Goal: Task Accomplishment & Management: Manage account settings

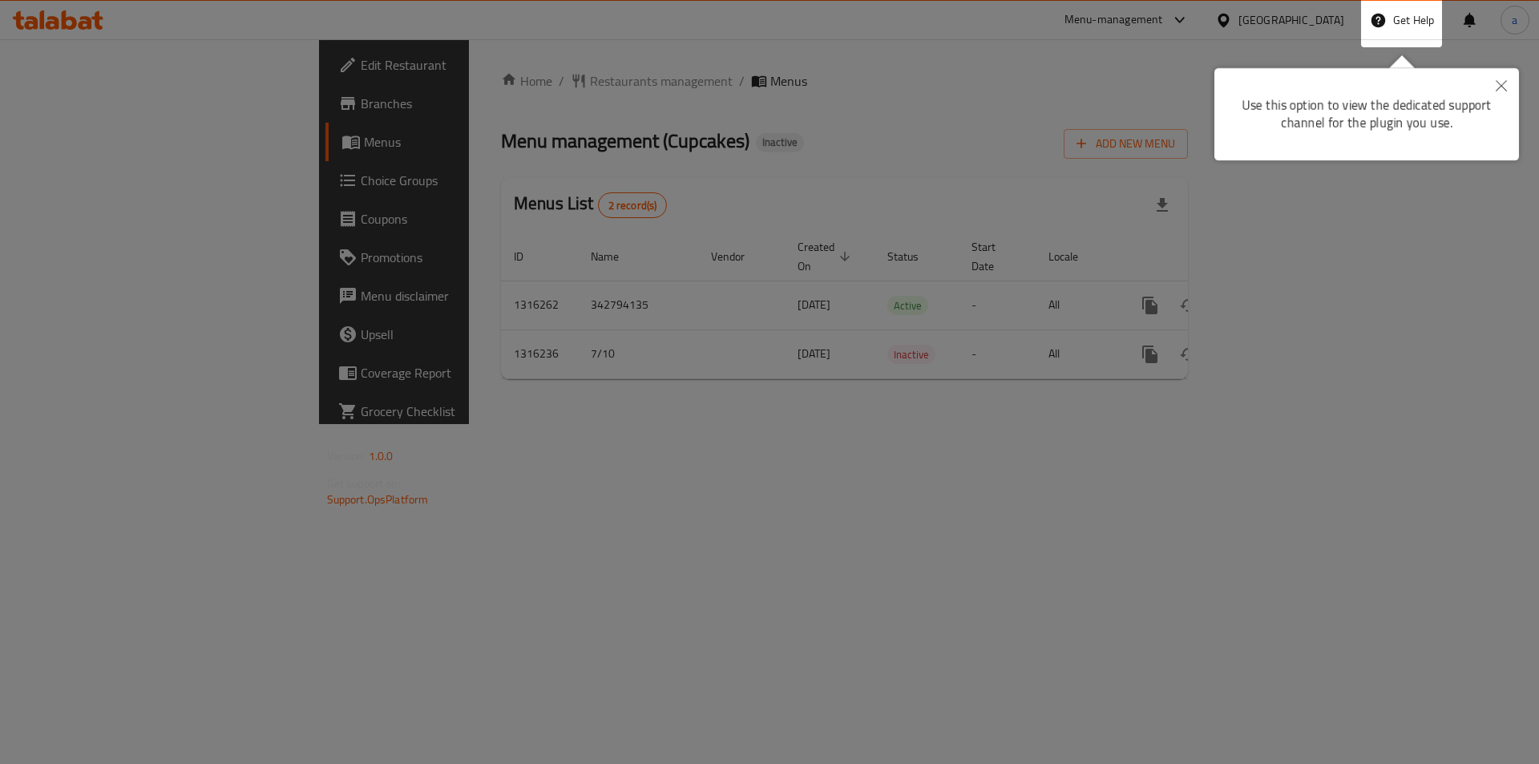
click at [994, 196] on div at bounding box center [769, 382] width 1539 height 764
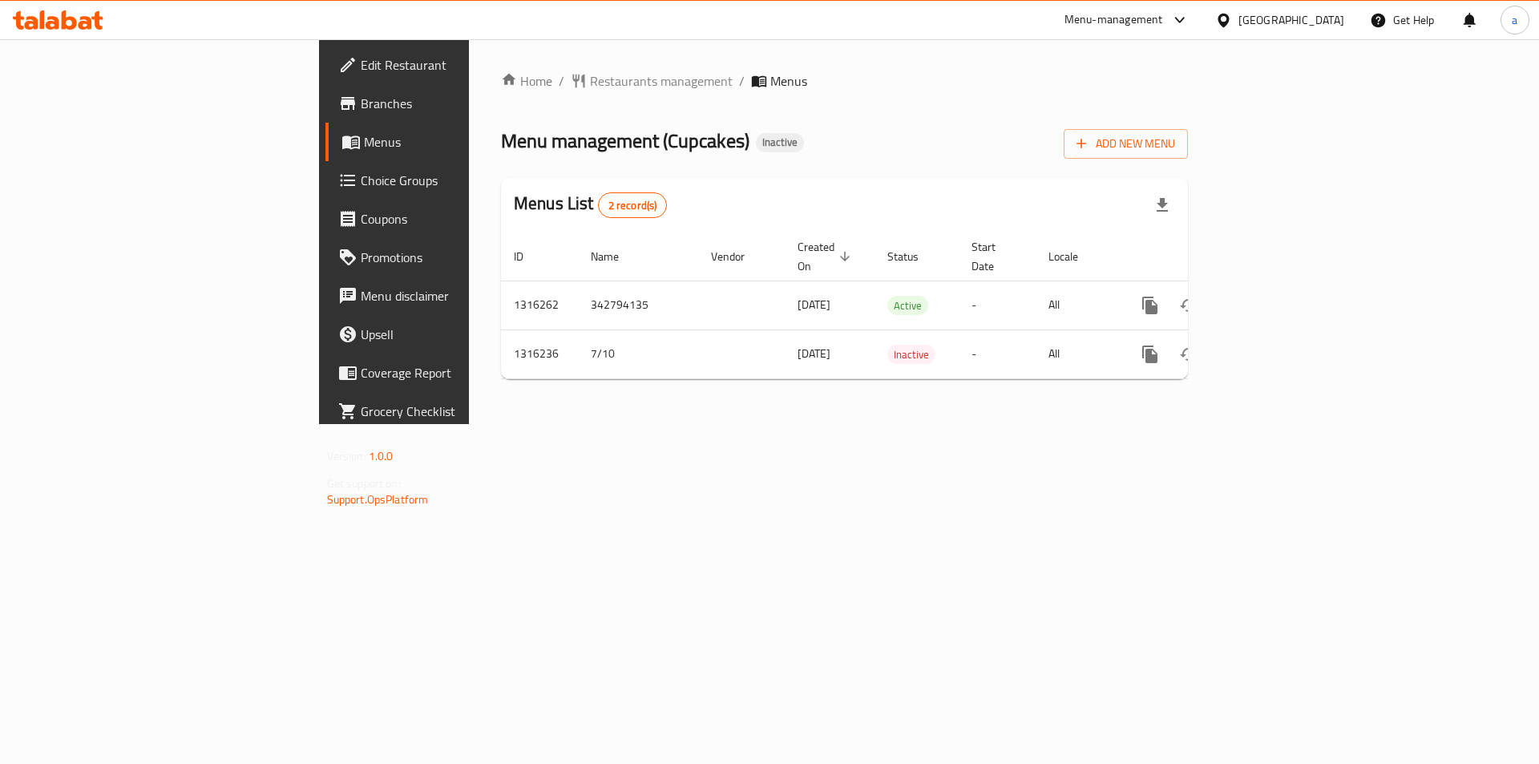
click at [1238, 18] on div at bounding box center [1226, 20] width 23 height 18
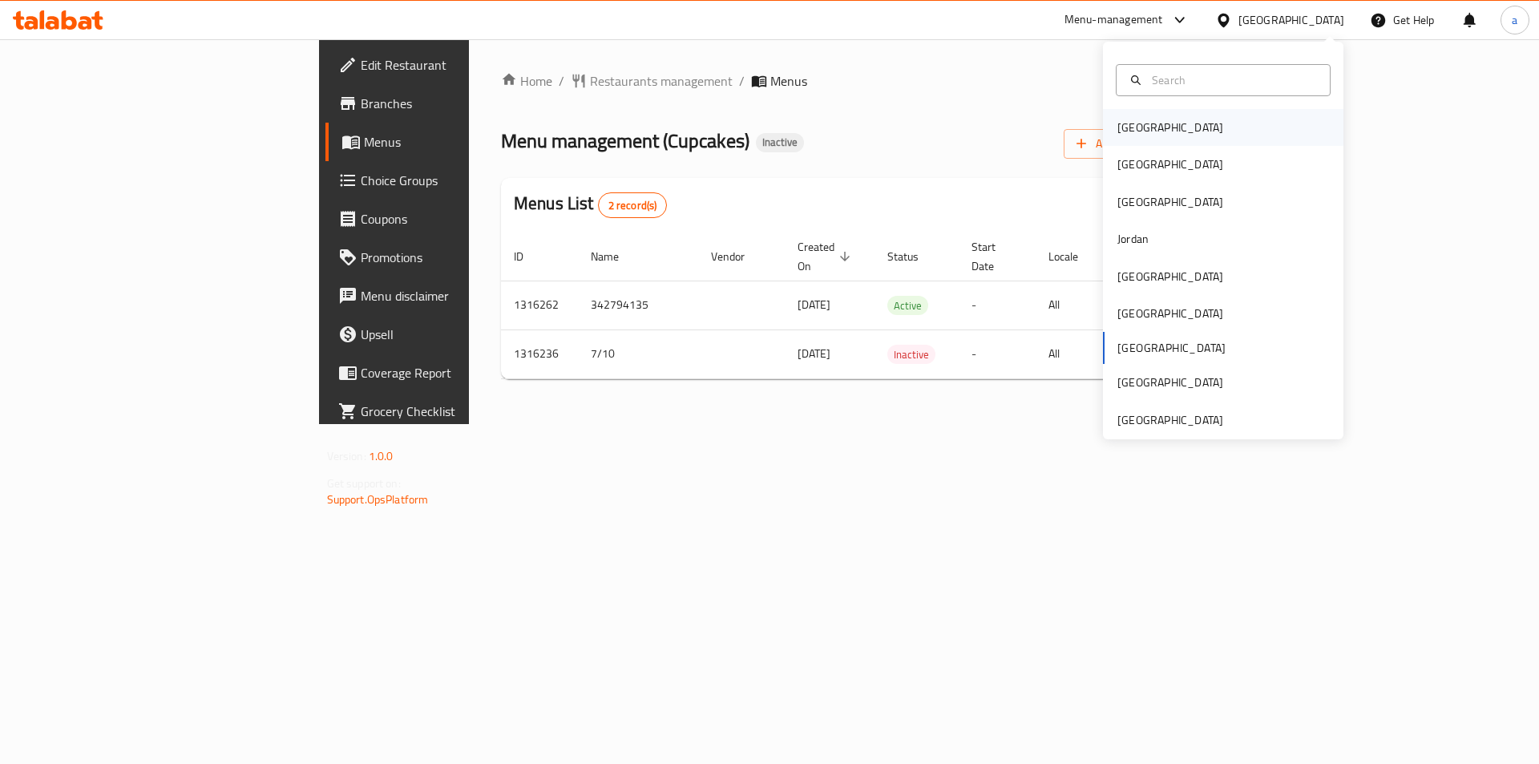
click at [1230, 122] on div "[GEOGRAPHIC_DATA]" at bounding box center [1223, 127] width 240 height 37
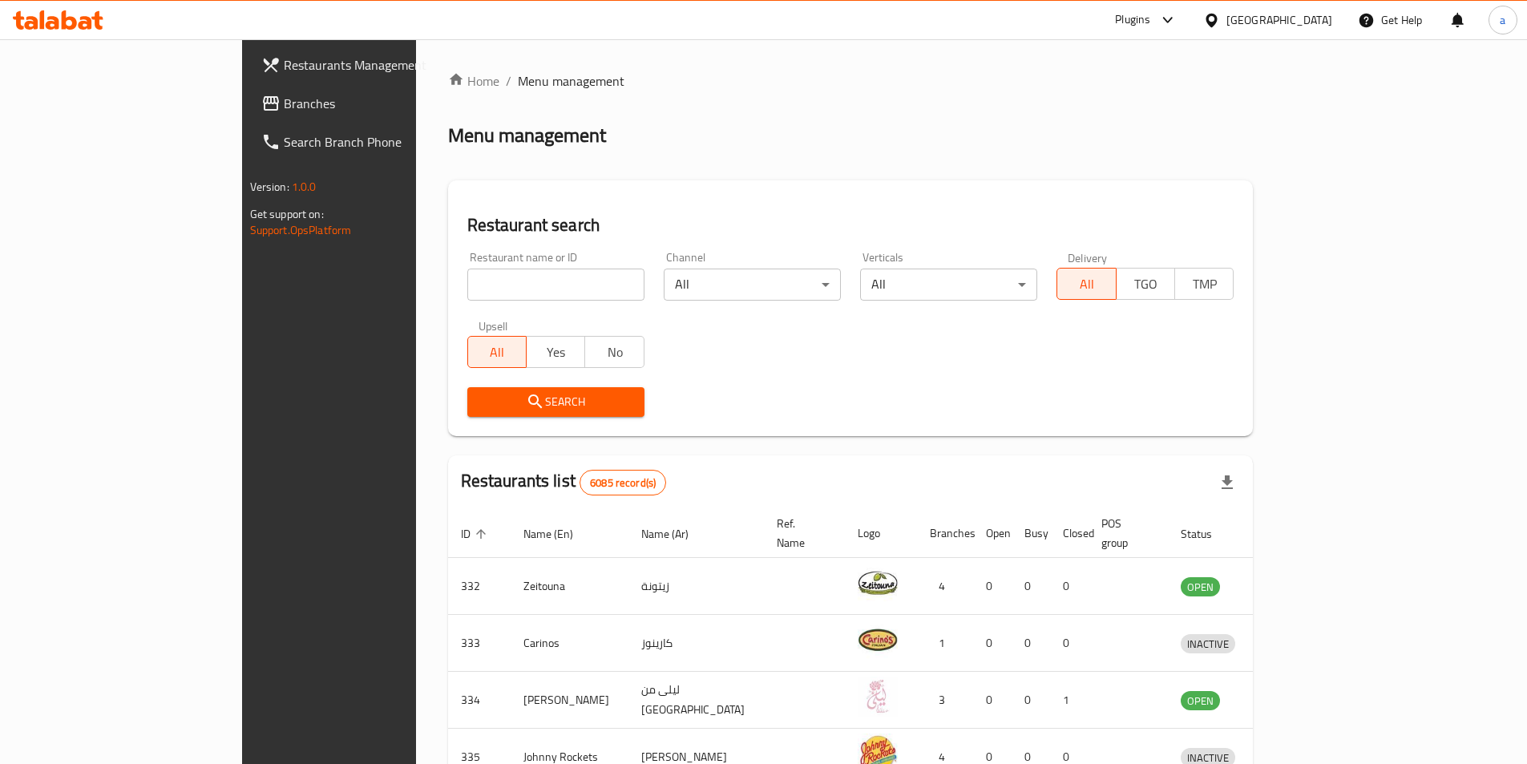
click at [284, 106] on span "Branches" at bounding box center [384, 103] width 200 height 19
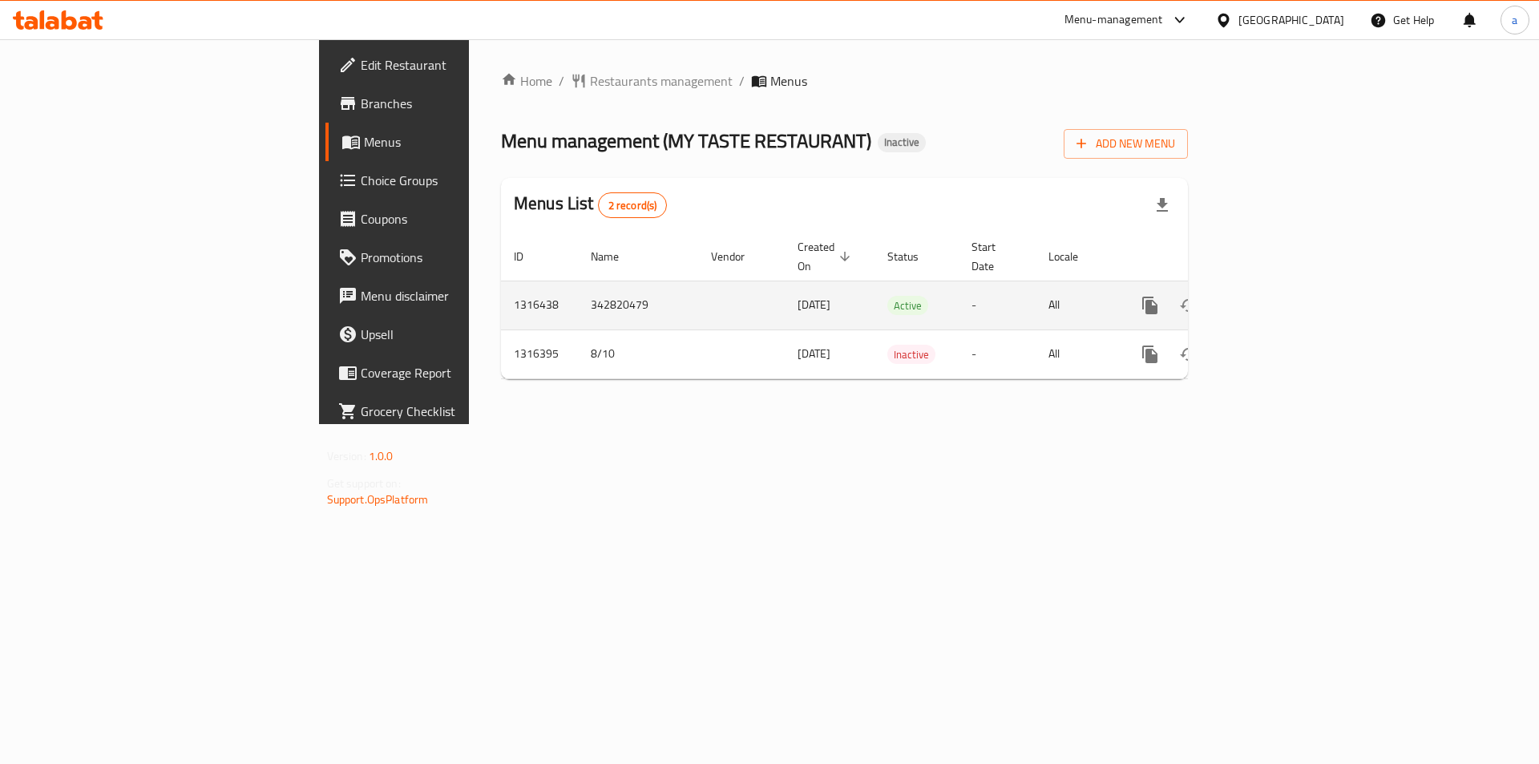
click at [1275, 296] on icon "enhanced table" at bounding box center [1265, 305] width 19 height 19
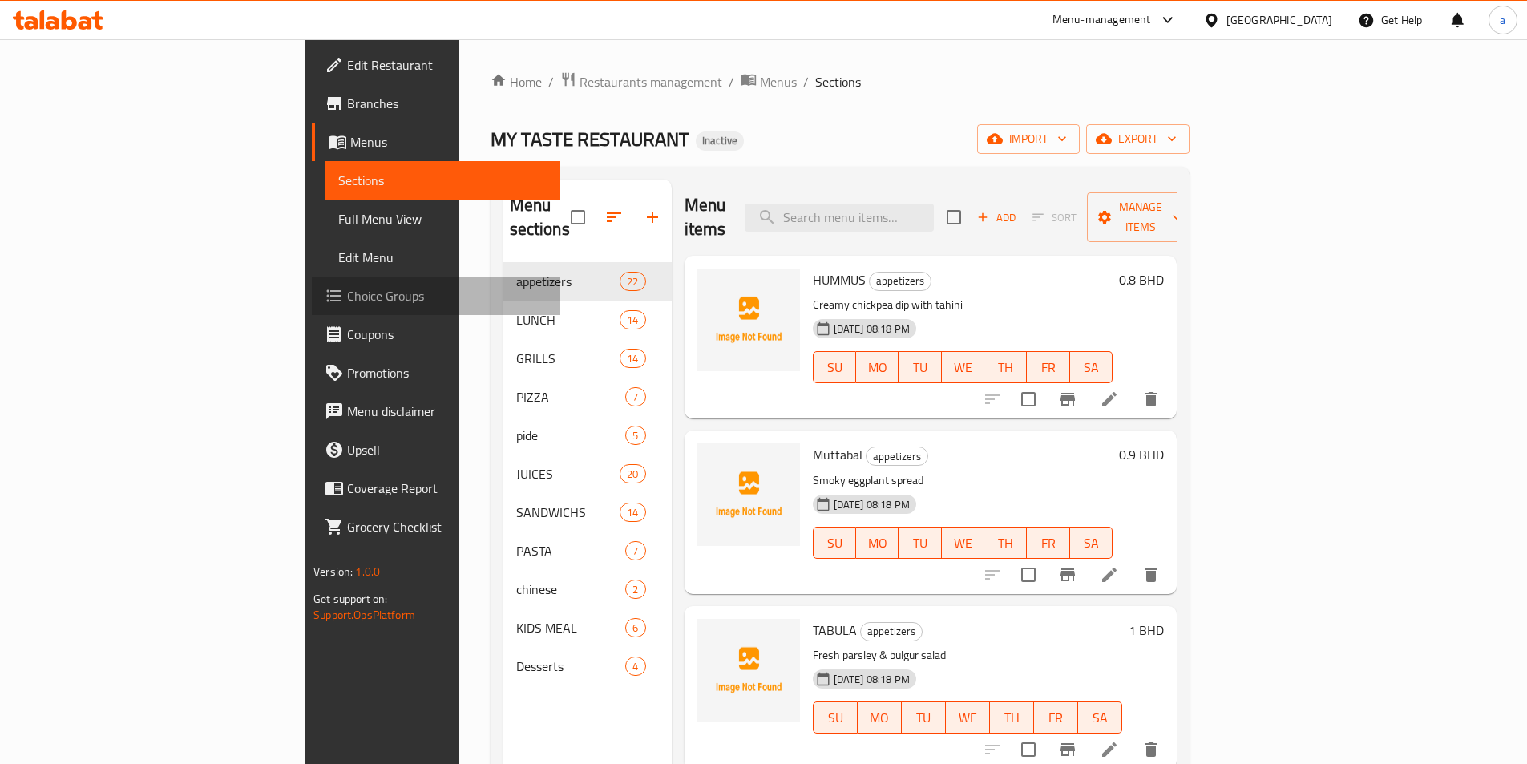
click at [347, 304] on span "Choice Groups" at bounding box center [447, 295] width 200 height 19
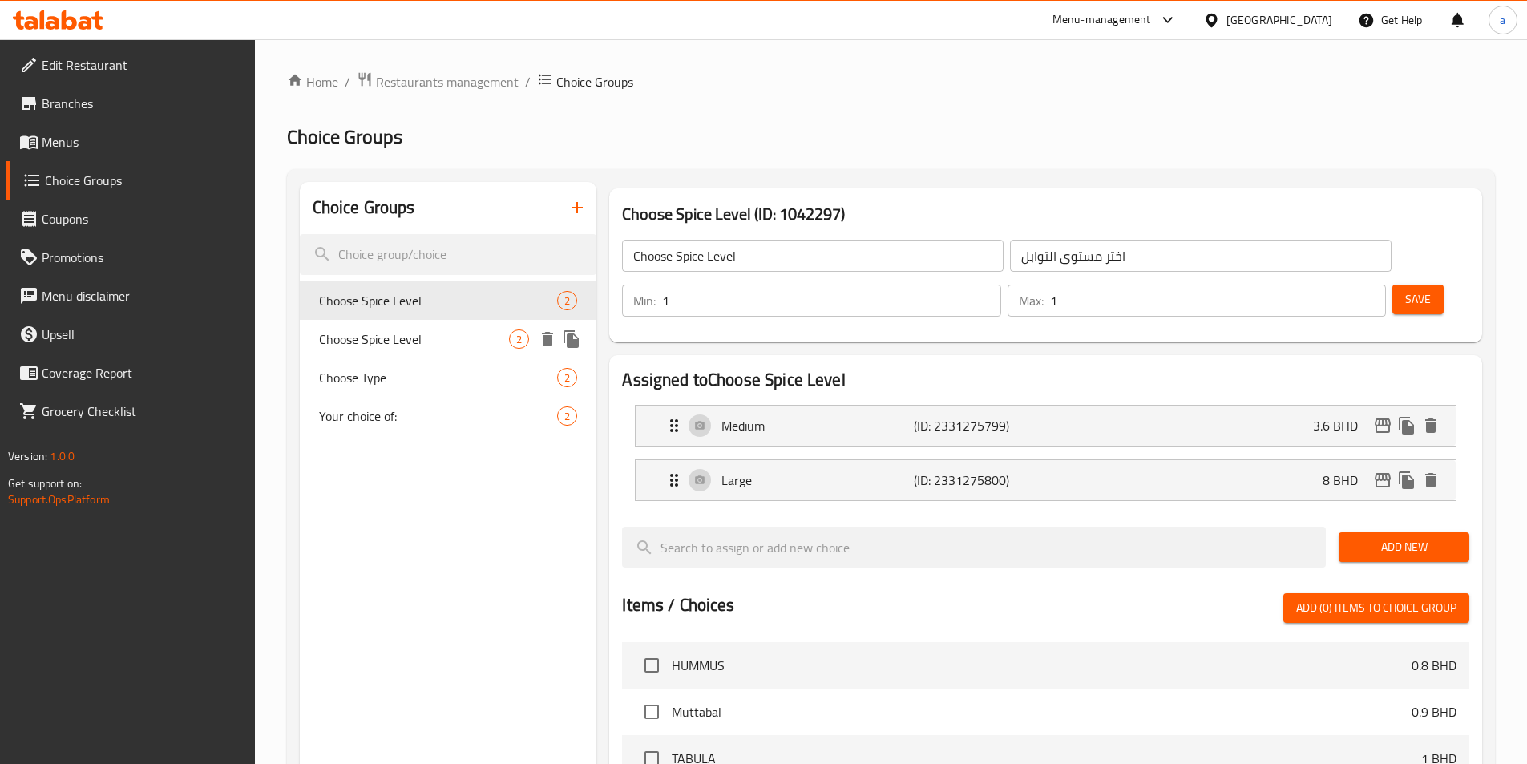
click at [389, 351] on div "Choose Spice Level 2" at bounding box center [448, 339] width 297 height 38
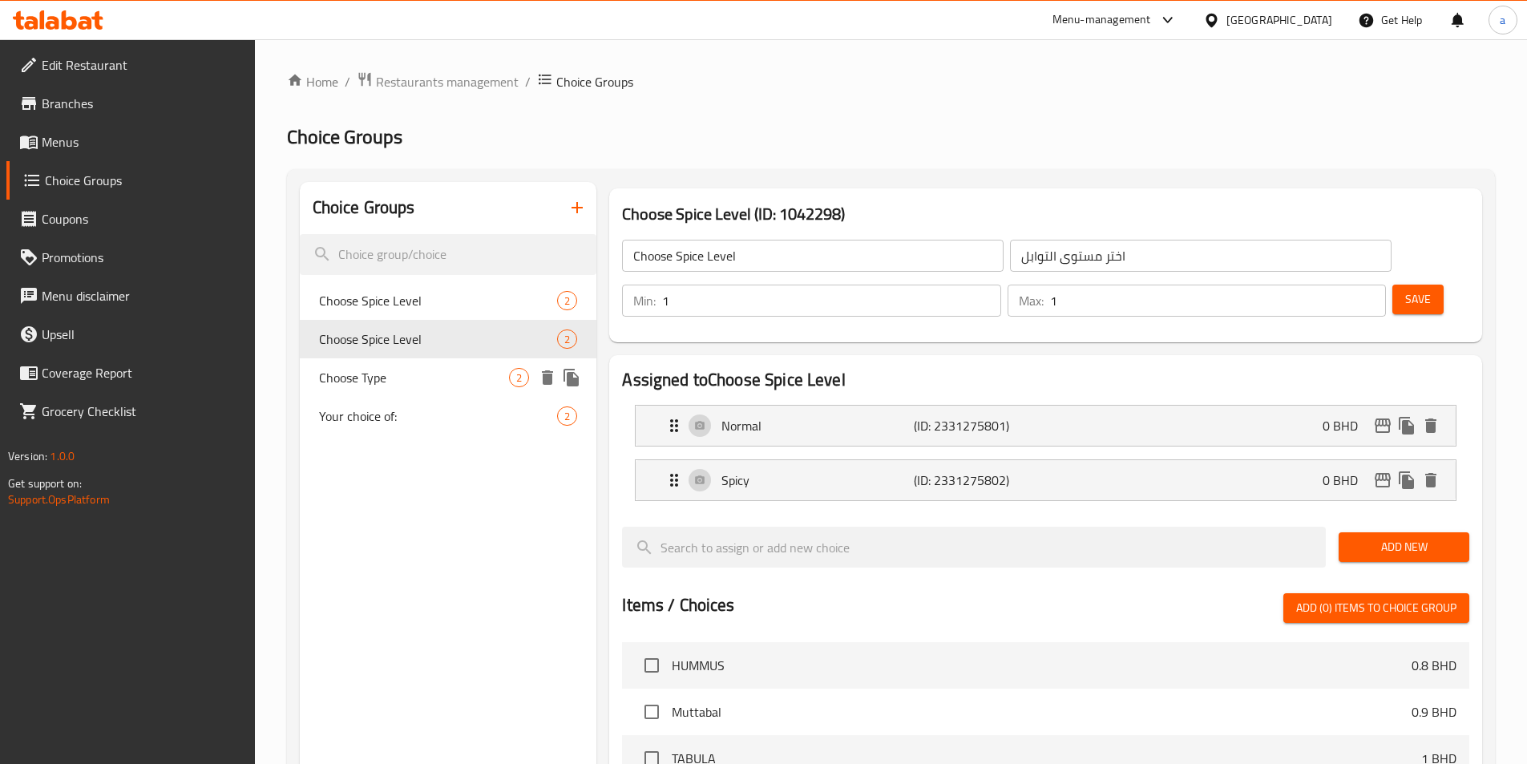
click at [445, 371] on span "Choose Type" at bounding box center [414, 377] width 191 height 19
type input "Choose Type"
type input "اختر النوع"
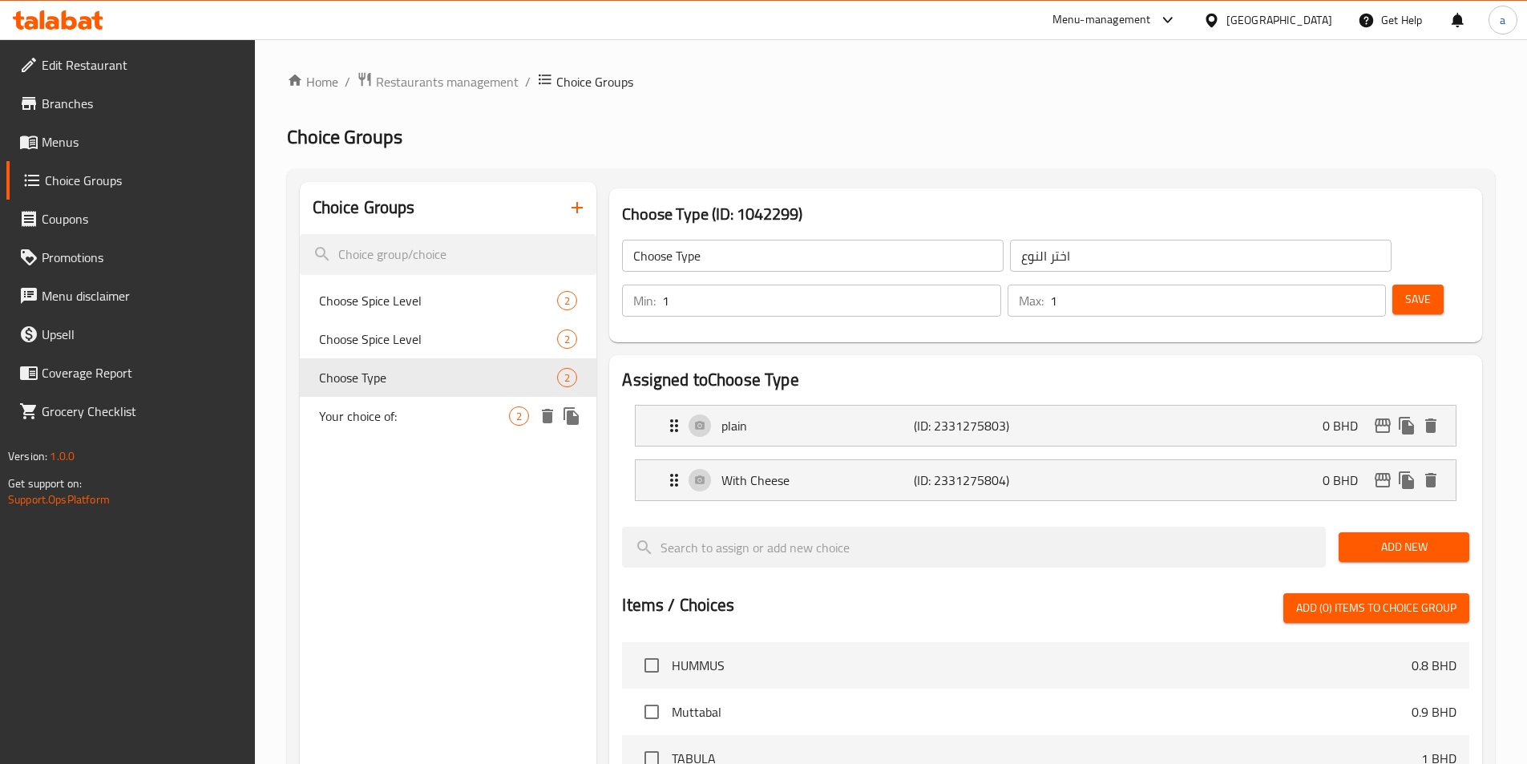
click at [440, 418] on span "Your choice of:" at bounding box center [414, 415] width 191 height 19
type input "Your choice of:"
type input "اختيارك من:"
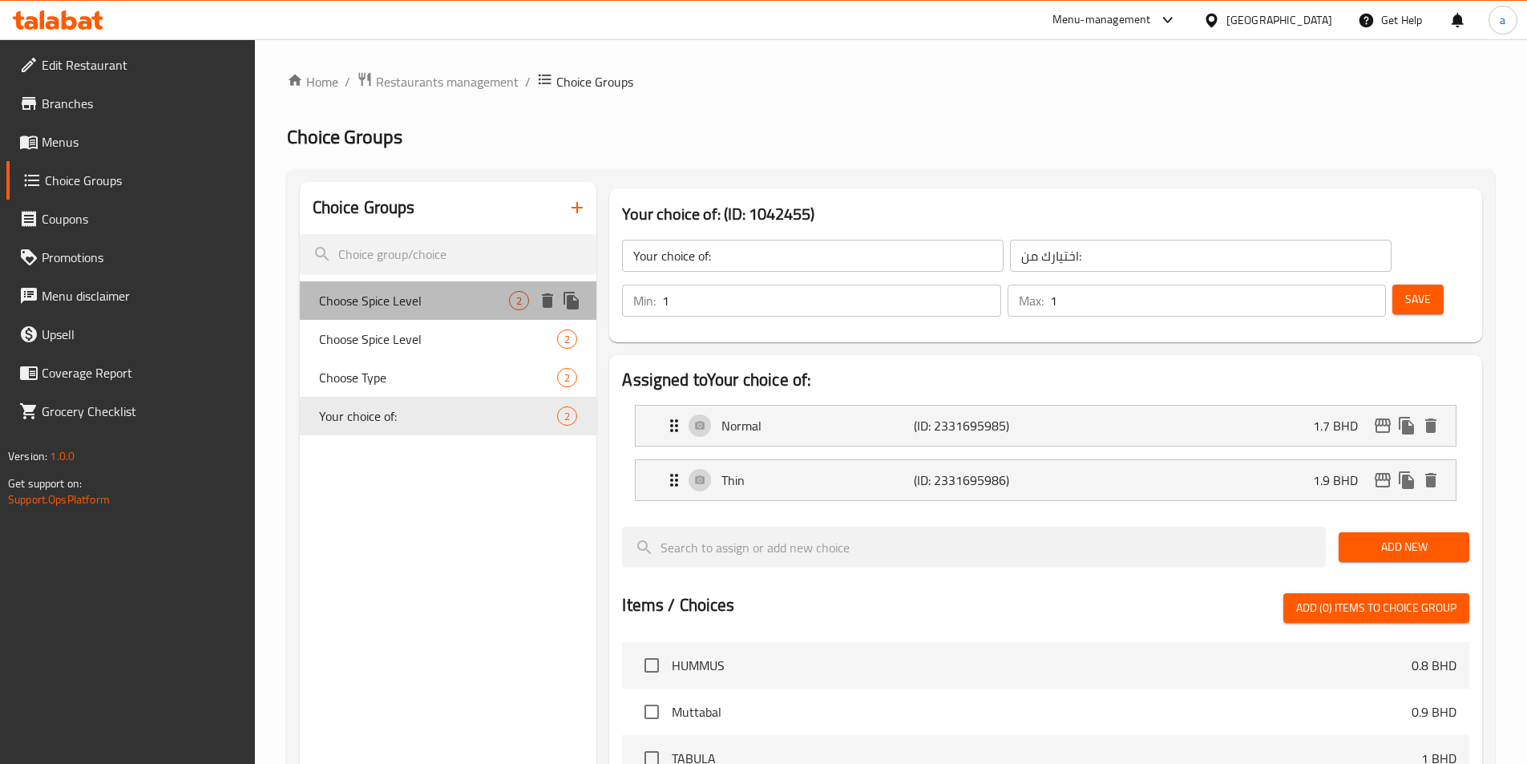
click at [446, 296] on span "Choose Spice Level" at bounding box center [414, 300] width 191 height 19
type input "Choose Spice Level"
type input "اختر مستوى التوابل"
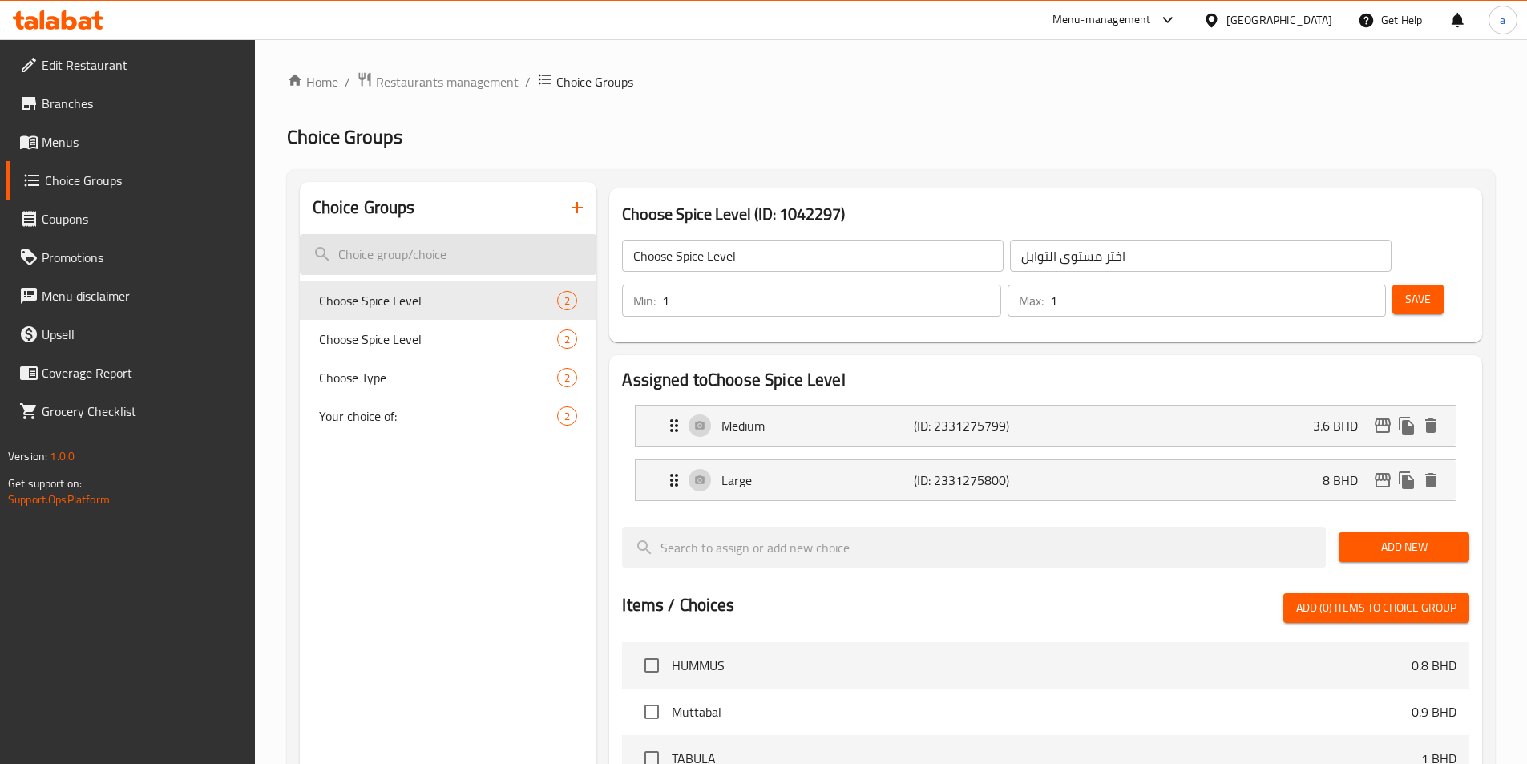
click at [462, 255] on input "search" at bounding box center [448, 254] width 297 height 41
click at [336, 255] on input "search" at bounding box center [448, 254] width 297 height 41
paste input "اختر حجم الحصة"
type input "اختر حجم الحصة"
click at [548, 256] on input "اختر حجم الحصة" at bounding box center [448, 254] width 297 height 41
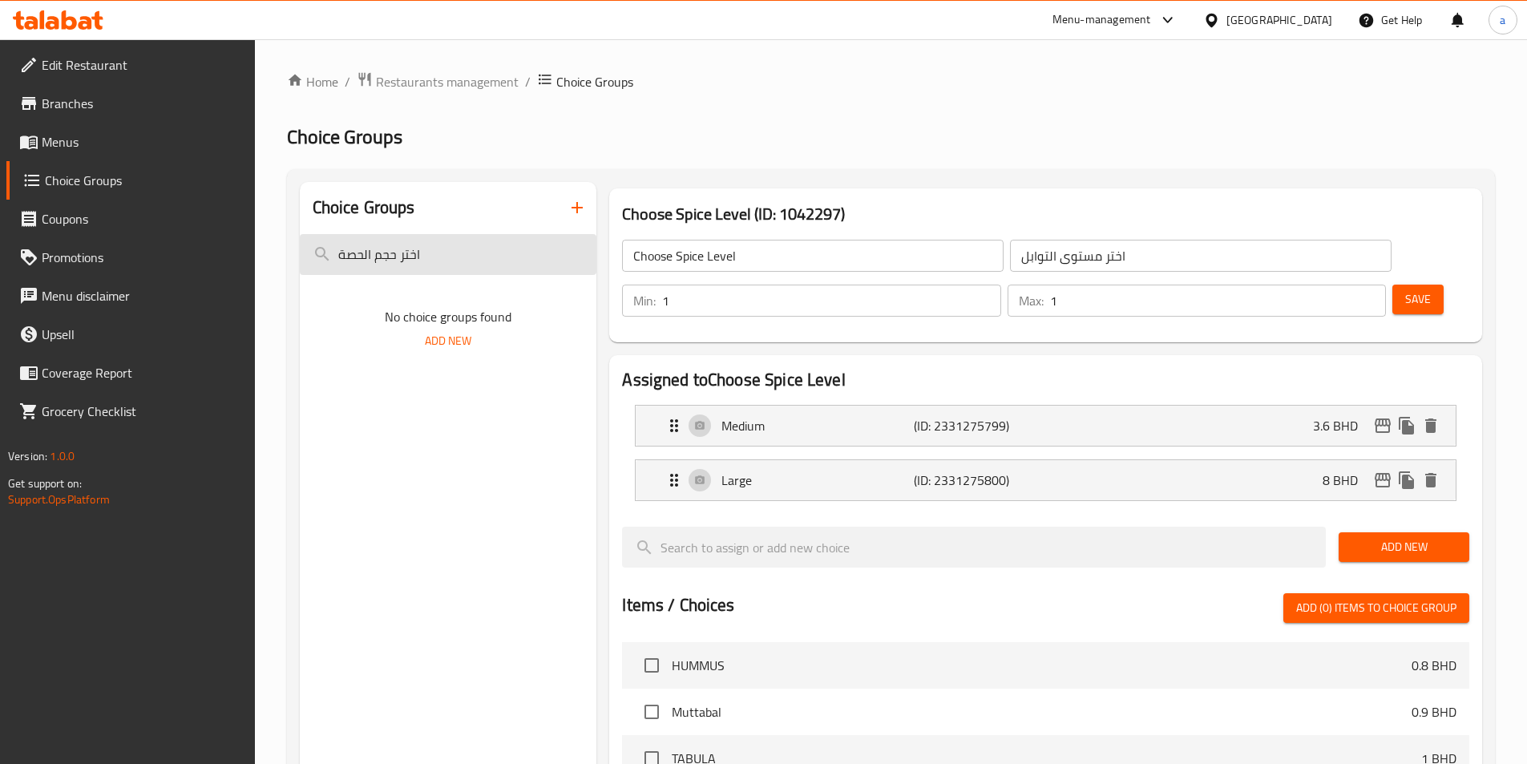
click at [548, 256] on input "اختر حجم الحصة" at bounding box center [448, 254] width 297 height 41
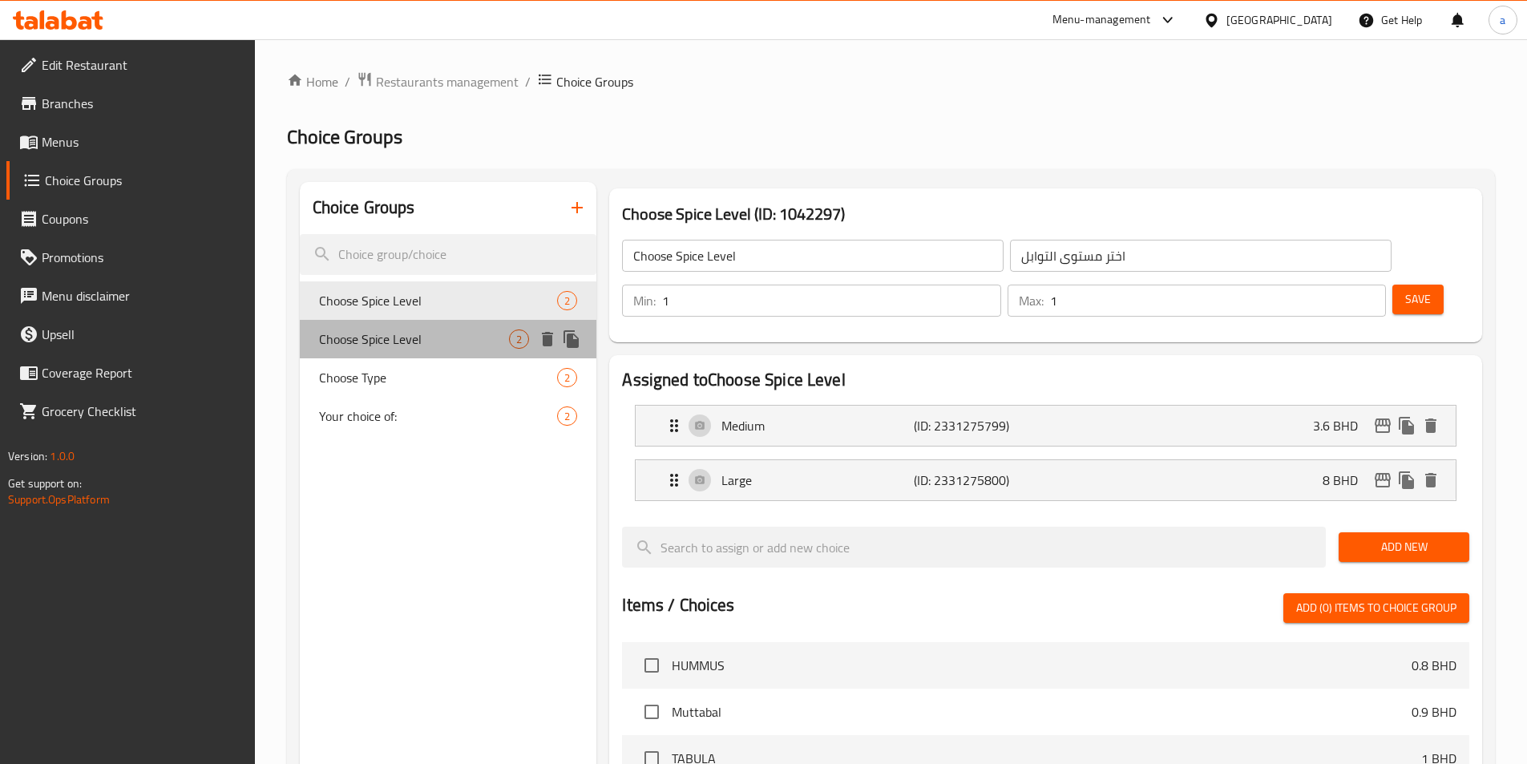
click at [430, 353] on div "Choose Spice Level 2" at bounding box center [448, 339] width 297 height 38
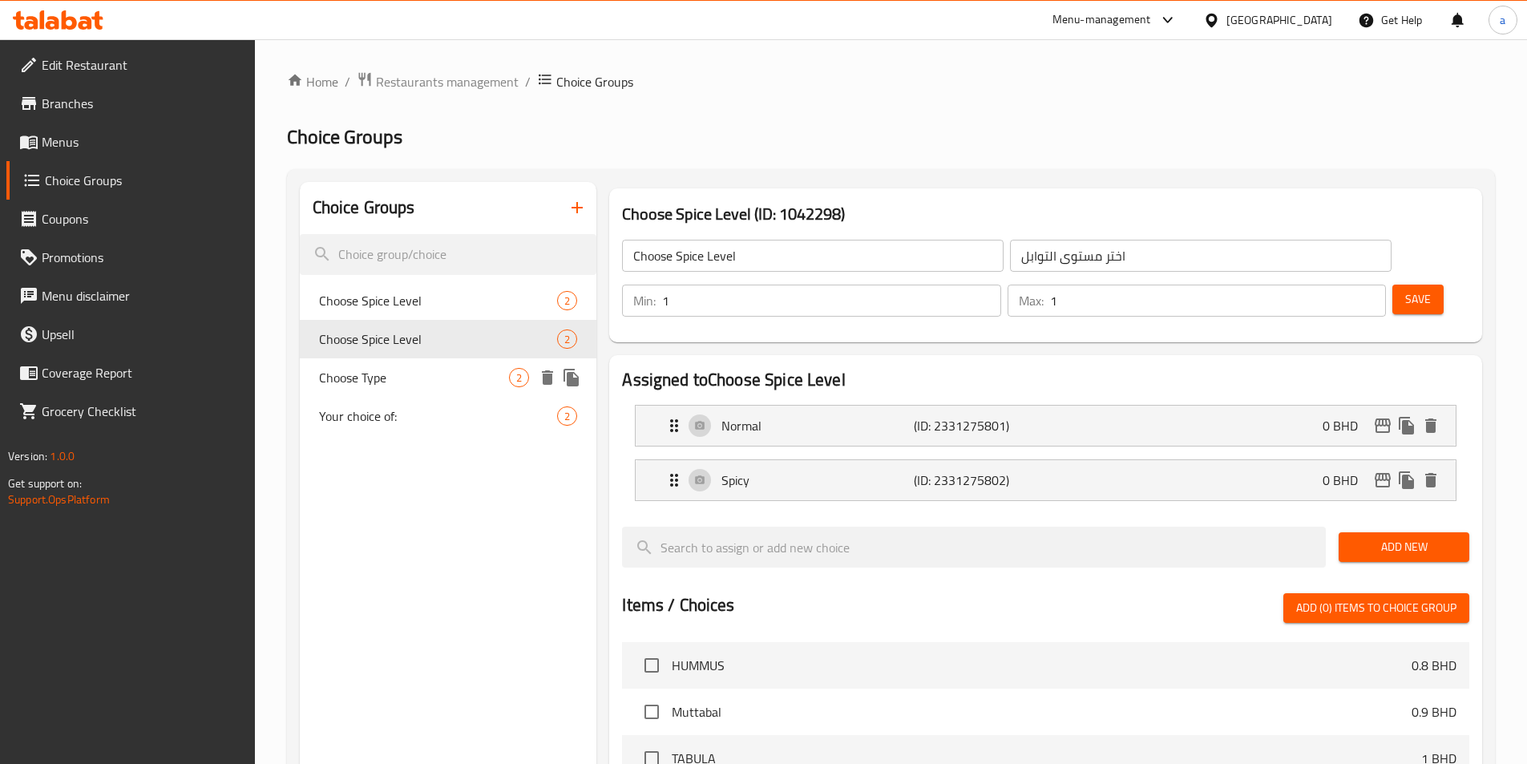
click at [455, 383] on span "Choose Type" at bounding box center [414, 377] width 191 height 19
type input "Choose Type"
type input "اختر النوع"
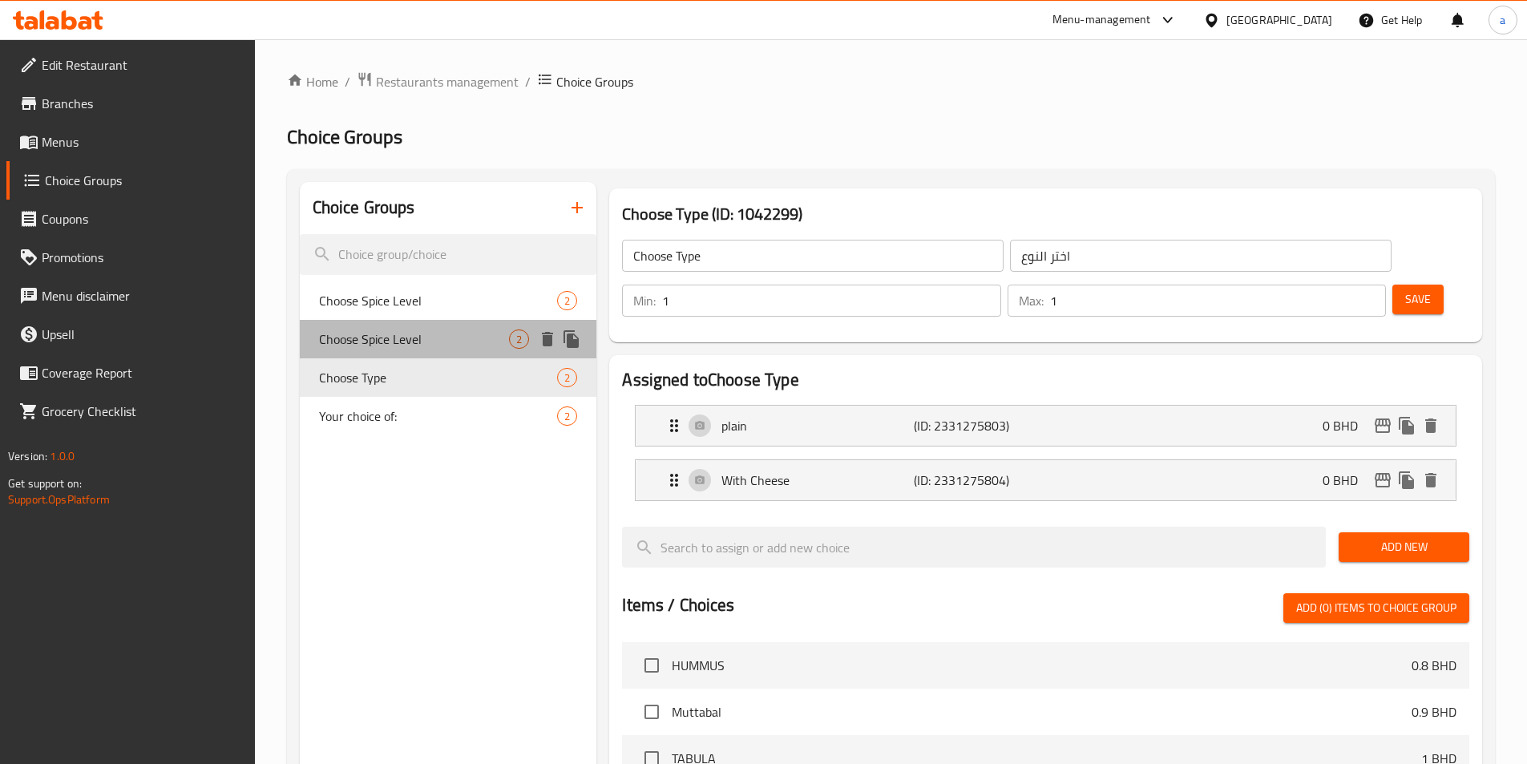
click at [442, 350] on div "Choose Spice Level 2" at bounding box center [448, 339] width 297 height 38
type input "Choose Spice Level"
type input "اختر مستوى التوابل"
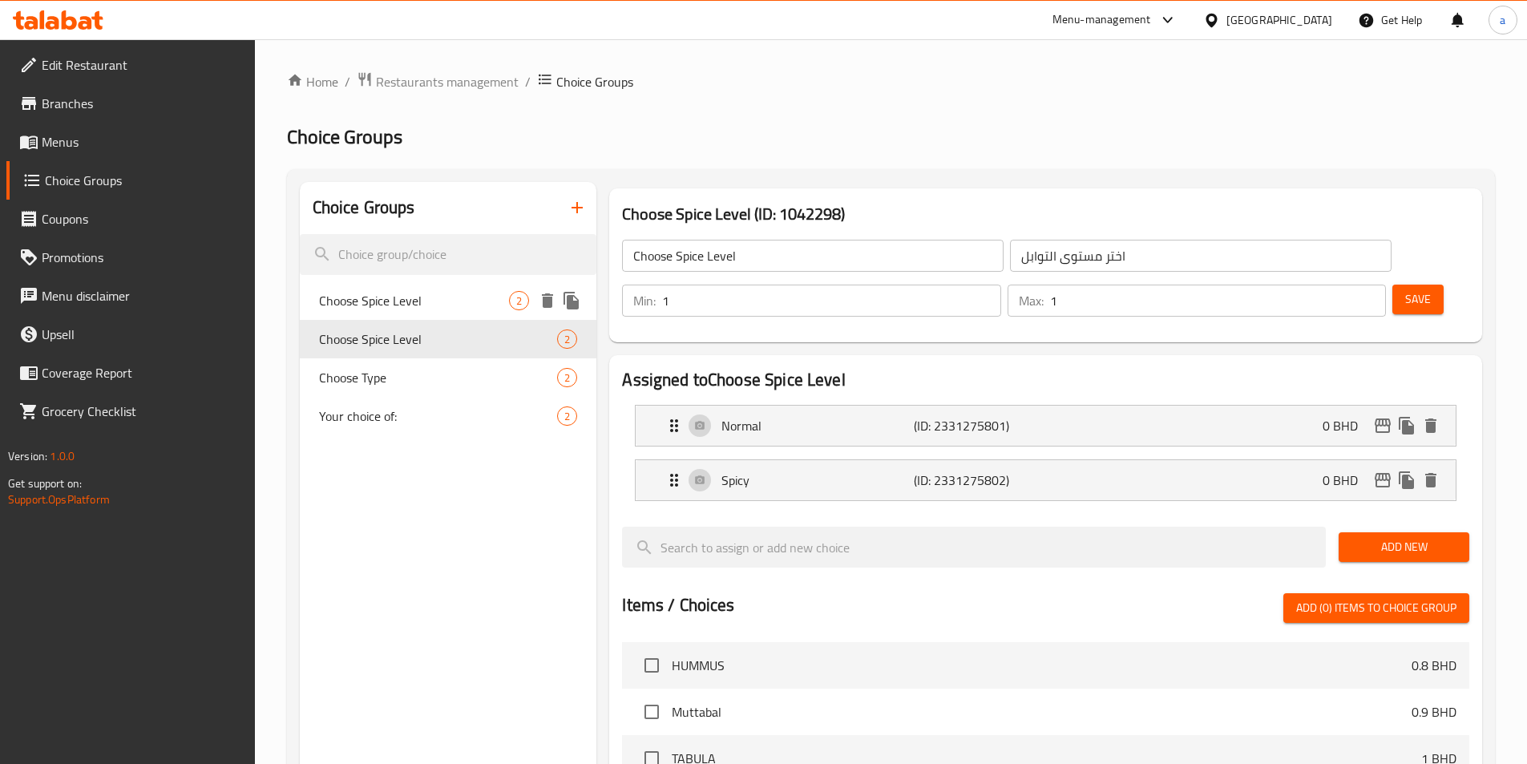
click at [438, 312] on div "Choose Spice Level 2" at bounding box center [448, 300] width 297 height 38
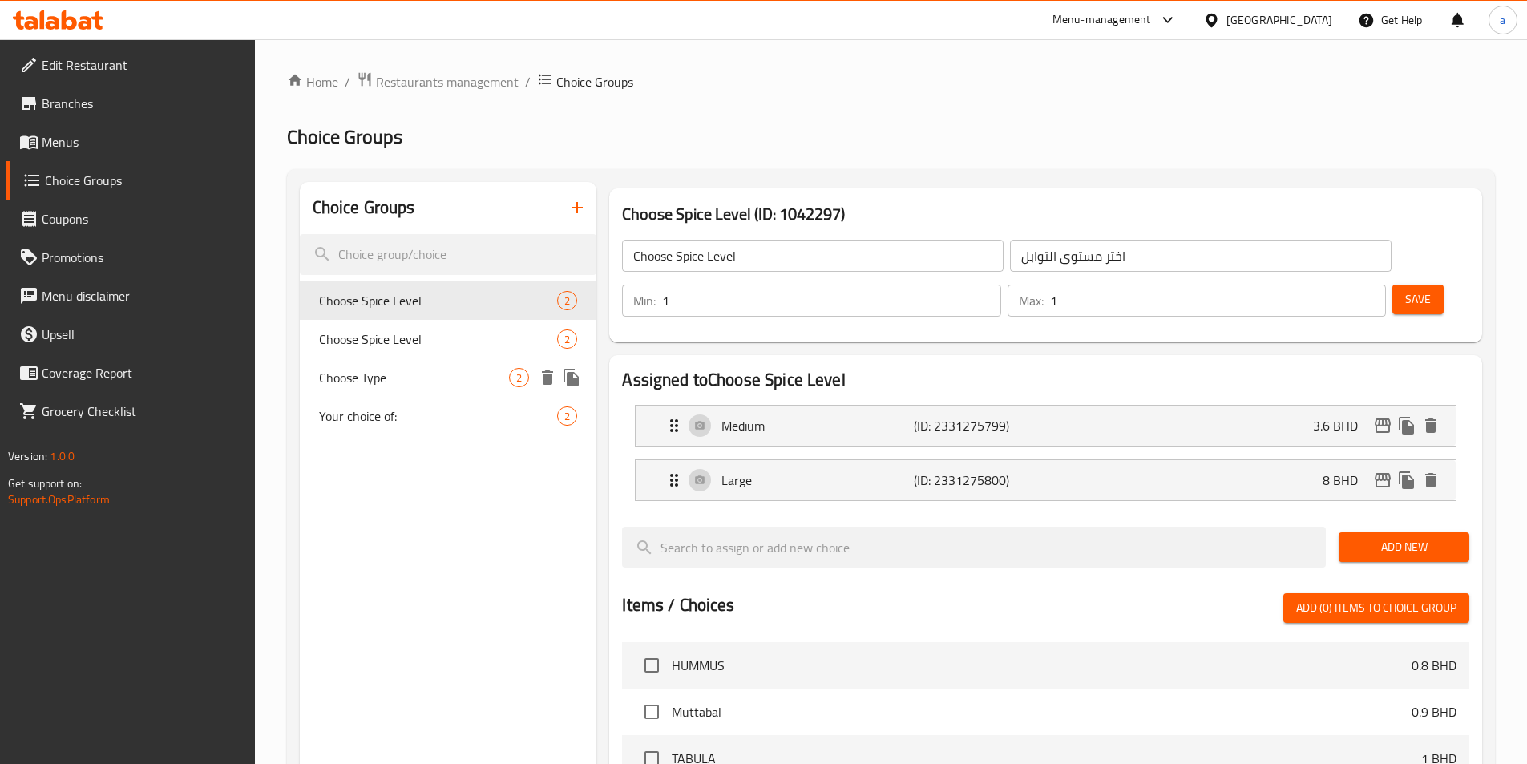
click at [445, 373] on span "Choose Type" at bounding box center [414, 377] width 191 height 19
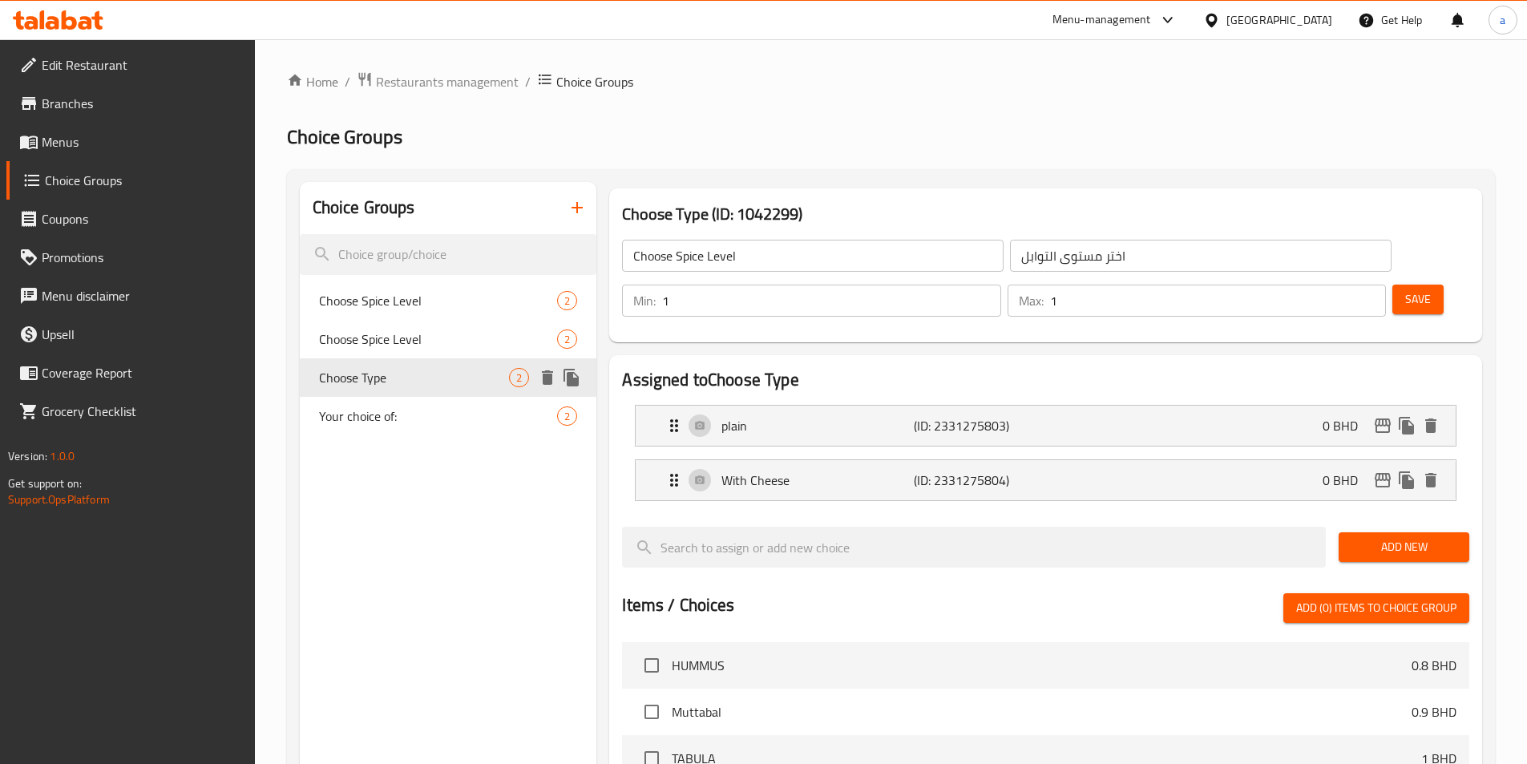
type input "Choose Type"
type input "اختر النوع"
click at [434, 407] on span "Your choice of:" at bounding box center [414, 415] width 191 height 19
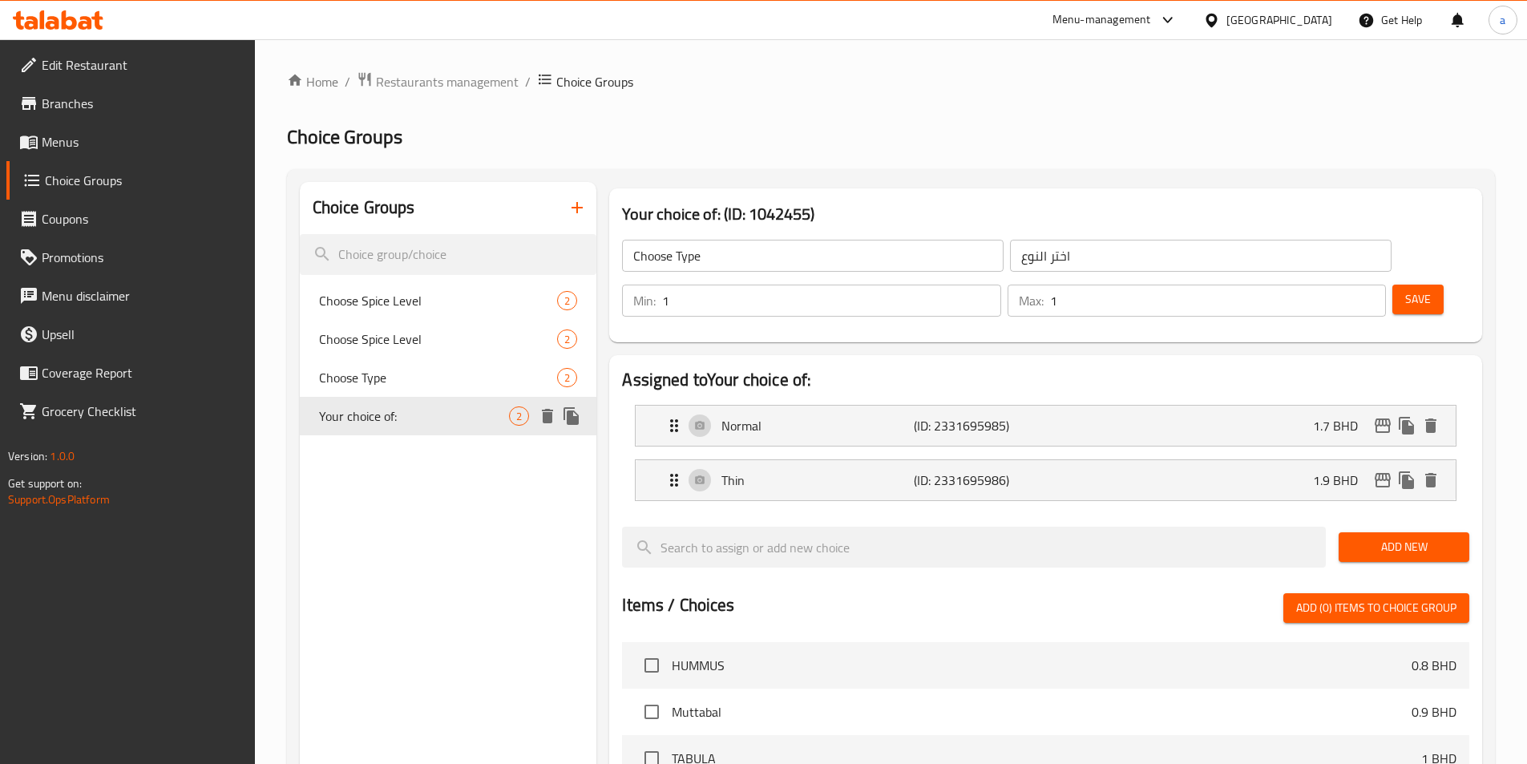
type input "Your choice of:"
type input "اختيارك من:"
click at [167, 150] on span "Menus" at bounding box center [142, 141] width 200 height 19
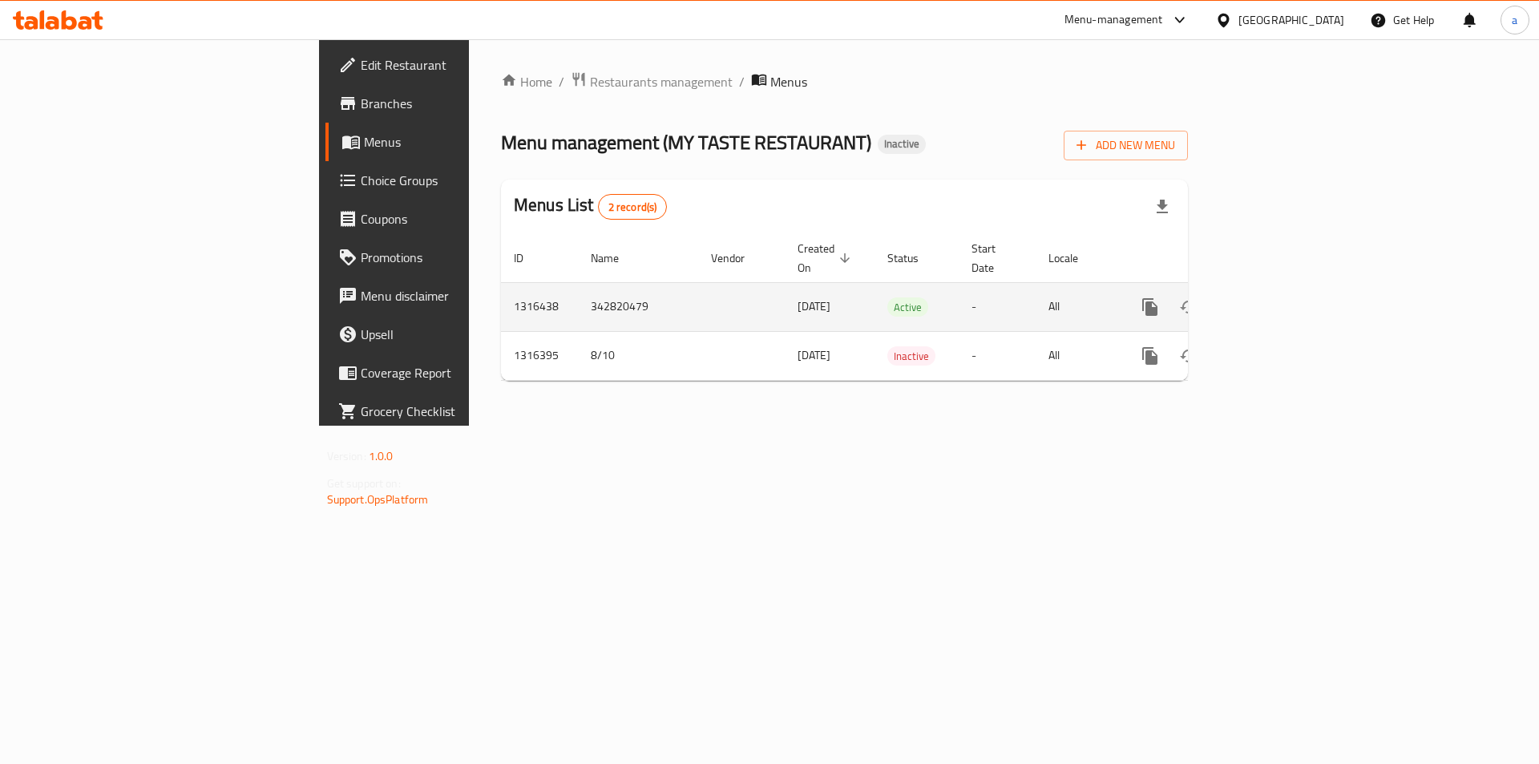
click at [1285, 292] on link "enhanced table" at bounding box center [1265, 307] width 38 height 38
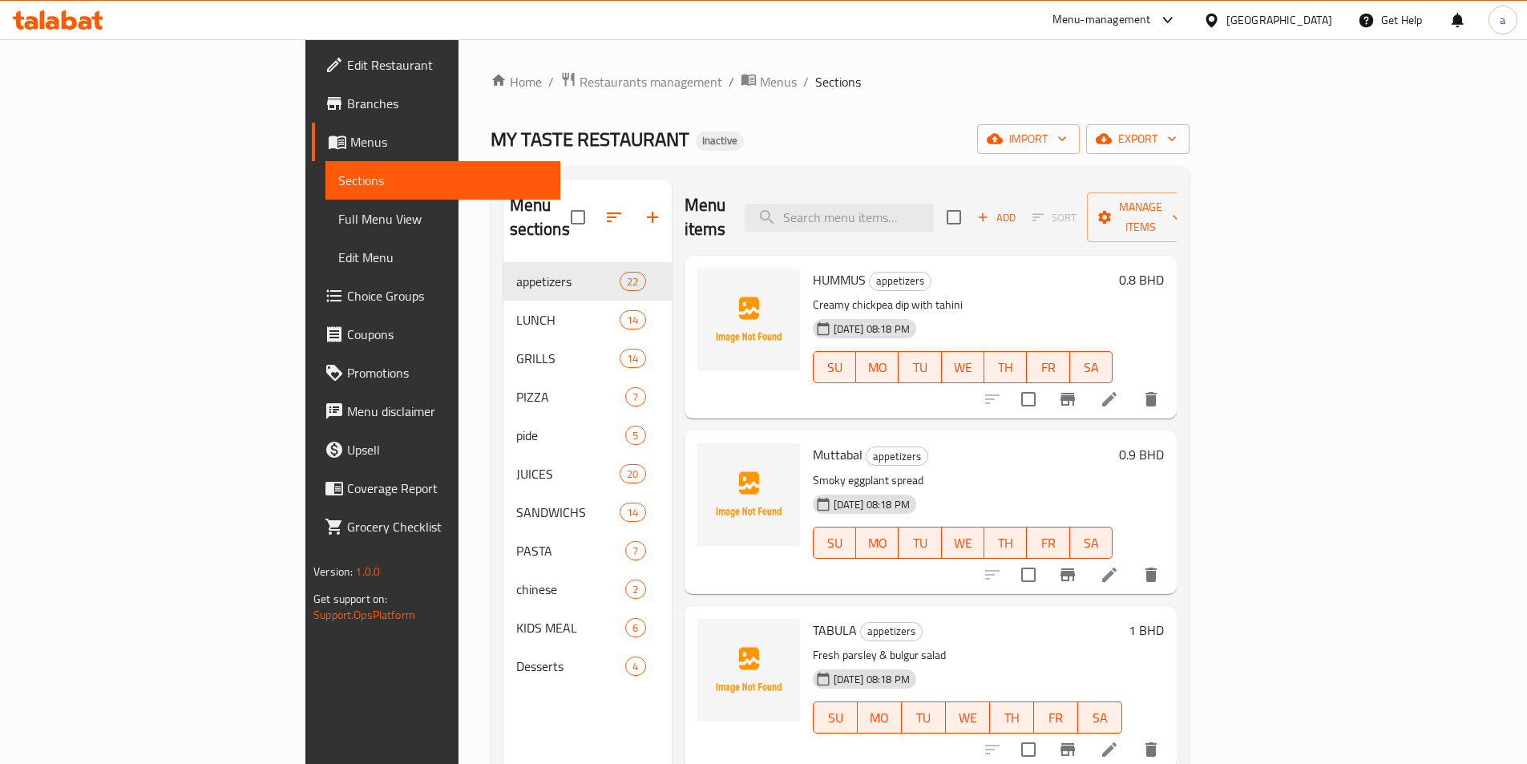
click at [885, 190] on div "Menu items Add Sort Manage items" at bounding box center [930, 218] width 492 height 76
click at [885, 204] on input "search" at bounding box center [838, 218] width 189 height 28
paste input "GOSI LAMB"
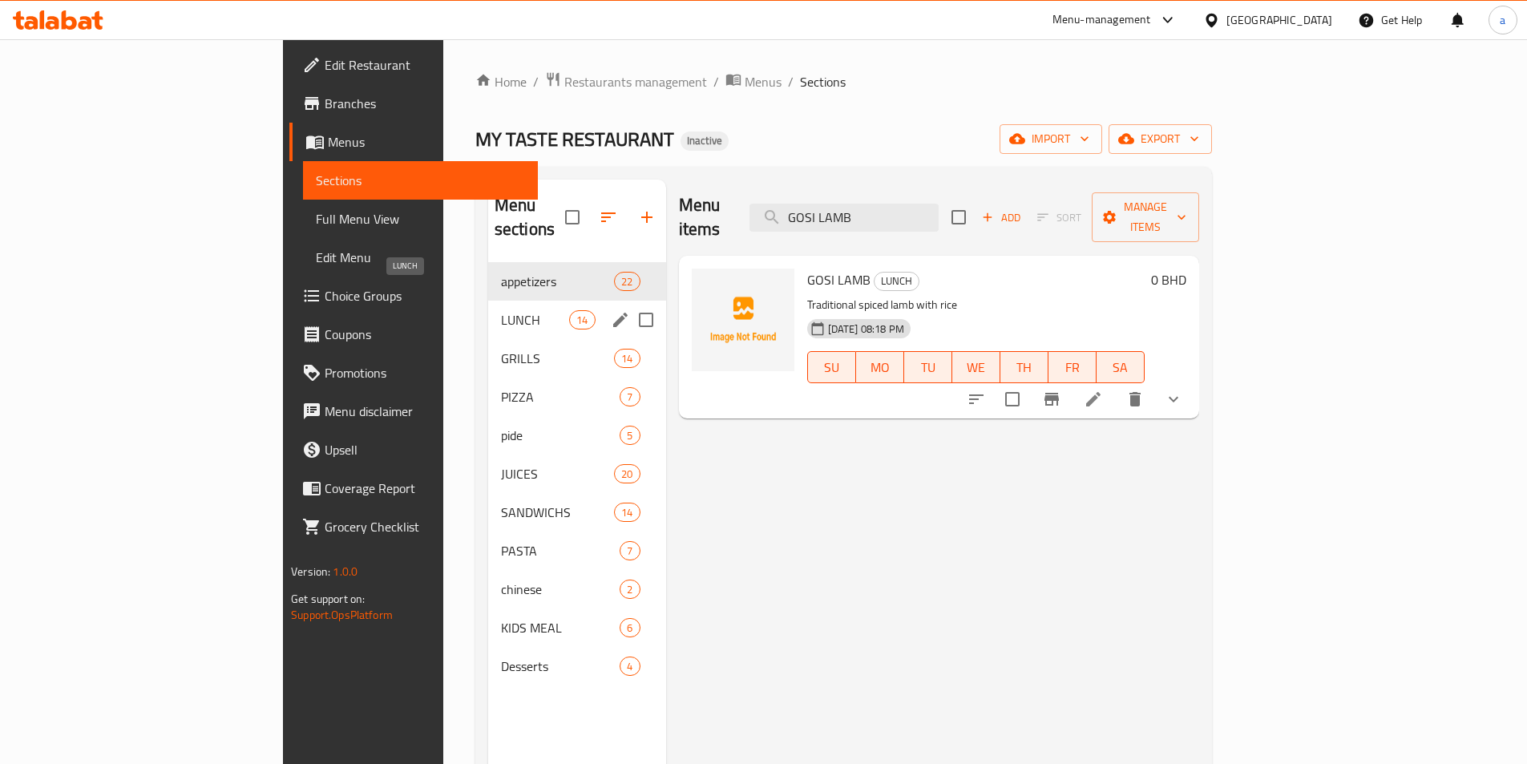
type input "GOSI LAMB"
click at [501, 310] on span "LUNCH" at bounding box center [535, 319] width 68 height 19
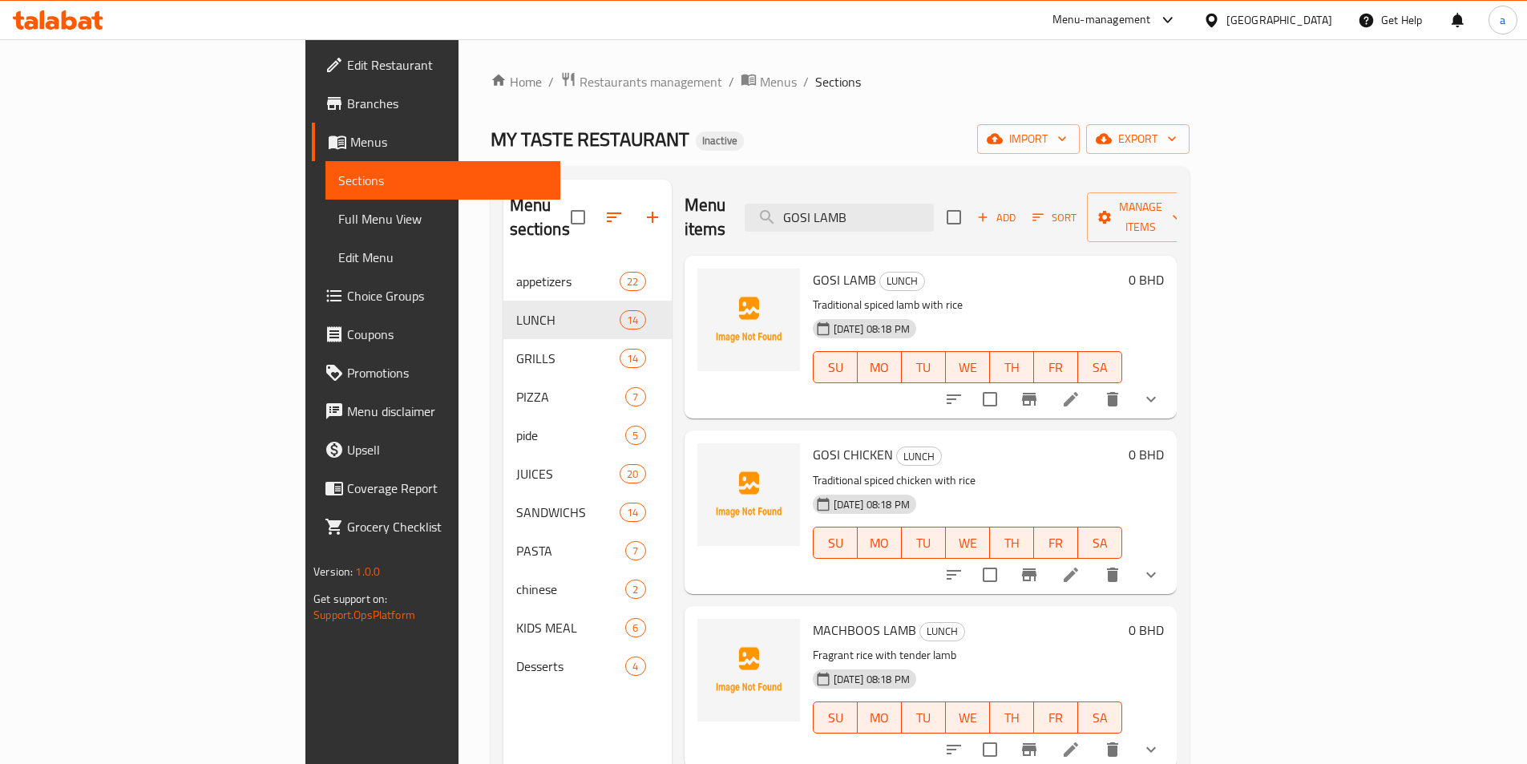
click at [1160, 389] on icon "show more" at bounding box center [1150, 398] width 19 height 19
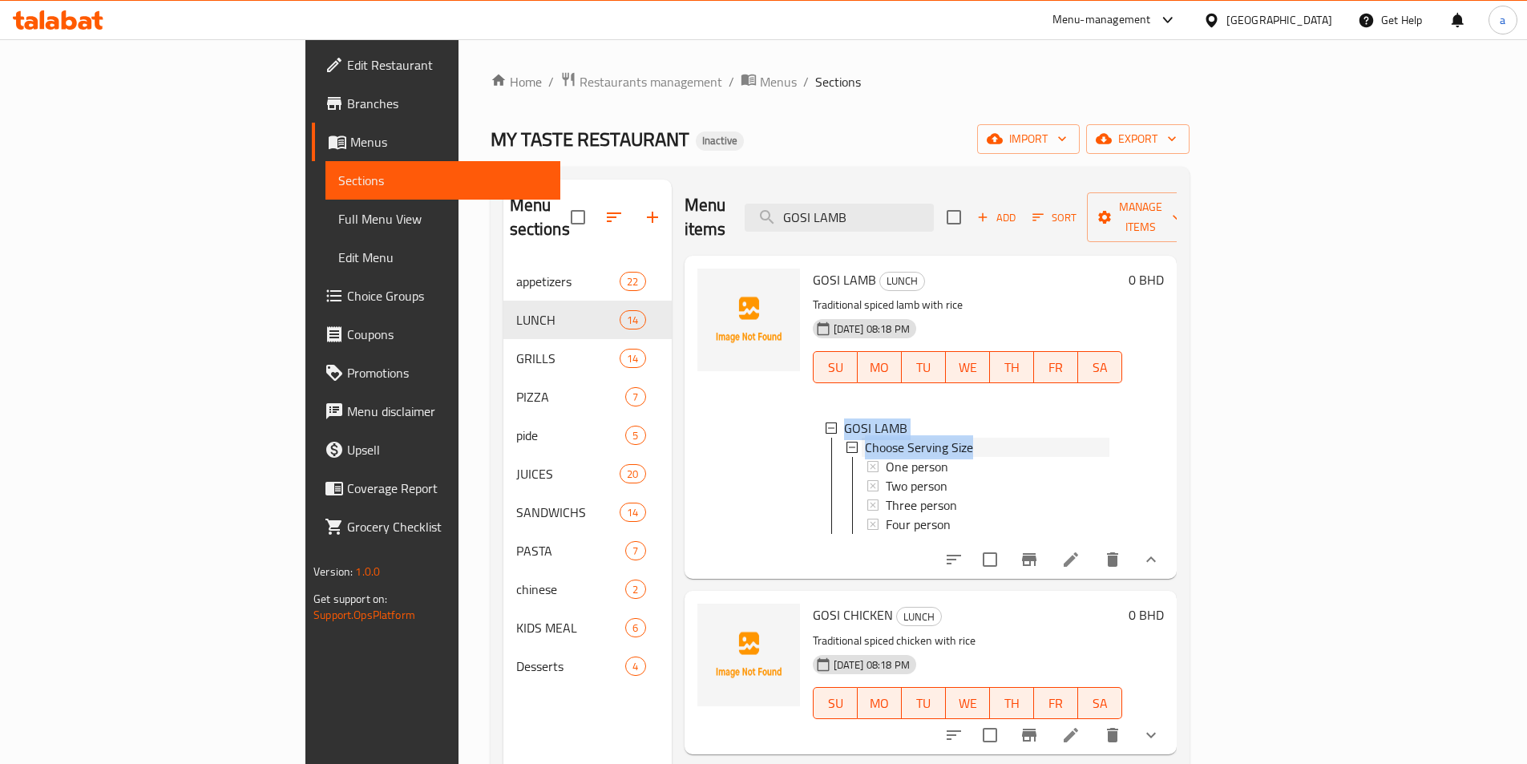
drag, startPoint x: 909, startPoint y: 428, endPoint x: 765, endPoint y: 400, distance: 146.2
click at [825, 418] on li "GOSI LAMB Choose Serving Size One person Two person Three person Four person" at bounding box center [967, 475] width 284 height 115
click at [928, 418] on div "GOSI LAMB" at bounding box center [976, 427] width 265 height 19
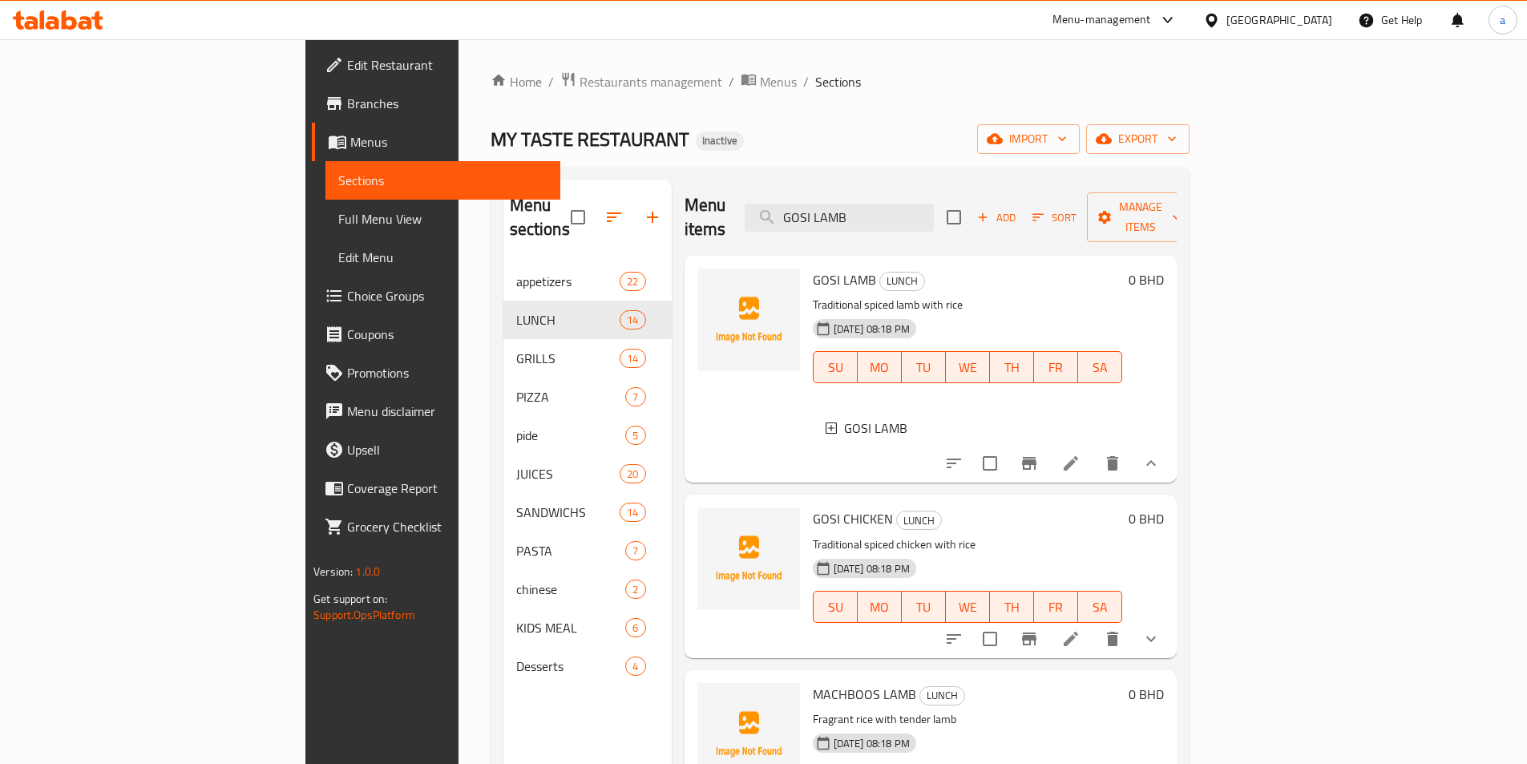
click at [961, 418] on div "GOSI LAMB" at bounding box center [976, 427] width 265 height 19
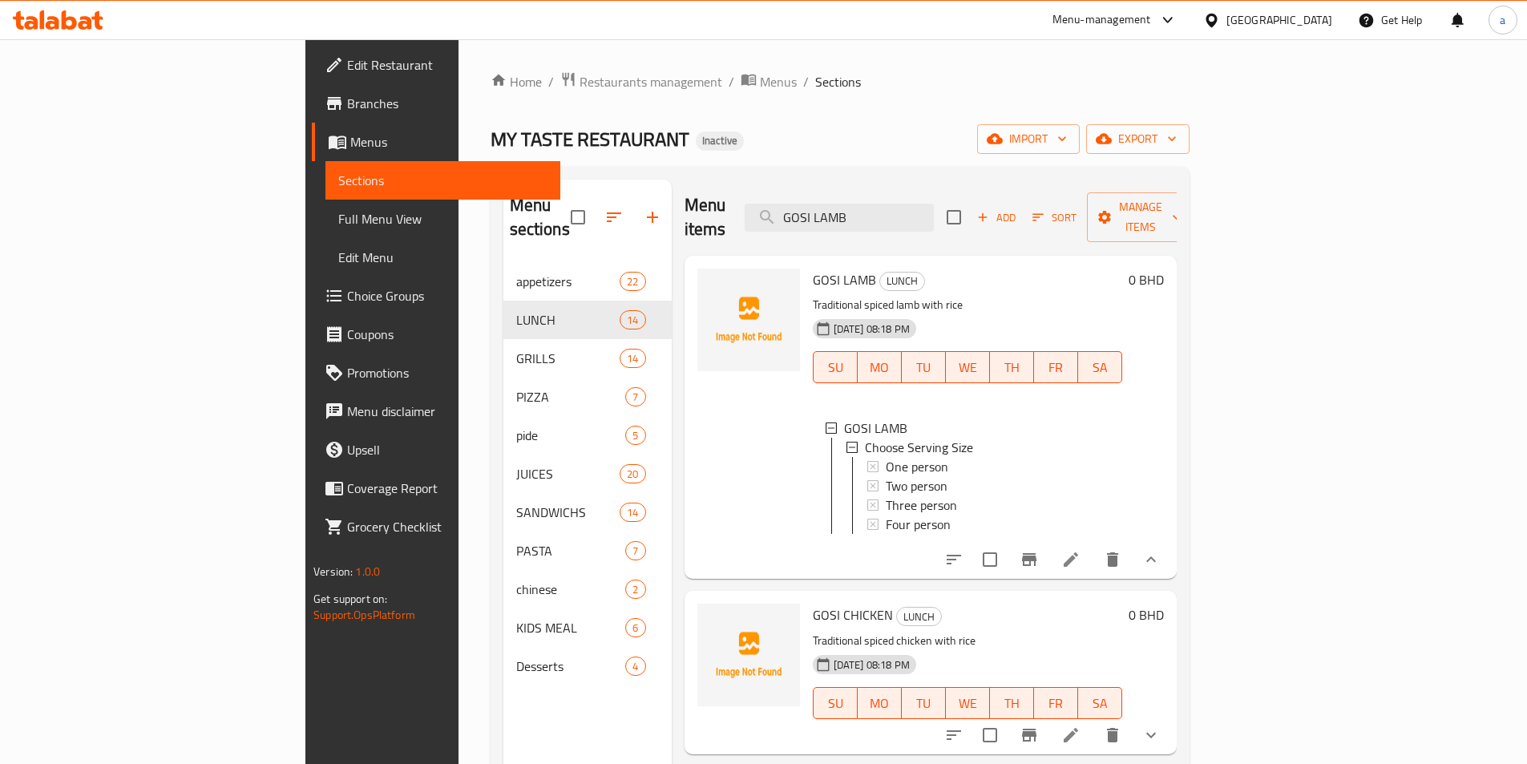
click at [981, 376] on div "GOSI LAMB LUNCH Traditional spiced lamb with rice 08-10-2025 08:18 PM SU MO TU …" at bounding box center [967, 417] width 322 height 310
drag, startPoint x: 907, startPoint y: 421, endPoint x: 786, endPoint y: 422, distance: 121.0
click at [861, 435] on div "Choose Serving Size" at bounding box center [985, 444] width 248 height 19
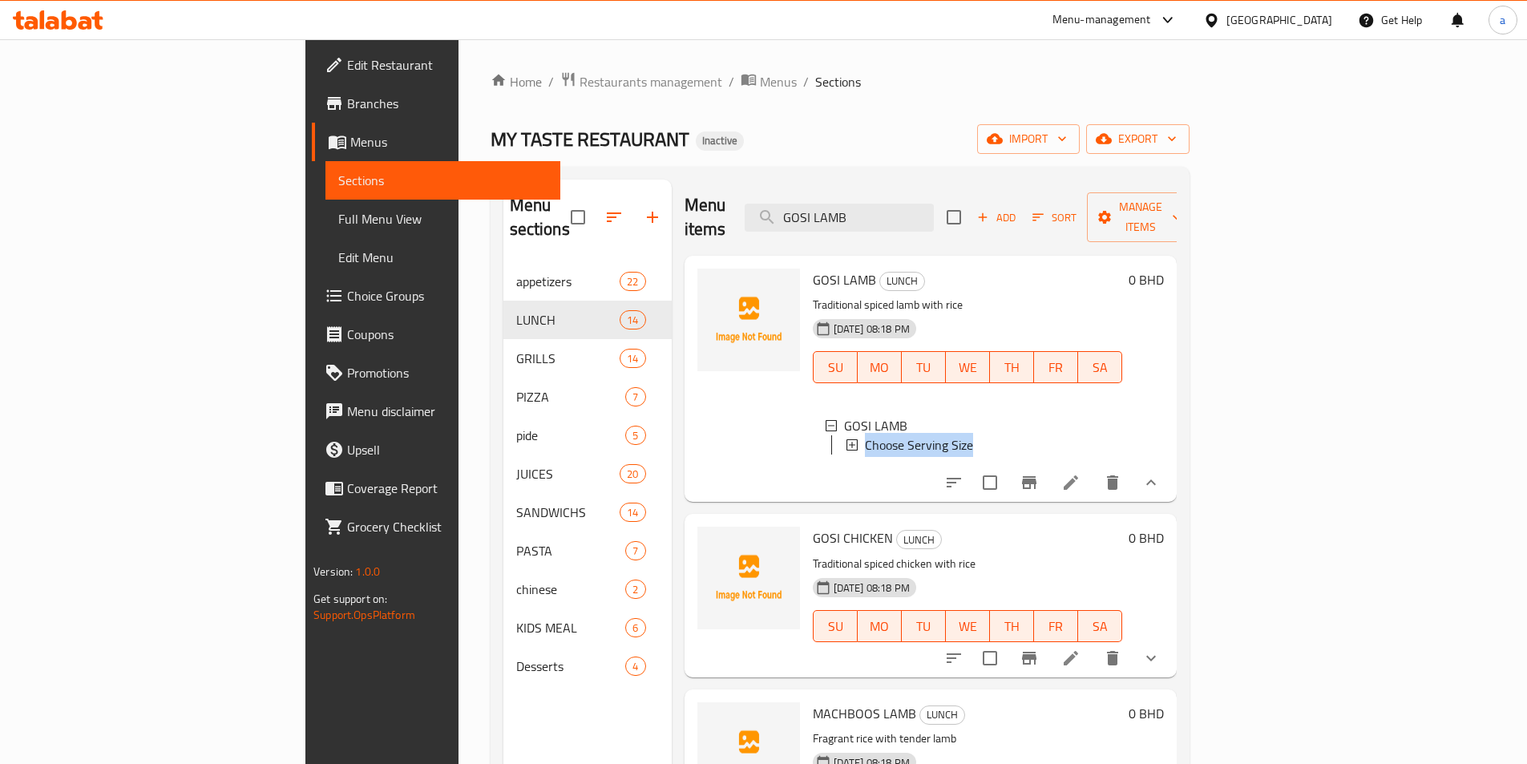
scroll to position [0, 0]
click at [347, 301] on span "Choice Groups" at bounding box center [447, 295] width 200 height 19
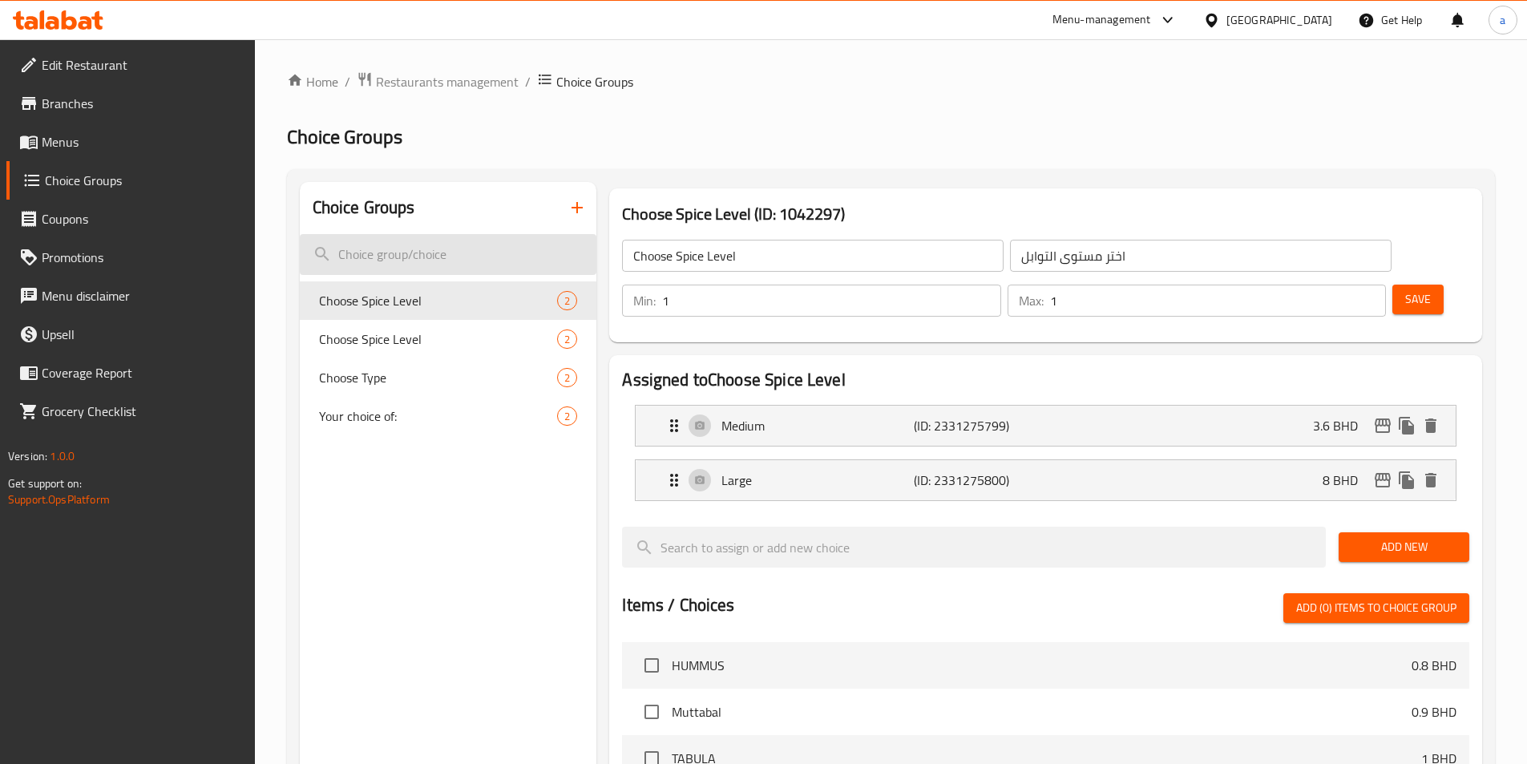
click at [418, 255] on input "search" at bounding box center [448, 254] width 297 height 41
paste input "GOSI LAMB"
type input "GOSI LAMB"
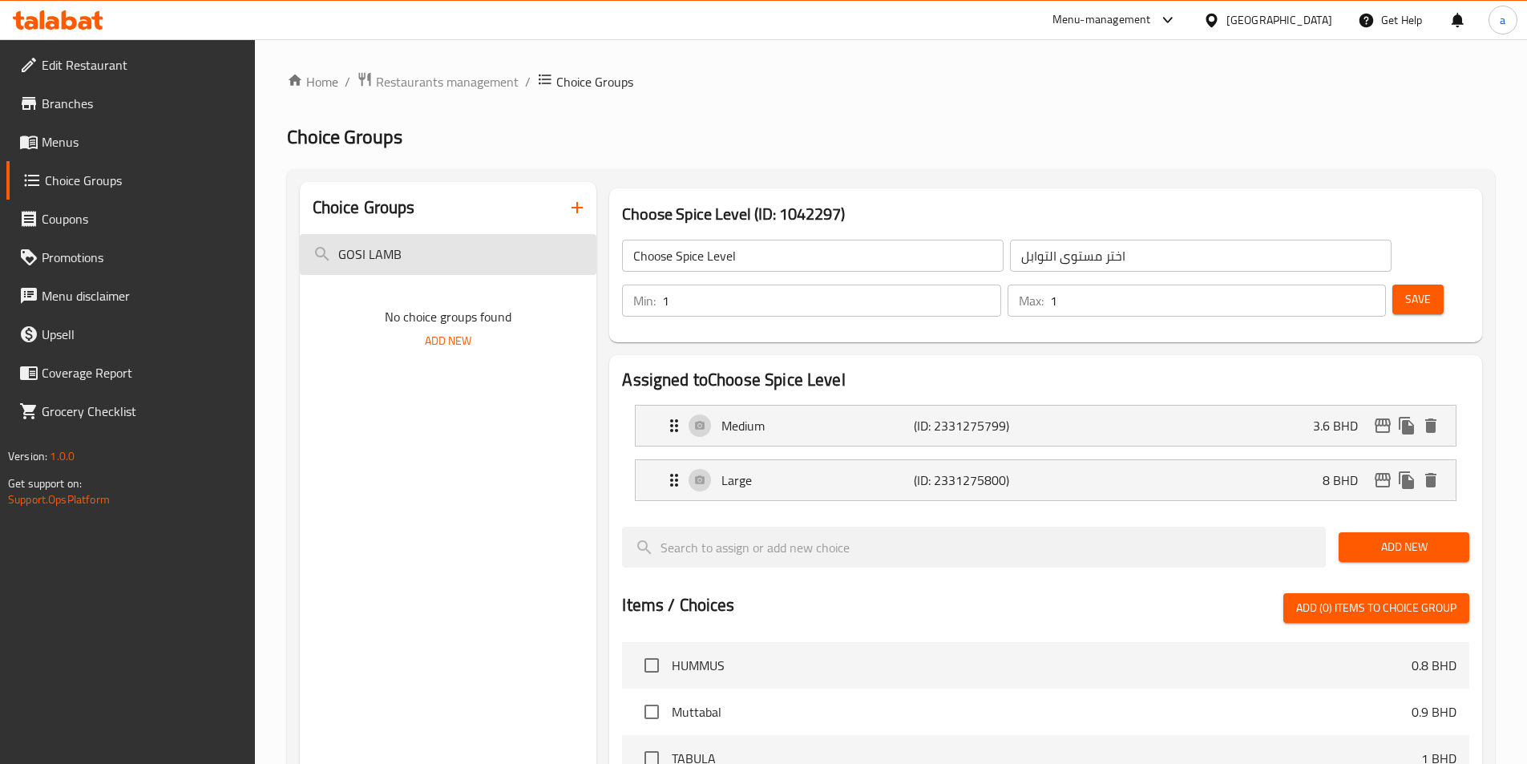
click at [537, 257] on input "GOSI LAMB" at bounding box center [448, 254] width 297 height 41
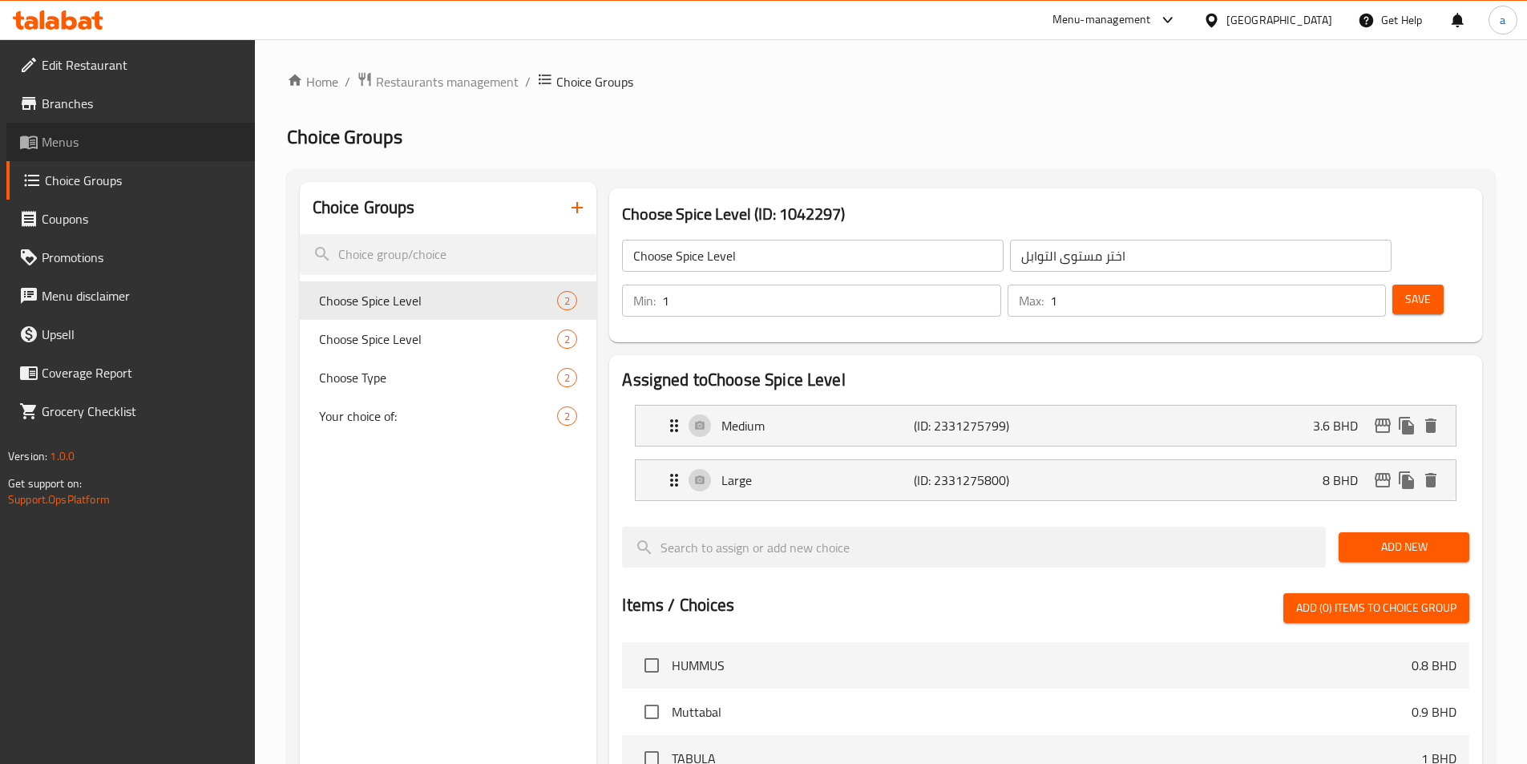
click at [95, 135] on span "Menus" at bounding box center [142, 141] width 200 height 19
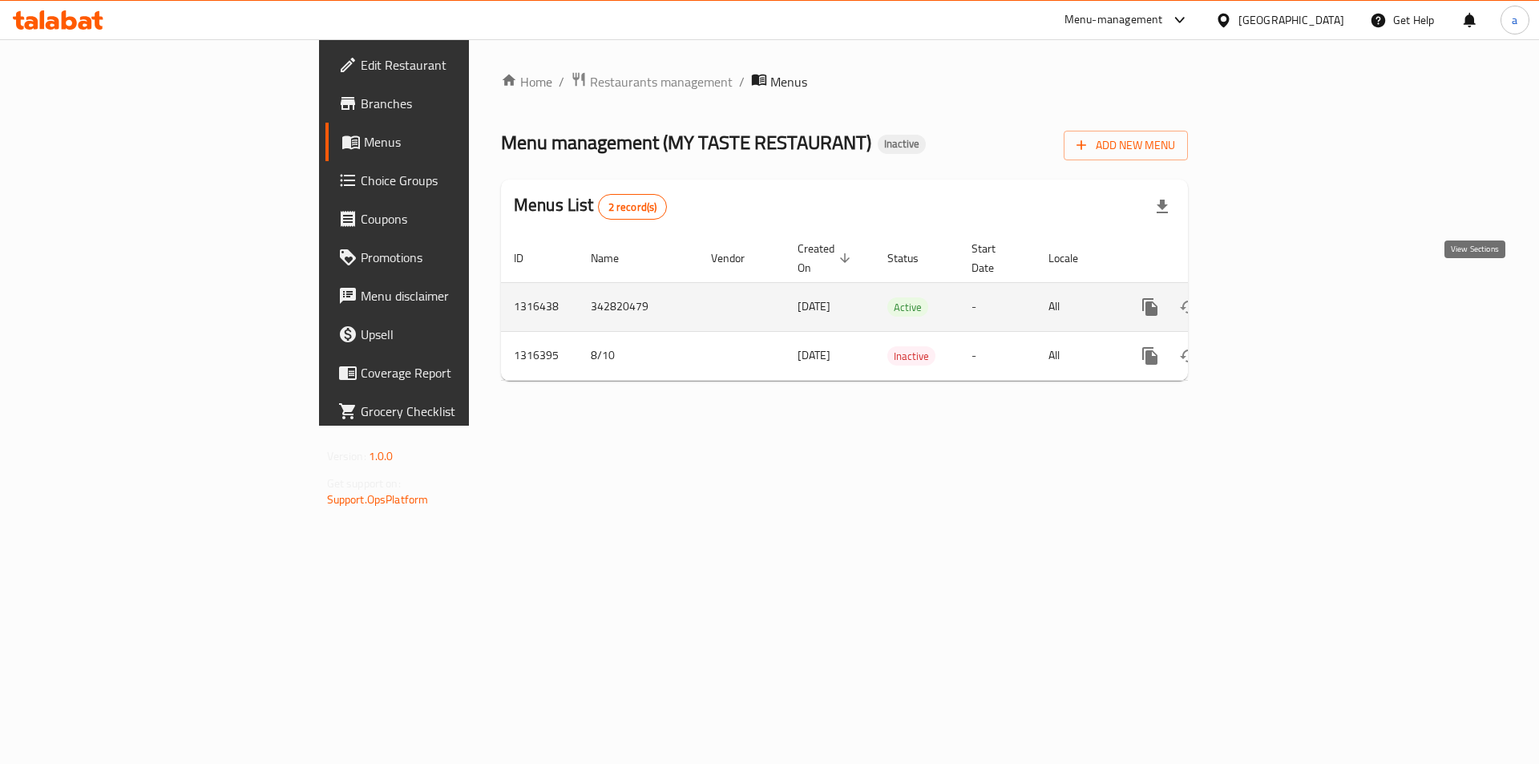
click at [1273, 300] on icon "enhanced table" at bounding box center [1265, 307] width 14 height 14
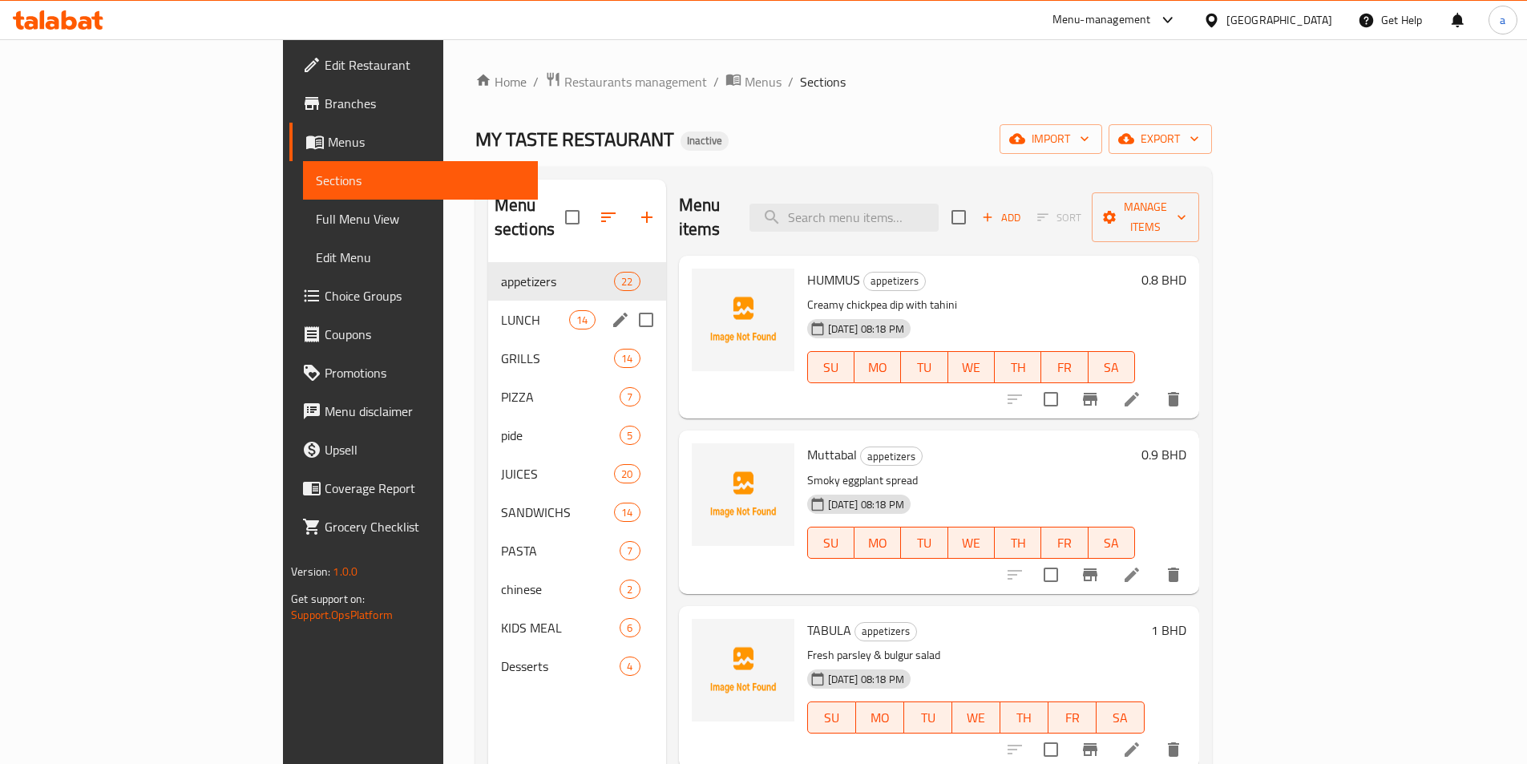
click at [501, 310] on span "LUNCH" at bounding box center [535, 319] width 68 height 19
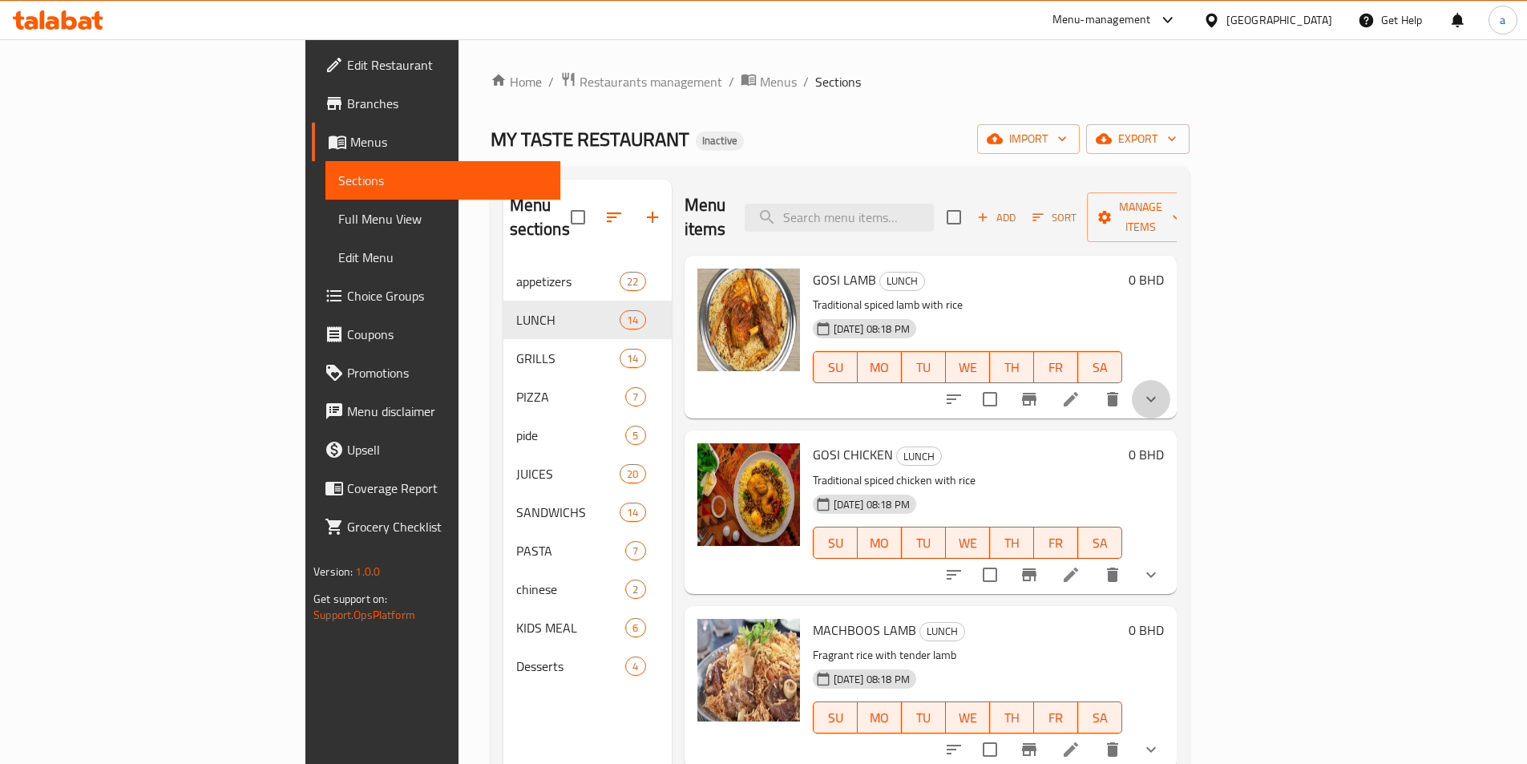
click at [1170, 380] on button "show more" at bounding box center [1151, 399] width 38 height 38
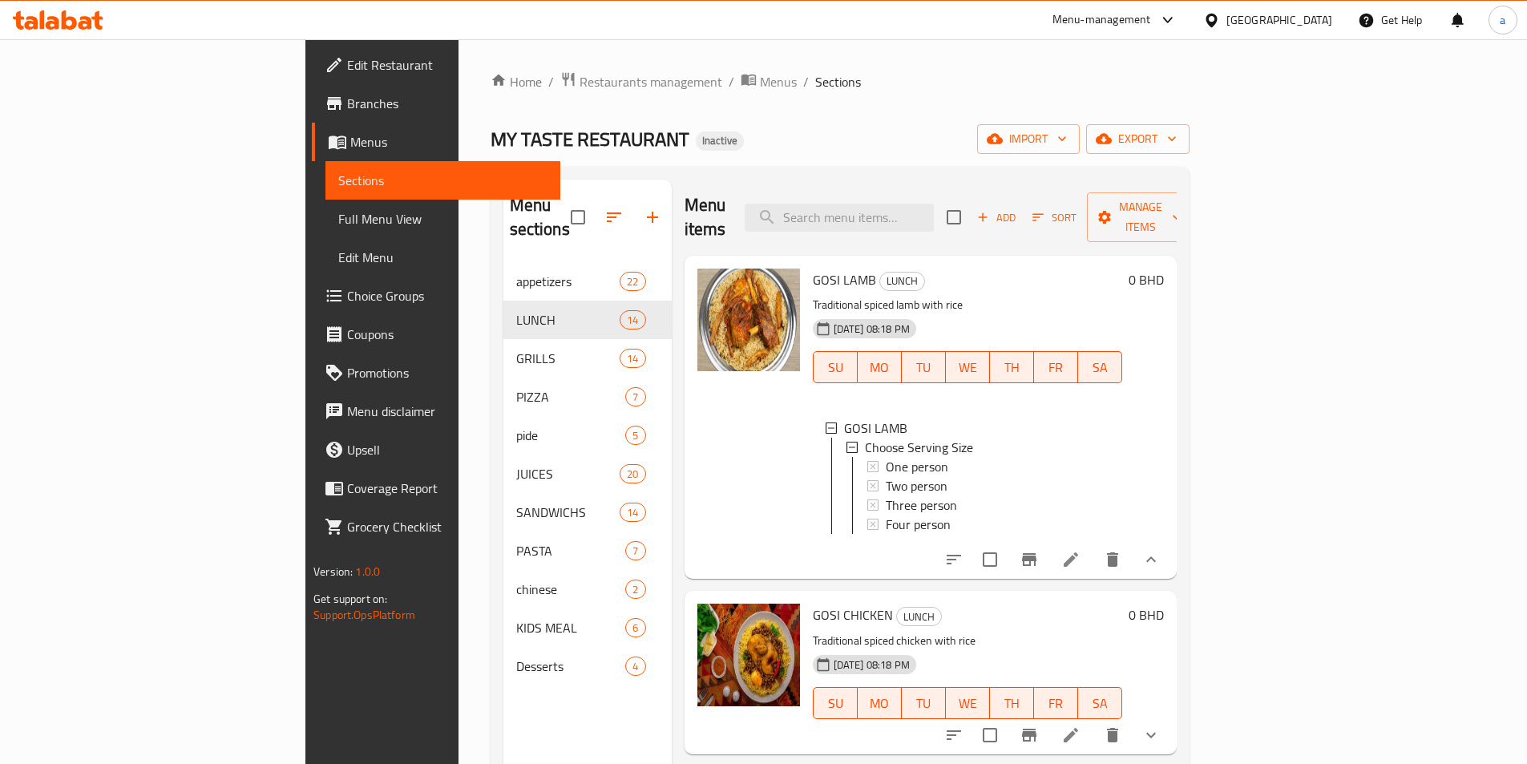
click at [1080, 550] on icon at bounding box center [1070, 559] width 19 height 19
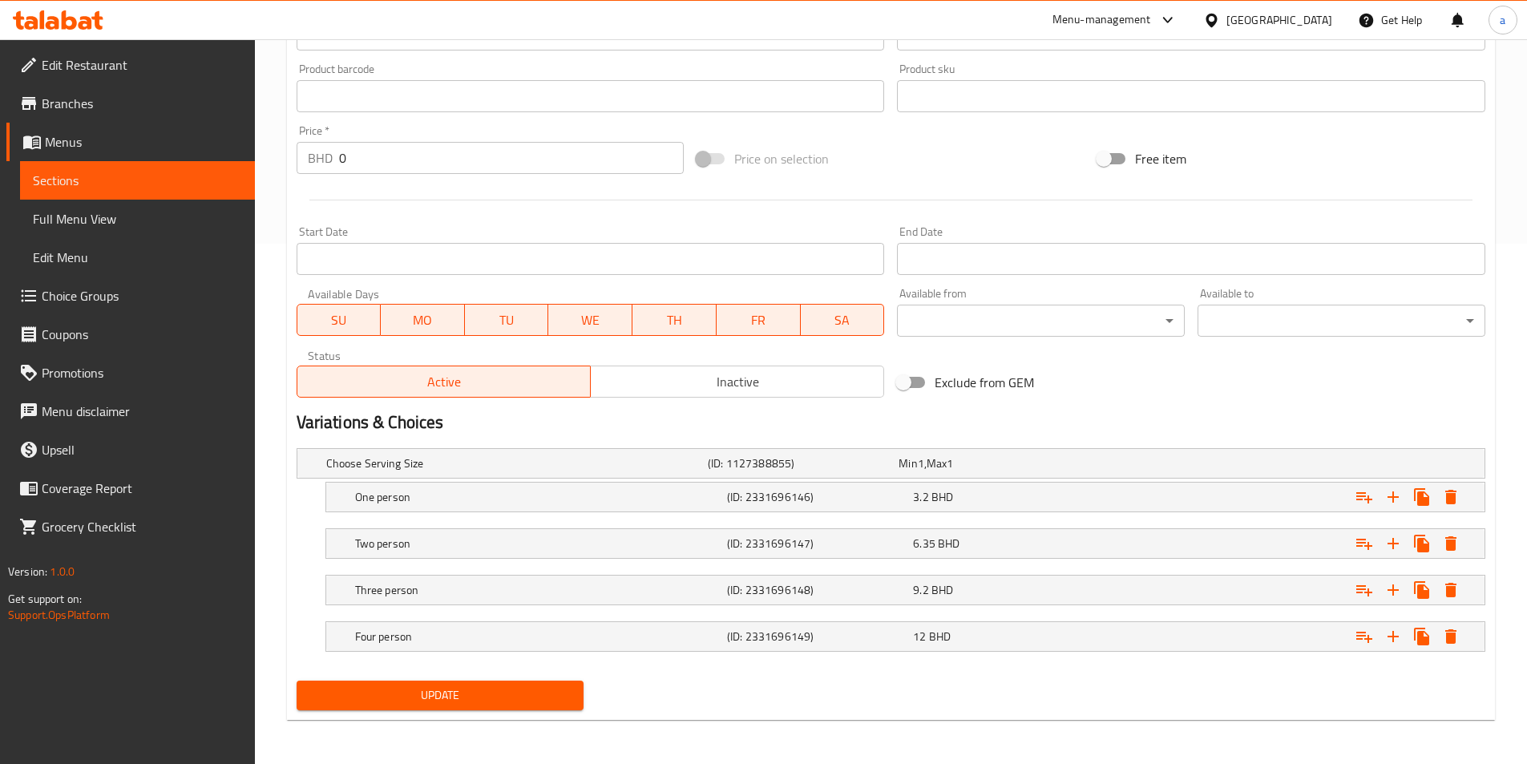
scroll to position [521, 0]
click at [631, 465] on h5 "Choose Serving Size" at bounding box center [513, 462] width 375 height 16
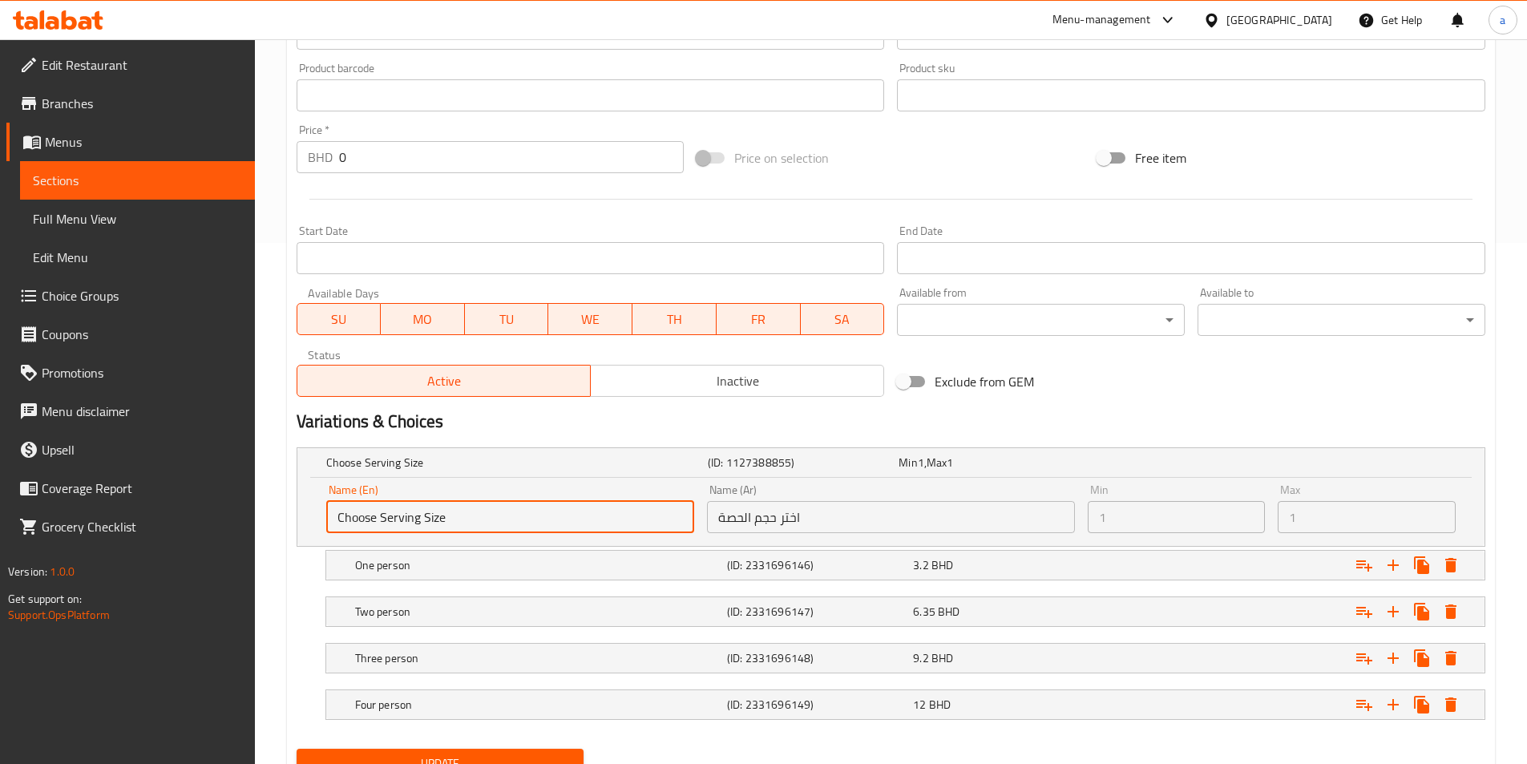
click at [518, 514] on input "Choose Serving Size" at bounding box center [510, 517] width 368 height 32
click at [135, 290] on span "Choice Groups" at bounding box center [142, 295] width 200 height 19
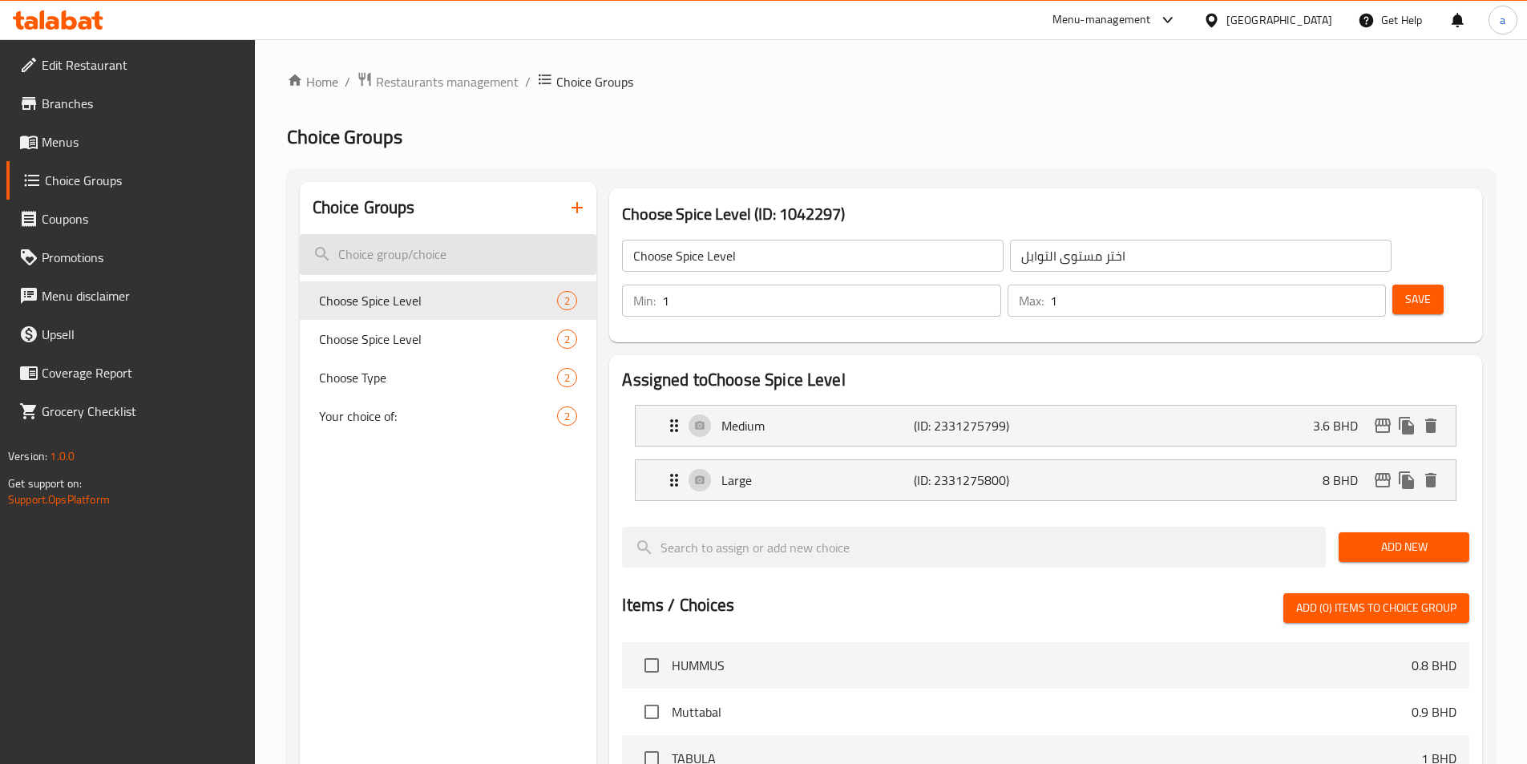
click at [468, 251] on input "search" at bounding box center [448, 254] width 297 height 41
paste input "Choose Serving Size"
type input "Choose Serving Size"
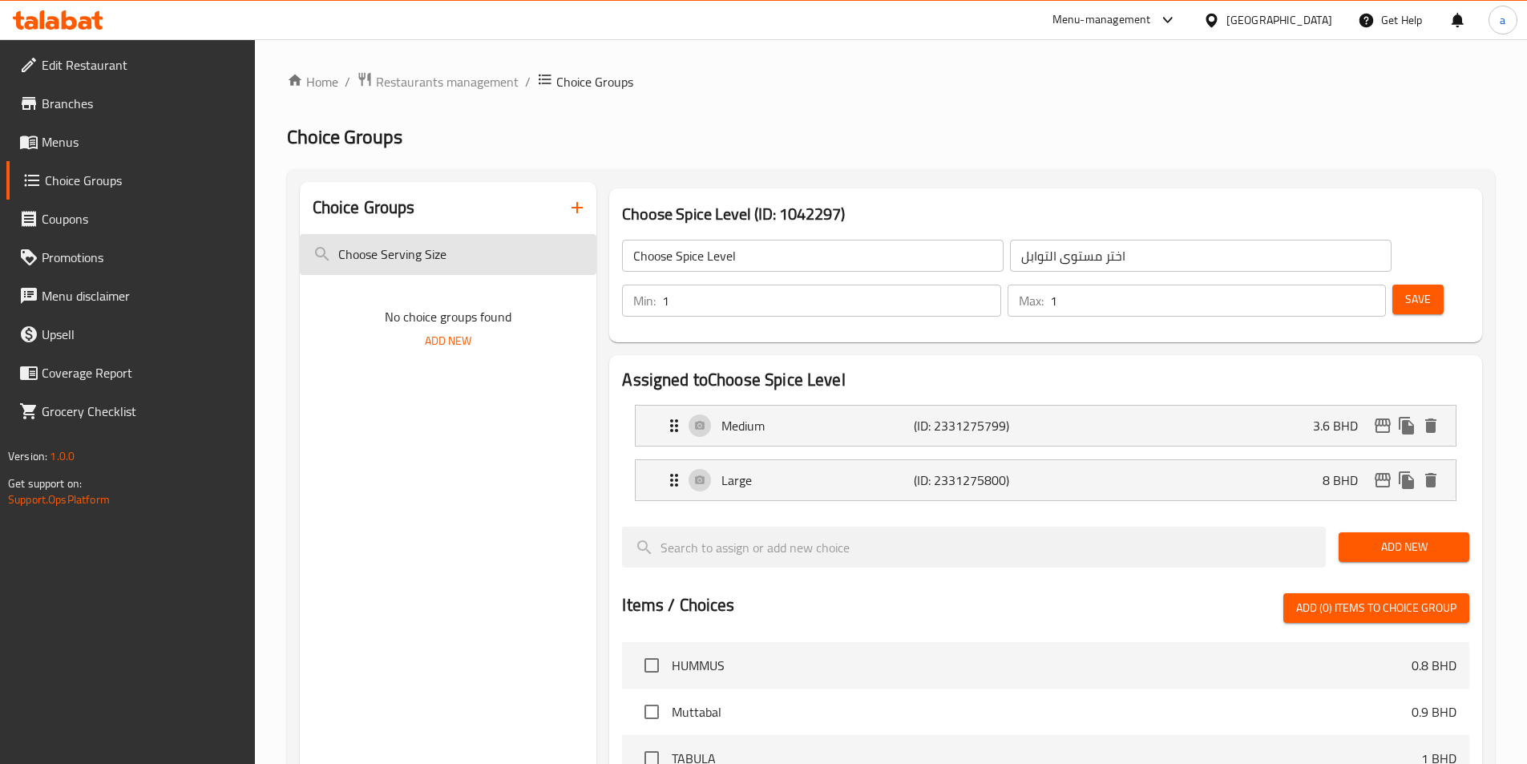
click at [491, 259] on input "Choose Serving Size" at bounding box center [448, 254] width 297 height 41
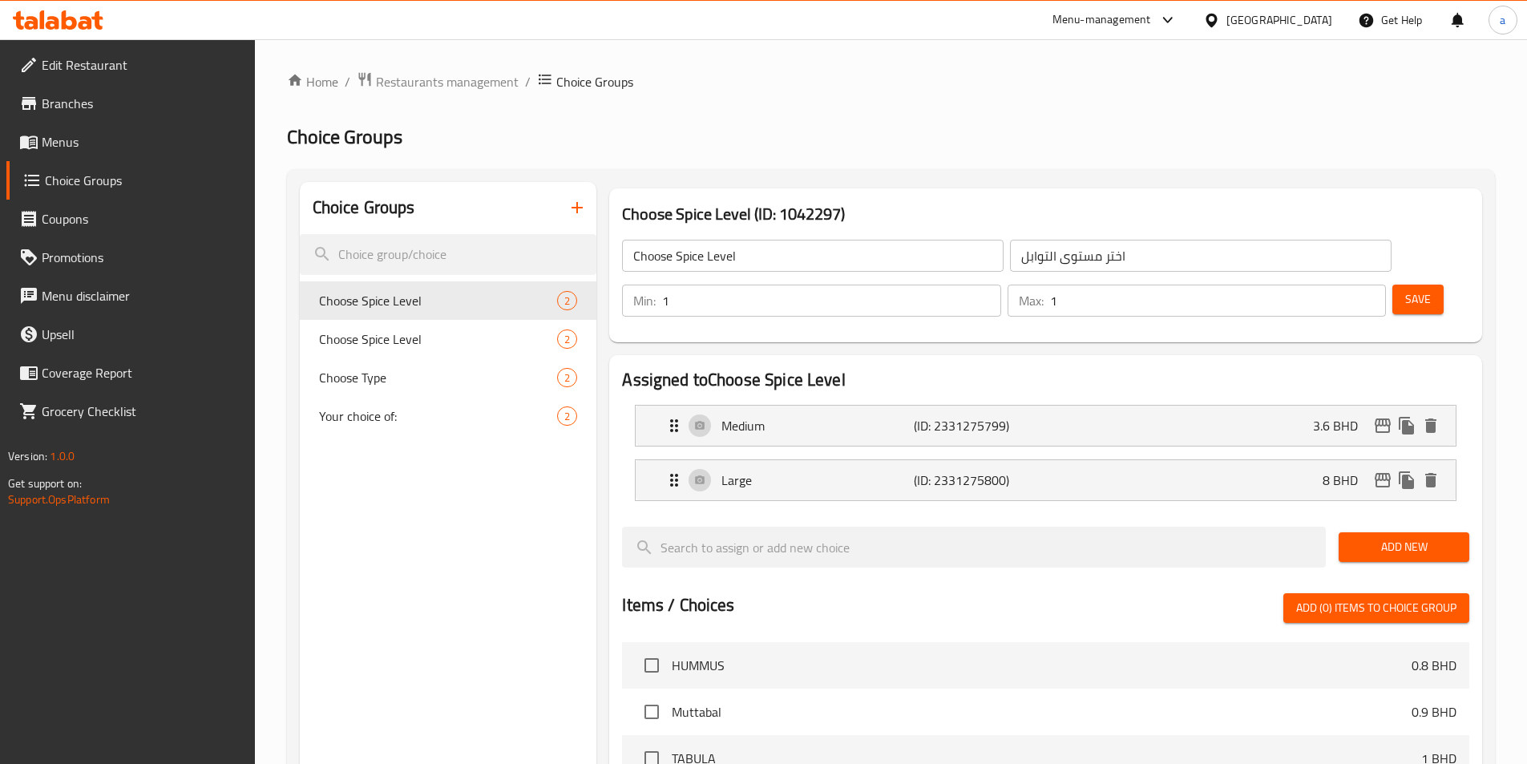
click at [116, 142] on span "Menus" at bounding box center [142, 141] width 200 height 19
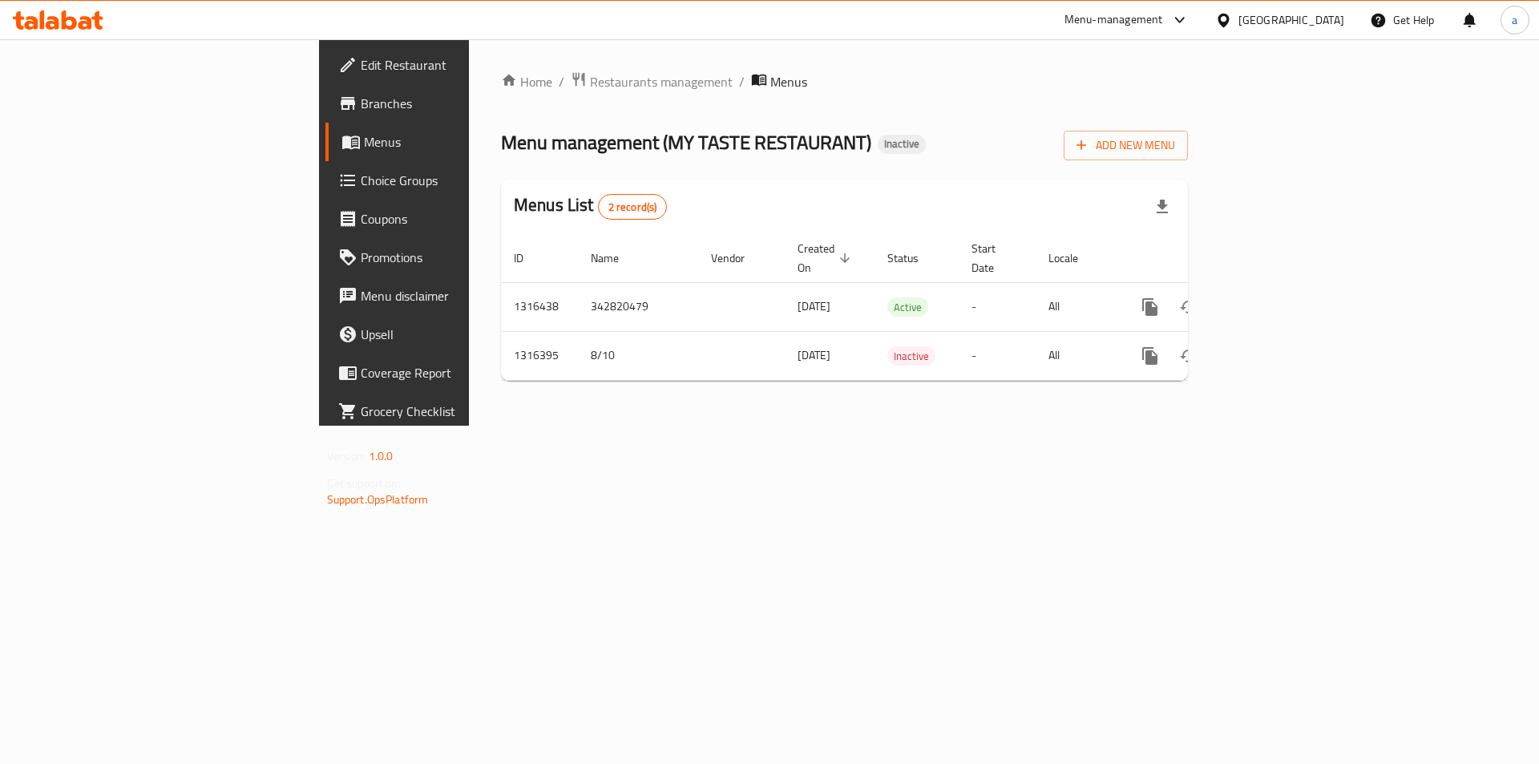
click at [361, 184] on span "Choice Groups" at bounding box center [462, 180] width 203 height 19
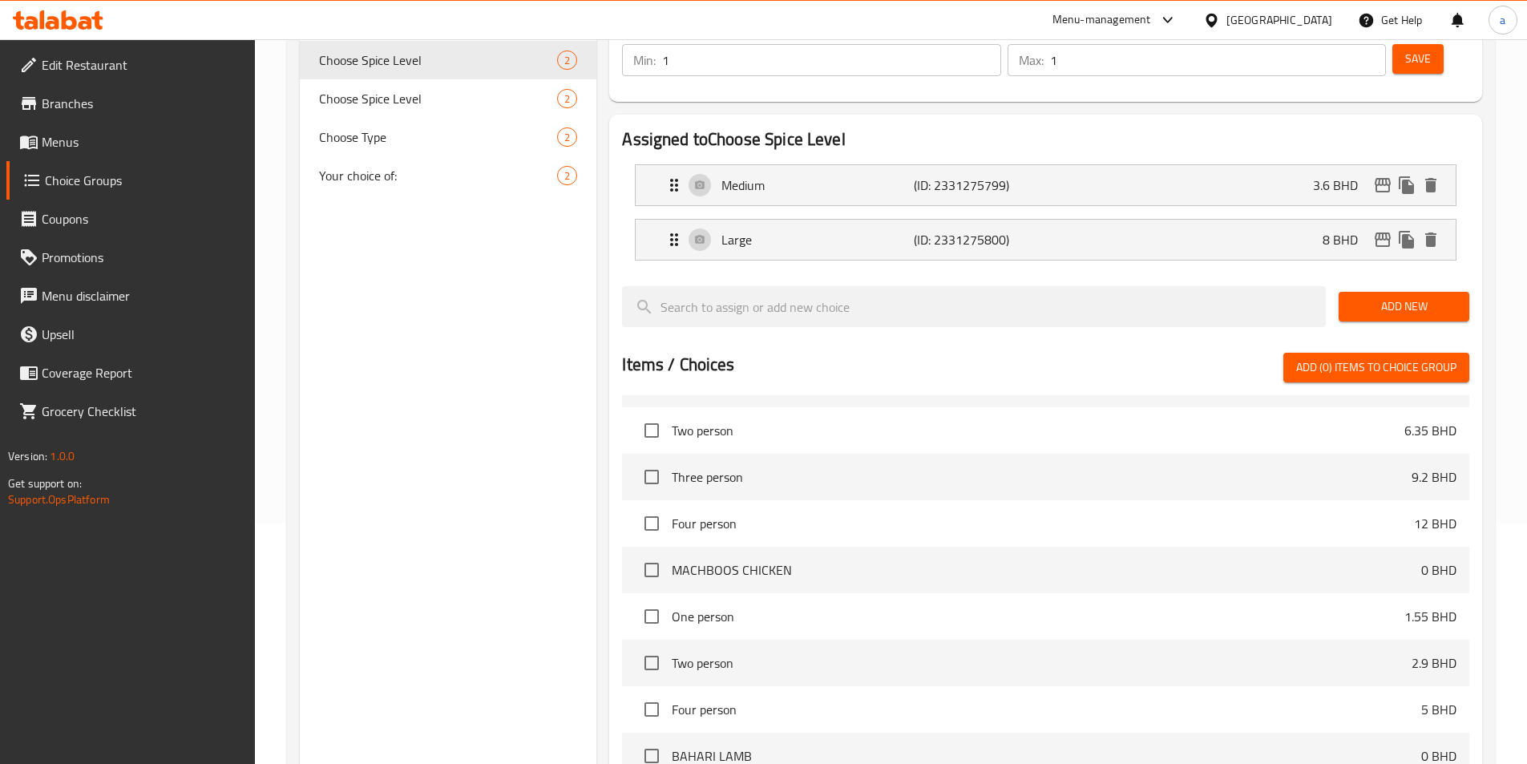
scroll to position [1523, 0]
click at [785, 612] on span "One person" at bounding box center [1038, 621] width 732 height 19
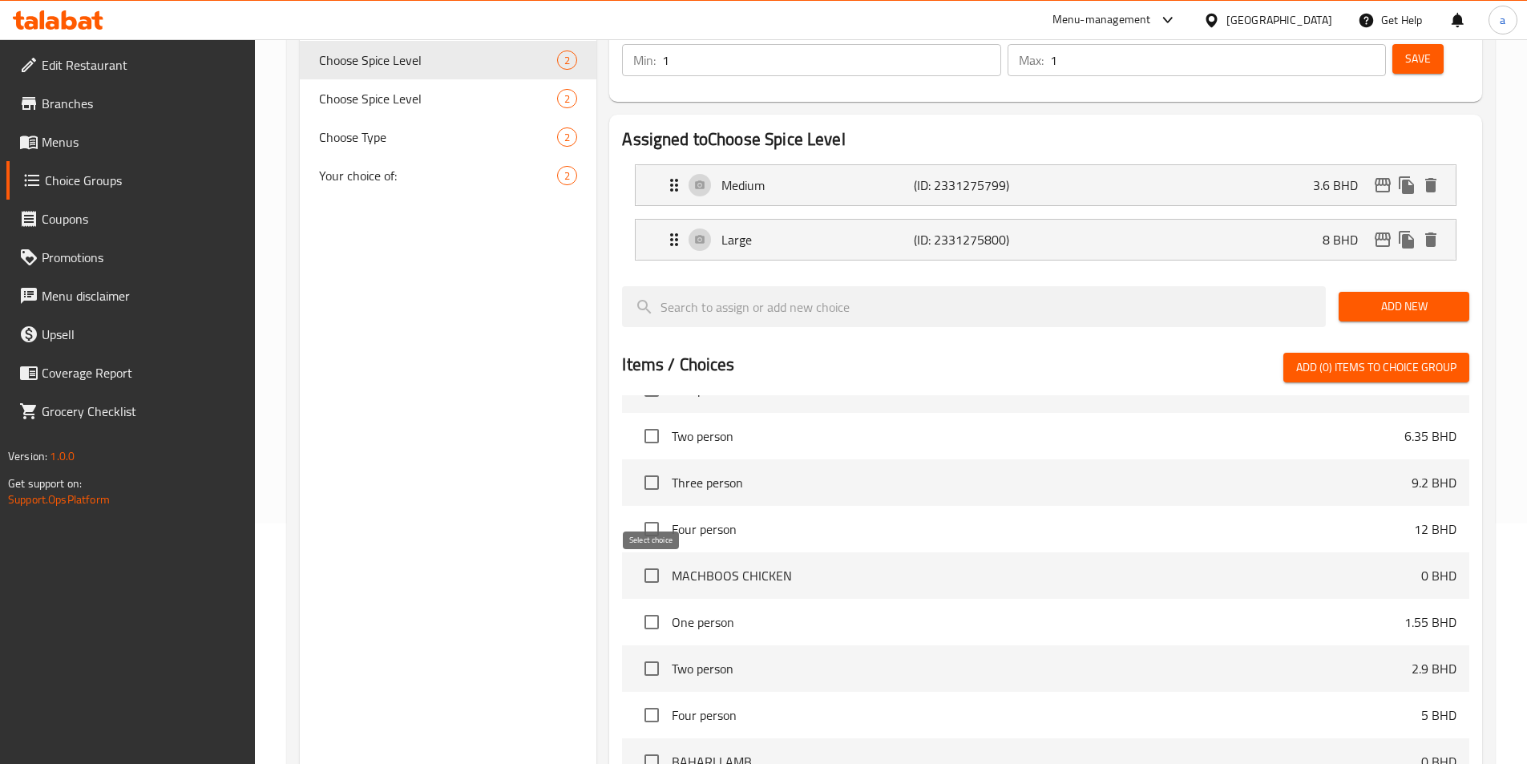
click at [661, 605] on input "checkbox" at bounding box center [652, 622] width 34 height 34
checkbox input "false"
click at [745, 612] on span "One person" at bounding box center [1038, 621] width 732 height 19
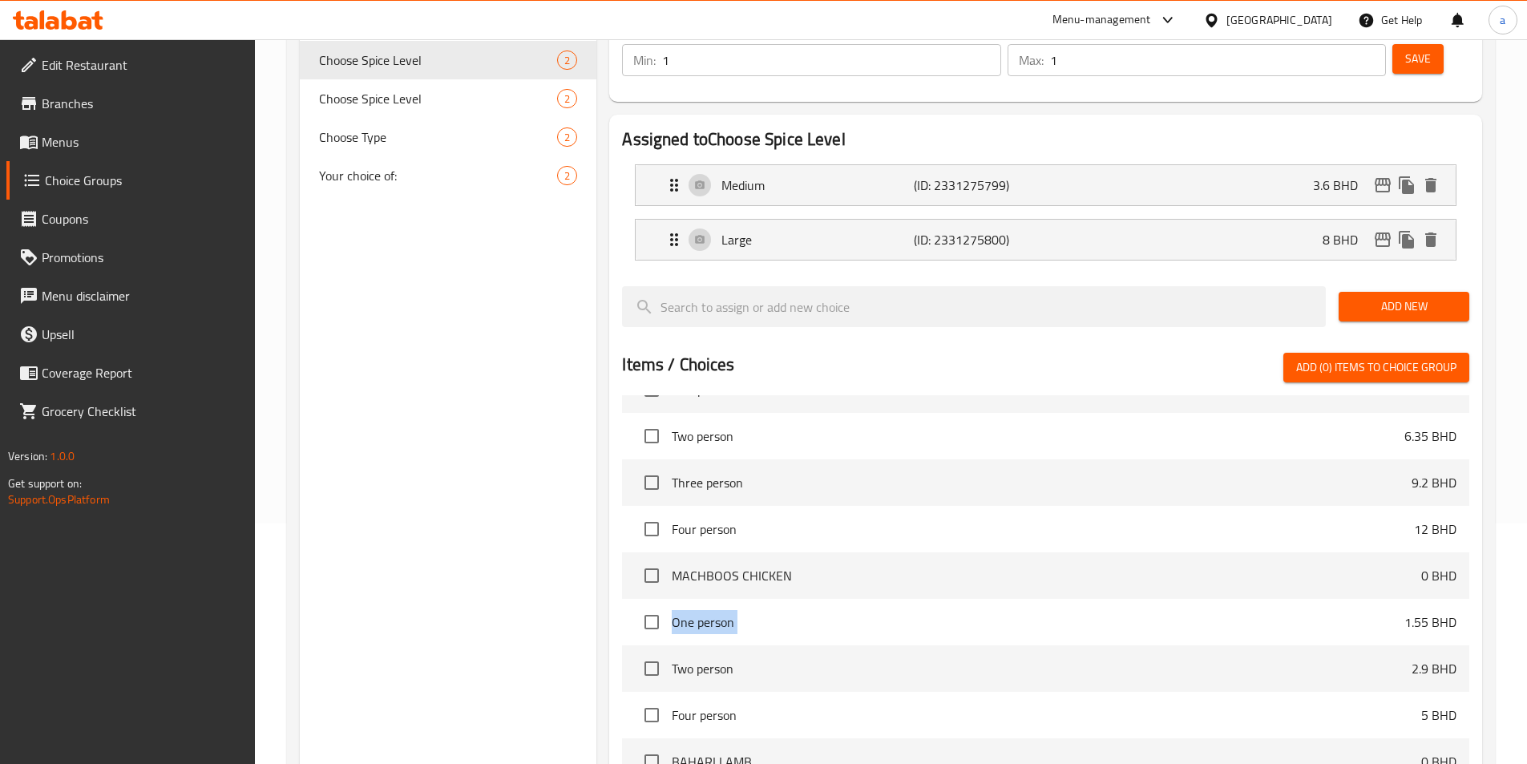
click at [745, 612] on span "One person" at bounding box center [1038, 621] width 732 height 19
click at [797, 612] on span "One person" at bounding box center [1038, 621] width 732 height 19
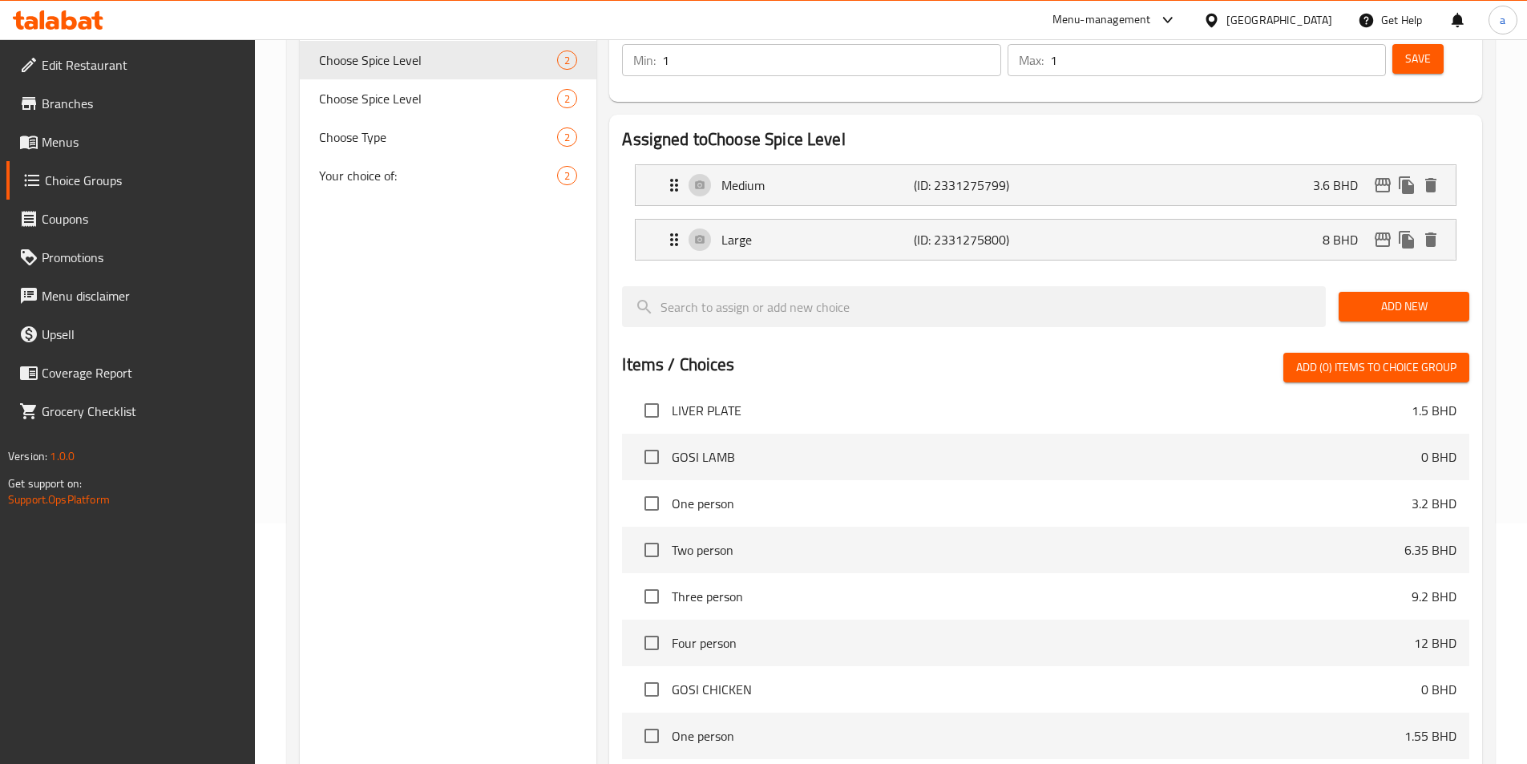
scroll to position [962, 0]
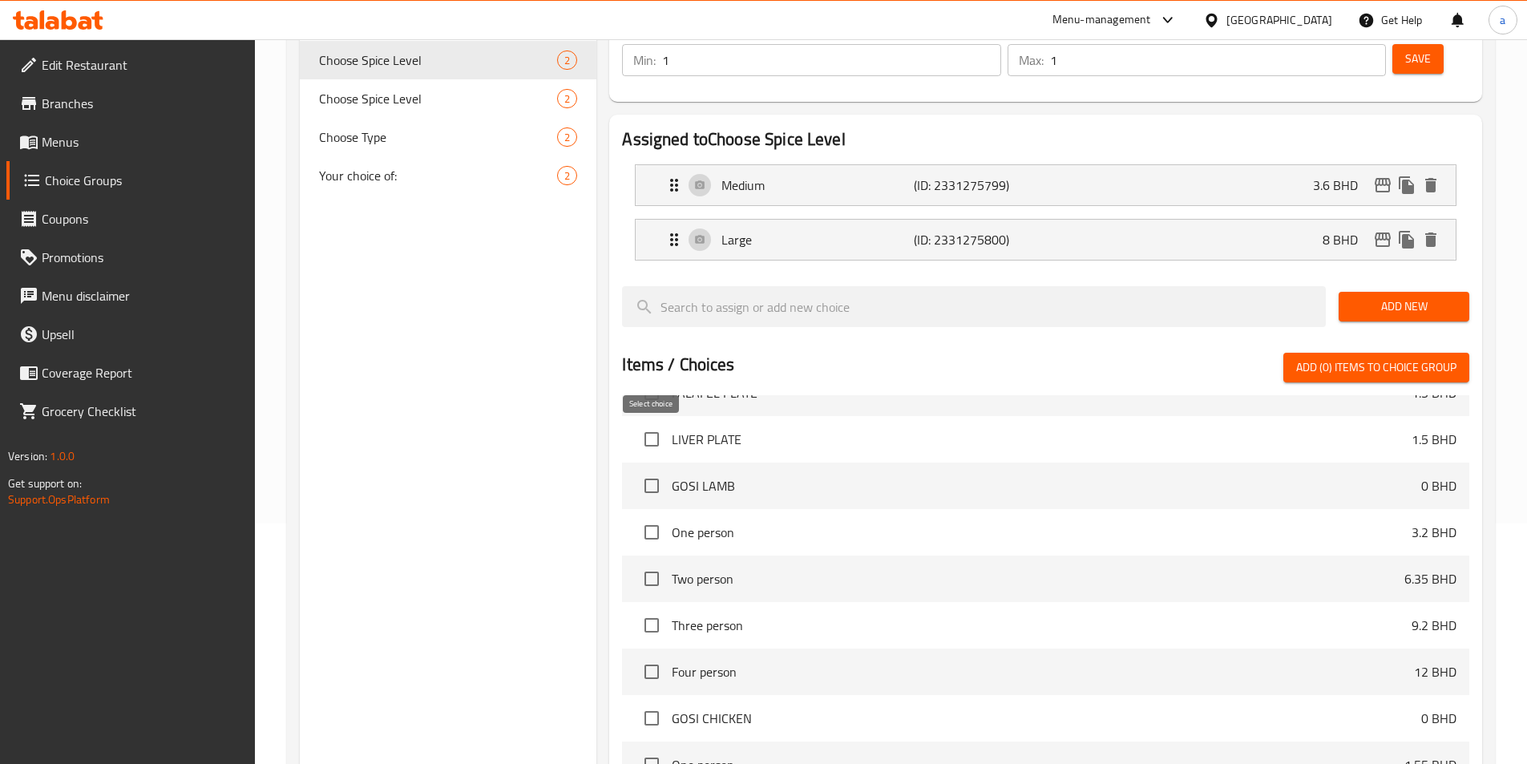
click at [655, 469] on input "checkbox" at bounding box center [652, 486] width 34 height 34
click at [676, 476] on span "GOSI LAMB" at bounding box center [1046, 485] width 749 height 19
click at [656, 469] on input "checkbox" at bounding box center [652, 486] width 34 height 34
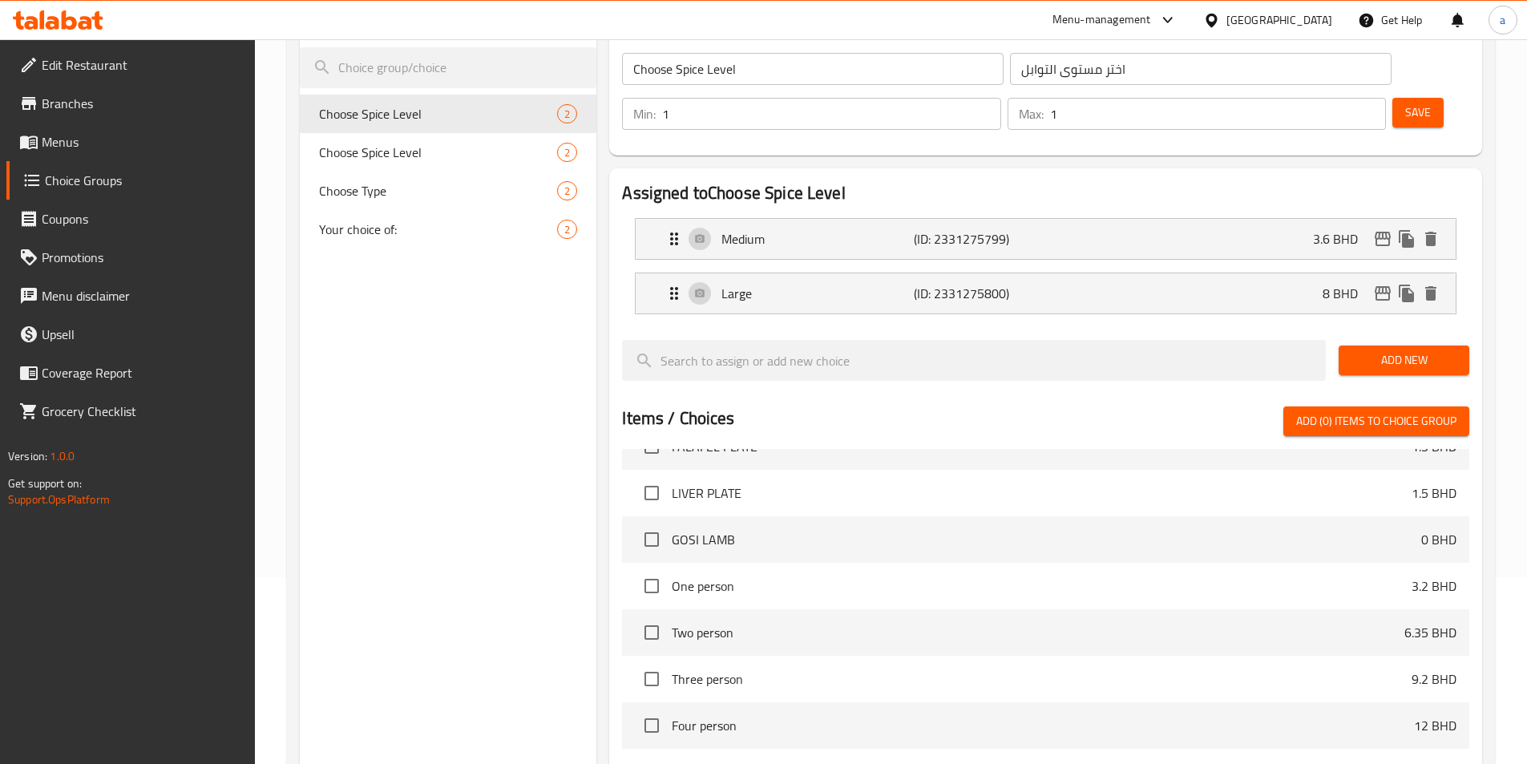
scroll to position [240, 0]
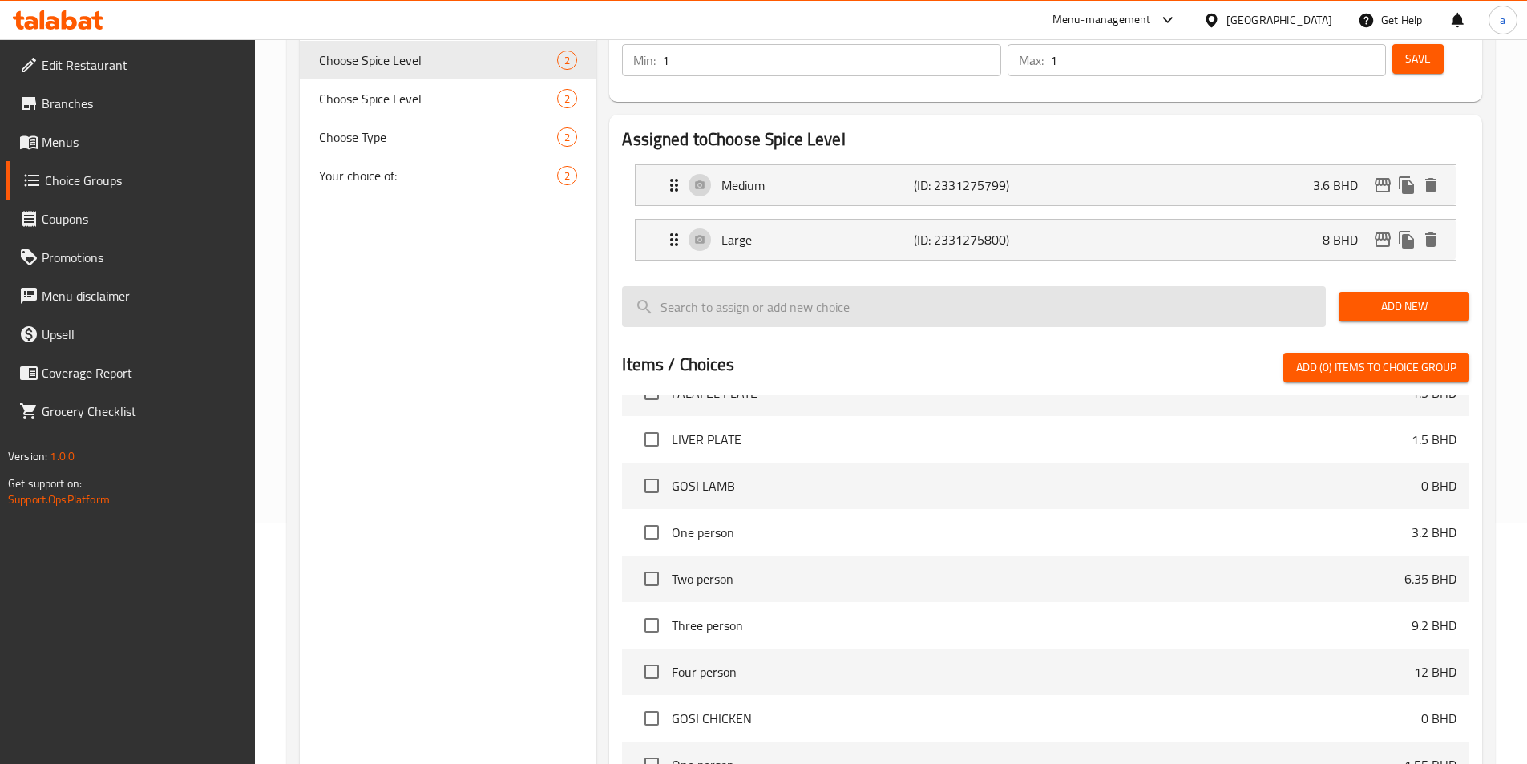
click at [837, 286] on input "search" at bounding box center [974, 306] width 704 height 41
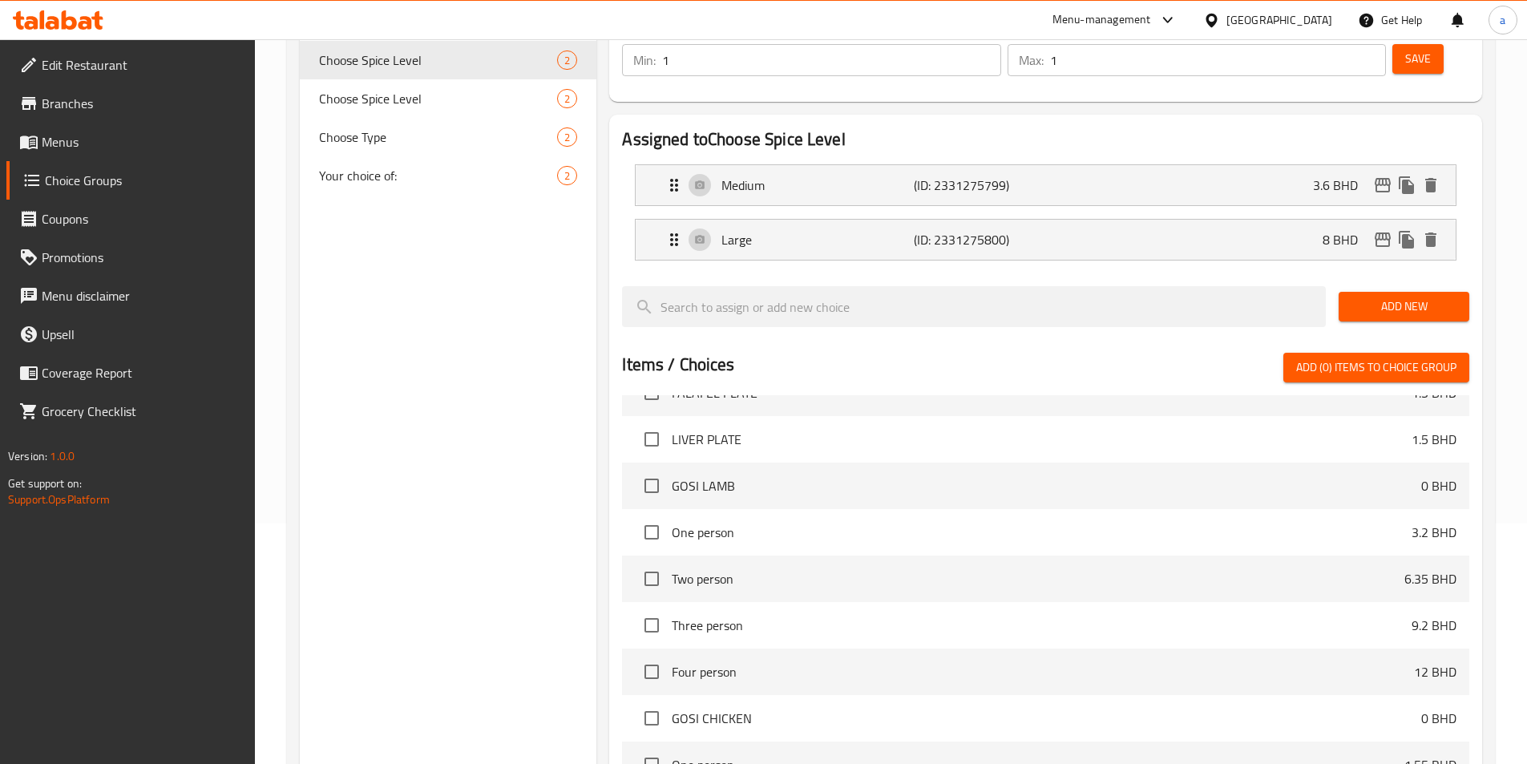
click at [672, 476] on span "GOSI LAMB" at bounding box center [1046, 485] width 749 height 19
click at [664, 469] on input "checkbox" at bounding box center [652, 486] width 34 height 34
checkbox input "false"
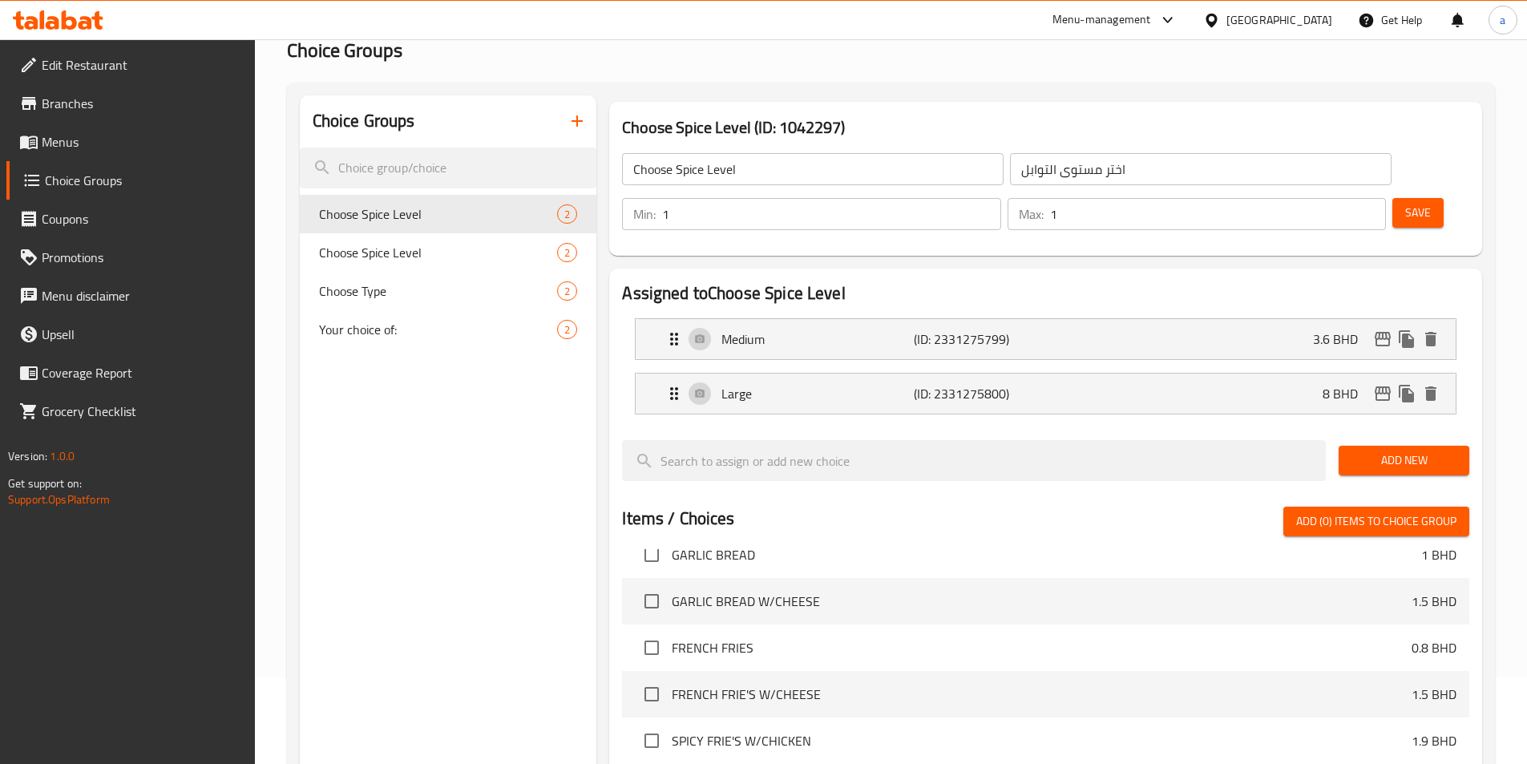
scroll to position [0, 0]
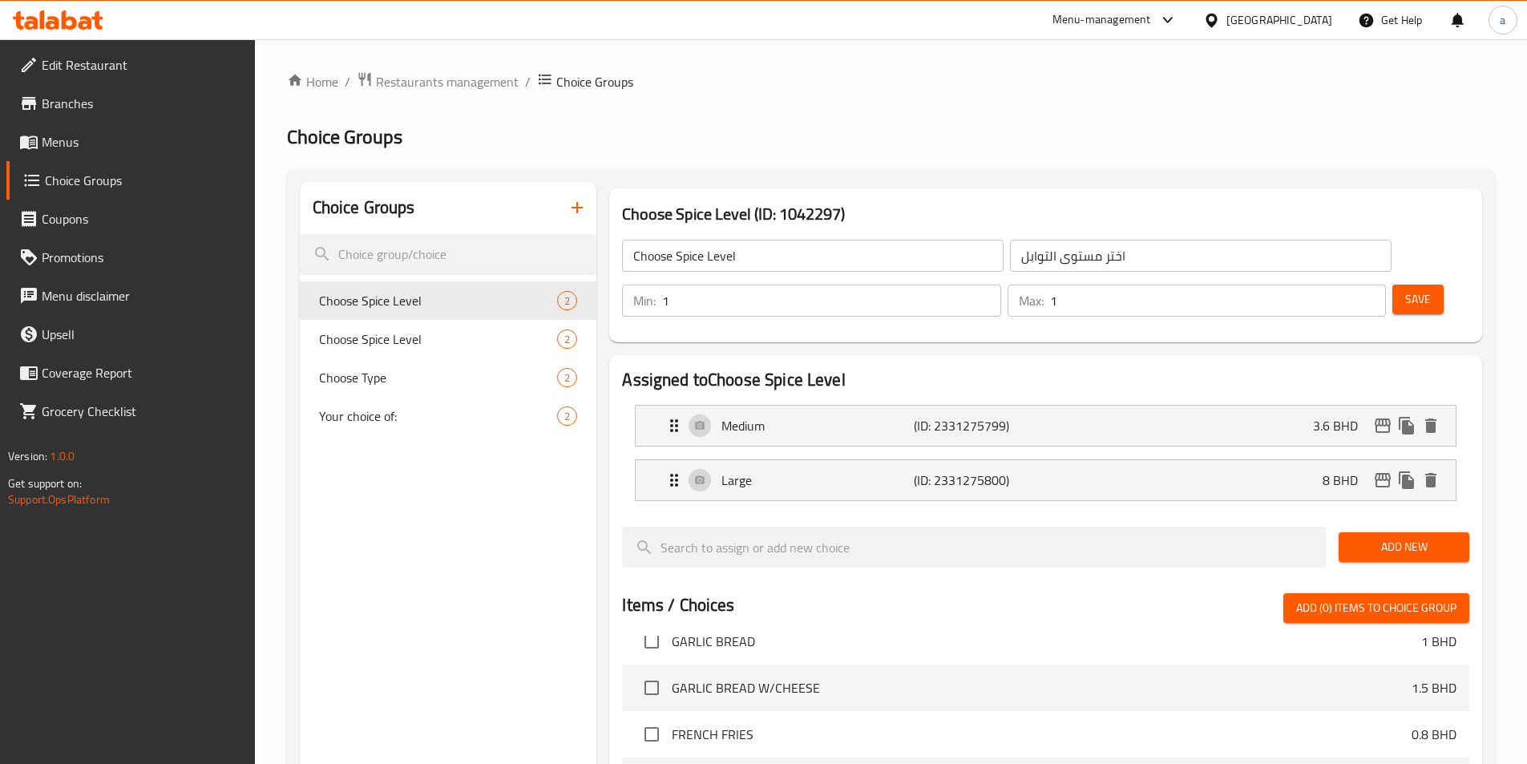
click at [595, 211] on button "button" at bounding box center [577, 207] width 38 height 38
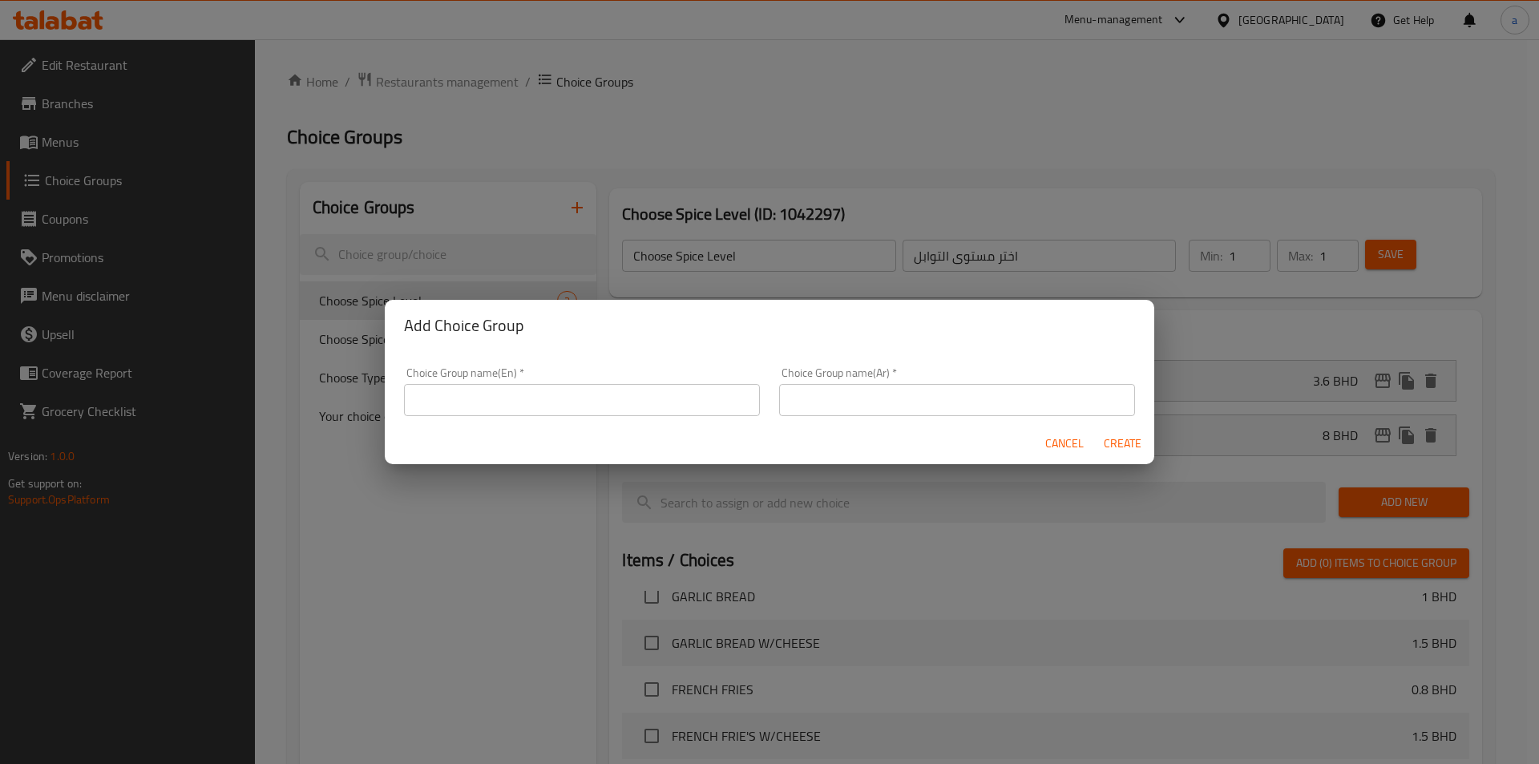
click at [641, 397] on input "text" at bounding box center [582, 400] width 356 height 32
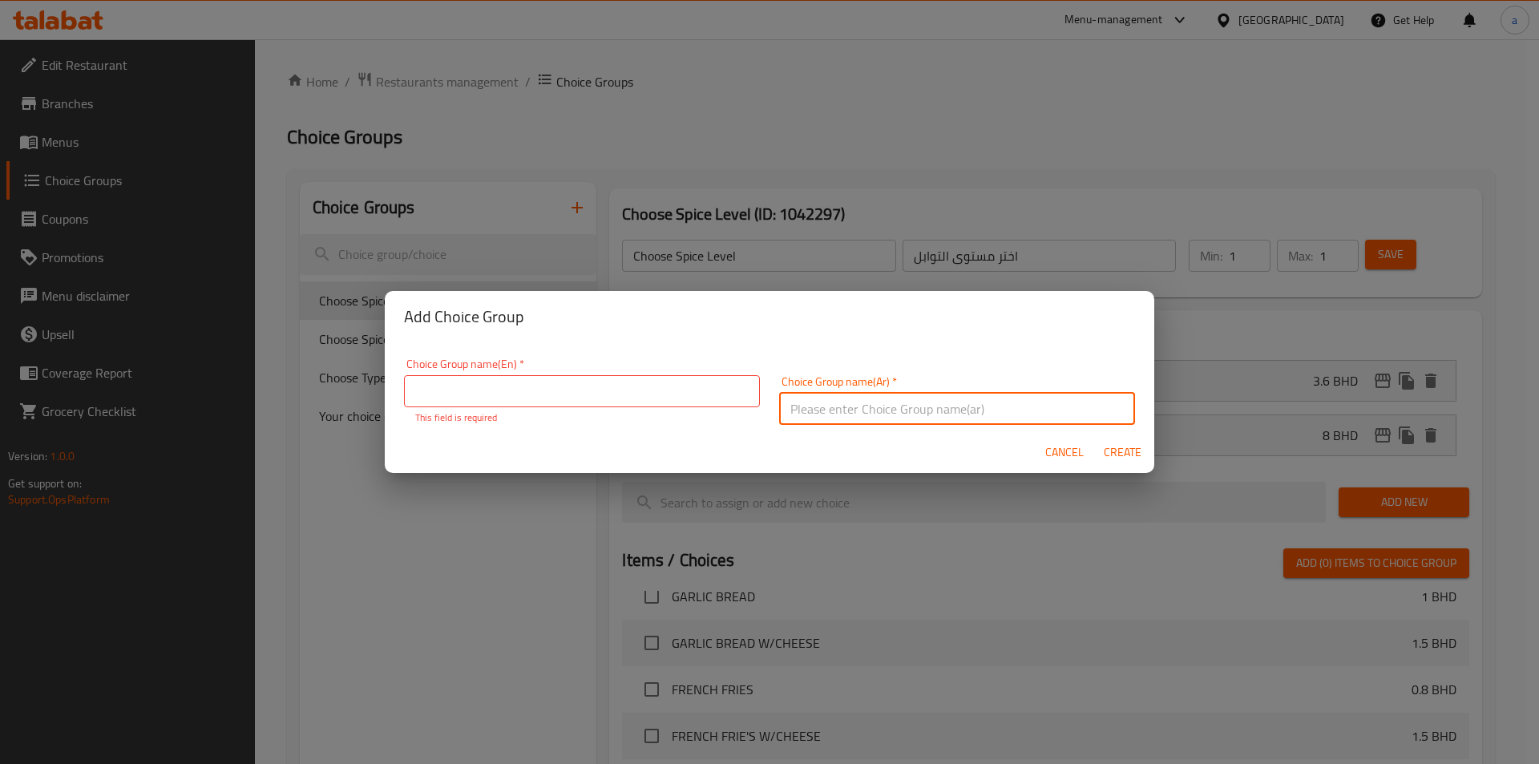
click at [891, 397] on input "text" at bounding box center [957, 409] width 356 height 32
paste input "اختر حجم الحصة"
type input "اختر حجم الحصة"
click at [540, 393] on input "text" at bounding box center [582, 391] width 356 height 32
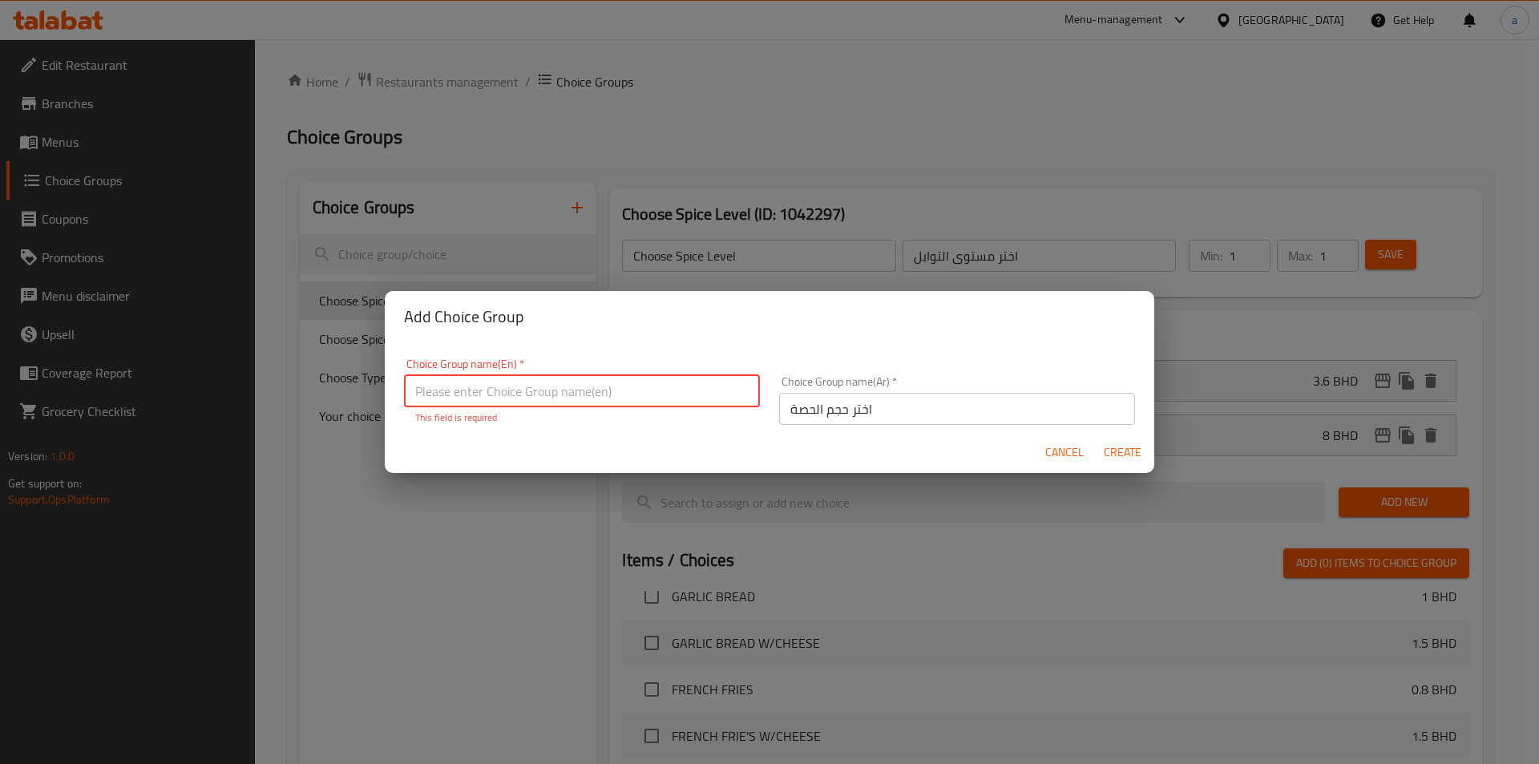
paste input "Choose Serving Size"
type input "Choose Serving Size"
click at [716, 332] on div "Add Choice Group" at bounding box center [769, 316] width 769 height 51
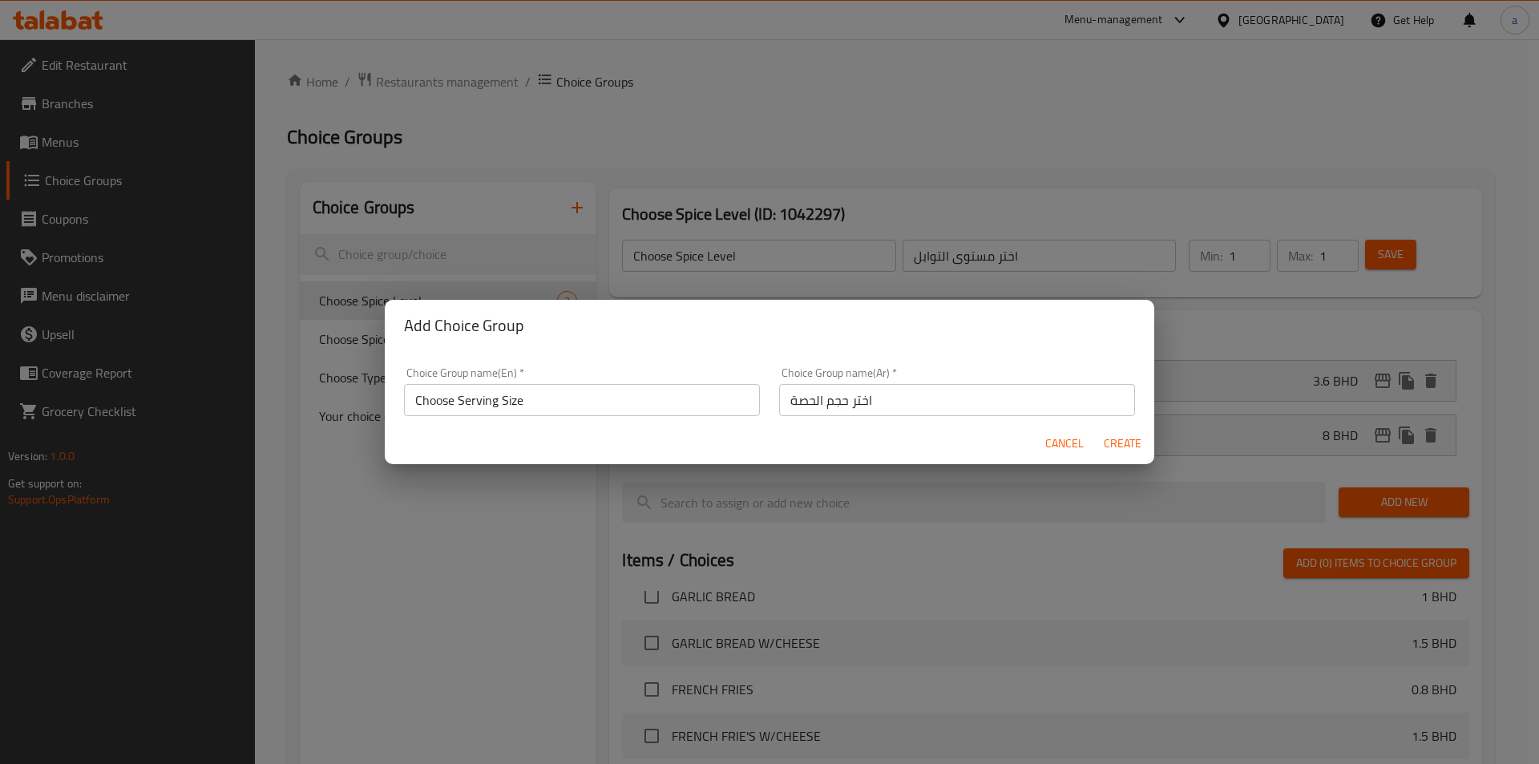
click at [1112, 450] on span "Create" at bounding box center [1122, 444] width 38 height 20
type input "Choose Serving Size"
type input "اختر حجم الحصة"
type input "0"
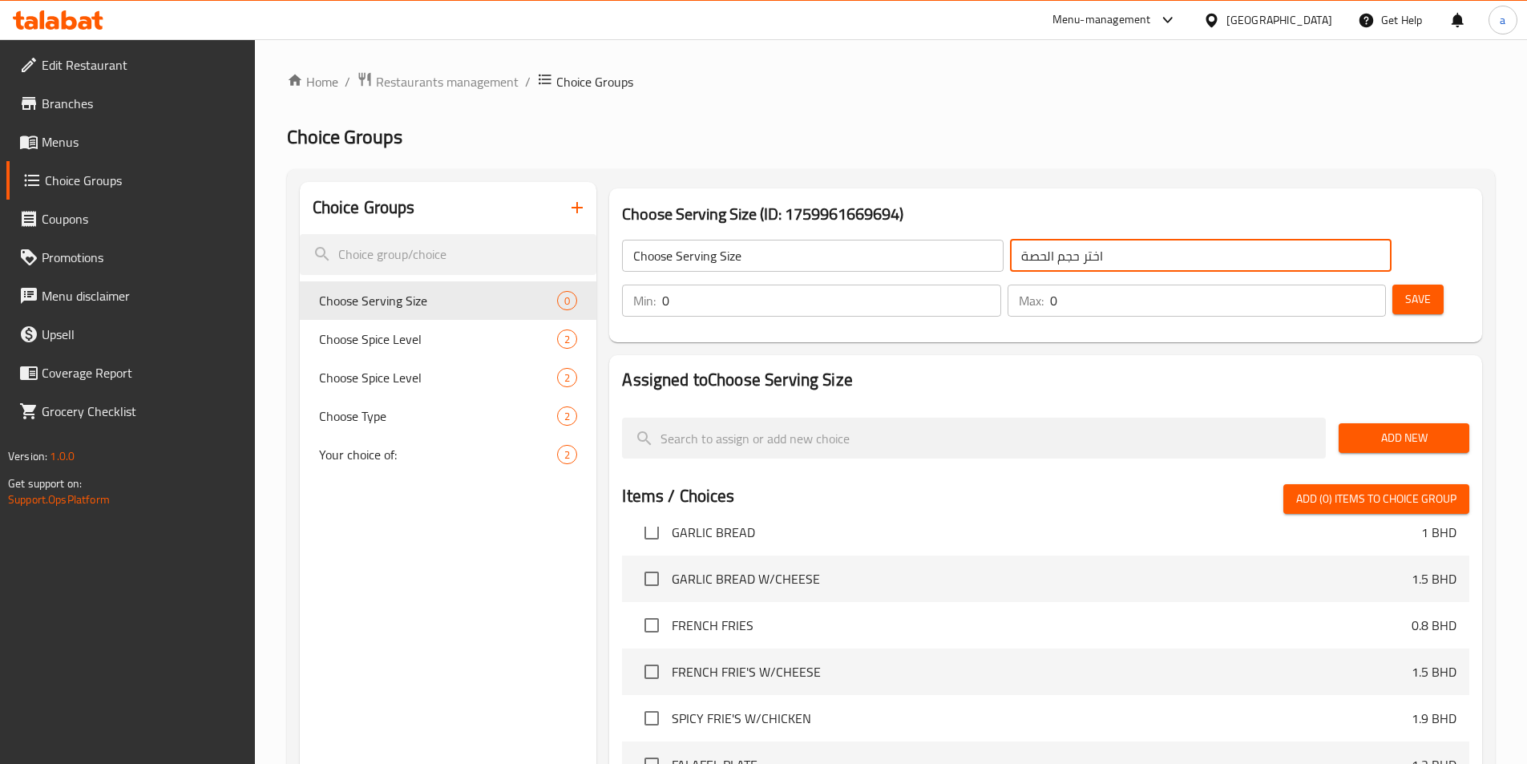
click at [1043, 260] on input "اختر حجم الحصة" at bounding box center [1200, 256] width 381 height 32
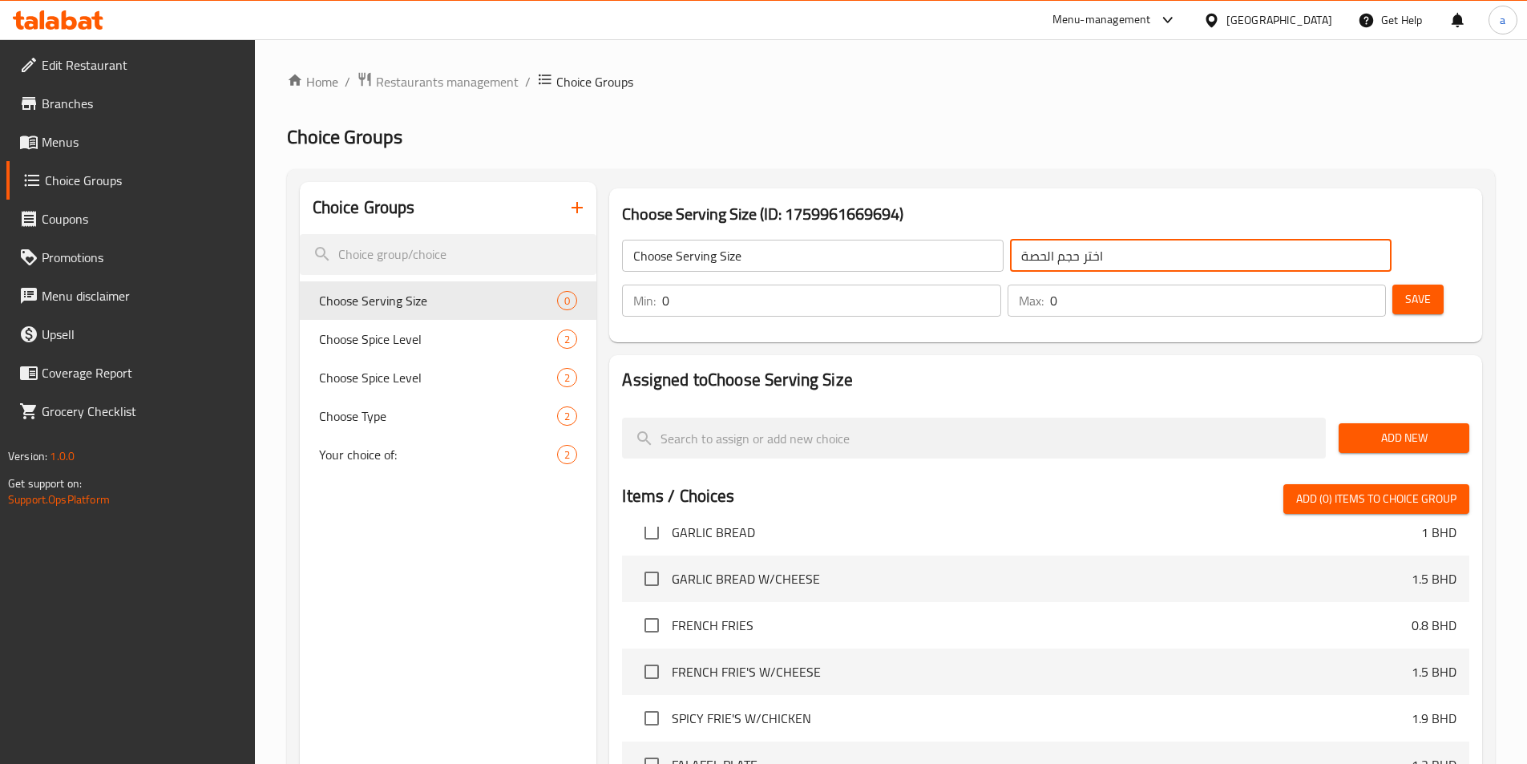
paste input "اختر حجم الكمي"
type input "اختر حجم الكمية"
click at [1405, 289] on span "Save" at bounding box center [1418, 299] width 26 height 20
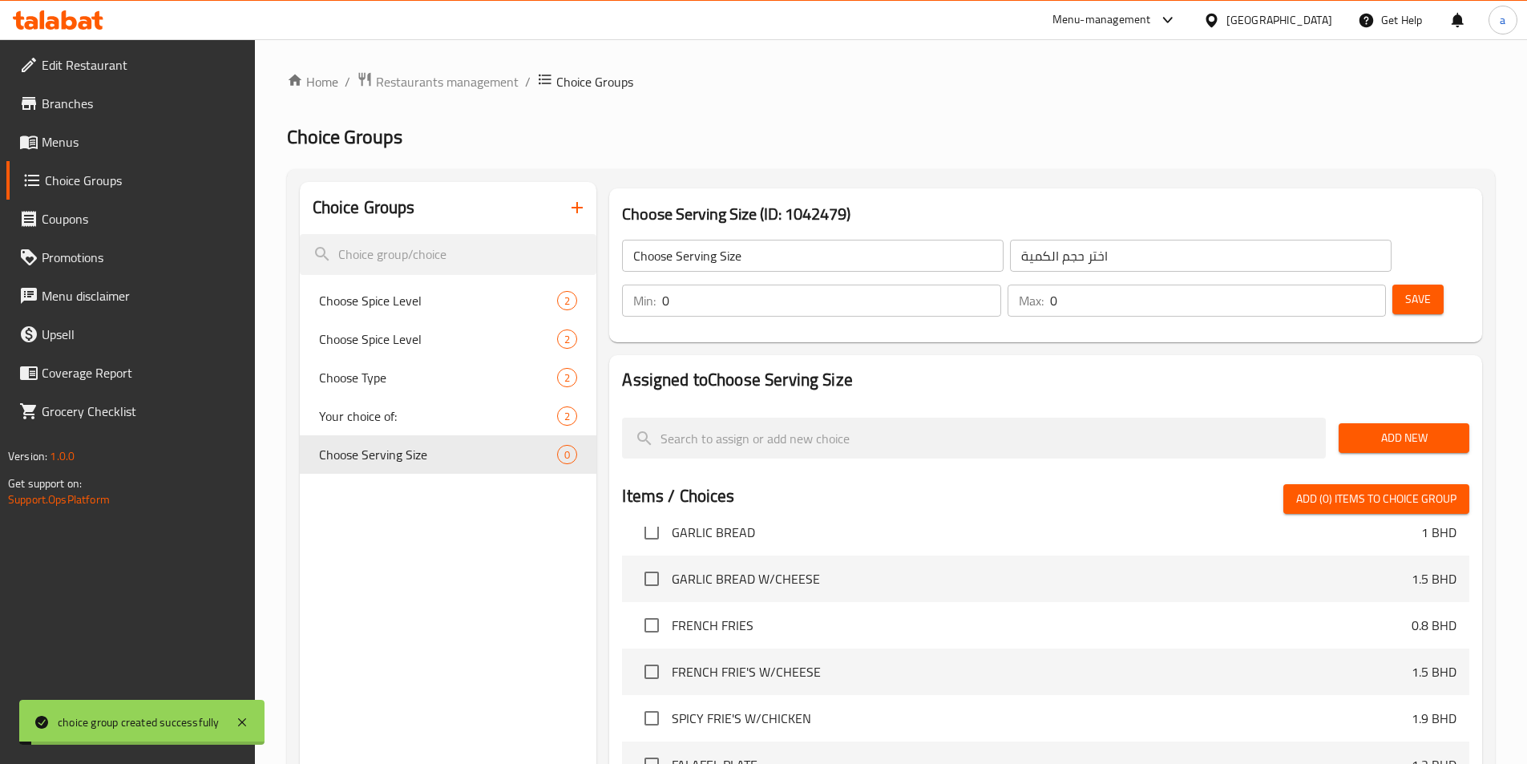
click at [1000, 284] on input "0" at bounding box center [831, 300] width 338 height 32
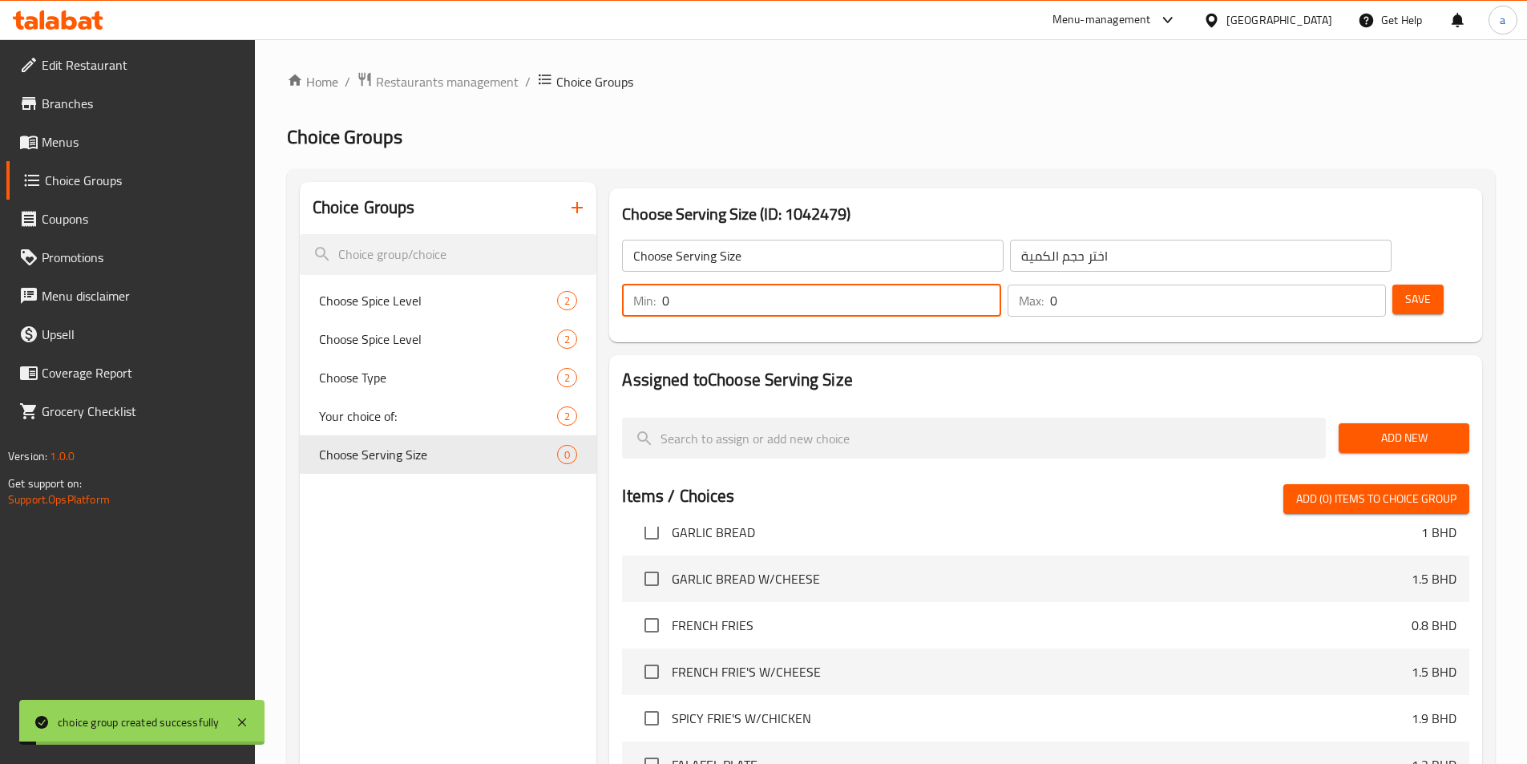
click at [1000, 284] on input "0" at bounding box center [831, 300] width 338 height 32
type input "1"
click at [1321, 284] on input "0" at bounding box center [1218, 300] width 336 height 32
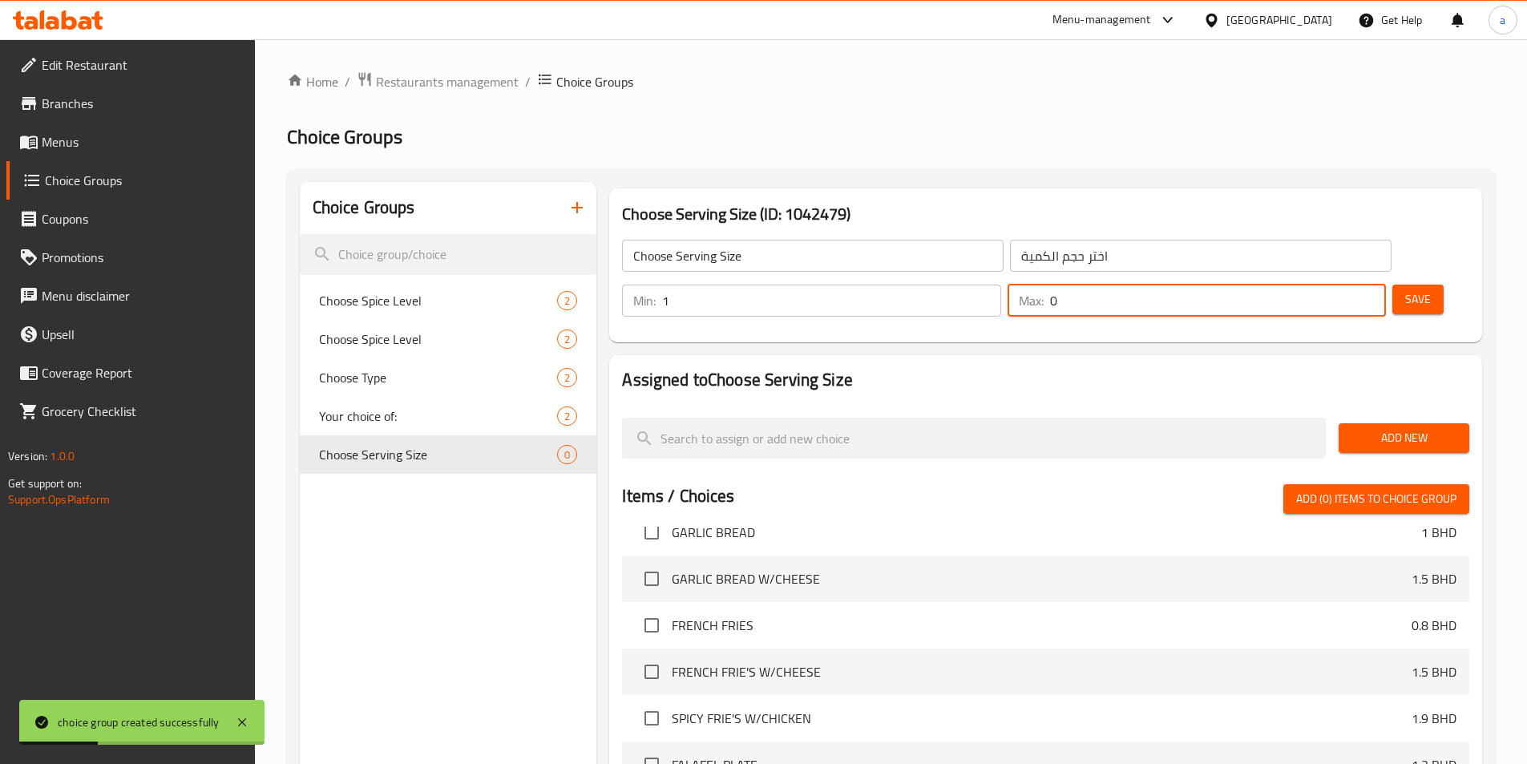
click at [1334, 284] on input "0" at bounding box center [1218, 300] width 336 height 32
type input "1"
click at [1395, 284] on button "Save" at bounding box center [1417, 299] width 51 height 30
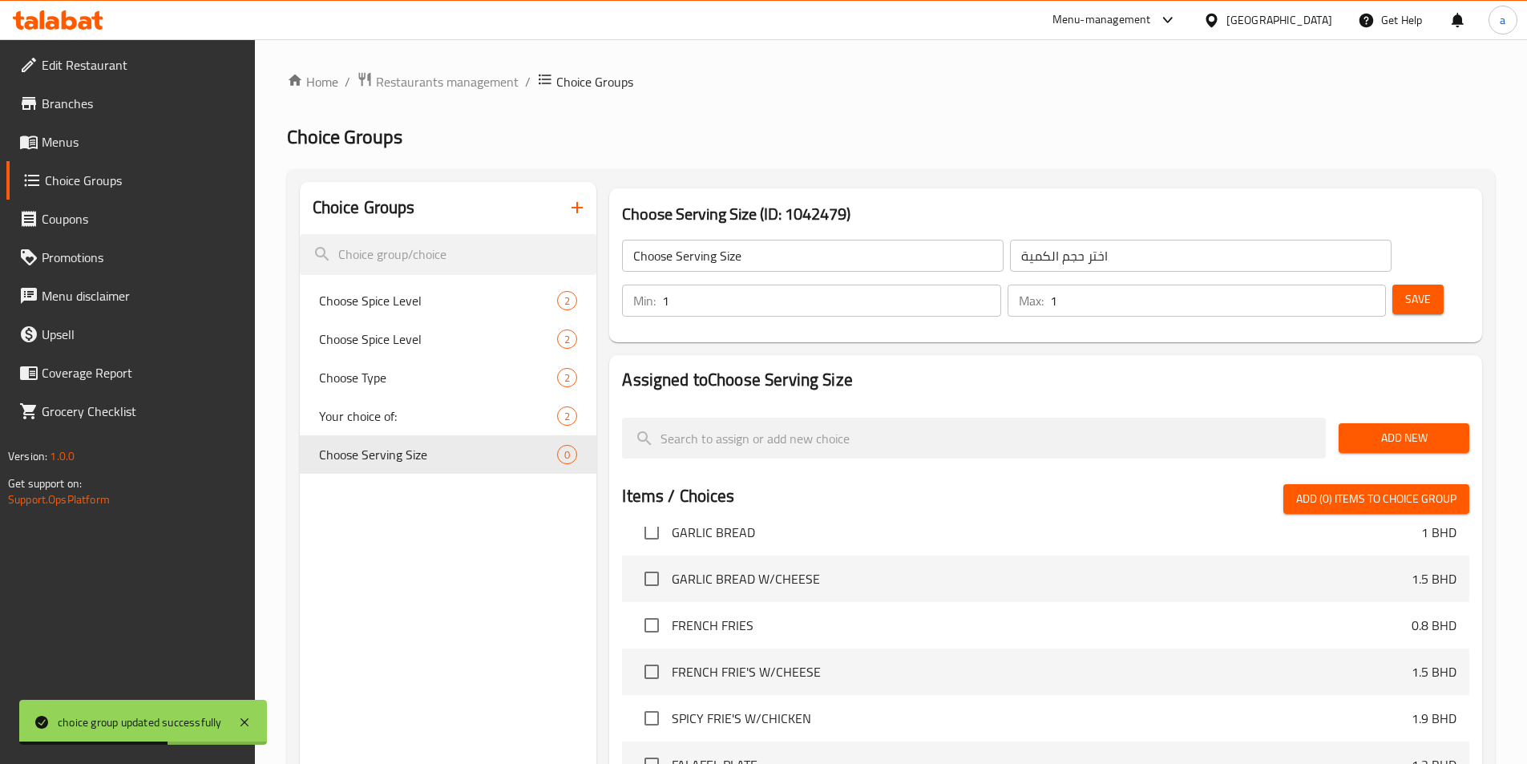
click at [966, 162] on div "Home / Restaurants management / Choice Groups Choice Groups Choice Groups Choos…" at bounding box center [891, 600] width 1208 height 1058
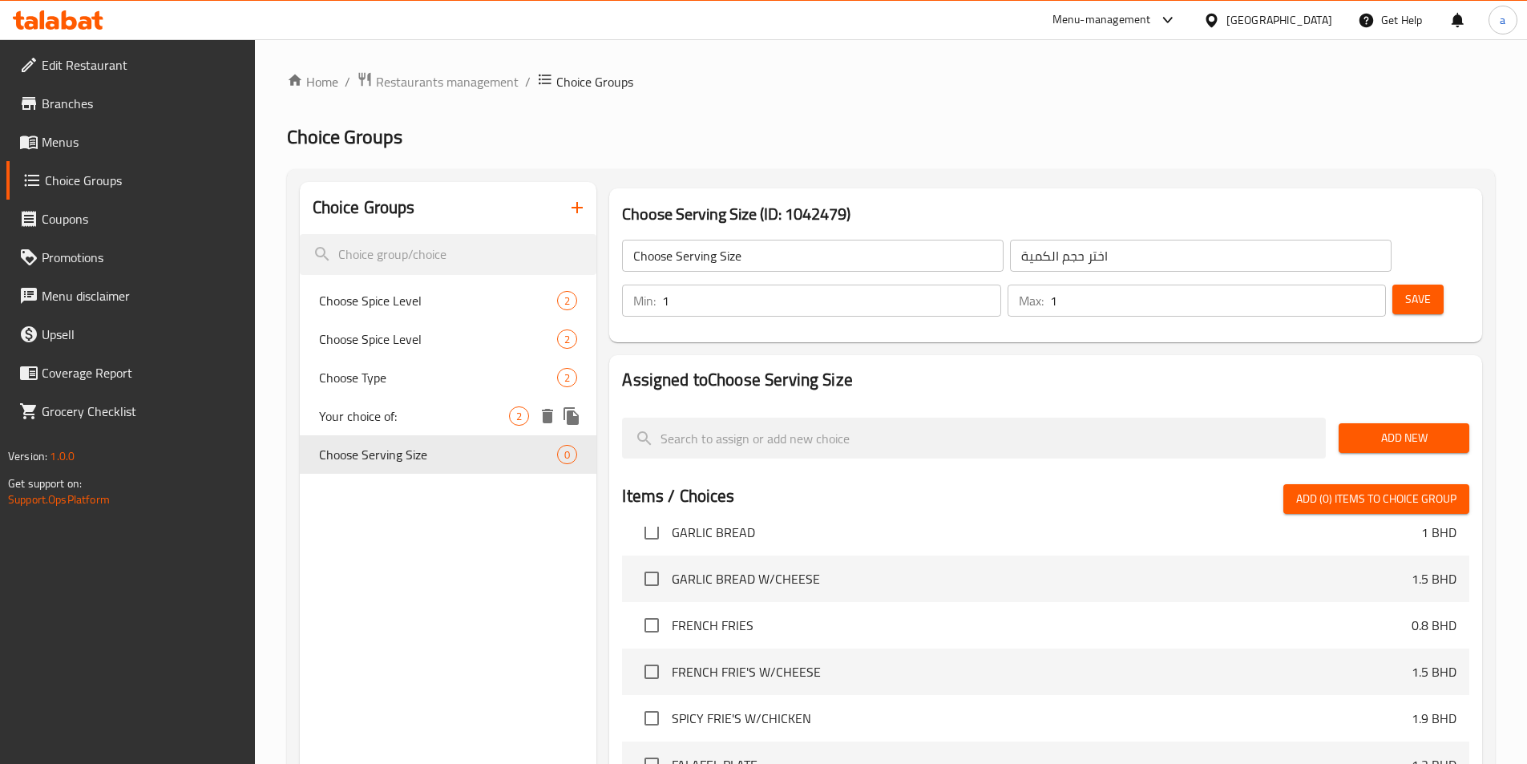
click at [454, 429] on div "Your choice of: 2" at bounding box center [448, 416] width 297 height 38
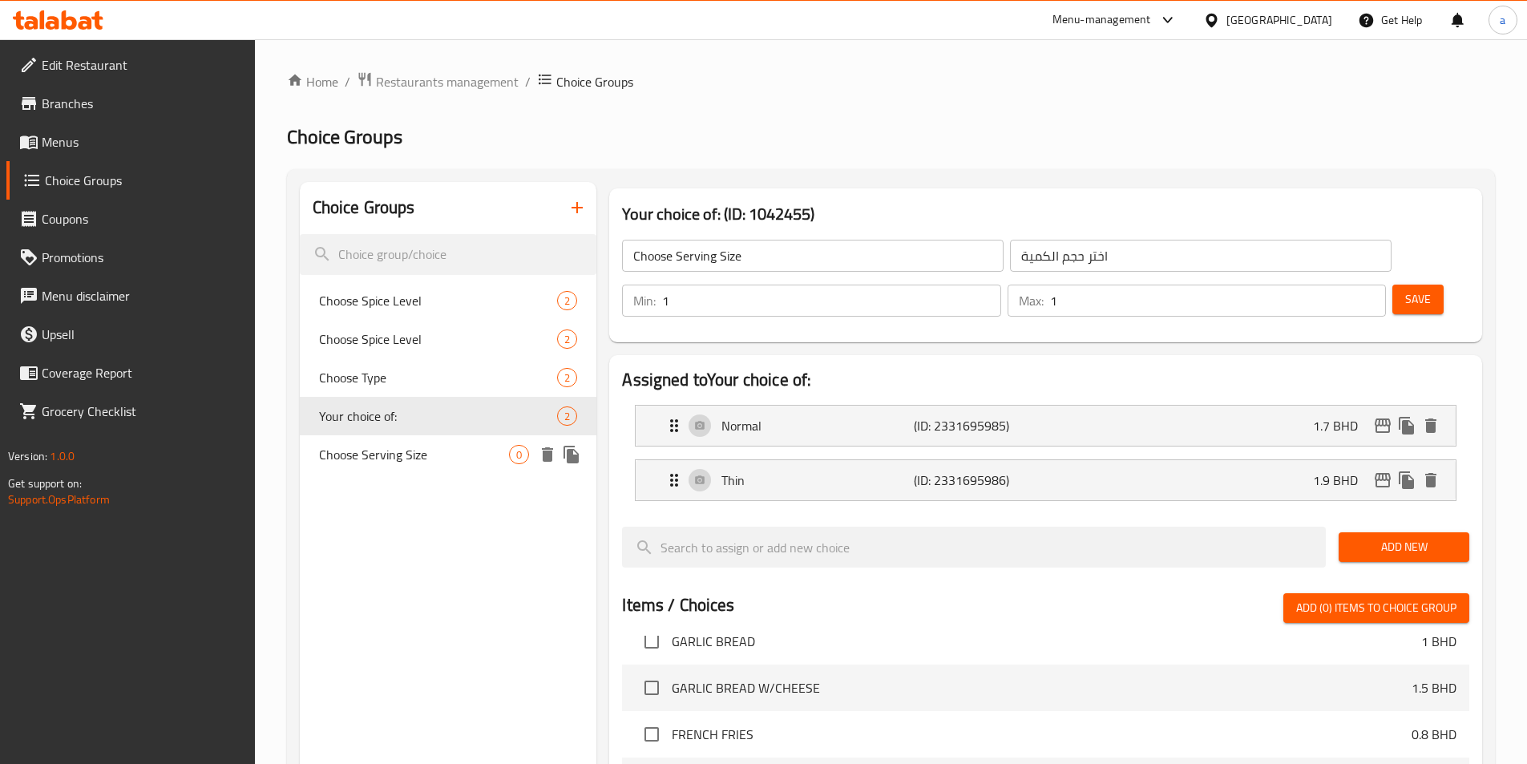
type input "Your choice of:"
type input "اختيارك من:"
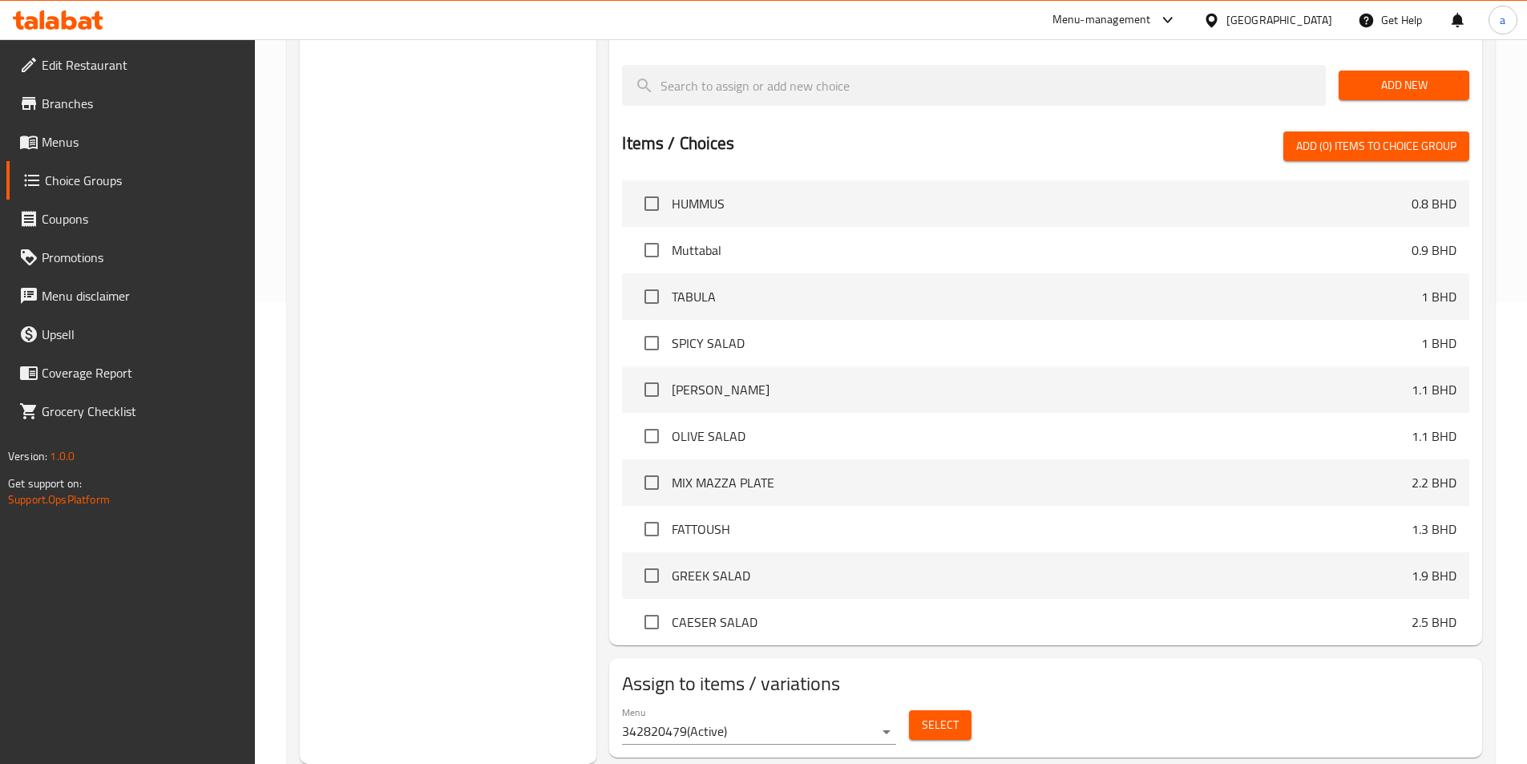
drag, startPoint x: 284, startPoint y: 334, endPoint x: 392, endPoint y: 334, distance: 108.2
click at [297, 334] on div "Home / Restaurants management / Choice Groups Choice Groups Choice Groups Choos…" at bounding box center [891, 193] width 1272 height 1231
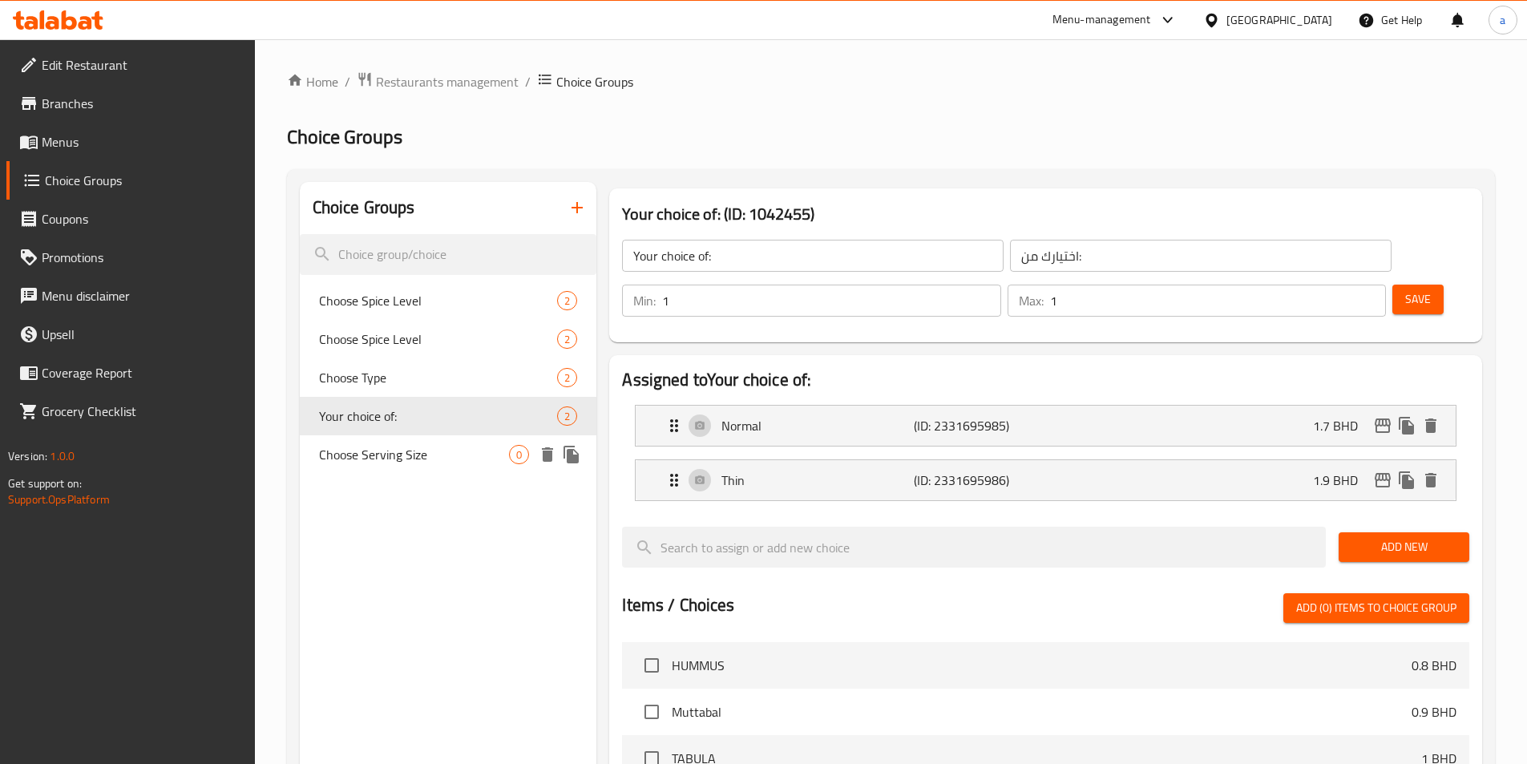
click at [450, 454] on span "Choose Serving Size" at bounding box center [414, 454] width 191 height 19
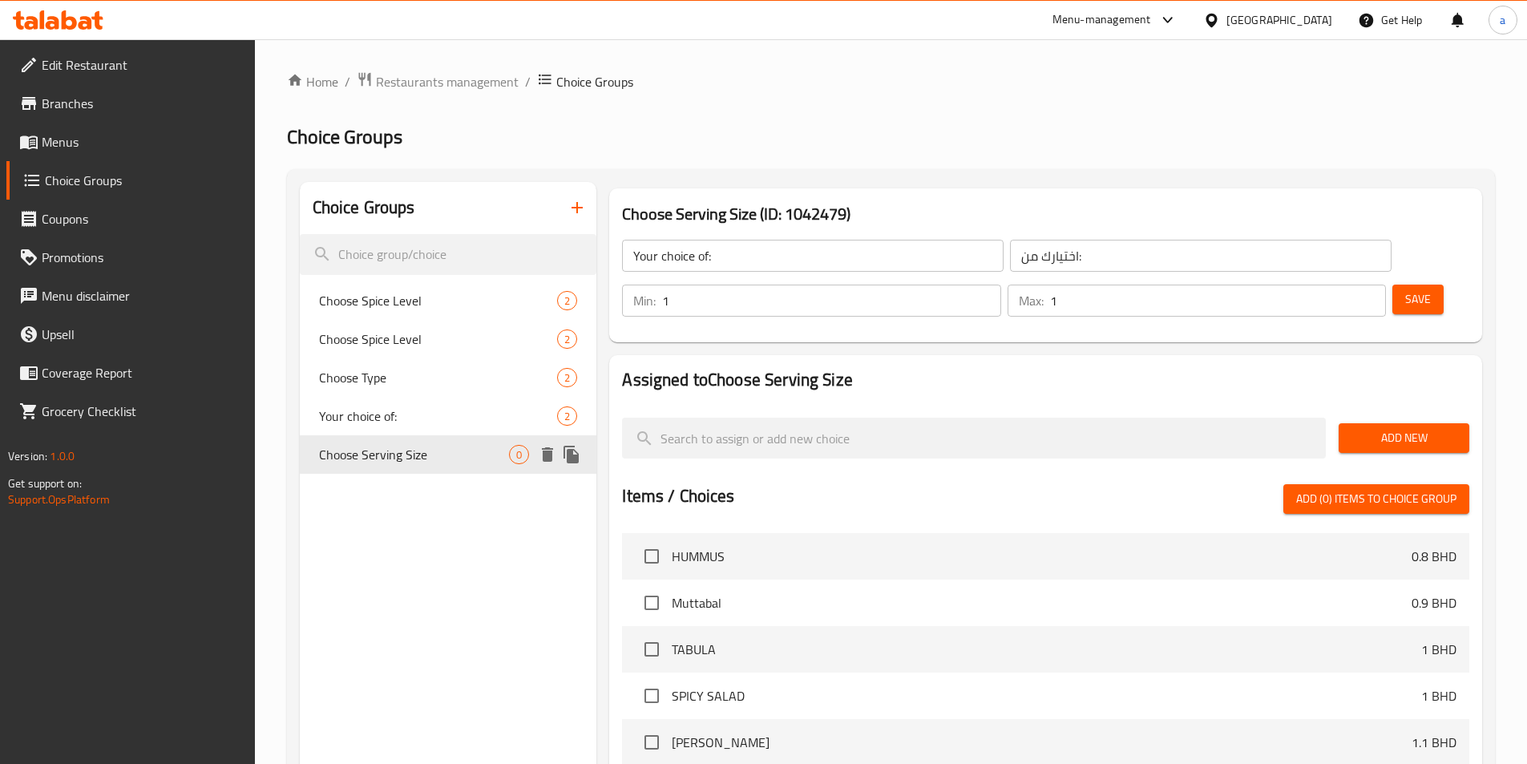
type input "Choose Serving Size"
type input "اختر حجم الكمية"
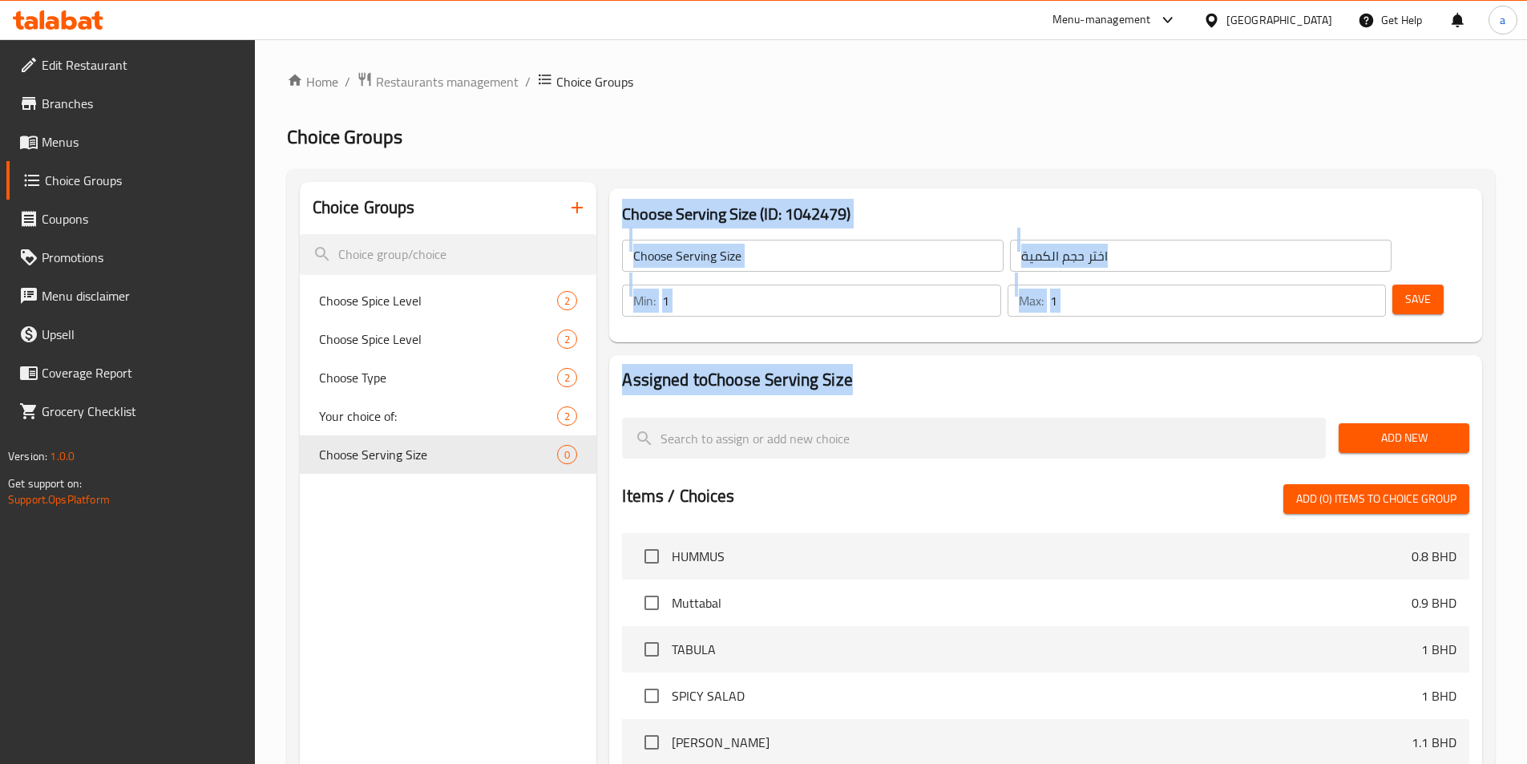
drag, startPoint x: 862, startPoint y: 336, endPoint x: 588, endPoint y: 325, distance: 274.3
click at [588, 325] on div "Choice Groups Choose Spice Level 2 Choose Spice Level 2 Choose Type 2 Your choi…" at bounding box center [894, 649] width 1188 height 934
click at [738, 368] on h2 "Assigned to Choose Serving Size" at bounding box center [1045, 380] width 847 height 24
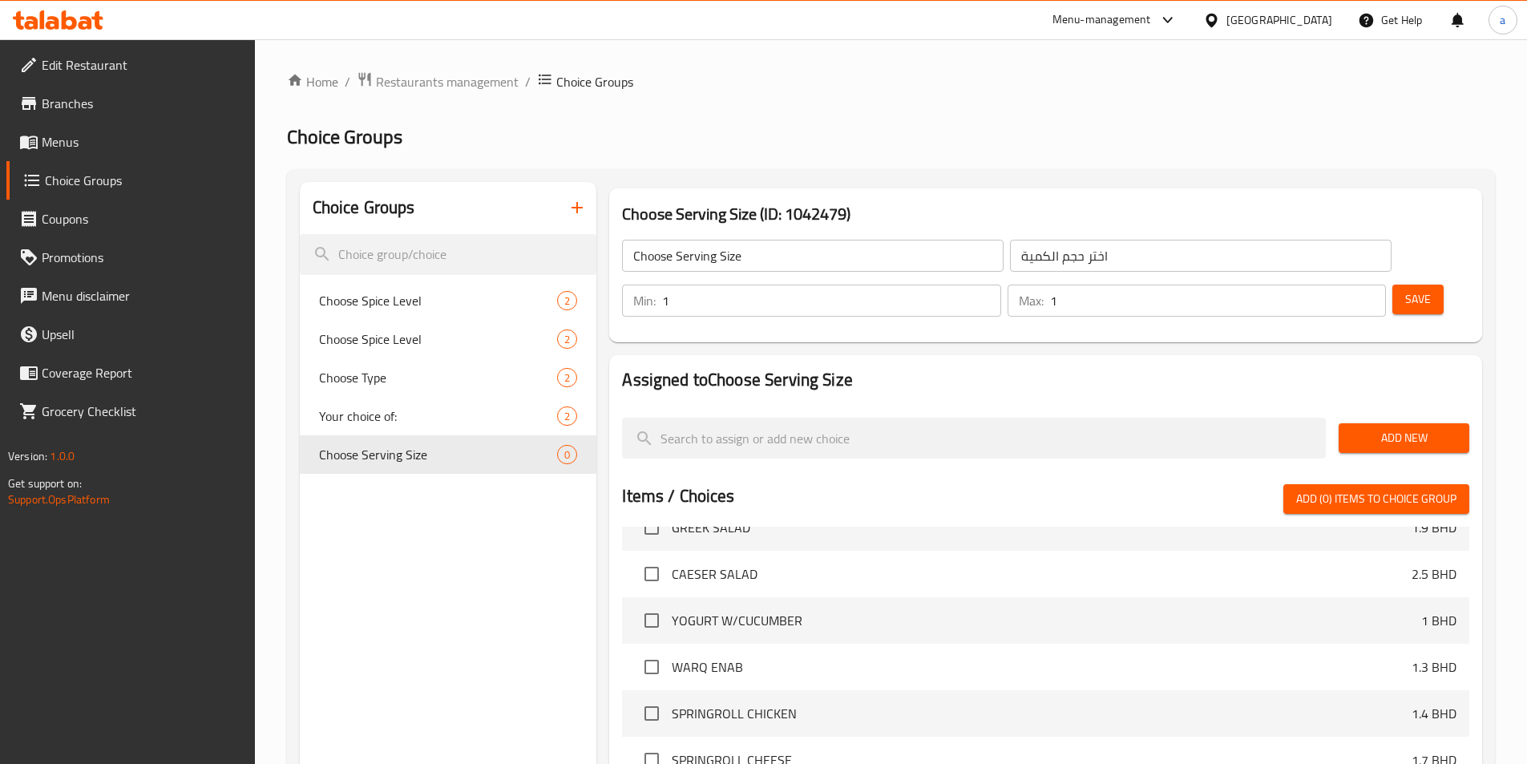
scroll to position [561, 0]
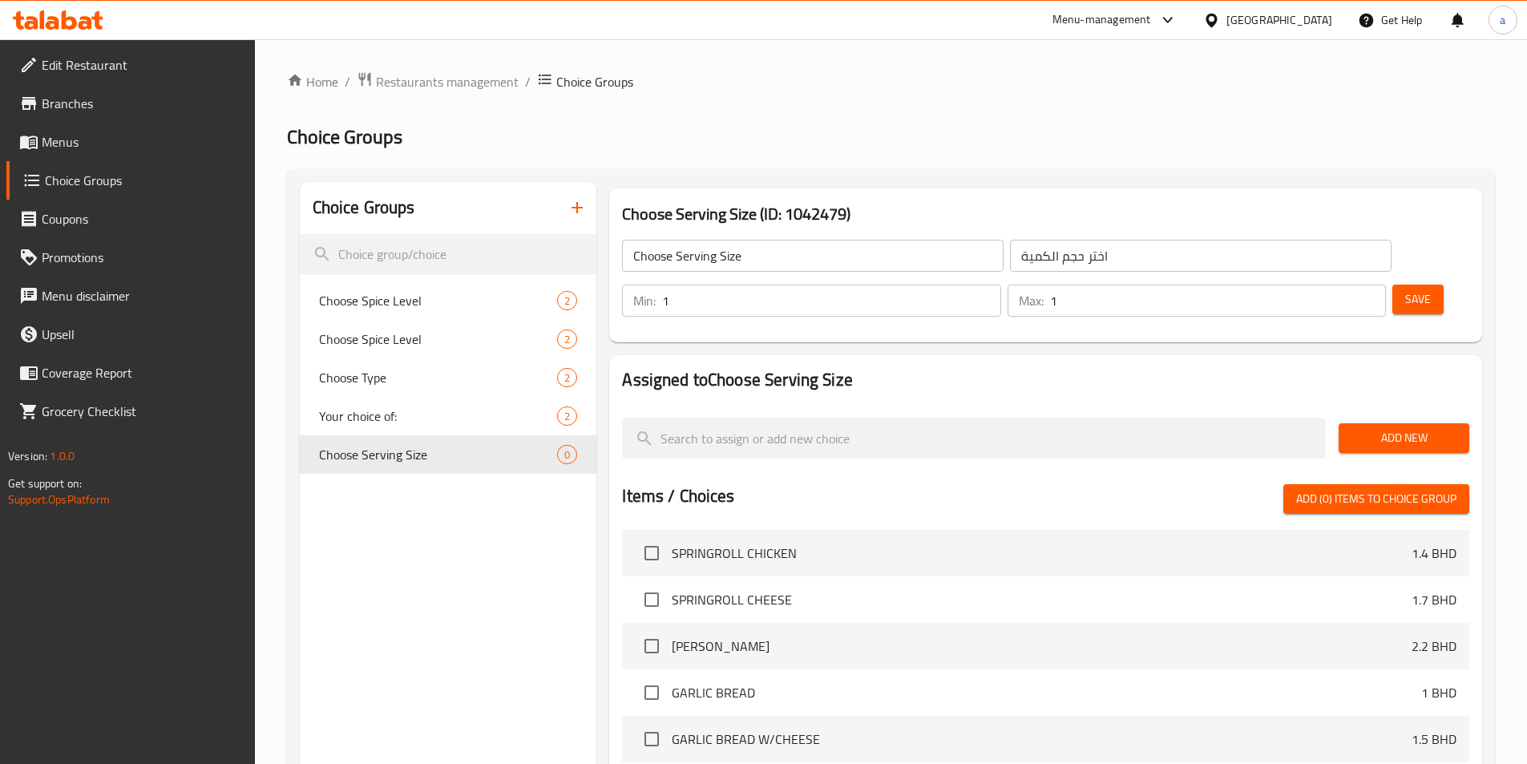
click at [1010, 252] on input "اختر حجم الكمية" at bounding box center [1200, 256] width 381 height 32
click at [101, 147] on span "Menus" at bounding box center [142, 141] width 200 height 19
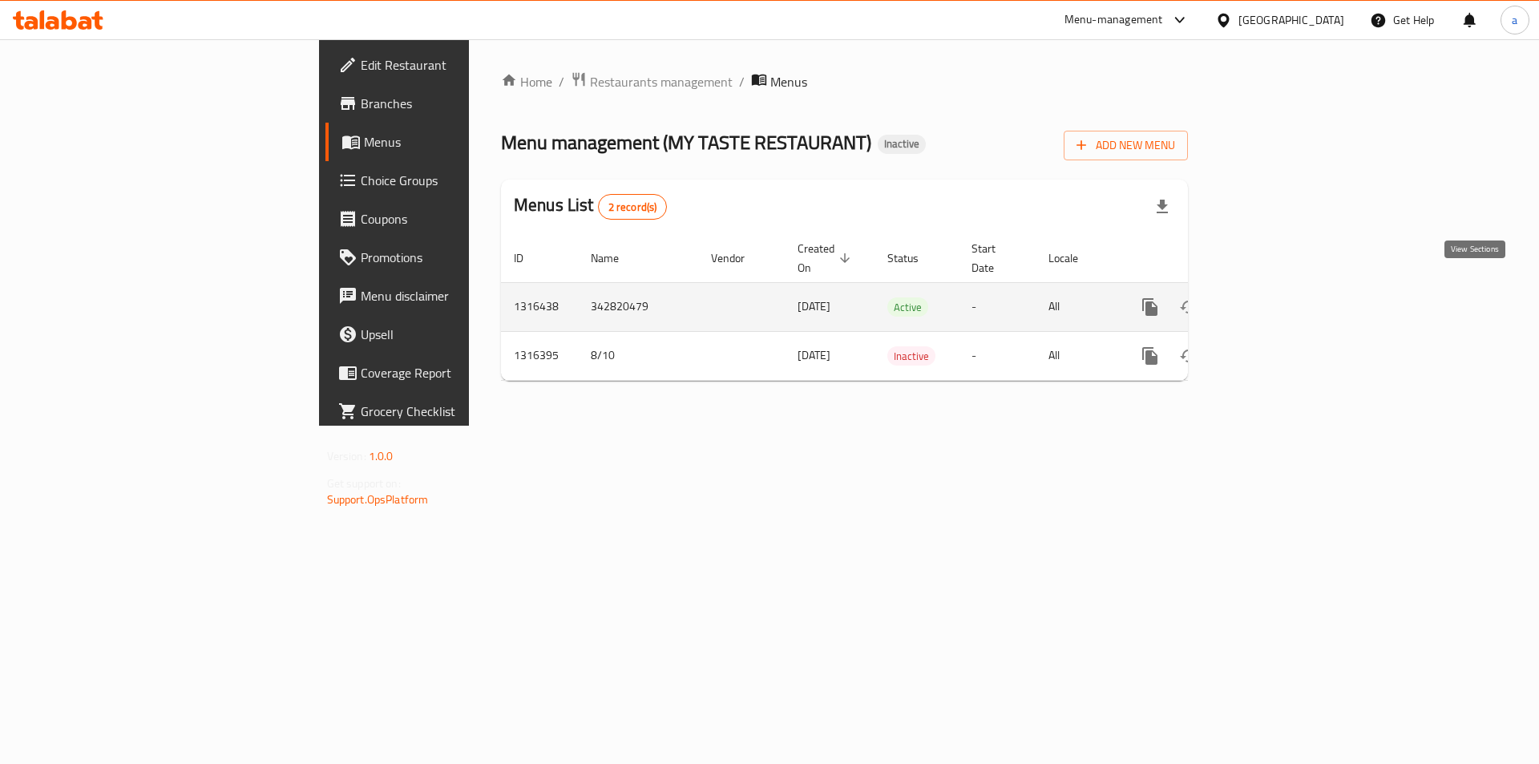
click at [1275, 297] on icon "enhanced table" at bounding box center [1265, 306] width 19 height 19
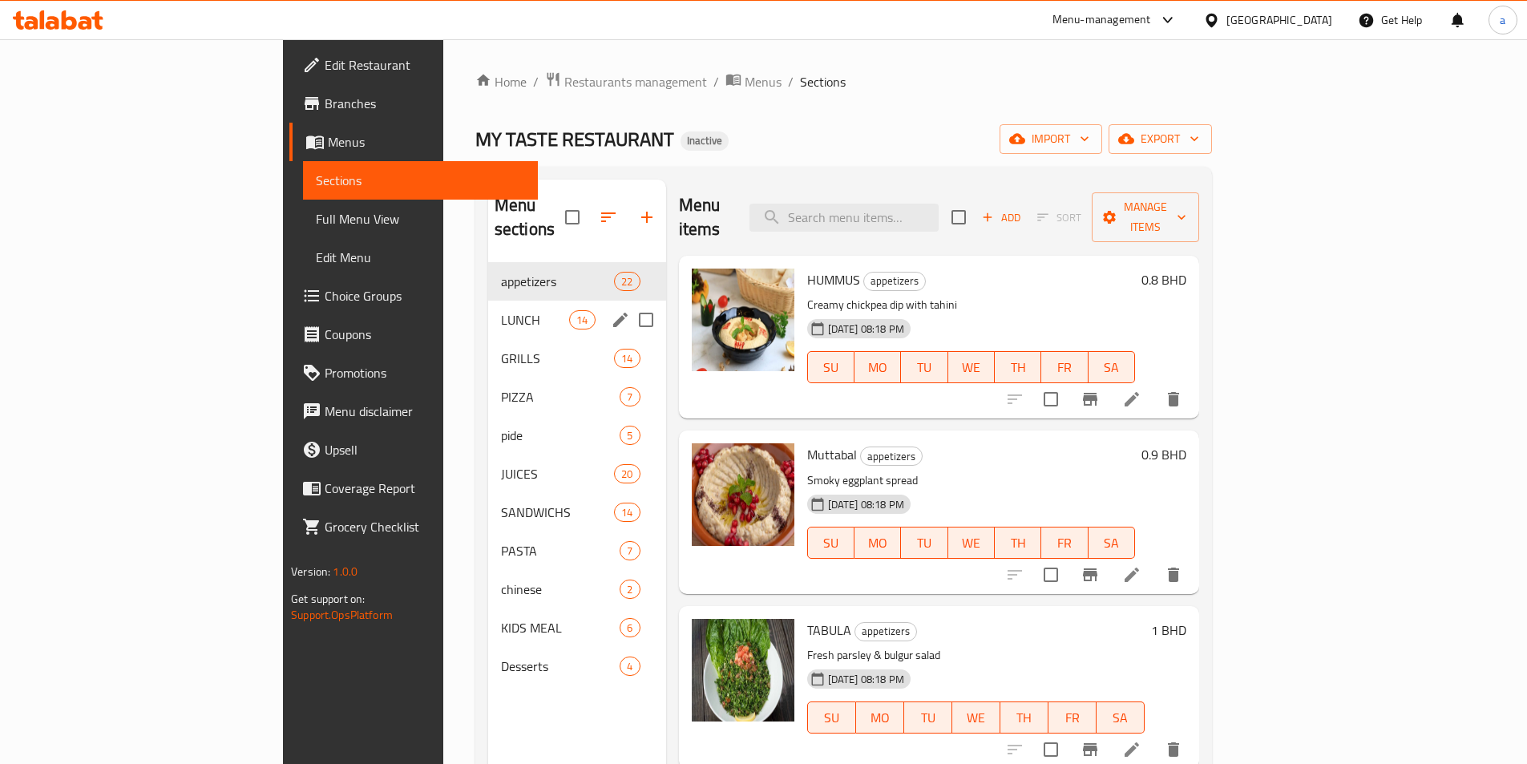
drag, startPoint x: 424, startPoint y: 296, endPoint x: 536, endPoint y: 322, distance: 115.3
click at [501, 310] on span "LUNCH" at bounding box center [535, 319] width 68 height 19
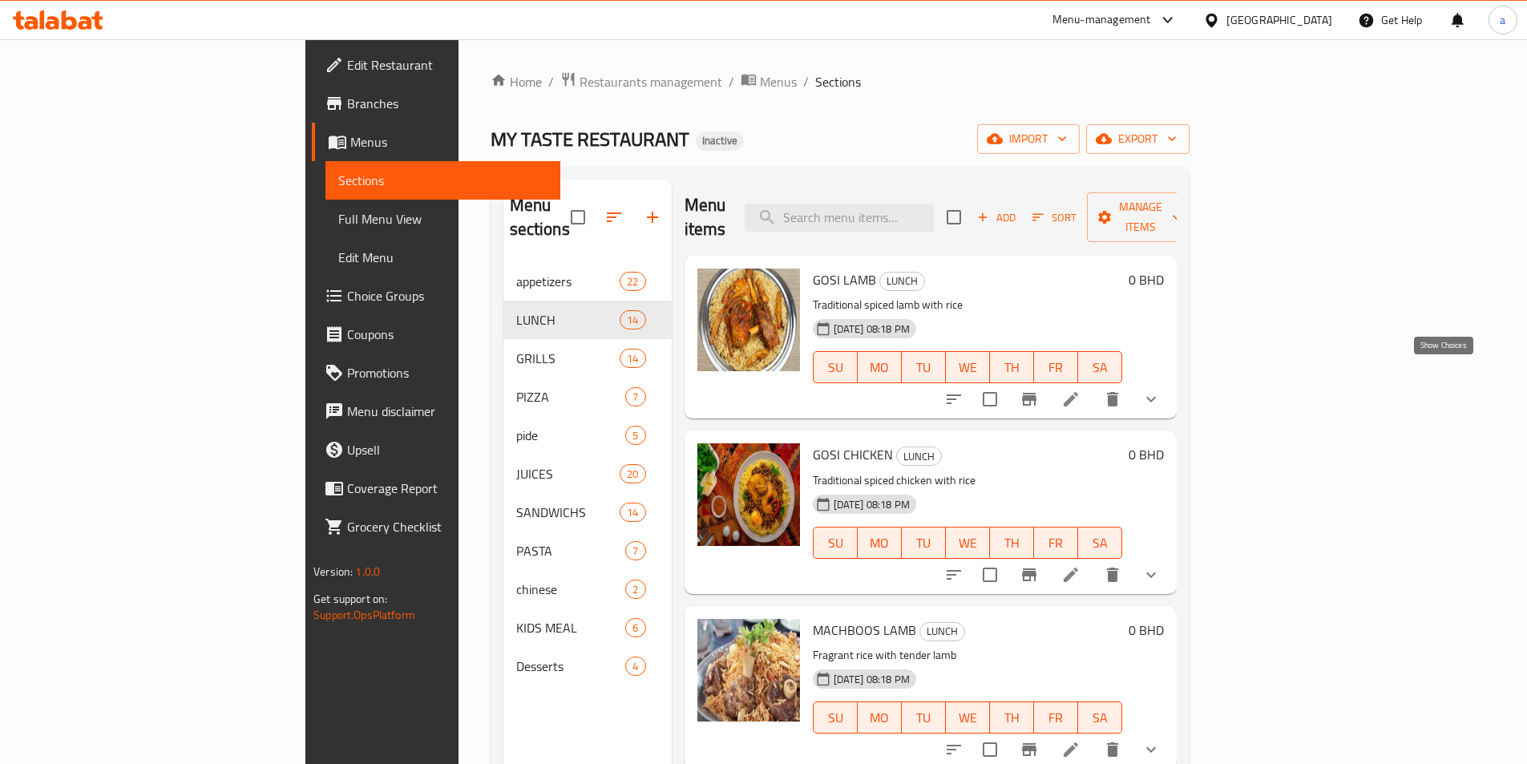
click at [1160, 389] on icon "show more" at bounding box center [1150, 398] width 19 height 19
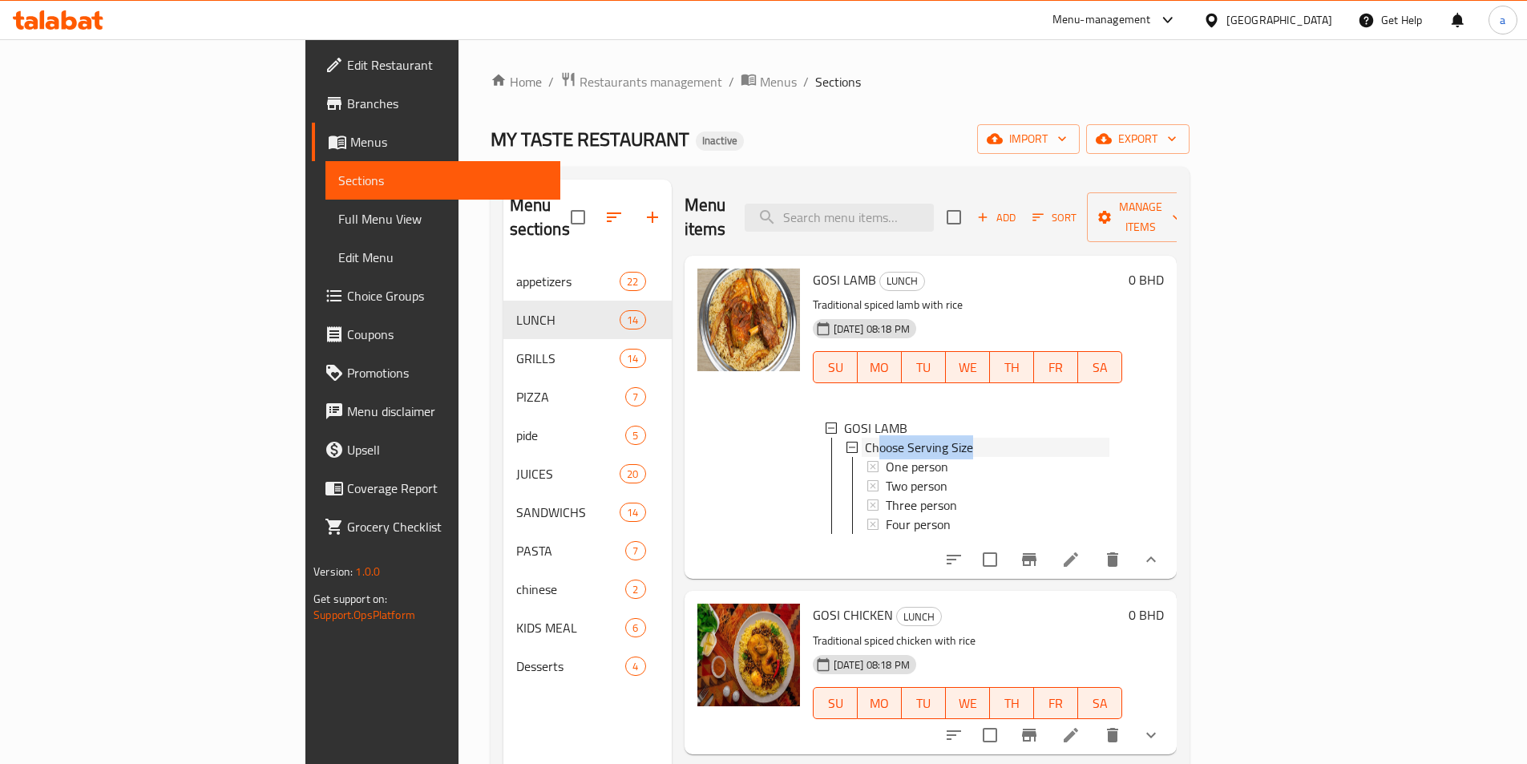
drag, startPoint x: 915, startPoint y: 419, endPoint x: 801, endPoint y: 422, distance: 113.8
click at [865, 438] on div "Choose Serving Size" at bounding box center [987, 447] width 244 height 19
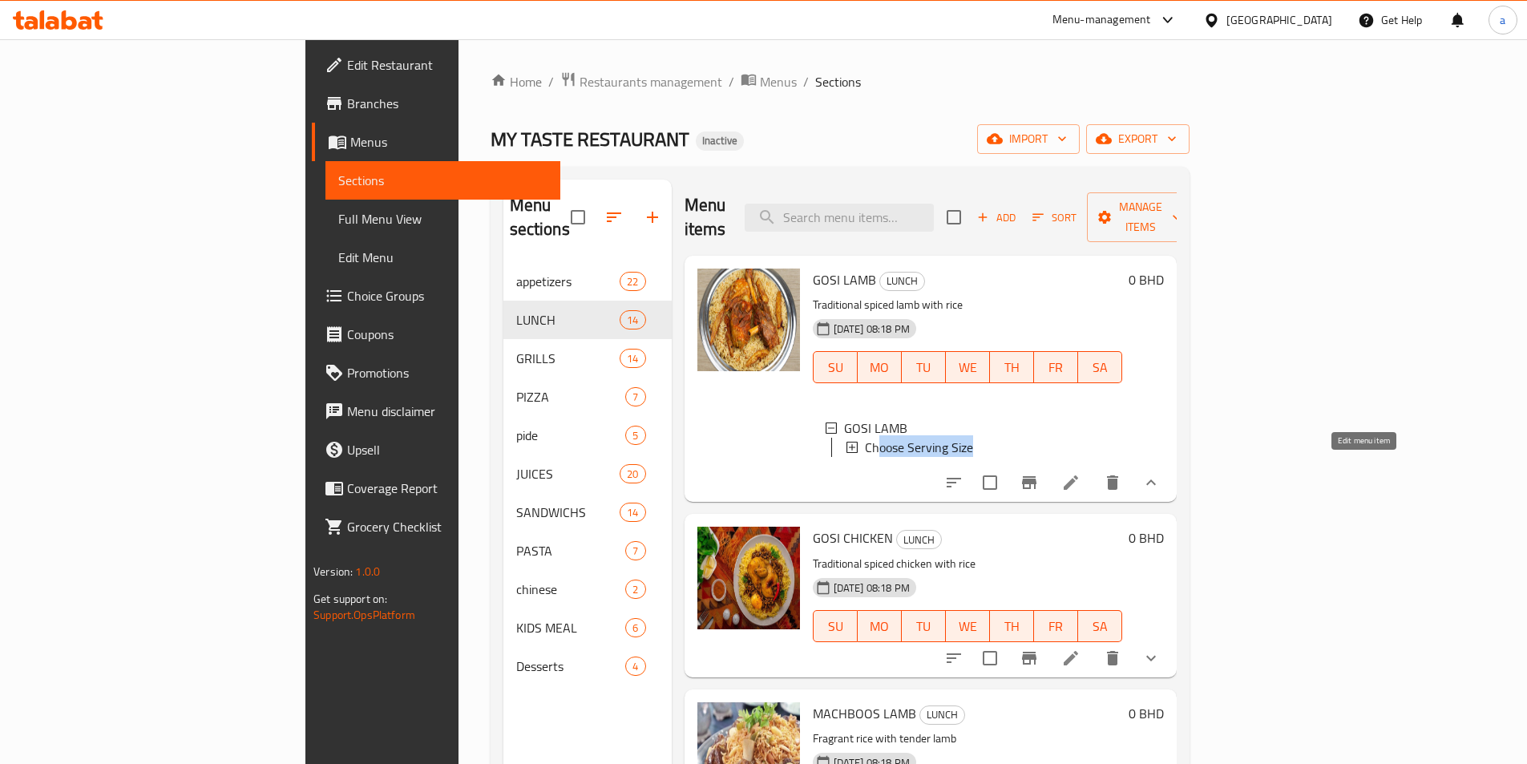
click at [1080, 473] on icon at bounding box center [1070, 482] width 19 height 19
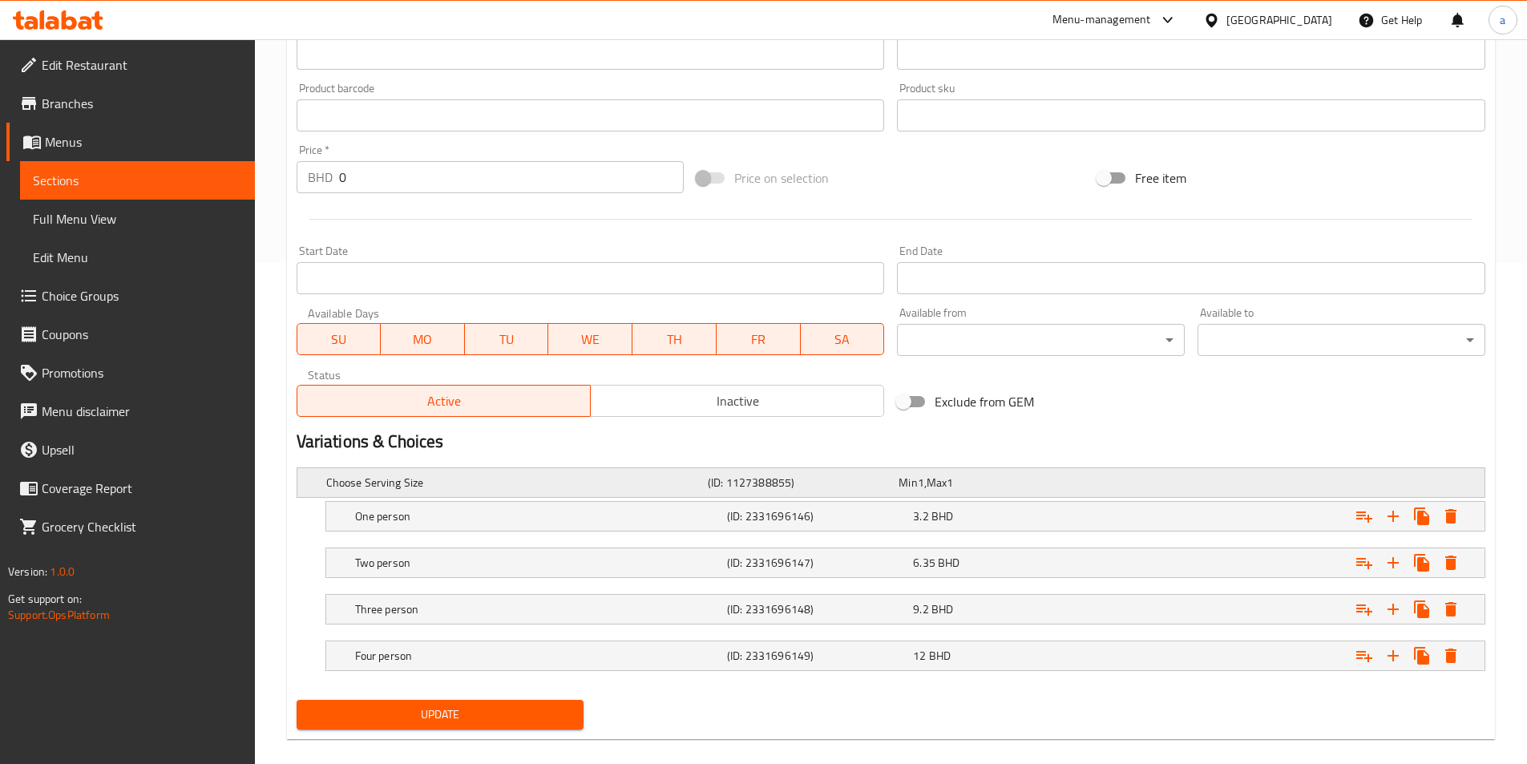
scroll to position [521, 0]
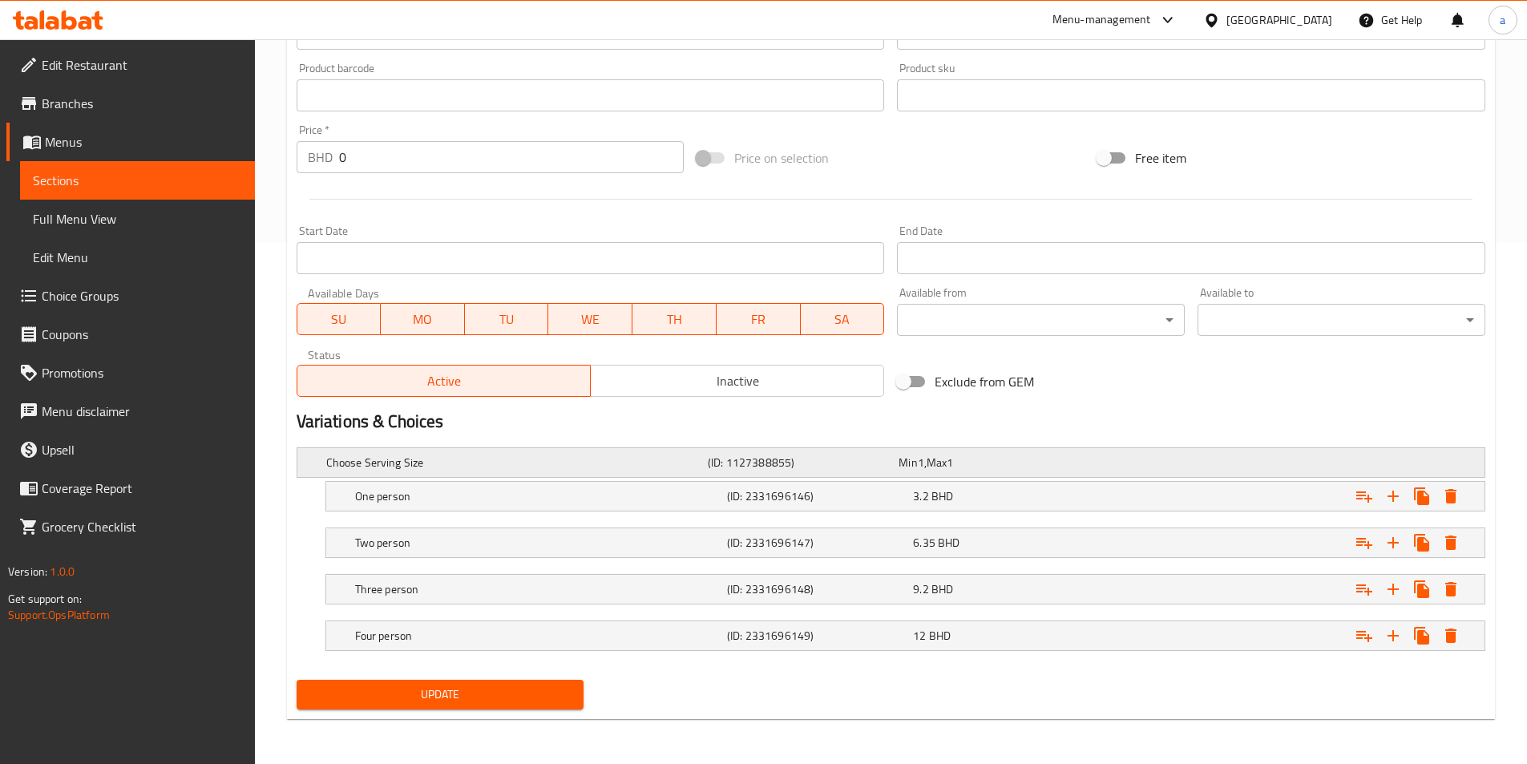
click at [930, 462] on span "Max" at bounding box center [936, 462] width 20 height 21
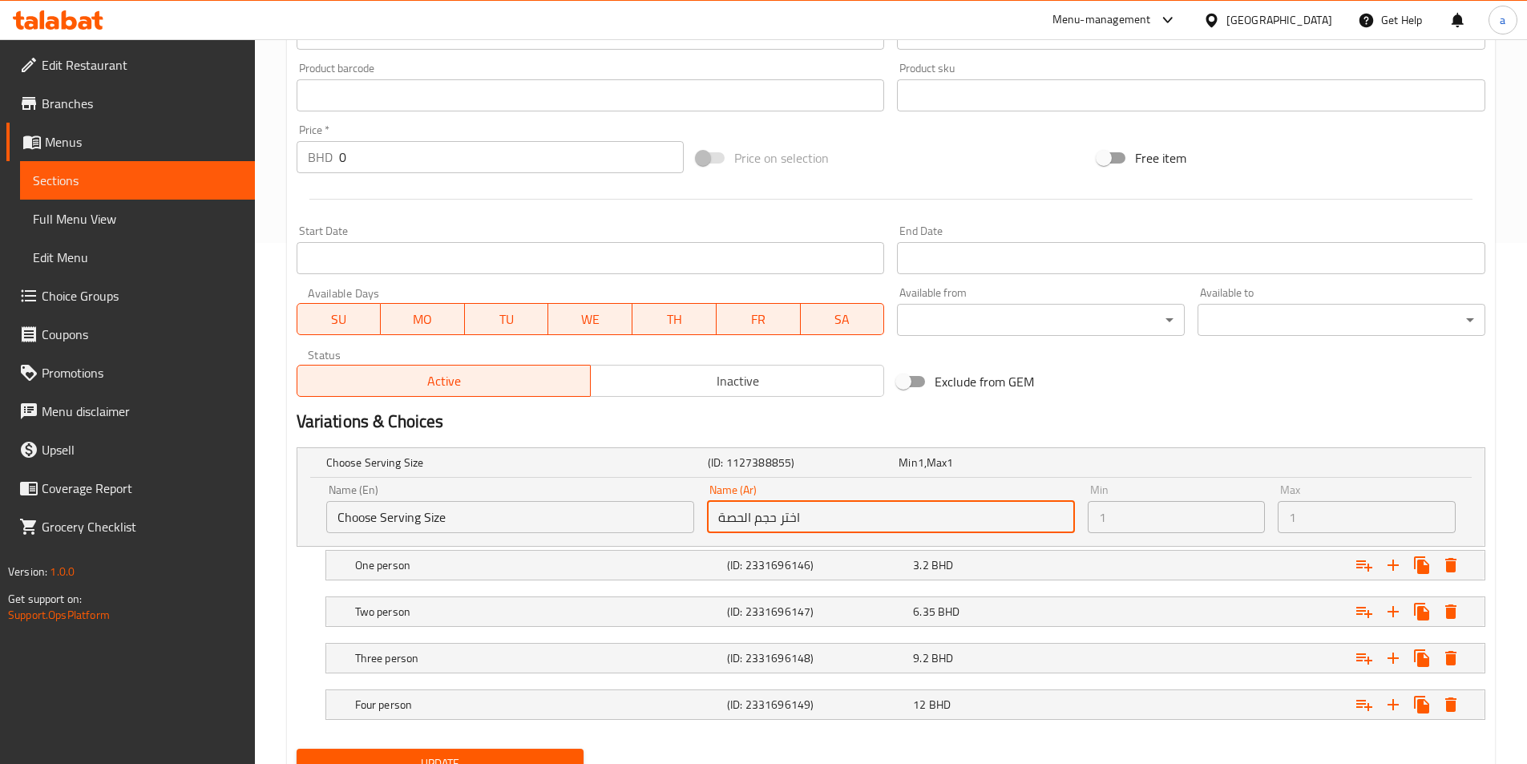
drag, startPoint x: 776, startPoint y: 522, endPoint x: 700, endPoint y: 514, distance: 75.8
click at [701, 514] on div "Name (Ar) اختر حجم الحصة Name (Ar)" at bounding box center [890, 509] width 381 height 62
click at [105, 286] on span "Choice Groups" at bounding box center [142, 295] width 200 height 19
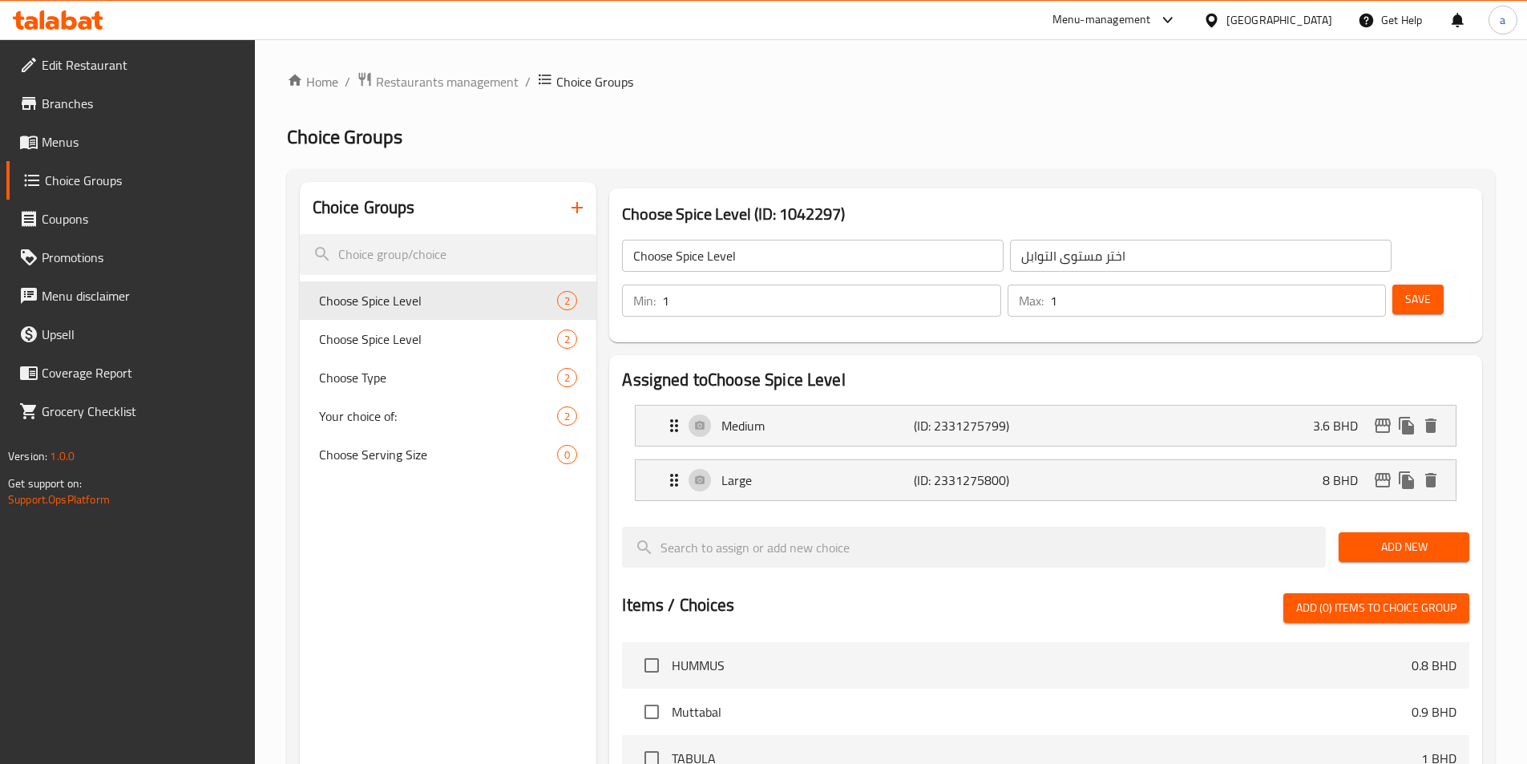
click at [115, 147] on span "Menus" at bounding box center [142, 141] width 200 height 19
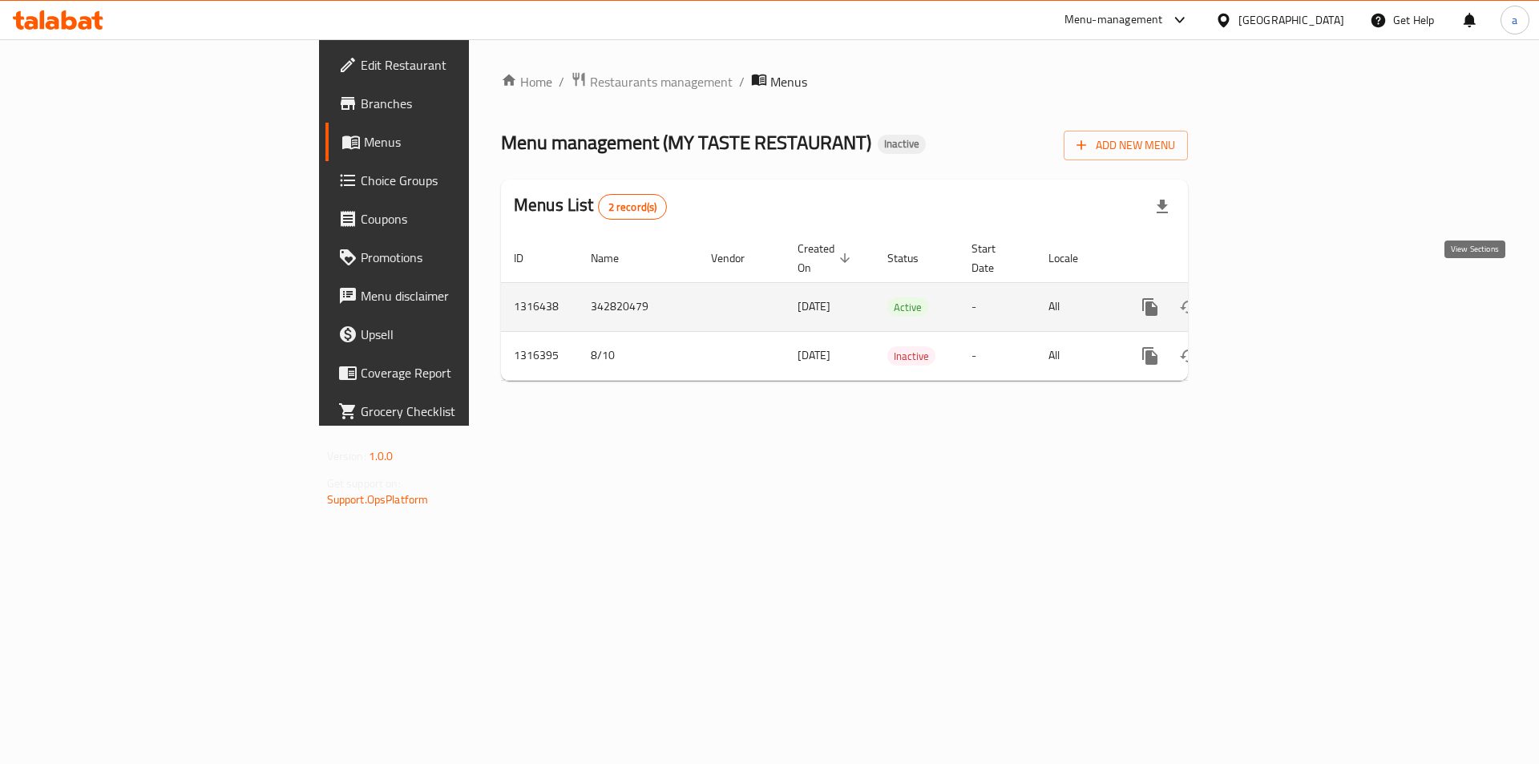
click at [1275, 297] on icon "enhanced table" at bounding box center [1265, 306] width 19 height 19
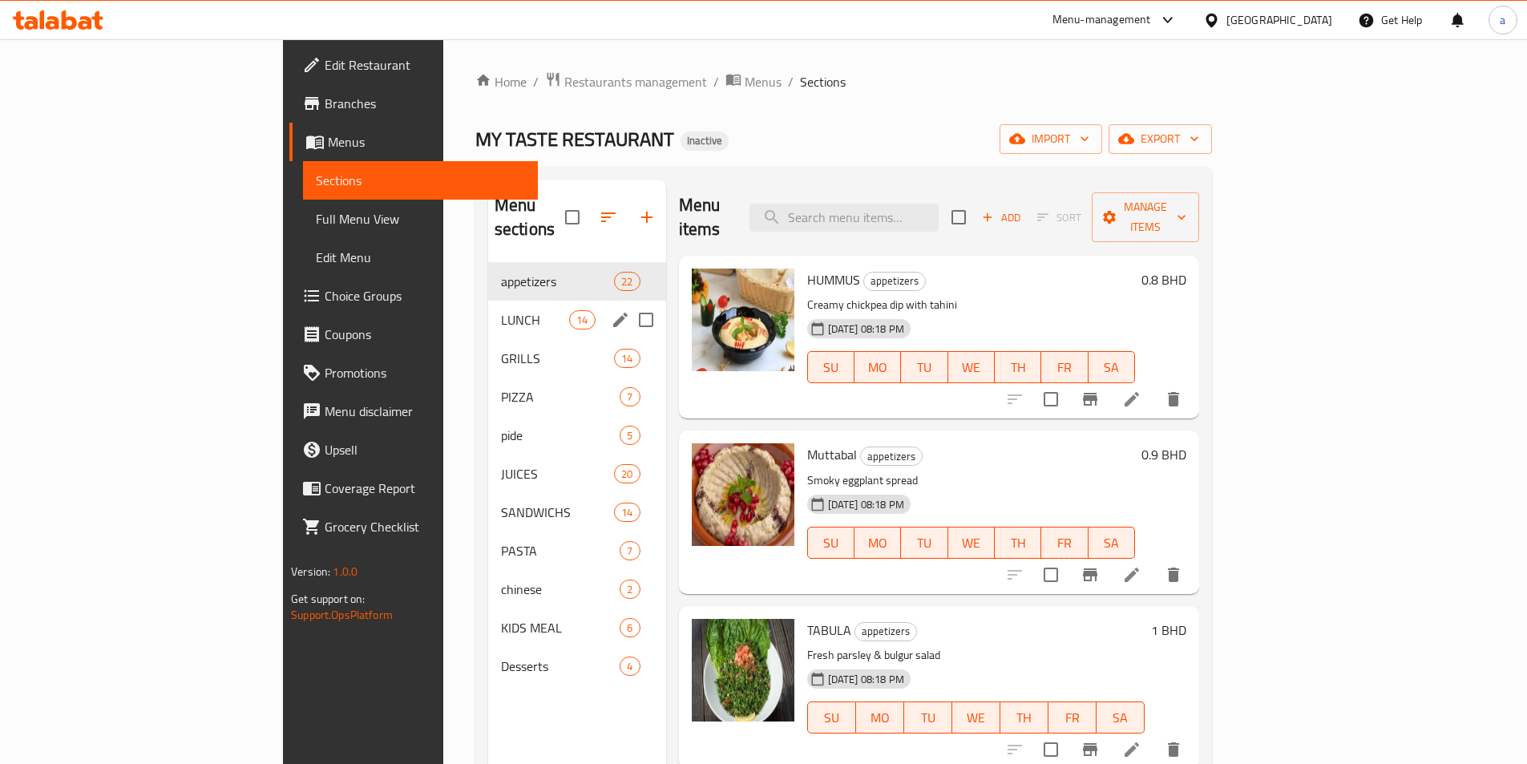
click at [488, 306] on div "LUNCH 14" at bounding box center [577, 320] width 178 height 38
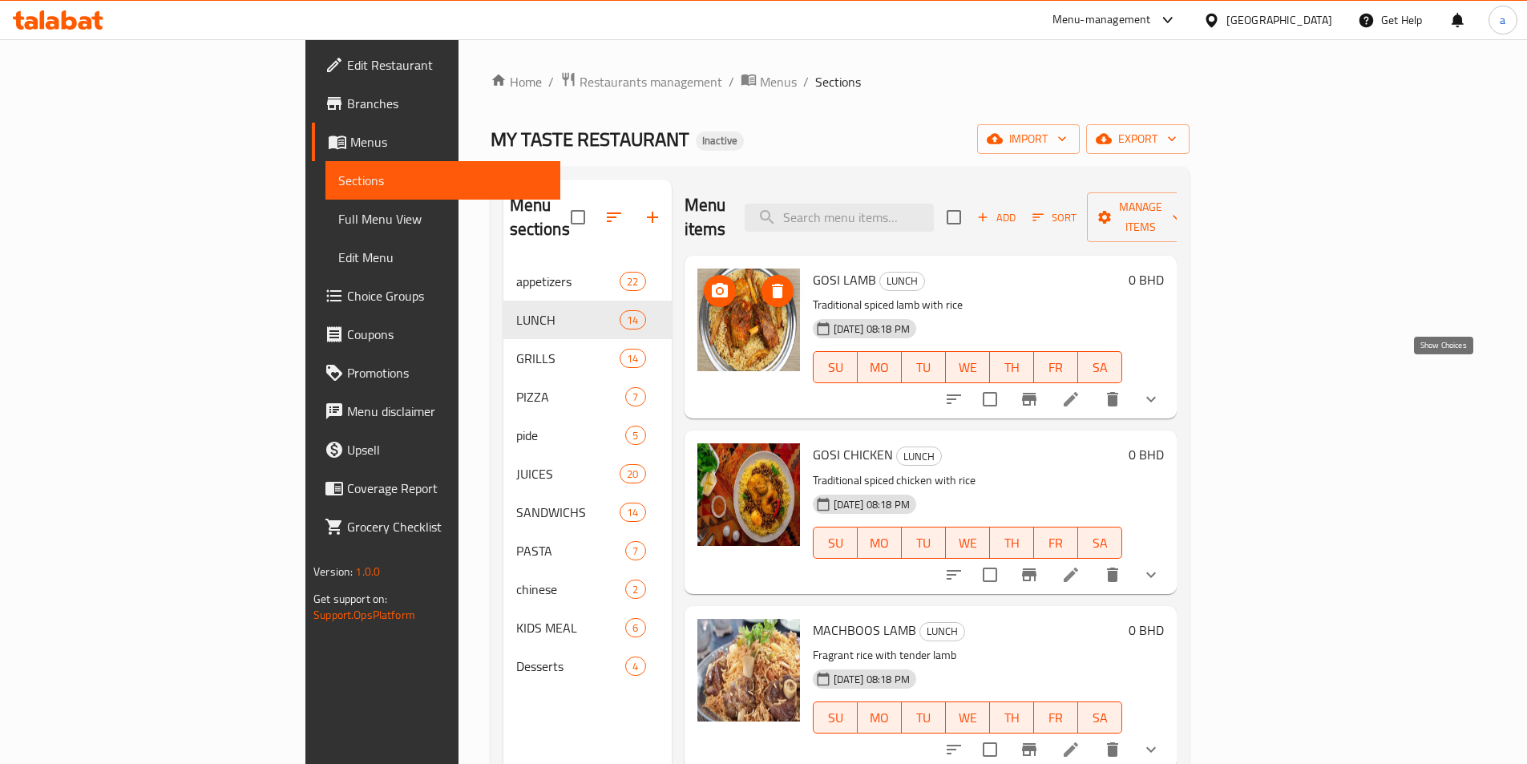
click at [1160, 389] on icon "show more" at bounding box center [1150, 398] width 19 height 19
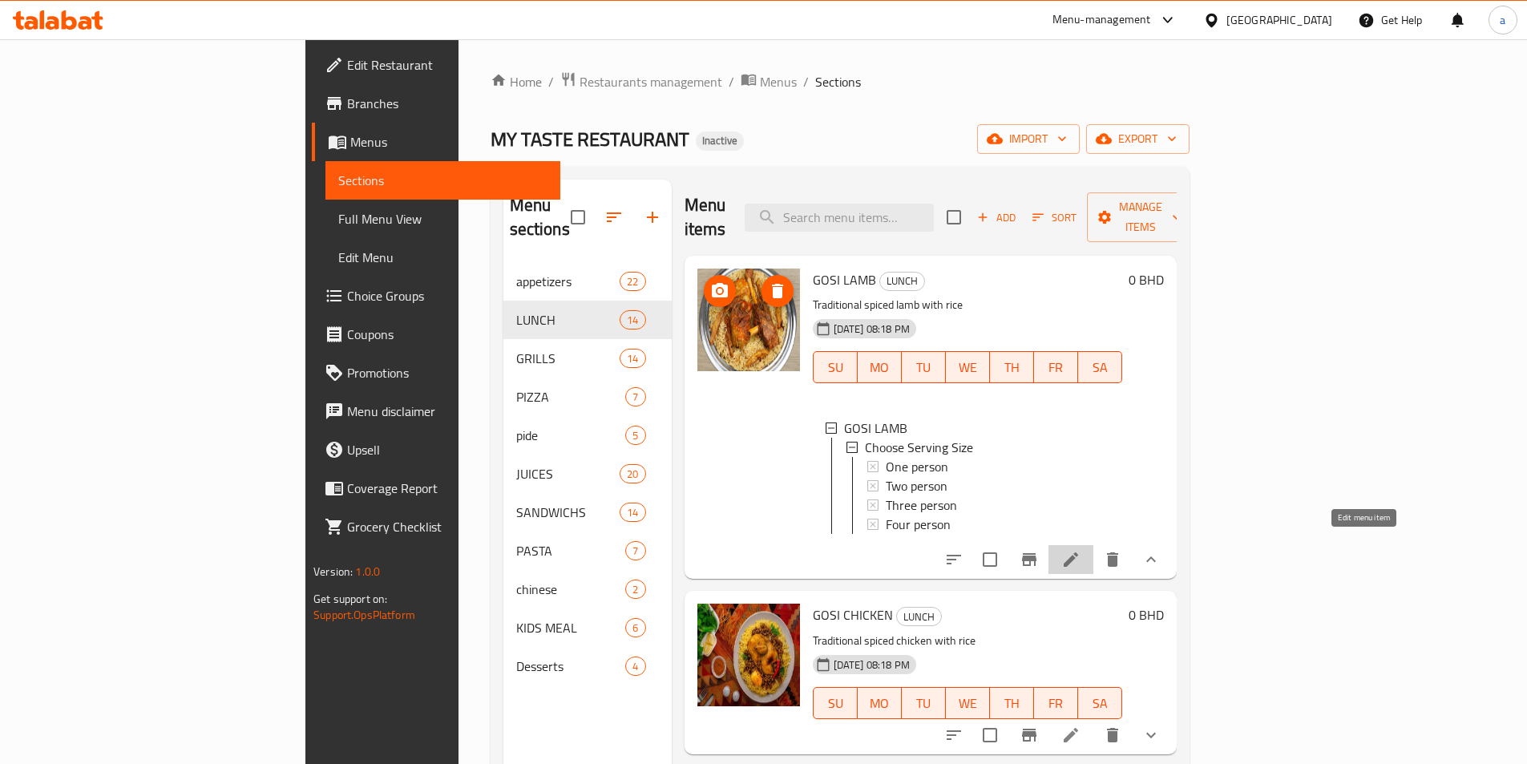
click at [1078, 552] on icon at bounding box center [1070, 559] width 14 height 14
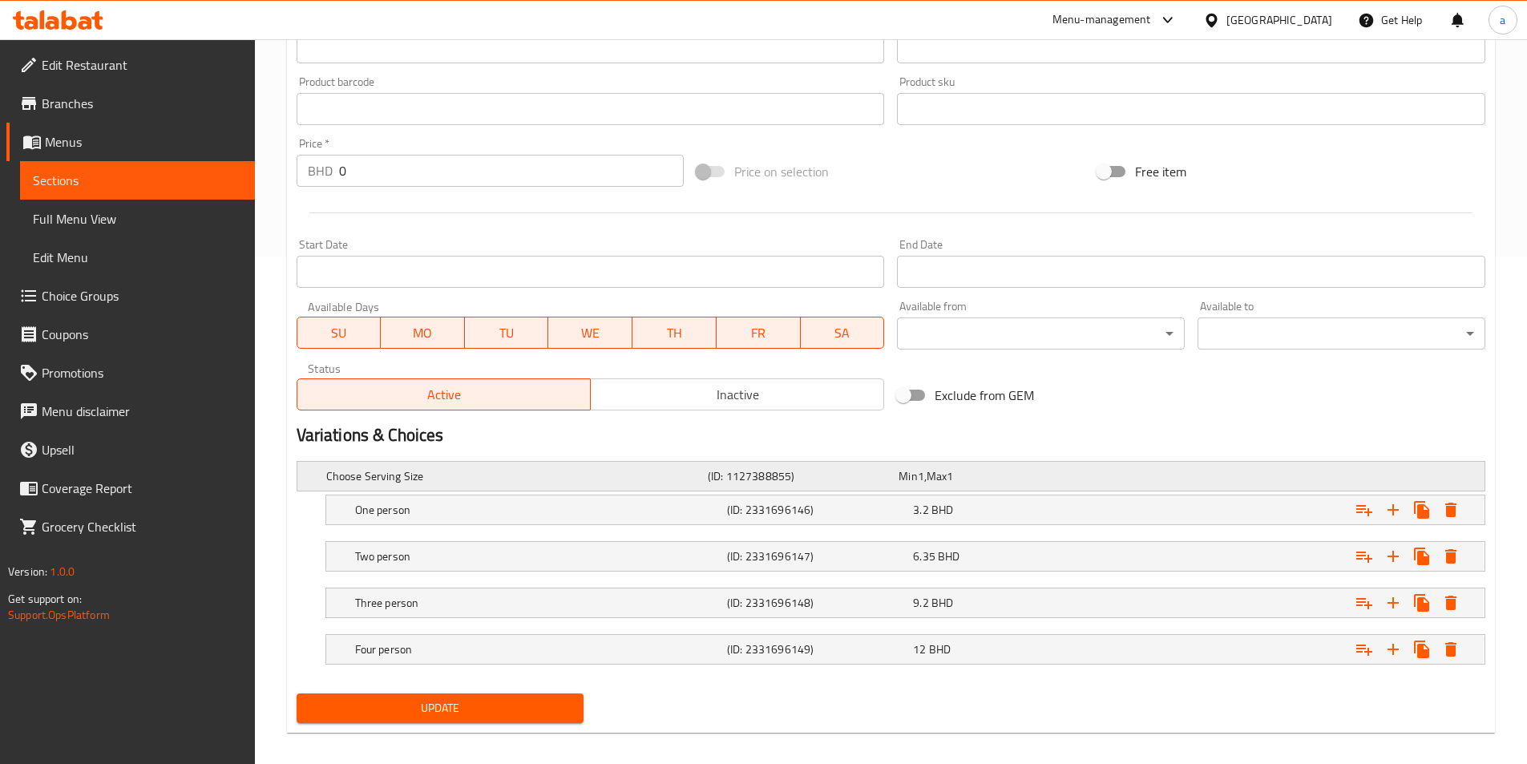
scroll to position [521, 0]
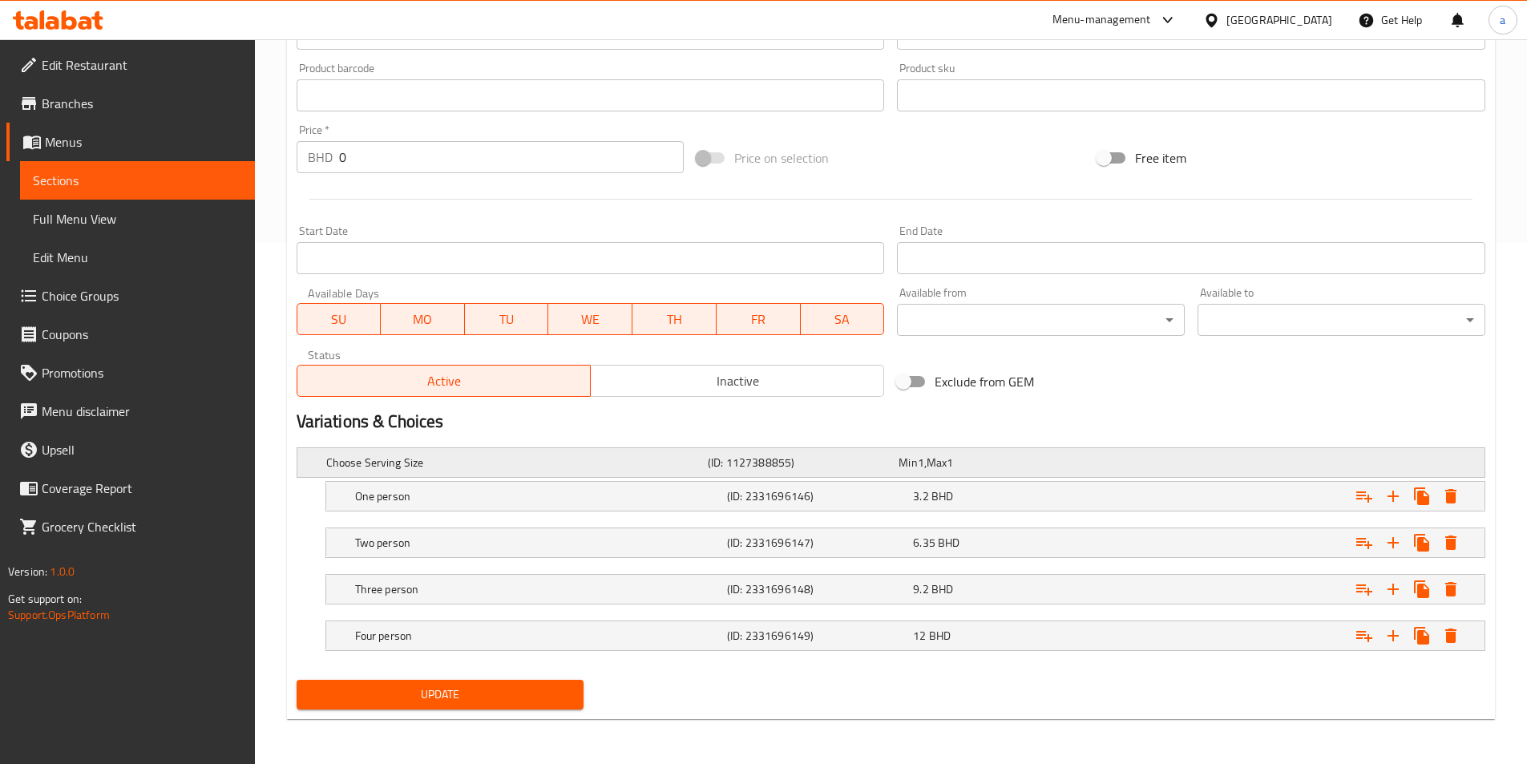
click at [897, 457] on div "Min 1 , Max 1" at bounding box center [990, 462] width 191 height 22
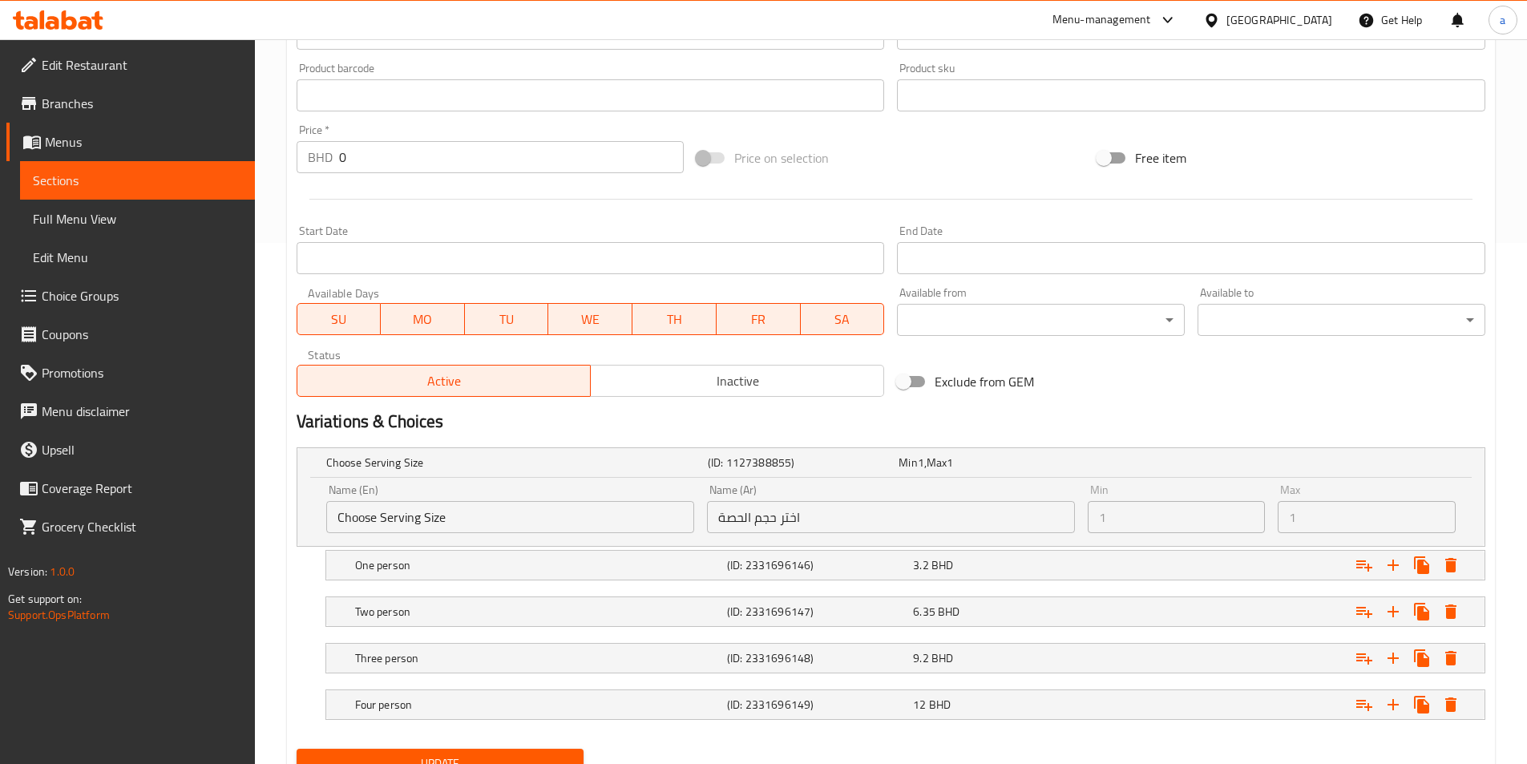
click at [127, 292] on span "Choice Groups" at bounding box center [142, 295] width 200 height 19
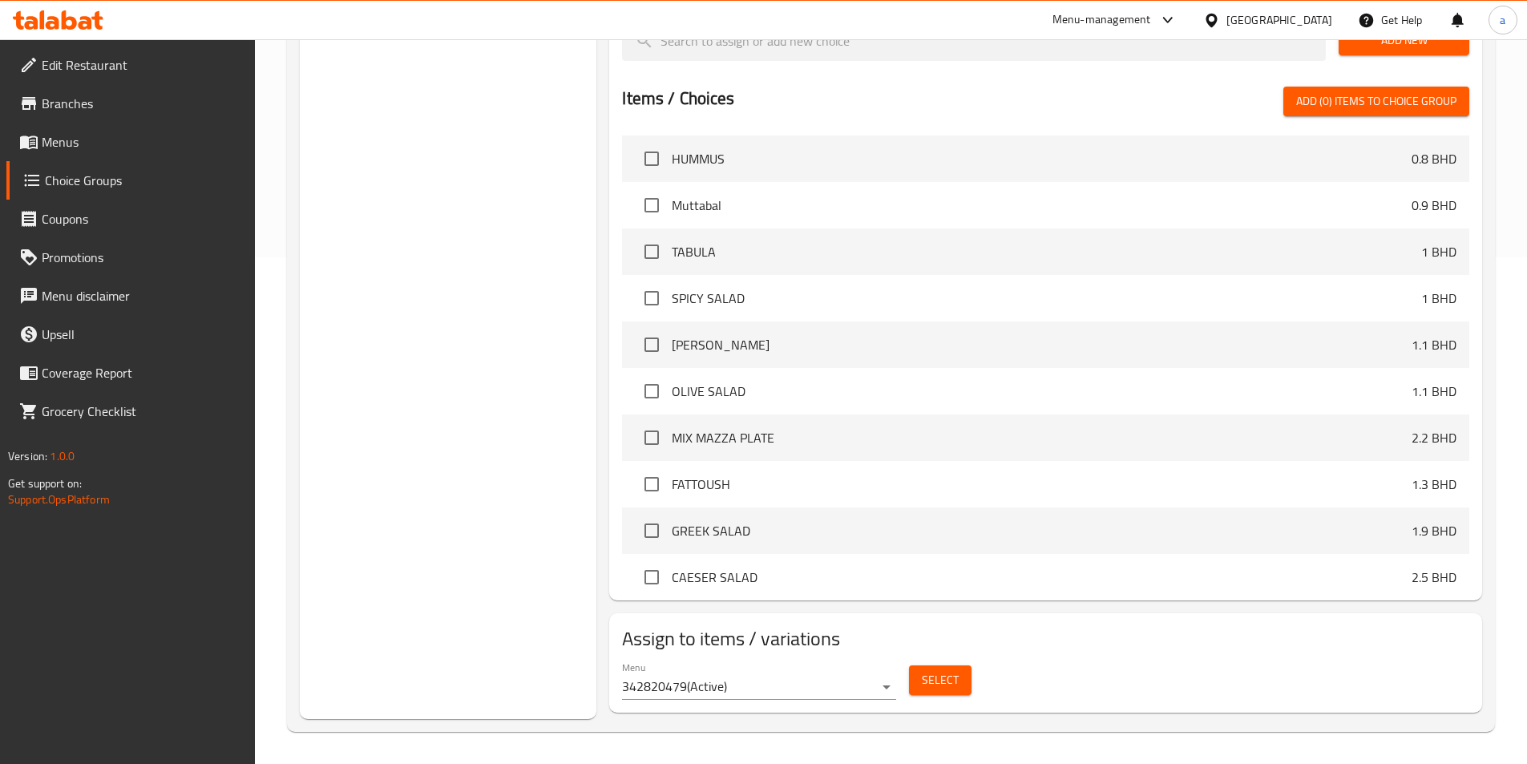
scroll to position [227, 0]
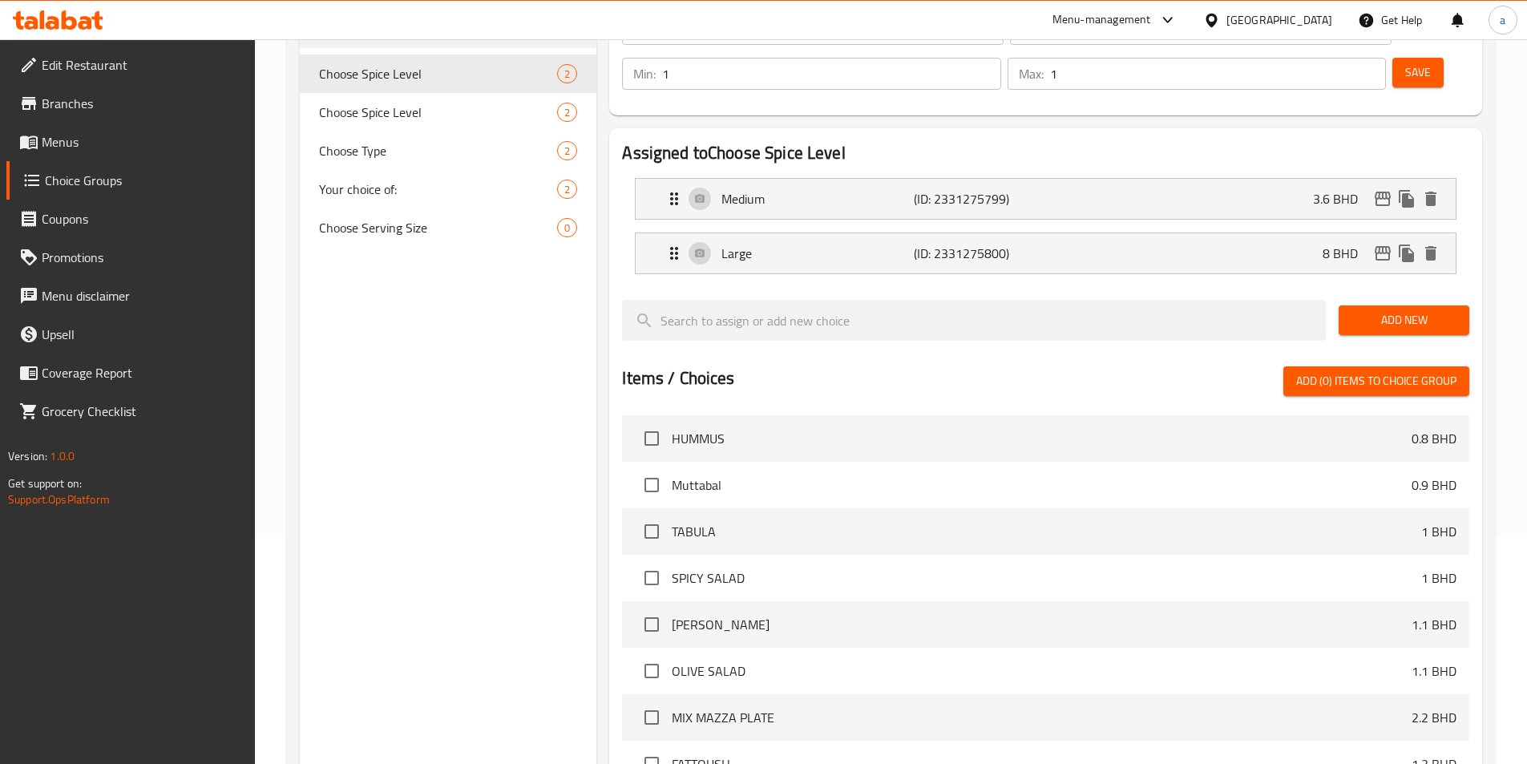
click at [126, 134] on span "Menus" at bounding box center [142, 141] width 200 height 19
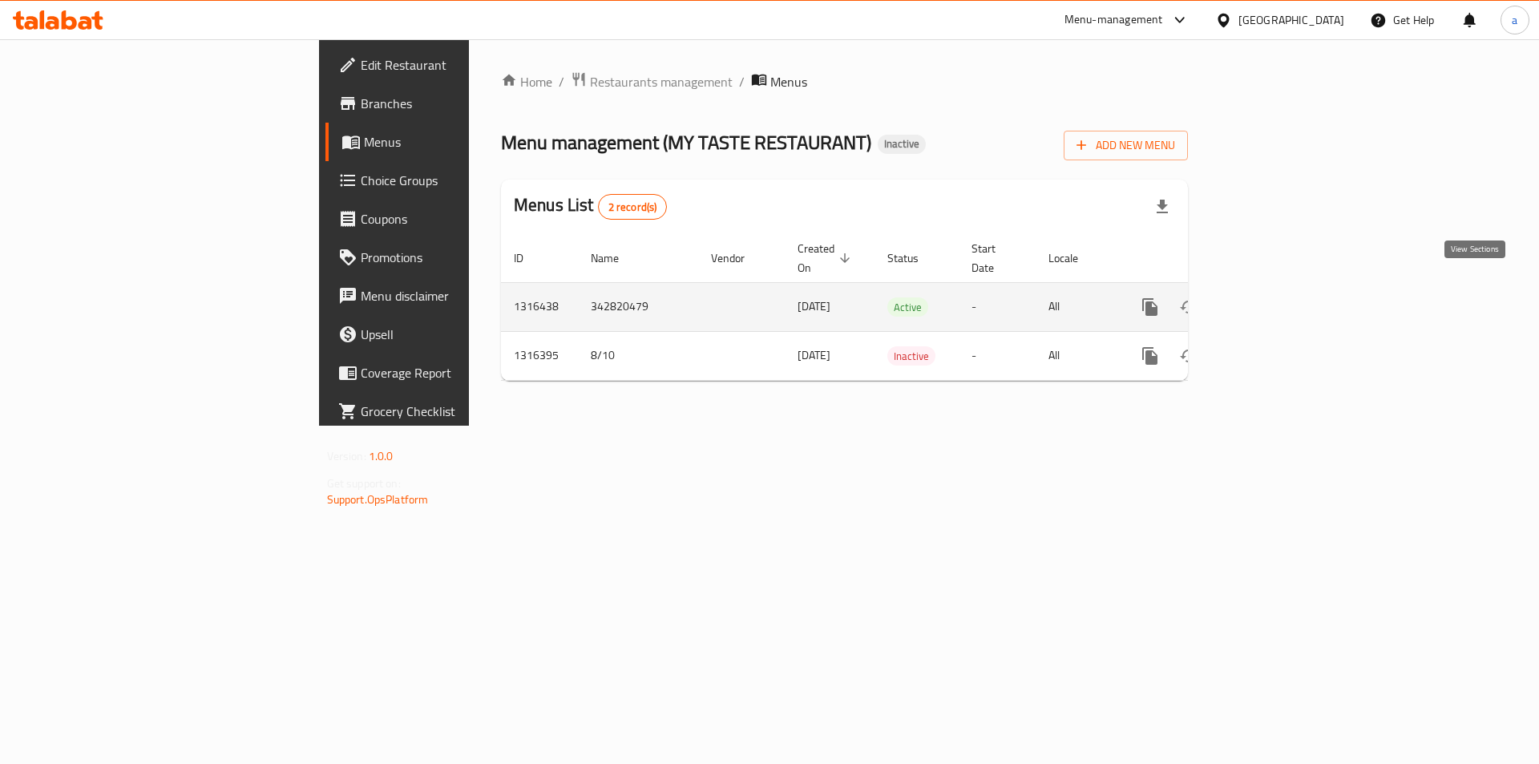
click at [1273, 300] on icon "enhanced table" at bounding box center [1265, 307] width 14 height 14
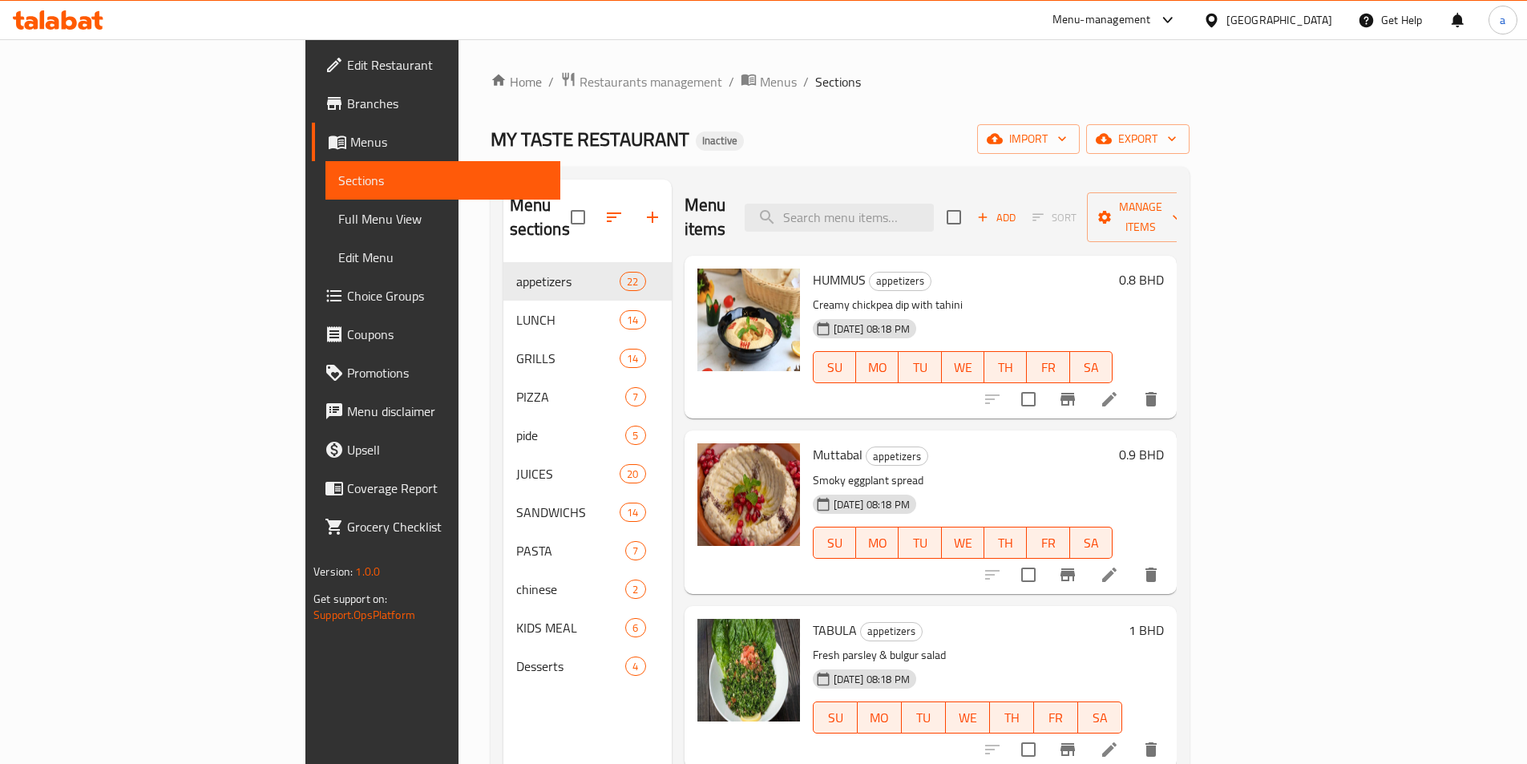
click at [347, 297] on span "Choice Groups" at bounding box center [447, 295] width 200 height 19
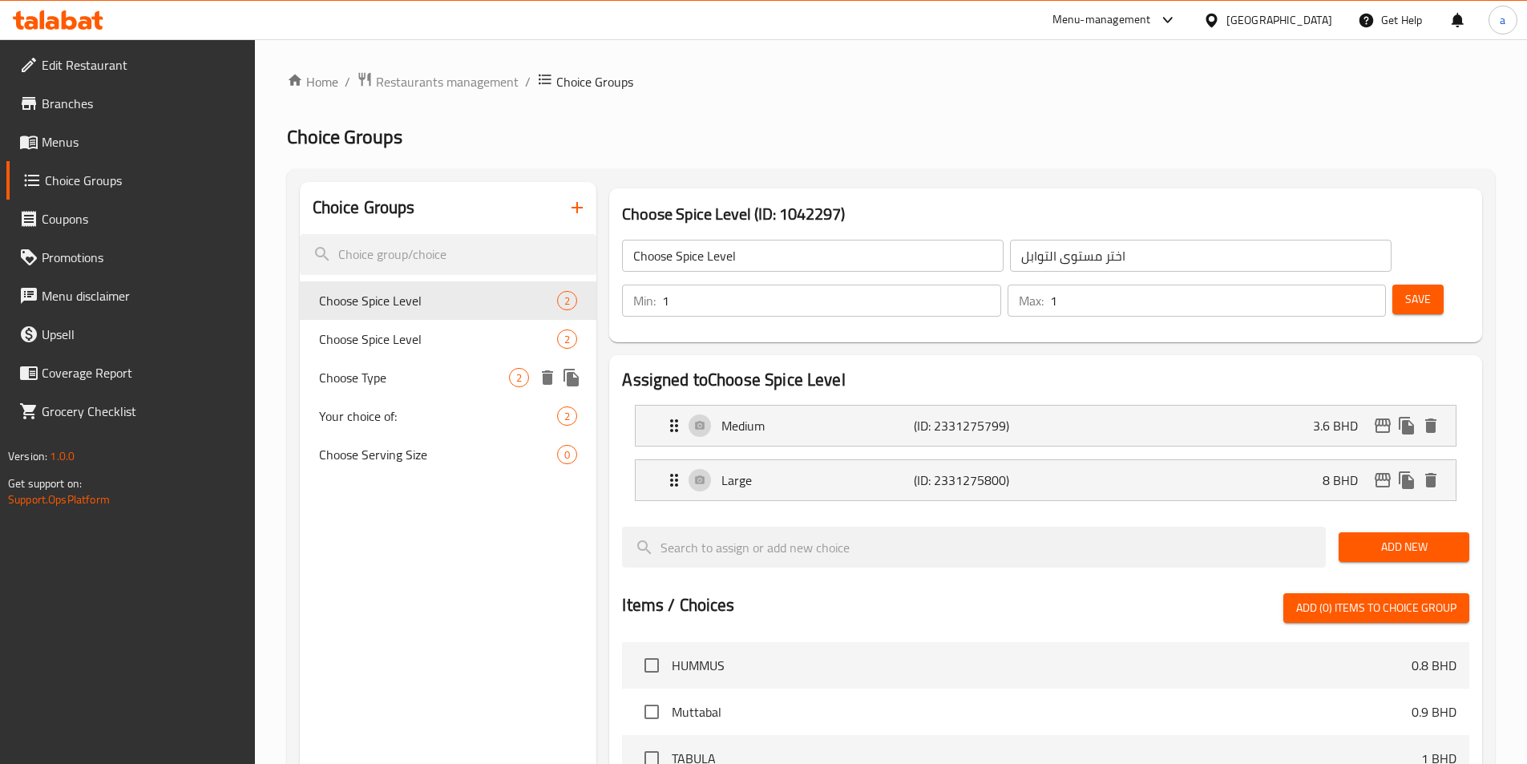
click at [428, 386] on span "Choose Type" at bounding box center [414, 377] width 191 height 19
type input "Choose Type"
type input "اختر النوع"
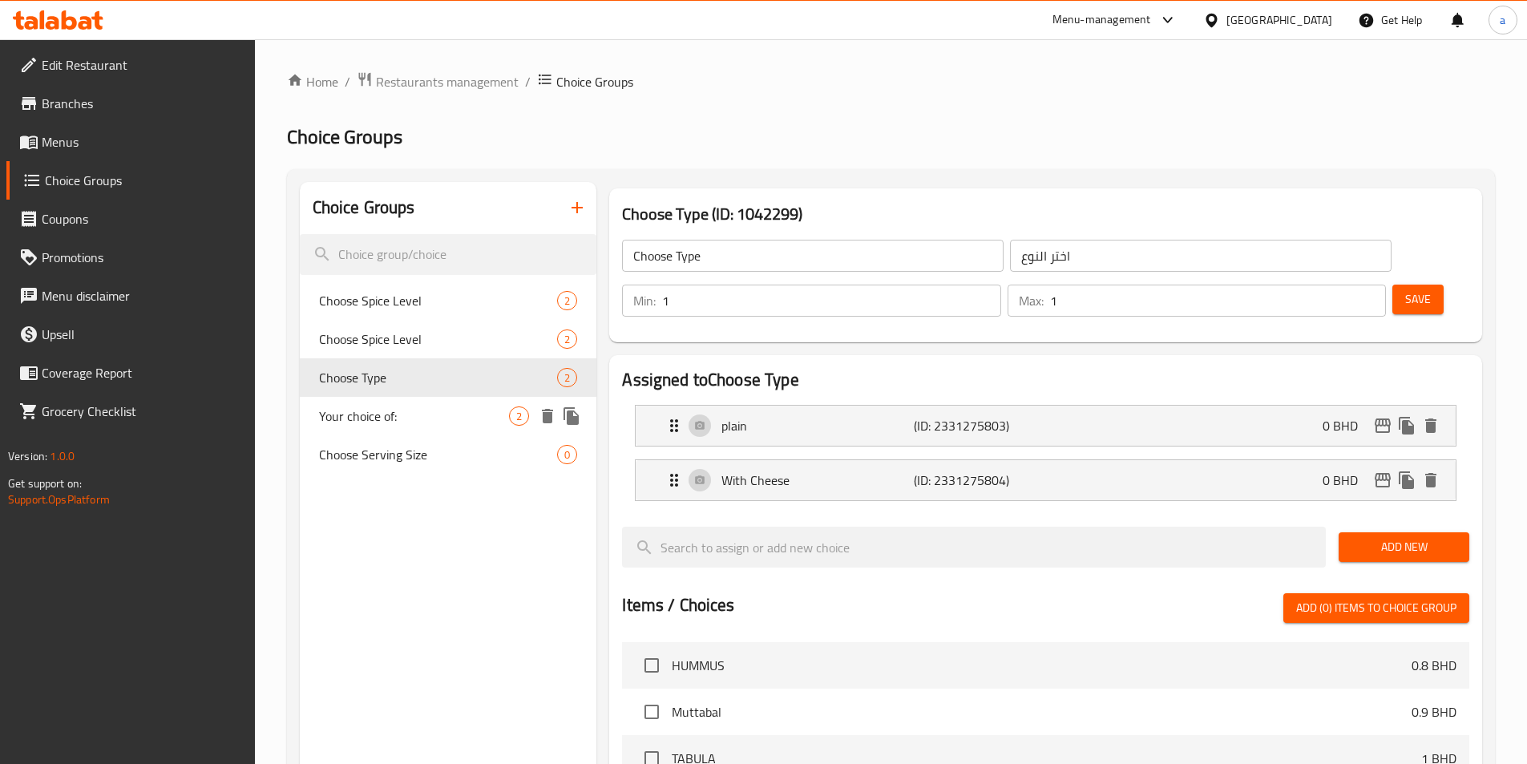
click at [352, 415] on span "Your choice of:" at bounding box center [414, 415] width 191 height 19
type input "Your choice of:"
type input "اختيارك من:"
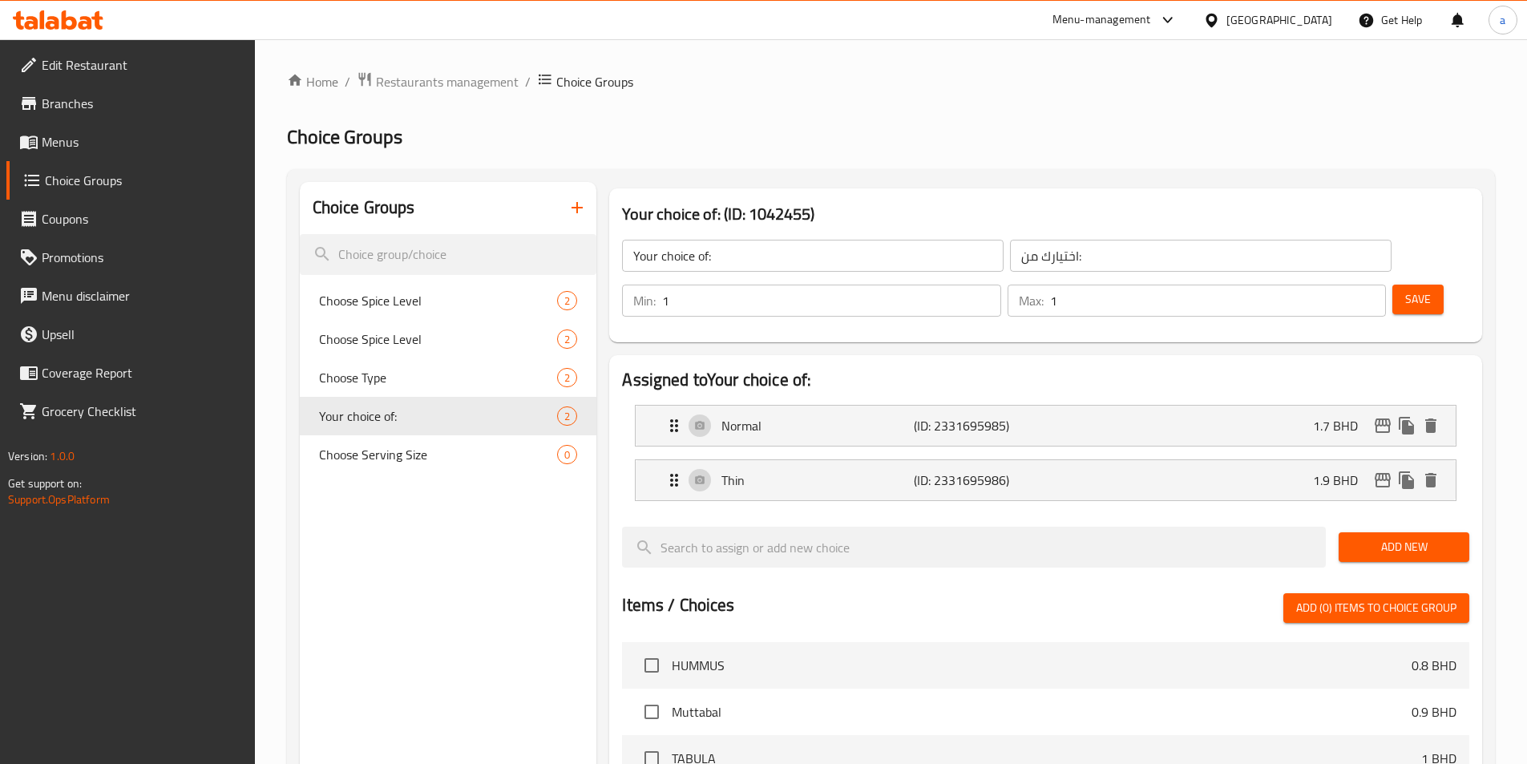
click at [317, 278] on nav "Choose Spice Level 2 Choose Spice Level 2 Choose Type 2 Your choice of: 2 Choos…" at bounding box center [448, 377] width 297 height 205
click at [341, 310] on span "Choose Spice Level" at bounding box center [414, 300] width 191 height 19
type input "Choose Spice Level"
type input "اختر مستوى التوابل"
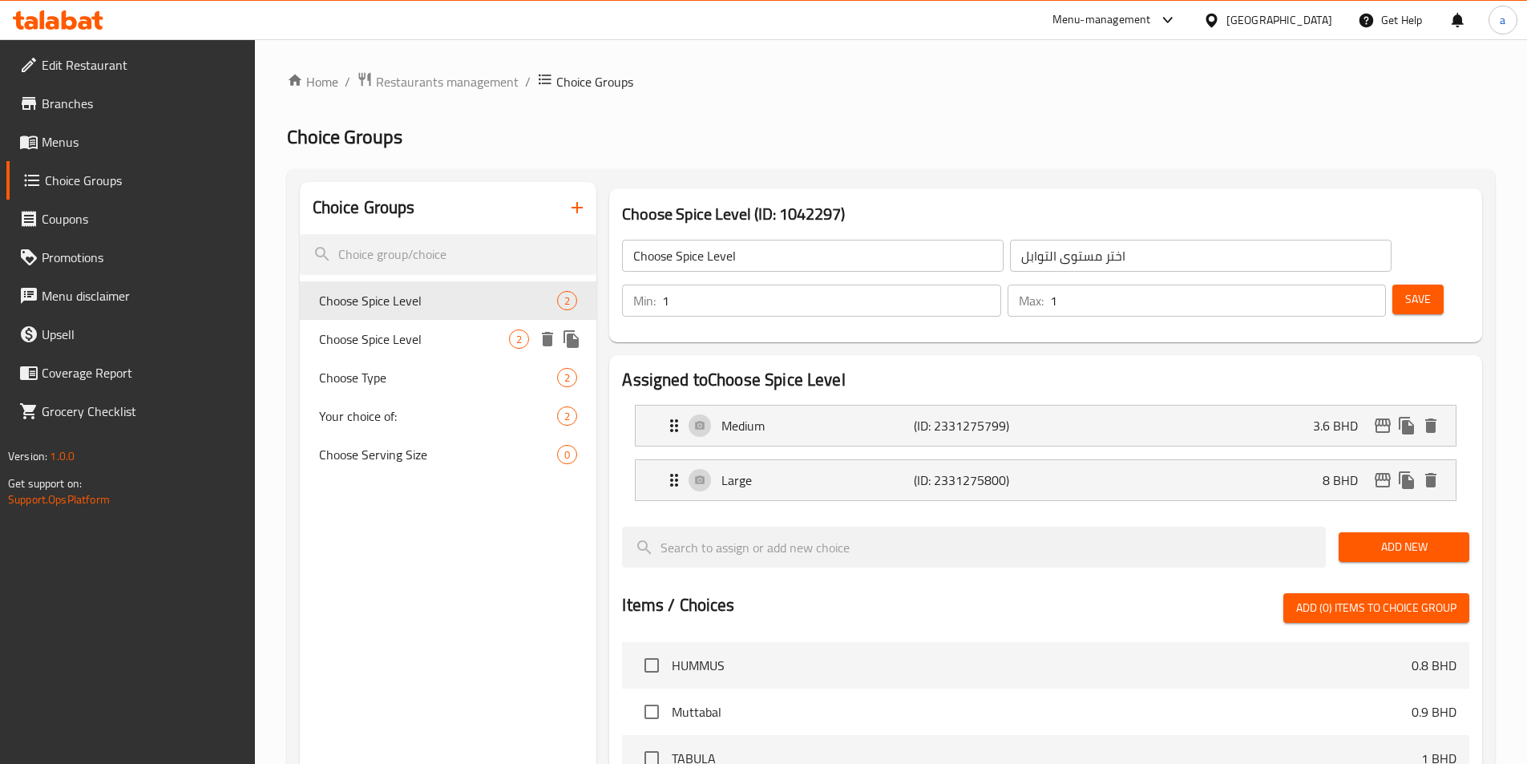
click at [386, 343] on span "Choose Spice Level" at bounding box center [414, 338] width 191 height 19
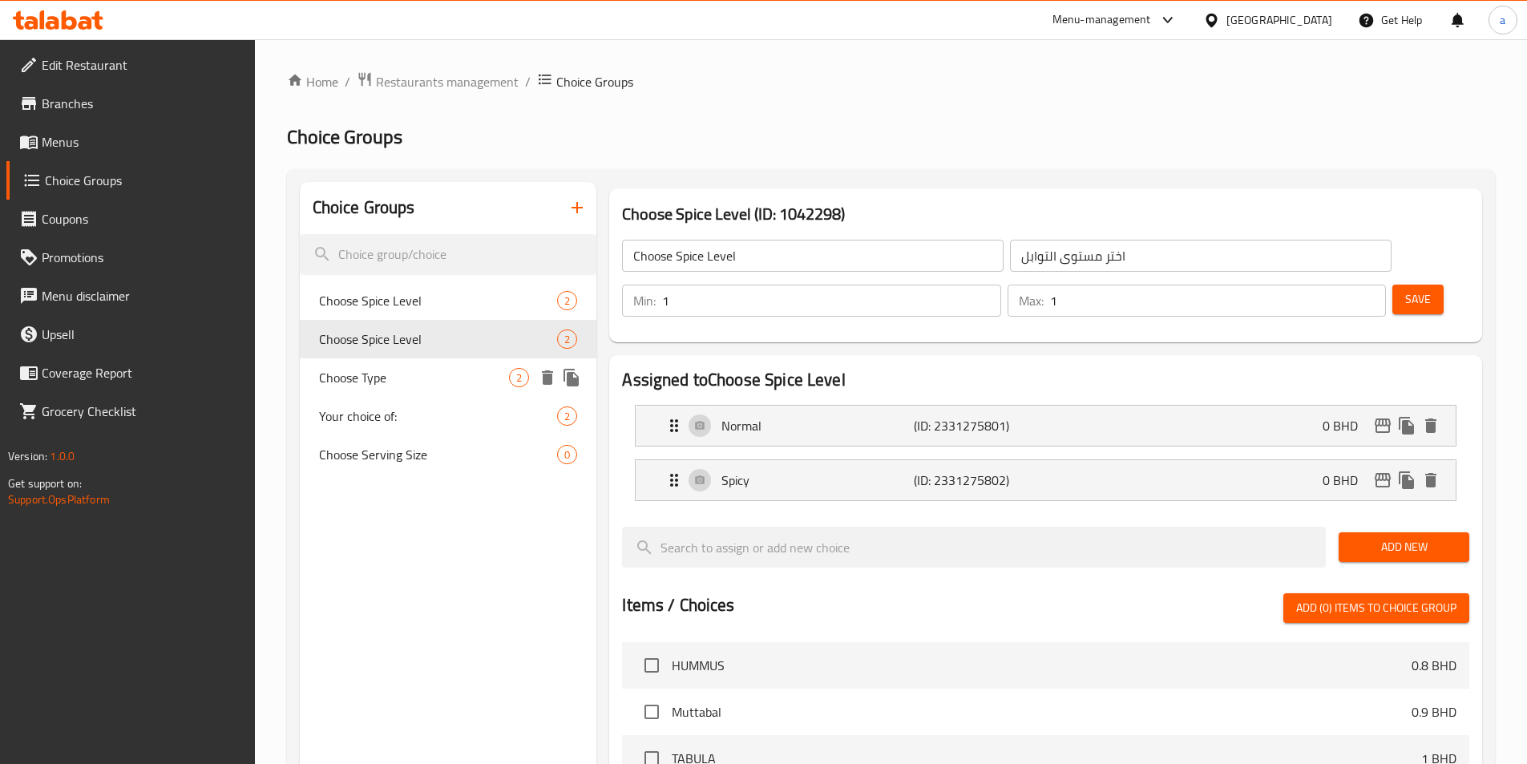
click at [389, 372] on span "Choose Type" at bounding box center [414, 377] width 191 height 19
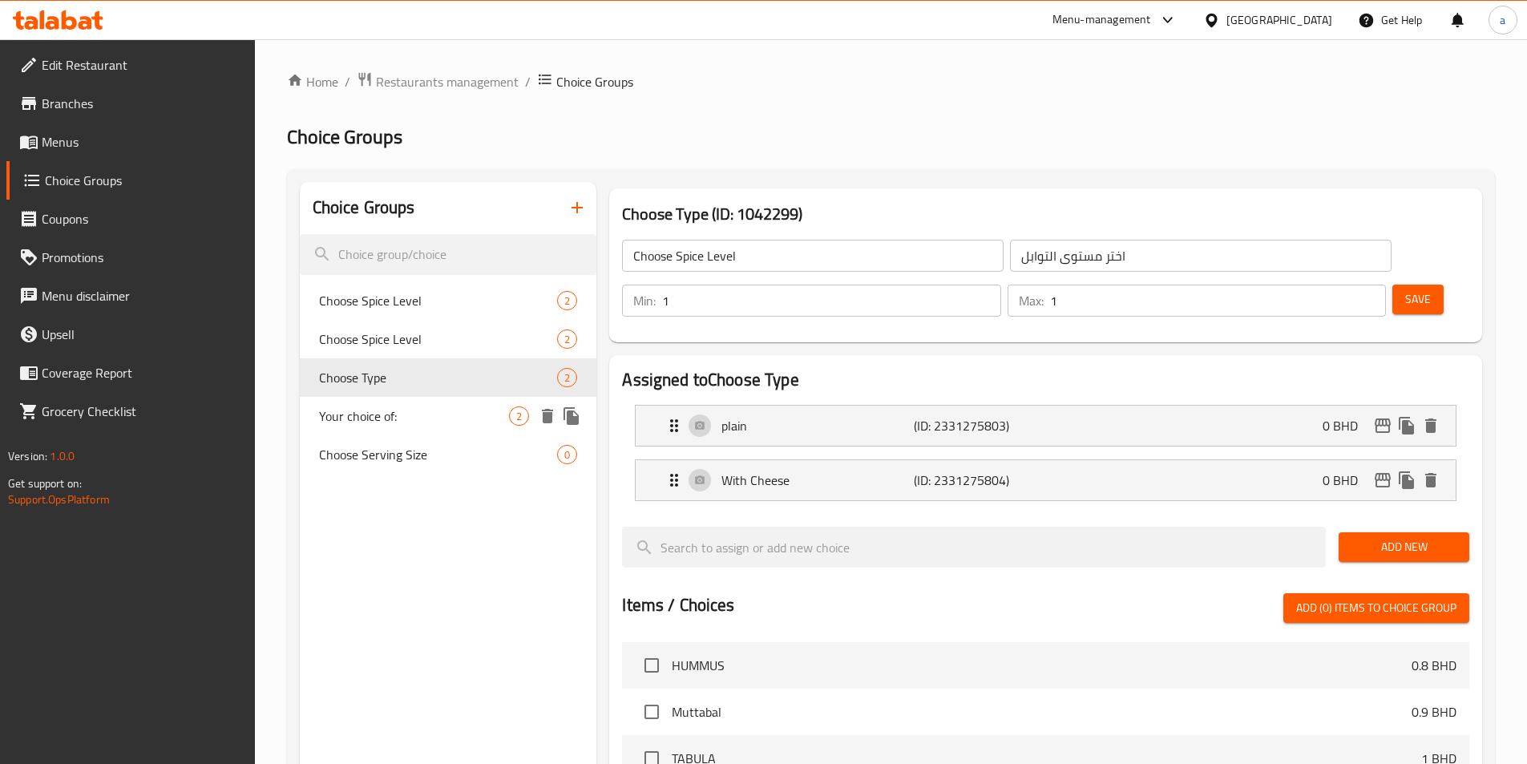
type input "Choose Type"
type input "اختر النوع"
click at [392, 406] on span "Your choice of:" at bounding box center [414, 415] width 191 height 19
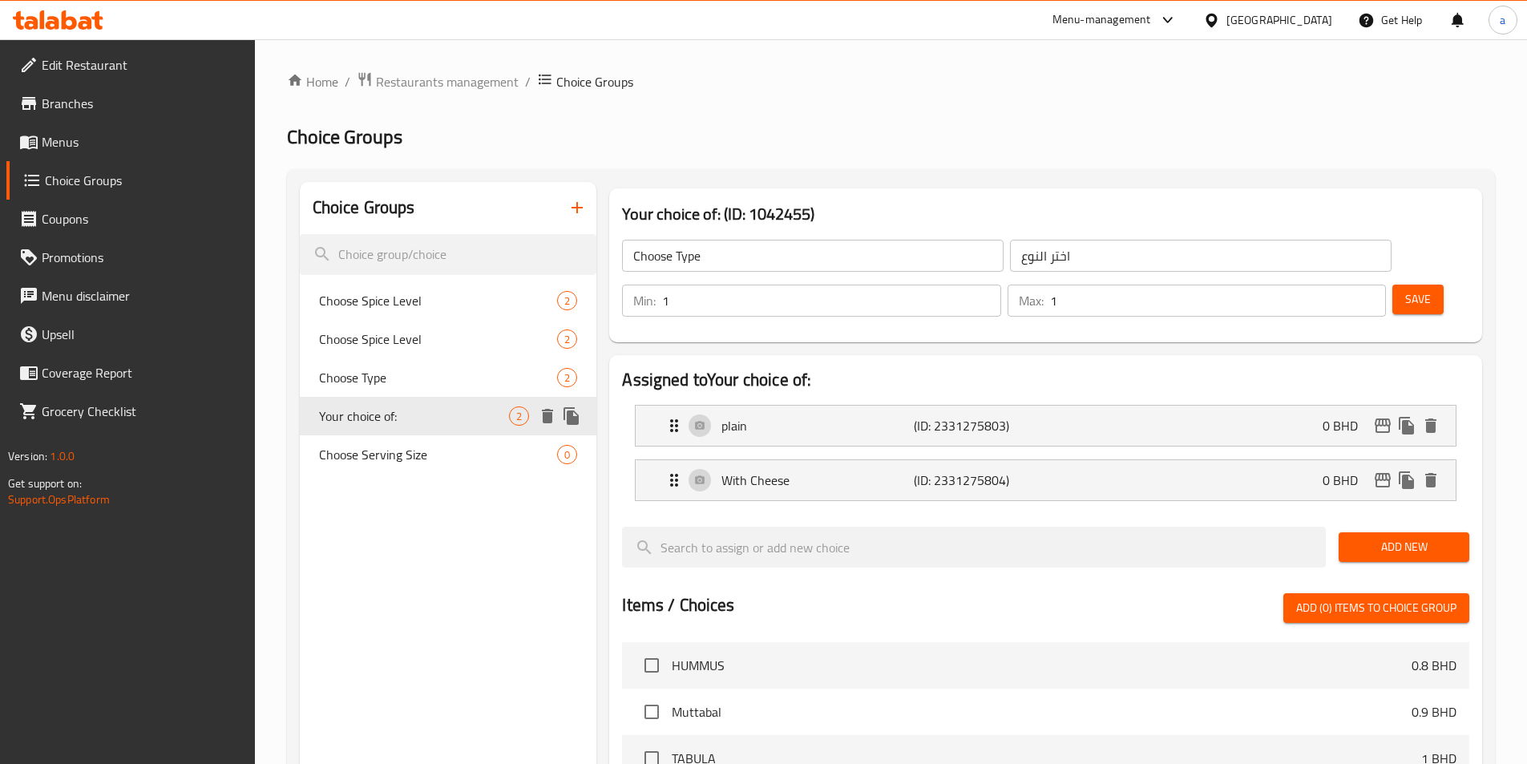
type input "Your choice of:"
type input "اختيارك من:"
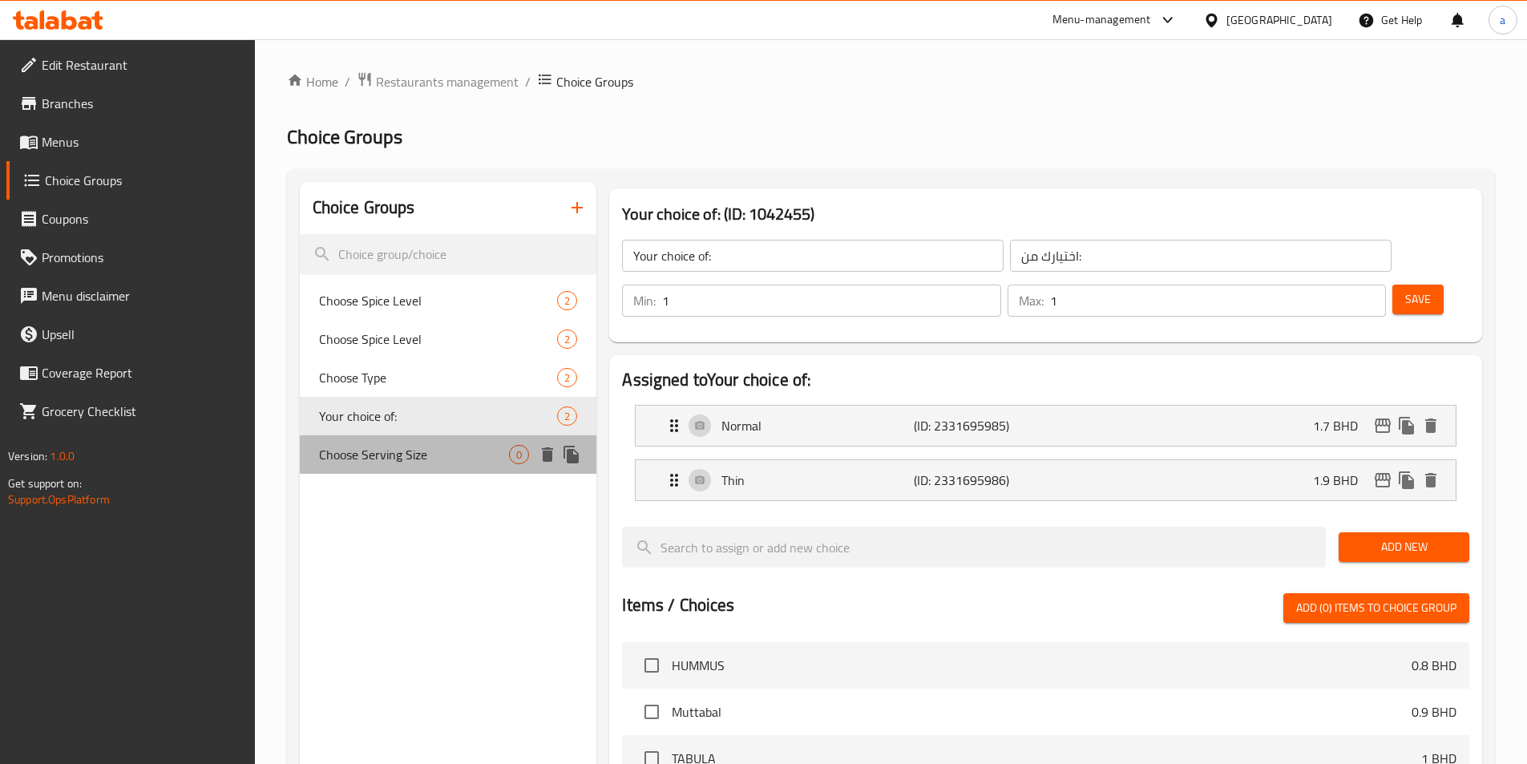
click at [394, 438] on div "Choose Serving Size 0" at bounding box center [448, 454] width 297 height 38
type input "Choose Serving Size"
type input "اختر حجم الكمية"
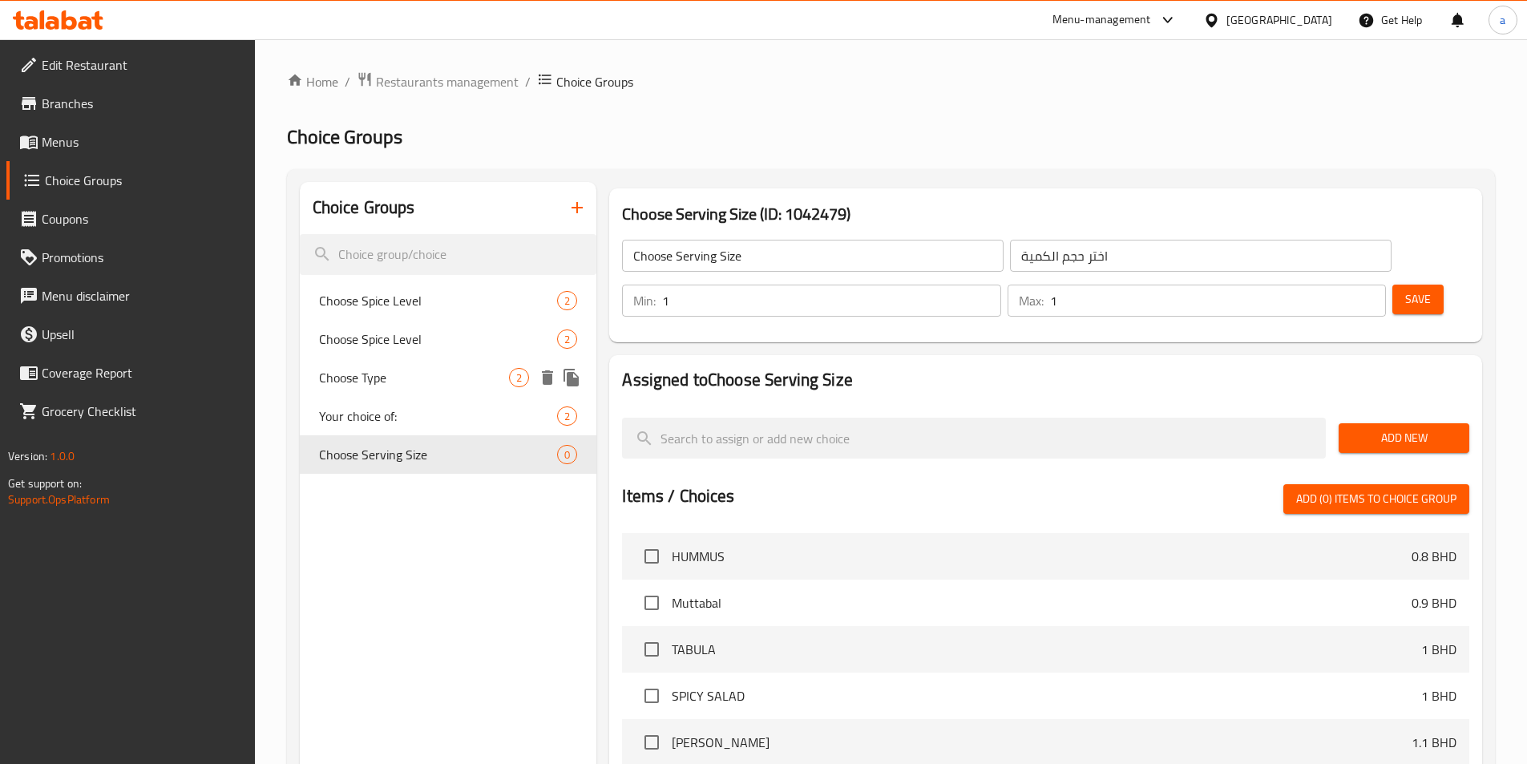
click at [403, 418] on span "Your choice of:" at bounding box center [438, 415] width 239 height 19
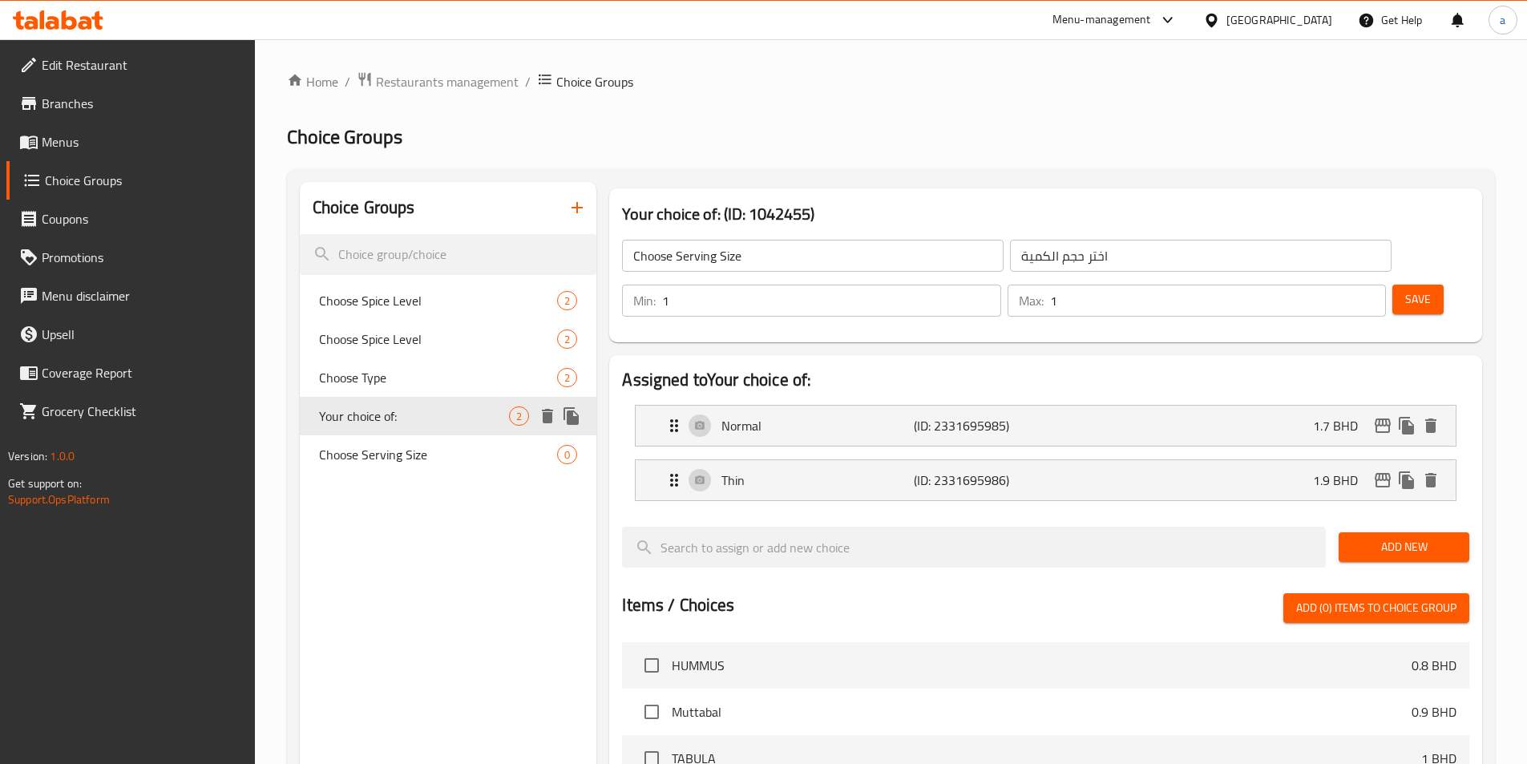
type input "Your choice of:"
type input "اختيارك من:"
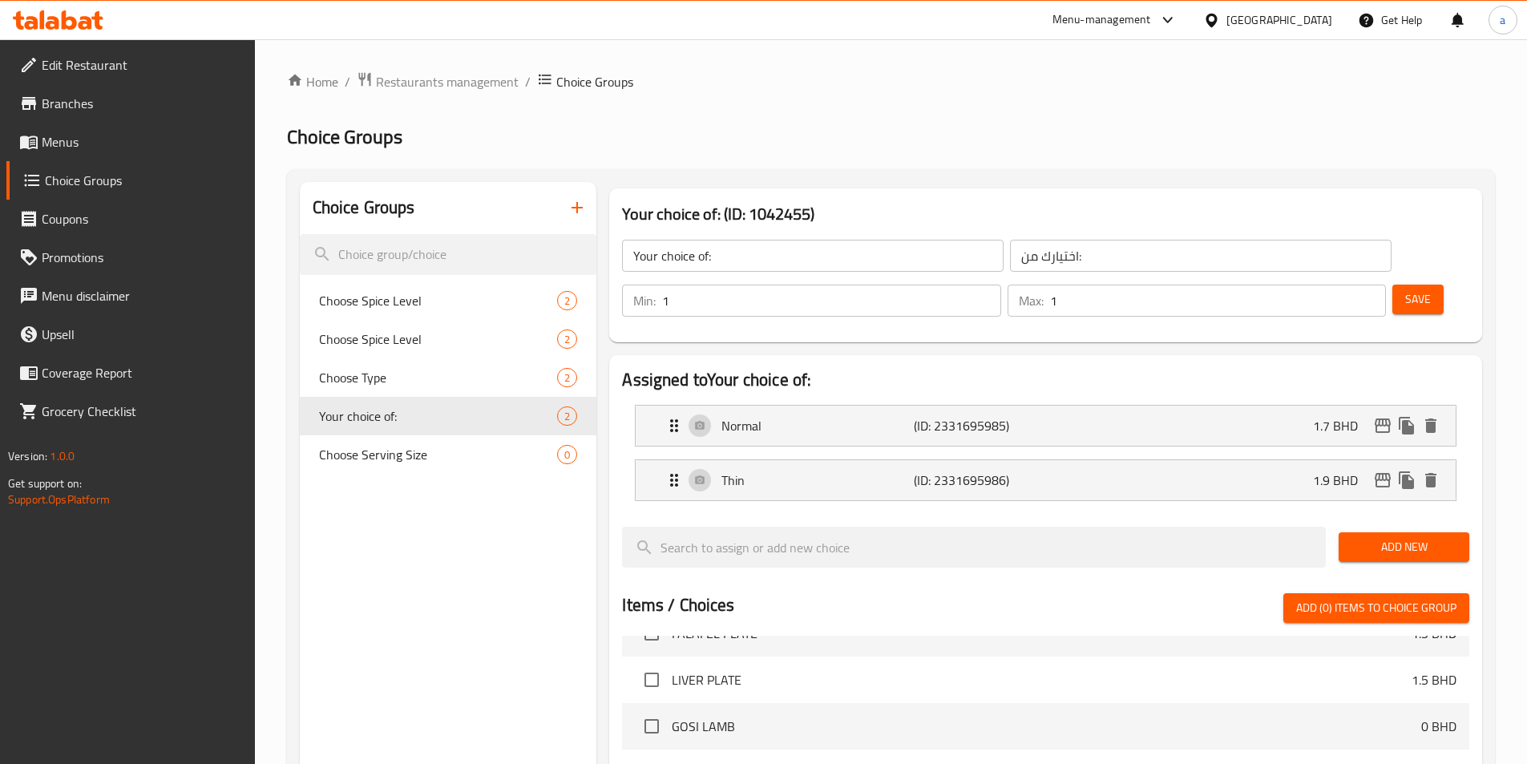
click at [405, 314] on div "Choose Spice Level 2" at bounding box center [448, 300] width 297 height 38
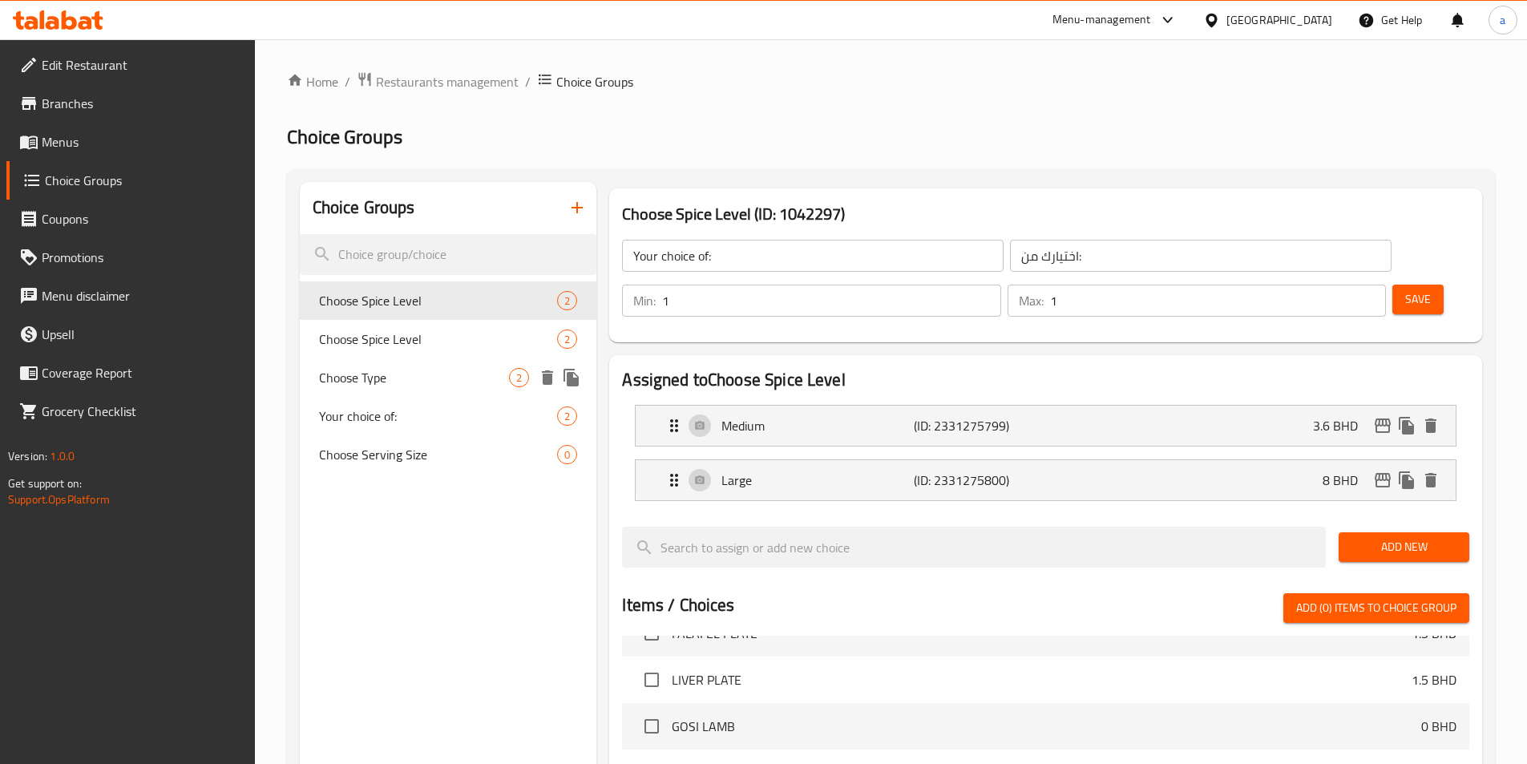
type input "Choose Spice Level"
type input "اختر مستوى التوابل"
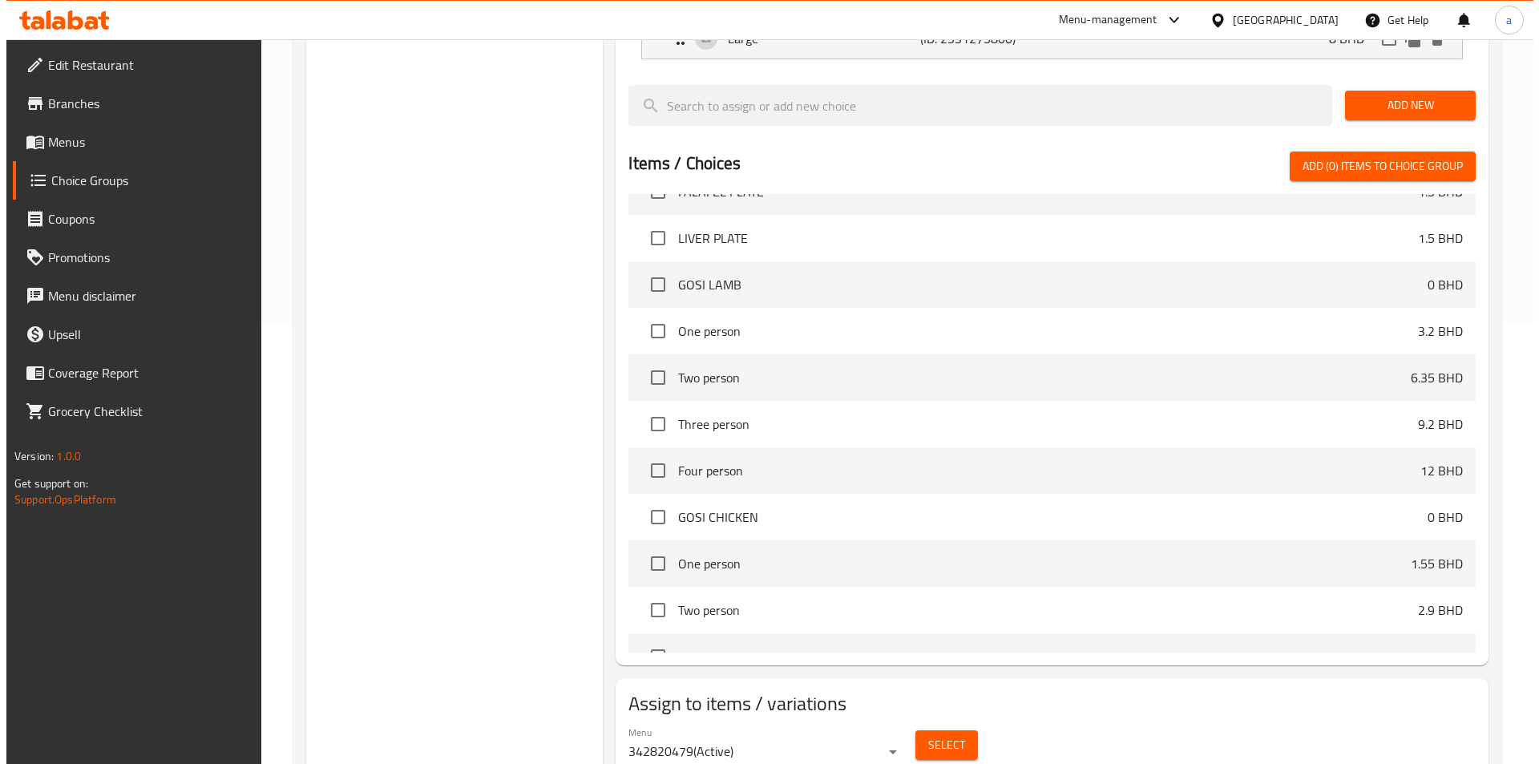
scroll to position [462, 0]
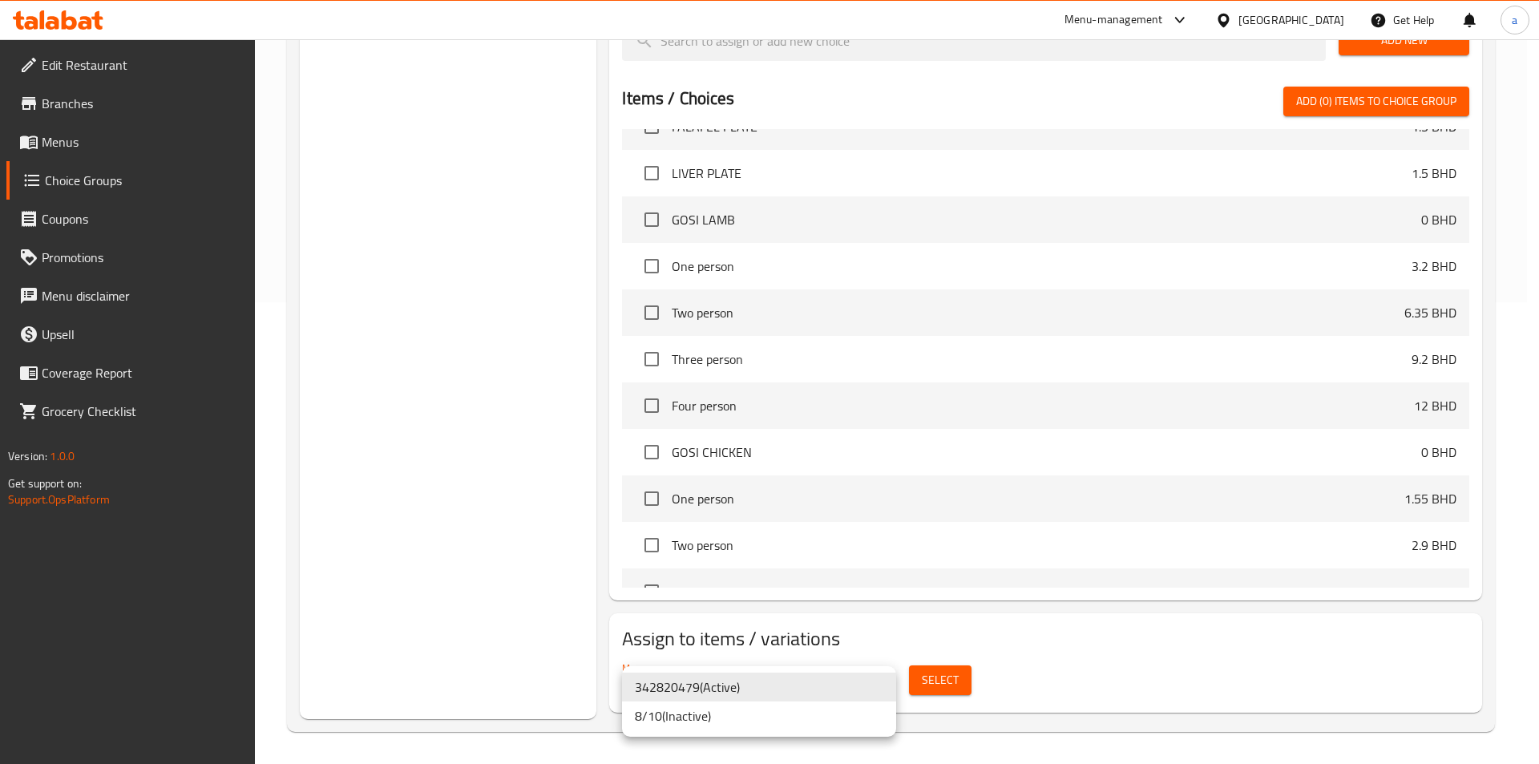
click at [1129, 684] on div at bounding box center [769, 382] width 1539 height 764
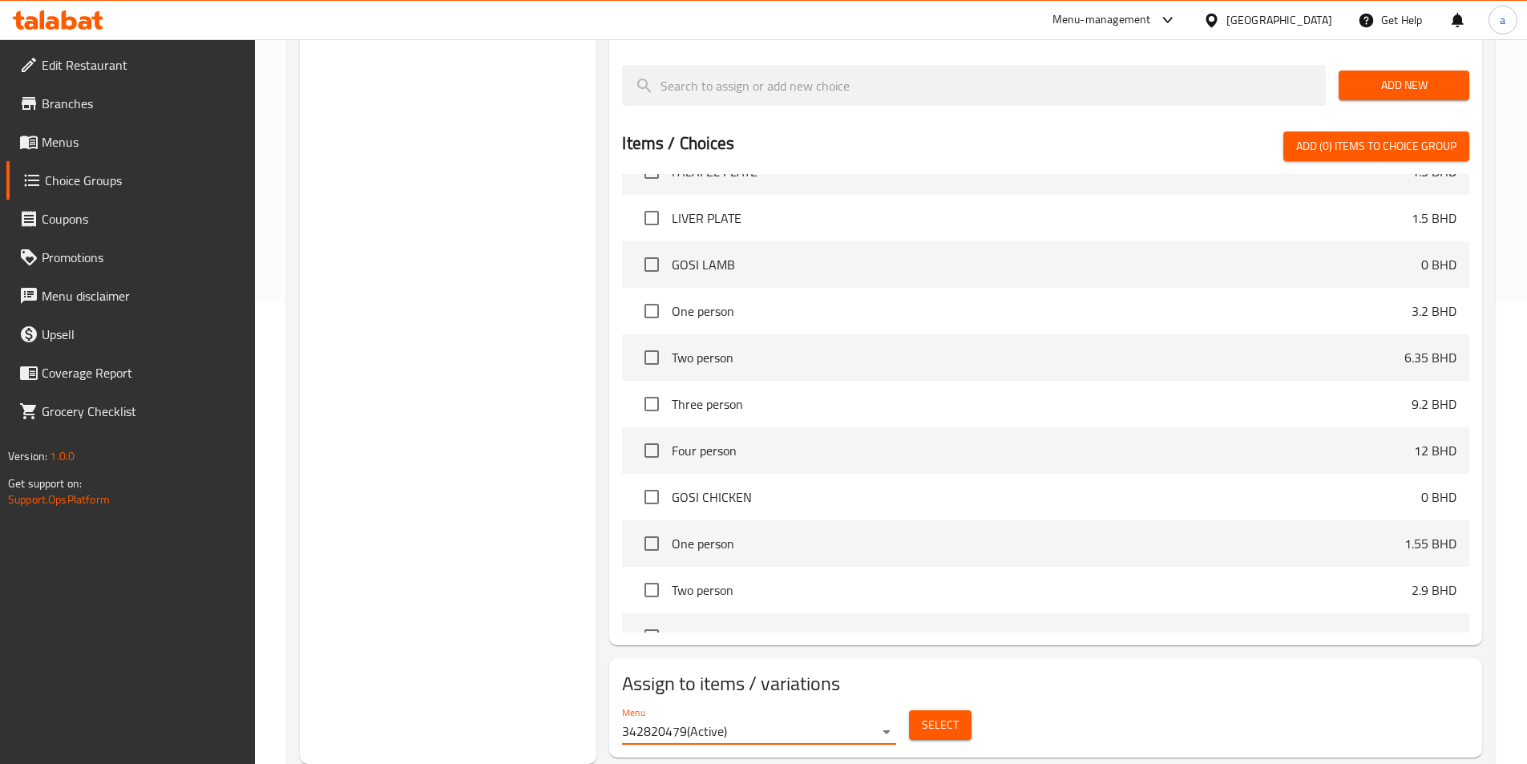
click at [952, 710] on button "Select" at bounding box center [940, 725] width 63 height 30
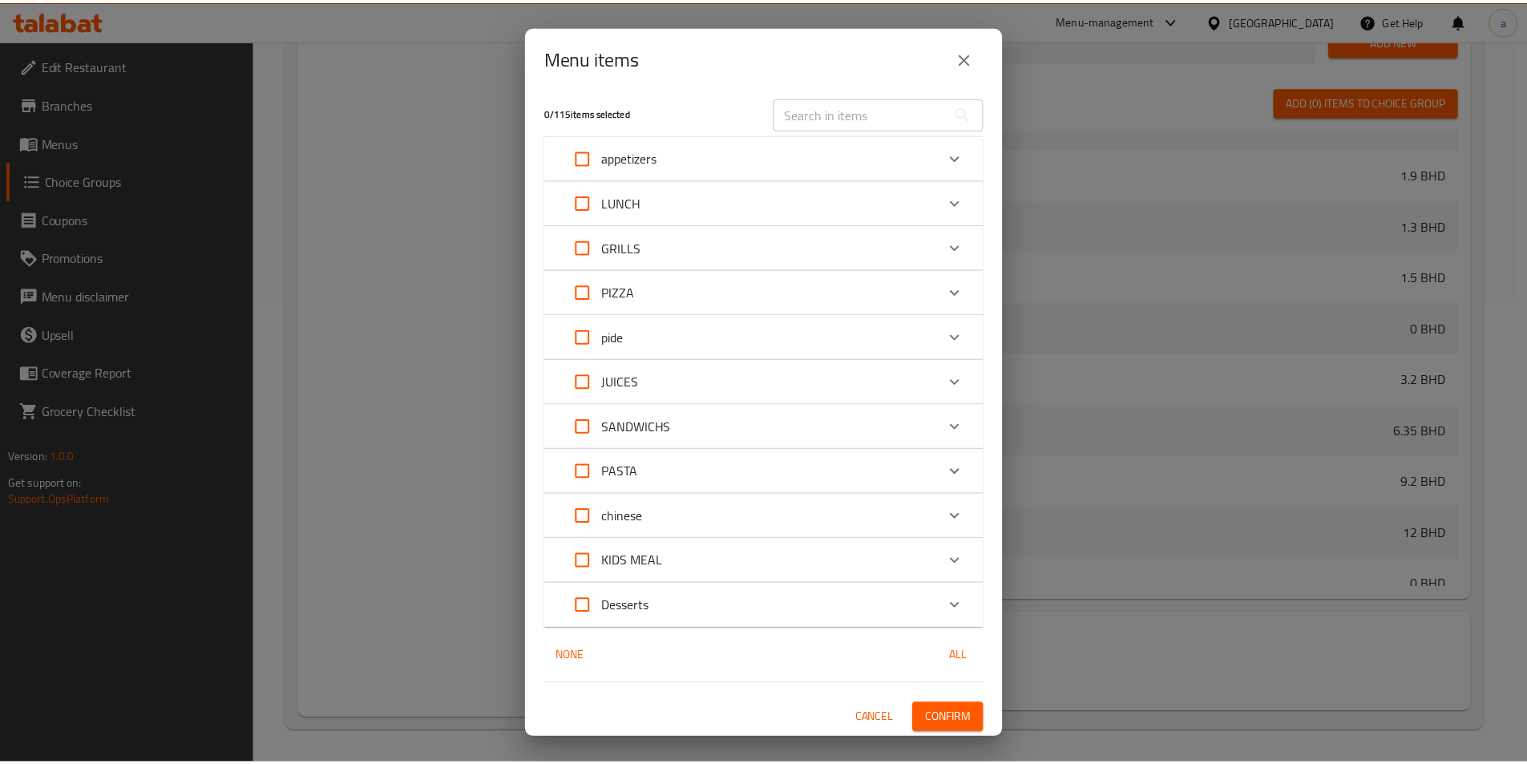
scroll to position [7, 0]
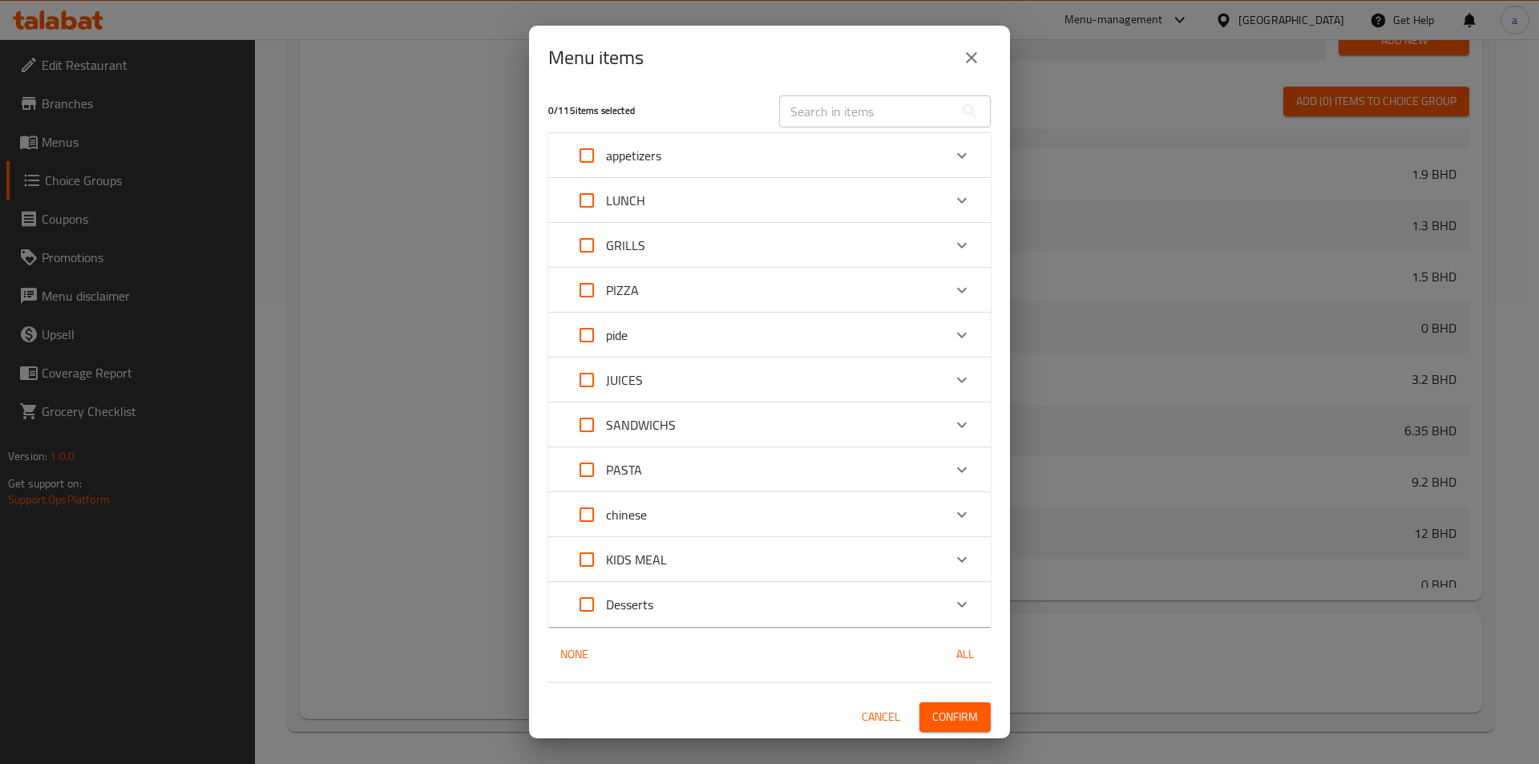
click at [952, 604] on icon "Expand" at bounding box center [961, 604] width 19 height 19
click at [950, 570] on div "Expand" at bounding box center [961, 559] width 38 height 38
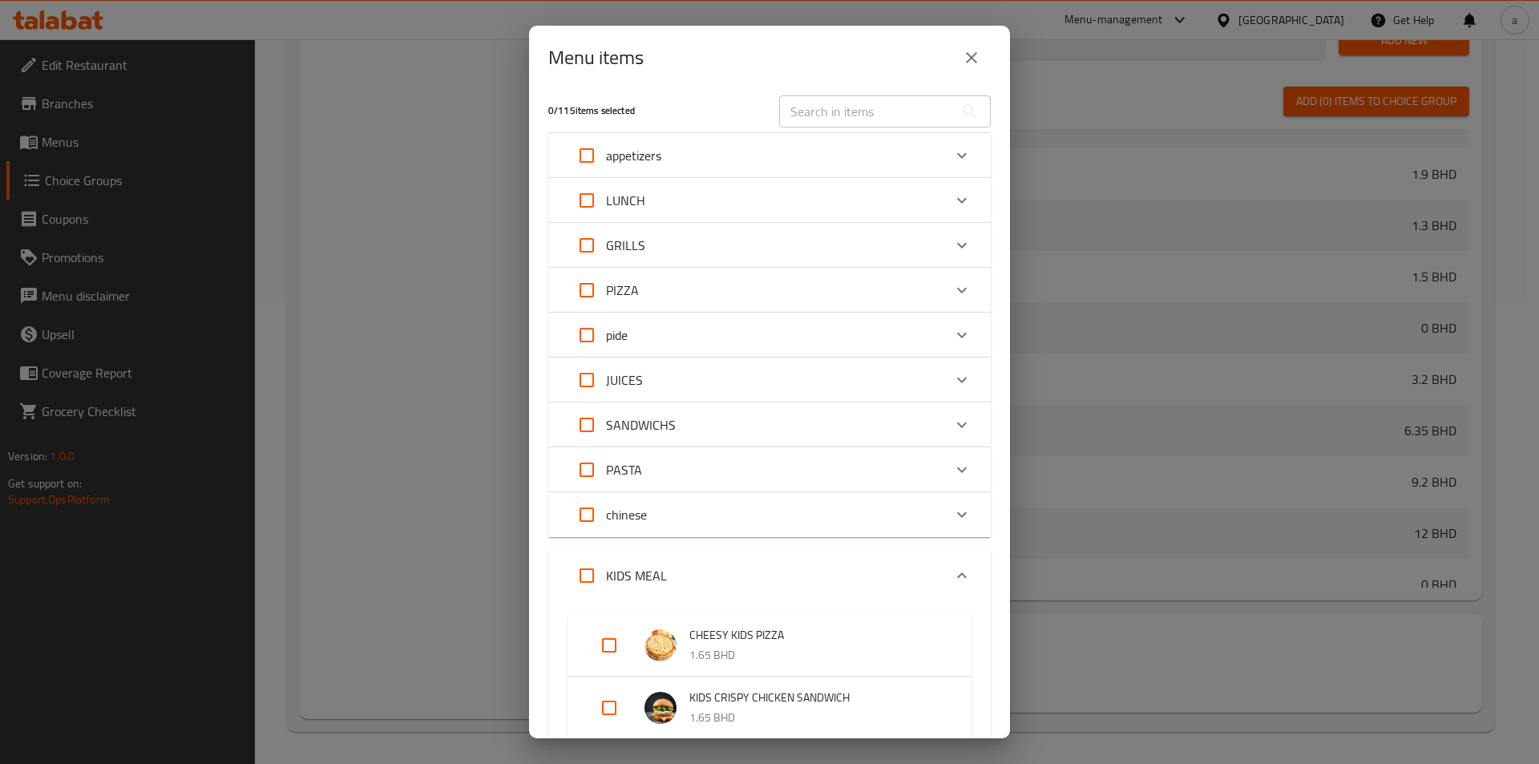
click at [938, 495] on div "chinese" at bounding box center [769, 514] width 442 height 45
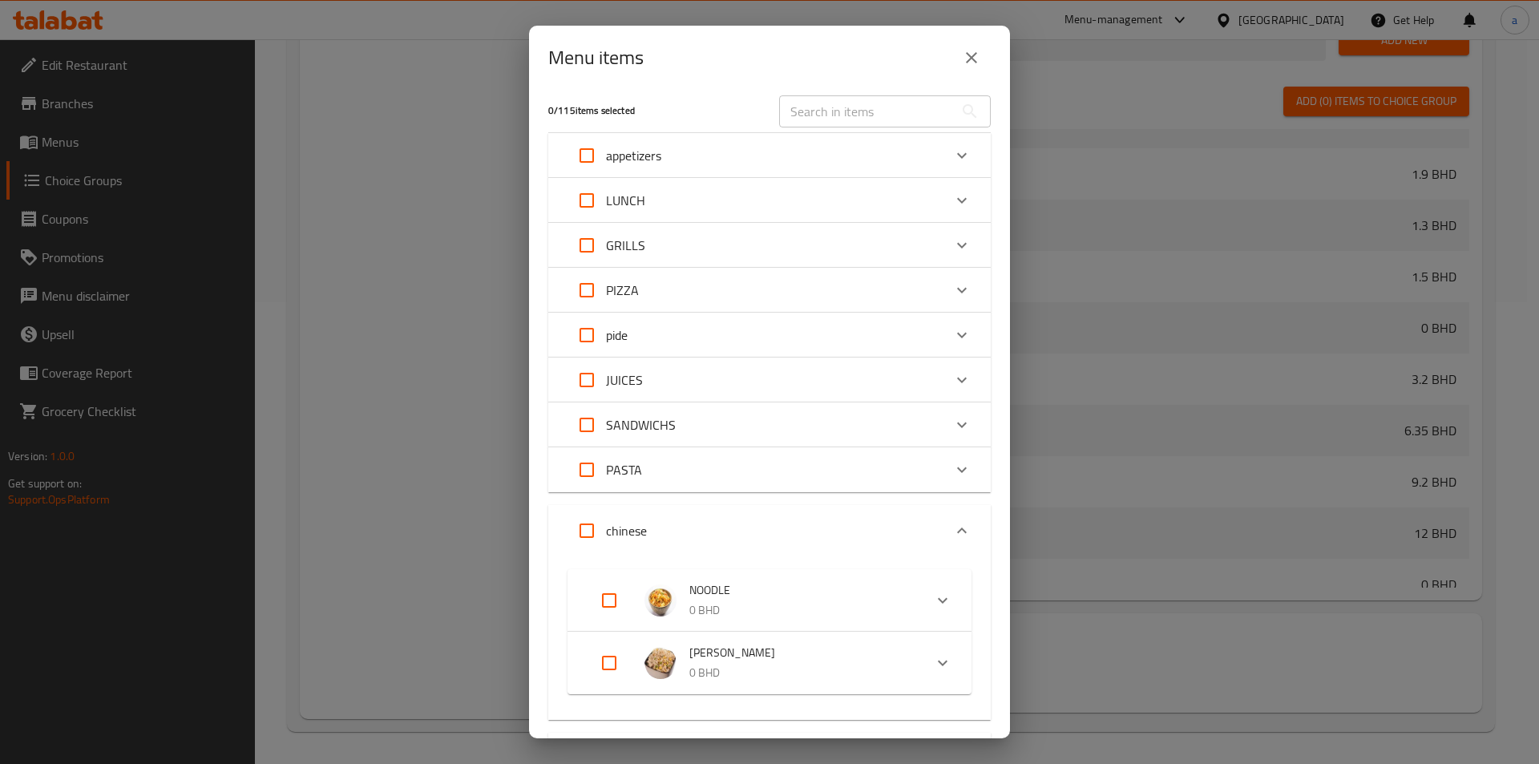
click at [952, 472] on icon "Expand" at bounding box center [961, 469] width 19 height 19
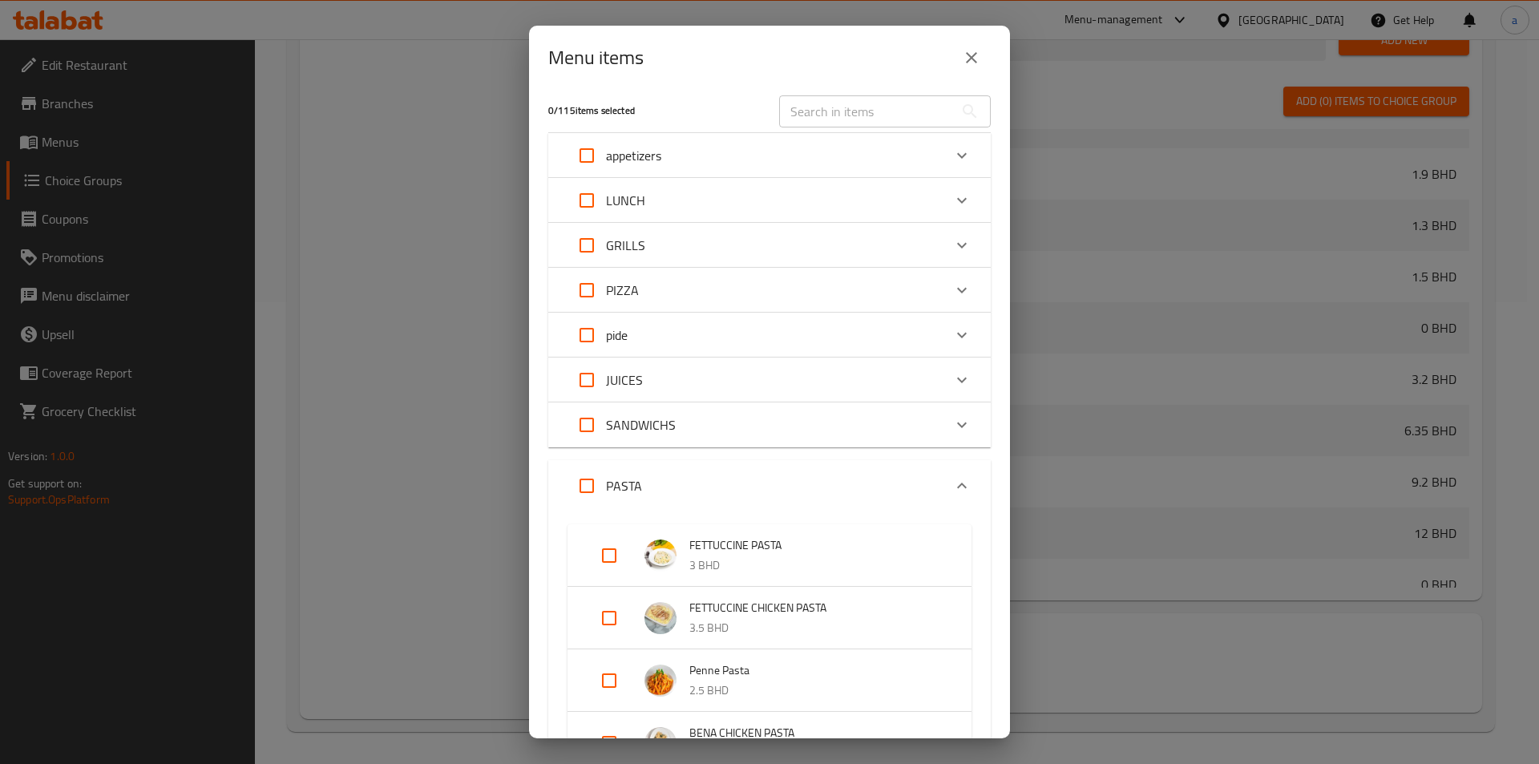
click at [942, 414] on div "Expand" at bounding box center [961, 424] width 38 height 38
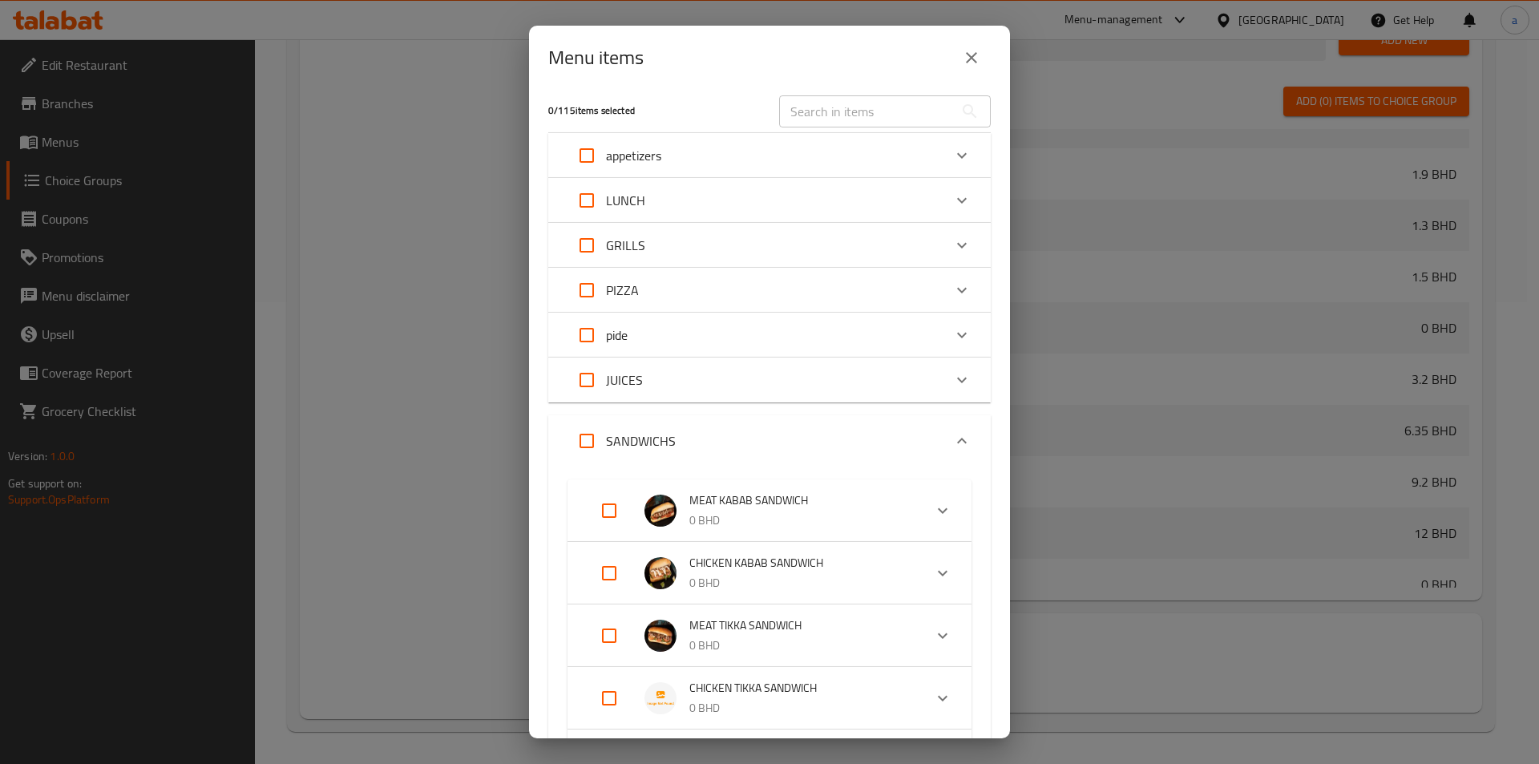
click at [929, 369] on div "JUICES" at bounding box center [754, 380] width 375 height 38
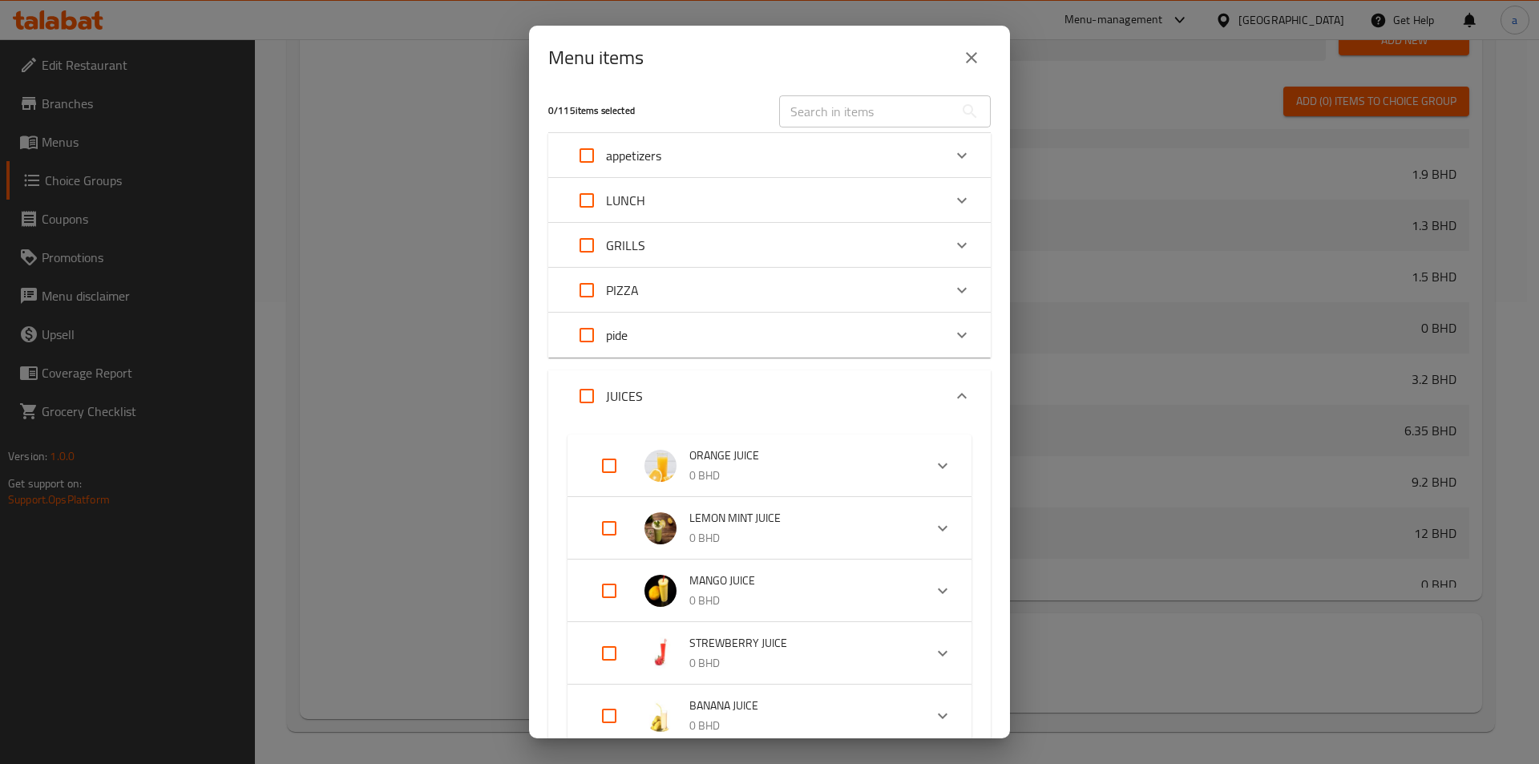
click at [761, 208] on div "LUNCH" at bounding box center [754, 200] width 375 height 38
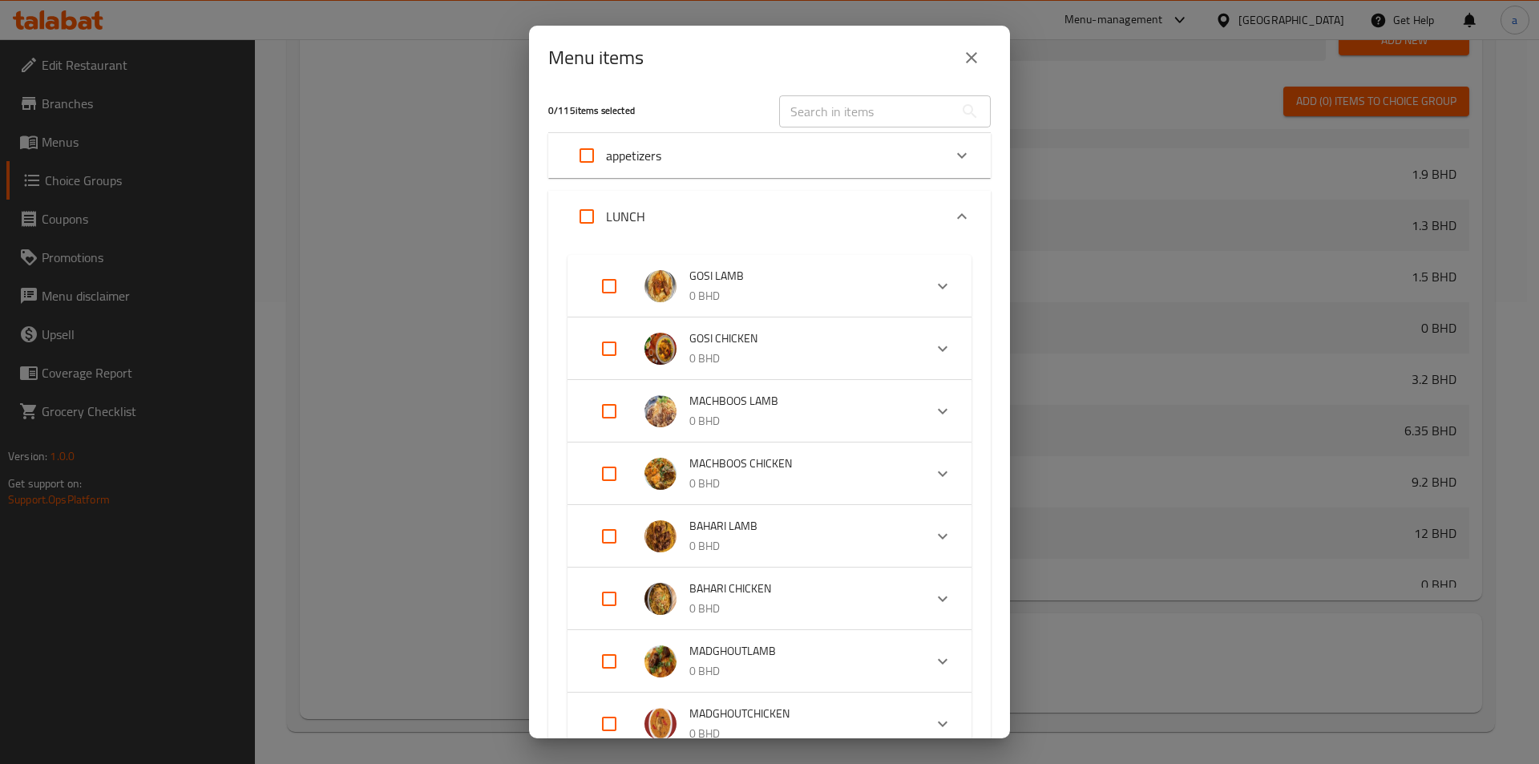
click at [966, 63] on icon "close" at bounding box center [971, 57] width 11 height 11
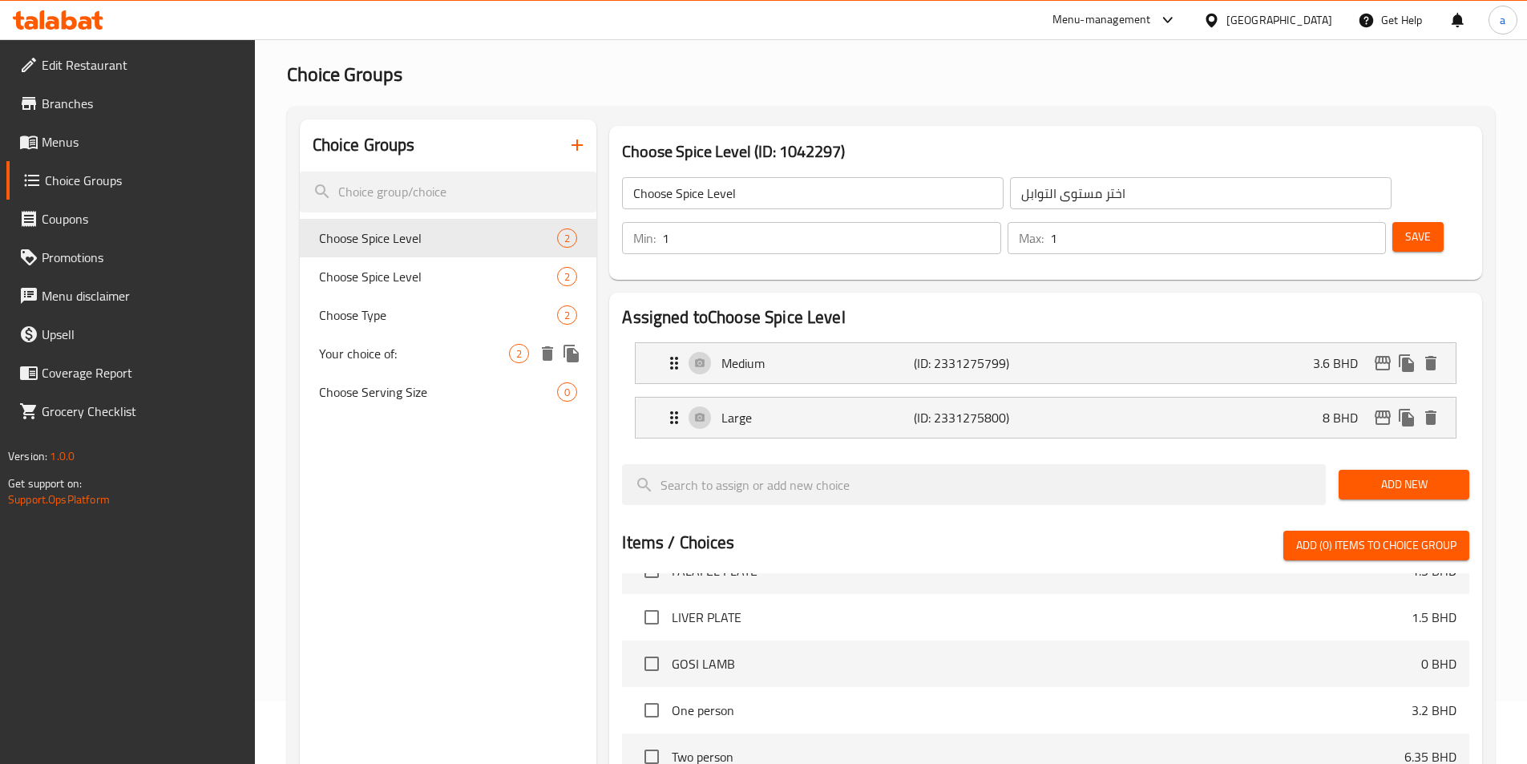
scroll to position [61, 0]
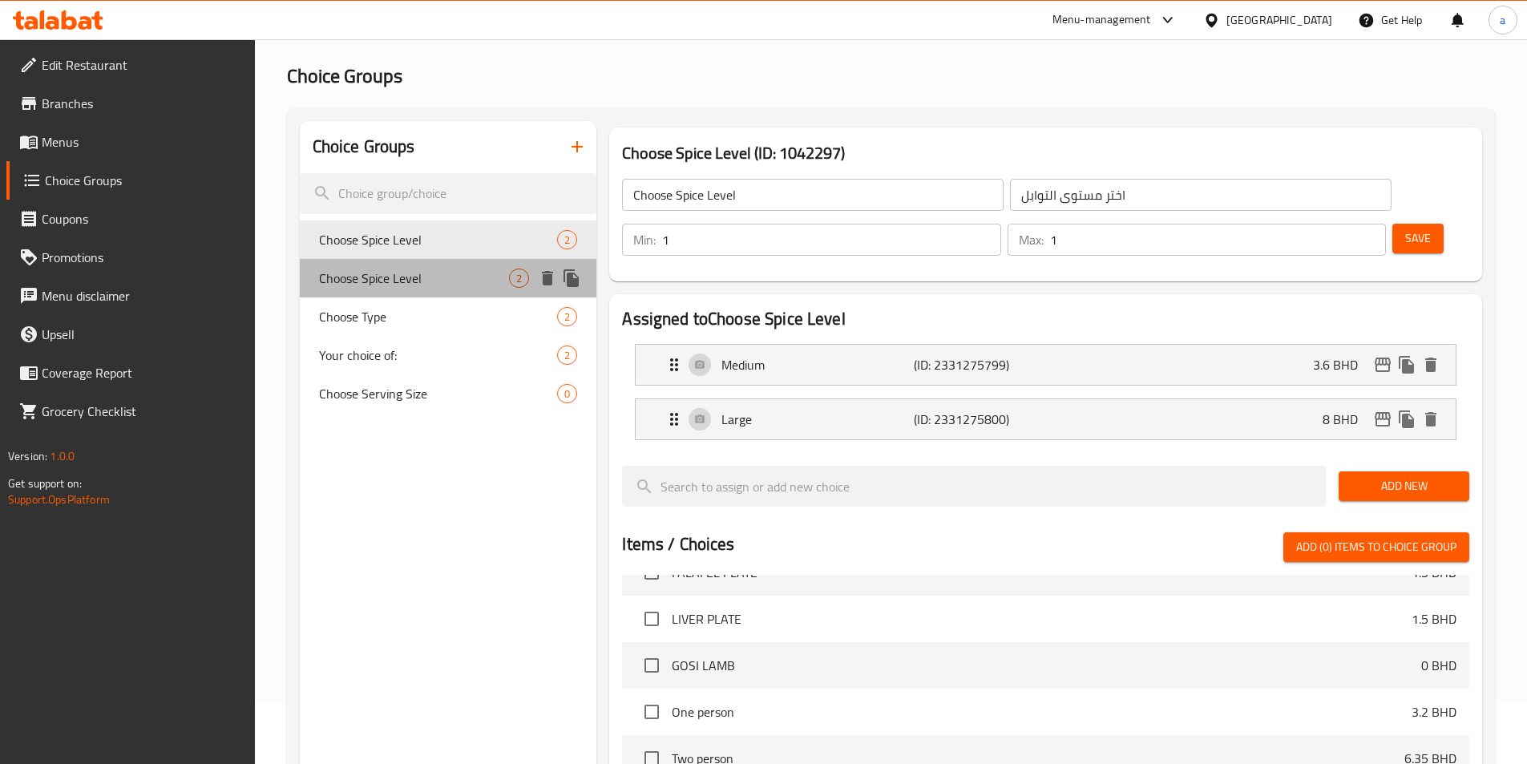
click at [413, 272] on span "Choose Spice Level" at bounding box center [414, 277] width 191 height 19
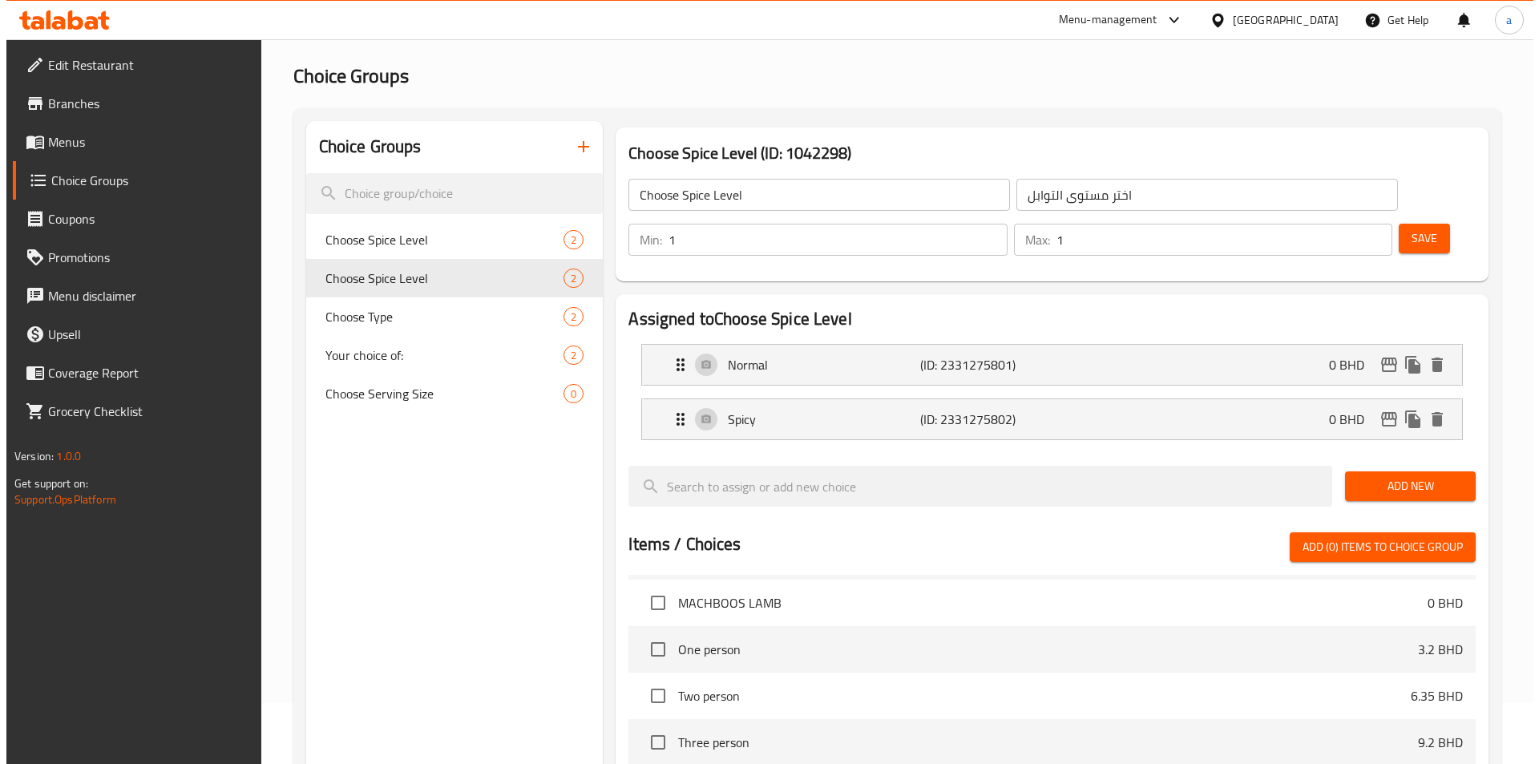
scroll to position [462, 0]
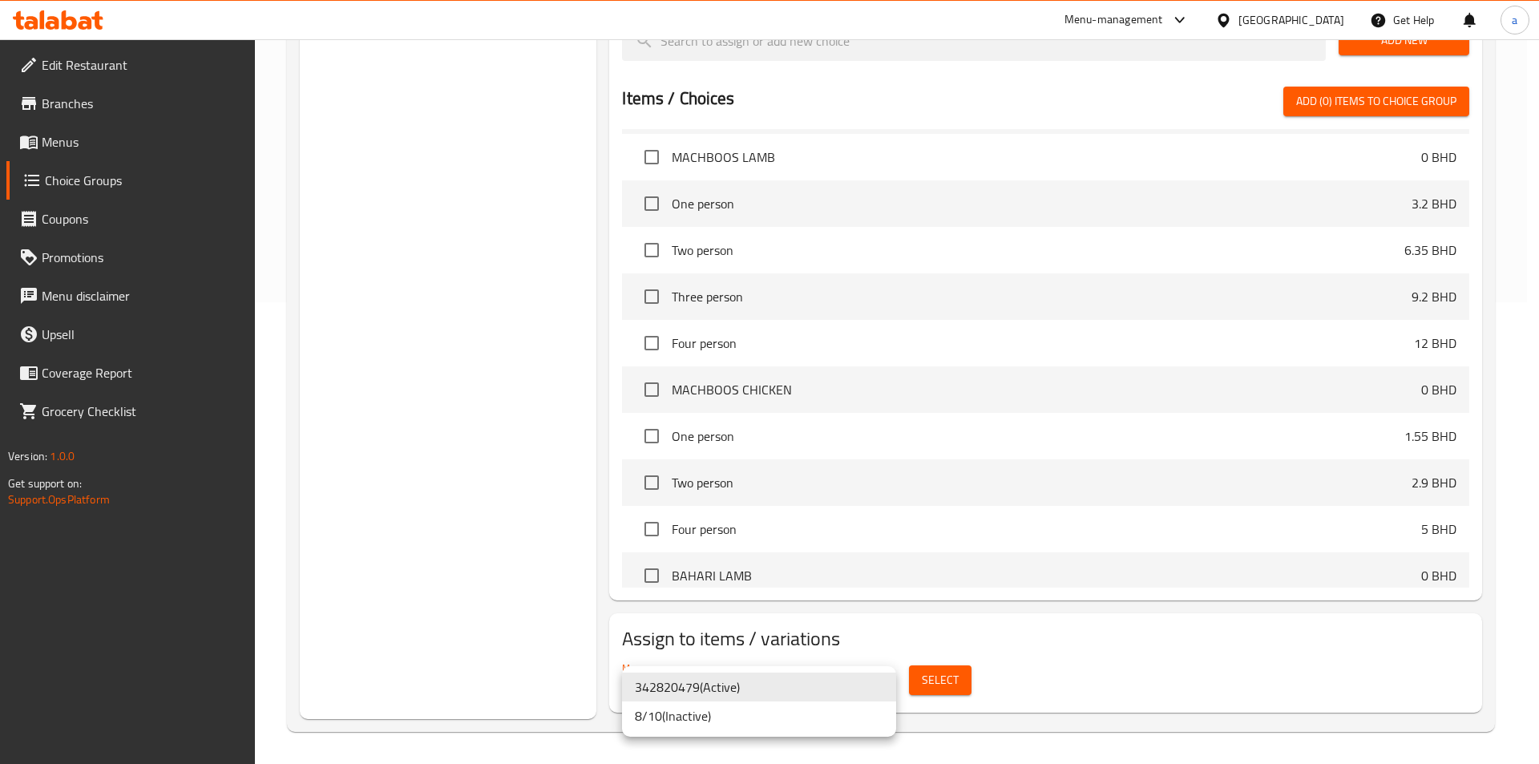
click at [951, 684] on div at bounding box center [769, 382] width 1539 height 764
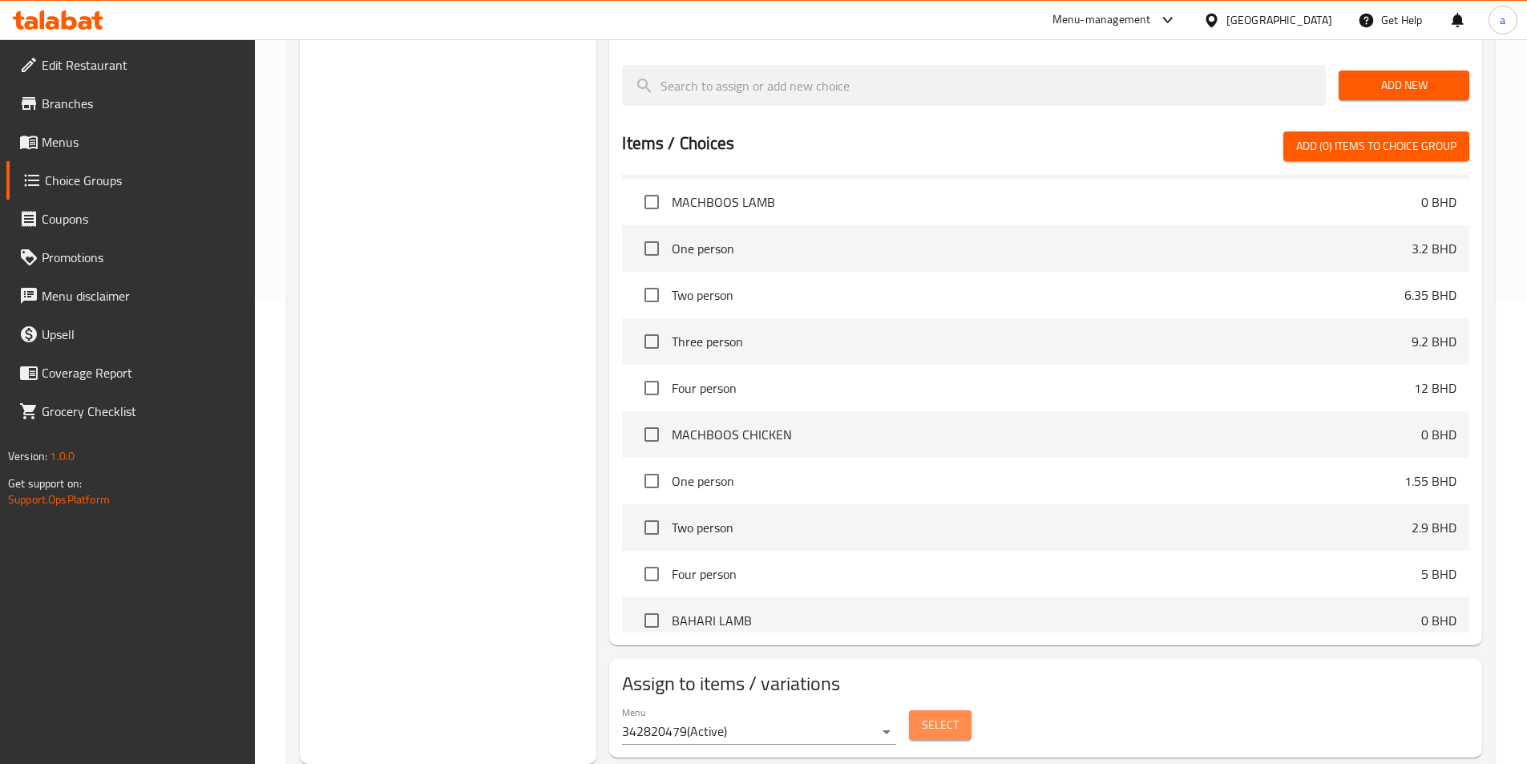
click at [932, 715] on span "Select" at bounding box center [940, 725] width 37 height 20
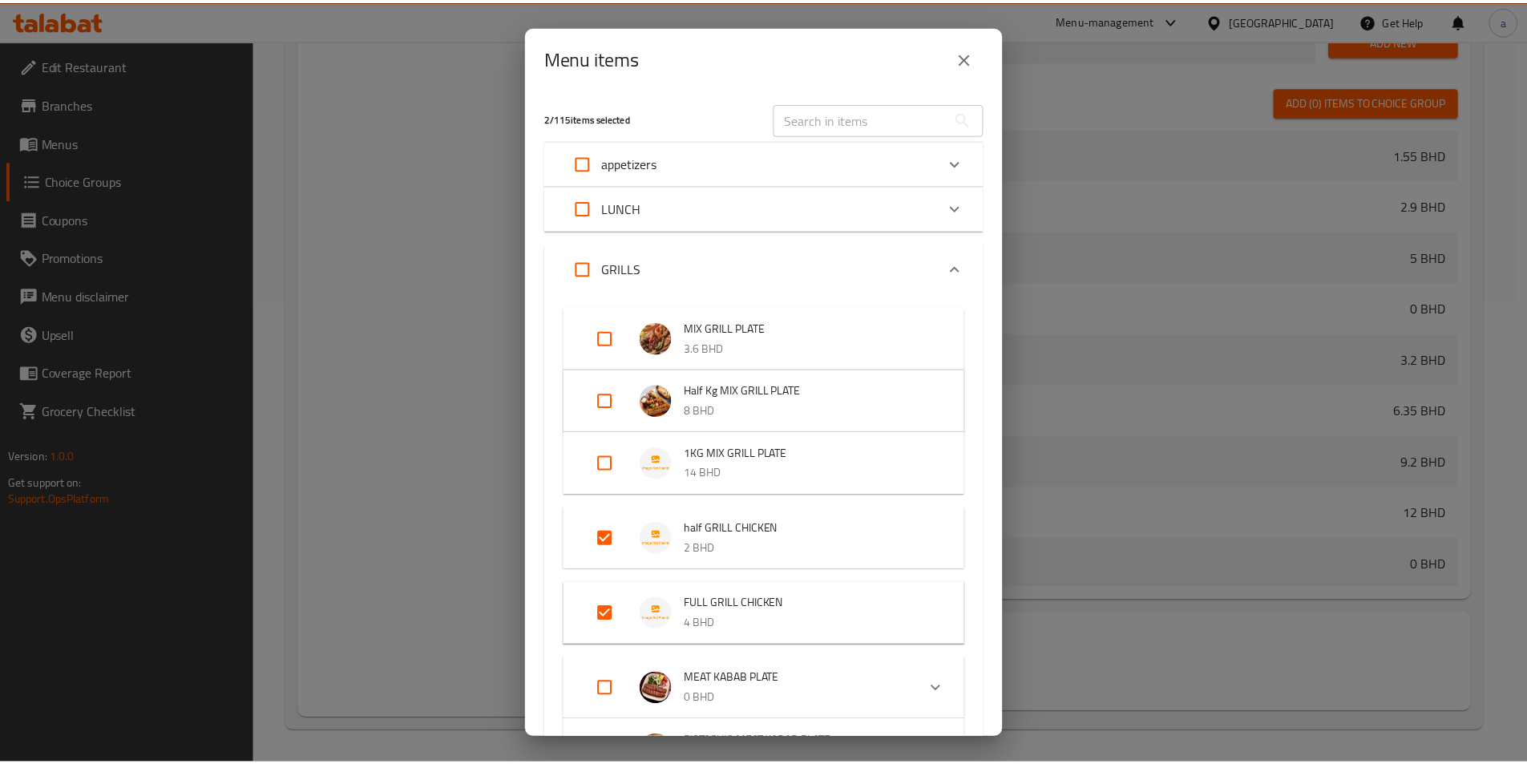
scroll to position [1587, 0]
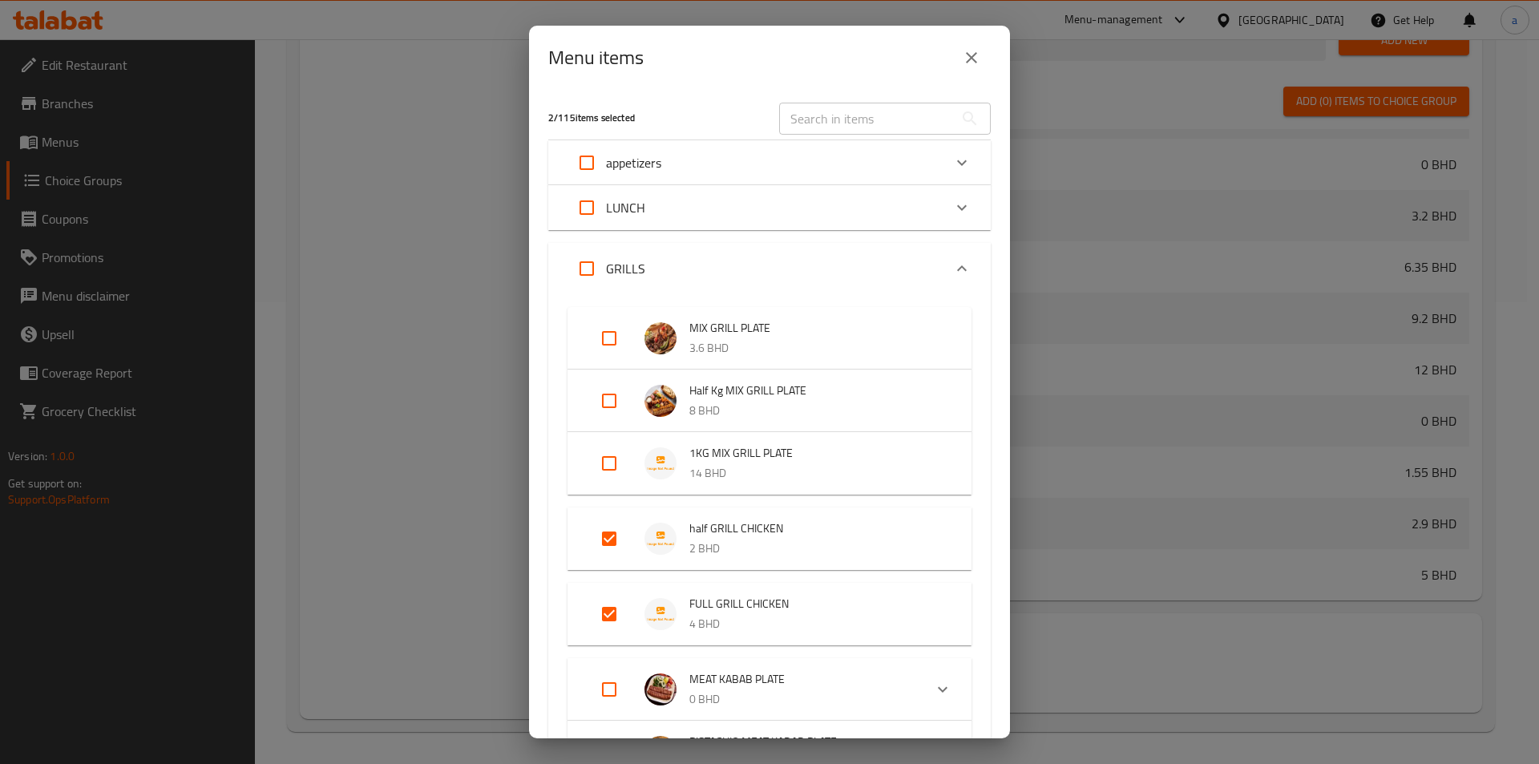
click at [704, 207] on div "LUNCH" at bounding box center [754, 207] width 375 height 38
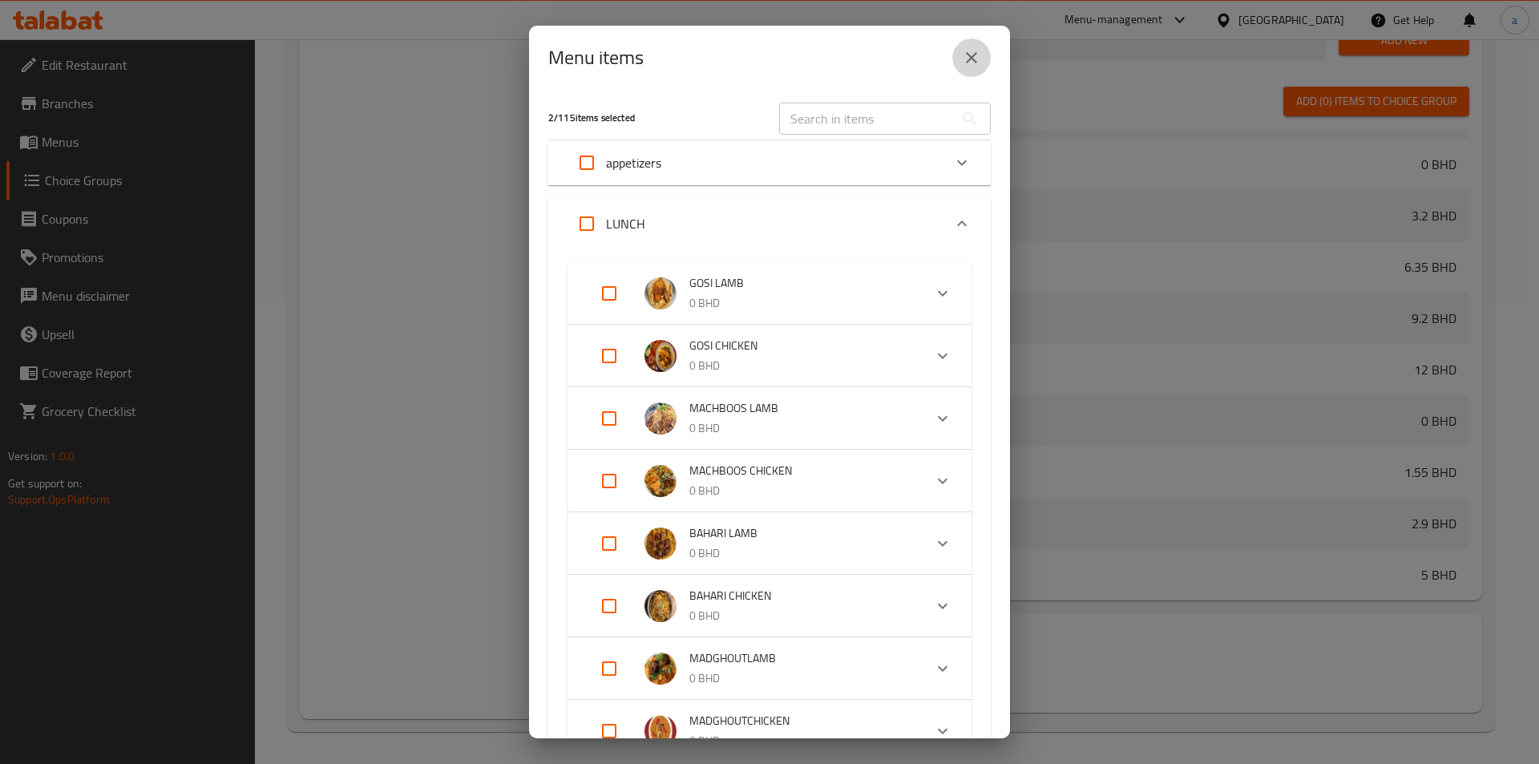
click at [971, 50] on icon "close" at bounding box center [971, 57] width 19 height 19
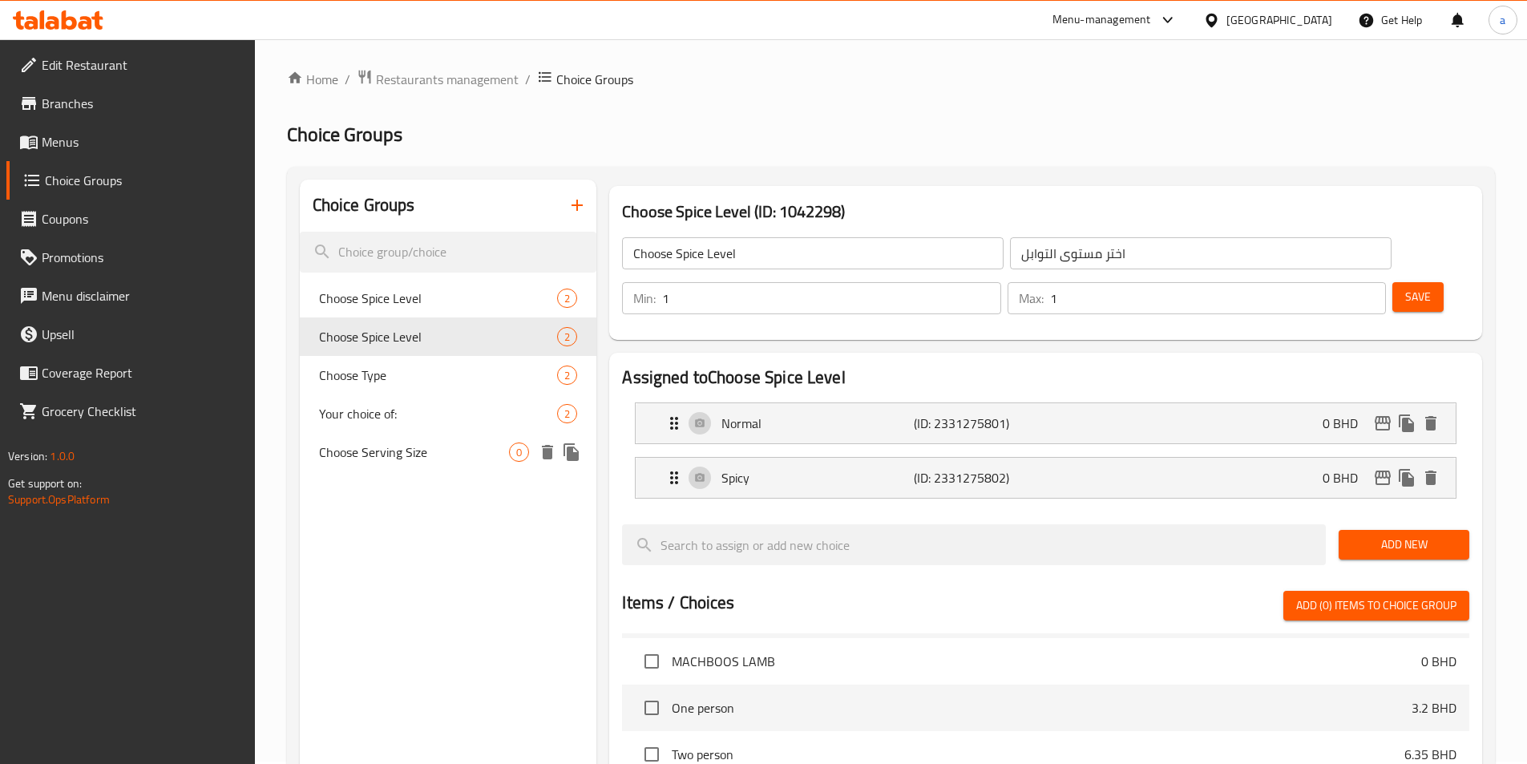
scroll to position [0, 0]
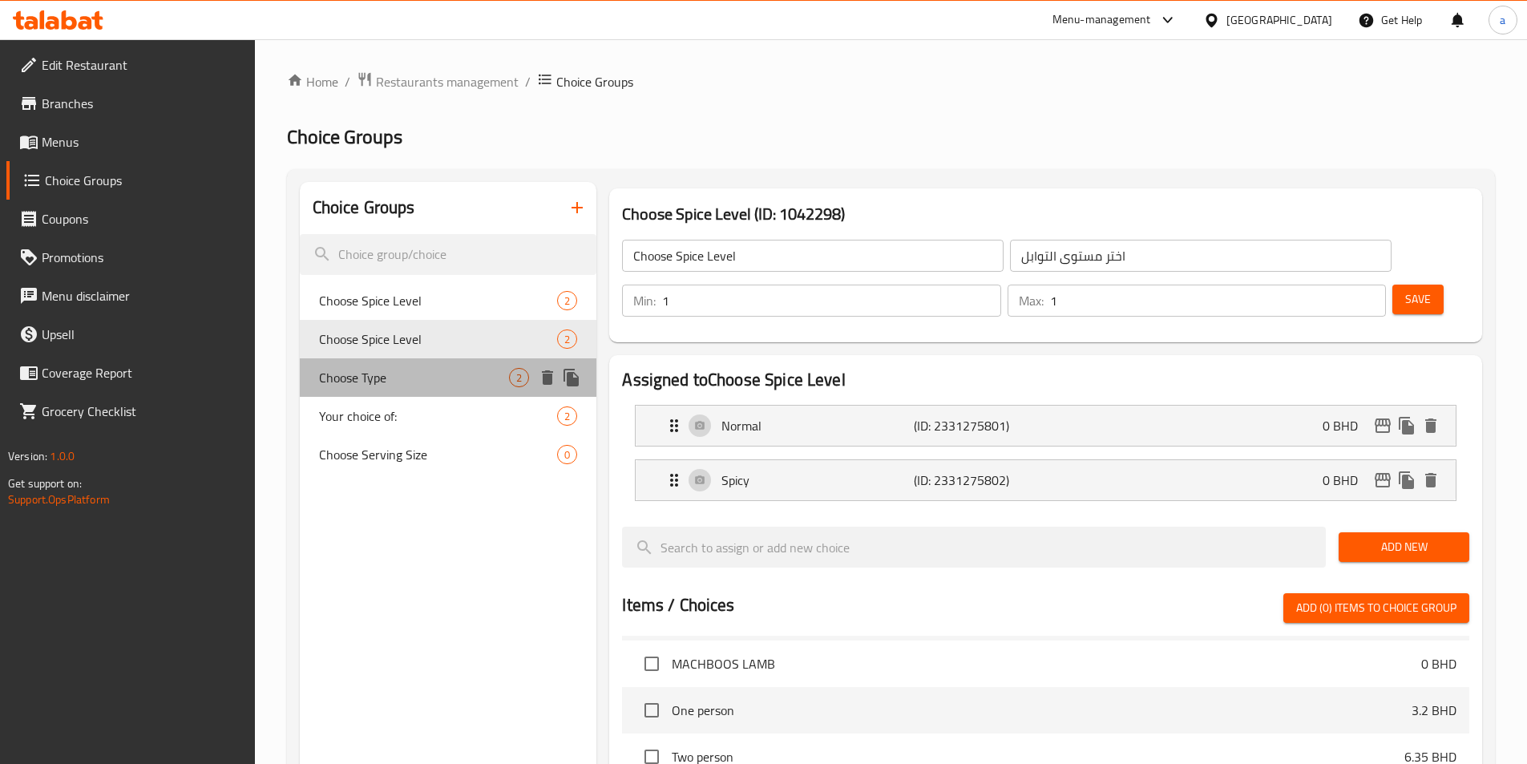
click at [446, 362] on div "Choose Type 2" at bounding box center [448, 377] width 297 height 38
type input "Choose Type"
type input "اختر النوع"
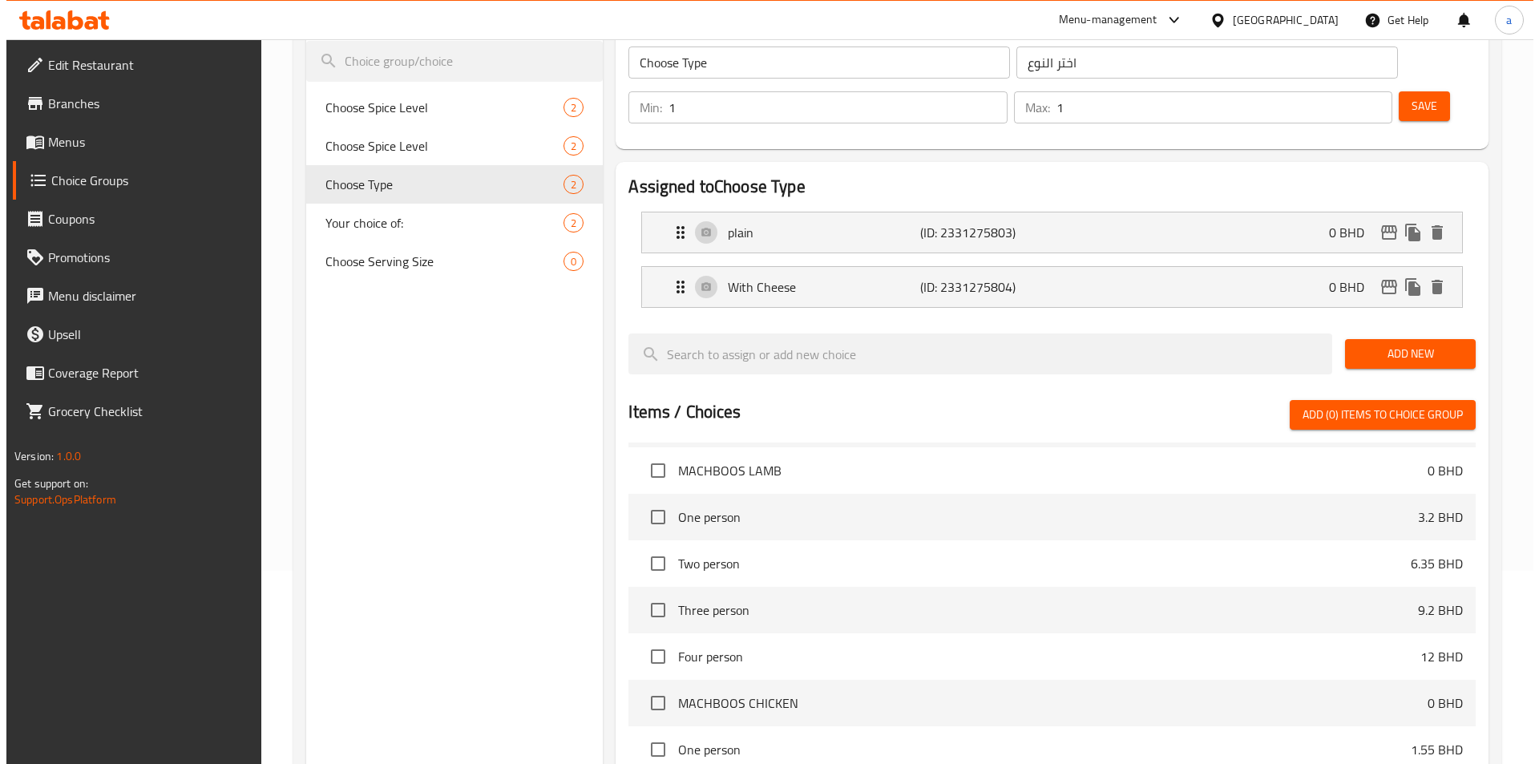
scroll to position [462, 0]
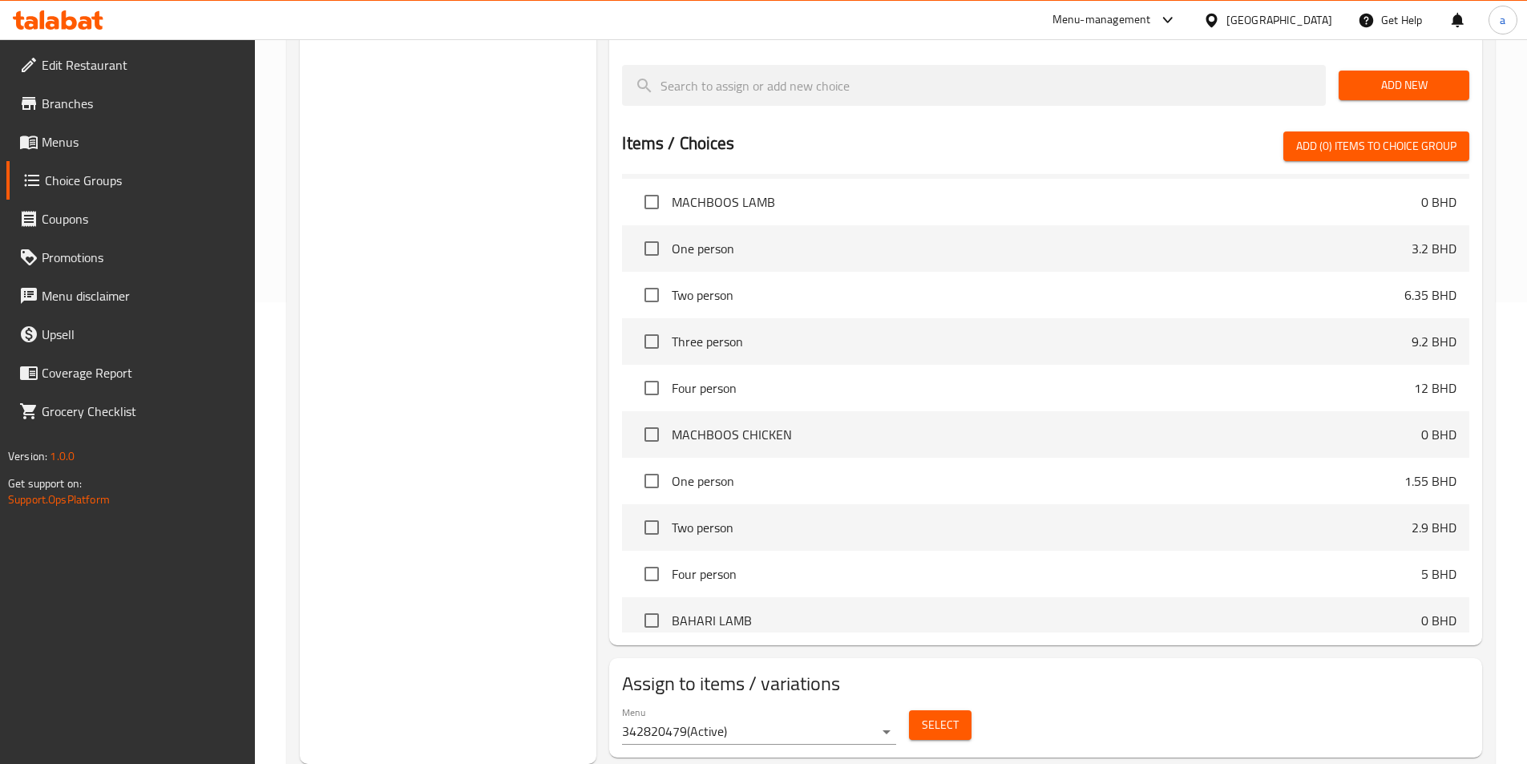
click at [965, 710] on button "Select" at bounding box center [940, 725] width 63 height 30
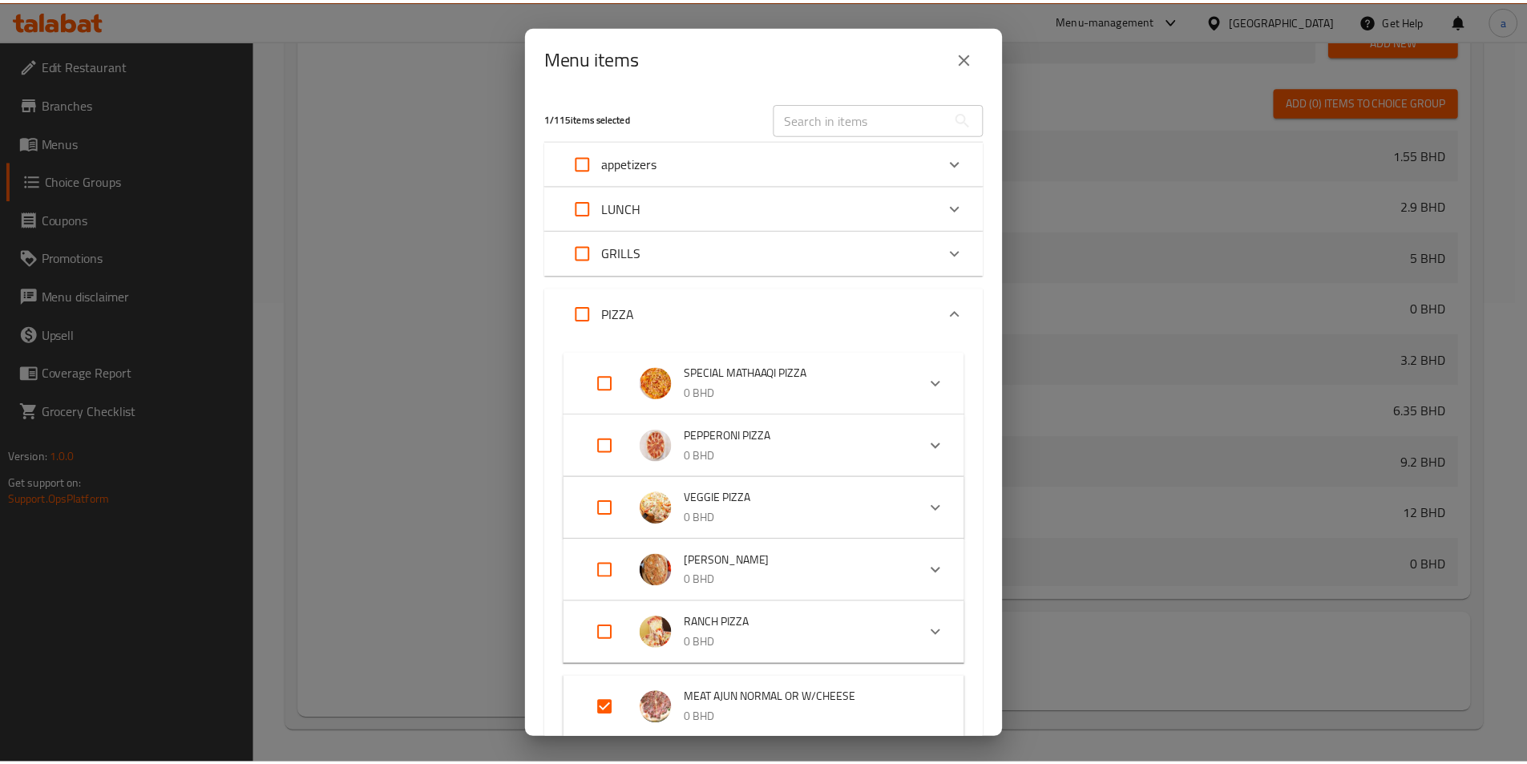
scroll to position [1587, 0]
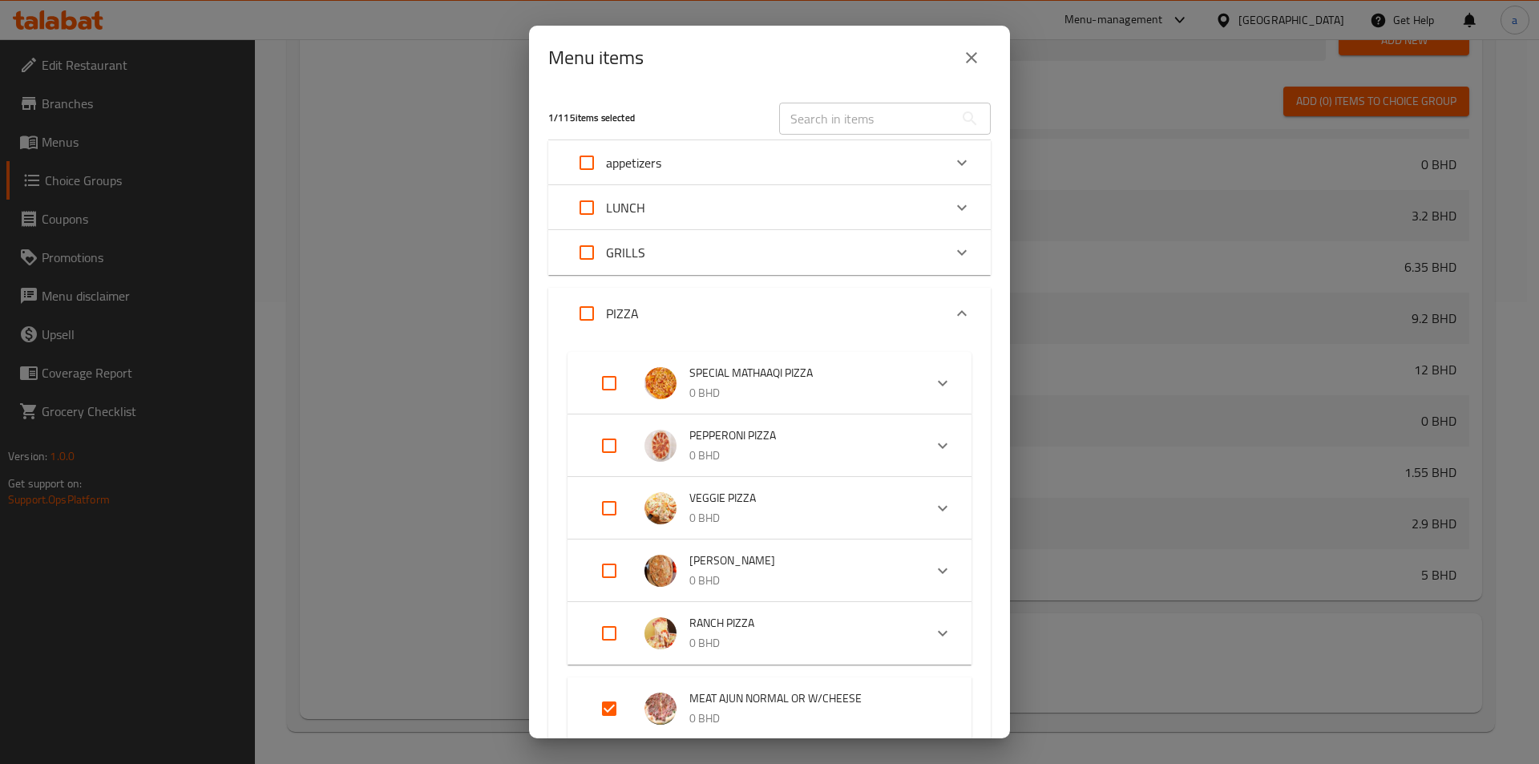
click at [815, 199] on div "LUNCH" at bounding box center [754, 207] width 375 height 38
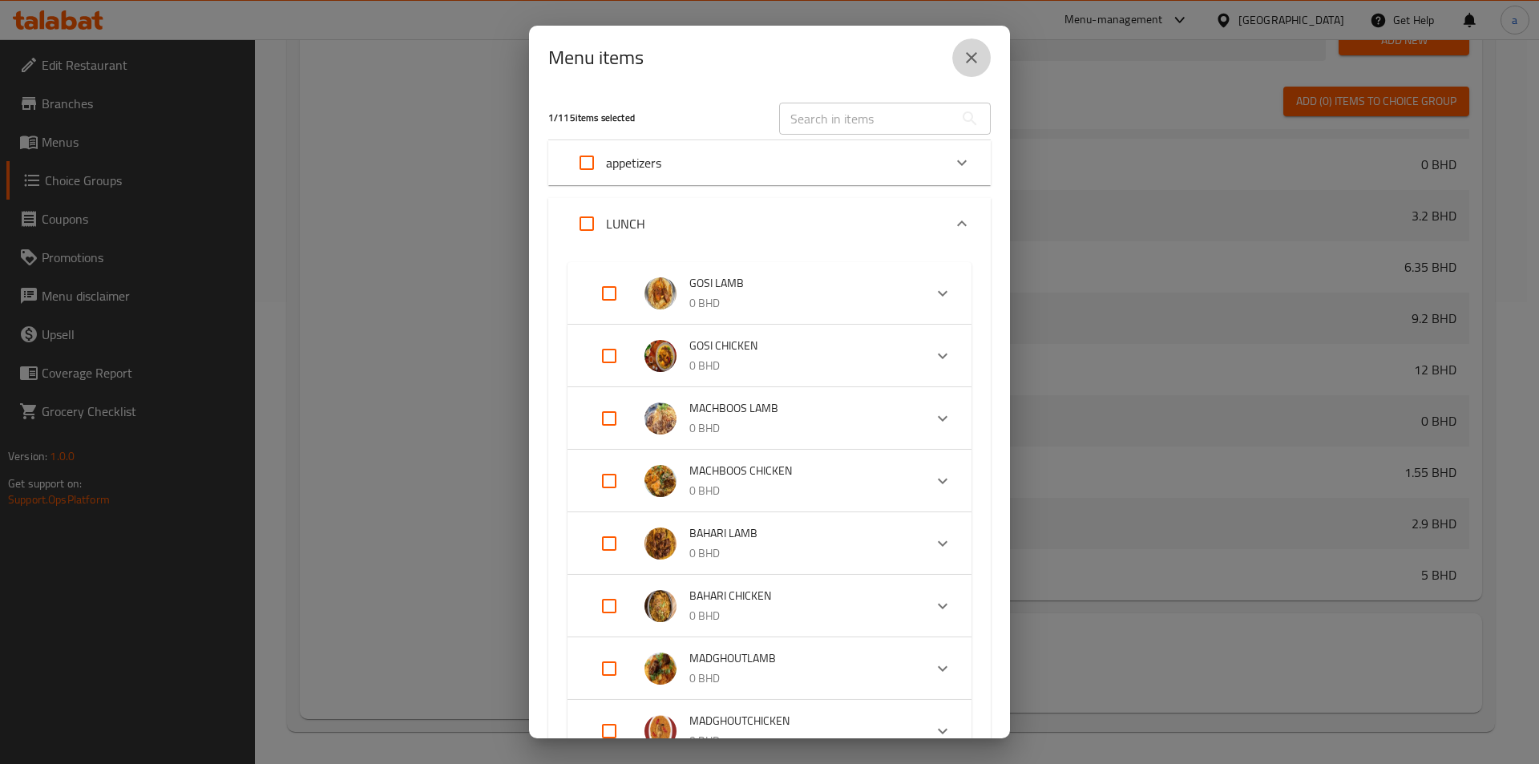
click at [971, 65] on icon "close" at bounding box center [971, 57] width 19 height 19
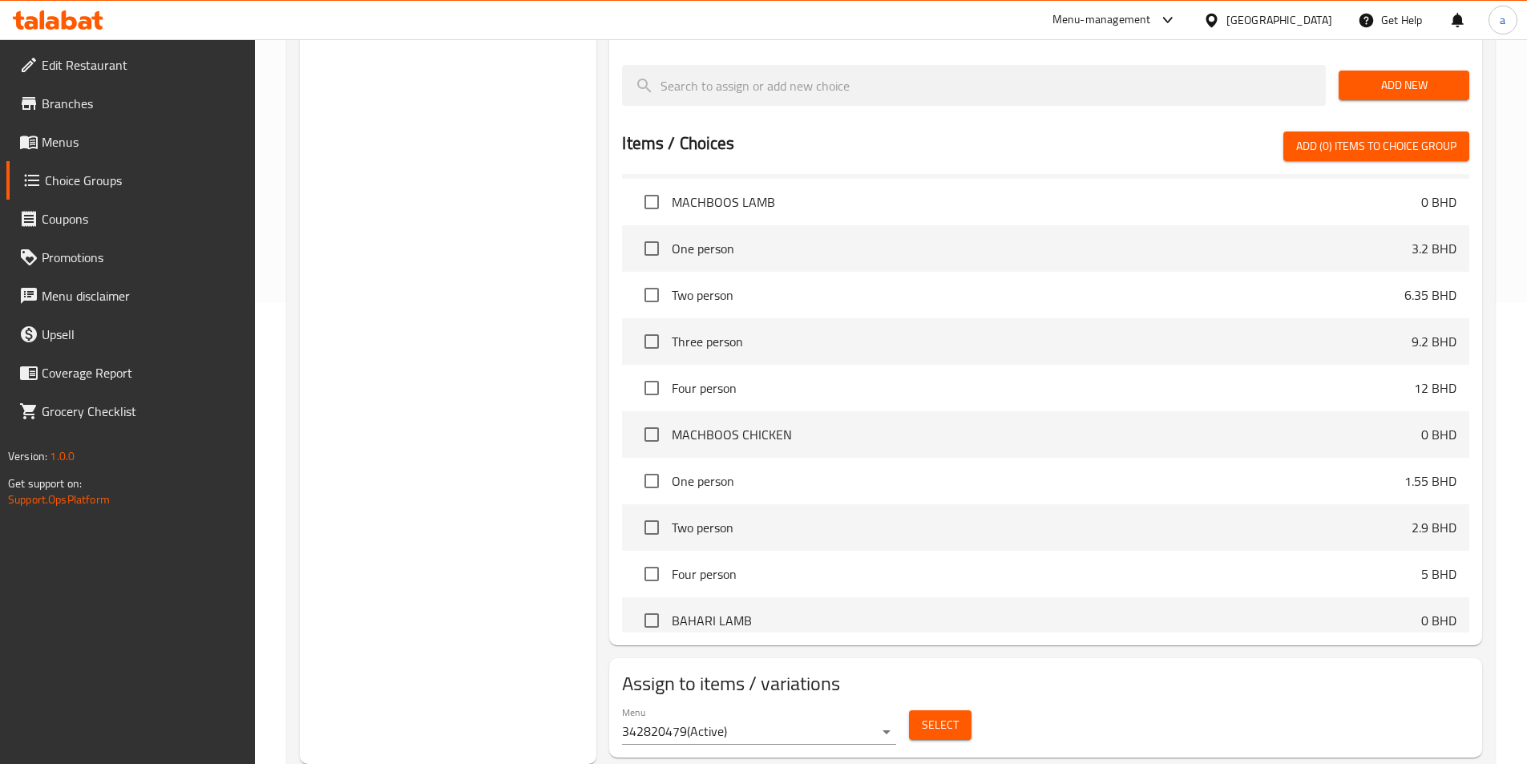
scroll to position [141, 0]
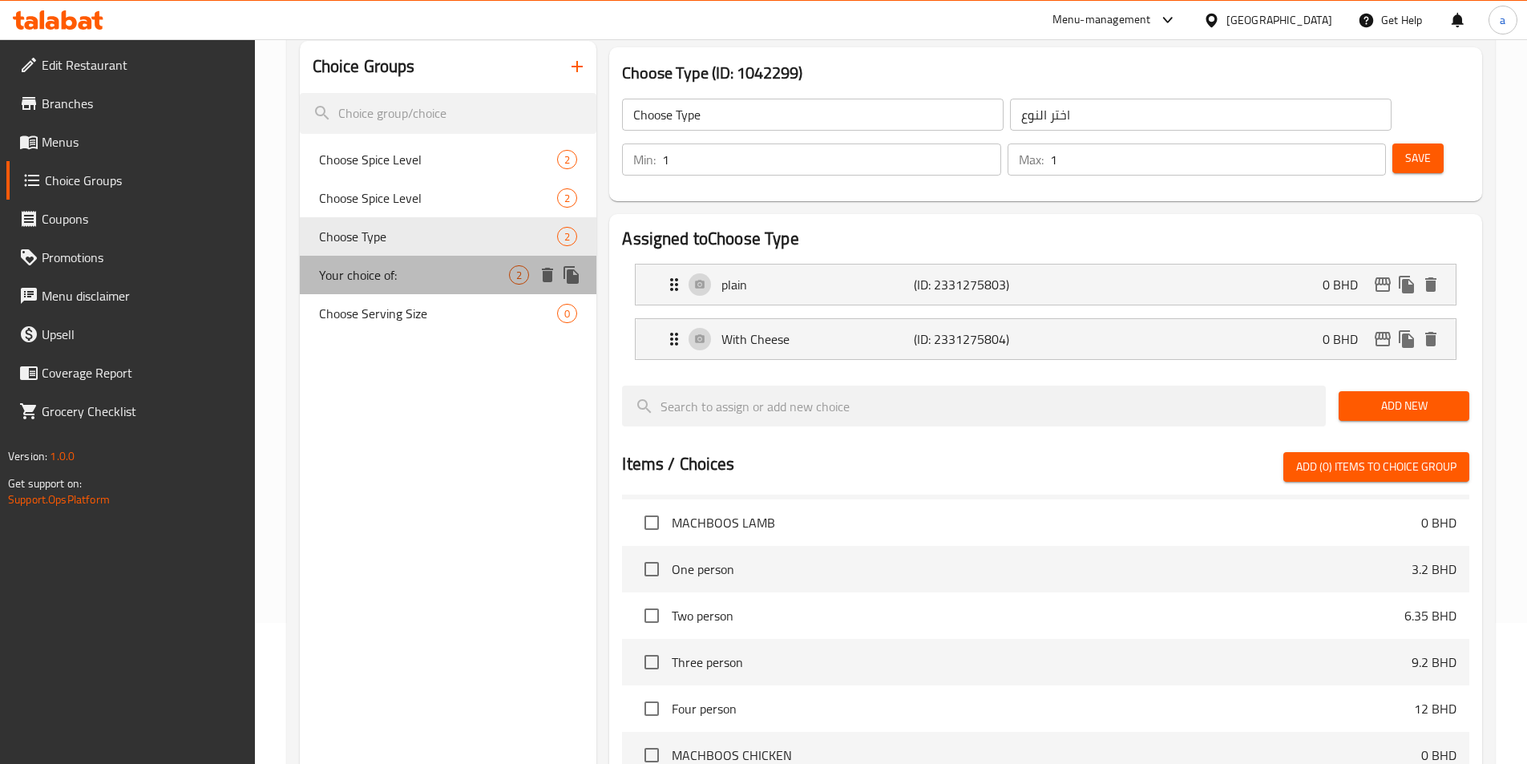
drag, startPoint x: 454, startPoint y: 264, endPoint x: 764, endPoint y: 450, distance: 362.0
click at [453, 263] on div "Your choice of: 2" at bounding box center [448, 275] width 297 height 38
type input "Your choice of:"
type input "اختيارك من:"
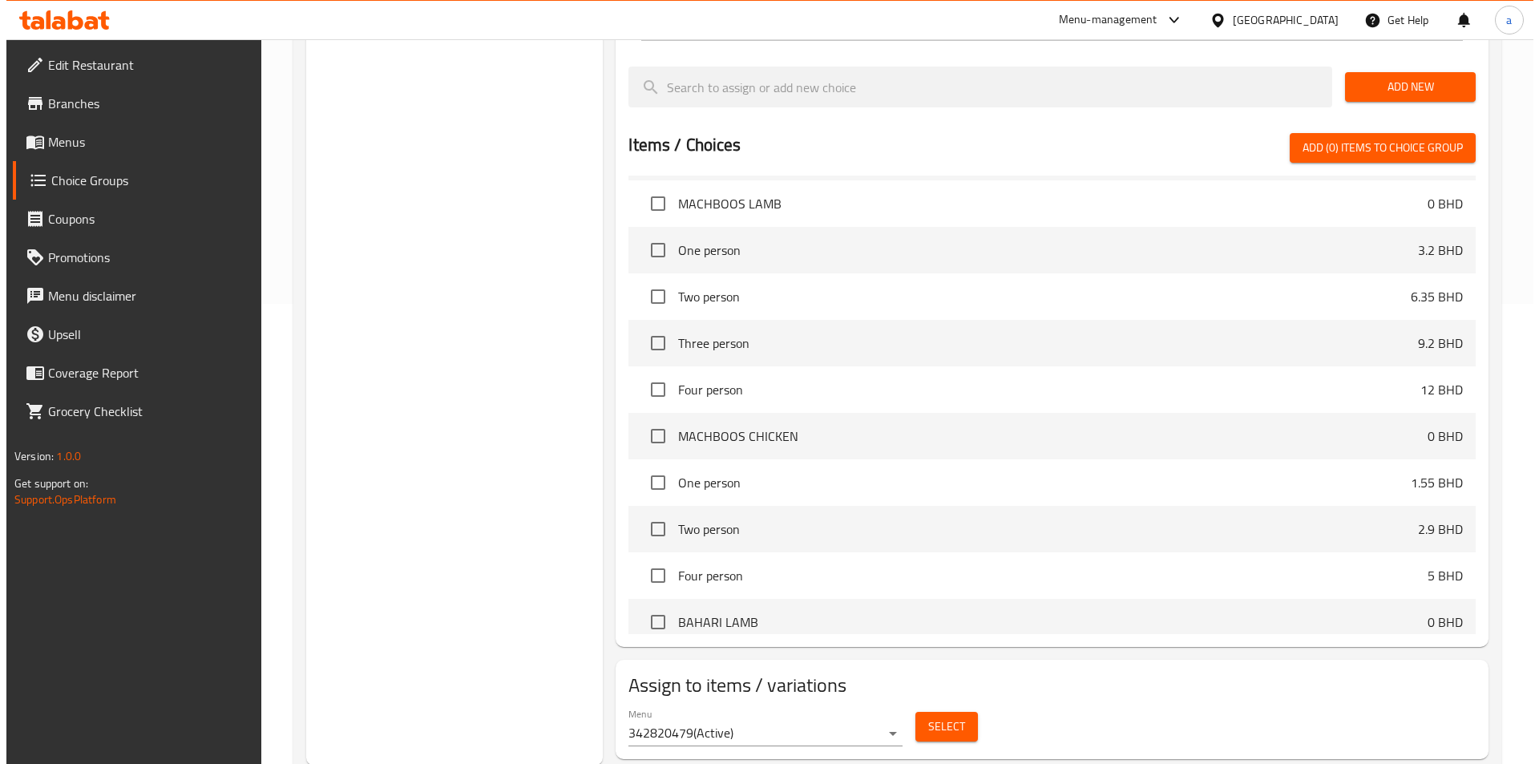
scroll to position [462, 0]
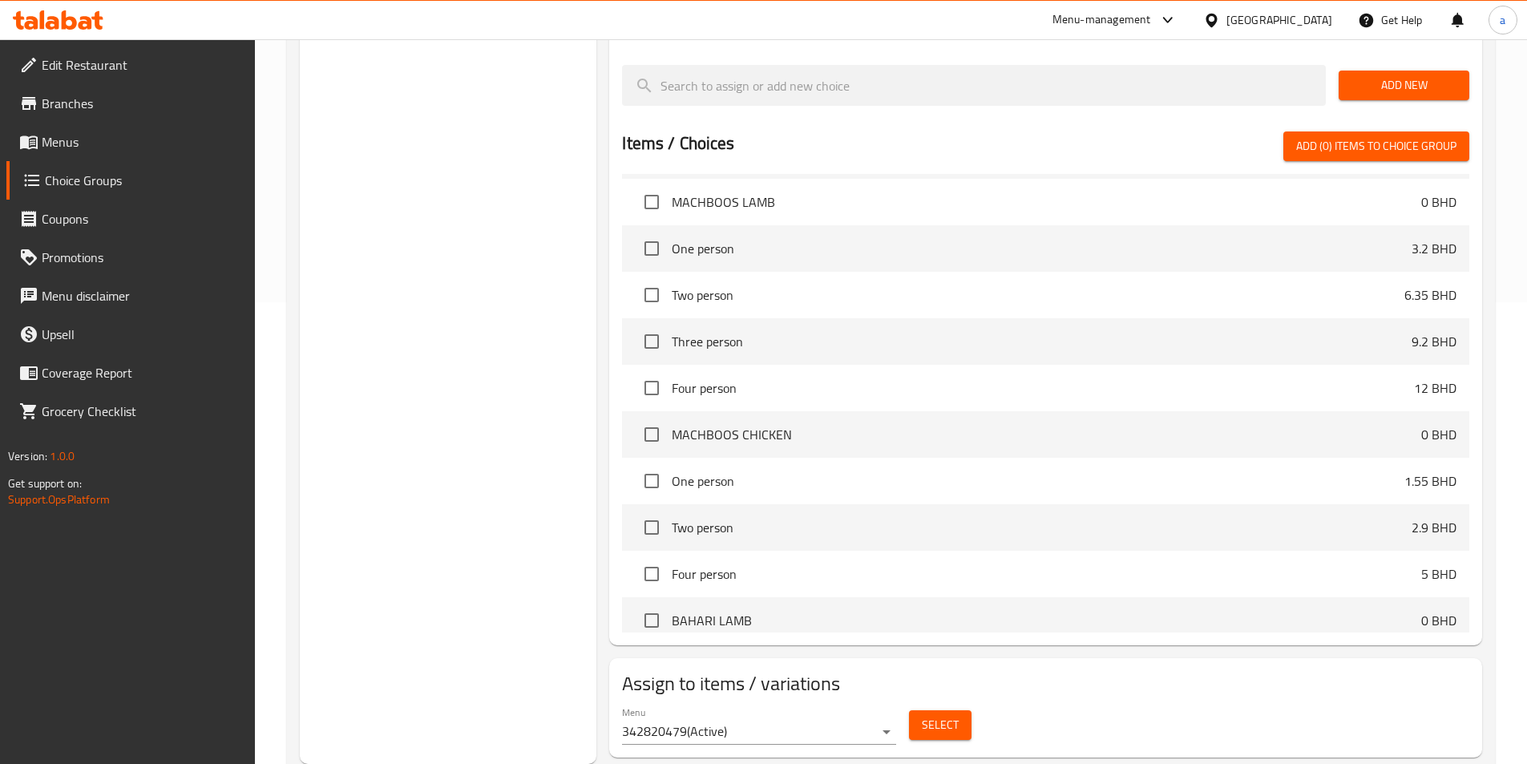
click at [923, 704] on div "Select" at bounding box center [939, 725] width 75 height 42
click at [924, 715] on span "Select" at bounding box center [940, 725] width 37 height 20
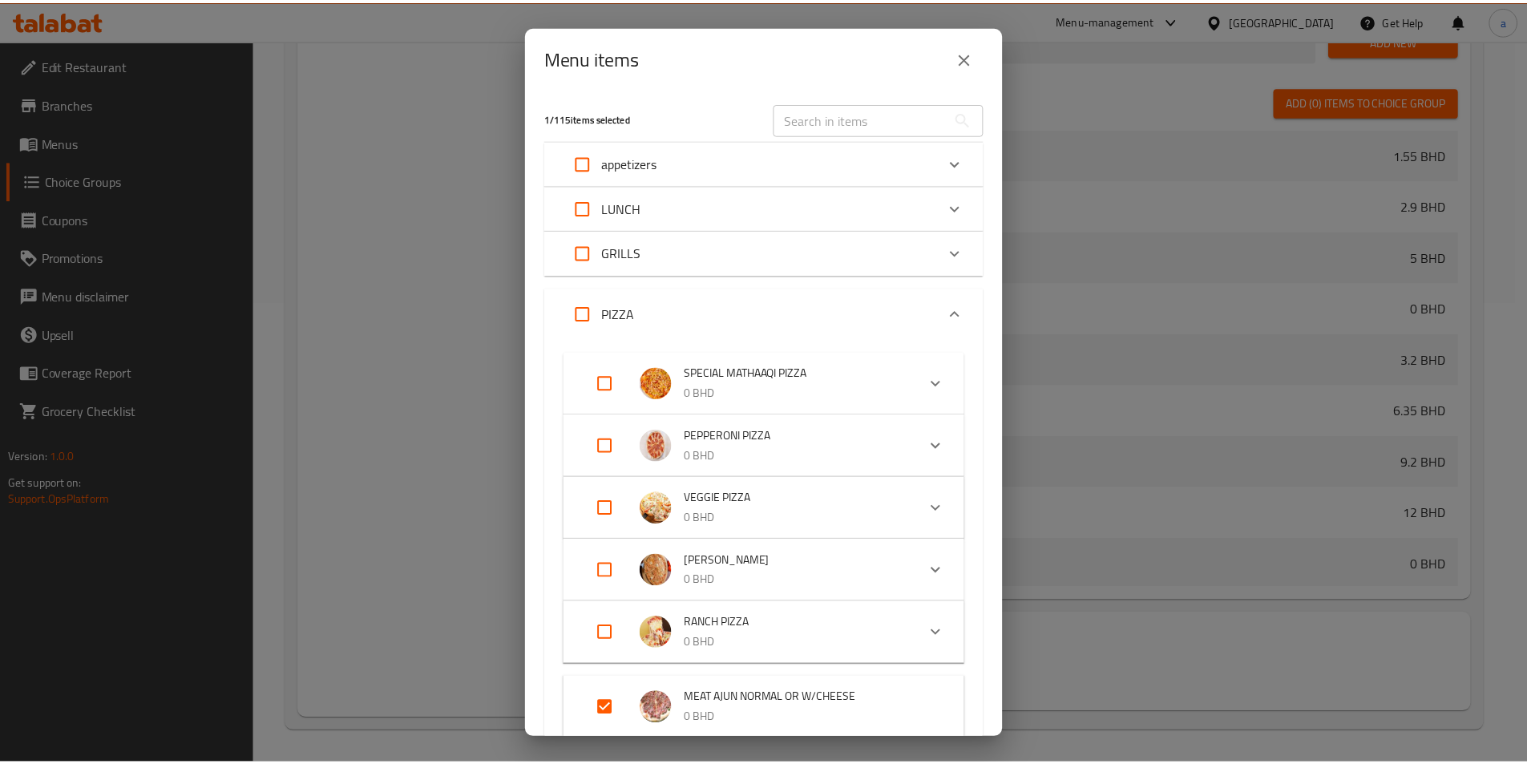
scroll to position [1587, 0]
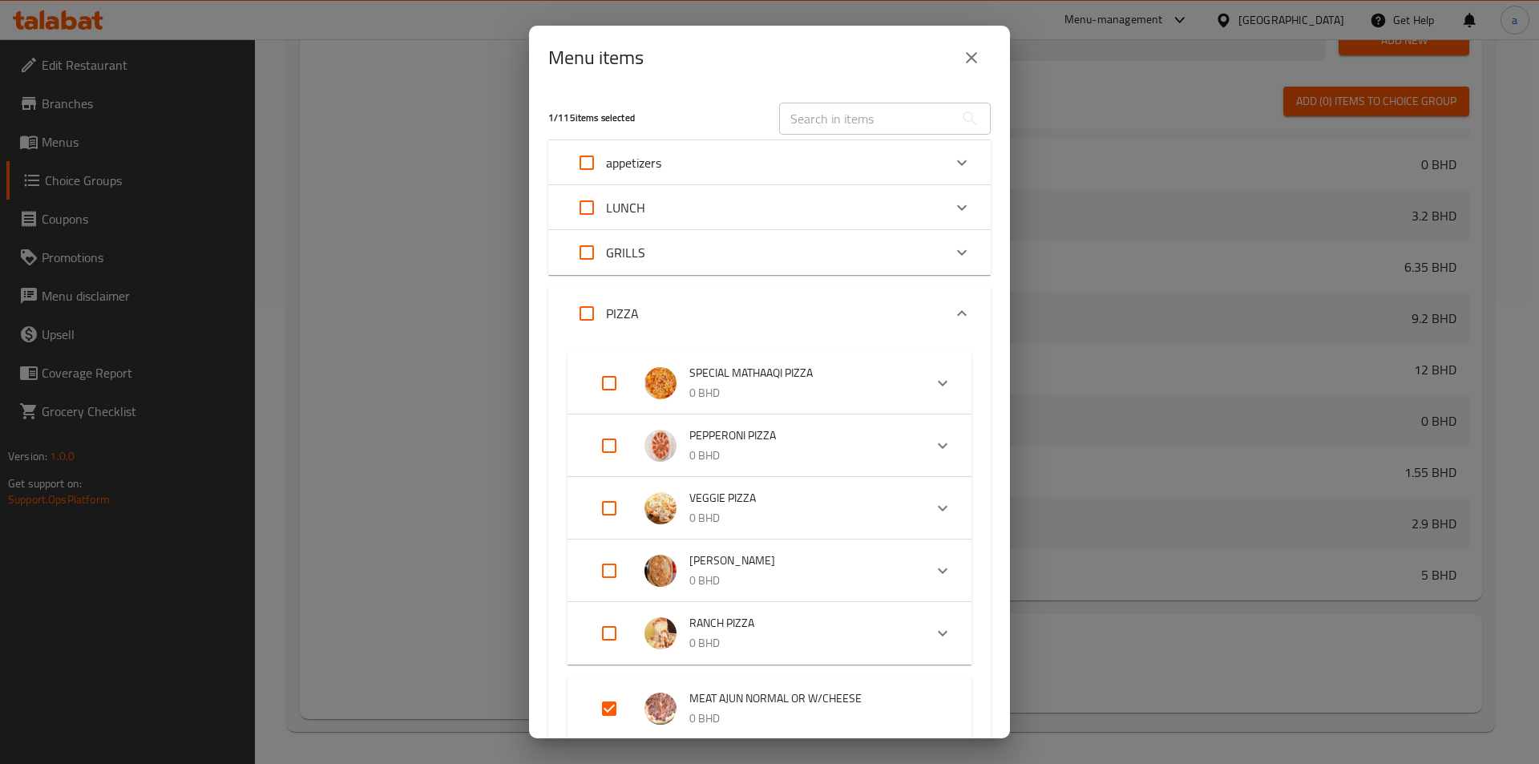
click at [926, 203] on div "LUNCH" at bounding box center [754, 207] width 375 height 38
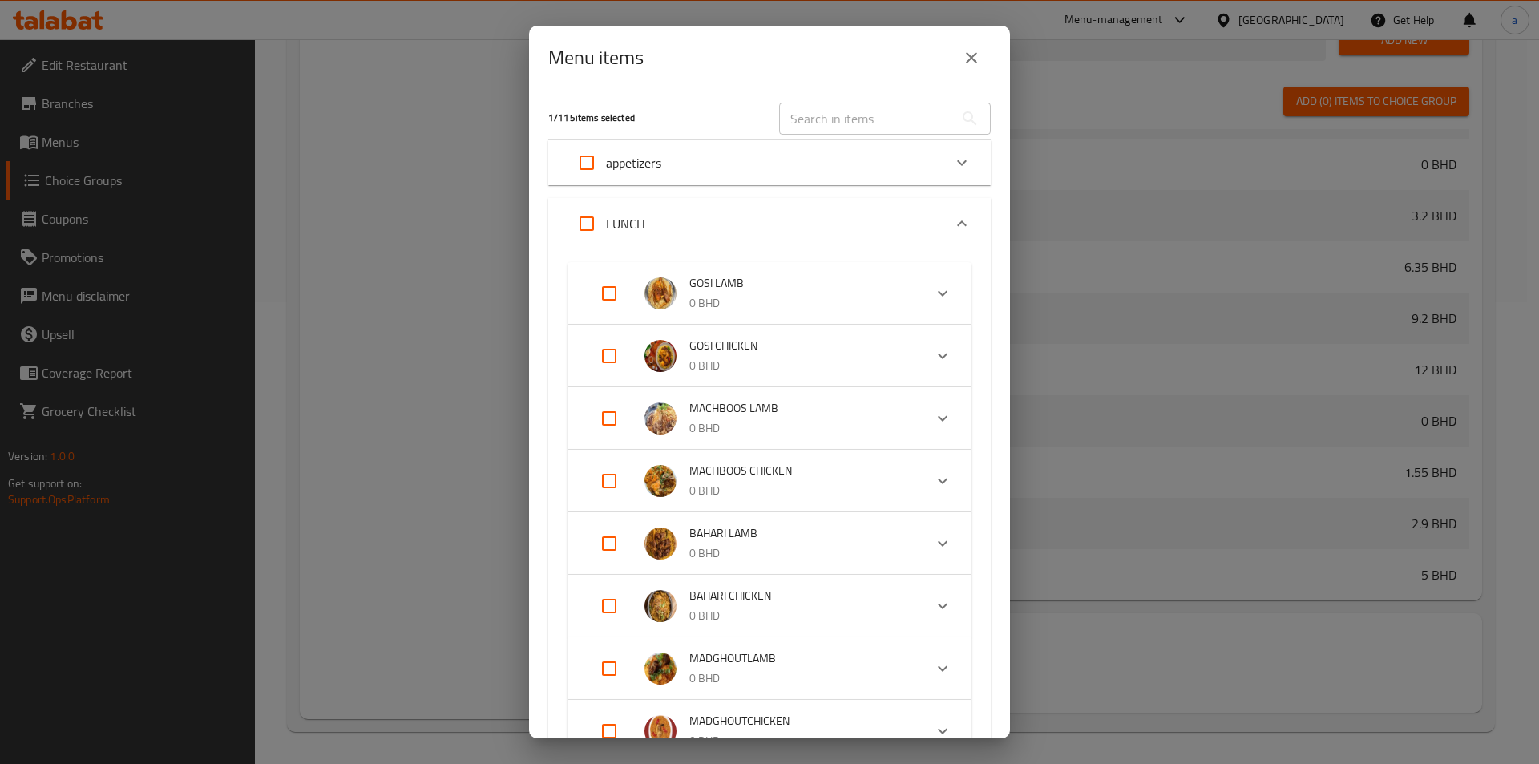
click at [958, 61] on button "close" at bounding box center [971, 57] width 38 height 38
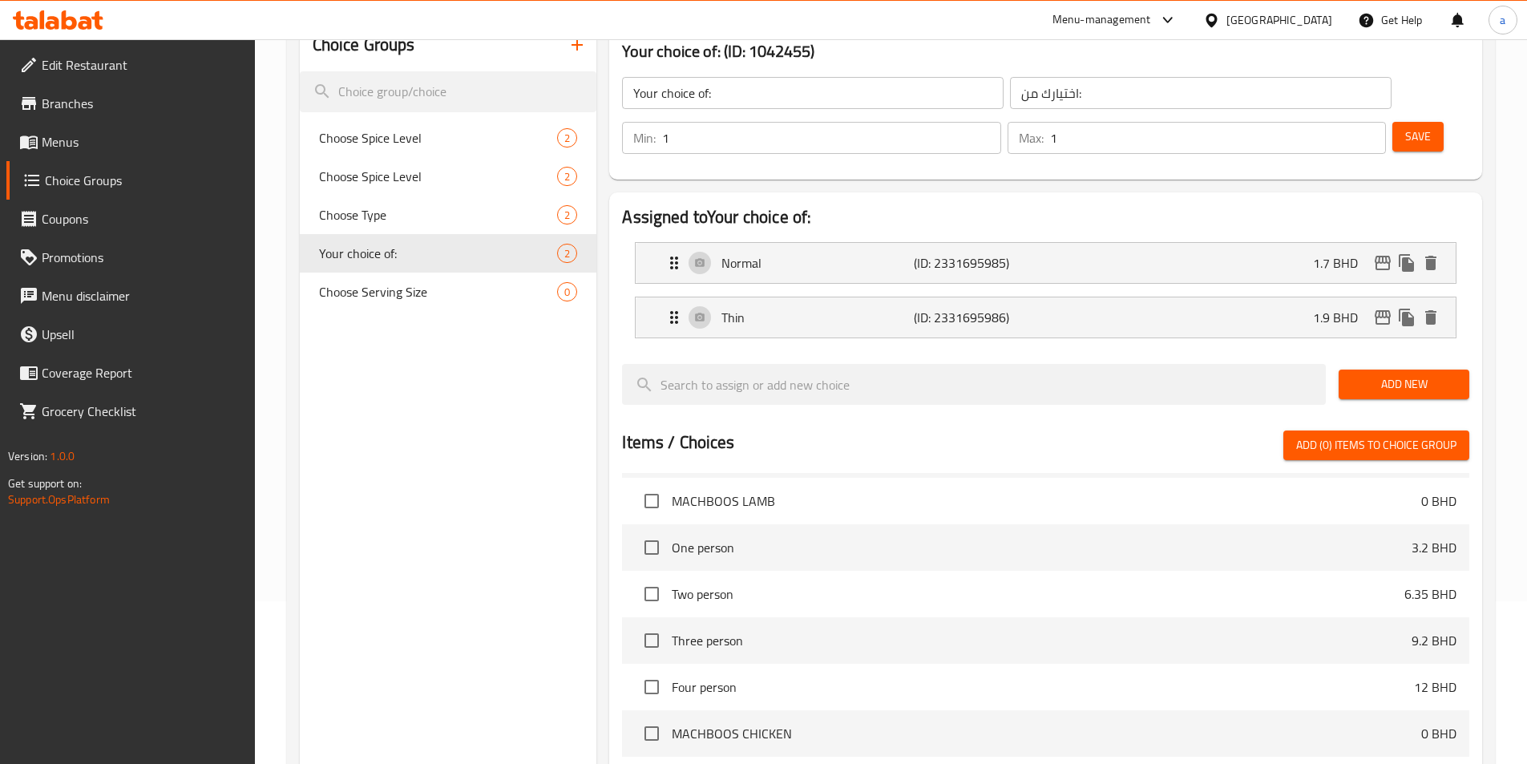
scroll to position [141, 0]
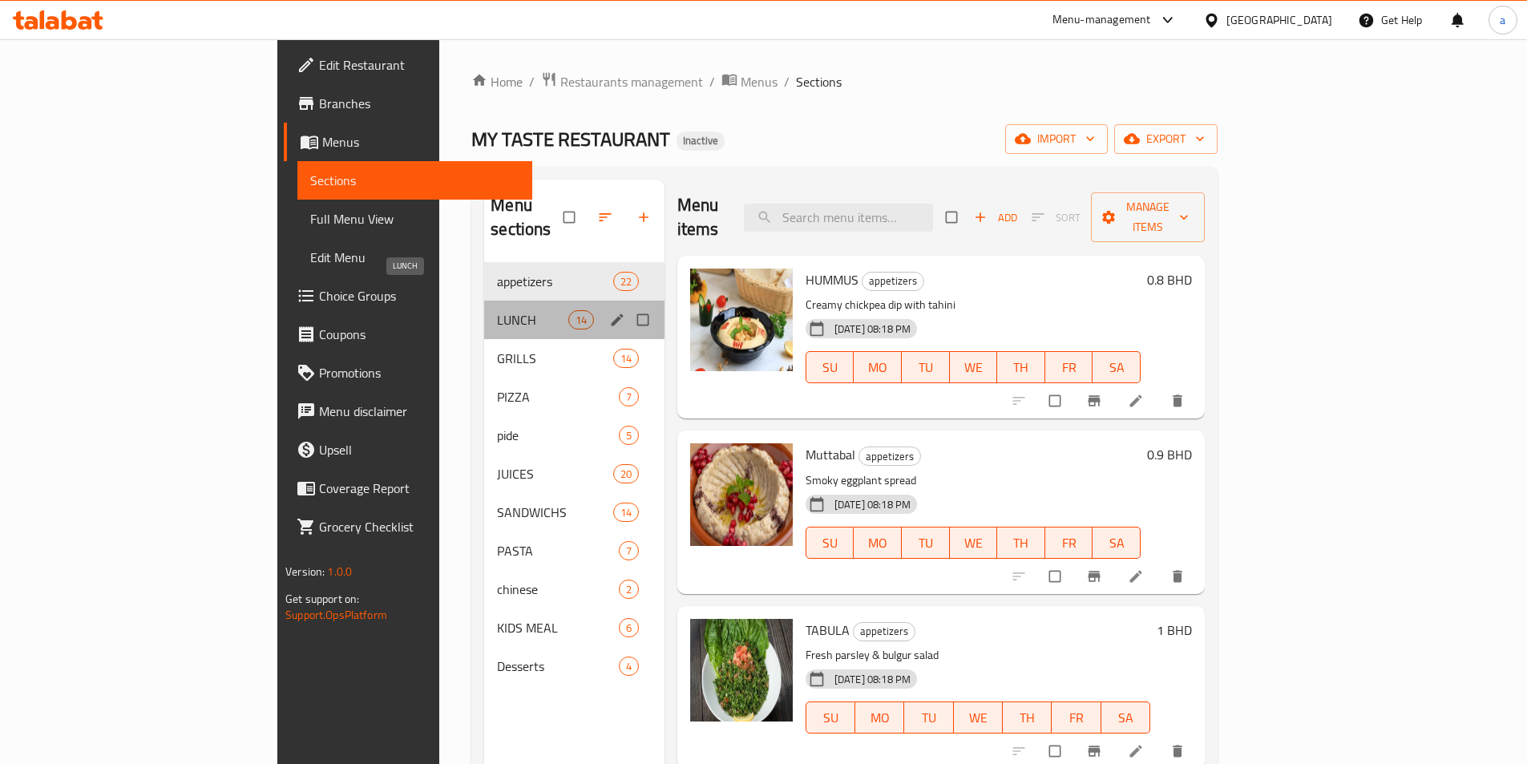
click at [497, 310] on span "LUNCH" at bounding box center [532, 319] width 71 height 19
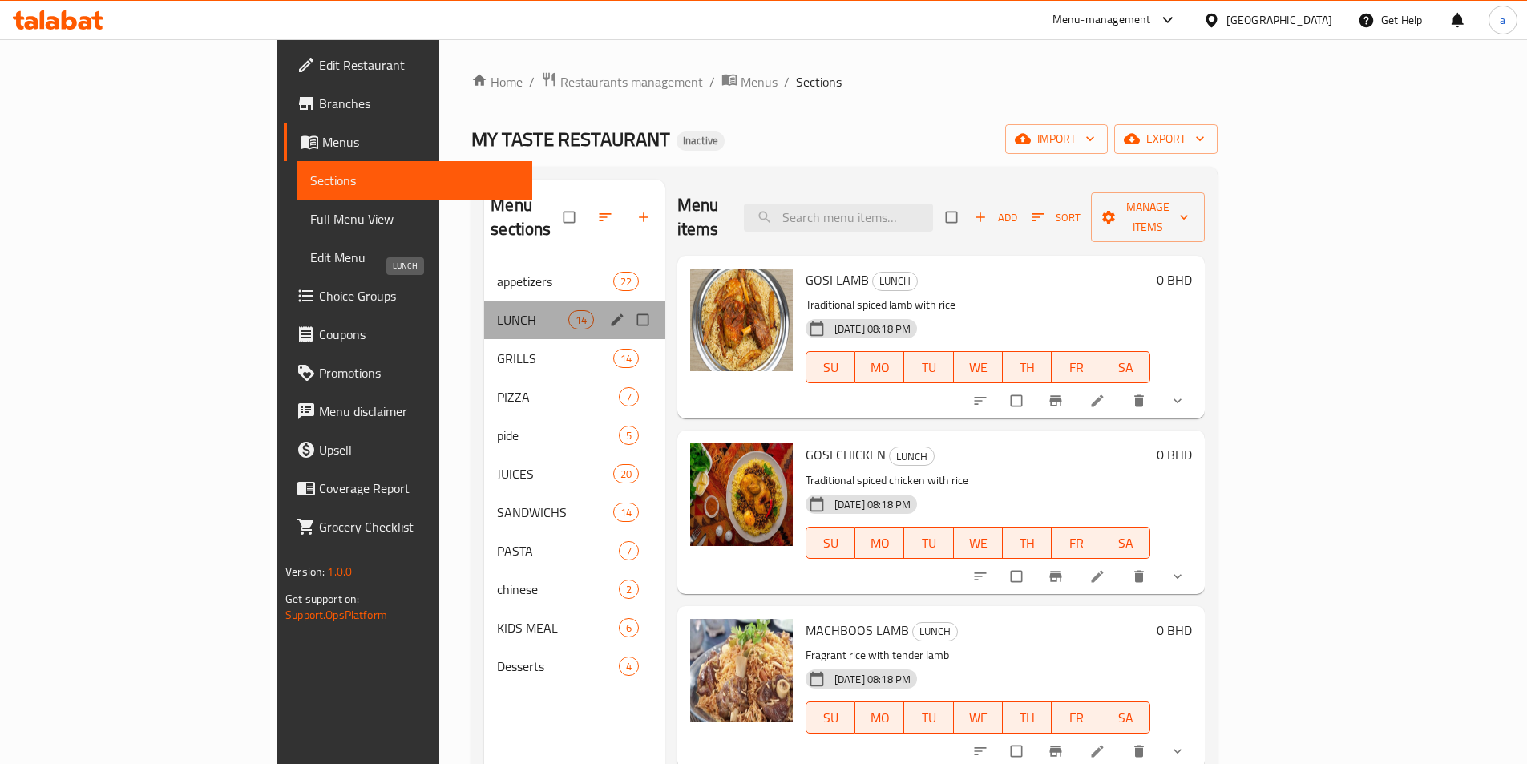
click at [497, 310] on span "LUNCH" at bounding box center [532, 319] width 71 height 19
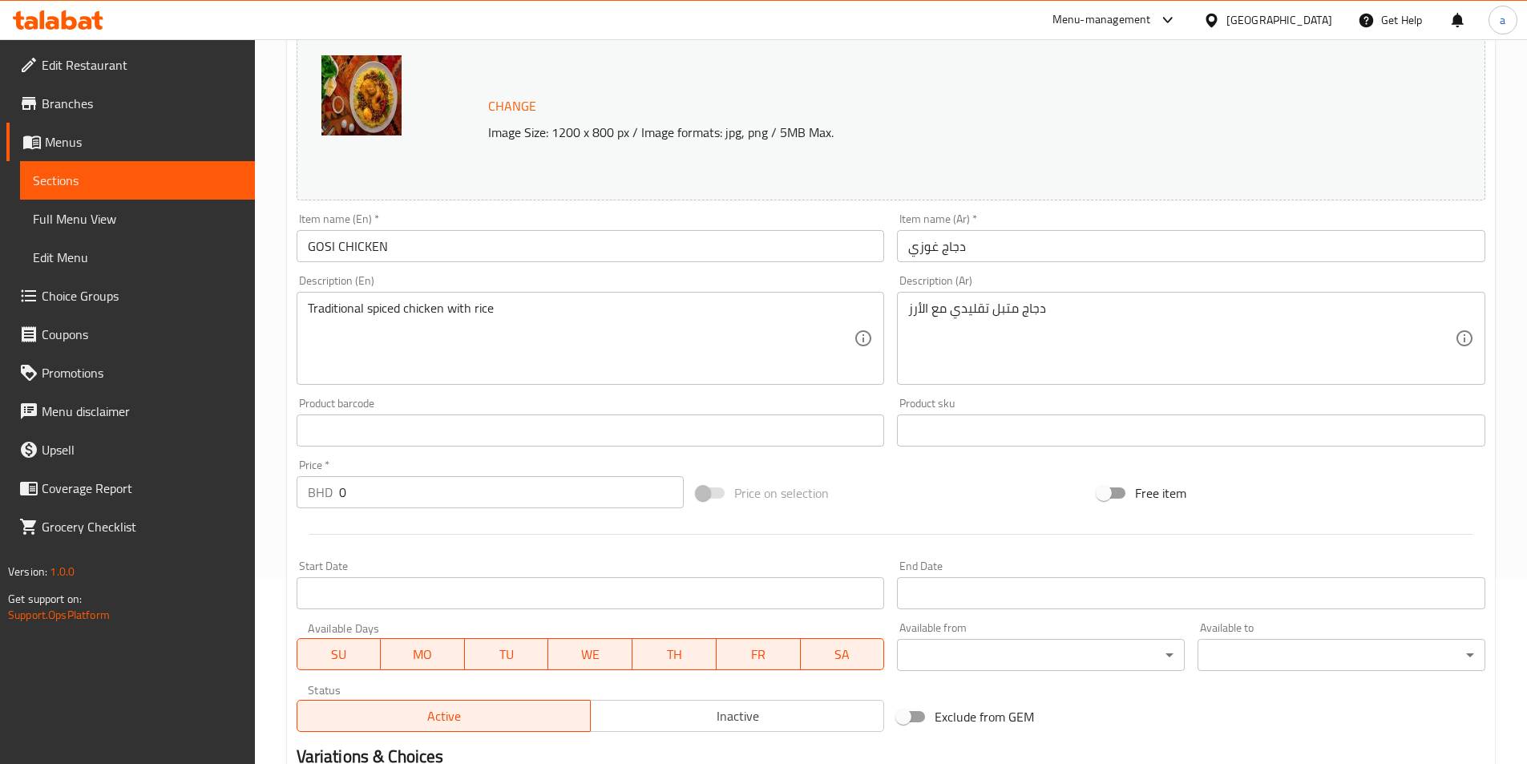
scroll to position [474, 0]
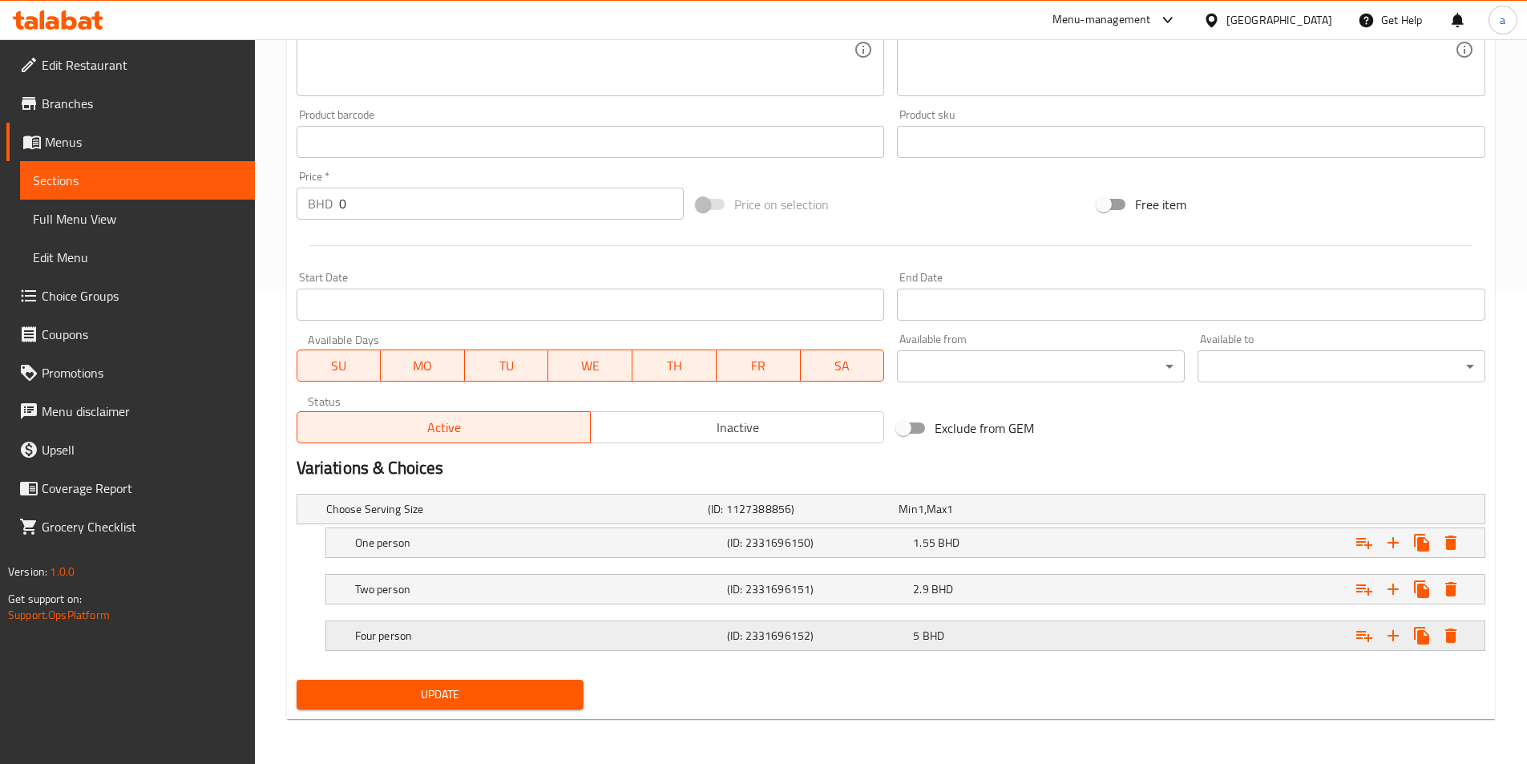
click at [993, 630] on div "5 BHD" at bounding box center [1003, 635] width 180 height 16
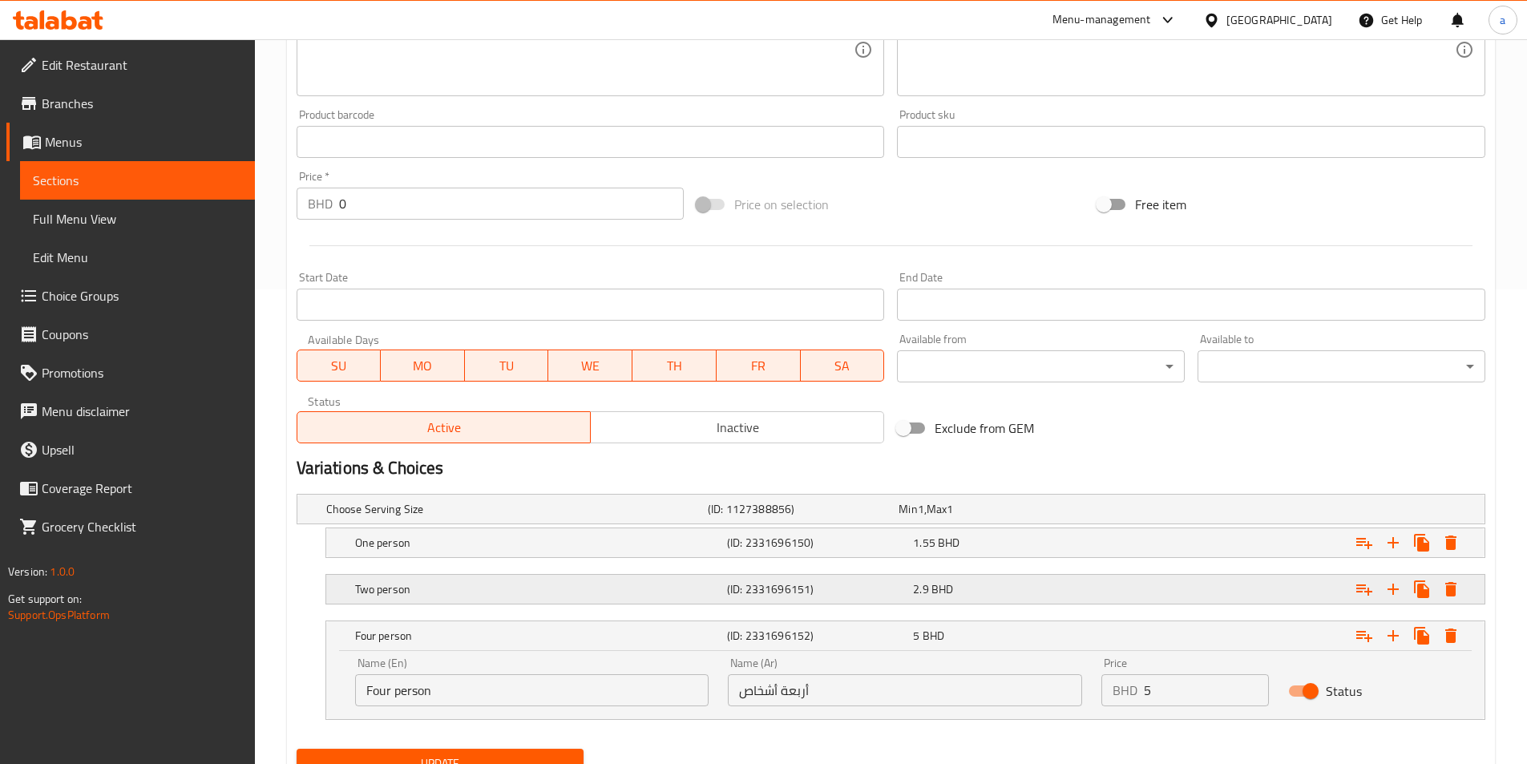
click at [1004, 588] on div "2.9 BHD" at bounding box center [1003, 589] width 180 height 16
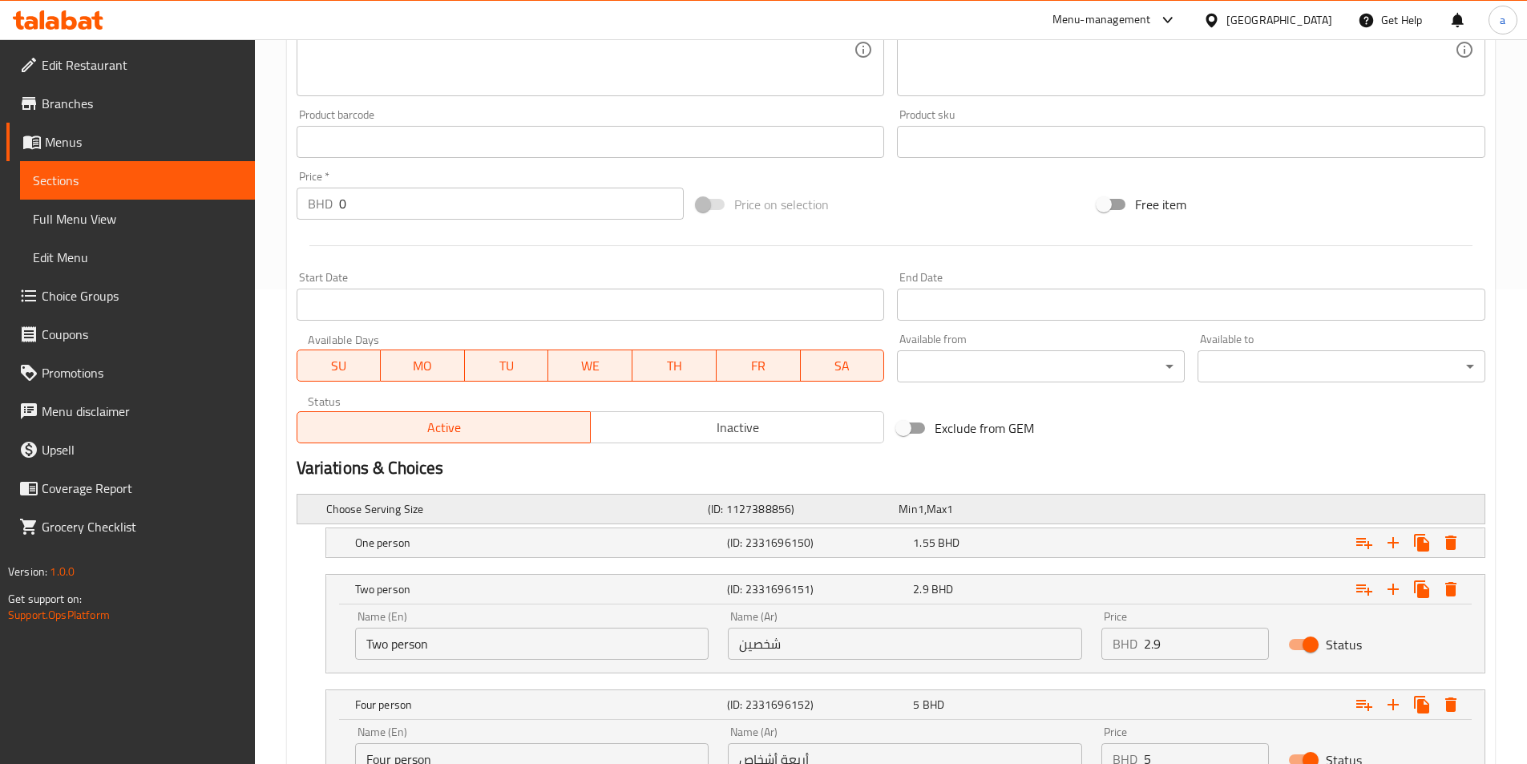
click at [1009, 515] on div "Min 1 , Max 1" at bounding box center [990, 509] width 184 height 16
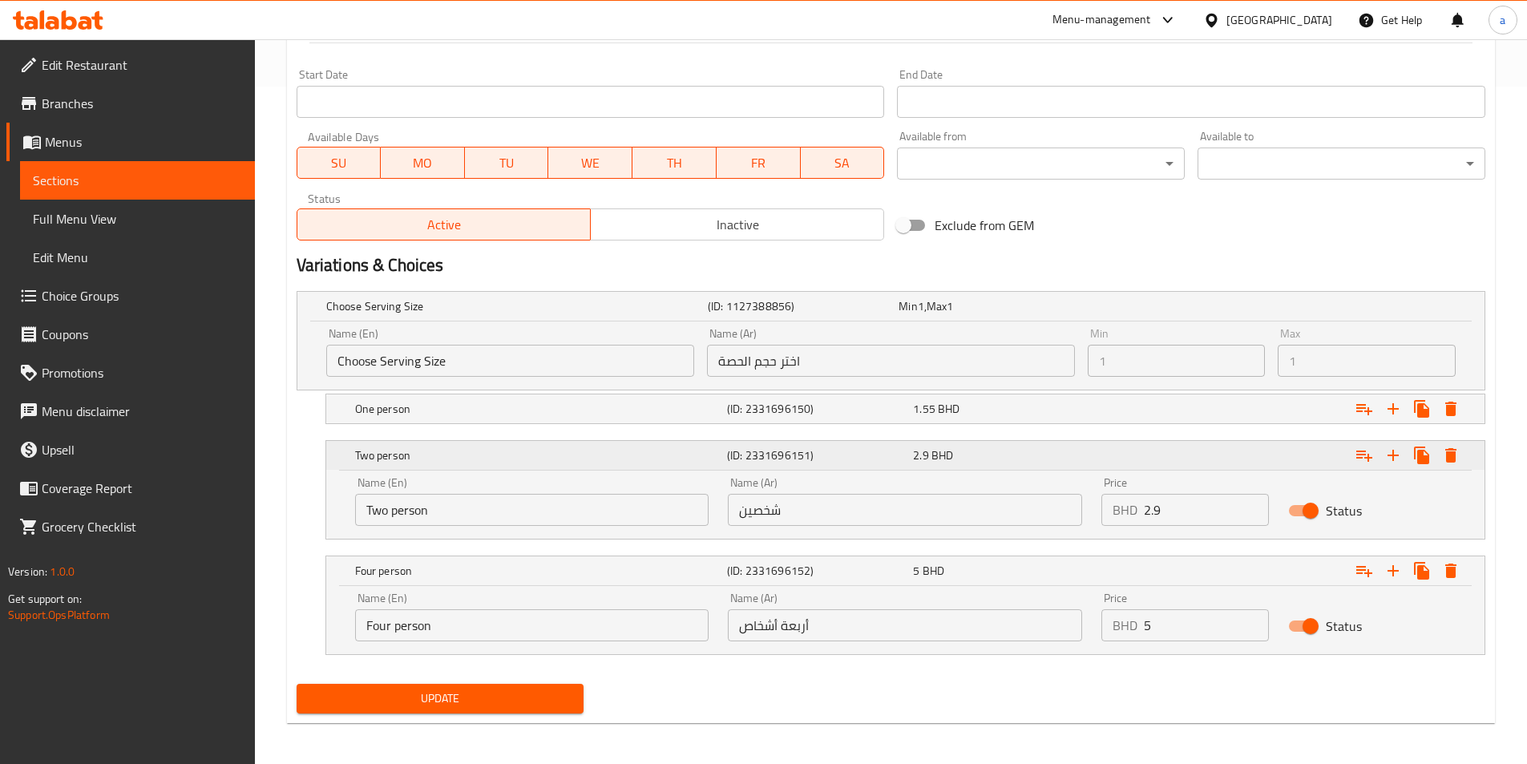
scroll to position [681, 0]
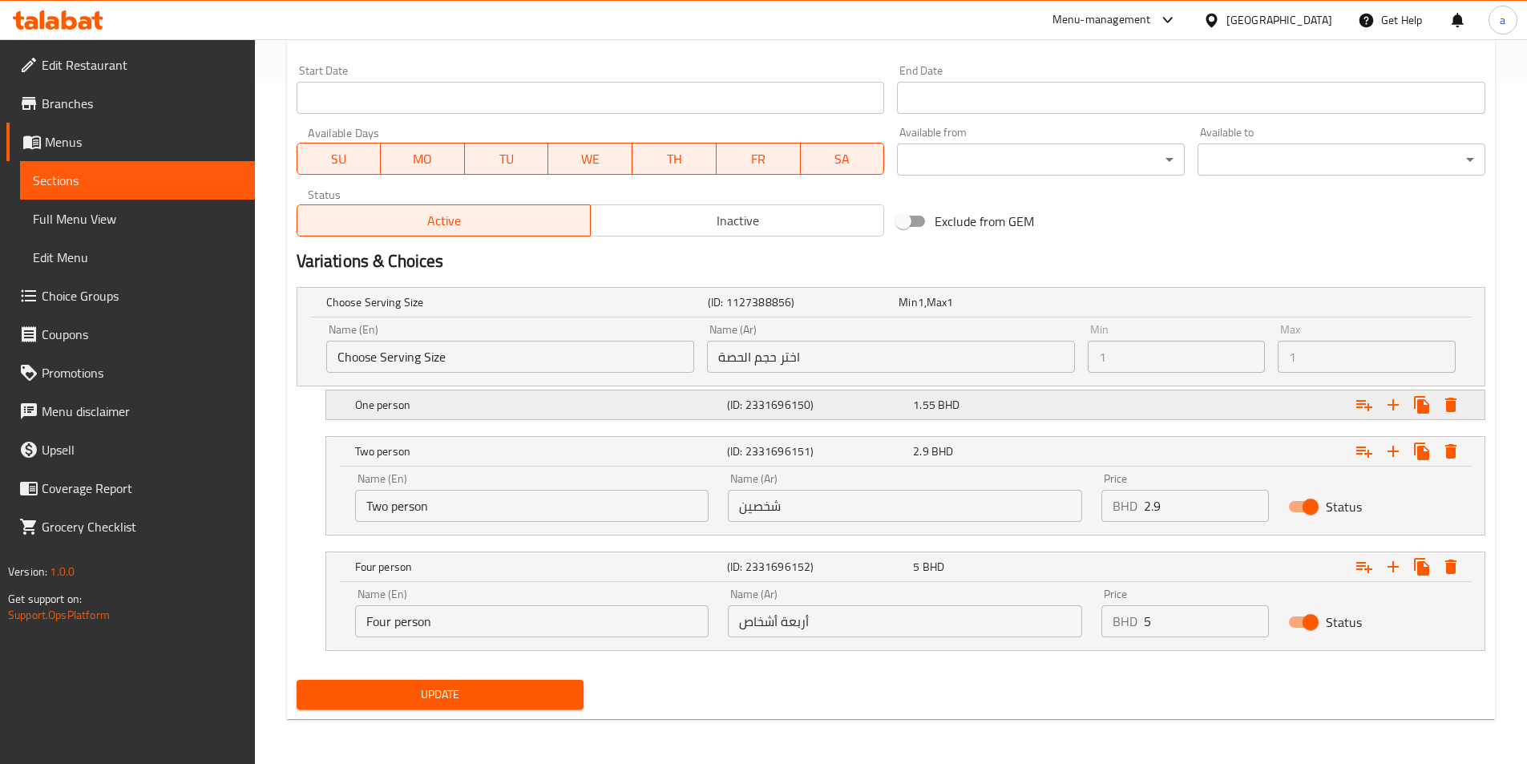
click at [966, 391] on div "One person (ID: 2331696150) 1.55 BHD" at bounding box center [910, 404] width 1116 height 35
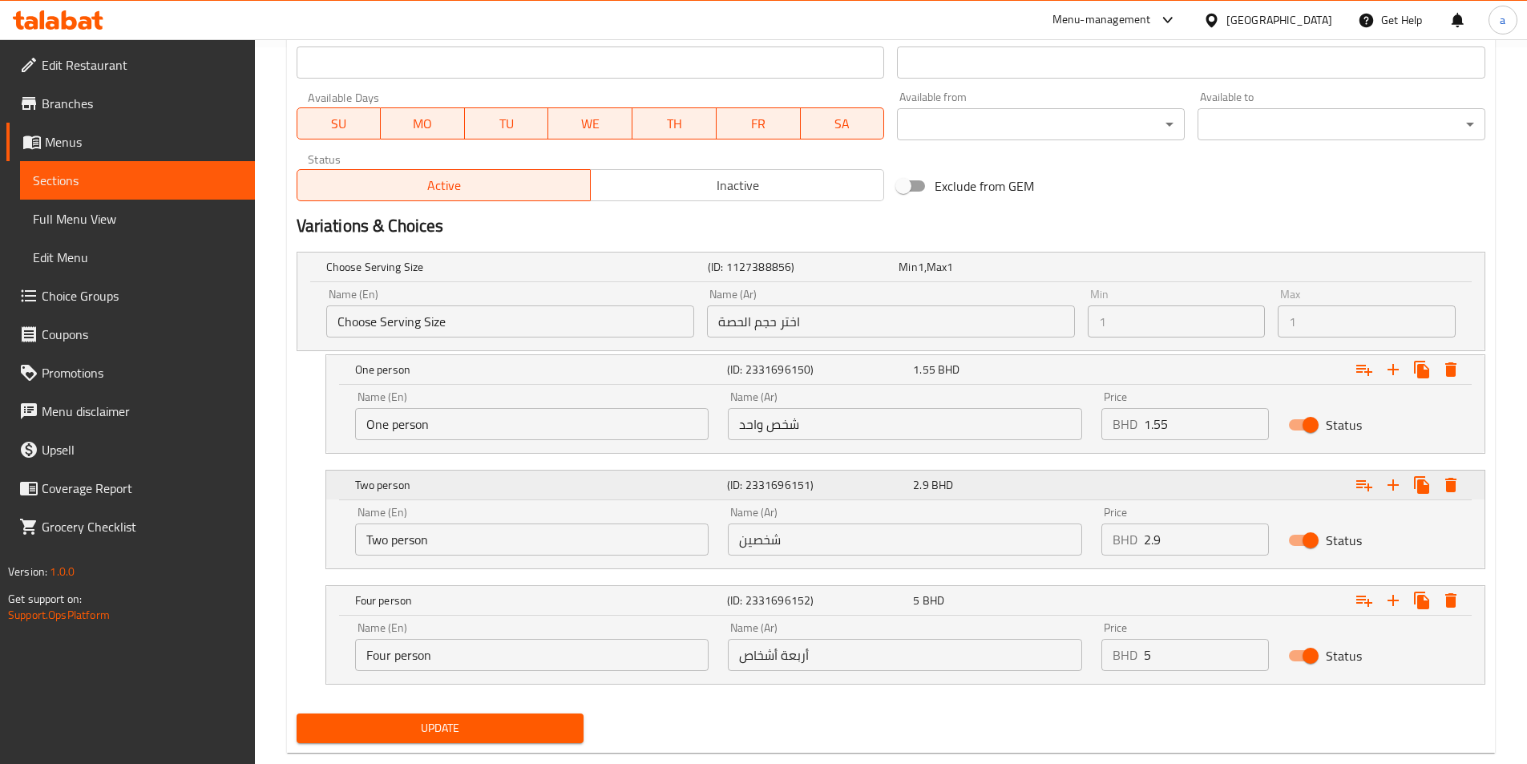
scroll to position [750, 0]
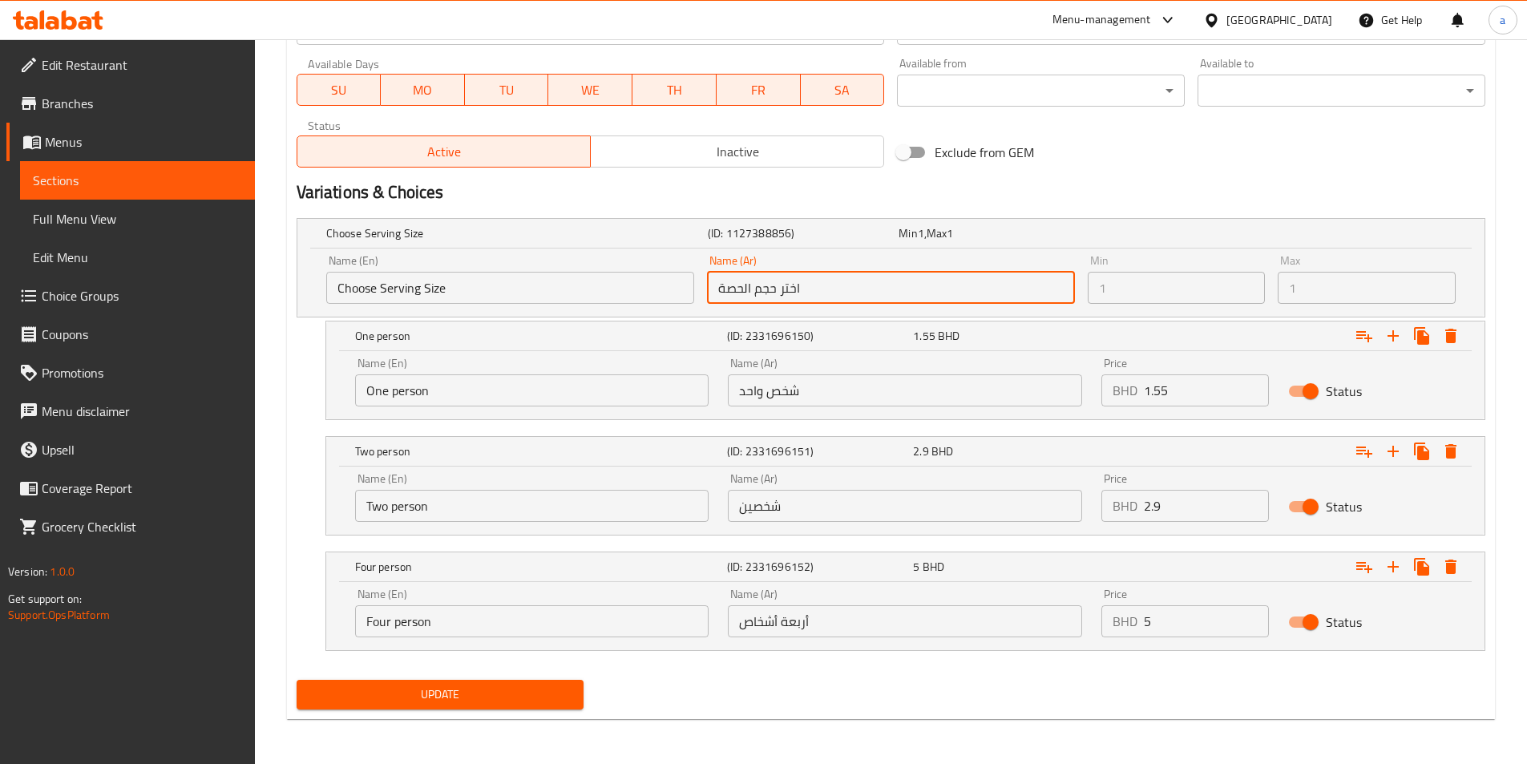
drag, startPoint x: 748, startPoint y: 292, endPoint x: 687, endPoint y: 281, distance: 62.7
click at [687, 281] on div "Name (En) Choose Serving Size Name (En) Name (Ar) اختر حجم الحصة Name (Ar) Min …" at bounding box center [891, 279] width 1142 height 62
click at [851, 292] on input "اختر حجم الحصة" at bounding box center [891, 288] width 368 height 32
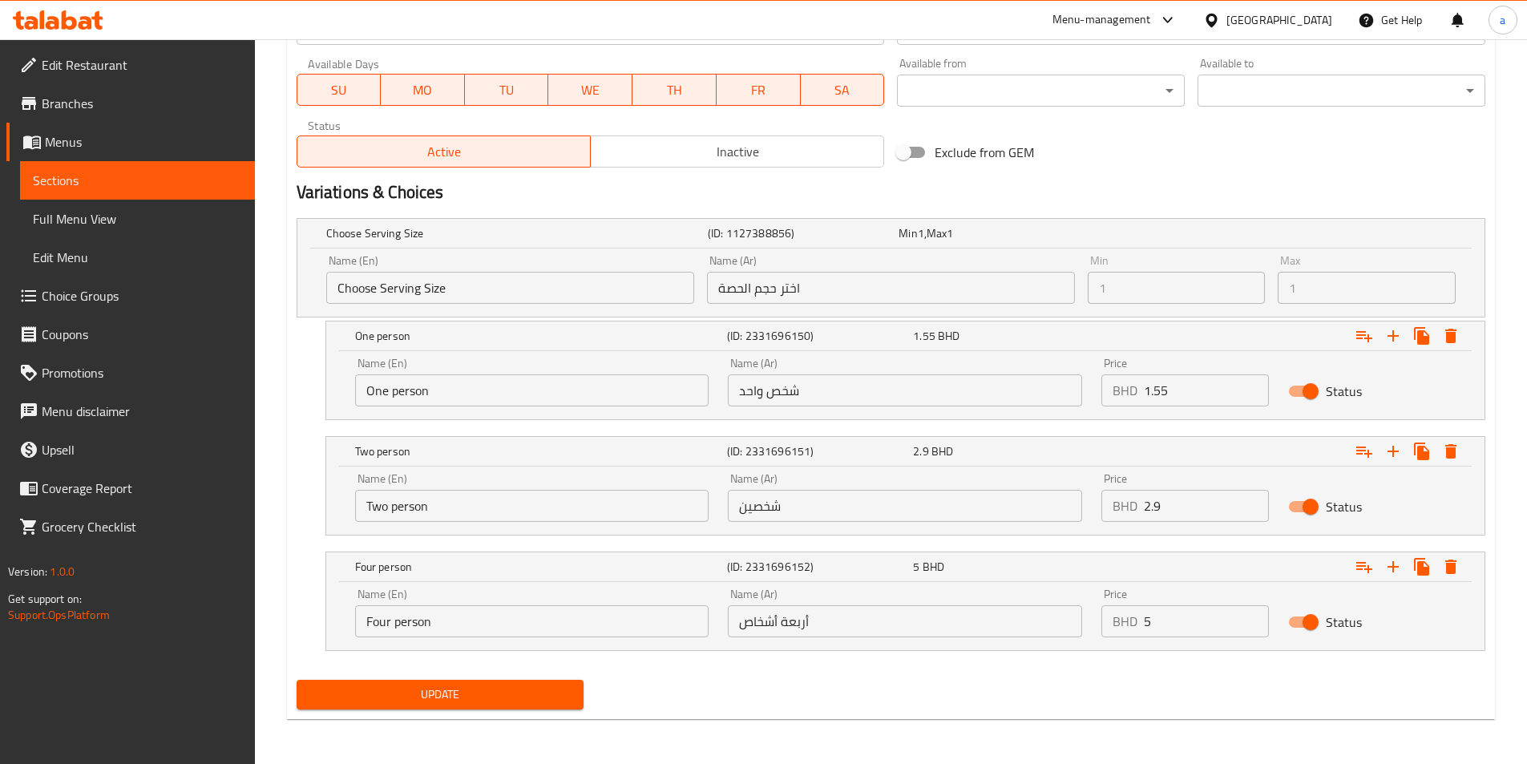
click at [290, 407] on div "Choose Serving Size (ID: 1127388856) Min 1 , Max 1 Name (En) Choose Serving Siz…" at bounding box center [890, 443] width 1201 height 462
click at [816, 299] on input "اختر حجم الحصة" at bounding box center [891, 288] width 368 height 32
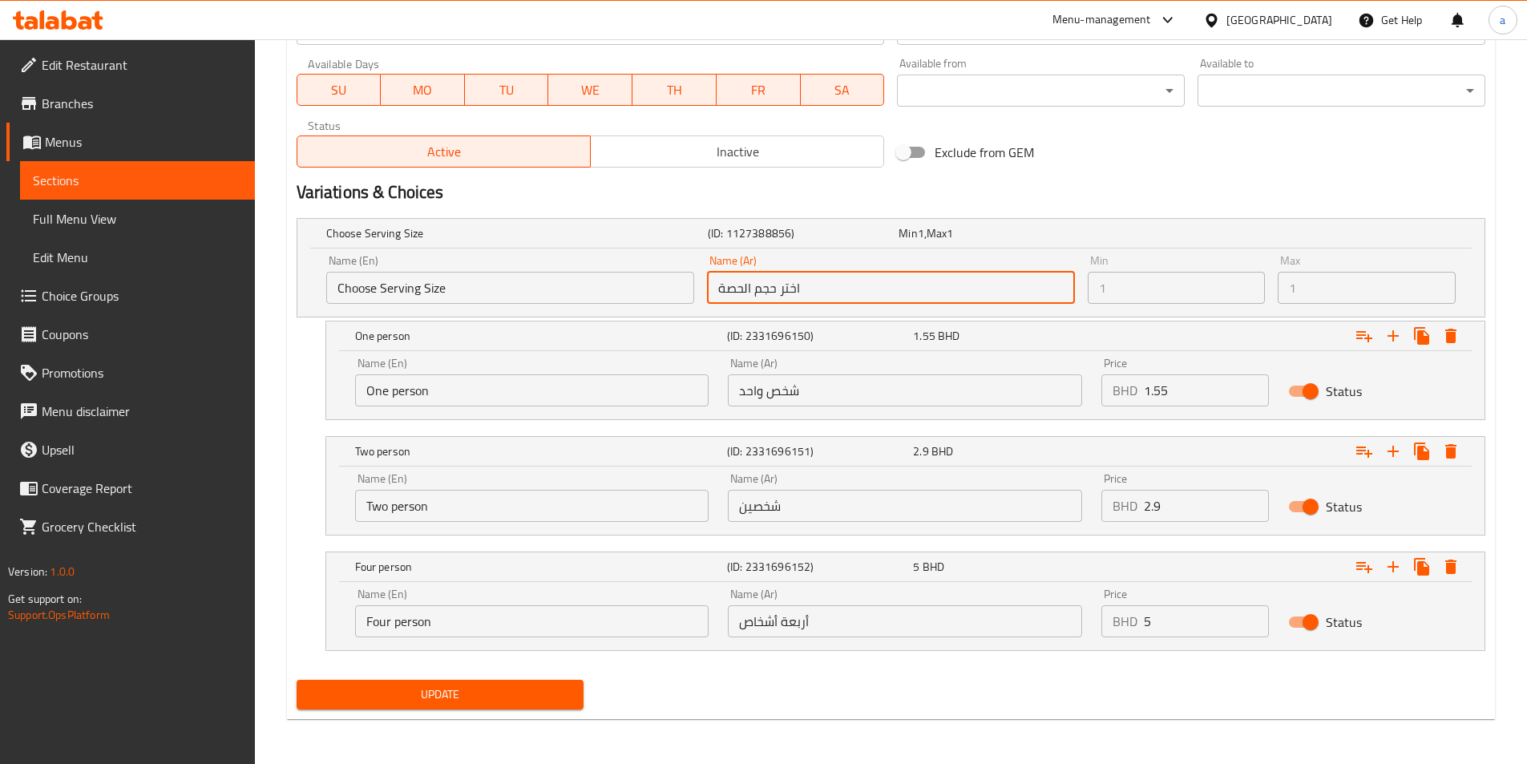
click at [749, 287] on input "اختر حجم الحصة" at bounding box center [891, 288] width 368 height 32
click at [748, 287] on input "اختر حجم الحصة" at bounding box center [891, 288] width 368 height 32
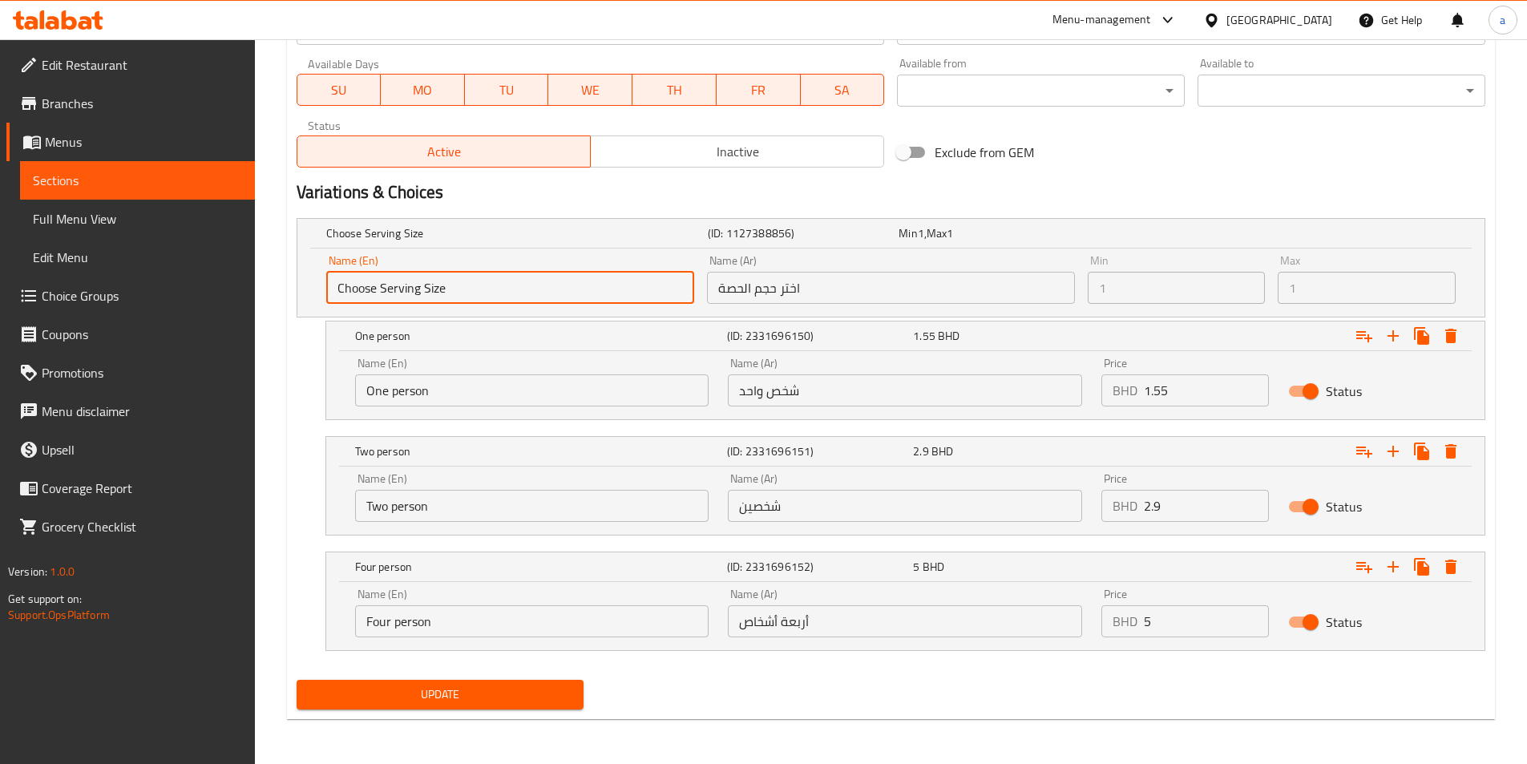
click at [402, 284] on input "Choose Serving Size" at bounding box center [510, 288] width 368 height 32
click at [882, 233] on h5 "(ID: 1127388856)" at bounding box center [800, 233] width 184 height 16
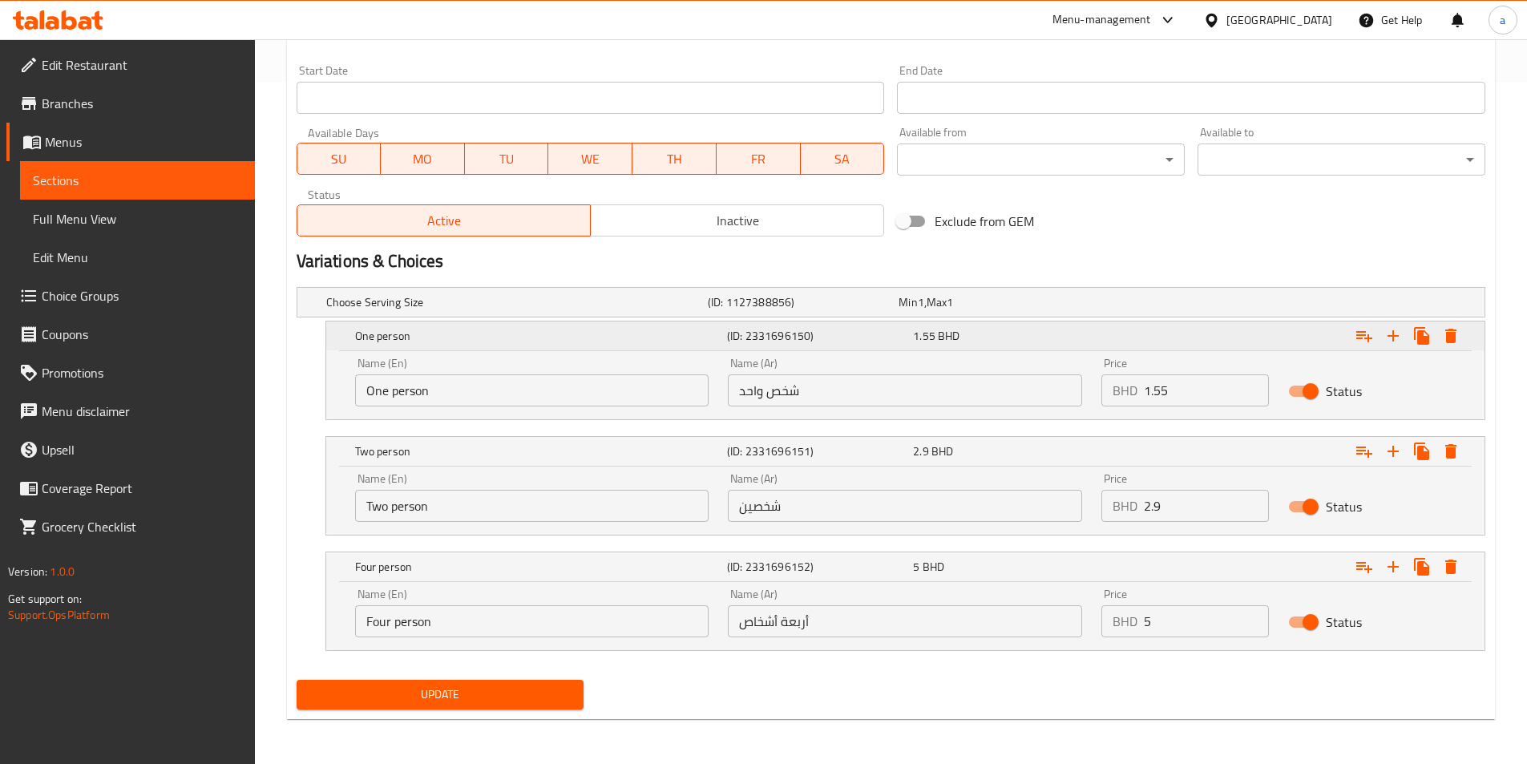
click at [977, 333] on div "1.55 BHD" at bounding box center [1003, 336] width 180 height 16
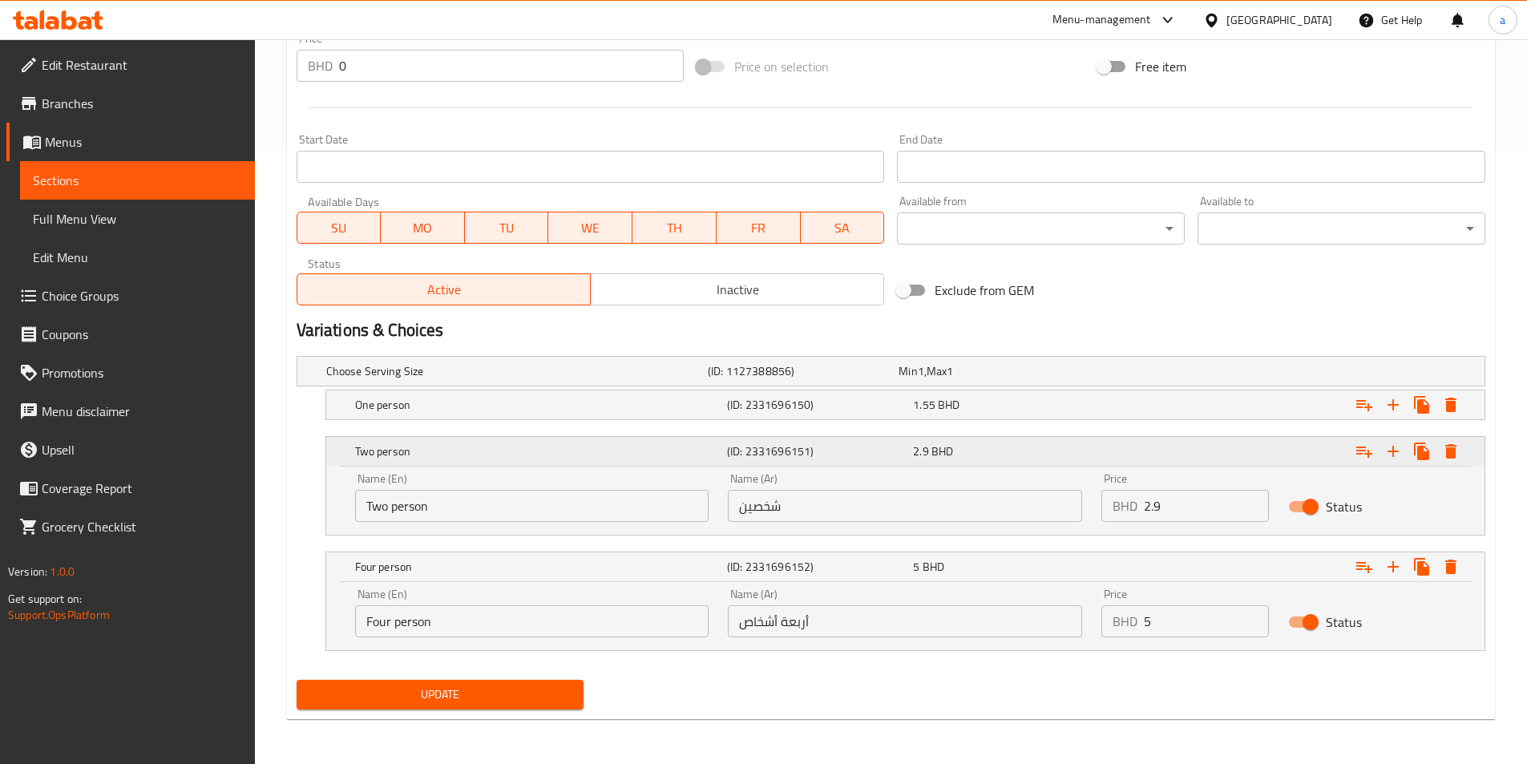
click at [982, 452] on div "2.9 BHD" at bounding box center [1003, 451] width 180 height 16
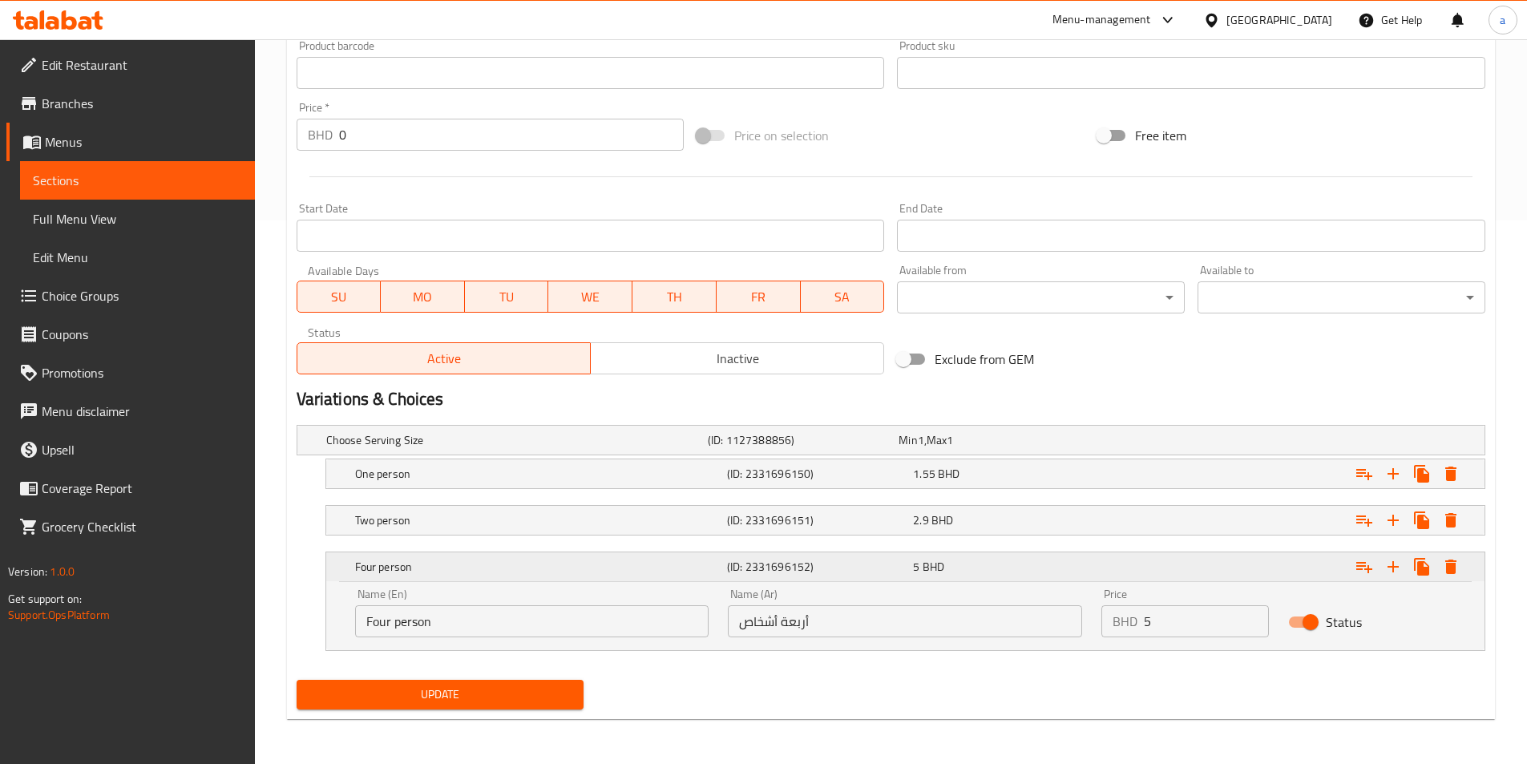
click at [991, 564] on div "5 BHD" at bounding box center [1003, 567] width 180 height 16
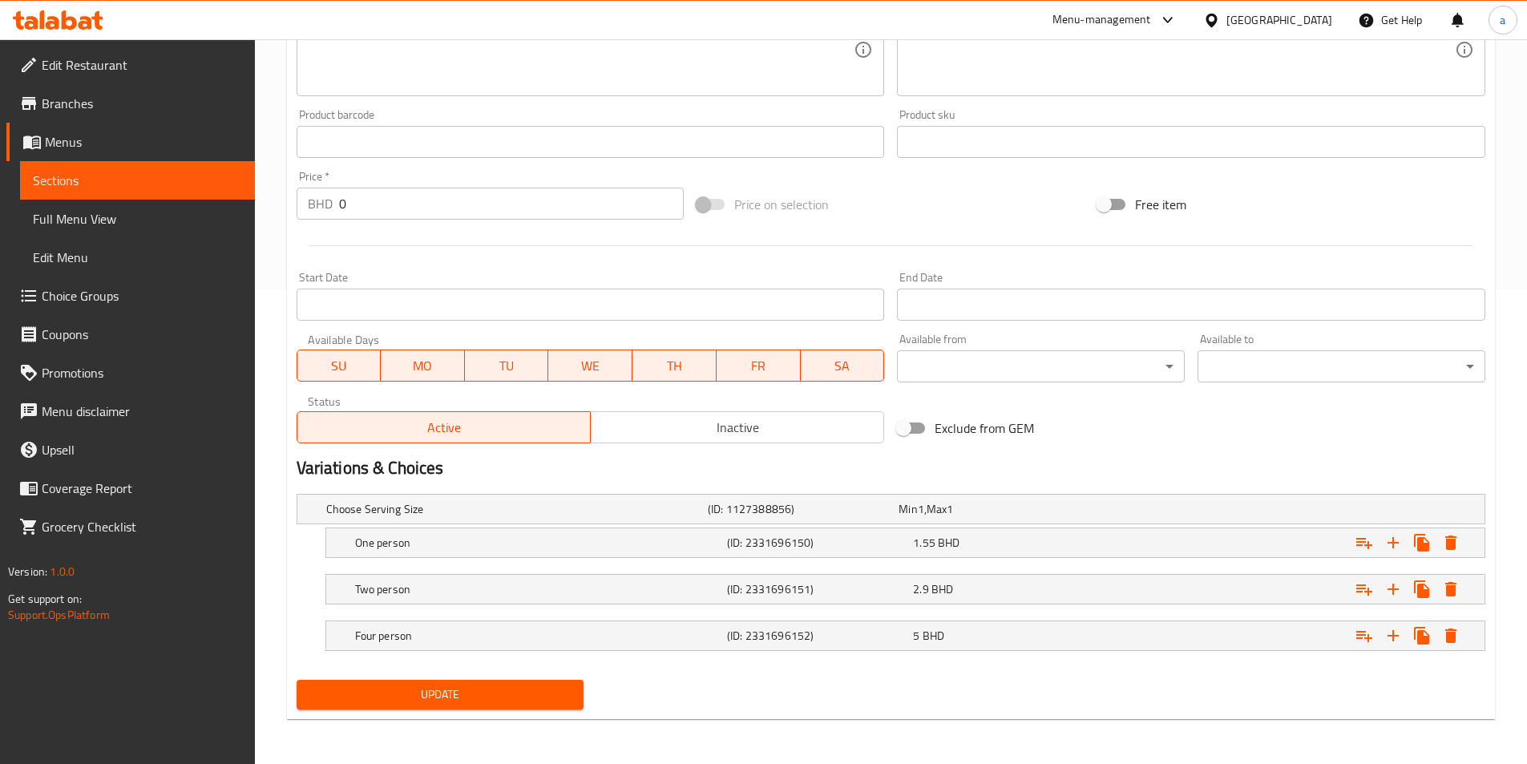
scroll to position [474, 0]
click at [709, 522] on div "Choose Serving Size (ID: 1127388856) Min 1 , Max 1" at bounding box center [895, 508] width 1145 height 35
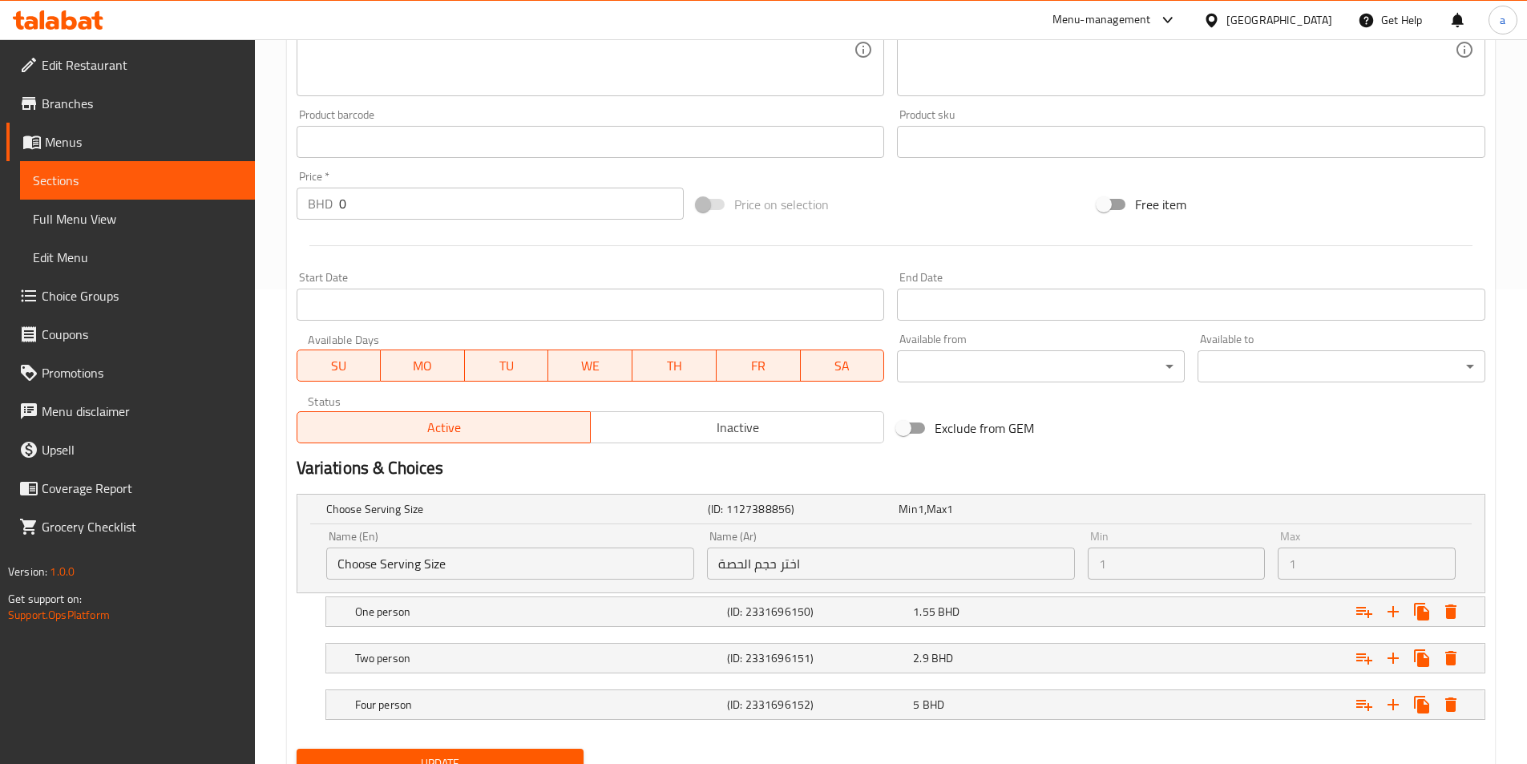
drag, startPoint x: 936, startPoint y: 512, endPoint x: 833, endPoint y: 489, distance: 106.0
click at [902, 504] on span "Min" at bounding box center [907, 508] width 18 height 21
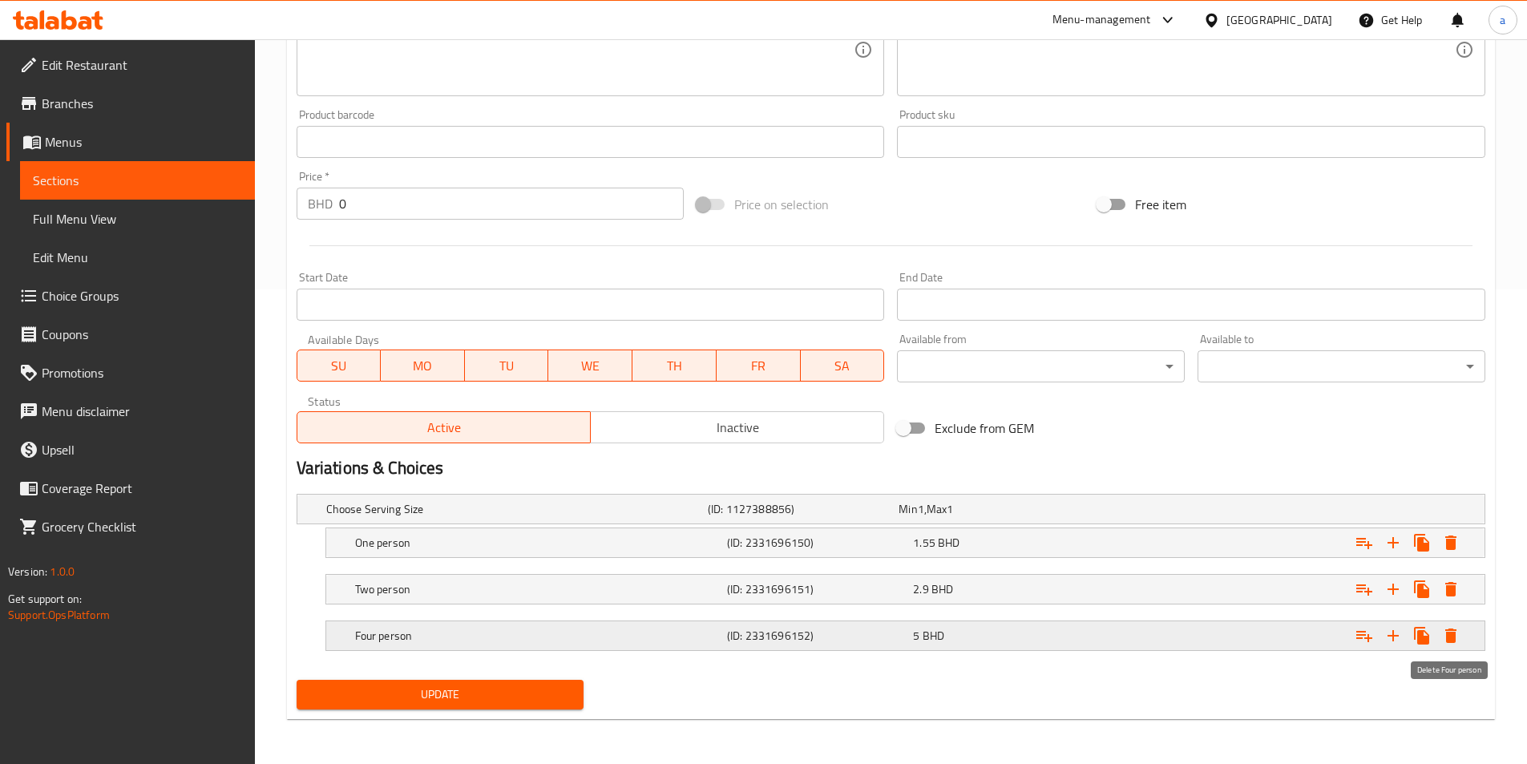
click at [1450, 639] on icon "Expand" at bounding box center [1450, 635] width 11 height 14
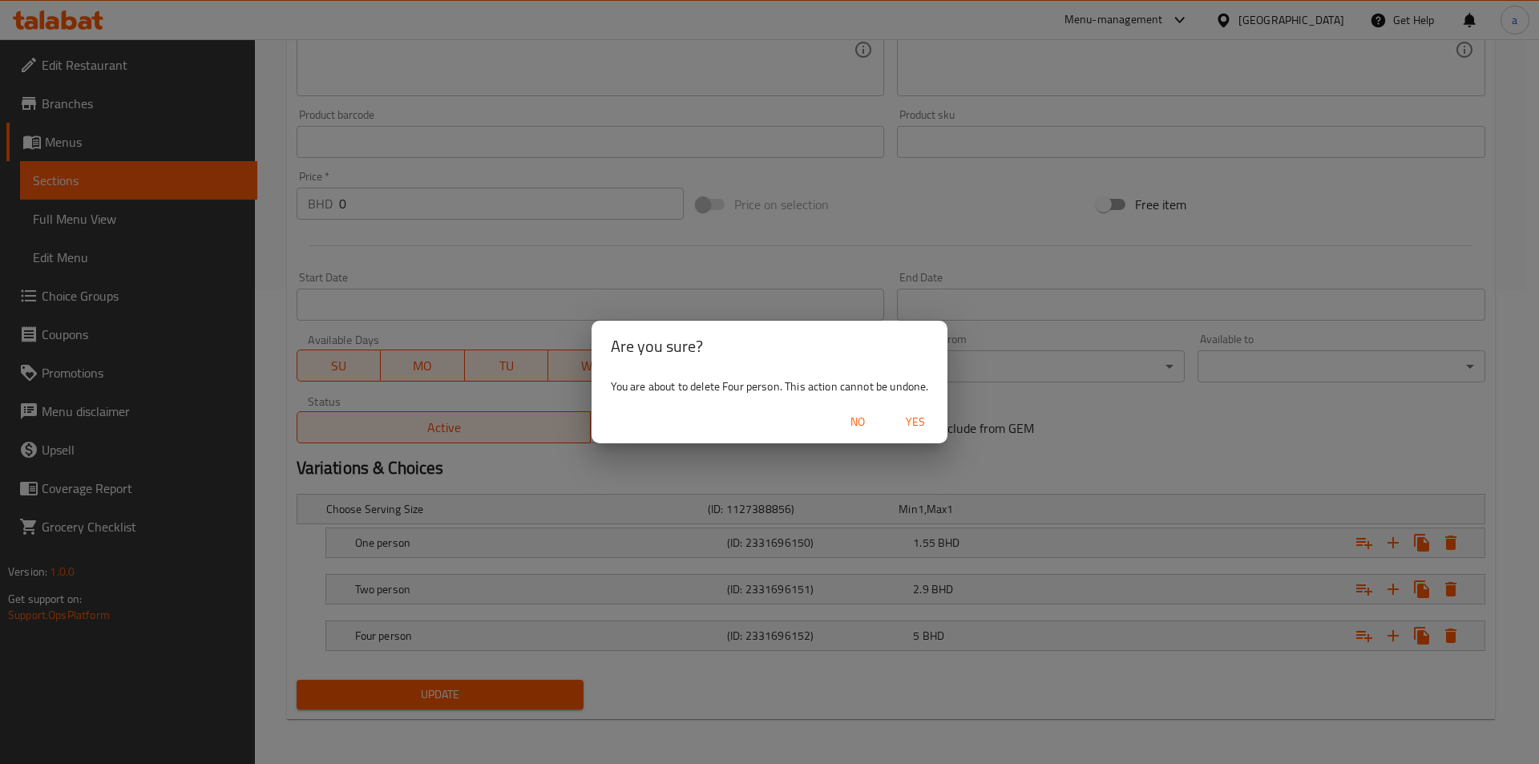
click at [867, 418] on span "No" at bounding box center [857, 422] width 38 height 20
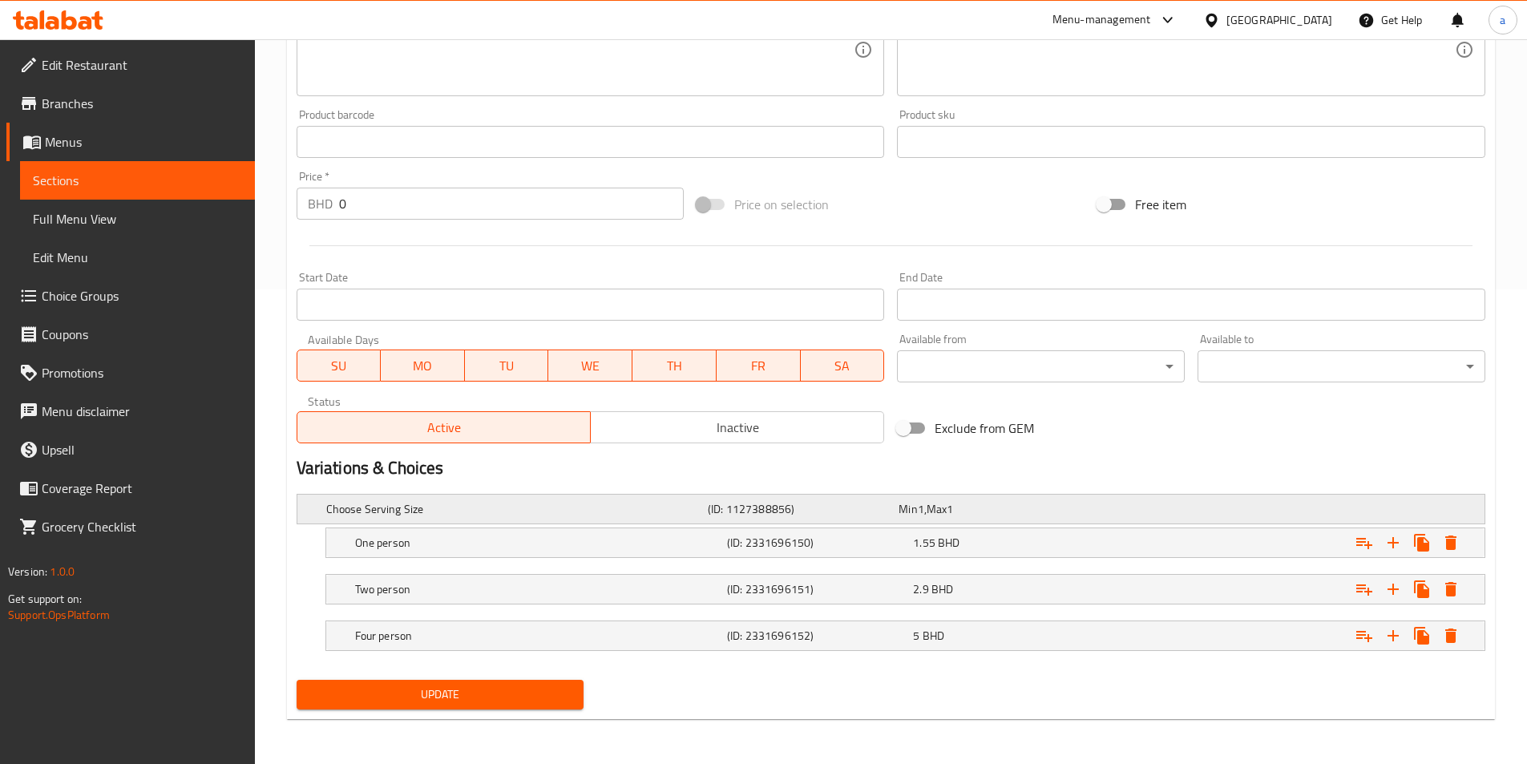
click at [813, 514] on h5 "(ID: 1127388856)" at bounding box center [800, 509] width 184 height 16
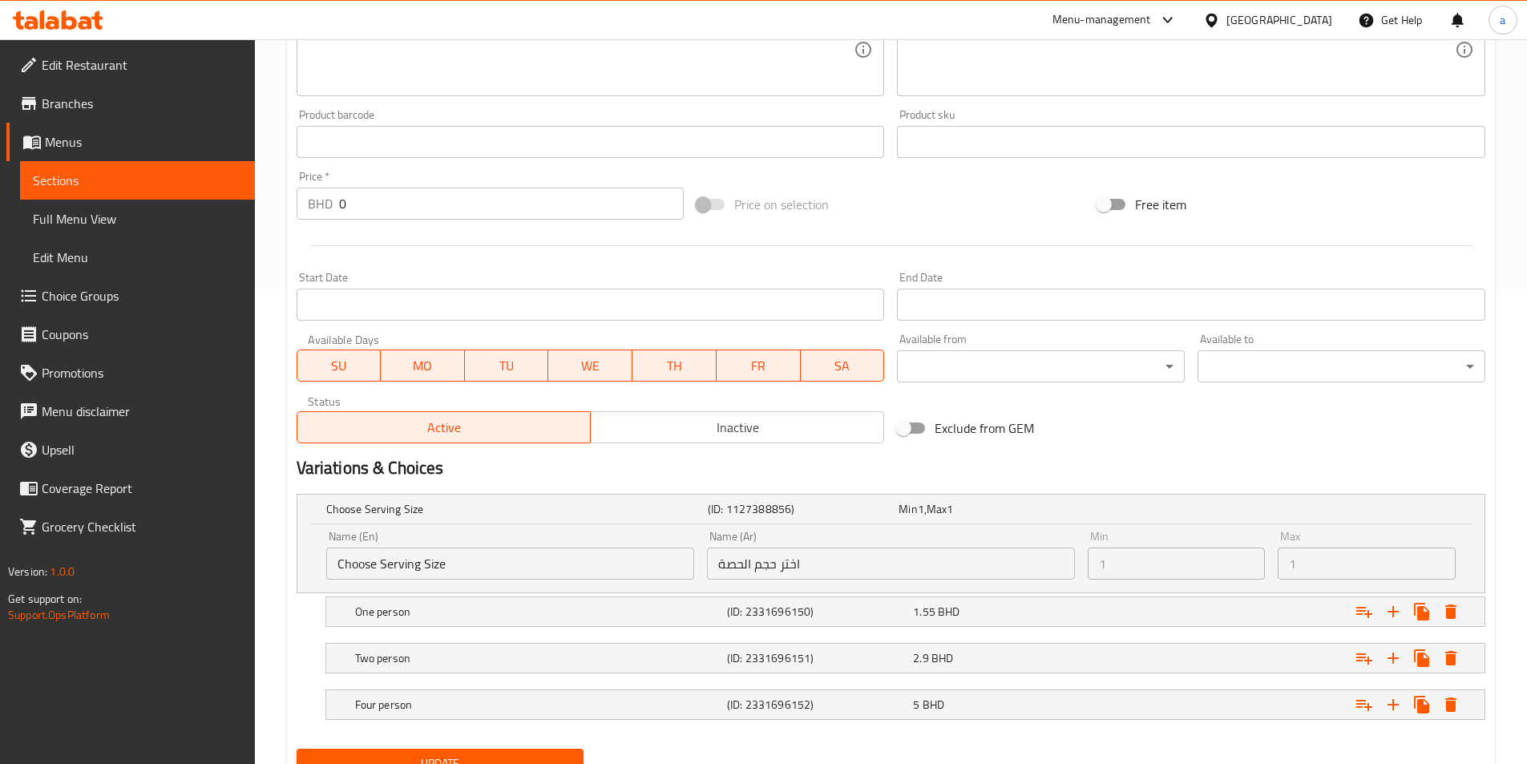
click at [389, 469] on h2 "Variations & Choices" at bounding box center [891, 468] width 1188 height 24
click at [590, 485] on div "Variations & Choices" at bounding box center [890, 468] width 1201 height 37
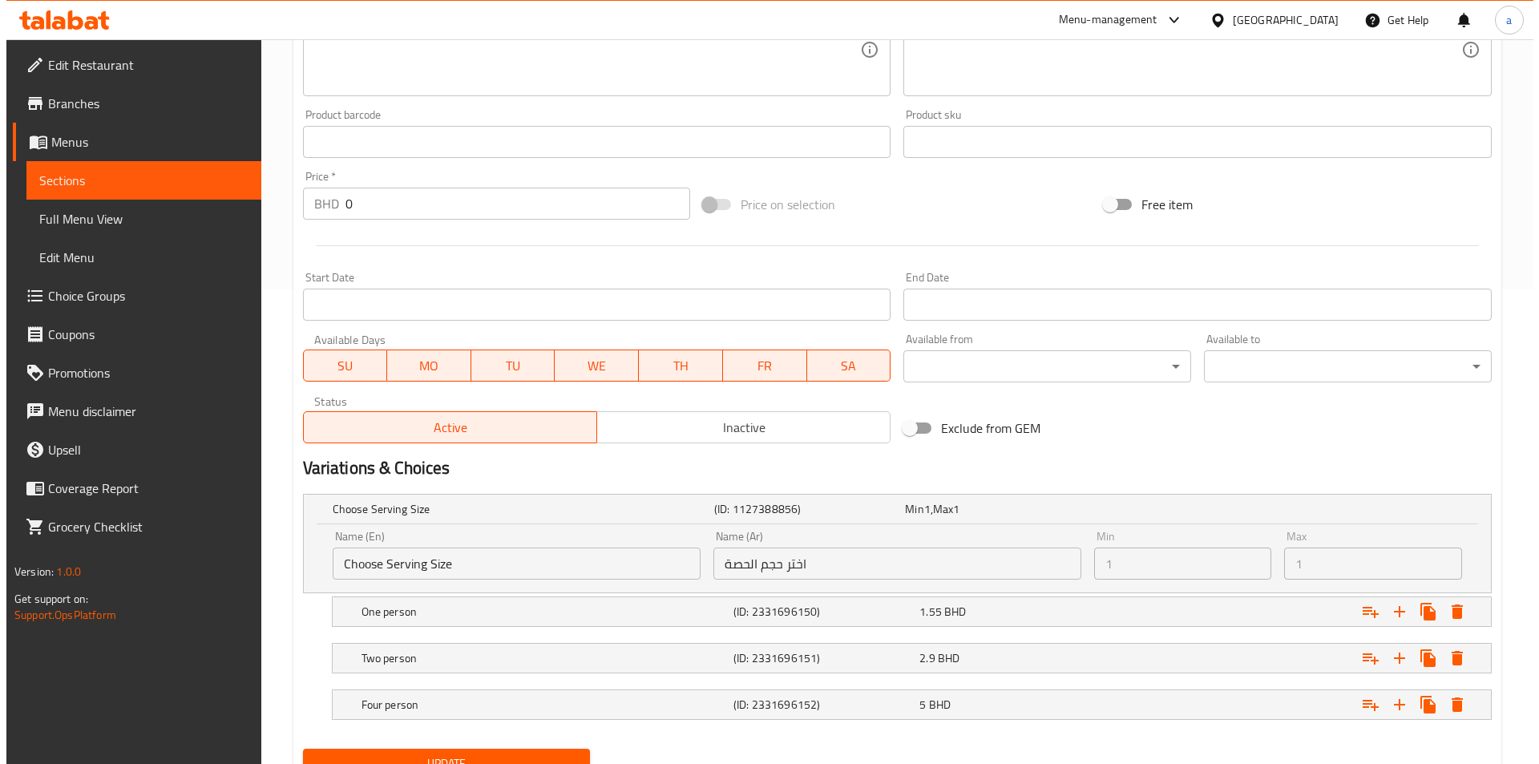
scroll to position [543, 0]
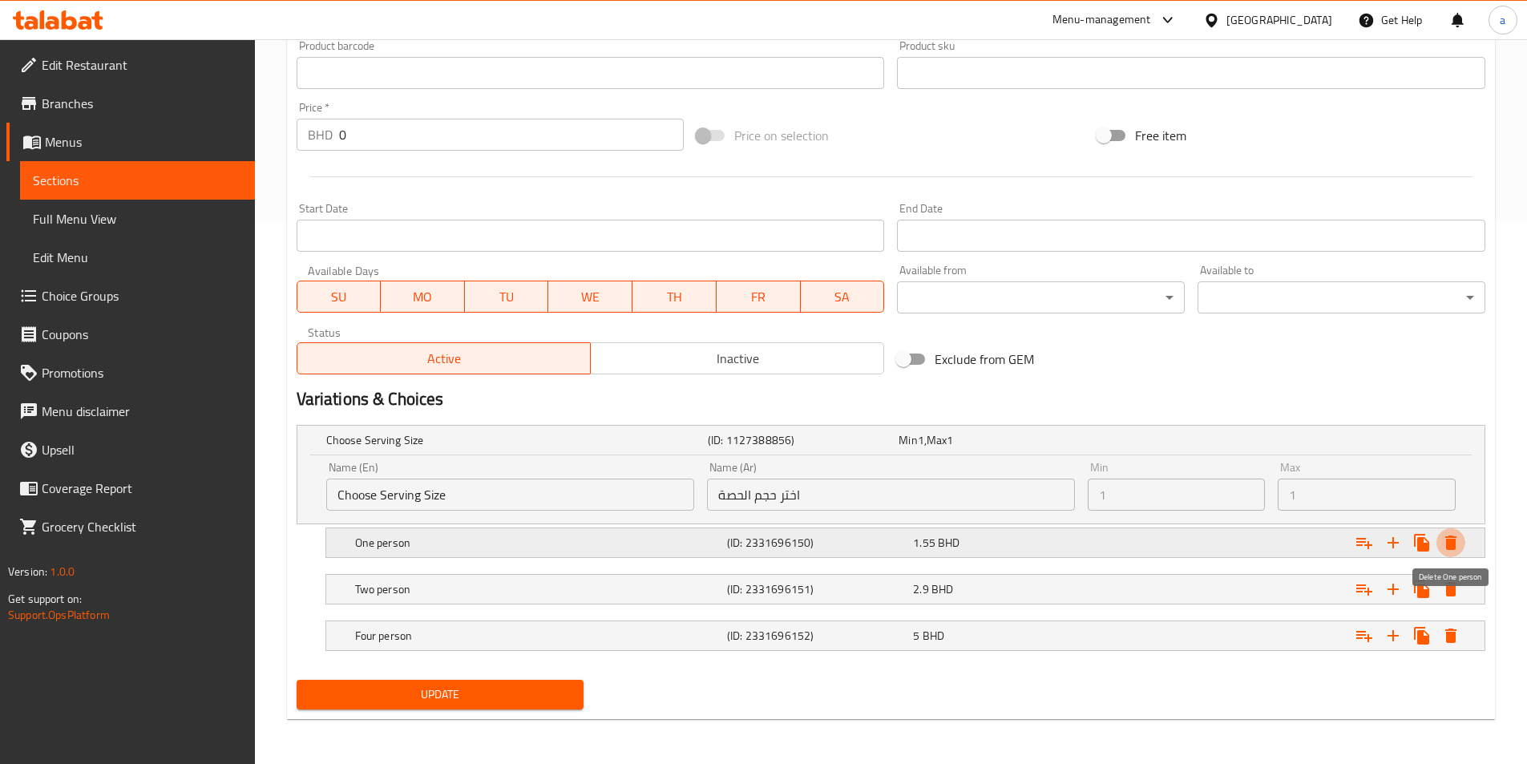
click at [1445, 544] on icon "Expand" at bounding box center [1450, 542] width 19 height 19
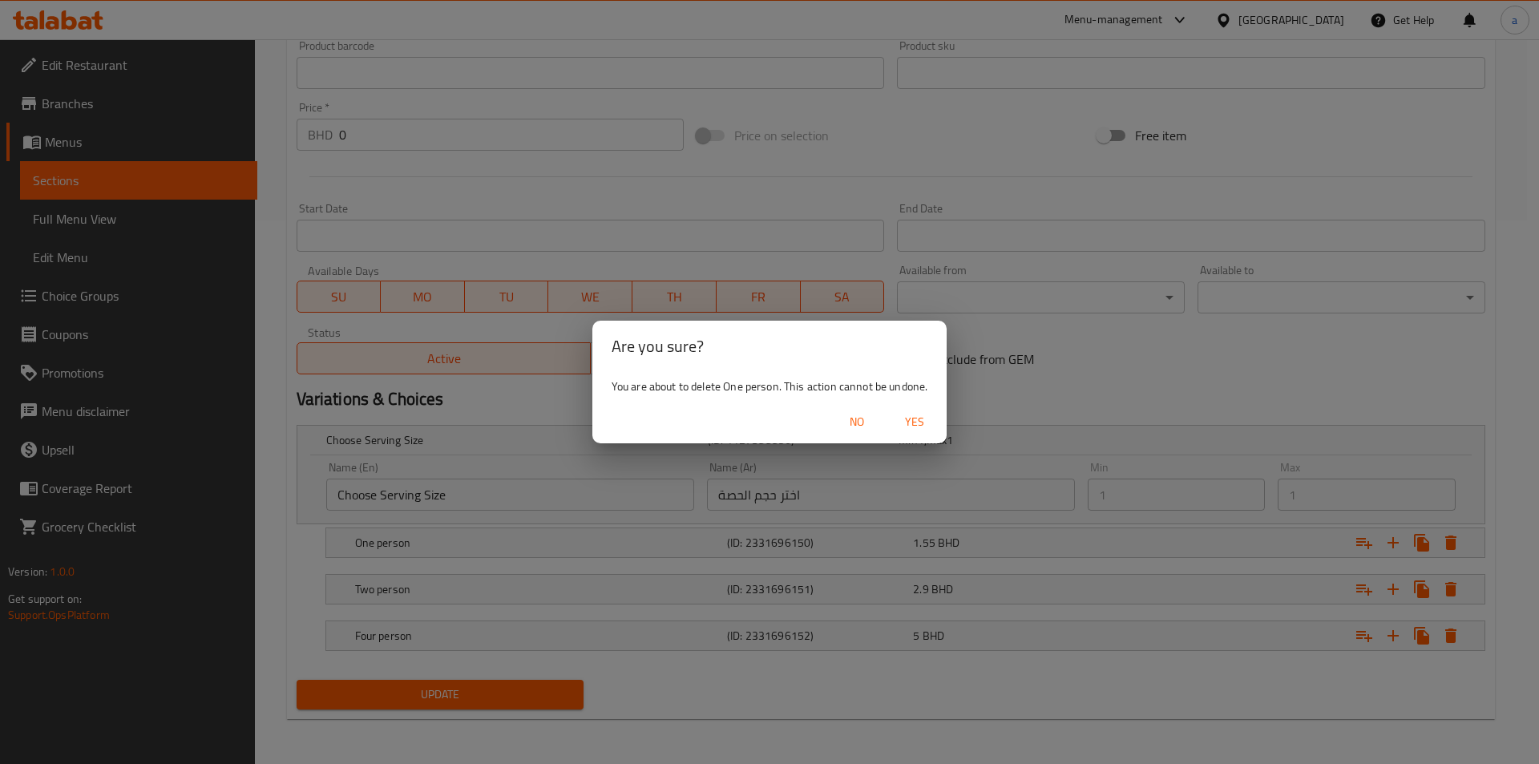
click at [923, 426] on span "Yes" at bounding box center [914, 422] width 38 height 20
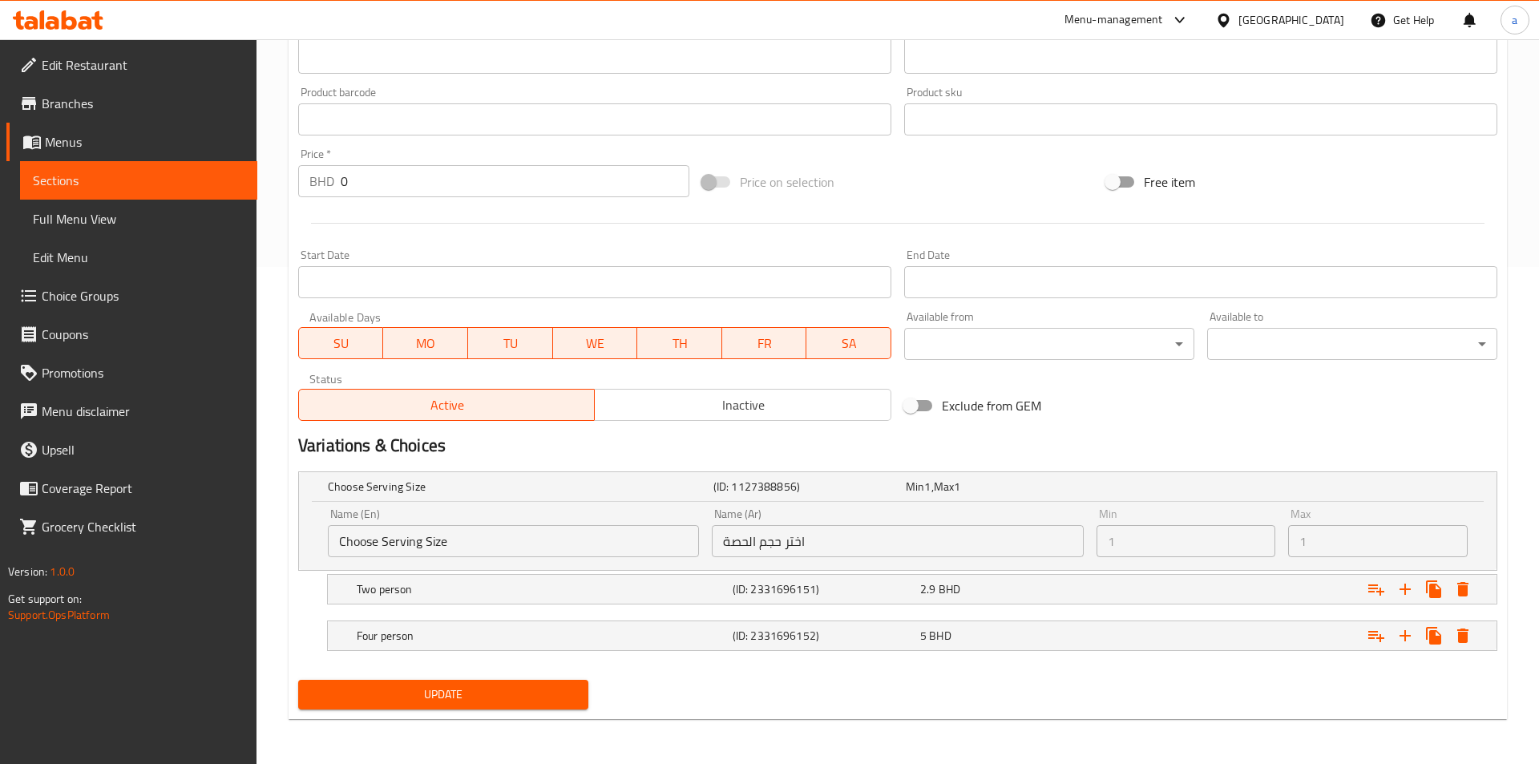
scroll to position [497, 0]
click at [1458, 599] on button "Expand" at bounding box center [1450, 589] width 29 height 29
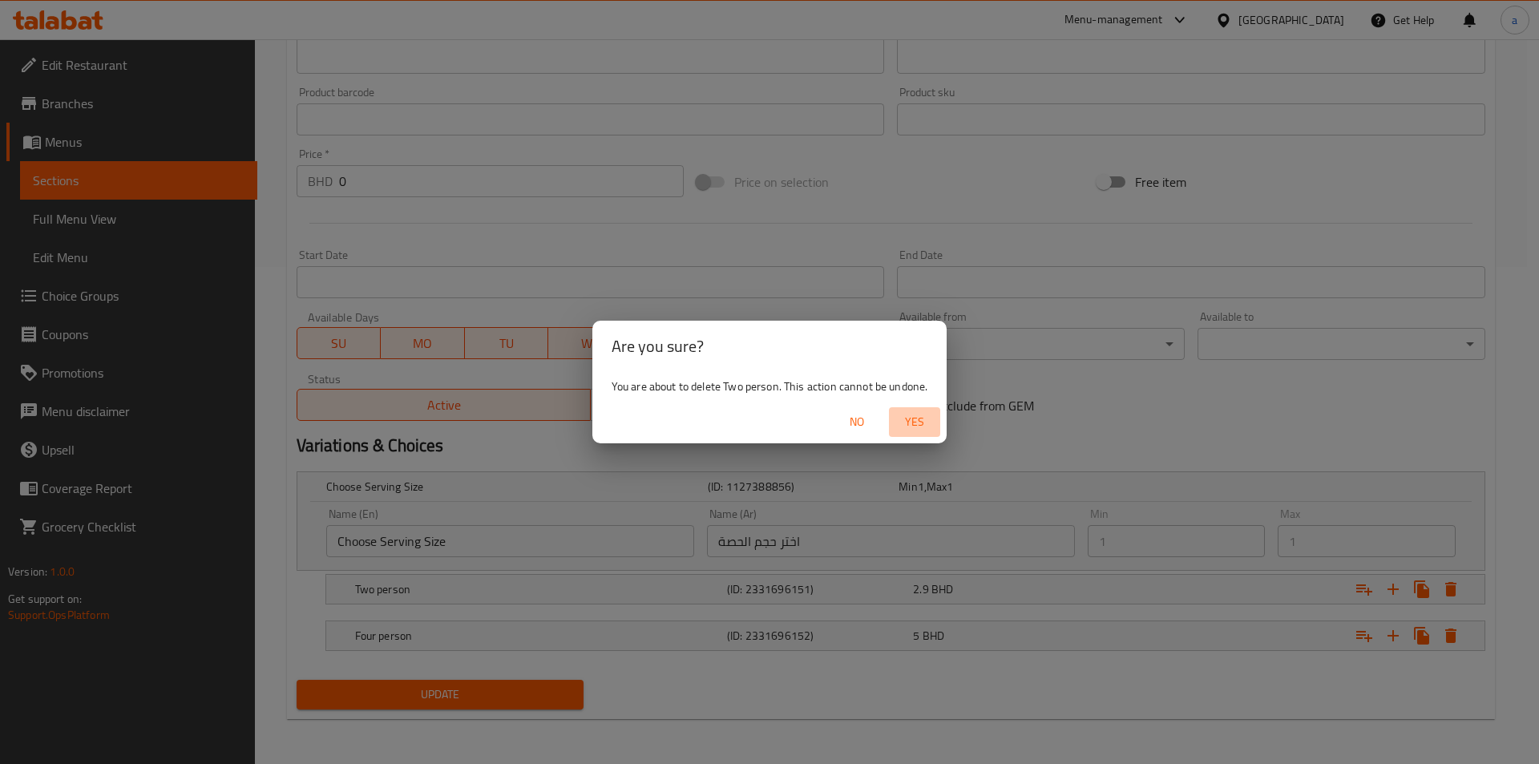
click at [900, 426] on span "Yes" at bounding box center [914, 422] width 38 height 20
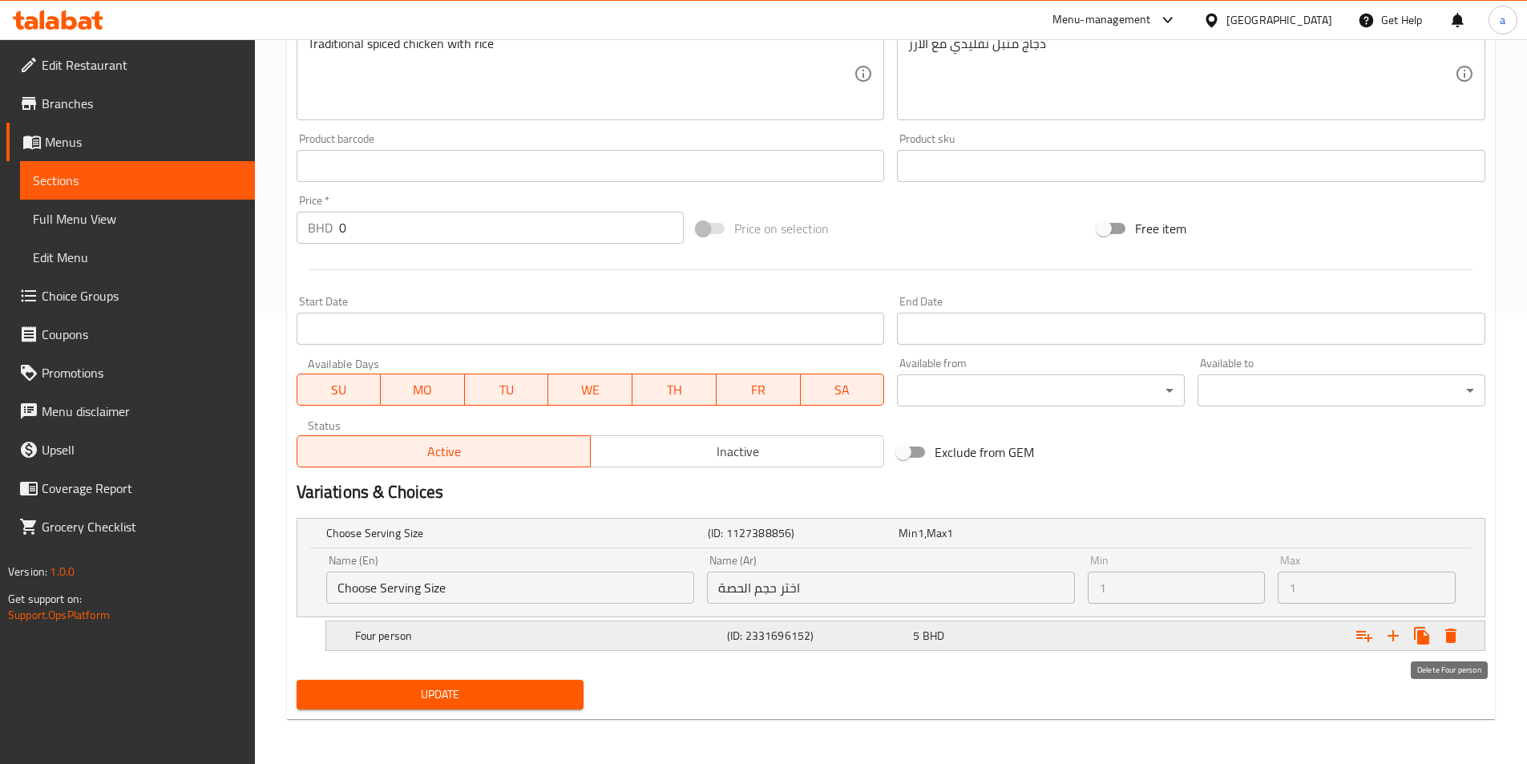
click at [1452, 641] on icon "Expand" at bounding box center [1450, 635] width 11 height 14
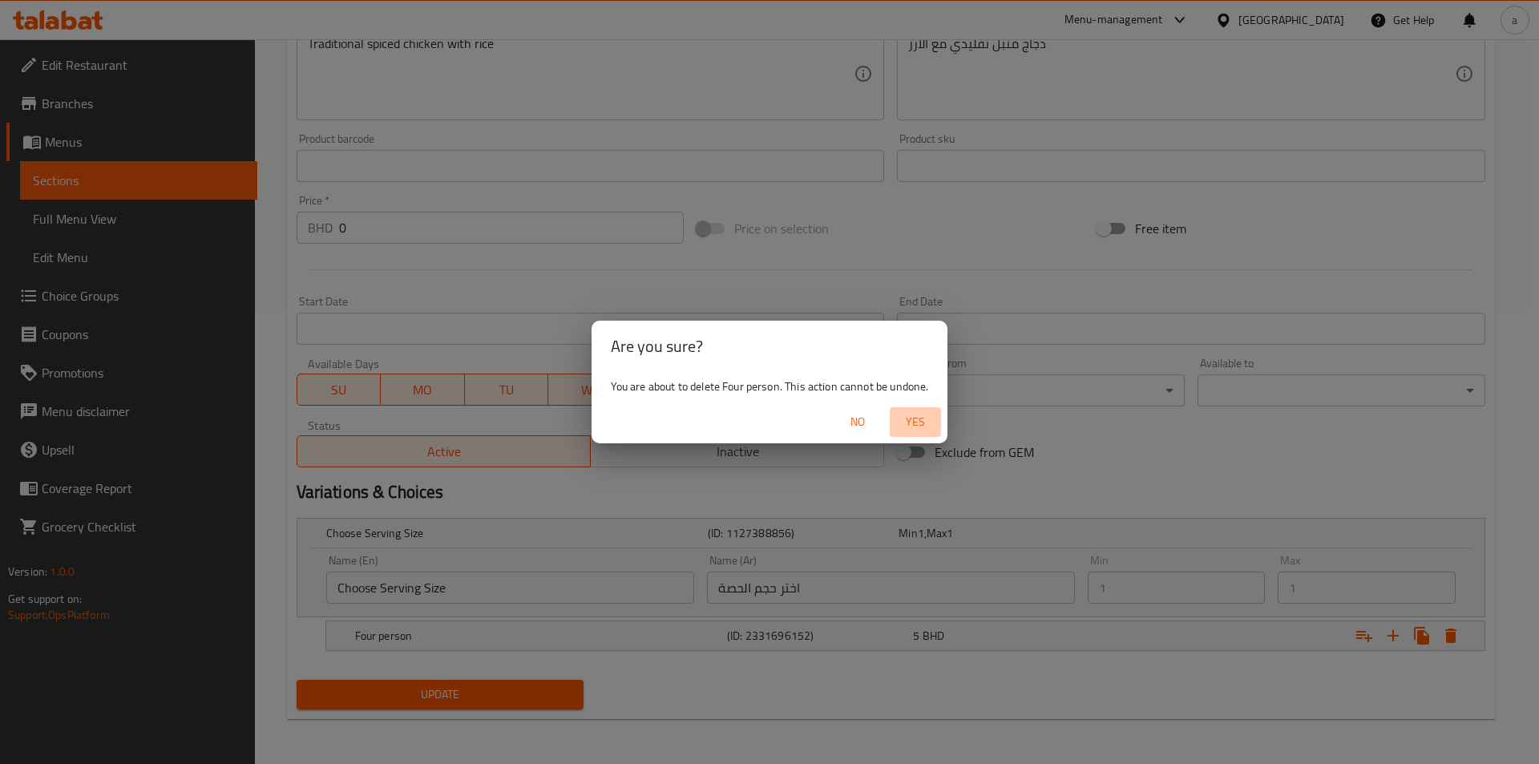
click at [925, 419] on span "Yes" at bounding box center [915, 422] width 38 height 20
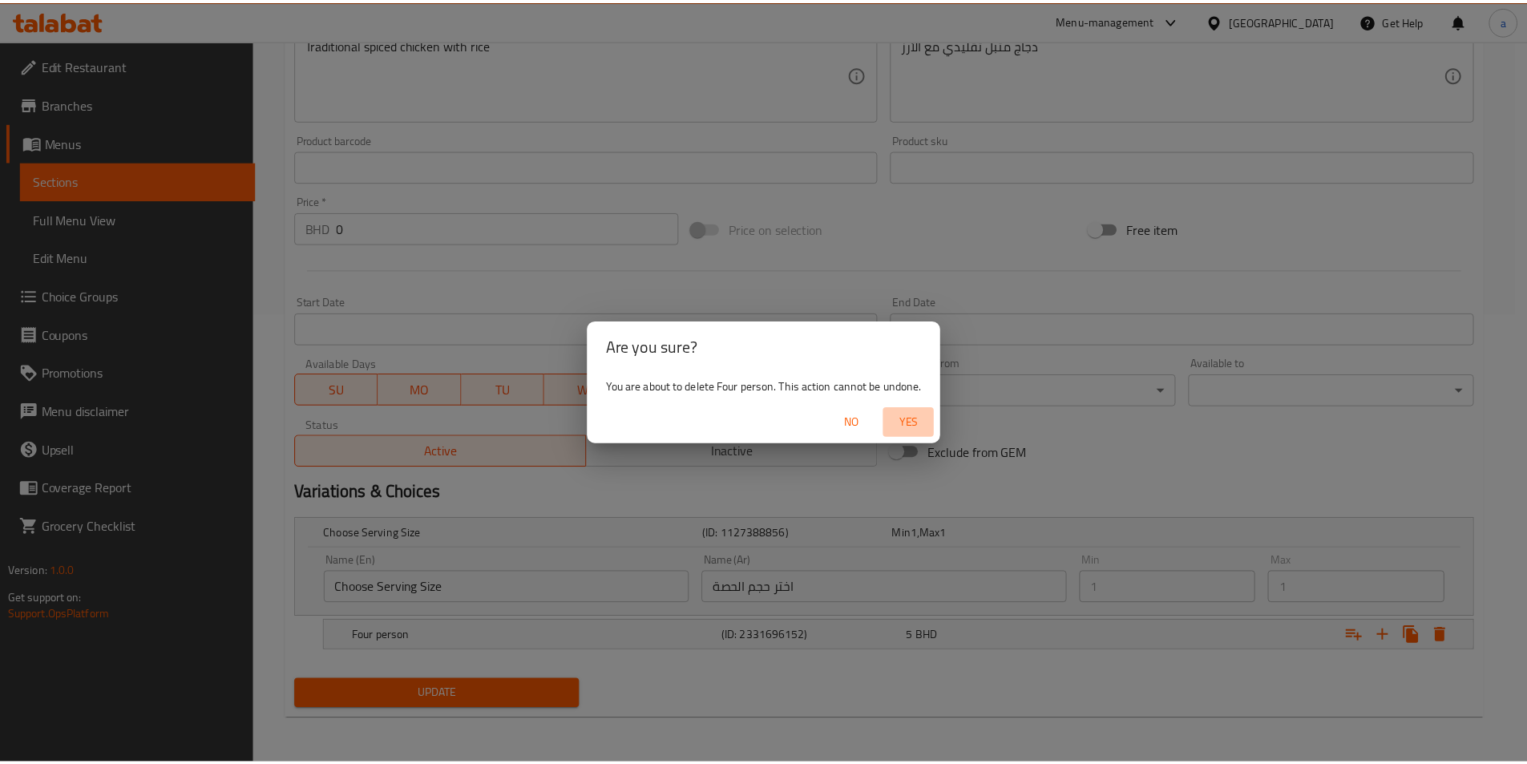
scroll to position [376, 0]
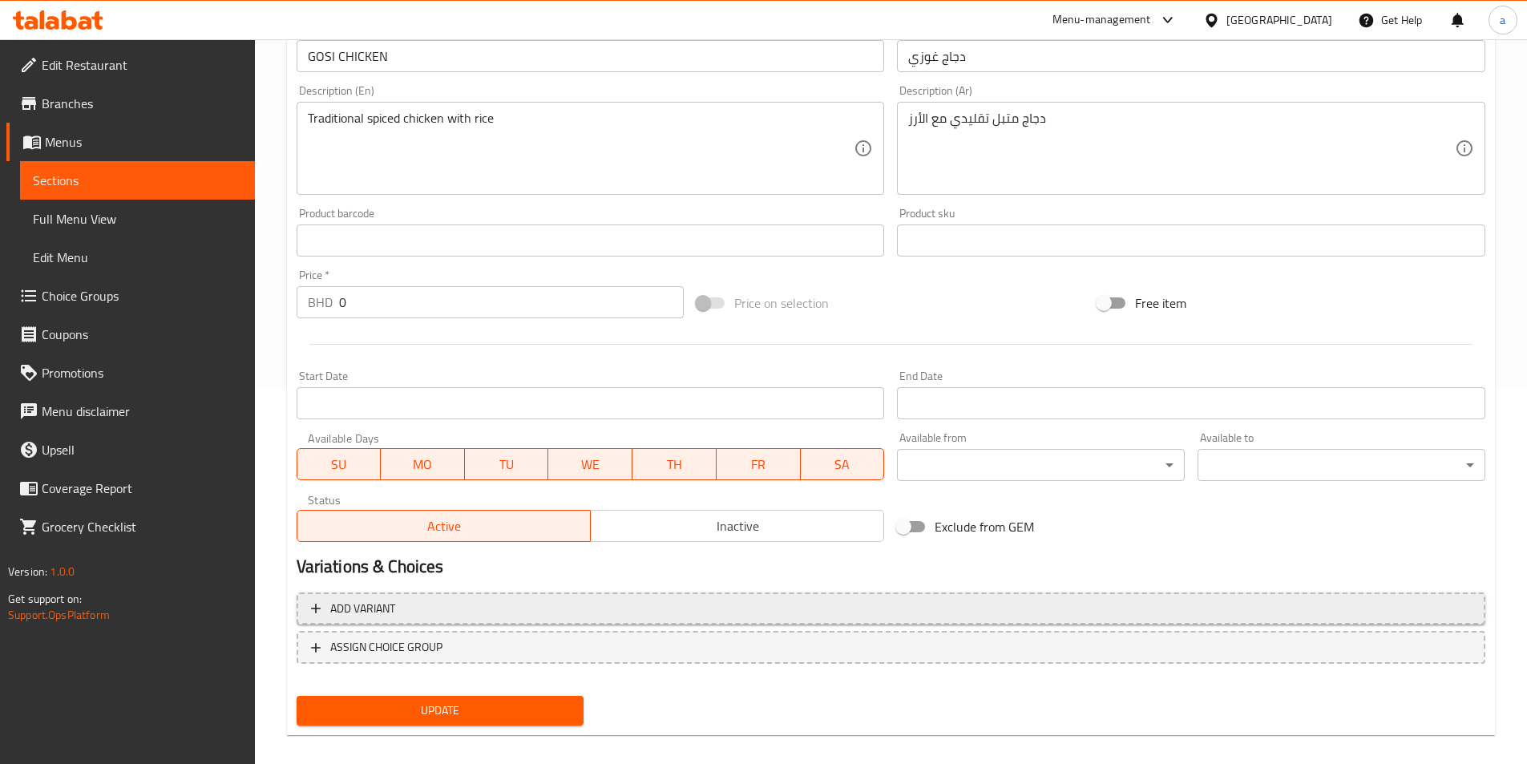
click at [619, 612] on span "Add variant" at bounding box center [891, 609] width 1160 height 20
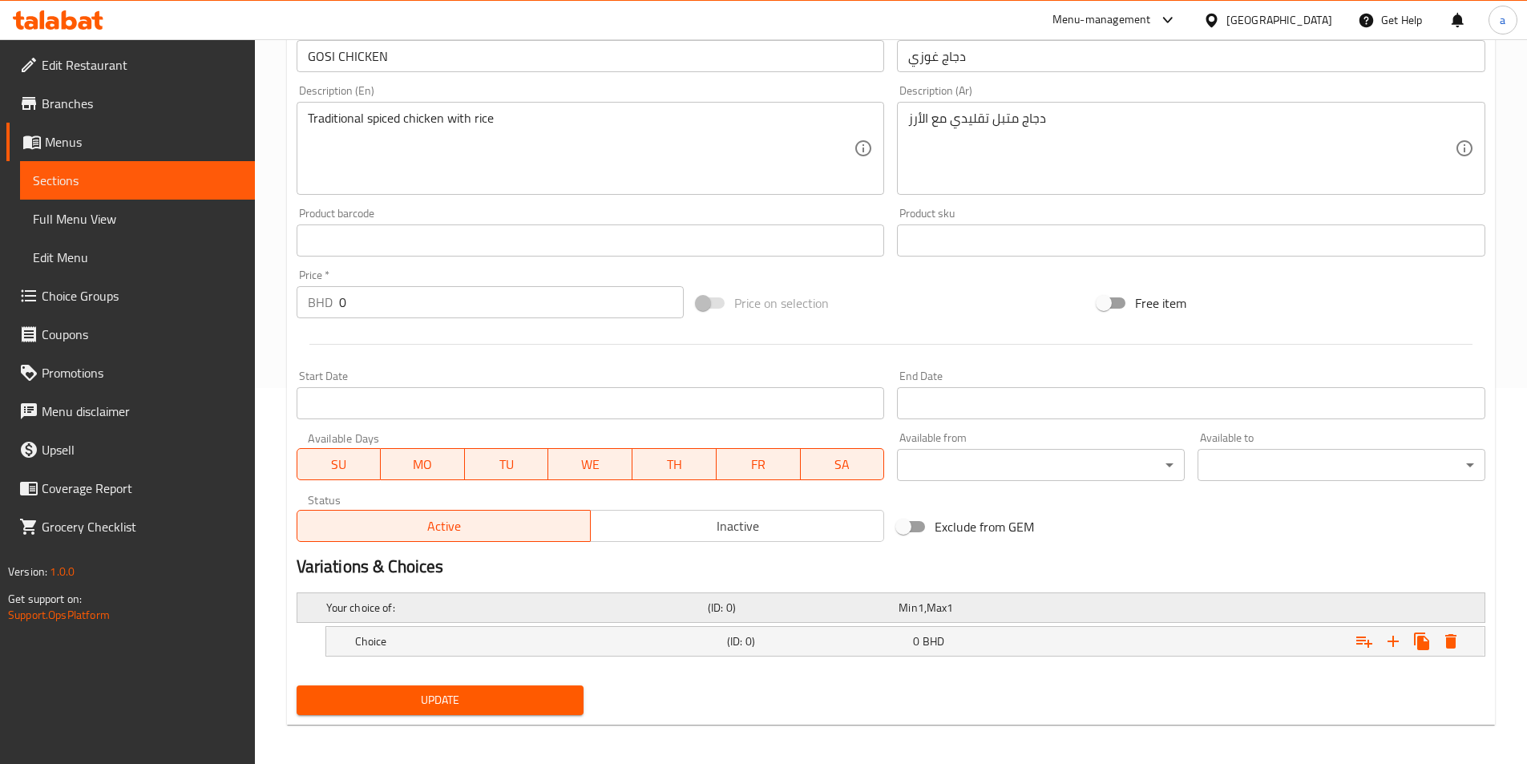
click at [679, 605] on h5 "Your choice of:" at bounding box center [513, 607] width 375 height 16
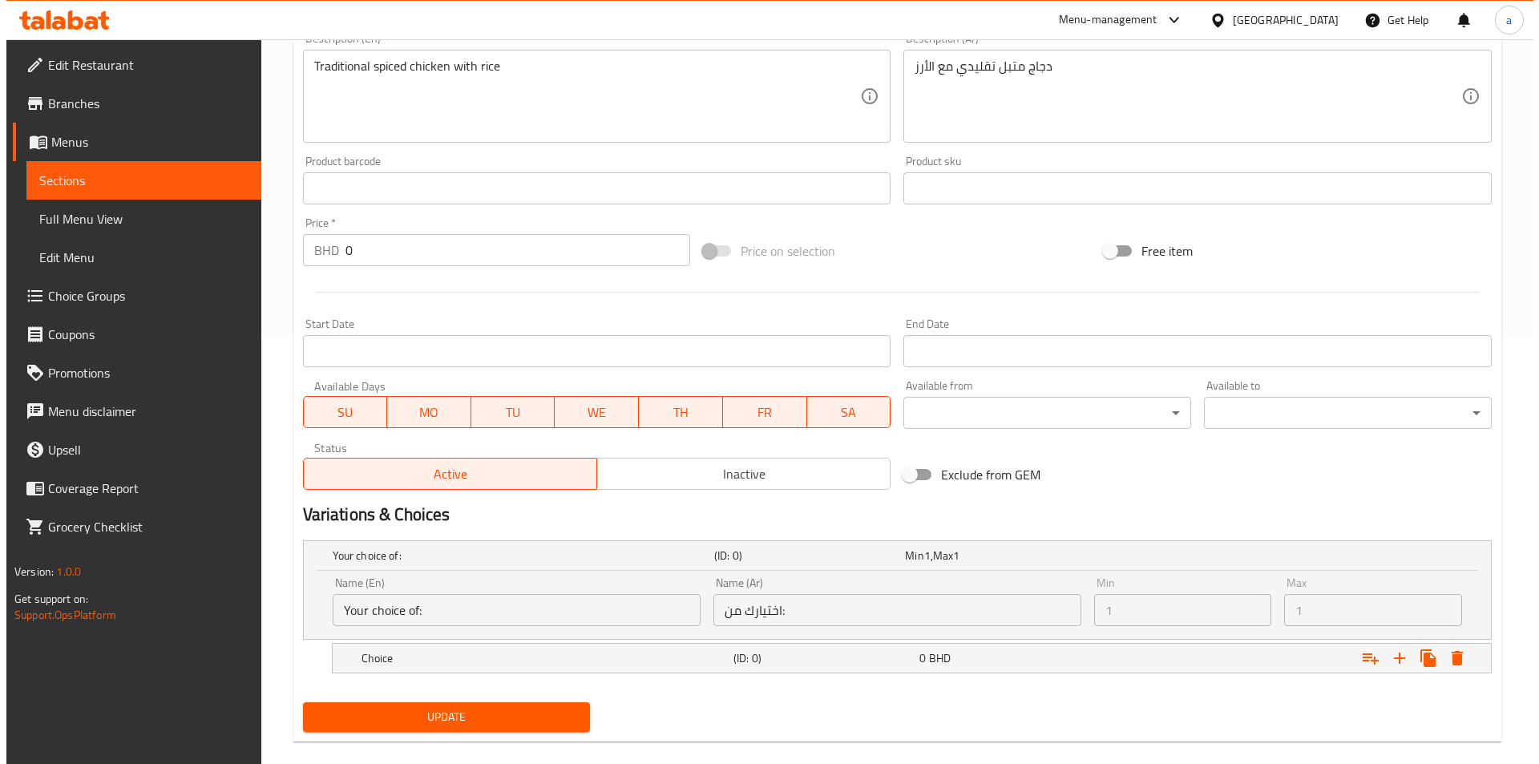
scroll to position [450, 0]
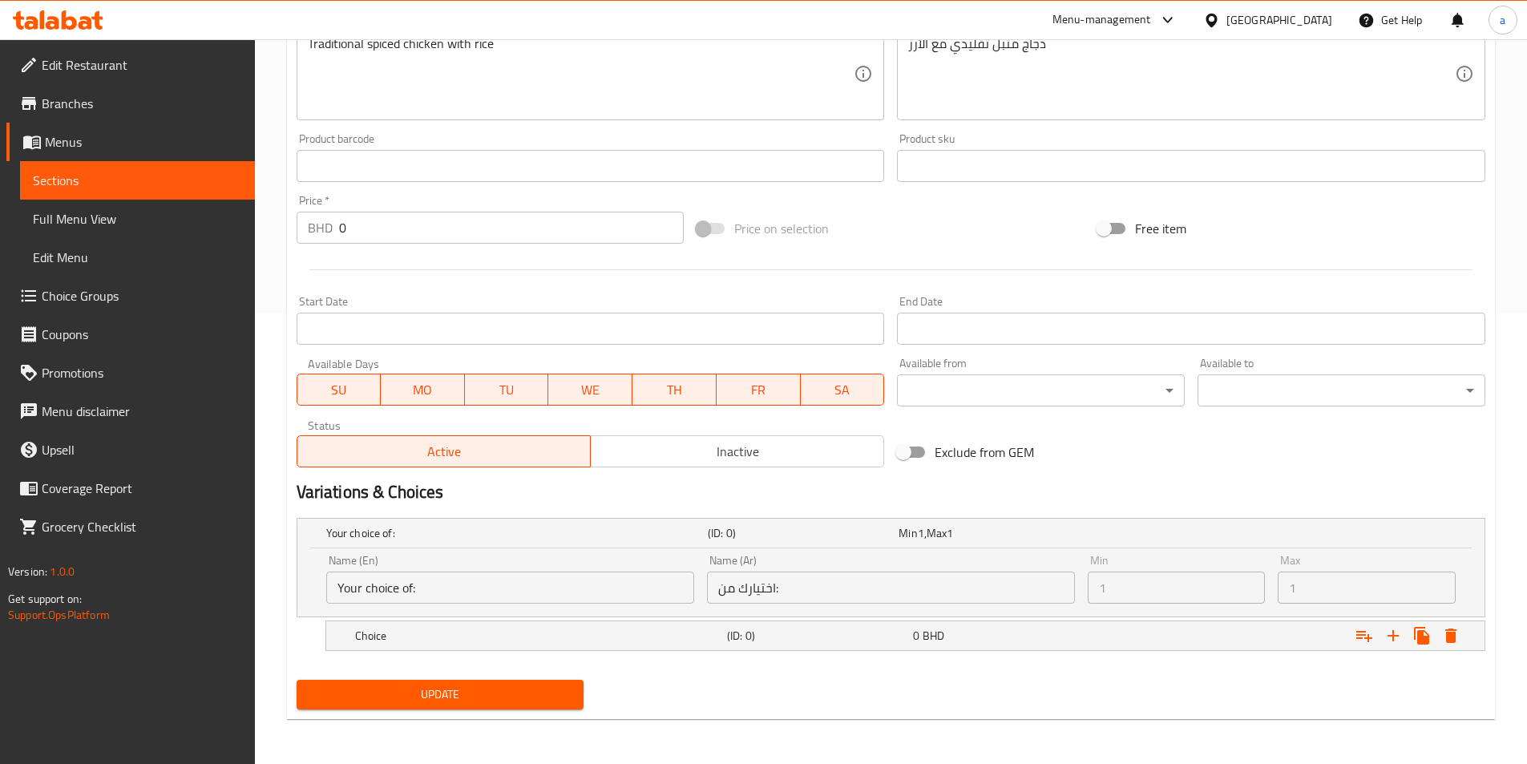
click at [586, 584] on input "Your choice of:" at bounding box center [510, 587] width 368 height 32
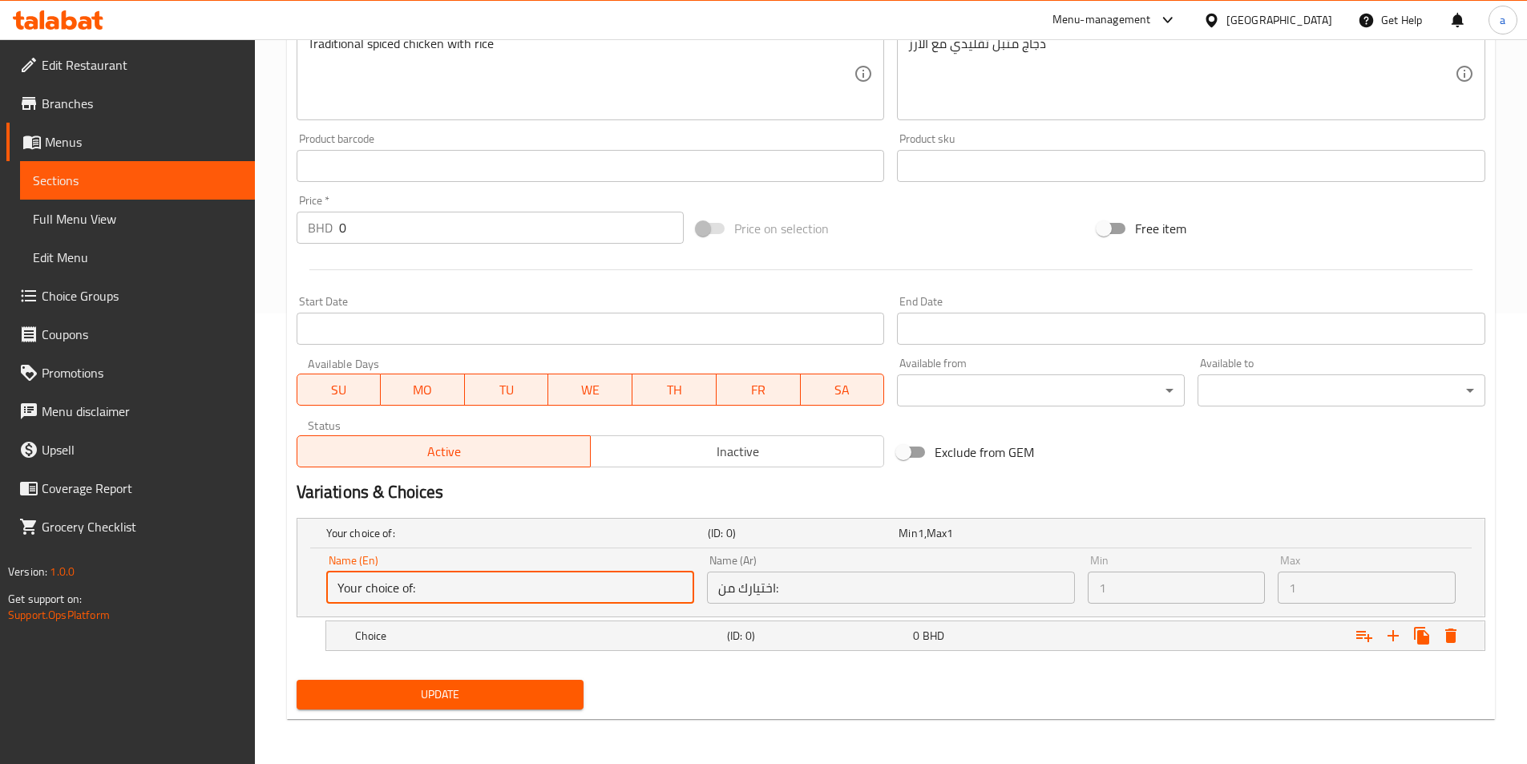
click at [586, 584] on input "Your choice of:" at bounding box center [510, 587] width 368 height 32
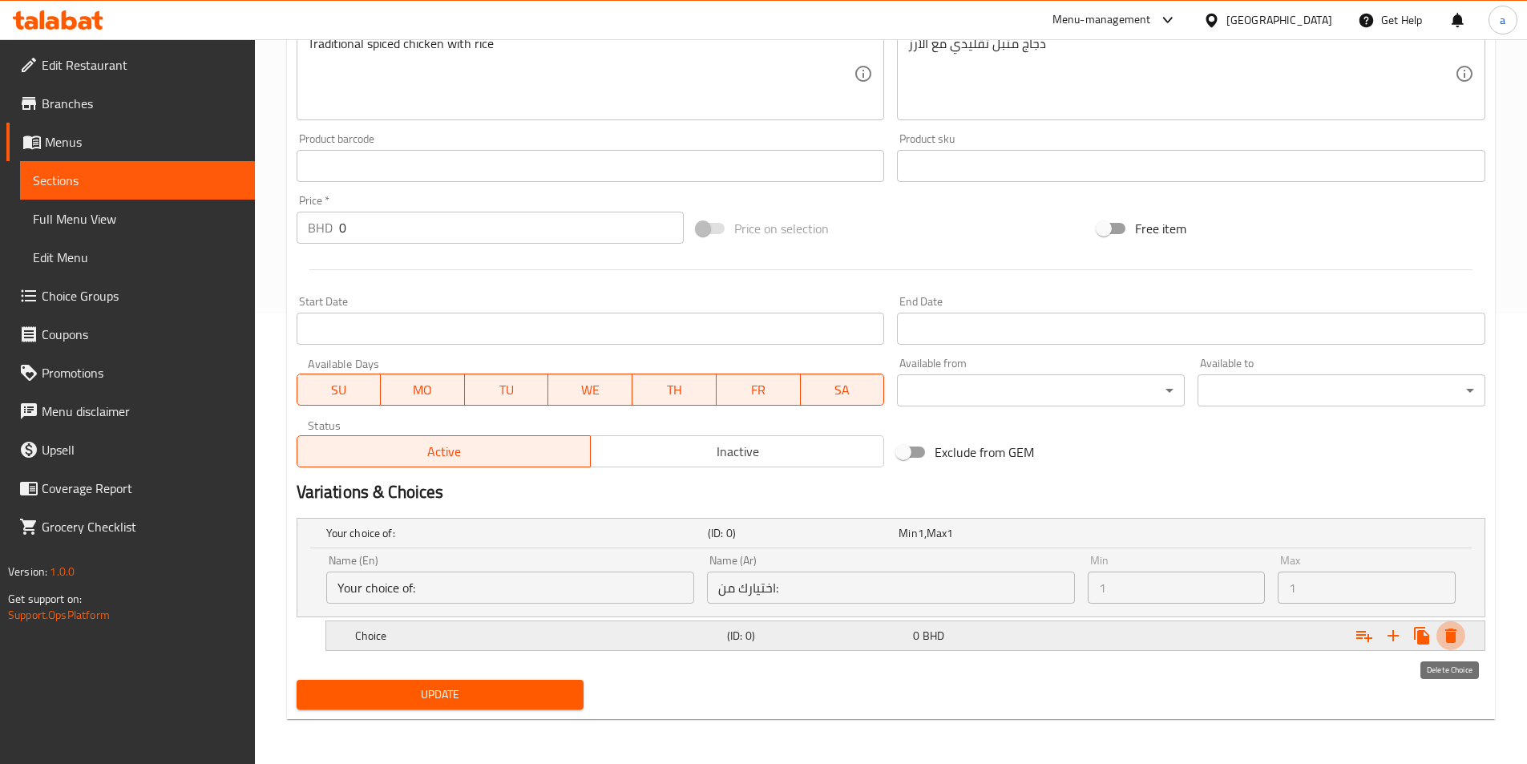
click at [1446, 639] on icon "Expand" at bounding box center [1450, 635] width 11 height 14
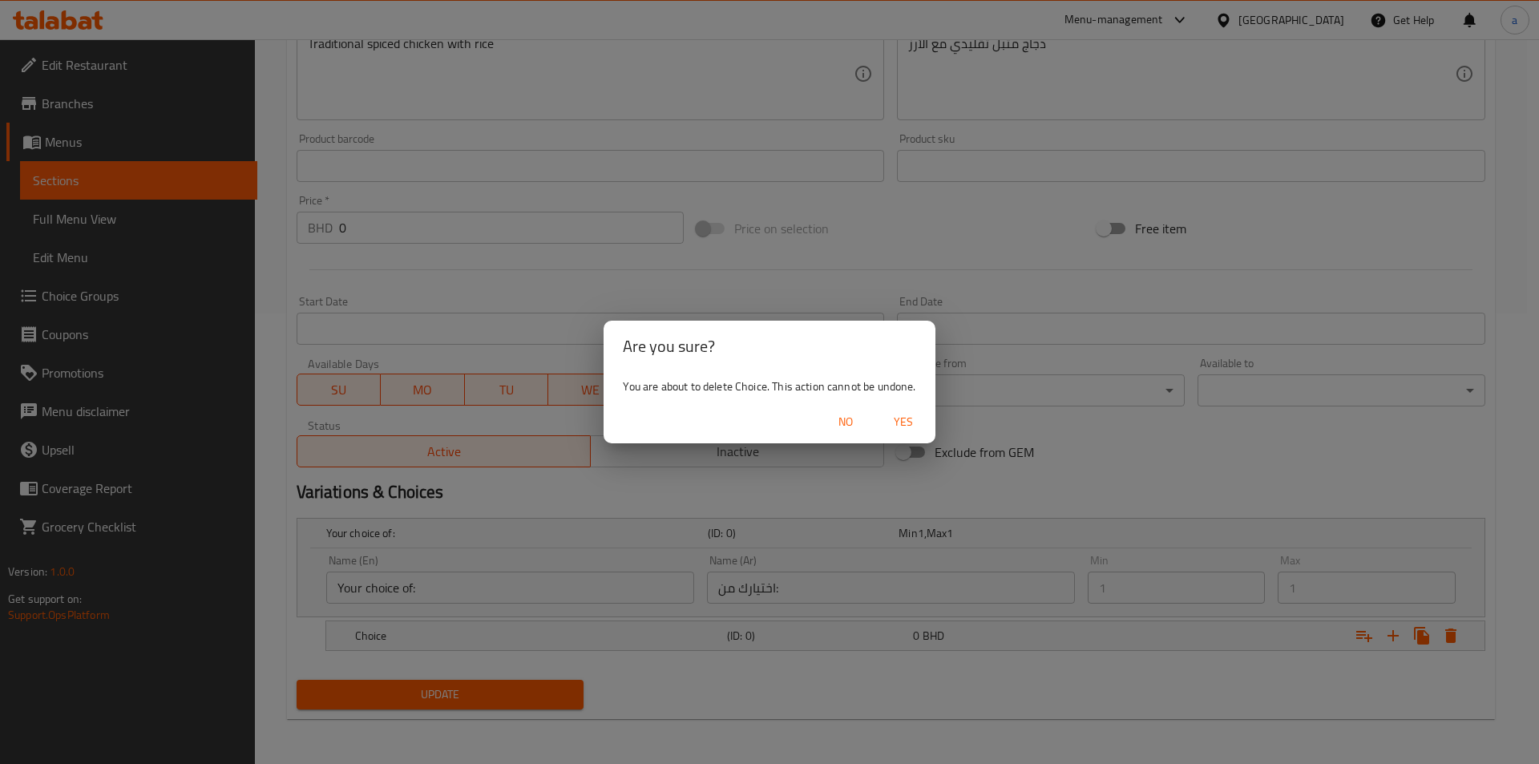
click at [892, 422] on span "Yes" at bounding box center [903, 422] width 38 height 20
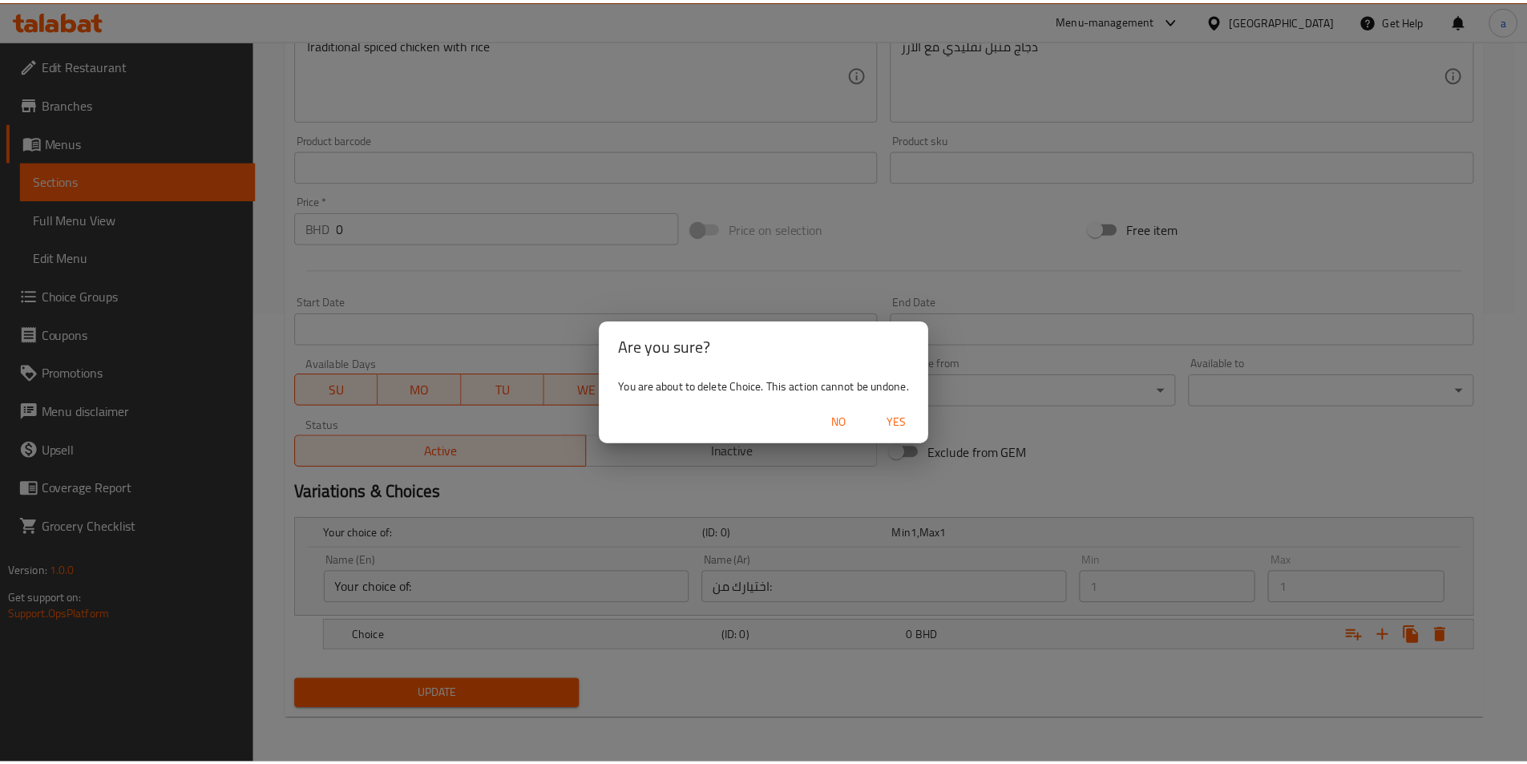
scroll to position [376, 0]
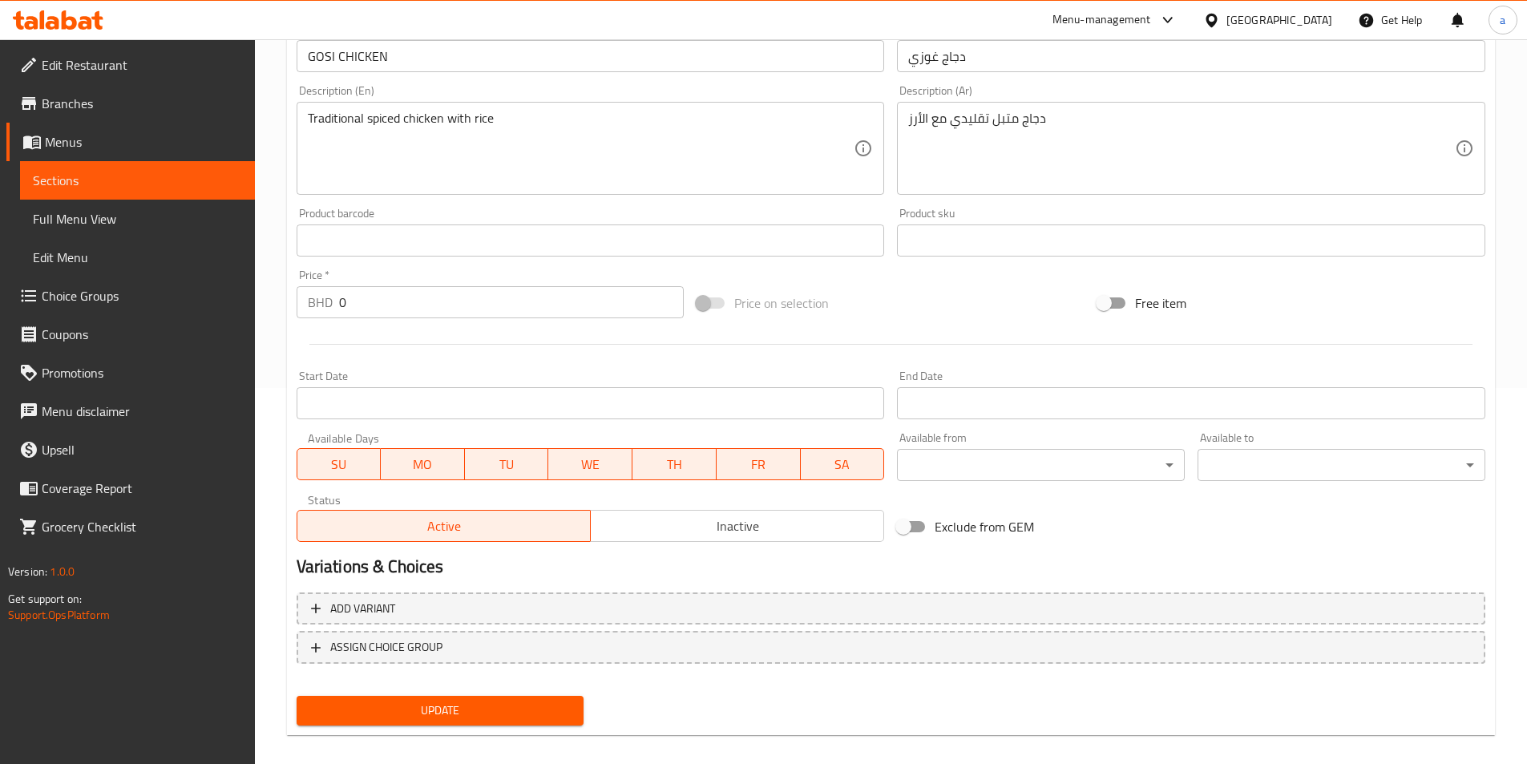
click at [106, 305] on span "Choice Groups" at bounding box center [142, 295] width 200 height 19
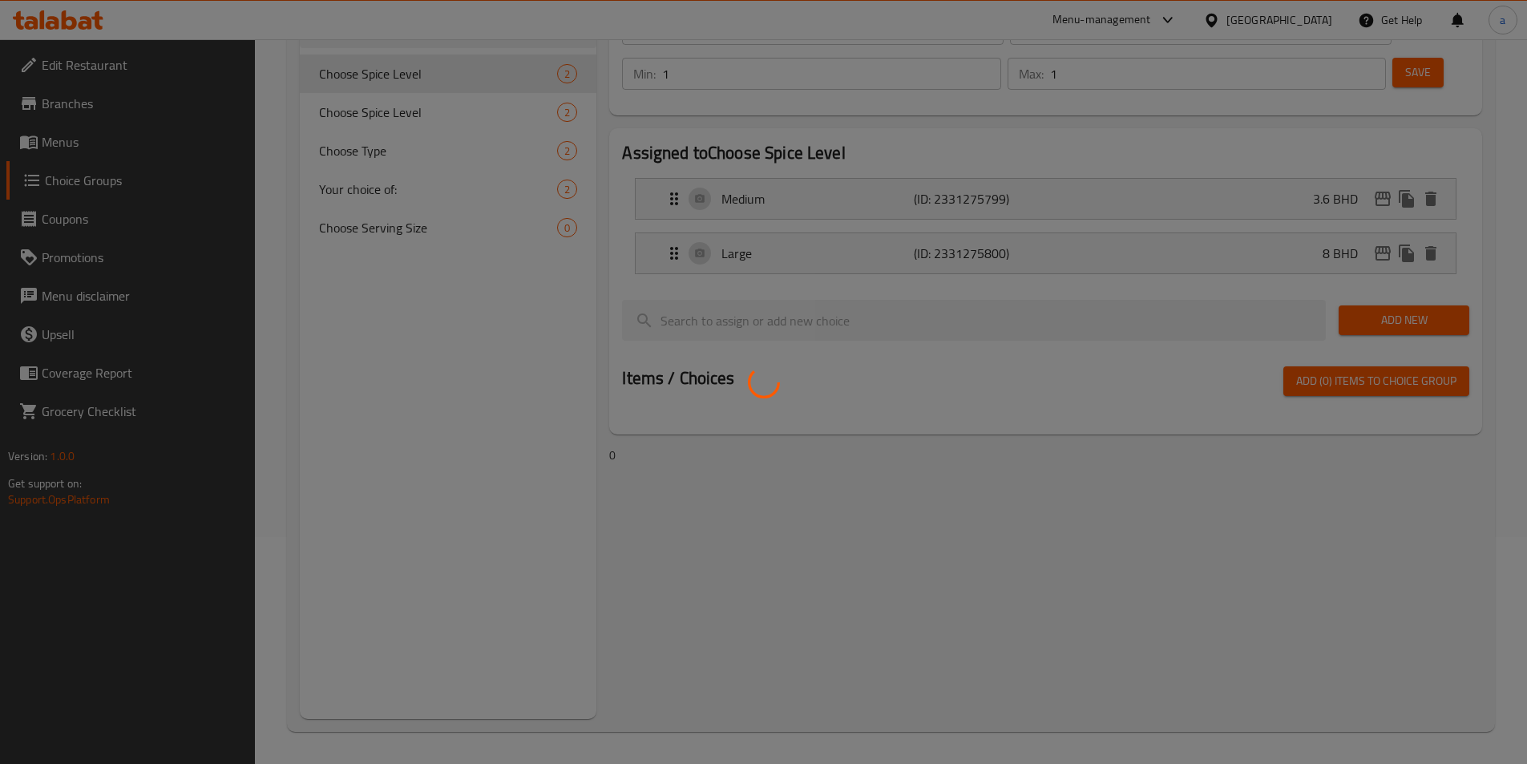
scroll to position [227, 0]
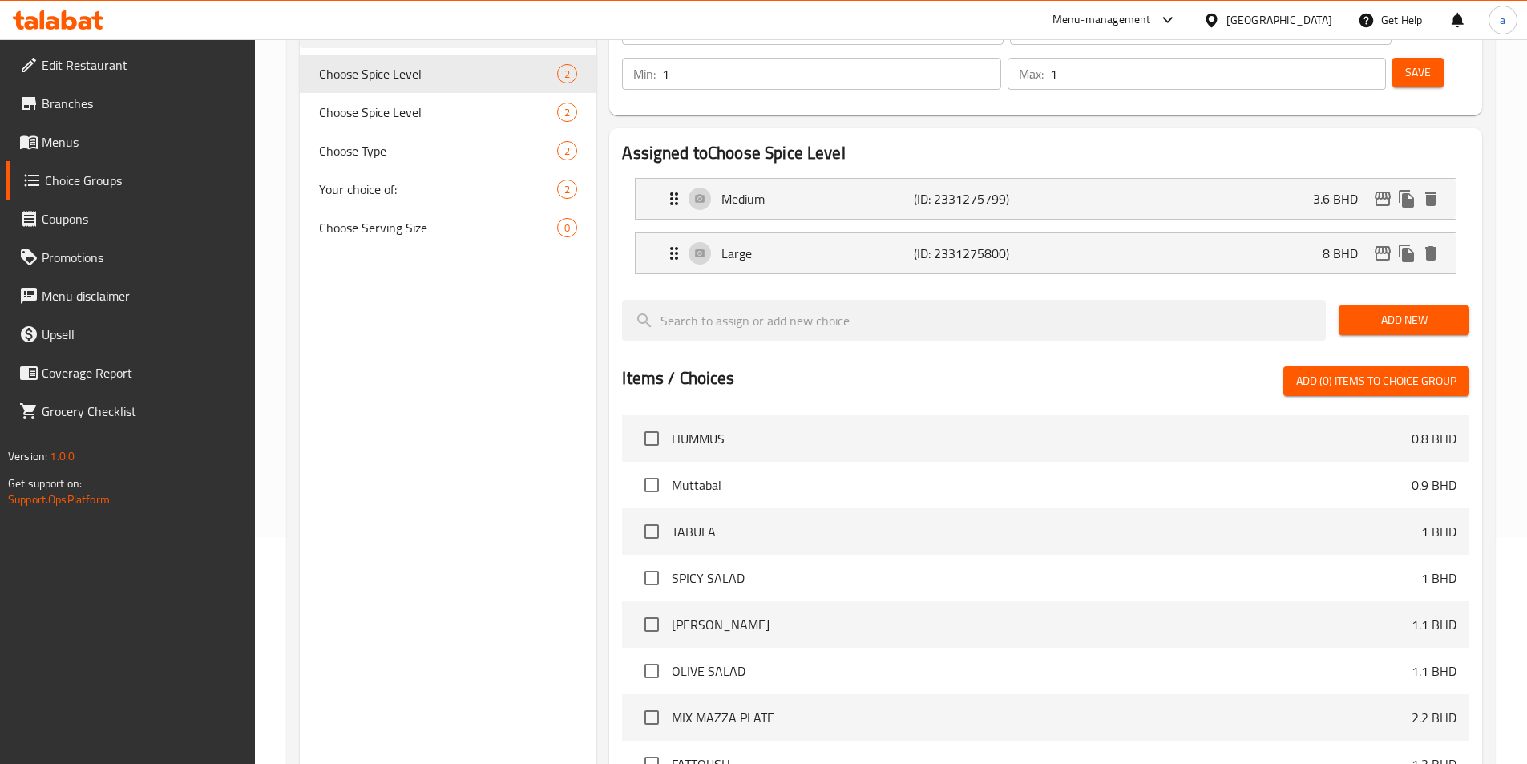
click at [465, 232] on div "Home / Restaurants management / Choice Groups Choice Groups Choice Groups Choos…" at bounding box center [891, 428] width 1208 height 1167
click at [465, 232] on span "Choose Serving Size" at bounding box center [414, 227] width 191 height 19
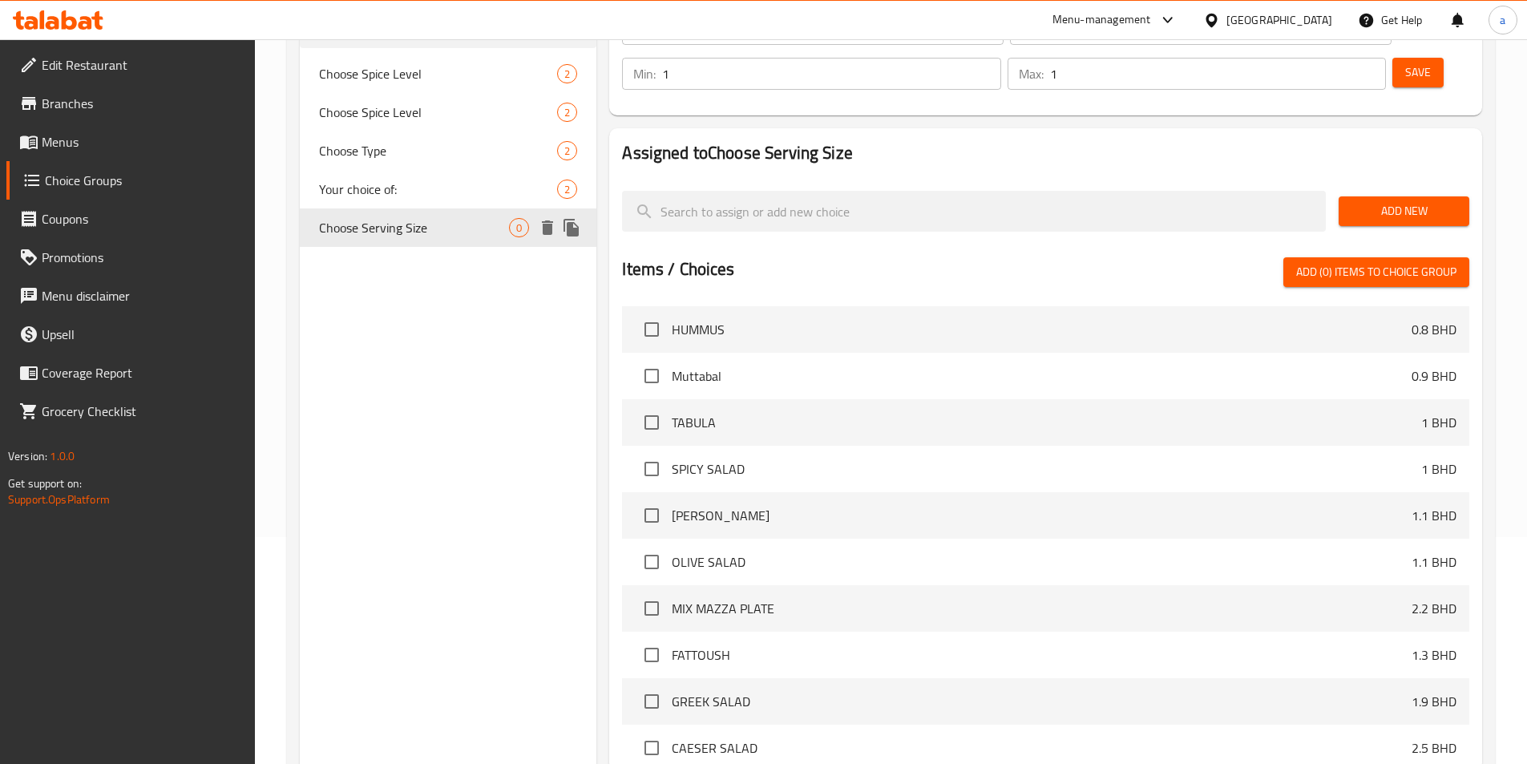
type input "Choose Serving Size"
type input "اختر حجم الكمية"
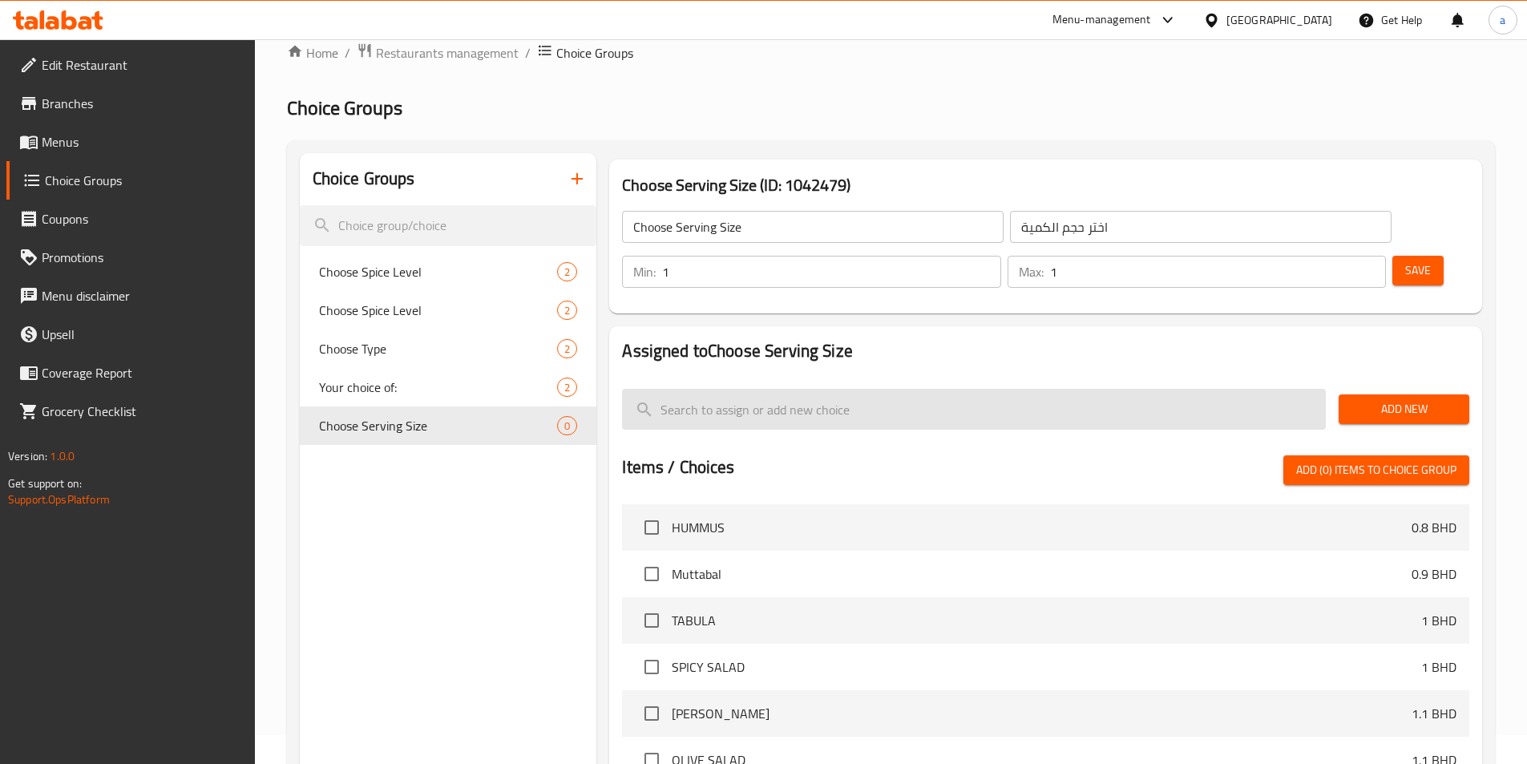
scroll to position [80, 0]
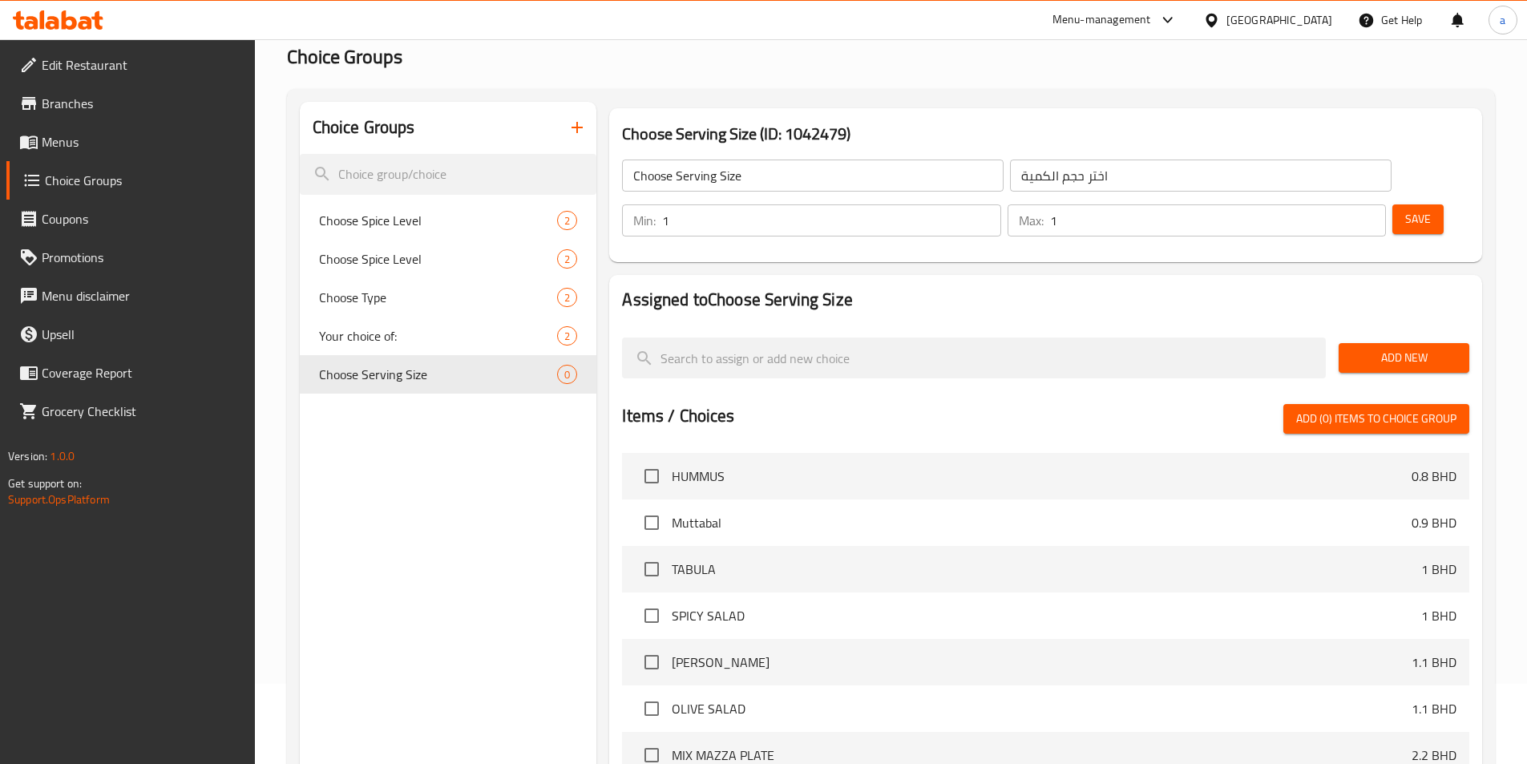
click at [1333, 409] on span "Add (0) items to choice group" at bounding box center [1376, 419] width 160 height 20
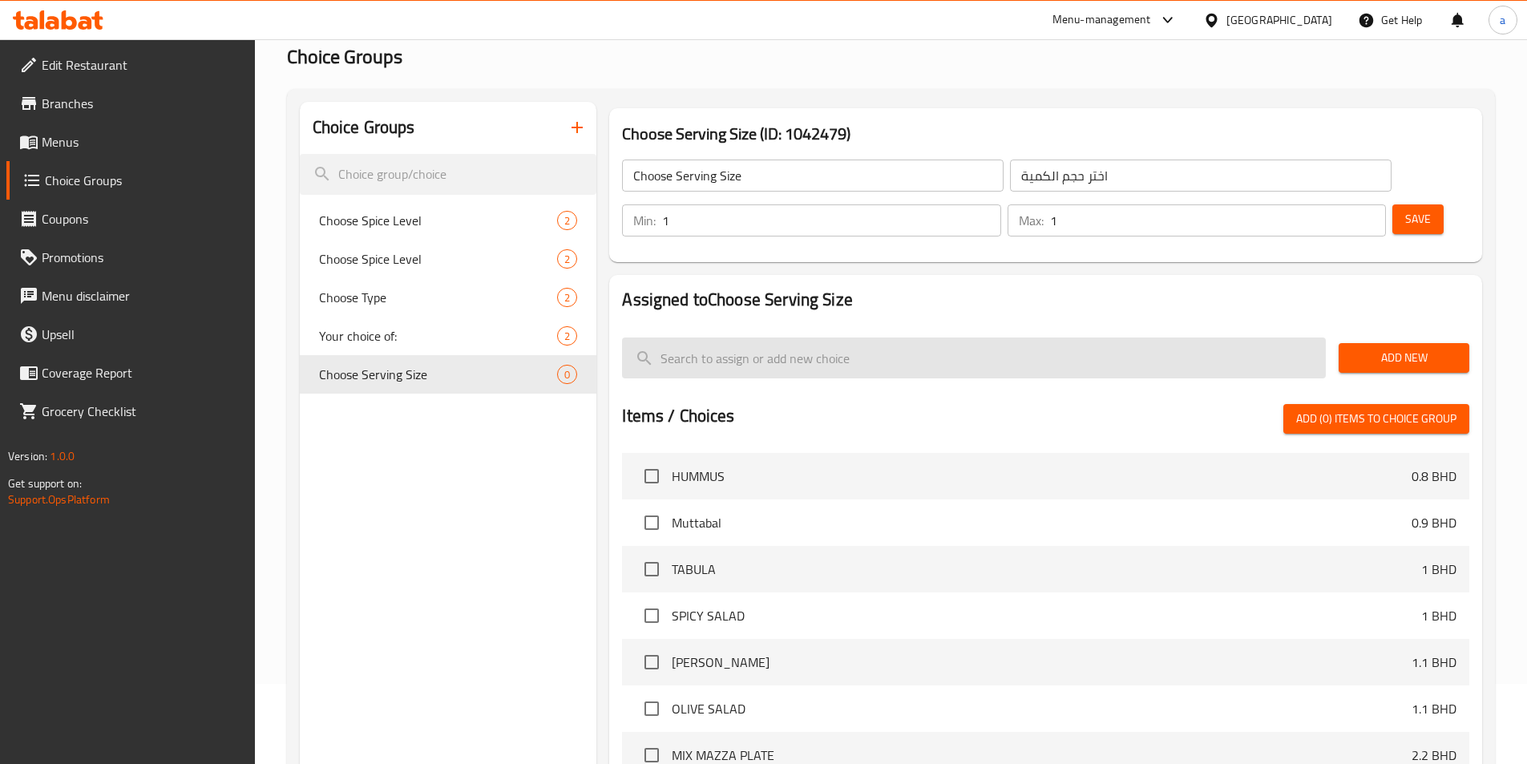
click at [1222, 337] on input "search" at bounding box center [974, 357] width 704 height 41
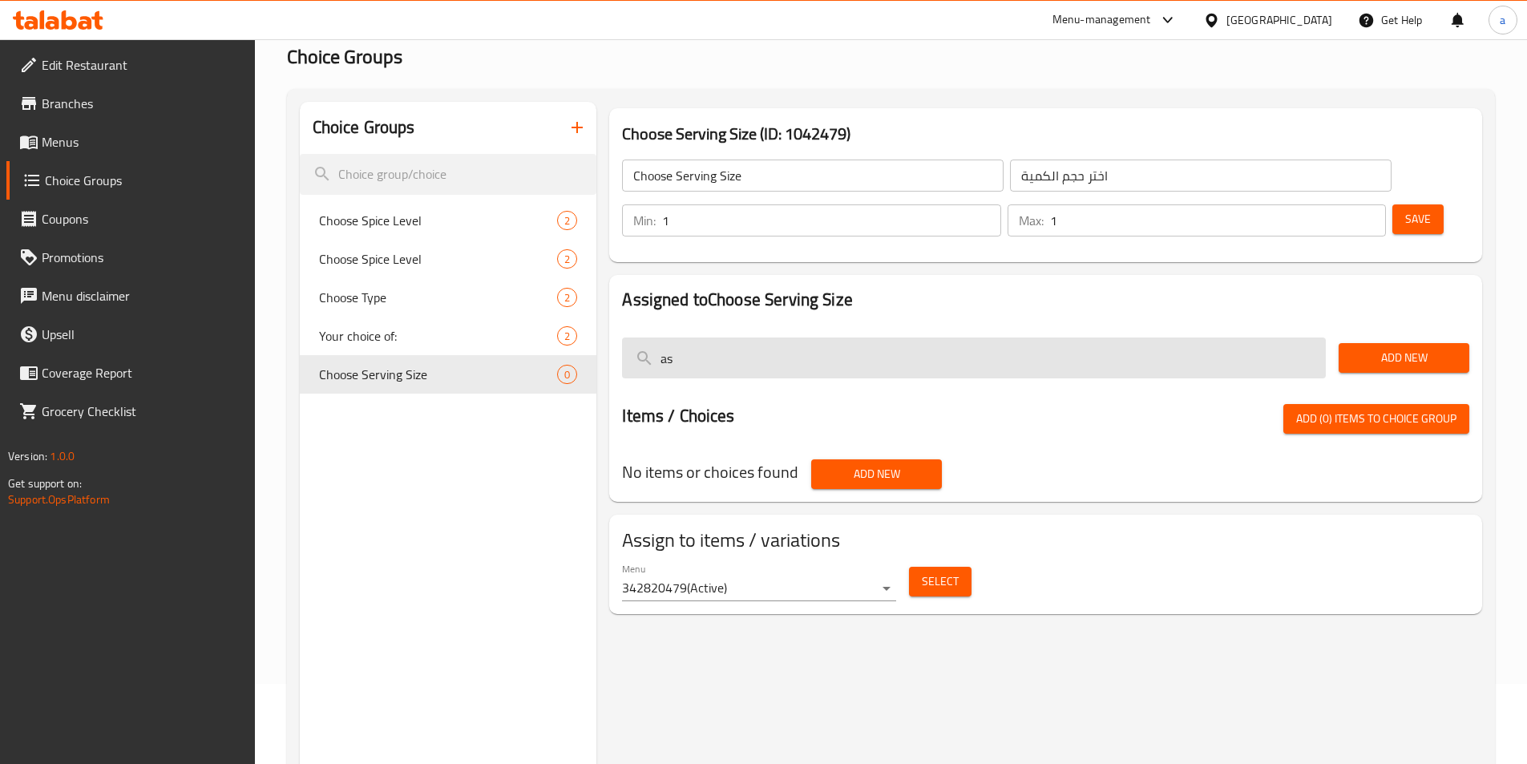
type input "a"
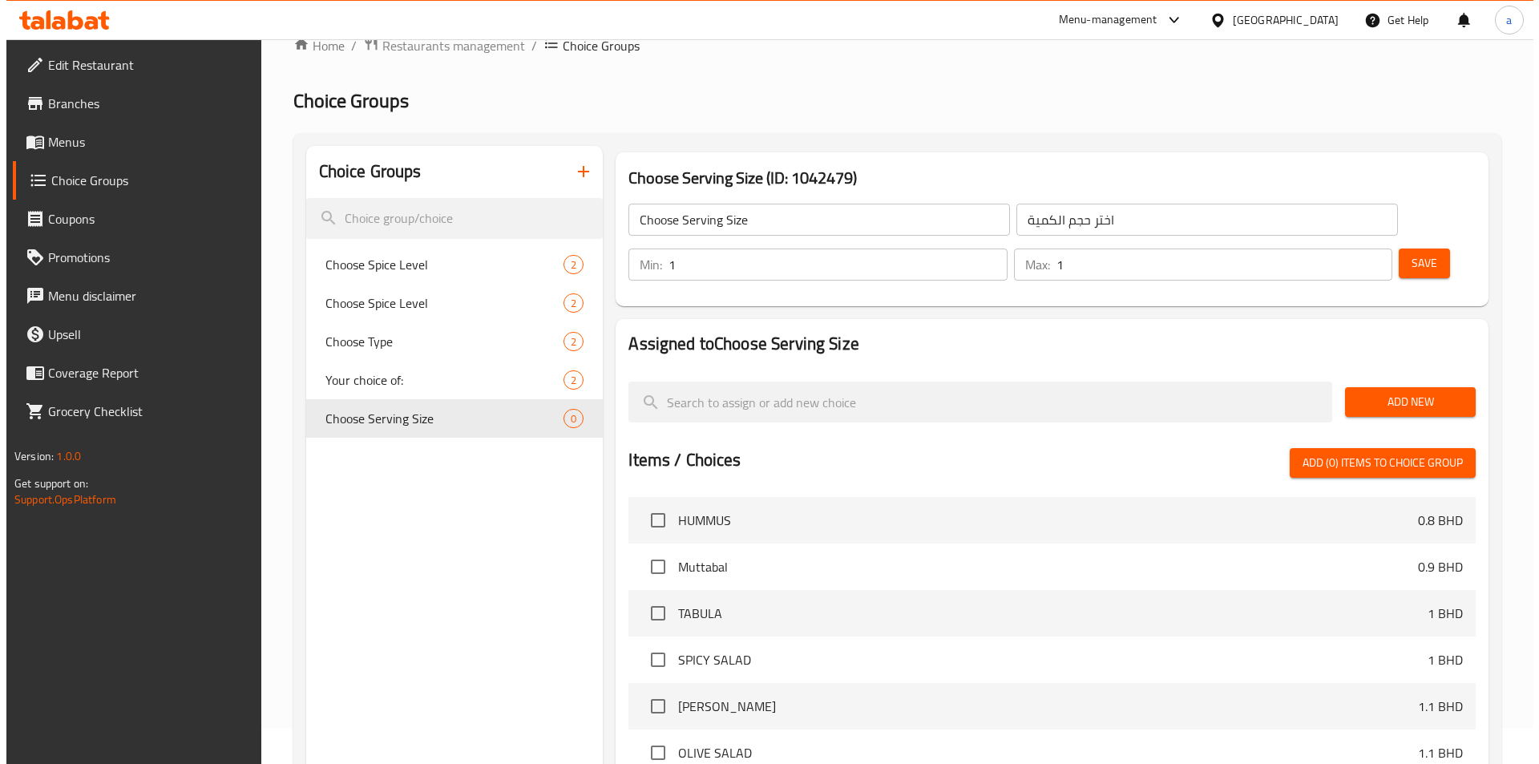
scroll to position [0, 0]
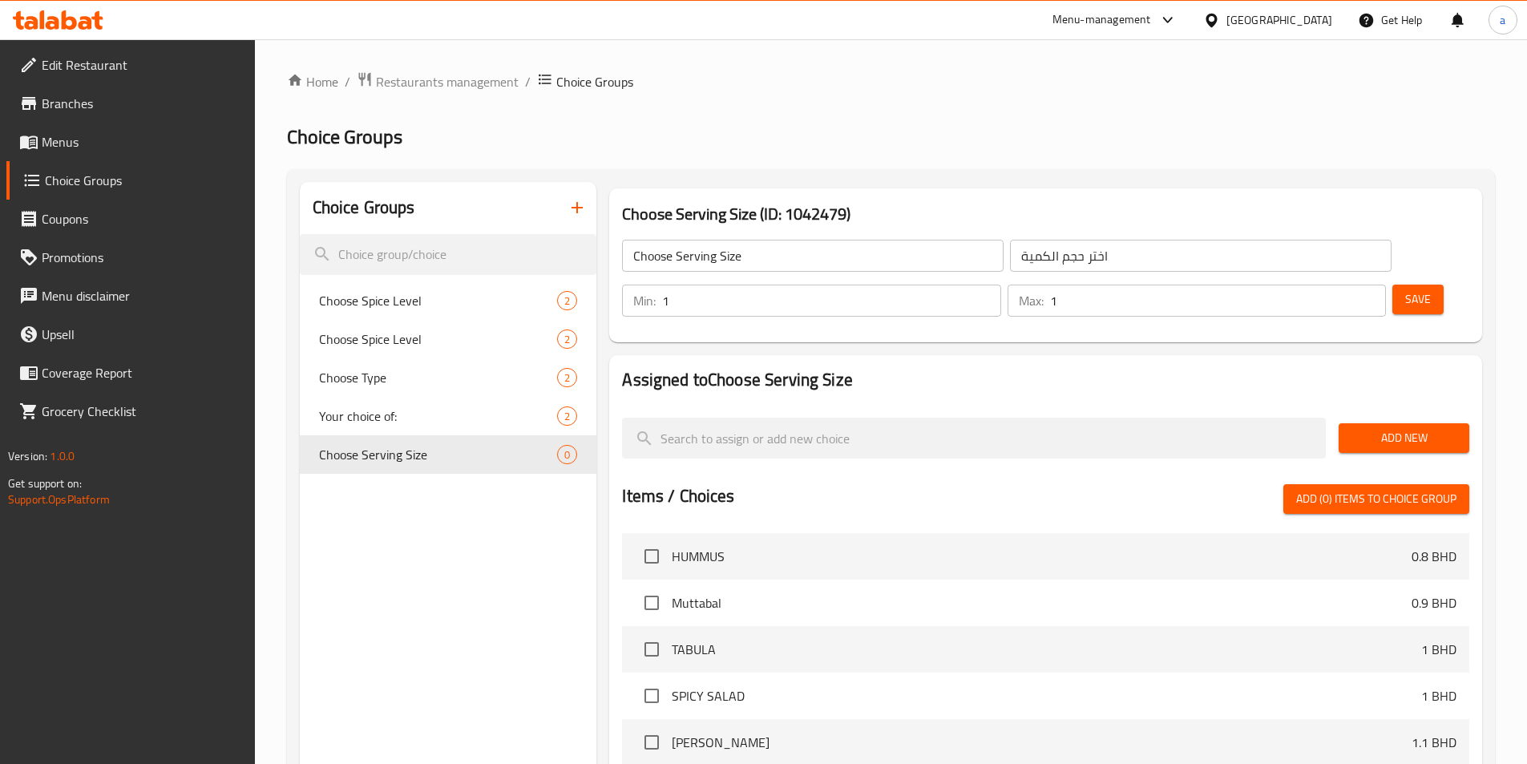
click at [412, 502] on div "Choice Groups Choose Spice Level 2 Choose Spice Level 2 Choose Type 2 Your choi…" at bounding box center [448, 649] width 297 height 934
click at [571, 457] on icon "duplicate" at bounding box center [570, 455] width 15 height 18
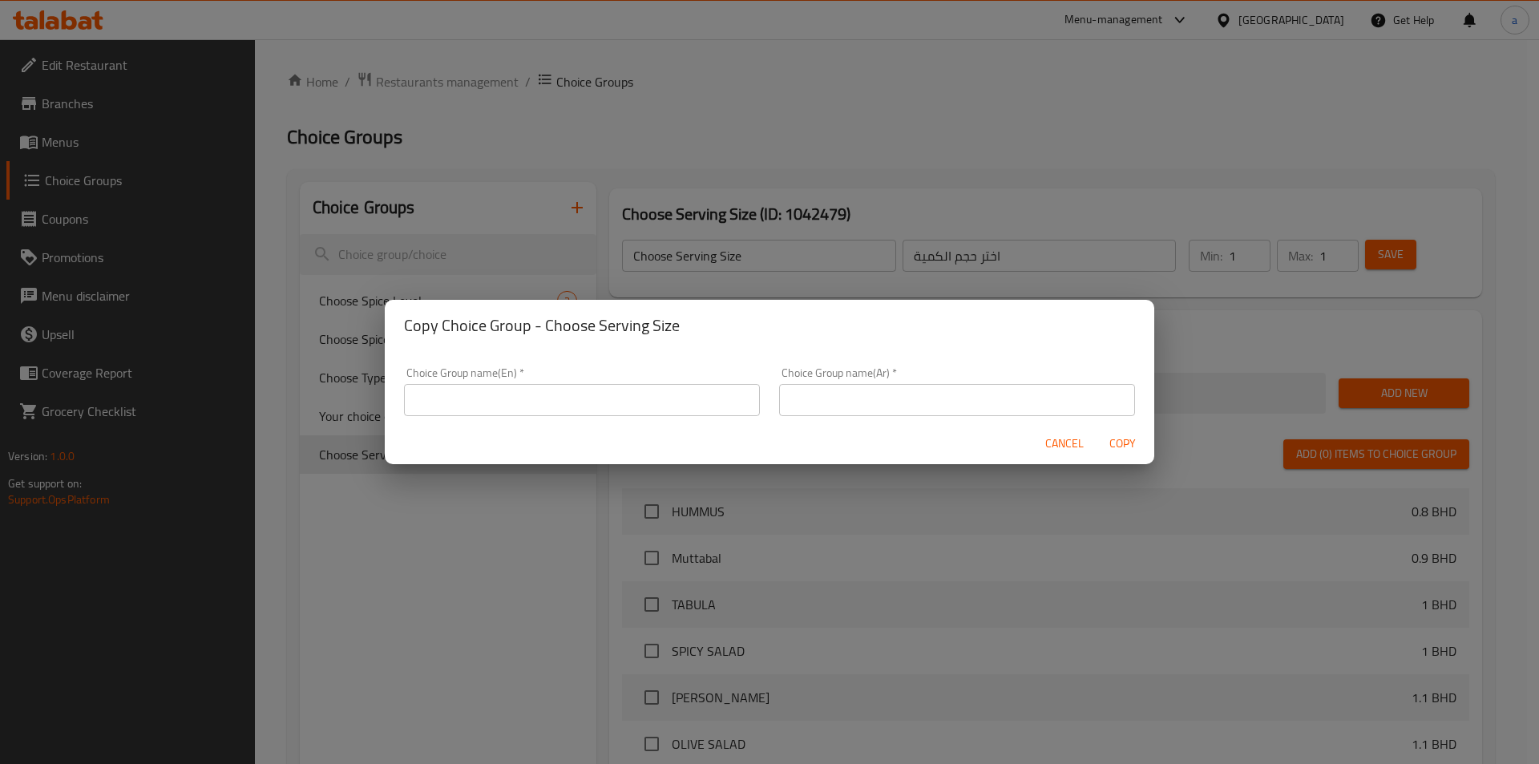
click at [613, 403] on input "text" at bounding box center [582, 400] width 356 height 32
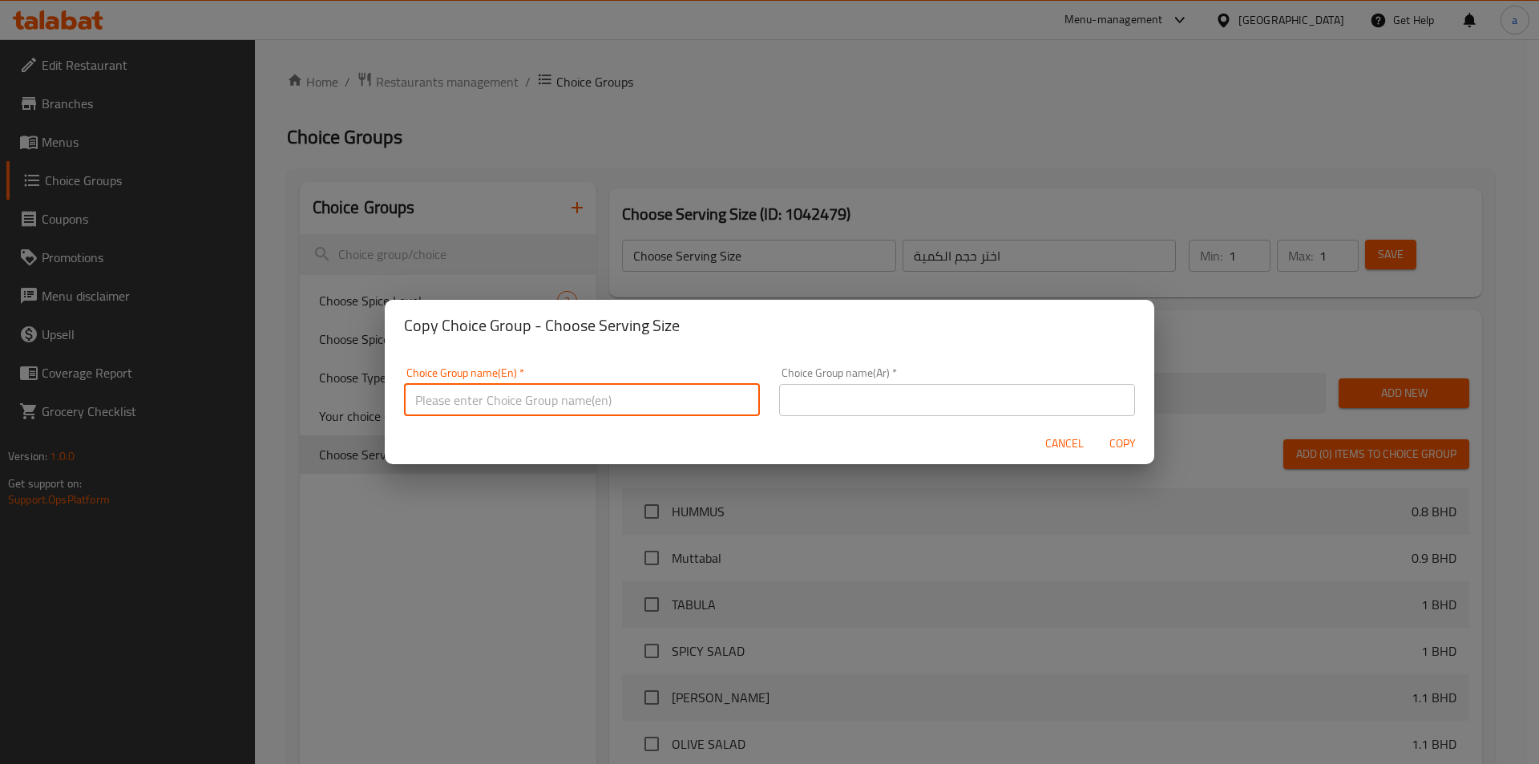
click at [318, 563] on div "Copy Choice Group - Choose Serving Size Choice Group name(En)   * Choice Group …" at bounding box center [769, 382] width 1539 height 764
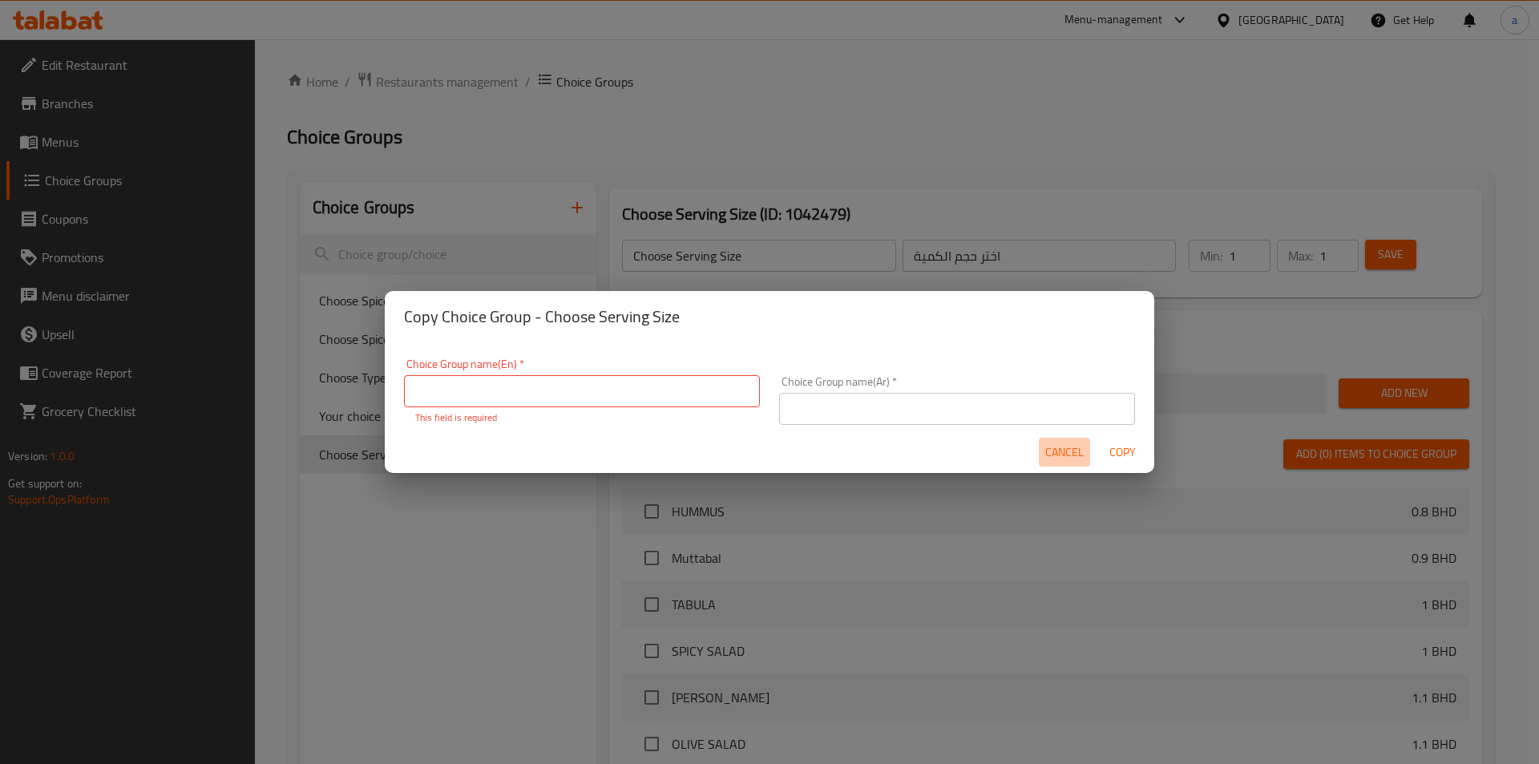
click at [1059, 453] on span "Cancel" at bounding box center [1064, 452] width 38 height 20
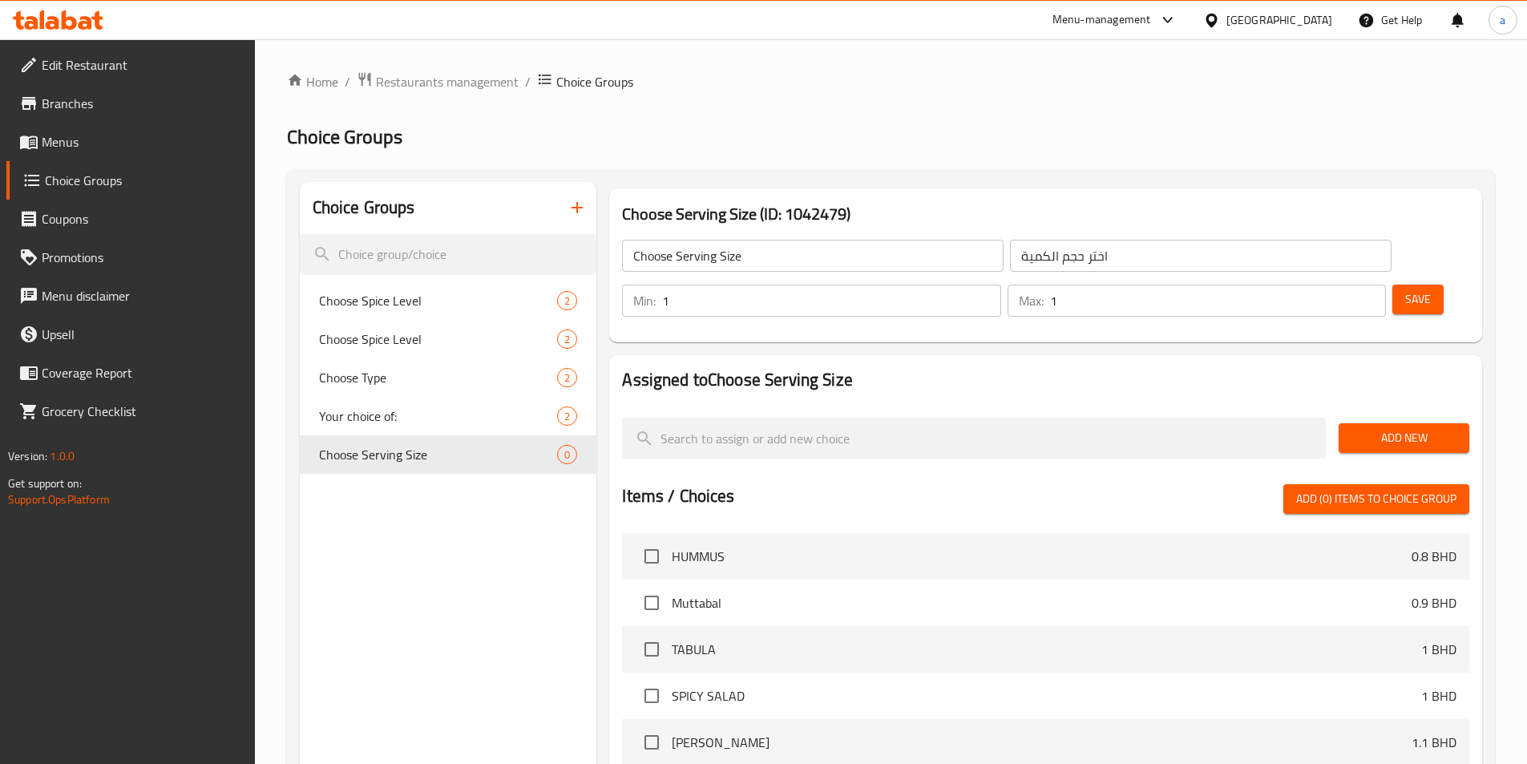
click at [129, 138] on span "Menus" at bounding box center [142, 141] width 200 height 19
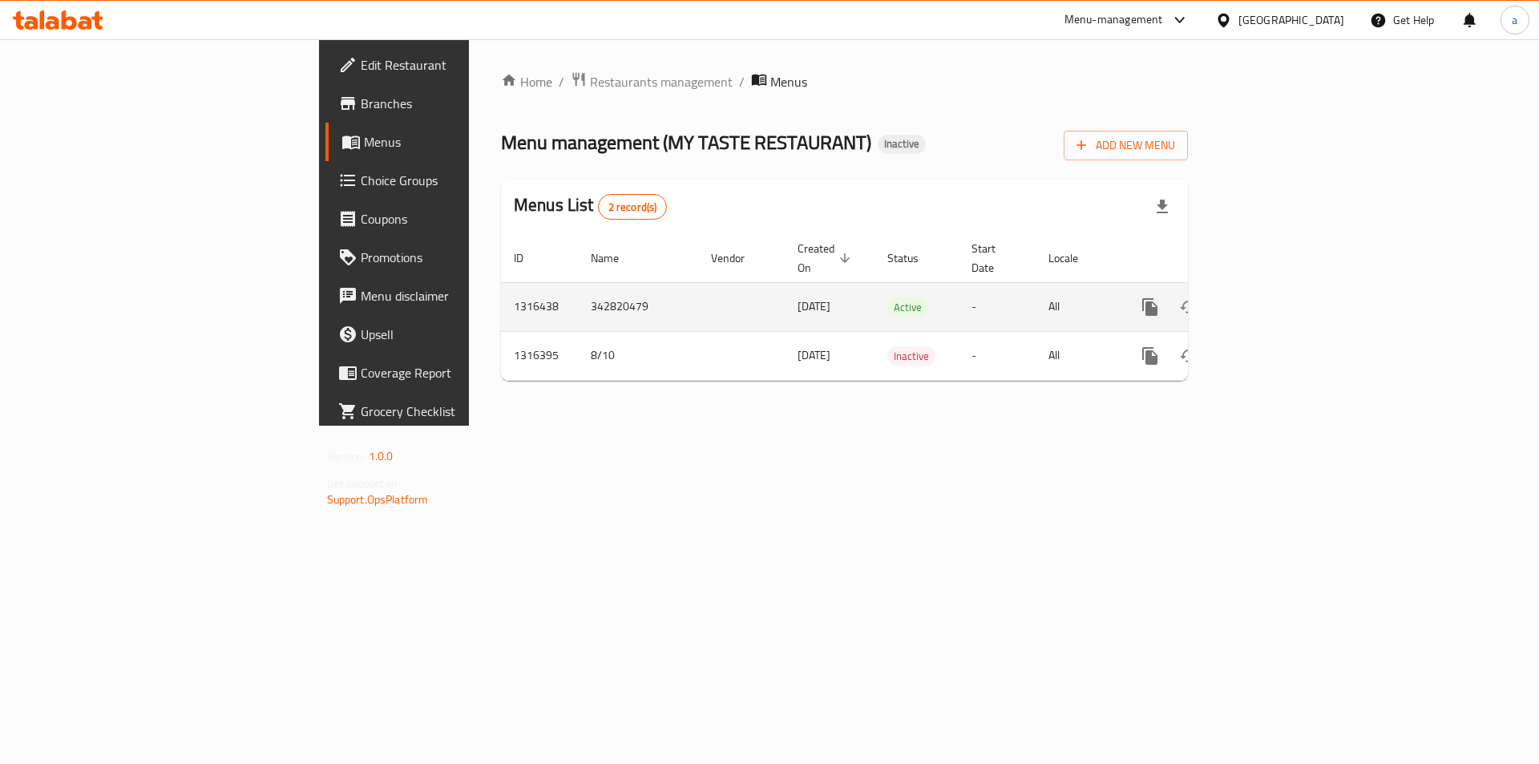
click at [1285, 288] on link "enhanced table" at bounding box center [1265, 307] width 38 height 38
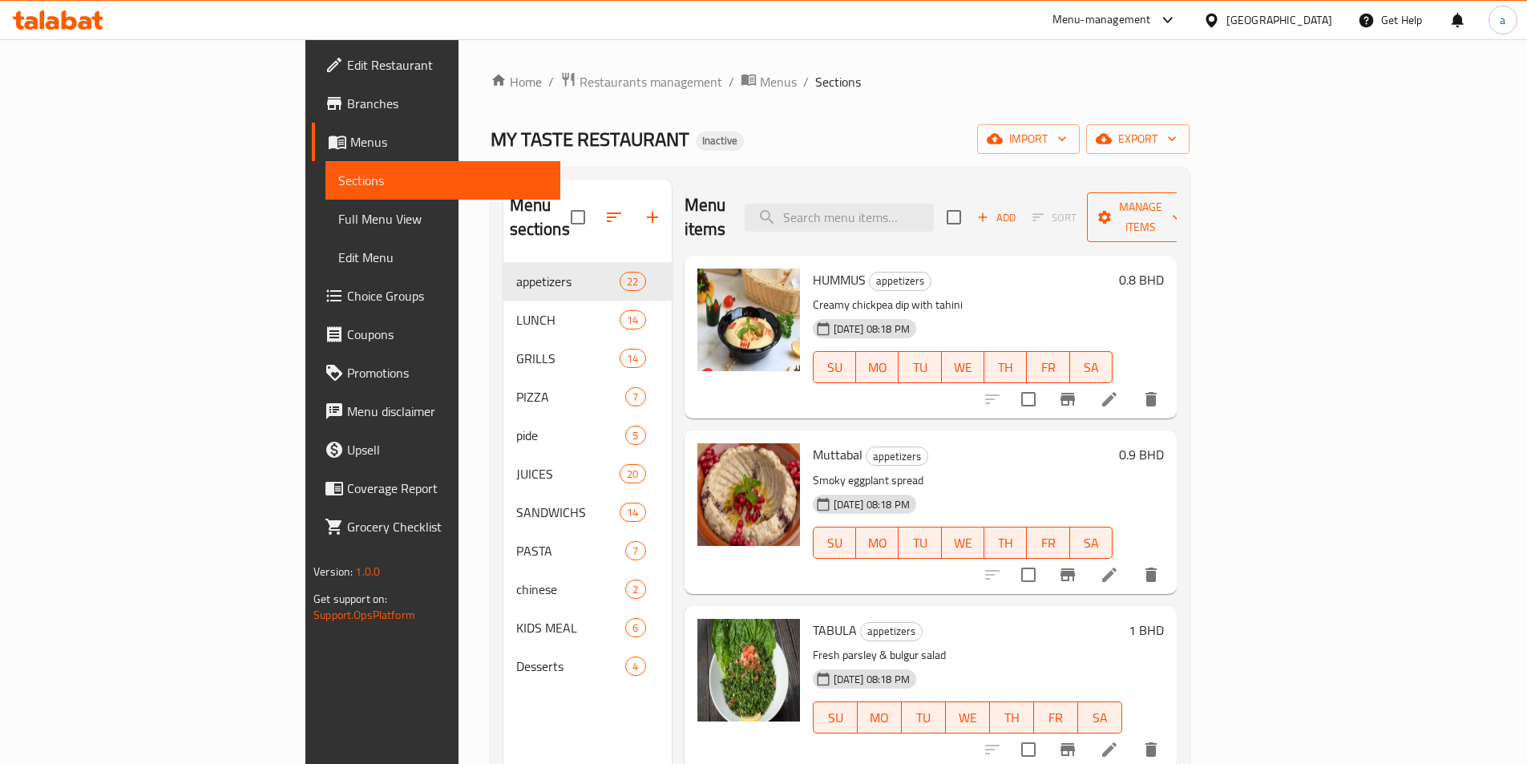
click at [1181, 212] on span "Manage items" at bounding box center [1140, 217] width 82 height 40
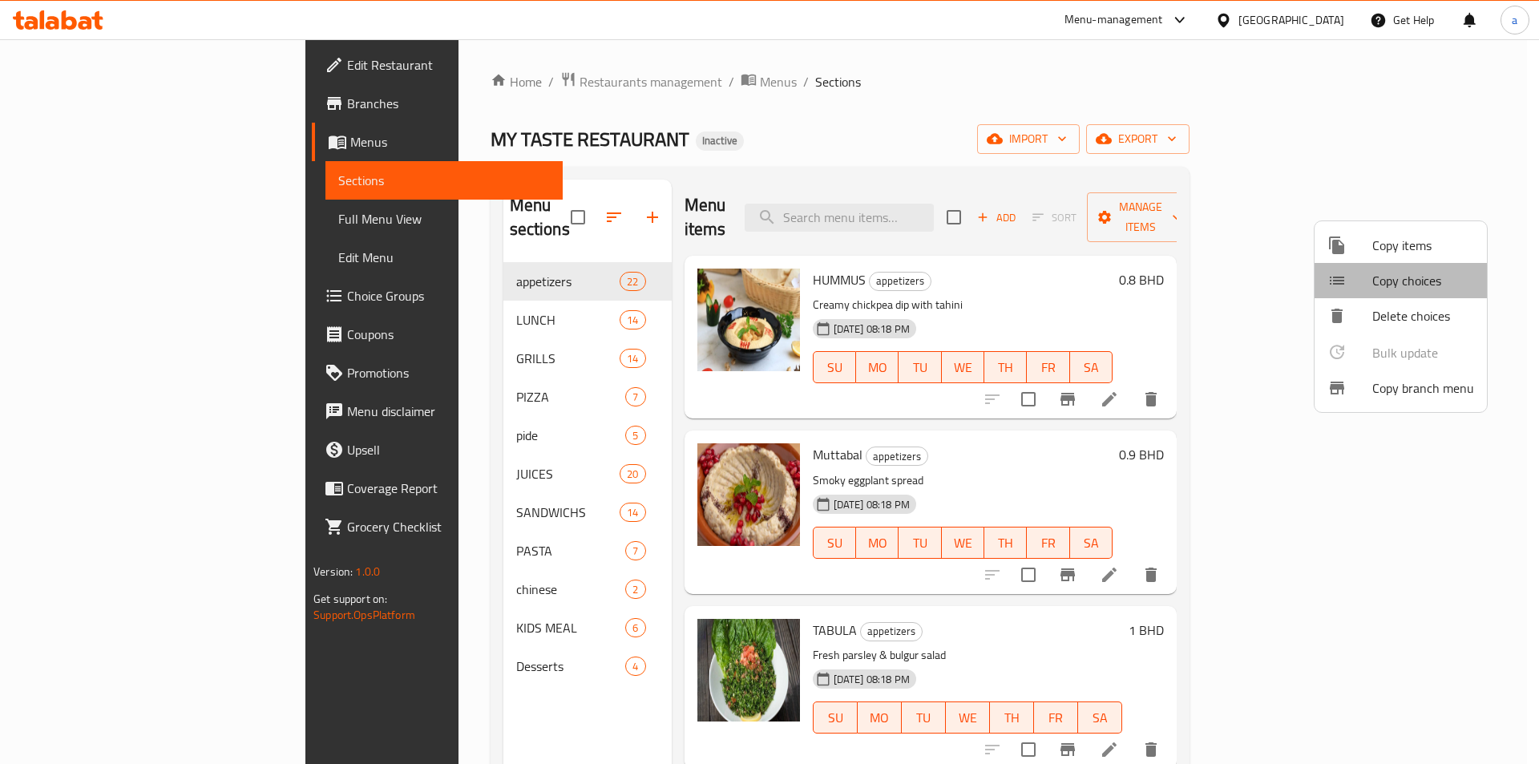
click at [1438, 290] on span "Copy choices" at bounding box center [1423, 280] width 102 height 19
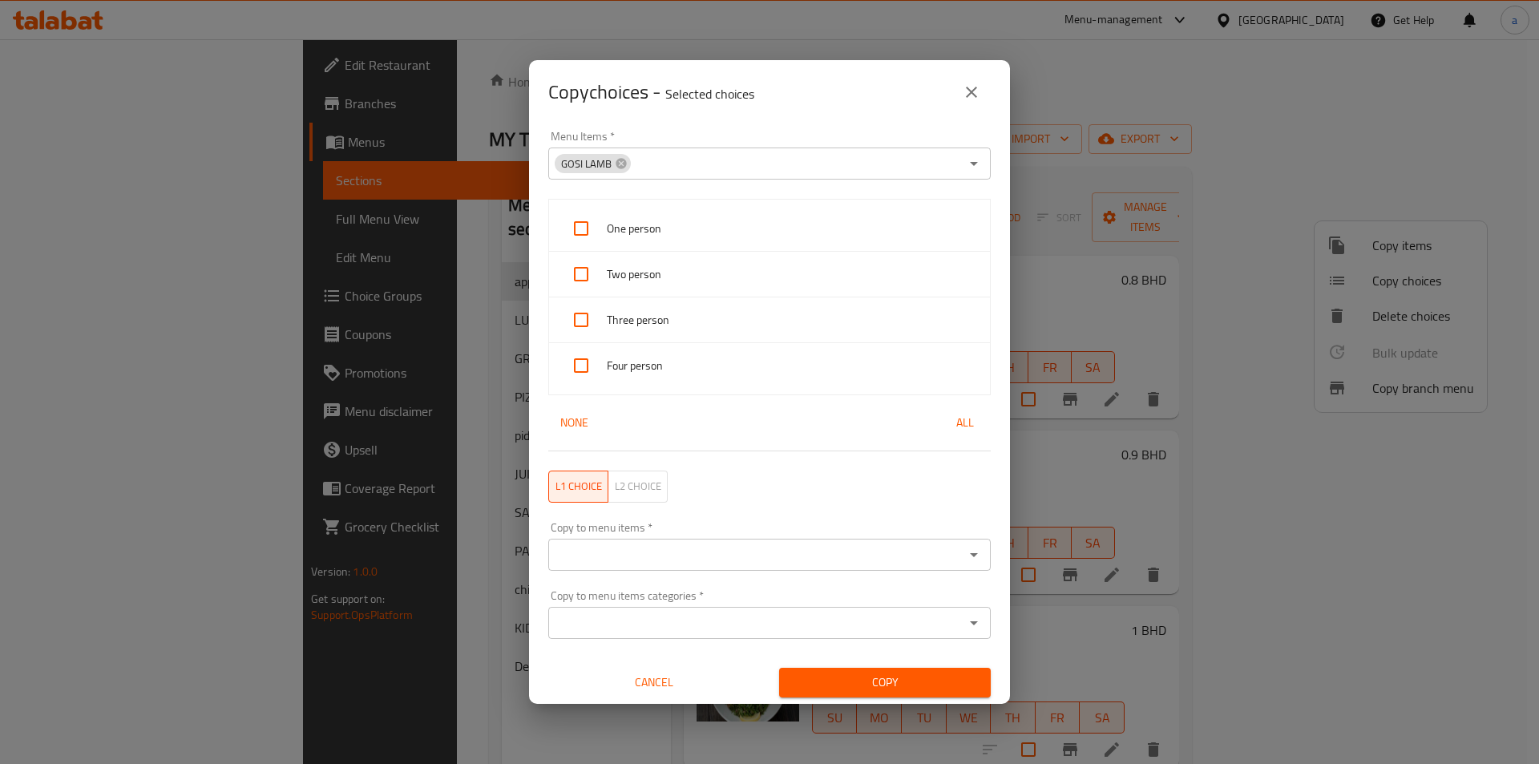
scroll to position [3, 0]
click at [735, 606] on div "Copy to menu items categories *" at bounding box center [769, 619] width 442 height 32
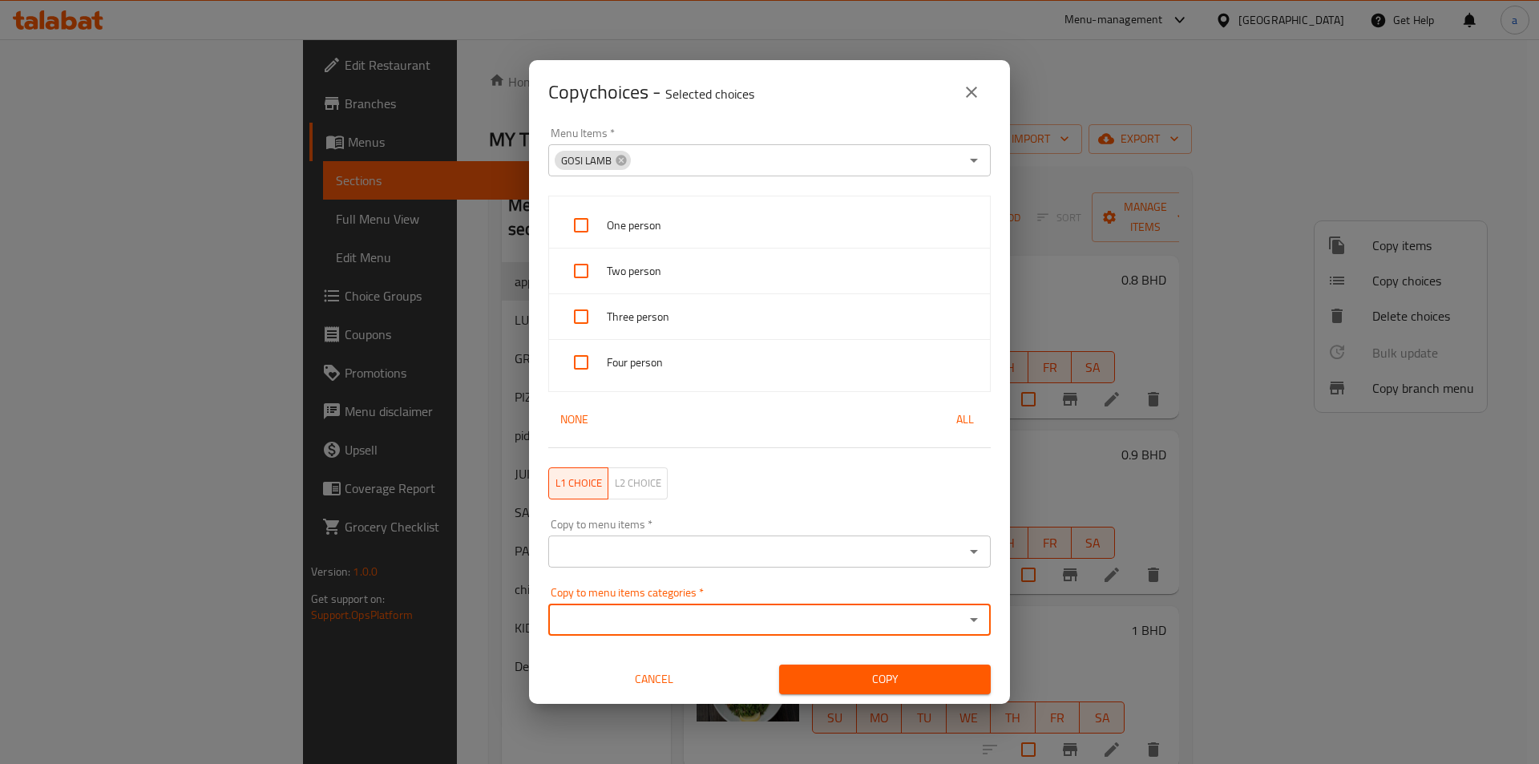
click at [964, 619] on icon "Open" at bounding box center [973, 619] width 19 height 19
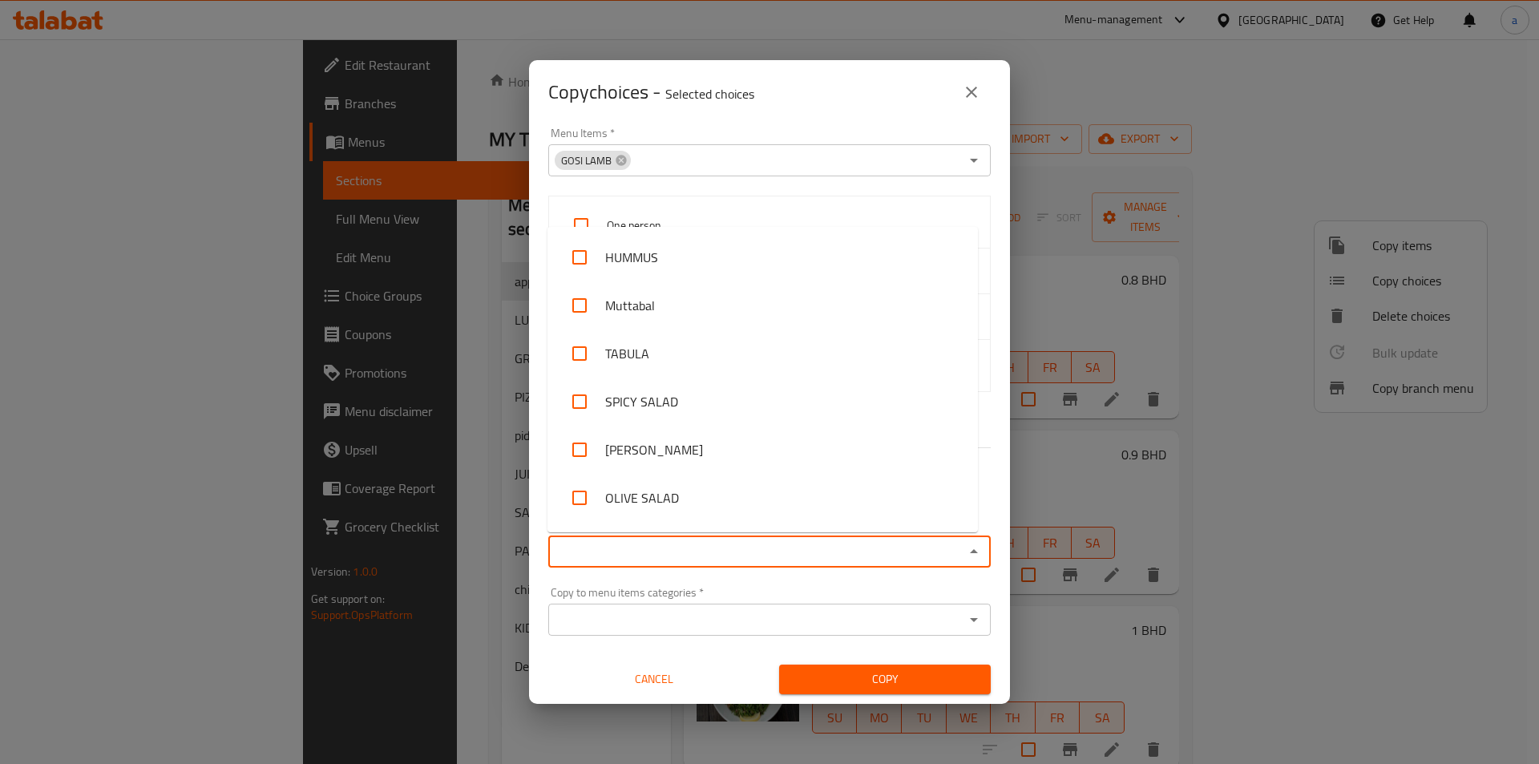
click at [877, 558] on input "Copy to menu items   *" at bounding box center [756, 551] width 406 height 22
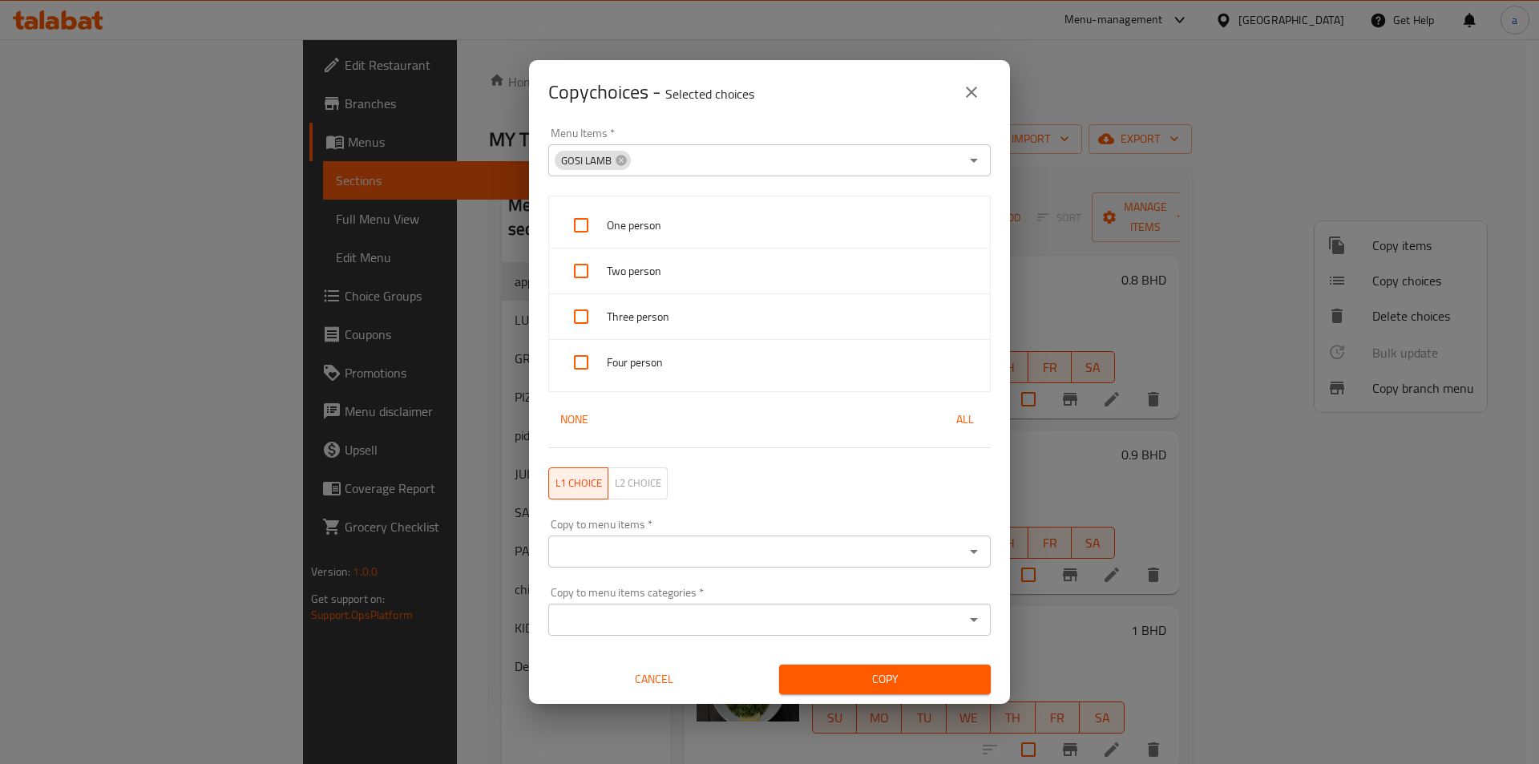
click at [865, 582] on div "Copy to menu items categories   * Copy to menu items categories *" at bounding box center [770, 611] width 462 height 68
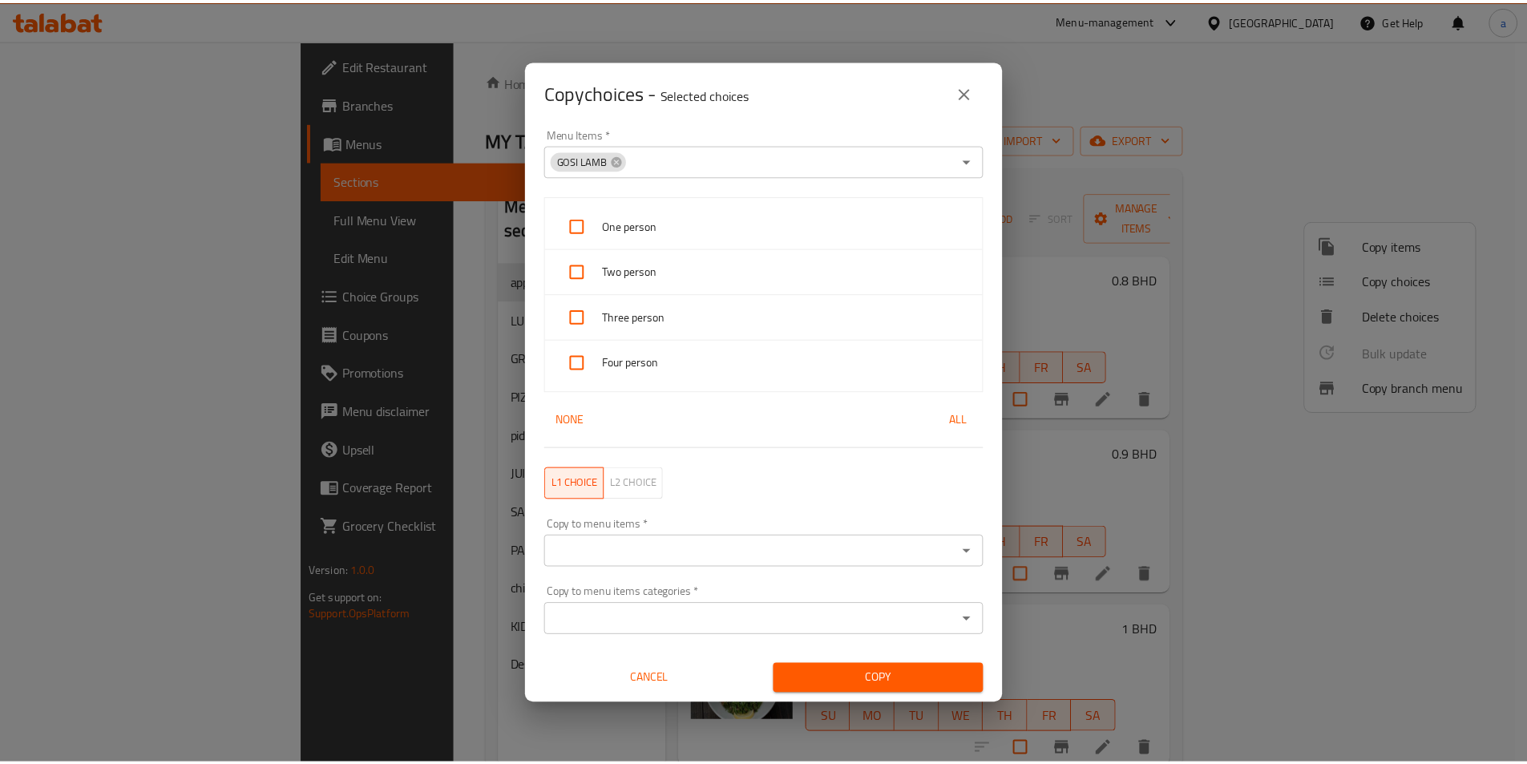
scroll to position [0, 0]
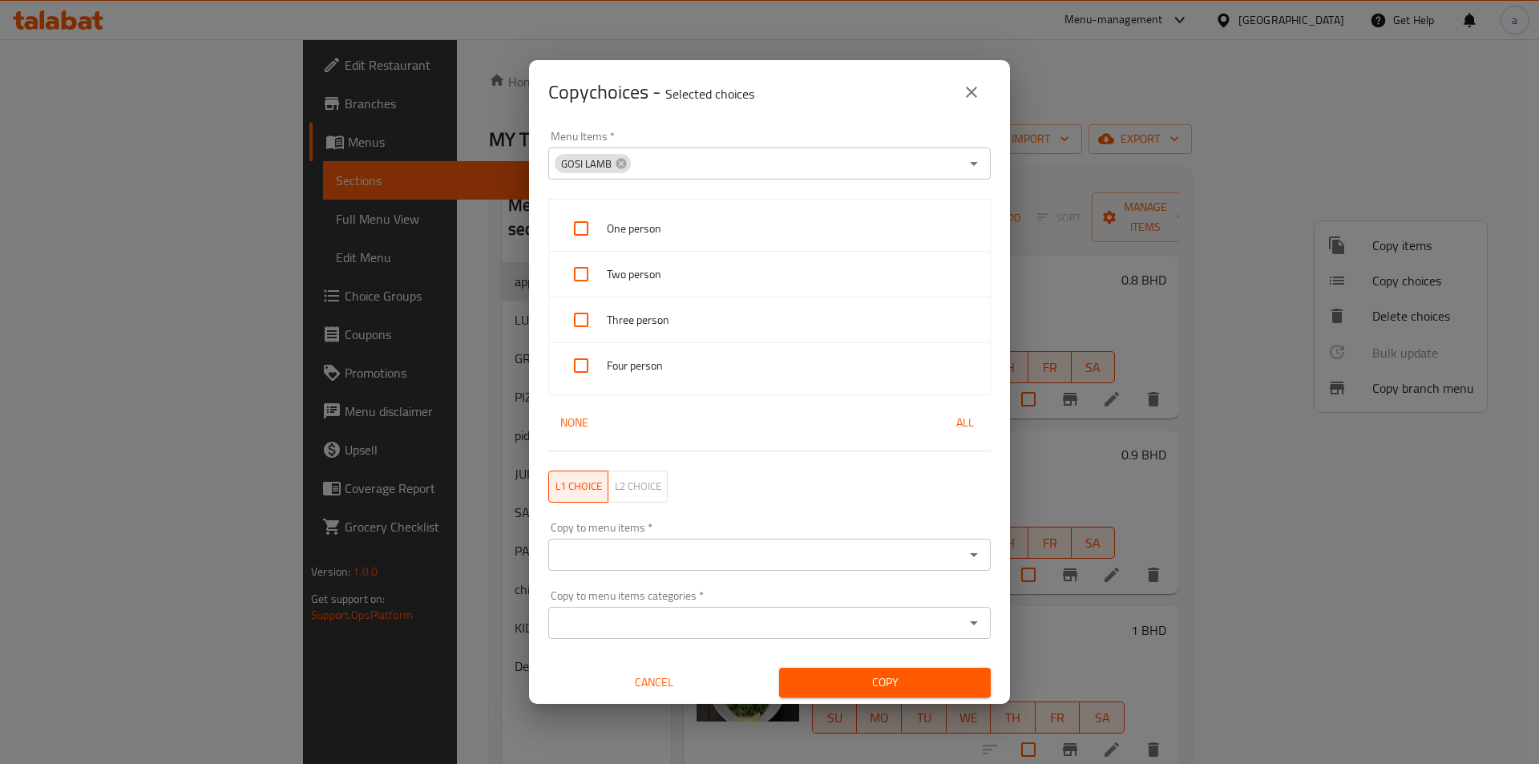
click at [963, 99] on icon "close" at bounding box center [971, 92] width 19 height 19
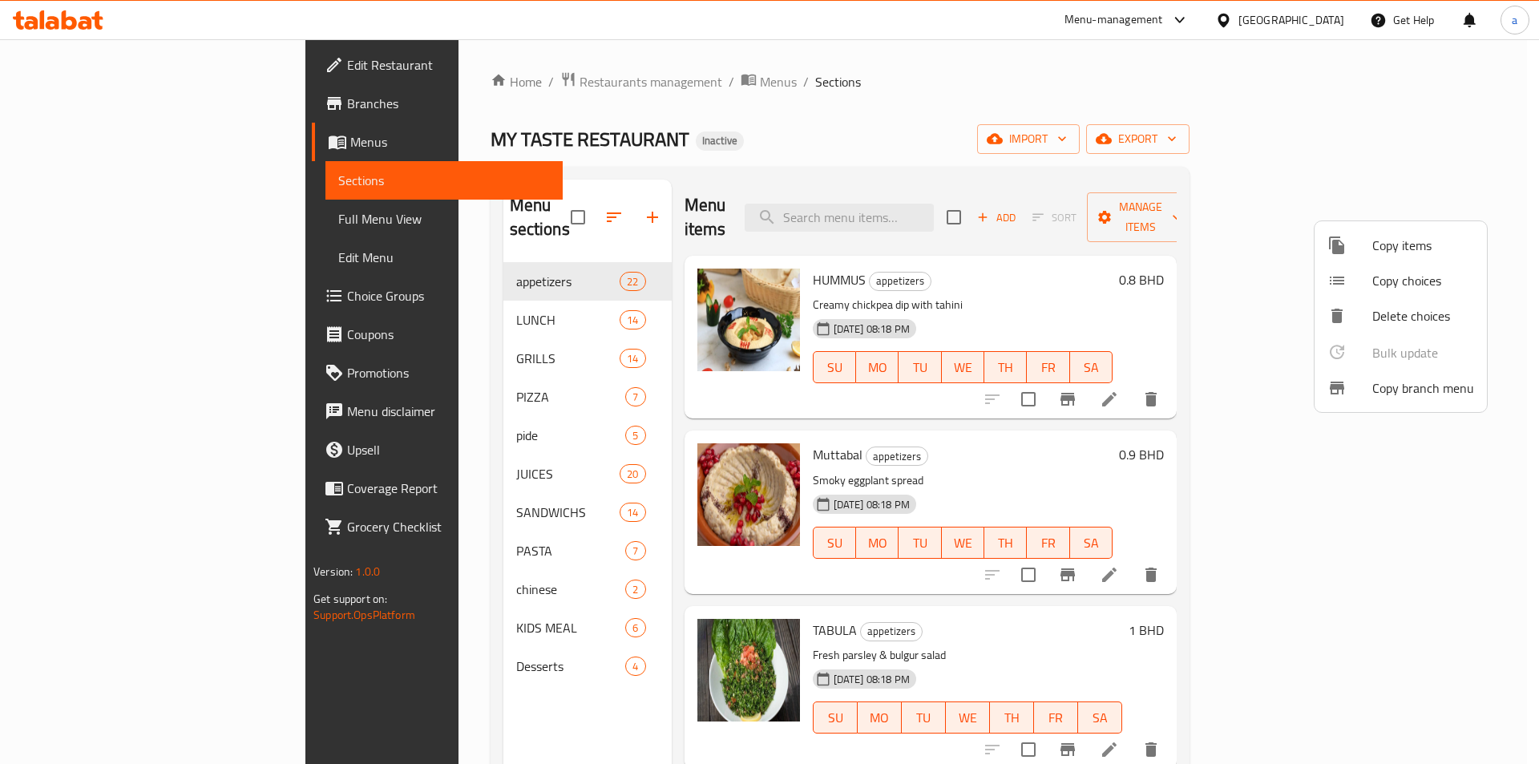
click at [1034, 279] on div at bounding box center [769, 382] width 1539 height 764
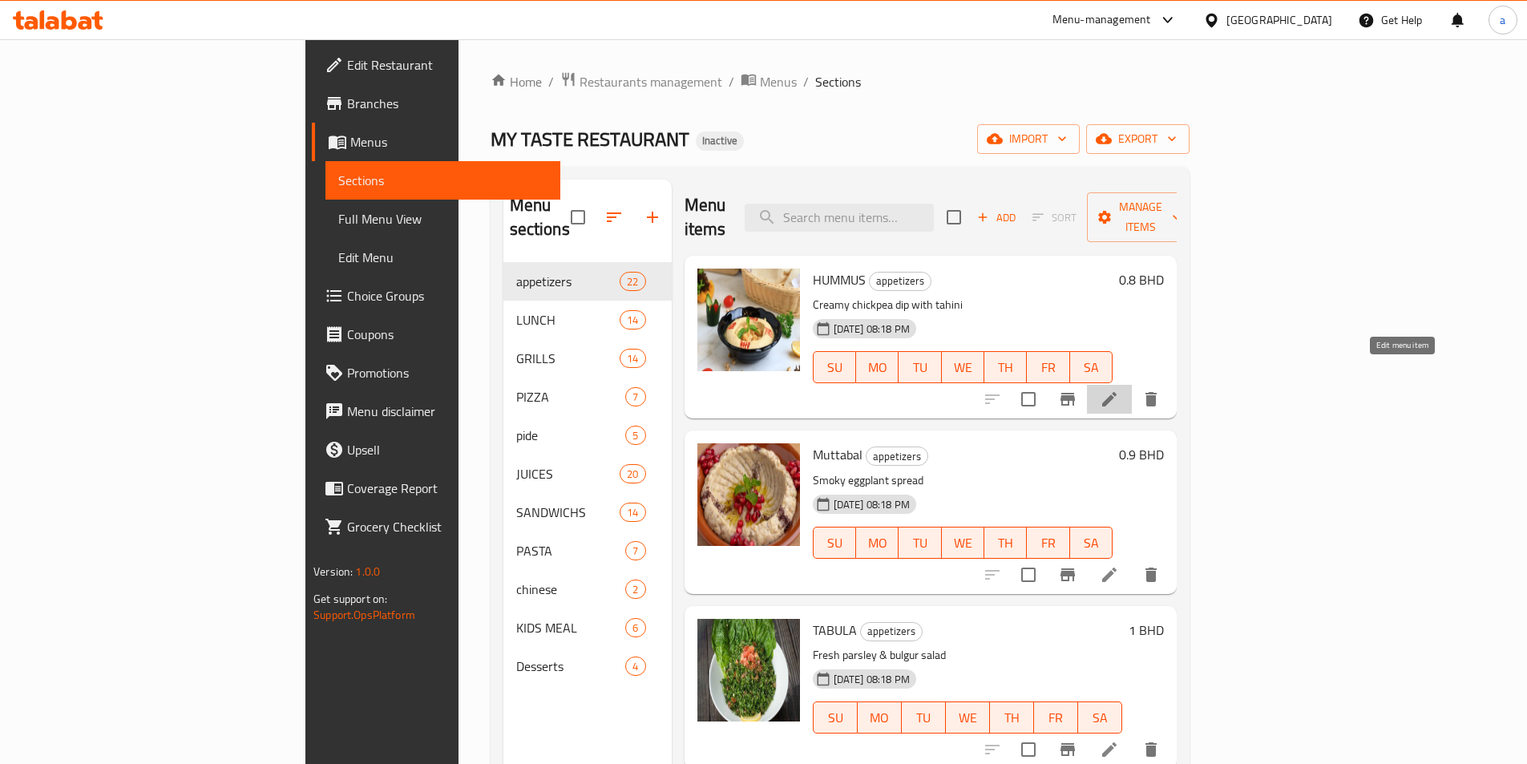
click at [1119, 389] on icon at bounding box center [1108, 398] width 19 height 19
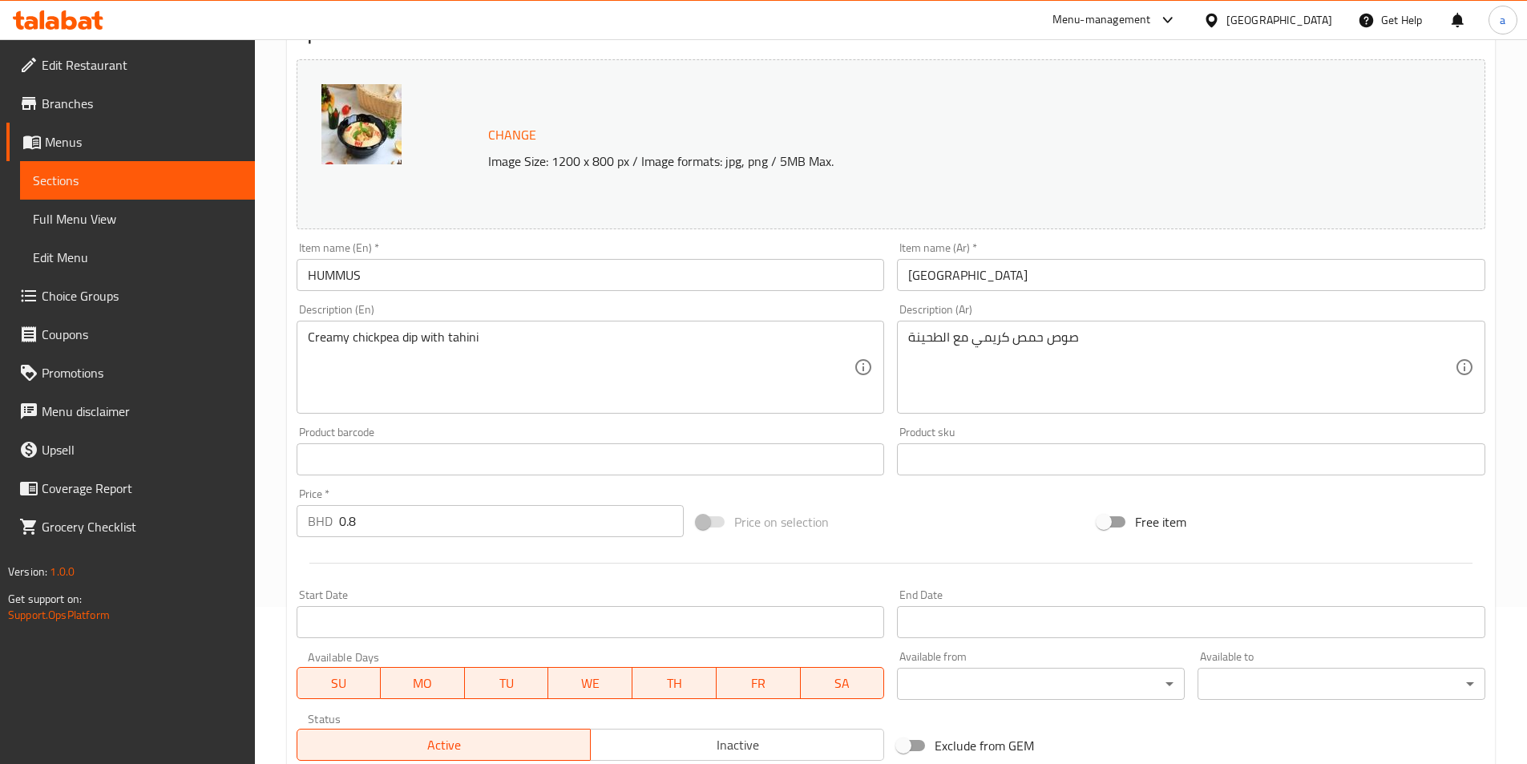
scroll to position [392, 0]
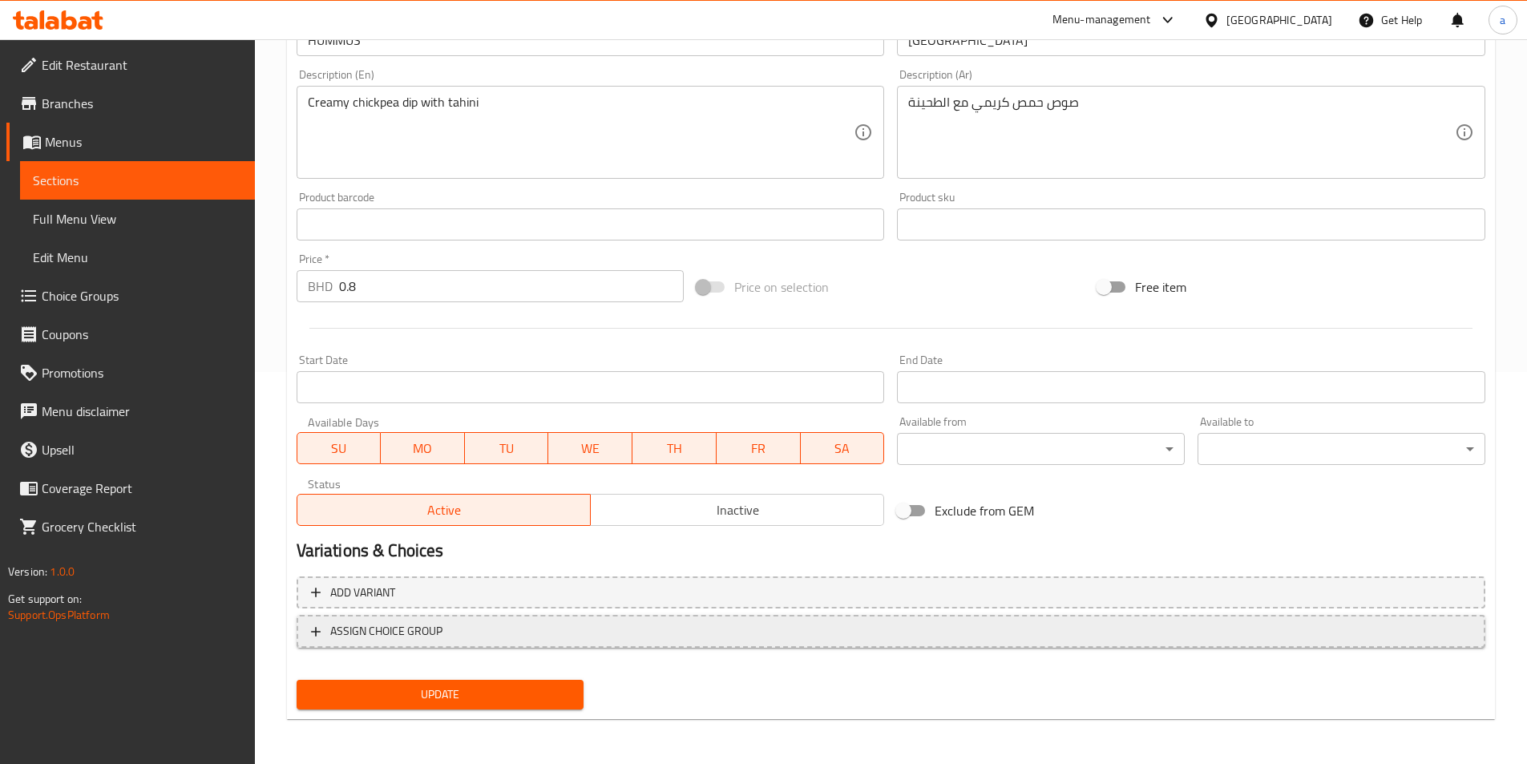
click at [603, 639] on span "ASSIGN CHOICE GROUP" at bounding box center [891, 631] width 1160 height 20
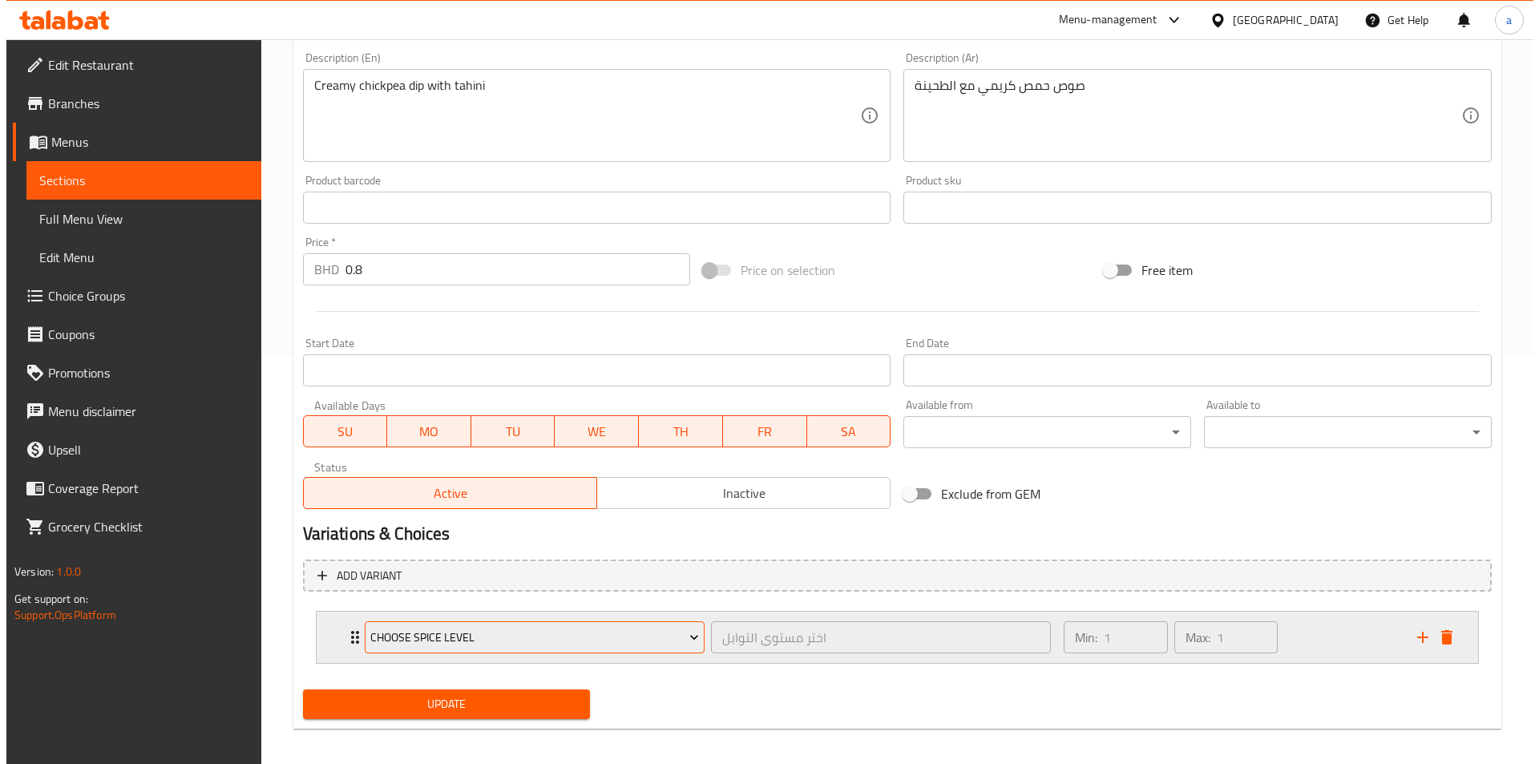
scroll to position [418, 0]
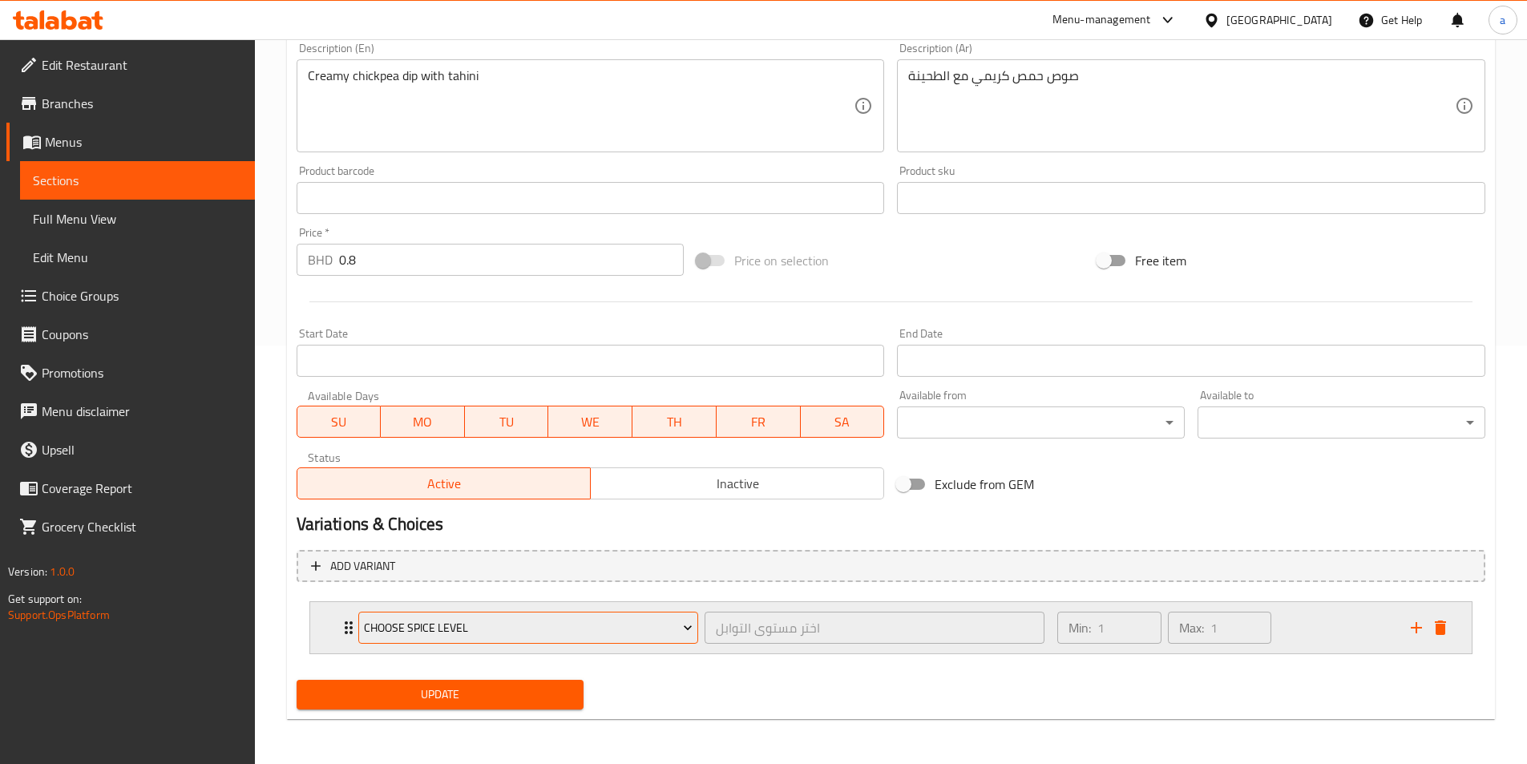
click at [581, 616] on button "Choose Spice Level" at bounding box center [528, 627] width 340 height 32
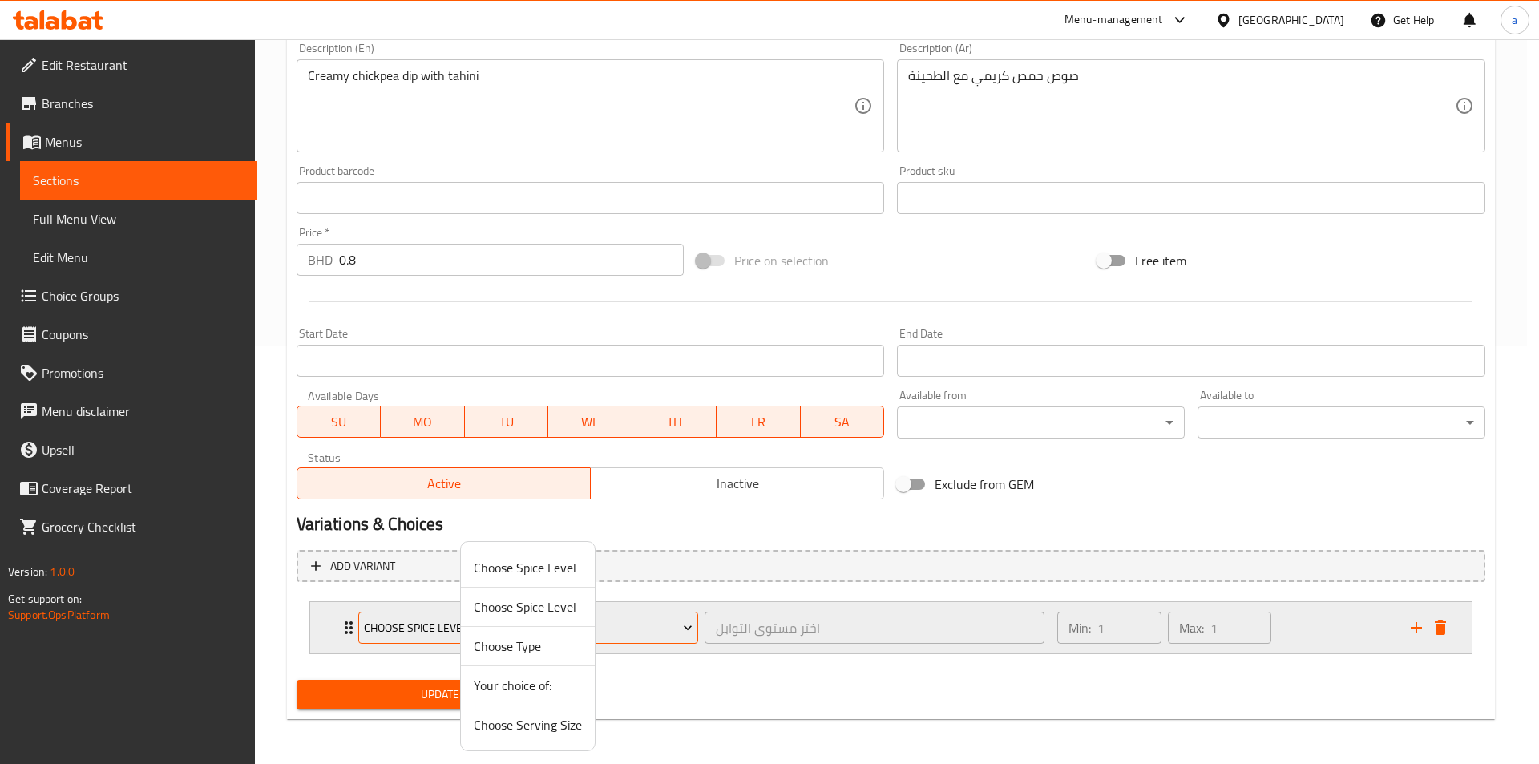
click at [636, 626] on div at bounding box center [769, 382] width 1539 height 764
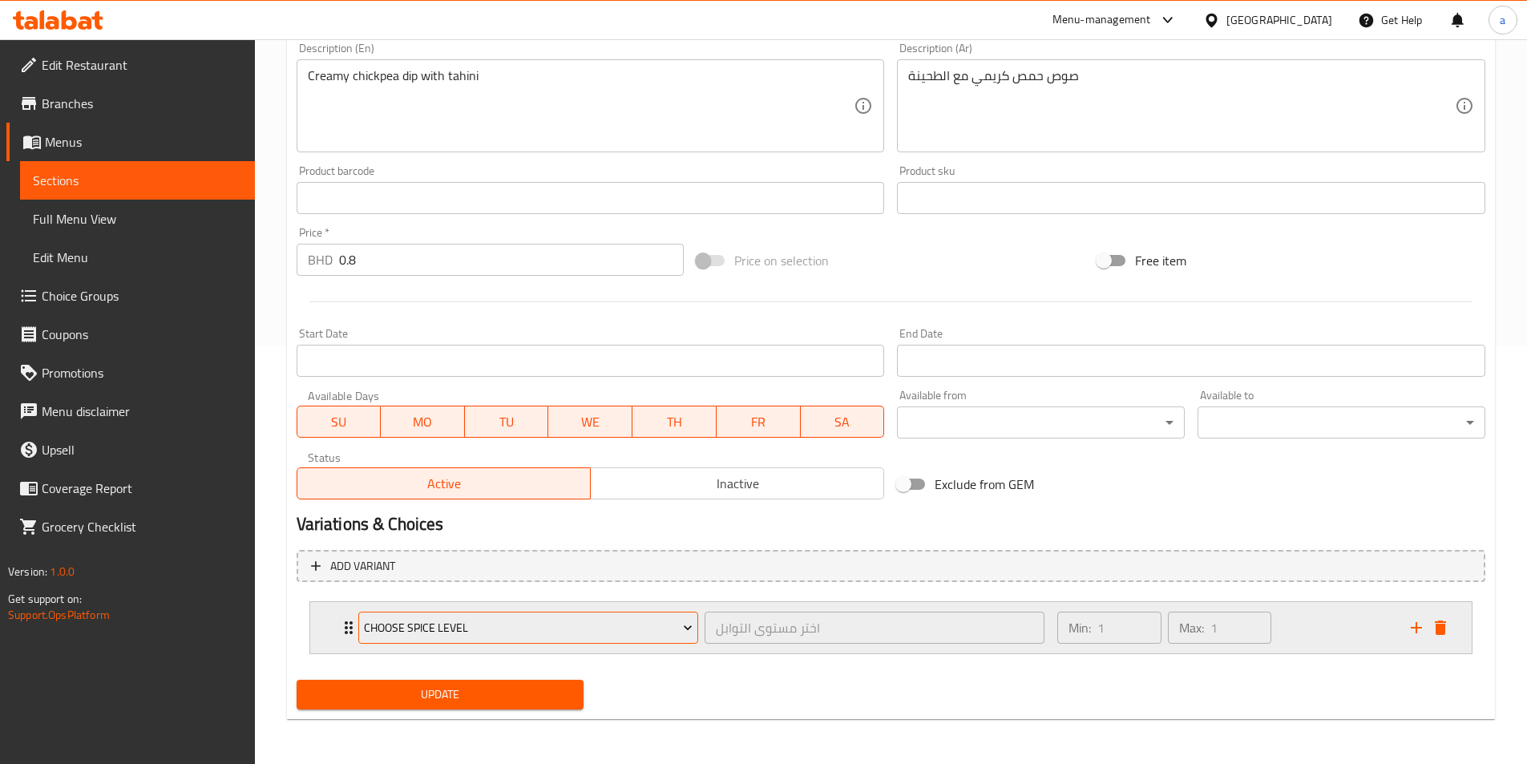
click at [636, 626] on span "Choose Spice Level" at bounding box center [528, 628] width 329 height 20
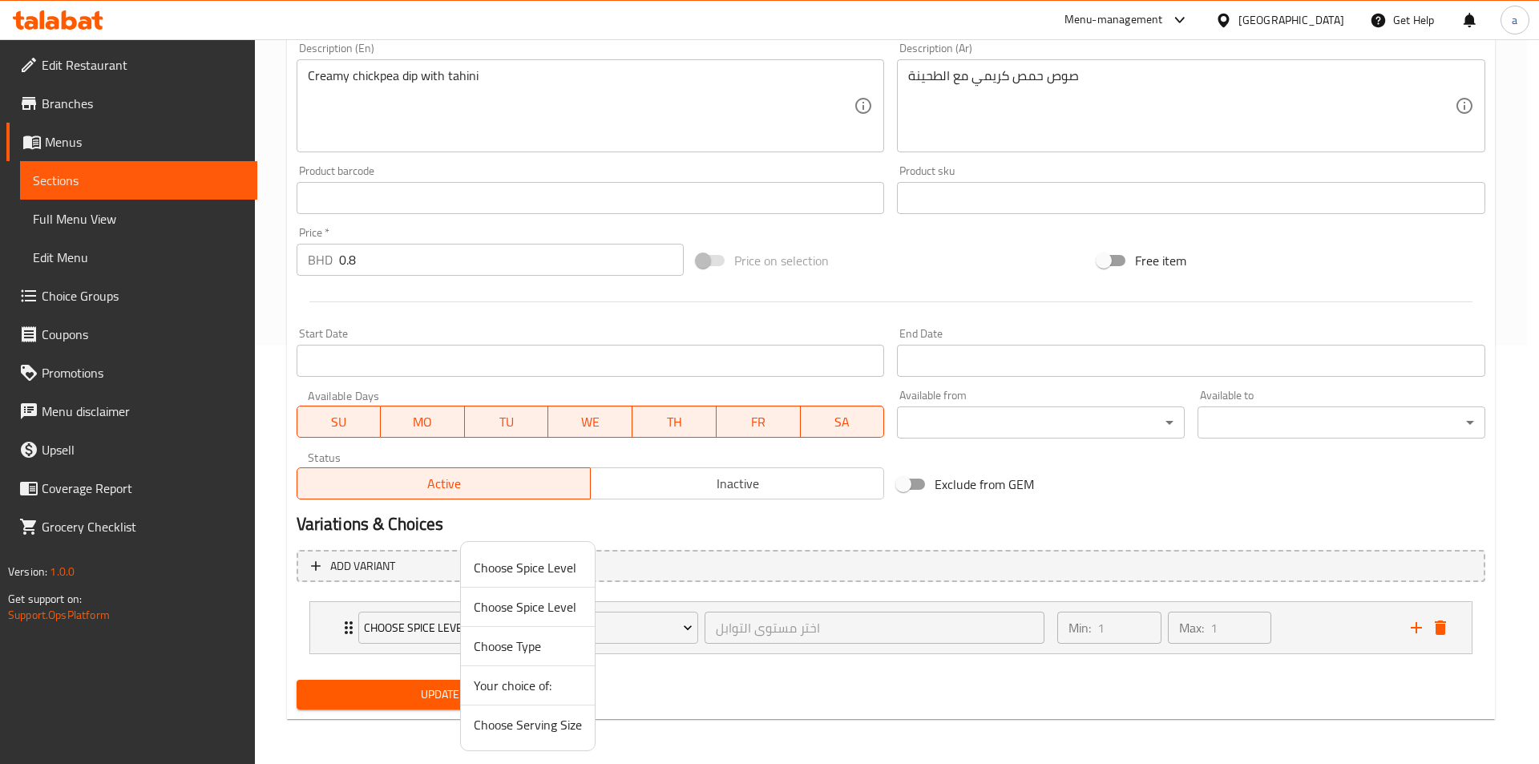
click at [547, 727] on span "Choose Serving Size" at bounding box center [528, 724] width 108 height 19
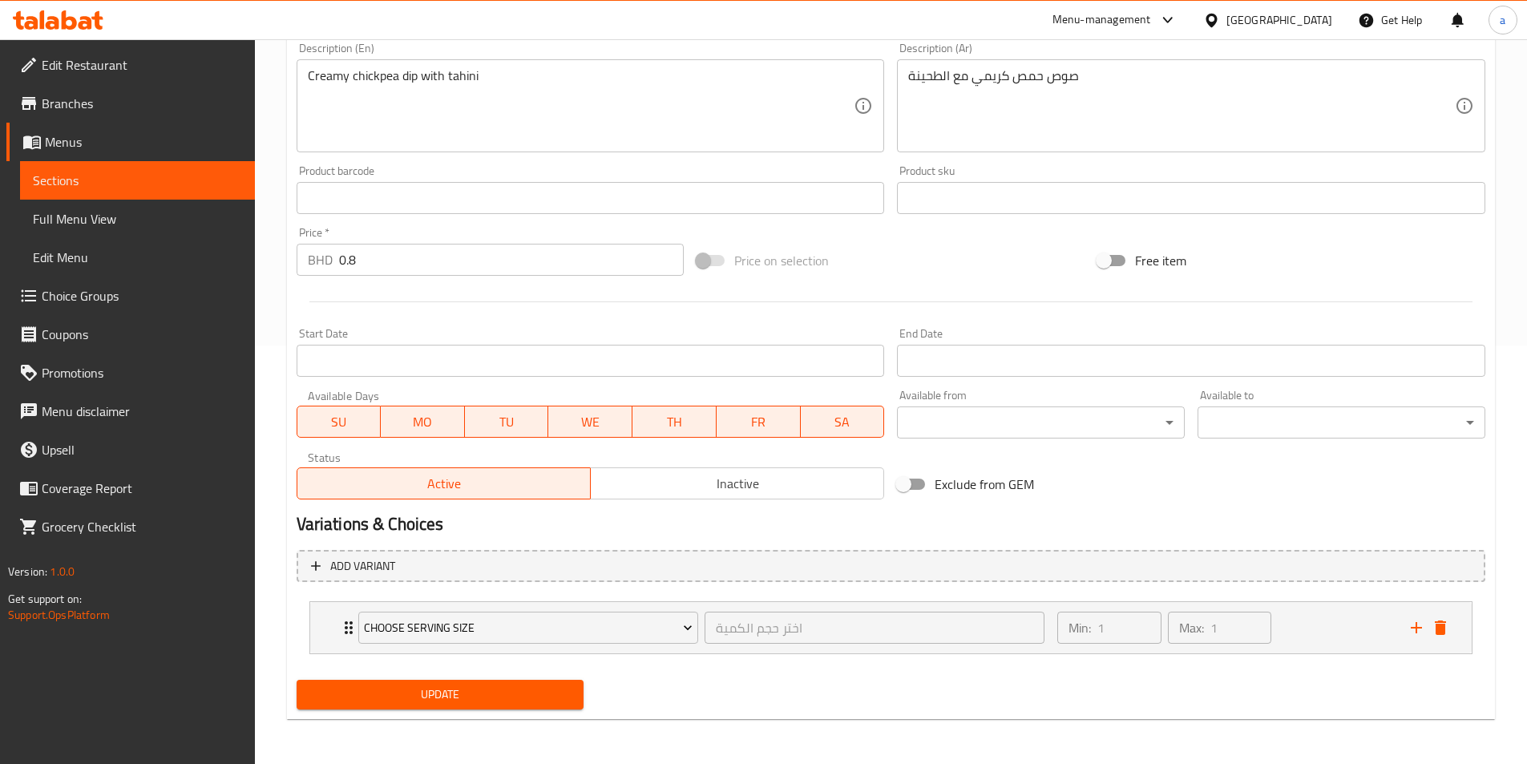
click at [520, 693] on span "Update" at bounding box center [440, 694] width 262 height 20
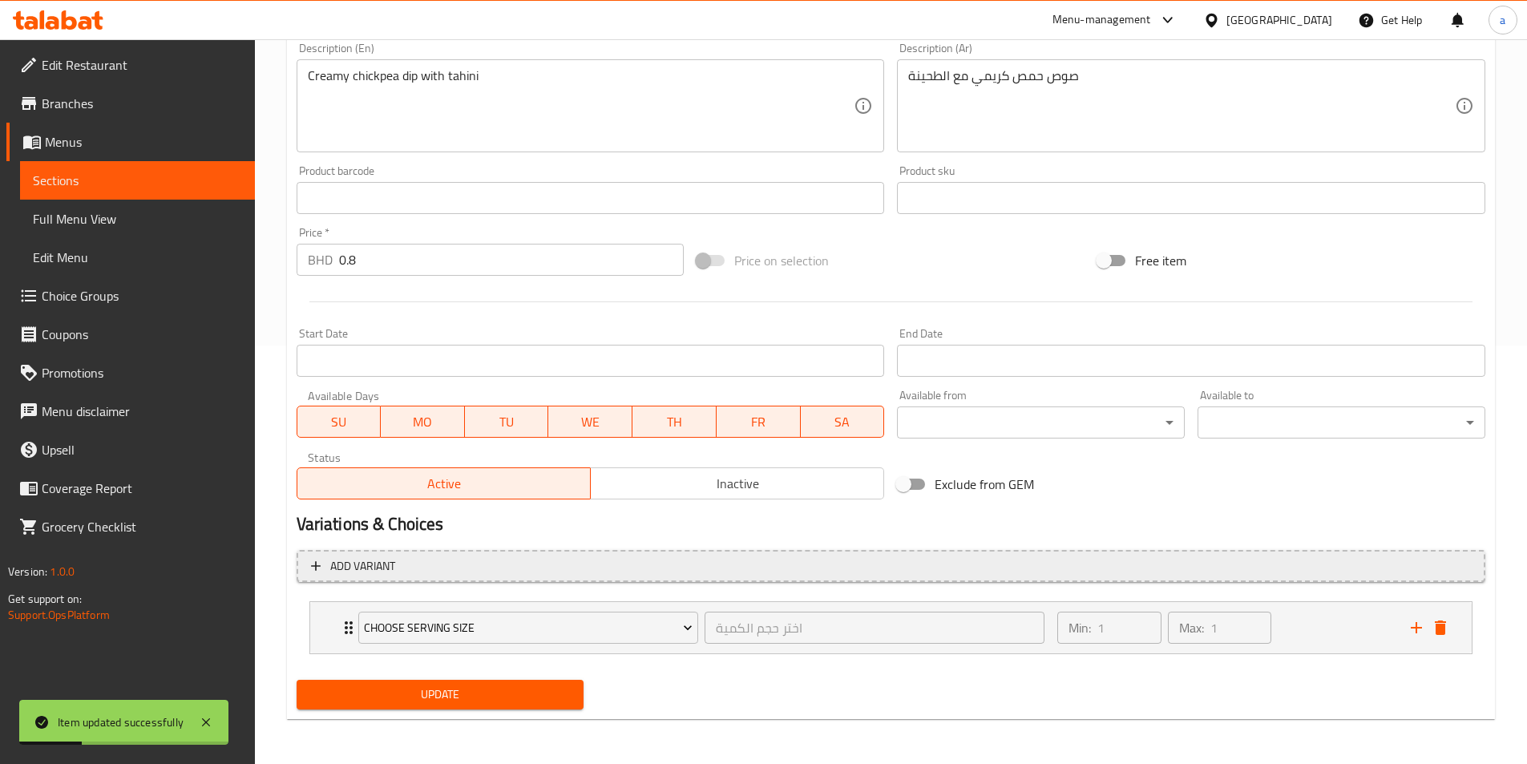
click at [659, 570] on span "Add variant" at bounding box center [891, 566] width 1160 height 20
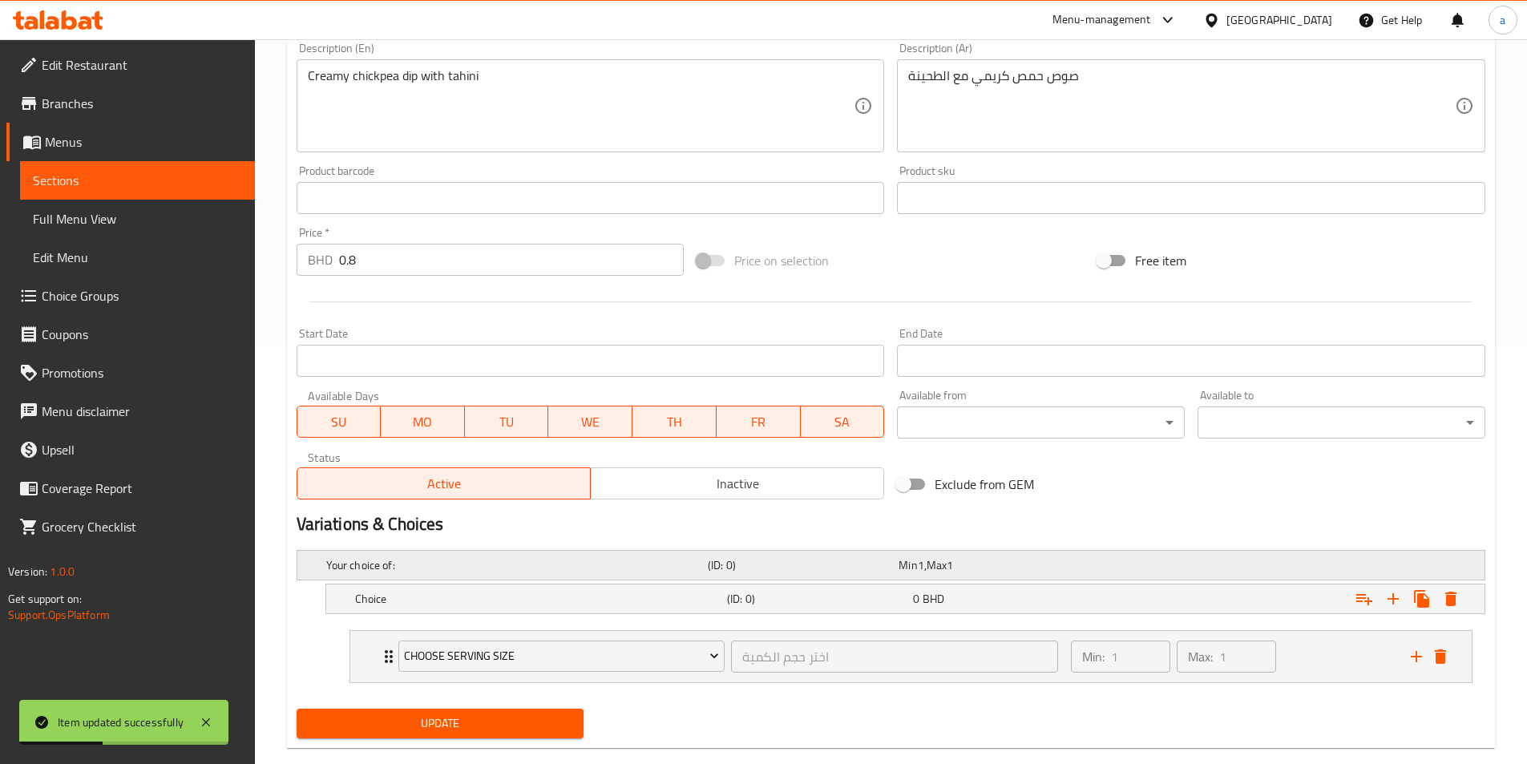
click at [675, 565] on h5 "Your choice of:" at bounding box center [513, 565] width 375 height 16
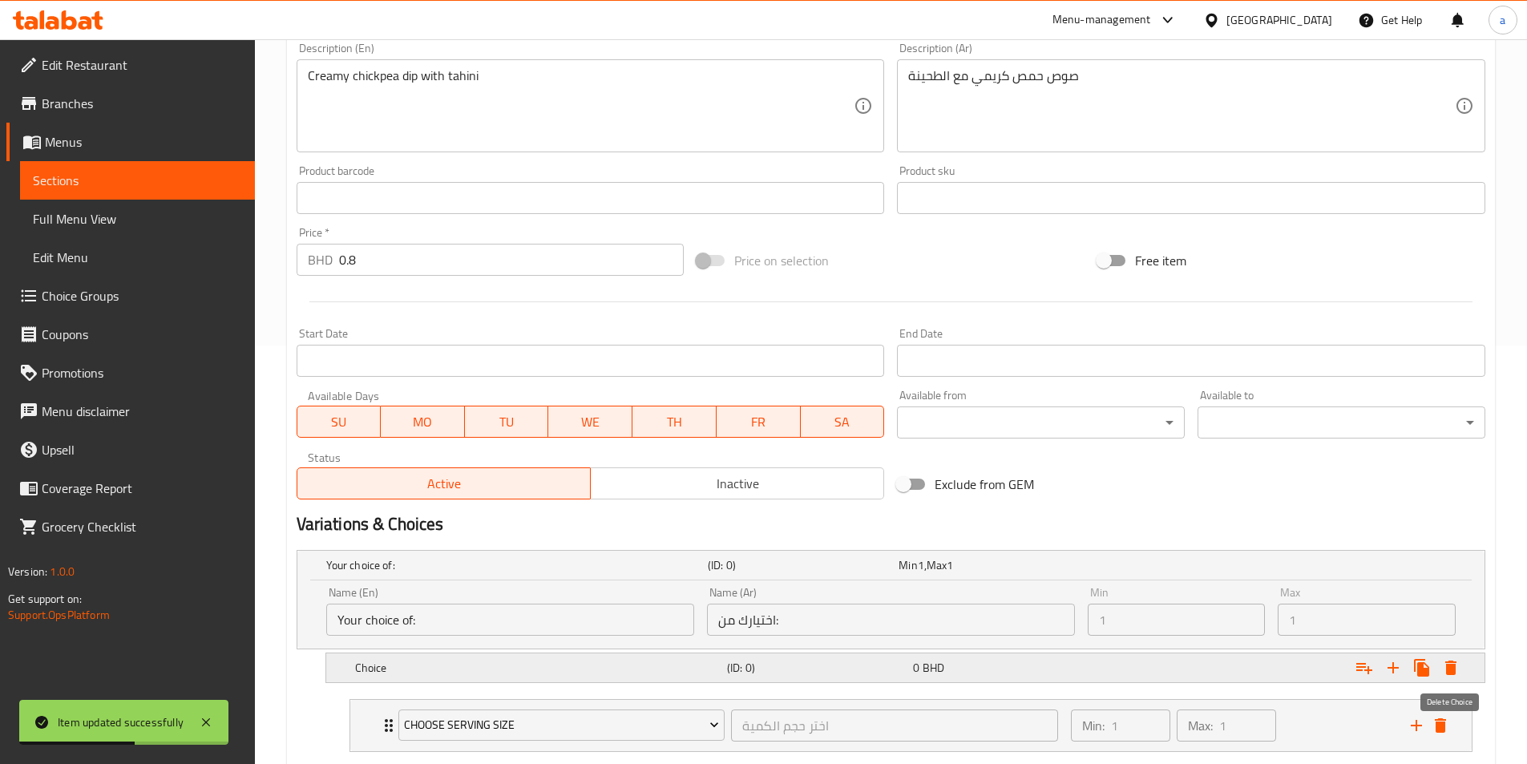
click at [1456, 668] on icon "Expand" at bounding box center [1450, 667] width 19 height 19
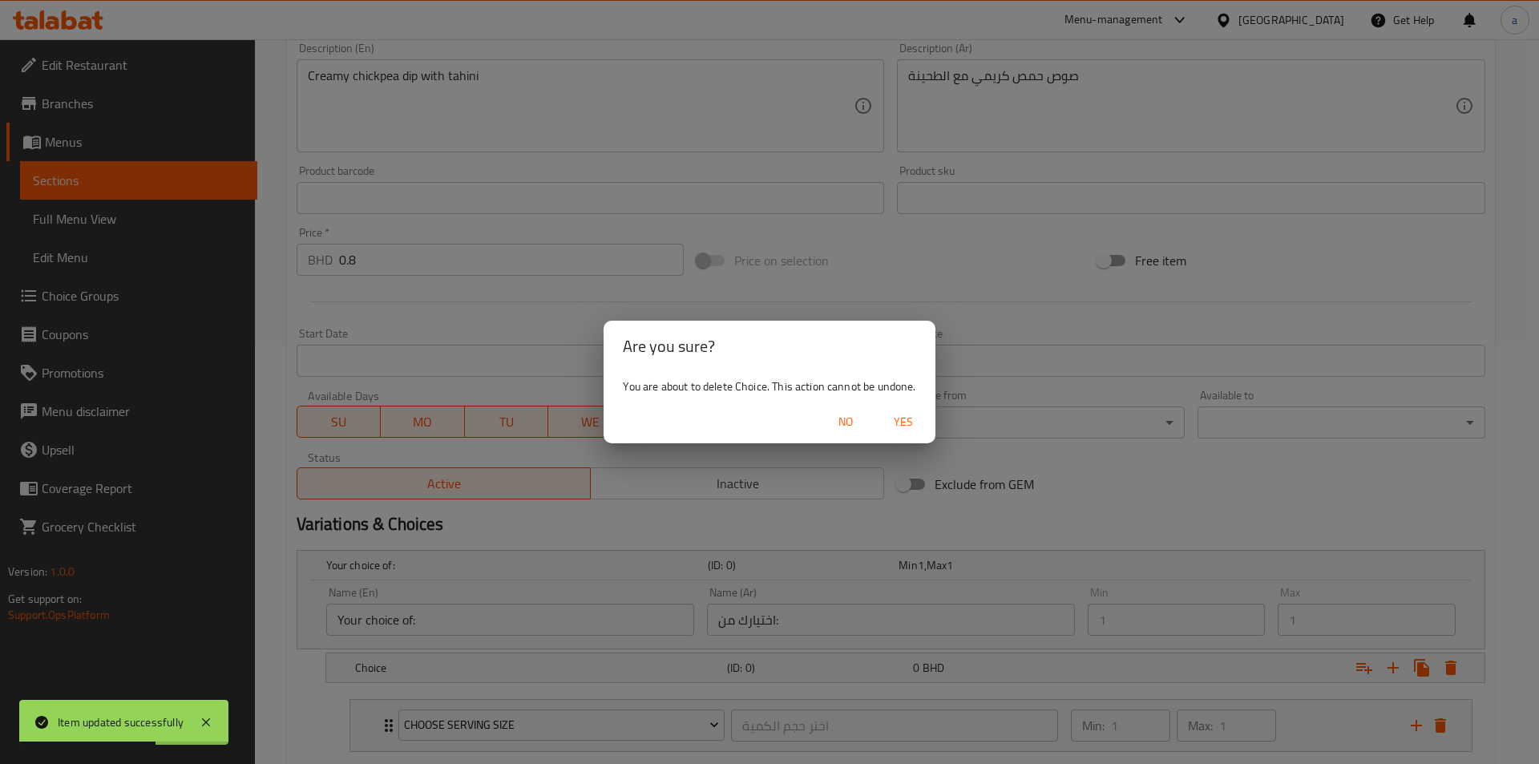
click at [908, 414] on span "Yes" at bounding box center [903, 422] width 38 height 20
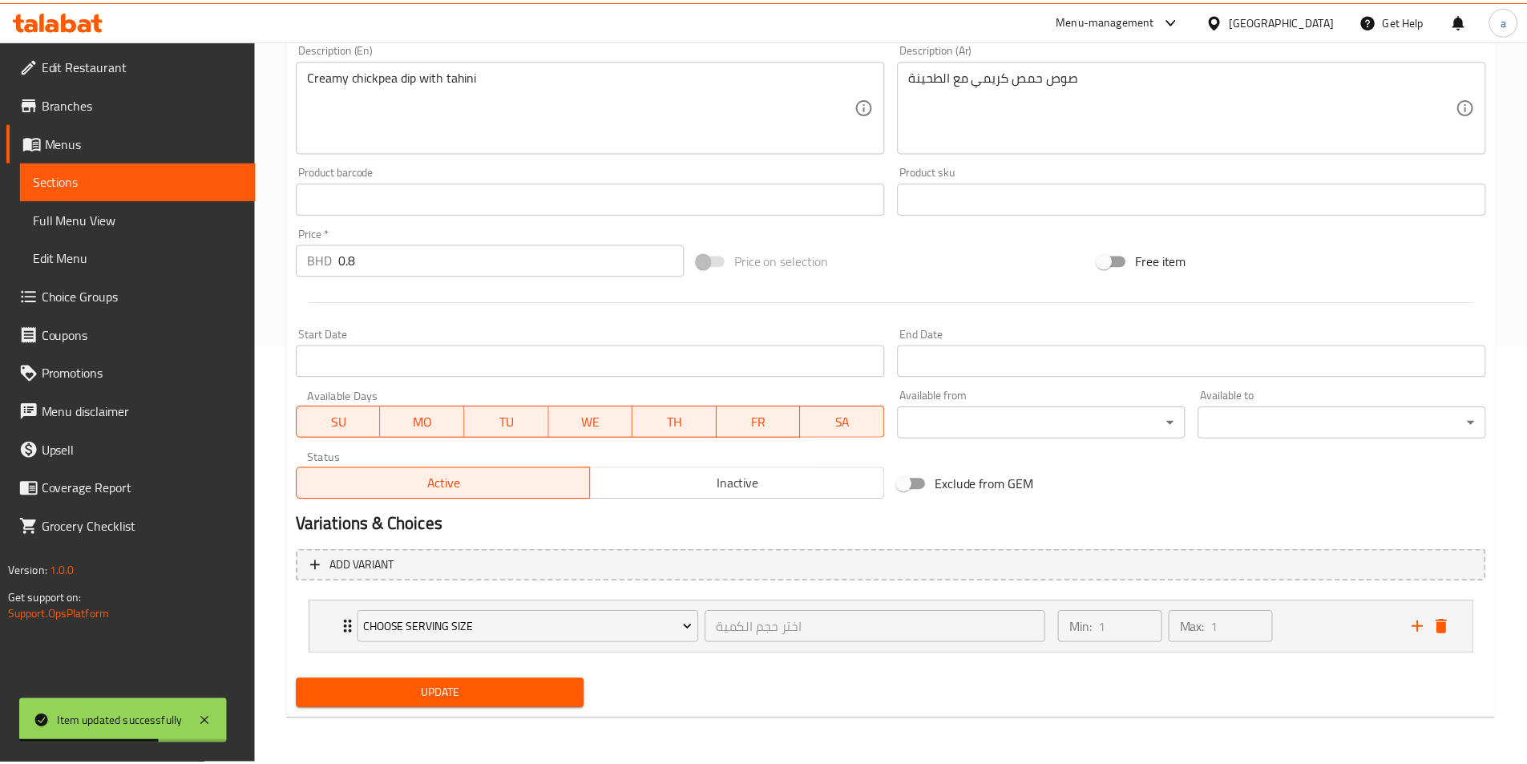
scroll to position [413, 0]
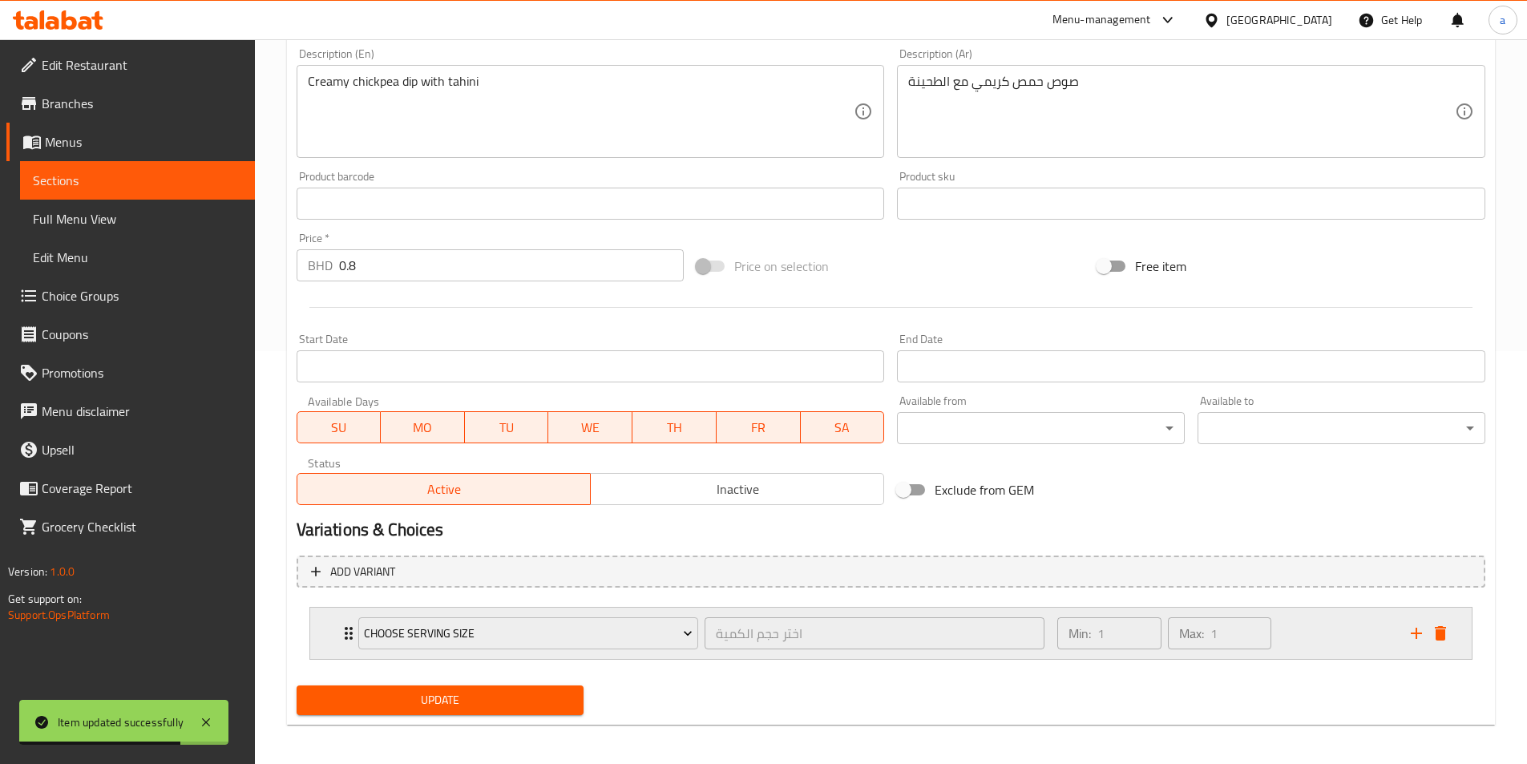
click at [1439, 636] on icon "delete" at bounding box center [1439, 633] width 11 height 14
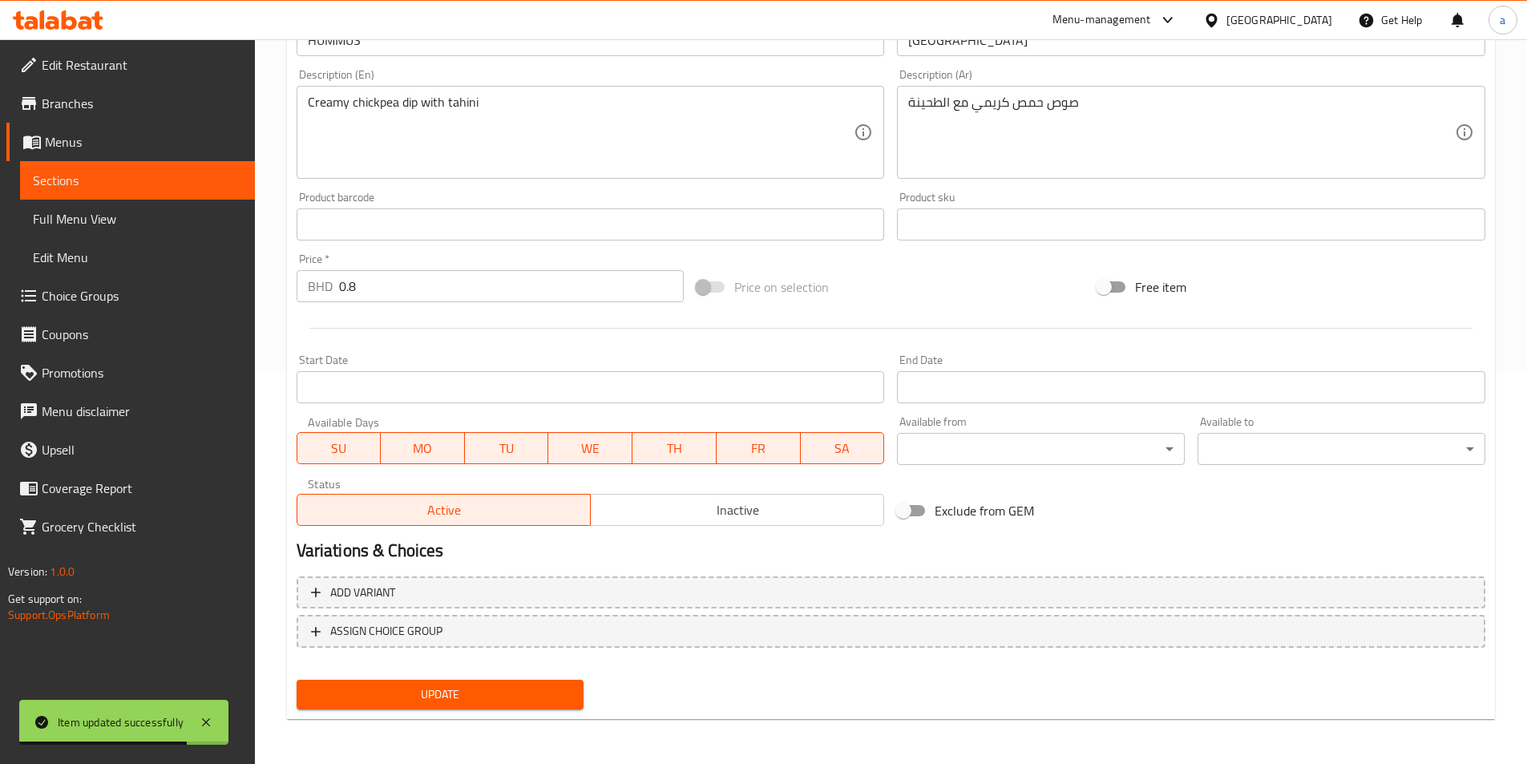
scroll to position [392, 0]
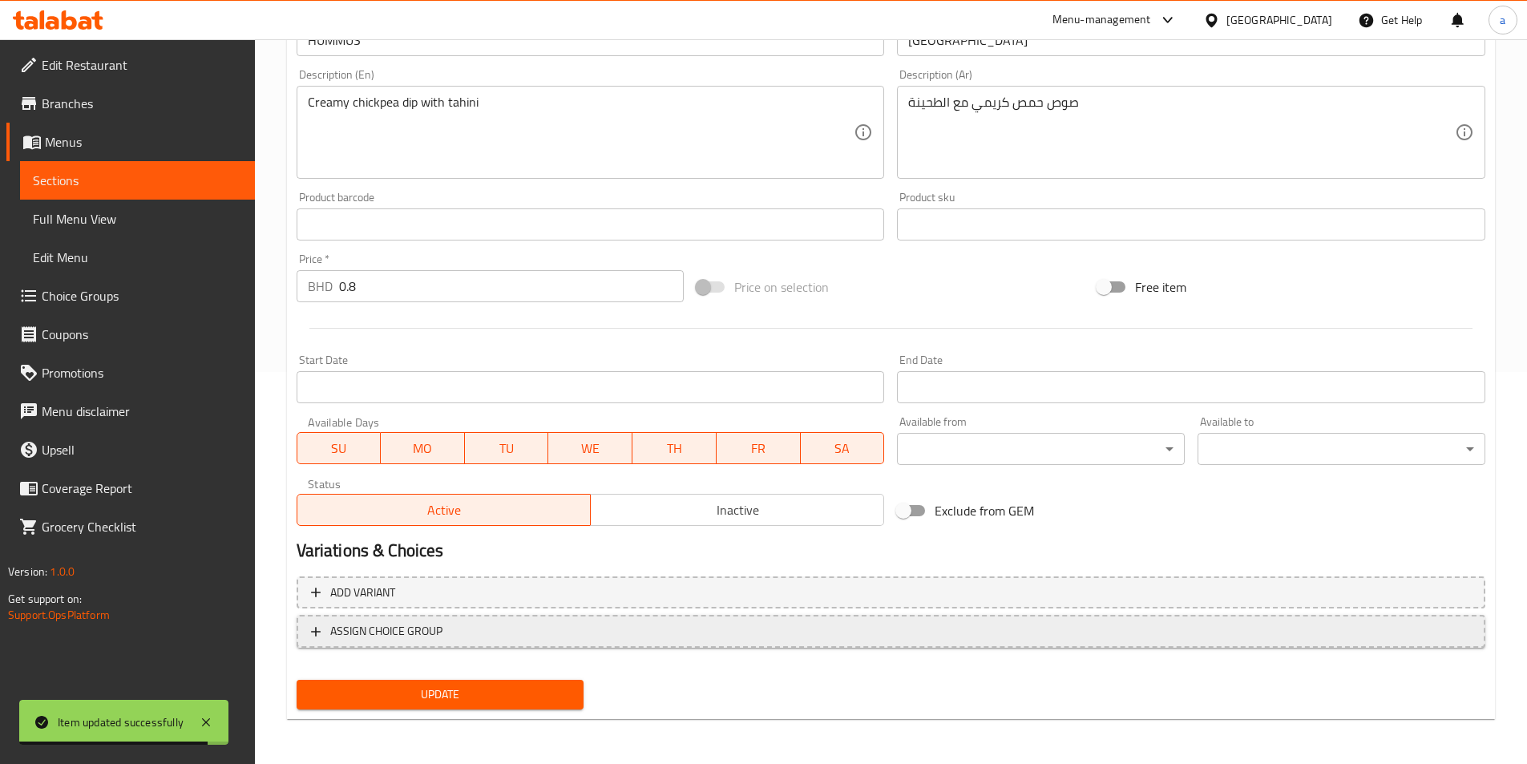
click at [358, 627] on span "ASSIGN CHOICE GROUP" at bounding box center [386, 631] width 112 height 20
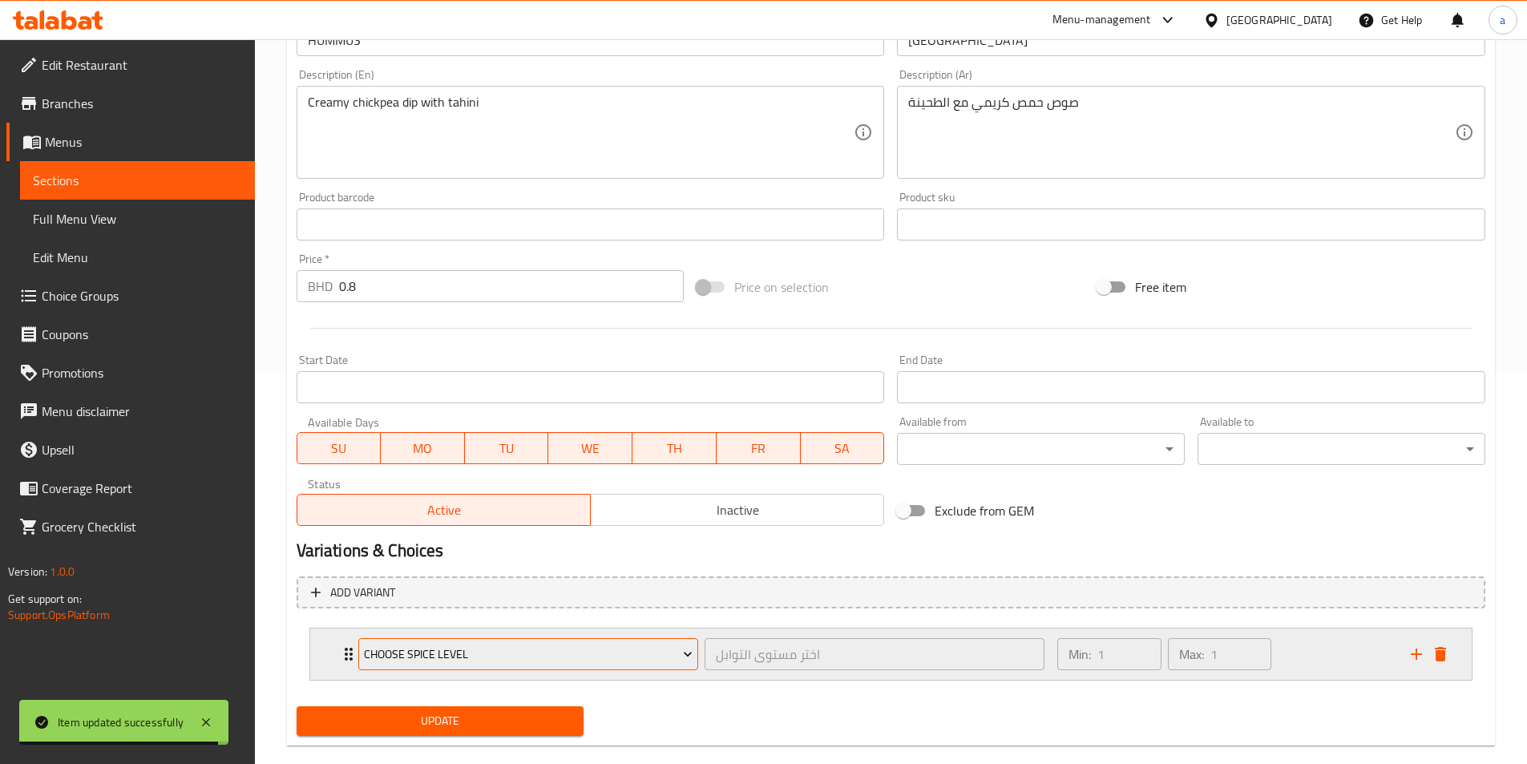
click at [434, 668] on button "Choose Spice Level" at bounding box center [528, 654] width 340 height 32
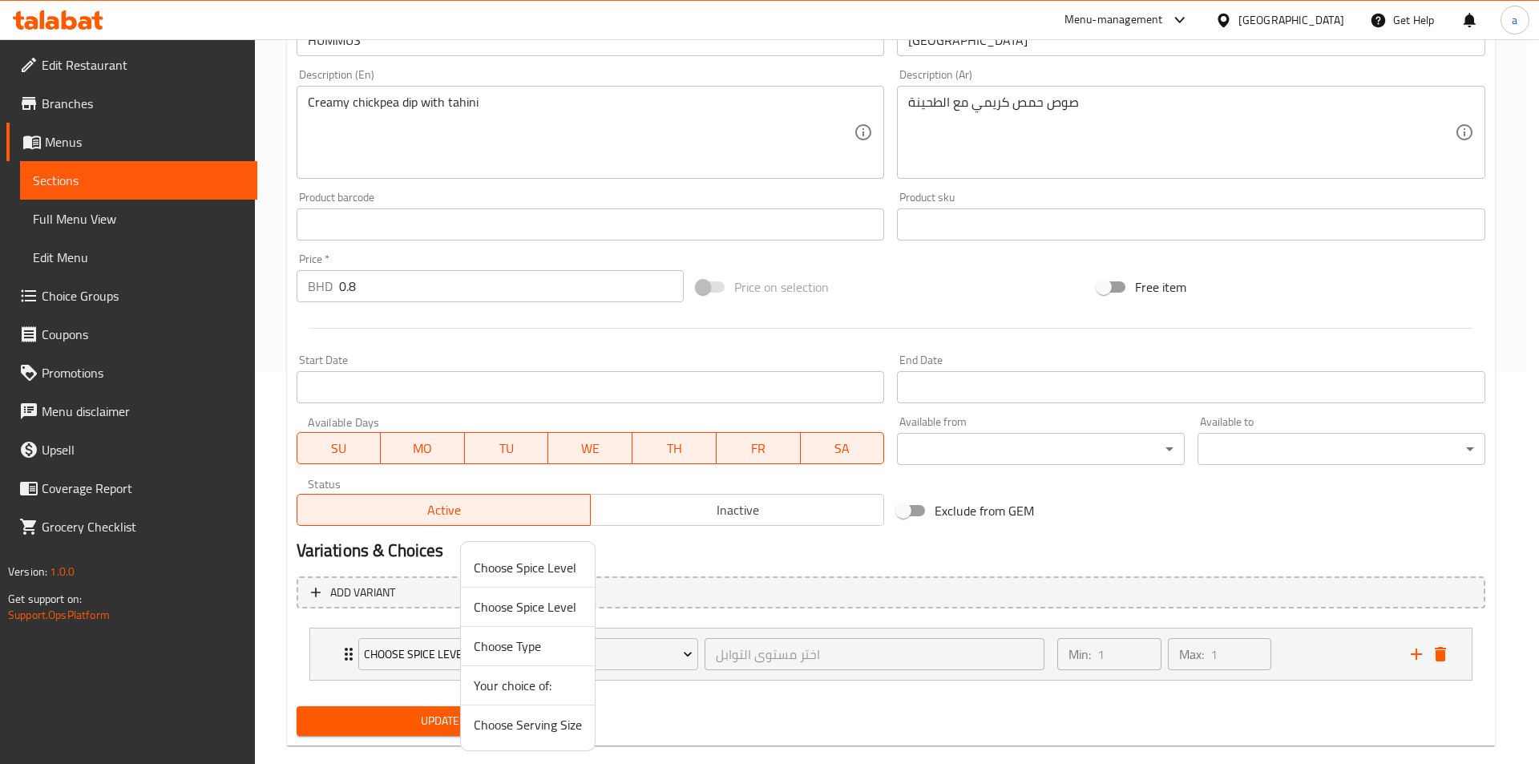
click at [522, 728] on span "Choose Serving Size" at bounding box center [528, 724] width 108 height 19
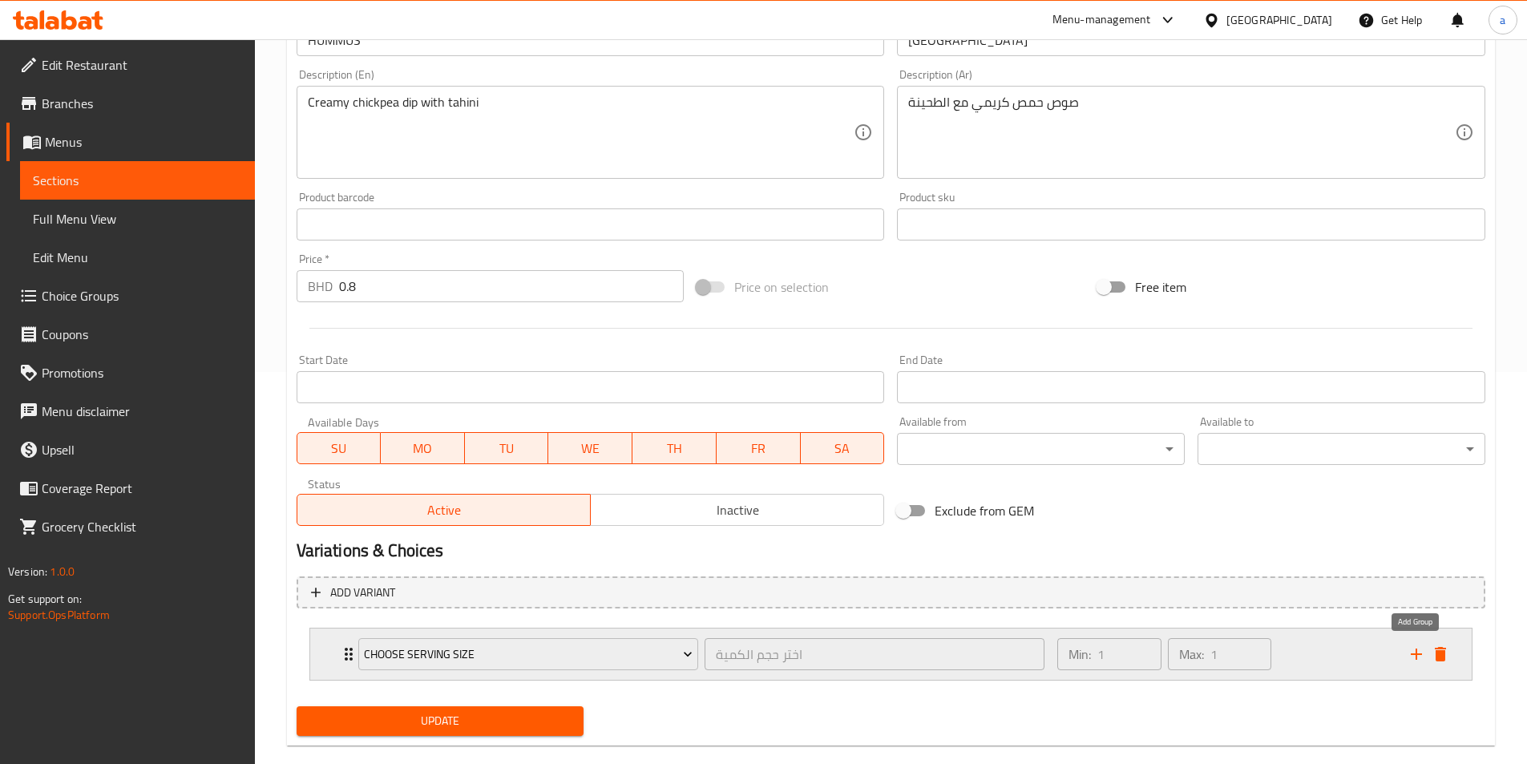
click at [1414, 663] on icon "add" at bounding box center [1415, 653] width 19 height 19
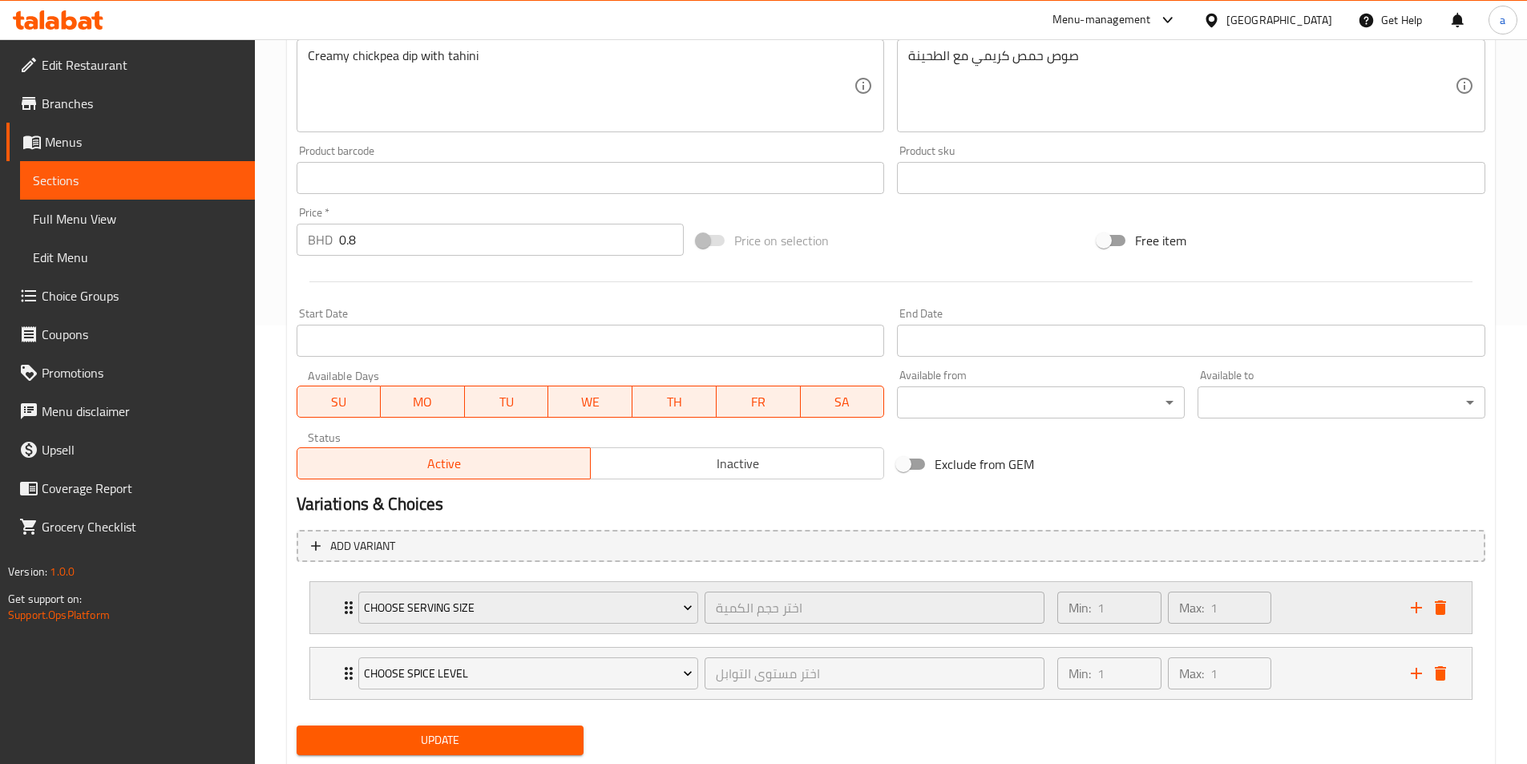
scroll to position [484, 0]
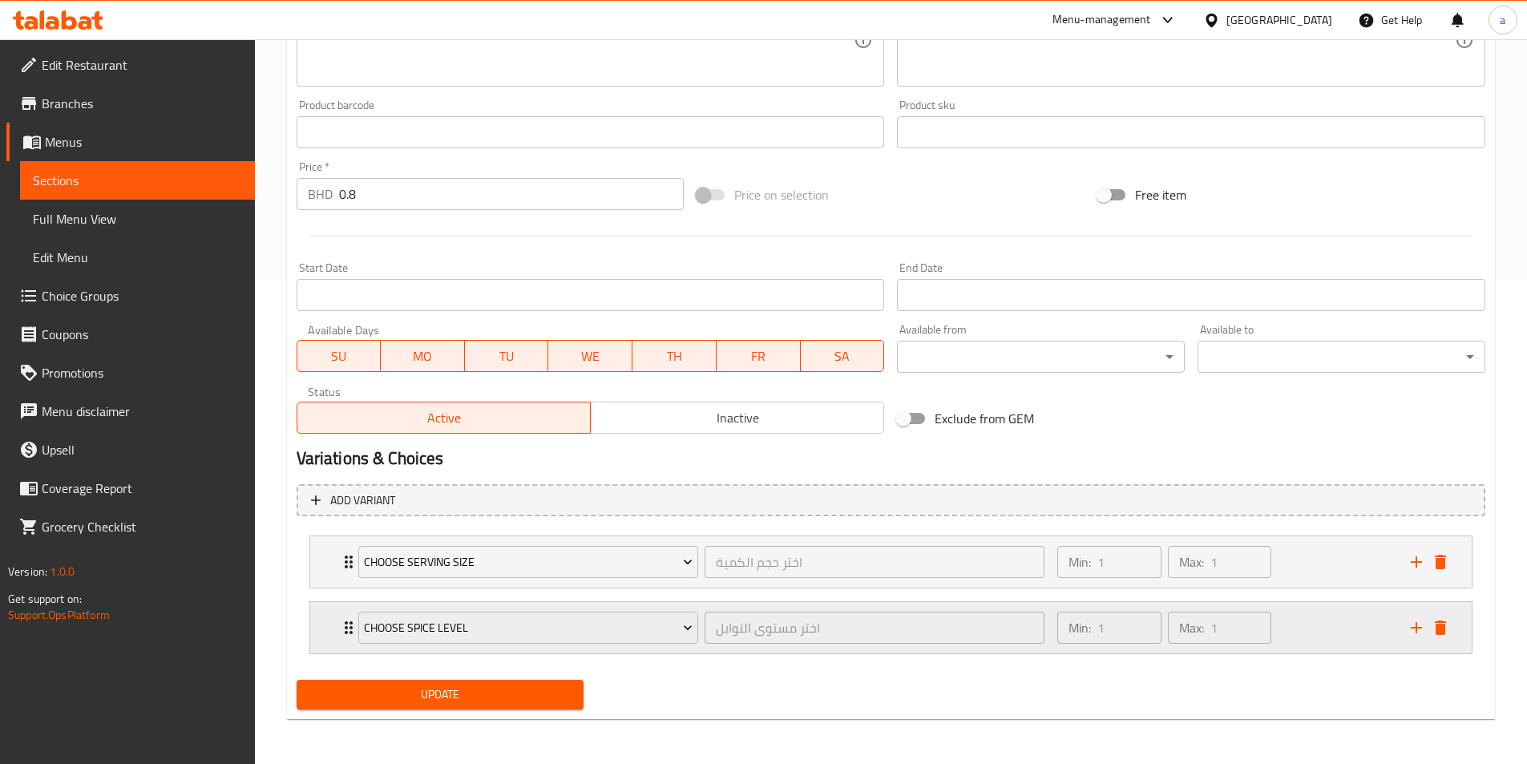
click at [1441, 624] on icon "delete" at bounding box center [1439, 627] width 11 height 14
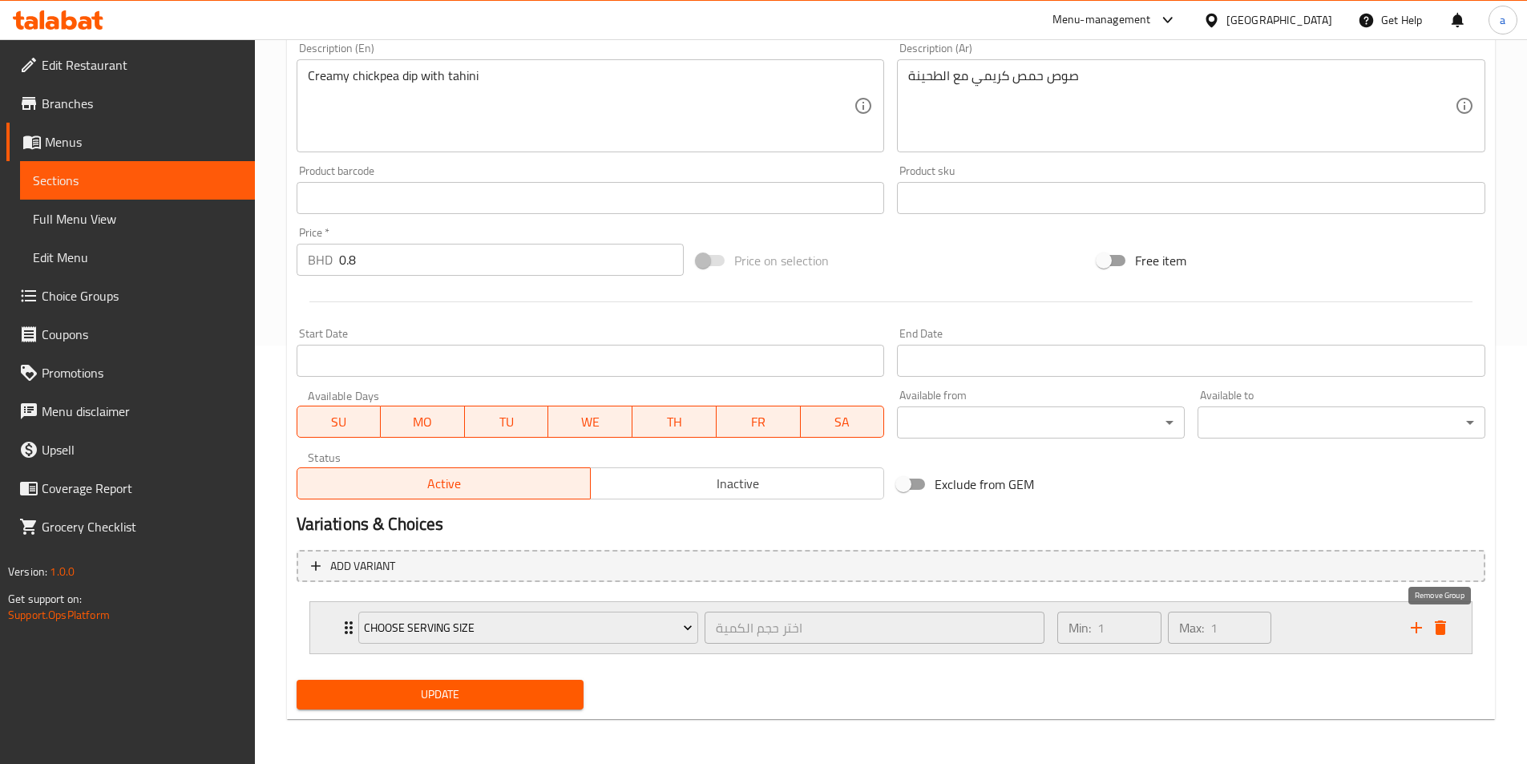
click at [1440, 629] on icon "delete" at bounding box center [1439, 627] width 11 height 14
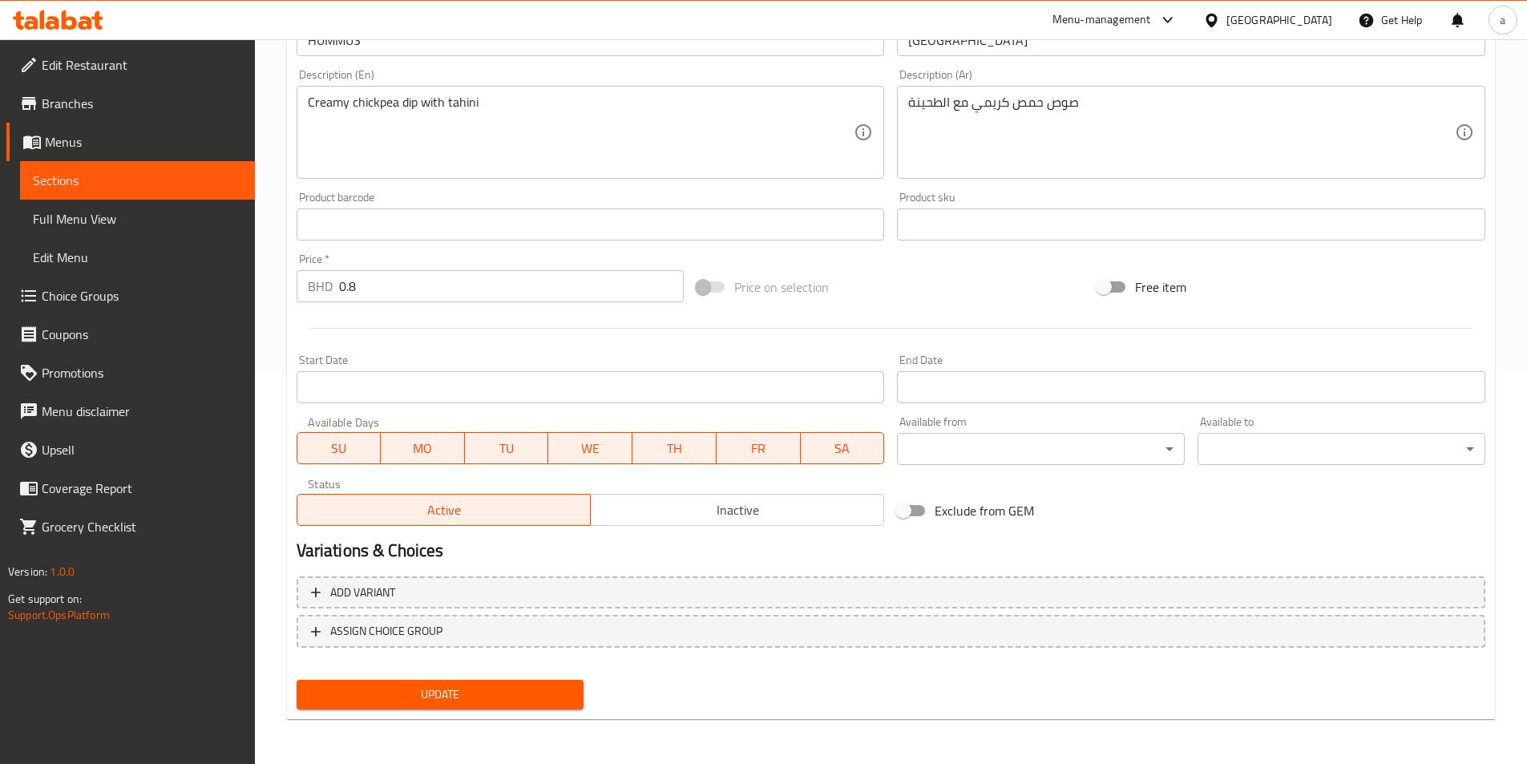
click at [89, 286] on span "Choice Groups" at bounding box center [142, 295] width 200 height 19
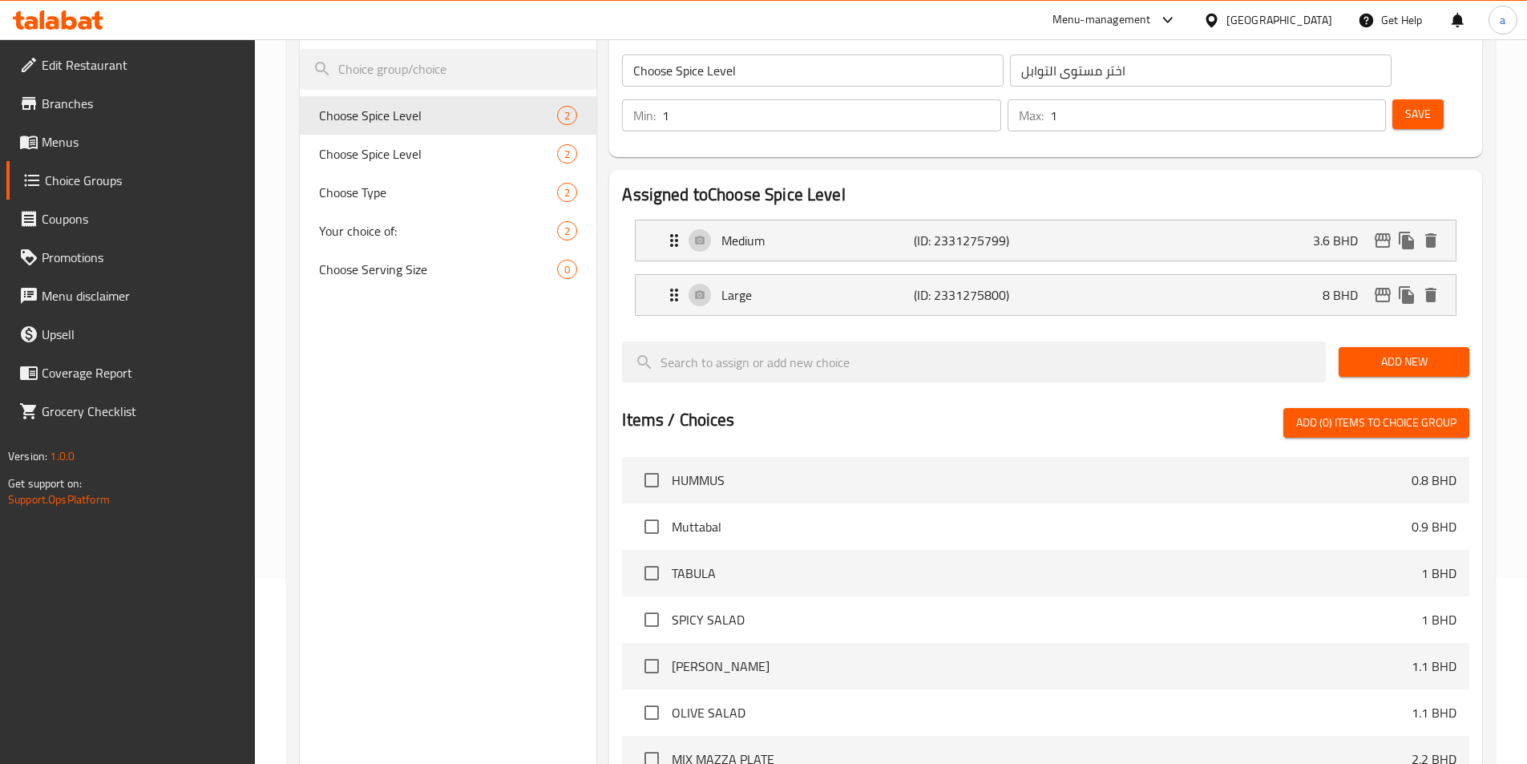
scroll to position [147, 0]
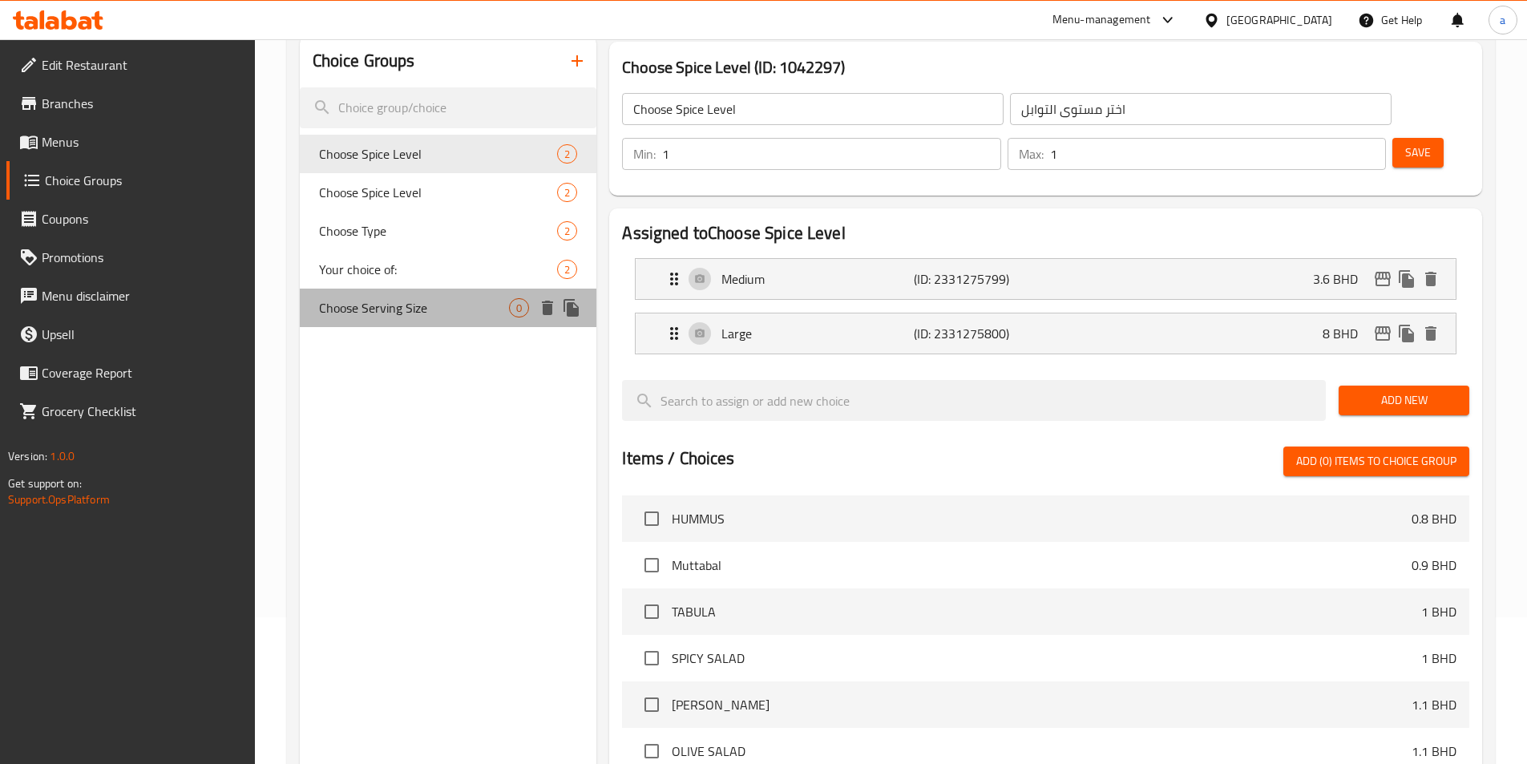
click at [377, 313] on span "Choose Serving Size" at bounding box center [414, 307] width 191 height 19
type input "Choose Serving Size"
type input "اختر حجم الكمية"
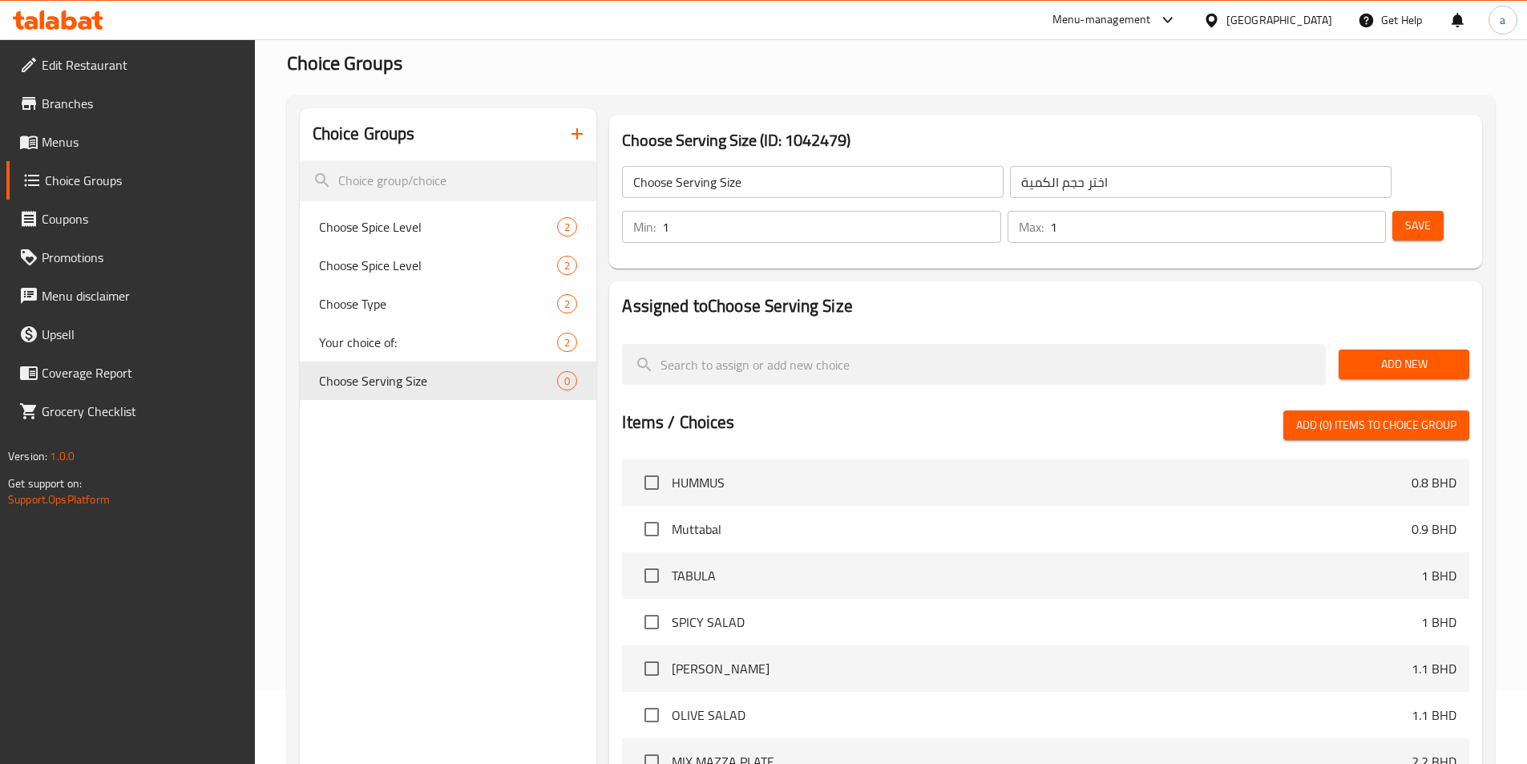
scroll to position [0, 0]
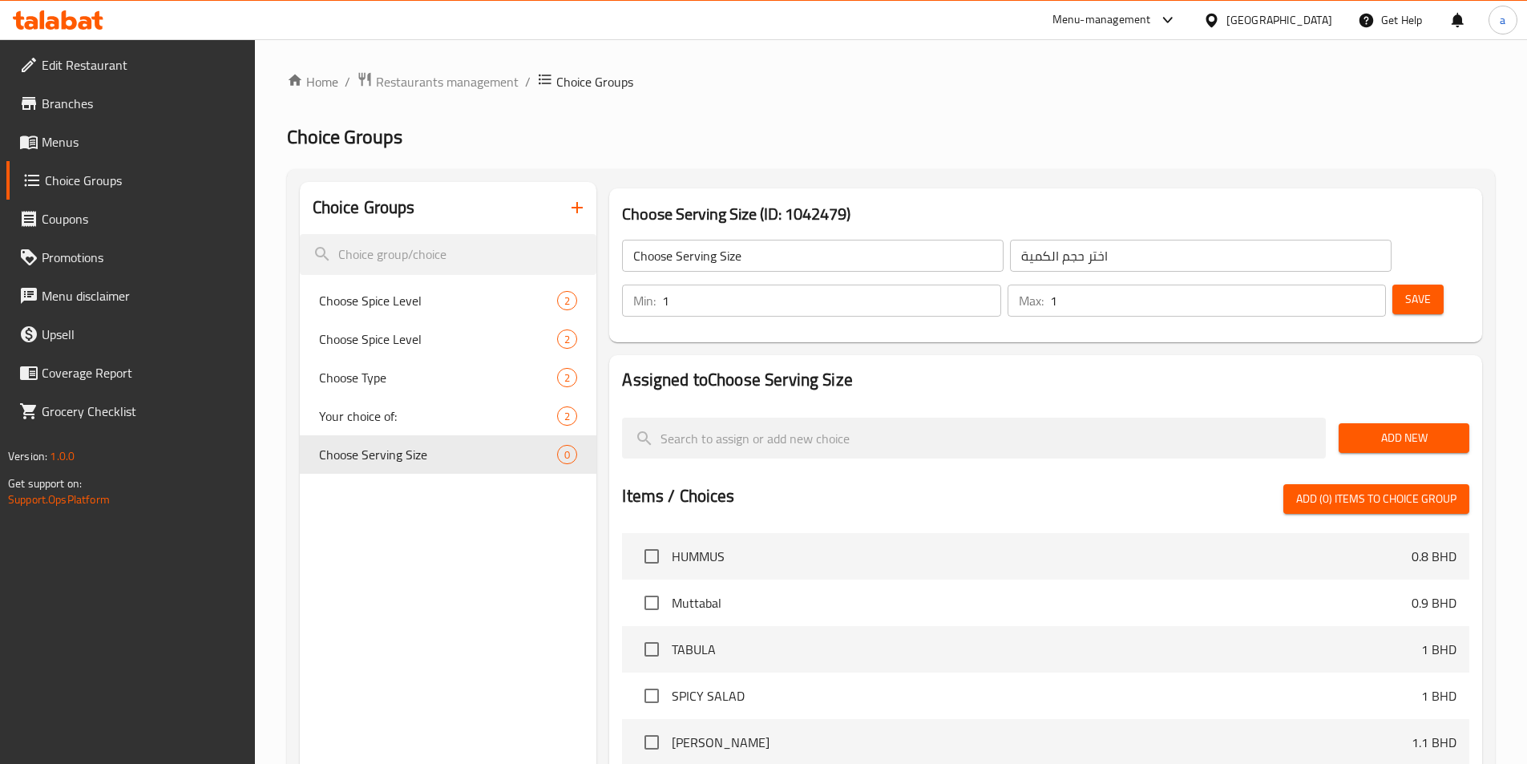
click at [887, 286] on div "Choose Serving Size ​ اختر حجم الكمية ​ Min: 1 ​ Max: 1 ​ Save" at bounding box center [1045, 277] width 860 height 115
click at [381, 426] on span "Your choice of:" at bounding box center [438, 415] width 239 height 19
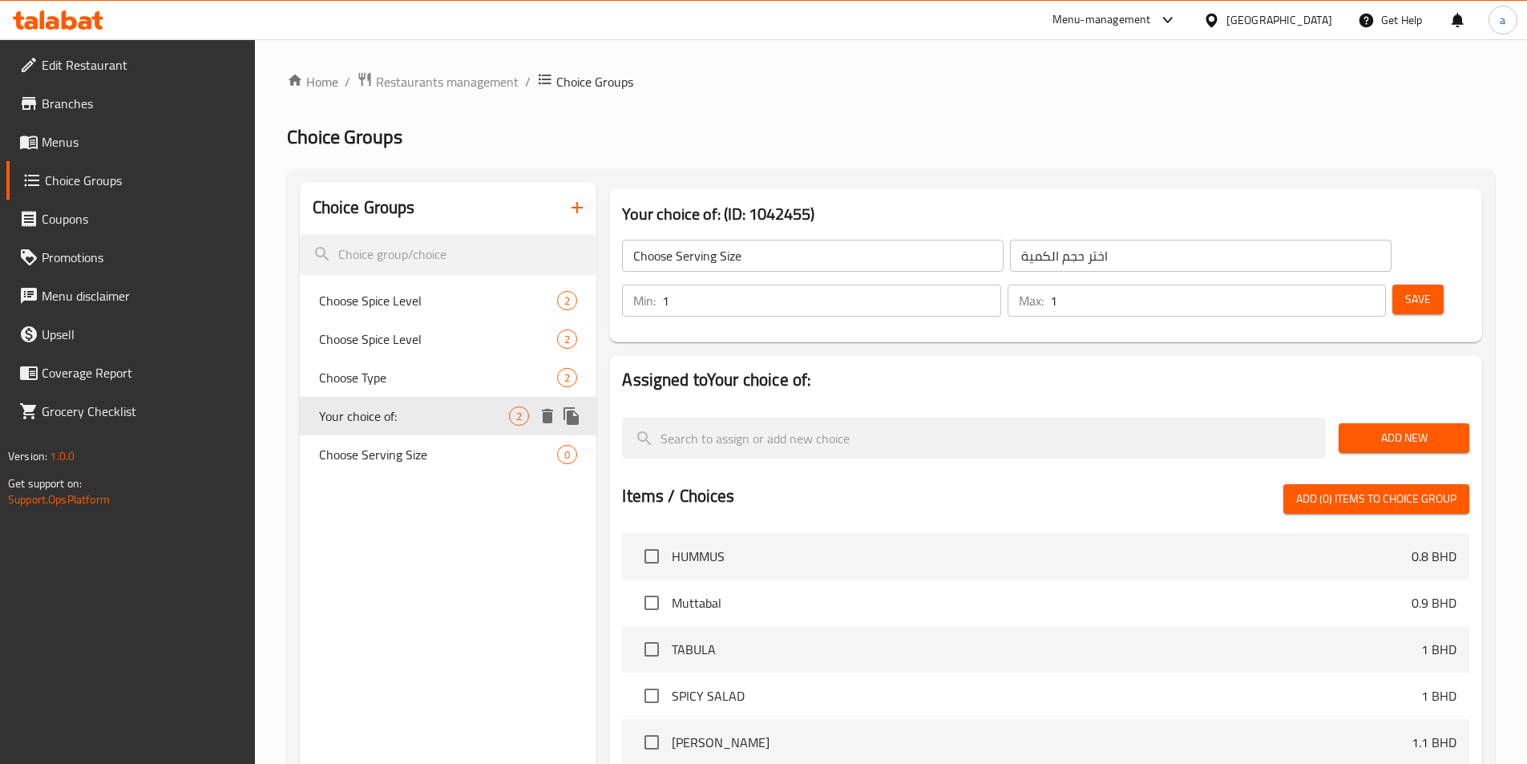
type input "Your choice of:"
type input "اختيارك من:"
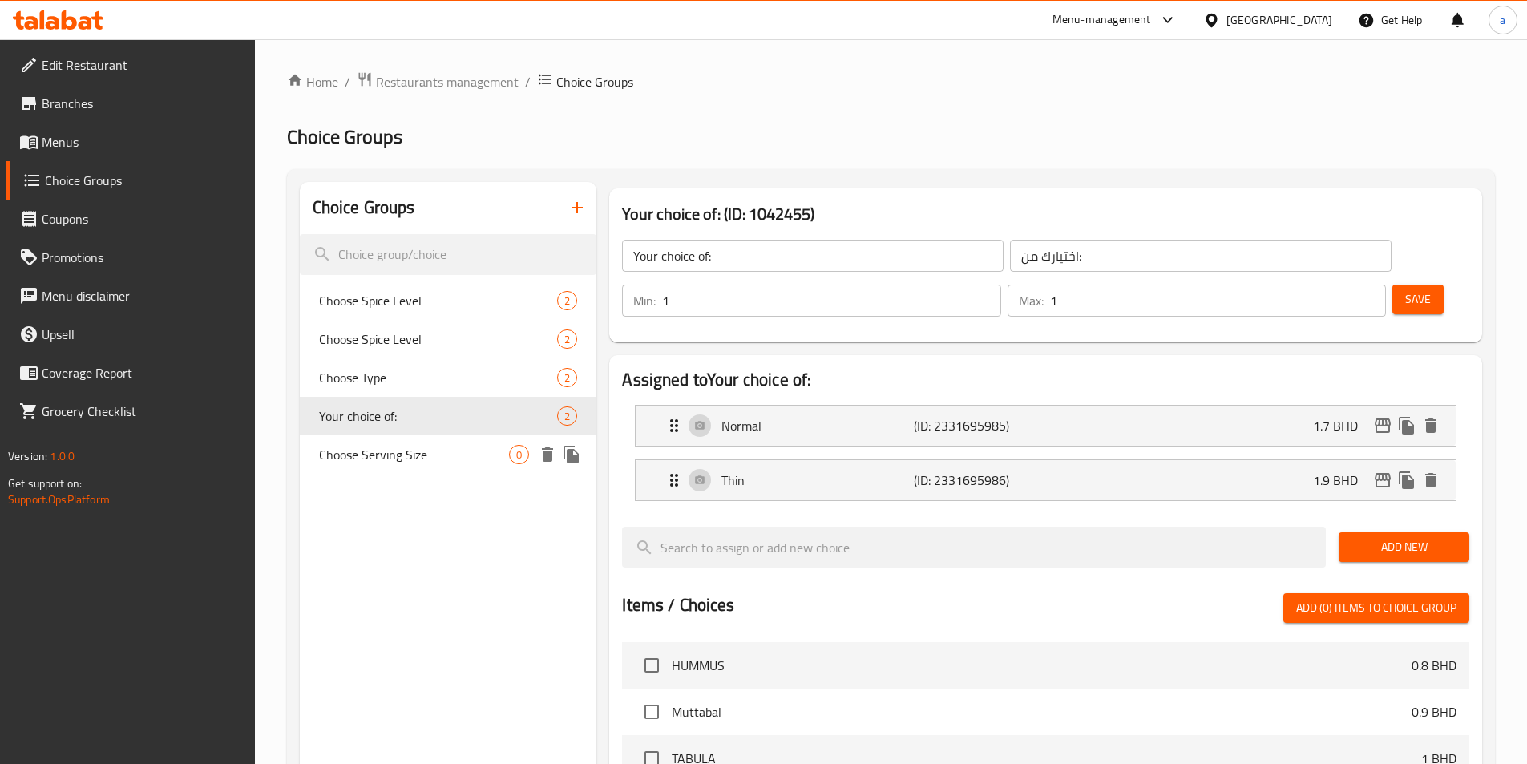
click at [409, 445] on span "Choose Serving Size" at bounding box center [414, 454] width 191 height 19
type input "Choose Serving Size"
type input "اختر حجم الكمية"
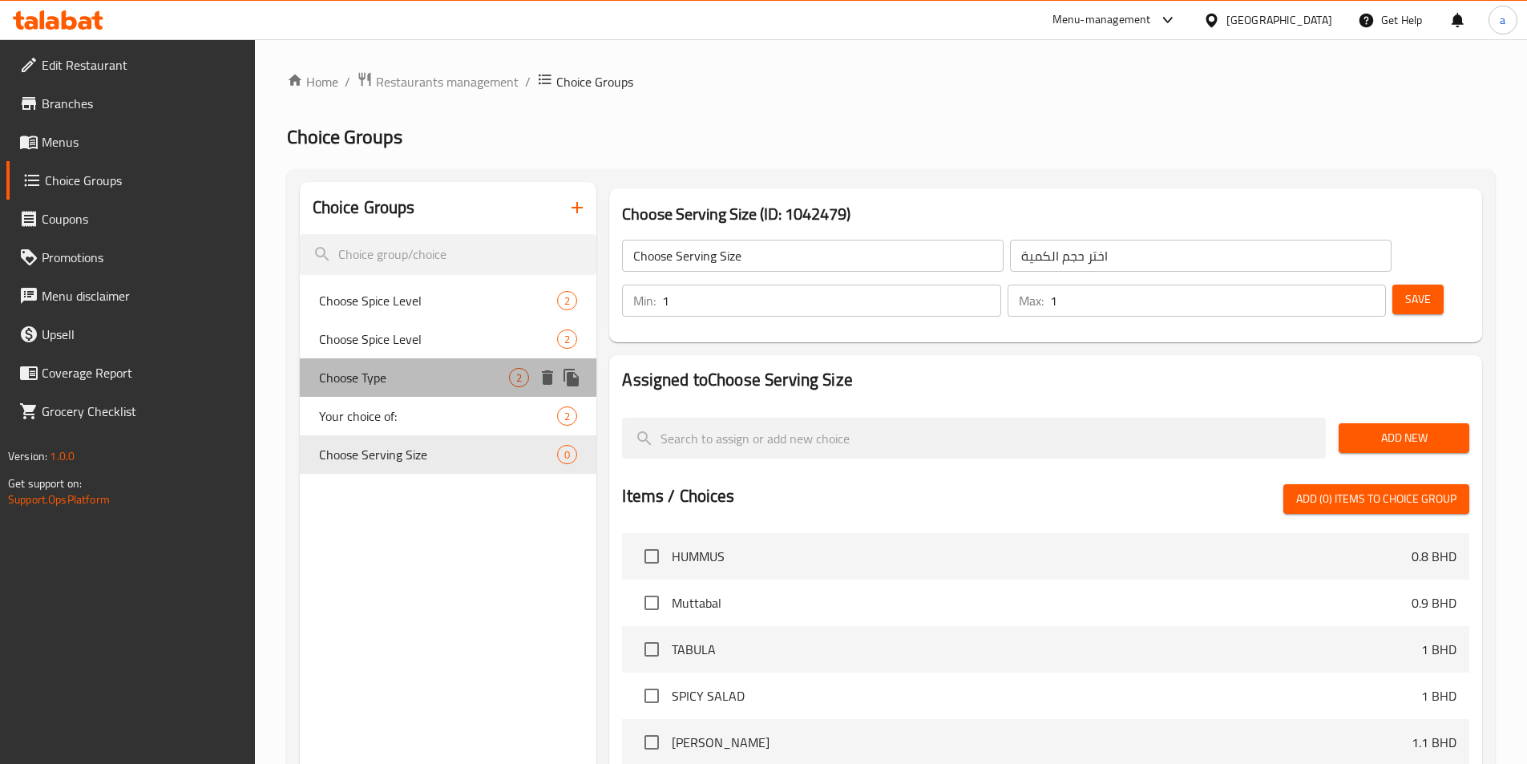
click at [415, 370] on span "Choose Type" at bounding box center [414, 377] width 191 height 19
type input "Choose Type"
type input "اختر النوع"
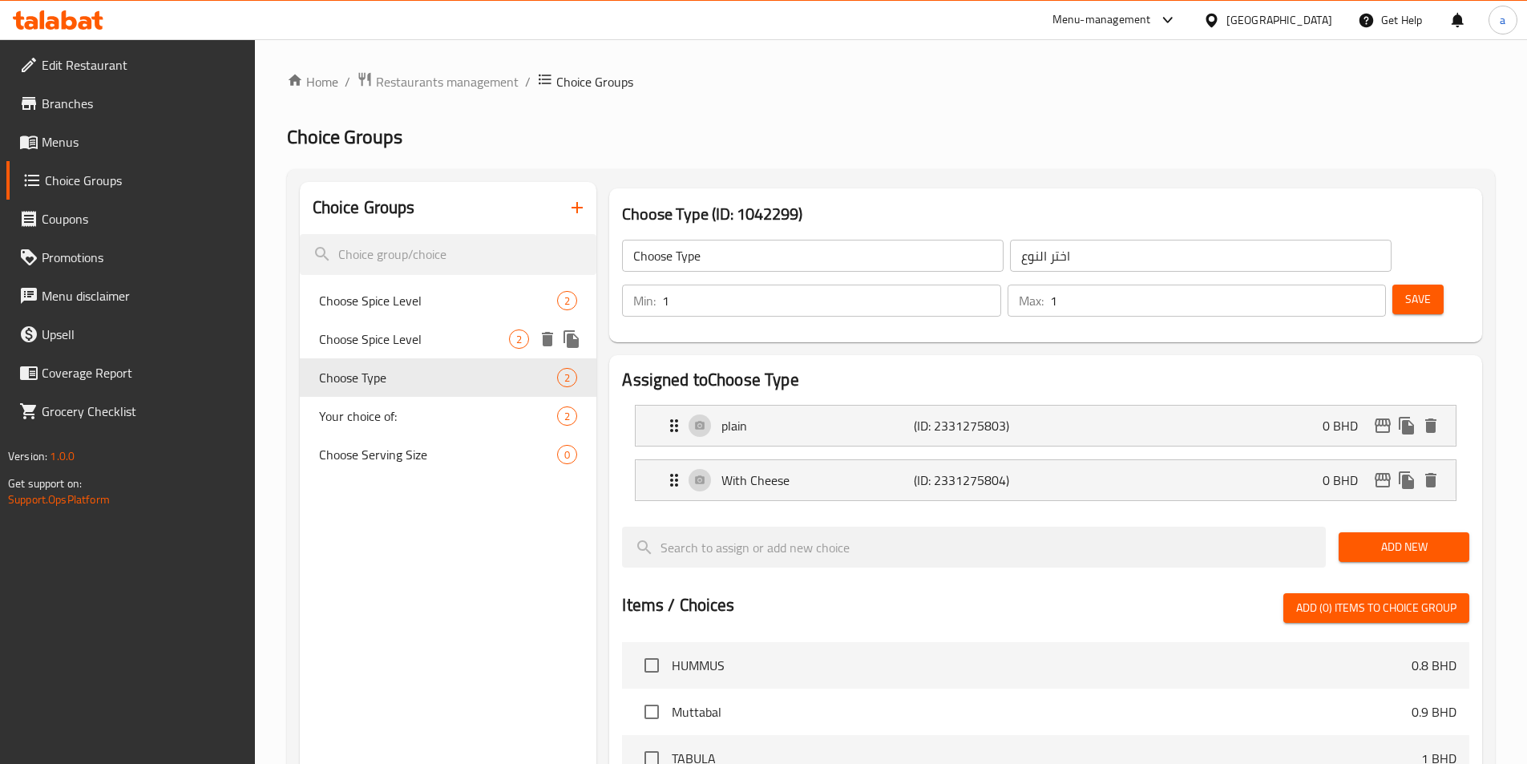
click at [428, 350] on div "Choose Spice Level 2" at bounding box center [448, 339] width 297 height 38
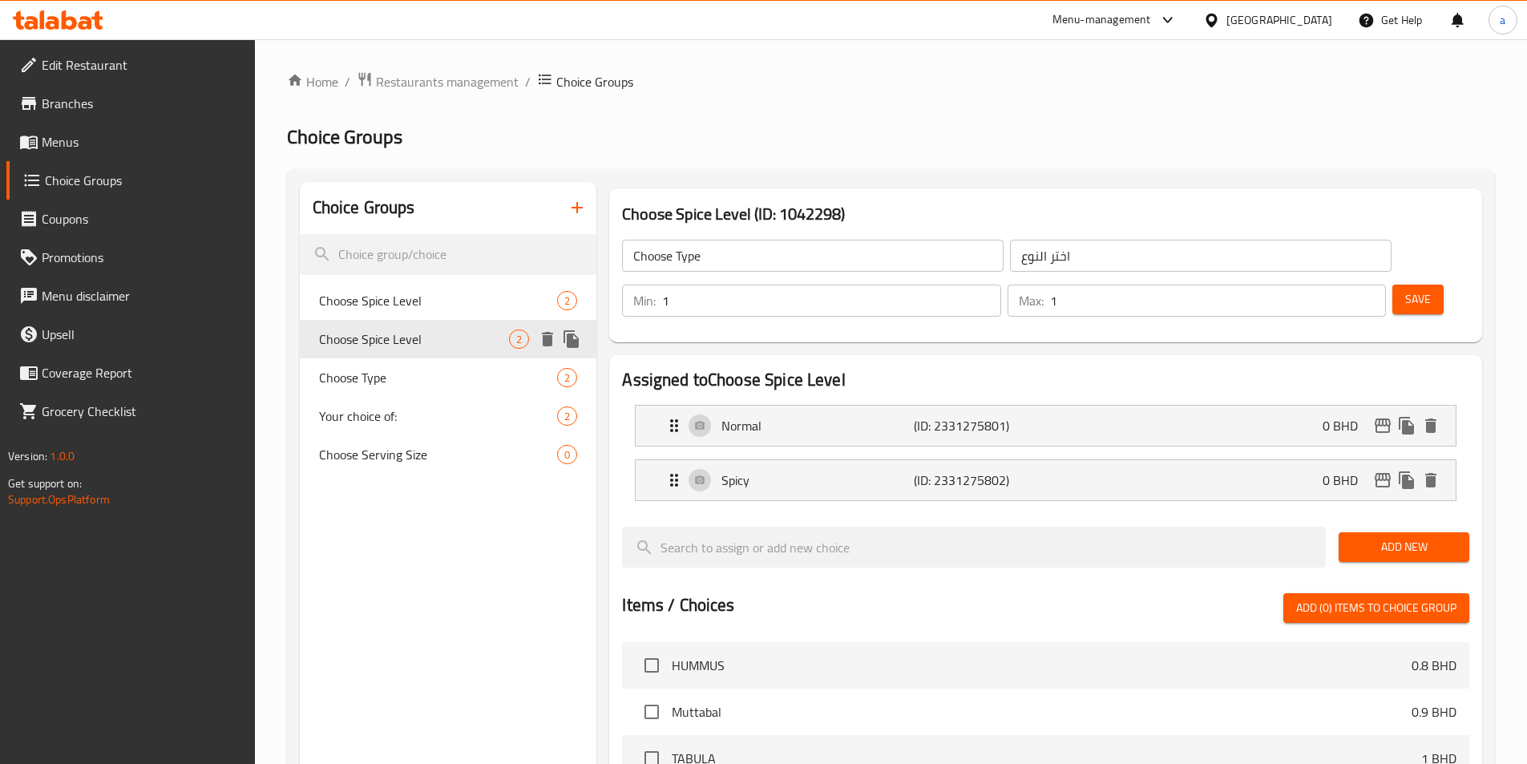
type input "Choose Spice Level"
type input "اختر مستوى التوابل"
click at [414, 459] on span "Choose Serving Size" at bounding box center [414, 454] width 191 height 19
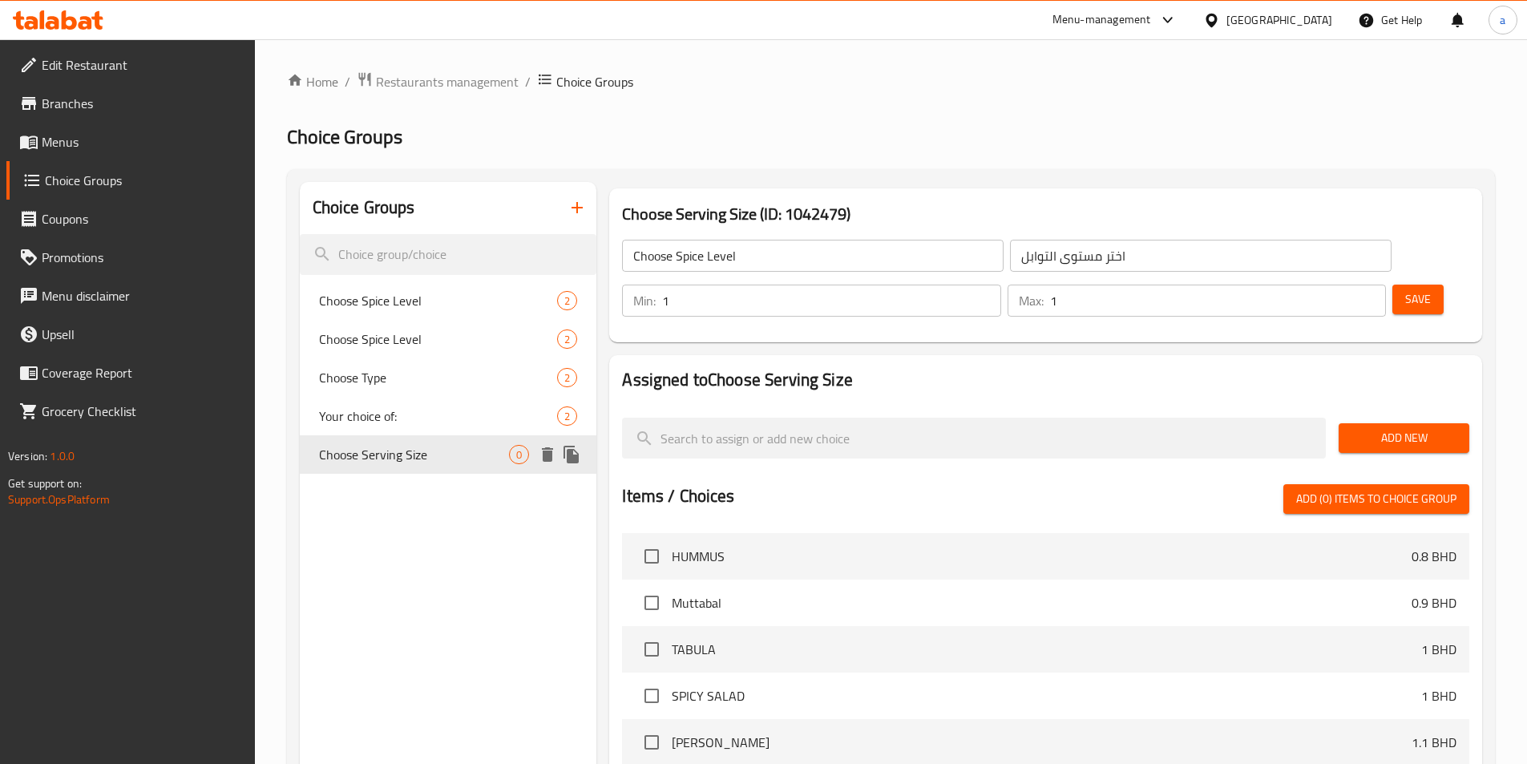
type input "Choose Serving Size"
type input "اختر حجم الكمية"
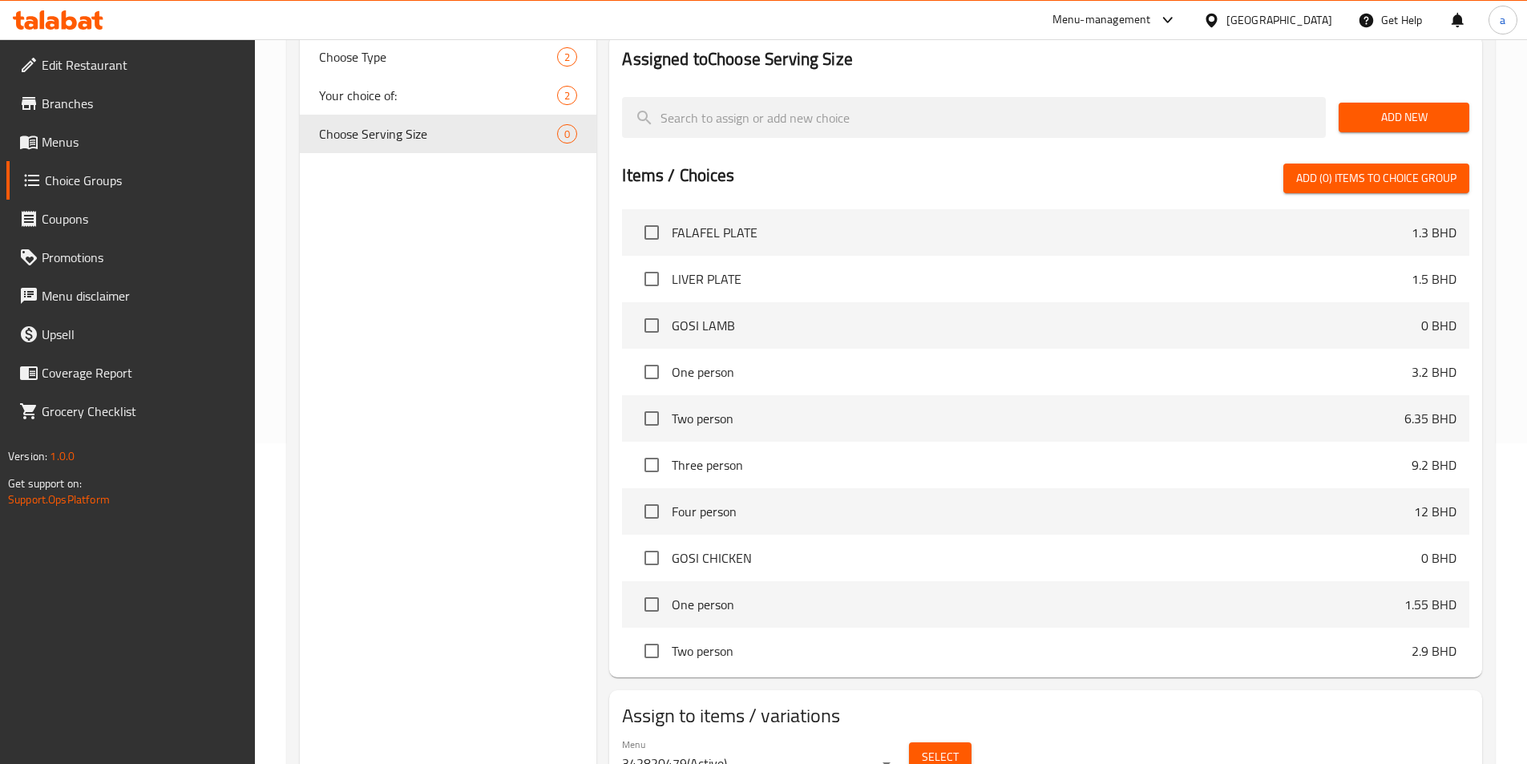
scroll to position [962, 0]
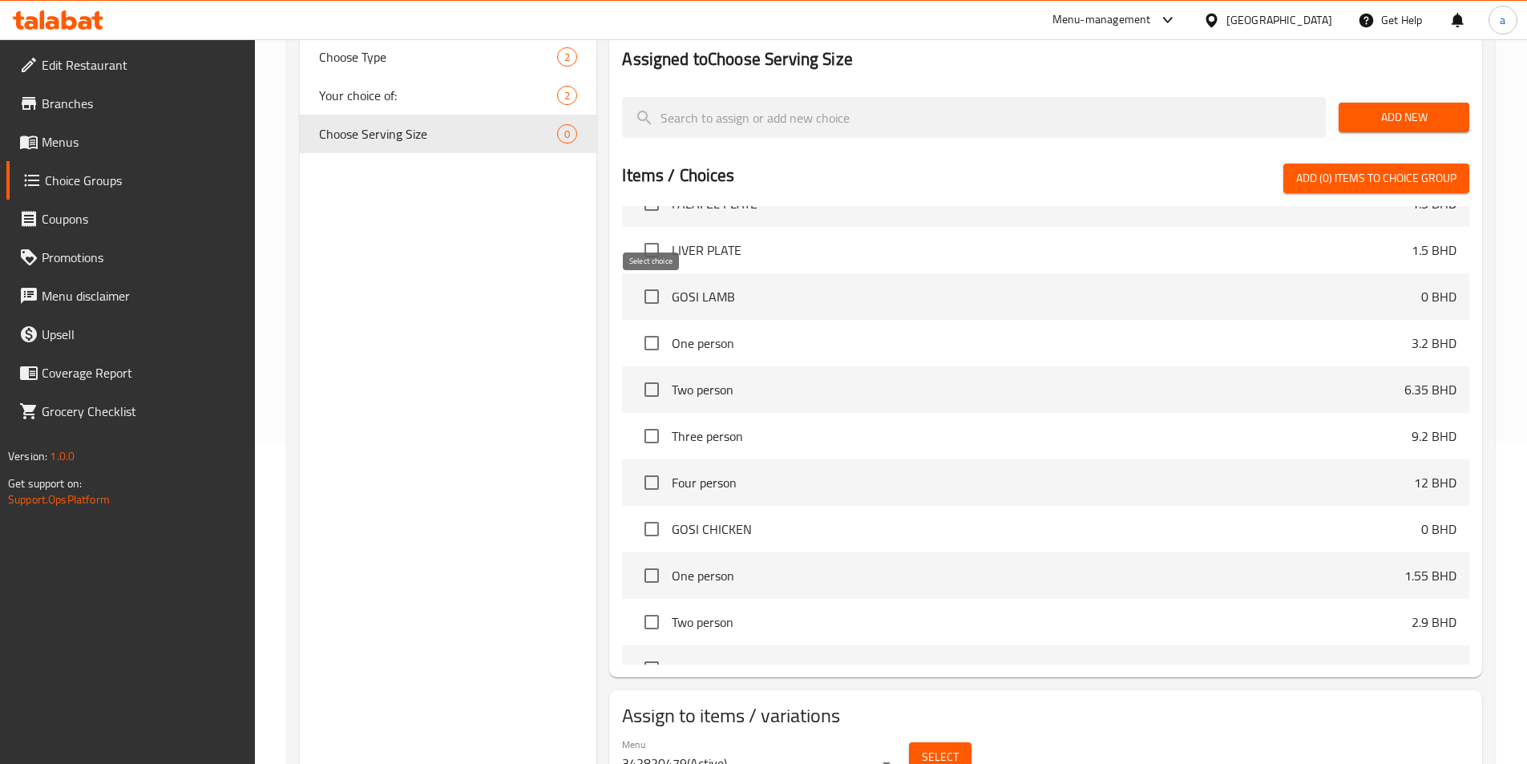
click at [656, 326] on input "checkbox" at bounding box center [652, 343] width 34 height 34
checkbox input "true"
click at [652, 373] on input "checkbox" at bounding box center [652, 390] width 34 height 34
checkbox input "true"
click at [651, 419] on input "checkbox" at bounding box center [652, 436] width 34 height 34
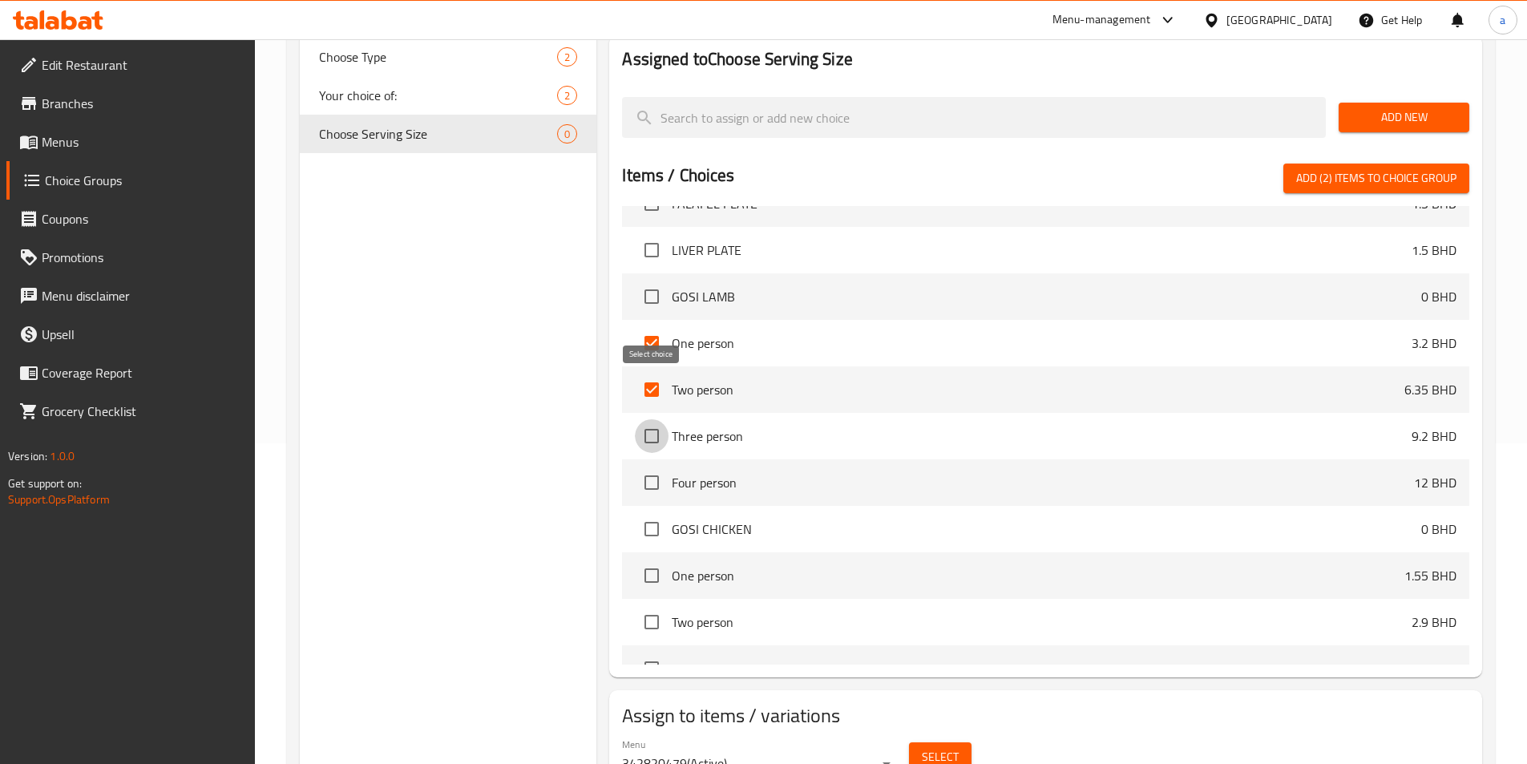
checkbox input "true"
click at [645, 466] on input "checkbox" at bounding box center [652, 483] width 34 height 34
checkbox input "true"
click at [1353, 168] on span "Add (4) items to choice group" at bounding box center [1376, 178] width 160 height 20
checkbox input "false"
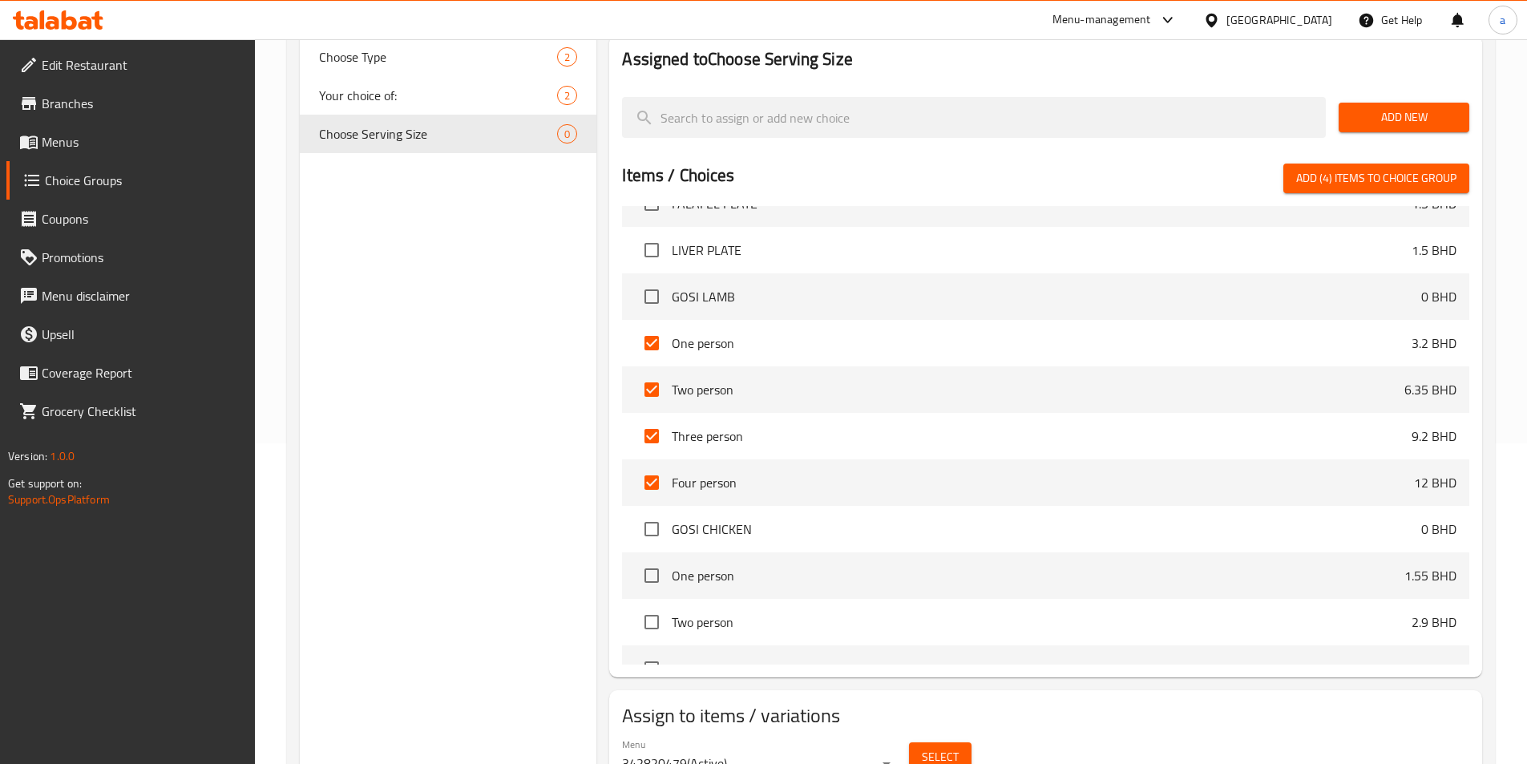
checkbox input "false"
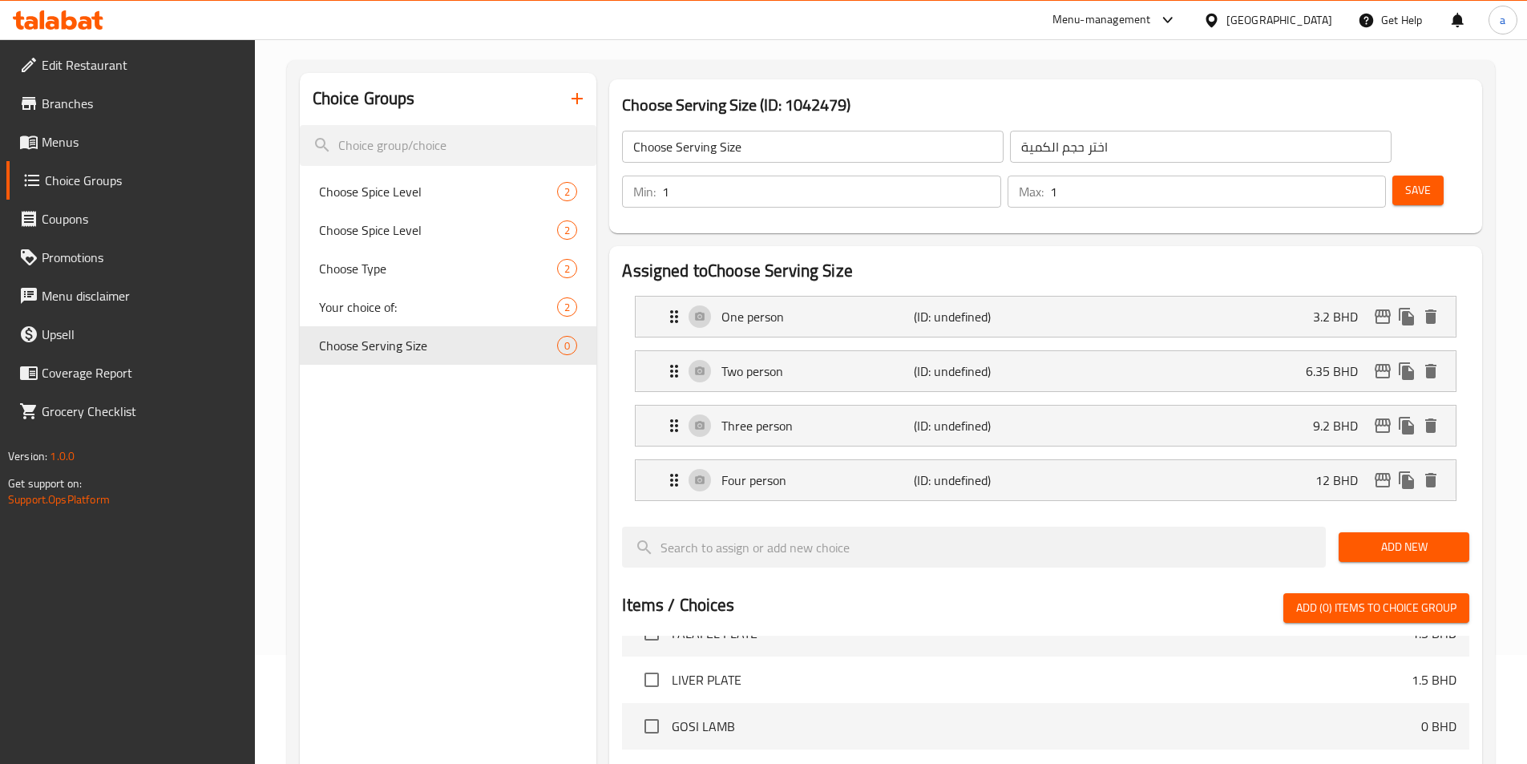
scroll to position [80, 0]
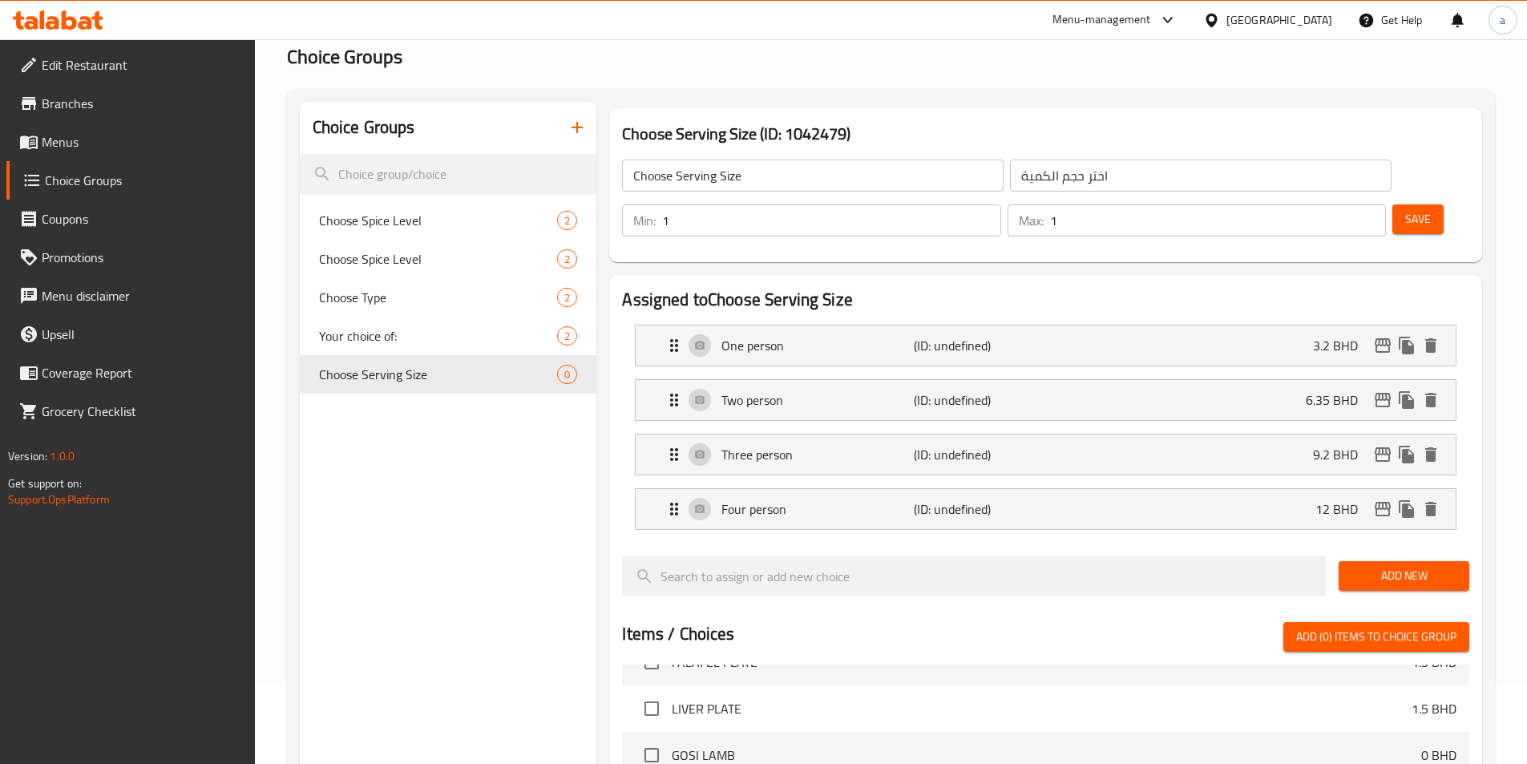
click at [1405, 209] on span "Save" at bounding box center [1418, 219] width 26 height 20
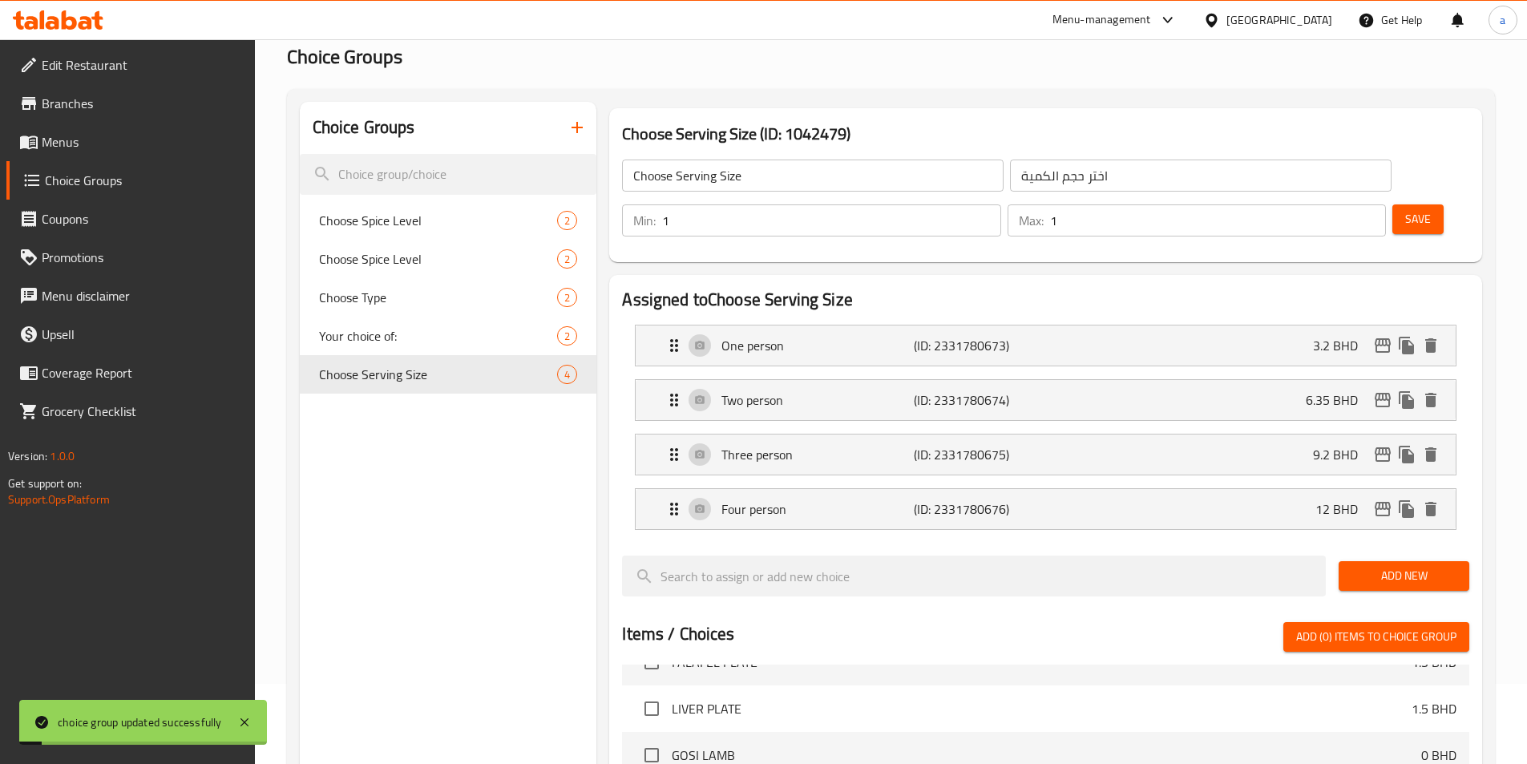
click at [145, 150] on span "Menus" at bounding box center [142, 141] width 200 height 19
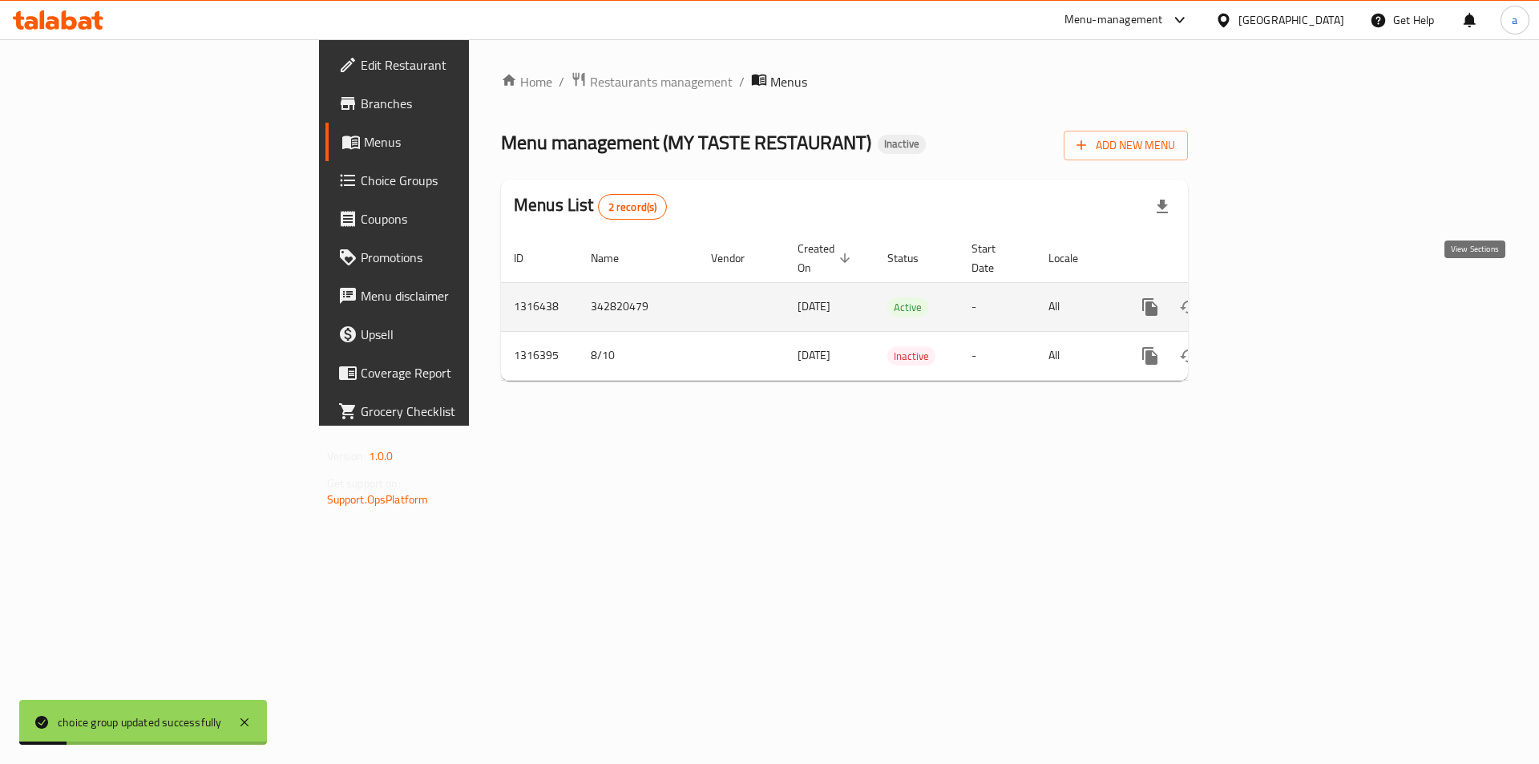
click at [1285, 288] on link "enhanced table" at bounding box center [1265, 307] width 38 height 38
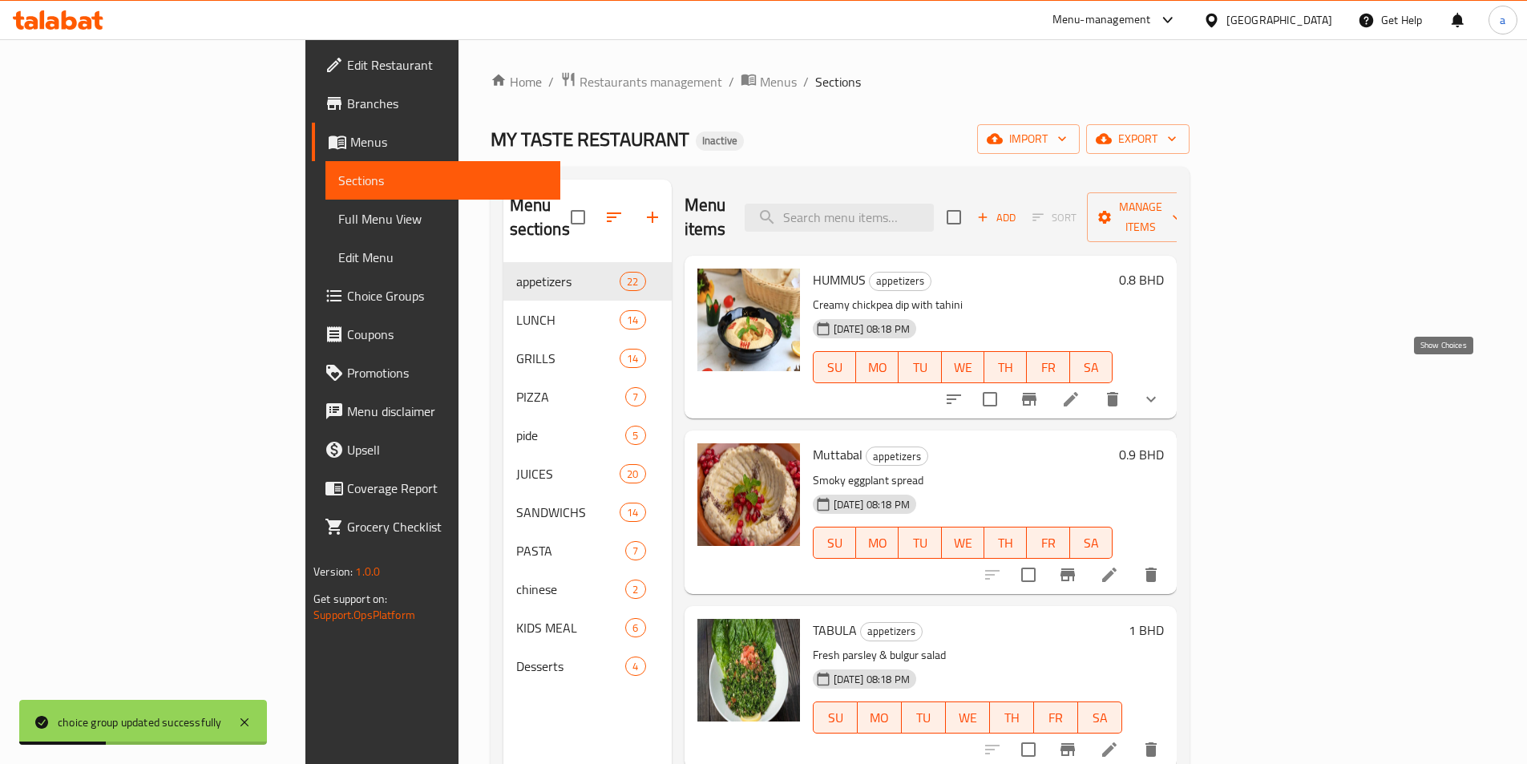
click at [1156, 397] on icon "show more" at bounding box center [1151, 400] width 10 height 6
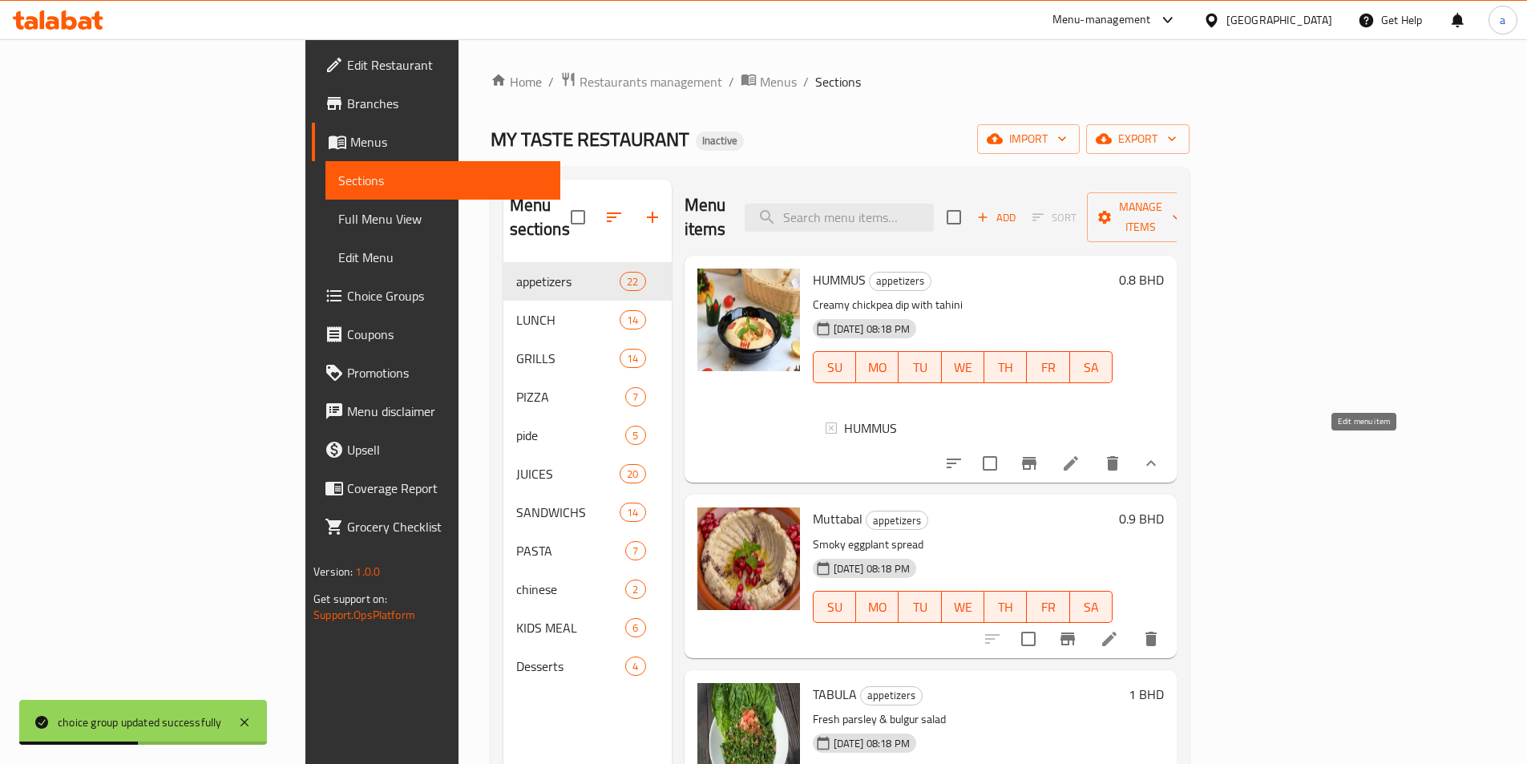
click at [1080, 454] on icon at bounding box center [1070, 463] width 19 height 19
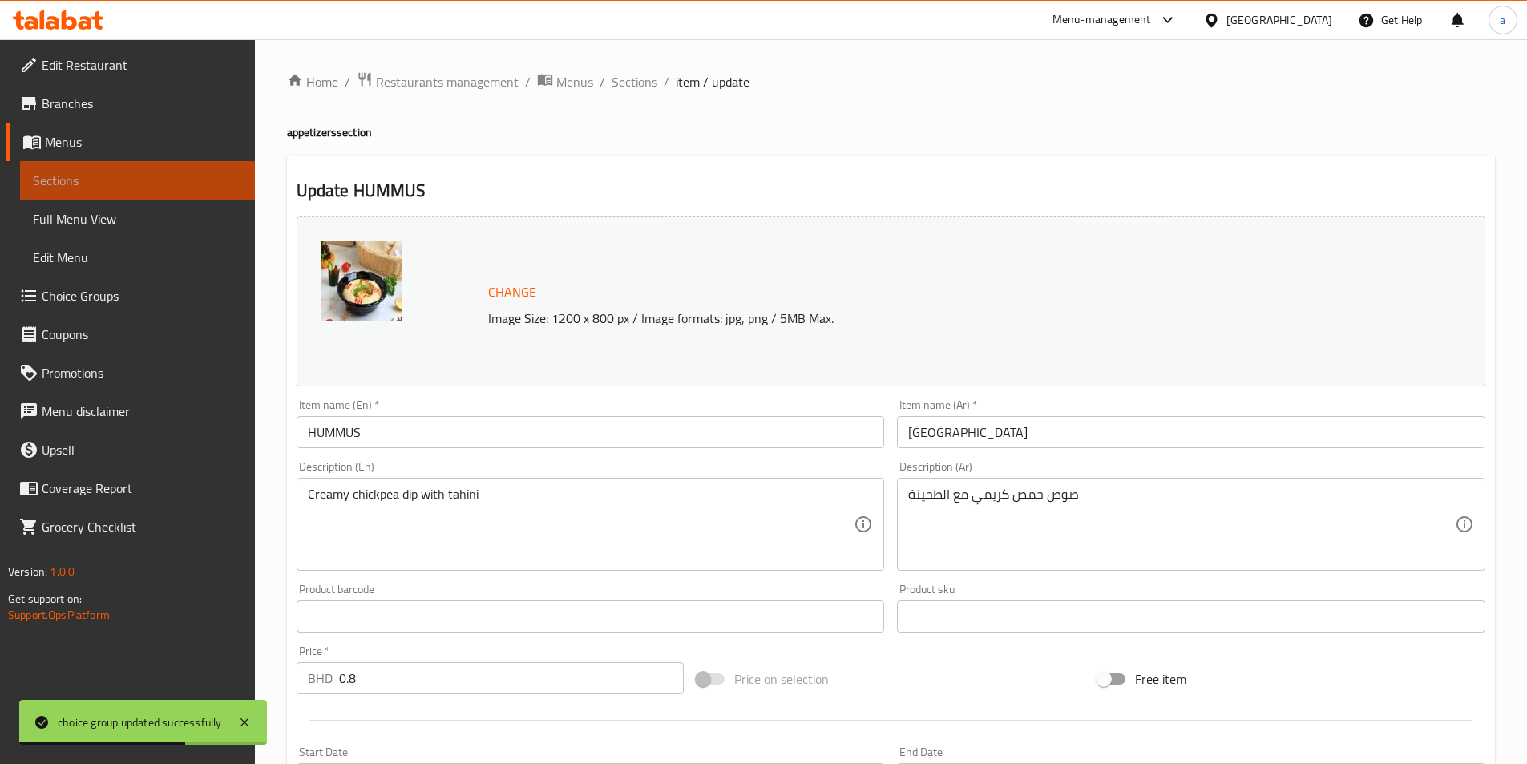
click at [135, 166] on link "Sections" at bounding box center [137, 180] width 235 height 38
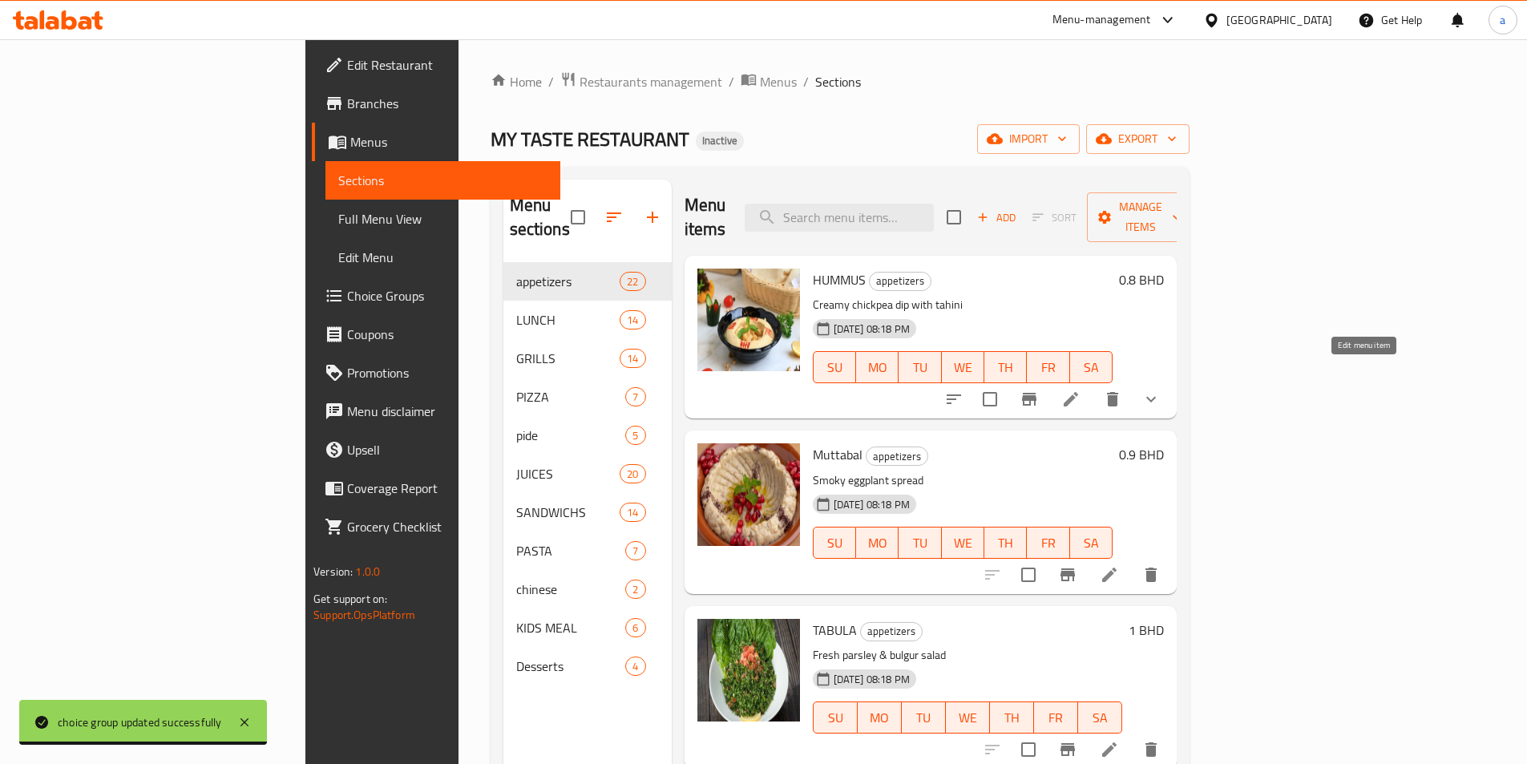
click at [1080, 389] on icon at bounding box center [1070, 398] width 19 height 19
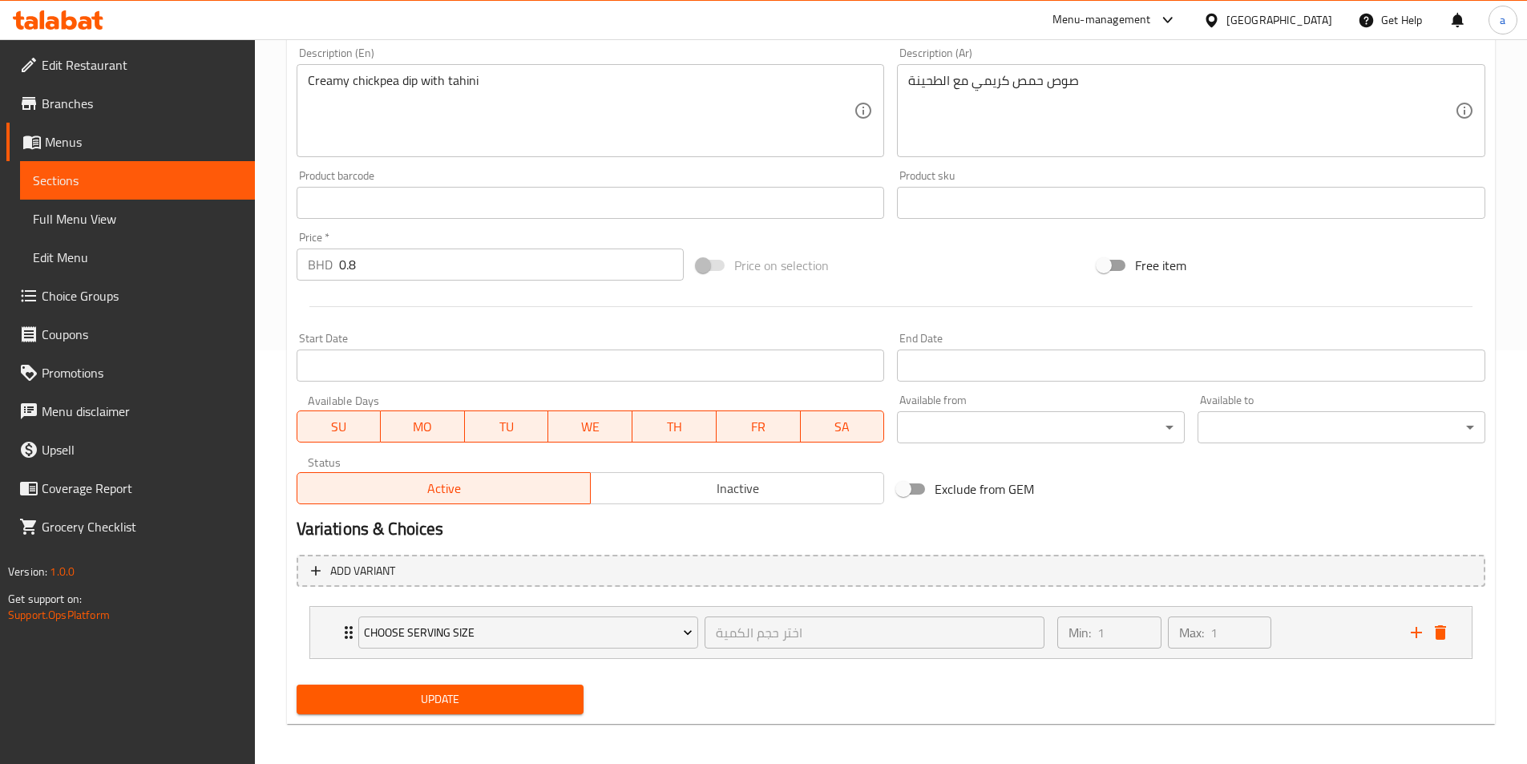
scroll to position [418, 0]
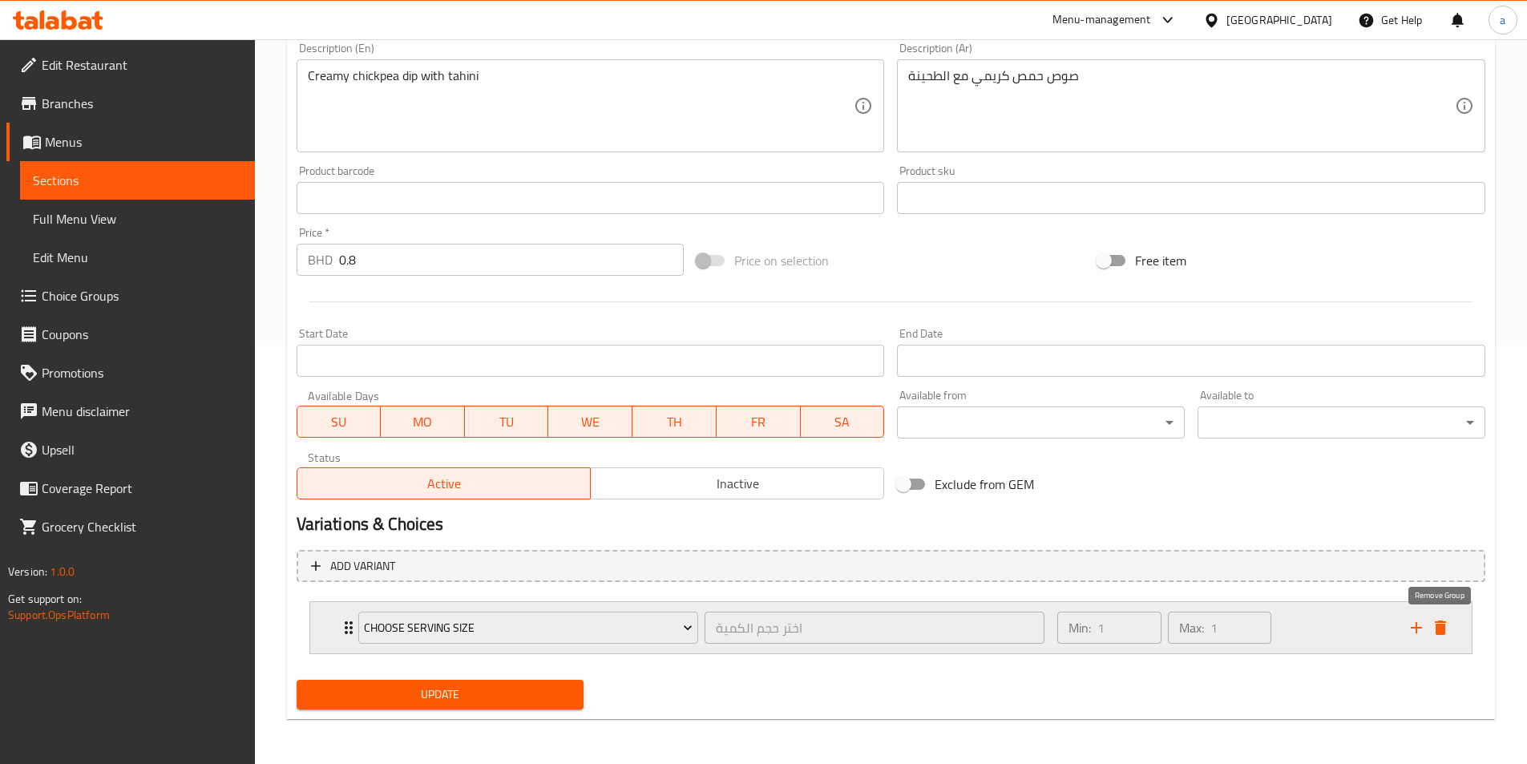
click at [1446, 622] on icon "delete" at bounding box center [1439, 627] width 11 height 14
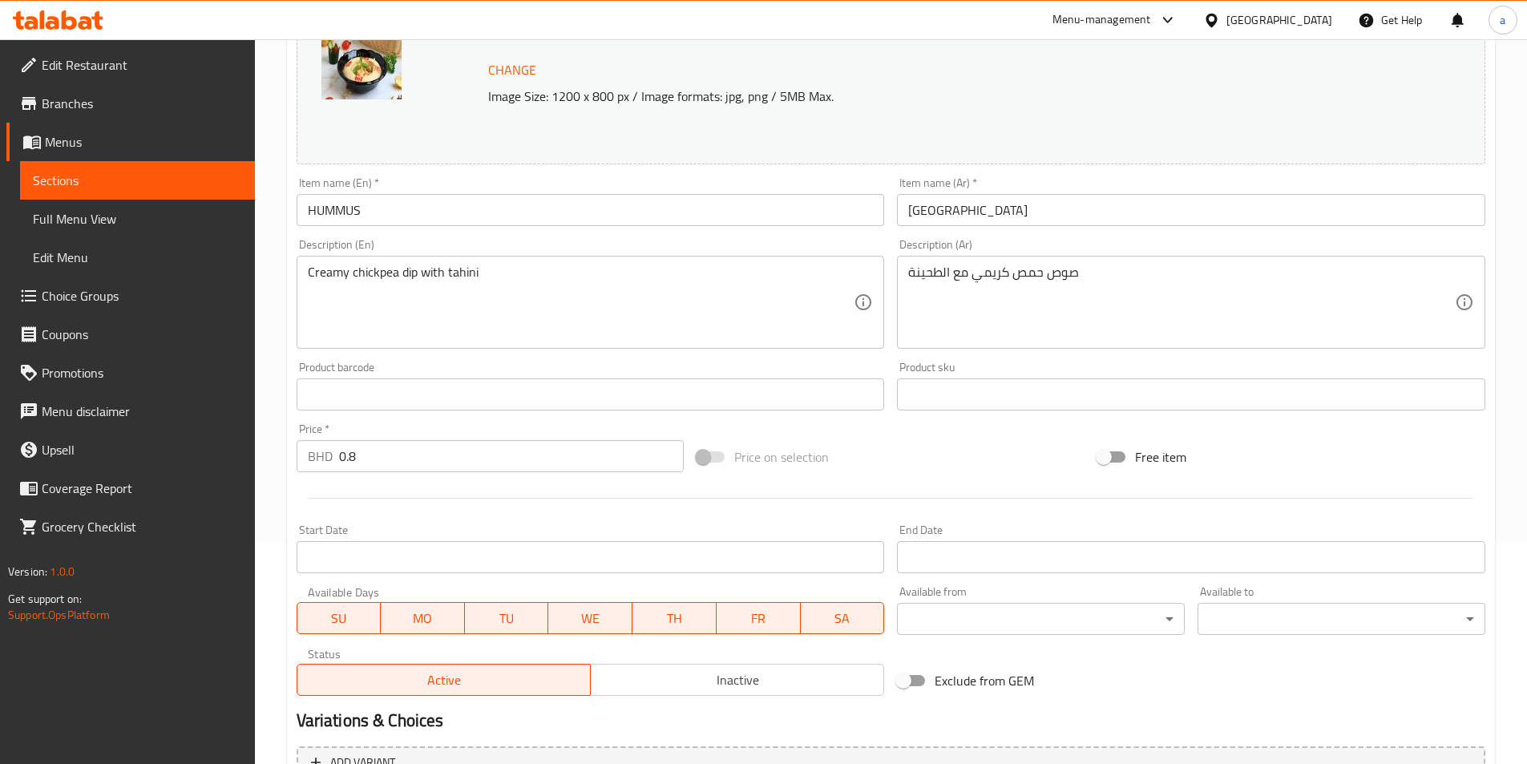
scroll to position [392, 0]
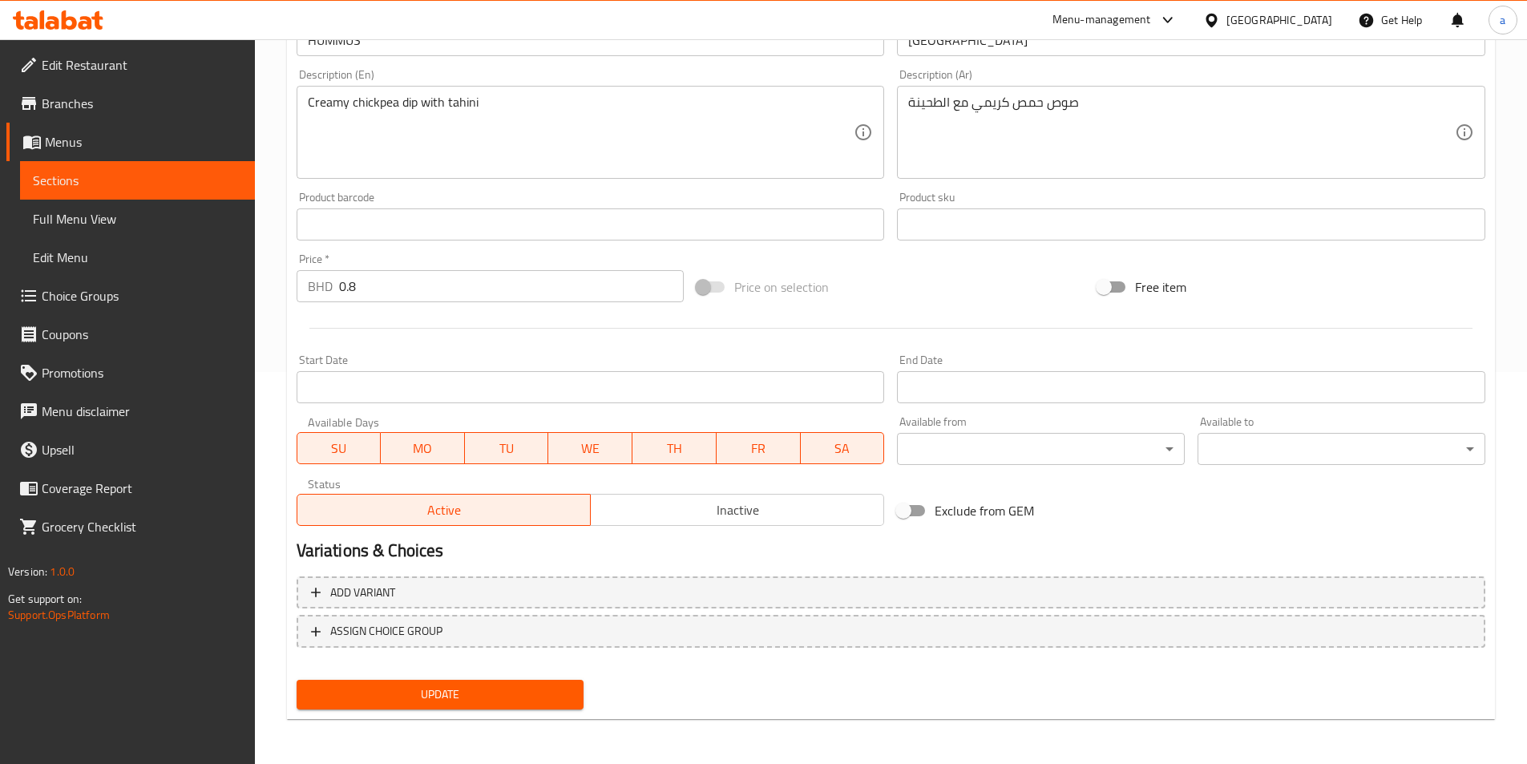
click at [519, 684] on button "Update" at bounding box center [441, 695] width 288 height 30
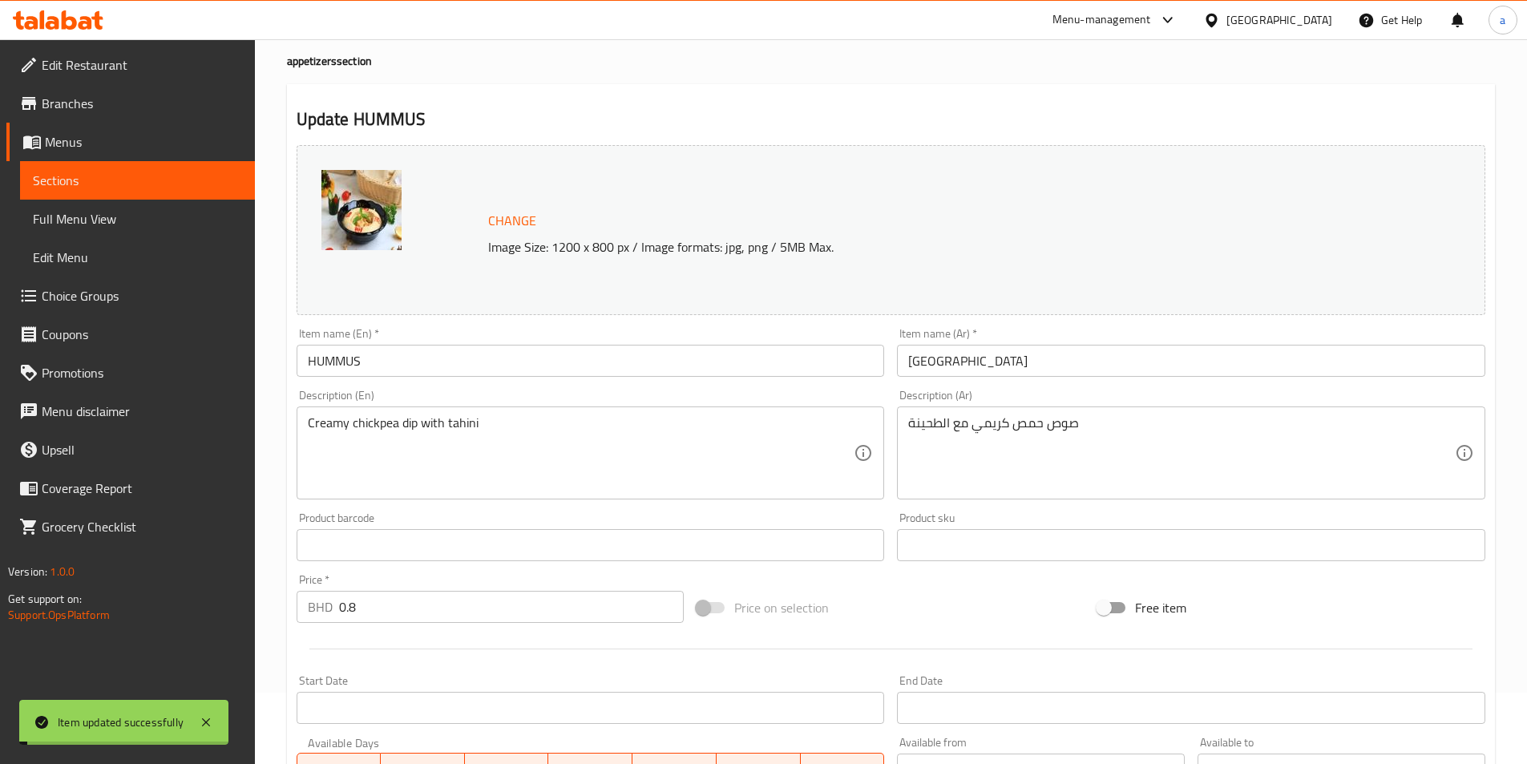
scroll to position [0, 0]
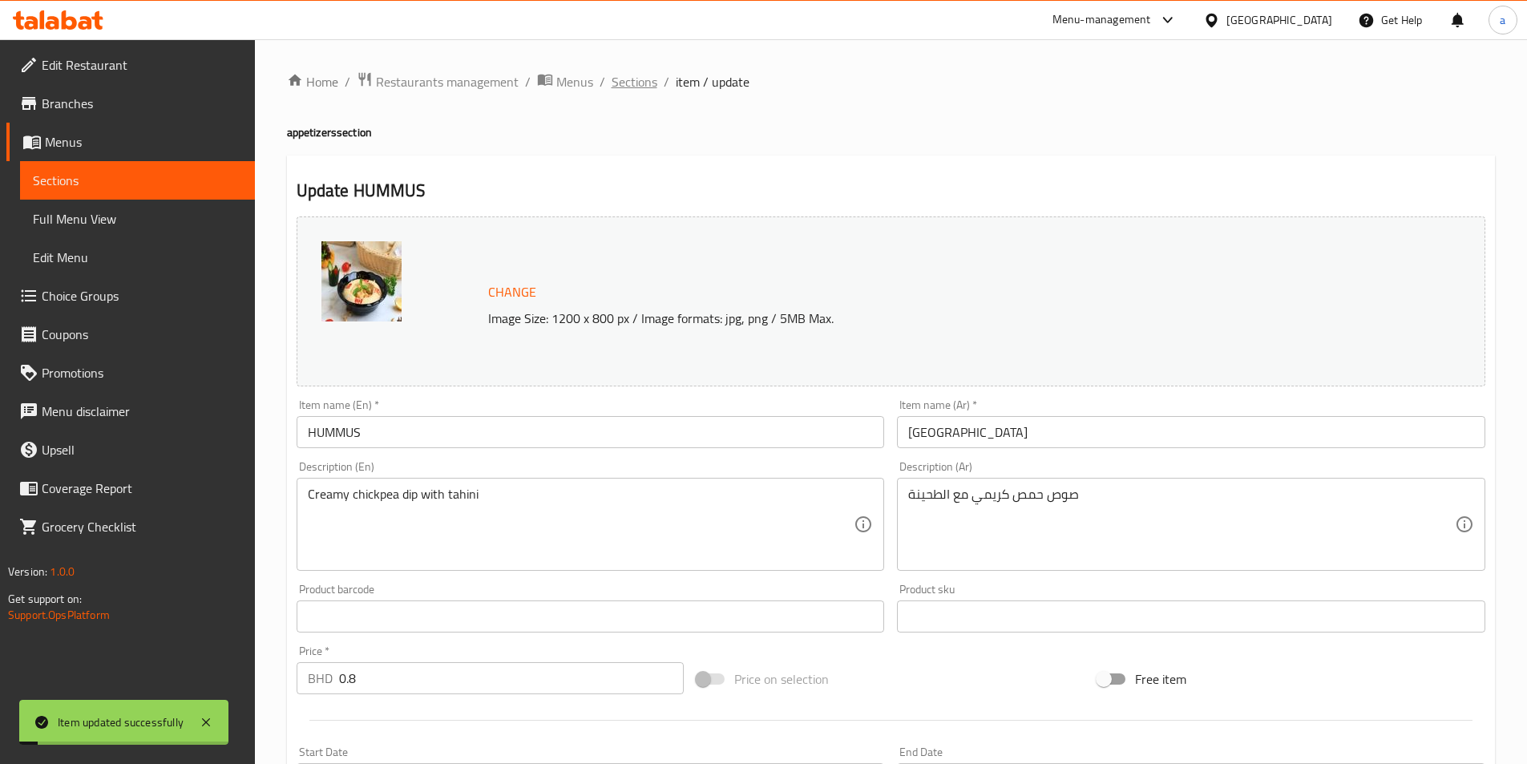
click at [622, 90] on span "Sections" at bounding box center [634, 81] width 46 height 19
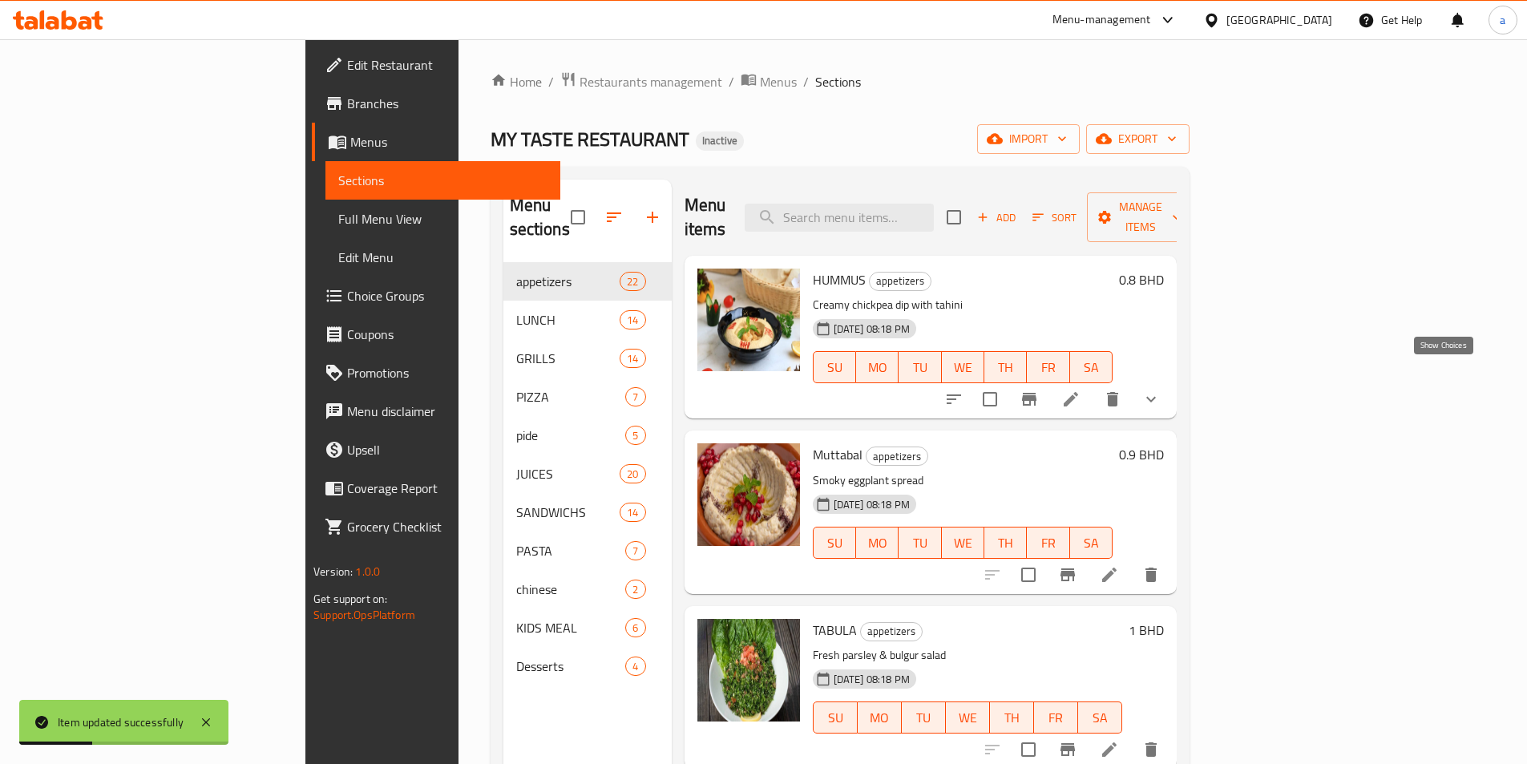
click at [1118, 392] on icon "delete" at bounding box center [1112, 399] width 11 height 14
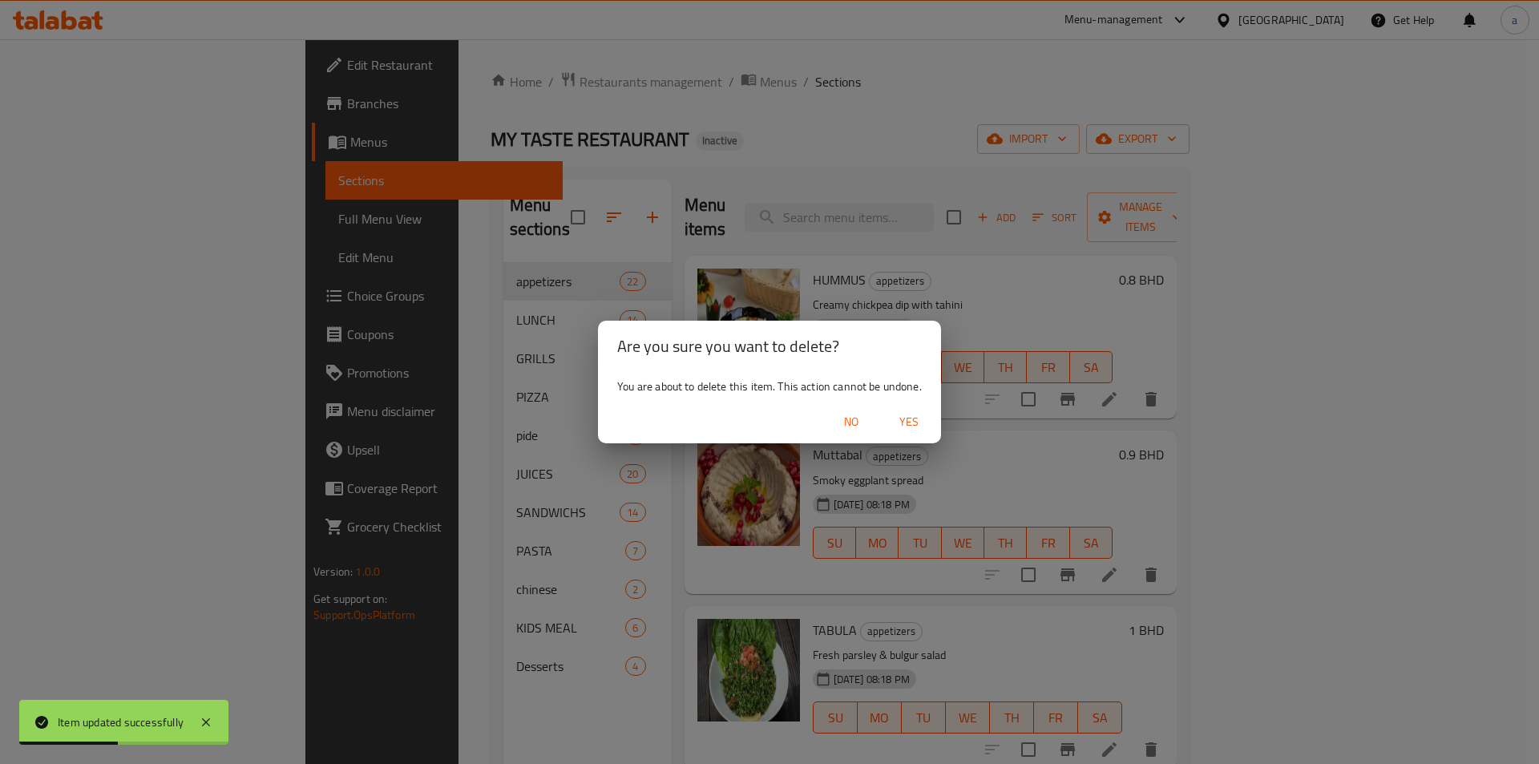
click at [860, 432] on button "No" at bounding box center [850, 422] width 51 height 30
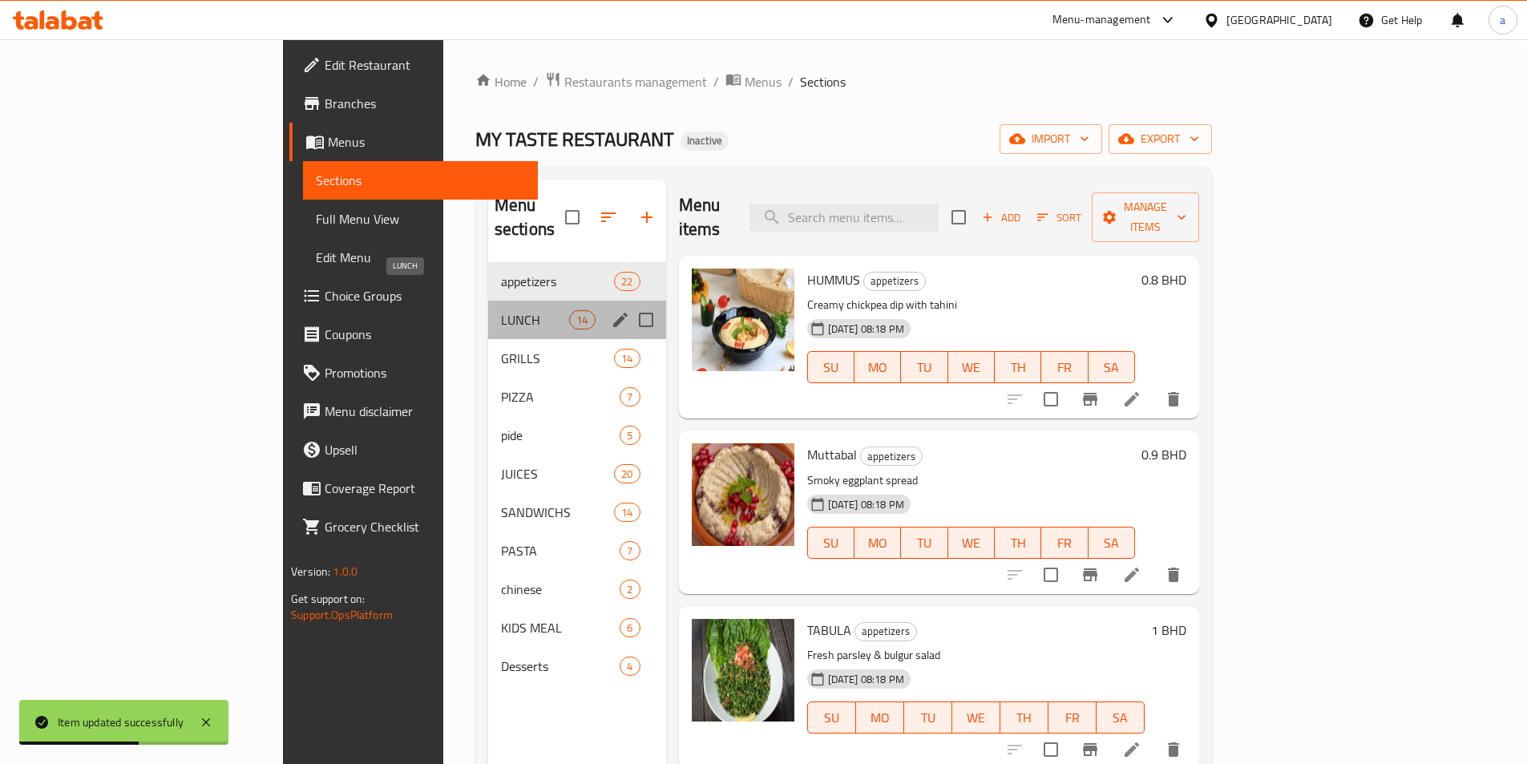
click at [501, 310] on span "LUNCH" at bounding box center [535, 319] width 68 height 19
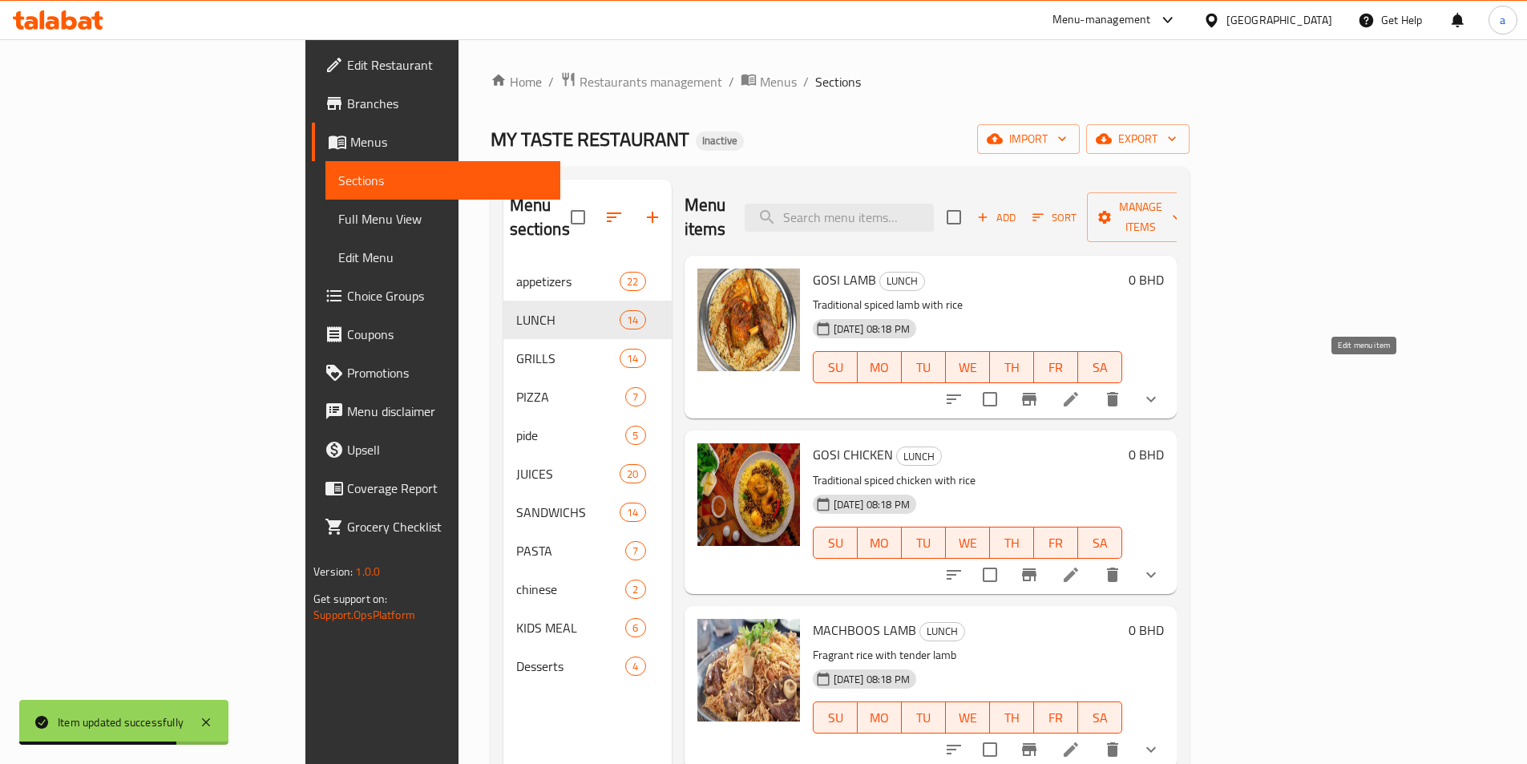
click at [1078, 392] on icon at bounding box center [1070, 399] width 14 height 14
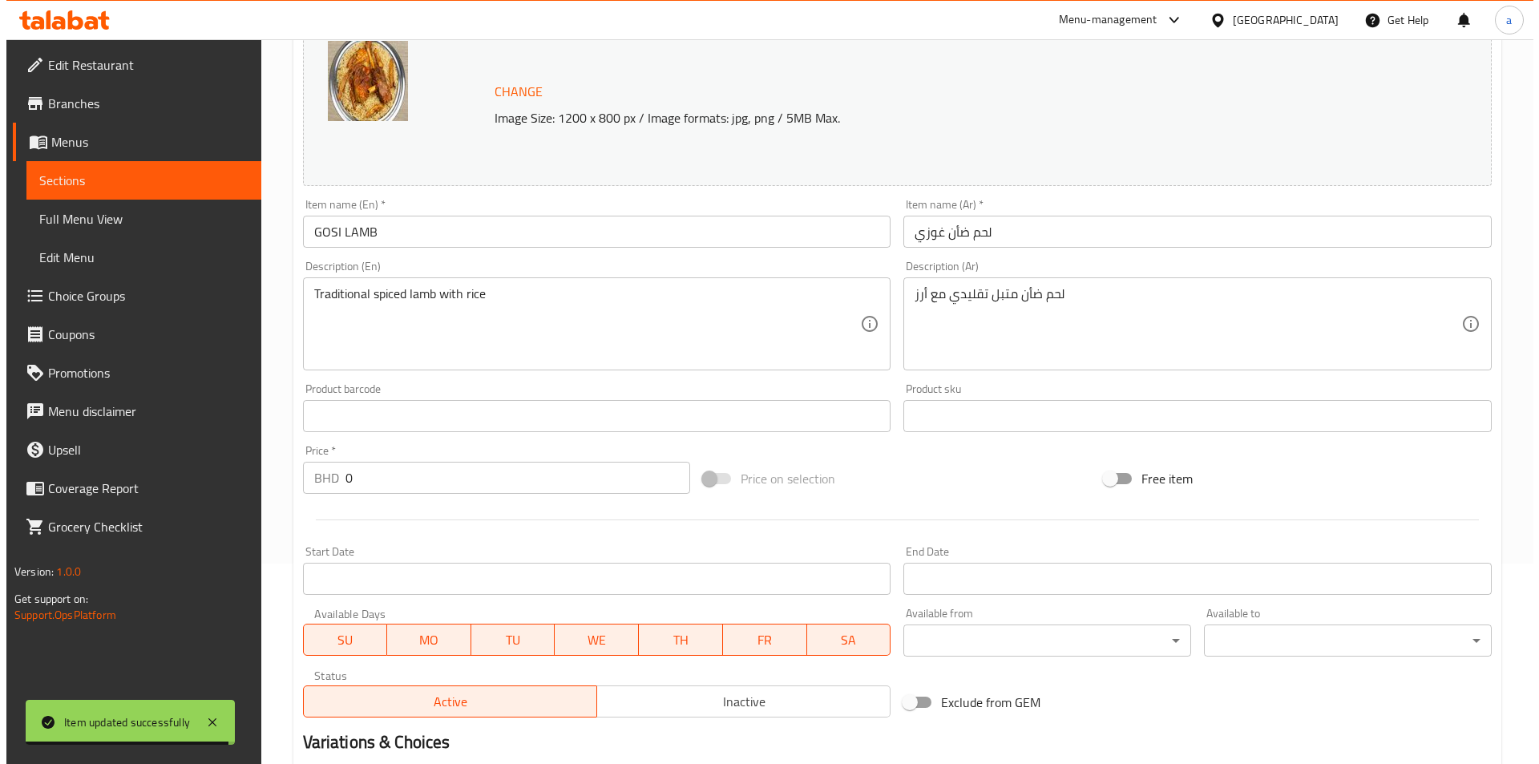
scroll to position [521, 0]
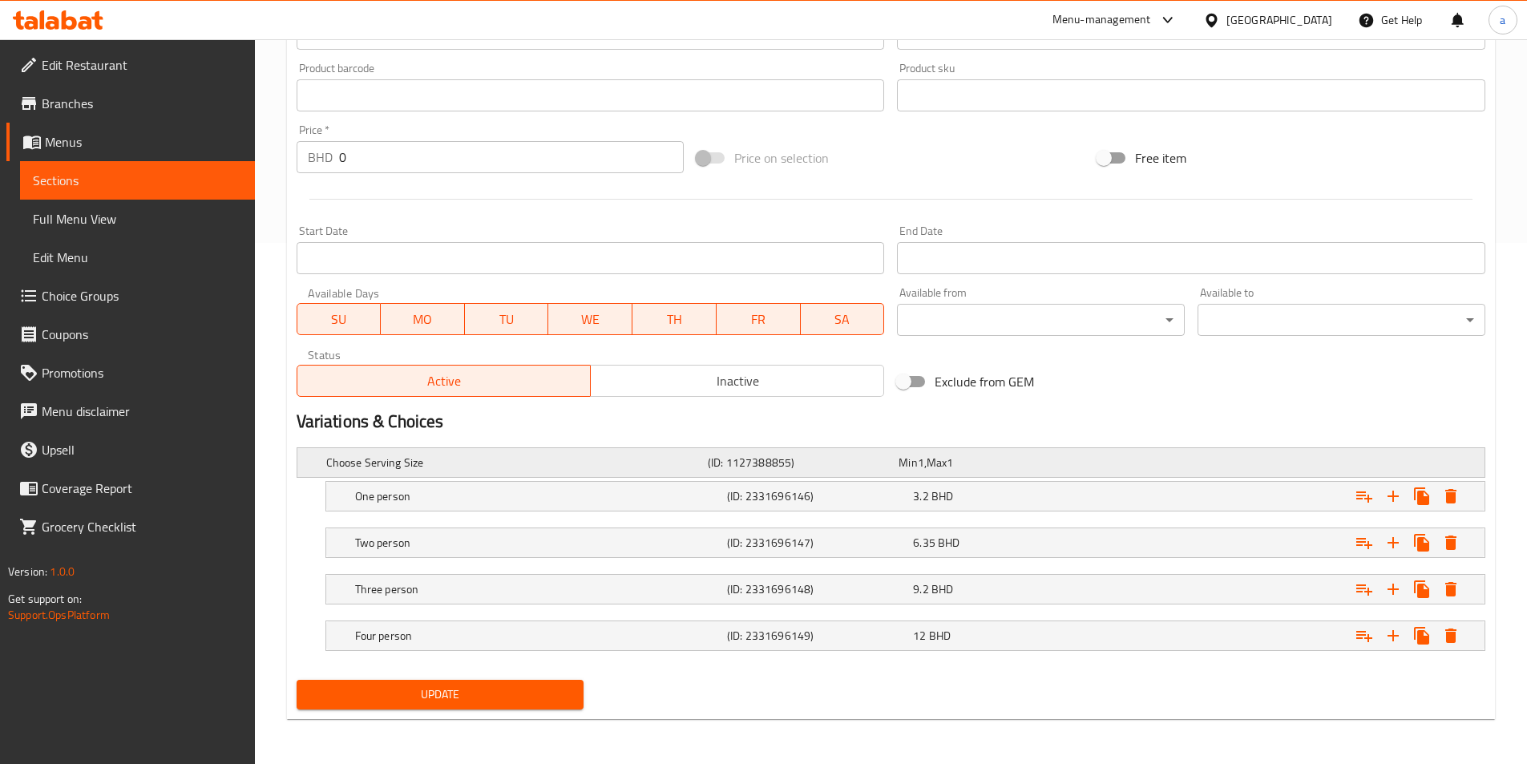
click at [642, 463] on h5 "Choose Serving Size" at bounding box center [513, 462] width 375 height 16
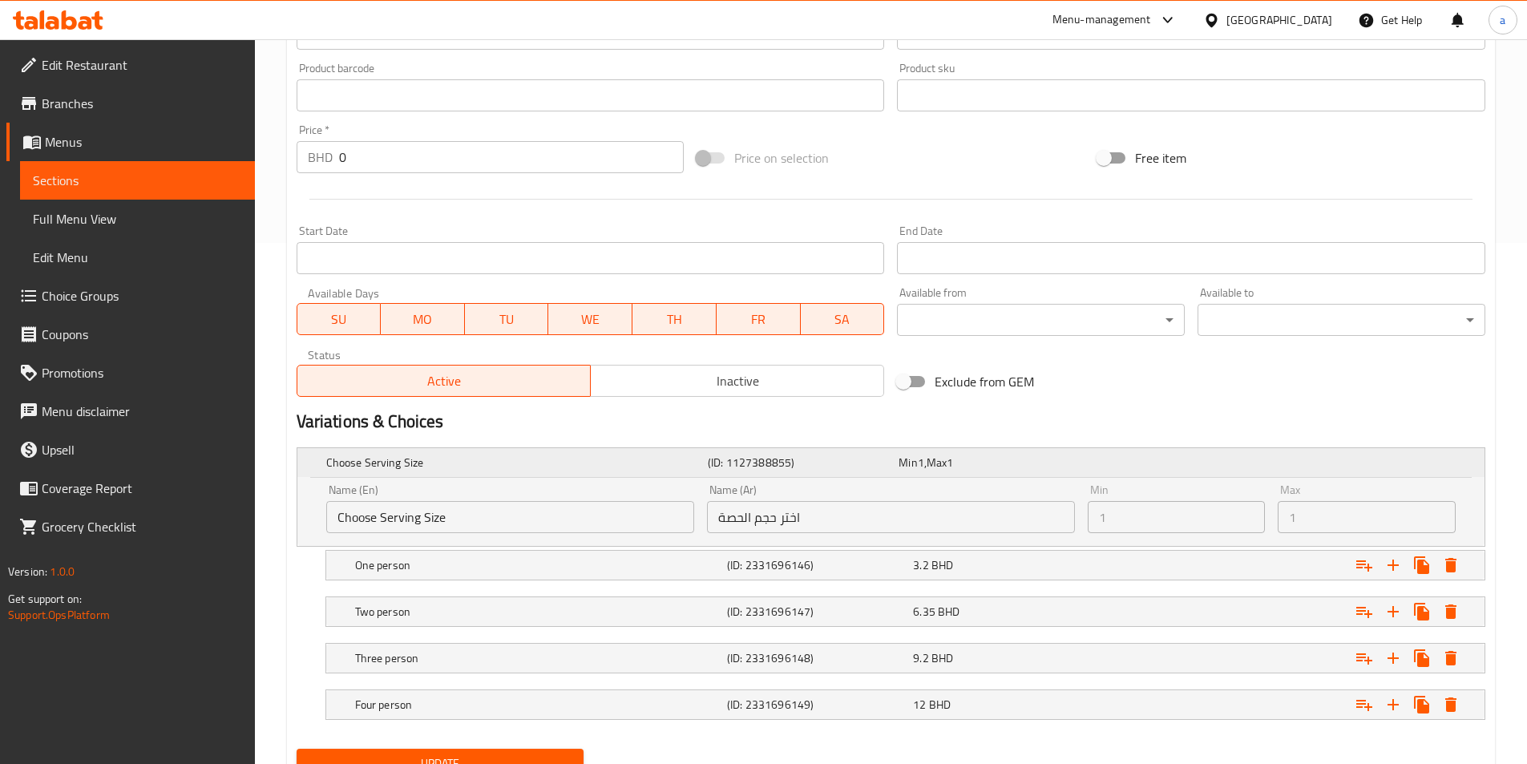
click at [642, 463] on h5 "Choose Serving Size" at bounding box center [513, 462] width 375 height 16
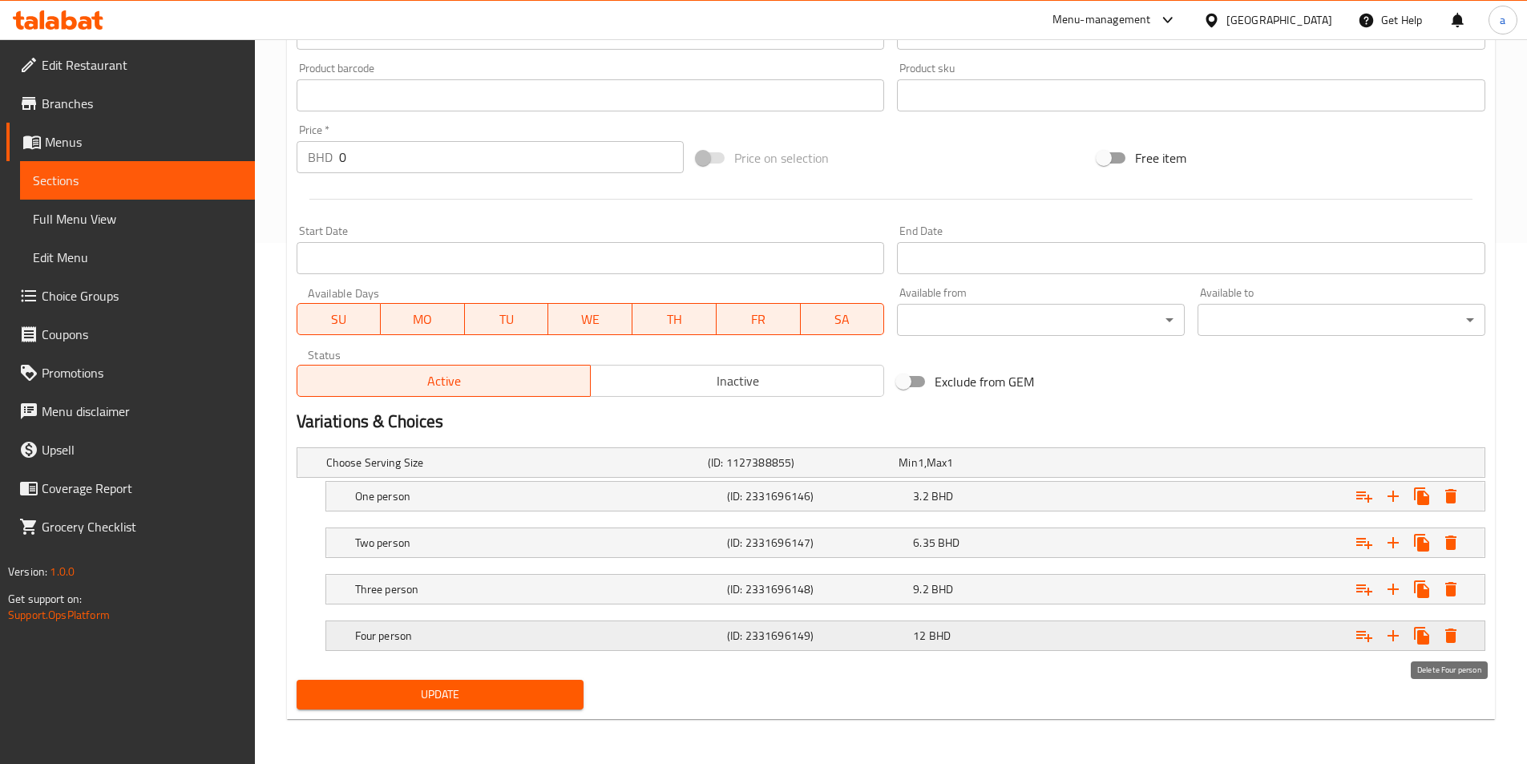
click at [1445, 636] on icon "Expand" at bounding box center [1450, 635] width 19 height 19
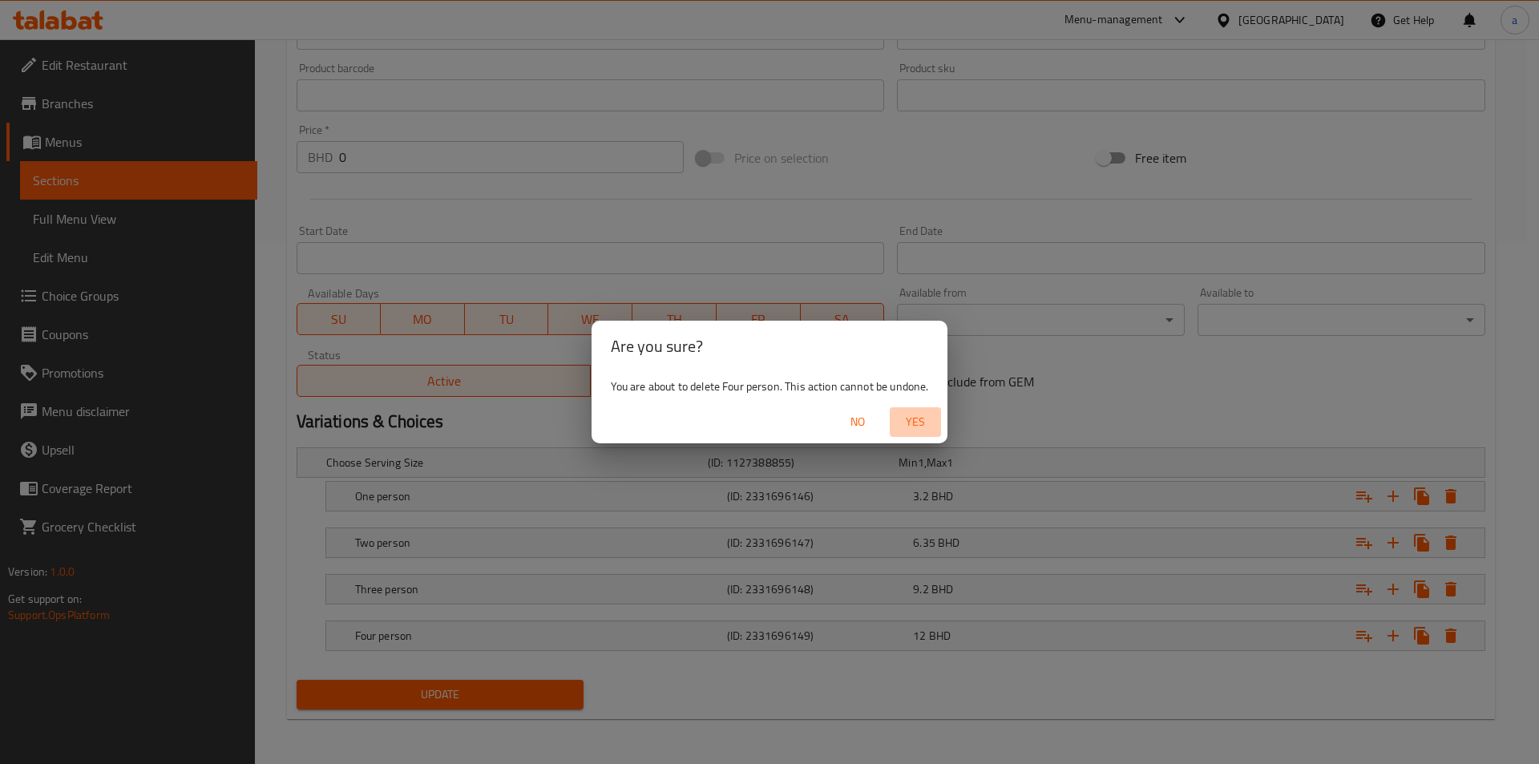
click at [924, 434] on button "Yes" at bounding box center [915, 422] width 51 height 30
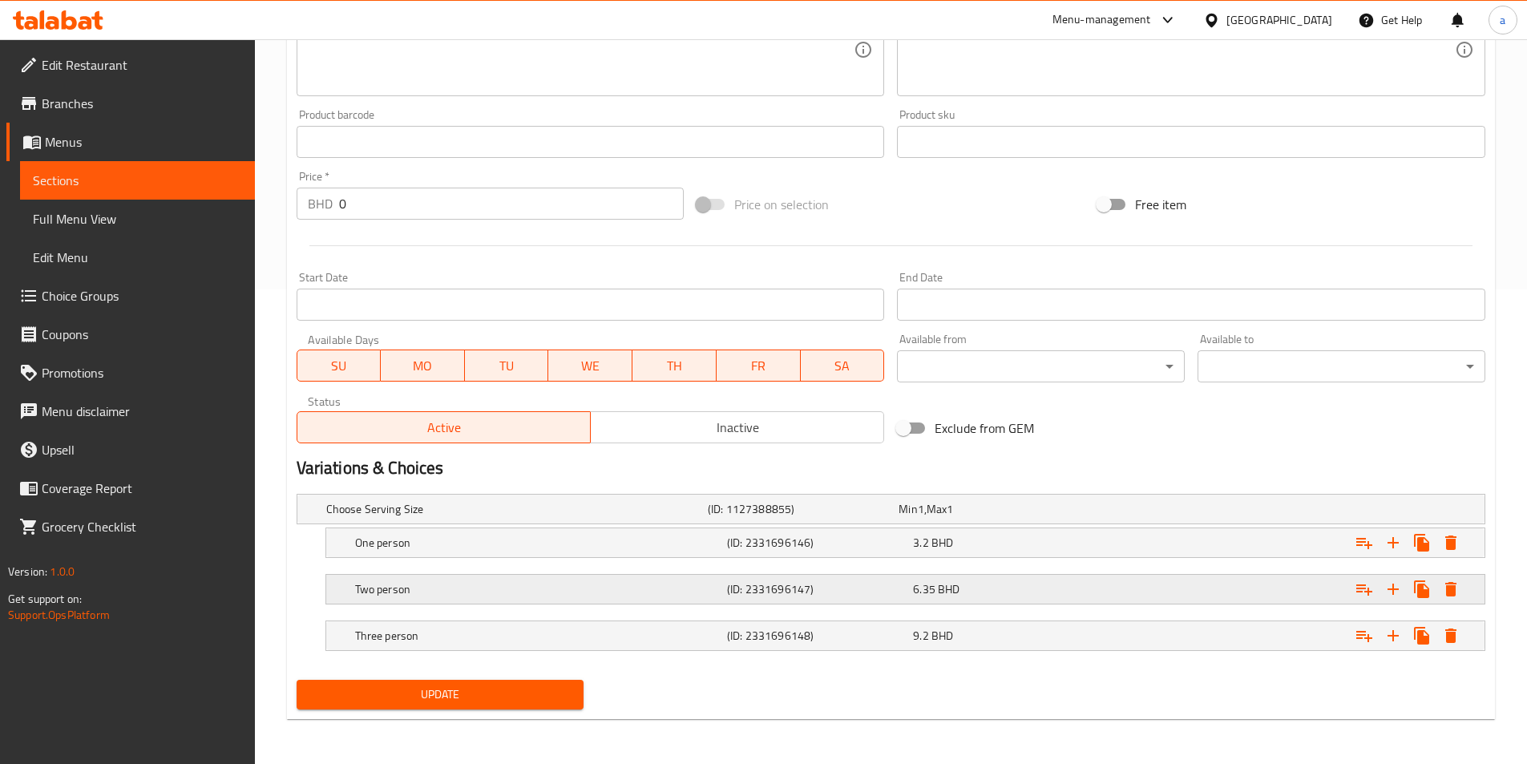
click at [1452, 587] on icon "Expand" at bounding box center [1450, 589] width 11 height 14
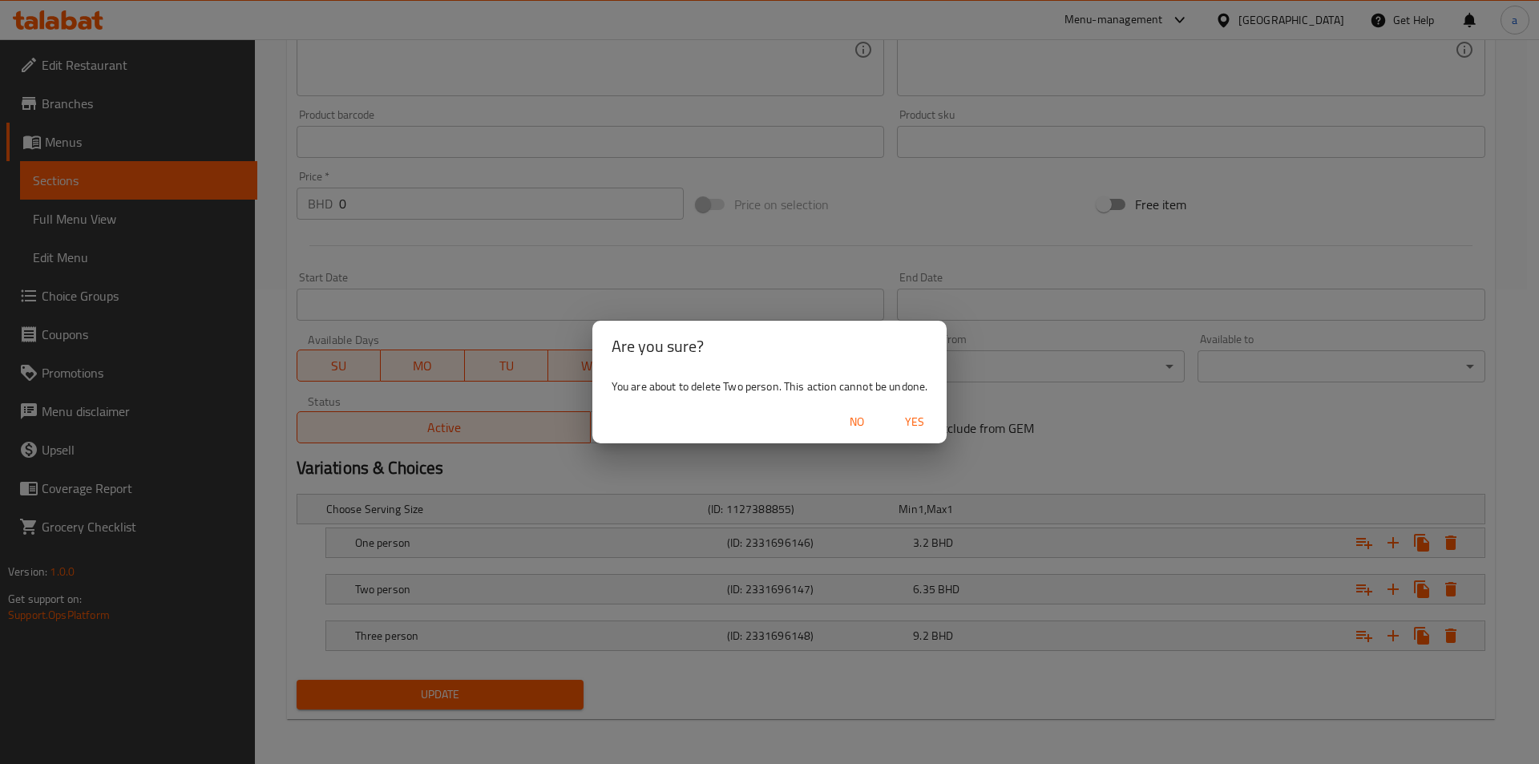
click at [920, 423] on span "Yes" at bounding box center [914, 422] width 38 height 20
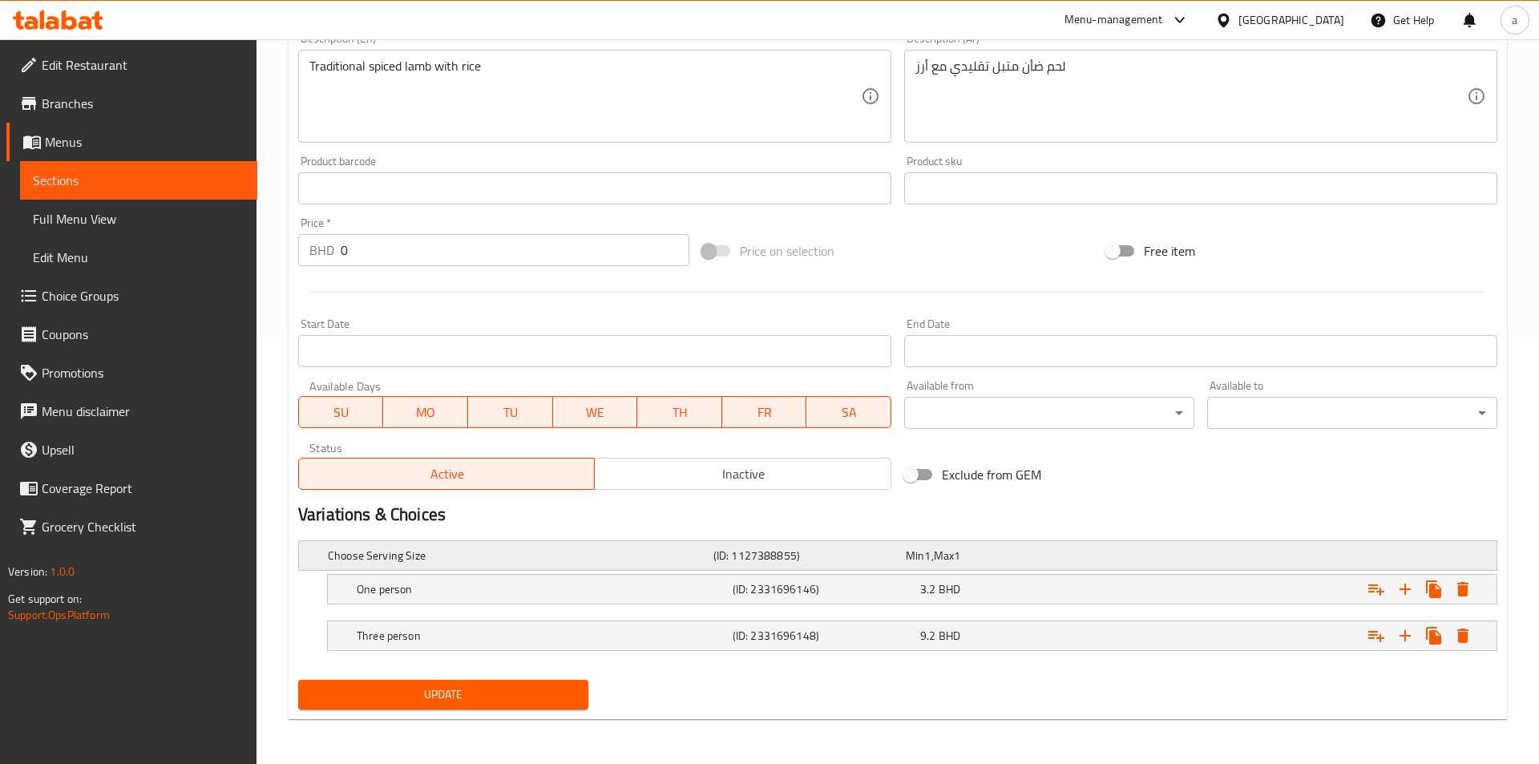
scroll to position [428, 0]
click at [1450, 597] on icon "Expand" at bounding box center [1450, 588] width 19 height 19
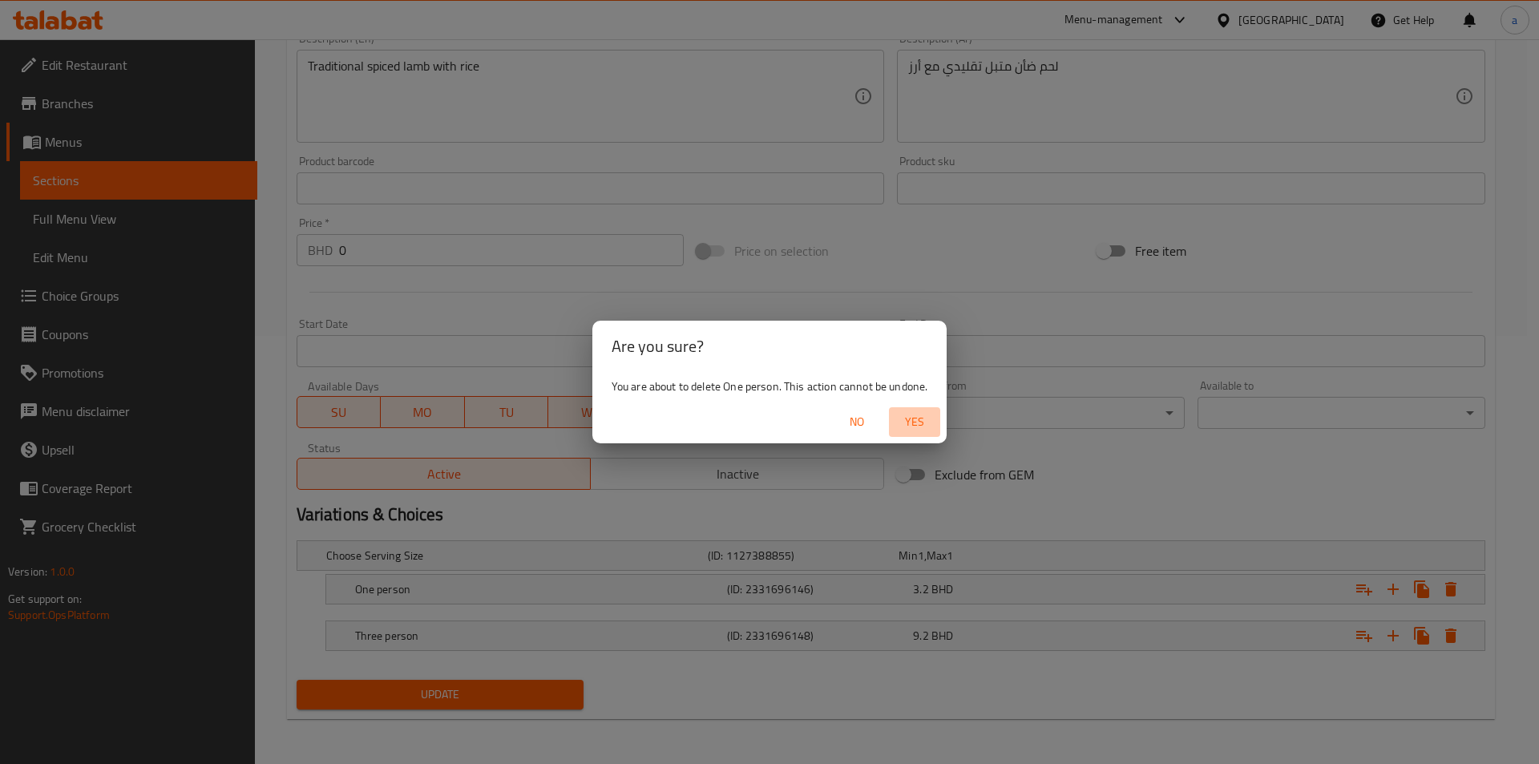
drag, startPoint x: 940, startPoint y: 427, endPoint x: 922, endPoint y: 422, distance: 18.5
click at [934, 425] on button "Yes" at bounding box center [914, 422] width 51 height 30
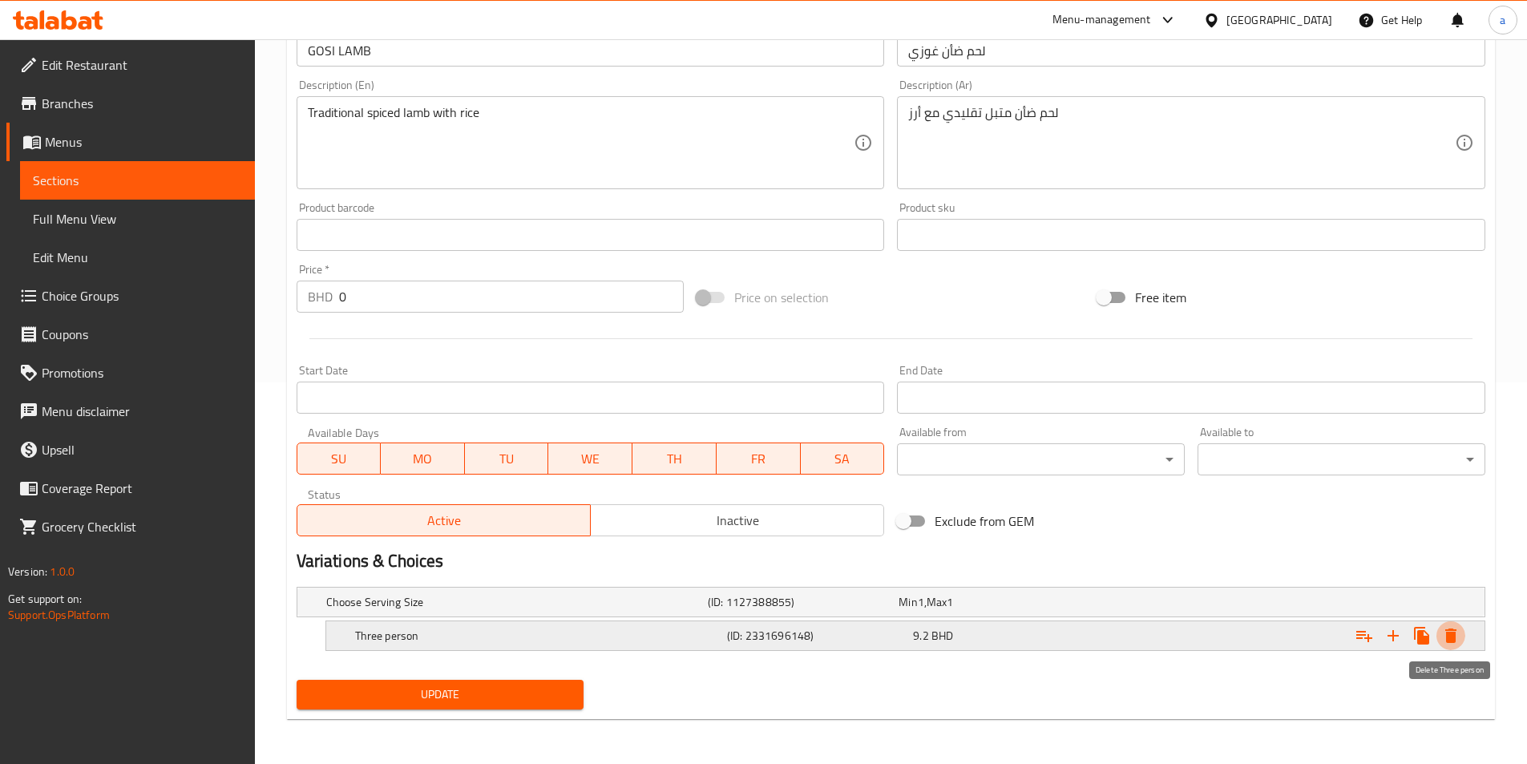
click at [1456, 639] on icon "Expand" at bounding box center [1450, 635] width 19 height 19
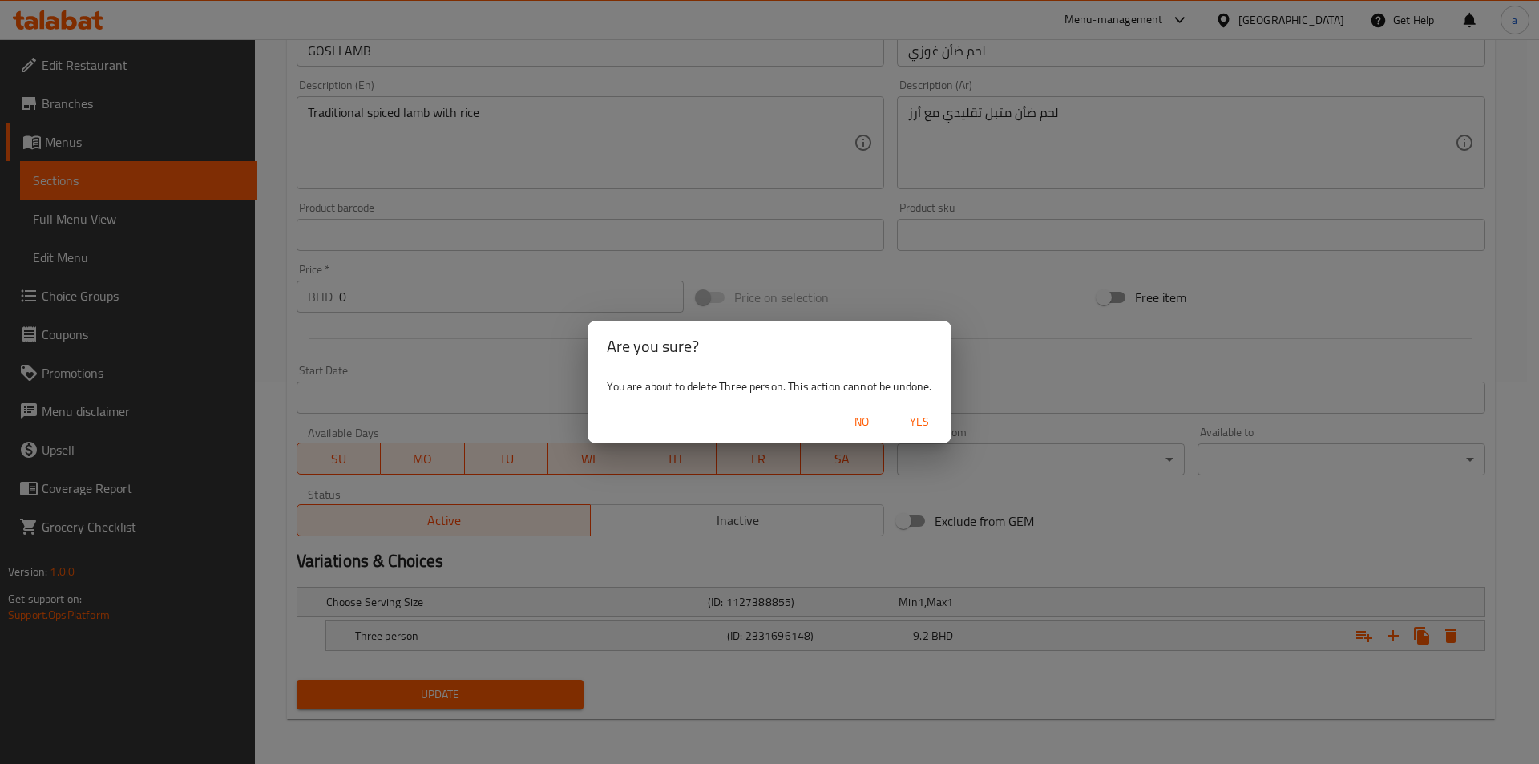
click at [922, 419] on span "Yes" at bounding box center [919, 422] width 38 height 20
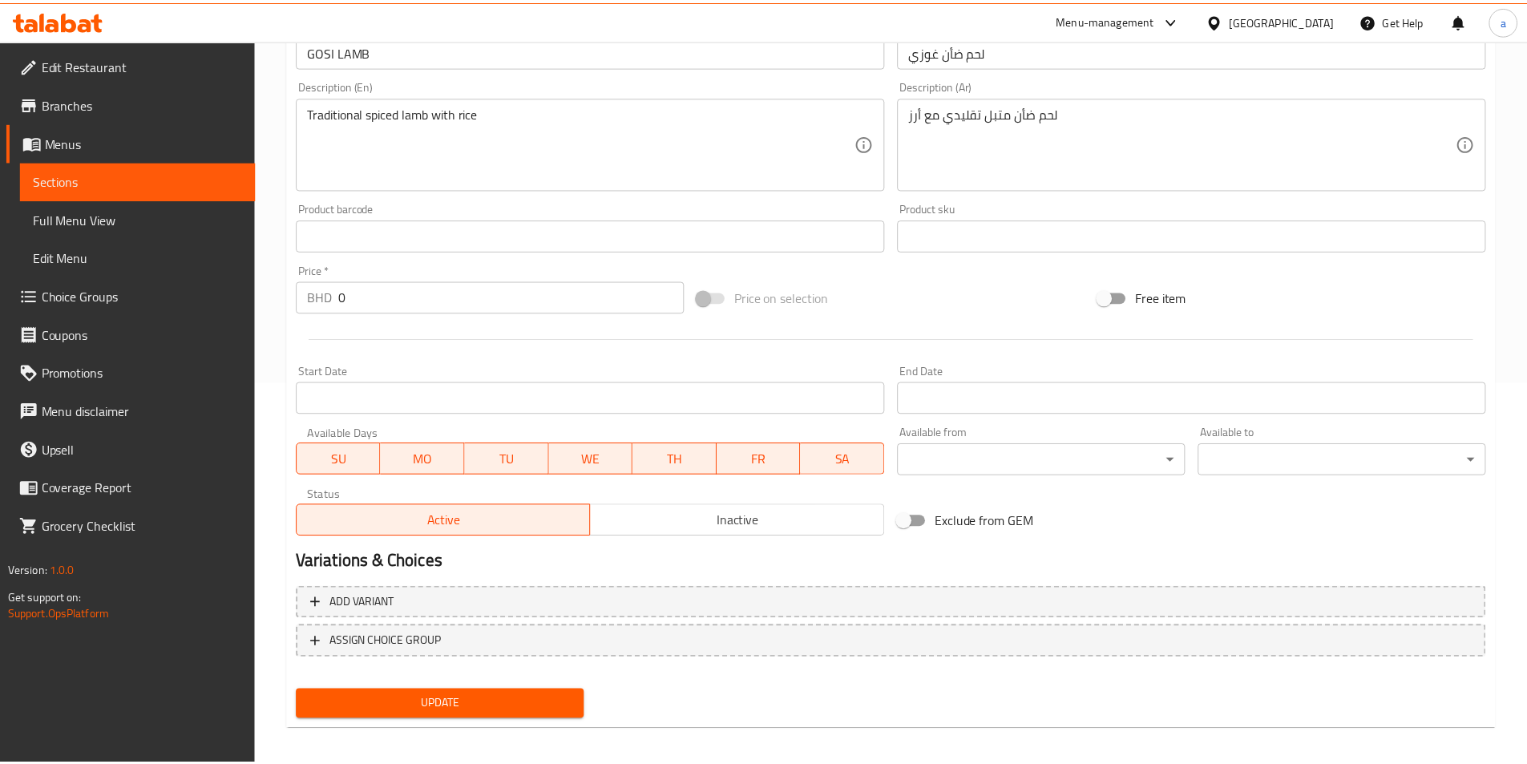
scroll to position [376, 0]
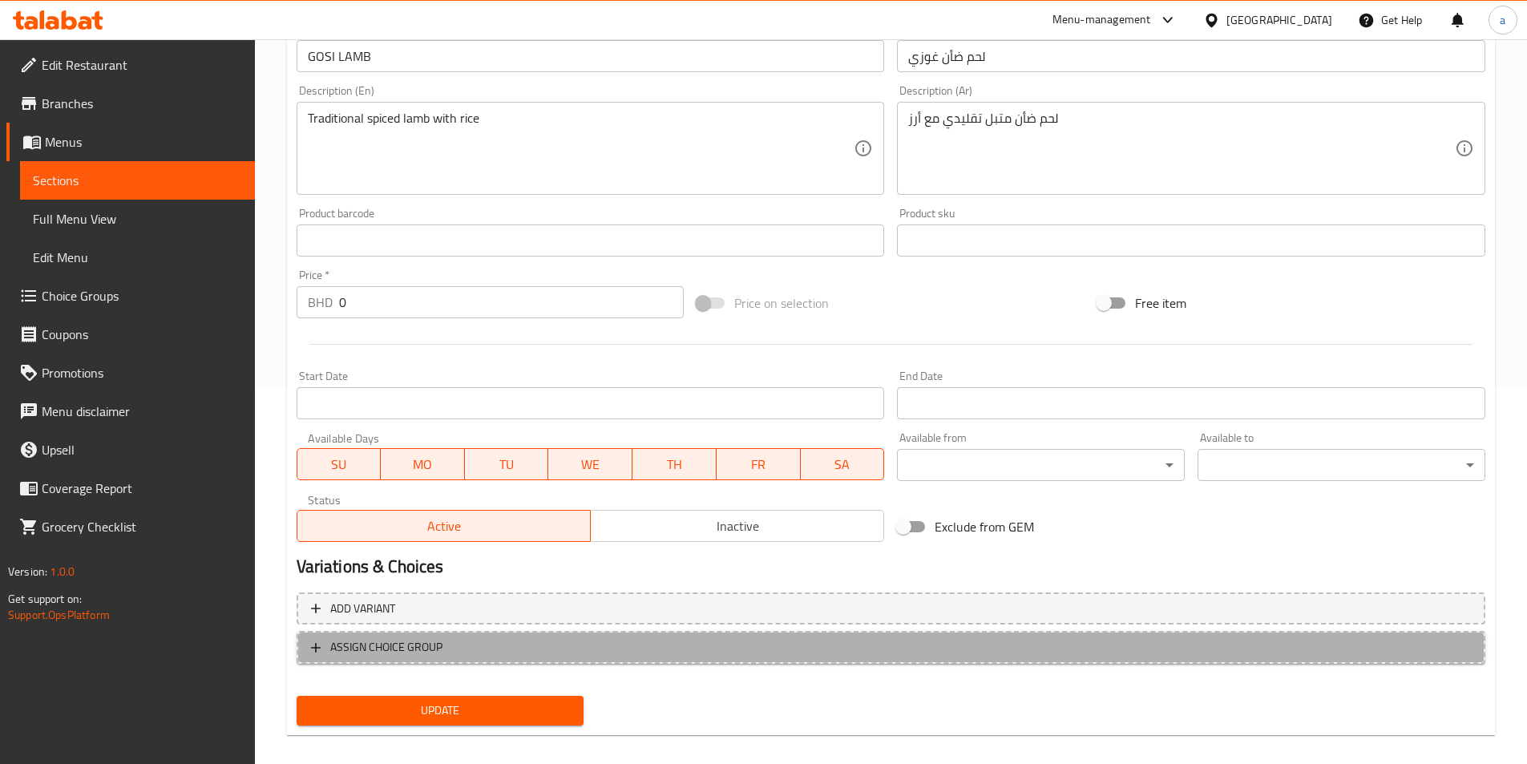
click at [679, 654] on span "ASSIGN CHOICE GROUP" at bounding box center [891, 647] width 1160 height 20
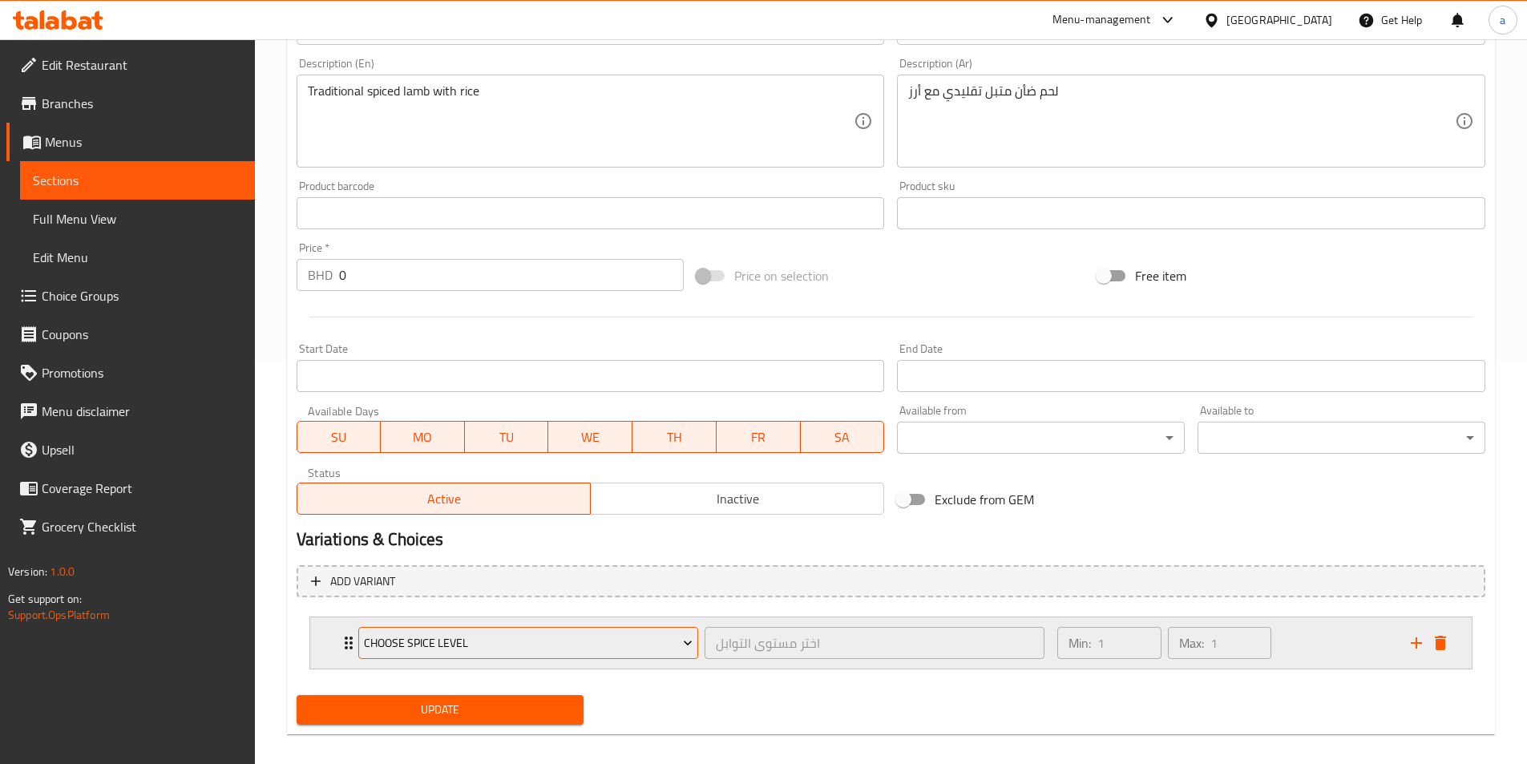
scroll to position [418, 0]
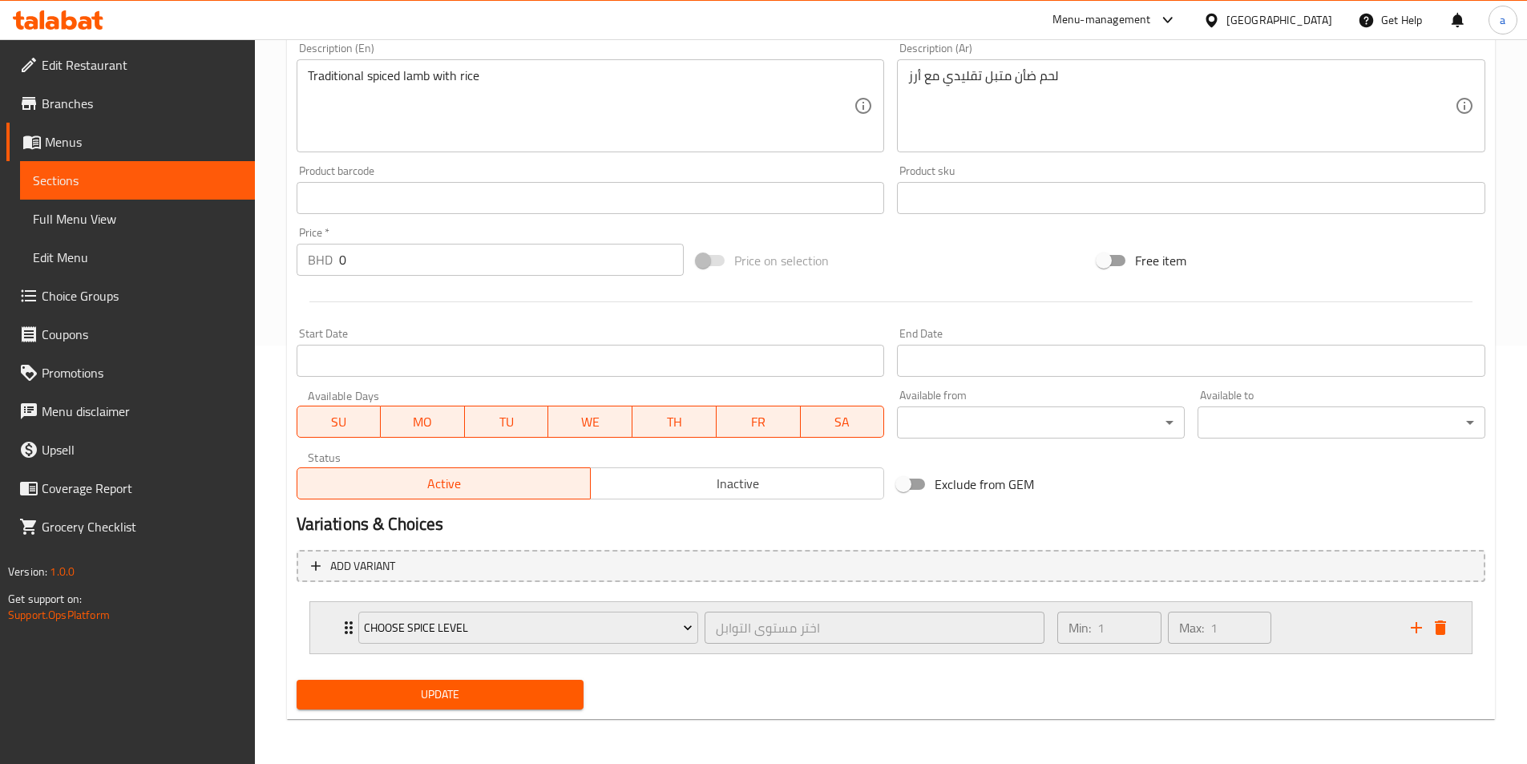
click at [603, 605] on div "Choose Spice Level اختر مستوى التوابل ​" at bounding box center [702, 627] width 706 height 51
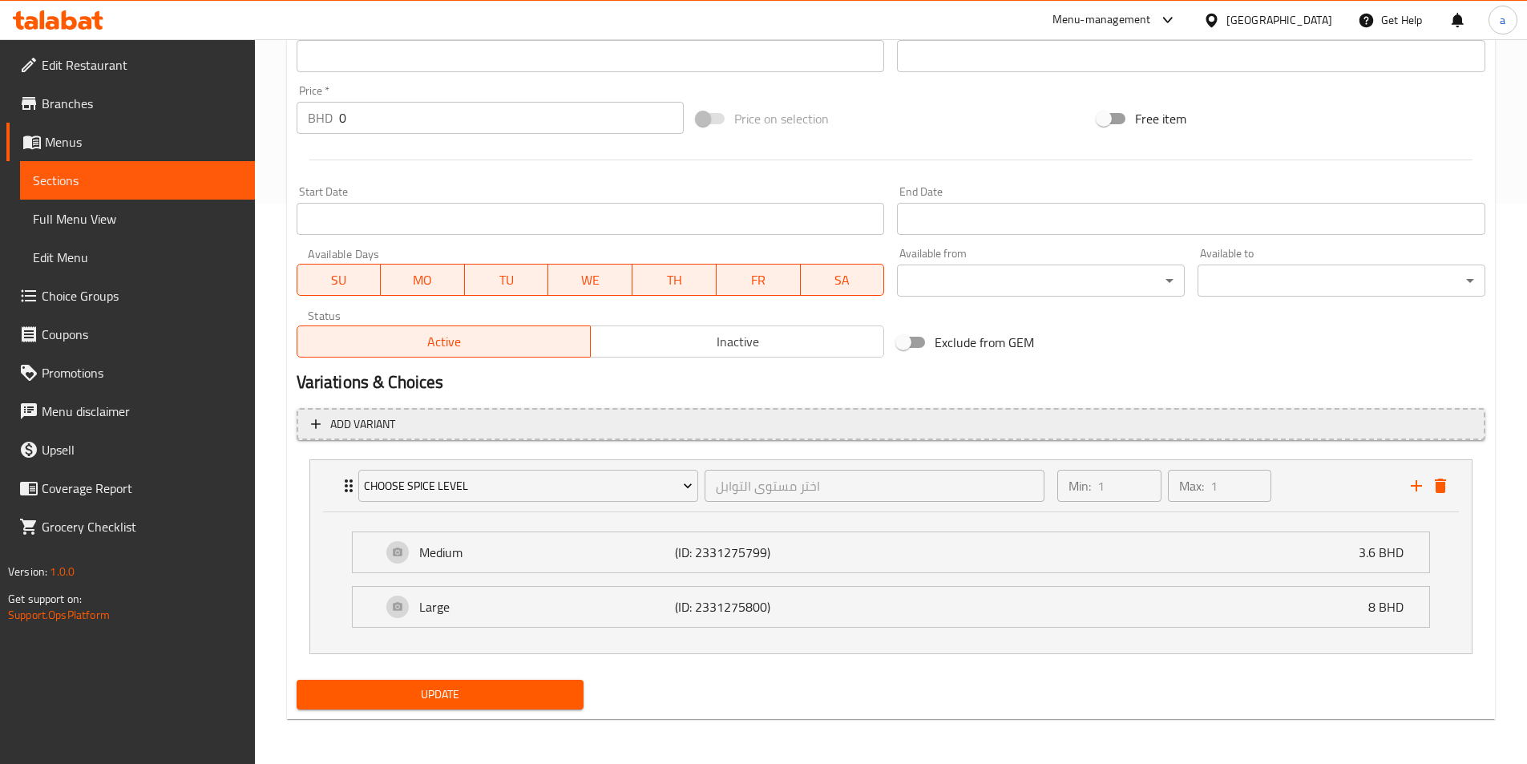
click at [588, 510] on div "Choose Spice Level اختر مستوى التوابل ​" at bounding box center [702, 485] width 706 height 51
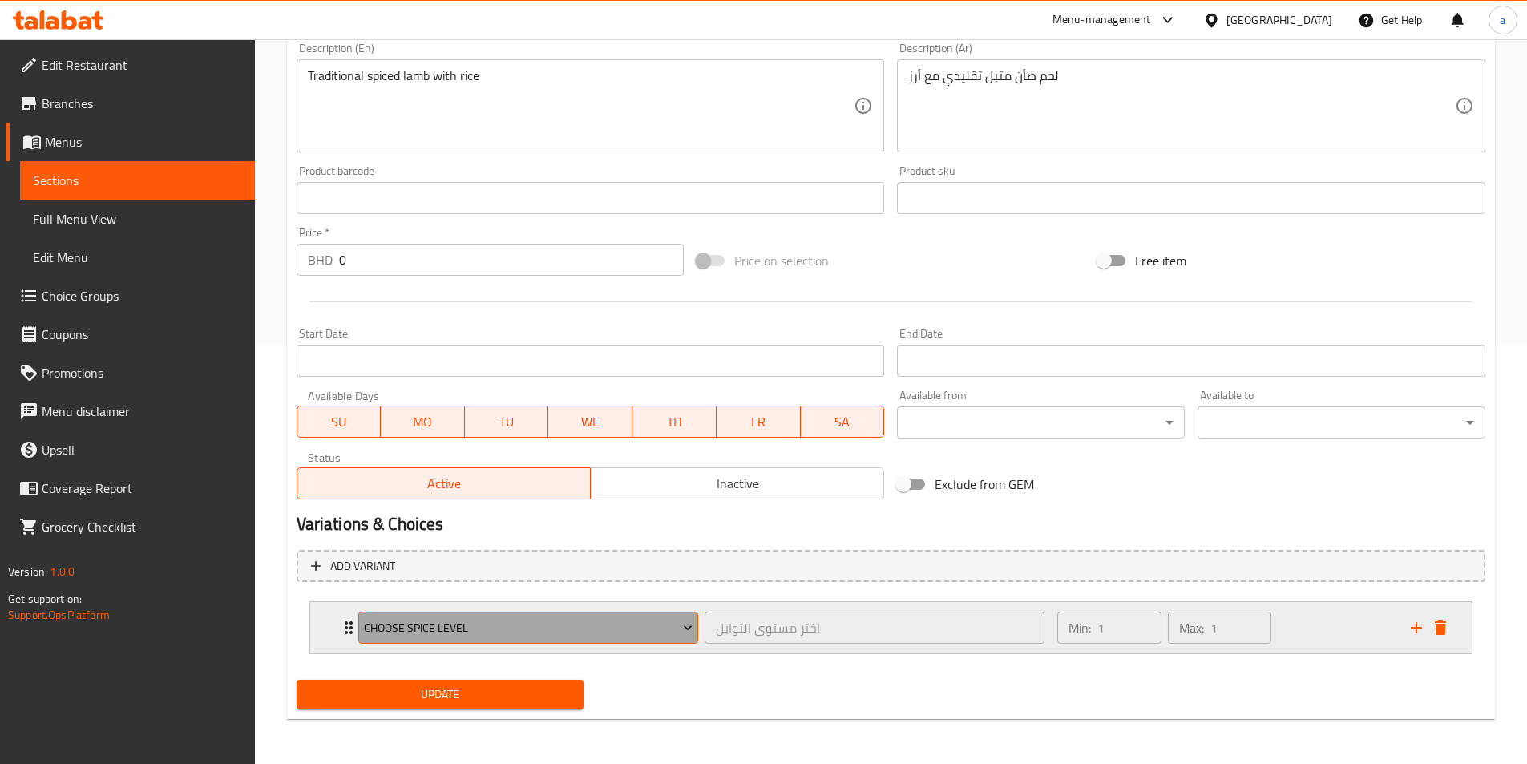
click at [680, 630] on icon "Expand" at bounding box center [688, 627] width 16 height 16
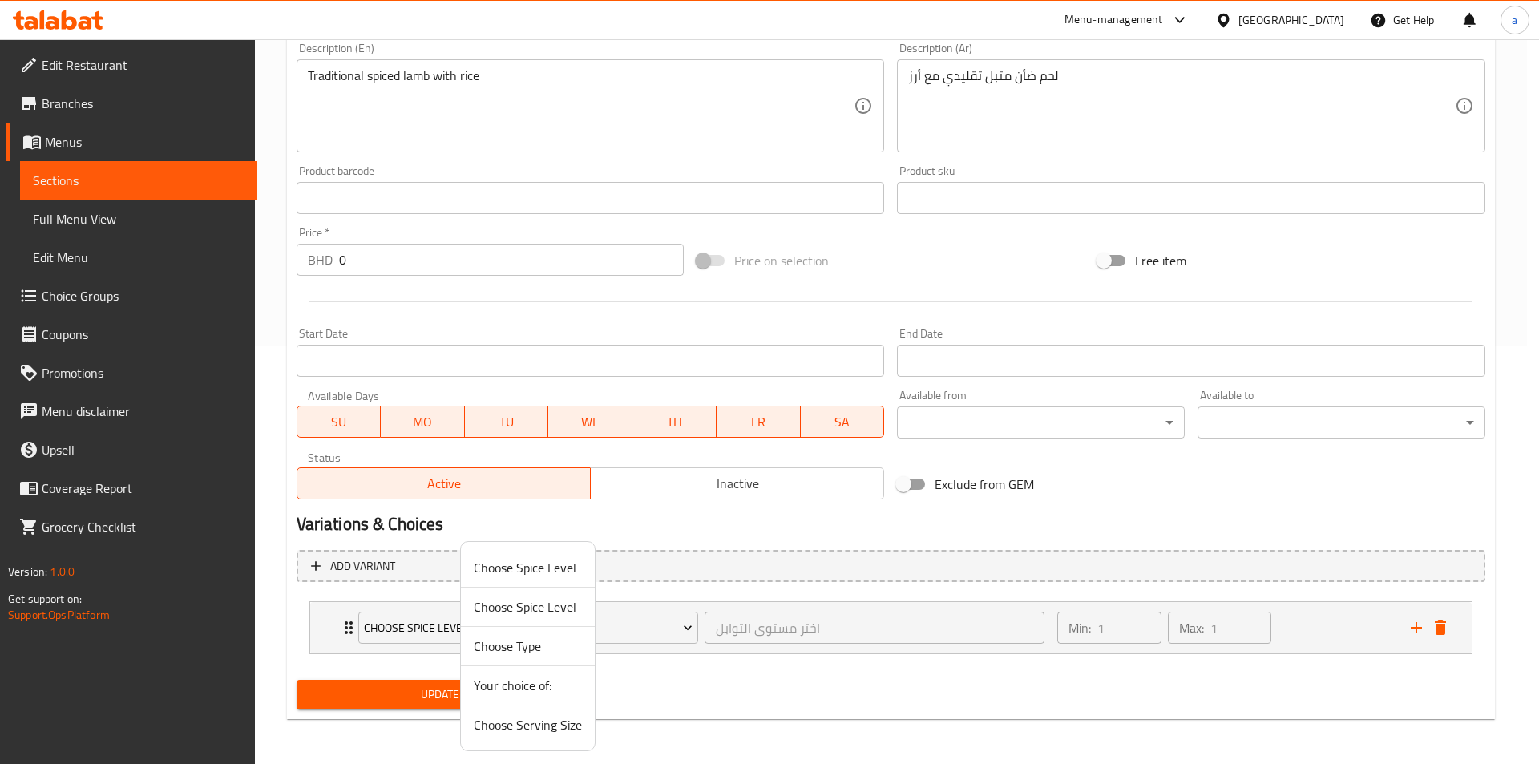
click at [531, 728] on span "Choose Serving Size" at bounding box center [528, 724] width 108 height 19
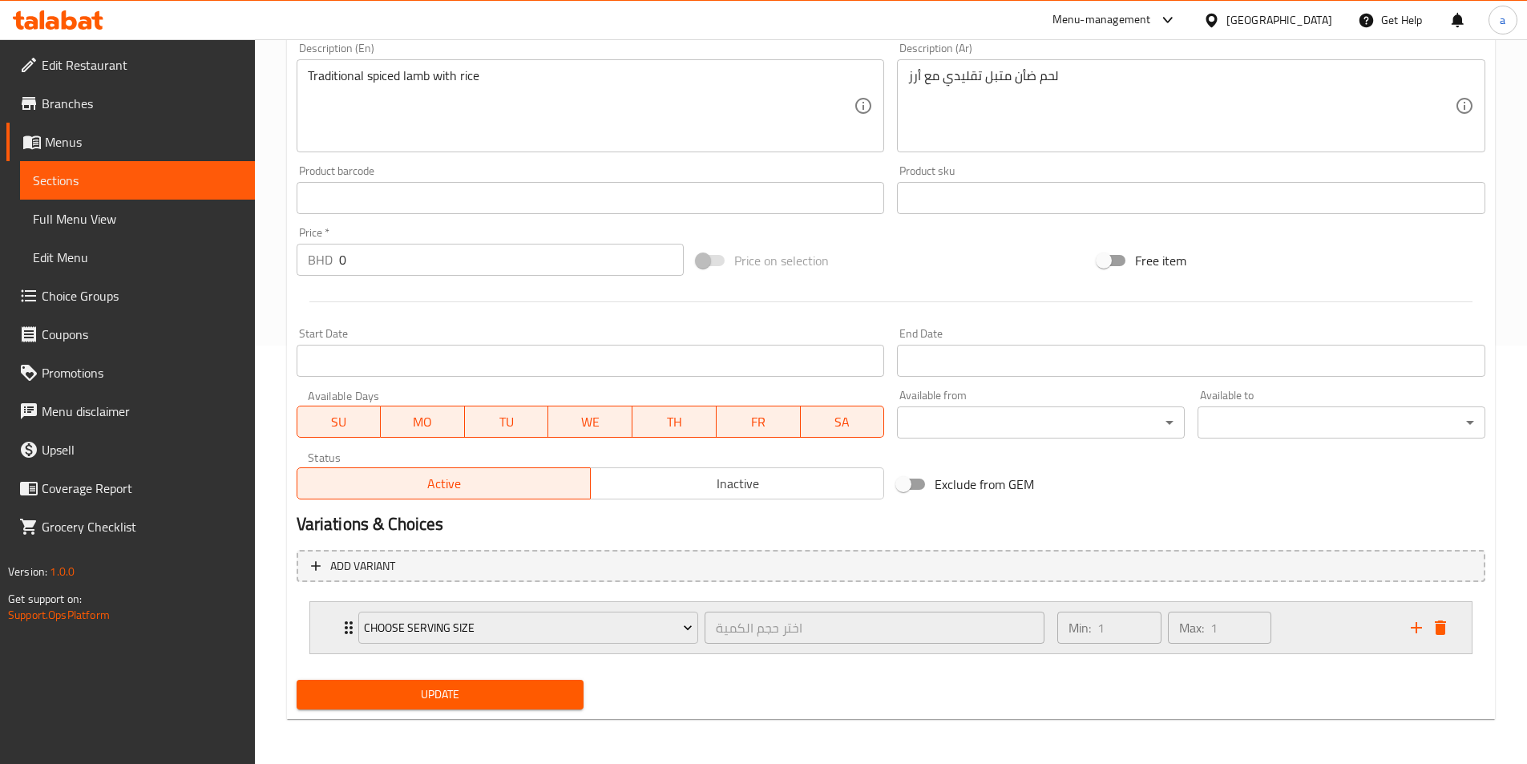
drag, startPoint x: 1309, startPoint y: 627, endPoint x: 1301, endPoint y: 627, distance: 8.1
click at [1059, 632] on div "Min: 1 ​" at bounding box center [1108, 627] width 103 height 32
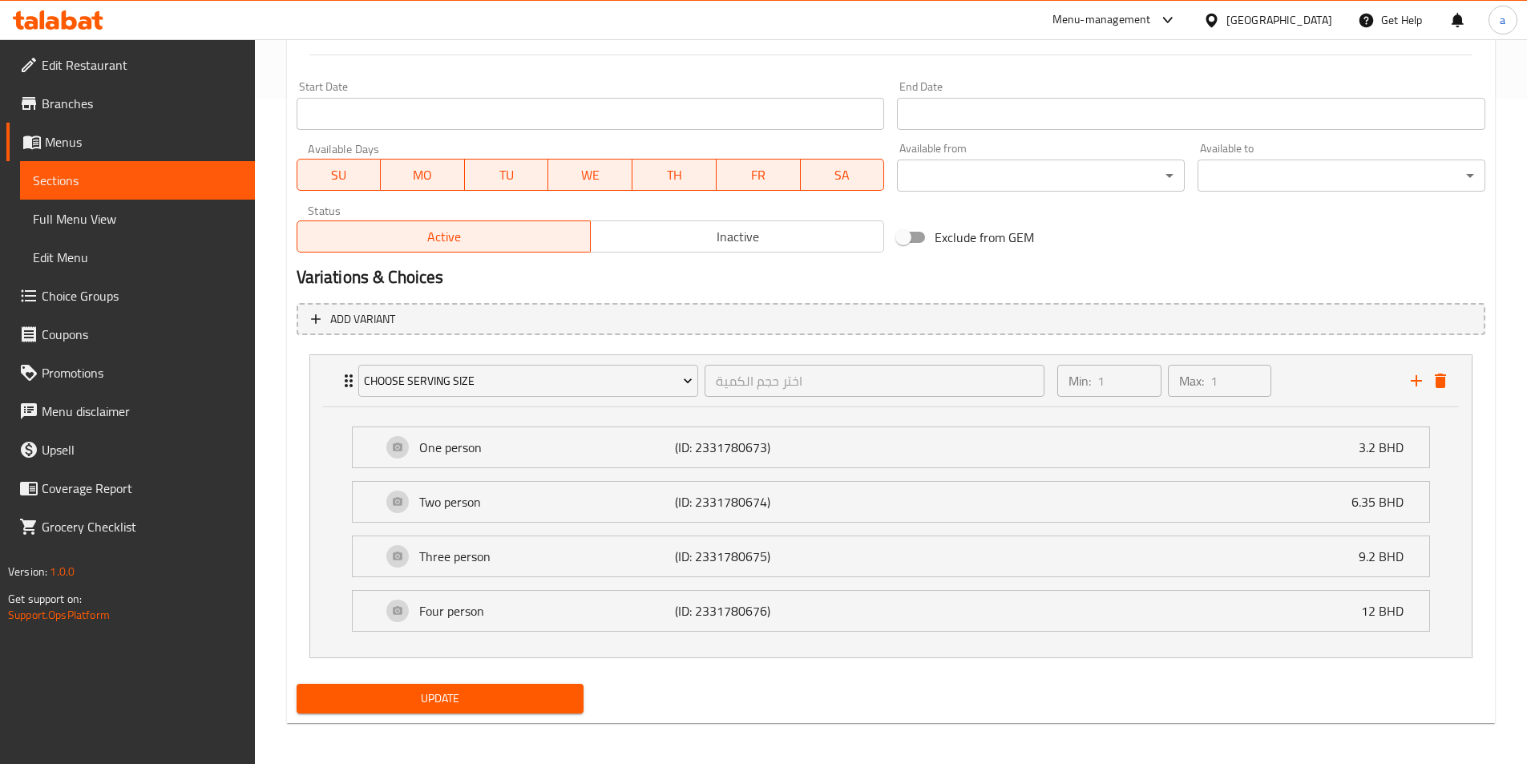
scroll to position [669, 0]
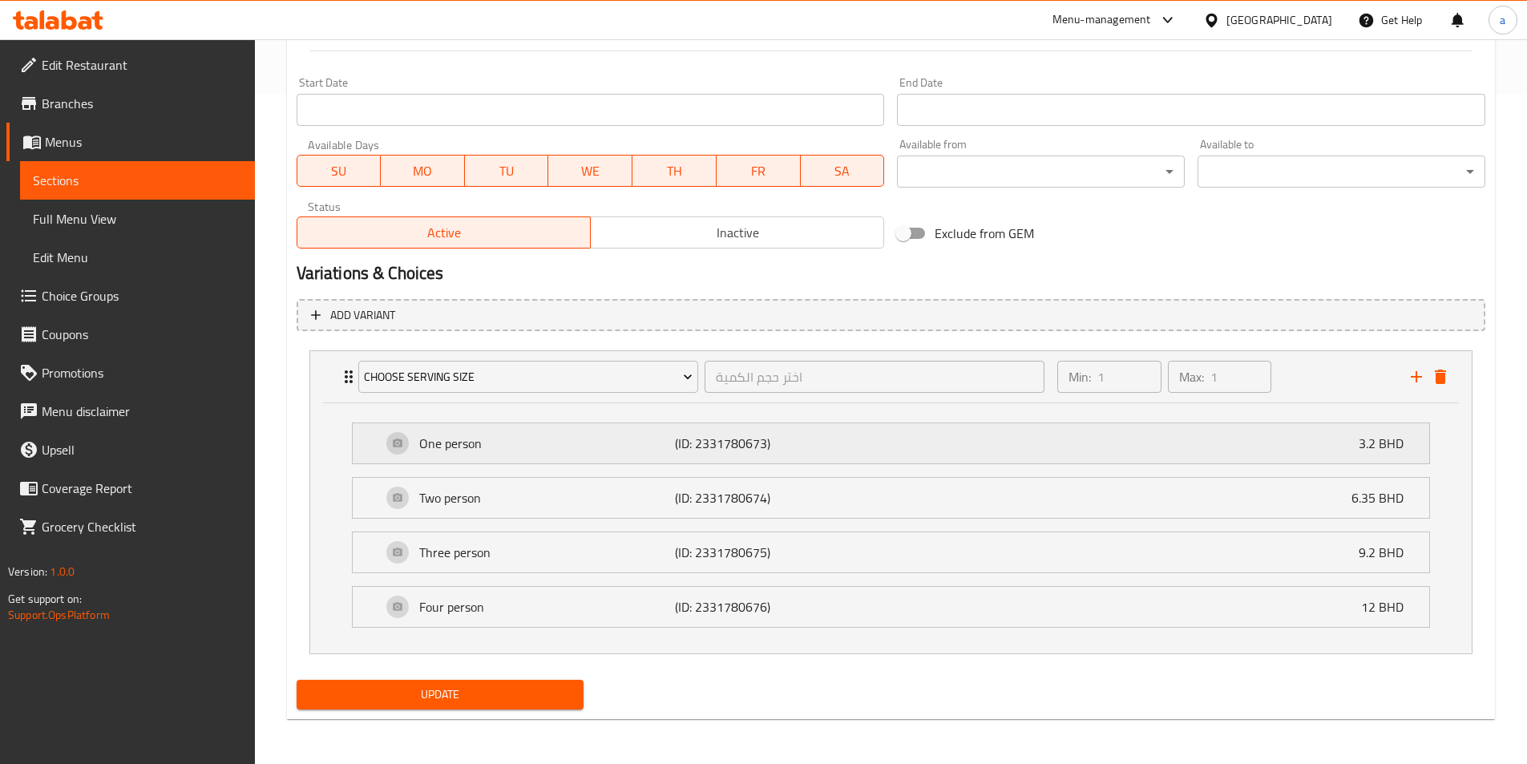
click at [1382, 440] on p "3.2 BHD" at bounding box center [1387, 443] width 58 height 19
click at [553, 432] on div "One person (ID: 2331780673) 3.2 BHD" at bounding box center [895, 443] width 1028 height 40
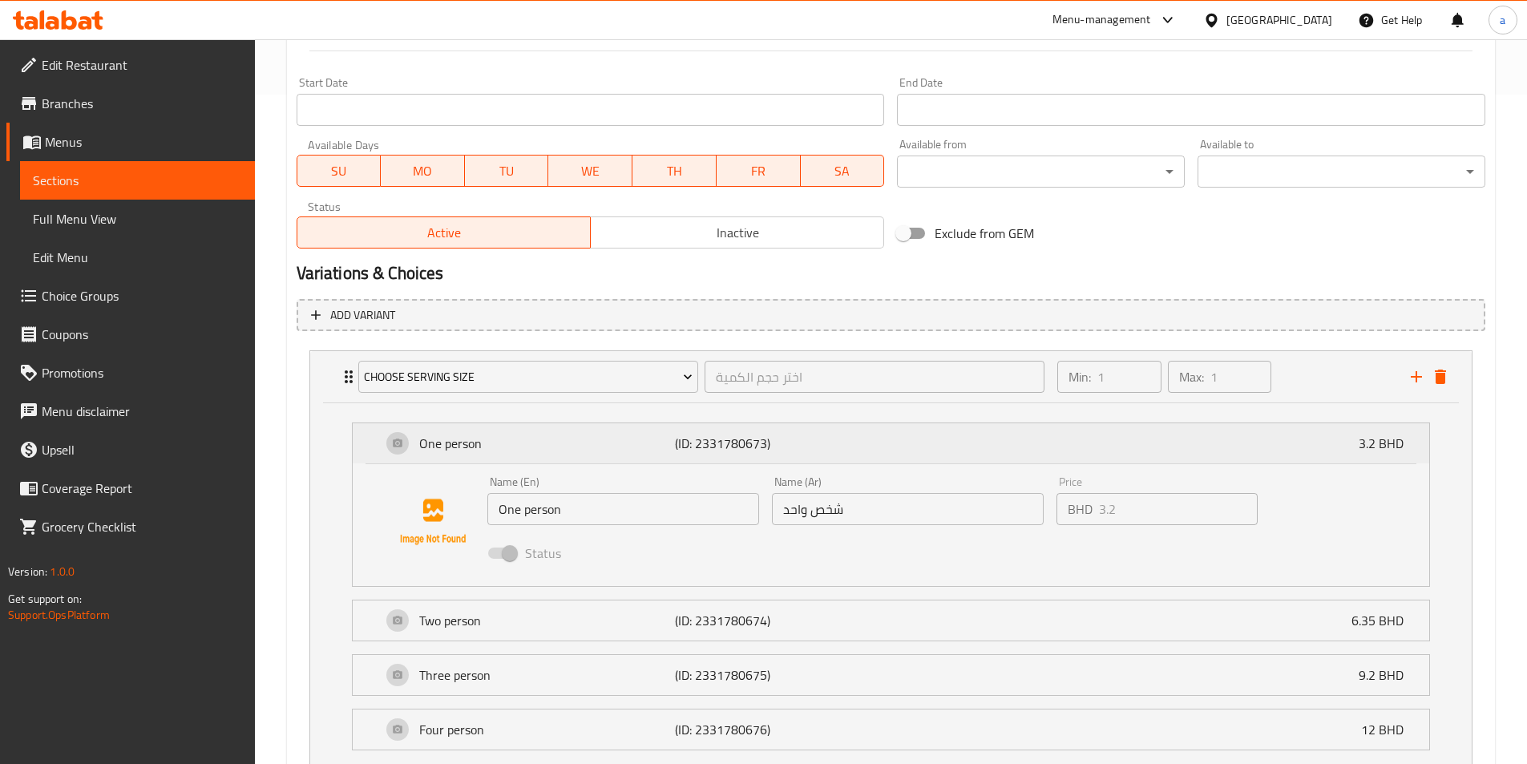
click at [553, 432] on div "One person (ID: 2331780673) 3.2 BHD" at bounding box center [895, 443] width 1028 height 40
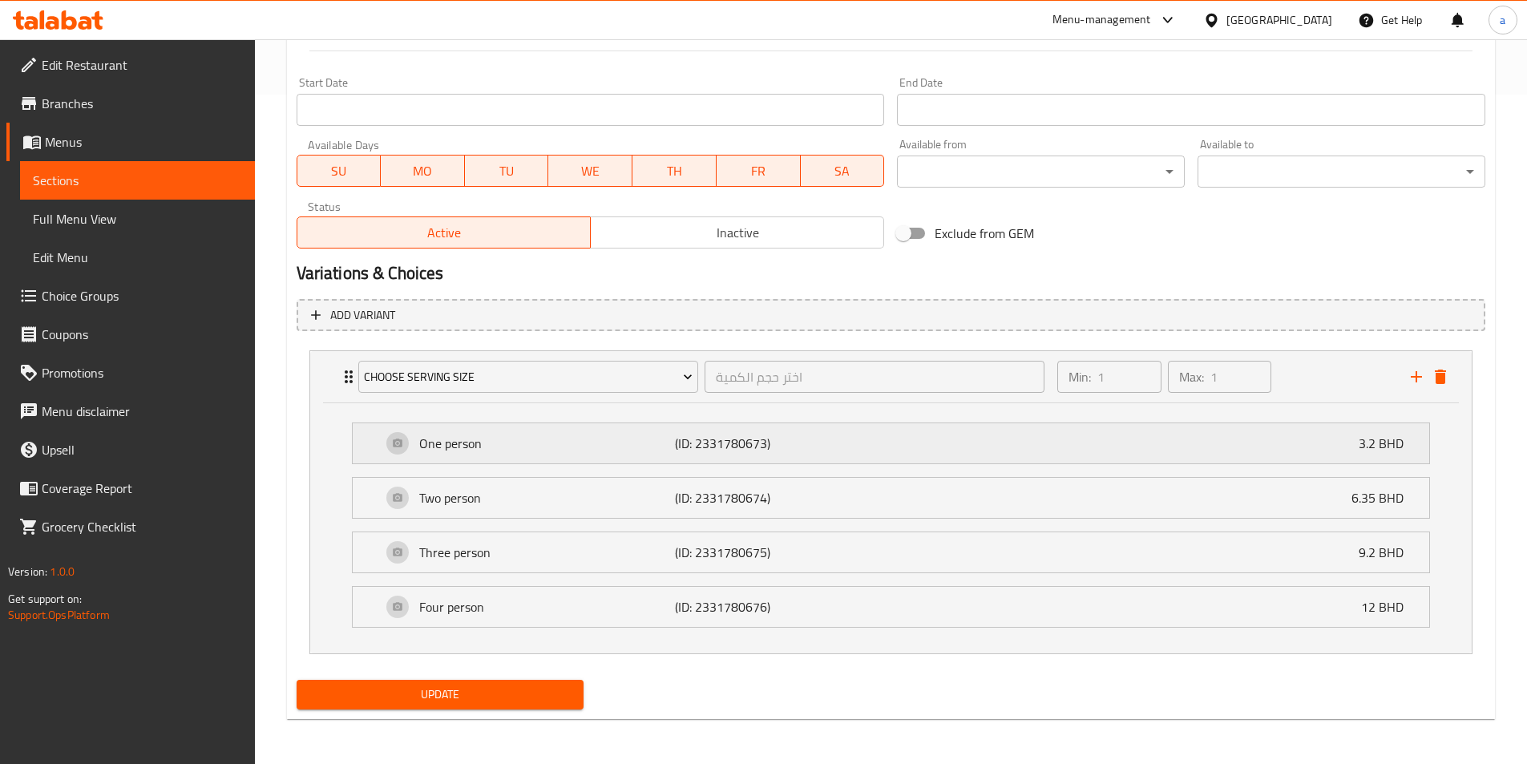
click at [553, 432] on div "One person (ID: 2331780673) 3.2 BHD" at bounding box center [895, 443] width 1028 height 40
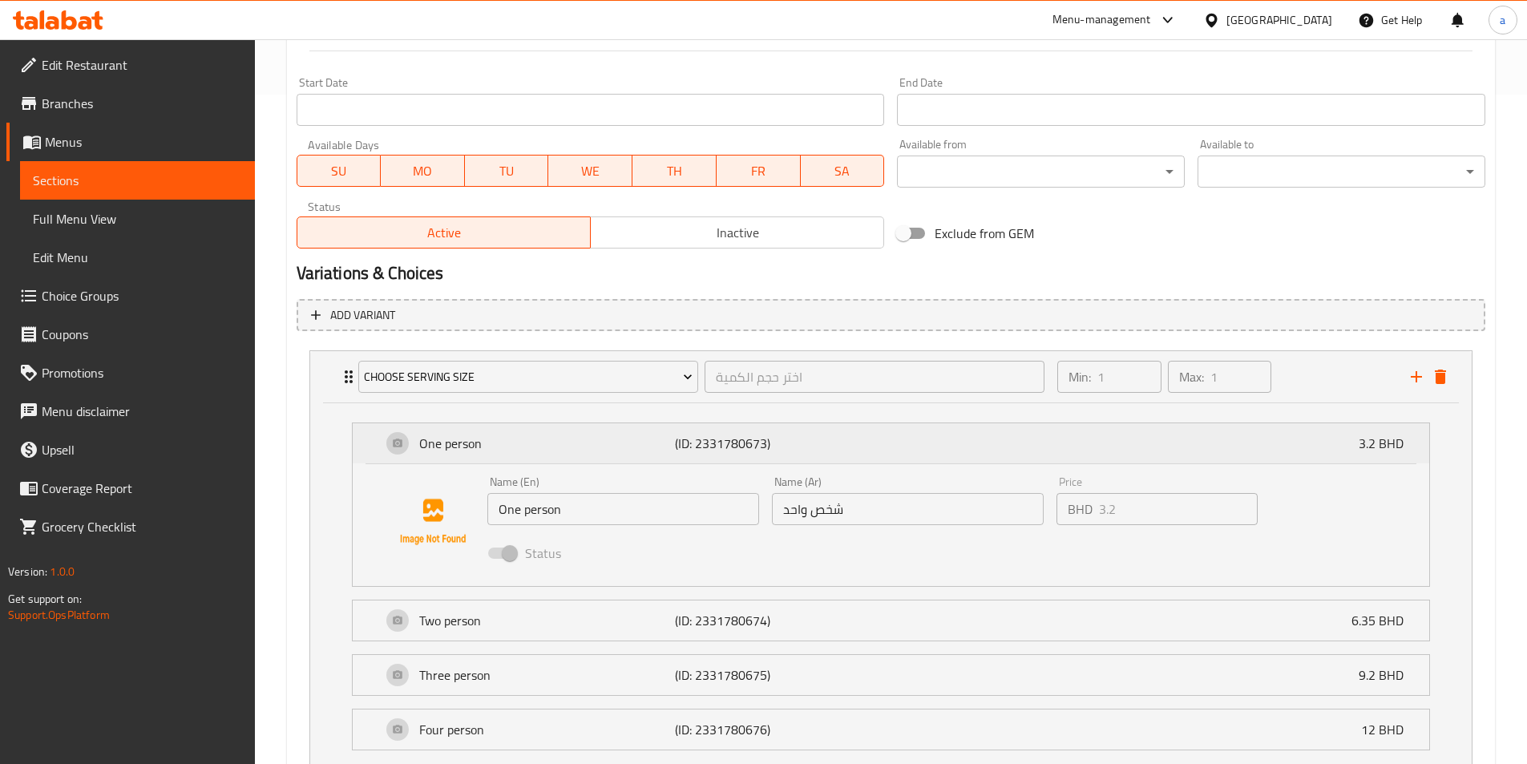
click at [1116, 452] on div "One person (ID: 2331780673) 3.2 BHD Name (En) One person Name (En) Name (Ar) شخ…" at bounding box center [891, 504] width 1076 height 163
click at [1113, 454] on div "One person (ID: 2331780673) 3.2 BHD" at bounding box center [895, 443] width 1028 height 40
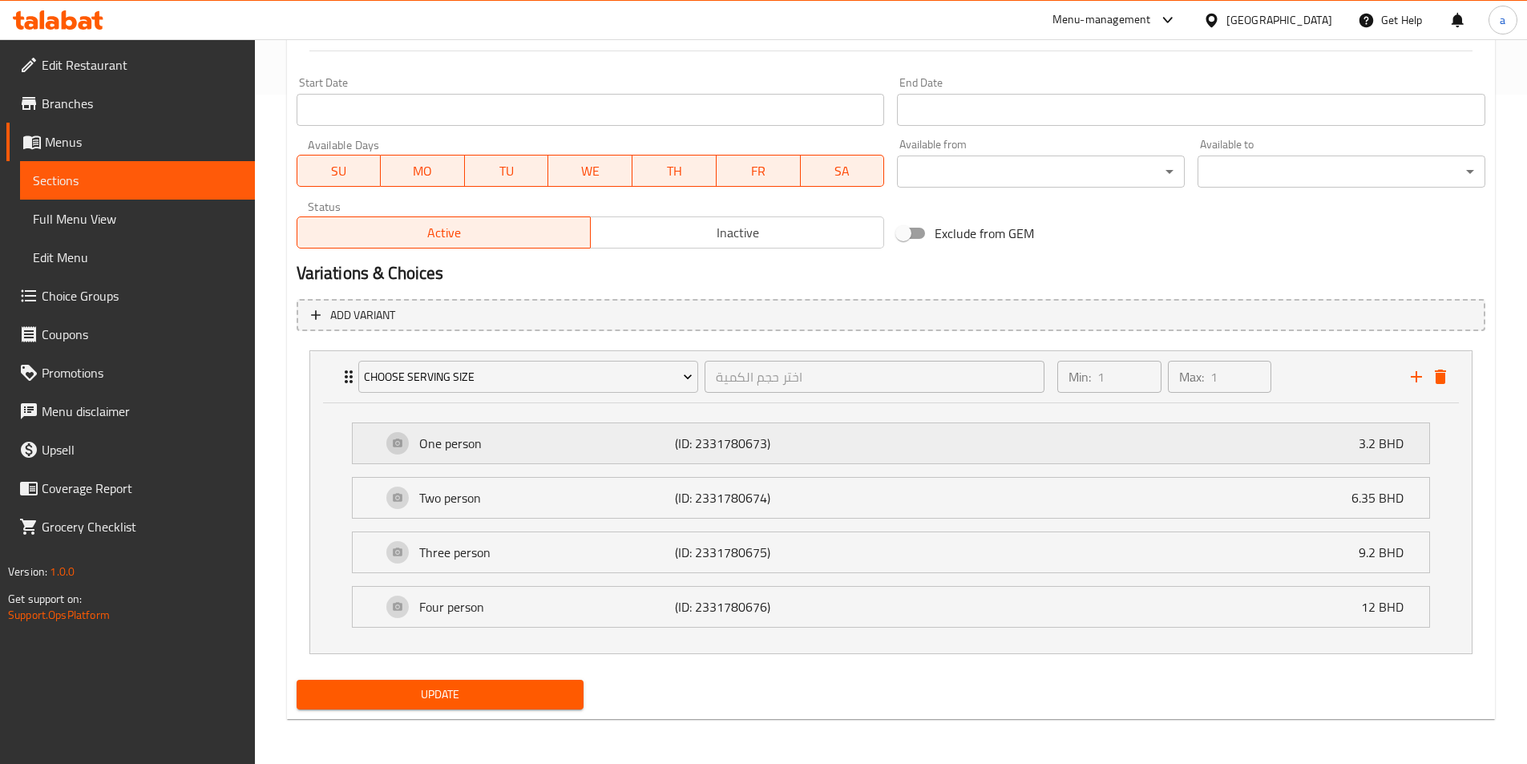
drag, startPoint x: 1129, startPoint y: 467, endPoint x: 962, endPoint y: 462, distance: 166.8
click at [962, 462] on div "One person (ID: 2331780673) 3.2 BHD" at bounding box center [895, 443] width 1028 height 40
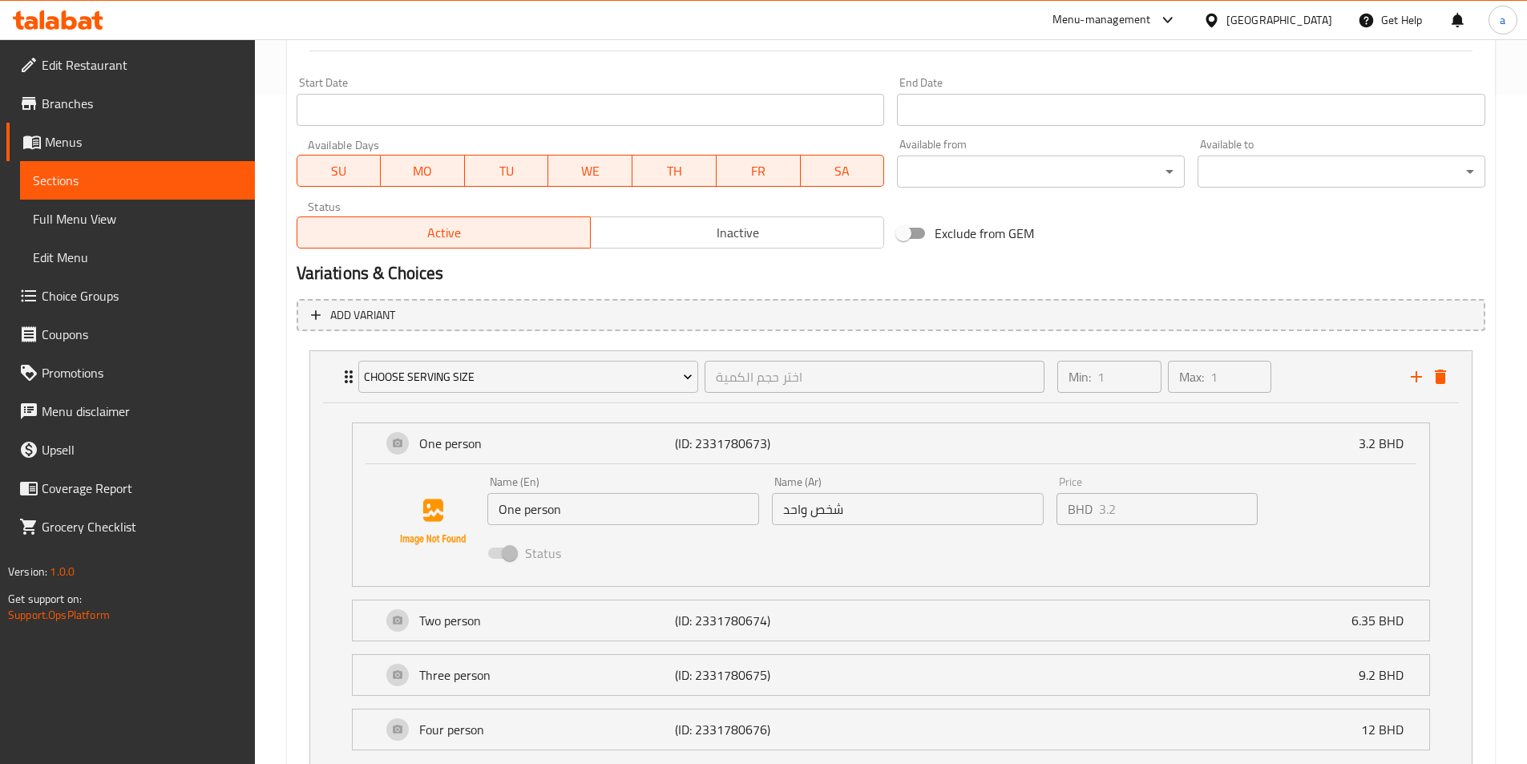
click at [921, 501] on input "شخص واحد" at bounding box center [908, 509] width 272 height 32
click at [922, 501] on input "شخص واحد" at bounding box center [908, 509] width 272 height 32
click at [1115, 527] on div "Price BHD 3.2 Price" at bounding box center [1157, 501] width 214 height 62
drag, startPoint x: 1115, startPoint y: 527, endPoint x: 1125, endPoint y: 516, distance: 15.3
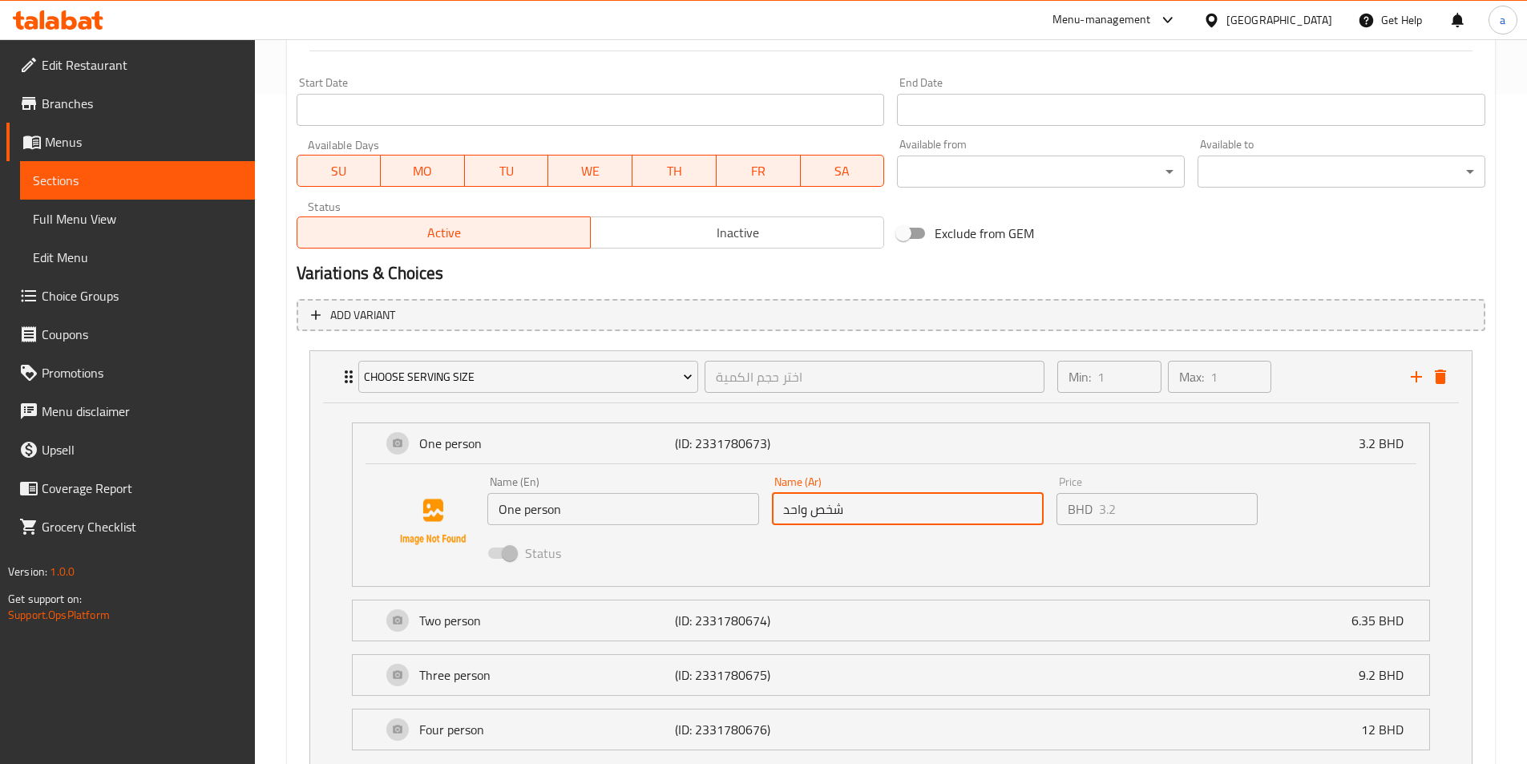
click at [1115, 525] on div "Price BHD 3.2 Price" at bounding box center [1157, 501] width 214 height 62
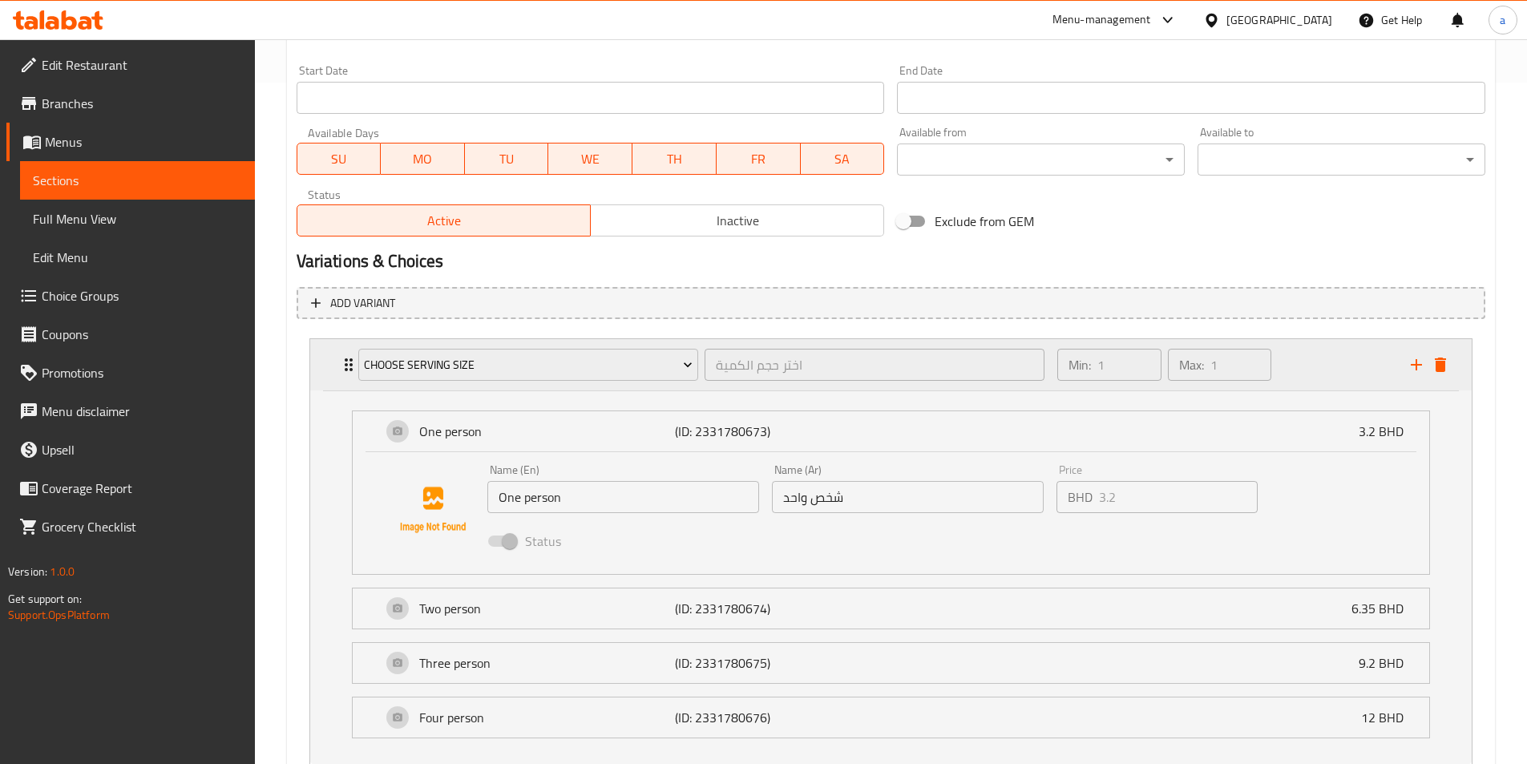
scroll to position [792, 0]
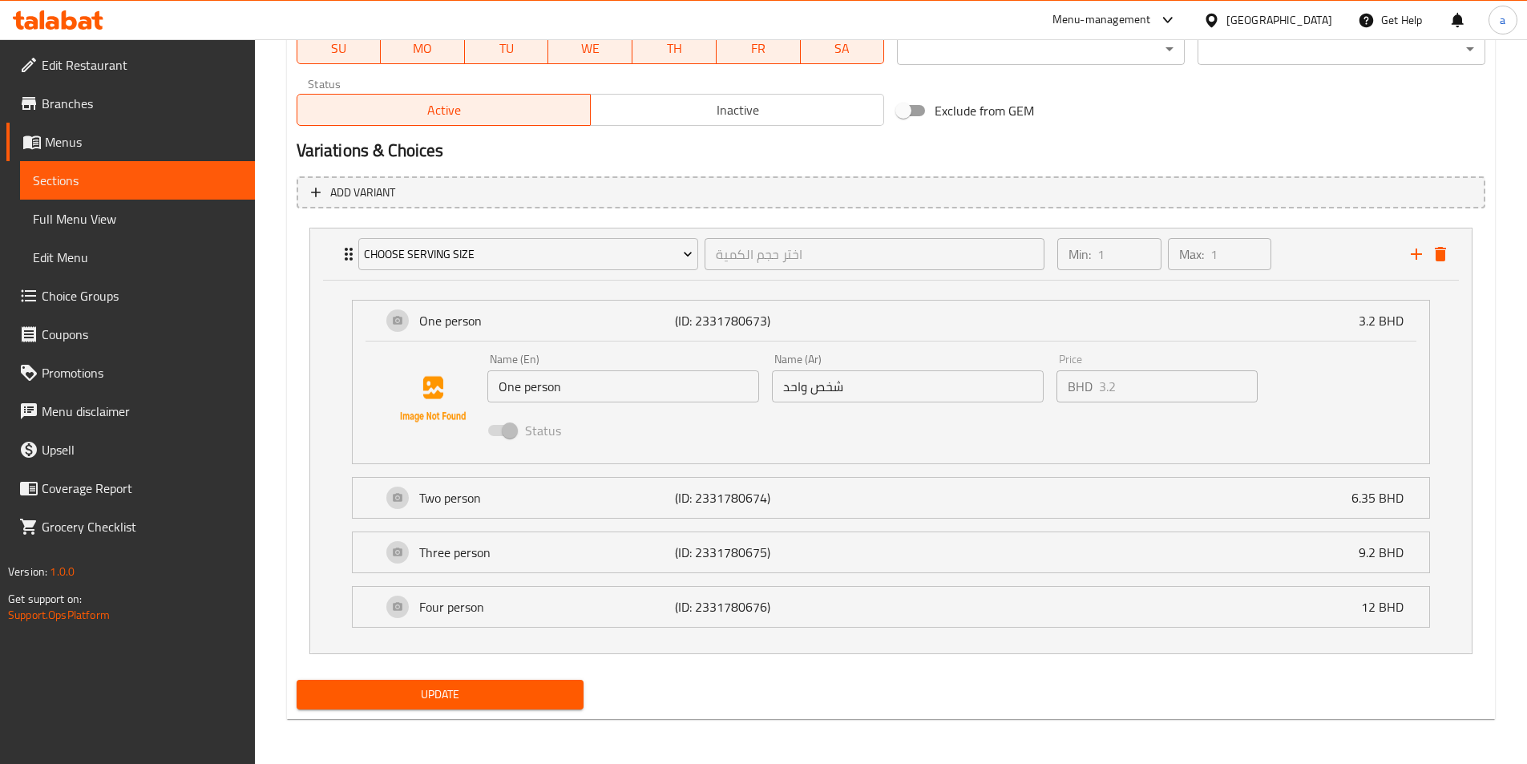
click at [660, 291] on ul "One person (ID: 2331780673) 3.2 BHD Name (En) One person Name (En) Name (Ar) شخ…" at bounding box center [890, 463] width 1103 height 353
click at [119, 291] on span "Choice Groups" at bounding box center [142, 295] width 200 height 19
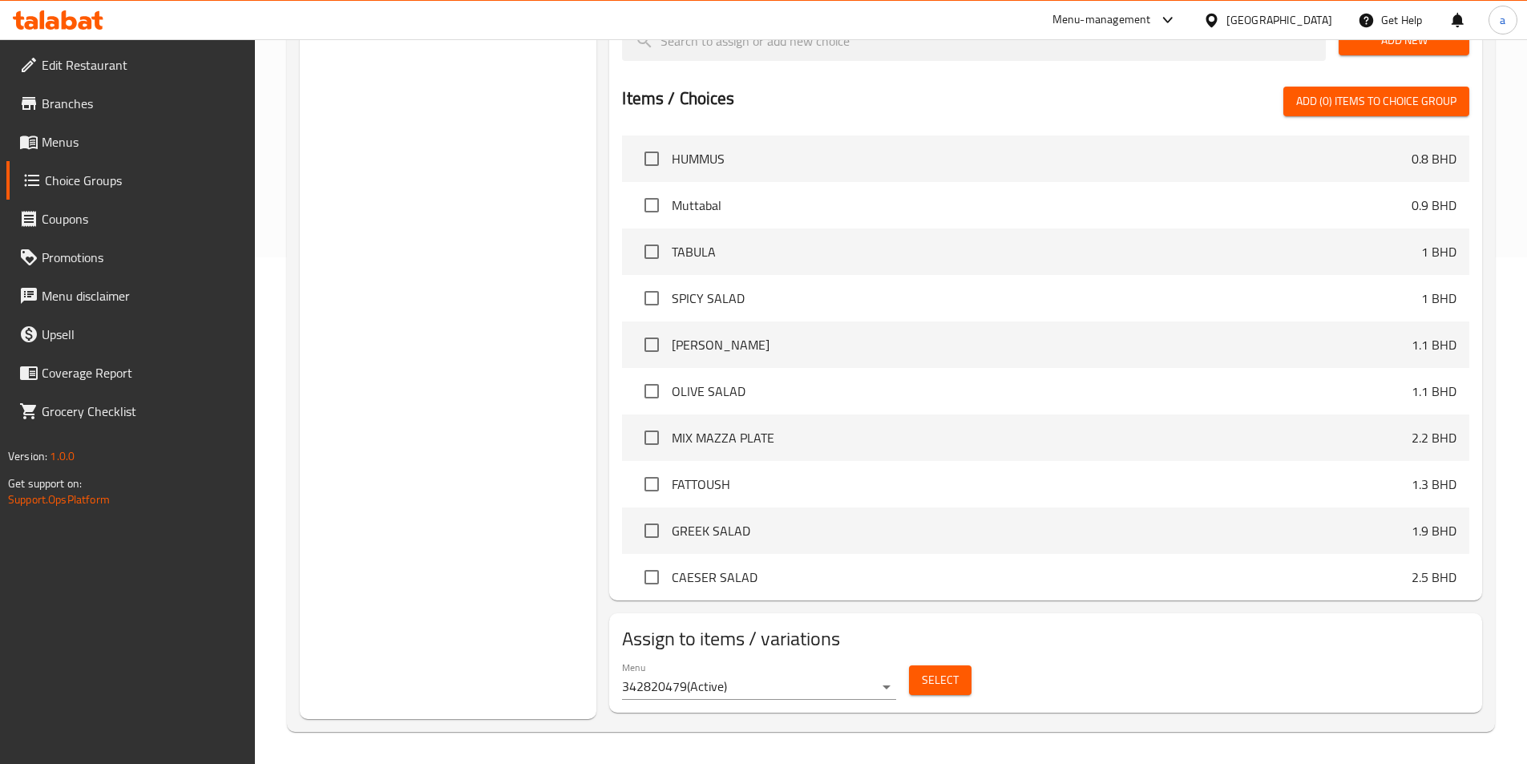
scroll to position [227, 0]
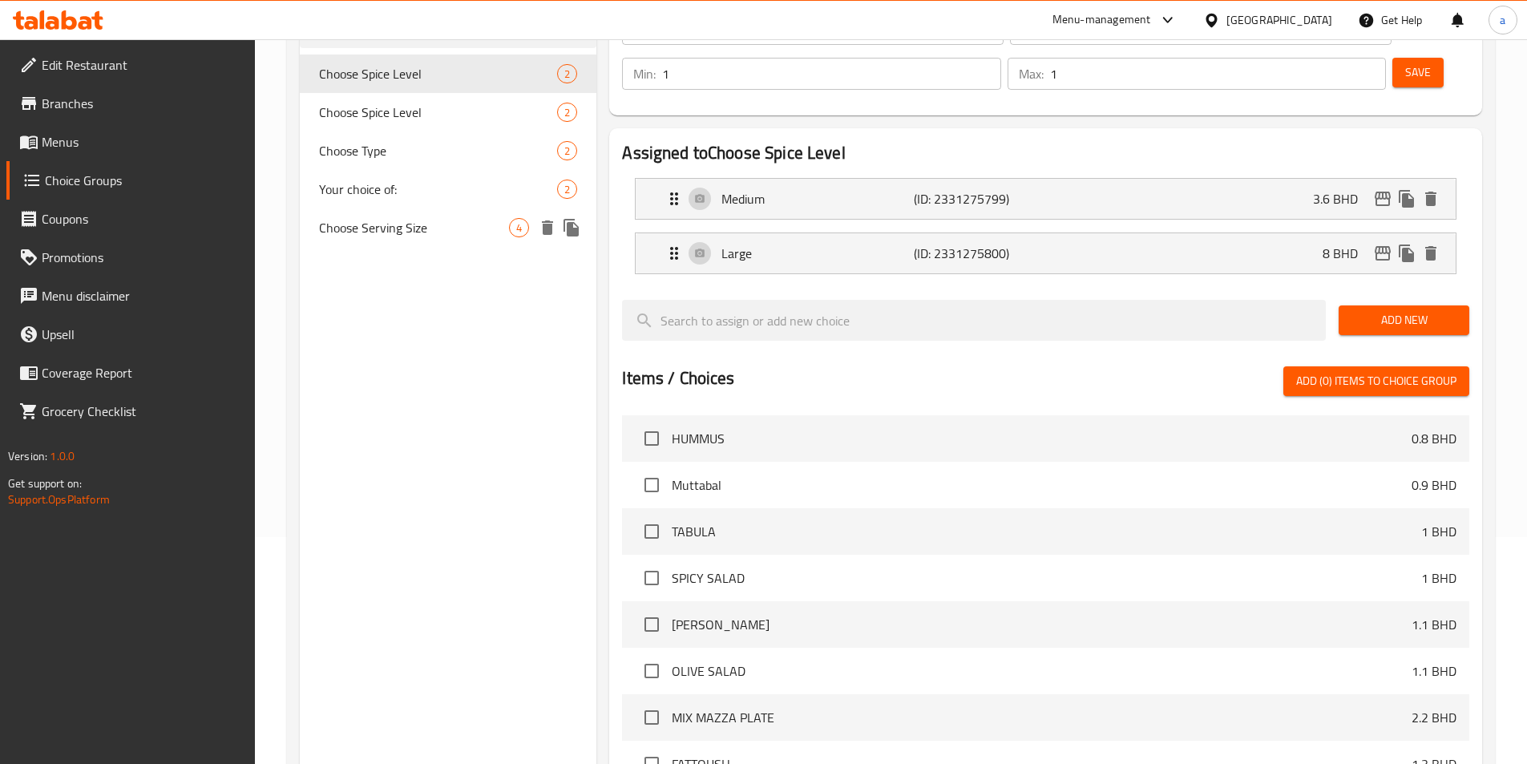
click at [411, 224] on span "Choose Serving Size" at bounding box center [414, 227] width 191 height 19
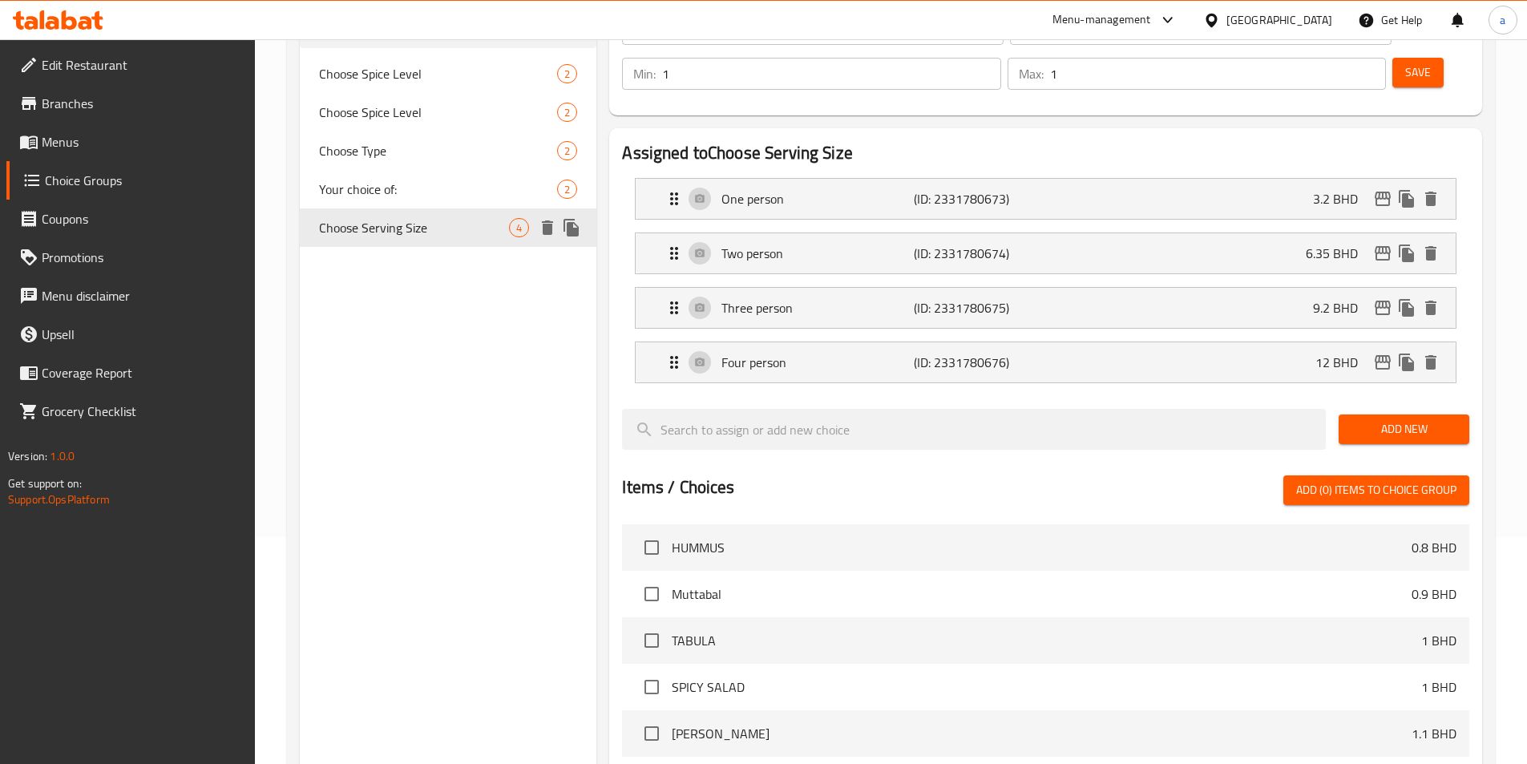
type input "Choose Serving Size"
type input "اختر حجم الكمية"
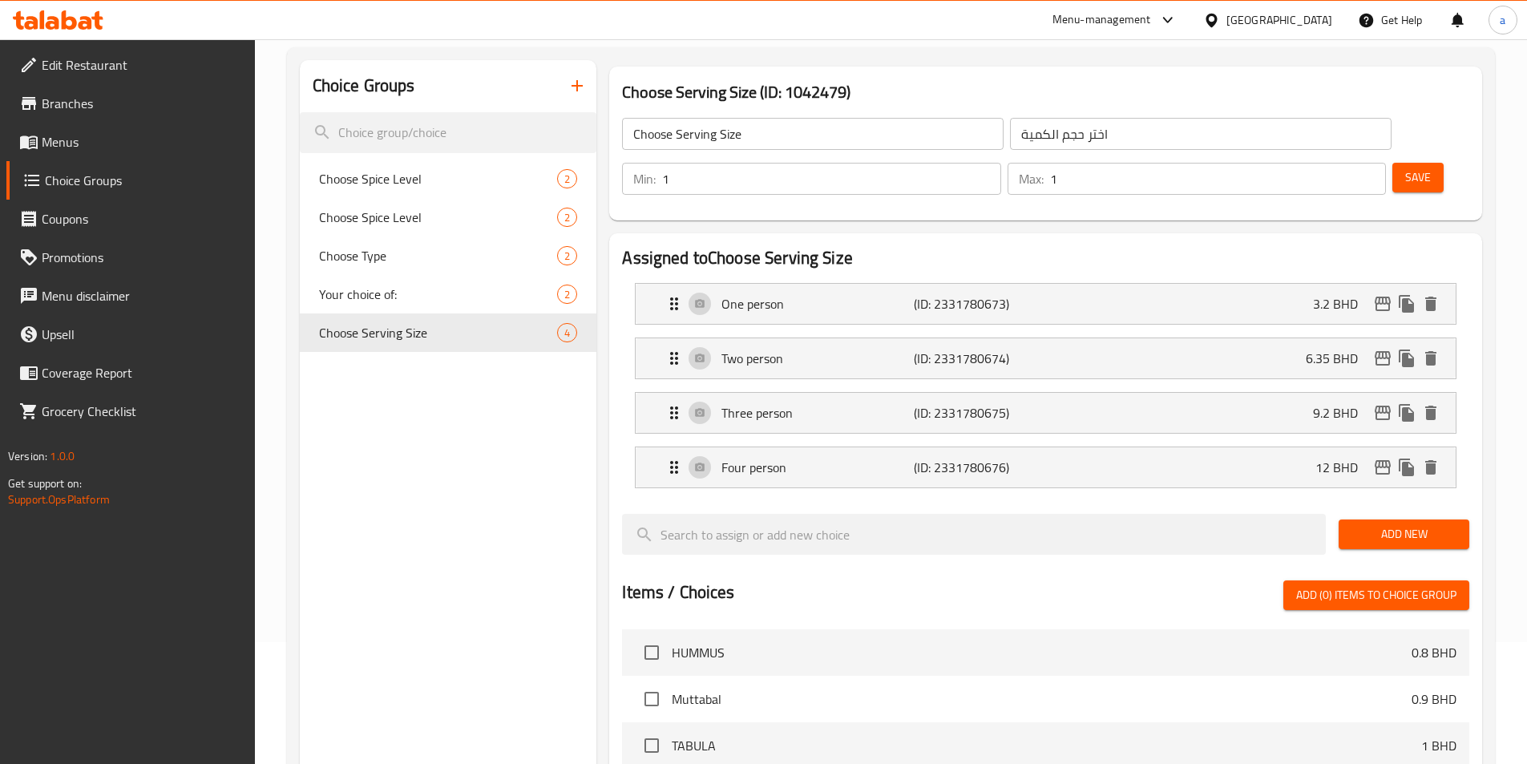
scroll to position [67, 0]
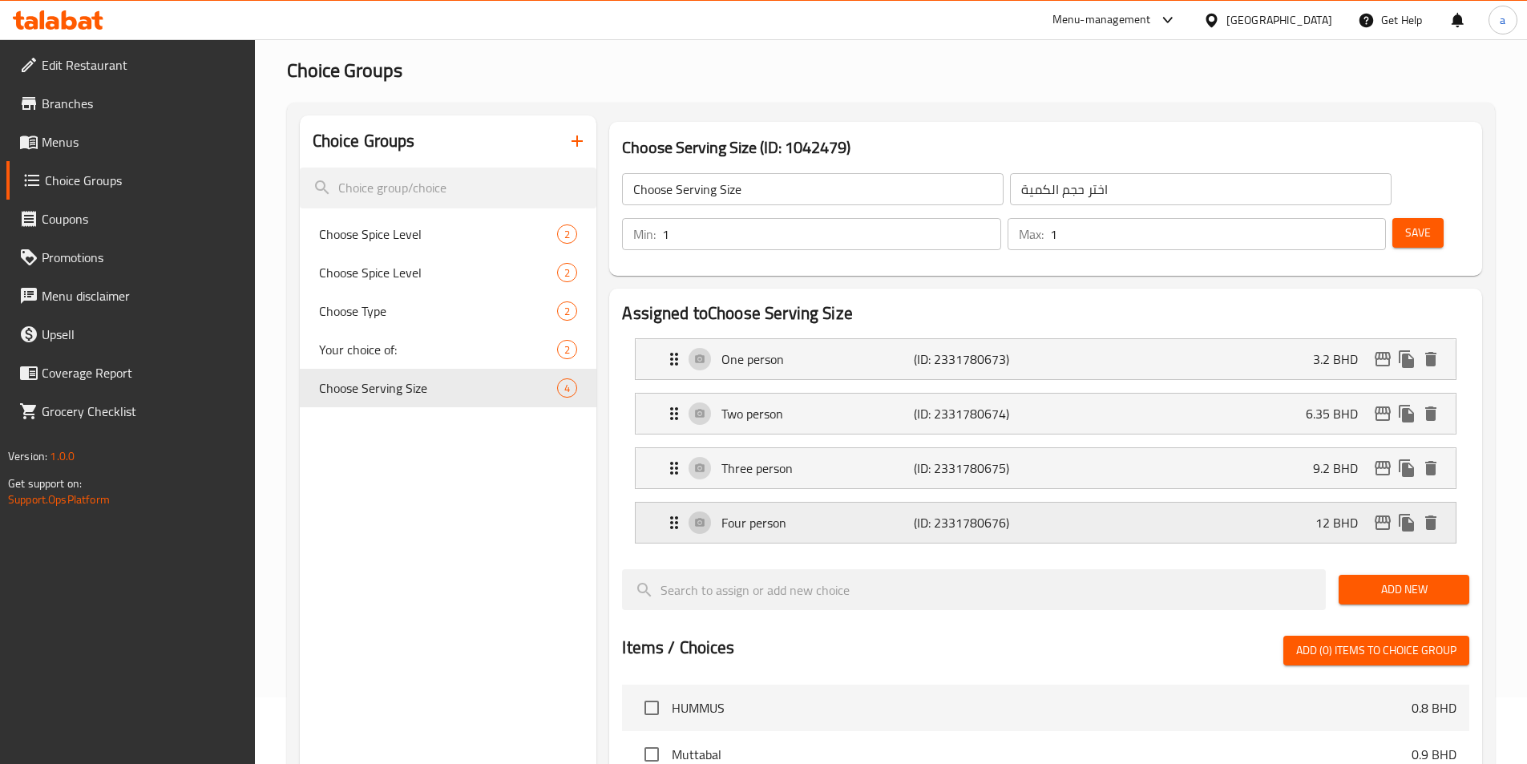
click at [982, 513] on p "(ID: 2331780676)" at bounding box center [978, 522] width 128 height 19
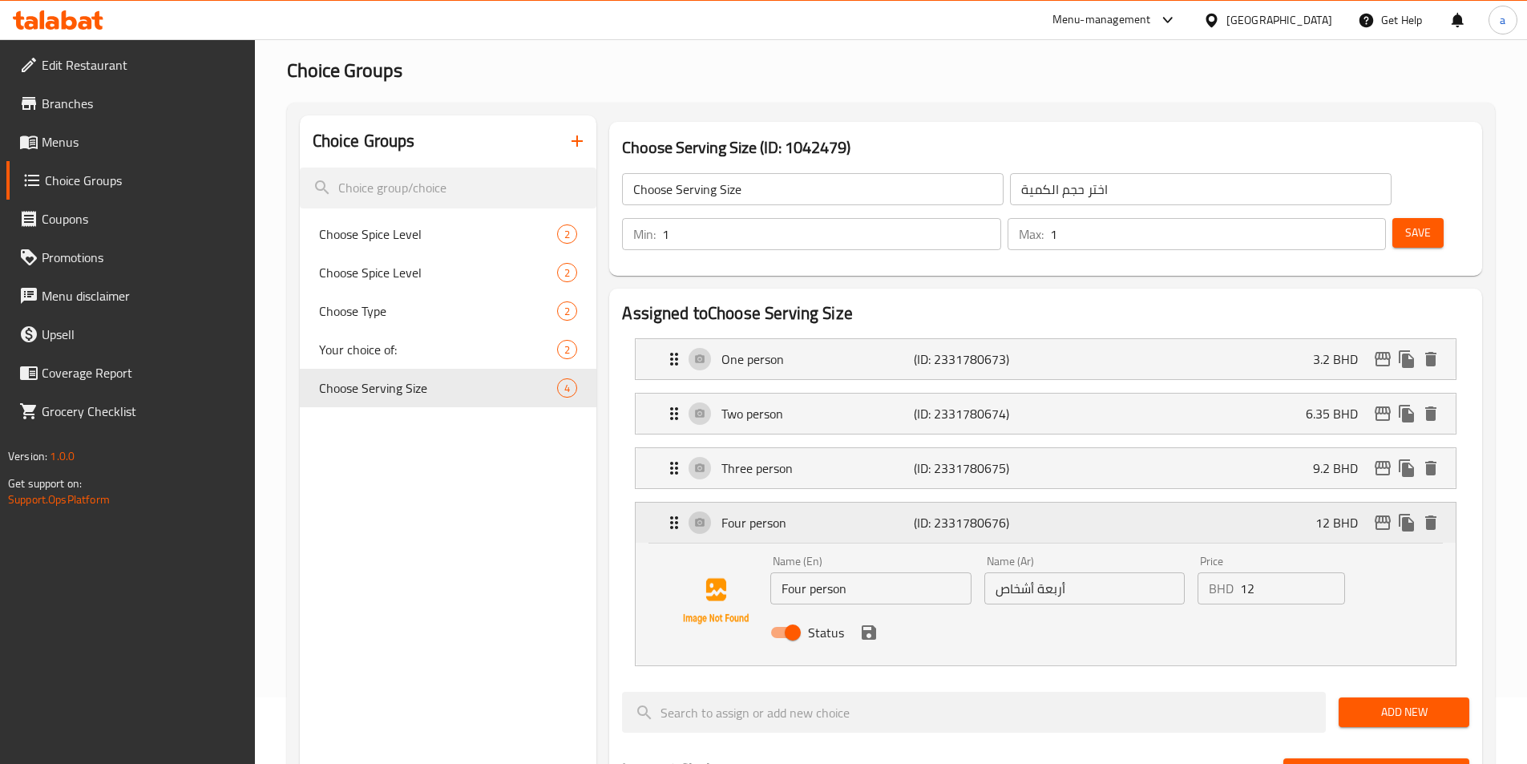
click at [943, 513] on p "(ID: 2331780676)" at bounding box center [978, 522] width 128 height 19
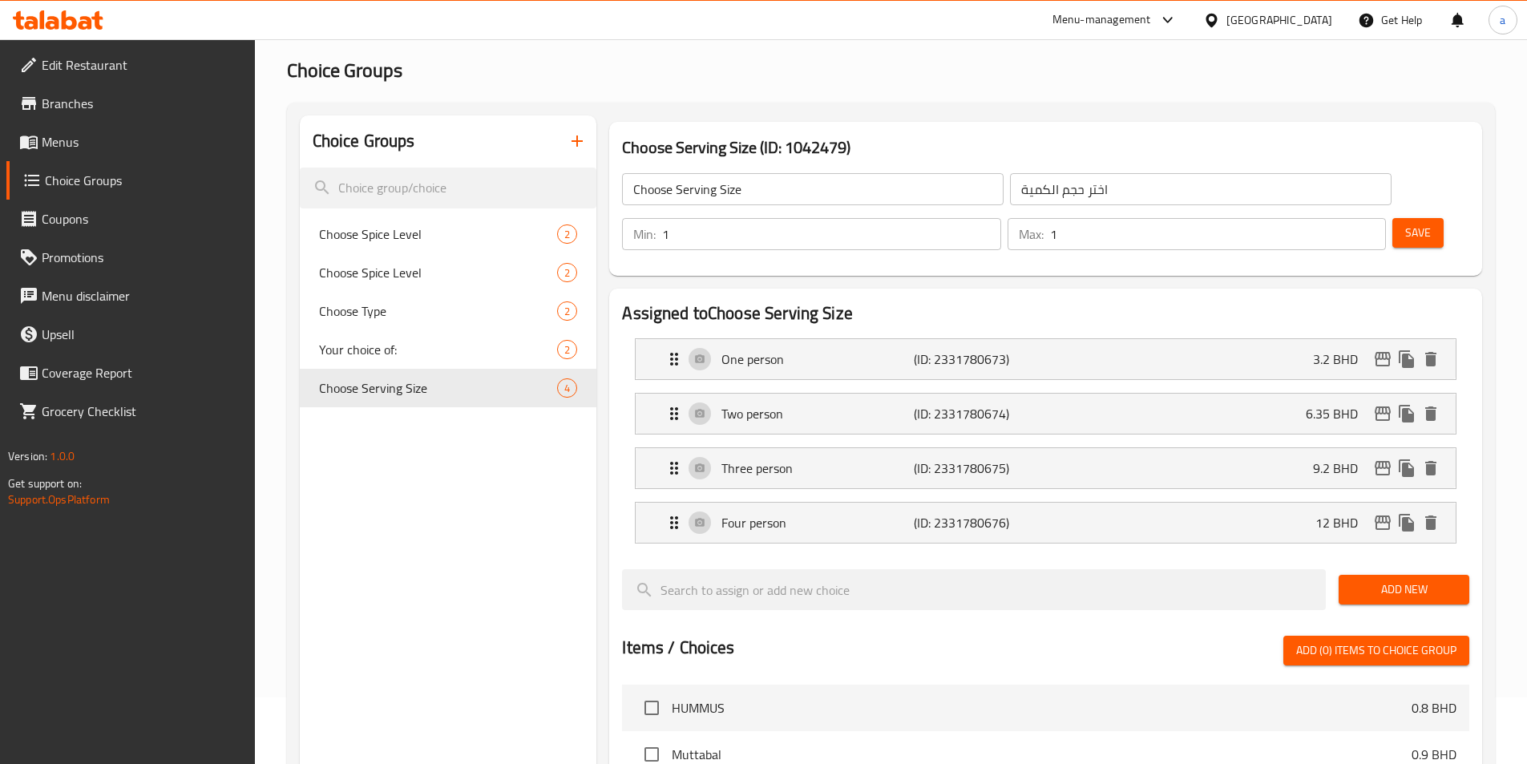
click at [93, 157] on link "Menus" at bounding box center [130, 142] width 248 height 38
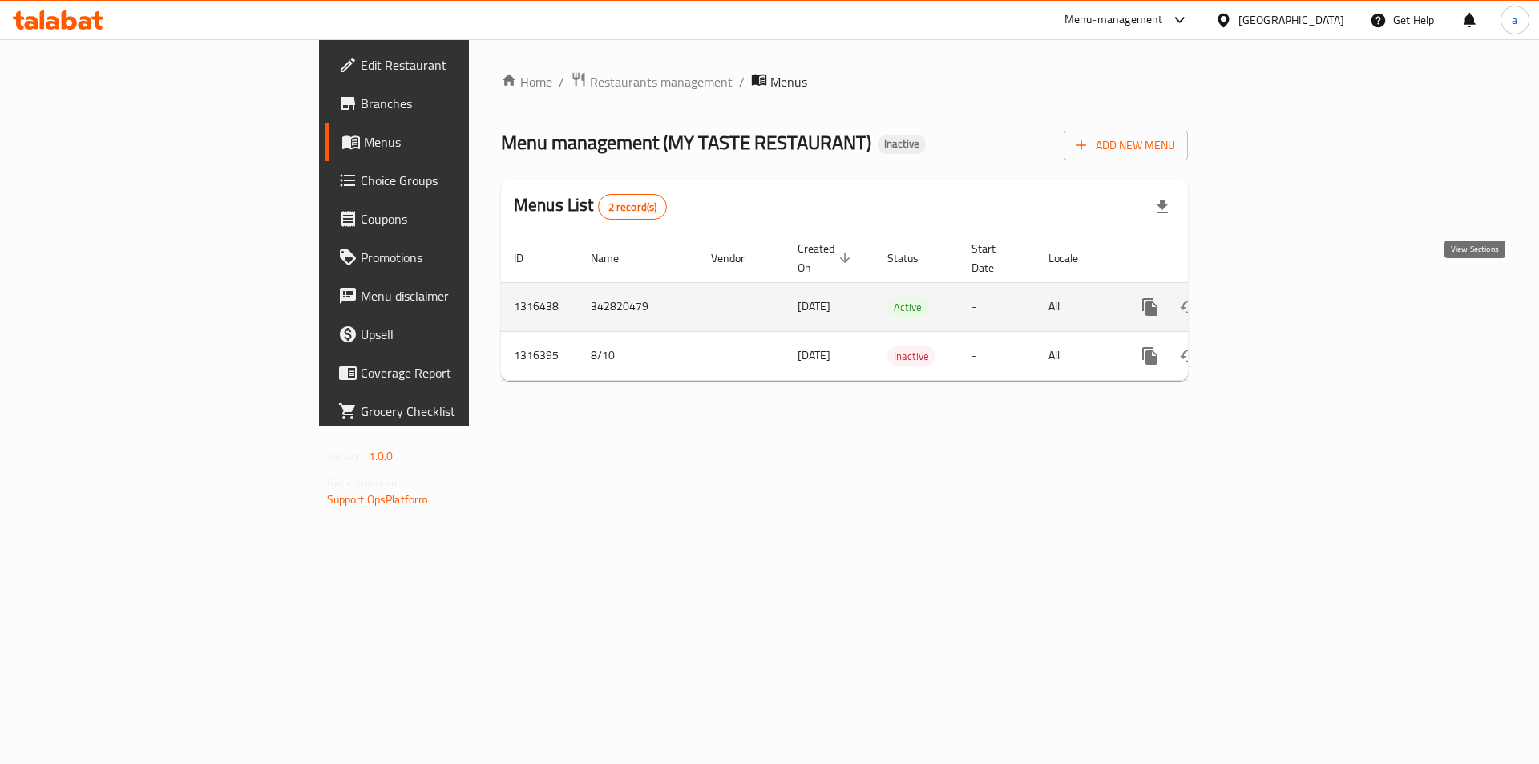
click at [1285, 301] on link "enhanced table" at bounding box center [1265, 307] width 38 height 38
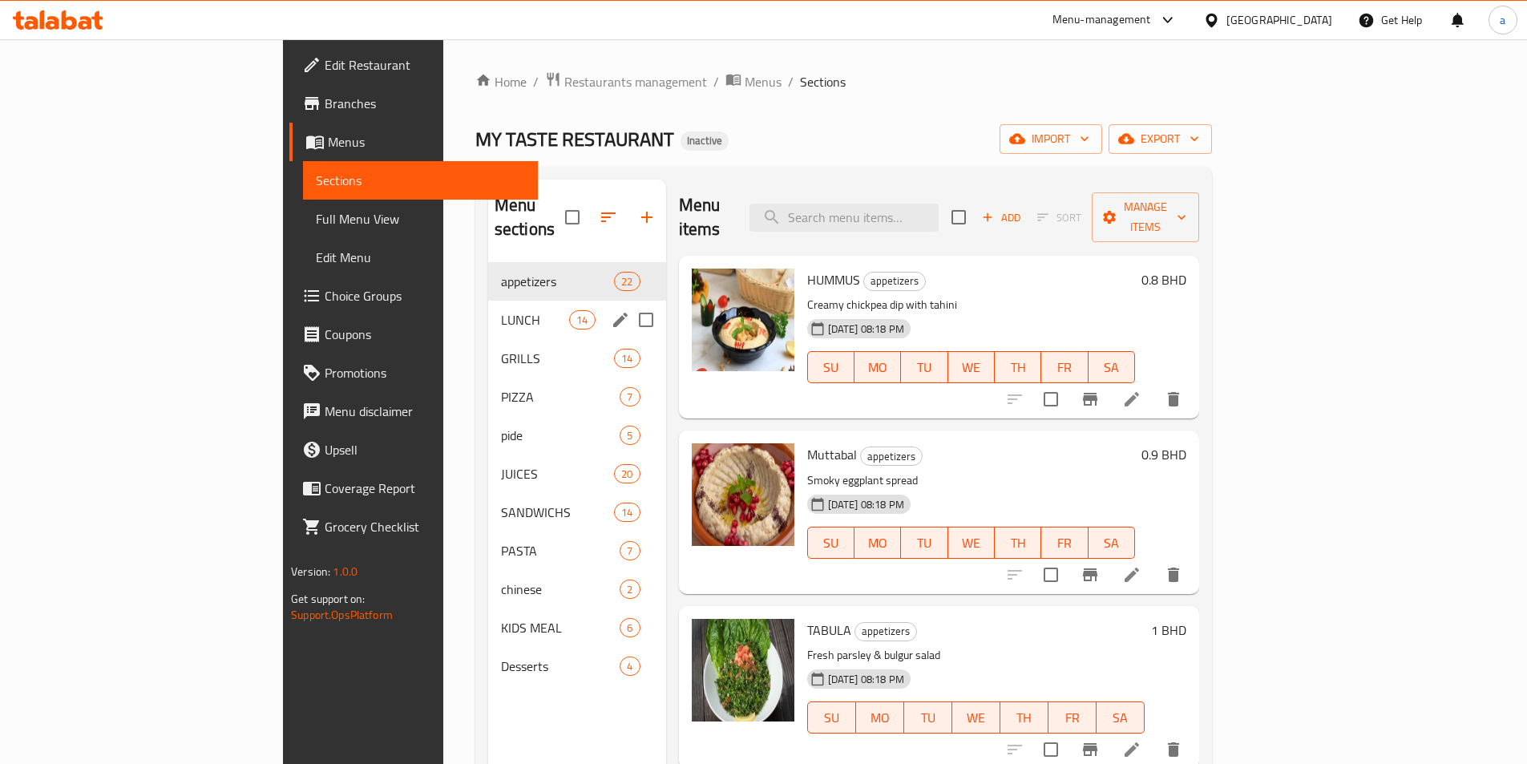
click at [488, 301] on div "LUNCH 14" at bounding box center [577, 320] width 178 height 38
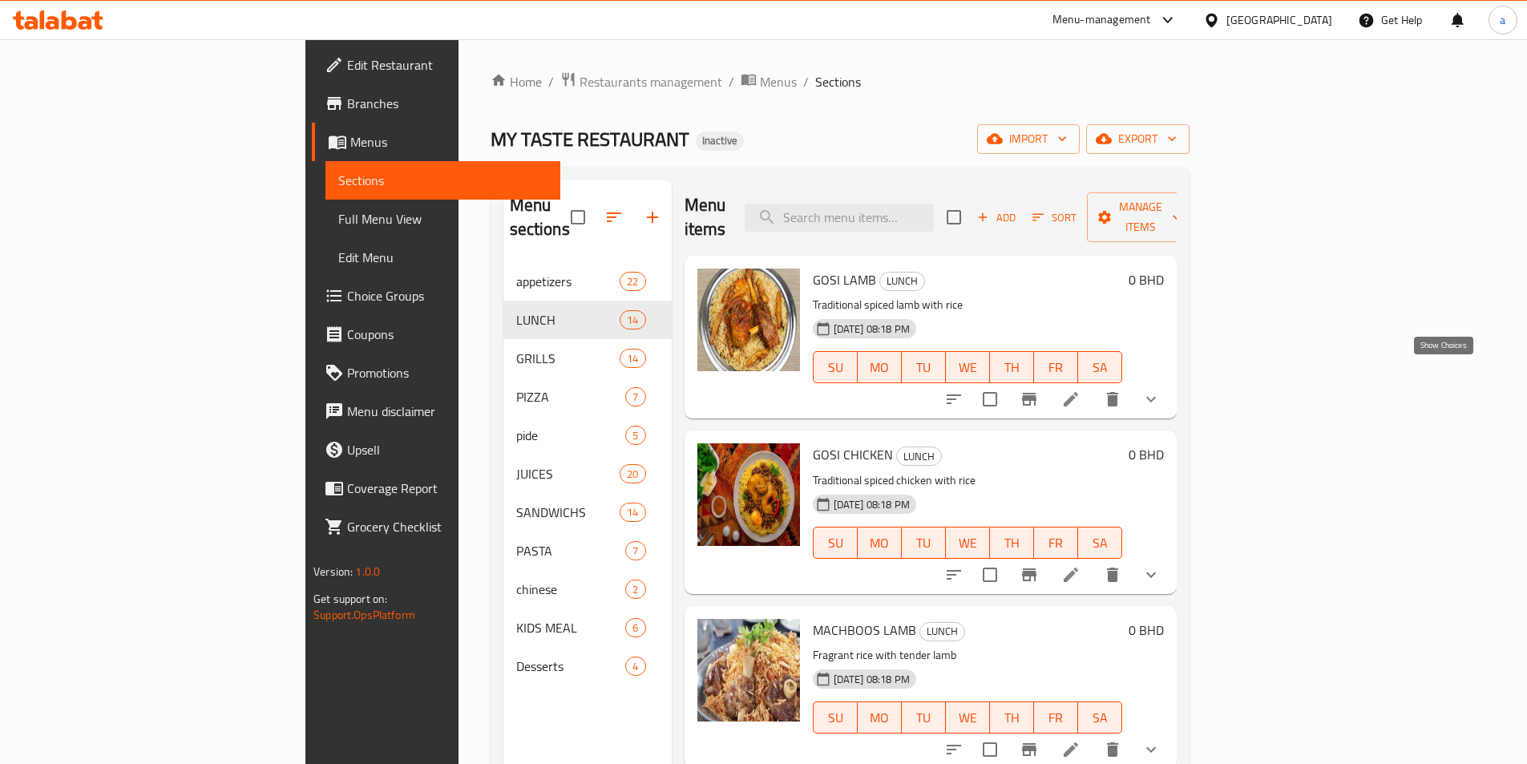
click at [1156, 397] on icon "show more" at bounding box center [1151, 400] width 10 height 6
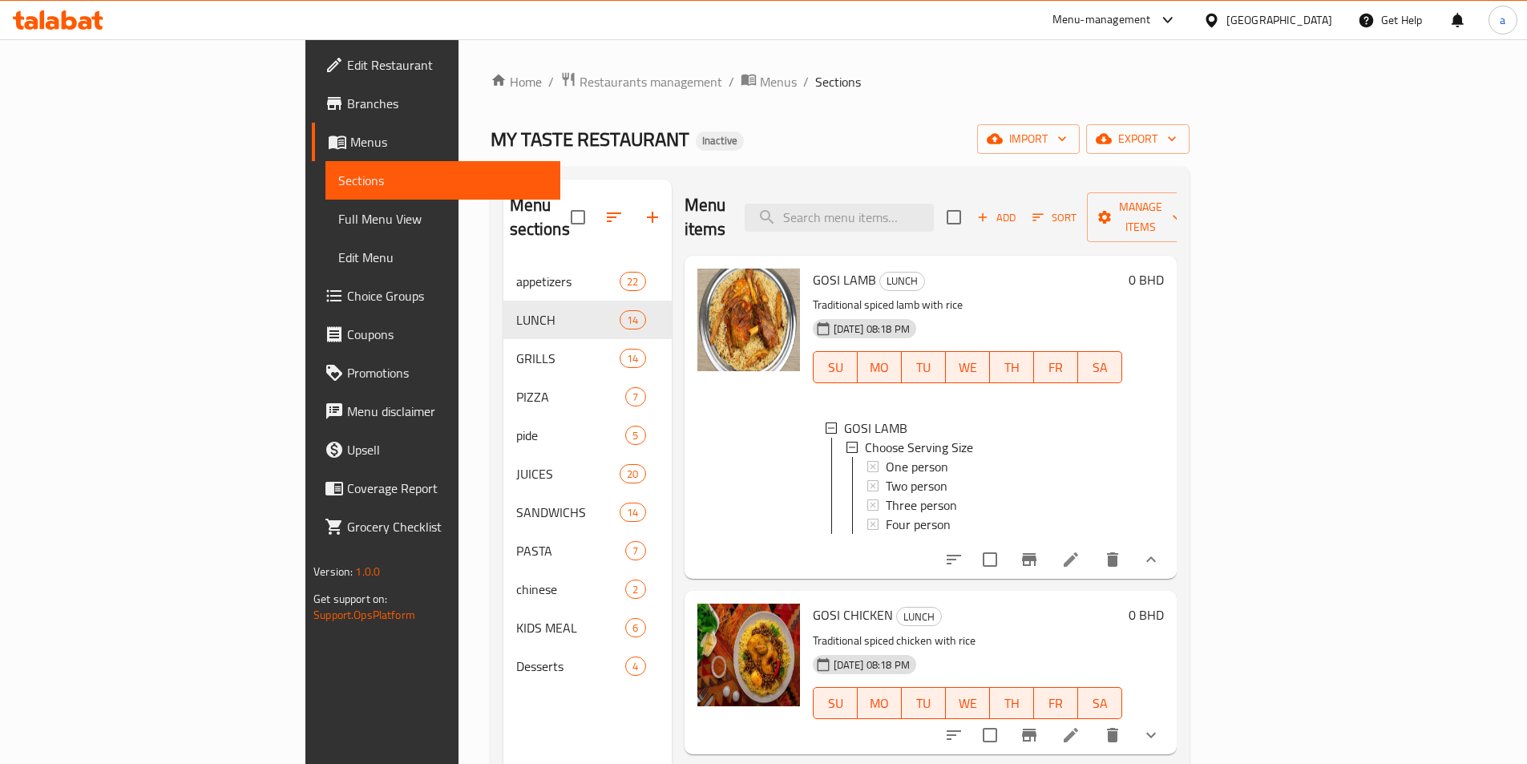
click at [1093, 545] on li at bounding box center [1070, 559] width 45 height 29
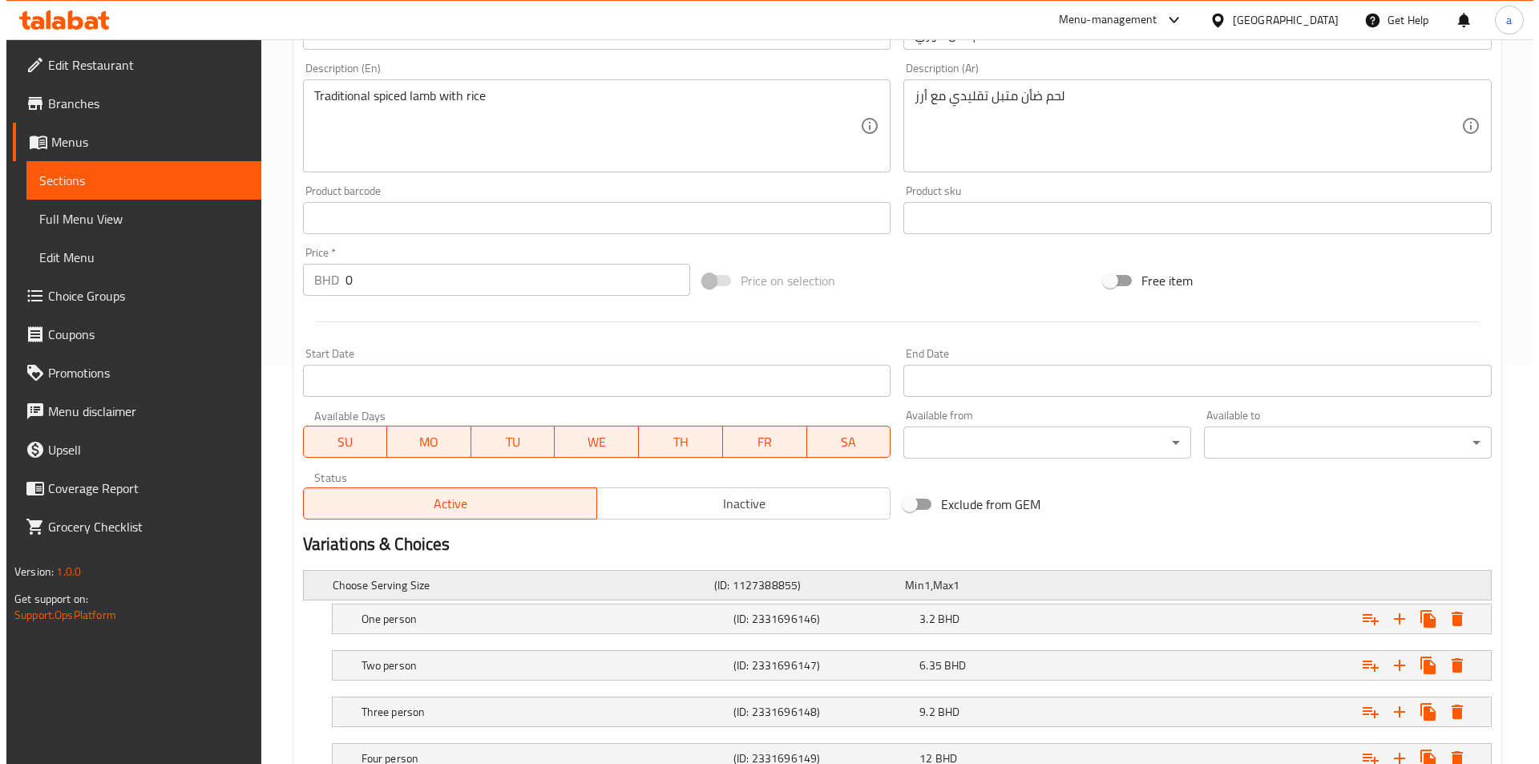
scroll to position [521, 0]
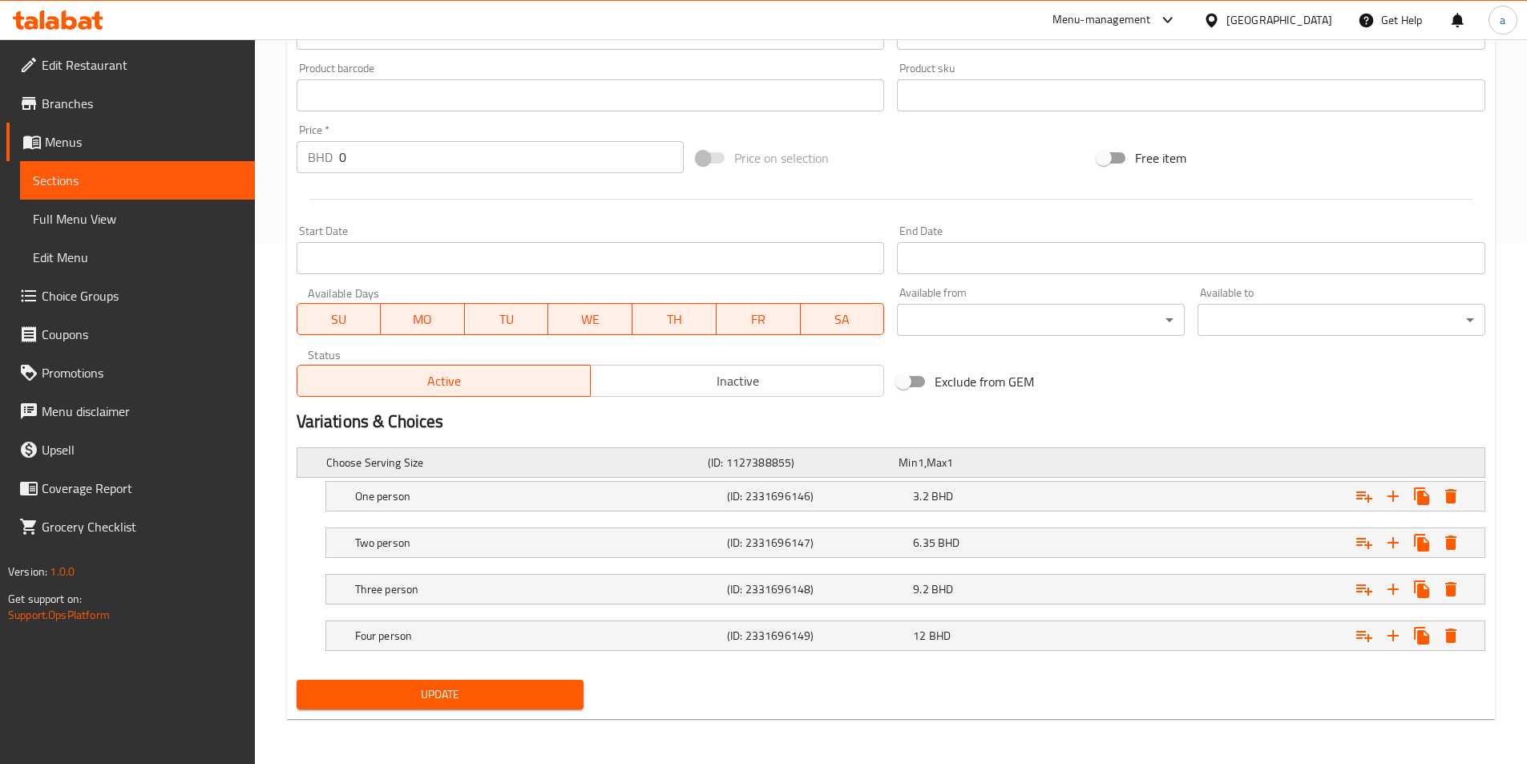
click at [716, 470] on h5 "(ID: 1127388855)" at bounding box center [800, 462] width 184 height 16
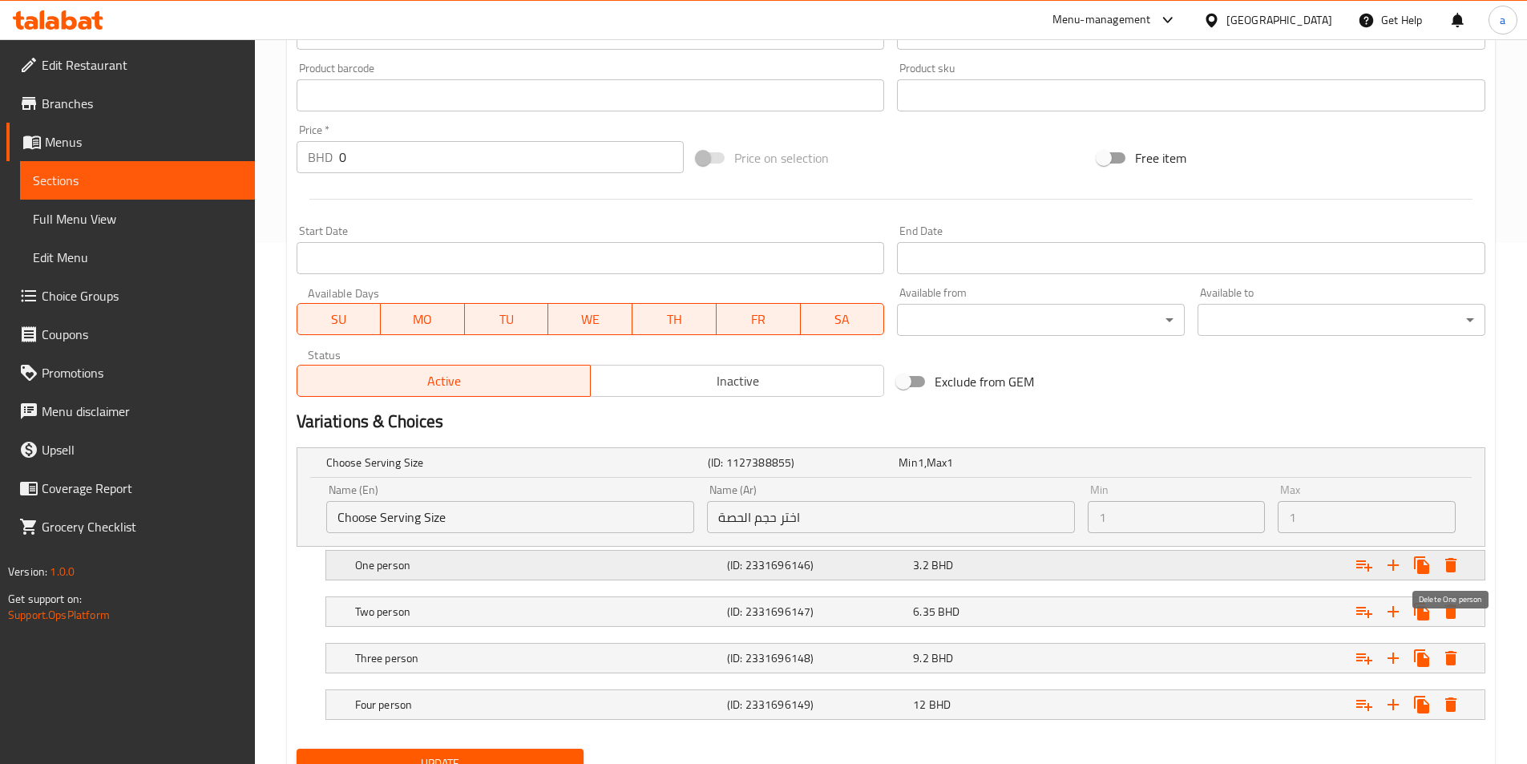
click at [1446, 567] on icon "Expand" at bounding box center [1450, 565] width 11 height 14
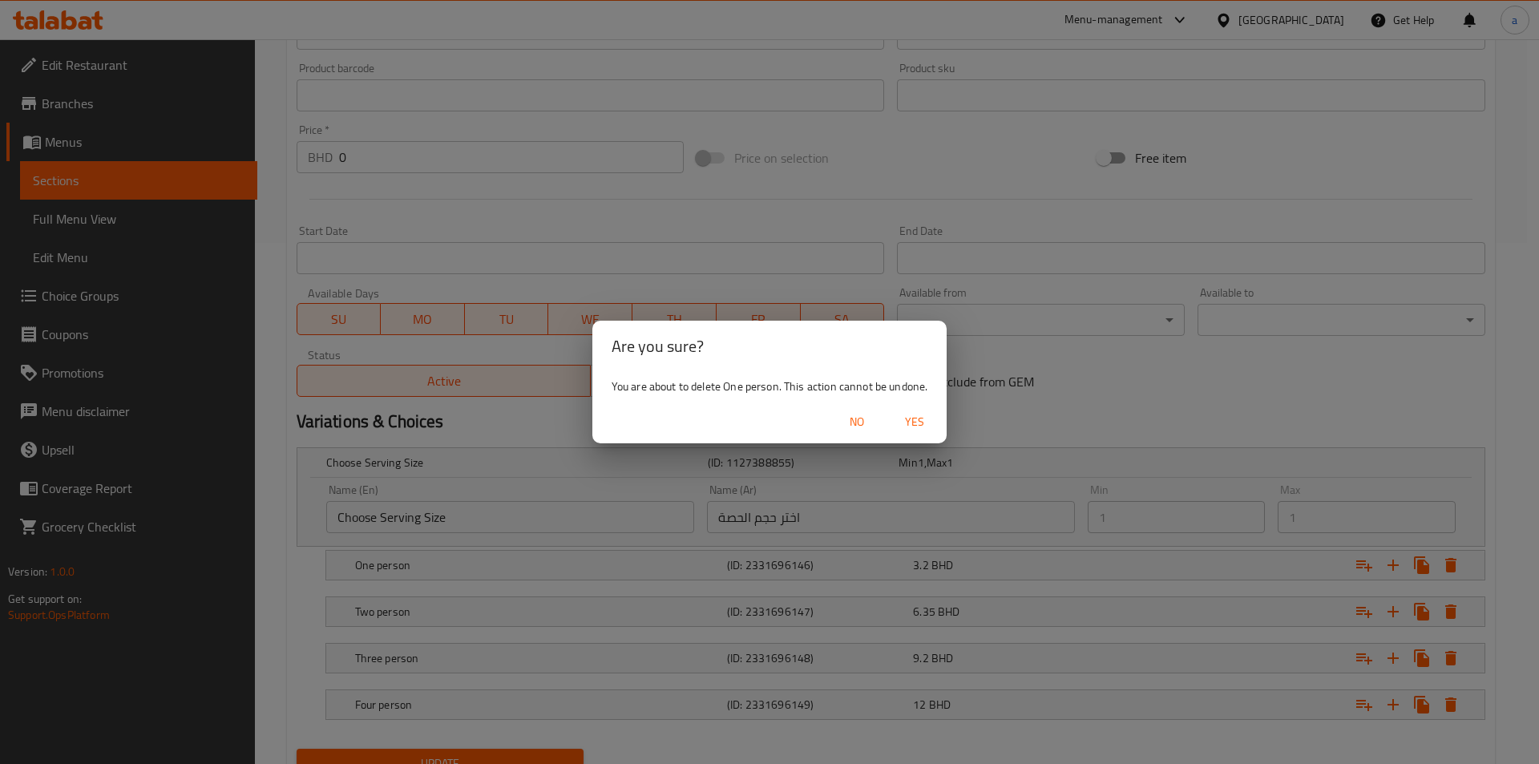
click at [926, 426] on span "Yes" at bounding box center [914, 422] width 38 height 20
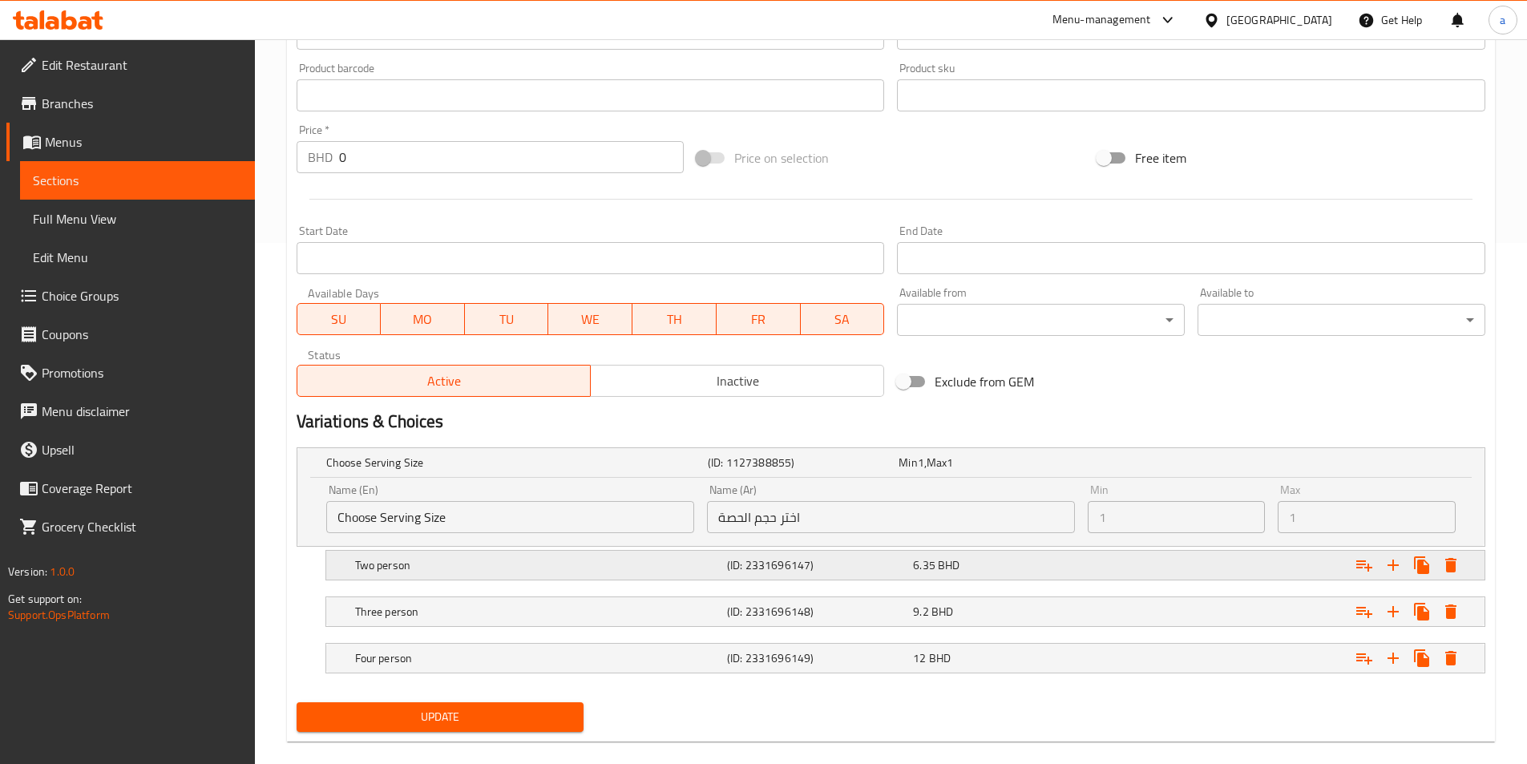
click at [1447, 564] on icon "Expand" at bounding box center [1450, 565] width 11 height 14
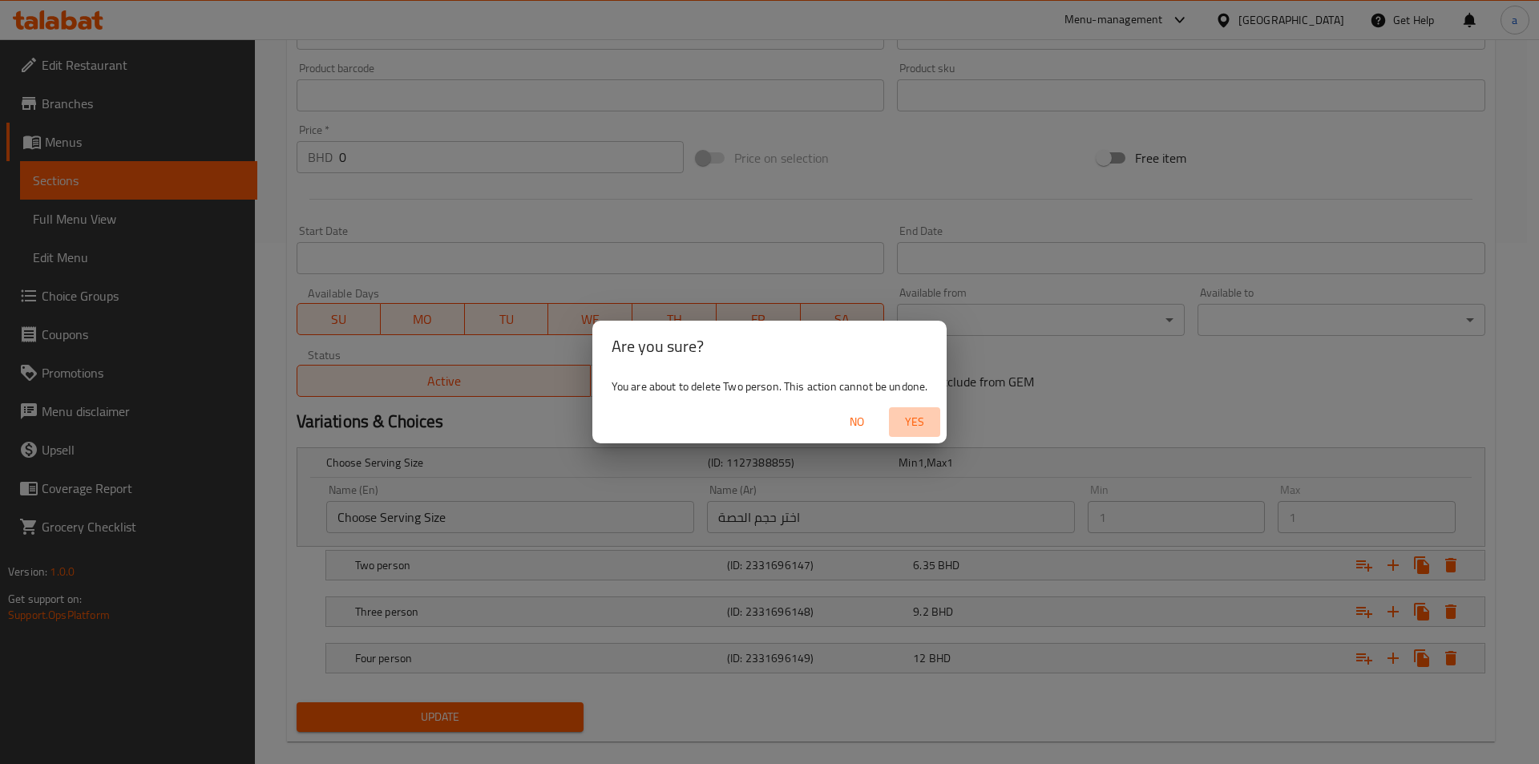
click at [906, 427] on span "Yes" at bounding box center [914, 422] width 38 height 20
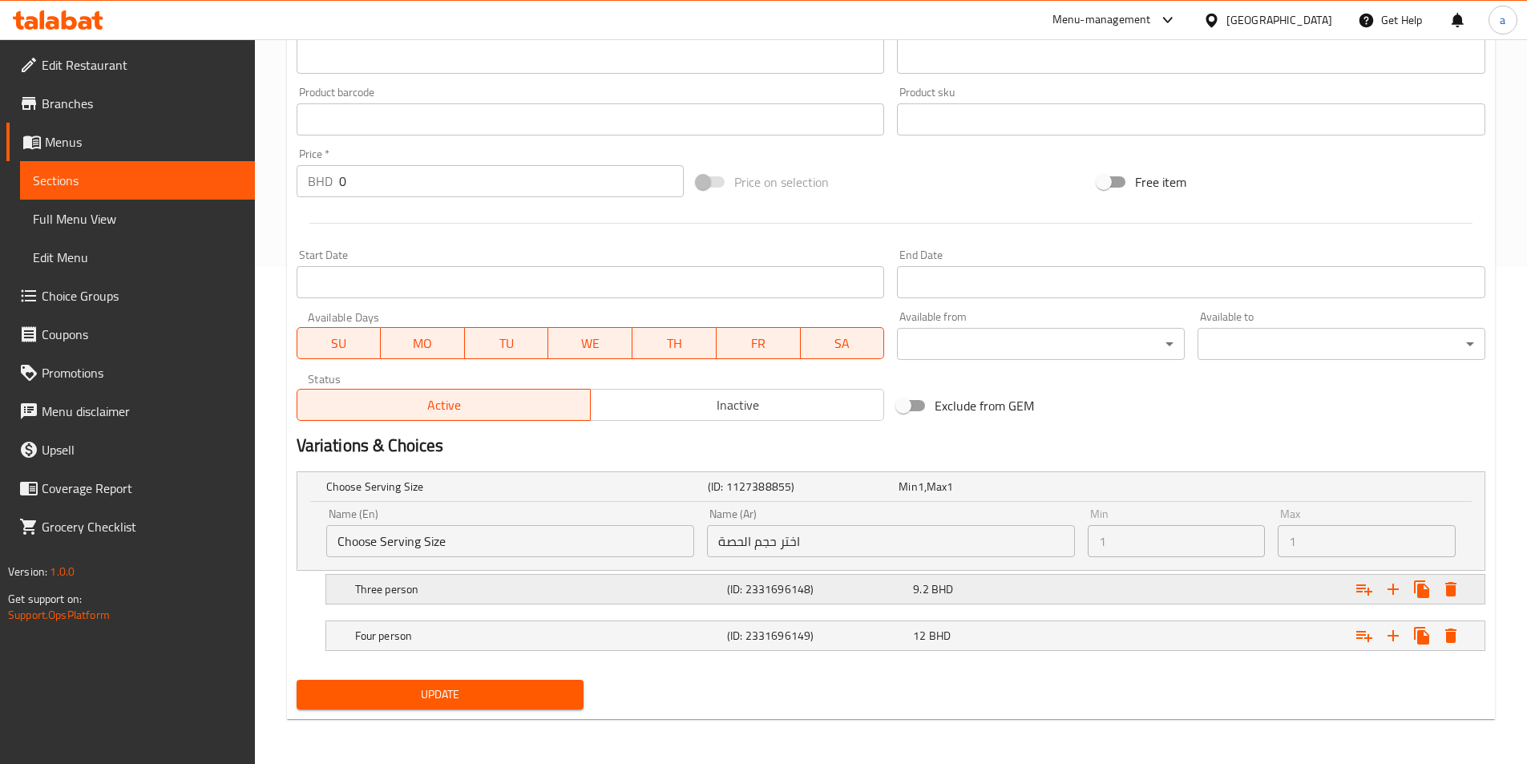
click at [1442, 589] on icon "Expand" at bounding box center [1450, 588] width 19 height 19
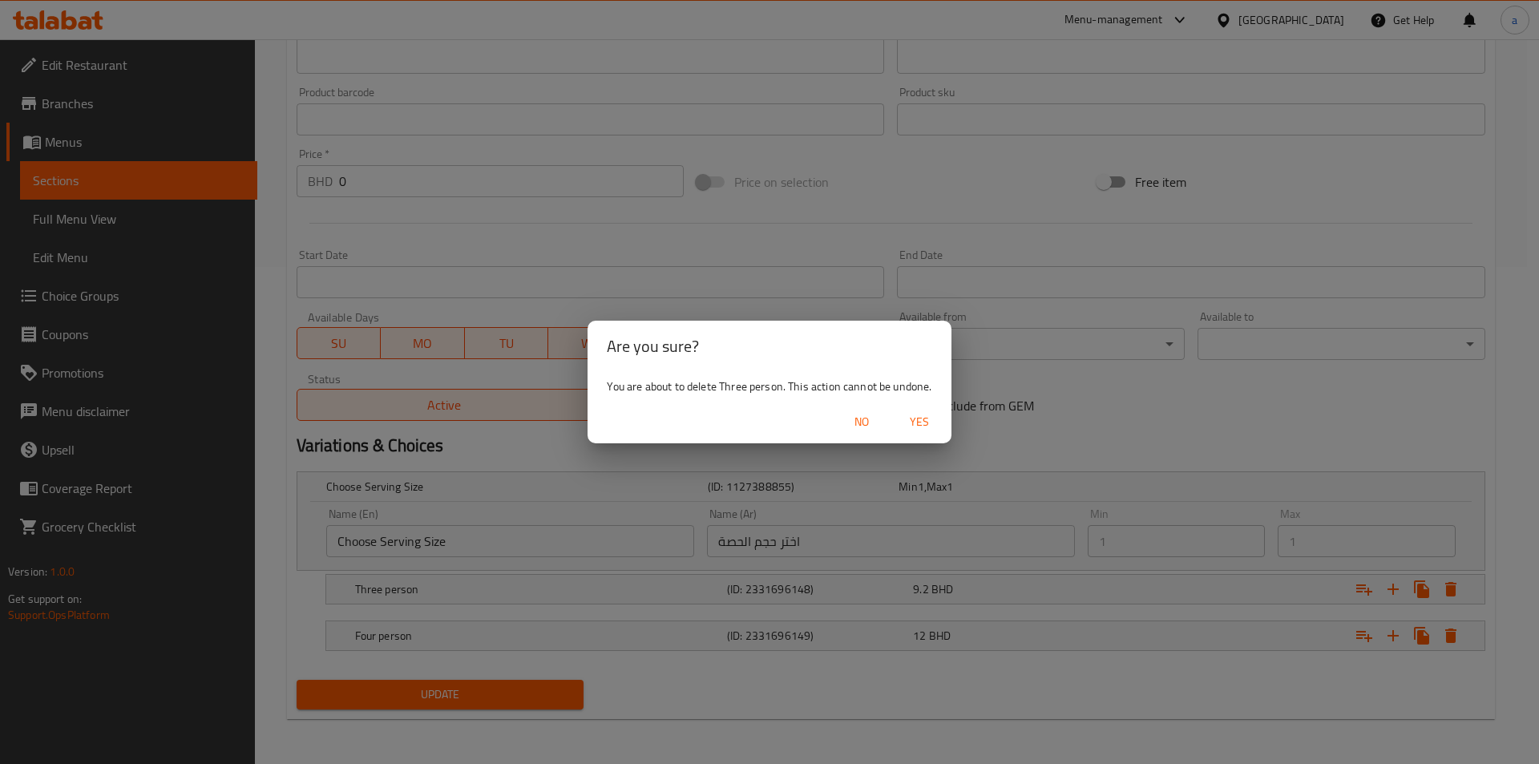
click at [923, 426] on span "Yes" at bounding box center [919, 422] width 38 height 20
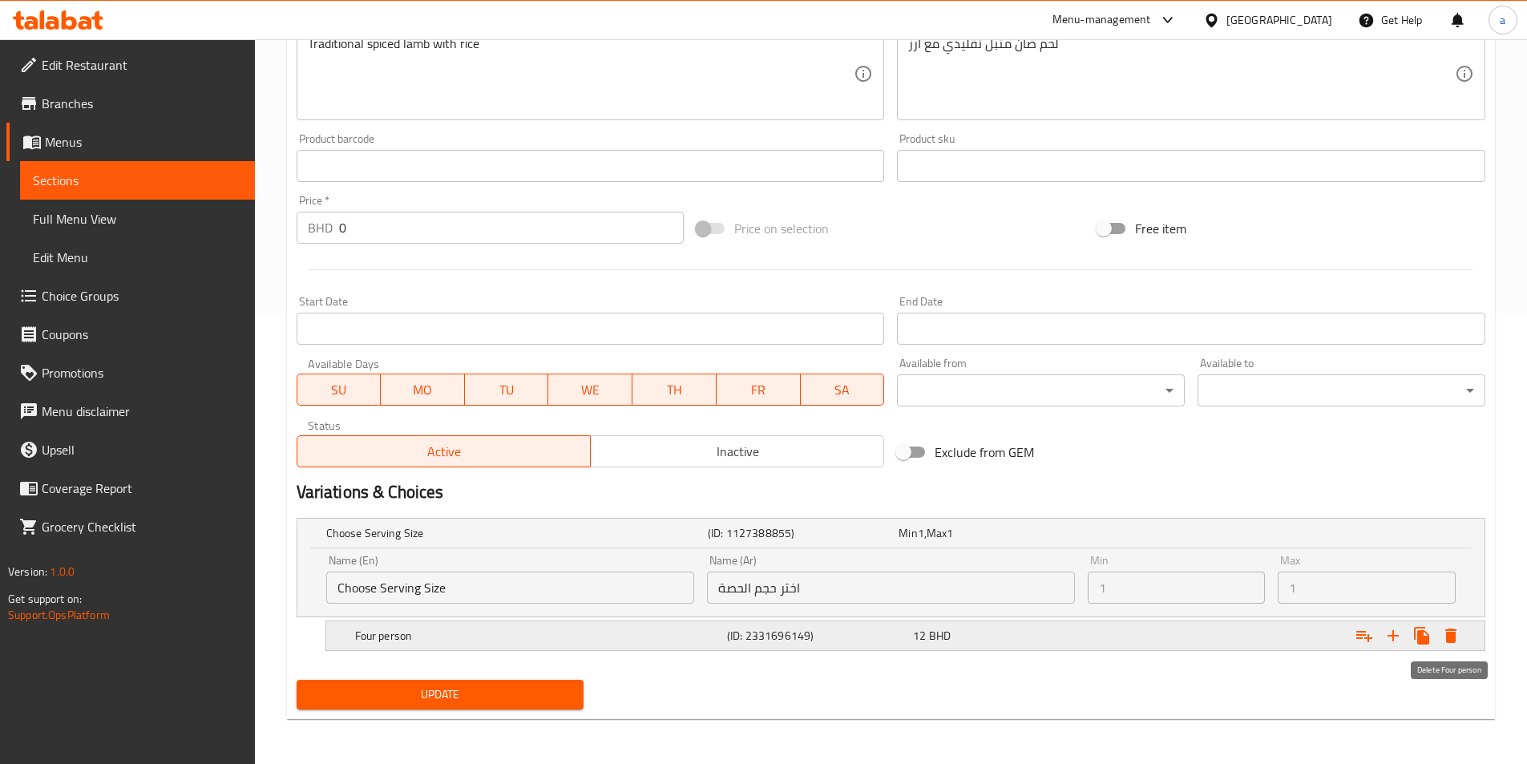
click at [1447, 632] on icon "Expand" at bounding box center [1450, 635] width 11 height 14
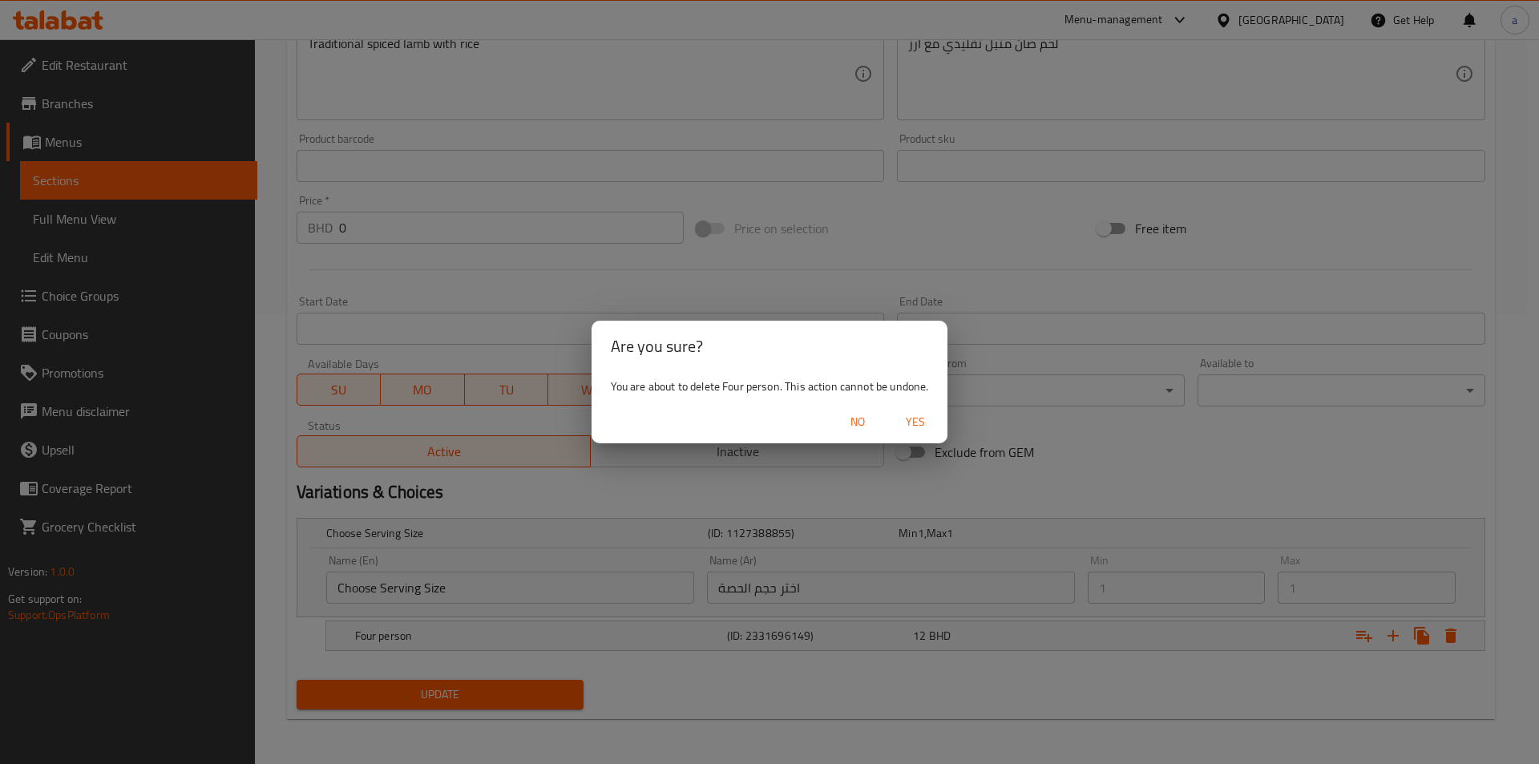
click at [922, 428] on span "Yes" at bounding box center [915, 422] width 38 height 20
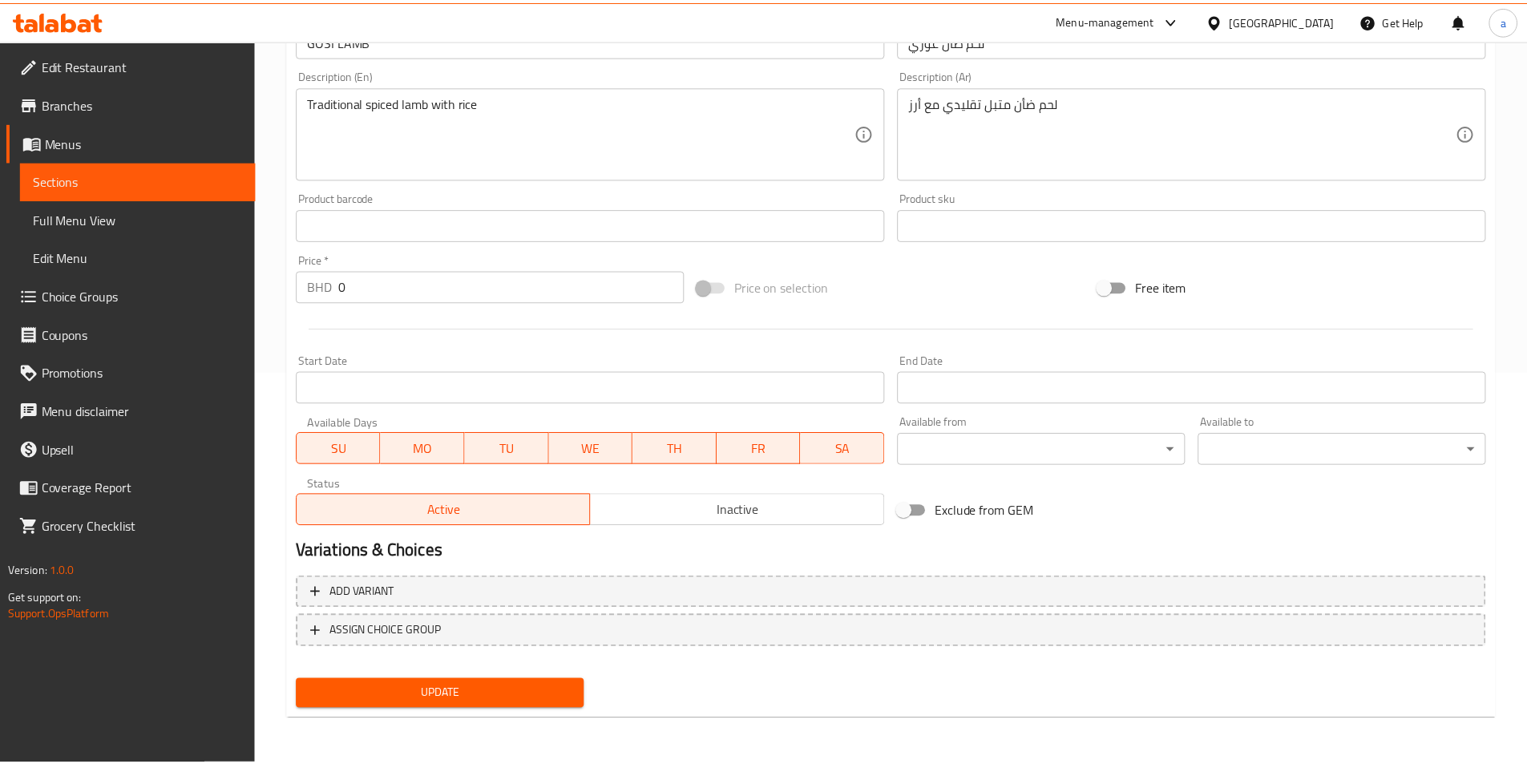
scroll to position [376, 0]
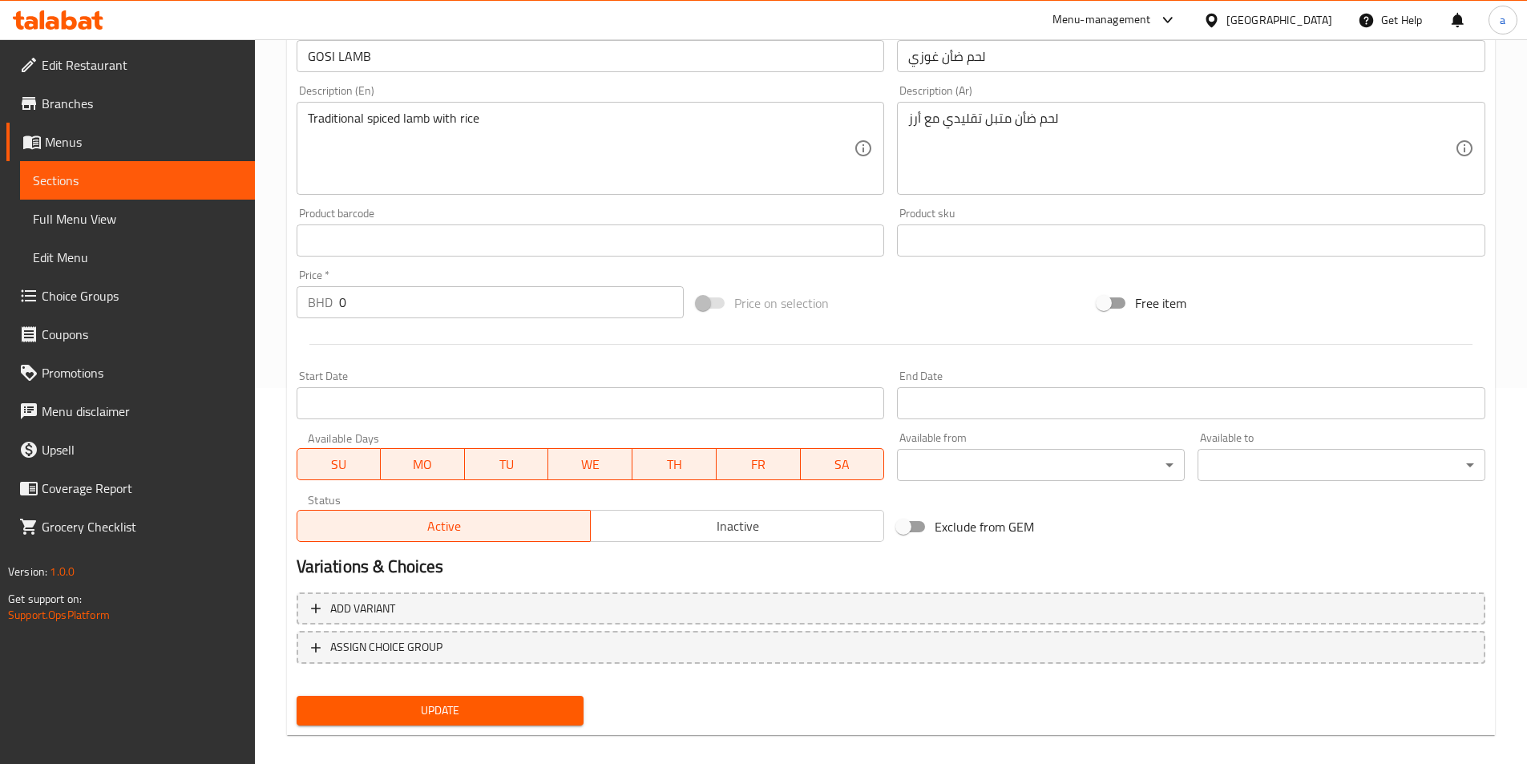
click at [756, 581] on div "Variations & Choices" at bounding box center [890, 566] width 1201 height 37
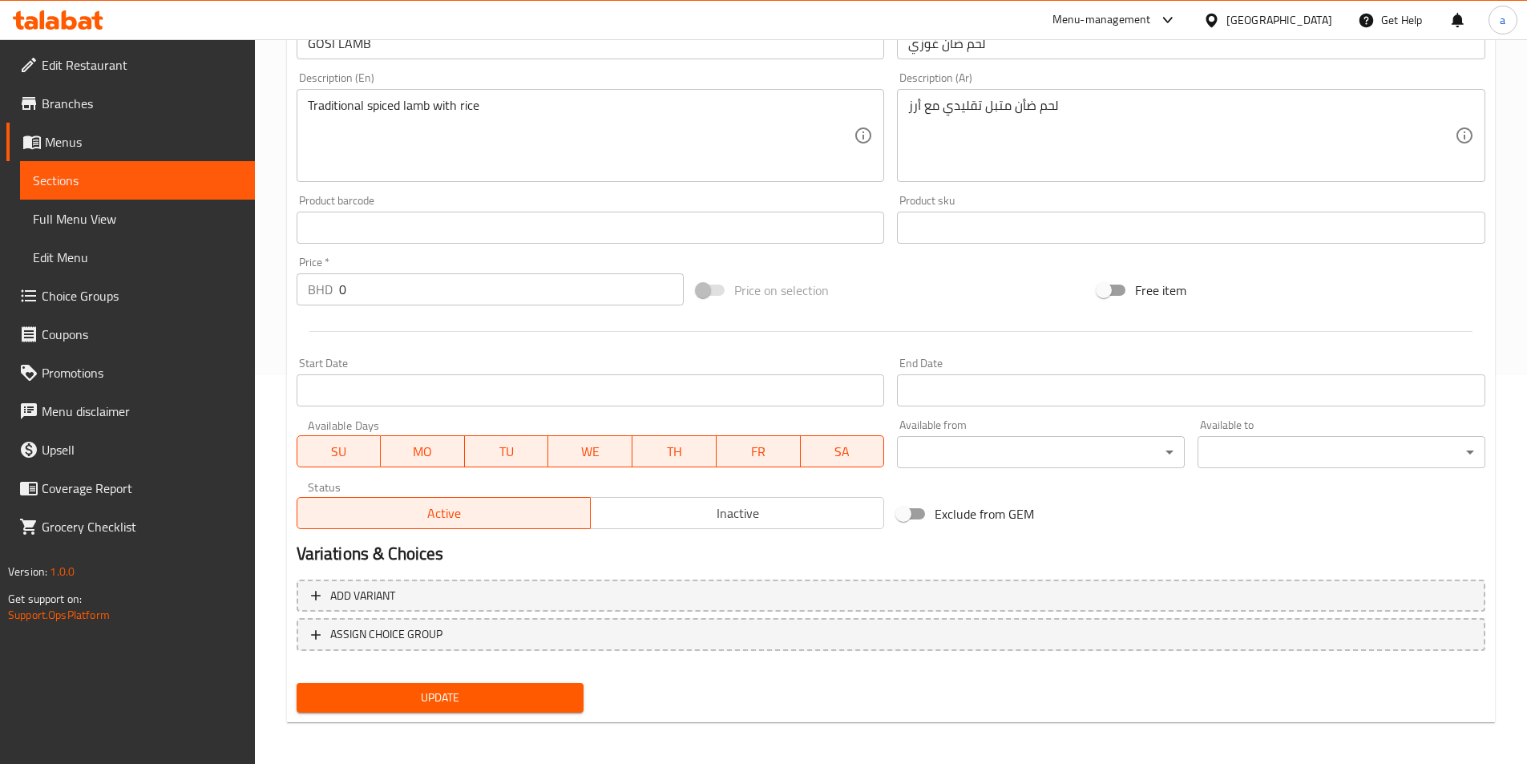
scroll to position [392, 0]
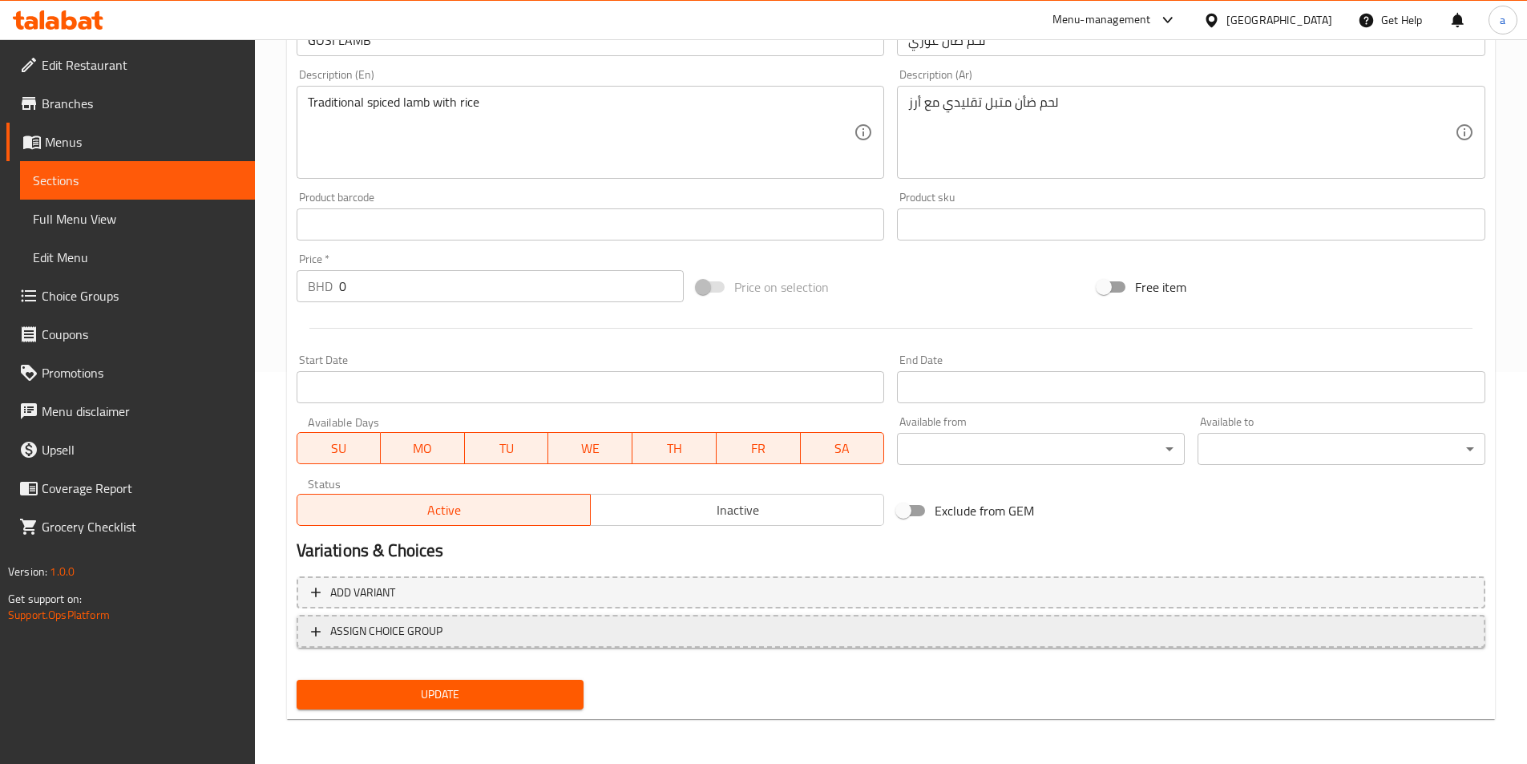
click at [640, 628] on span "ASSIGN CHOICE GROUP" at bounding box center [891, 631] width 1160 height 20
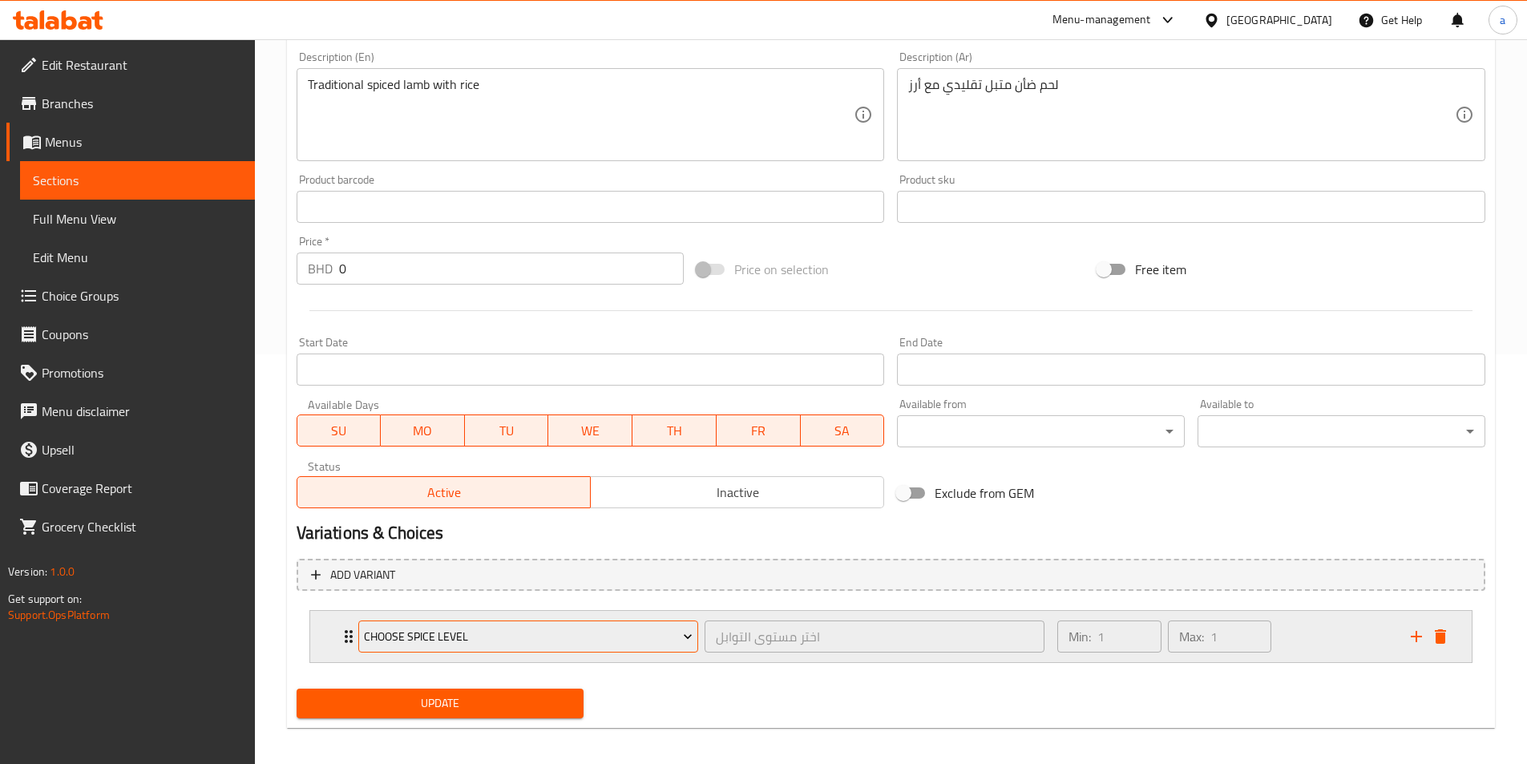
scroll to position [418, 0]
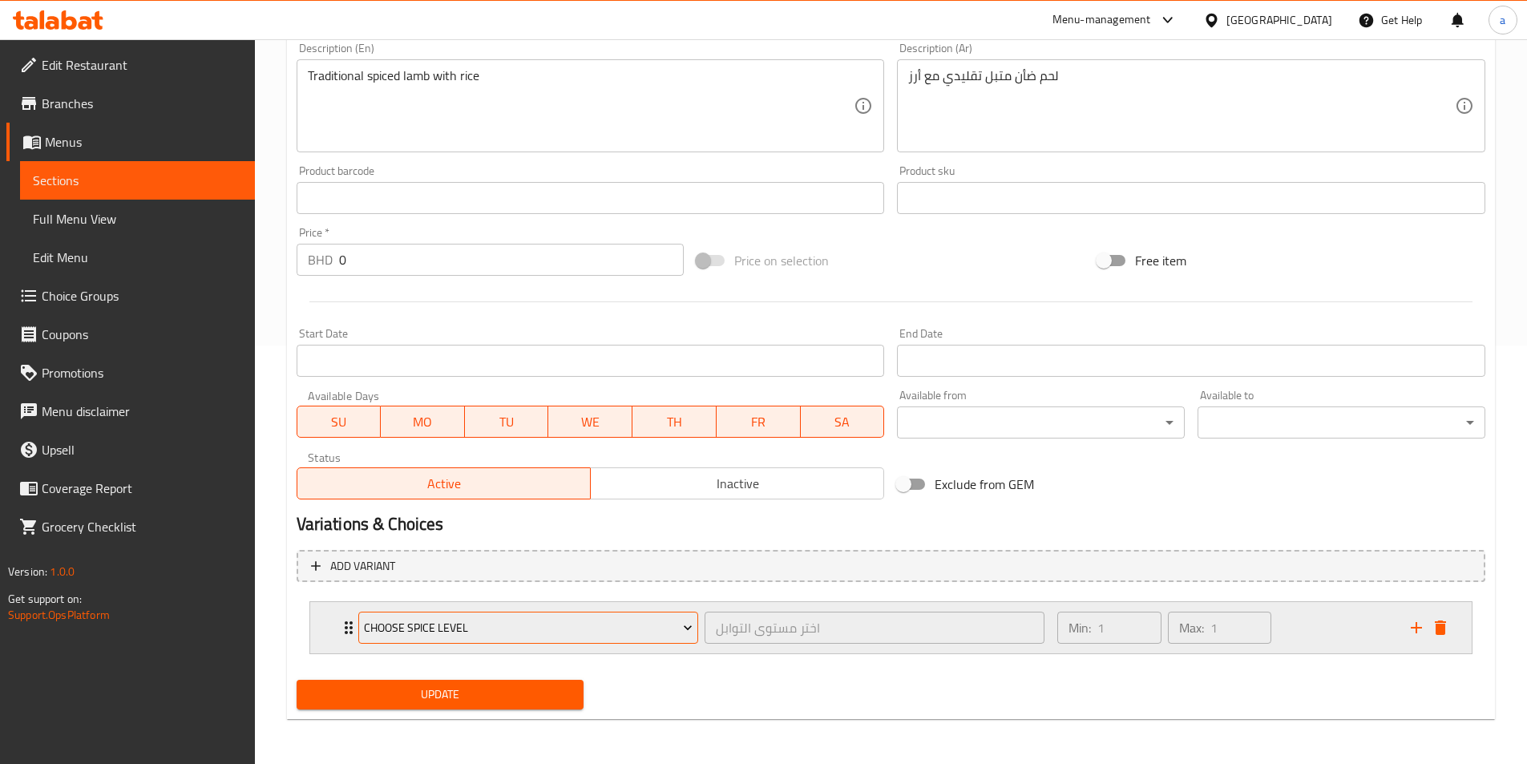
click at [582, 632] on span "Choose Spice Level" at bounding box center [528, 628] width 329 height 20
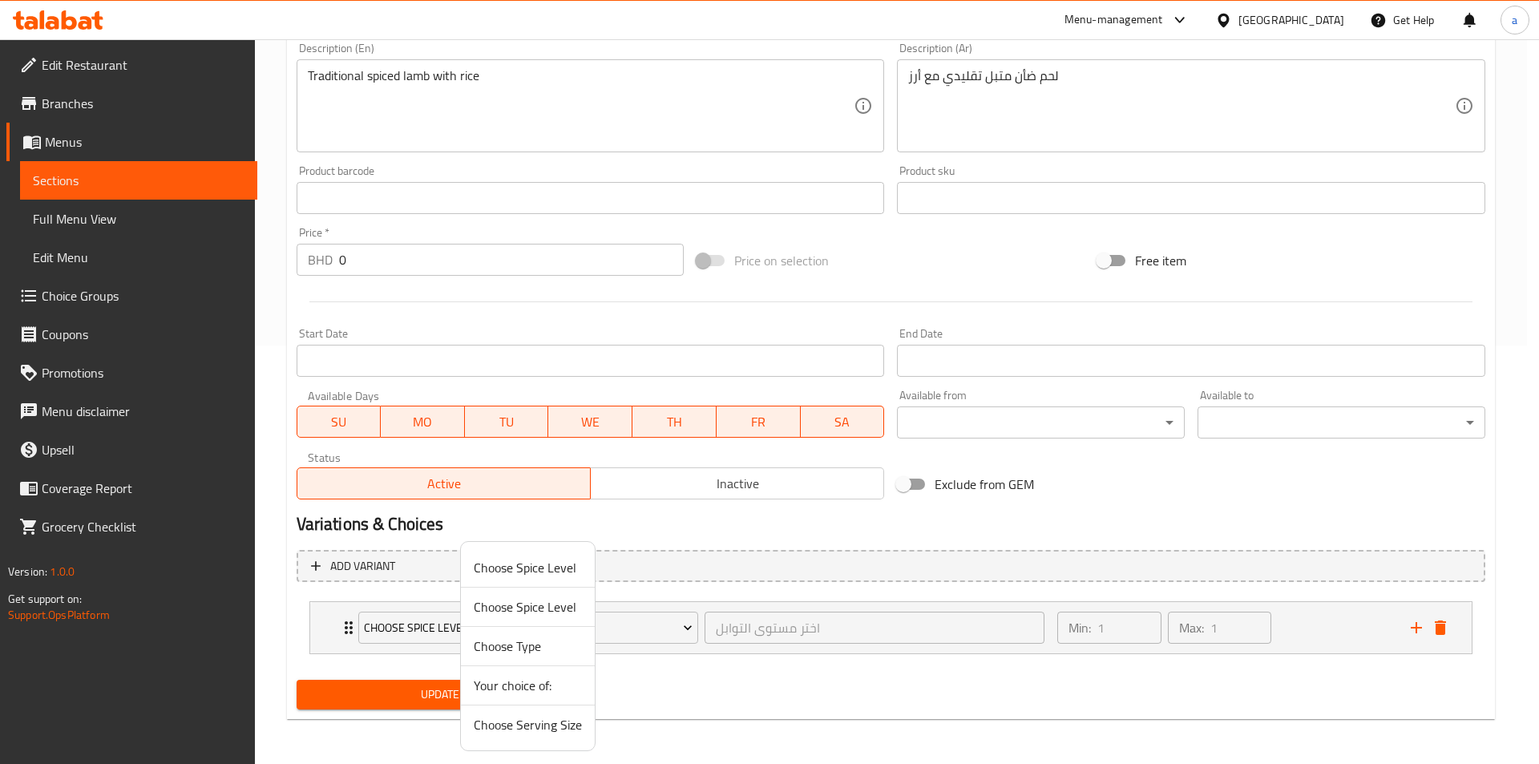
click at [552, 721] on span "Choose Serving Size" at bounding box center [528, 724] width 108 height 19
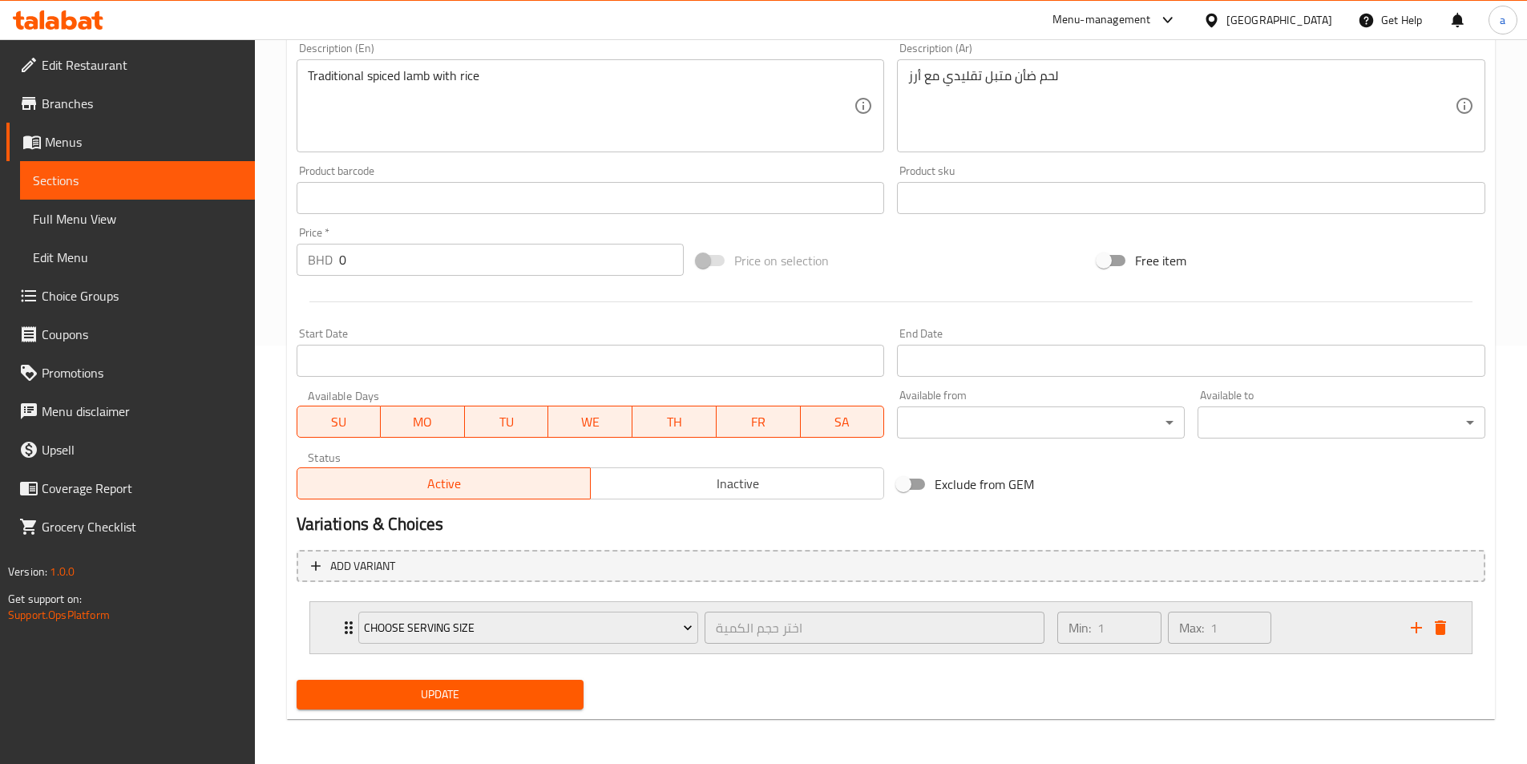
click at [1058, 623] on div "Min: 1 ​" at bounding box center [1108, 627] width 103 height 32
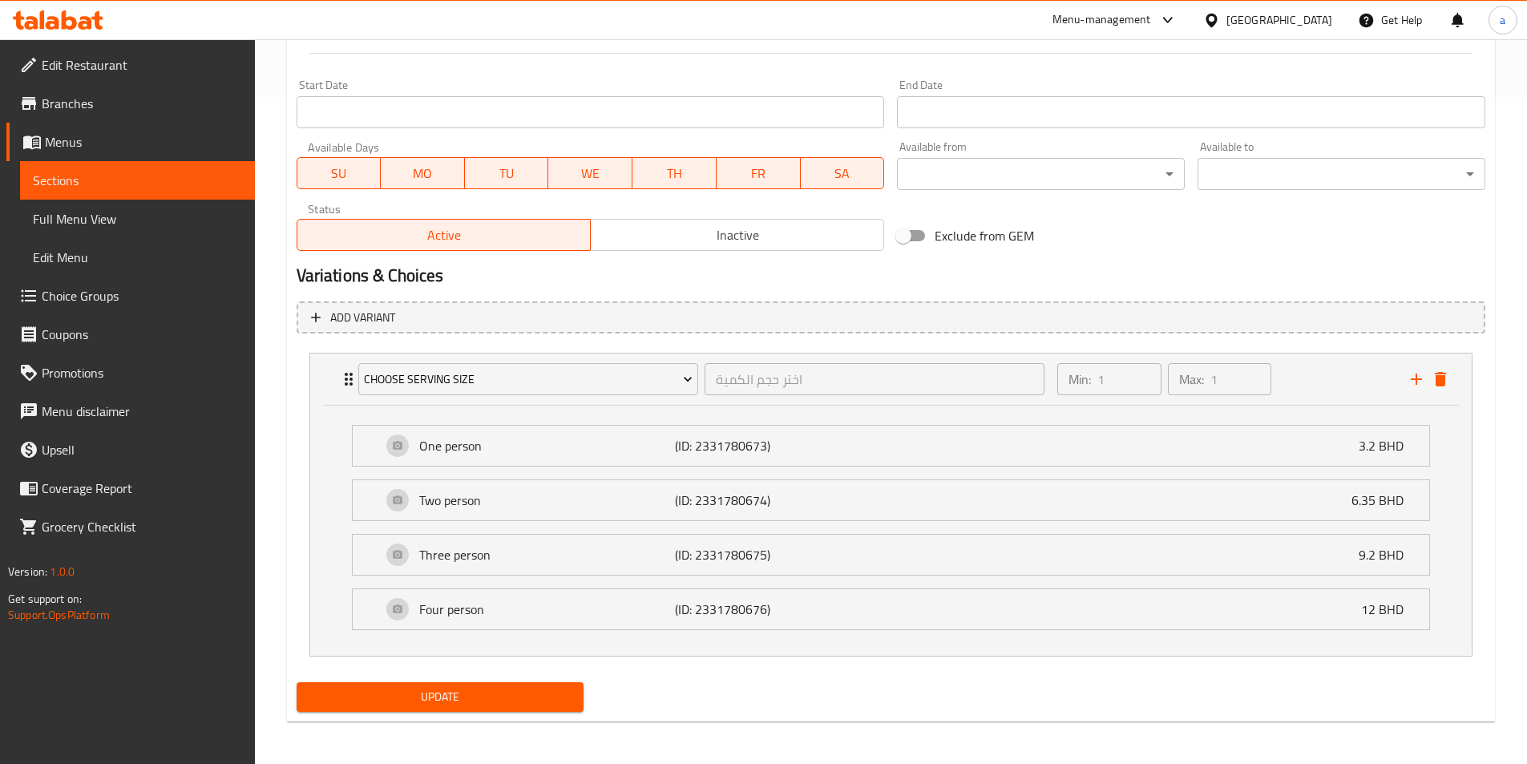
scroll to position [669, 0]
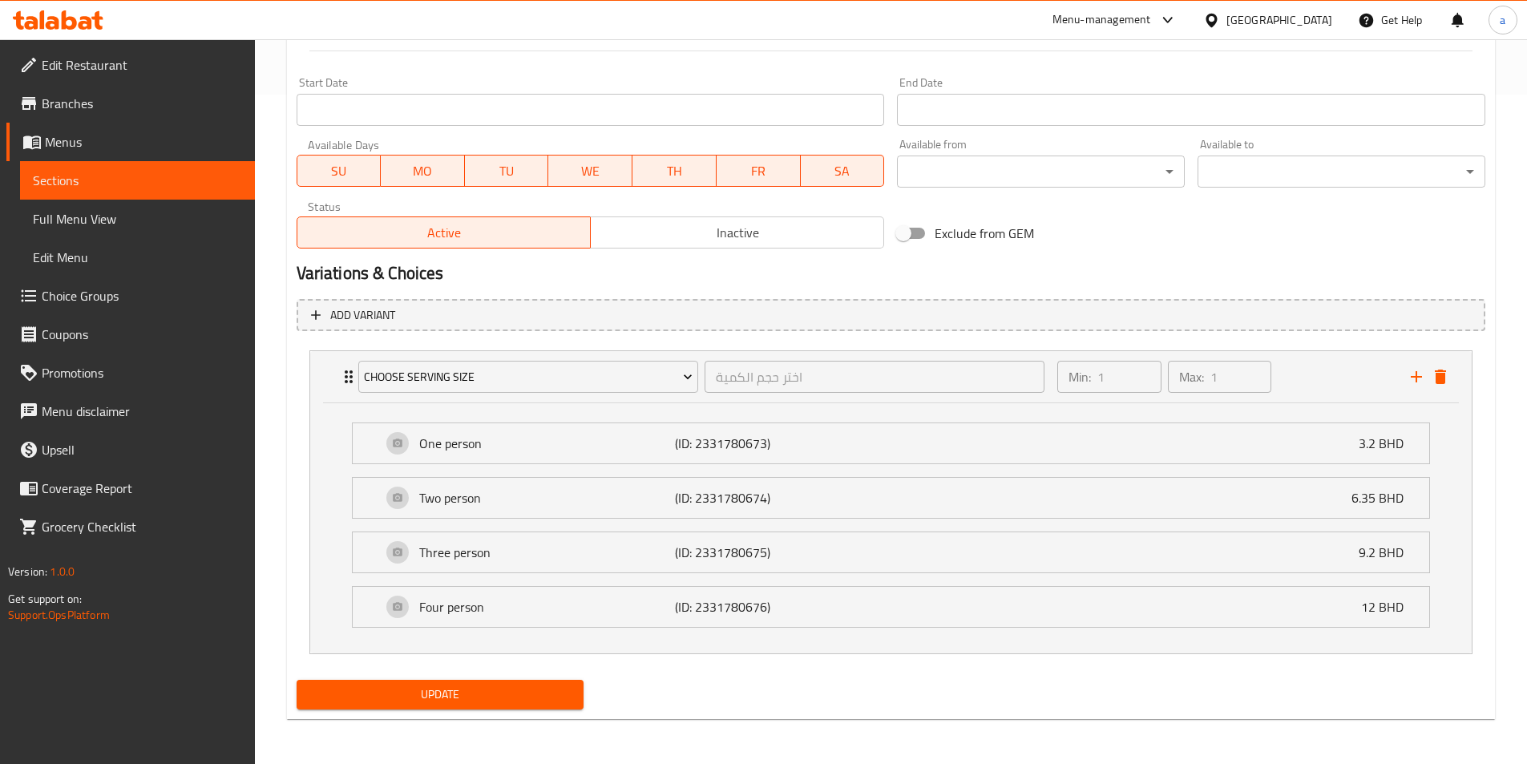
click at [477, 696] on span "Update" at bounding box center [440, 694] width 262 height 20
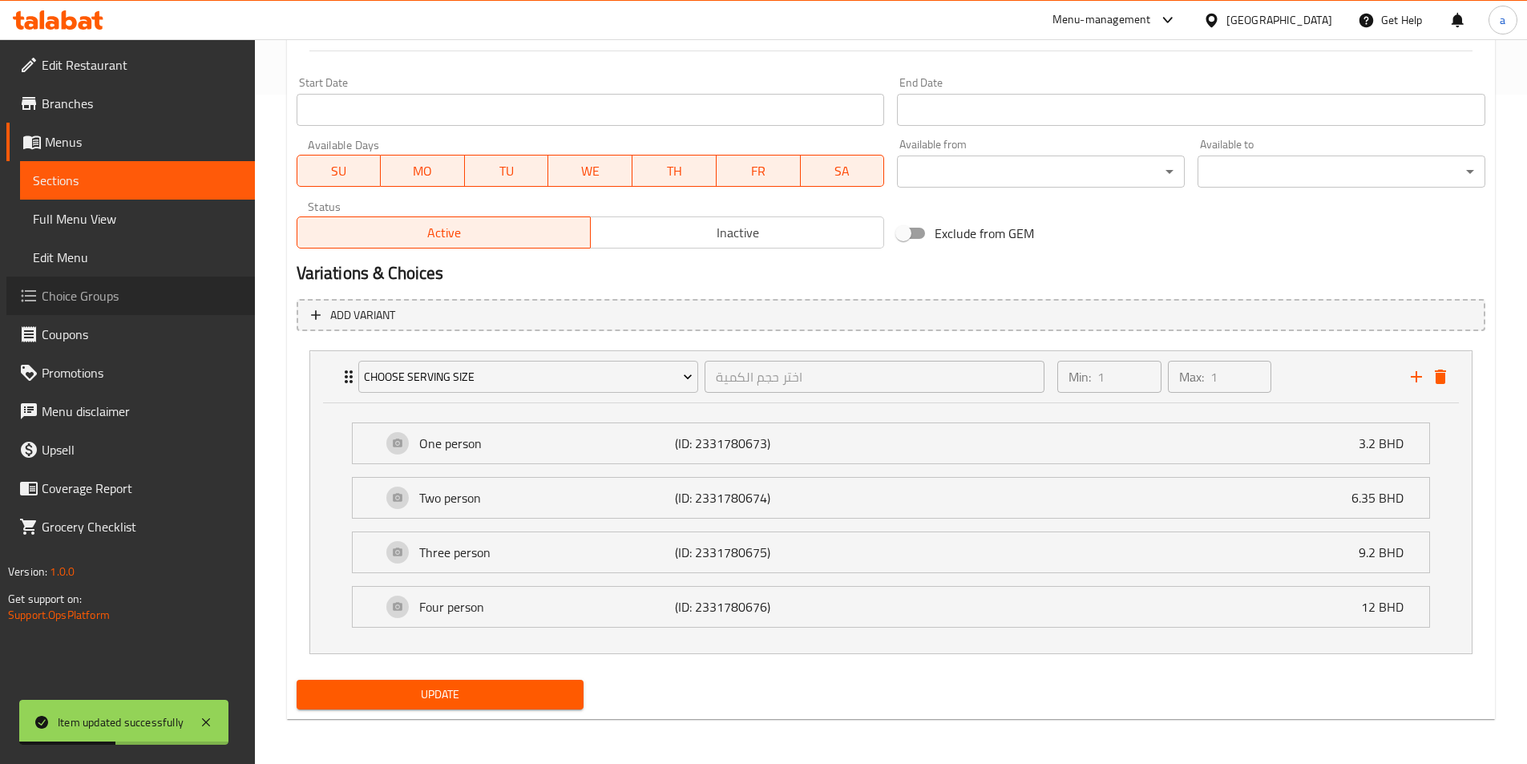
click at [122, 289] on span "Choice Groups" at bounding box center [142, 295] width 200 height 19
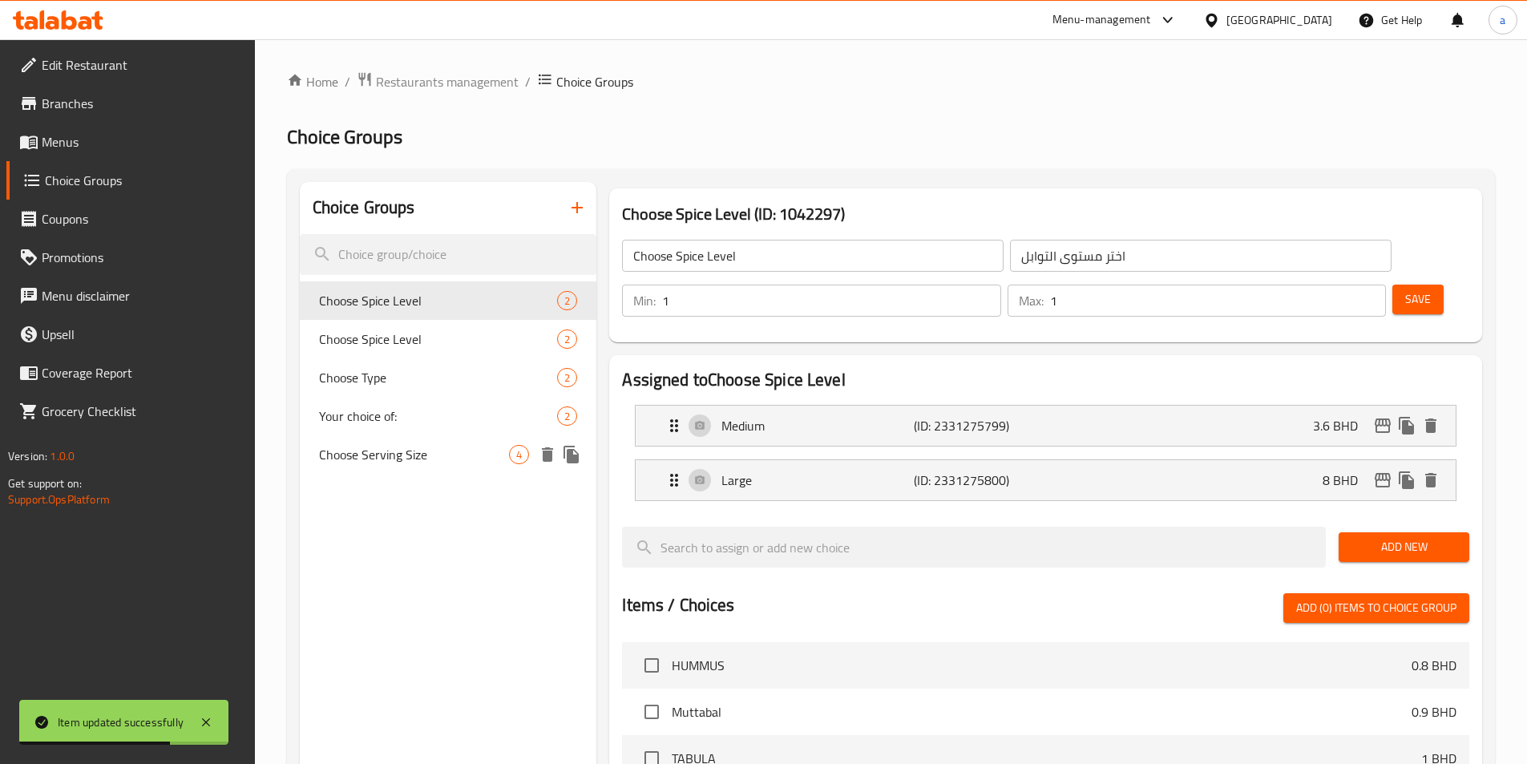
click at [434, 462] on span "Choose Serving Size" at bounding box center [414, 454] width 191 height 19
type input "Choose Serving Size"
type input "اختر حجم الكمية"
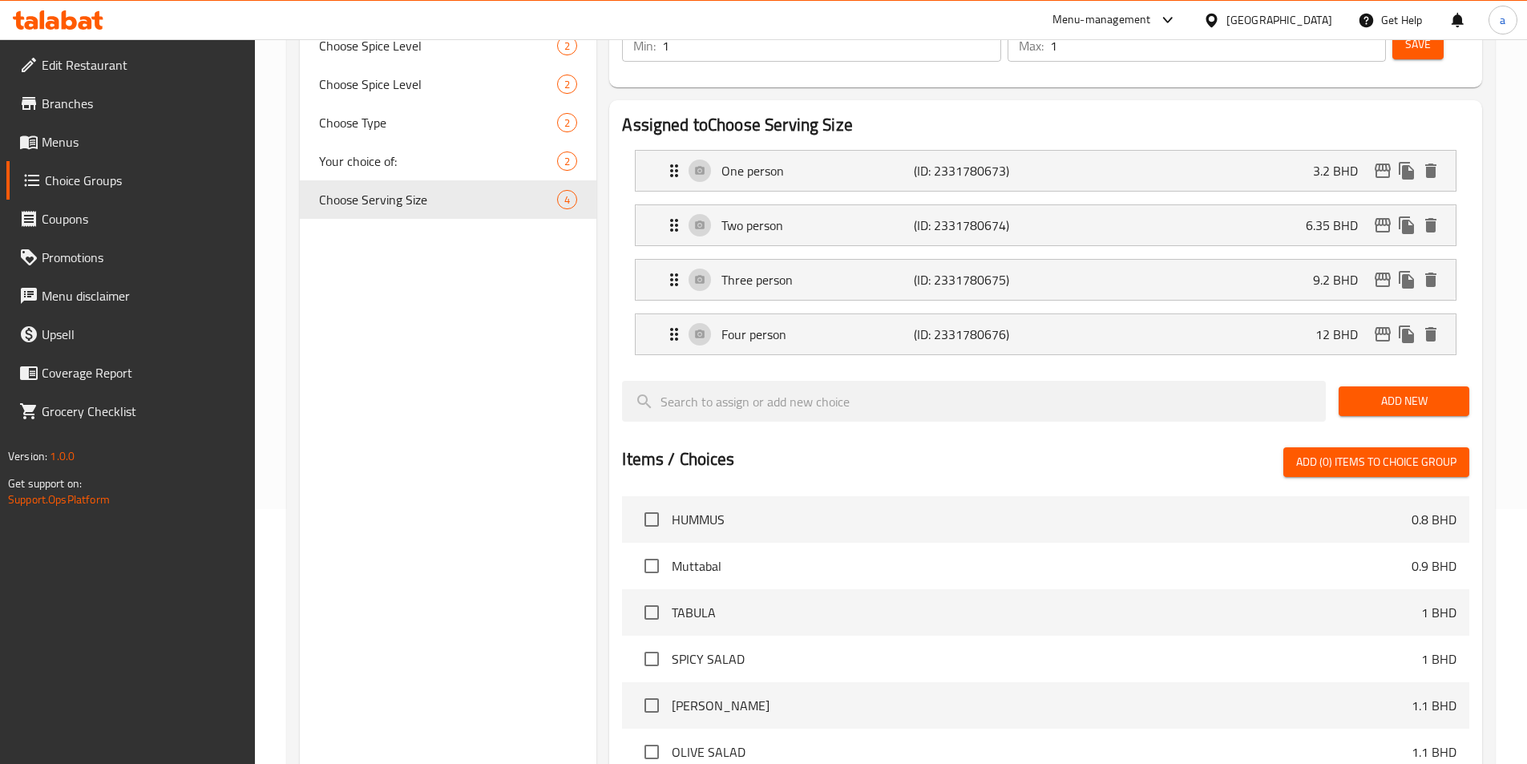
scroll to position [80, 0]
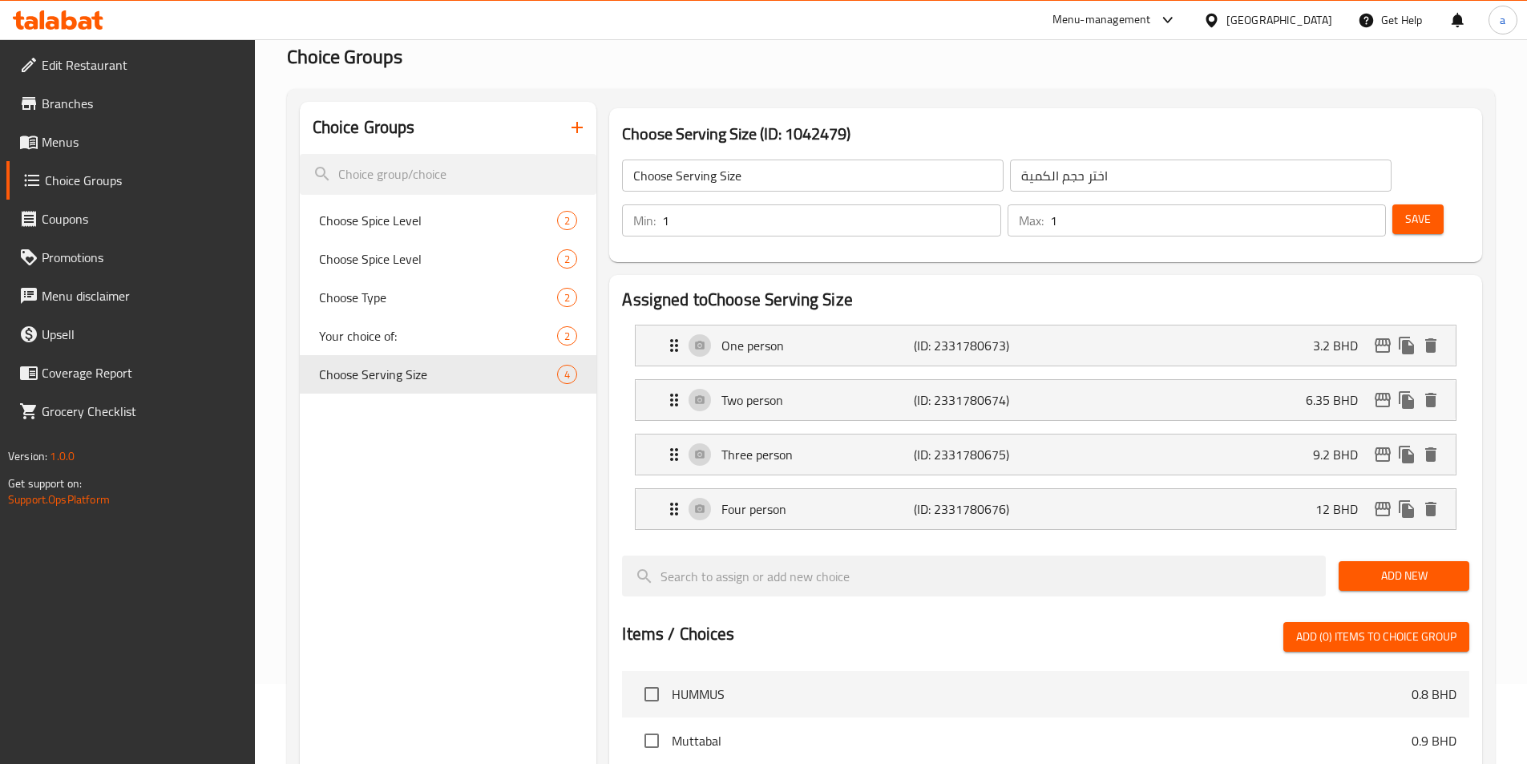
click at [581, 129] on icon "button" at bounding box center [576, 127] width 19 height 19
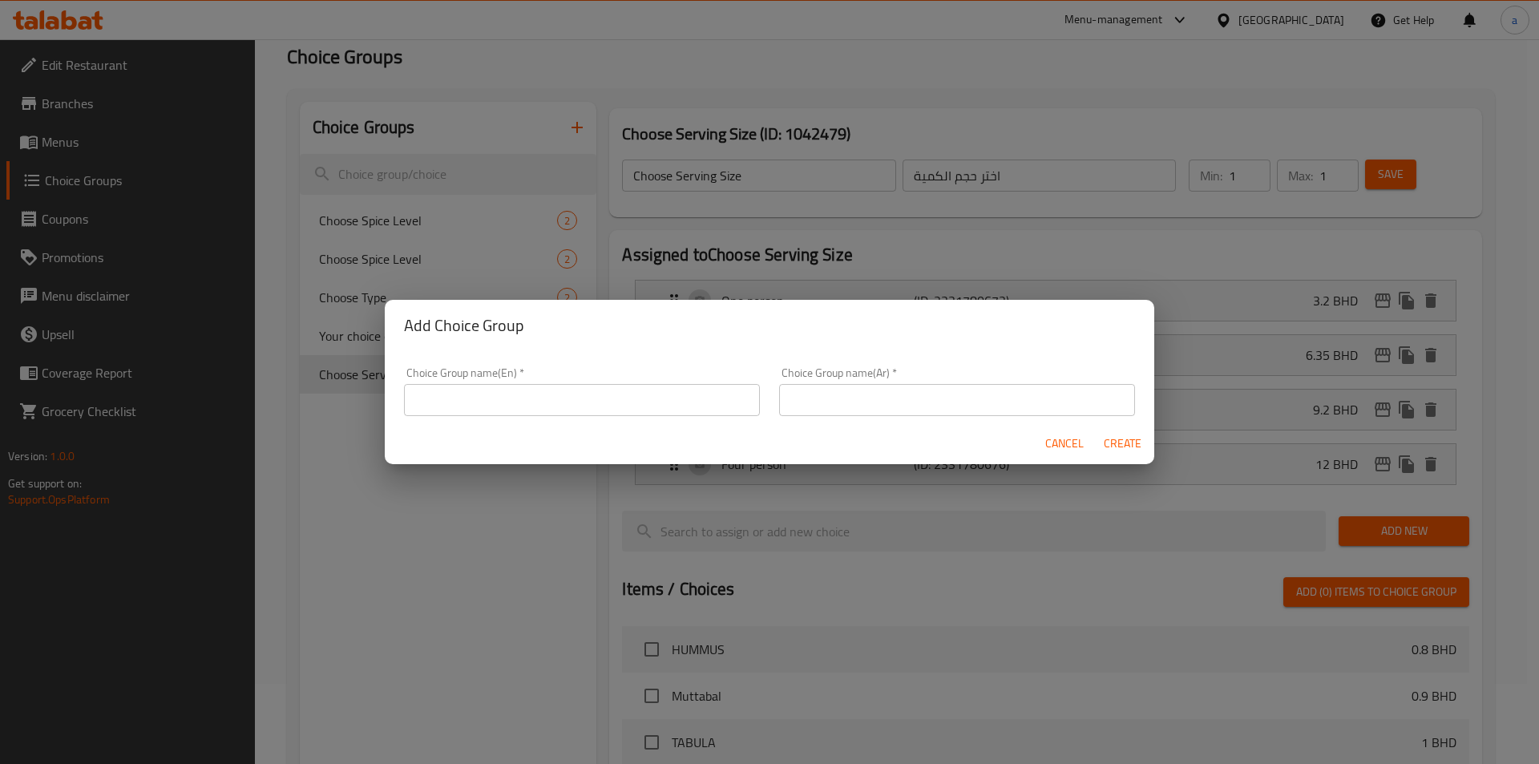
click at [696, 389] on input "text" at bounding box center [582, 400] width 356 height 32
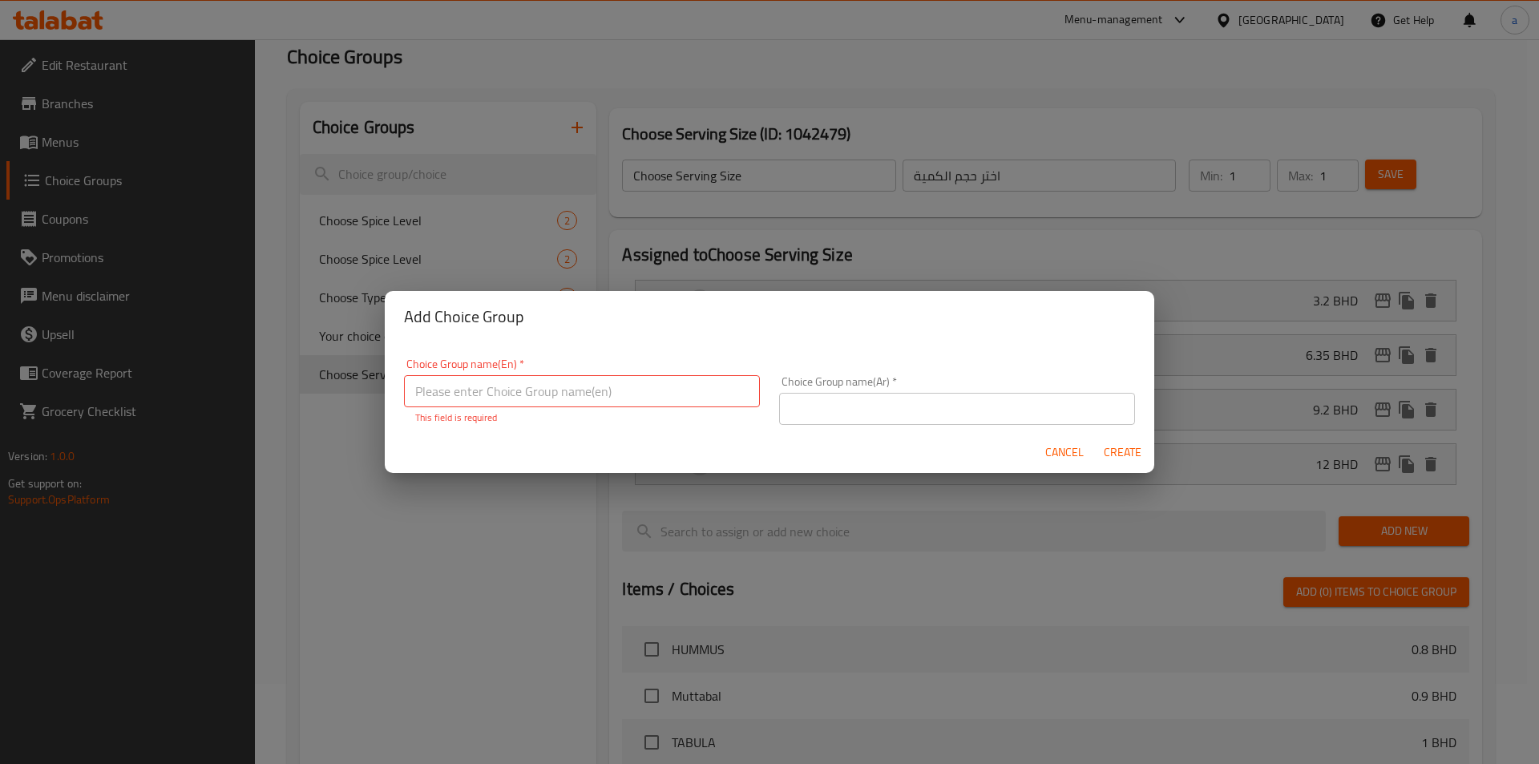
click at [551, 385] on input "text" at bounding box center [582, 391] width 356 height 32
paste input "Choose Serving Size"
type input "Choose Serving Size"
click at [863, 393] on input "text" at bounding box center [957, 409] width 356 height 32
click at [898, 407] on div "Choice Group name(Ar)   * Choice Group name(Ar) * This field is required" at bounding box center [957, 391] width 356 height 67
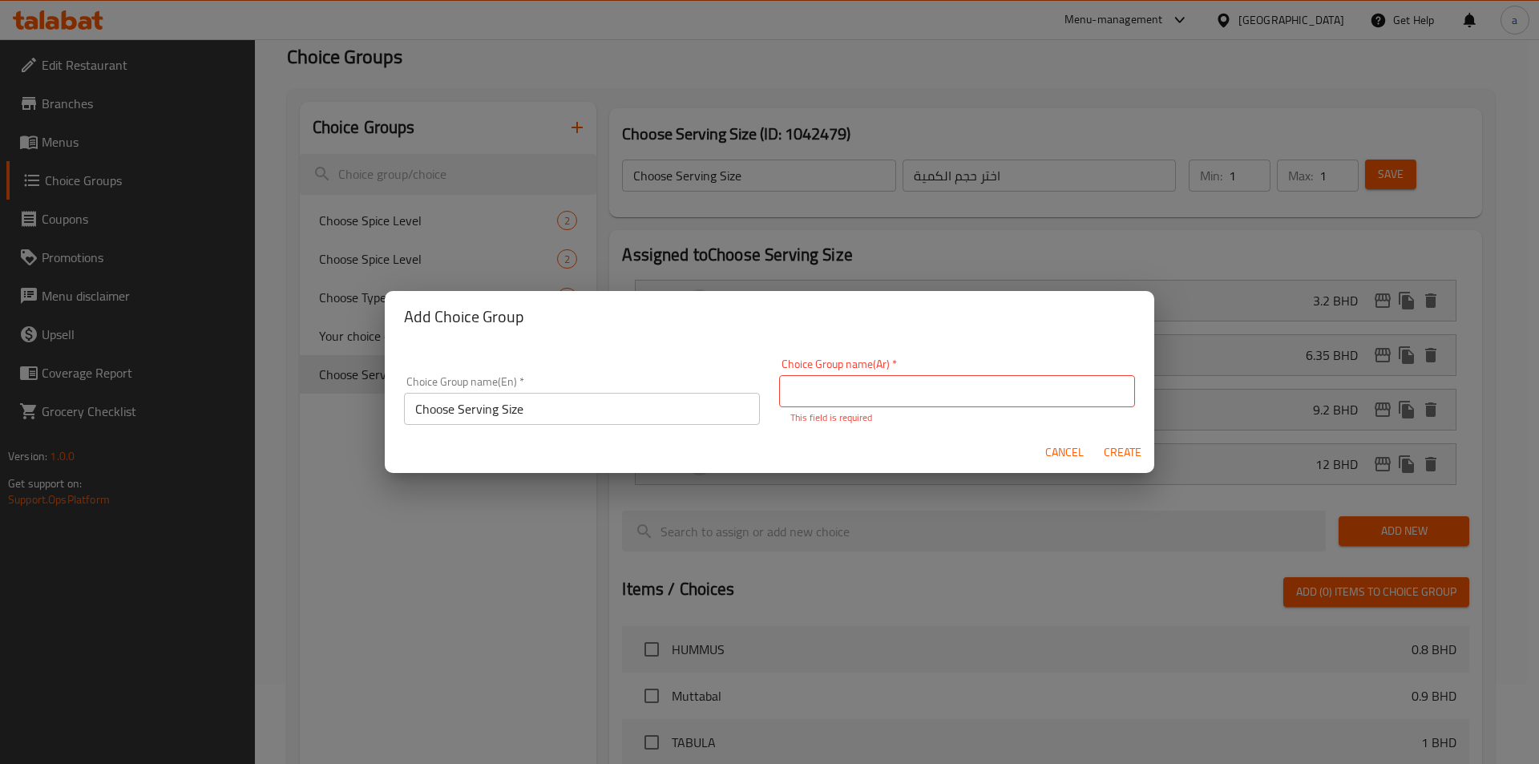
click at [898, 405] on input "text" at bounding box center [957, 391] width 356 height 32
paste input "اختر حجم الكمية"
type input "اختر حجم الكمية"
click at [1118, 451] on span "Create" at bounding box center [1122, 452] width 38 height 20
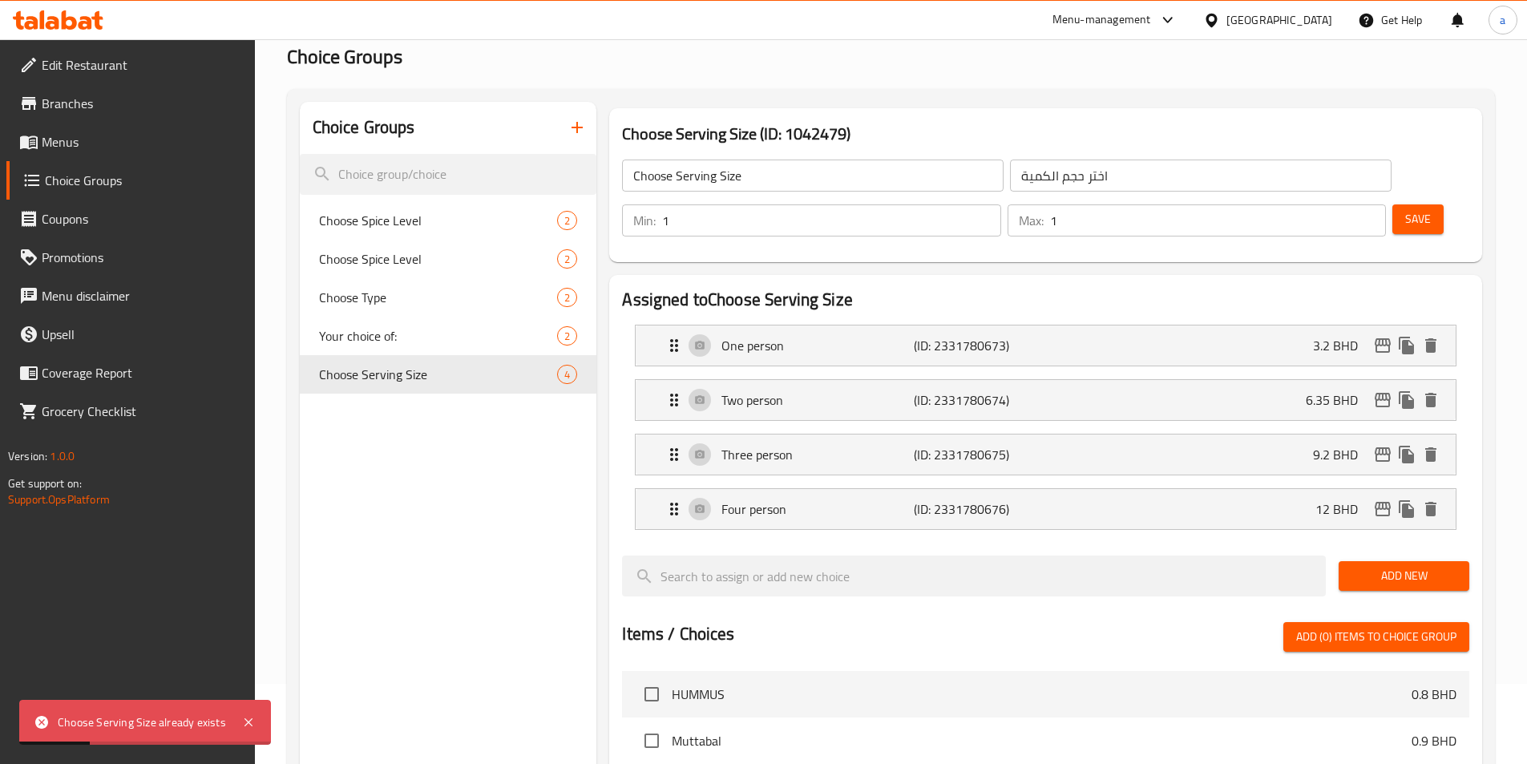
click at [491, 405] on div "Choice Groups Choose Spice Level 2 Choose Spice Level 2 Choose Type 2 Your choi…" at bounding box center [448, 678] width 297 height 1152
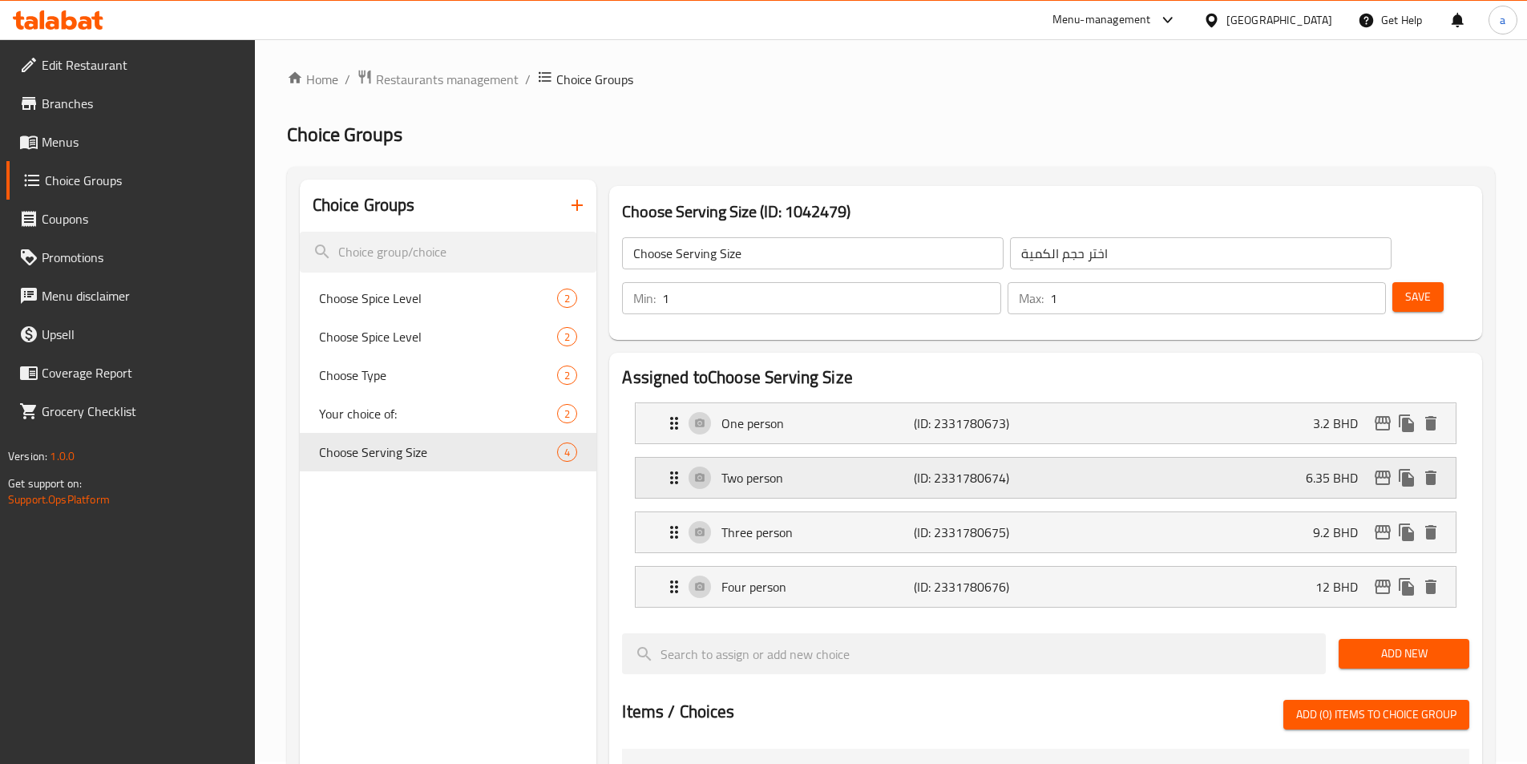
scroll to position [0, 0]
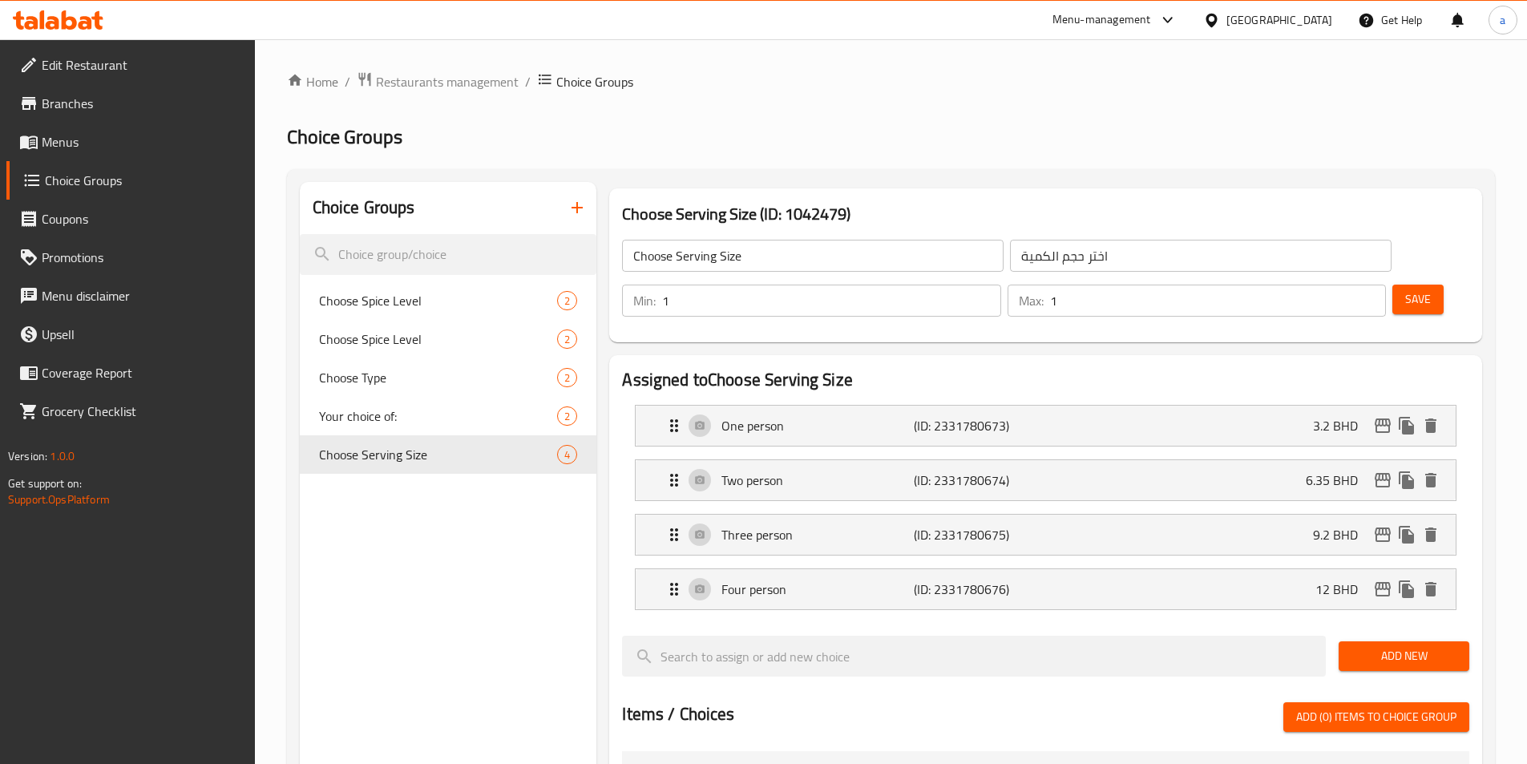
click at [111, 146] on span "Menus" at bounding box center [142, 141] width 200 height 19
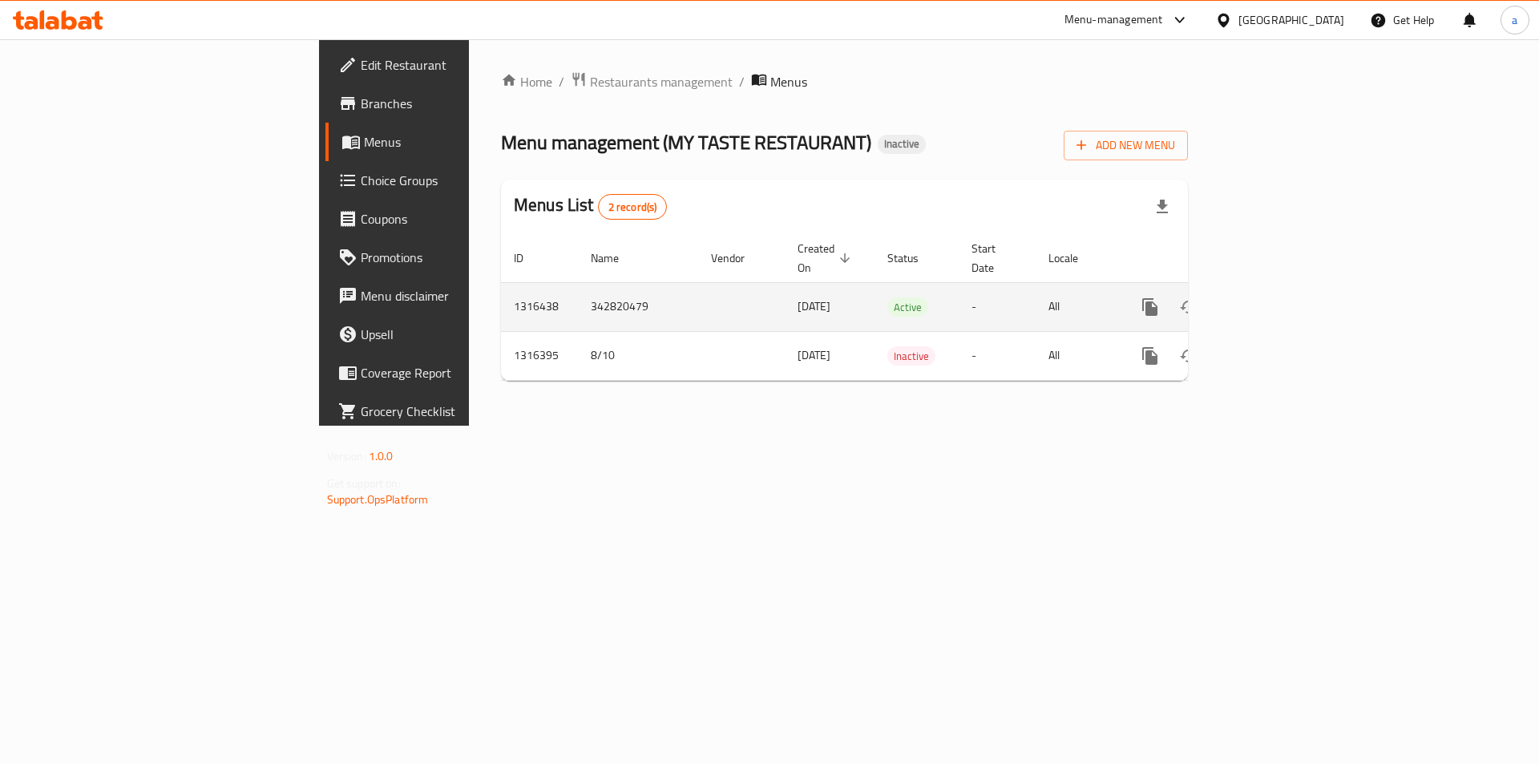
click at [1285, 288] on link "enhanced table" at bounding box center [1265, 307] width 38 height 38
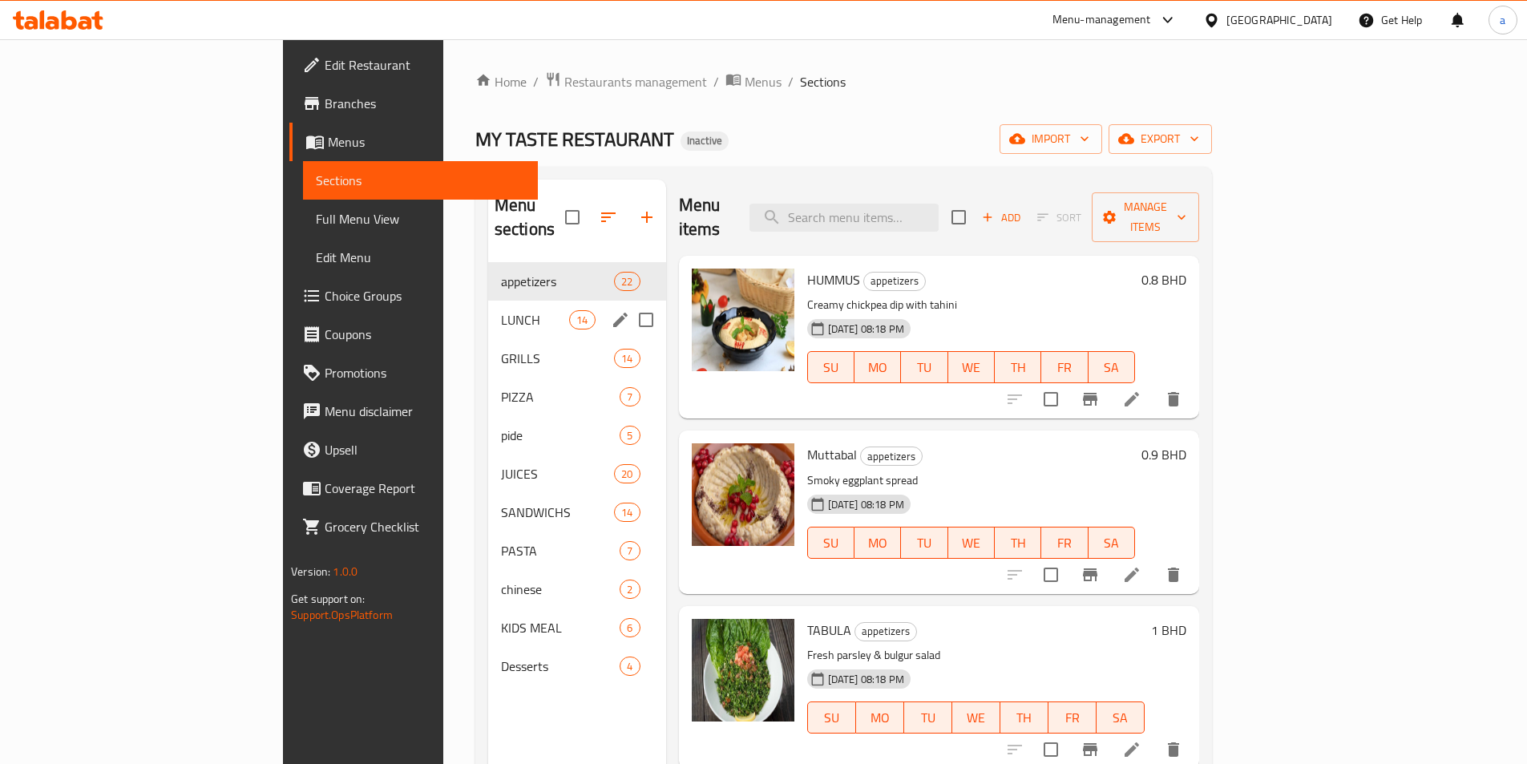
click at [501, 310] on span "LUNCH" at bounding box center [535, 319] width 68 height 19
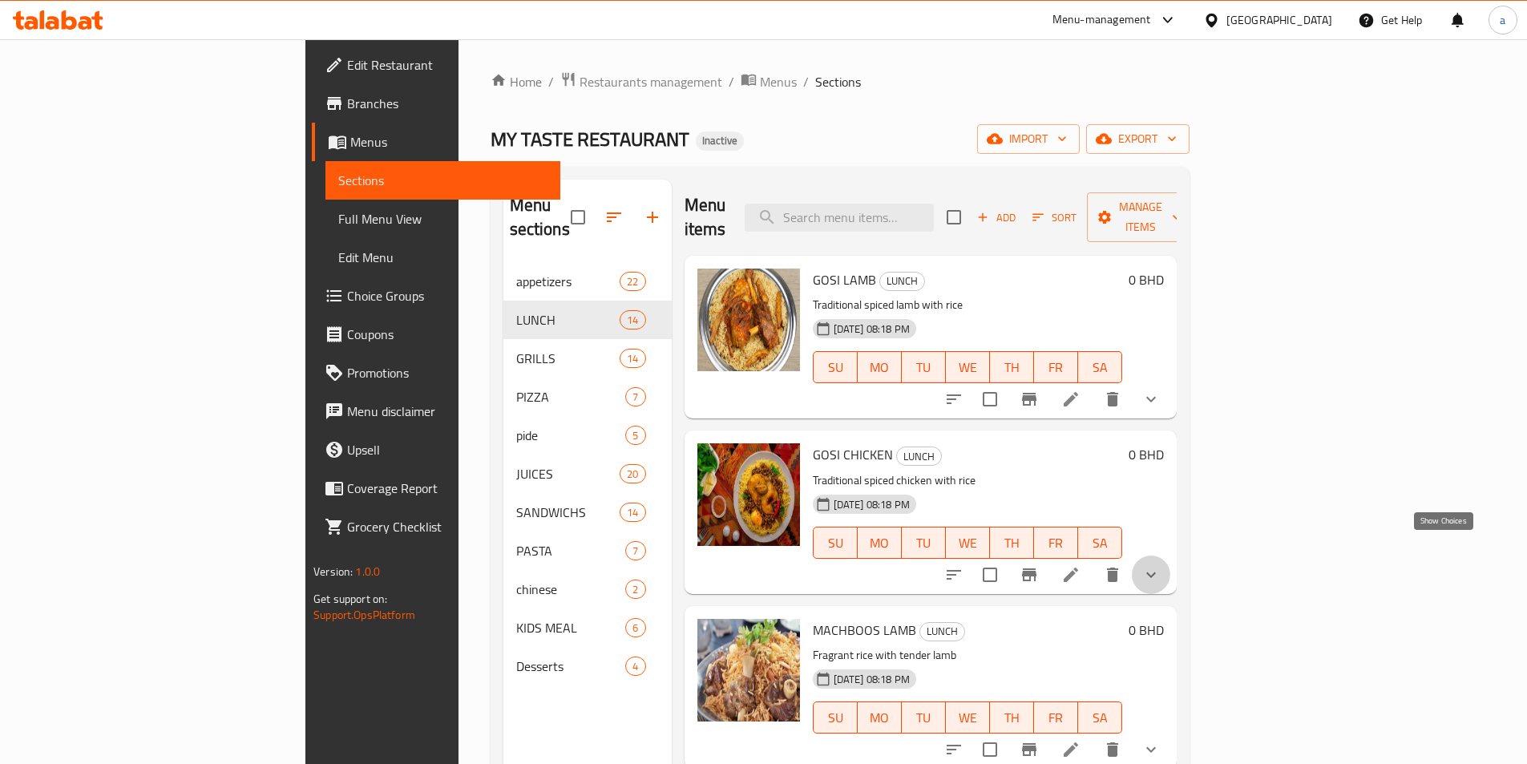
click at [1160, 565] on icon "show more" at bounding box center [1150, 574] width 19 height 19
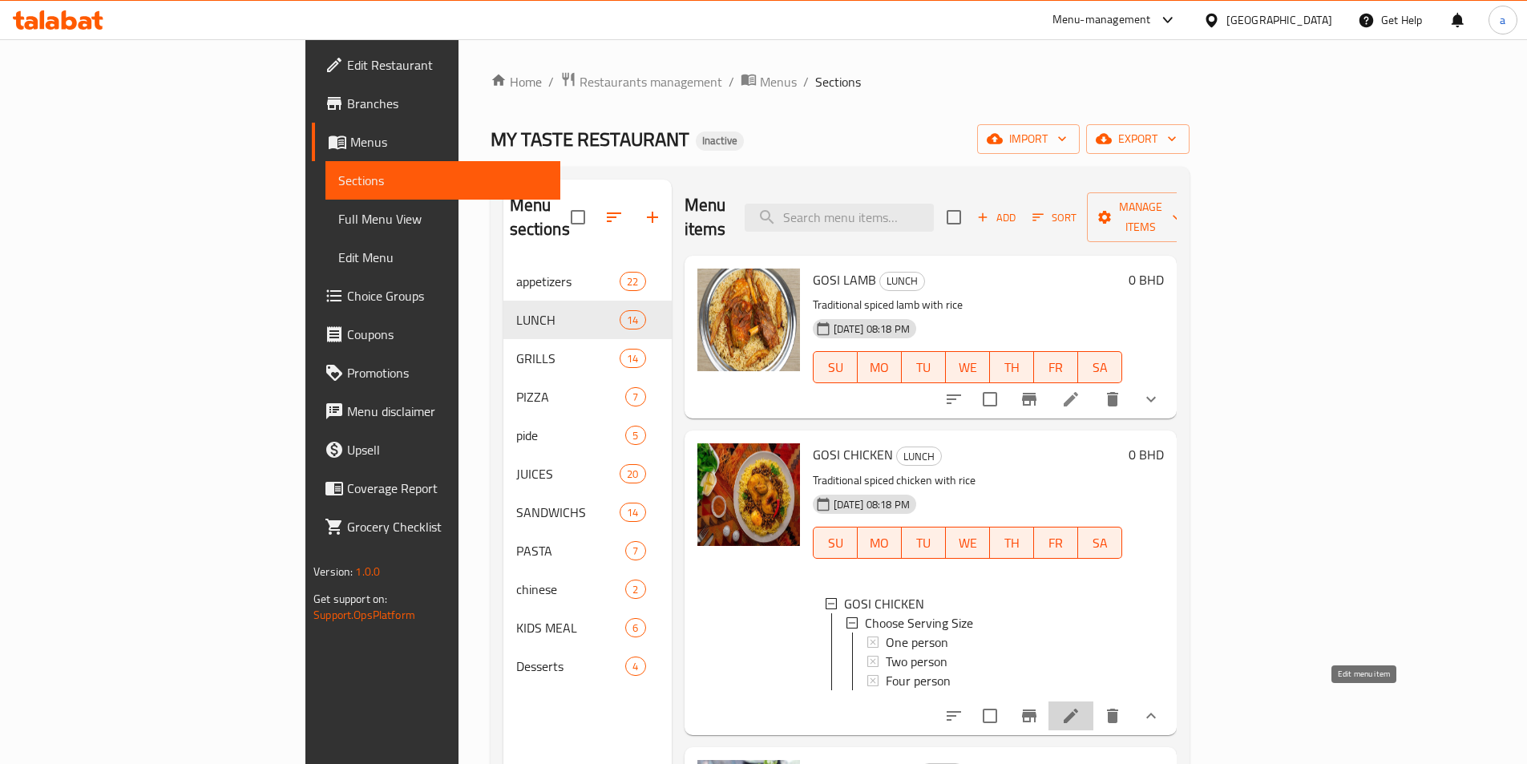
click at [1078, 708] on icon at bounding box center [1070, 715] width 14 height 14
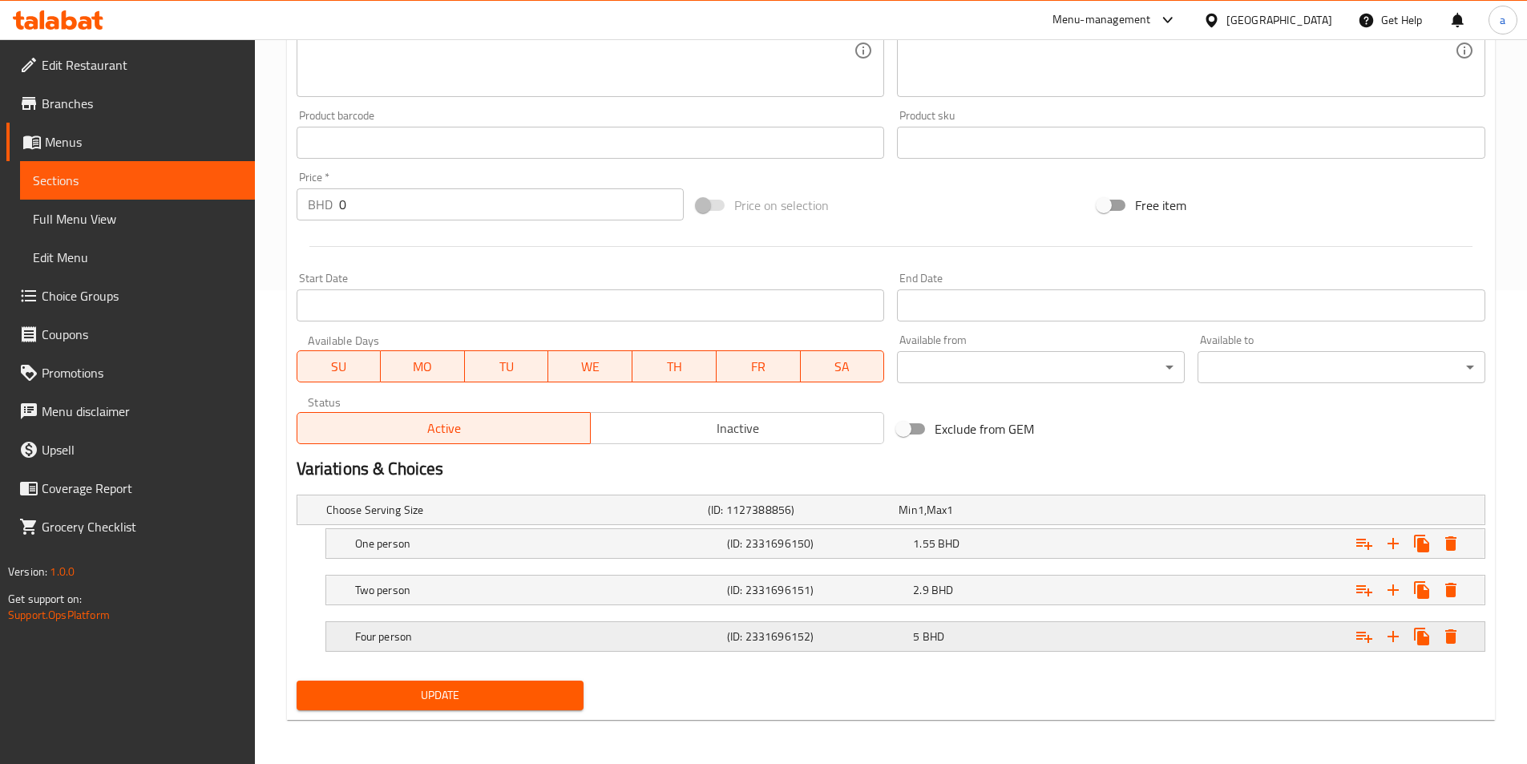
scroll to position [474, 0]
click at [936, 520] on div "Choose Serving Size (ID: 1127388856) Min 1 , Max 1" at bounding box center [895, 508] width 1145 height 35
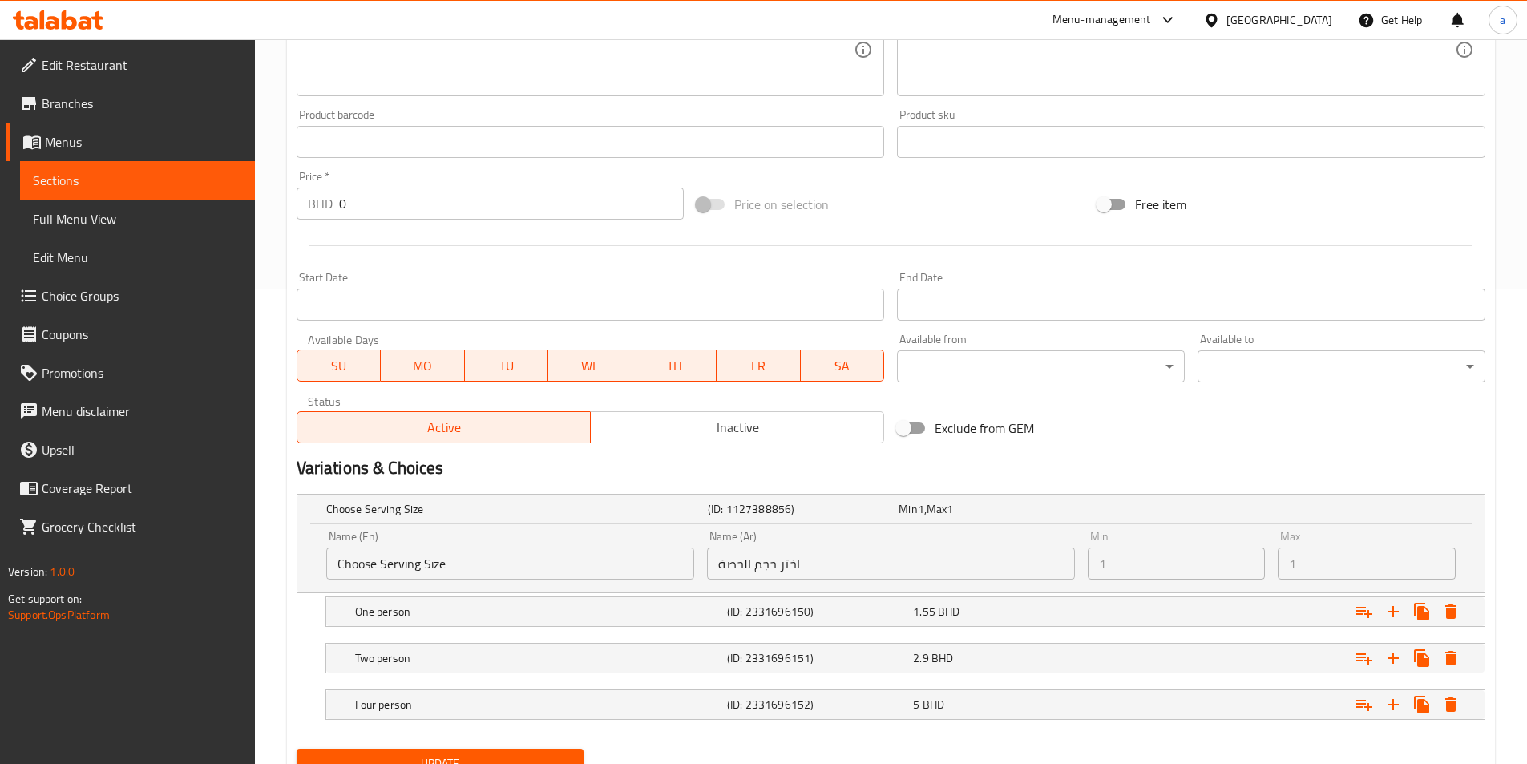
click at [787, 563] on input "اختر حجم الحصة" at bounding box center [891, 563] width 368 height 32
drag, startPoint x: 787, startPoint y: 563, endPoint x: 591, endPoint y: 572, distance: 195.7
click at [591, 572] on div "Name (En) Choose Serving Size Name (En) Name (Ar) اختر حجم الحصة Name (Ar) Min …" at bounding box center [891, 555] width 1142 height 62
click at [734, 562] on input "اختر حجم الحصة" at bounding box center [891, 563] width 368 height 32
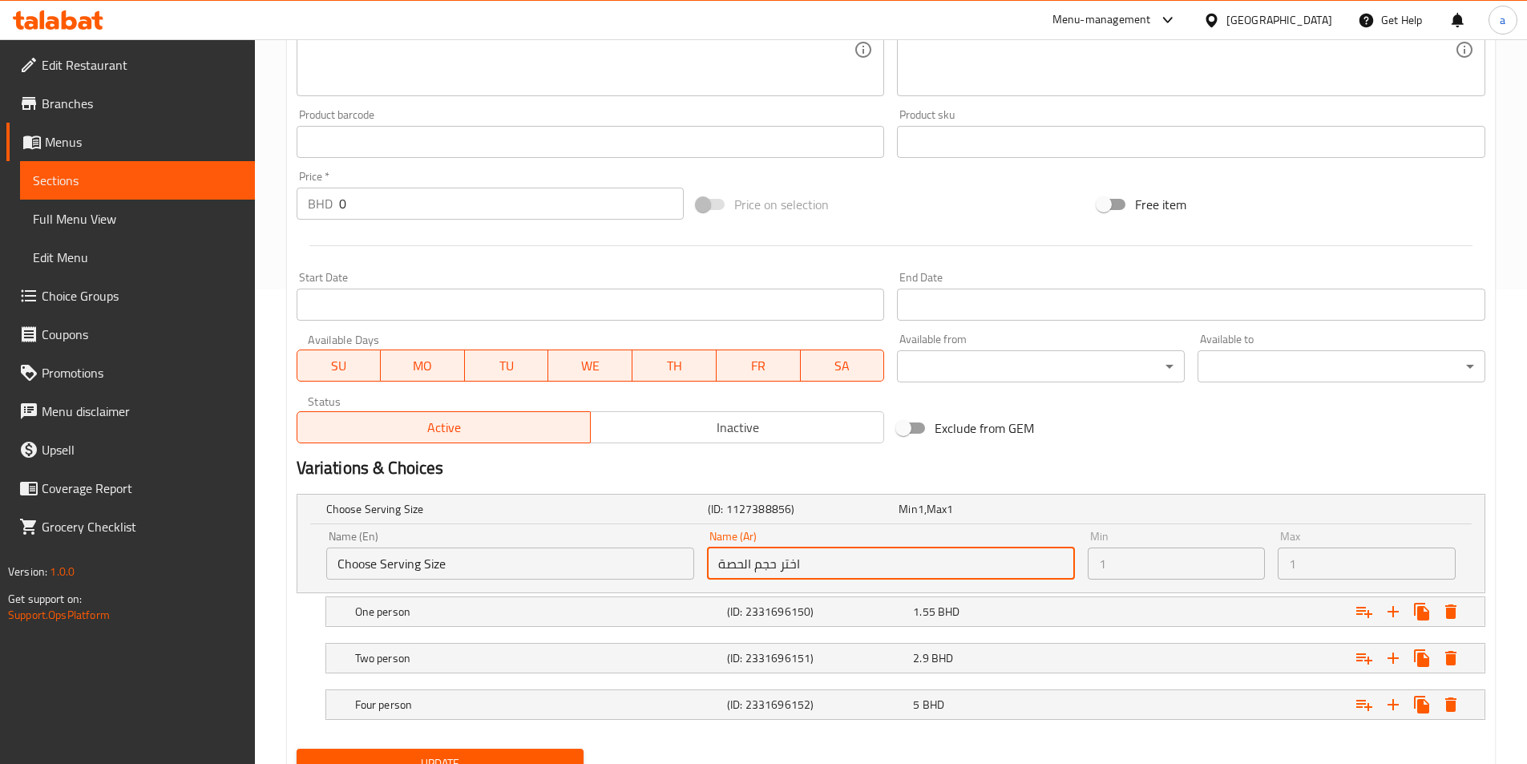
click at [811, 571] on input "اختر حجم الحصة" at bounding box center [891, 563] width 368 height 32
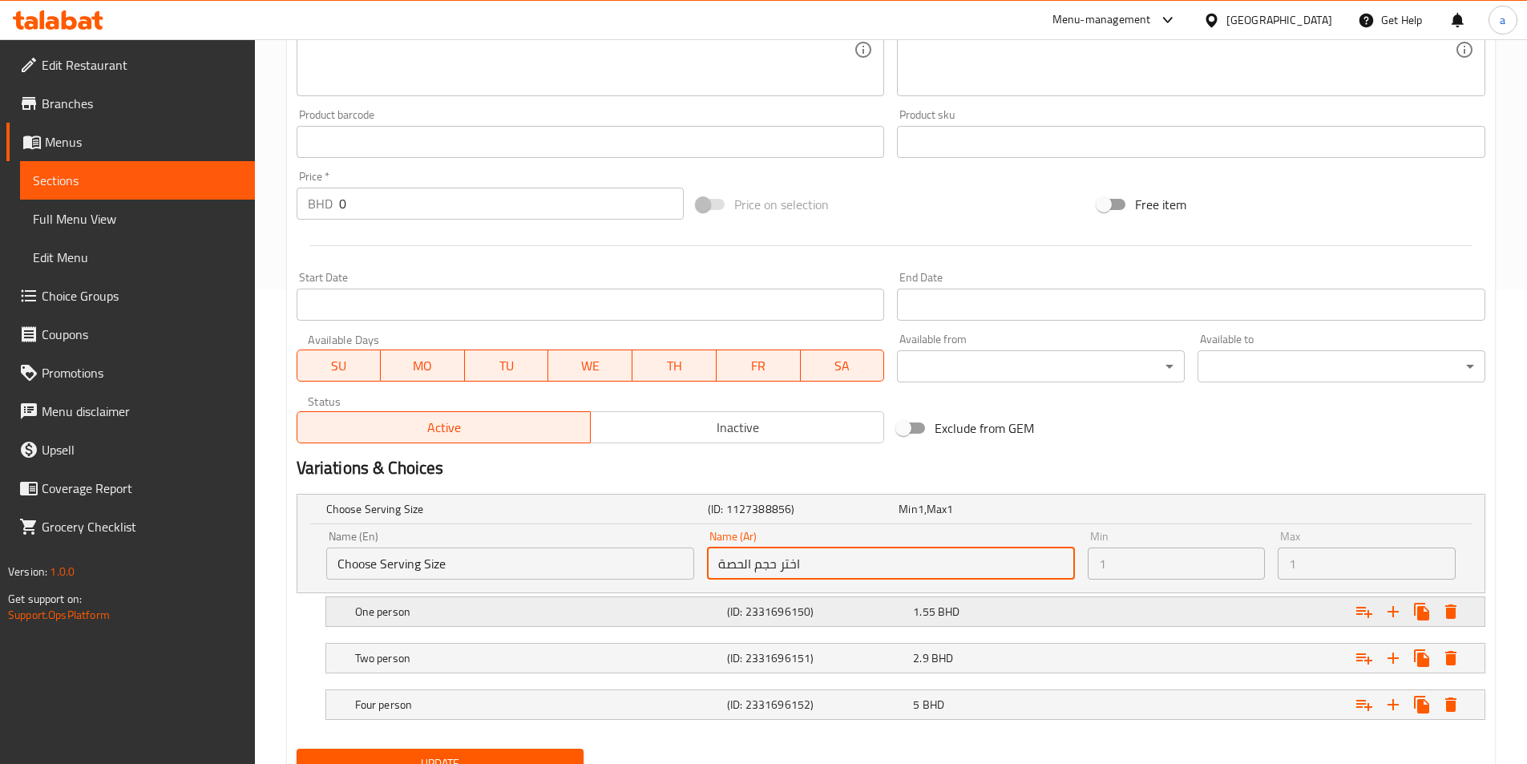
click at [886, 606] on h5 "(ID: 2331696150)" at bounding box center [817, 611] width 180 height 16
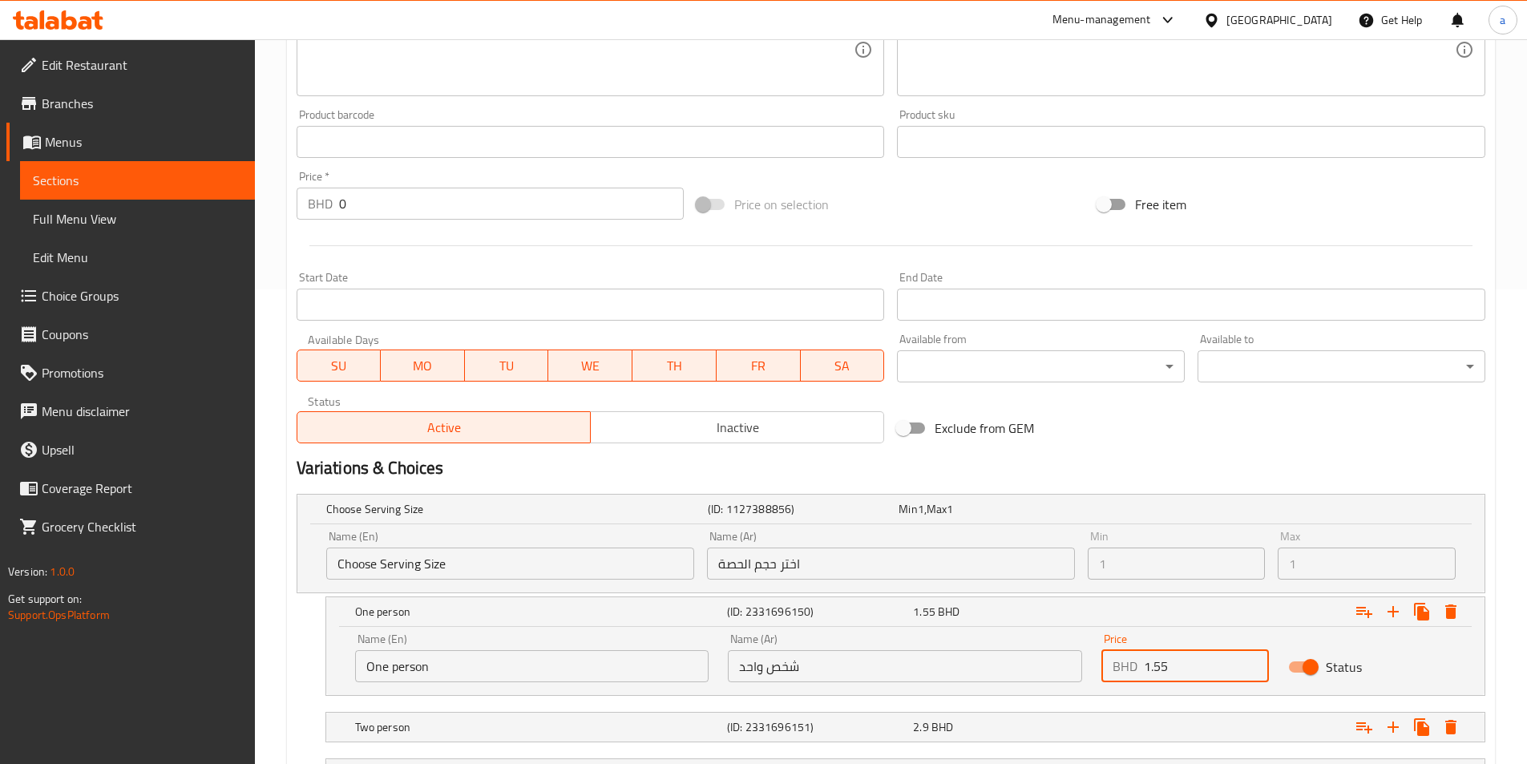
click at [1190, 666] on input "1.55" at bounding box center [1206, 666] width 125 height 32
click at [1189, 665] on input "1.55" at bounding box center [1206, 666] width 125 height 32
click at [1053, 455] on div "Variations & Choices" at bounding box center [890, 468] width 1201 height 37
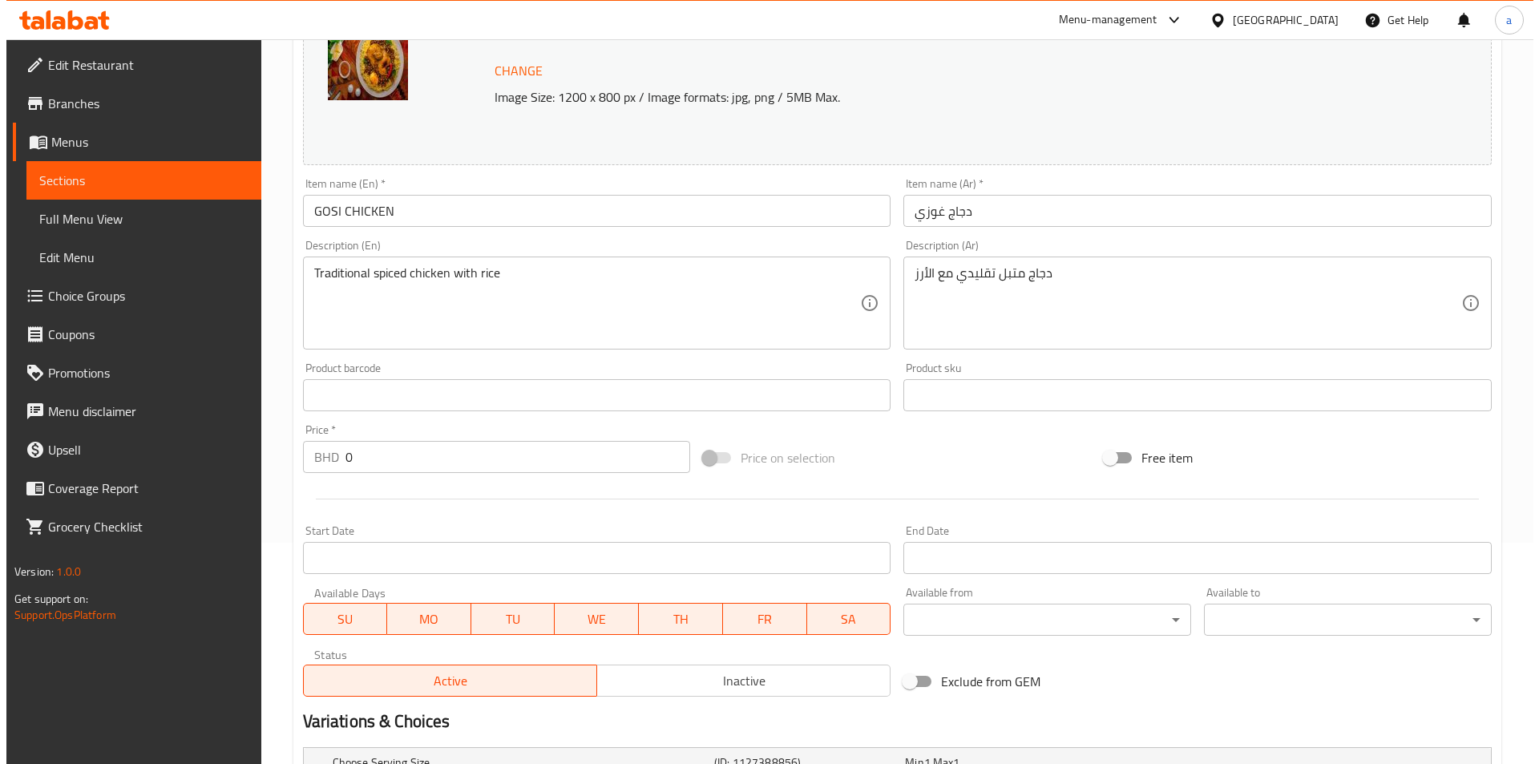
scroll to position [0, 0]
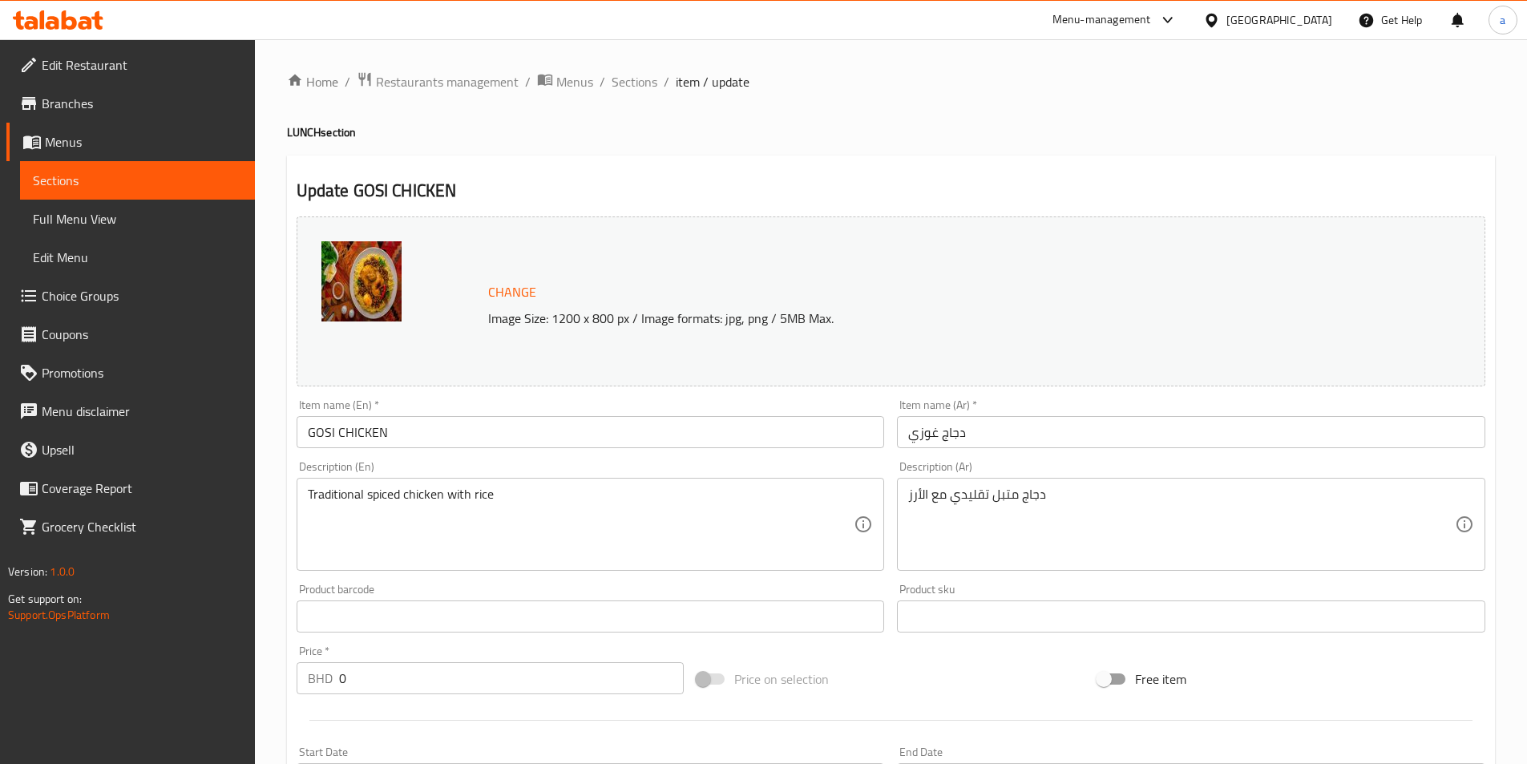
click at [155, 181] on span "Sections" at bounding box center [137, 180] width 209 height 19
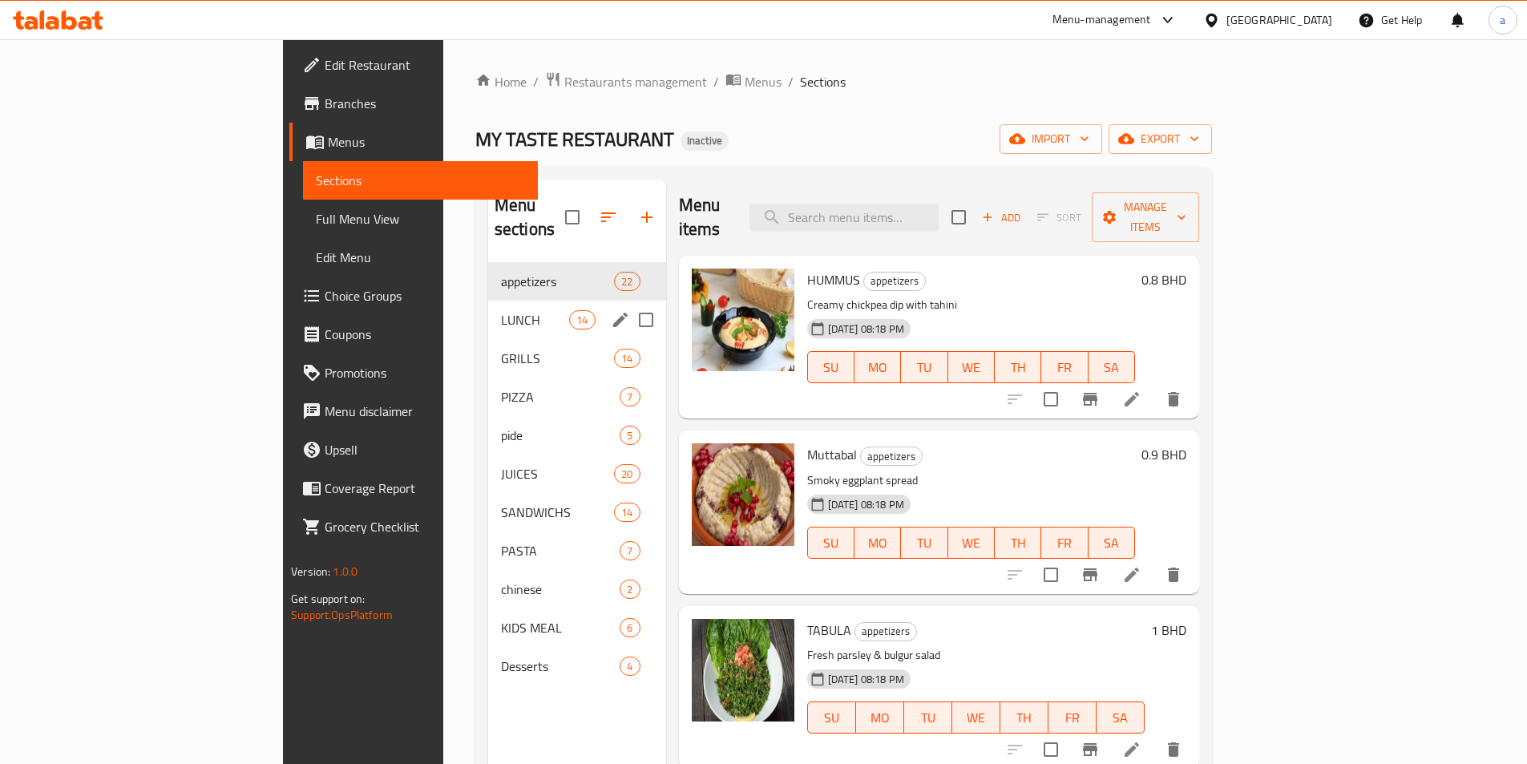
click at [501, 310] on span "LUNCH" at bounding box center [535, 319] width 68 height 19
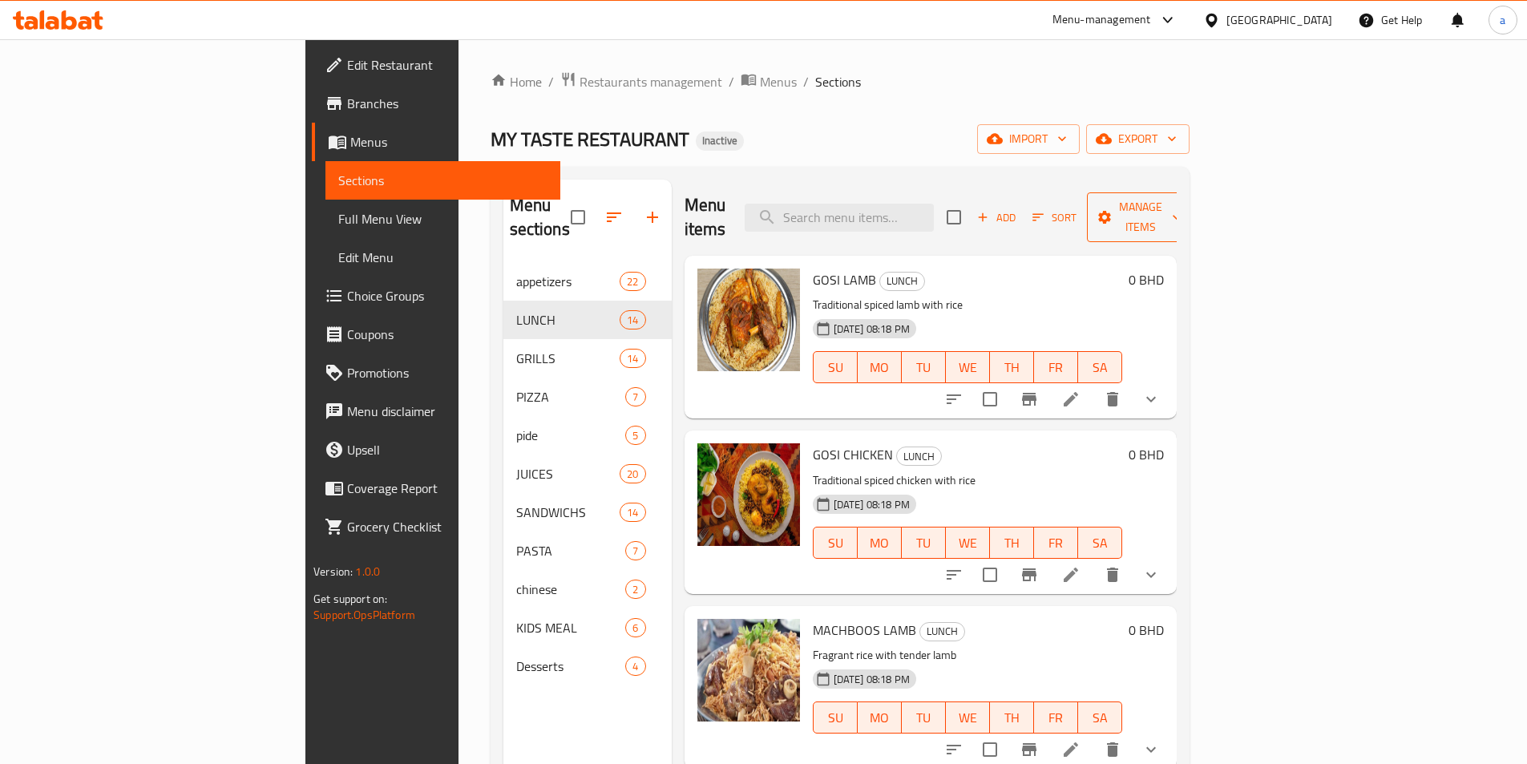
click at [1181, 197] on span "Manage items" at bounding box center [1140, 217] width 82 height 40
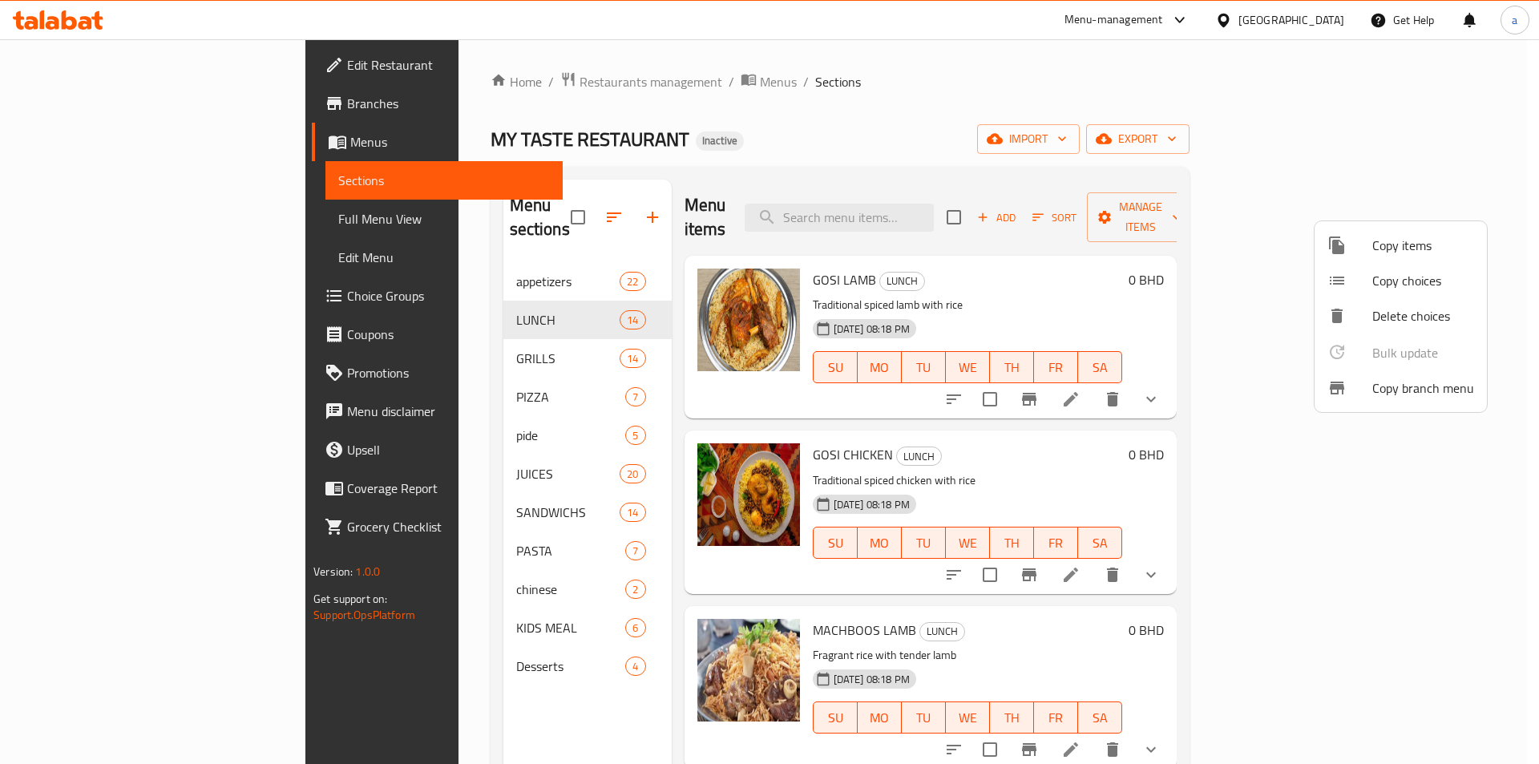
click at [1433, 288] on span "Copy choices" at bounding box center [1423, 280] width 102 height 19
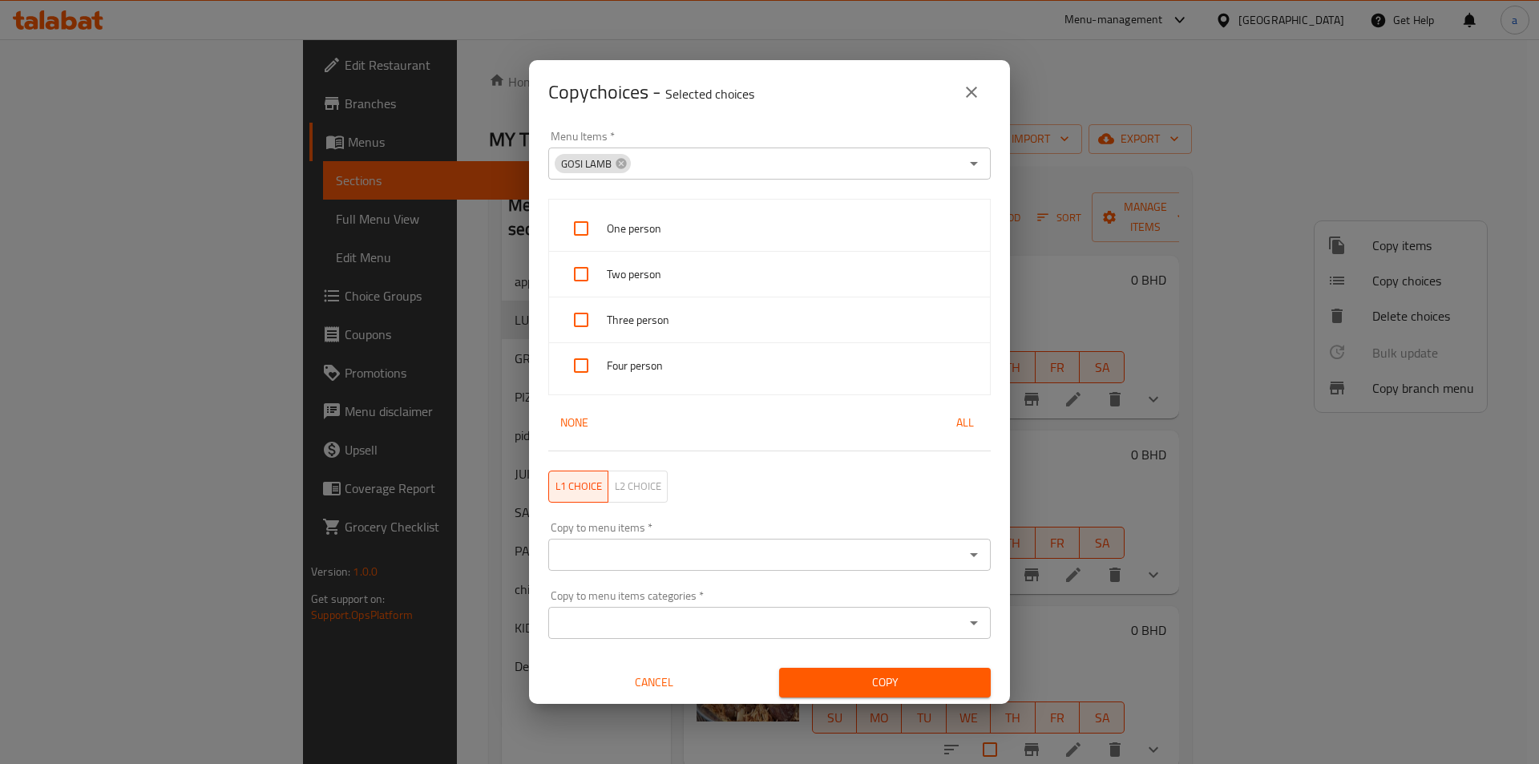
click at [615, 215] on div "One person" at bounding box center [769, 229] width 441 height 46
checkbox input "true"
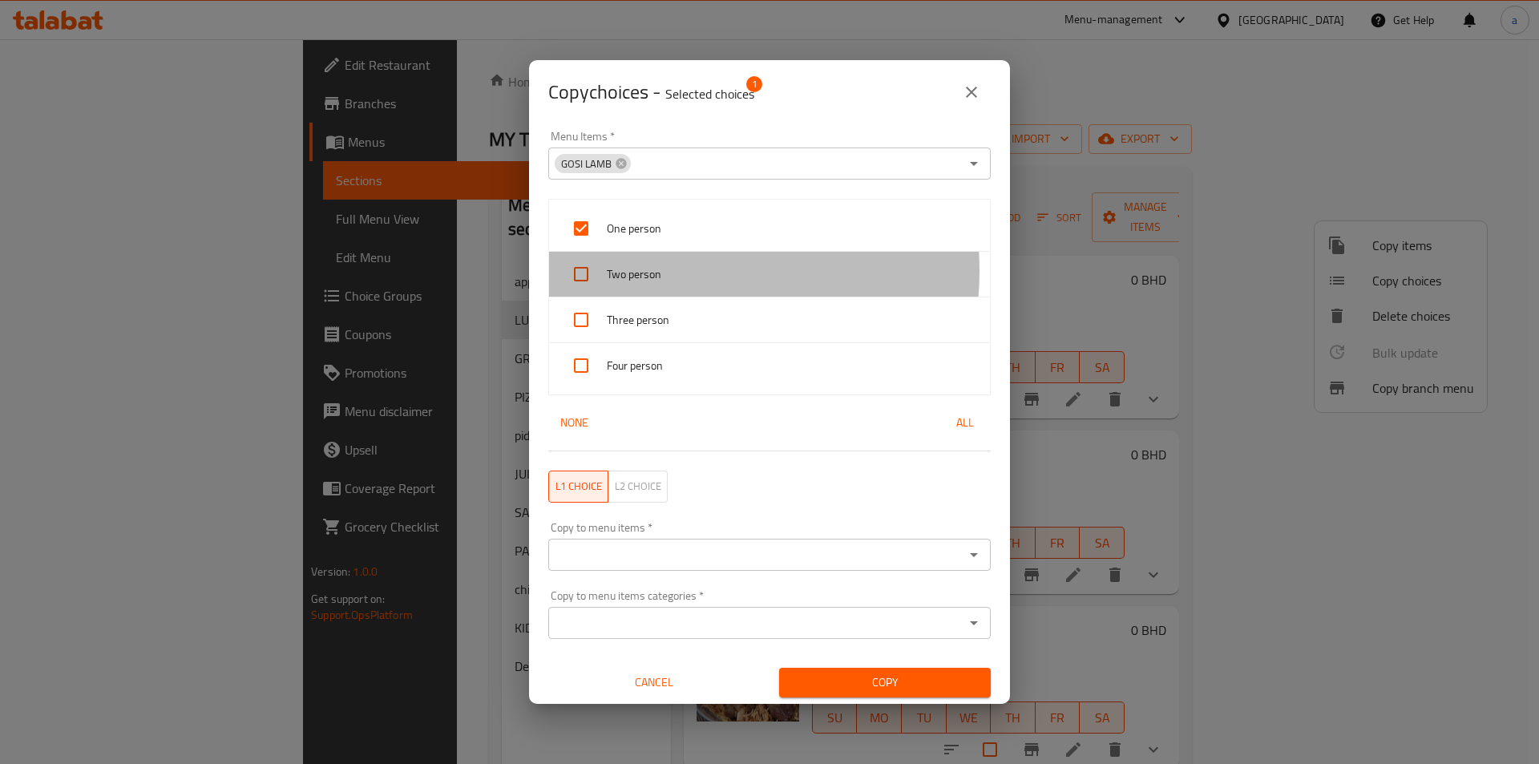
click at [664, 271] on span "Two person" at bounding box center [792, 274] width 370 height 20
checkbox input "true"
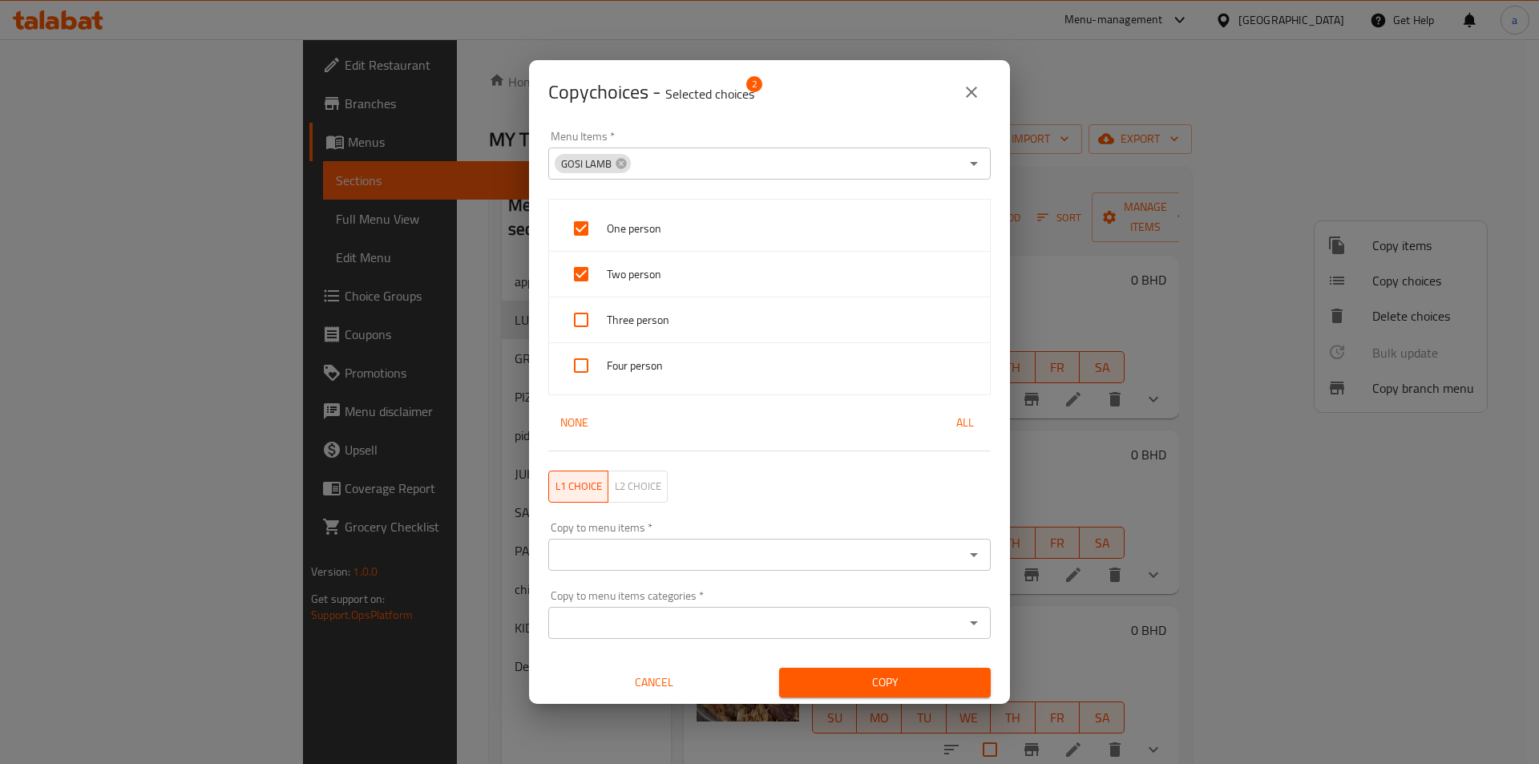
click at [686, 310] on span "Three person" at bounding box center [792, 320] width 370 height 20
checkbox input "true"
click at [683, 363] on span "Four person" at bounding box center [792, 366] width 370 height 20
checkbox input "true"
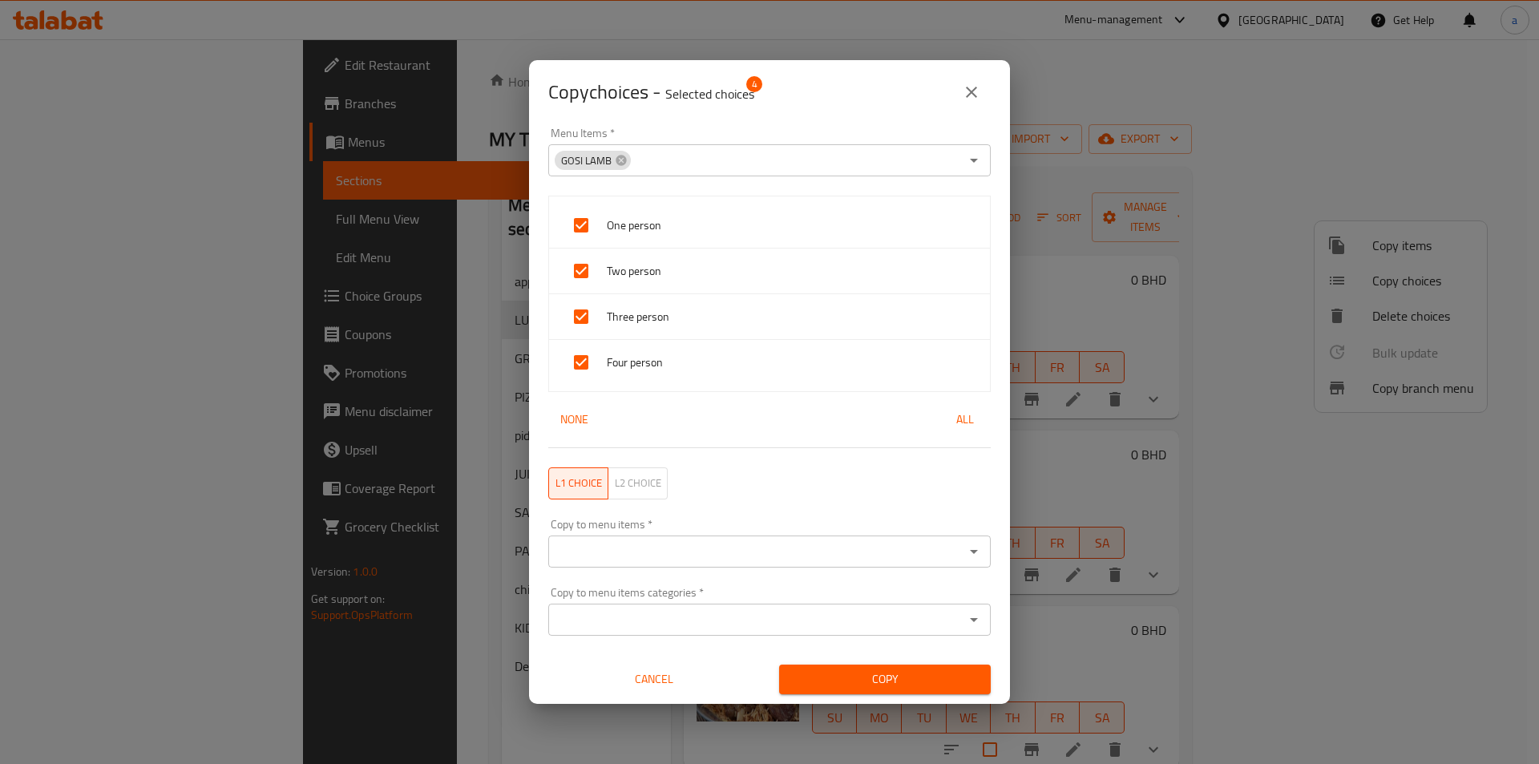
click at [739, 540] on input "Copy to menu items   *" at bounding box center [756, 551] width 406 height 22
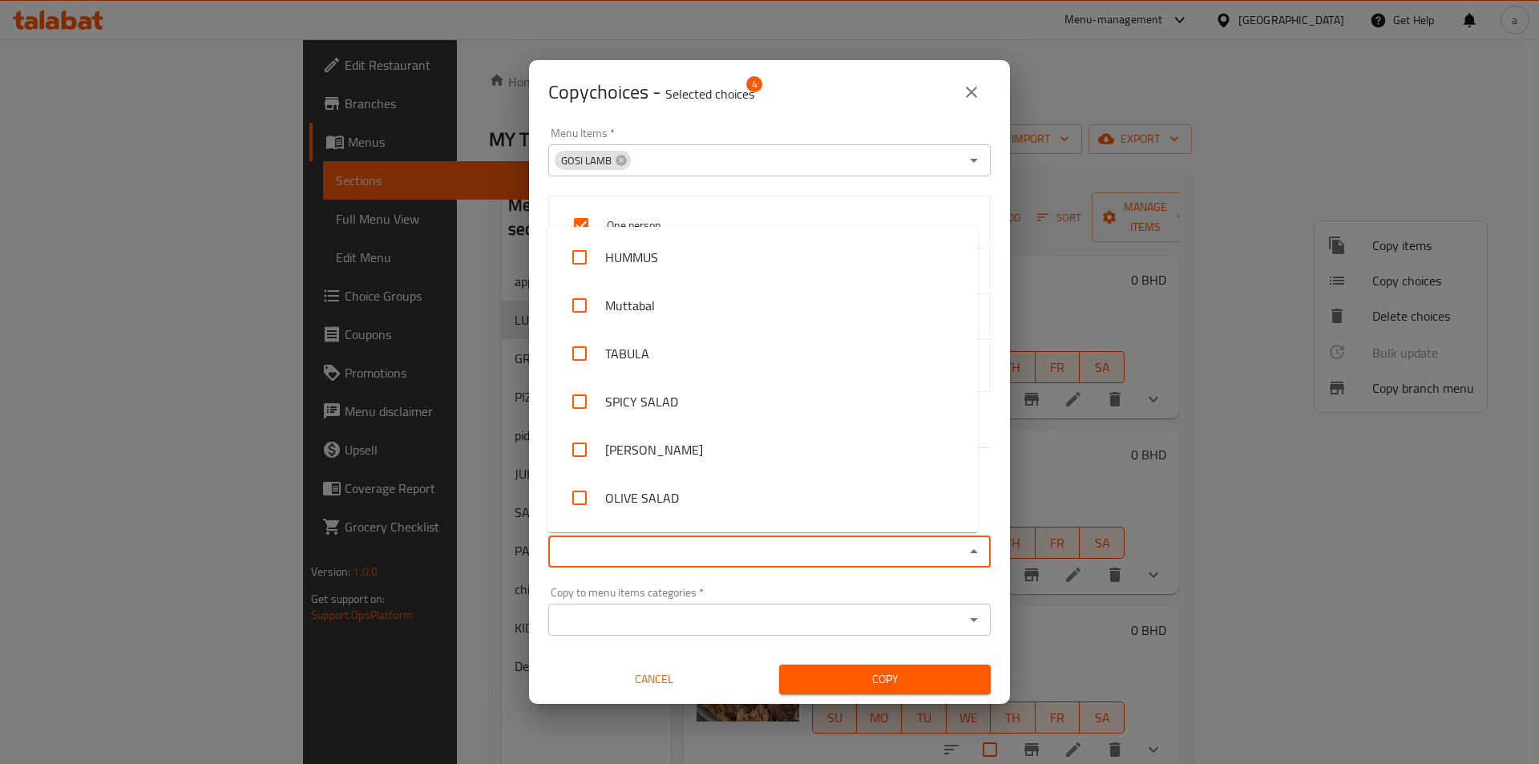
click at [667, 554] on input "Copy to menu items   *" at bounding box center [756, 551] width 406 height 22
paste input "GOSI CHICKEN"
type input "GOSI CHICKEN"
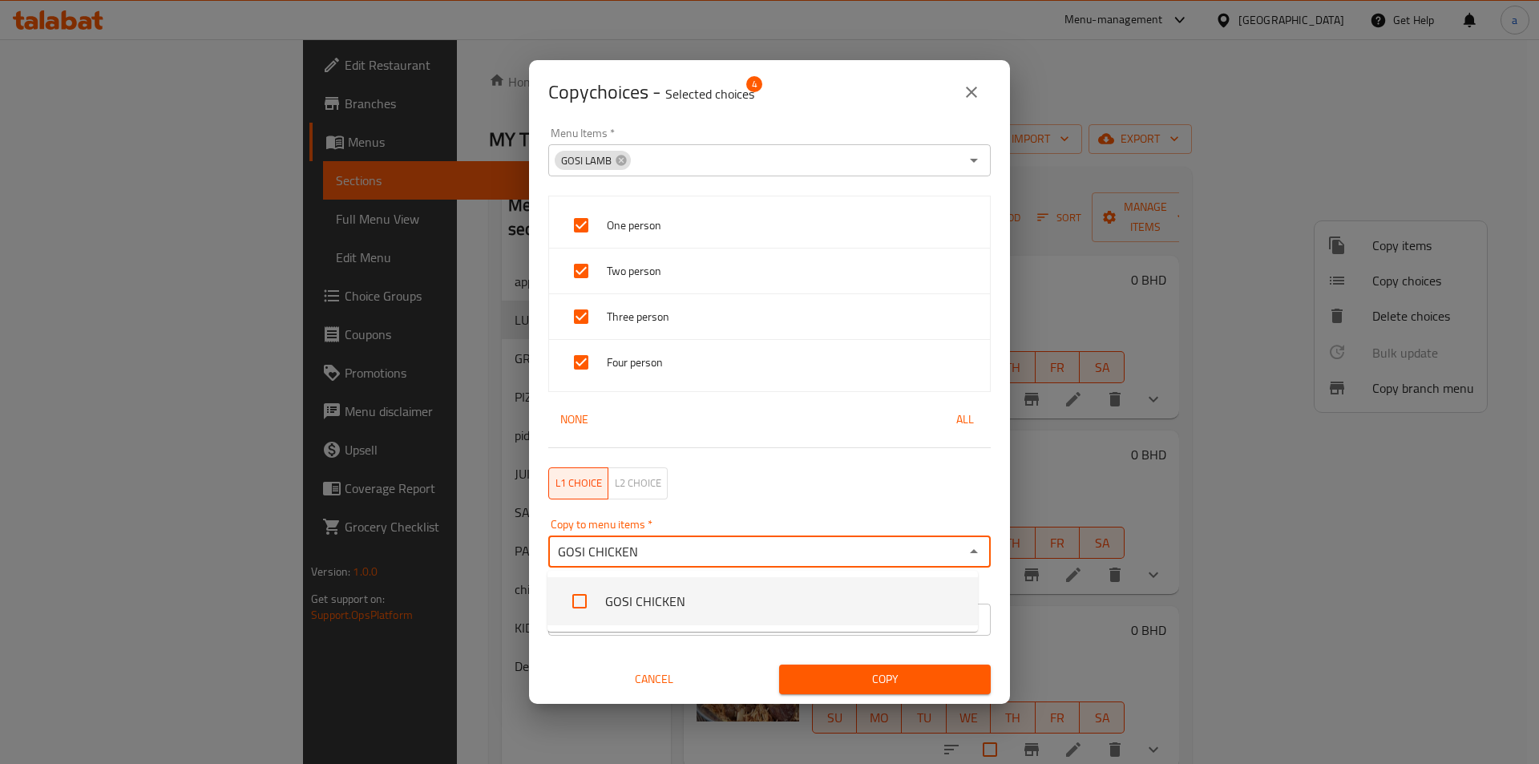
click at [667, 593] on li "GOSI CHICKEN" at bounding box center [762, 601] width 430 height 48
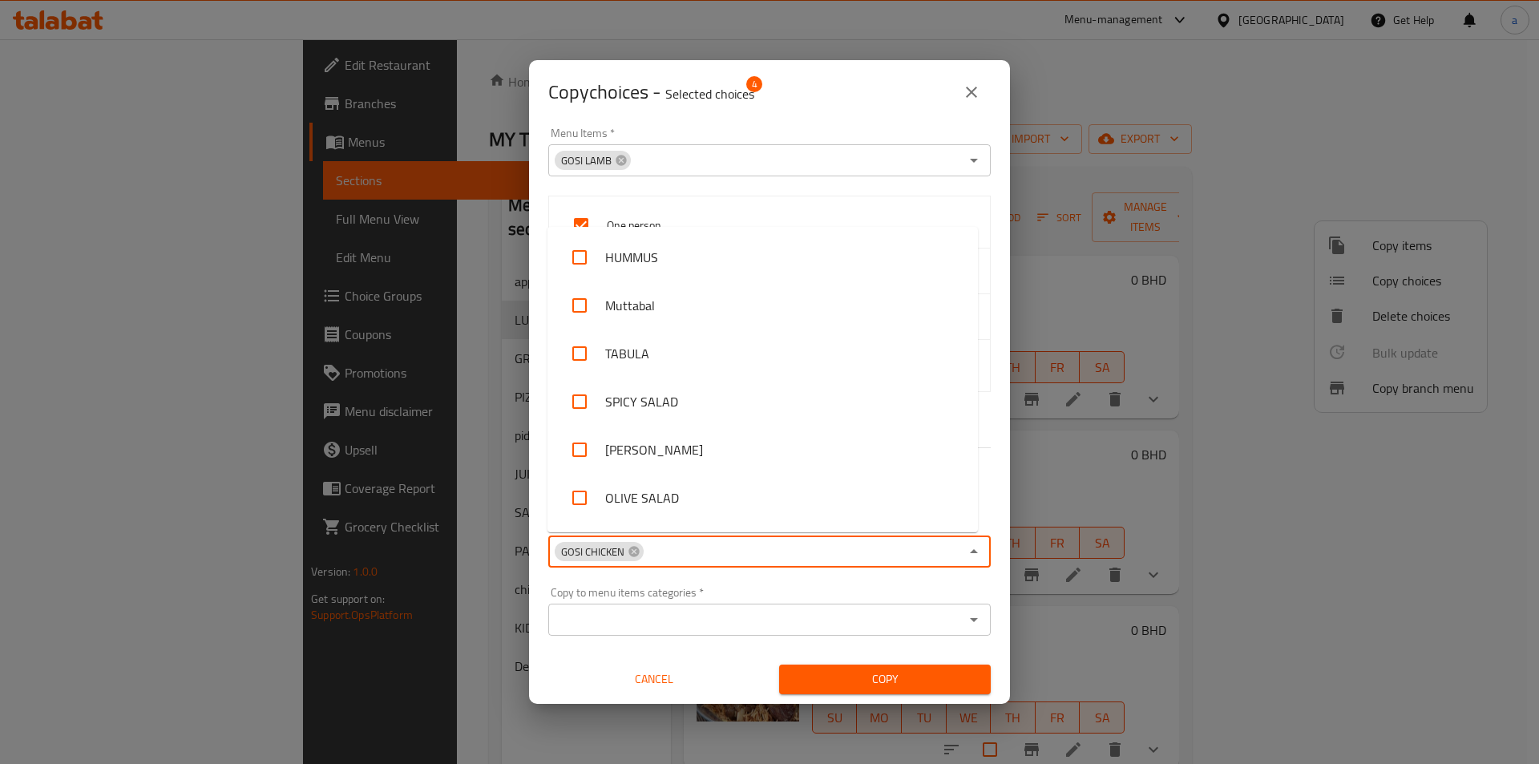
scroll to position [858, 0]
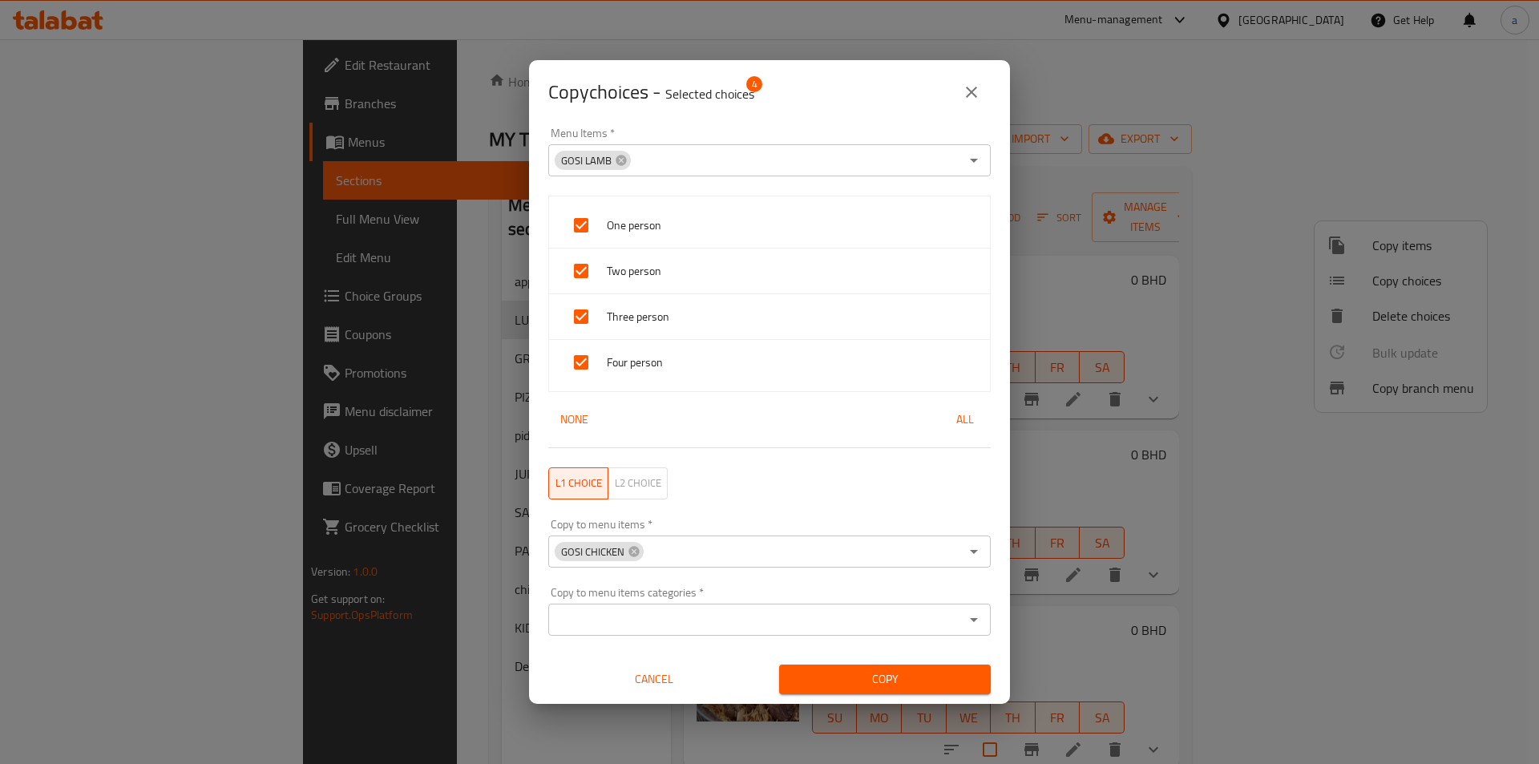
click at [712, 559] on input "Copy to menu items   *" at bounding box center [802, 551] width 314 height 22
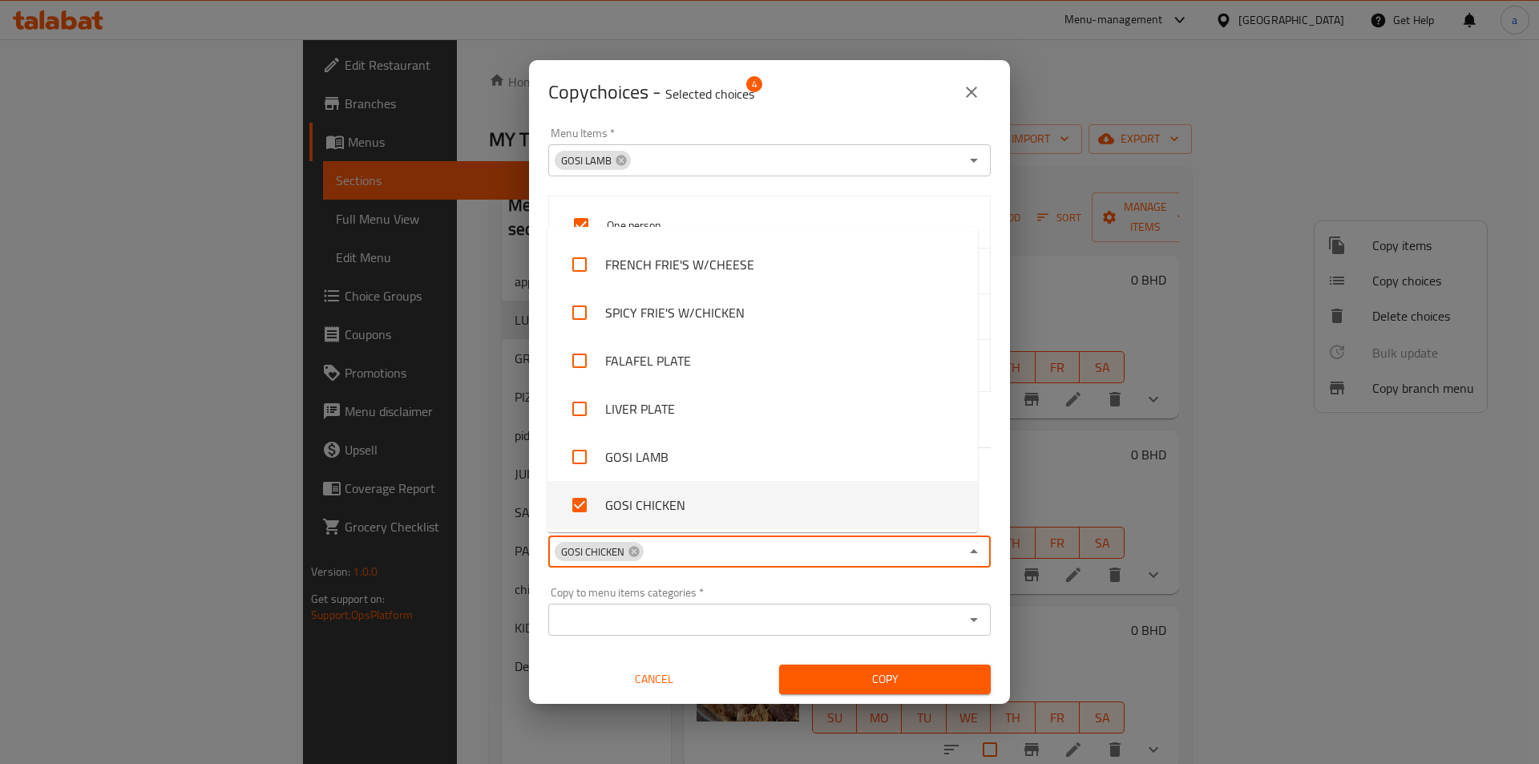
paste input "MACHBOOS LAMB"
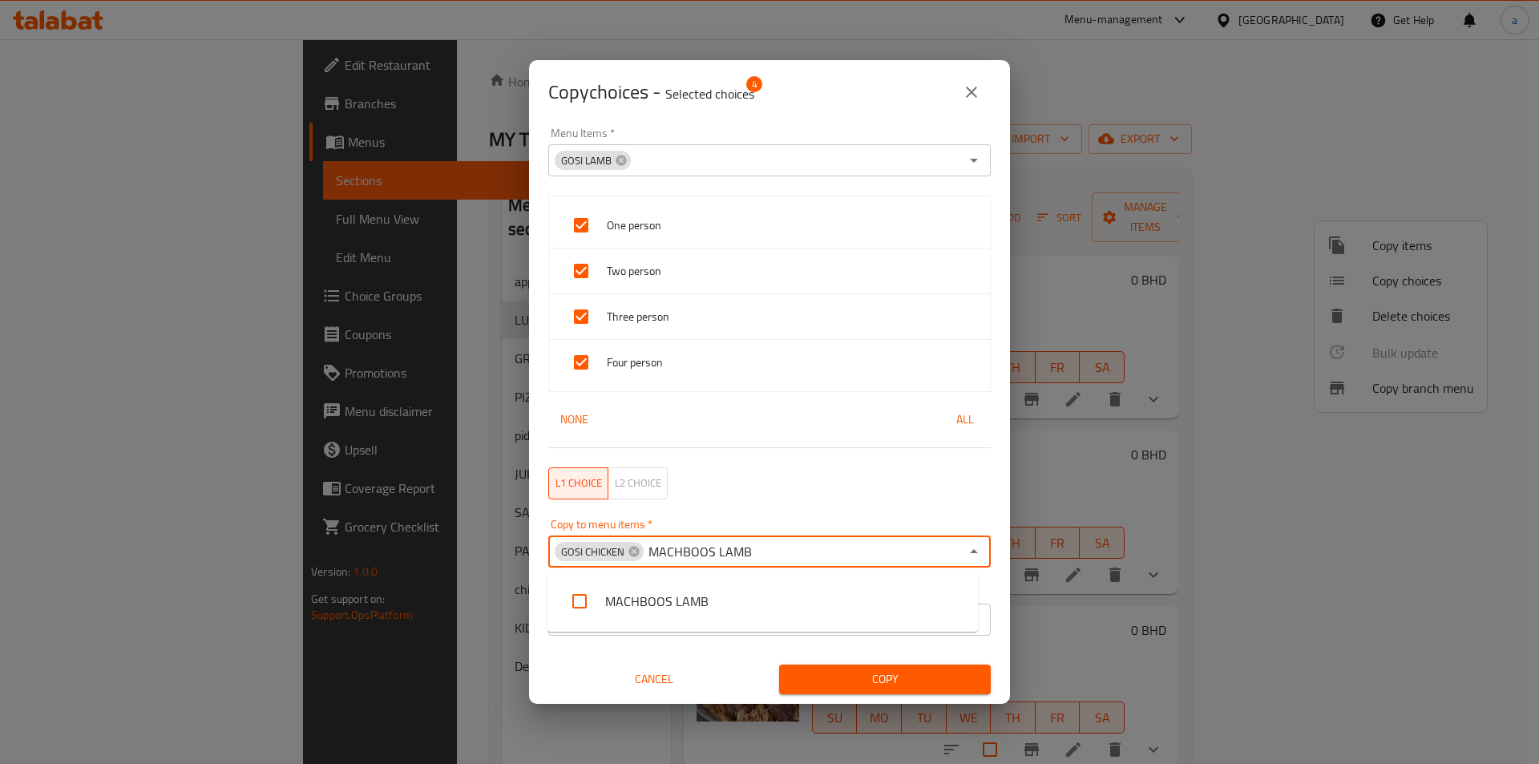
scroll to position [0, 0]
type input "MACHBOOS LAM"
click at [716, 579] on li "MACHBOOS LAMB" at bounding box center [762, 601] width 430 height 48
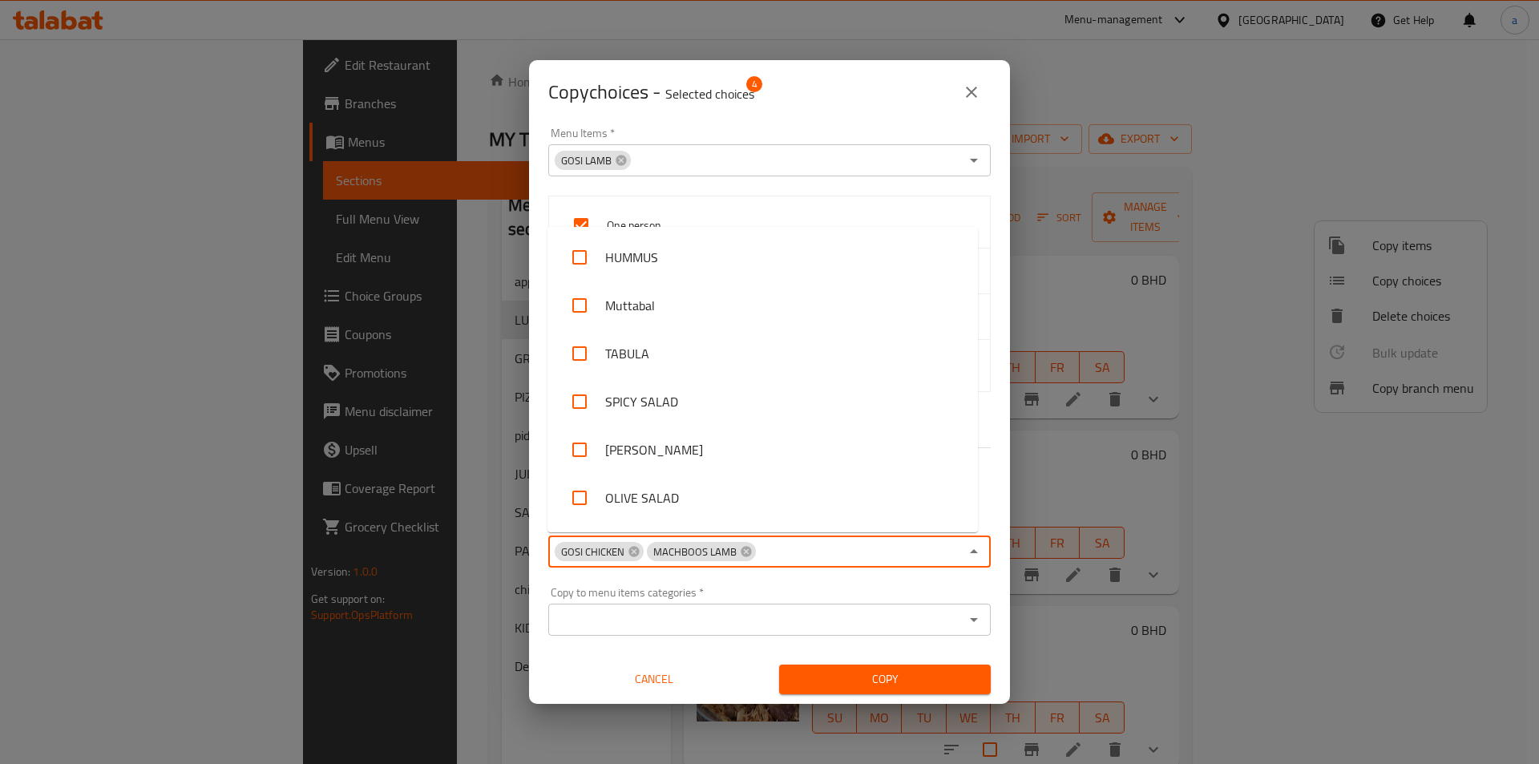
scroll to position [858, 0]
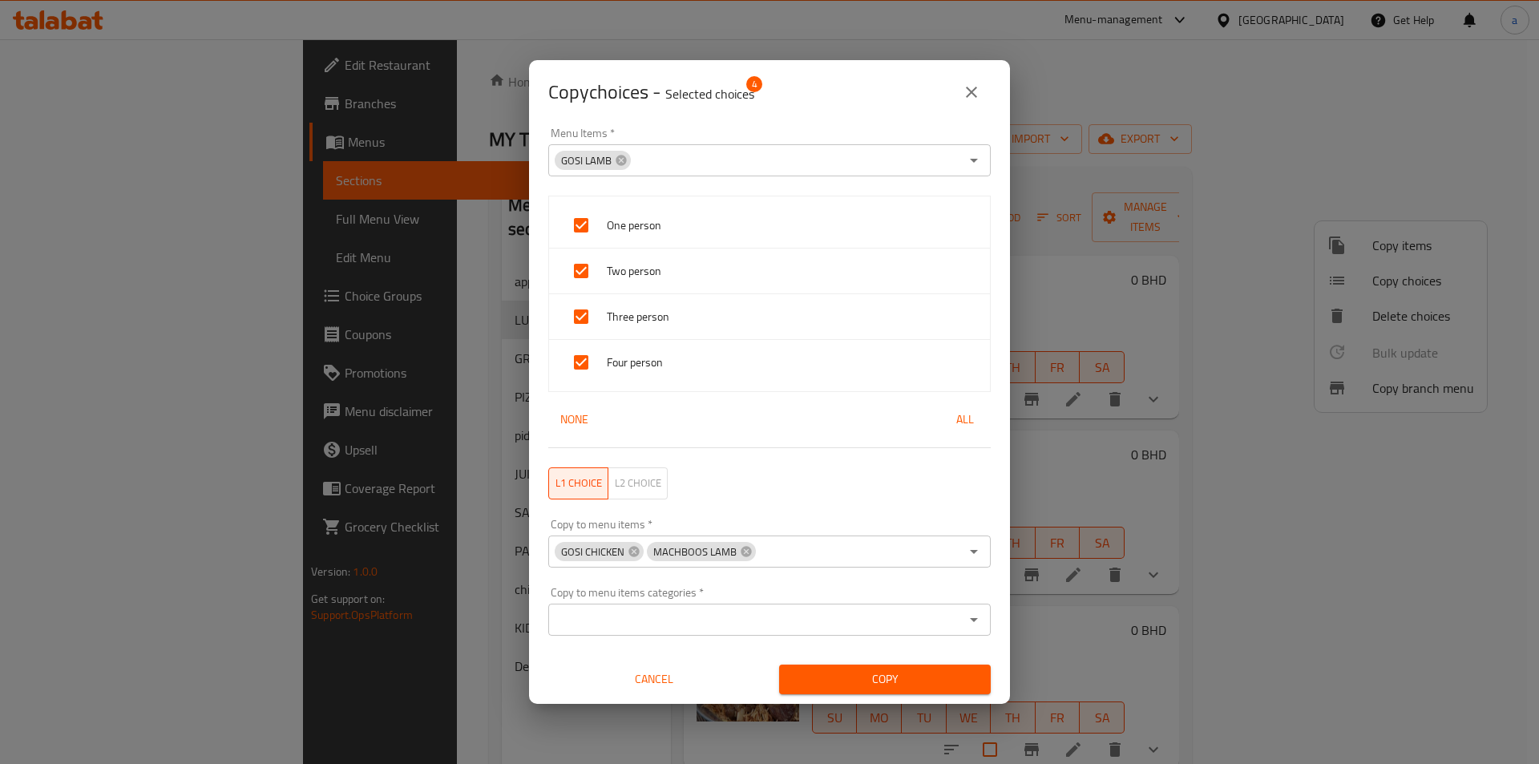
click at [837, 559] on input "Copy to menu items   *" at bounding box center [858, 551] width 202 height 22
paste input "MACHBOOS CHICKEN"
type input "MACHBOOS CHICKEN"
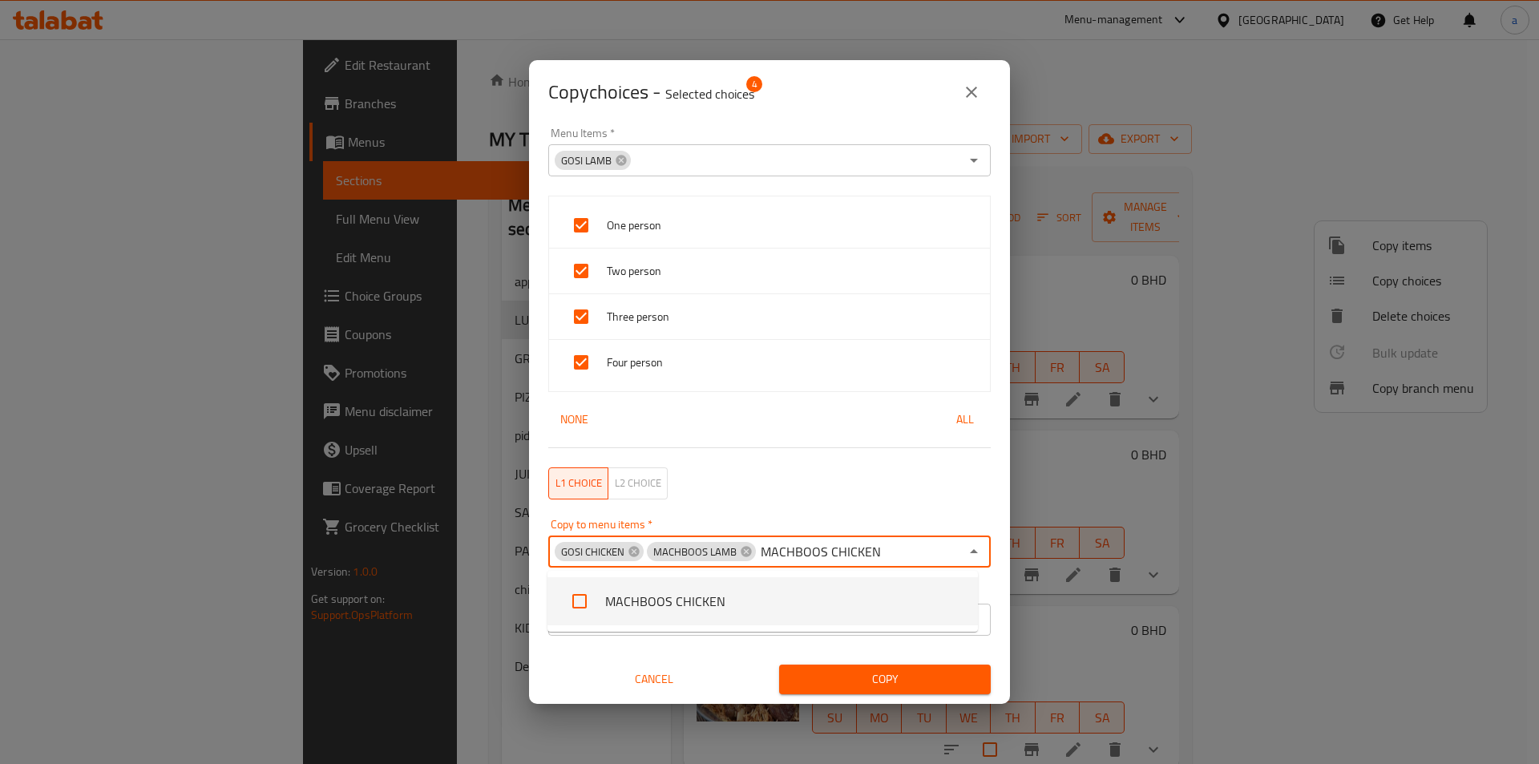
click at [752, 599] on li "MACHBOOS CHICKEN" at bounding box center [762, 601] width 430 height 48
paste input "BAHARI LAMB"
type input "BAHARI LAMB"
click at [763, 587] on li "BAHARI LAMB" at bounding box center [762, 601] width 430 height 48
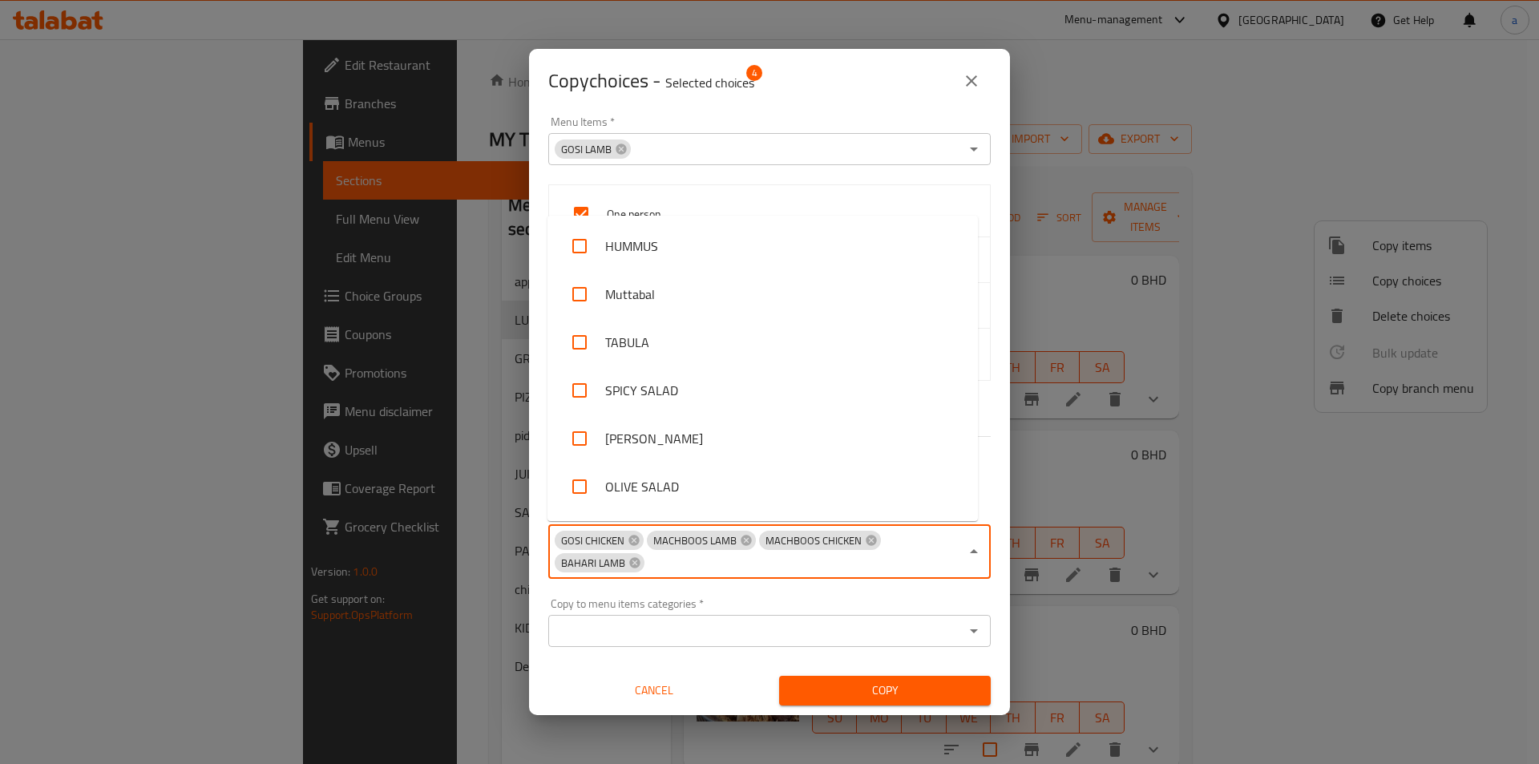
scroll to position [0, 0]
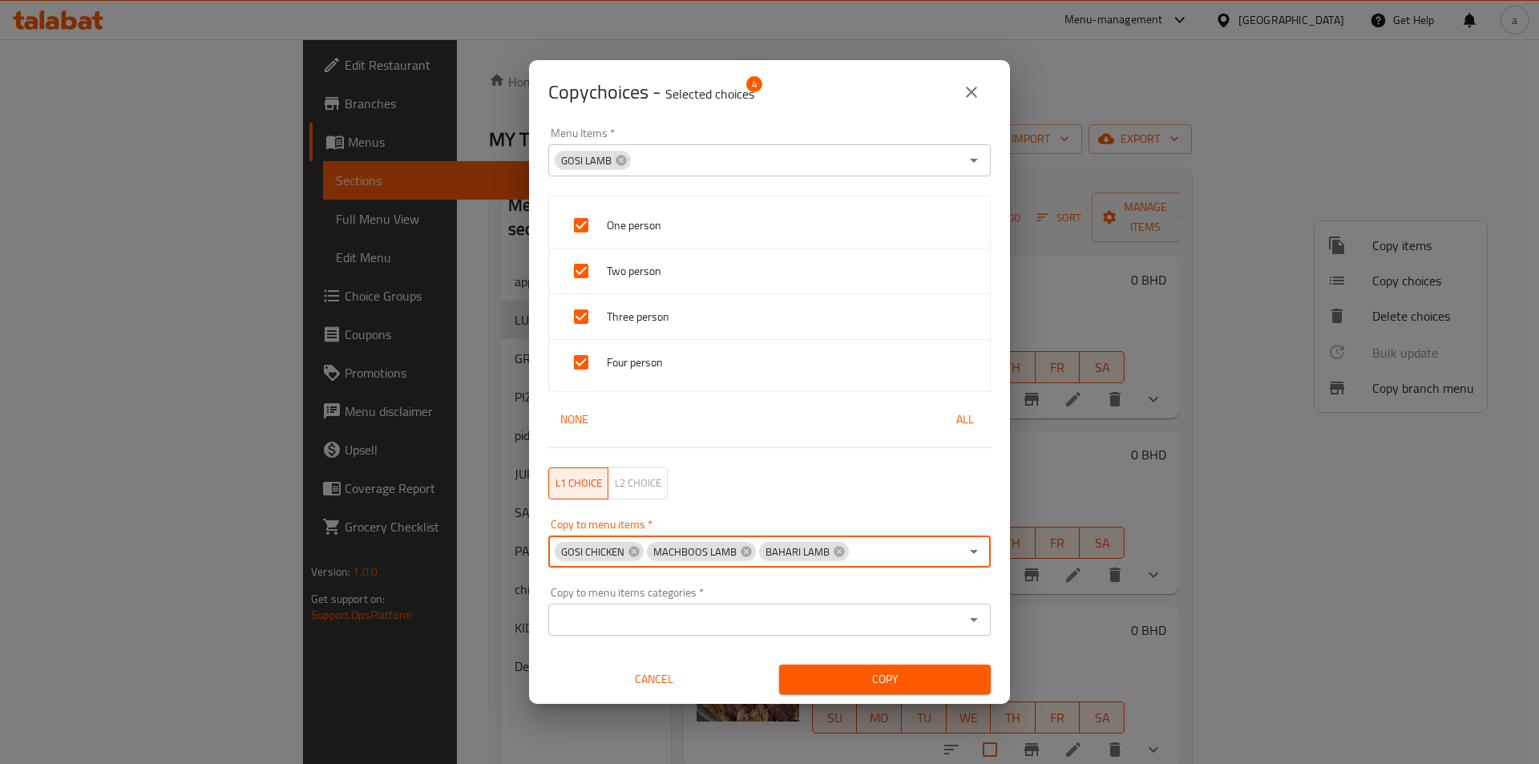
paste input "BAHARI CHICKEN"
type input "BAHARI CHICKEN"
click at [707, 603] on li "BAHARI CHICKEN" at bounding box center [762, 601] width 430 height 48
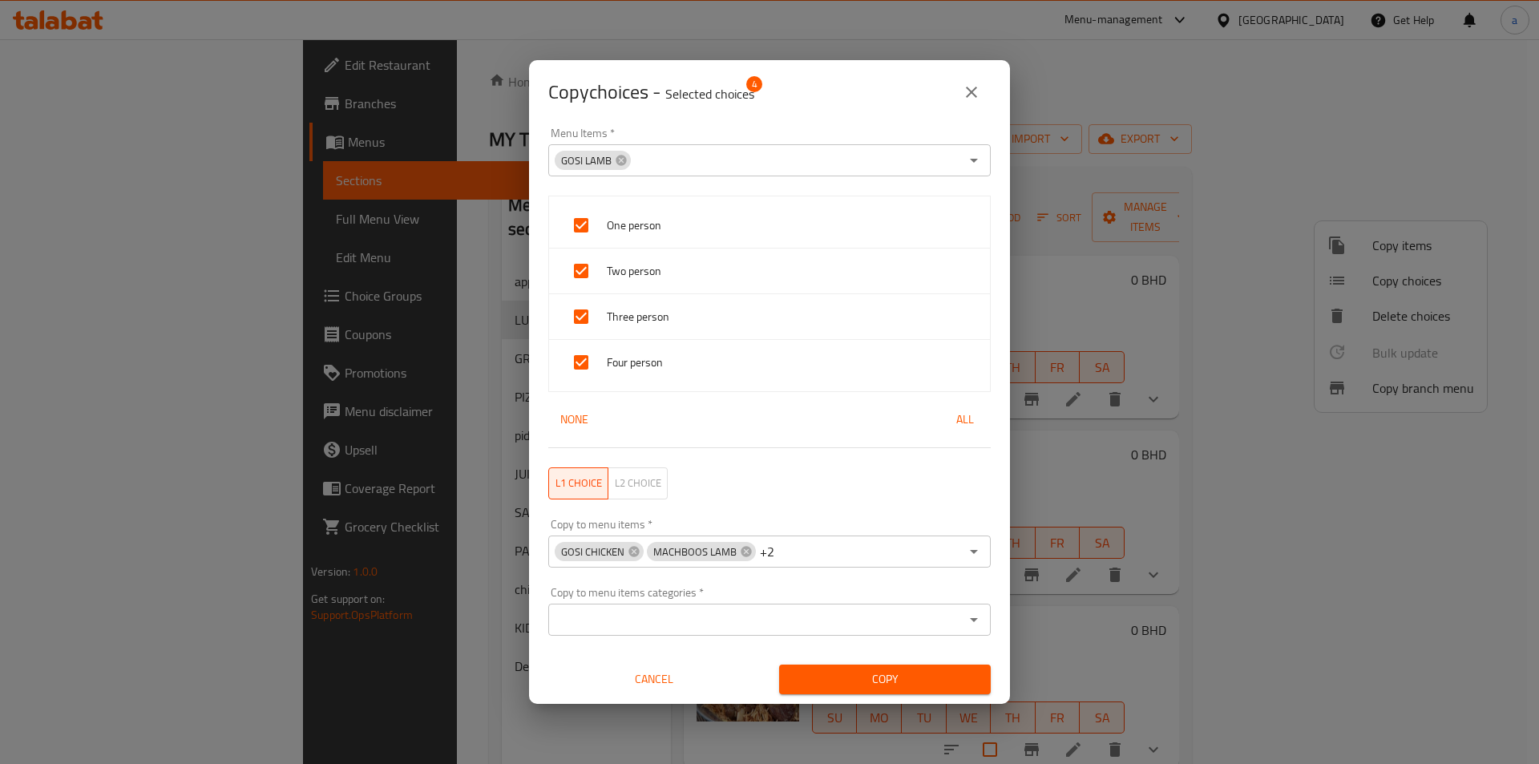
click at [848, 556] on input "Copy to menu items   *" at bounding box center [868, 551] width 183 height 22
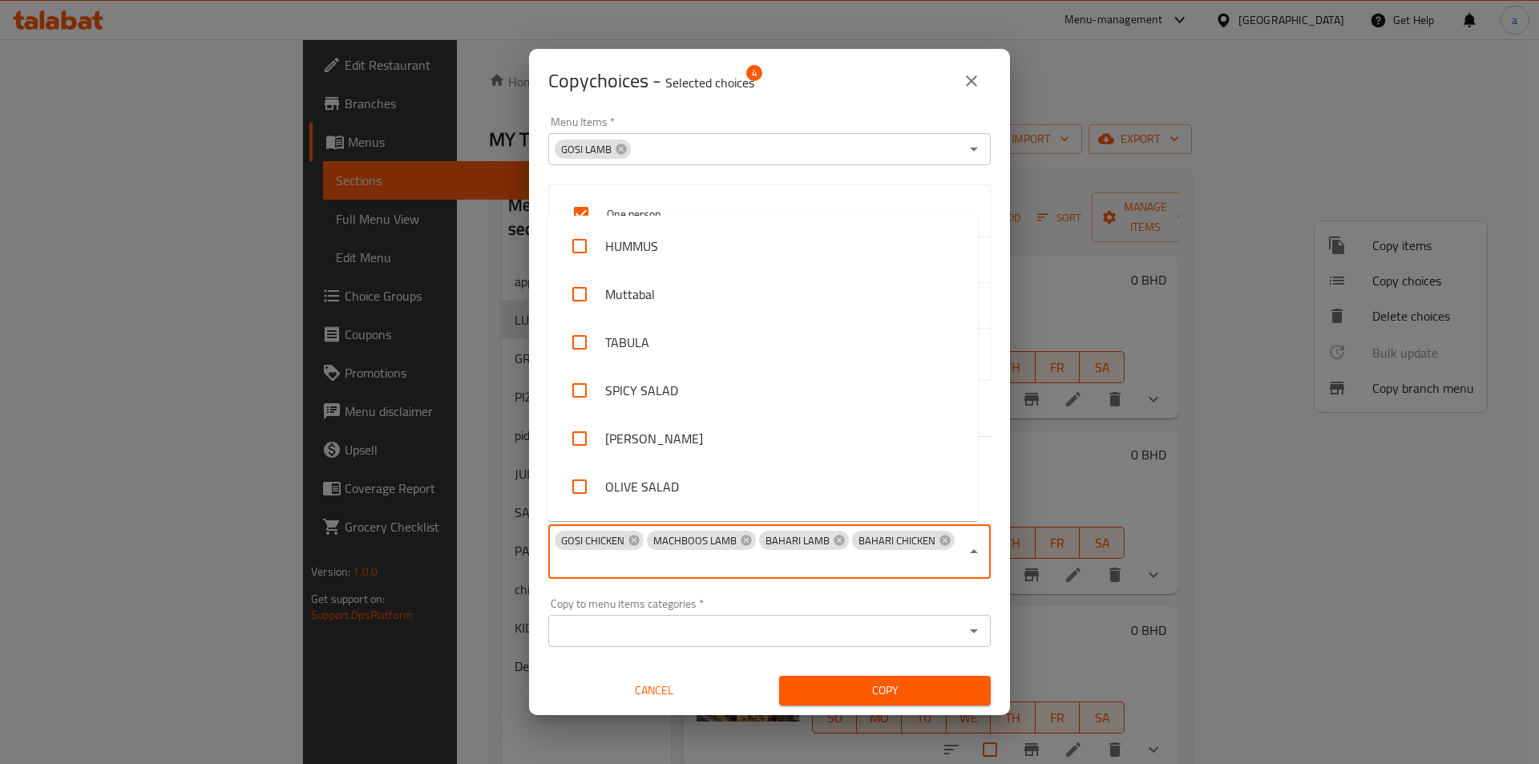
scroll to position [858, 0]
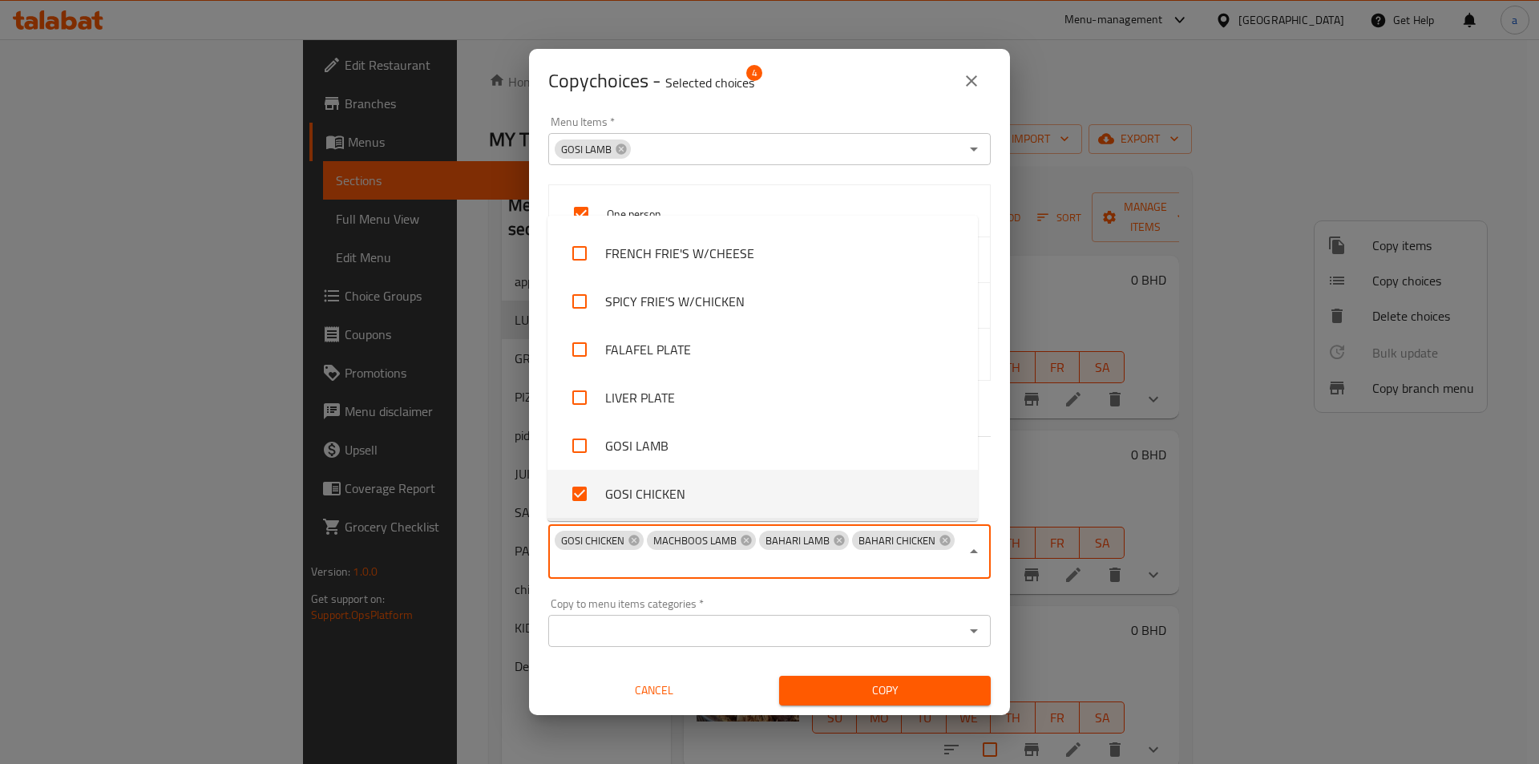
paste input "MADGOT LAMB"
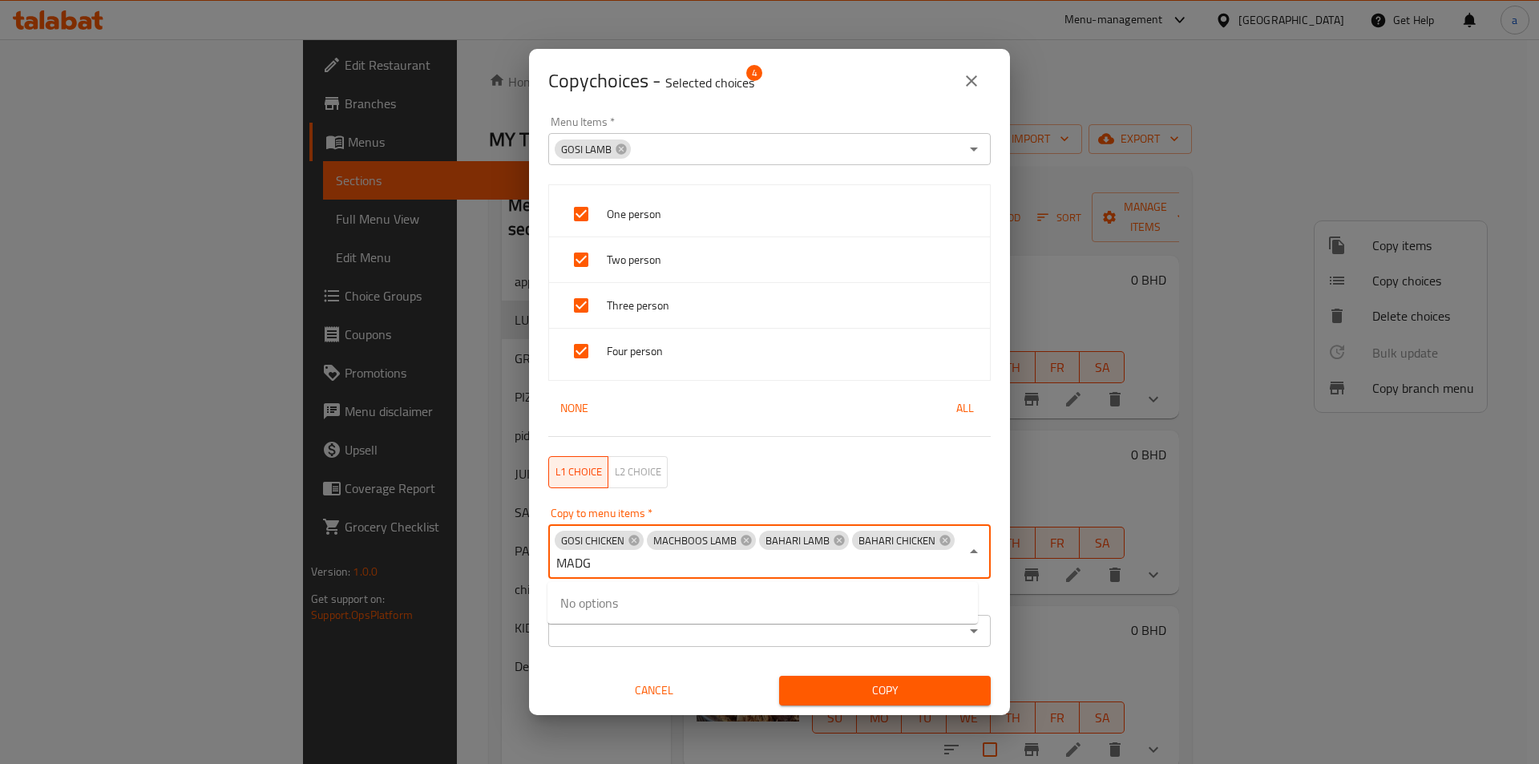
type input "MAD"
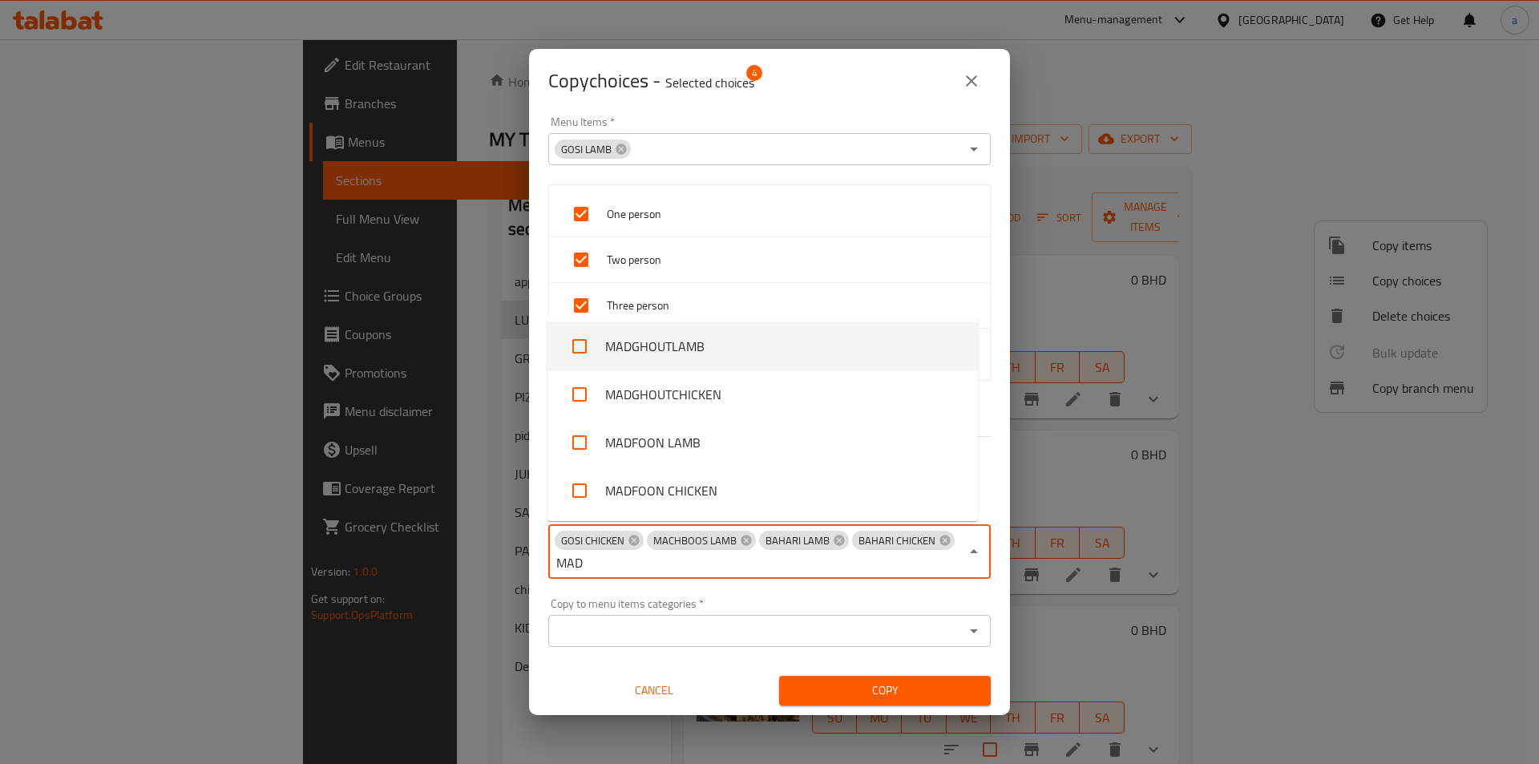
click at [724, 352] on li "MADGHOUTLAMB" at bounding box center [762, 346] width 430 height 48
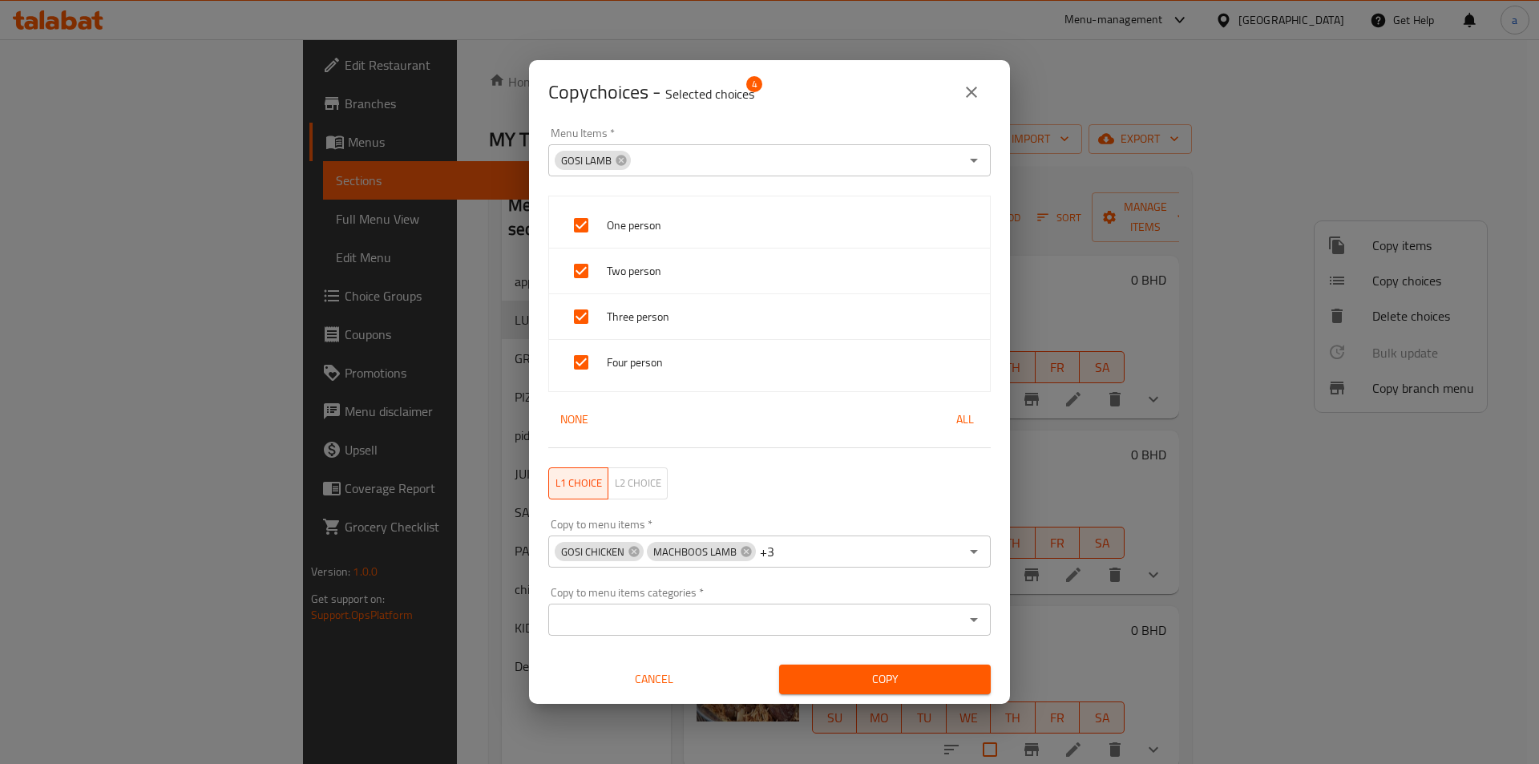
click at [854, 562] on input "Copy to menu items   *" at bounding box center [868, 551] width 183 height 22
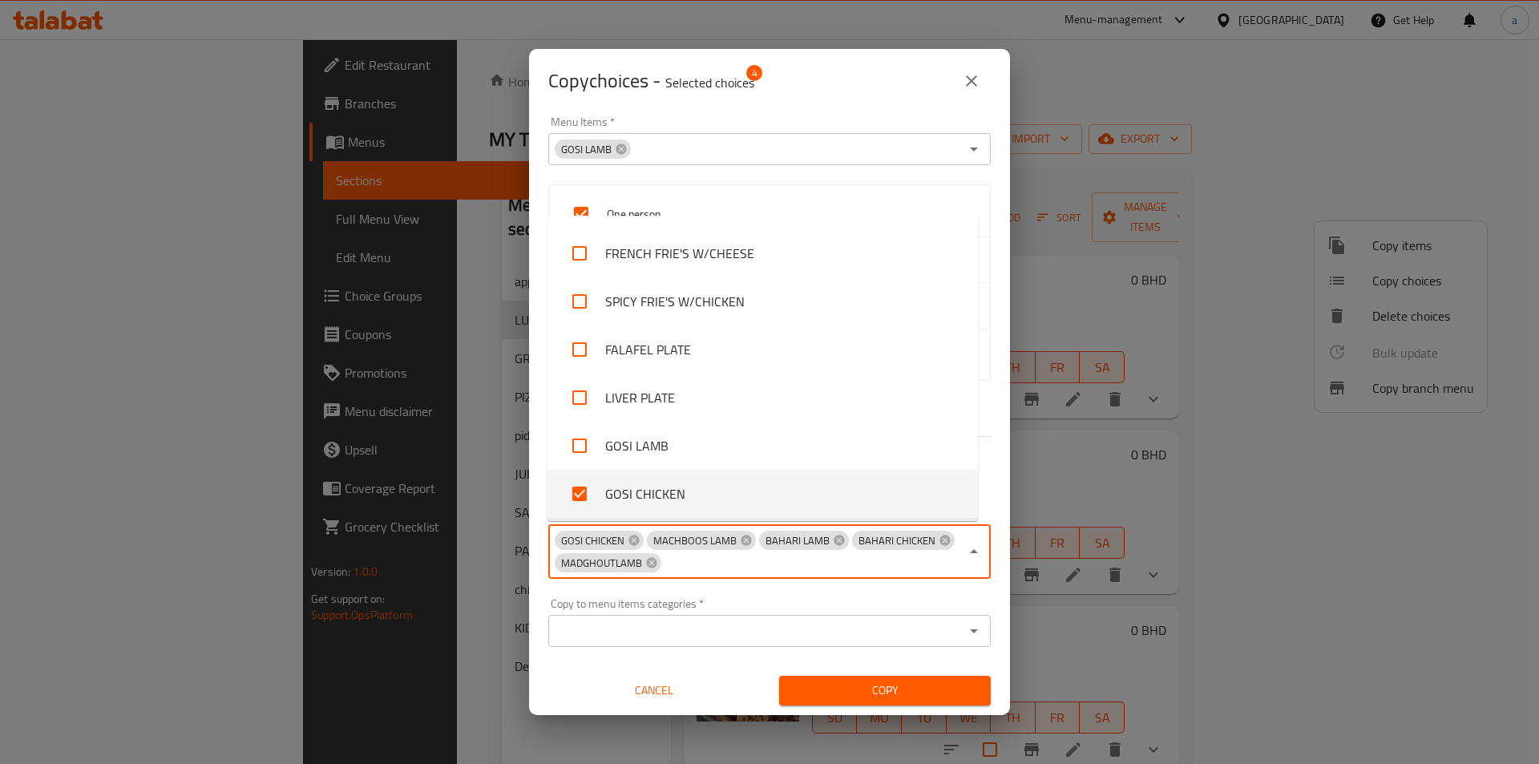
paste input "MADGOT CHICKEN"
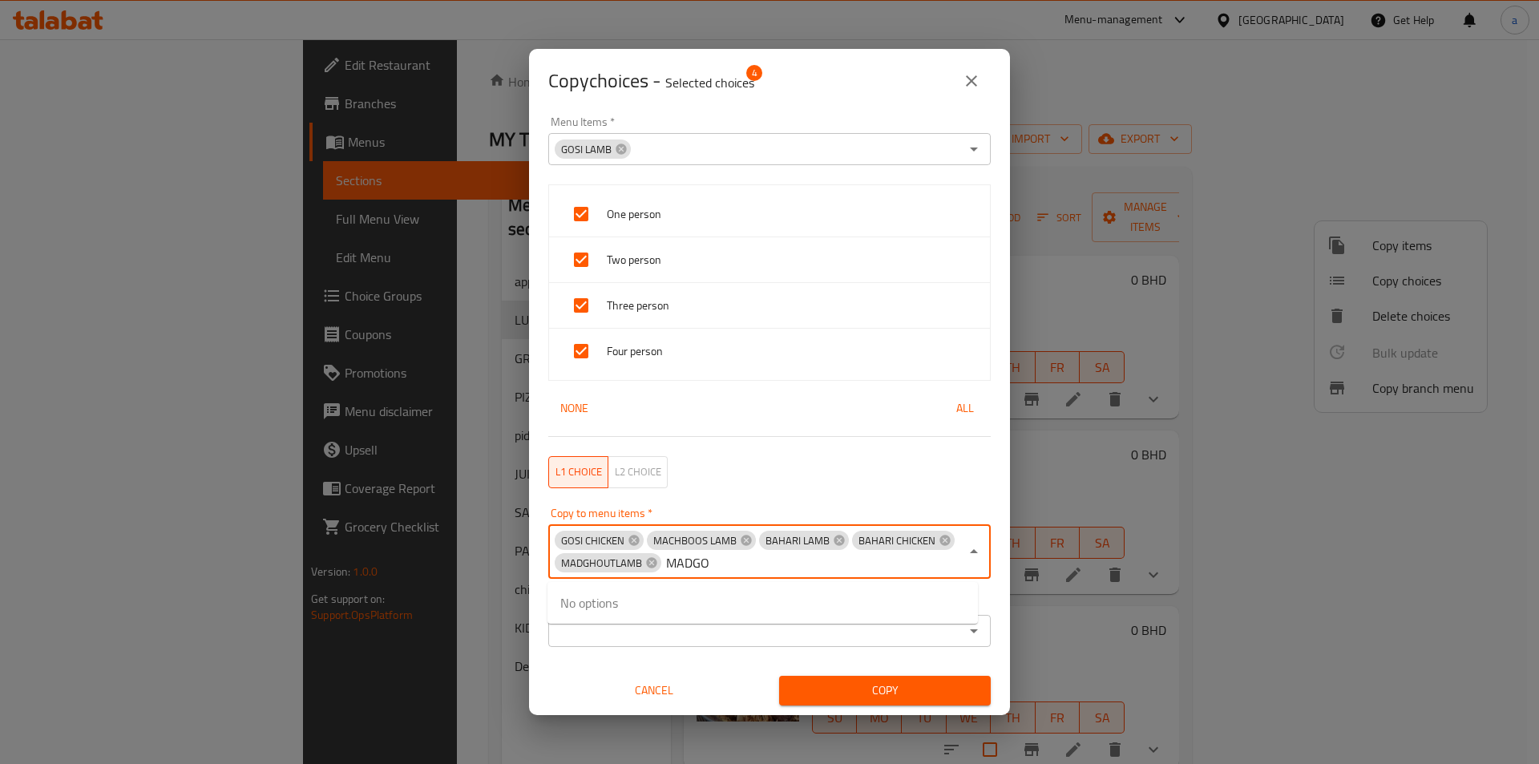
type input "MADG"
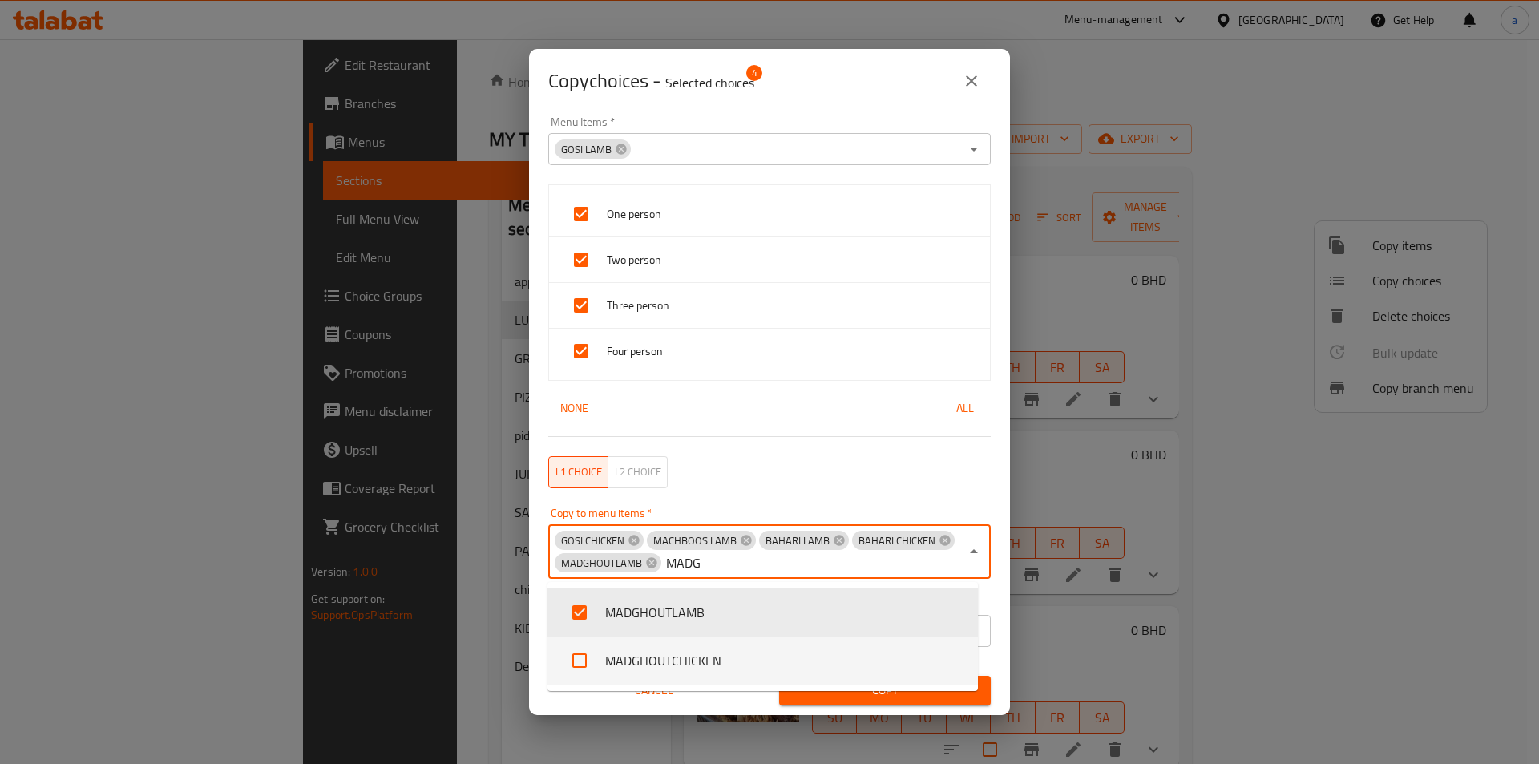
click at [789, 661] on li "MADGHOUTCHICKEN" at bounding box center [762, 660] width 430 height 48
checkbox input "false"
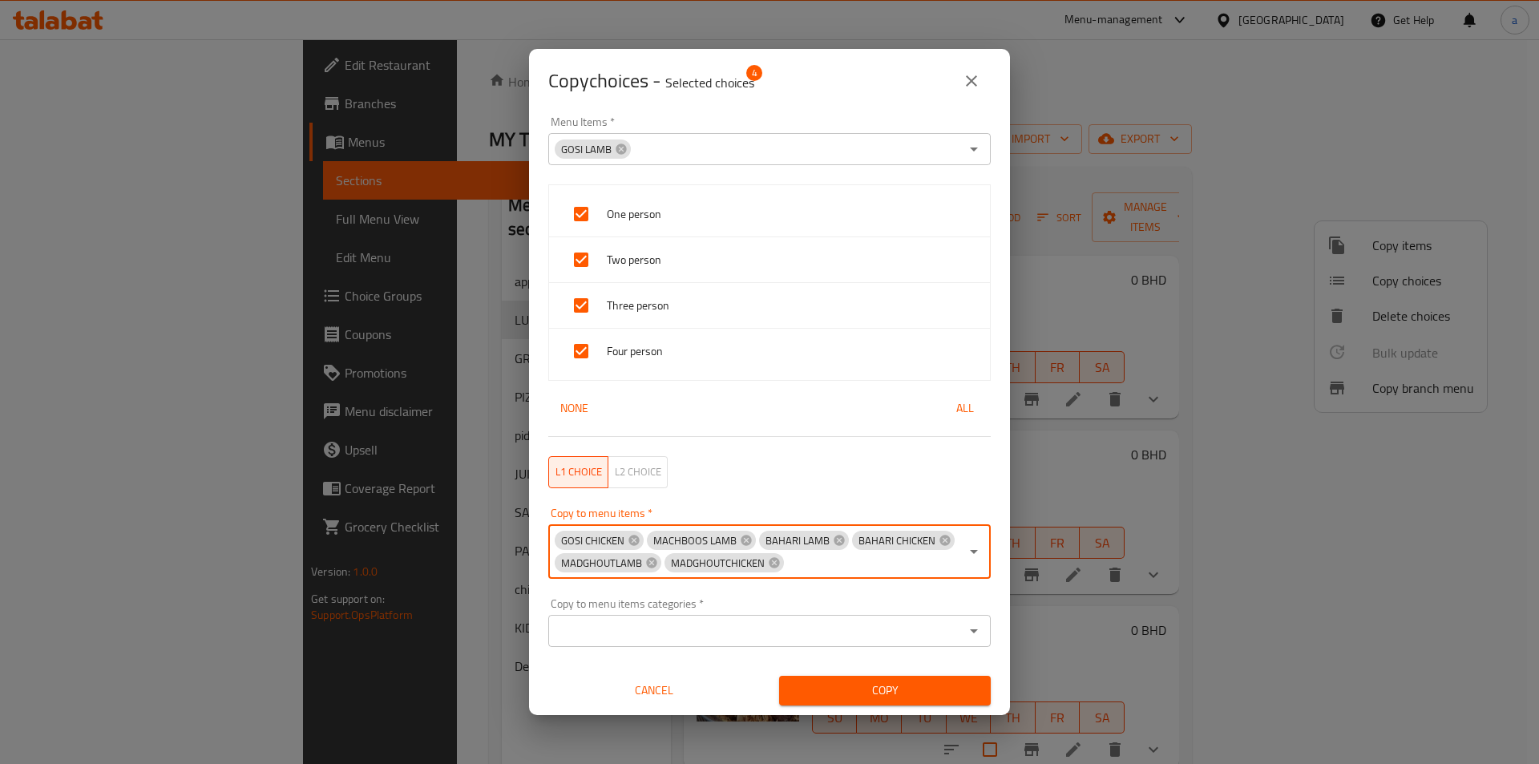
paste input "MADFOON LAMB"
type input "MADFOON LAMB"
click at [820, 599] on li "MADFOON LAMB" at bounding box center [762, 612] width 430 height 48
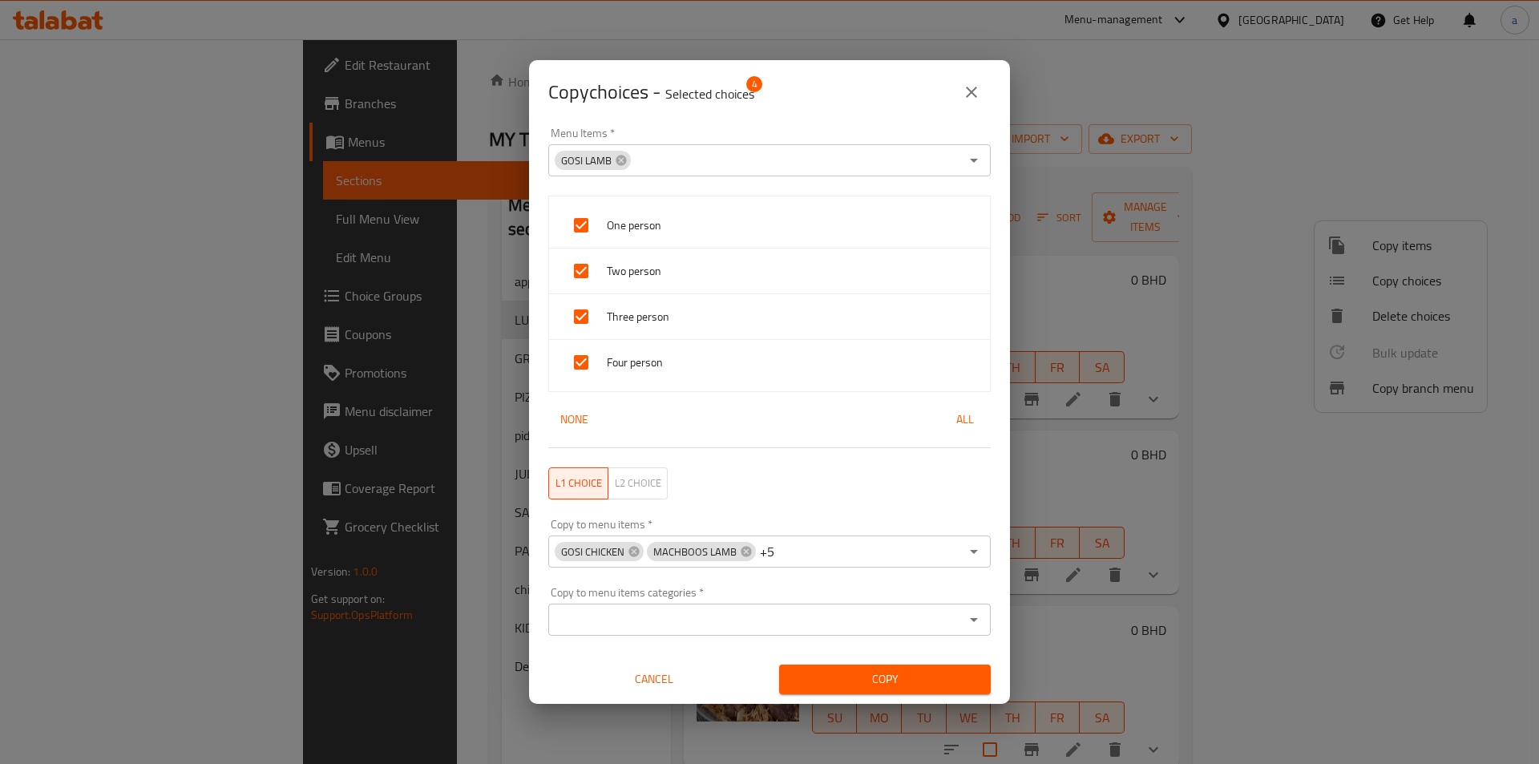
click at [885, 563] on input "Copy to menu items   *" at bounding box center [868, 551] width 183 height 22
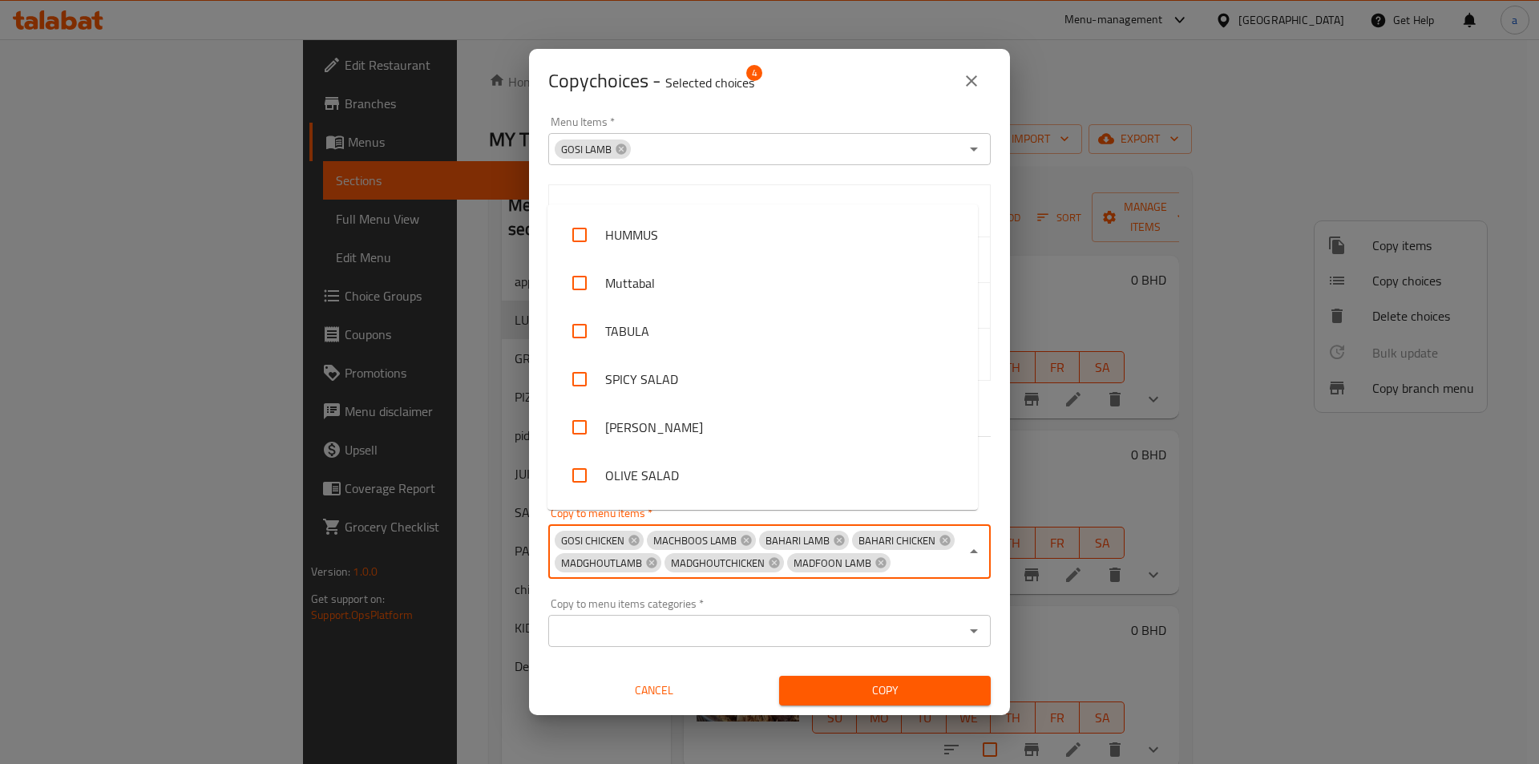
scroll to position [858, 0]
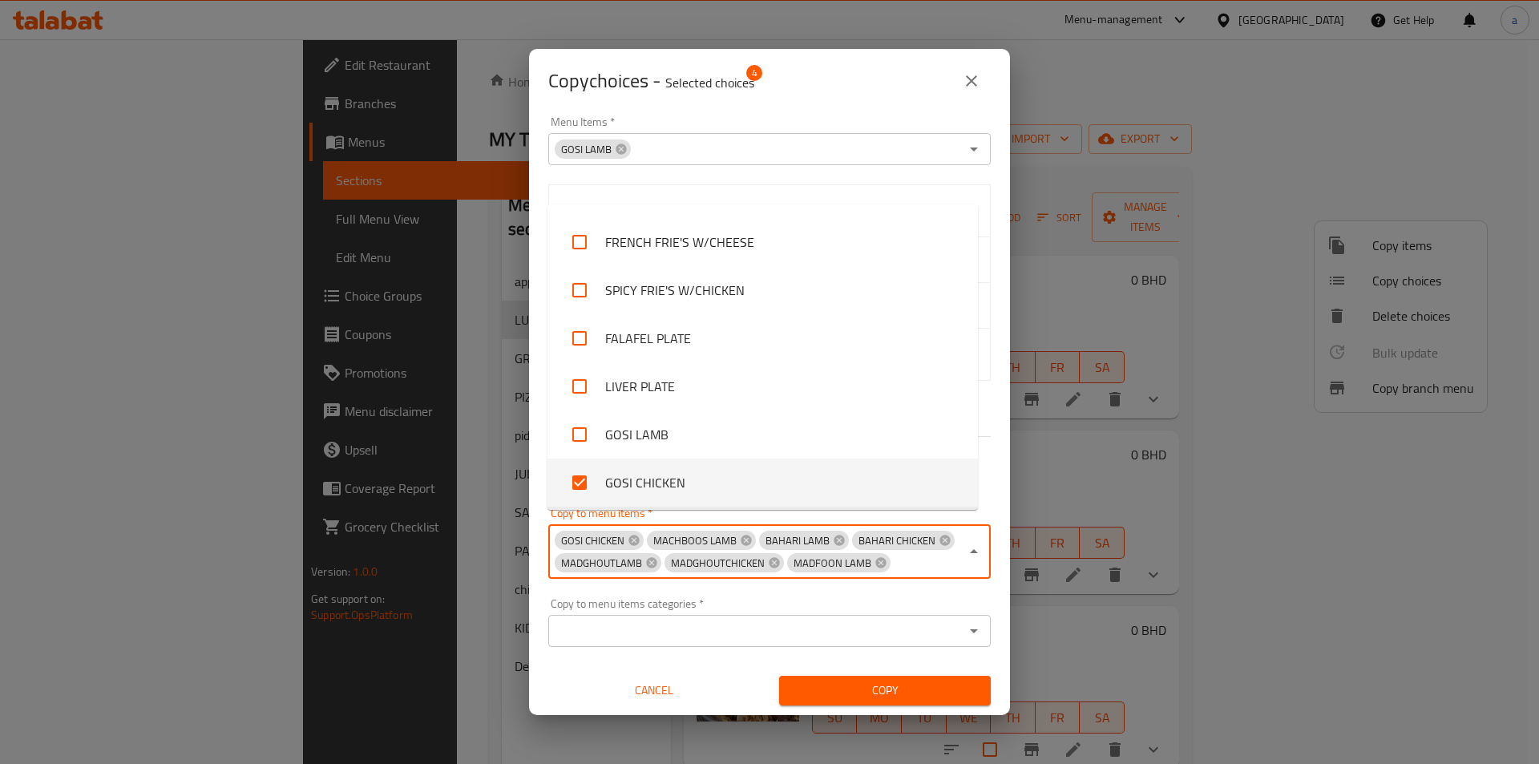
paste input "MADFOON CHICKEN"
type input "MADFOON CHICKEN"
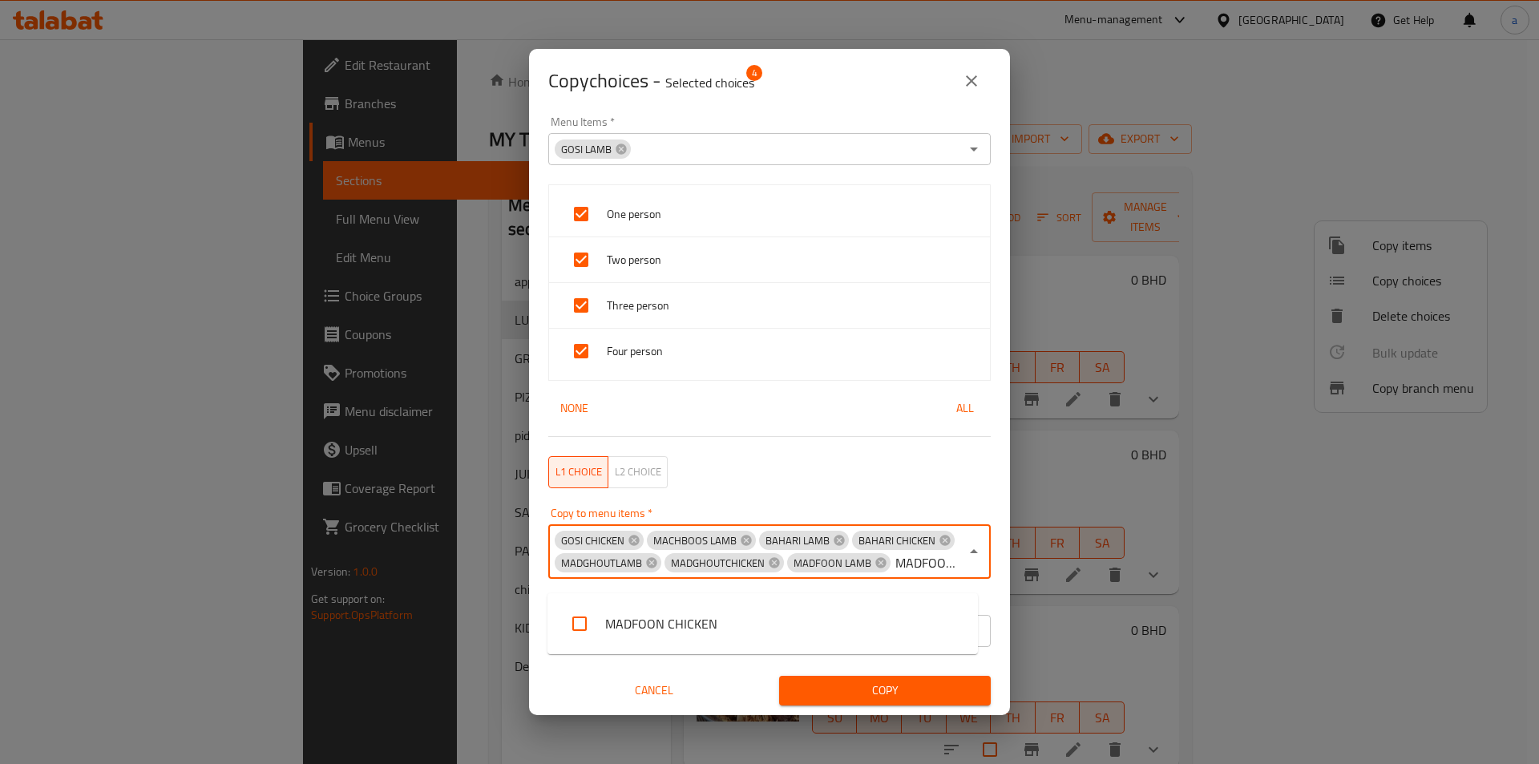
scroll to position [0, 0]
click at [767, 615] on li "MADFOON CHICKEN" at bounding box center [762, 623] width 430 height 48
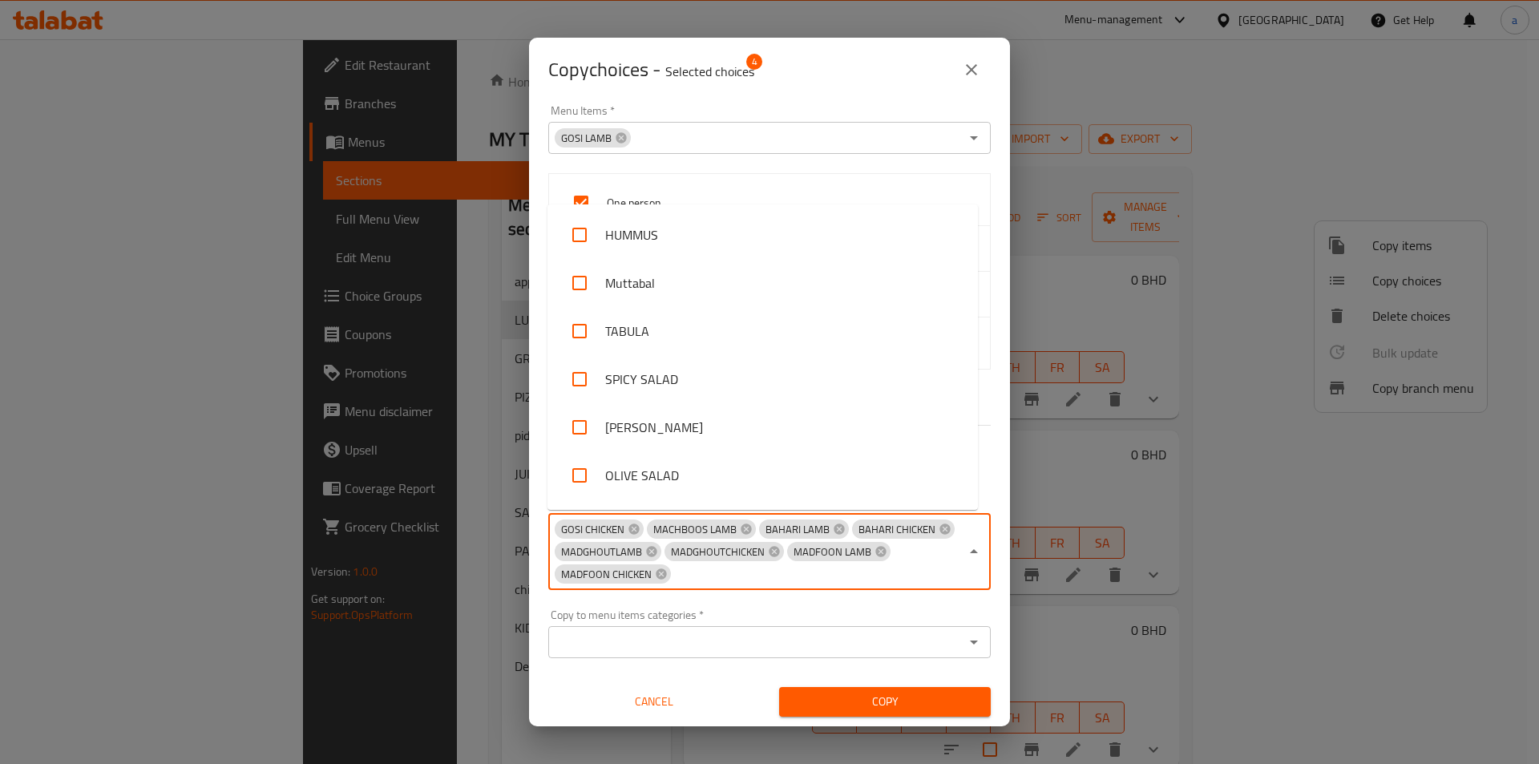
scroll to position [858, 0]
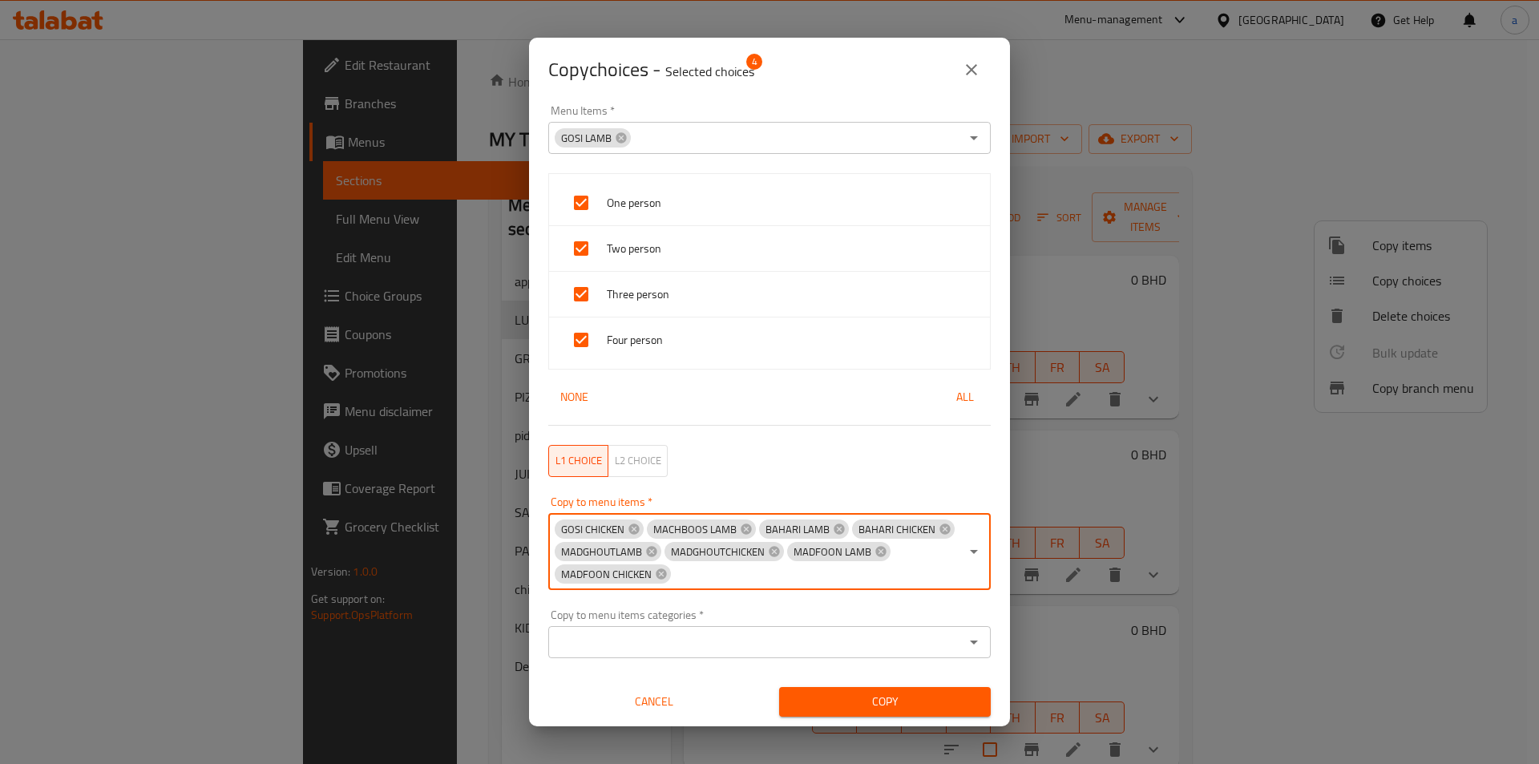
click at [885, 561] on div "GOSI CHICKEN MACHBOOS LAMB BAHARI LAMB BAHARI CHICKEN MADGHOUTLAMB MADGHOUTCHIC…" at bounding box center [769, 551] width 442 height 77
paste input "MANDI LAMB"
type input "MANDI LAMB"
click at [819, 617] on li "MANDI LAMB" at bounding box center [762, 623] width 430 height 48
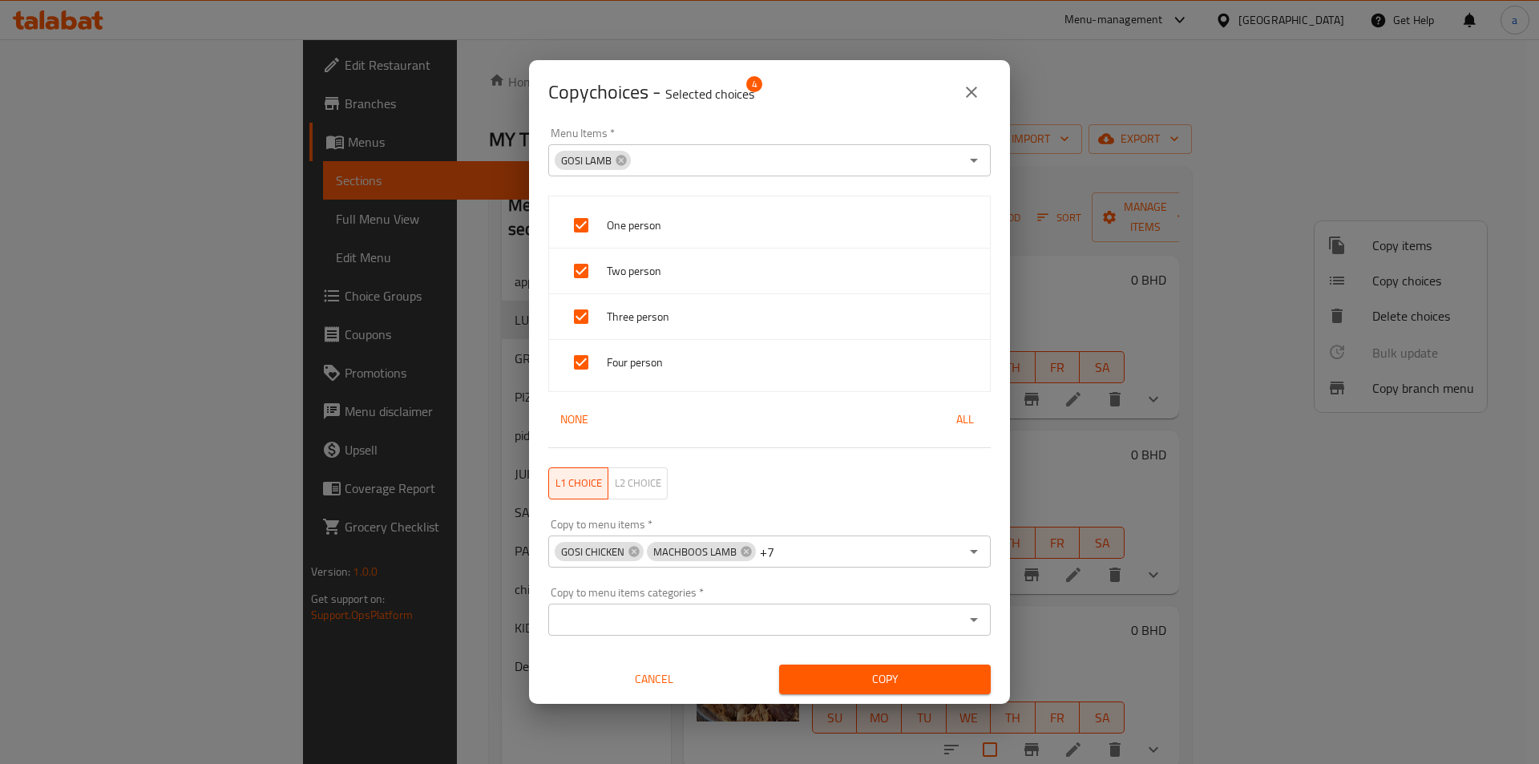
click at [917, 551] on div "GOSI CHICKEN MACHBOOS LAMB +7 Copy to menu items *" at bounding box center [769, 551] width 442 height 32
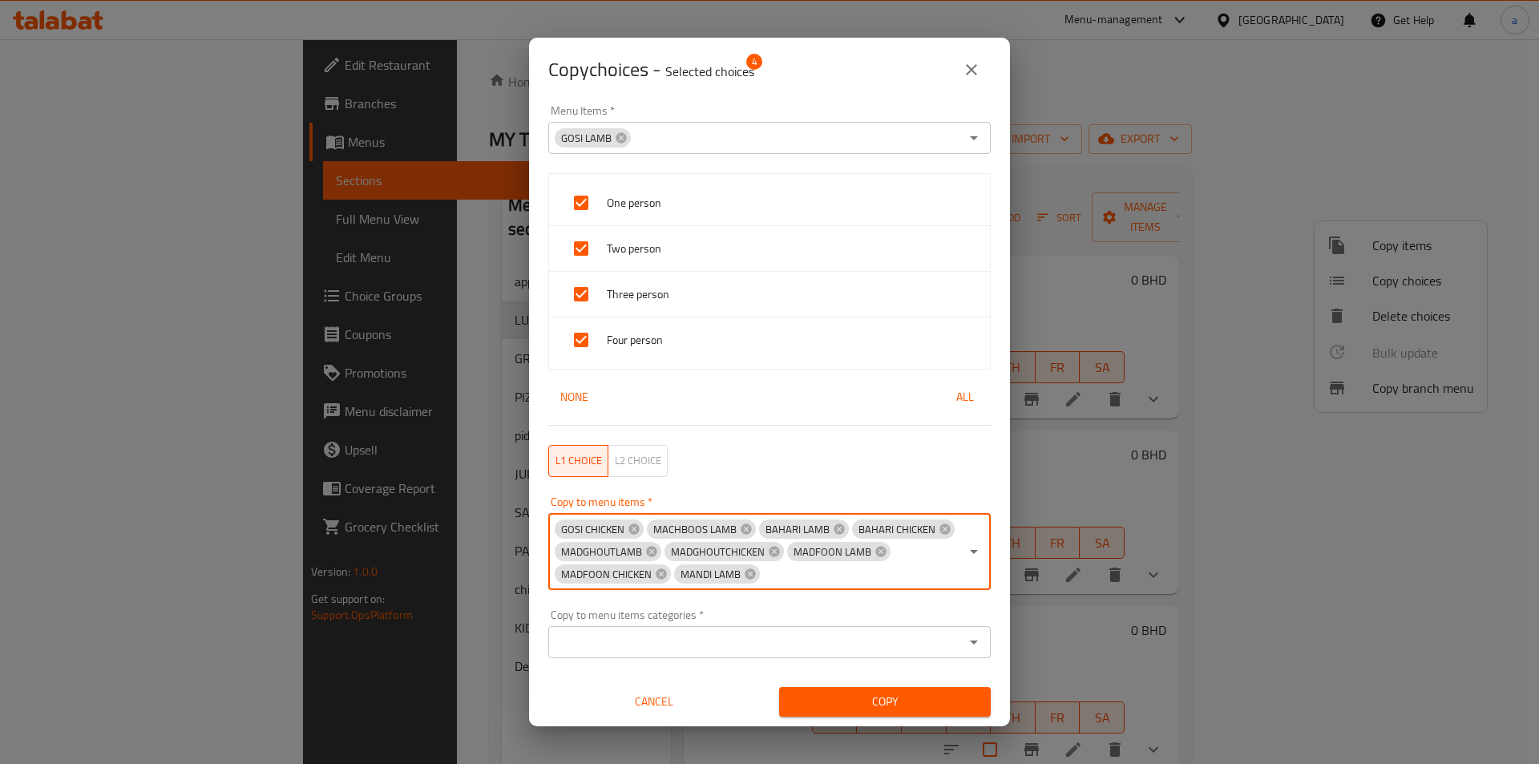
paste input "MANDI CHICKEN"
type input "MANDI CHICKEN"
click at [822, 631] on li "MANDI CHICKEN" at bounding box center [762, 623] width 430 height 48
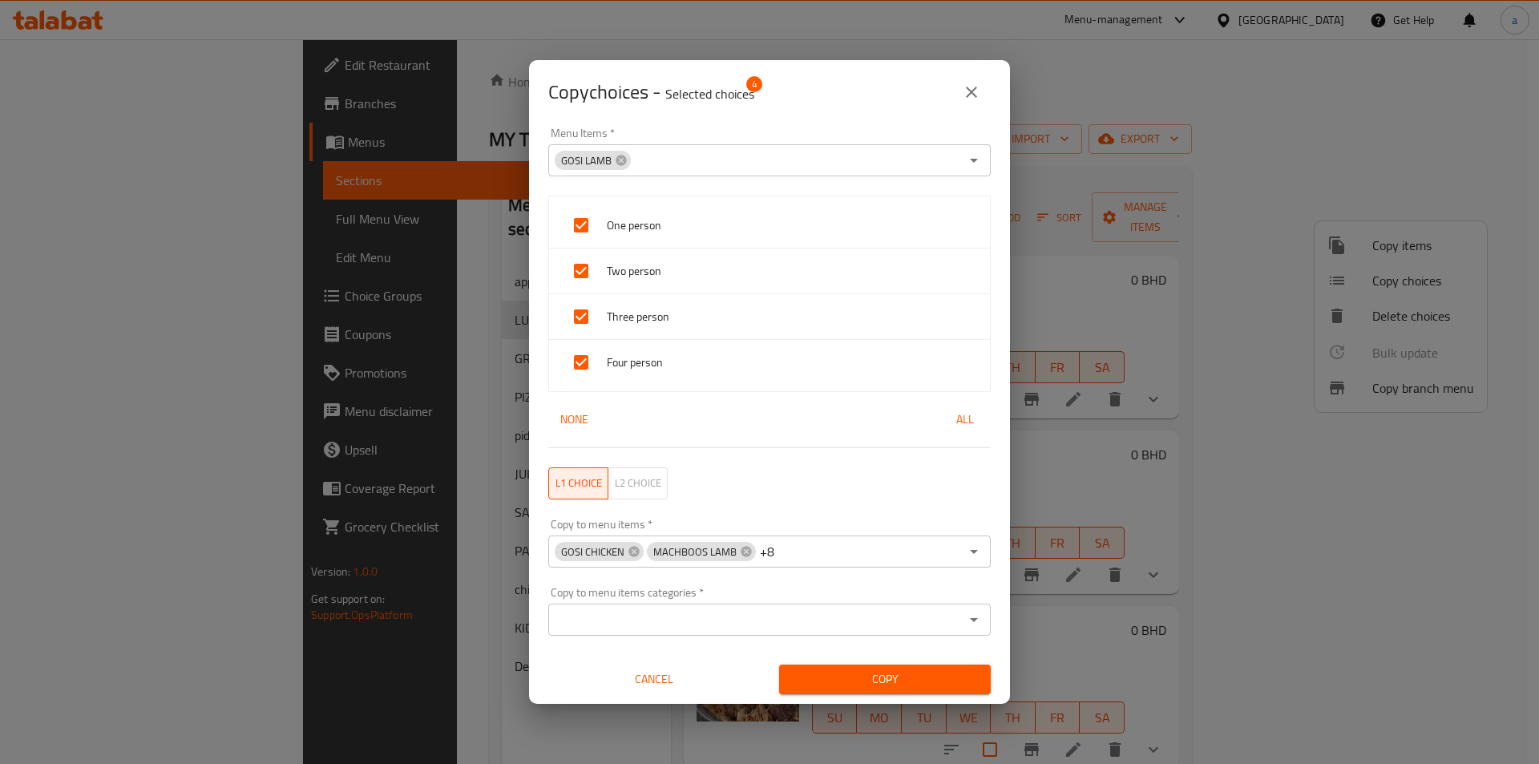
click at [879, 559] on div "GOSI CHICKEN MACHBOOS LAMB +8 Copy to menu items *" at bounding box center [769, 551] width 442 height 32
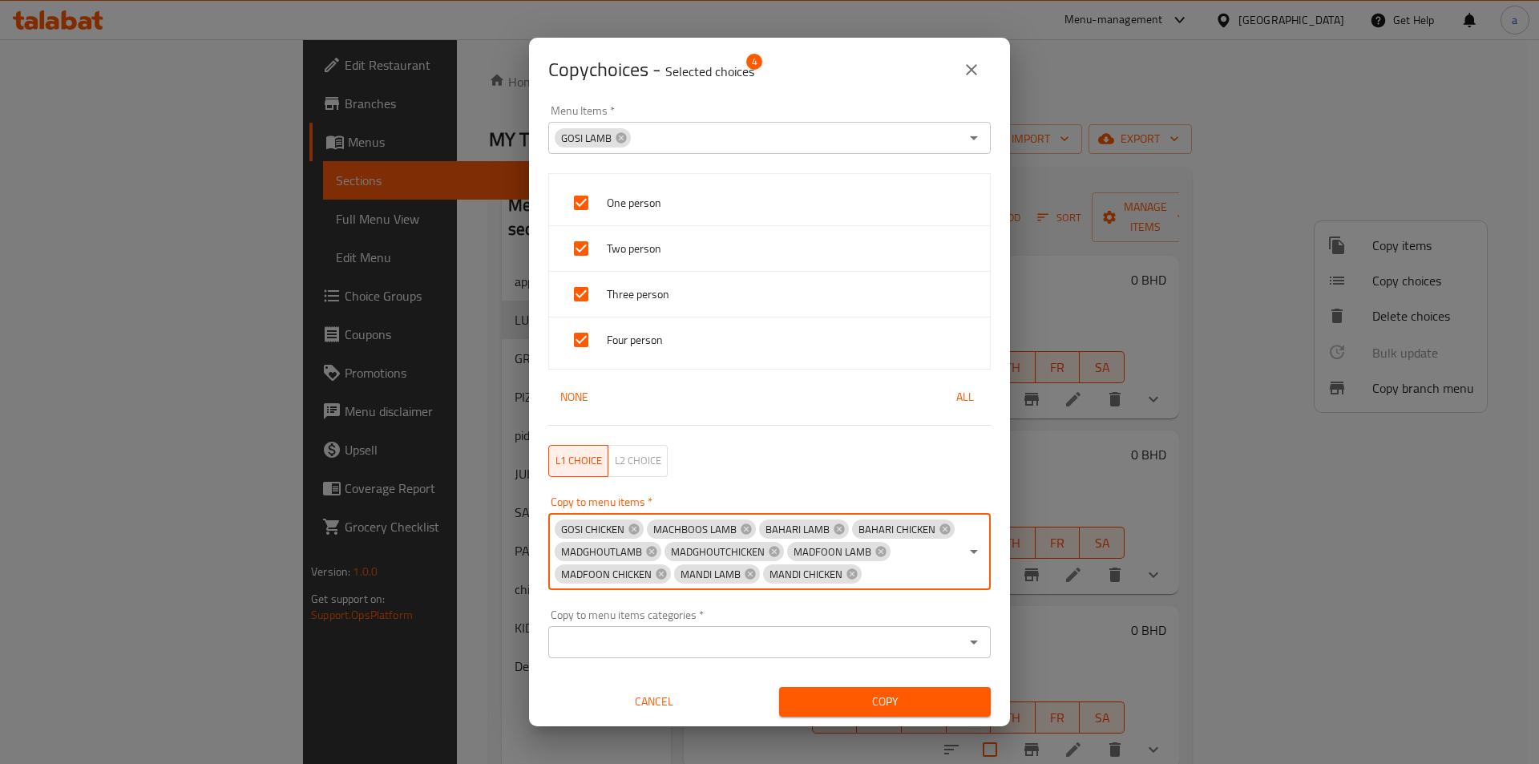
paste input "[PERSON_NAME]"
type input "[PERSON_NAME]"
click at [714, 643] on li "[PERSON_NAME]" at bounding box center [762, 635] width 430 height 48
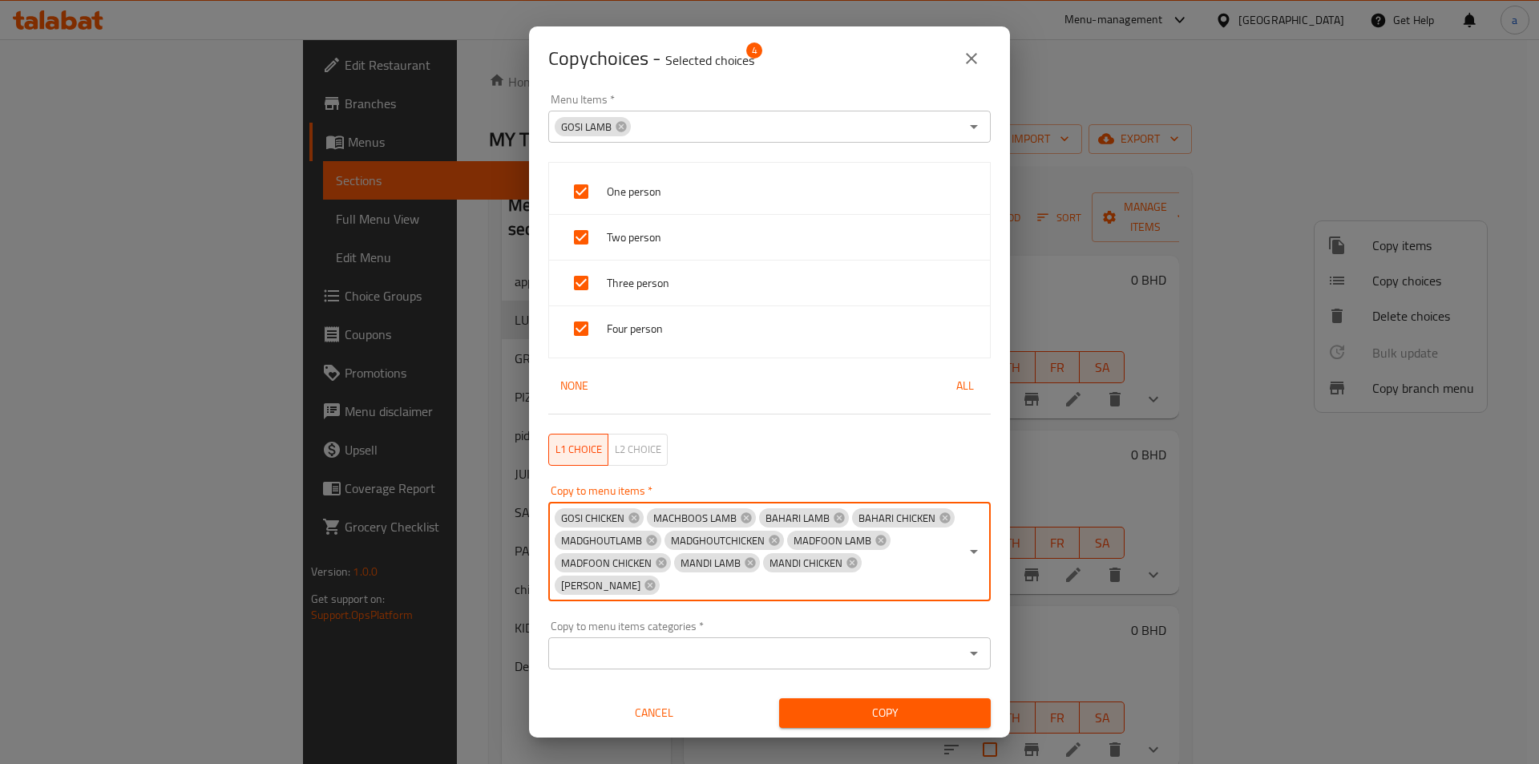
click at [902, 572] on div "GOSI CHICKEN MACHBOOS LAMB BAHARI LAMB BAHARI CHICKEN MADGHOUTLAMB MADGHOUTCHIC…" at bounding box center [769, 551] width 442 height 99
paste input "baryani Chicken"
type input "baryani Chicken"
click at [837, 626] on li "baryani Chicken" at bounding box center [762, 635] width 430 height 48
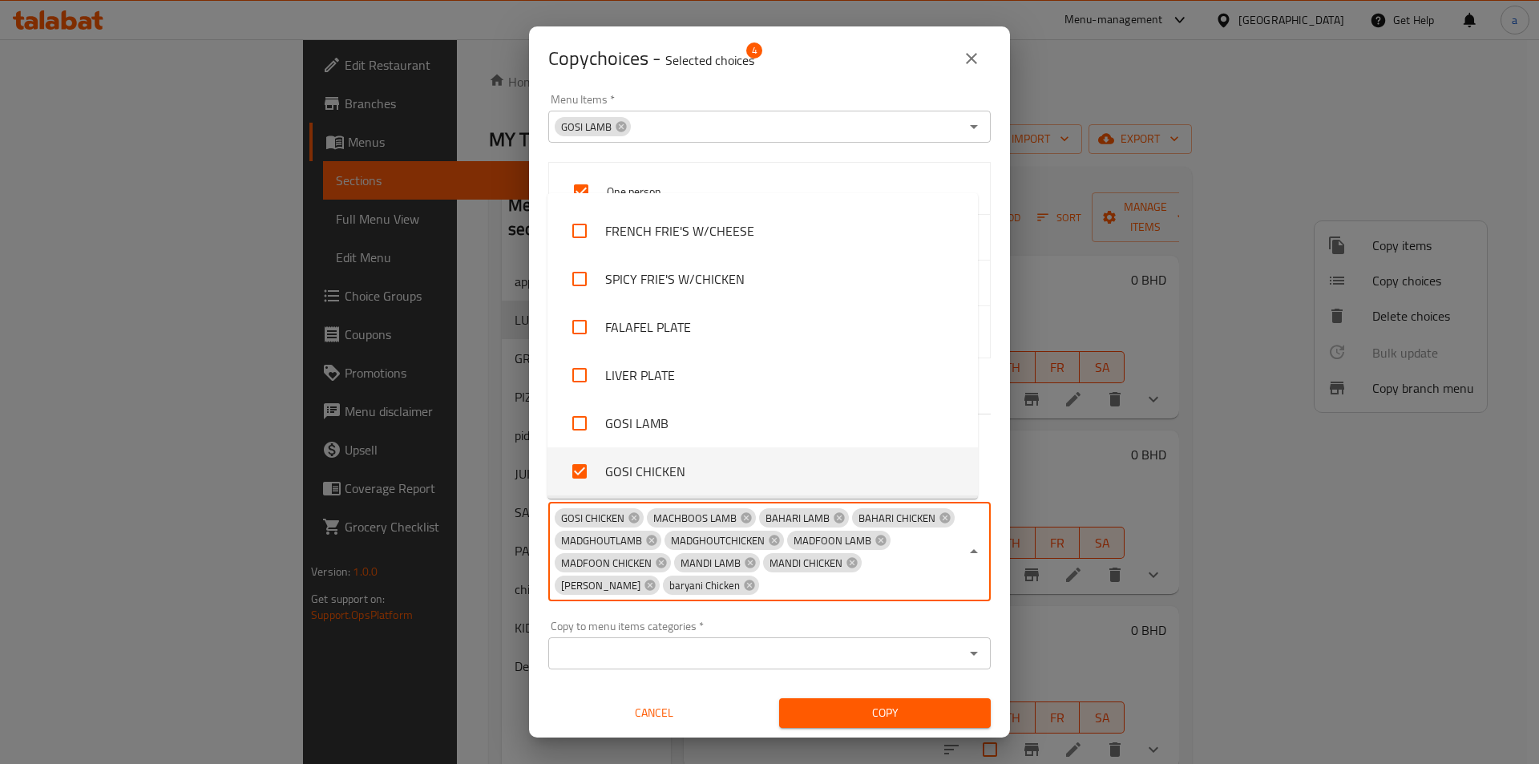
click at [809, 627] on div "Copy to menu items categories   * Copy to menu items categories *" at bounding box center [769, 644] width 442 height 49
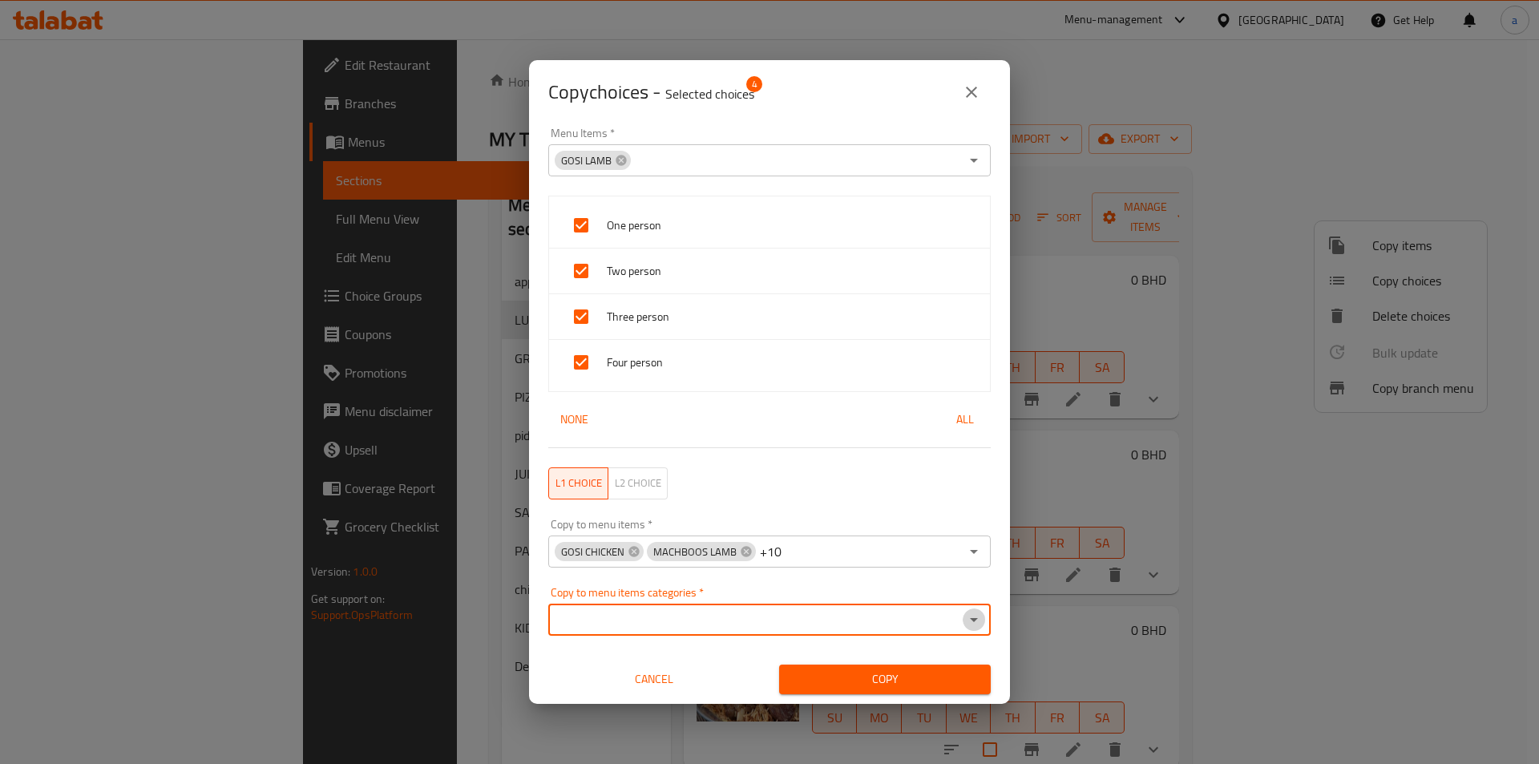
click at [964, 617] on icon "Open" at bounding box center [973, 619] width 19 height 19
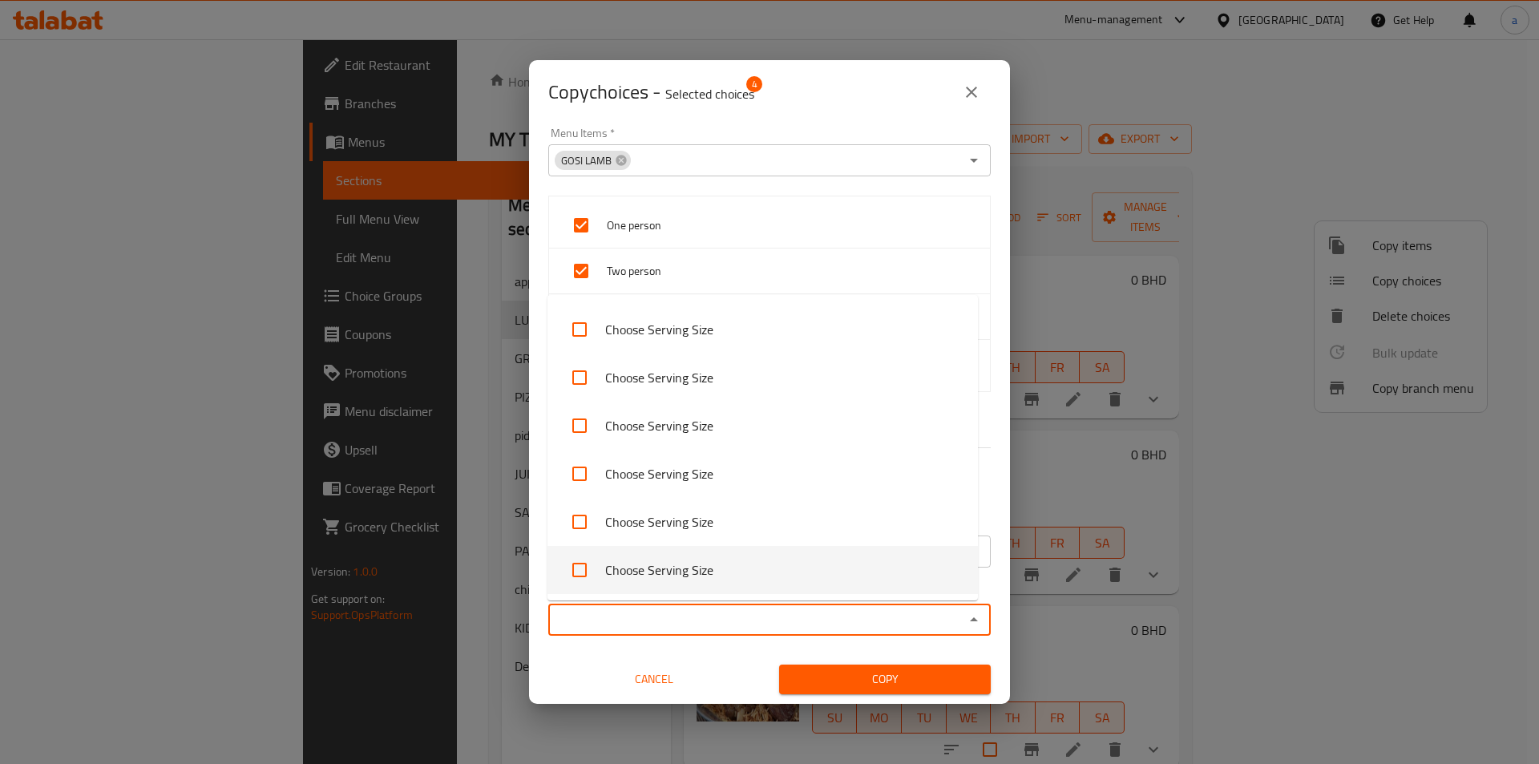
scroll to position [0, 0]
click at [970, 618] on icon "Close" at bounding box center [974, 619] width 8 height 4
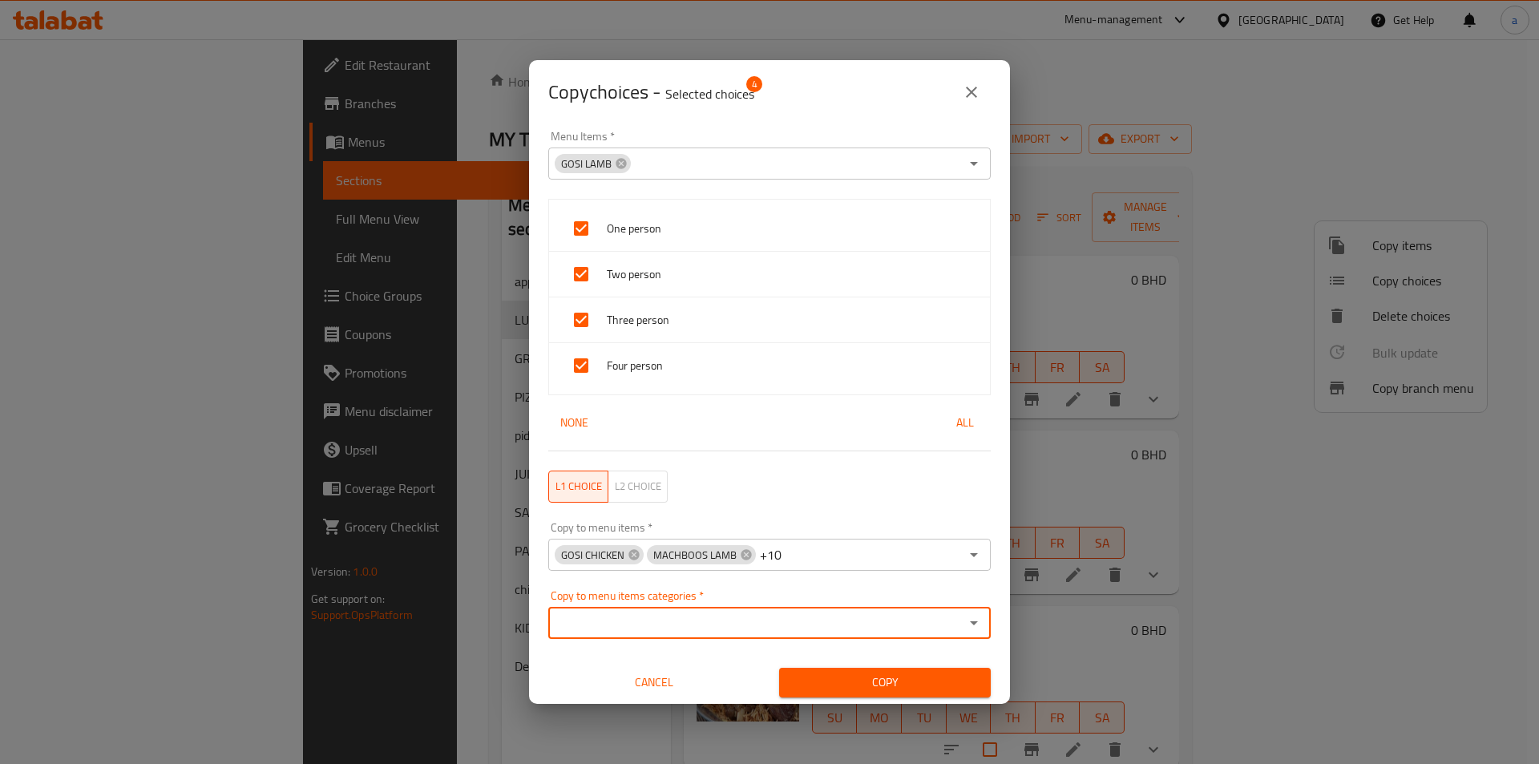
scroll to position [3, 0]
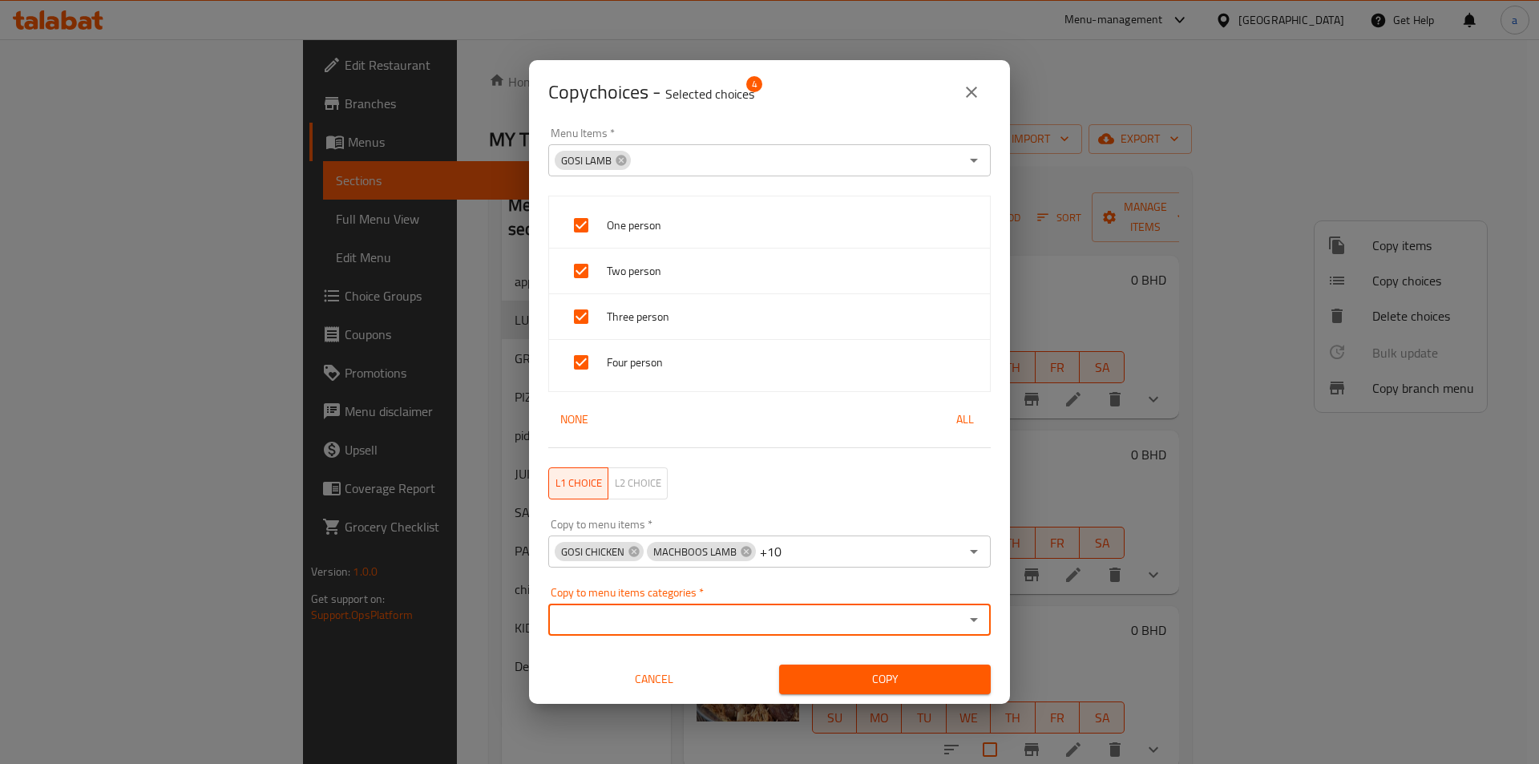
click at [964, 615] on icon "Open" at bounding box center [973, 619] width 19 height 19
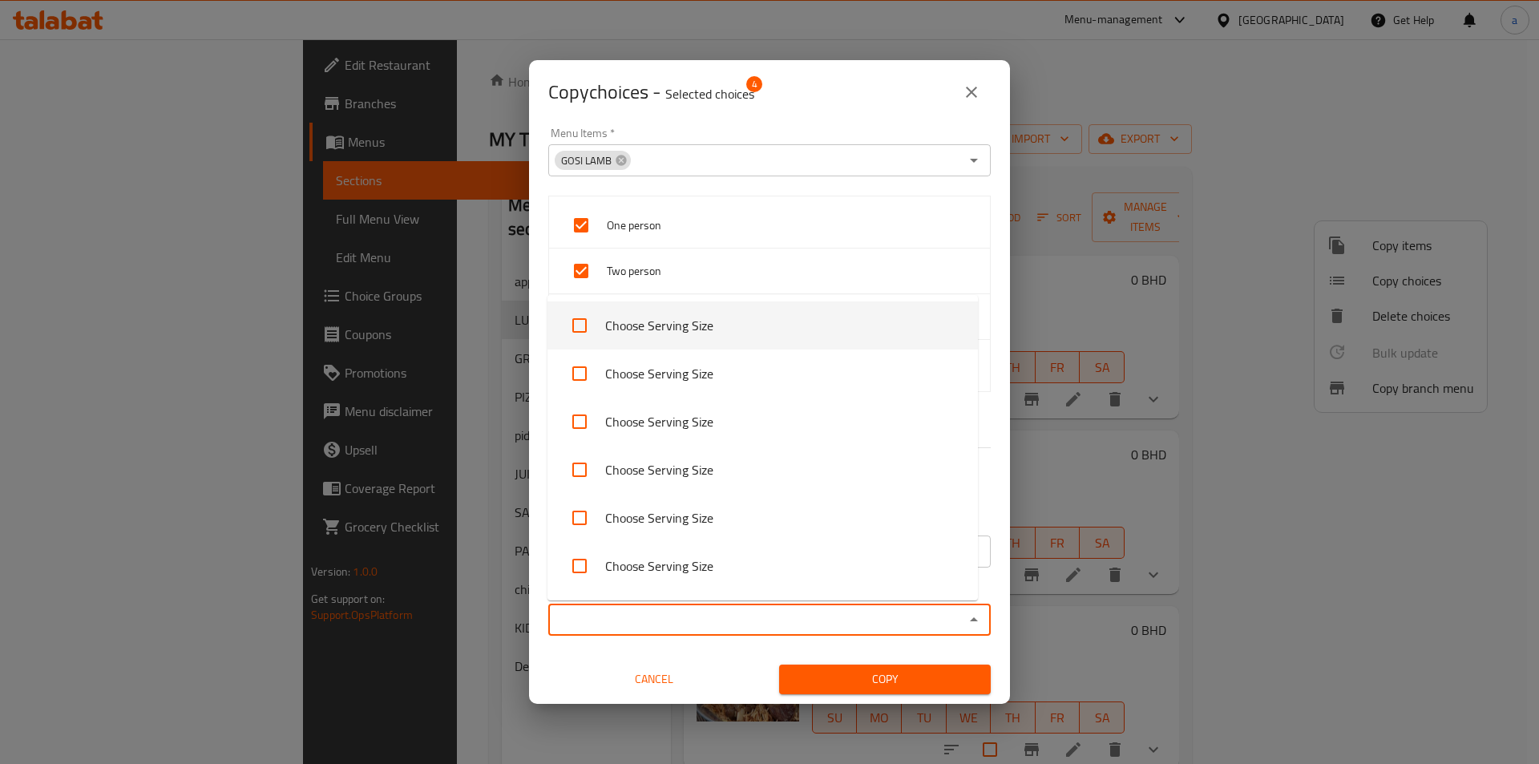
click at [760, 329] on li "Choose Serving Size" at bounding box center [762, 325] width 430 height 48
checkbox input "true"
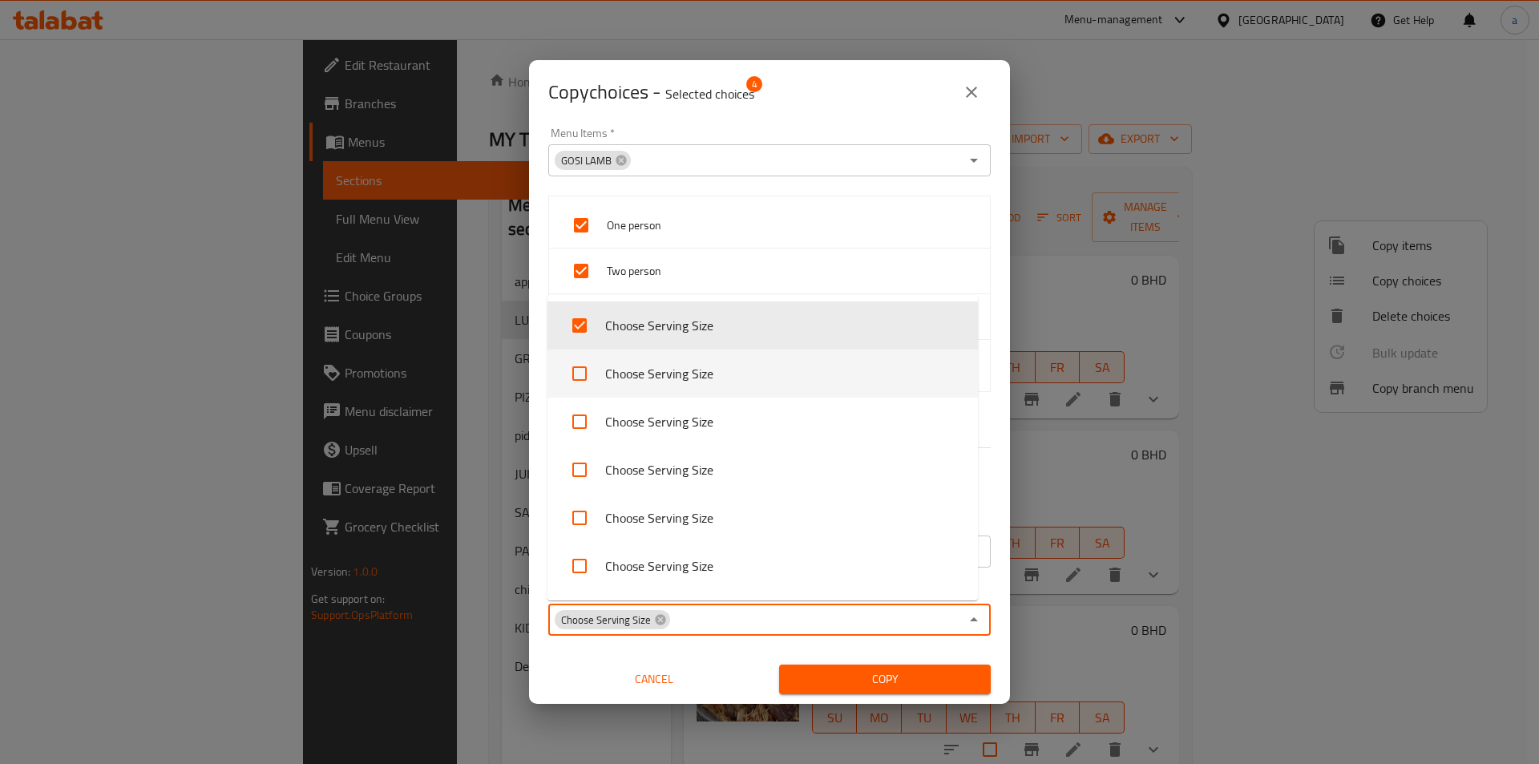
click at [766, 375] on li "Choose Serving Size" at bounding box center [762, 373] width 430 height 48
checkbox input "true"
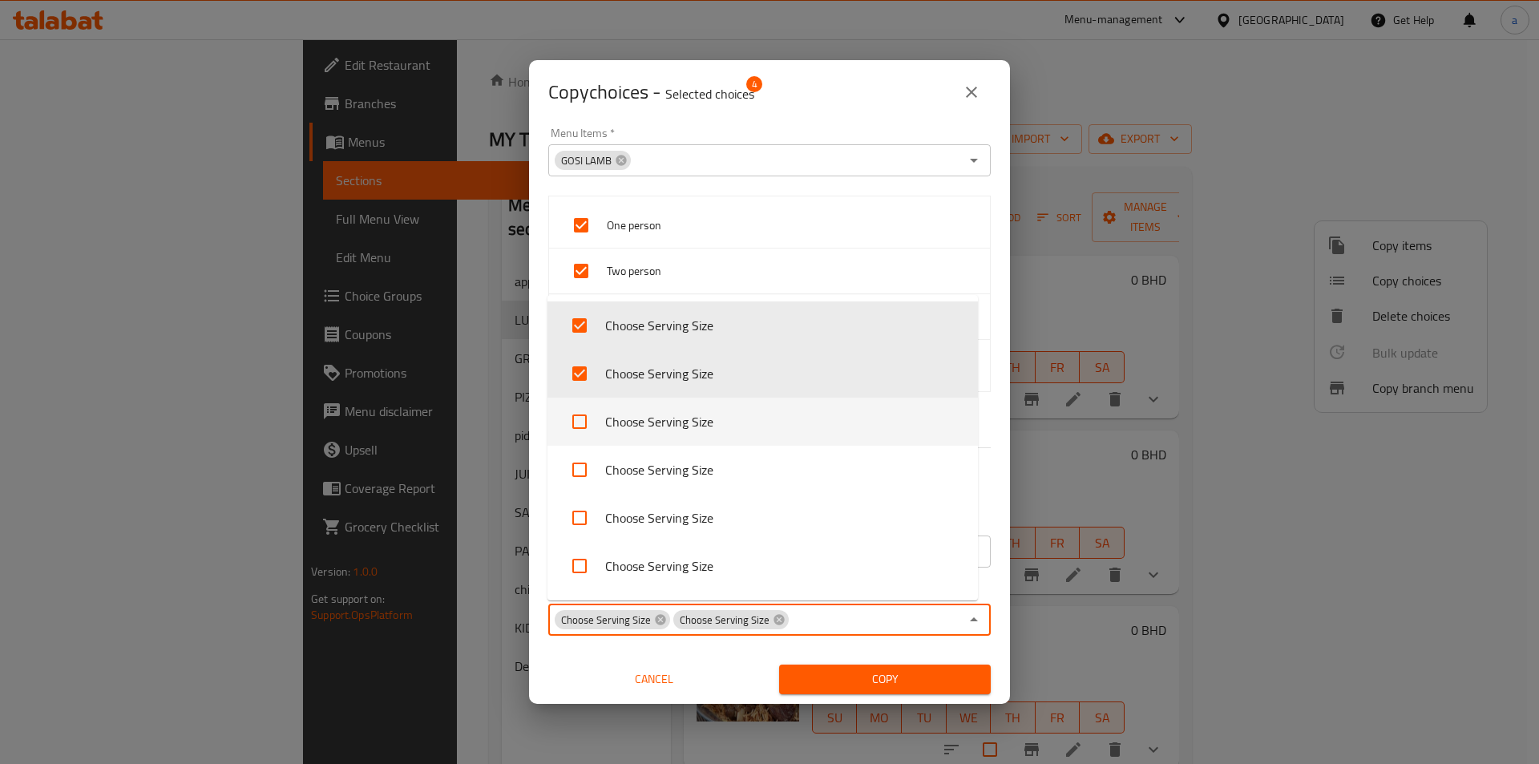
click at [773, 412] on li "Choose Serving Size" at bounding box center [762, 421] width 430 height 48
checkbox input "true"
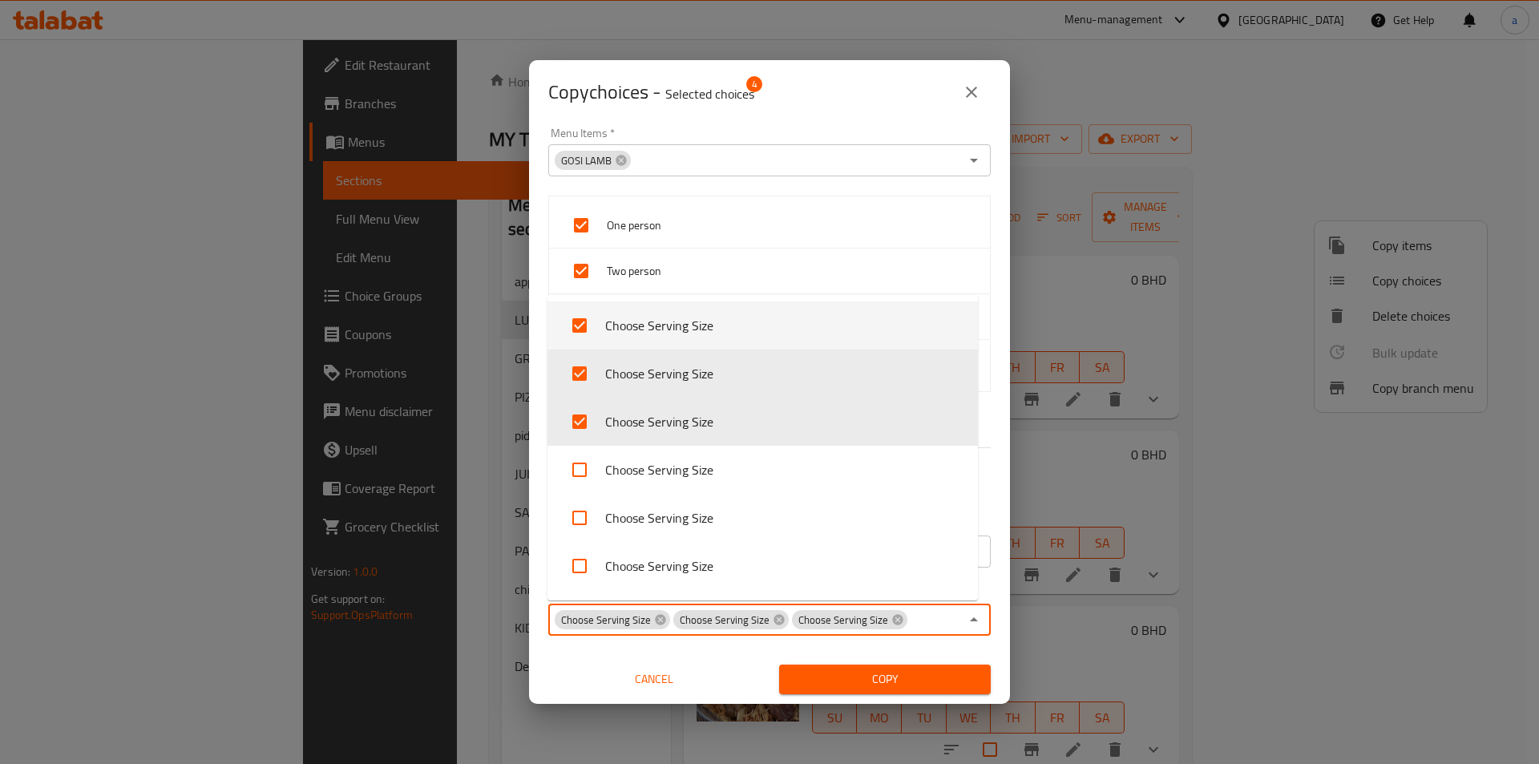
click at [773, 470] on li "Choose Serving Size" at bounding box center [762, 470] width 430 height 48
checkbox input "true"
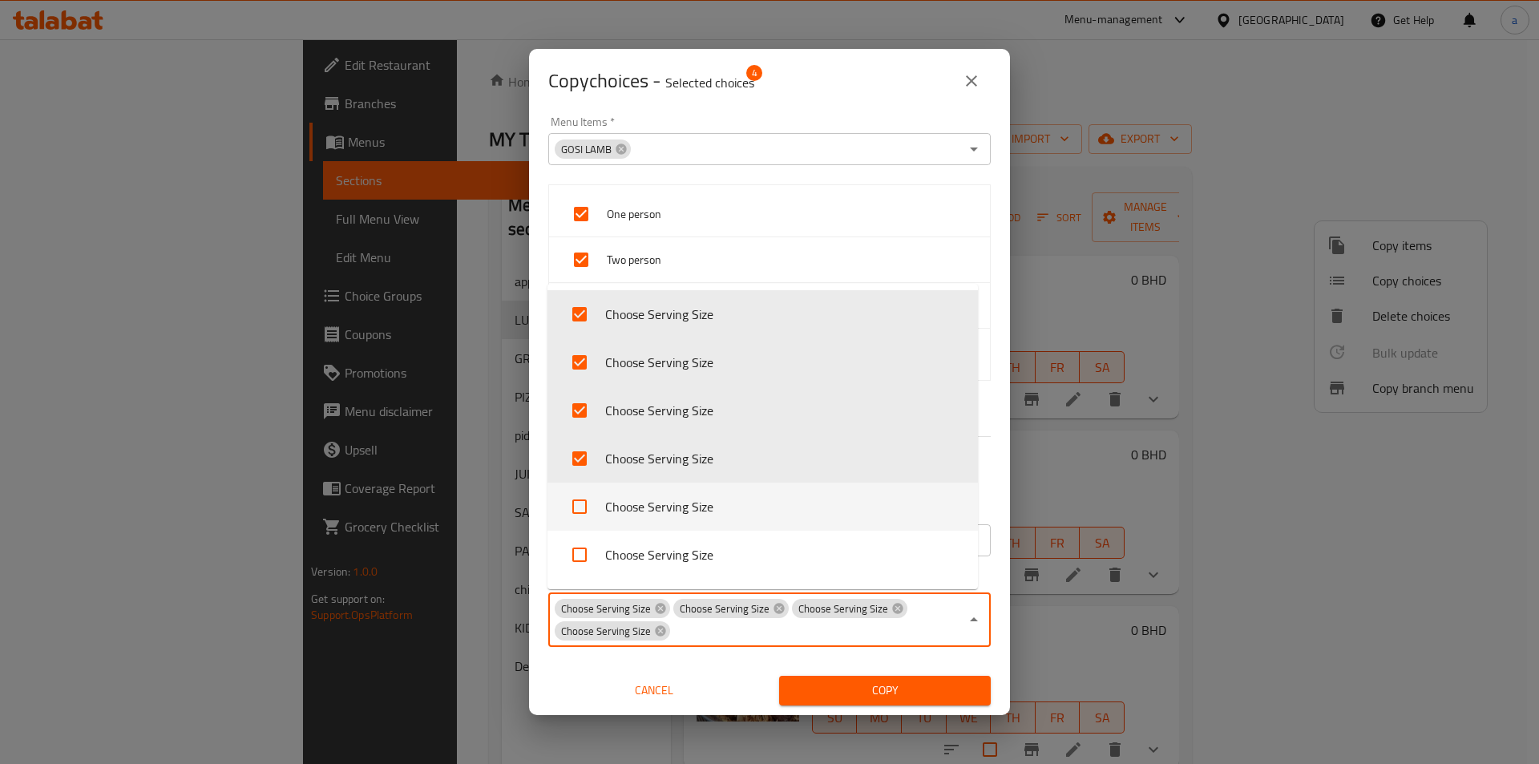
click at [780, 501] on li "Choose Serving Size" at bounding box center [762, 506] width 430 height 48
checkbox input "true"
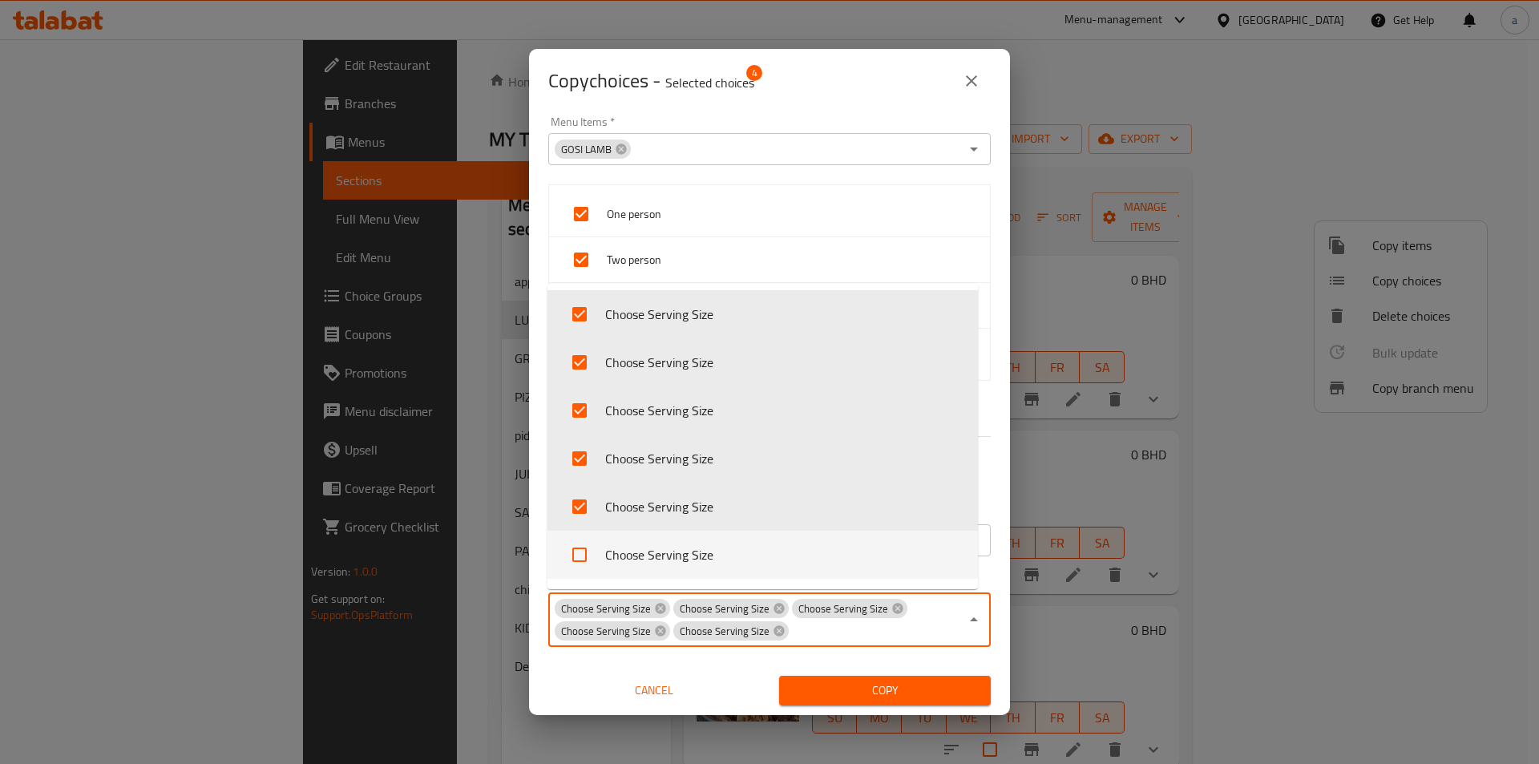
click at [788, 536] on li "Choose Serving Size" at bounding box center [762, 554] width 430 height 48
checkbox input "true"
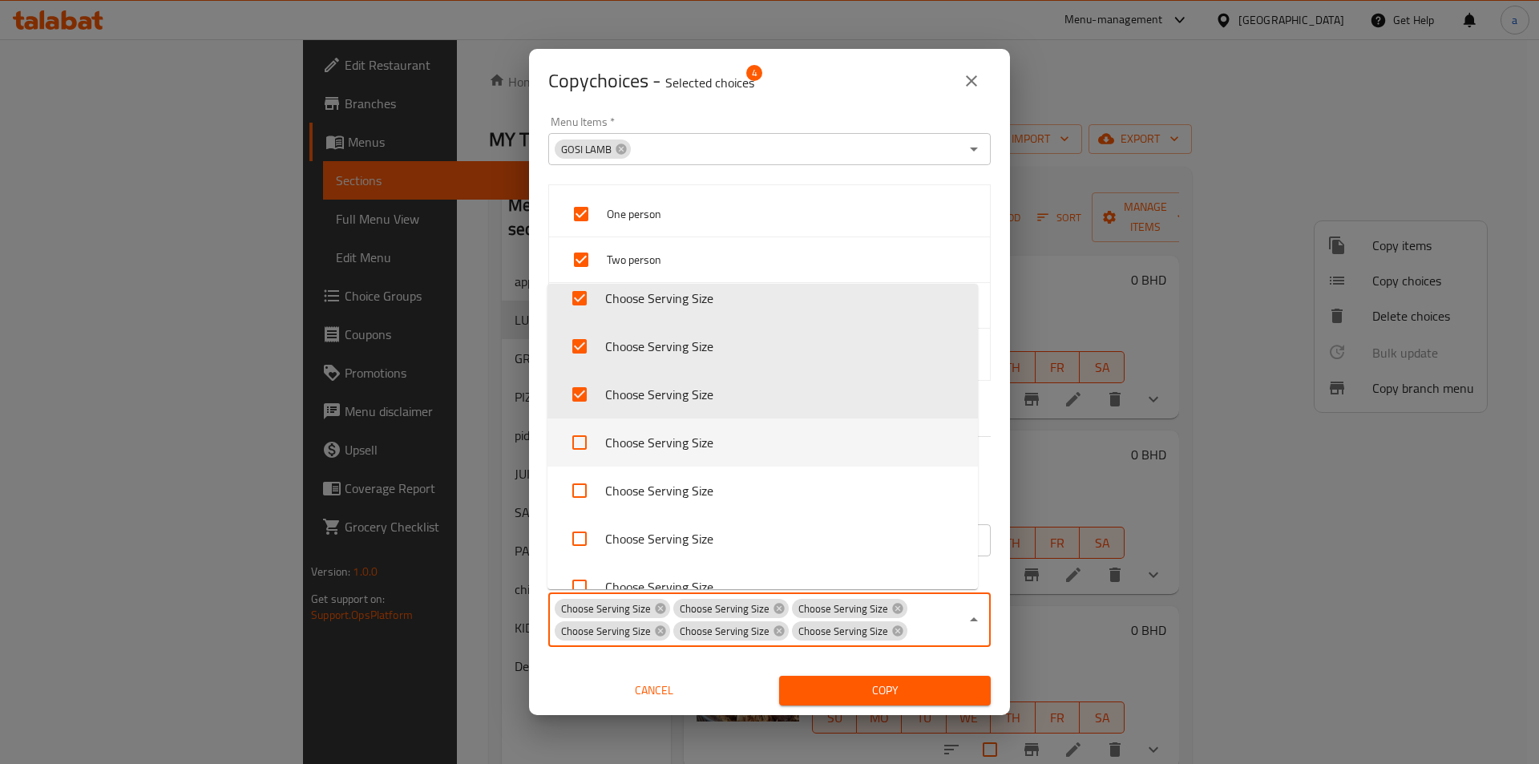
drag, startPoint x: 729, startPoint y: 444, endPoint x: 752, endPoint y: 491, distance: 52.7
click at [730, 443] on li "Choose Serving Size" at bounding box center [762, 442] width 430 height 48
checkbox input "true"
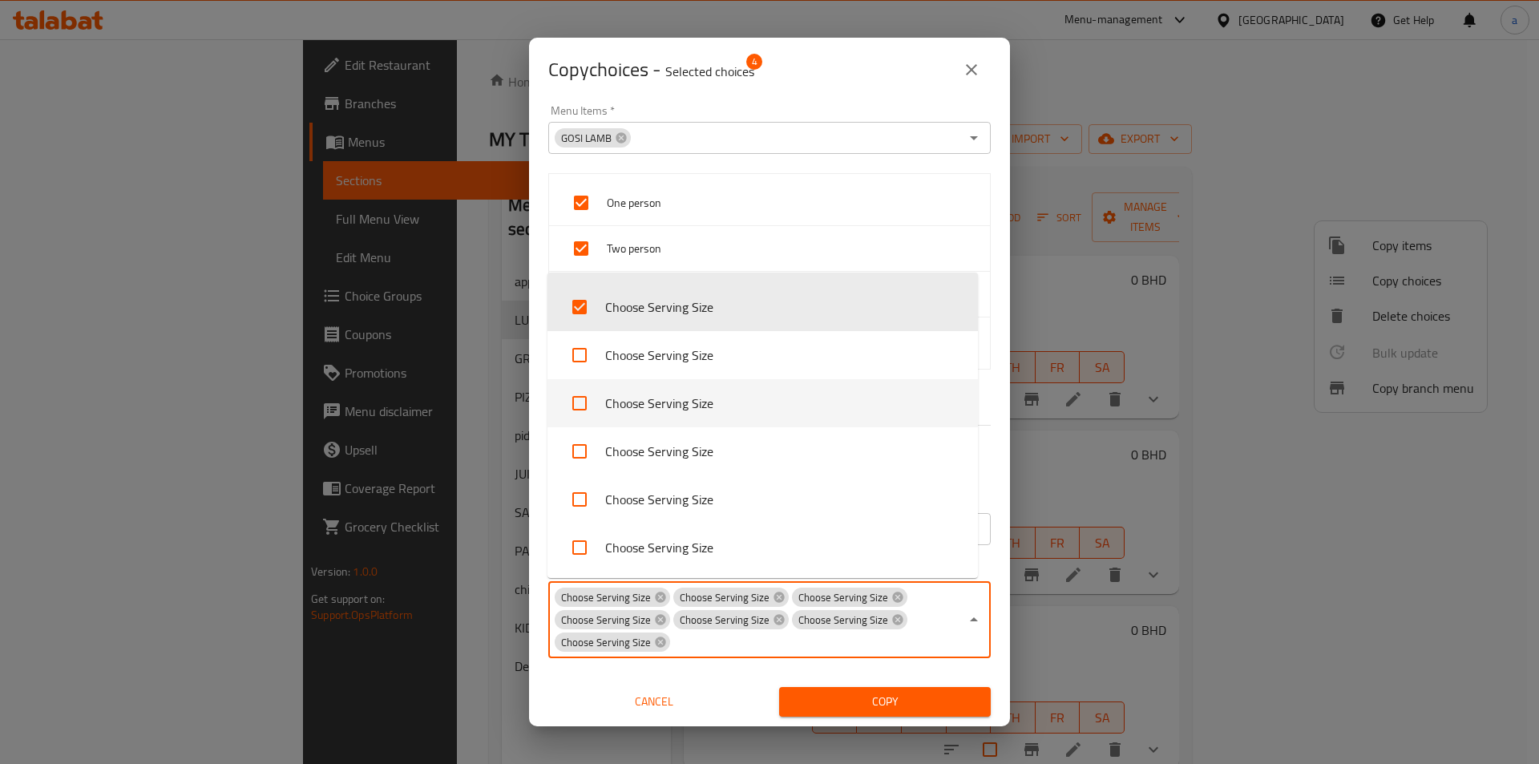
click at [721, 384] on li "Choose Serving Size" at bounding box center [762, 403] width 430 height 48
checkbox input "true"
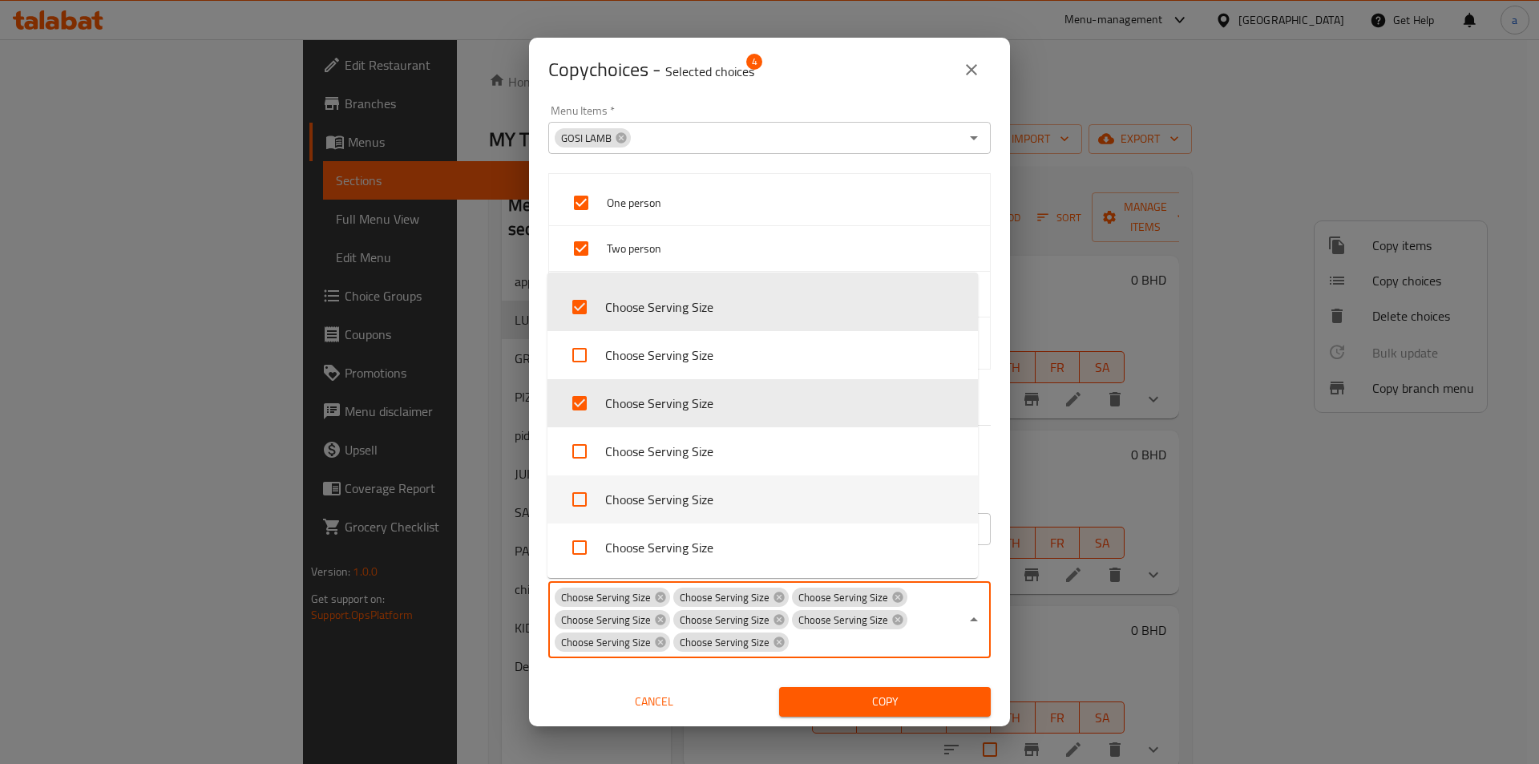
click at [724, 536] on li "Choose Serving Size" at bounding box center [762, 547] width 430 height 48
checkbox input "true"
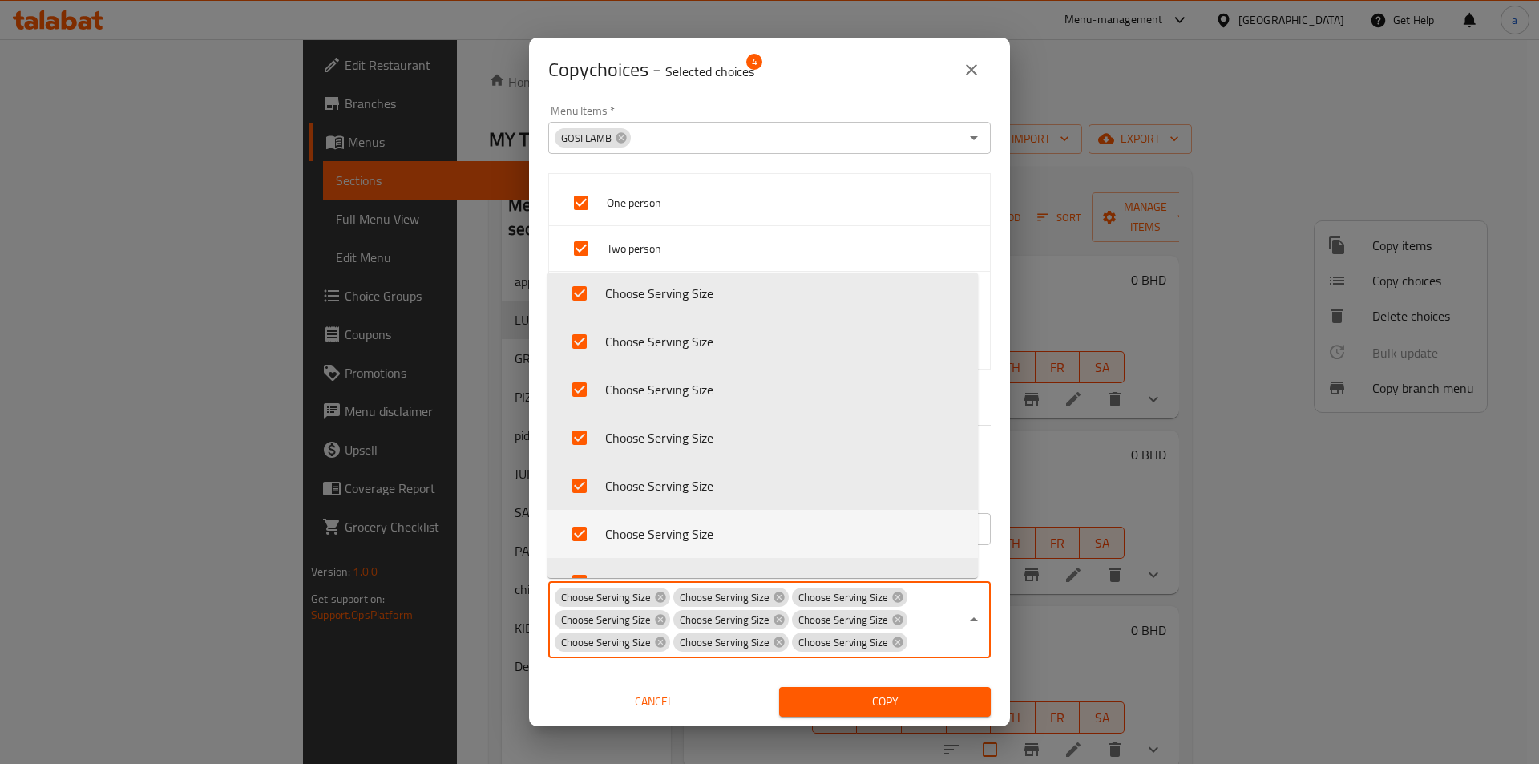
scroll to position [284, 0]
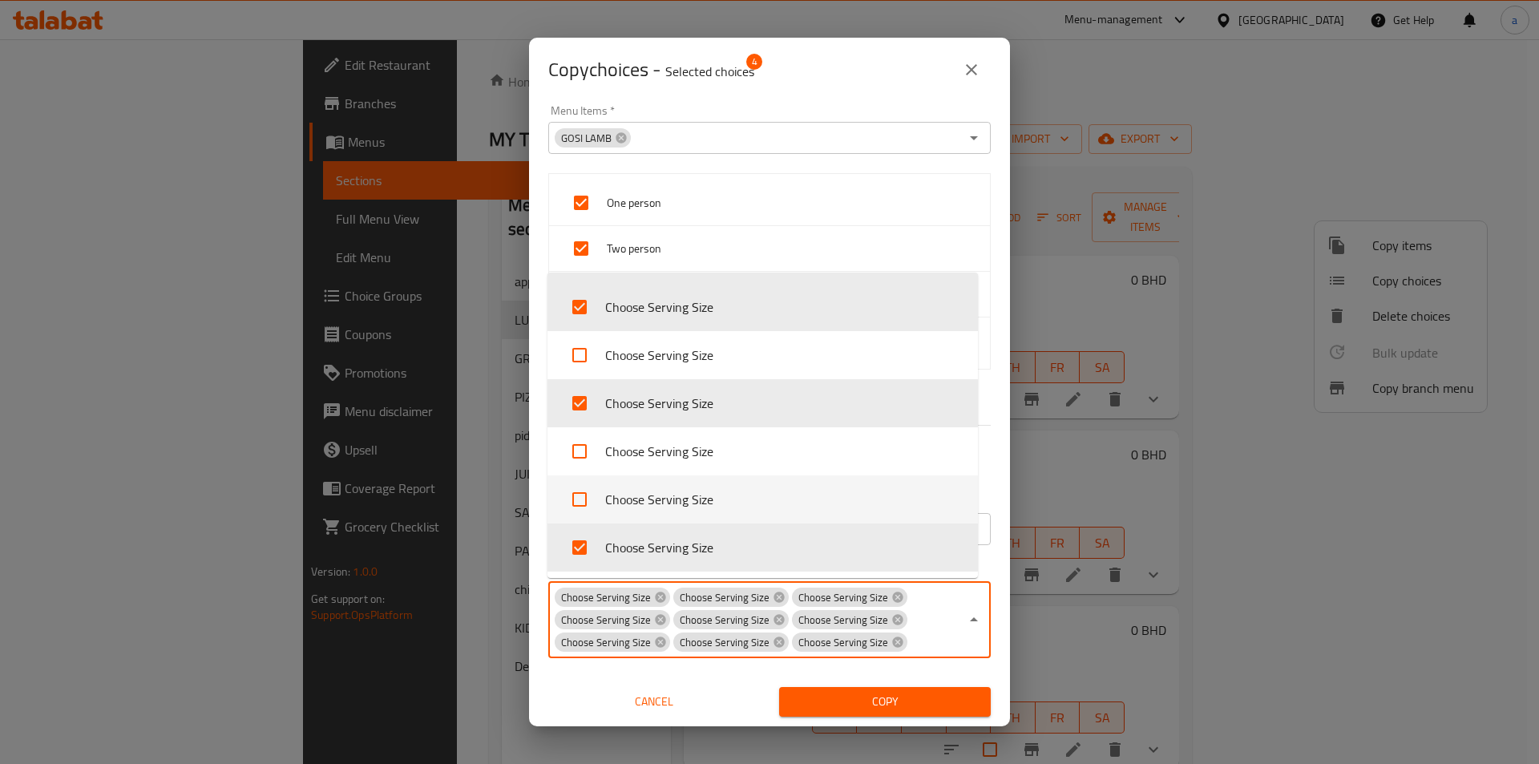
click at [716, 506] on li "Choose Serving Size" at bounding box center [762, 499] width 430 height 48
checkbox input "true"
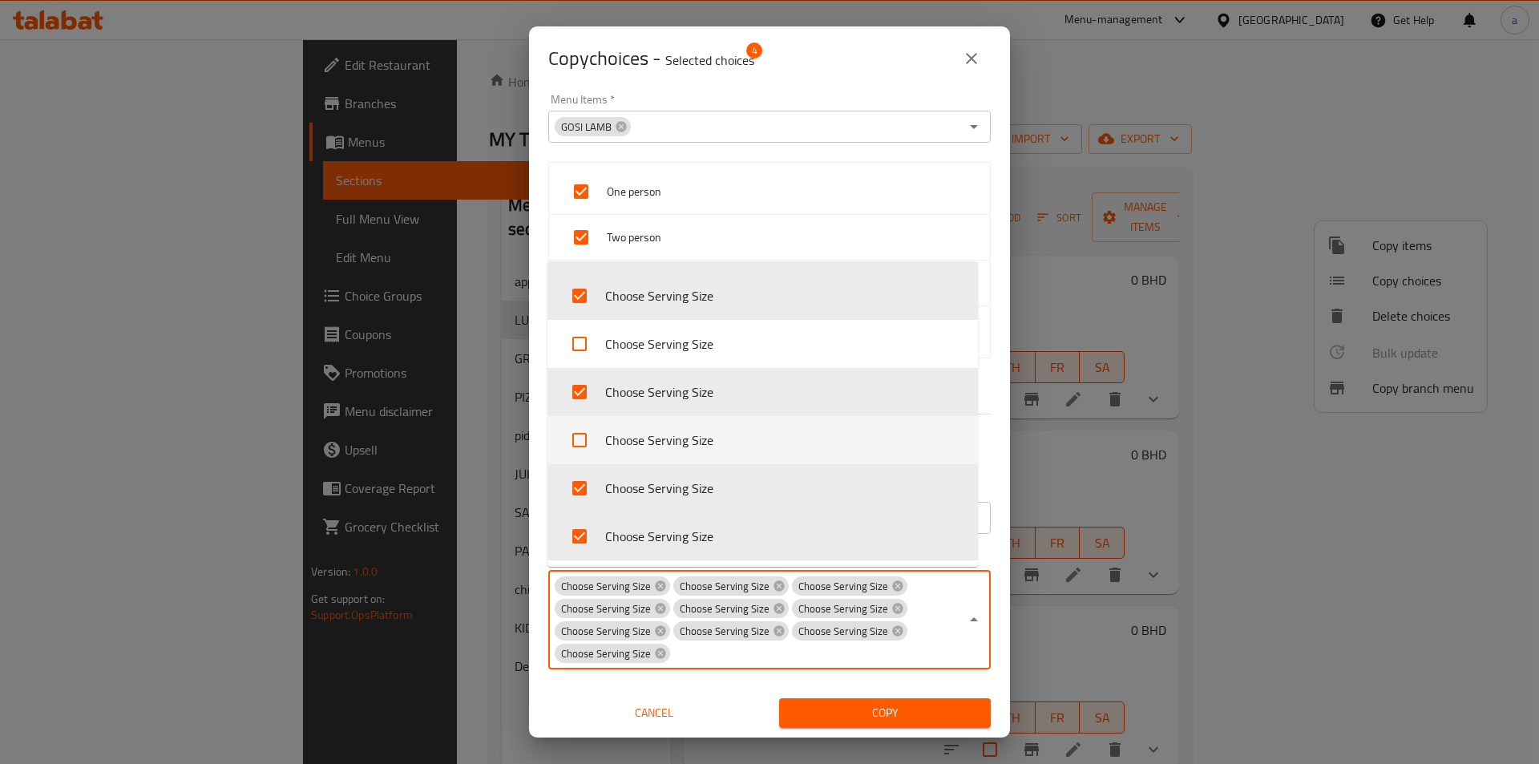
click at [696, 444] on li "Choose Serving Size" at bounding box center [762, 440] width 430 height 48
checkbox input "true"
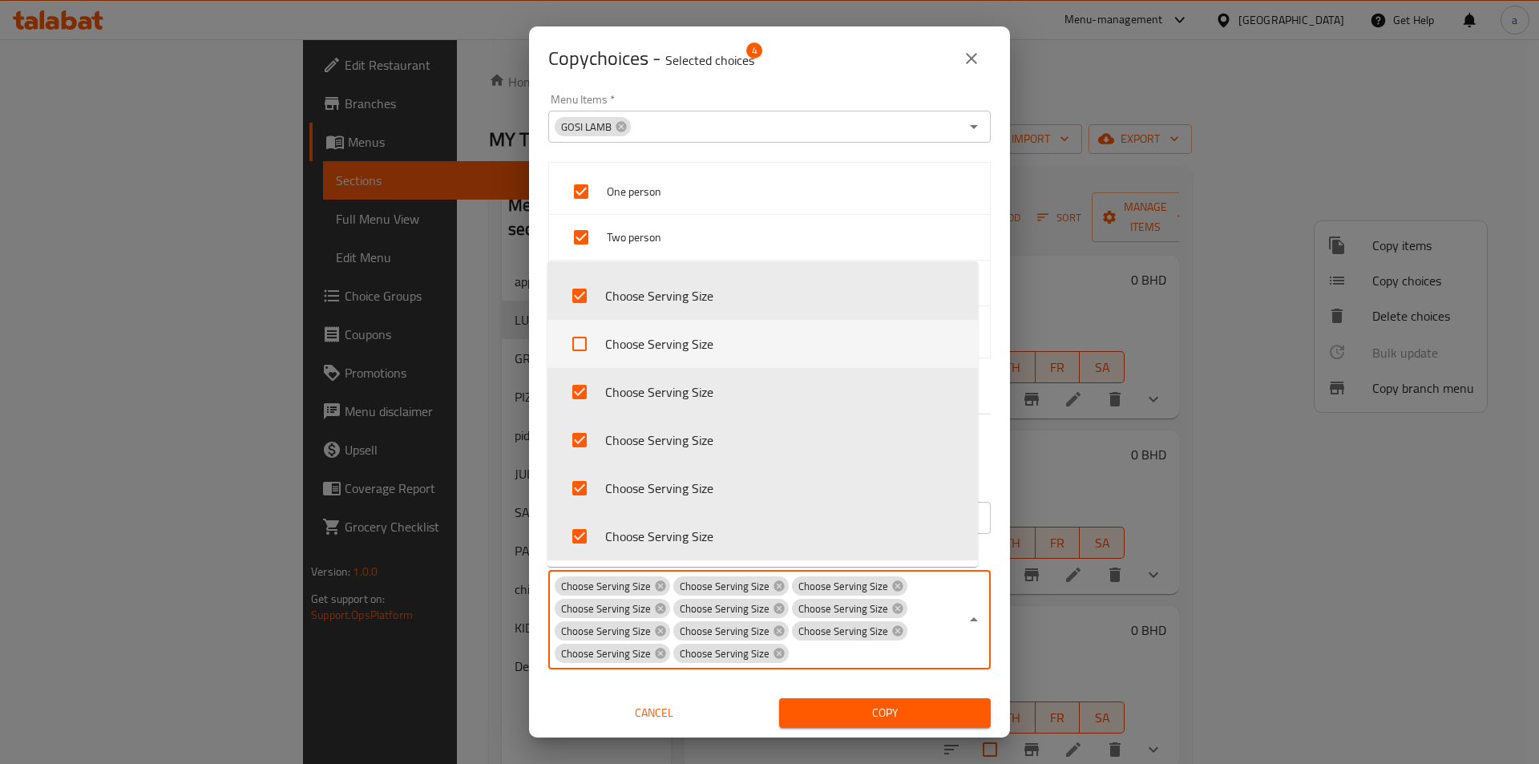
click at [696, 336] on li "Choose Serving Size" at bounding box center [762, 344] width 430 height 48
checkbox input "true"
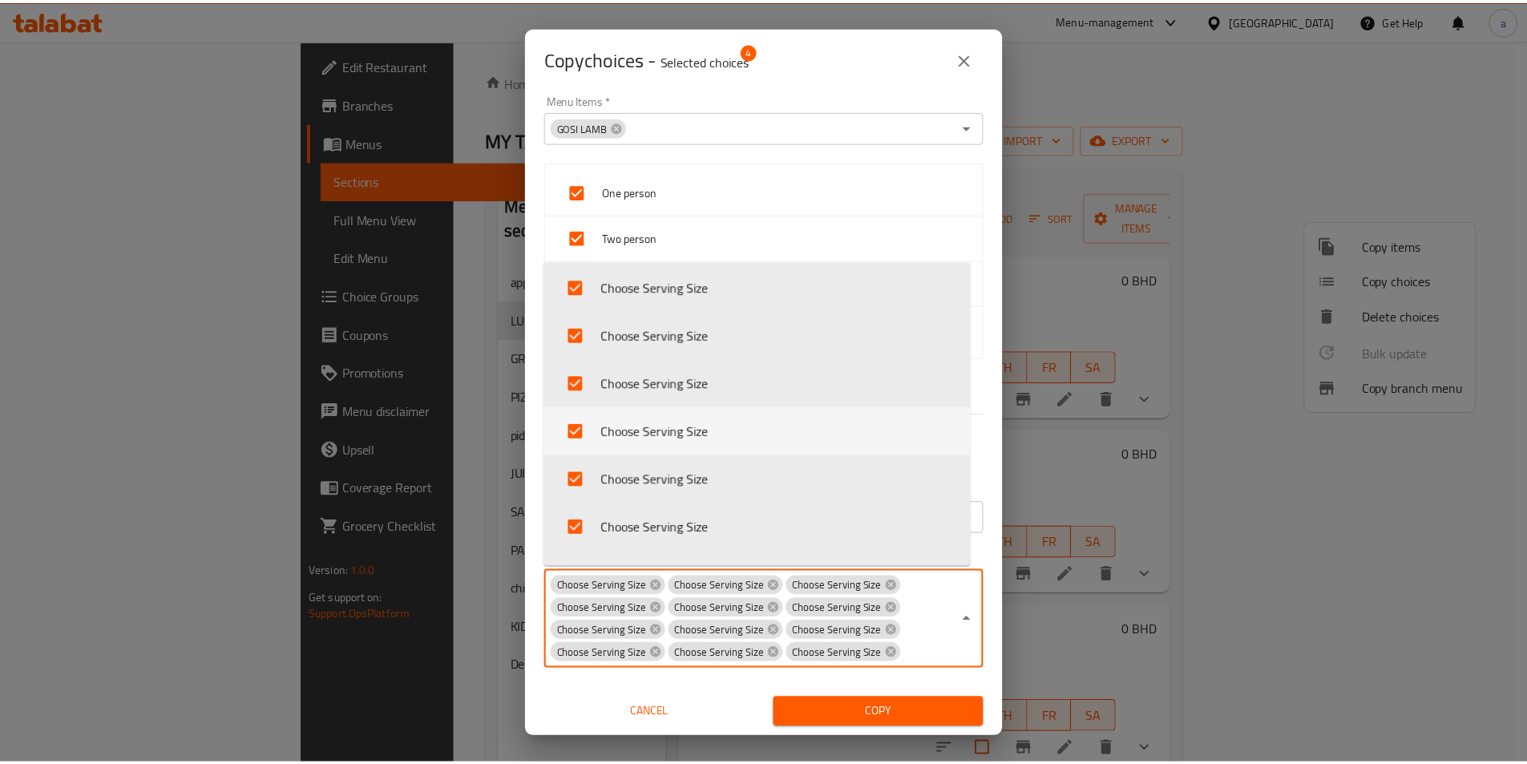
scroll to position [250, 0]
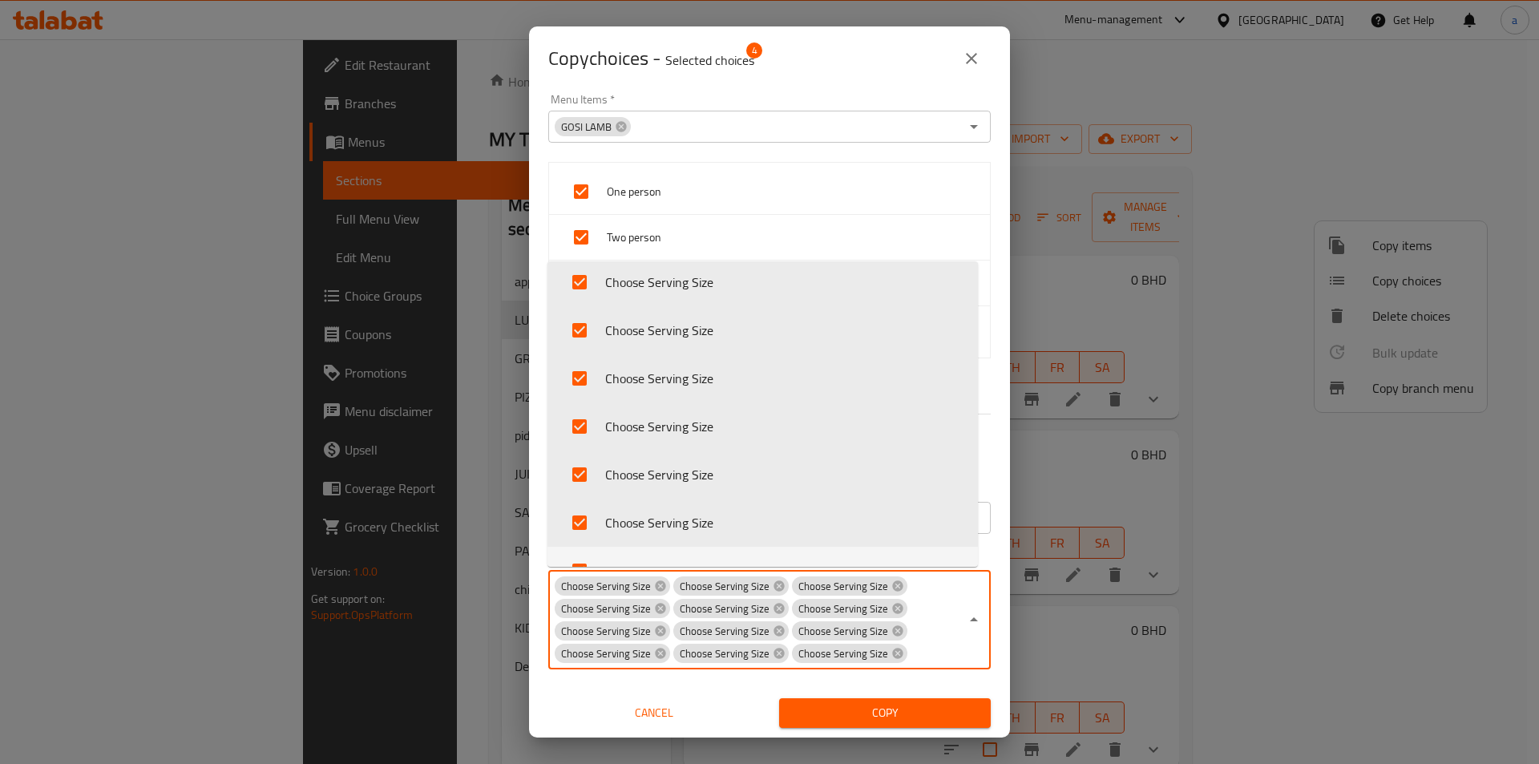
click at [992, 560] on div "Menu Items   * GOSI LAMB Menu Items * One person Two person Three person Four p…" at bounding box center [769, 414] width 481 height 647
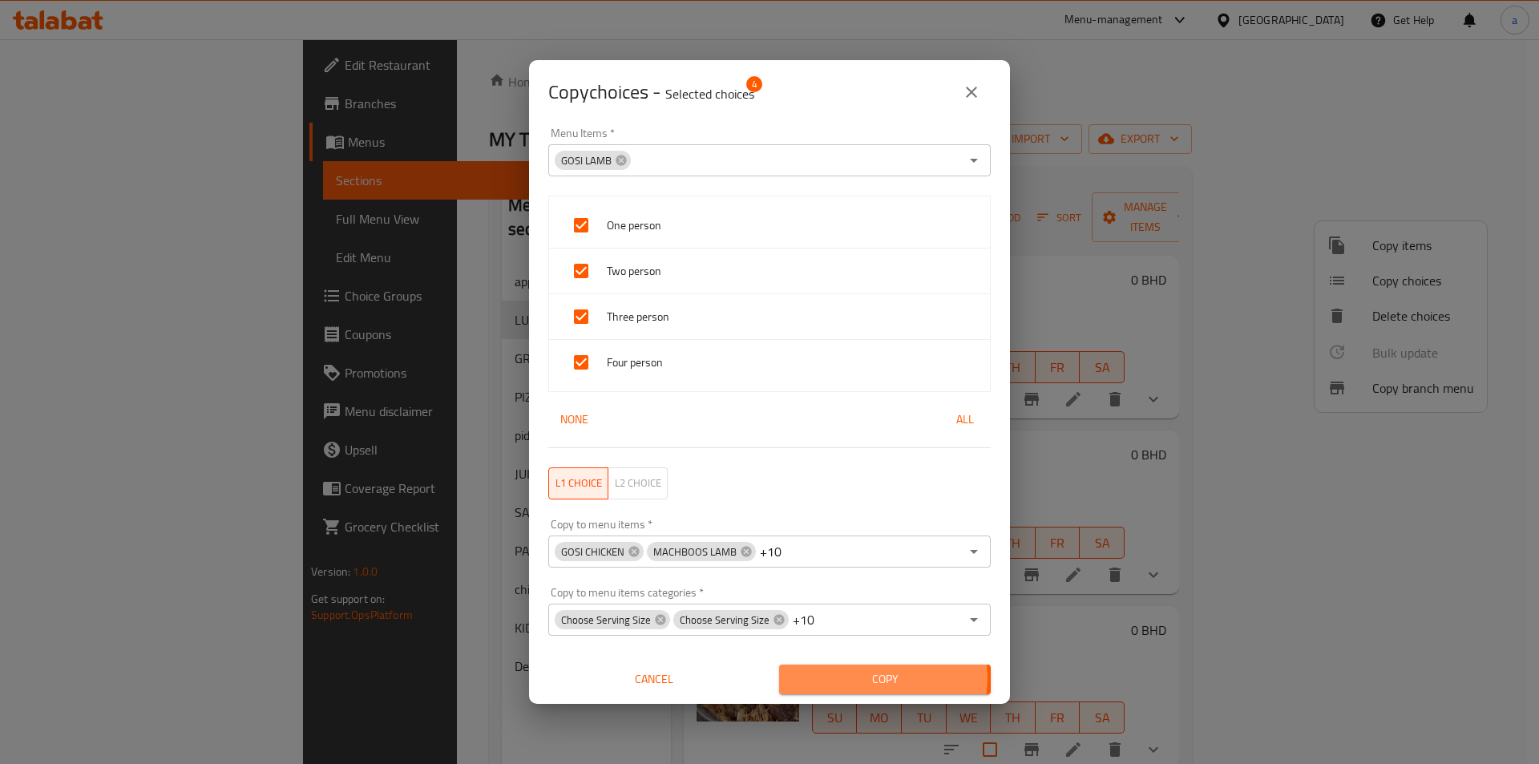
click at [875, 678] on span "Copy" at bounding box center [885, 679] width 186 height 20
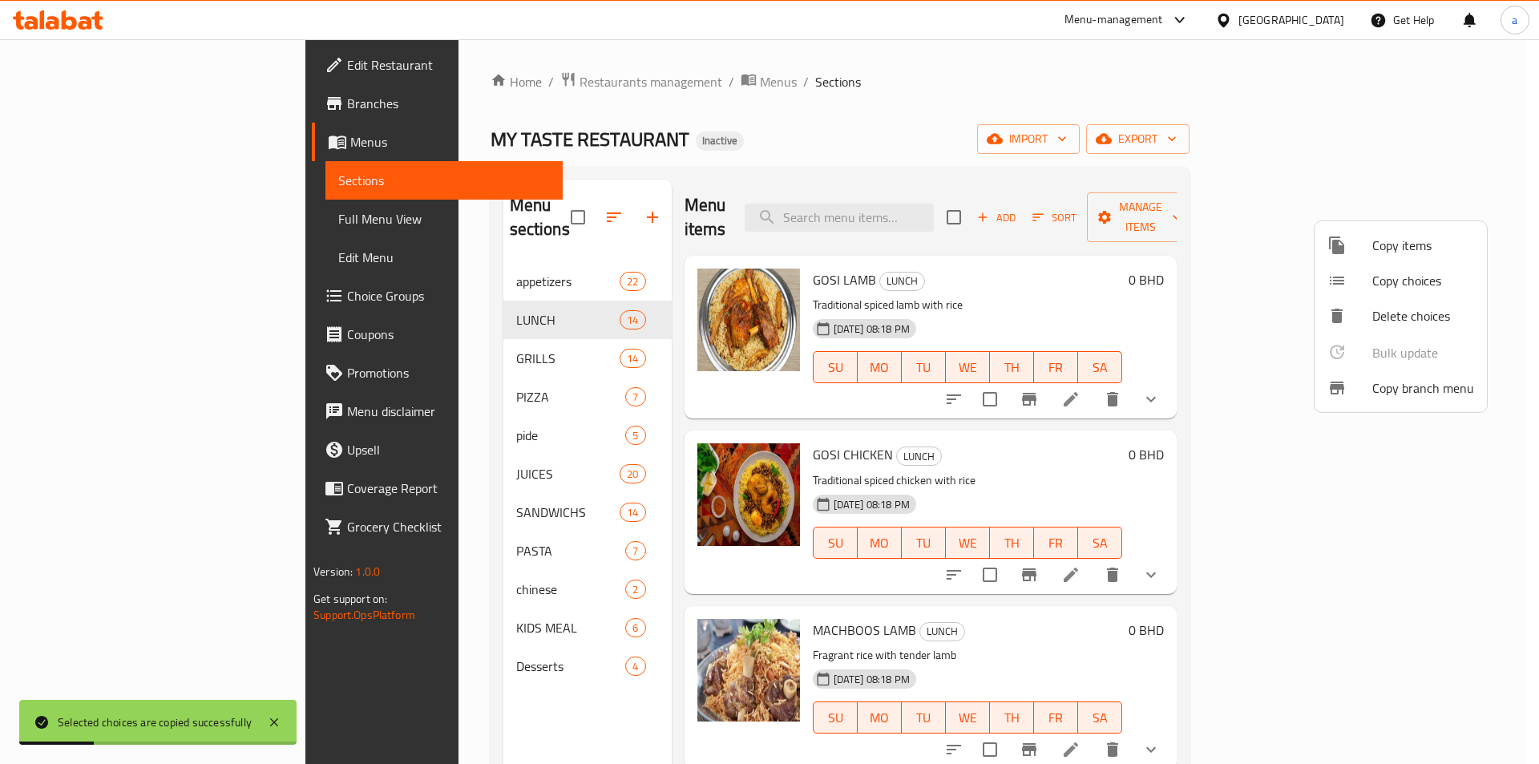
click at [1017, 228] on div at bounding box center [769, 382] width 1539 height 764
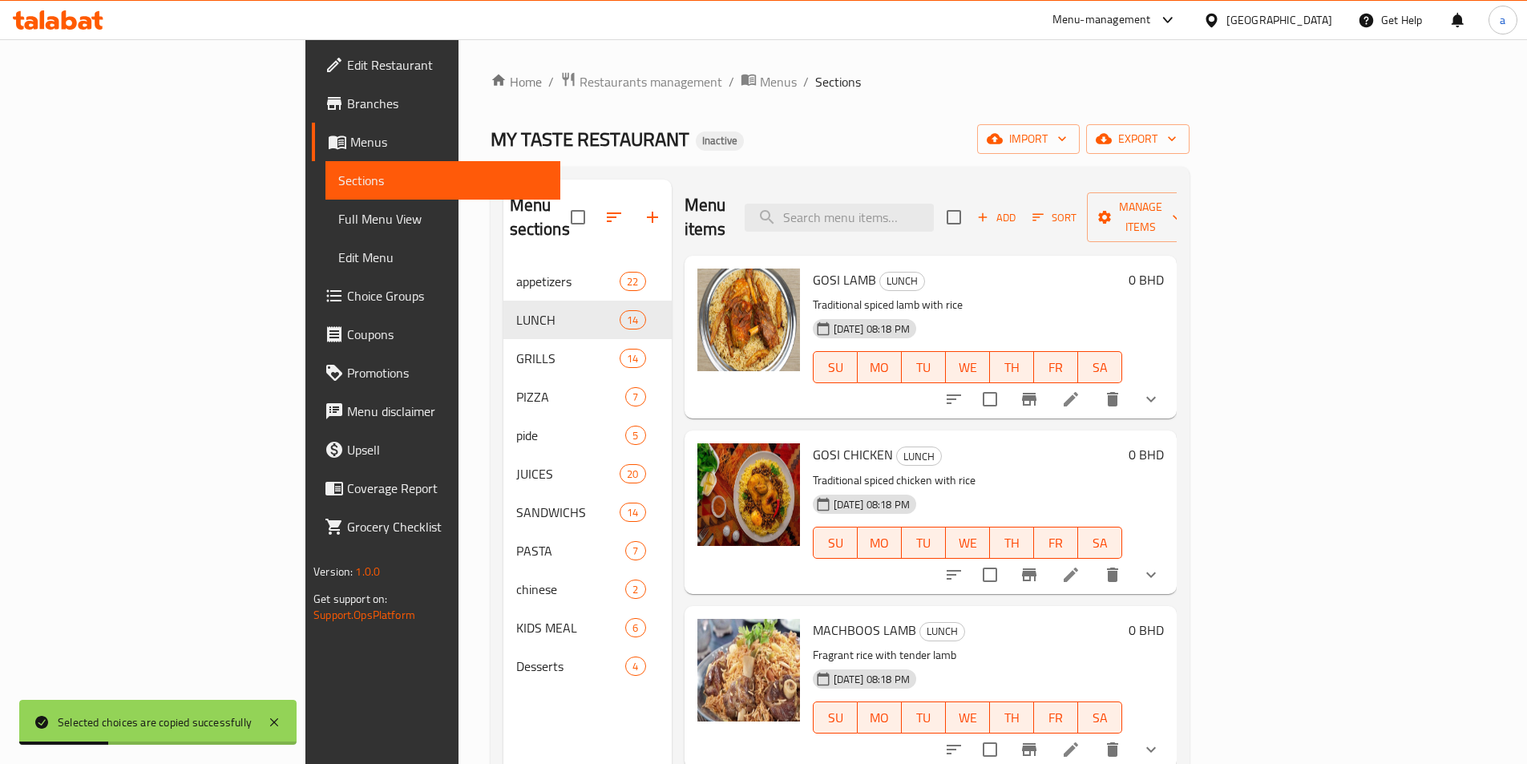
scroll to position [240, 0]
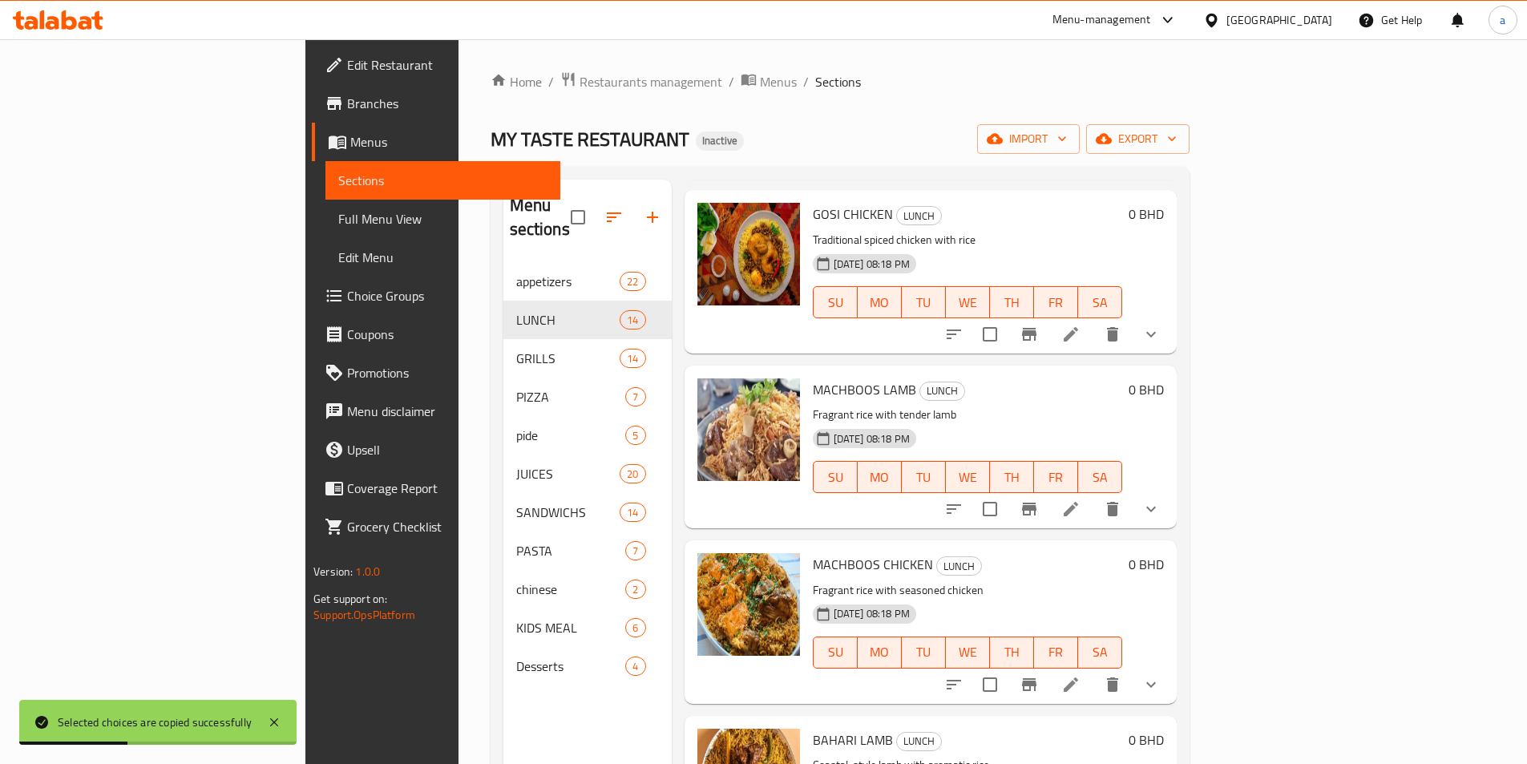
click at [1160, 325] on icon "show more" at bounding box center [1150, 334] width 19 height 19
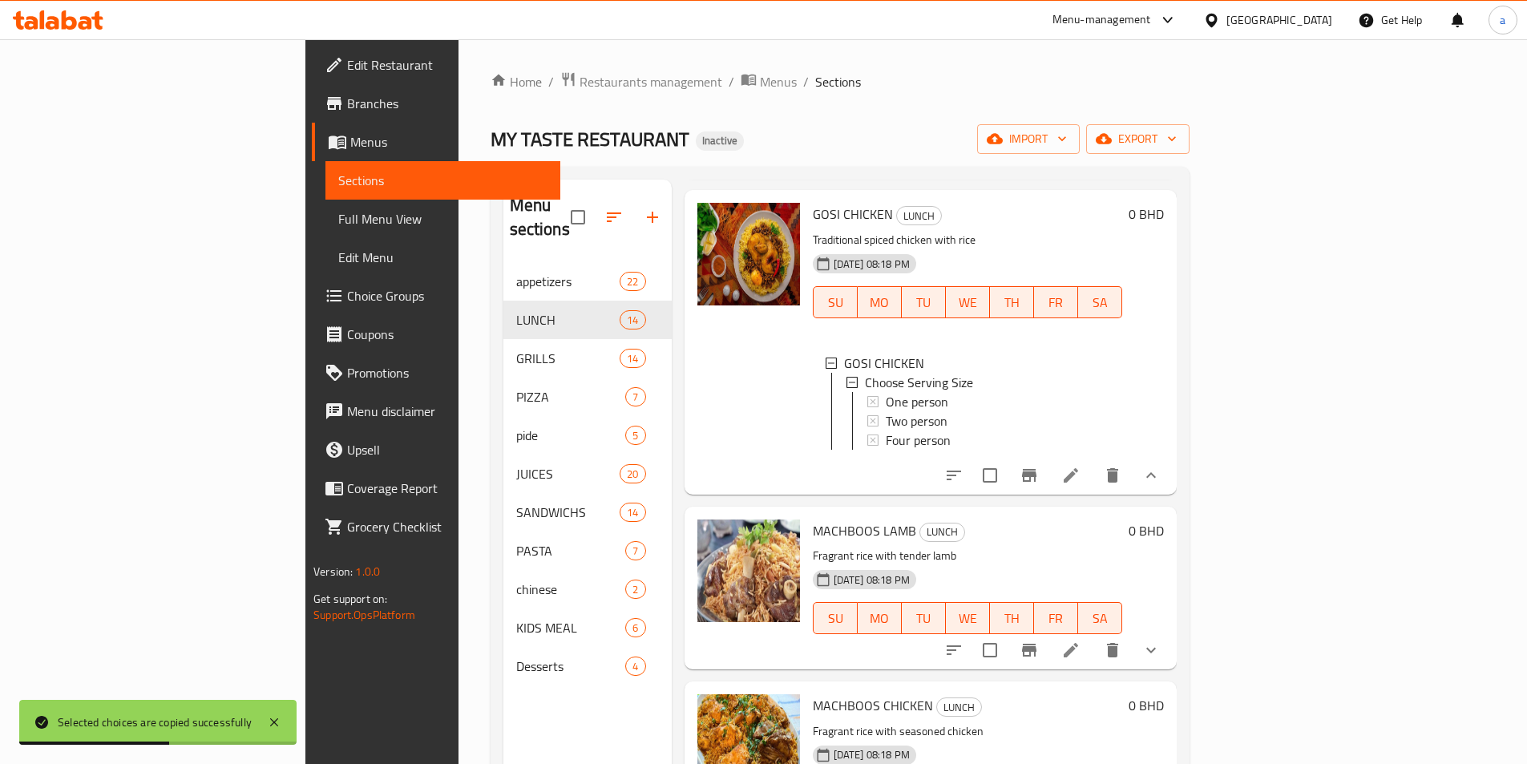
scroll to position [2, 0]
click at [1093, 468] on li at bounding box center [1070, 475] width 45 height 29
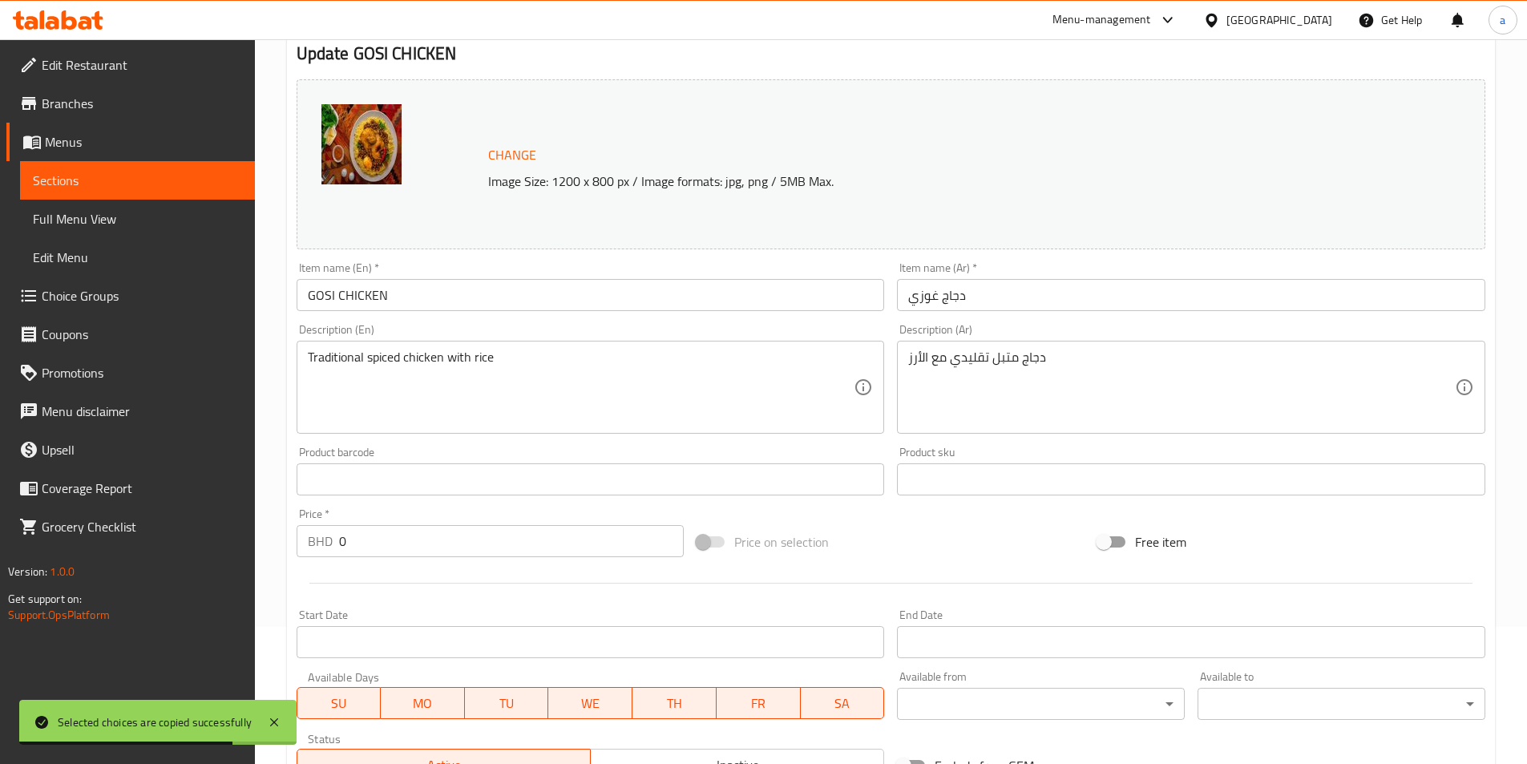
scroll to position [474, 0]
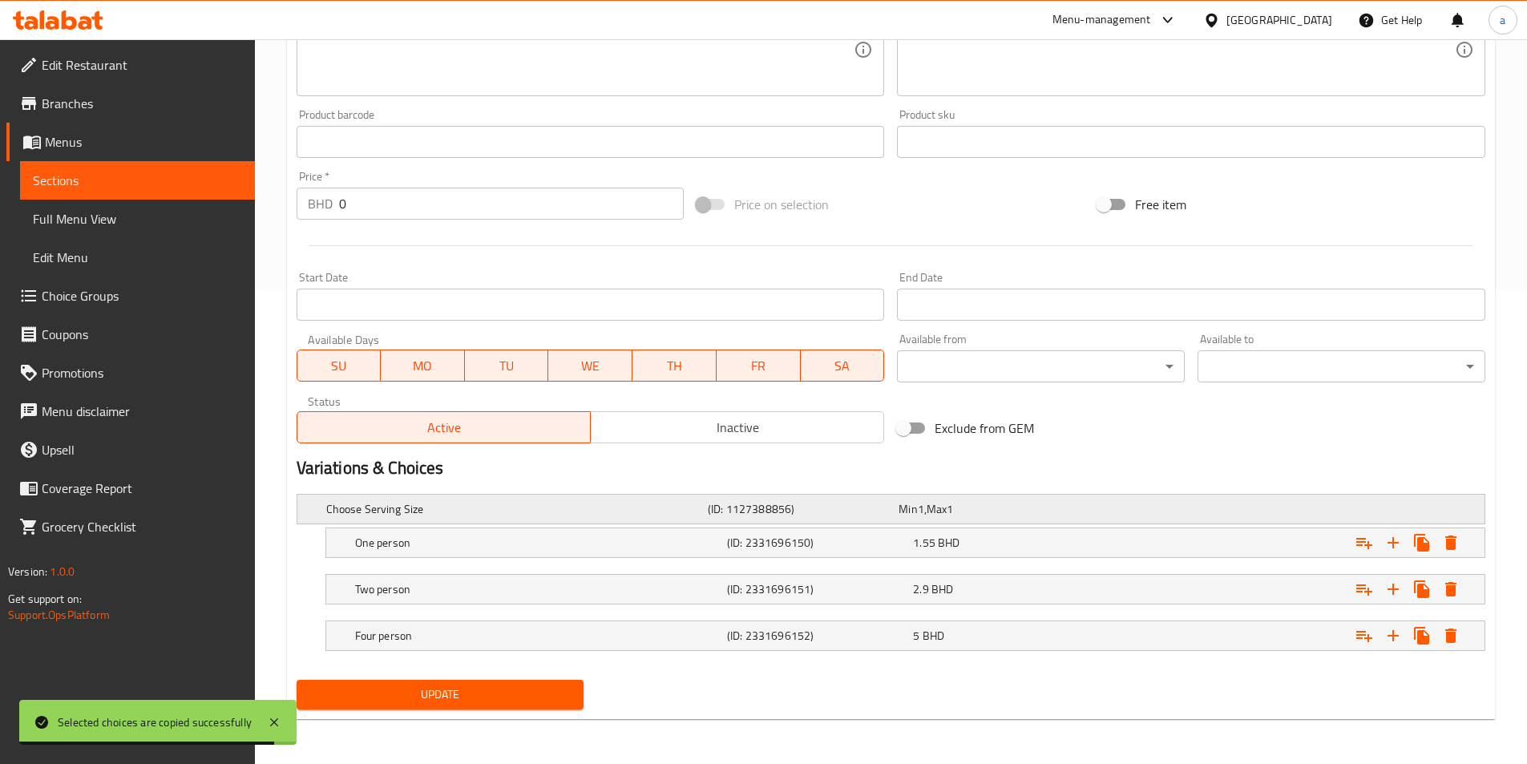
click at [921, 518] on span "1" at bounding box center [921, 508] width 6 height 21
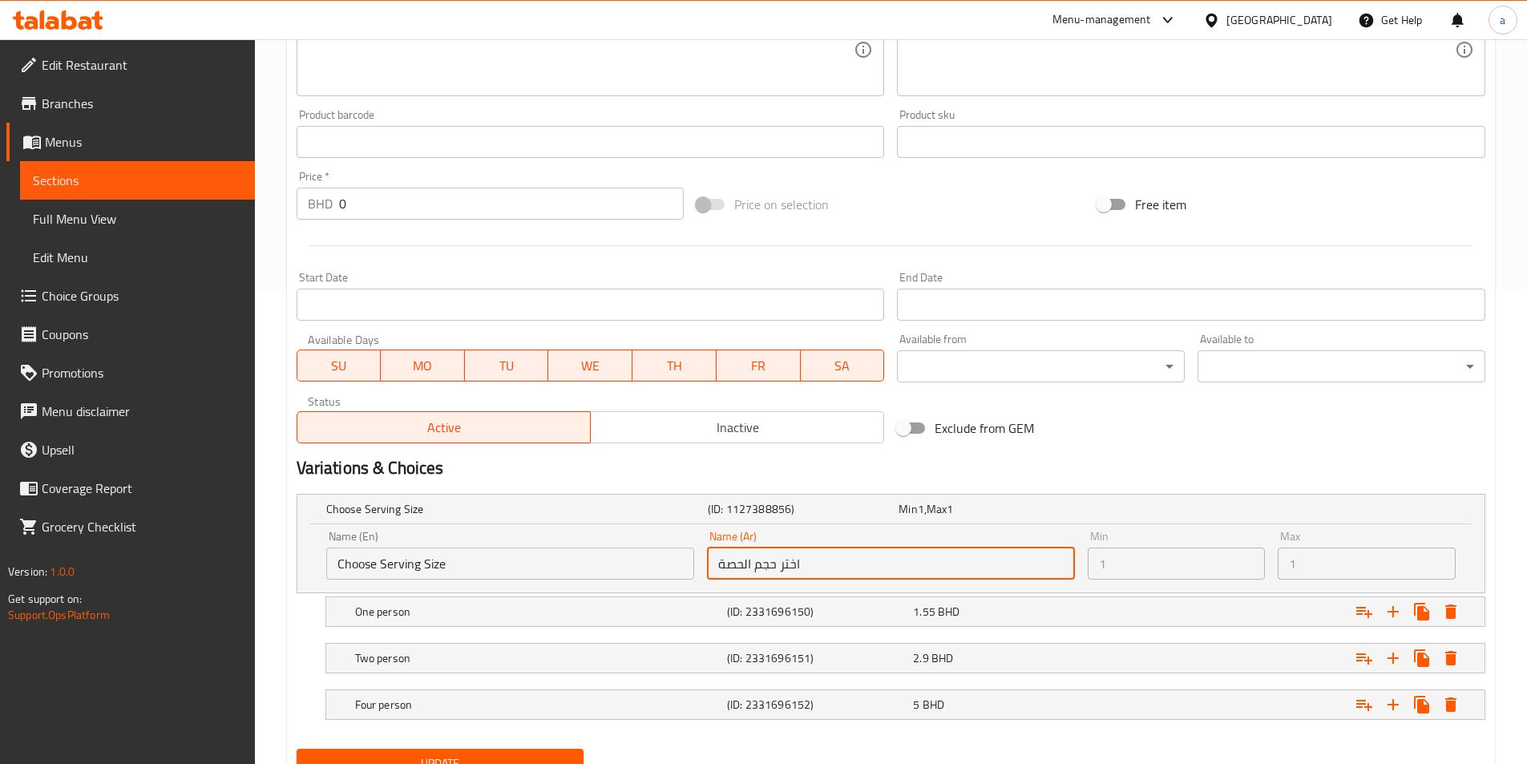
click at [728, 552] on input "اختر حجم الحصة" at bounding box center [891, 563] width 368 height 32
click at [743, 559] on input "اختر حجم الحصة" at bounding box center [891, 563] width 368 height 32
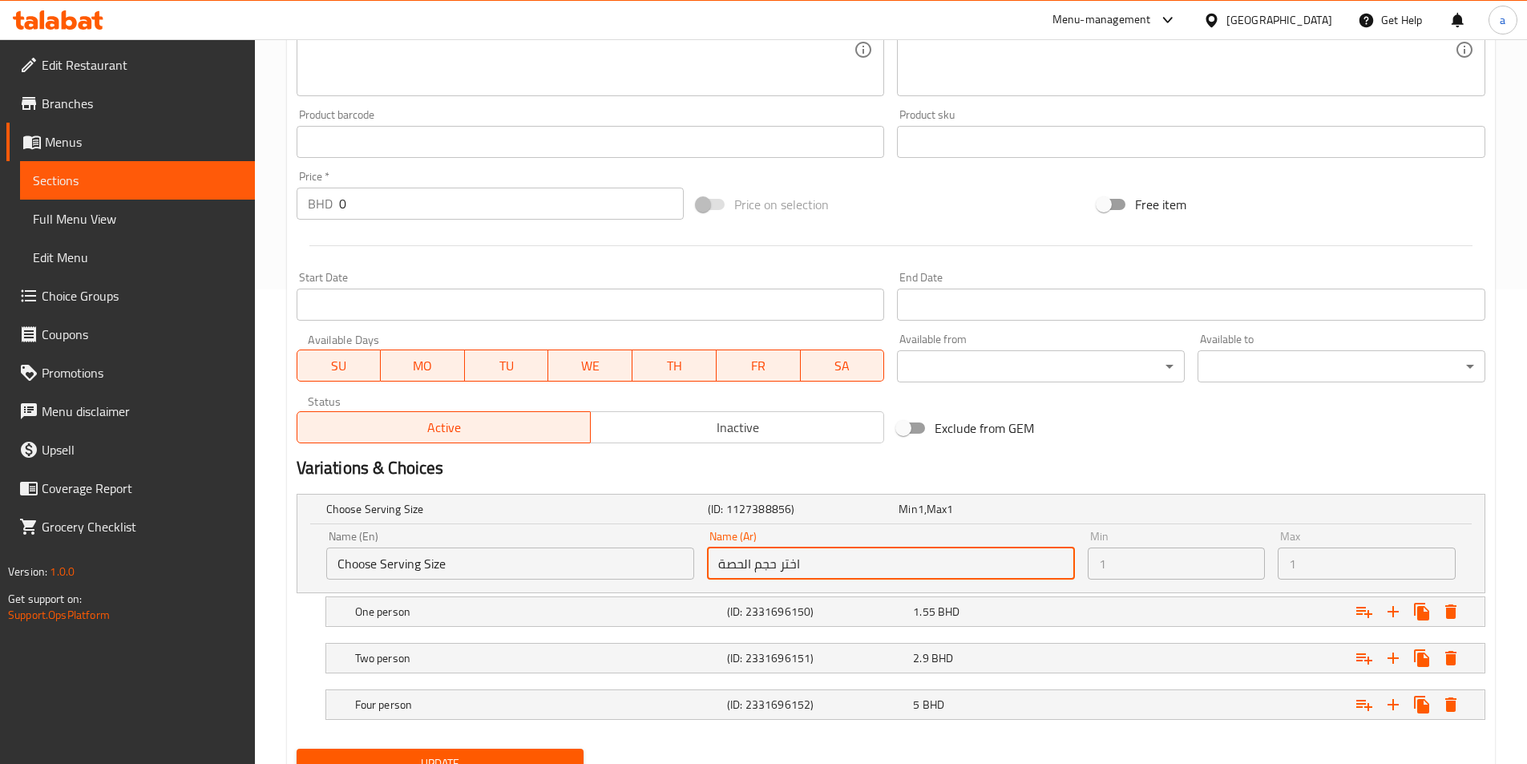
click at [743, 559] on input "اختر حجم الحصة" at bounding box center [891, 563] width 368 height 32
click at [740, 559] on input "اختر حجم الحصة" at bounding box center [891, 563] width 368 height 32
click at [747, 560] on input "اختر حجم الحصة" at bounding box center [891, 563] width 368 height 32
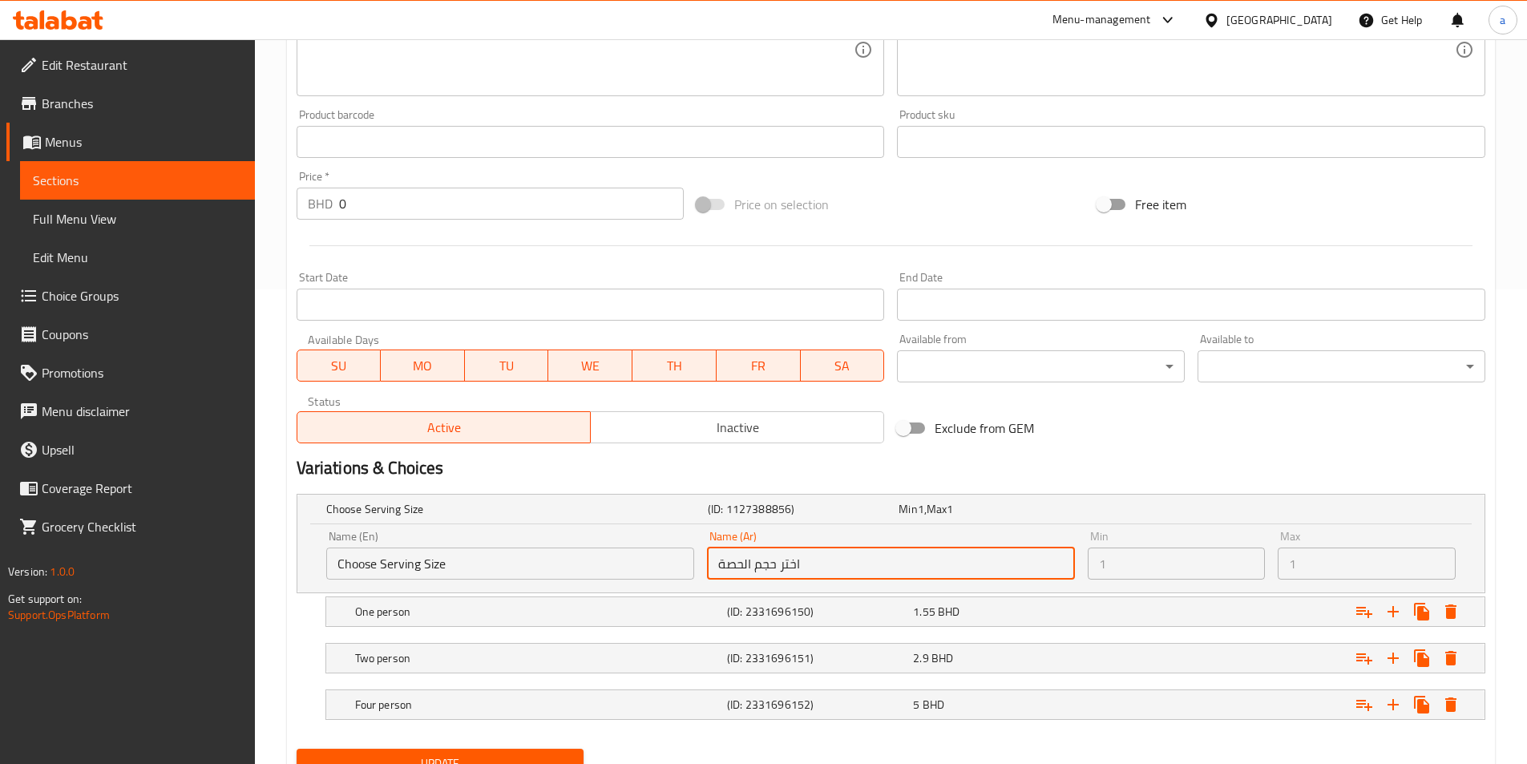
click at [747, 560] on input "اختر حجم الحصة" at bounding box center [891, 563] width 368 height 32
click at [750, 561] on input "اختر حجم الحصة" at bounding box center [891, 563] width 368 height 32
click at [752, 561] on input "اختر حجم الحصة" at bounding box center [891, 563] width 368 height 32
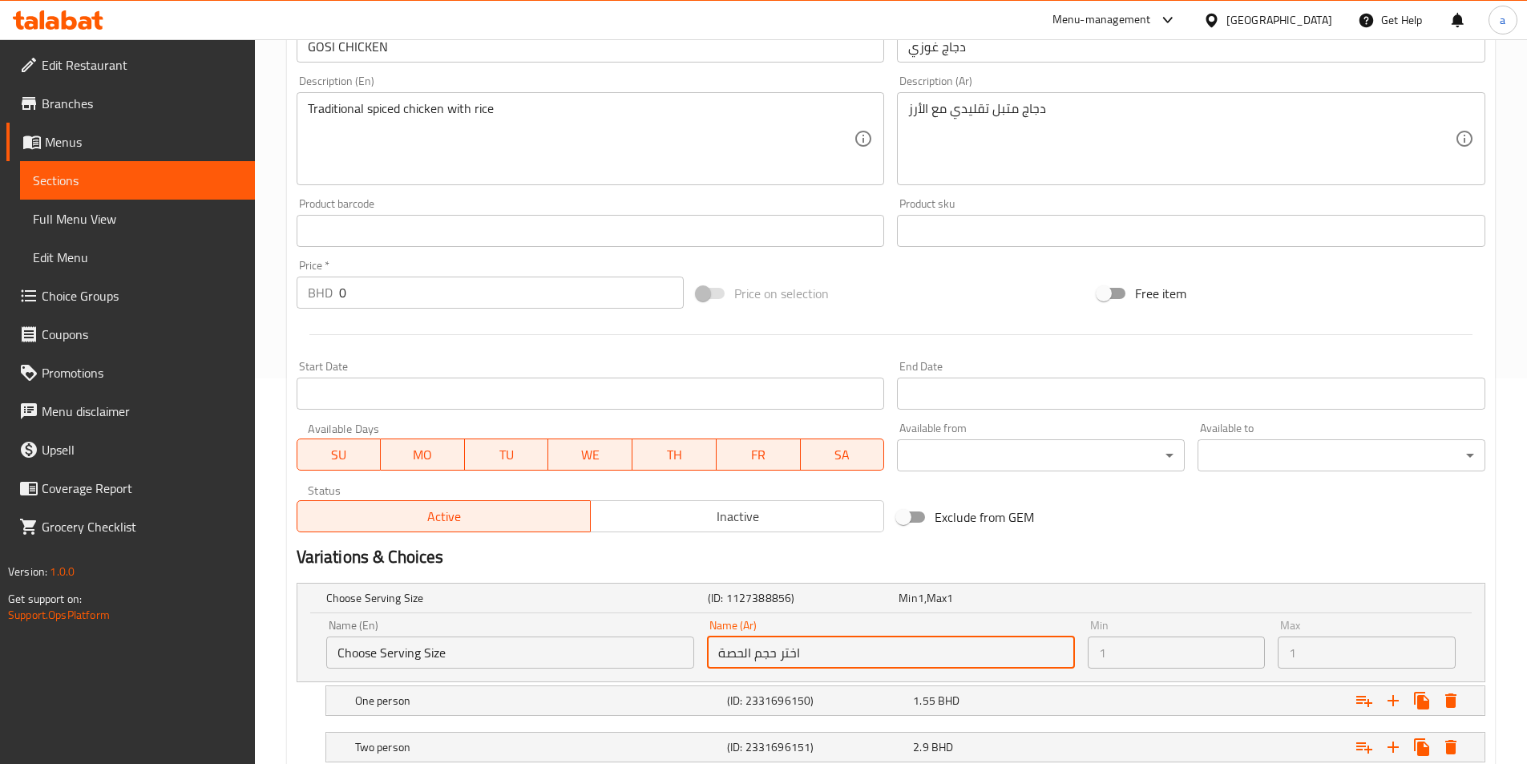
scroll to position [234, 0]
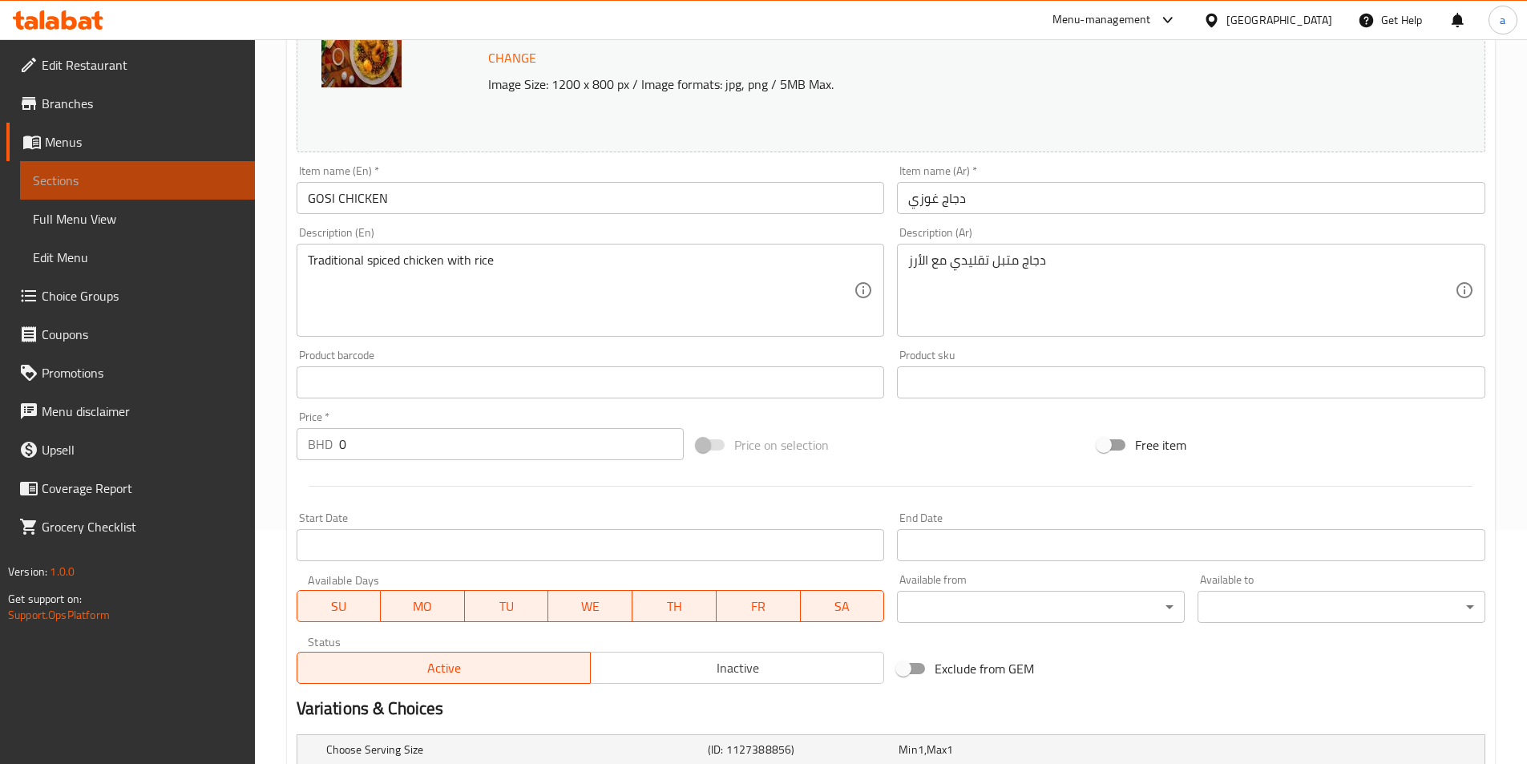
click at [209, 176] on span "Sections" at bounding box center [137, 180] width 209 height 19
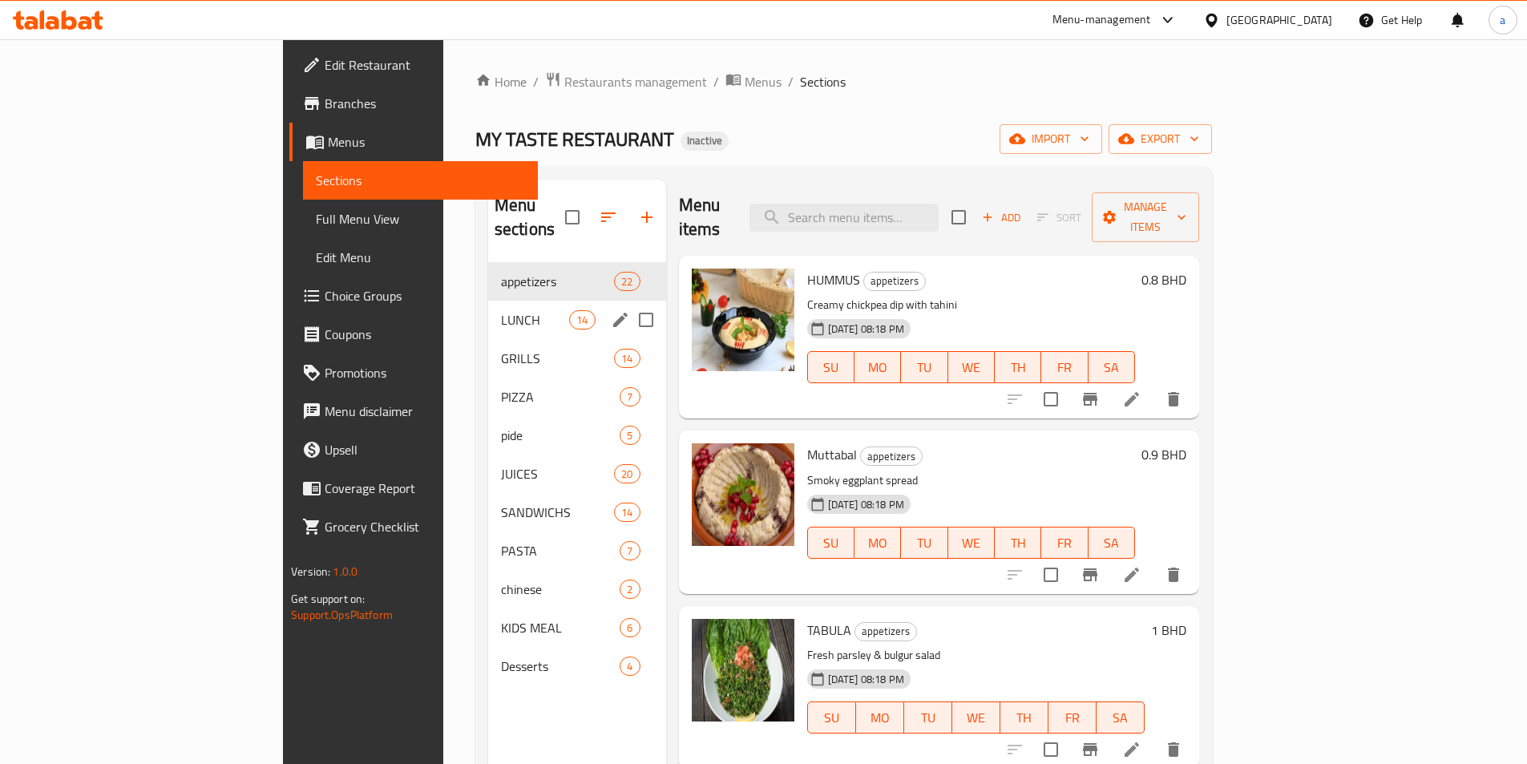
click at [501, 310] on span "LUNCH" at bounding box center [535, 319] width 68 height 19
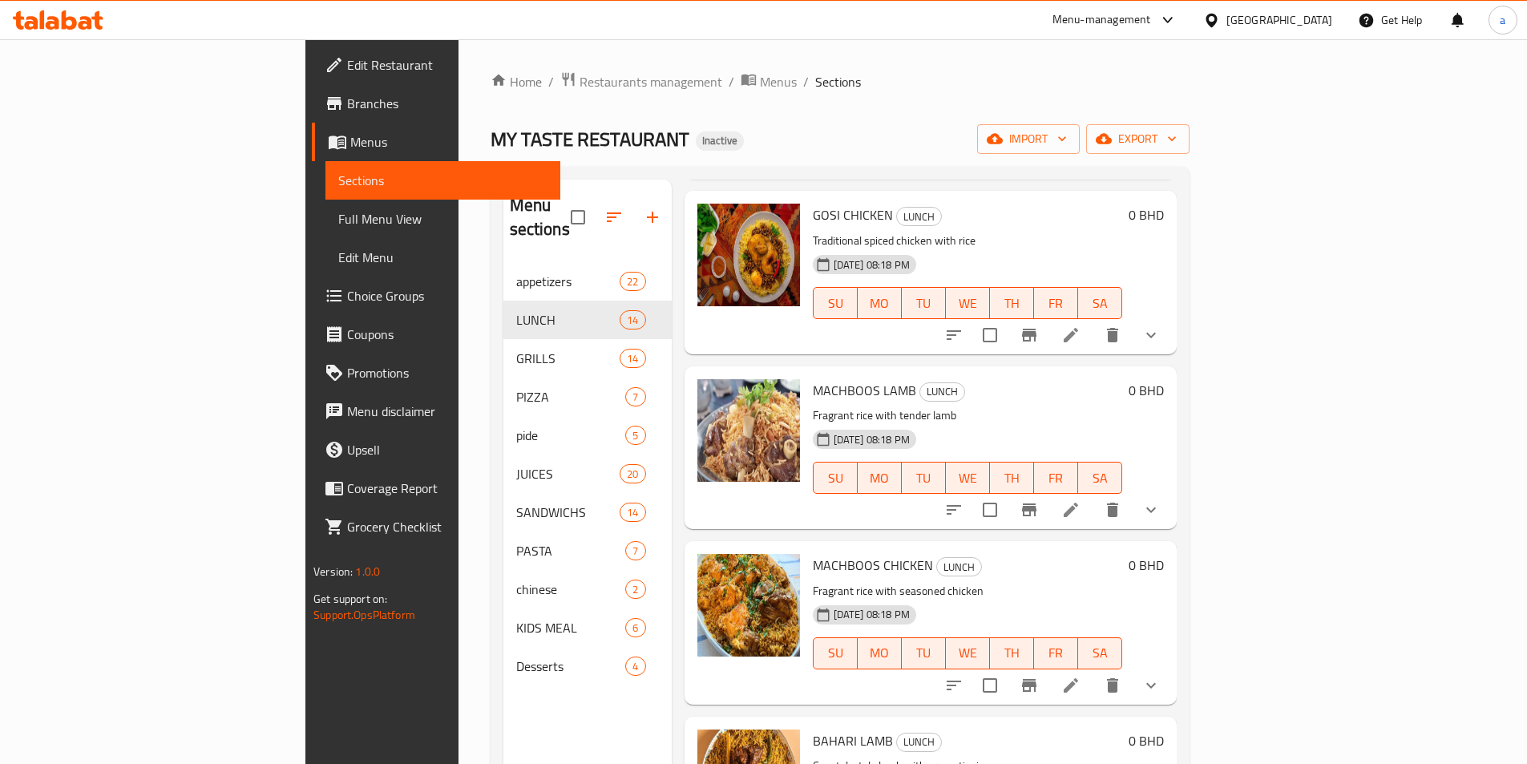
scroll to position [240, 0]
click at [1170, 490] on button "show more" at bounding box center [1151, 509] width 38 height 38
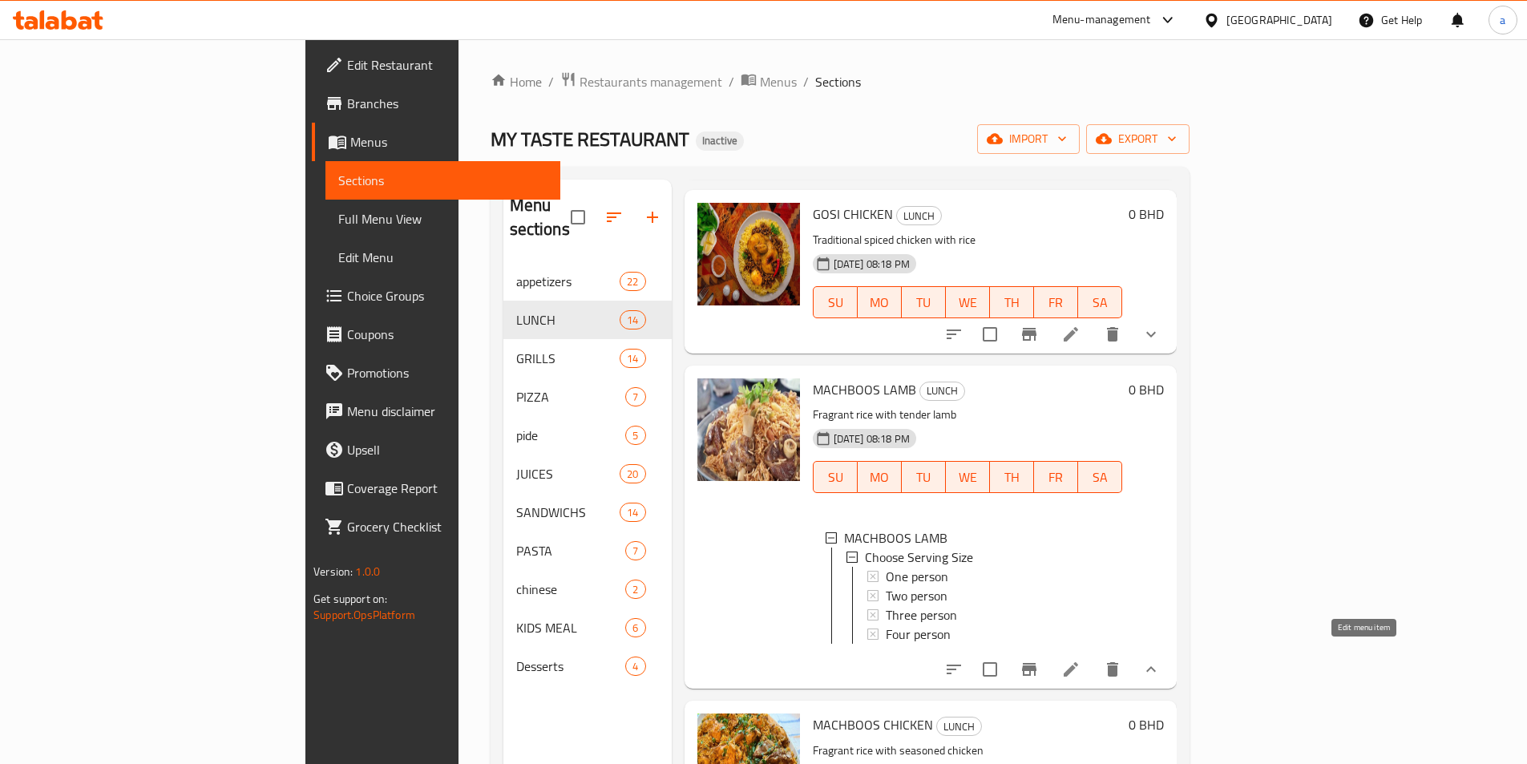
click at [1080, 665] on icon at bounding box center [1070, 669] width 19 height 19
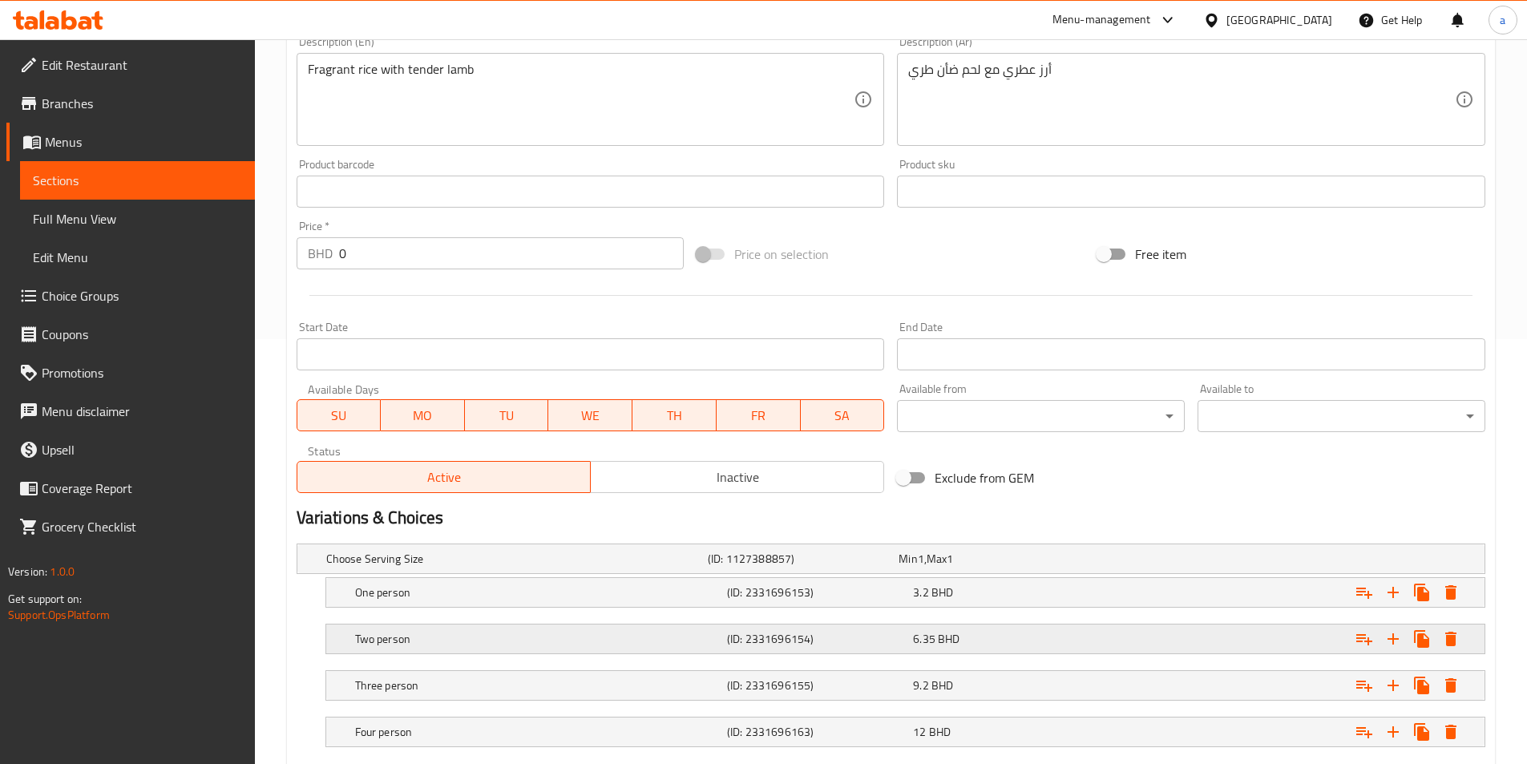
scroll to position [521, 0]
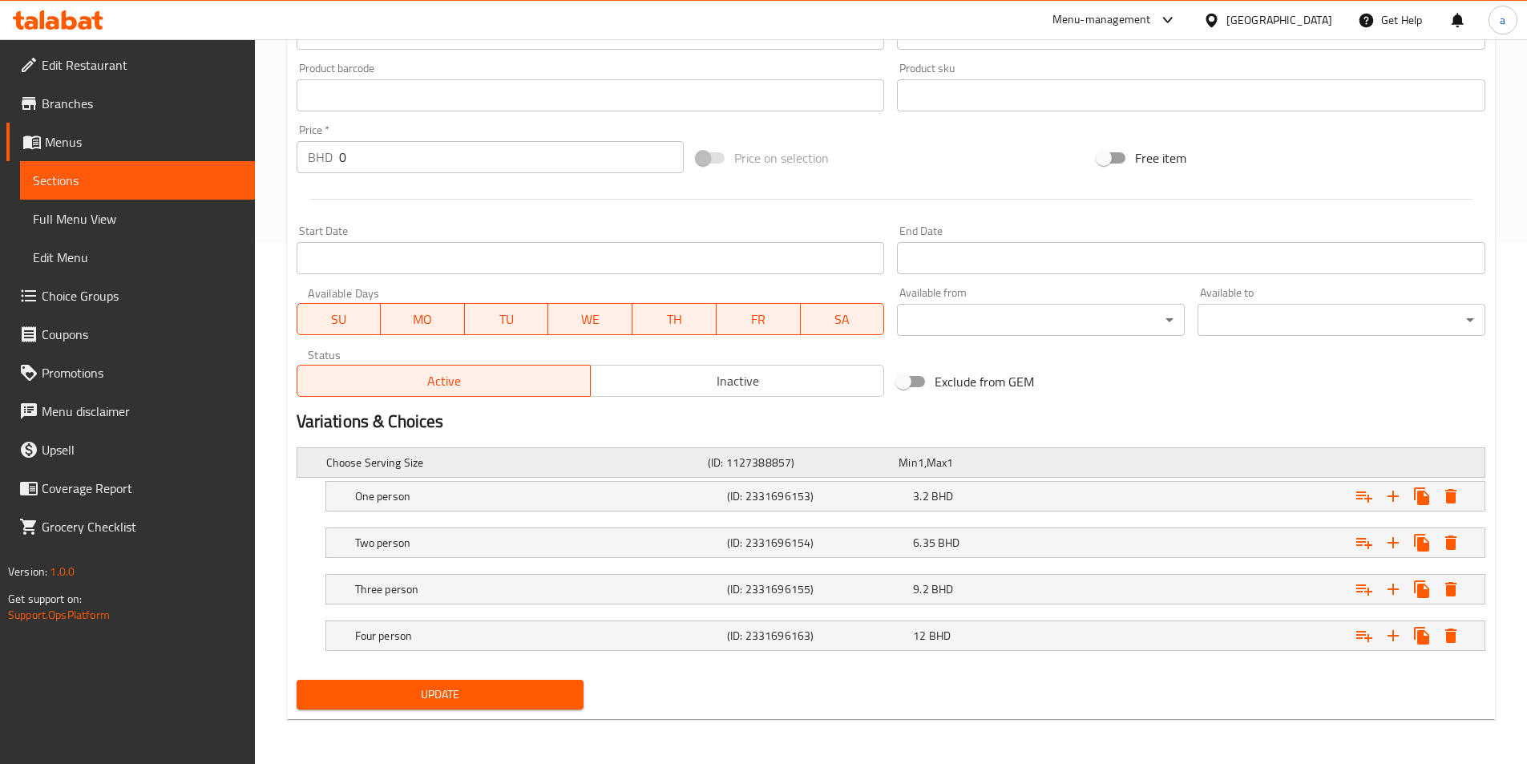
click at [642, 469] on h5 "Choose Serving Size" at bounding box center [513, 462] width 375 height 16
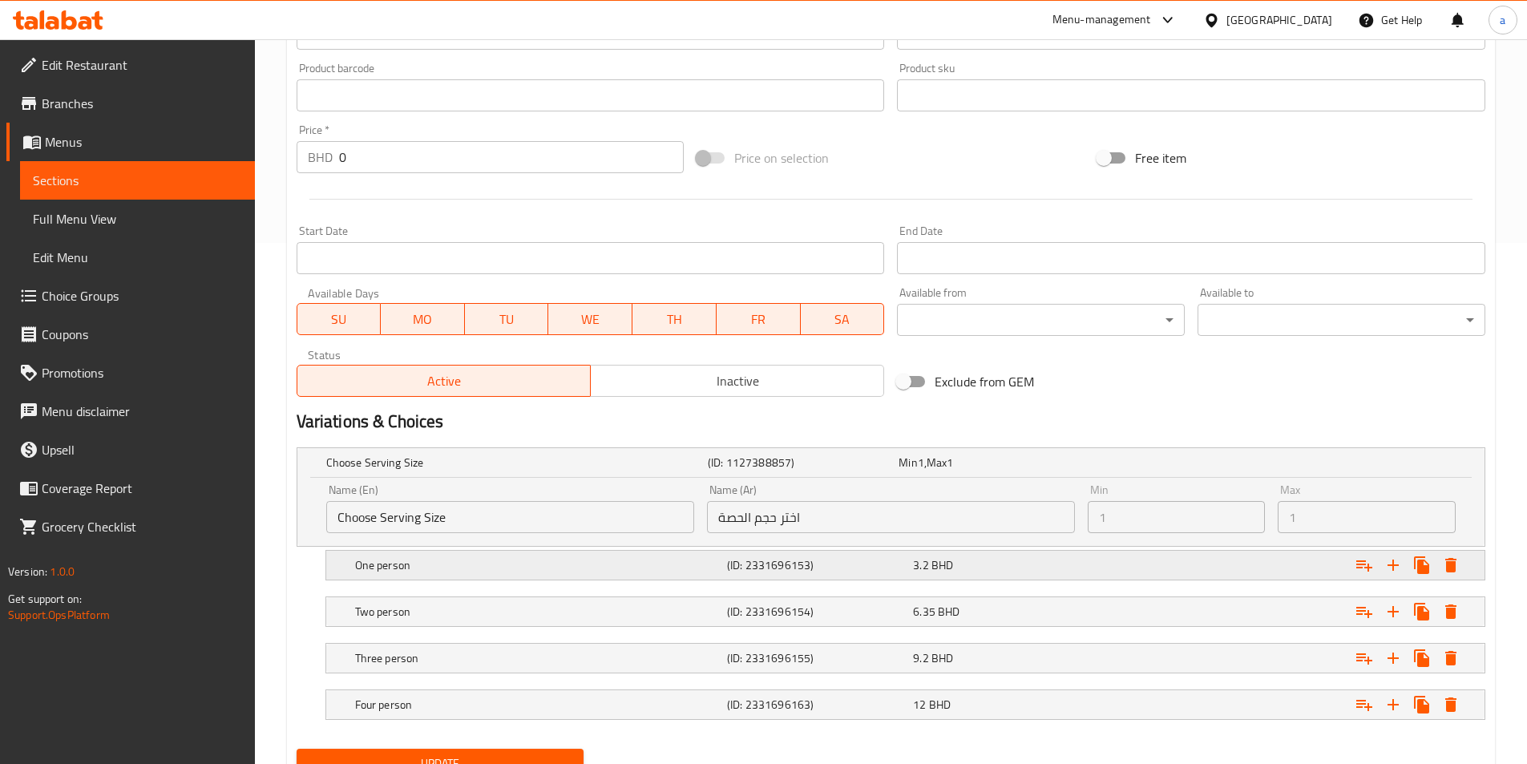
click at [988, 563] on div "3.2 BHD" at bounding box center [1003, 565] width 180 height 16
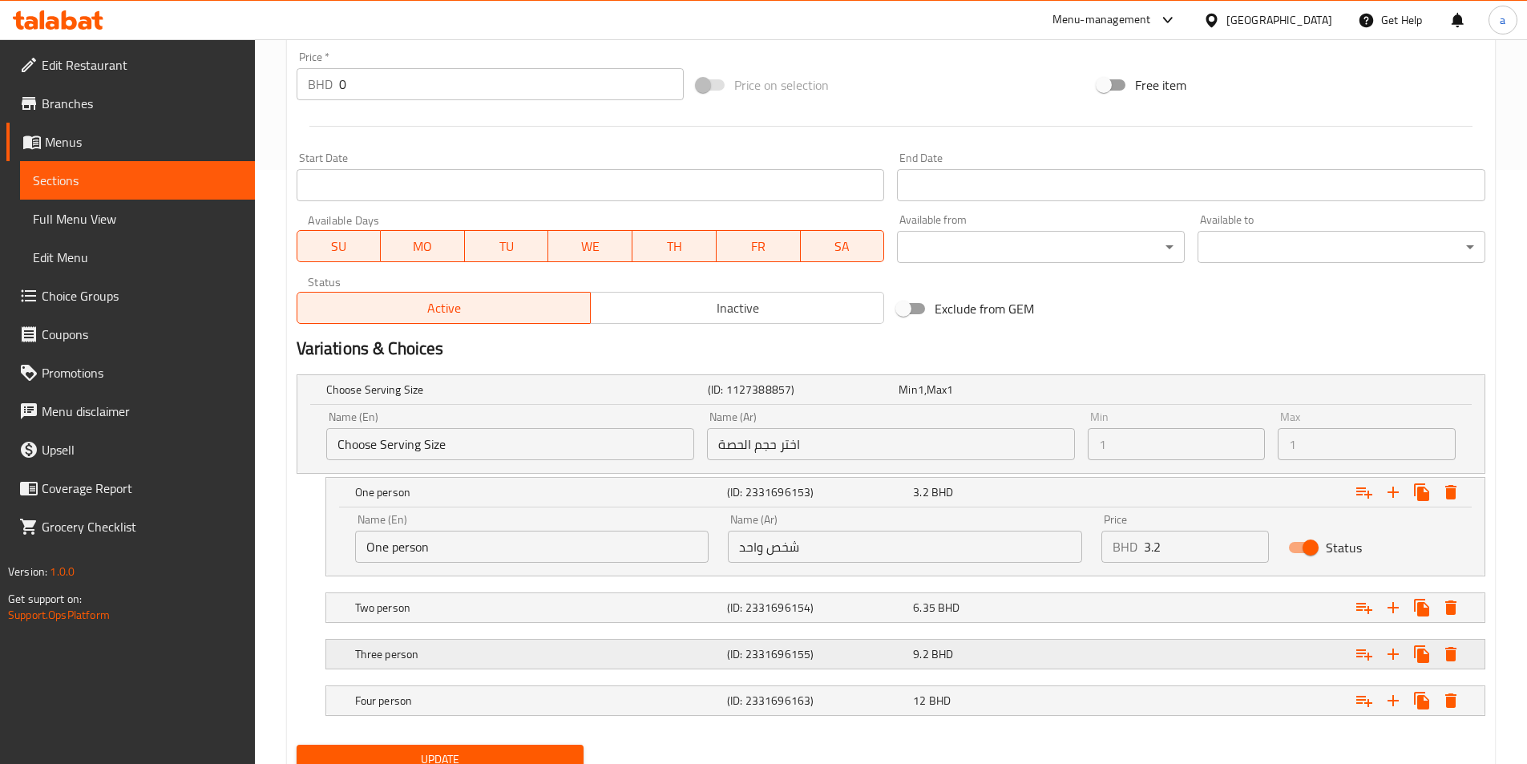
scroll to position [659, 0]
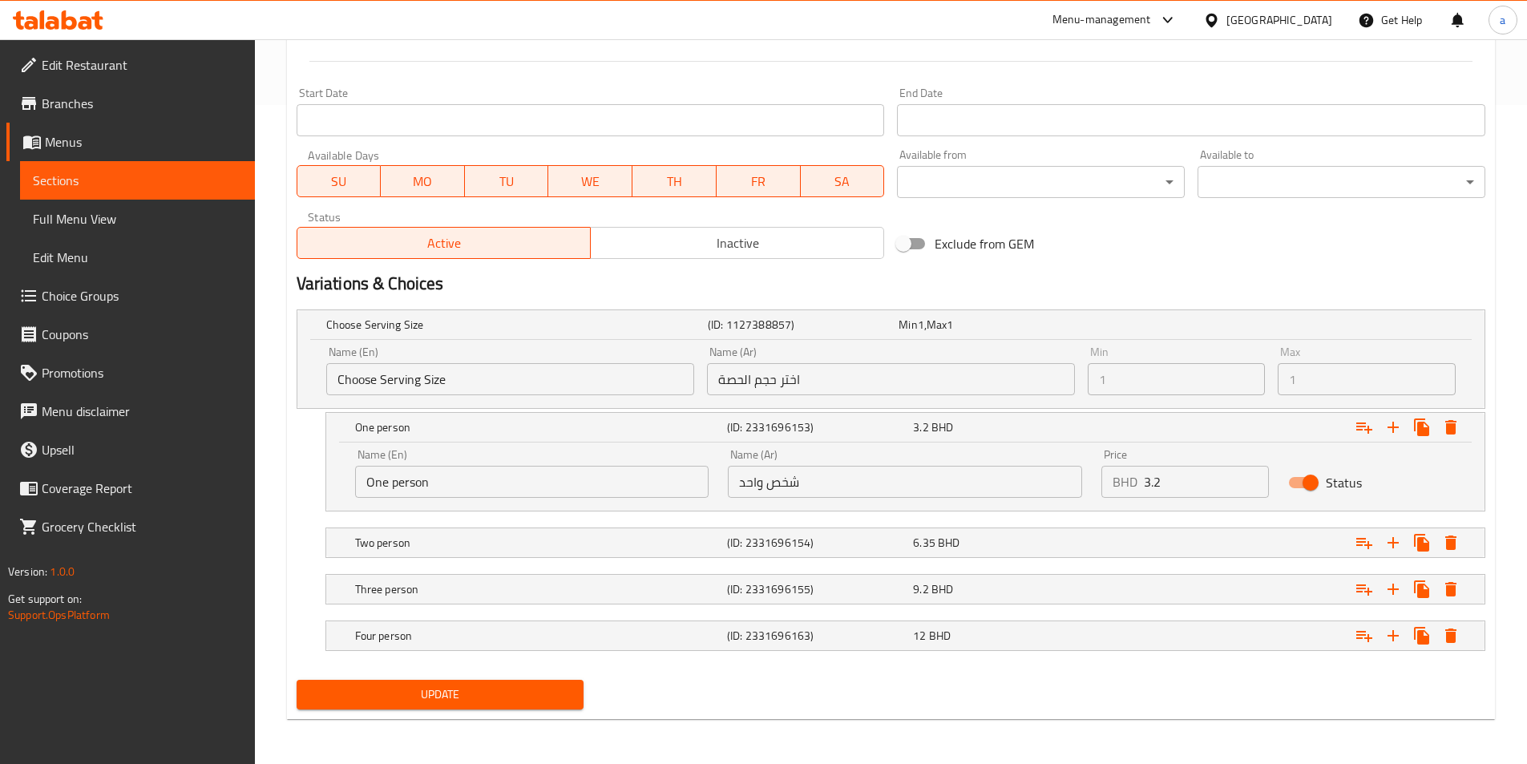
click at [973, 563] on nav at bounding box center [891, 567] width 1188 height 13
click at [975, 558] on div "Two person (ID: 2331696154) 6.35 BHD" at bounding box center [910, 542] width 1116 height 35
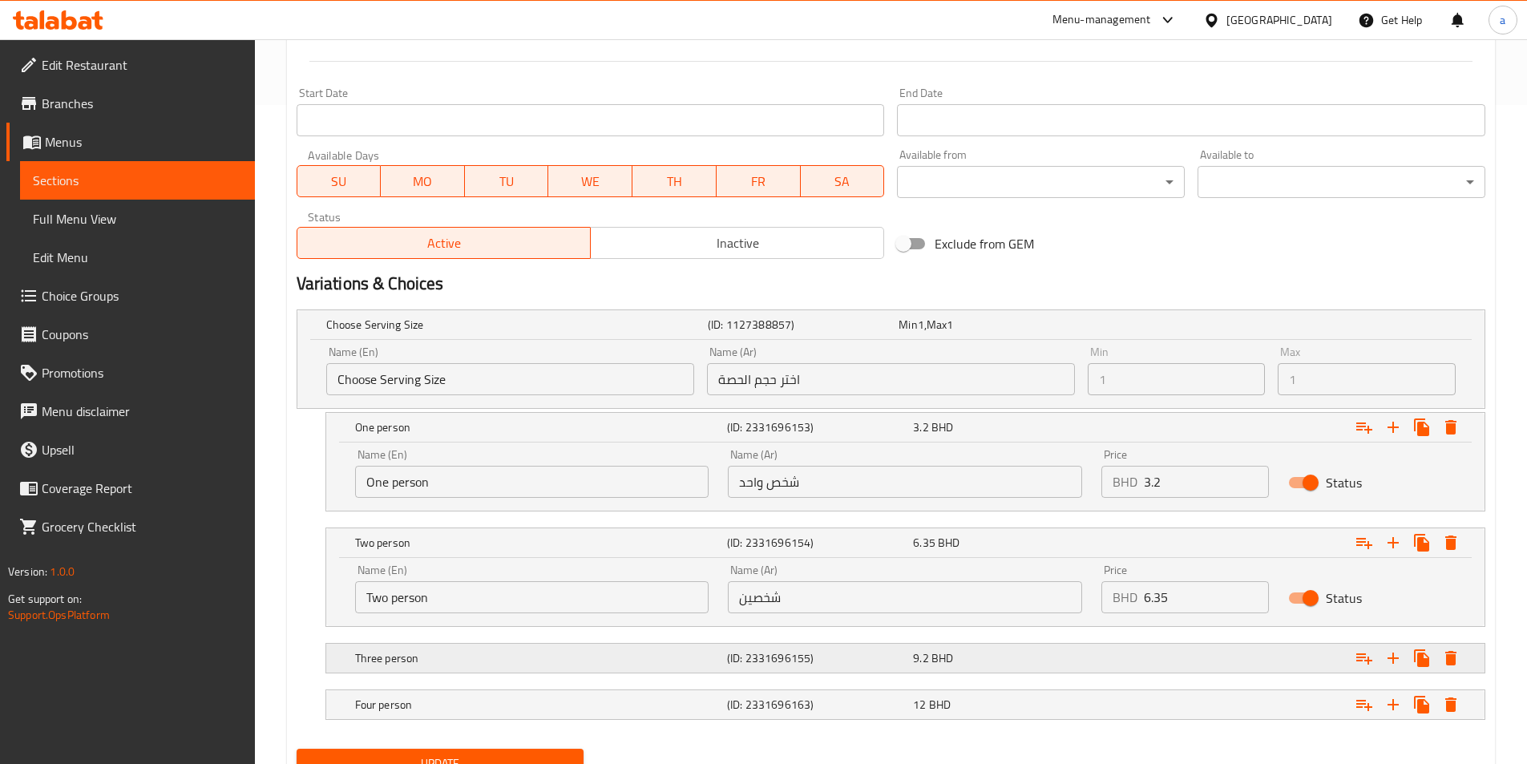
click at [999, 643] on div "Three person (ID: 2331696155) 9.2 BHD" at bounding box center [910, 657] width 1116 height 35
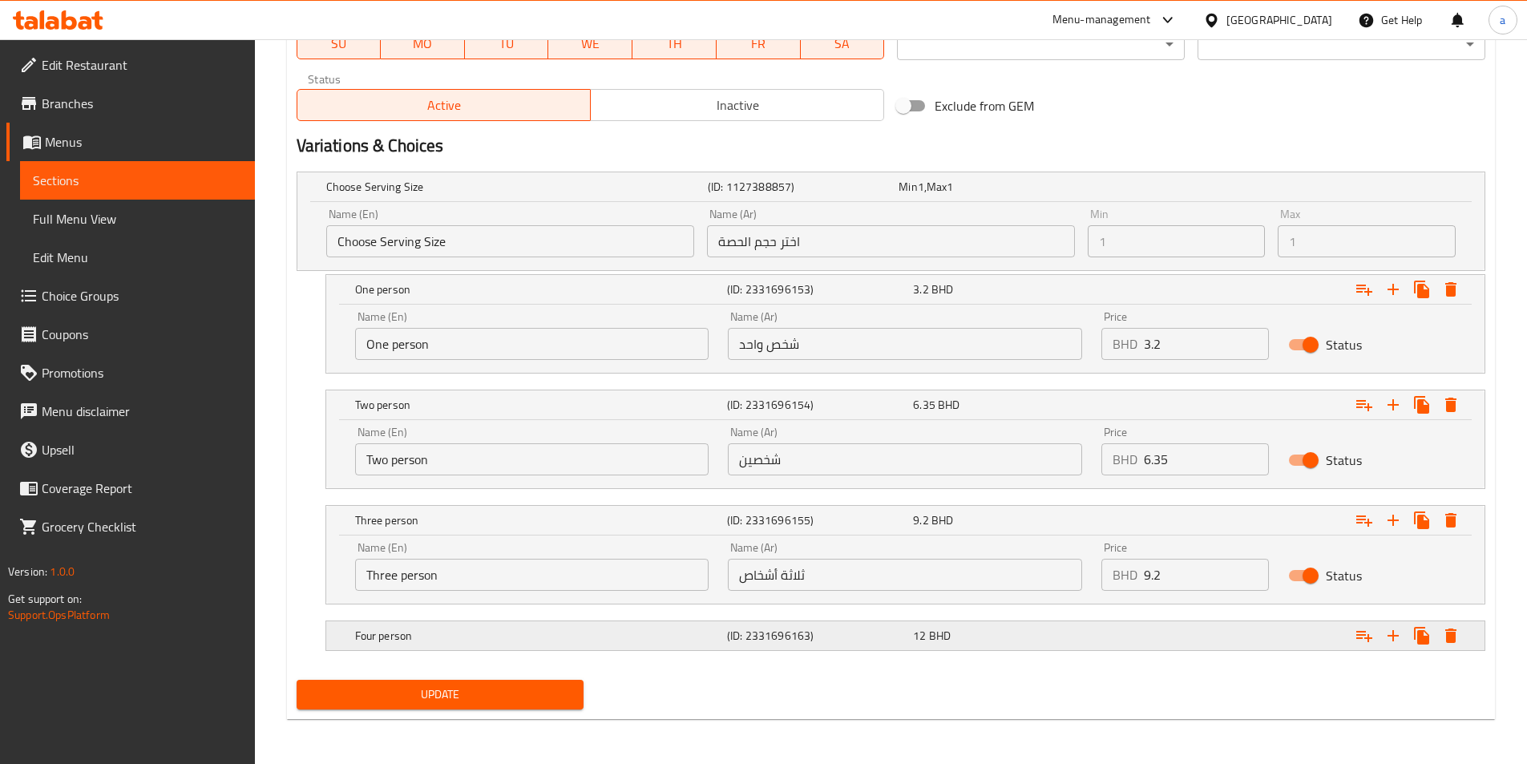
click at [971, 635] on div "12 BHD" at bounding box center [1003, 635] width 180 height 16
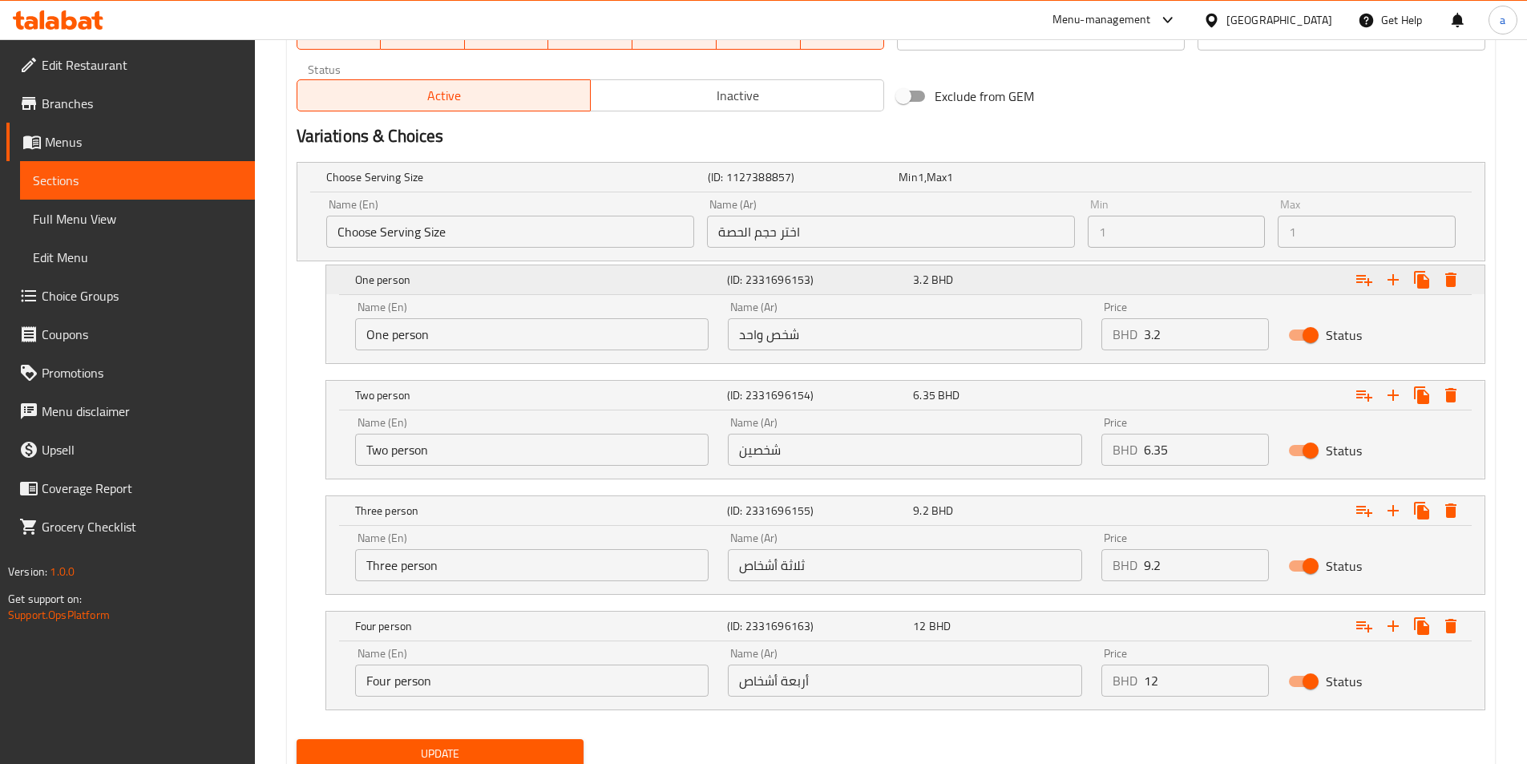
scroll to position [705, 0]
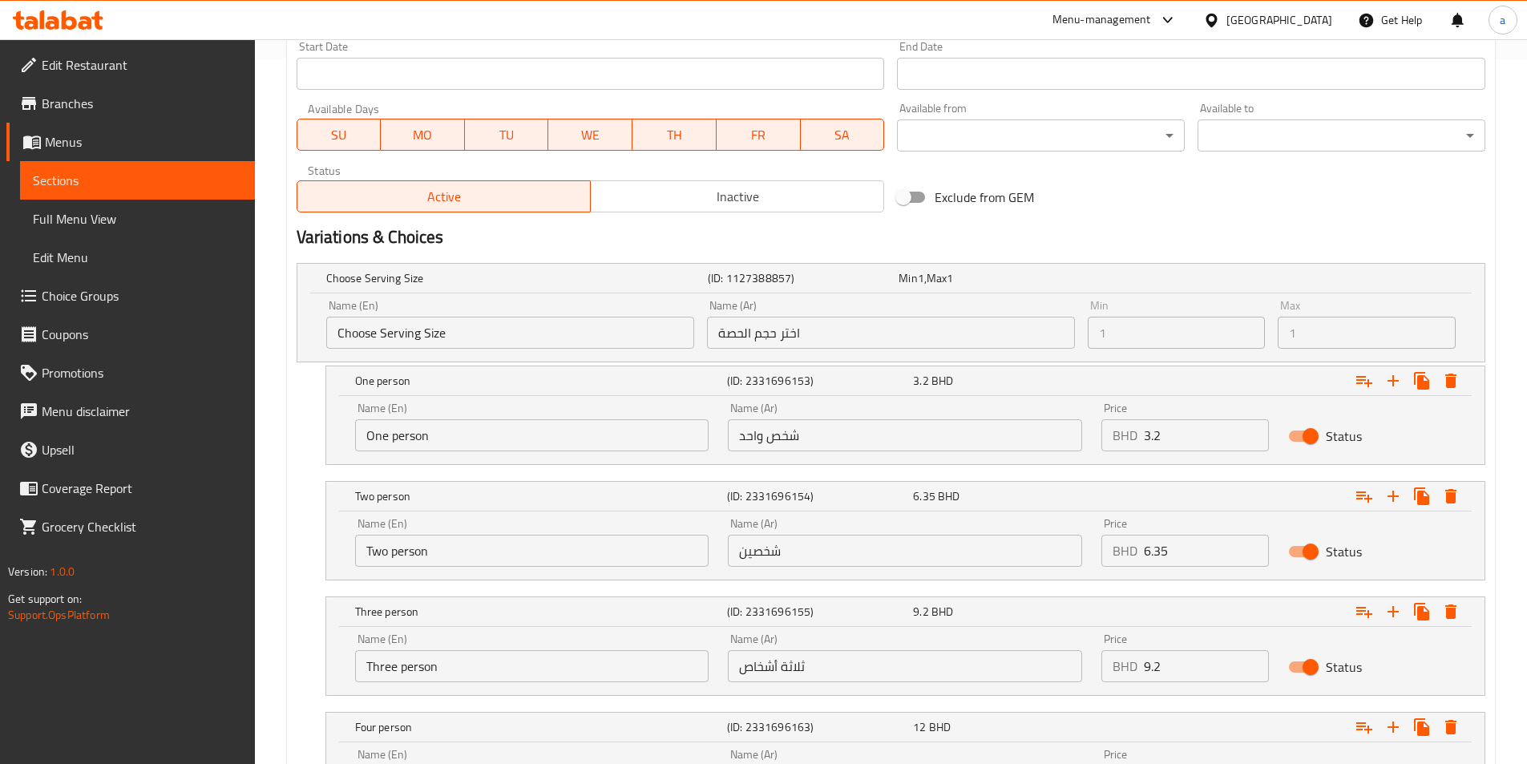
click at [734, 333] on input "اختر حجم الحصة" at bounding box center [891, 333] width 368 height 32
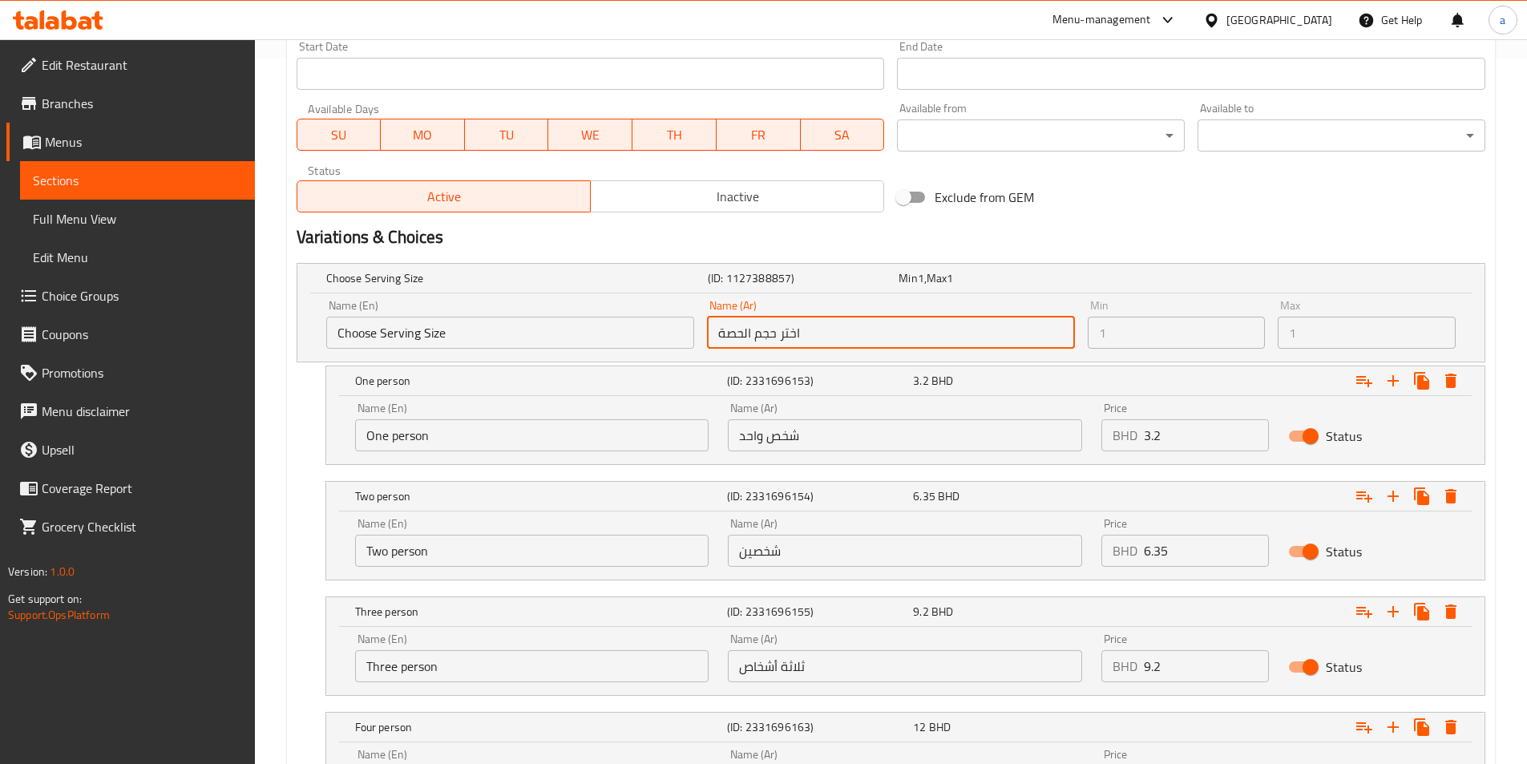
click at [734, 333] on input "اختر حجم الحصة" at bounding box center [891, 333] width 368 height 32
click at [127, 172] on span "Sections" at bounding box center [137, 180] width 209 height 19
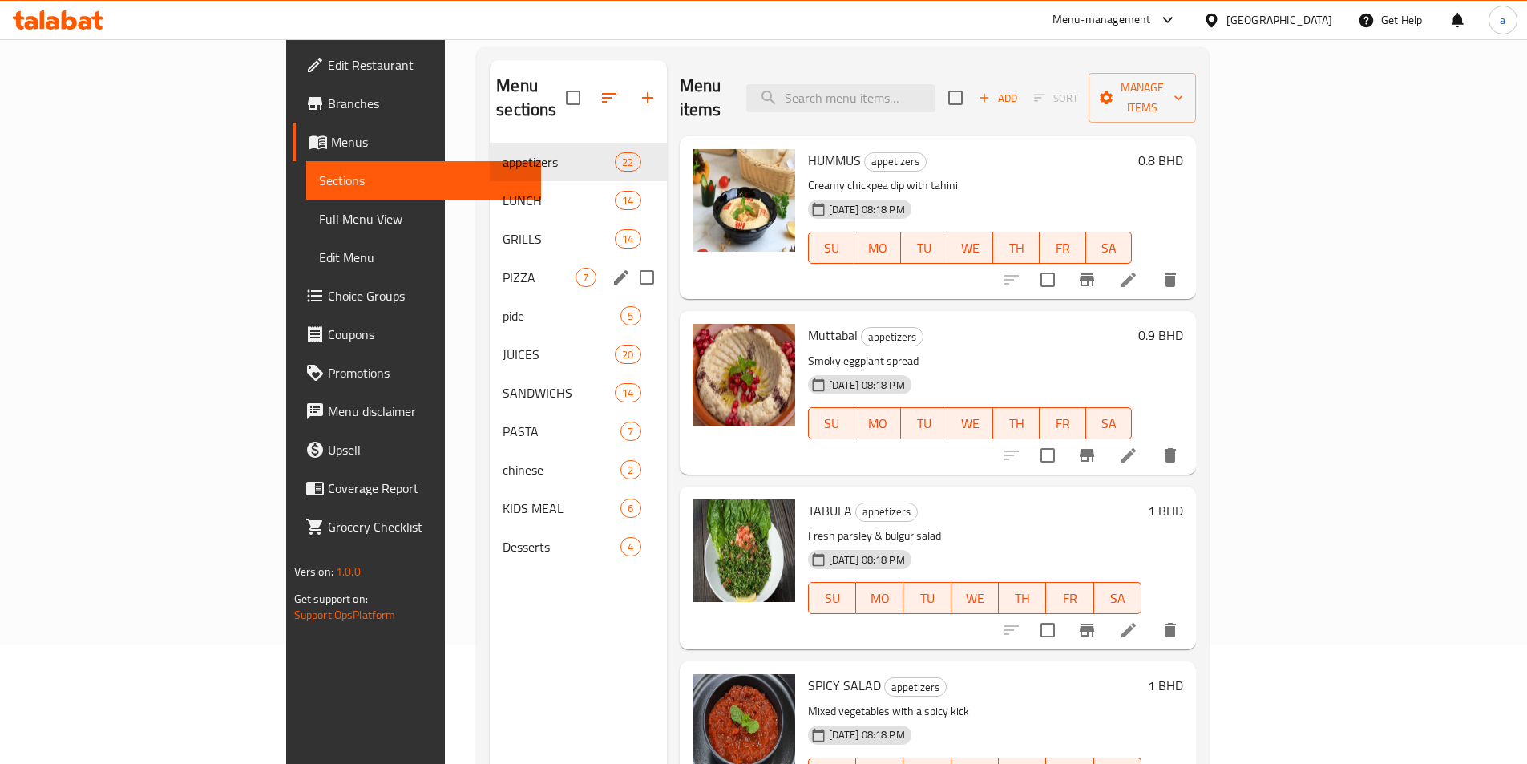
scroll to position [64, 0]
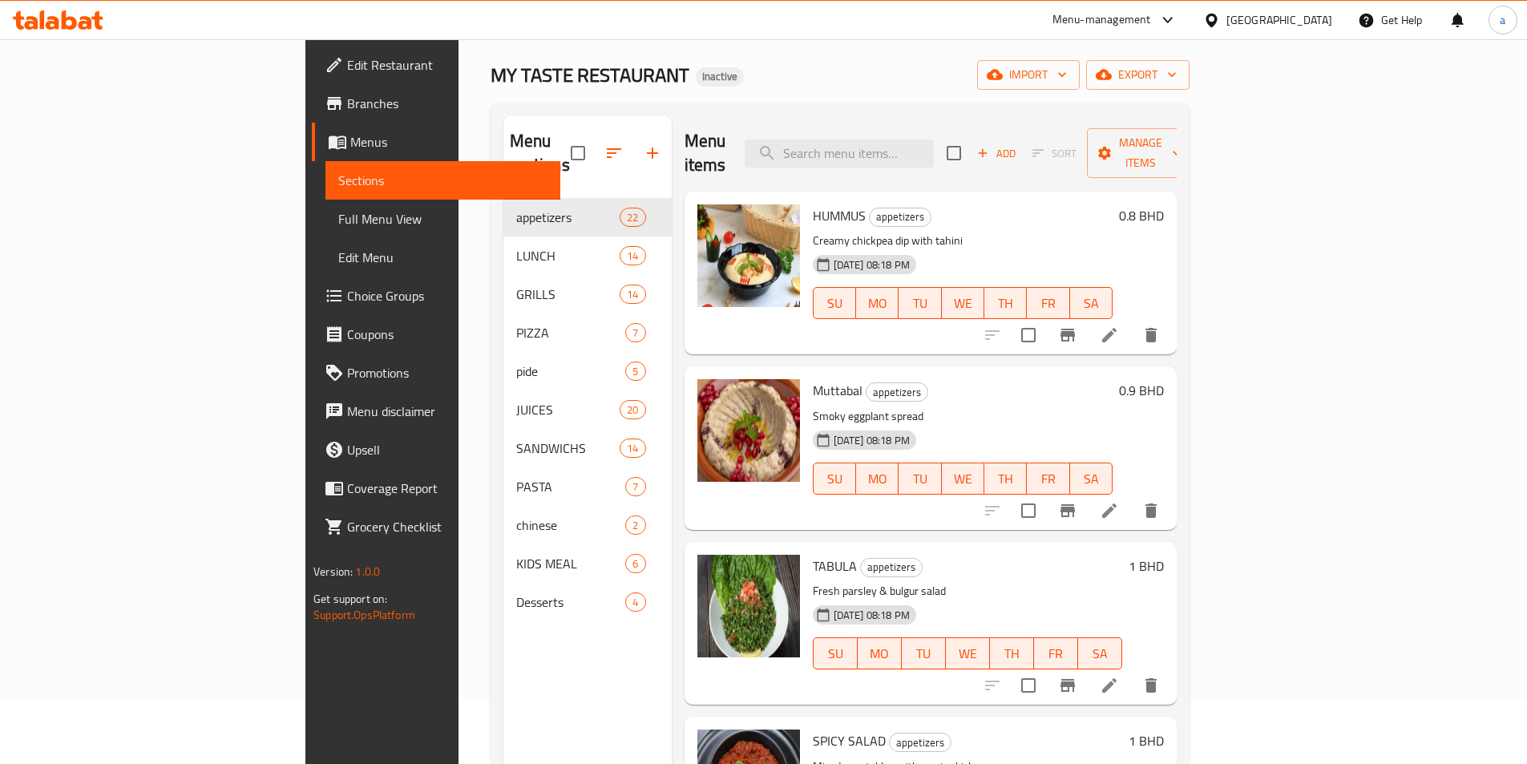
click at [347, 295] on span "Choice Groups" at bounding box center [447, 295] width 200 height 19
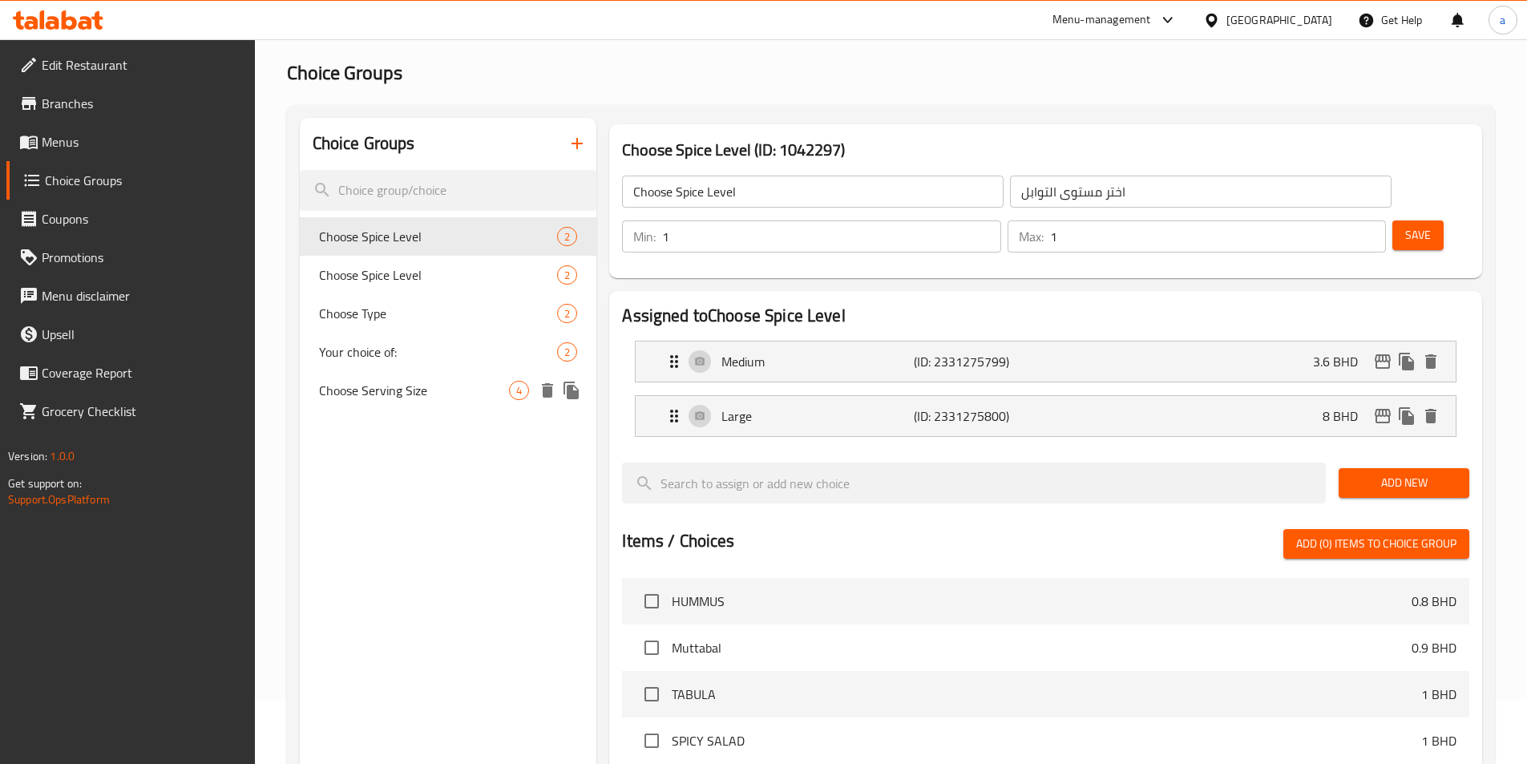
click at [567, 400] on button "duplicate" at bounding box center [571, 390] width 24 height 24
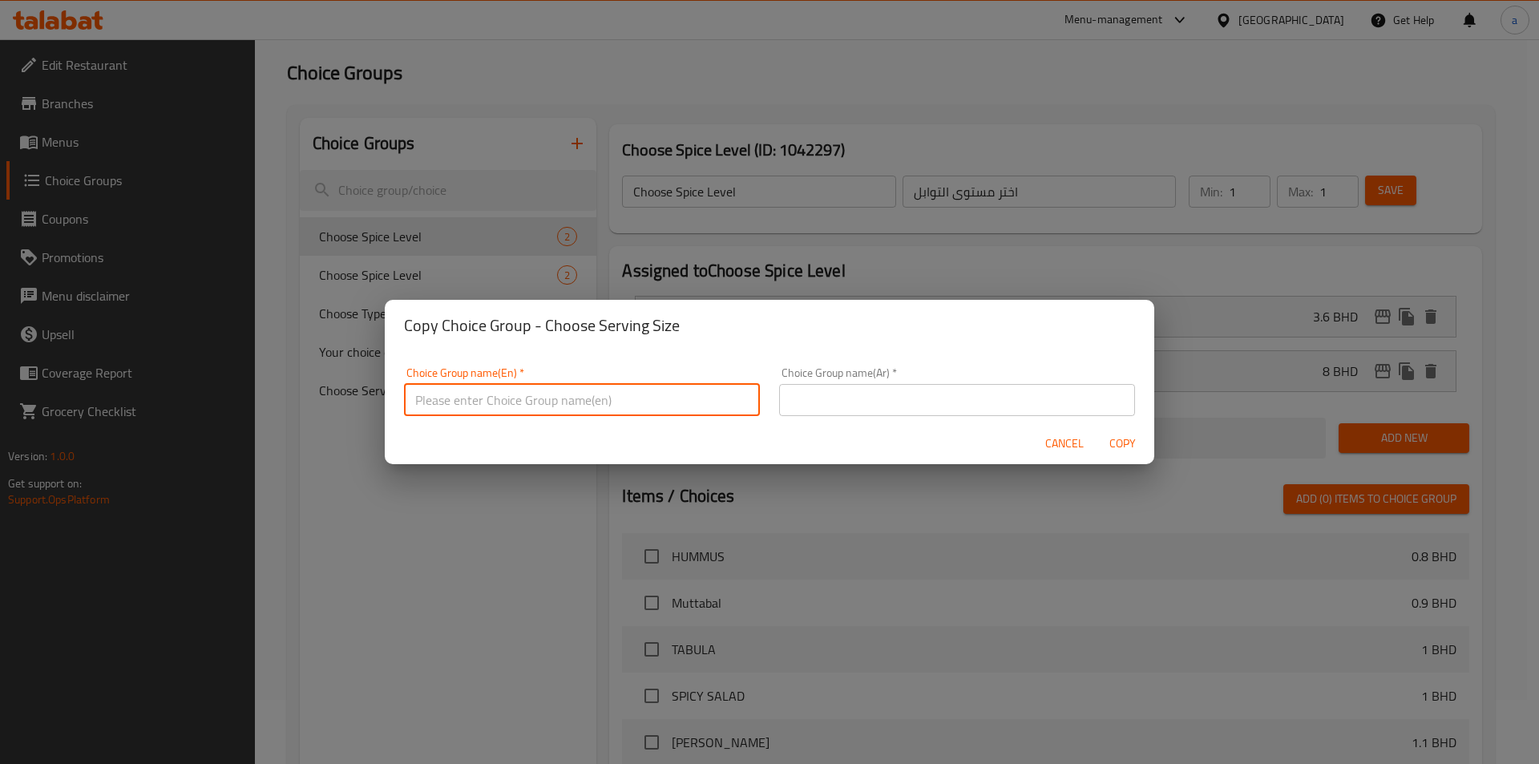
click at [570, 400] on input "text" at bounding box center [582, 400] width 356 height 32
type input "Choose Serving Size"
click at [925, 393] on input "text" at bounding box center [957, 400] width 356 height 32
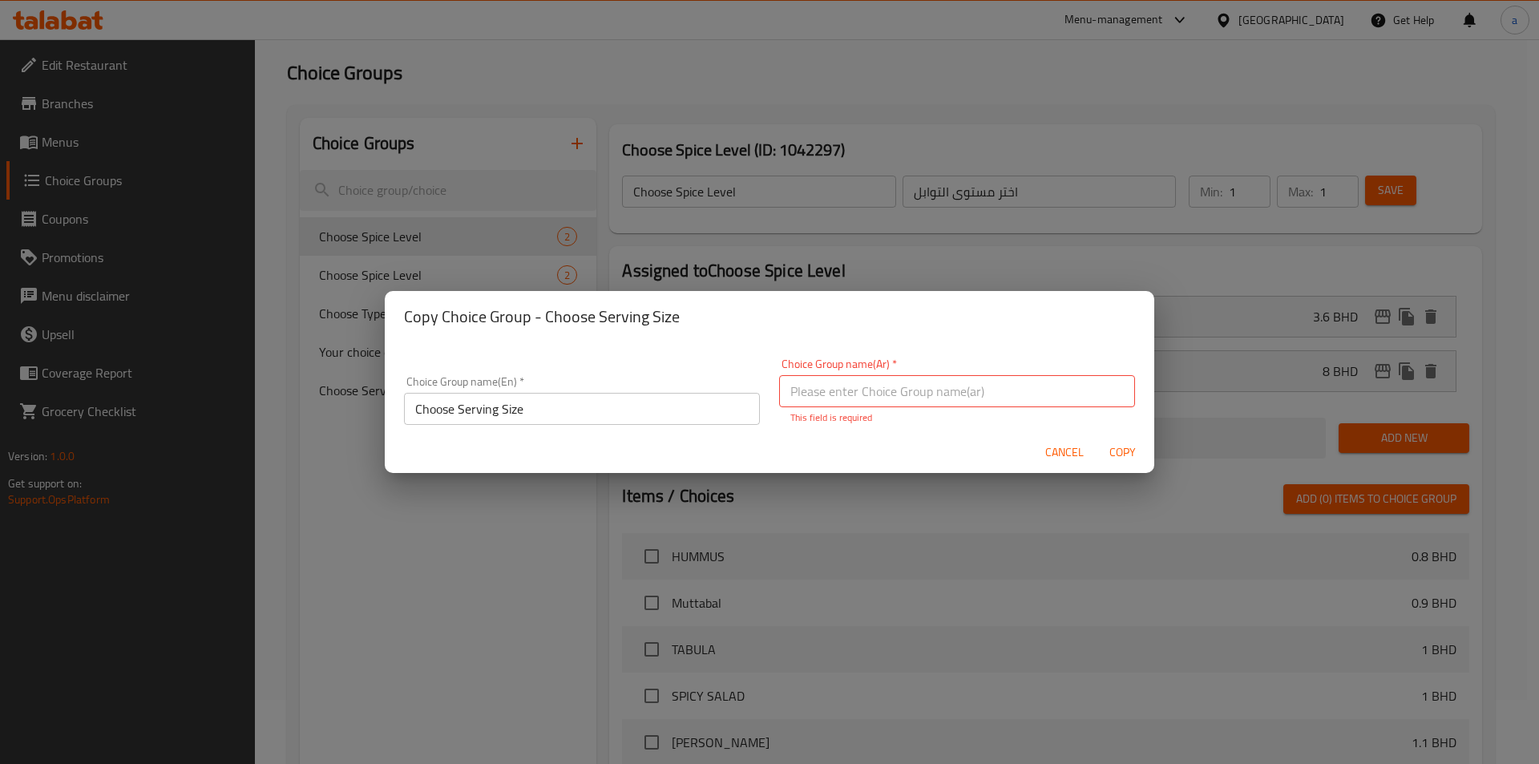
click at [847, 401] on input "text" at bounding box center [957, 391] width 356 height 32
paste input "اختر حجم الكمية"
type input "اختر حجم الكمية"
click at [909, 361] on div "Choice Group name(Ar)   * اختر حجم الكمية Choice Group name(Ar) * This field is…" at bounding box center [956, 392] width 375 height 86
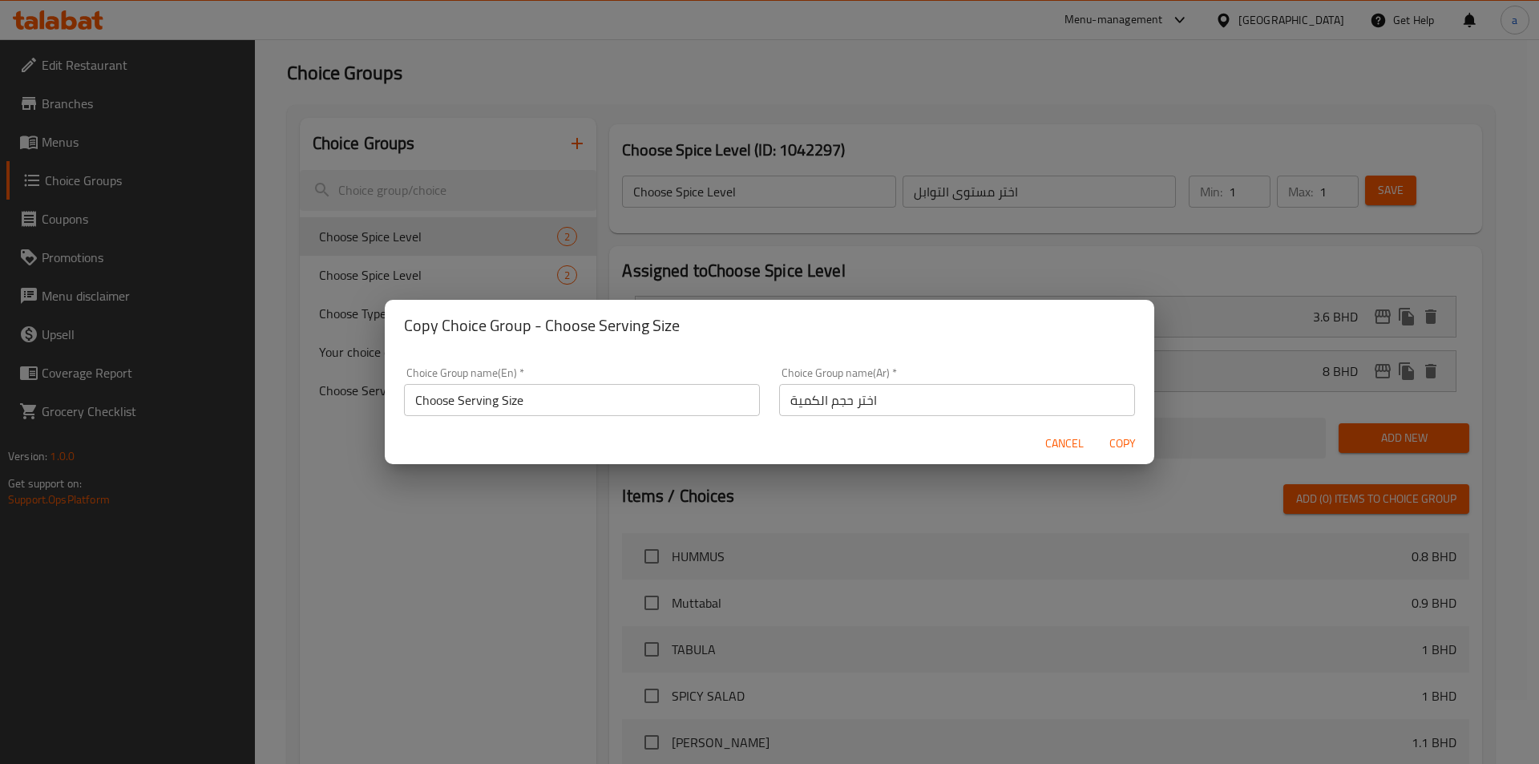
click at [1124, 450] on span "Copy" at bounding box center [1122, 444] width 38 height 20
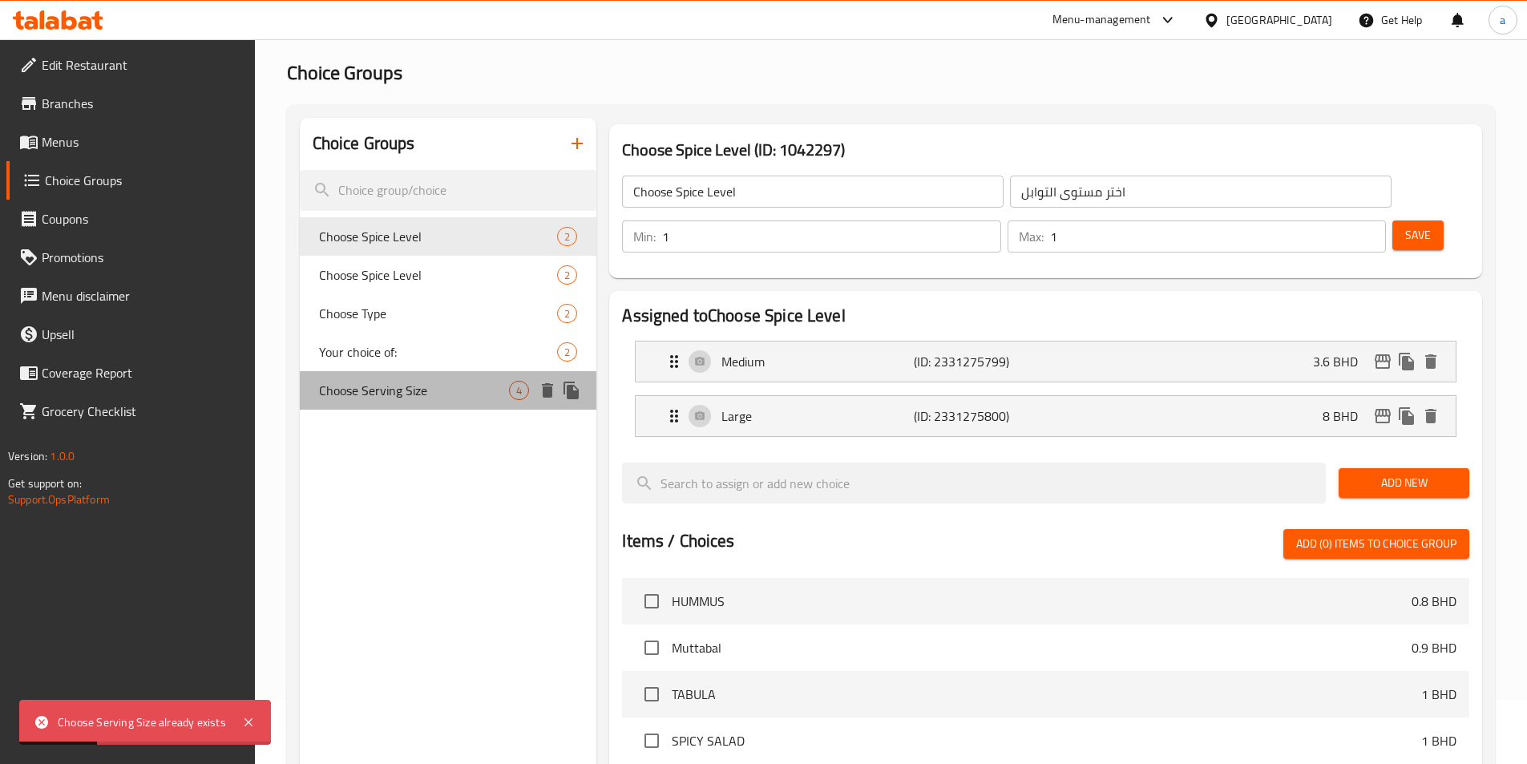
click at [473, 383] on span "Choose Serving Size" at bounding box center [414, 390] width 191 height 19
type input "Choose Serving Size"
type input "اختر حجم الكمية"
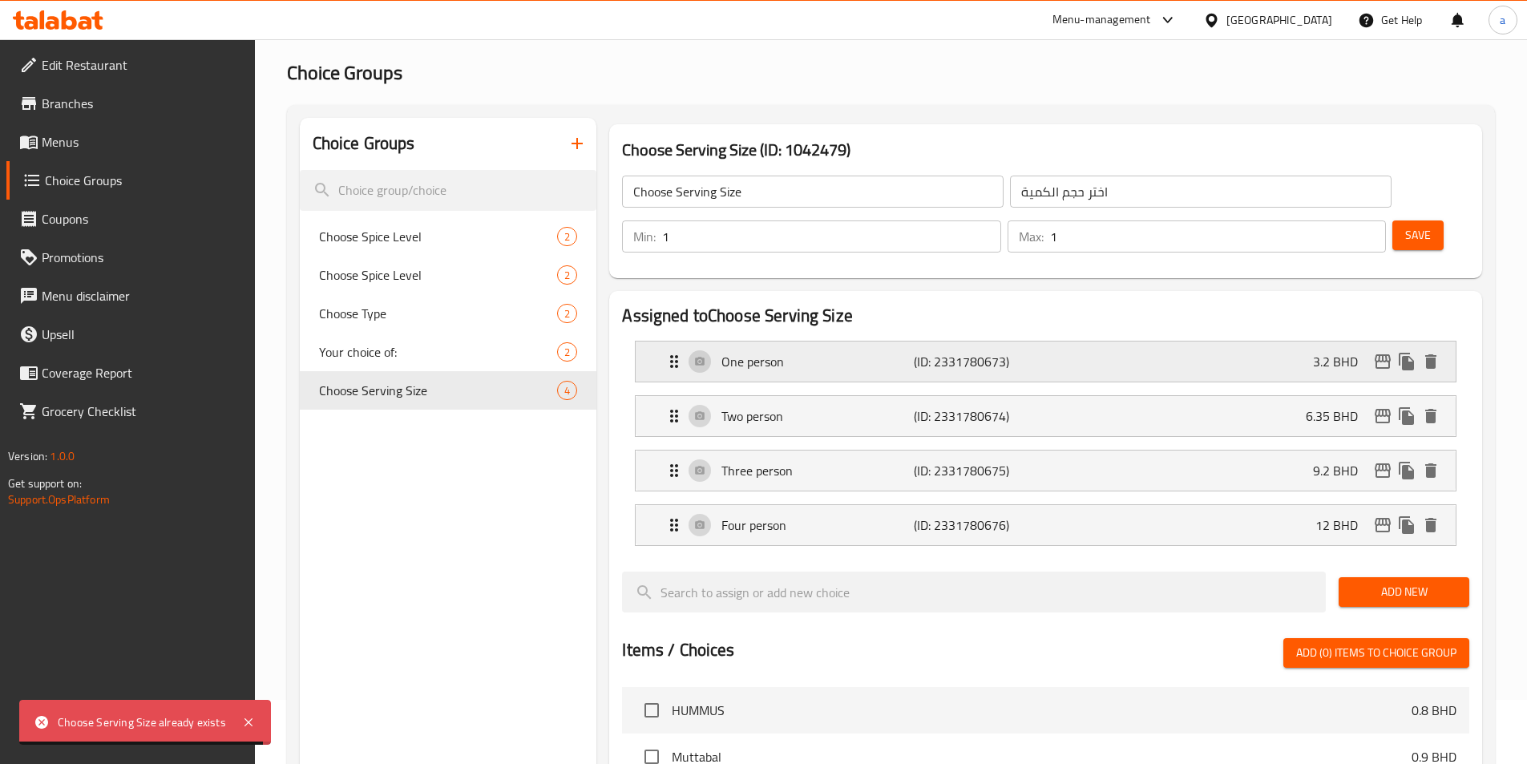
click at [952, 341] on div "One person (ID: 2331780673) 3.2 BHD" at bounding box center [1050, 361] width 772 height 40
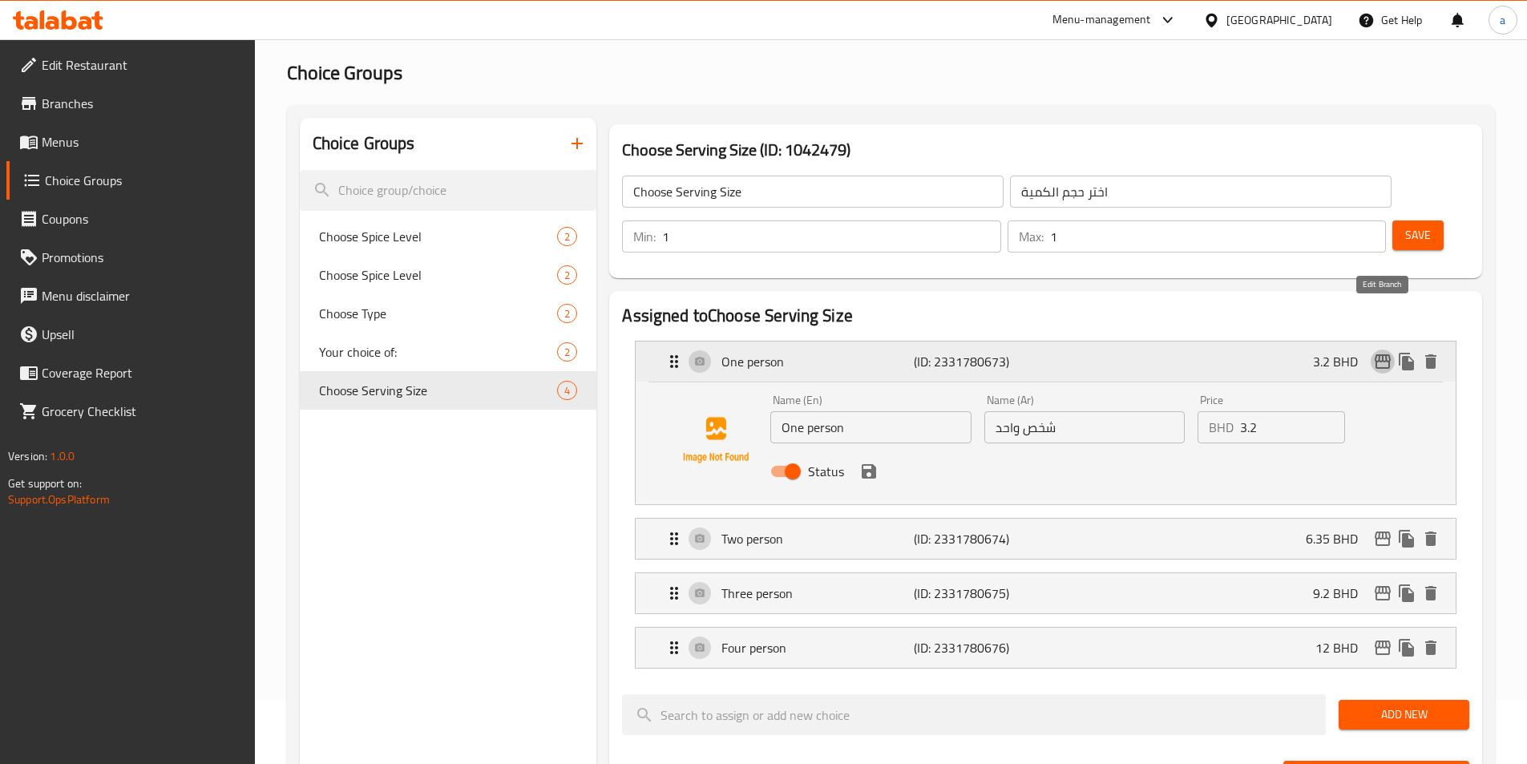
click at [1384, 352] on icon "edit" at bounding box center [1382, 361] width 19 height 19
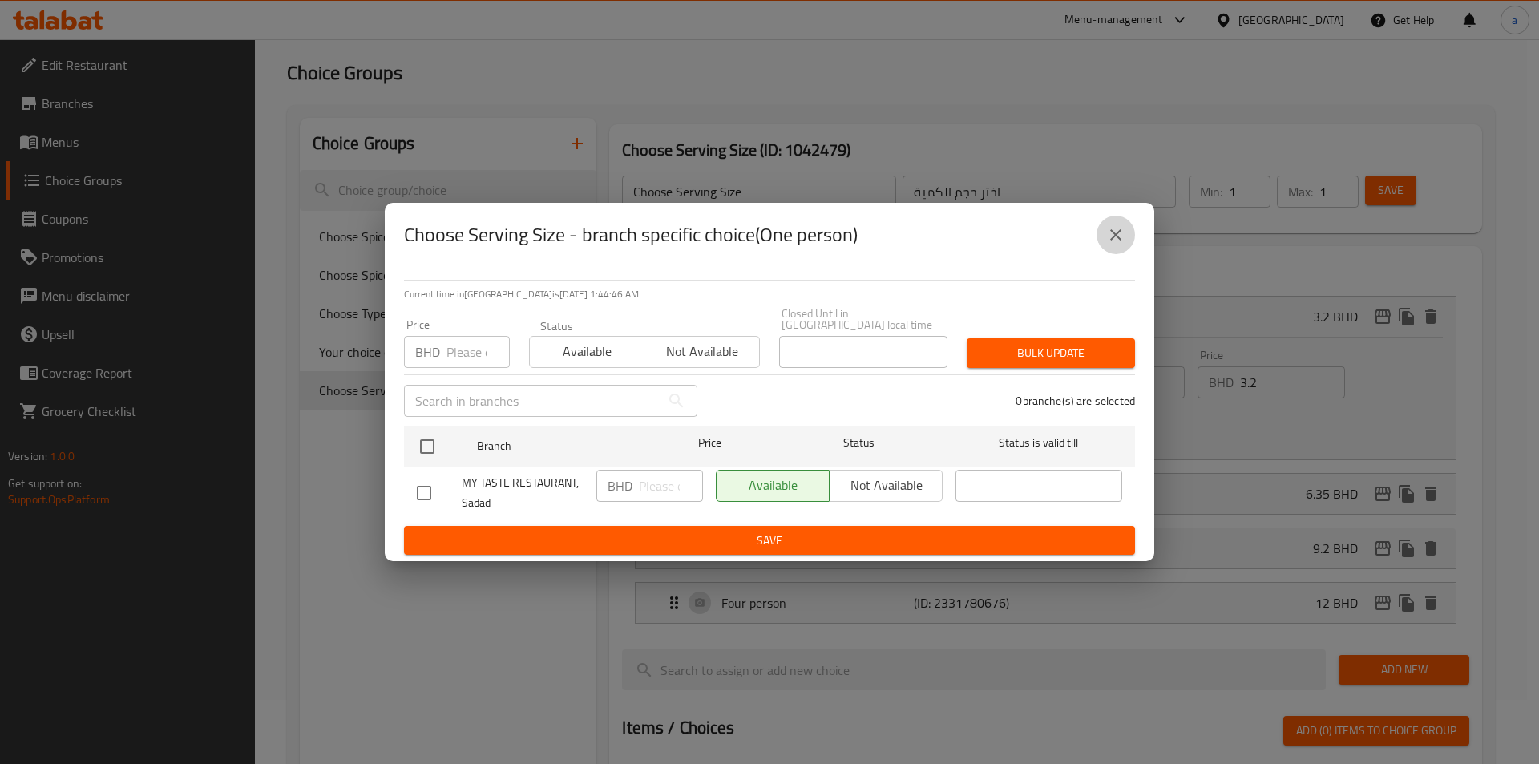
click at [1121, 243] on icon "close" at bounding box center [1115, 234] width 19 height 19
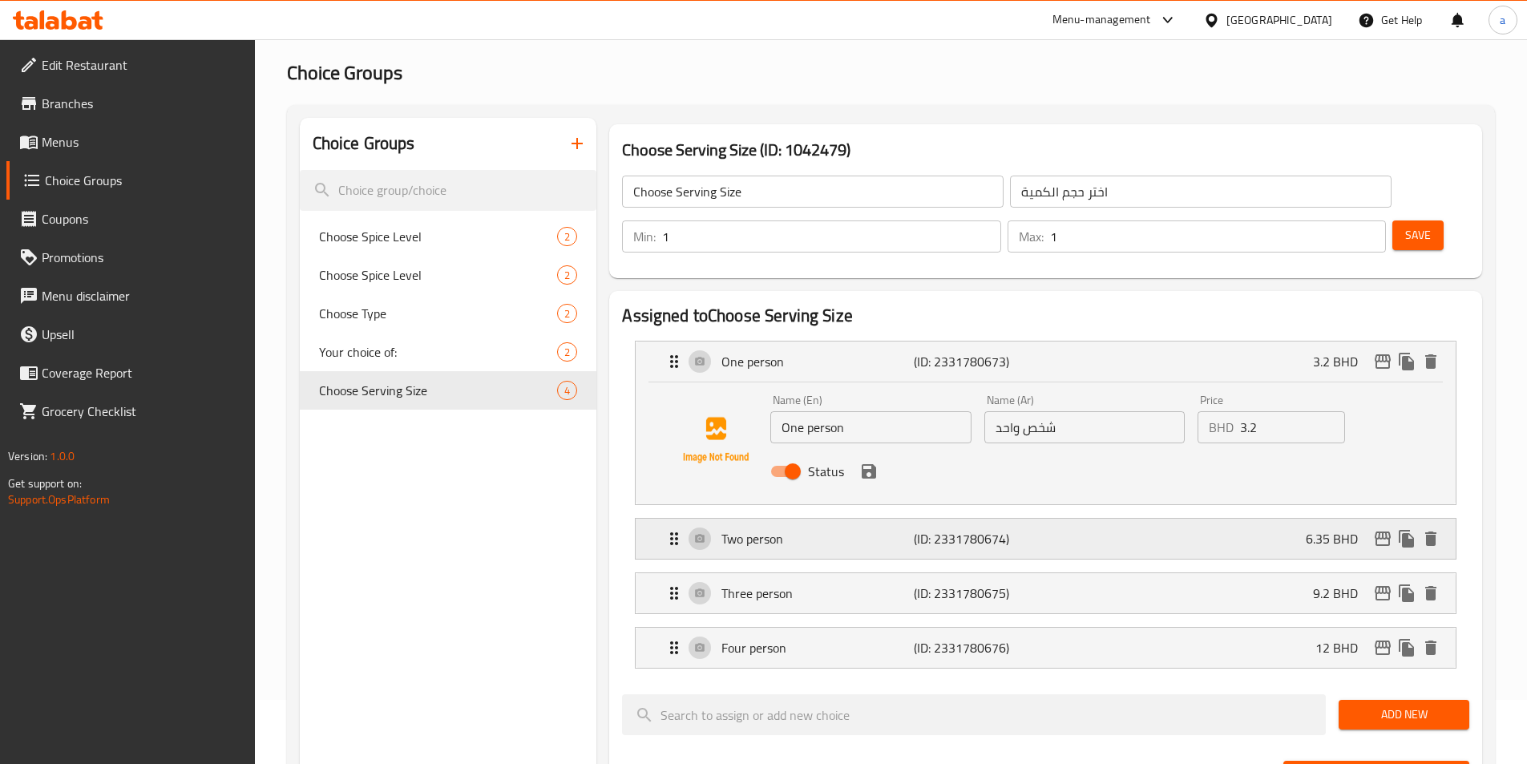
click at [1103, 518] on div "Two person (ID: 2331780674) 6.35 BHD" at bounding box center [1050, 538] width 772 height 40
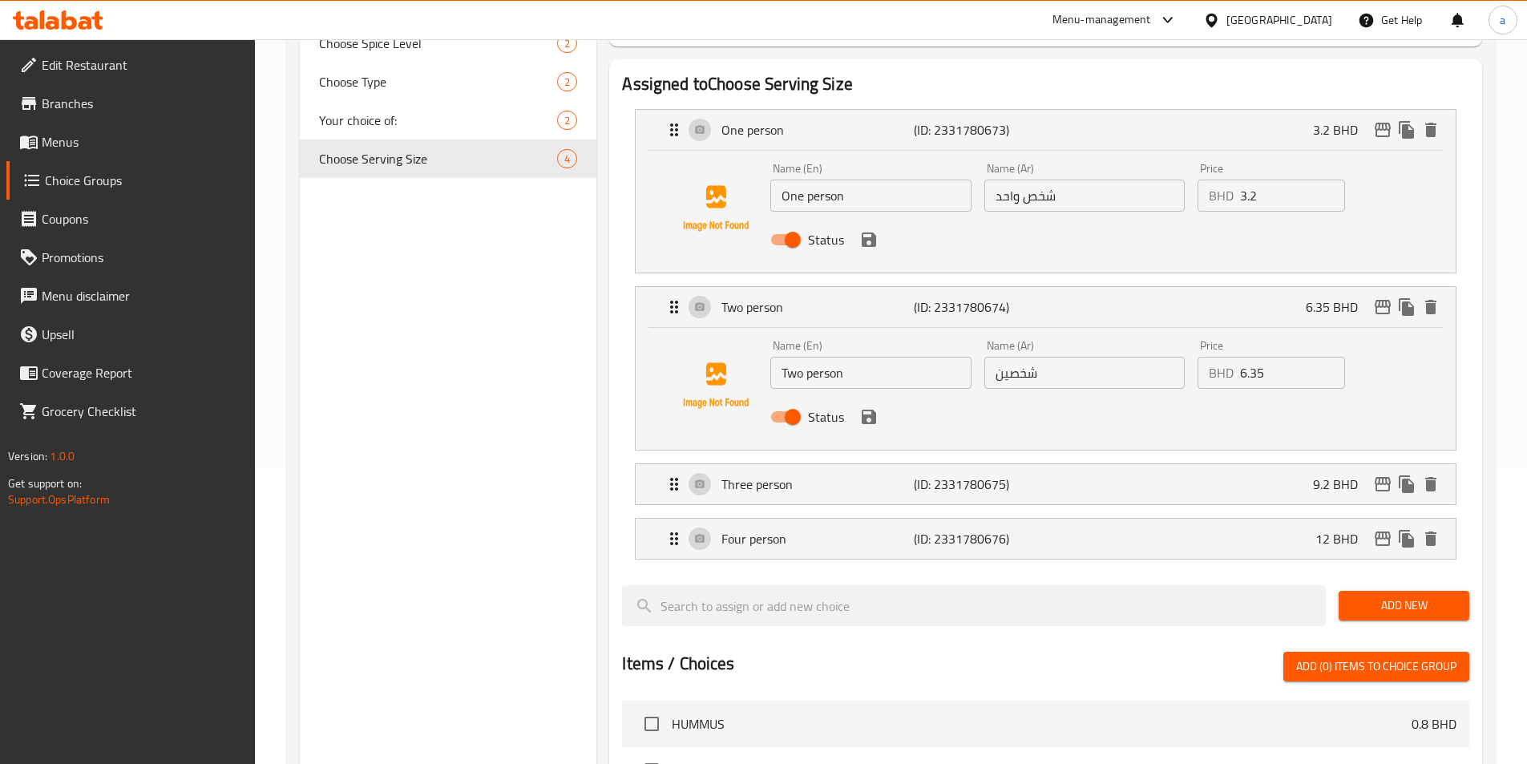
scroll to position [385, 0]
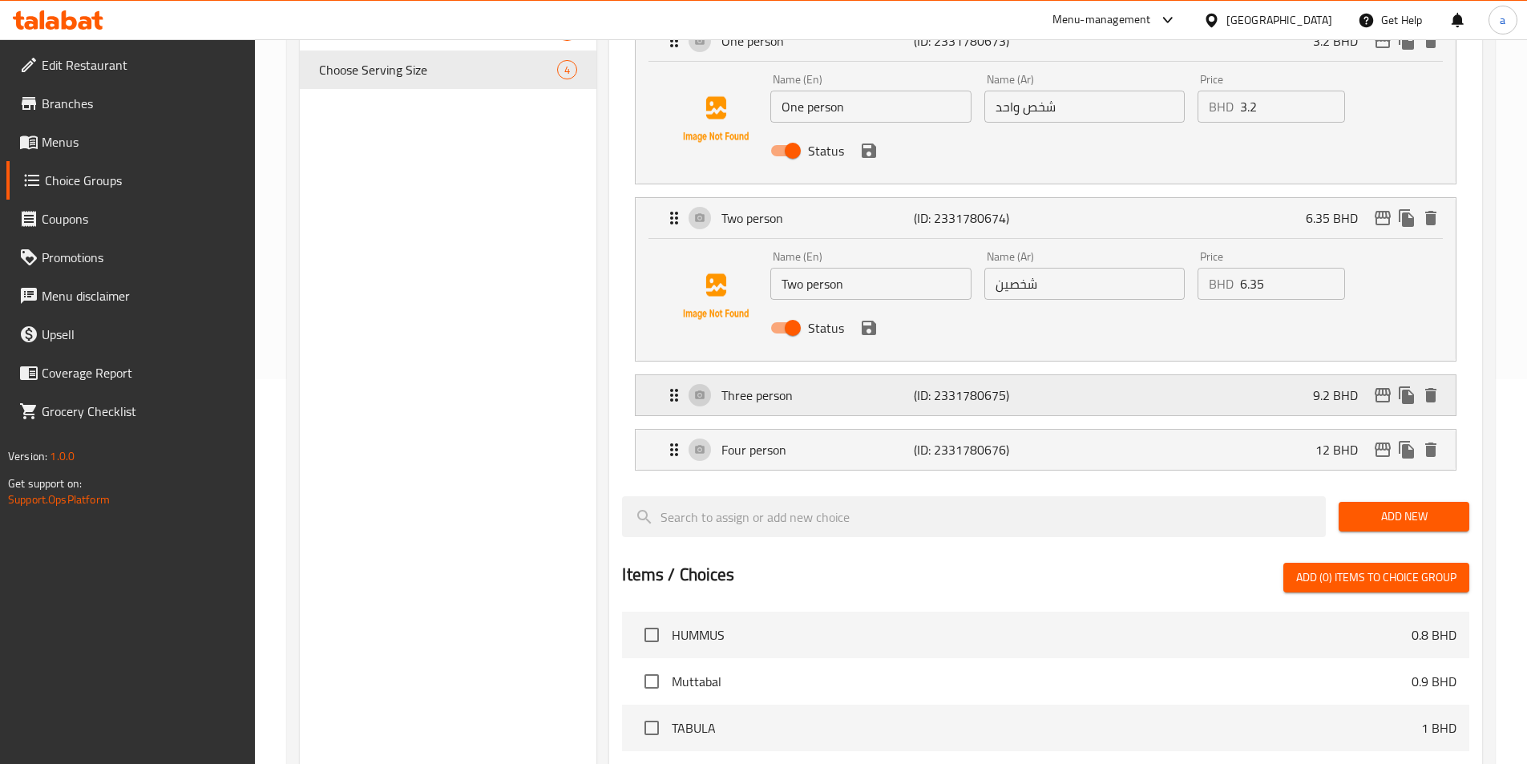
click at [1051, 375] on div "Three person (ID: 2331780675) 9.2 BHD" at bounding box center [1050, 395] width 772 height 40
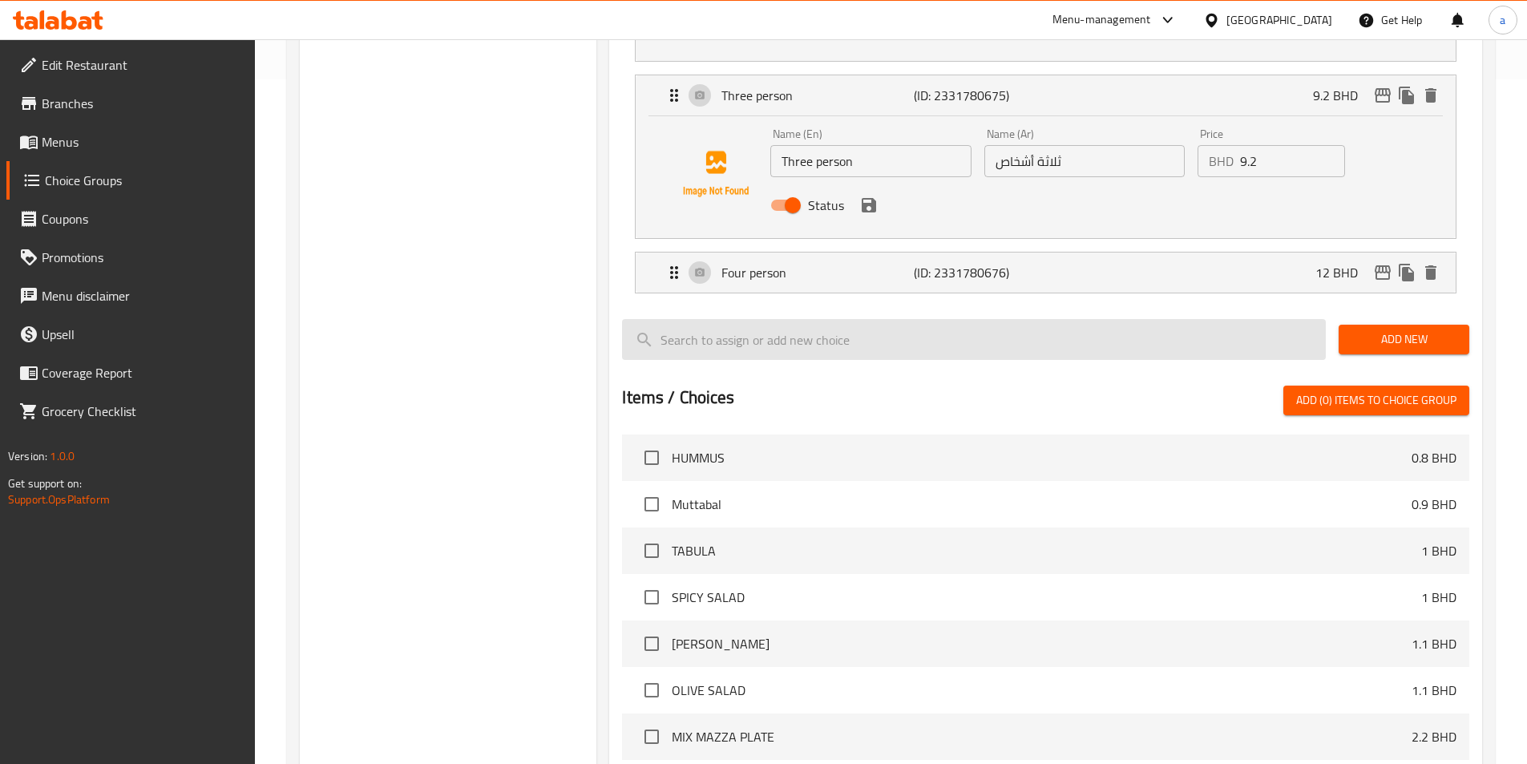
scroll to position [705, 0]
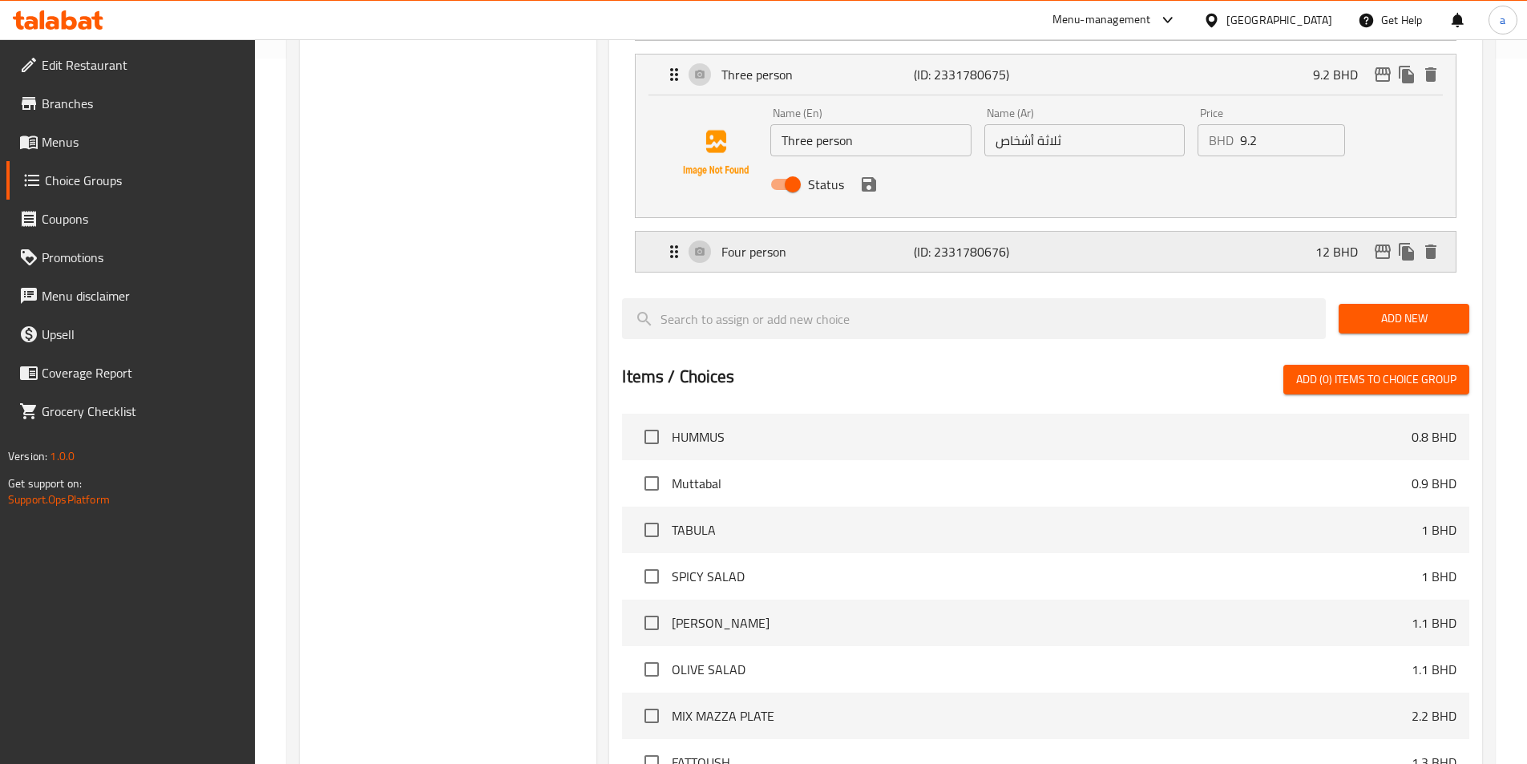
click at [1064, 232] on div "Four person (ID: 2331780676) 12 BHD" at bounding box center [1050, 252] width 772 height 40
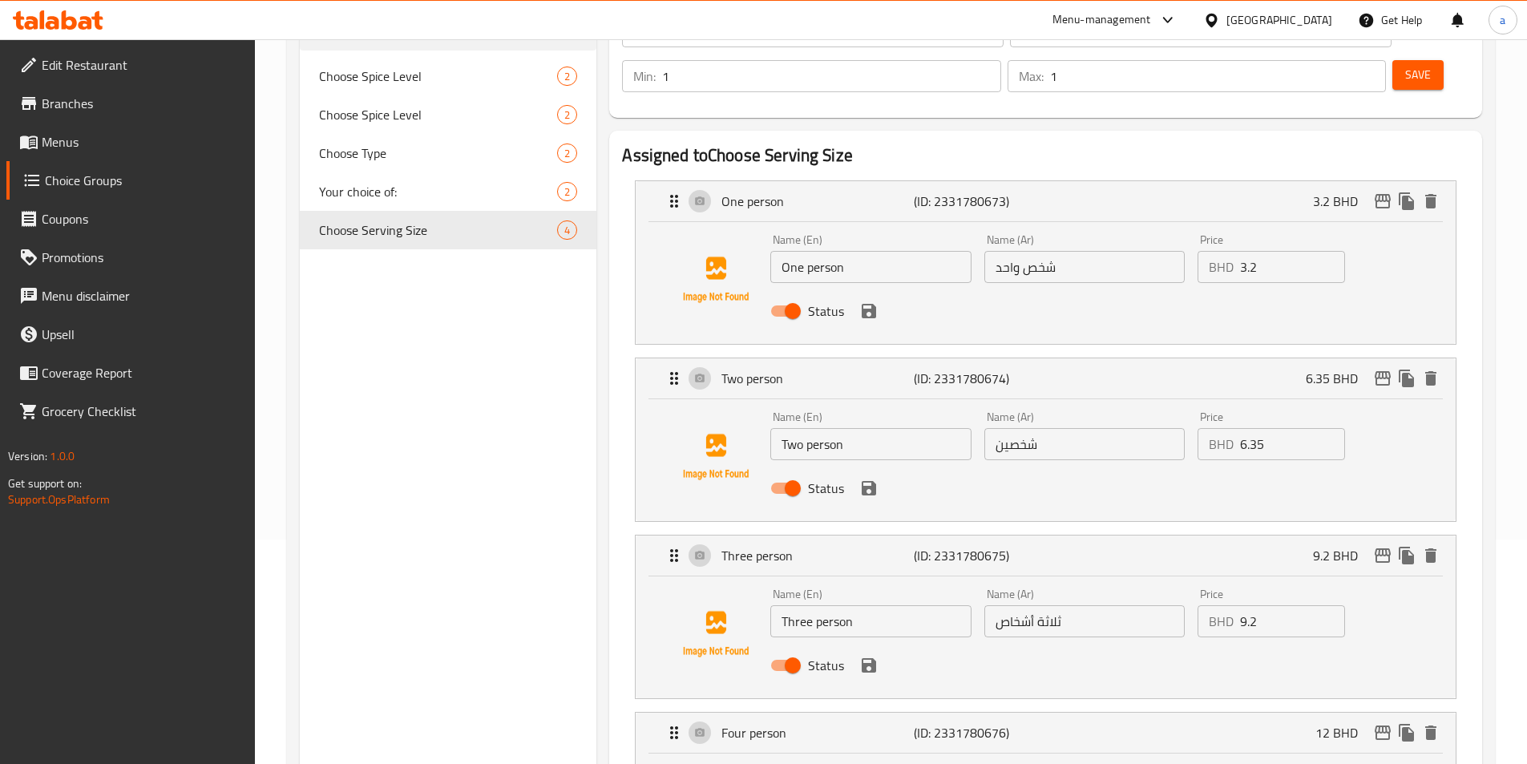
scroll to position [144, 0]
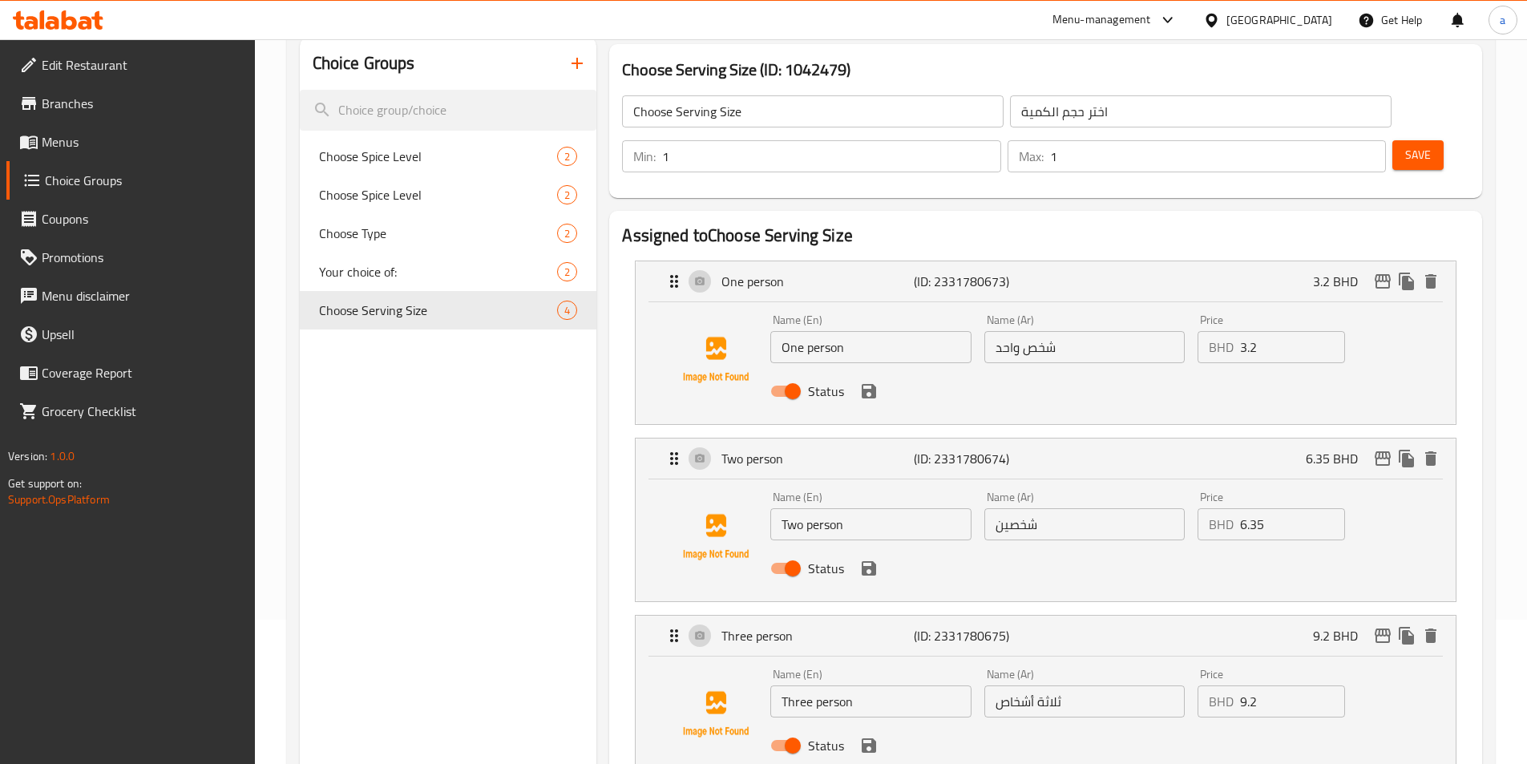
click at [67, 129] on link "Menus" at bounding box center [130, 142] width 248 height 38
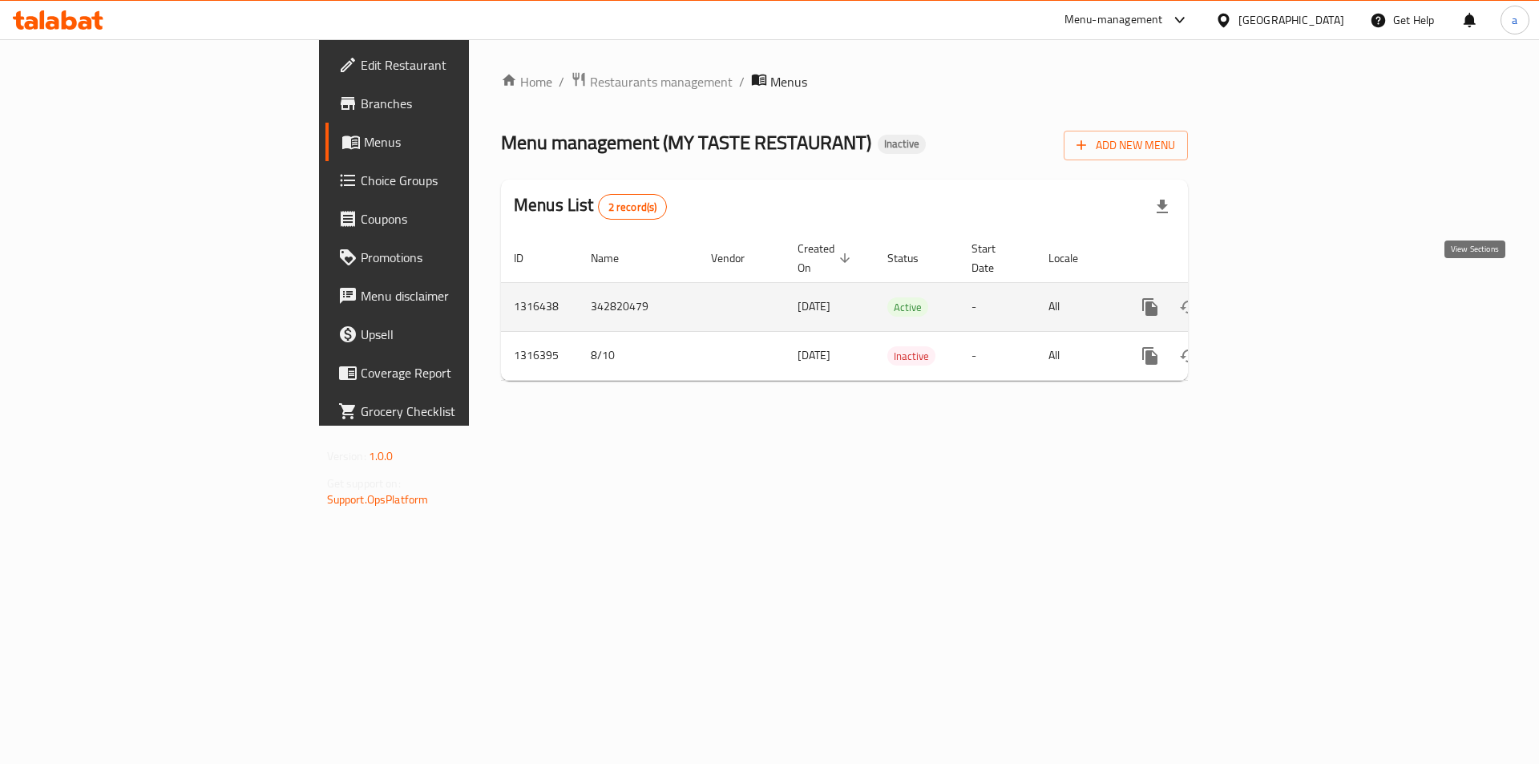
click at [1285, 297] on link "enhanced table" at bounding box center [1265, 307] width 38 height 38
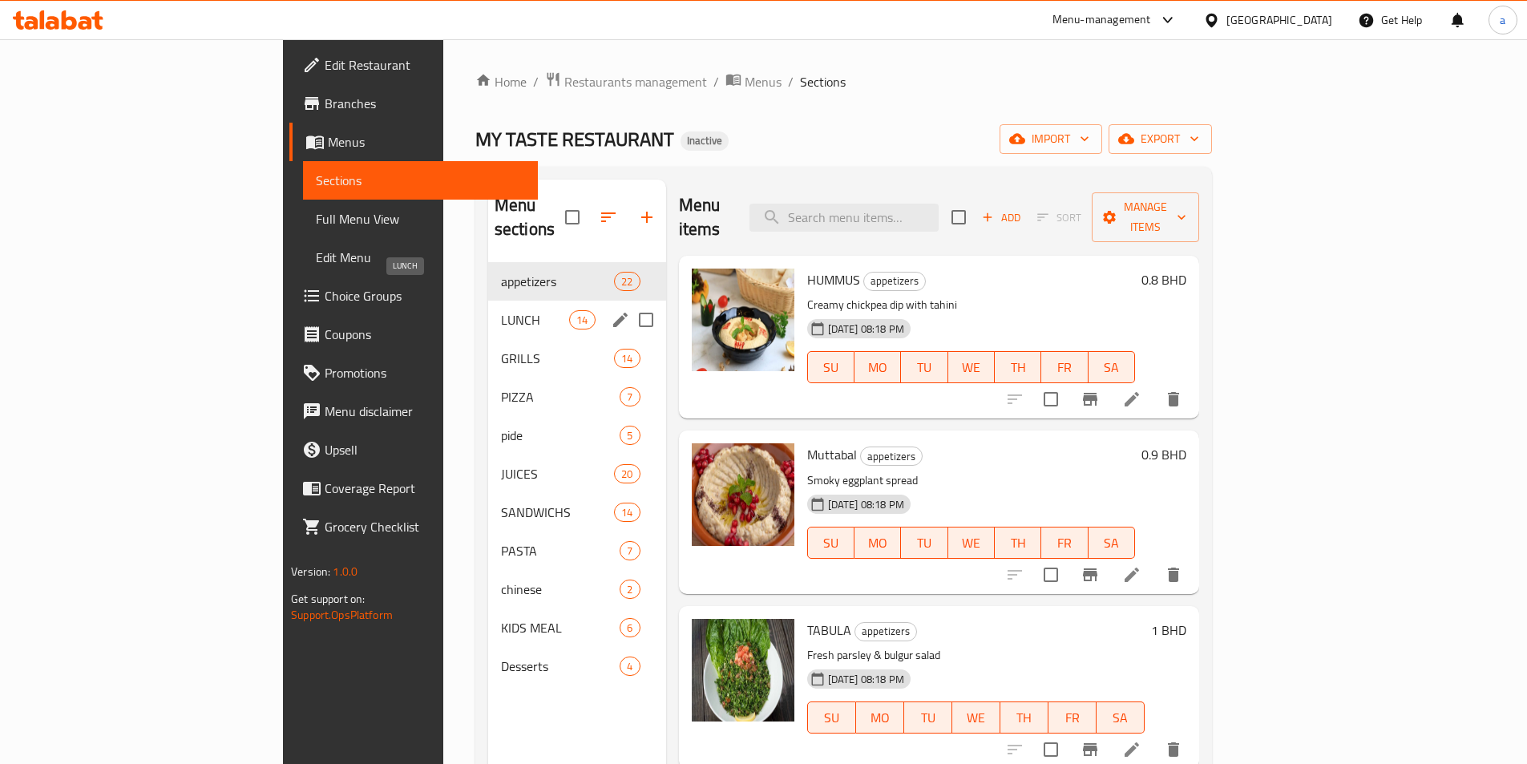
click at [501, 310] on span "LUNCH" at bounding box center [535, 319] width 68 height 19
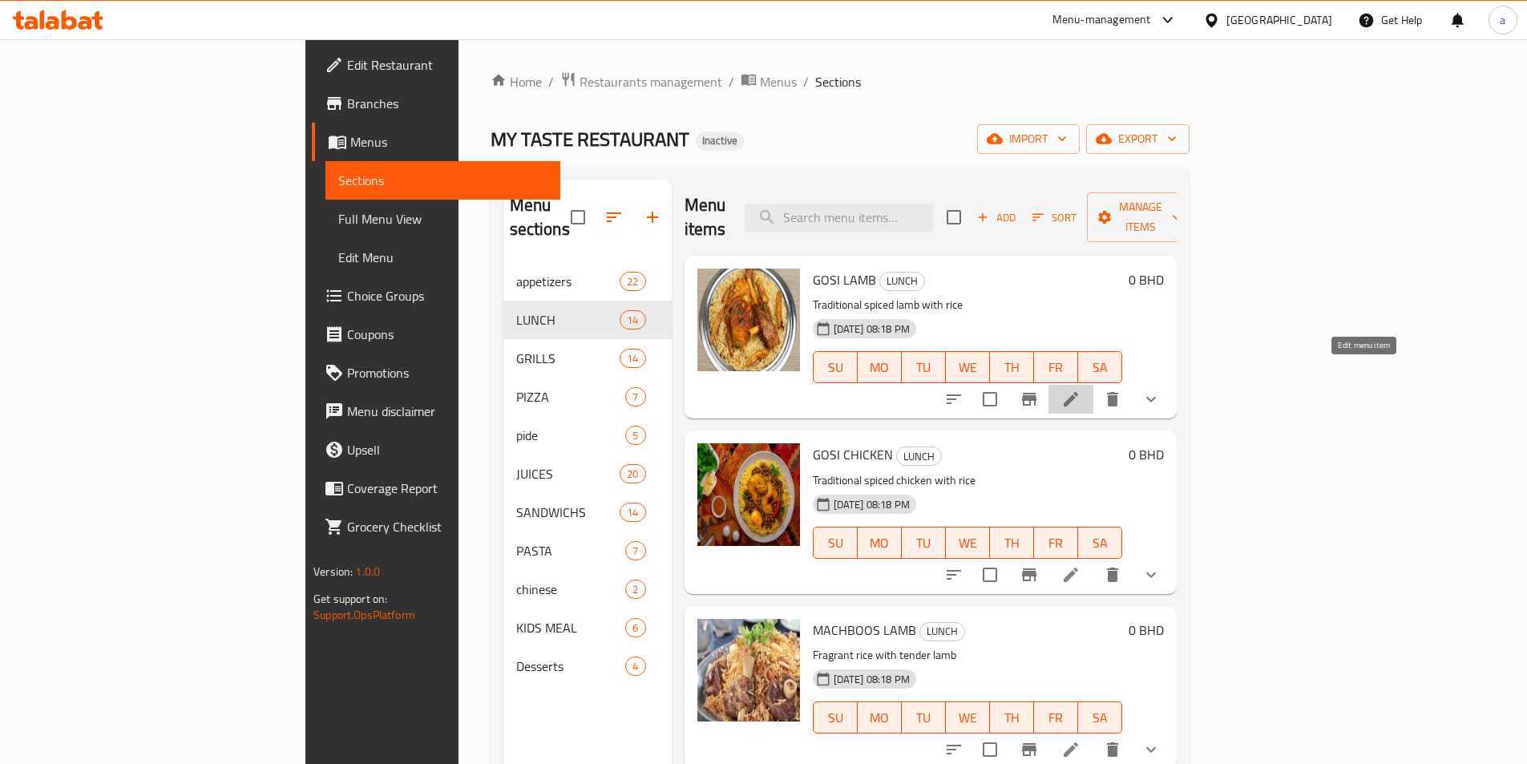
click at [1080, 389] on icon at bounding box center [1070, 398] width 19 height 19
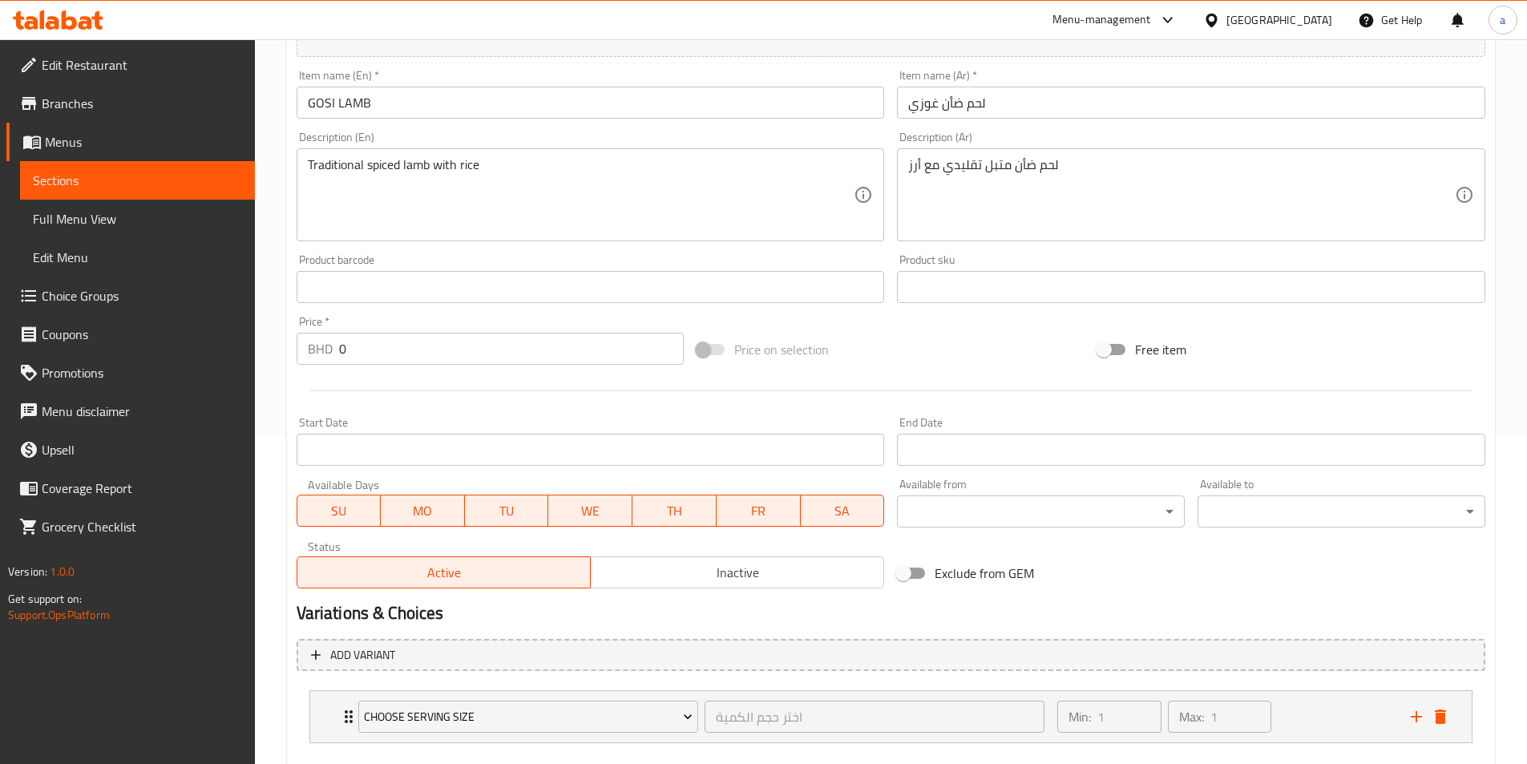
scroll to position [418, 0]
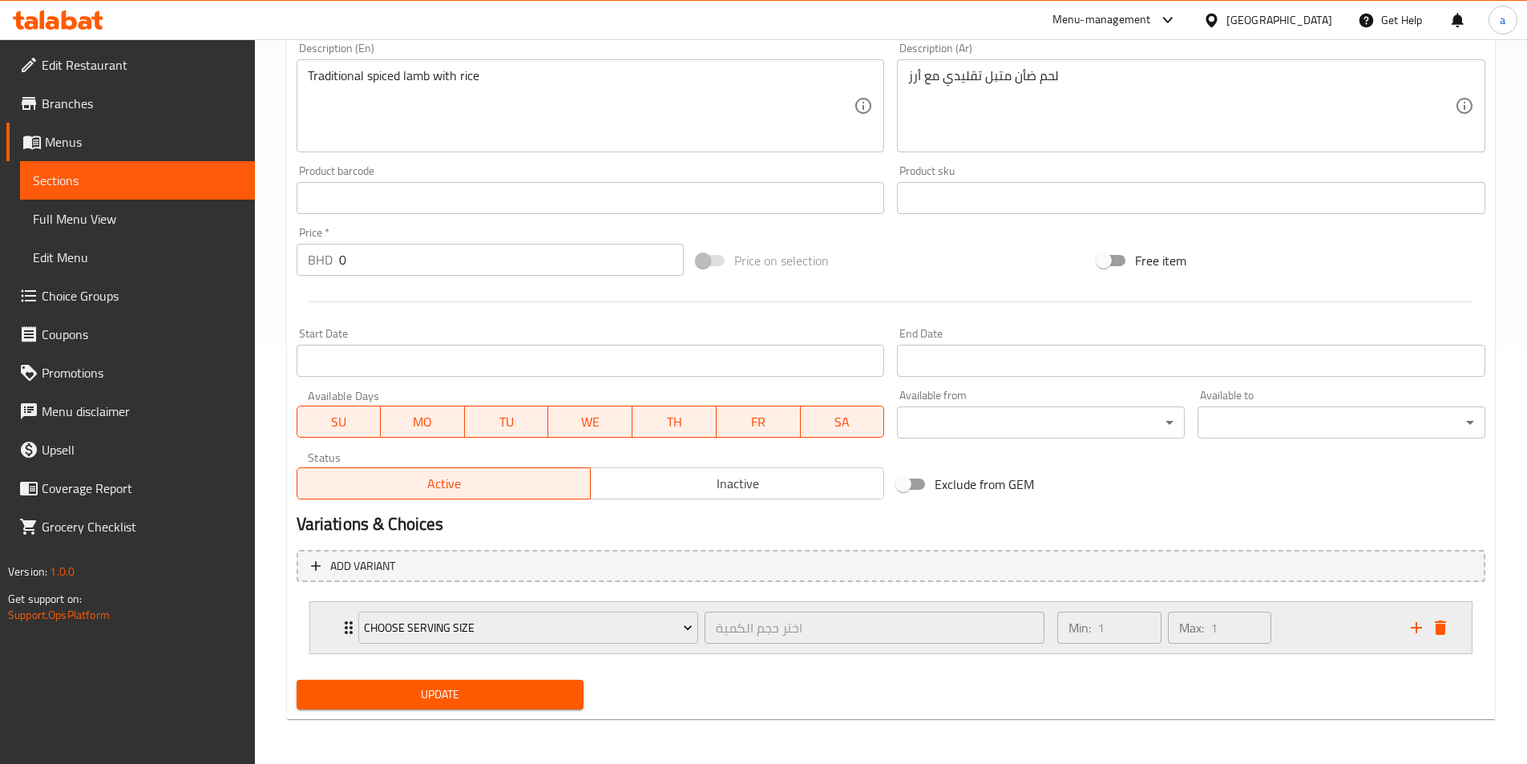
click at [698, 607] on div "Choose Serving Size اختر حجم الكمية ​" at bounding box center [702, 627] width 706 height 51
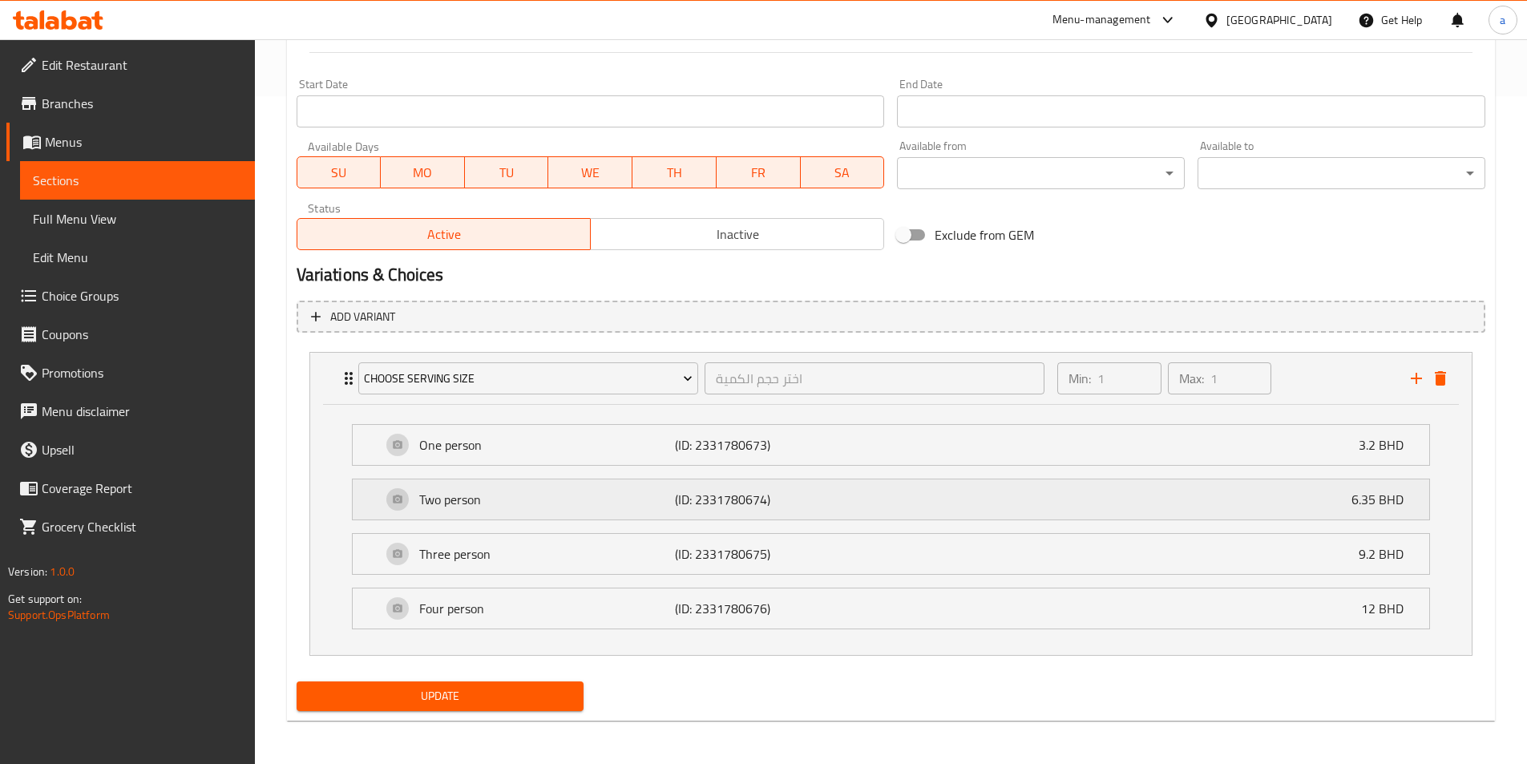
scroll to position [669, 0]
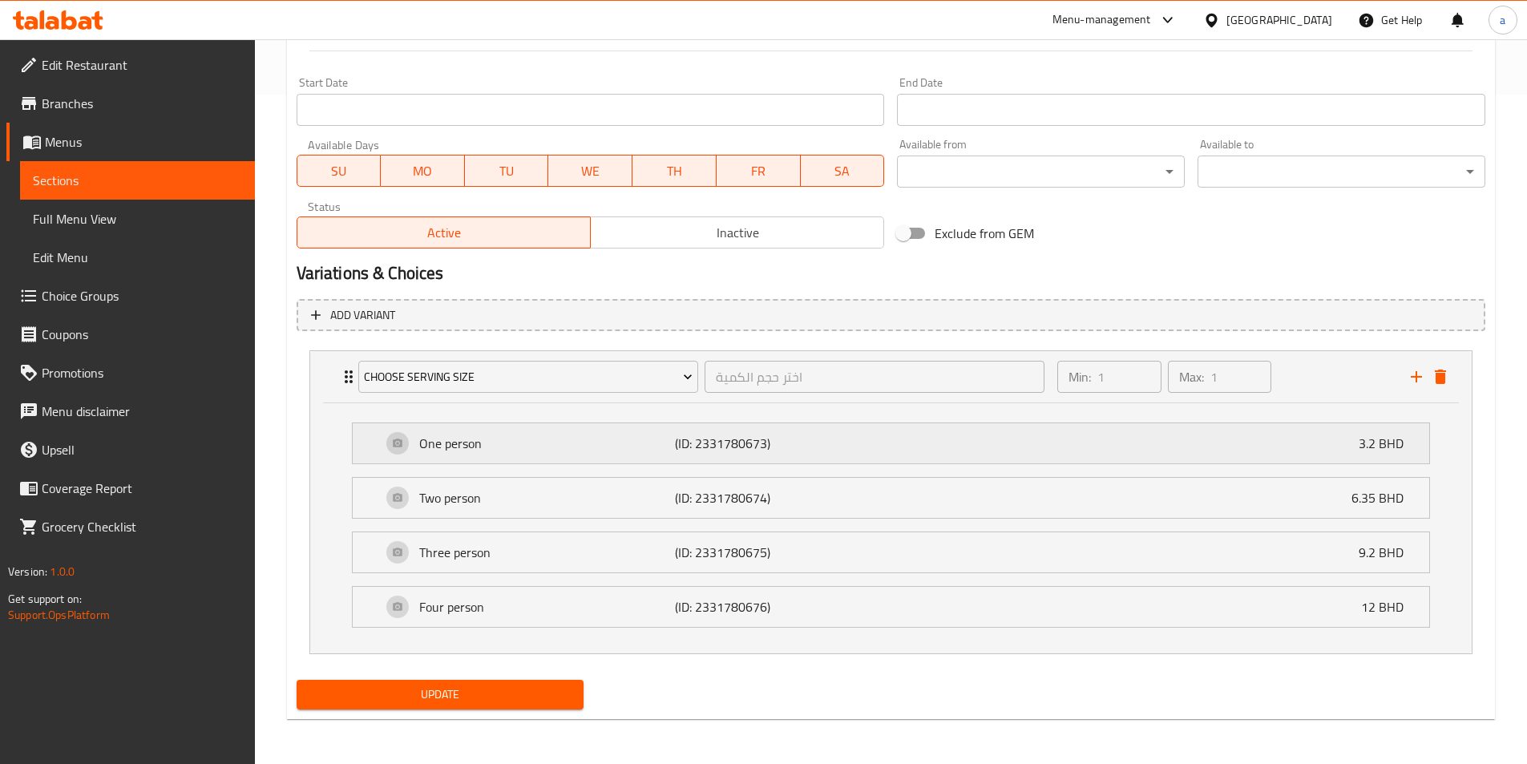
click at [1390, 451] on p "3.2 BHD" at bounding box center [1387, 443] width 58 height 19
click at [1107, 442] on div "One person (ID: 2331780673) 3.2 BHD" at bounding box center [895, 443] width 1028 height 40
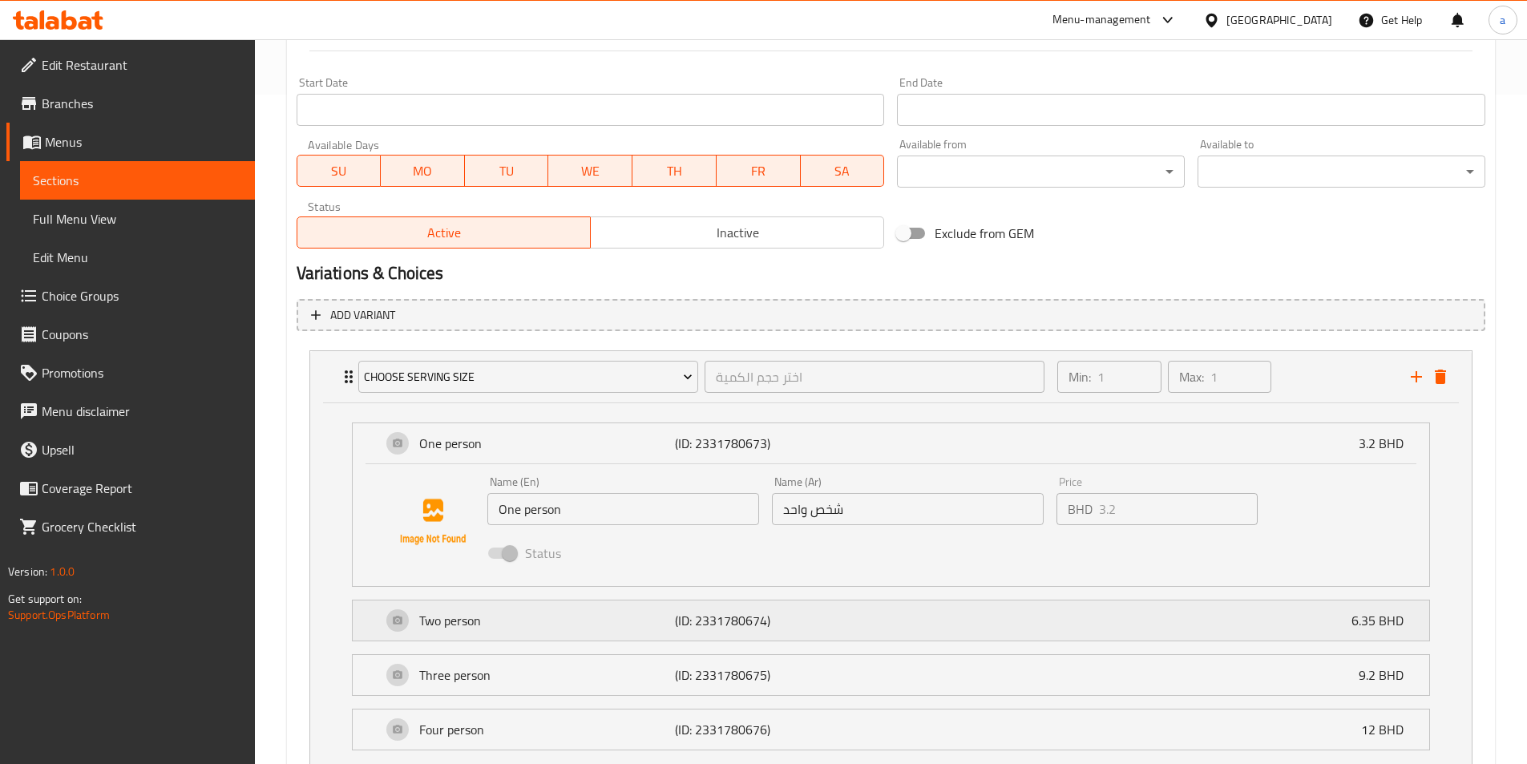
click at [1145, 617] on div "Two person (ID: 2331780674) 6.35 BHD" at bounding box center [895, 620] width 1028 height 40
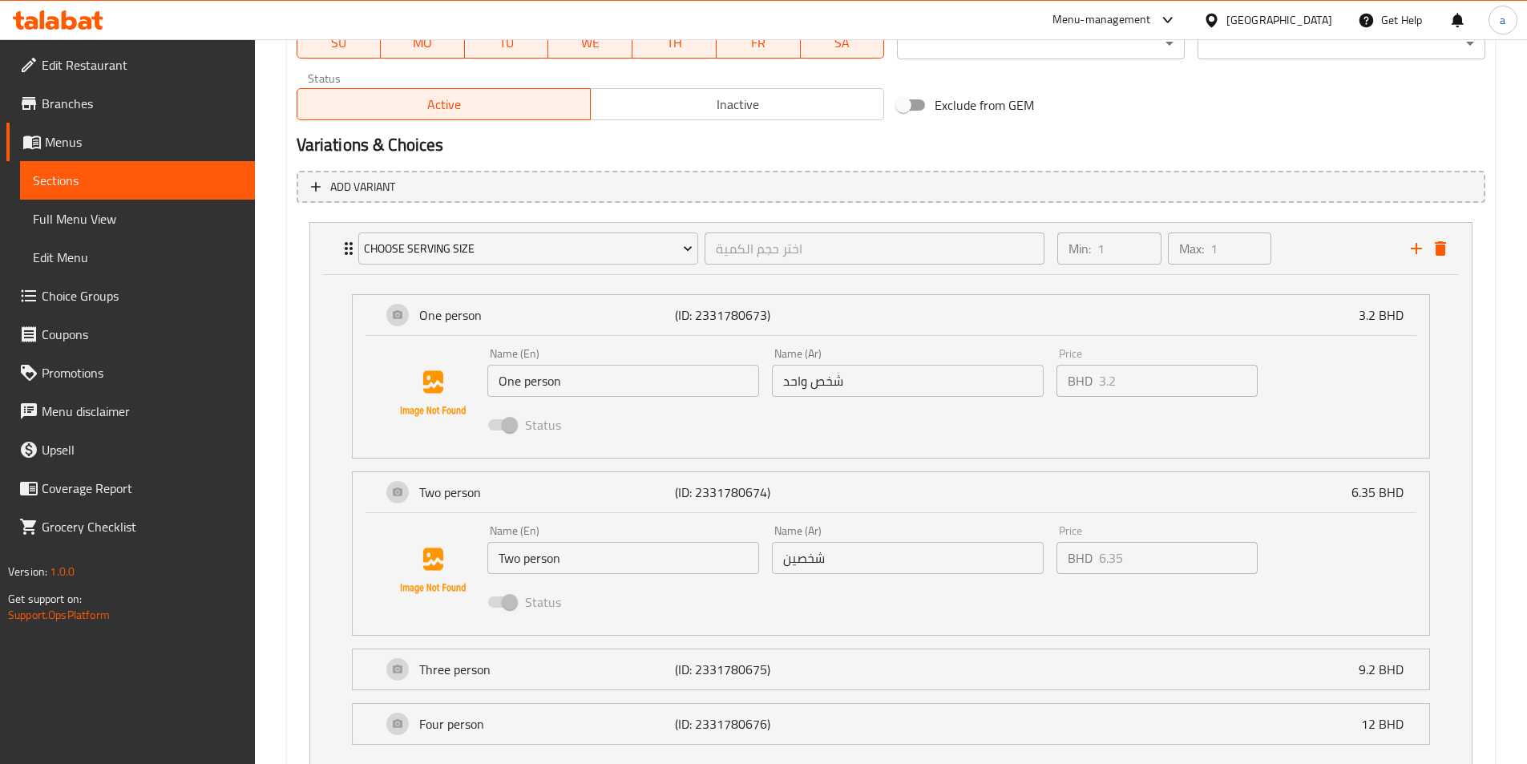
scroll to position [910, 0]
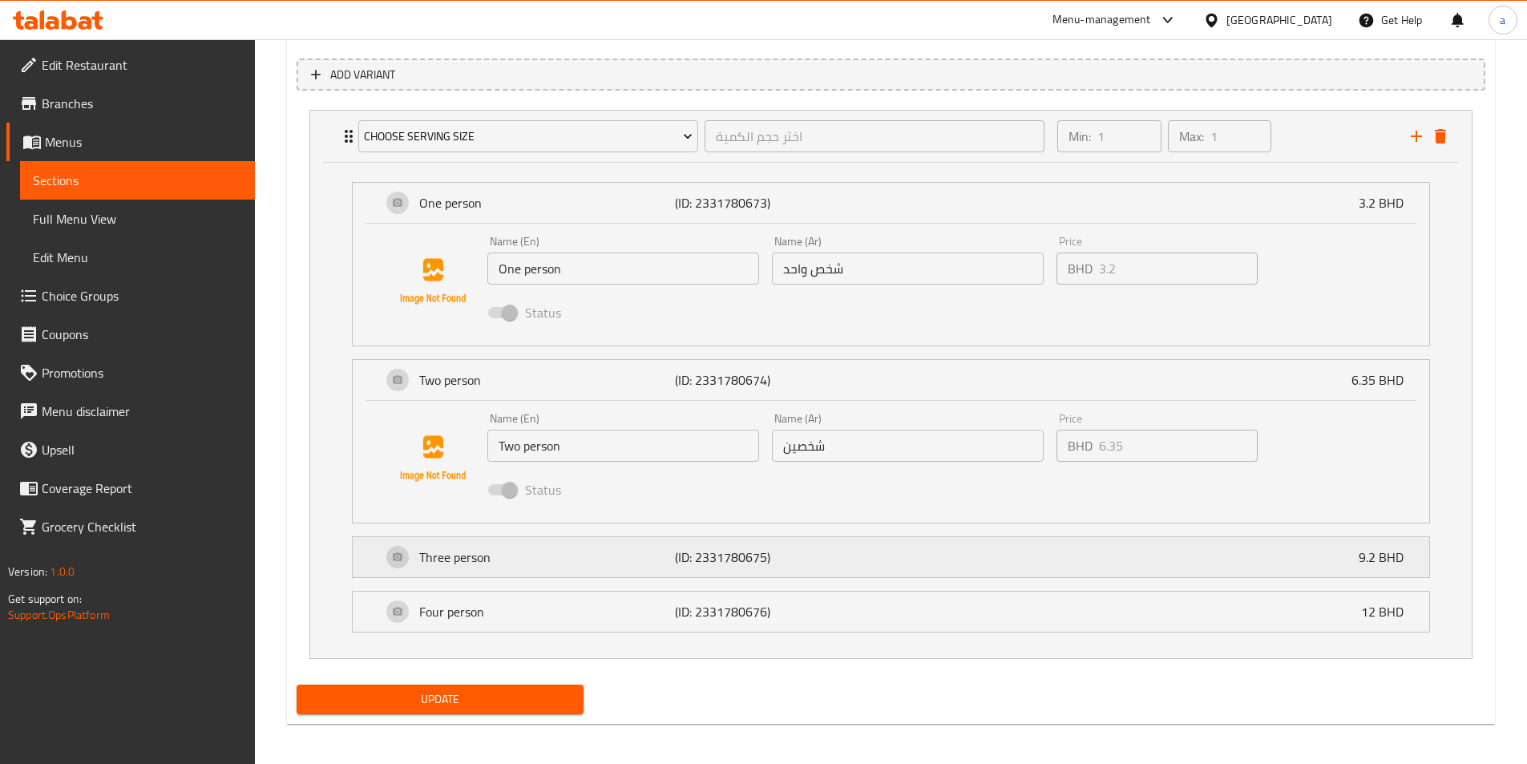
click at [1169, 551] on div "Three person (ID: 2331780675) 9.2 BHD" at bounding box center [895, 557] width 1028 height 40
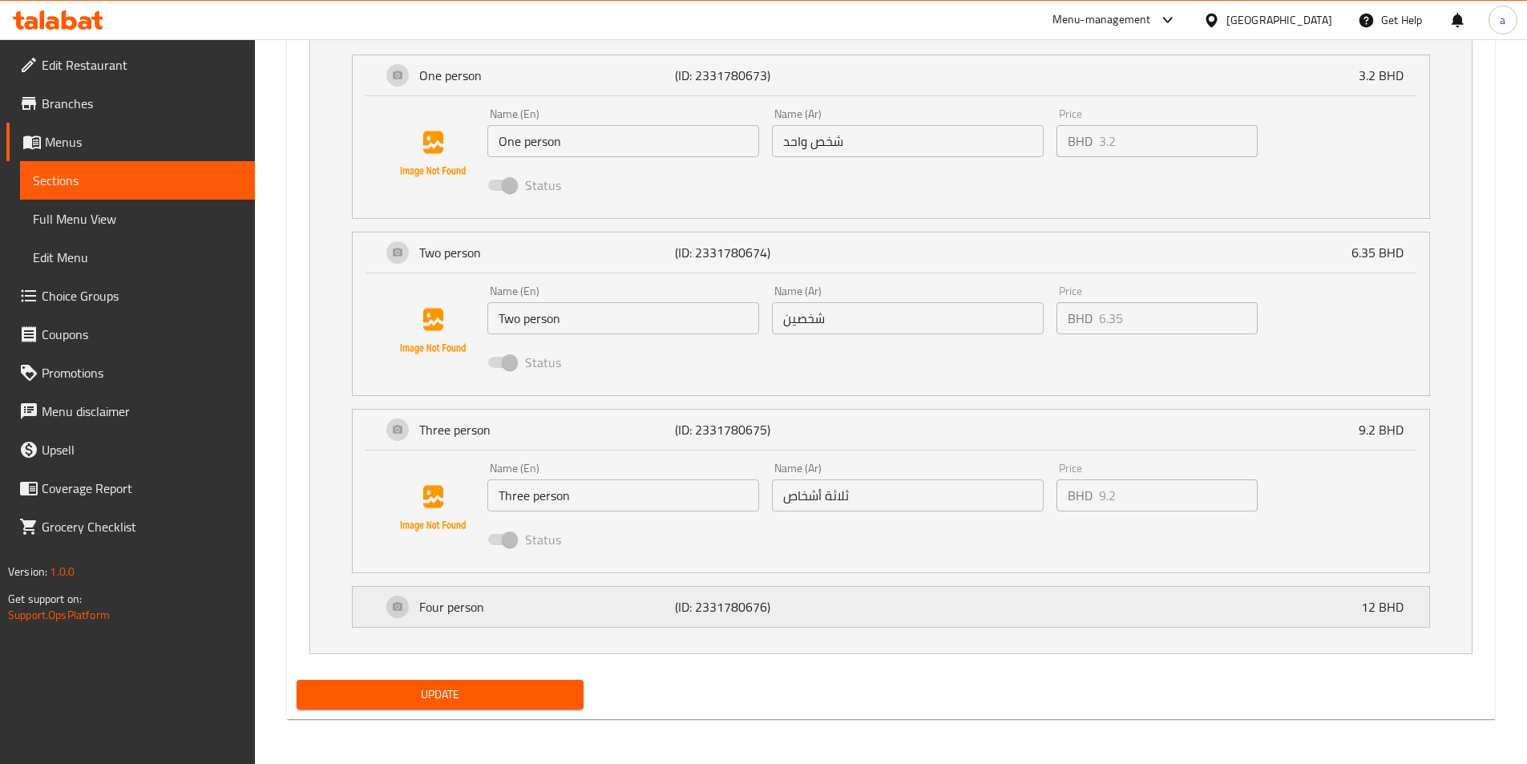
click at [1128, 604] on div "Four person (ID: 2331780676) 12 BHD" at bounding box center [895, 607] width 1028 height 40
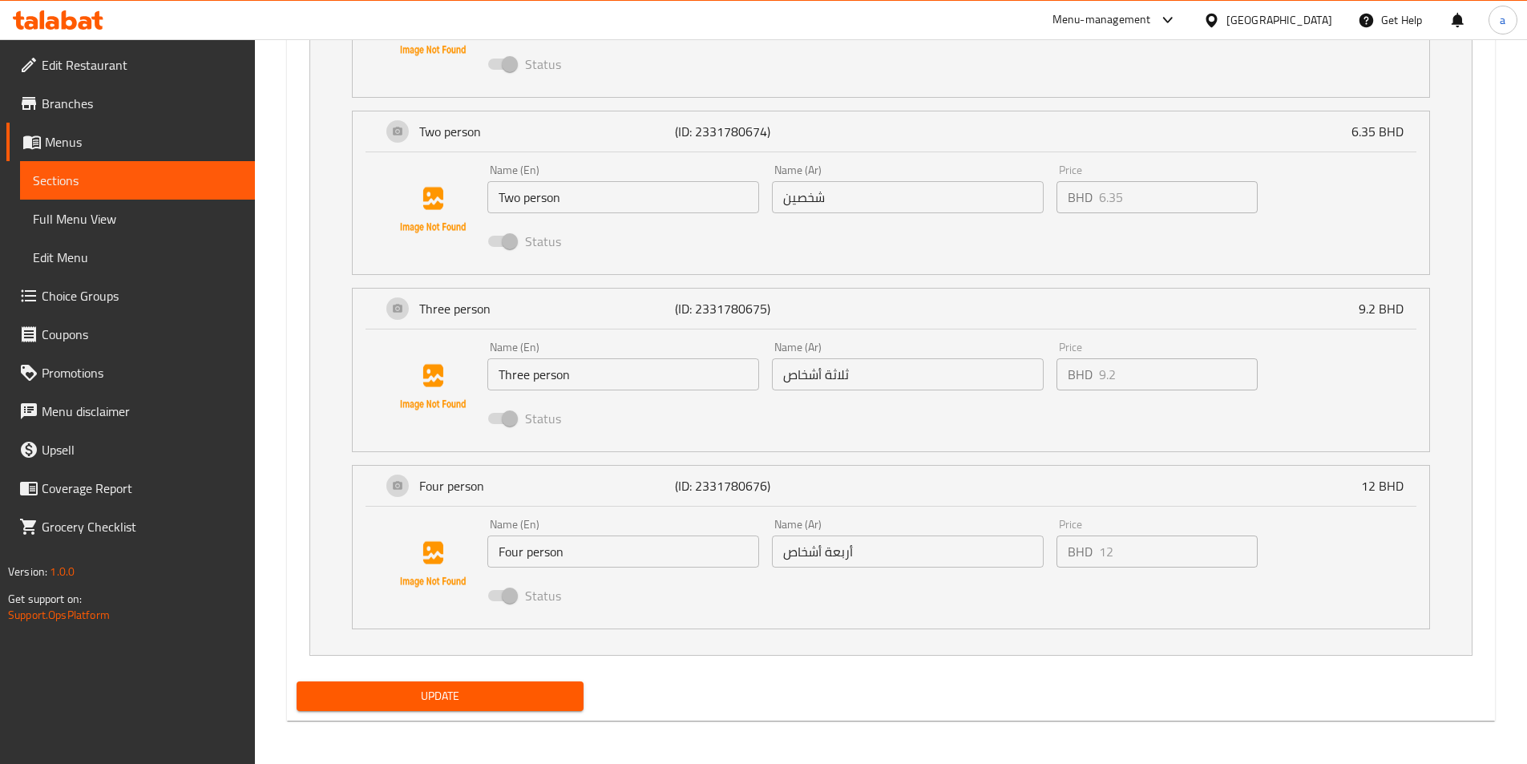
scroll to position [1160, 0]
click at [1200, 515] on div "Price BHD 12 Price" at bounding box center [1157, 541] width 214 height 62
click at [1321, 548] on div "Name (En) Four person Name (En) Name (Ar) أربعة أشخاص Name (Ar) Price BHD 12 Pr…" at bounding box center [908, 562] width 854 height 105
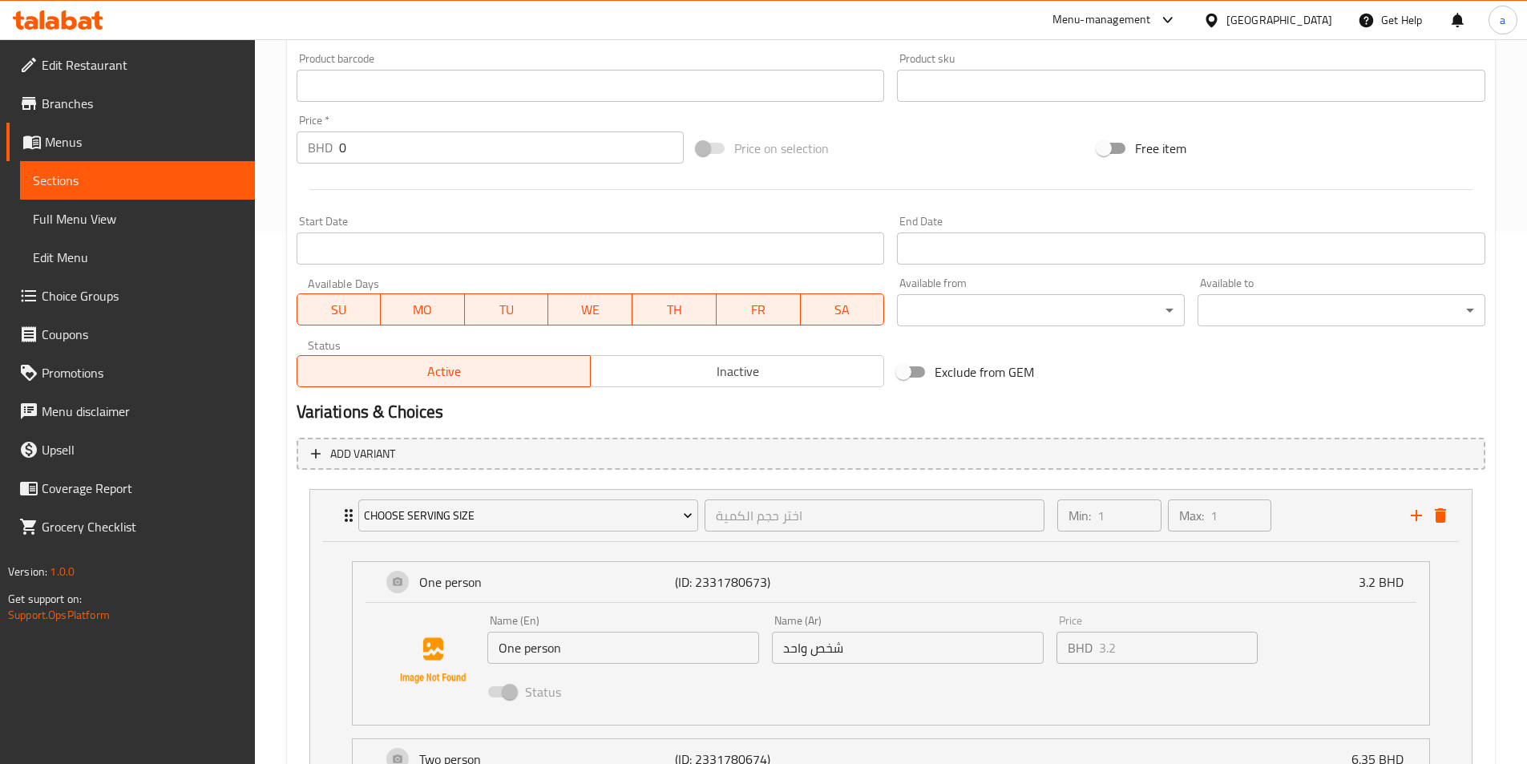
scroll to position [518, 0]
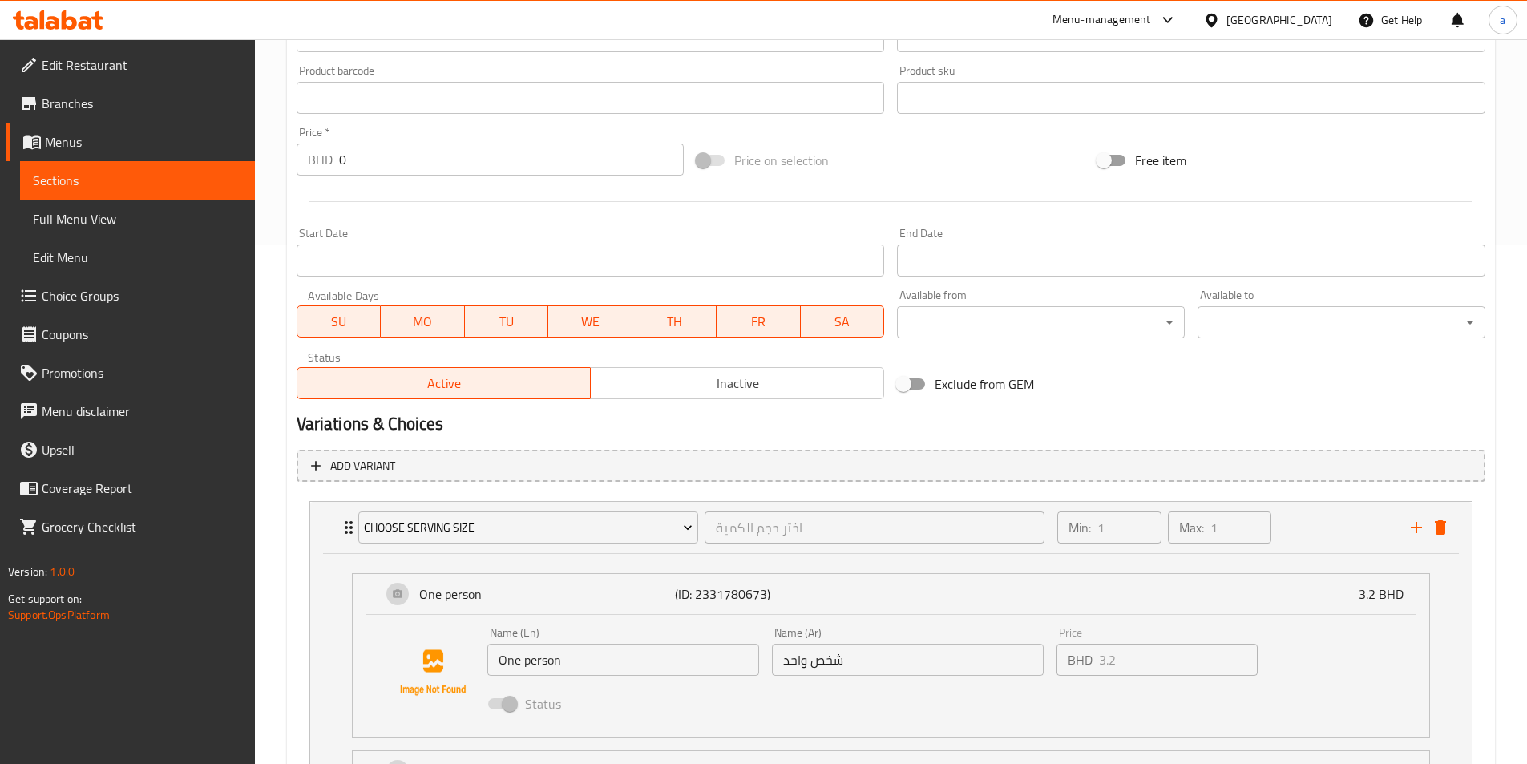
click at [129, 301] on span "Choice Groups" at bounding box center [142, 295] width 200 height 19
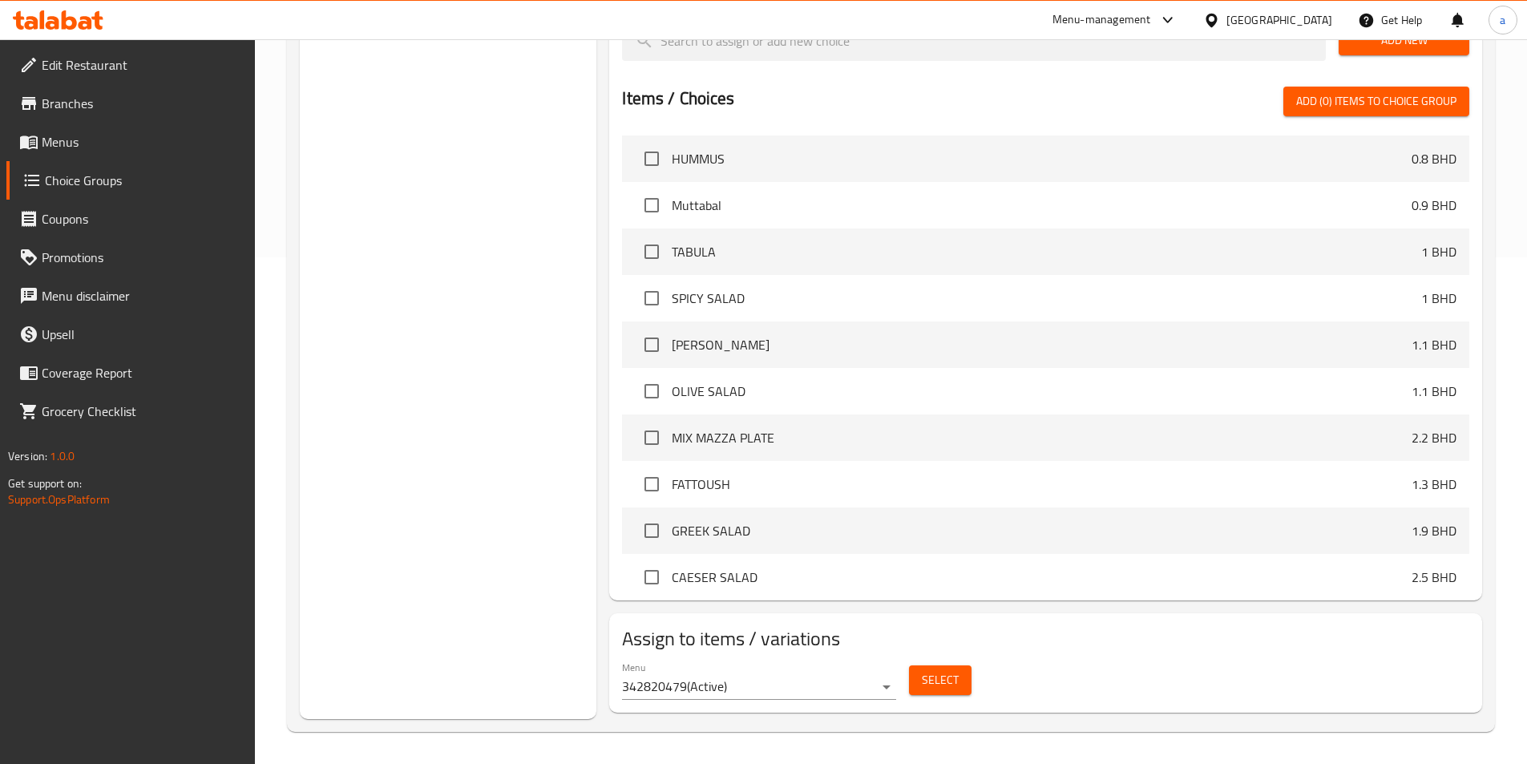
scroll to position [227, 0]
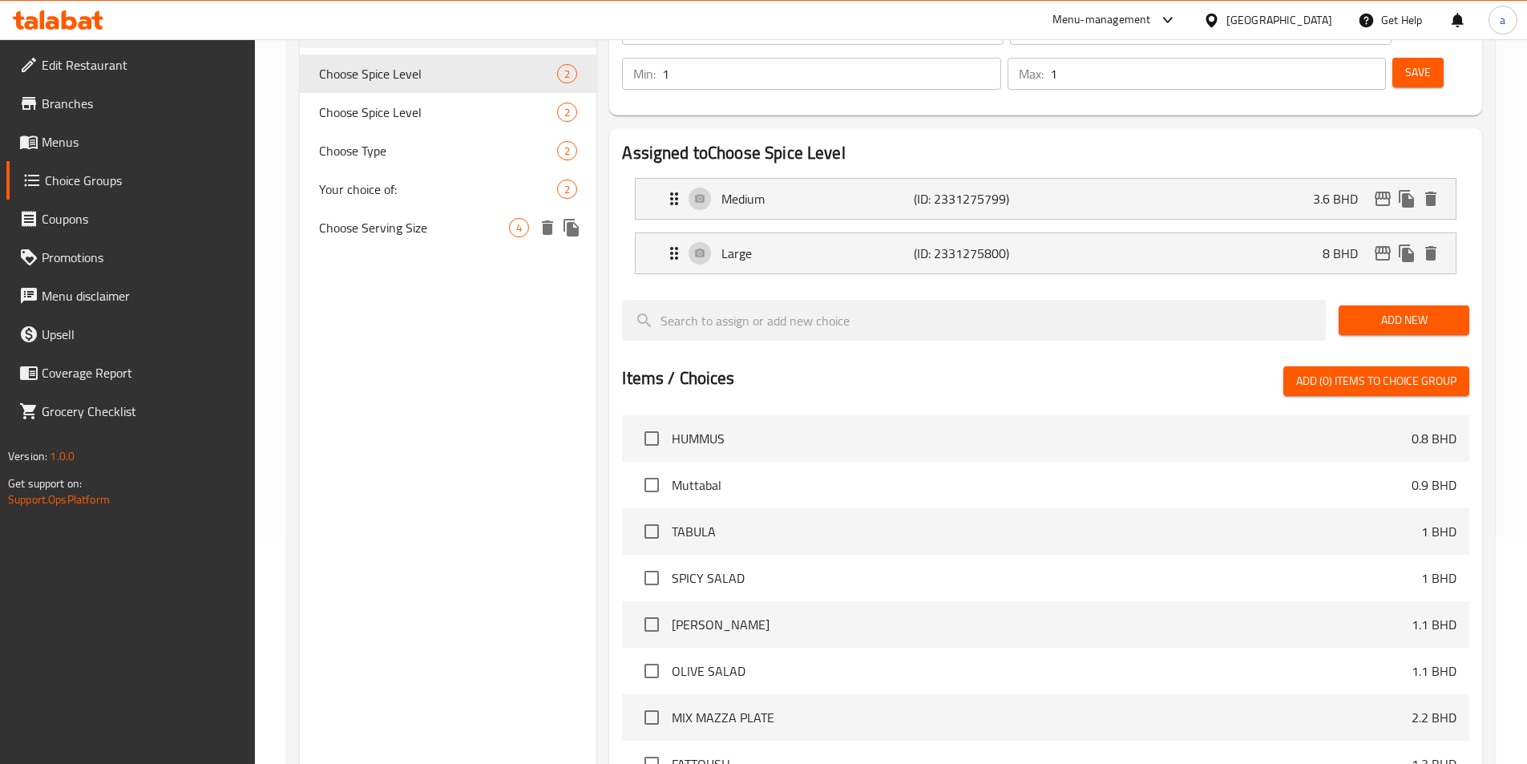
click at [406, 235] on span "Choose Serving Size" at bounding box center [414, 227] width 191 height 19
type input "Choose Serving Size"
type input "اختر حجم الكمية"
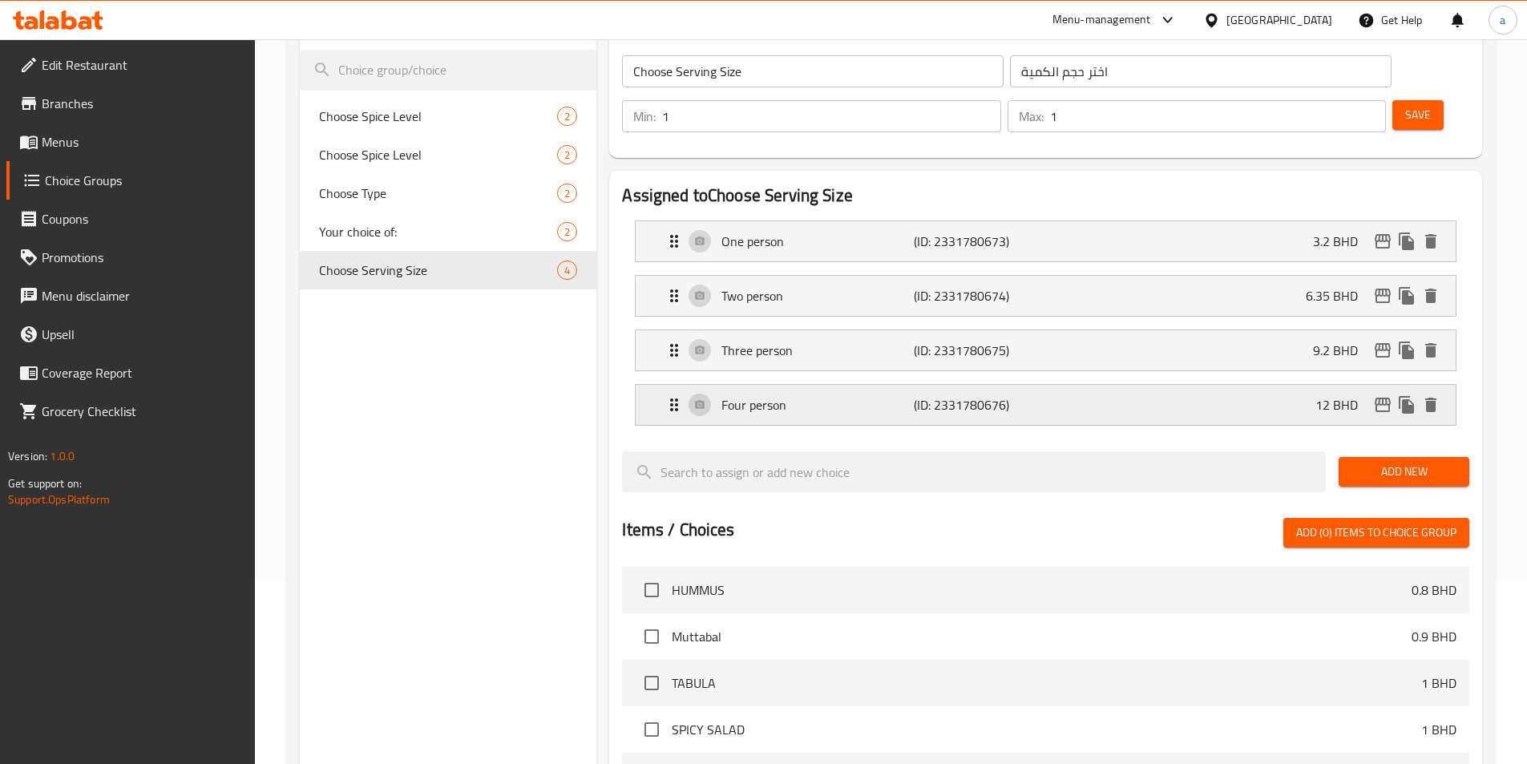
scroll to position [147, 0]
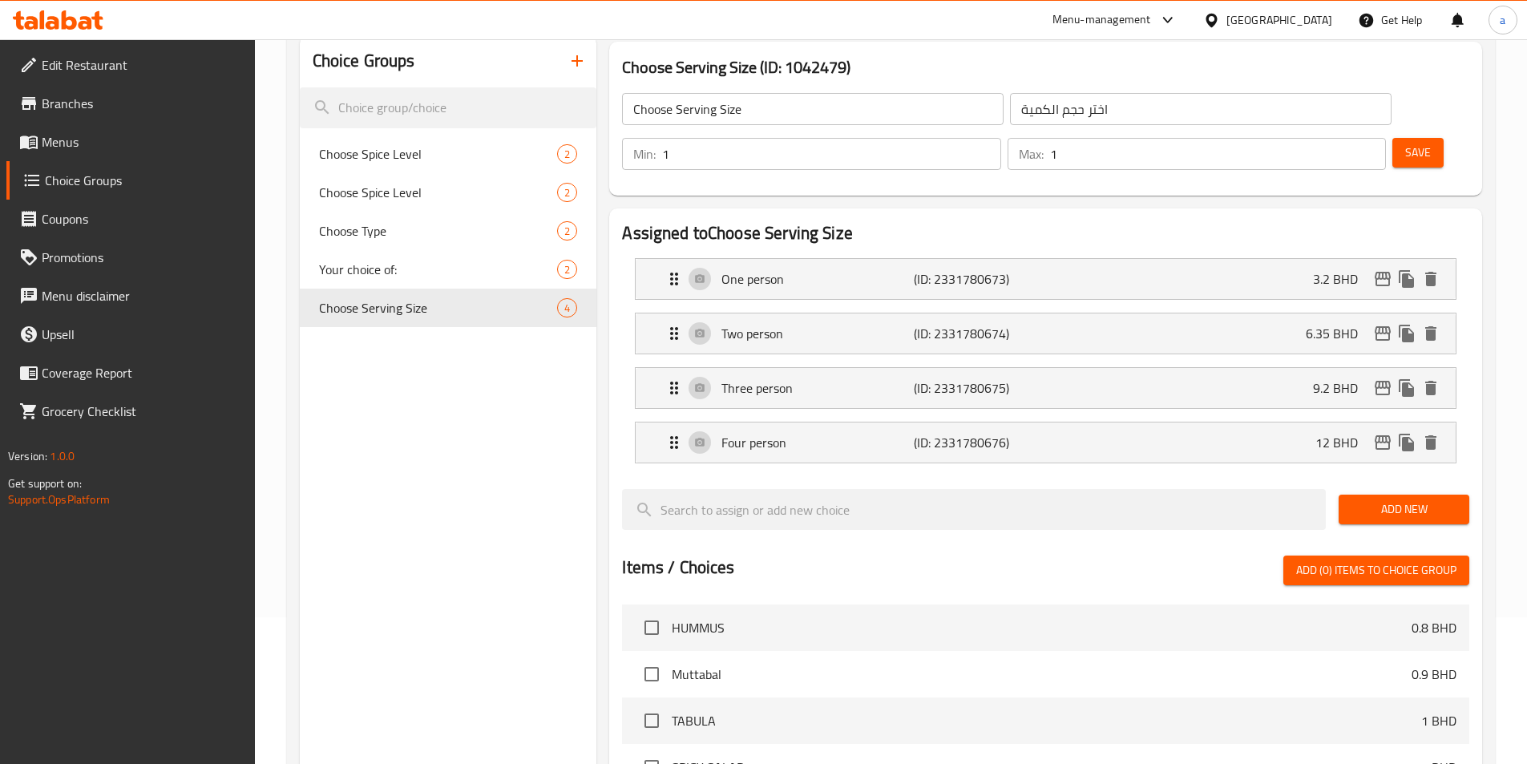
click at [77, 148] on span "Menus" at bounding box center [142, 141] width 200 height 19
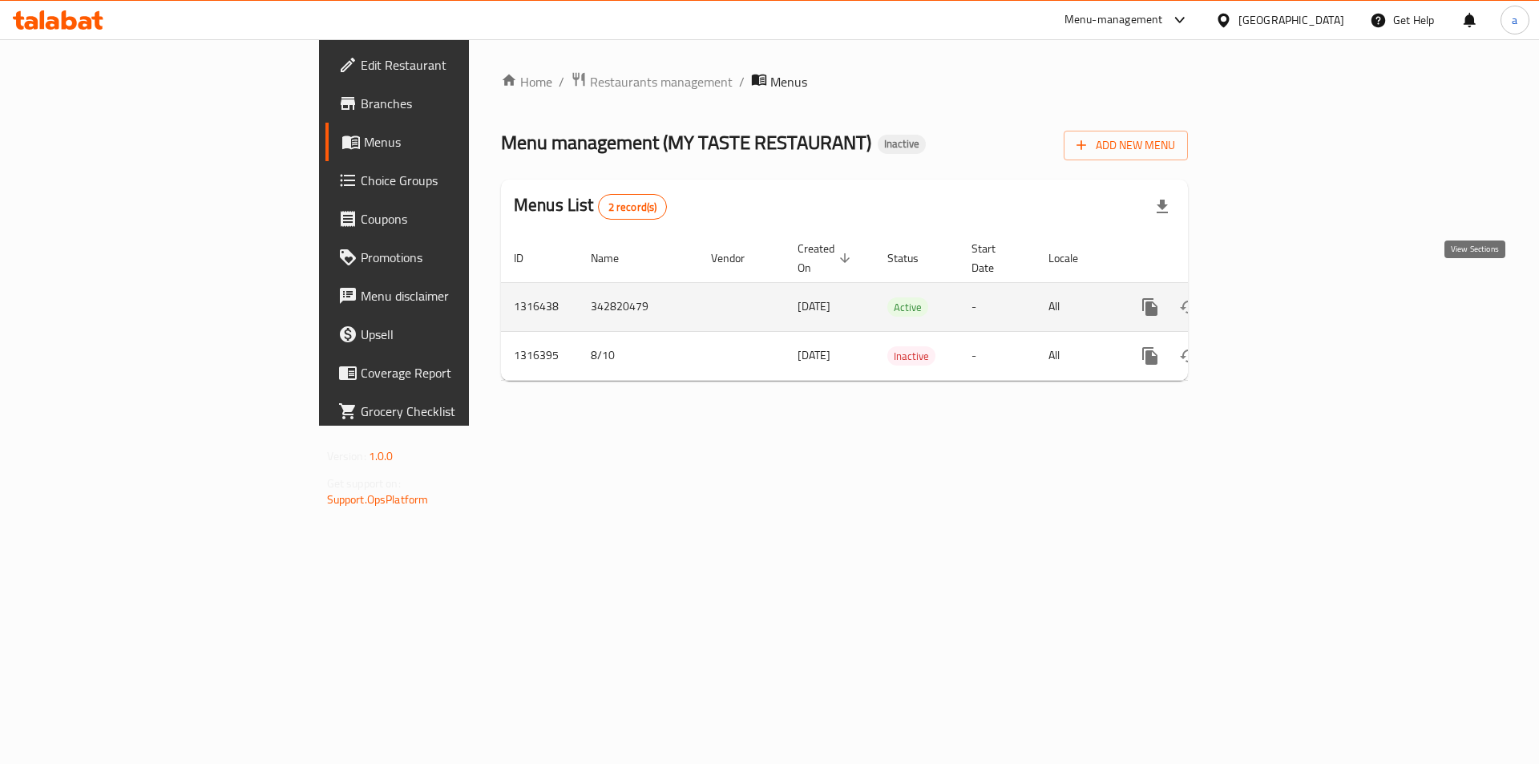
click at [1275, 297] on icon "enhanced table" at bounding box center [1265, 306] width 19 height 19
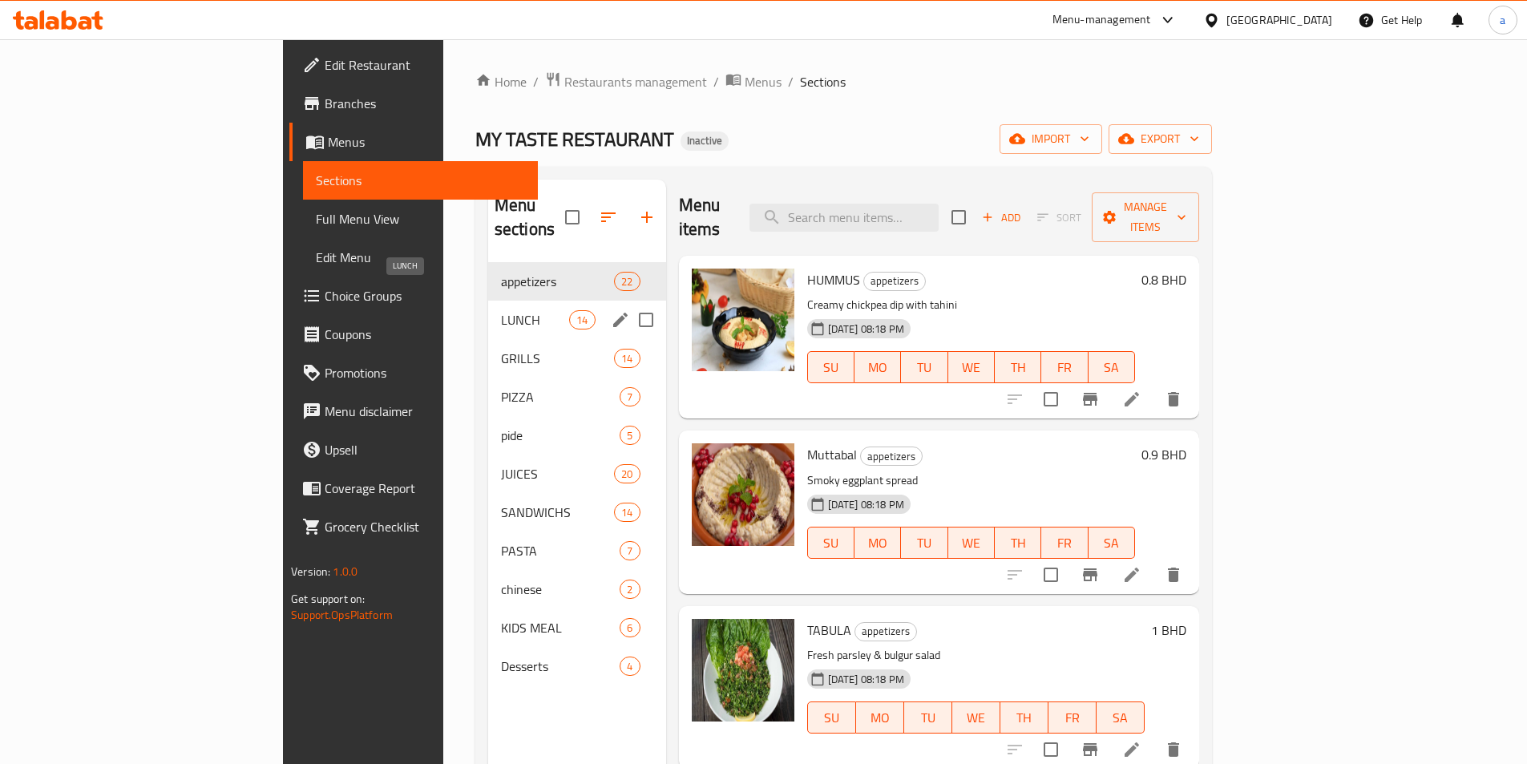
click at [501, 310] on span "LUNCH" at bounding box center [535, 319] width 68 height 19
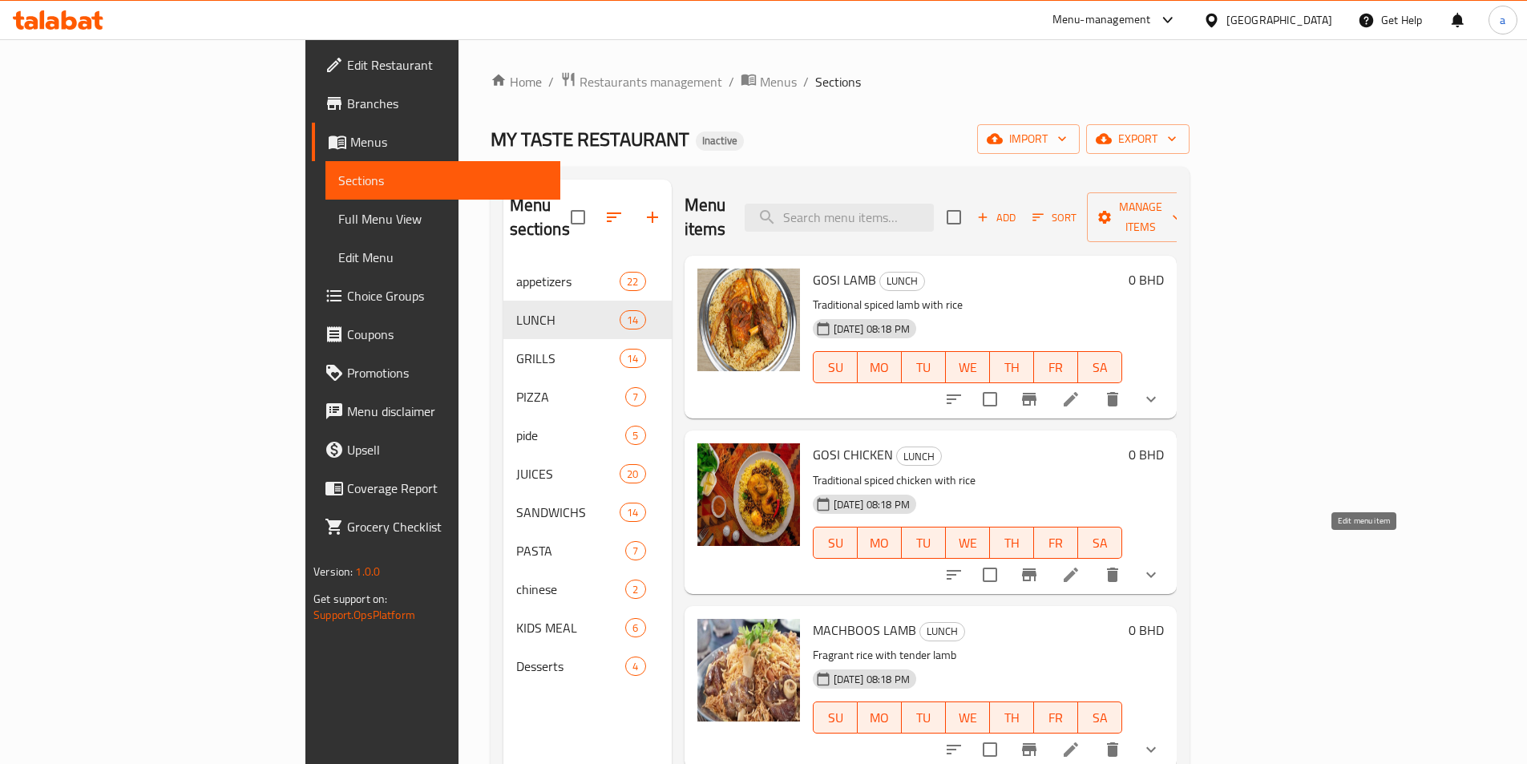
click at [1080, 565] on icon at bounding box center [1070, 574] width 19 height 19
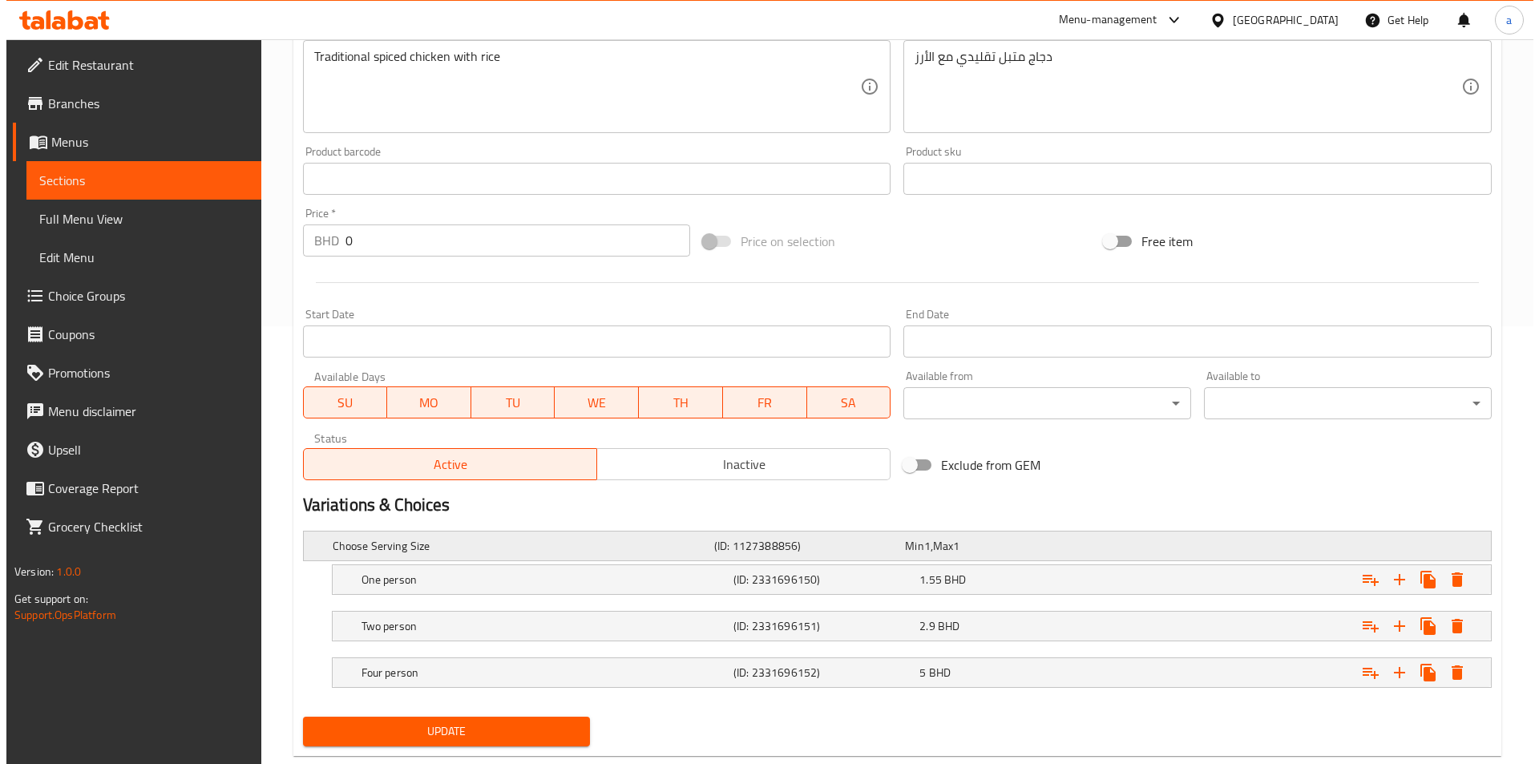
scroll to position [474, 0]
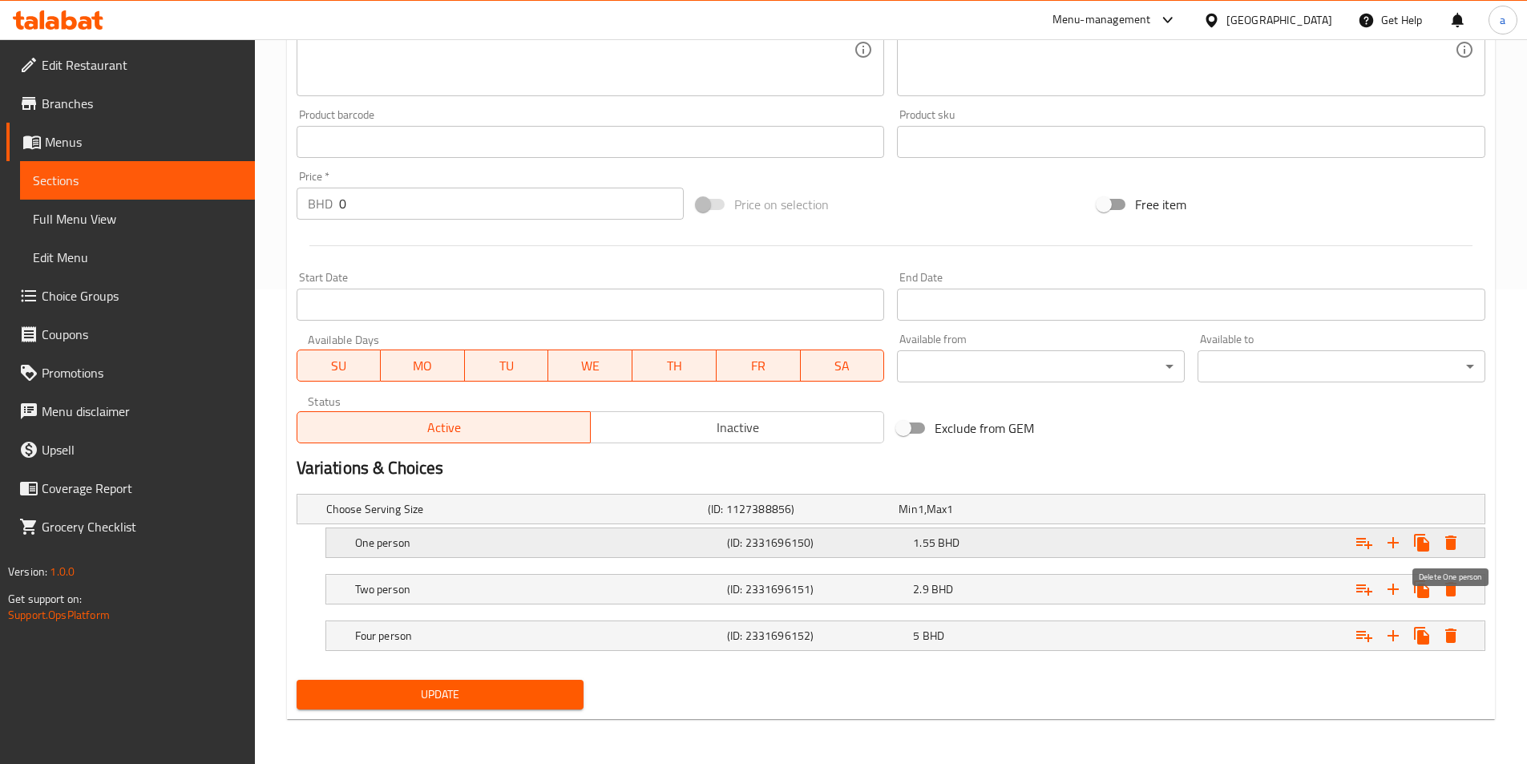
click at [1448, 549] on icon "Expand" at bounding box center [1450, 542] width 11 height 14
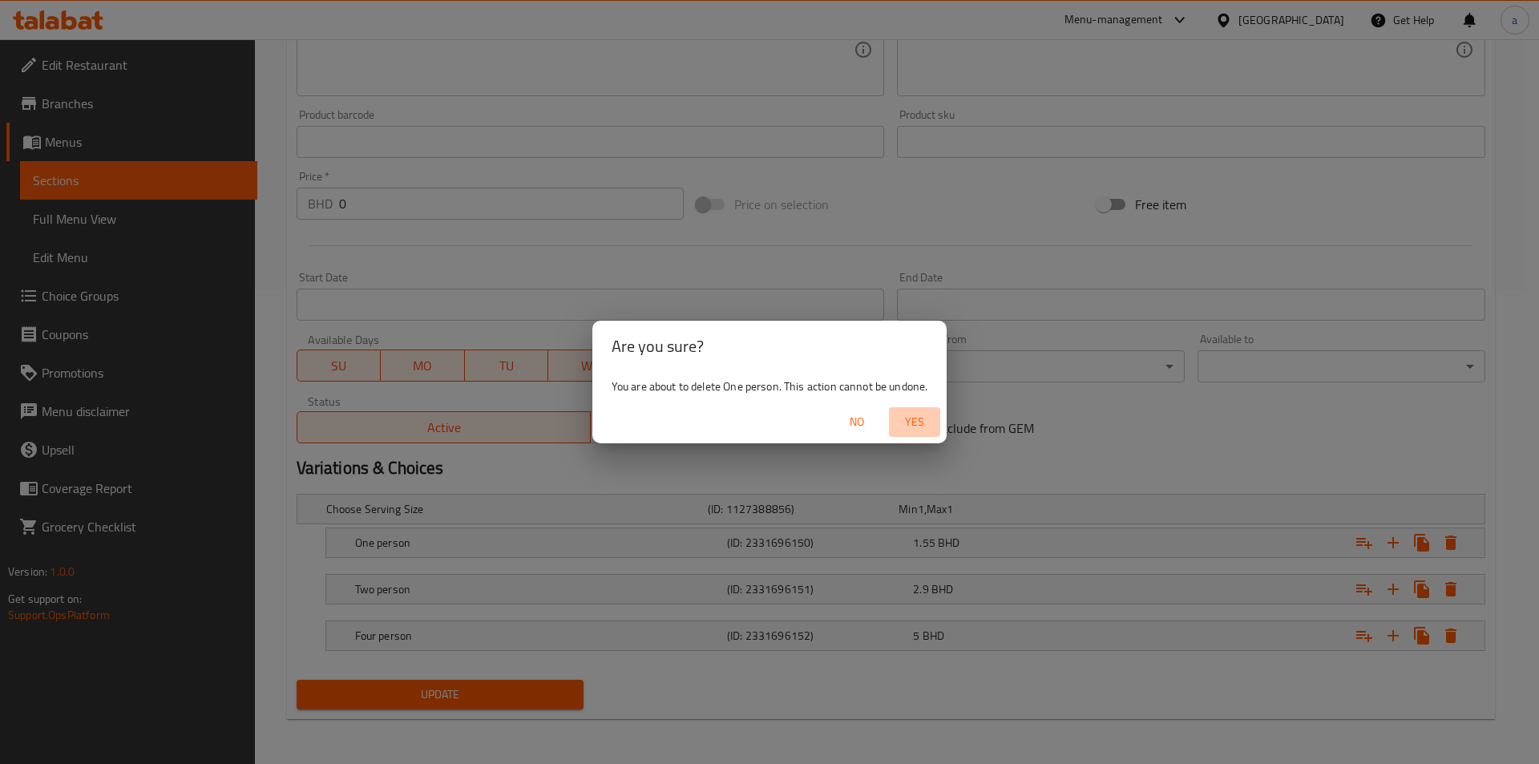
drag, startPoint x: 918, startPoint y: 413, endPoint x: 931, endPoint y: 425, distance: 17.6
click at [918, 414] on span "Yes" at bounding box center [914, 422] width 38 height 20
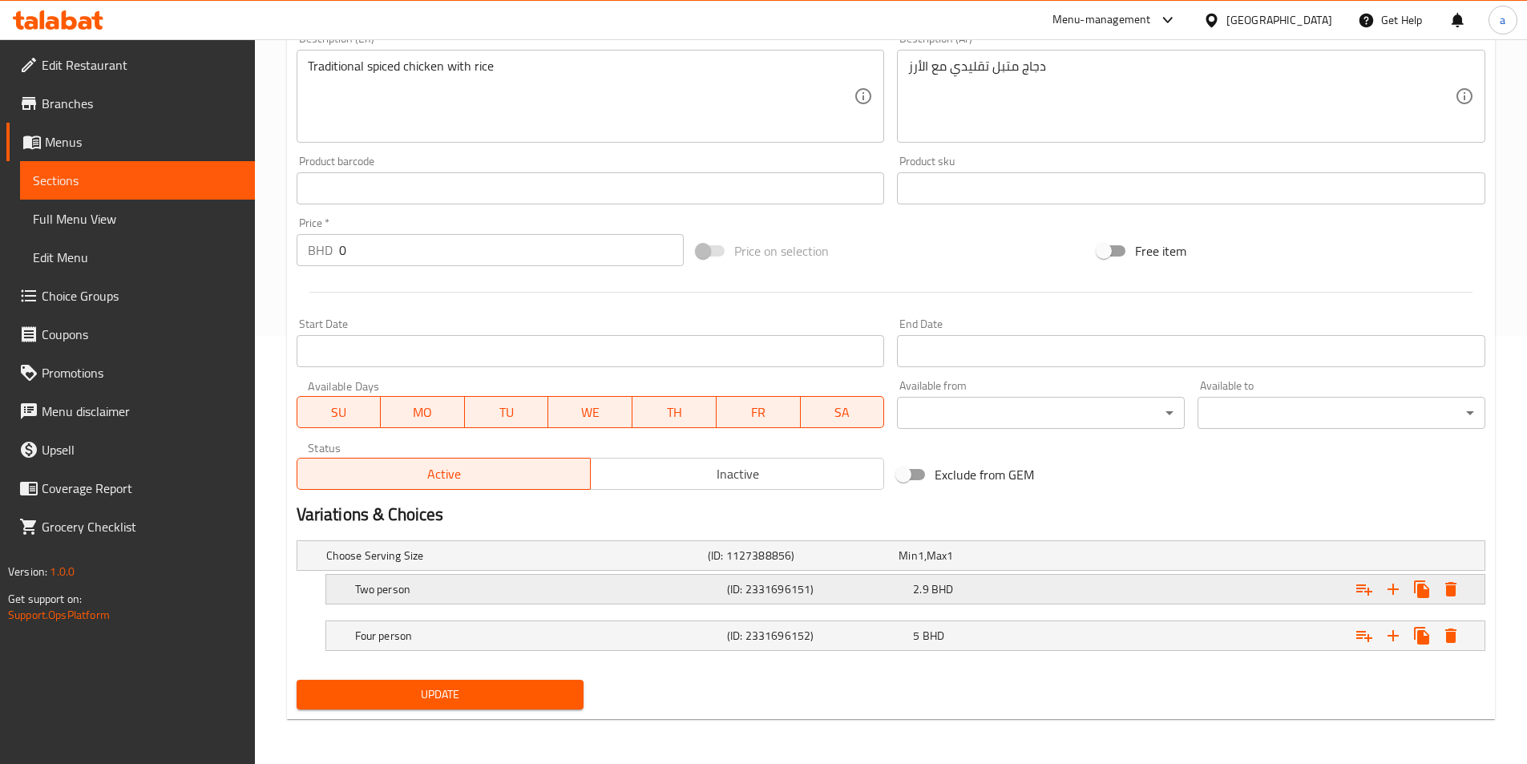
click at [1449, 593] on icon "Expand" at bounding box center [1450, 589] width 11 height 14
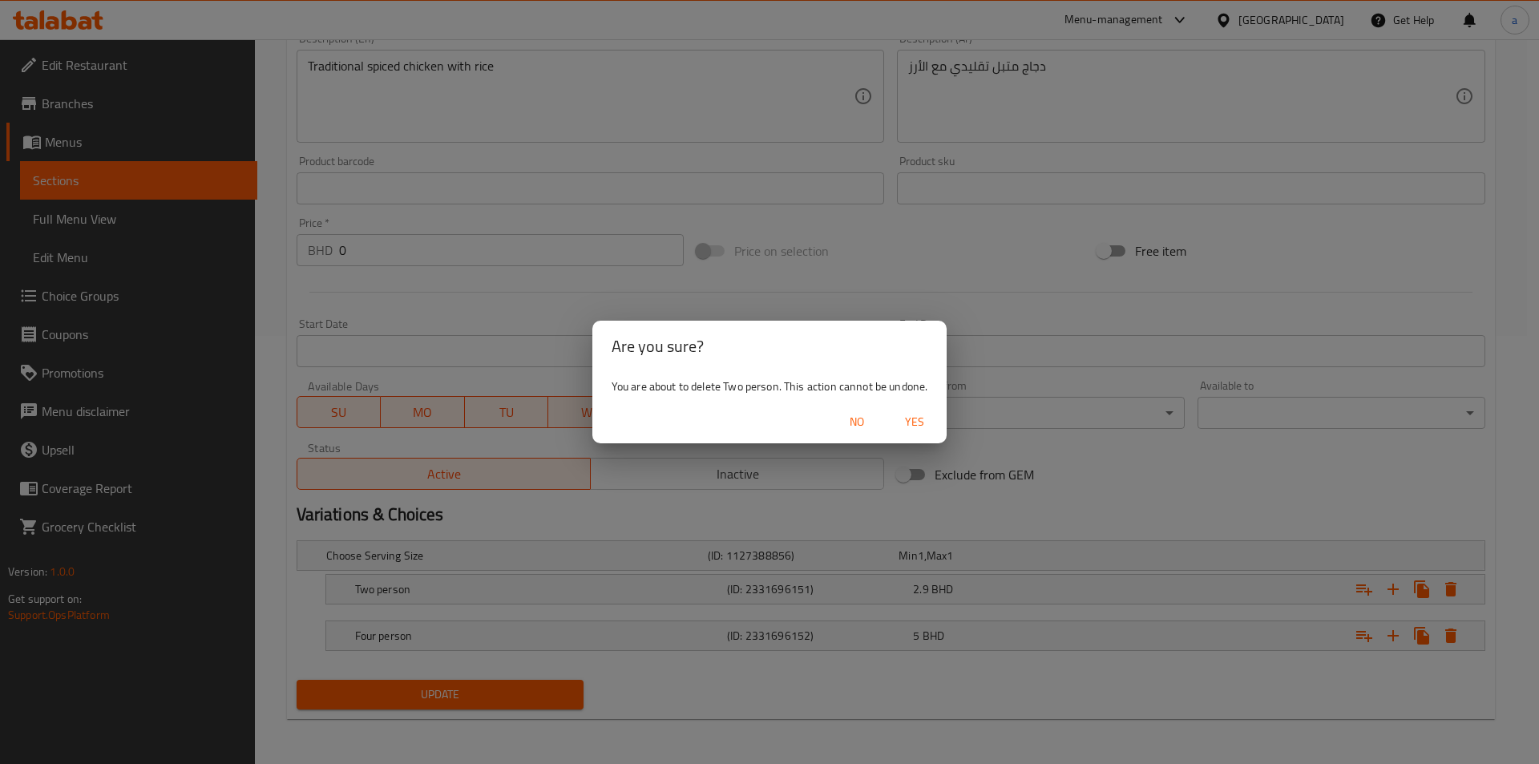
click at [914, 412] on span "Yes" at bounding box center [914, 422] width 38 height 20
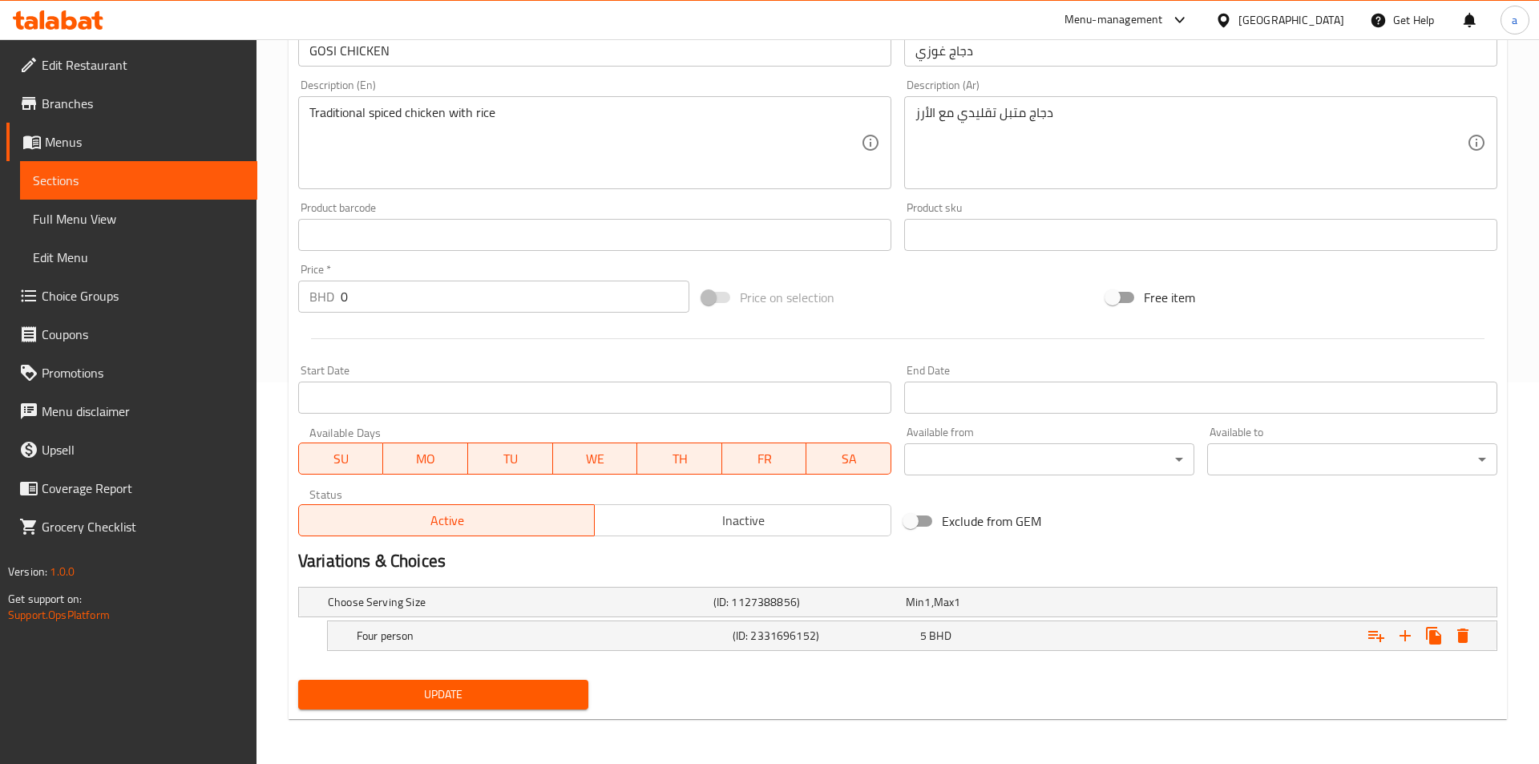
scroll to position [381, 0]
click at [1443, 635] on icon "Expand" at bounding box center [1450, 635] width 19 height 19
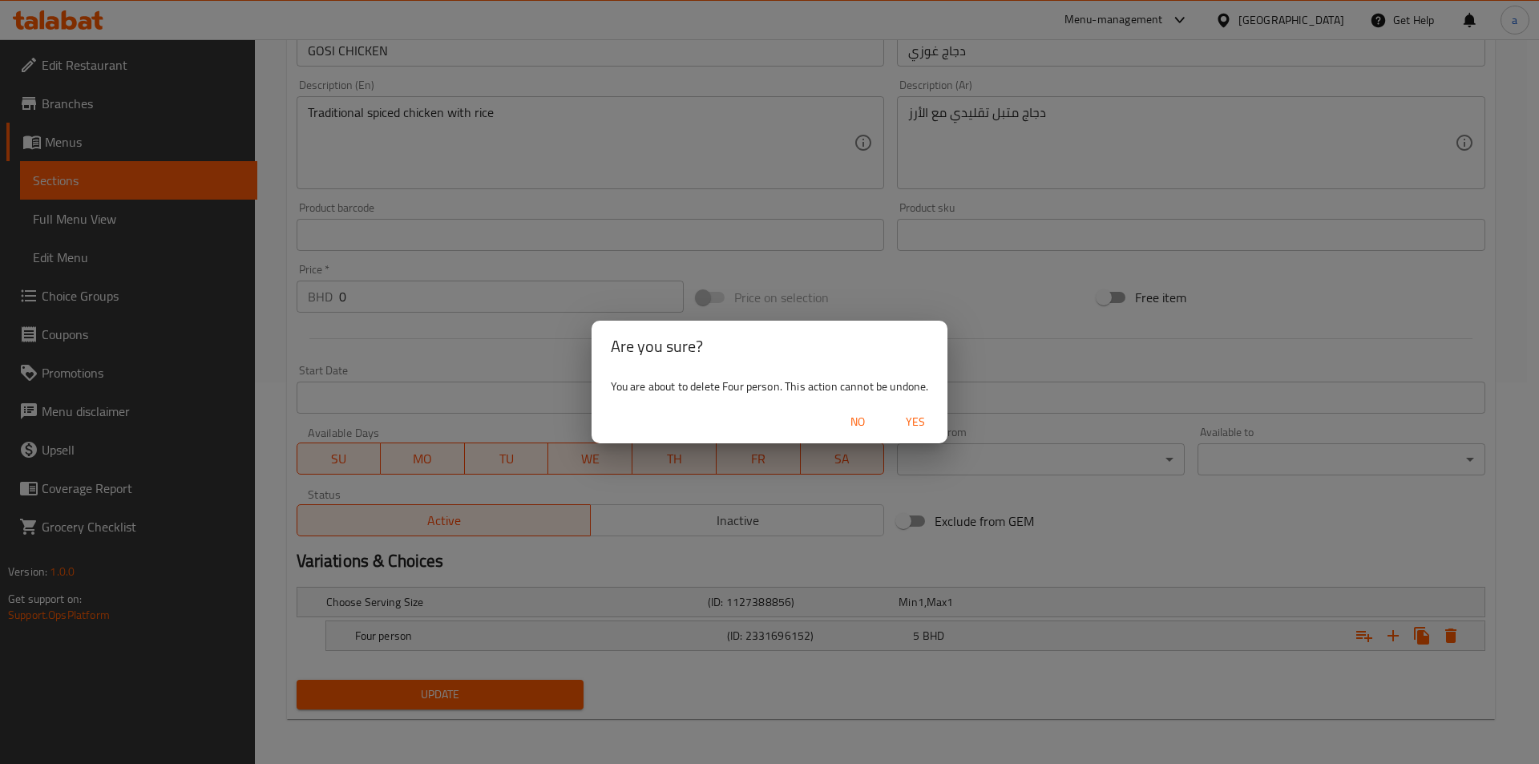
click at [906, 421] on span "Yes" at bounding box center [915, 422] width 38 height 20
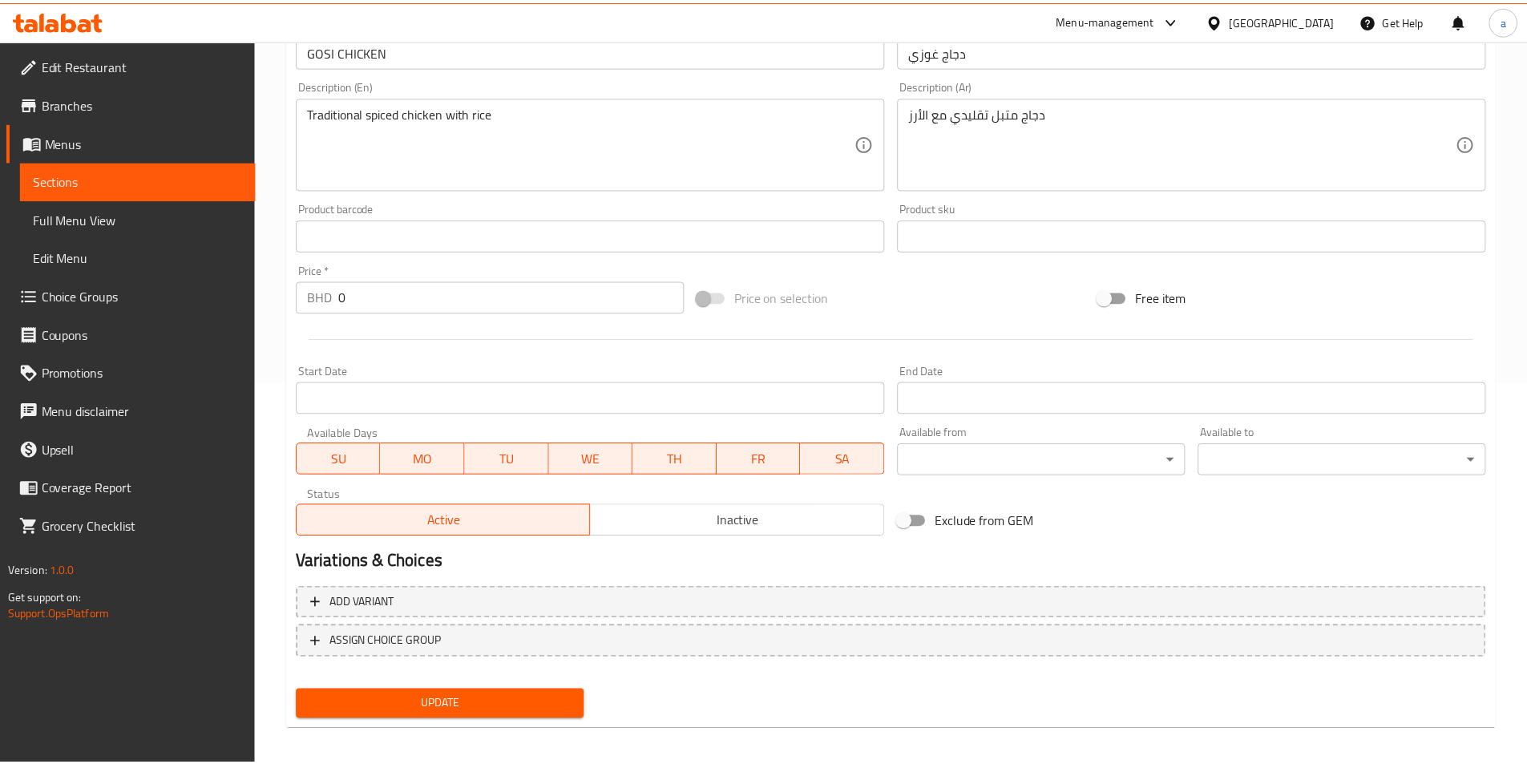
scroll to position [376, 0]
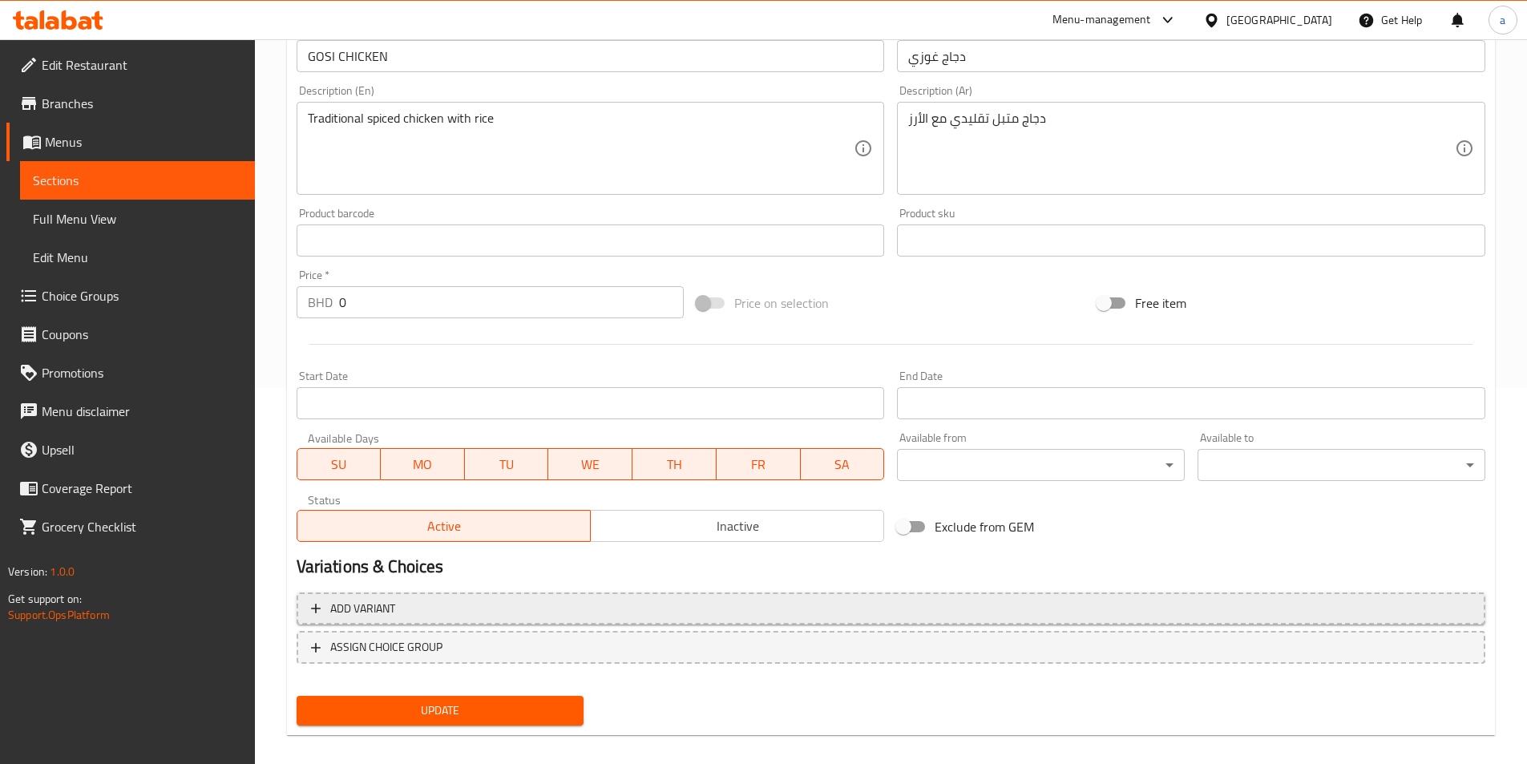
click at [636, 615] on span "Add variant" at bounding box center [891, 609] width 1160 height 20
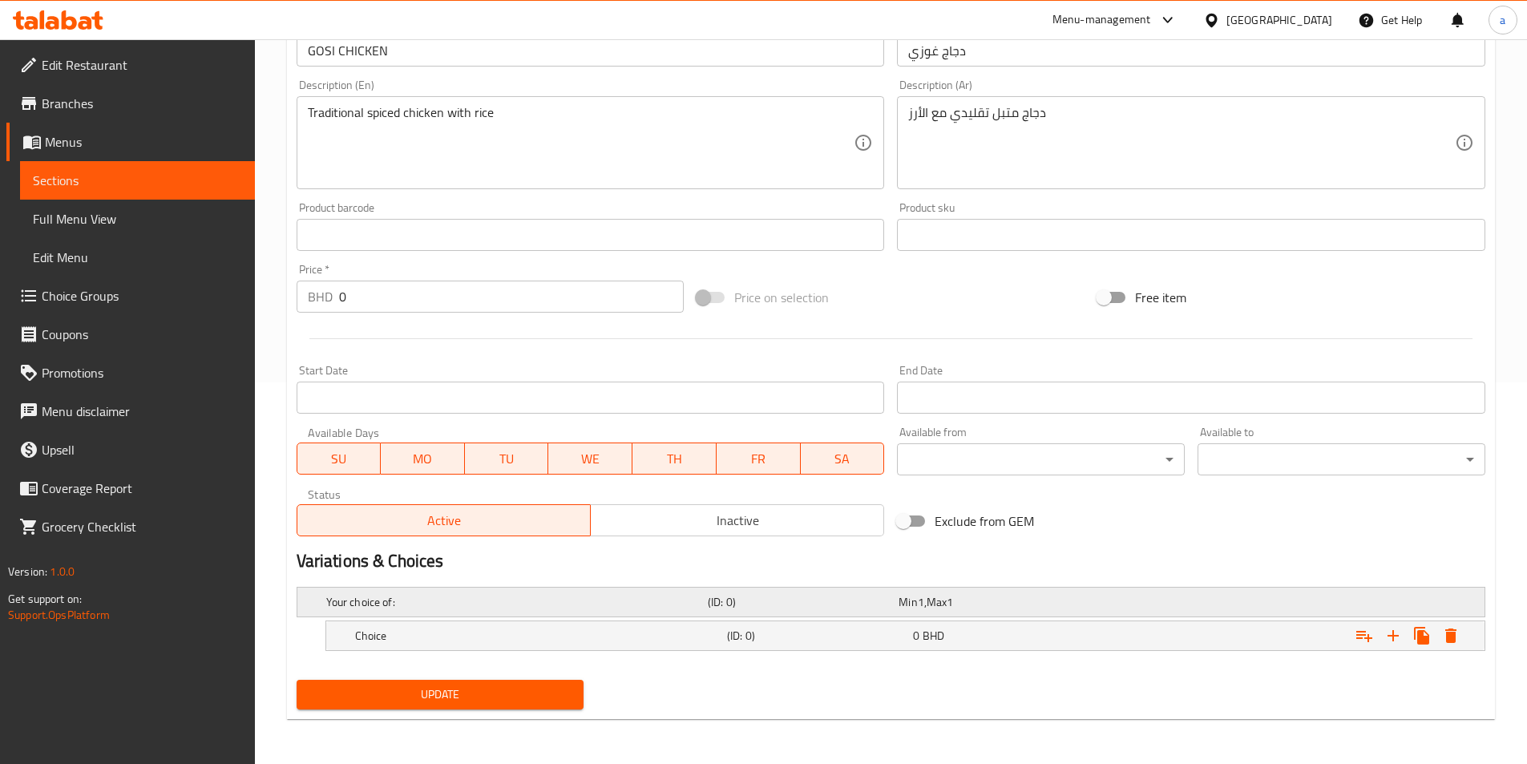
click at [691, 603] on h5 "Your choice of:" at bounding box center [513, 602] width 375 height 16
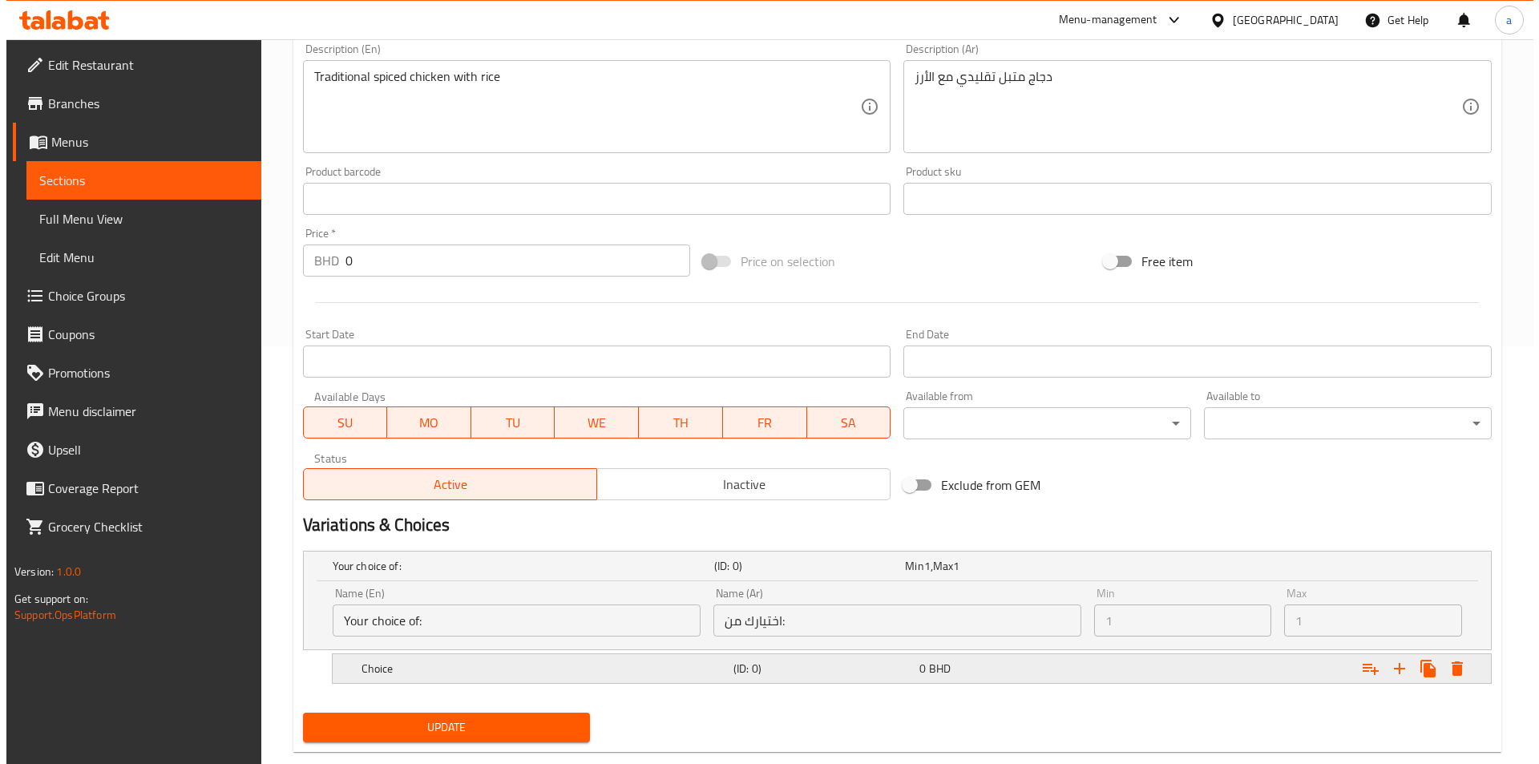
scroll to position [450, 0]
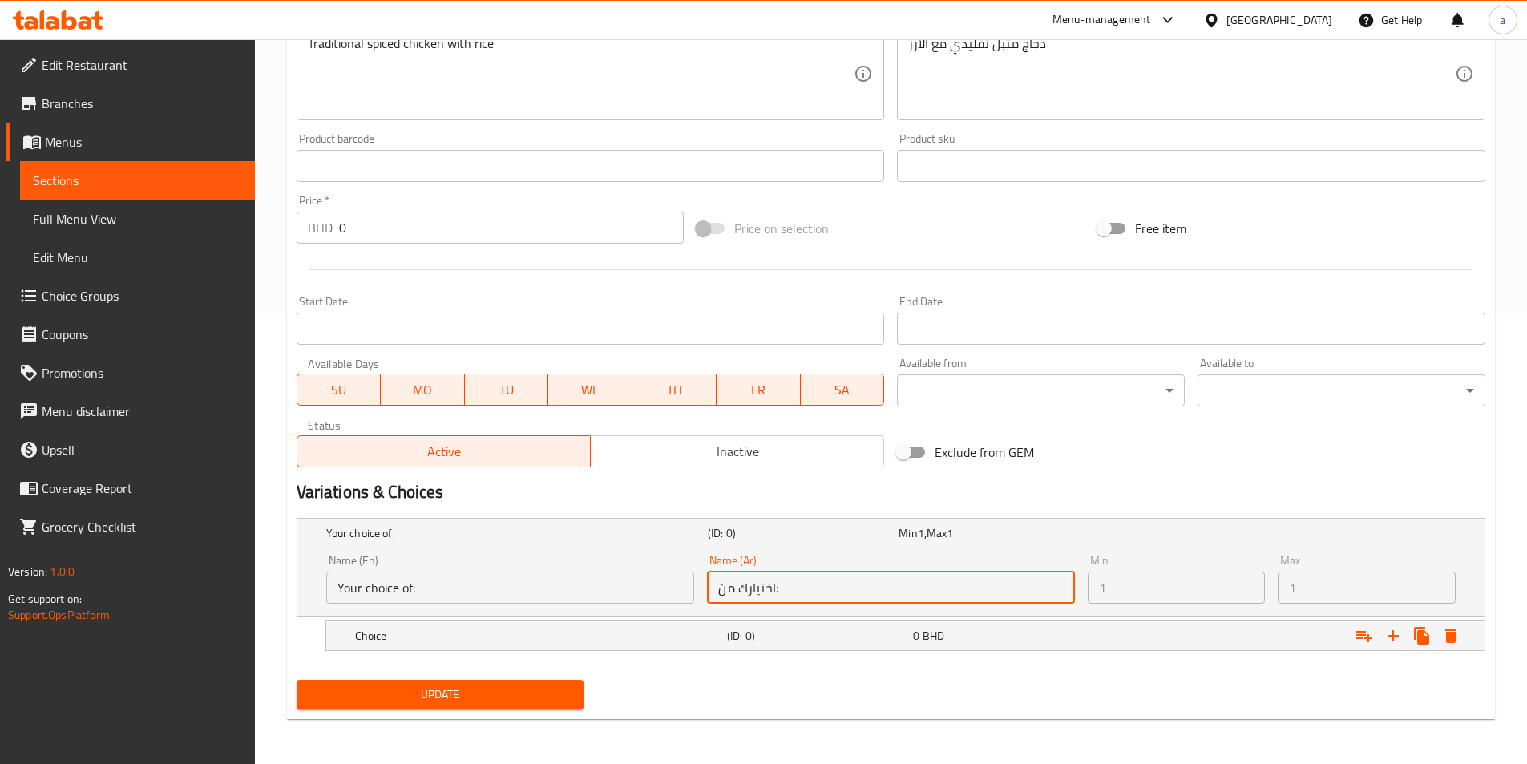
click at [787, 593] on input "اختيارك من:" at bounding box center [891, 587] width 368 height 32
click at [1452, 645] on button "Expand" at bounding box center [1450, 635] width 29 height 29
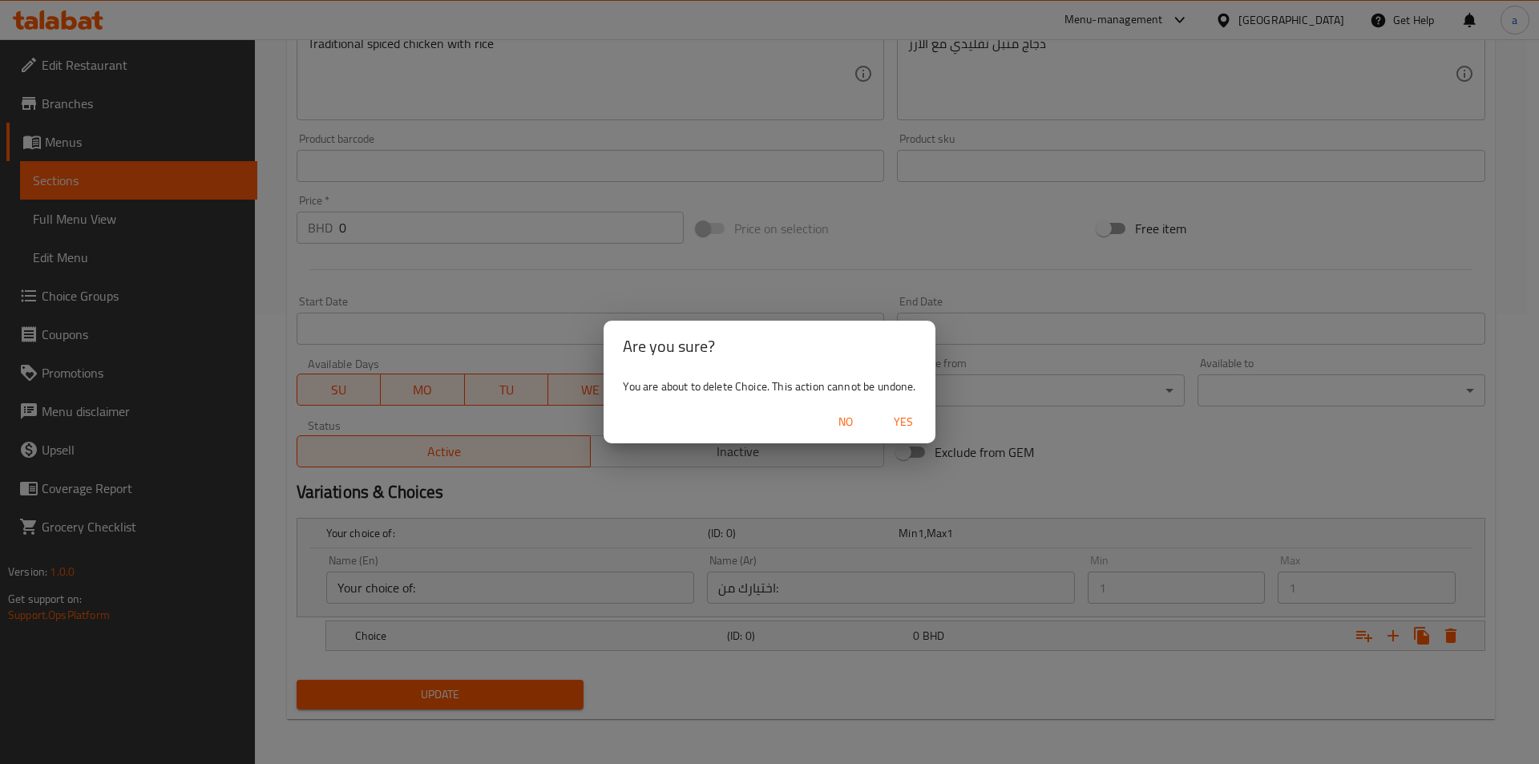
click at [907, 419] on span "Yes" at bounding box center [903, 422] width 38 height 20
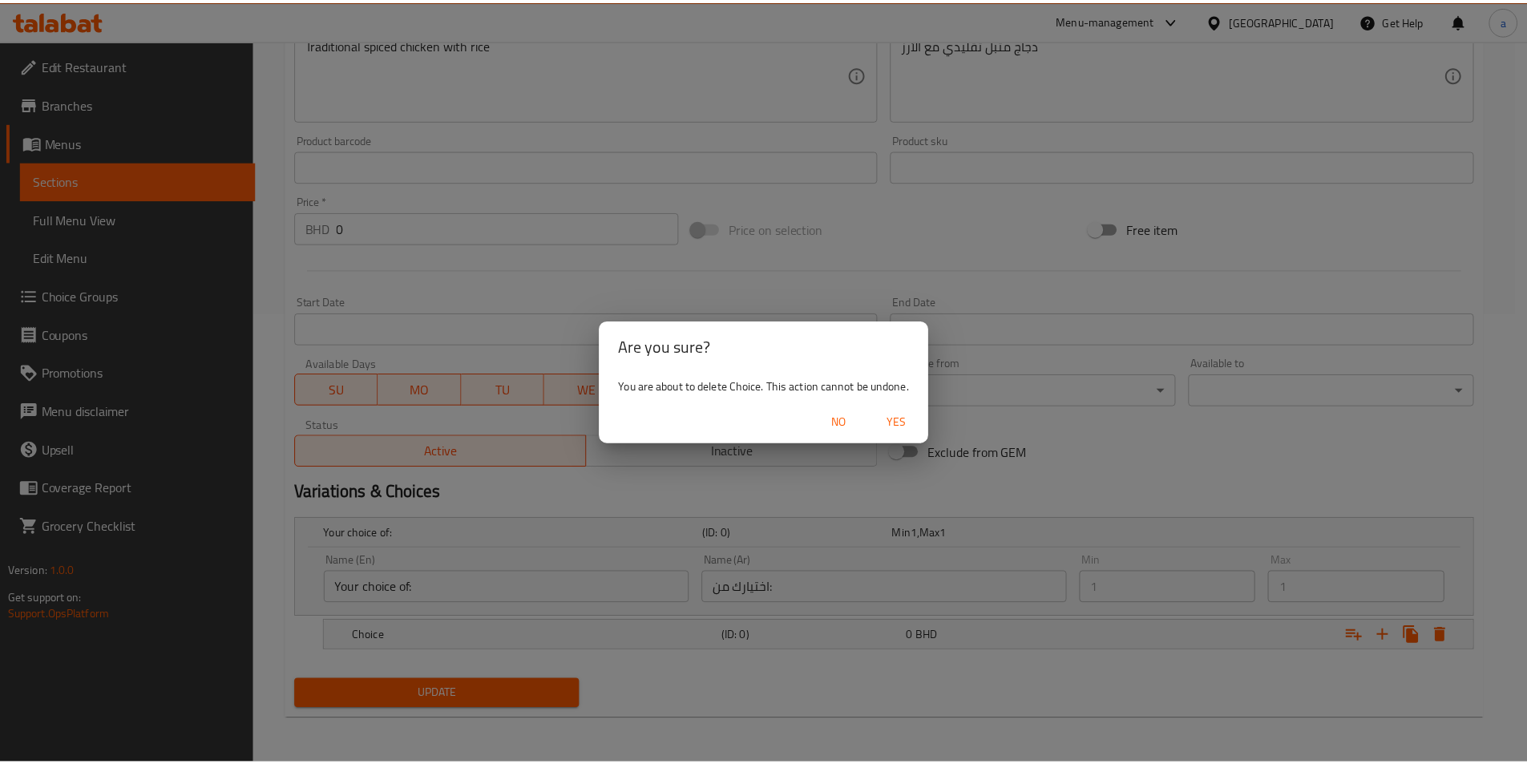
scroll to position [376, 0]
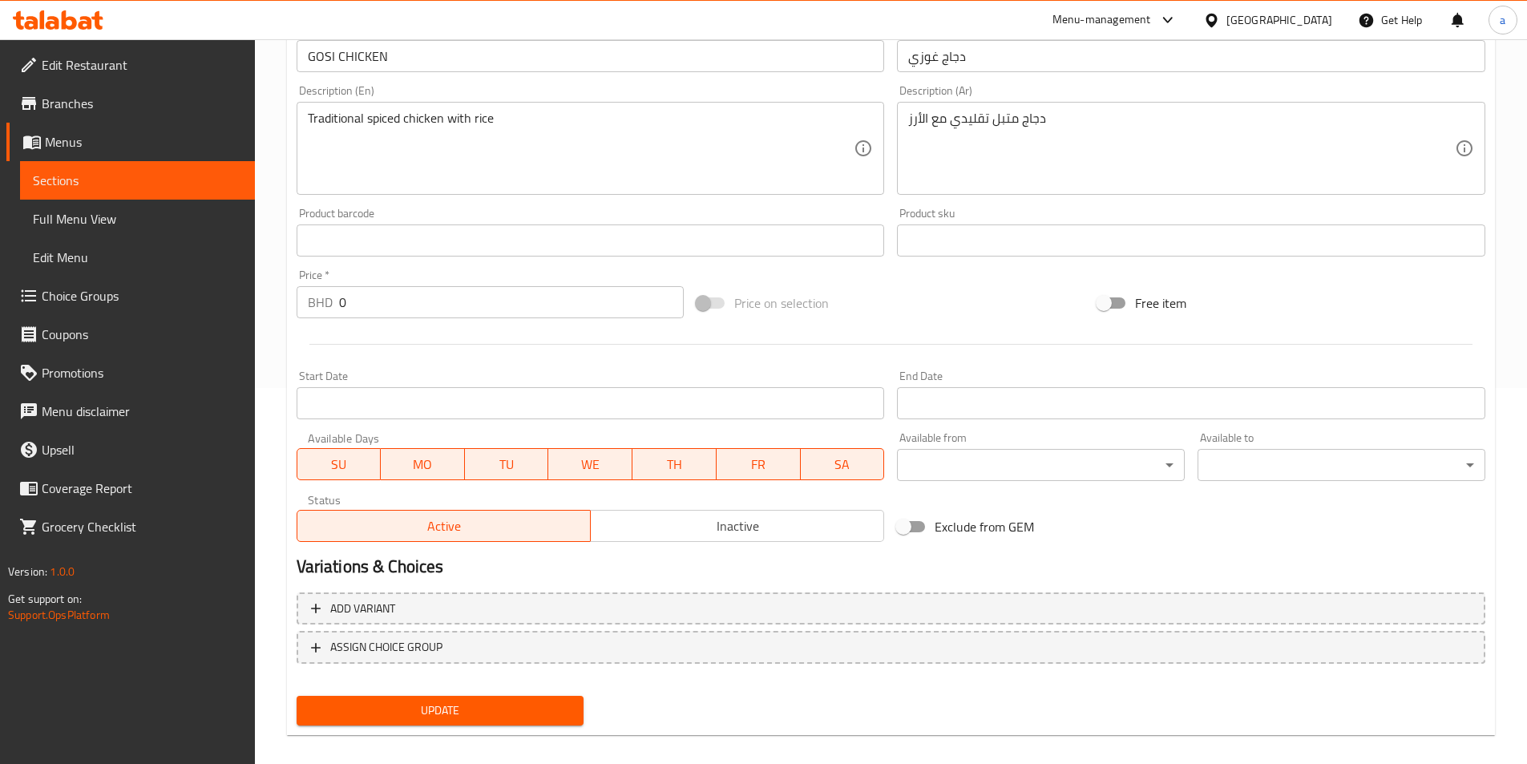
click at [674, 669] on div "Add variant ASSIGN CHOICE GROUP" at bounding box center [890, 638] width 1201 height 104
click at [679, 652] on span "ASSIGN CHOICE GROUP" at bounding box center [891, 647] width 1160 height 20
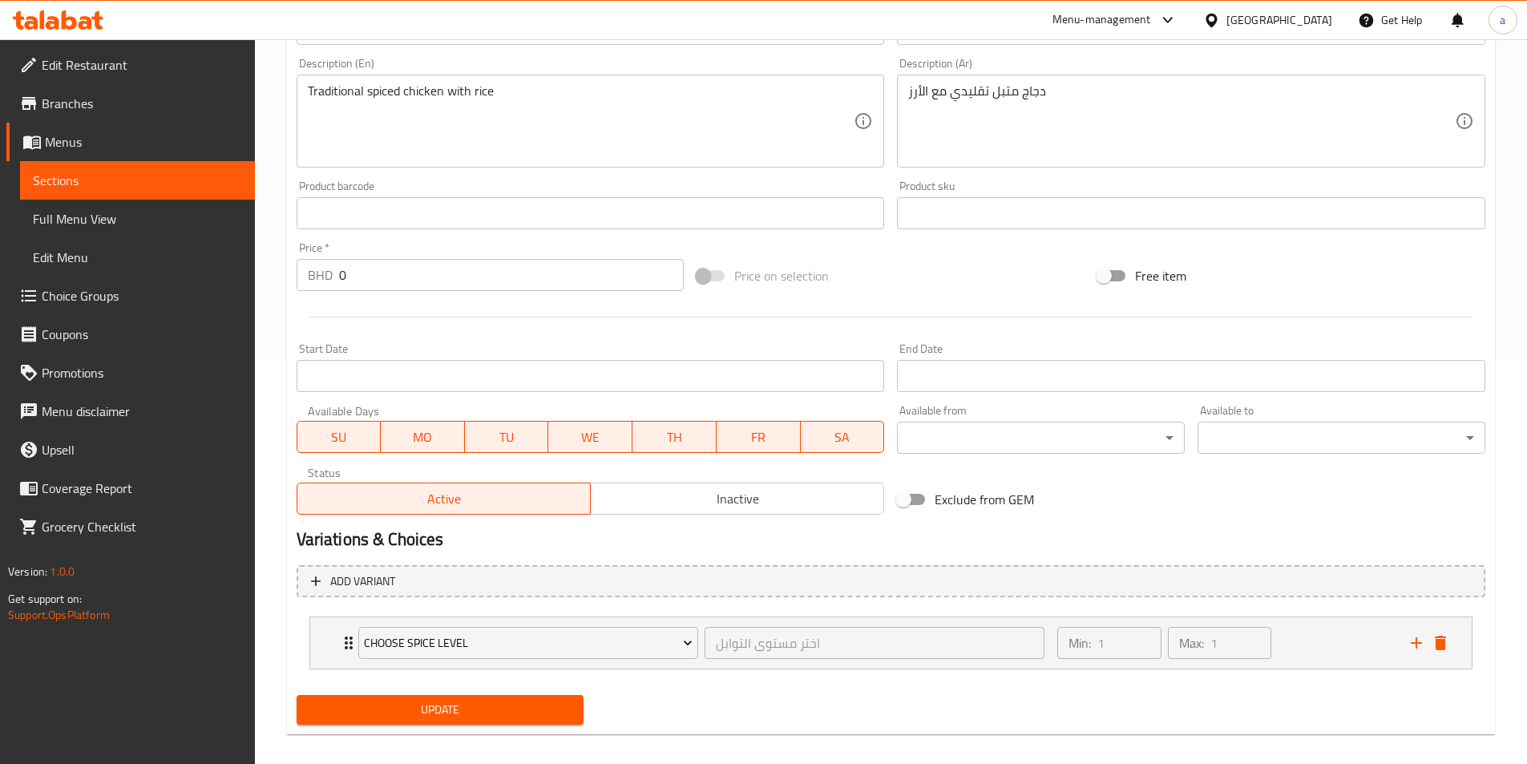
scroll to position [418, 0]
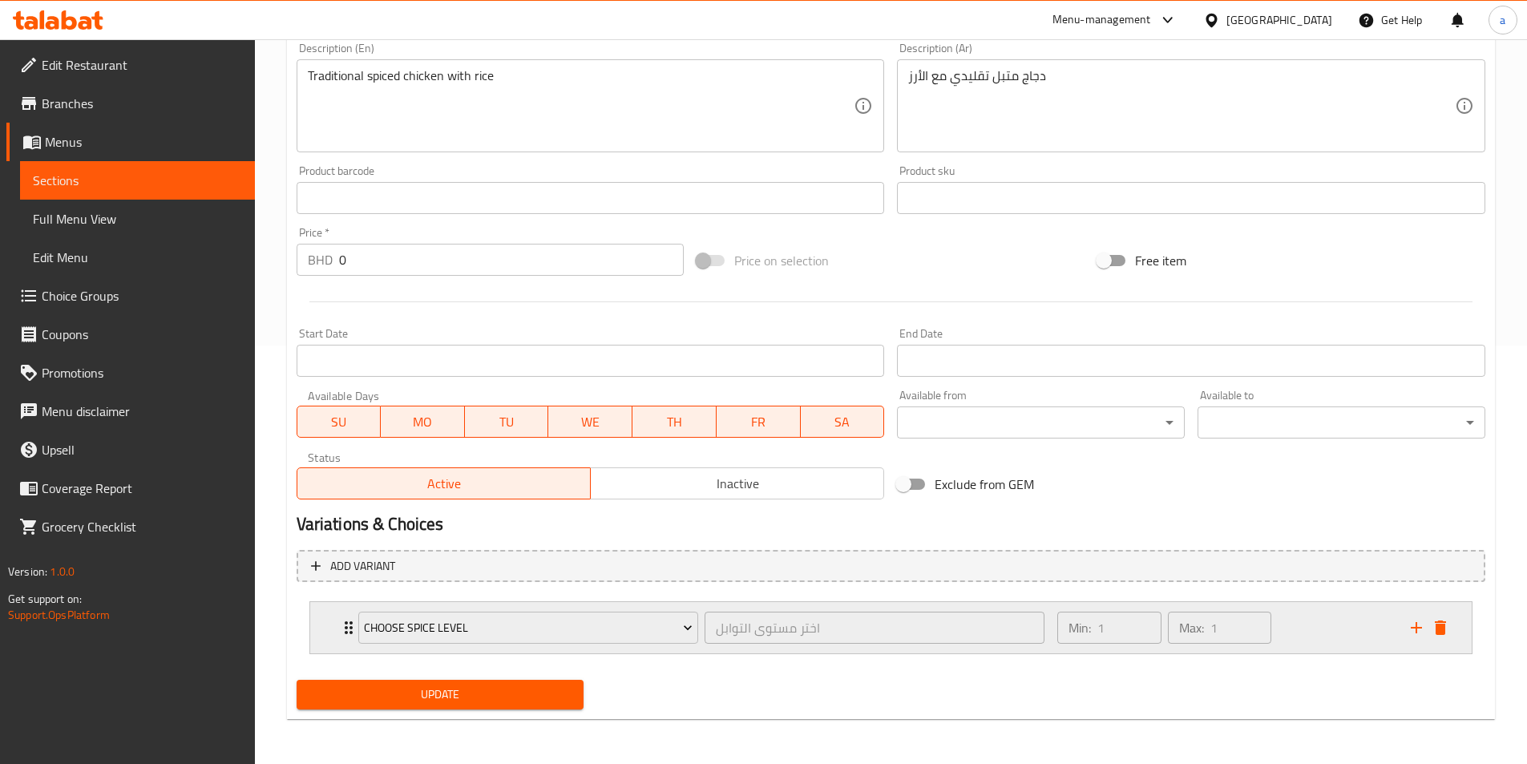
click at [1441, 632] on icon "delete" at bounding box center [1439, 627] width 11 height 14
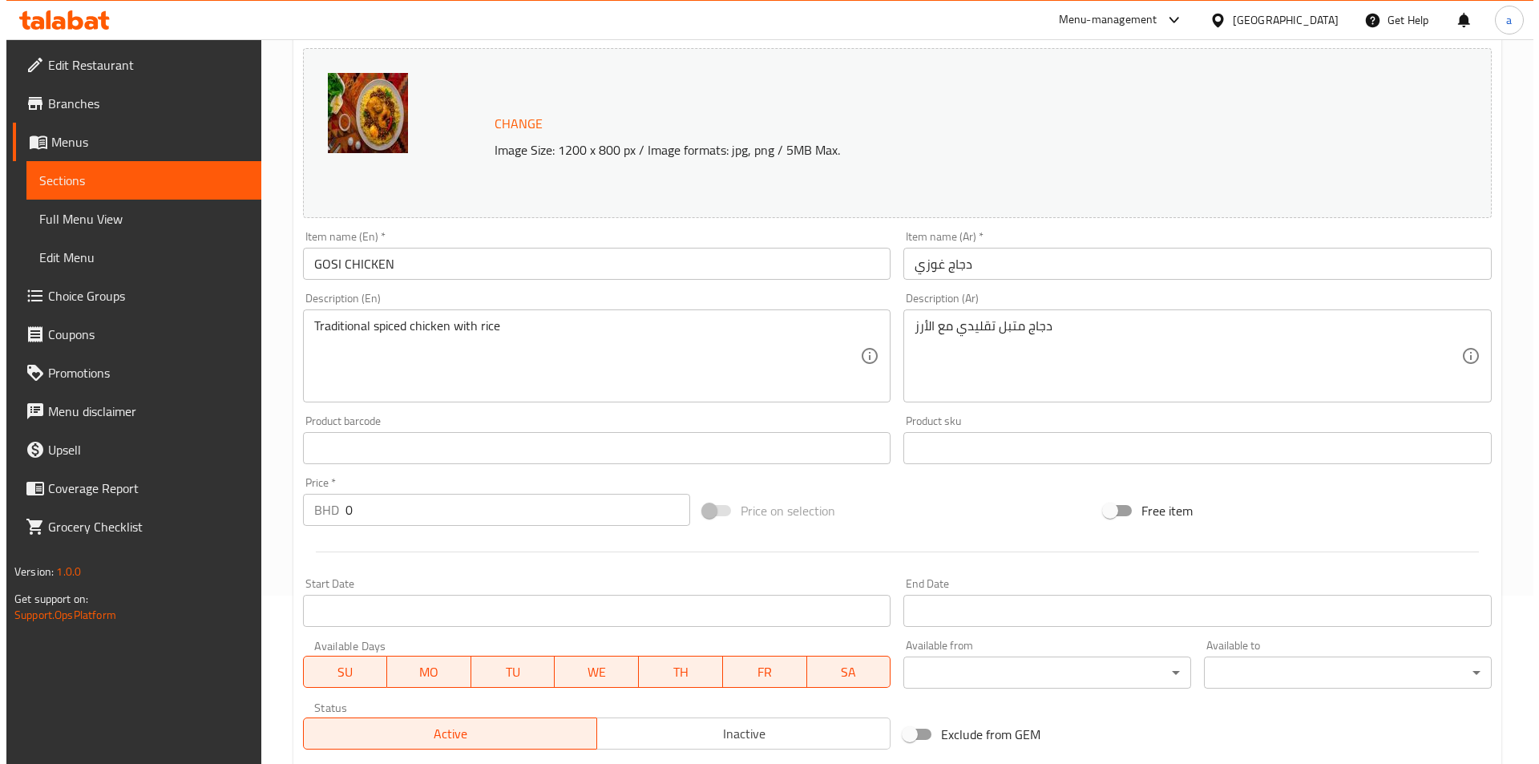
scroll to position [0, 0]
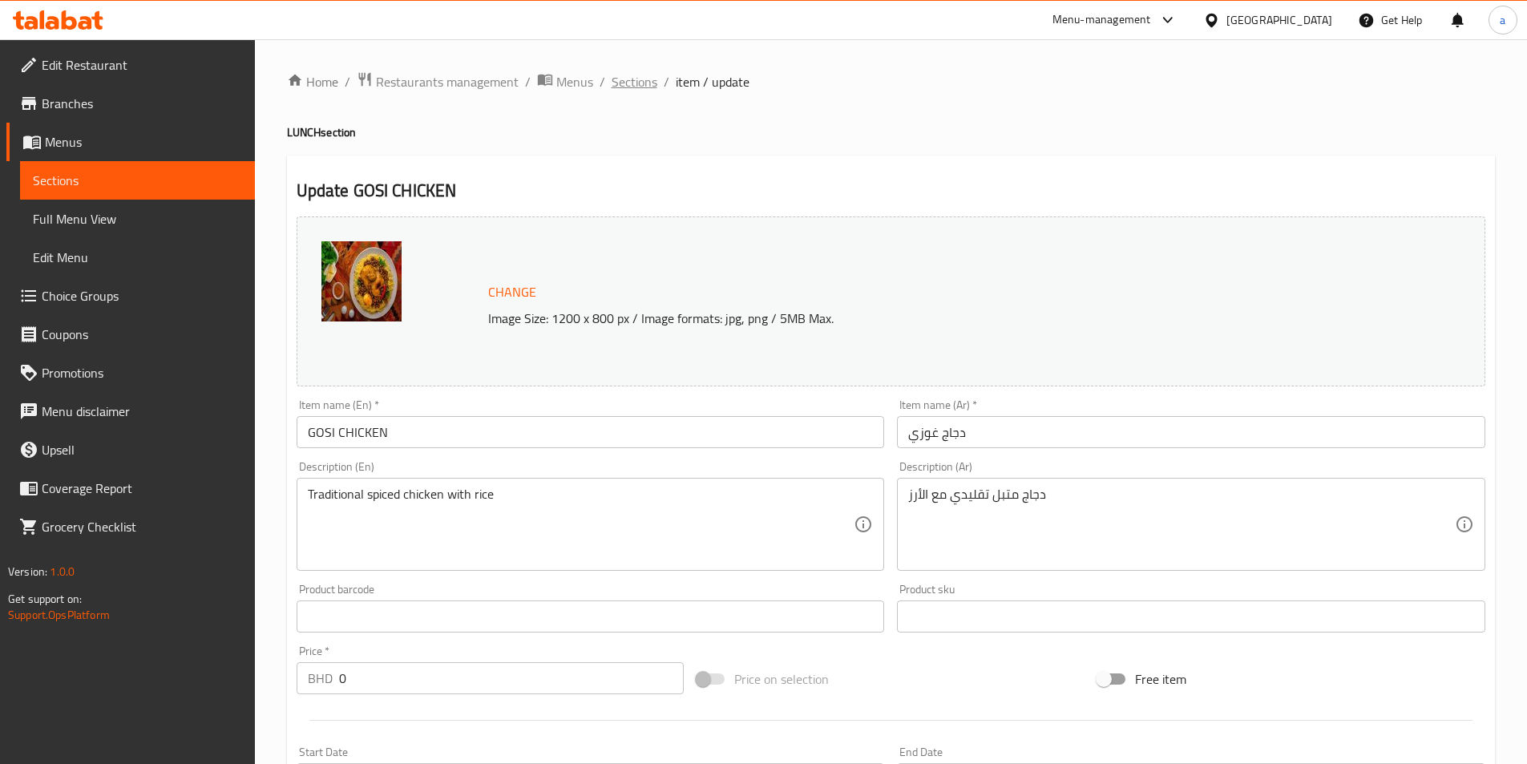
click at [634, 77] on span "Sections" at bounding box center [634, 81] width 46 height 19
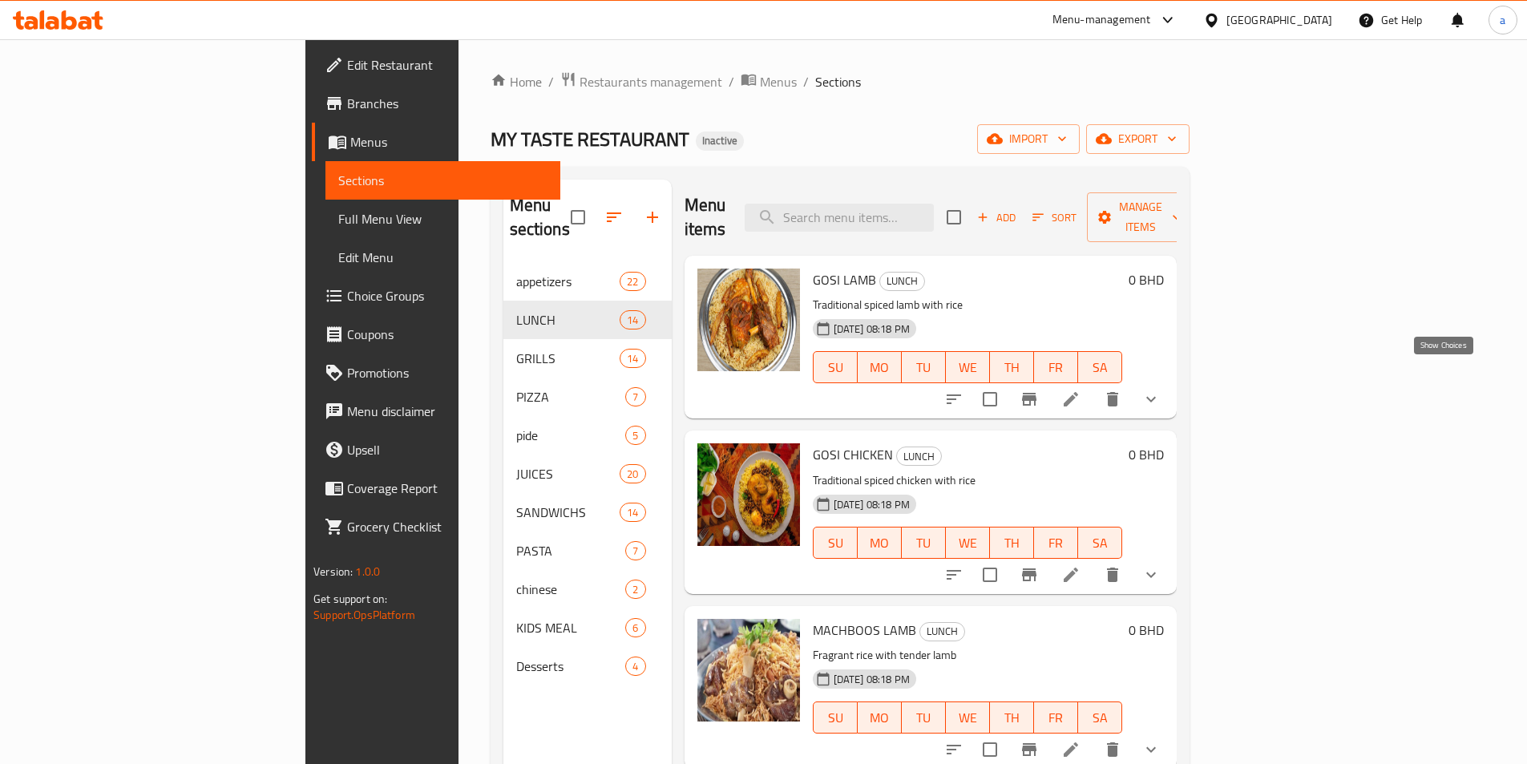
click at [1170, 380] on button "show more" at bounding box center [1151, 399] width 38 height 38
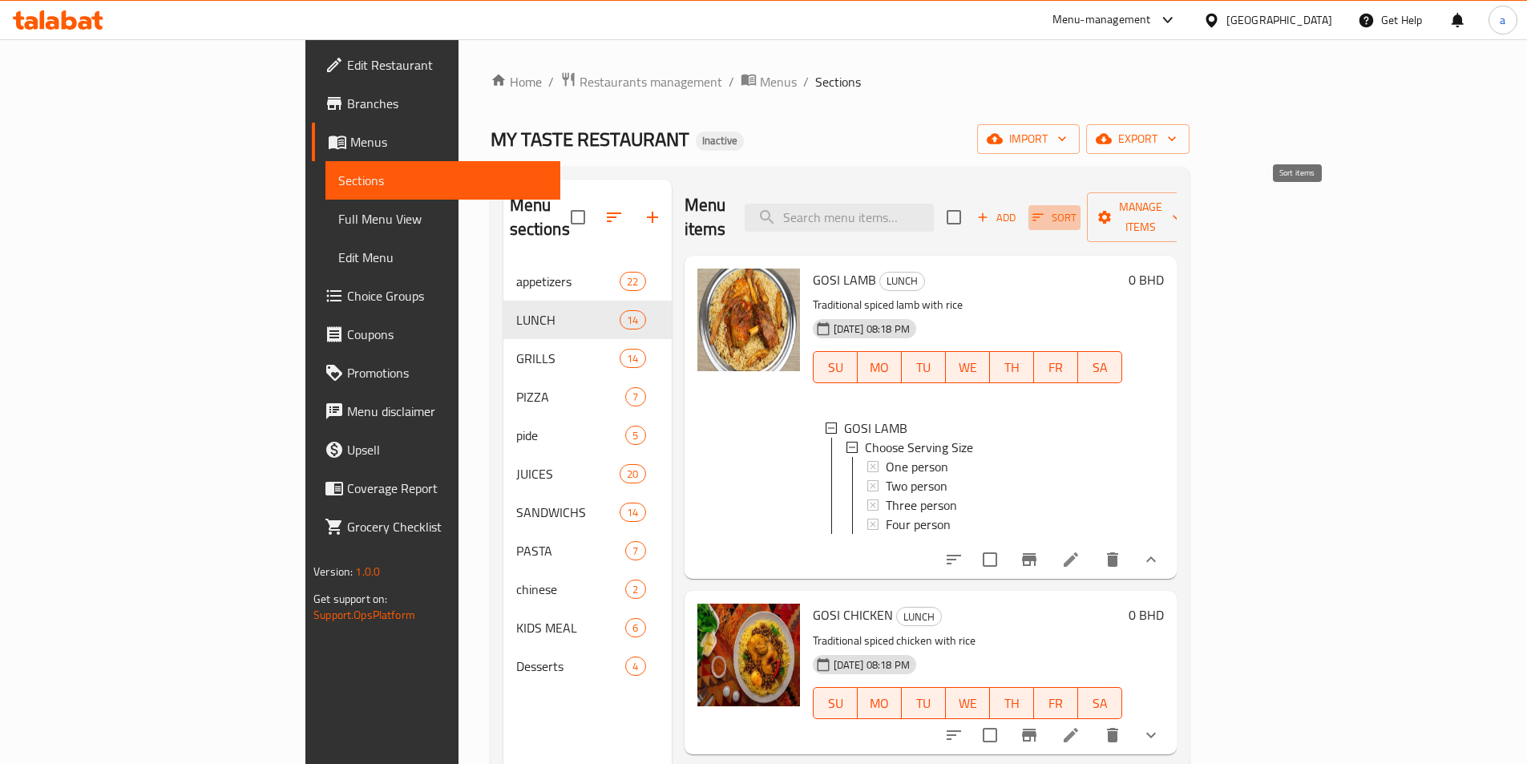
click at [1076, 208] on span "Sort" at bounding box center [1054, 217] width 44 height 18
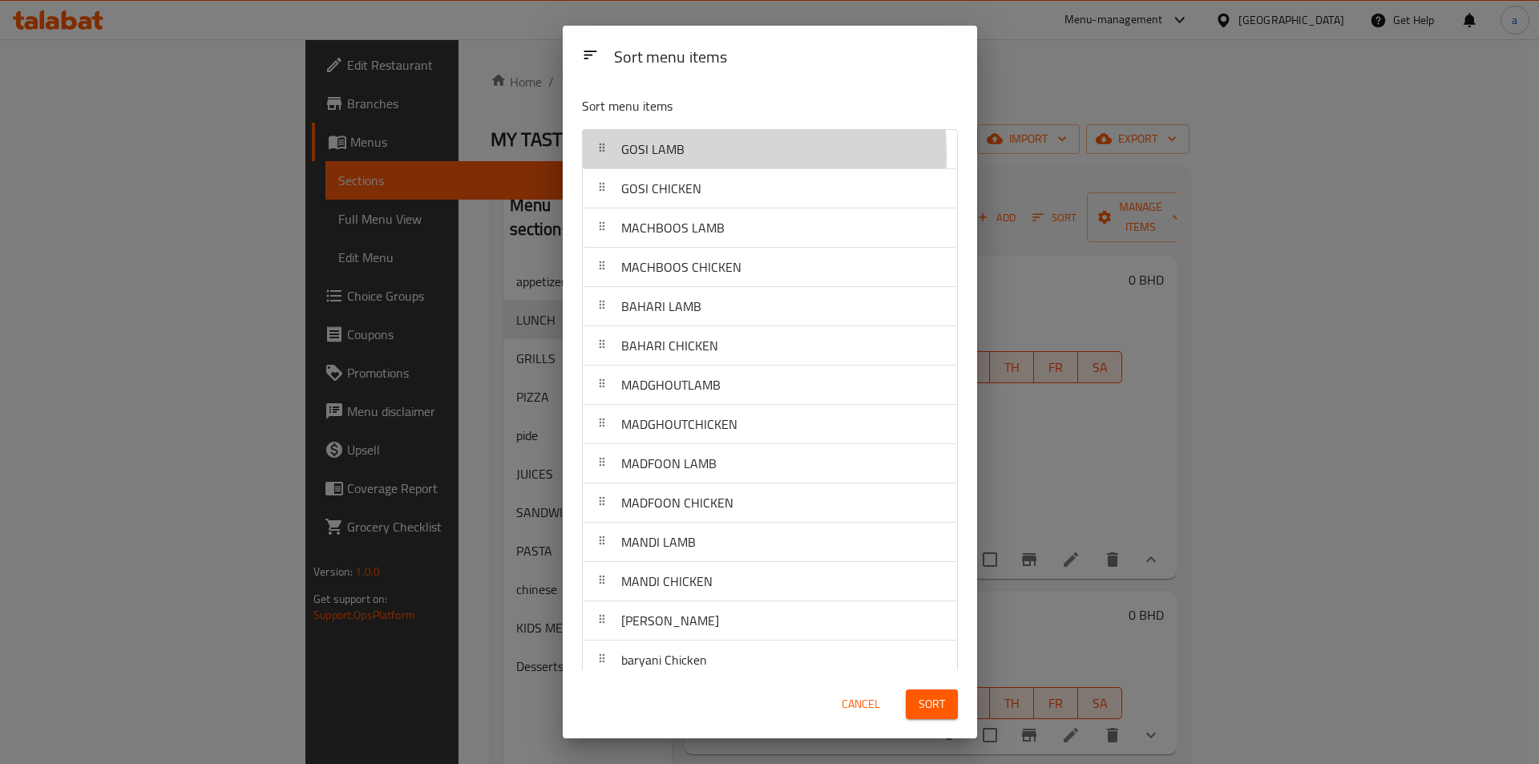
click at [607, 155] on div at bounding box center [602, 149] width 26 height 32
click at [595, 155] on div at bounding box center [602, 149] width 26 height 32
click at [596, 155] on div at bounding box center [602, 149] width 26 height 32
click at [633, 205] on div "GOSI CHICKEN" at bounding box center [661, 188] width 93 height 38
click at [1053, 96] on div "Sort menu items Sort menu items GOSI LAMB GOSI CHICKEN MACHBOOS LAMB MACHBOOS C…" at bounding box center [769, 382] width 1539 height 764
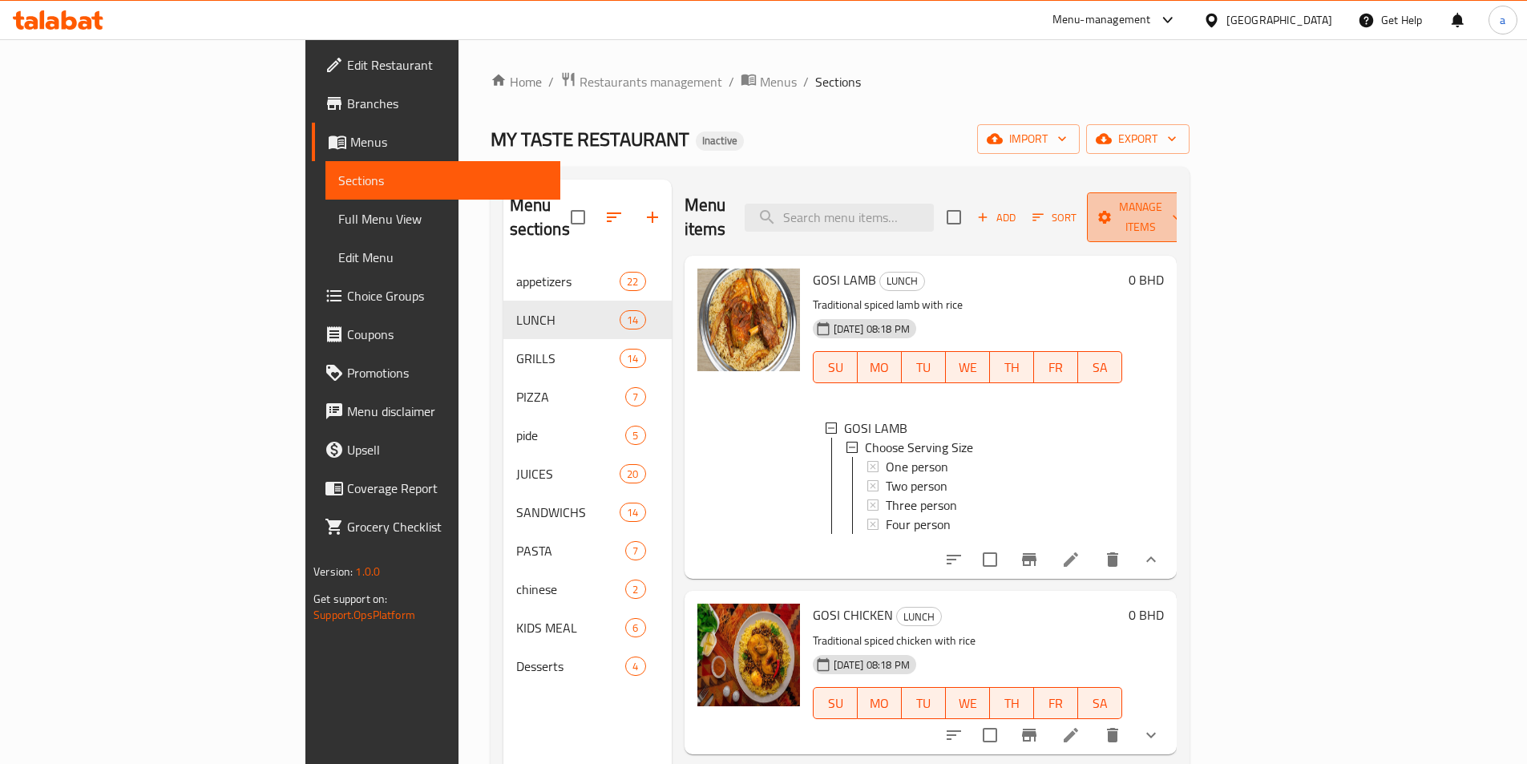
click at [1181, 210] on span "Manage items" at bounding box center [1140, 217] width 82 height 40
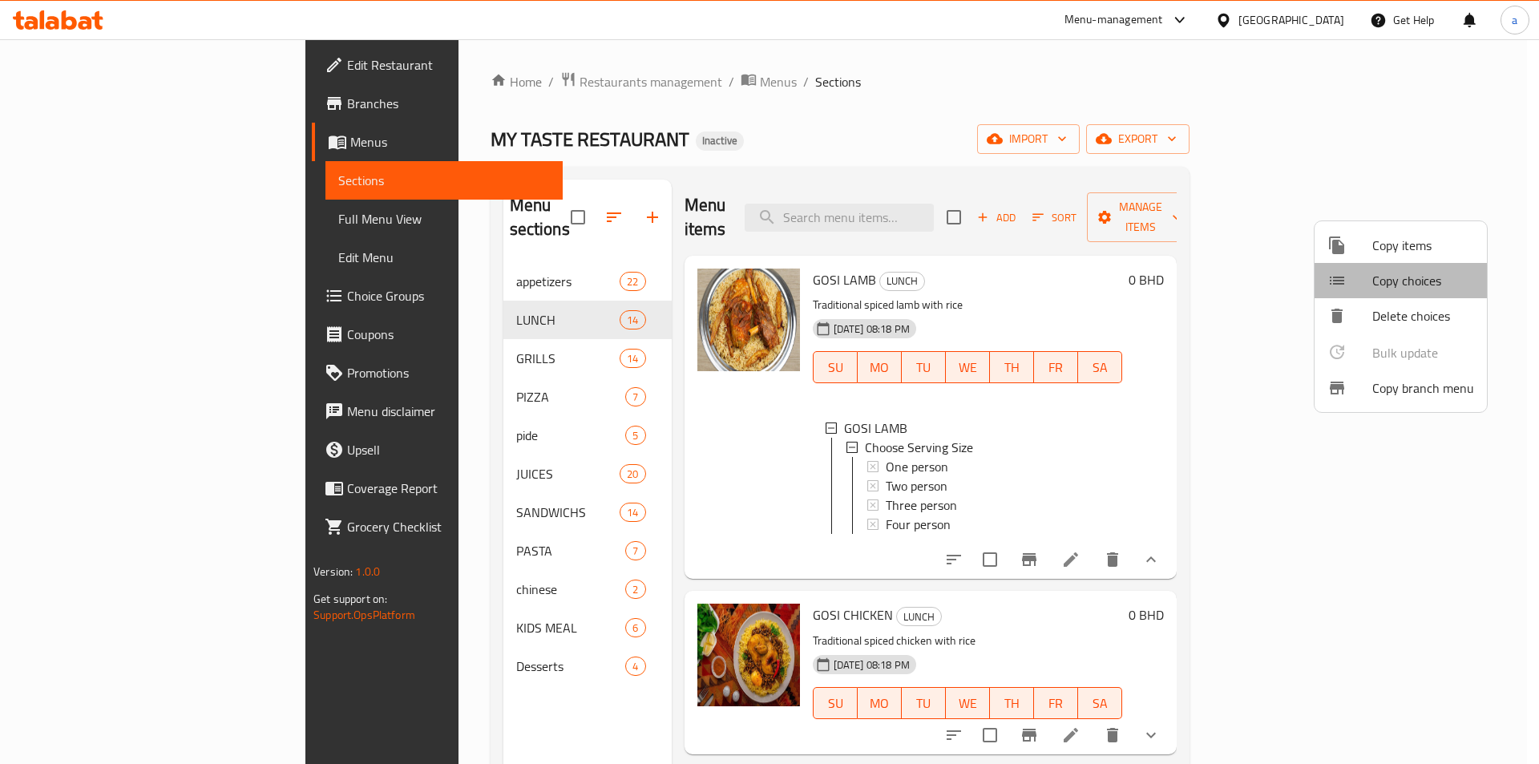
click at [1409, 276] on span "Copy choices" at bounding box center [1423, 280] width 102 height 19
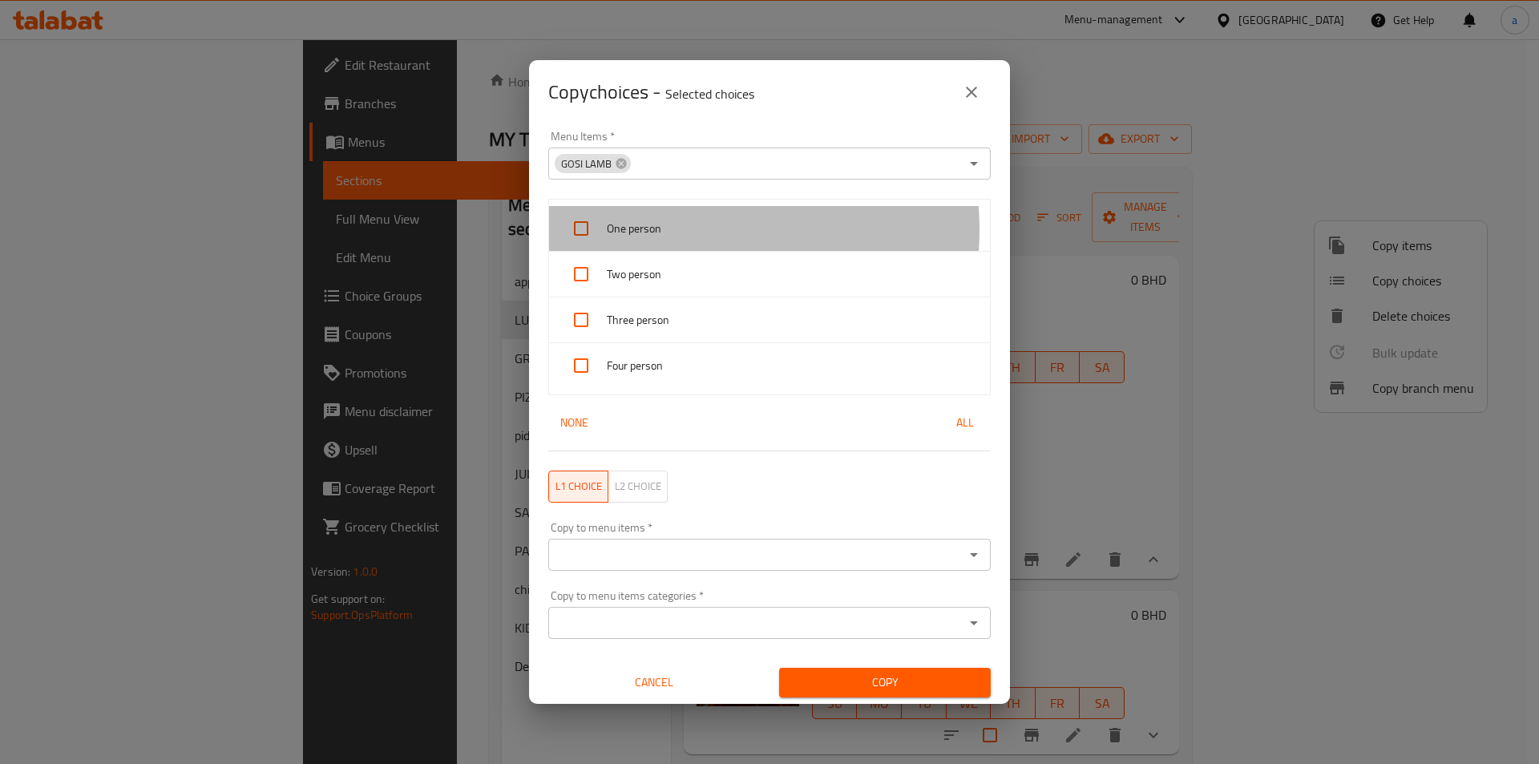
click at [678, 229] on span "One person" at bounding box center [792, 229] width 370 height 20
checkbox input "true"
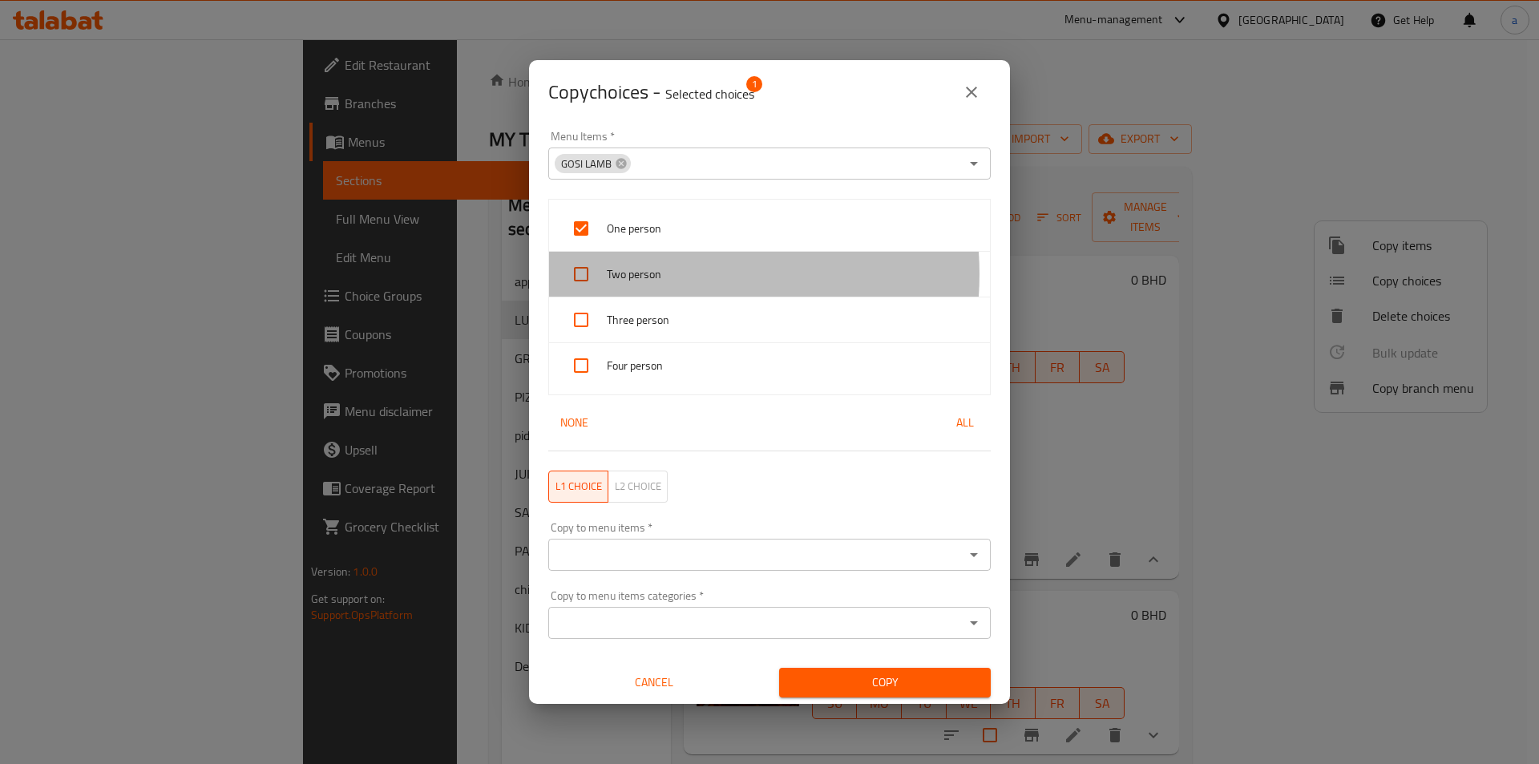
click at [671, 273] on span "Two person" at bounding box center [792, 274] width 370 height 20
checkbox input "true"
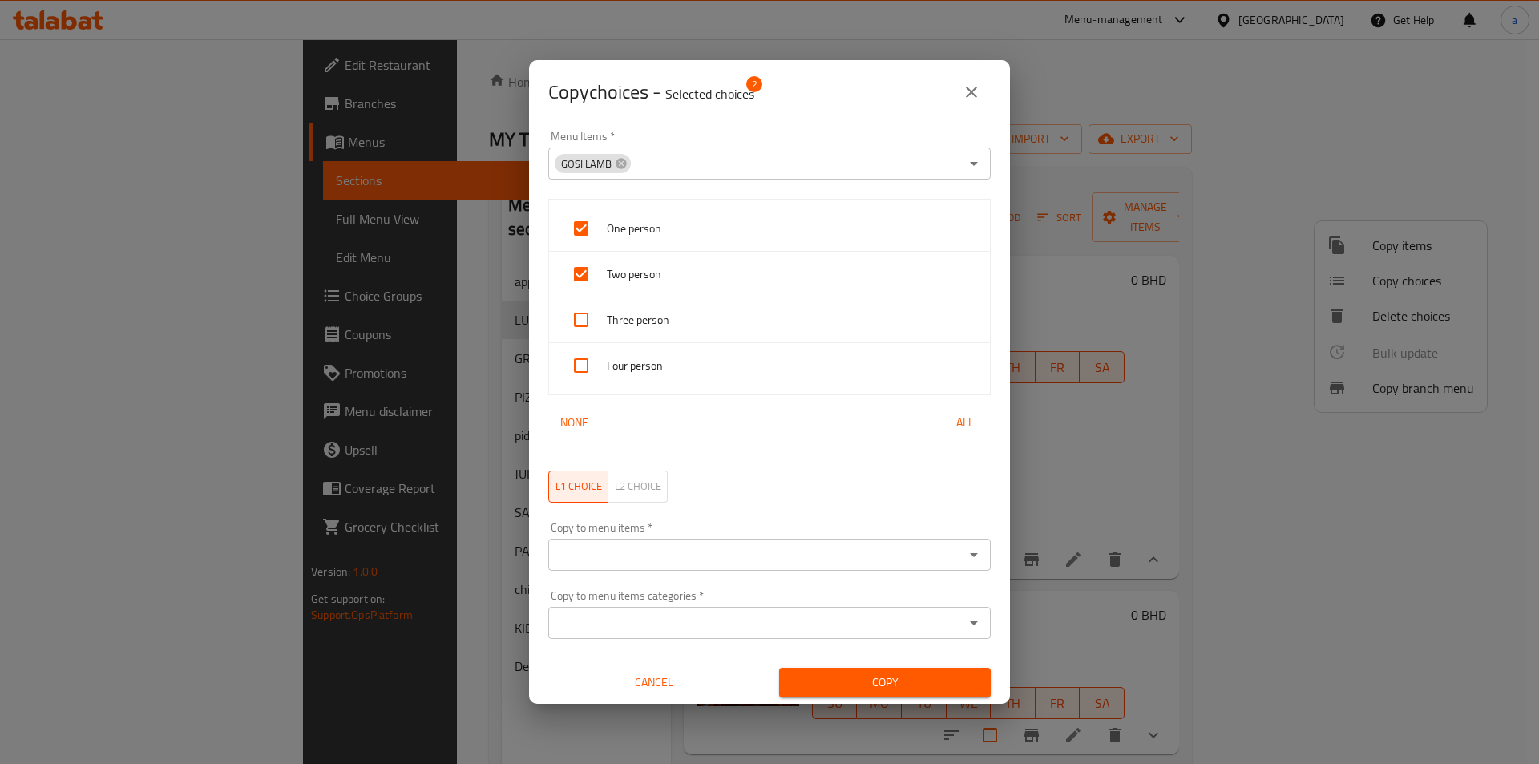
click at [671, 316] on span "Three person" at bounding box center [792, 320] width 370 height 20
checkbox input "true"
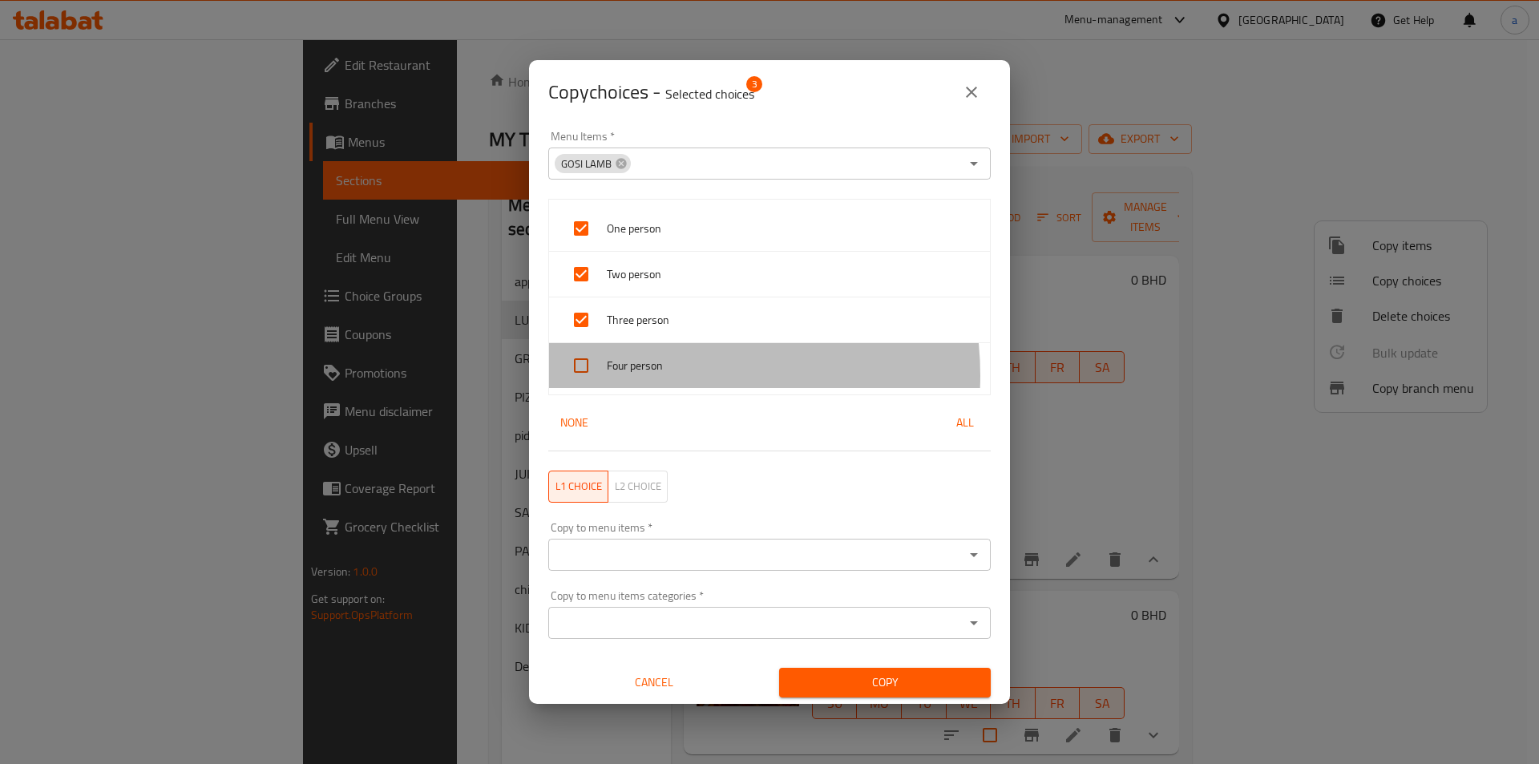
click at [666, 375] on span "Four person" at bounding box center [792, 366] width 370 height 20
checkbox input "true"
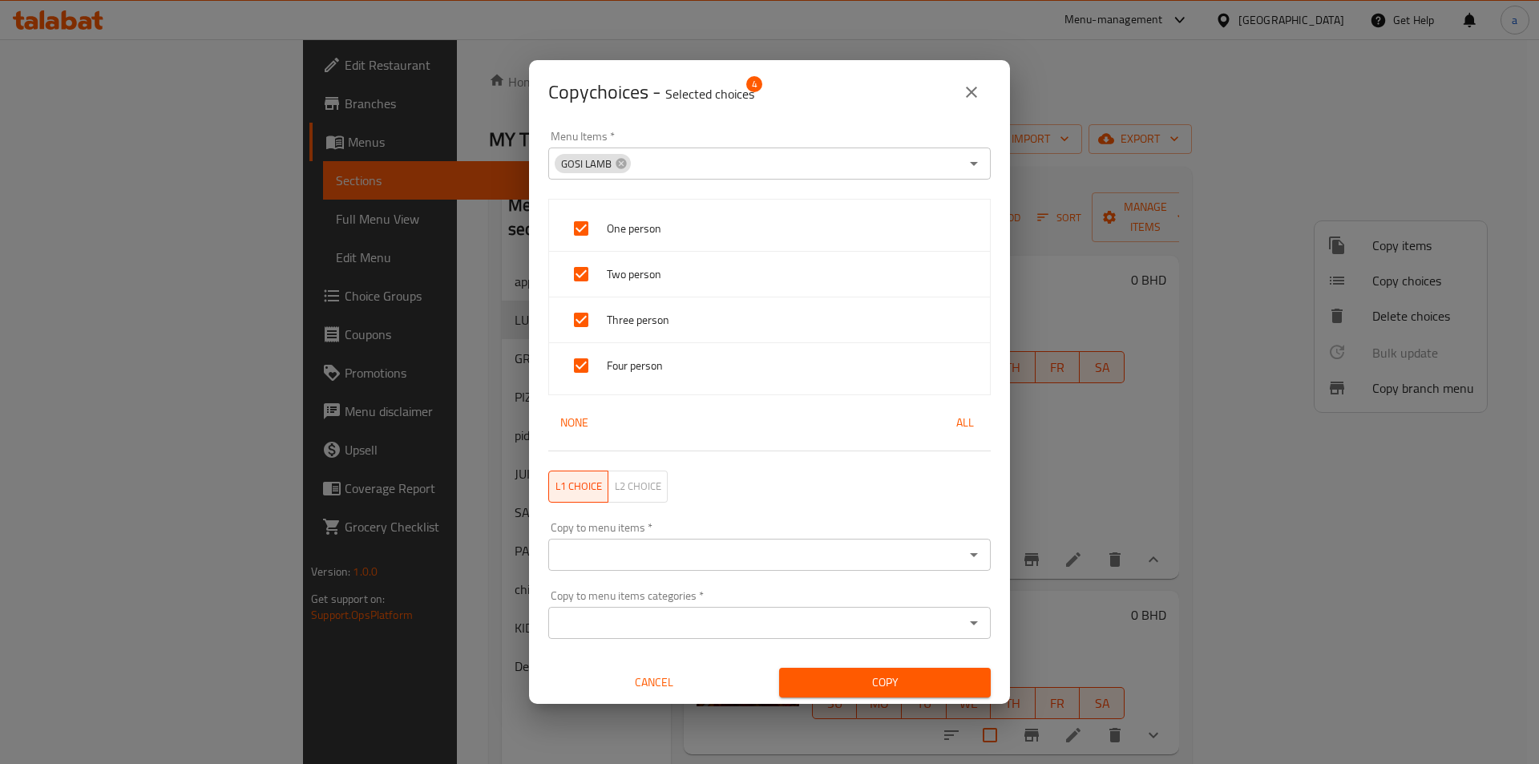
scroll to position [3, 0]
click at [657, 615] on input "Copy to menu items categories   *" at bounding box center [756, 619] width 406 height 22
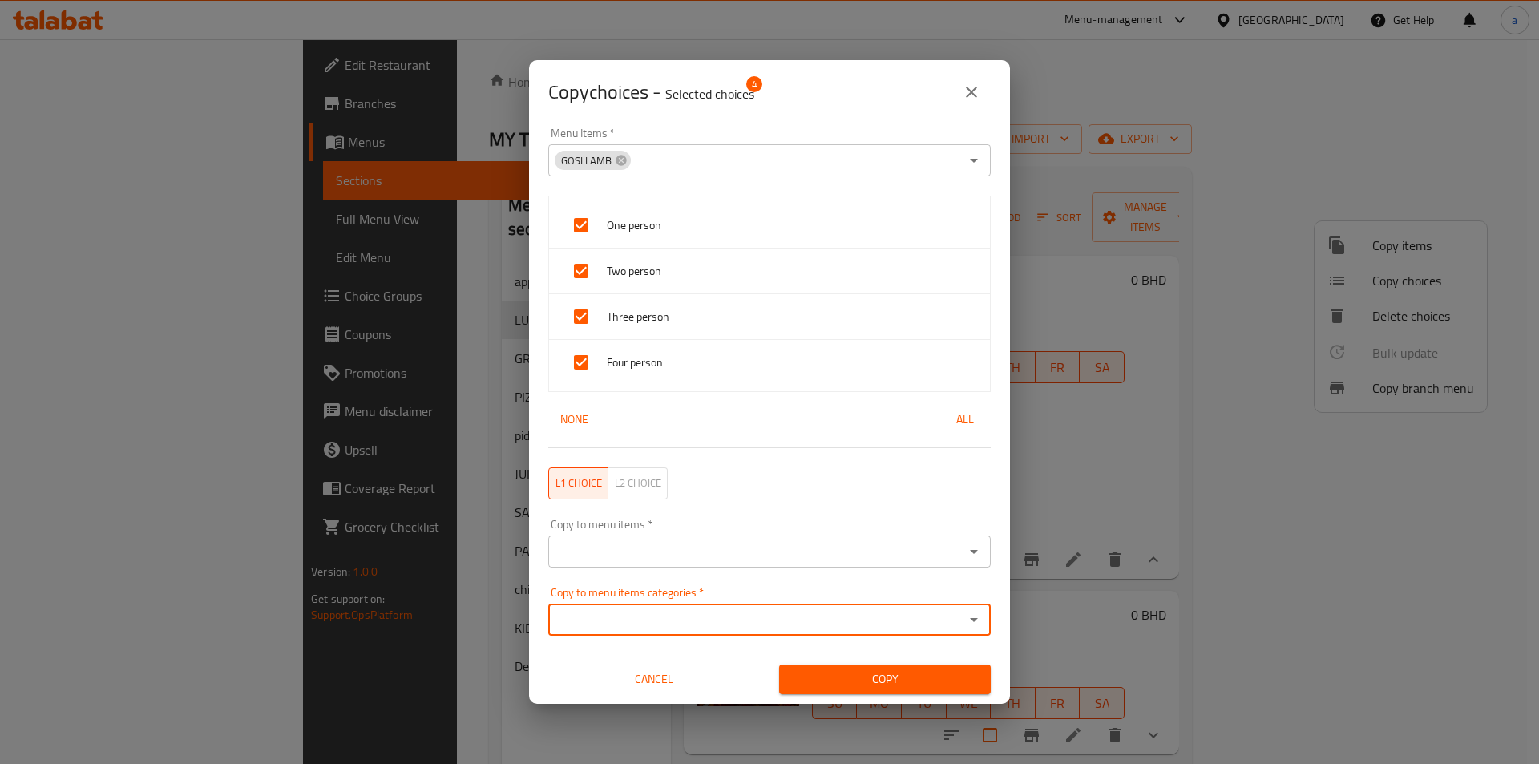
click at [645, 621] on input "Copy to menu items categories   *" at bounding box center [756, 619] width 406 height 22
click at [817, 549] on input "Copy to menu items   *" at bounding box center [756, 551] width 406 height 22
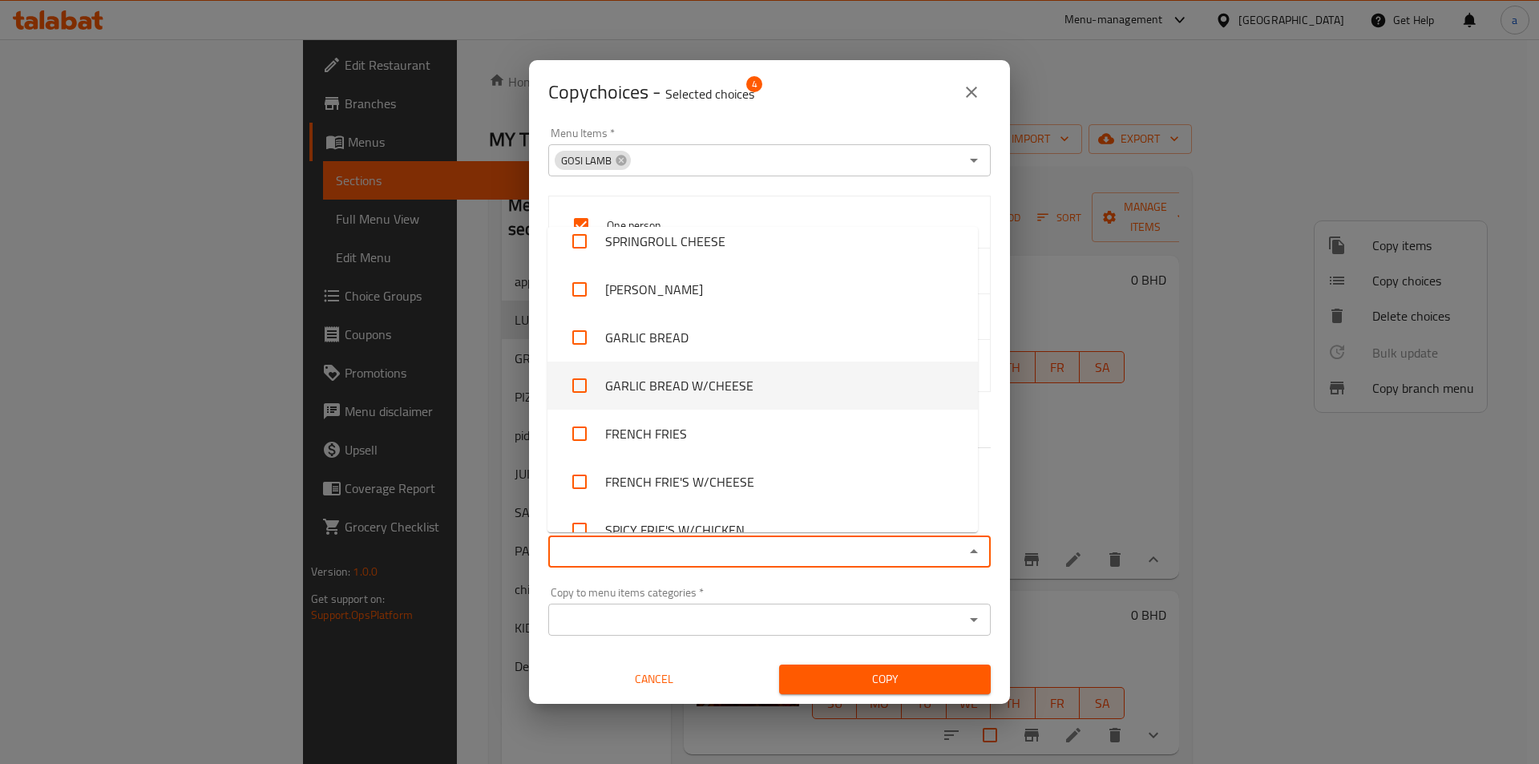
scroll to position [721, 0]
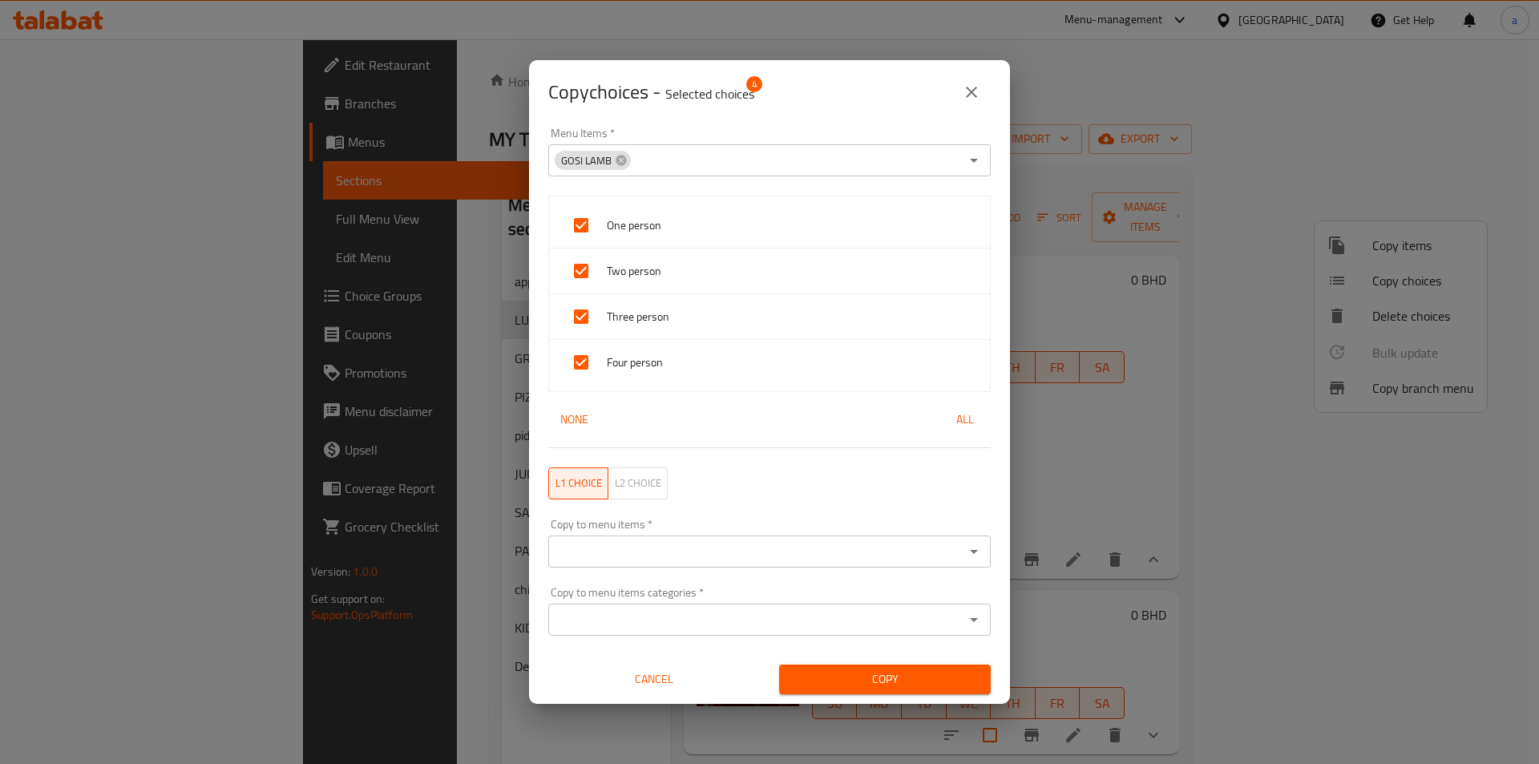
click at [753, 168] on input "Menu Items   *" at bounding box center [795, 160] width 327 height 22
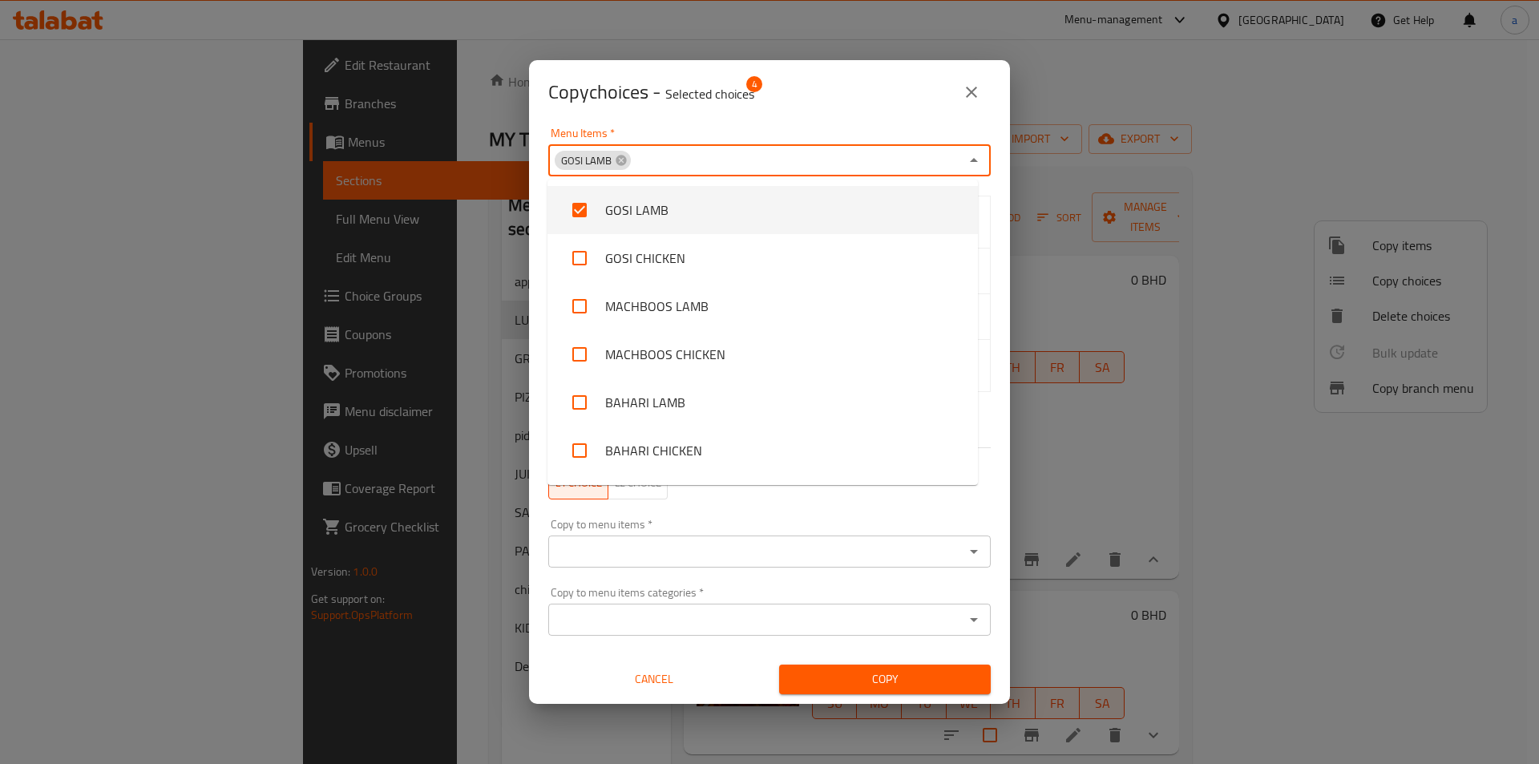
paste input "GOSI CHICKEN"
type input "GOSI CHICKEN"
checkbox input "false"
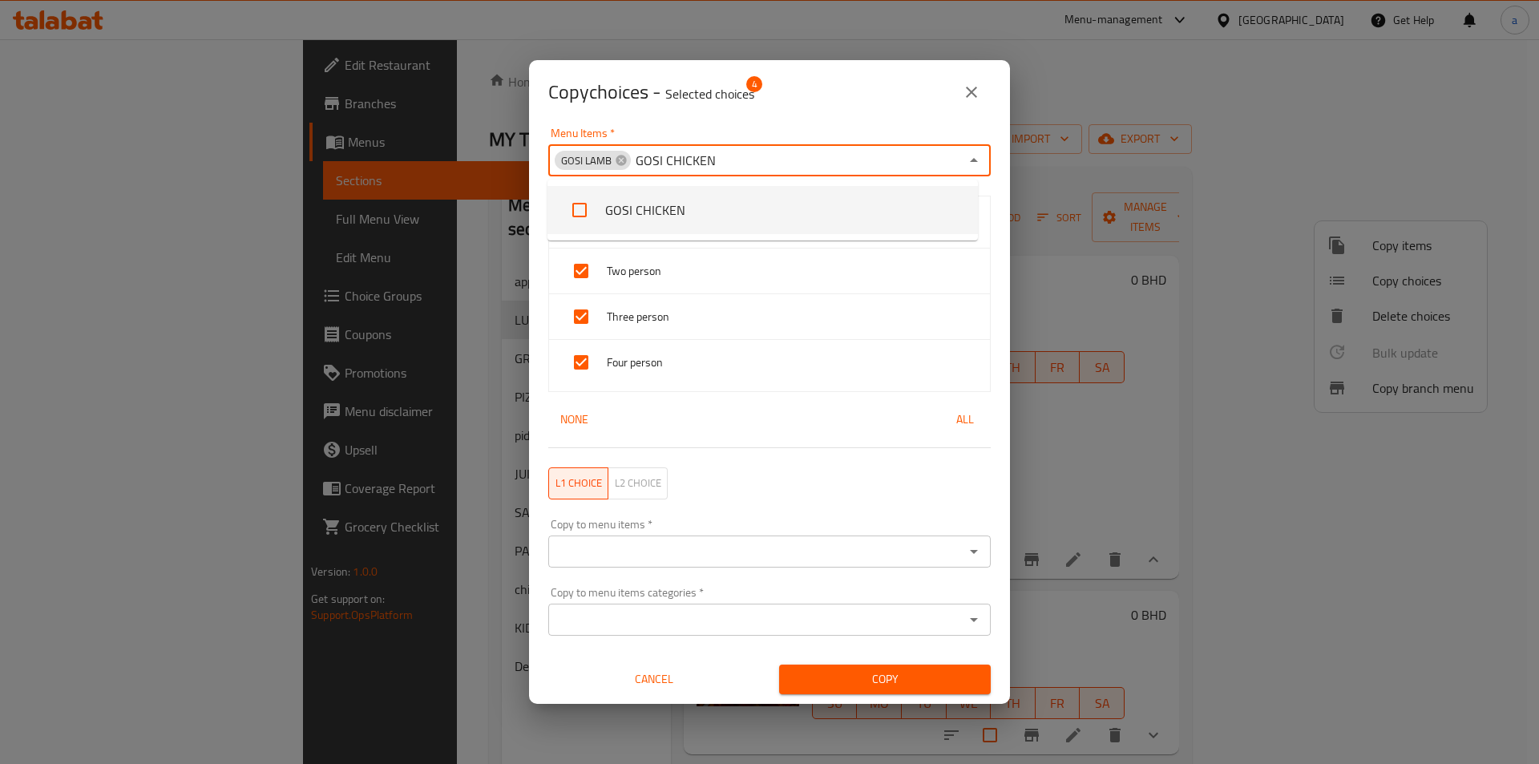
click at [690, 213] on li "GOSI CHICKEN" at bounding box center [762, 210] width 430 height 48
checkbox input "true"
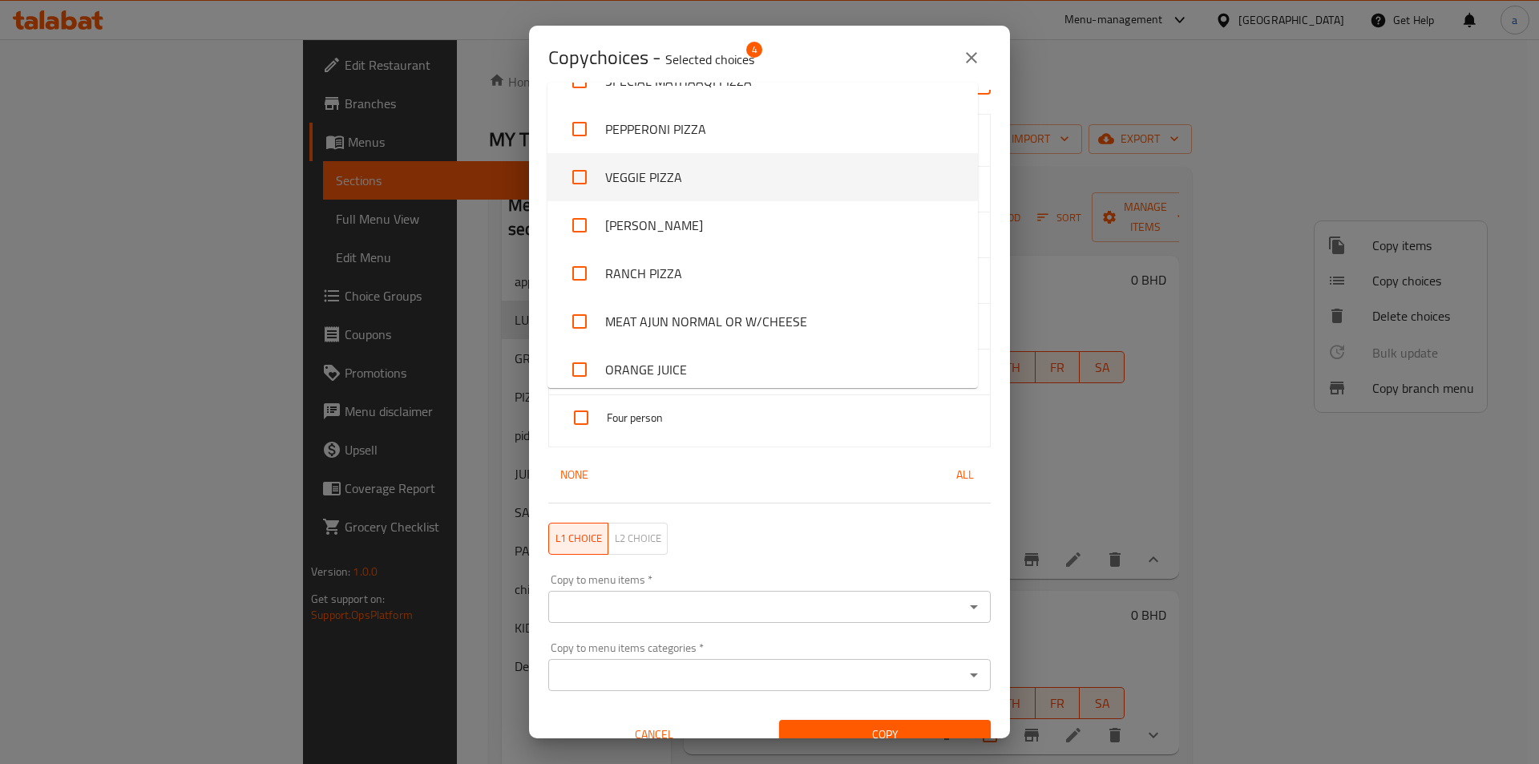
scroll to position [71, 0]
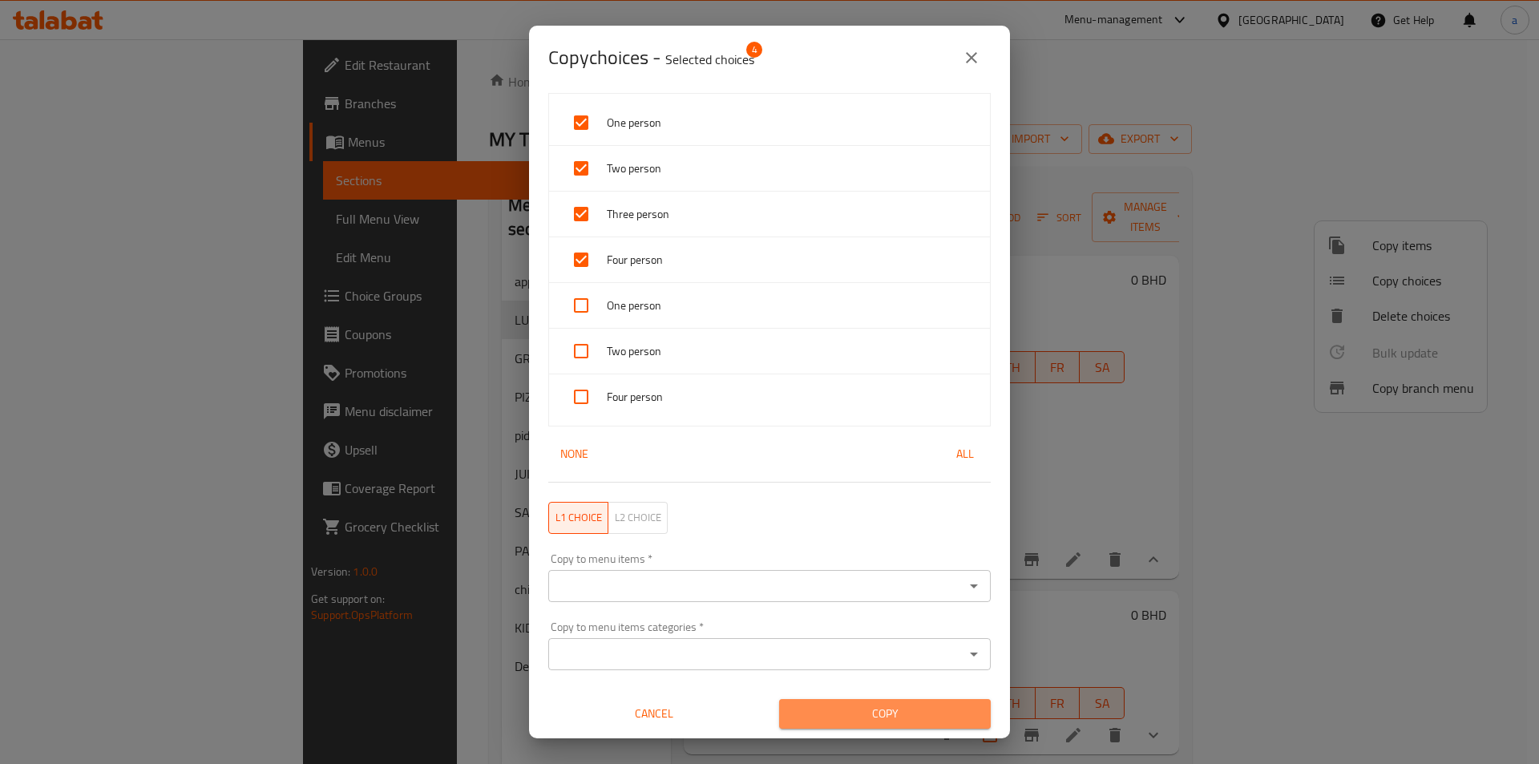
click at [888, 707] on span "Copy" at bounding box center [885, 714] width 186 height 20
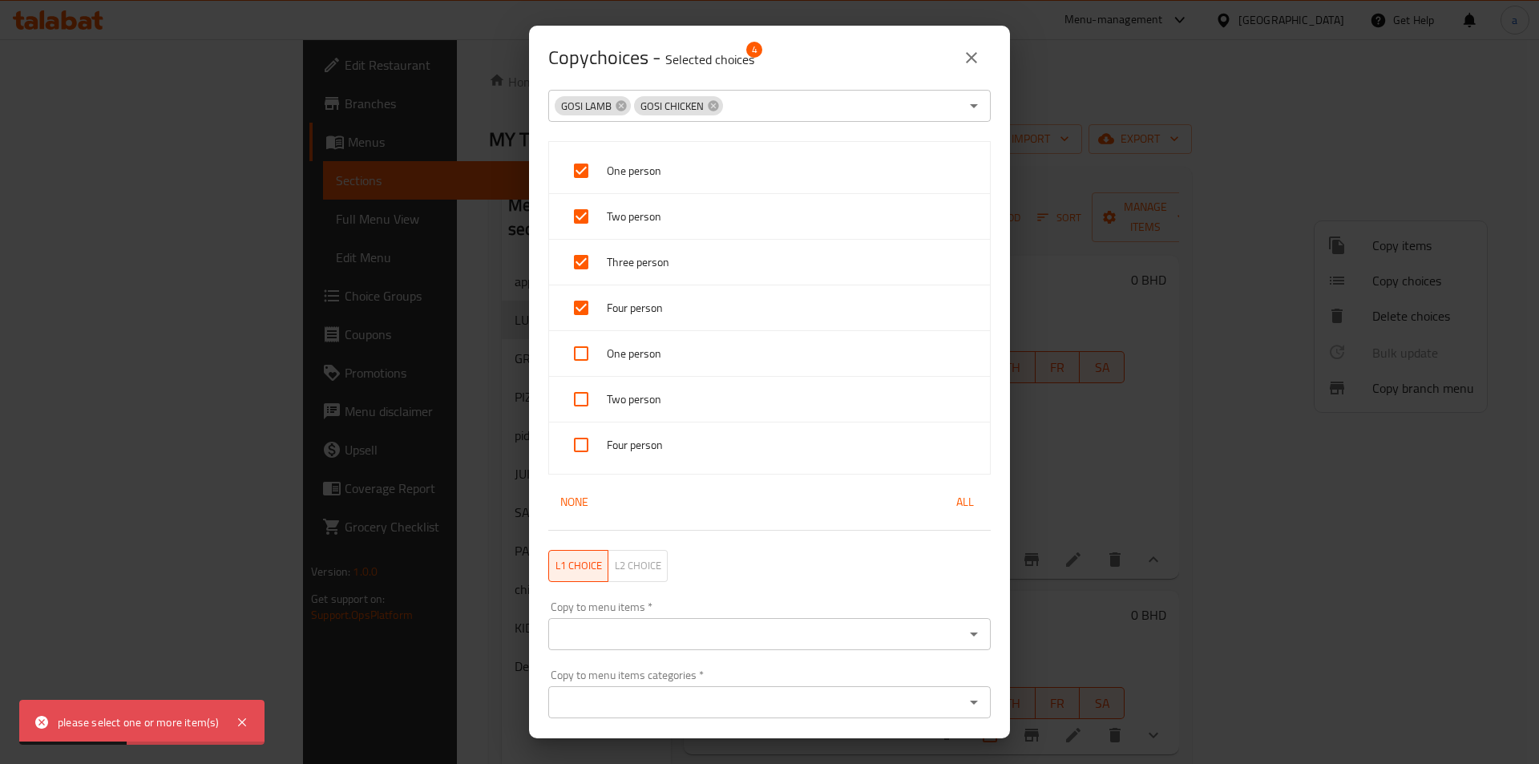
scroll to position [0, 0]
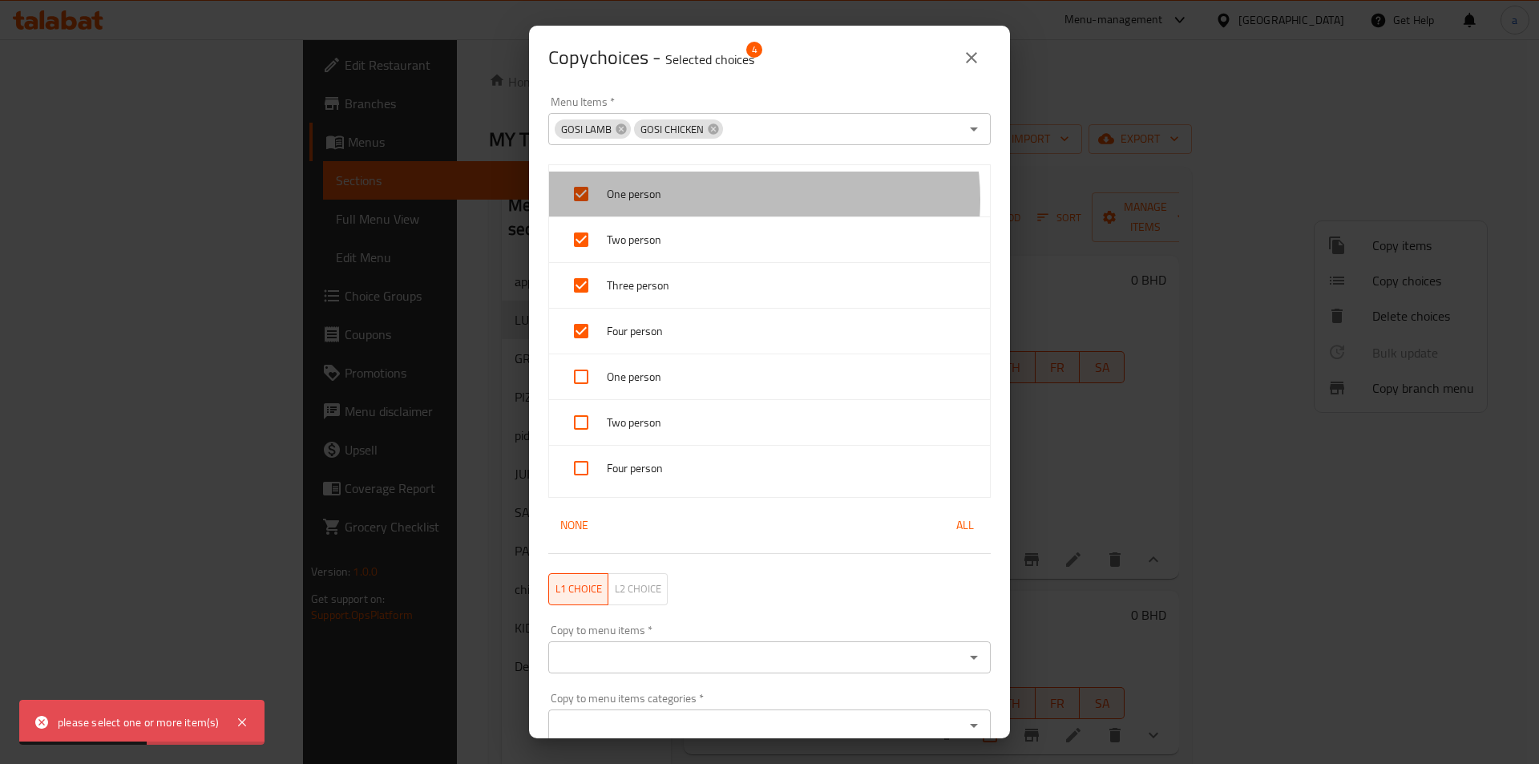
click at [728, 200] on span "One person" at bounding box center [792, 194] width 370 height 20
checkbox input "false"
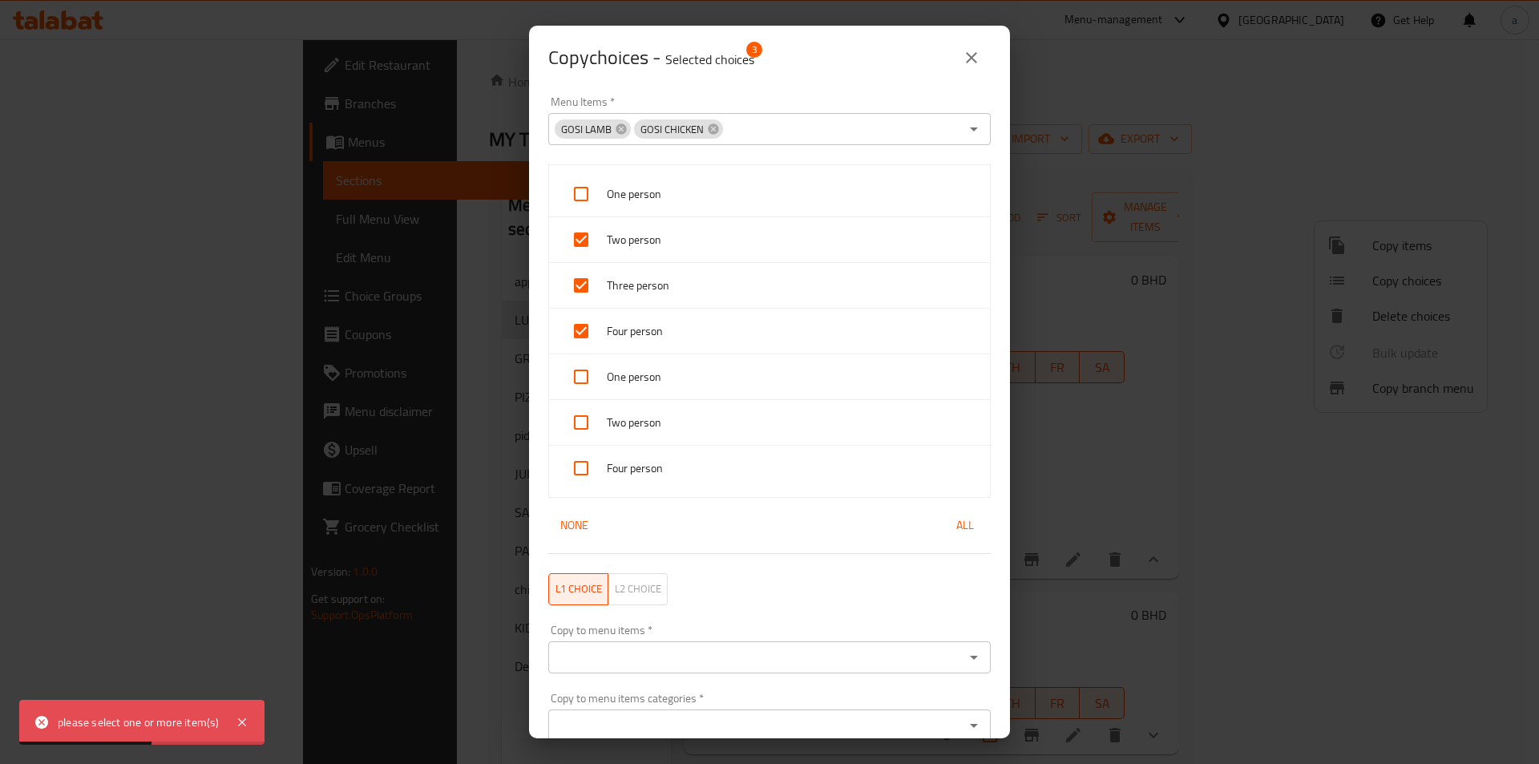
click at [722, 230] on span "Two person" at bounding box center [792, 240] width 370 height 20
click at [724, 237] on span "Two person" at bounding box center [792, 240] width 370 height 20
checkbox input "true"
click at [710, 129] on icon at bounding box center [713, 128] width 10 height 10
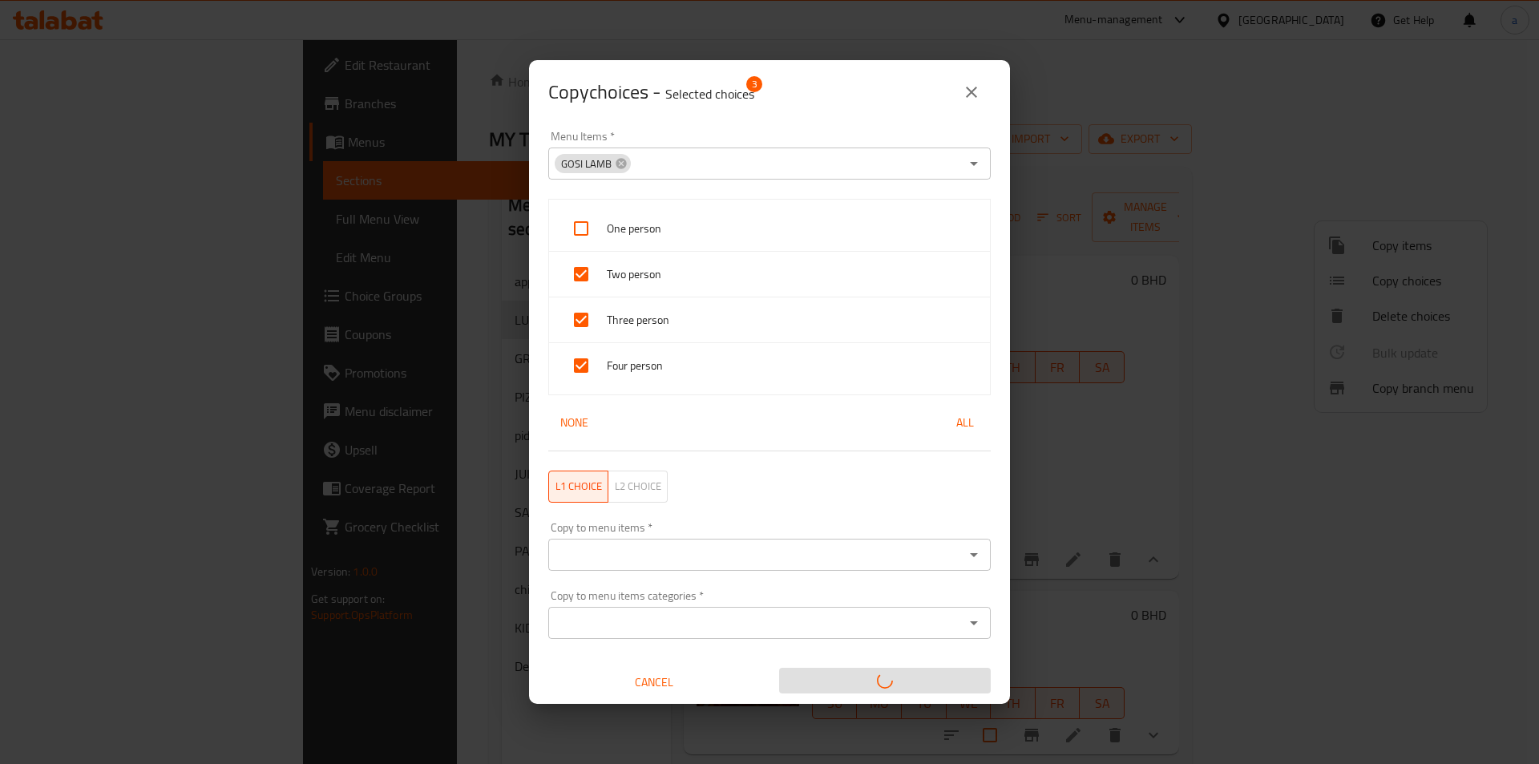
click at [665, 550] on input "Copy to menu items   *" at bounding box center [756, 554] width 406 height 22
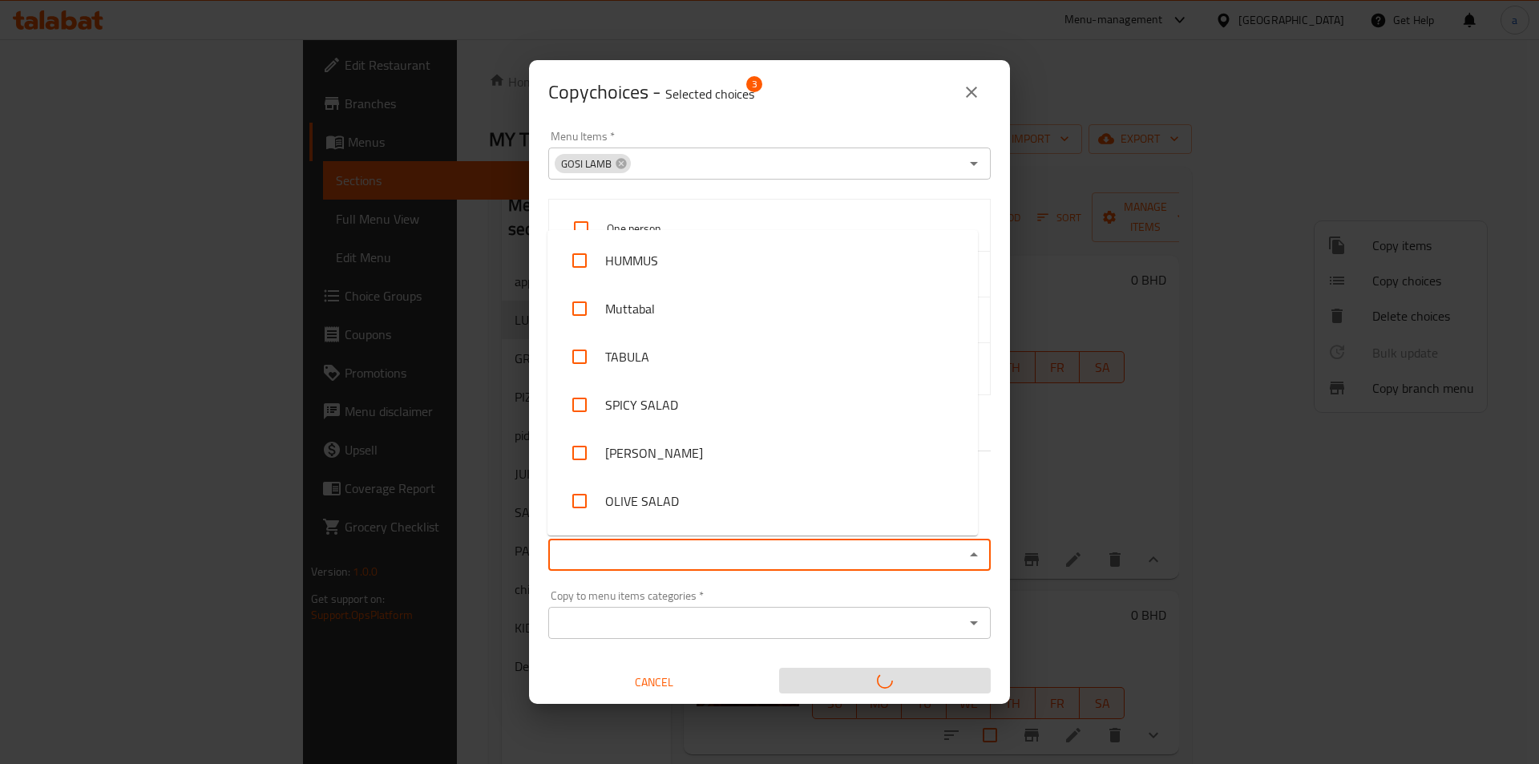
paste input "GOSI CHICKEN"
type input "GOSI CHICKEN"
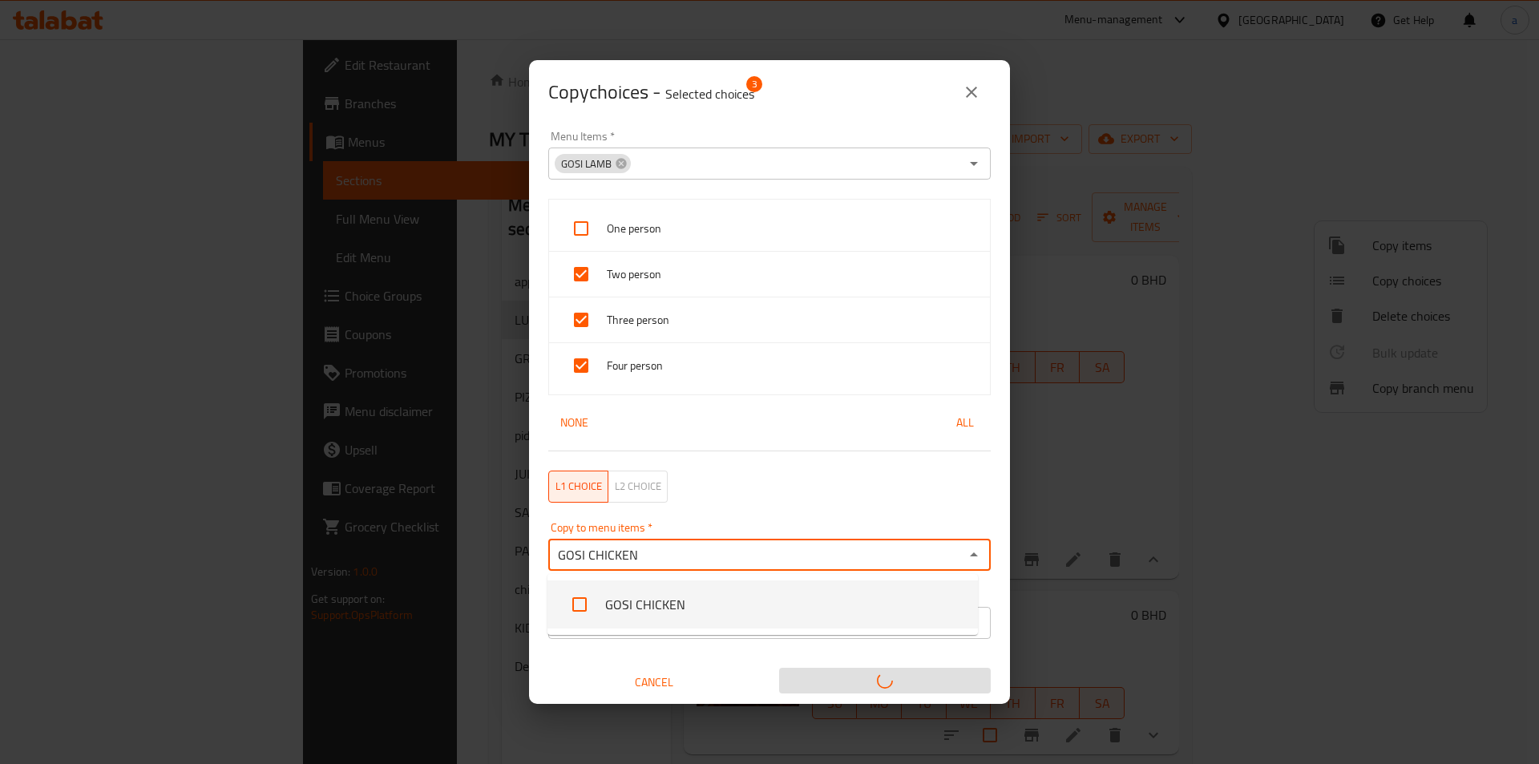
click at [673, 612] on li "GOSI CHICKEN" at bounding box center [762, 604] width 430 height 48
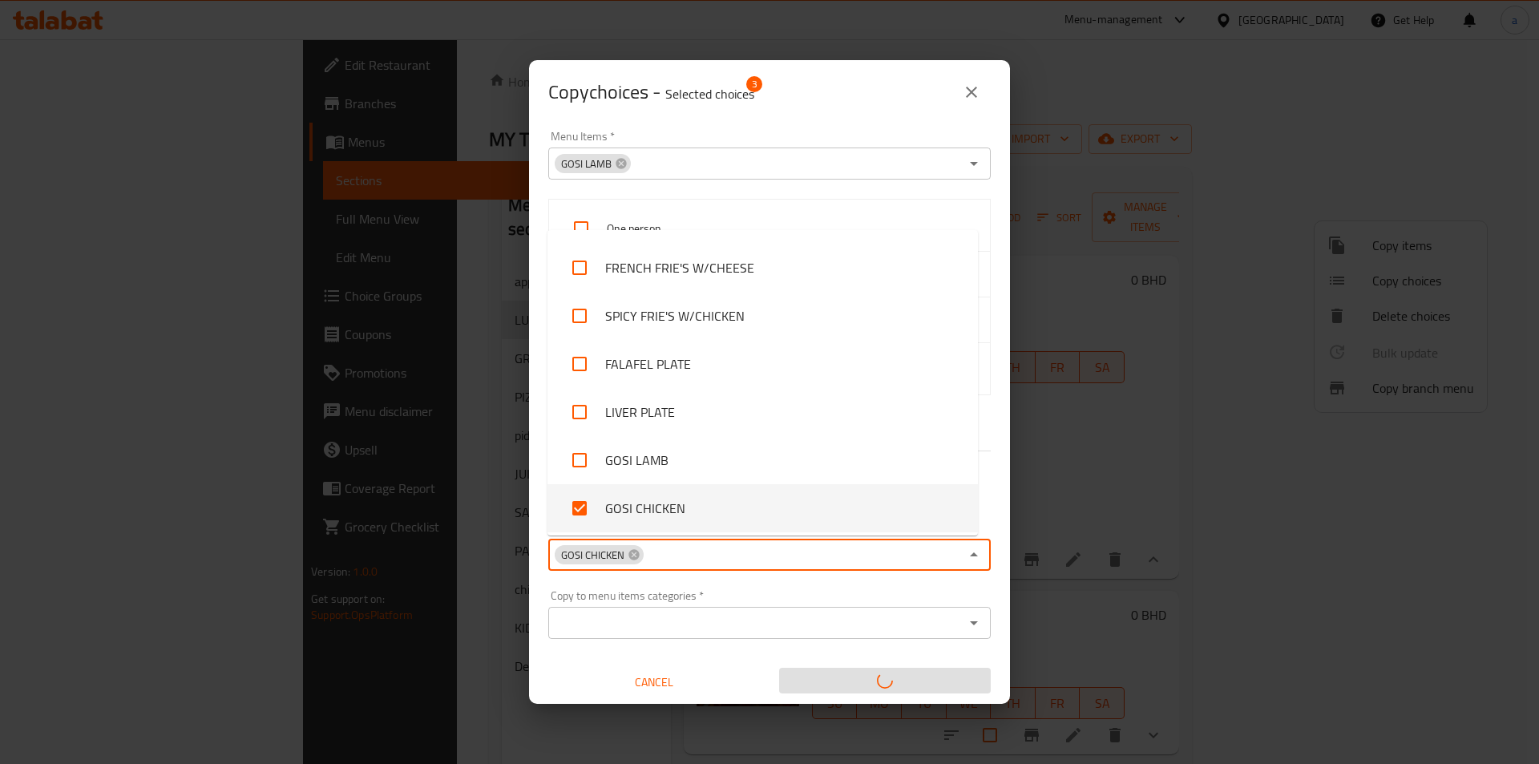
scroll to position [3, 0]
click at [628, 548] on icon at bounding box center [633, 551] width 13 height 13
checkbox input "false"
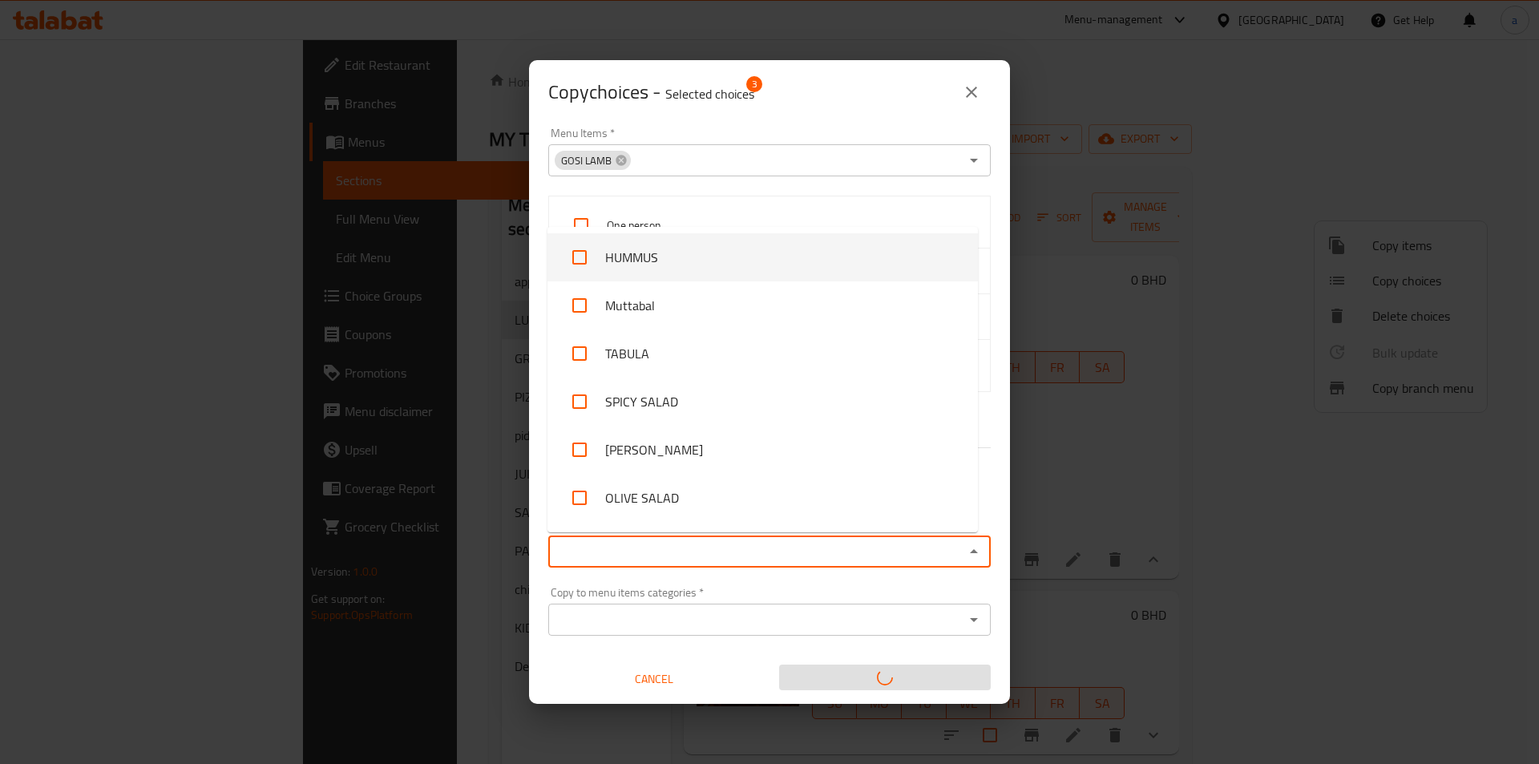
click at [958, 87] on button "close" at bounding box center [971, 92] width 38 height 38
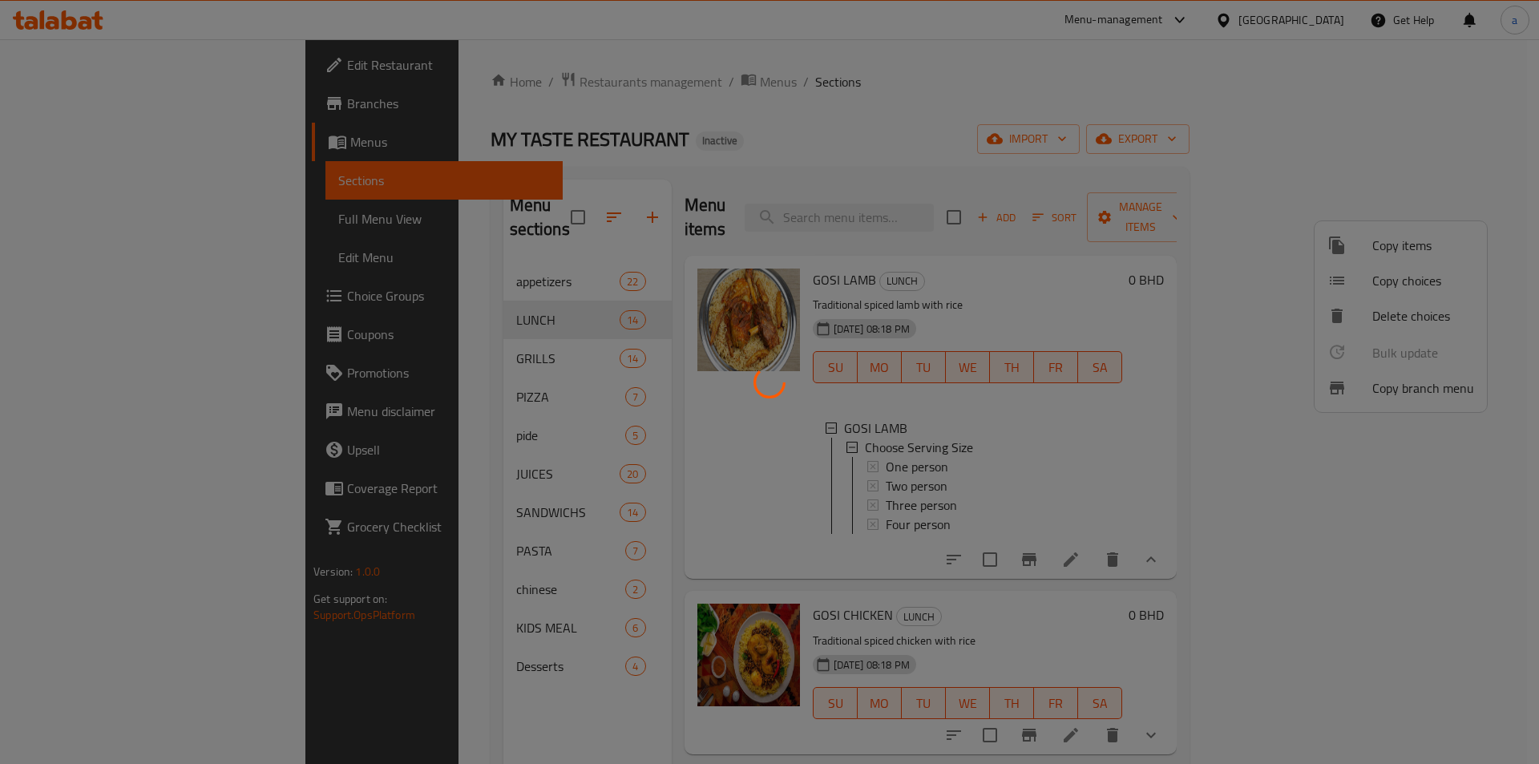
click at [1039, 80] on div at bounding box center [769, 382] width 1539 height 764
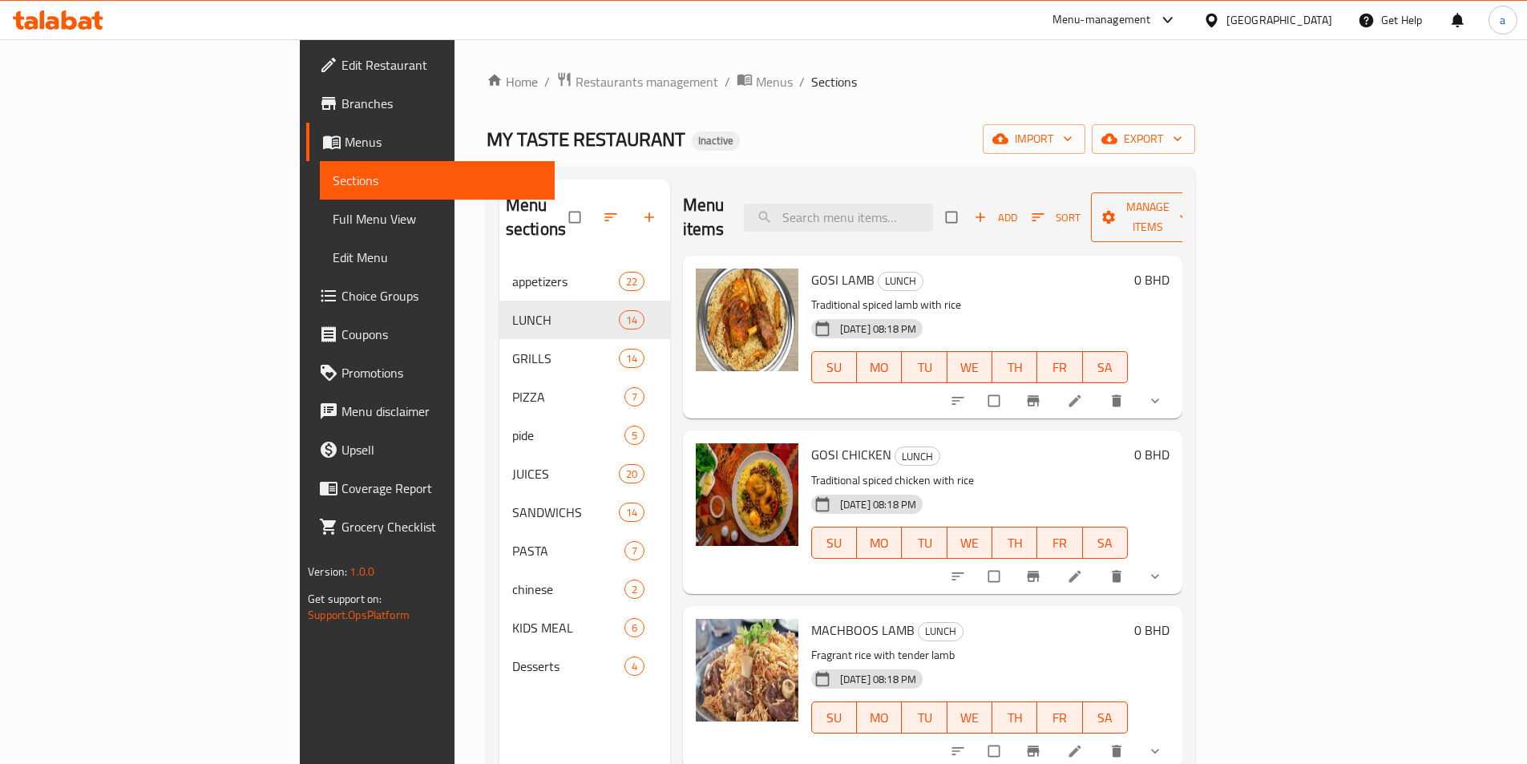
click at [1192, 204] on span "Manage items" at bounding box center [1147, 217] width 88 height 40
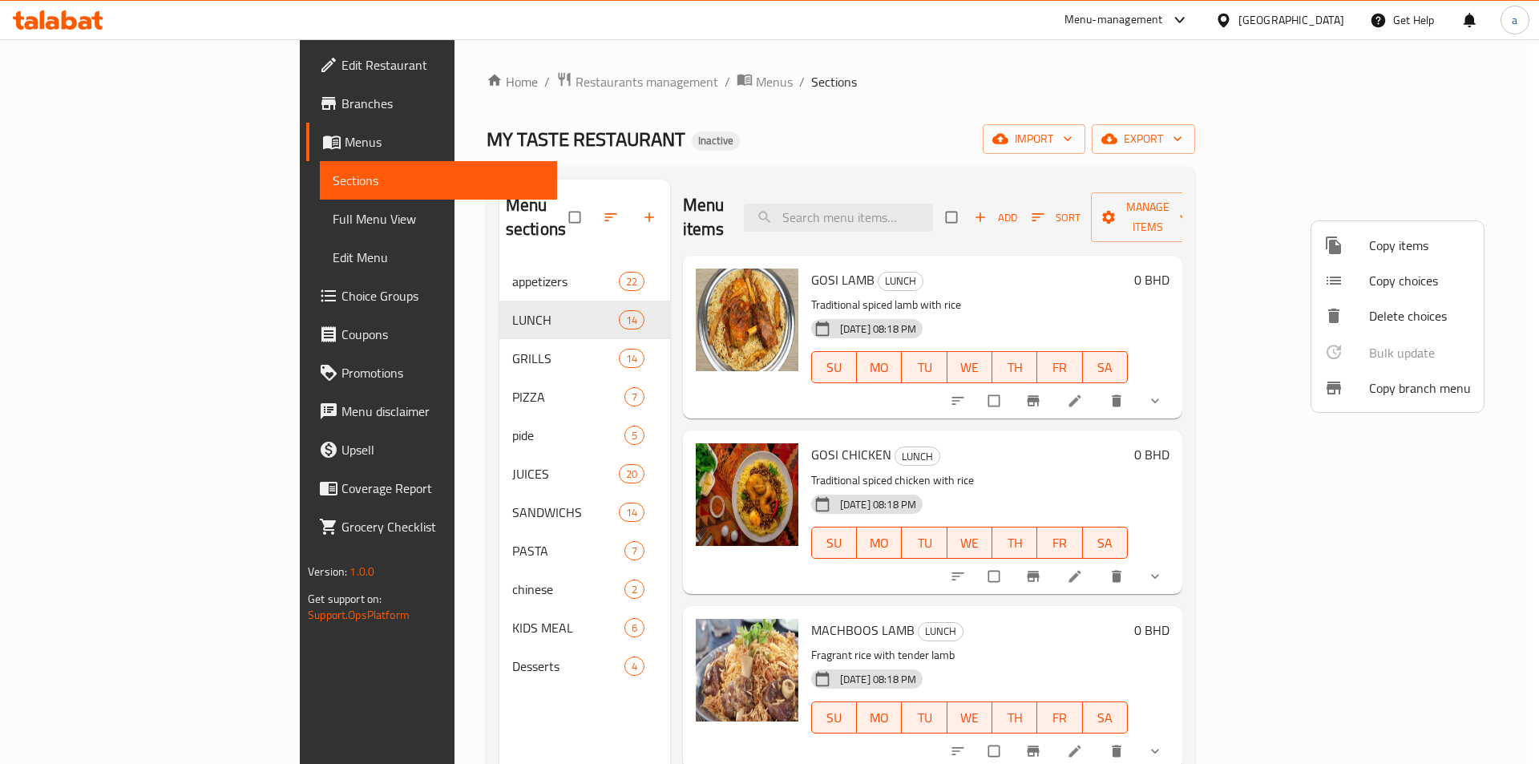
click at [1358, 283] on div at bounding box center [1346, 280] width 45 height 19
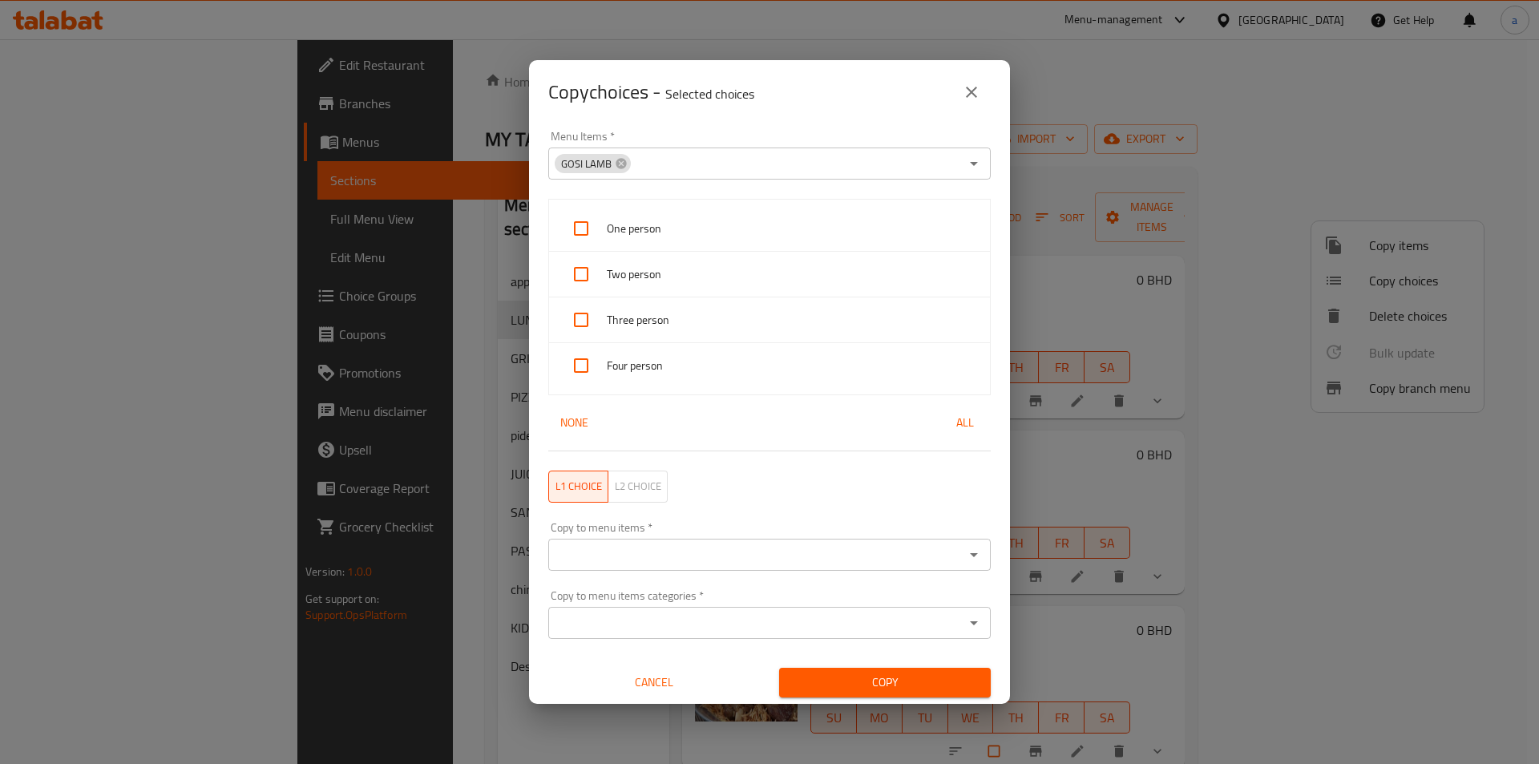
click at [620, 573] on div "Copy to menu items   * Copy to menu items *" at bounding box center [770, 546] width 462 height 68
click at [627, 556] on input "Copy to menu items   *" at bounding box center [756, 554] width 406 height 22
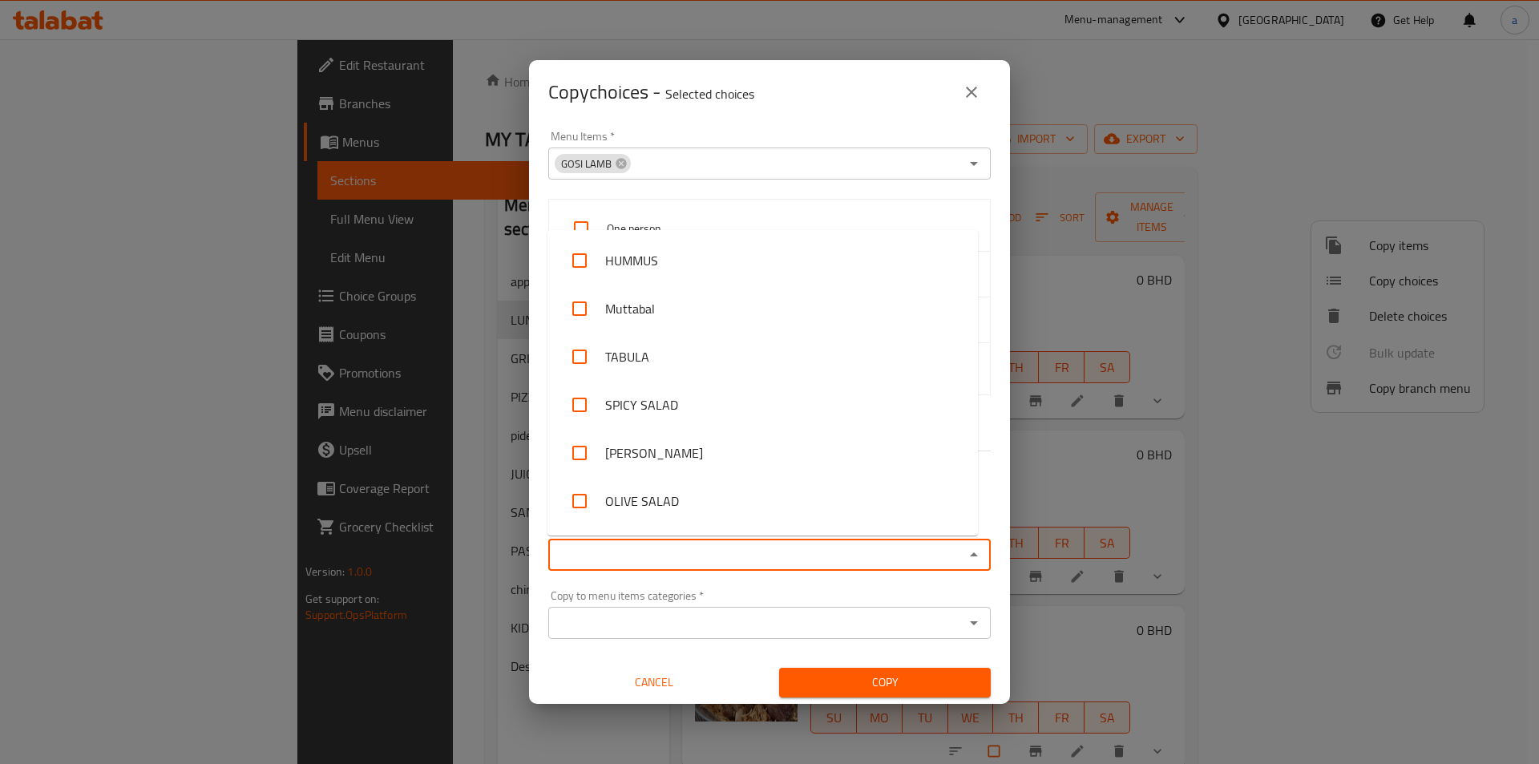
paste input "GOSI CHICKEN"
type input "GOSI CHICKEN"
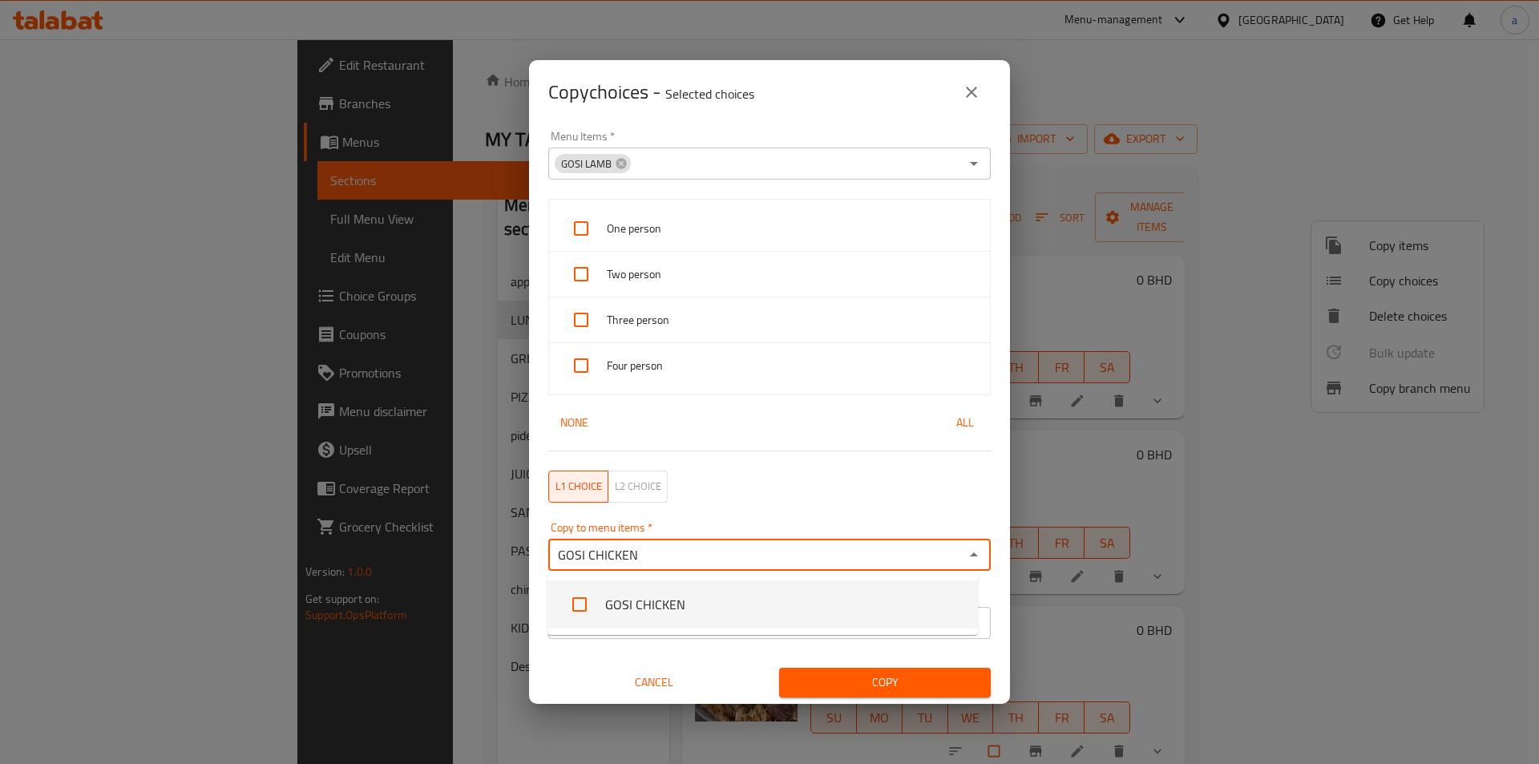
click at [639, 598] on li "GOSI CHICKEN" at bounding box center [762, 604] width 430 height 48
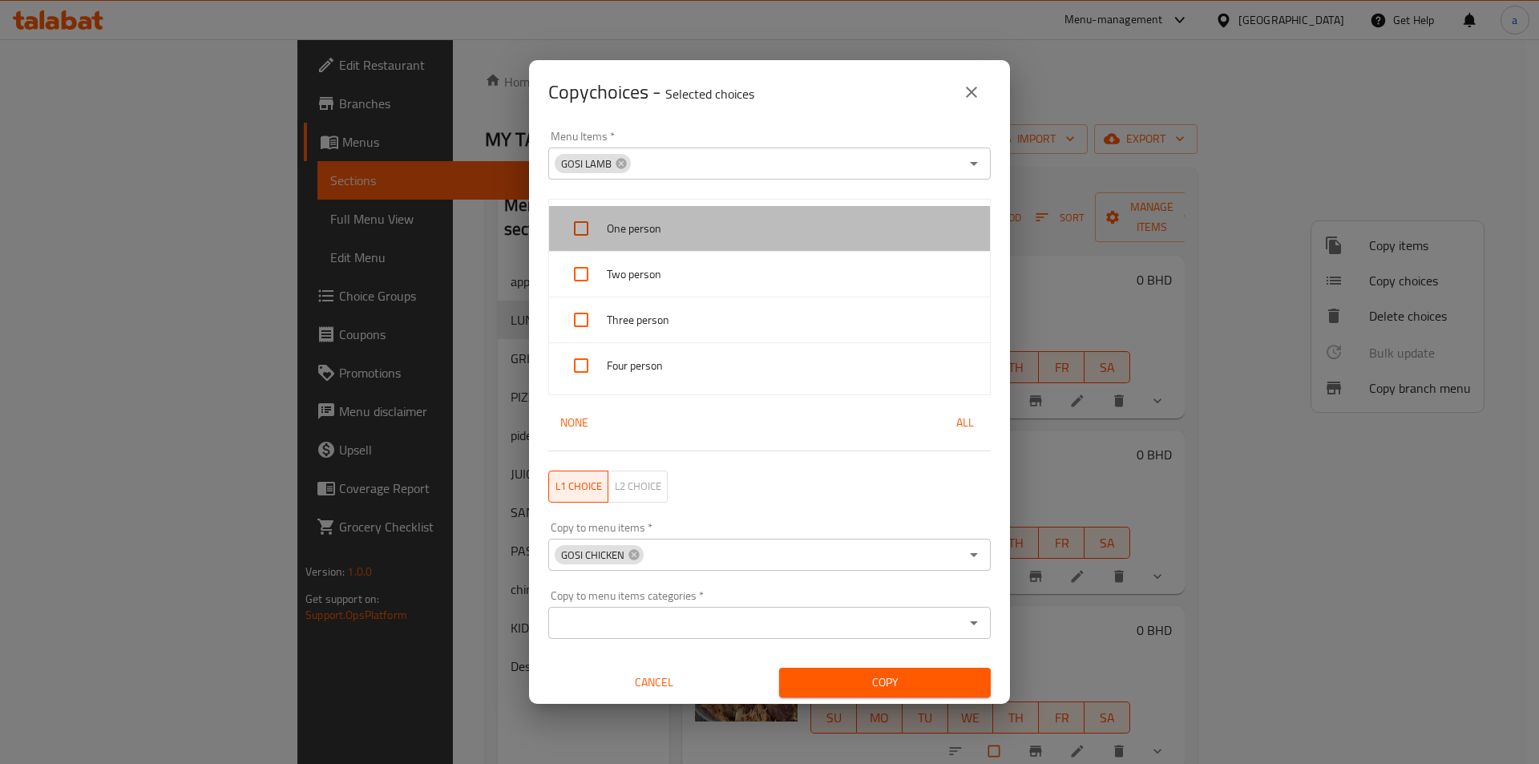
click at [785, 224] on span "One person" at bounding box center [792, 229] width 370 height 20
checkbox input "true"
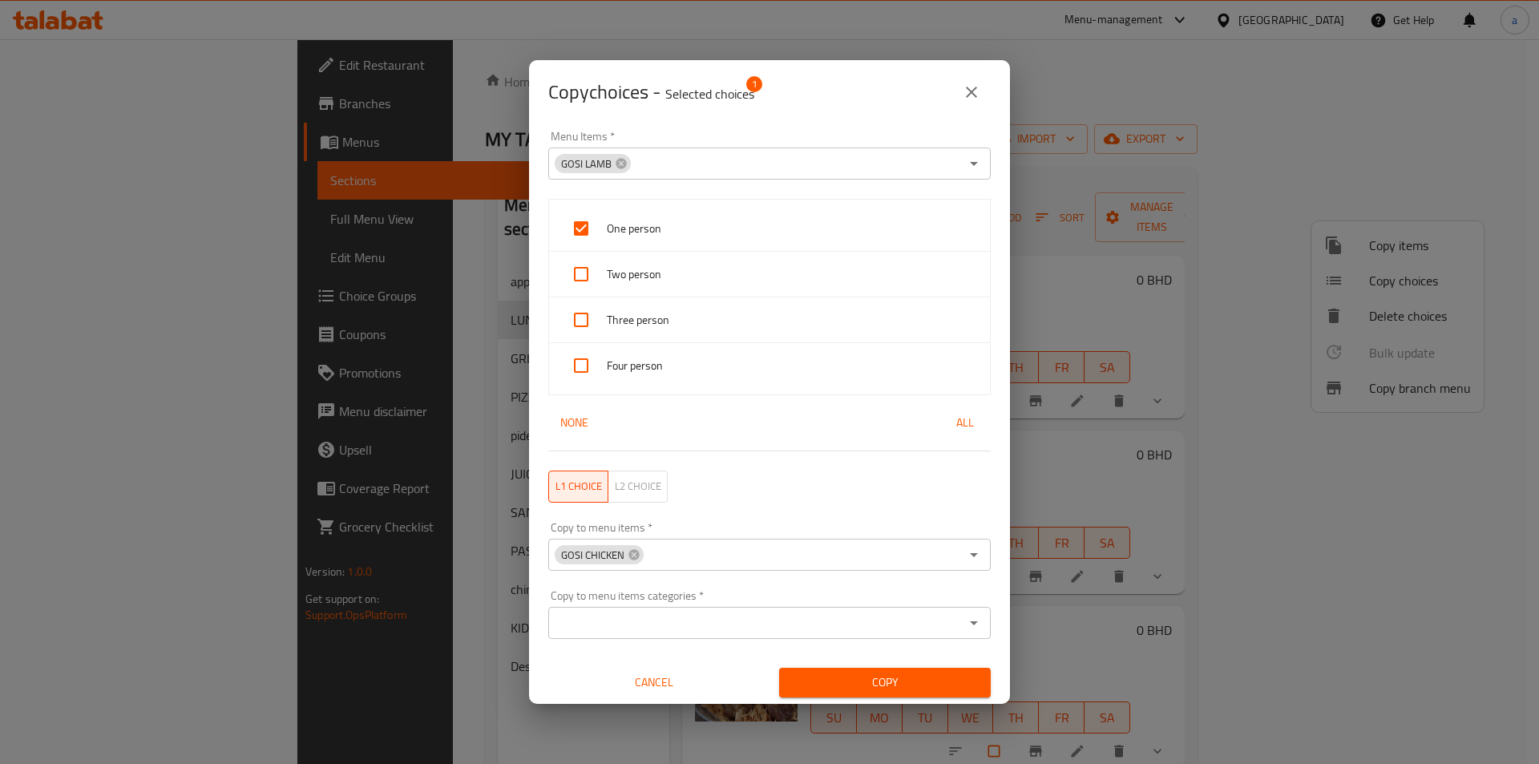
click at [737, 288] on div "Two person" at bounding box center [769, 275] width 441 height 46
checkbox input "true"
click at [730, 314] on span "Three person" at bounding box center [792, 320] width 370 height 20
checkbox input "true"
click at [725, 360] on span "Four person" at bounding box center [792, 366] width 370 height 20
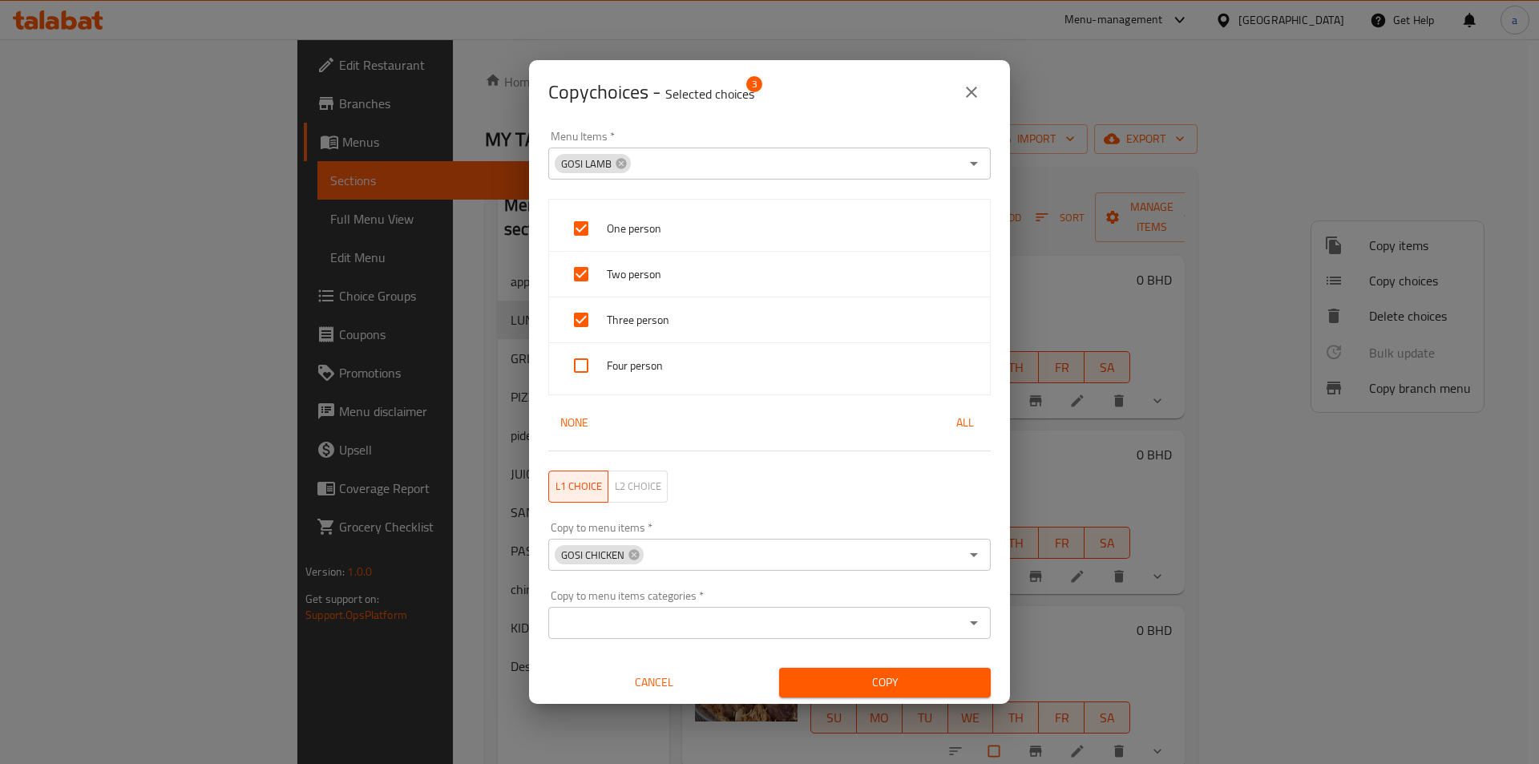
checkbox input "true"
click at [898, 684] on span "Copy" at bounding box center [885, 682] width 186 height 20
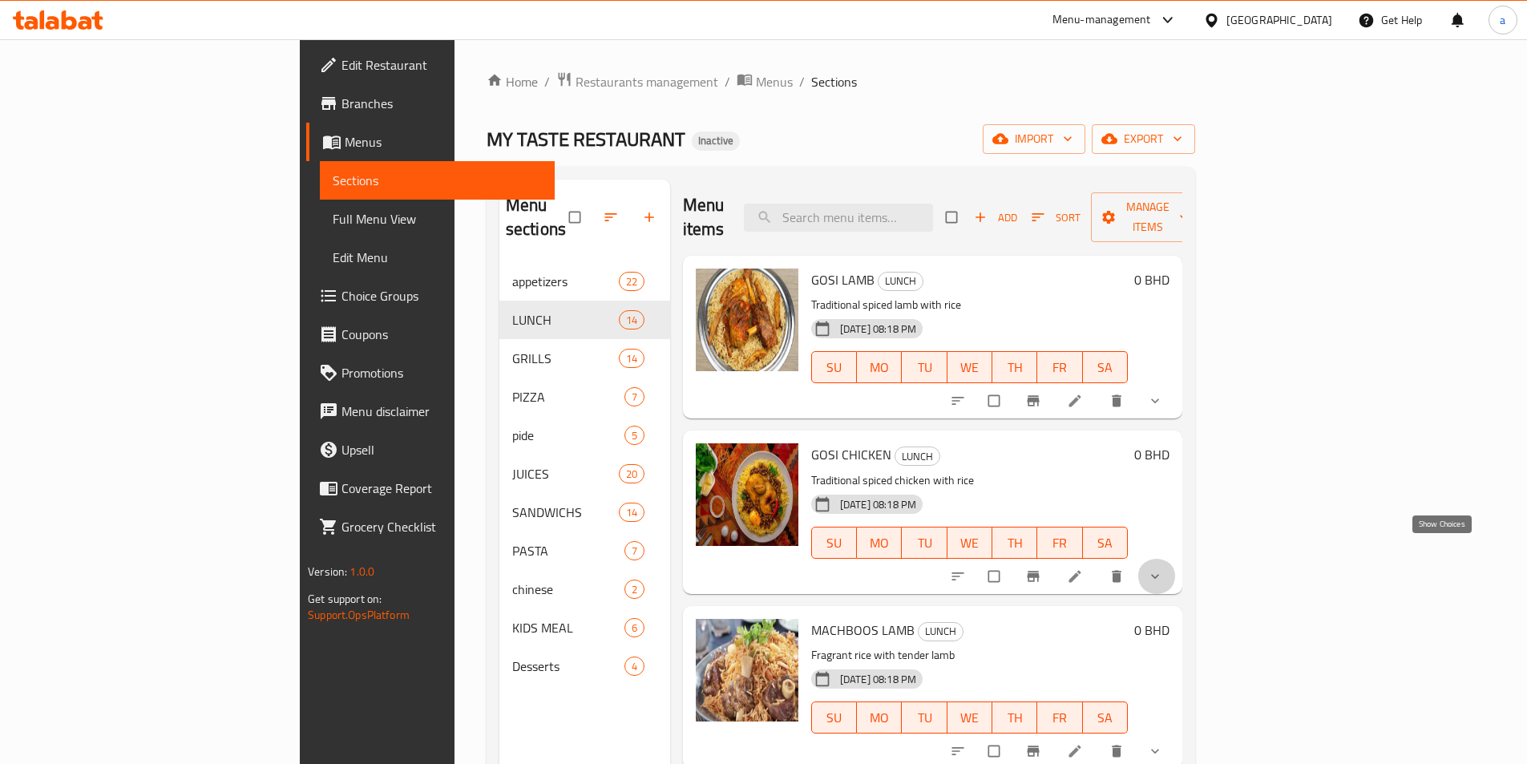
click at [1163, 568] on icon "show more" at bounding box center [1155, 576] width 16 height 16
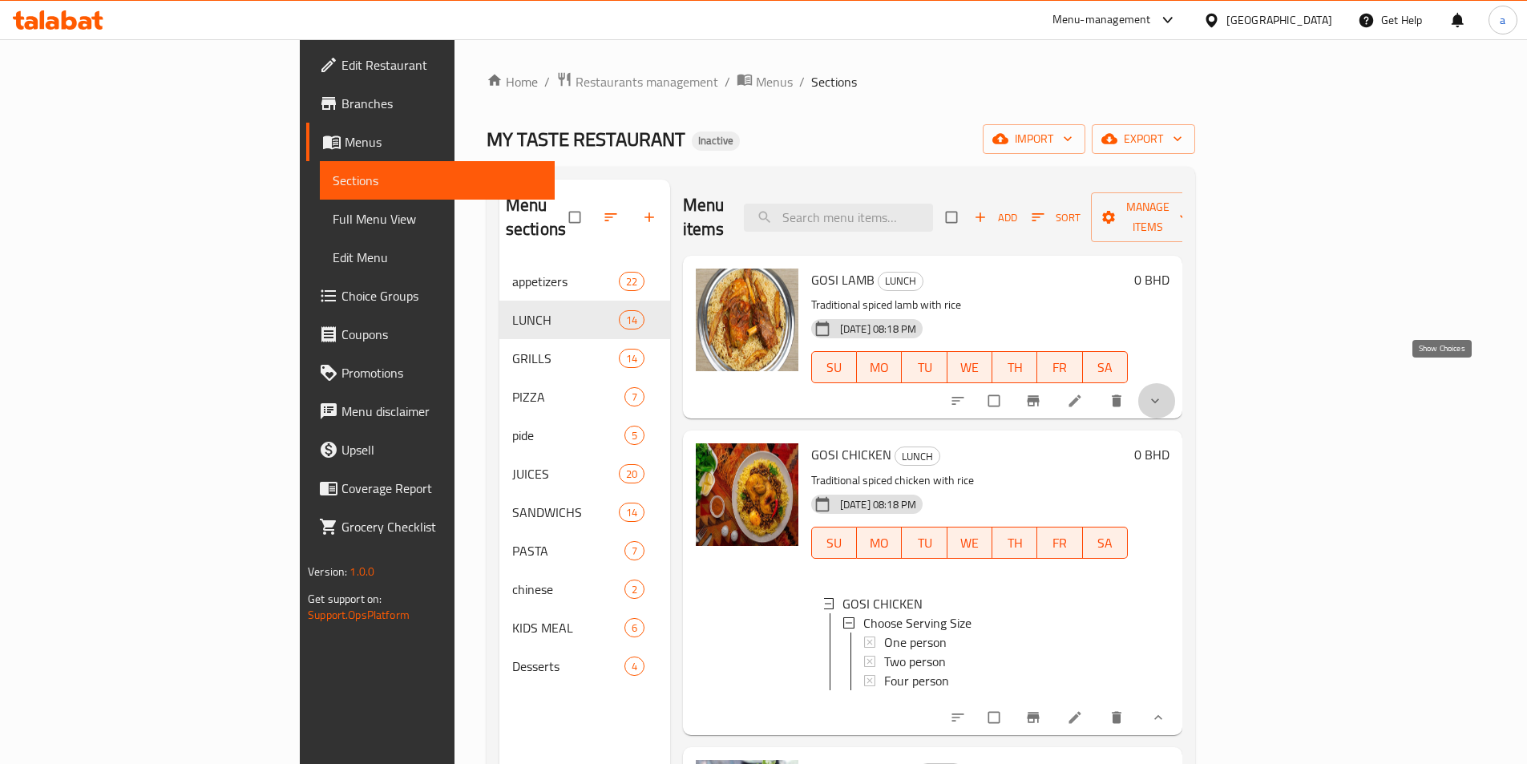
drag, startPoint x: 1434, startPoint y: 381, endPoint x: 1385, endPoint y: 388, distance: 50.2
click at [1163, 393] on icon "show more" at bounding box center [1155, 401] width 16 height 16
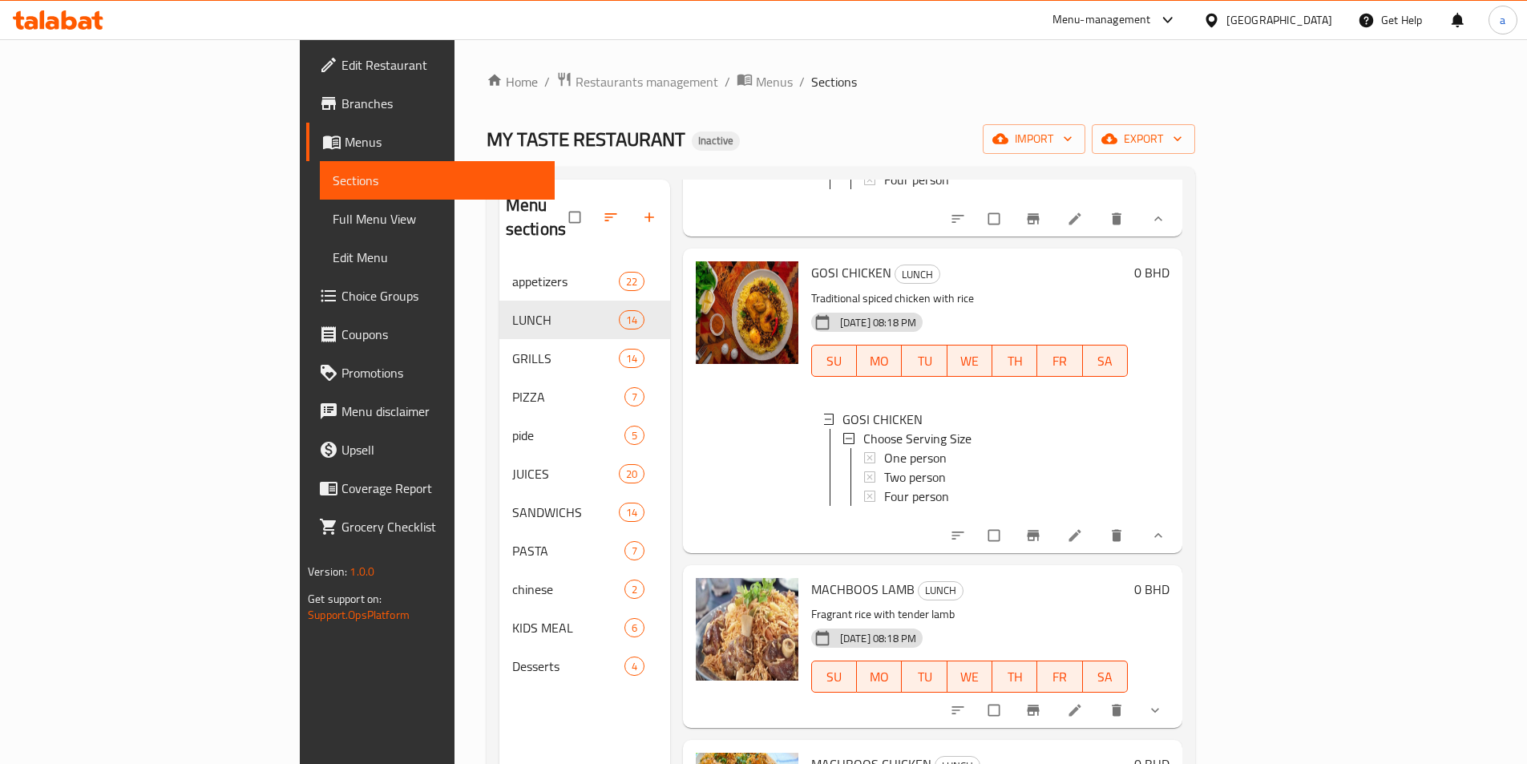
scroll to position [401, 0]
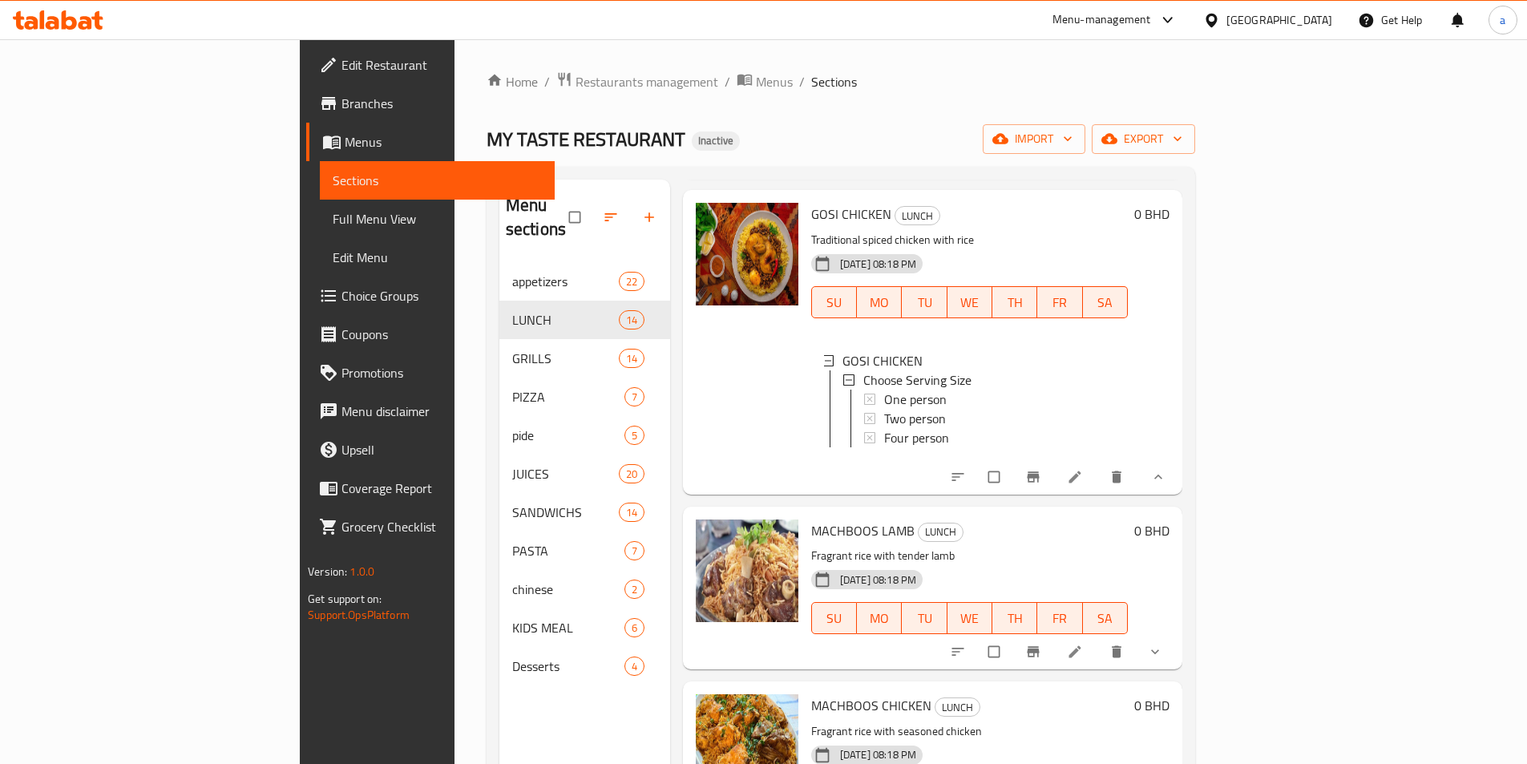
click at [341, 305] on span "Choice Groups" at bounding box center [441, 295] width 200 height 19
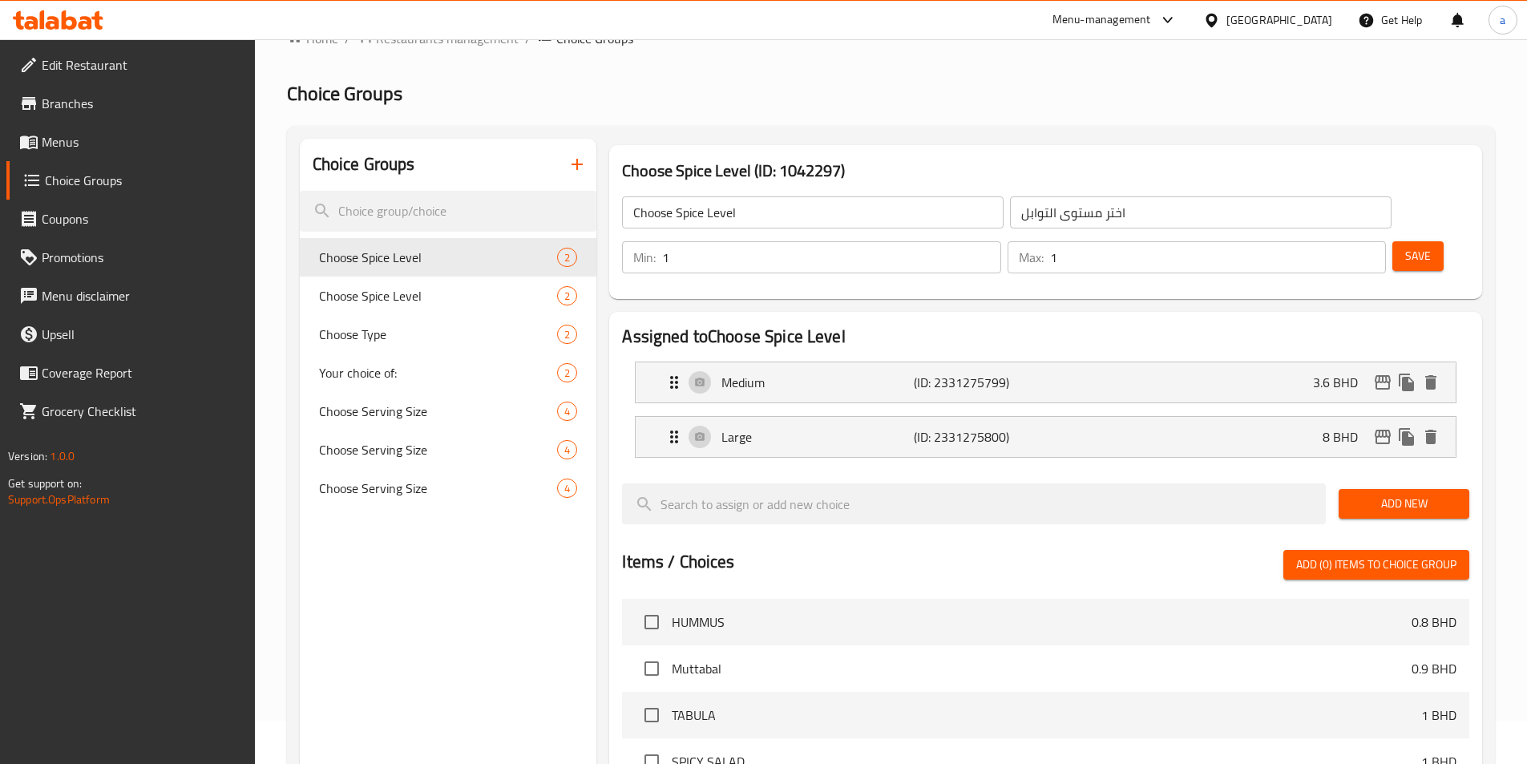
scroll to position [80, 0]
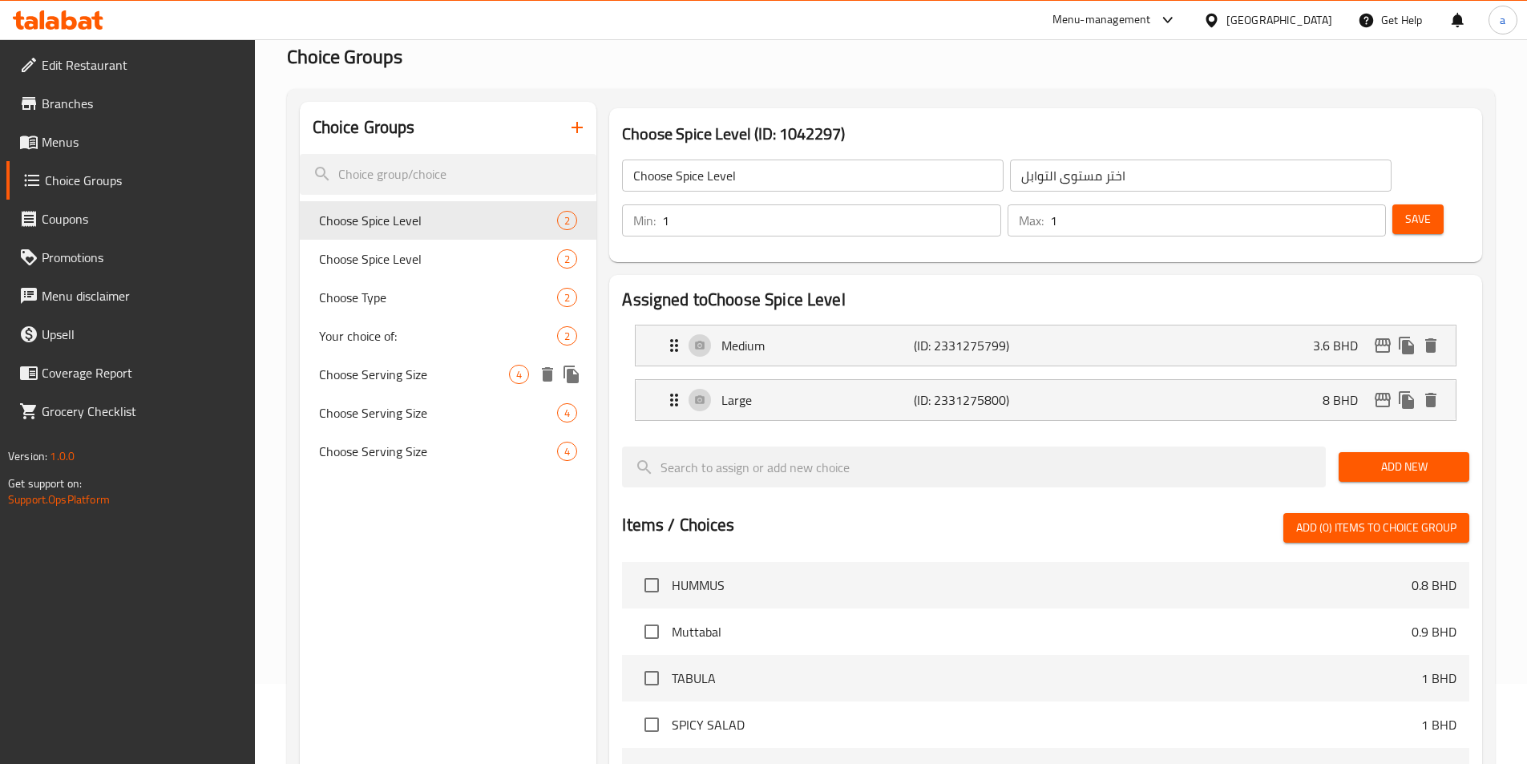
click at [439, 387] on div "Choose Serving Size 4" at bounding box center [448, 374] width 297 height 38
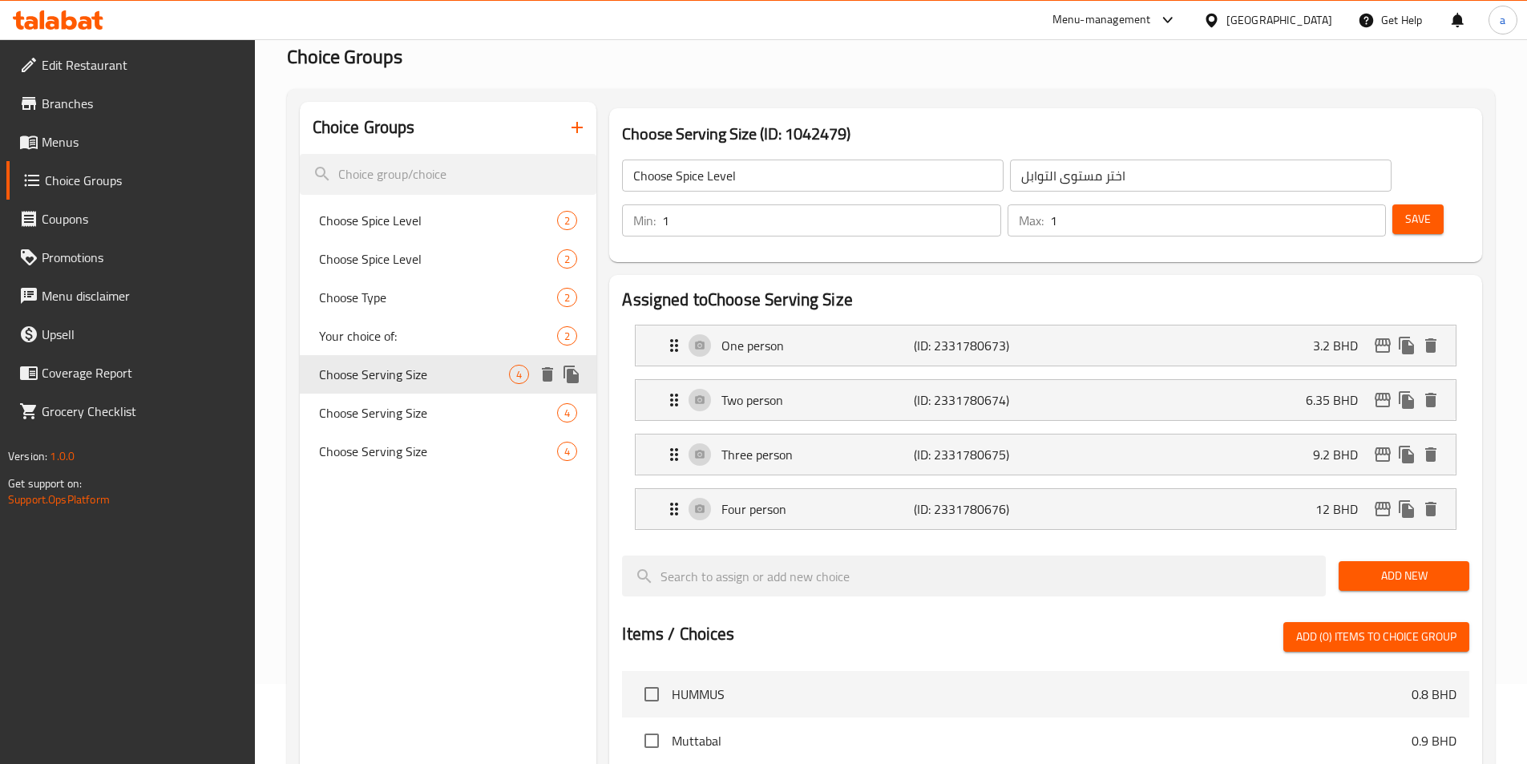
type input "Choose Serving Size"
type input "اختر حجم الكمية"
click at [446, 411] on span "Choose Serving Size" at bounding box center [414, 412] width 191 height 19
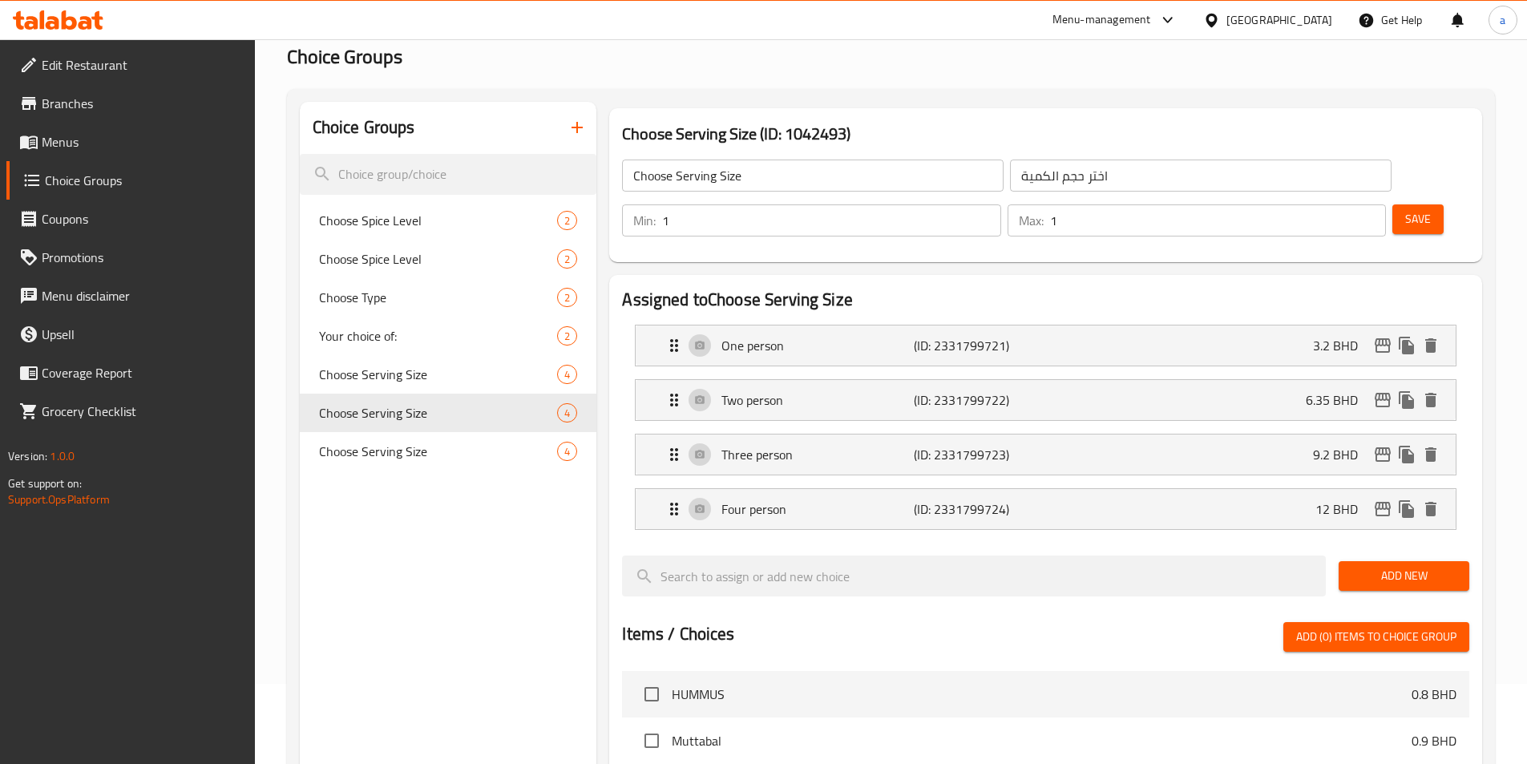
drag, startPoint x: 1437, startPoint y: 466, endPoint x: 1410, endPoint y: 483, distance: 31.8
click at [1437, 499] on icon "delete" at bounding box center [1430, 508] width 19 height 19
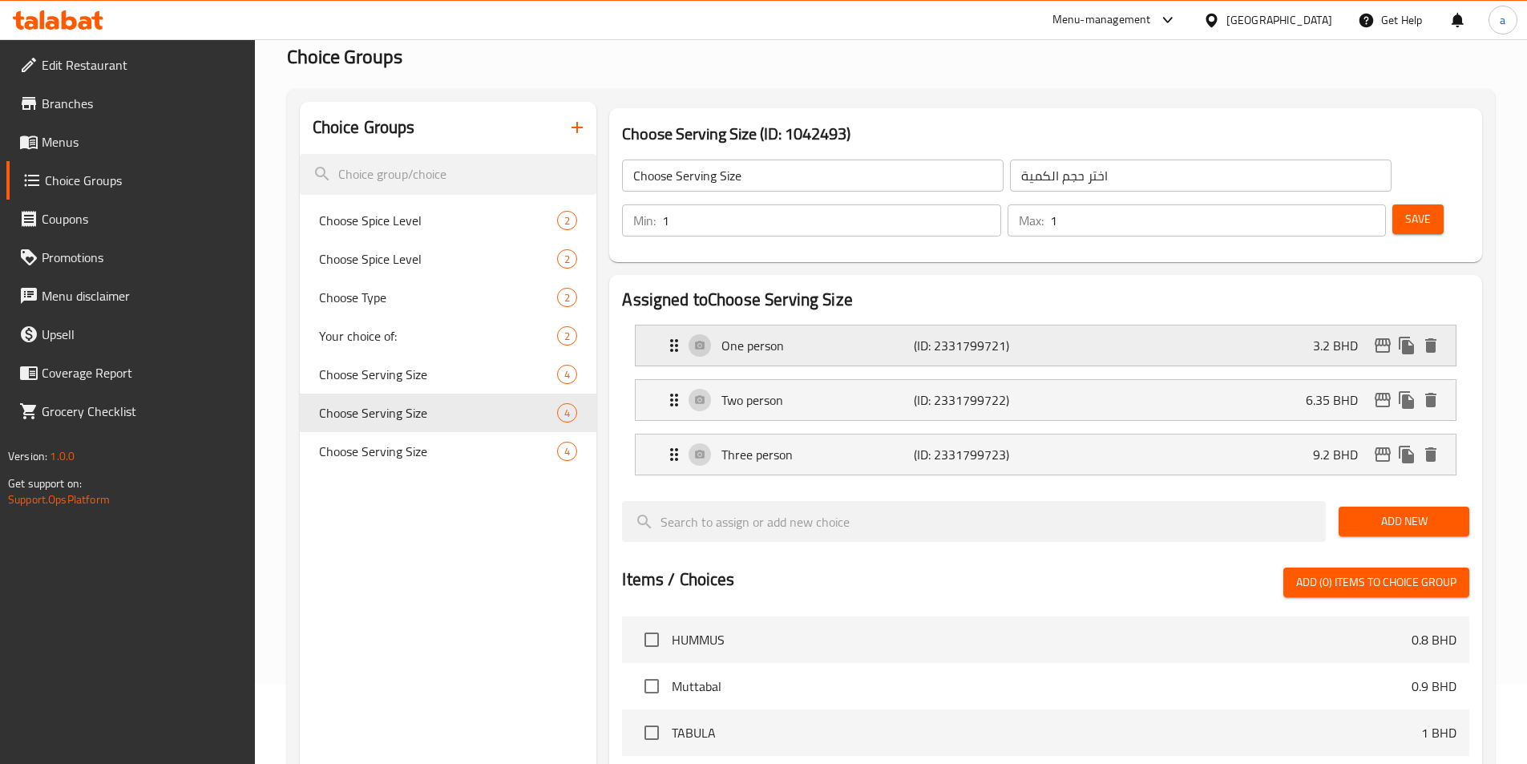
click at [1273, 325] on div "One person (ID: 2331799721) 3.2 BHD" at bounding box center [1050, 345] width 772 height 40
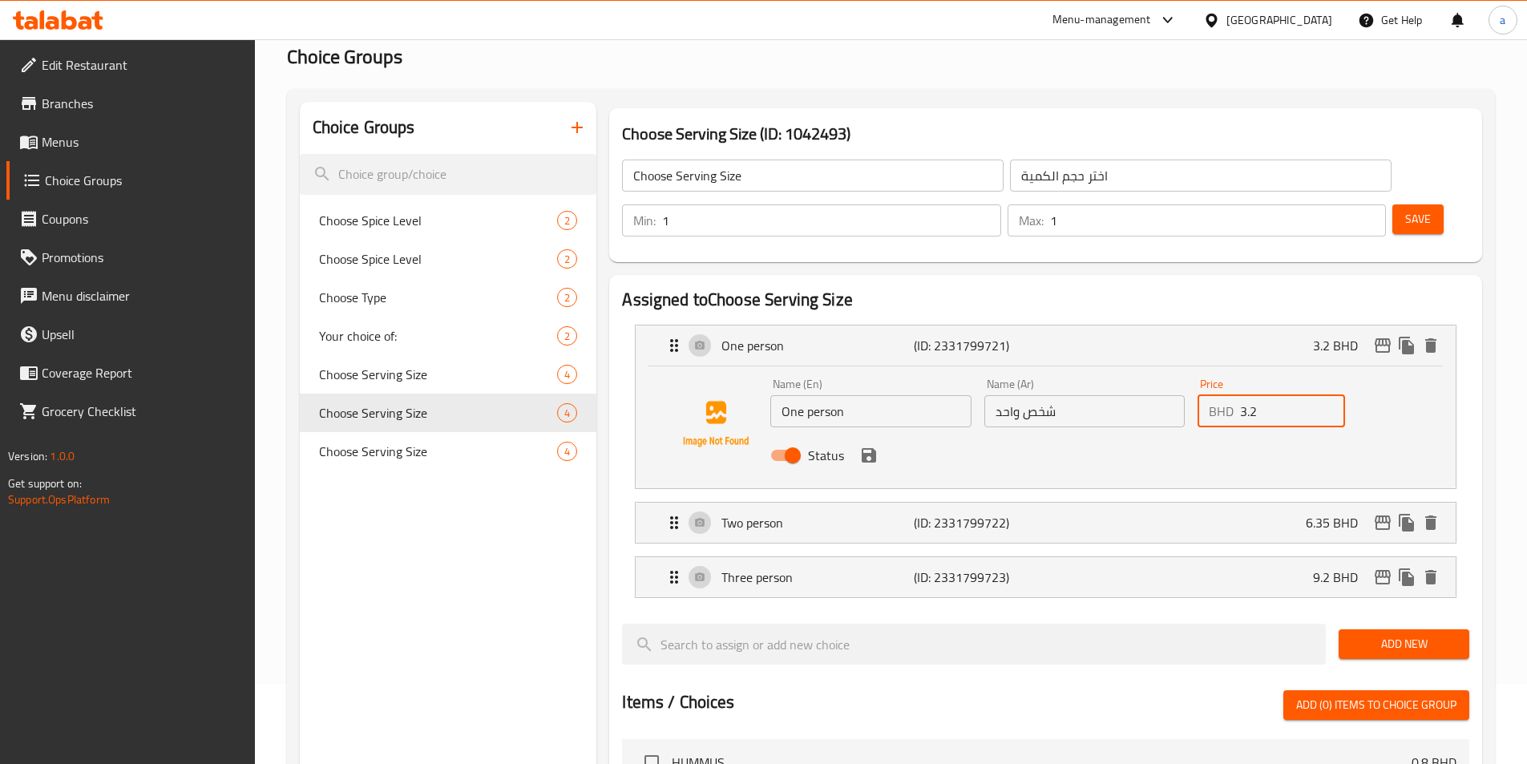
click at [1269, 395] on input "3.2" at bounding box center [1292, 411] width 105 height 32
click at [880, 434] on div "Status" at bounding box center [1084, 455] width 640 height 43
click at [870, 448] on icon "save" at bounding box center [868, 455] width 14 height 14
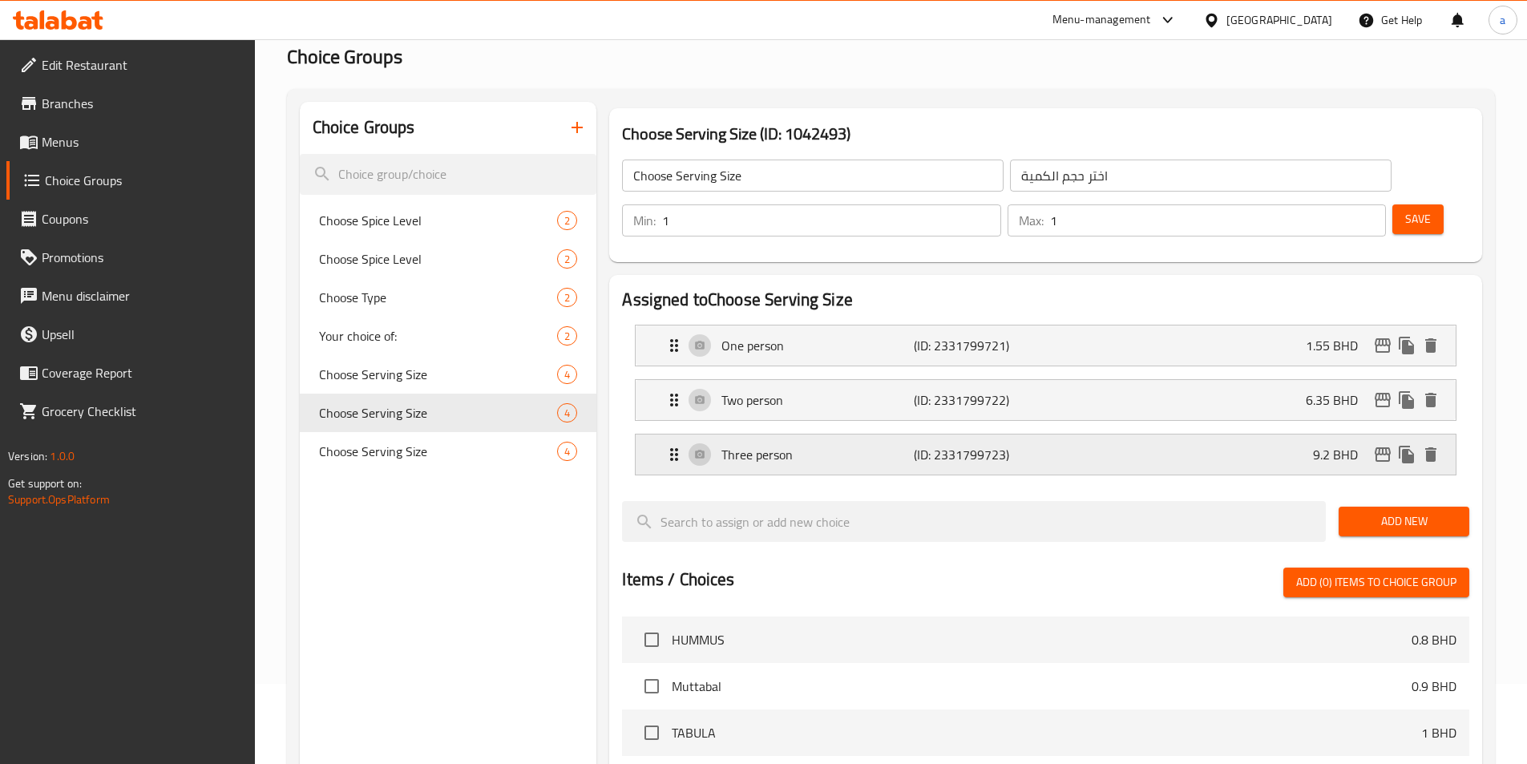
type input "1.55"
click at [1146, 380] on div "Two person (ID: 2331799722) 6.35 BHD" at bounding box center [1050, 400] width 772 height 40
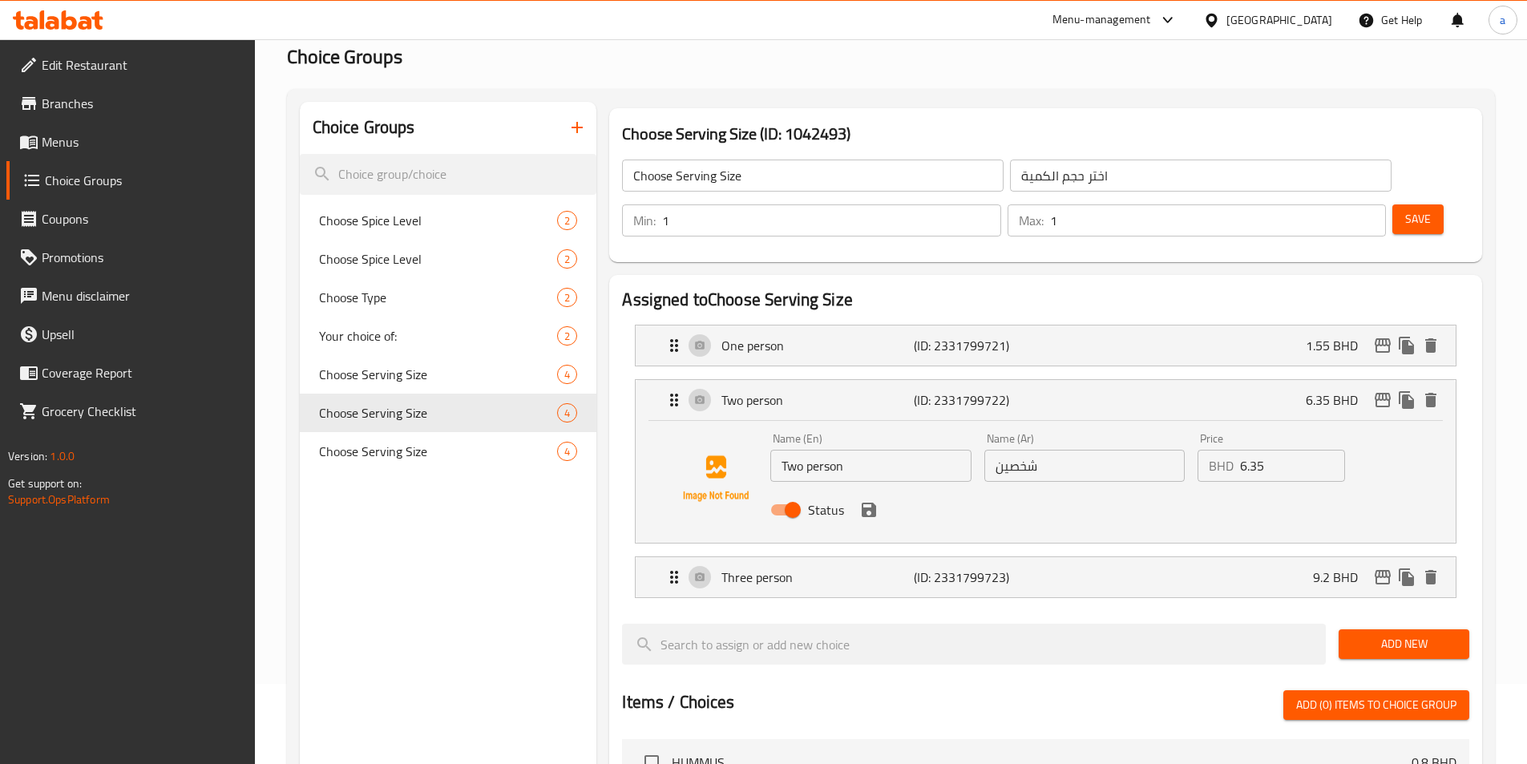
click at [1276, 450] on input "6.35" at bounding box center [1292, 466] width 105 height 32
click at [881, 488] on div "Status" at bounding box center [1084, 509] width 640 height 43
click at [872, 502] on icon "save" at bounding box center [868, 509] width 14 height 14
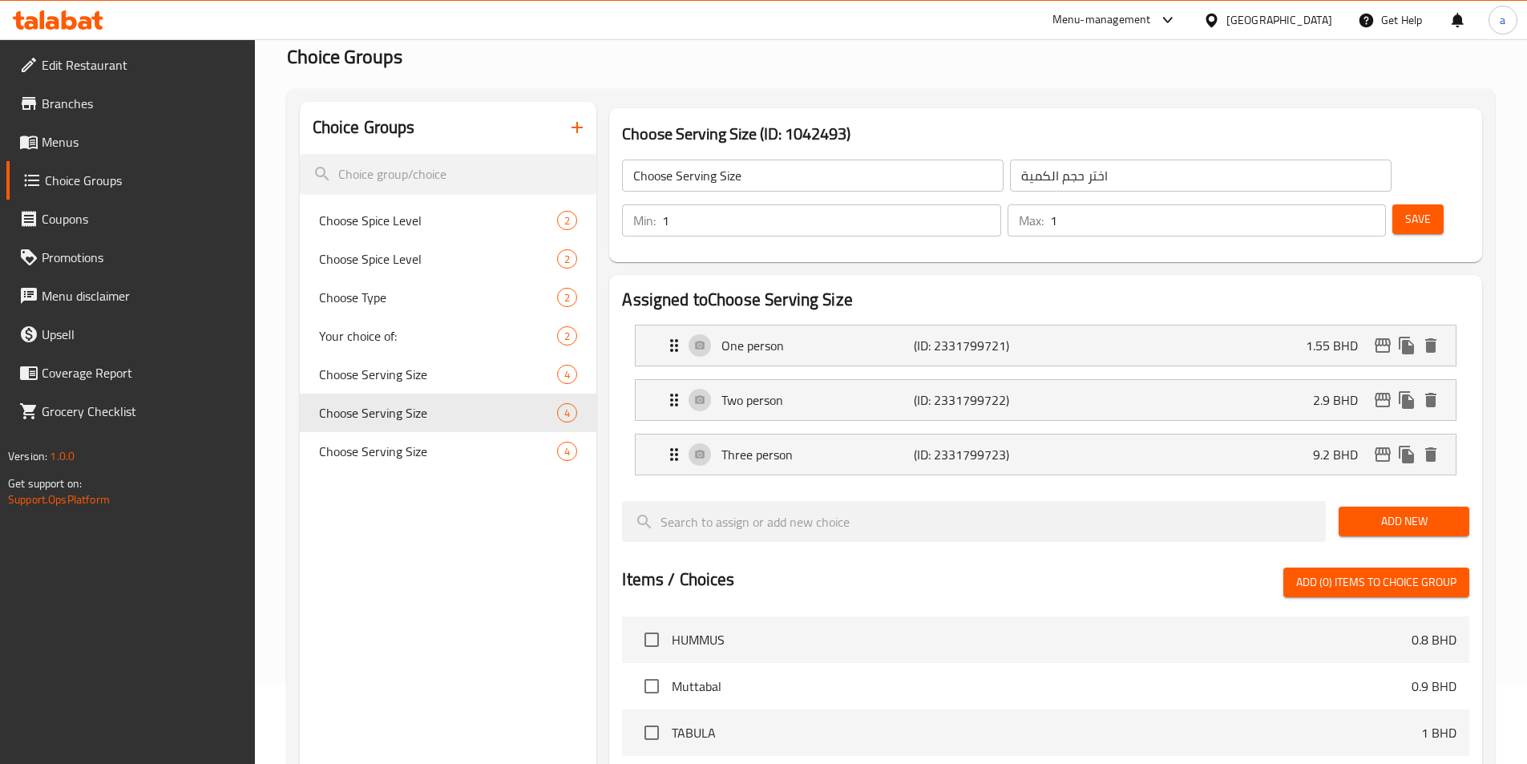
type input "2.9"
click at [1157, 434] on div "Three person (ID: 2331799723) 9.2 BHD" at bounding box center [1050, 454] width 772 height 40
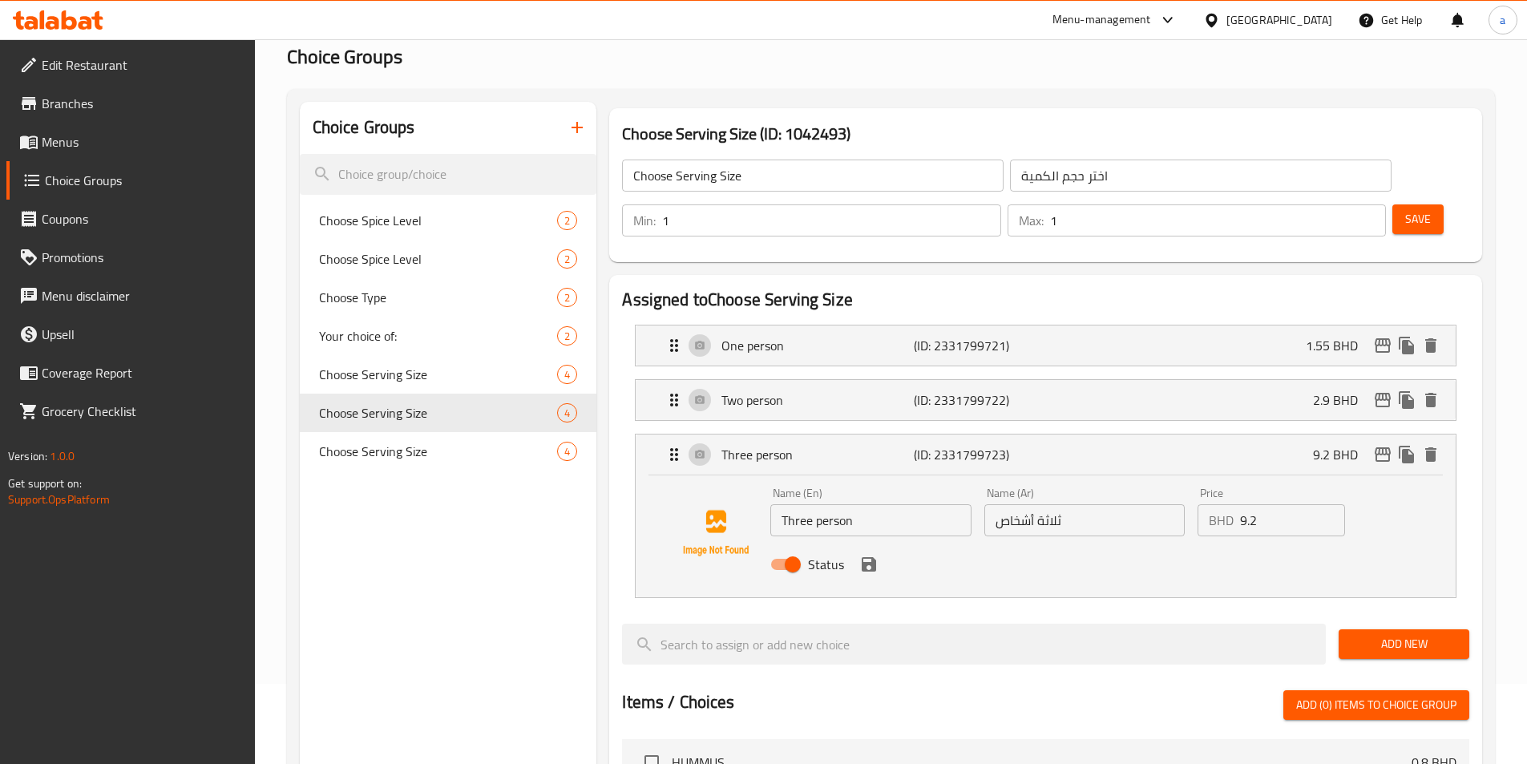
click at [1259, 504] on input "9.2" at bounding box center [1292, 520] width 105 height 32
click at [881, 543] on div "Status" at bounding box center [1084, 564] width 640 height 43
type input "5"
click at [867, 555] on icon "save" at bounding box center [868, 564] width 19 height 19
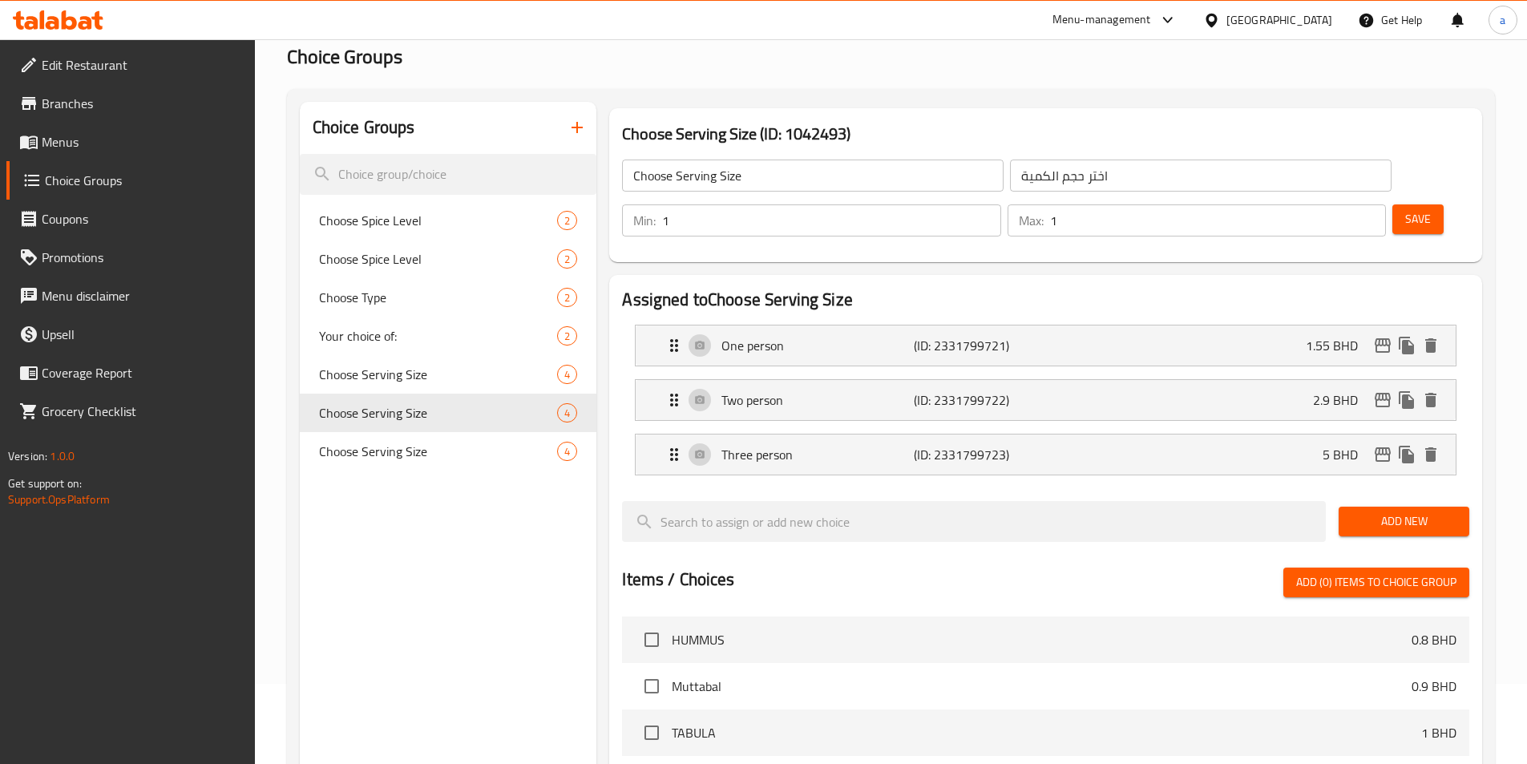
click at [884, 222] on div "Choose Serving Size (ID: 1042493) Choose Serving Size ​ اختر حجم الكمية ​ Min: …" at bounding box center [1045, 185] width 885 height 167
click at [1392, 204] on button "Save" at bounding box center [1417, 219] width 51 height 30
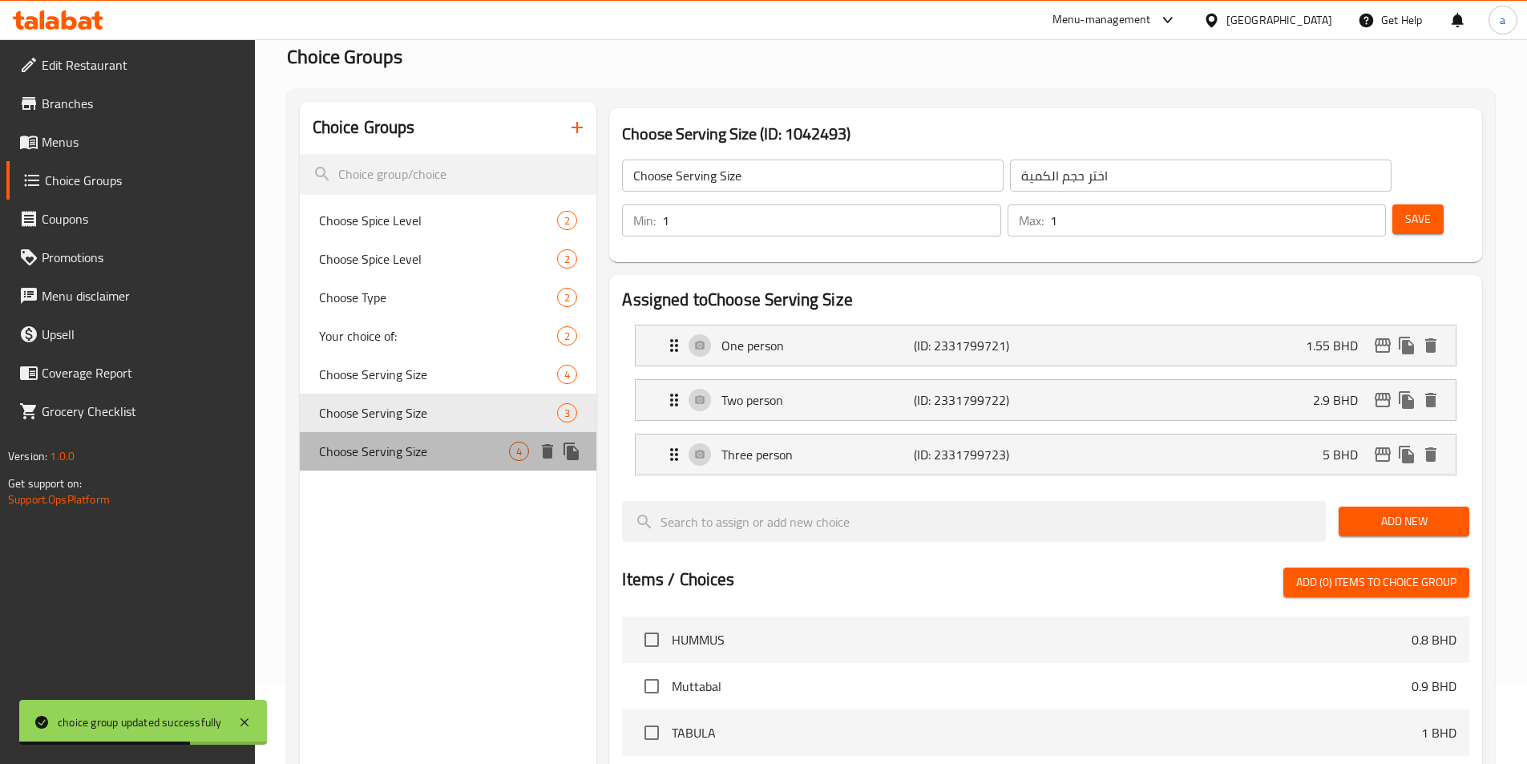
click at [381, 453] on span "Choose Serving Size" at bounding box center [414, 451] width 191 height 19
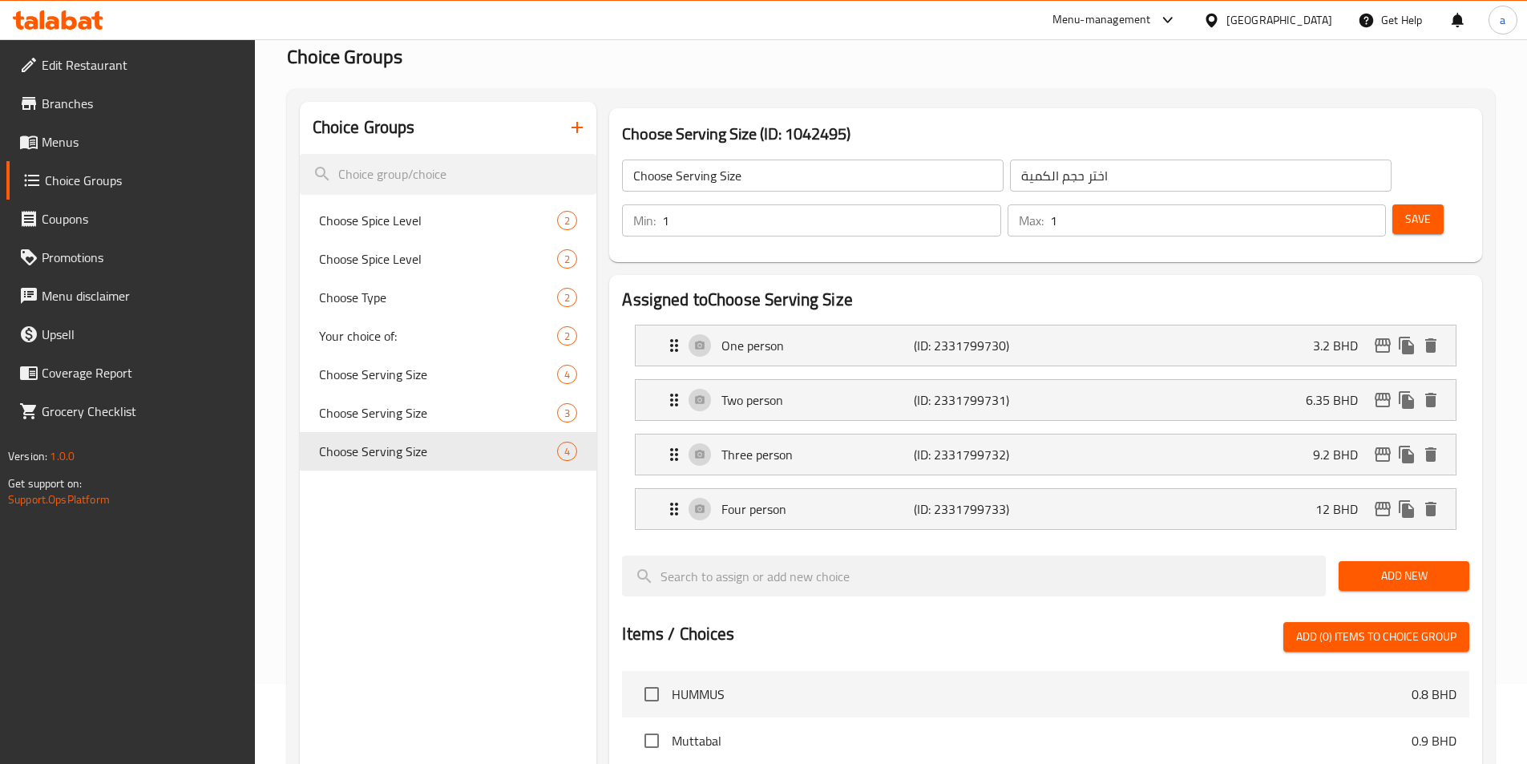
click at [579, 115] on button "button" at bounding box center [577, 127] width 38 height 38
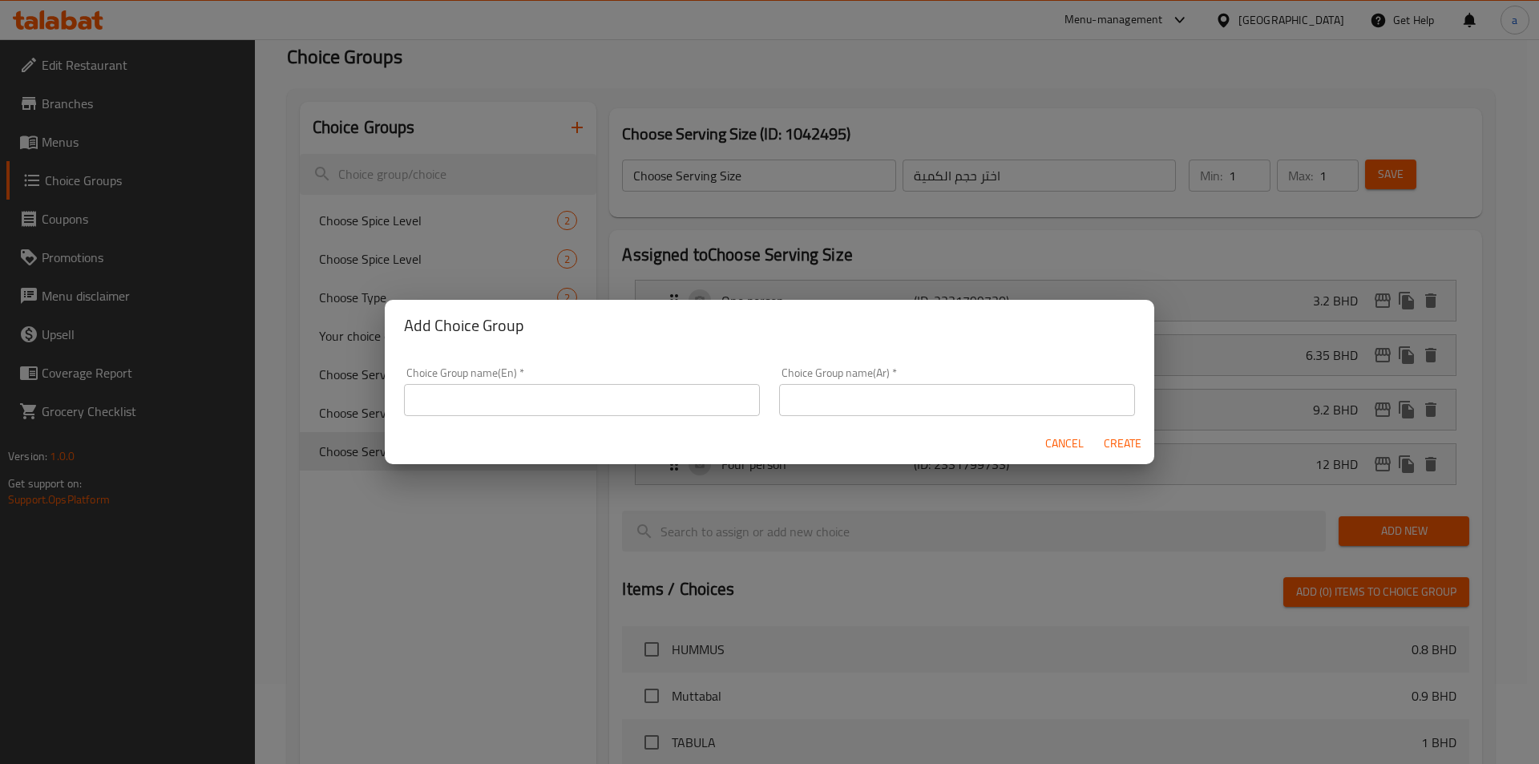
click at [618, 422] on div "Cancel Create" at bounding box center [769, 443] width 769 height 42
click at [623, 404] on input "text" at bounding box center [582, 400] width 356 height 32
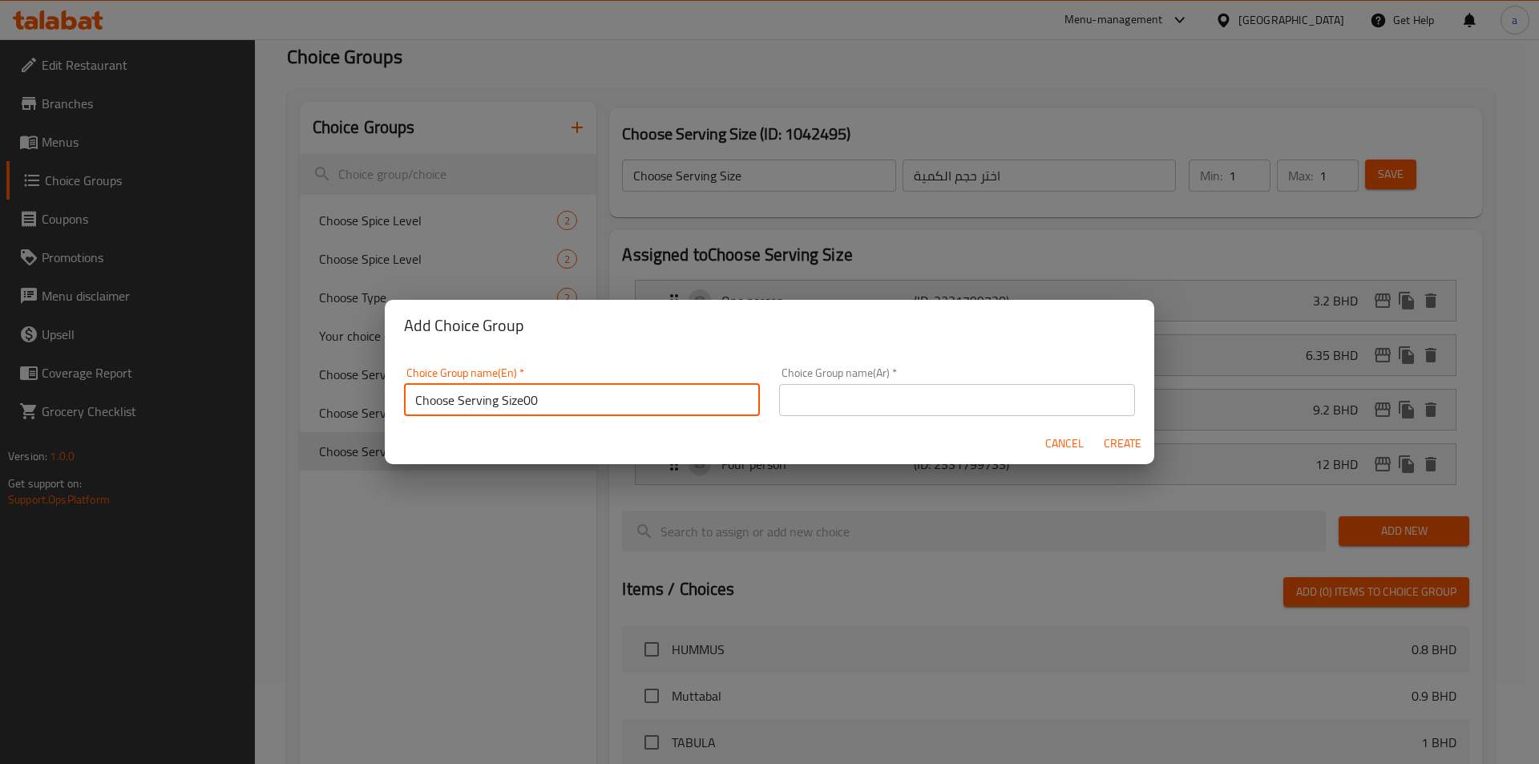
type input "Choose Serving Size00"
click at [851, 401] on input "text" at bounding box center [957, 400] width 356 height 32
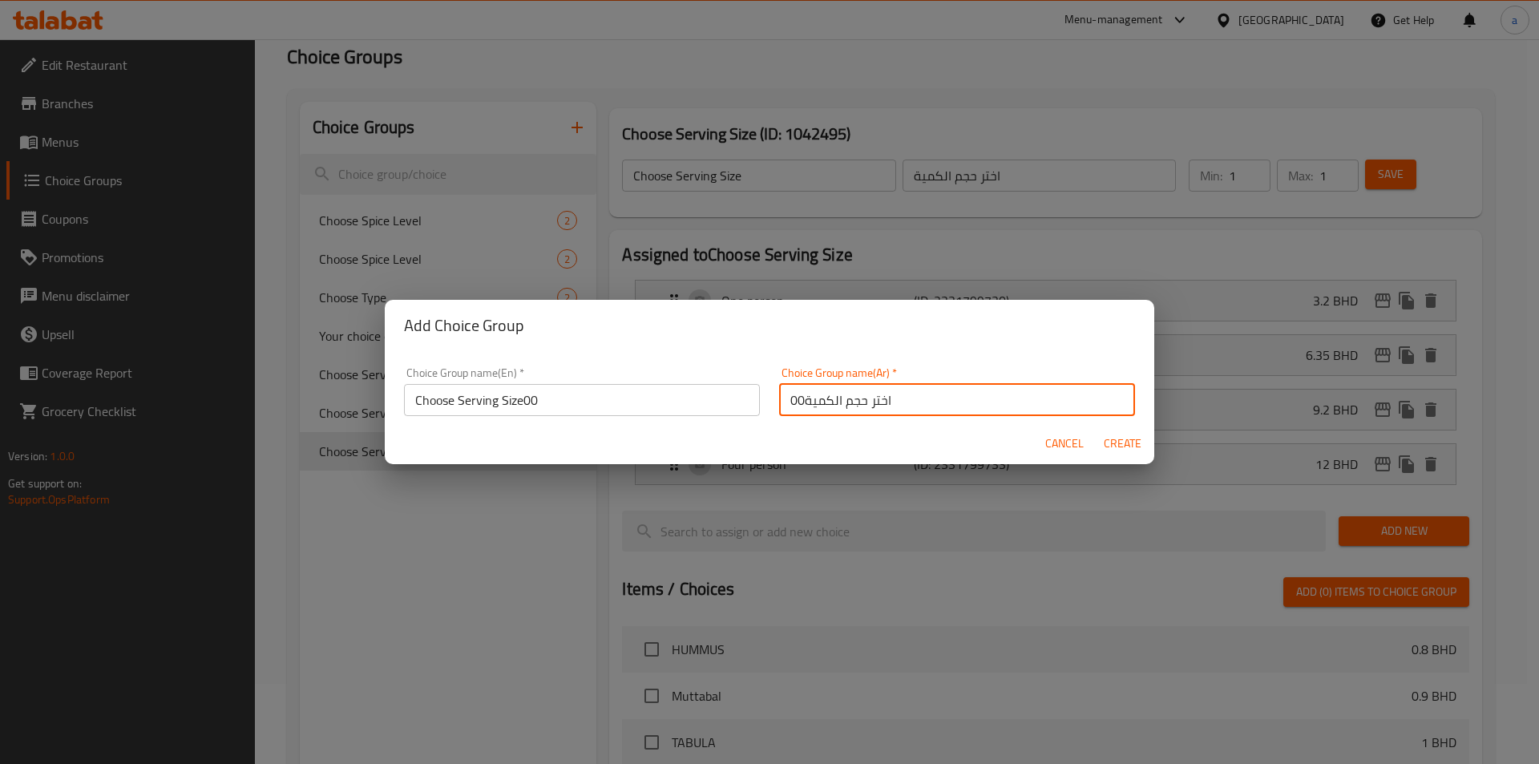
type input "اختر حجم الكمية00"
click at [1134, 450] on span "Create" at bounding box center [1122, 444] width 38 height 20
type input "Choose Serving Size00"
type input "اختر حجم الكمية00"
type input "0"
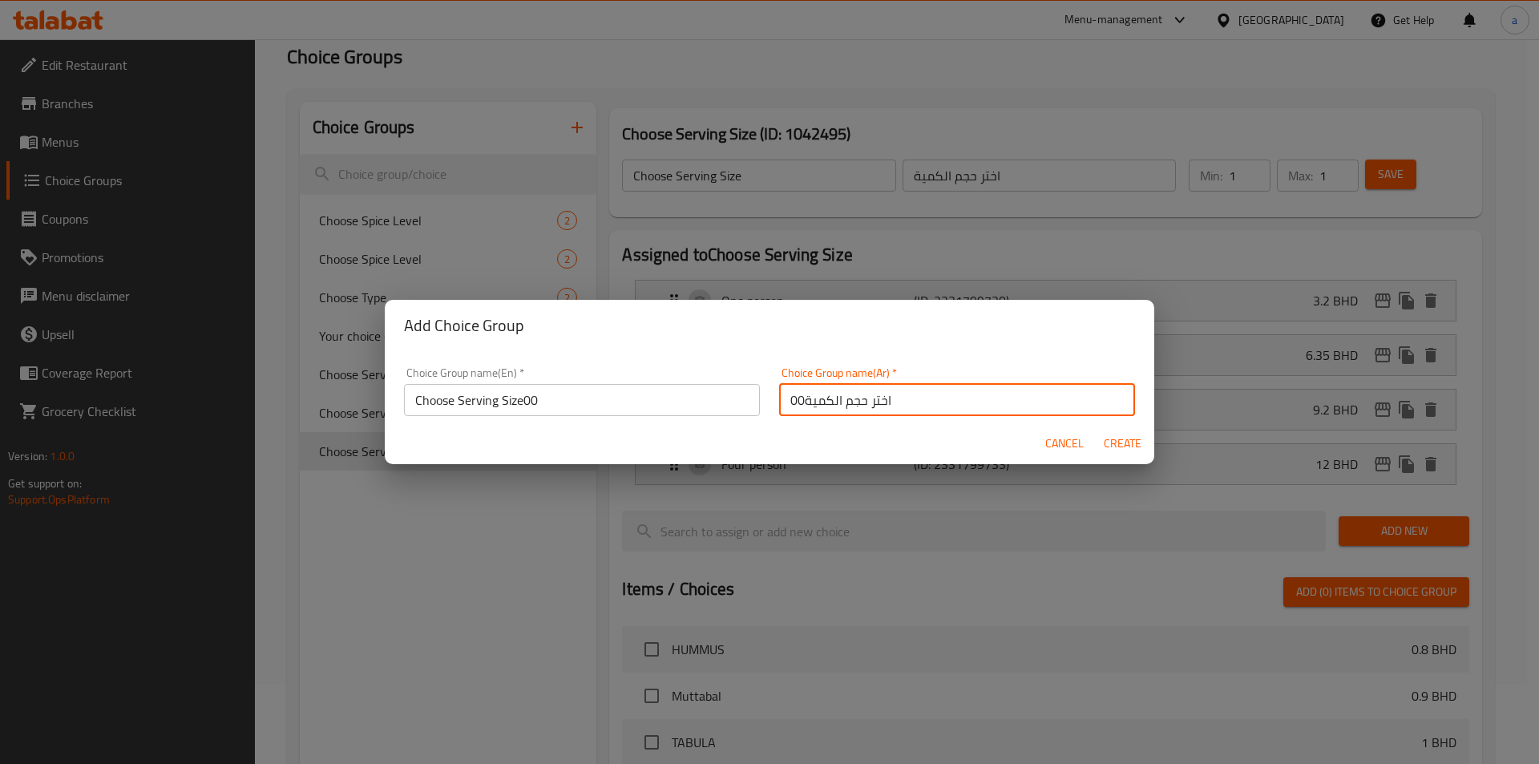
type input "0"
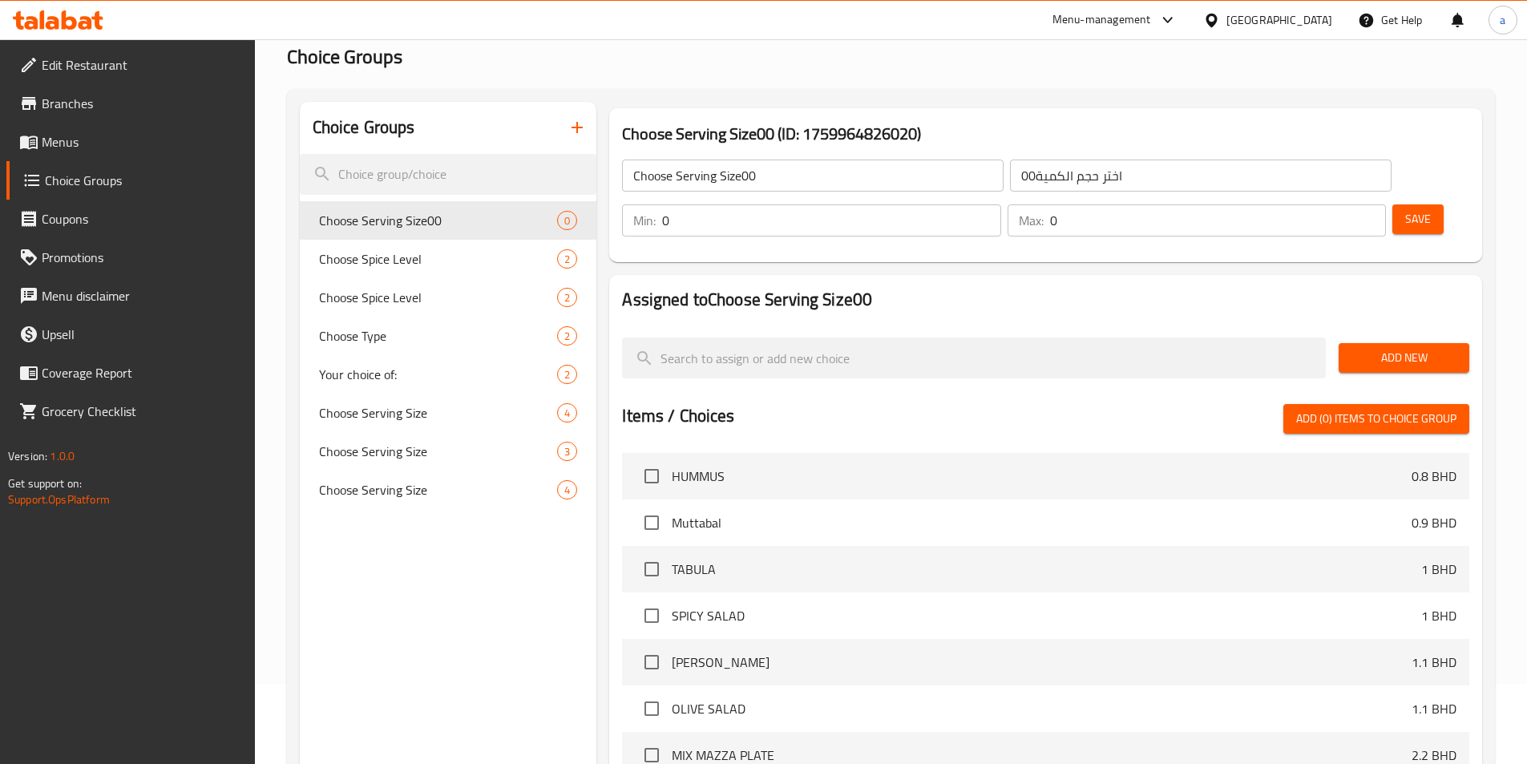
click at [813, 181] on input "Choose Serving Size00" at bounding box center [812, 175] width 381 height 32
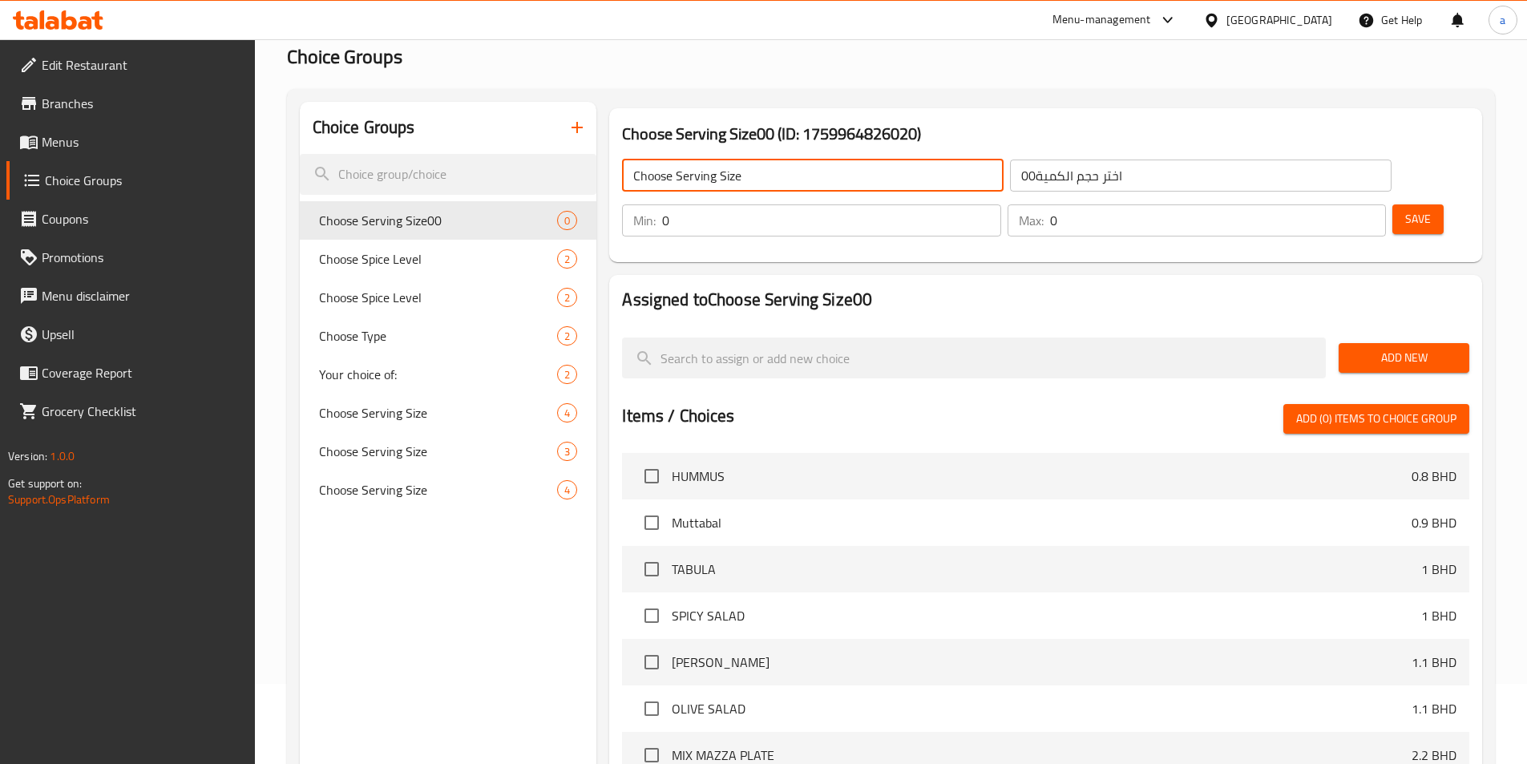
type input "Choose Serving Size"
click at [1010, 175] on input "اختر حجم الكمية00" at bounding box center [1200, 175] width 381 height 32
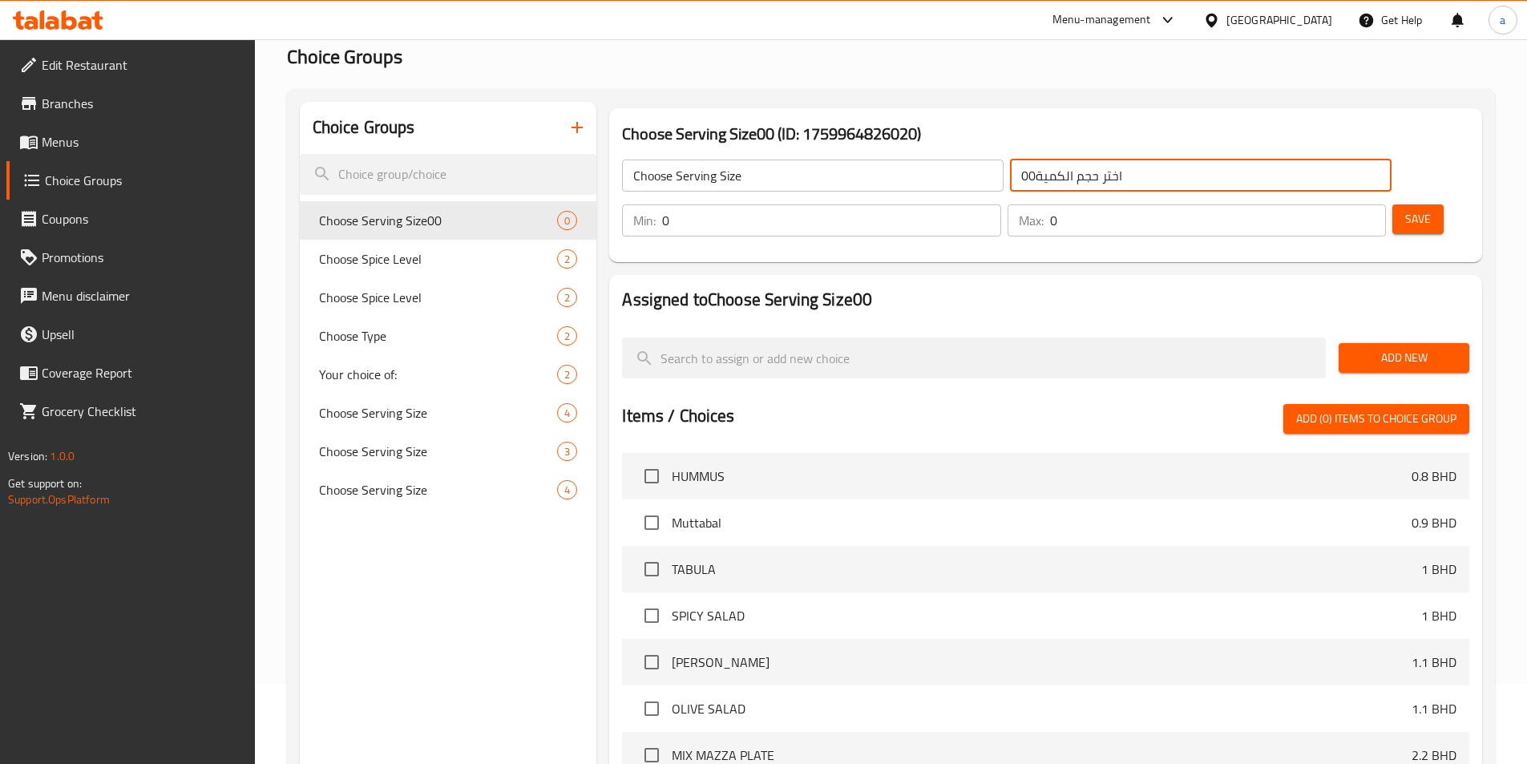
click at [1010, 175] on input "اختر حجم الكمية00" at bounding box center [1200, 175] width 381 height 32
click at [1010, 167] on input "اختر حجم الكمية00" at bounding box center [1200, 175] width 381 height 32
click at [1010, 175] on input "اختر حجم الكمية00" at bounding box center [1200, 175] width 381 height 32
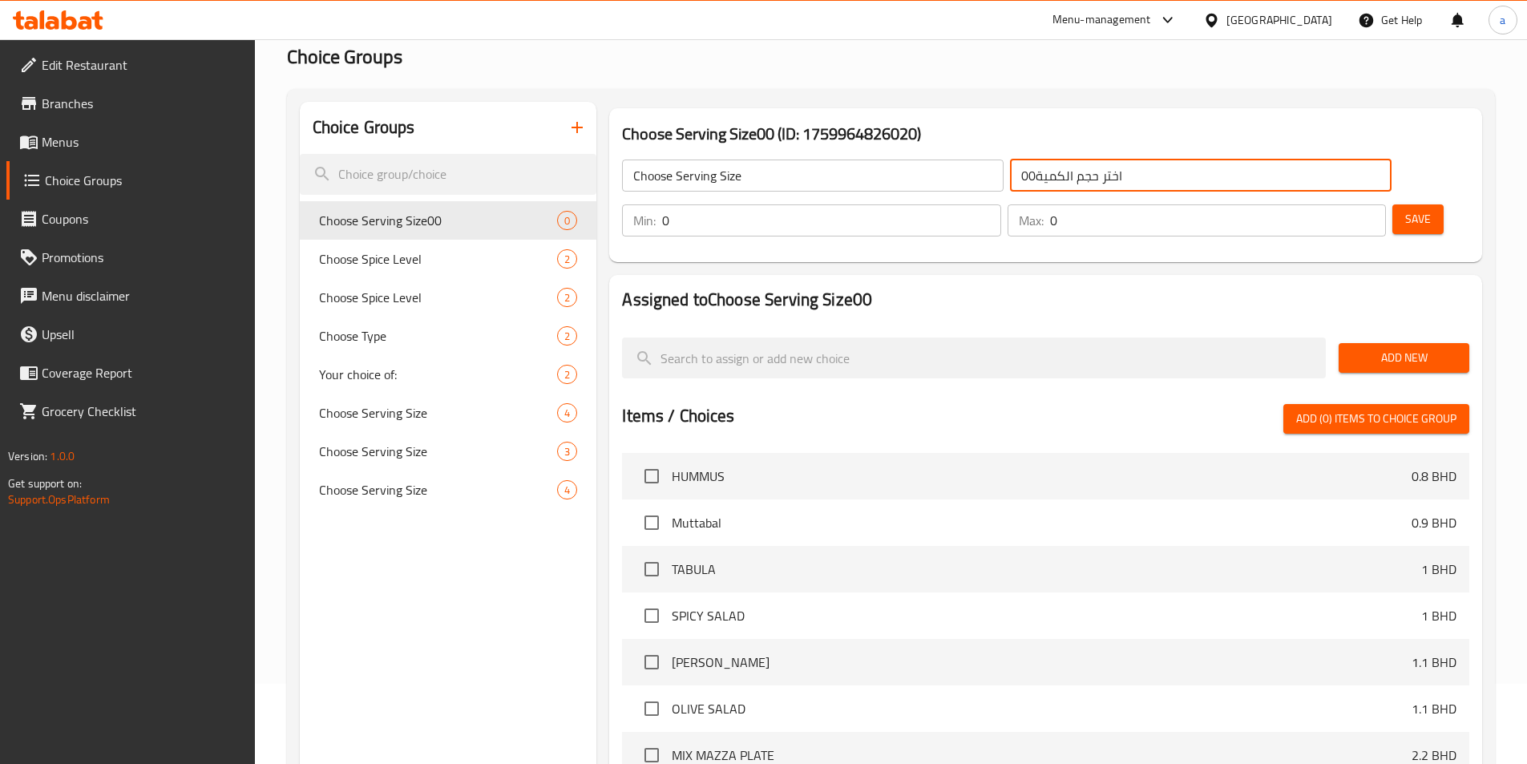
click at [1010, 175] on input "اختر حجم الكمية00" at bounding box center [1200, 175] width 381 height 32
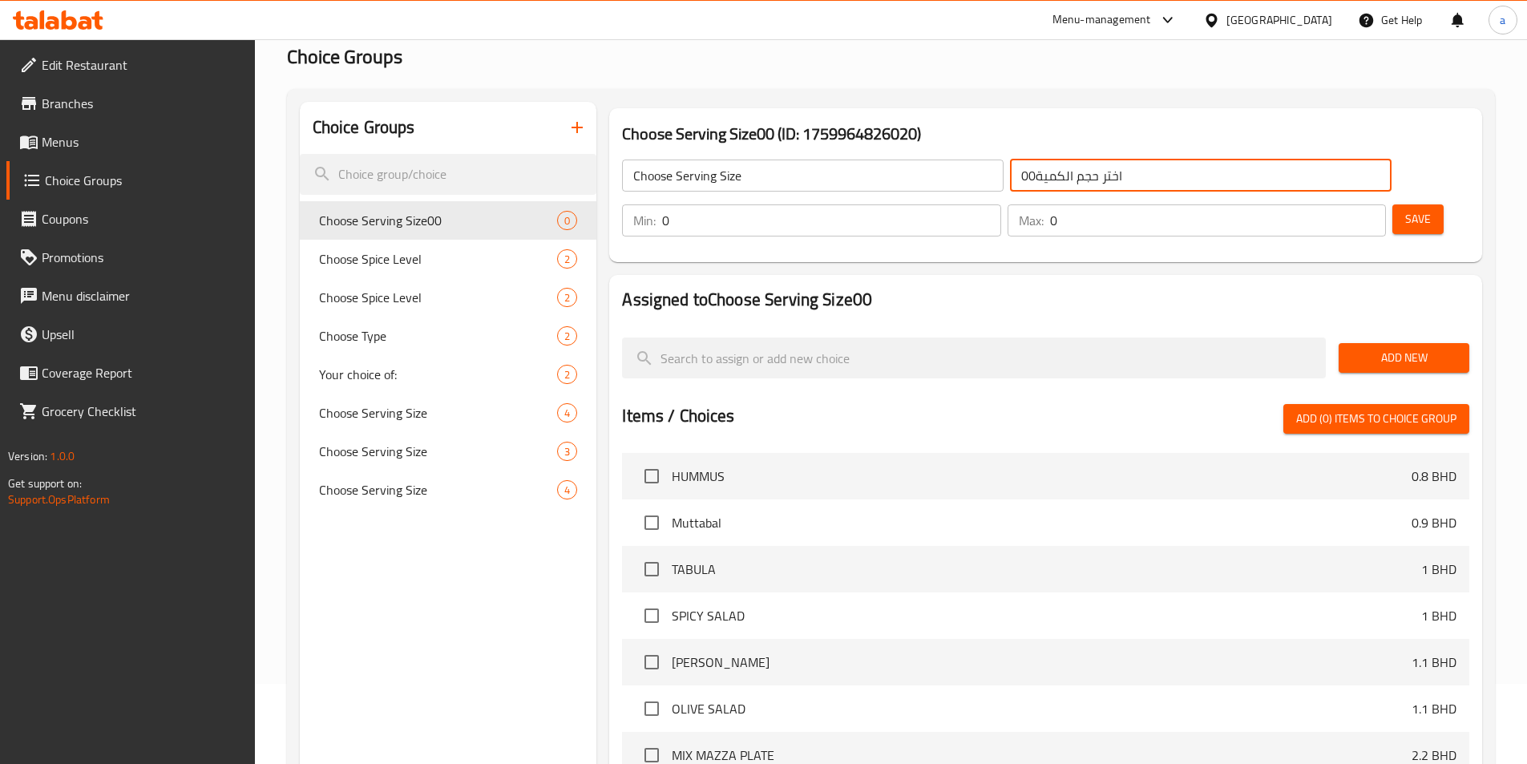
click at [1010, 175] on input "اختر حجم الكمية00" at bounding box center [1200, 175] width 381 height 32
click at [1089, 168] on input "اختر حجم الكمية00" at bounding box center [1200, 175] width 381 height 32
type input "اختر حجم الكمية"
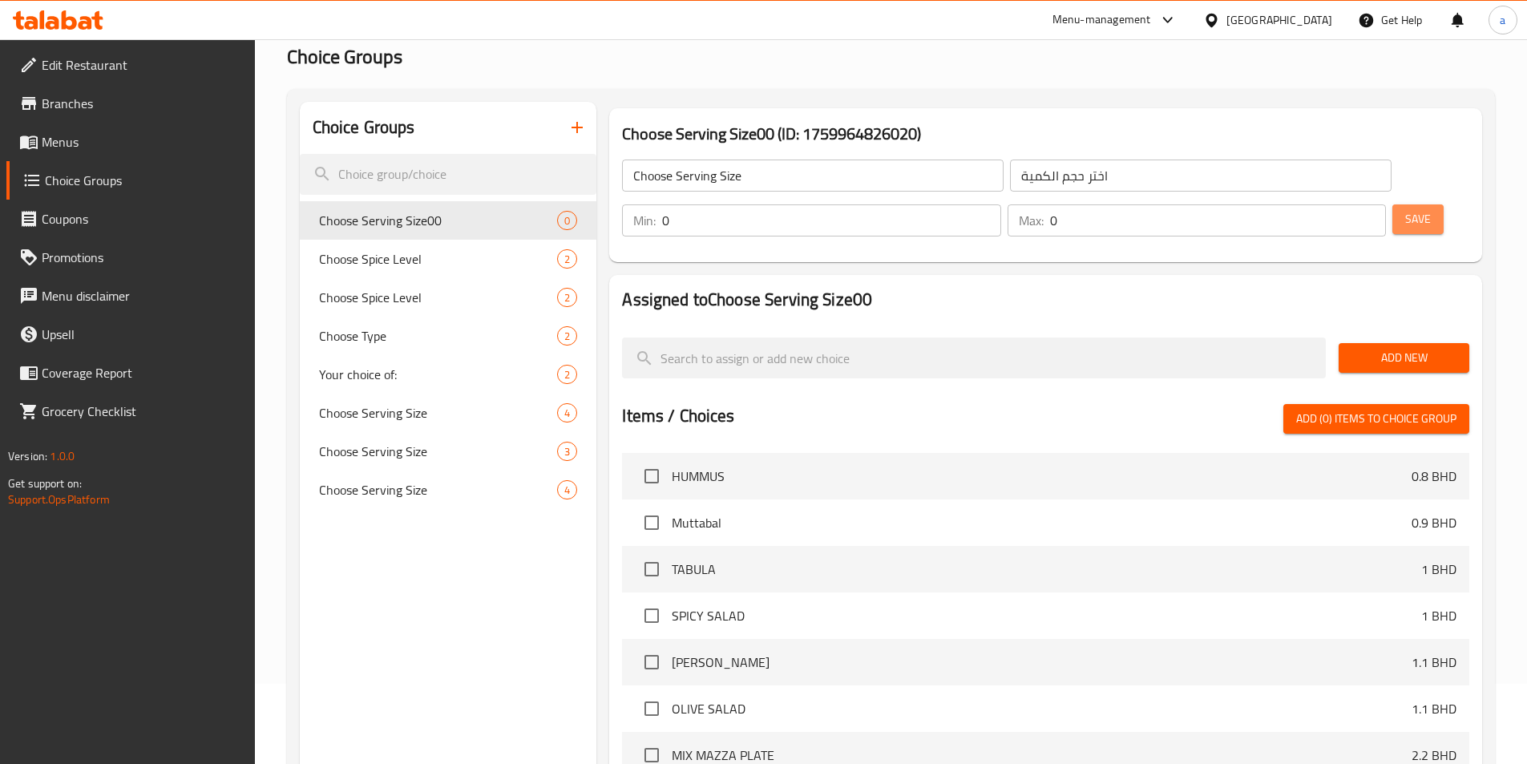
click at [1405, 209] on span "Save" at bounding box center [1418, 219] width 26 height 20
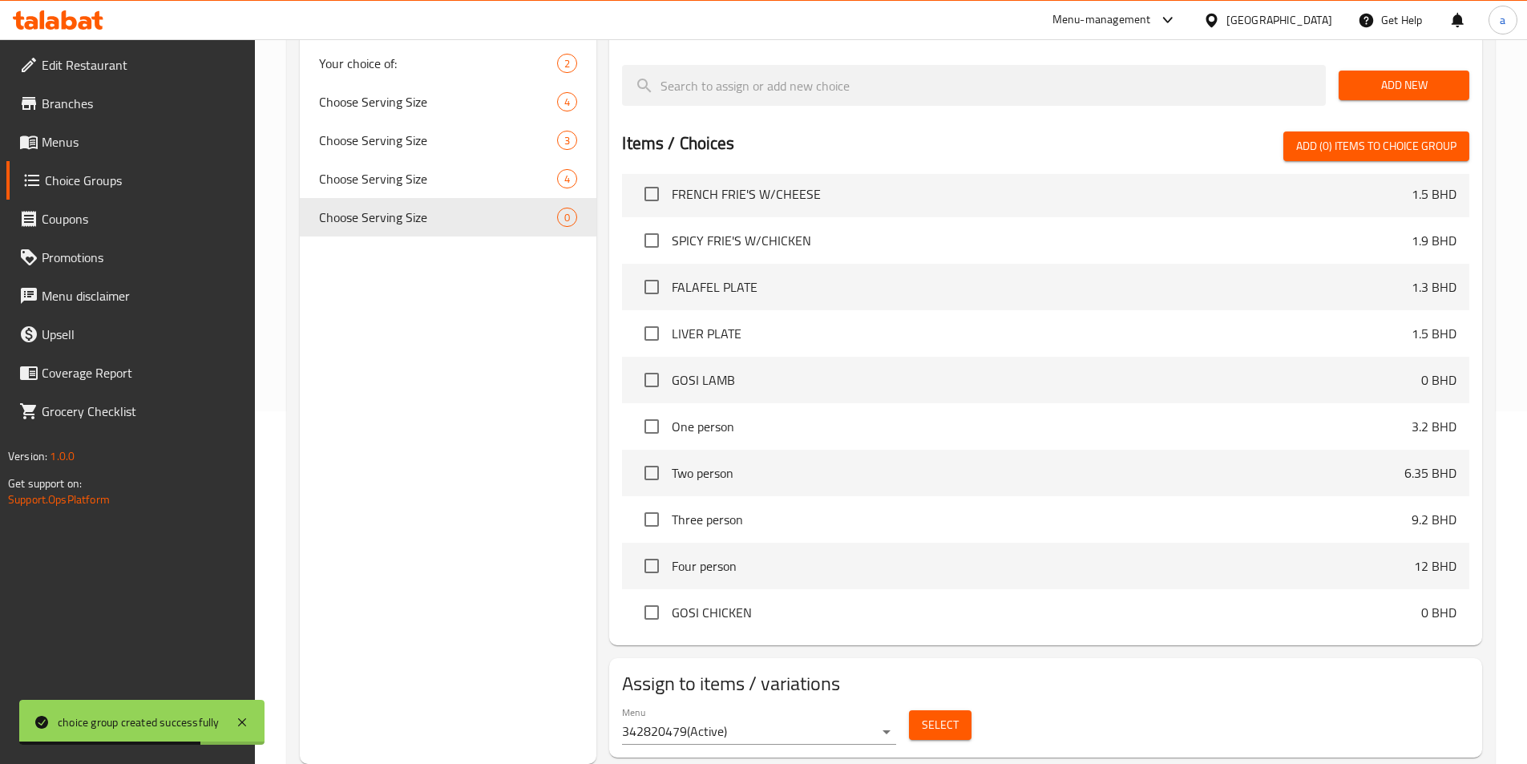
scroll to position [962, 0]
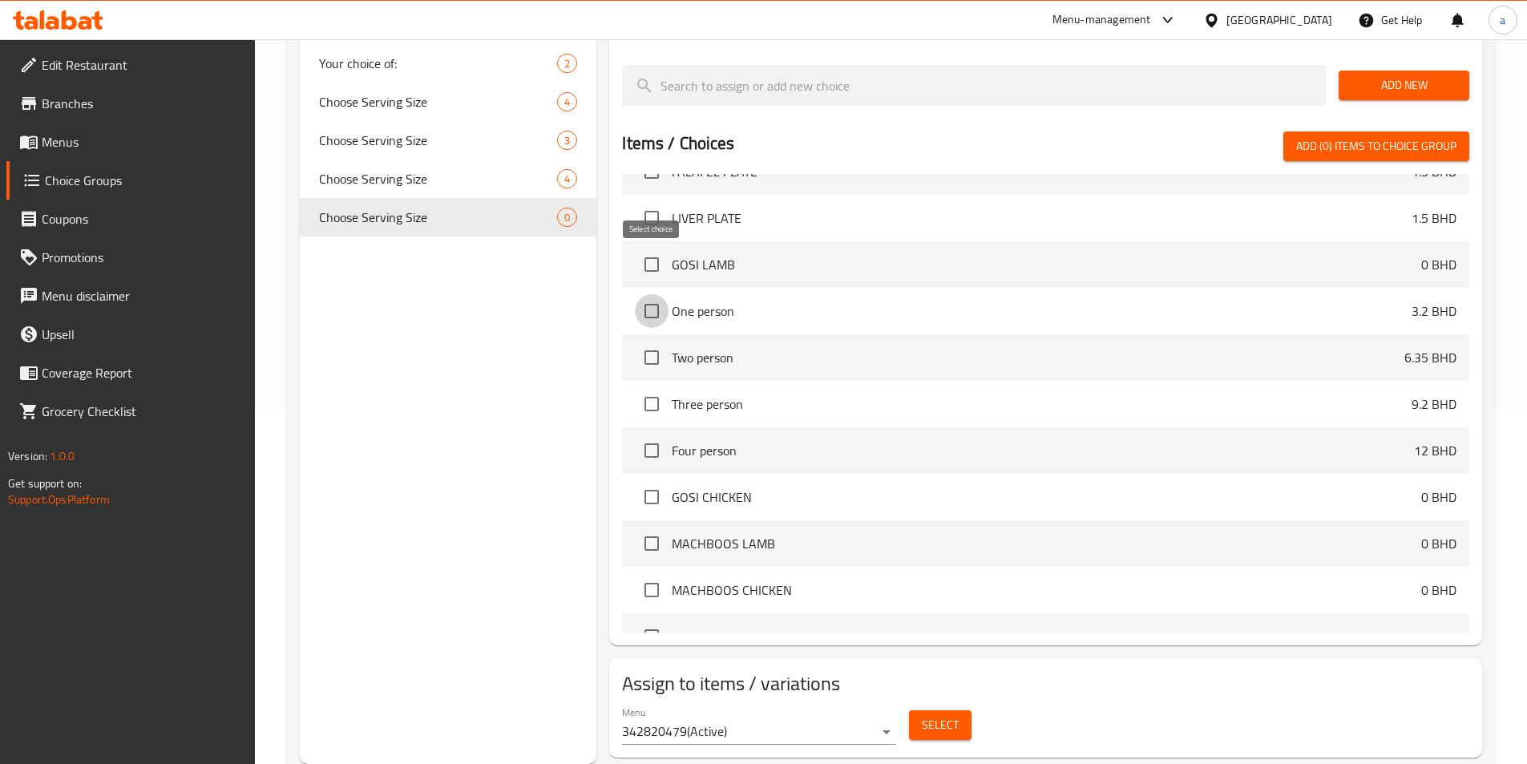
click at [649, 294] on input "checkbox" at bounding box center [652, 311] width 34 height 34
checkbox input "true"
click at [660, 341] on input "checkbox" at bounding box center [652, 358] width 34 height 34
checkbox input "true"
click at [656, 387] on input "checkbox" at bounding box center [652, 404] width 34 height 34
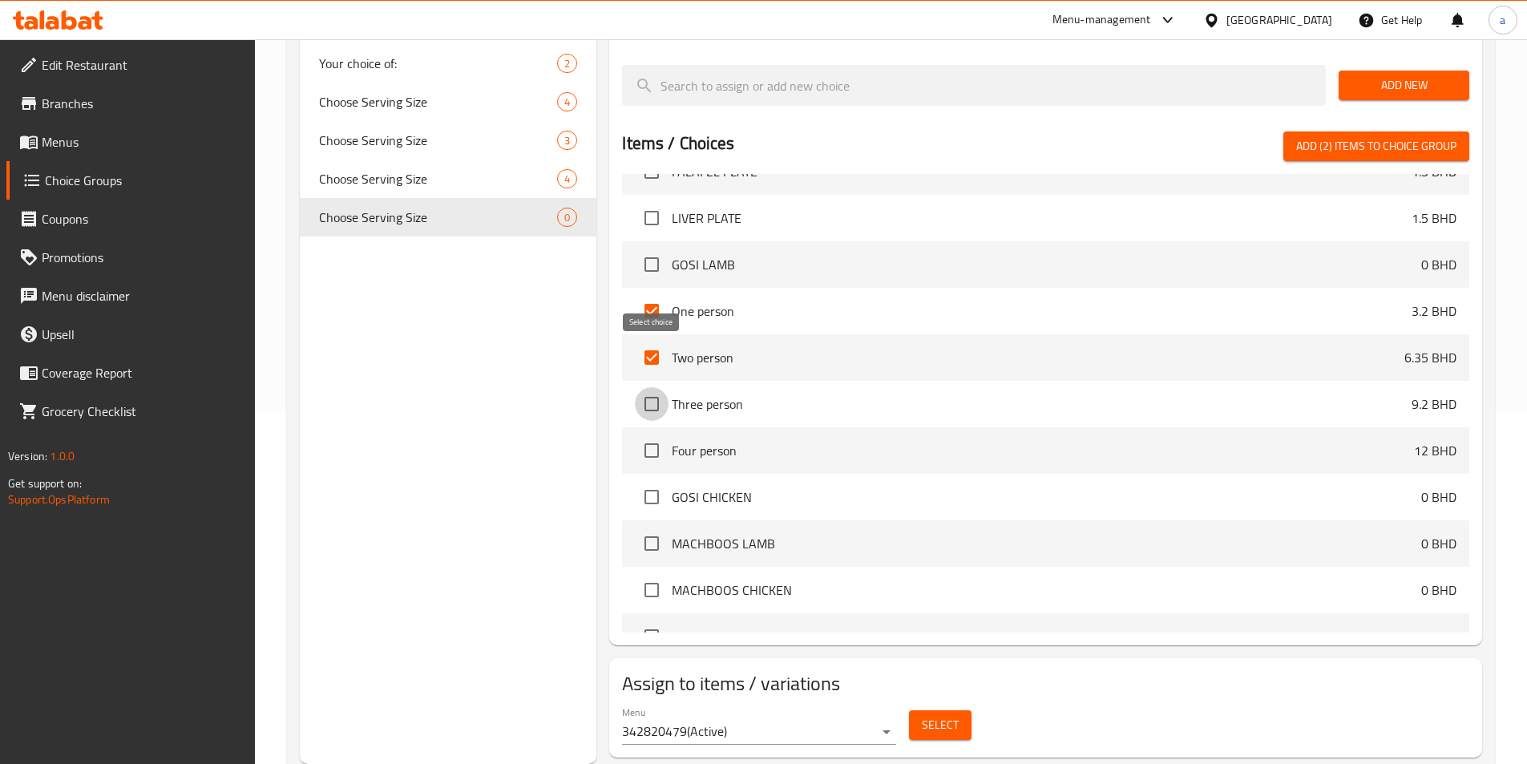
checkbox input "true"
click at [649, 434] on input "checkbox" at bounding box center [652, 451] width 34 height 34
checkbox input "true"
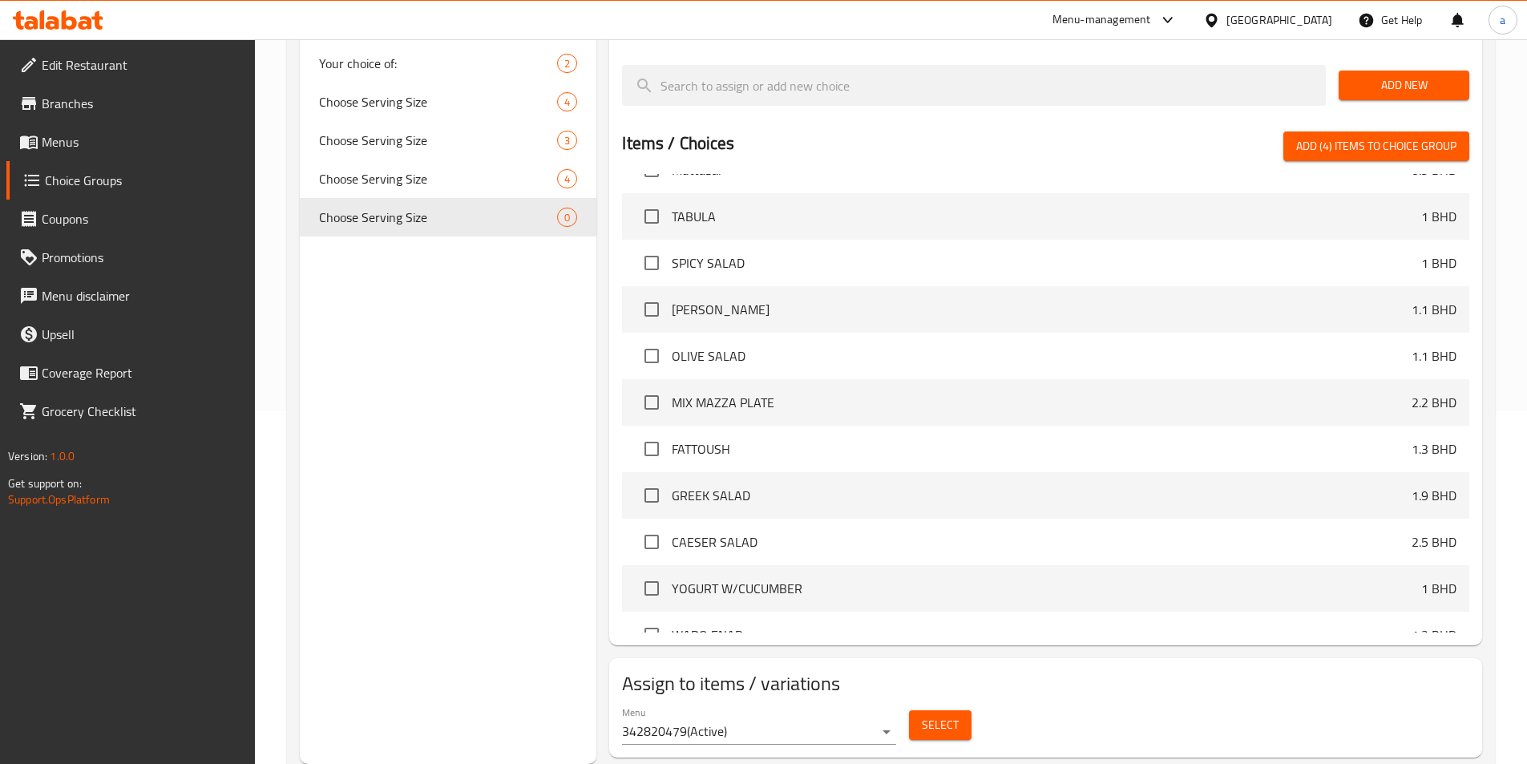
scroll to position [0, 0]
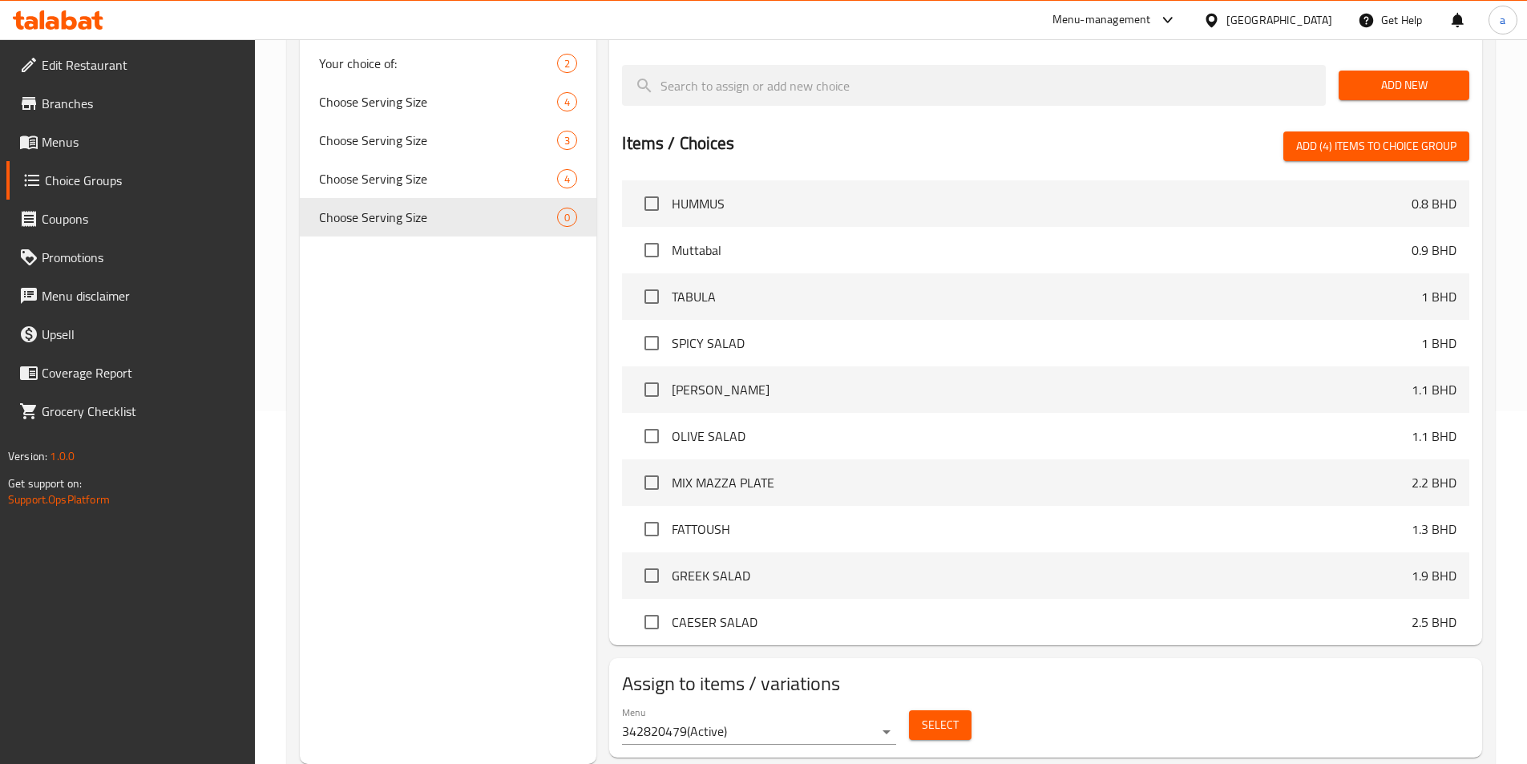
click at [1368, 136] on span "Add (4) items to choice group" at bounding box center [1376, 146] width 160 height 20
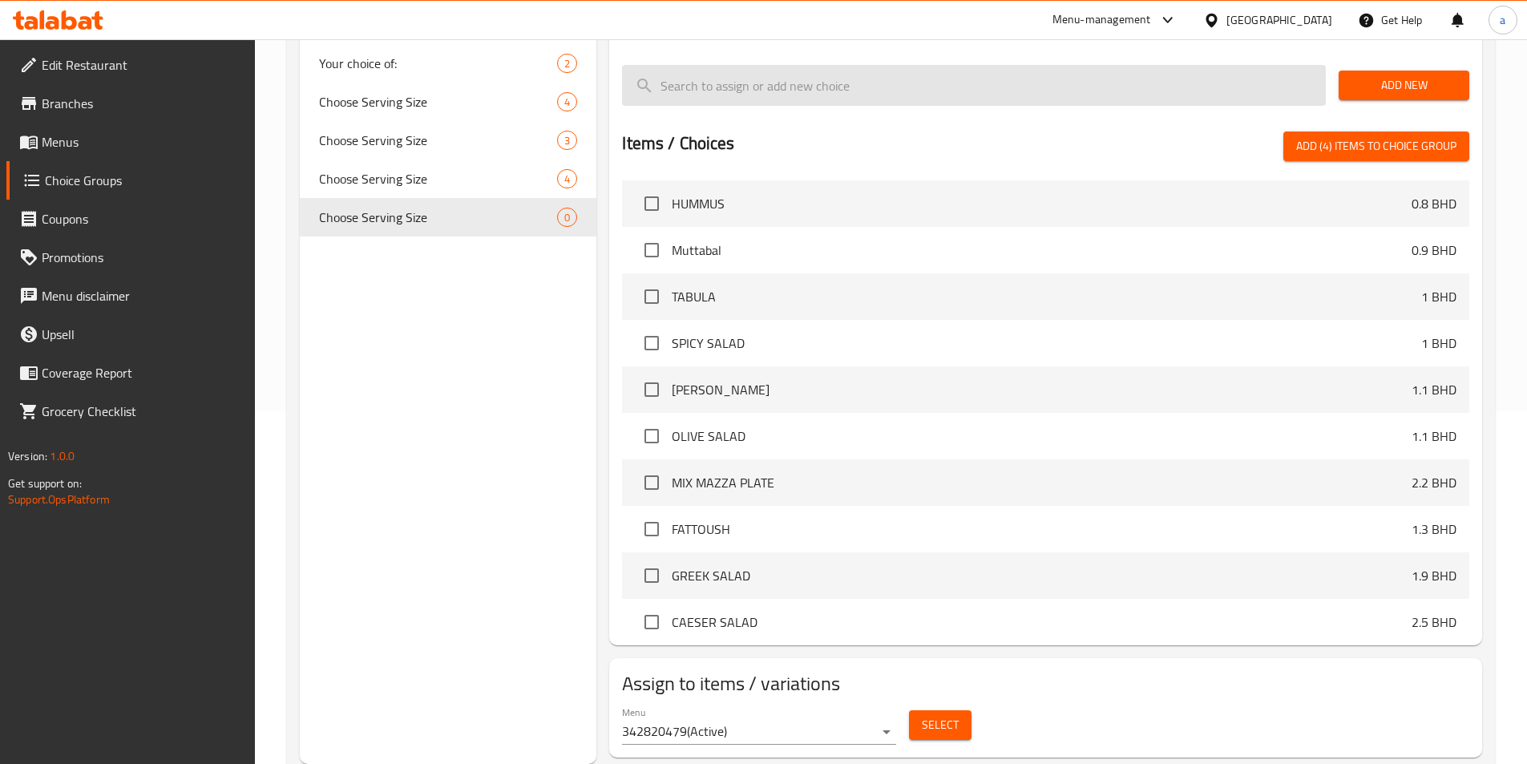
checkbox input "false"
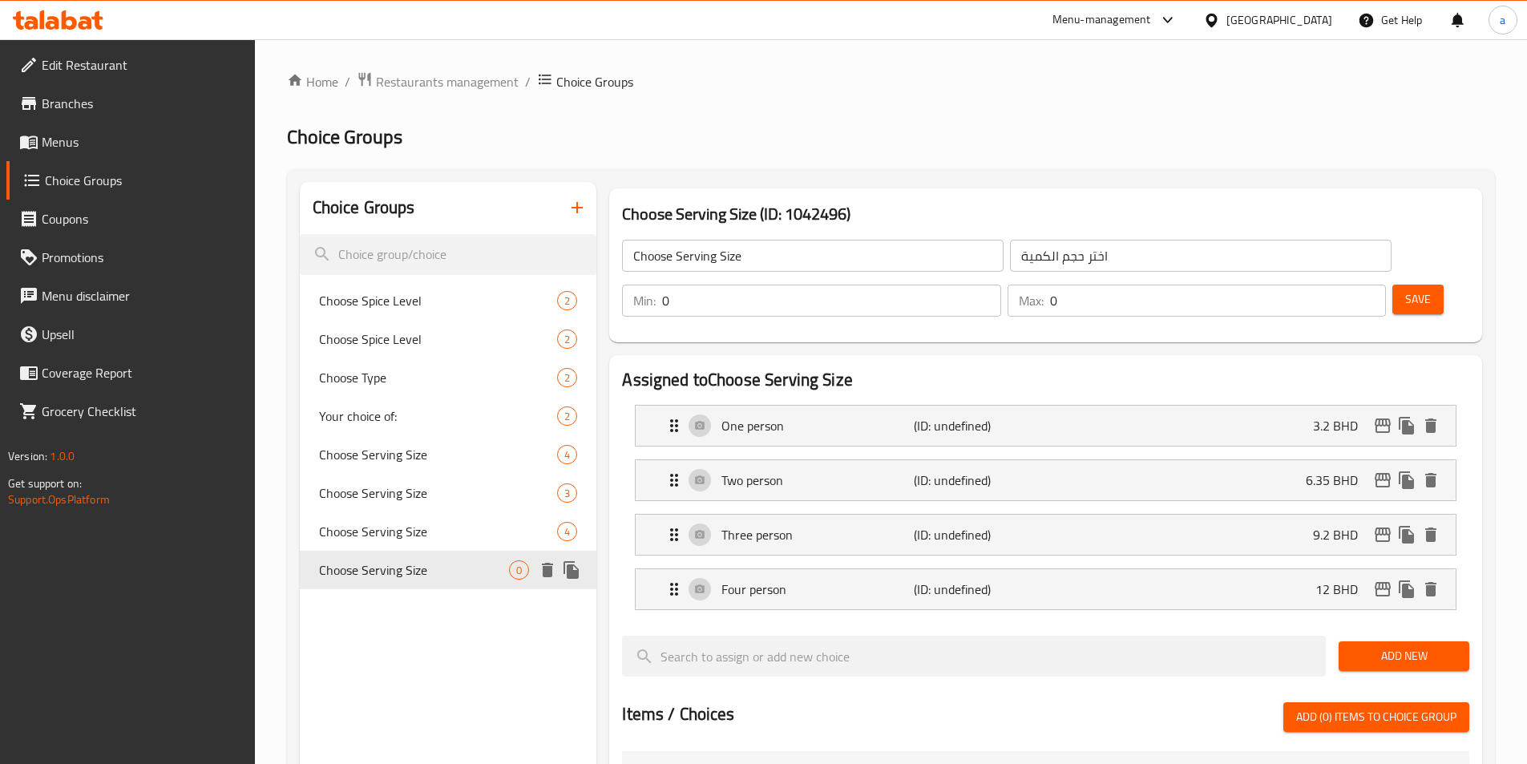
click at [543, 573] on icon "delete" at bounding box center [547, 569] width 19 height 19
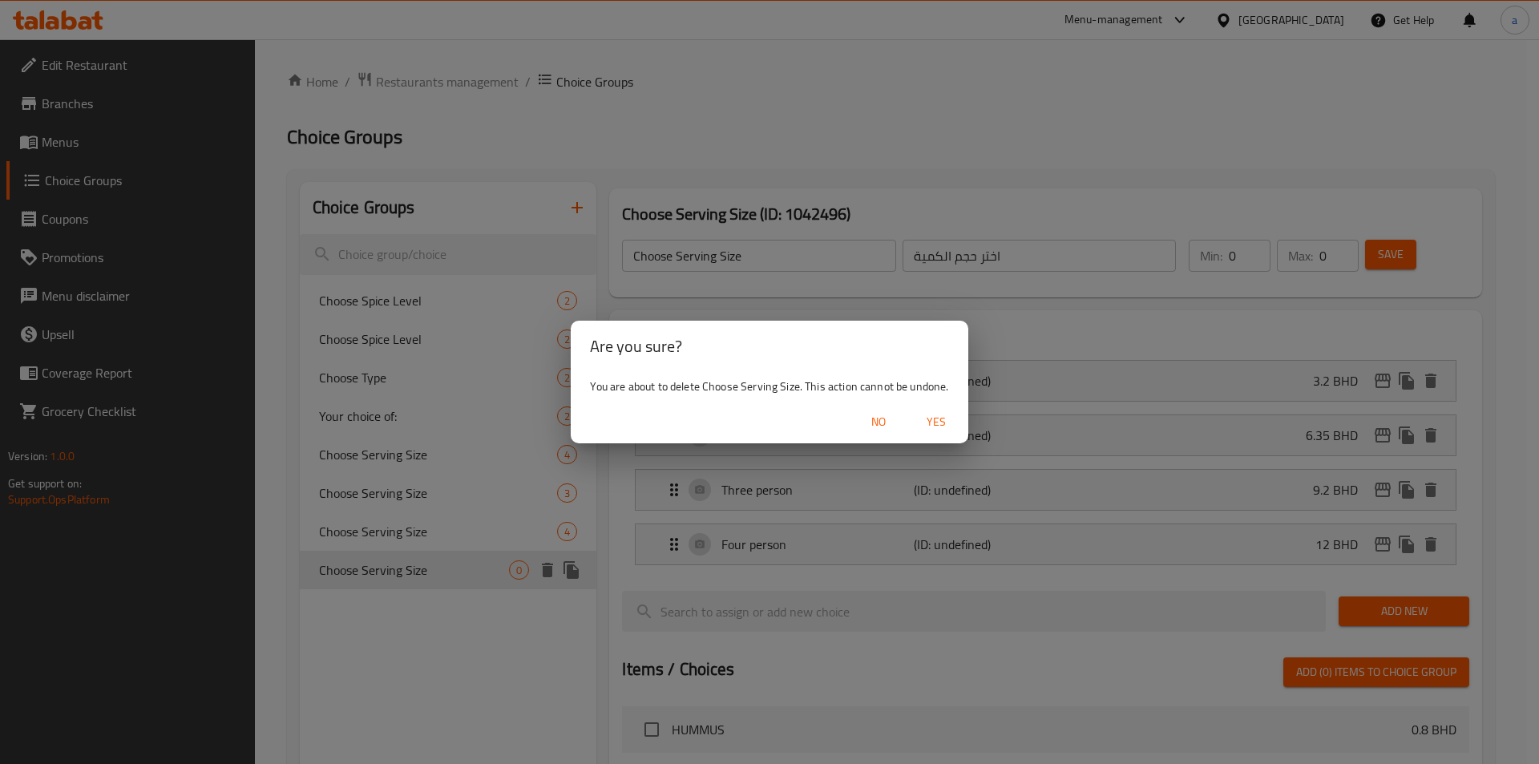
click at [957, 422] on button "Yes" at bounding box center [935, 422] width 51 height 30
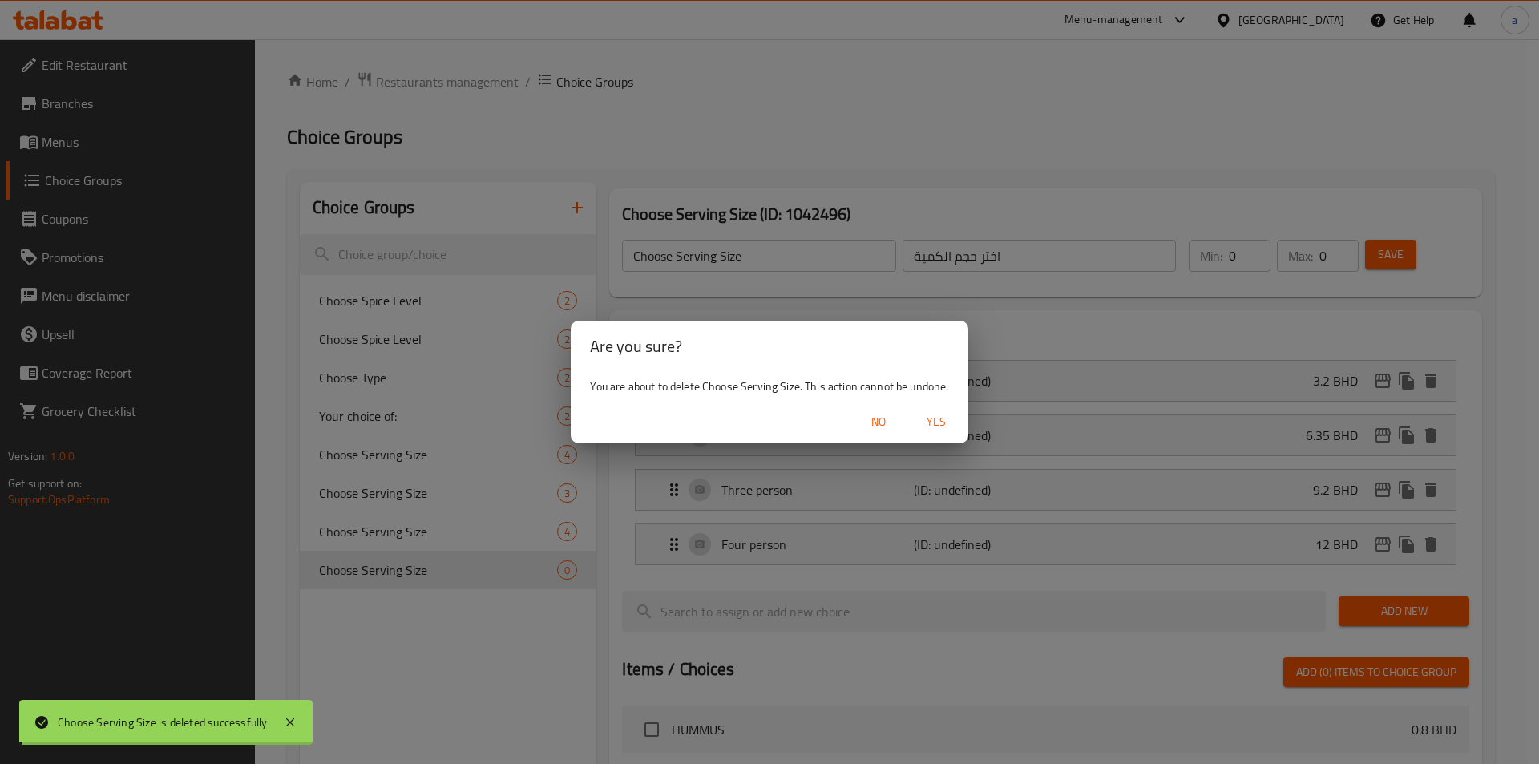
type input "Choose Spice Level"
type input "اختر مستوى التوابل"
type input "1"
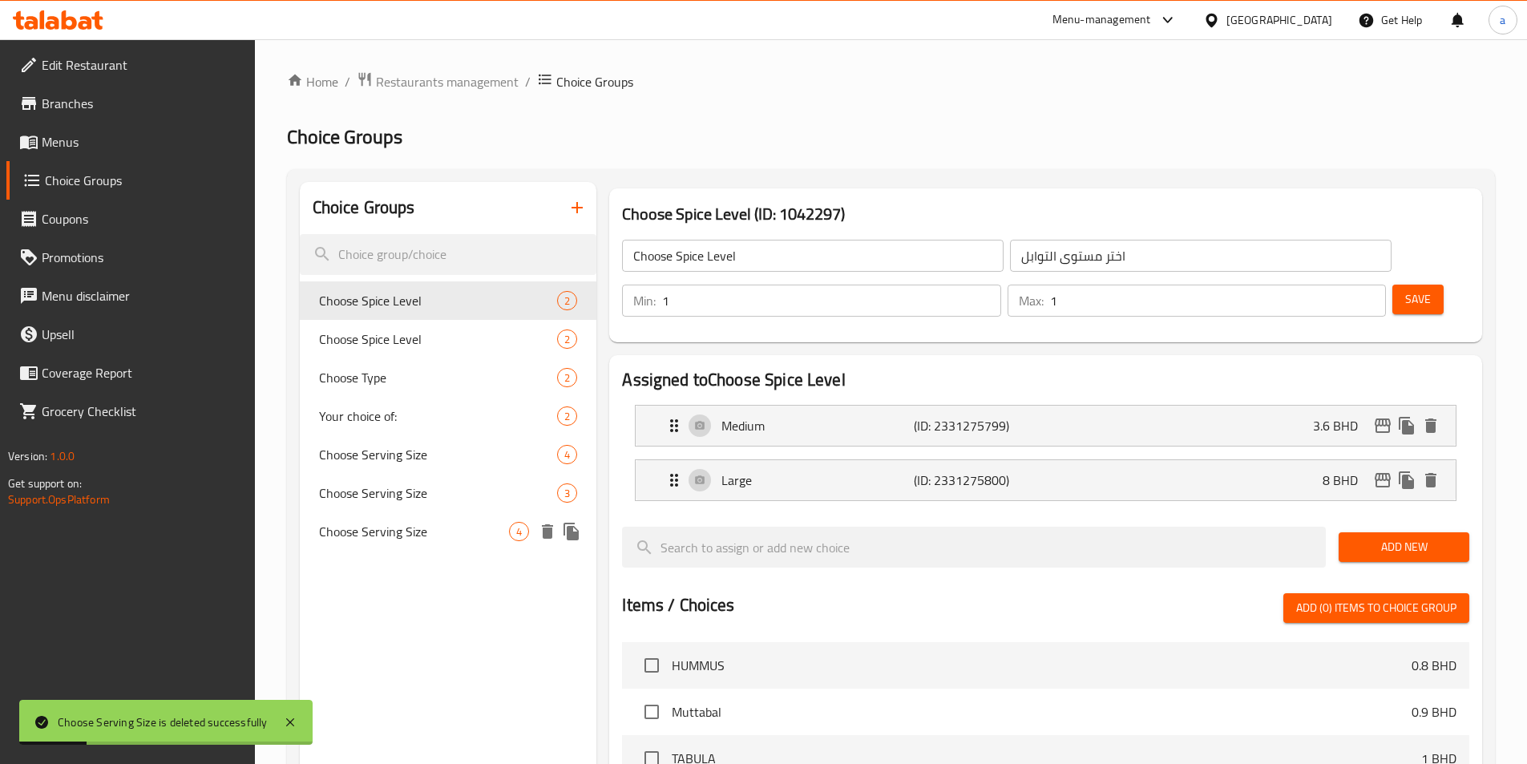
click at [543, 535] on icon "delete" at bounding box center [547, 531] width 19 height 19
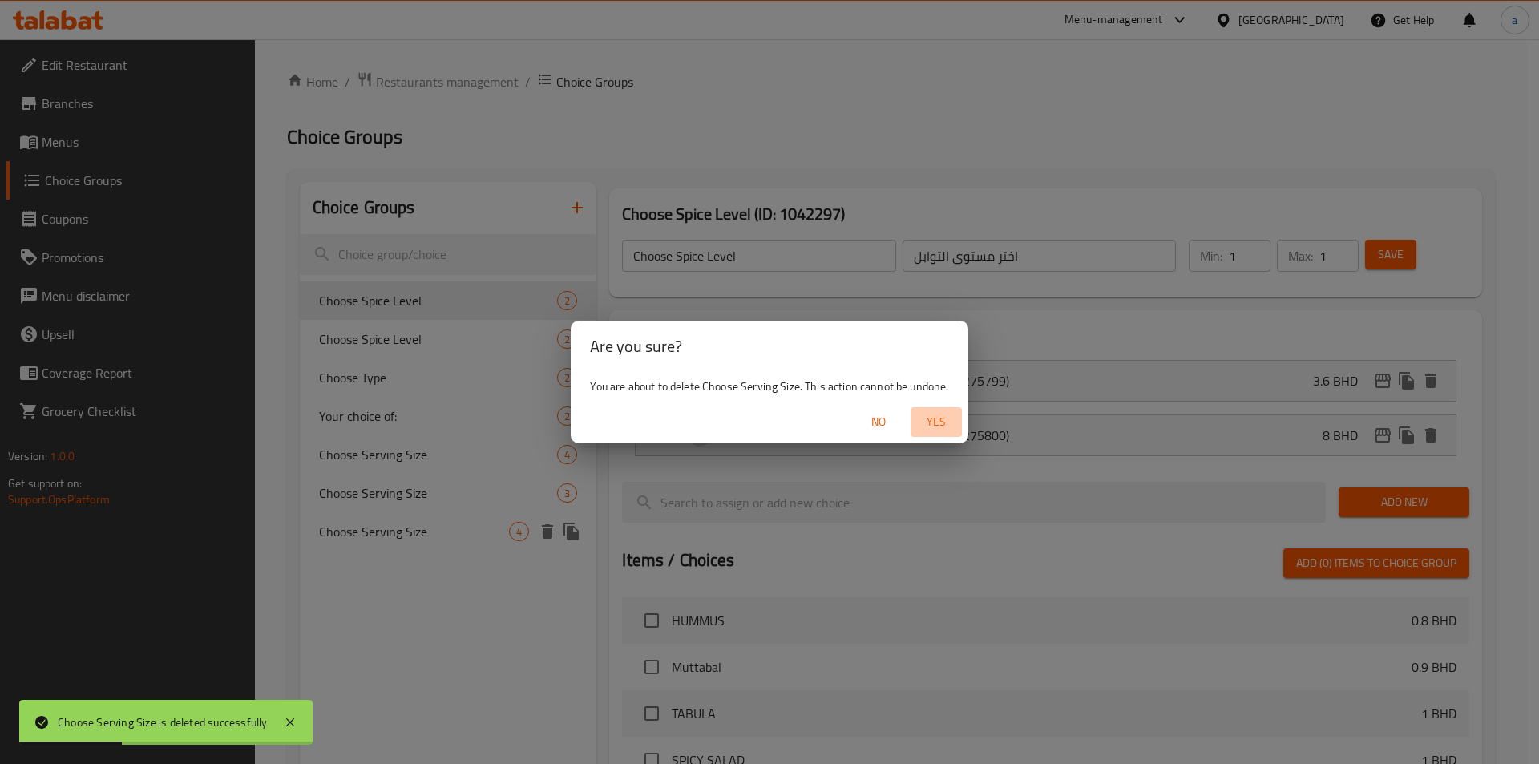
click at [924, 418] on span "Yes" at bounding box center [936, 422] width 38 height 20
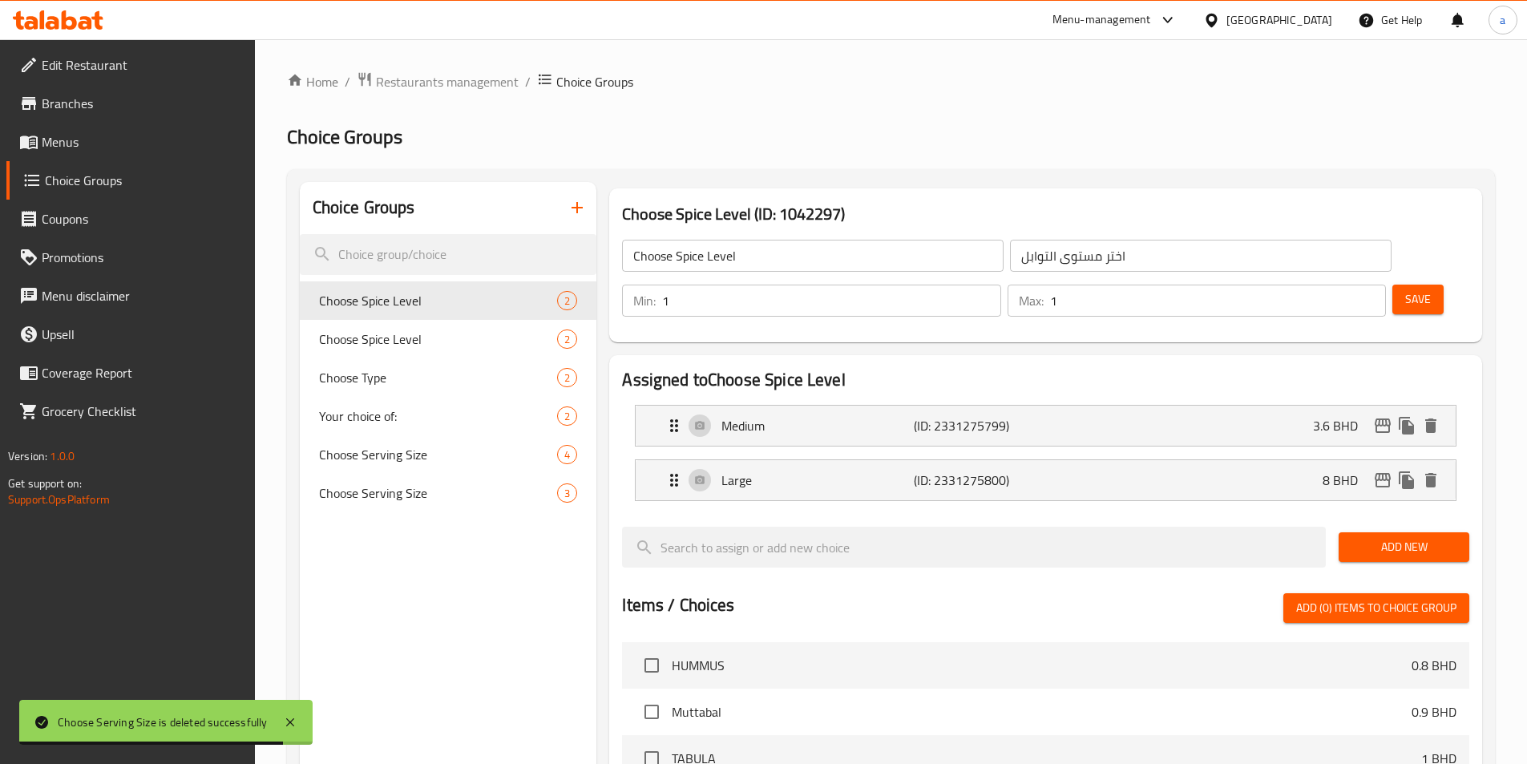
click at [88, 144] on span "Menus" at bounding box center [142, 141] width 200 height 19
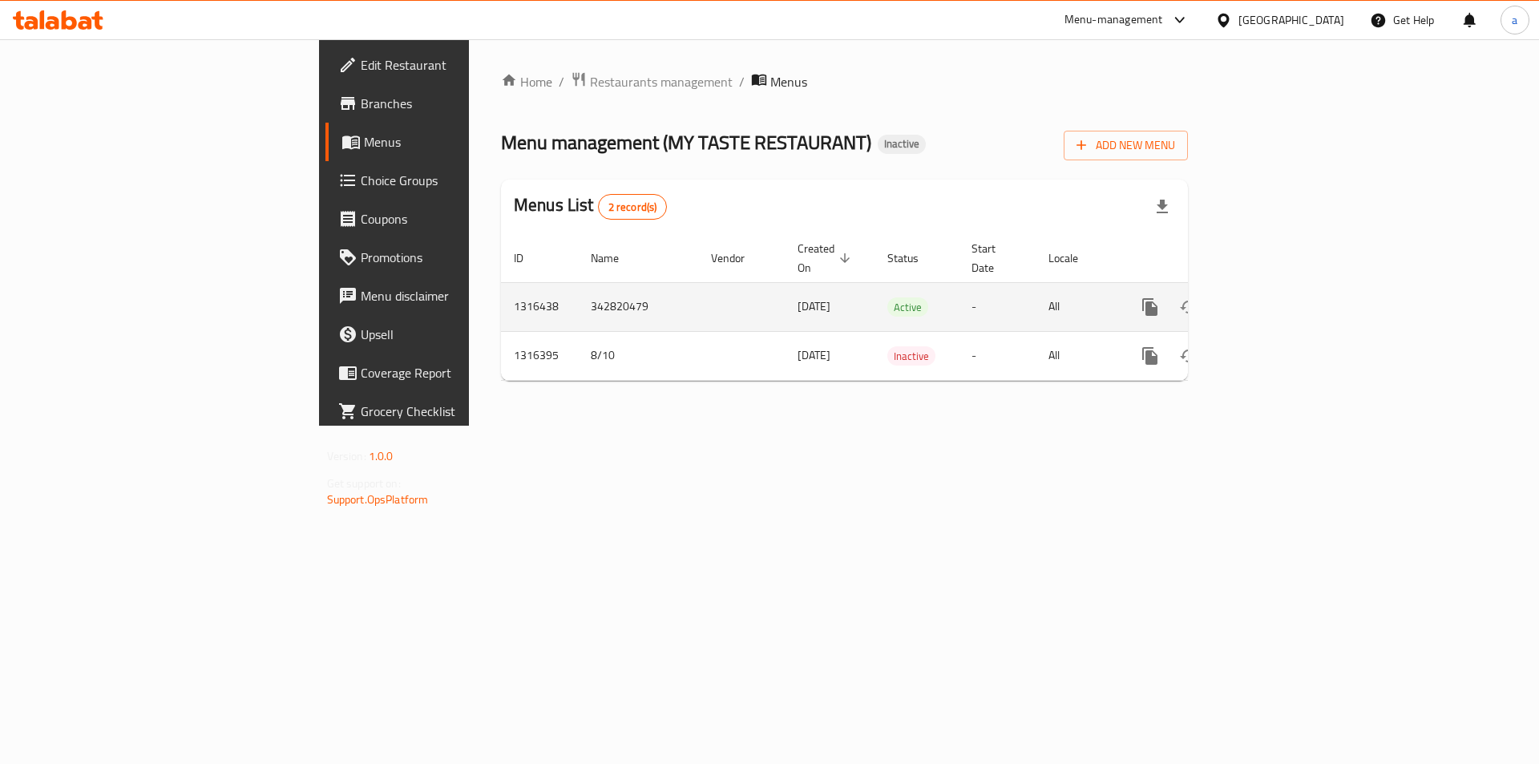
click at [1275, 297] on icon "enhanced table" at bounding box center [1265, 306] width 19 height 19
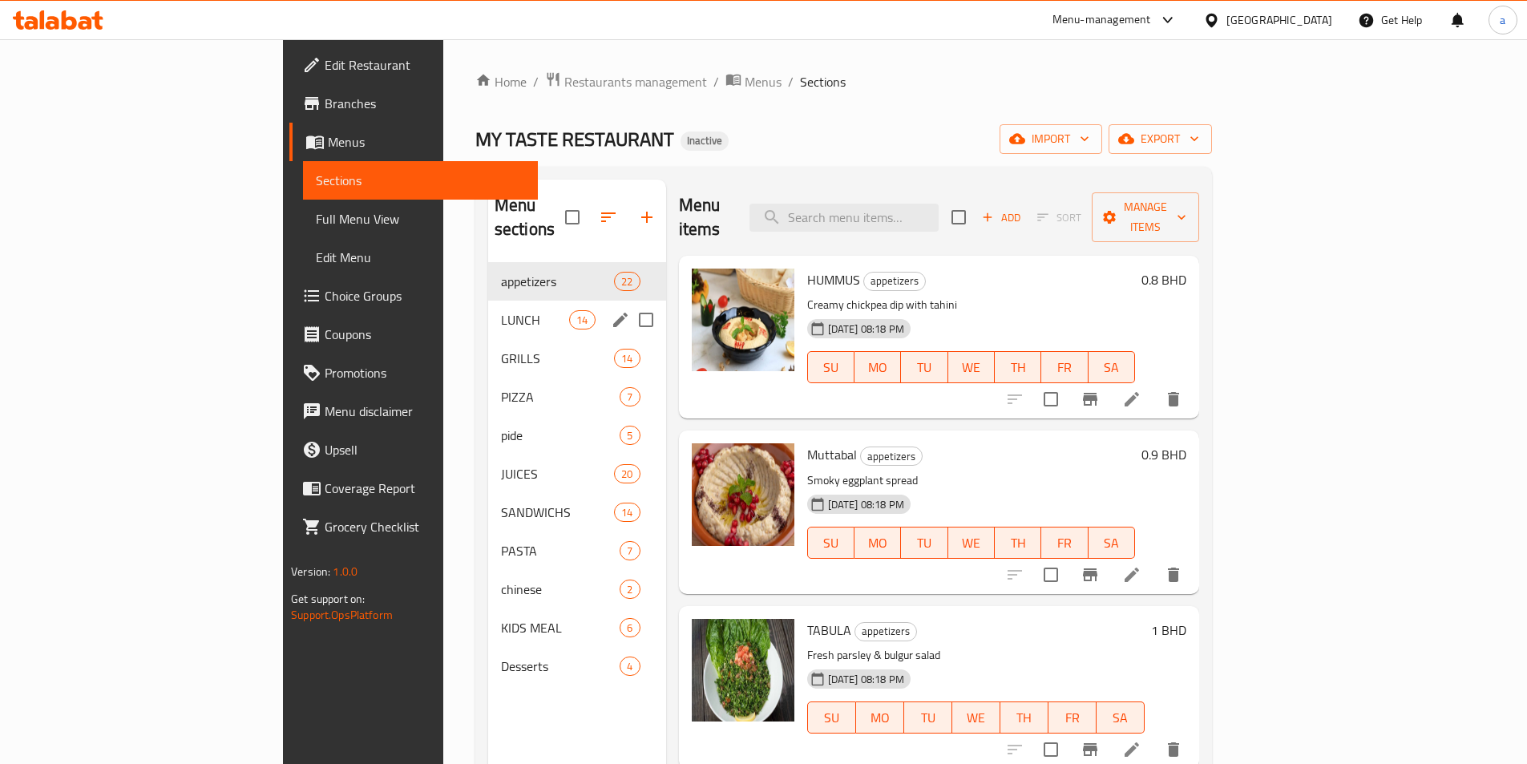
click at [488, 301] on div "LUNCH 14" at bounding box center [577, 320] width 178 height 38
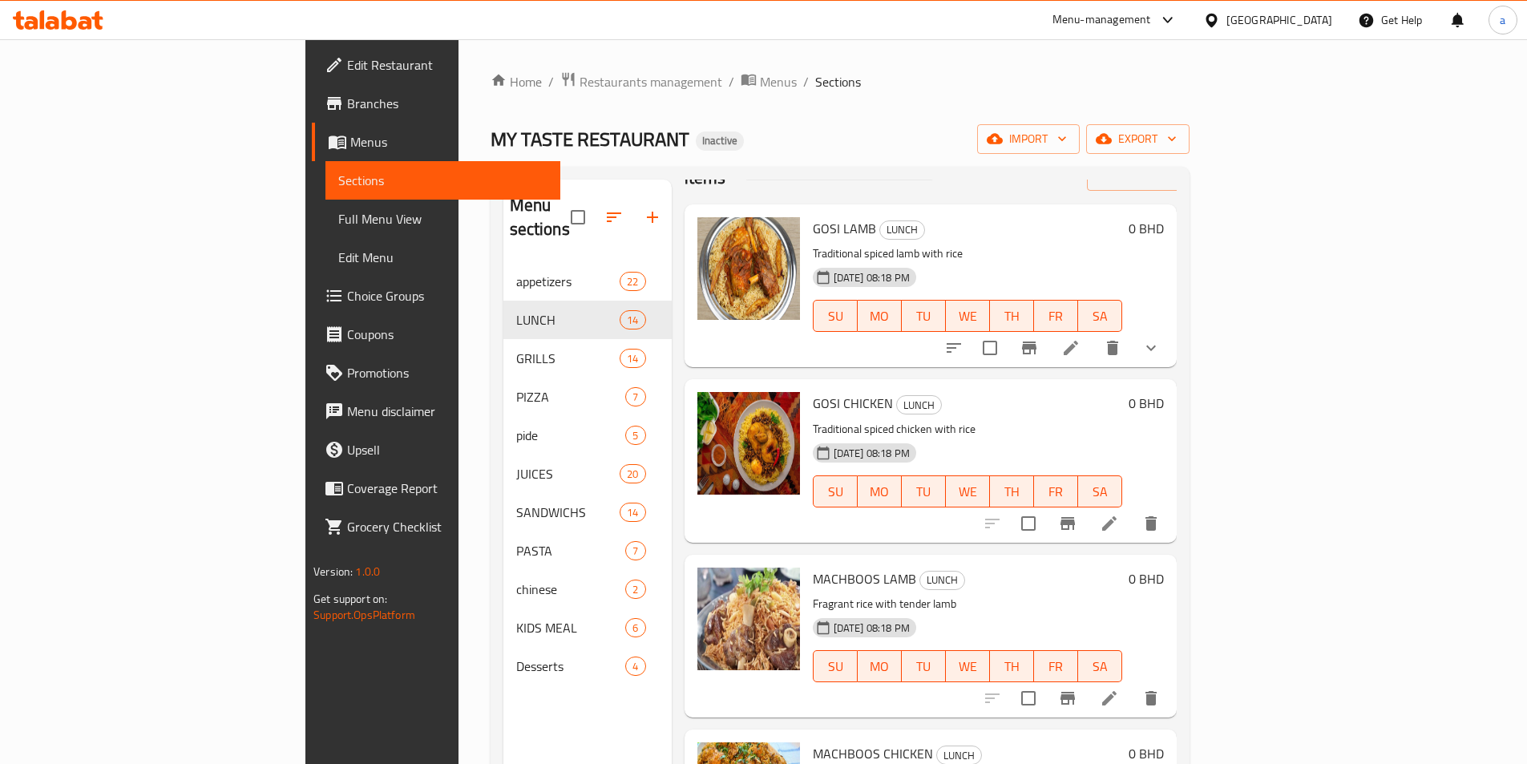
scroll to position [80, 0]
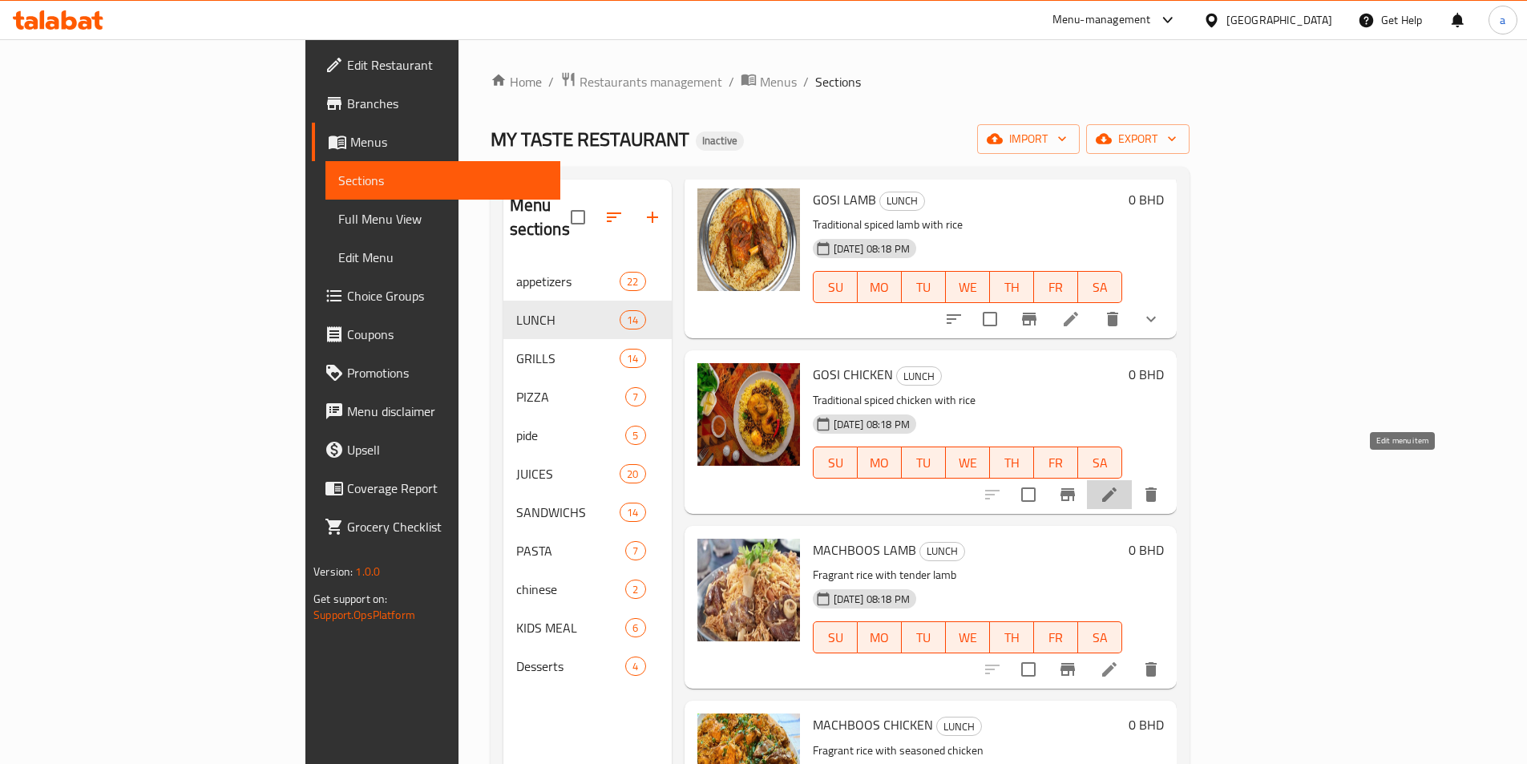
click at [1116, 487] on icon at bounding box center [1109, 494] width 14 height 14
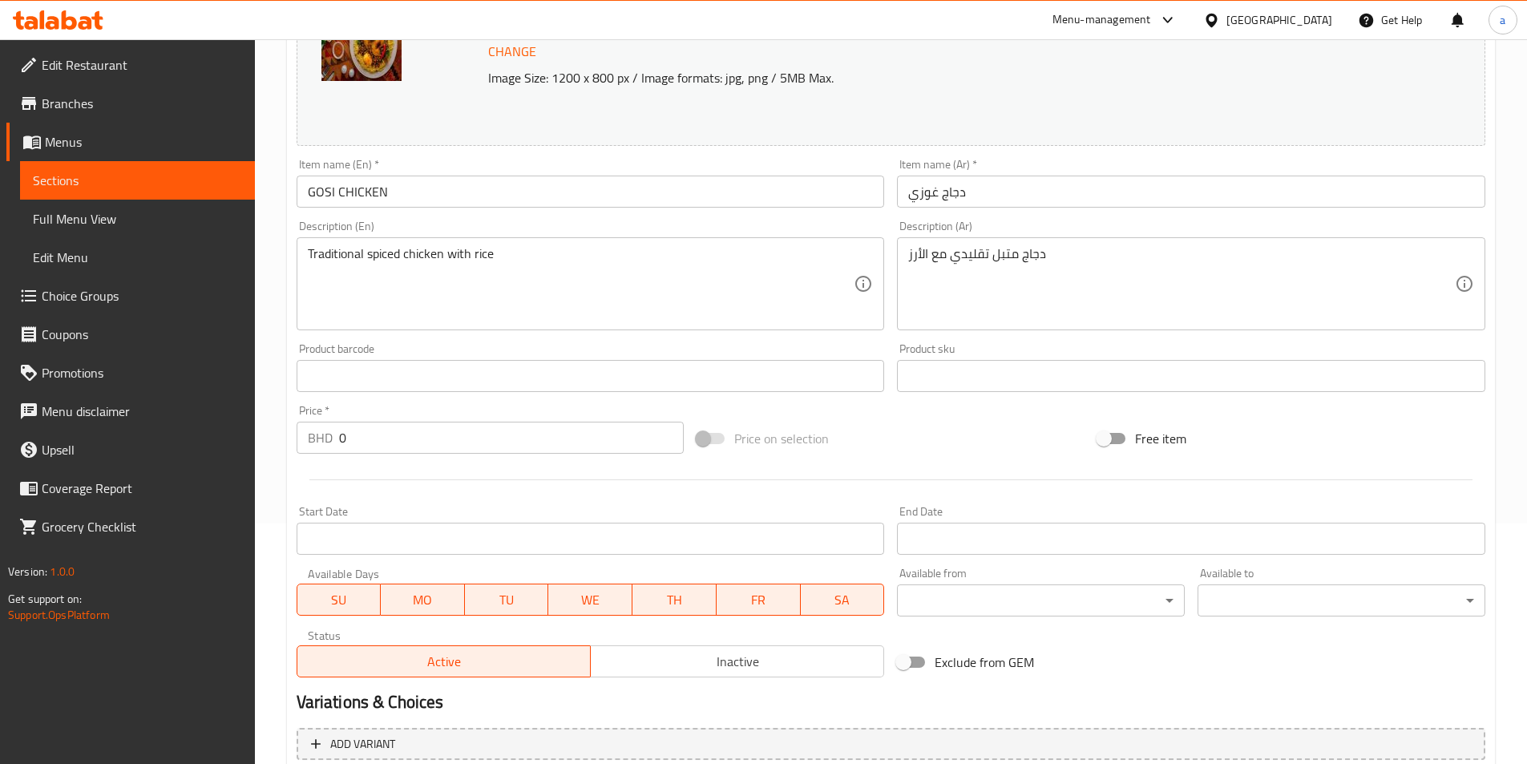
scroll to position [392, 0]
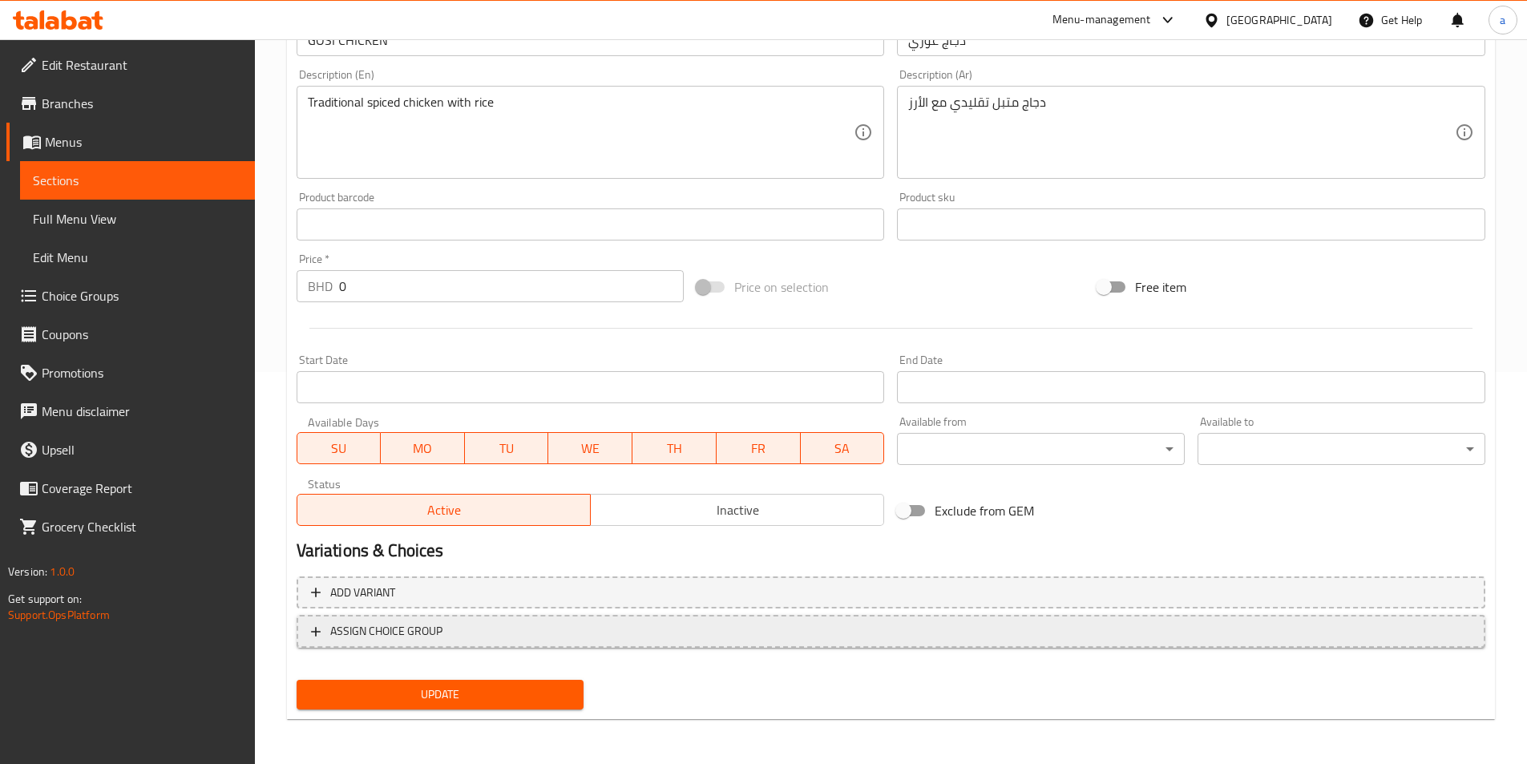
click at [579, 626] on span "ASSIGN CHOICE GROUP" at bounding box center [891, 631] width 1160 height 20
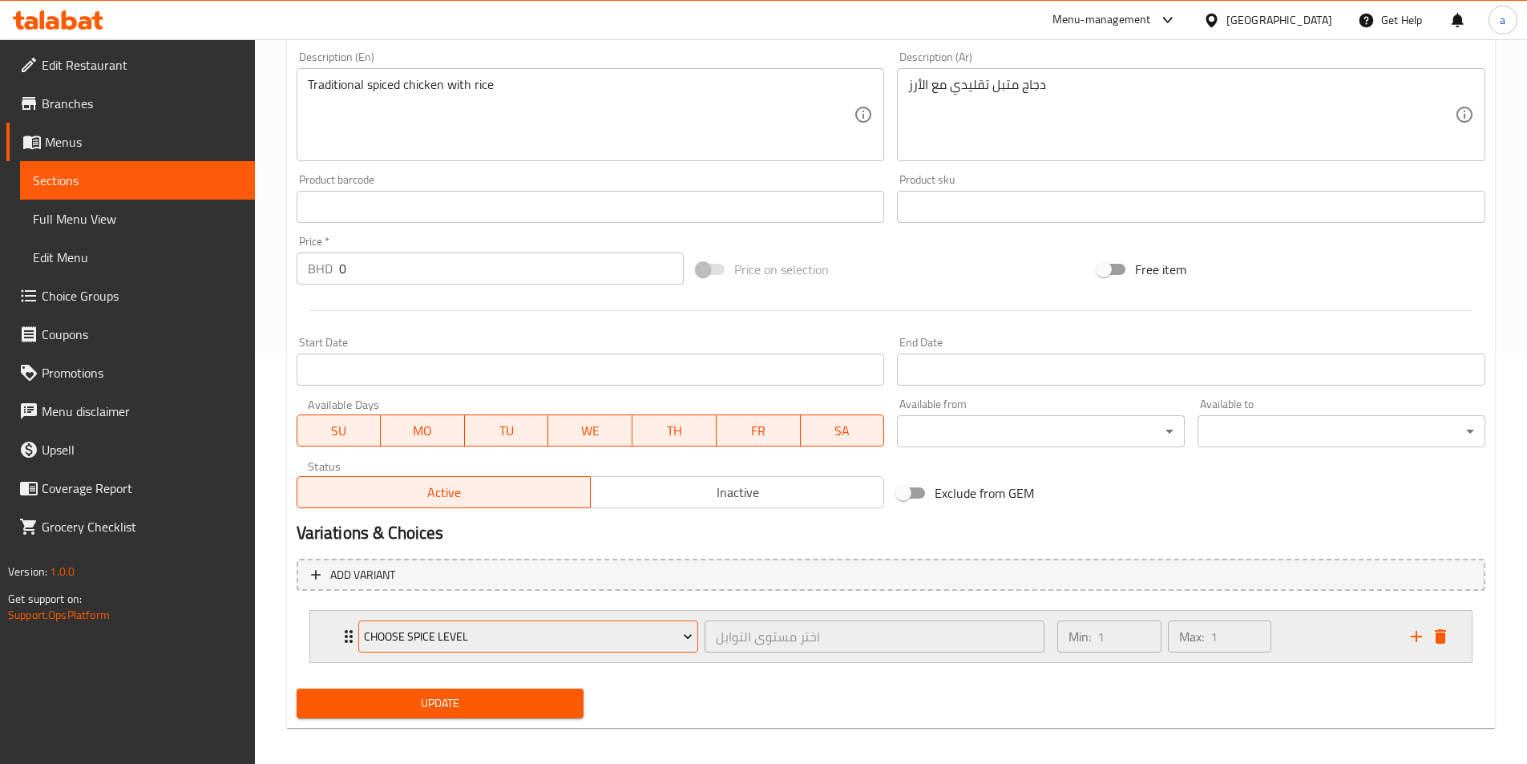
scroll to position [418, 0]
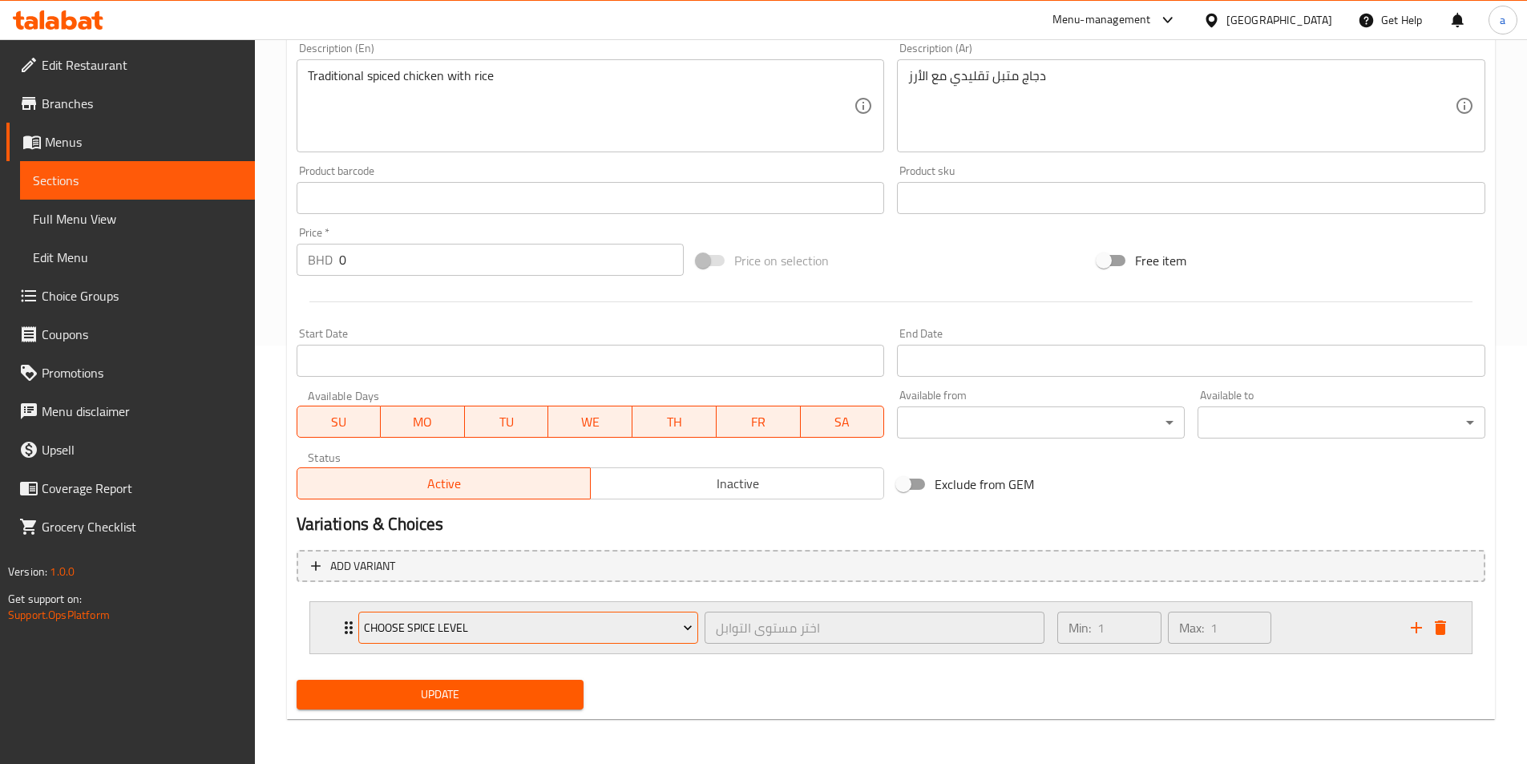
click at [570, 629] on span "Choose Spice Level" at bounding box center [528, 628] width 329 height 20
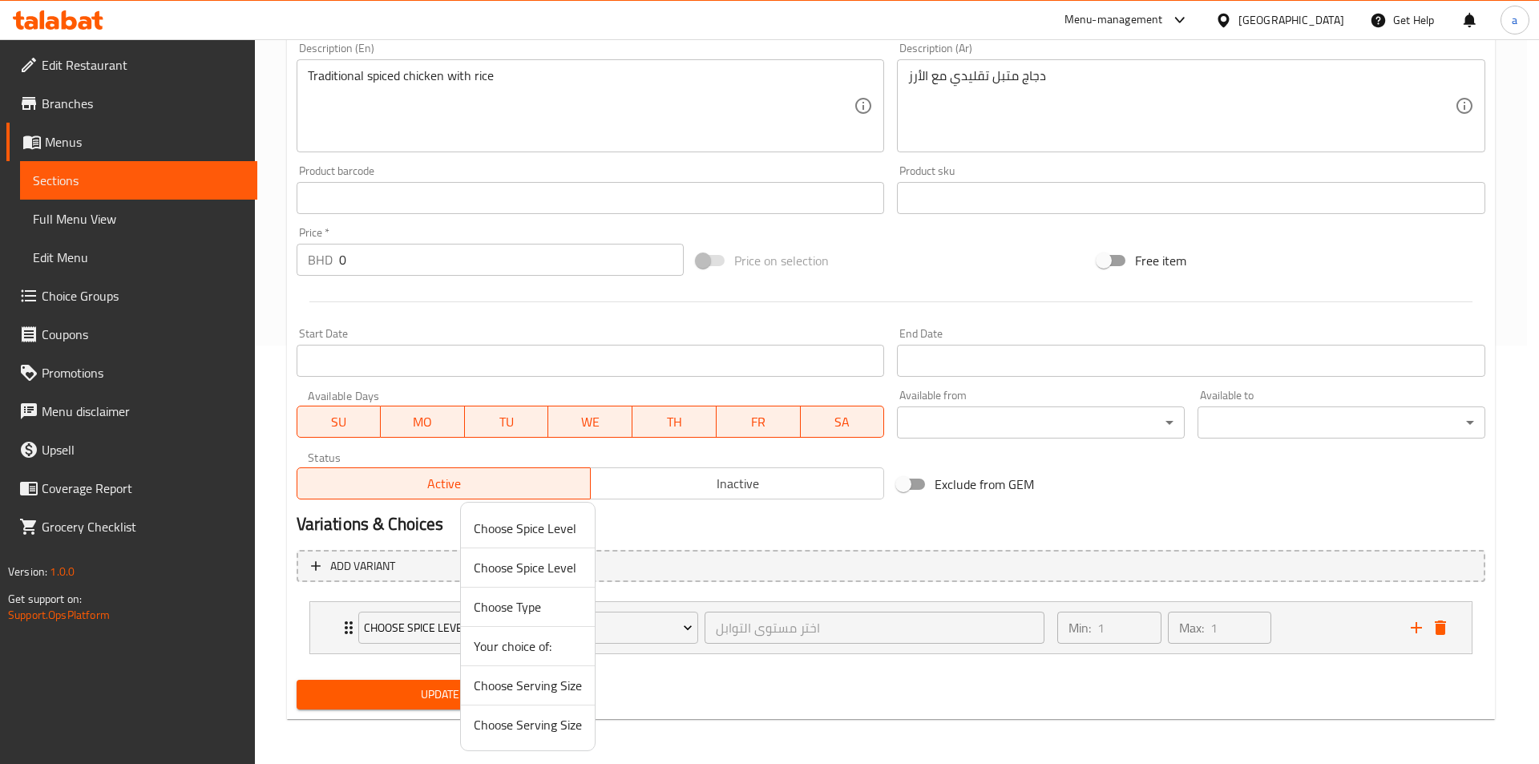
click at [540, 728] on span "Choose Serving Size" at bounding box center [528, 724] width 108 height 19
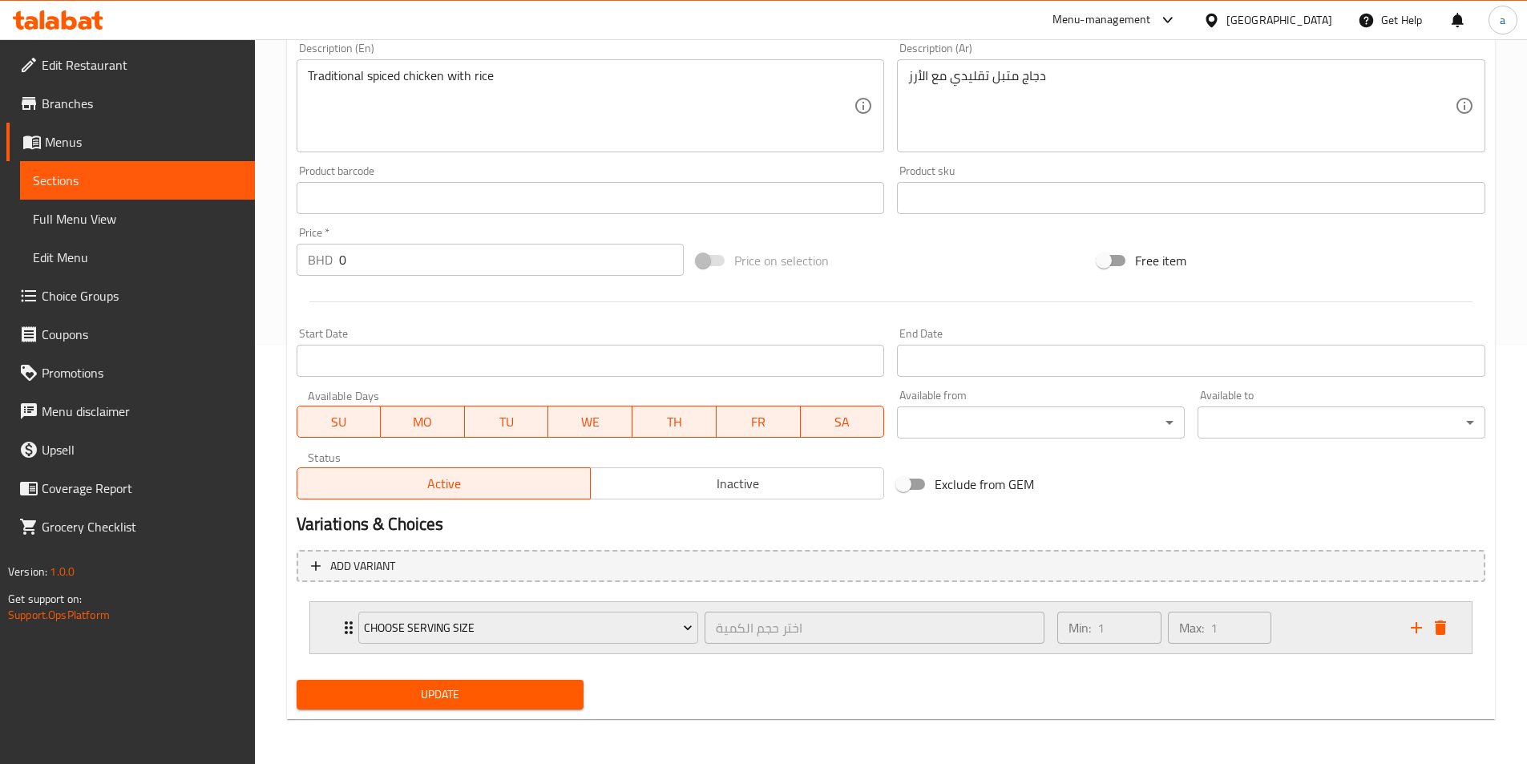
click at [1314, 626] on div "Min: 1 ​ Max: 1 ​" at bounding box center [1223, 627] width 353 height 51
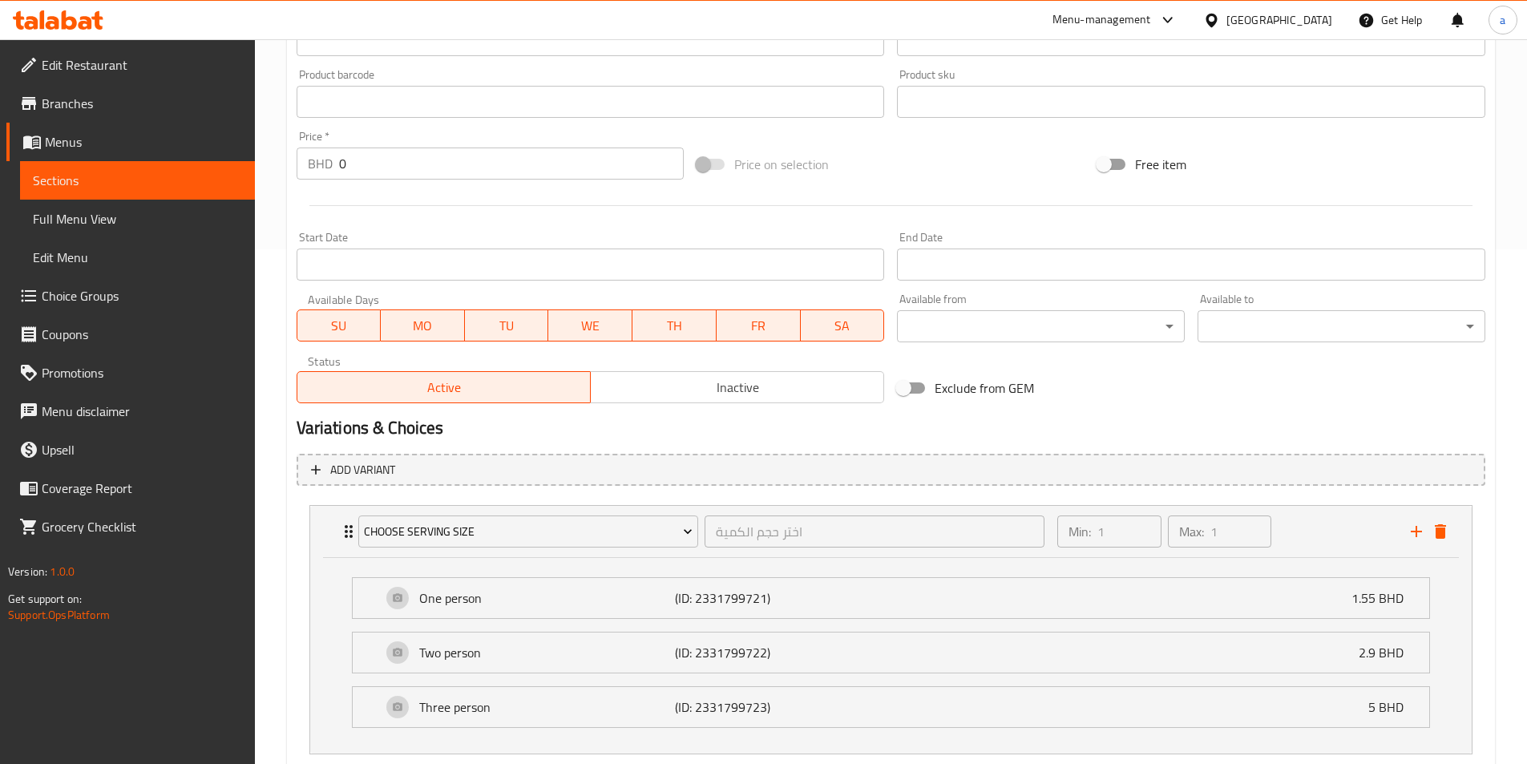
scroll to position [615, 0]
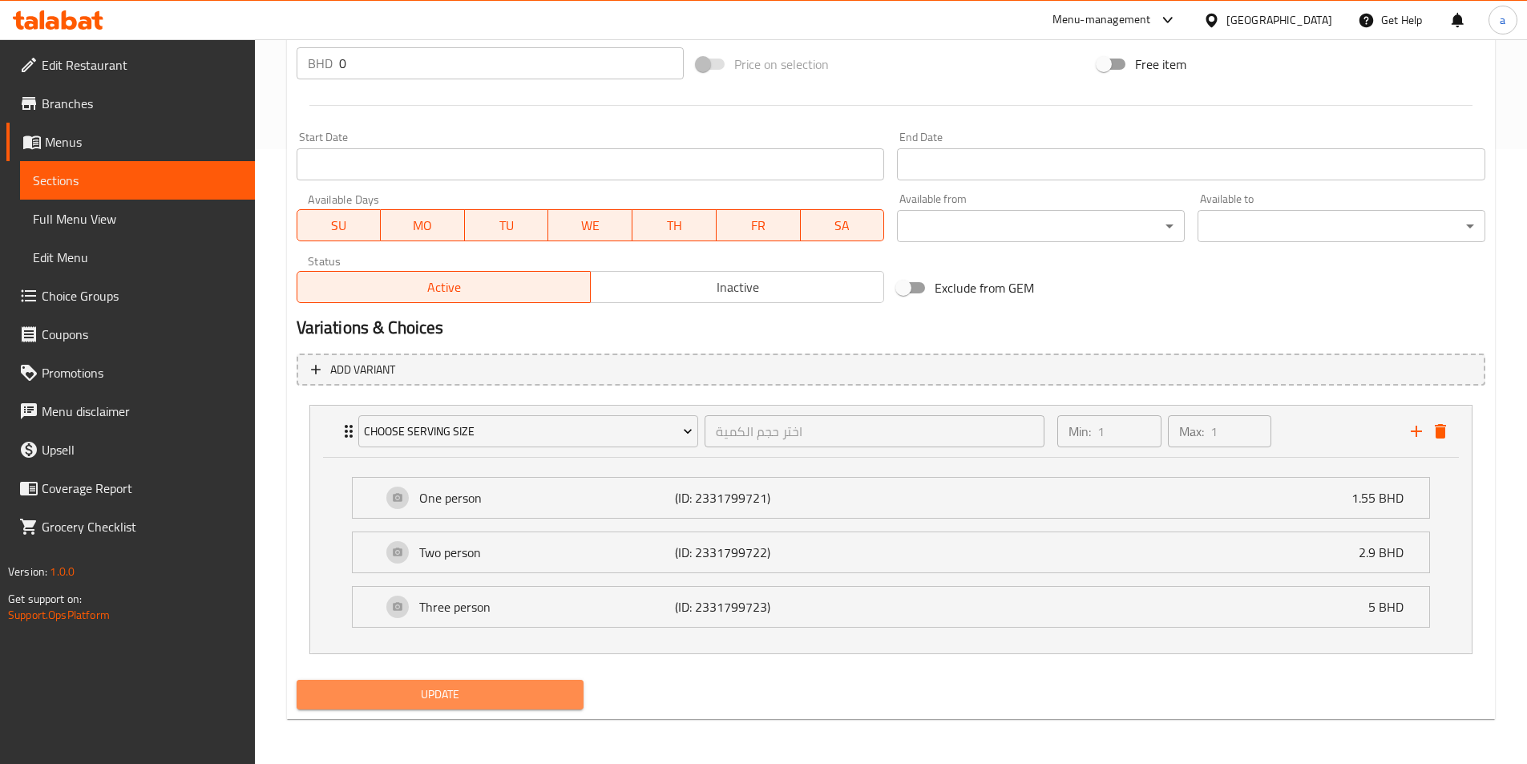
click at [426, 699] on span "Update" at bounding box center [440, 694] width 262 height 20
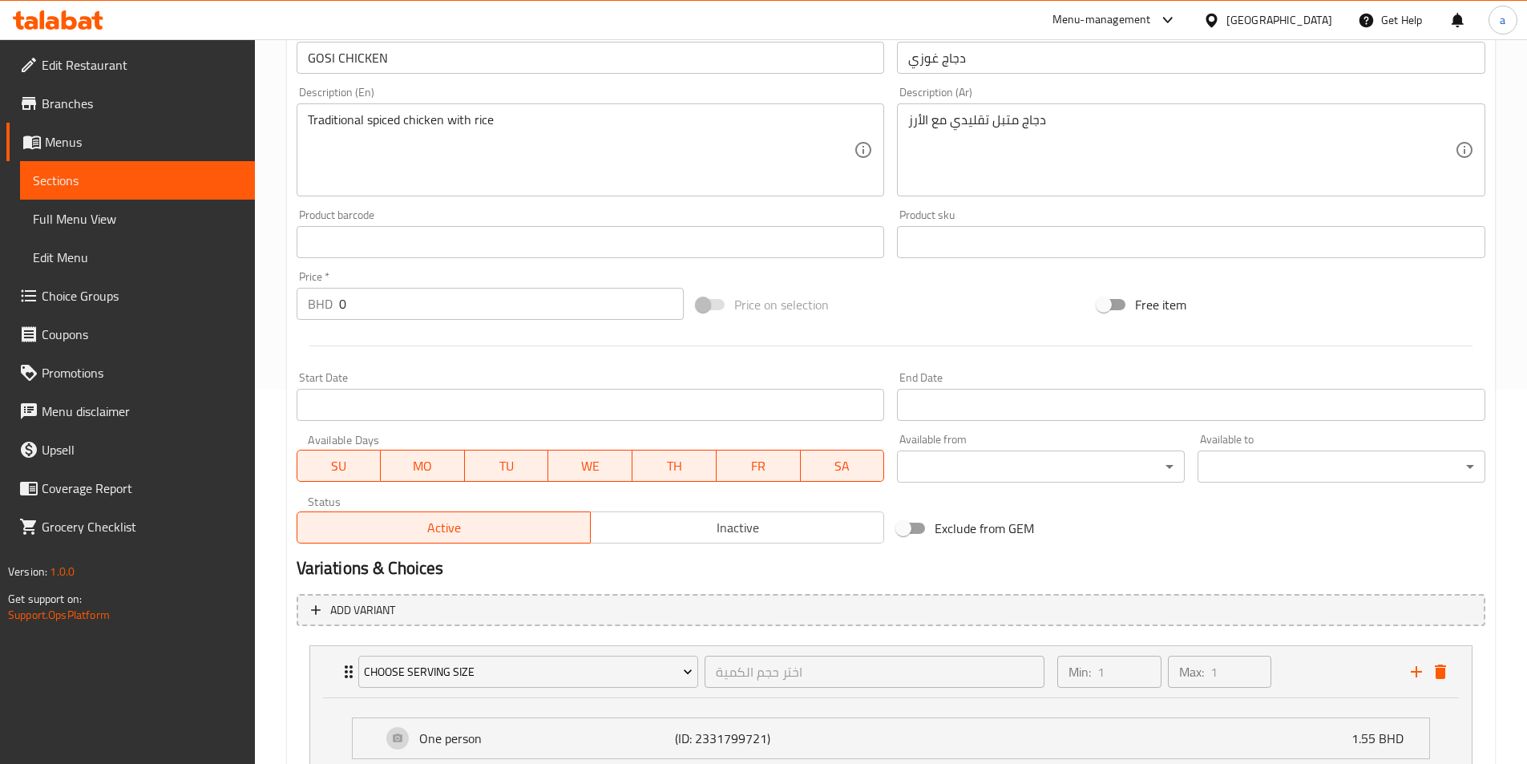
scroll to position [0, 0]
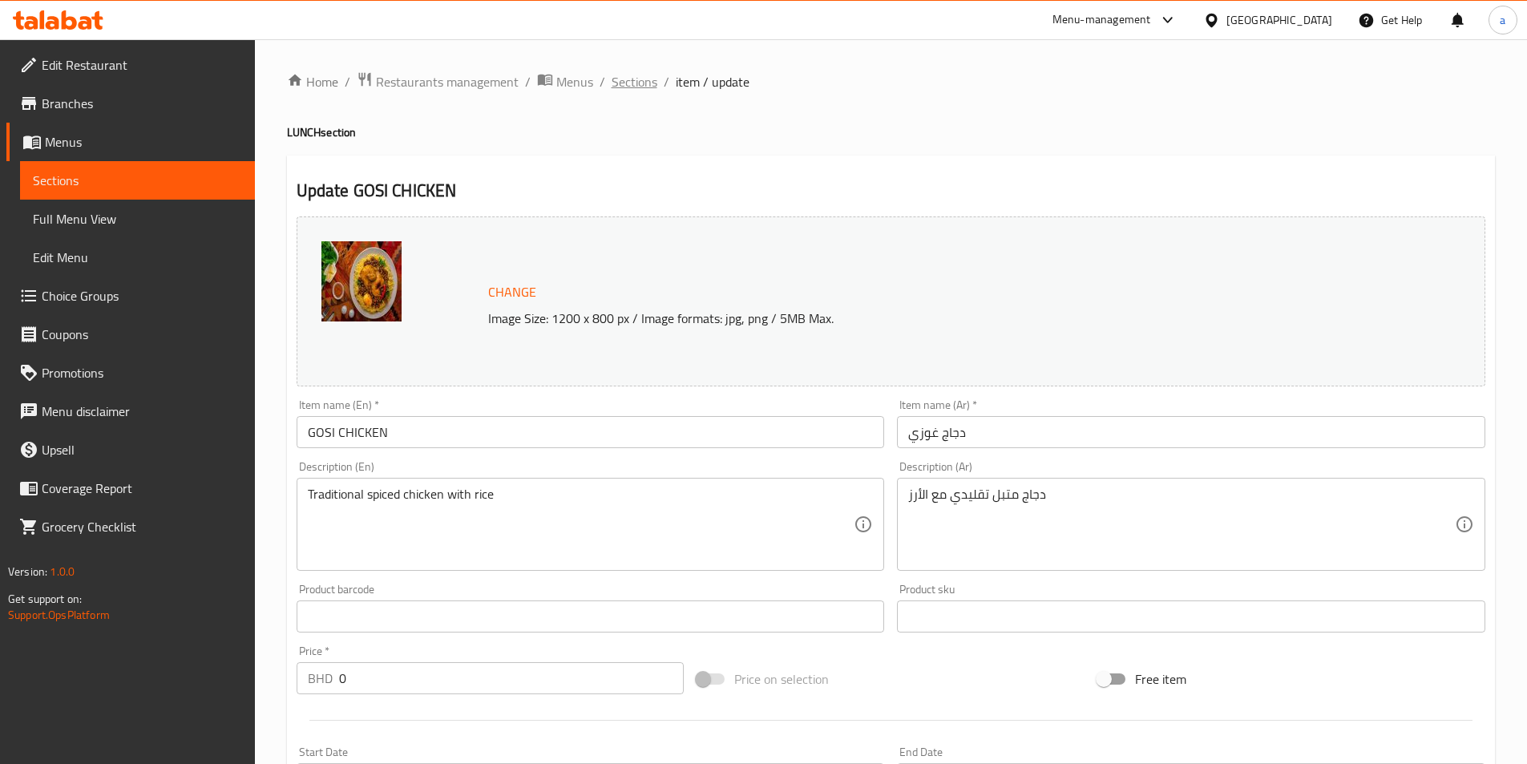
click at [615, 83] on span "Sections" at bounding box center [634, 81] width 46 height 19
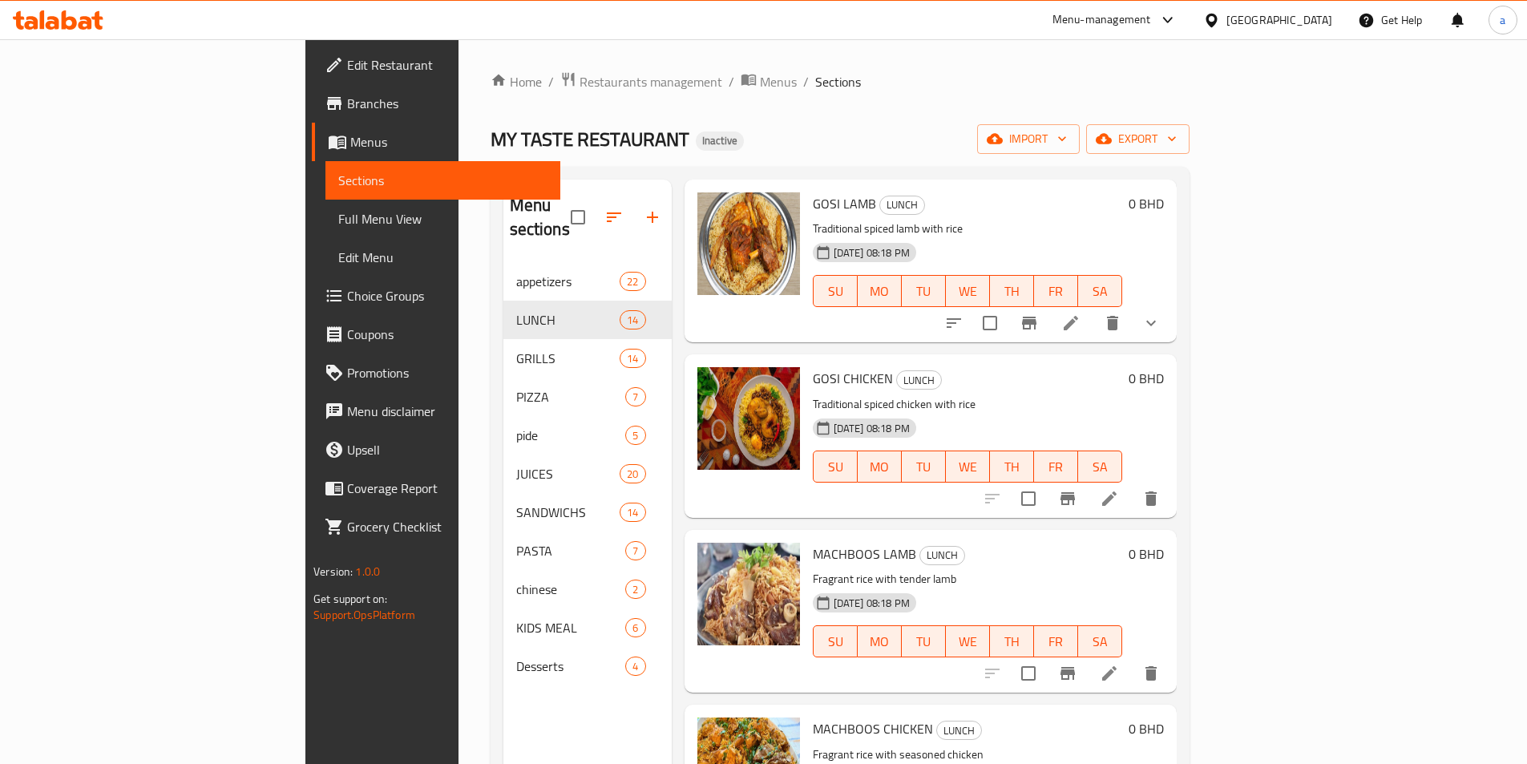
scroll to position [80, 0]
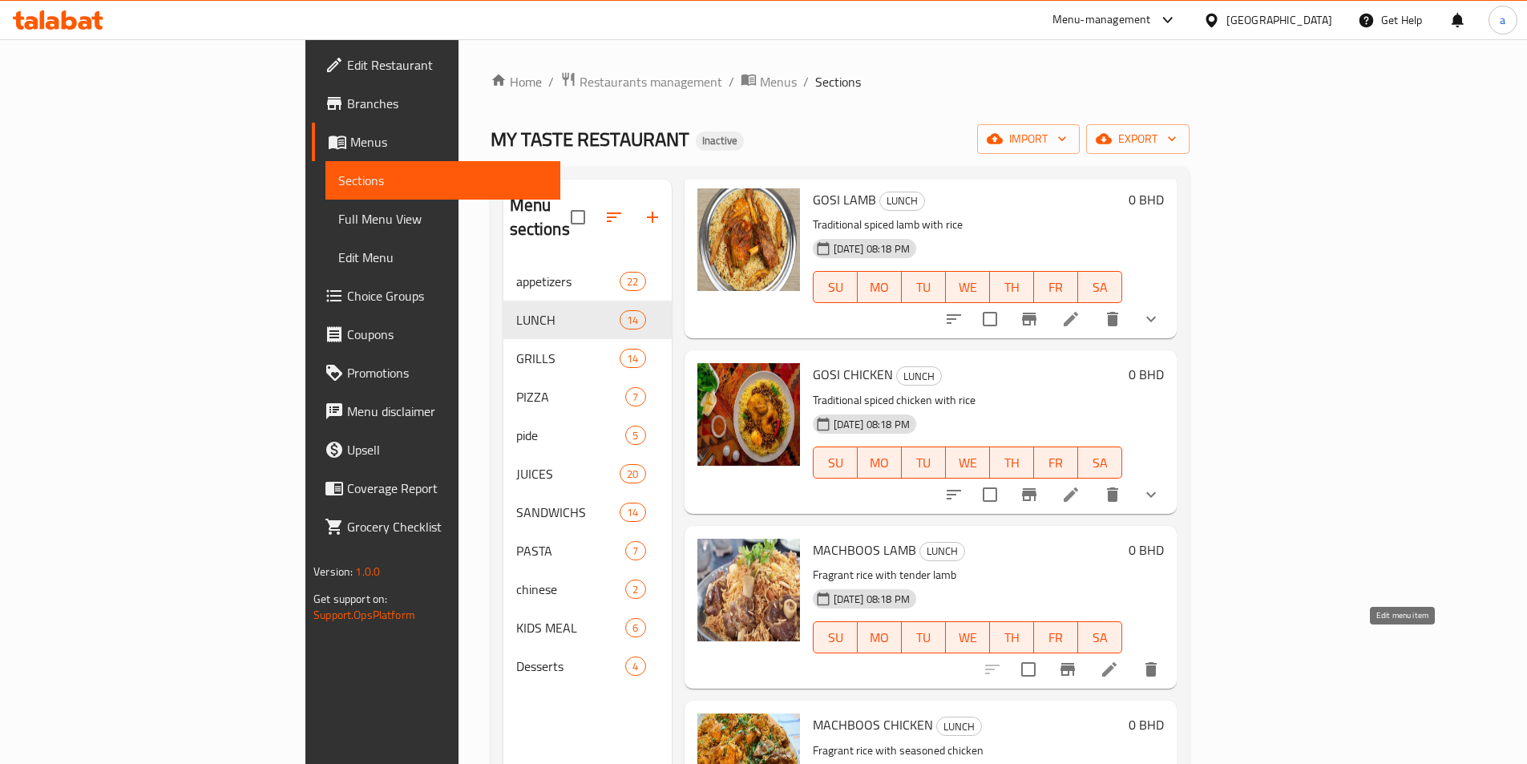
click at [1116, 662] on icon at bounding box center [1109, 669] width 14 height 14
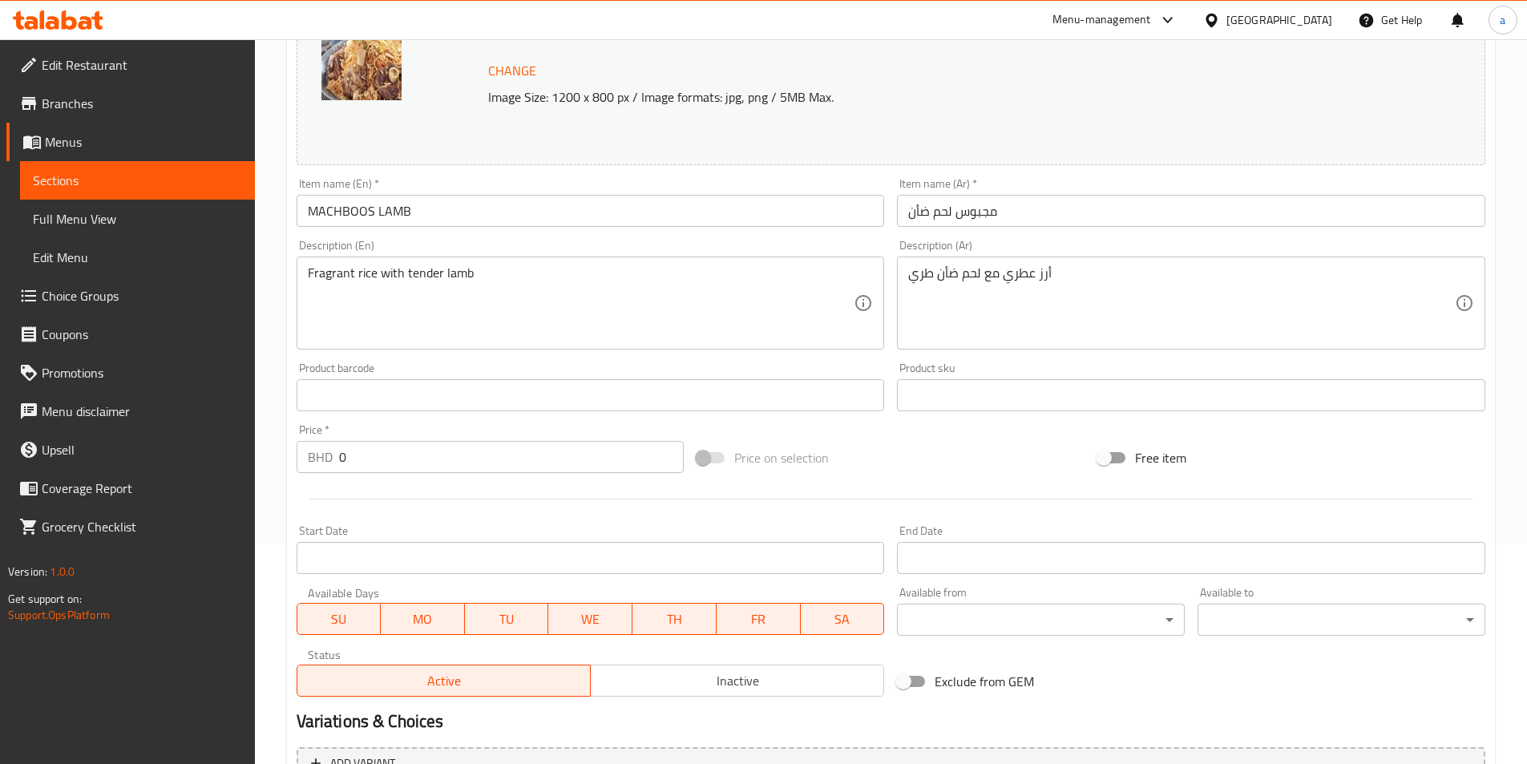
scroll to position [392, 0]
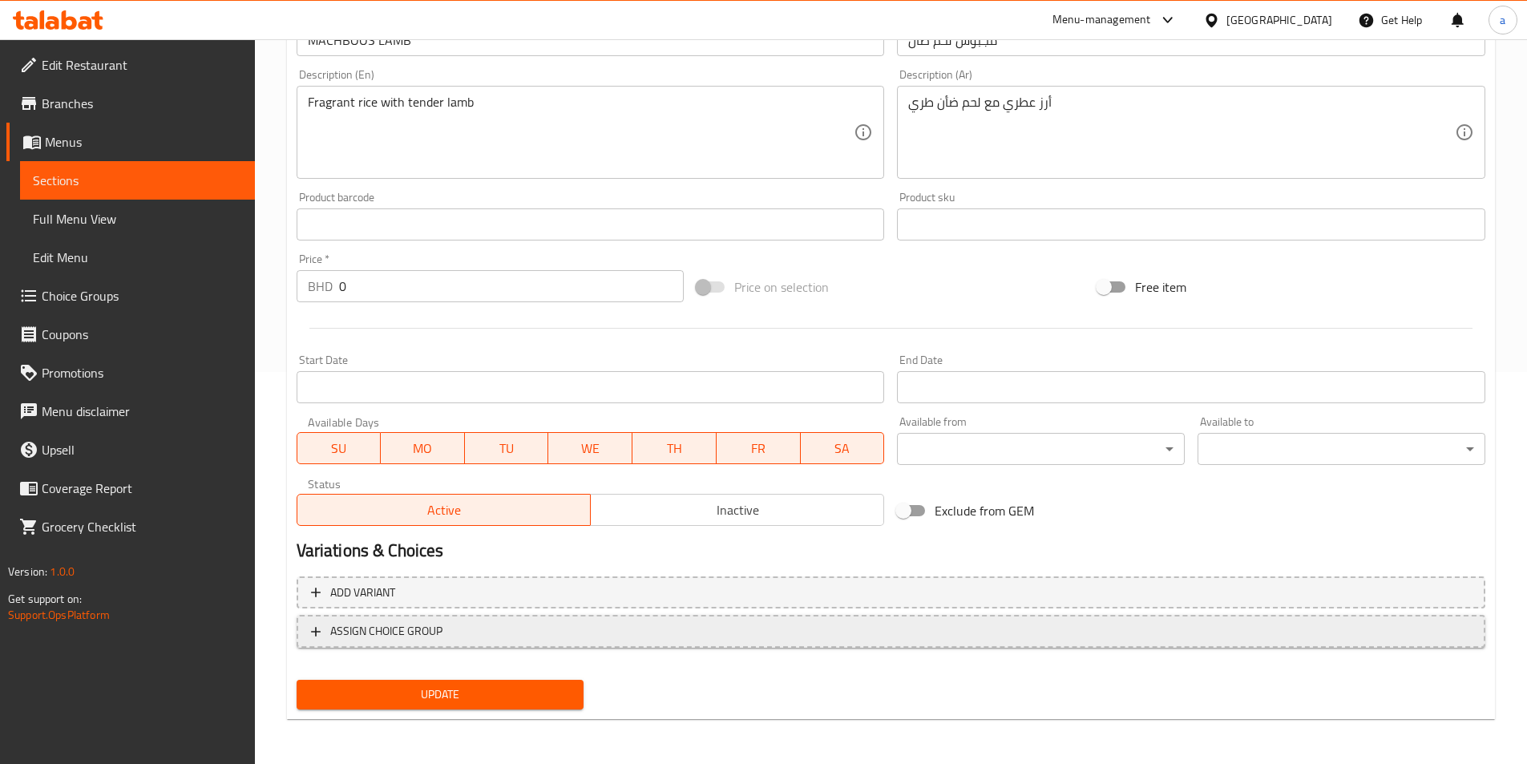
click at [618, 624] on span "ASSIGN CHOICE GROUP" at bounding box center [891, 631] width 1160 height 20
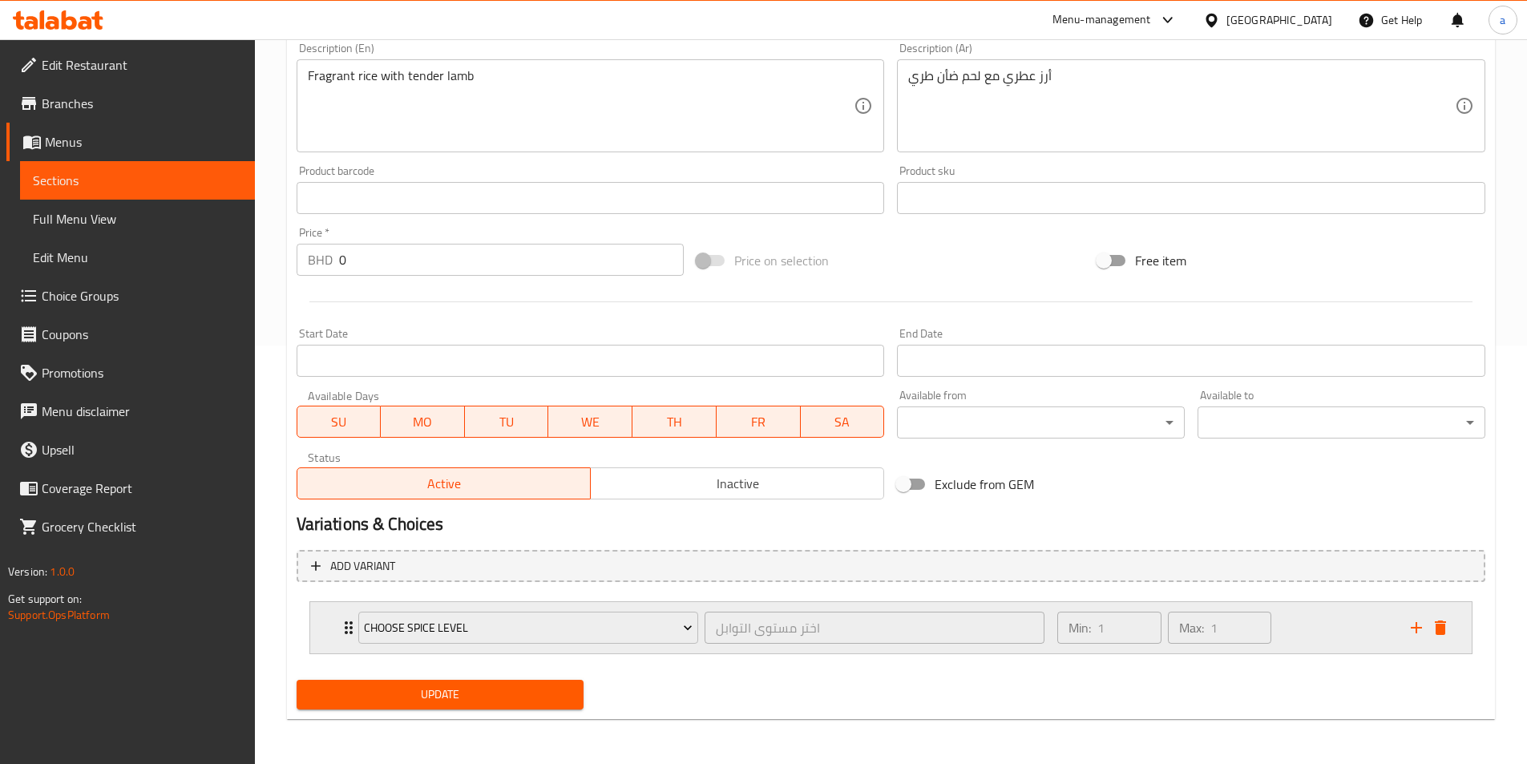
click at [592, 608] on div "Choose Spice Level" at bounding box center [528, 627] width 346 height 38
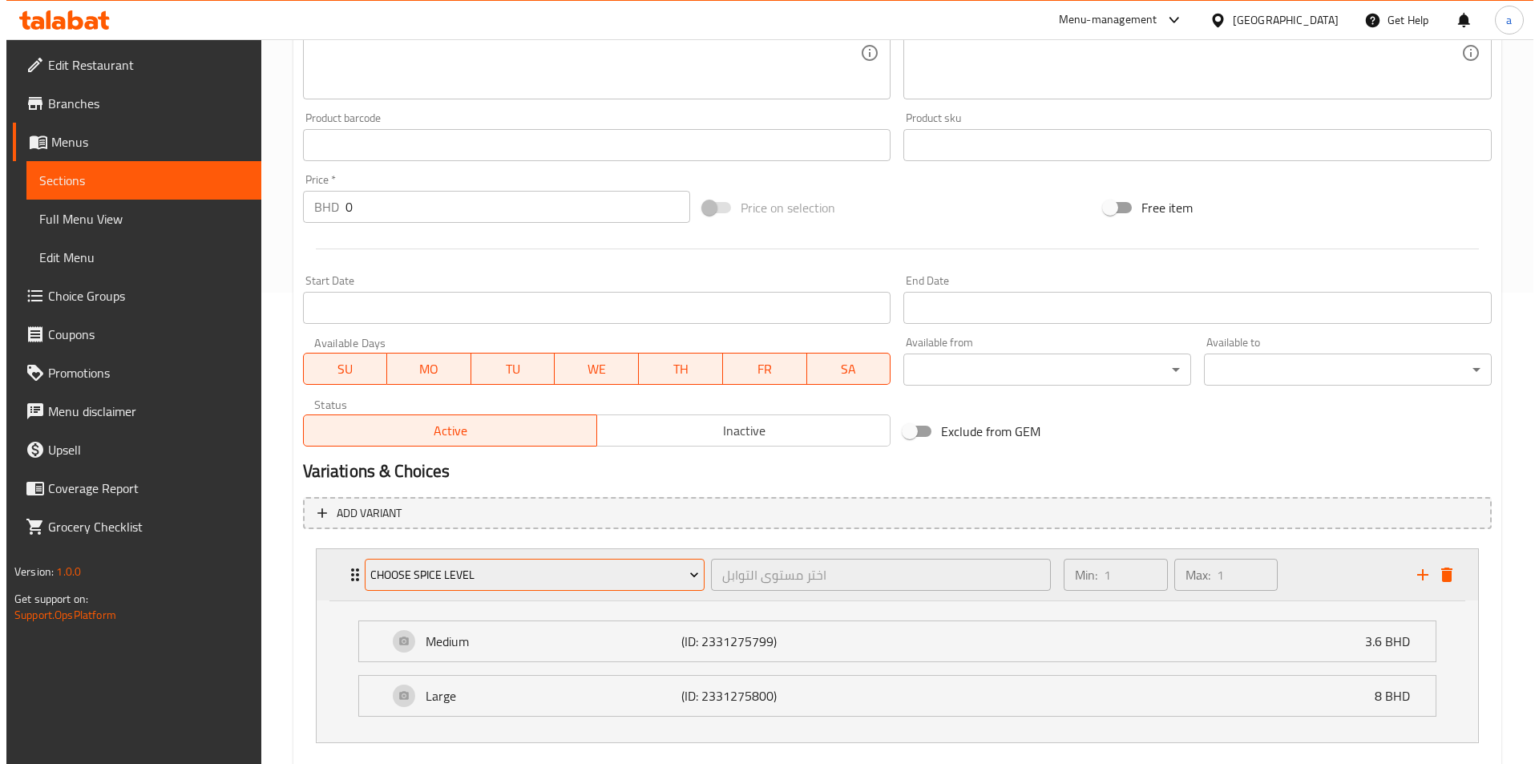
scroll to position [560, 0]
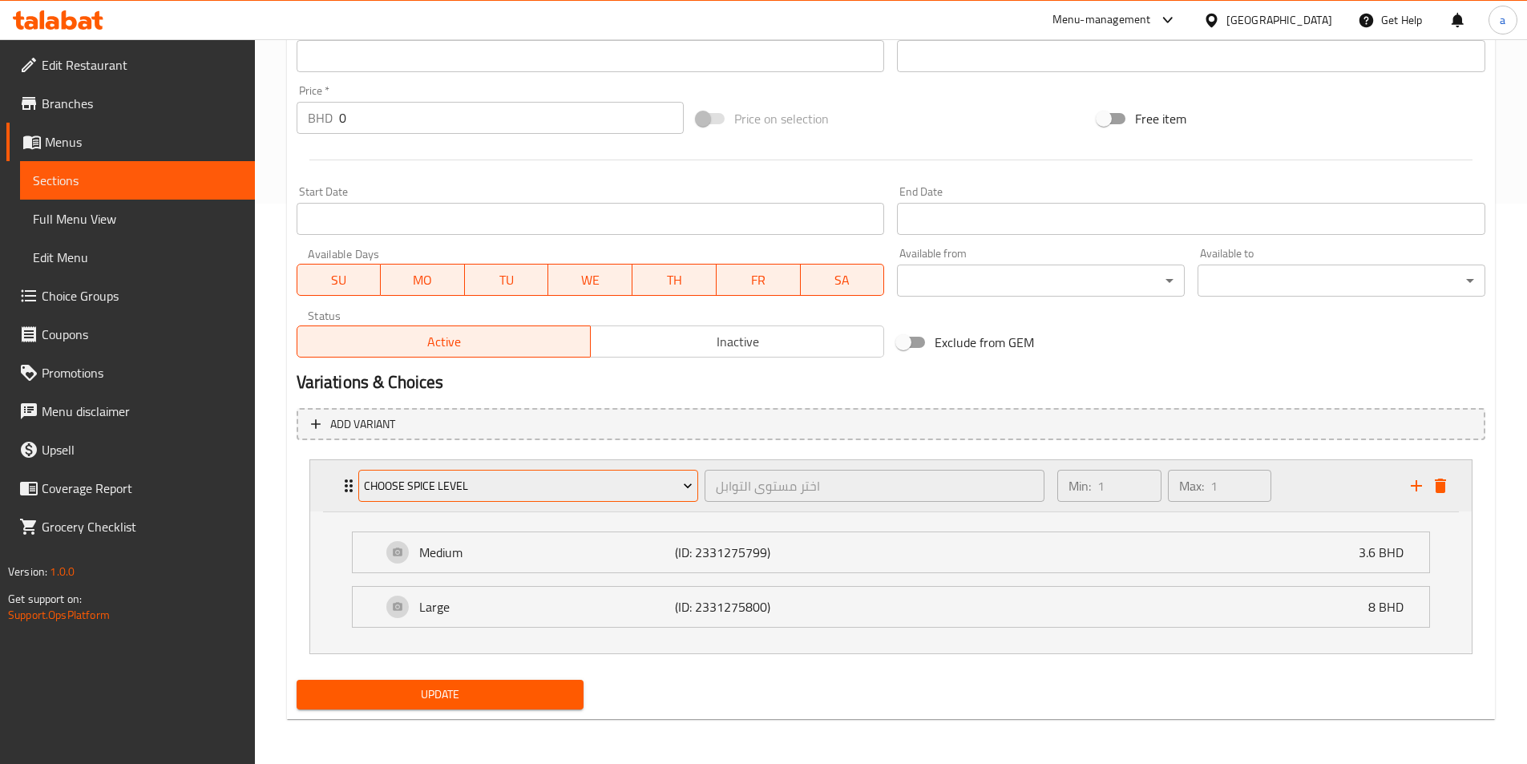
click at [534, 490] on span "Choose Spice Level" at bounding box center [528, 486] width 329 height 20
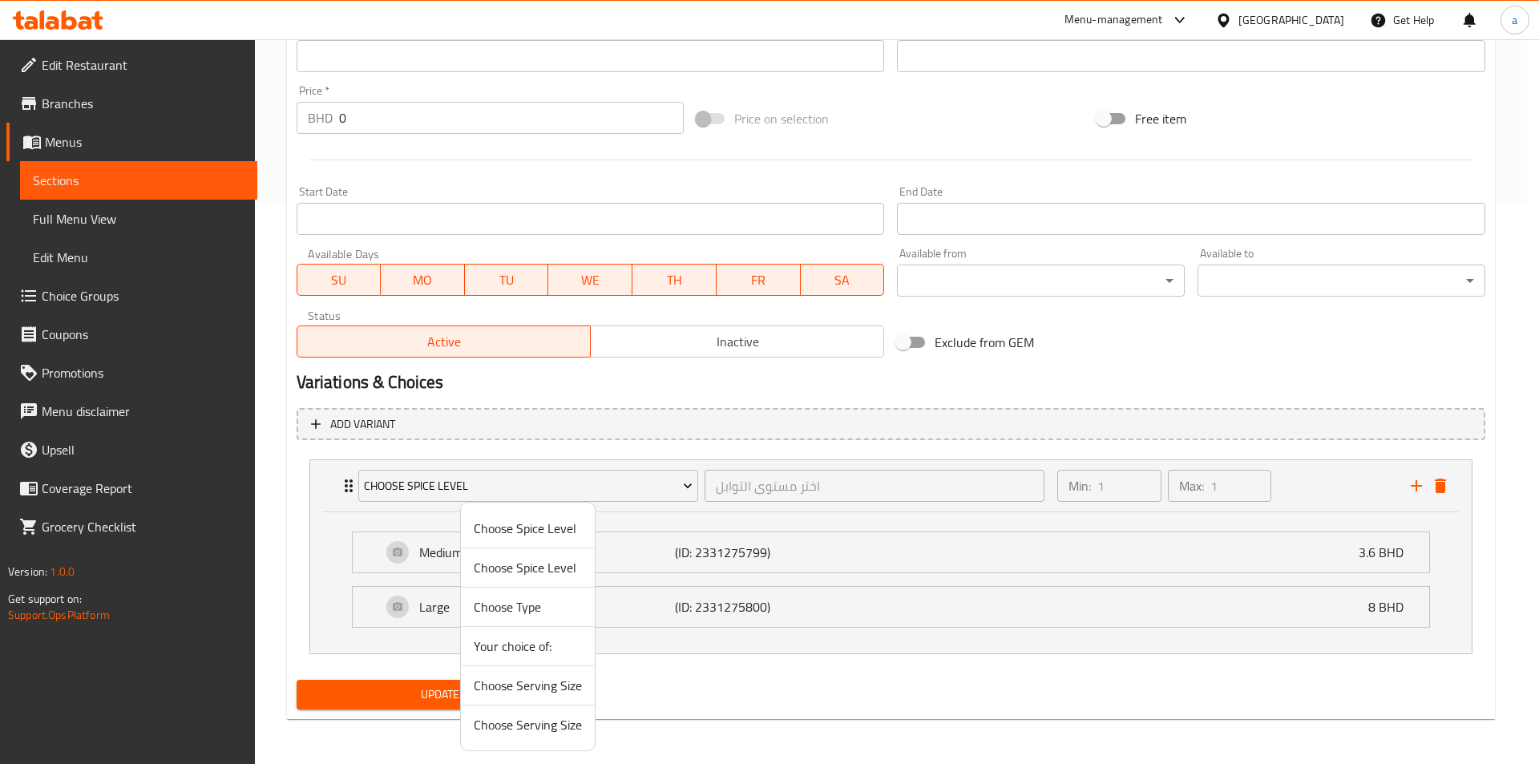
click at [530, 679] on span "Choose Serving Size" at bounding box center [528, 685] width 108 height 19
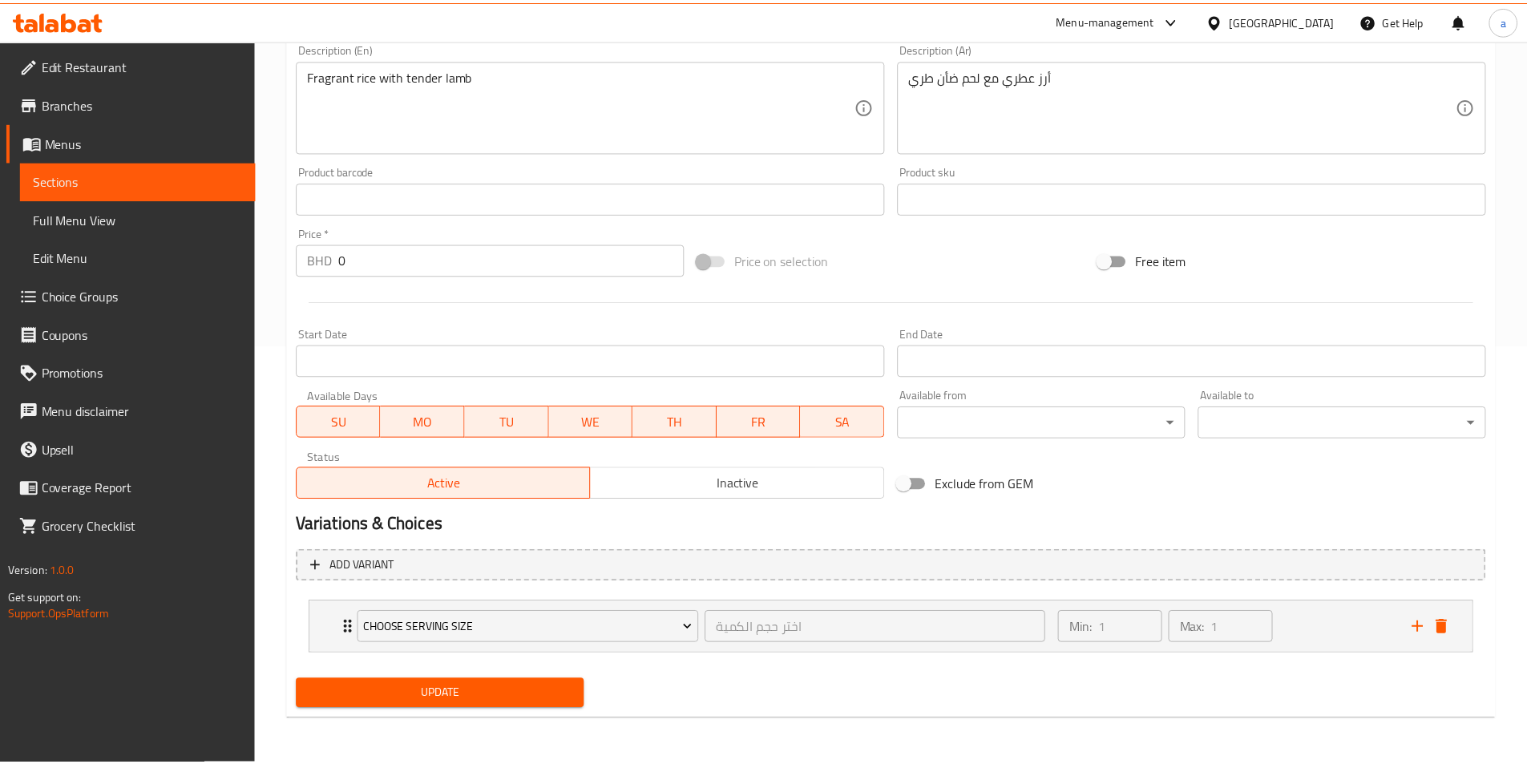
scroll to position [418, 0]
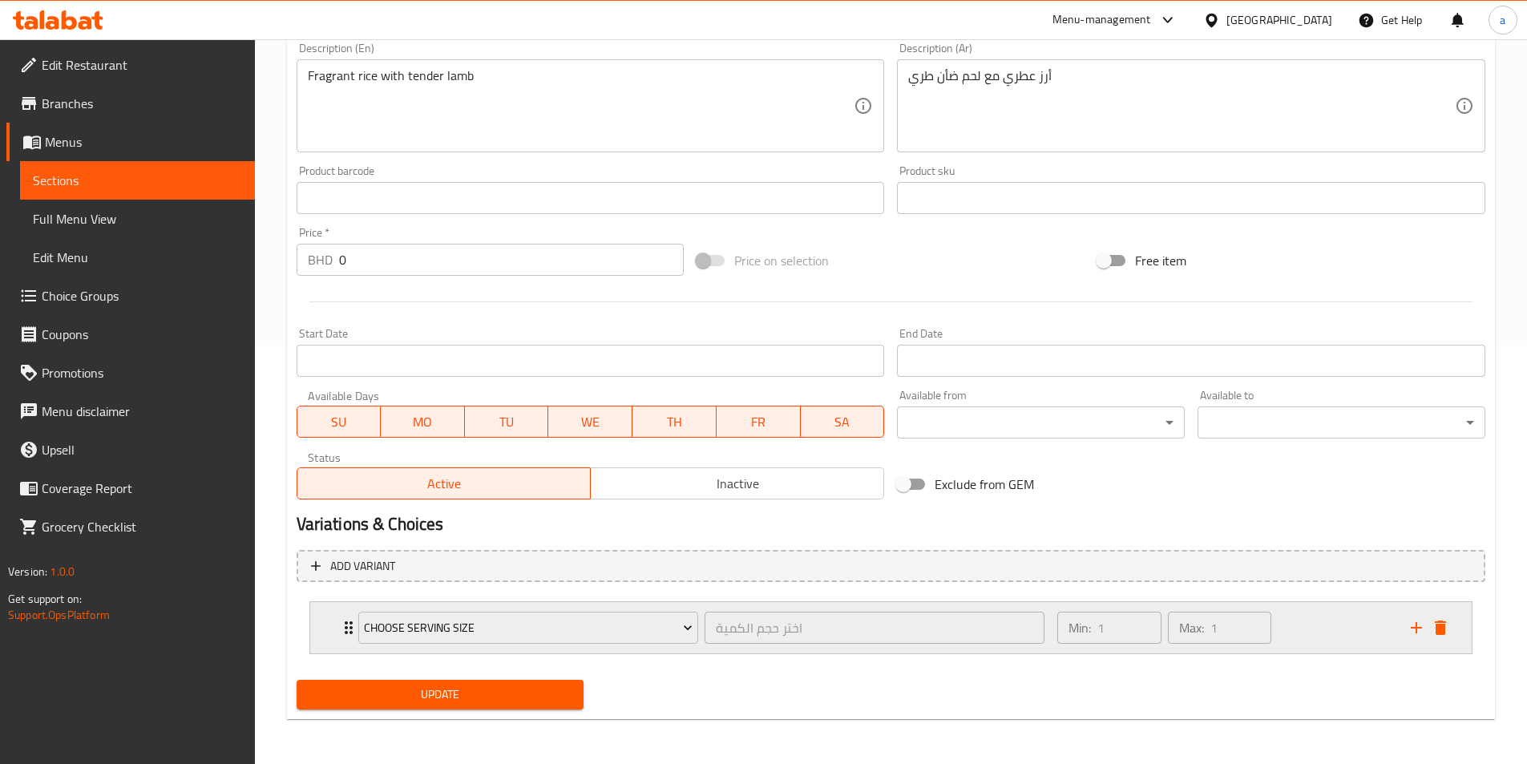
click at [875, 652] on div "Choose Serving Size اختر حجم الكمية ​" at bounding box center [702, 627] width 706 height 51
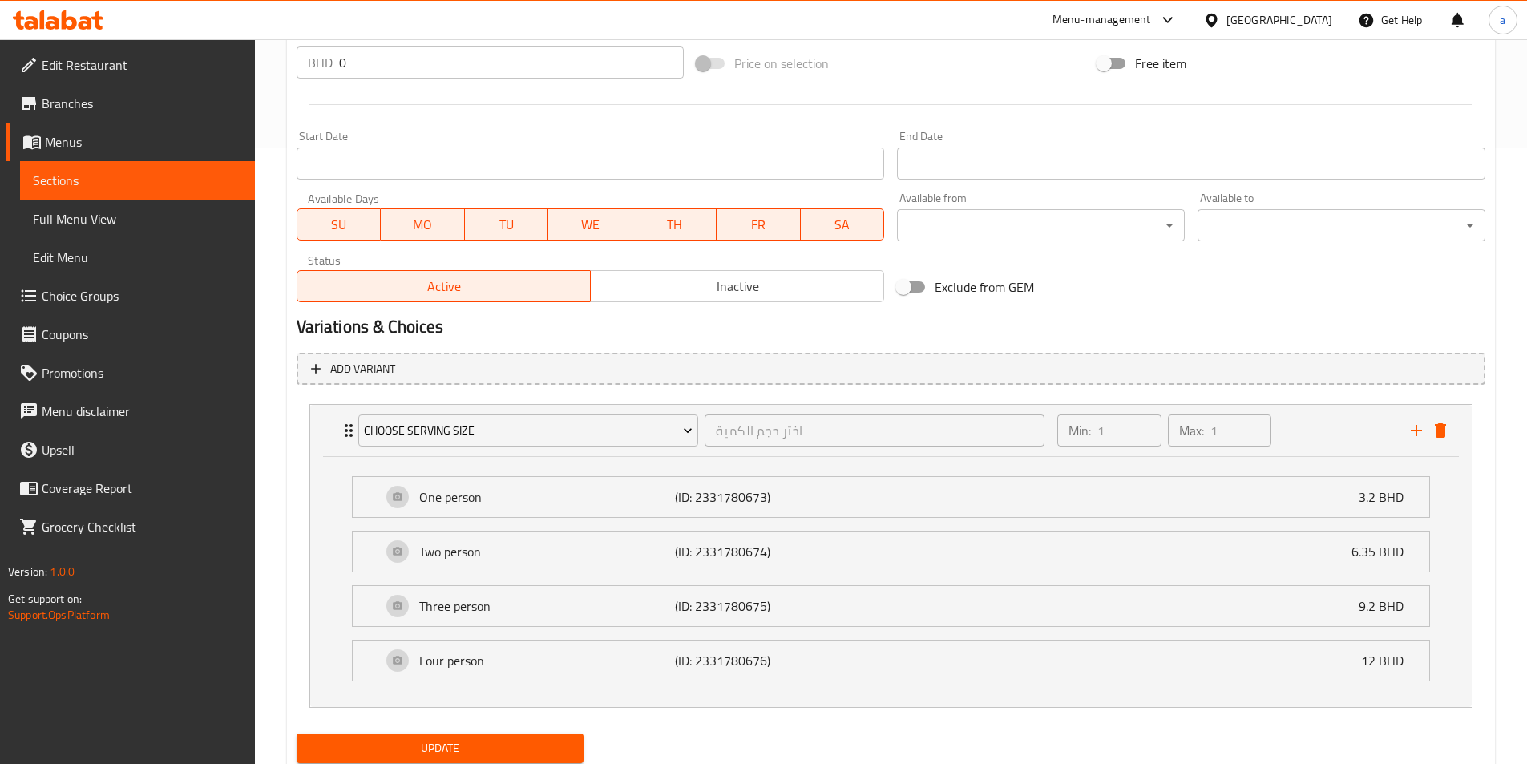
scroll to position [669, 0]
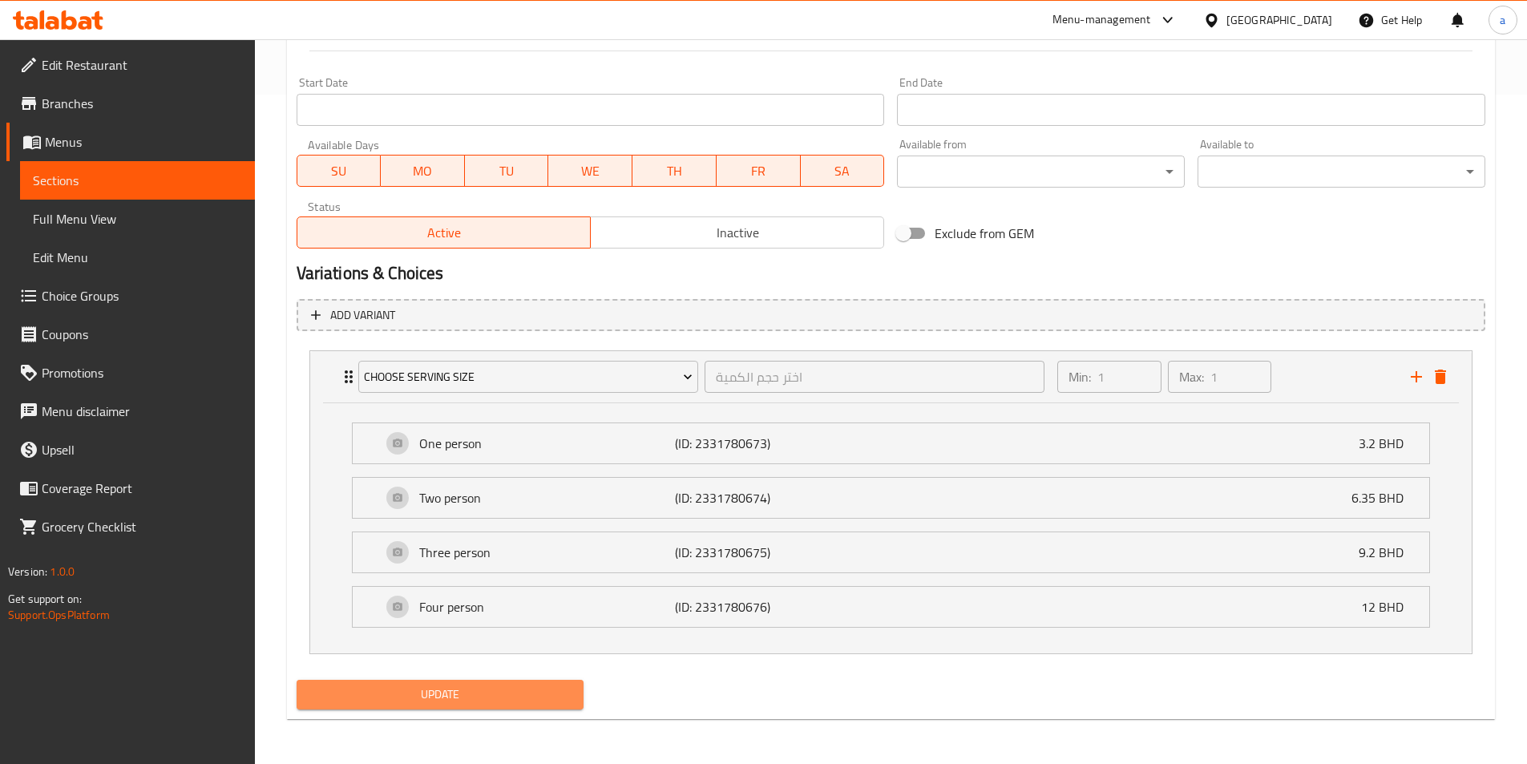
click at [530, 696] on span "Update" at bounding box center [440, 694] width 262 height 20
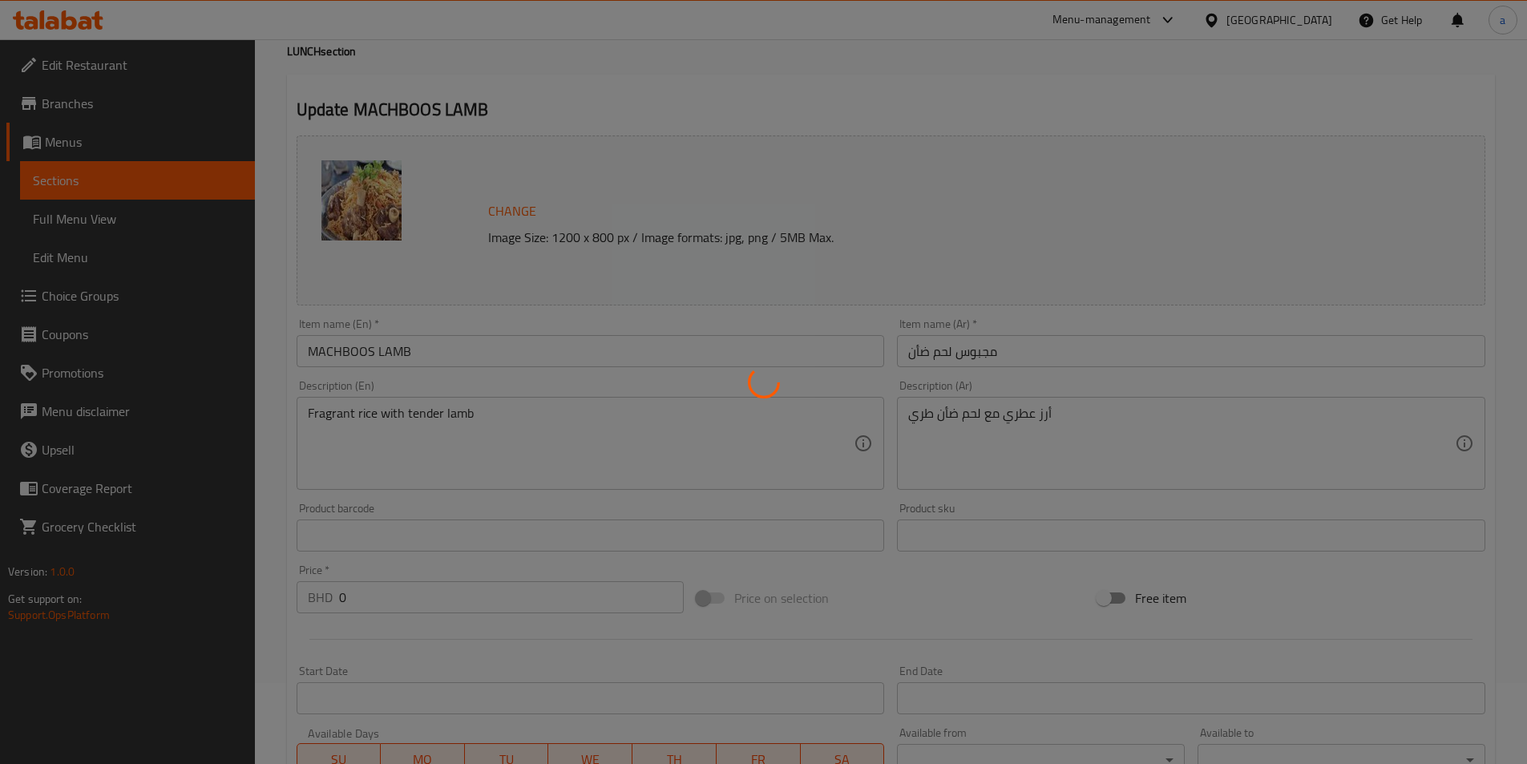
scroll to position [0, 0]
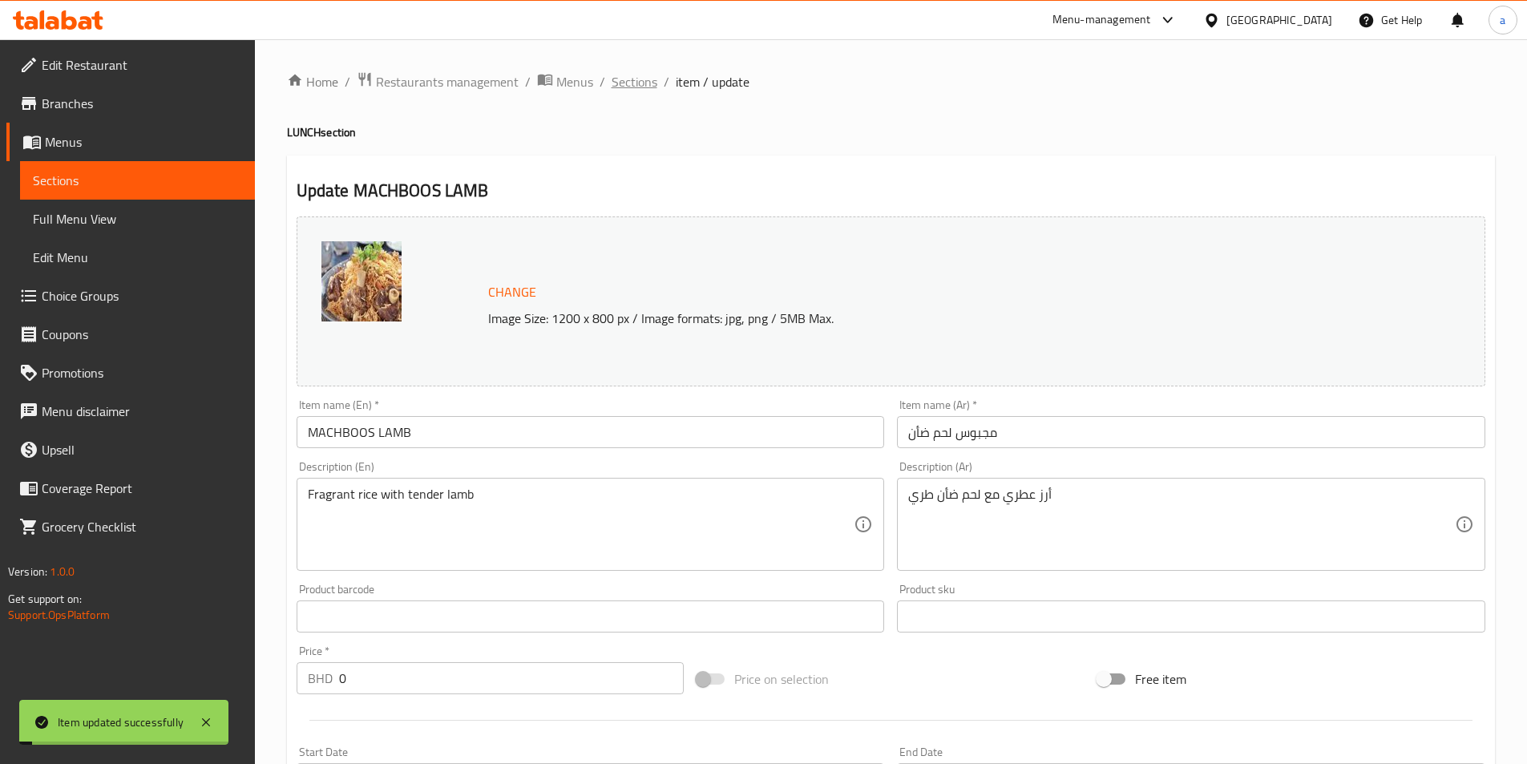
click at [639, 84] on span "Sections" at bounding box center [634, 81] width 46 height 19
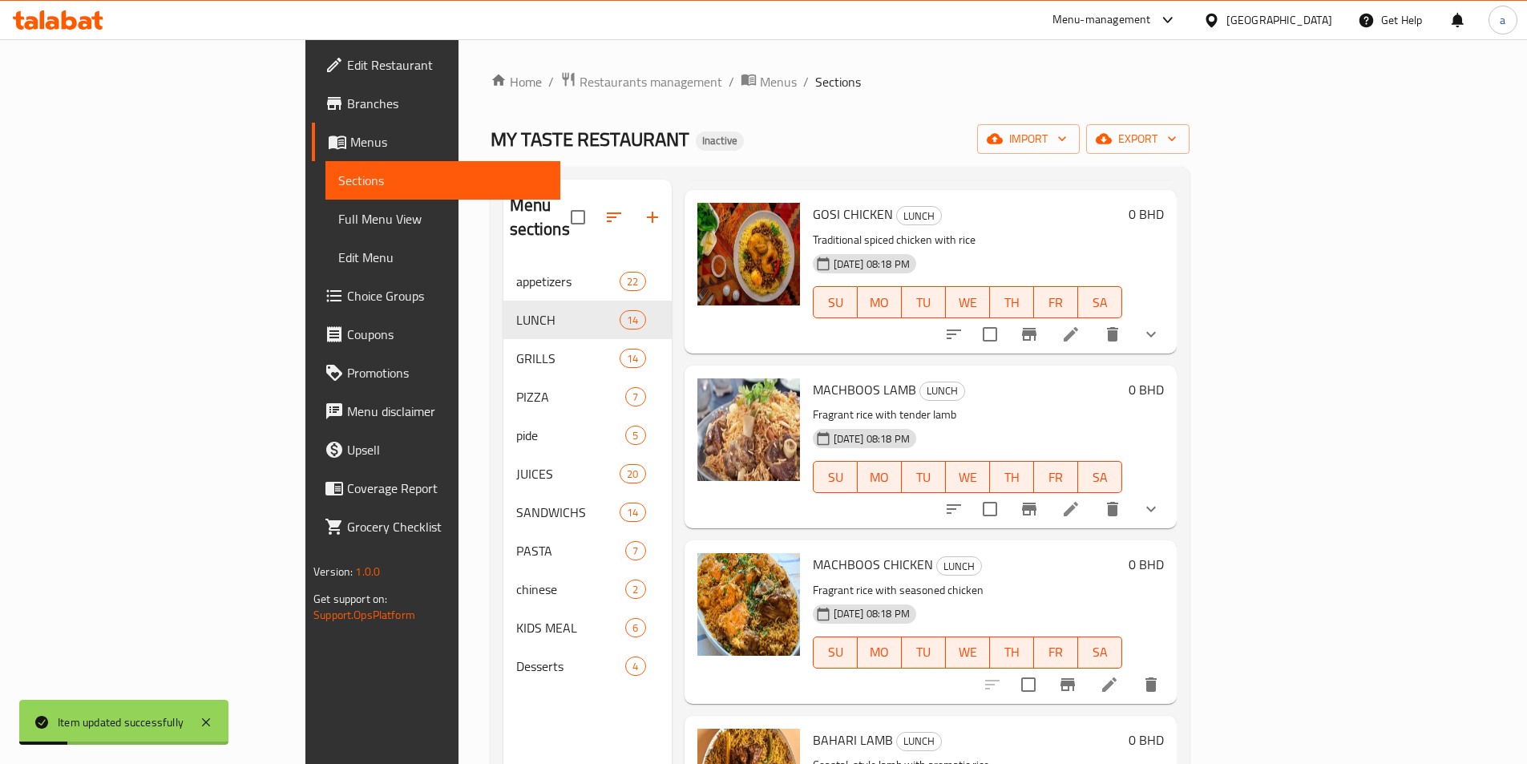
scroll to position [321, 0]
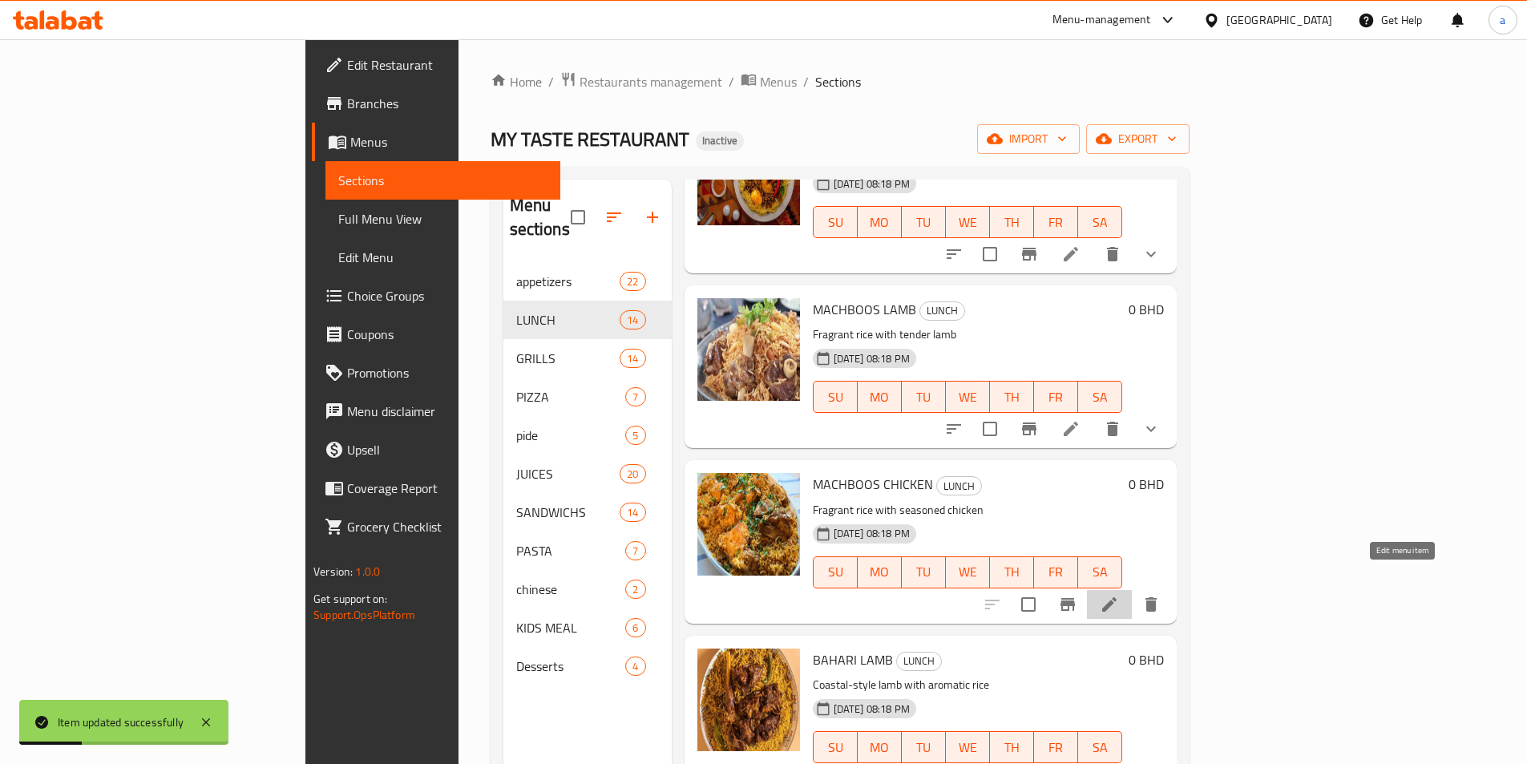
click at [1119, 595] on icon at bounding box center [1108, 604] width 19 height 19
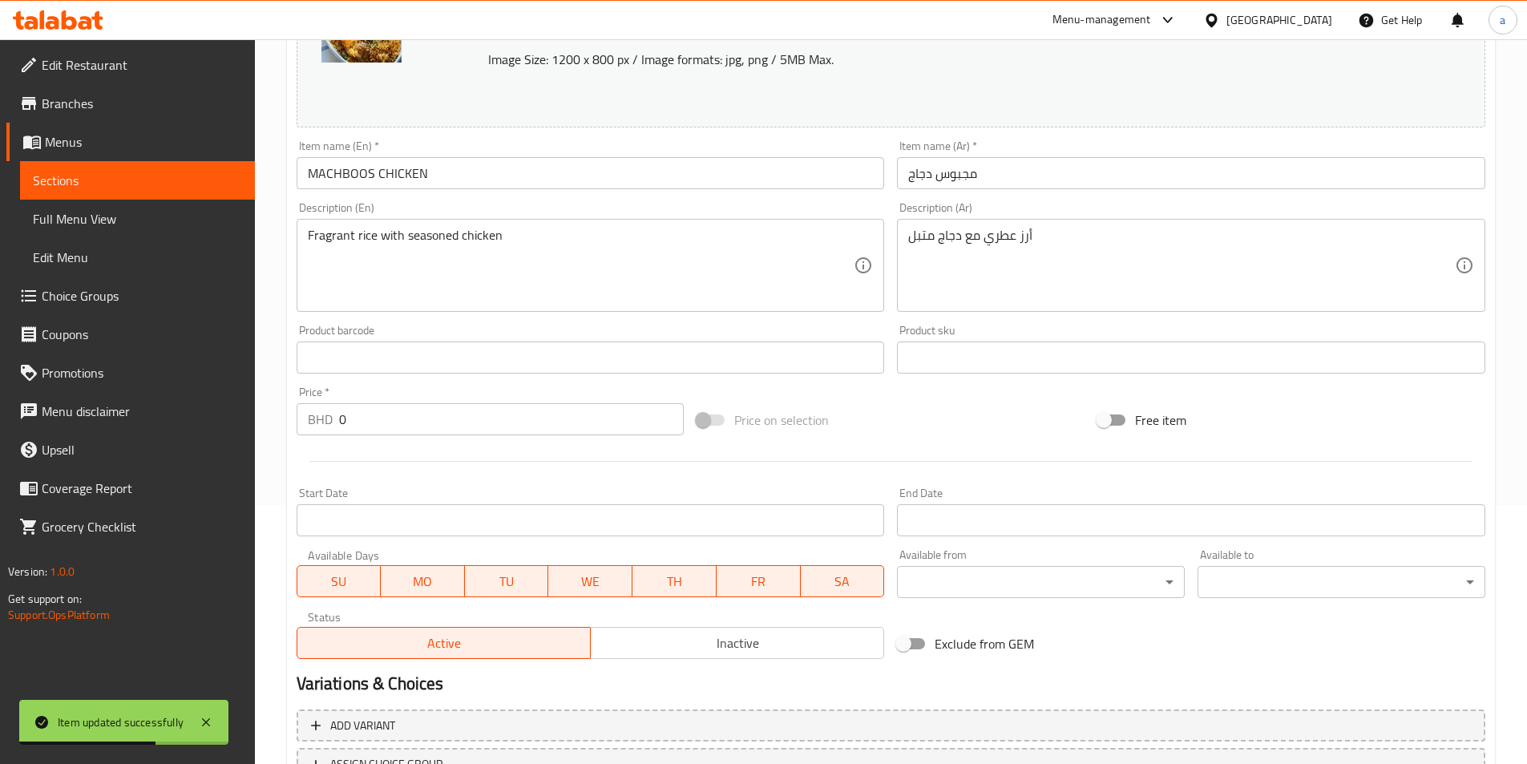
scroll to position [392, 0]
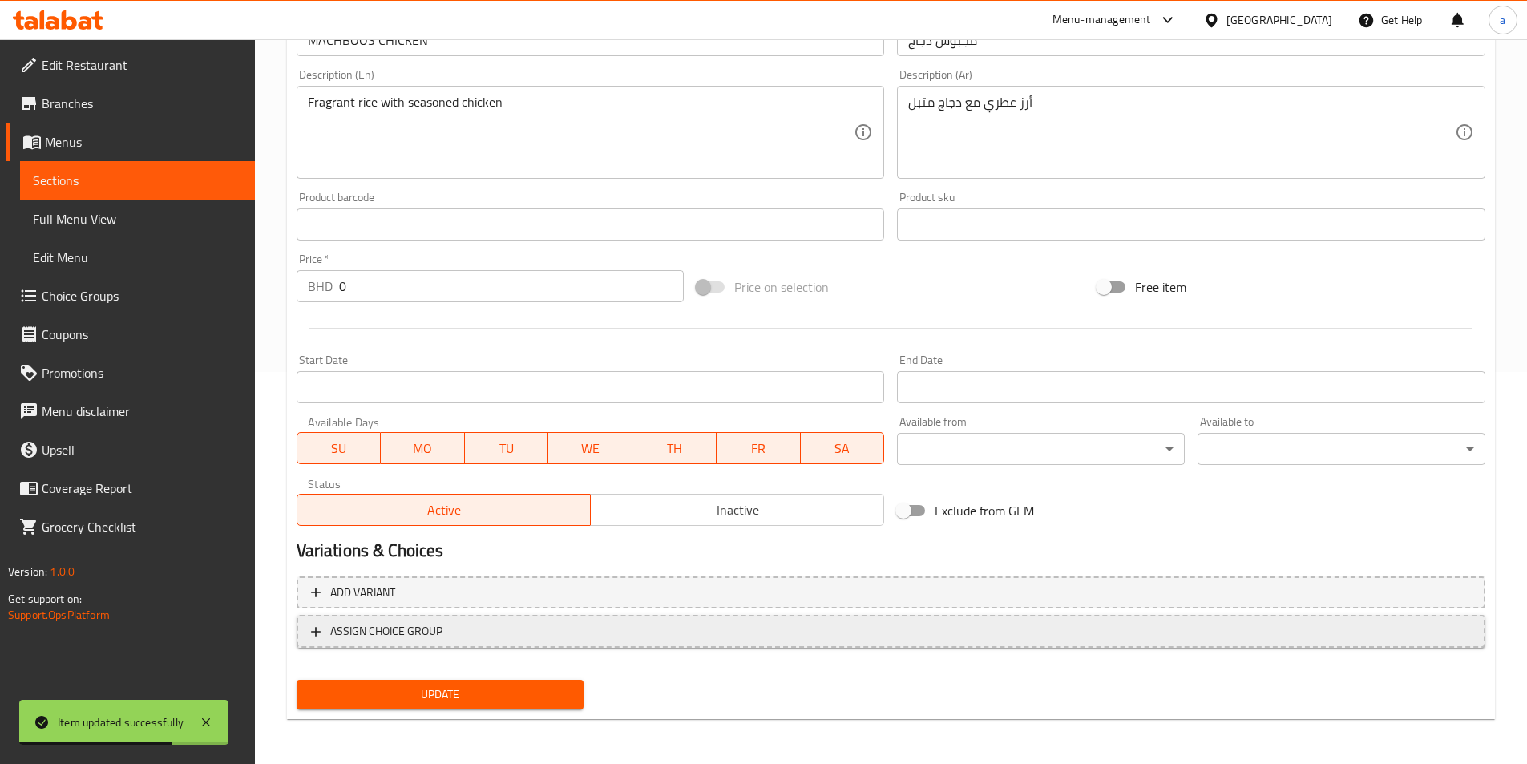
click at [575, 635] on span "ASSIGN CHOICE GROUP" at bounding box center [891, 631] width 1160 height 20
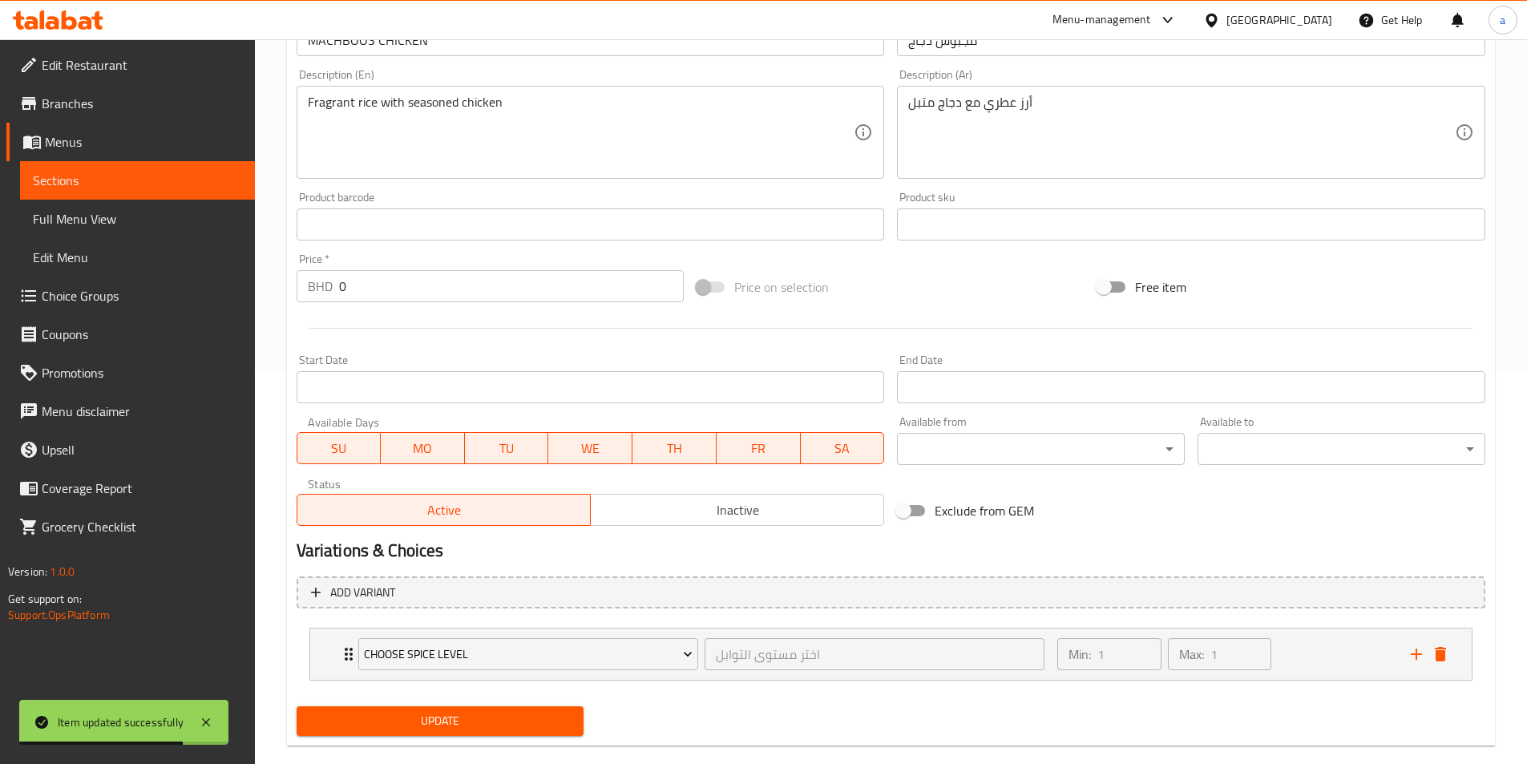
scroll to position [418, 0]
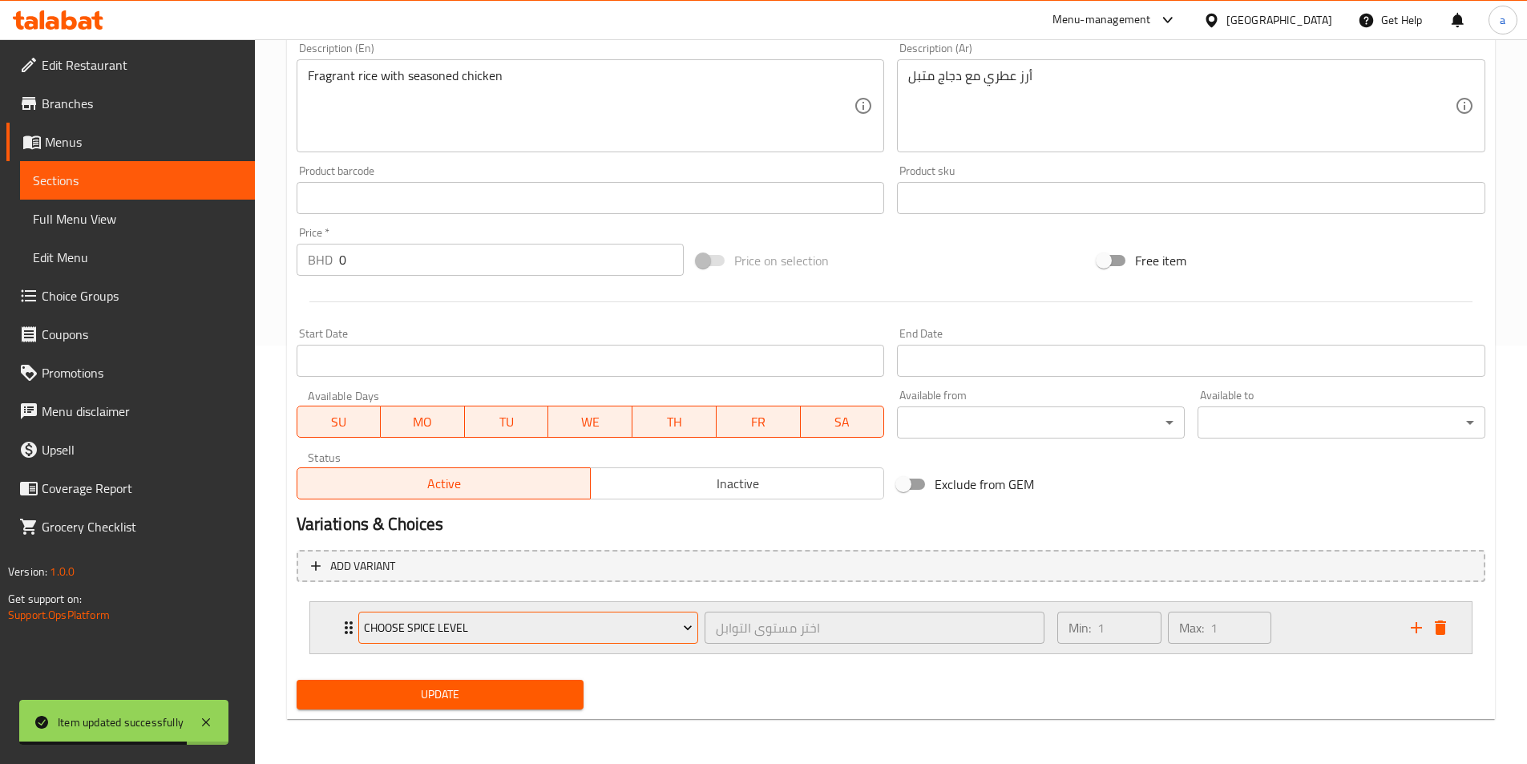
click at [586, 623] on span "Choose Spice Level" at bounding box center [528, 628] width 329 height 20
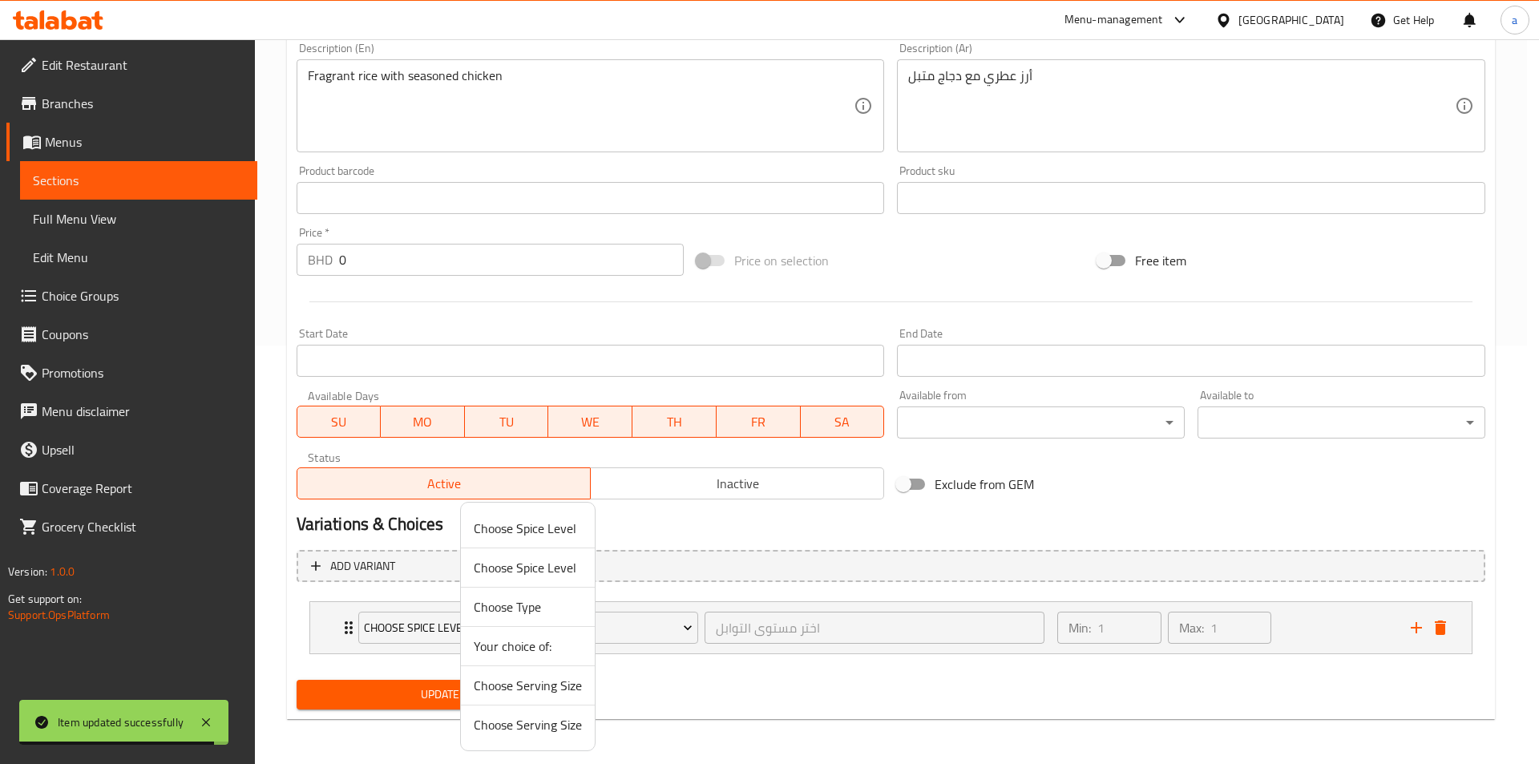
click at [549, 724] on span "Choose Serving Size" at bounding box center [528, 724] width 108 height 19
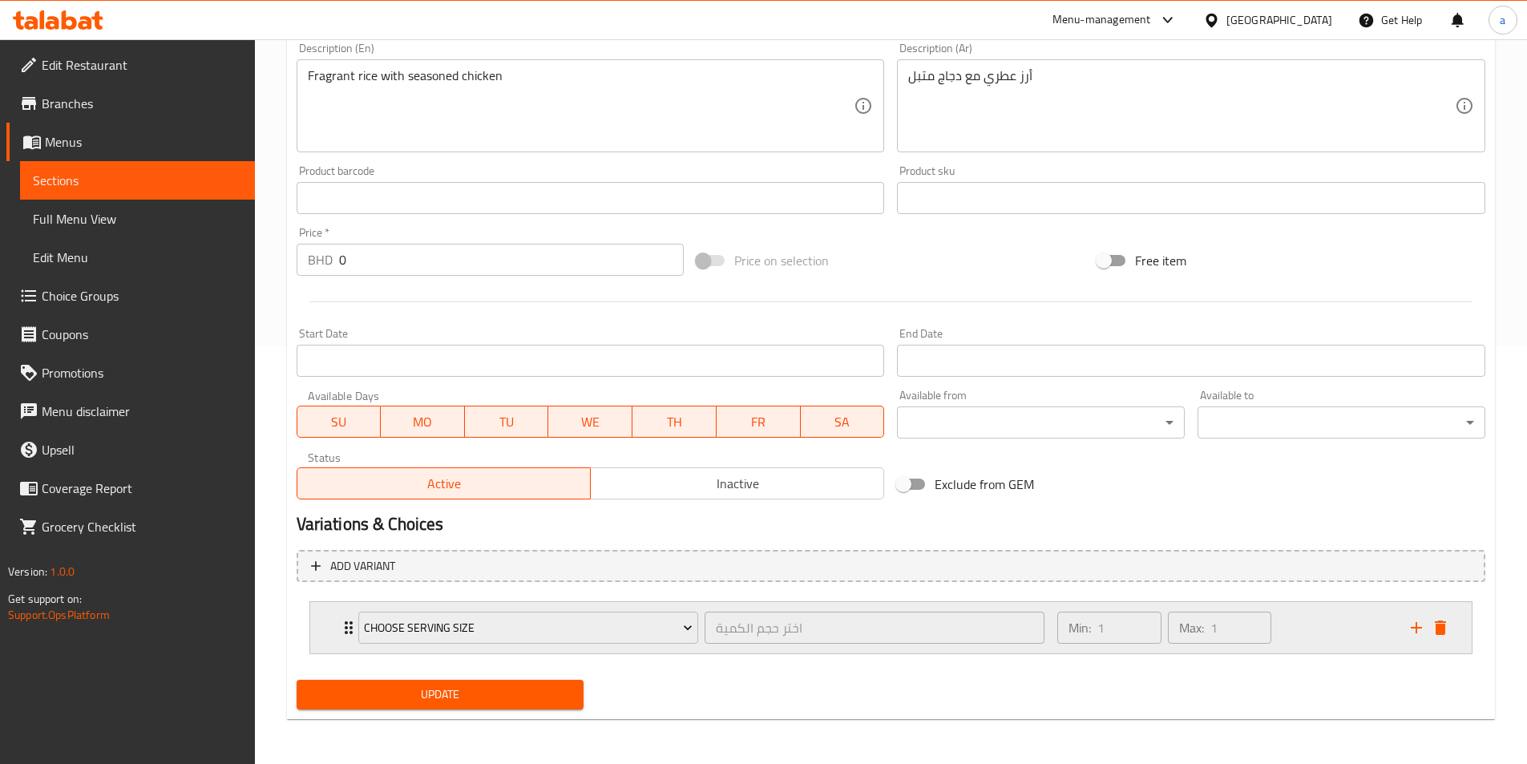
click at [700, 645] on div "Choose Serving Size" at bounding box center [528, 627] width 346 height 38
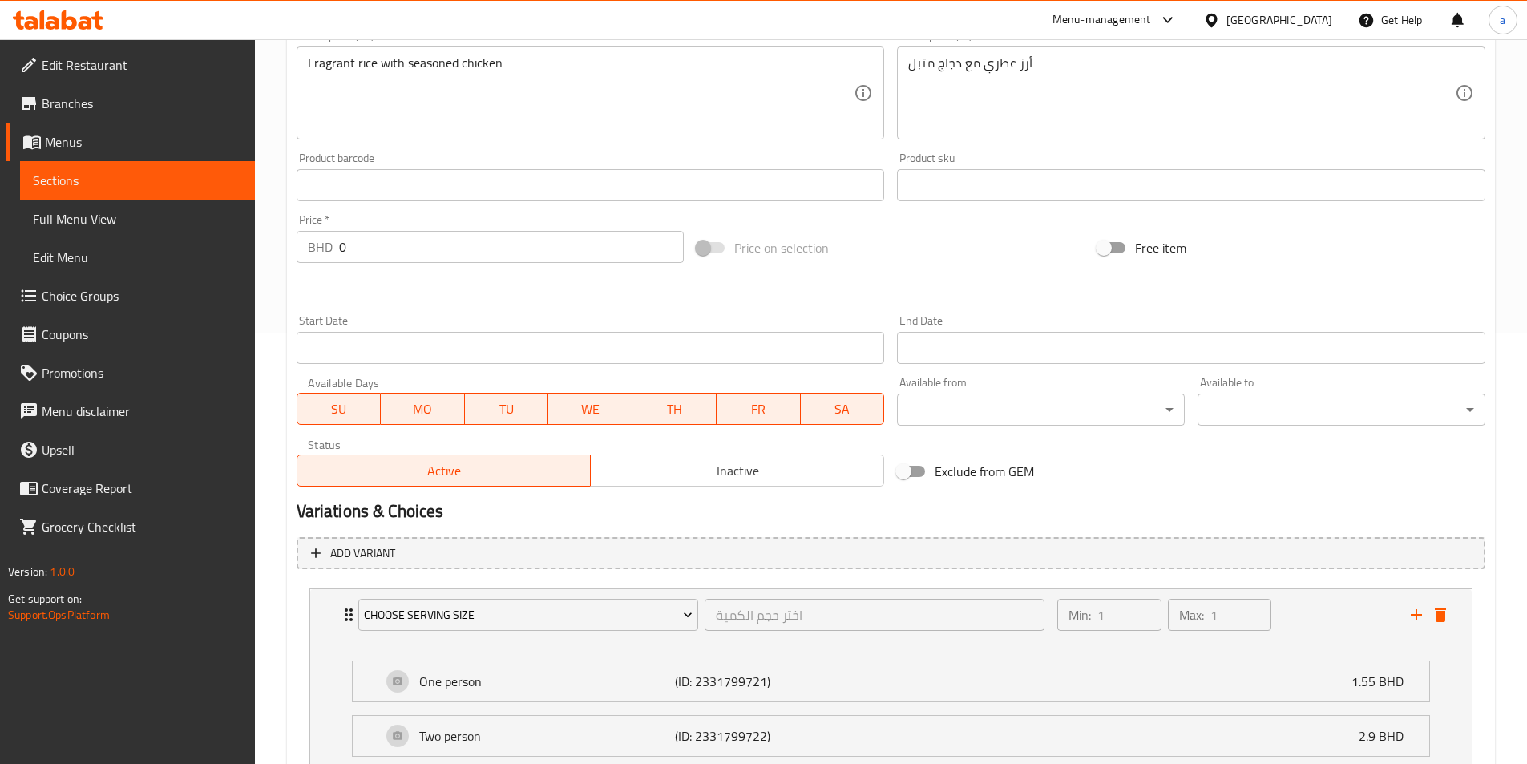
scroll to position [615, 0]
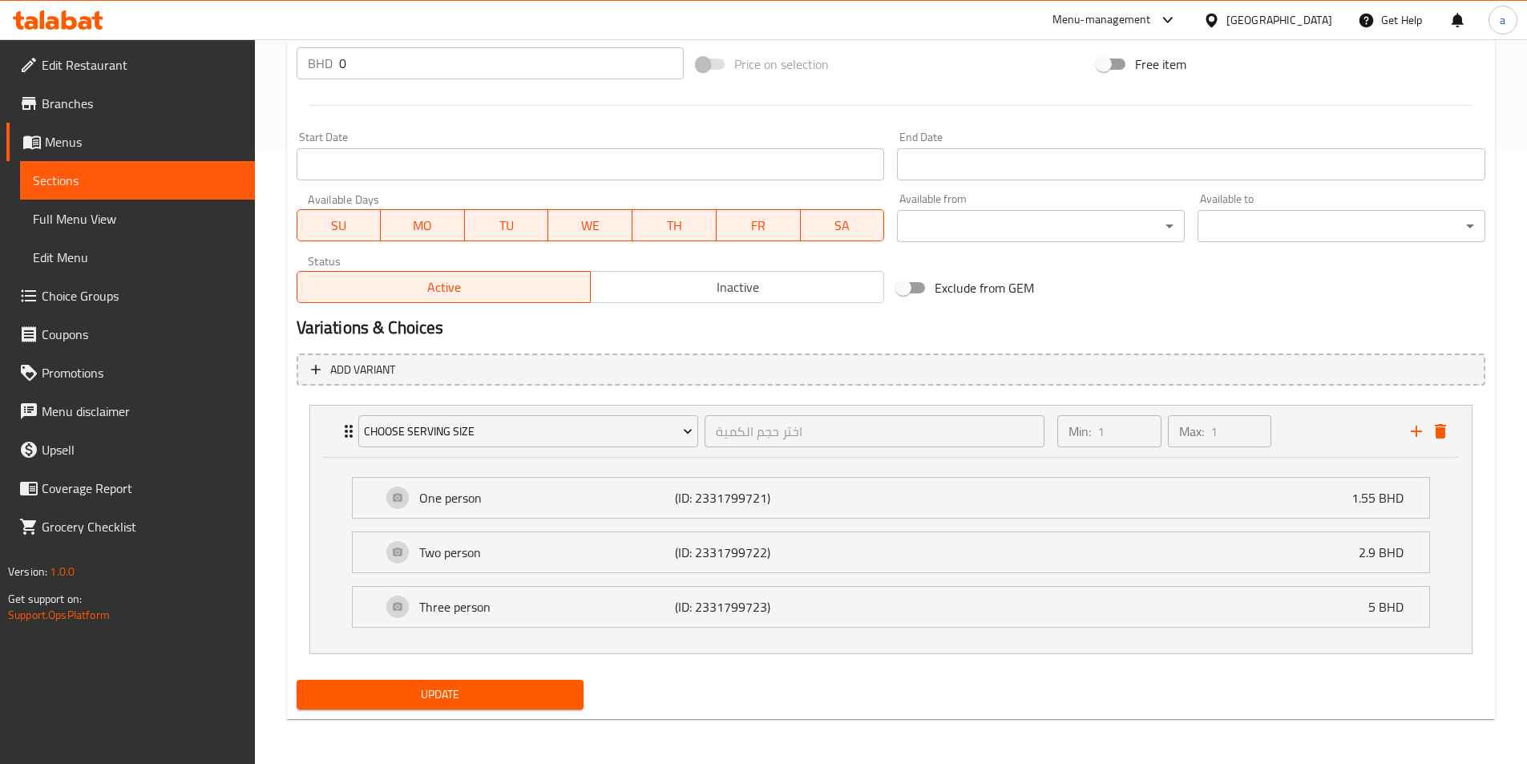
click at [530, 696] on span "Update" at bounding box center [440, 694] width 262 height 20
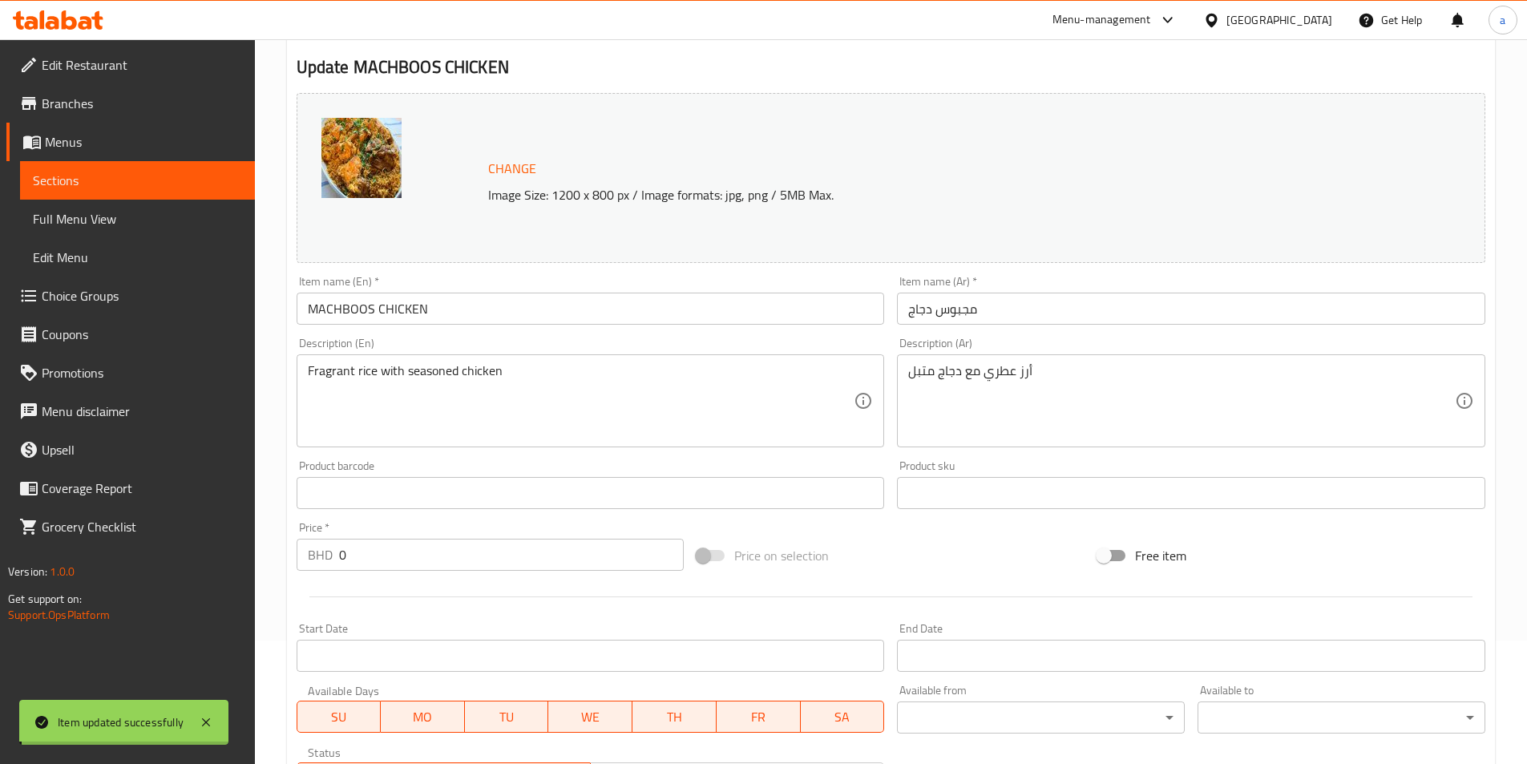
scroll to position [0, 0]
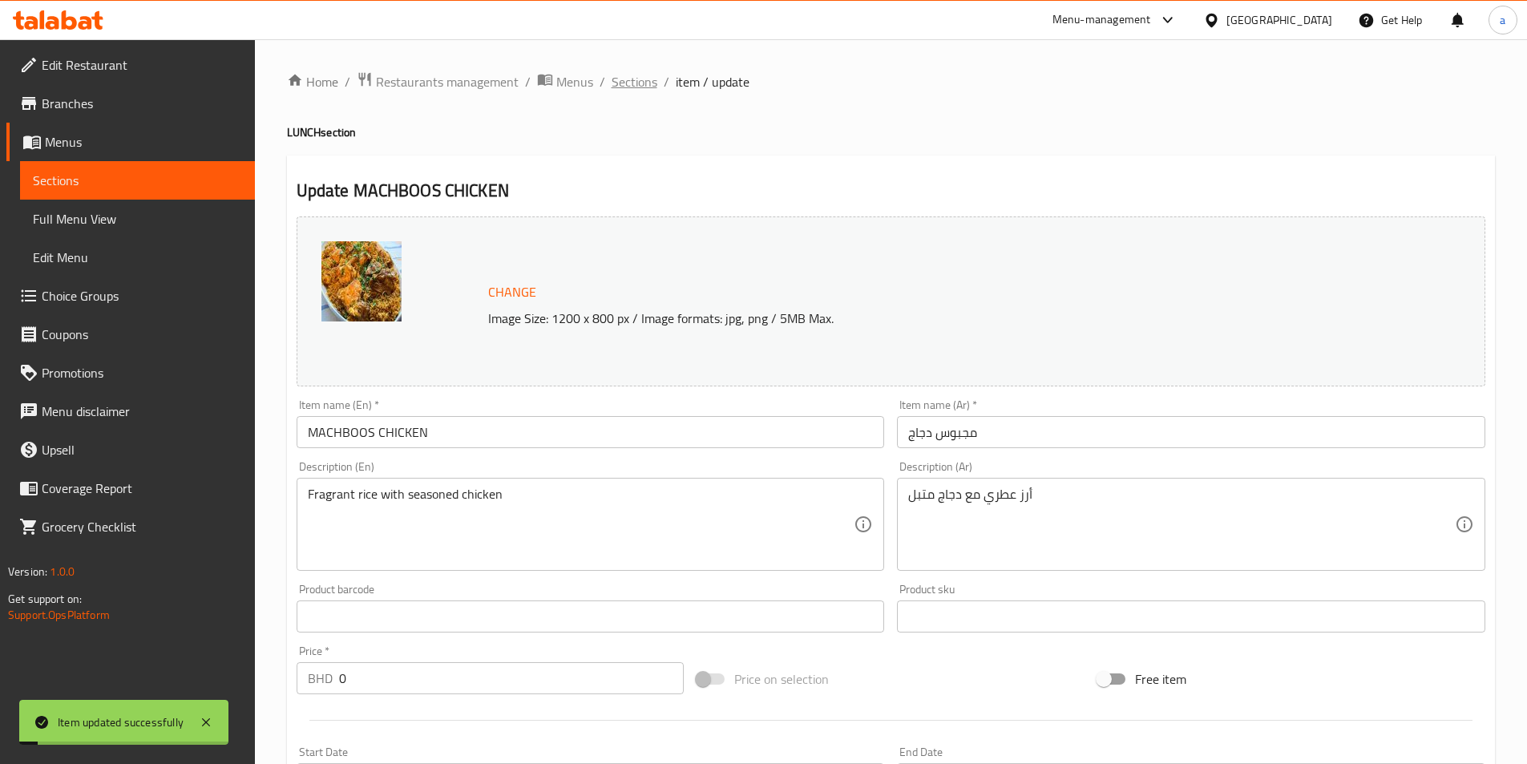
click at [639, 91] on span "Sections" at bounding box center [634, 81] width 46 height 19
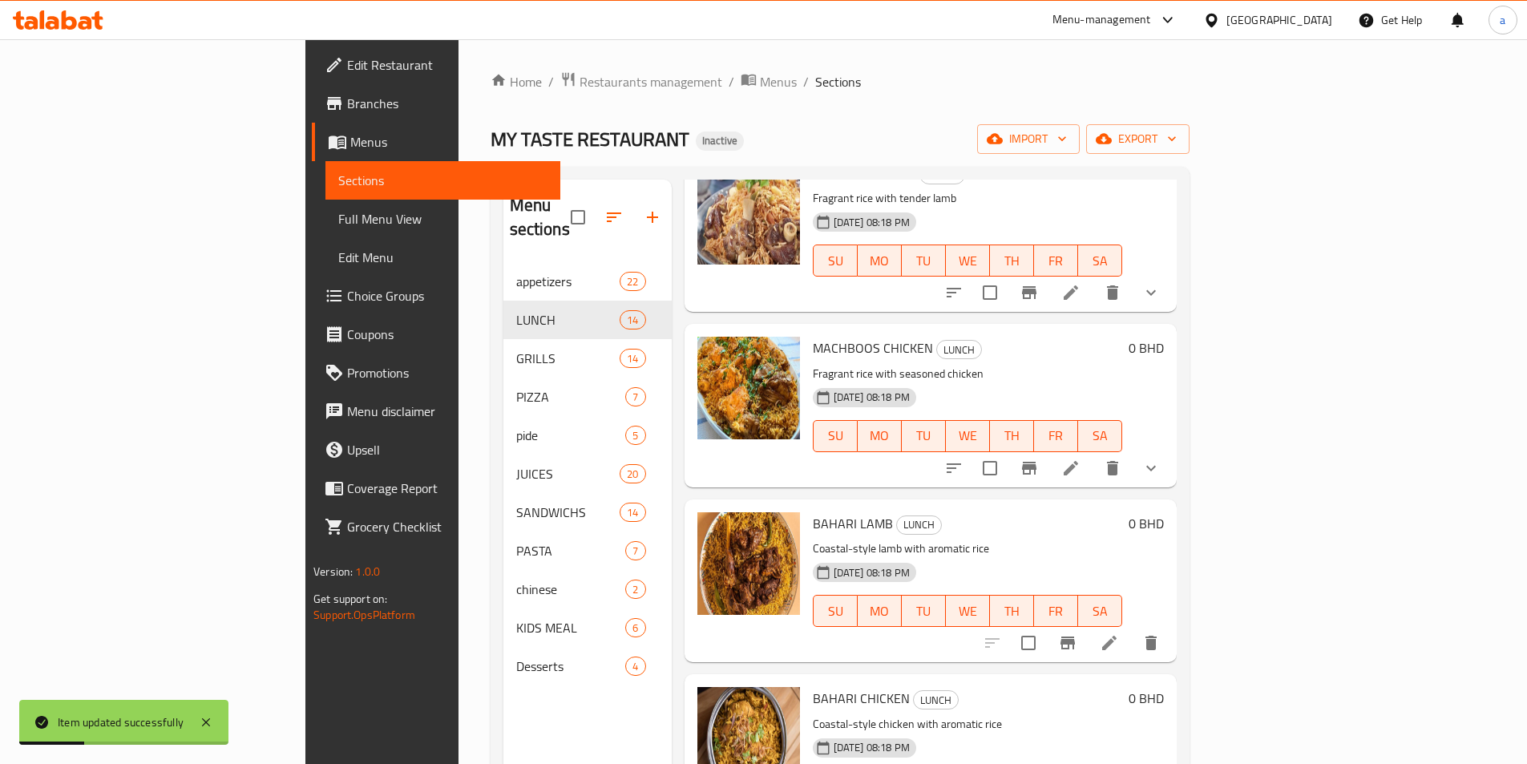
scroll to position [481, 0]
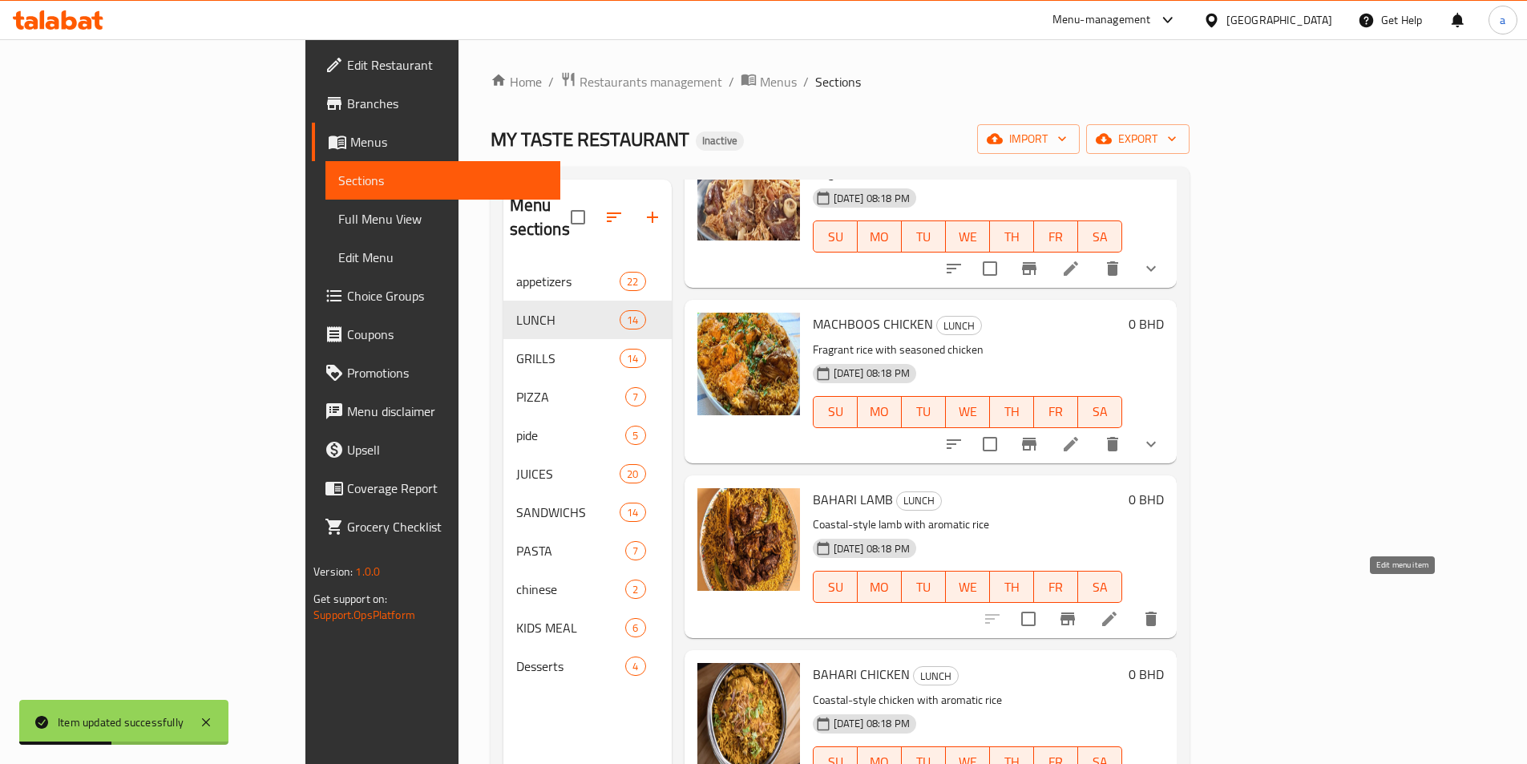
click at [1119, 609] on icon at bounding box center [1108, 618] width 19 height 19
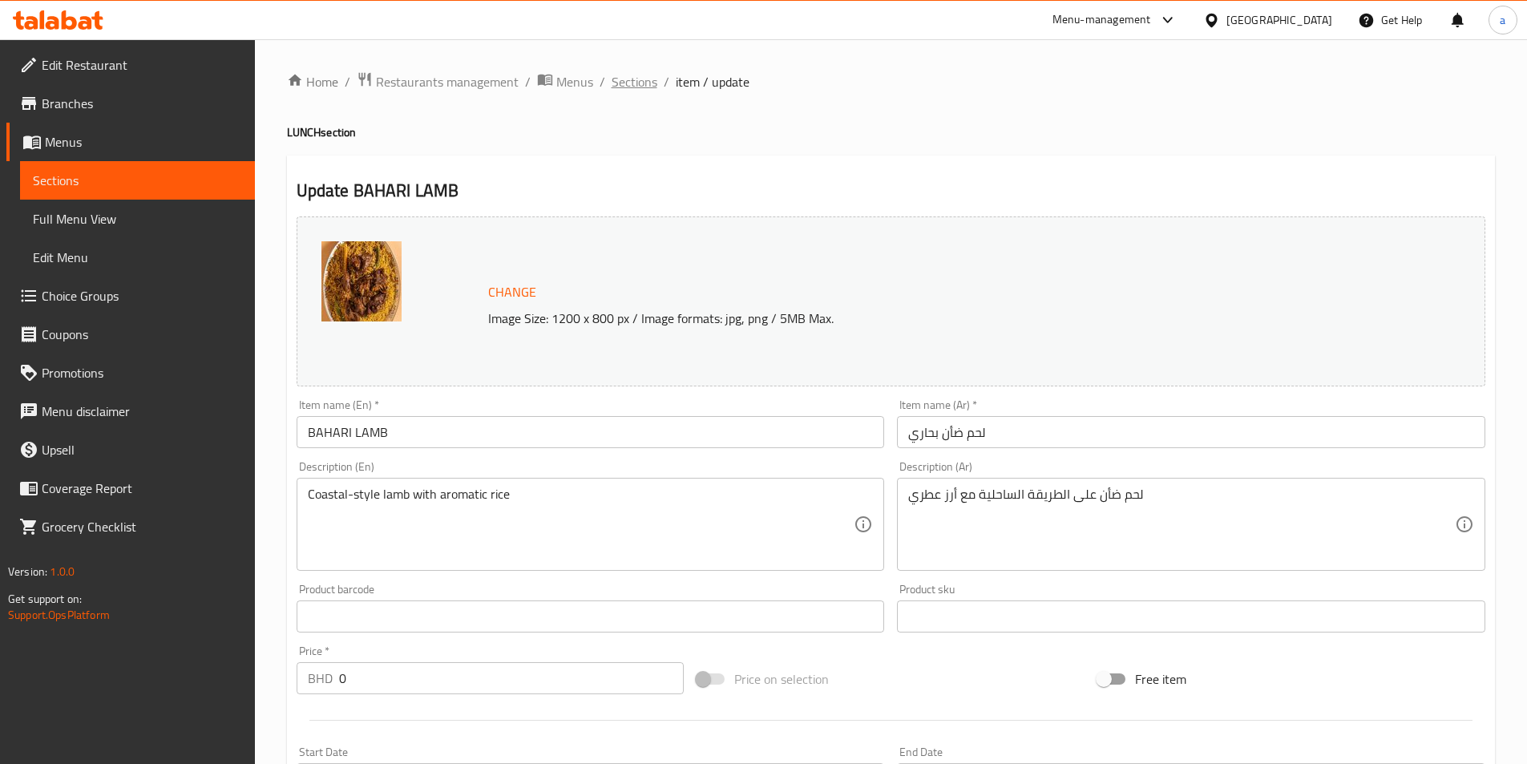
click at [629, 83] on span "Sections" at bounding box center [634, 81] width 46 height 19
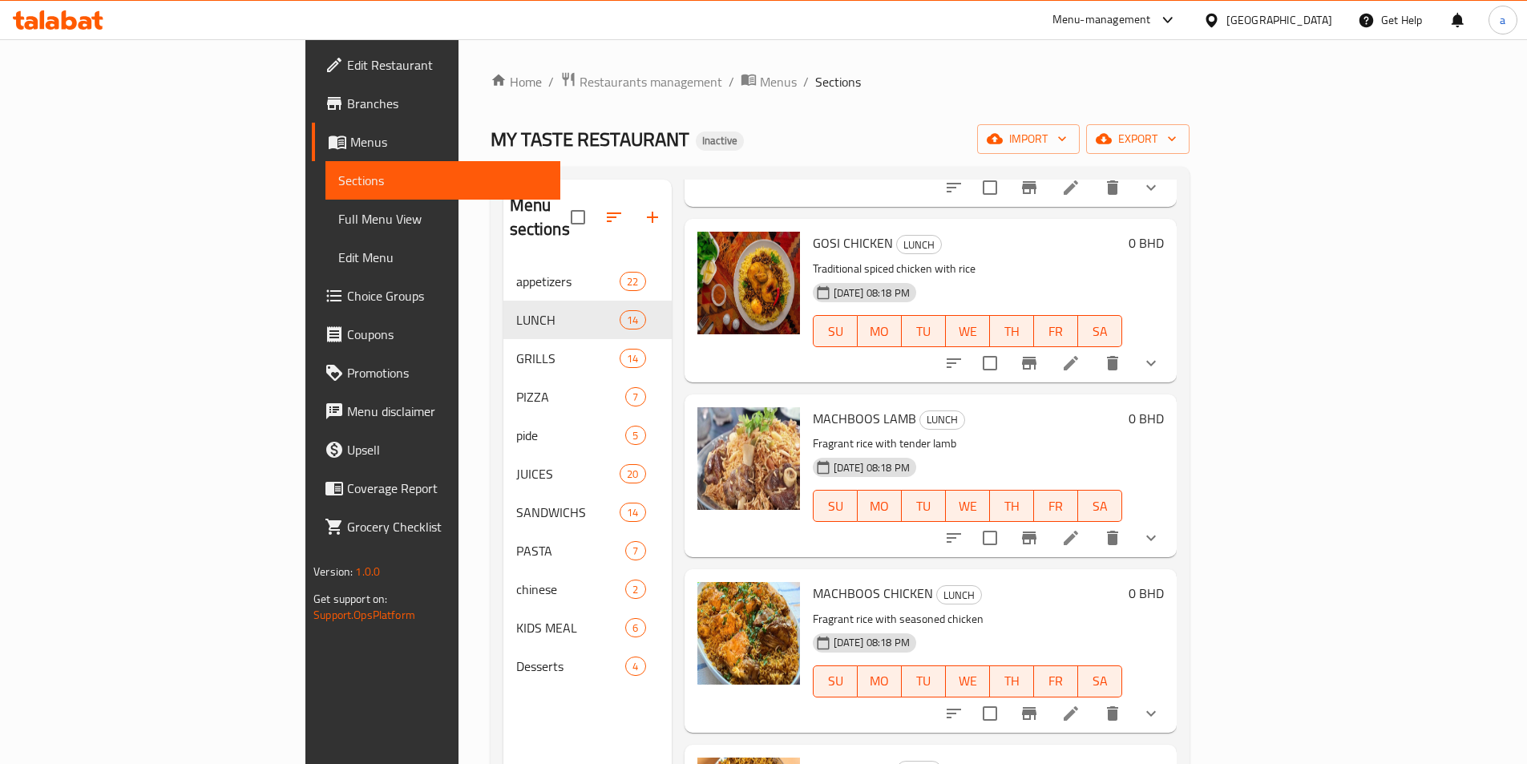
scroll to position [240, 0]
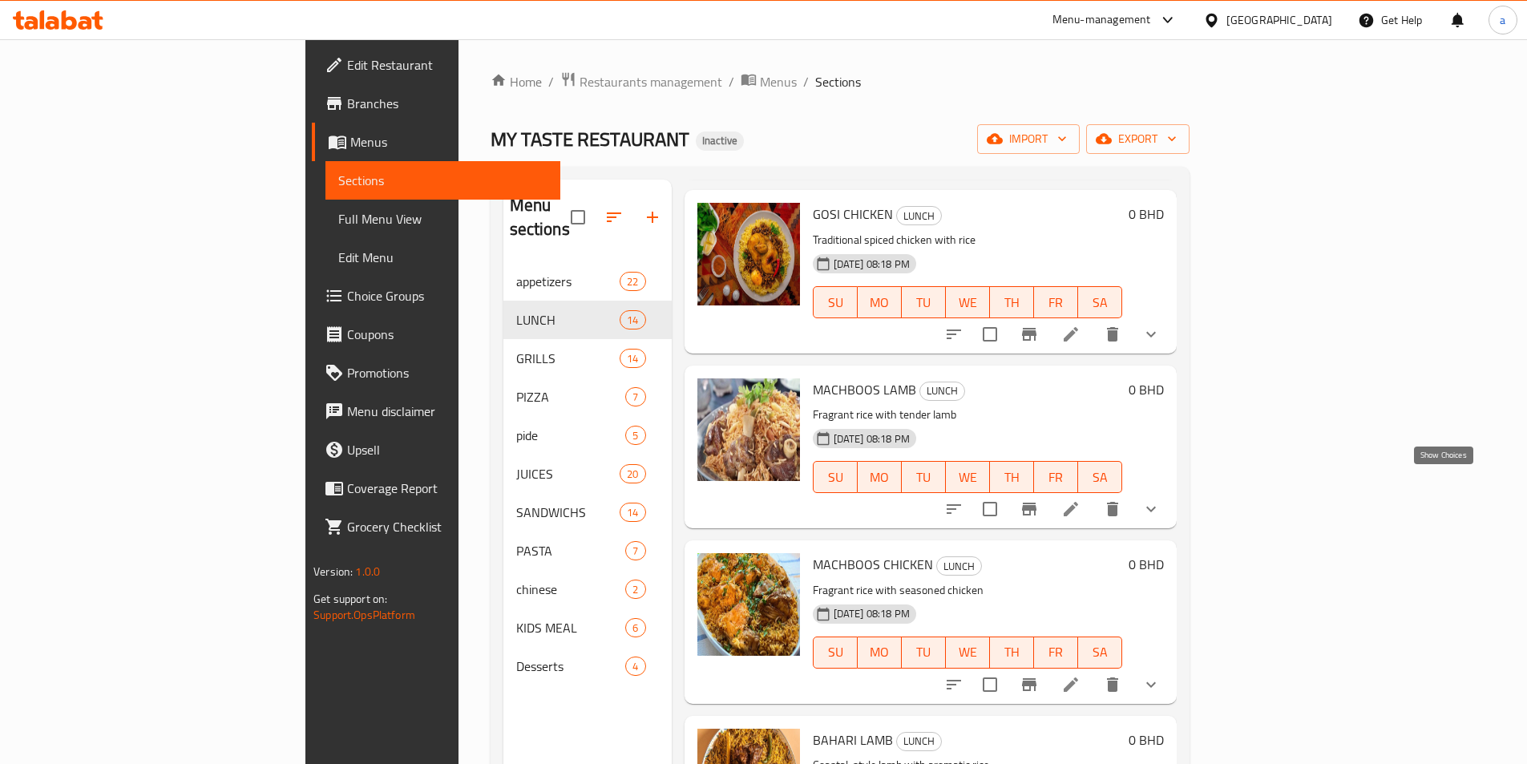
click at [1160, 499] on icon "show more" at bounding box center [1150, 508] width 19 height 19
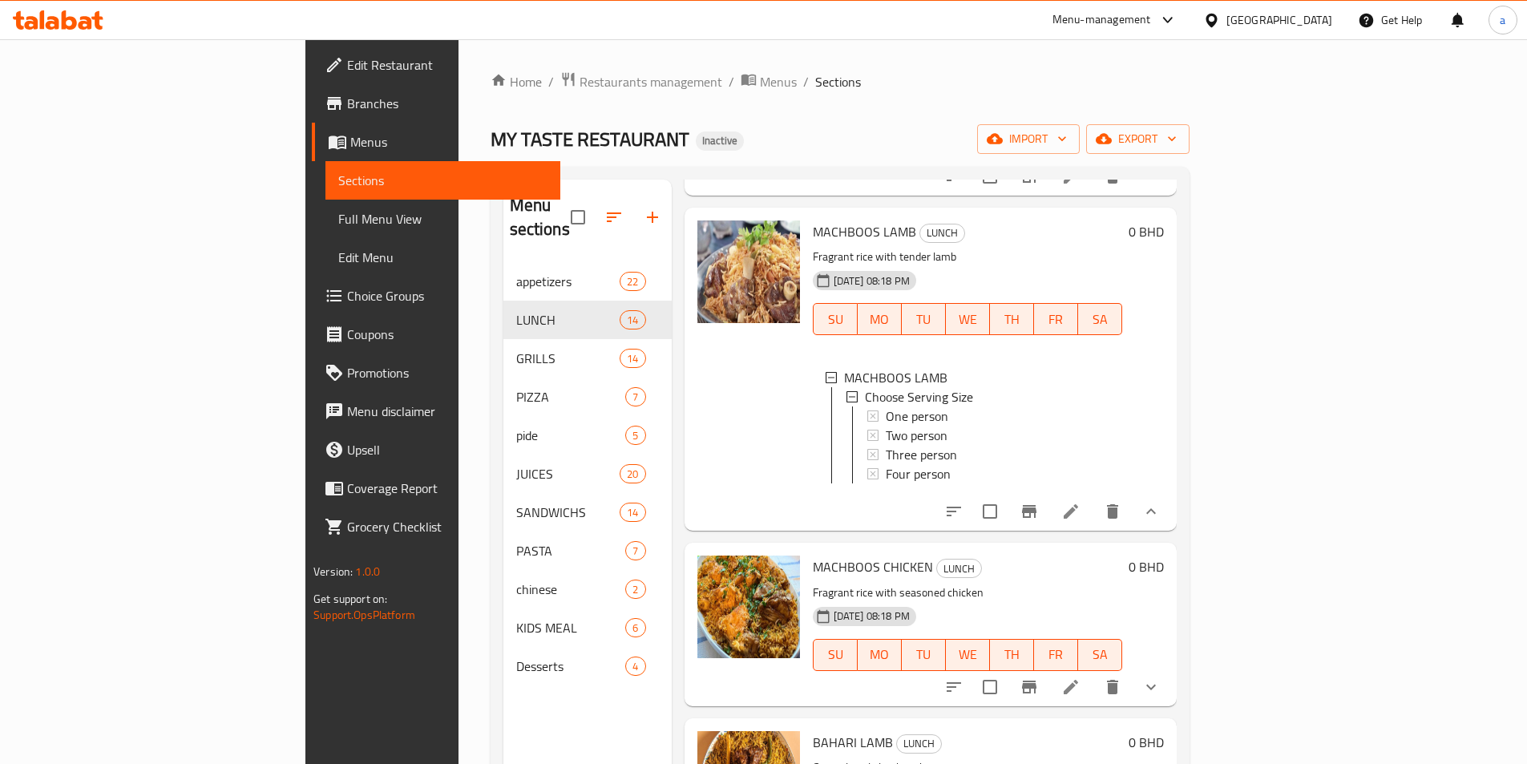
scroll to position [481, 0]
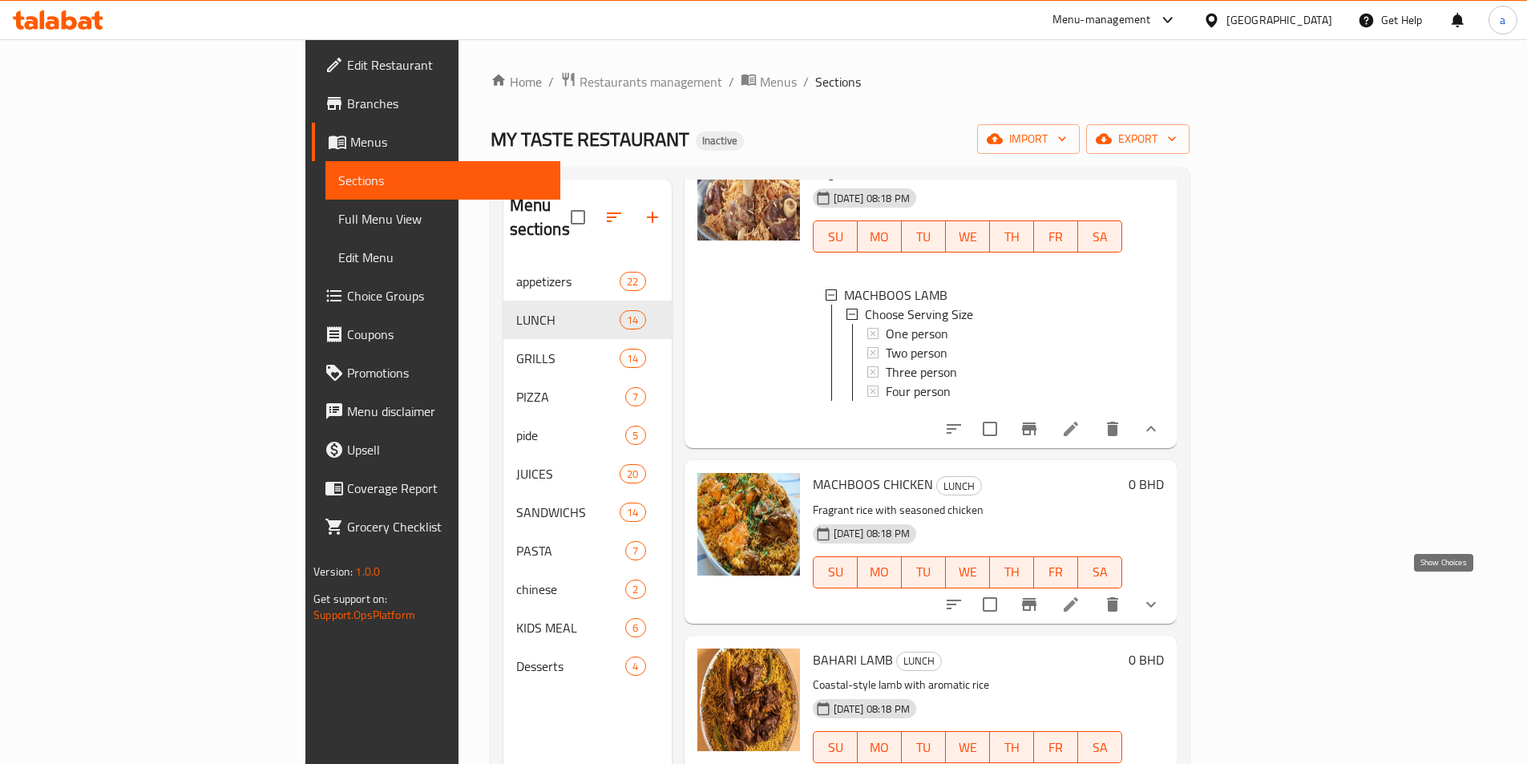
click at [1160, 595] on icon "show more" at bounding box center [1150, 604] width 19 height 19
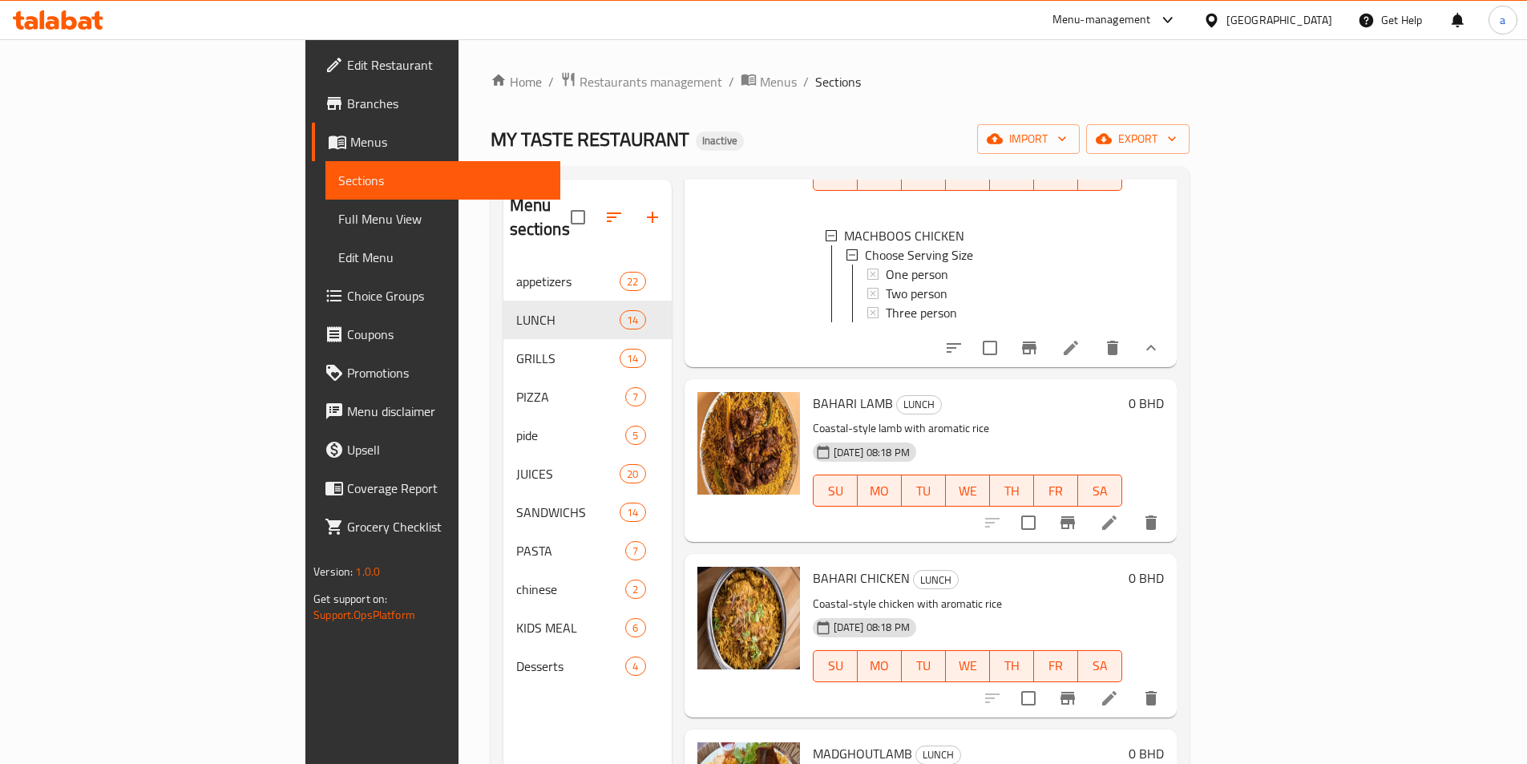
scroll to position [881, 0]
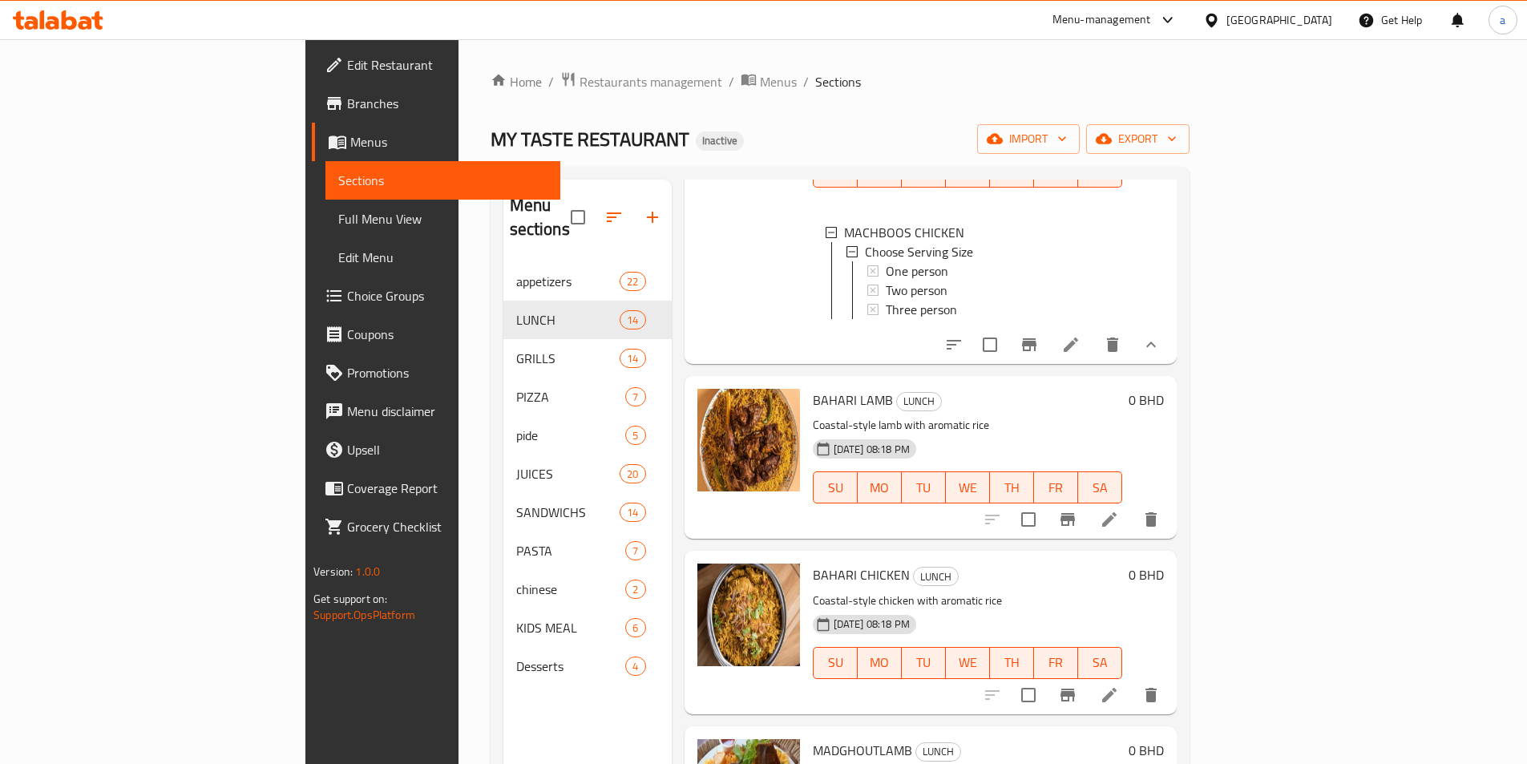
click at [1119, 510] on icon at bounding box center [1108, 519] width 19 height 19
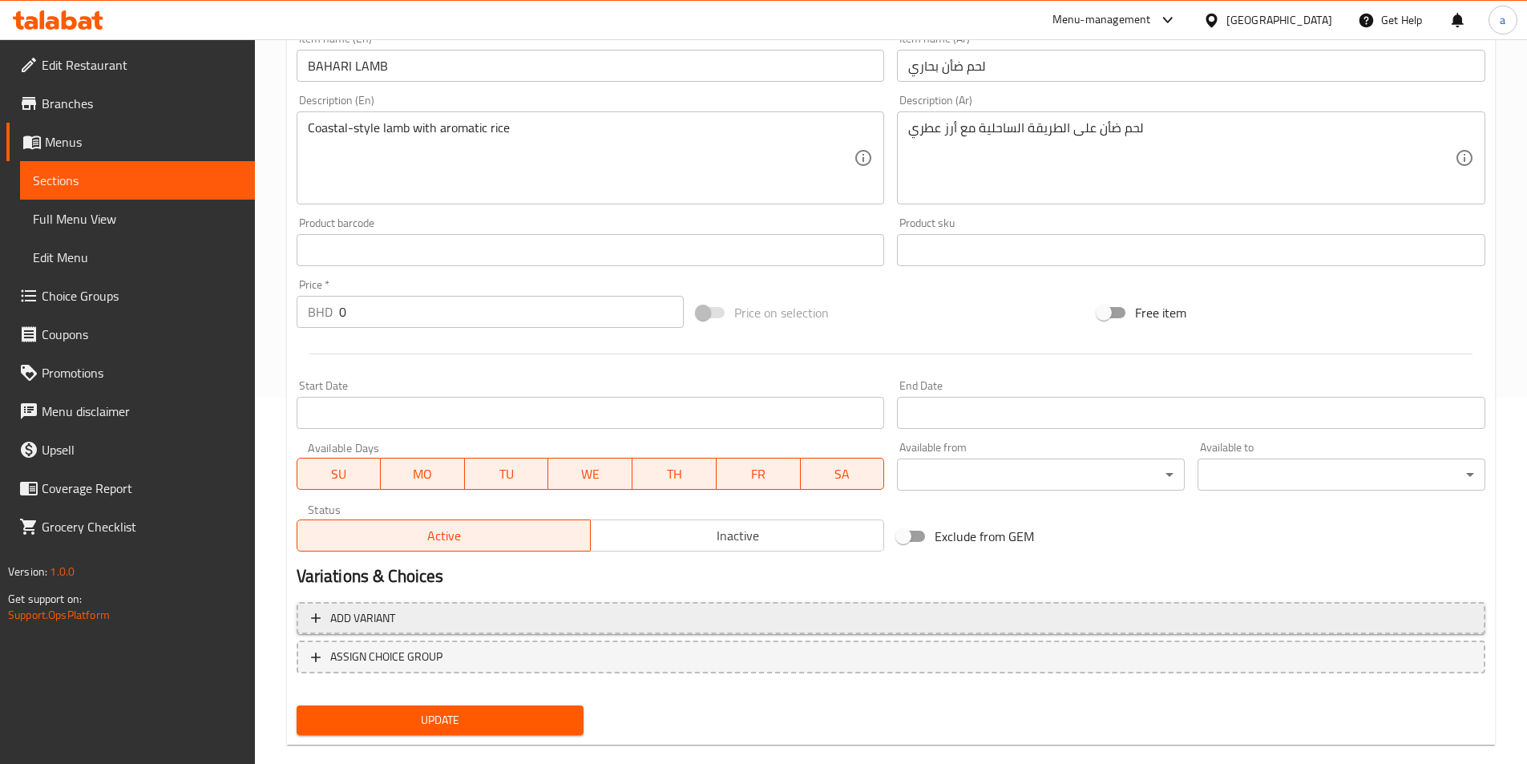
scroll to position [392, 0]
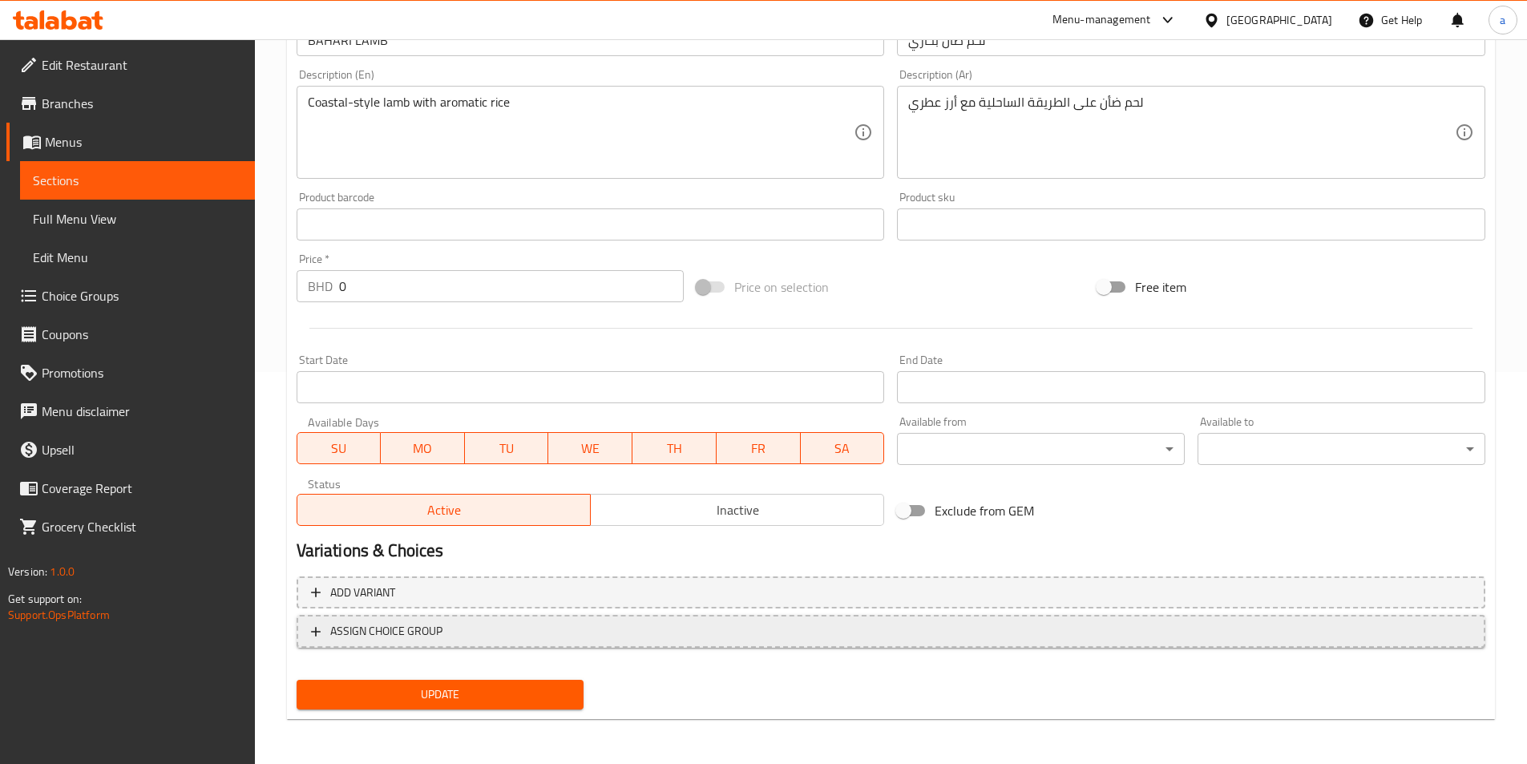
click at [555, 632] on span "ASSIGN CHOICE GROUP" at bounding box center [891, 631] width 1160 height 20
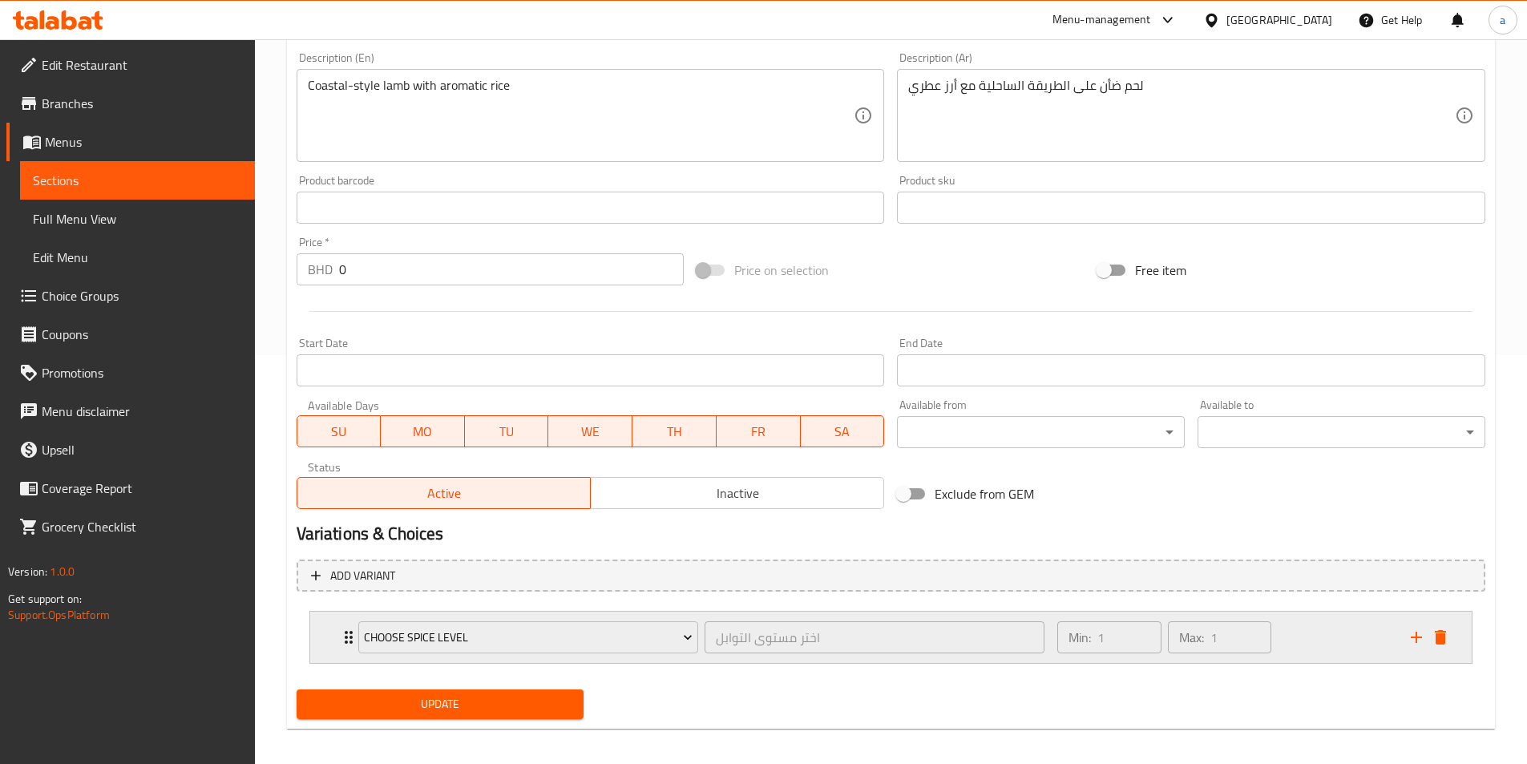
scroll to position [418, 0]
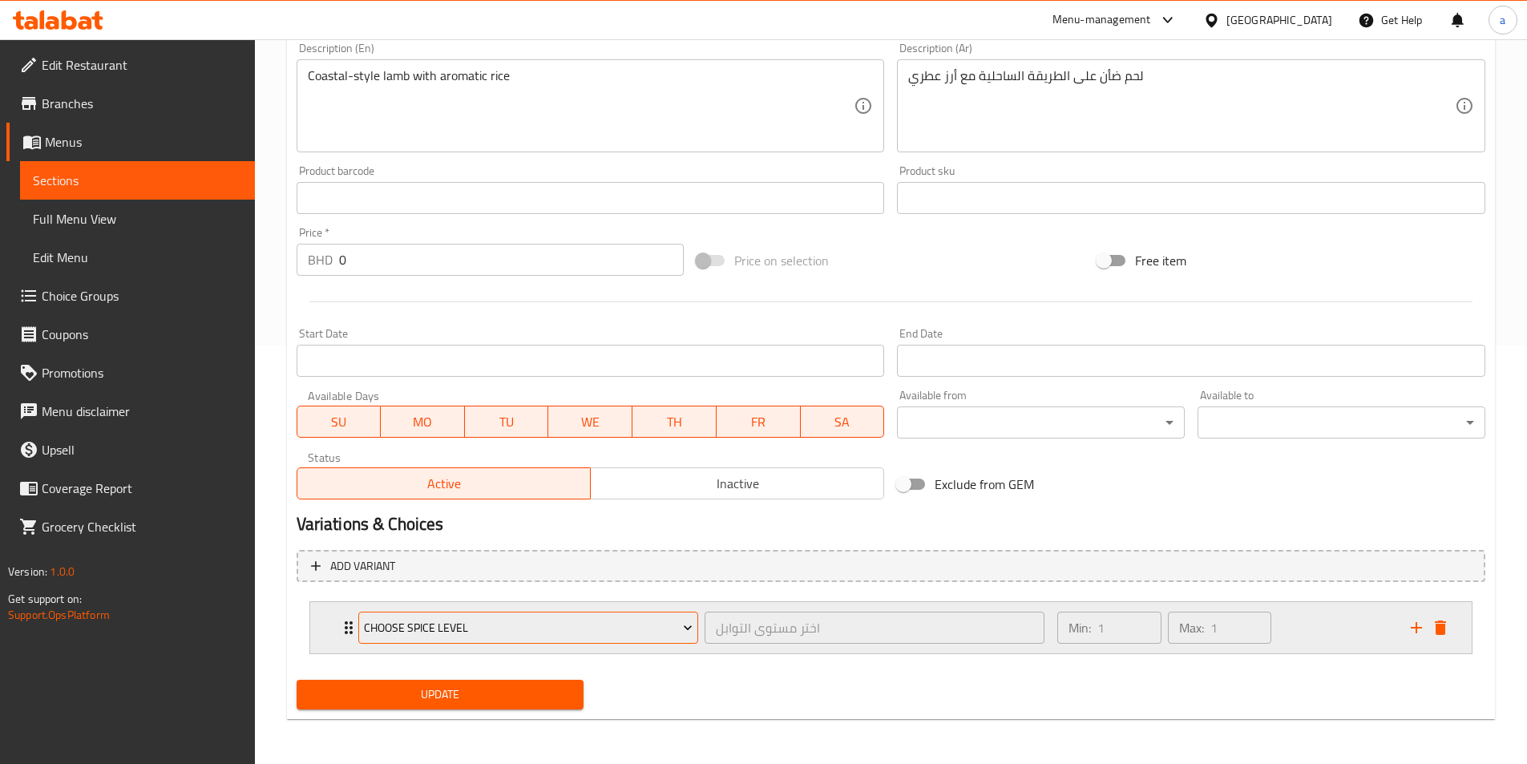
click at [494, 625] on span "Choose Spice Level" at bounding box center [528, 628] width 329 height 20
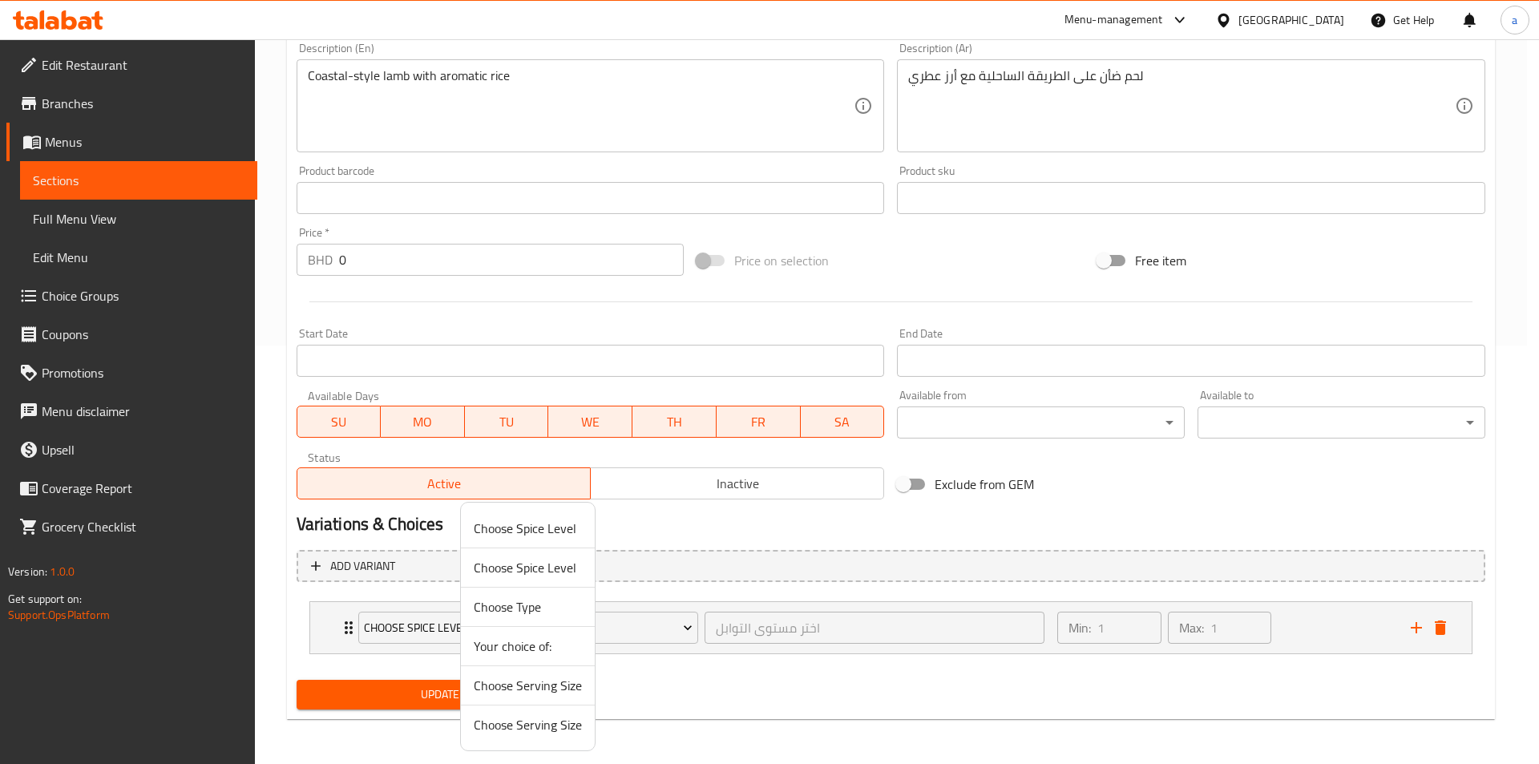
click at [540, 685] on span "Choose Serving Size" at bounding box center [528, 685] width 108 height 19
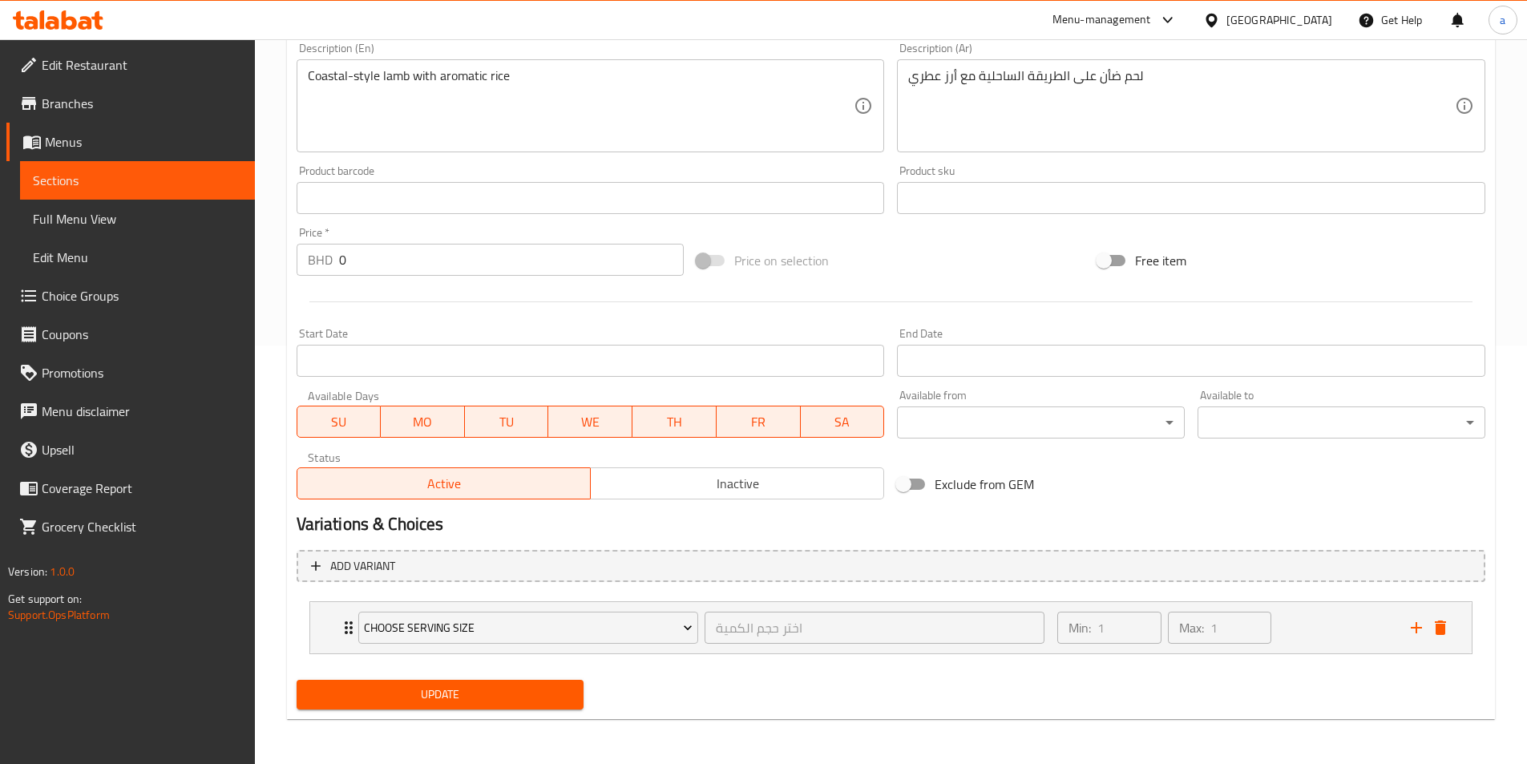
click at [504, 685] on span "Update" at bounding box center [440, 694] width 262 height 20
click at [704, 648] on div "Choose Serving Size اختر حجم الكمية ​" at bounding box center [702, 627] width 706 height 51
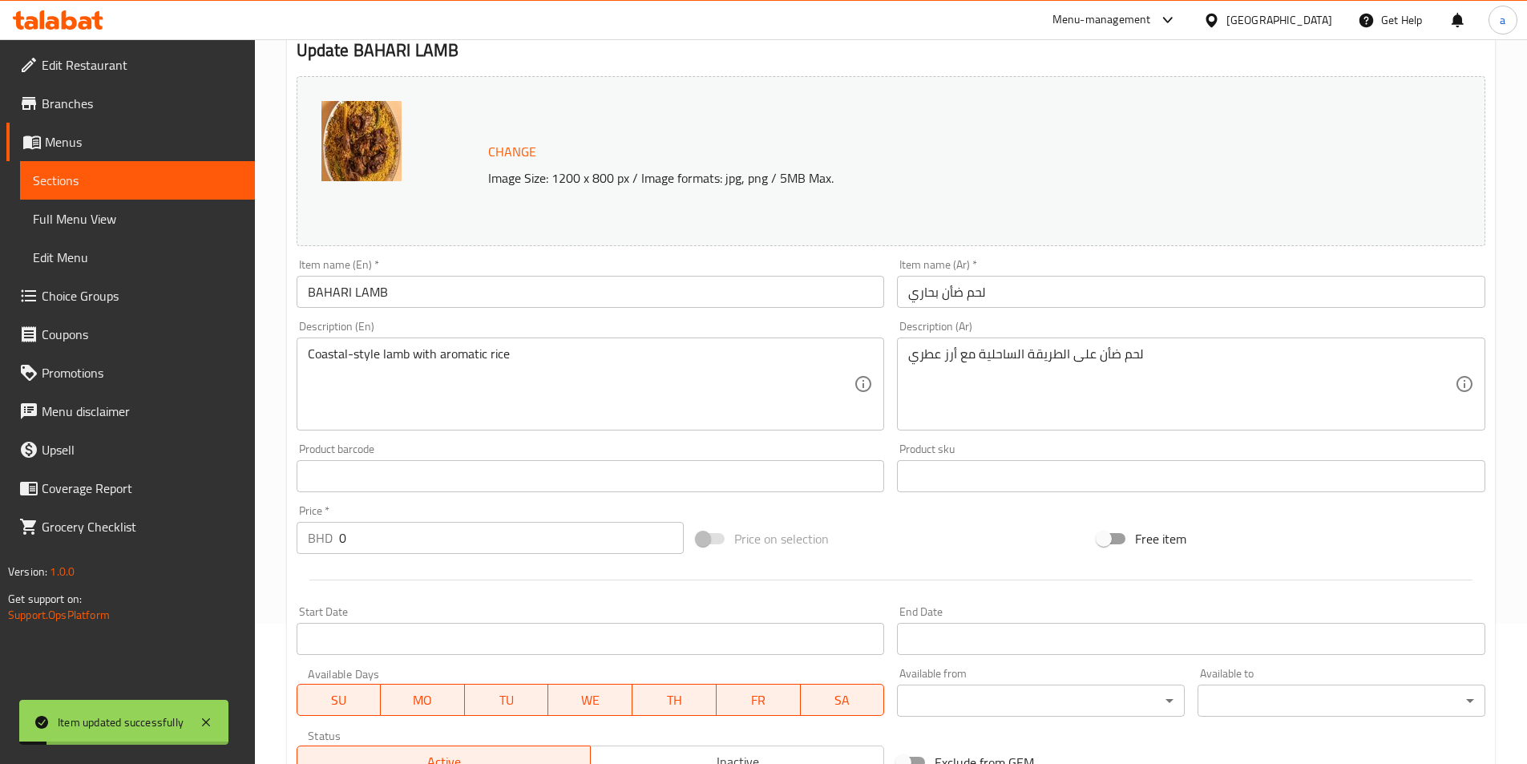
scroll to position [0, 0]
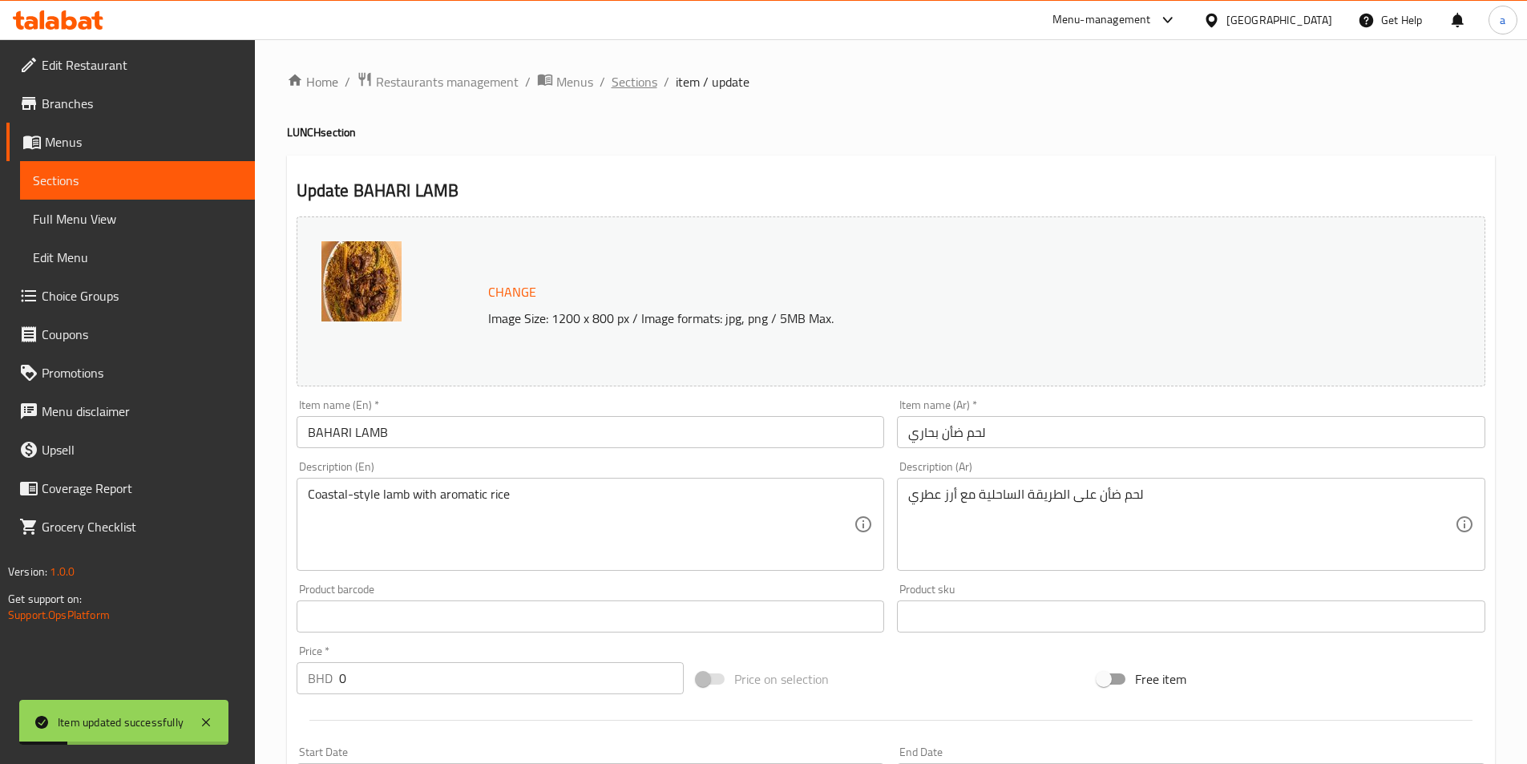
click at [634, 91] on span "Sections" at bounding box center [634, 81] width 46 height 19
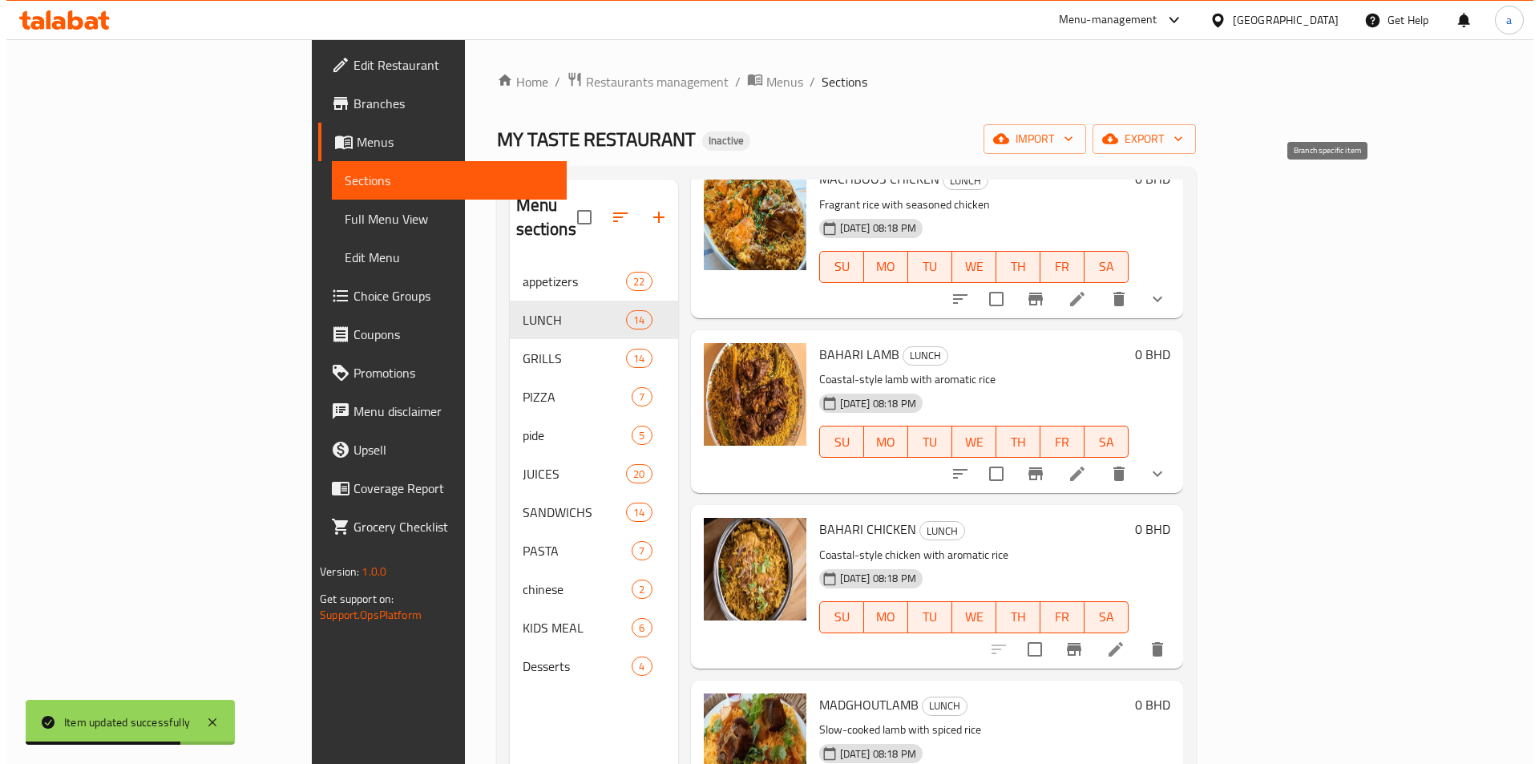
scroll to position [721, 0]
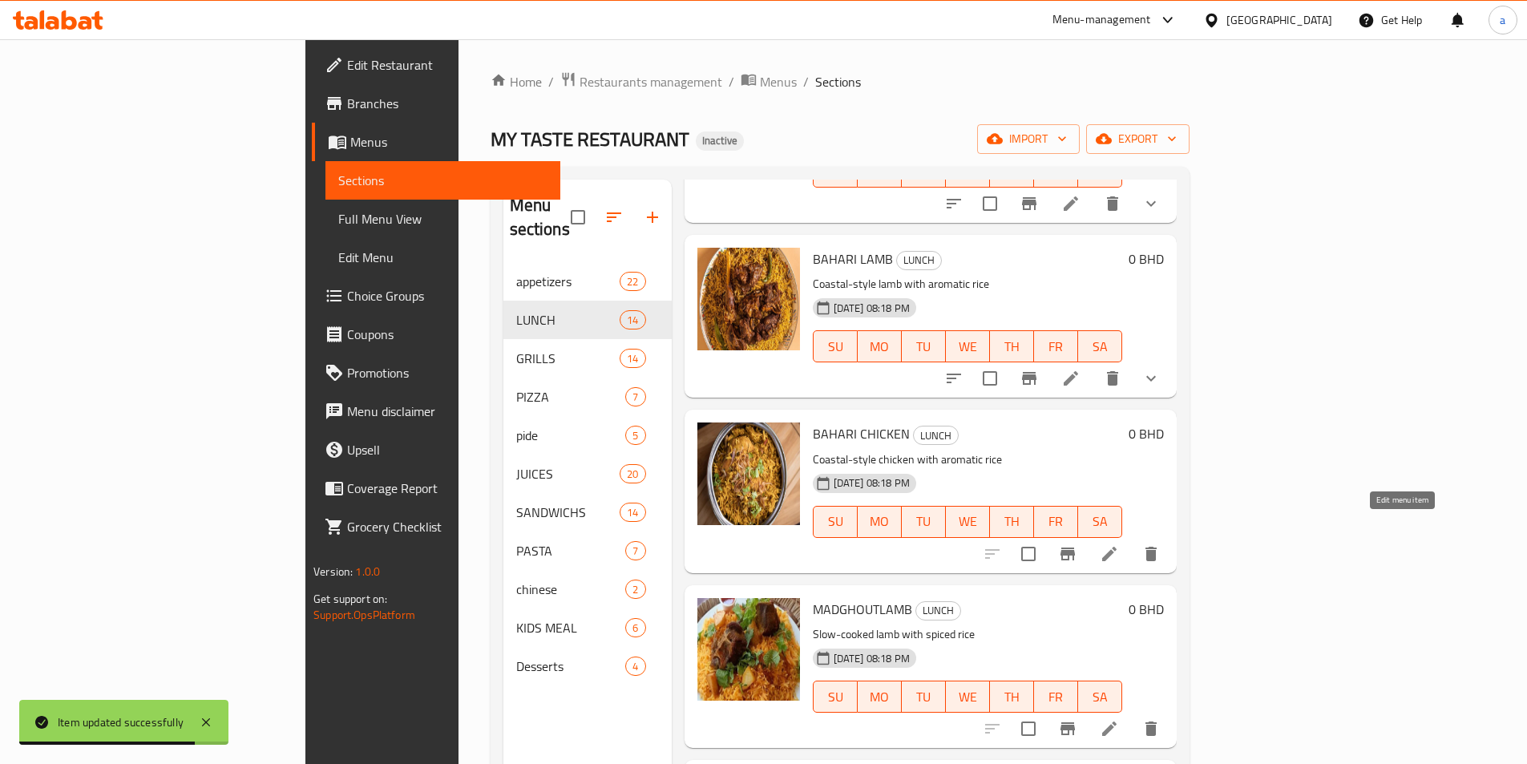
click at [1119, 544] on icon at bounding box center [1108, 553] width 19 height 19
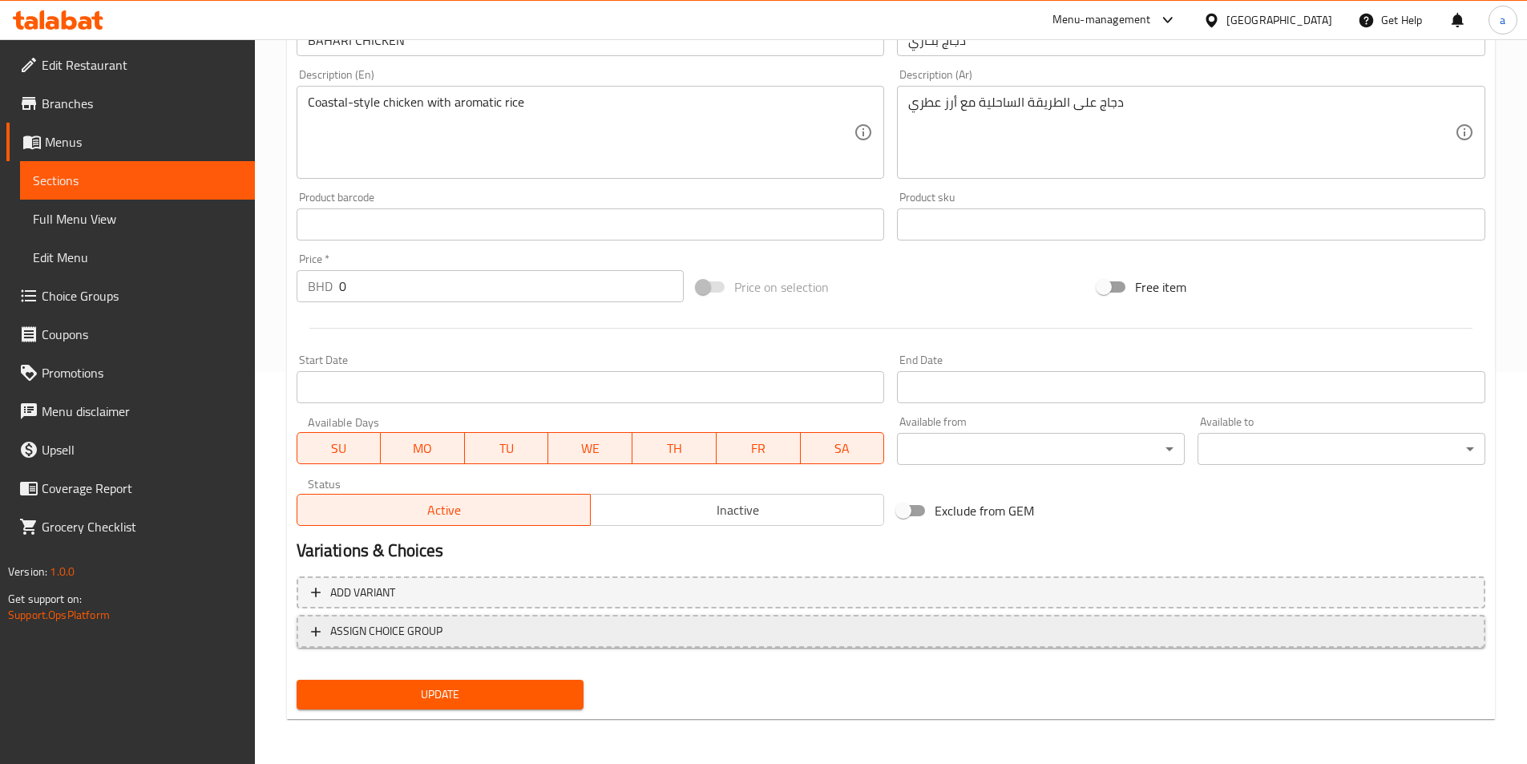
click at [782, 635] on span "ASSIGN CHOICE GROUP" at bounding box center [891, 631] width 1160 height 20
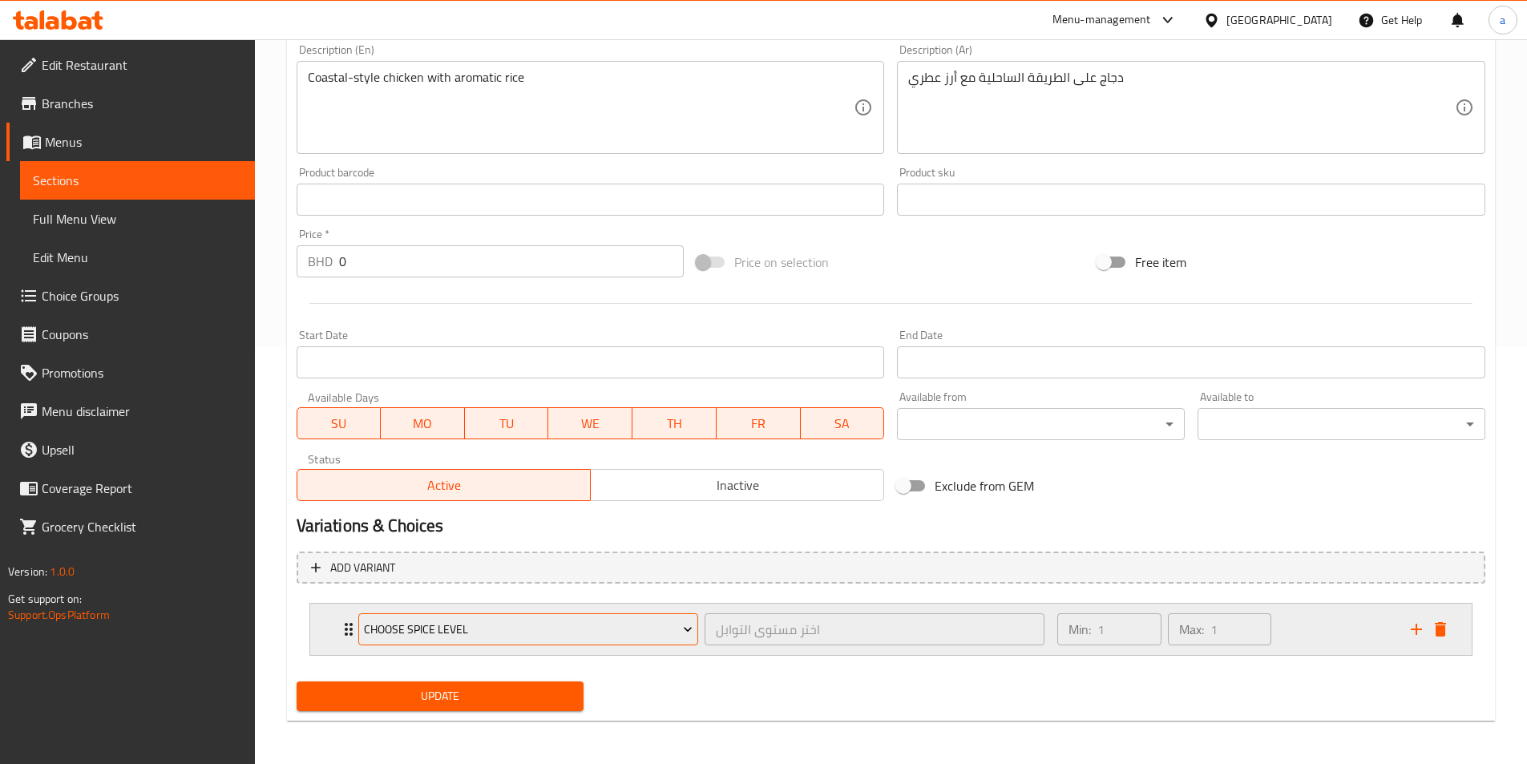
scroll to position [418, 0]
click at [580, 615] on button "Choose Spice Level" at bounding box center [528, 627] width 340 height 32
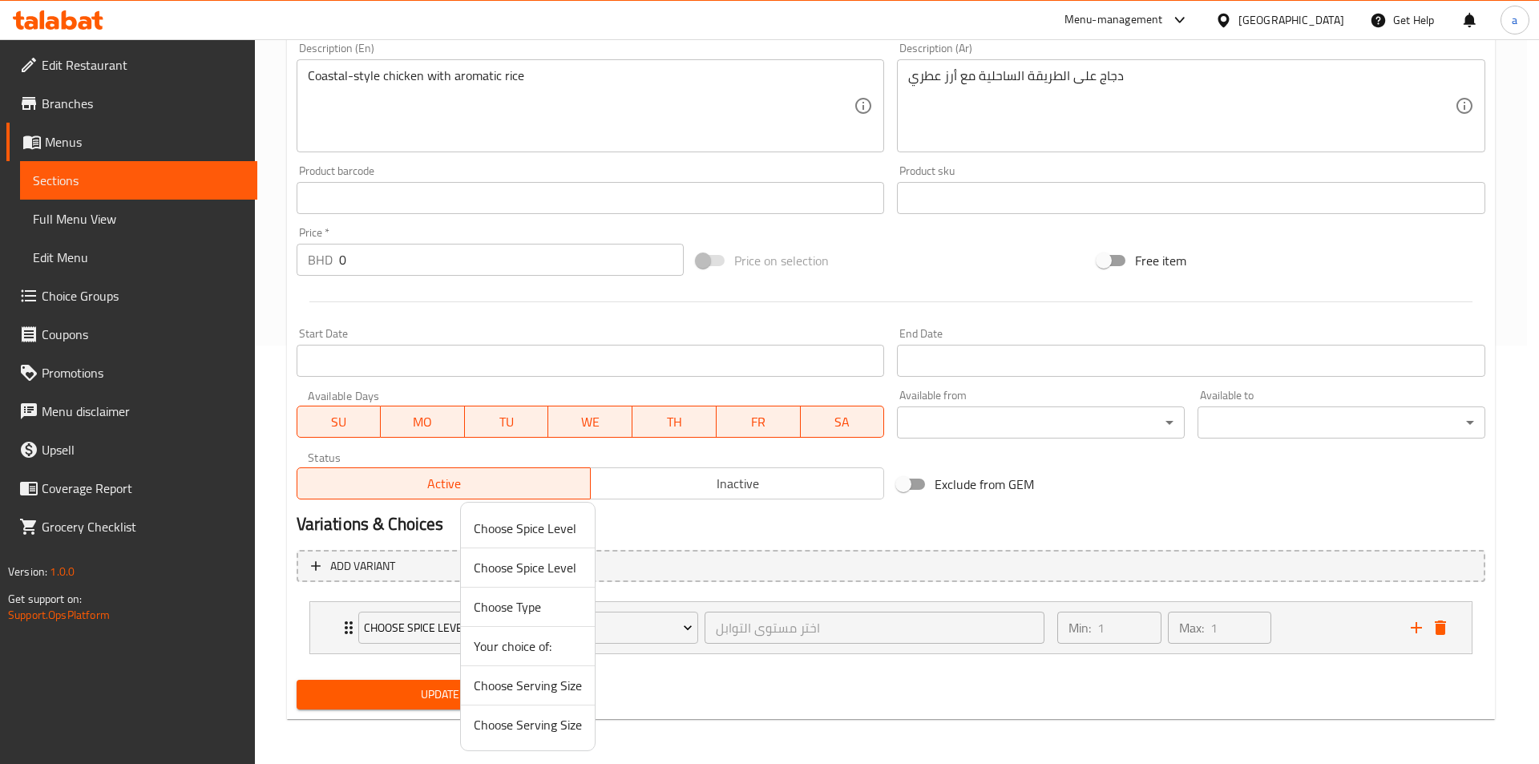
click at [563, 720] on span "Choose Serving Size" at bounding box center [528, 724] width 108 height 19
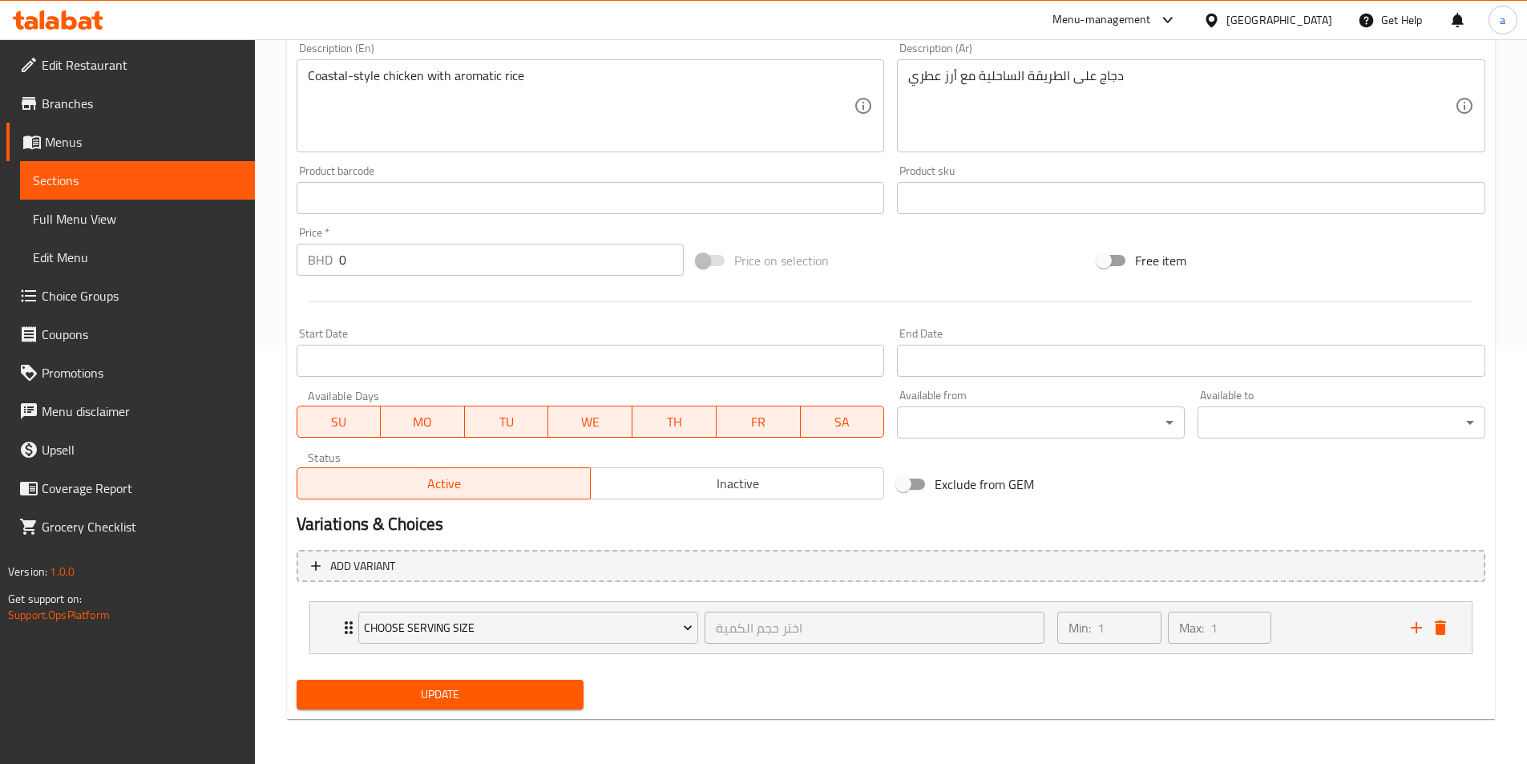
click at [506, 699] on span "Update" at bounding box center [440, 694] width 262 height 20
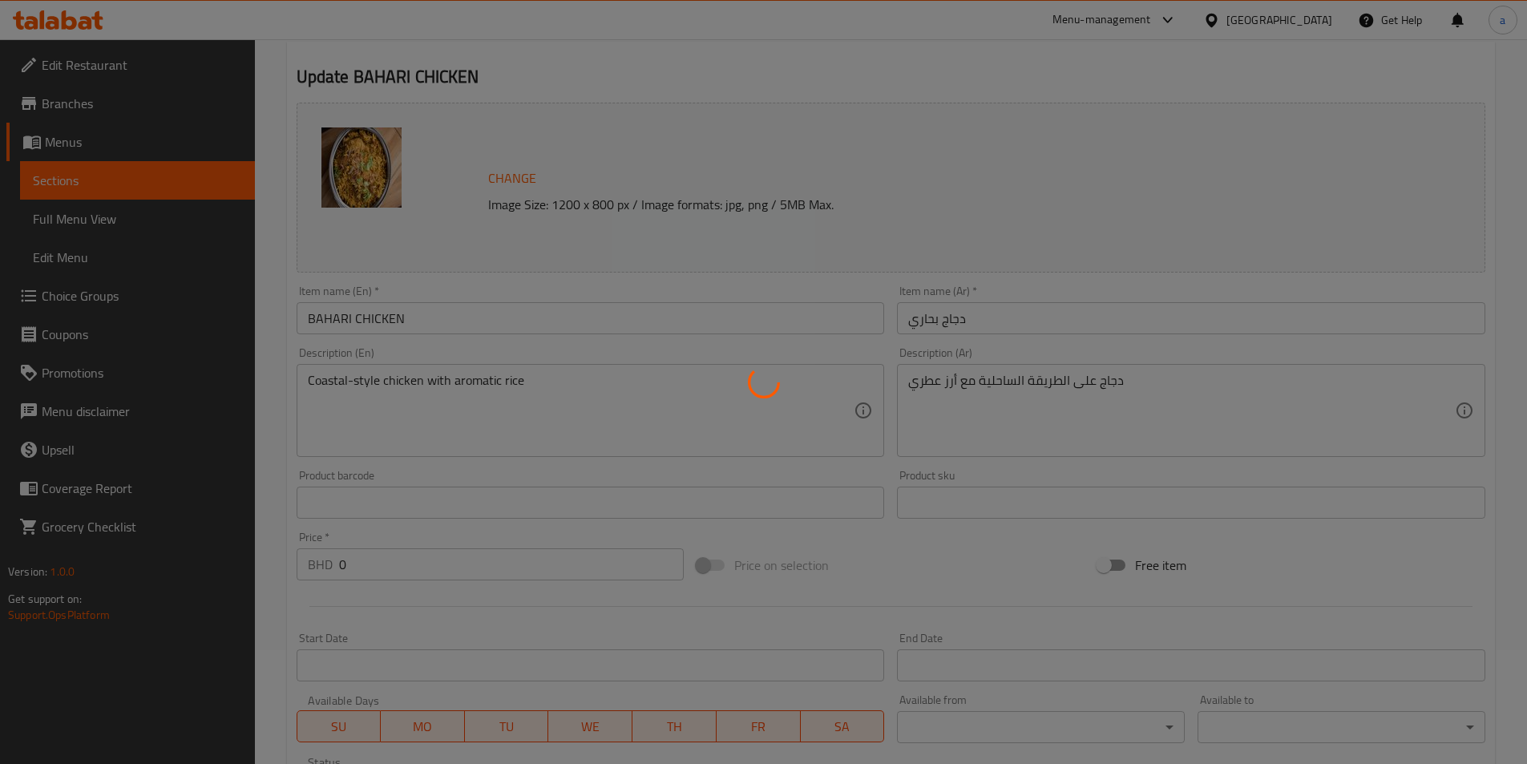
scroll to position [0, 0]
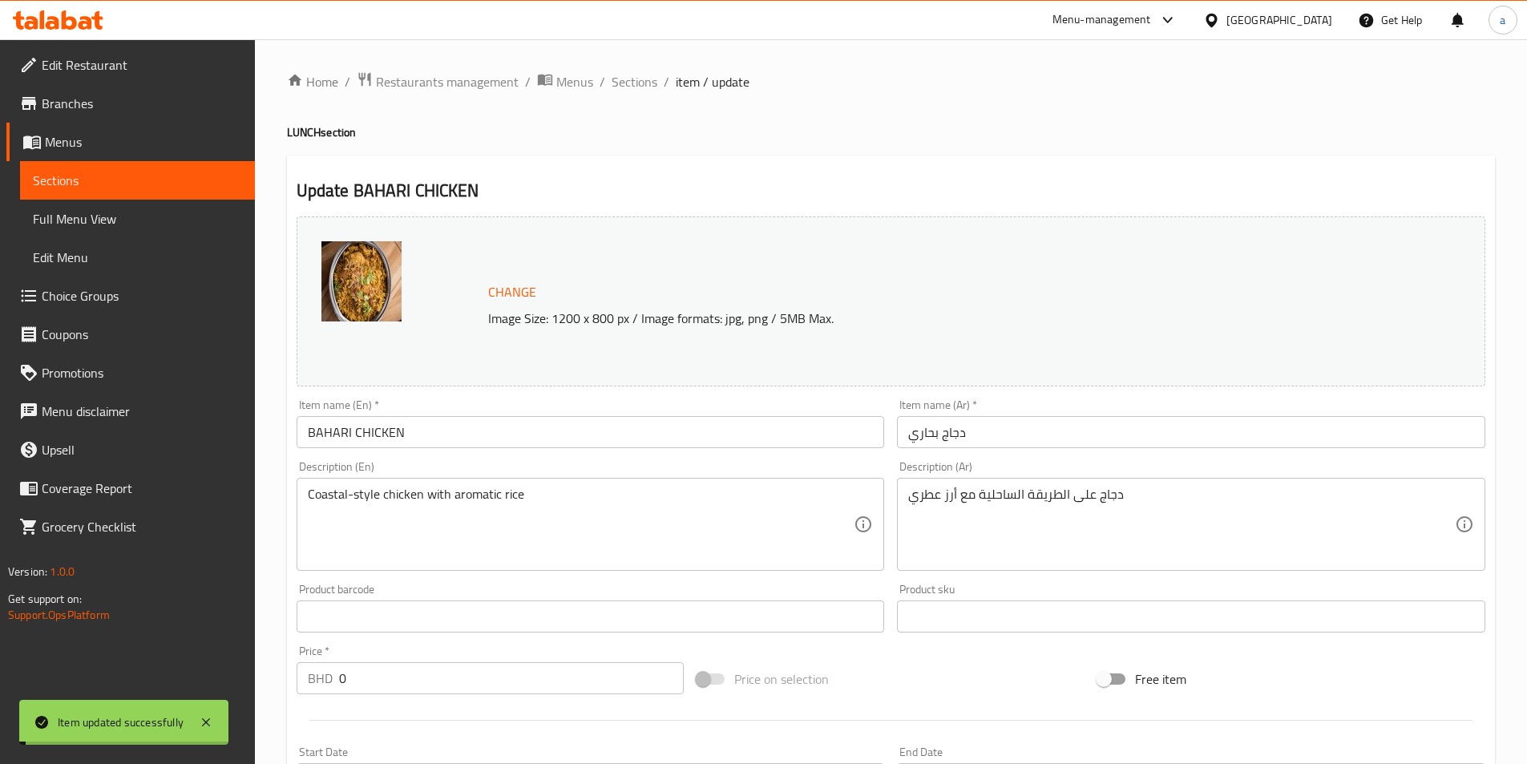
click at [627, 81] on span "Sections" at bounding box center [634, 81] width 46 height 19
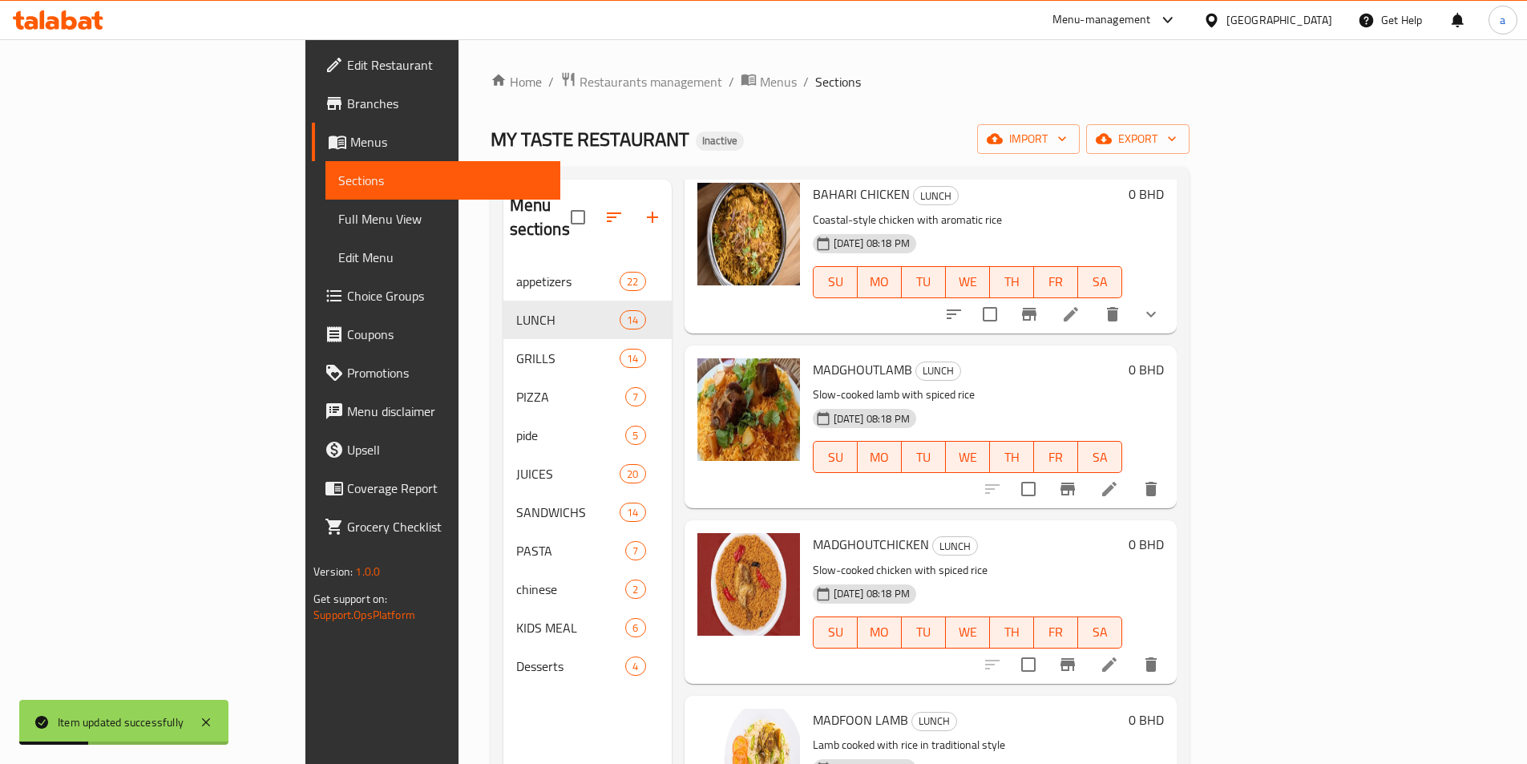
scroll to position [962, 0]
click at [1119, 478] on icon at bounding box center [1108, 487] width 19 height 19
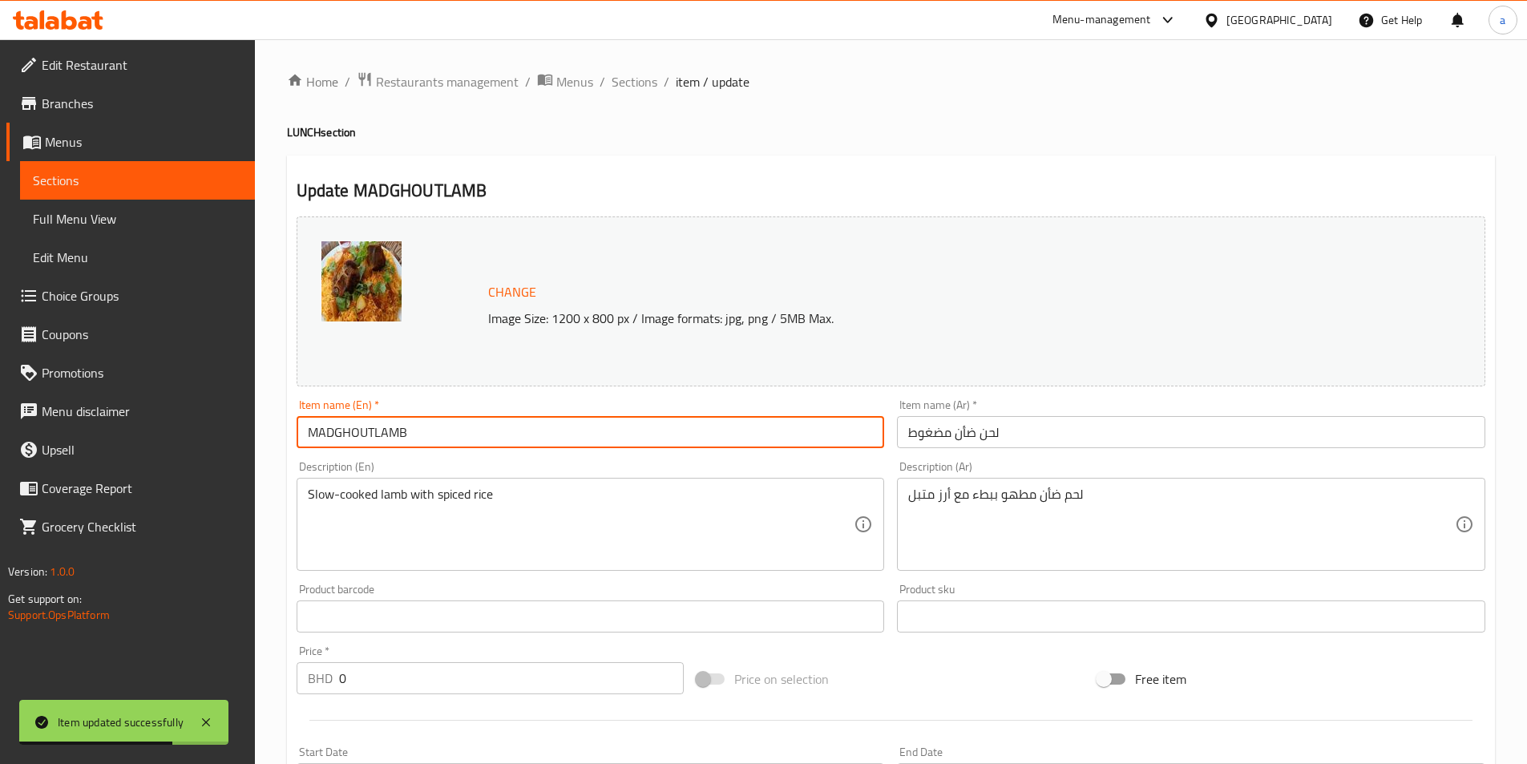
click at [374, 422] on input "MADGHOUTLAMB" at bounding box center [591, 432] width 588 height 32
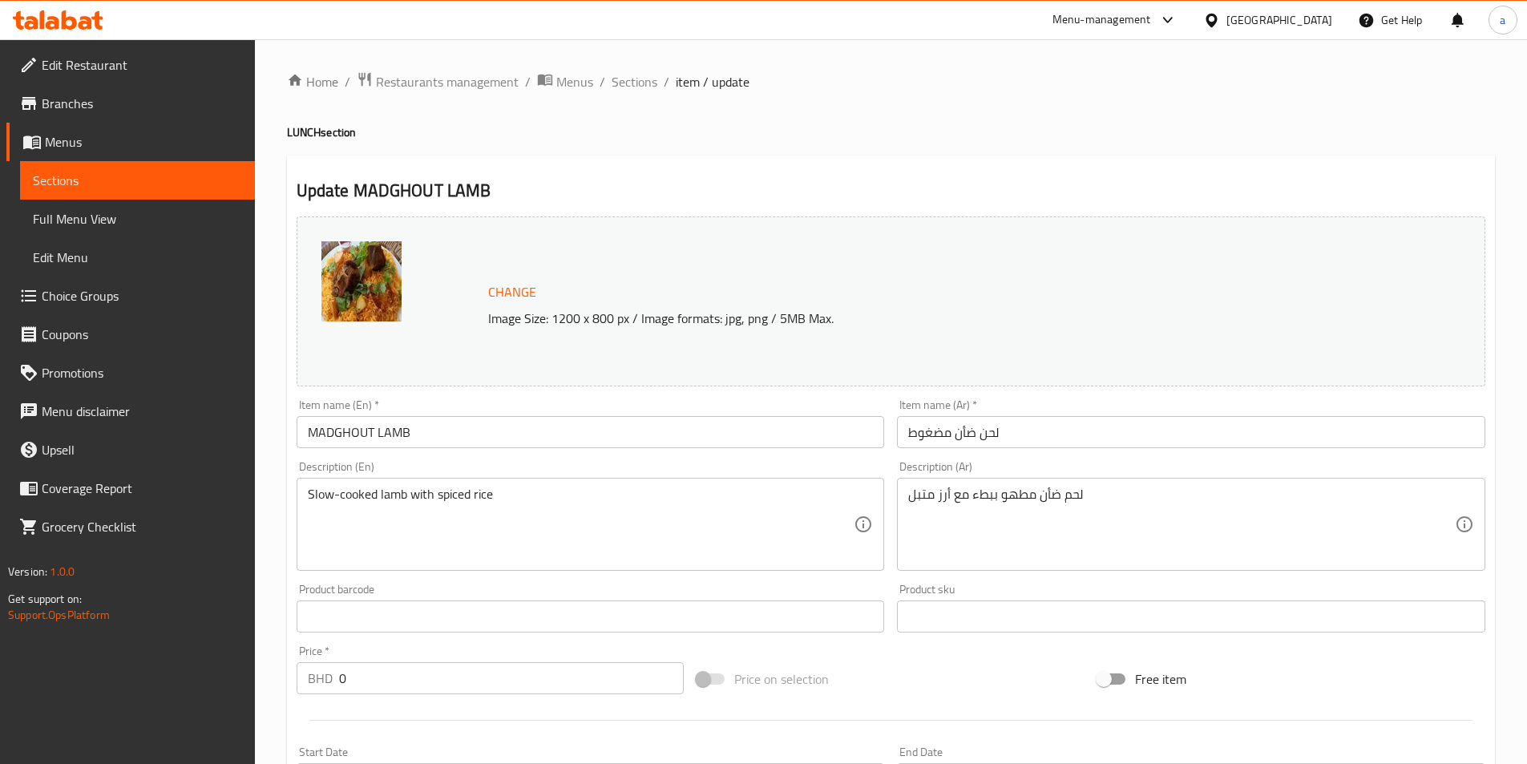
click at [375, 430] on input "MADGHOUT LAMB" at bounding box center [591, 432] width 588 height 32
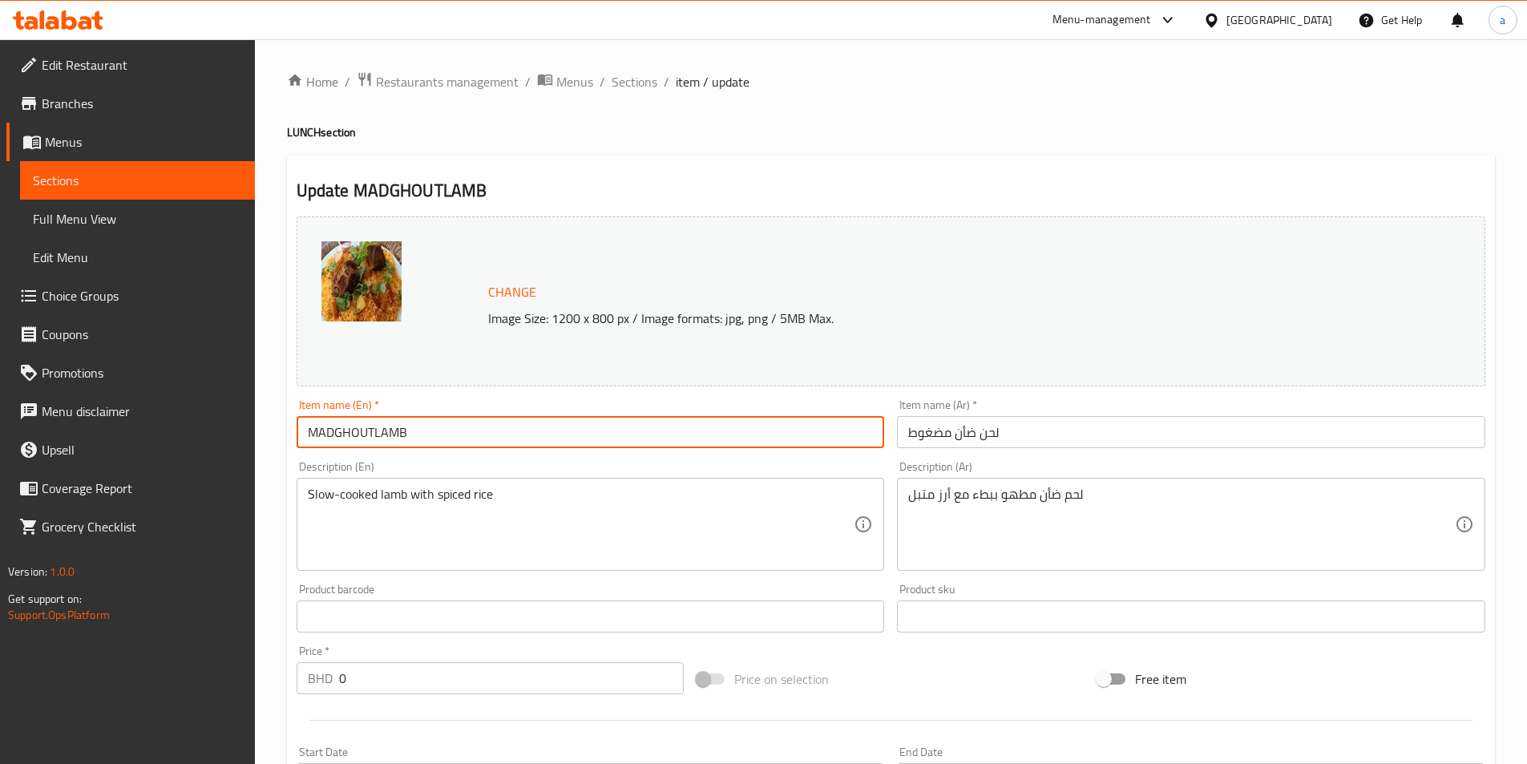
type input "MADGHOUTLAMB"
click at [503, 397] on div "Item name (En)   * MADGHOUTLAMB Item name (En) *" at bounding box center [590, 424] width 601 height 62
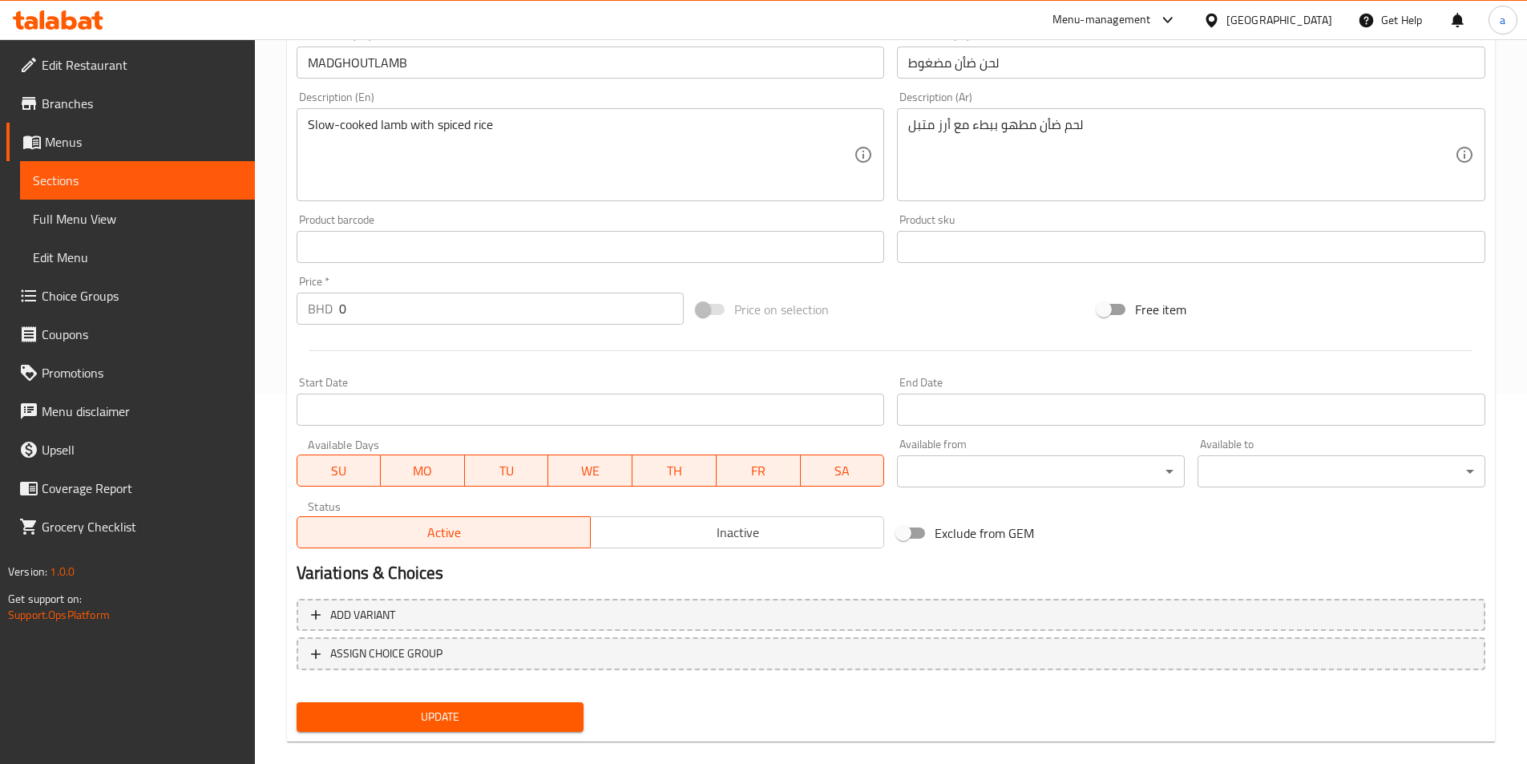
scroll to position [392, 0]
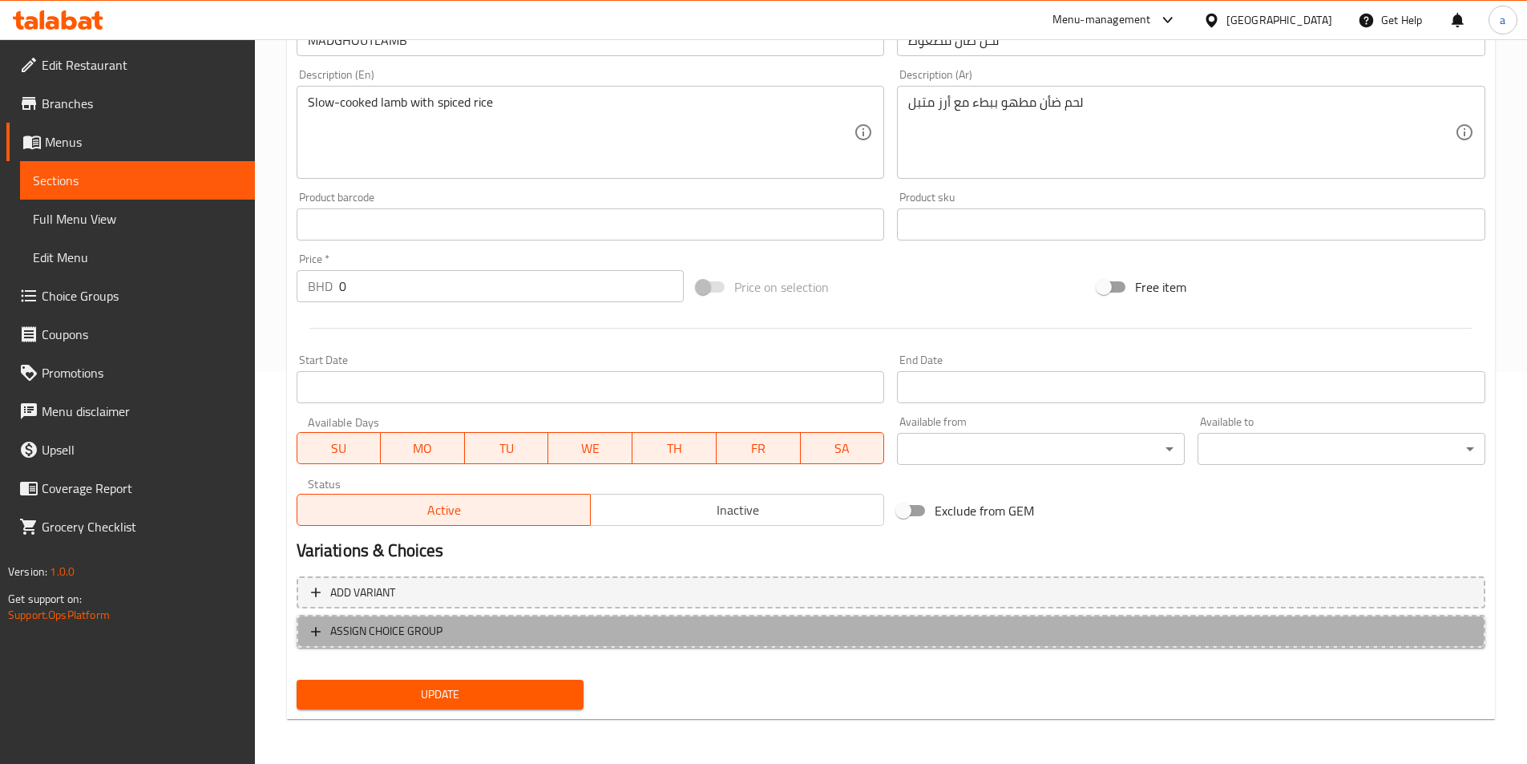
click at [562, 639] on span "ASSIGN CHOICE GROUP" at bounding box center [891, 631] width 1160 height 20
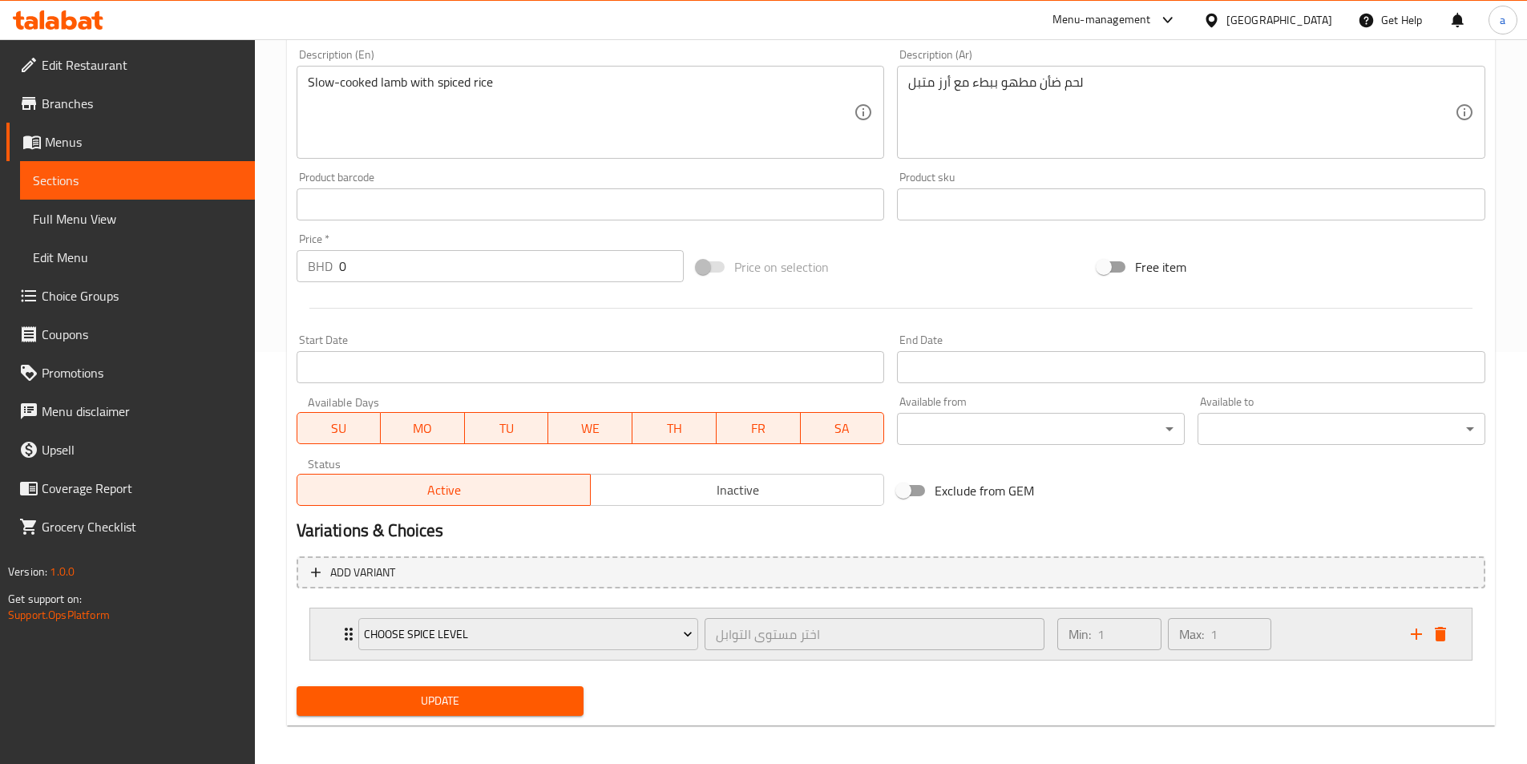
scroll to position [418, 0]
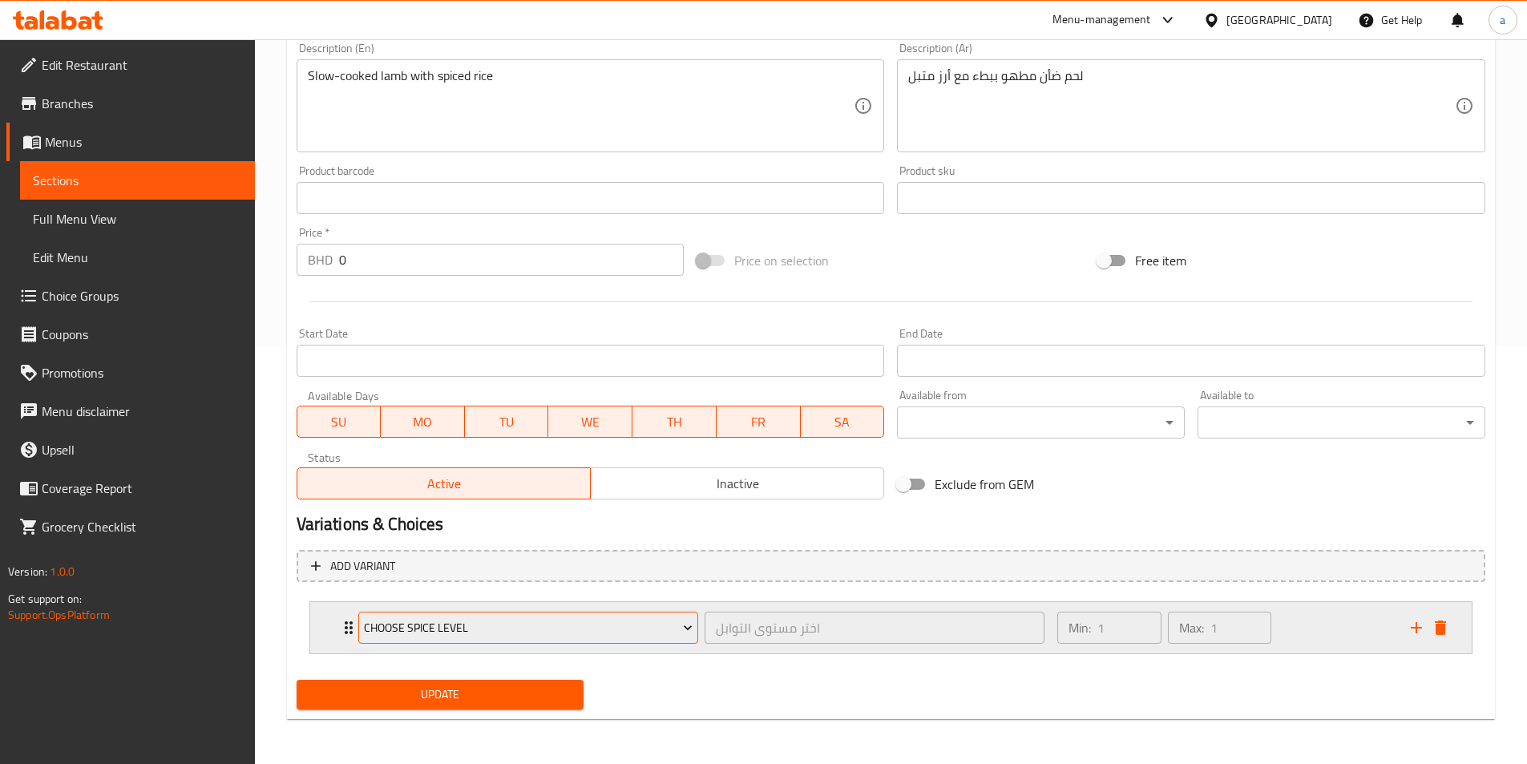
click at [598, 627] on span "Choose Spice Level" at bounding box center [528, 628] width 329 height 20
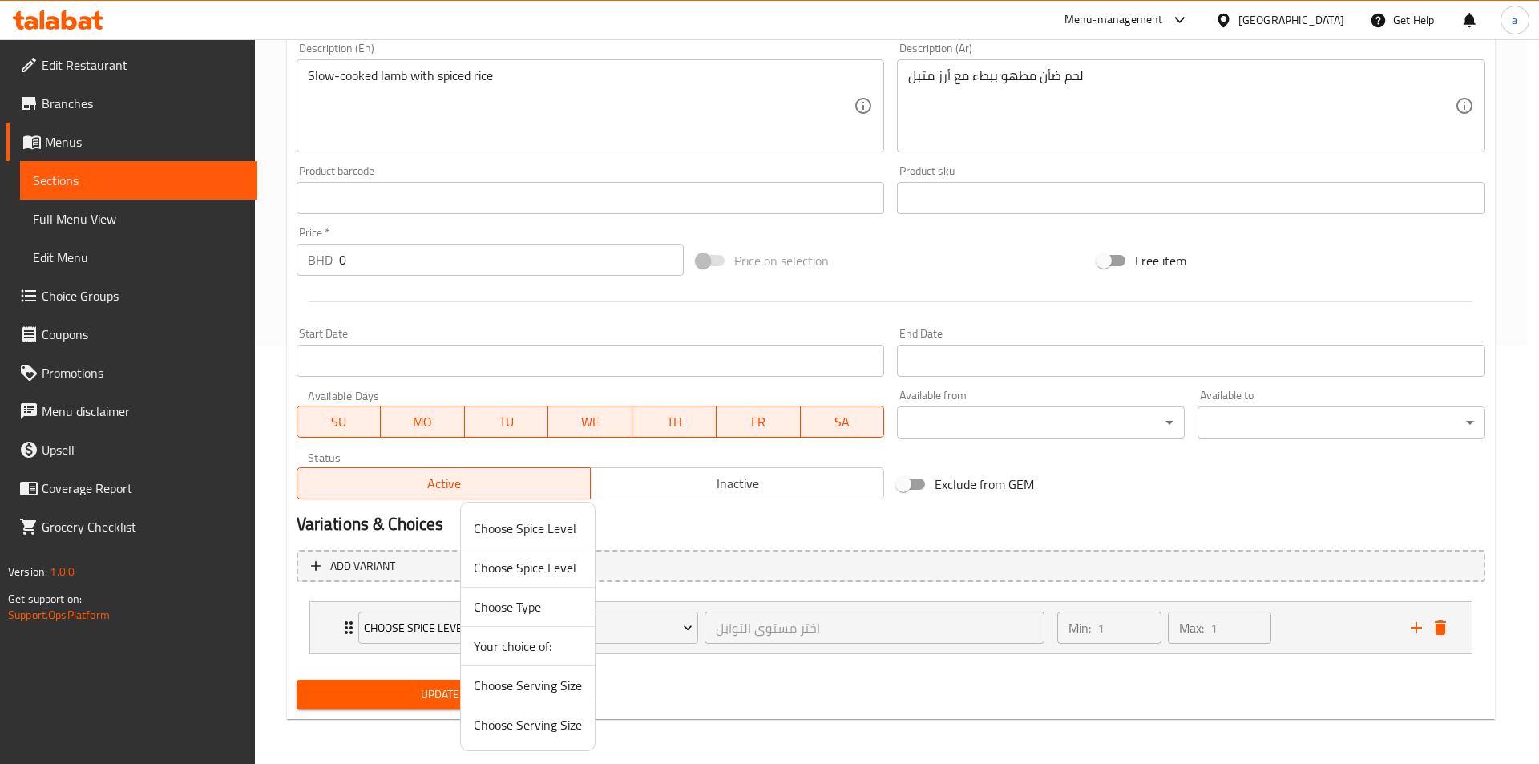
click at [545, 733] on span "Choose Serving Size" at bounding box center [528, 724] width 108 height 19
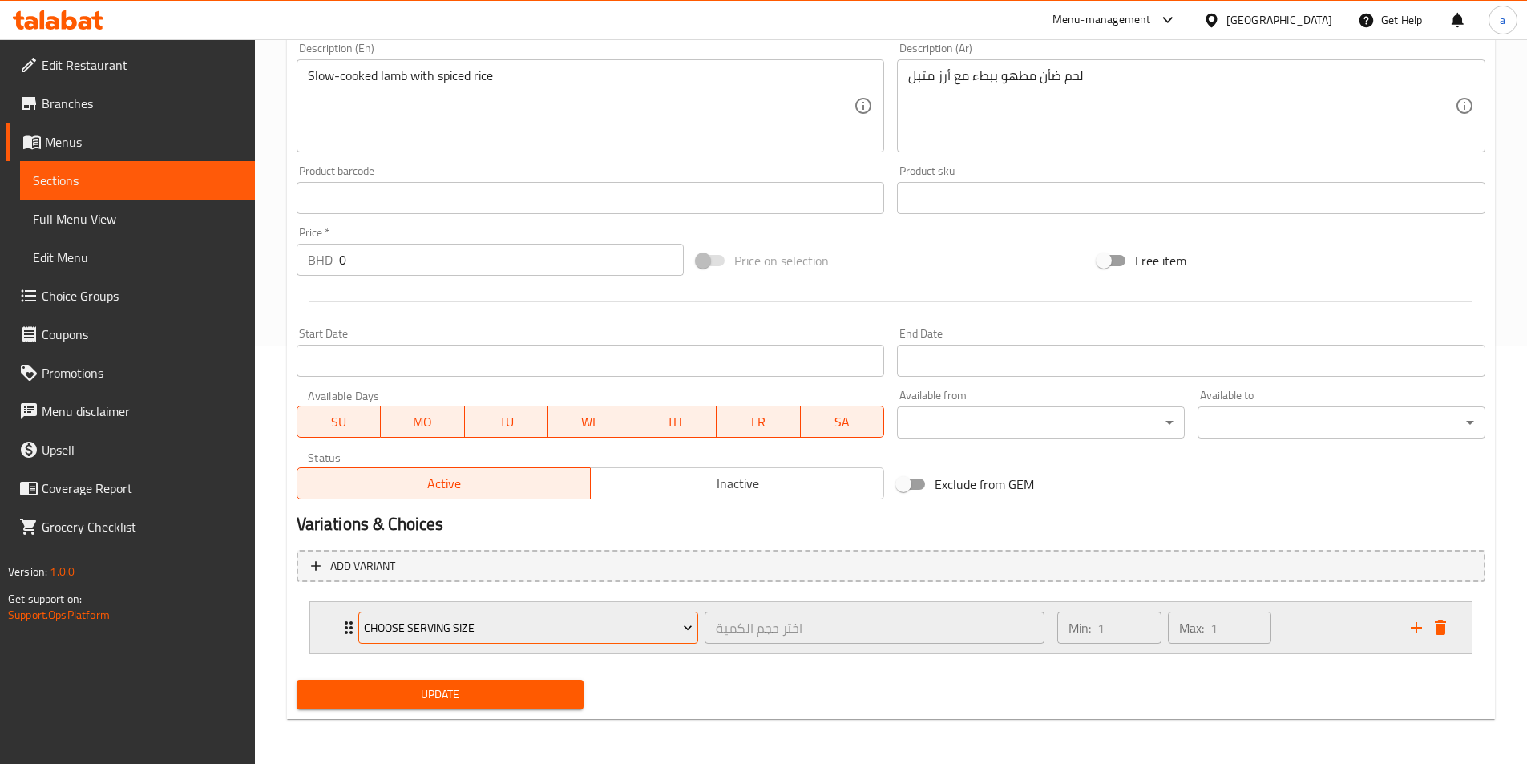
click at [518, 643] on button "Choose Serving Size" at bounding box center [528, 627] width 340 height 32
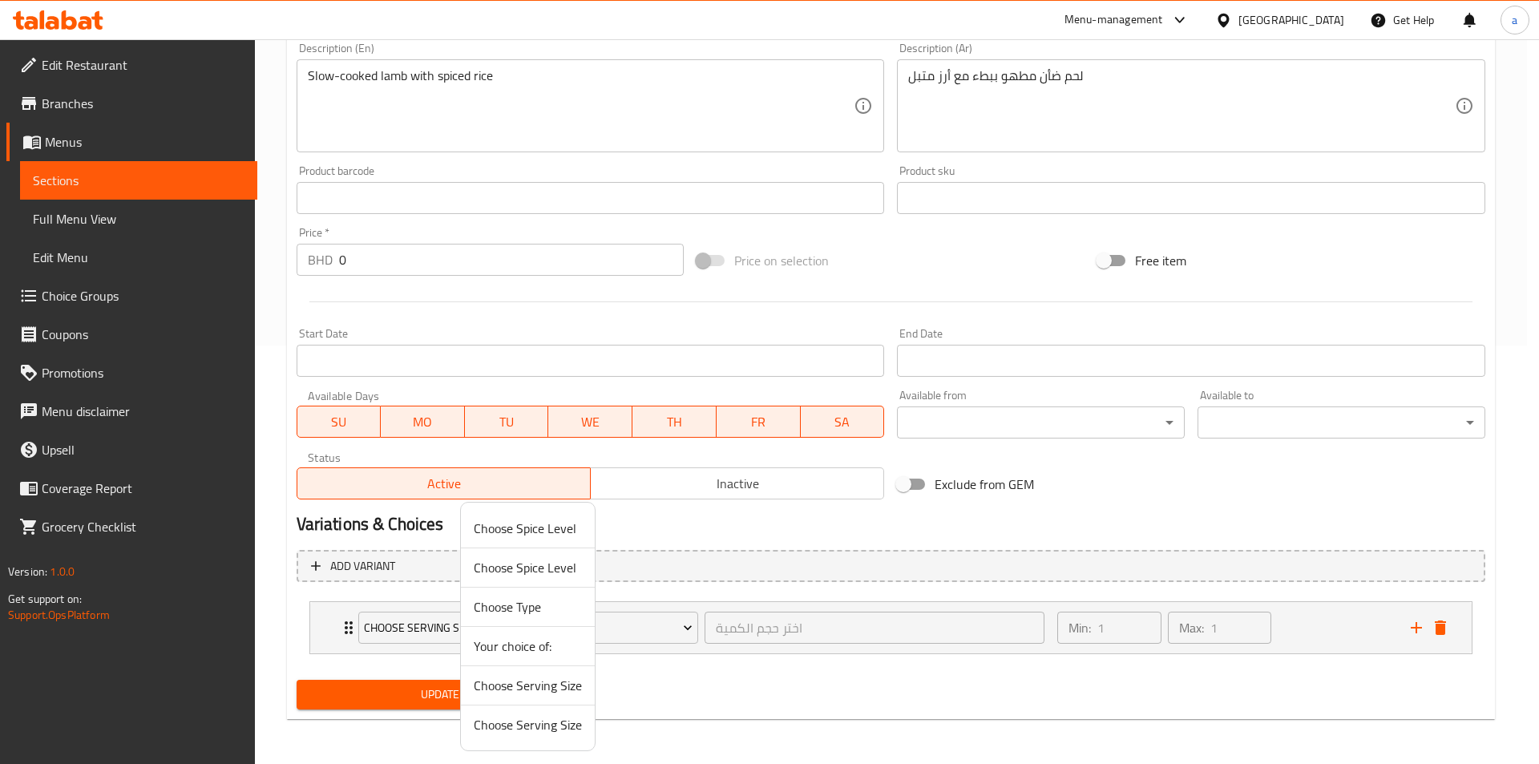
click at [547, 692] on span "Choose Serving Size" at bounding box center [528, 685] width 108 height 19
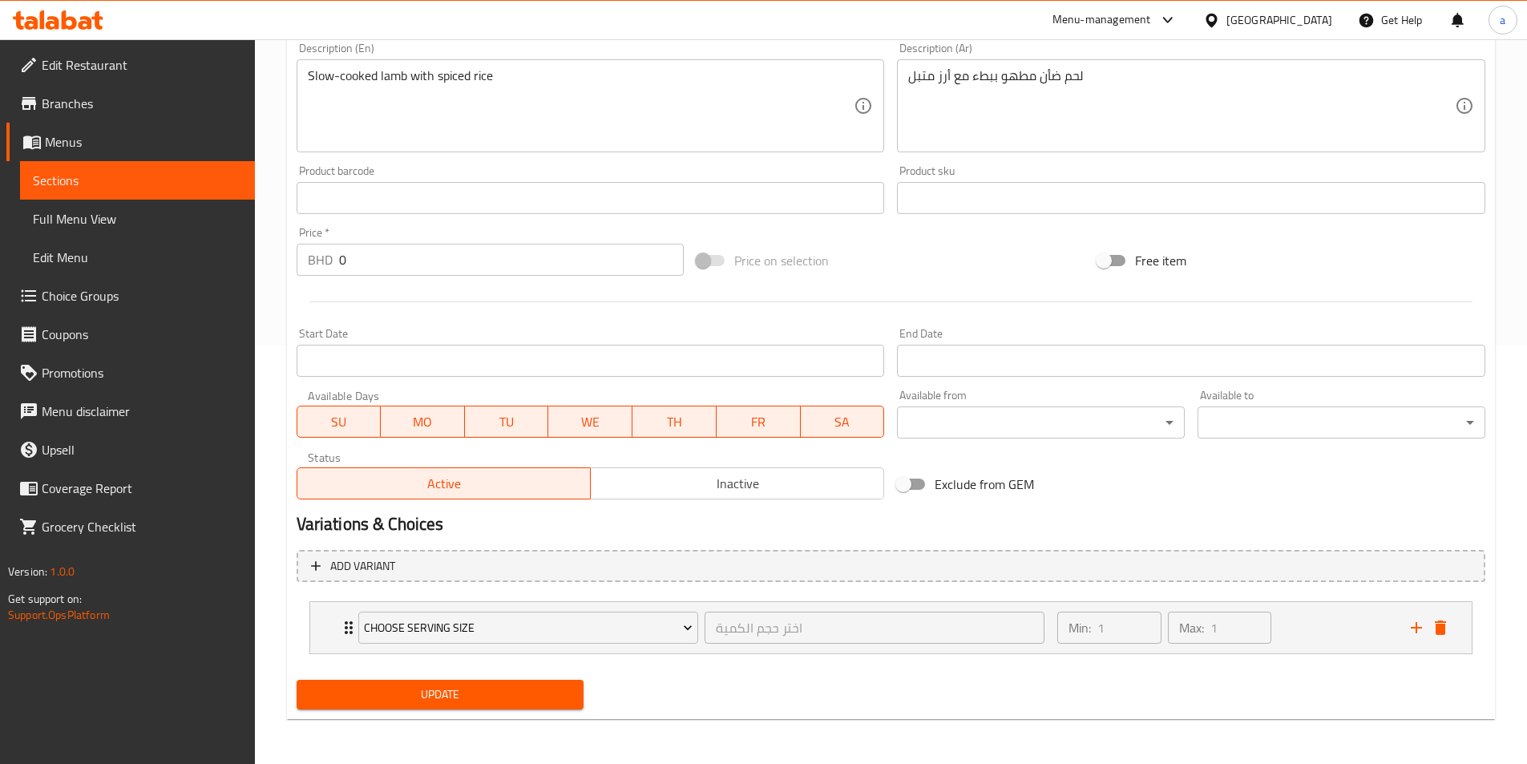
click at [469, 688] on span "Update" at bounding box center [440, 694] width 262 height 20
click at [729, 648] on div "Choose Serving Size اختر حجم الكمية ​" at bounding box center [702, 627] width 706 height 51
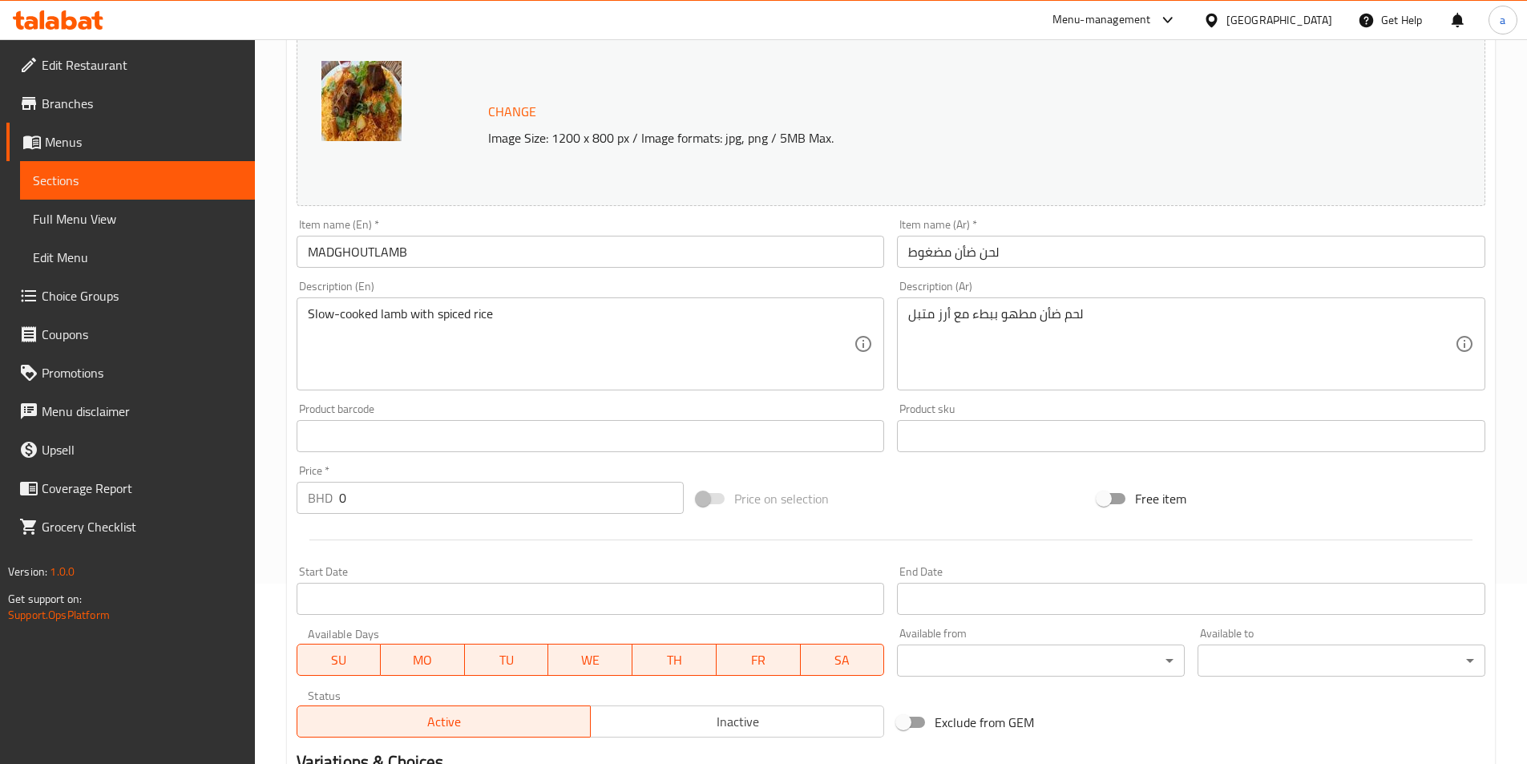
scroll to position [0, 0]
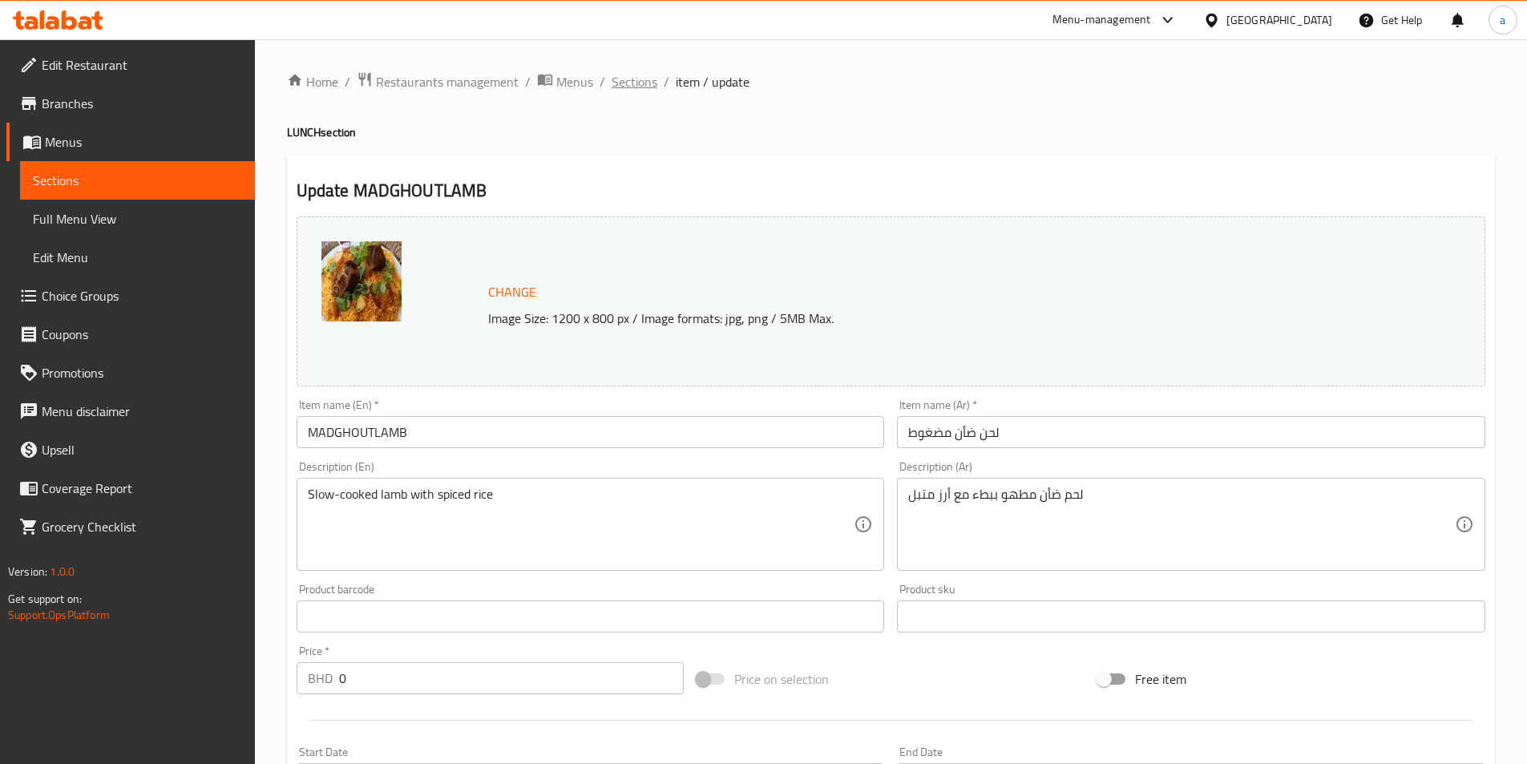
click at [613, 88] on span "Sections" at bounding box center [634, 81] width 46 height 19
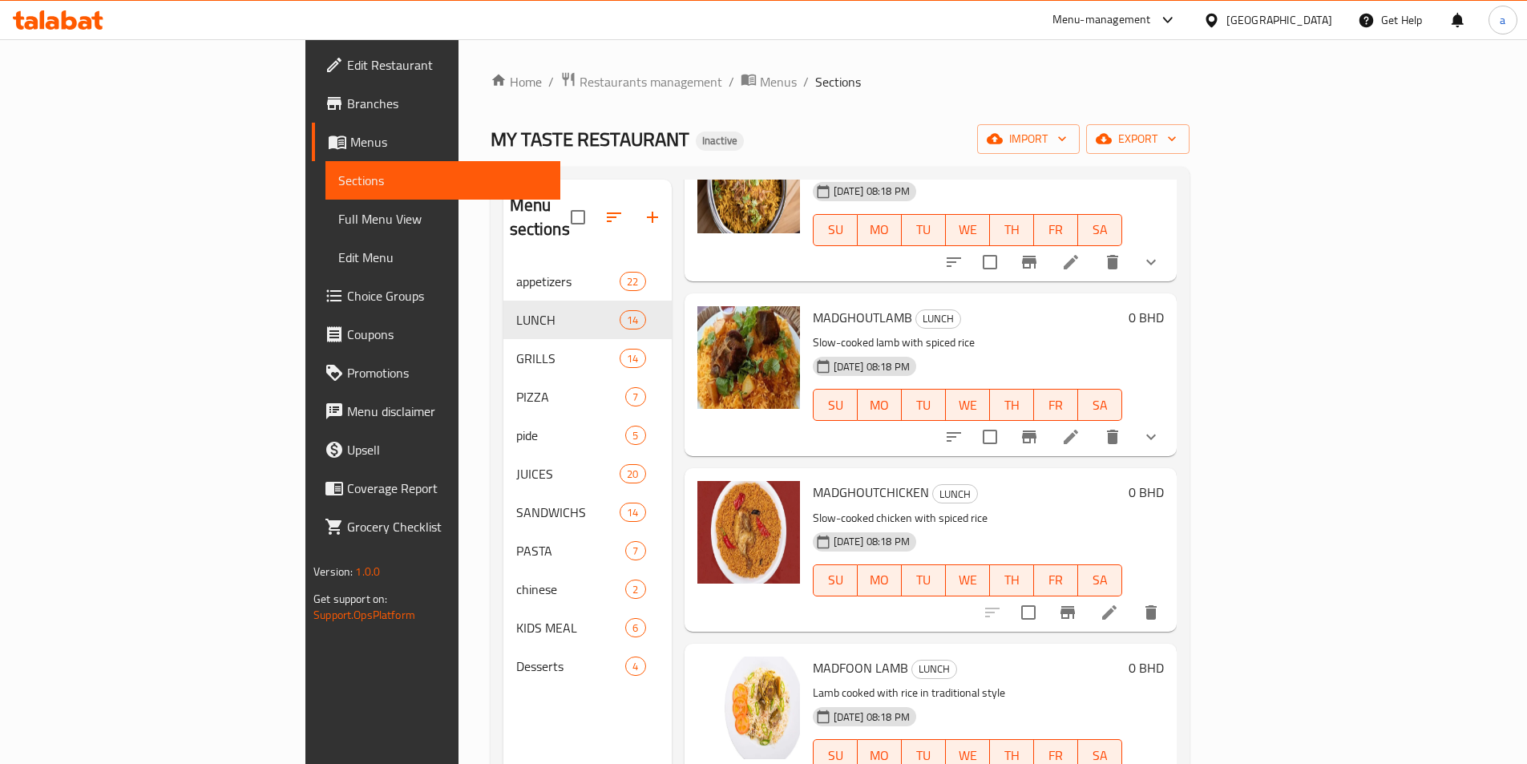
scroll to position [1042, 0]
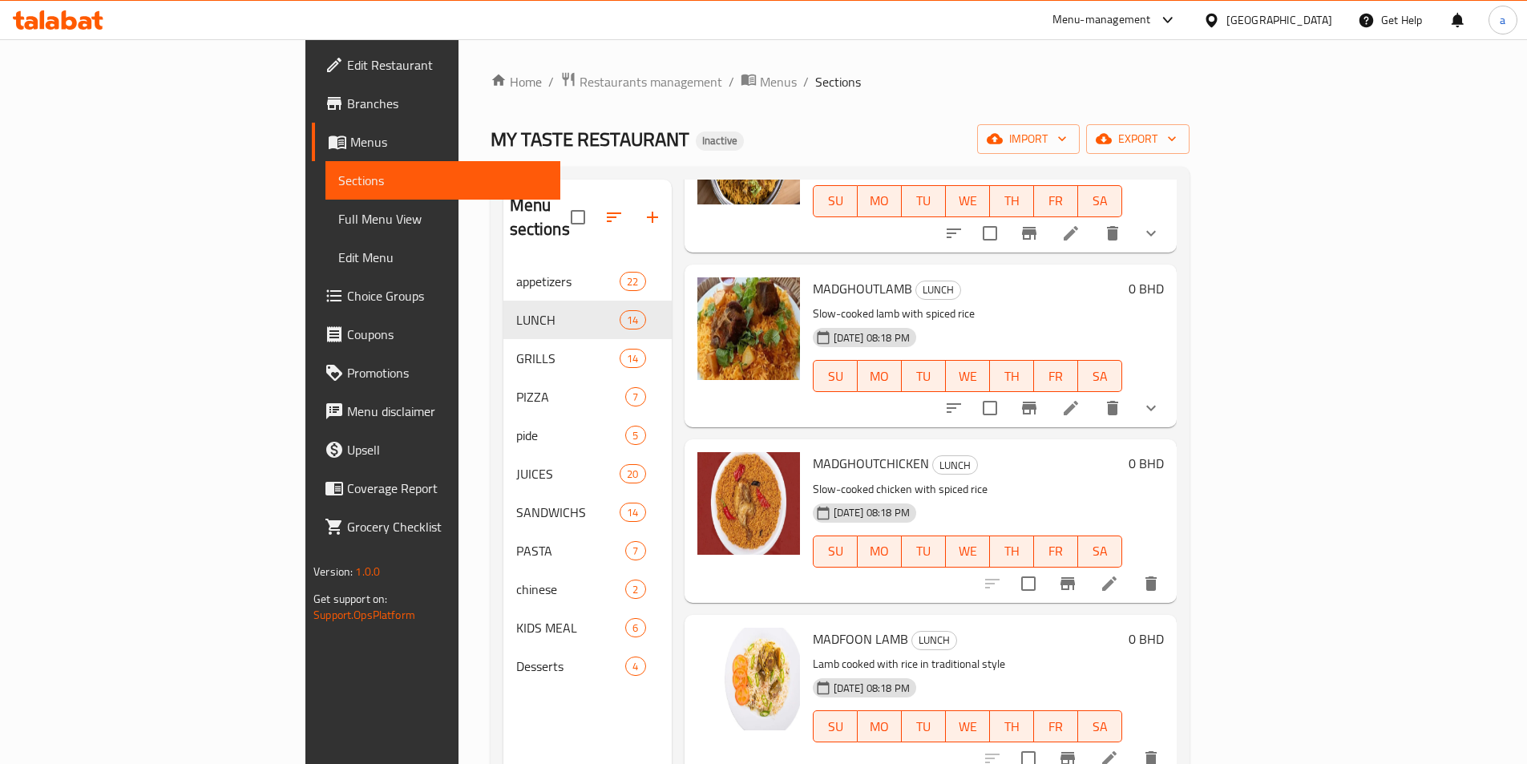
click at [1119, 574] on icon at bounding box center [1108, 583] width 19 height 19
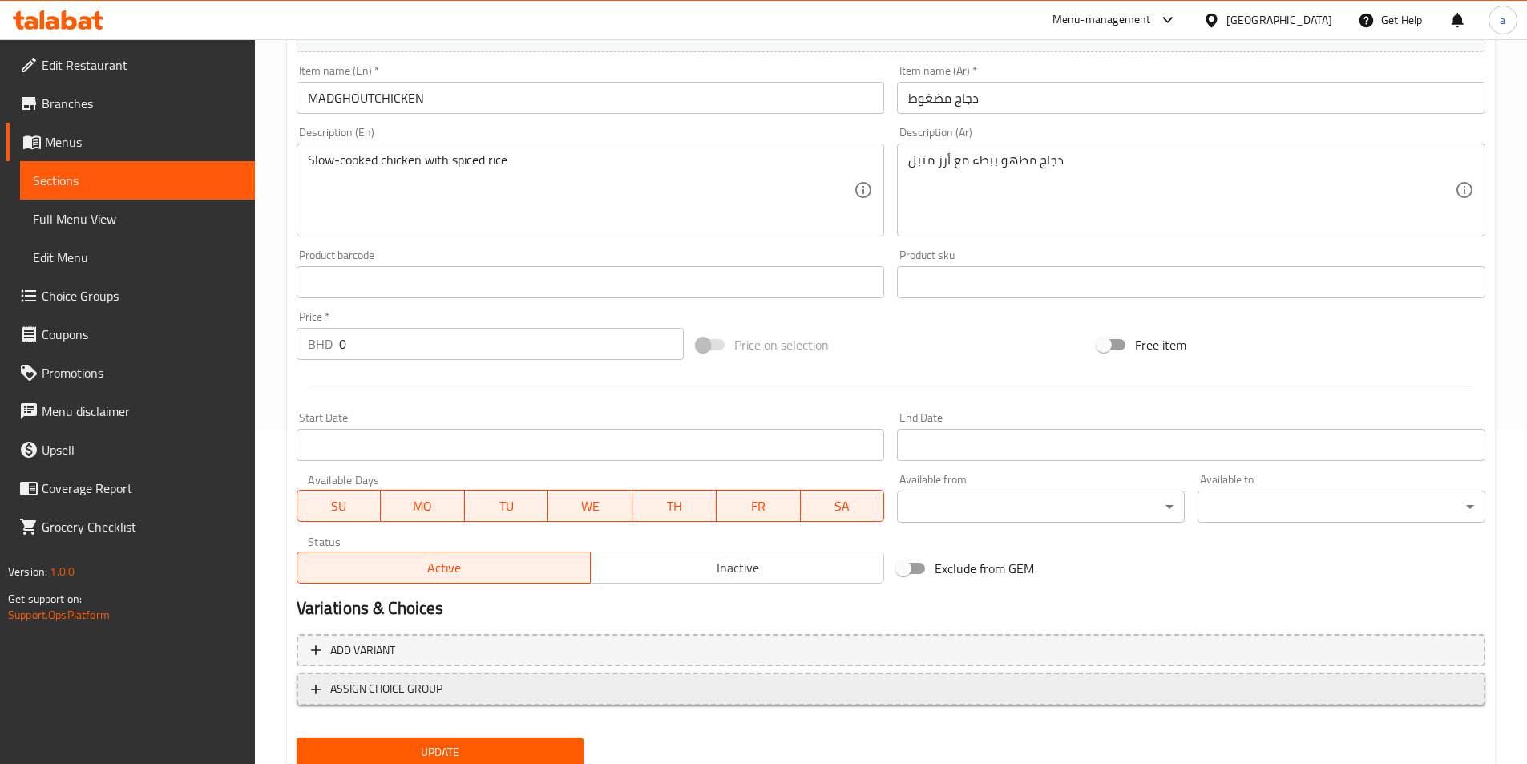
scroll to position [392, 0]
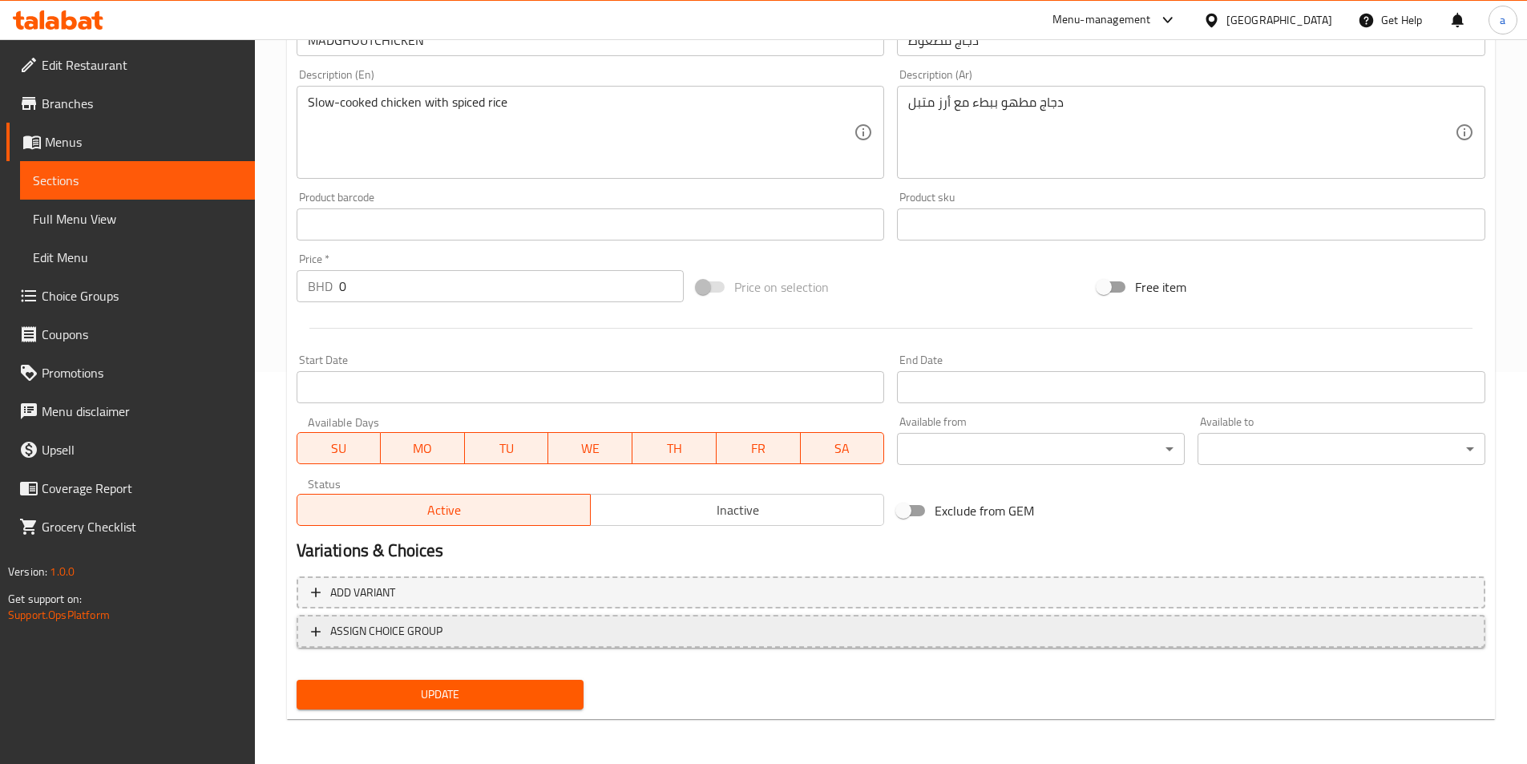
click at [538, 630] on span "ASSIGN CHOICE GROUP" at bounding box center [891, 631] width 1160 height 20
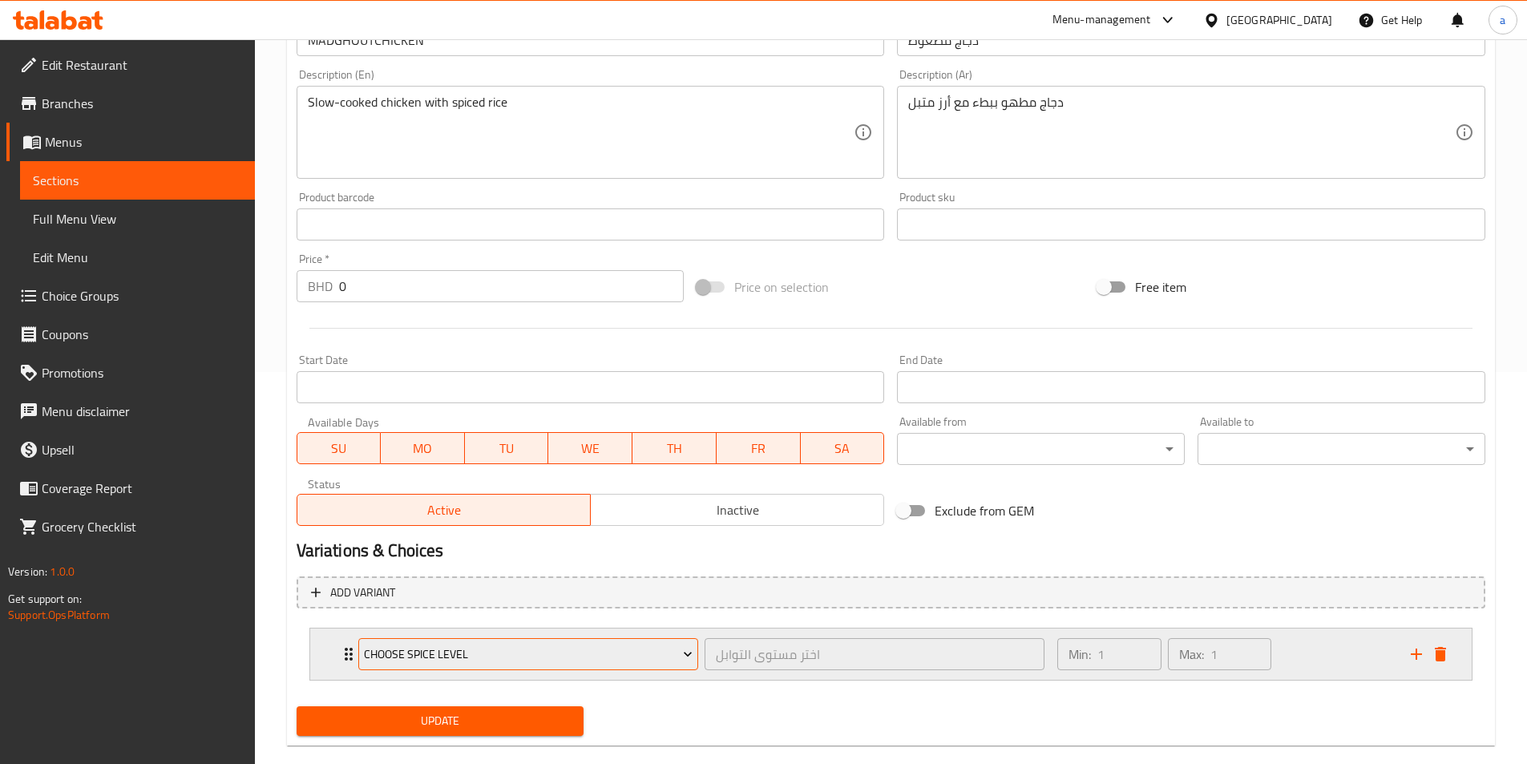
scroll to position [418, 0]
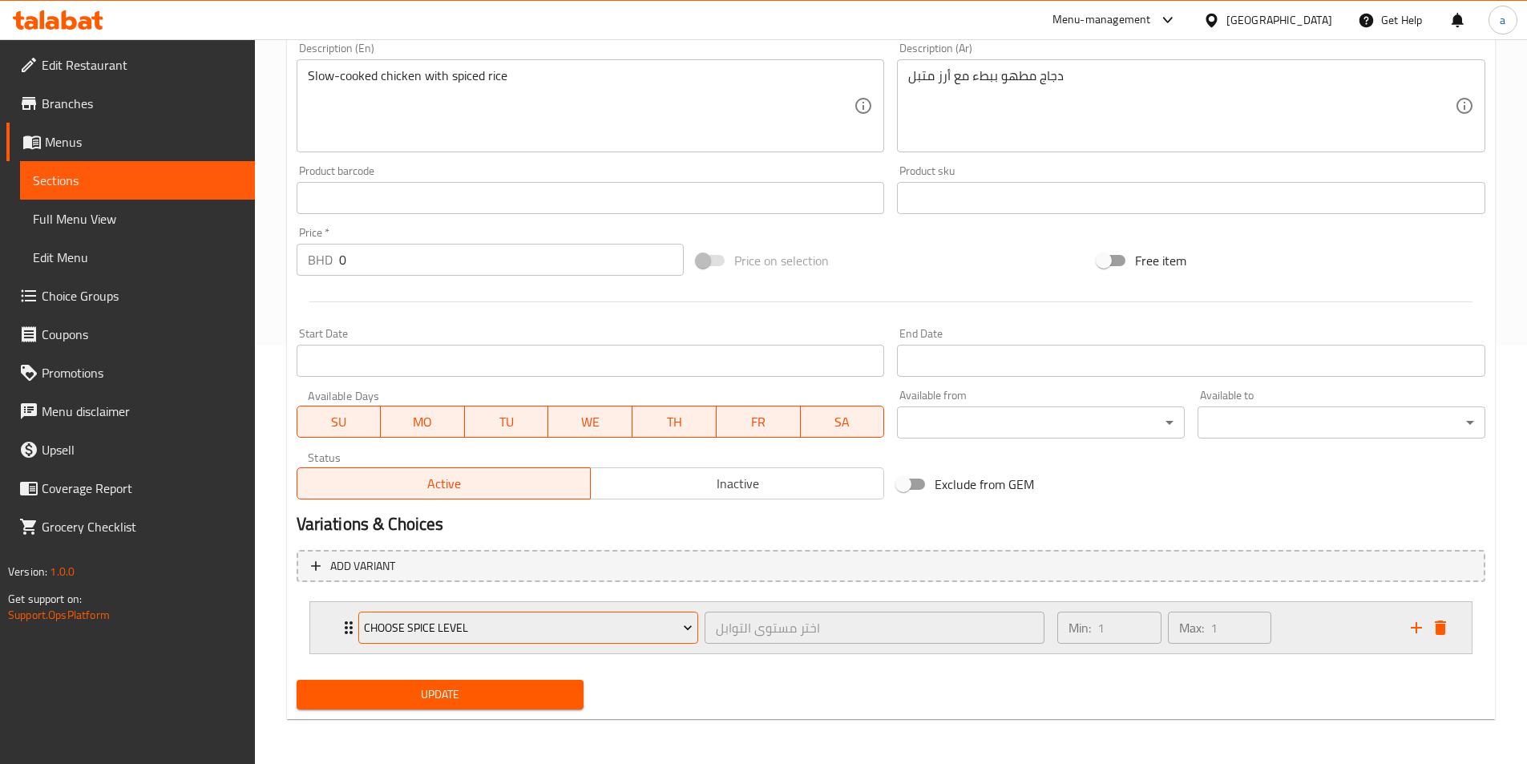
click at [525, 628] on span "Choose Spice Level" at bounding box center [528, 628] width 329 height 20
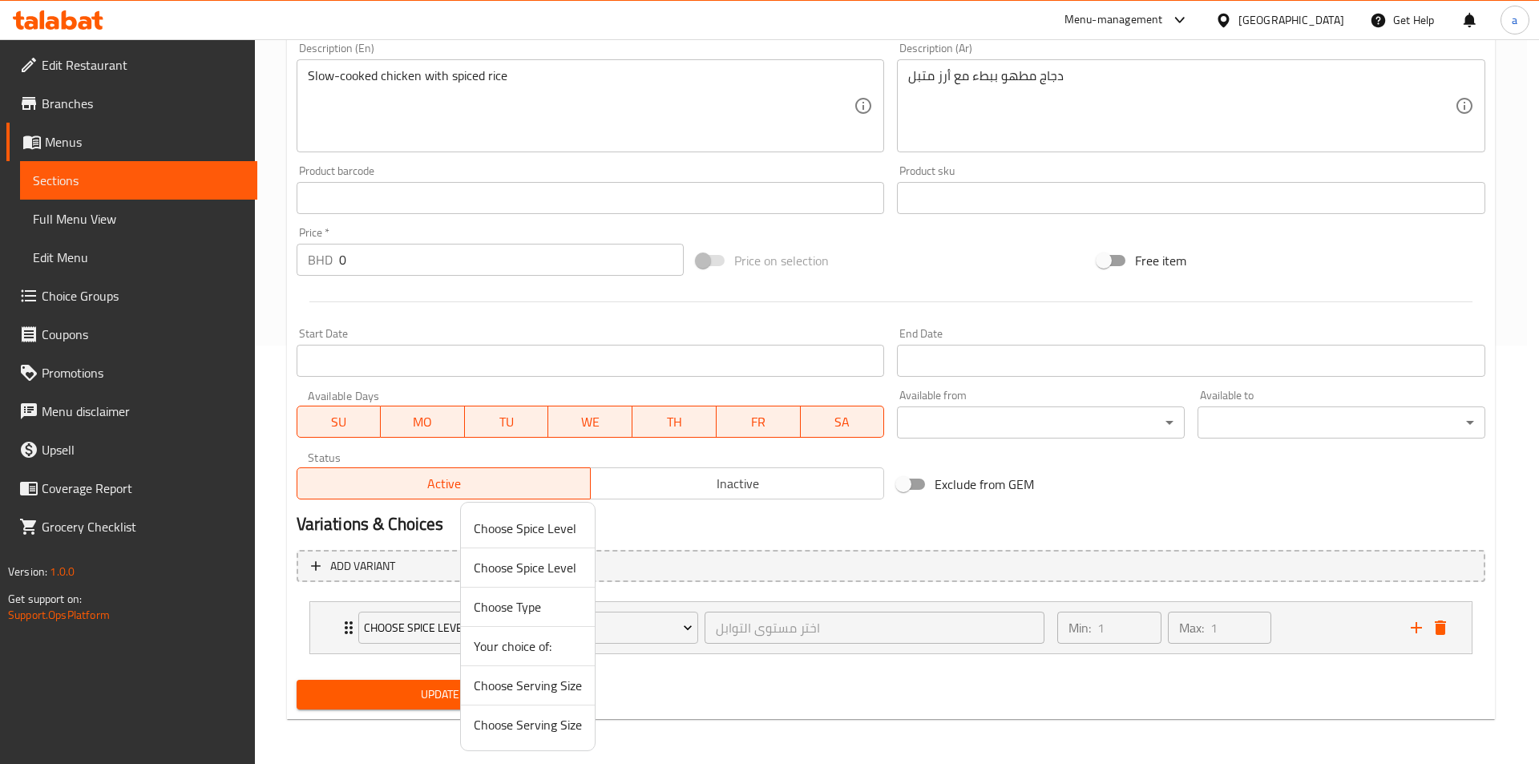
click at [559, 718] on span "Choose Serving Size" at bounding box center [528, 724] width 108 height 19
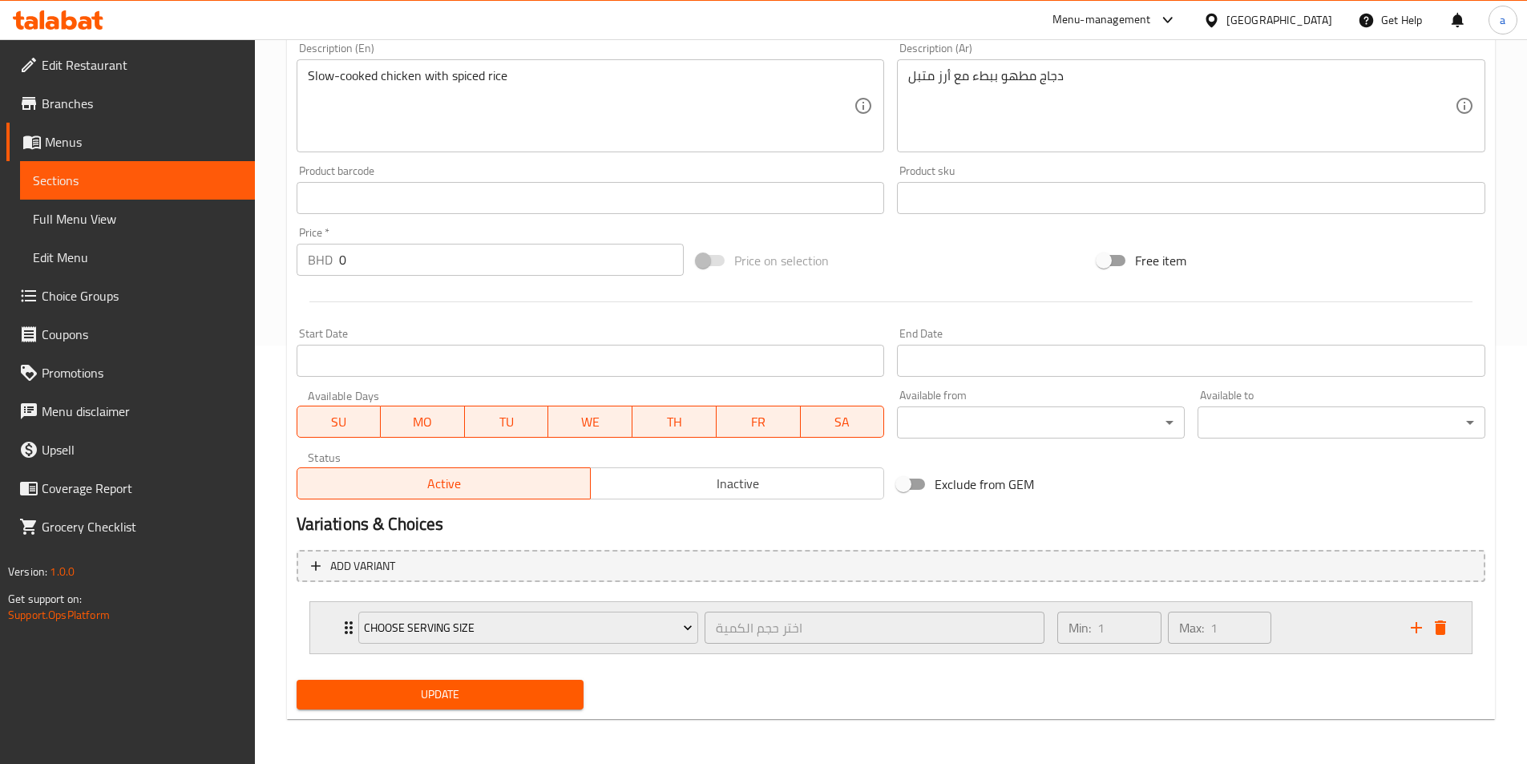
click at [717, 652] on div "Choose Serving Size اختر حجم الكمية ​" at bounding box center [702, 627] width 706 height 51
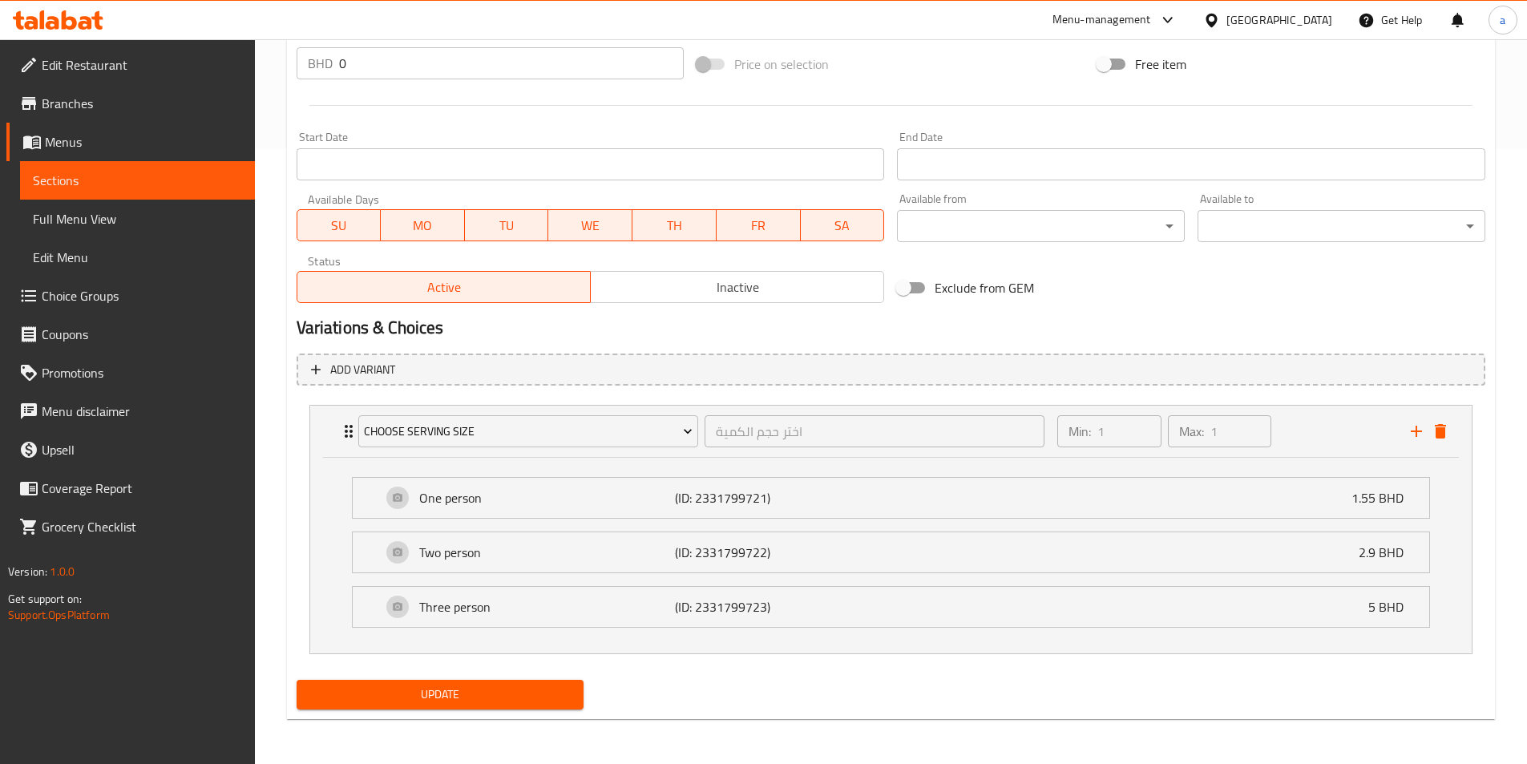
click at [542, 692] on span "Update" at bounding box center [440, 694] width 262 height 20
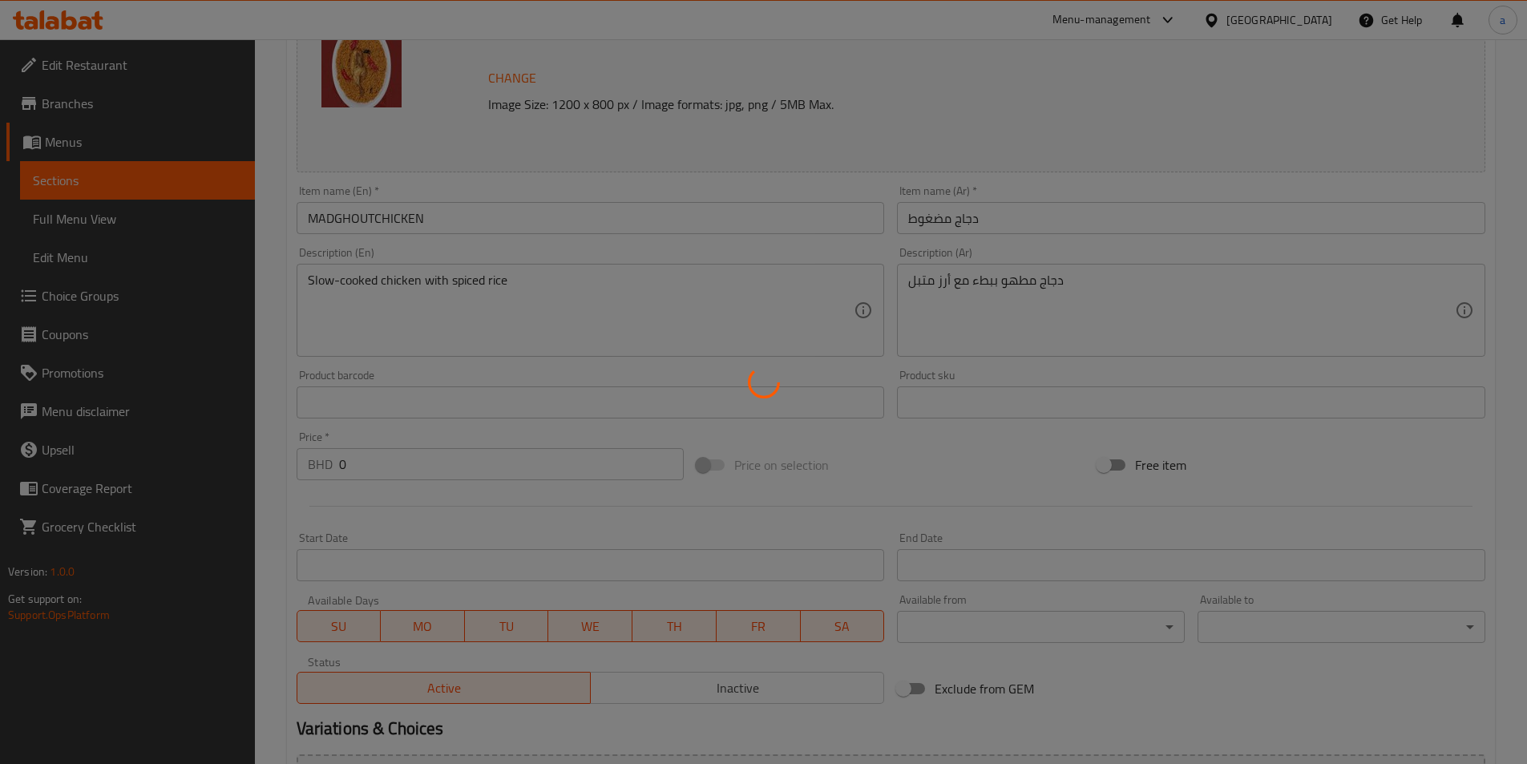
scroll to position [0, 0]
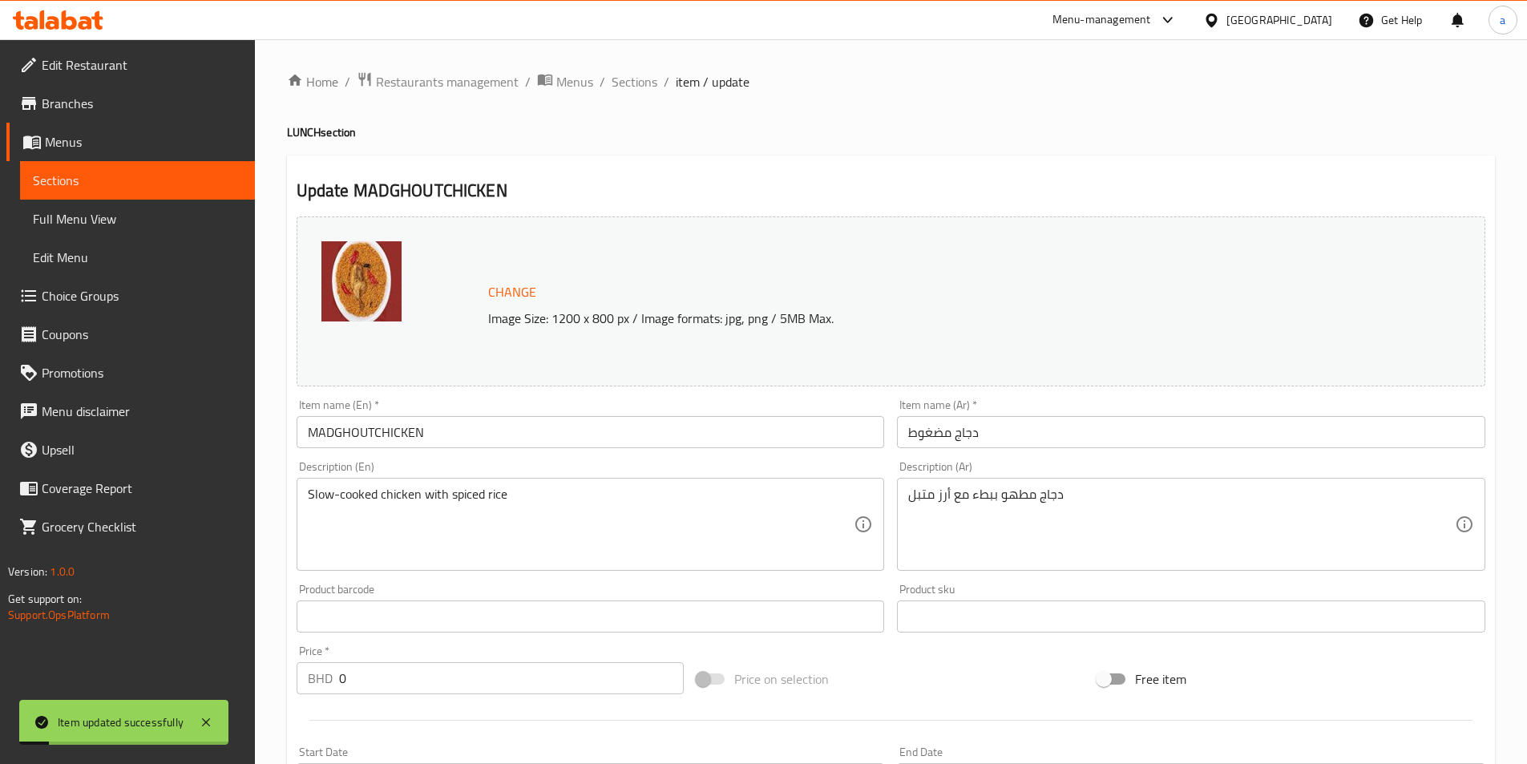
click at [627, 86] on span "Sections" at bounding box center [634, 81] width 46 height 19
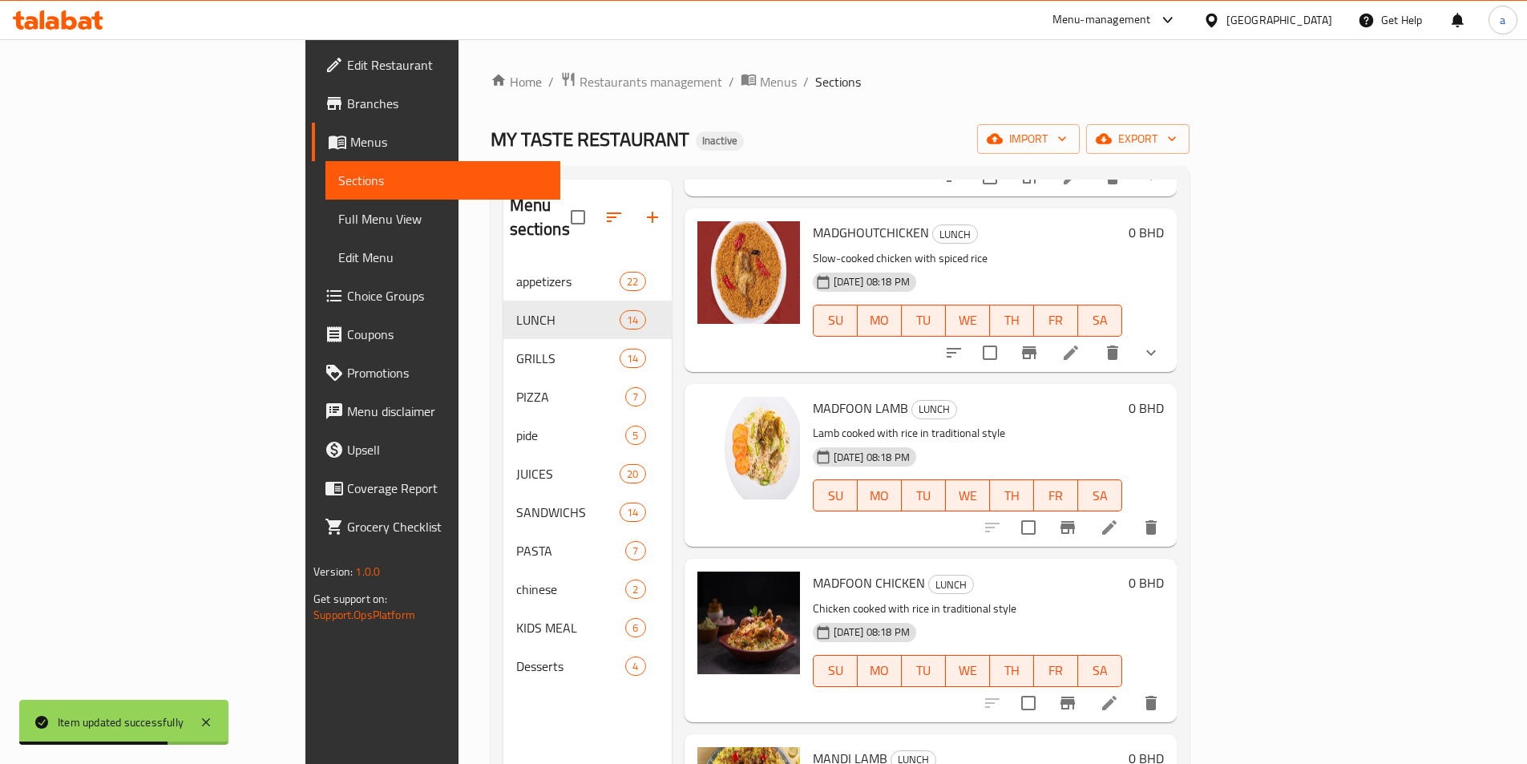
scroll to position [1282, 0]
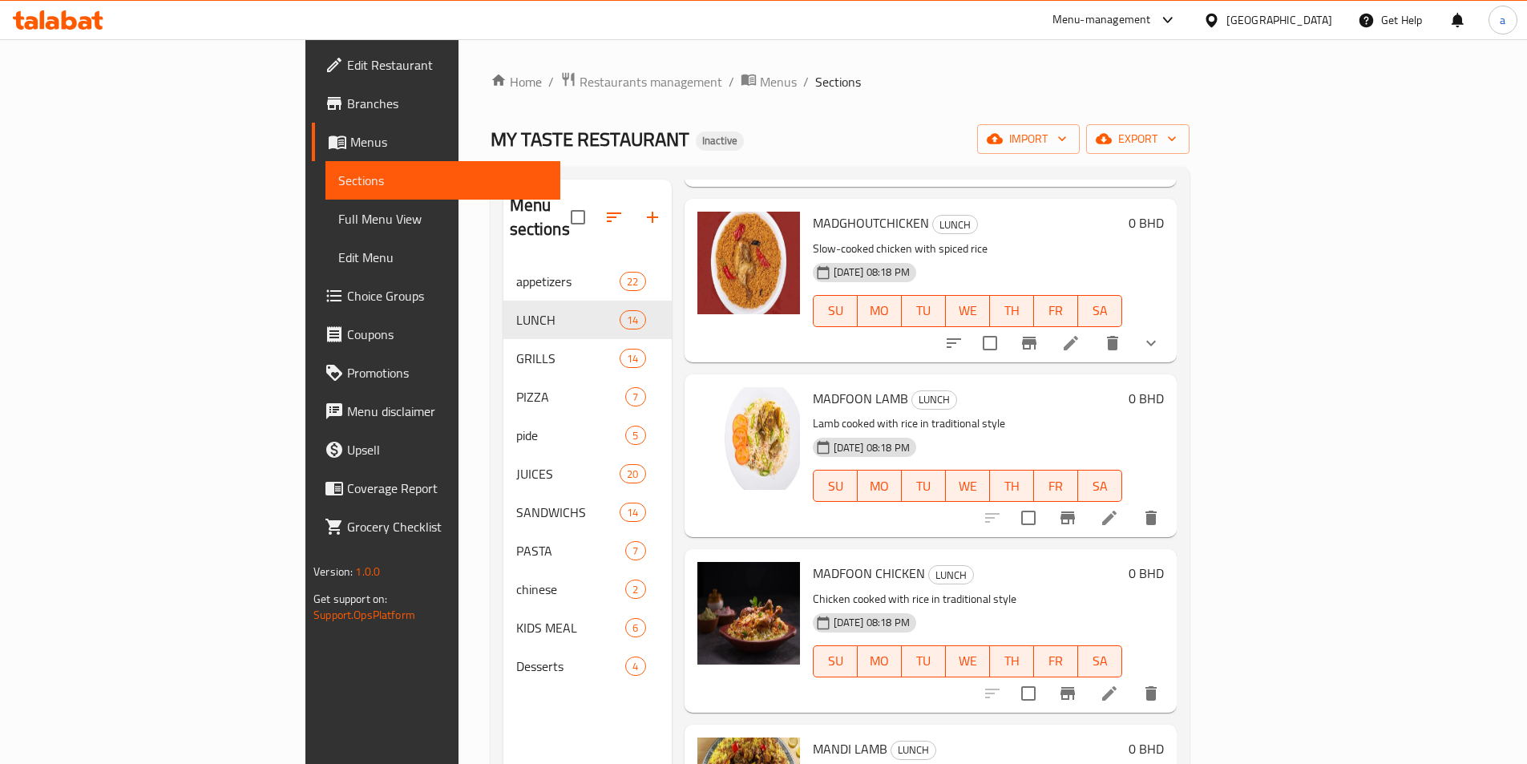
click at [1132, 503] on li at bounding box center [1109, 517] width 45 height 29
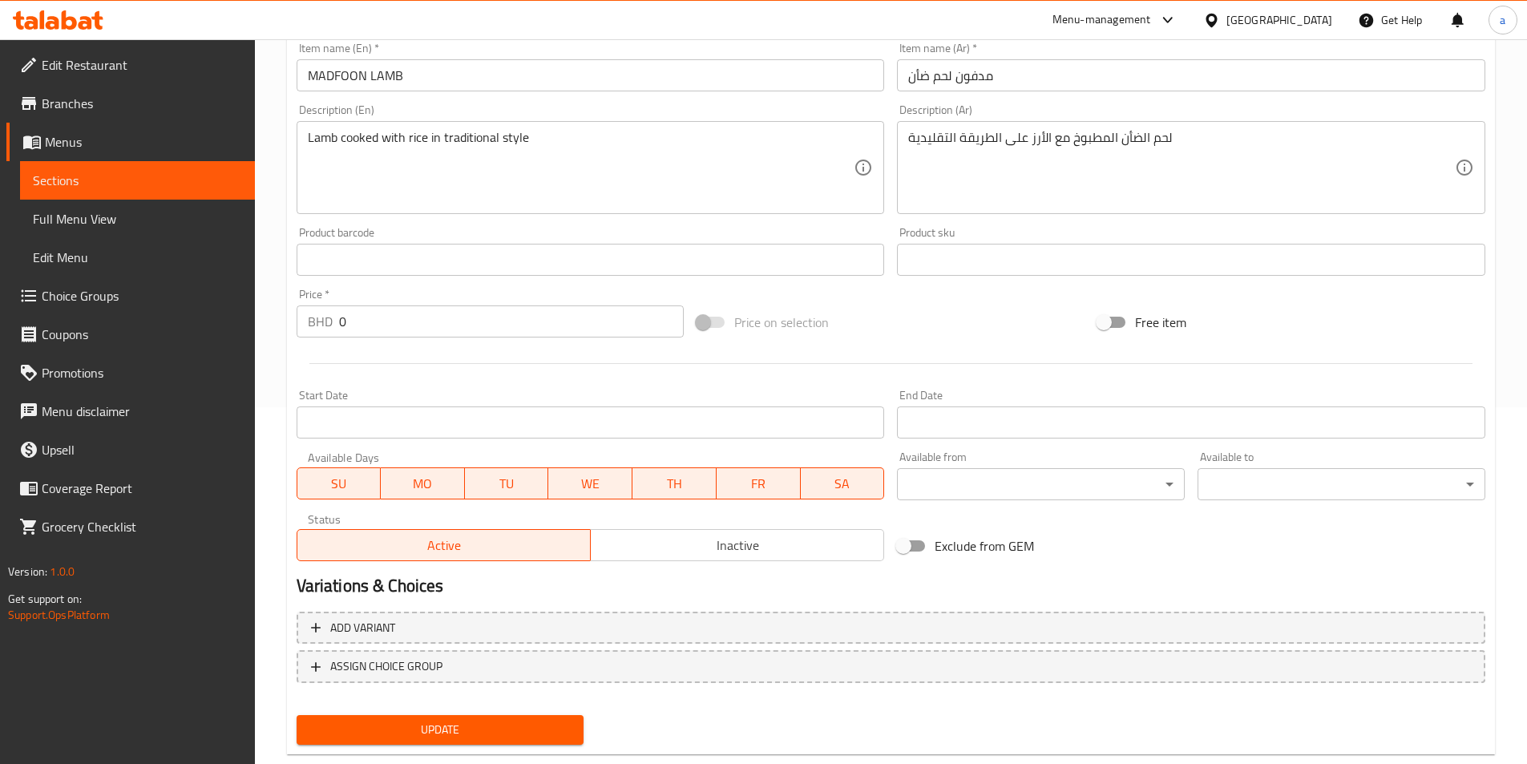
scroll to position [392, 0]
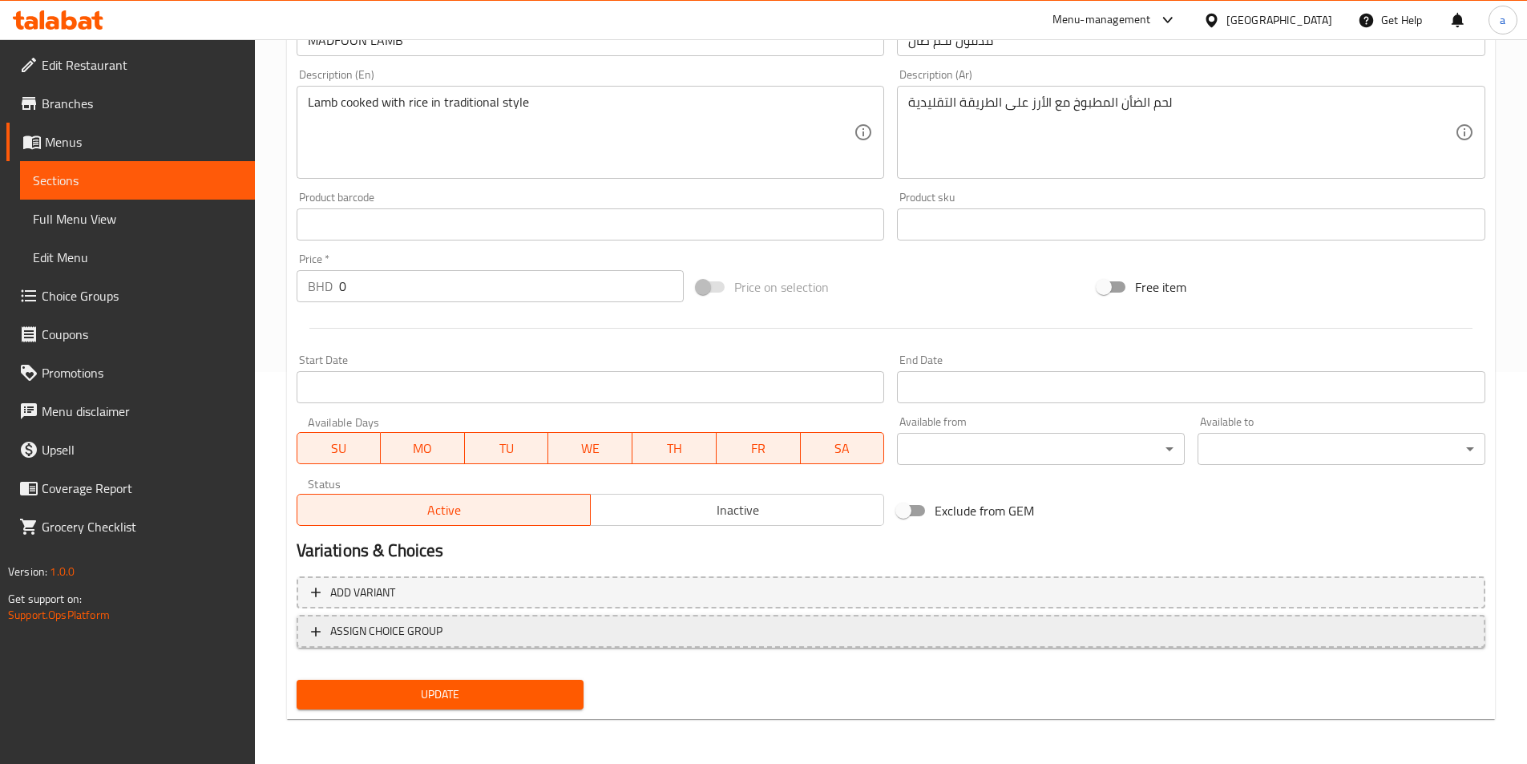
click at [547, 630] on span "ASSIGN CHOICE GROUP" at bounding box center [891, 631] width 1160 height 20
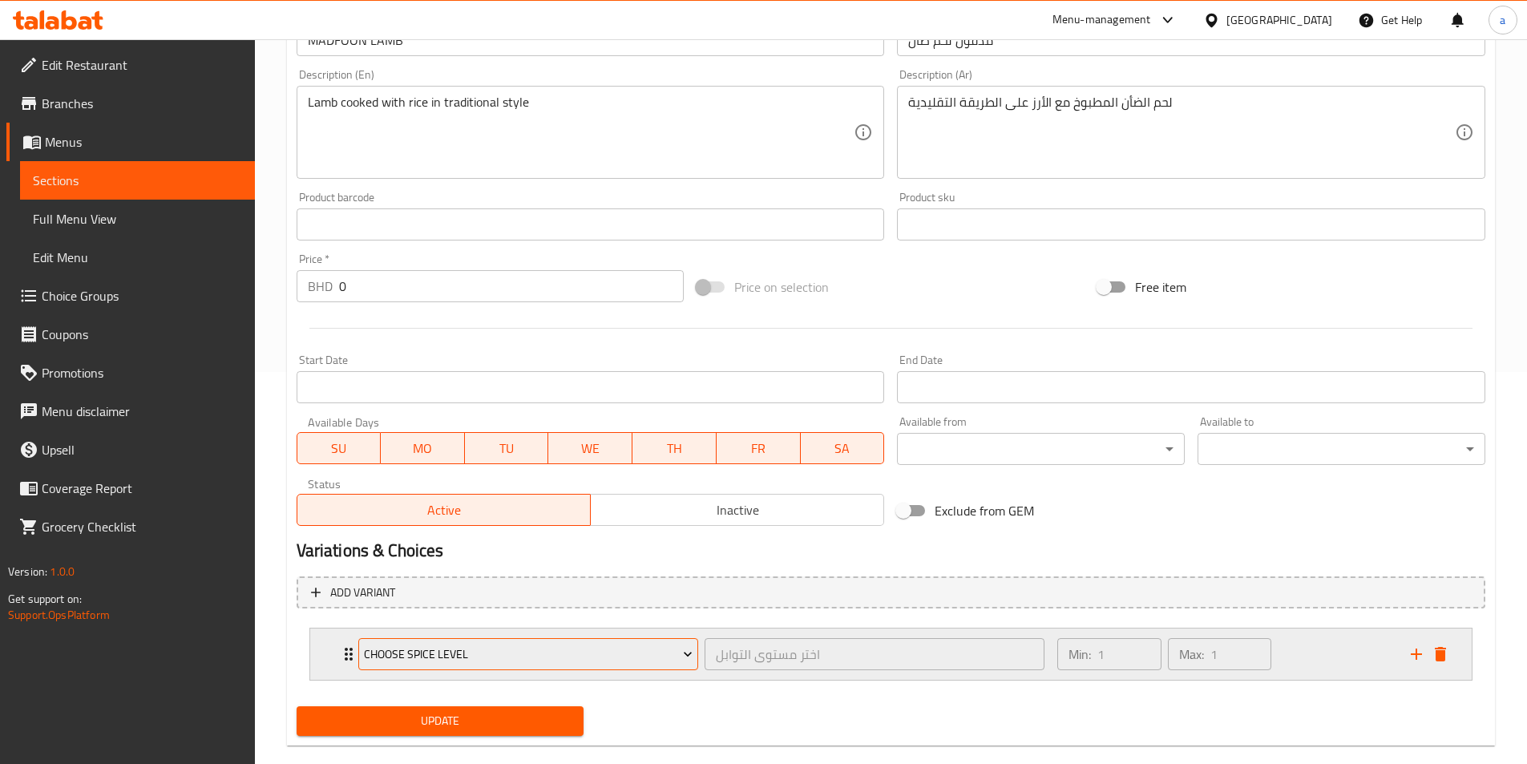
click at [555, 643] on button "Choose Spice Level" at bounding box center [528, 654] width 340 height 32
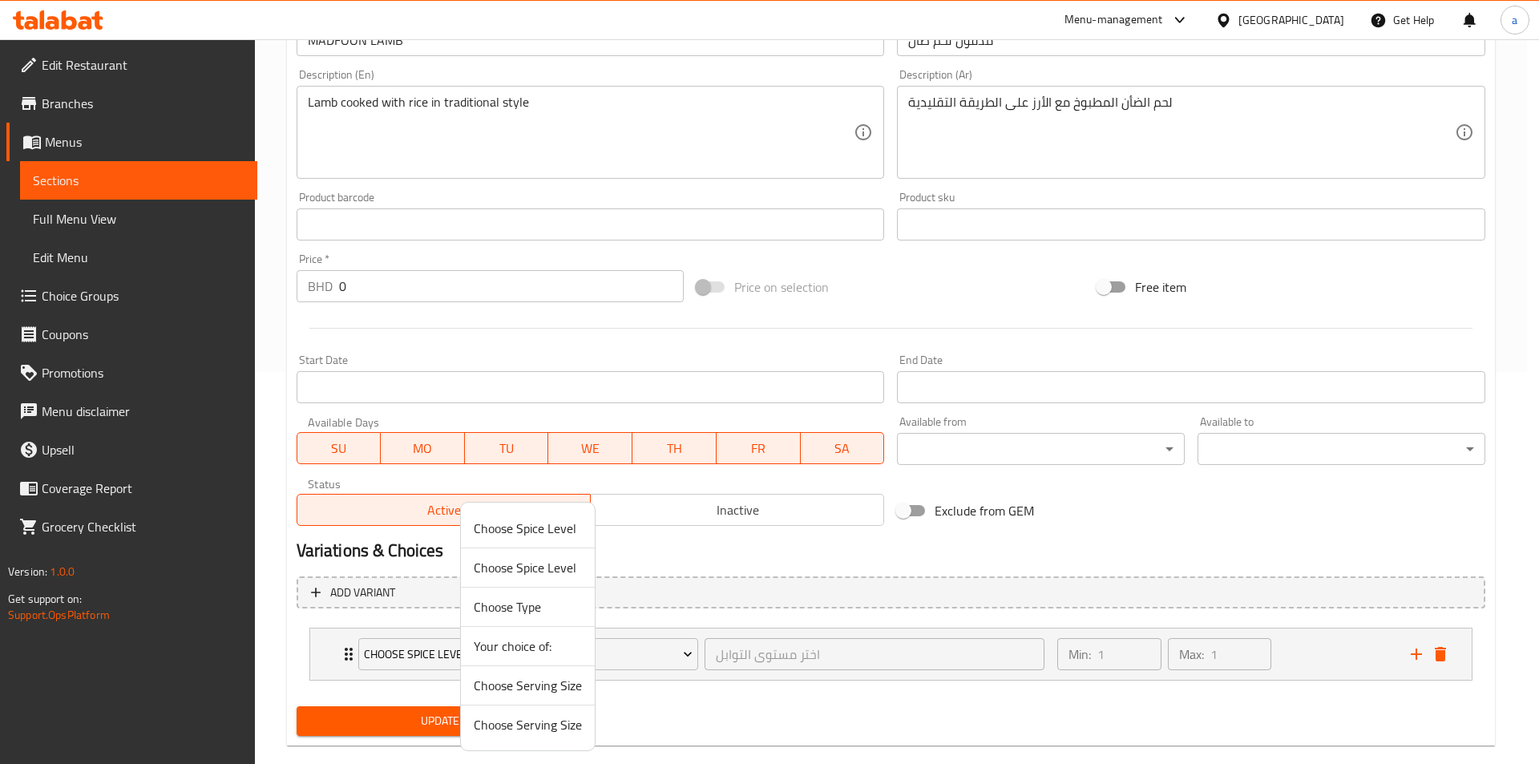
drag, startPoint x: 550, startPoint y: 690, endPoint x: 490, endPoint y: 709, distance: 62.3
click at [550, 689] on span "Choose Serving Size" at bounding box center [528, 685] width 108 height 19
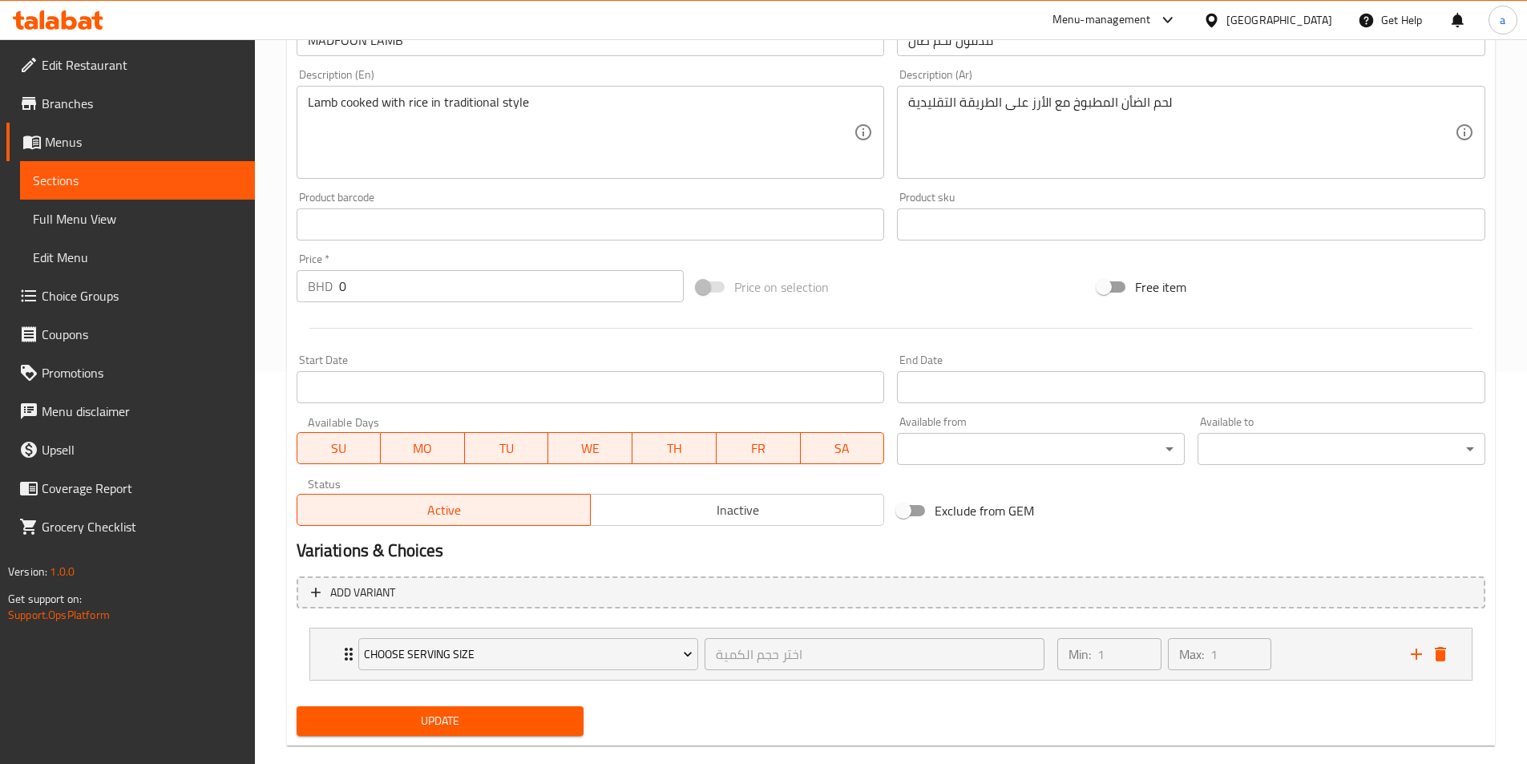
click at [462, 716] on span "Update" at bounding box center [440, 721] width 262 height 20
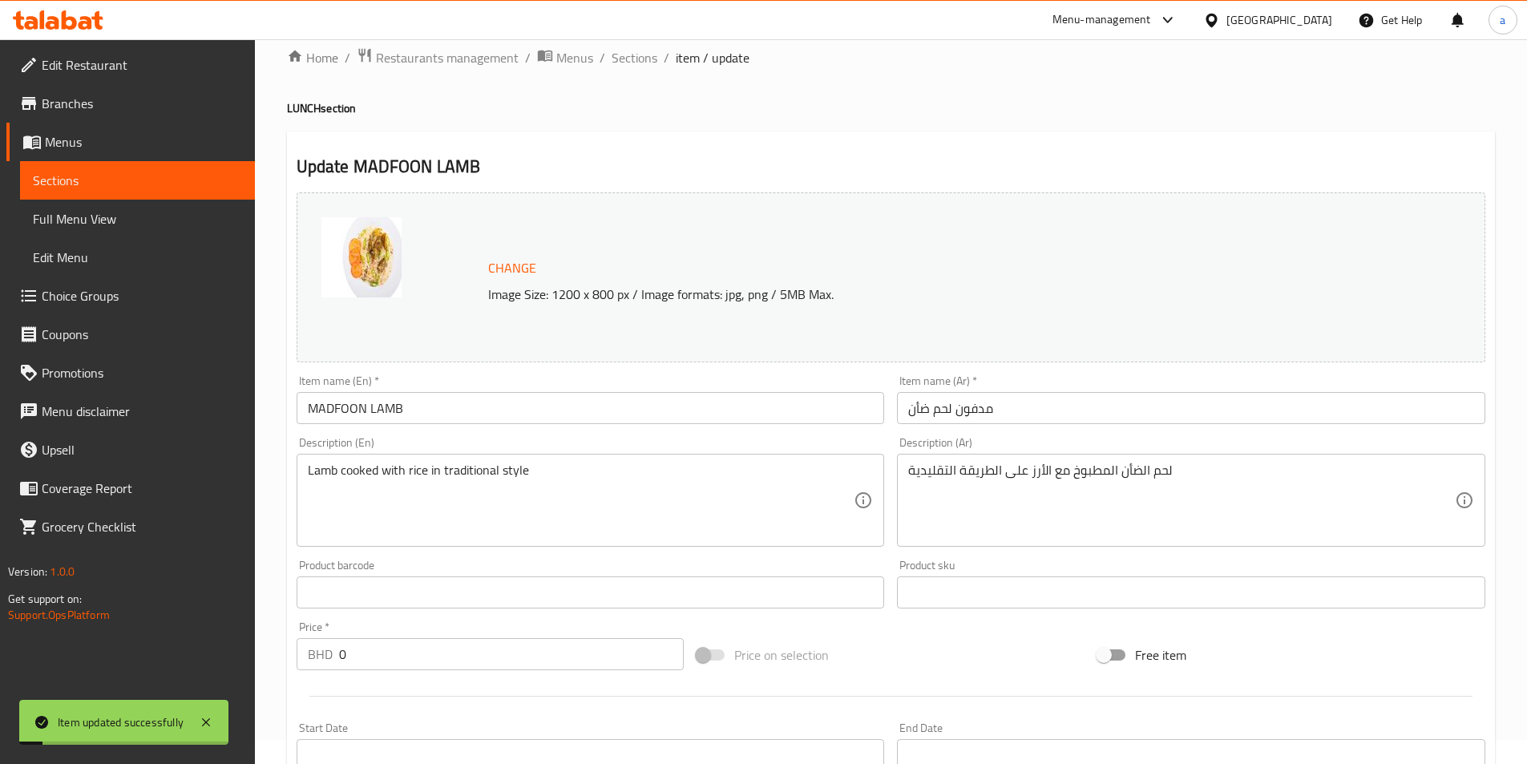
scroll to position [0, 0]
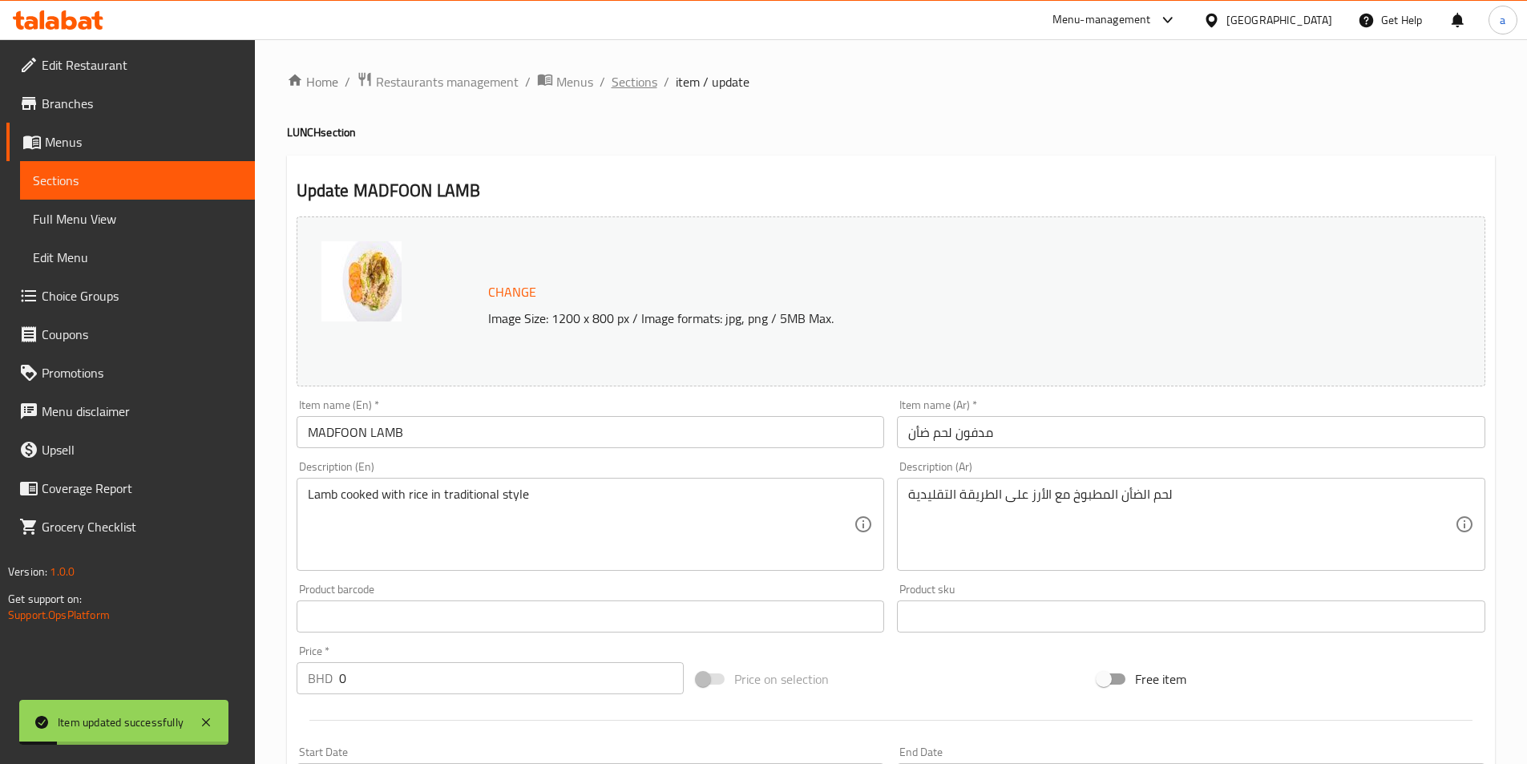
click at [633, 89] on span "Sections" at bounding box center [634, 81] width 46 height 19
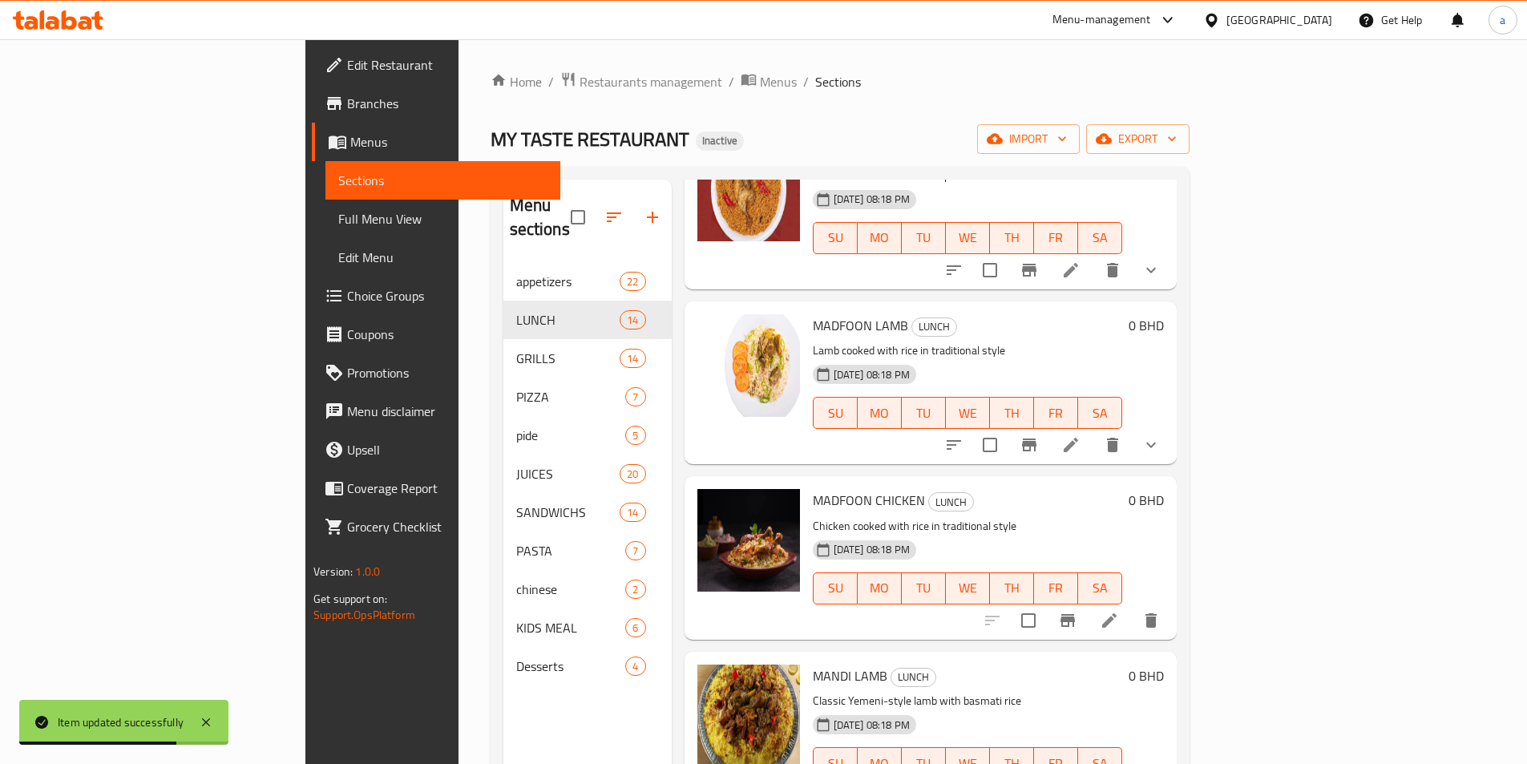
scroll to position [1362, 0]
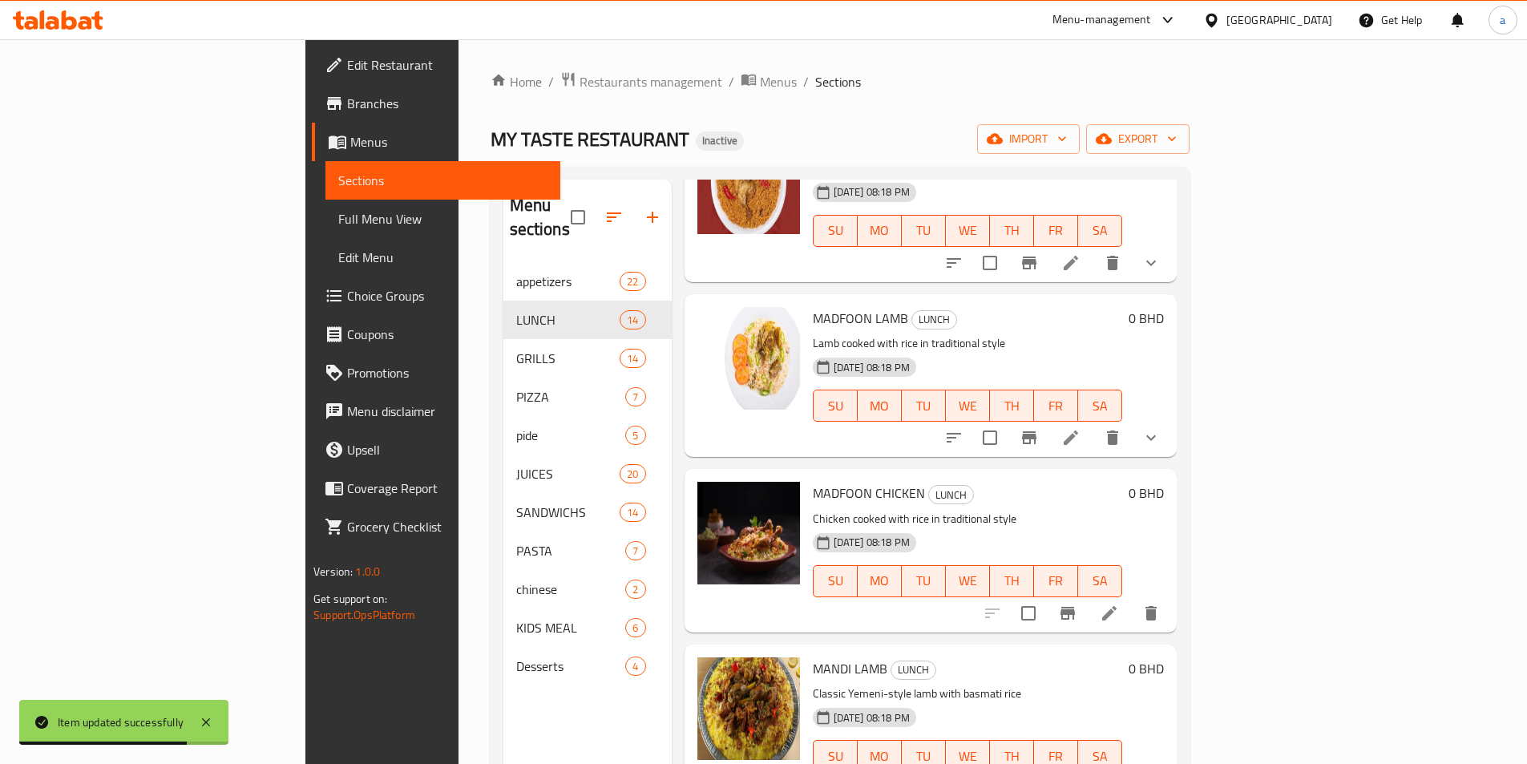
click at [1116, 606] on icon at bounding box center [1109, 613] width 14 height 14
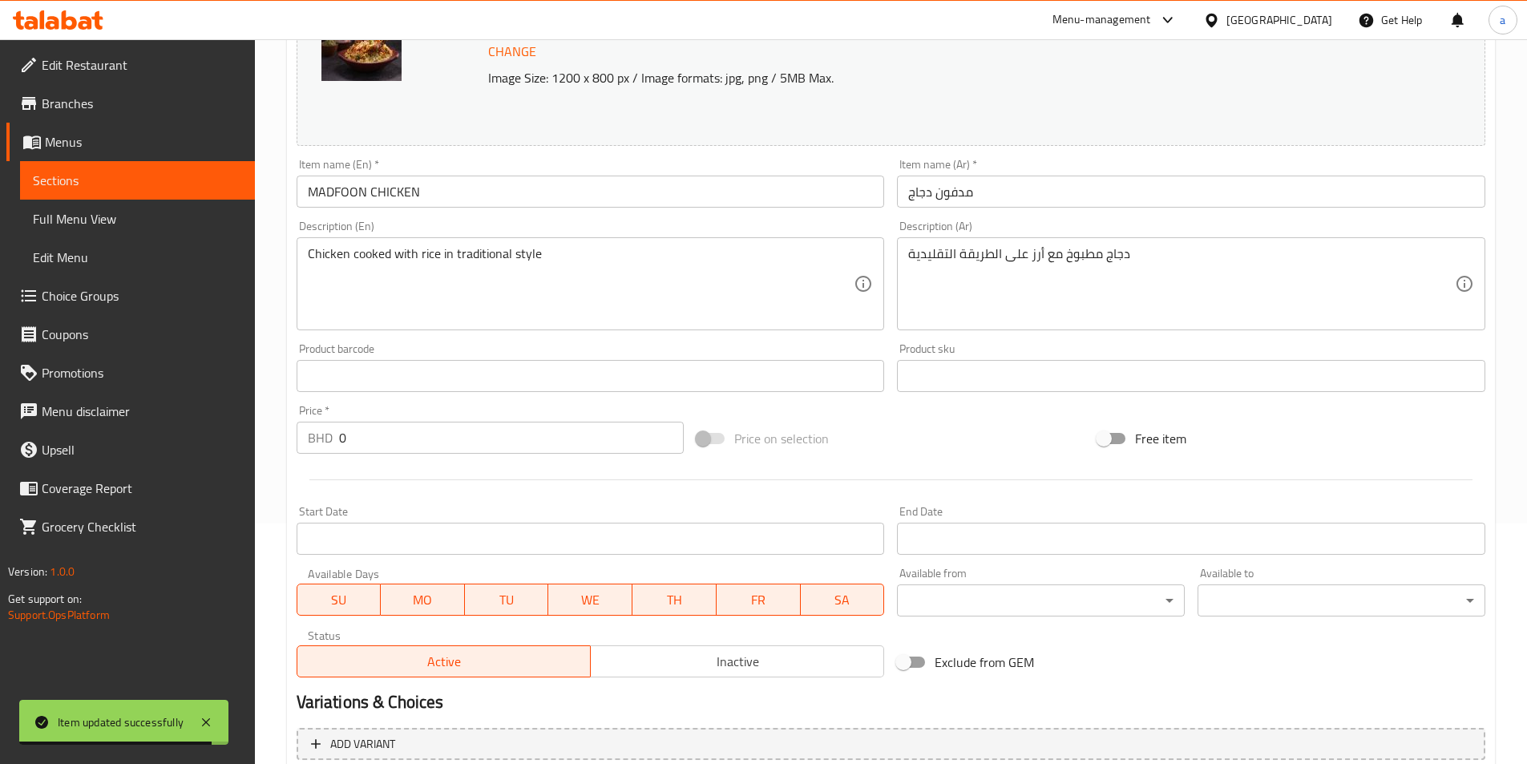
scroll to position [392, 0]
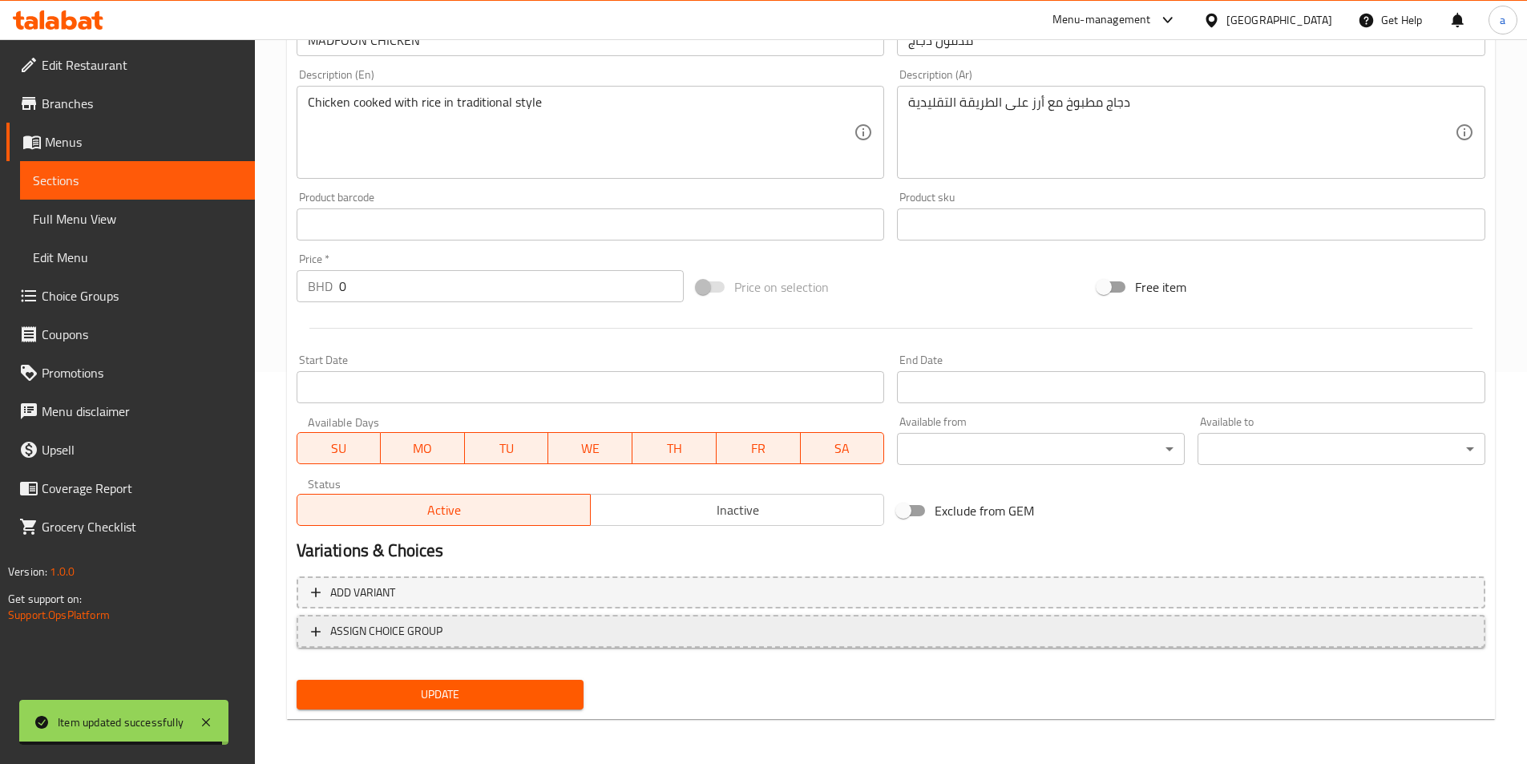
click at [423, 630] on span "ASSIGN CHOICE GROUP" at bounding box center [386, 631] width 112 height 20
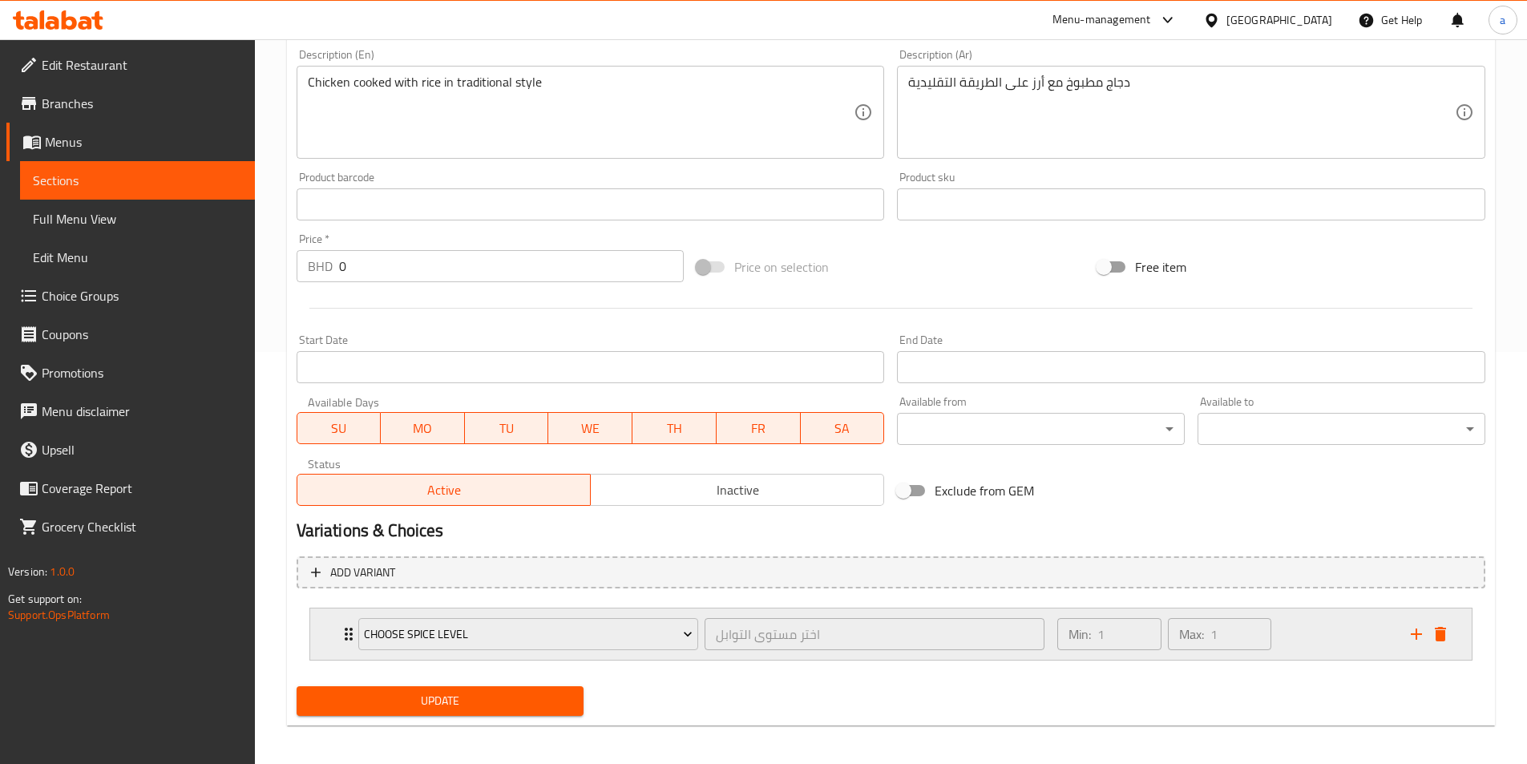
scroll to position [418, 0]
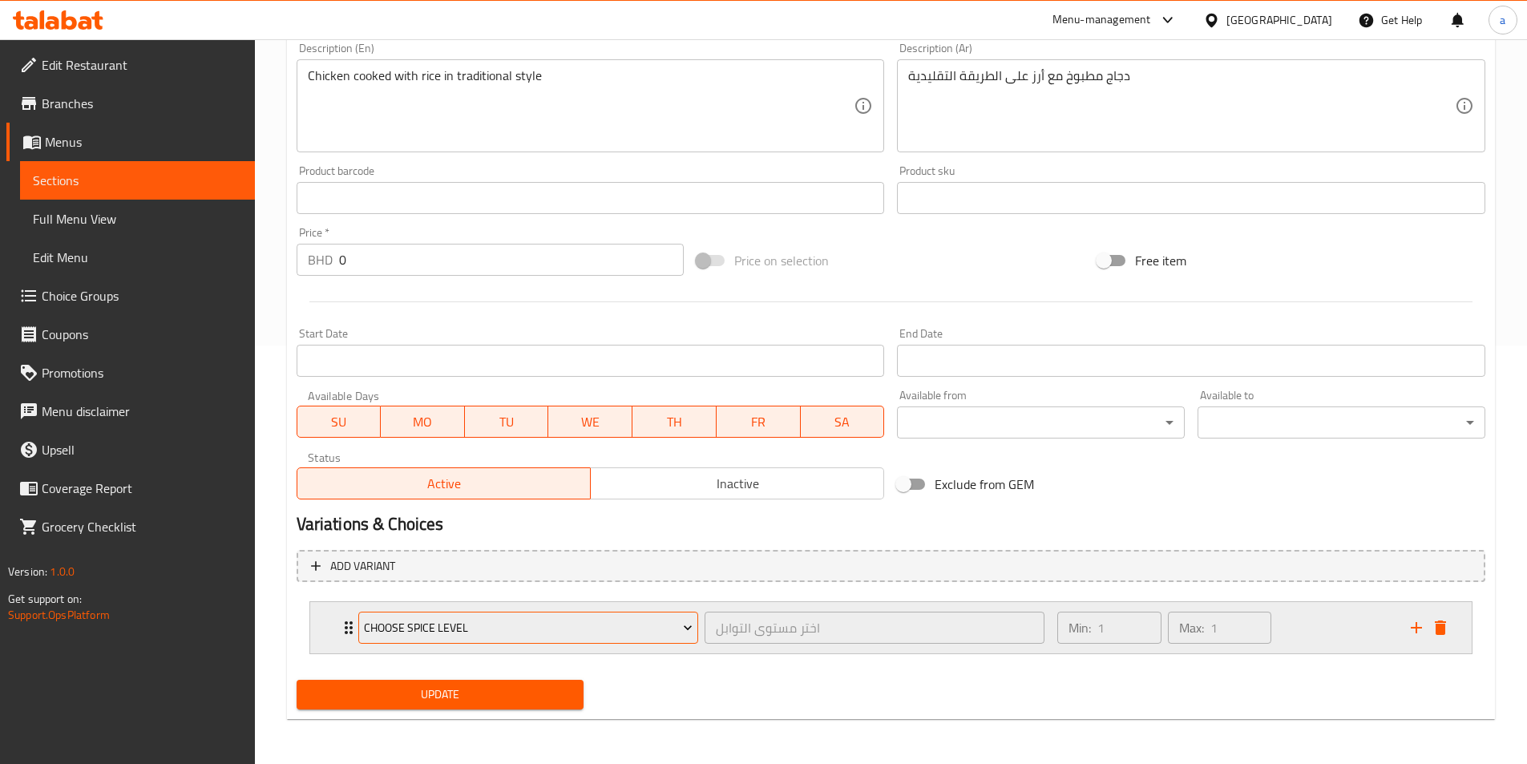
click at [442, 638] on button "Choose Spice Level" at bounding box center [528, 627] width 340 height 32
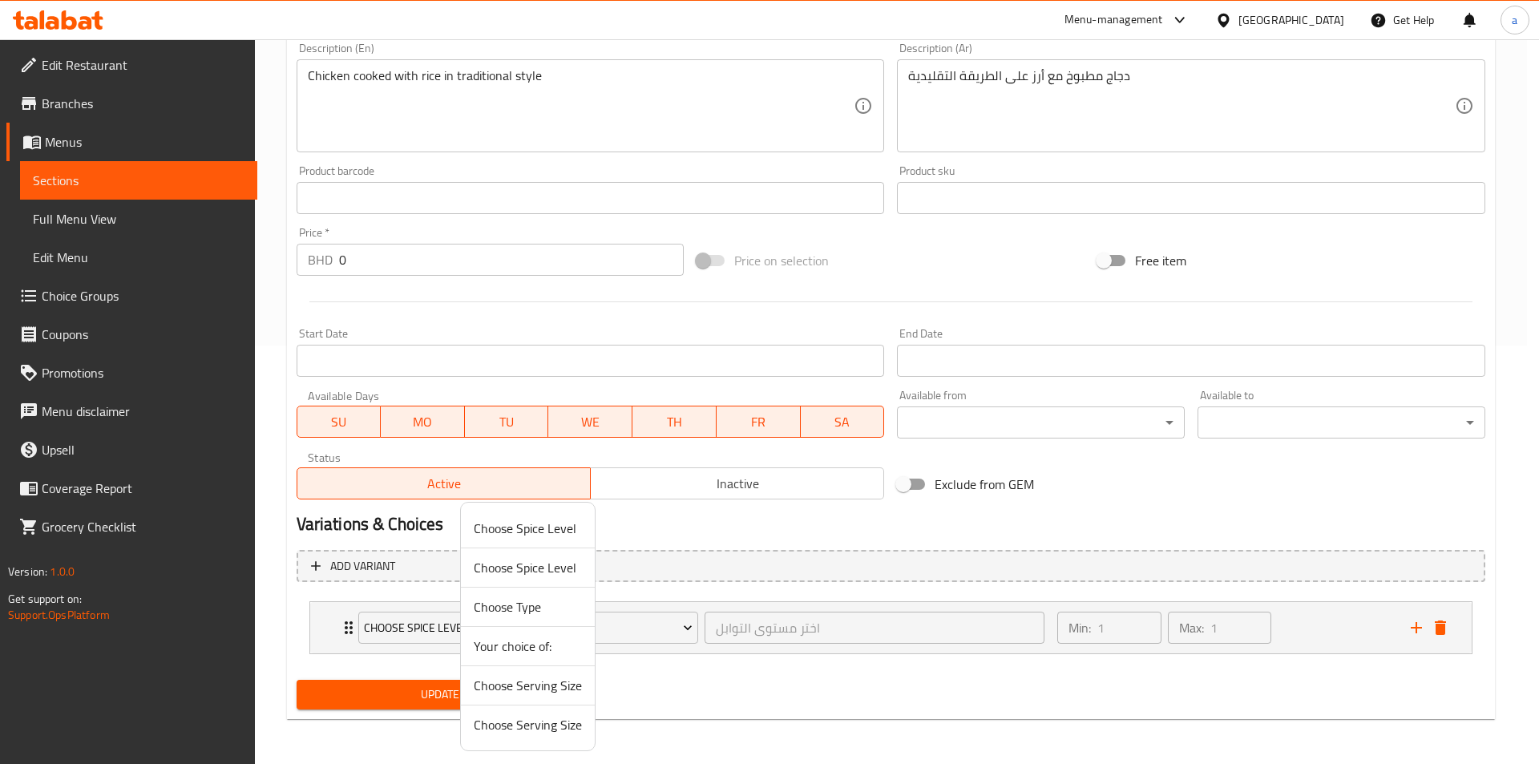
click at [522, 681] on span "Choose Serving Size" at bounding box center [528, 685] width 108 height 19
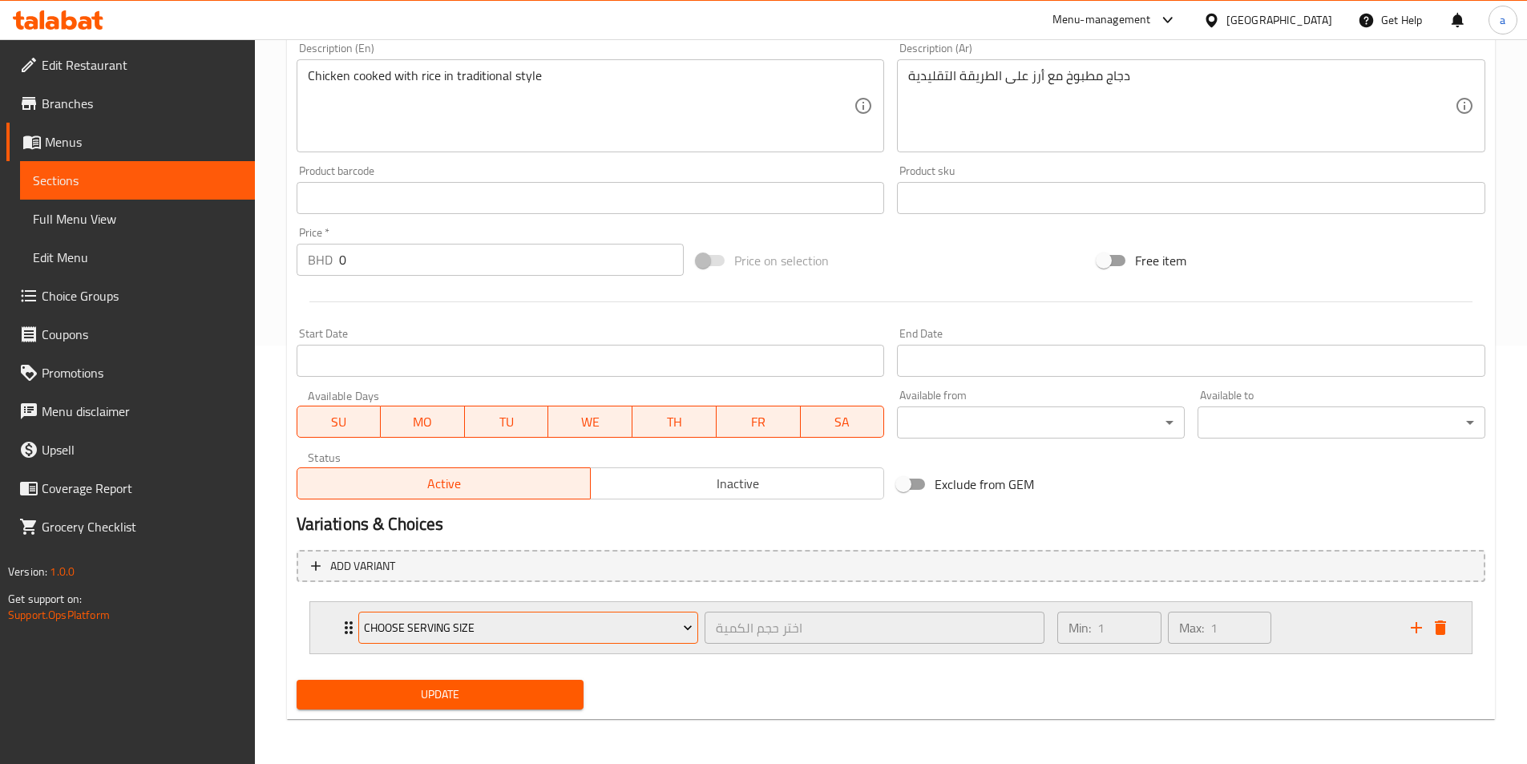
click at [529, 633] on span "Choose Serving Size" at bounding box center [528, 628] width 329 height 20
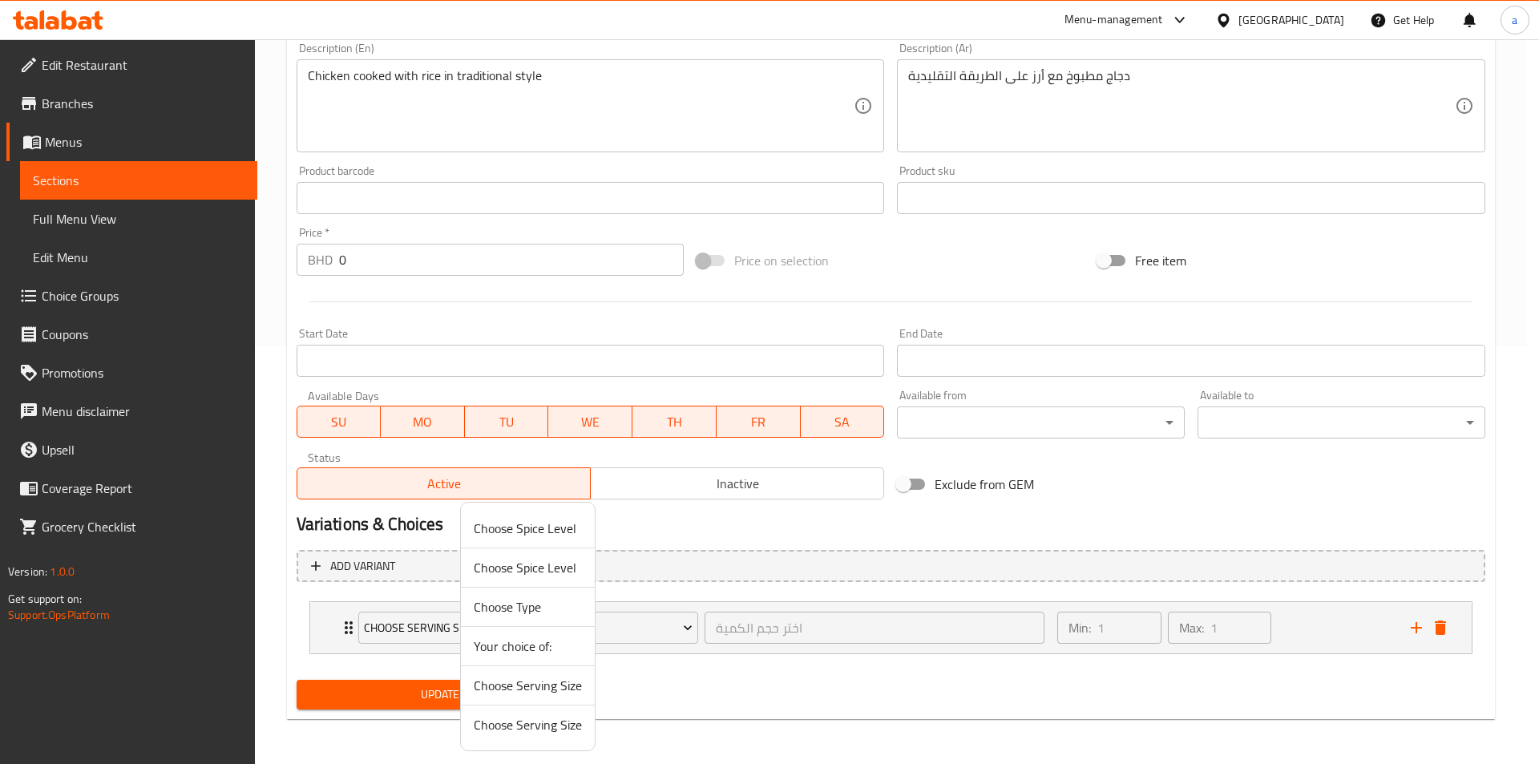
click at [539, 722] on span "Choose Serving Size" at bounding box center [528, 724] width 108 height 19
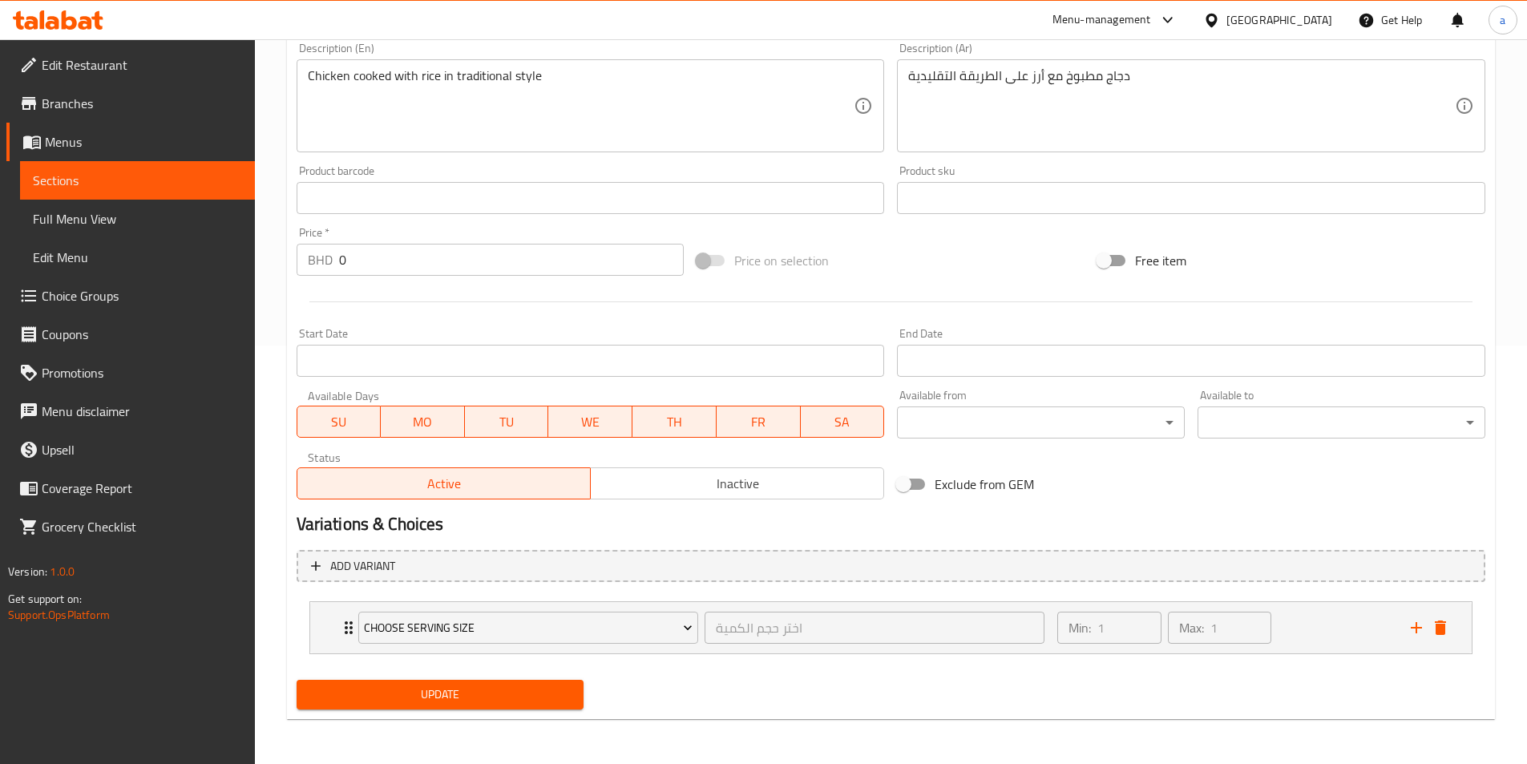
click at [474, 695] on span "Update" at bounding box center [440, 694] width 262 height 20
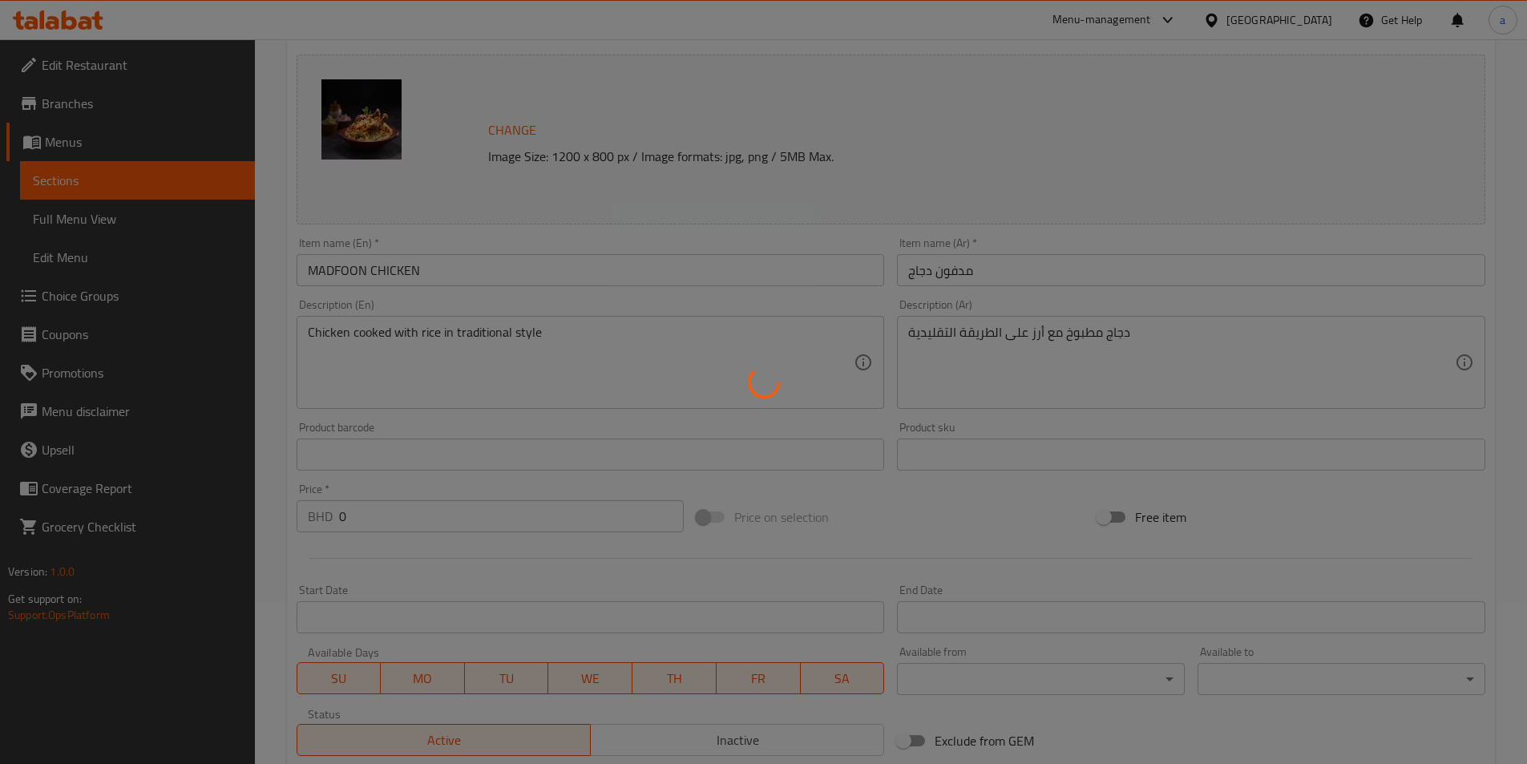
scroll to position [0, 0]
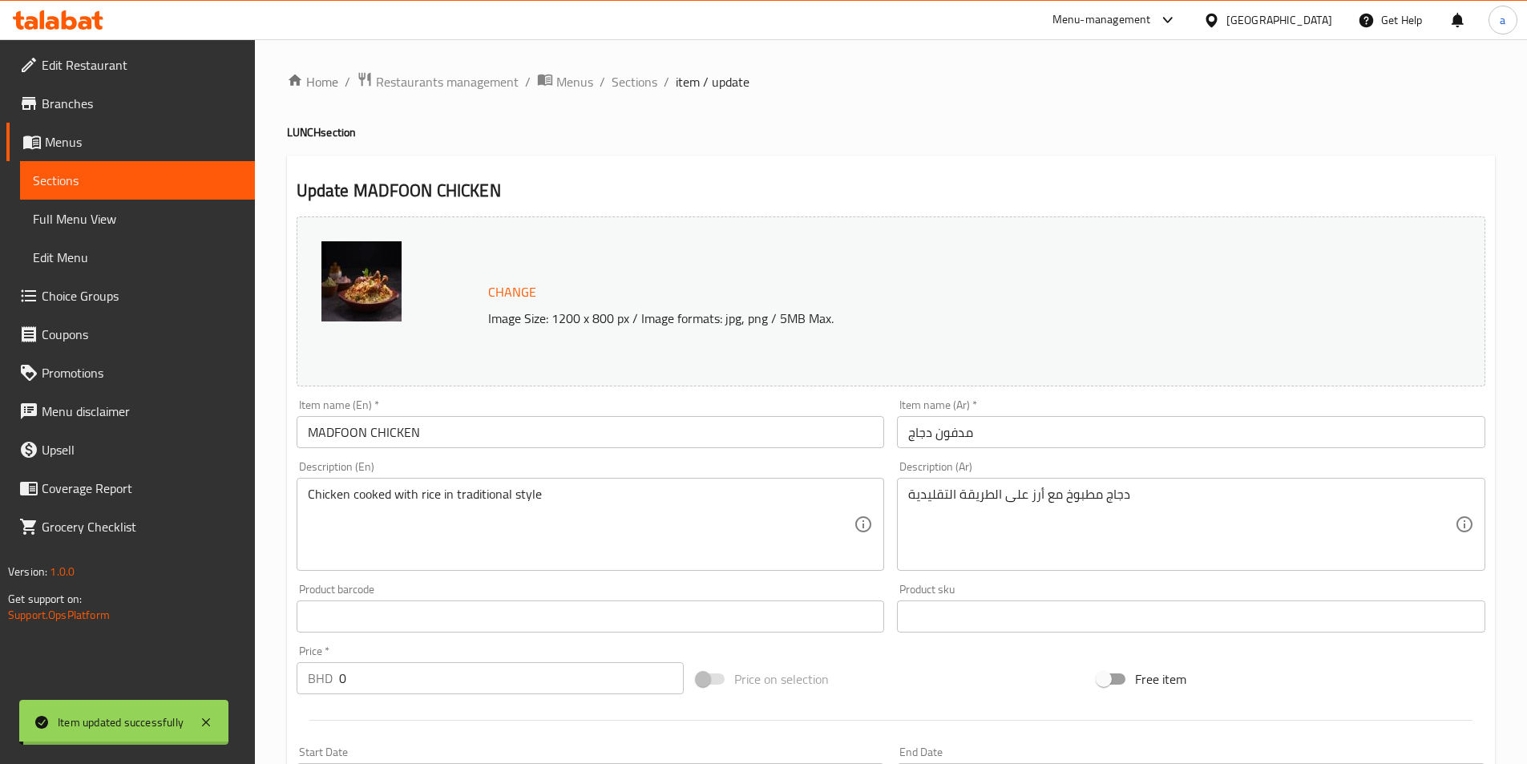
click at [638, 79] on span "Sections" at bounding box center [634, 81] width 46 height 19
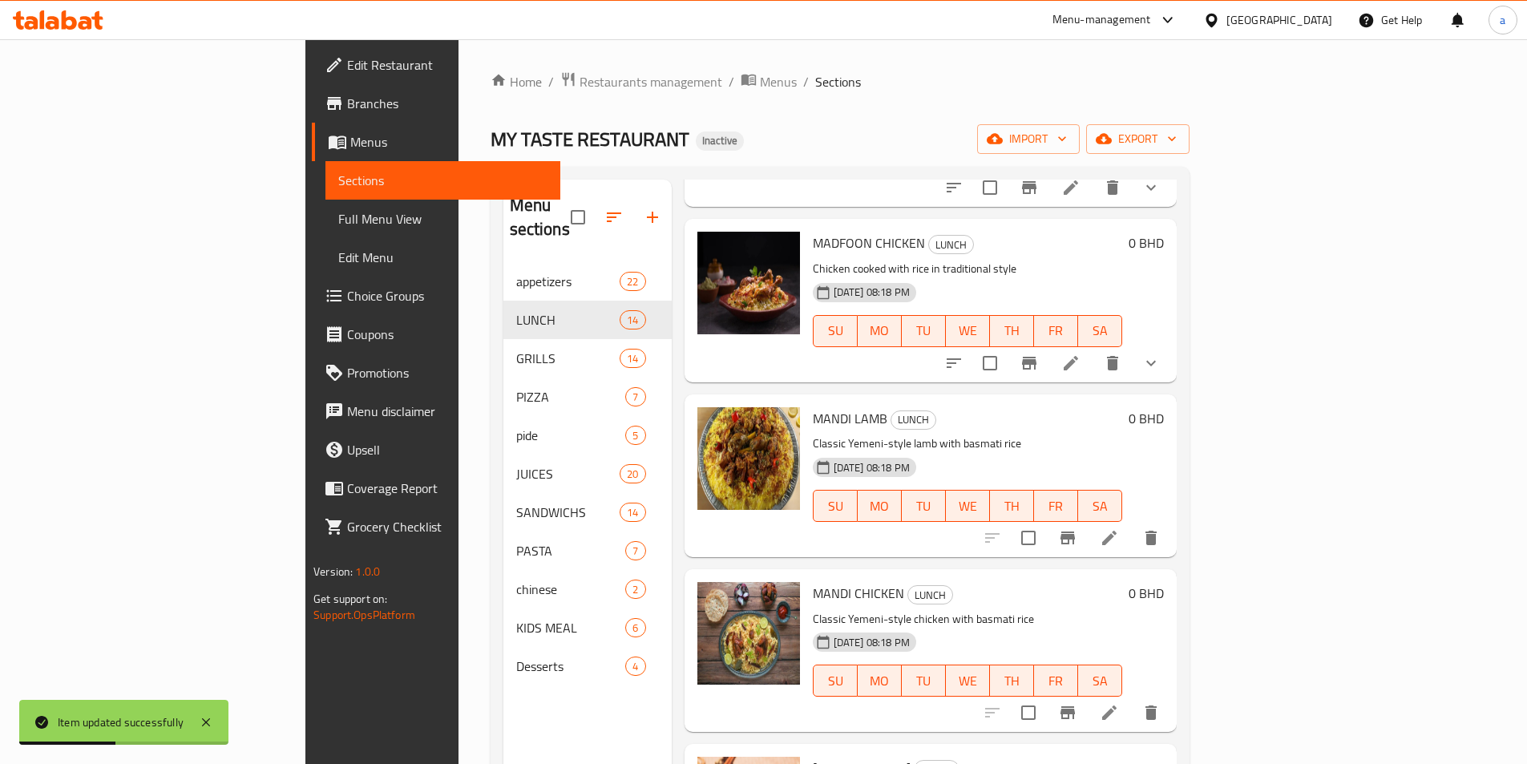
scroll to position [1683, 0]
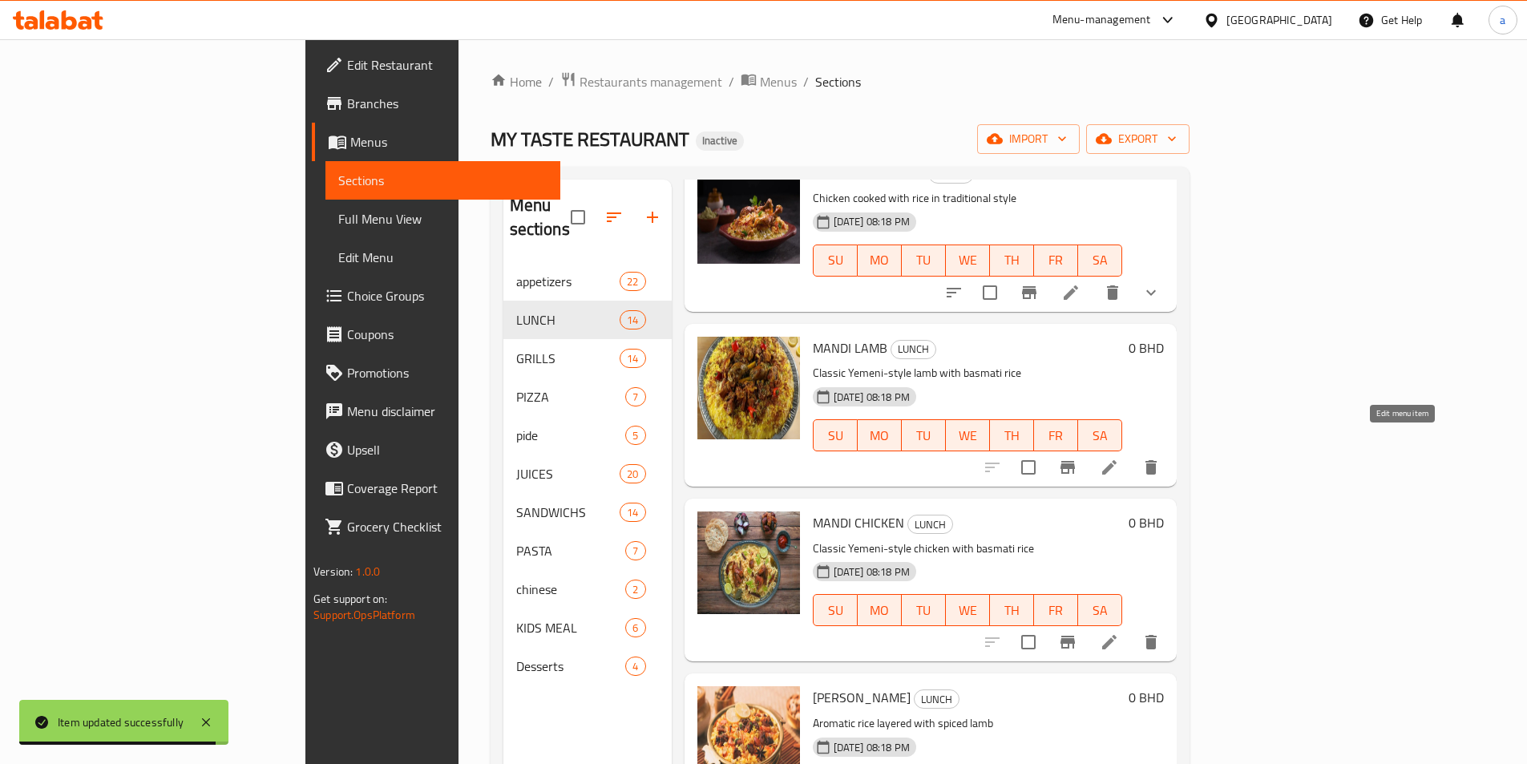
click at [1119, 458] on icon at bounding box center [1108, 467] width 19 height 19
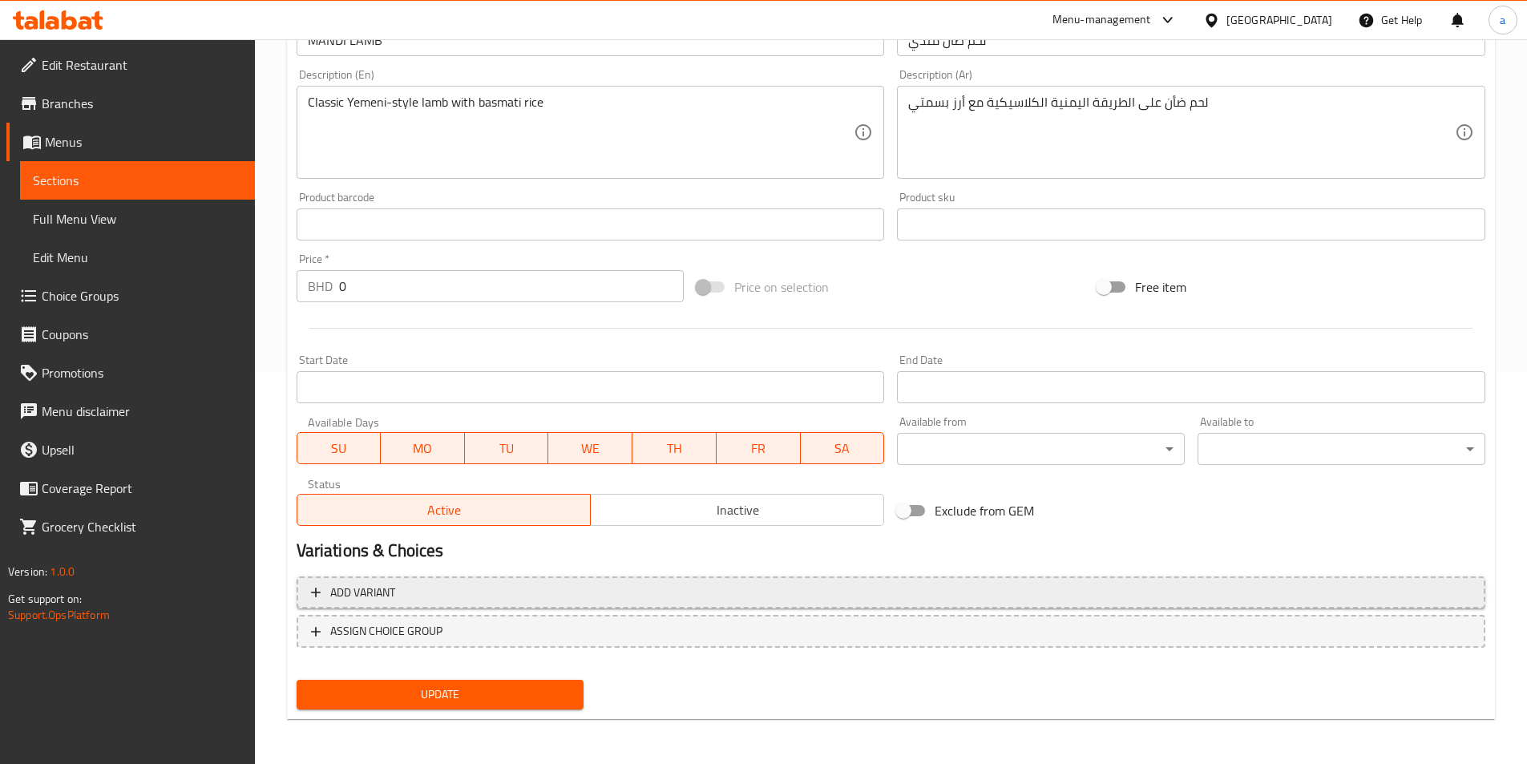
click at [463, 593] on span "Add variant" at bounding box center [891, 593] width 1160 height 20
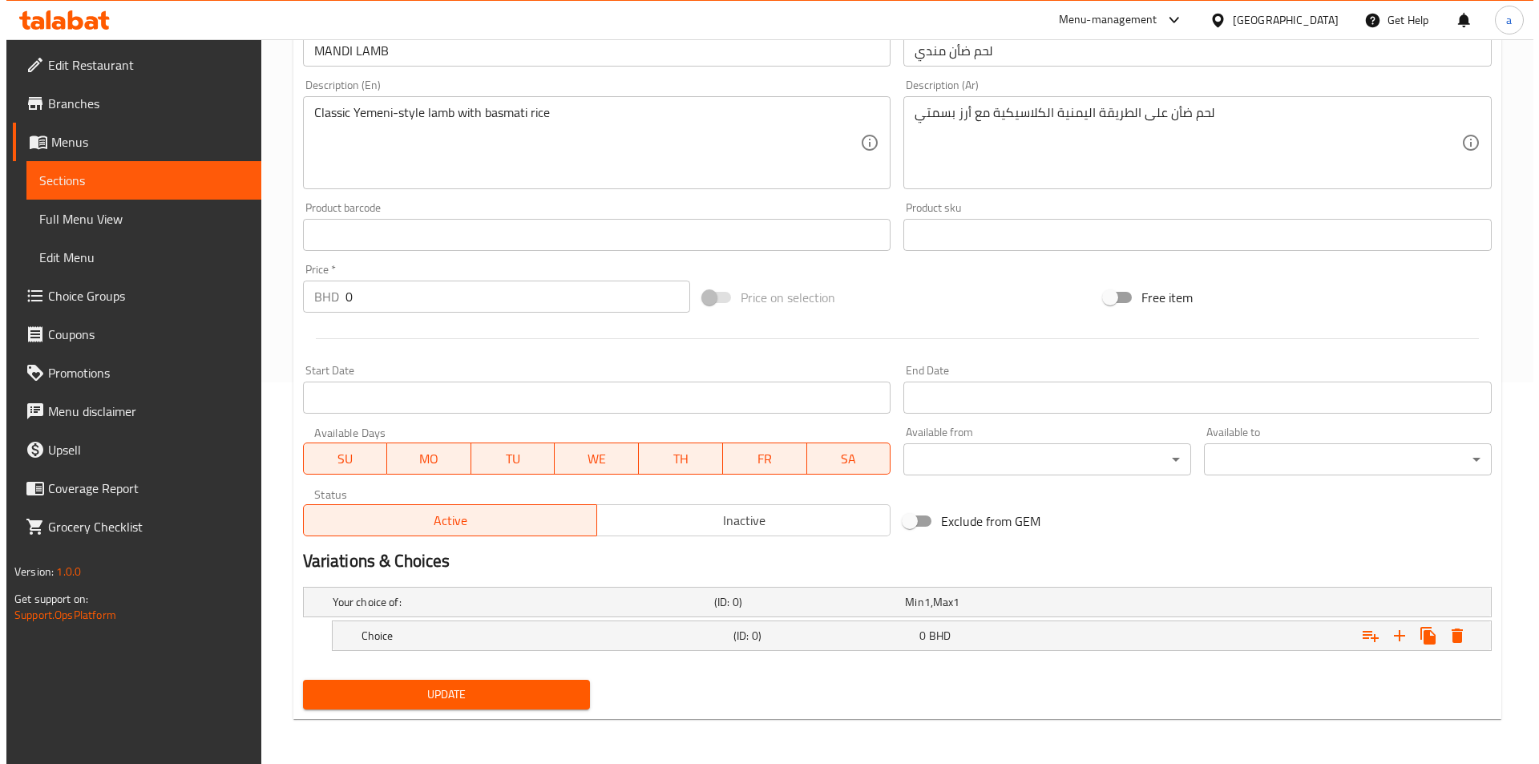
scroll to position [381, 0]
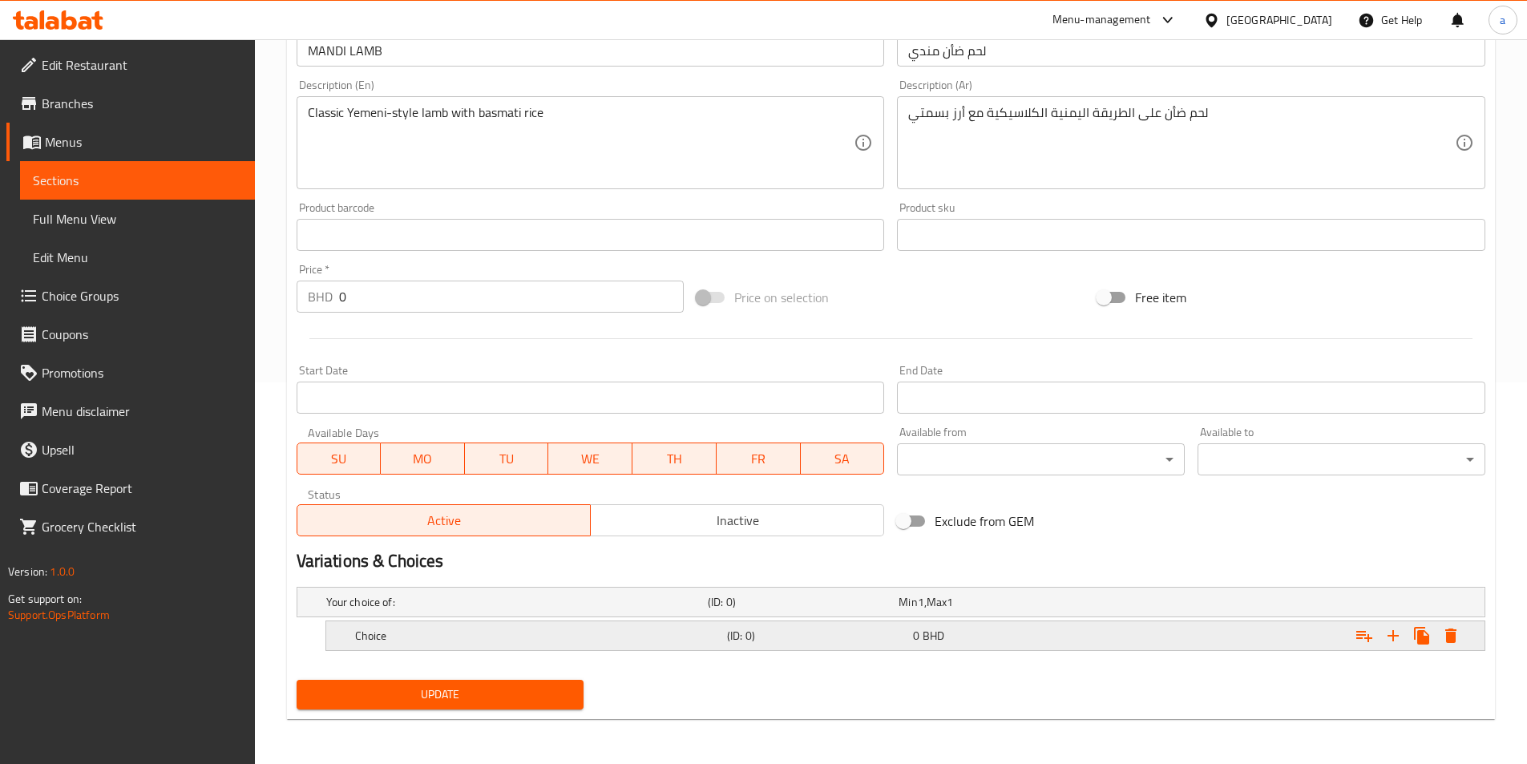
click at [1461, 637] on button "Expand" at bounding box center [1450, 635] width 29 height 29
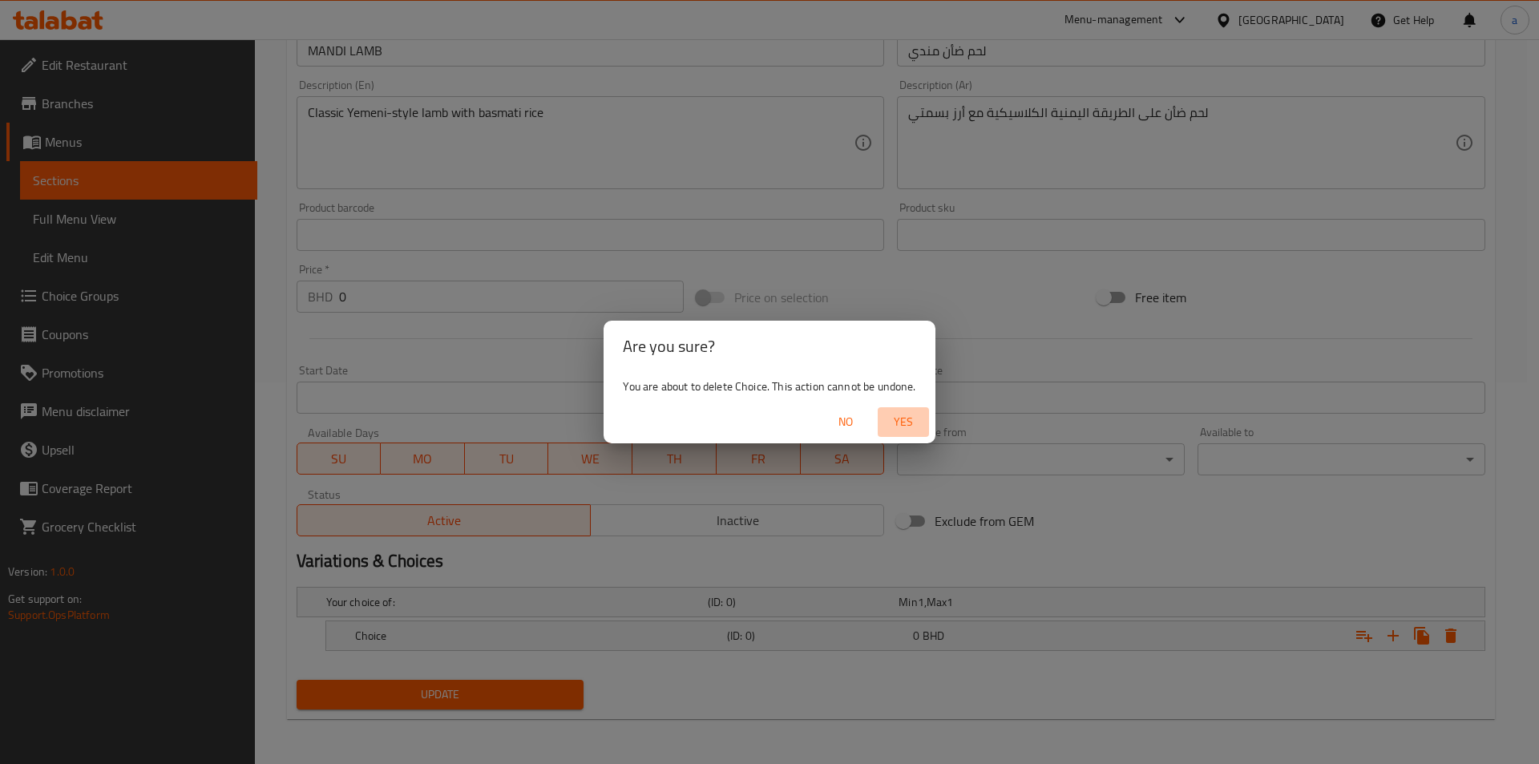
click at [910, 426] on span "Yes" at bounding box center [903, 422] width 38 height 20
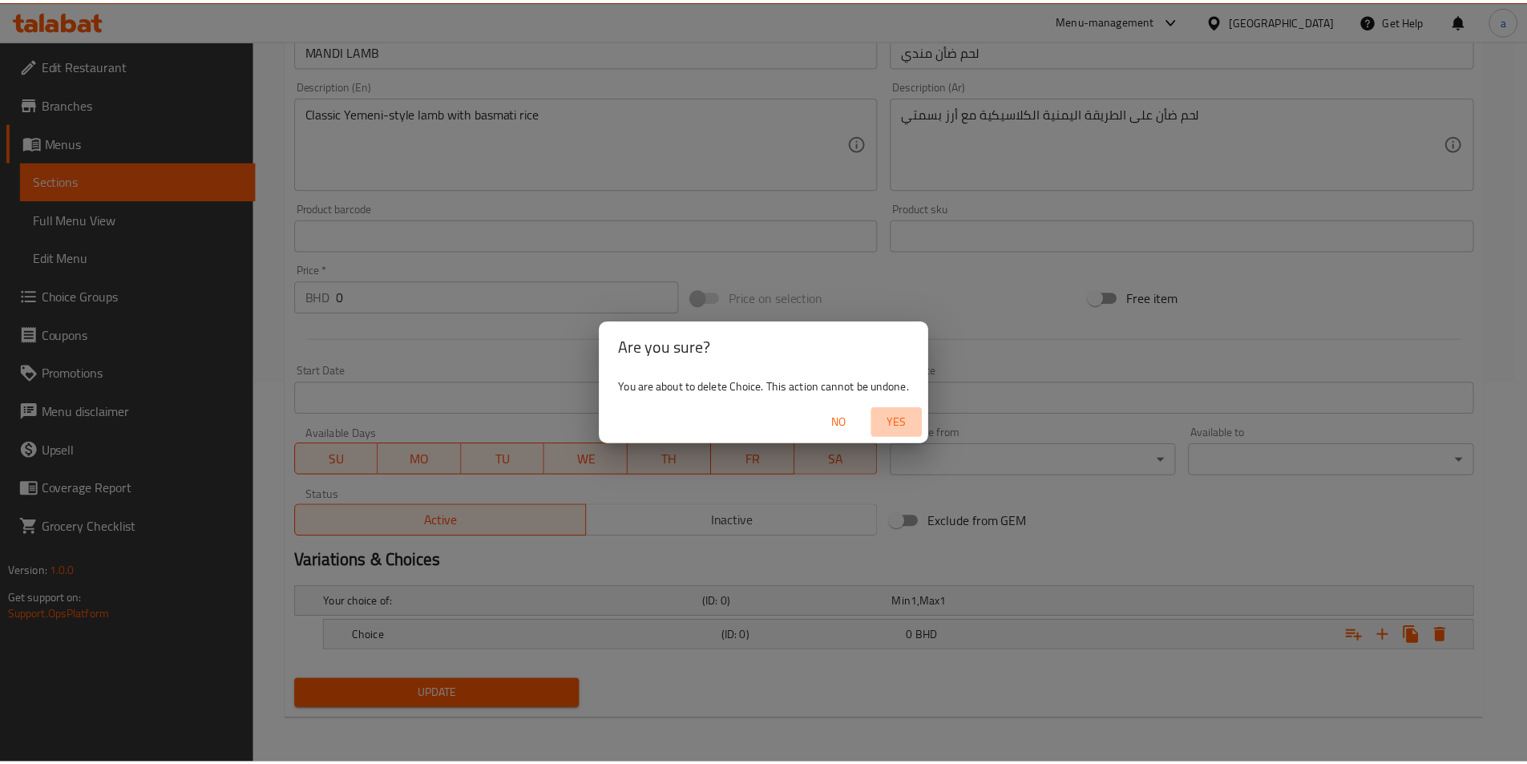
scroll to position [376, 0]
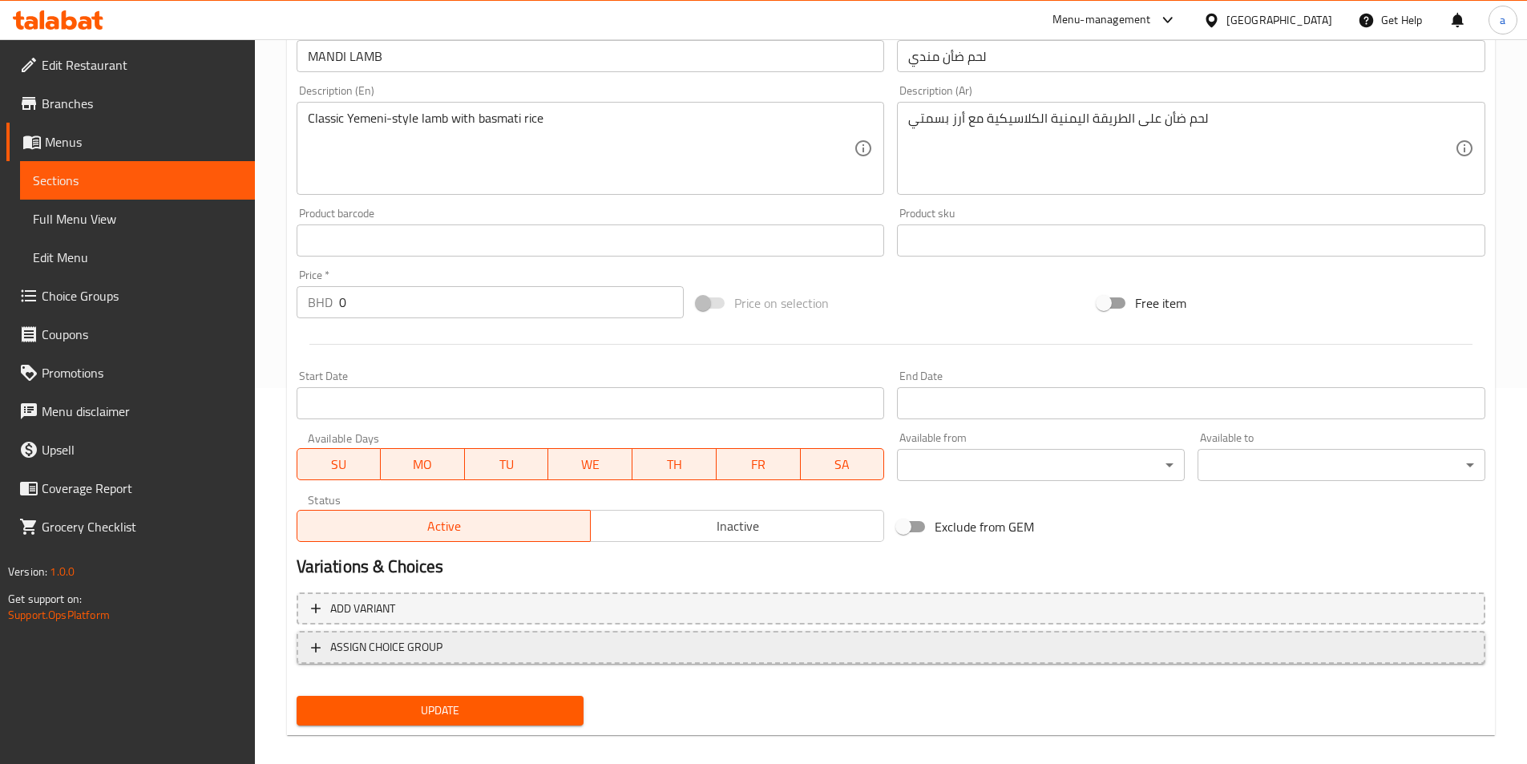
click at [580, 652] on span "ASSIGN CHOICE GROUP" at bounding box center [891, 647] width 1160 height 20
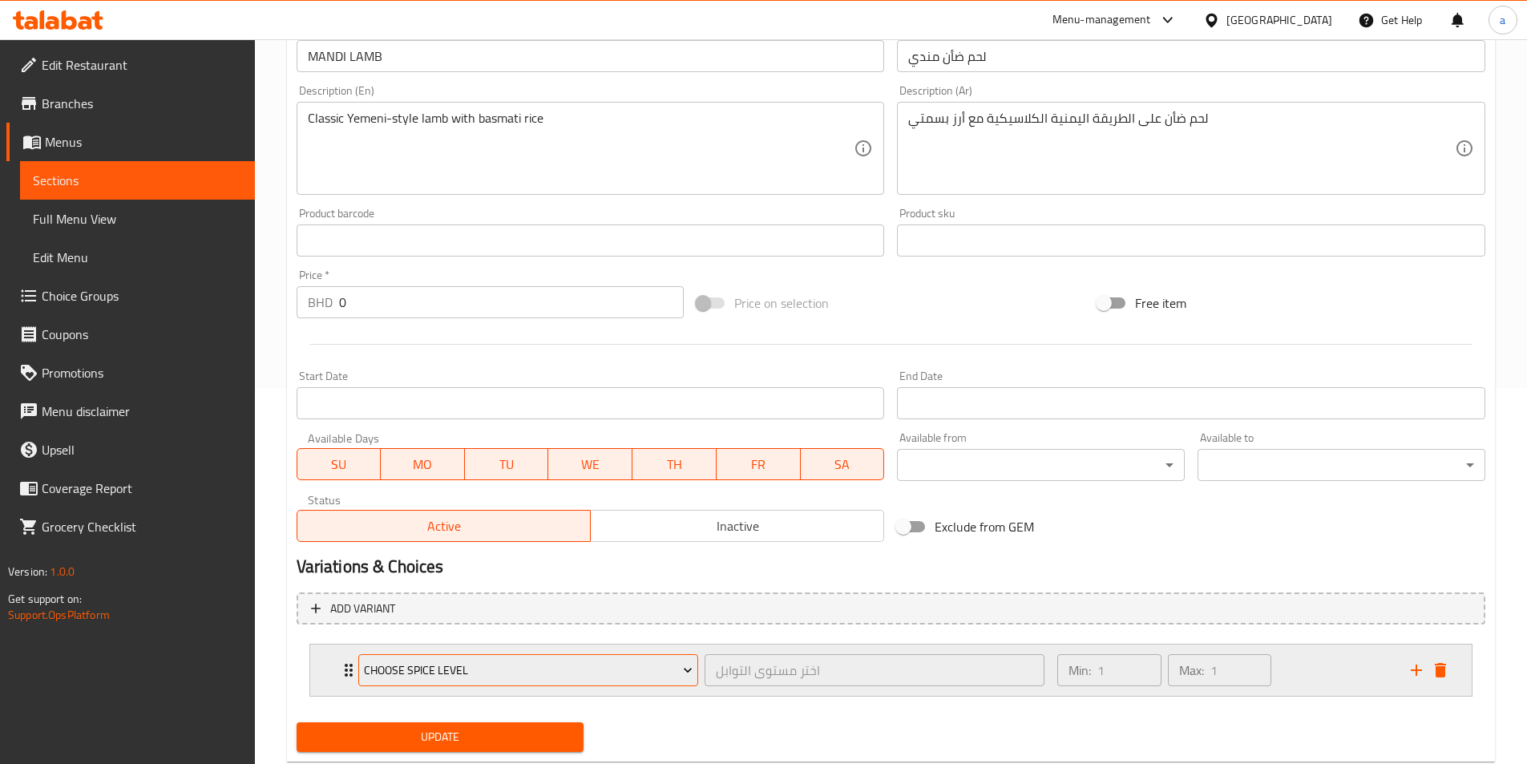
click at [547, 667] on span "Choose Spice Level" at bounding box center [528, 670] width 329 height 20
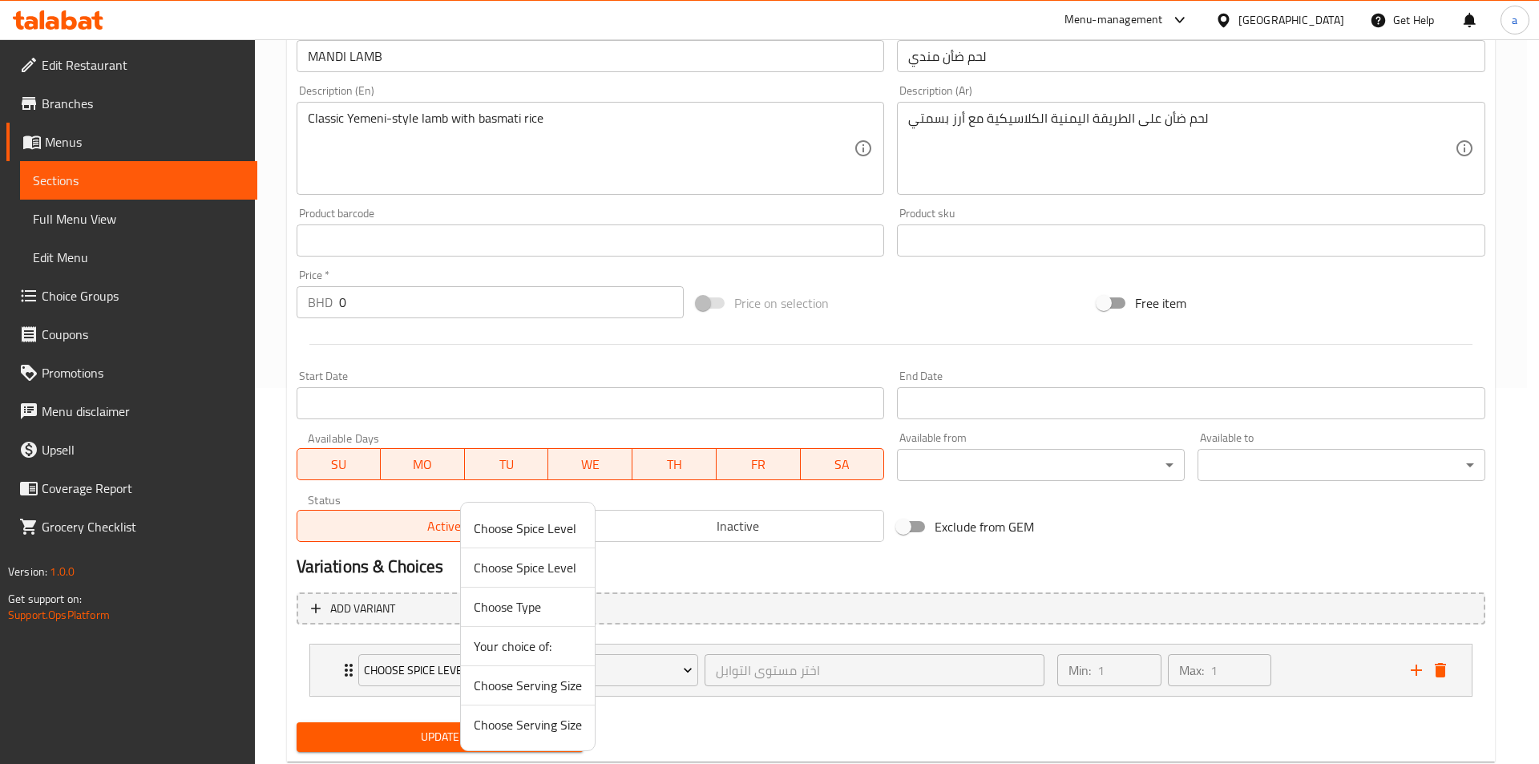
click at [547, 684] on span "Choose Serving Size" at bounding box center [528, 685] width 108 height 19
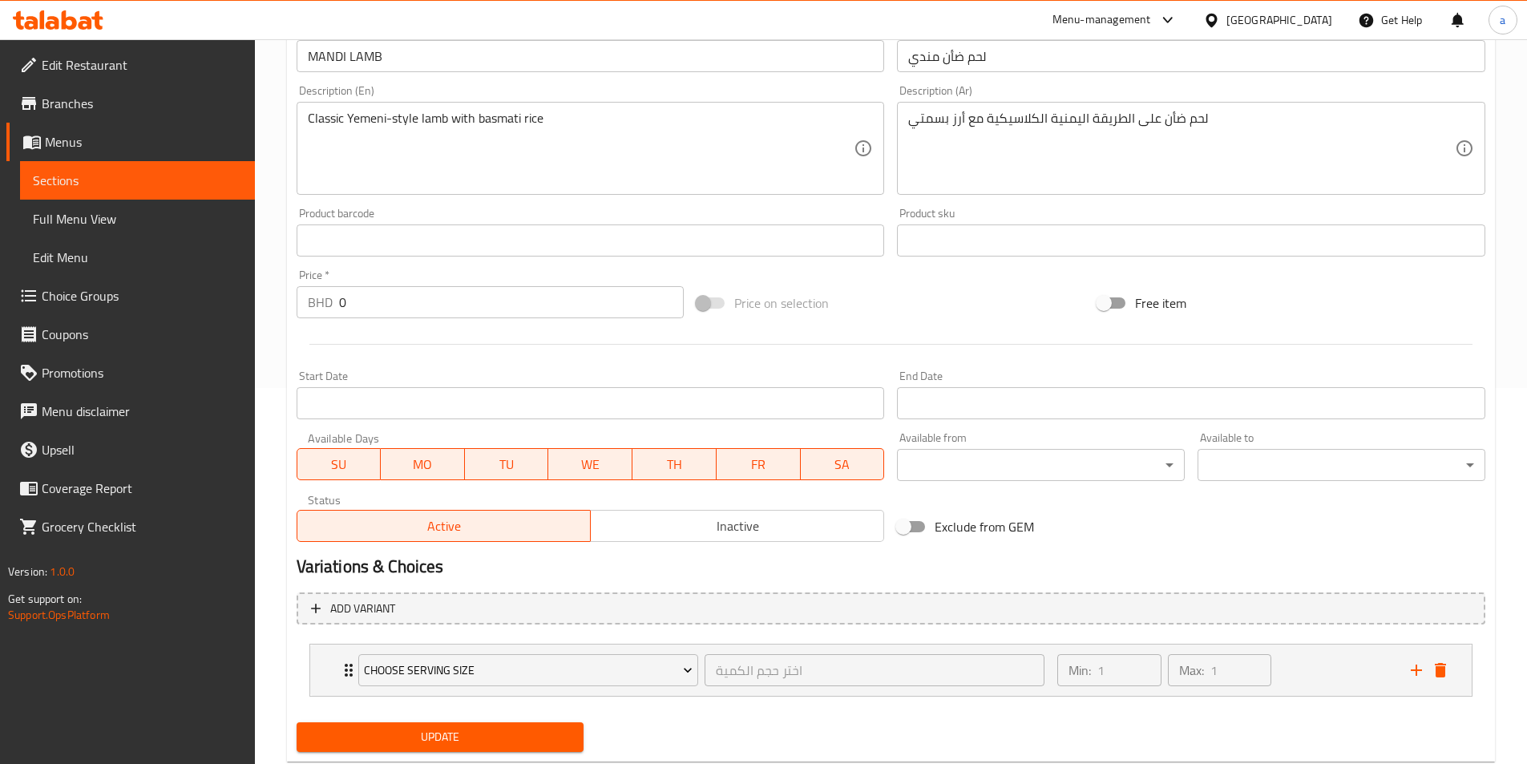
click at [543, 739] on span "Update" at bounding box center [440, 737] width 262 height 20
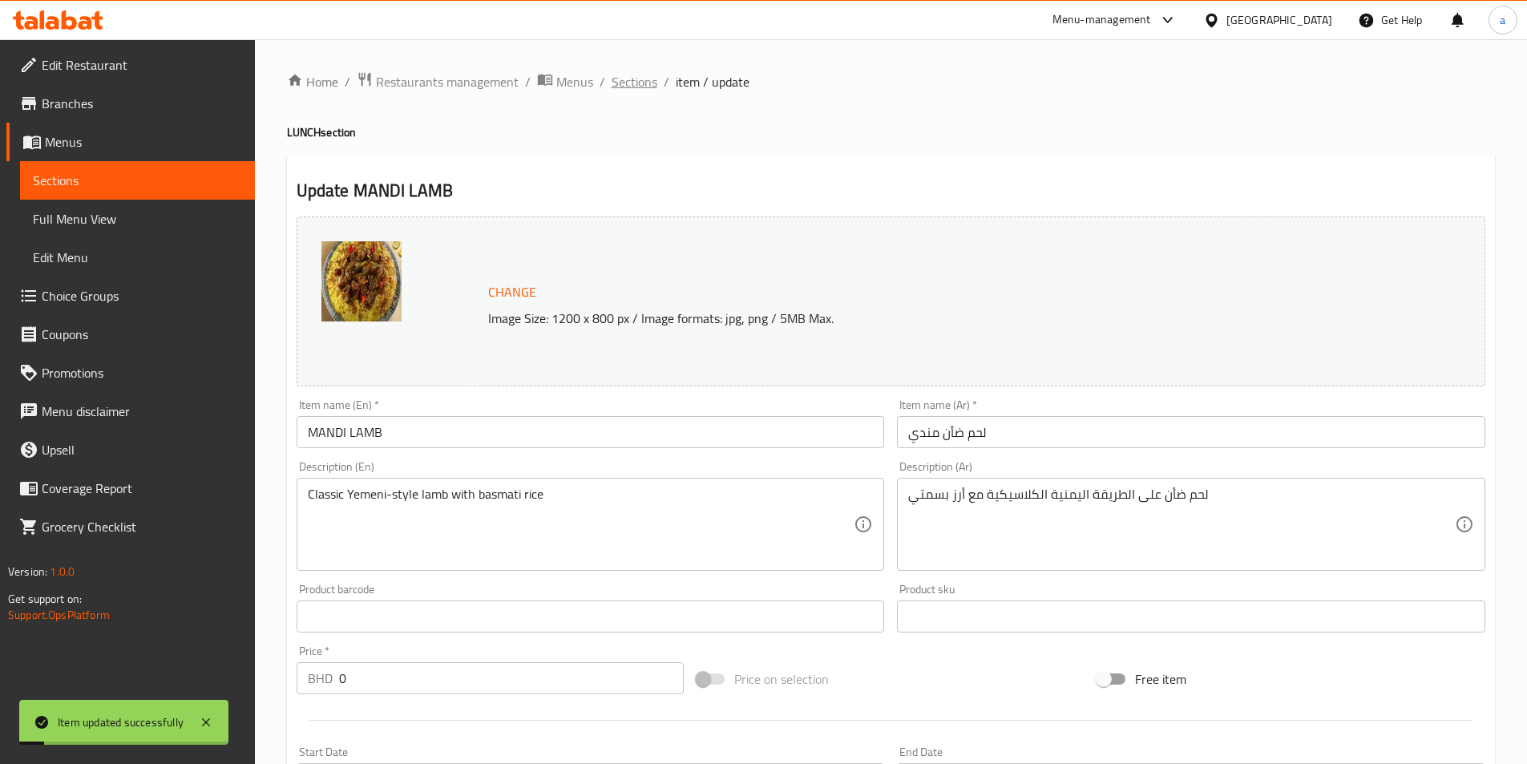
click at [639, 90] on span "Sections" at bounding box center [634, 81] width 46 height 19
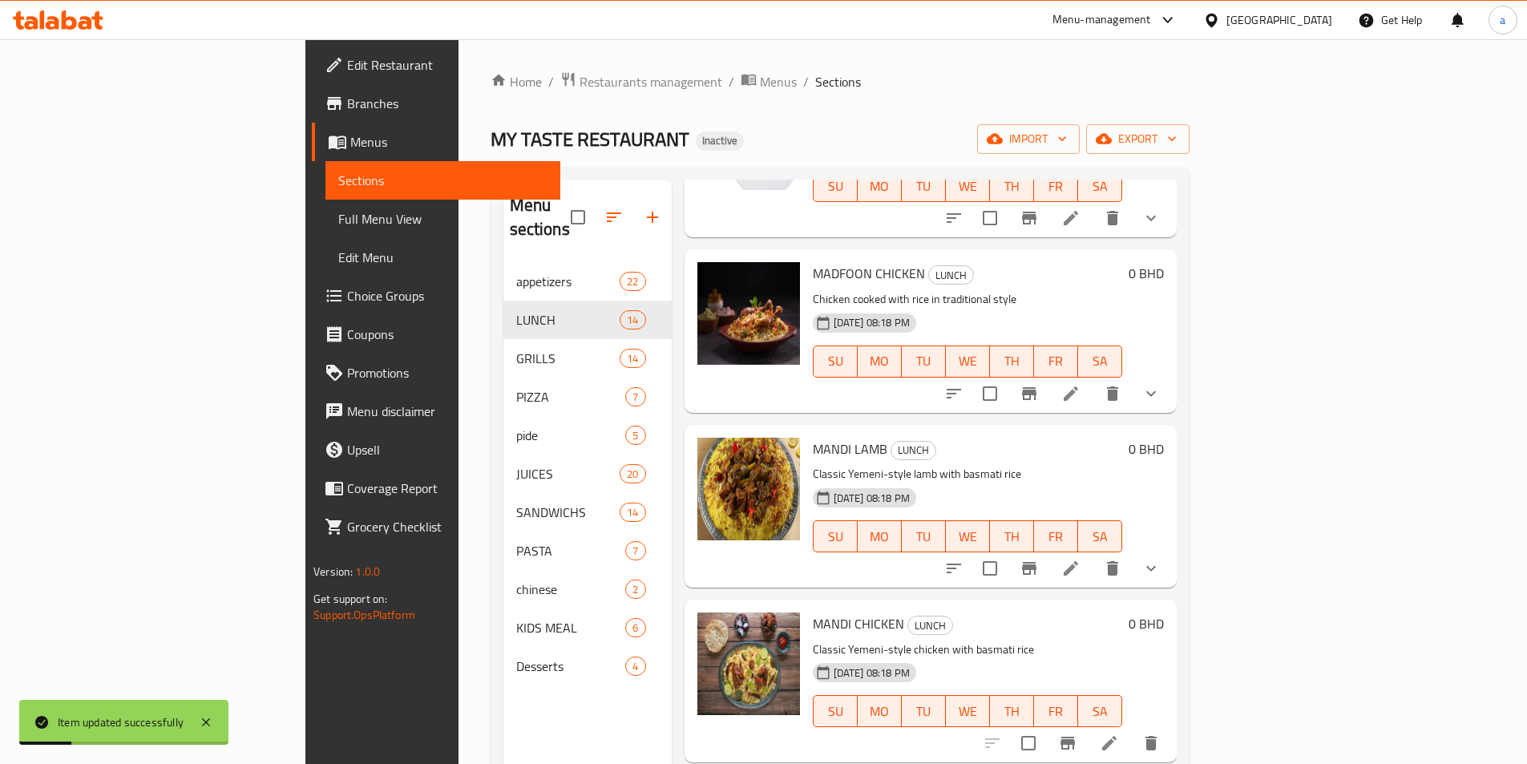
scroll to position [1603, 0]
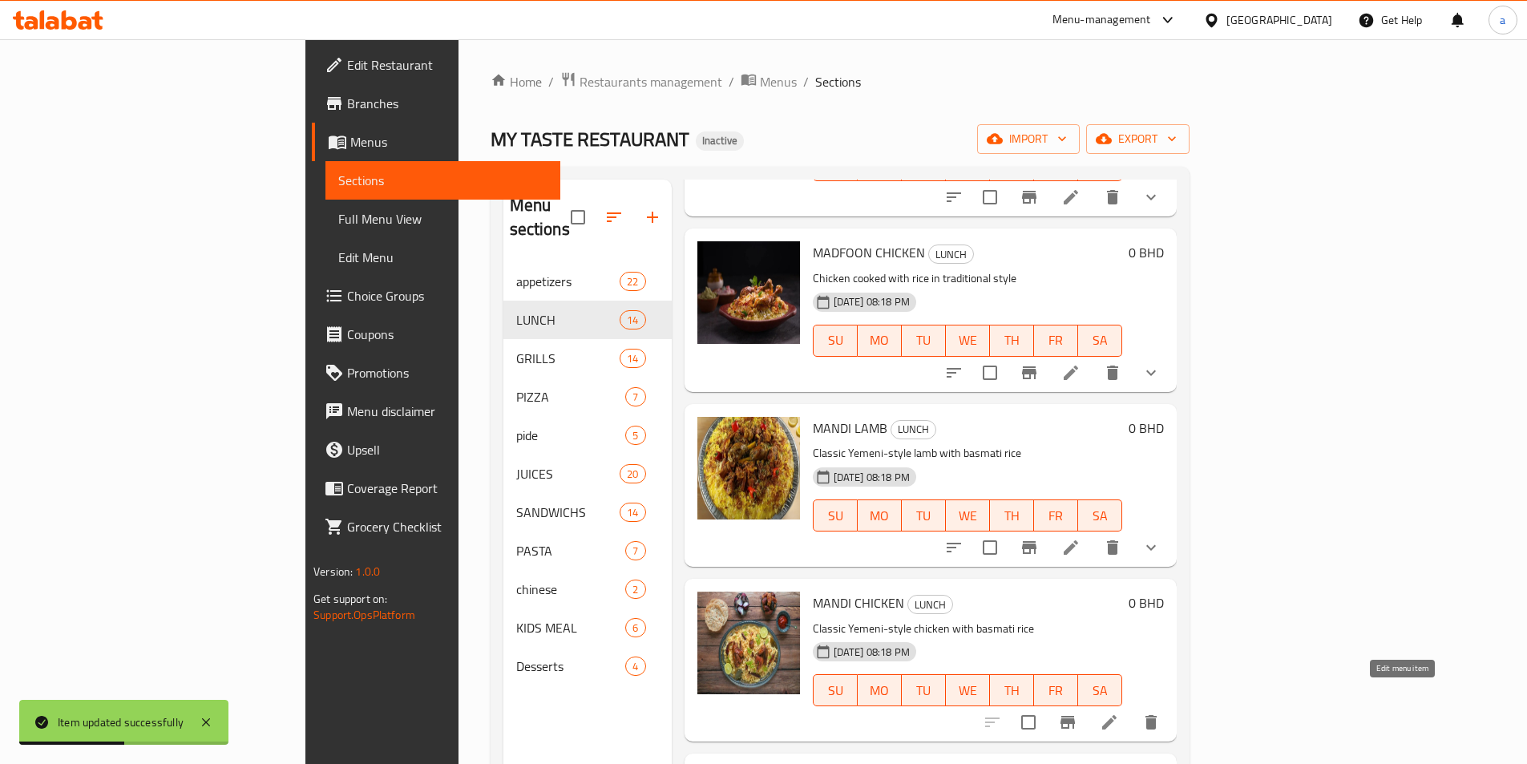
click at [1119, 712] on icon at bounding box center [1108, 721] width 19 height 19
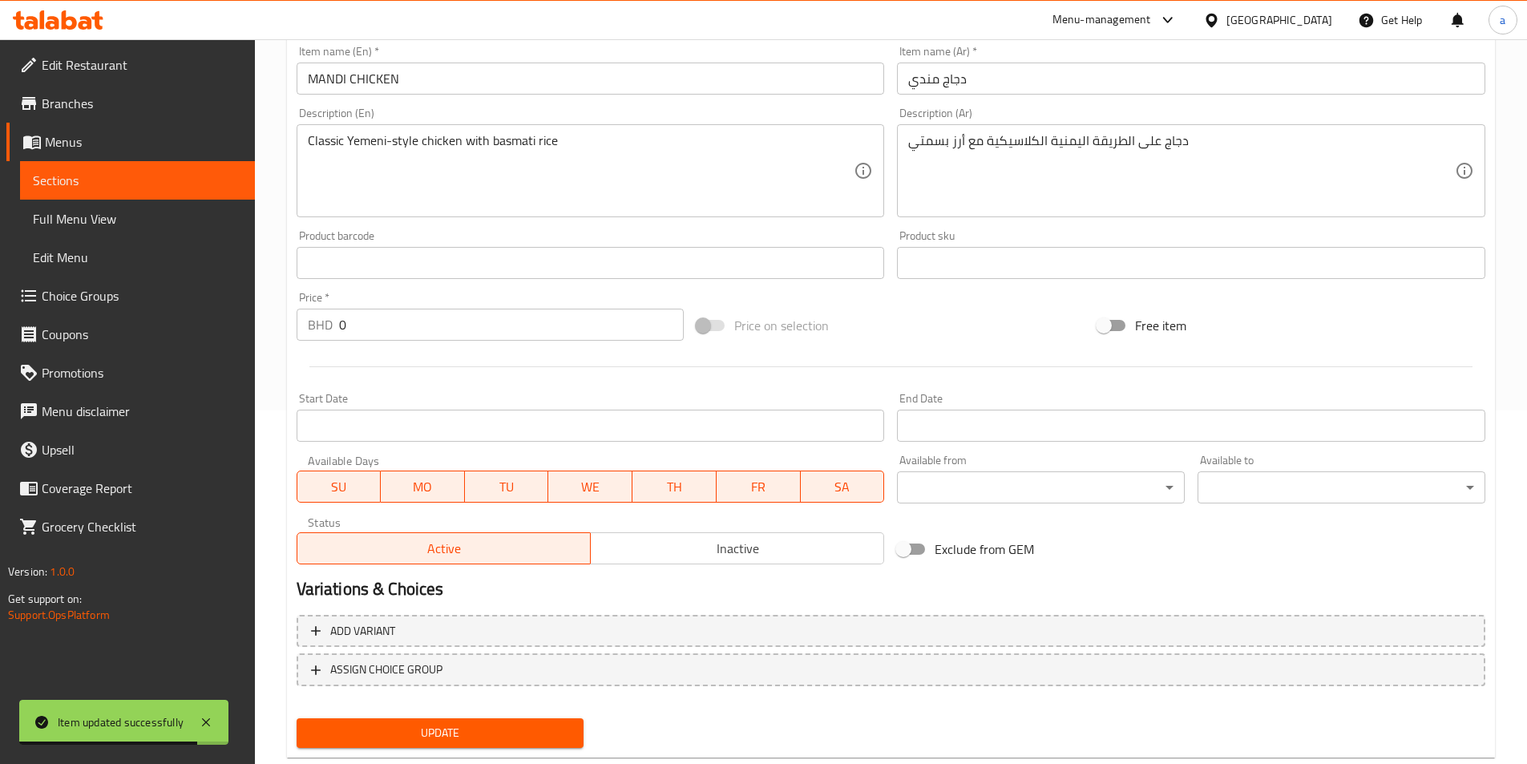
scroll to position [392, 0]
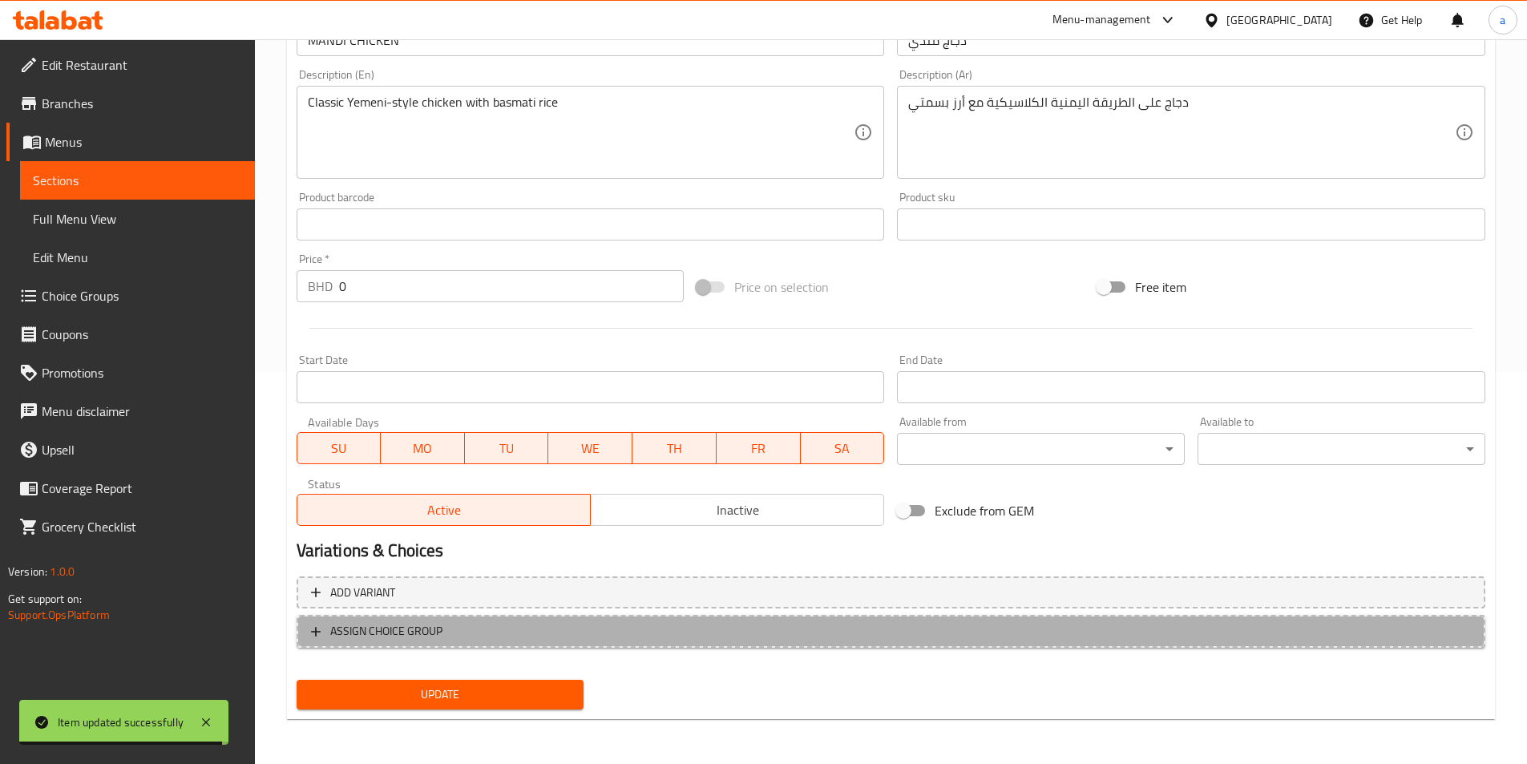
click at [764, 629] on span "ASSIGN CHOICE GROUP" at bounding box center [891, 631] width 1160 height 20
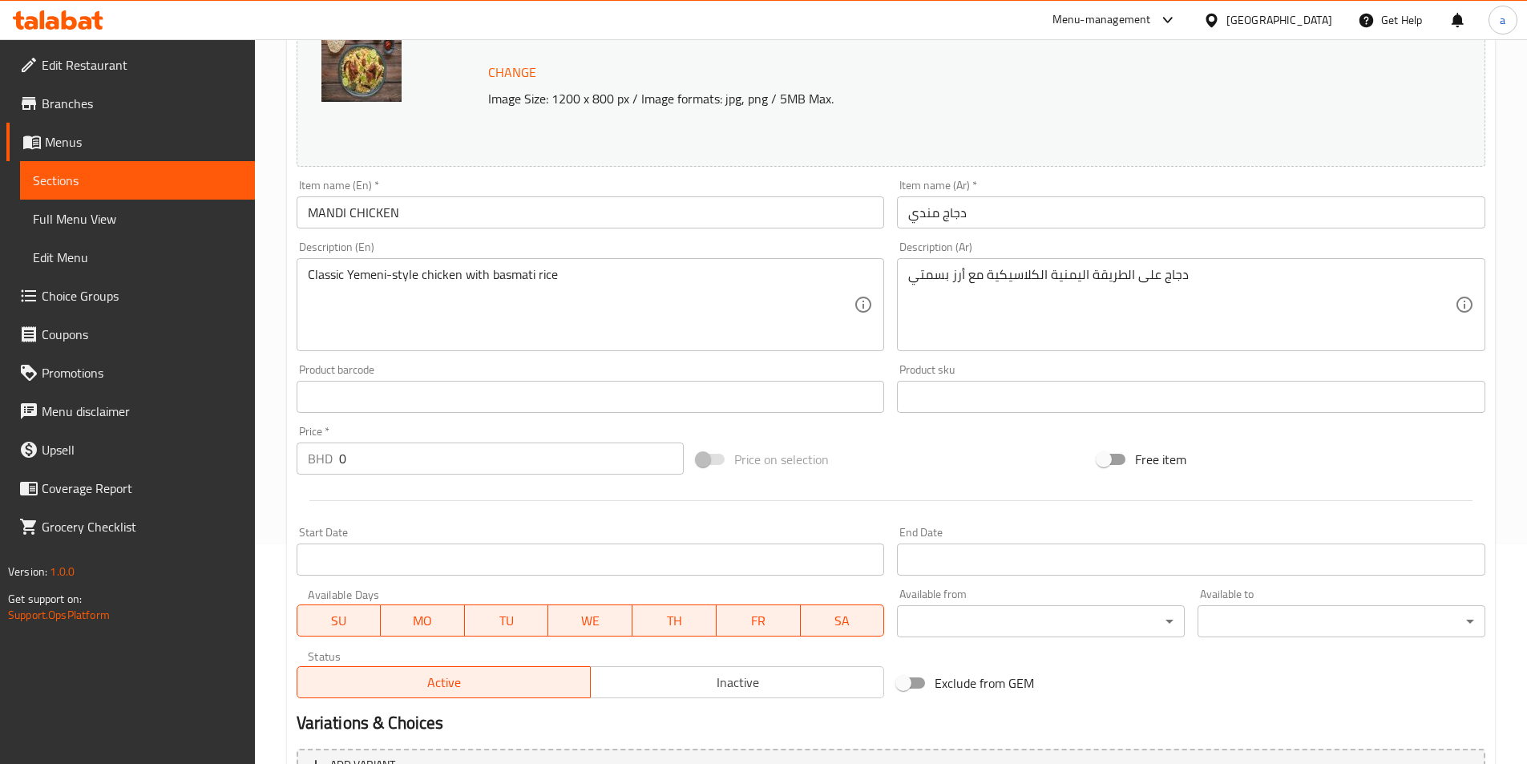
scroll to position [418, 0]
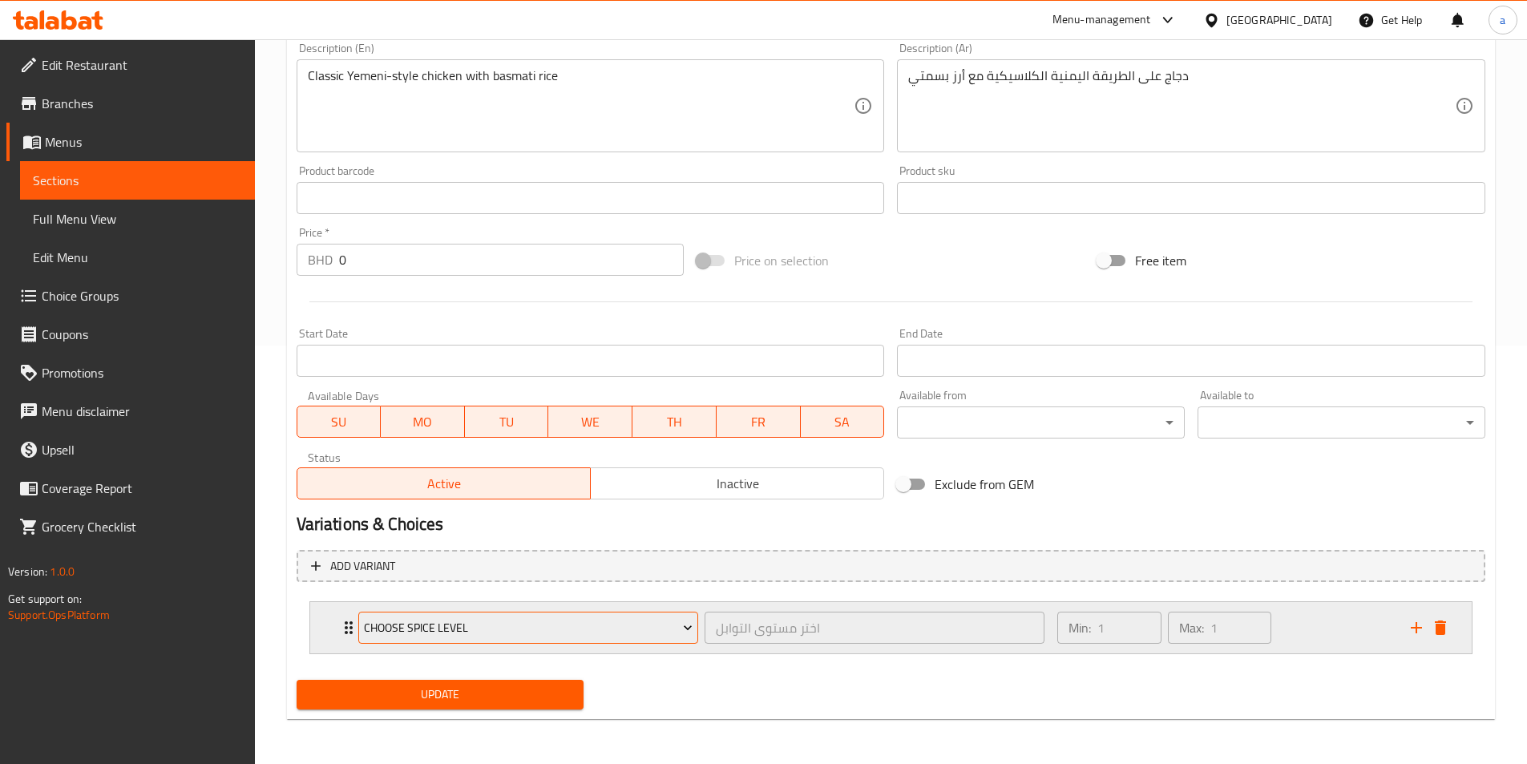
click at [540, 636] on span "Choose Spice Level" at bounding box center [528, 628] width 329 height 20
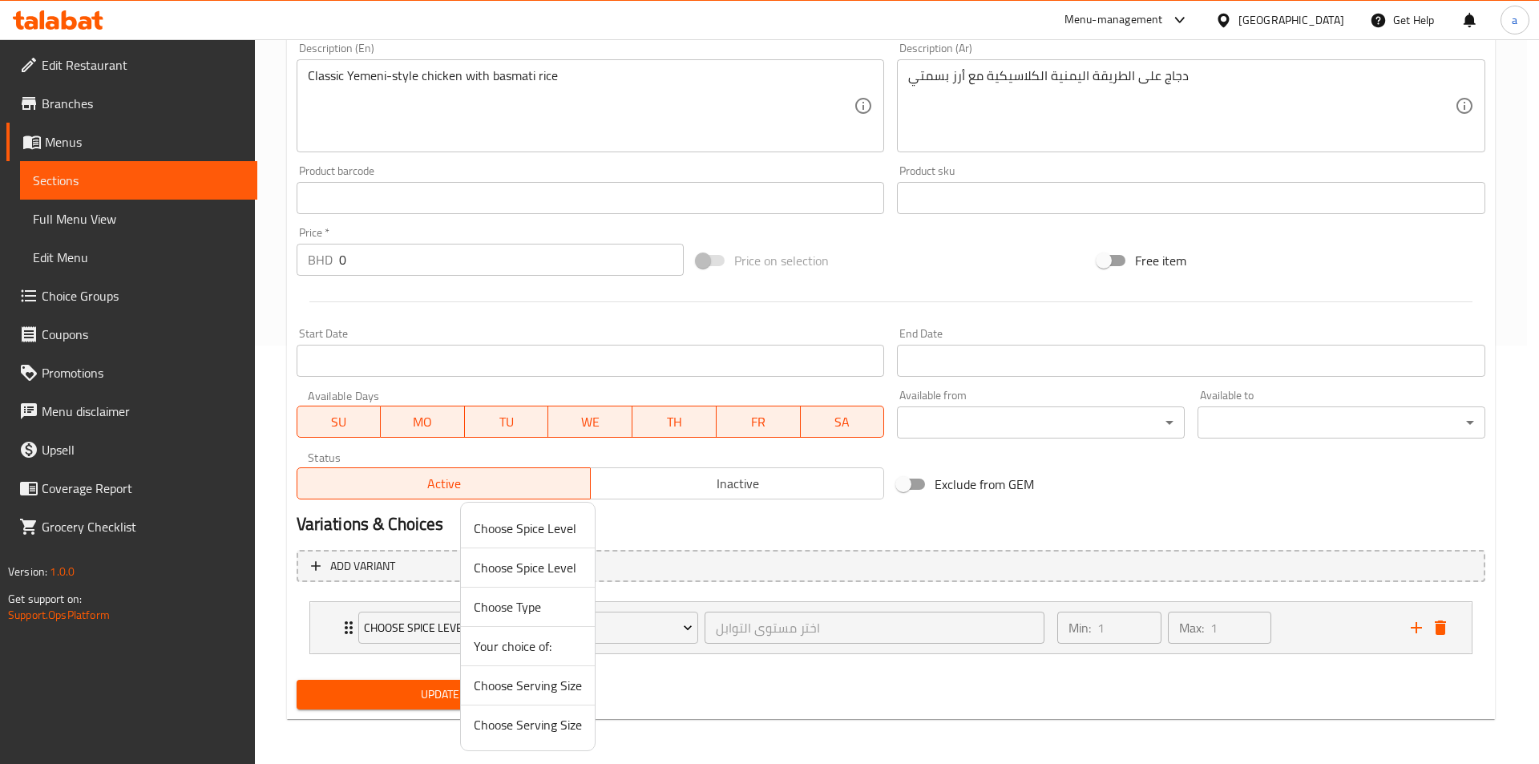
click at [549, 731] on span "Choose Serving Size" at bounding box center [528, 724] width 108 height 19
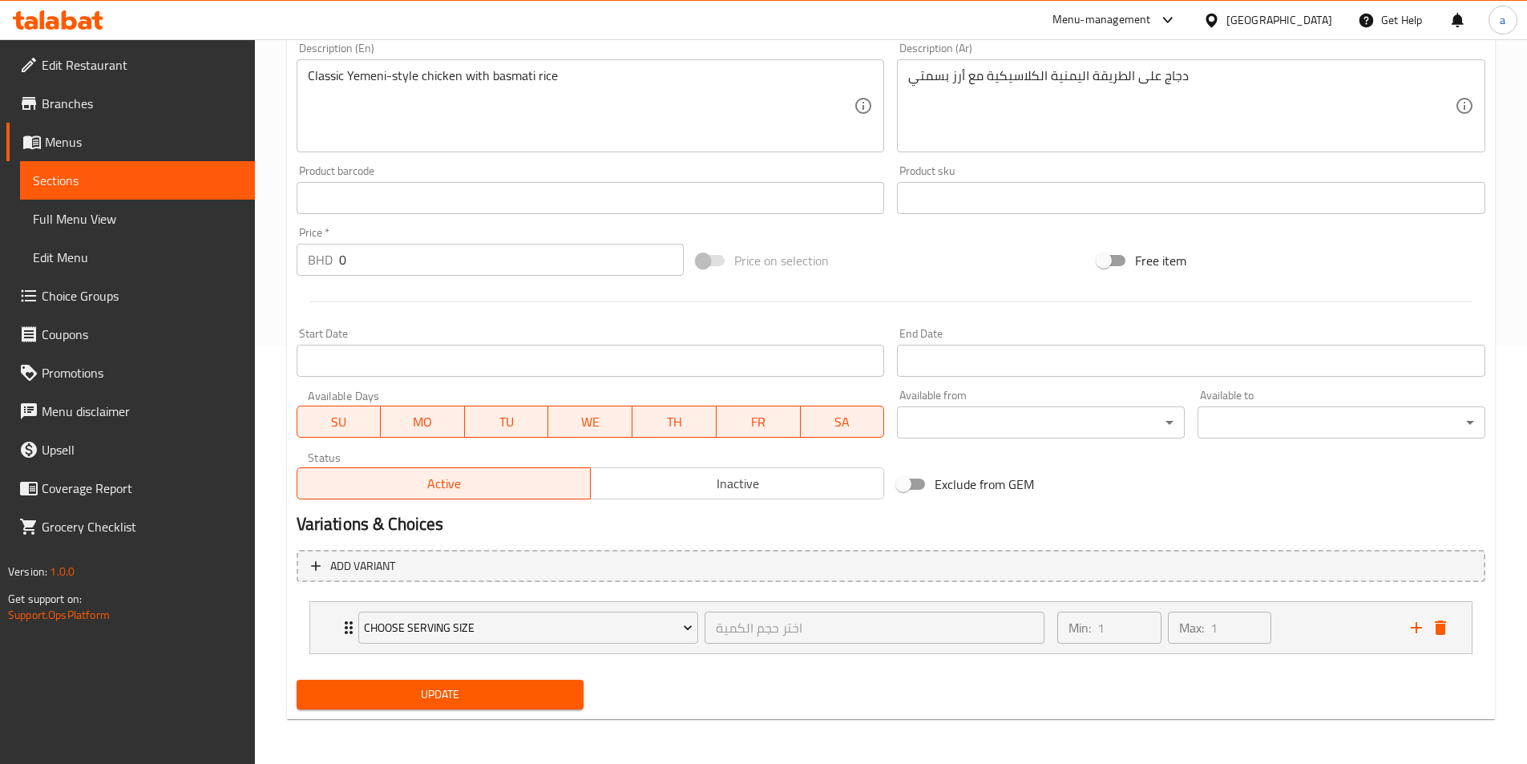
click at [509, 708] on button "Update" at bounding box center [441, 695] width 288 height 30
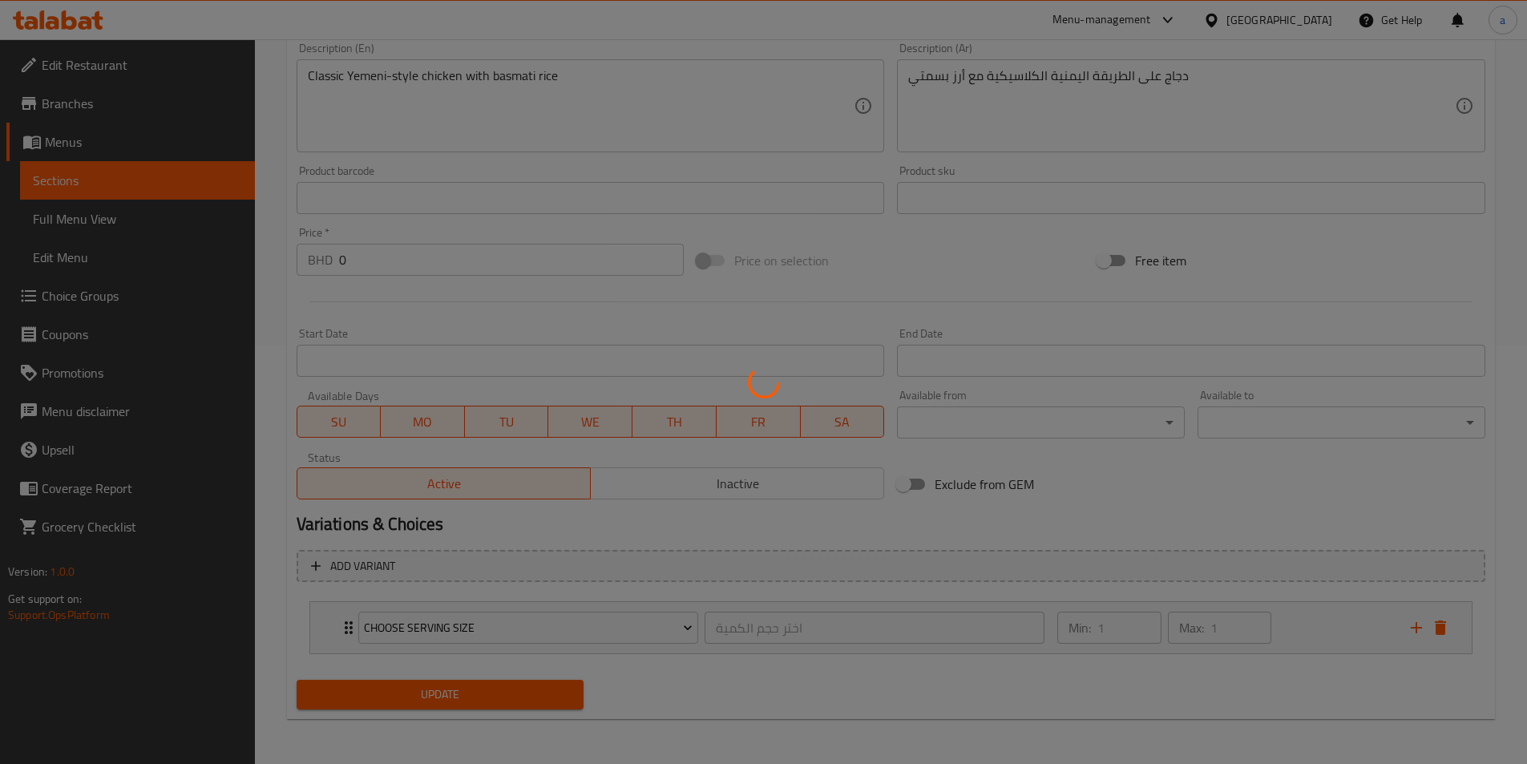
scroll to position [0, 0]
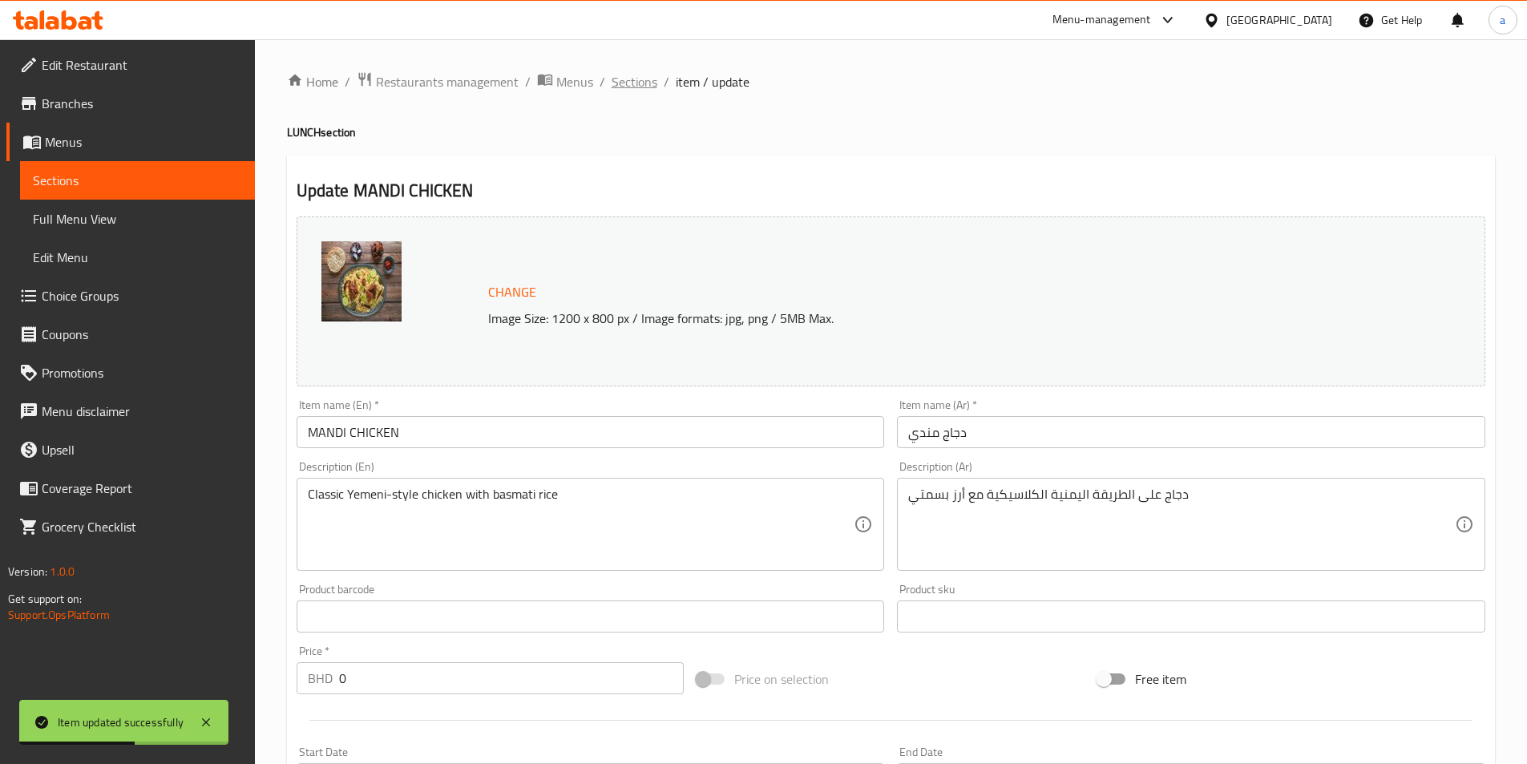
click at [643, 73] on span "Sections" at bounding box center [634, 81] width 46 height 19
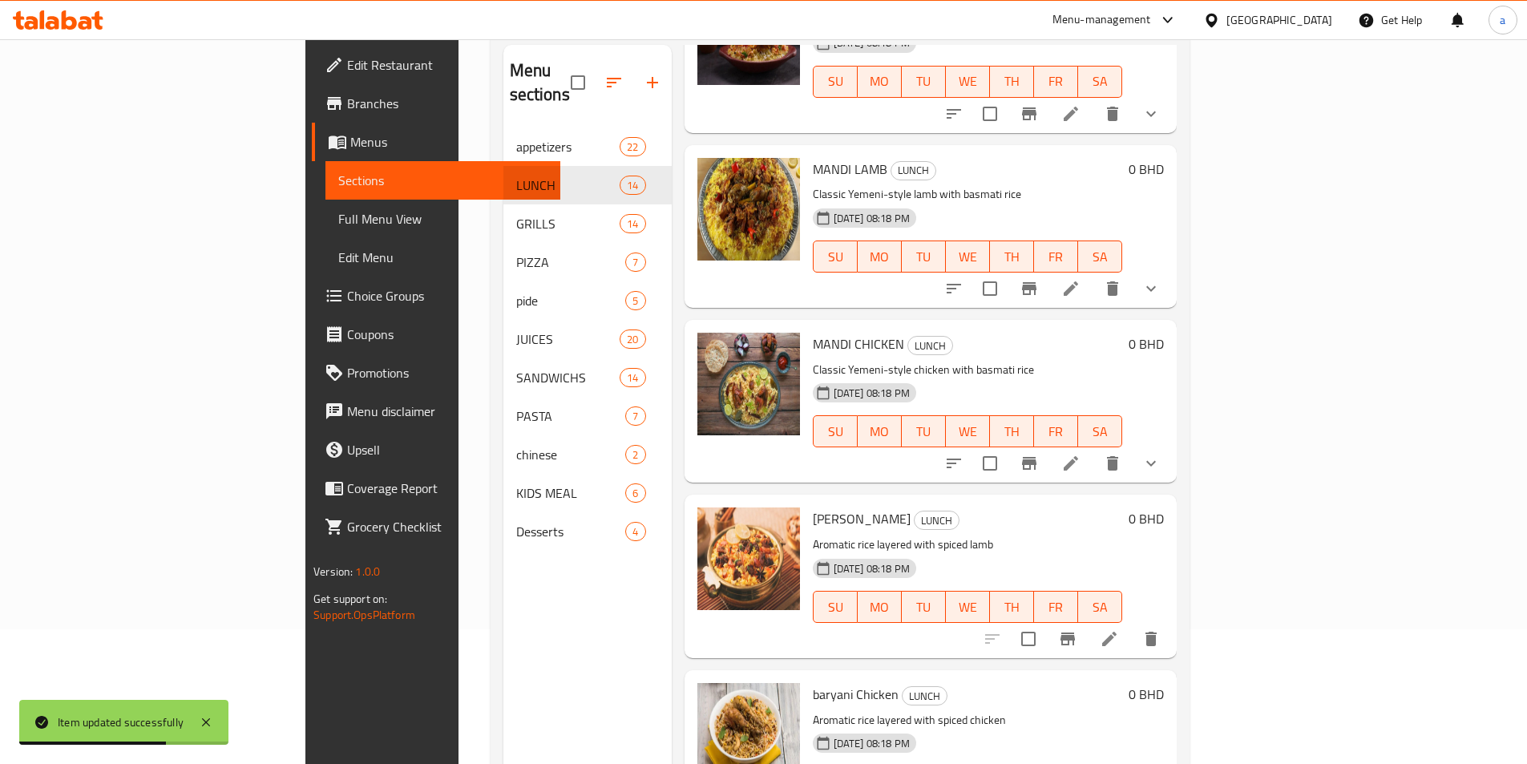
scroll to position [224, 0]
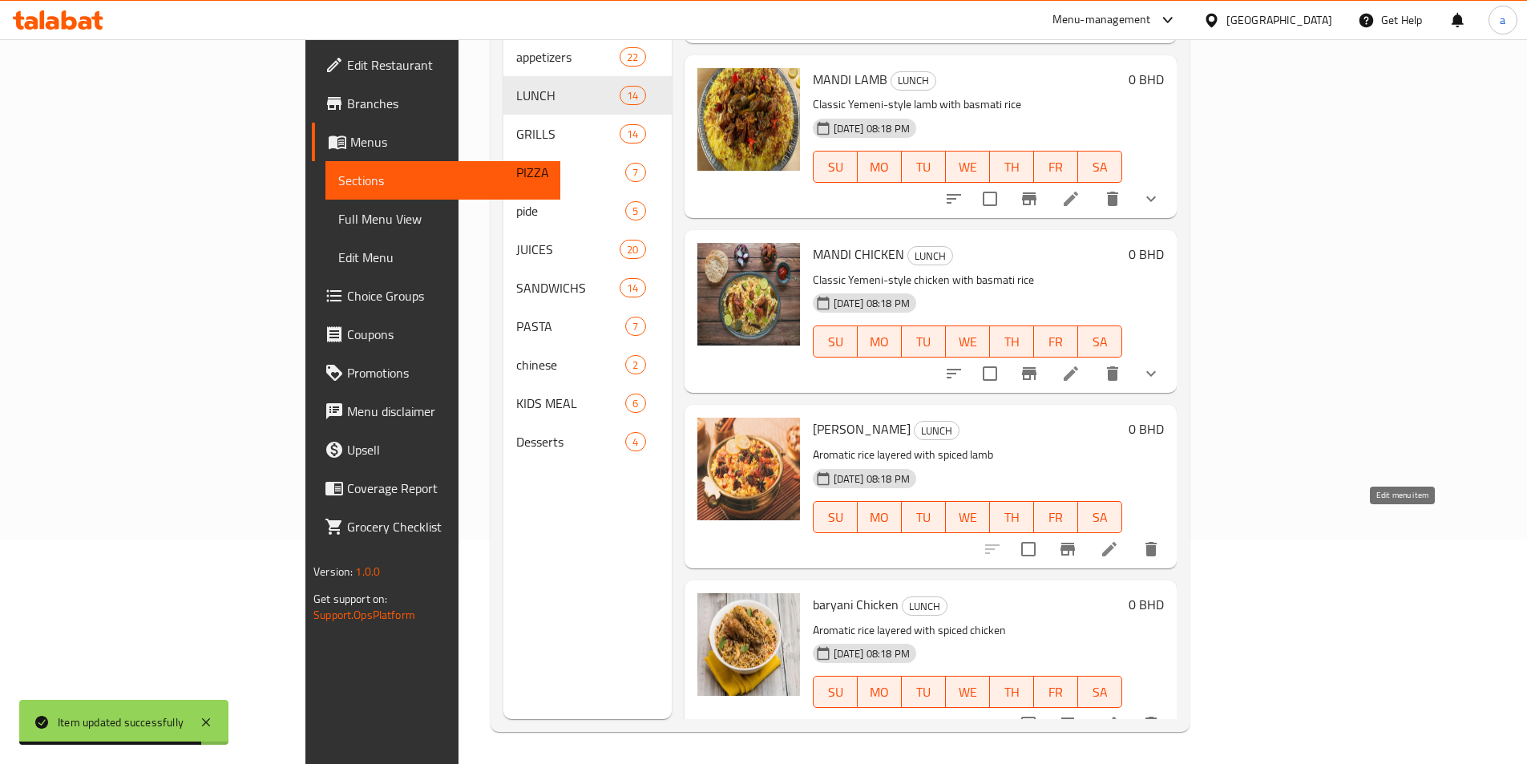
click at [1119, 539] on icon at bounding box center [1108, 548] width 19 height 19
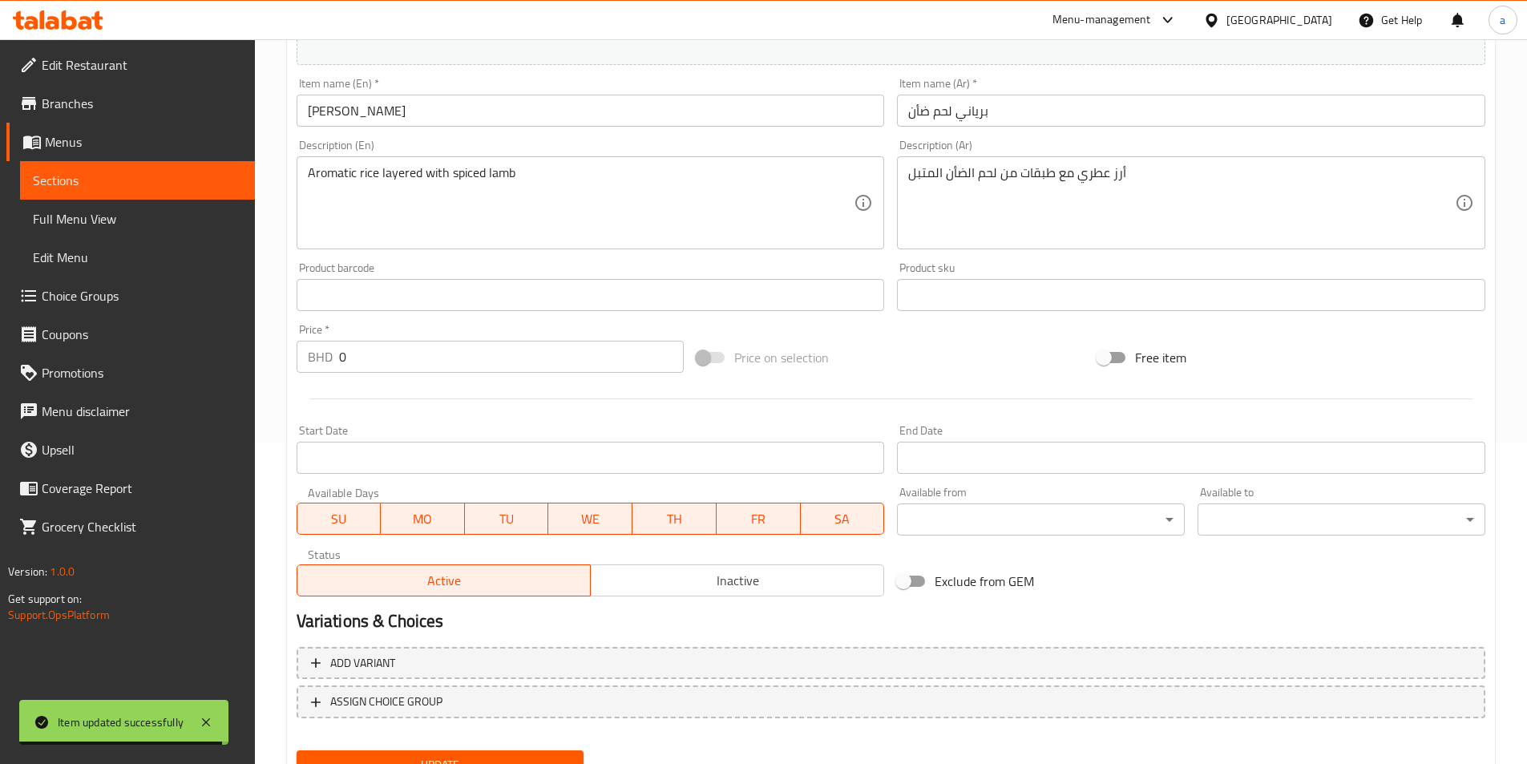
scroll to position [392, 0]
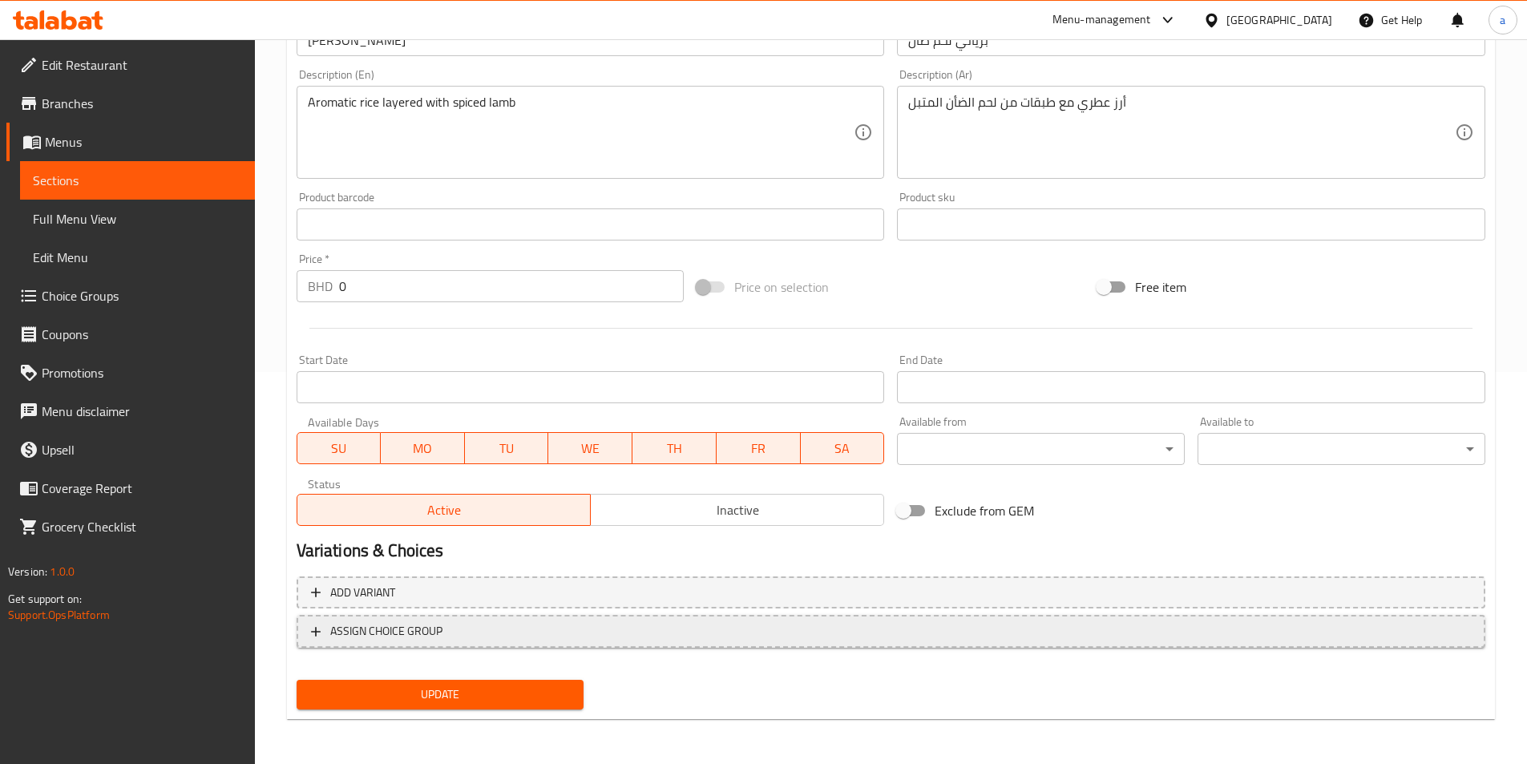
click at [617, 627] on span "ASSIGN CHOICE GROUP" at bounding box center [891, 631] width 1160 height 20
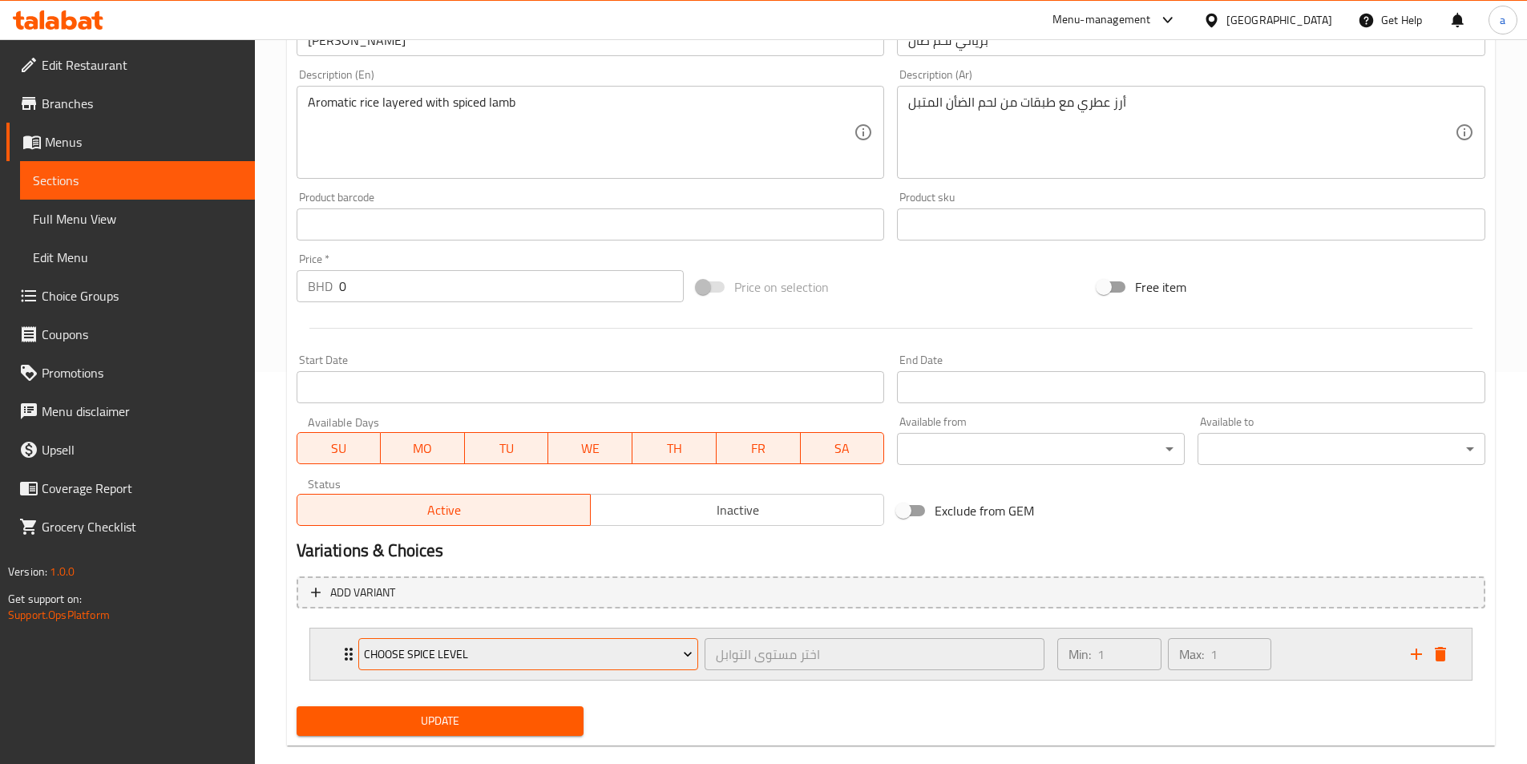
click at [489, 644] on span "Choose Spice Level" at bounding box center [528, 654] width 329 height 20
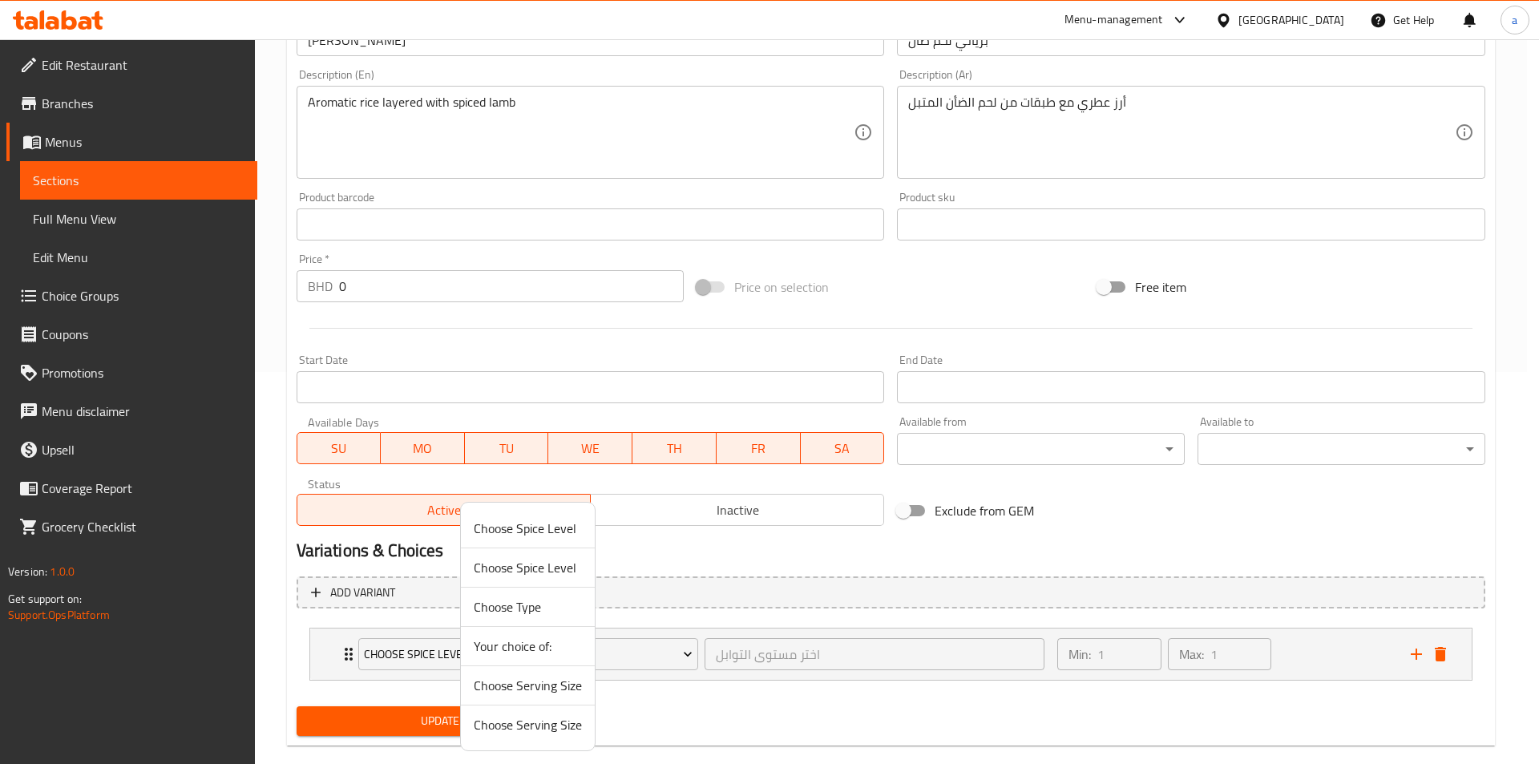
click at [553, 690] on span "Choose Serving Size" at bounding box center [528, 685] width 108 height 19
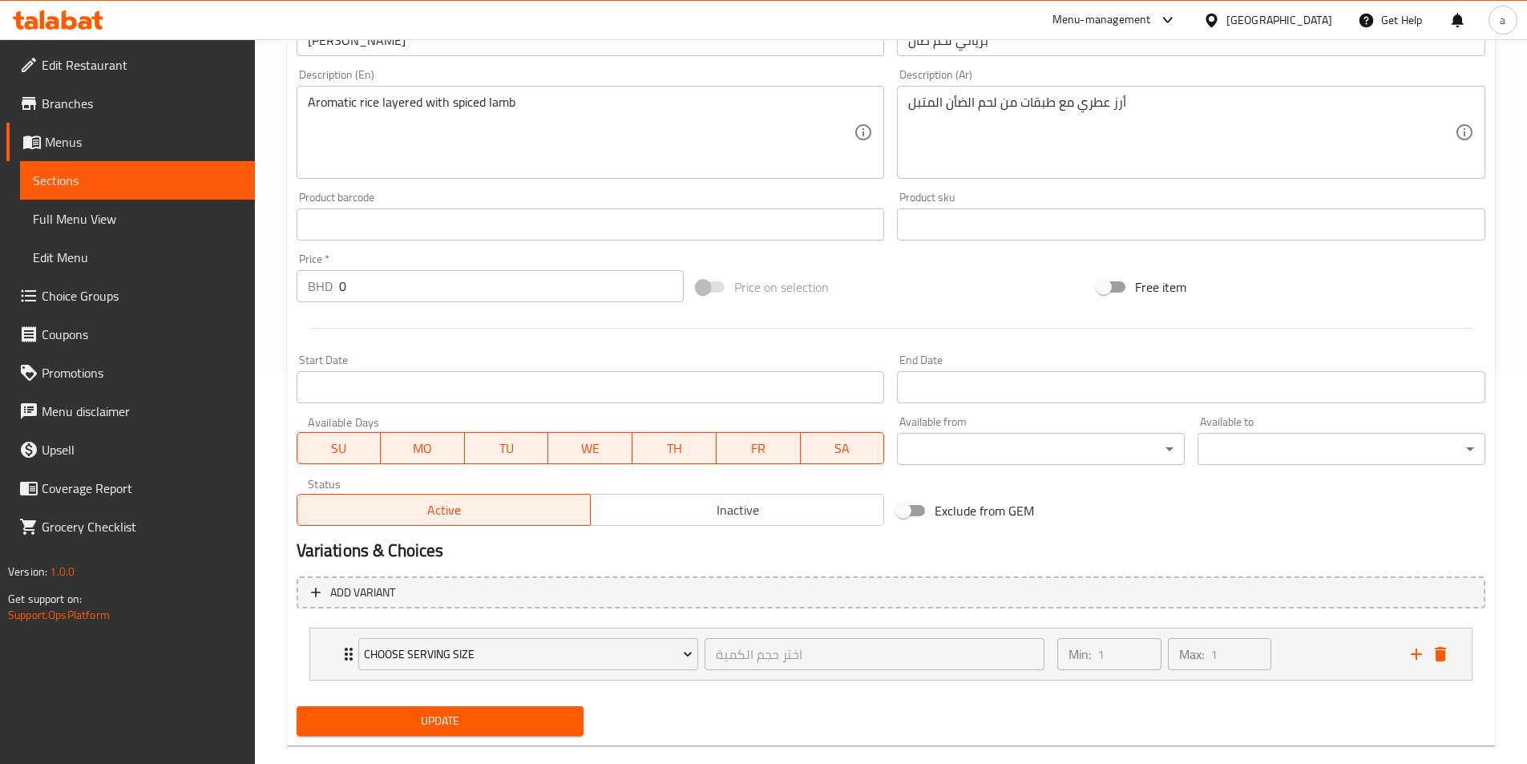
click at [494, 711] on span "Update" at bounding box center [440, 721] width 262 height 20
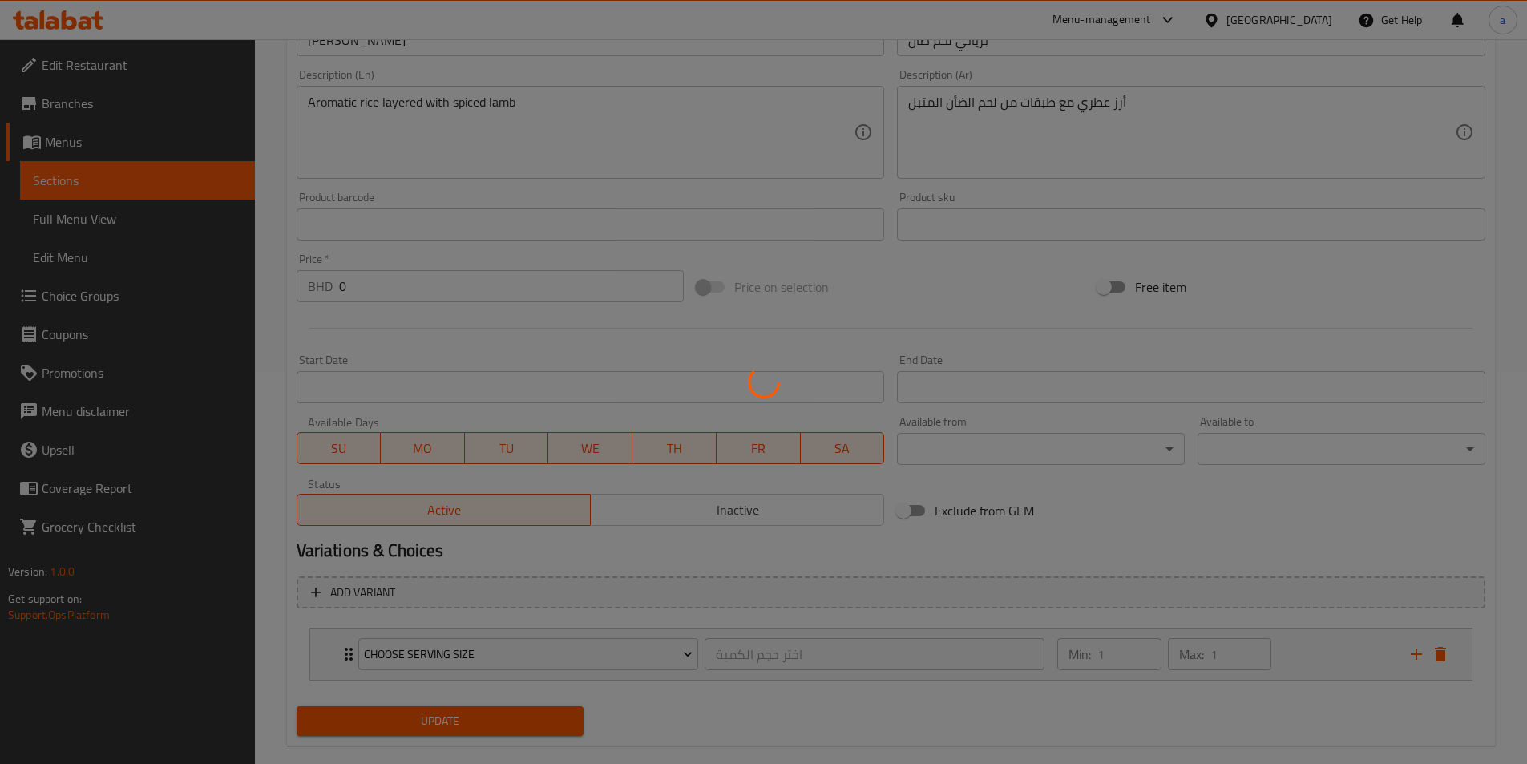
scroll to position [0, 0]
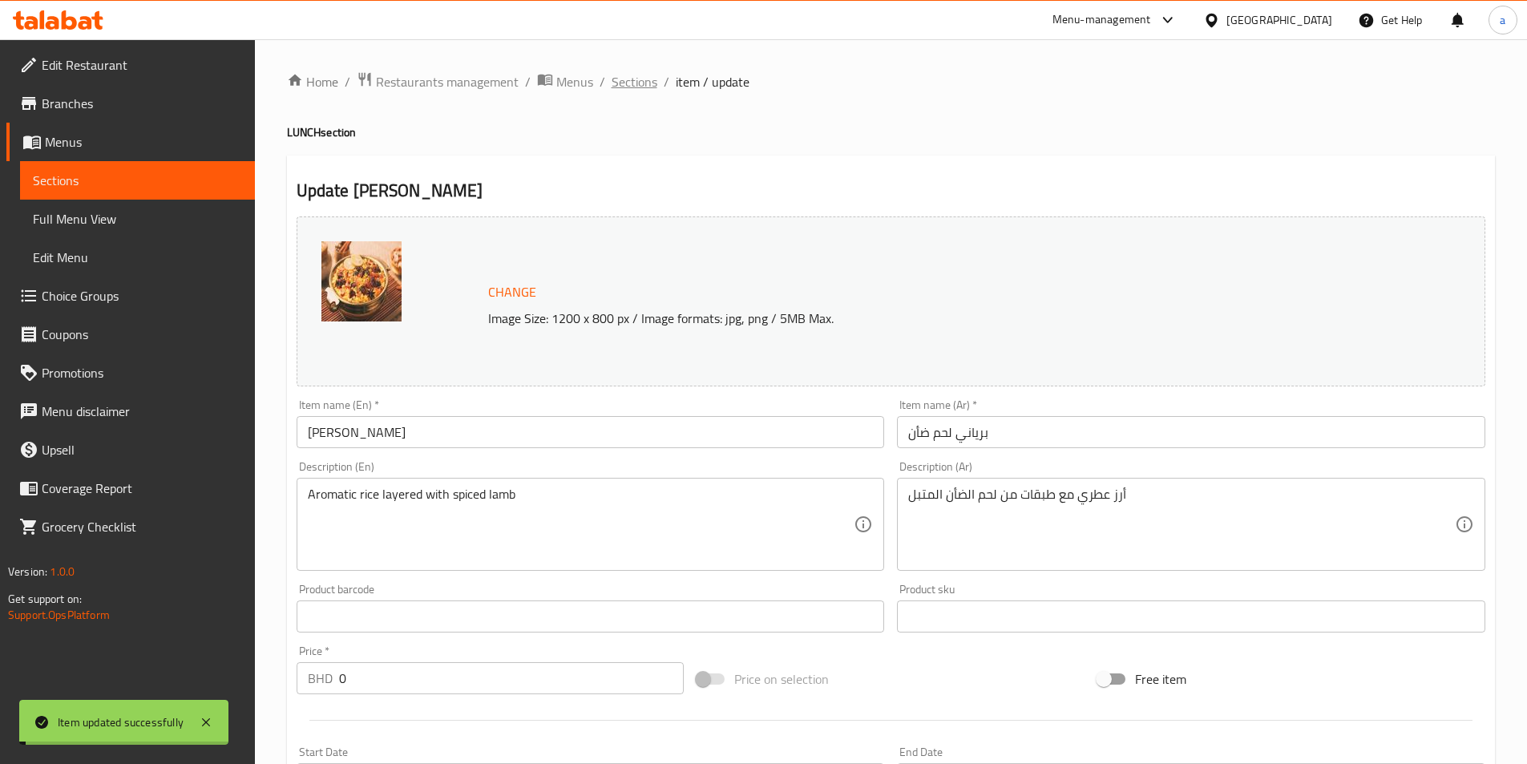
click at [631, 81] on span "Sections" at bounding box center [634, 81] width 46 height 19
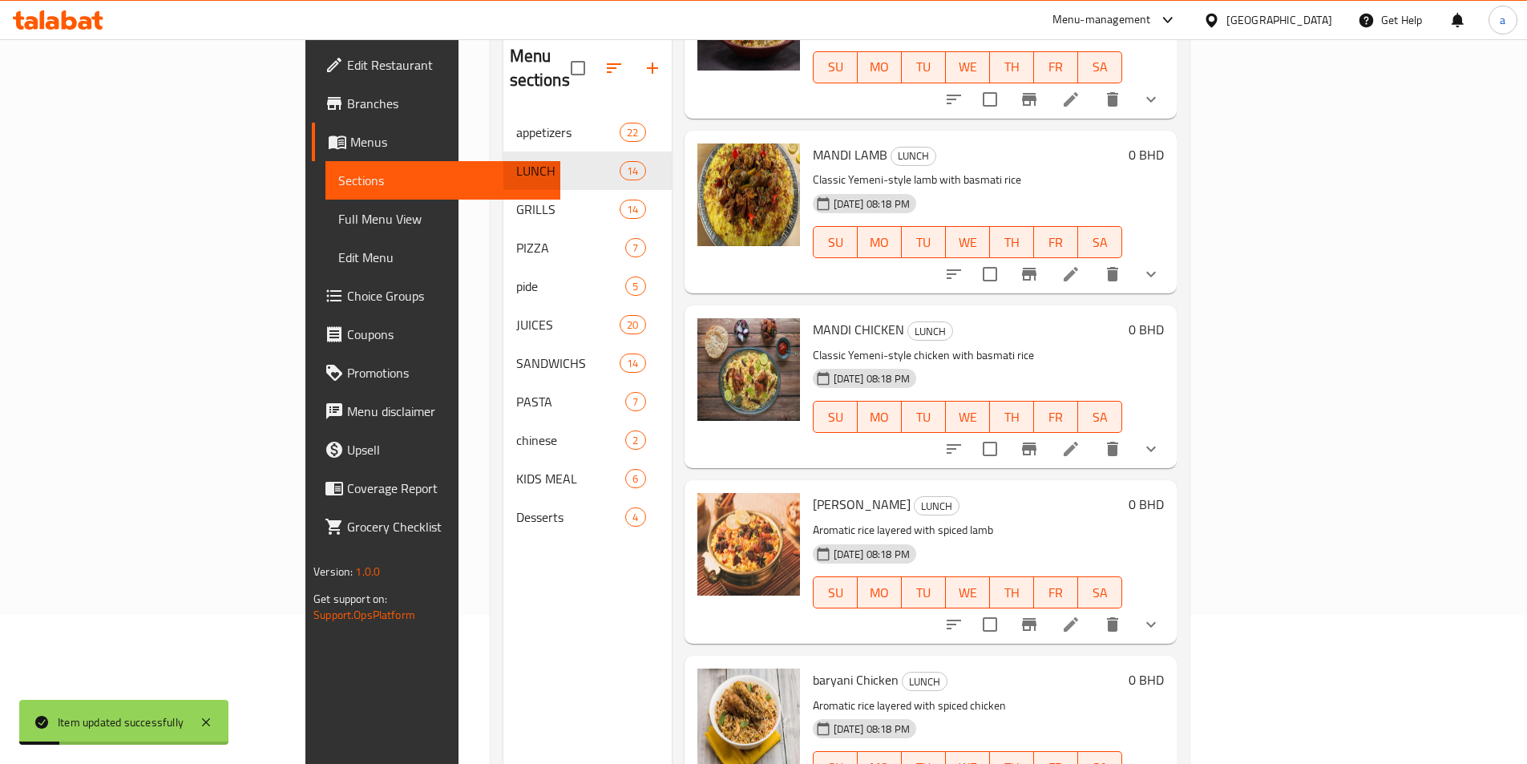
scroll to position [224, 0]
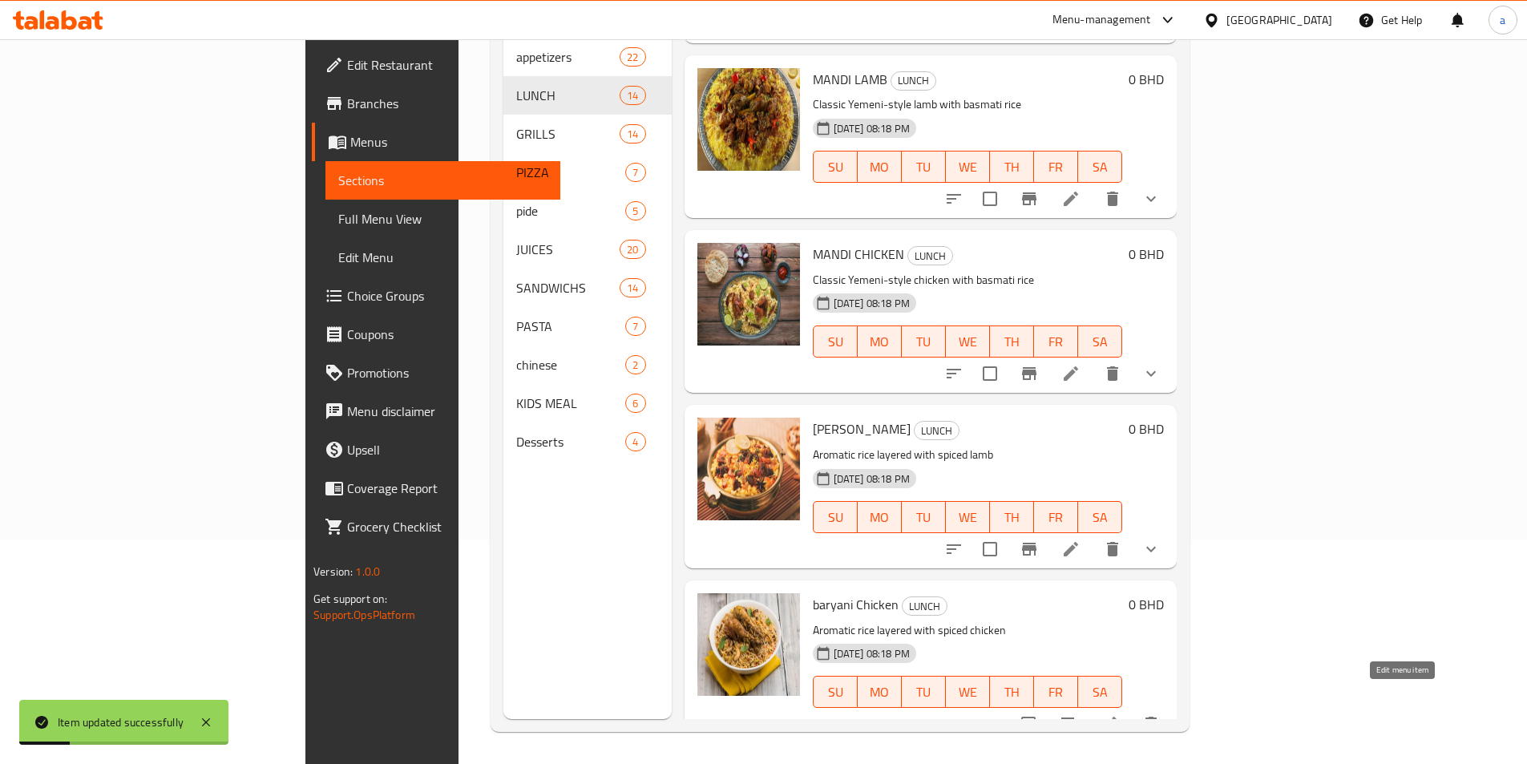
click at [1116, 716] on icon at bounding box center [1109, 723] width 14 height 14
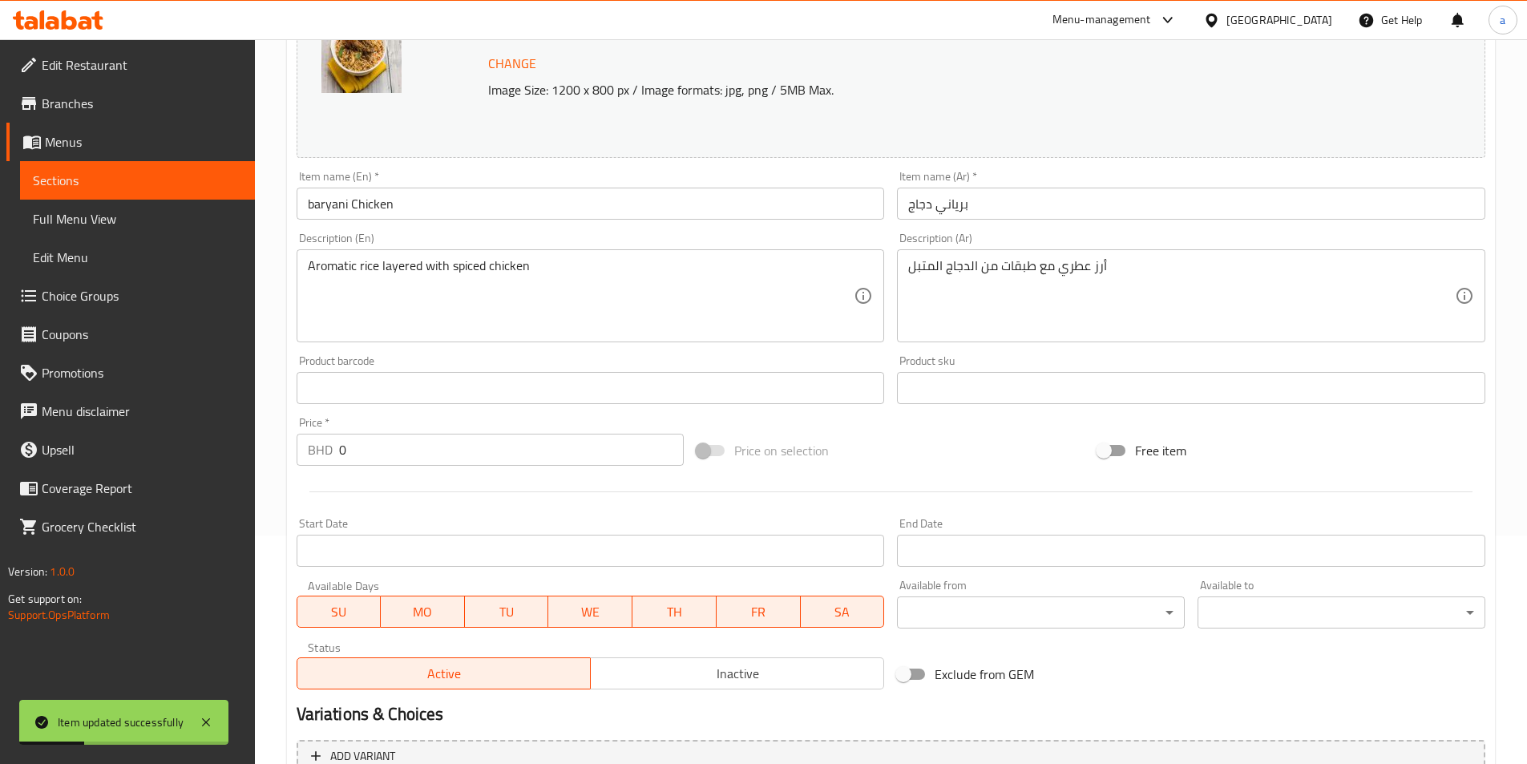
scroll to position [392, 0]
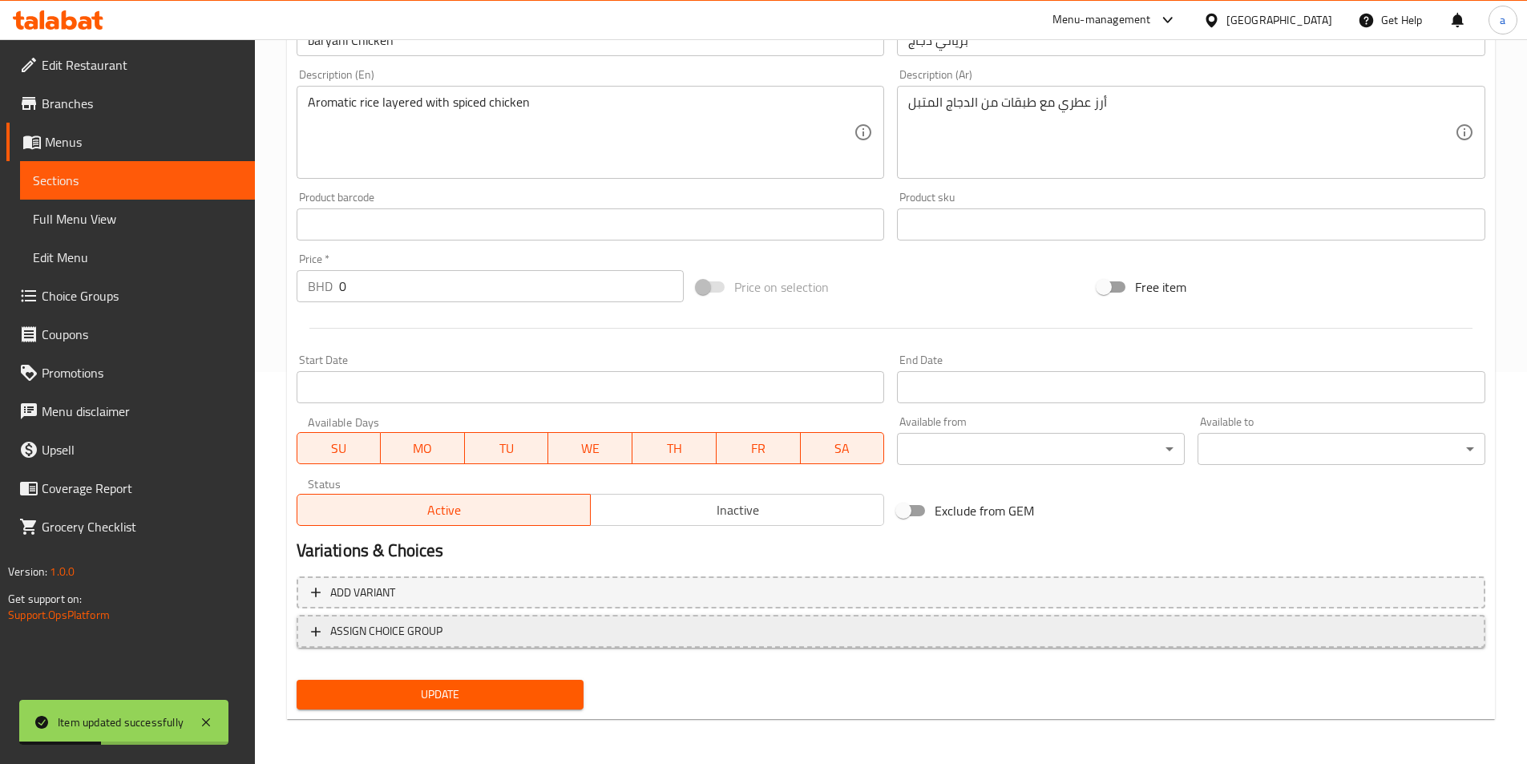
click at [587, 647] on button "ASSIGN CHOICE GROUP" at bounding box center [891, 631] width 1188 height 33
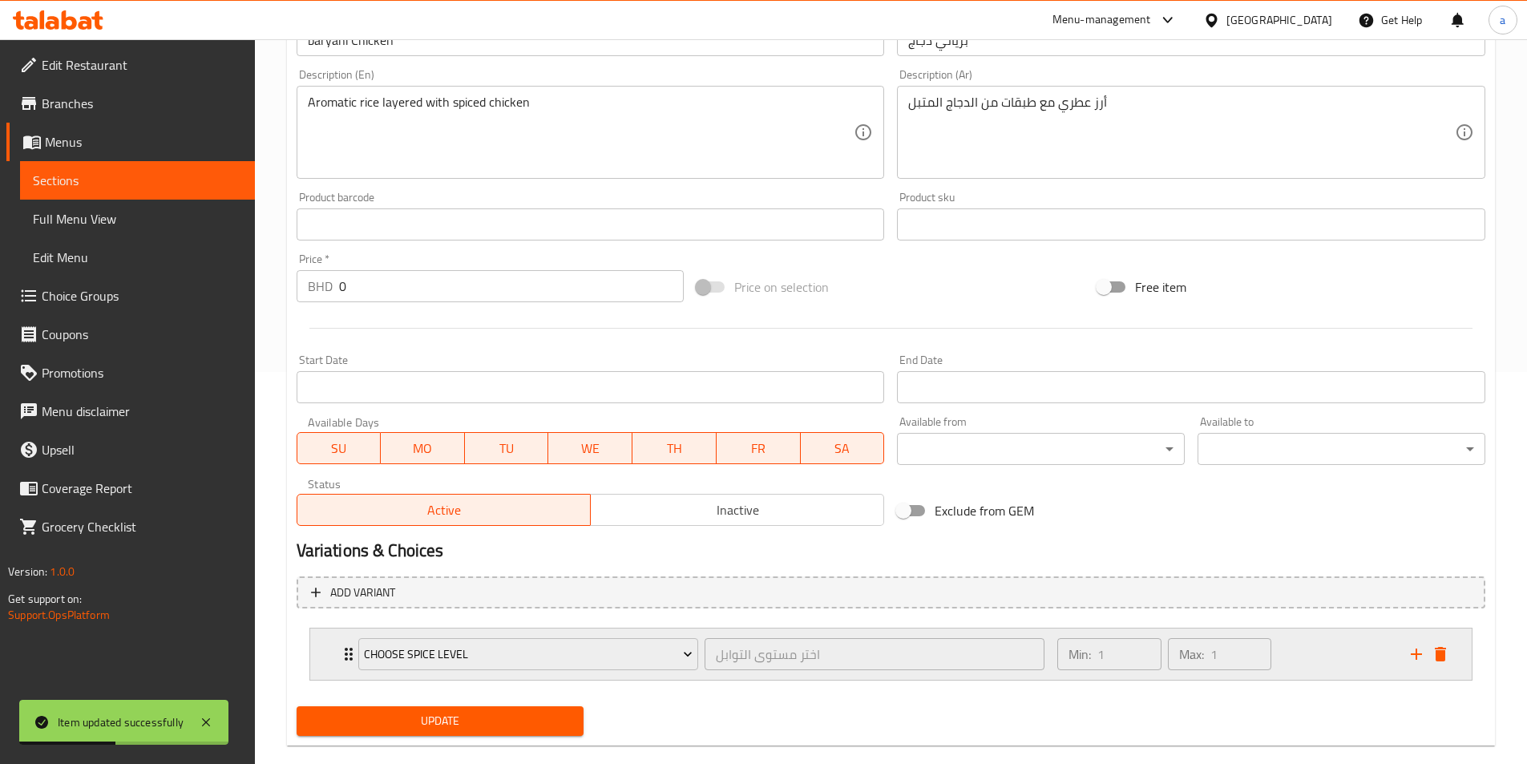
click at [583, 637] on div "Choose Spice Level" at bounding box center [528, 654] width 346 height 38
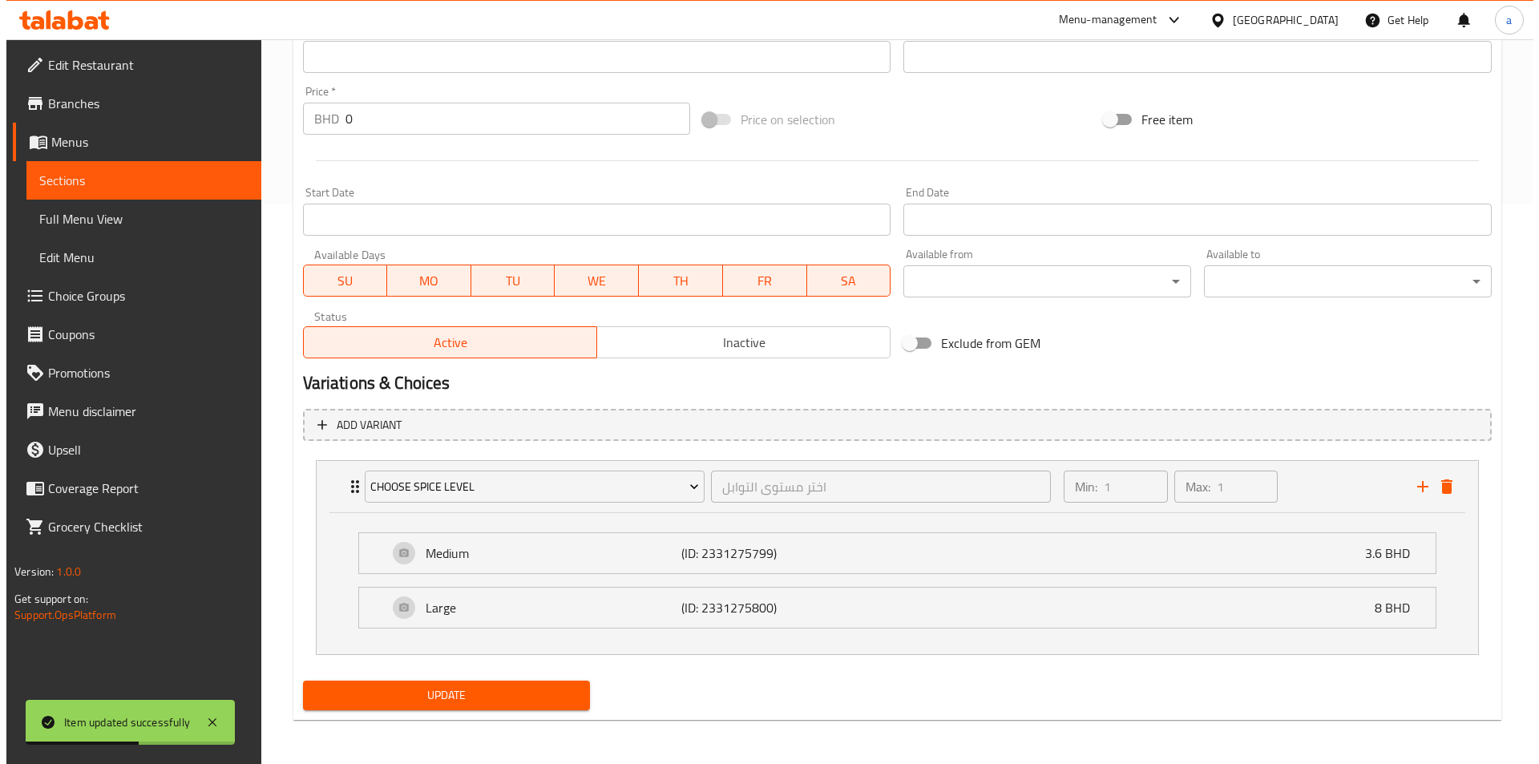
scroll to position [560, 0]
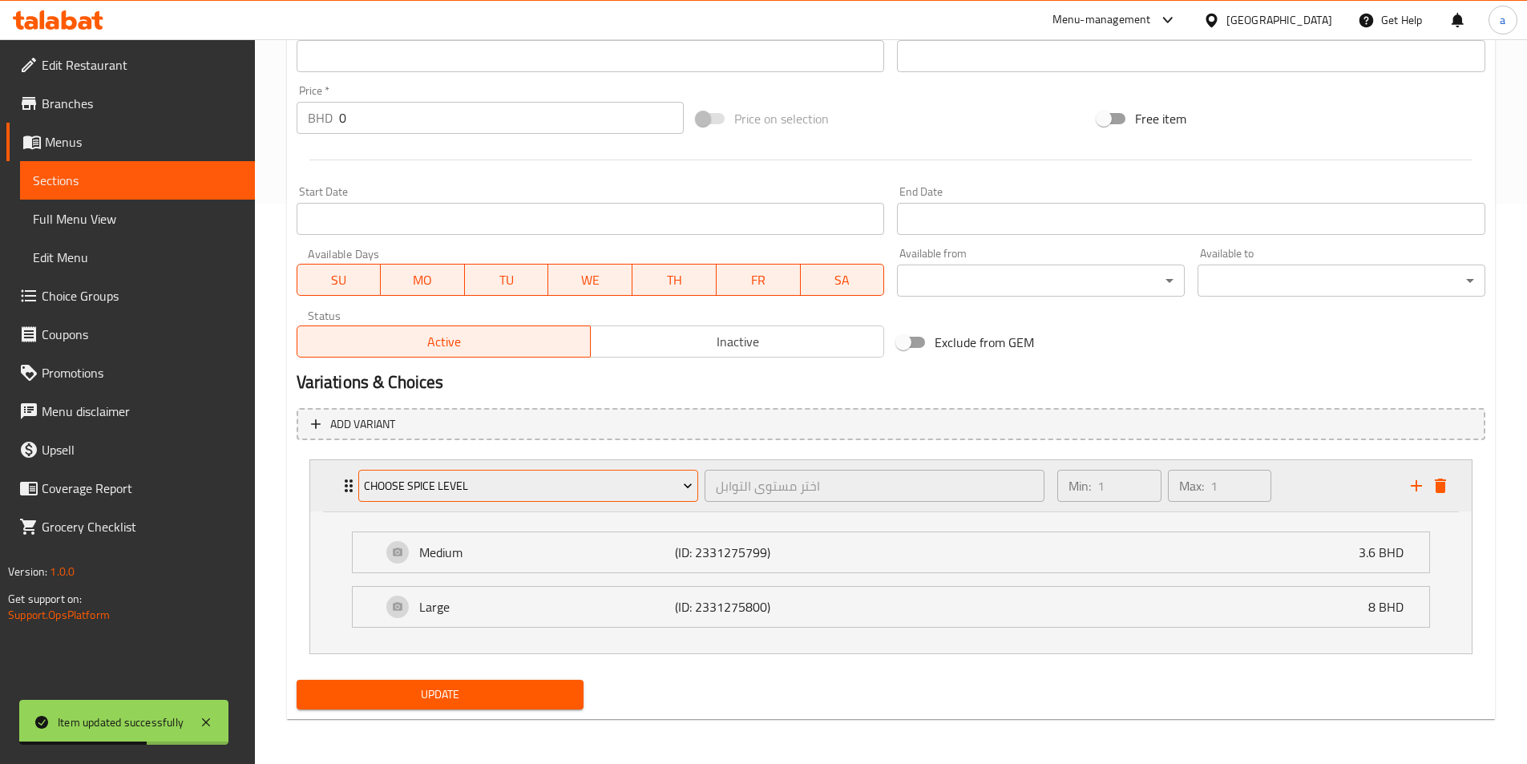
click at [569, 486] on span "Choose Spice Level" at bounding box center [528, 486] width 329 height 20
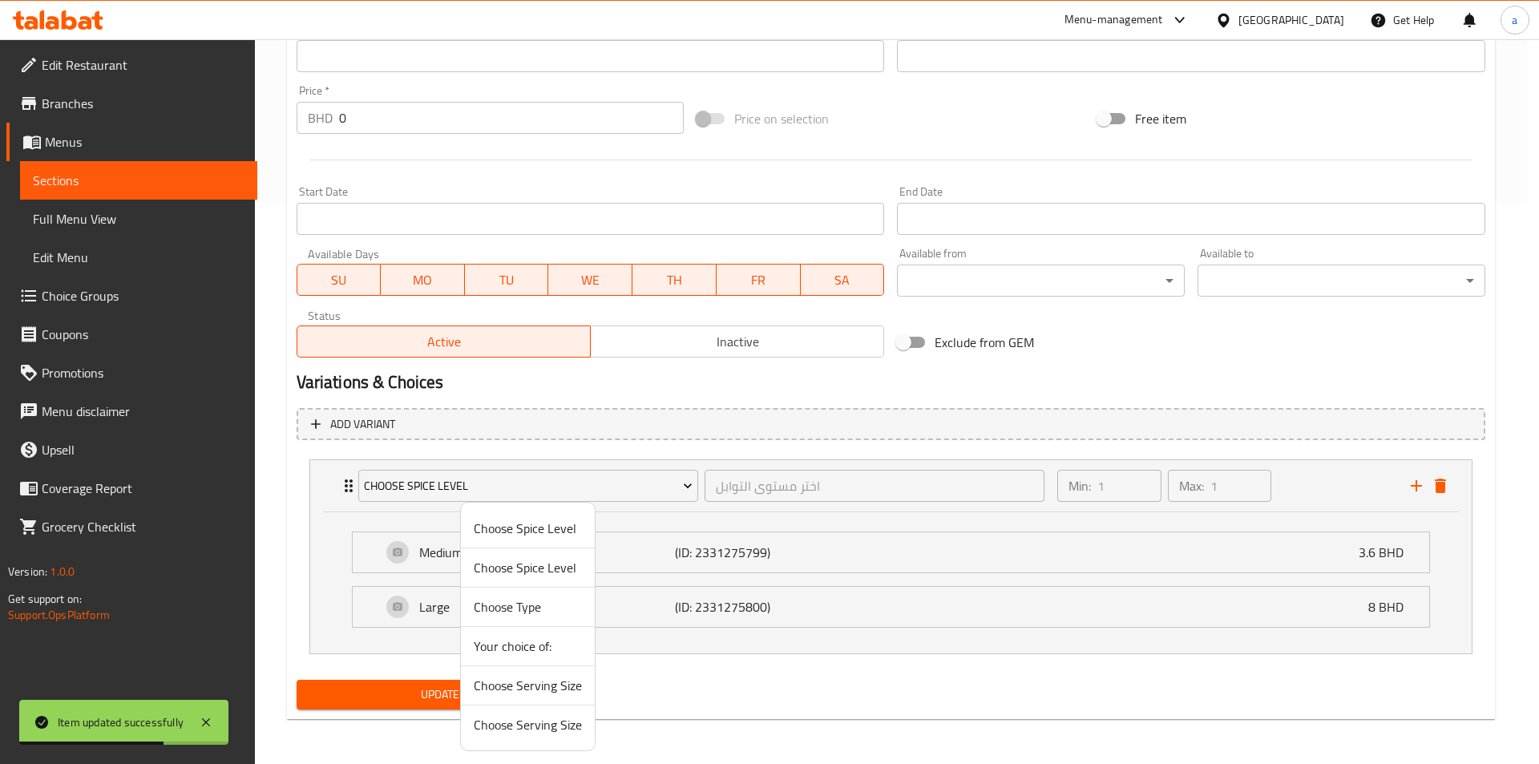
click at [539, 731] on span "Choose Serving Size" at bounding box center [528, 724] width 108 height 19
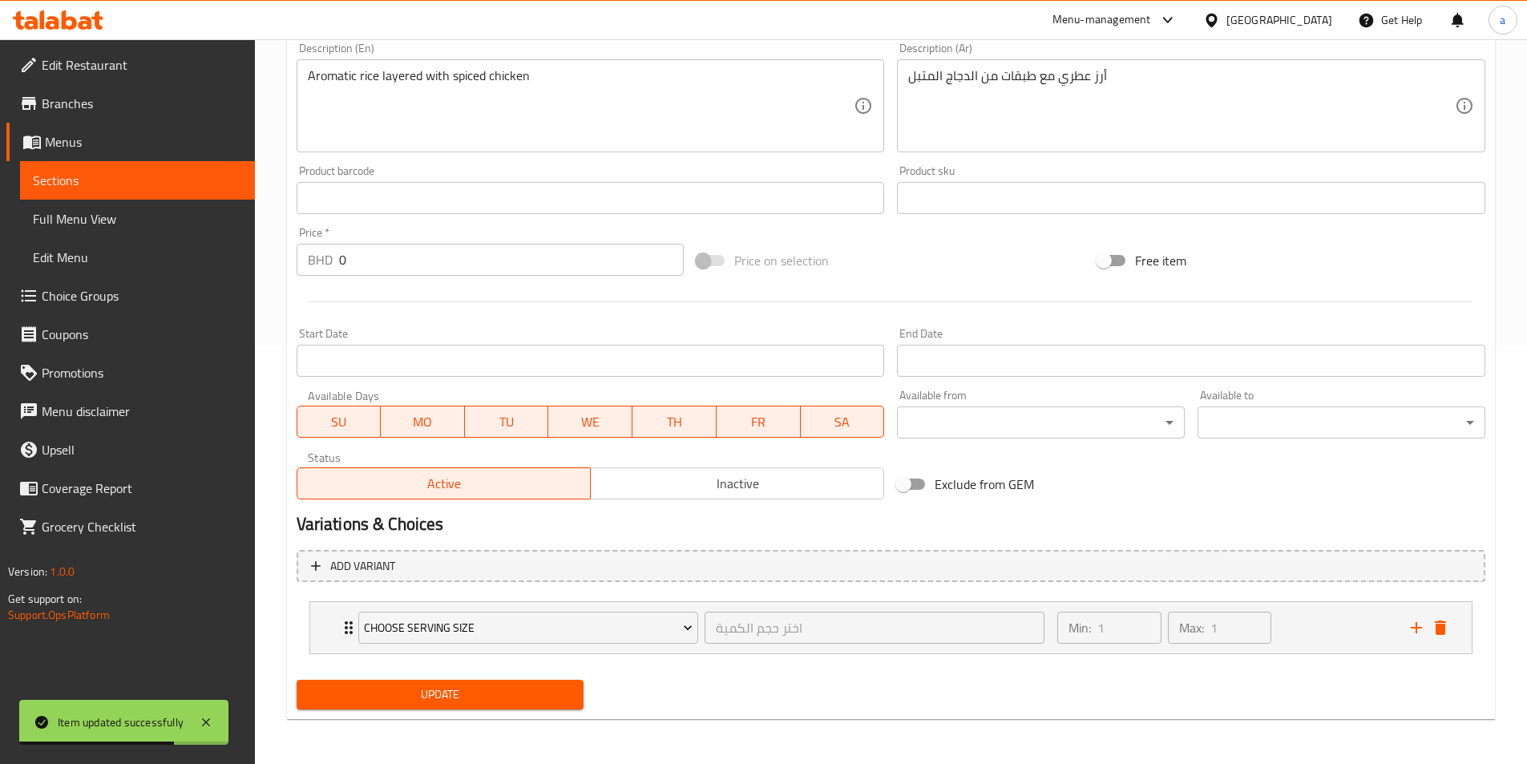
click at [508, 701] on span "Update" at bounding box center [440, 694] width 262 height 20
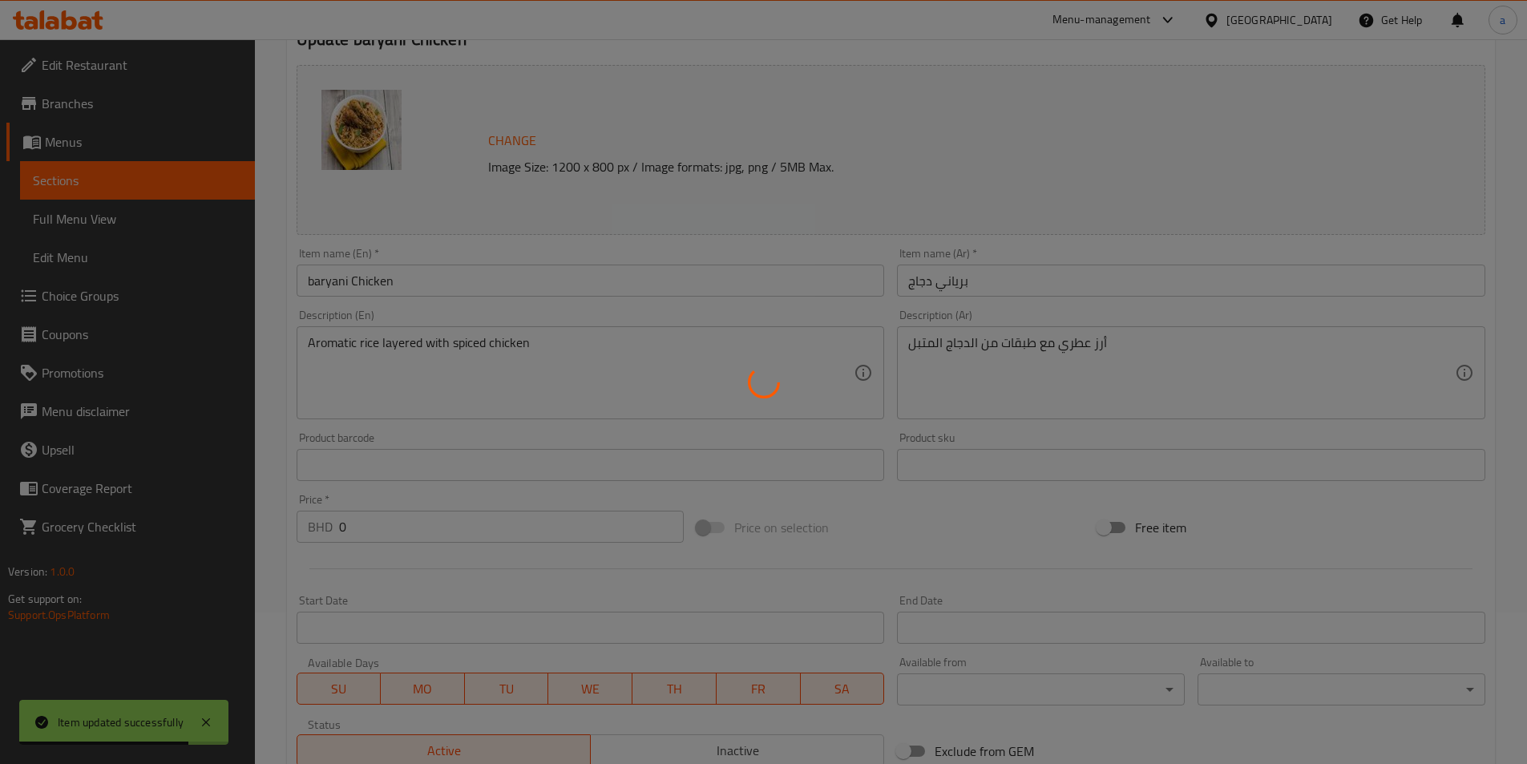
scroll to position [0, 0]
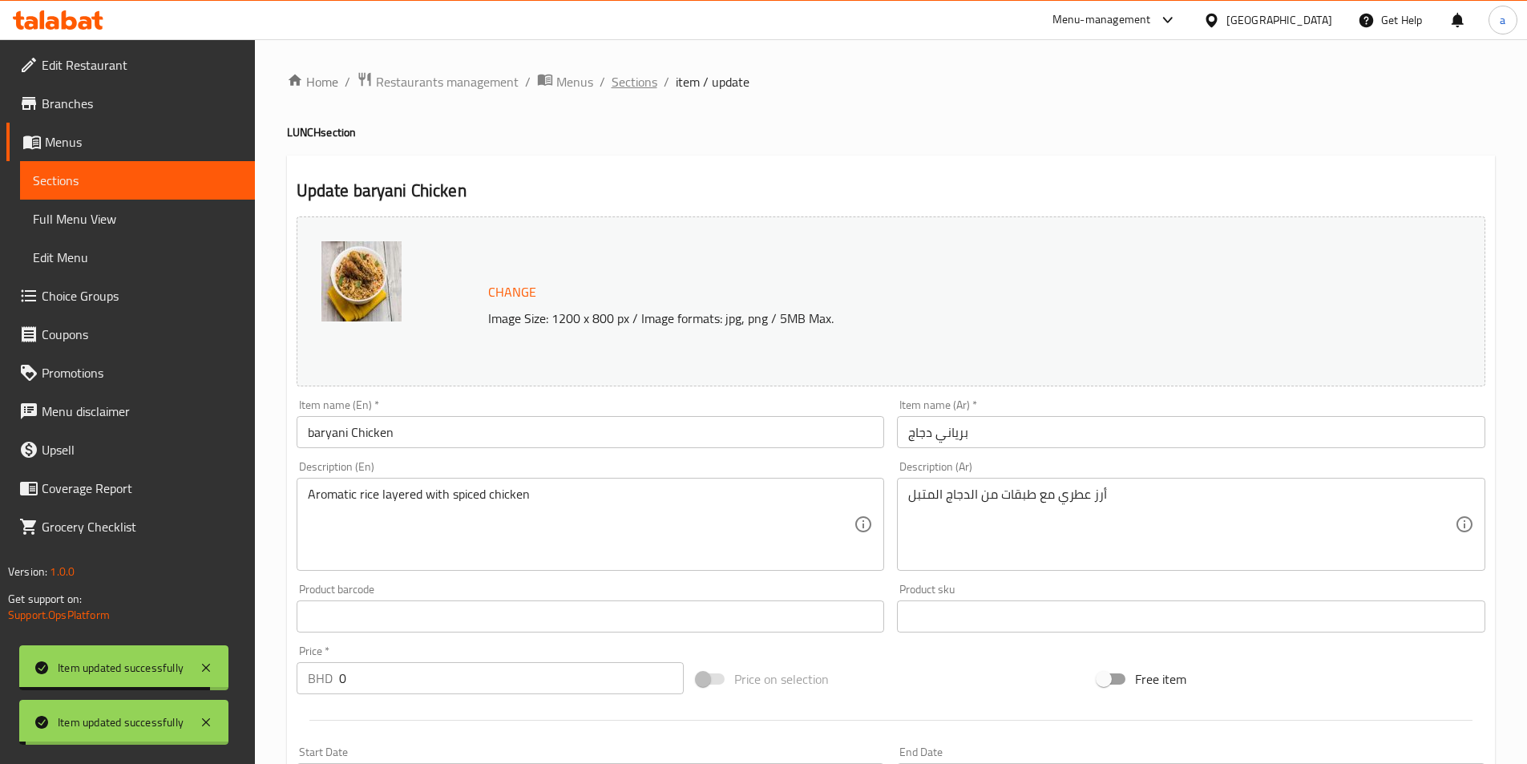
click at [654, 85] on span "Sections" at bounding box center [634, 81] width 46 height 19
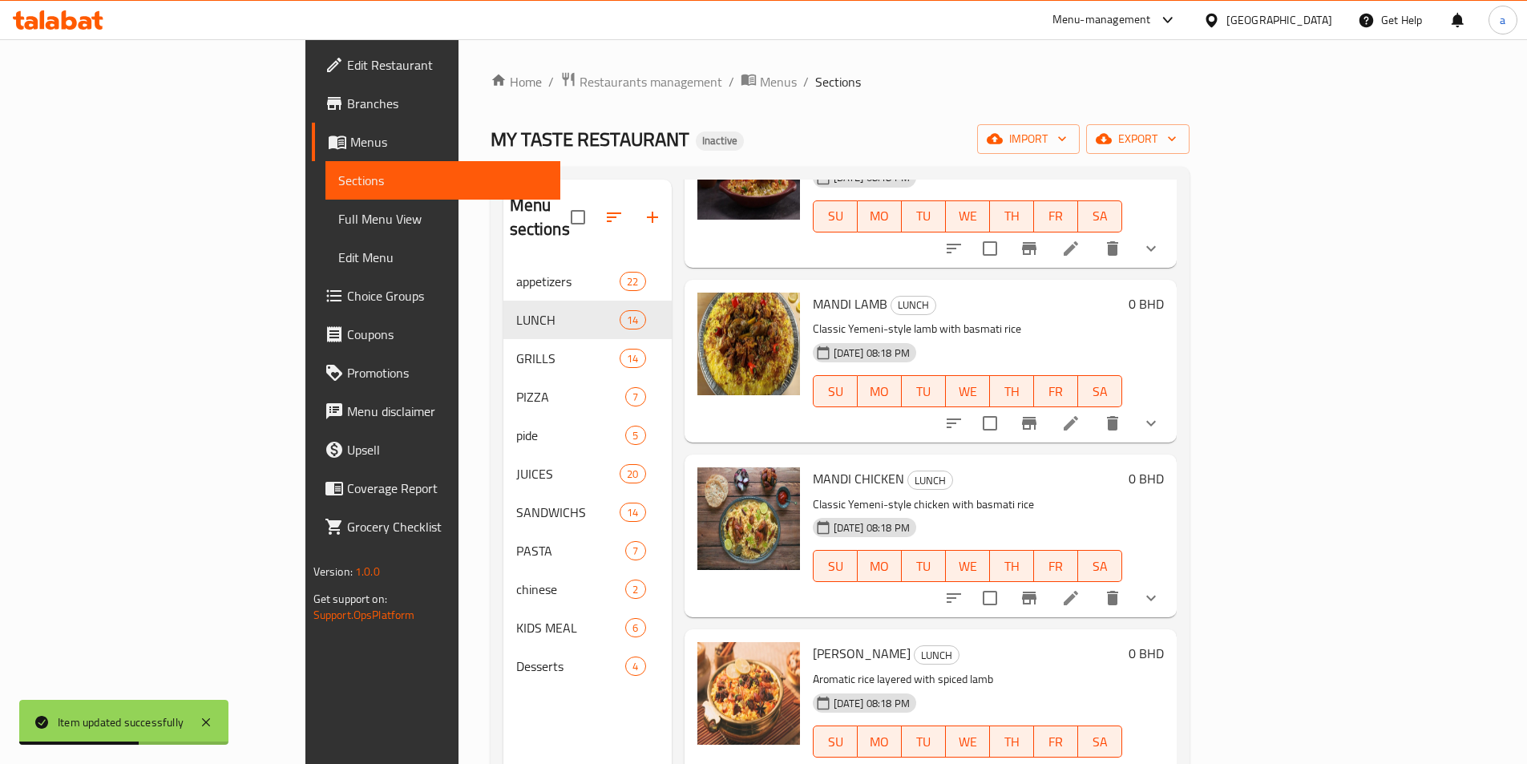
click at [338, 214] on span "Full Menu View" at bounding box center [442, 218] width 209 height 19
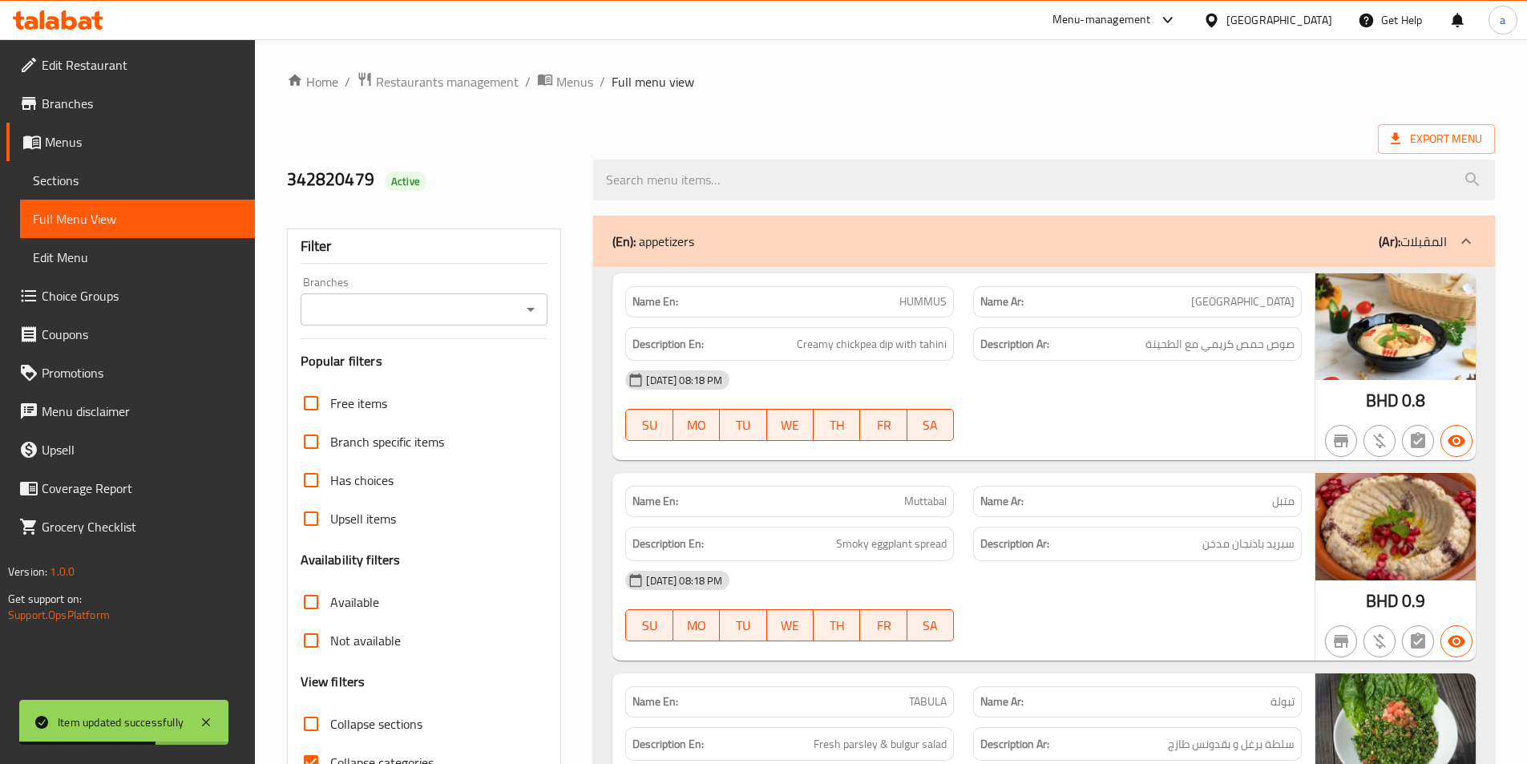
scroll to position [240, 0]
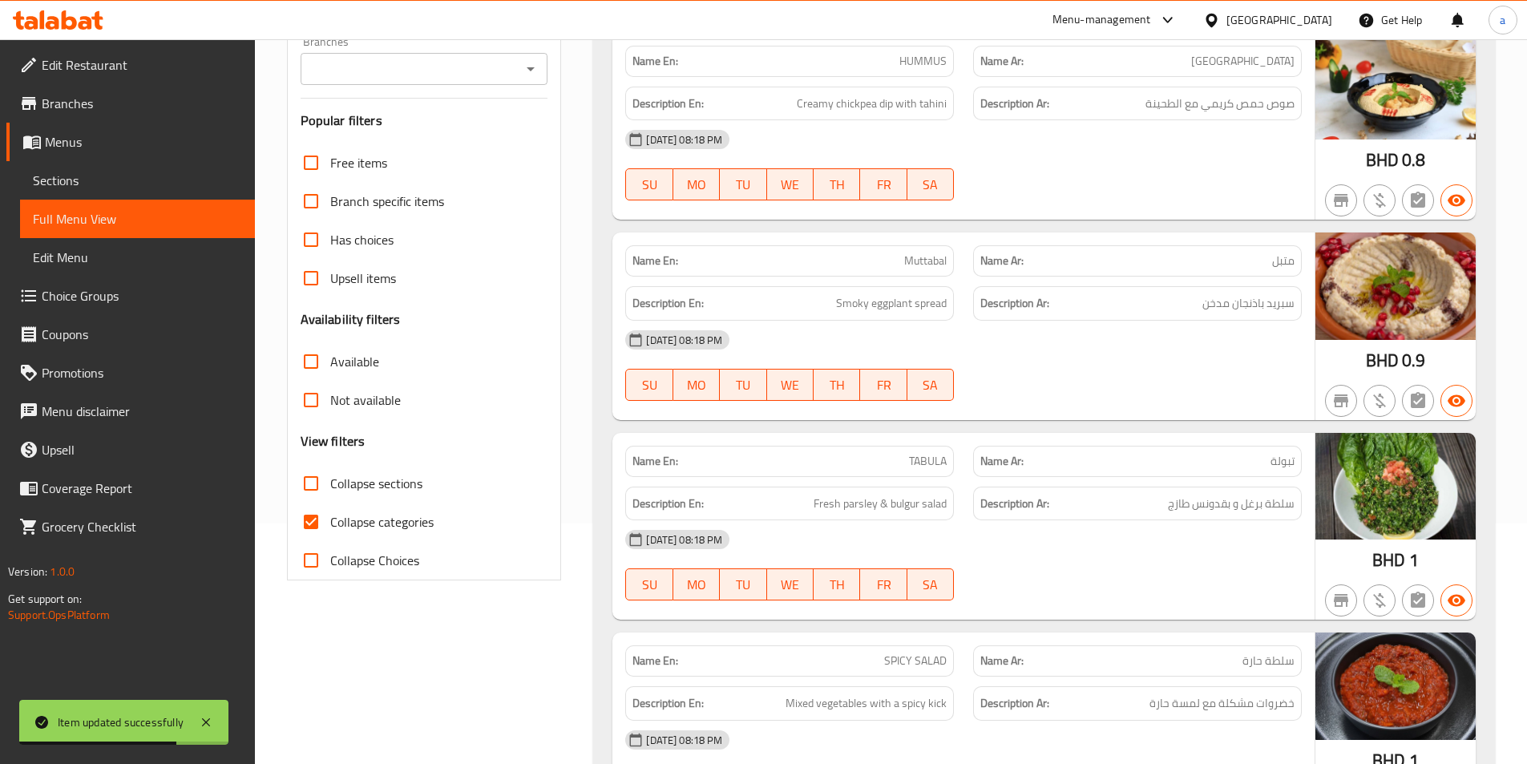
click at [388, 512] on span "Collapse categories" at bounding box center [381, 521] width 103 height 19
click at [330, 512] on input "Collapse categories" at bounding box center [311, 521] width 38 height 38
checkbox input "false"
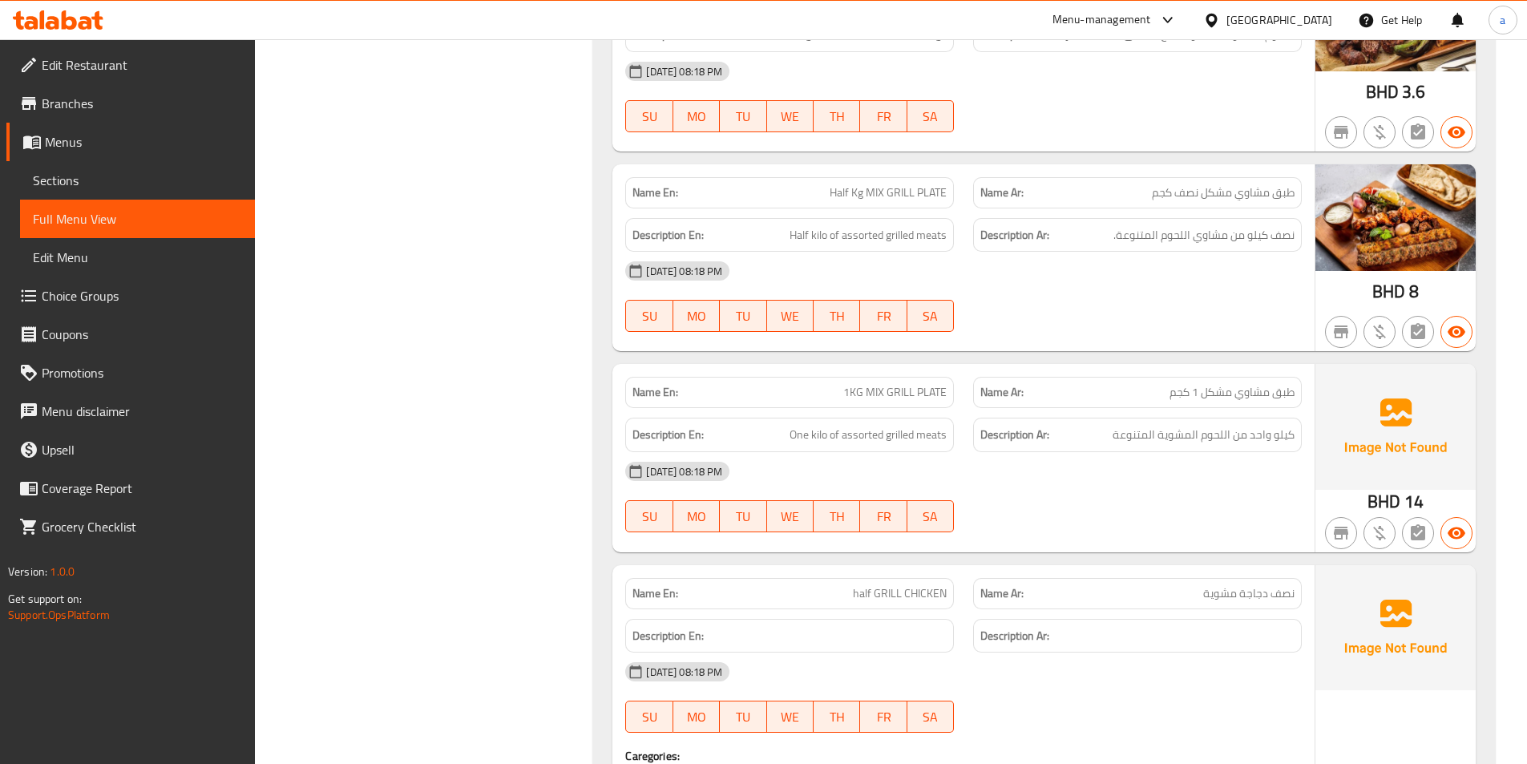
scroll to position [12341, 0]
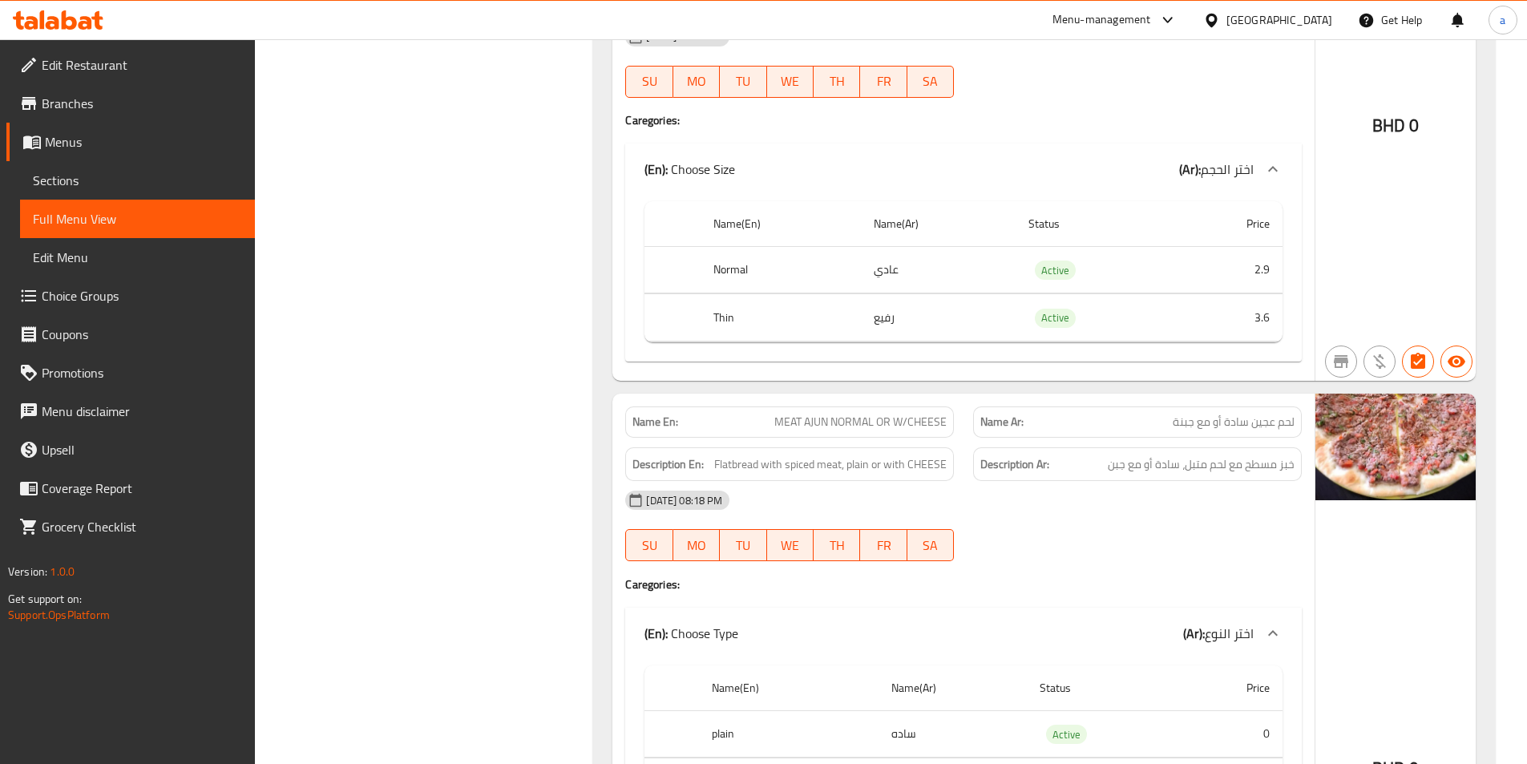
scroll to position [19762, 0]
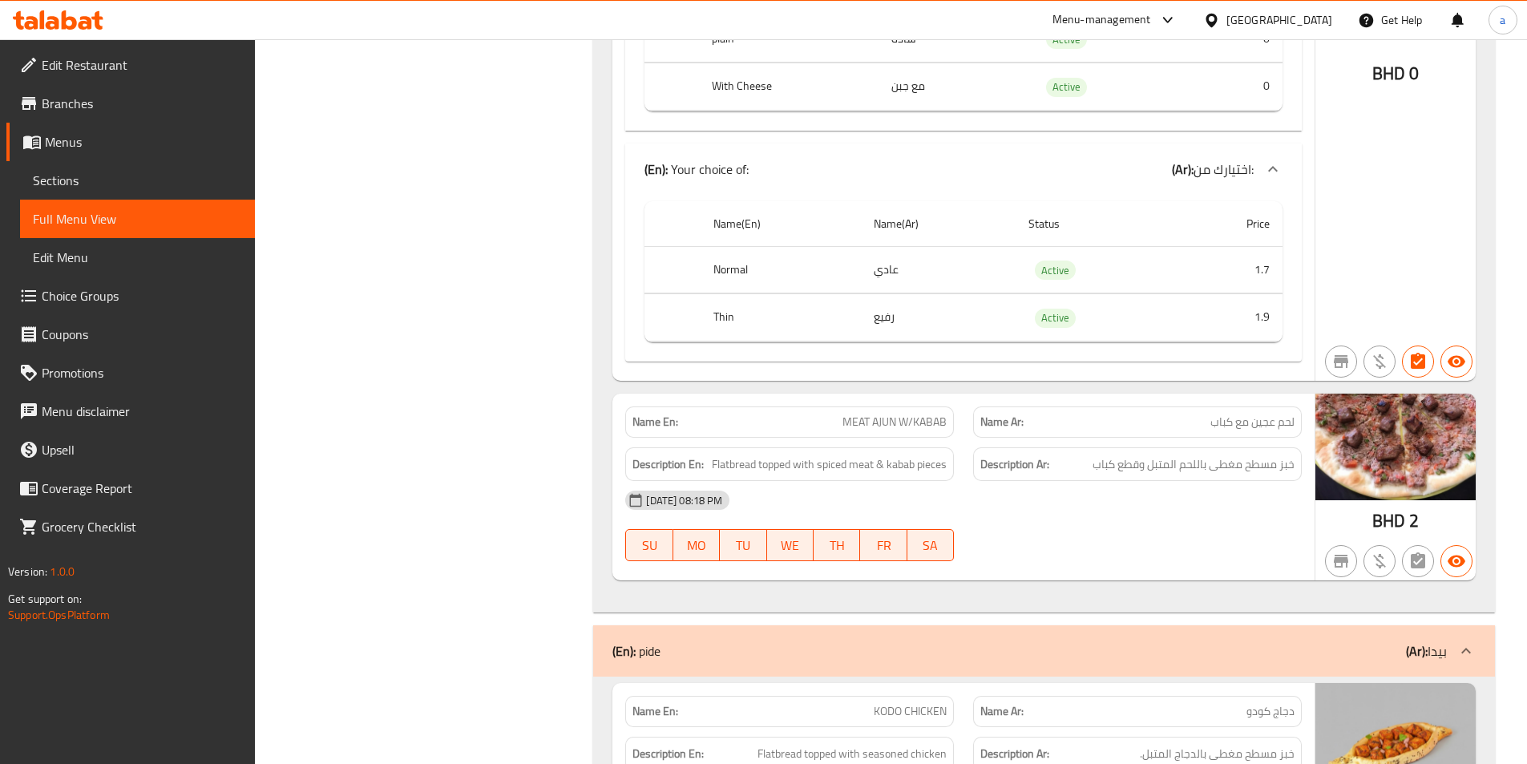
click at [413, 501] on div "Filter Branches Branches Popular filters Free items Branch specific items Has c…" at bounding box center [430, 745] width 307 height 40602
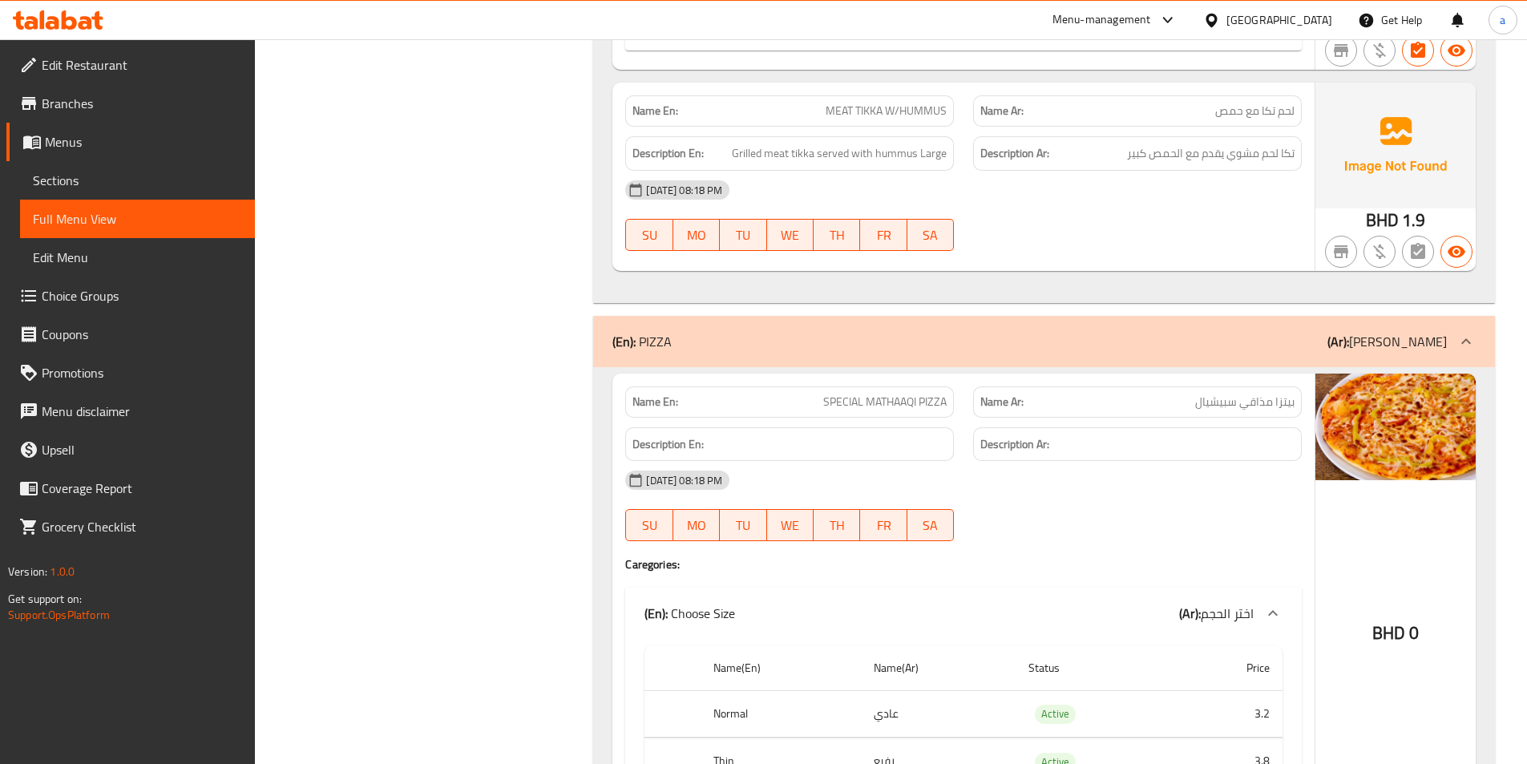
scroll to position [31834, 0]
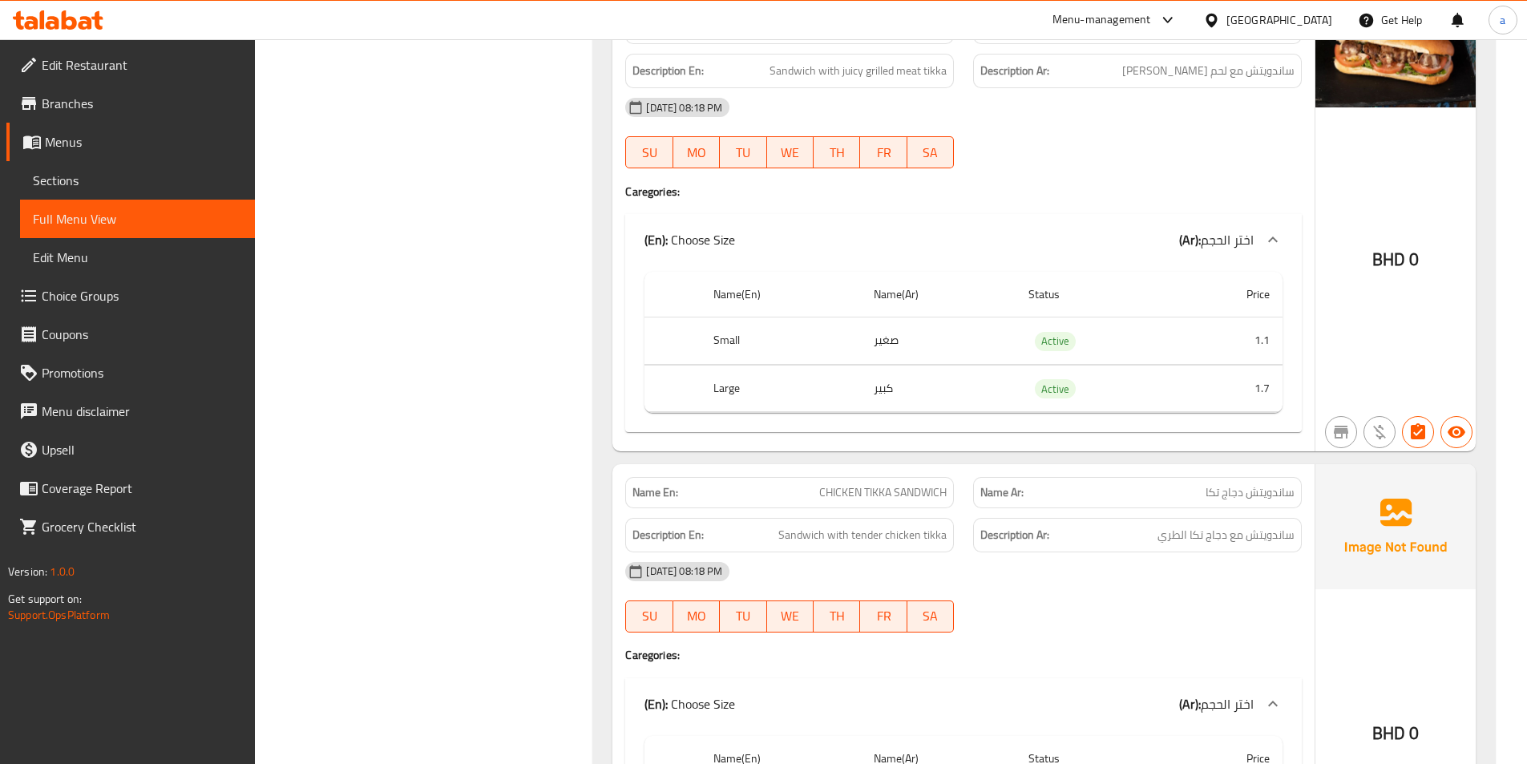
scroll to position [31059, 0]
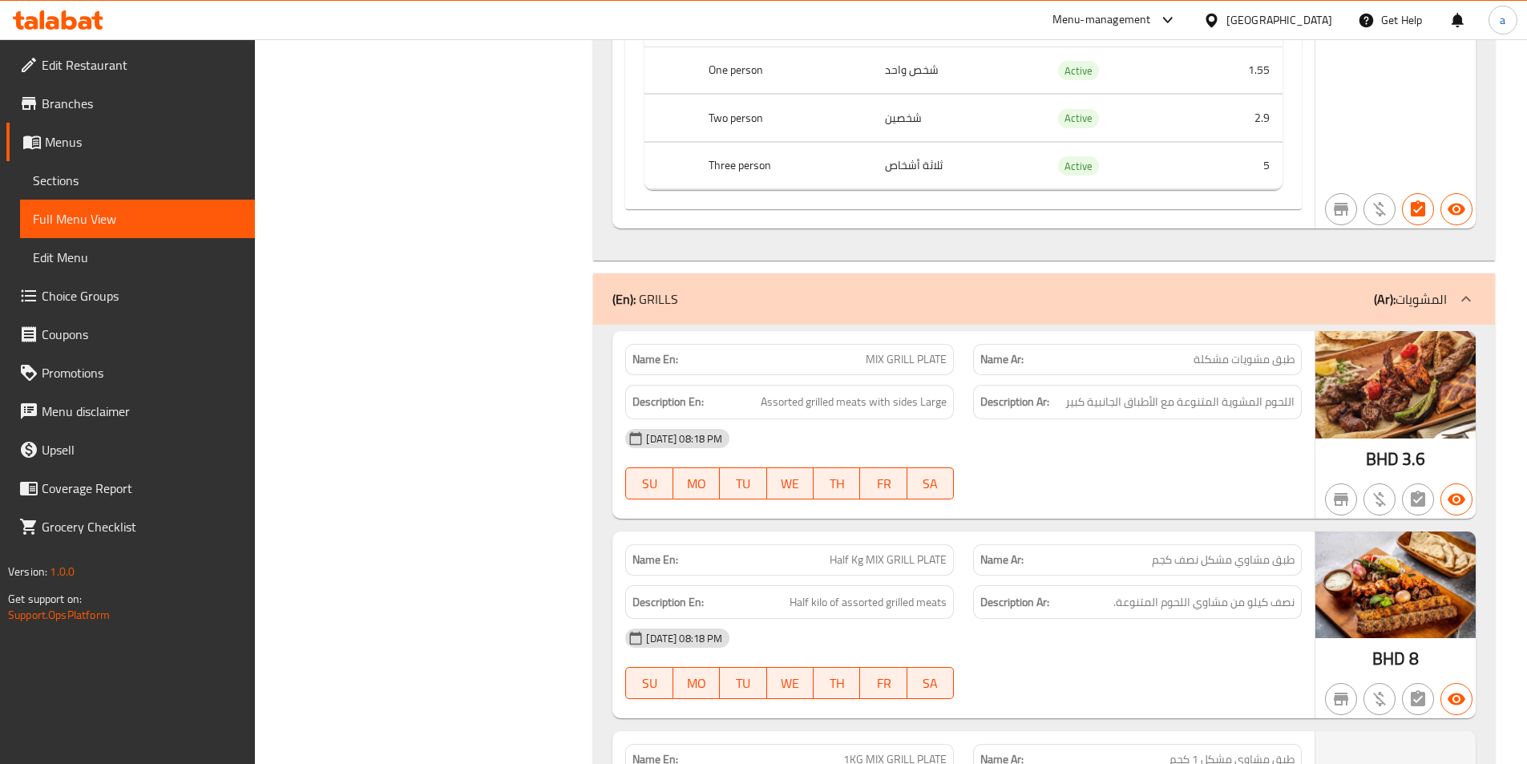
scroll to position [12092, 0]
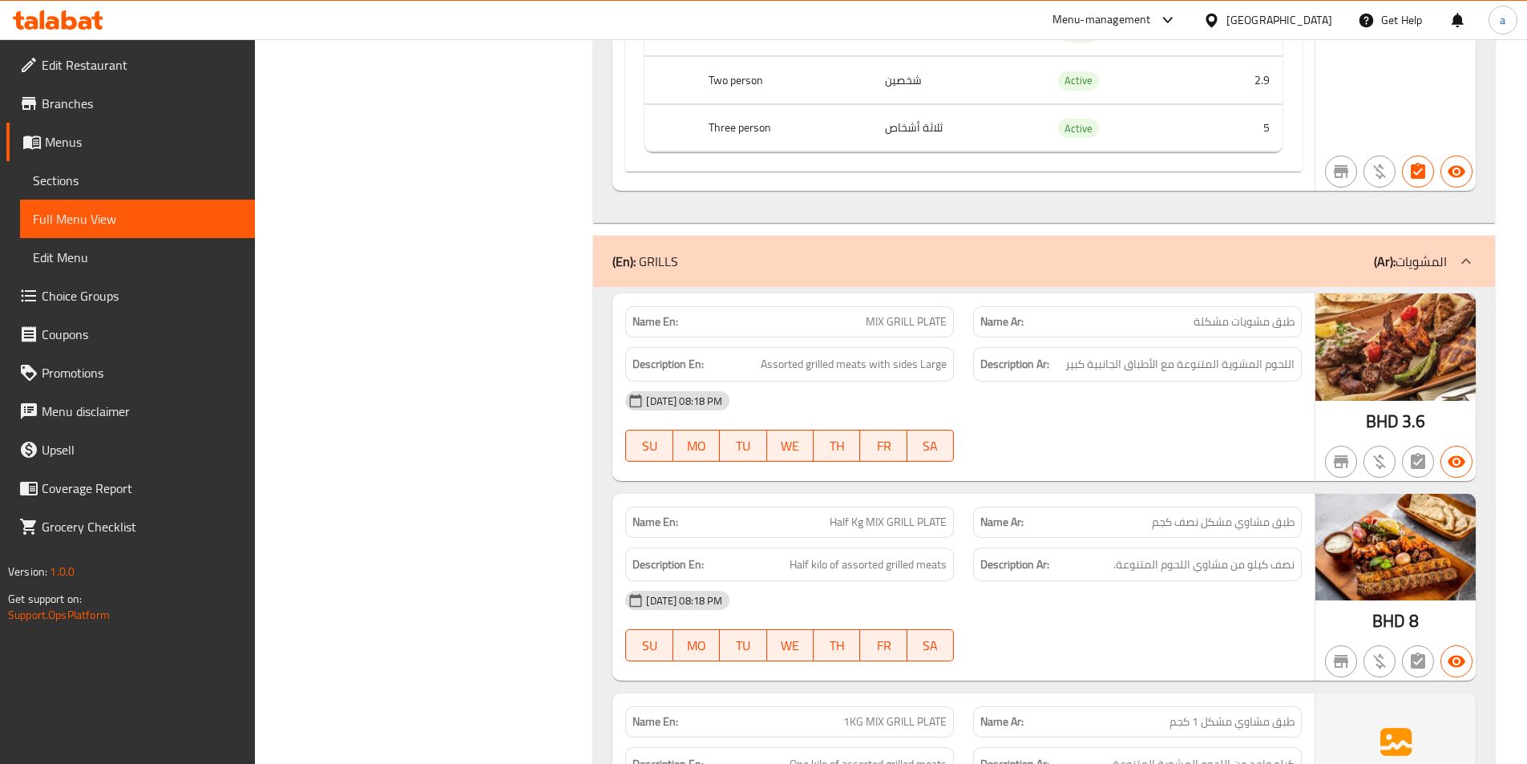
drag, startPoint x: 559, startPoint y: 425, endPoint x: 548, endPoint y: 426, distance: 10.4
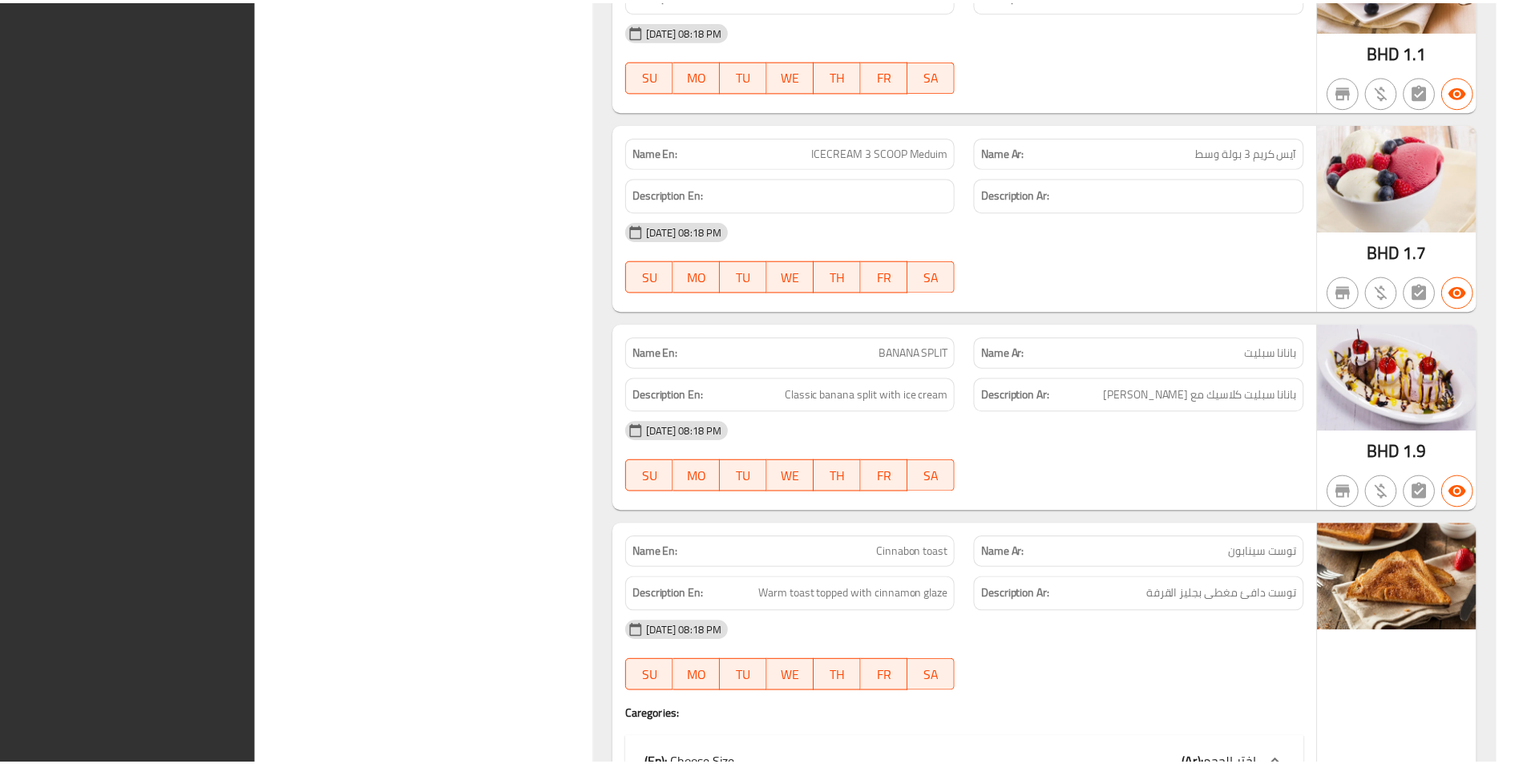
scroll to position [40009, 0]
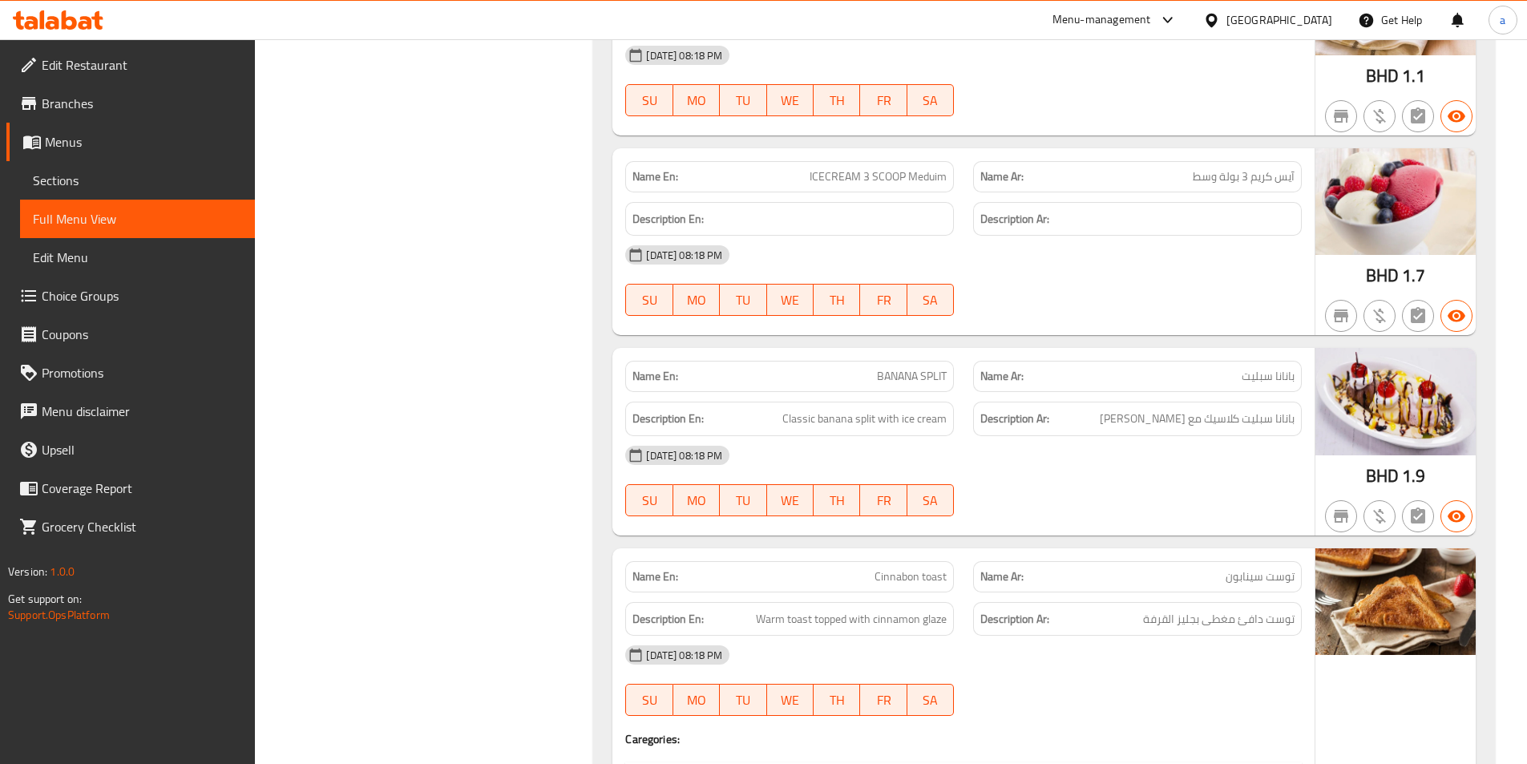
click at [113, 184] on span "Sections" at bounding box center [137, 180] width 209 height 19
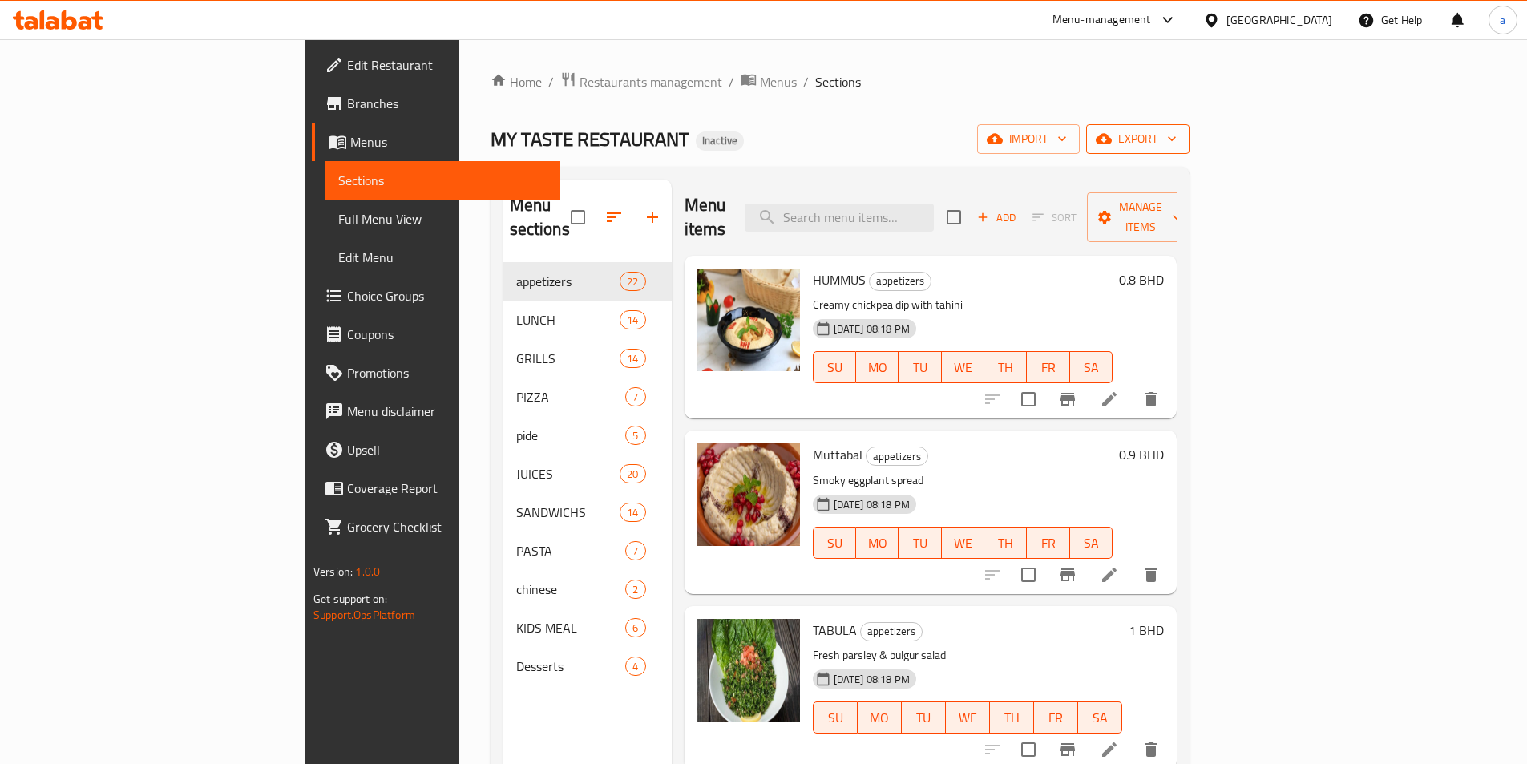
click at [1176, 129] on span "export" at bounding box center [1138, 139] width 78 height 20
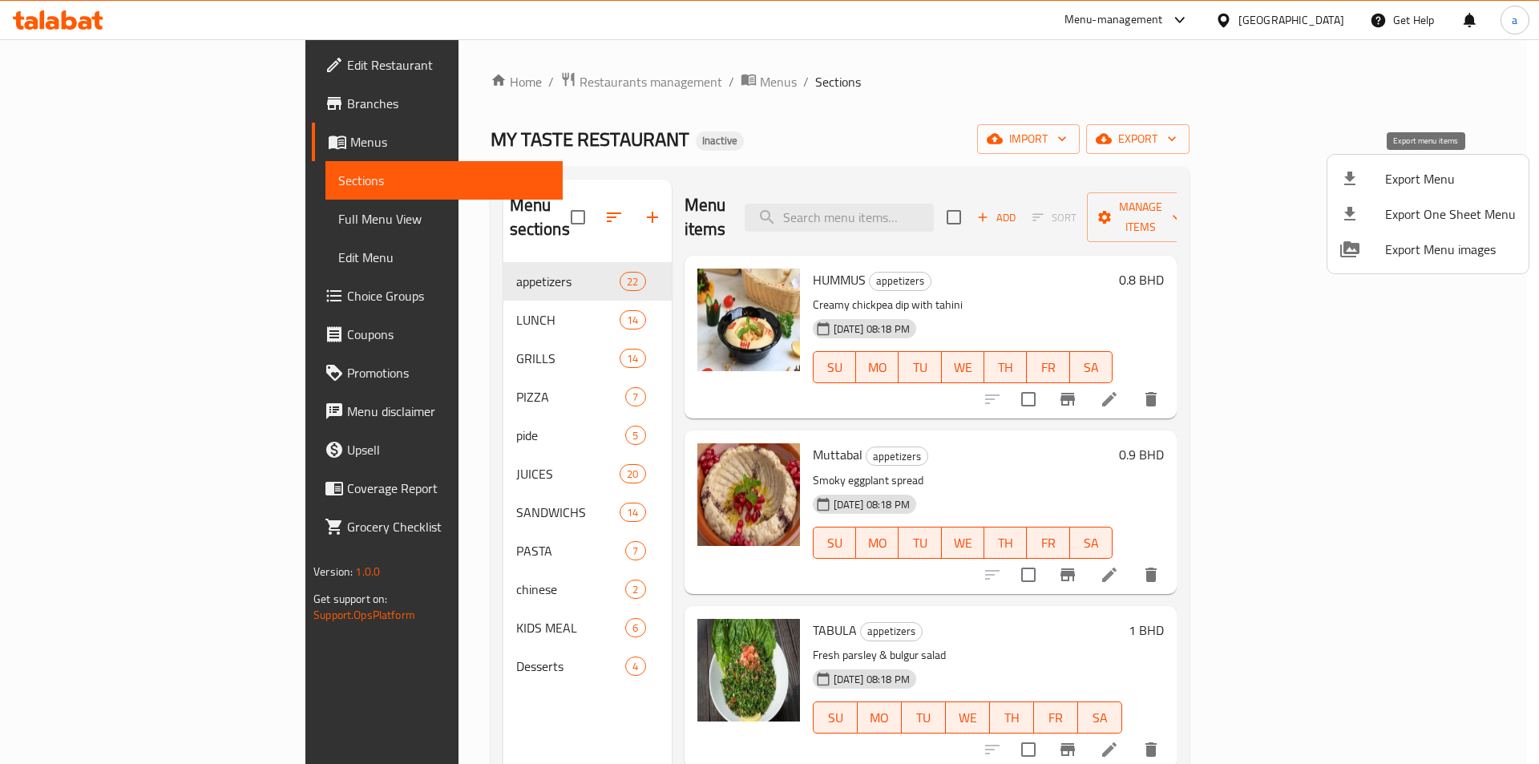
click at [1395, 188] on span "Export Menu" at bounding box center [1450, 178] width 131 height 19
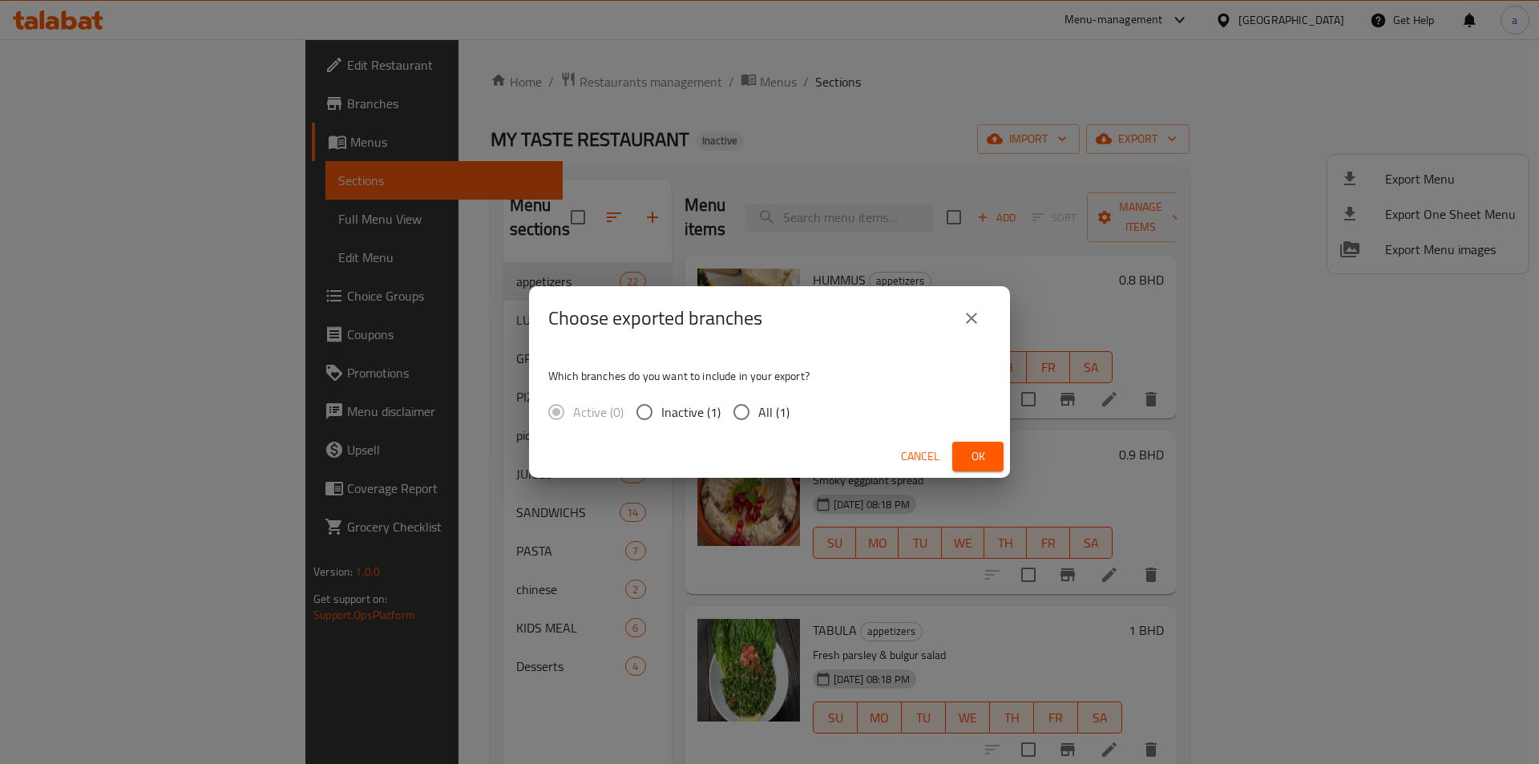
click at [758, 402] on span "All (1)" at bounding box center [773, 411] width 31 height 19
click at [757, 402] on input "All (1)" at bounding box center [741, 412] width 34 height 34
radio input "true"
click at [982, 453] on span "Ok" at bounding box center [978, 456] width 26 height 20
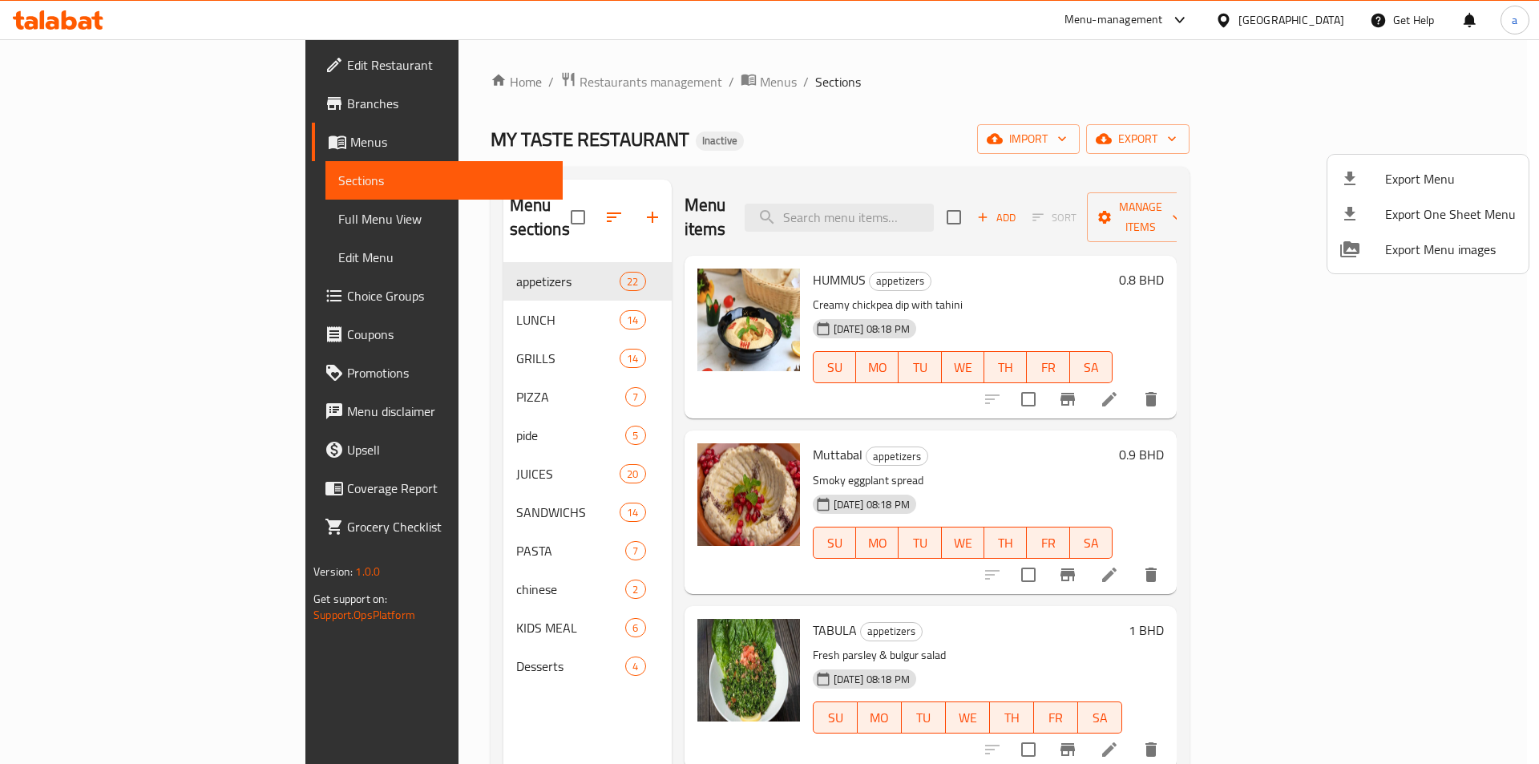
drag, startPoint x: 926, startPoint y: 92, endPoint x: 698, endPoint y: 240, distance: 271.2
click at [926, 92] on div at bounding box center [769, 382] width 1539 height 764
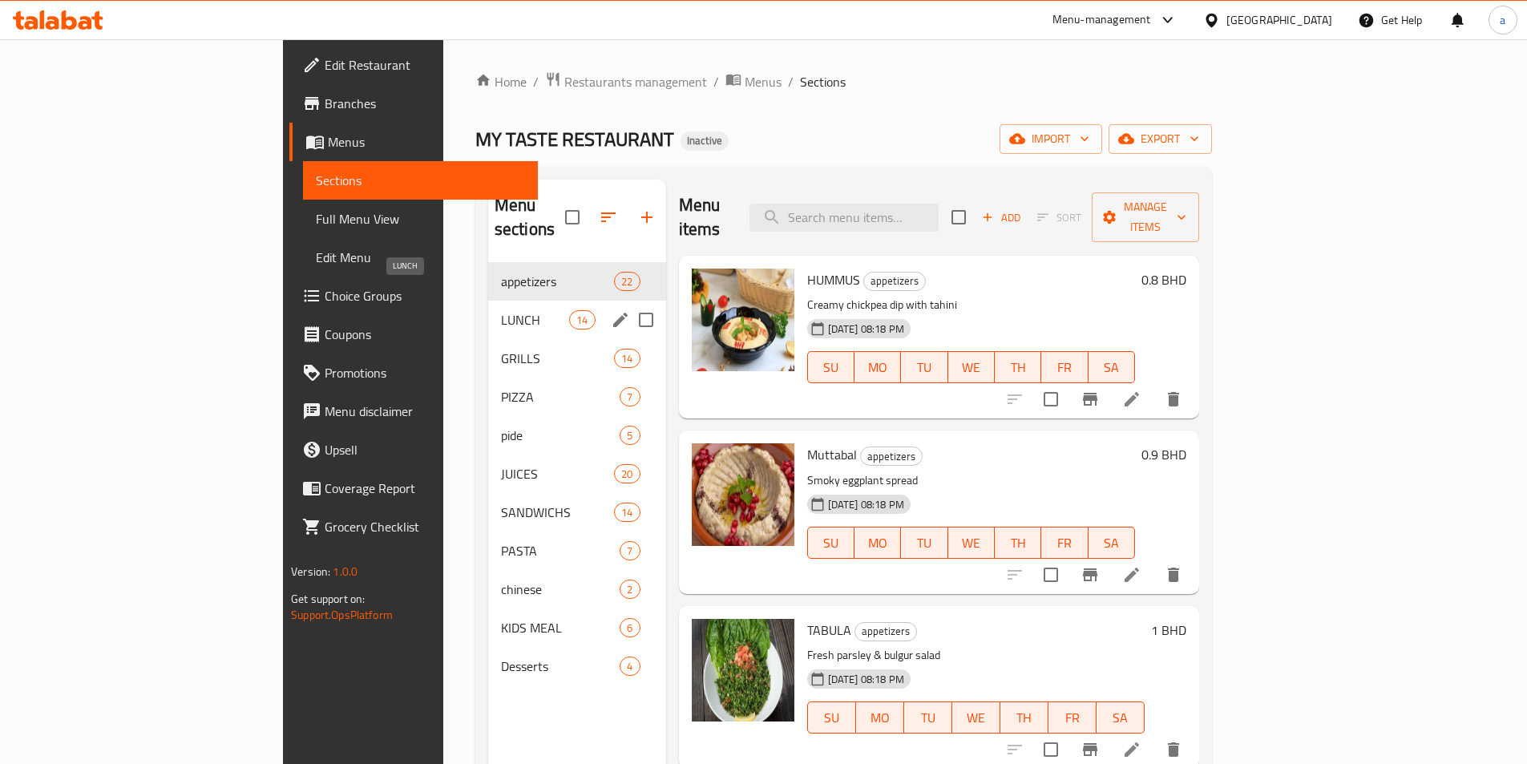
click at [501, 310] on span "LUNCH" at bounding box center [535, 319] width 68 height 19
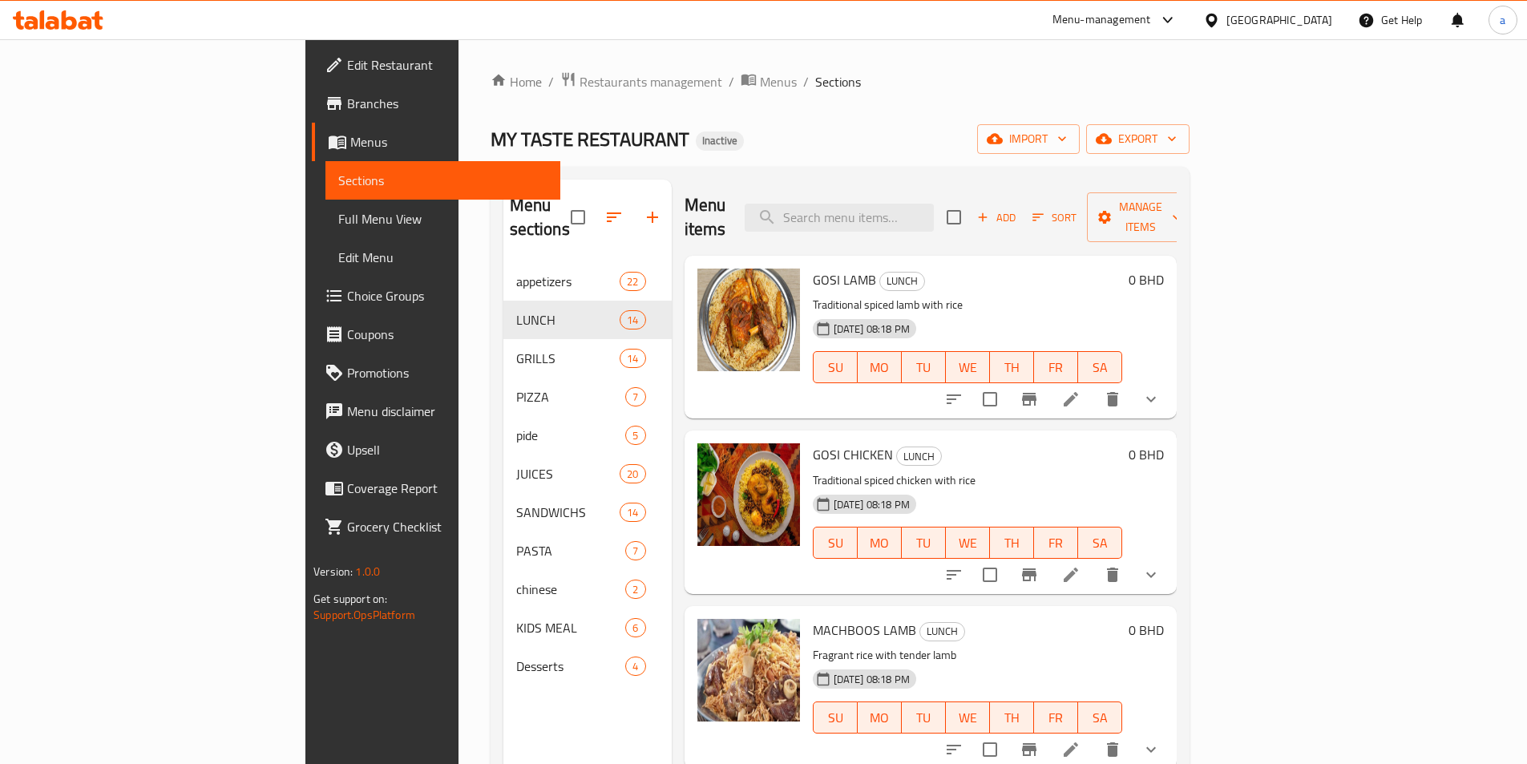
scroll to position [160, 0]
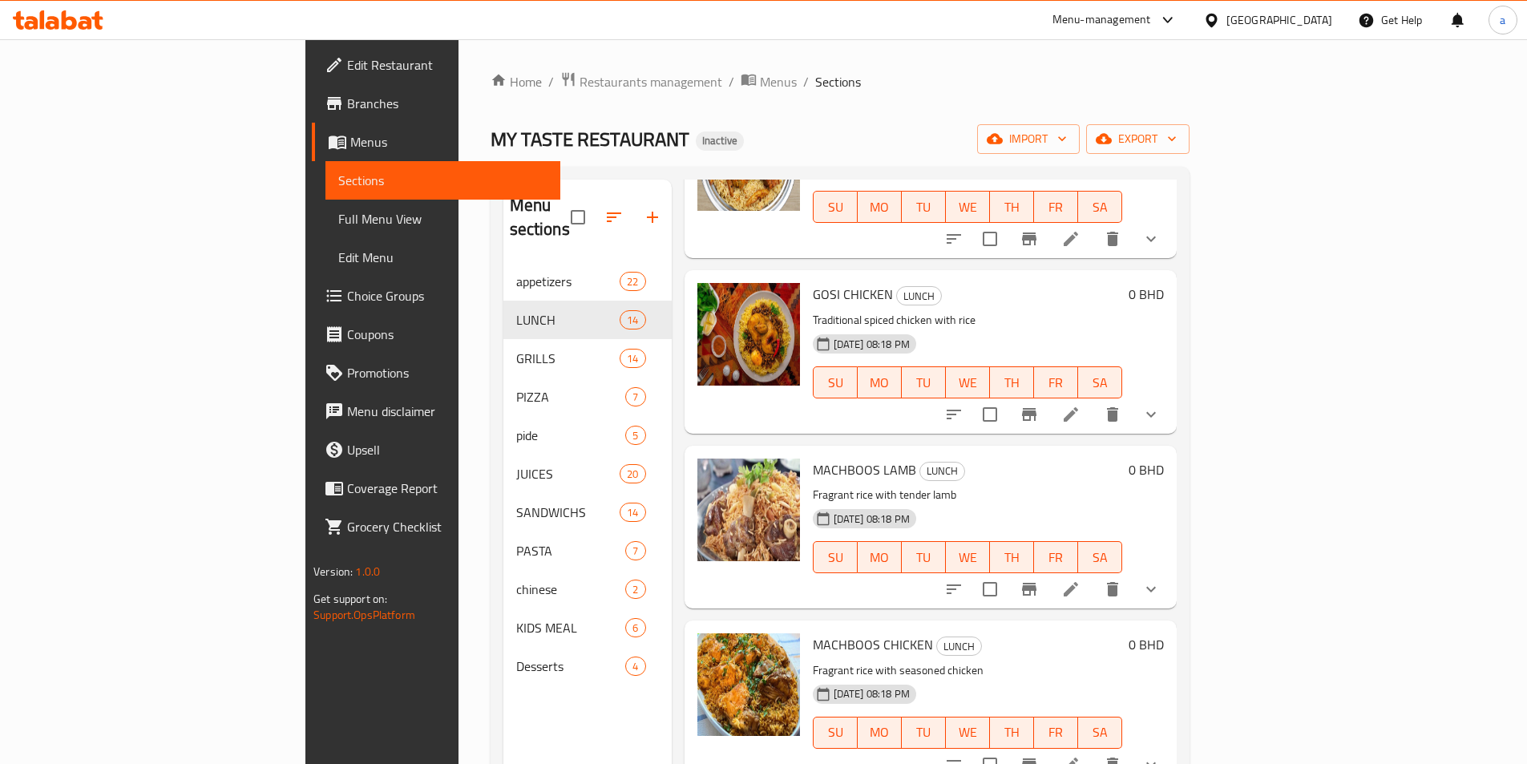
click at [1170, 395] on button "show more" at bounding box center [1151, 414] width 38 height 38
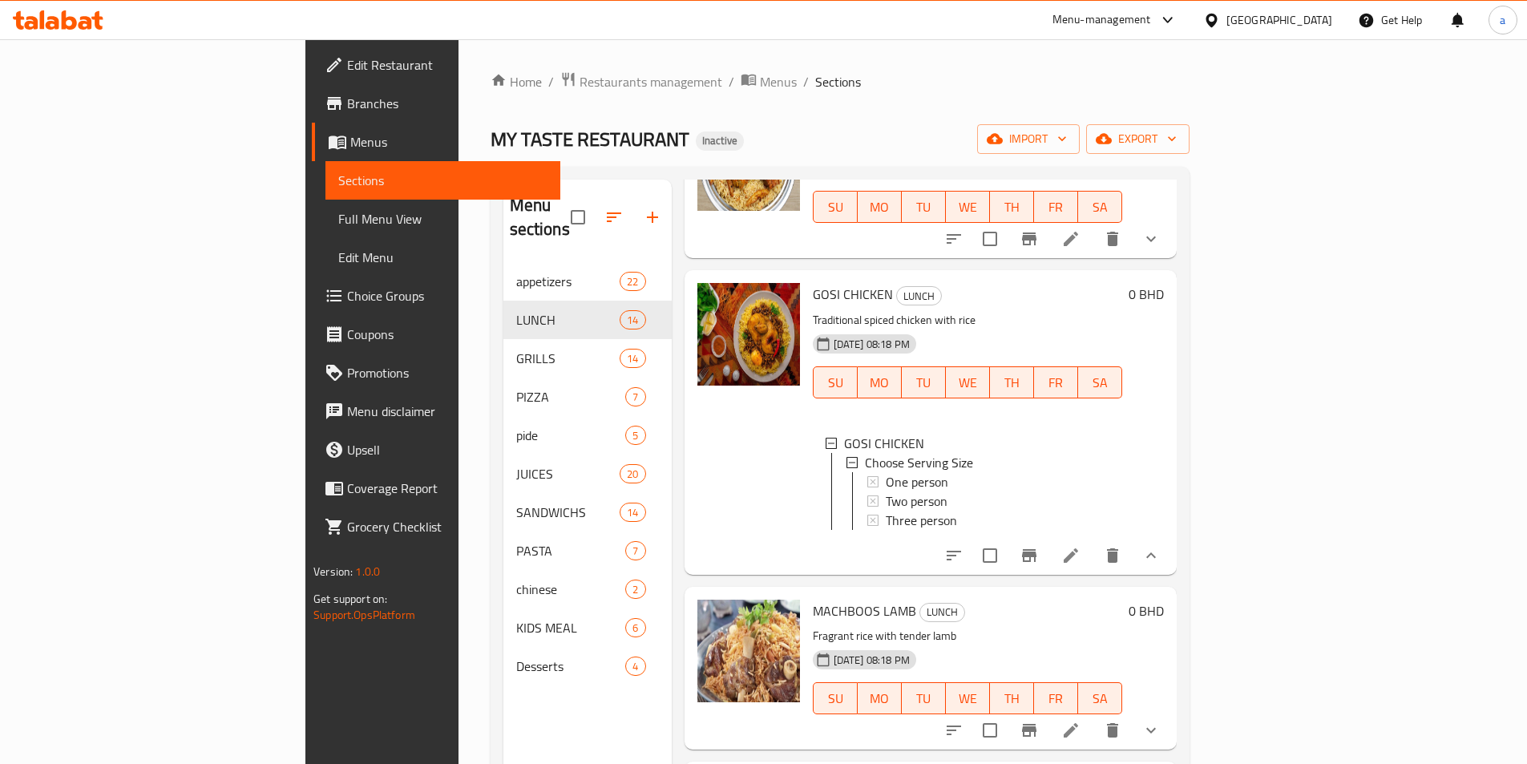
click at [1093, 541] on li at bounding box center [1070, 555] width 45 height 29
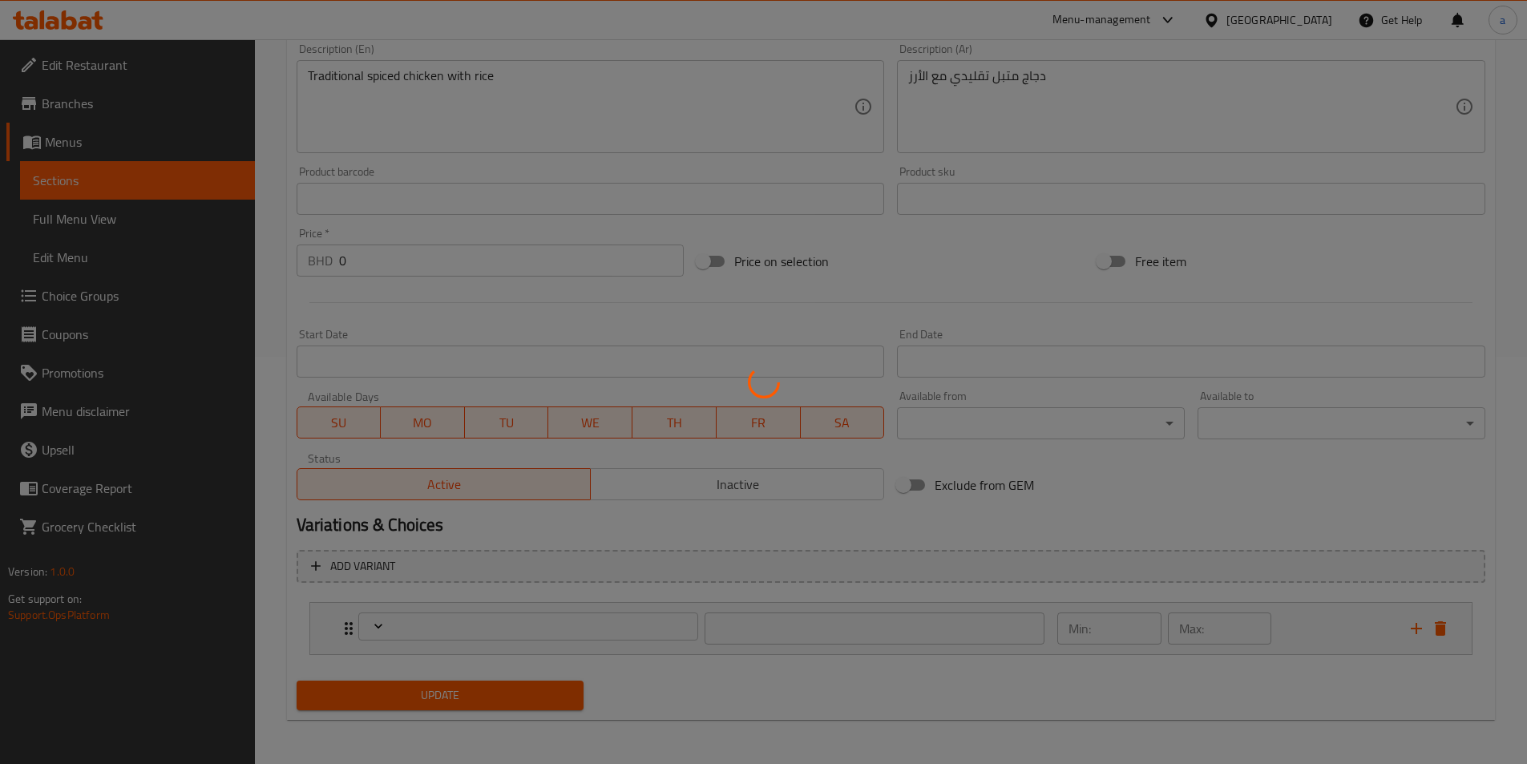
scroll to position [408, 0]
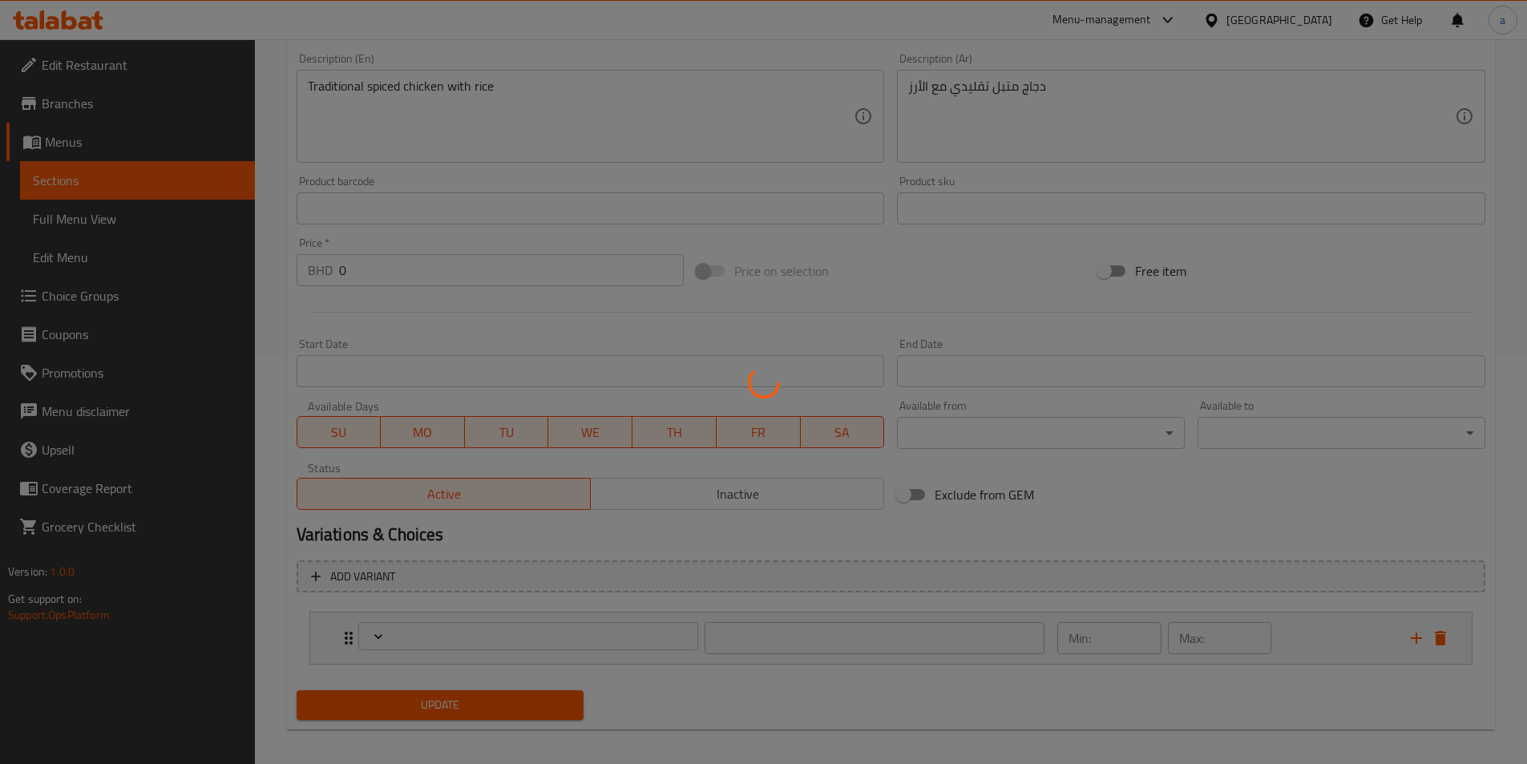
type input "اختر حجم الكمية"
type input "1"
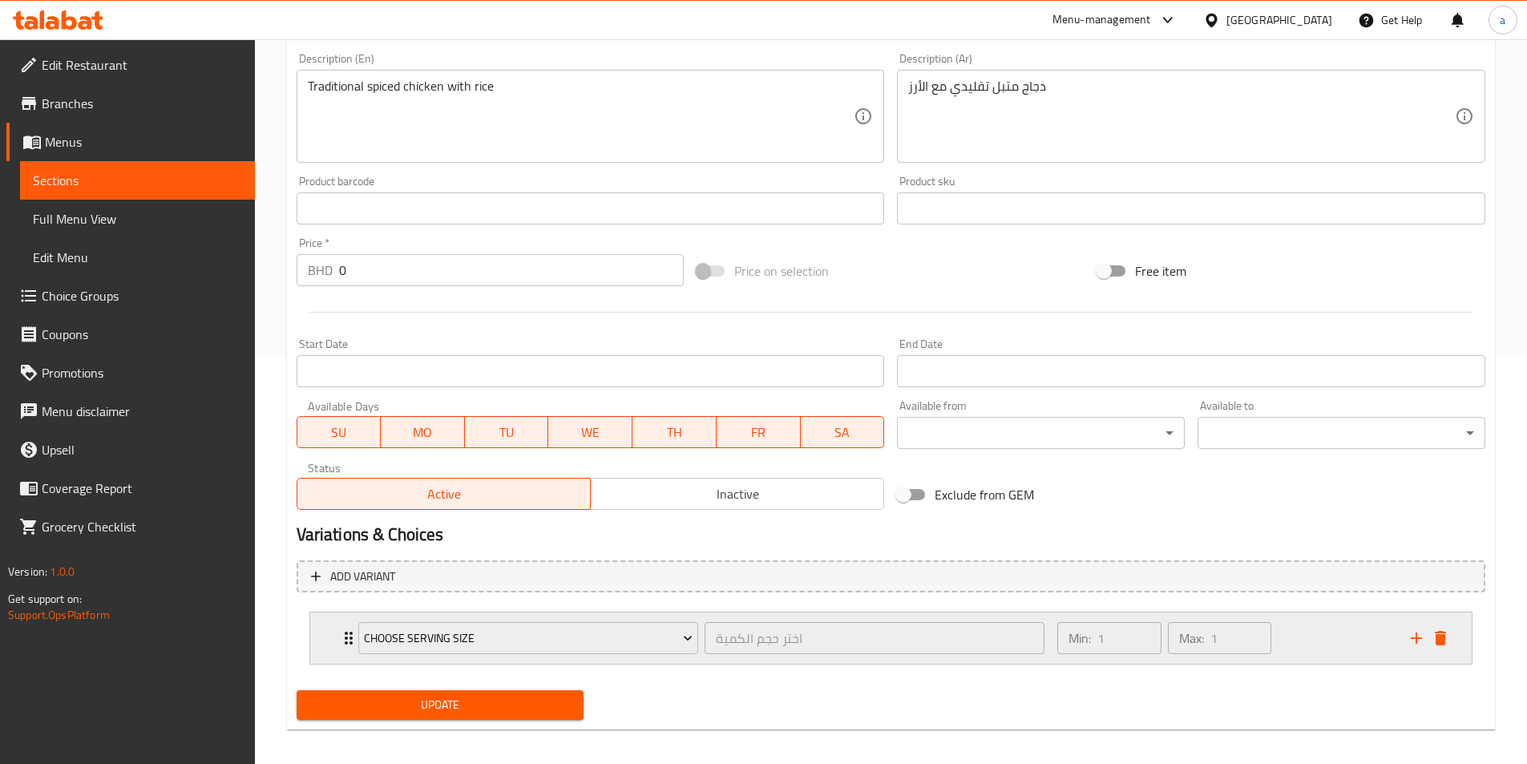
click at [703, 661] on div "Choose Serving Size اختر حجم الكمية ​" at bounding box center [702, 637] width 706 height 51
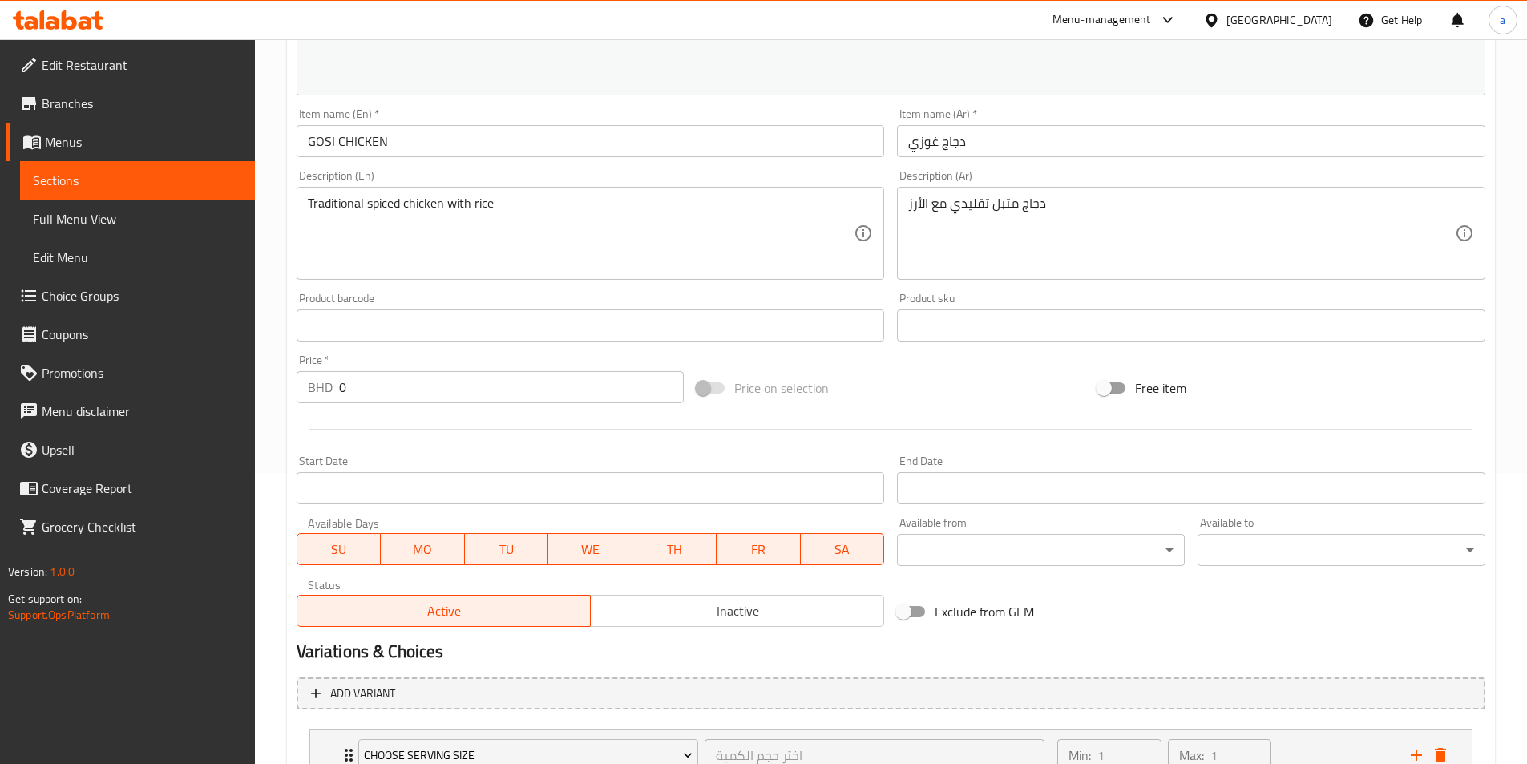
scroll to position [214, 0]
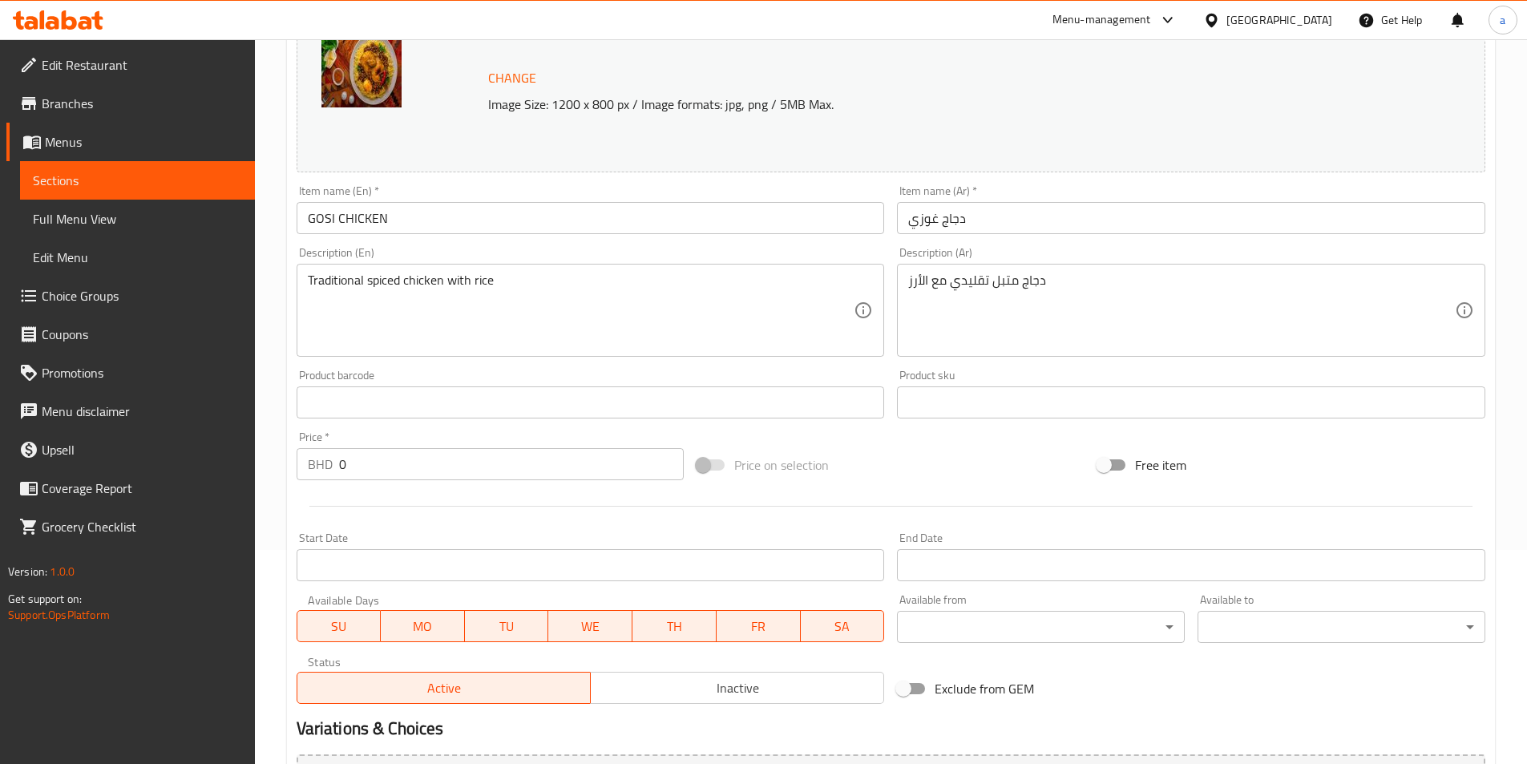
click at [118, 146] on span "Menus" at bounding box center [143, 141] width 197 height 19
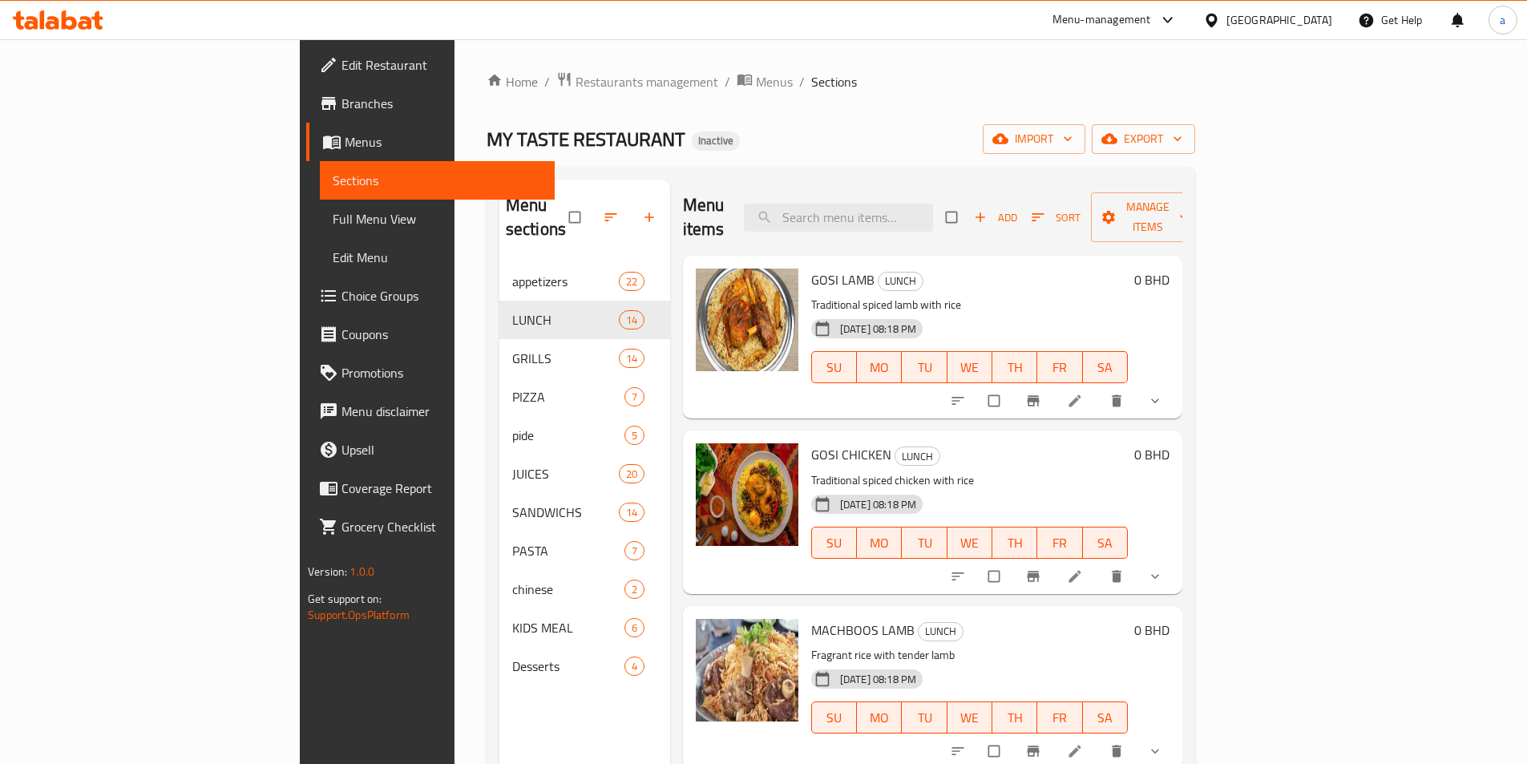
click at [1163, 568] on icon "show more" at bounding box center [1155, 576] width 16 height 16
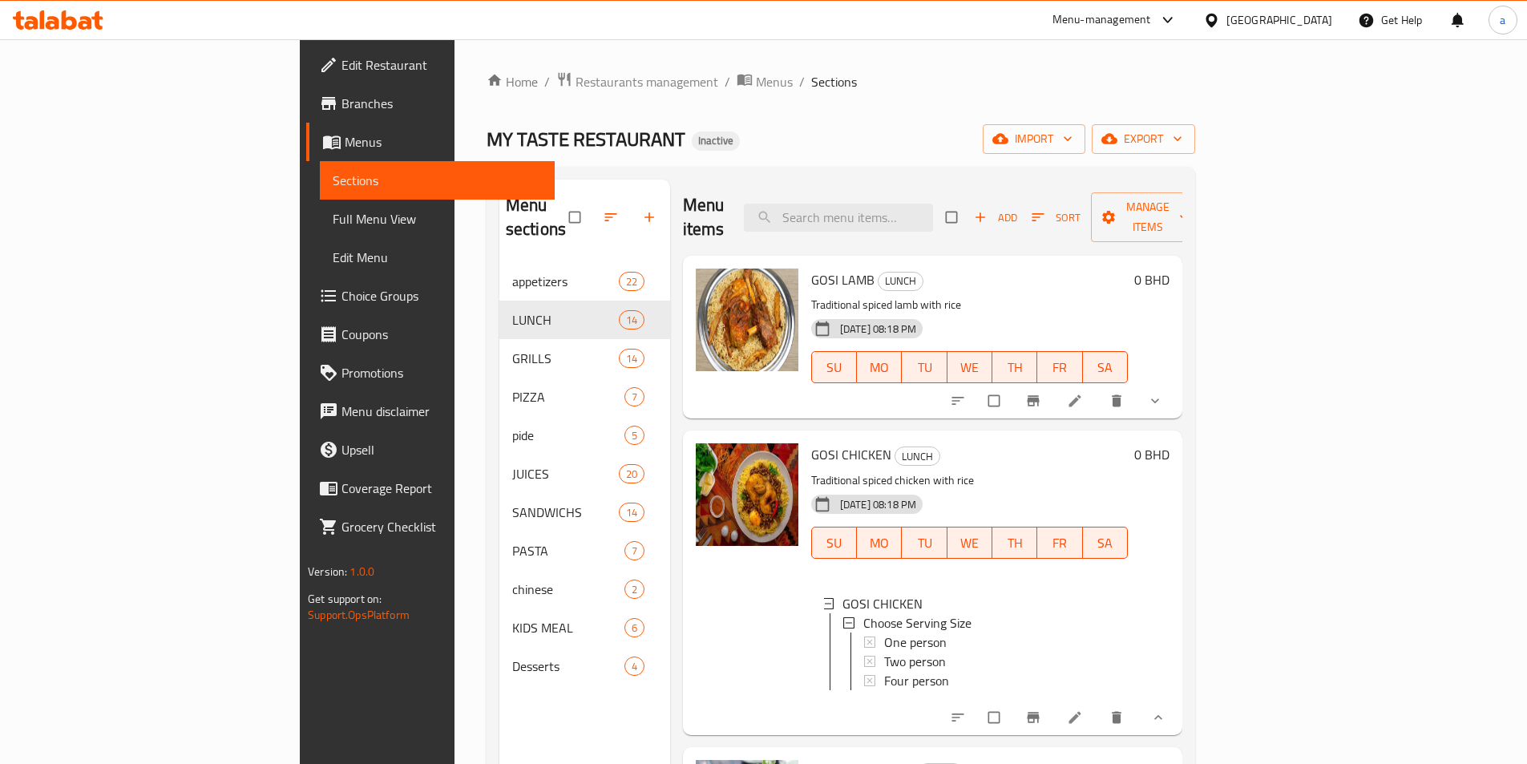
click at [1080, 711] on icon at bounding box center [1074, 717] width 12 height 12
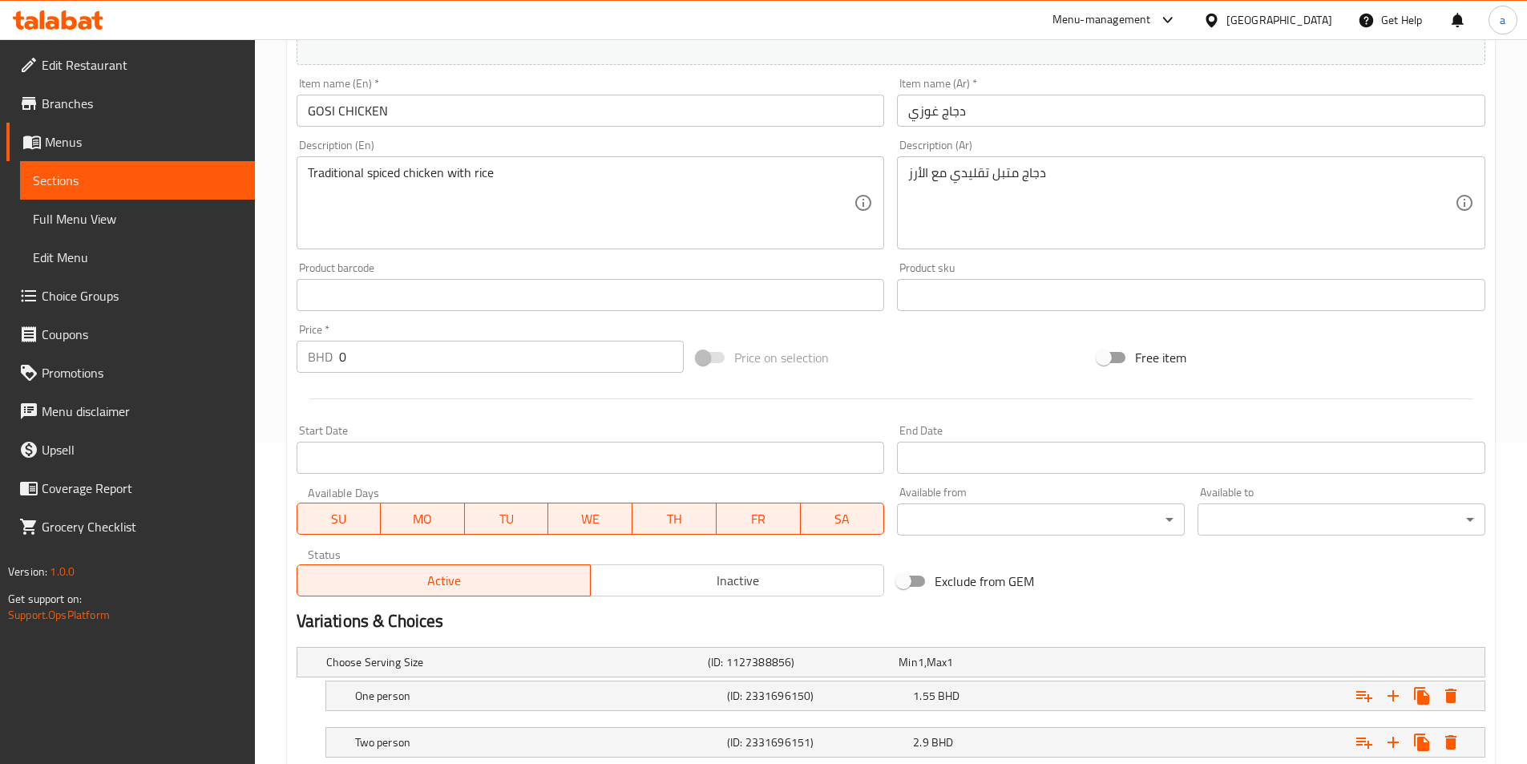
scroll to position [474, 0]
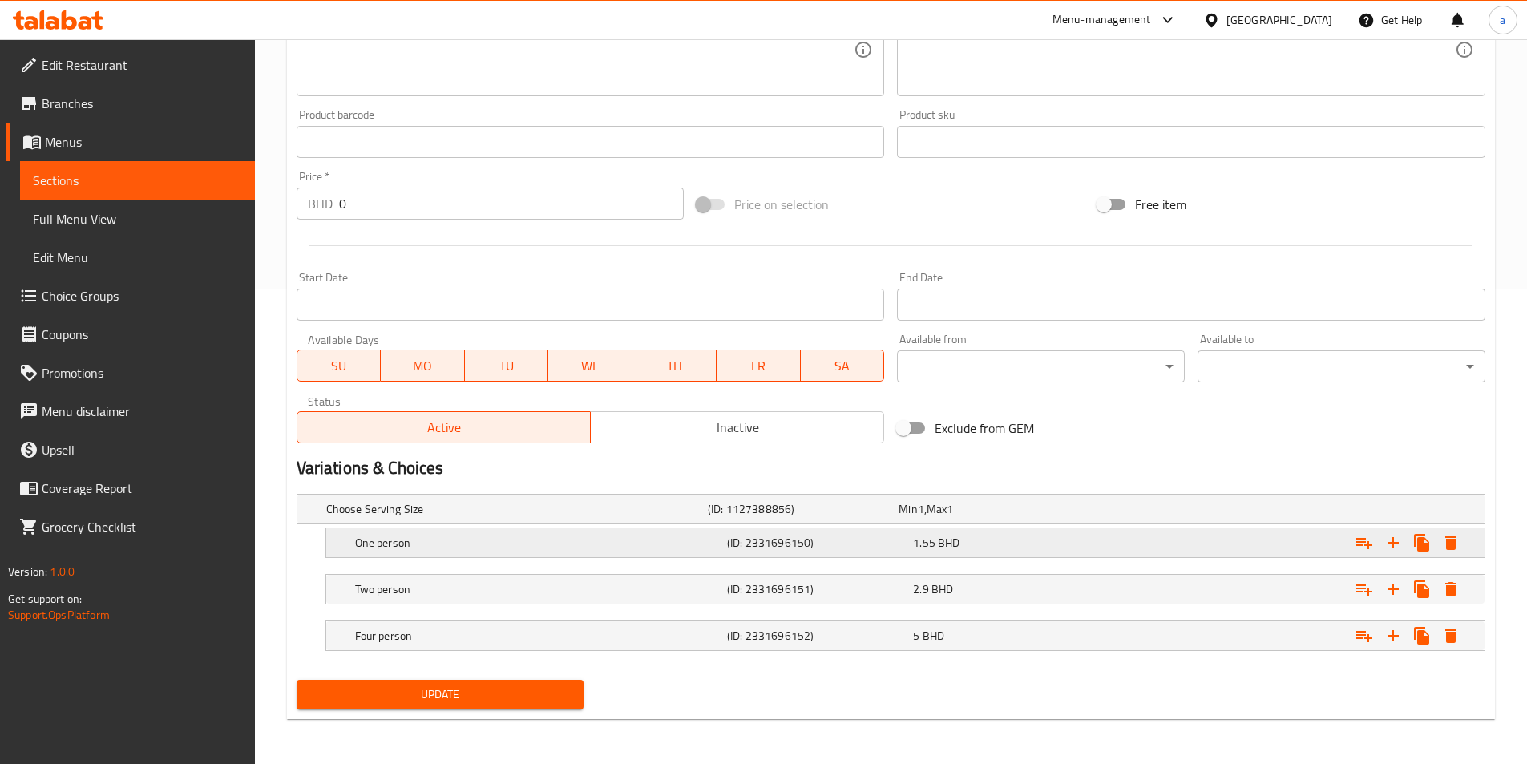
click at [927, 529] on div "One person (ID: 2331696150) 1.55 BHD" at bounding box center [910, 542] width 1116 height 35
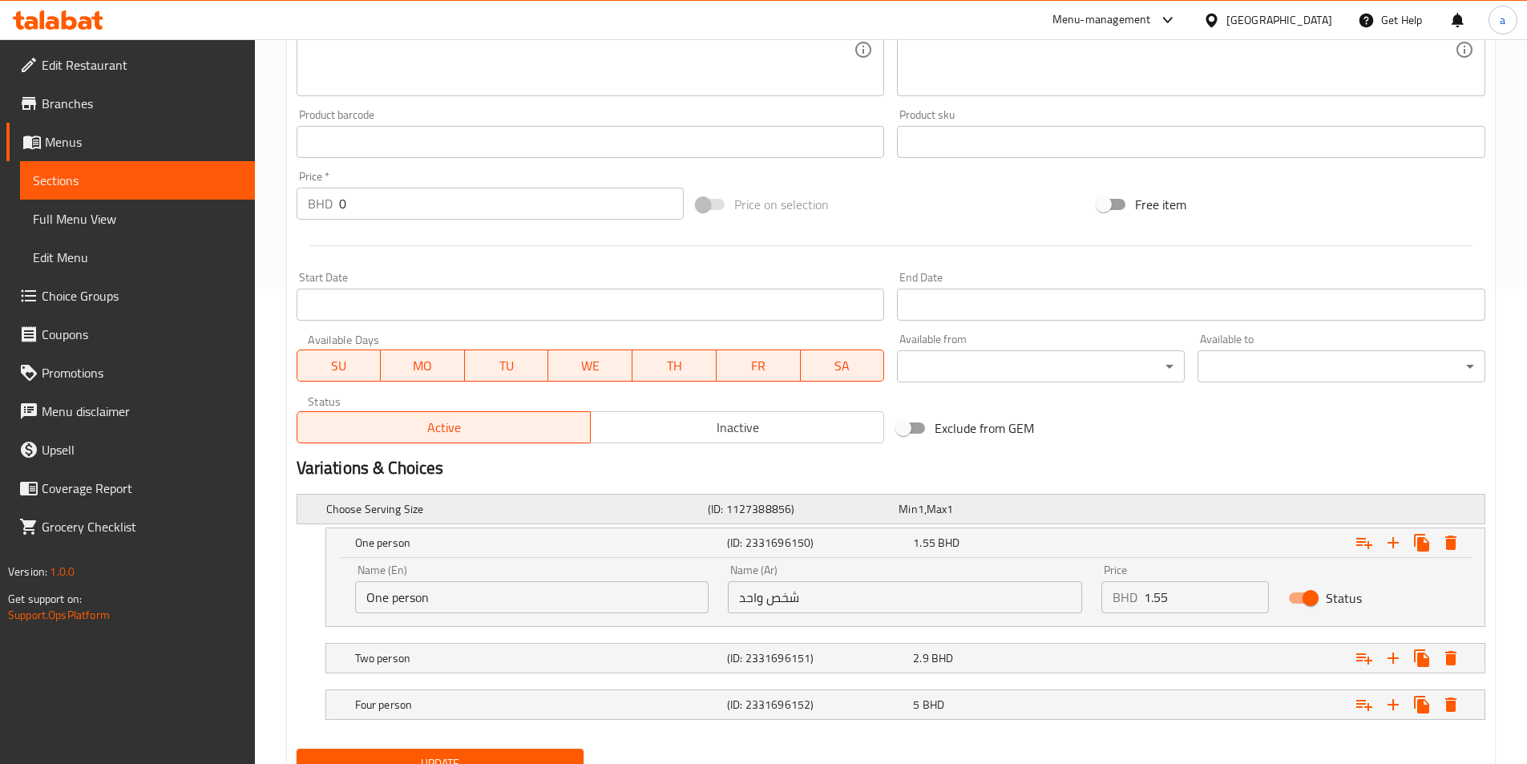
click at [813, 506] on h5 "(ID: 1127388856)" at bounding box center [800, 509] width 184 height 16
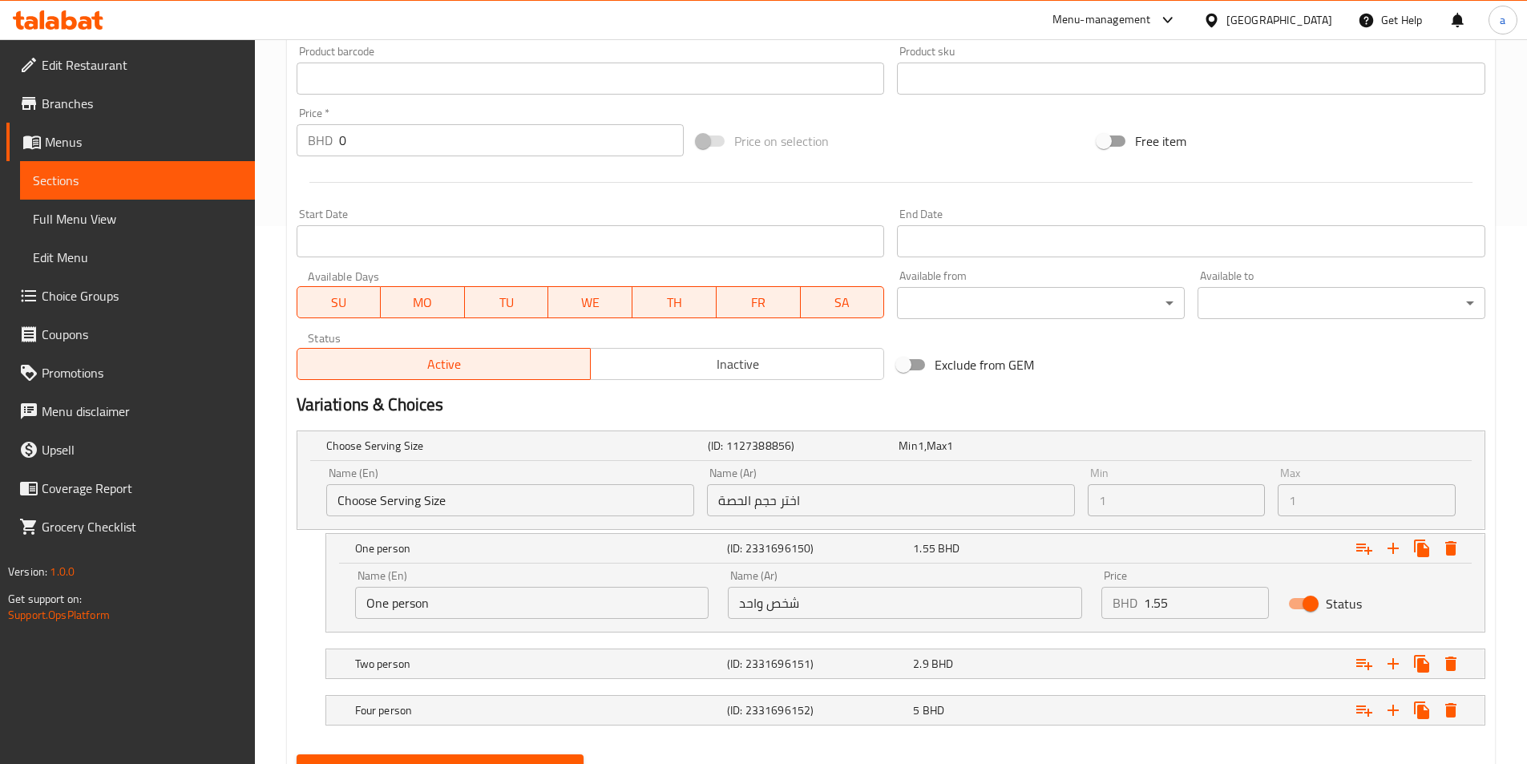
scroll to position [612, 0]
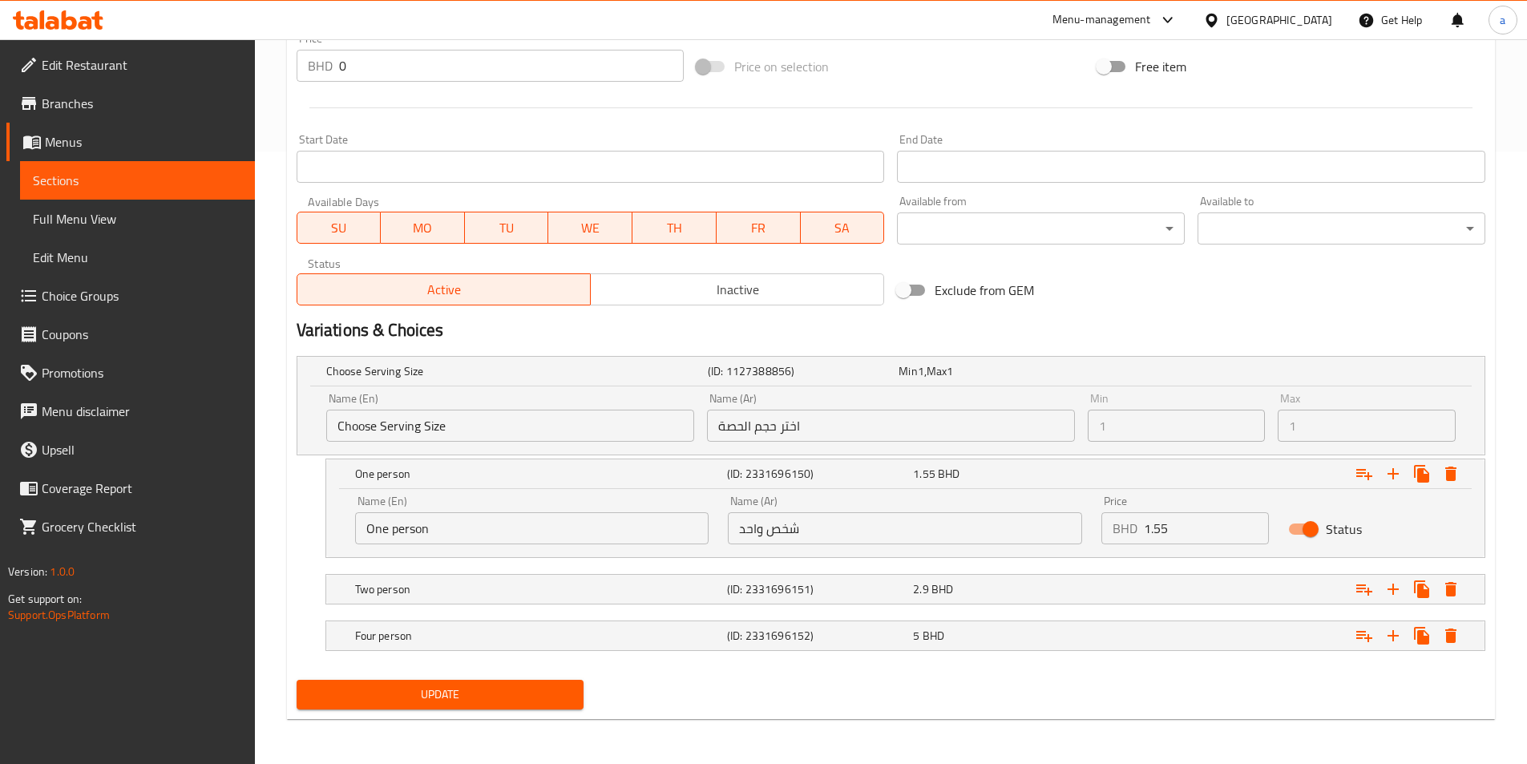
click at [826, 412] on input "اختر حجم الحصة" at bounding box center [891, 425] width 368 height 32
click at [871, 366] on h5 "(ID: 1127388856)" at bounding box center [800, 371] width 184 height 16
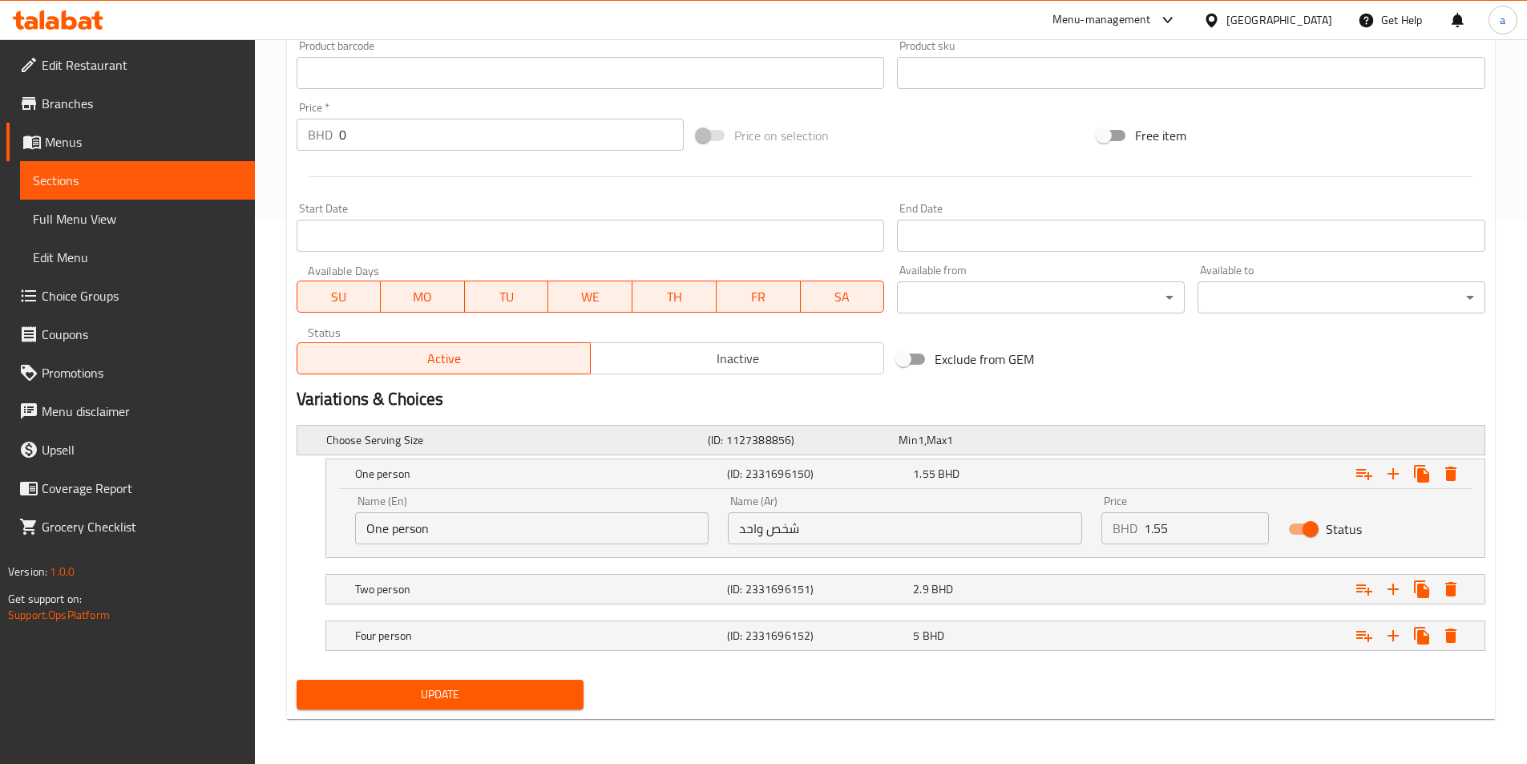
click at [789, 437] on h5 "(ID: 1127388856)" at bounding box center [800, 440] width 184 height 16
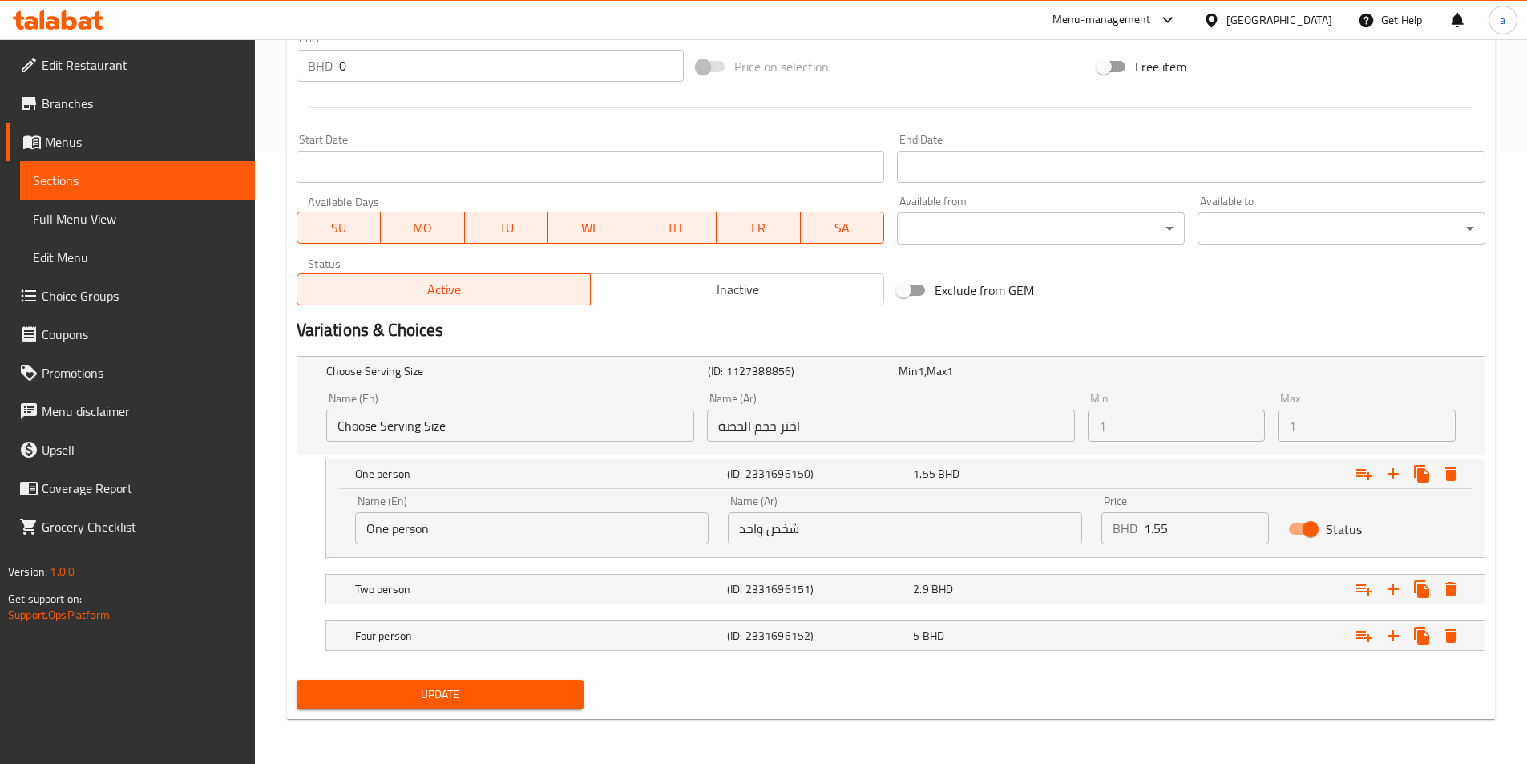
click at [795, 421] on input "اختر حجم الحصة" at bounding box center [891, 425] width 368 height 32
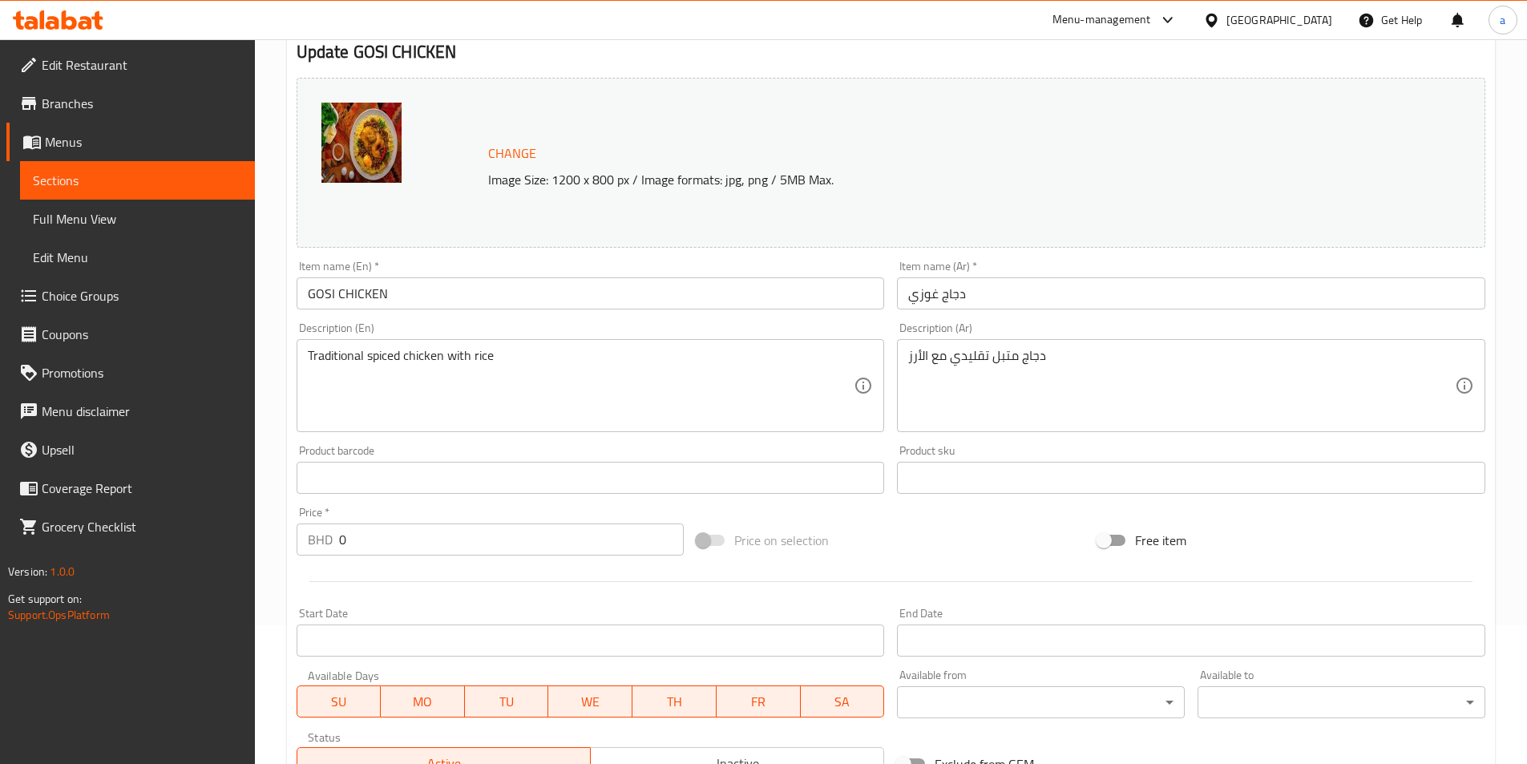
scroll to position [0, 0]
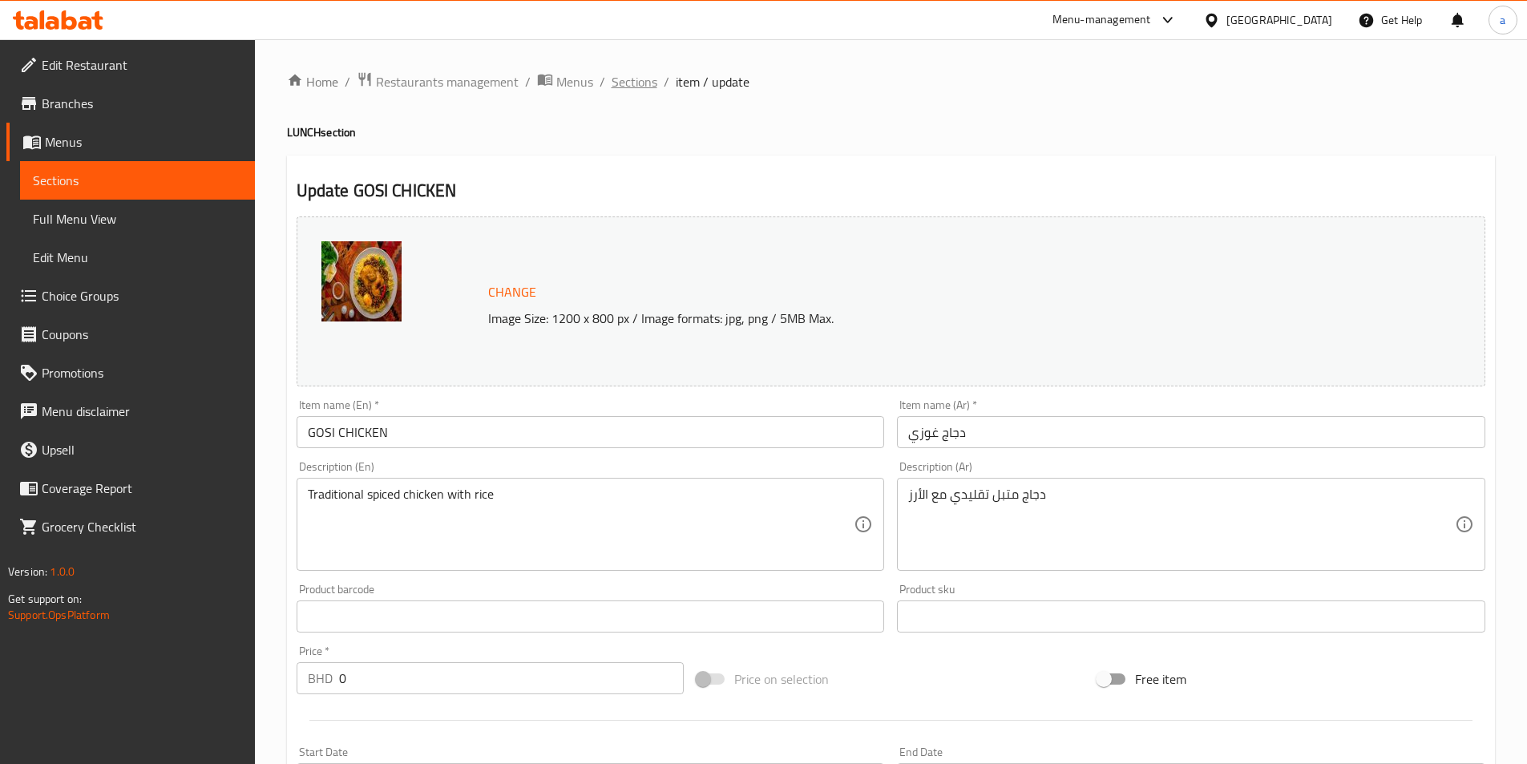
click at [635, 74] on span "Sections" at bounding box center [634, 81] width 46 height 19
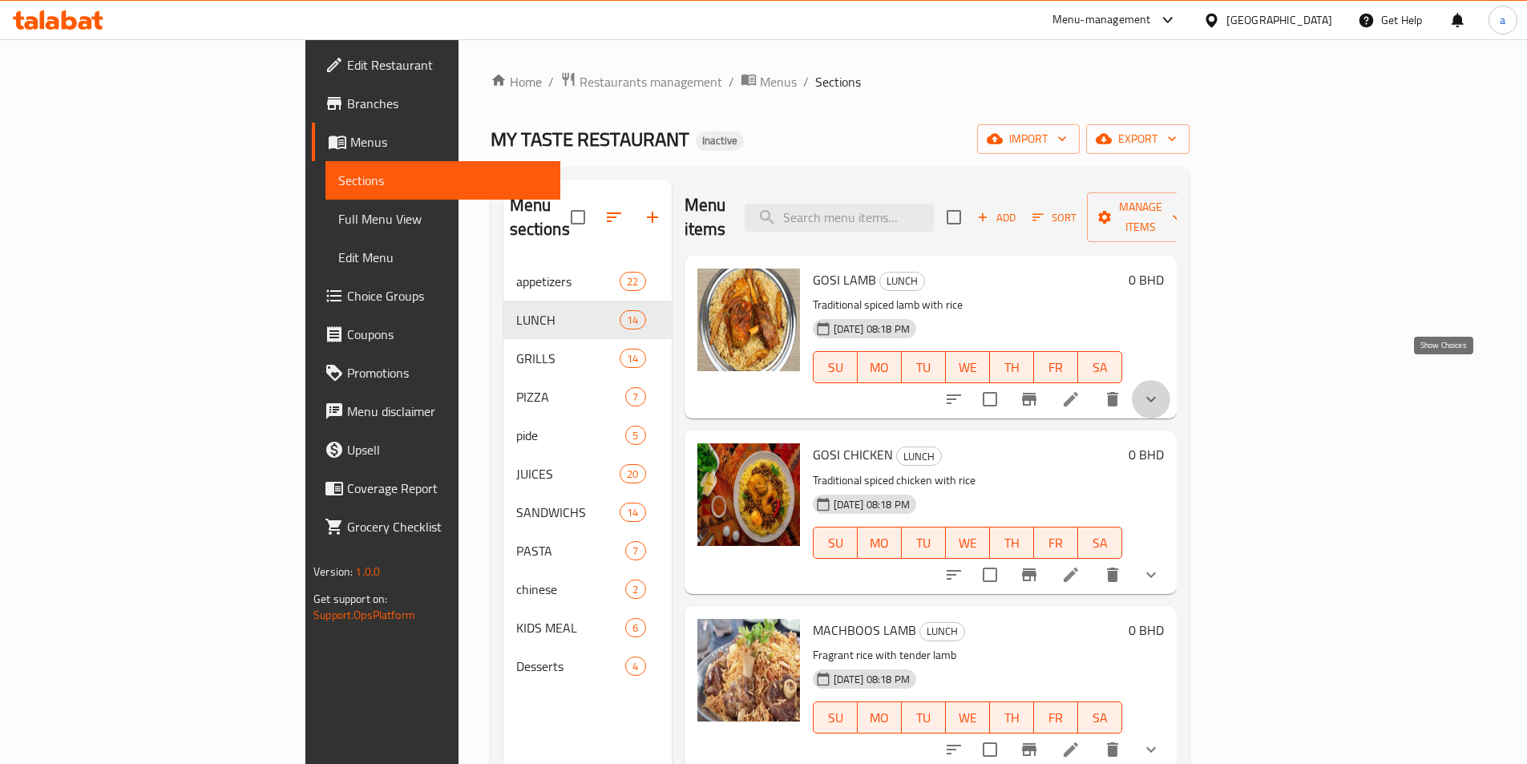
click at [1160, 389] on icon "show more" at bounding box center [1150, 398] width 19 height 19
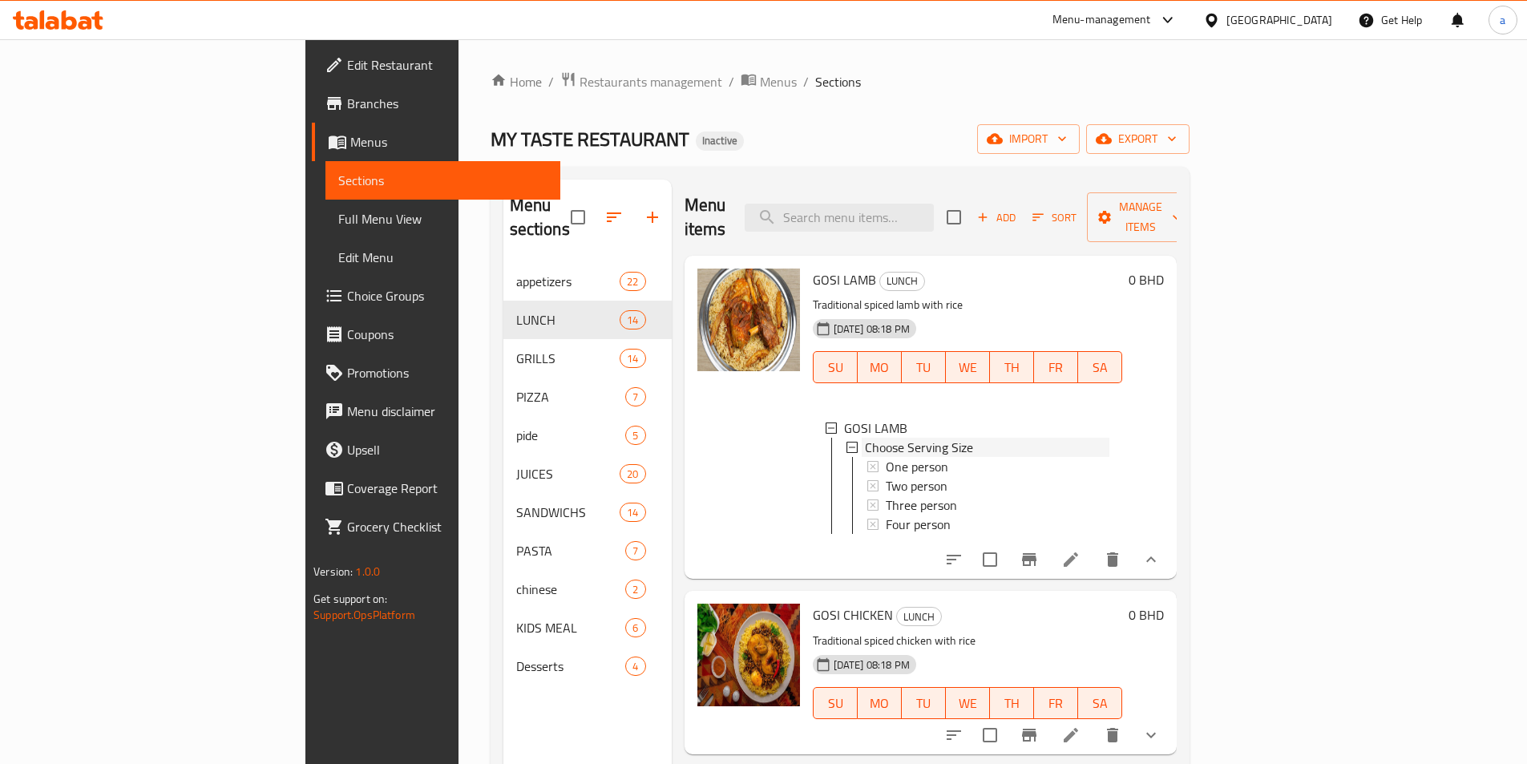
click at [914, 438] on div "Choose Serving Size" at bounding box center [987, 447] width 244 height 19
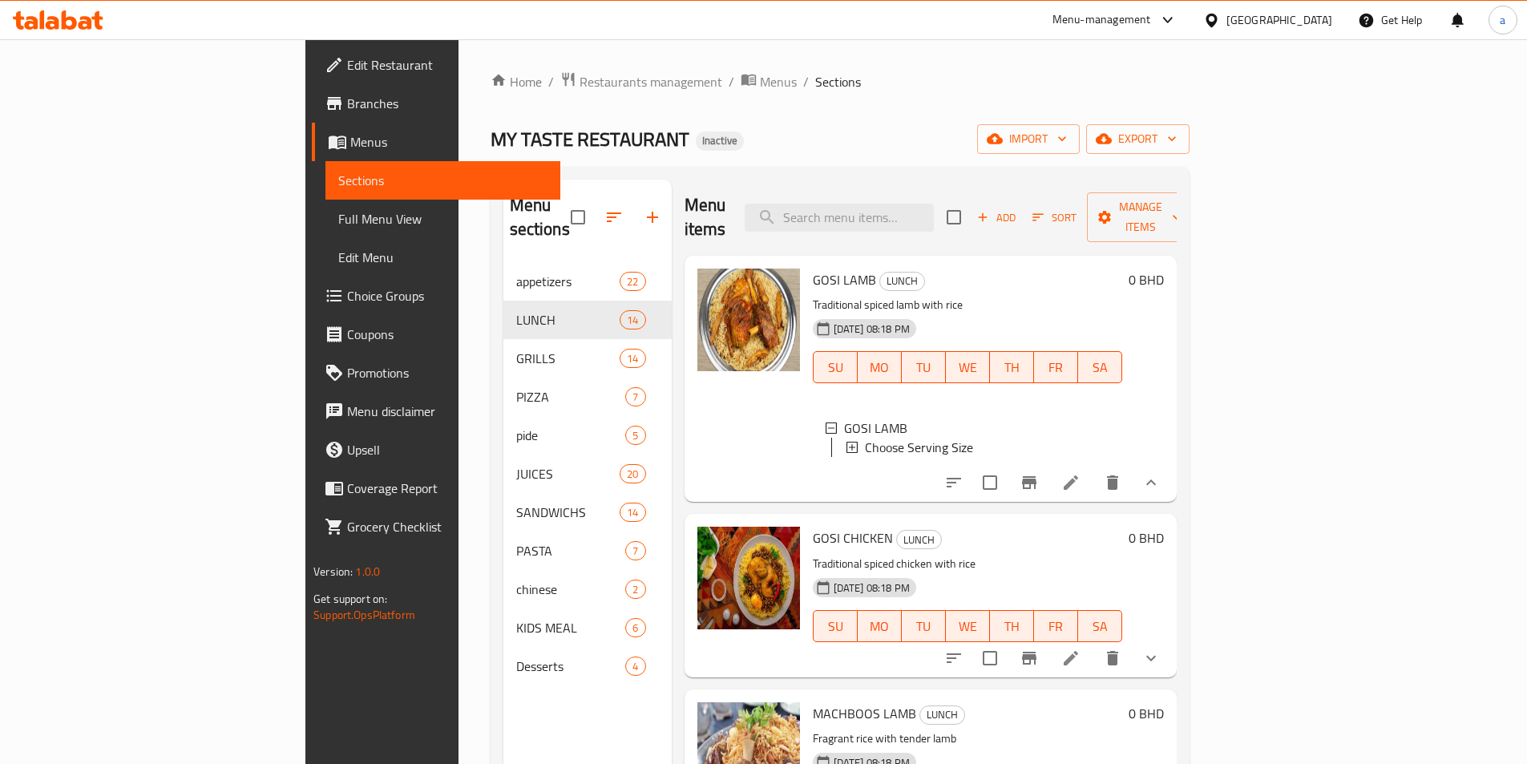
click at [1078, 478] on icon at bounding box center [1070, 482] width 14 height 14
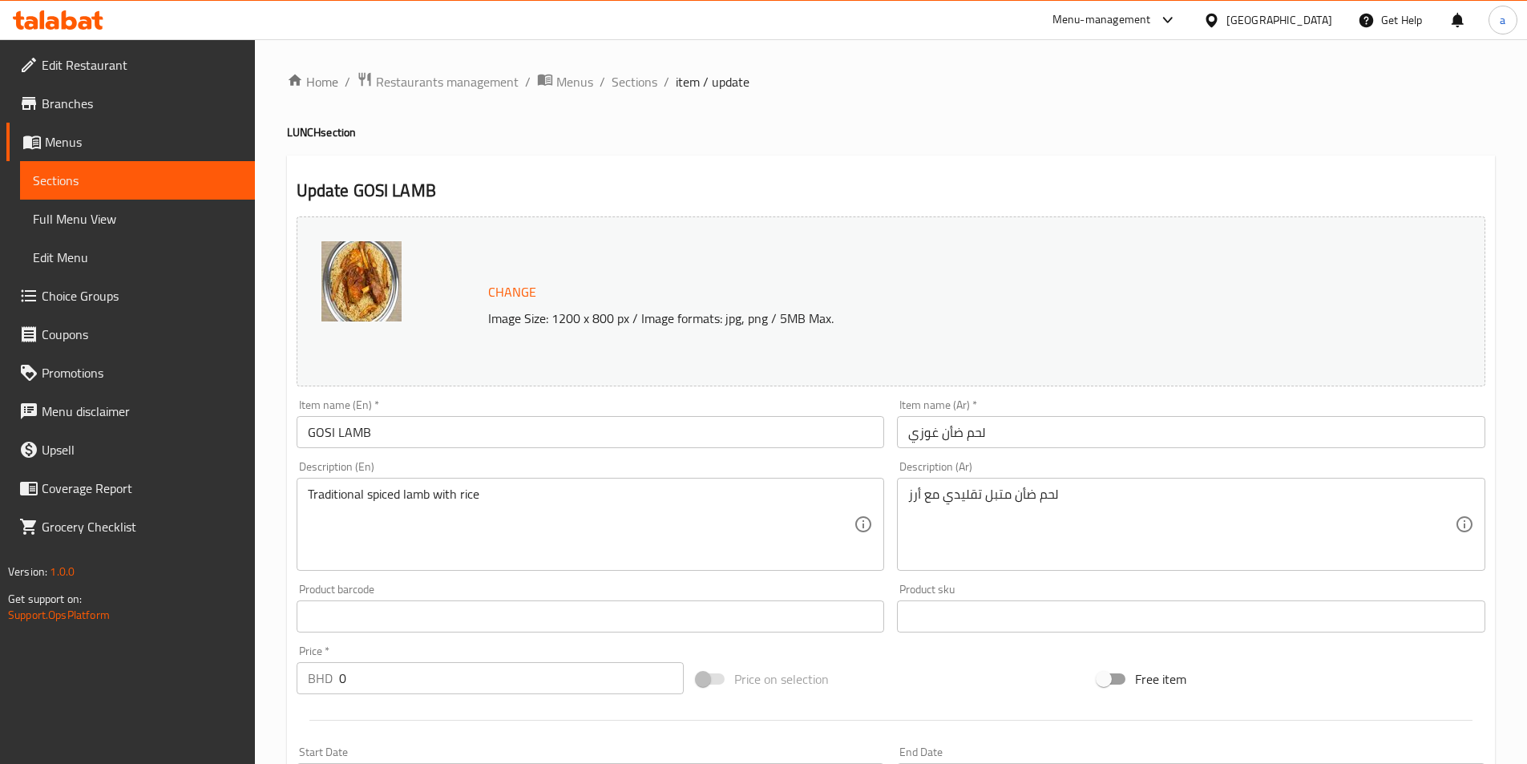
scroll to position [418, 0]
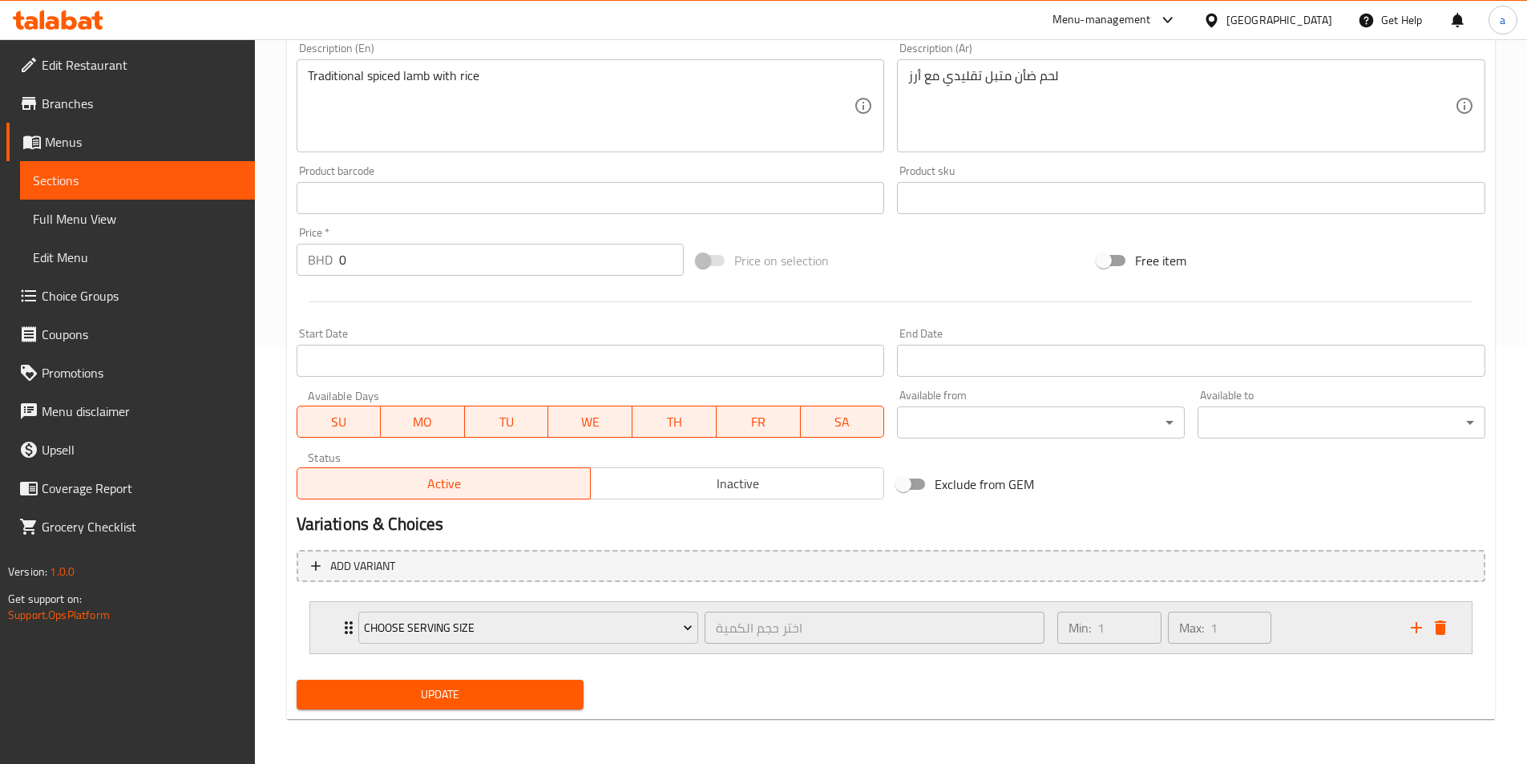
click at [1327, 623] on div "Min: 1 ​ Max: 1 ​" at bounding box center [1223, 627] width 353 height 51
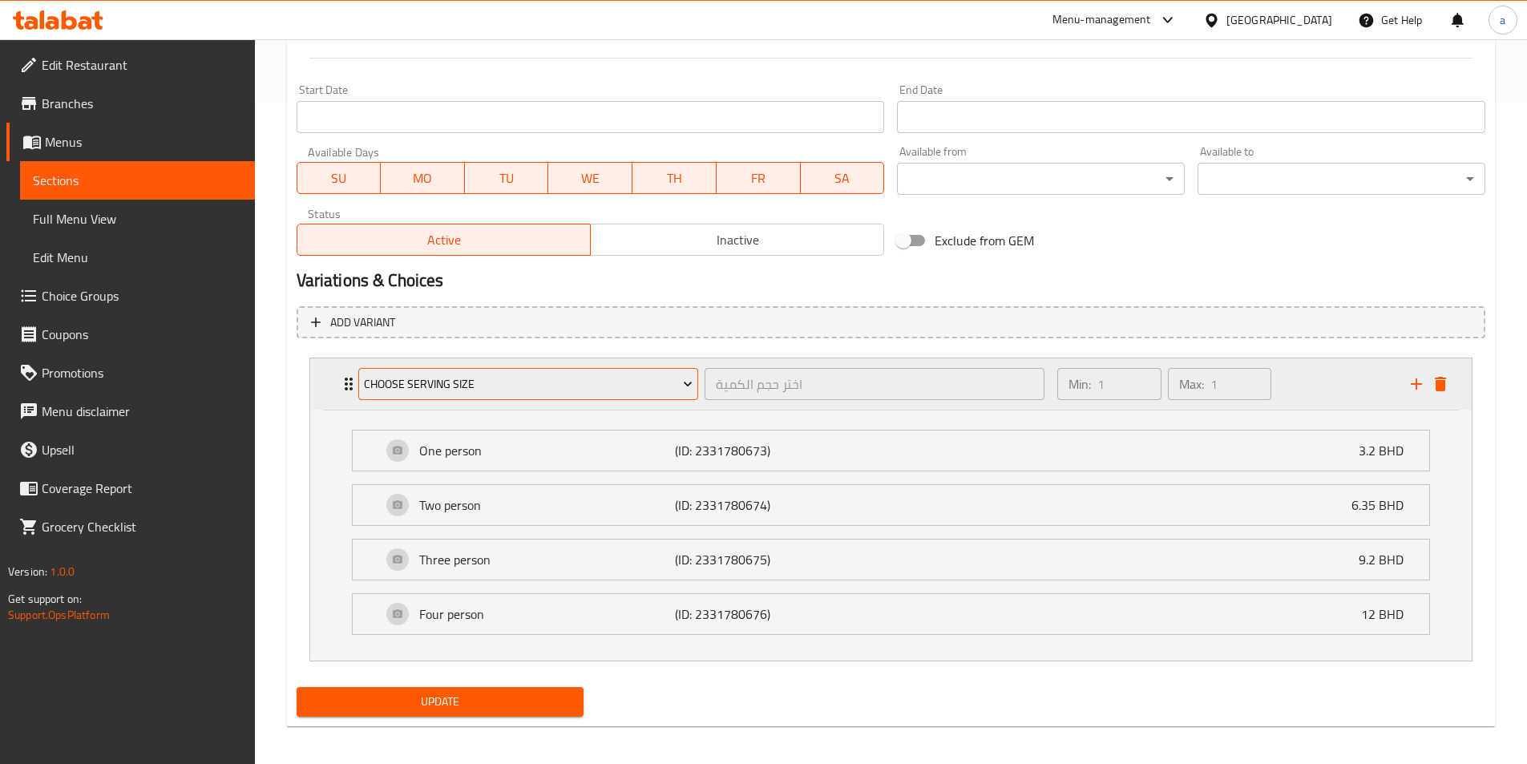
scroll to position [669, 0]
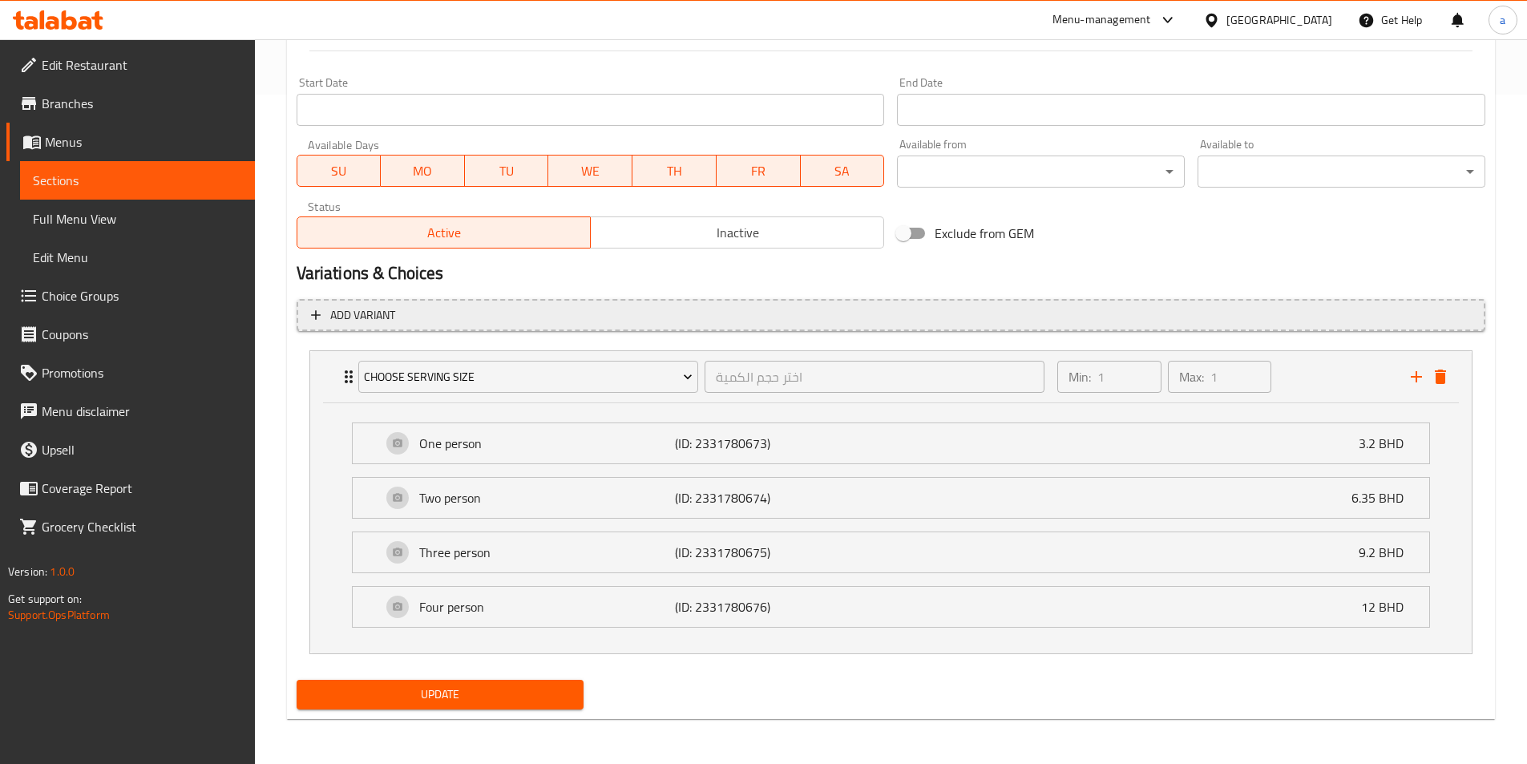
click at [567, 327] on button "Add variant" at bounding box center [891, 315] width 1188 height 33
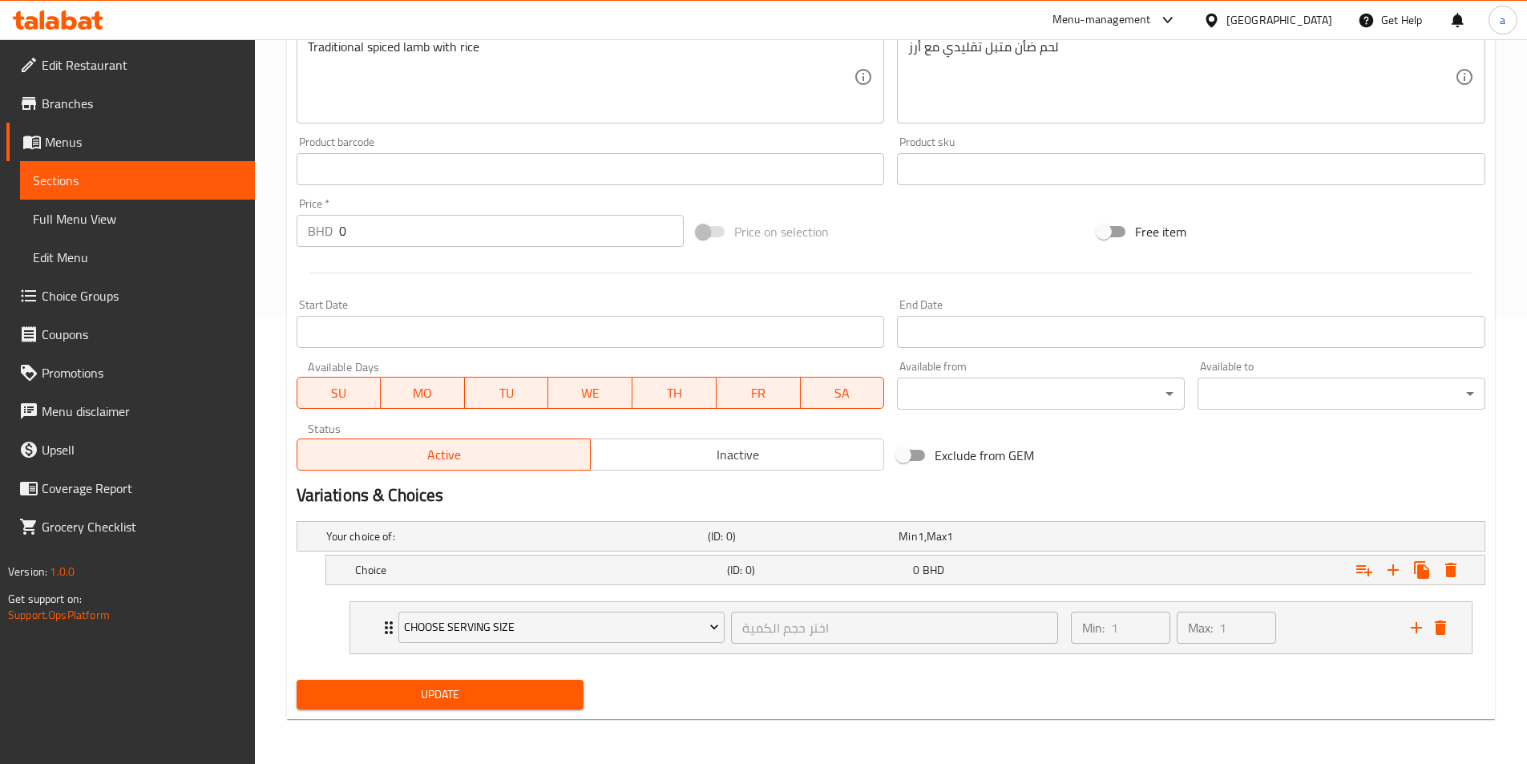
scroll to position [447, 0]
click at [660, 543] on h5 "Your choice of:" at bounding box center [513, 536] width 375 height 16
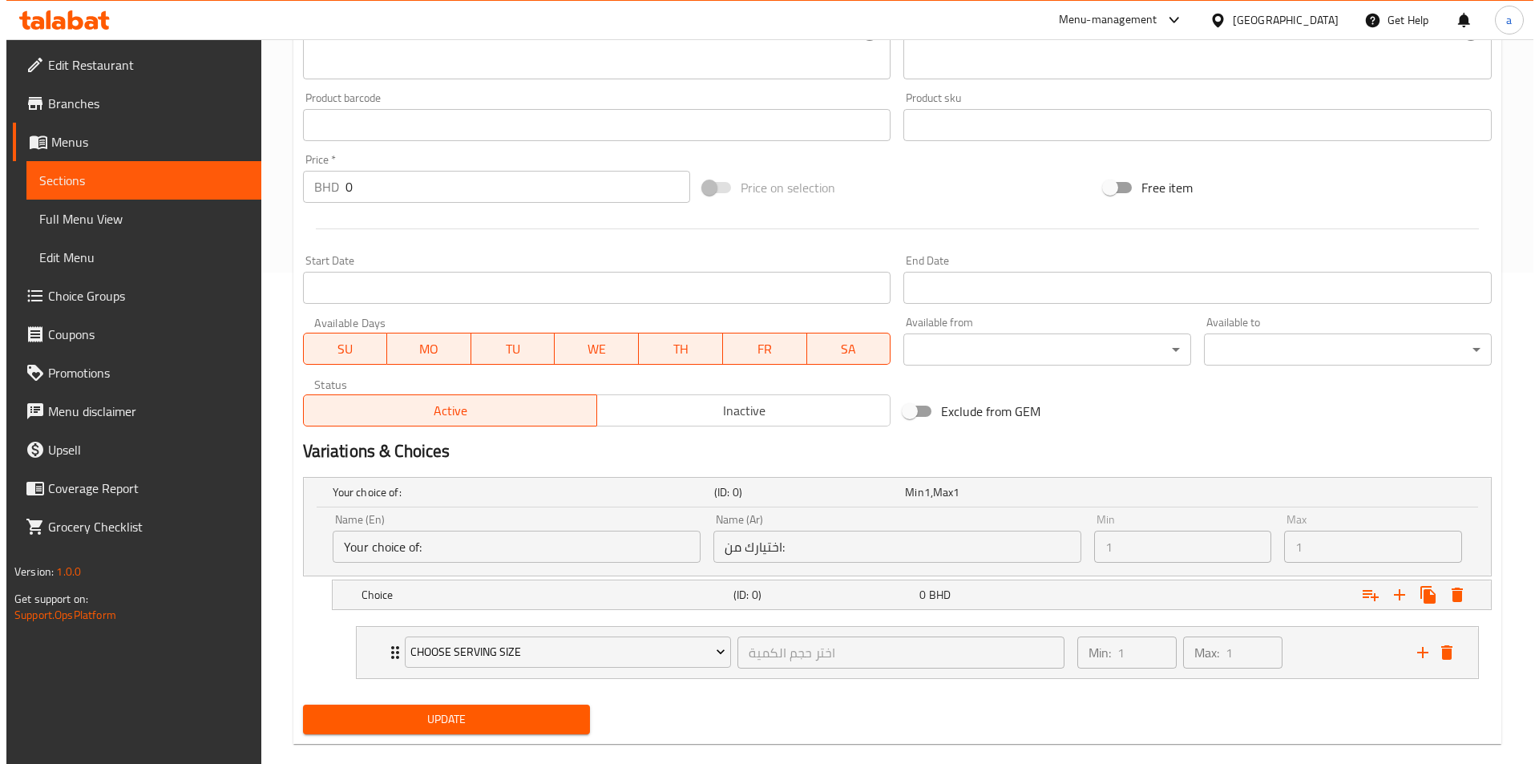
scroll to position [516, 0]
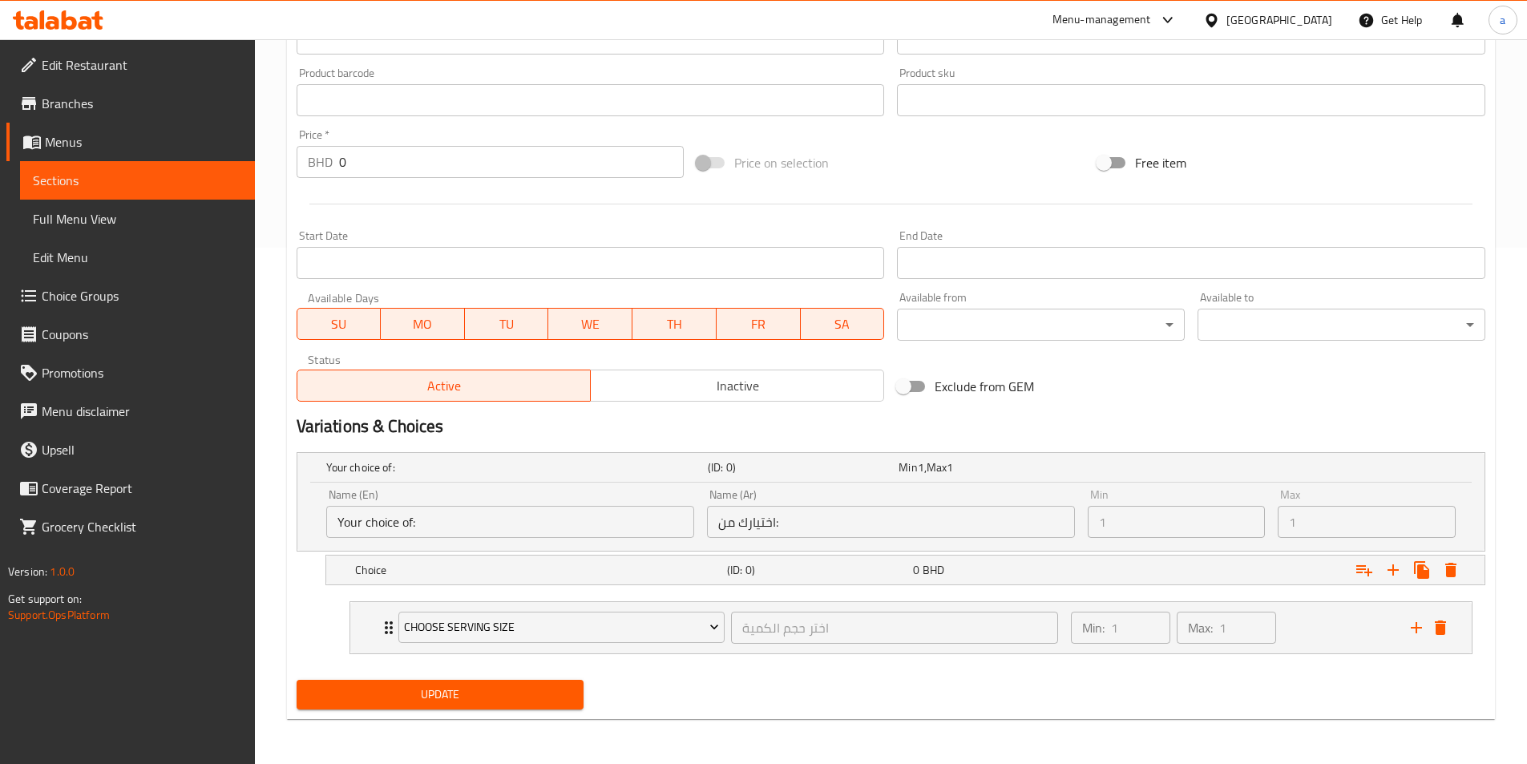
click at [794, 522] on input "اختيارك من:" at bounding box center [891, 522] width 368 height 32
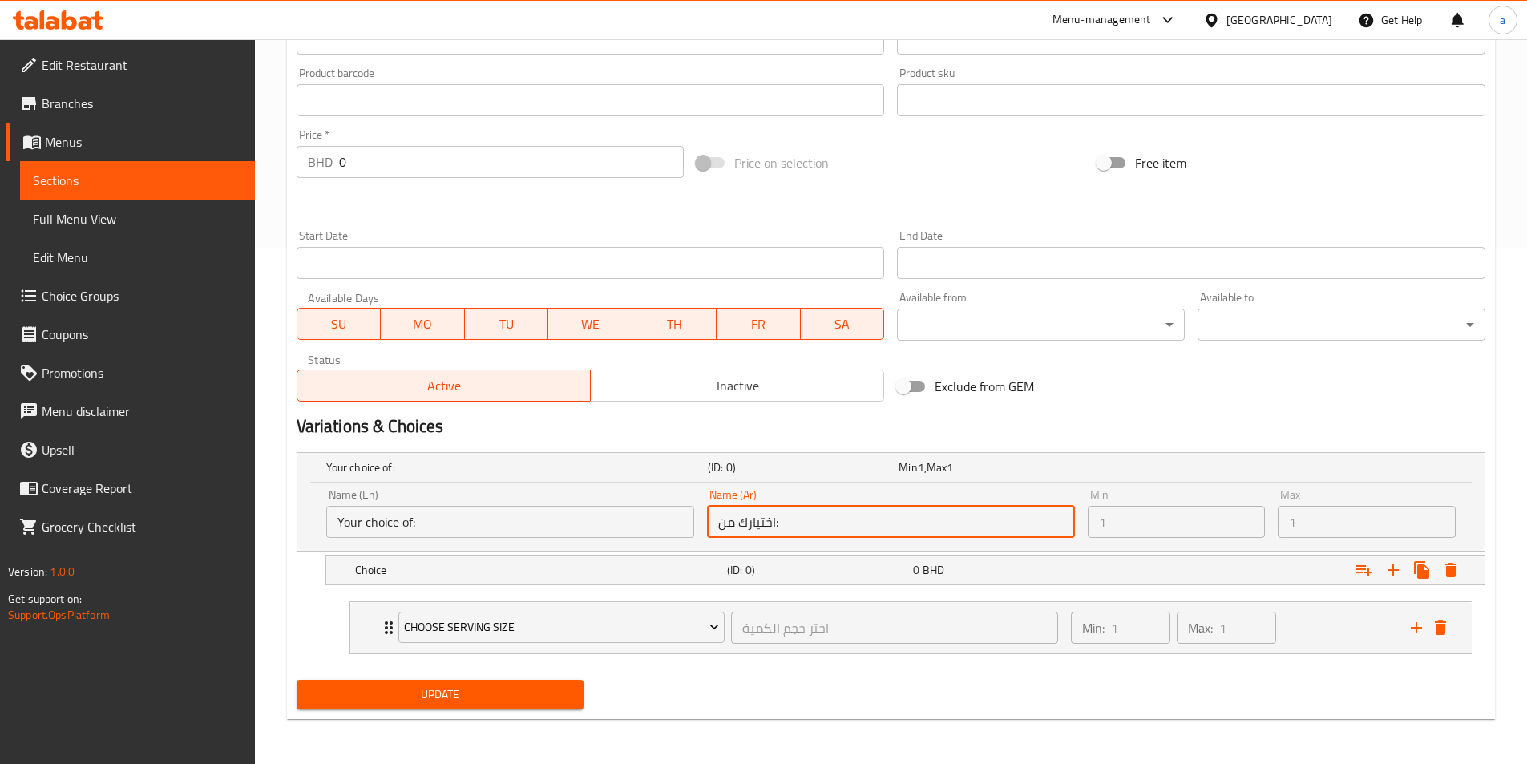
click at [795, 522] on input "اختيارك من:" at bounding box center [891, 522] width 368 height 32
click at [801, 522] on input "اختيارك من:" at bounding box center [891, 522] width 368 height 32
click at [801, 524] on input "اختيارك من:" at bounding box center [891, 522] width 368 height 32
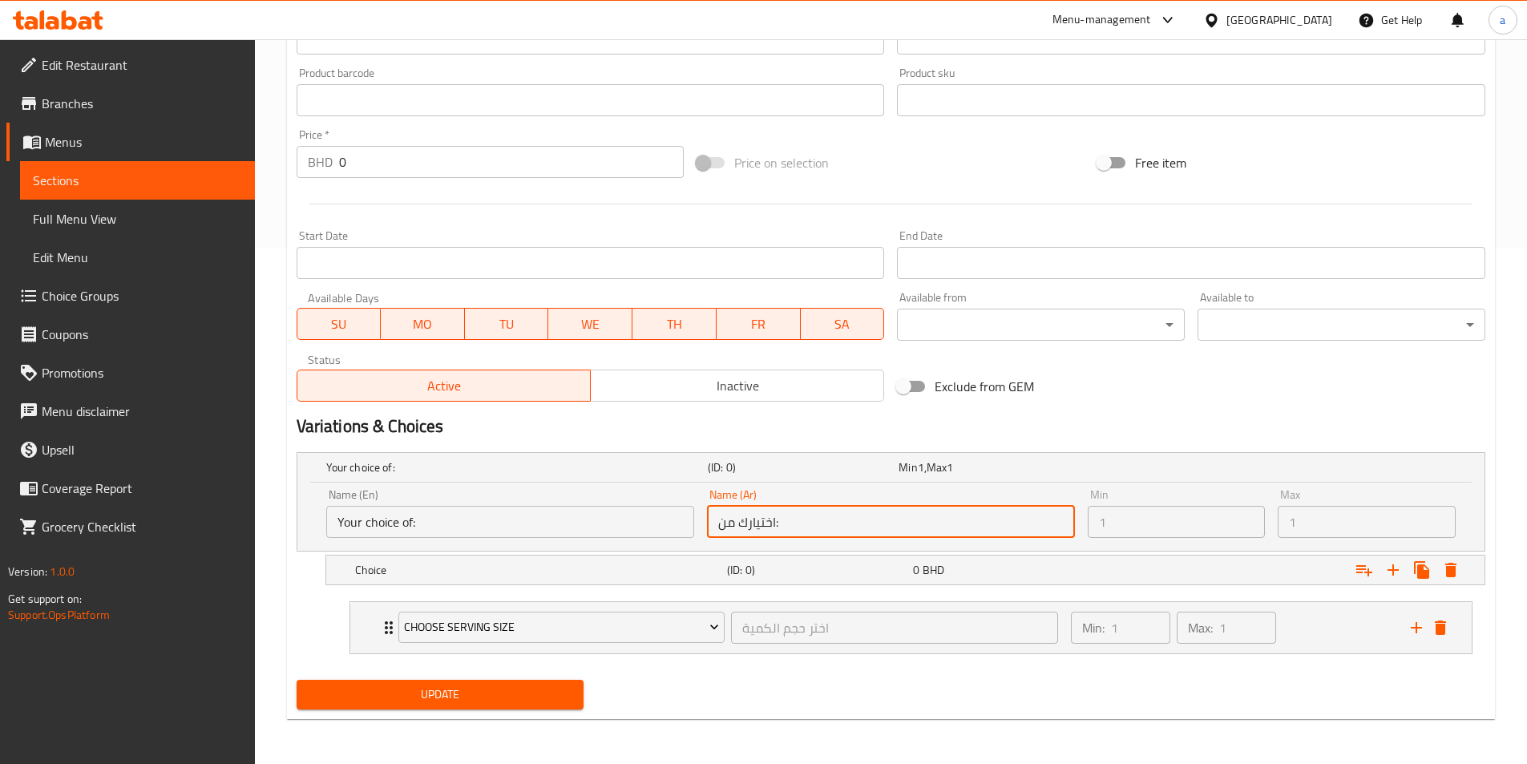
click at [746, 535] on input "اختيارك من:" at bounding box center [891, 522] width 368 height 32
click at [747, 535] on input "اختيارك من:" at bounding box center [891, 522] width 368 height 32
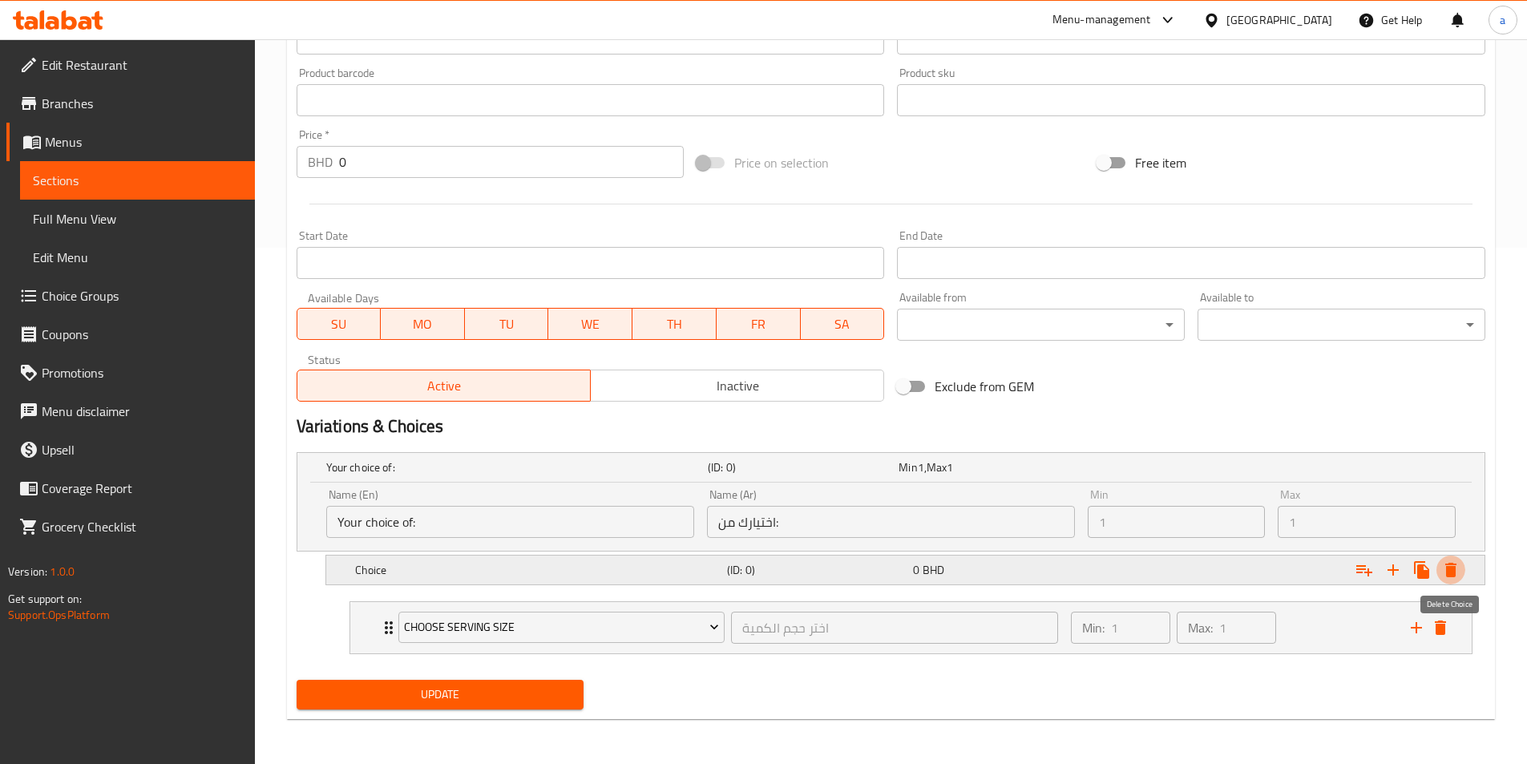
click at [1450, 575] on icon "Expand" at bounding box center [1450, 570] width 11 height 14
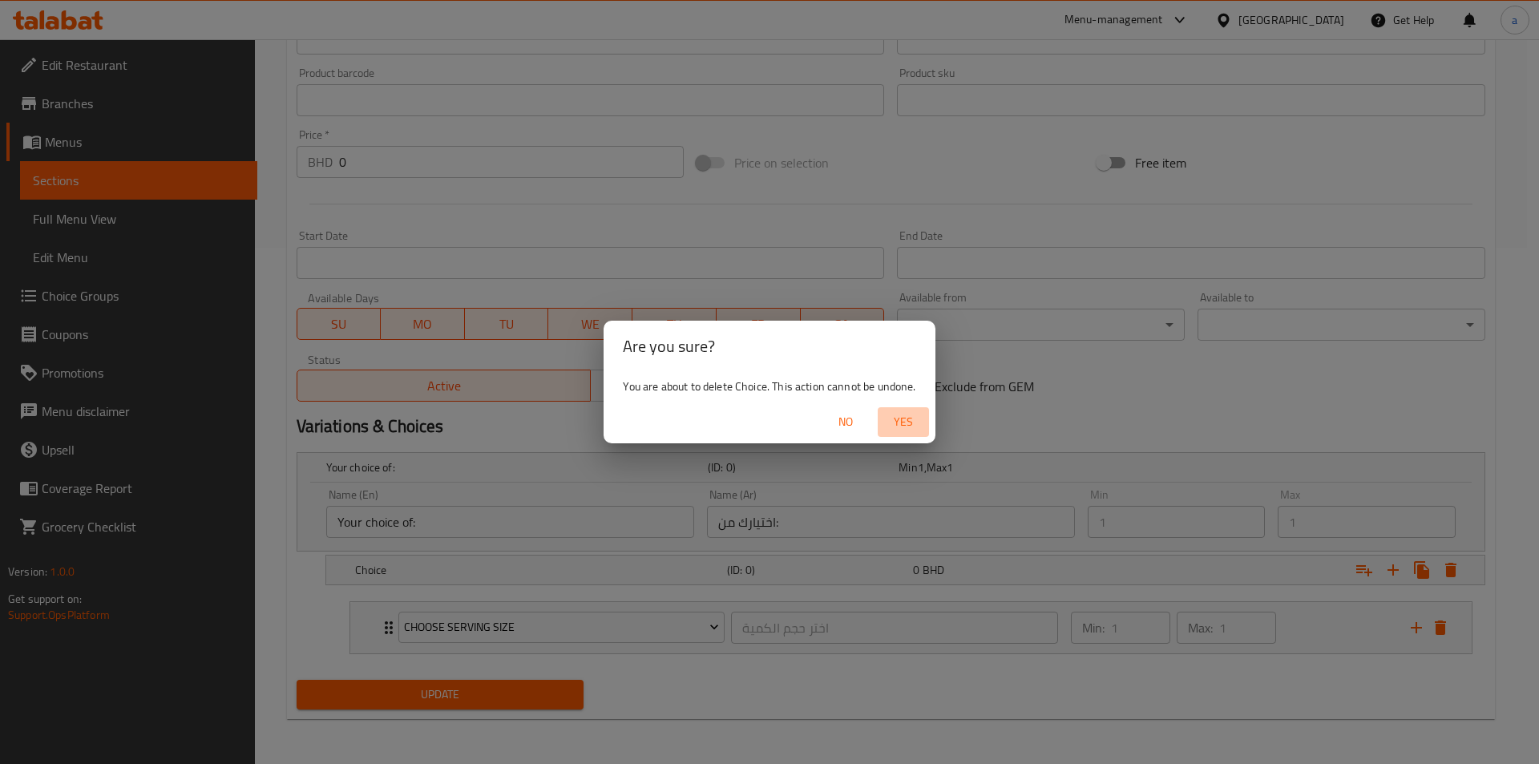
click at [906, 422] on span "Yes" at bounding box center [903, 422] width 38 height 20
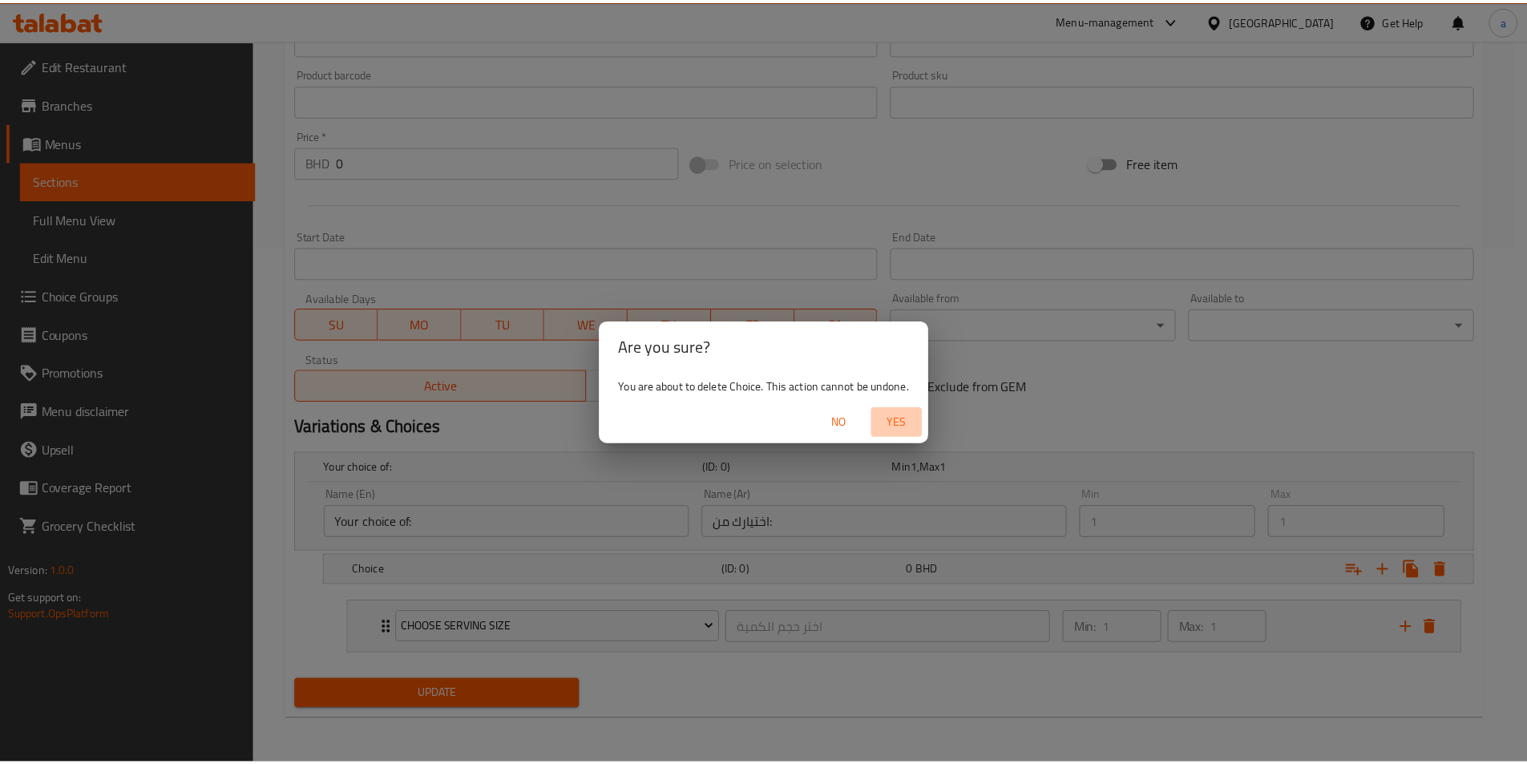
scroll to position [413, 0]
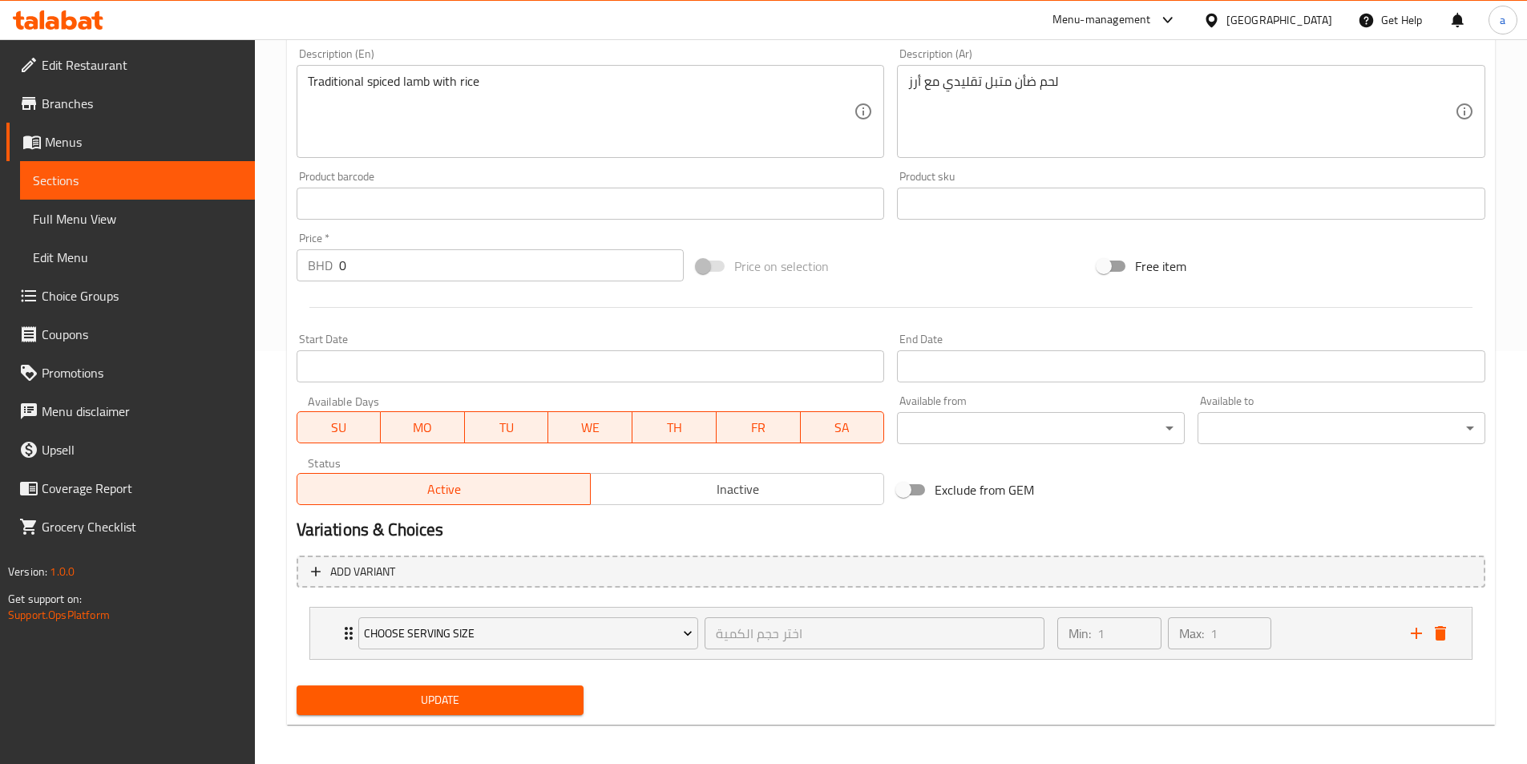
click at [108, 301] on span "Choice Groups" at bounding box center [142, 295] width 200 height 19
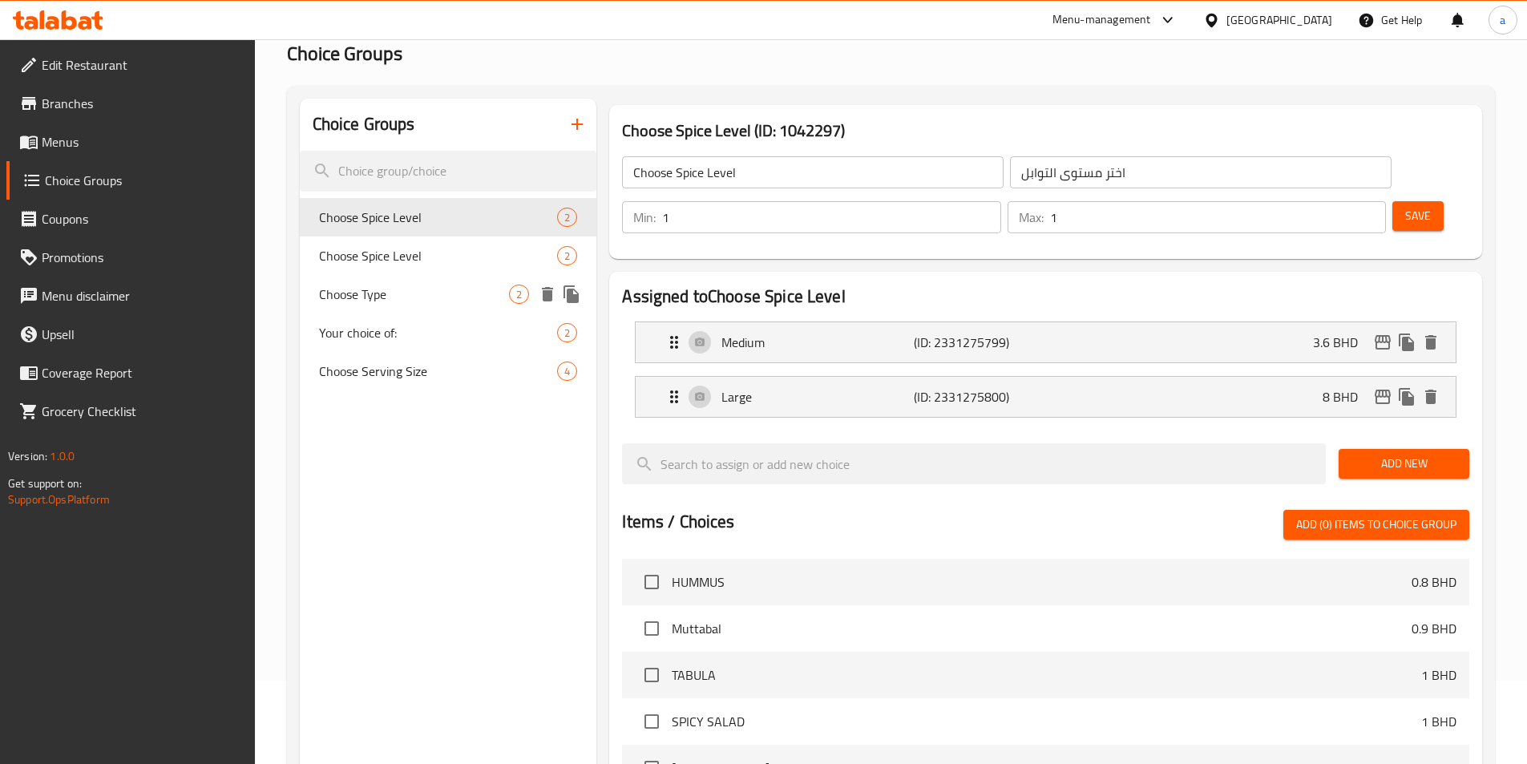
scroll to position [67, 0]
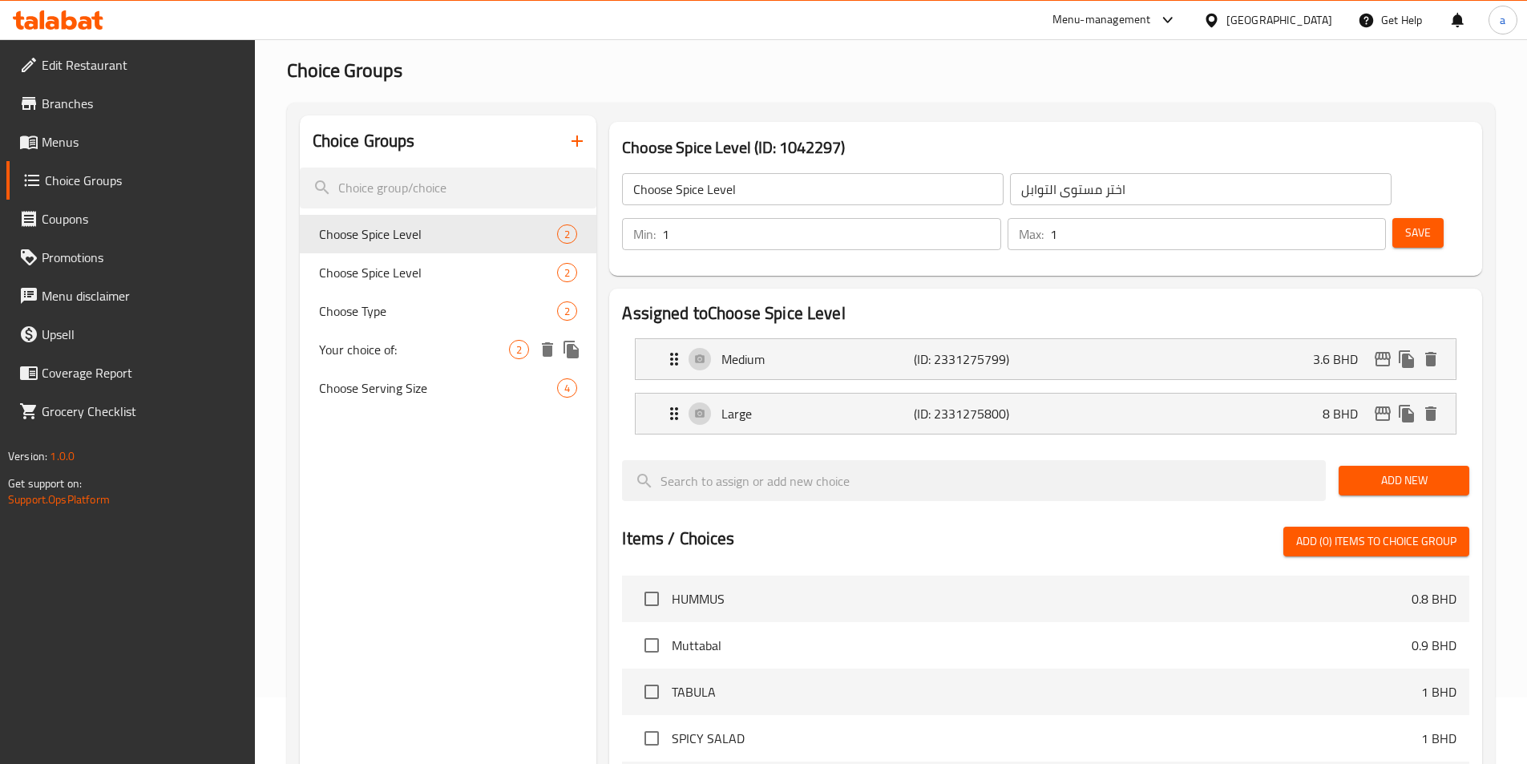
click at [426, 356] on span "Your choice of:" at bounding box center [414, 349] width 191 height 19
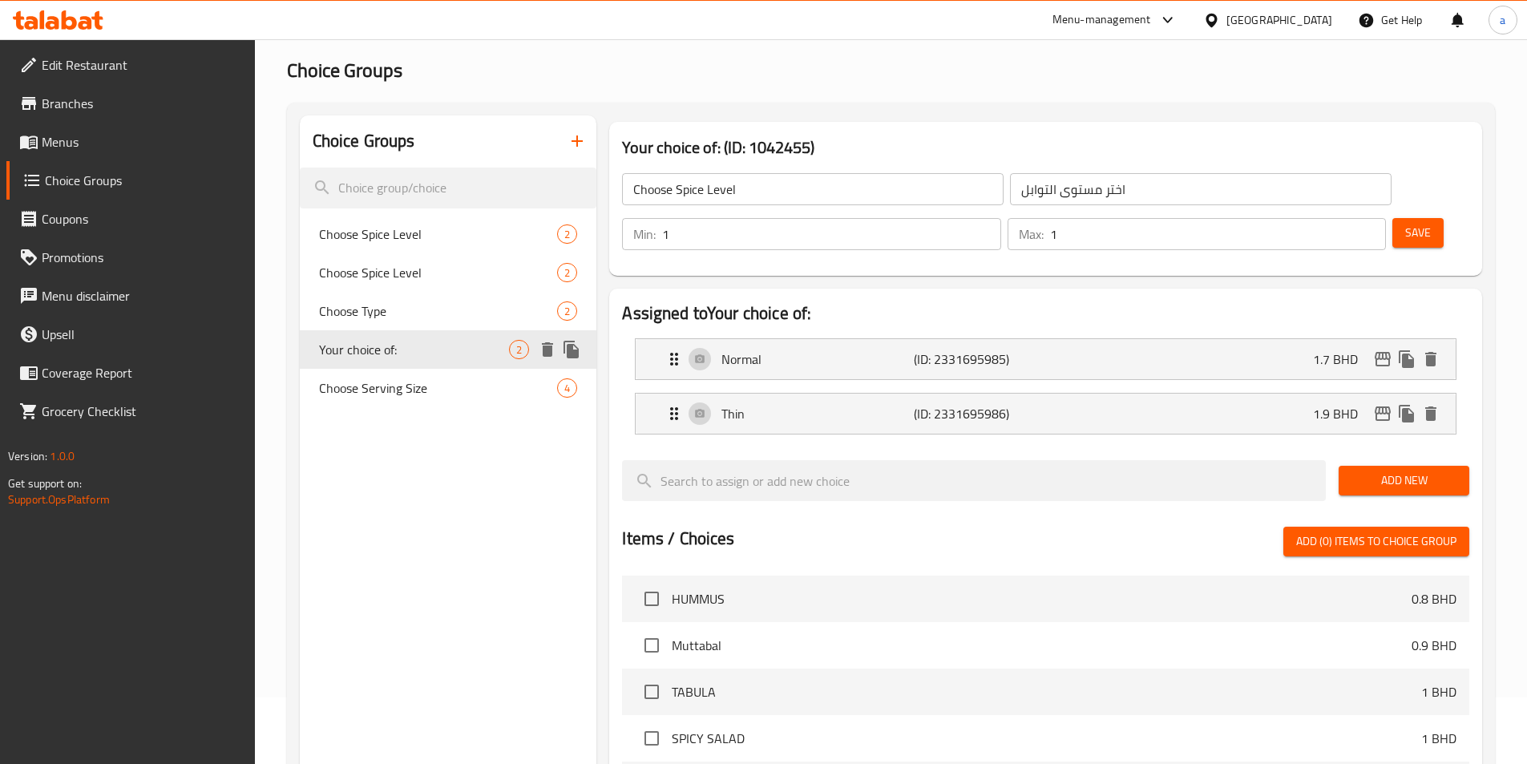
type input "Your choice of:"
type input "اختيارك من:"
click at [426, 397] on span "Choose Serving Size" at bounding box center [414, 387] width 191 height 19
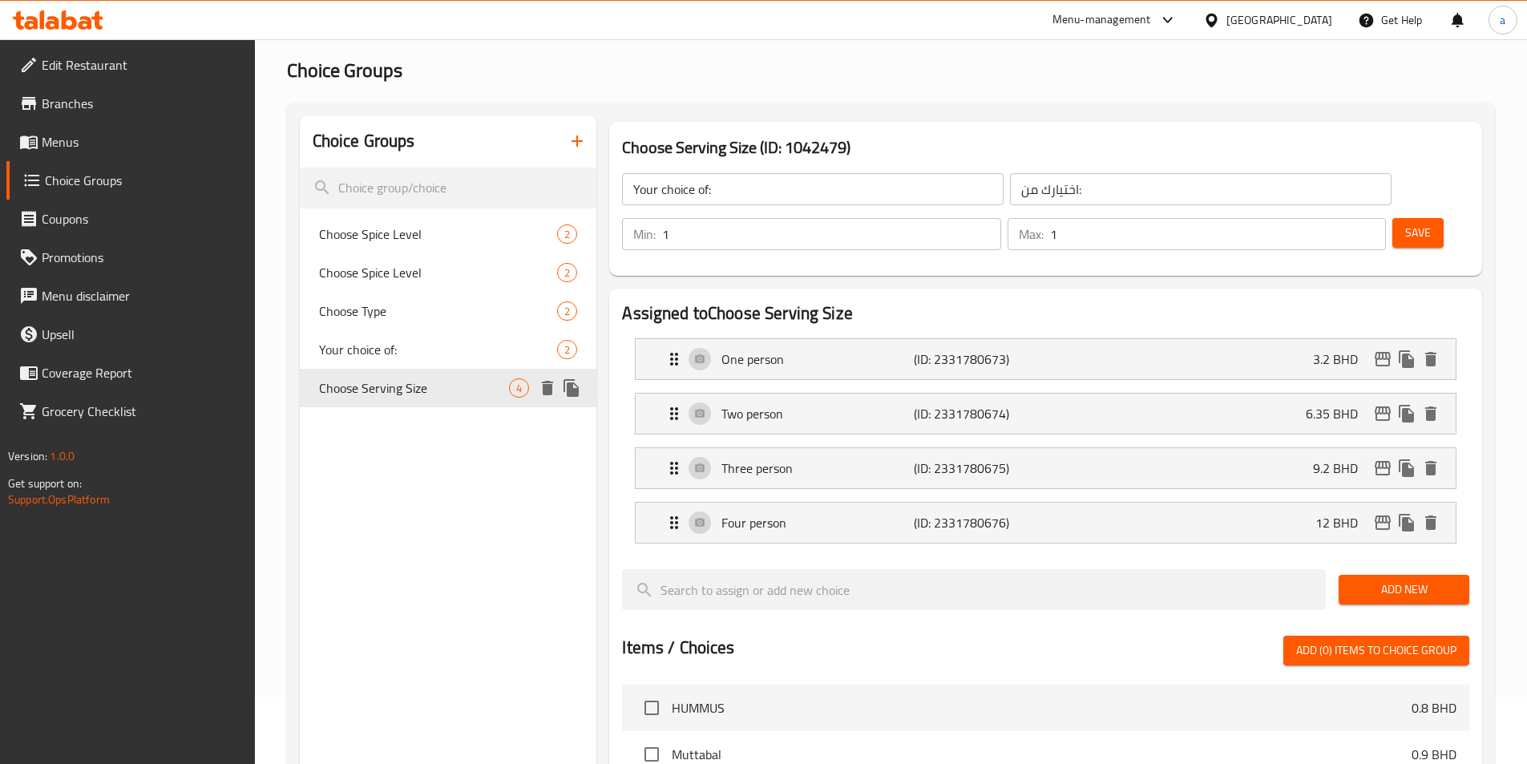
type input "Choose Serving Size"
type input "اختر حجم الكمية"
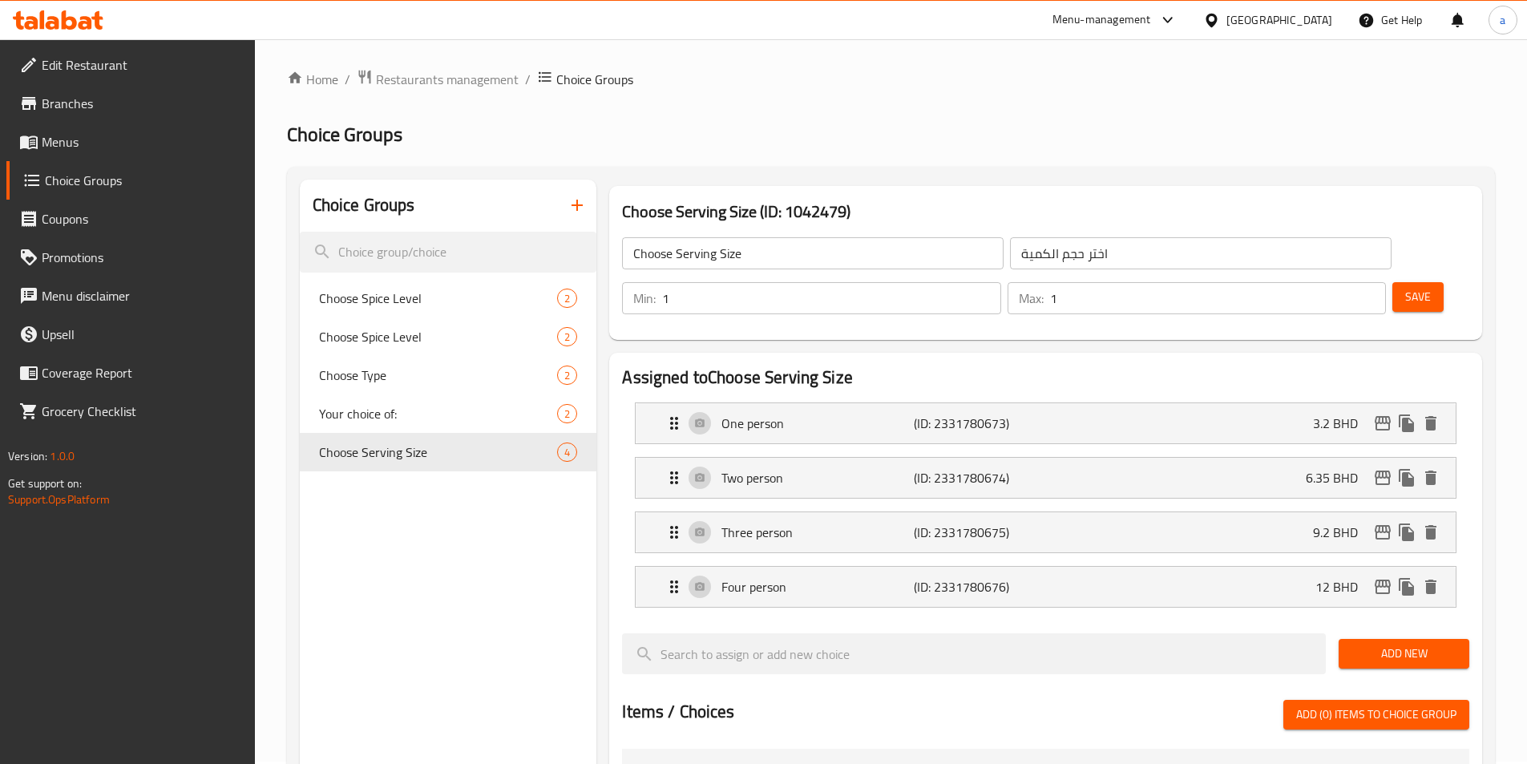
scroll to position [0, 0]
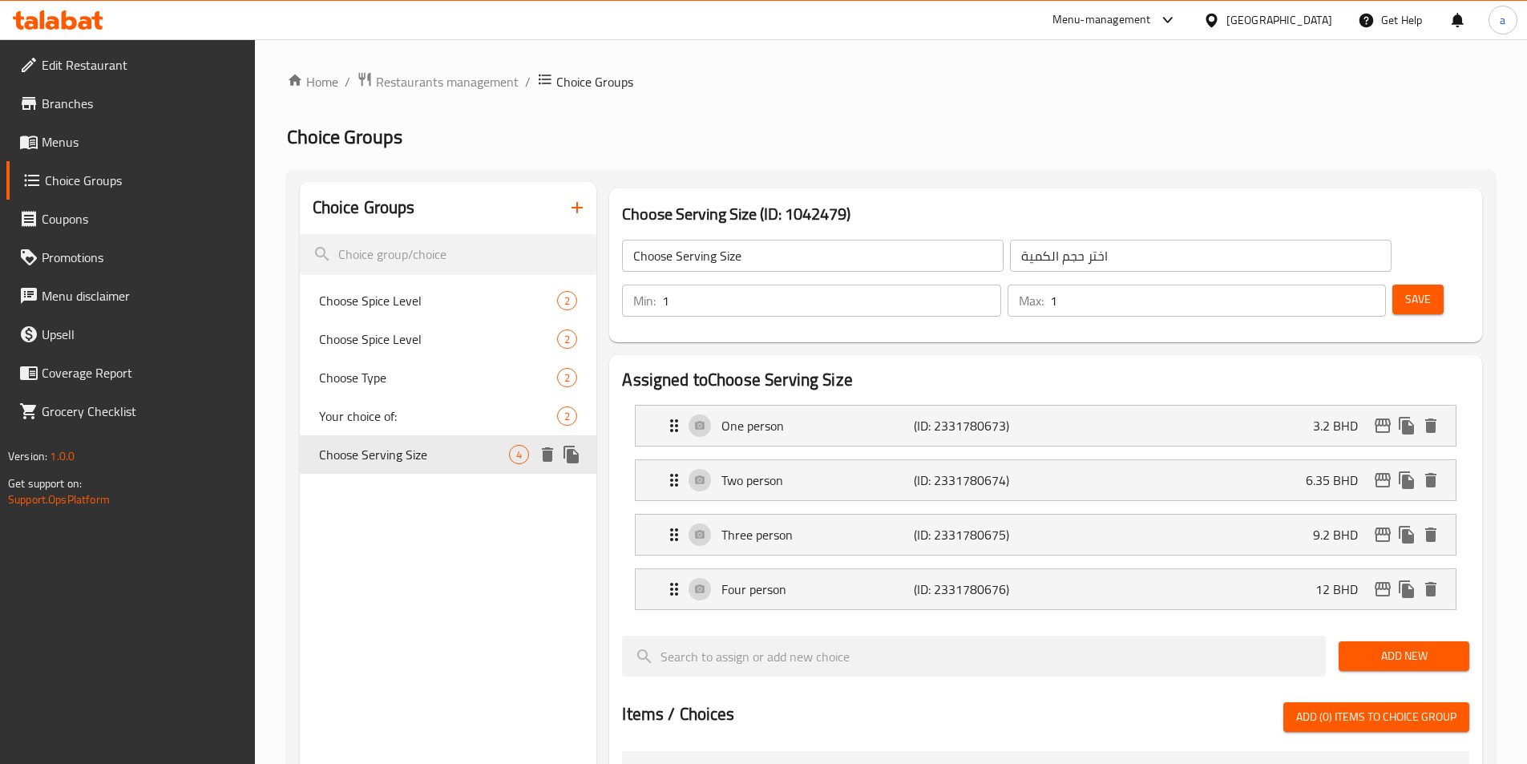
click at [567, 454] on icon "duplicate" at bounding box center [570, 455] width 15 height 18
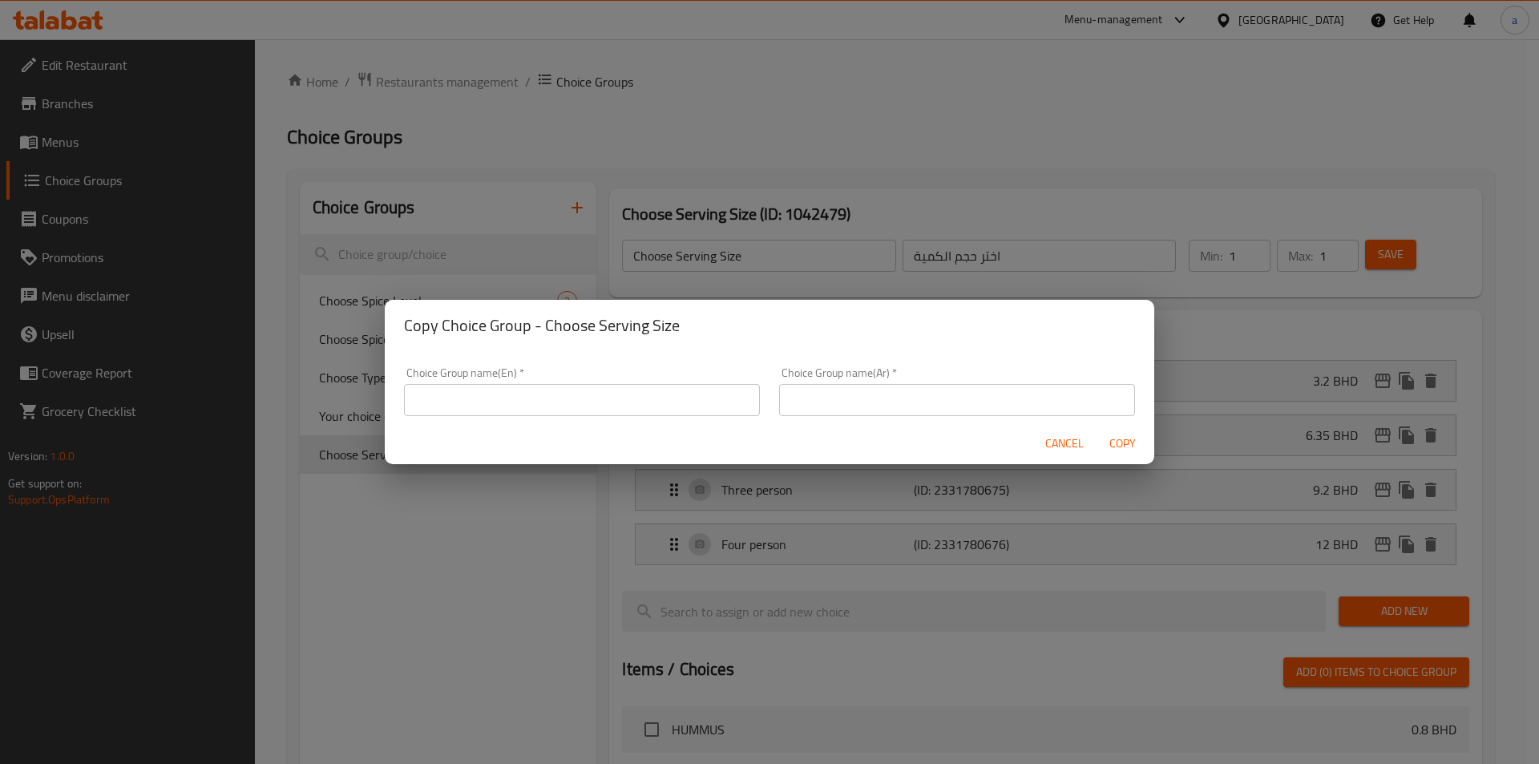
click at [580, 417] on div "Choice Group name(En)   * Choice Group name(En) *" at bounding box center [581, 391] width 375 height 68
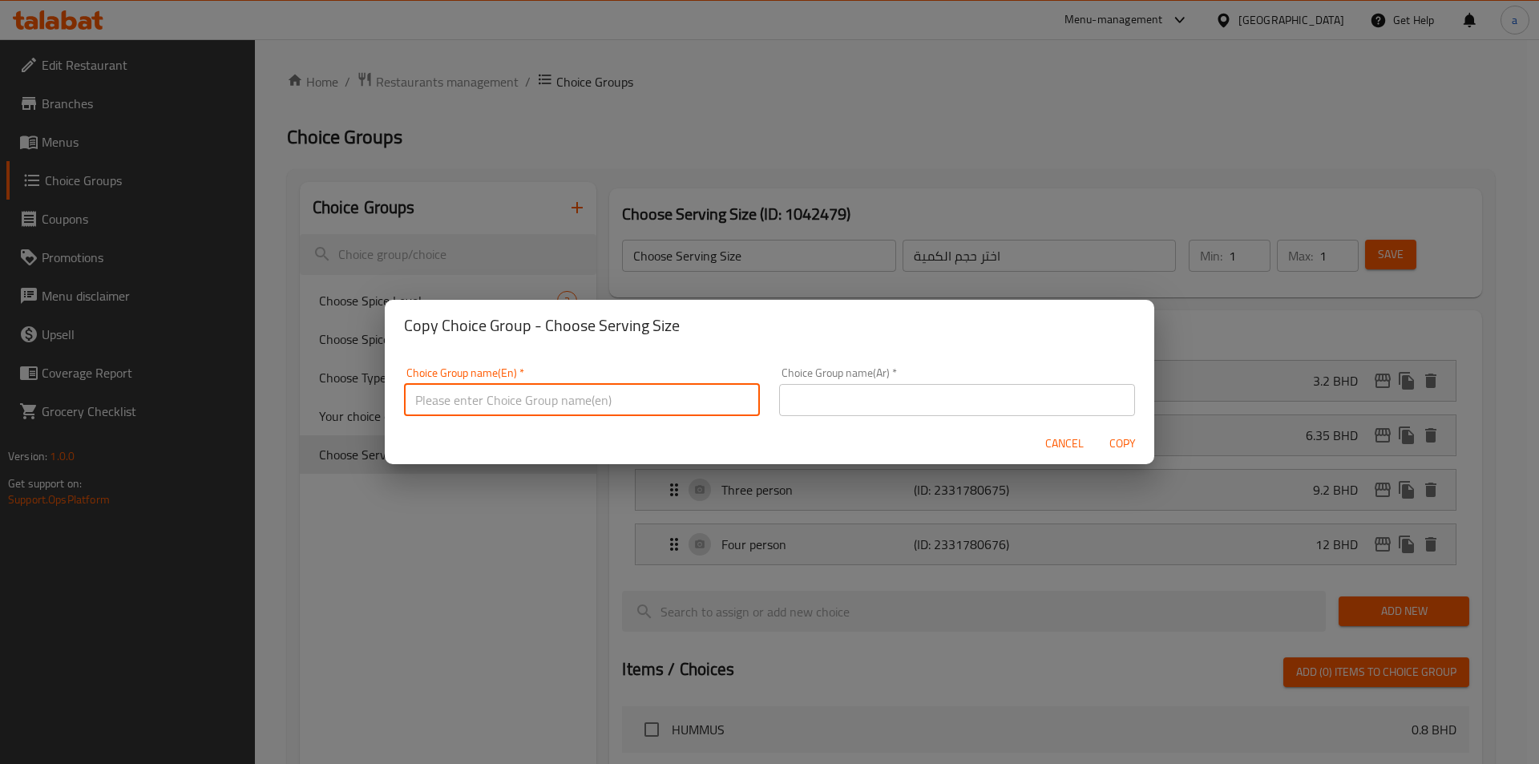
click at [583, 402] on input "text" at bounding box center [582, 400] width 356 height 32
type input "Choose Serving Size"
click at [979, 410] on input "text" at bounding box center [957, 400] width 356 height 32
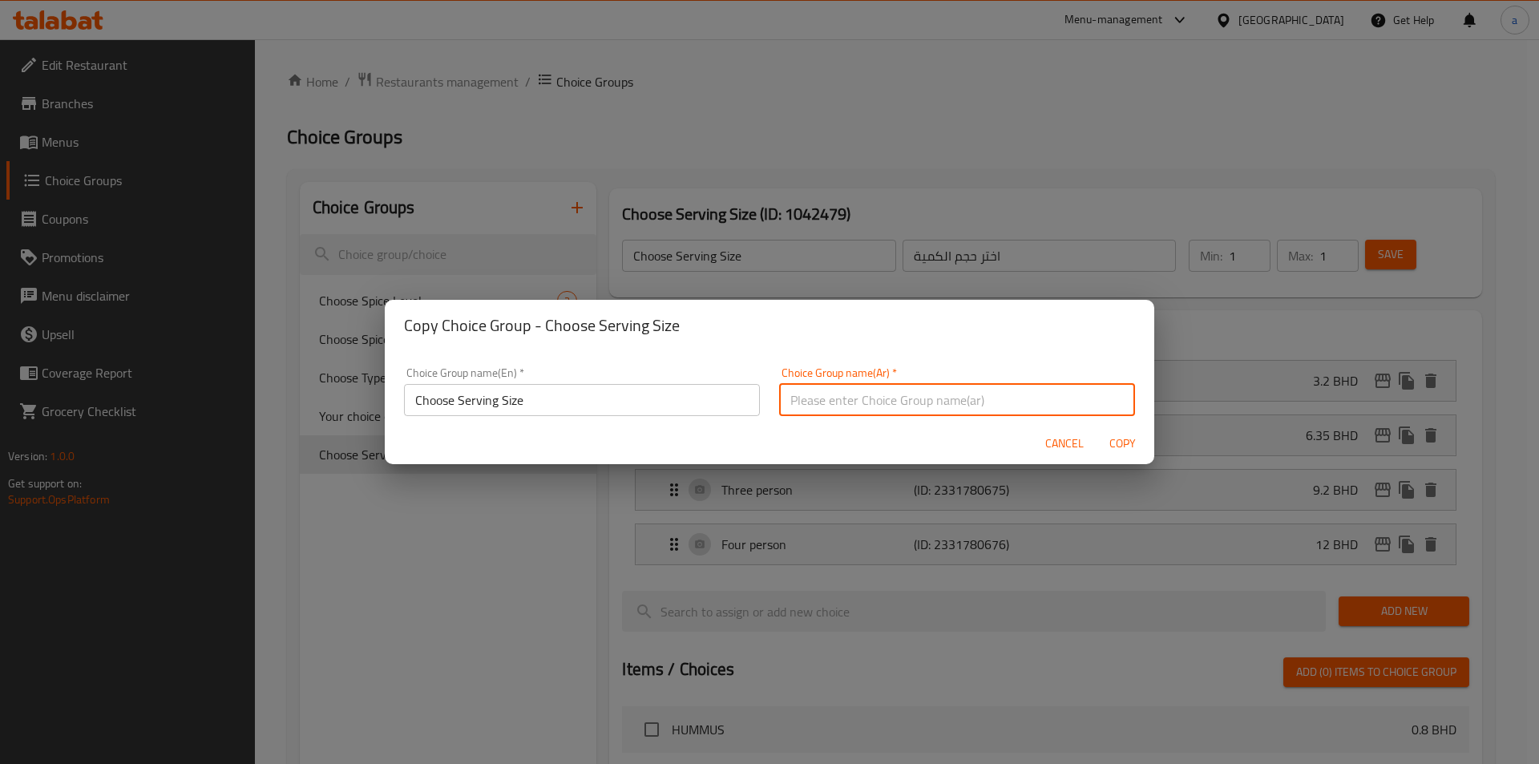
type input "اختر حجم الكمية"
click at [1122, 443] on span "Copy" at bounding box center [1122, 444] width 38 height 20
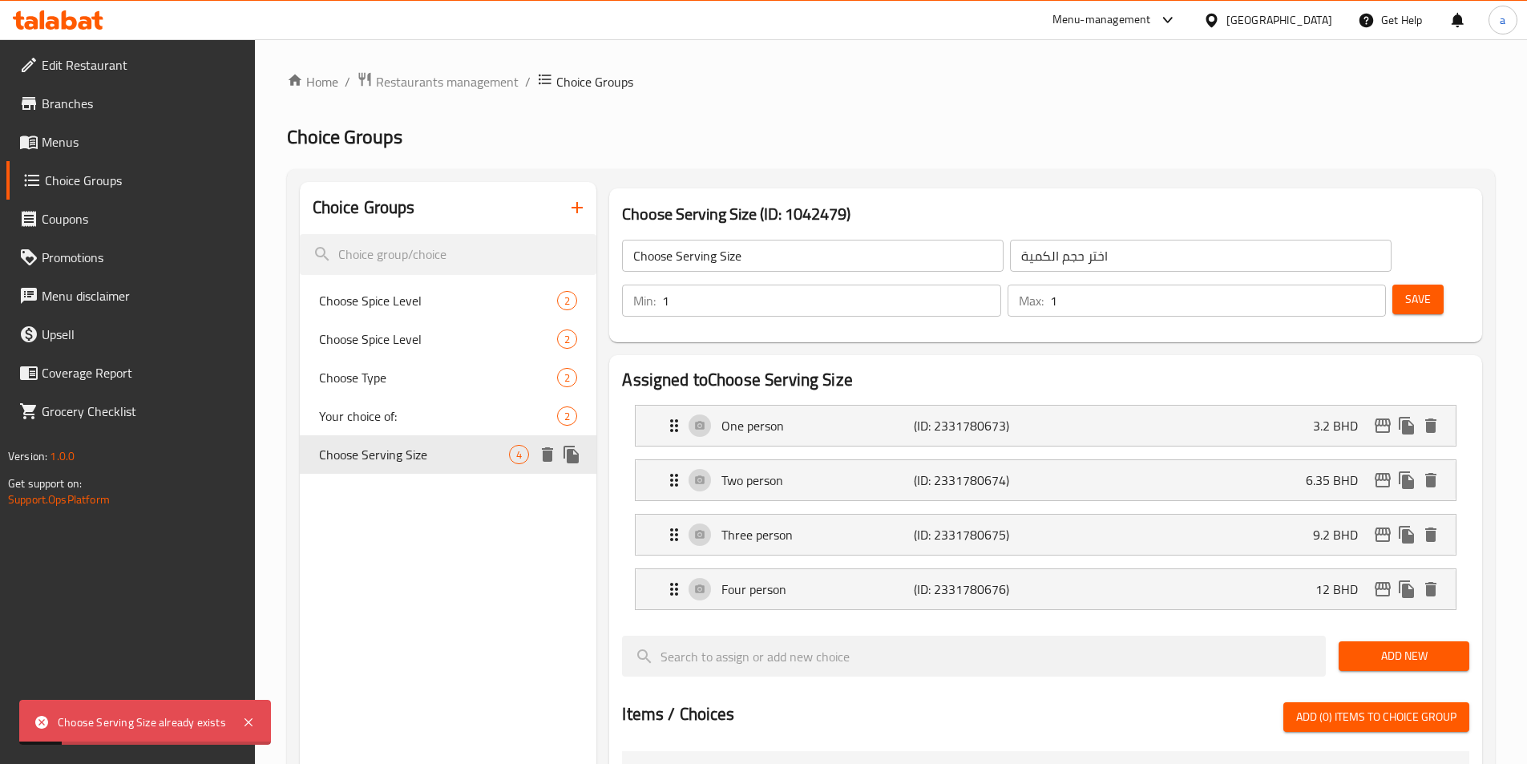
click at [566, 454] on icon "duplicate" at bounding box center [571, 454] width 19 height 19
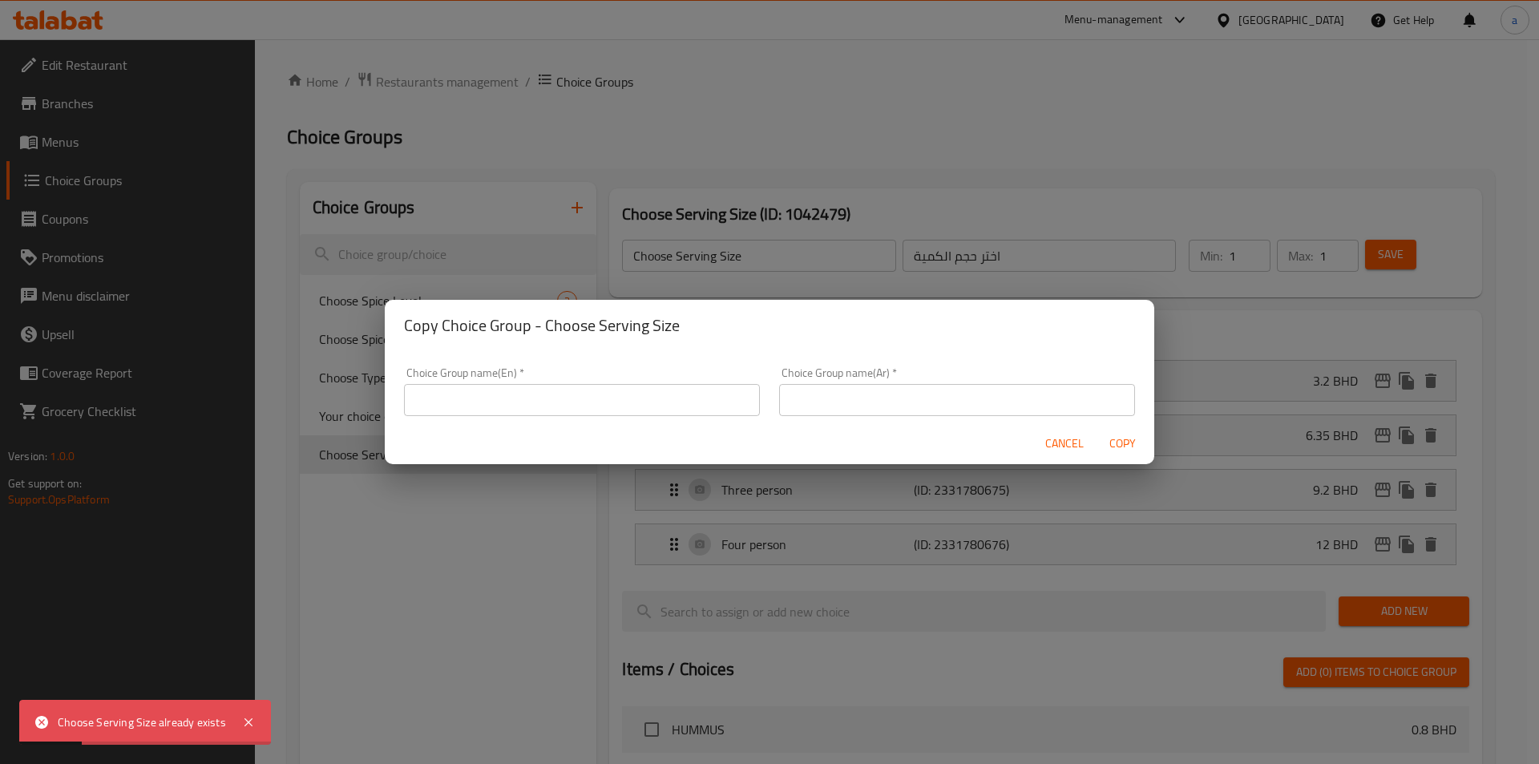
click at [631, 394] on input "text" at bounding box center [582, 400] width 356 height 32
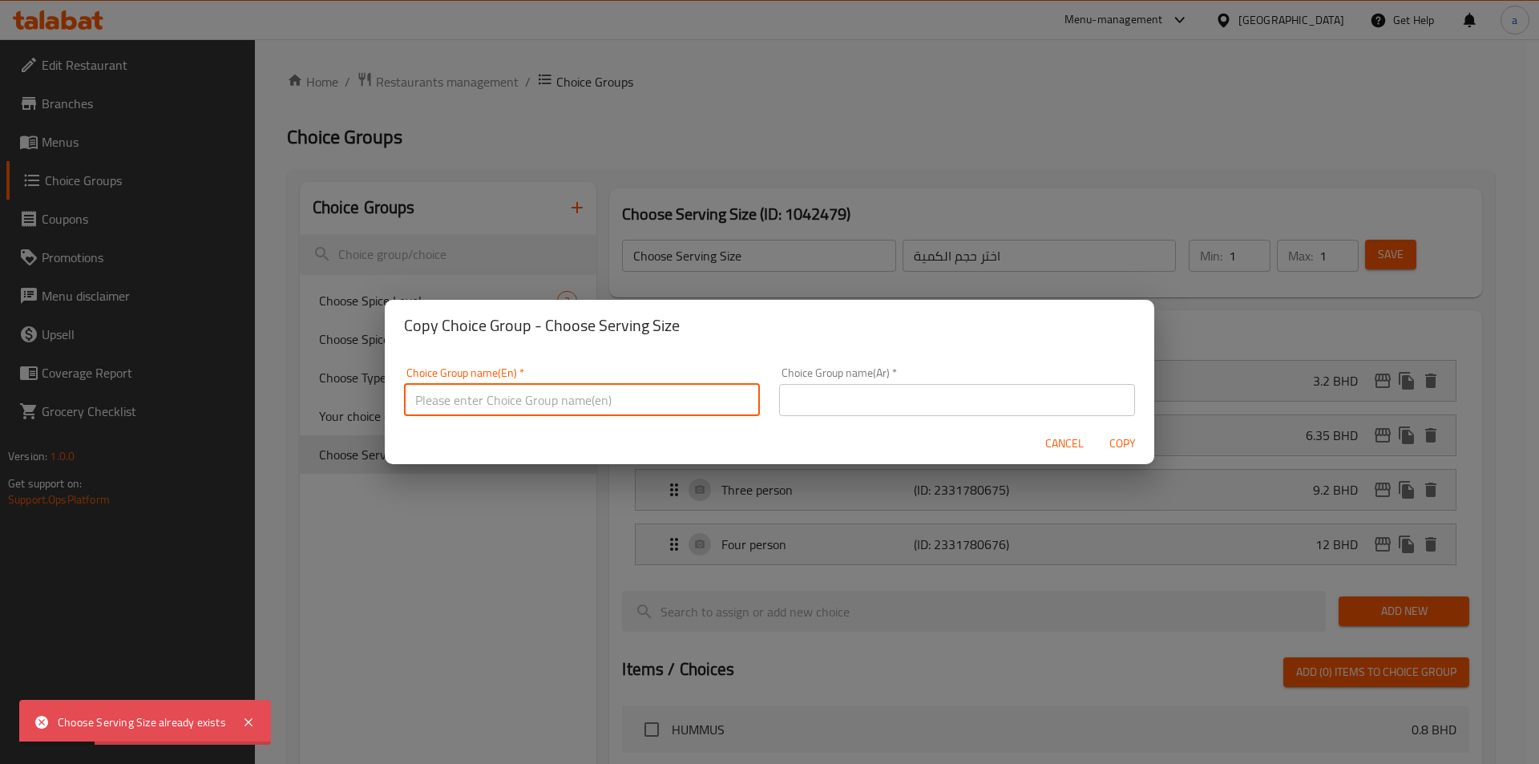
type input "Choose Serving Size"
click at [883, 403] on input "text" at bounding box center [957, 400] width 356 height 32
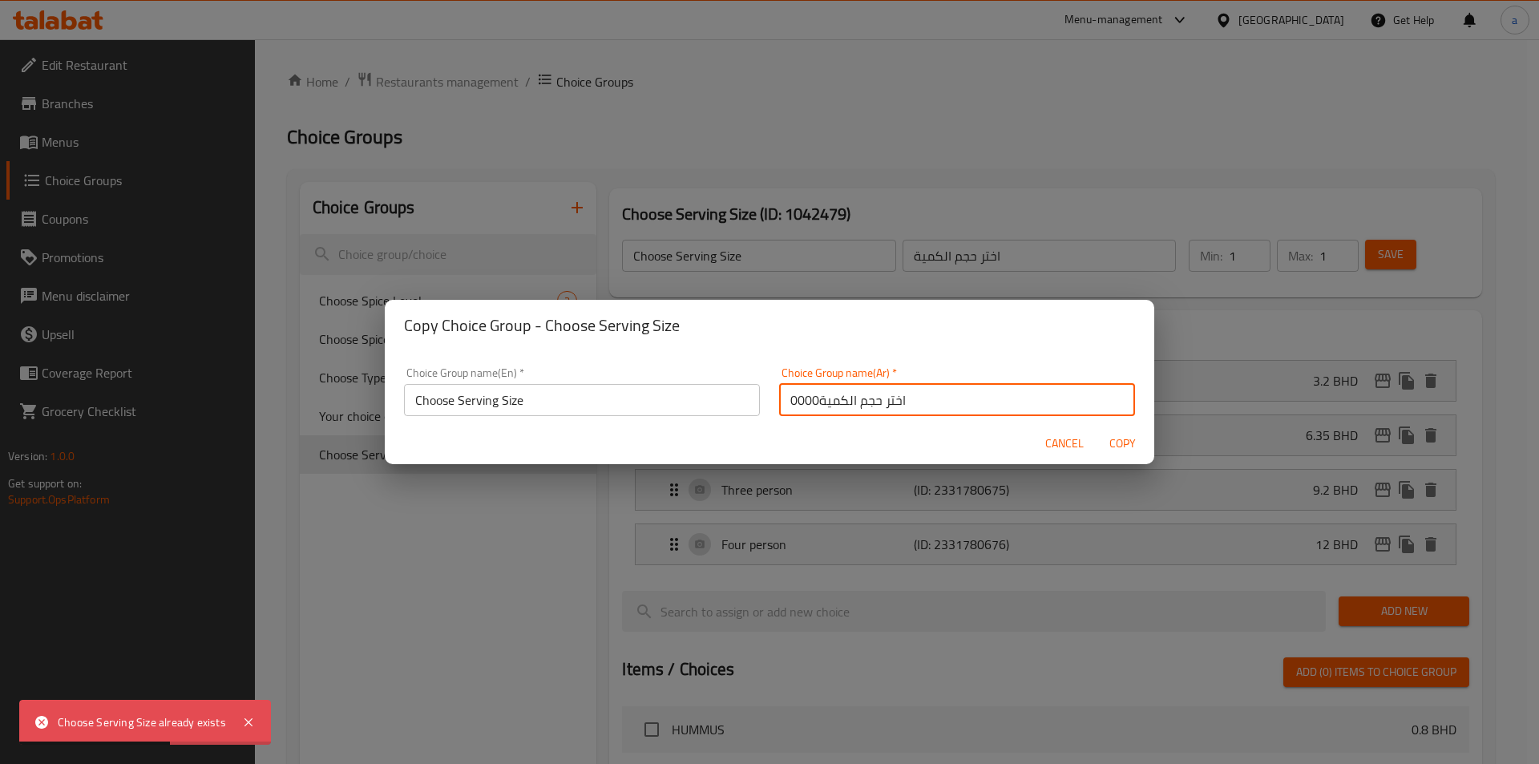
type input "اختر حجم الكمية0000"
click at [1122, 449] on span "Copy" at bounding box center [1122, 444] width 38 height 20
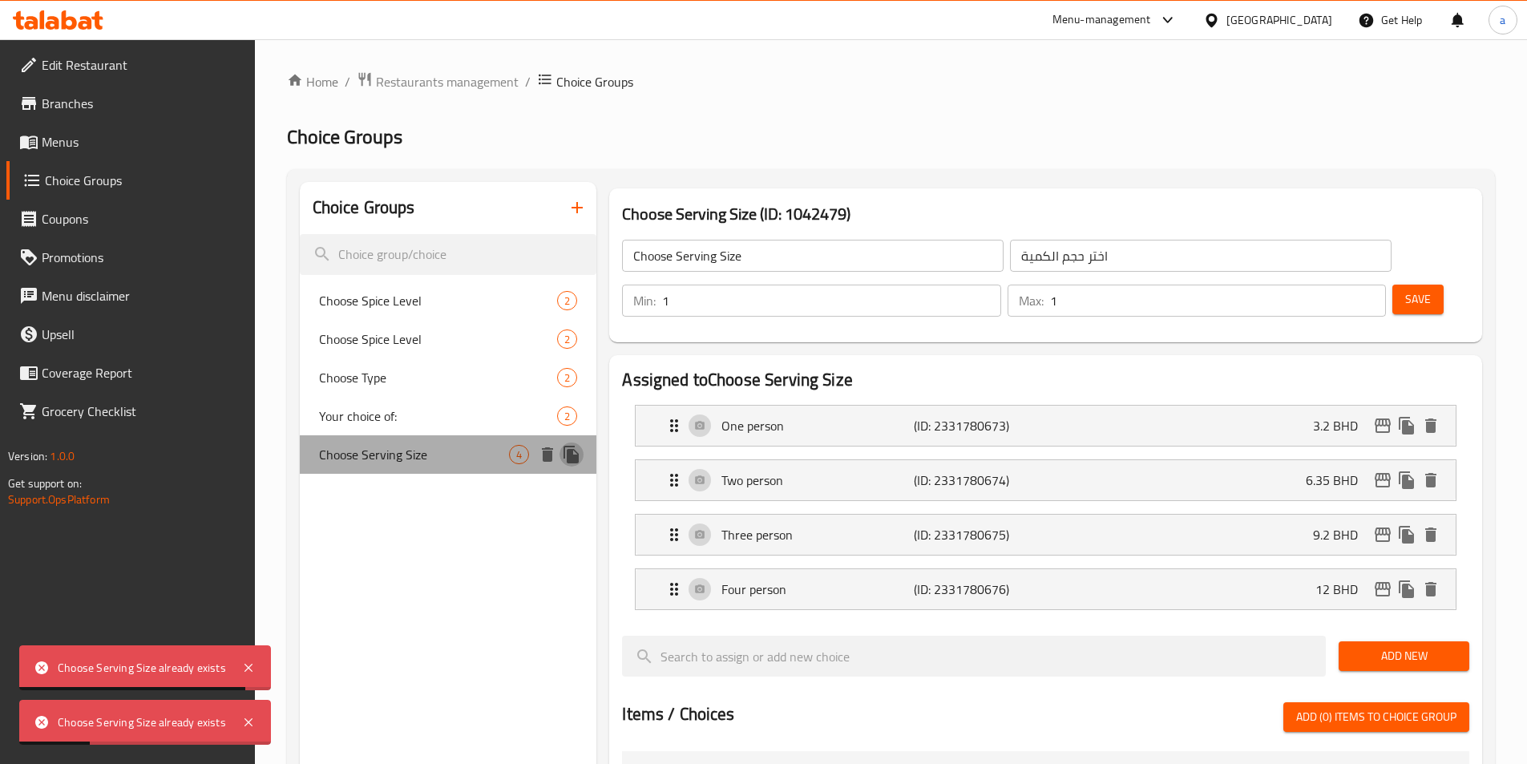
click at [575, 458] on icon "duplicate" at bounding box center [570, 455] width 15 height 18
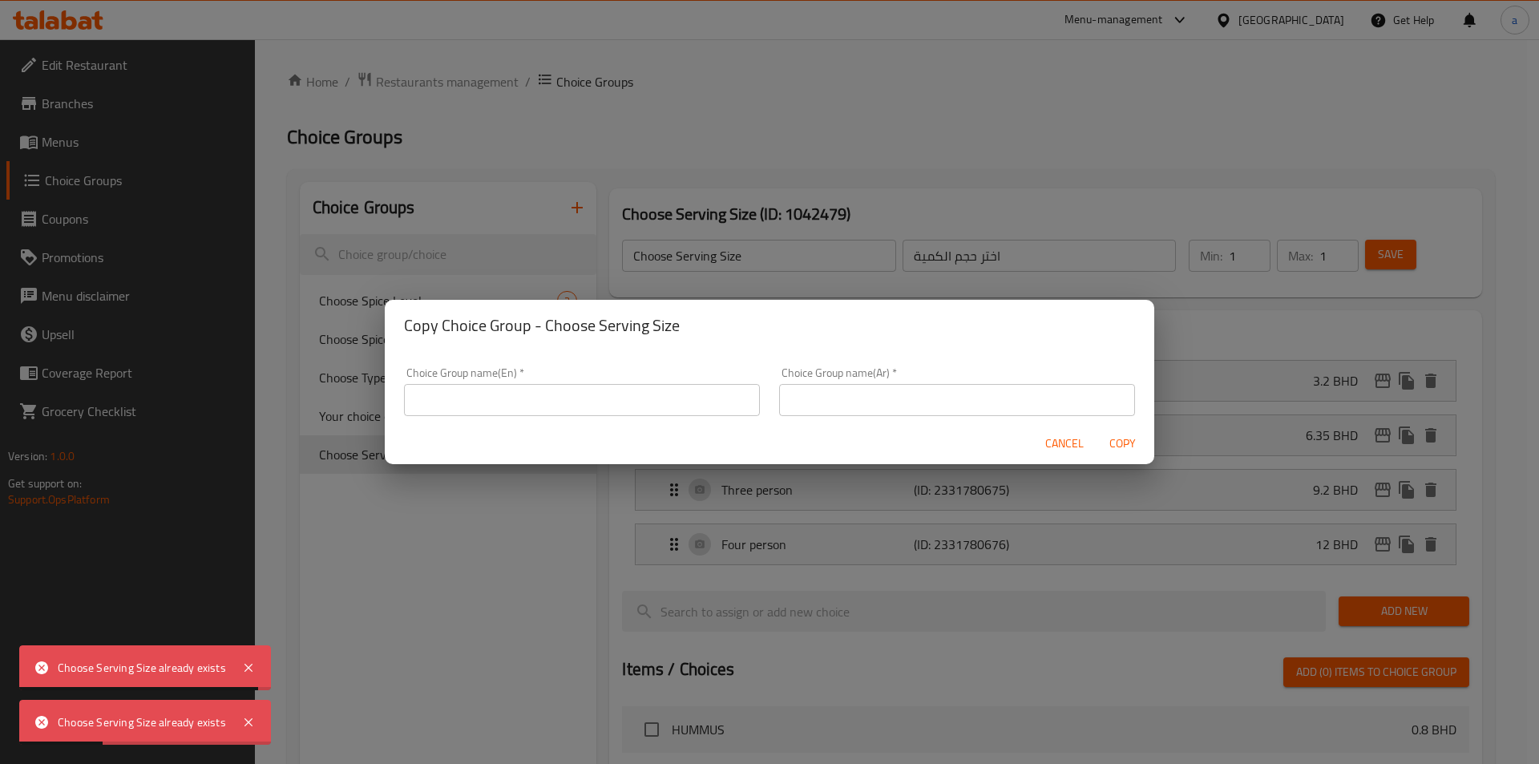
click at [579, 389] on input "text" at bounding box center [582, 400] width 356 height 32
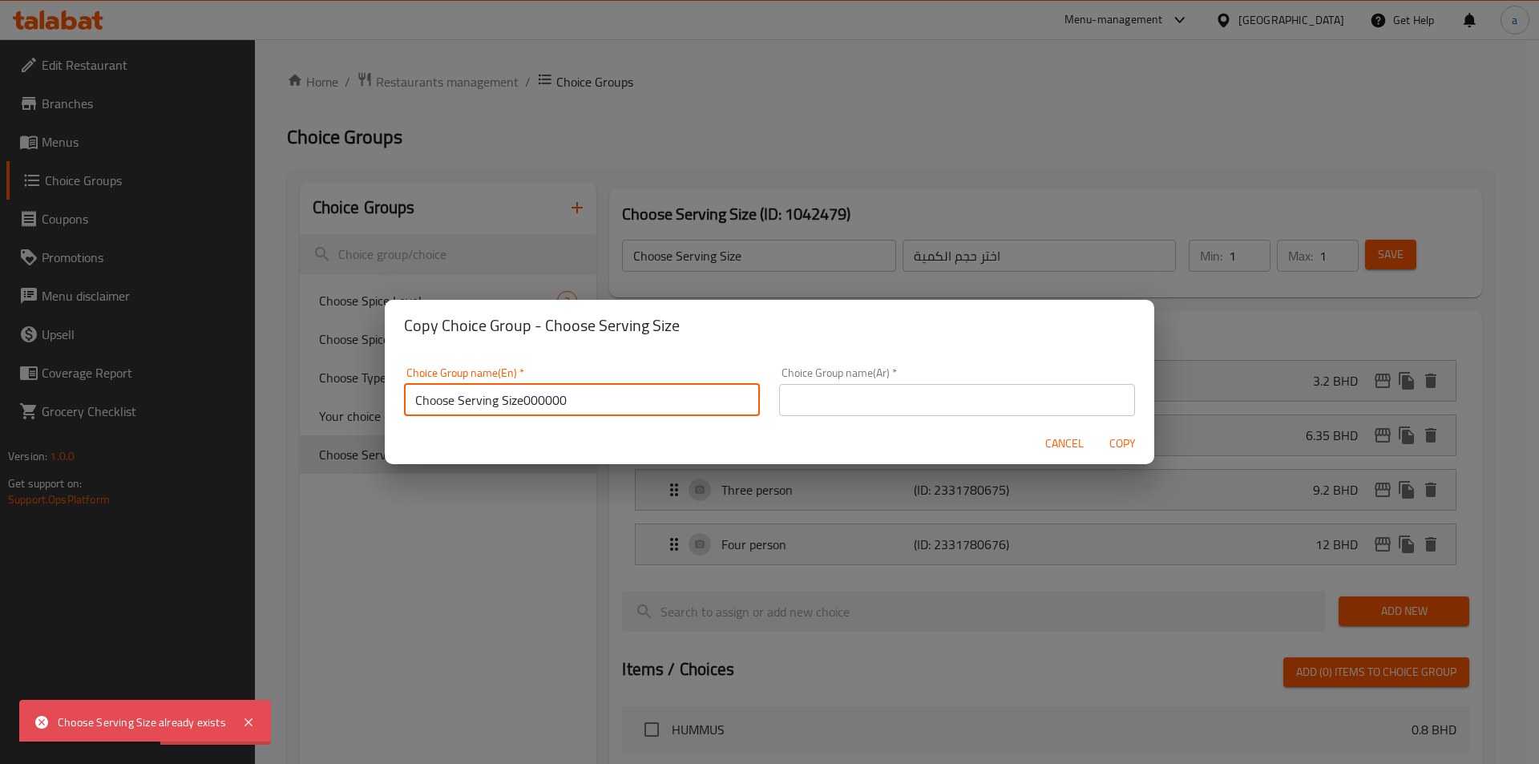
type input "Choose Serving Size000000"
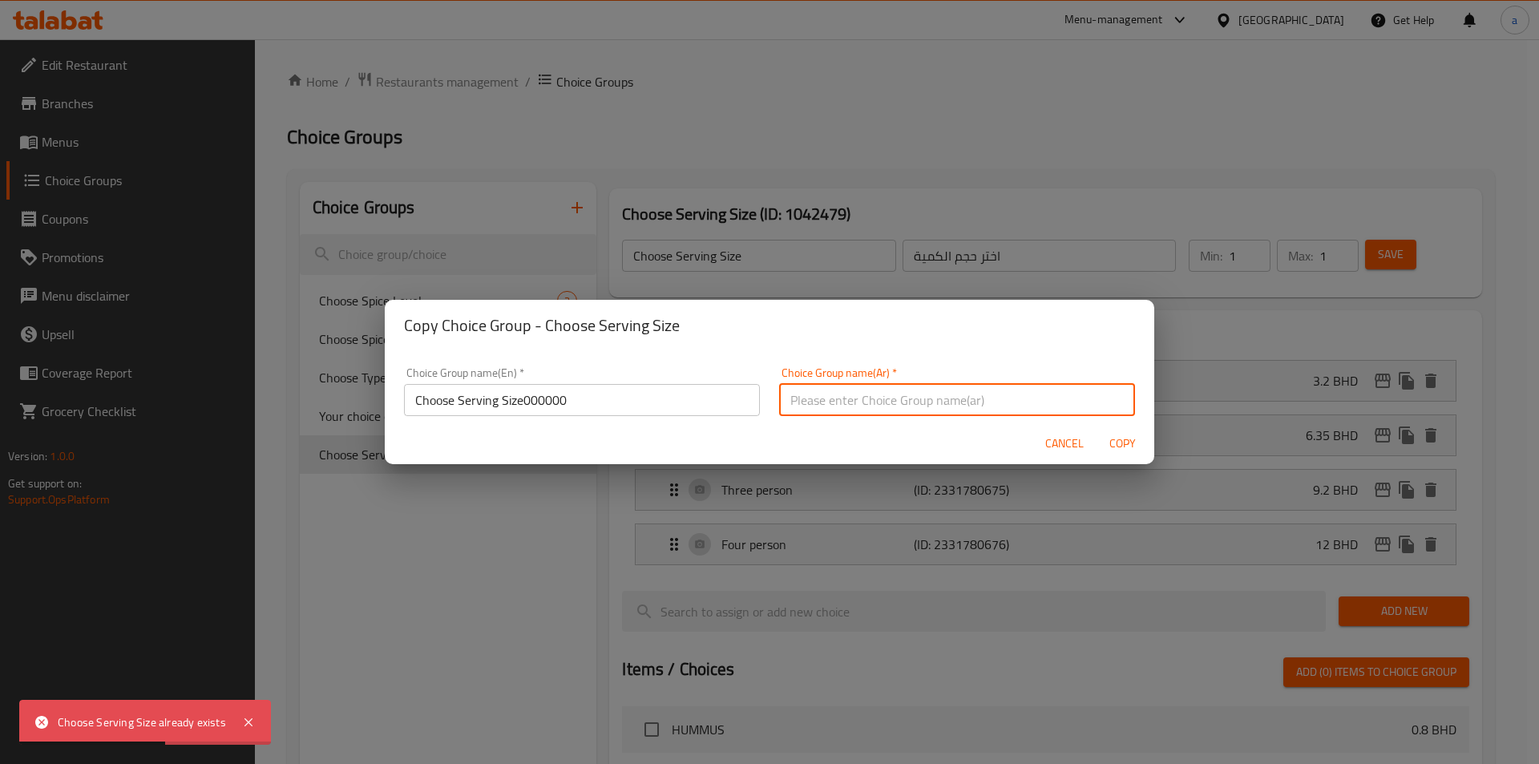
click at [853, 400] on input "text" at bounding box center [957, 400] width 356 height 32
type input "اختر حجم الكمية000000"
click at [1136, 448] on span "Copy" at bounding box center [1122, 444] width 38 height 20
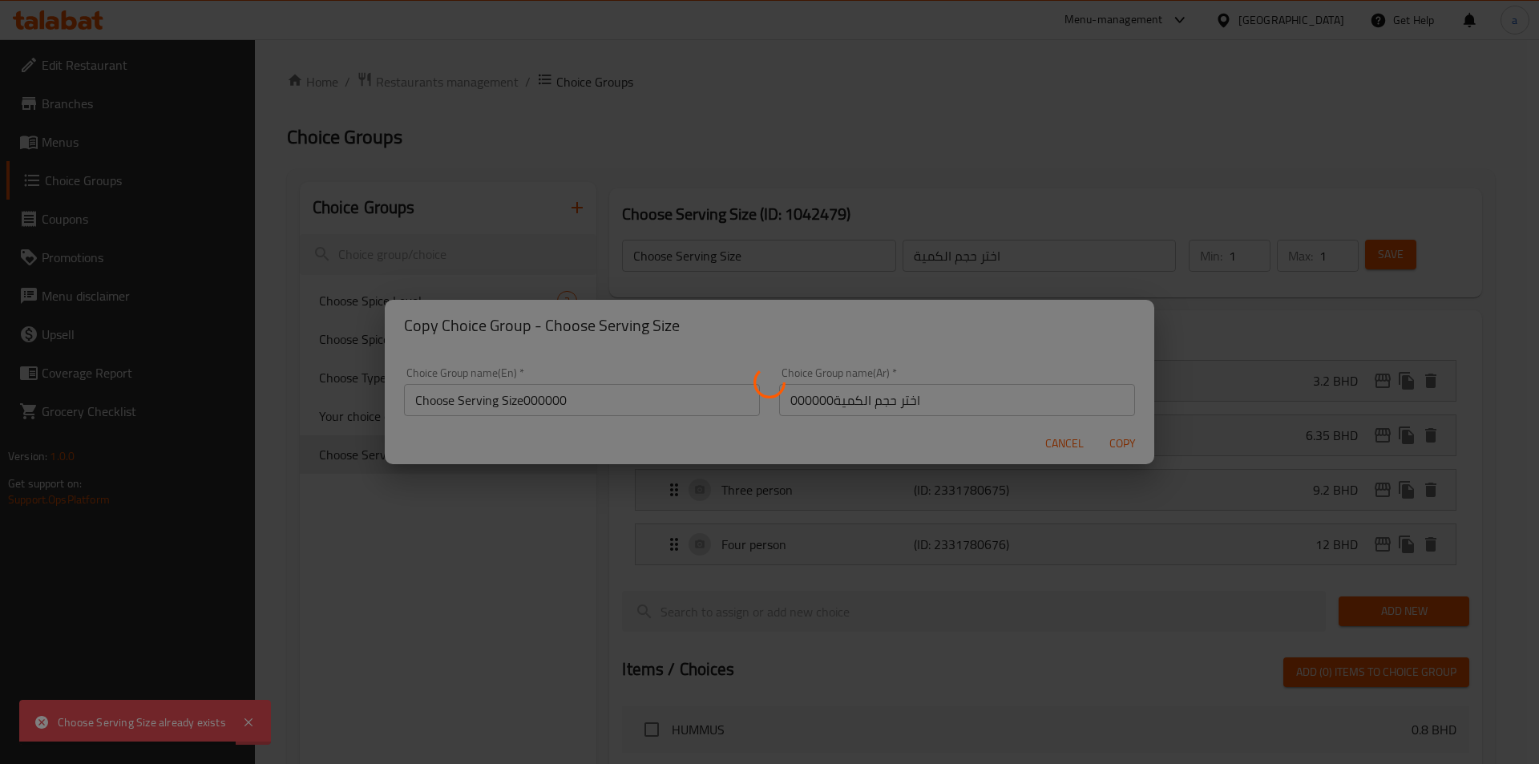
type input "Choose Serving Size000000"
type input "اختر حجم الكمية000000"
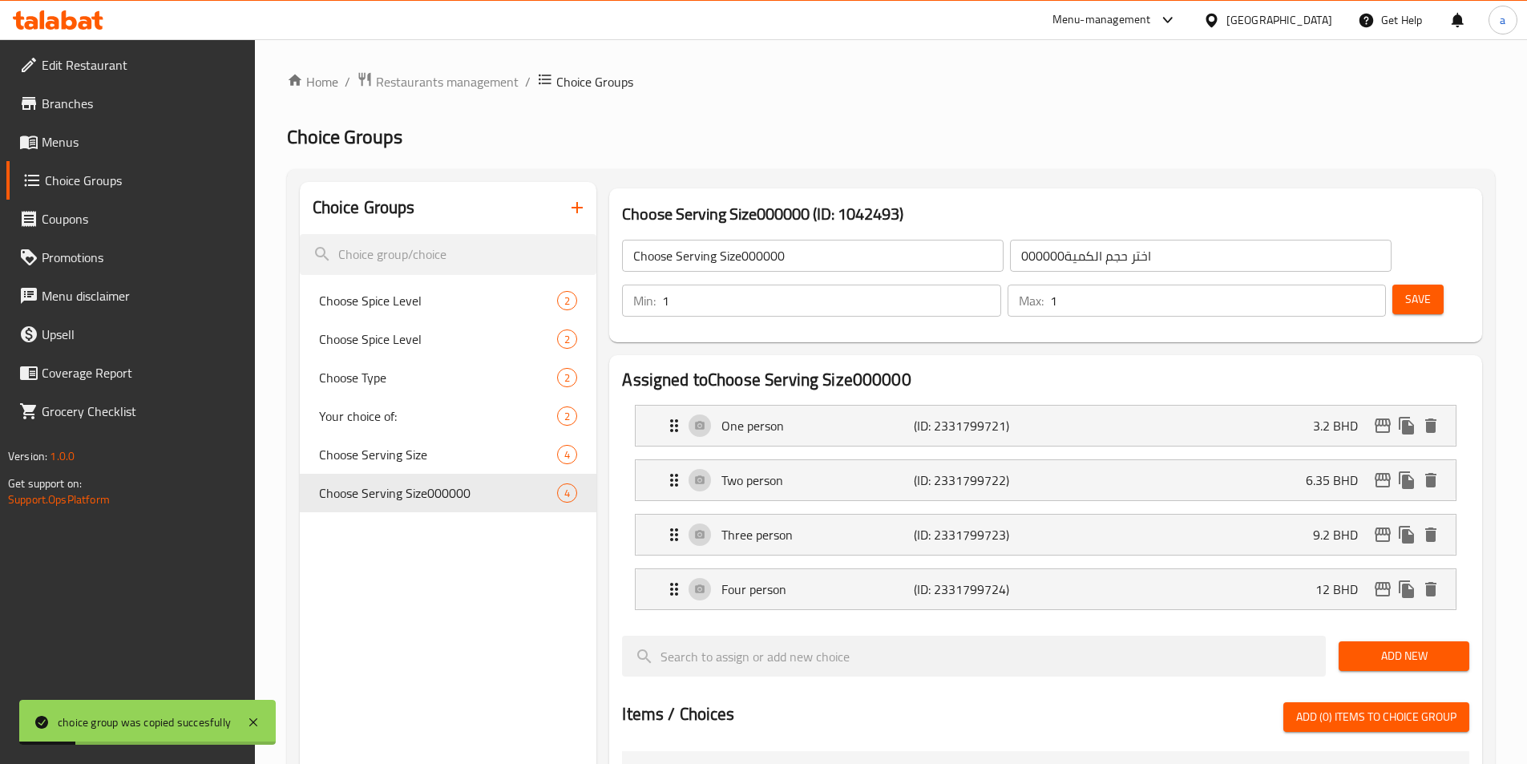
click at [1405, 289] on span "Save" at bounding box center [1418, 299] width 26 height 20
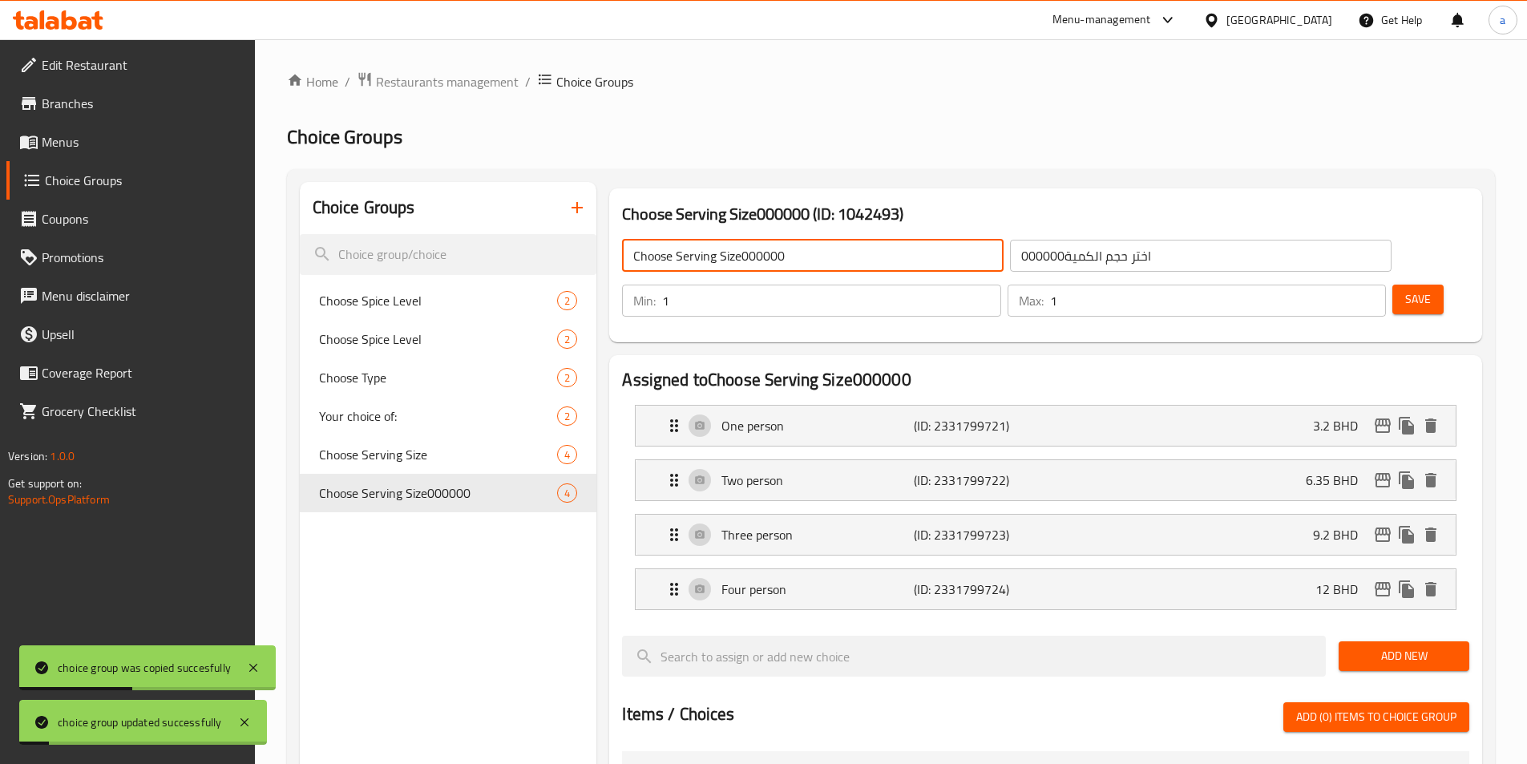
drag, startPoint x: 740, startPoint y: 255, endPoint x: 888, endPoint y: 264, distance: 148.6
click at [888, 264] on input "Choose Serving Size000000" at bounding box center [812, 256] width 381 height 32
type input "Choose Serving Size"
click at [1010, 254] on input "اختر حجم الكمية000000" at bounding box center [1200, 256] width 381 height 32
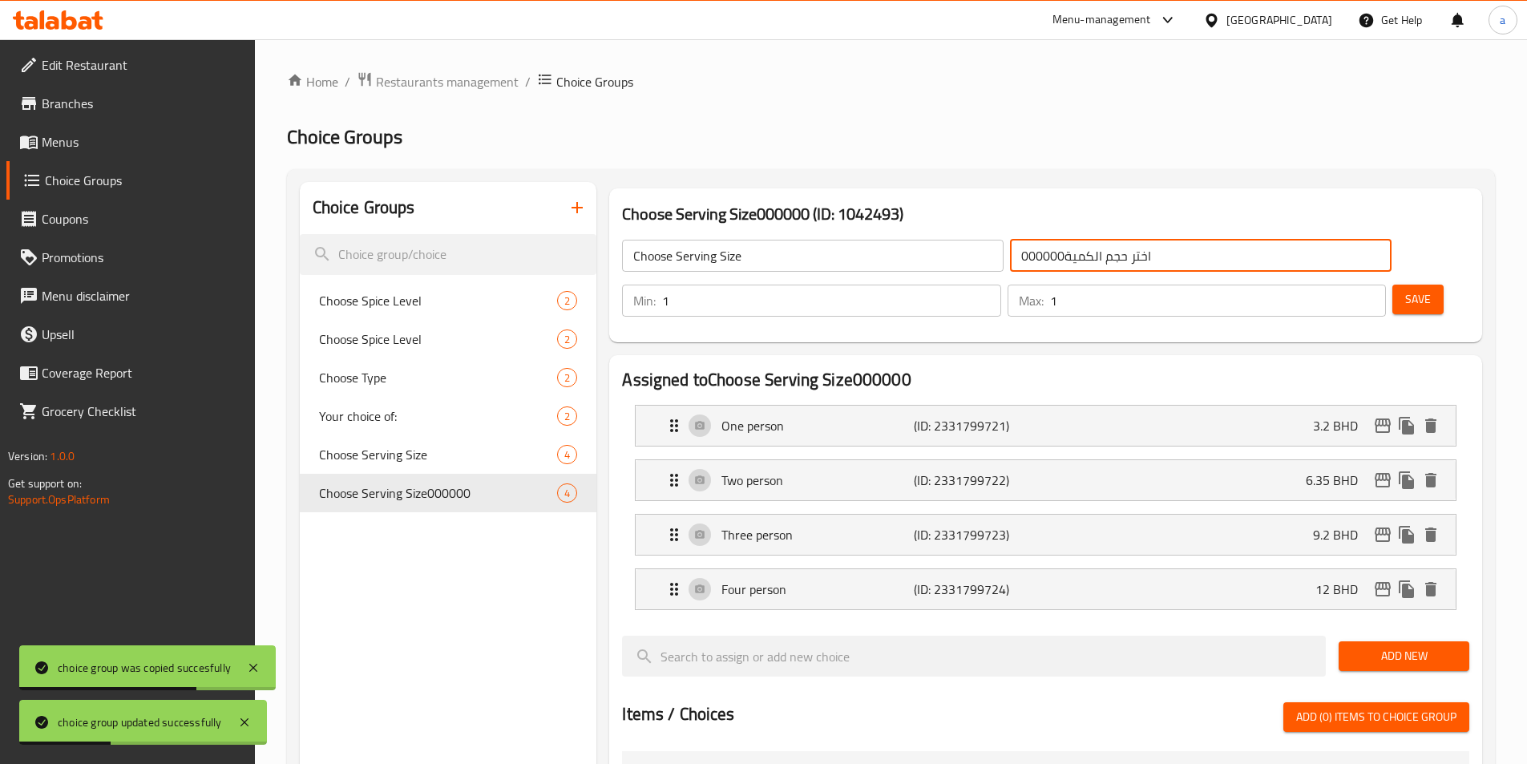
drag, startPoint x: 961, startPoint y: 259, endPoint x: 857, endPoint y: 252, distance: 103.6
click at [857, 252] on div "Choose Serving Size ​ اختر حجم الكمية000000 ​" at bounding box center [1006, 255] width 788 height 51
click at [1010, 261] on input "اختر حجم الكمية000000" at bounding box center [1200, 256] width 381 height 32
drag, startPoint x: 961, startPoint y: 261, endPoint x: 911, endPoint y: 252, distance: 50.5
click at [894, 250] on div "Choose Serving Size ​ اختر حجم الكمية000000 ​" at bounding box center [1006, 255] width 788 height 51
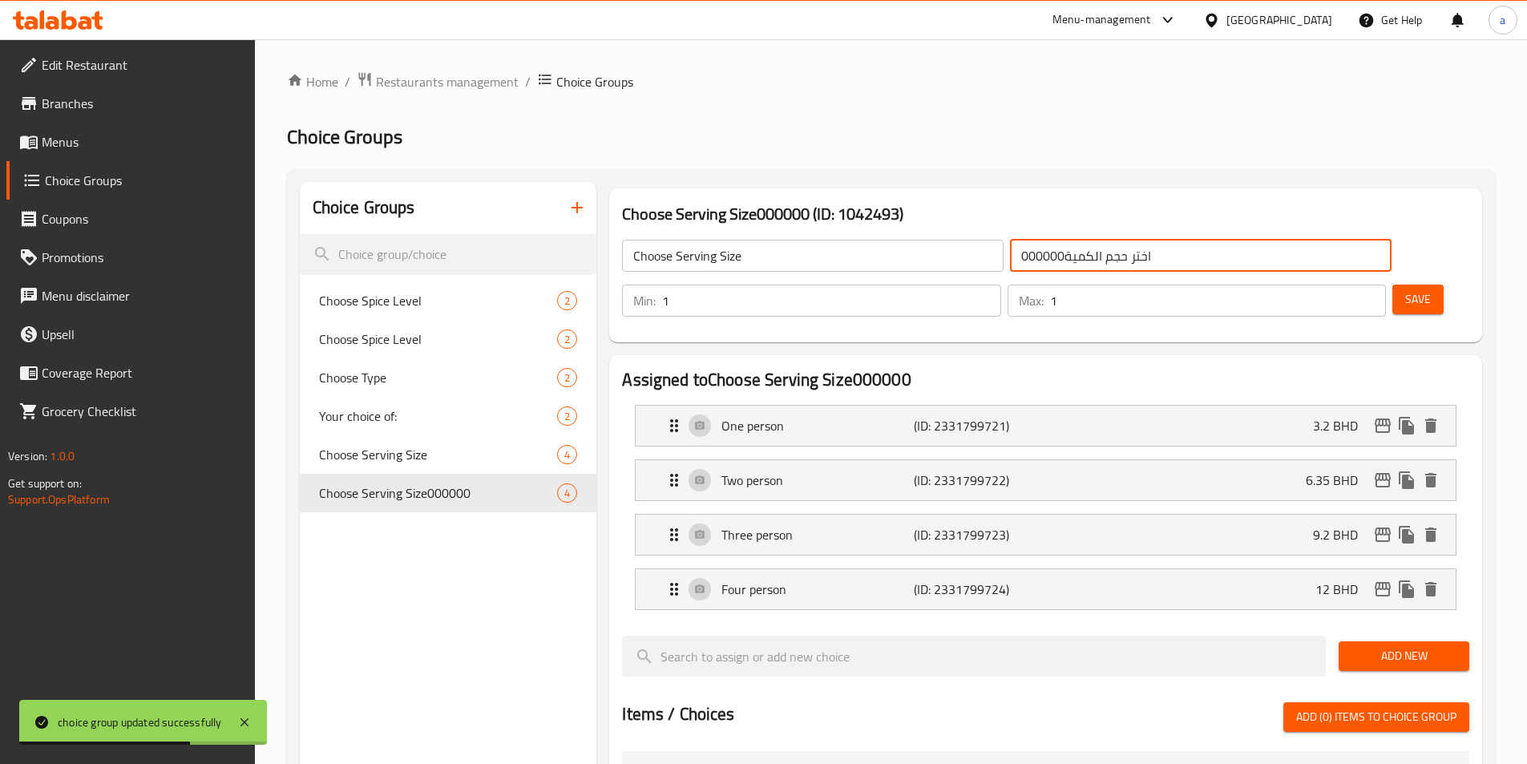
click at [1010, 252] on input "اختر حجم الكمية000000" at bounding box center [1200, 256] width 381 height 32
click at [1010, 253] on input "اختر حجم الكمية000000" at bounding box center [1200, 256] width 381 height 32
drag, startPoint x: 962, startPoint y: 255, endPoint x: 934, endPoint y: 258, distance: 28.2
click at [1010, 258] on input "اختر حجم الكمية000000" at bounding box center [1200, 256] width 381 height 32
click at [1010, 259] on input "اختر حجم الكمية000000" at bounding box center [1200, 256] width 381 height 32
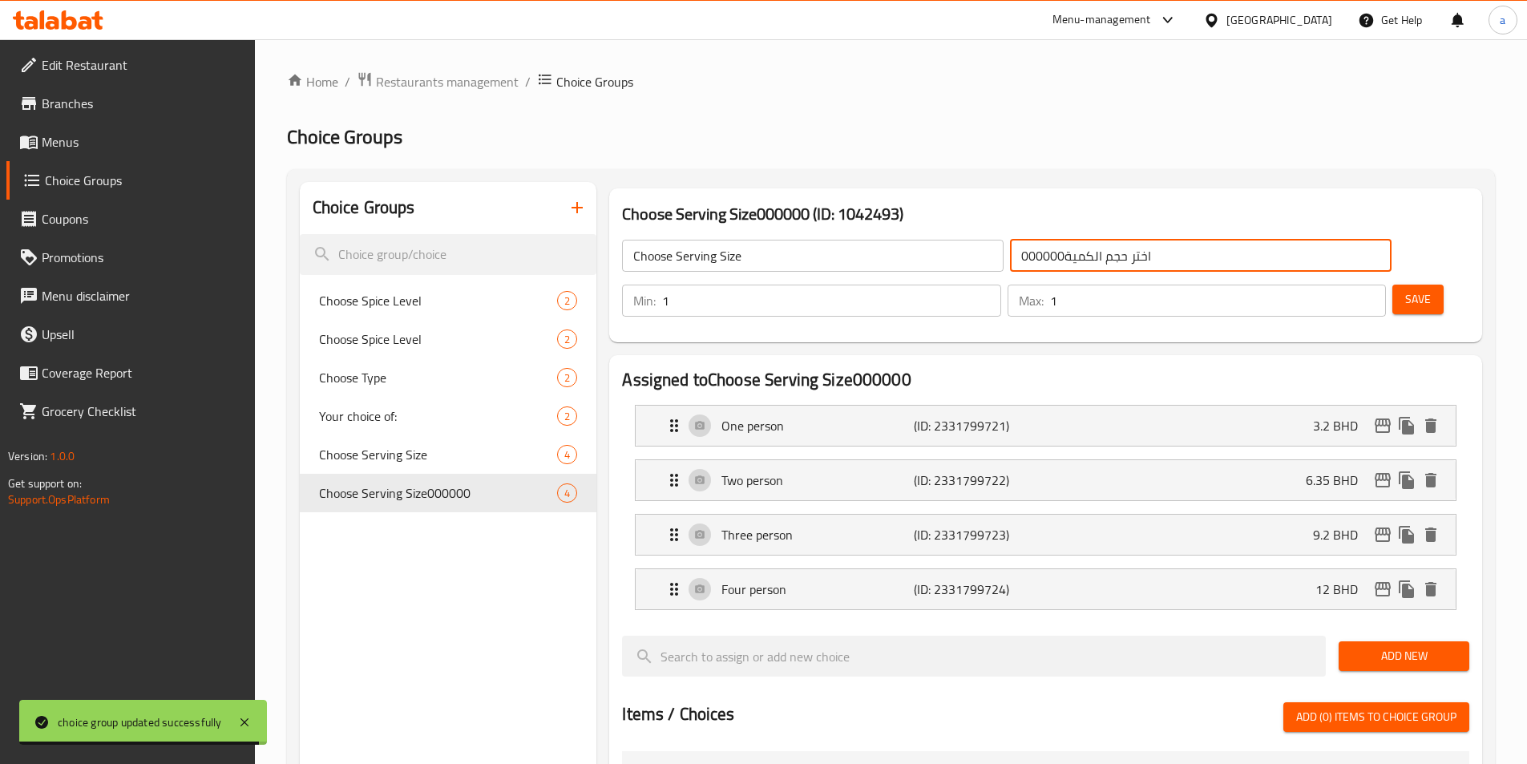
drag, startPoint x: 953, startPoint y: 259, endPoint x: 934, endPoint y: 256, distance: 18.6
click at [1010, 256] on input "اختر حجم الكمية000000" at bounding box center [1200, 256] width 381 height 32
drag, startPoint x: 943, startPoint y: 260, endPoint x: 928, endPoint y: 258, distance: 15.3
click at [1010, 258] on input "اختر حجم الكمية0000" at bounding box center [1200, 256] width 381 height 32
click at [1010, 257] on input "اختر حجم الكمية0000" at bounding box center [1200, 256] width 381 height 32
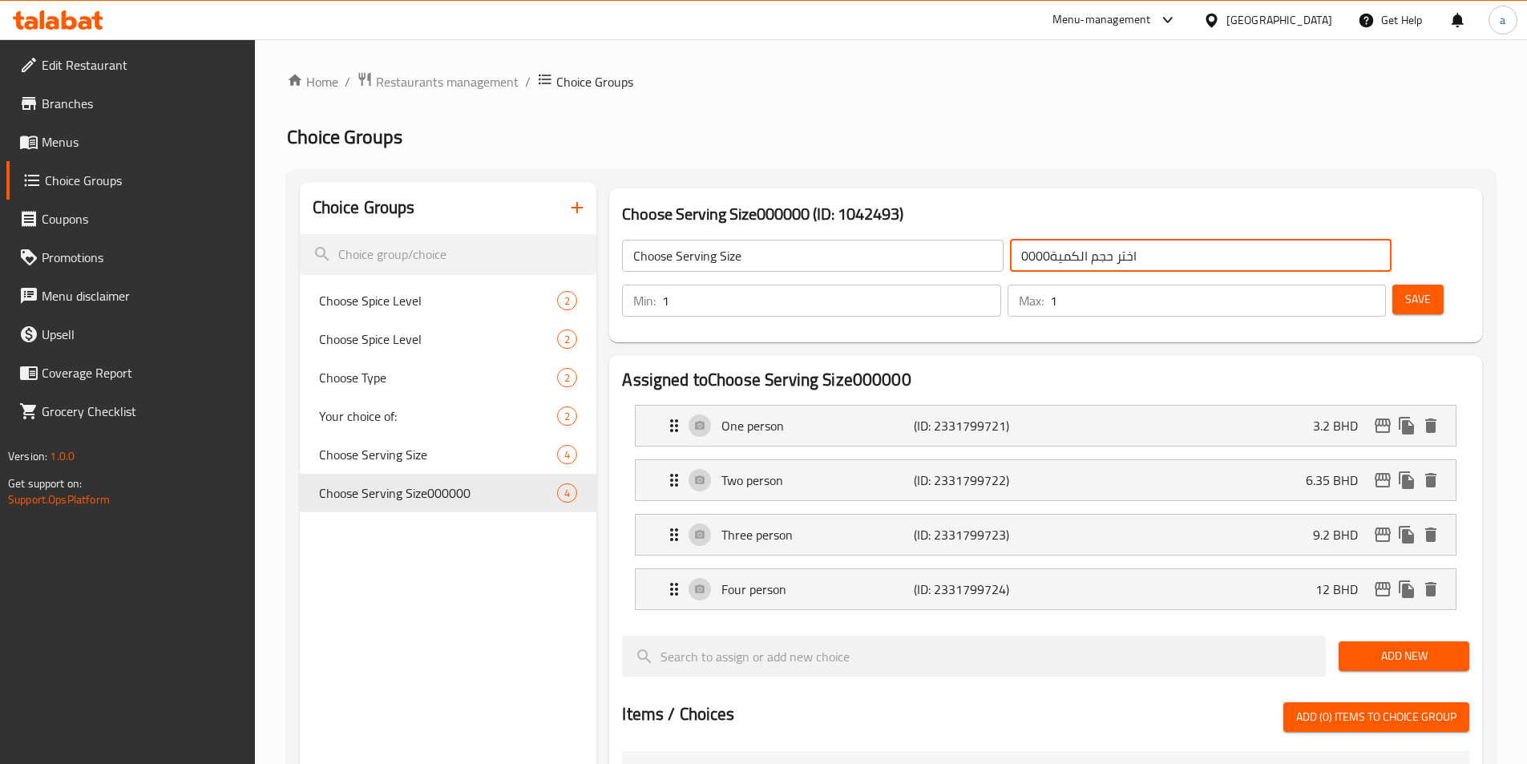
click at [1039, 249] on input "اختر حجم الكمية0000" at bounding box center [1200, 256] width 381 height 32
drag, startPoint x: 1073, startPoint y: 256, endPoint x: 1013, endPoint y: 256, distance: 60.1
click at [1013, 256] on input "اختر حجم الكمية0000" at bounding box center [1200, 256] width 381 height 32
type input "اختر حجم الكمية"
click at [1417, 281] on div "Save" at bounding box center [1424, 300] width 71 height 38
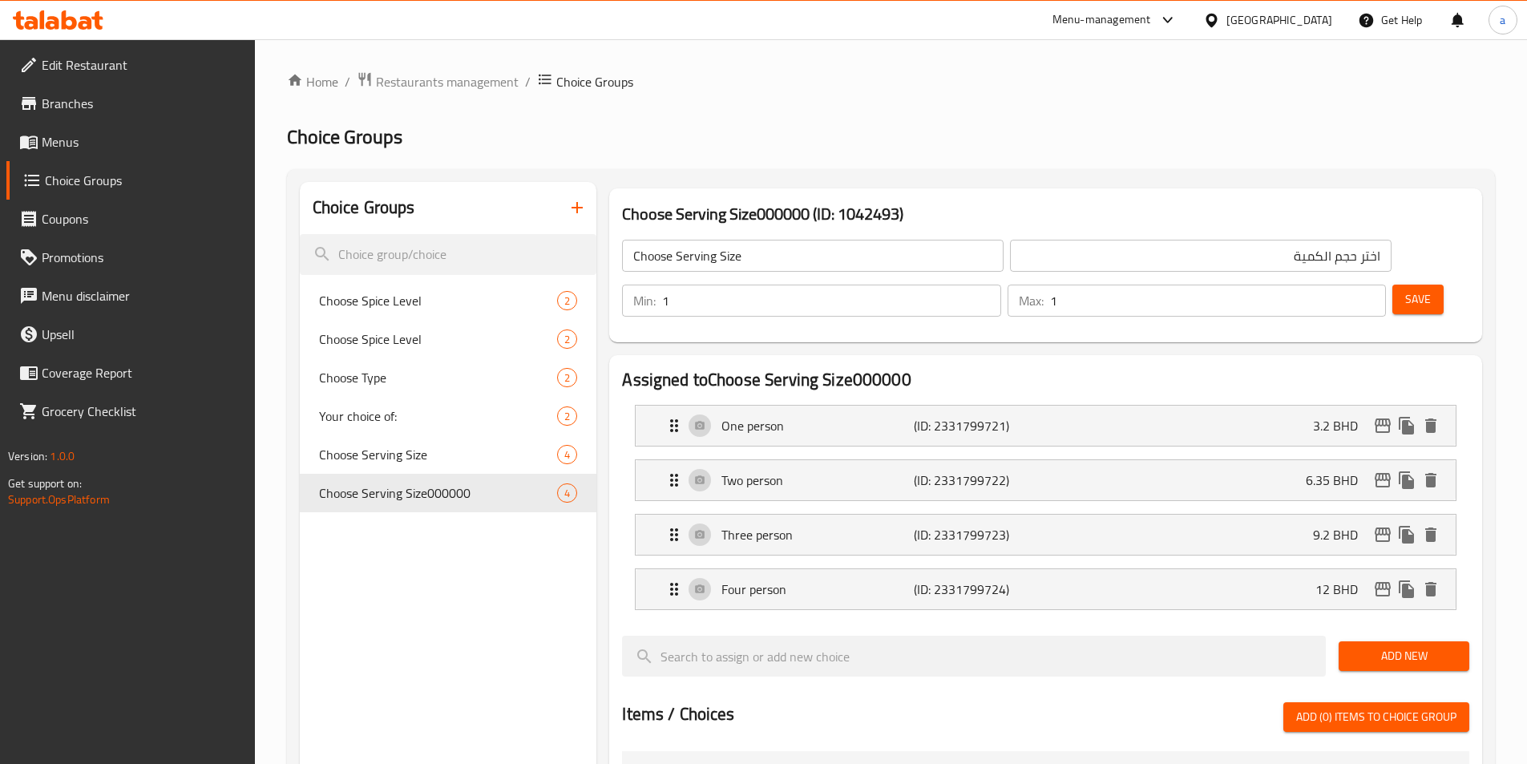
click at [1405, 289] on span "Save" at bounding box center [1418, 299] width 26 height 20
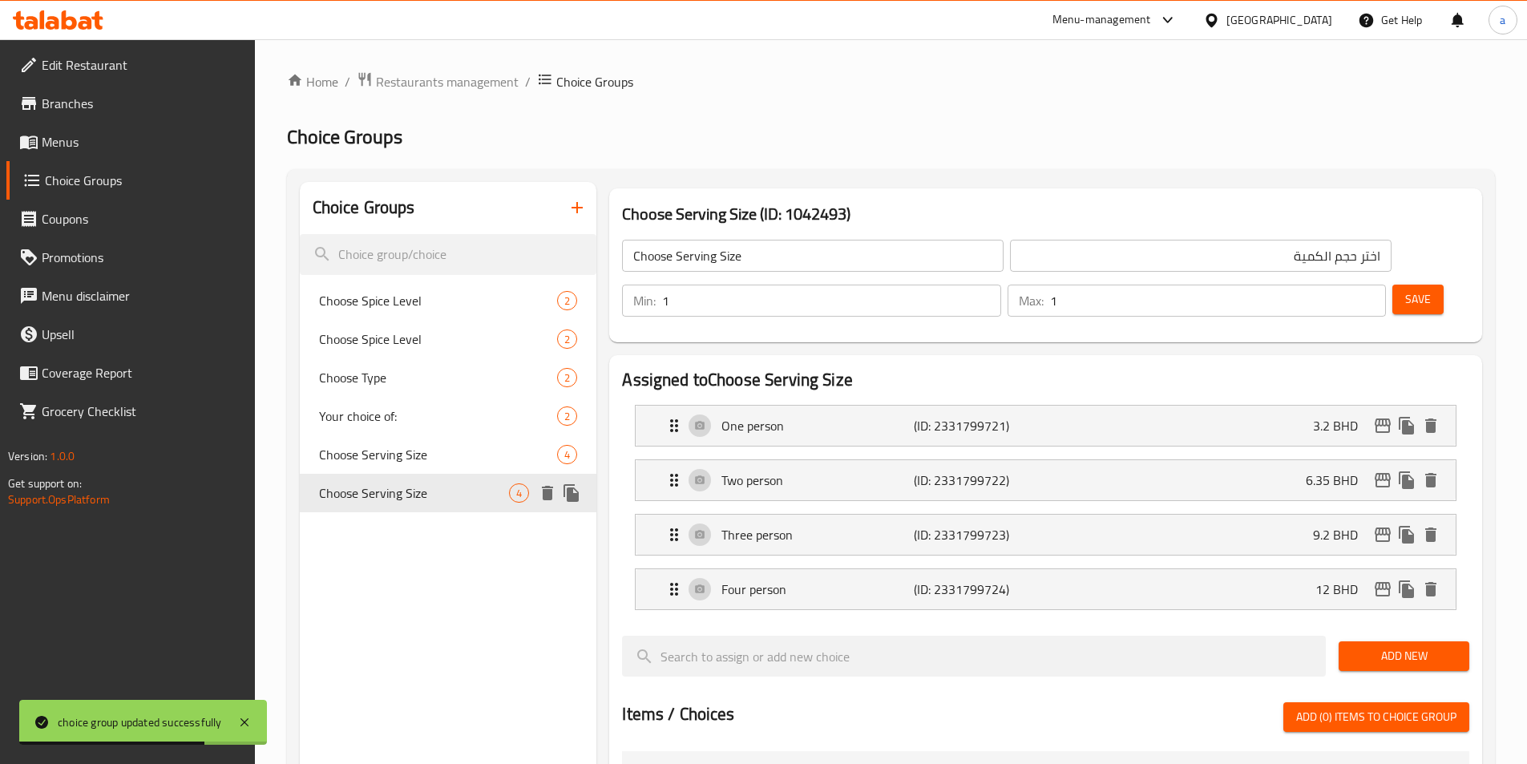
click at [574, 499] on icon "duplicate" at bounding box center [570, 493] width 15 height 18
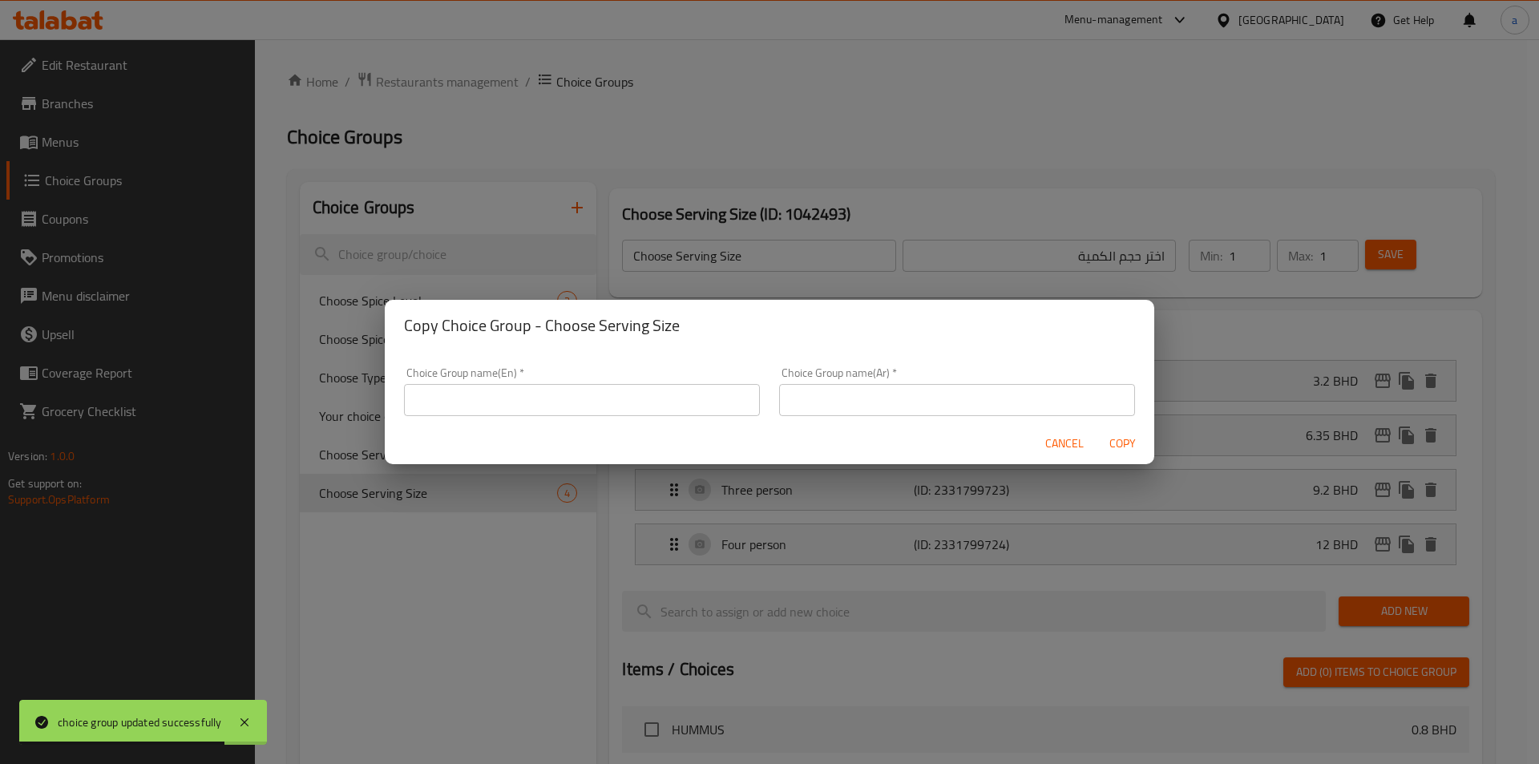
click at [579, 388] on input "text" at bounding box center [582, 400] width 356 height 32
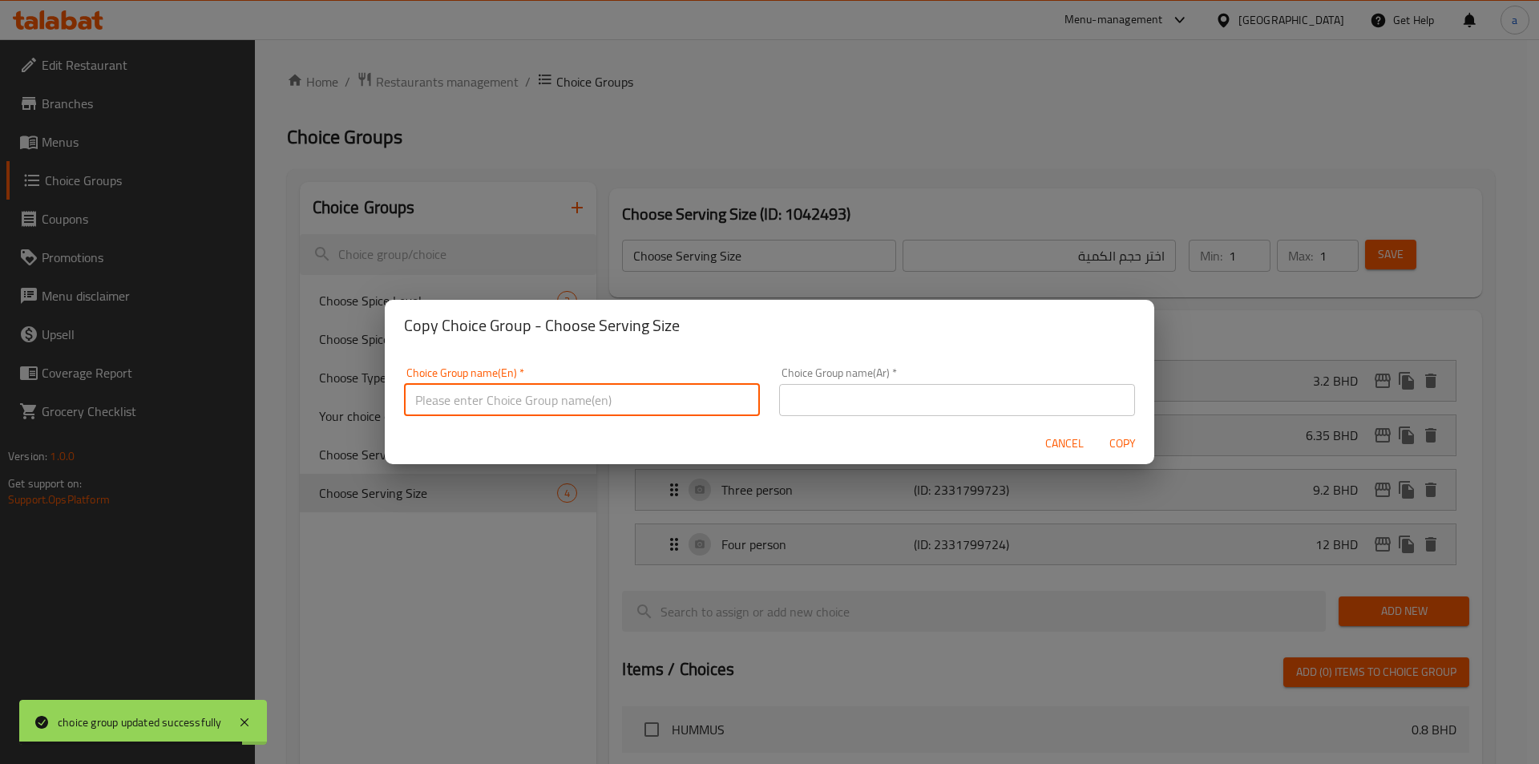
type input "Choose Serving Size"
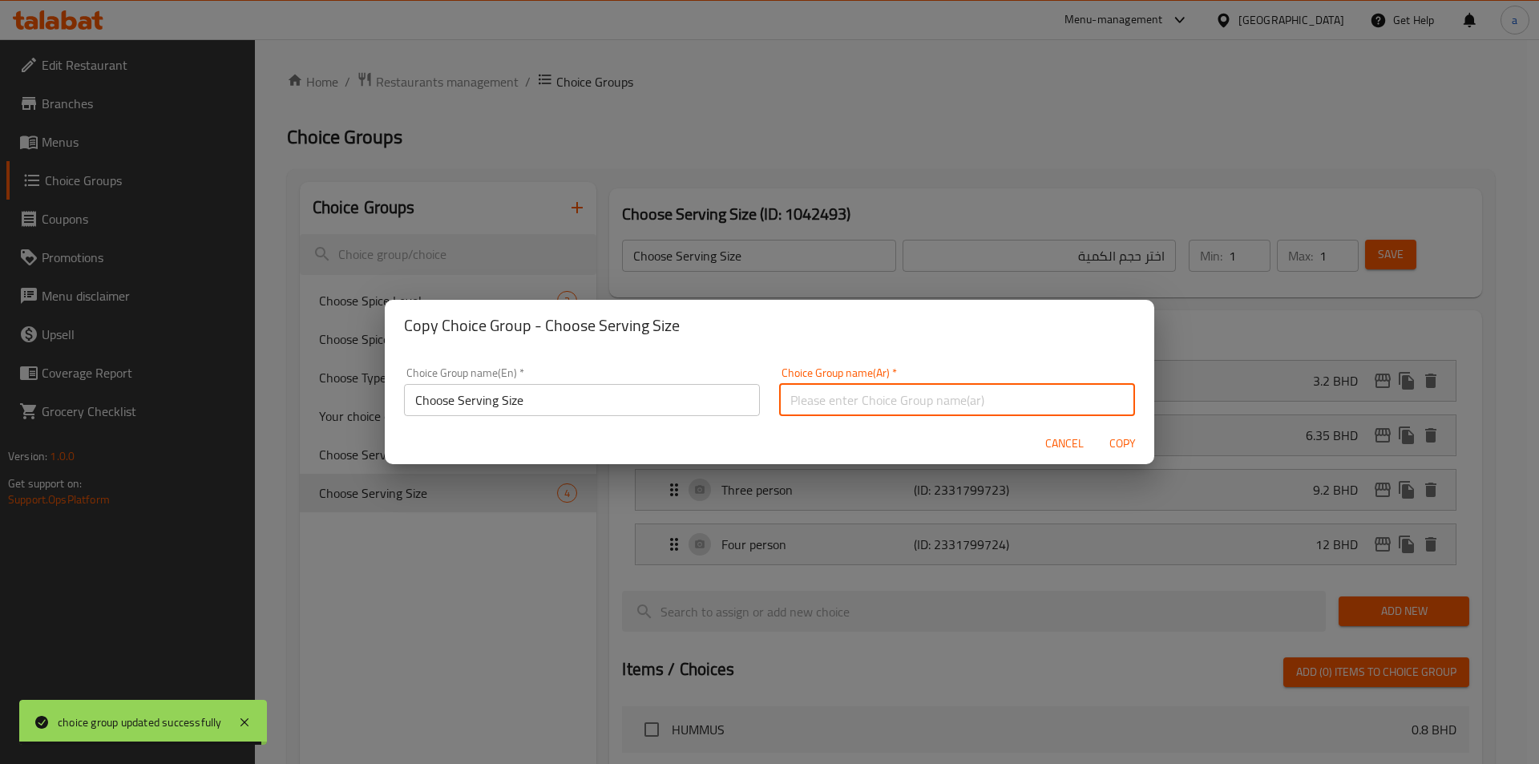
click at [822, 399] on input "text" at bounding box center [957, 400] width 356 height 32
type input "اختر حجم الكمية"
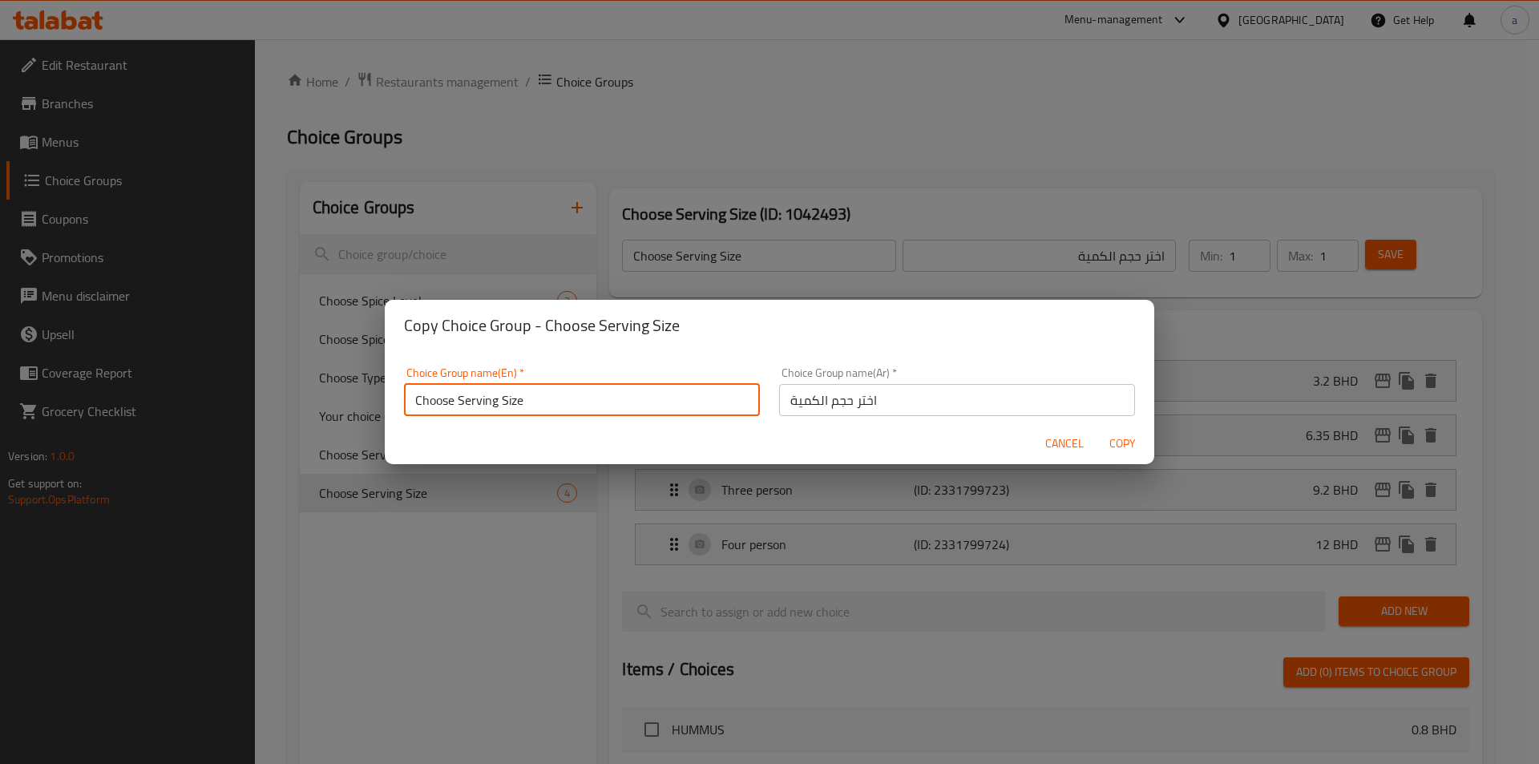
click at [563, 390] on input "Choose Serving Size" at bounding box center [582, 400] width 356 height 32
click at [641, 188] on div "Copy Choice Group - Choose Serving Size Choice Group name(En)   * Choose Servin…" at bounding box center [769, 382] width 1539 height 764
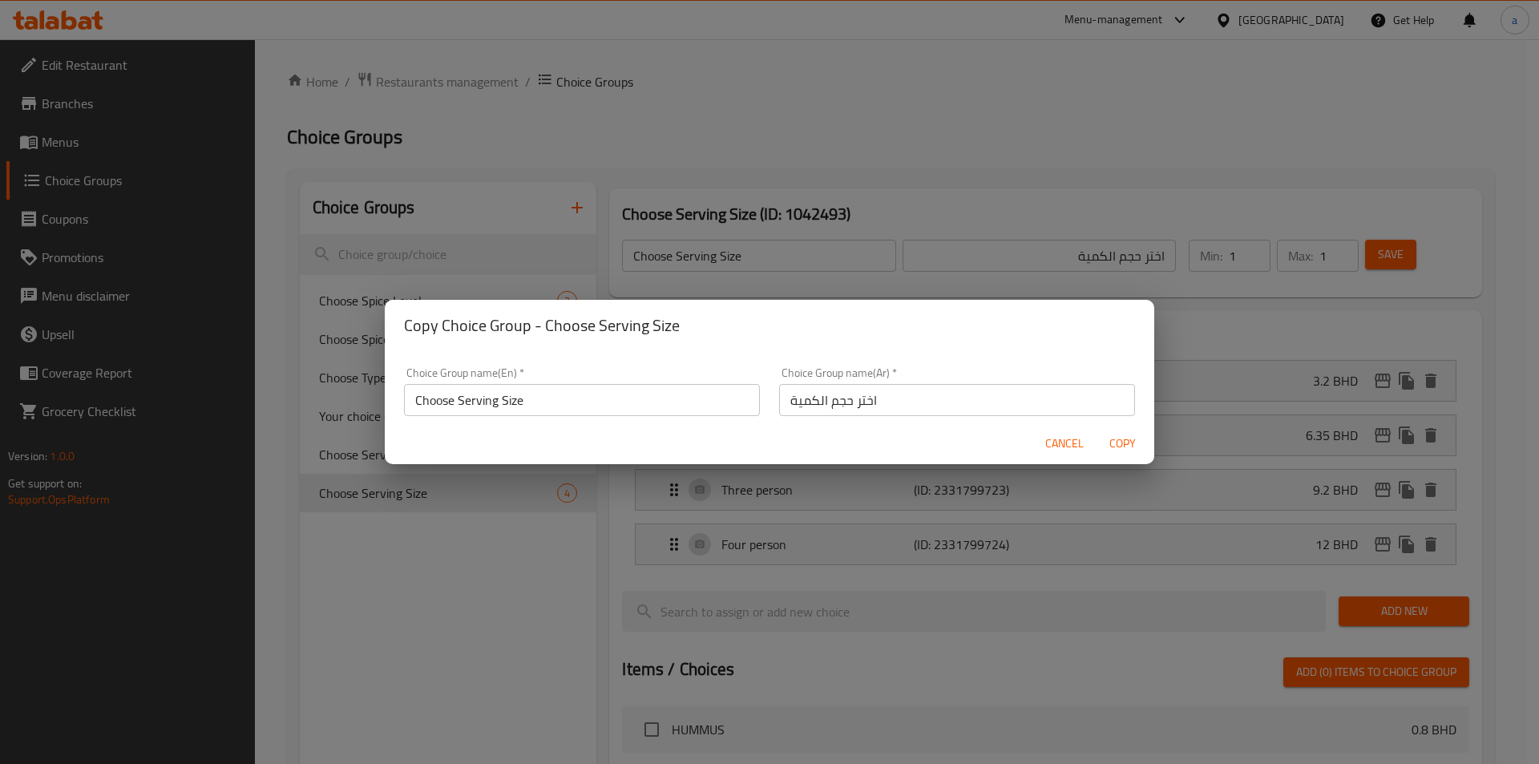
click at [1055, 438] on span "Cancel" at bounding box center [1064, 444] width 38 height 20
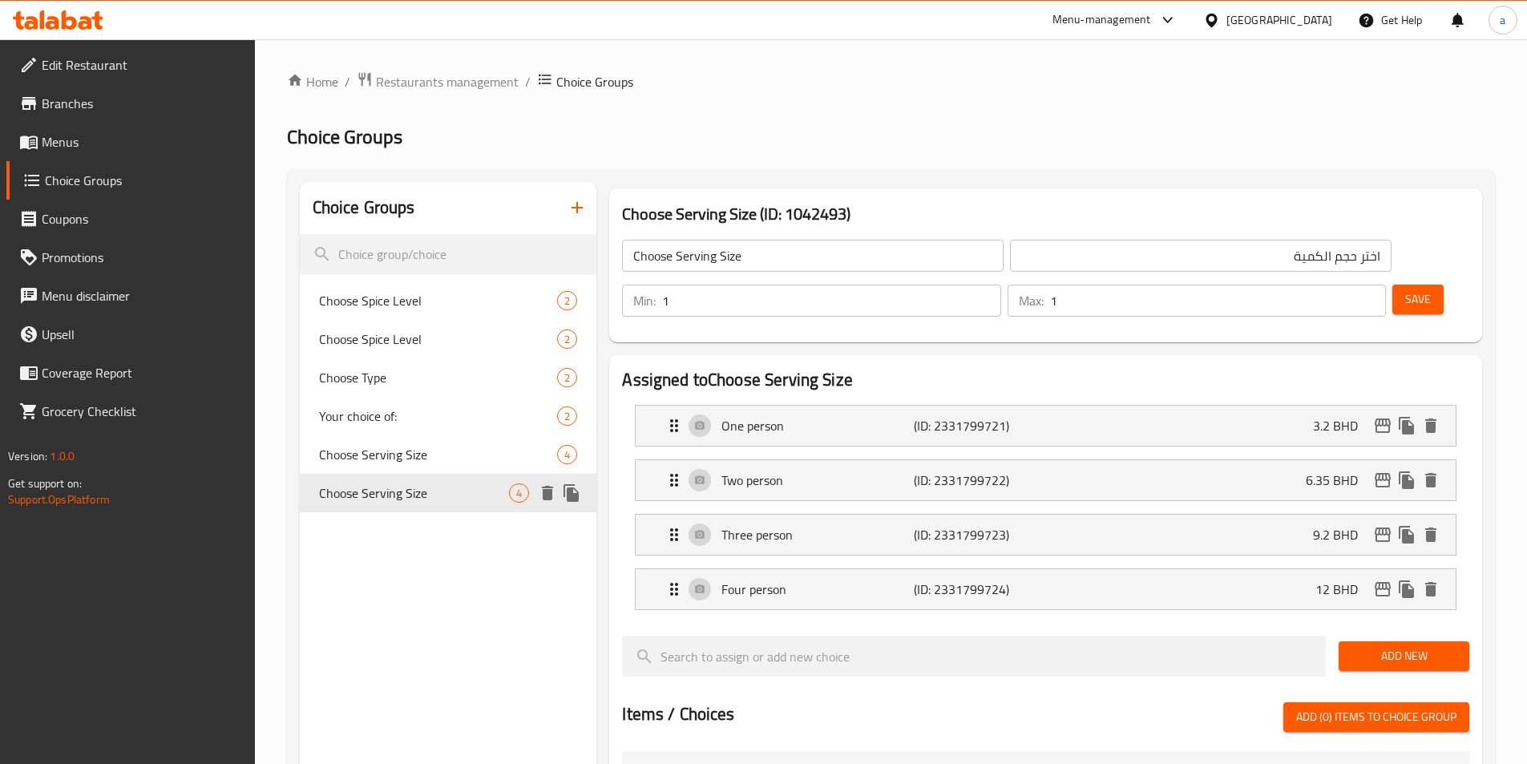
click at [571, 497] on icon "duplicate" at bounding box center [570, 493] width 15 height 18
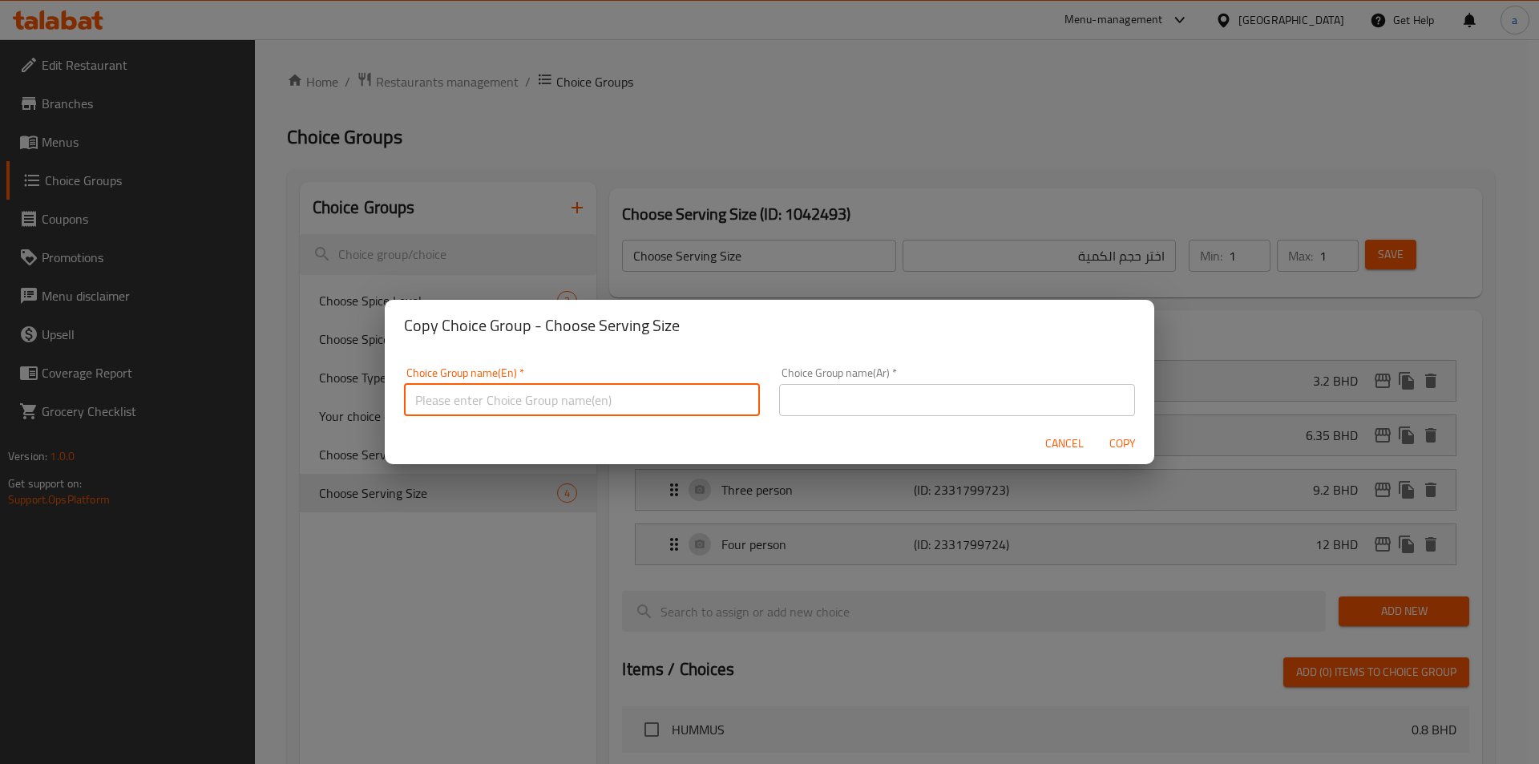
click at [595, 397] on input "text" at bounding box center [582, 400] width 356 height 32
type input "Choose Serving Size"
click at [885, 402] on input "text" at bounding box center [957, 400] width 356 height 32
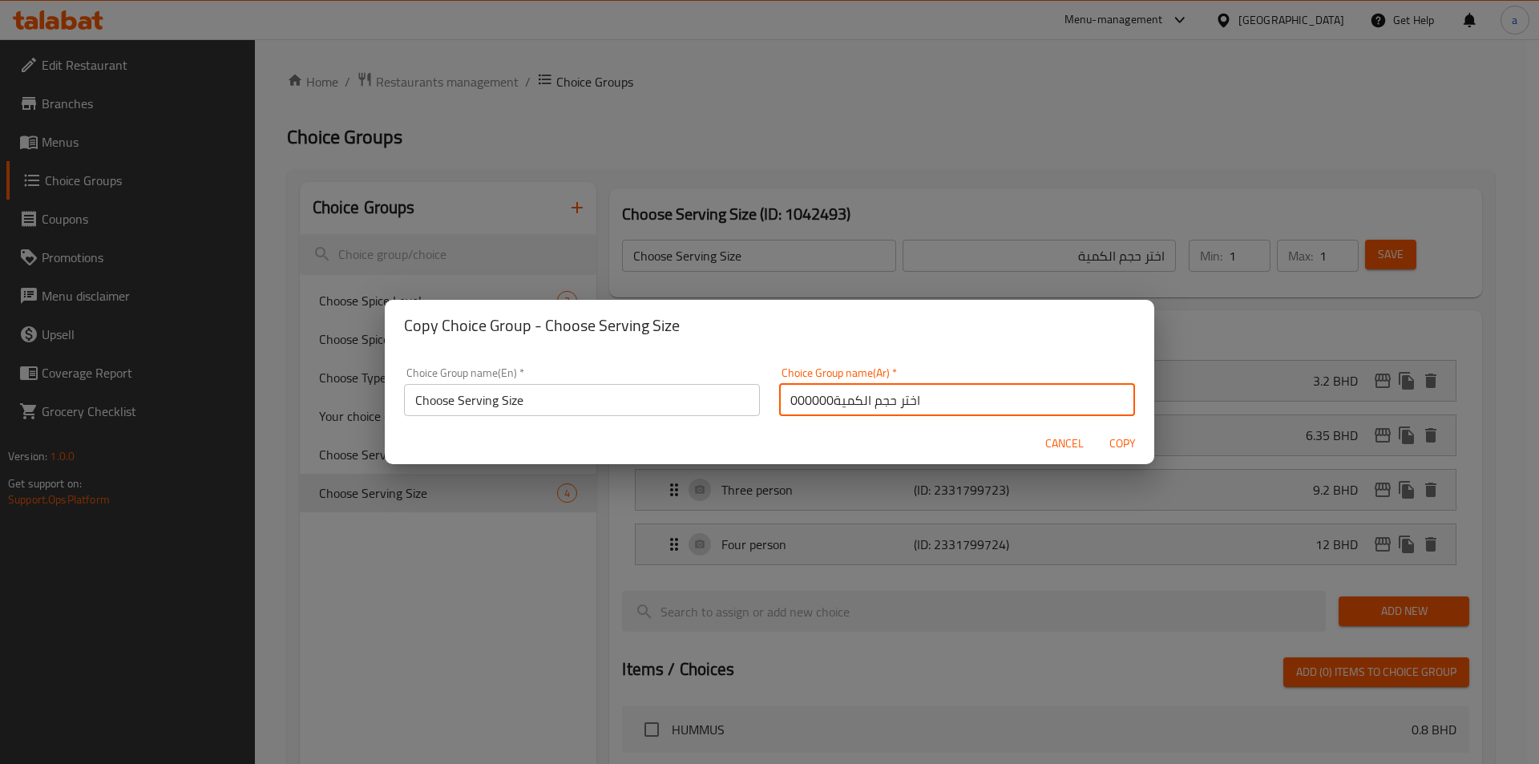
type input "اختر حجم الكمية000000"
click at [570, 401] on input "Choose Serving Size" at bounding box center [582, 400] width 356 height 32
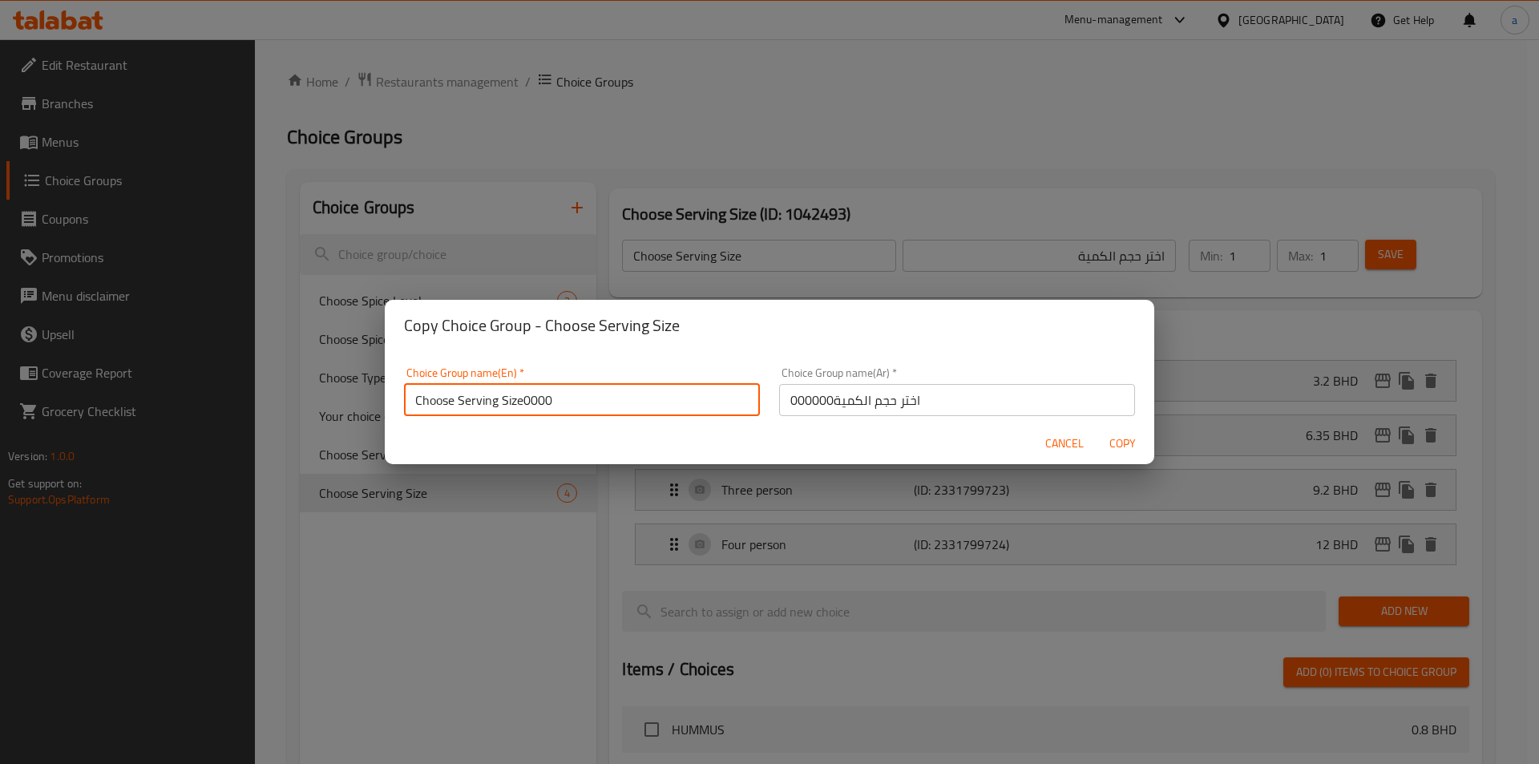
type input "Choose Serving Size0000"
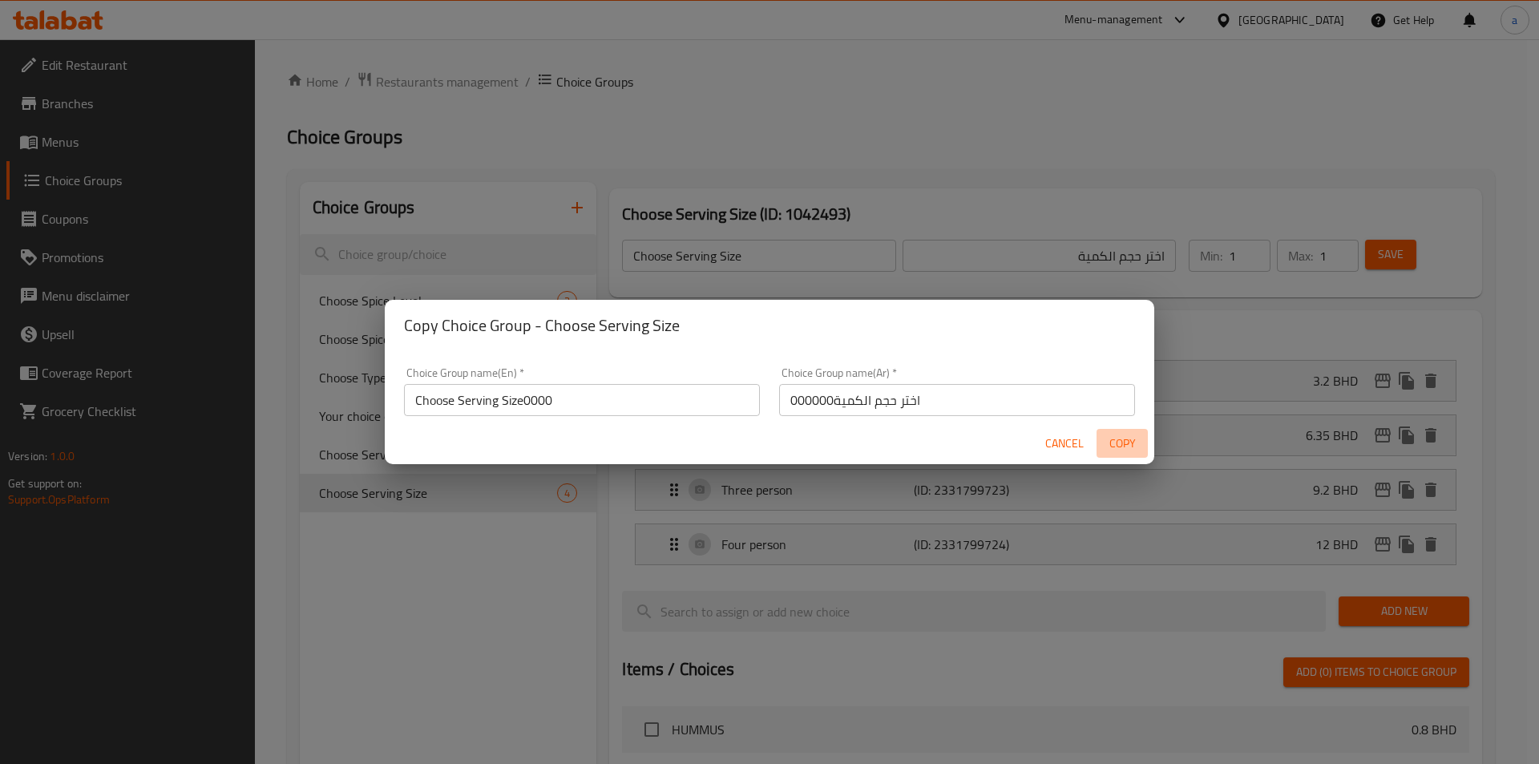
click at [1121, 440] on span "Copy" at bounding box center [1122, 444] width 38 height 20
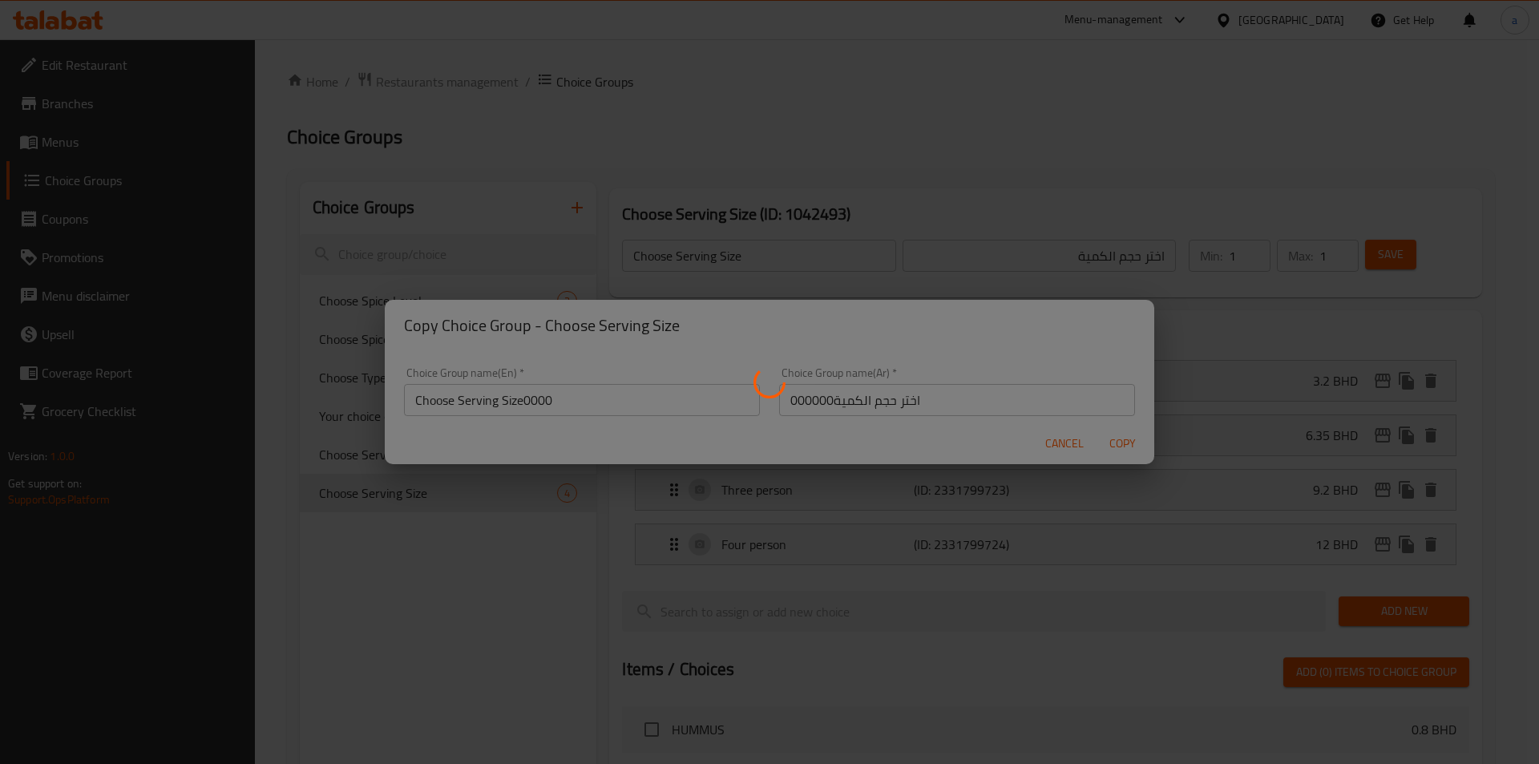
type input "Choose Serving Size0000"
type input "اختر حجم الكمية000000"
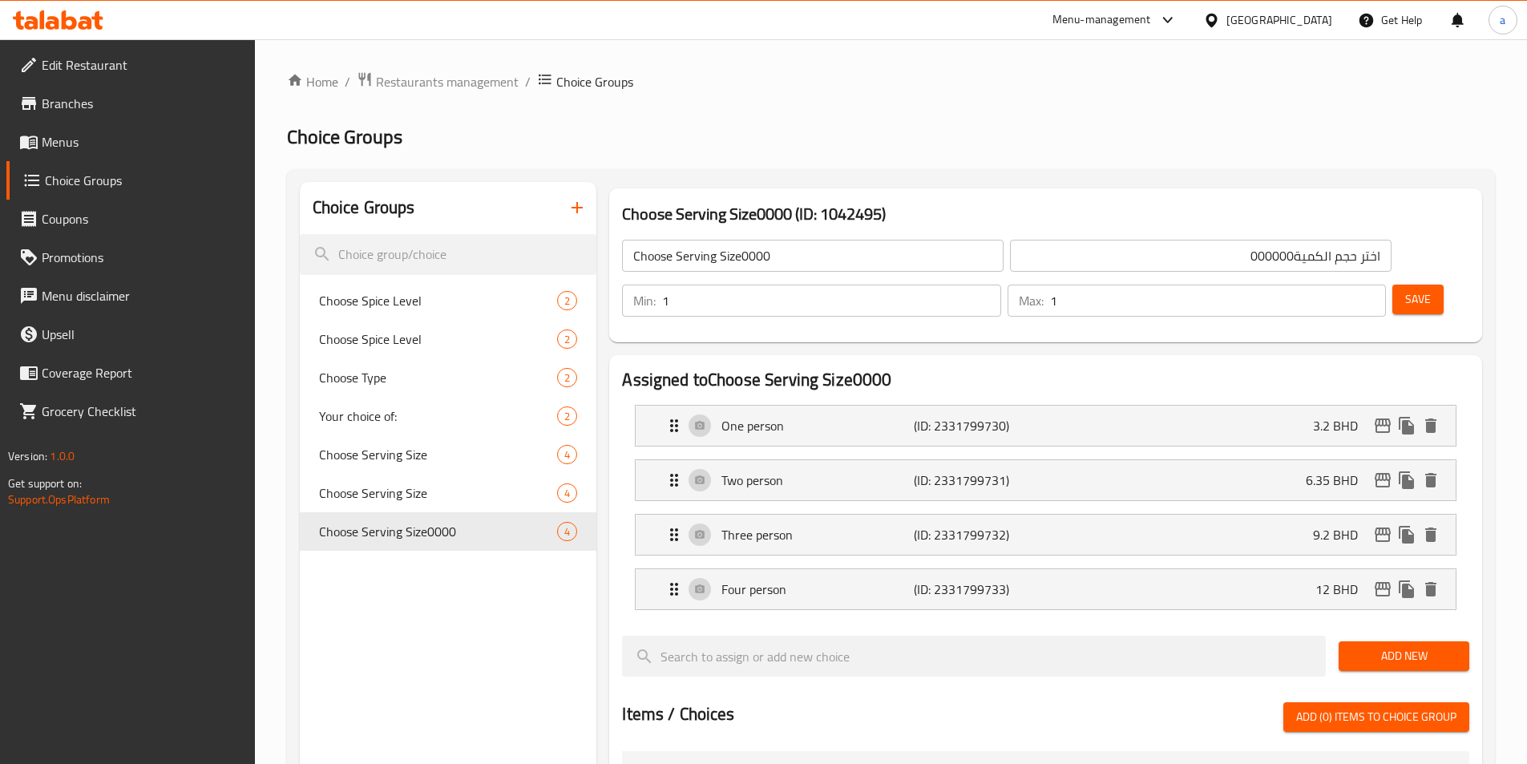
click at [814, 264] on input "Choose Serving Size0000" at bounding box center [812, 256] width 381 height 32
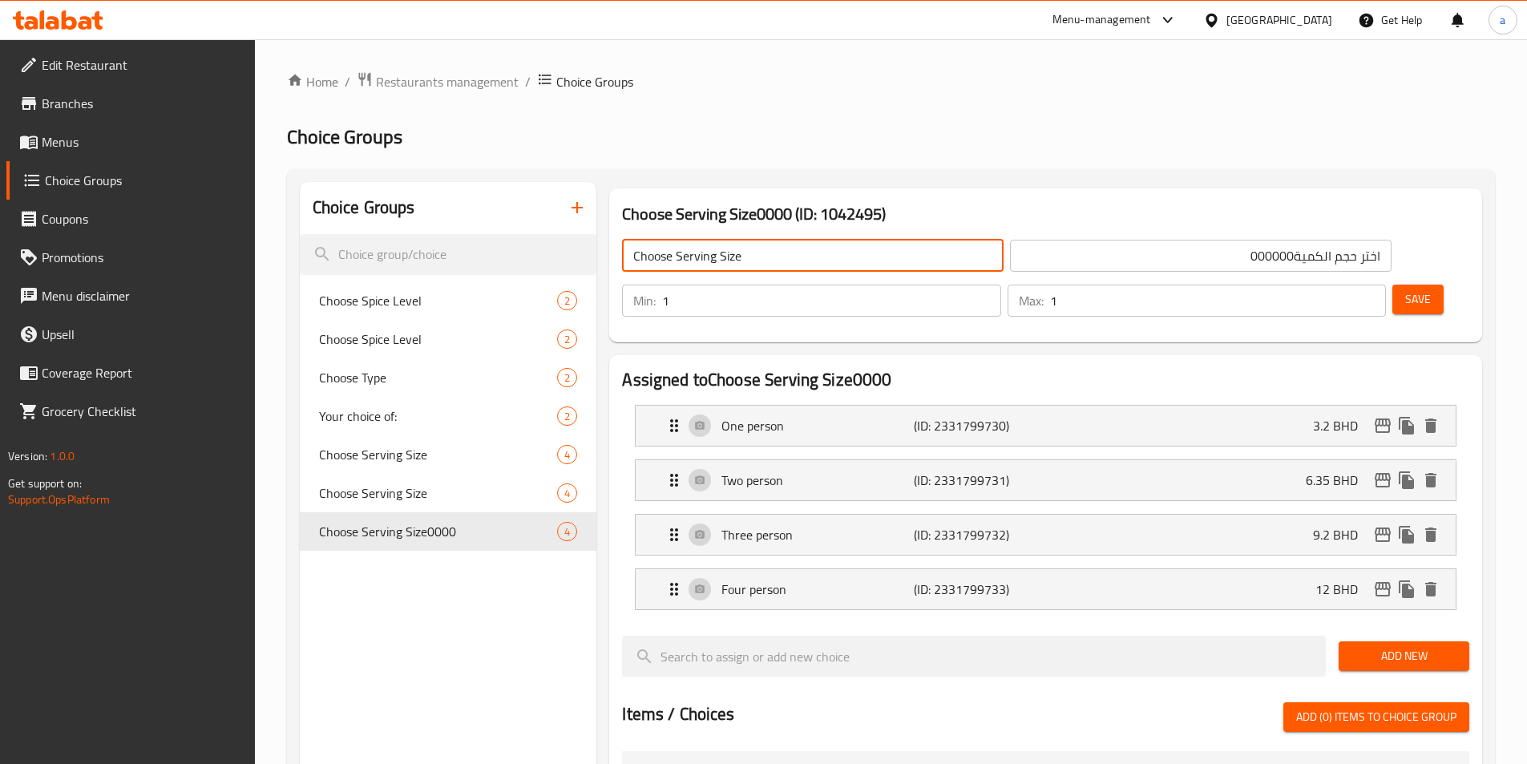
type input "Choose Serving Size"
click at [1026, 258] on input "اختر حجم الكمية000000" at bounding box center [1200, 256] width 381 height 32
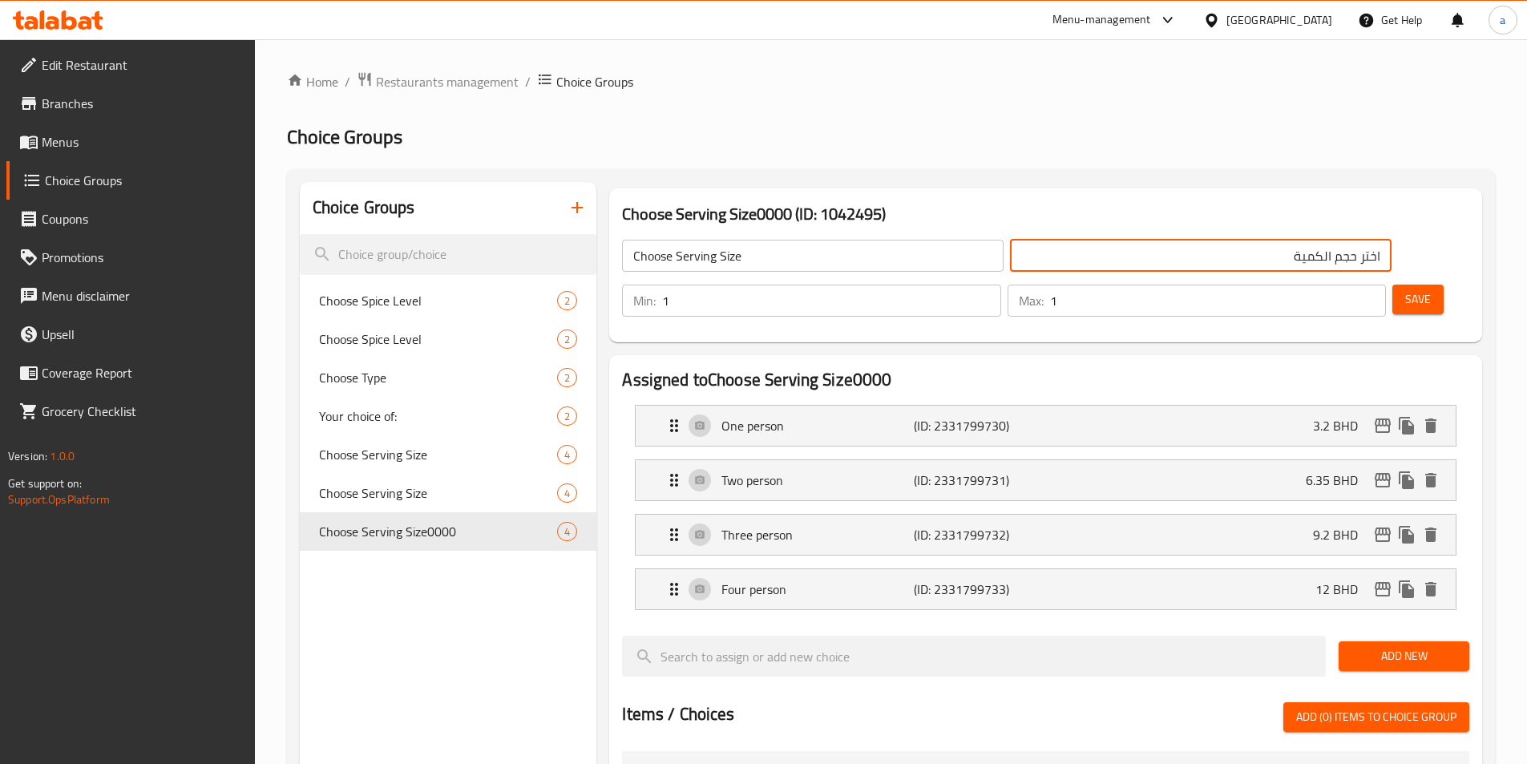
type input "اختر حجم الكمية"
drag, startPoint x: 1406, startPoint y: 263, endPoint x: 1386, endPoint y: 266, distance: 21.1
click at [1406, 284] on button "Save" at bounding box center [1417, 299] width 51 height 30
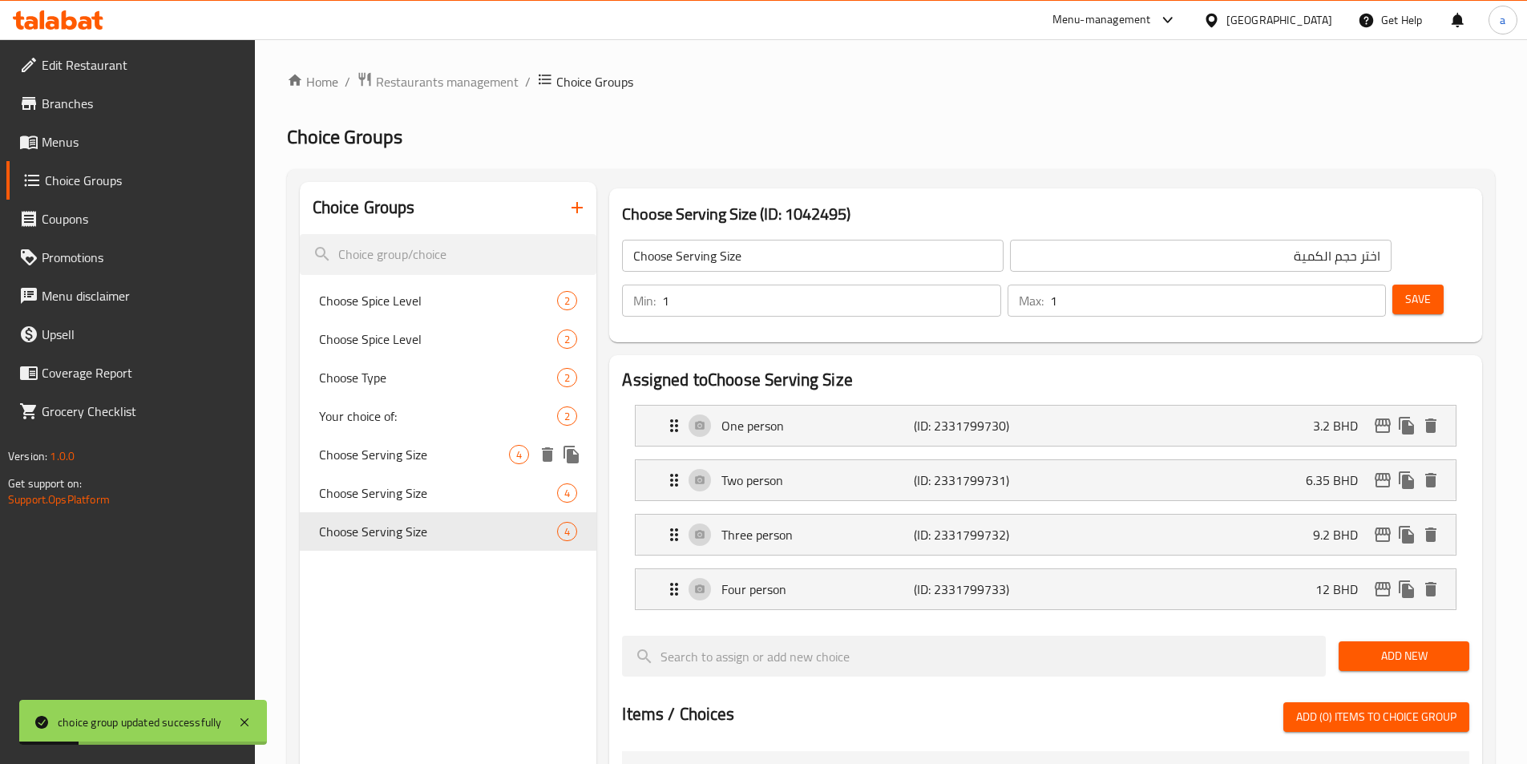
click at [426, 464] on span "Choose Serving Size" at bounding box center [414, 454] width 191 height 19
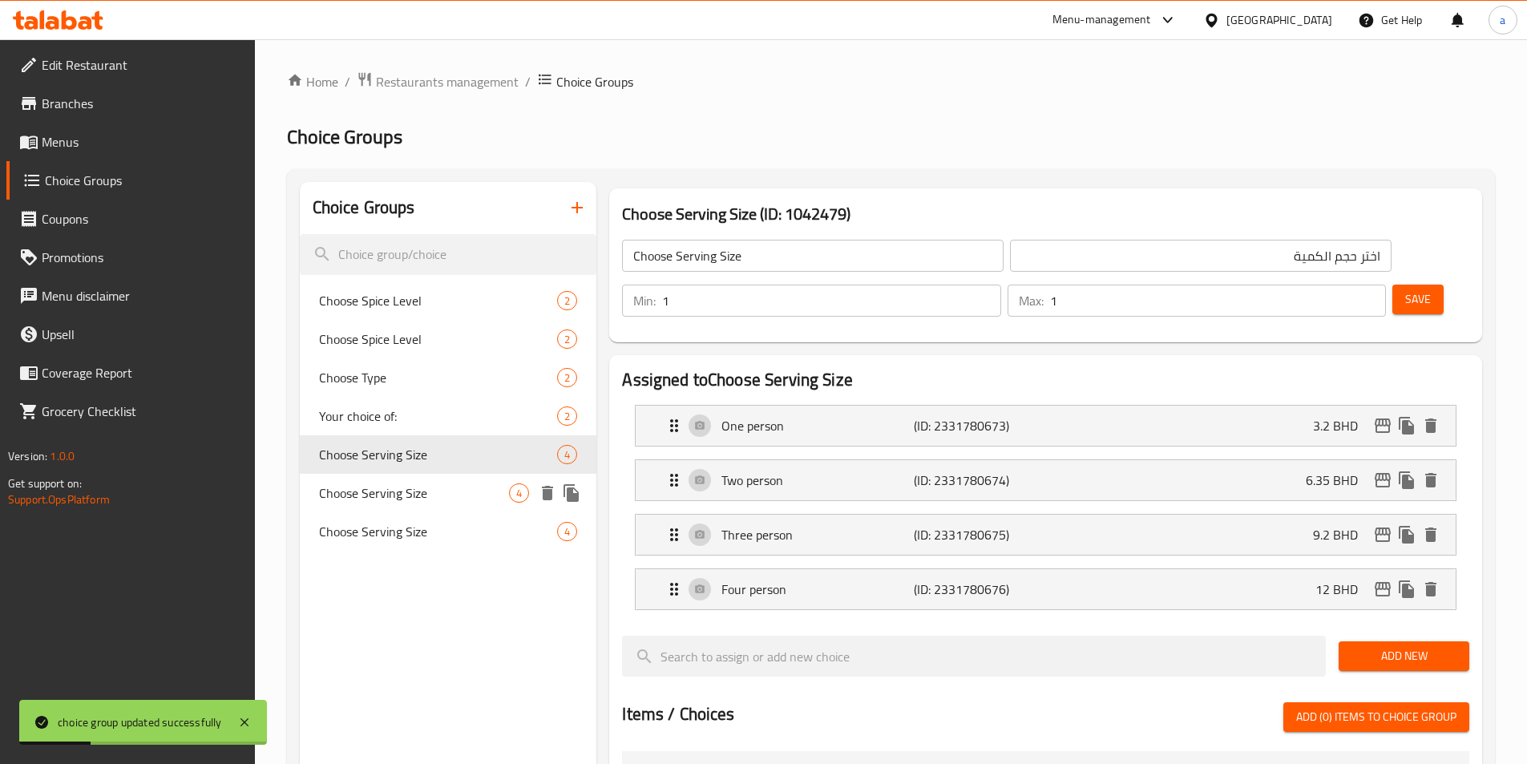
click at [454, 506] on div "Choose Serving Size 4" at bounding box center [448, 493] width 297 height 38
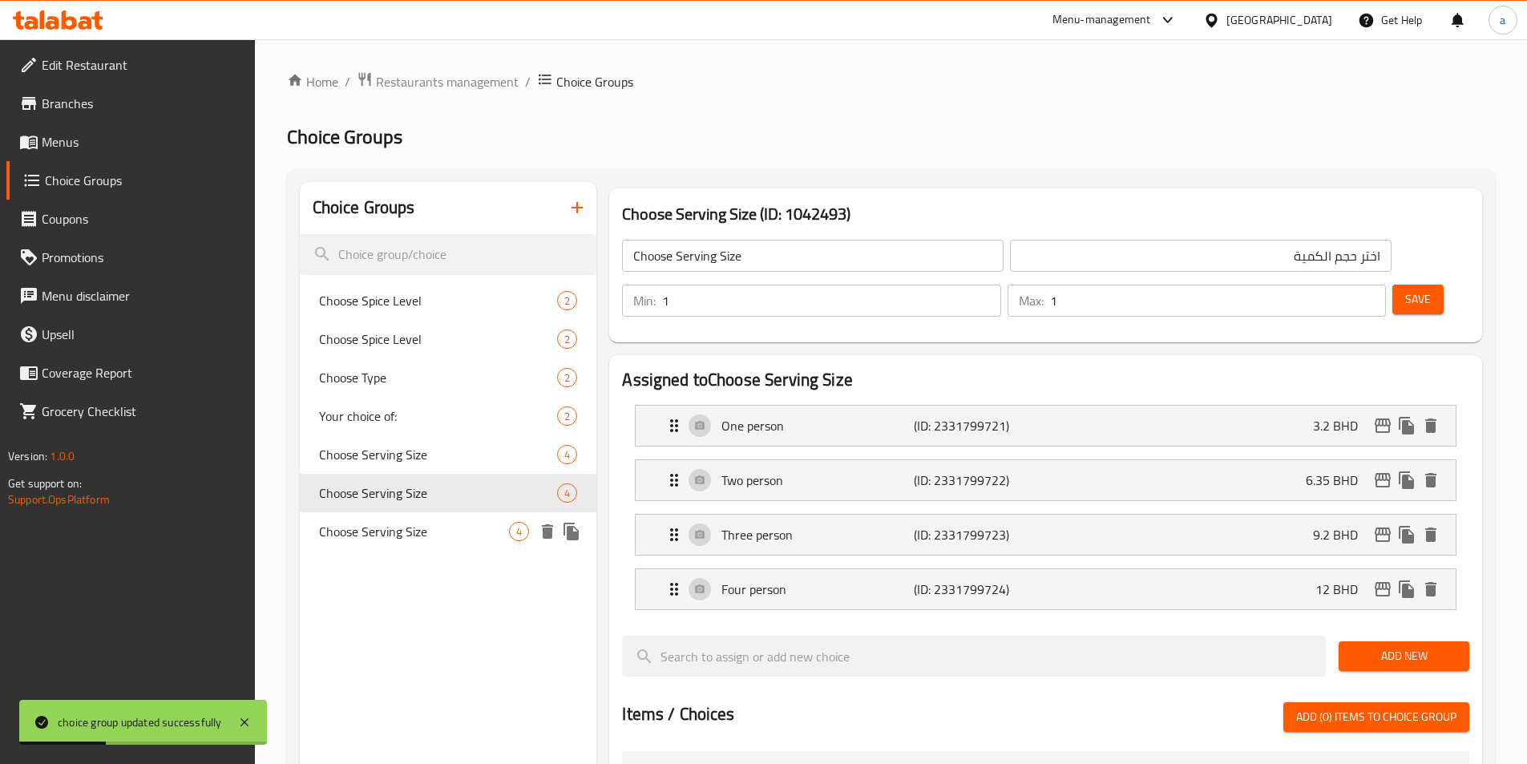
click at [461, 523] on span "Choose Serving Size" at bounding box center [414, 531] width 191 height 19
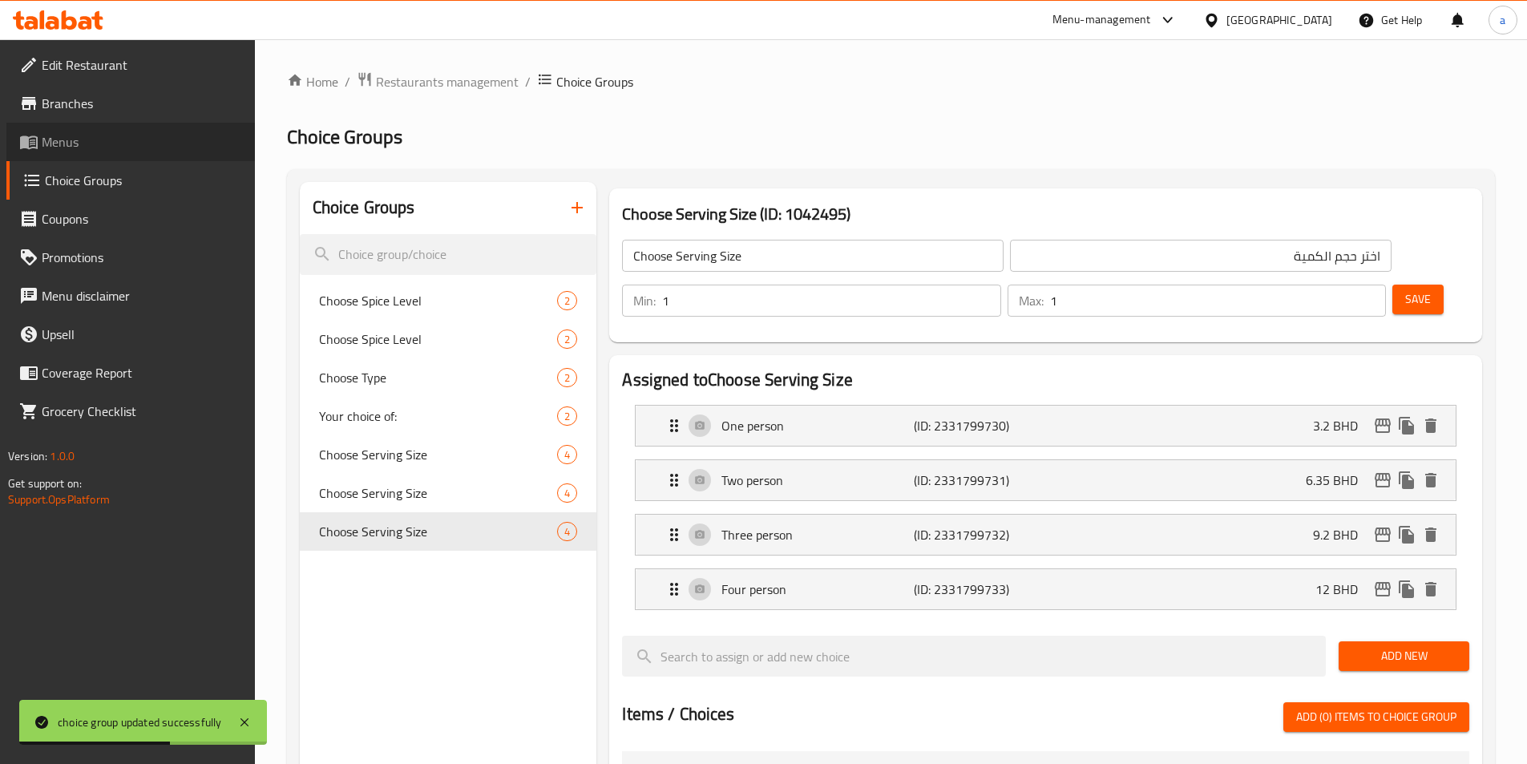
click at [74, 146] on span "Menus" at bounding box center [142, 141] width 200 height 19
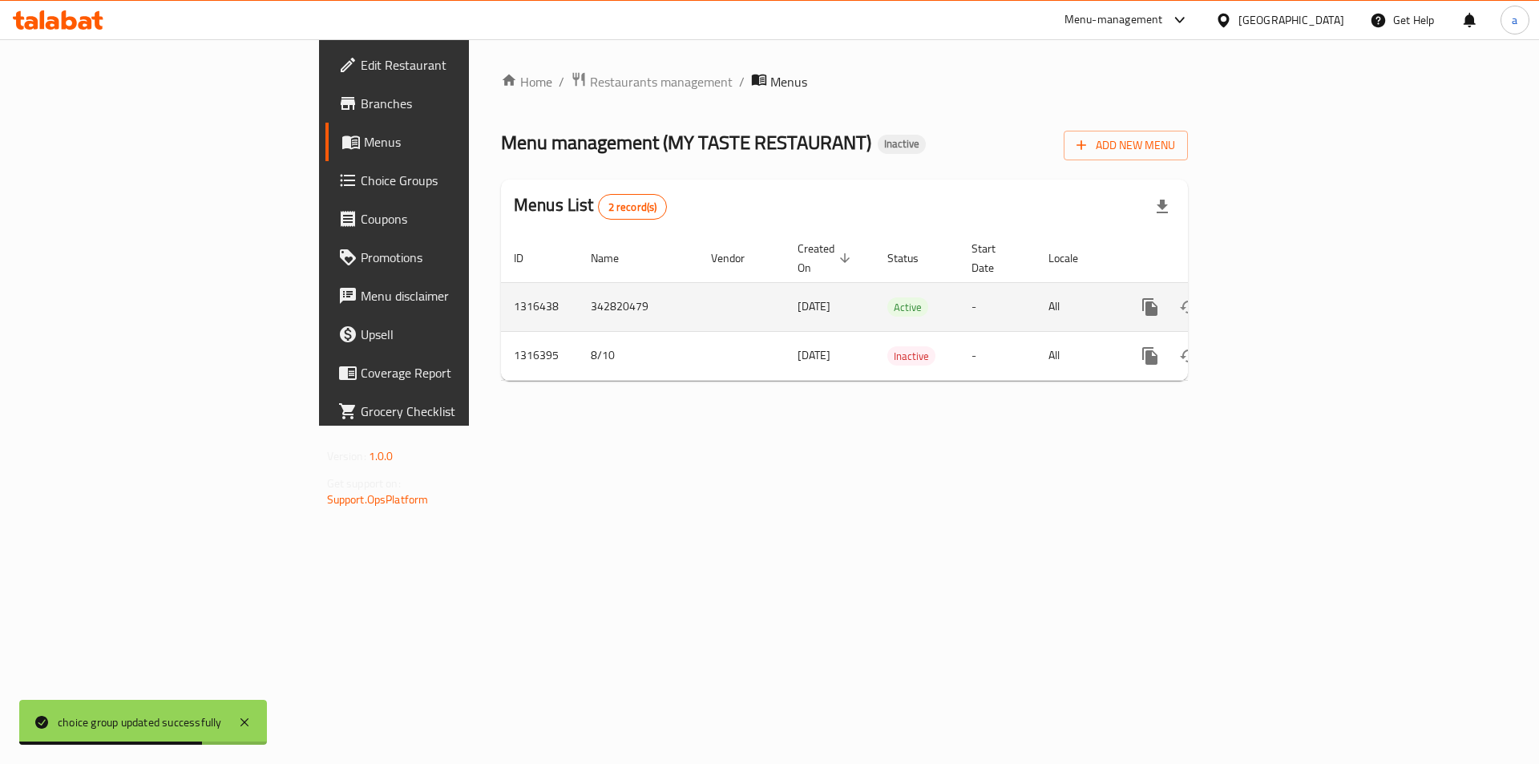
click at [1275, 297] on icon "enhanced table" at bounding box center [1265, 306] width 19 height 19
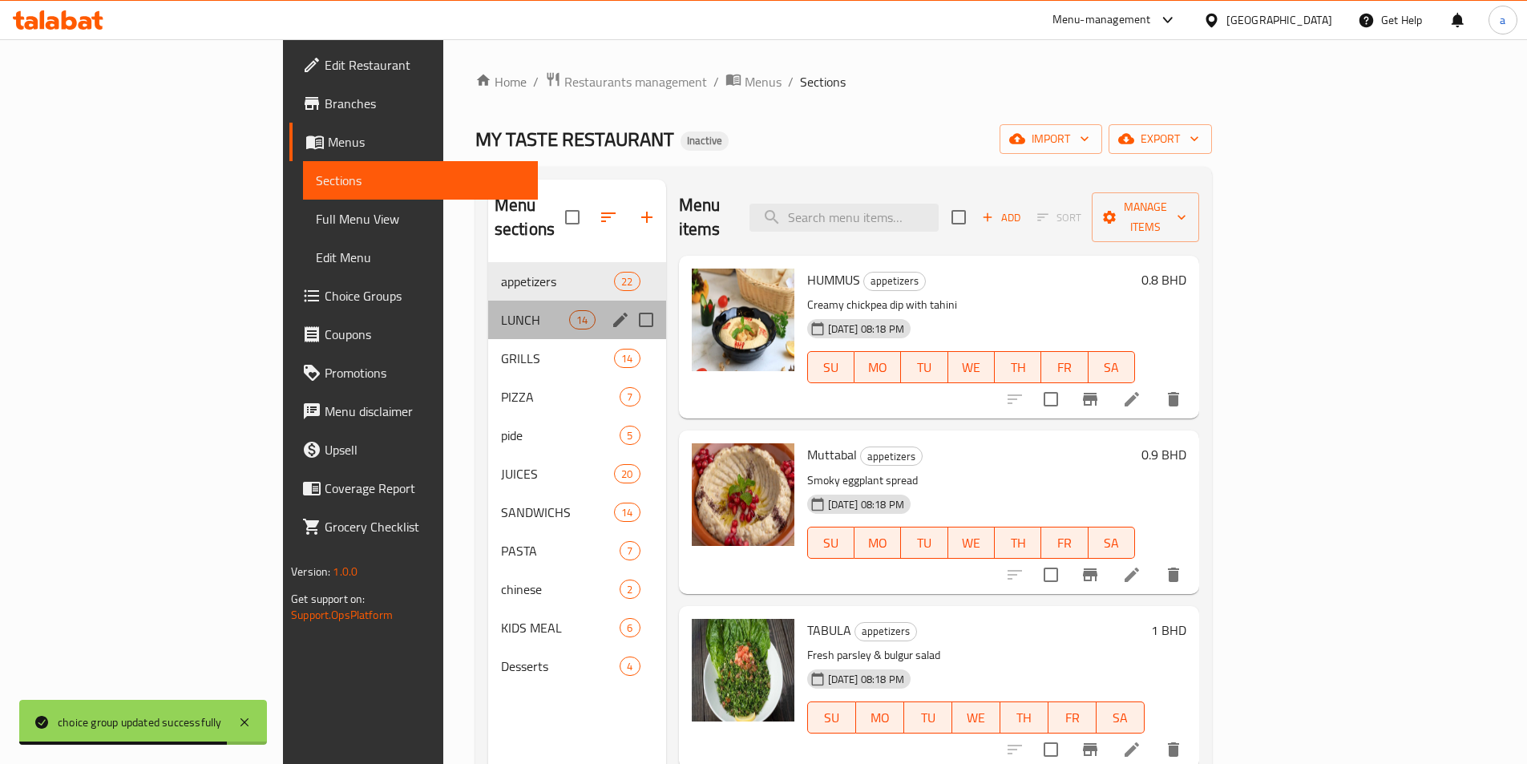
click at [488, 301] on div "LUNCH 14" at bounding box center [577, 320] width 178 height 38
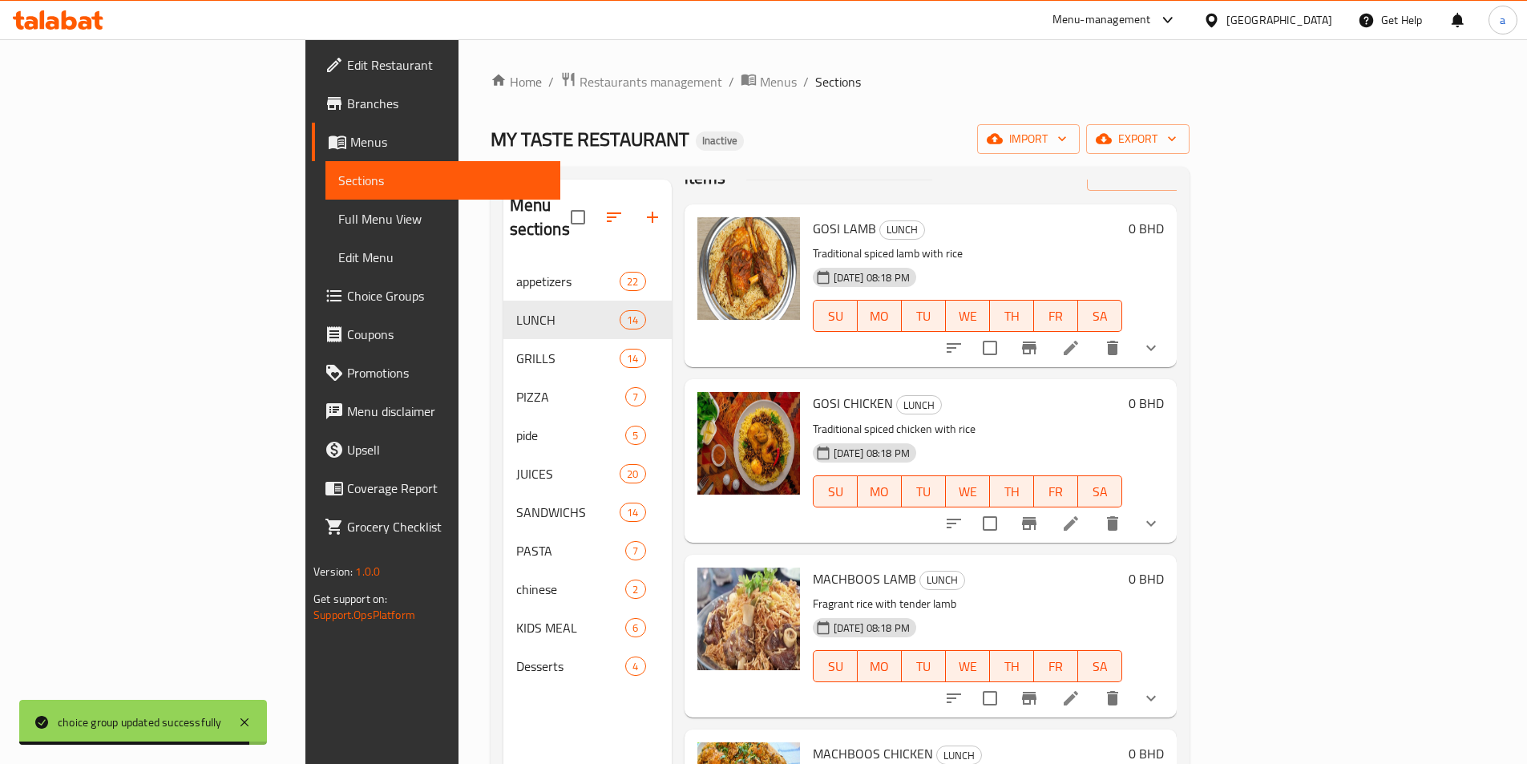
scroll to position [80, 0]
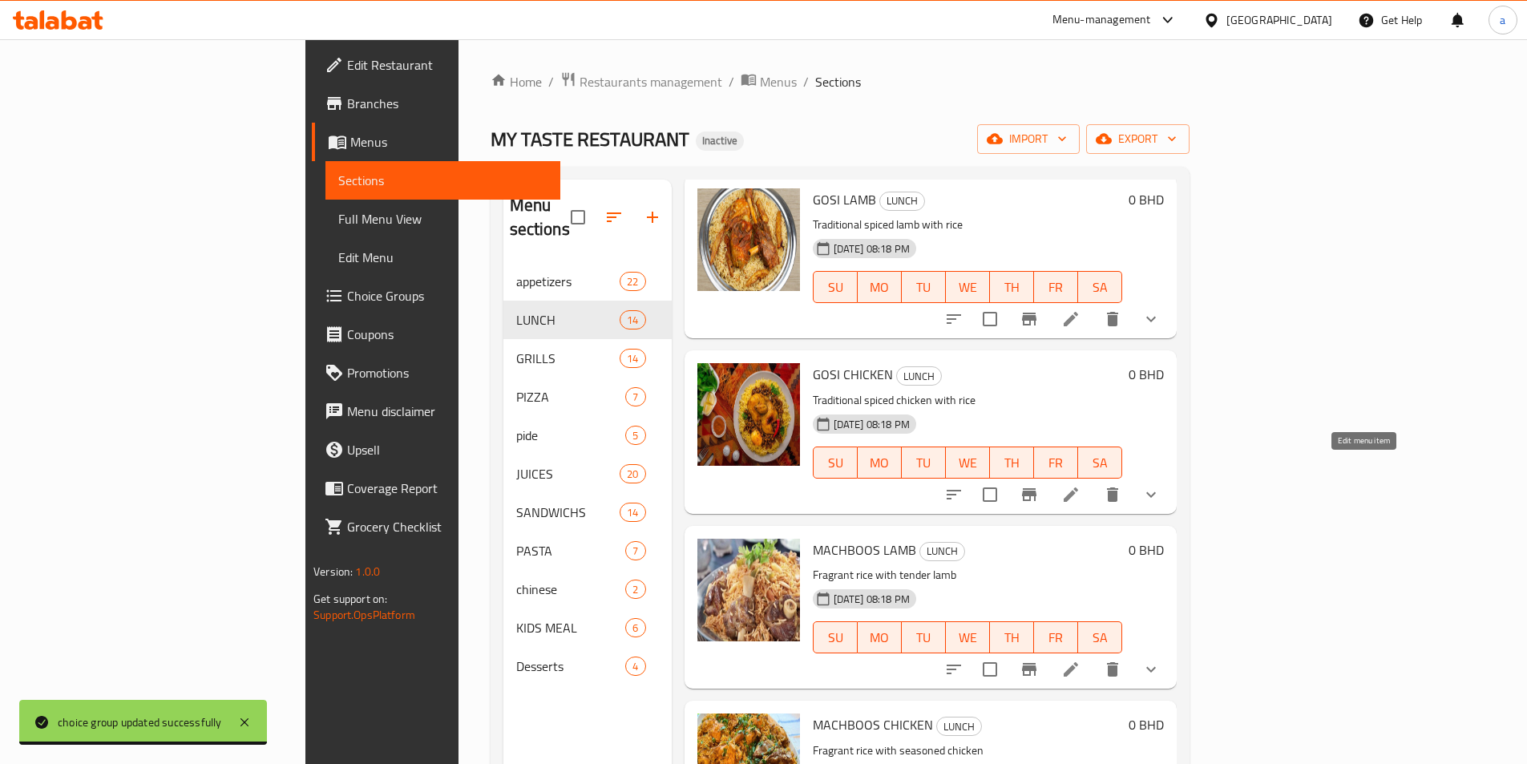
click at [1078, 487] on icon at bounding box center [1070, 494] width 14 height 14
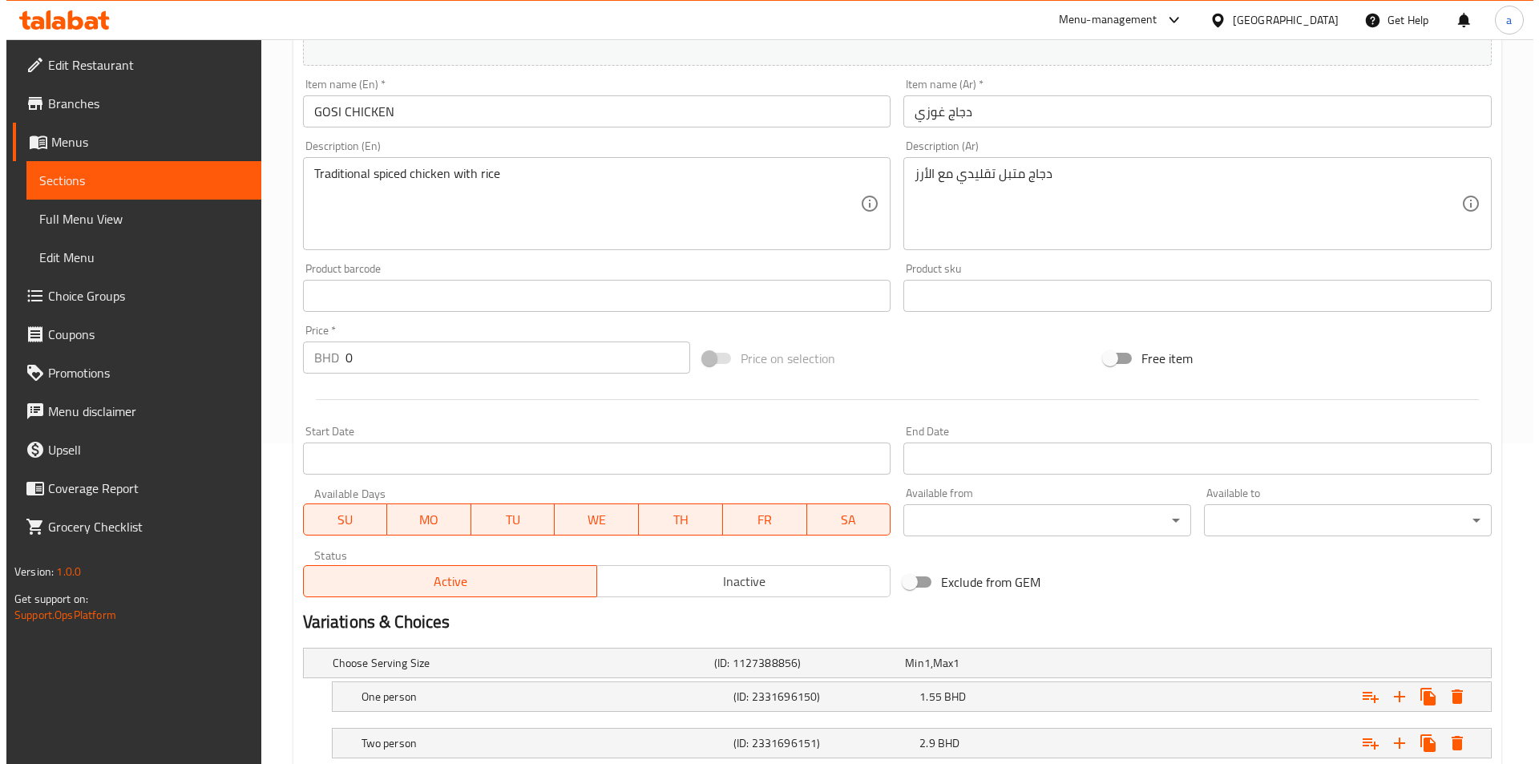
scroll to position [474, 0]
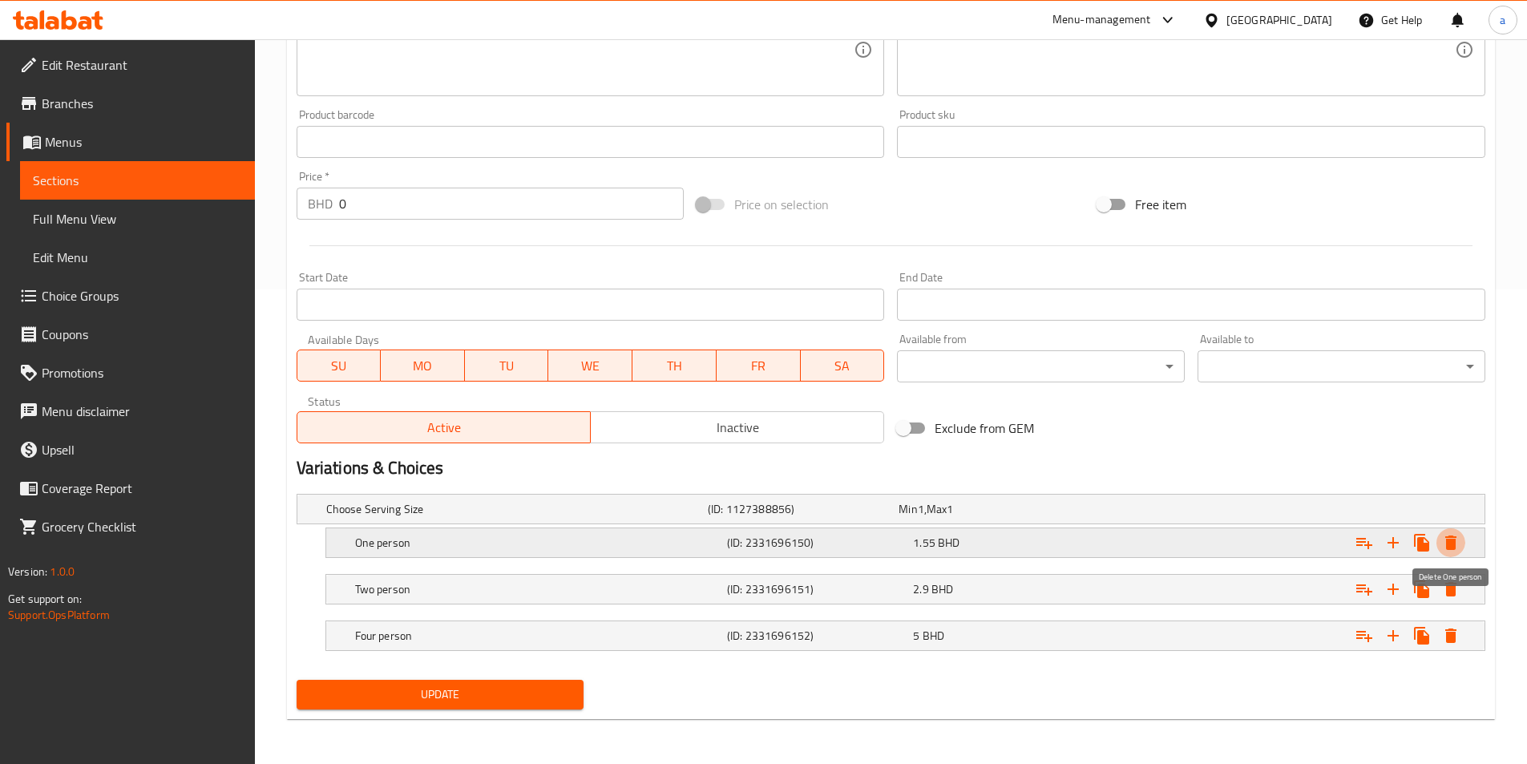
click at [1450, 553] on button "Expand" at bounding box center [1450, 542] width 29 height 29
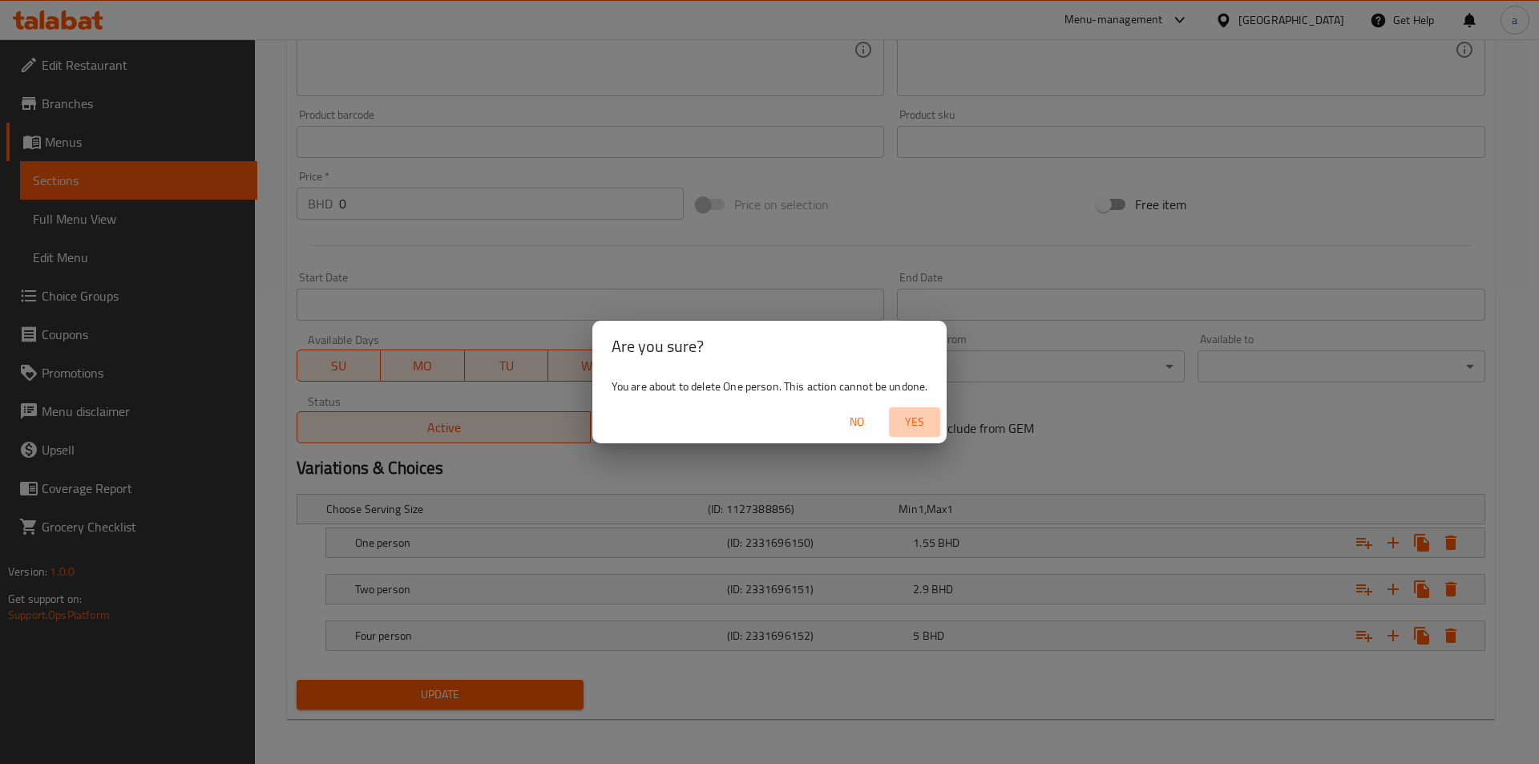
click at [921, 417] on span "Yes" at bounding box center [914, 422] width 38 height 20
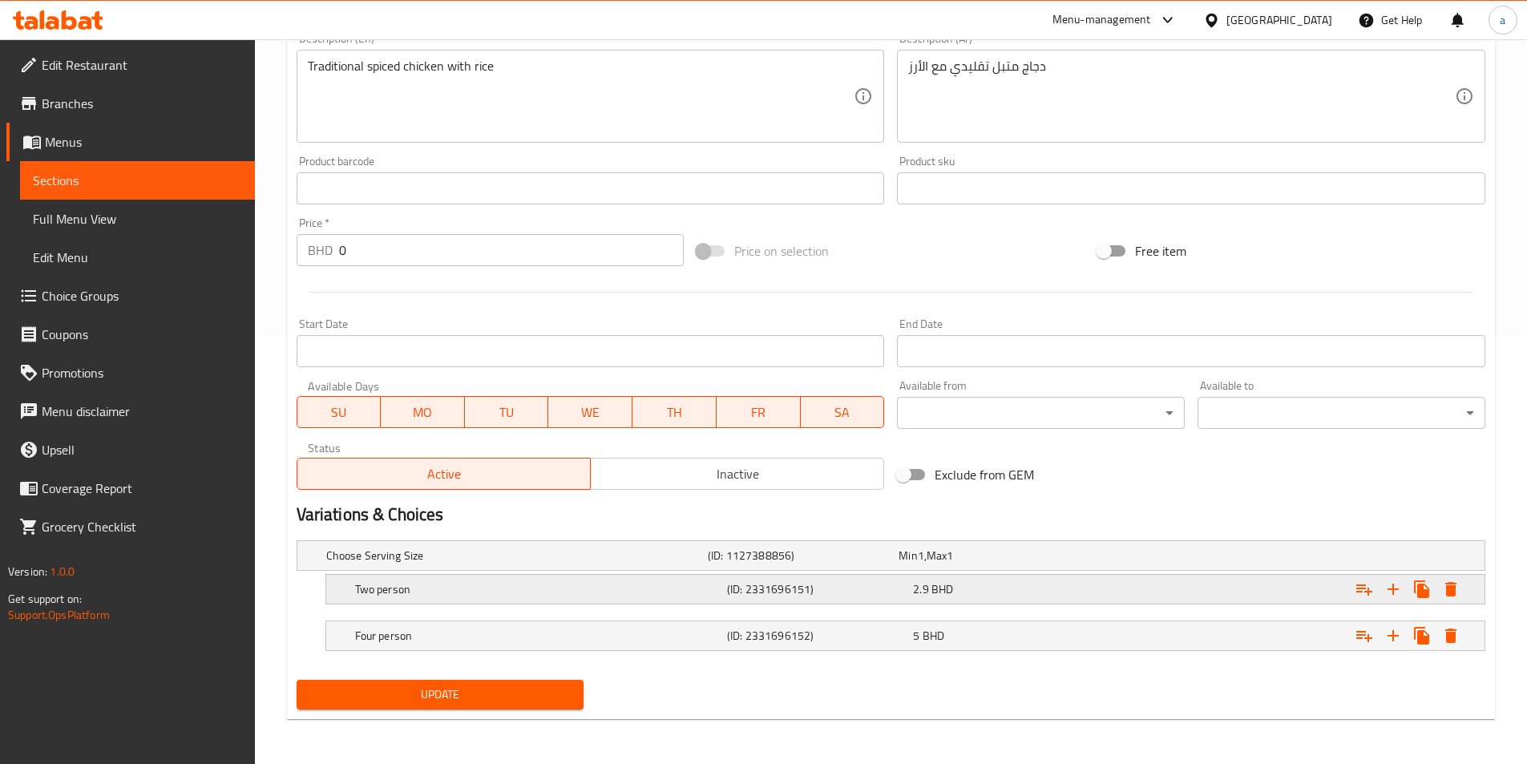
click at [1444, 588] on icon "Expand" at bounding box center [1450, 588] width 19 height 19
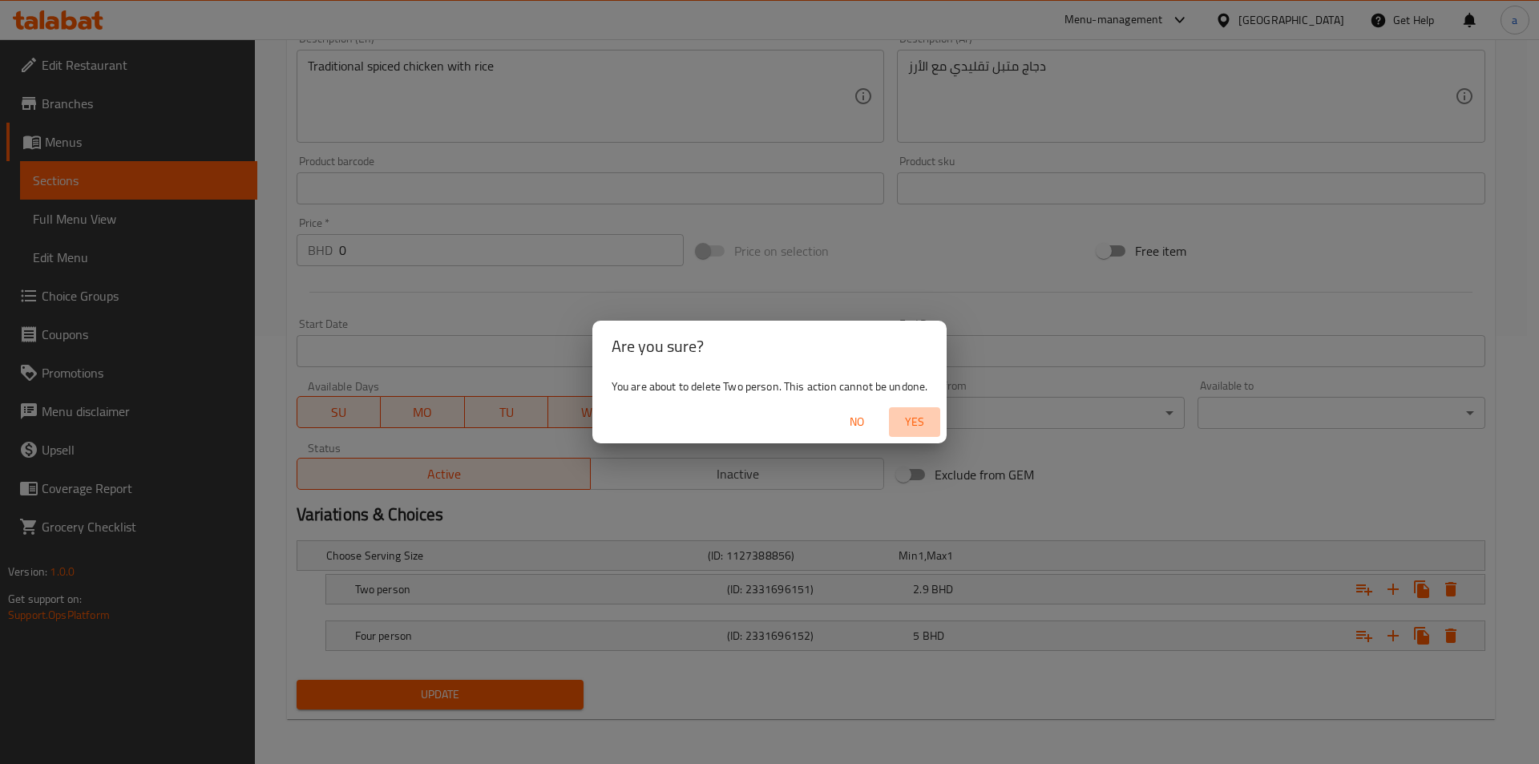
click at [917, 427] on span "Yes" at bounding box center [914, 422] width 38 height 20
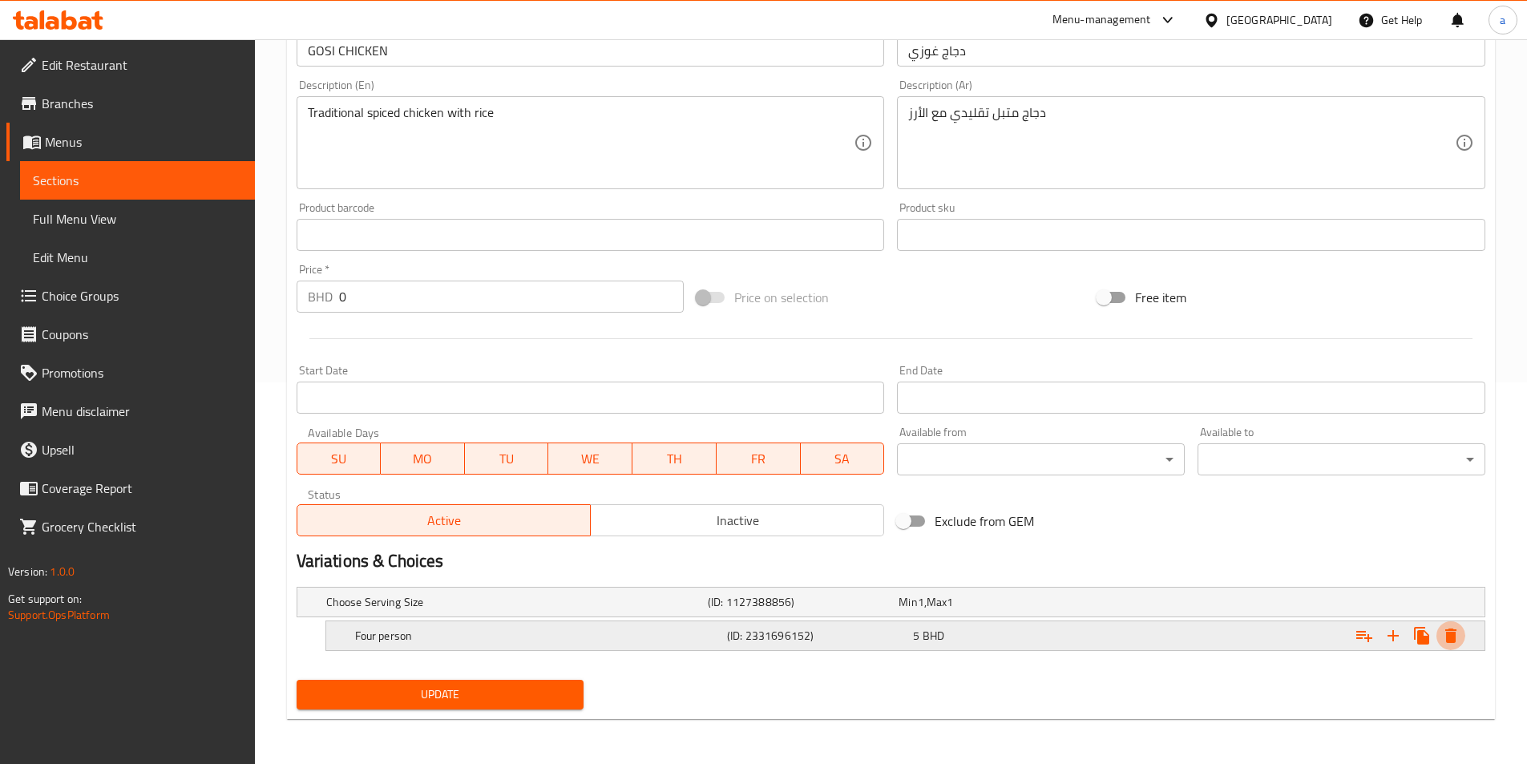
click at [1446, 626] on icon "Expand" at bounding box center [1450, 635] width 19 height 19
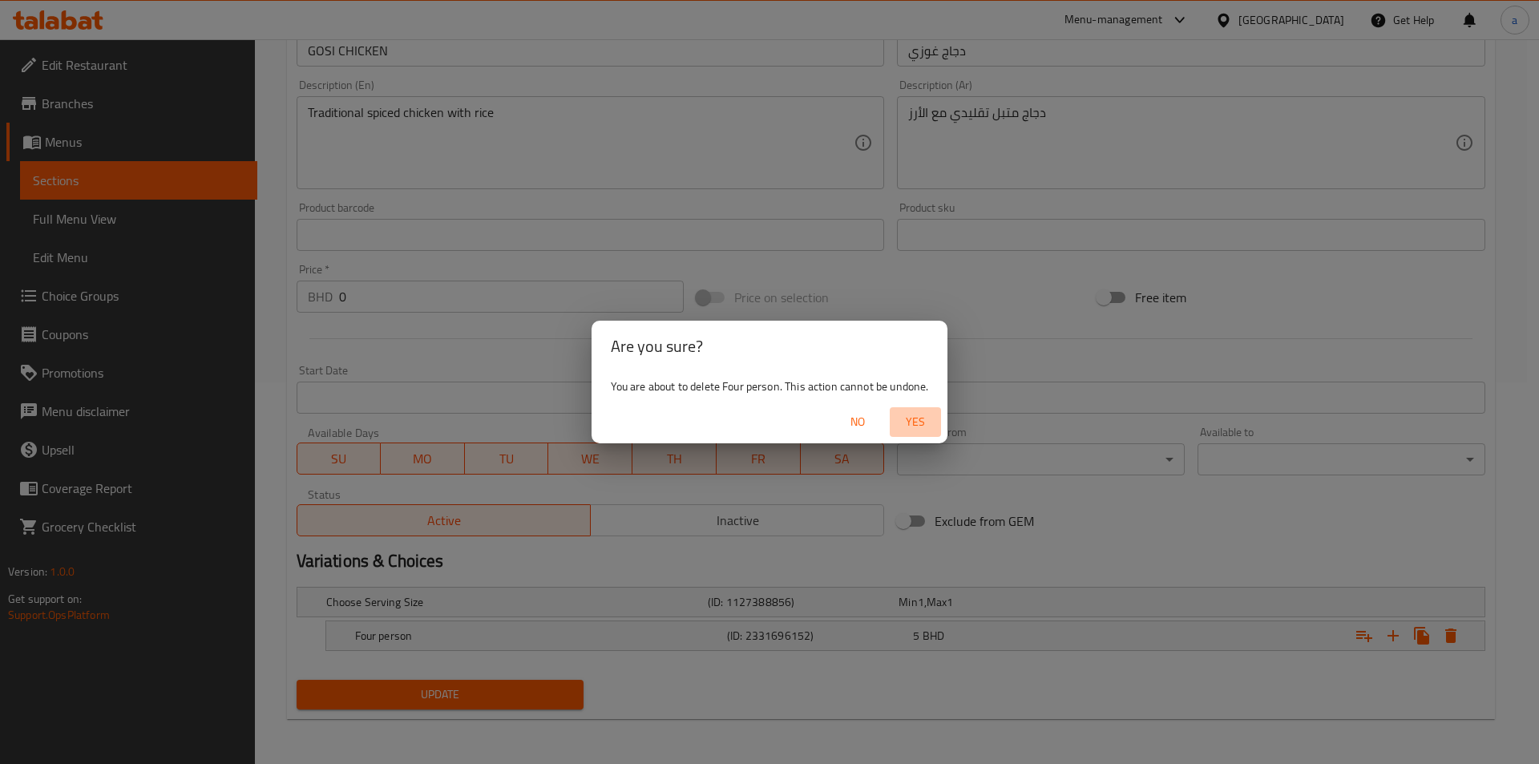
click at [899, 432] on button "Yes" at bounding box center [915, 422] width 51 height 30
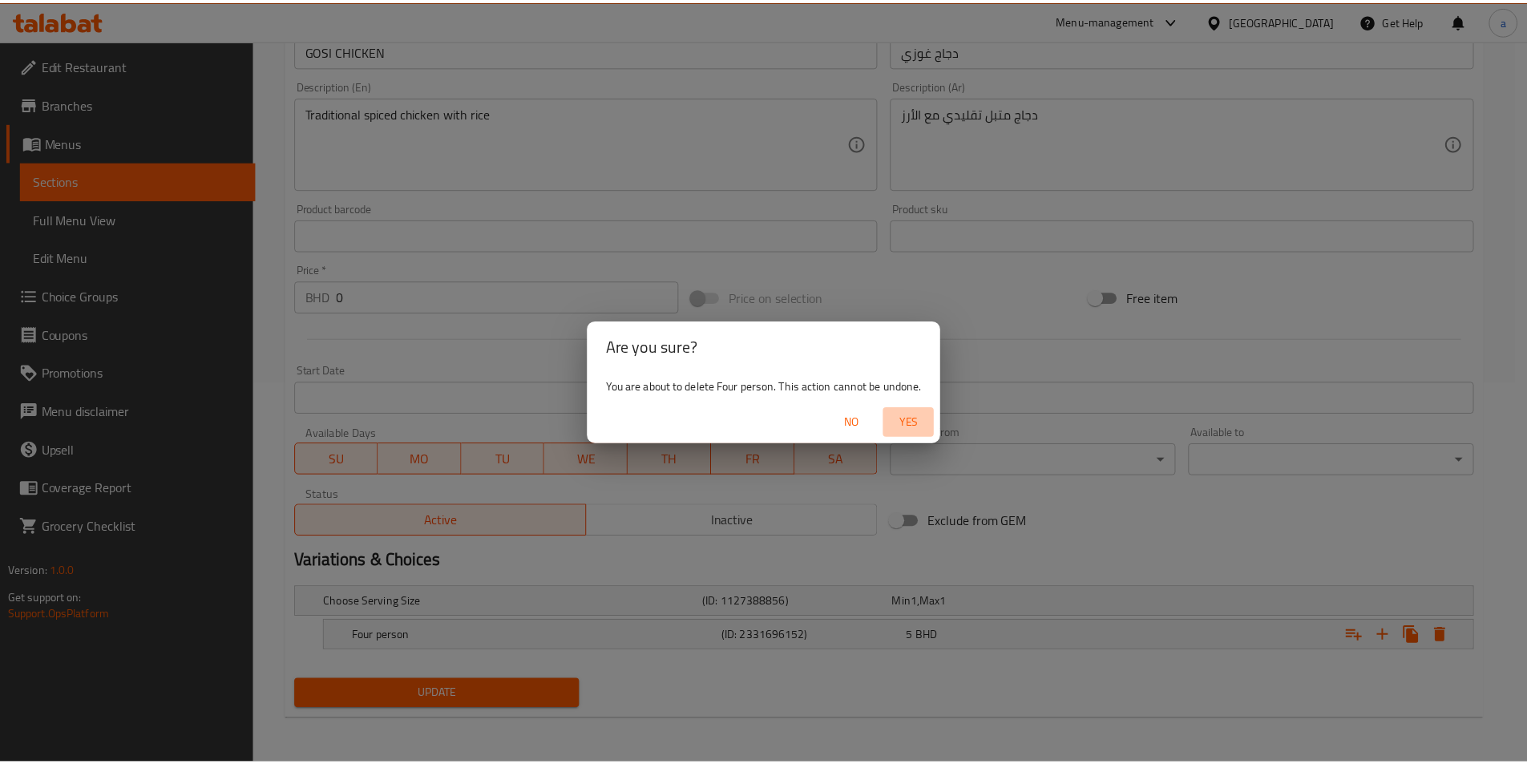
scroll to position [376, 0]
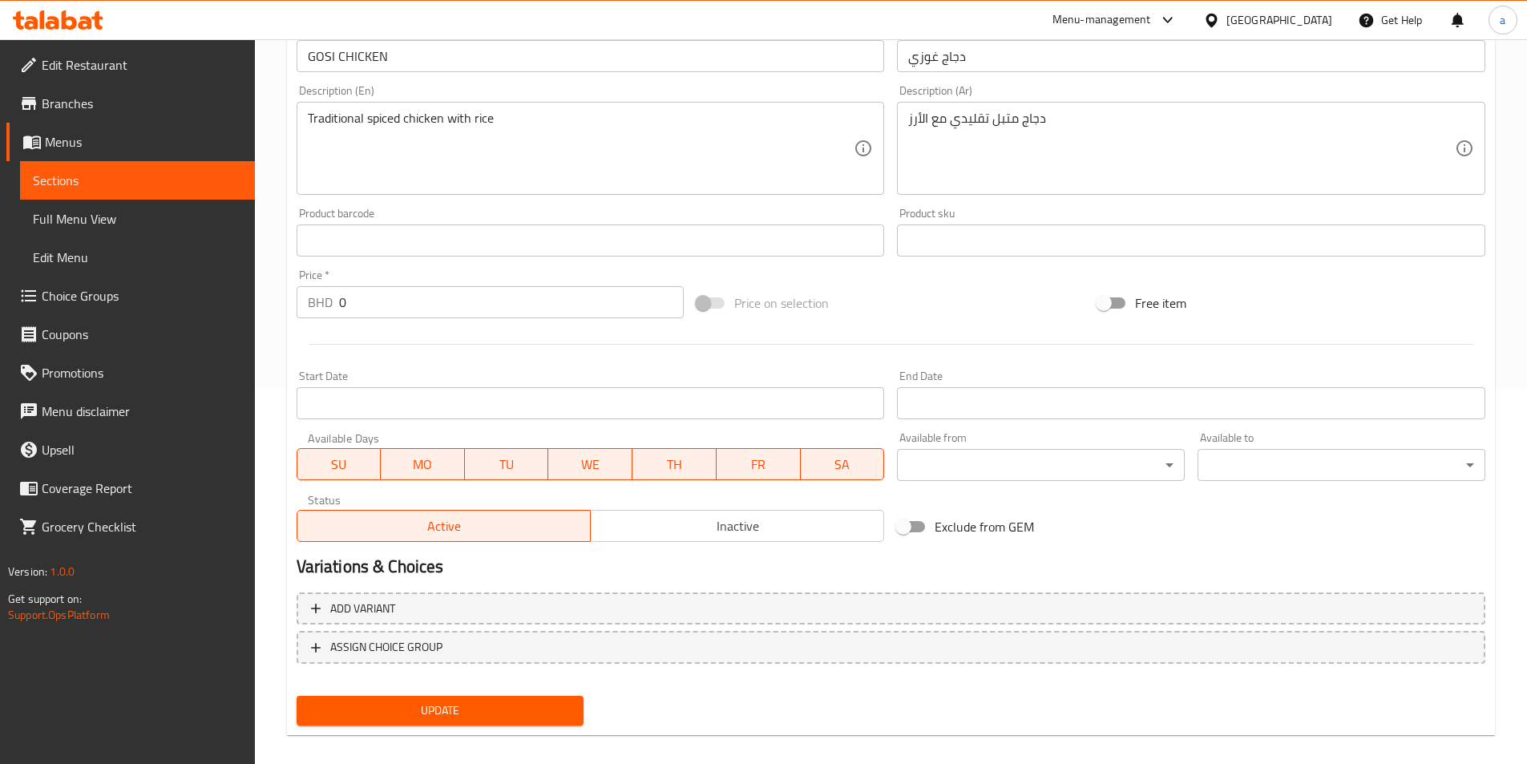
click at [503, 720] on span "Update" at bounding box center [440, 710] width 262 height 20
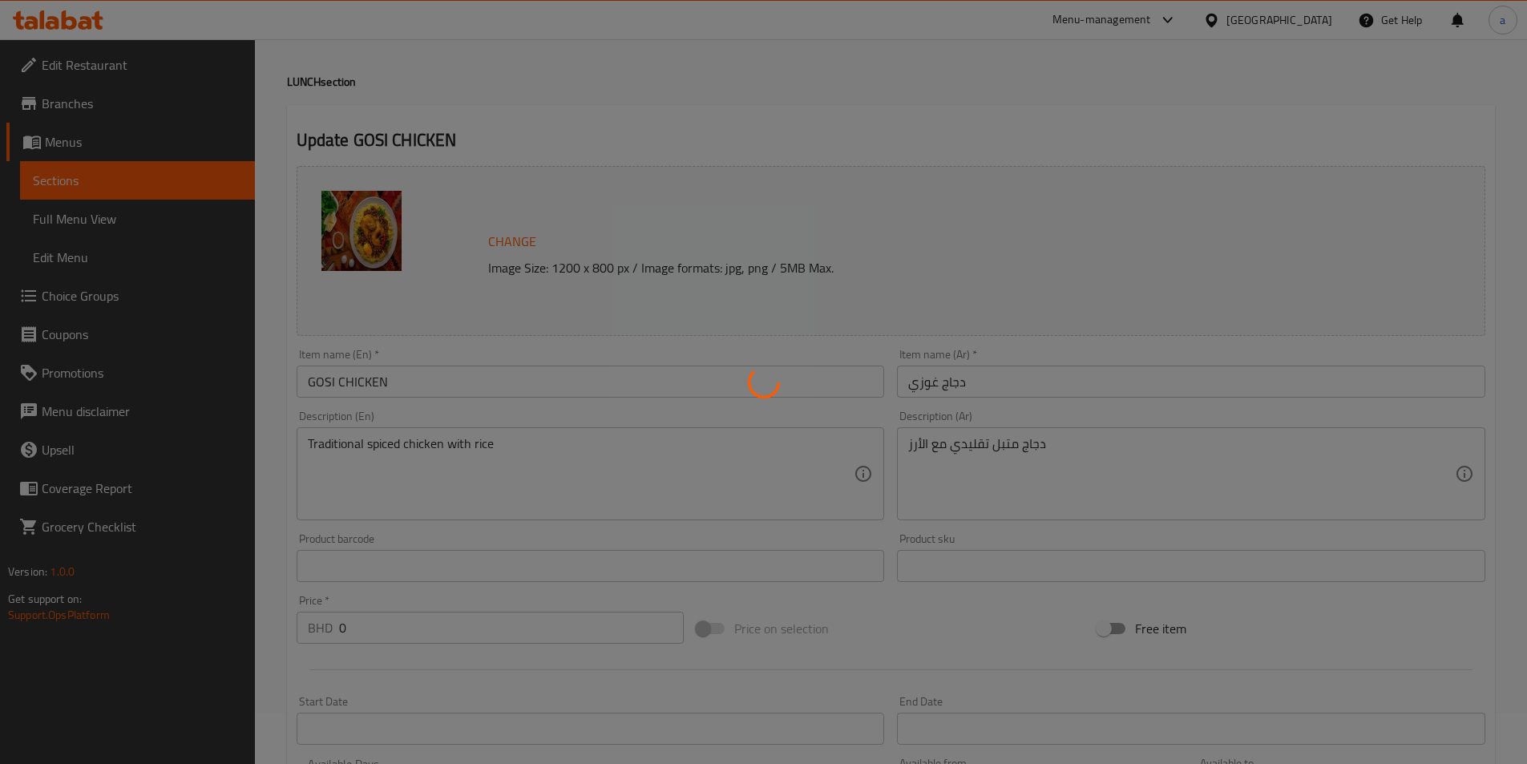
scroll to position [0, 0]
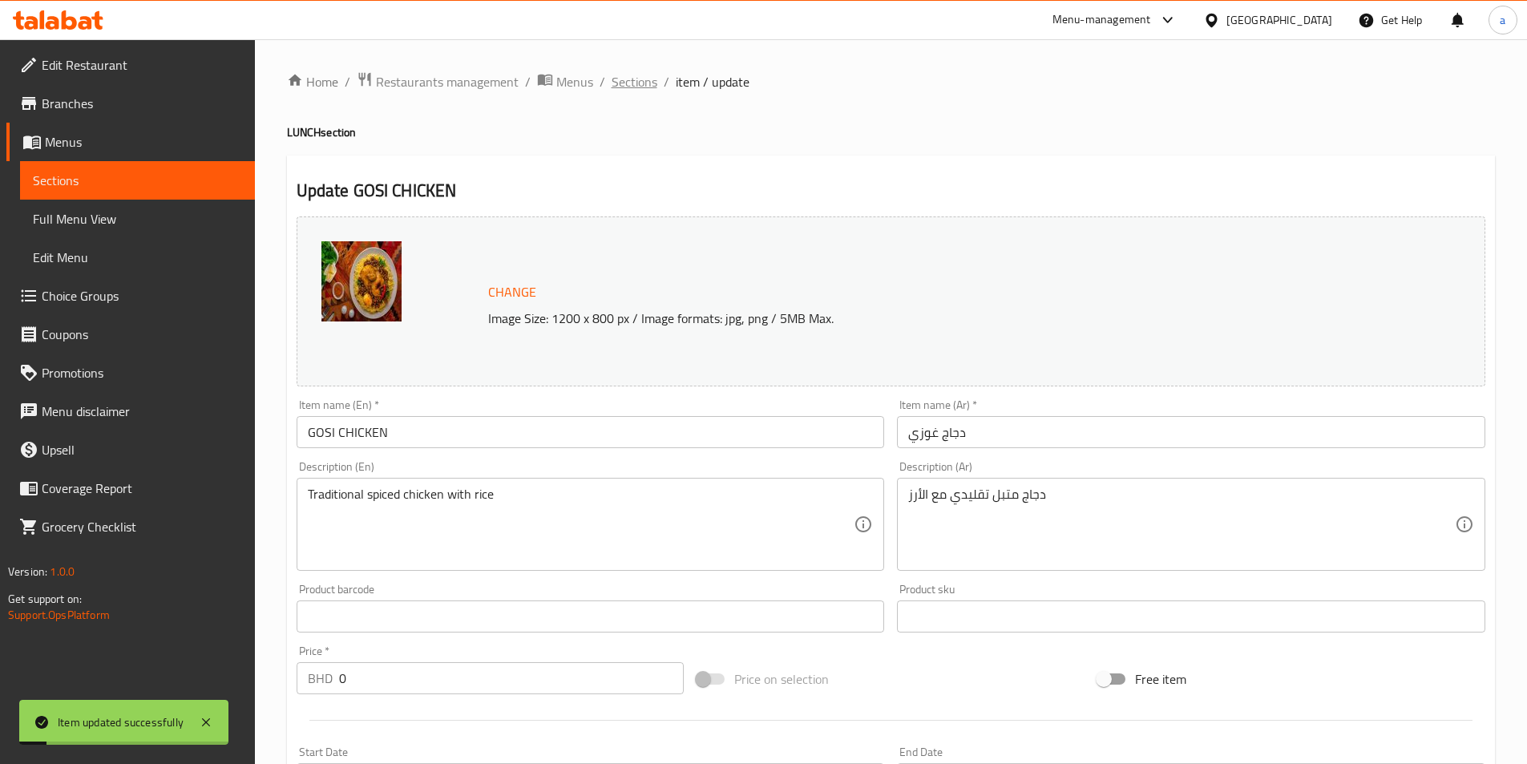
click at [621, 81] on span "Sections" at bounding box center [634, 81] width 46 height 19
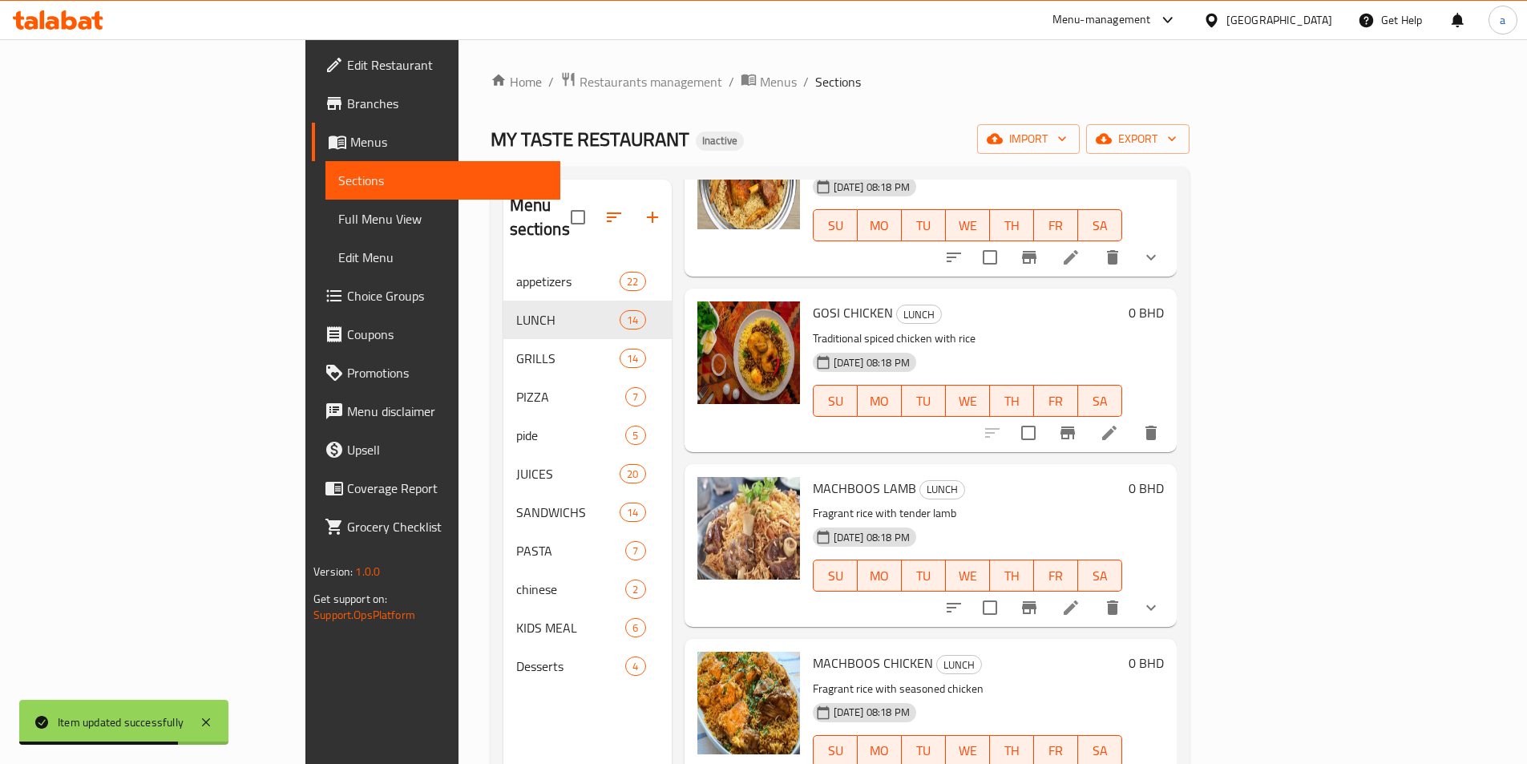
scroll to position [160, 0]
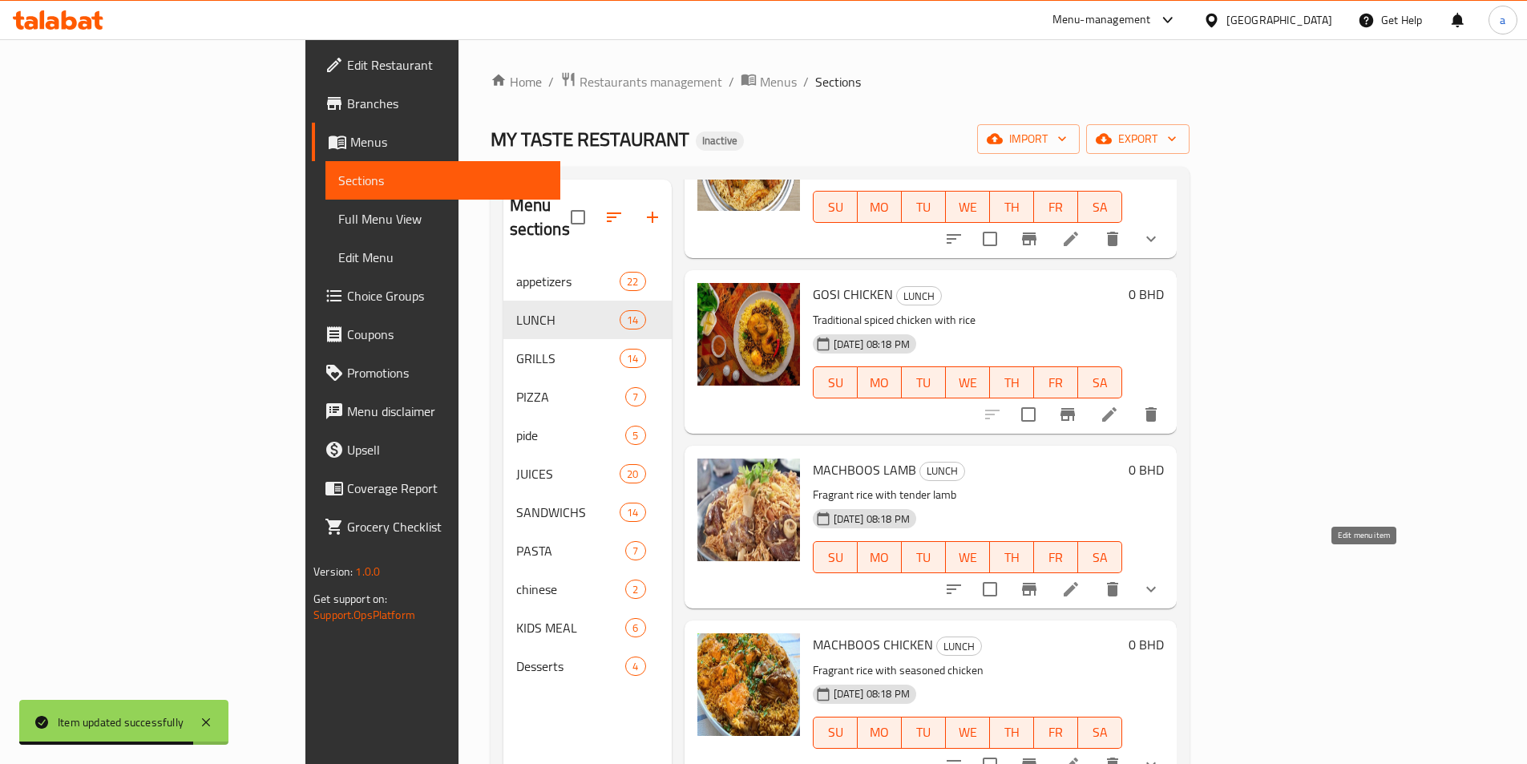
click at [1080, 579] on icon at bounding box center [1070, 588] width 19 height 19
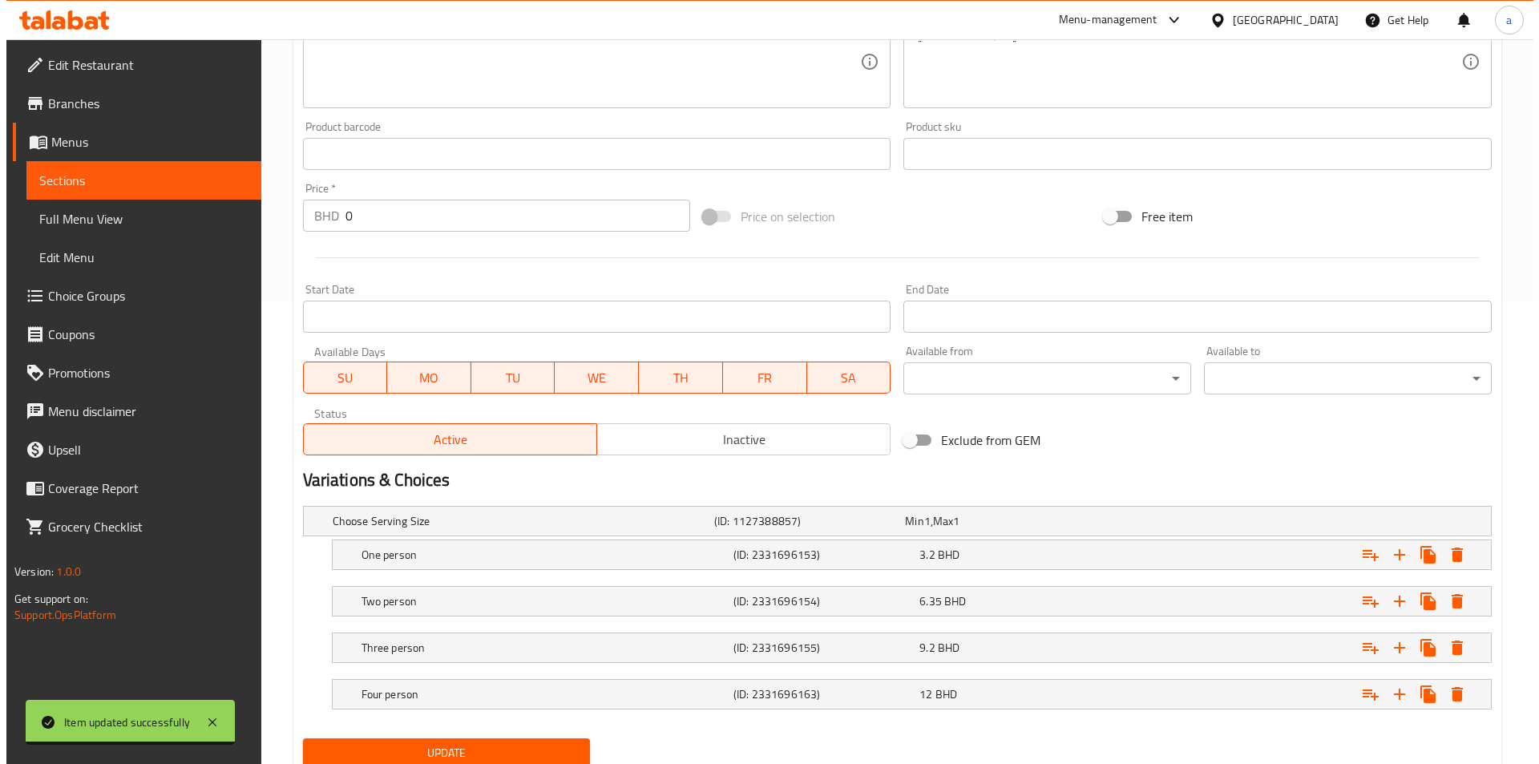
scroll to position [521, 0]
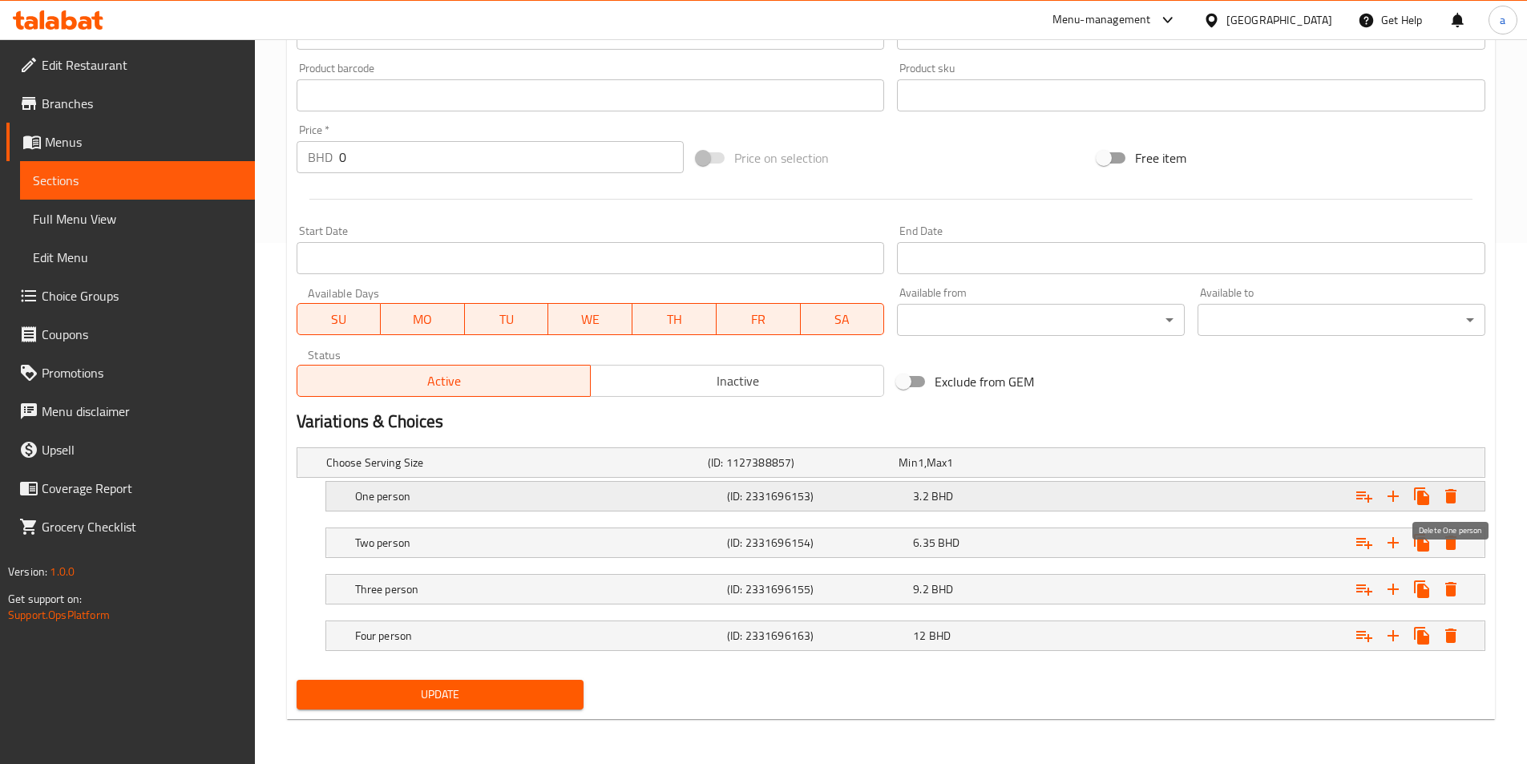
click at [1460, 498] on button "Expand" at bounding box center [1450, 496] width 29 height 29
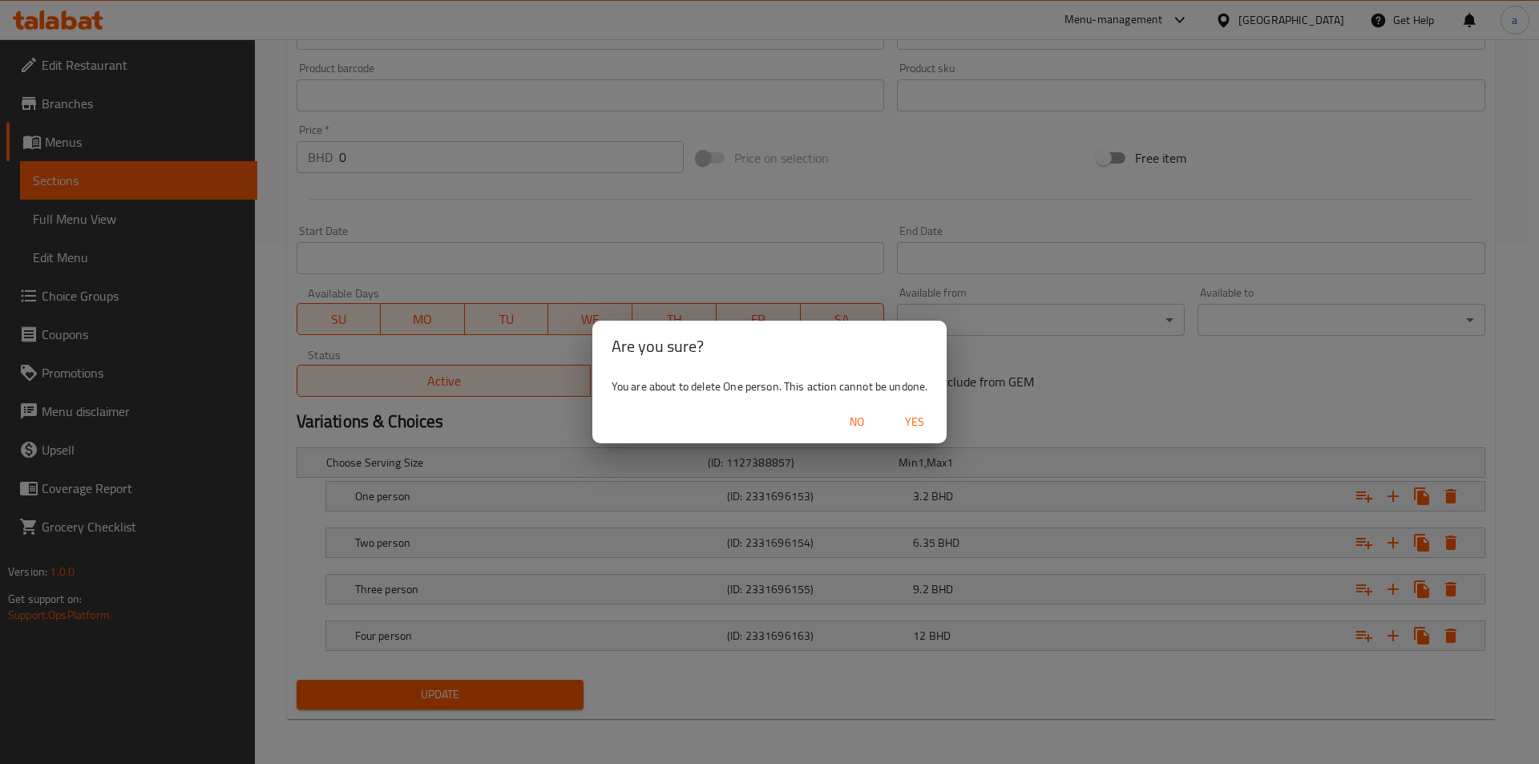
click at [919, 413] on span "Yes" at bounding box center [914, 422] width 38 height 20
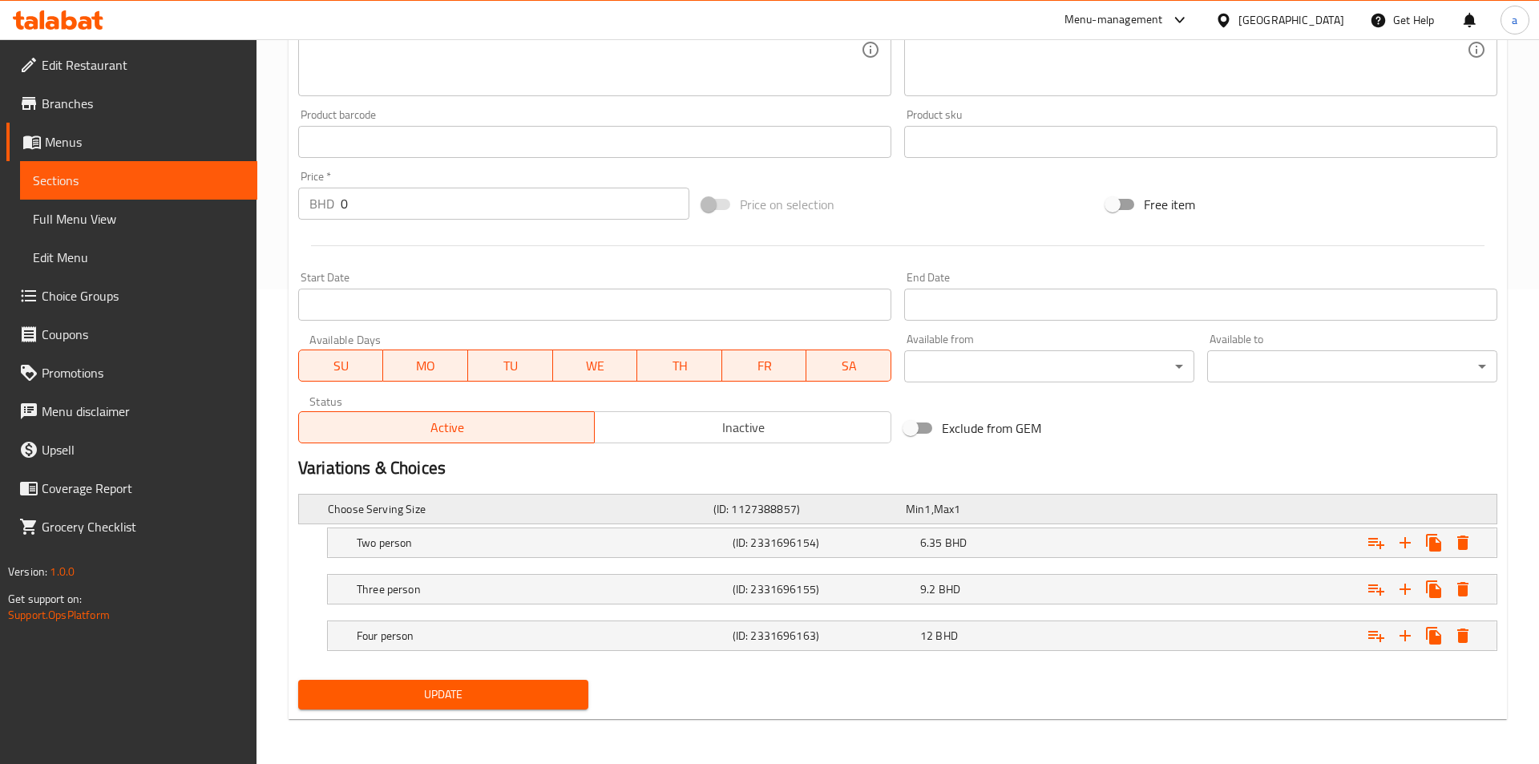
scroll to position [474, 0]
click at [1443, 547] on icon "Expand" at bounding box center [1450, 542] width 19 height 19
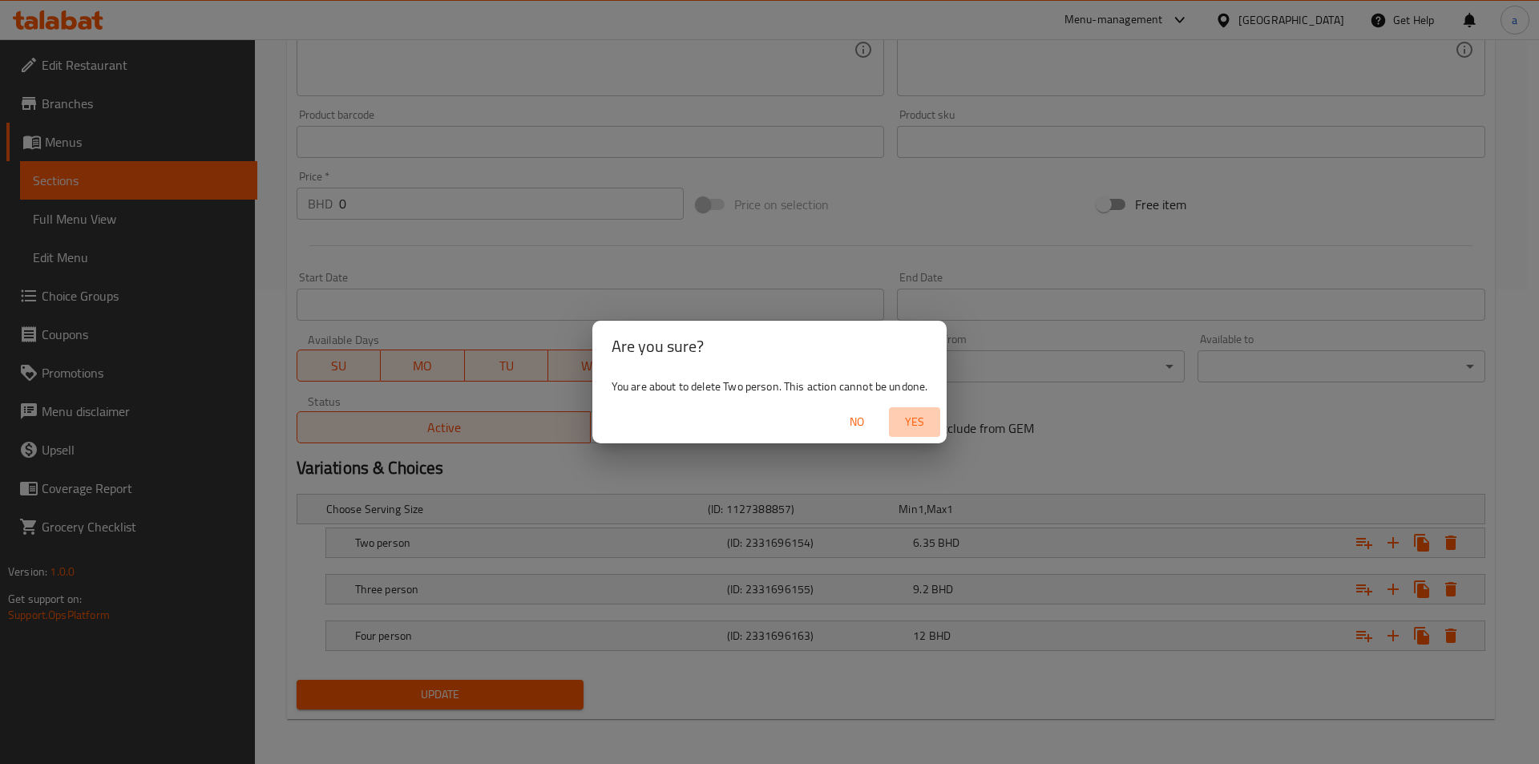
drag, startPoint x: 899, startPoint y: 424, endPoint x: 984, endPoint y: 446, distance: 87.9
click at [902, 424] on span "Yes" at bounding box center [914, 422] width 38 height 20
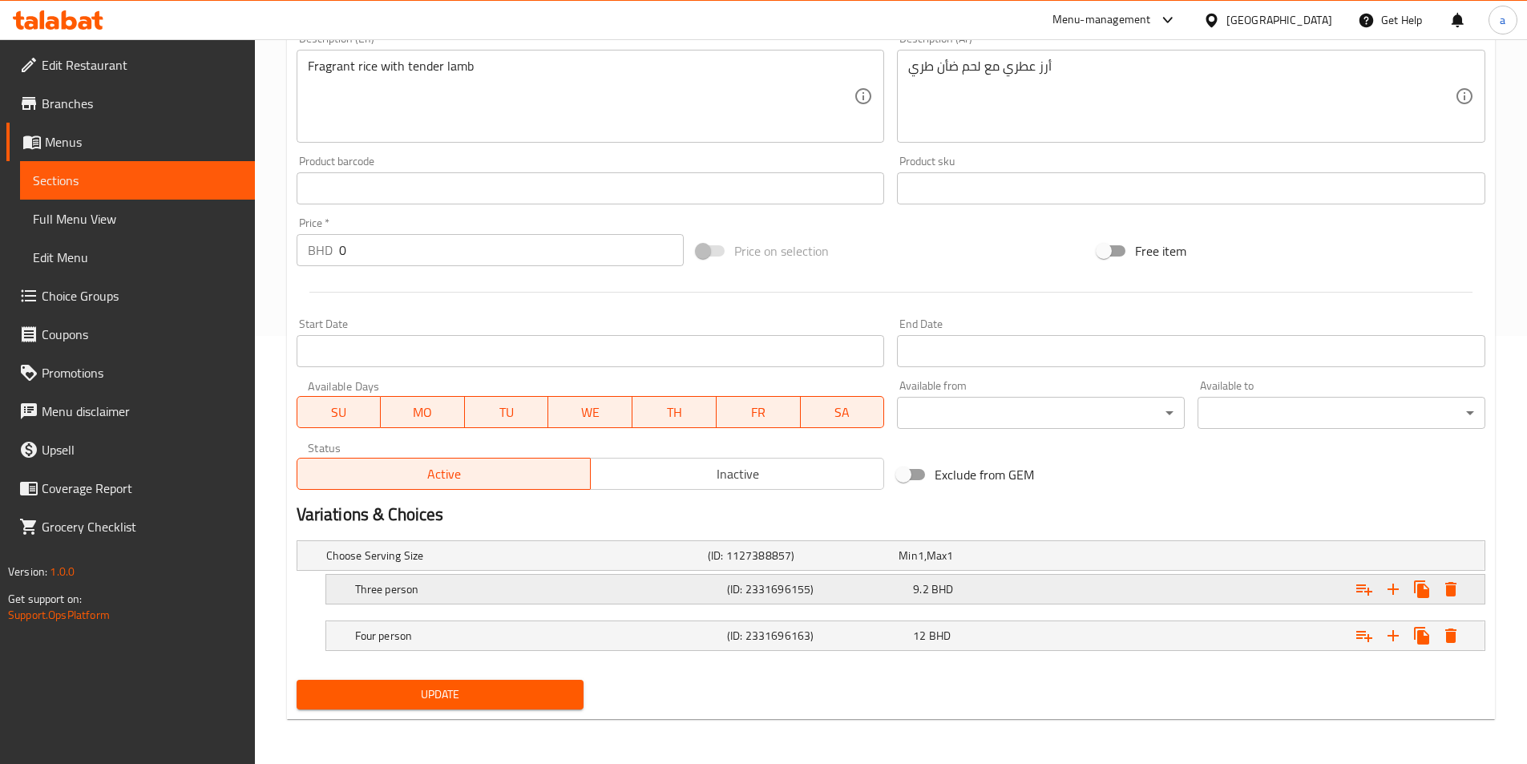
click at [1443, 596] on icon "Expand" at bounding box center [1450, 588] width 19 height 19
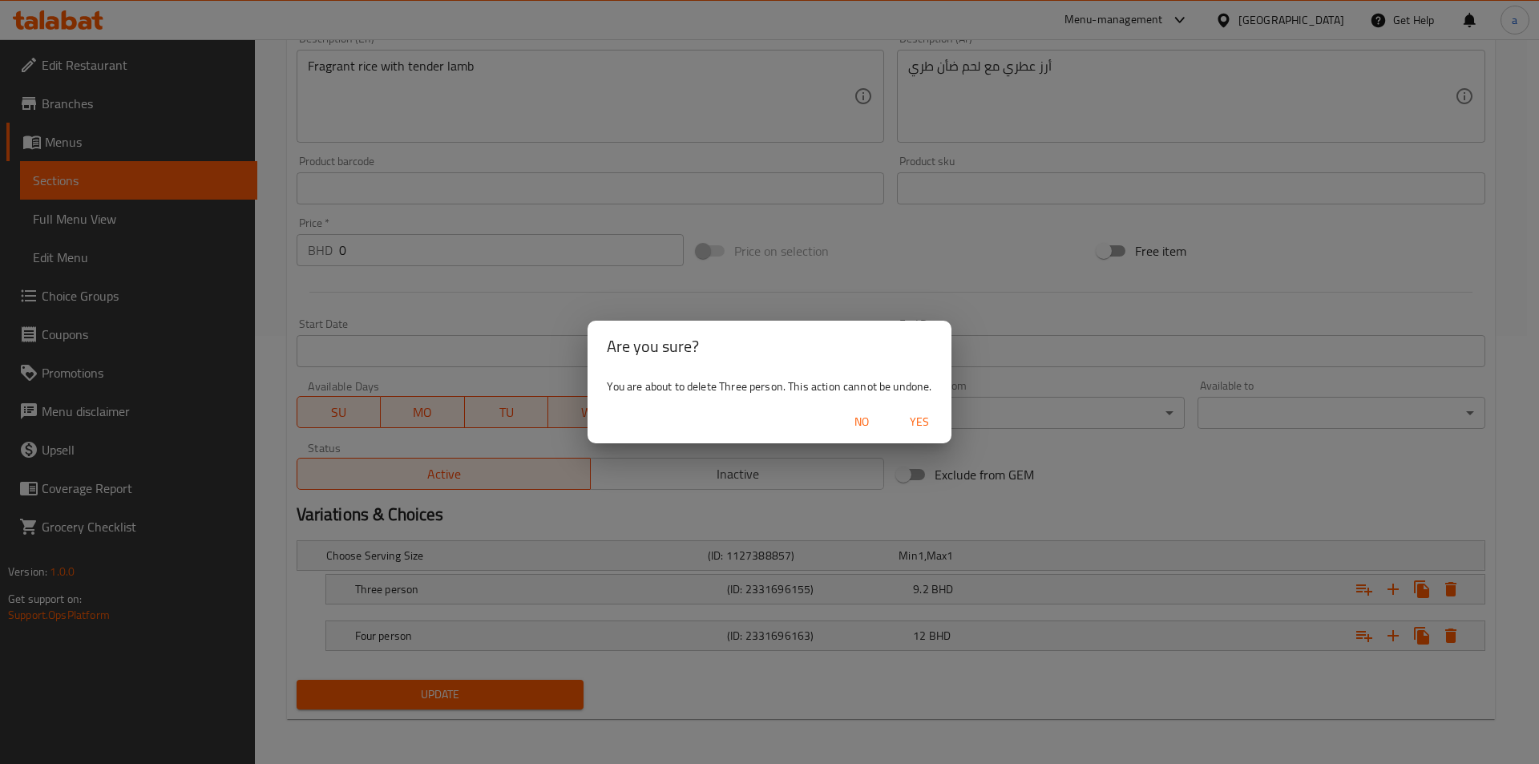
click at [924, 422] on span "Yes" at bounding box center [919, 422] width 38 height 20
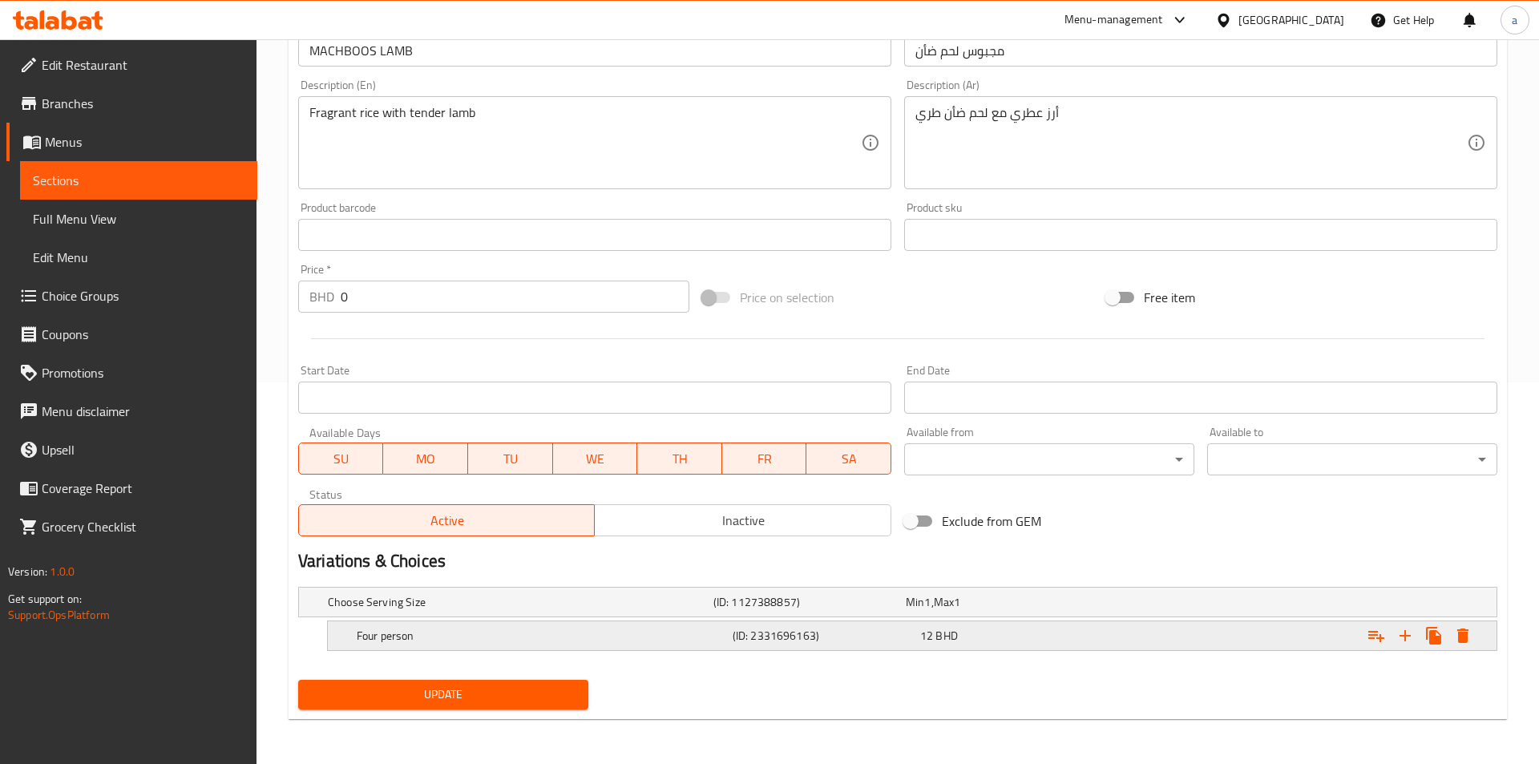
scroll to position [381, 0]
click at [1448, 633] on icon "Expand" at bounding box center [1450, 635] width 11 height 14
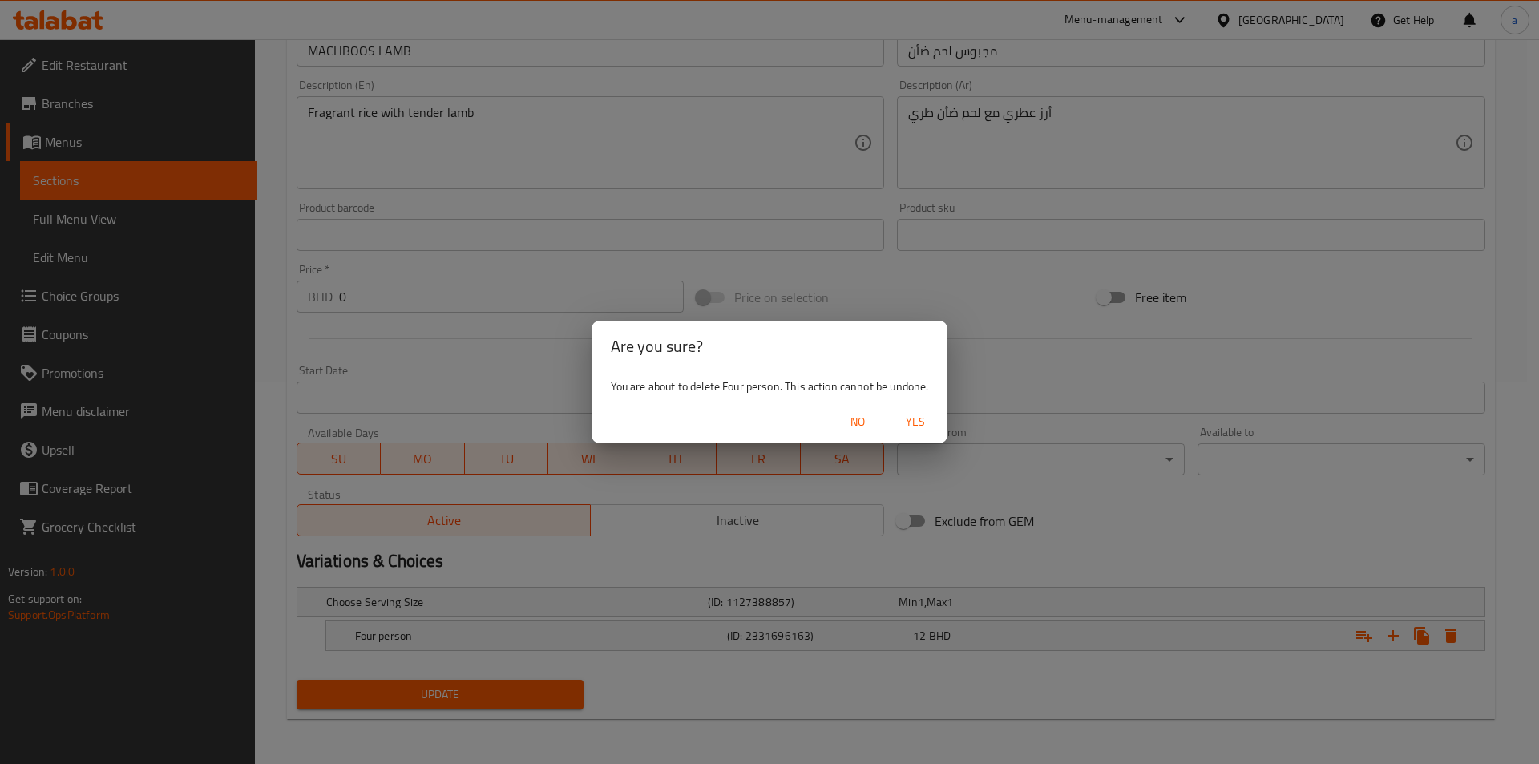
click at [921, 425] on span "Yes" at bounding box center [915, 422] width 38 height 20
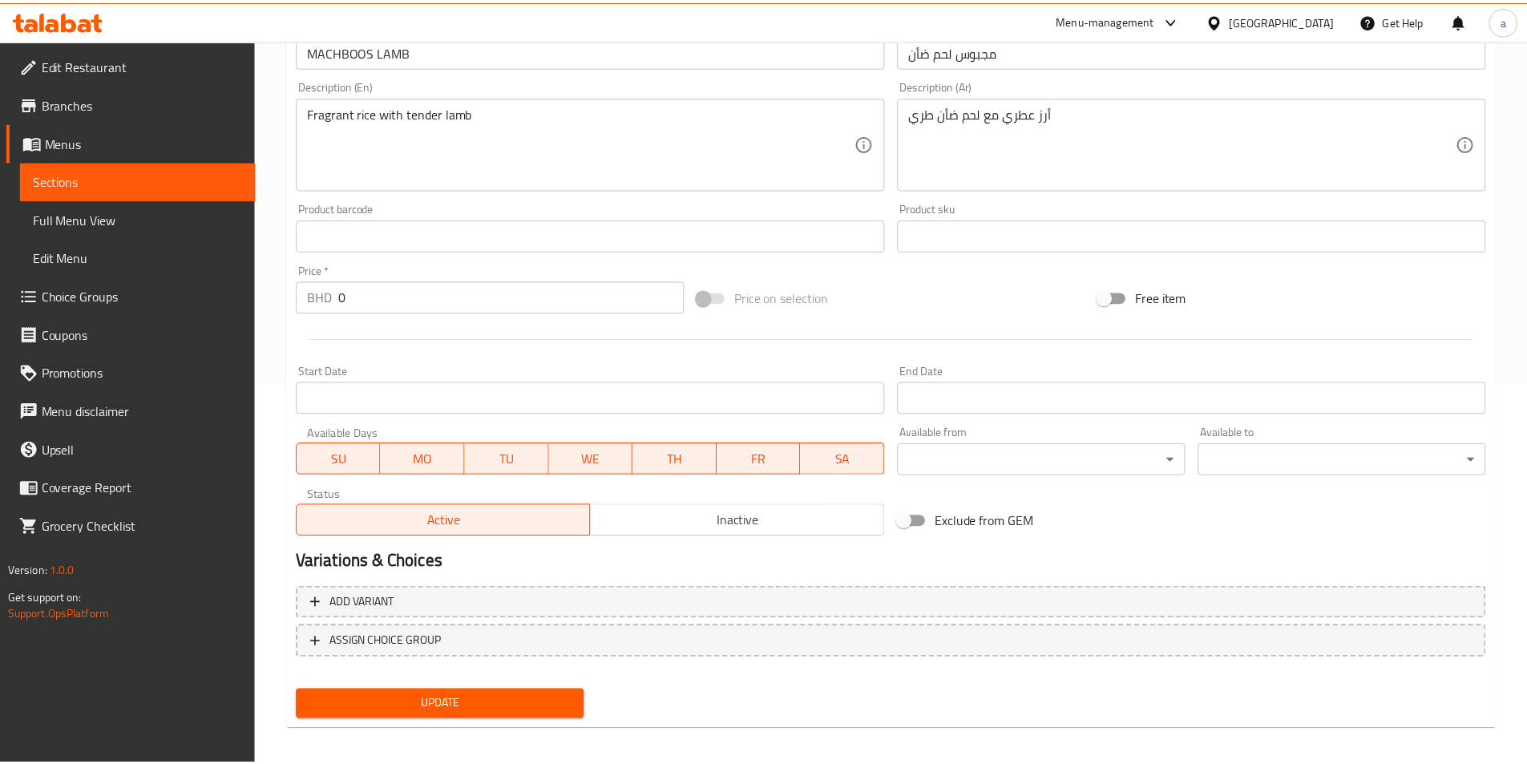
scroll to position [376, 0]
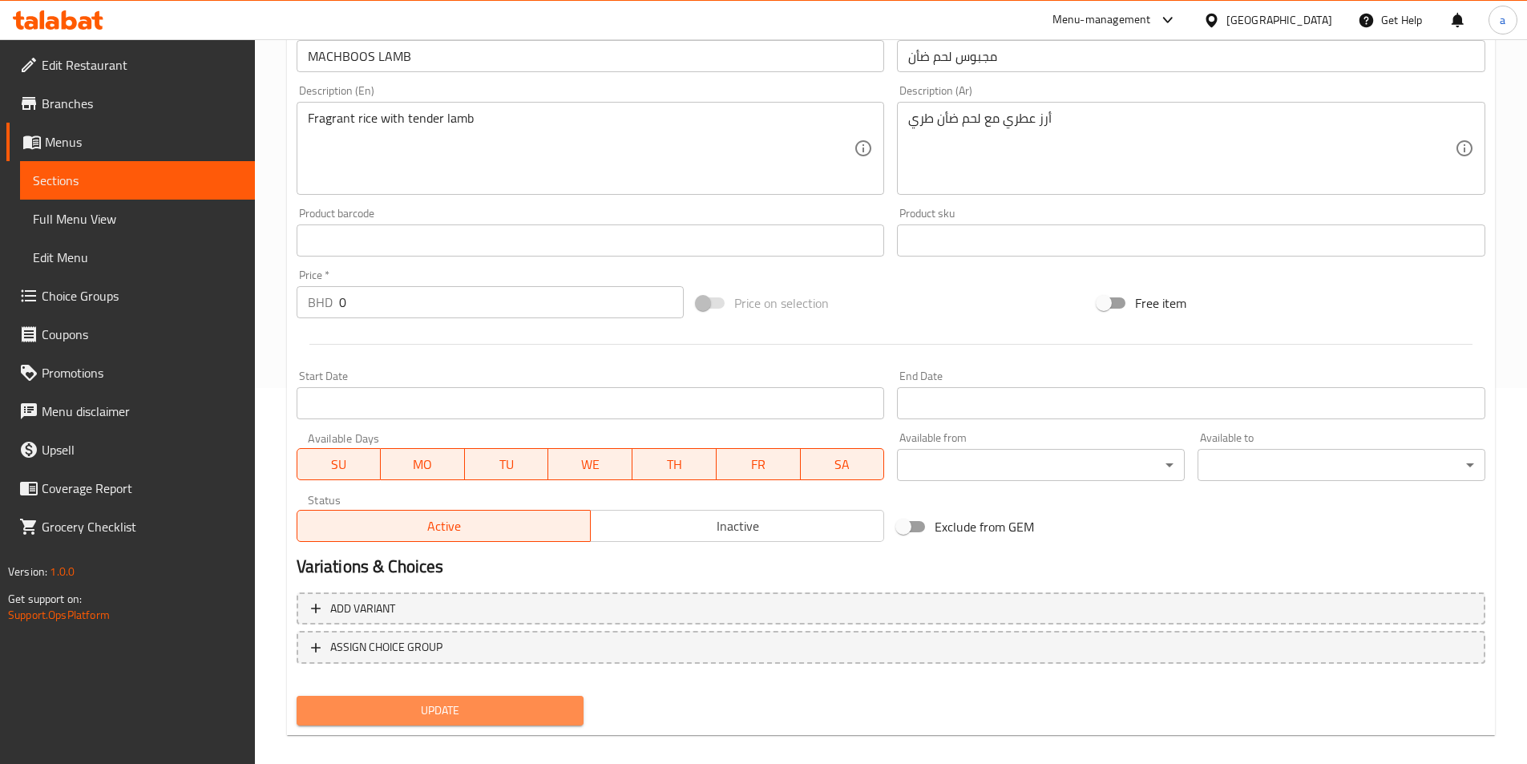
click at [485, 716] on span "Update" at bounding box center [440, 710] width 262 height 20
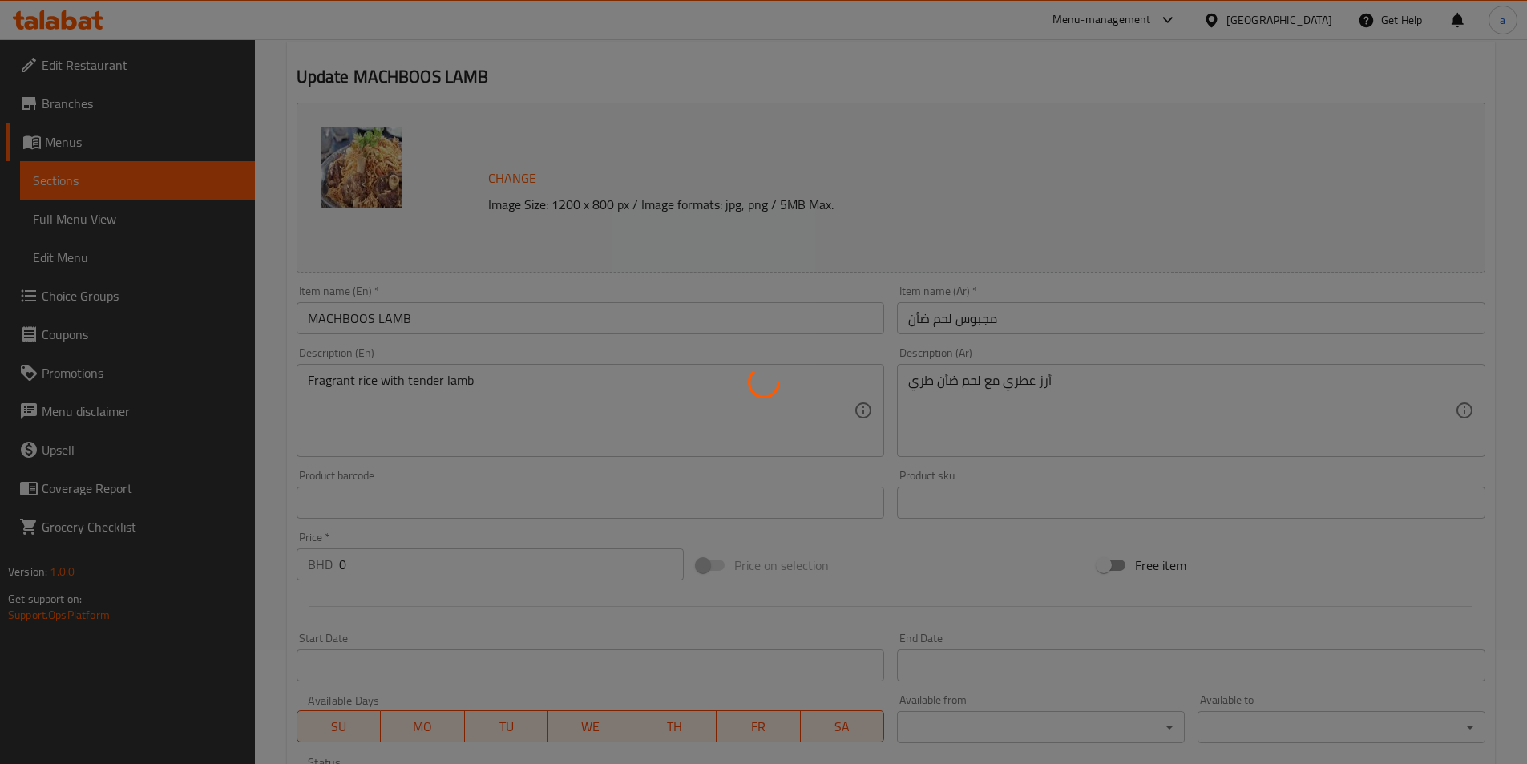
scroll to position [0, 0]
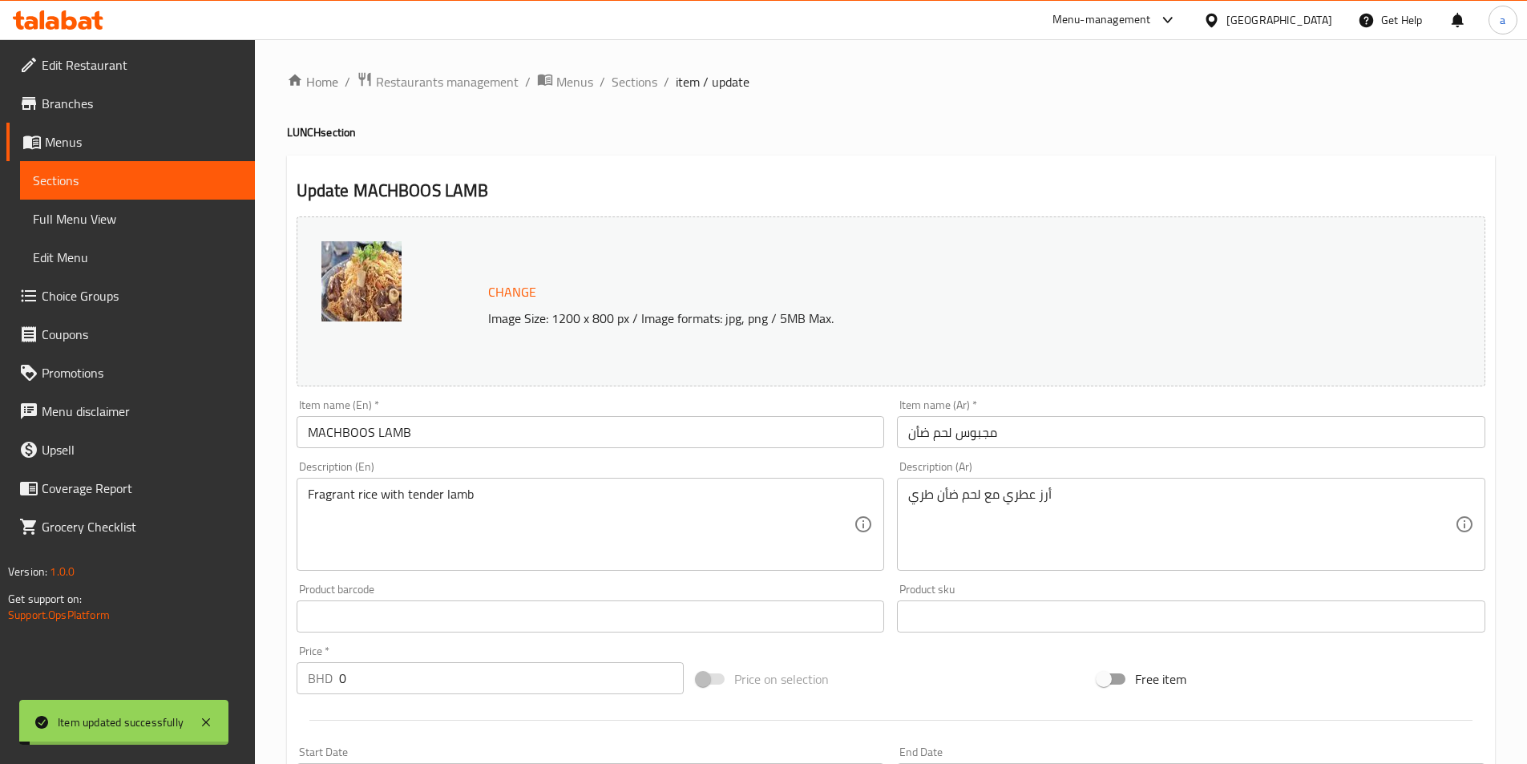
click at [627, 84] on span "Sections" at bounding box center [634, 81] width 46 height 19
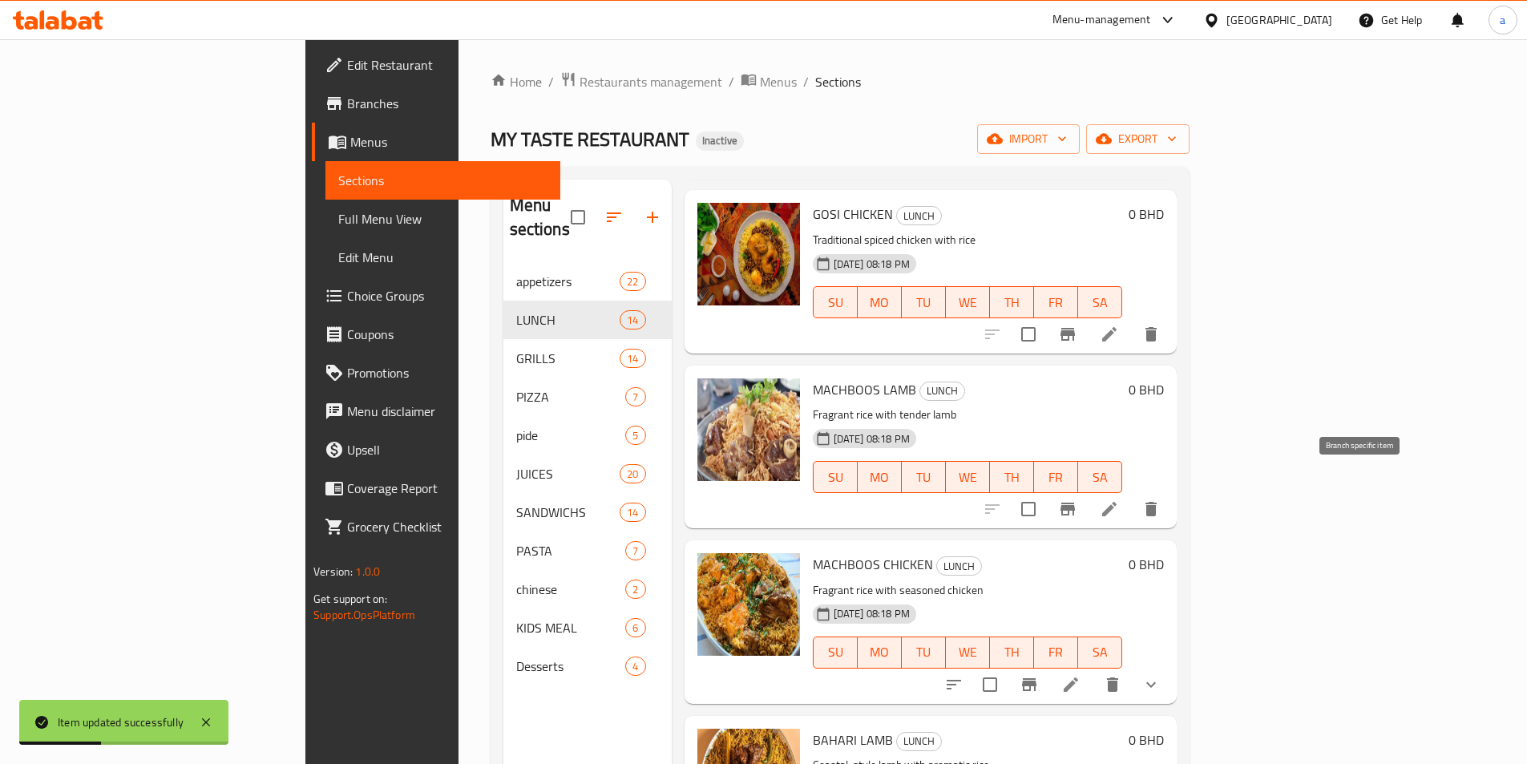
scroll to position [321, 0]
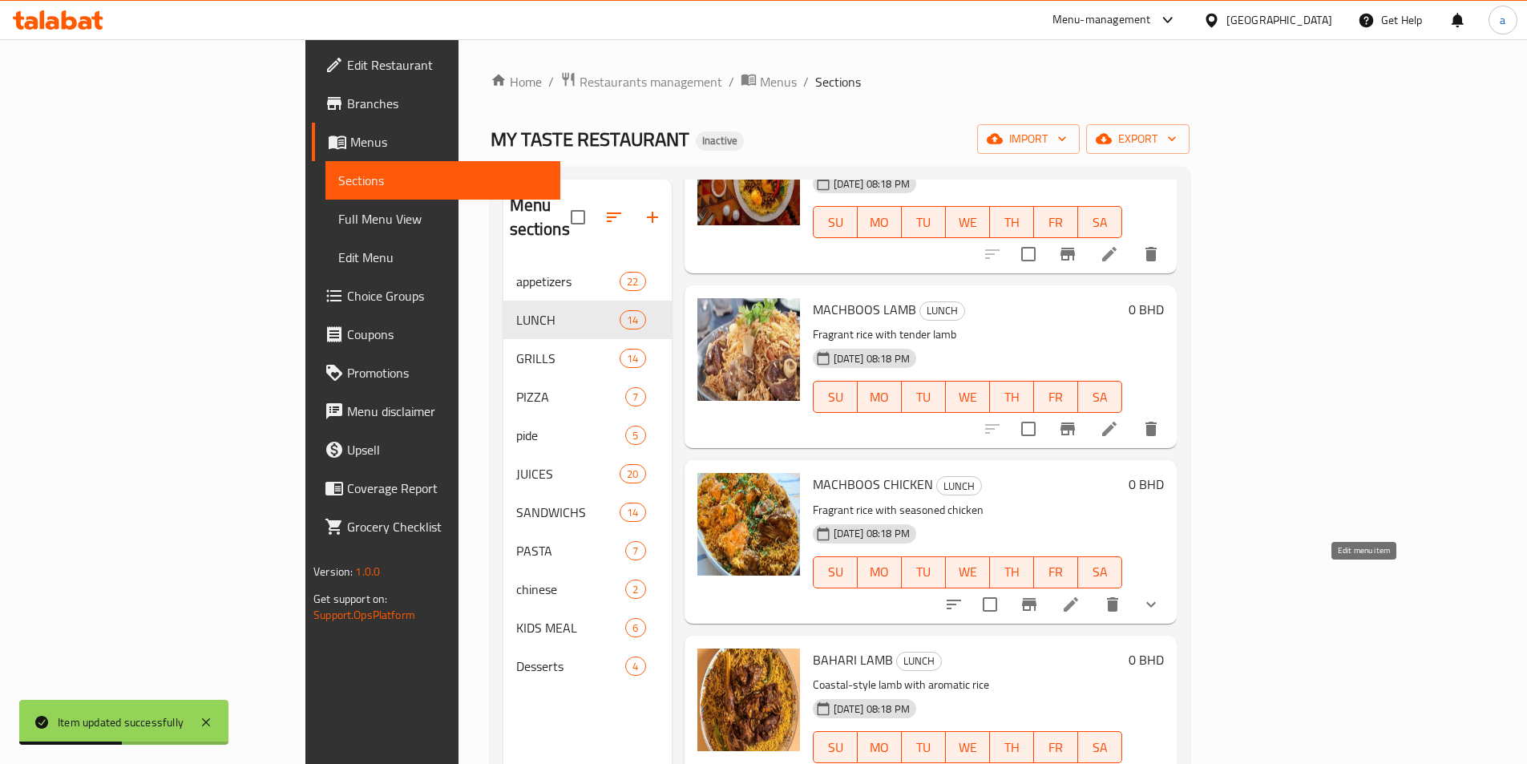
click at [1080, 595] on icon at bounding box center [1070, 604] width 19 height 19
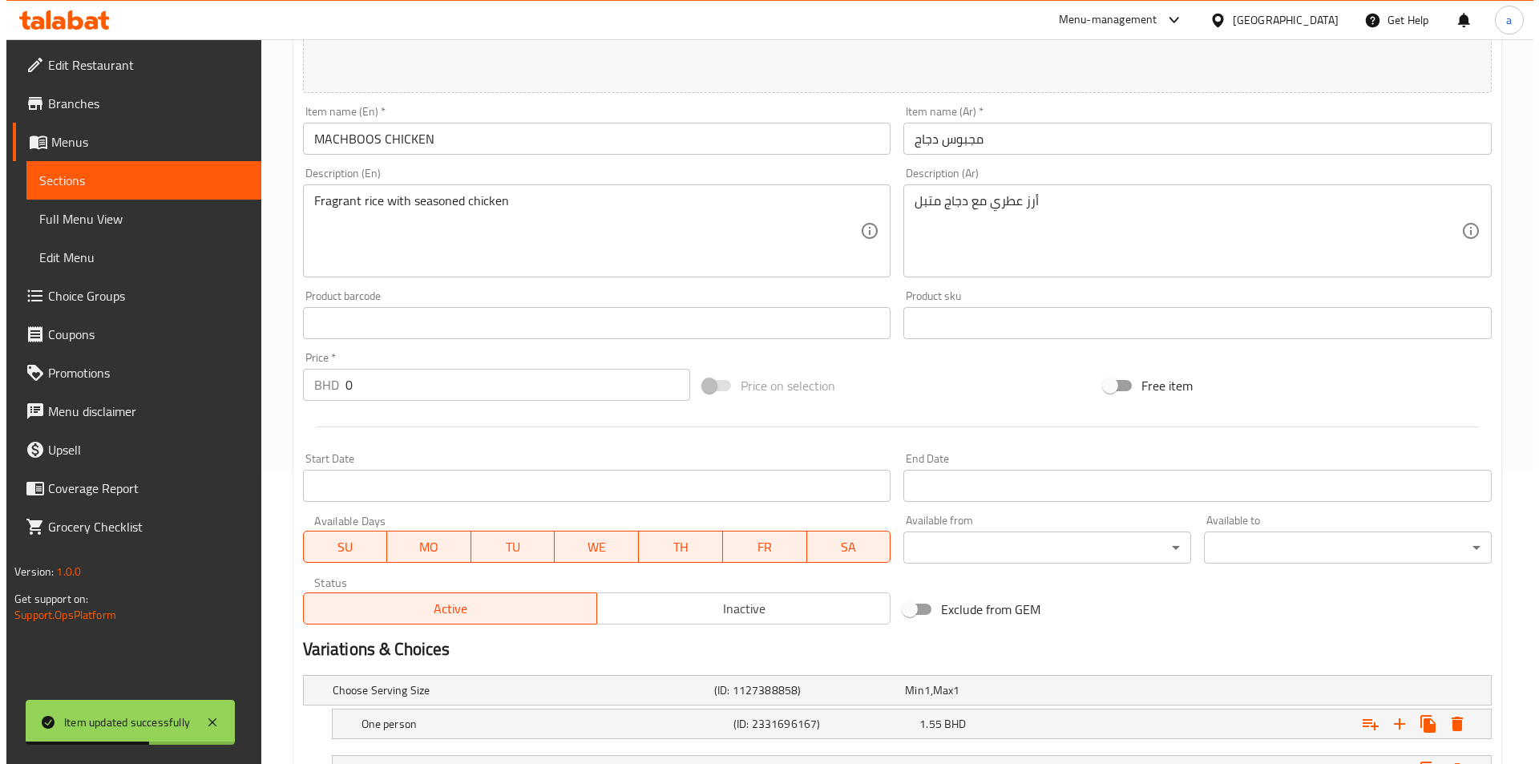
scroll to position [474, 0]
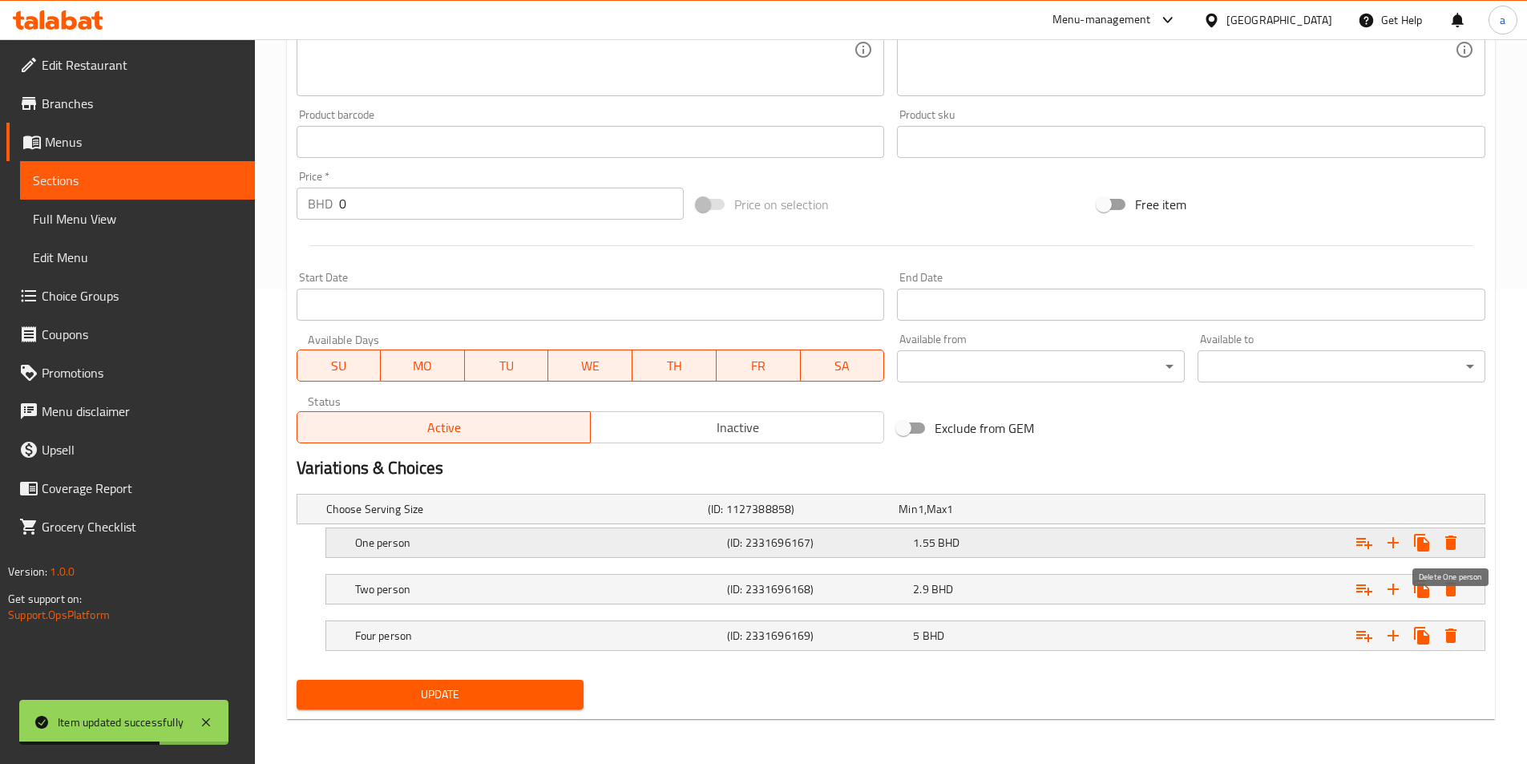
click at [1456, 534] on icon "Expand" at bounding box center [1450, 542] width 19 height 19
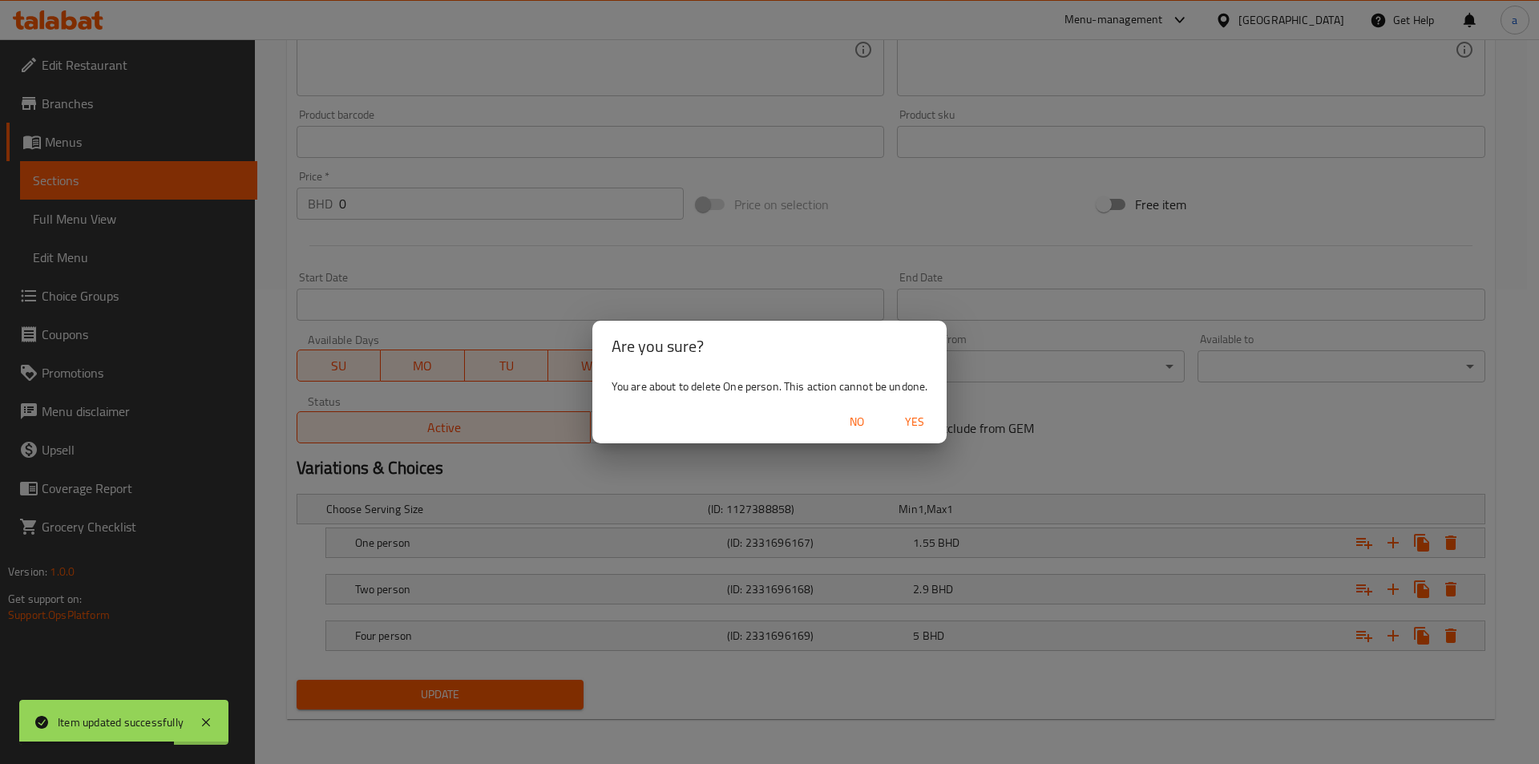
click at [922, 422] on span "Yes" at bounding box center [914, 422] width 38 height 20
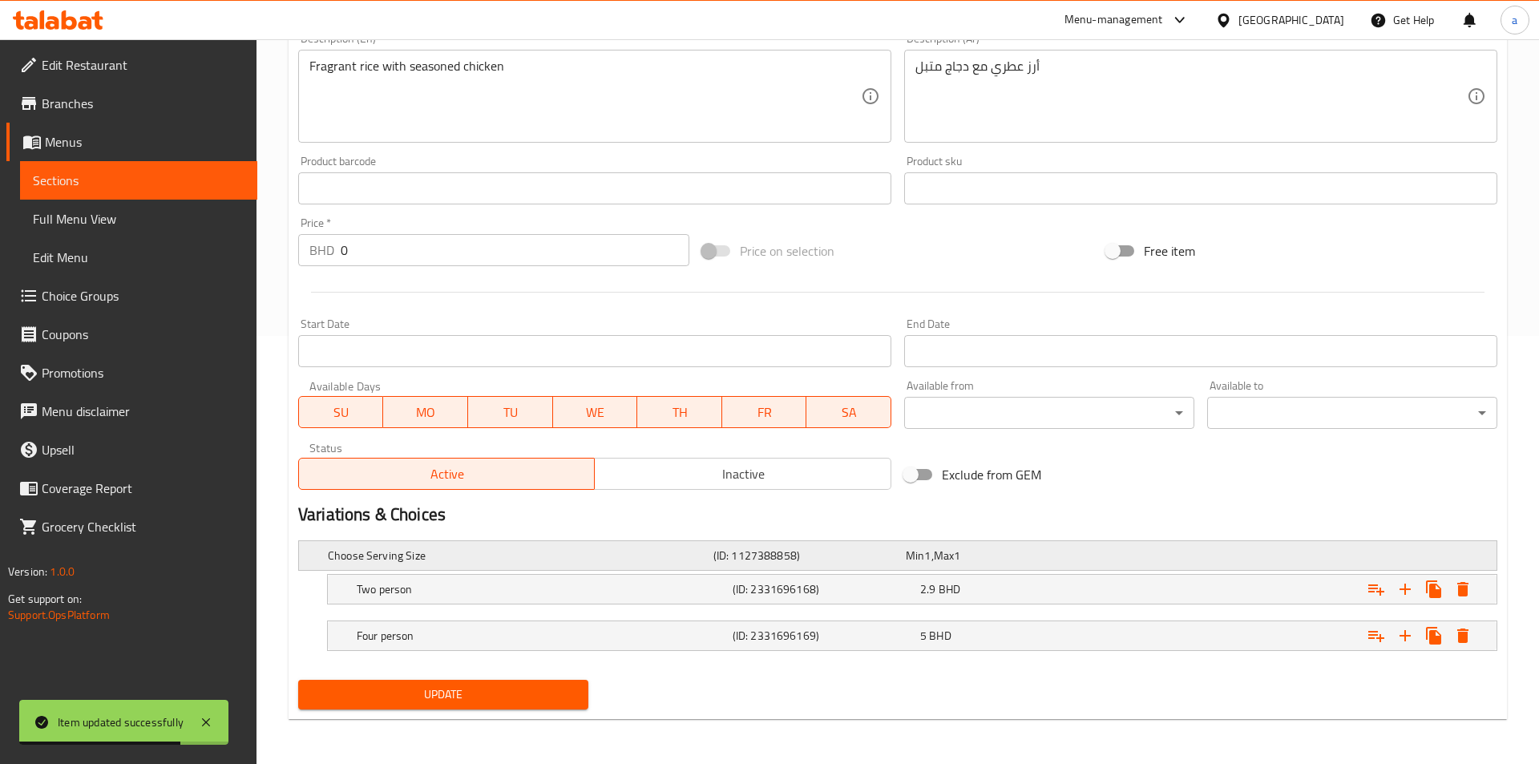
scroll to position [428, 0]
click at [1446, 594] on icon "Expand" at bounding box center [1450, 589] width 11 height 14
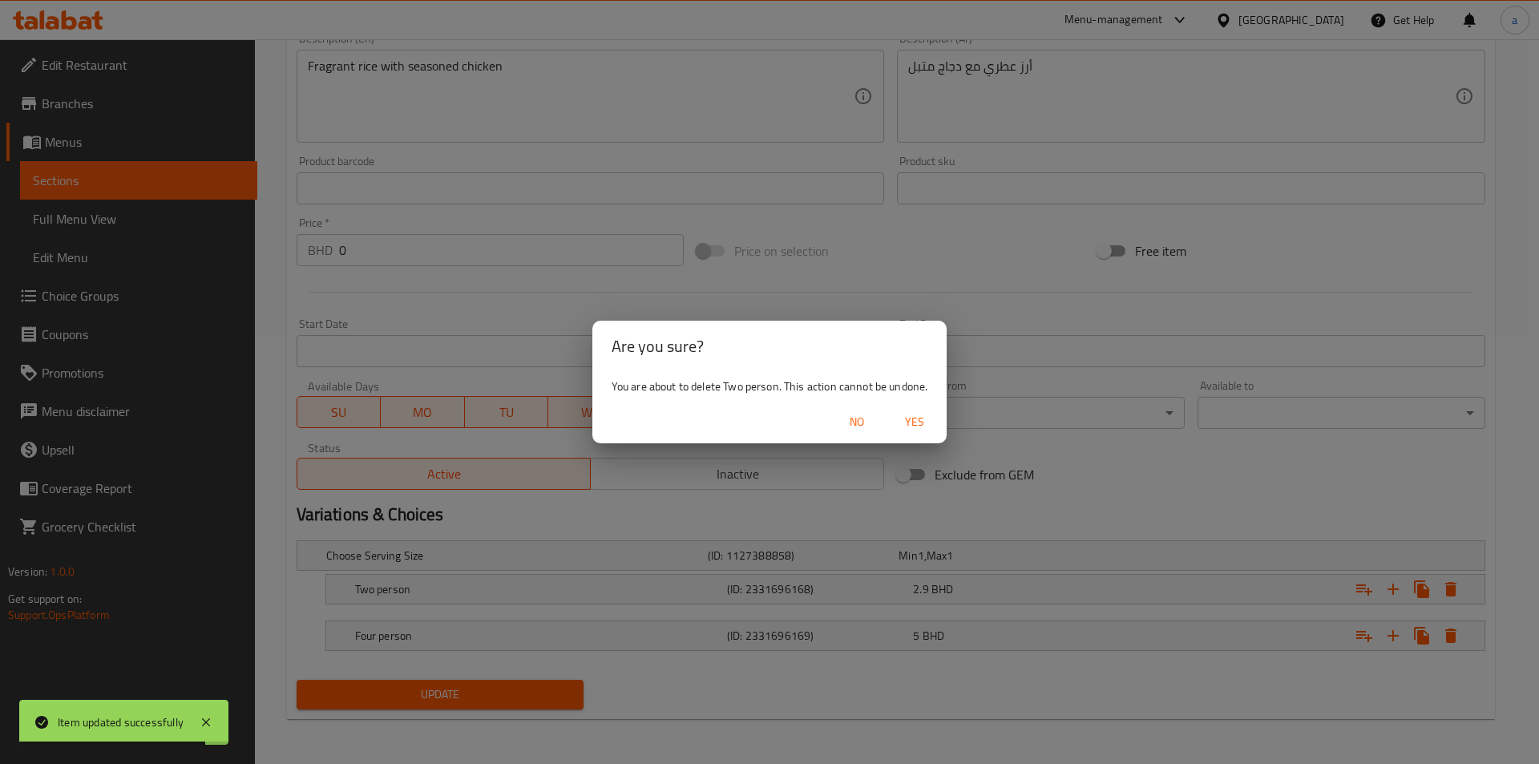
click at [906, 418] on span "Yes" at bounding box center [914, 422] width 38 height 20
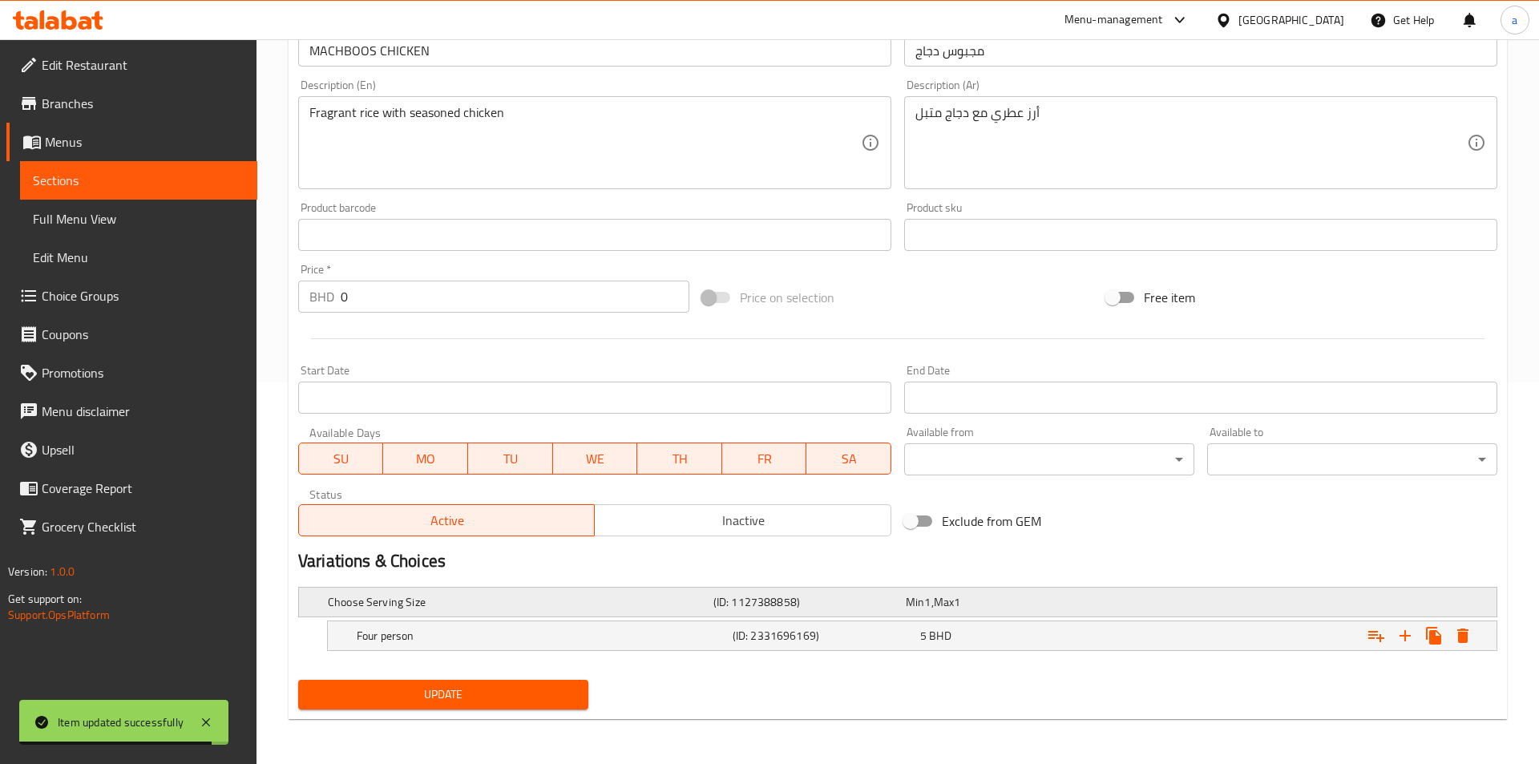
scroll to position [381, 0]
click at [1450, 638] on icon "Expand" at bounding box center [1450, 635] width 11 height 14
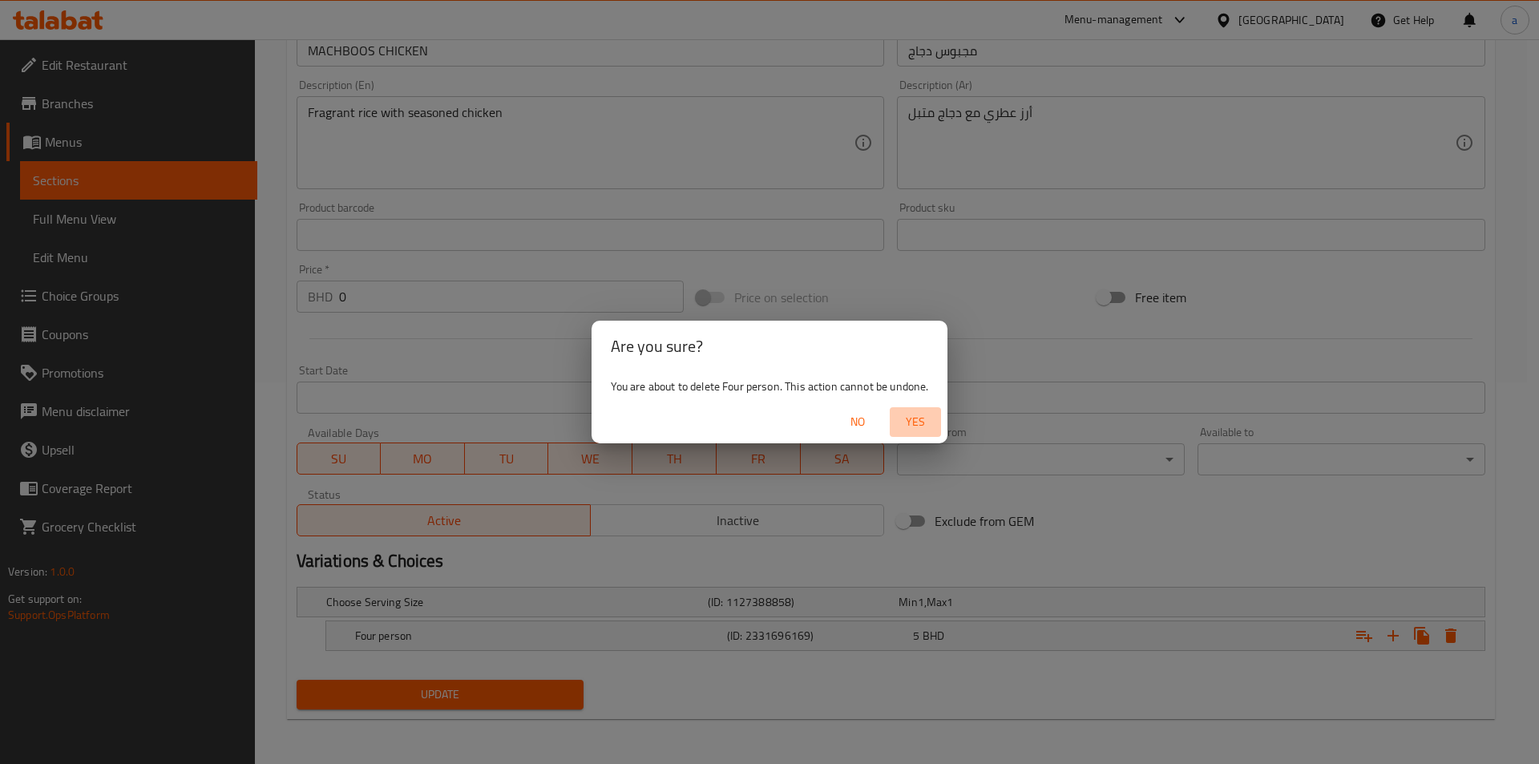
click at [901, 426] on span "Yes" at bounding box center [915, 422] width 38 height 20
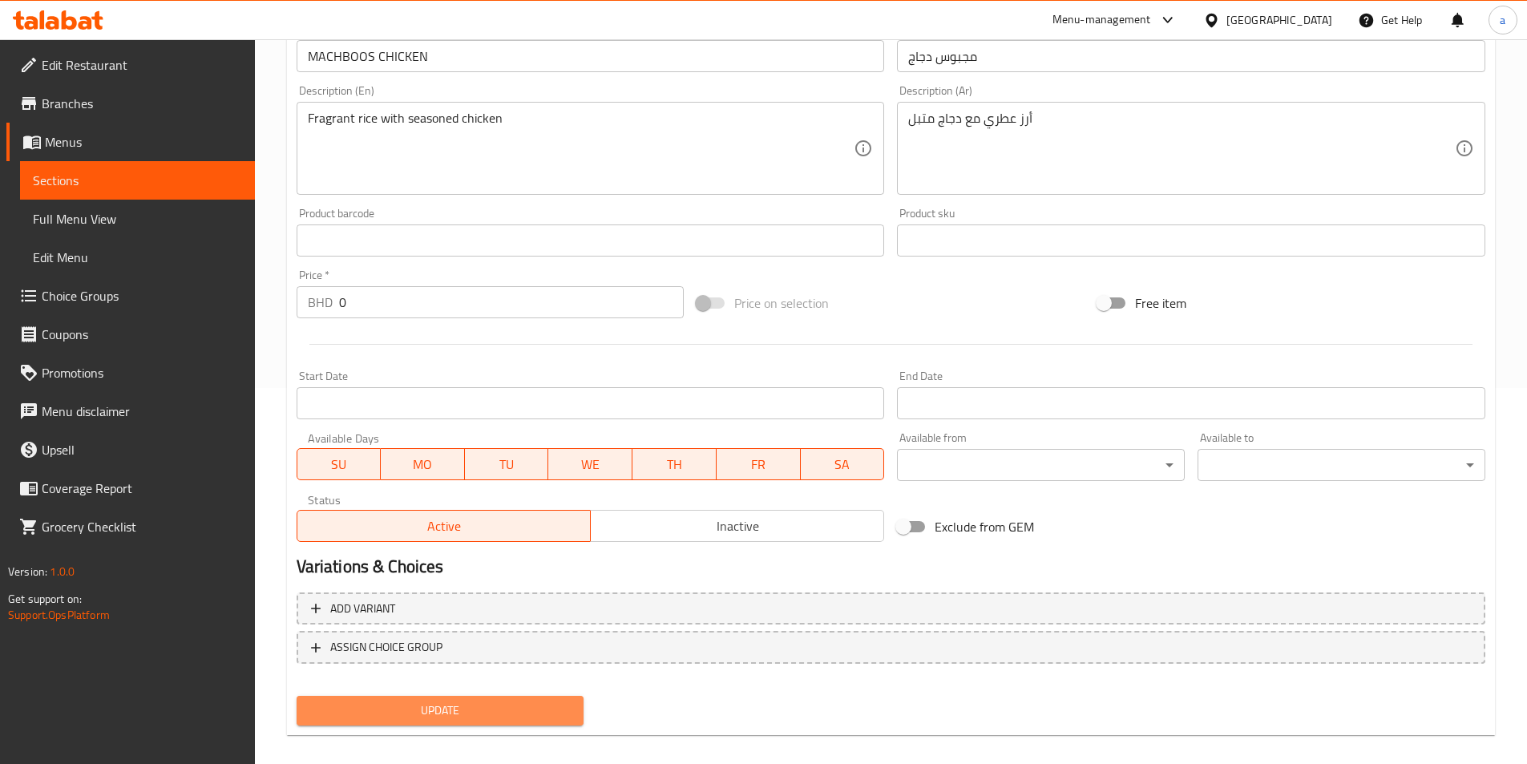
click at [514, 716] on span "Update" at bounding box center [440, 710] width 262 height 20
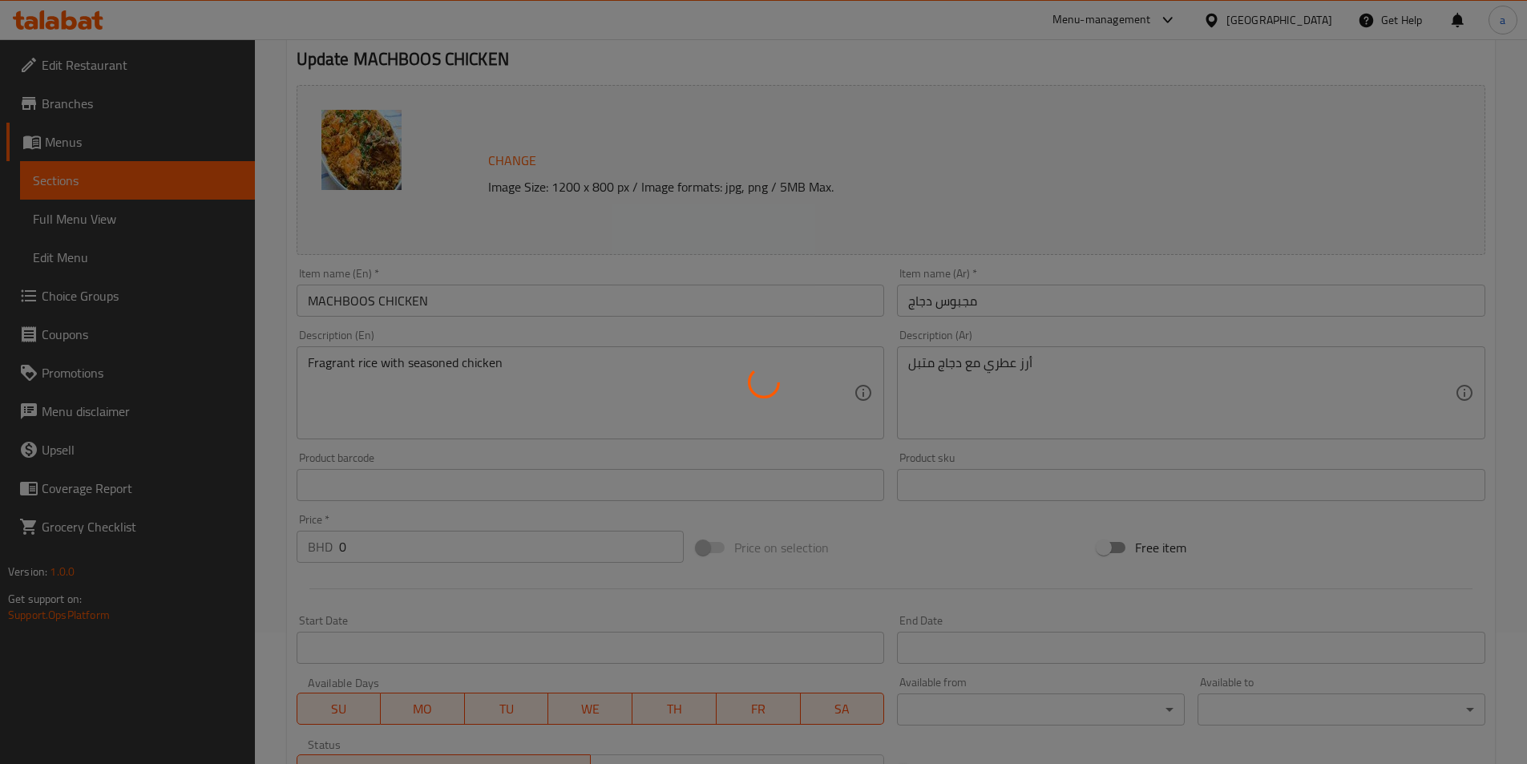
scroll to position [0, 0]
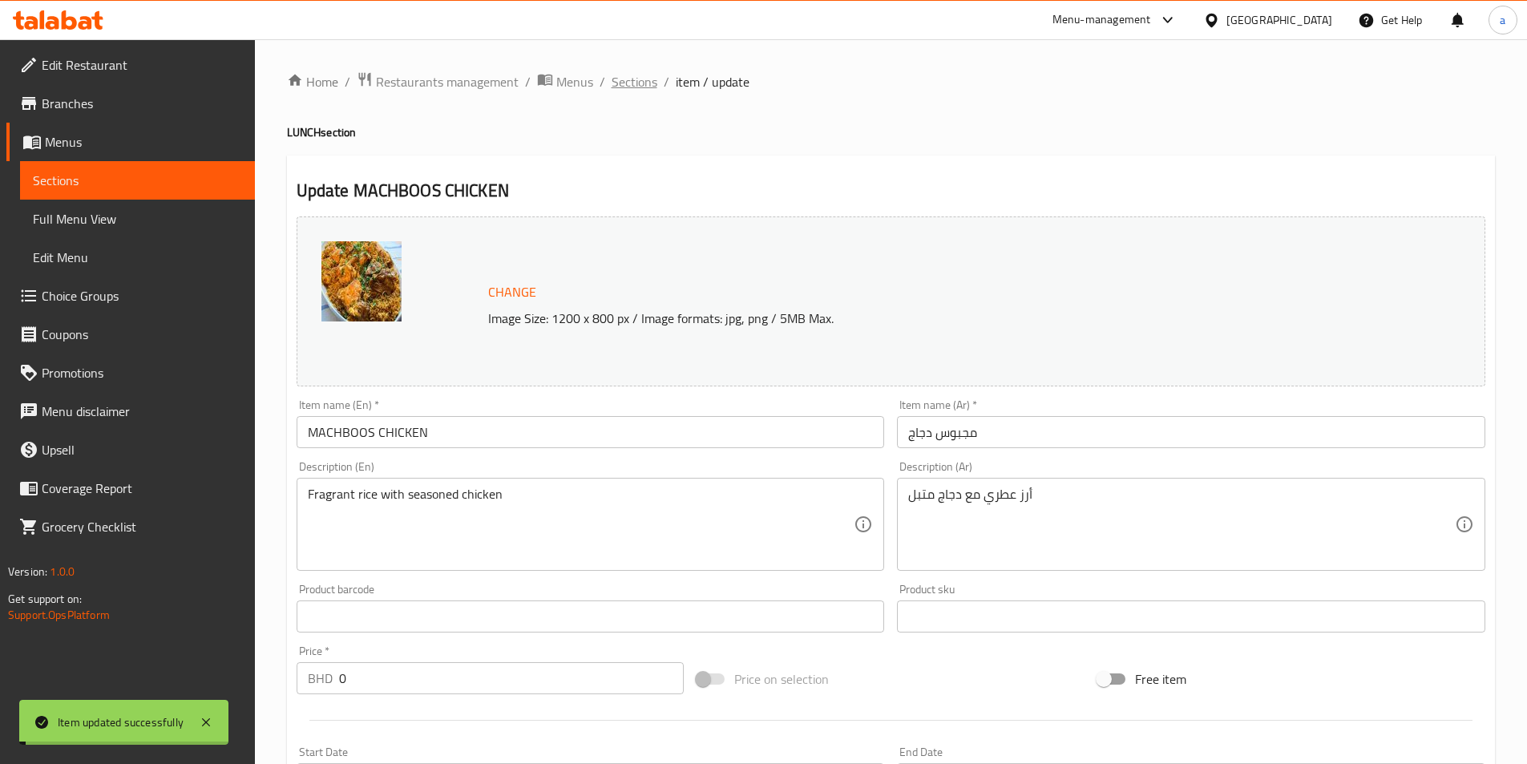
click at [630, 75] on span "Sections" at bounding box center [634, 81] width 46 height 19
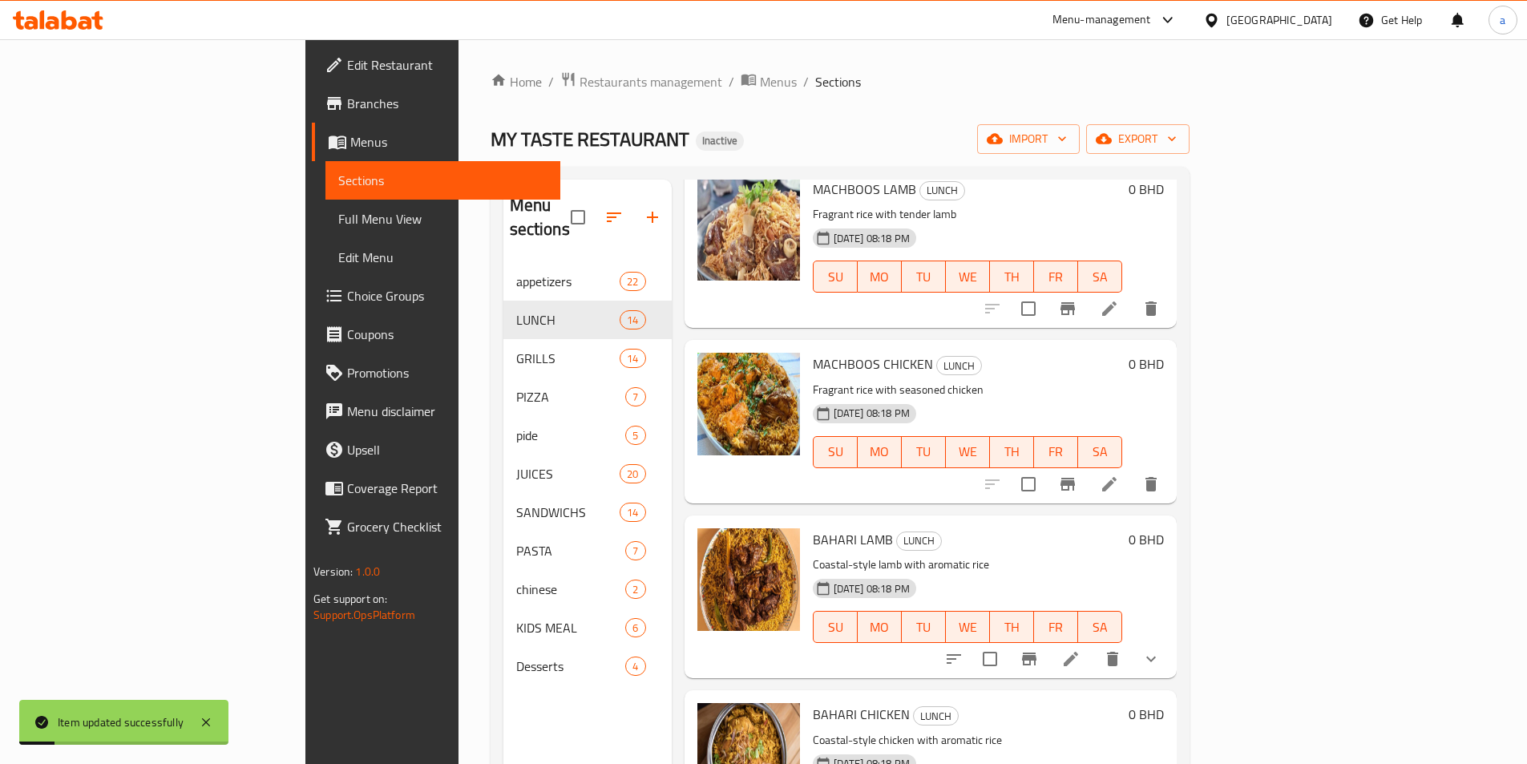
scroll to position [481, 0]
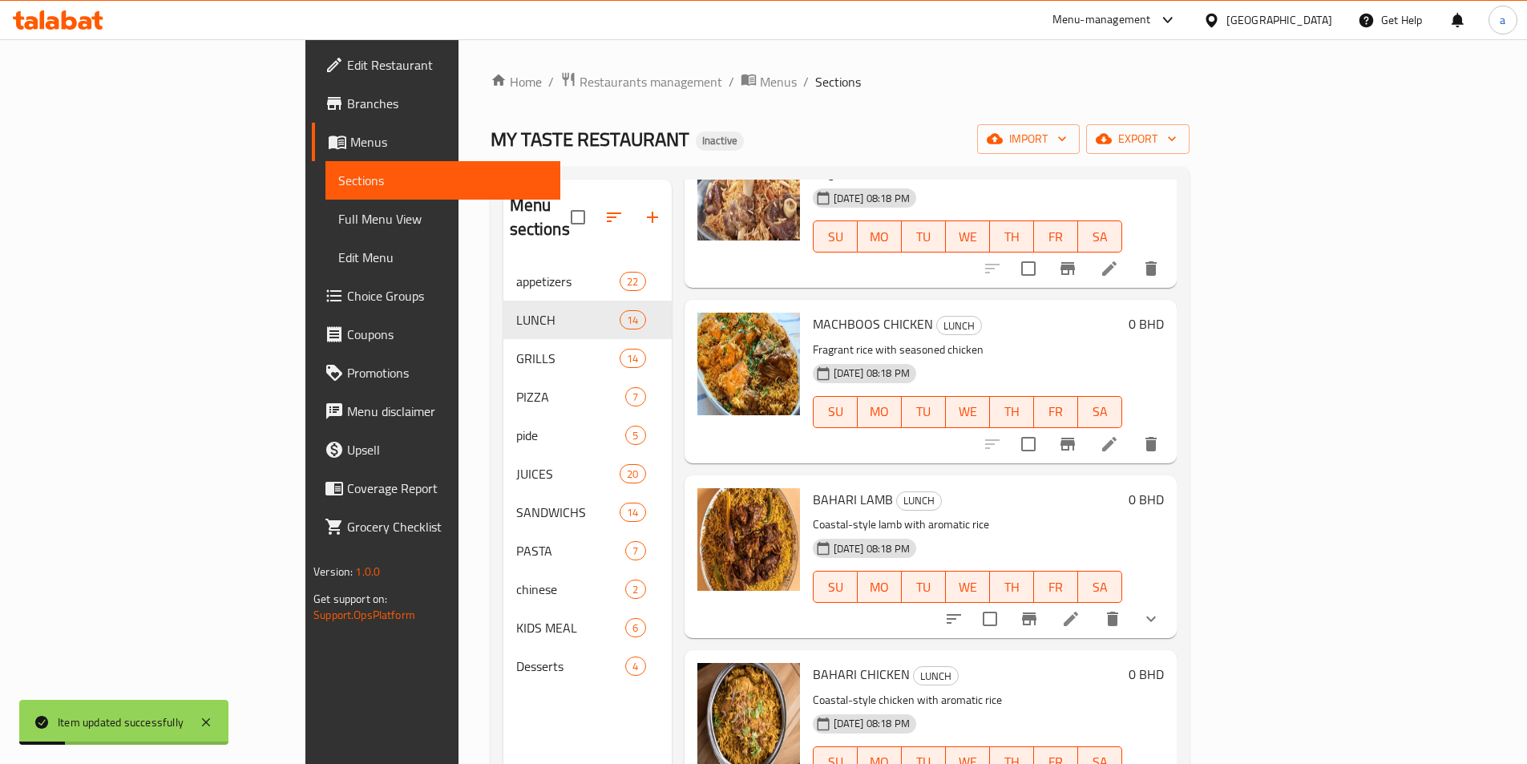
click at [1080, 609] on icon at bounding box center [1070, 618] width 19 height 19
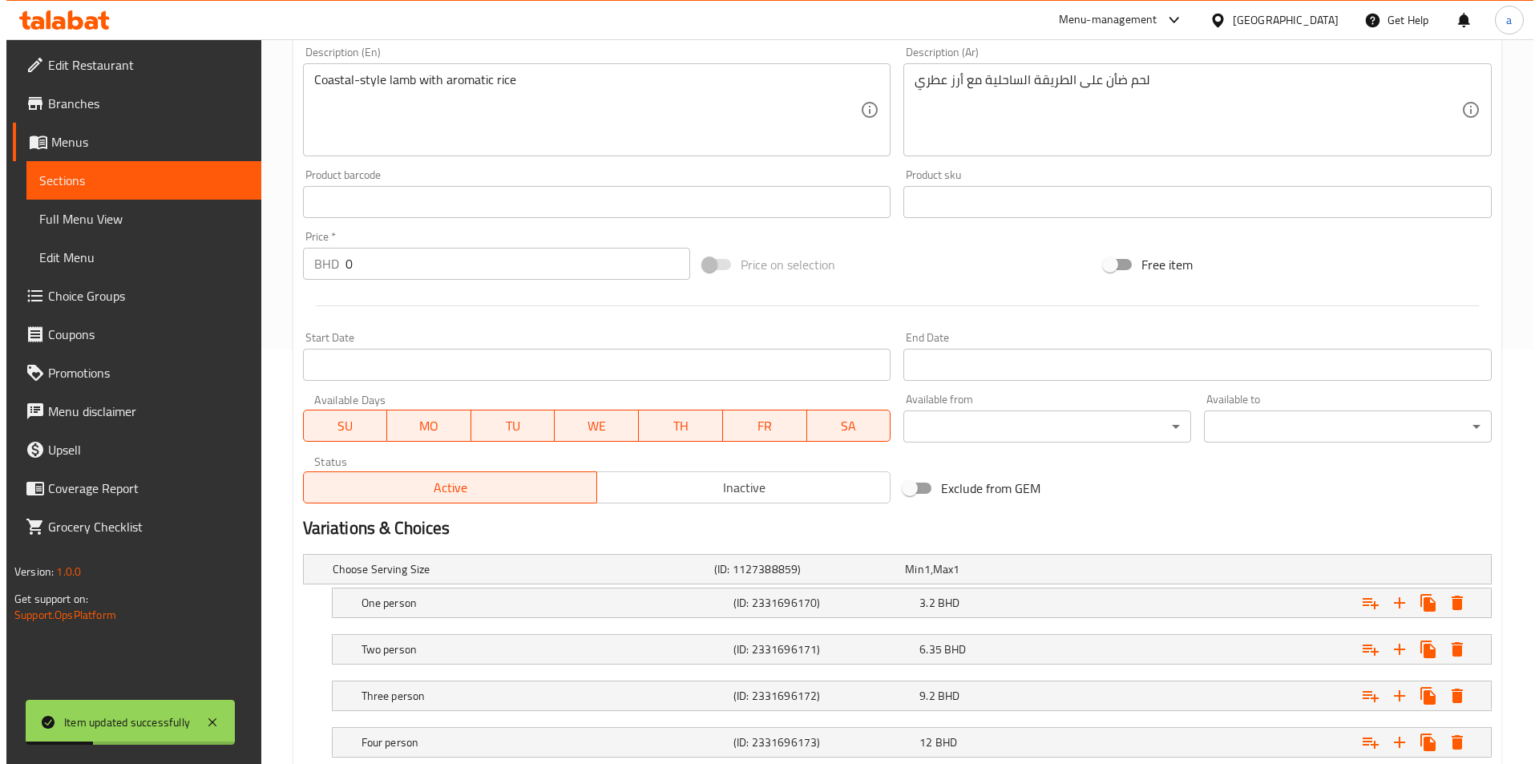
scroll to position [521, 0]
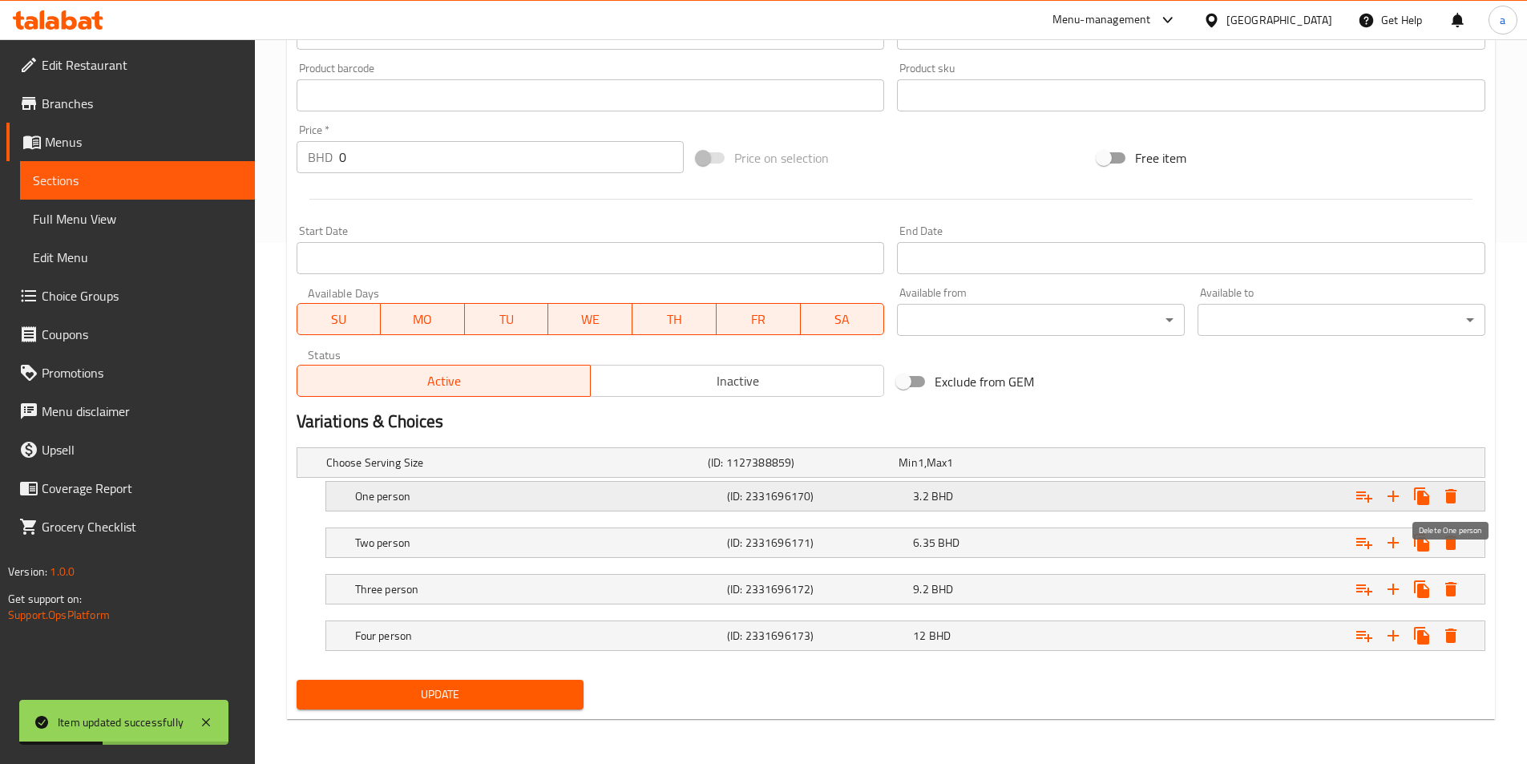
click at [1458, 499] on icon "Expand" at bounding box center [1450, 495] width 19 height 19
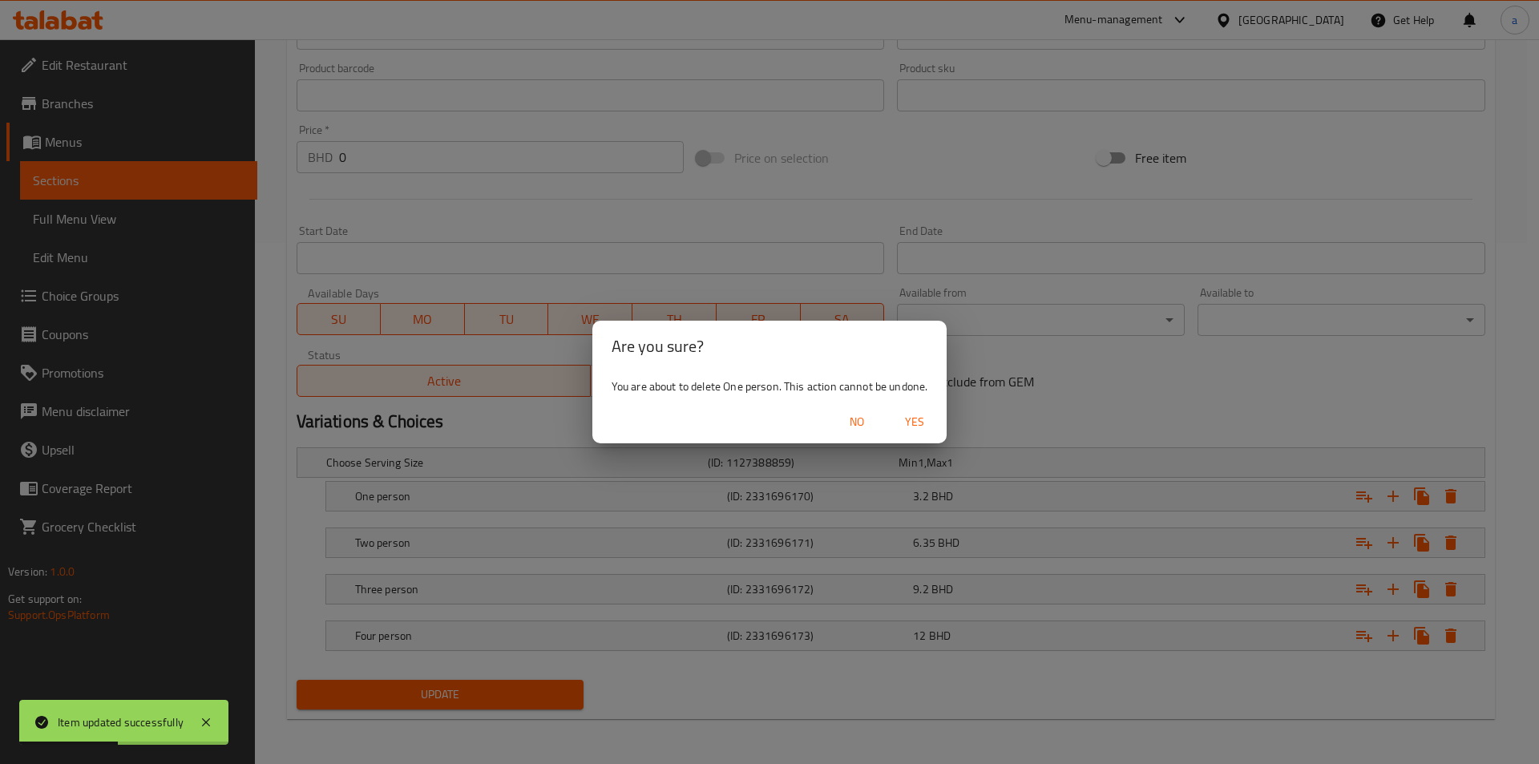
click at [918, 430] on span "Yes" at bounding box center [914, 422] width 38 height 20
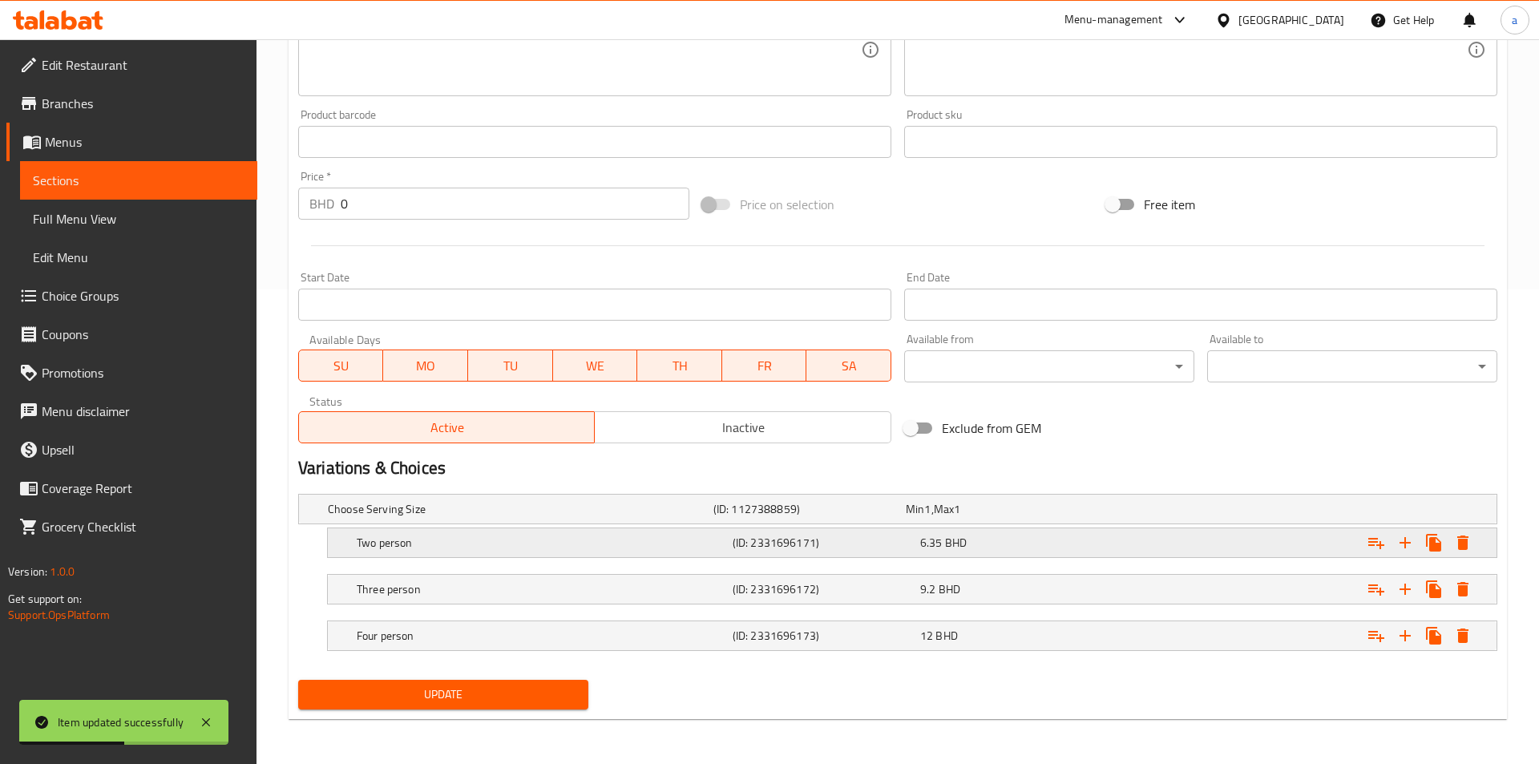
scroll to position [474, 0]
click at [1453, 541] on icon "Expand" at bounding box center [1450, 542] width 11 height 14
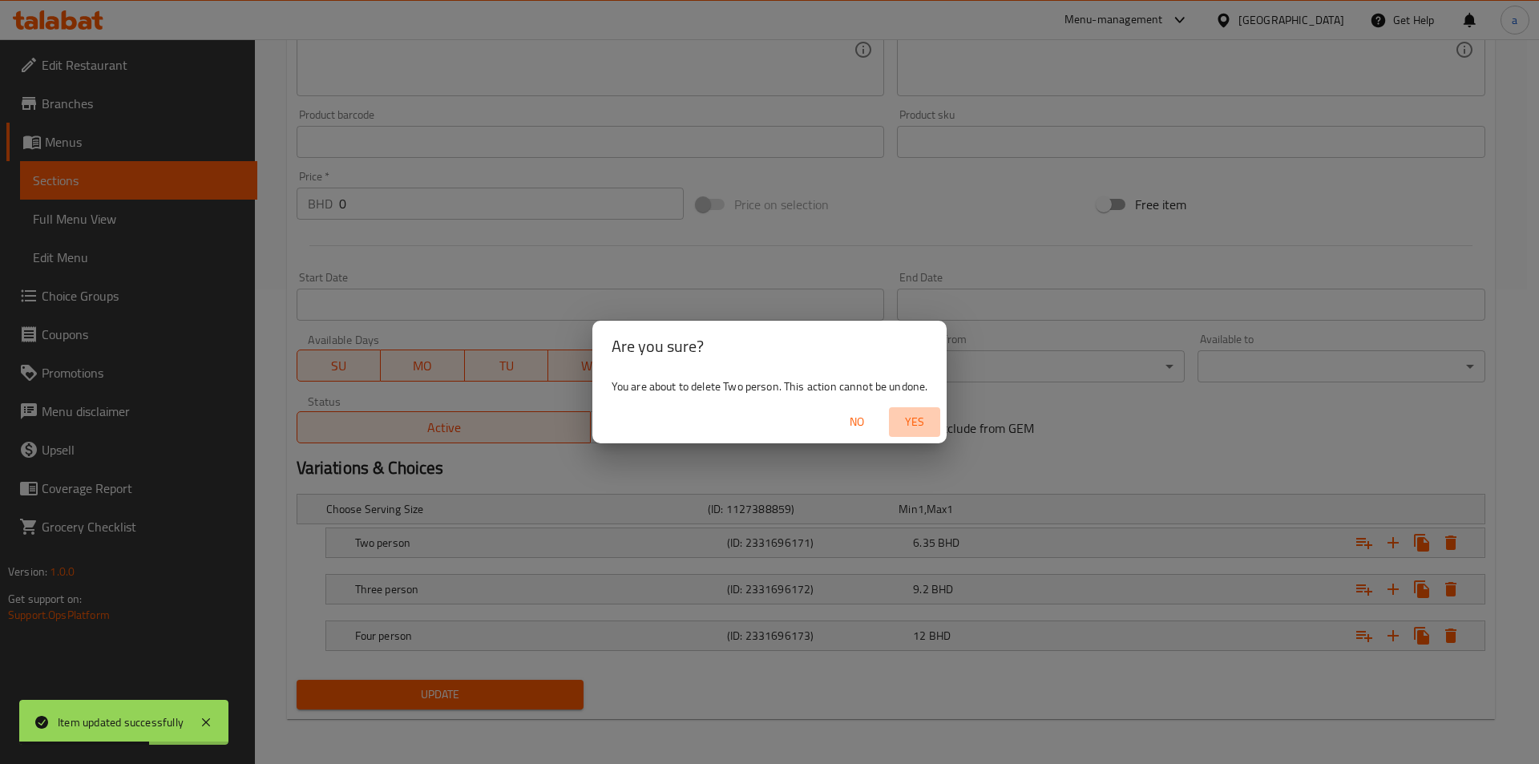
click at [915, 421] on span "Yes" at bounding box center [914, 422] width 38 height 20
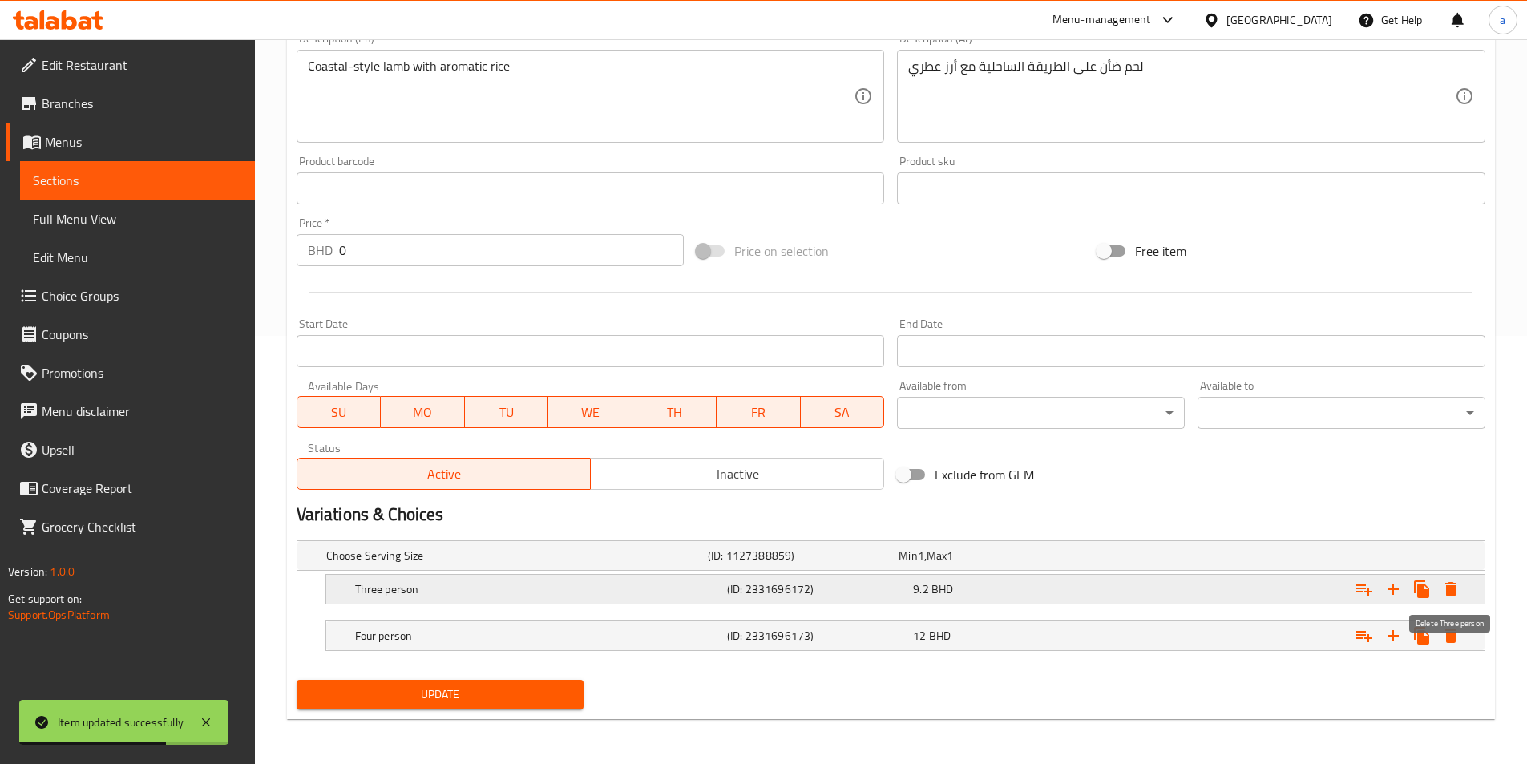
click at [1446, 587] on icon "Expand" at bounding box center [1450, 589] width 11 height 14
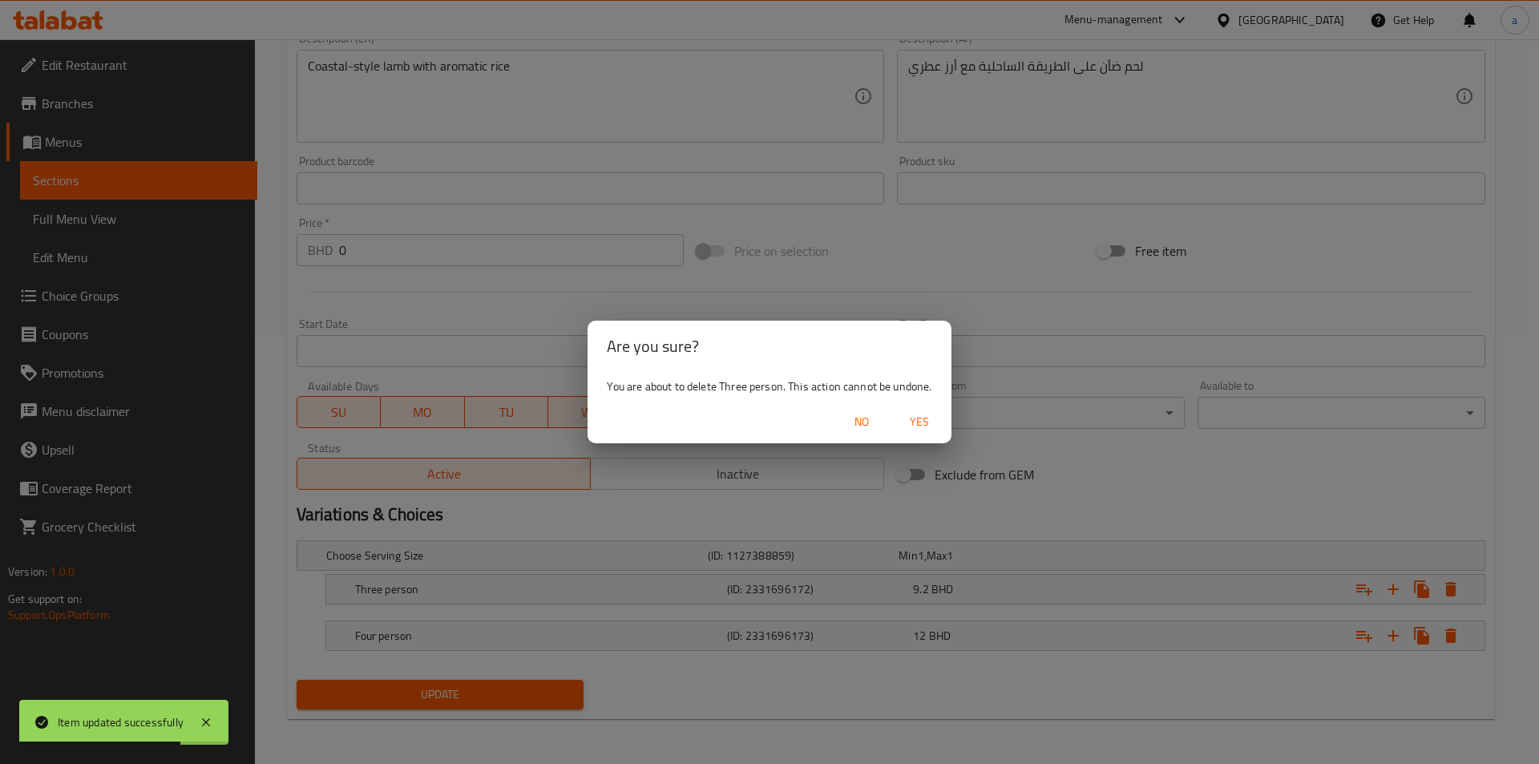
click at [918, 432] on button "Yes" at bounding box center [919, 422] width 51 height 30
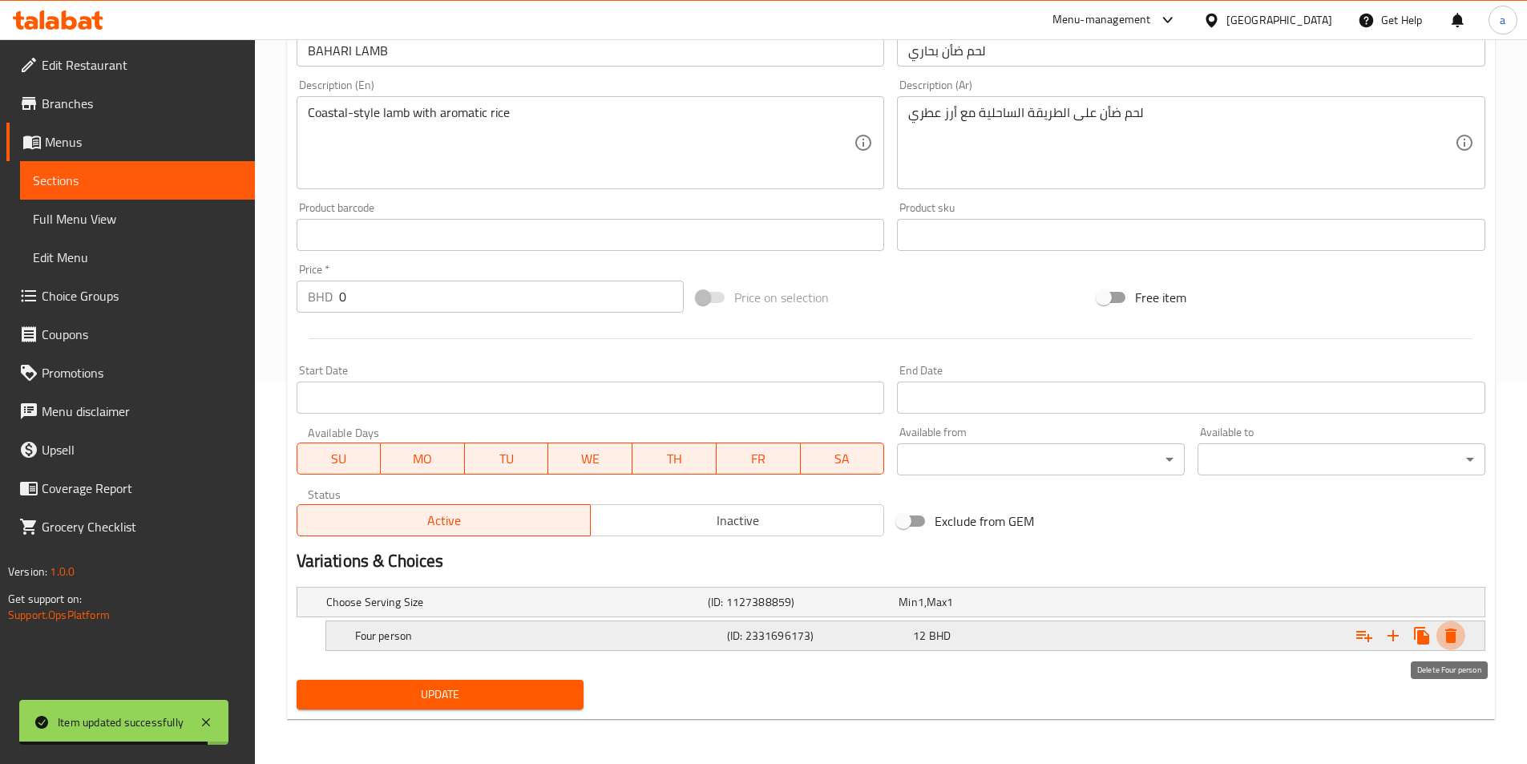
click at [1448, 639] on icon "Expand" at bounding box center [1450, 635] width 11 height 14
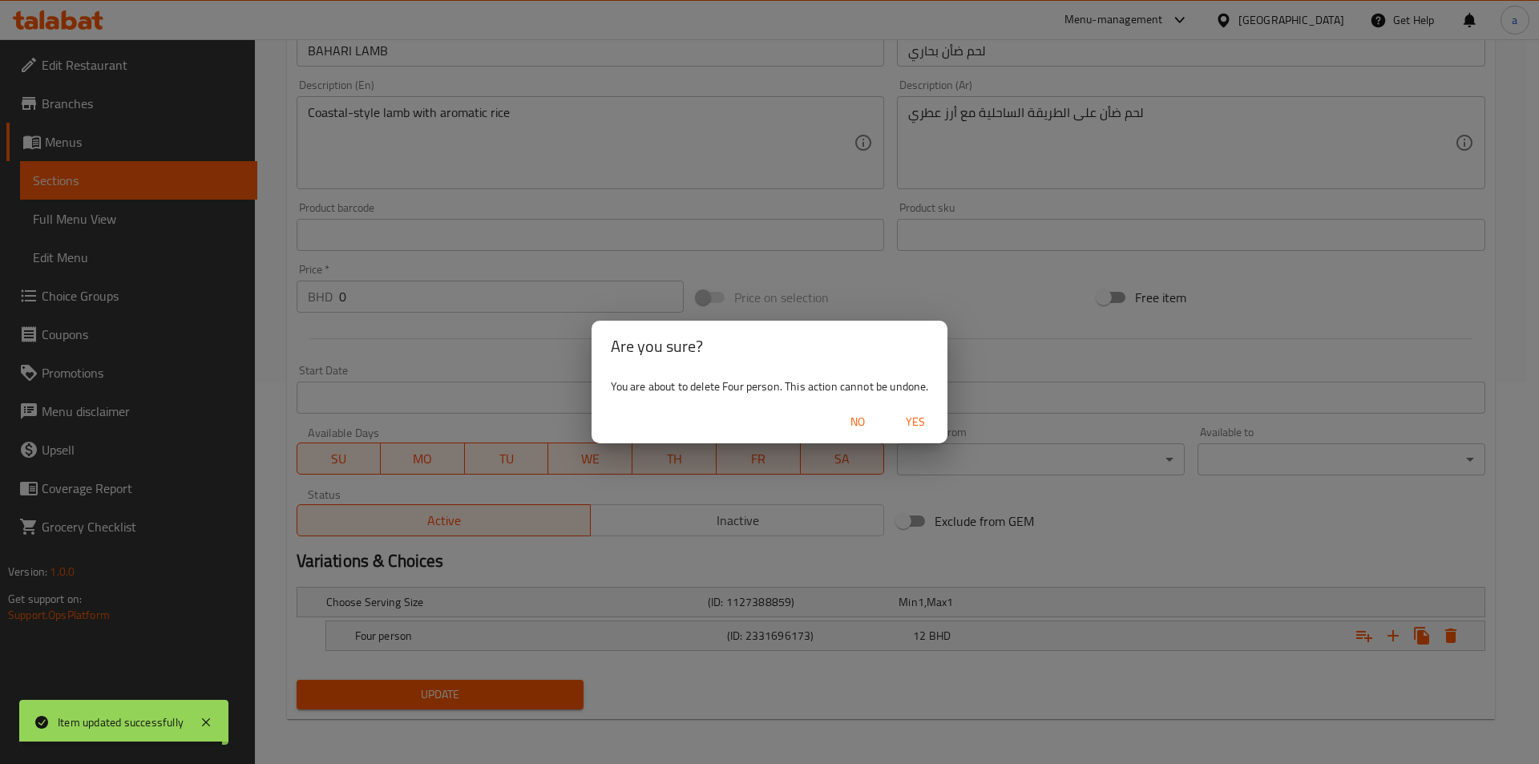
click at [918, 430] on span "Yes" at bounding box center [915, 422] width 38 height 20
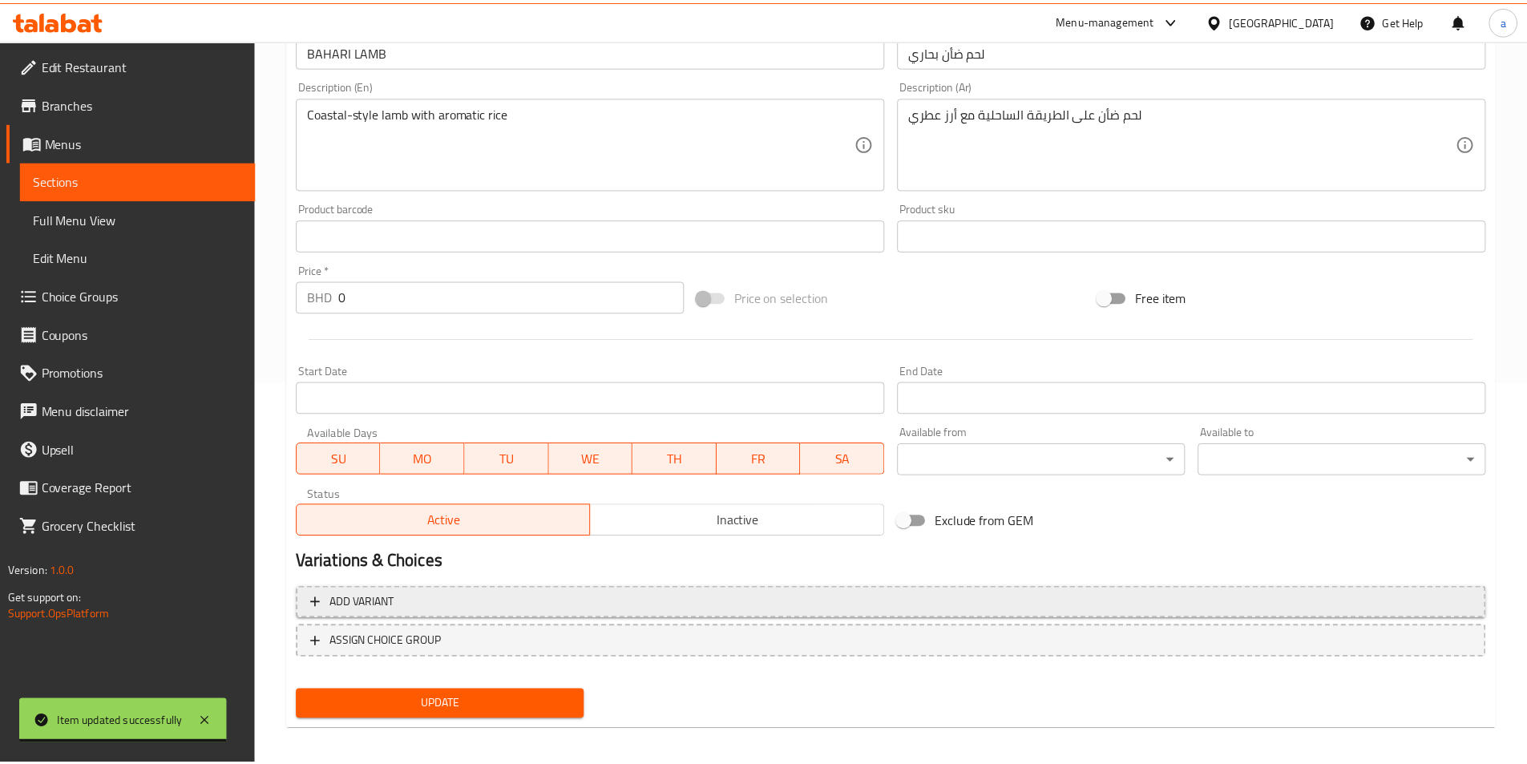
scroll to position [376, 0]
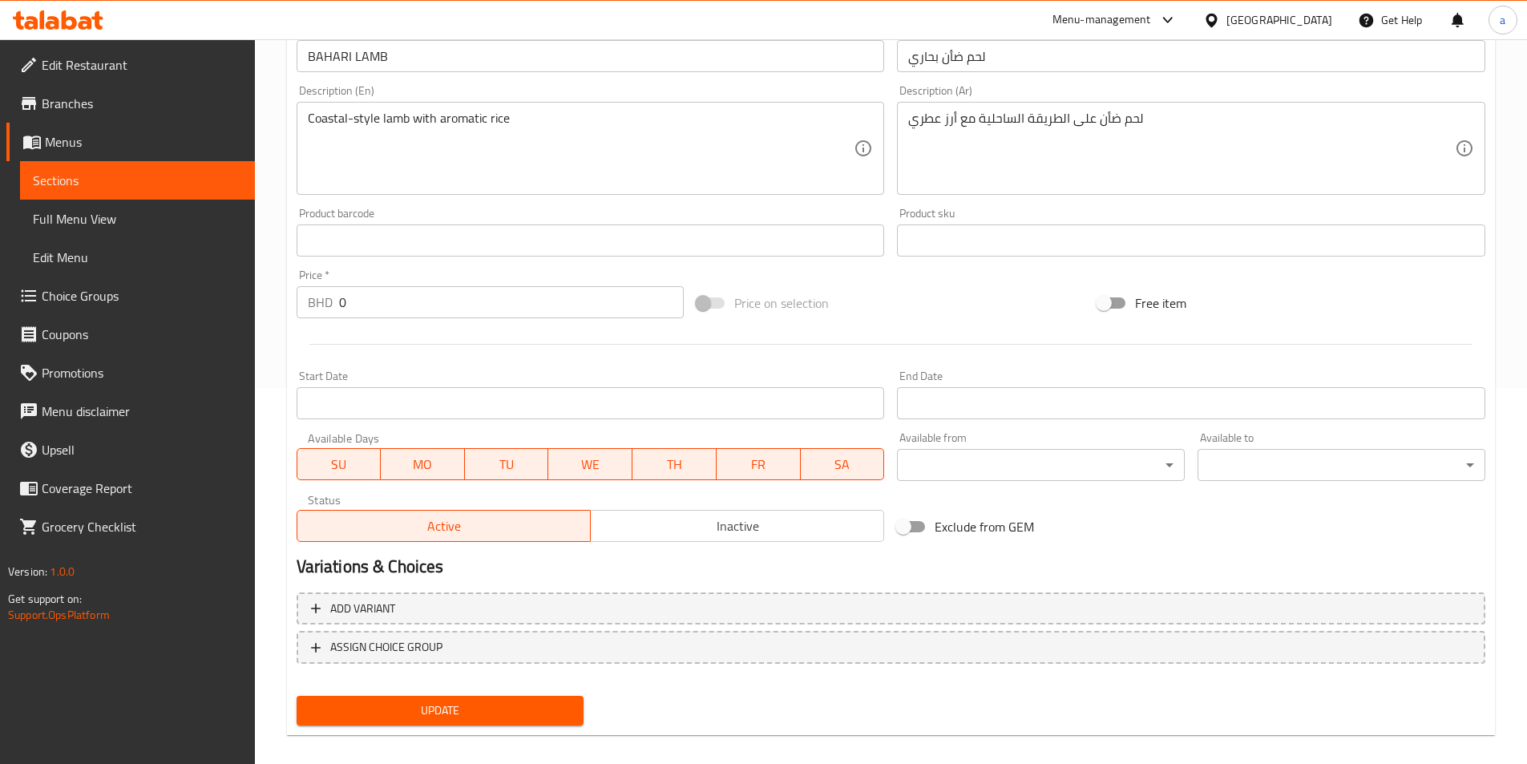
click at [547, 696] on button "Update" at bounding box center [441, 711] width 288 height 30
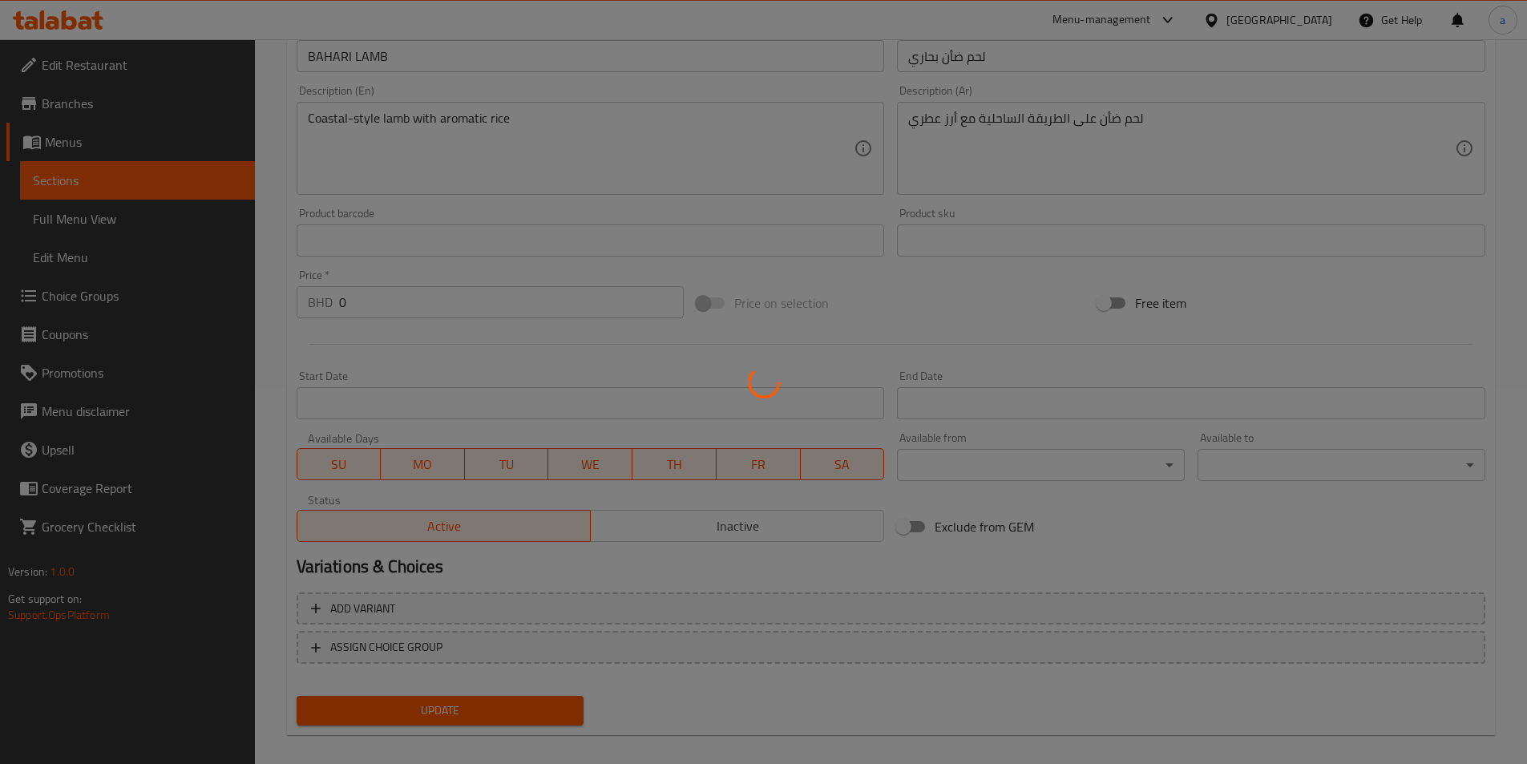
scroll to position [0, 0]
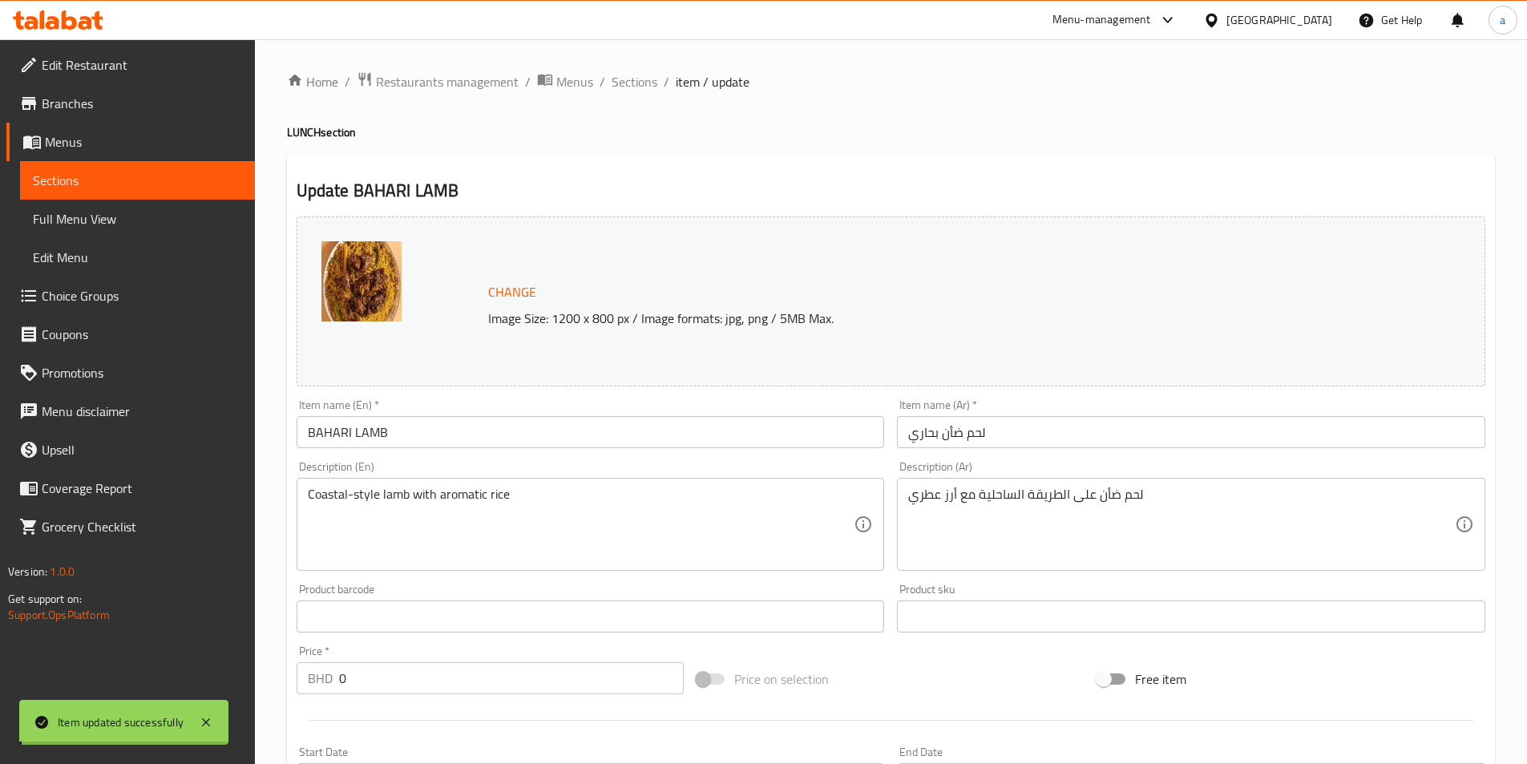
click at [639, 73] on span "Sections" at bounding box center [634, 81] width 46 height 19
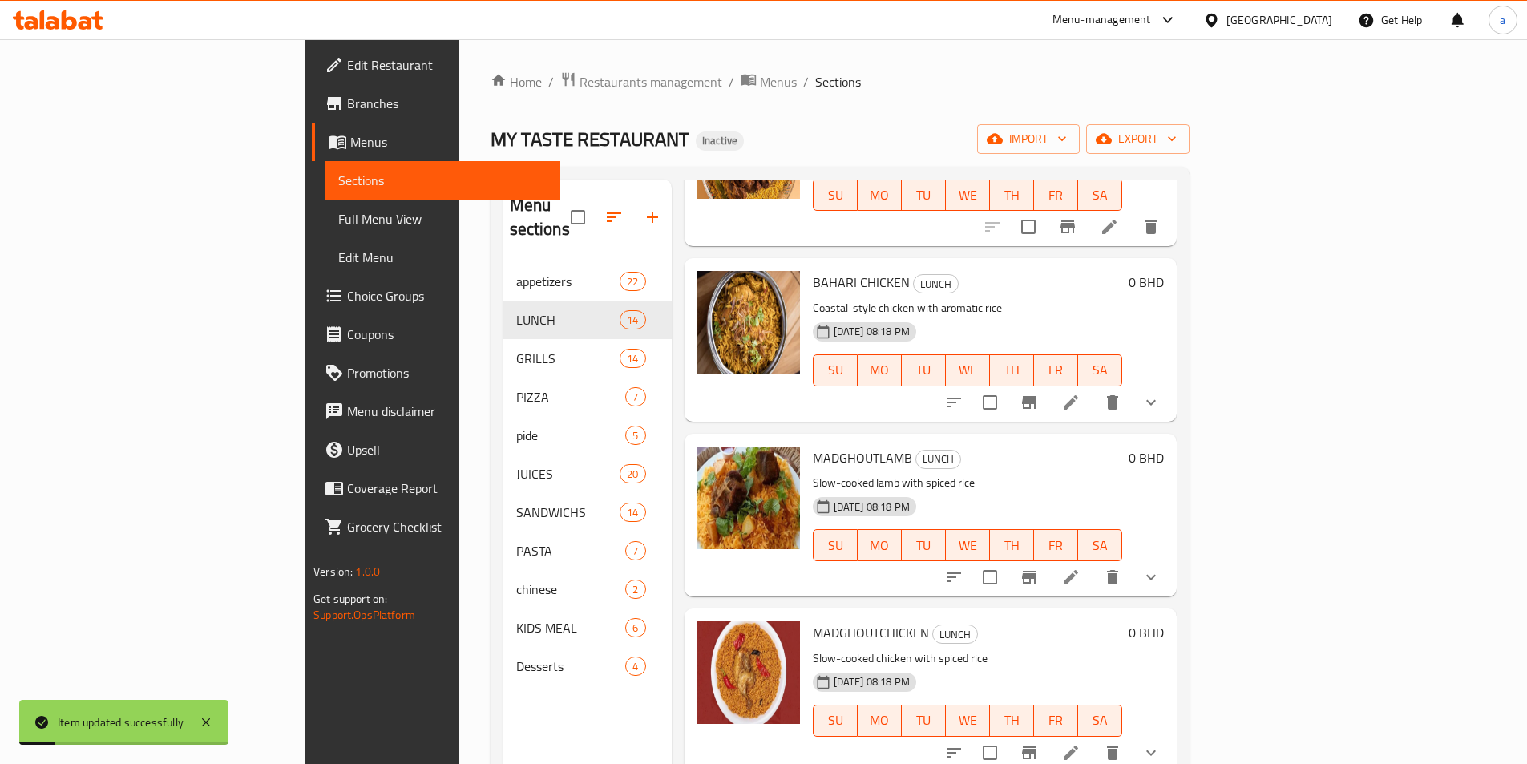
scroll to position [881, 0]
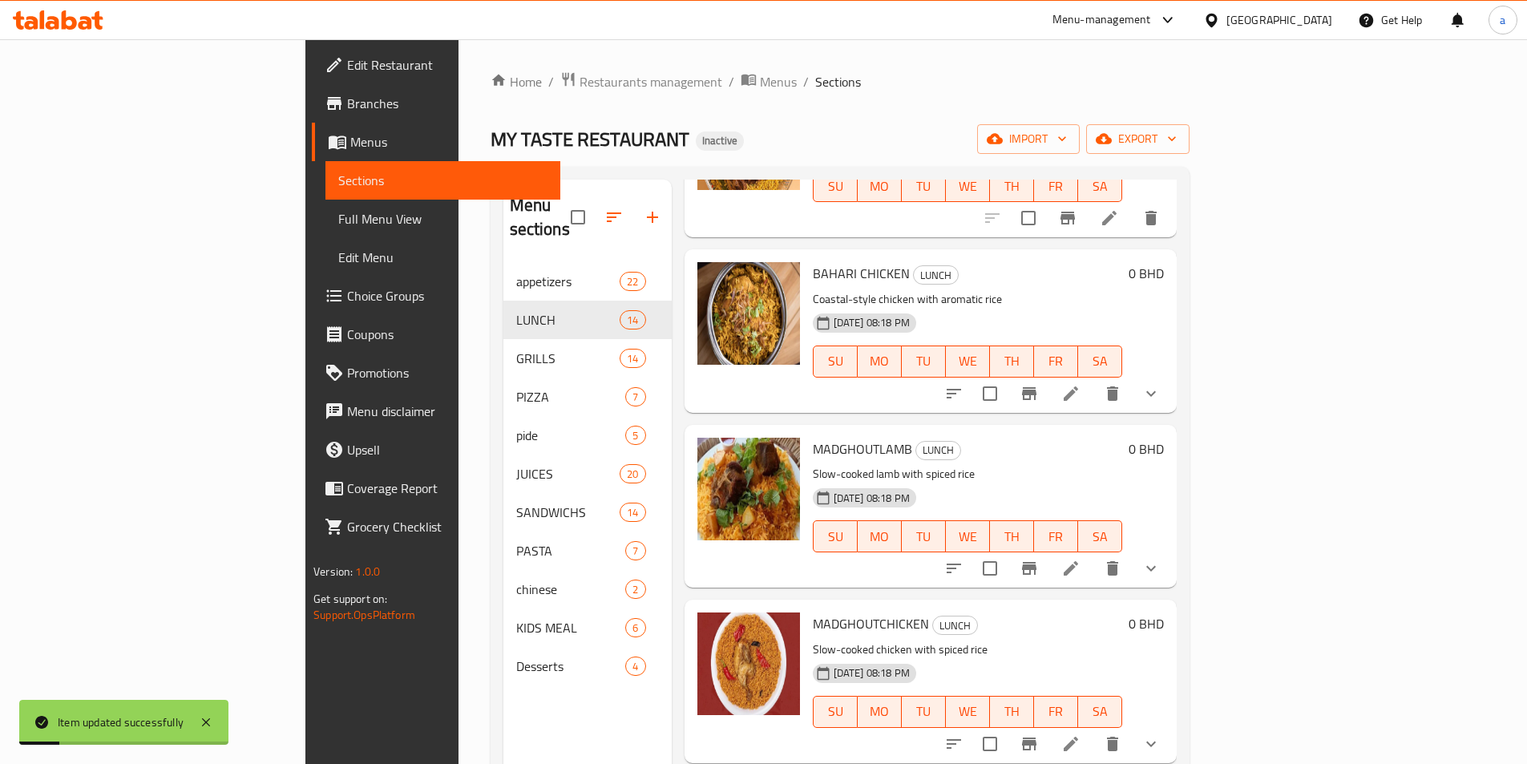
click at [1093, 379] on li at bounding box center [1070, 393] width 45 height 29
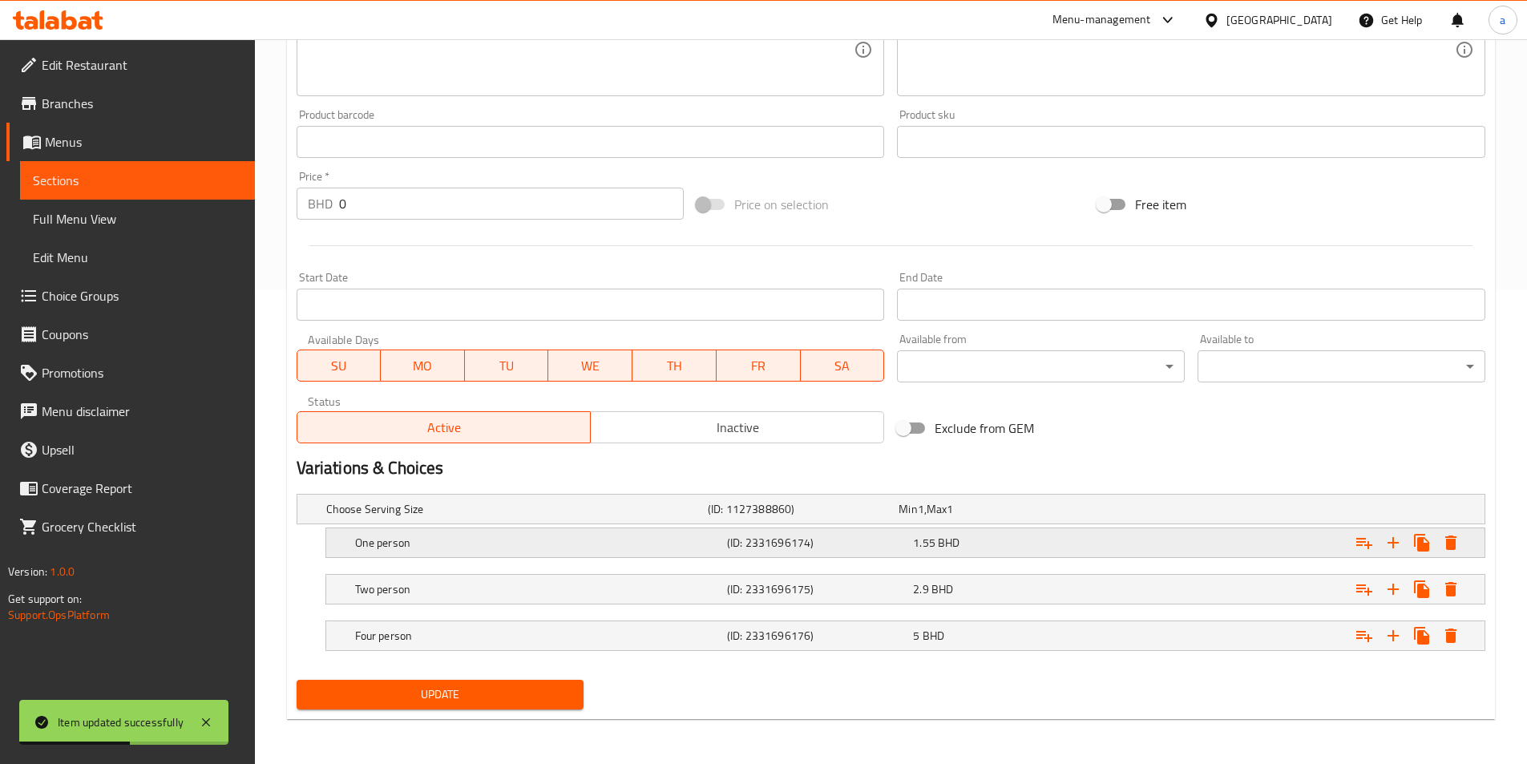
click at [1463, 544] on button "Expand" at bounding box center [1450, 542] width 29 height 29
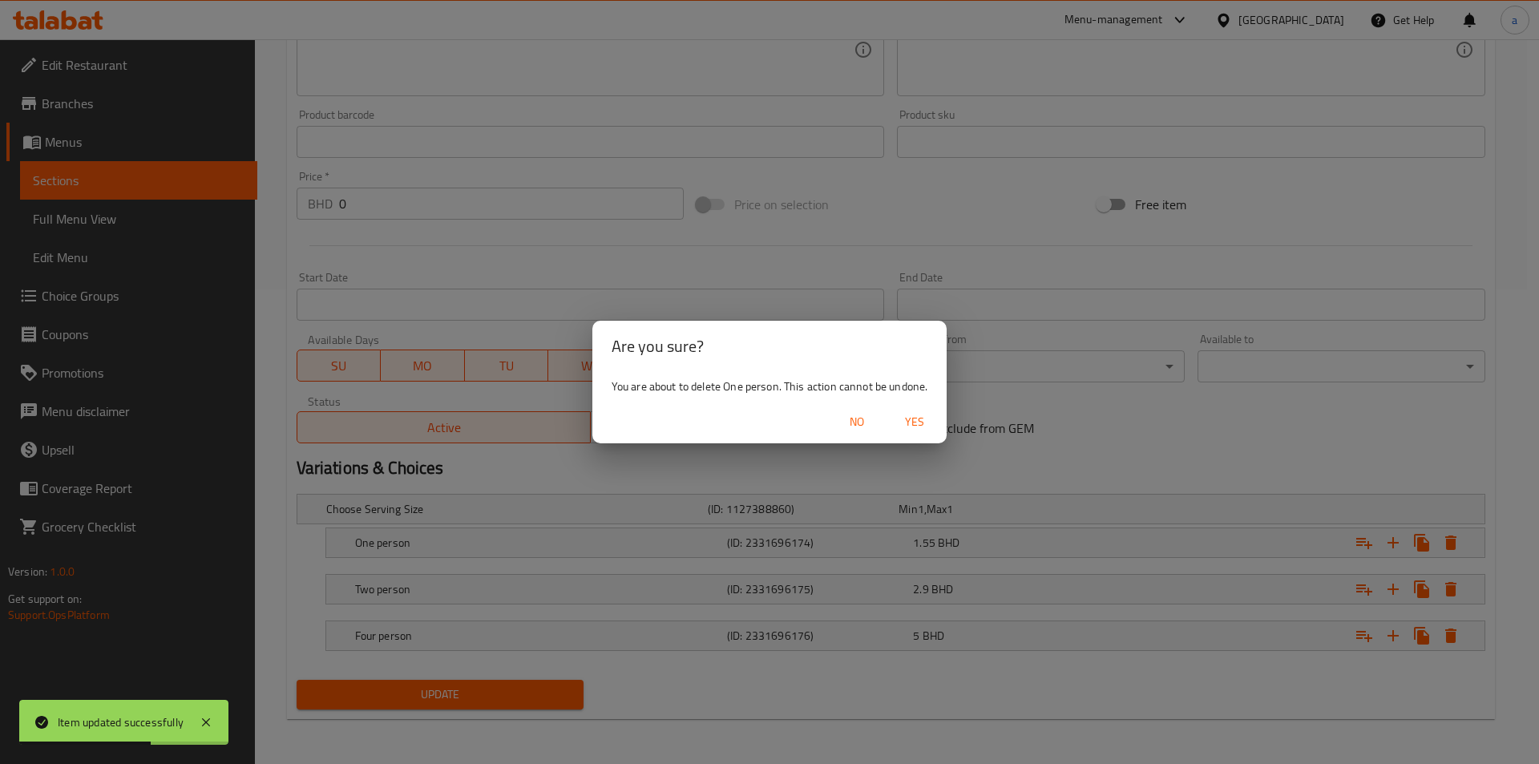
click at [909, 426] on span "Yes" at bounding box center [914, 422] width 38 height 20
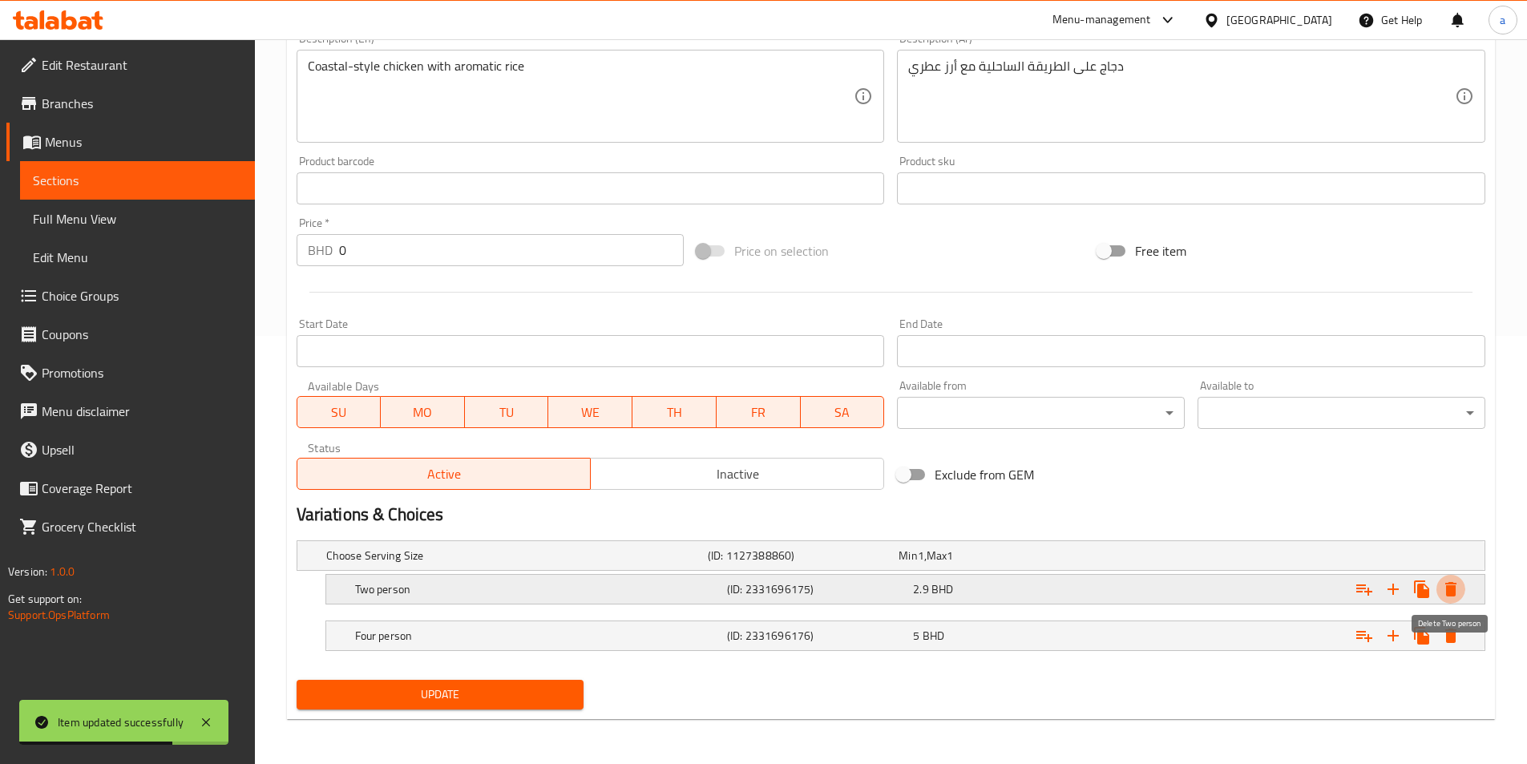
click at [1449, 585] on icon "Expand" at bounding box center [1450, 589] width 11 height 14
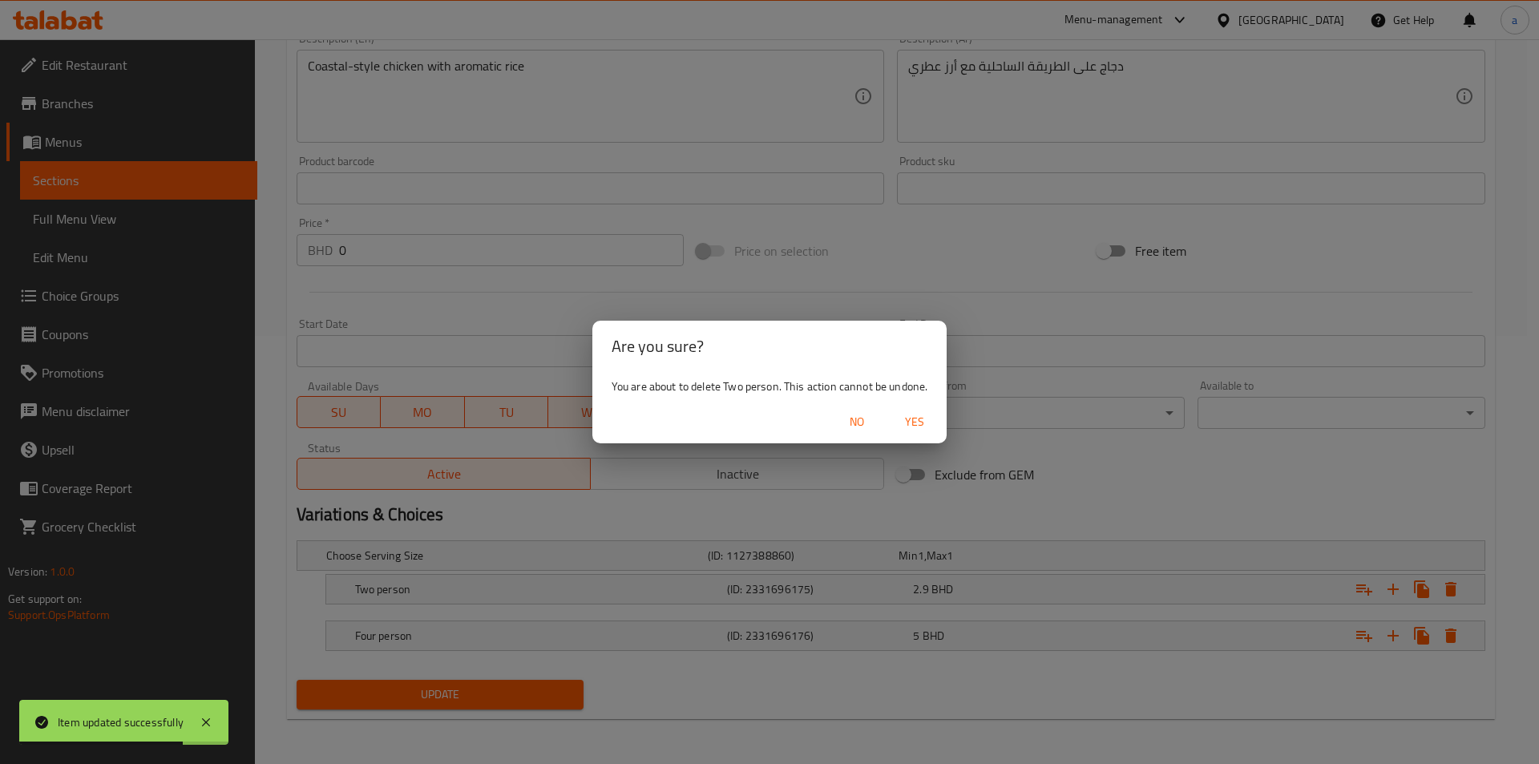
click at [928, 417] on span "Yes" at bounding box center [914, 422] width 38 height 20
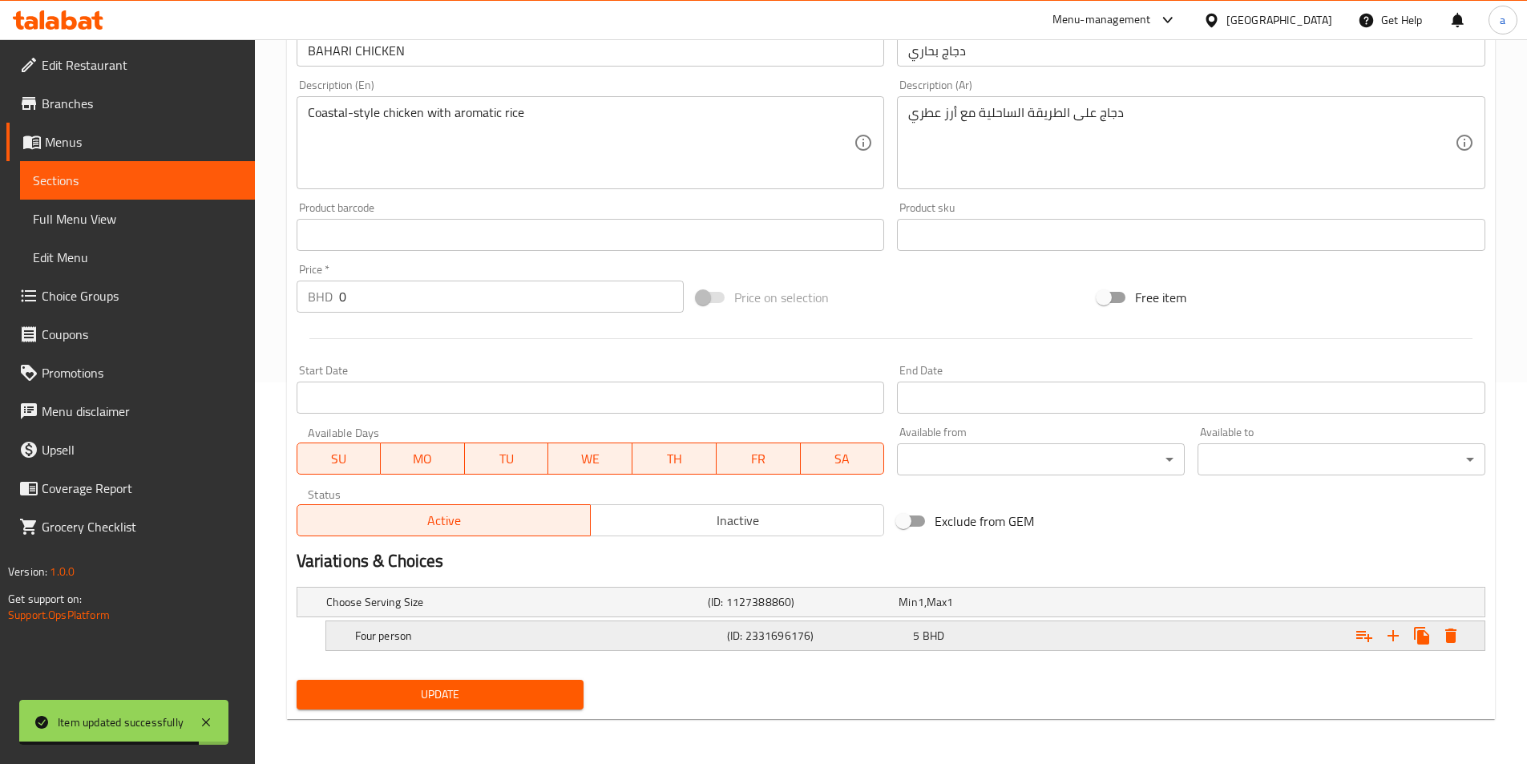
click at [1457, 633] on icon "Expand" at bounding box center [1450, 635] width 19 height 19
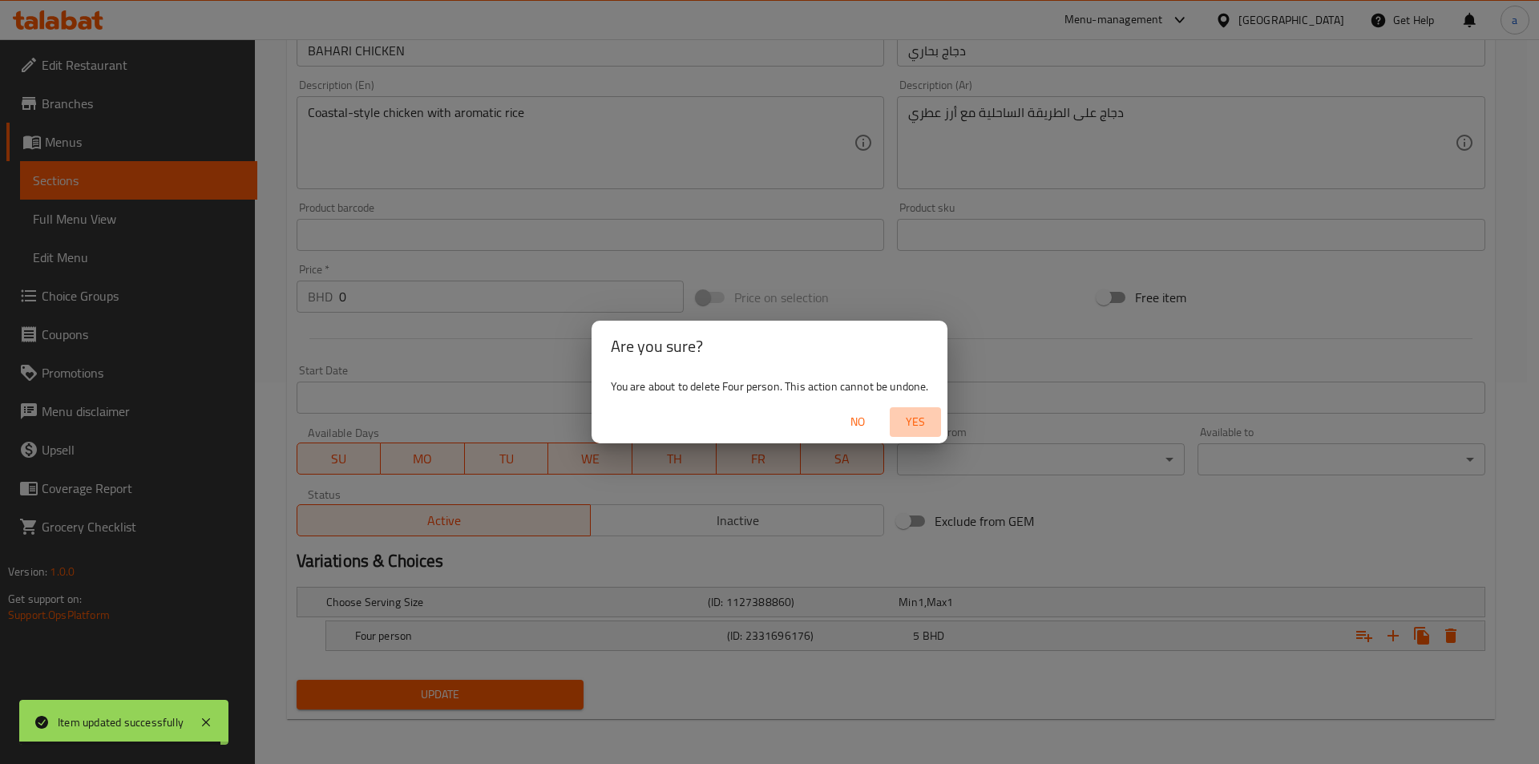
click at [931, 422] on span "Yes" at bounding box center [915, 422] width 38 height 20
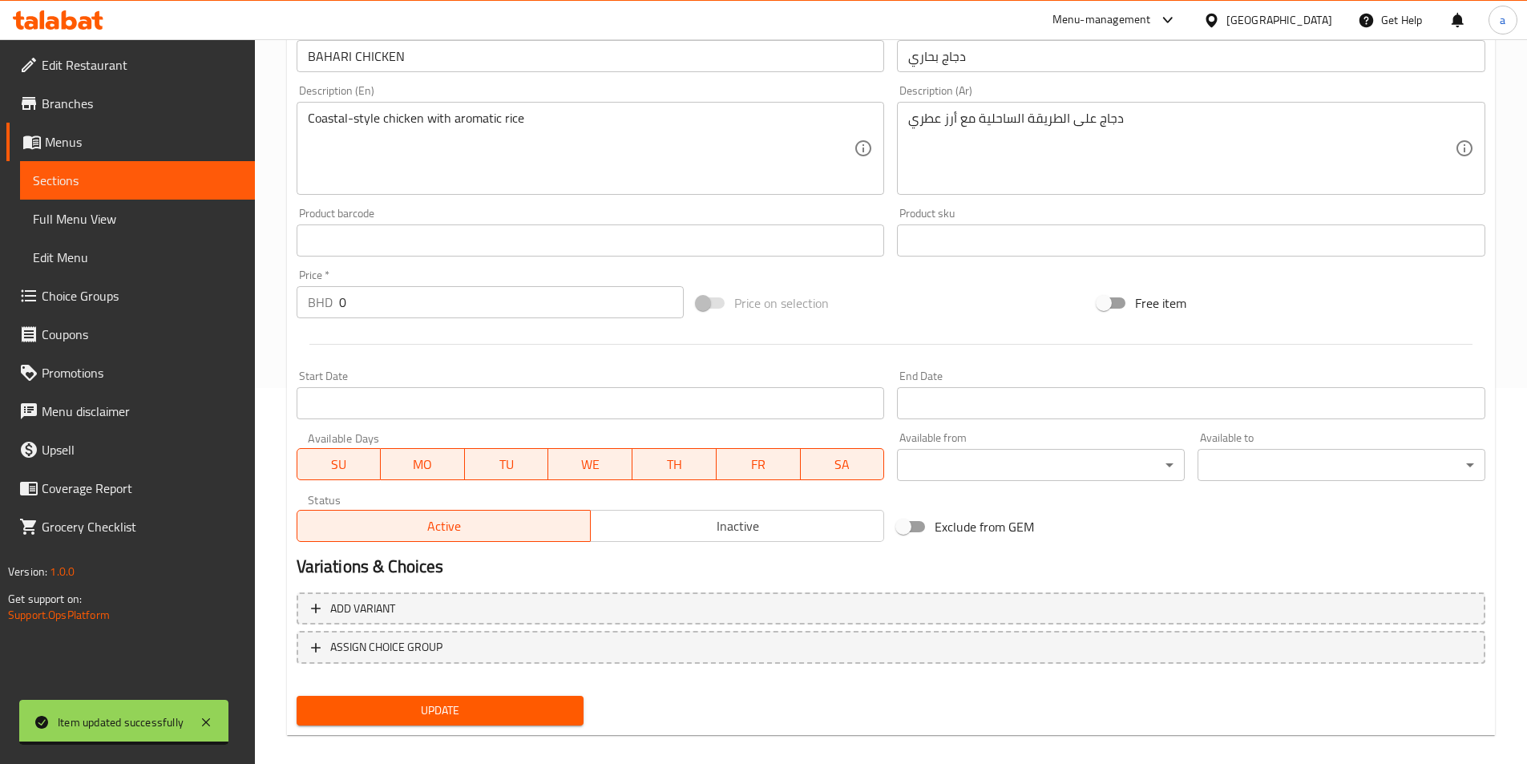
click at [506, 707] on span "Update" at bounding box center [440, 710] width 262 height 20
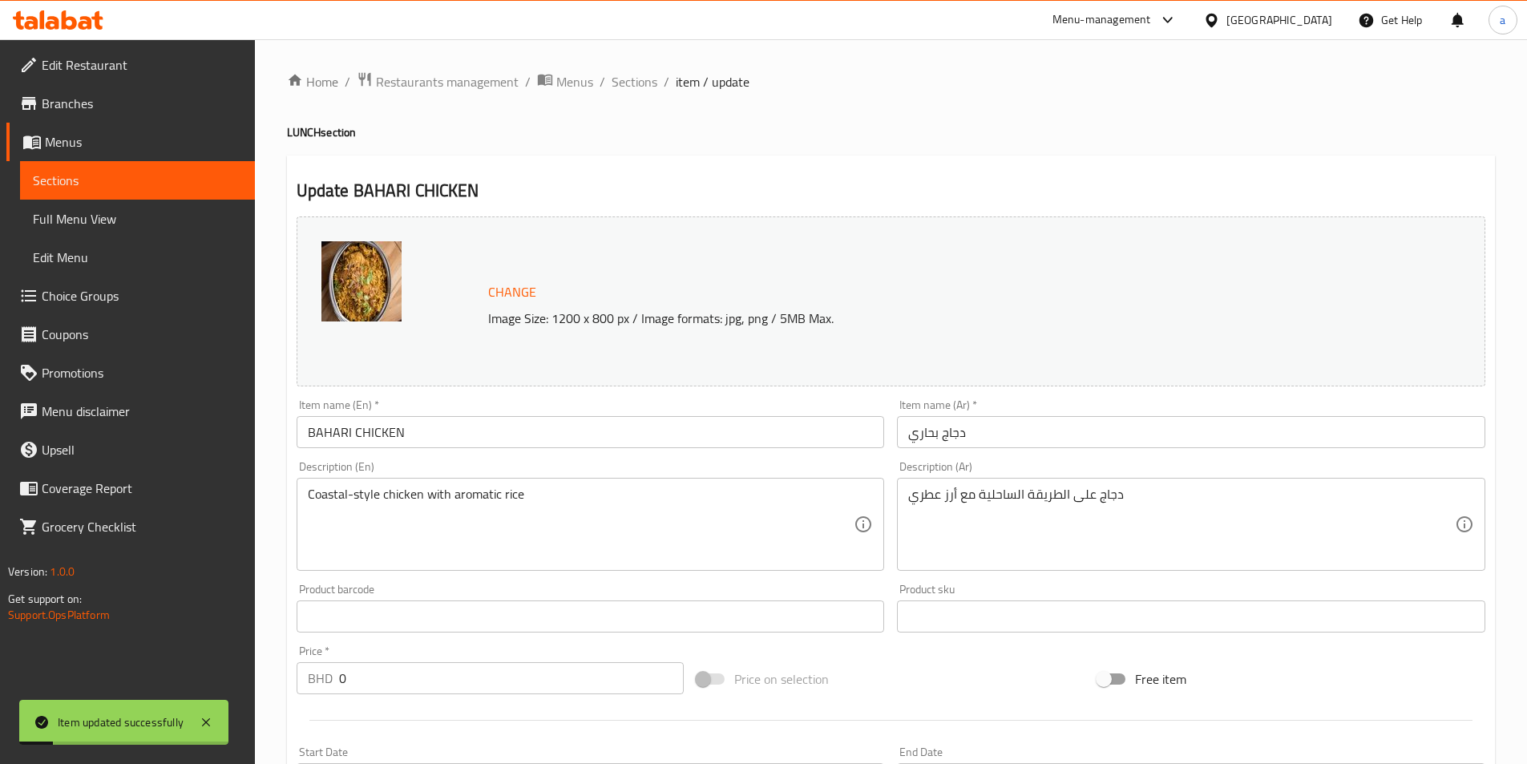
click at [639, 78] on span "Sections" at bounding box center [634, 81] width 46 height 19
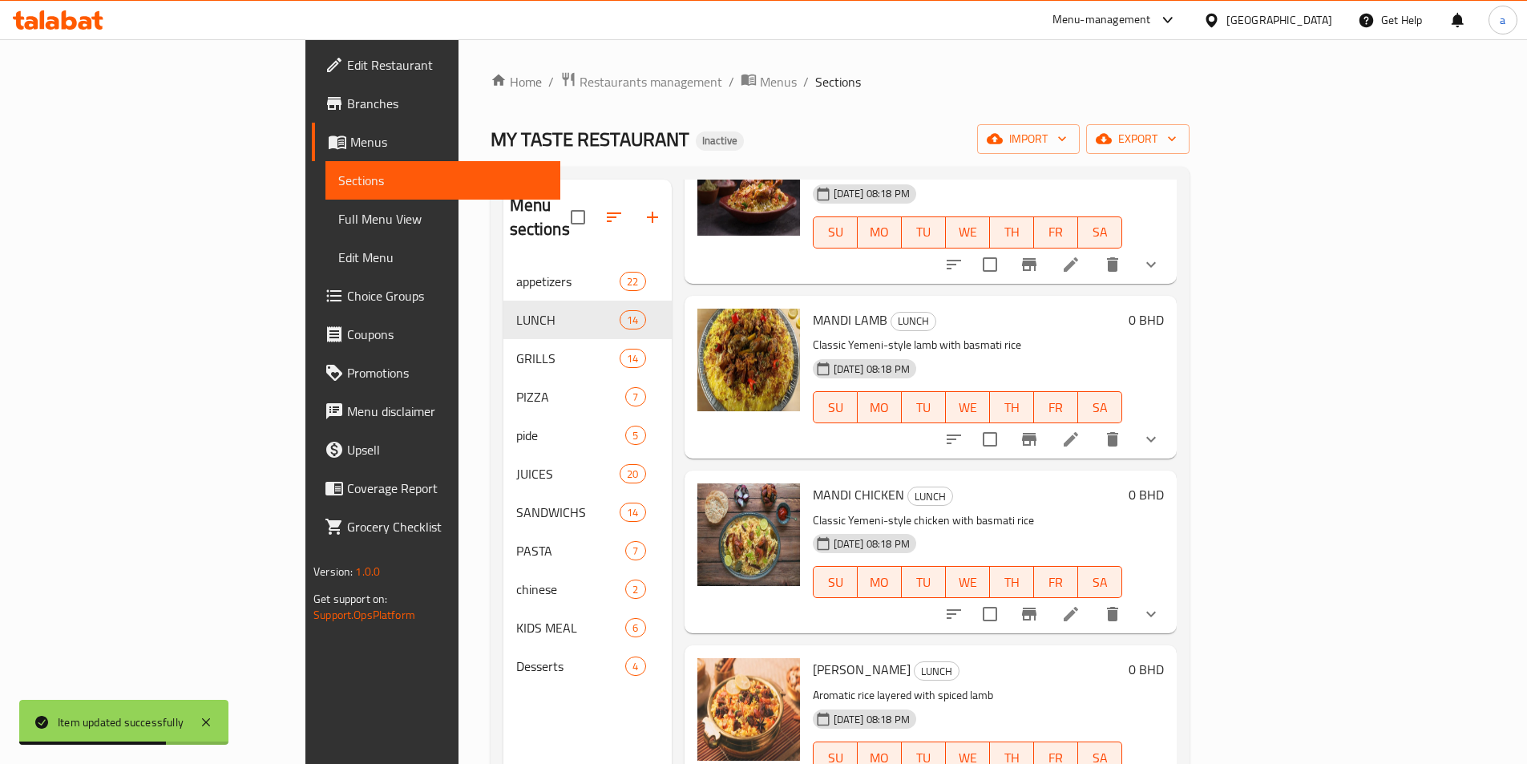
scroll to position [1727, 0]
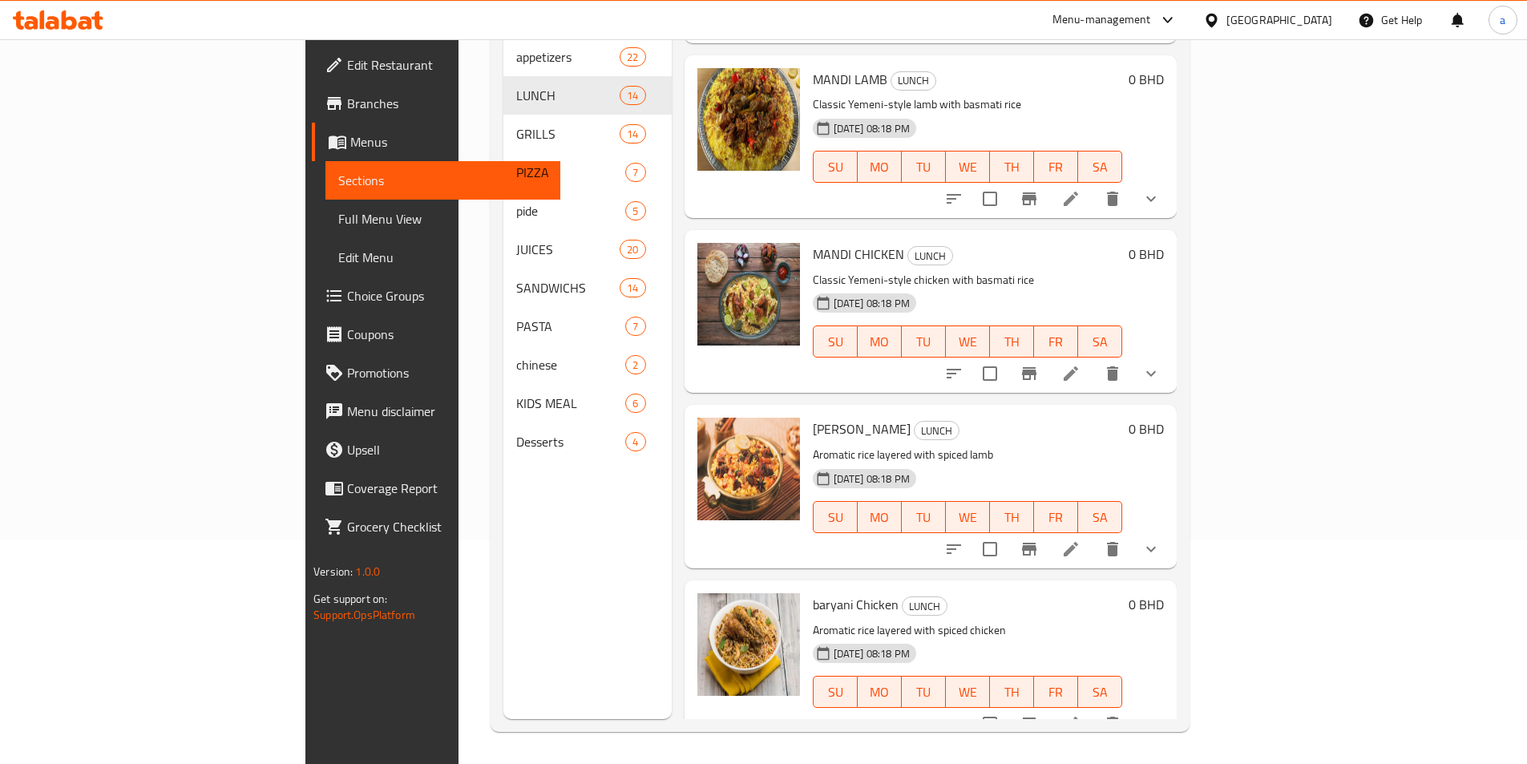
click at [1080, 714] on icon at bounding box center [1070, 723] width 19 height 19
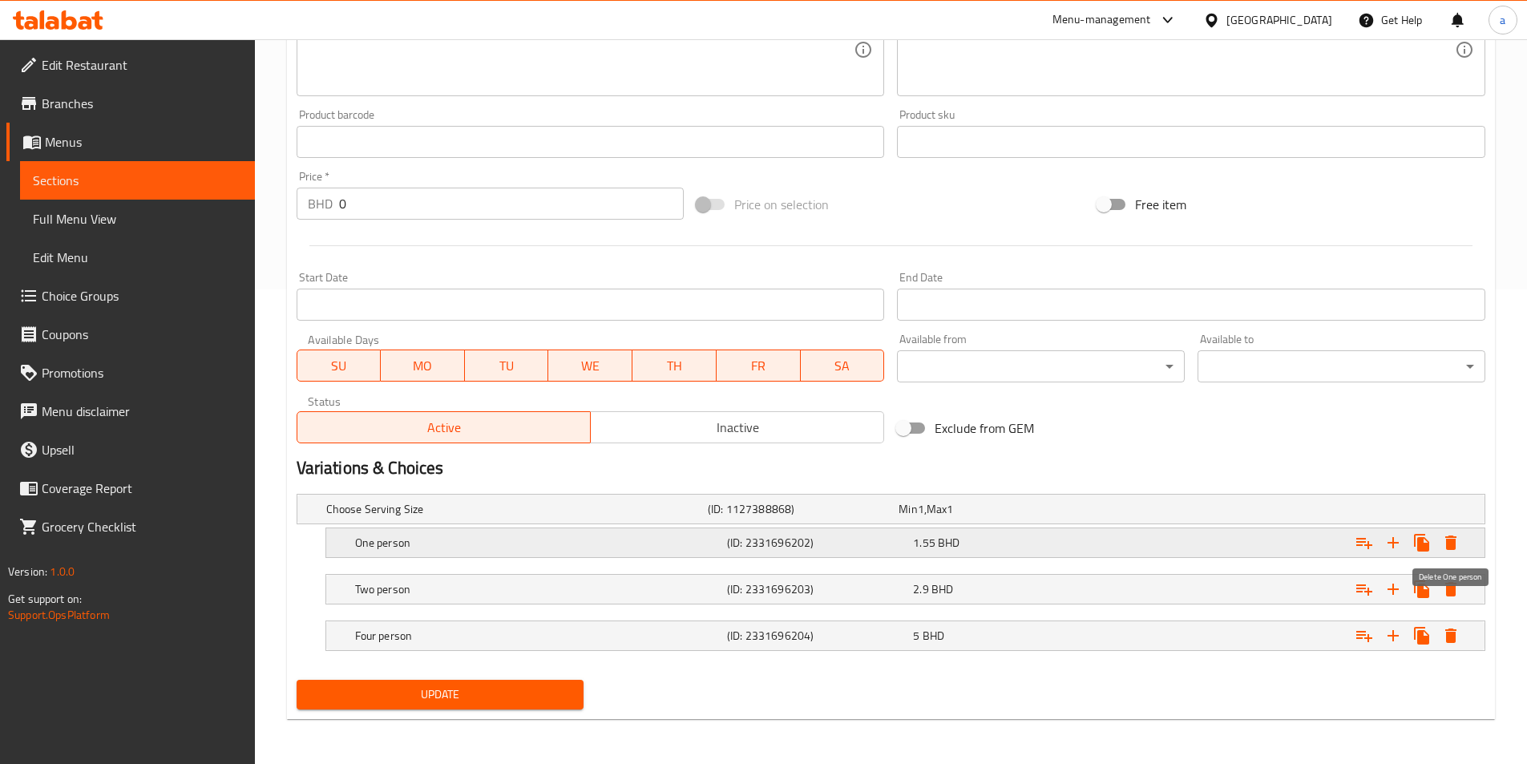
click at [1460, 543] on button "Expand" at bounding box center [1450, 542] width 29 height 29
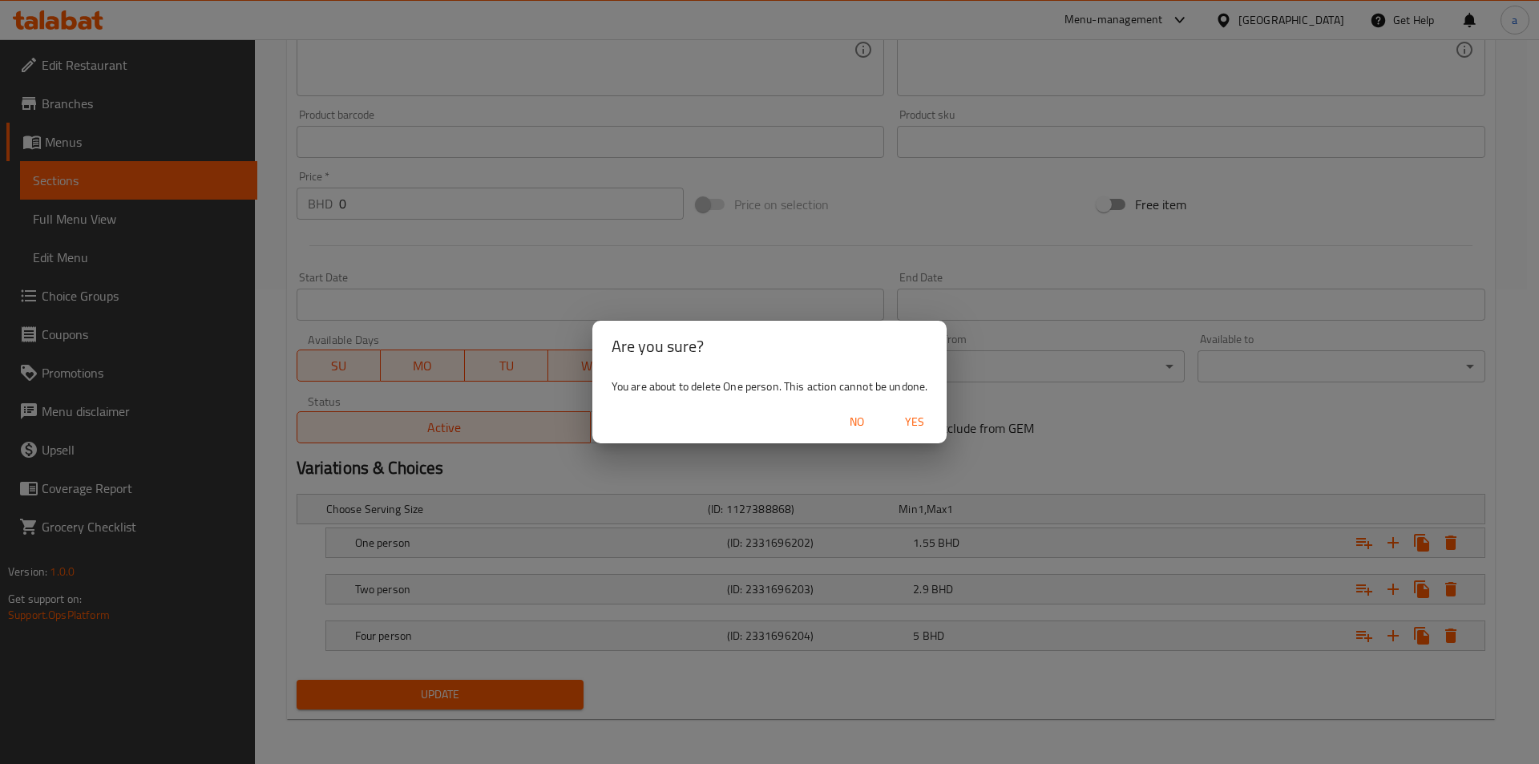
click at [929, 422] on span "Yes" at bounding box center [914, 422] width 38 height 20
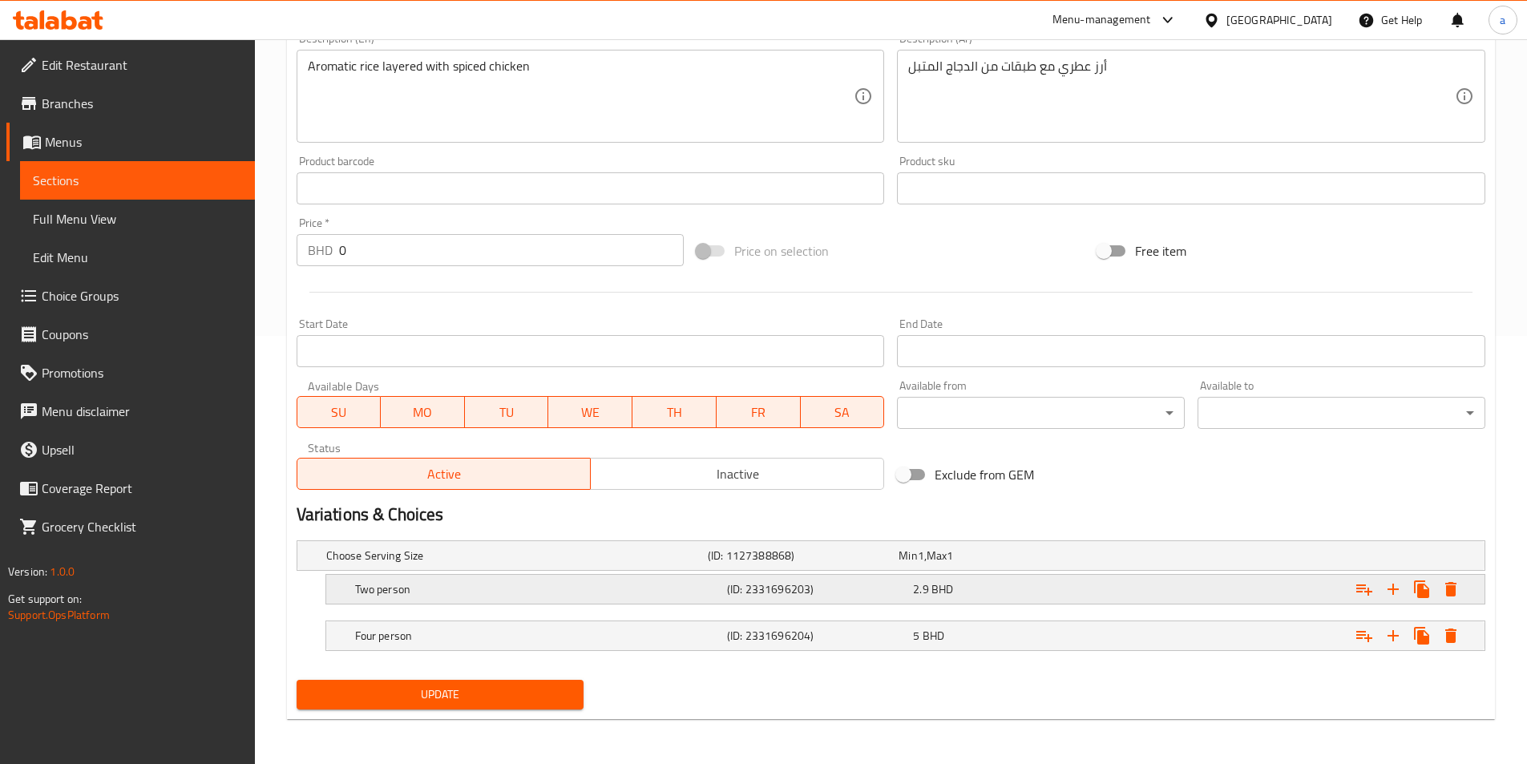
click at [1452, 589] on icon "Expand" at bounding box center [1450, 589] width 11 height 14
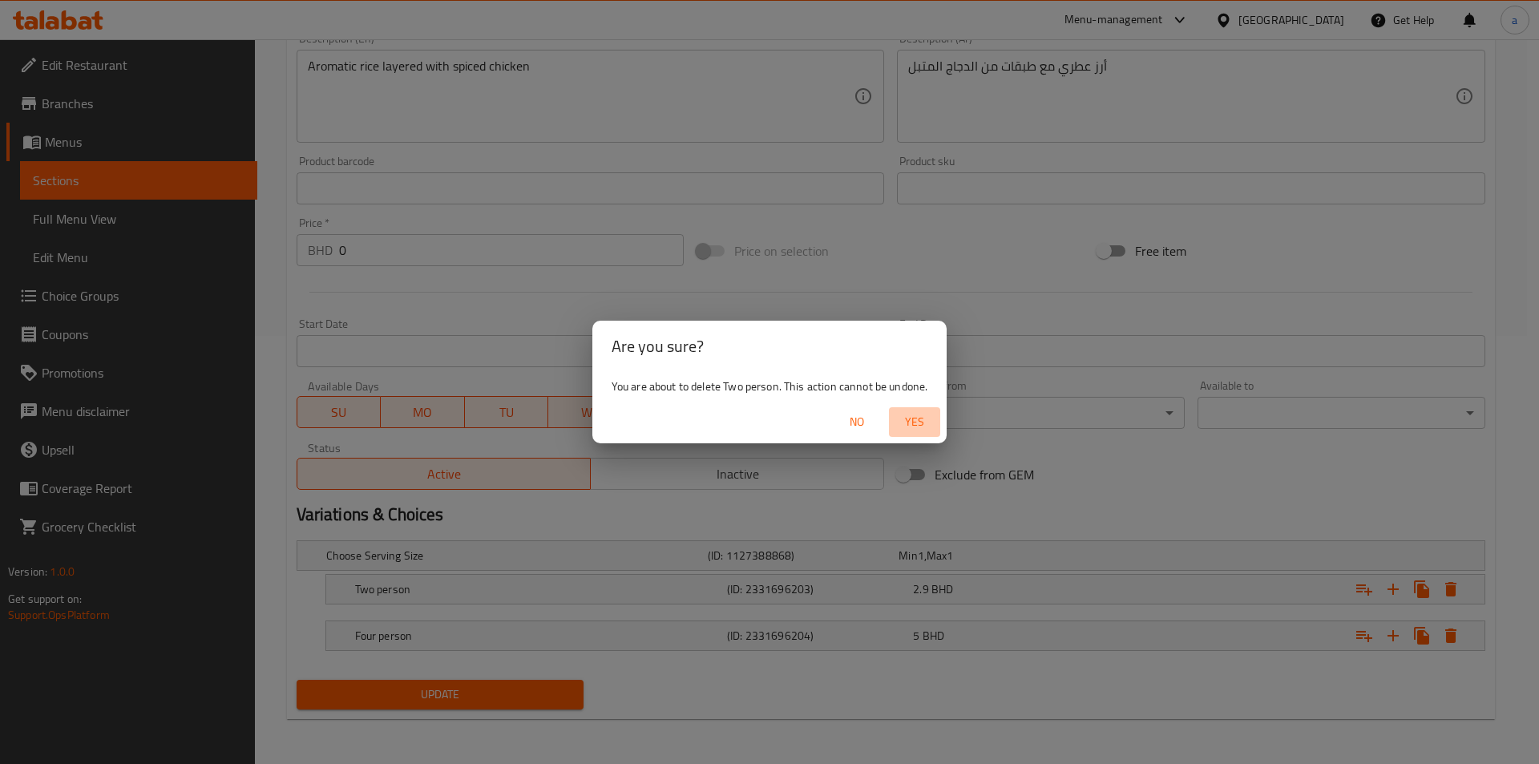
click at [916, 424] on span "Yes" at bounding box center [914, 422] width 38 height 20
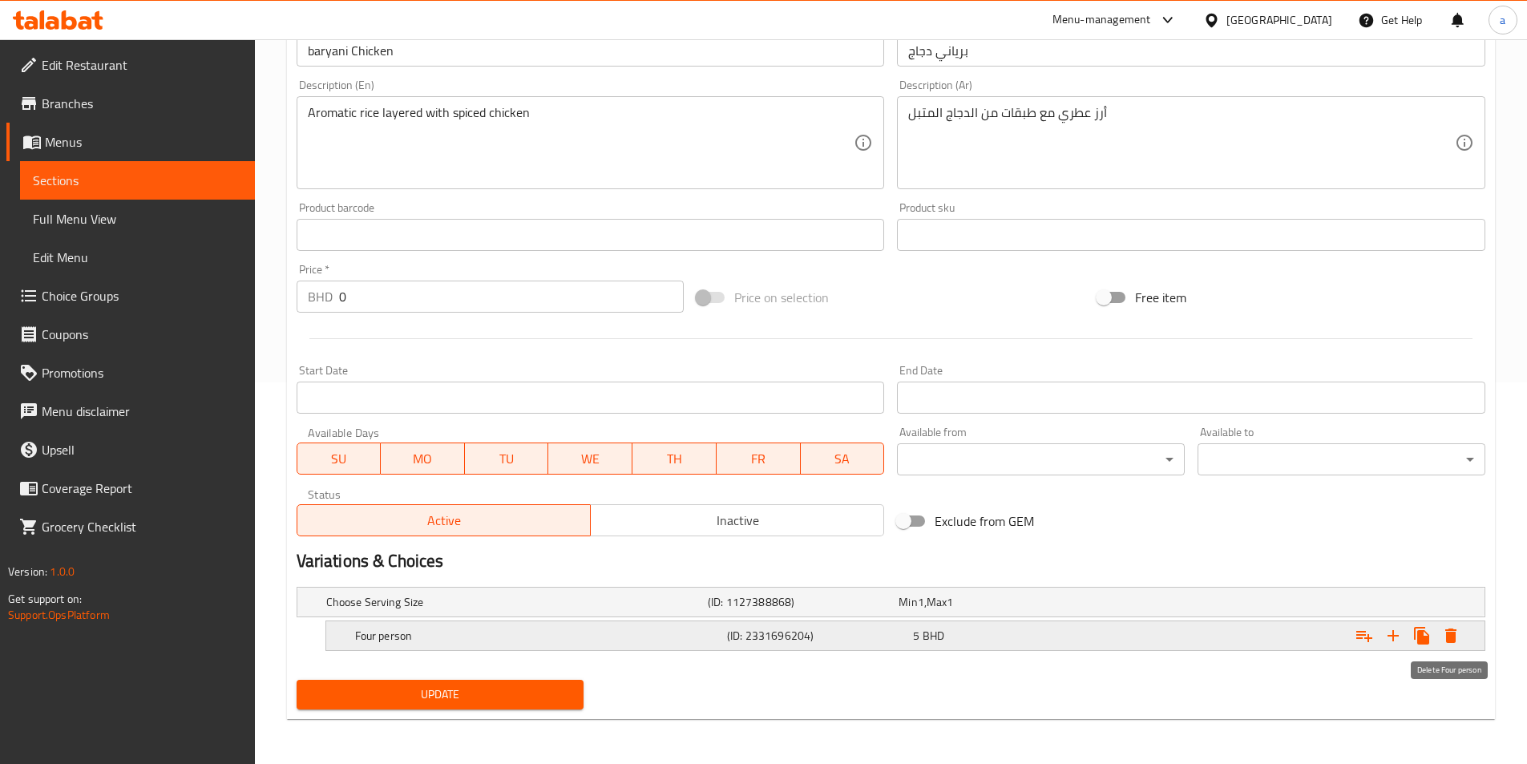
click at [1454, 645] on button "Expand" at bounding box center [1450, 635] width 29 height 29
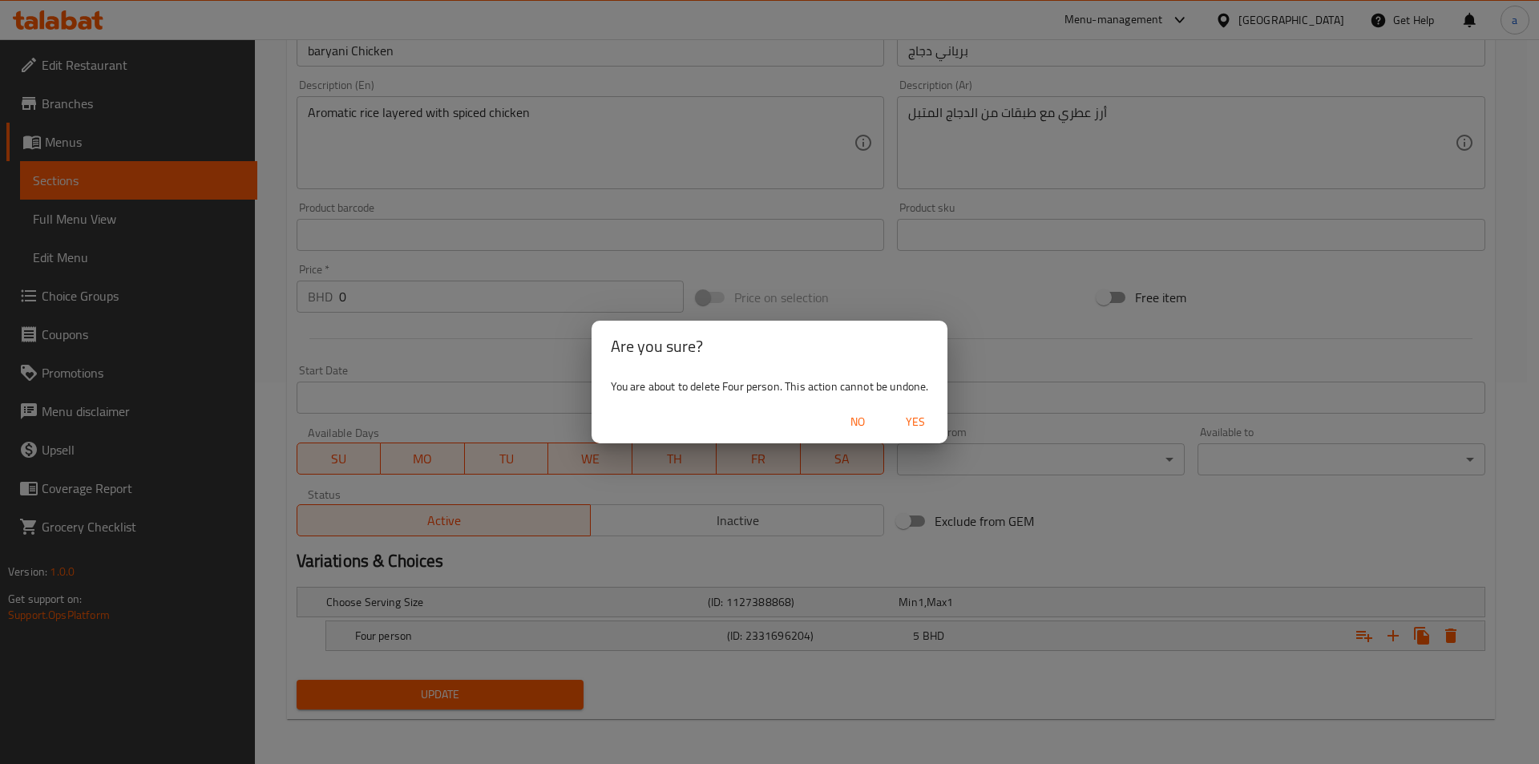
click at [923, 427] on span "Yes" at bounding box center [915, 422] width 38 height 20
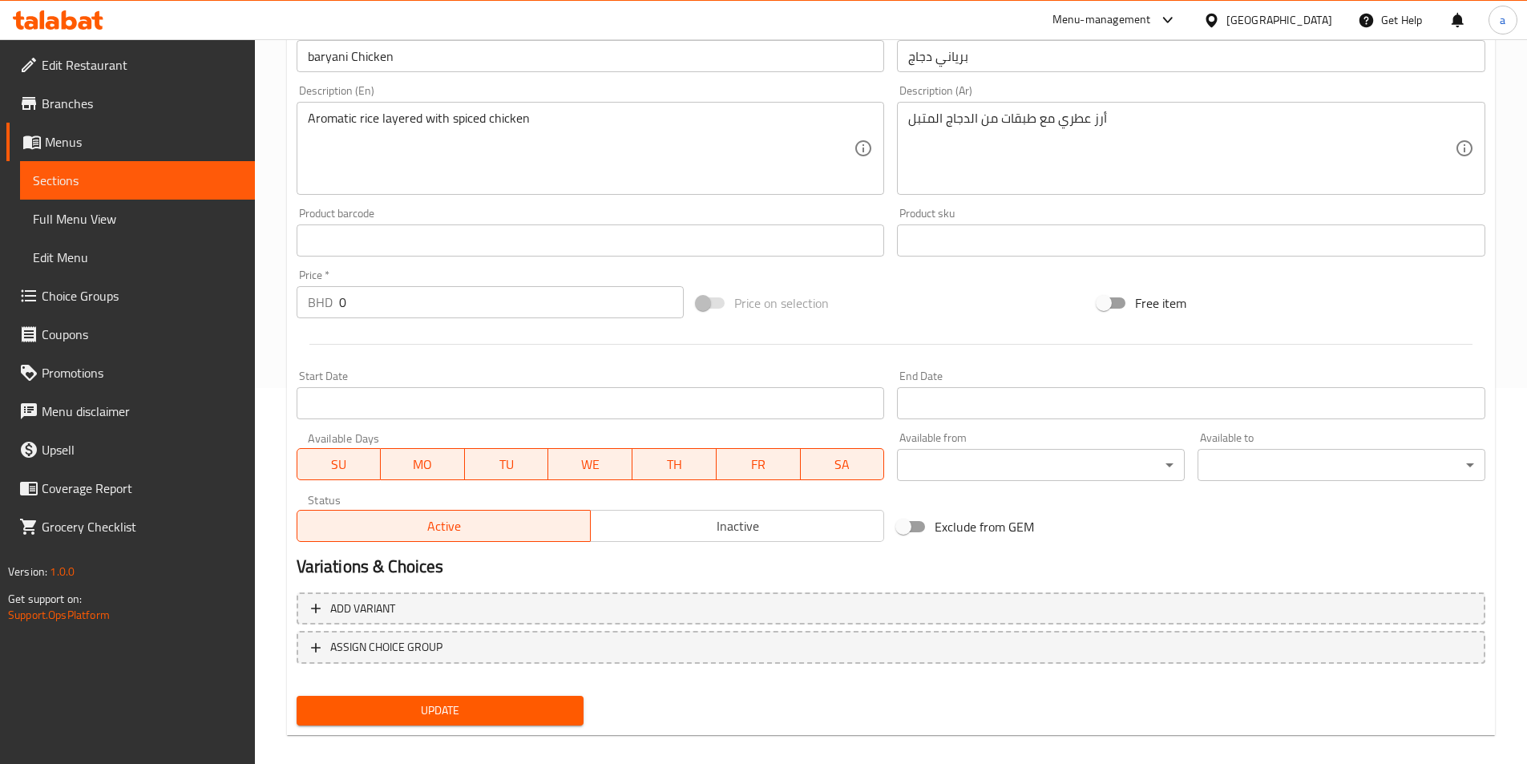
click at [486, 712] on span "Update" at bounding box center [440, 710] width 262 height 20
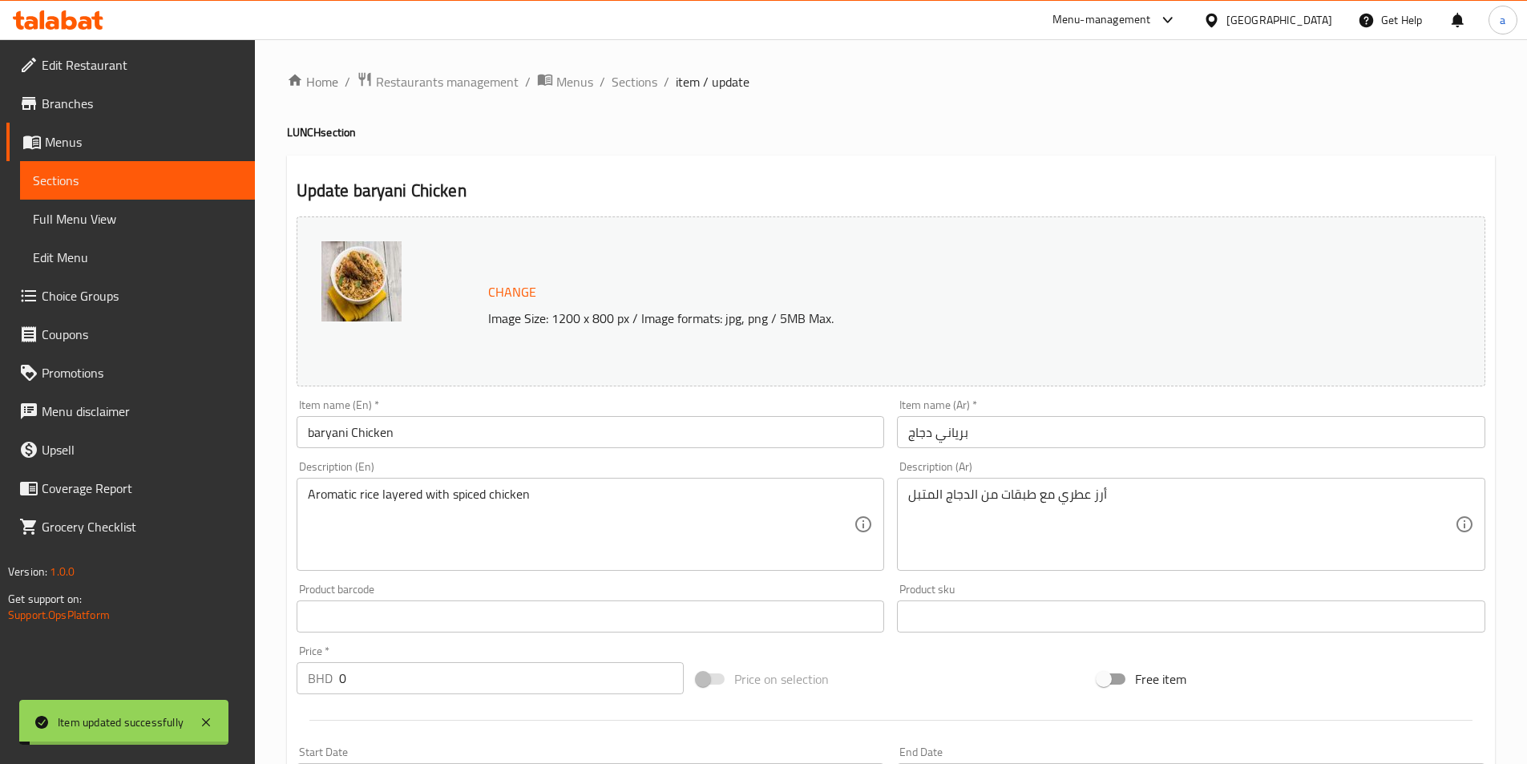
click at [634, 83] on span "Sections" at bounding box center [634, 81] width 46 height 19
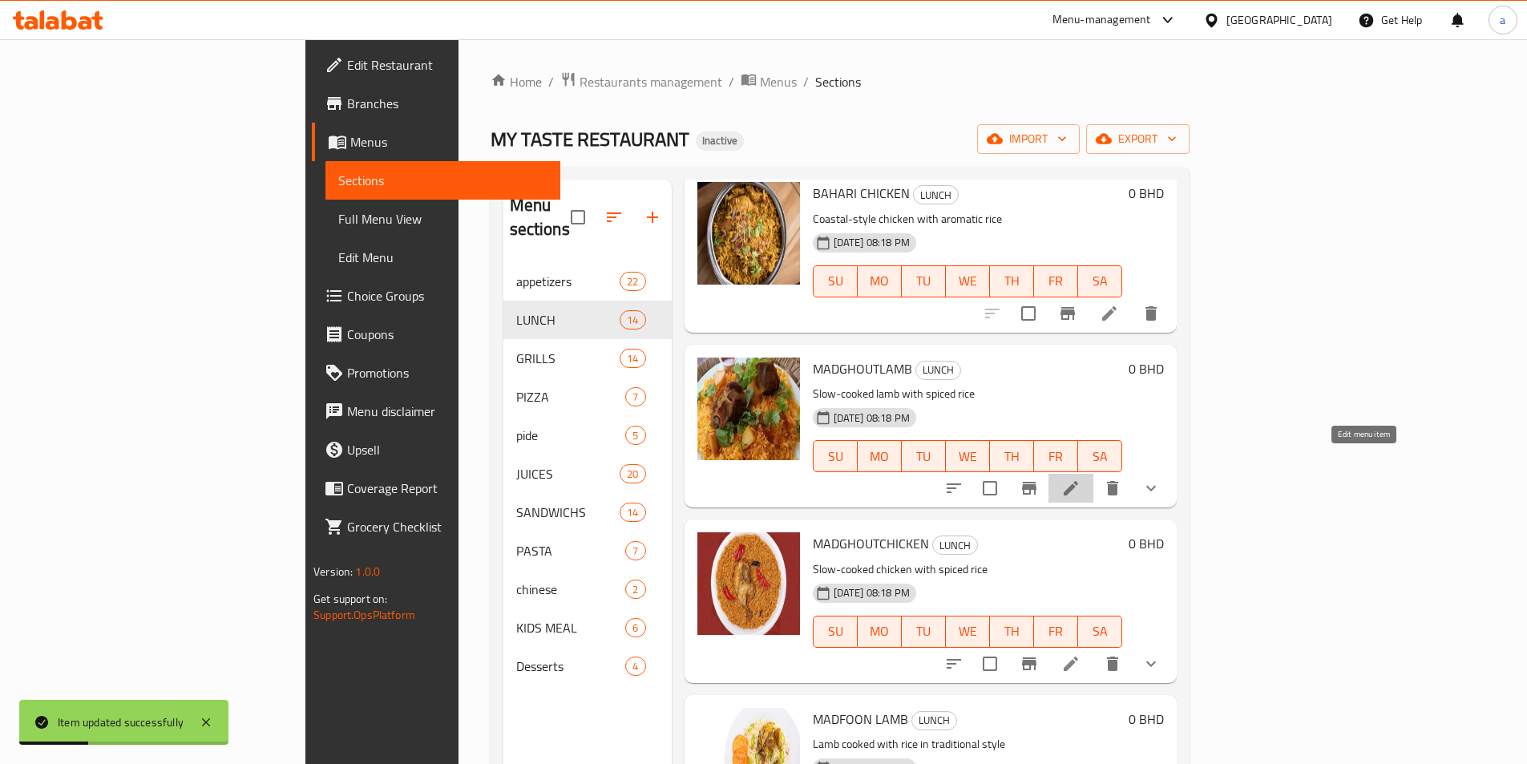
click at [1080, 478] on icon at bounding box center [1070, 487] width 19 height 19
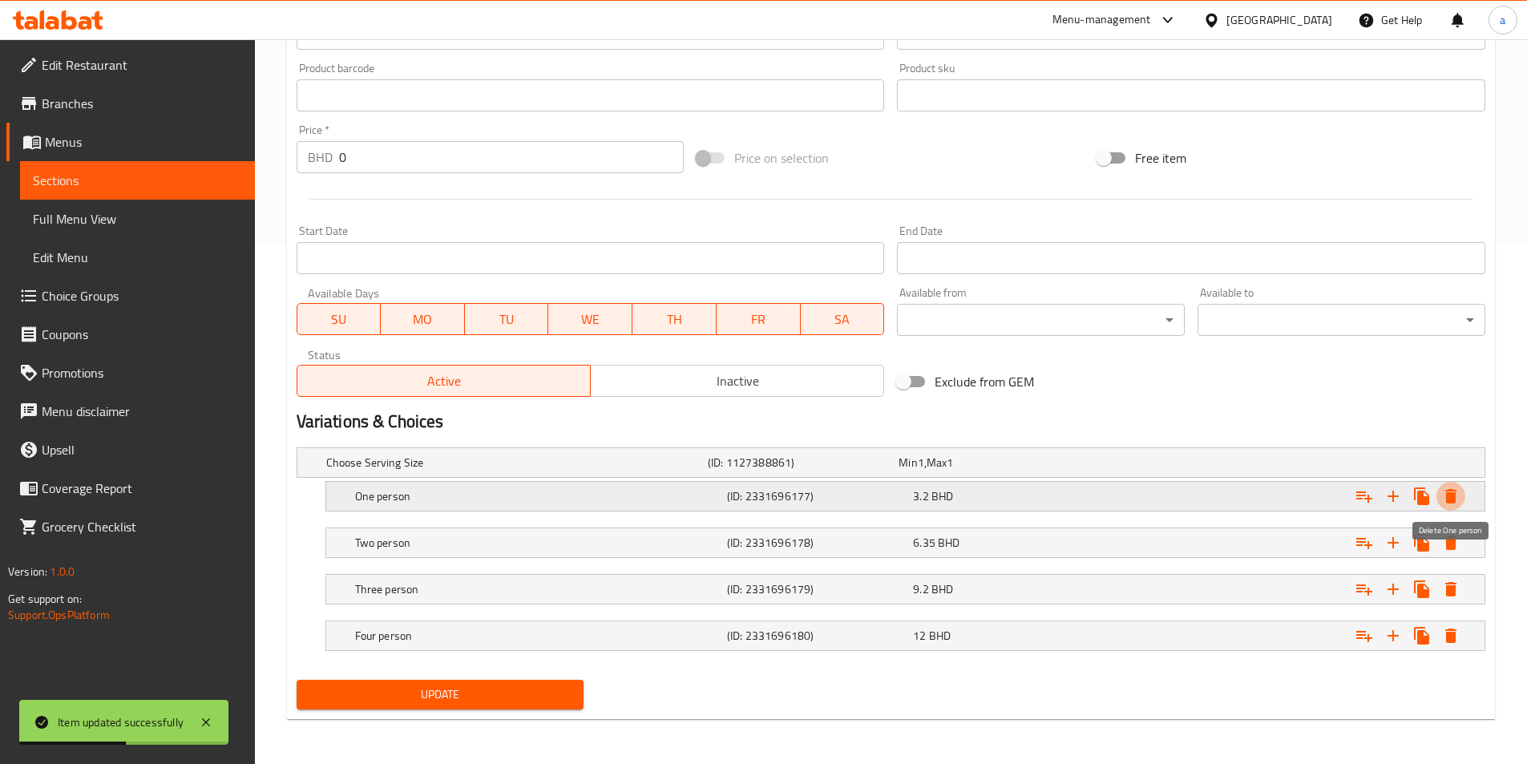
click at [1458, 490] on icon "Expand" at bounding box center [1450, 495] width 19 height 19
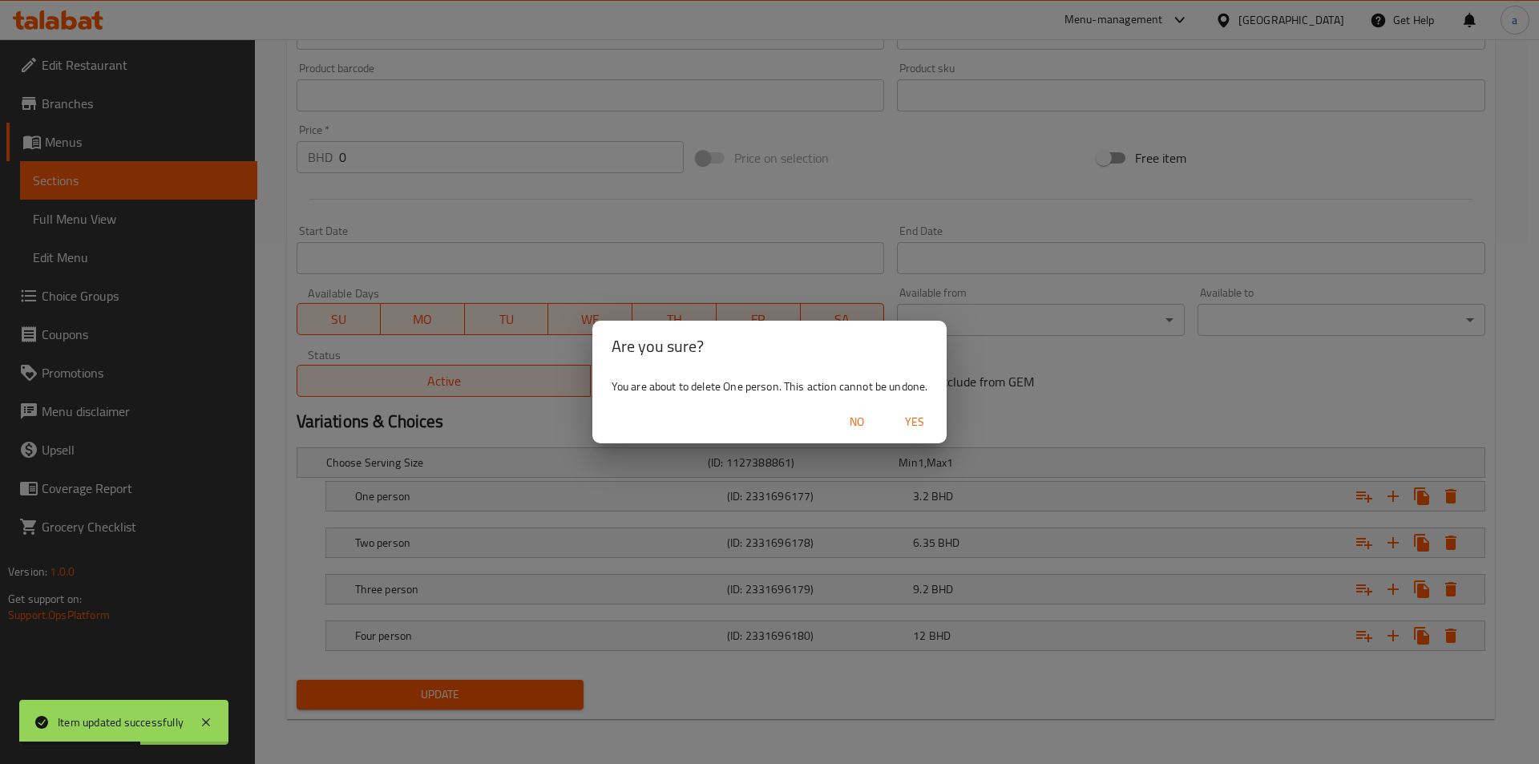
click at [923, 419] on span "Yes" at bounding box center [914, 422] width 38 height 20
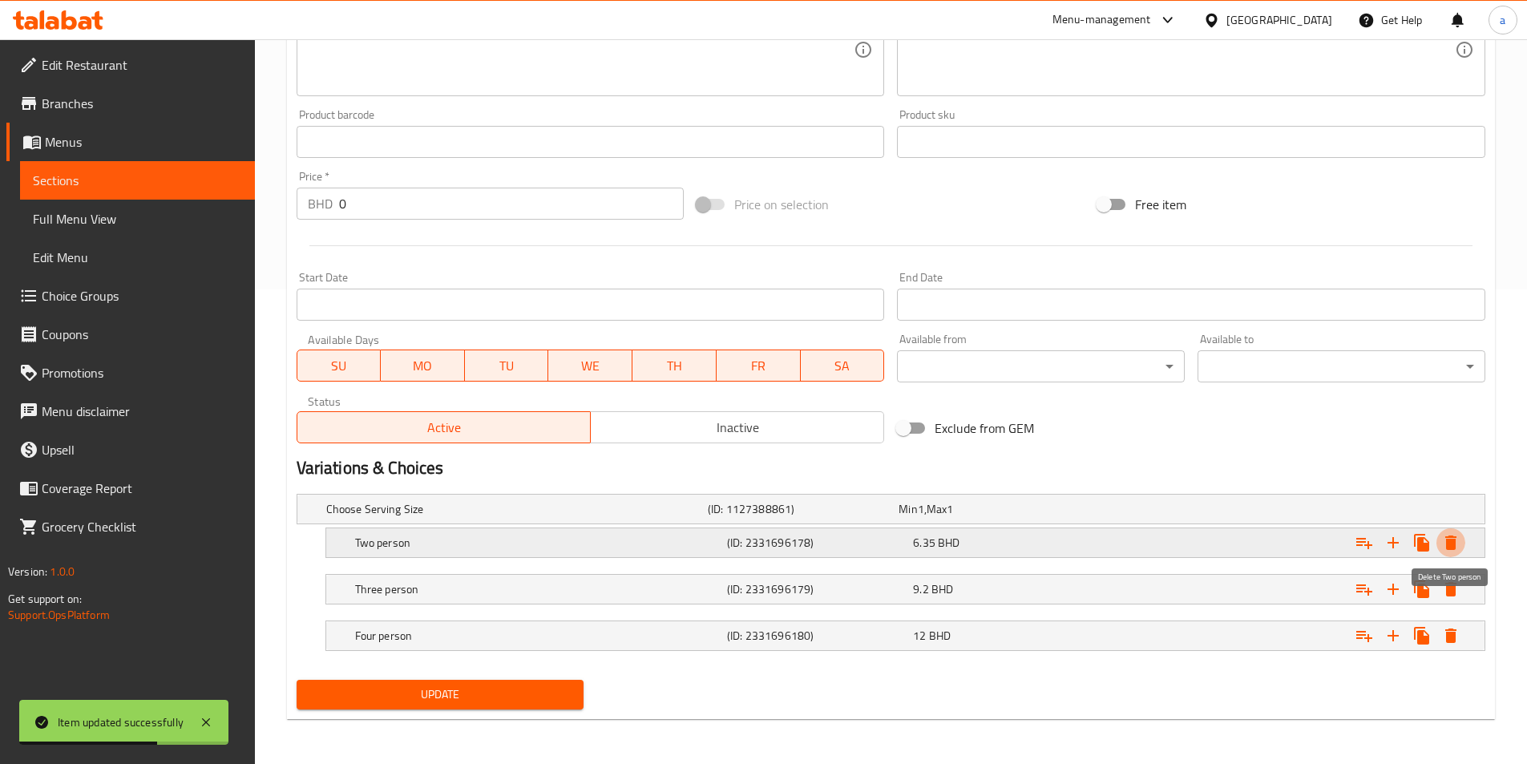
click at [1449, 537] on icon "Expand" at bounding box center [1450, 542] width 11 height 14
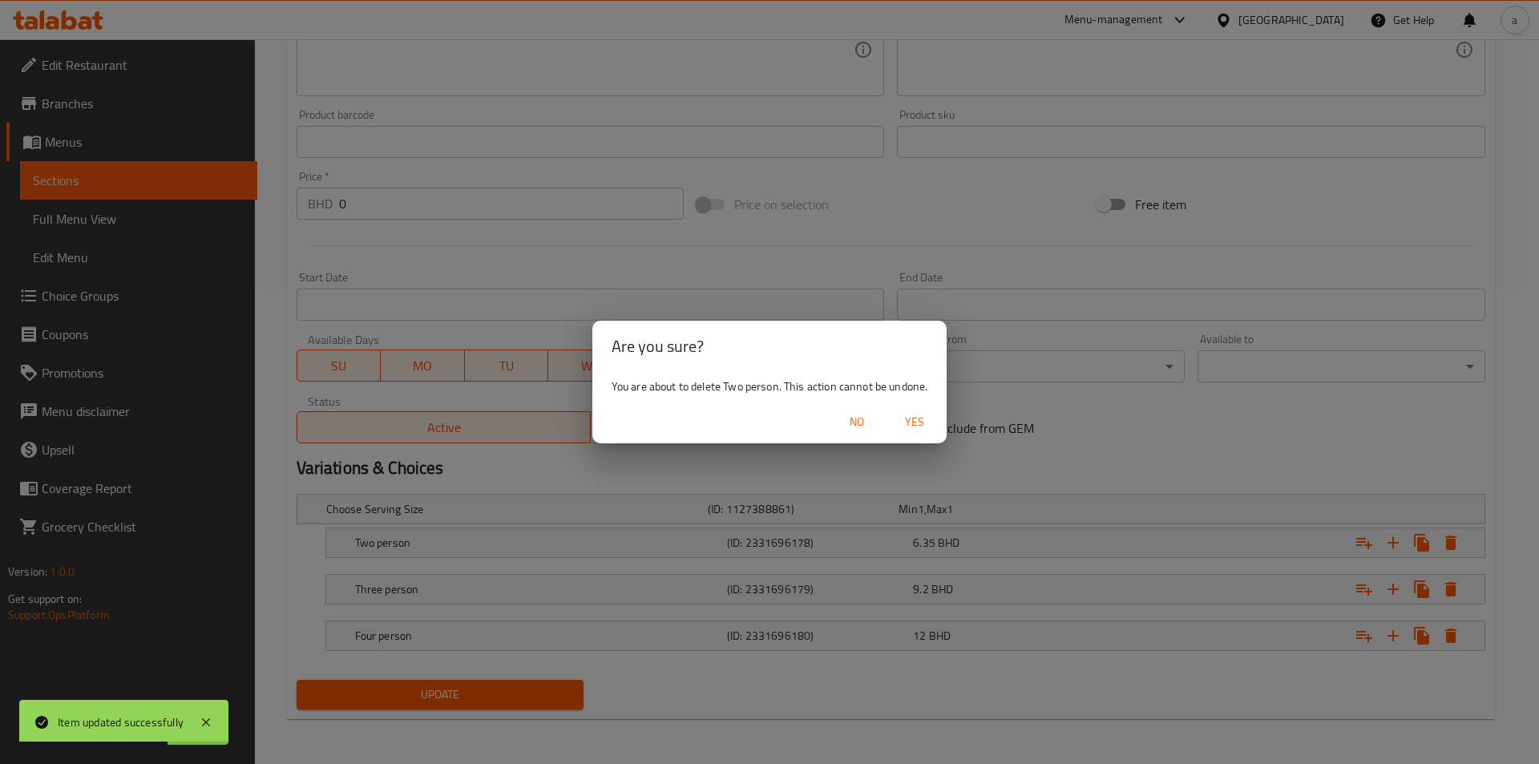
click at [910, 430] on span "Yes" at bounding box center [914, 422] width 38 height 20
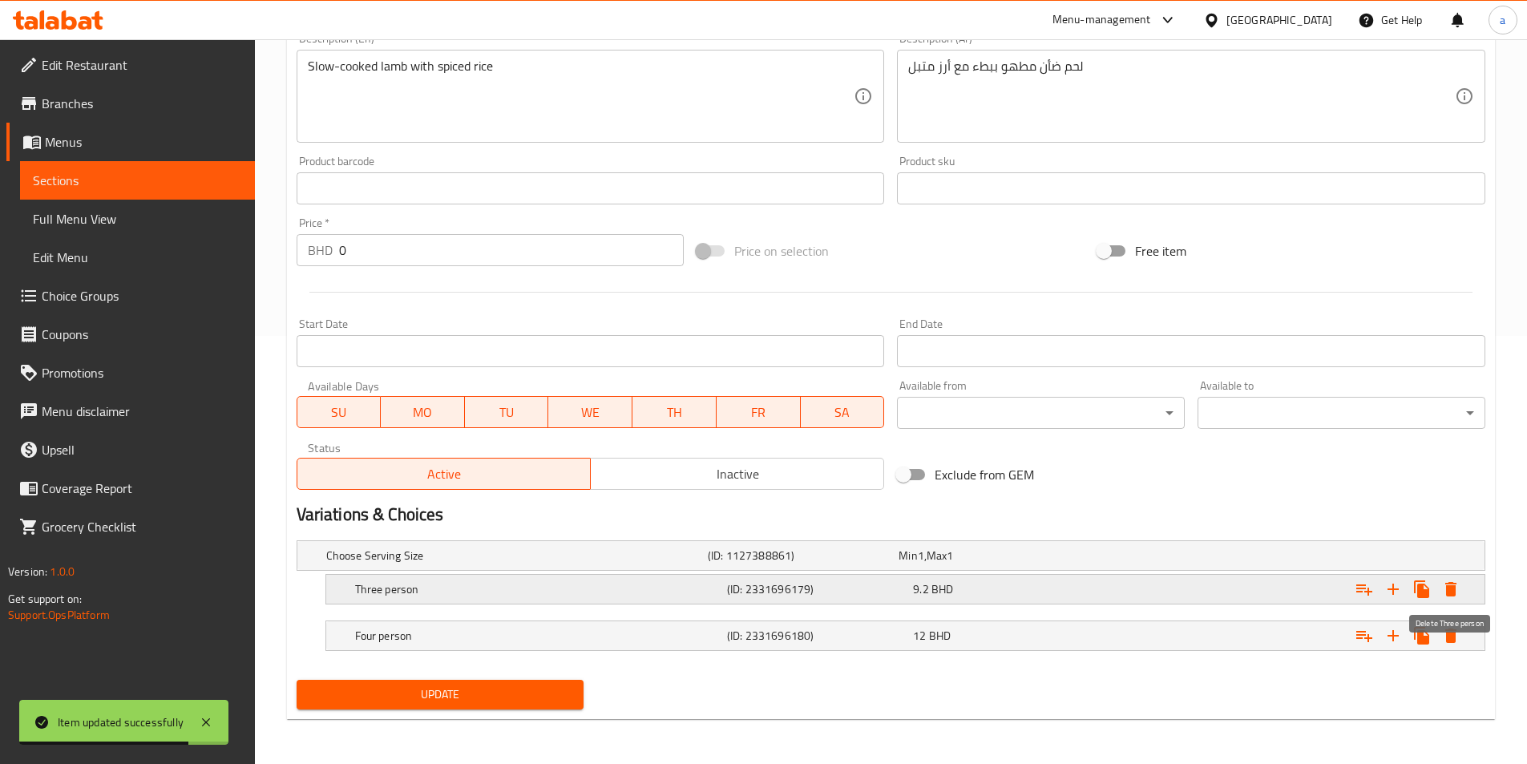
click at [1445, 583] on icon "Expand" at bounding box center [1450, 589] width 11 height 14
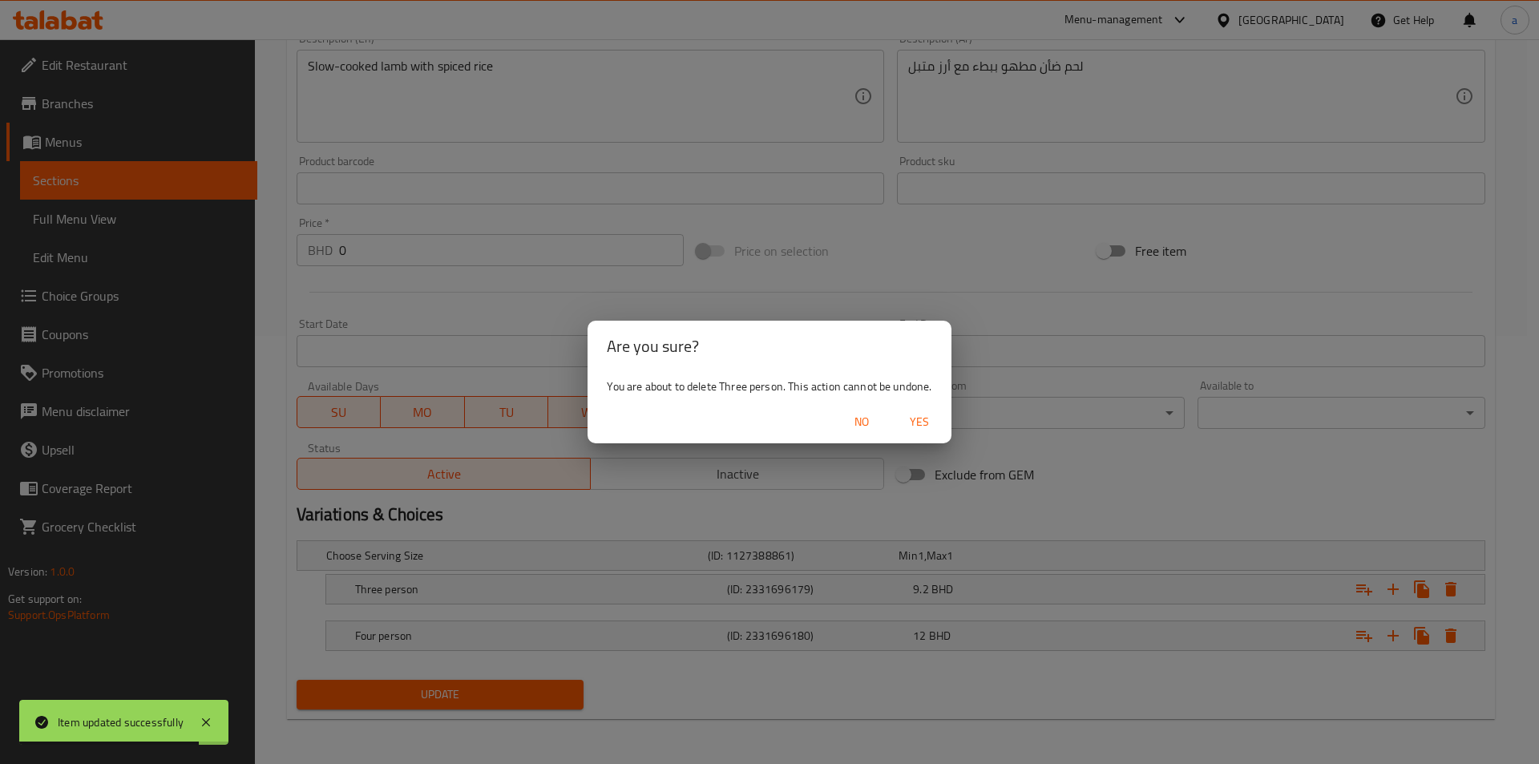
drag, startPoint x: 934, startPoint y: 438, endPoint x: 919, endPoint y: 430, distance: 16.1
click at [933, 438] on div "No Yes" at bounding box center [768, 422] width 363 height 42
click at [913, 426] on span "Yes" at bounding box center [919, 422] width 38 height 20
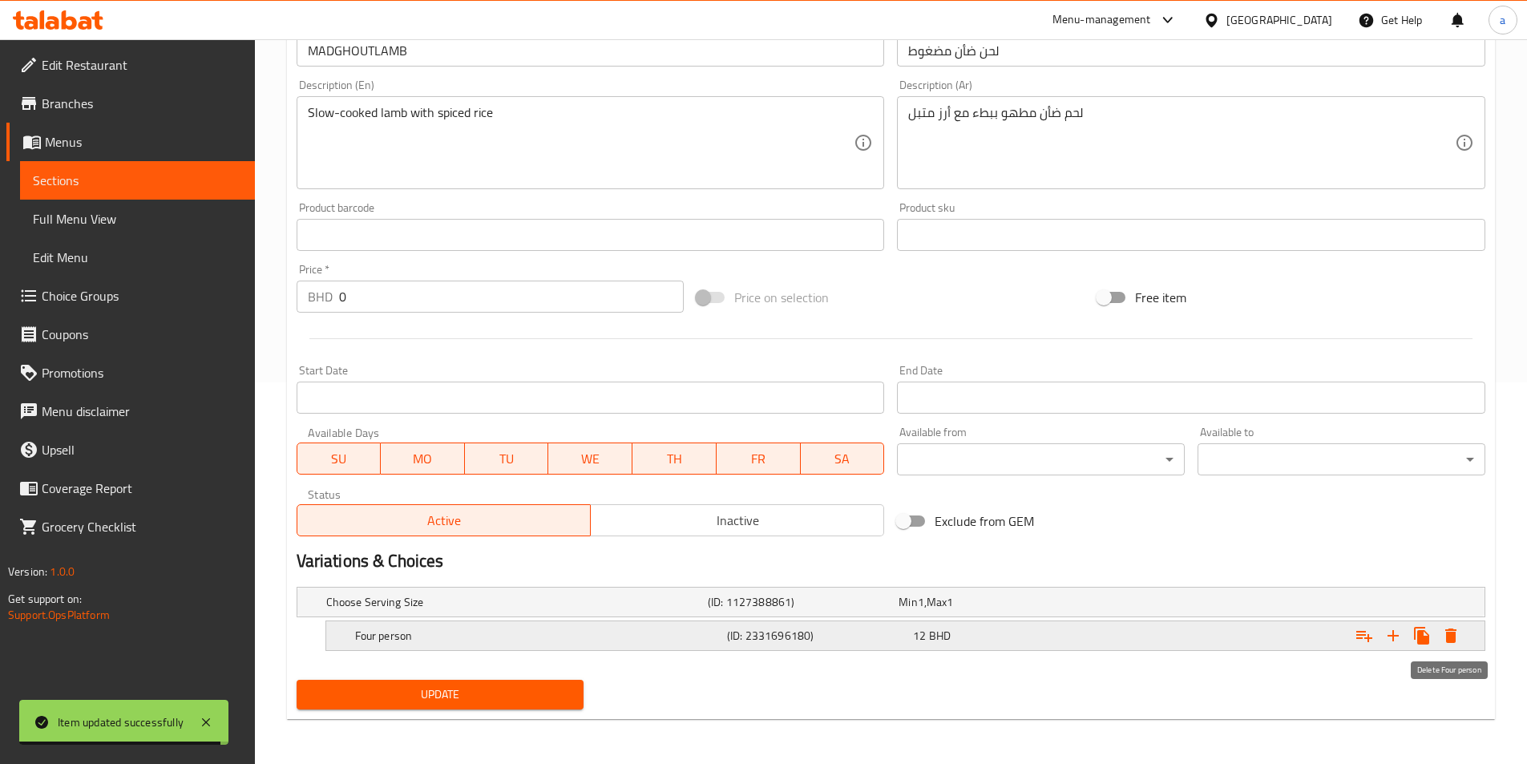
click at [1444, 636] on icon "Expand" at bounding box center [1450, 635] width 19 height 19
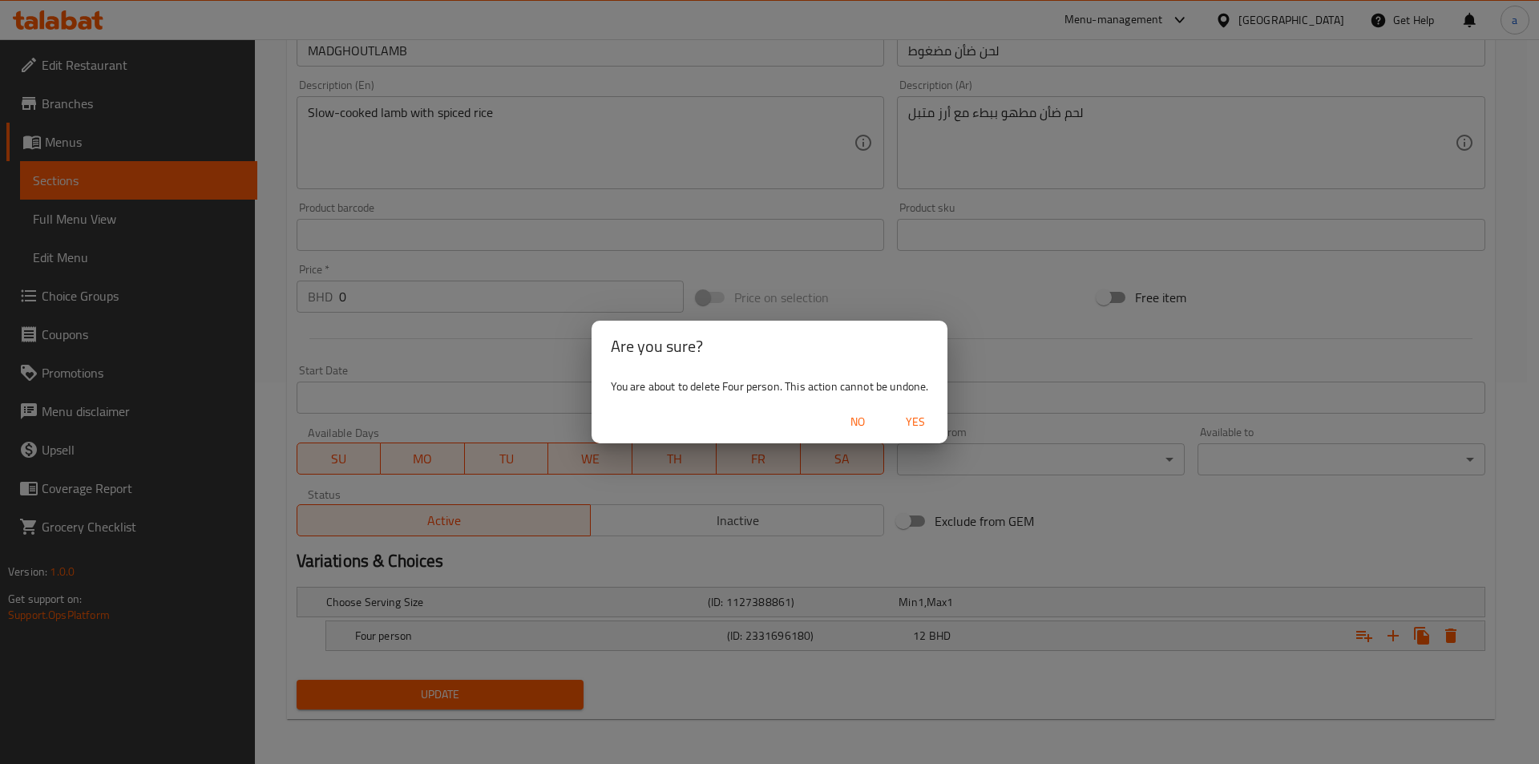
click at [926, 430] on span "Yes" at bounding box center [915, 422] width 38 height 20
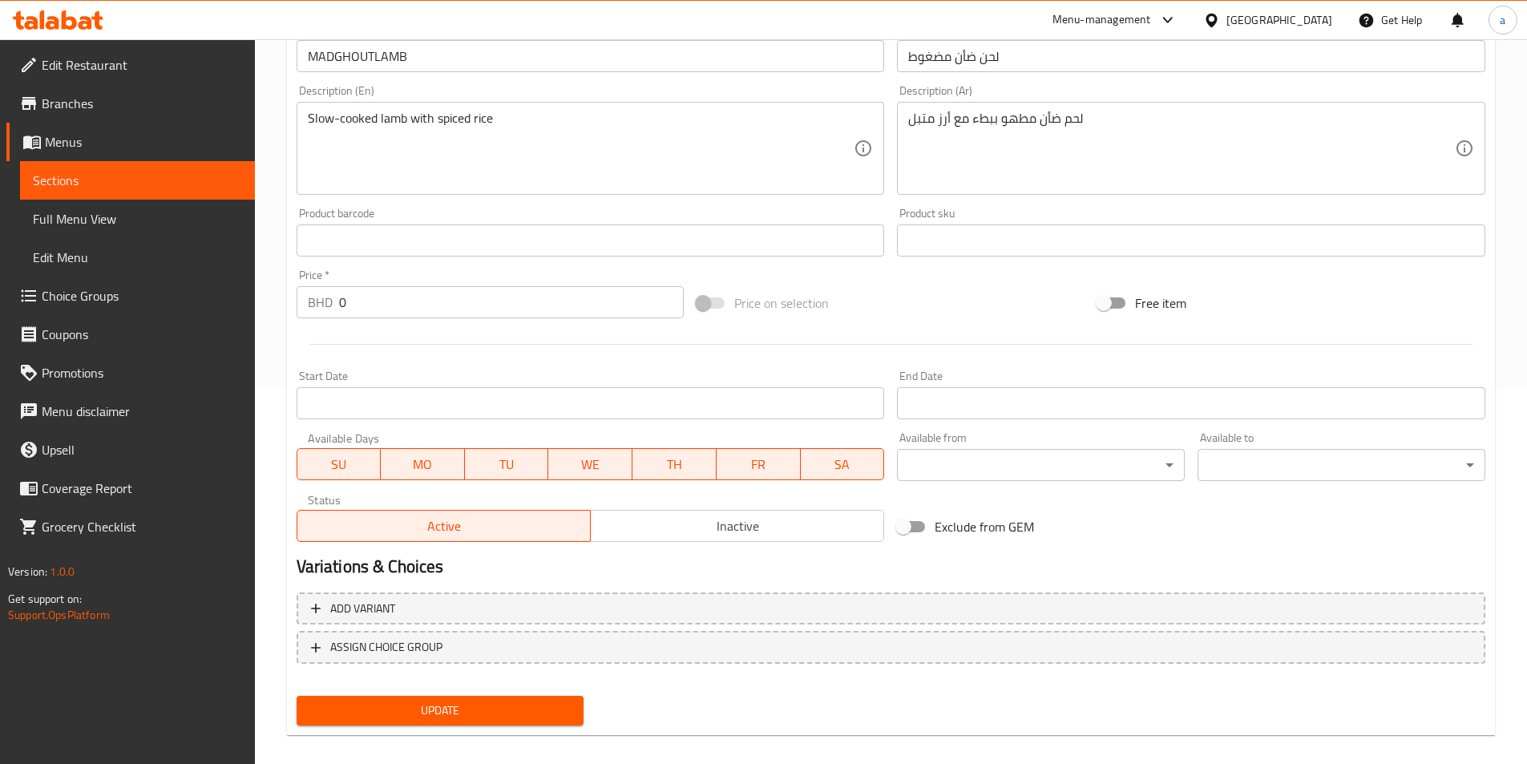
click at [513, 703] on span "Update" at bounding box center [440, 710] width 262 height 20
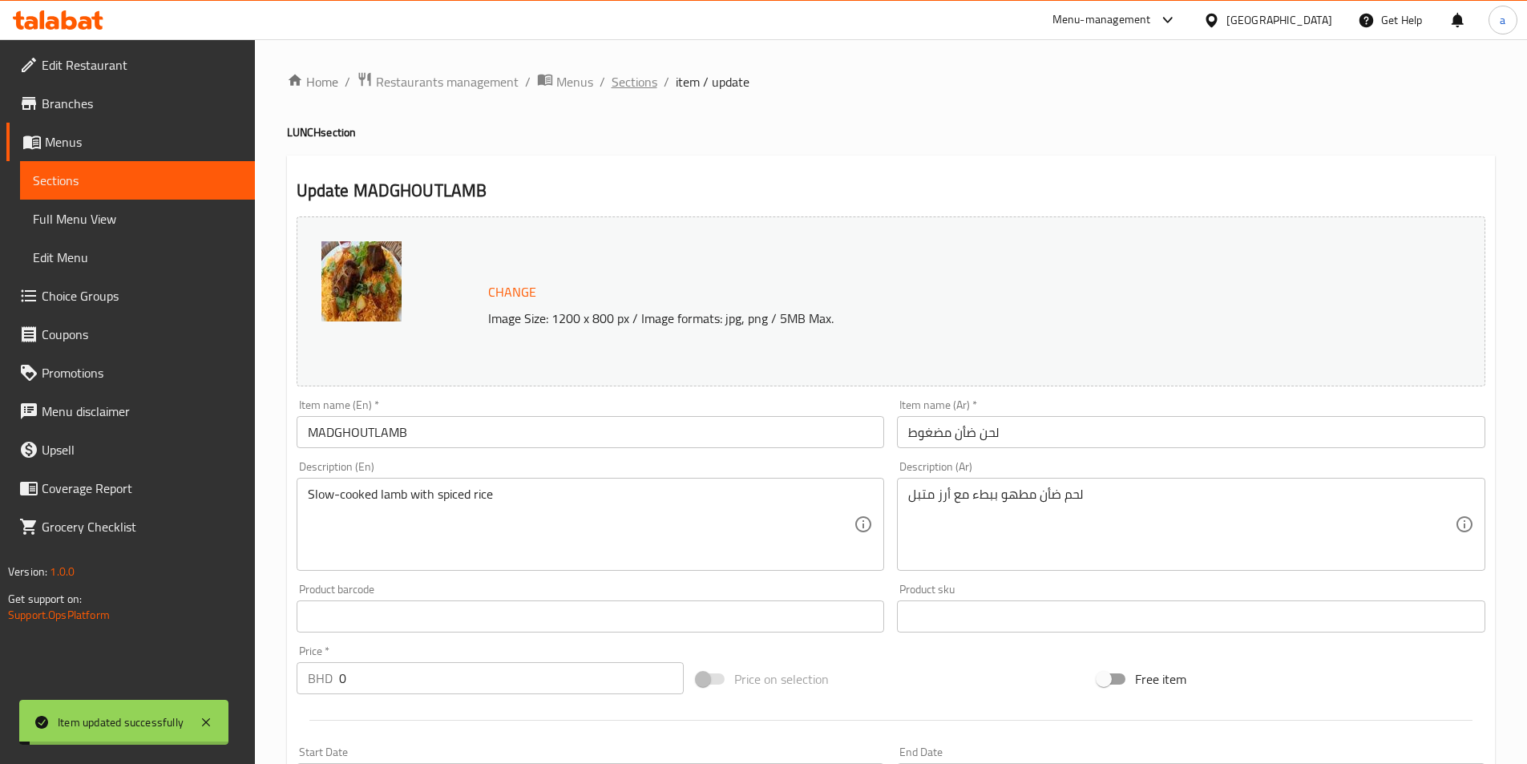
click at [648, 79] on span "Sections" at bounding box center [634, 81] width 46 height 19
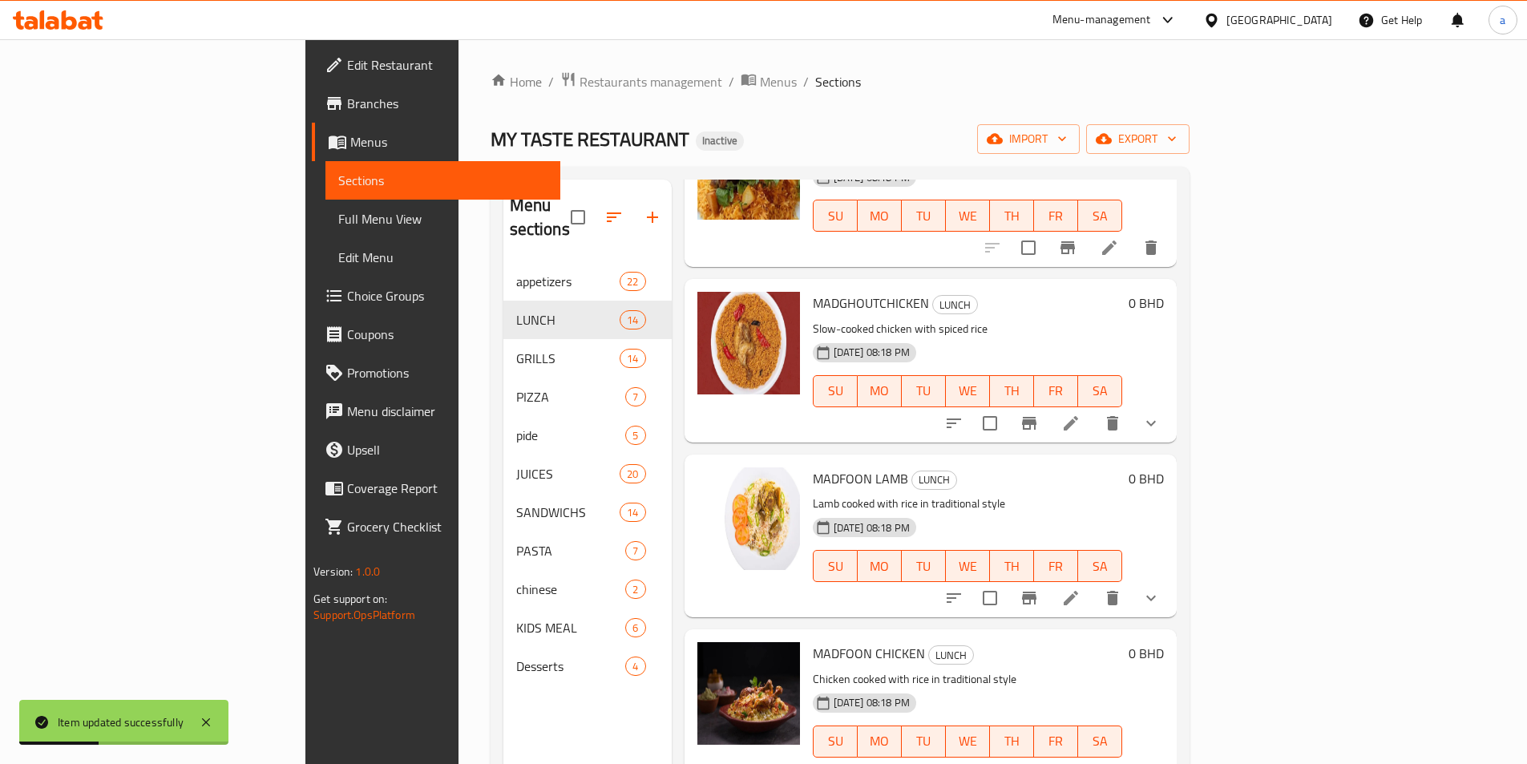
click at [1093, 413] on li at bounding box center [1070, 423] width 45 height 29
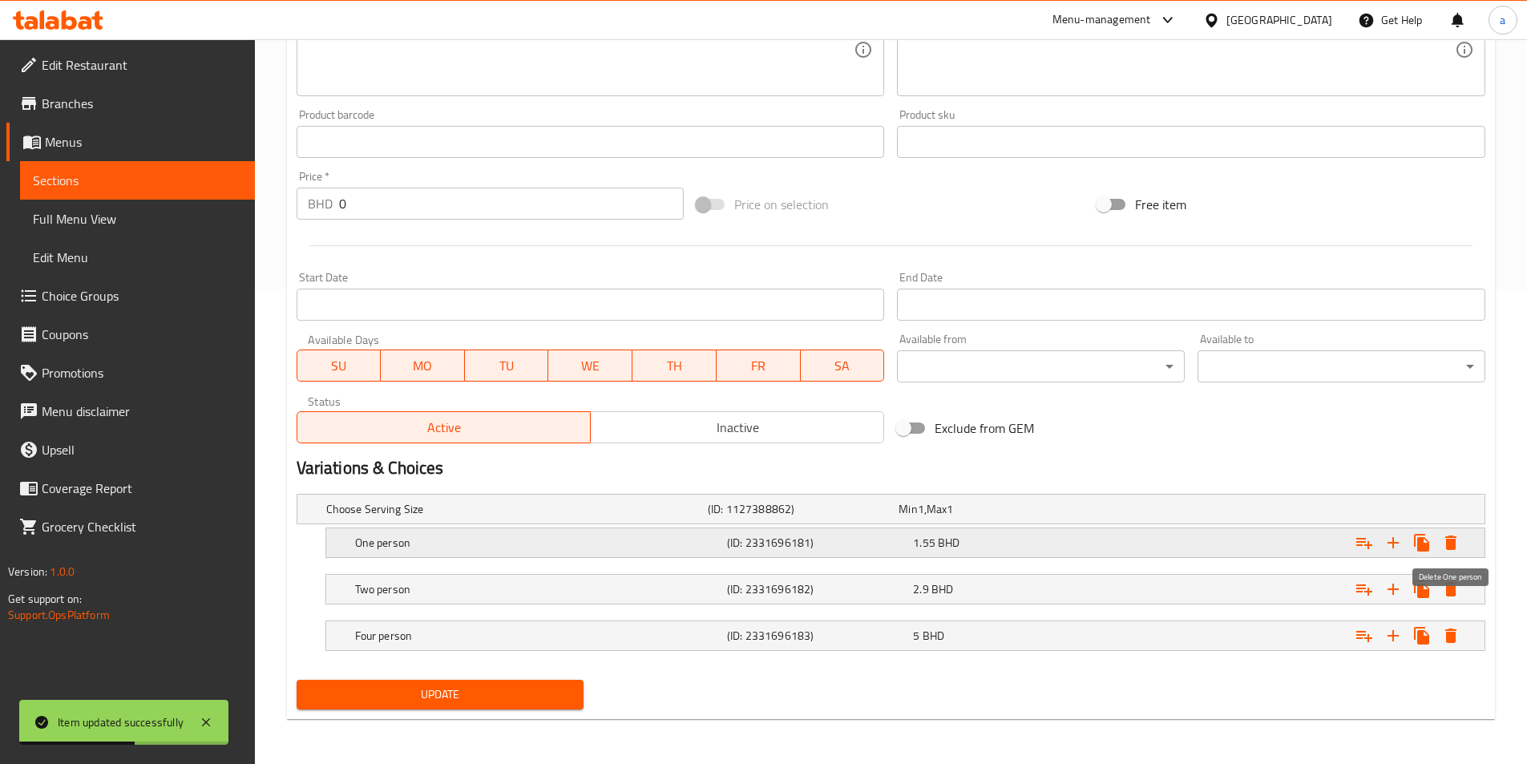
click at [1458, 539] on icon "Expand" at bounding box center [1450, 542] width 19 height 19
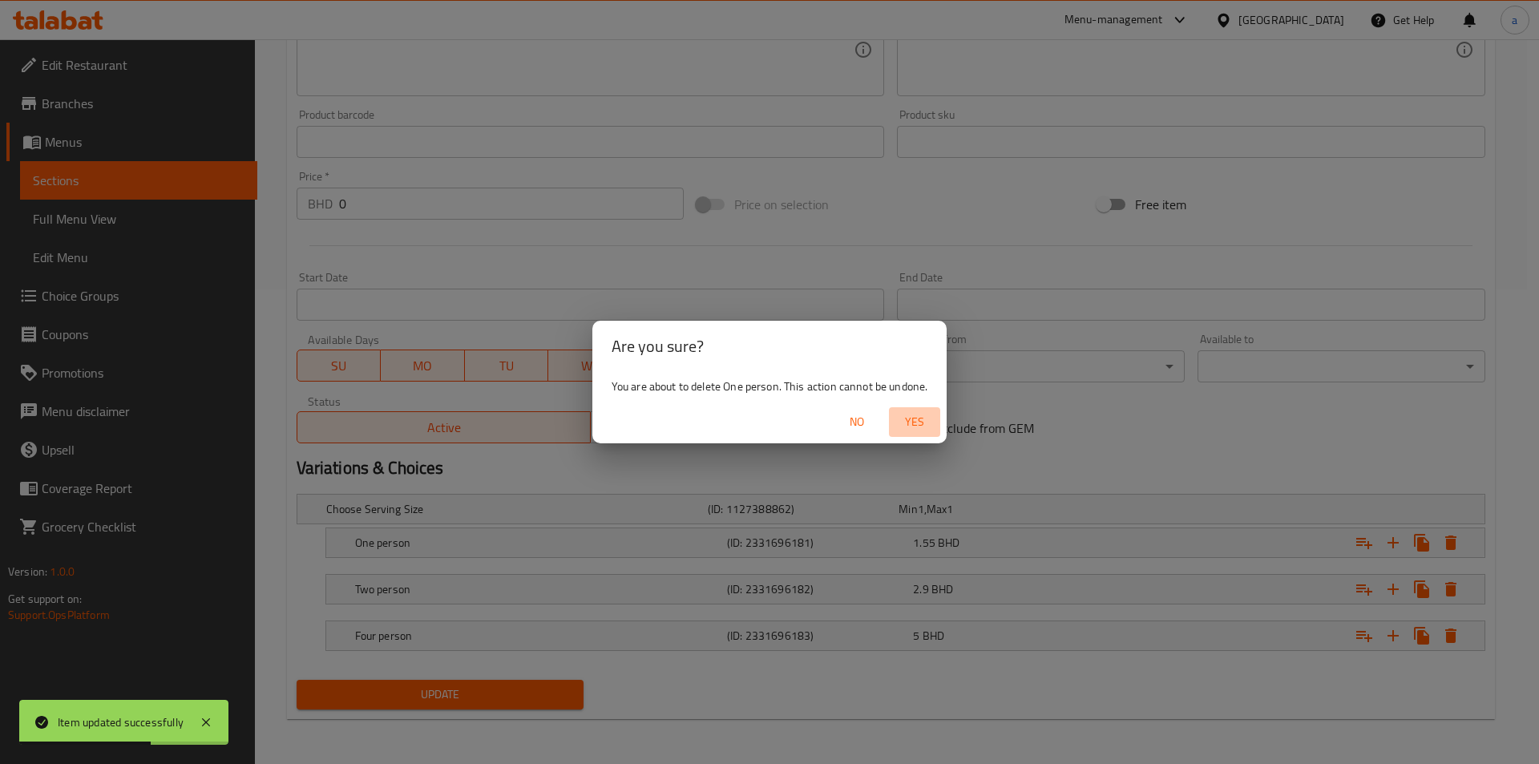
click at [912, 415] on span "Yes" at bounding box center [914, 422] width 38 height 20
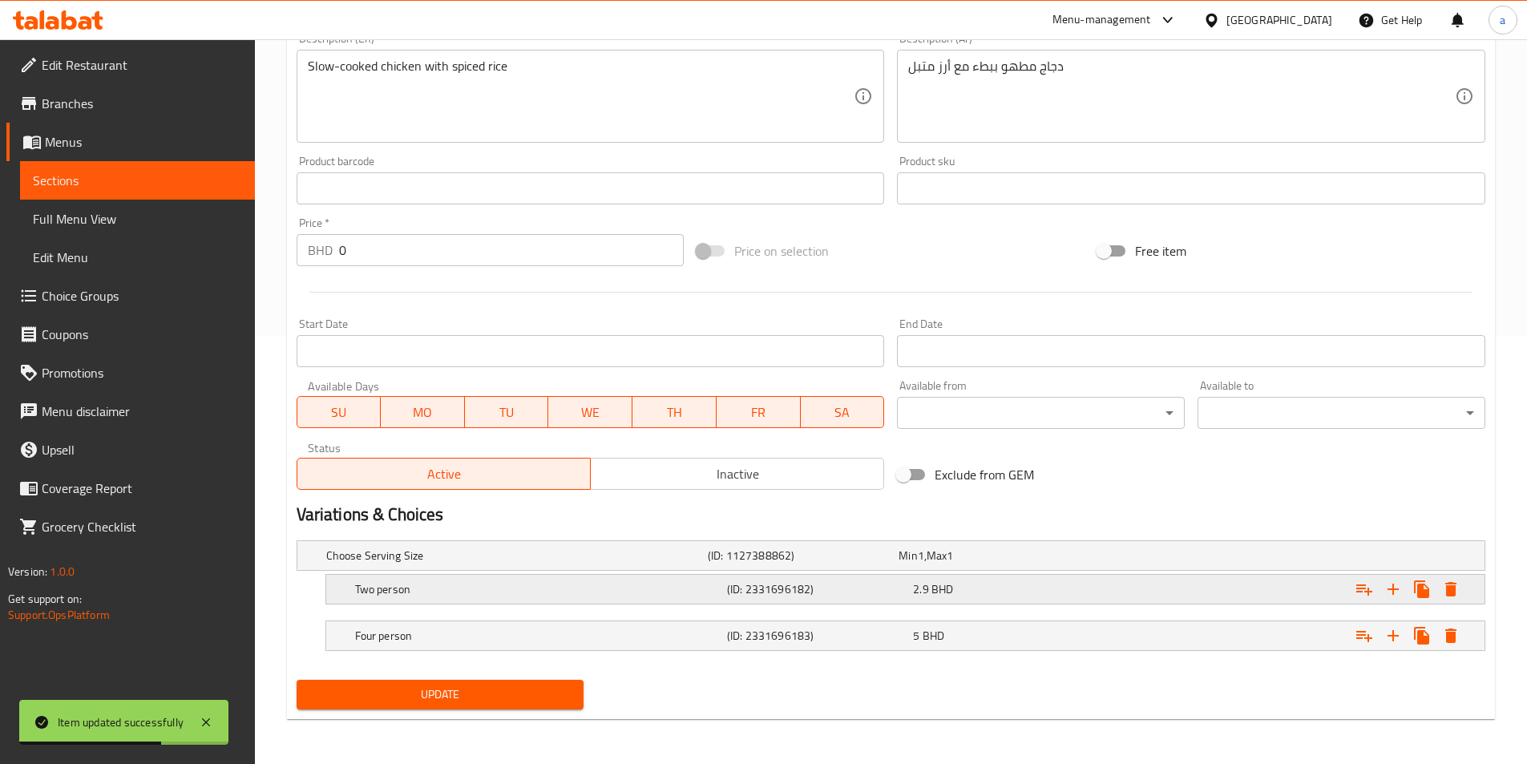
click at [1457, 592] on icon "Expand" at bounding box center [1450, 588] width 19 height 19
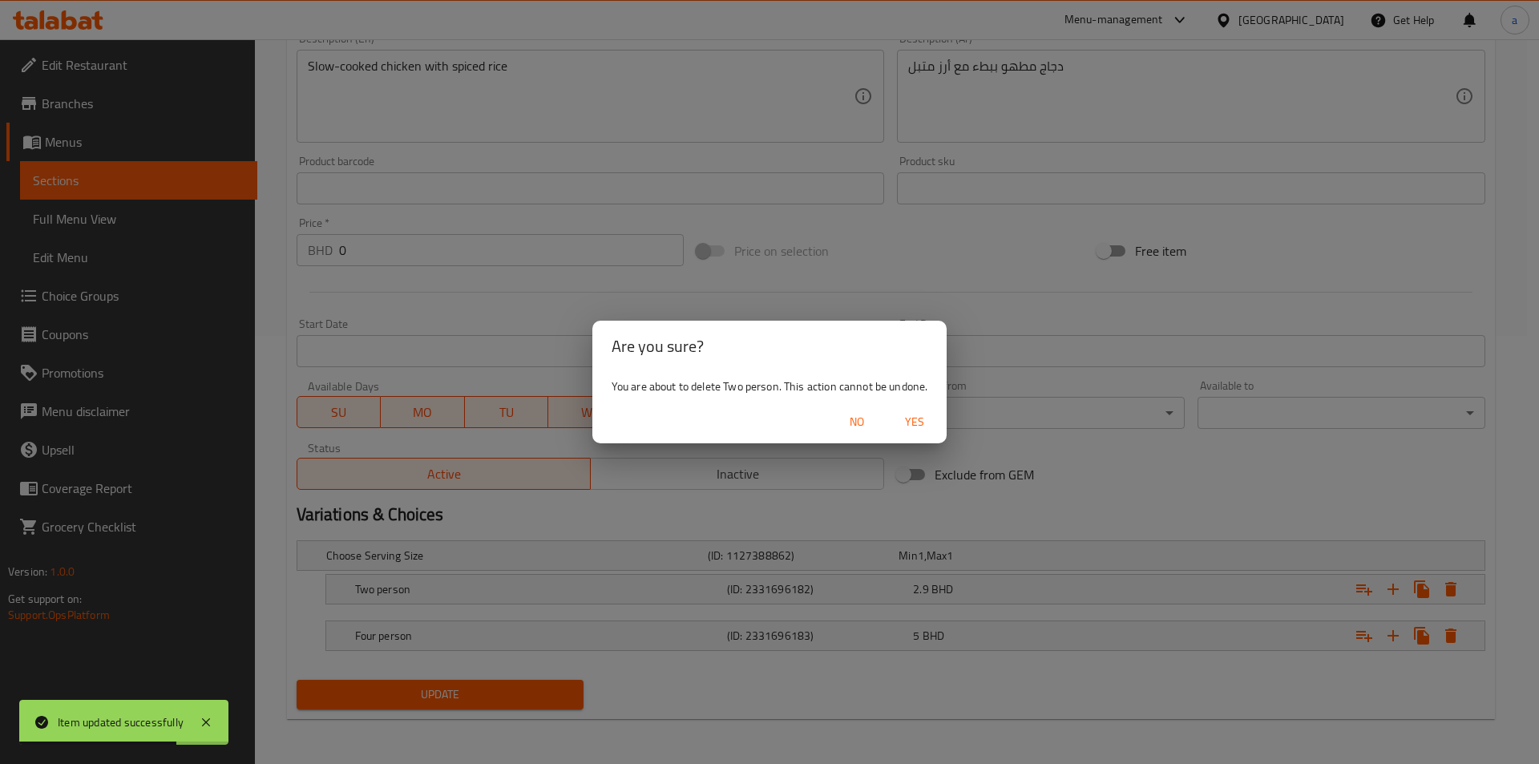
click at [899, 420] on span "Yes" at bounding box center [914, 422] width 38 height 20
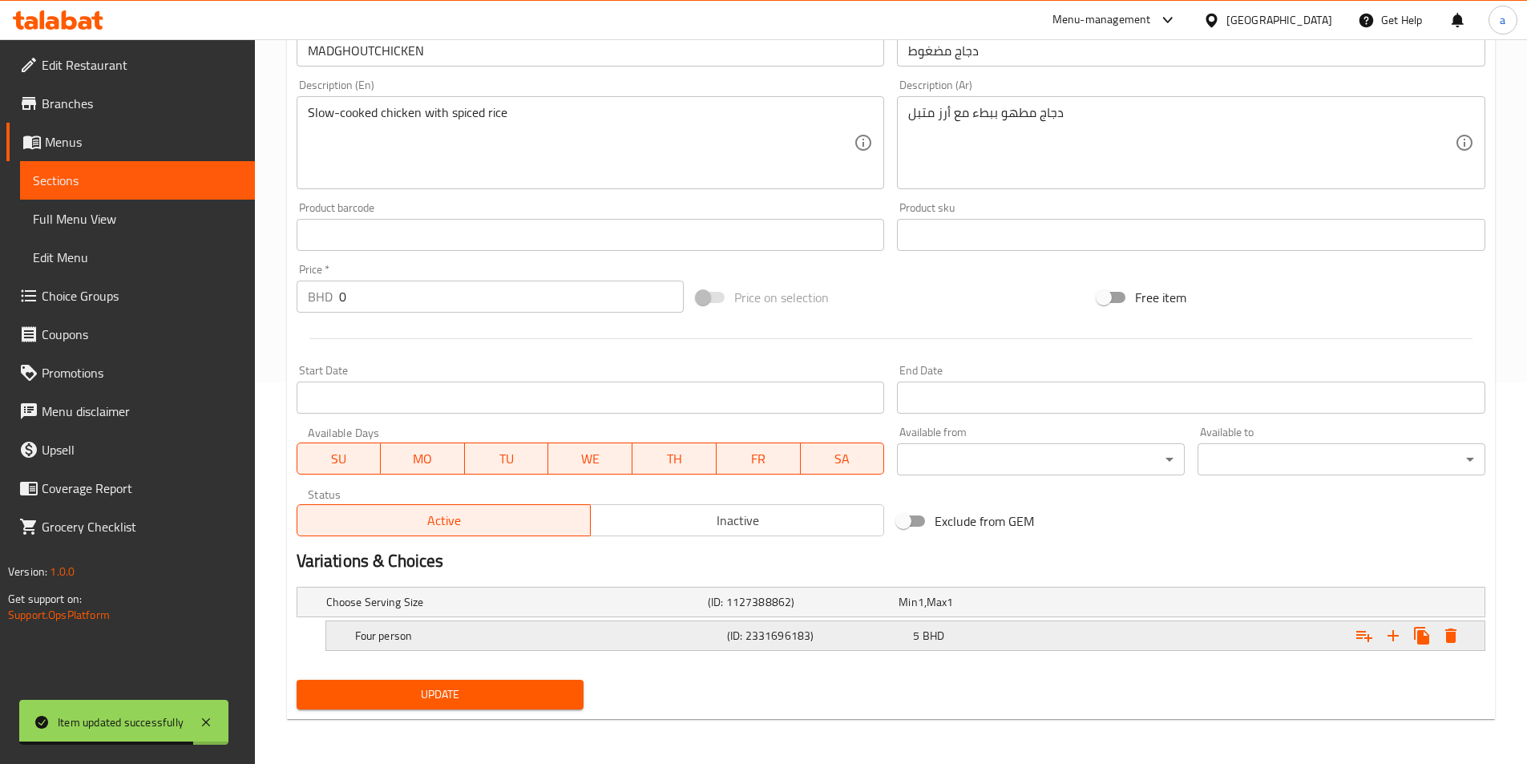
click at [1445, 636] on icon "Expand" at bounding box center [1450, 635] width 19 height 19
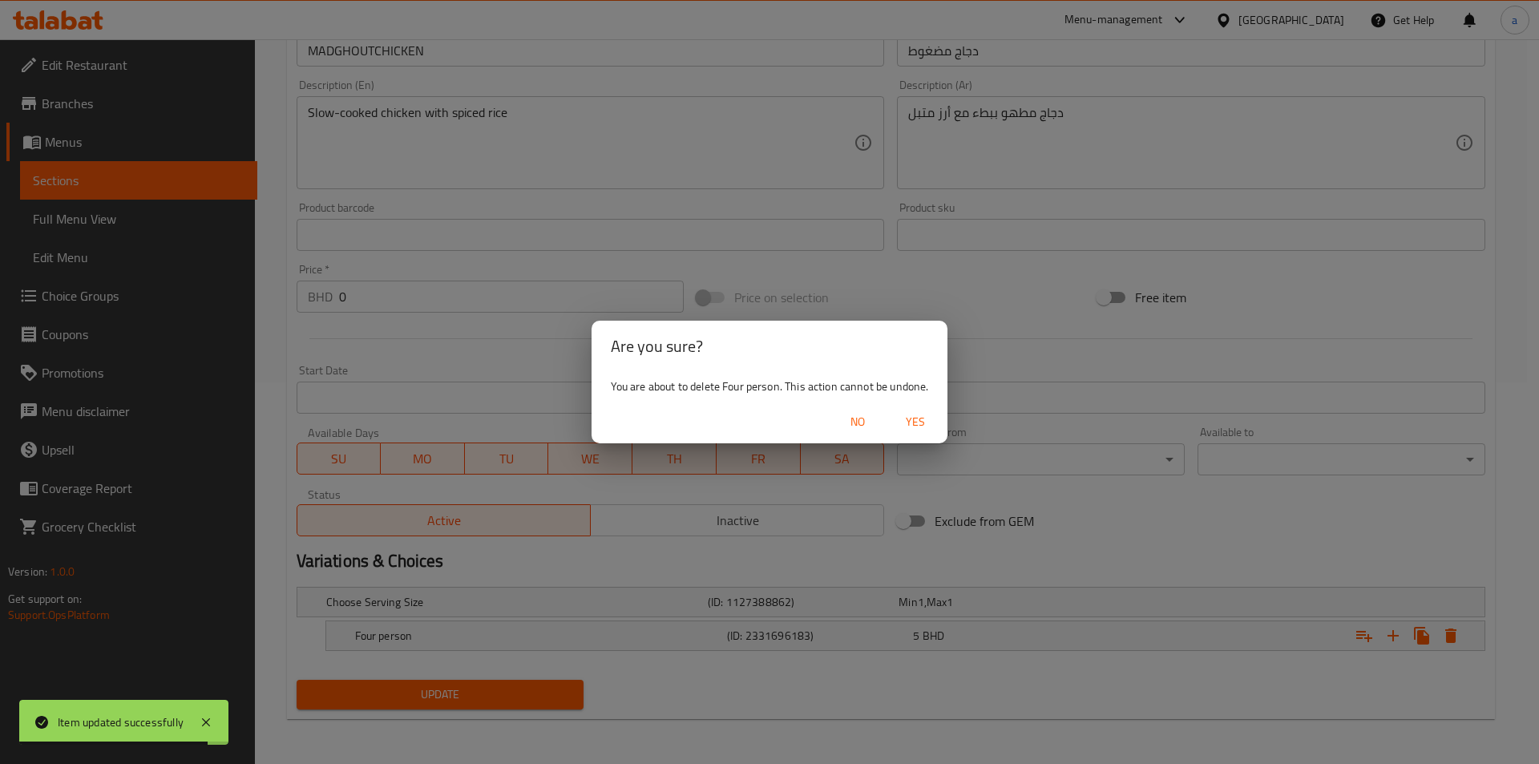
drag, startPoint x: 916, startPoint y: 430, endPoint x: 910, endPoint y: 438, distance: 9.6
click at [917, 430] on span "Yes" at bounding box center [915, 422] width 38 height 20
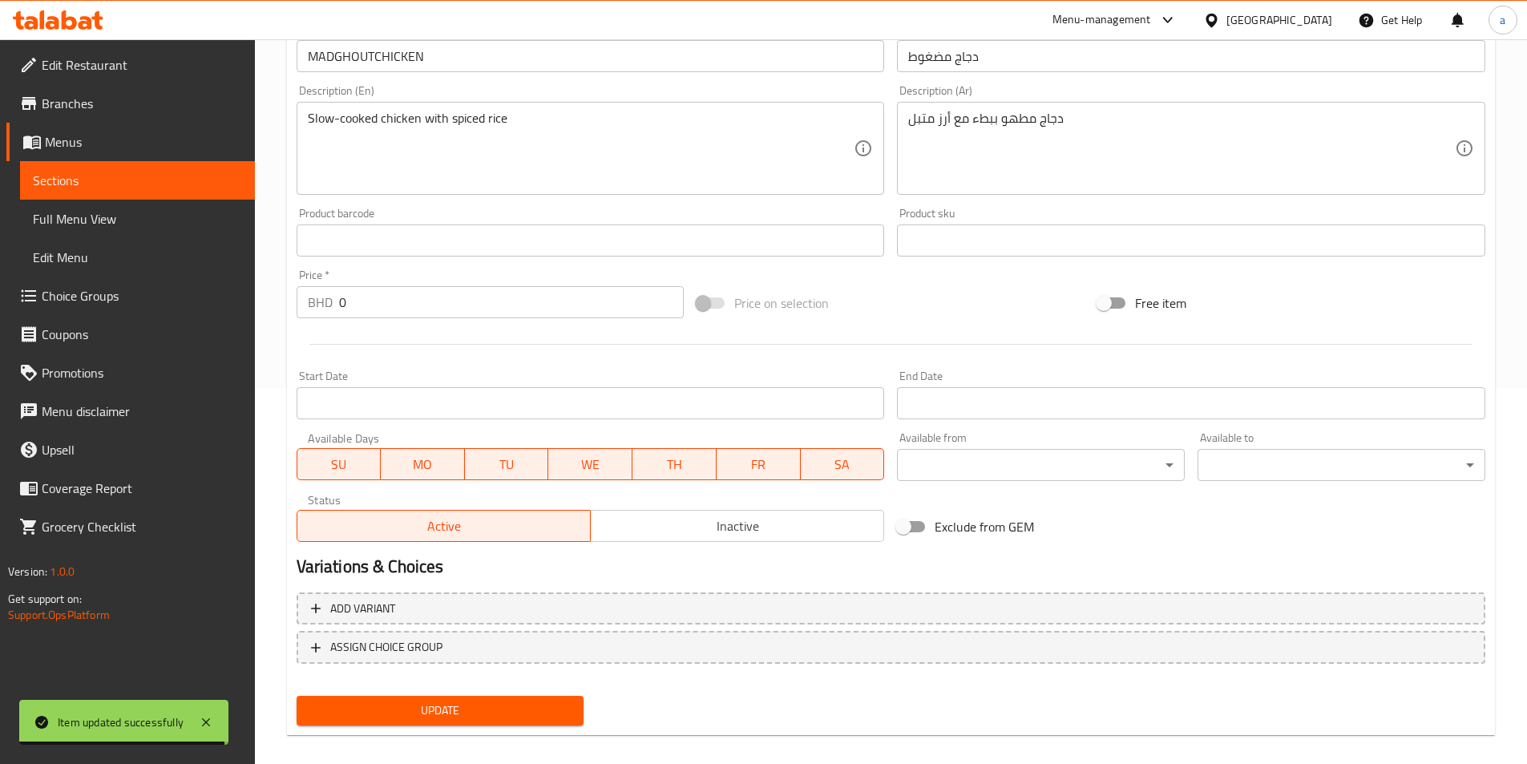
click at [542, 705] on span "Update" at bounding box center [440, 710] width 262 height 20
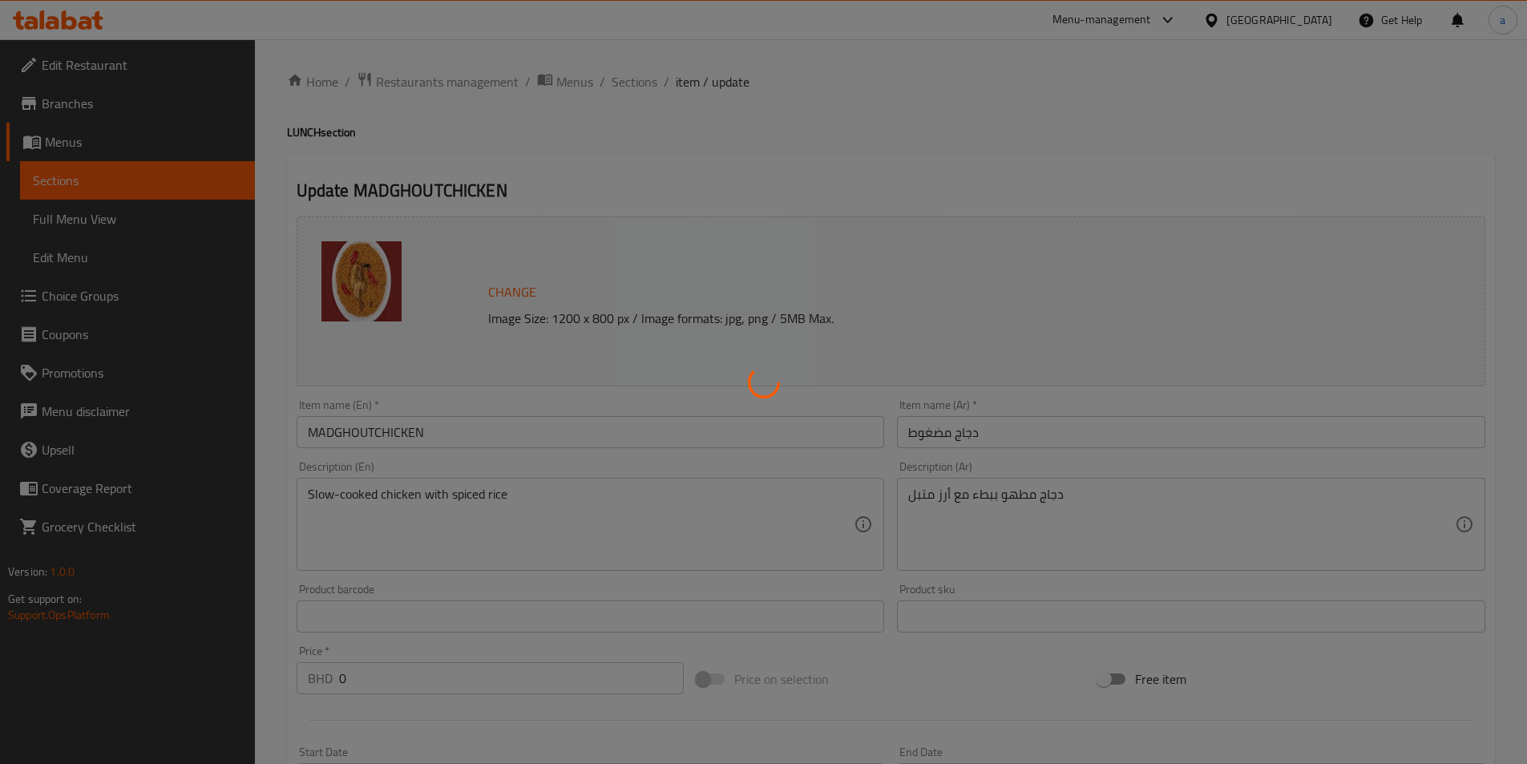
click at [641, 83] on div at bounding box center [763, 382] width 1527 height 764
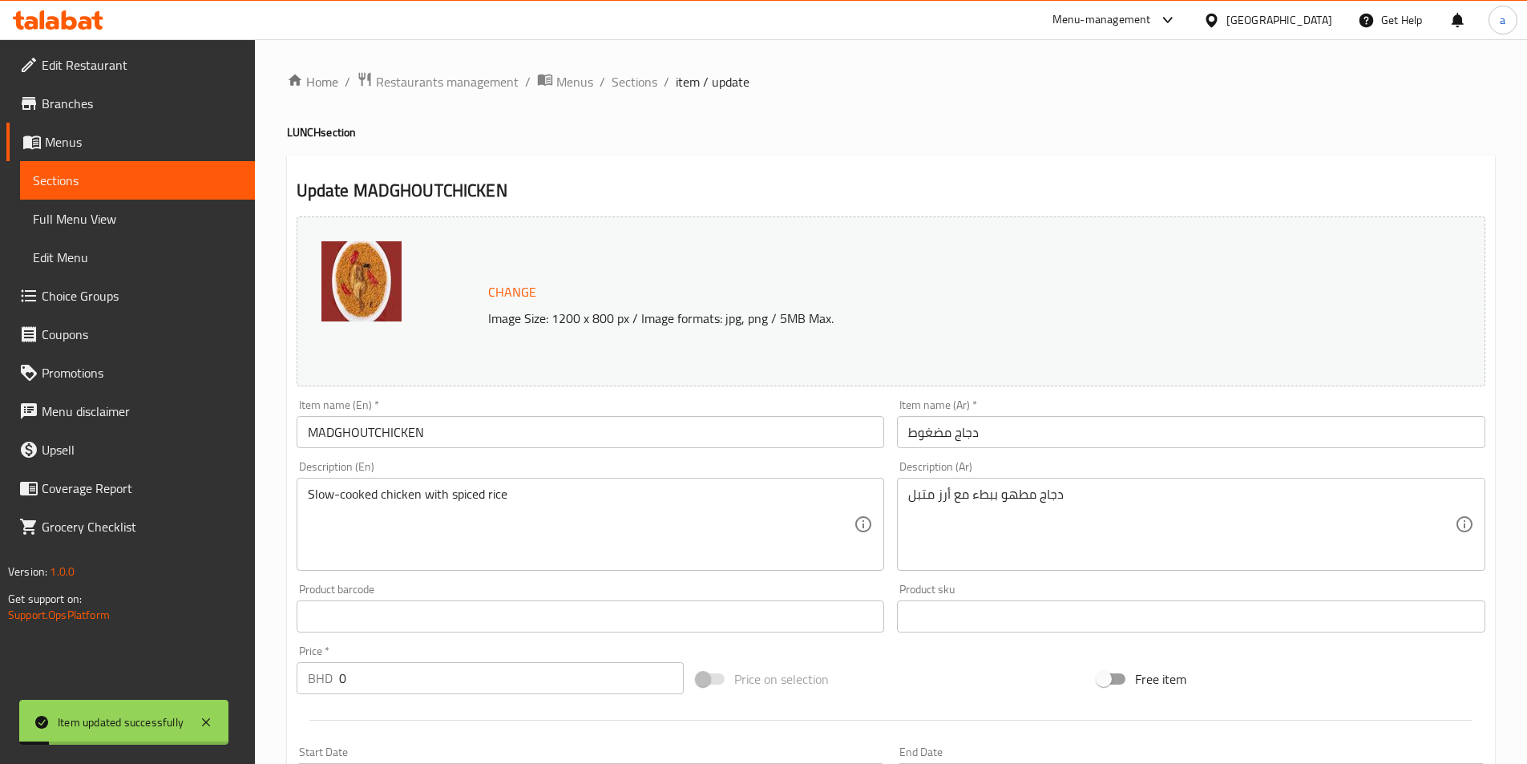
click at [641, 83] on span "Sections" at bounding box center [634, 81] width 46 height 19
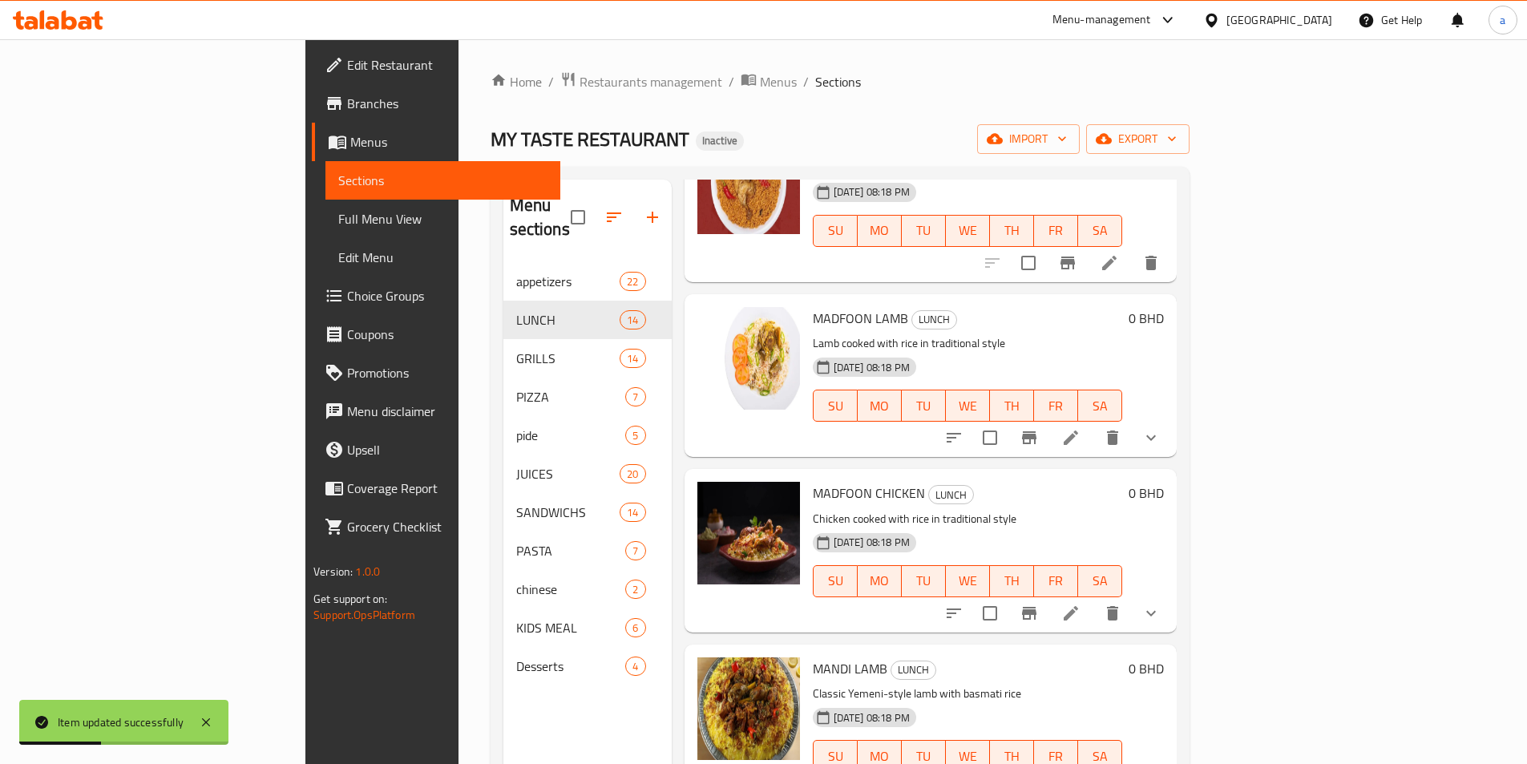
click at [1093, 423] on li at bounding box center [1070, 437] width 45 height 29
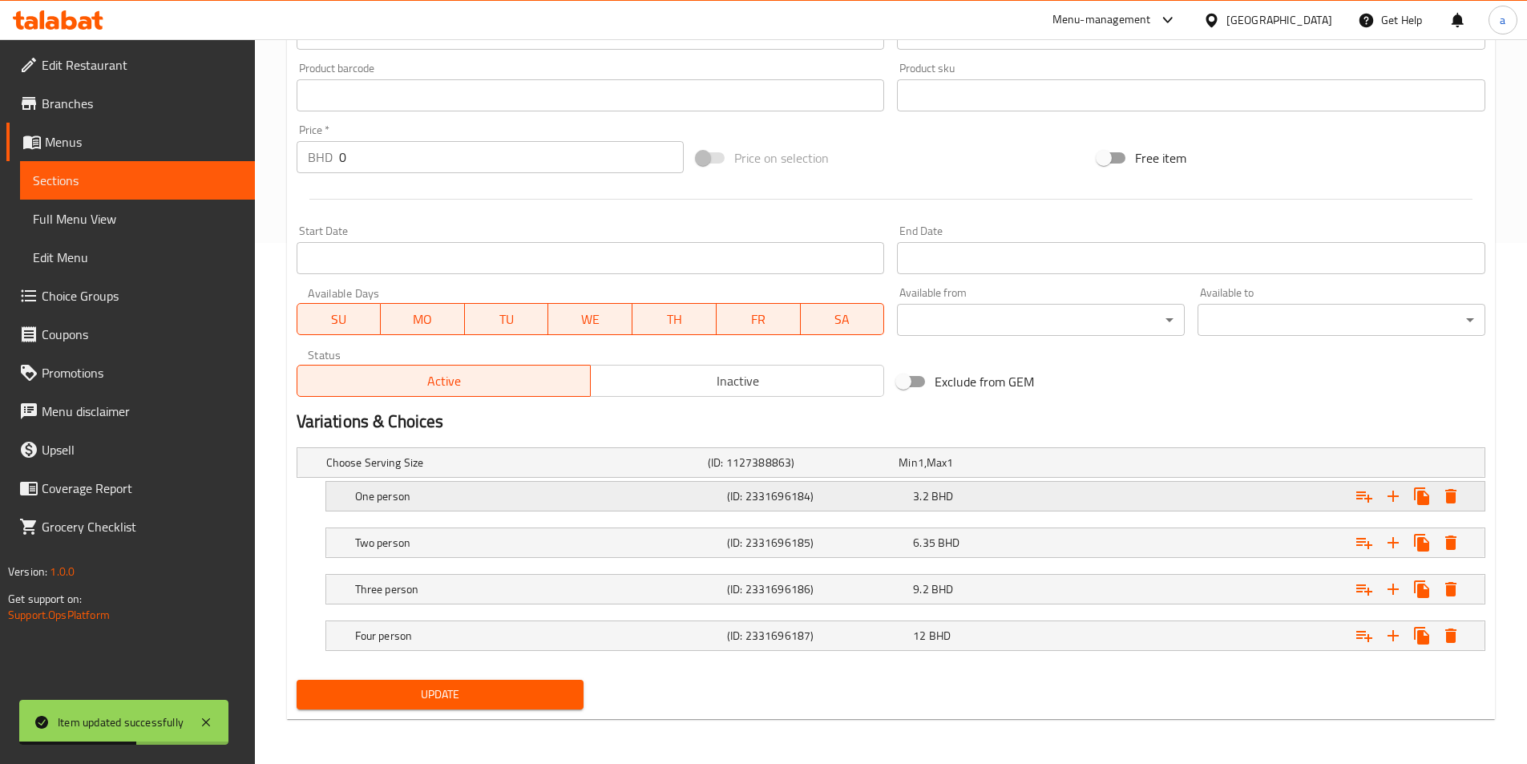
click at [1450, 488] on icon "Expand" at bounding box center [1450, 495] width 19 height 19
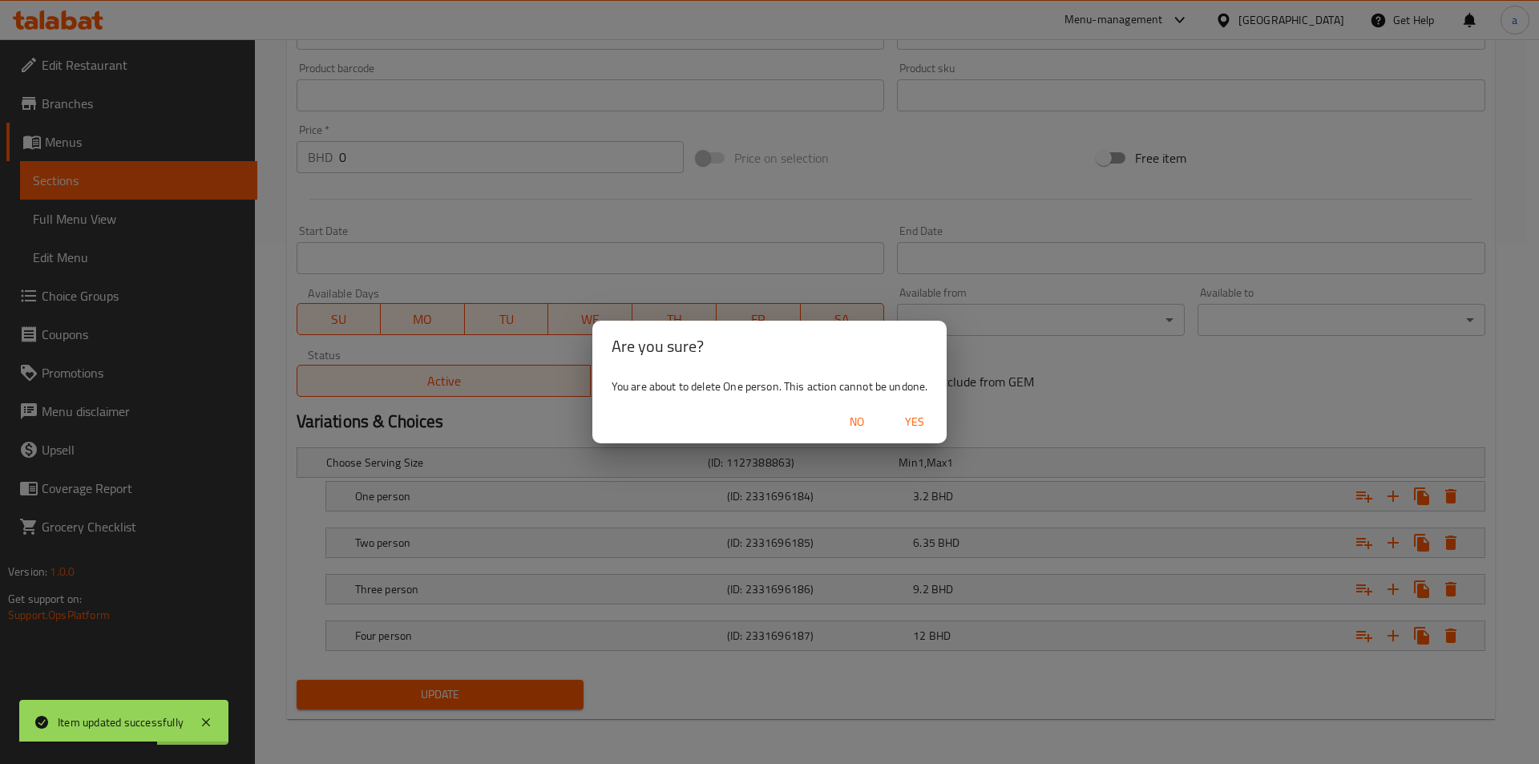
click at [913, 416] on span "Yes" at bounding box center [914, 422] width 38 height 20
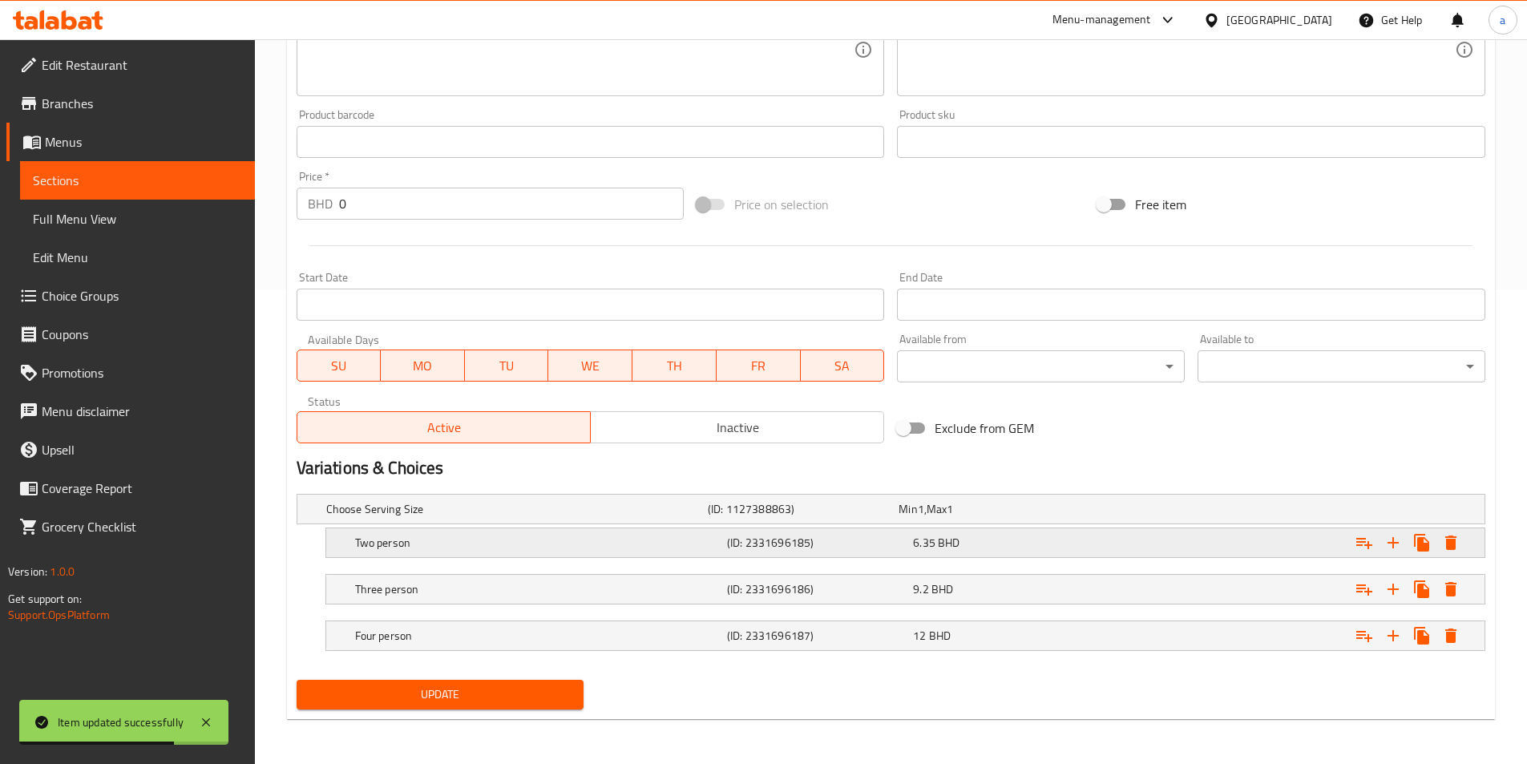
click at [1450, 544] on icon "Expand" at bounding box center [1450, 542] width 11 height 14
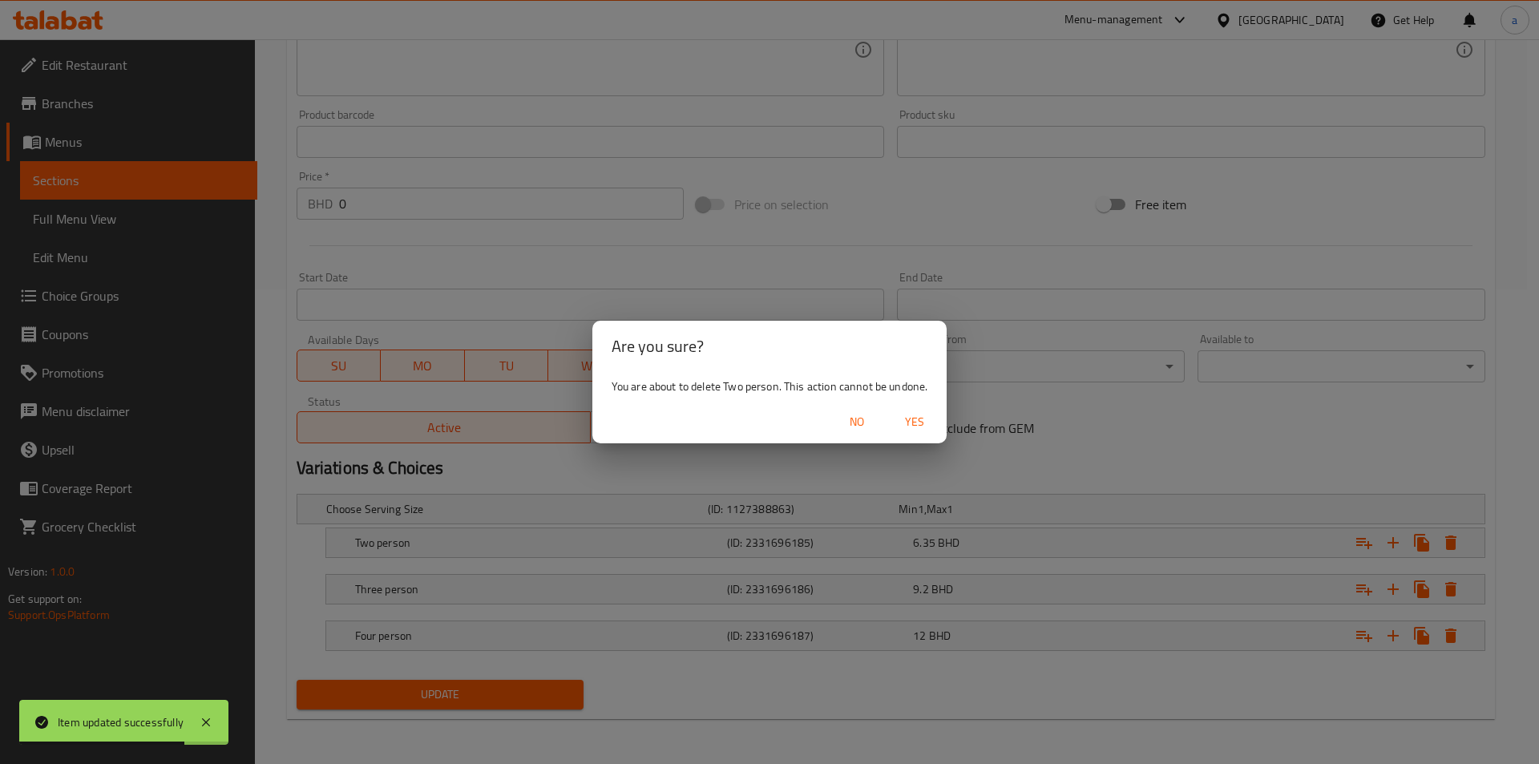
click at [912, 422] on span "Yes" at bounding box center [914, 422] width 38 height 20
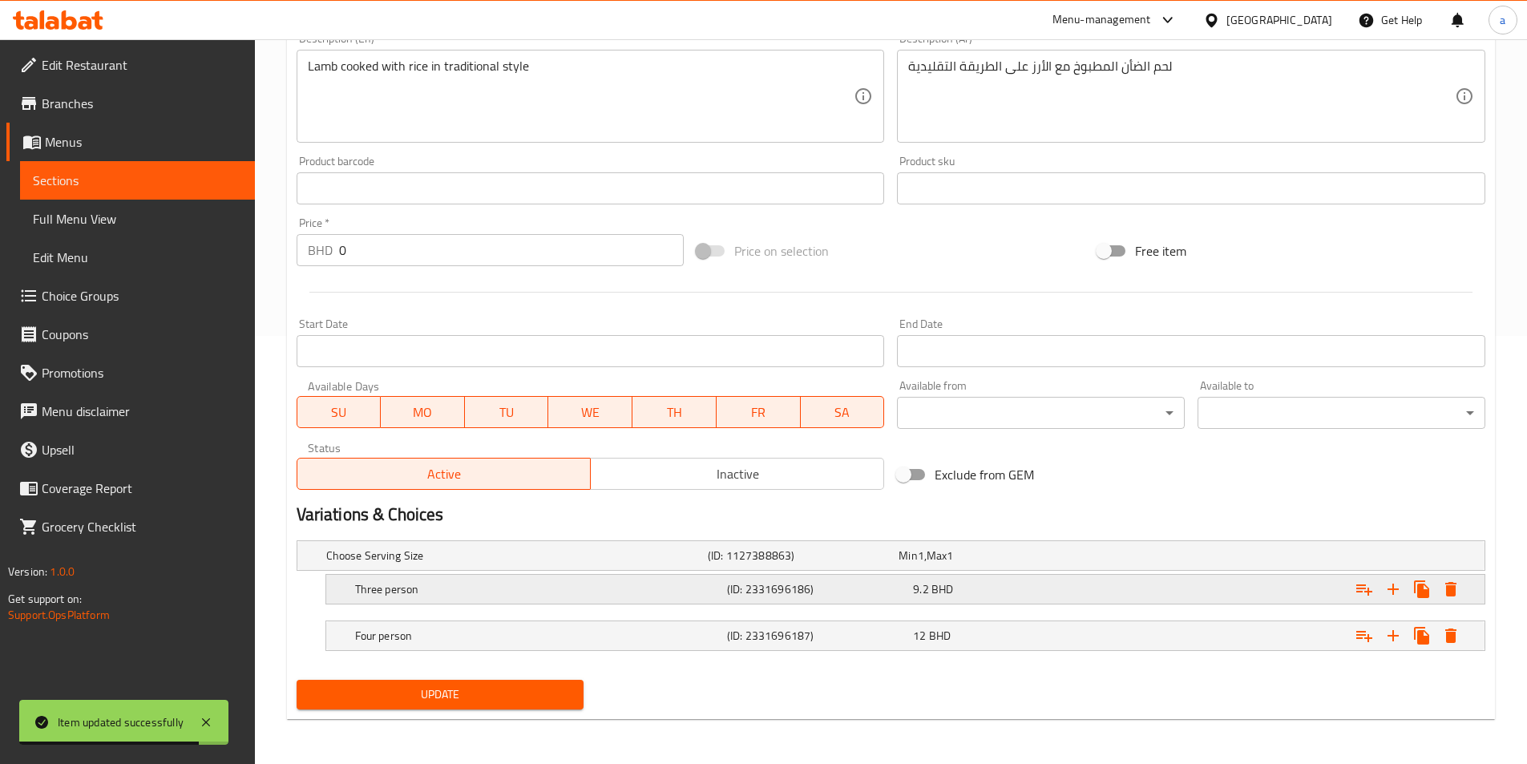
click at [1450, 599] on button "Expand" at bounding box center [1450, 589] width 29 height 29
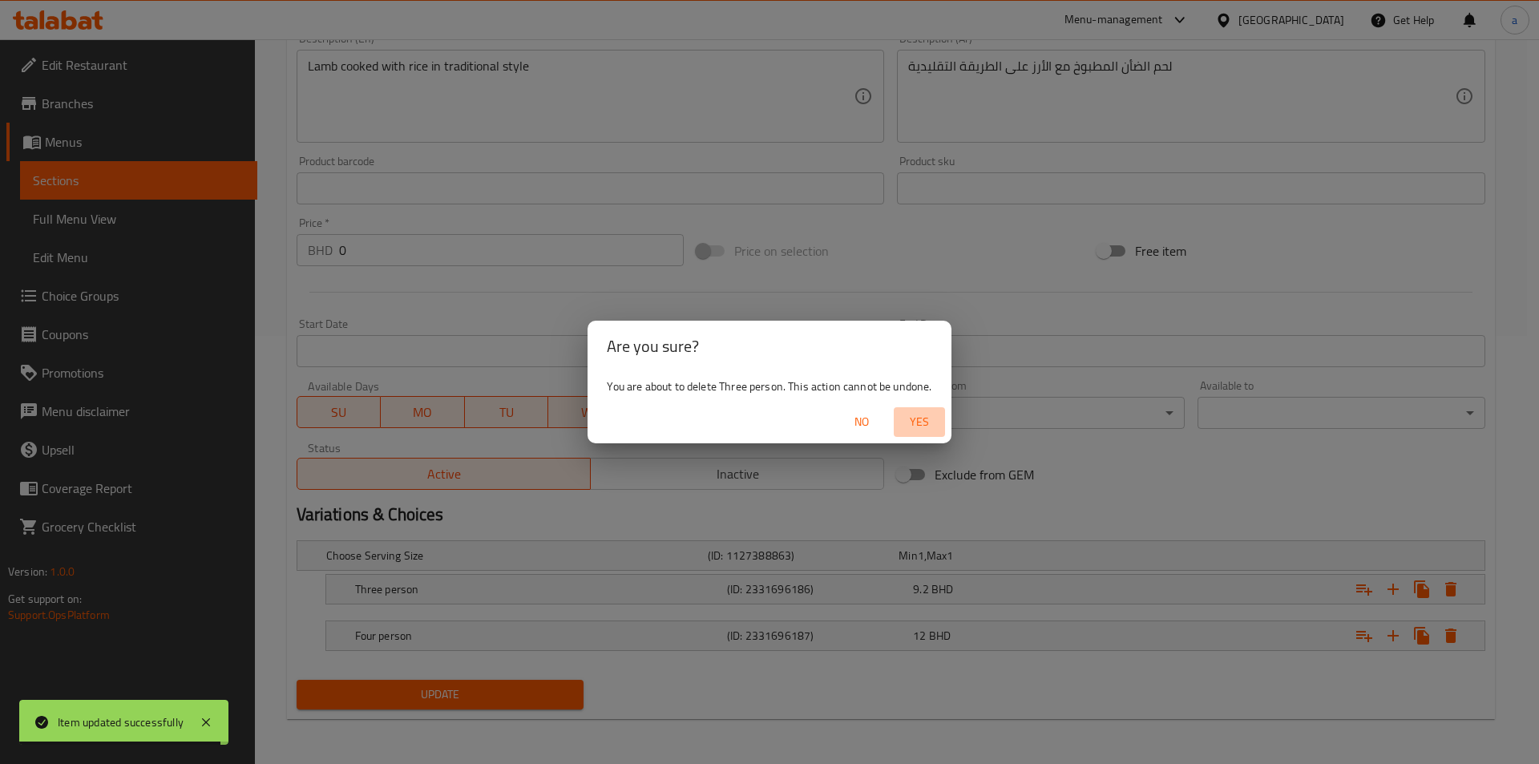
click at [919, 419] on span "Yes" at bounding box center [919, 422] width 38 height 20
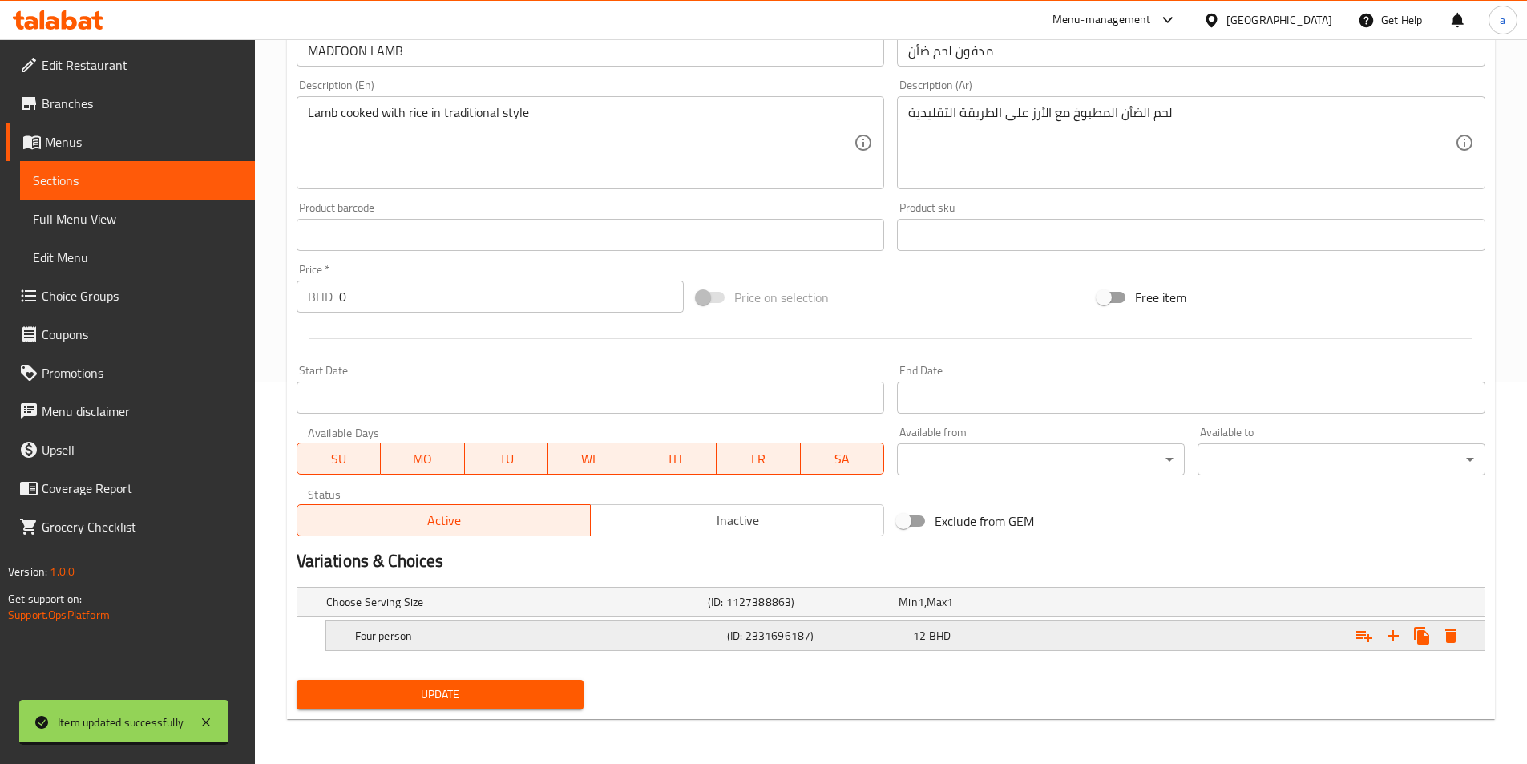
click at [1448, 638] on icon "Expand" at bounding box center [1450, 635] width 11 height 14
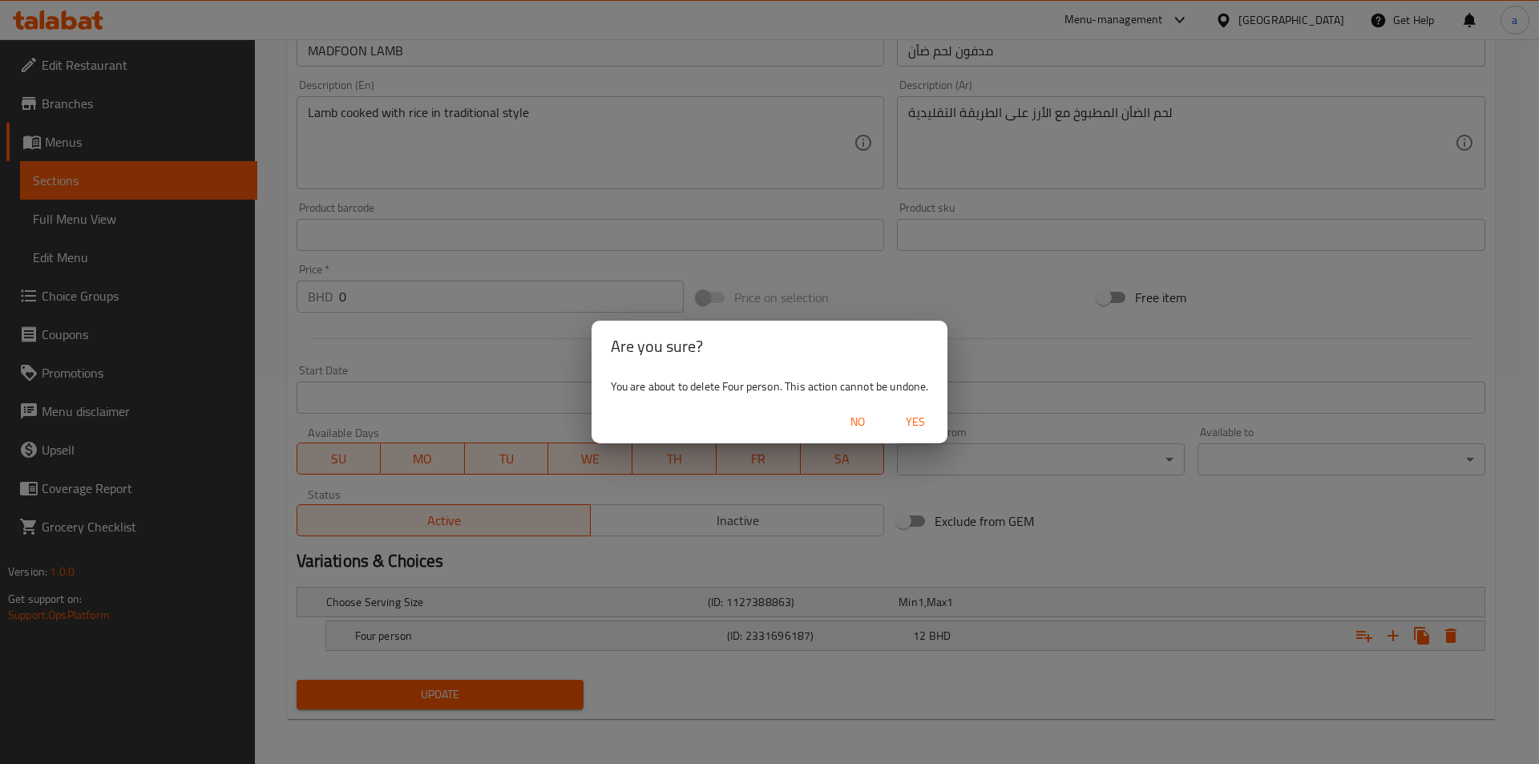
click at [933, 422] on span "Yes" at bounding box center [915, 422] width 38 height 20
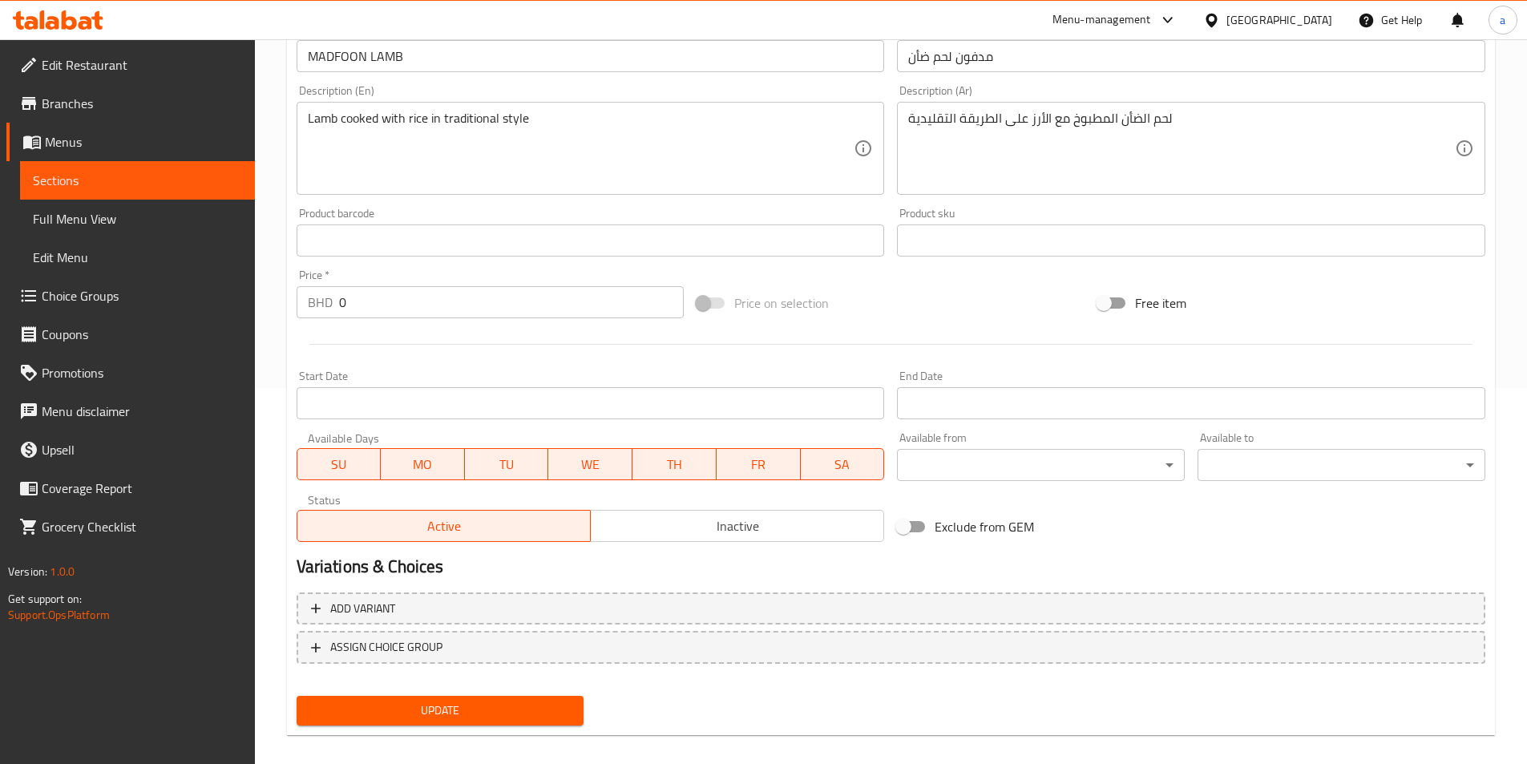
click at [490, 685] on div "Add variant ASSIGN CHOICE GROUP" at bounding box center [890, 638] width 1201 height 104
click at [505, 692] on div "Update" at bounding box center [440, 710] width 301 height 42
click at [514, 700] on button "Update" at bounding box center [441, 711] width 288 height 30
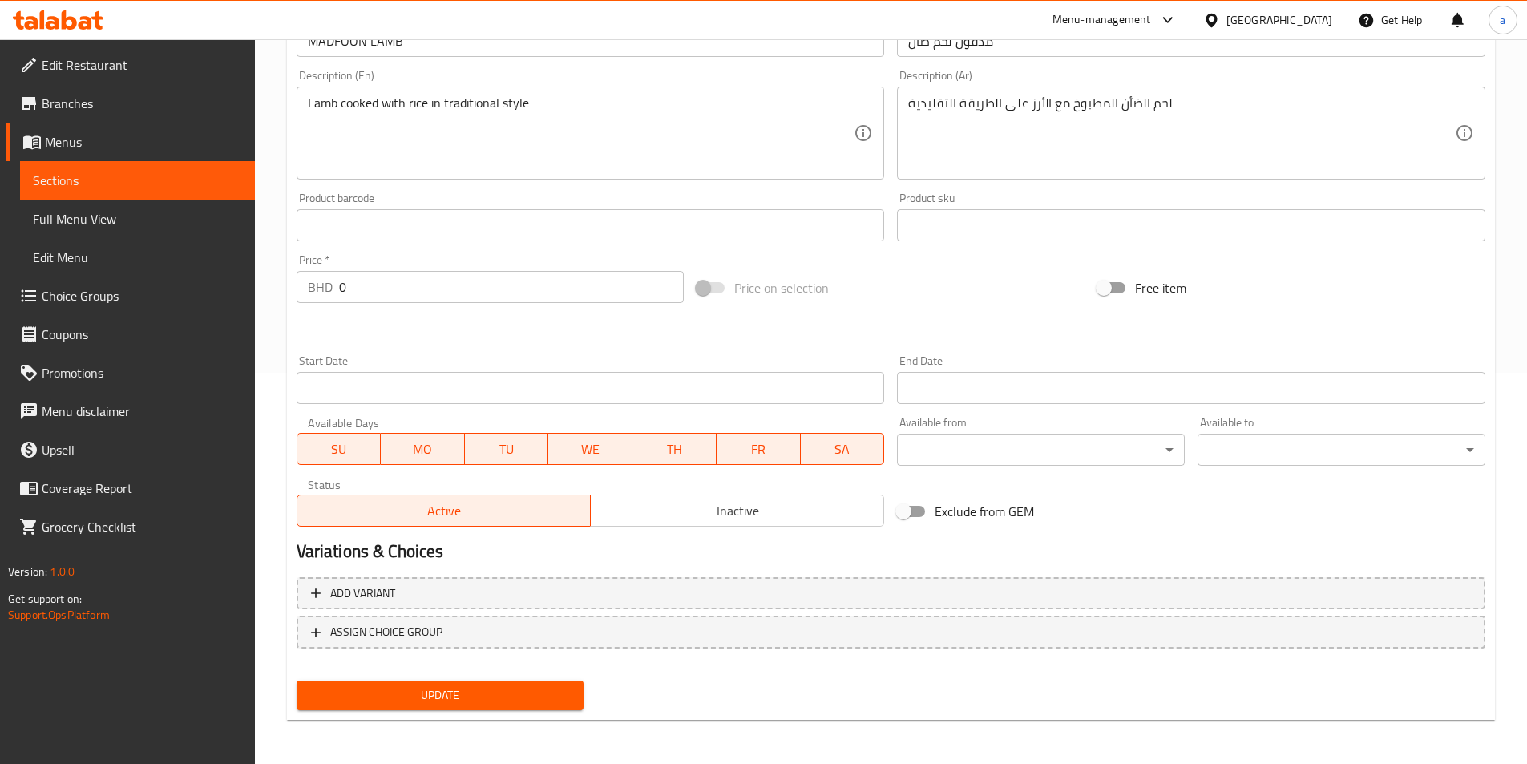
scroll to position [392, 0]
click at [397, 699] on span "Update" at bounding box center [440, 694] width 262 height 20
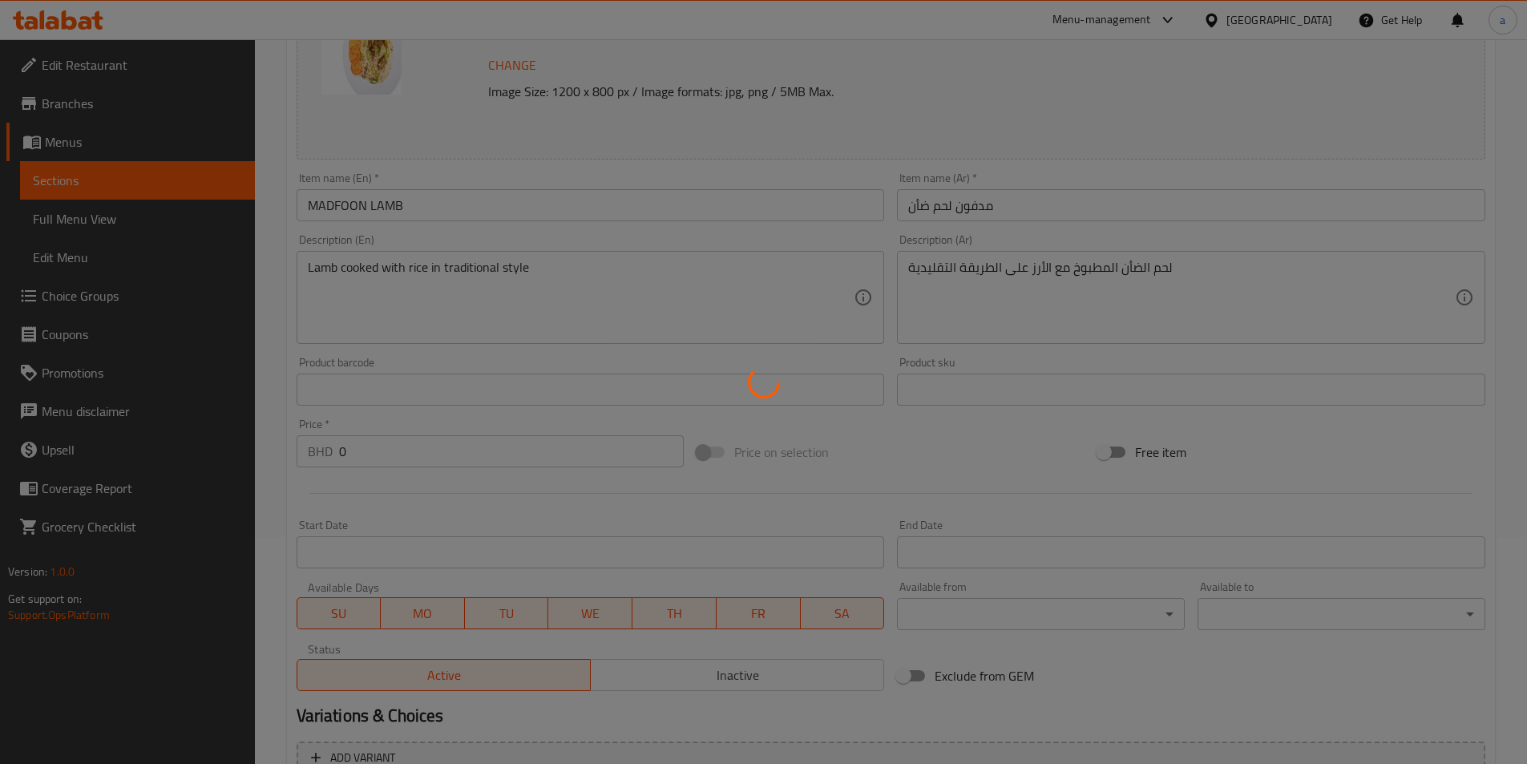
scroll to position [0, 0]
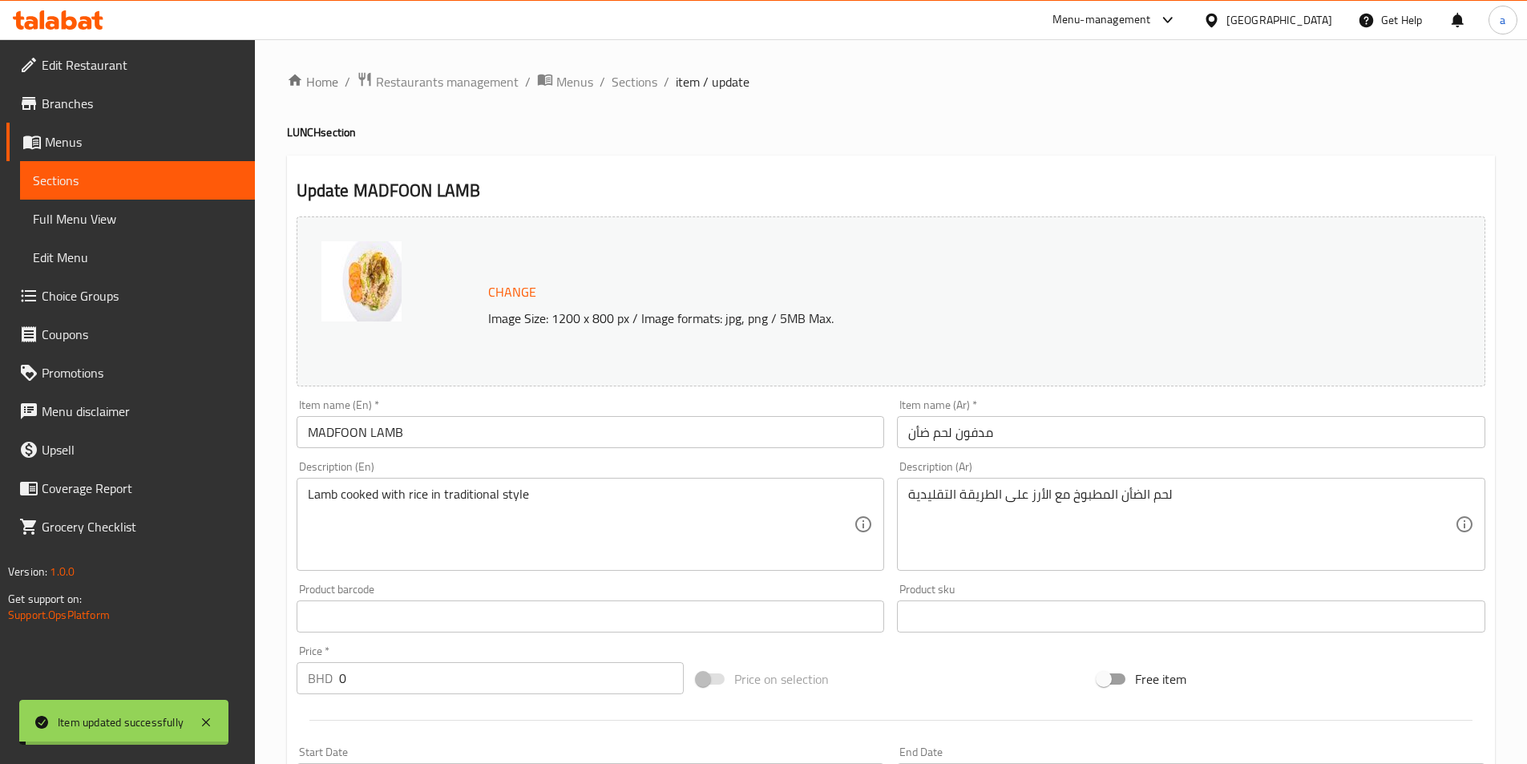
click at [636, 91] on span "Sections" at bounding box center [634, 81] width 46 height 19
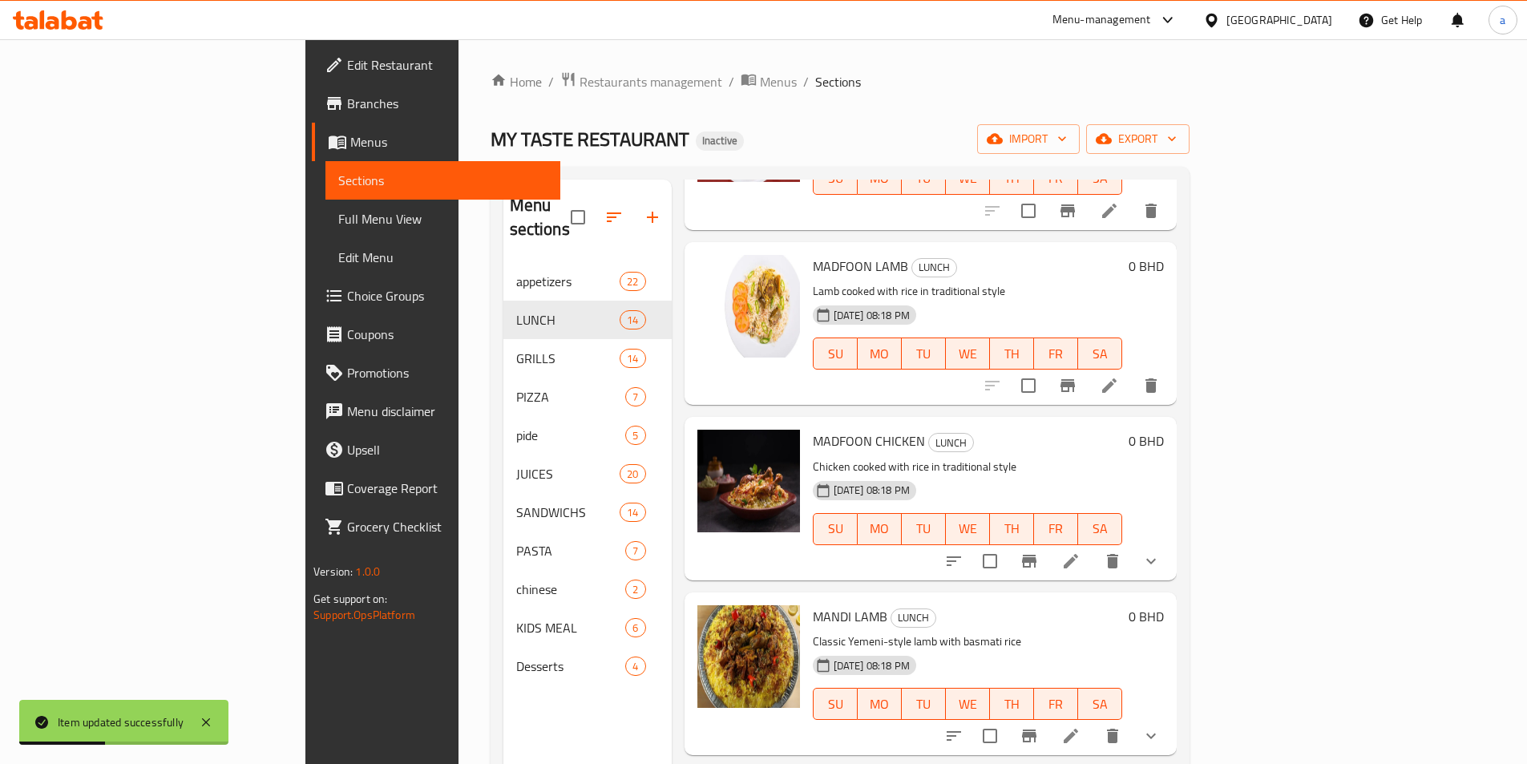
scroll to position [1442, 0]
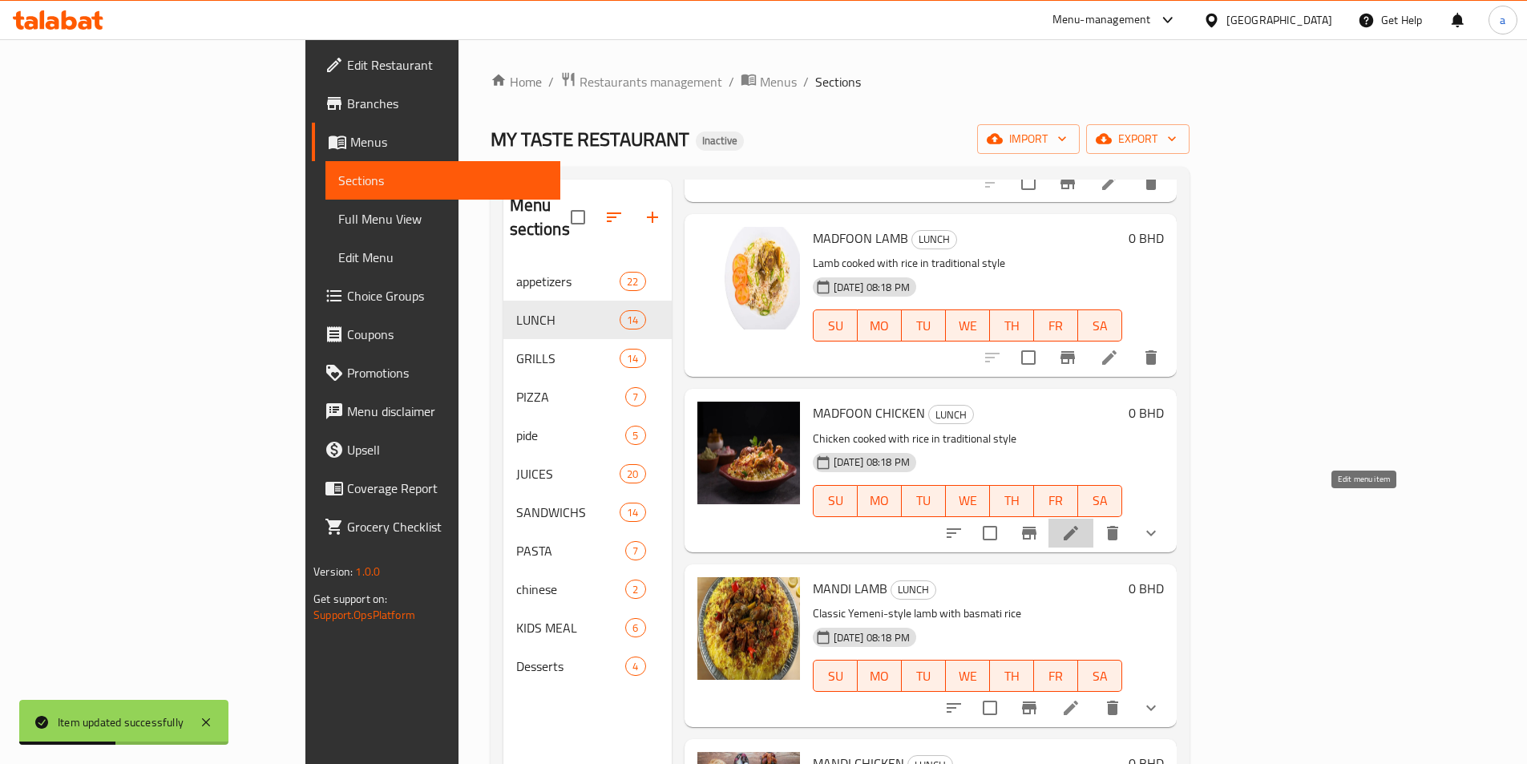
click at [1078, 526] on icon at bounding box center [1070, 533] width 14 height 14
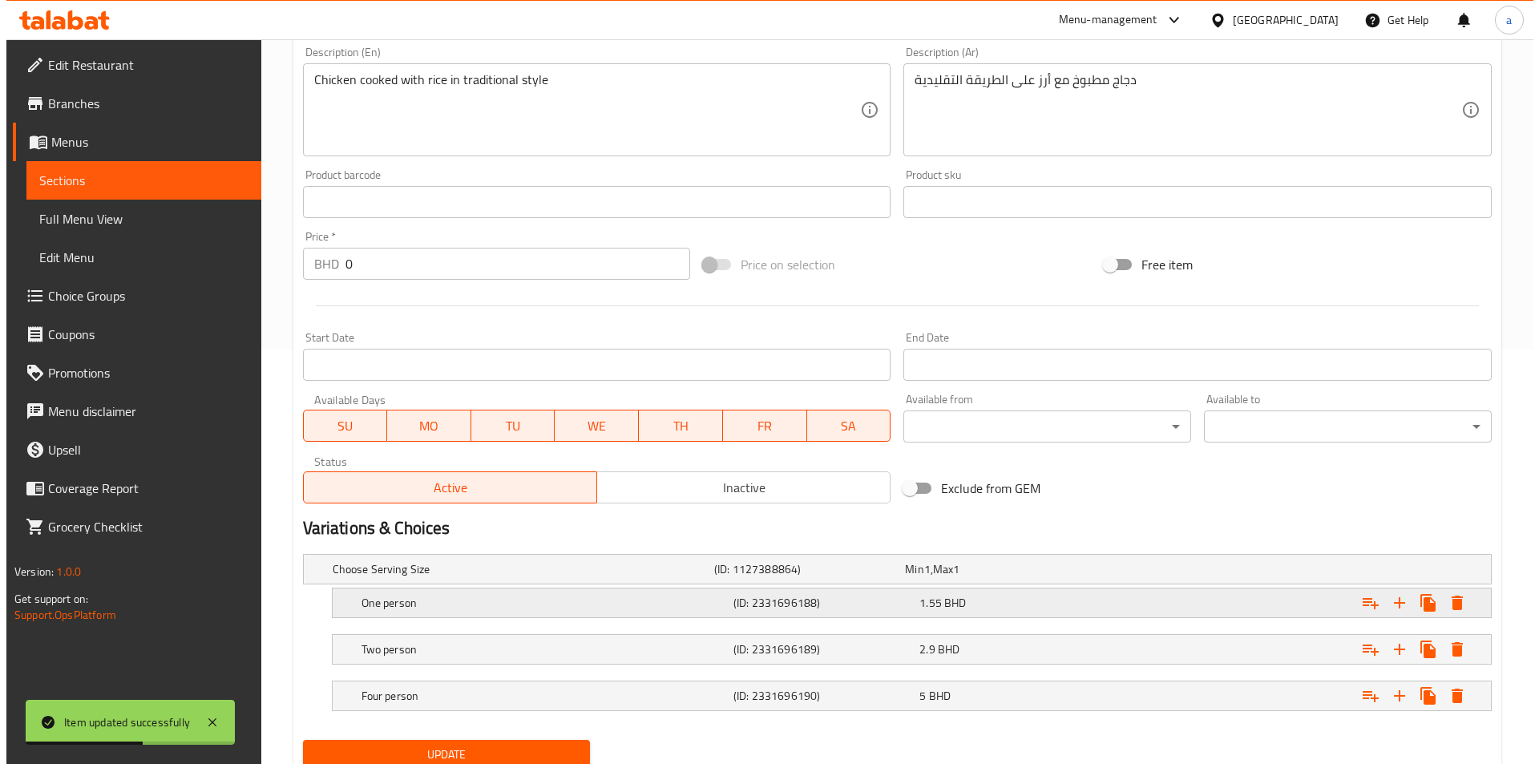
scroll to position [474, 0]
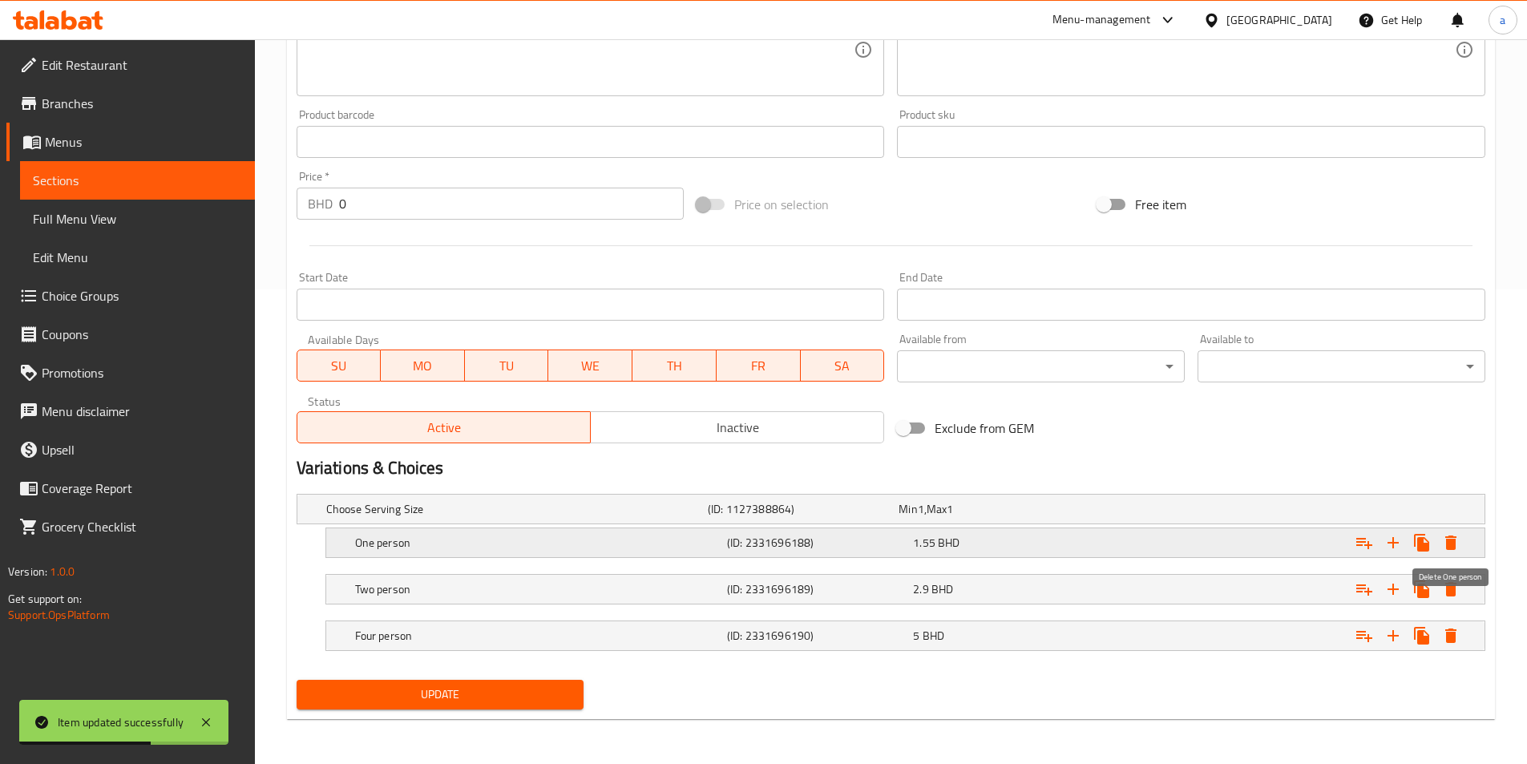
click at [1446, 536] on icon "Expand" at bounding box center [1450, 542] width 11 height 14
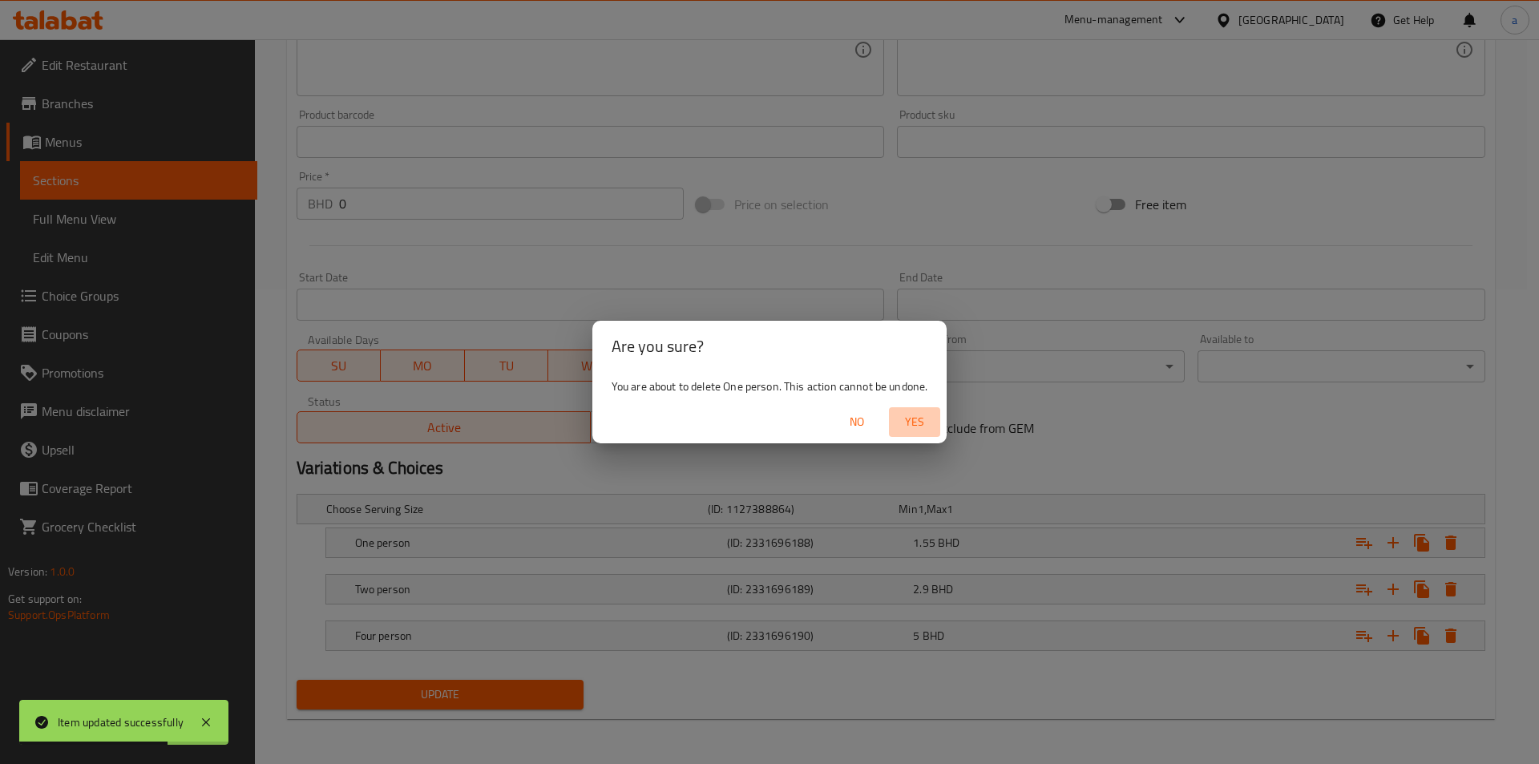
click at [925, 421] on span "Yes" at bounding box center [914, 422] width 38 height 20
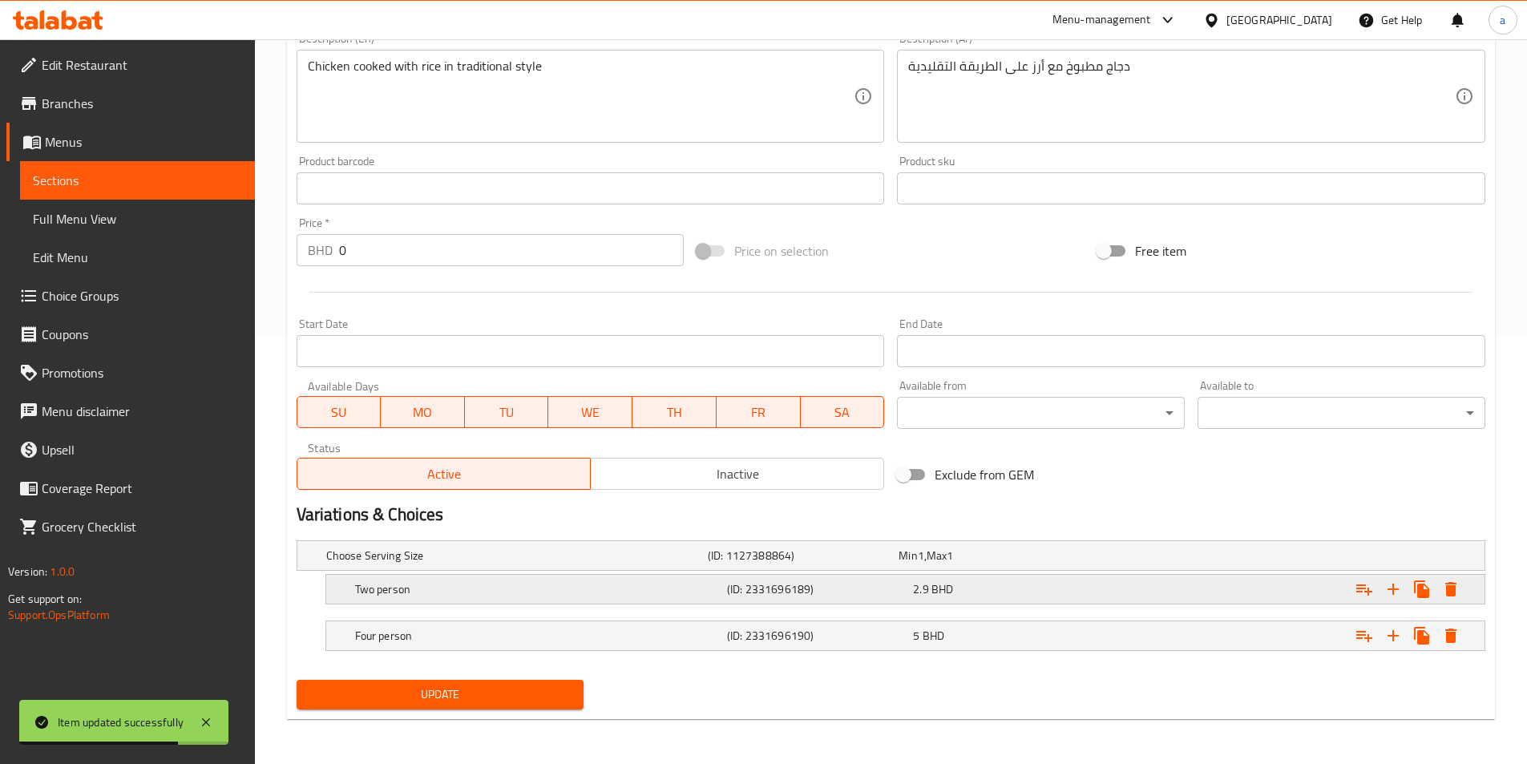
click at [1461, 582] on button "Expand" at bounding box center [1450, 589] width 29 height 29
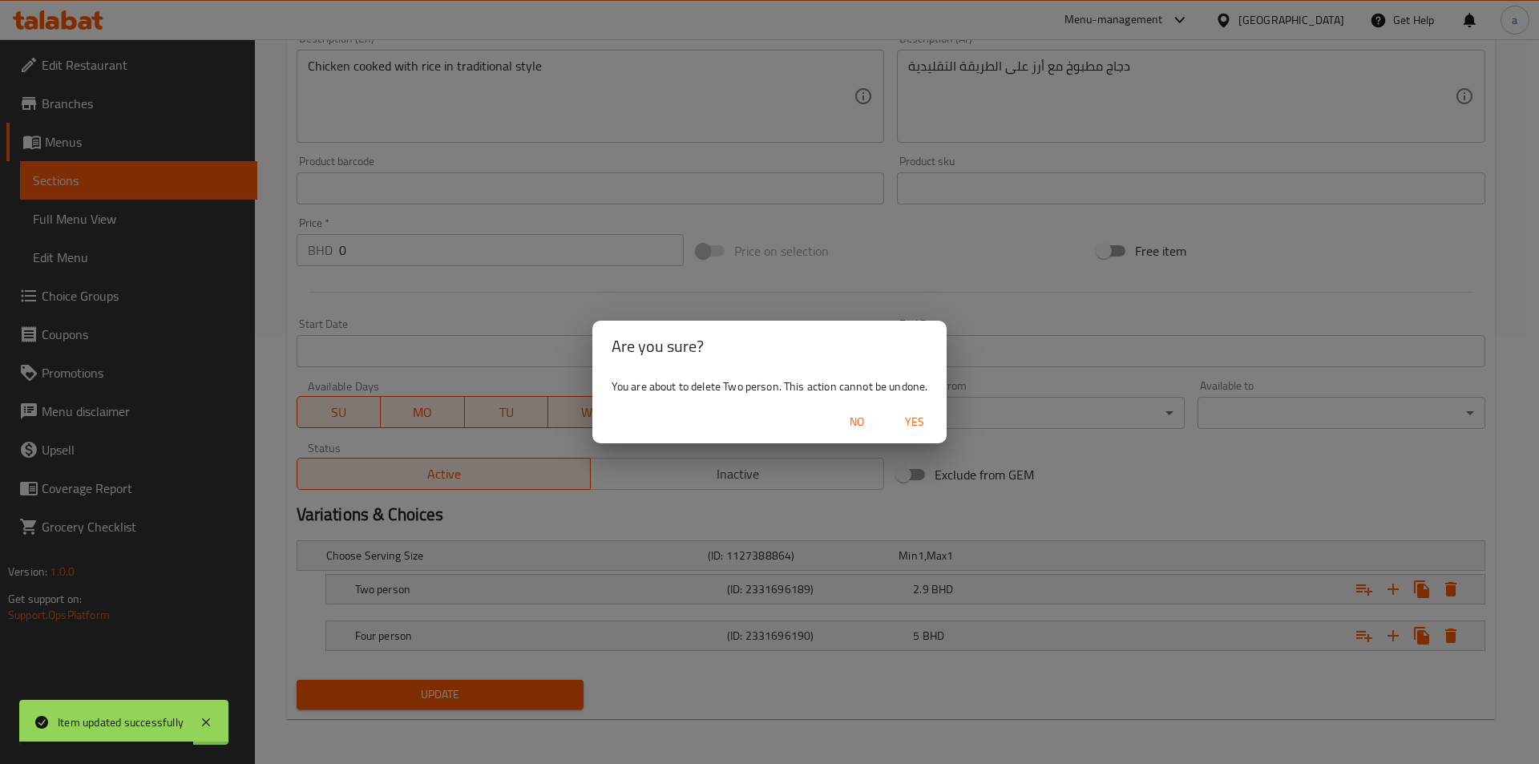
click at [931, 423] on span "Yes" at bounding box center [914, 422] width 38 height 20
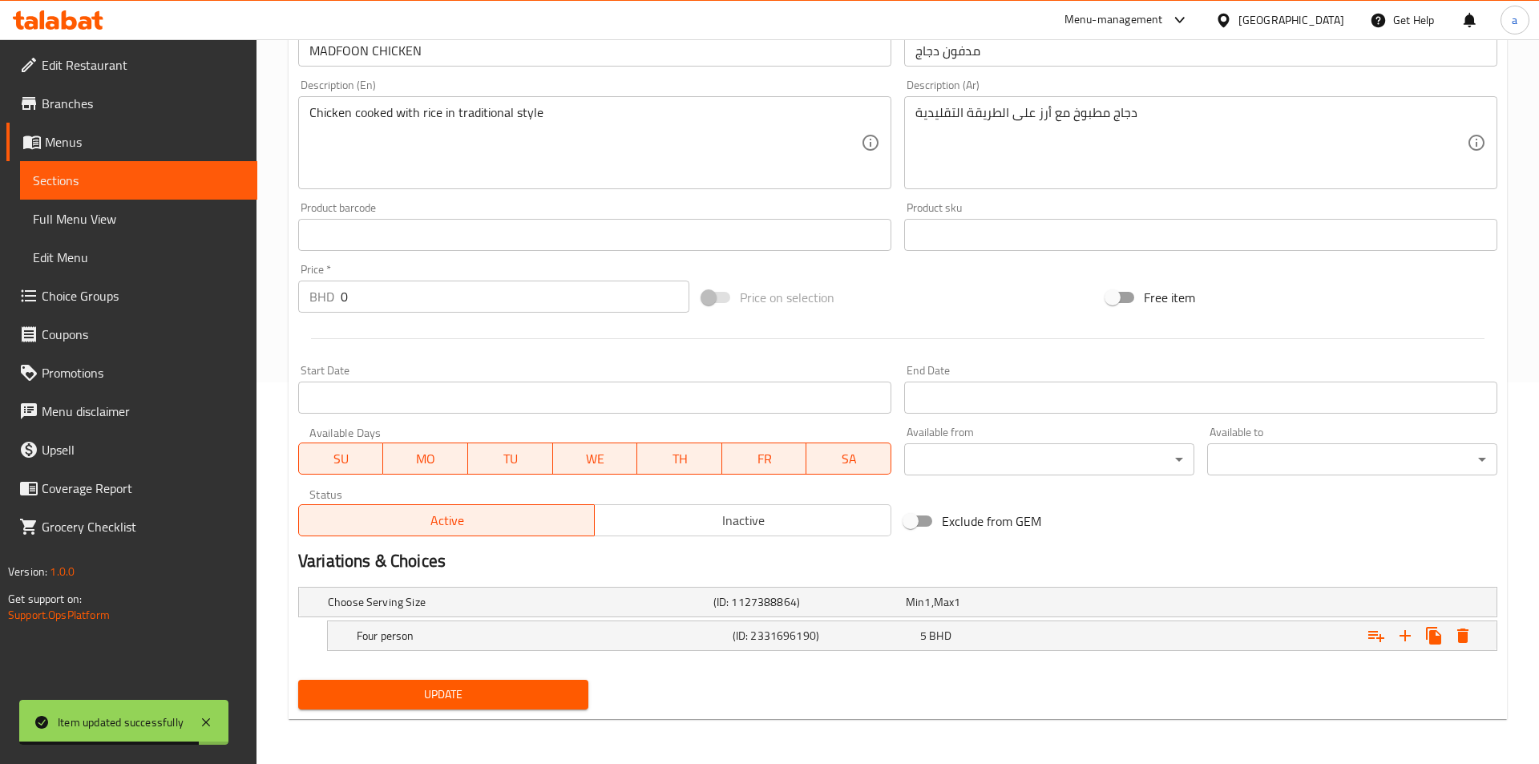
scroll to position [381, 0]
click at [1455, 639] on icon "Expand" at bounding box center [1450, 635] width 11 height 14
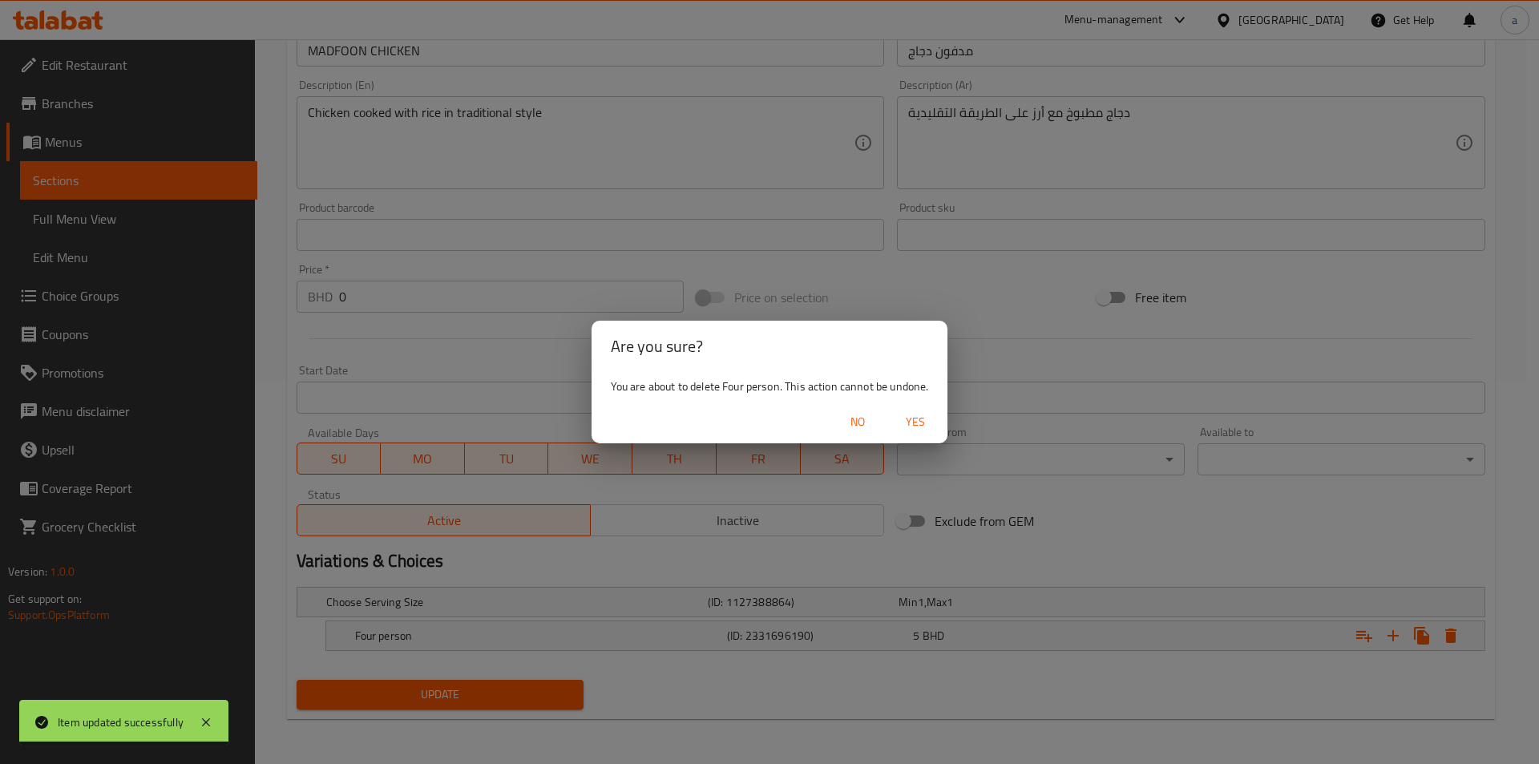
click at [926, 424] on span "Yes" at bounding box center [915, 422] width 38 height 20
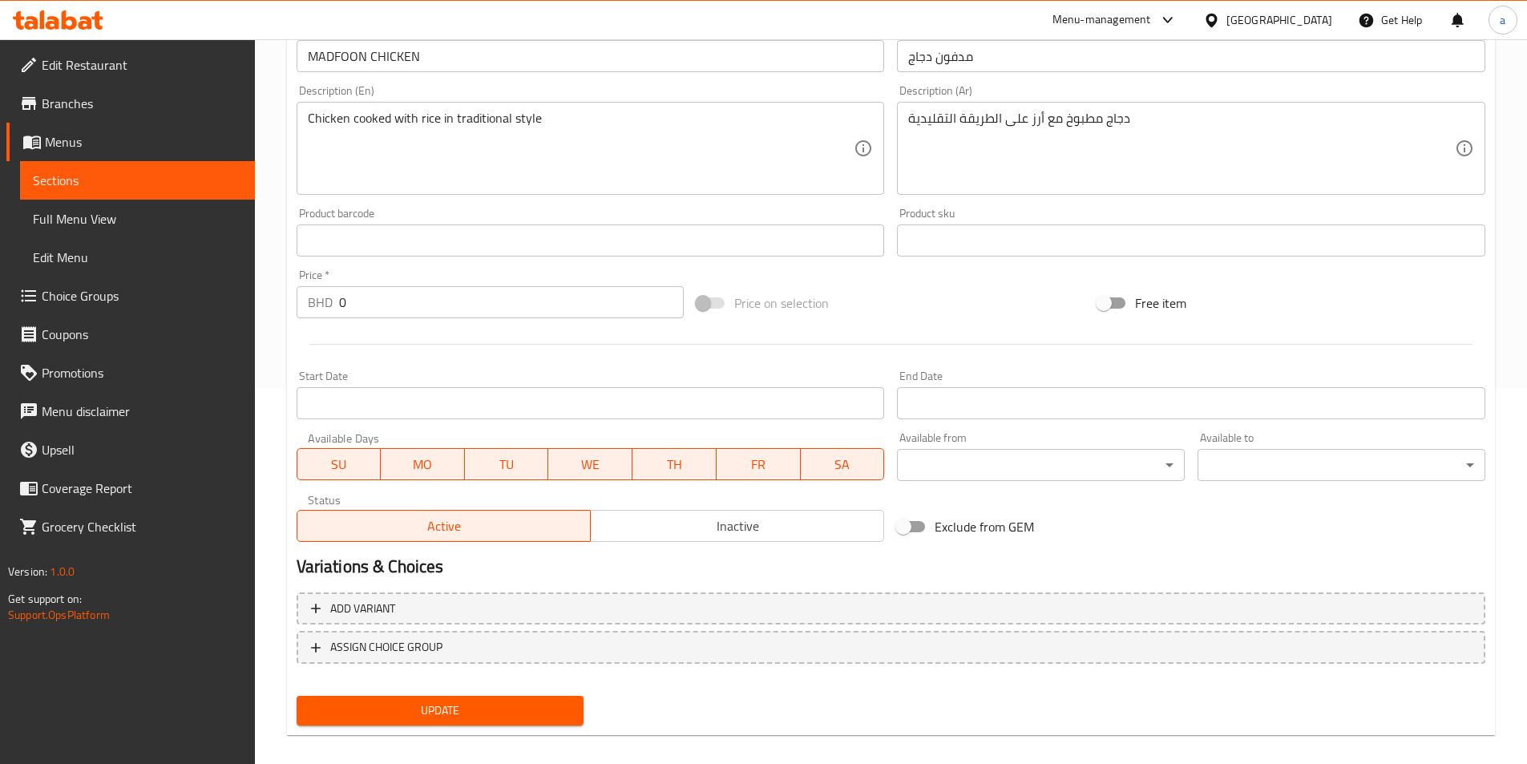
click at [535, 706] on span "Update" at bounding box center [440, 710] width 262 height 20
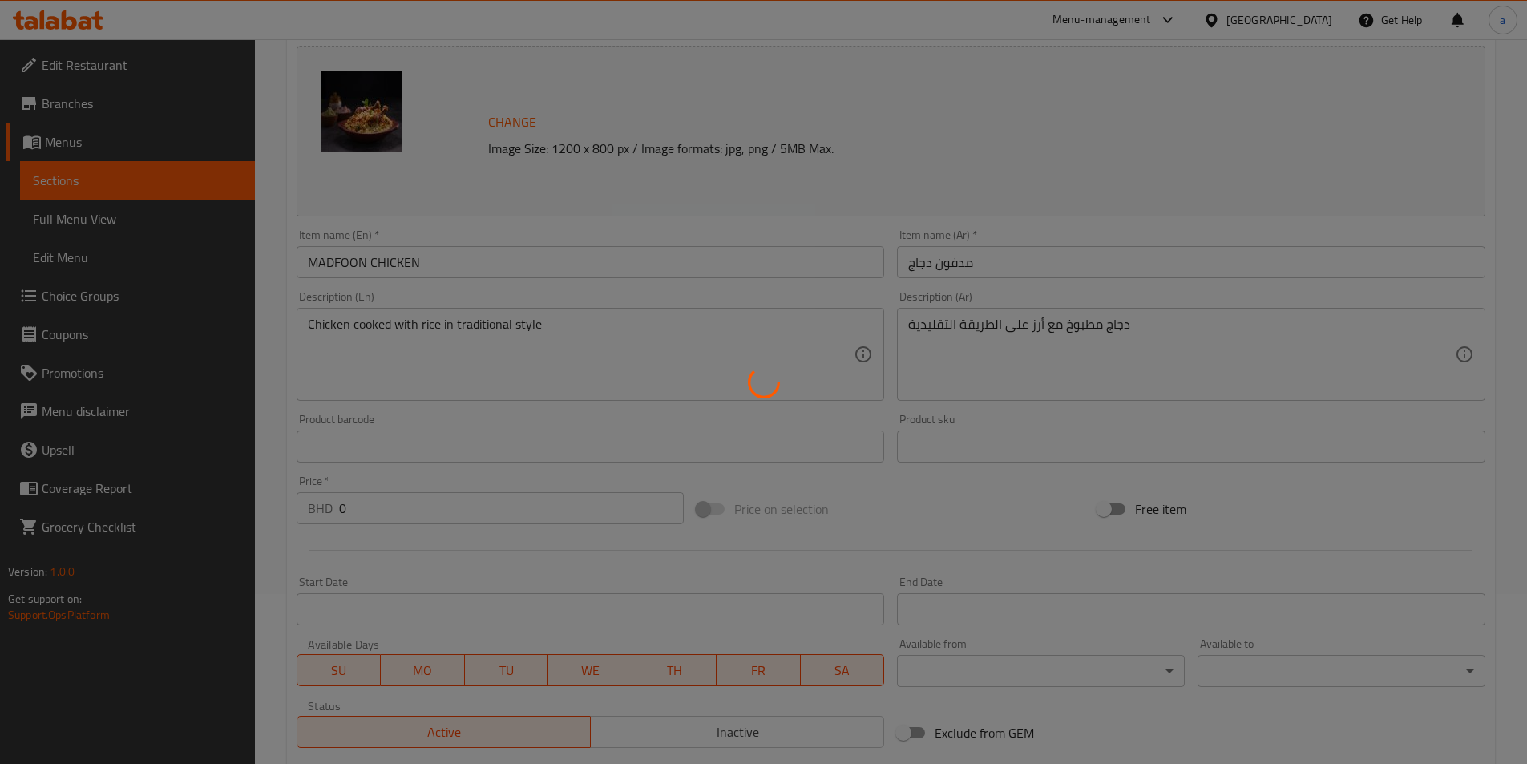
scroll to position [0, 0]
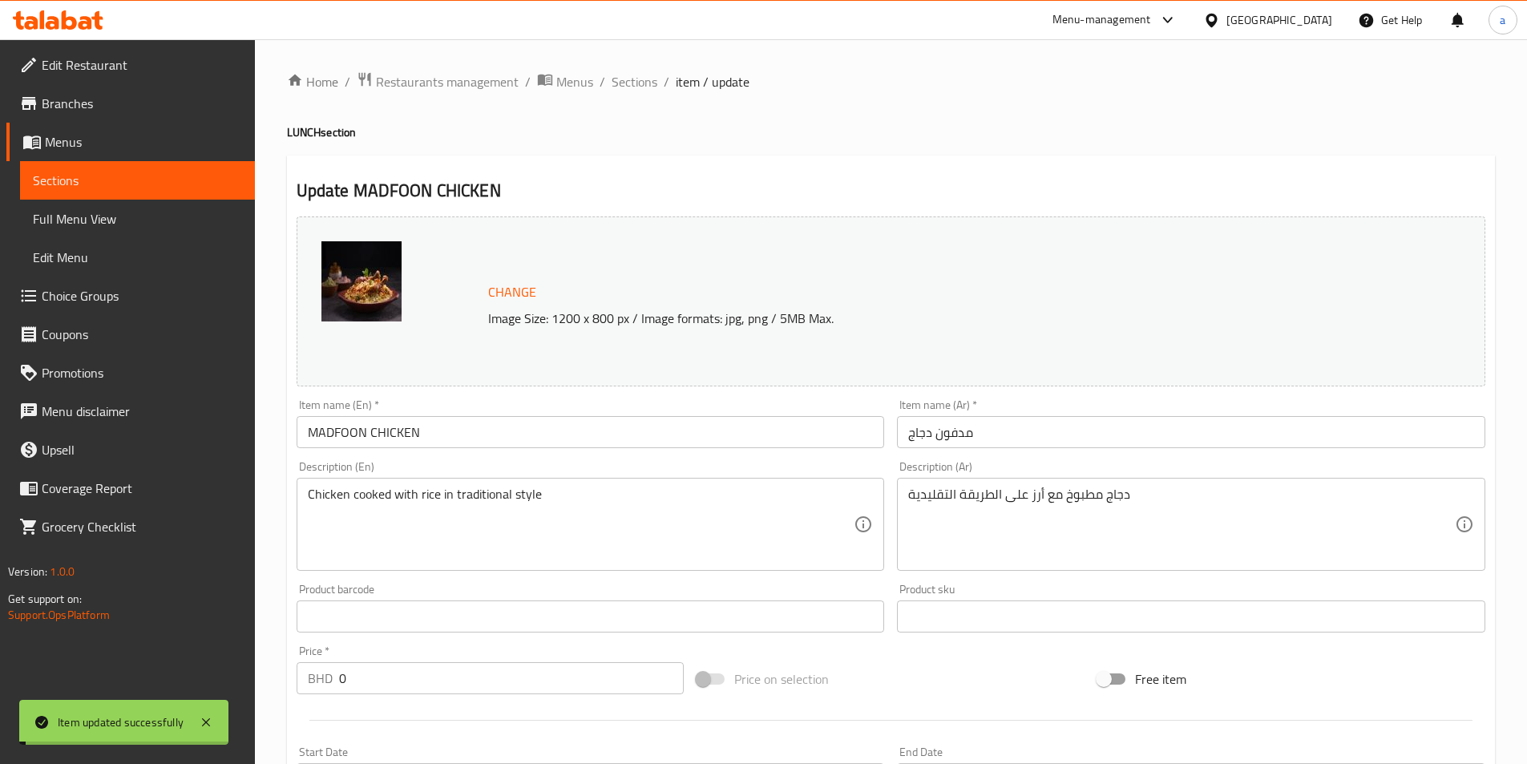
click at [629, 82] on span "Sections" at bounding box center [634, 81] width 46 height 19
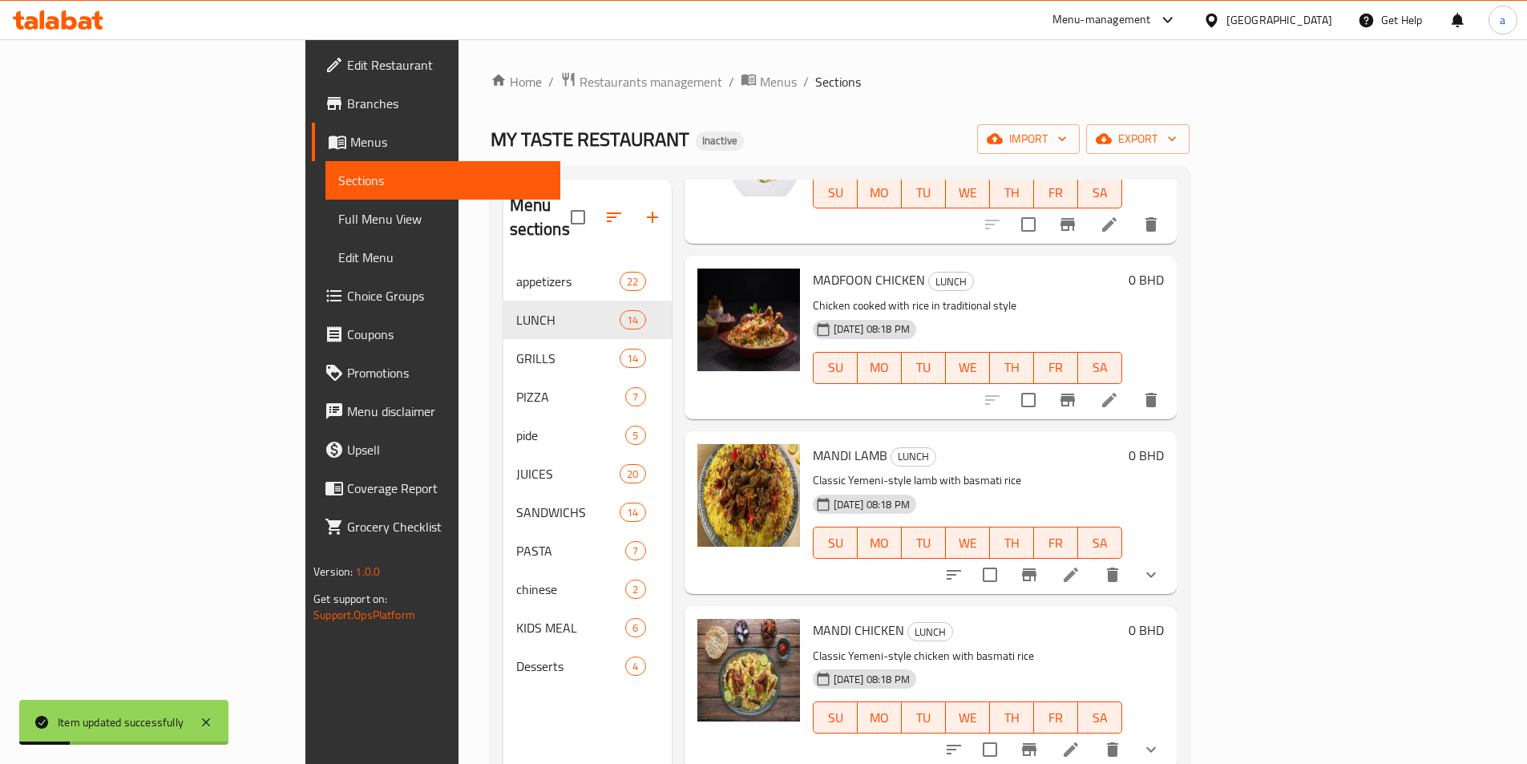
scroll to position [1683, 0]
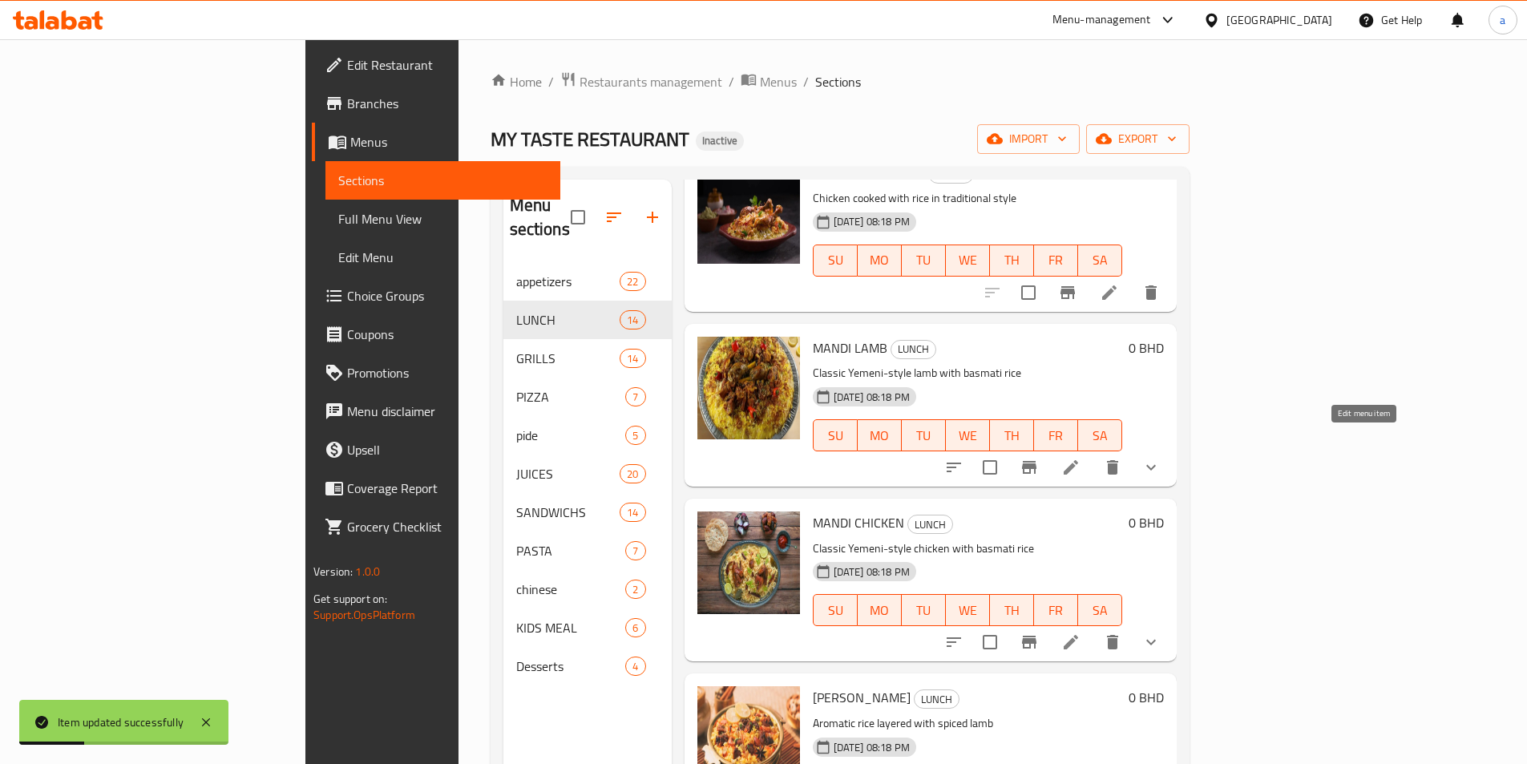
click at [1080, 458] on icon at bounding box center [1070, 467] width 19 height 19
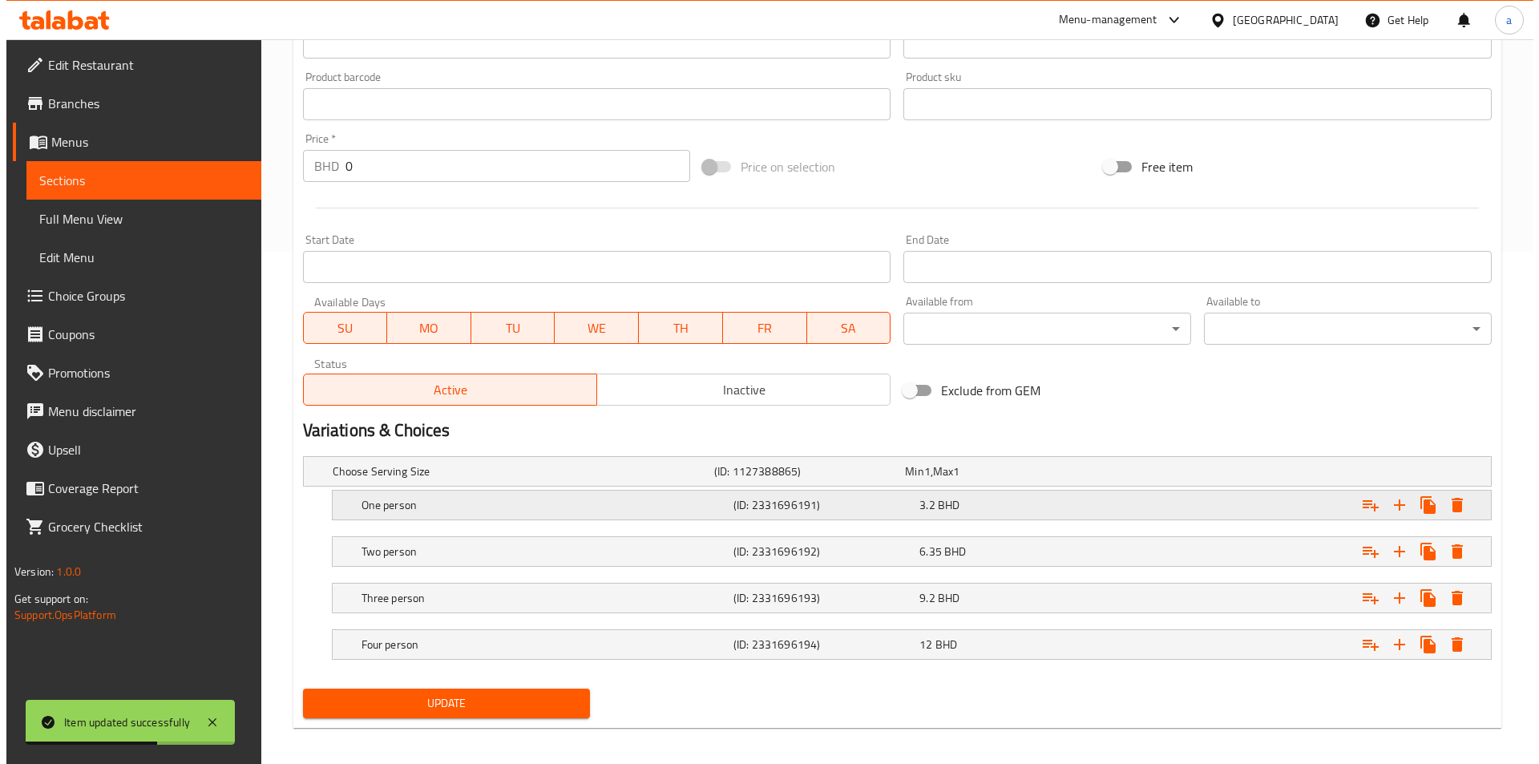
scroll to position [521, 0]
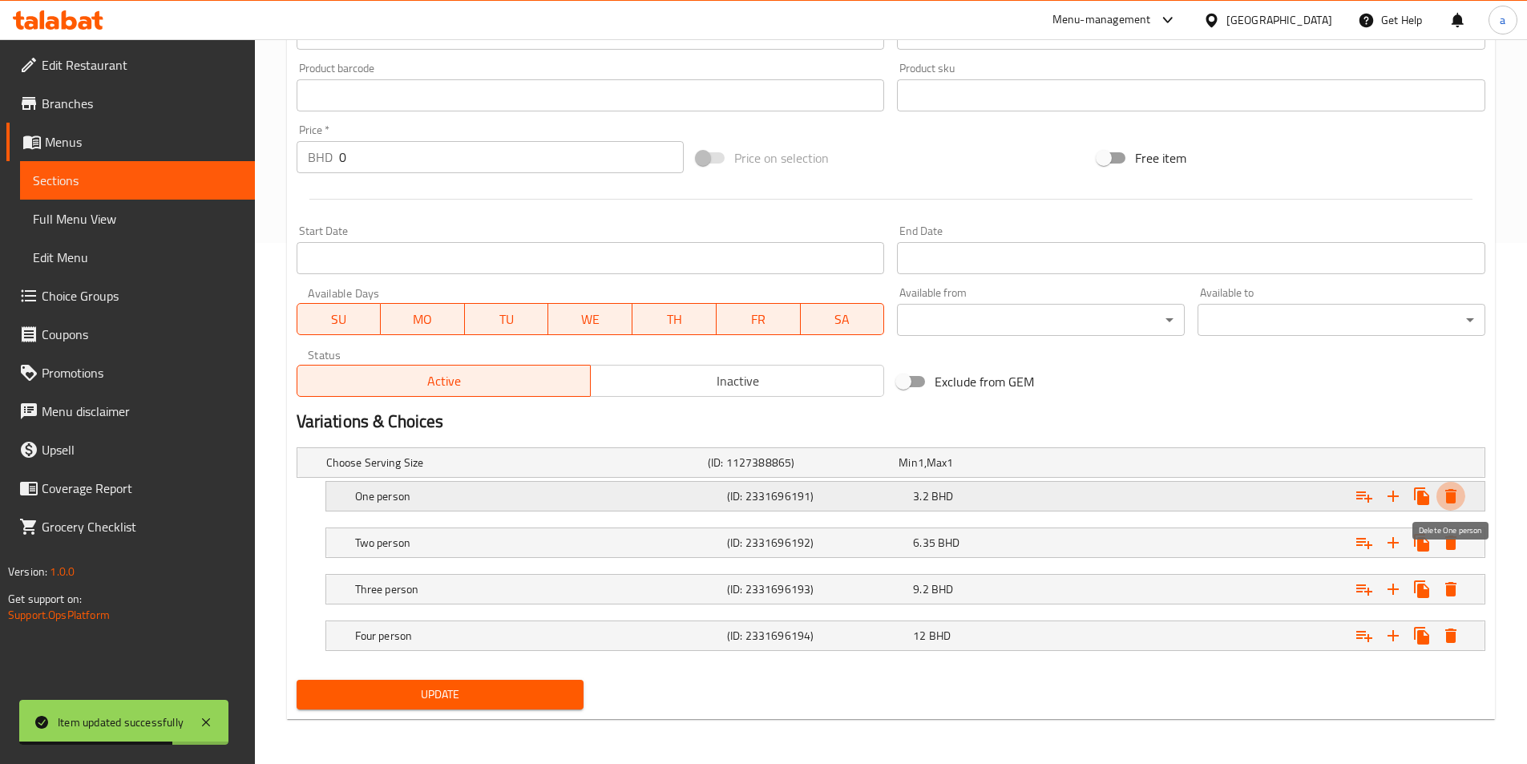
click at [1458, 495] on icon "Expand" at bounding box center [1450, 495] width 19 height 19
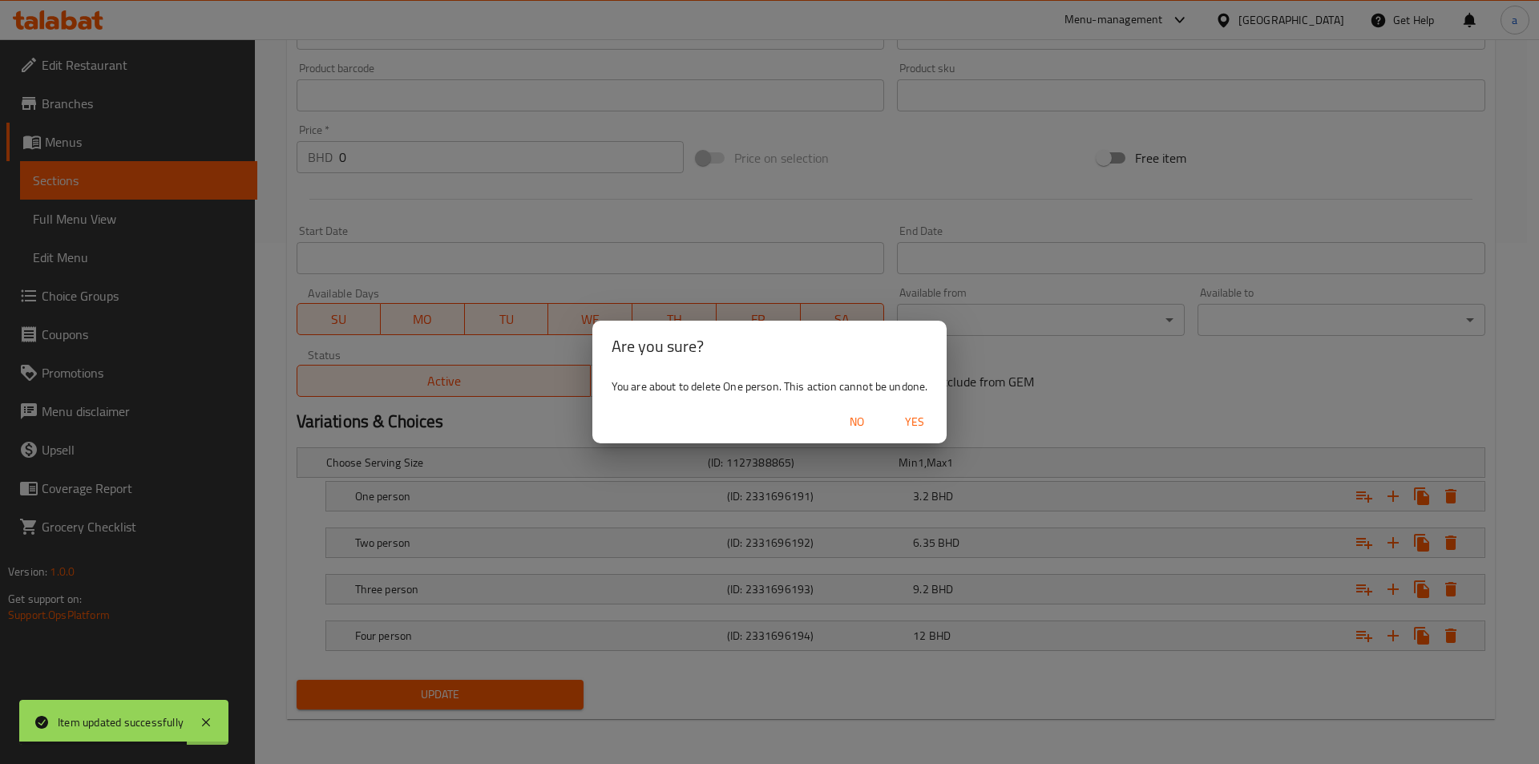
click at [934, 423] on button "Yes" at bounding box center [914, 422] width 51 height 30
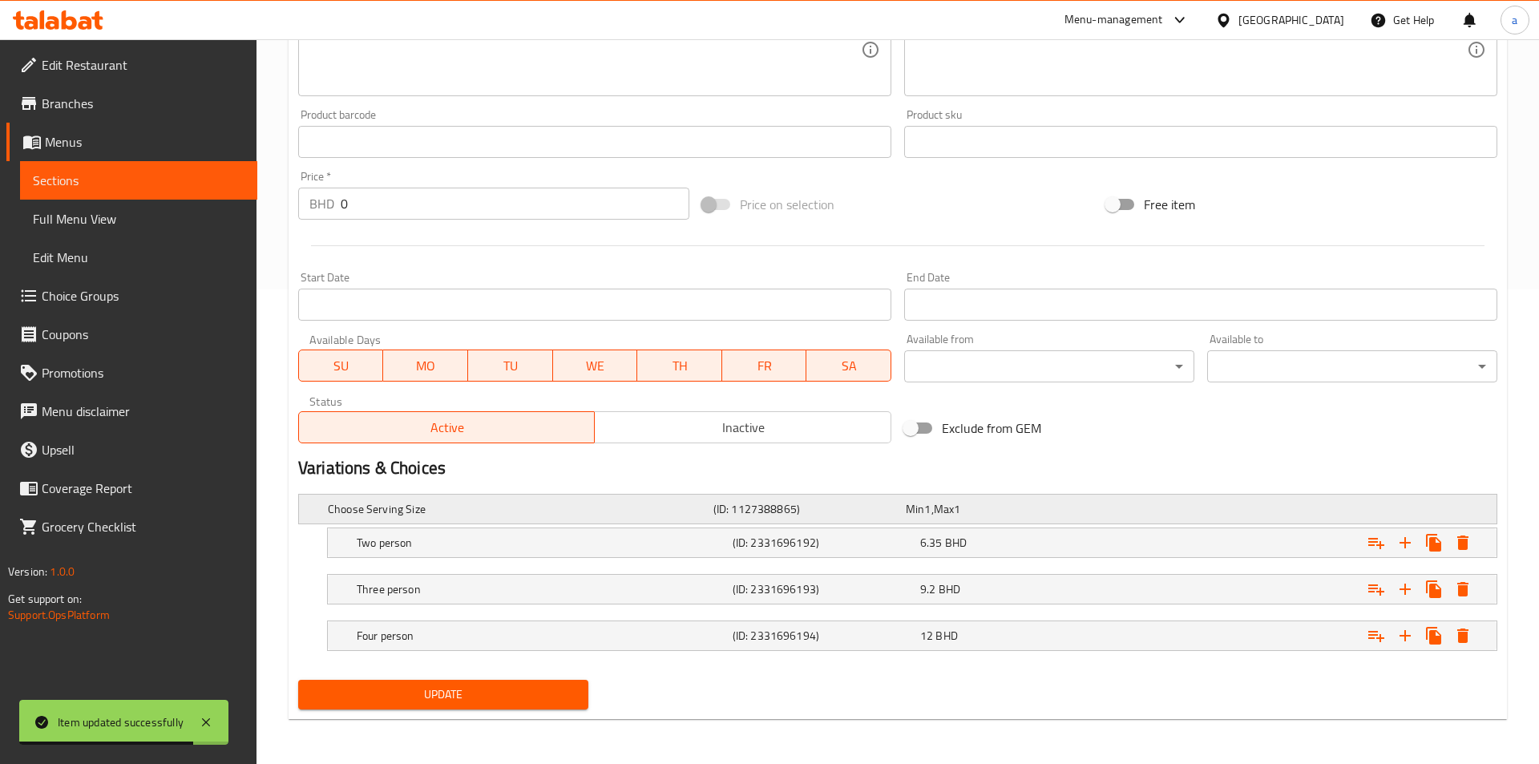
scroll to position [474, 0]
click at [1459, 543] on icon "Expand" at bounding box center [1450, 542] width 19 height 19
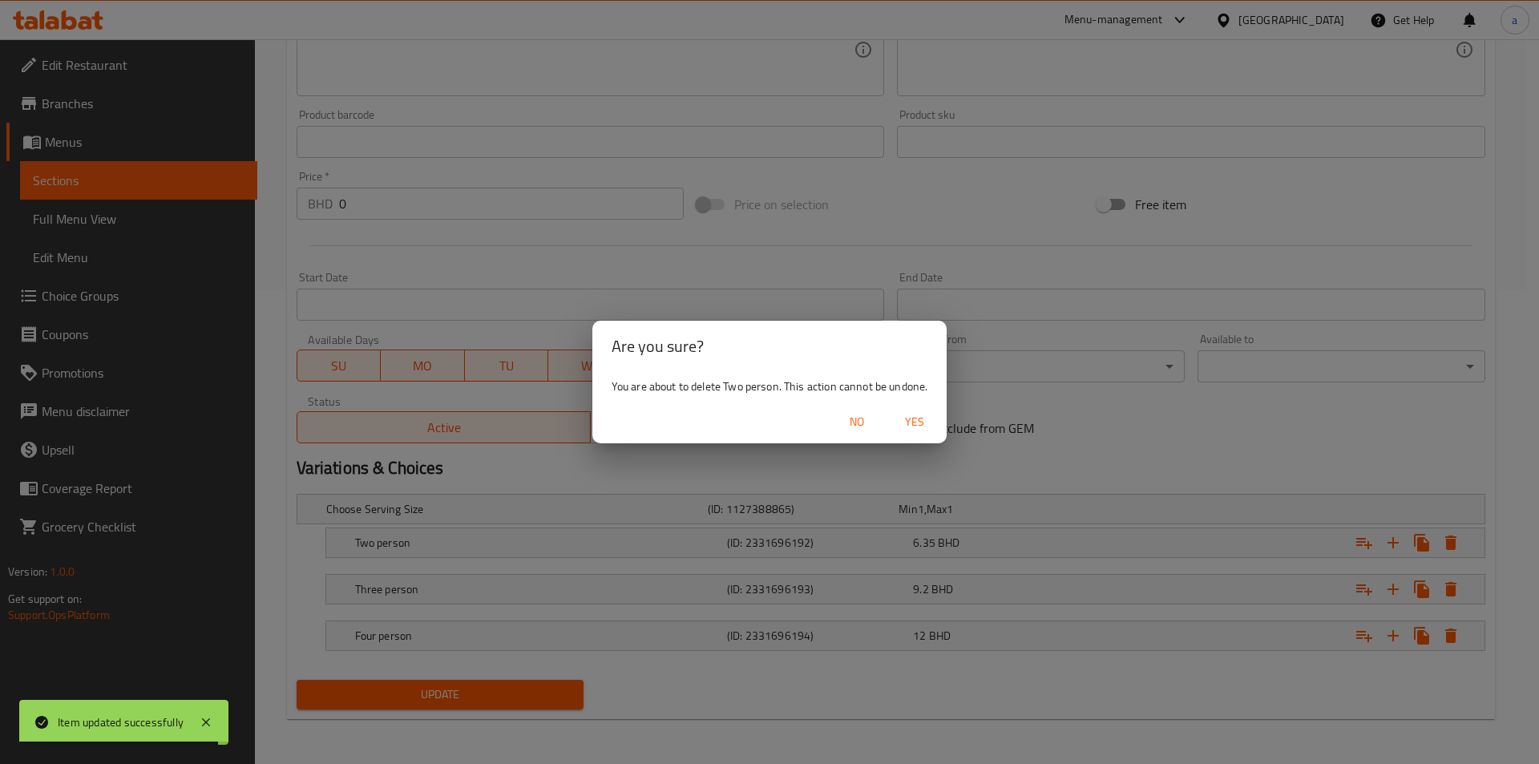
click at [902, 422] on span "Yes" at bounding box center [914, 422] width 38 height 20
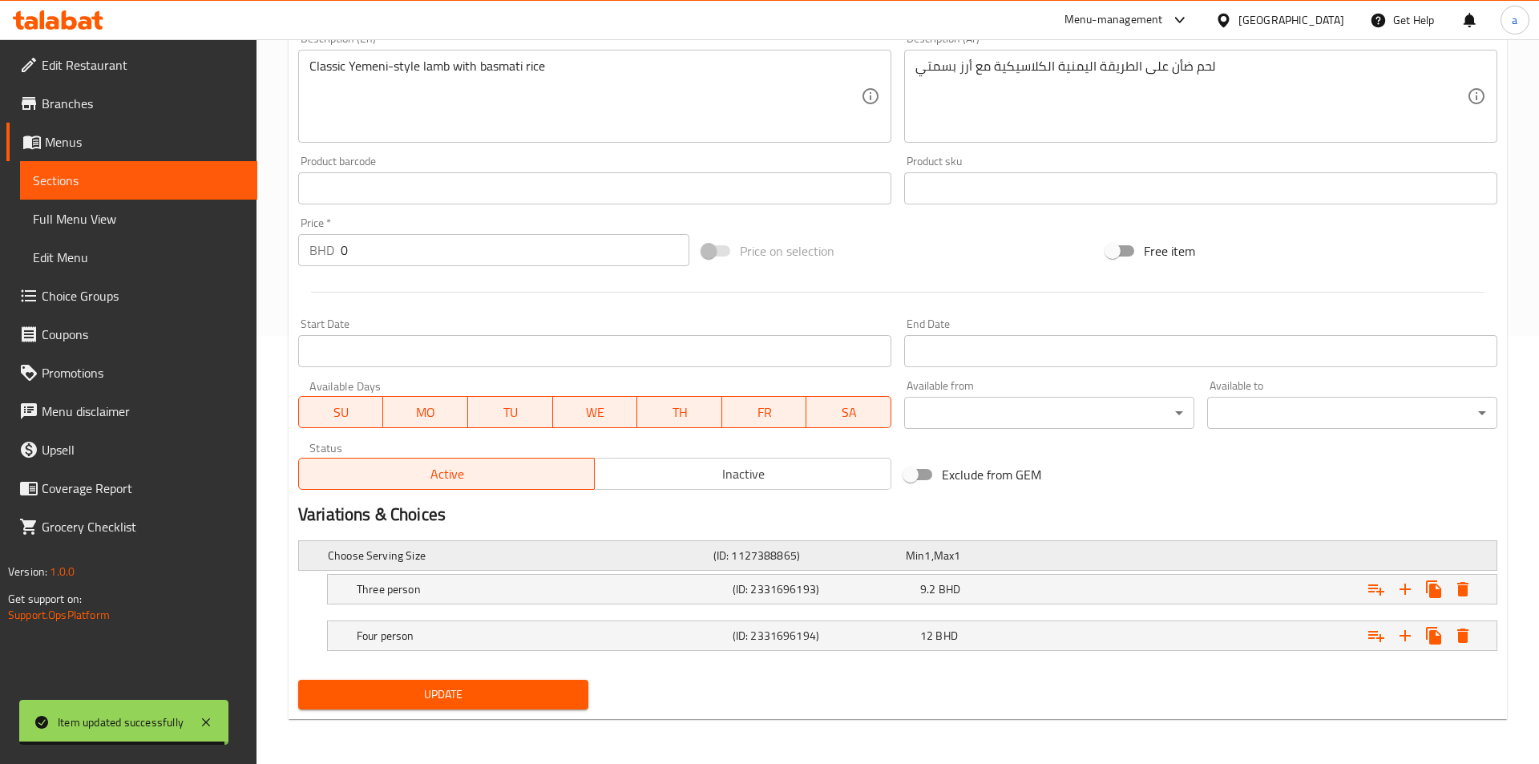
scroll to position [428, 0]
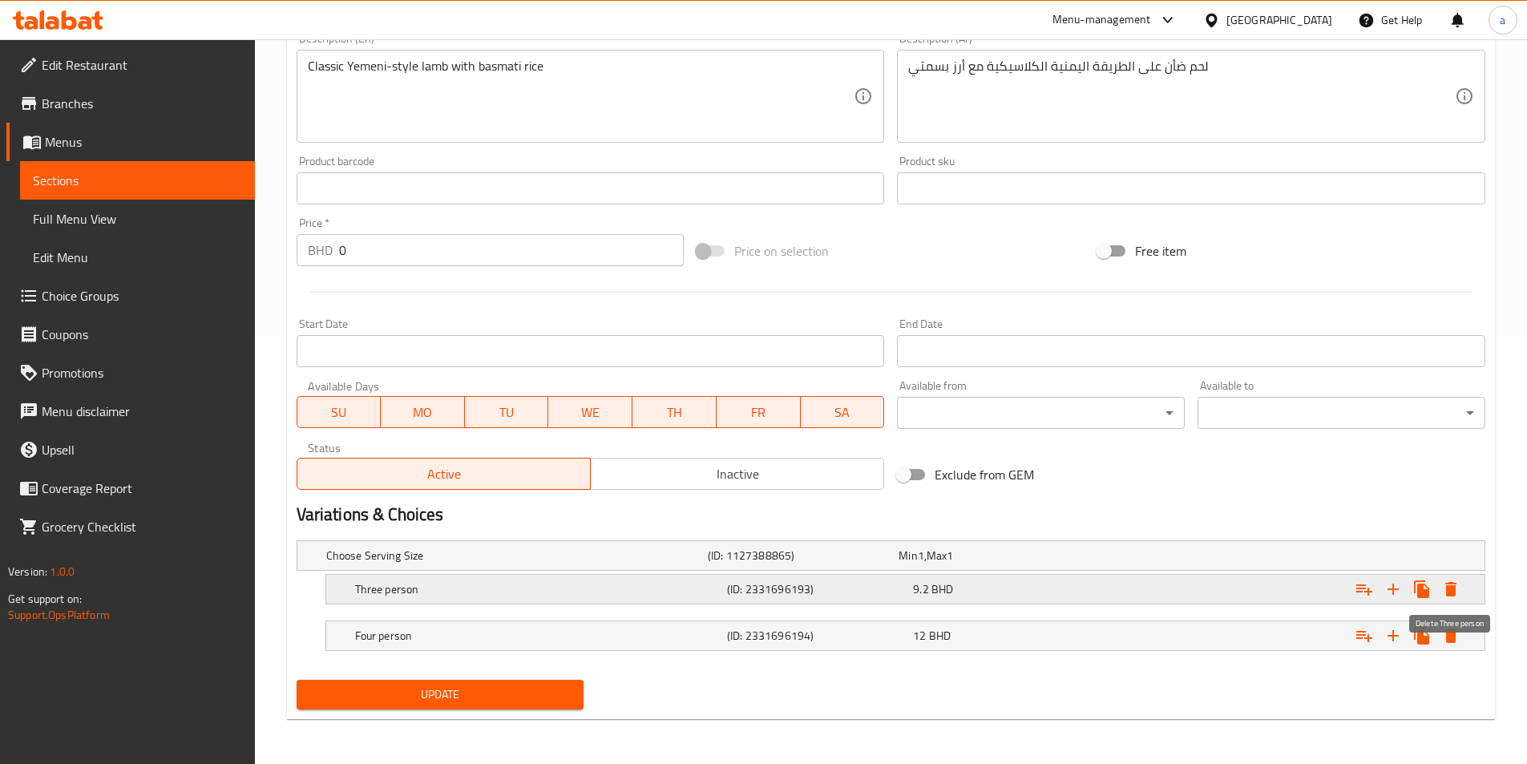
click at [1446, 587] on icon "Expand" at bounding box center [1450, 589] width 11 height 14
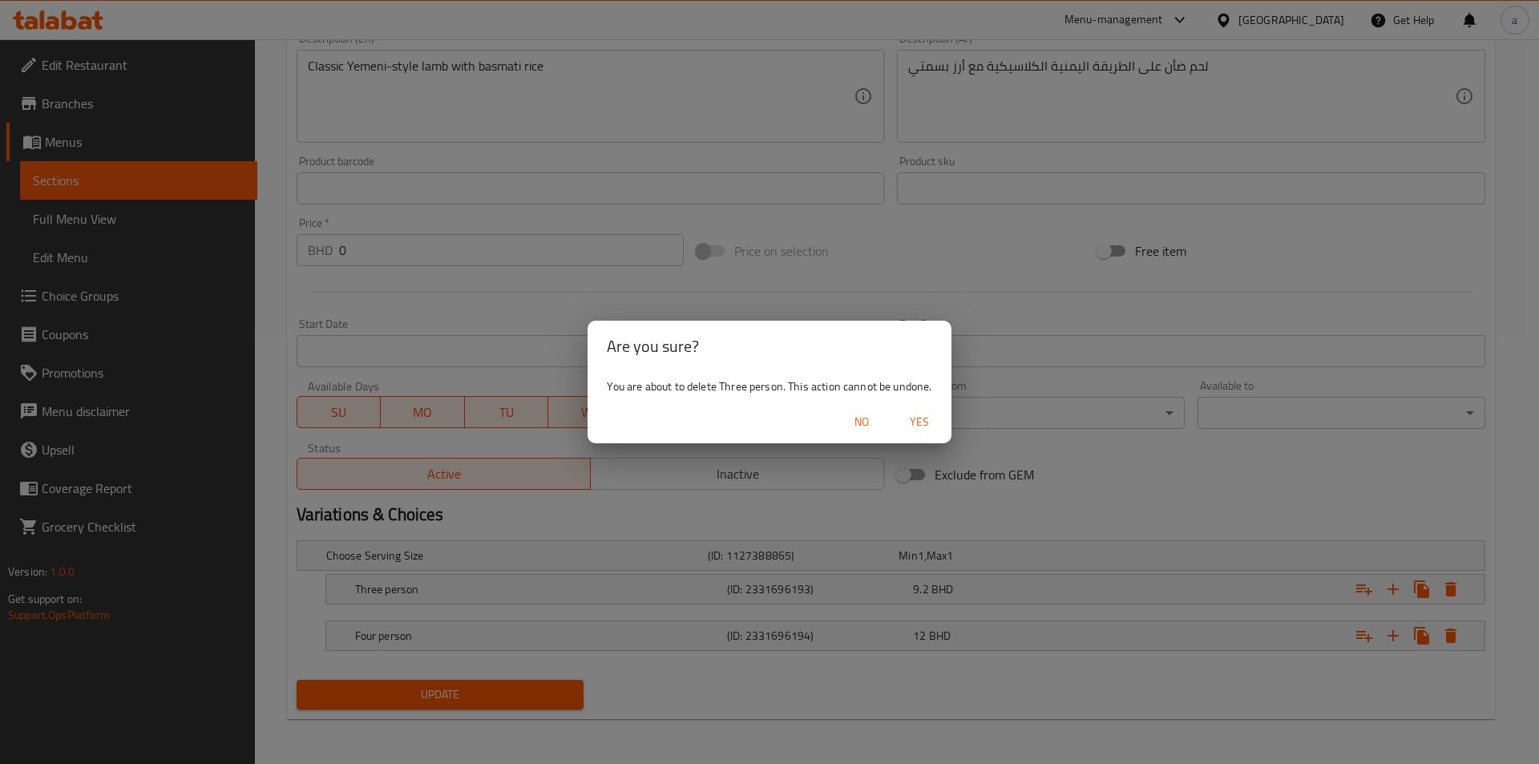
click at [906, 409] on button "Yes" at bounding box center [919, 422] width 51 height 30
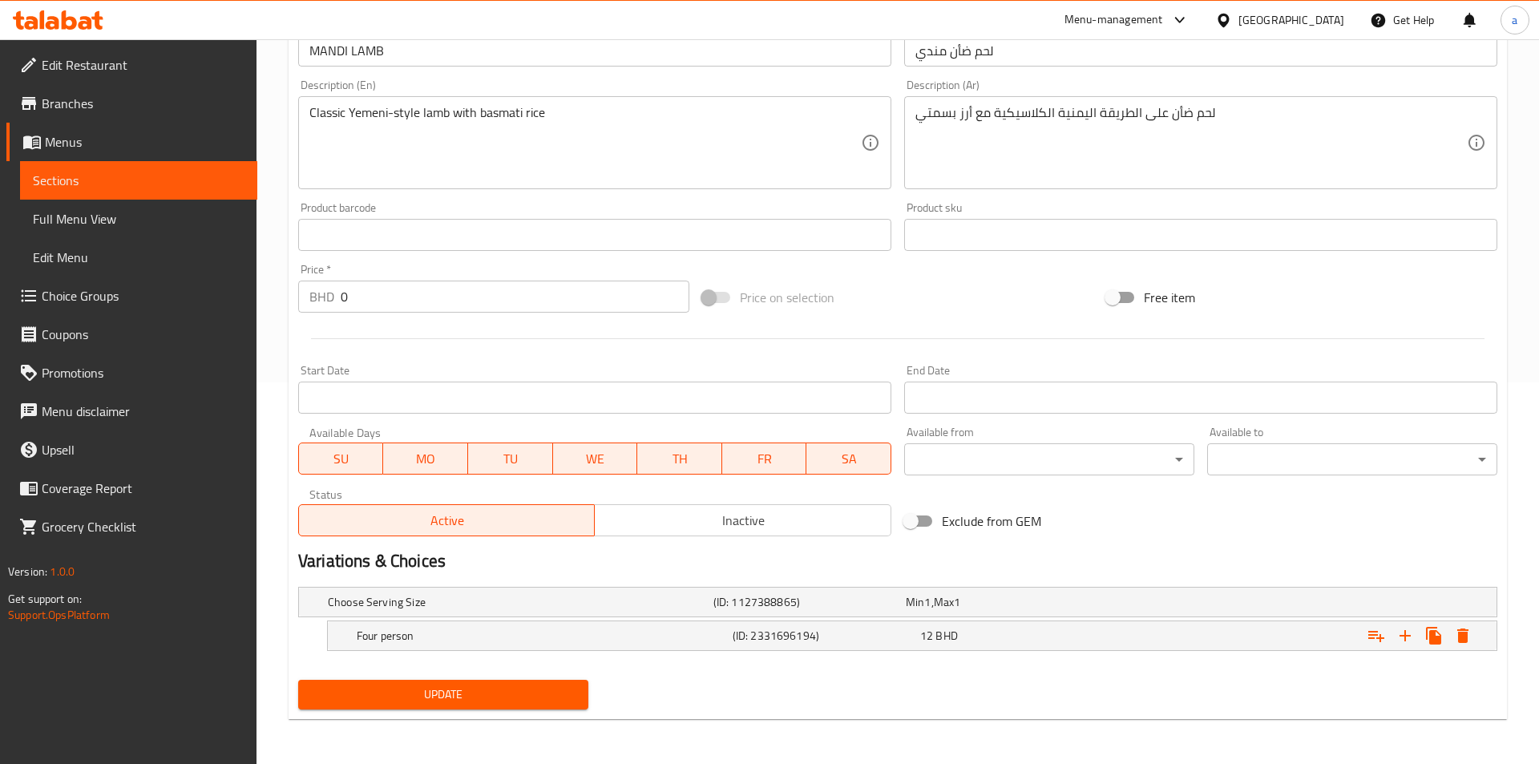
scroll to position [381, 0]
click at [1453, 631] on icon "Expand" at bounding box center [1450, 635] width 19 height 19
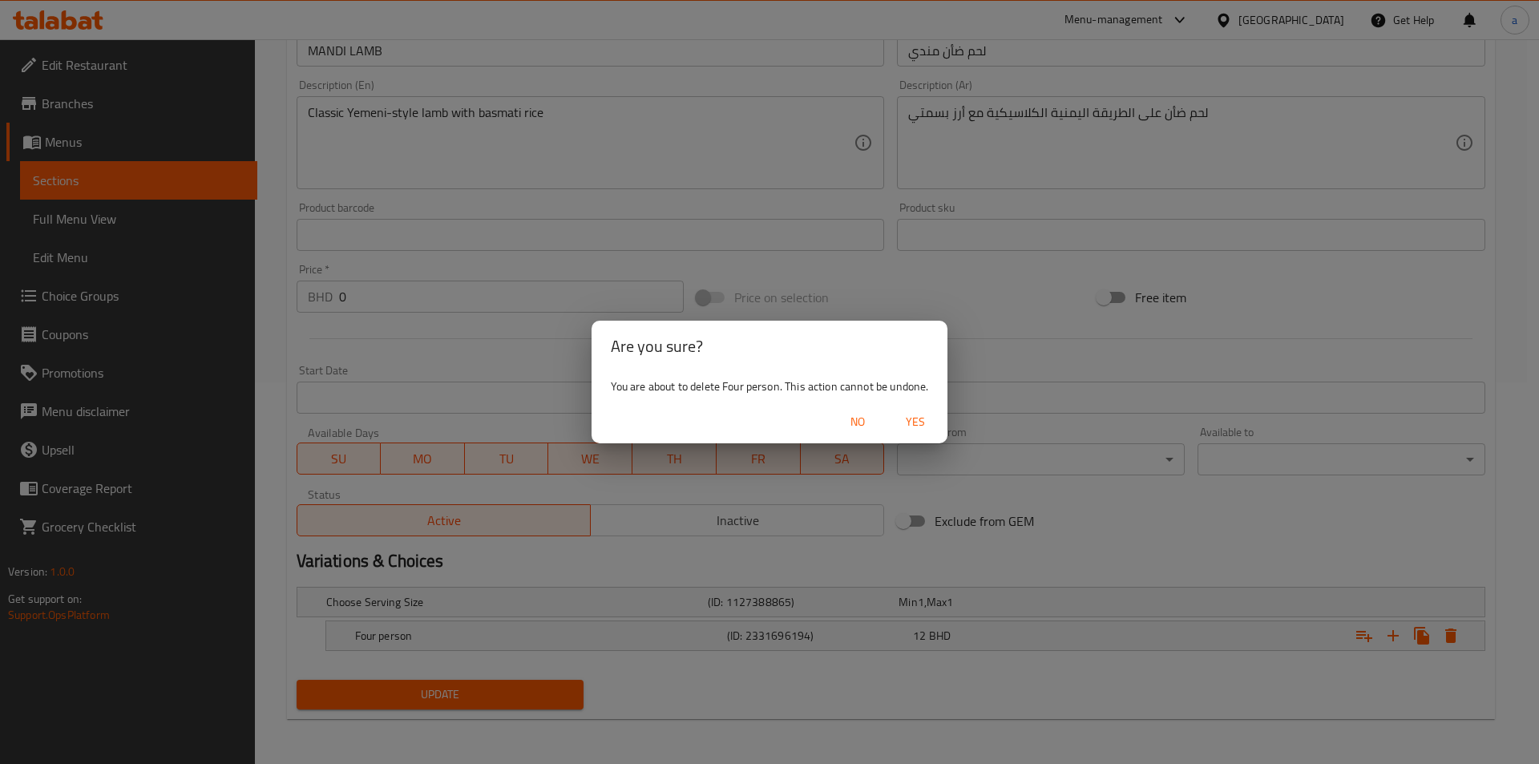
click at [944, 426] on div "No Yes" at bounding box center [769, 422] width 357 height 42
click at [931, 423] on span "Yes" at bounding box center [915, 422] width 38 height 20
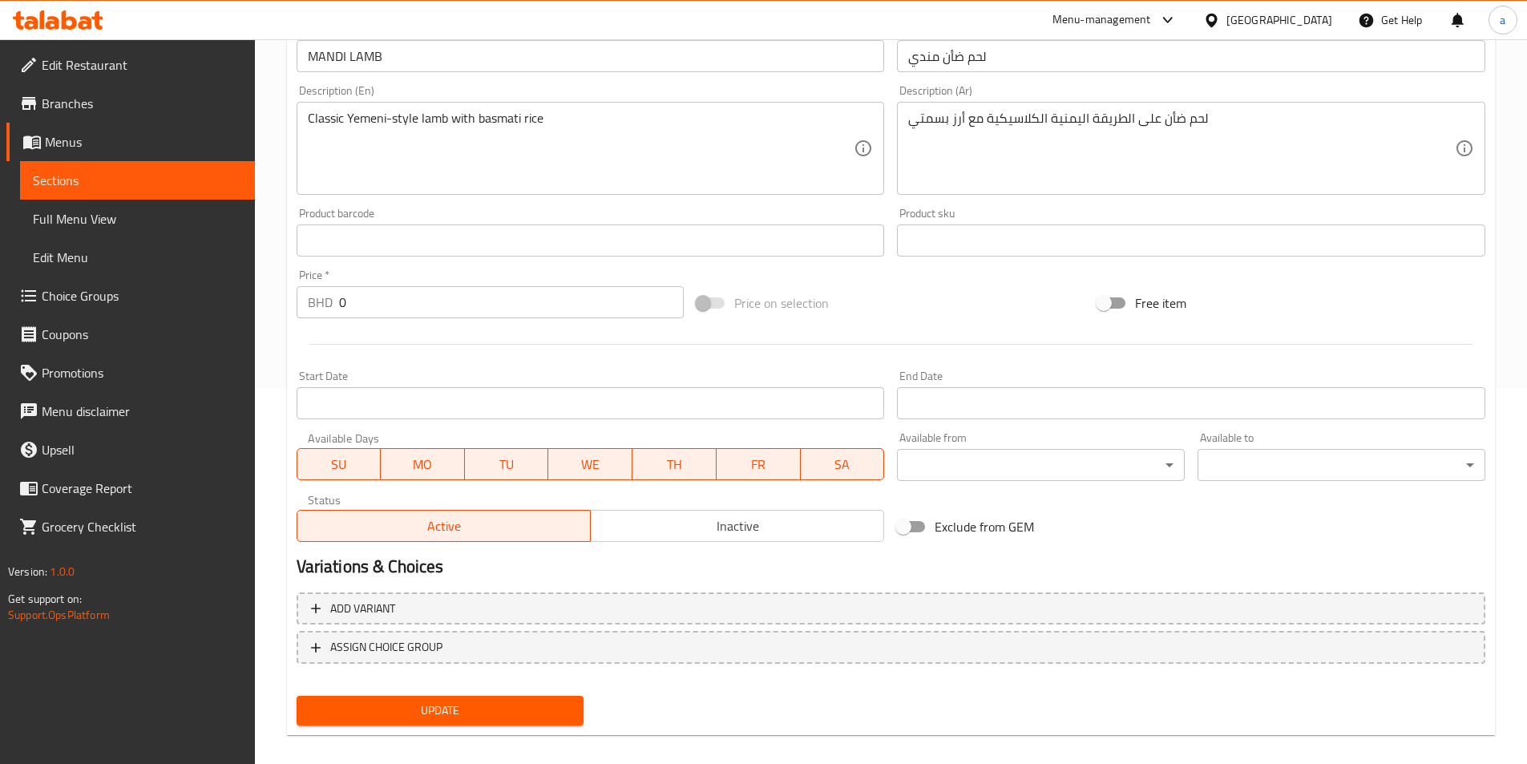
click at [526, 697] on button "Update" at bounding box center [441, 711] width 288 height 30
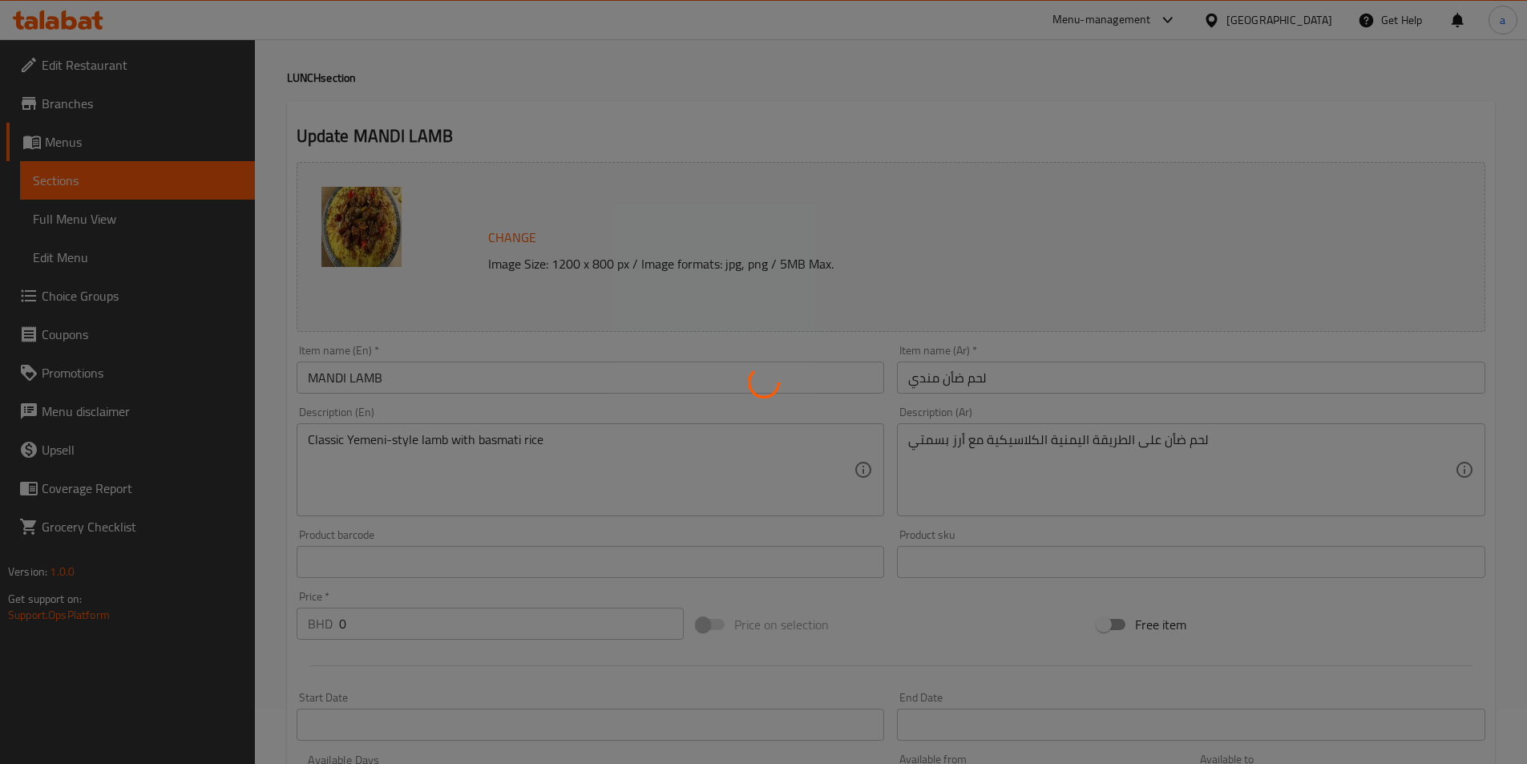
scroll to position [0, 0]
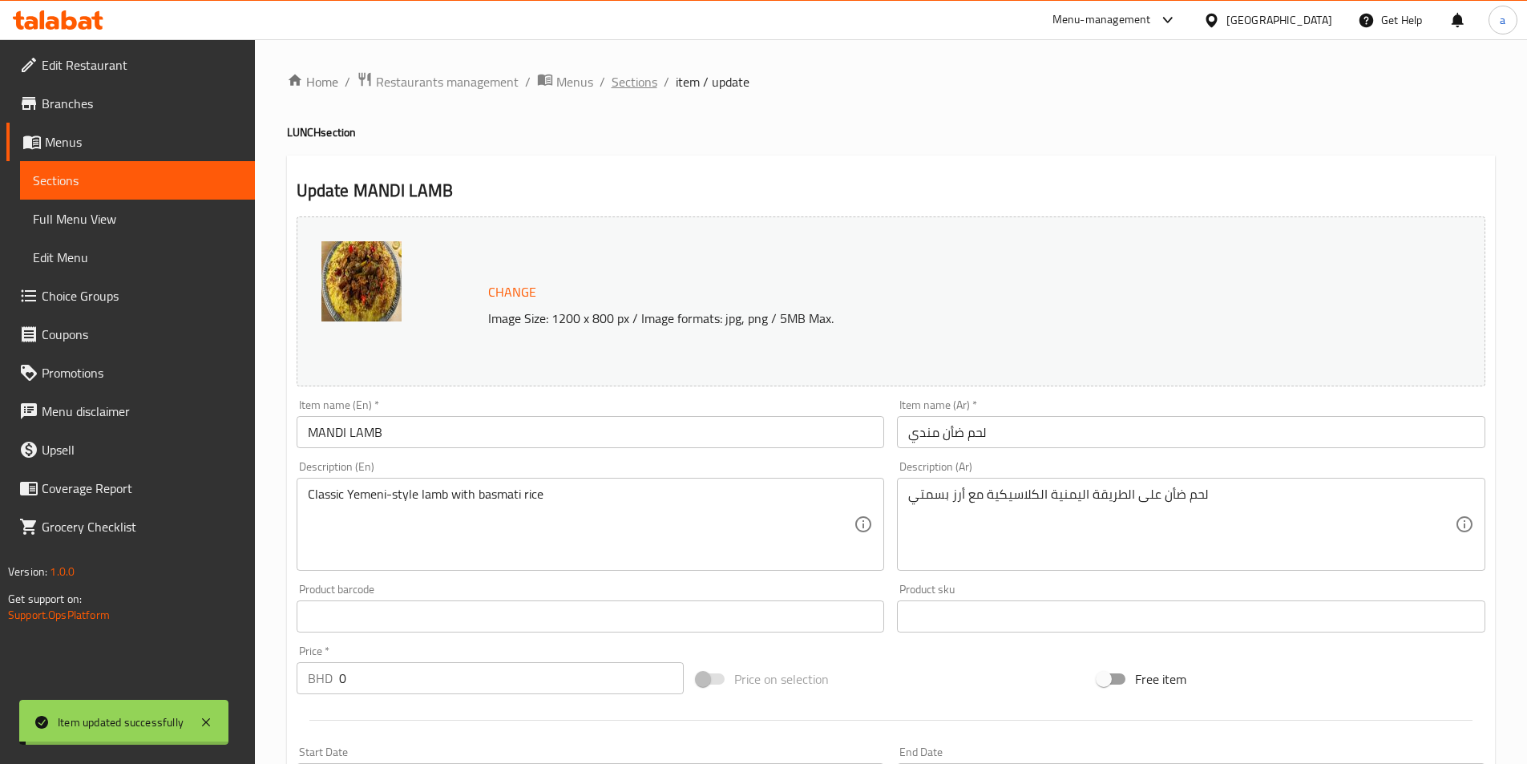
click at [636, 84] on span "Sections" at bounding box center [634, 81] width 46 height 19
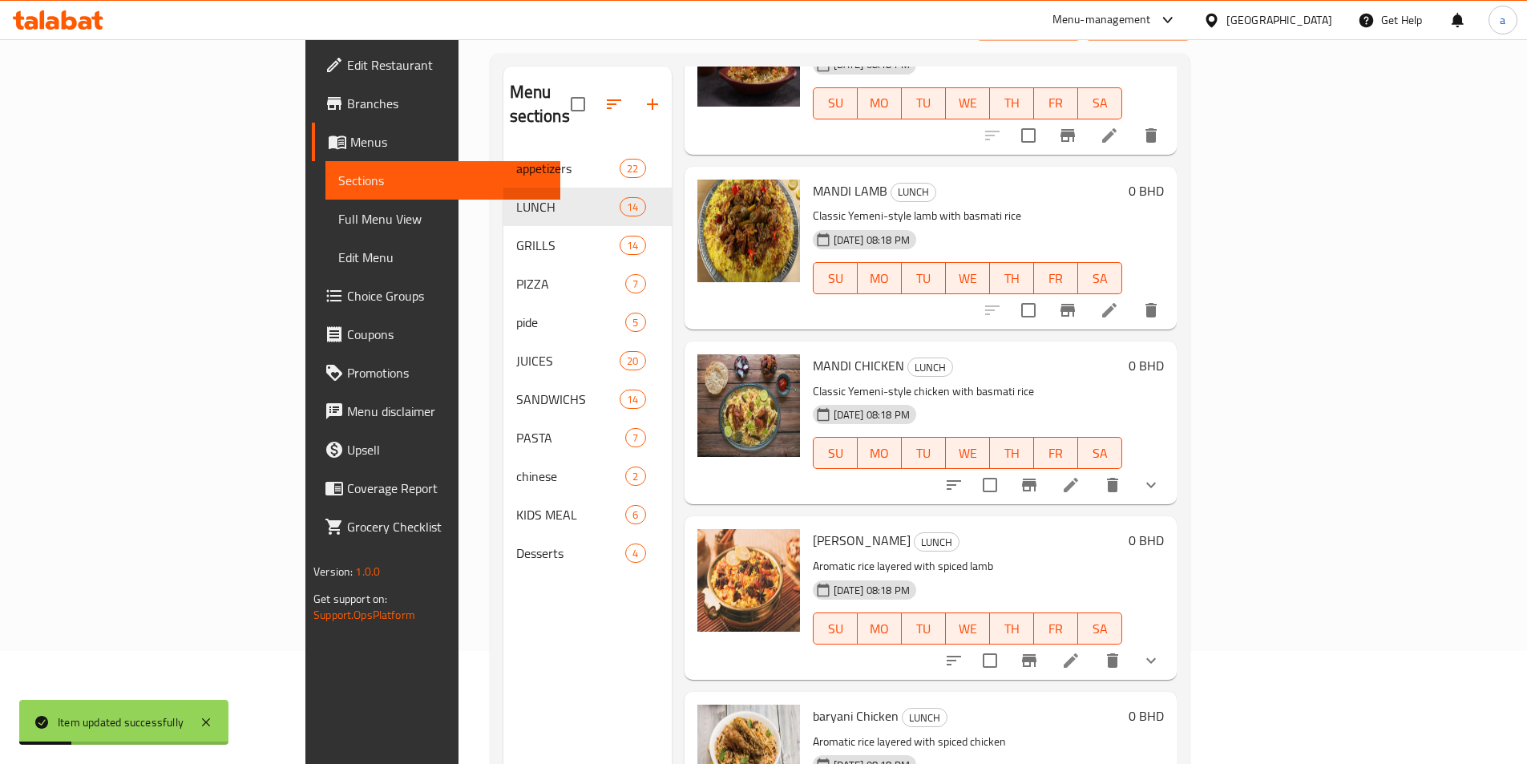
scroll to position [224, 0]
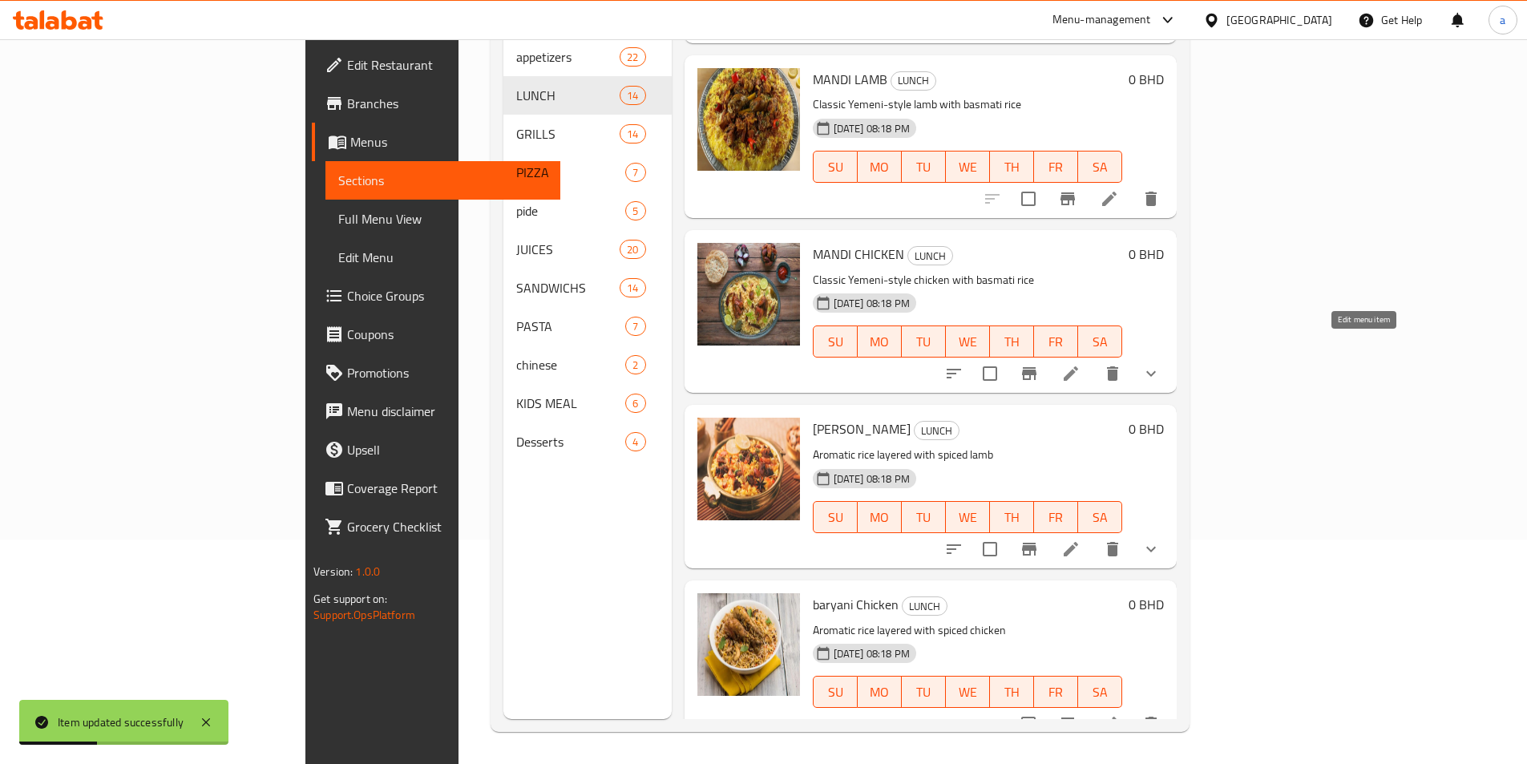
click at [1080, 364] on icon at bounding box center [1070, 373] width 19 height 19
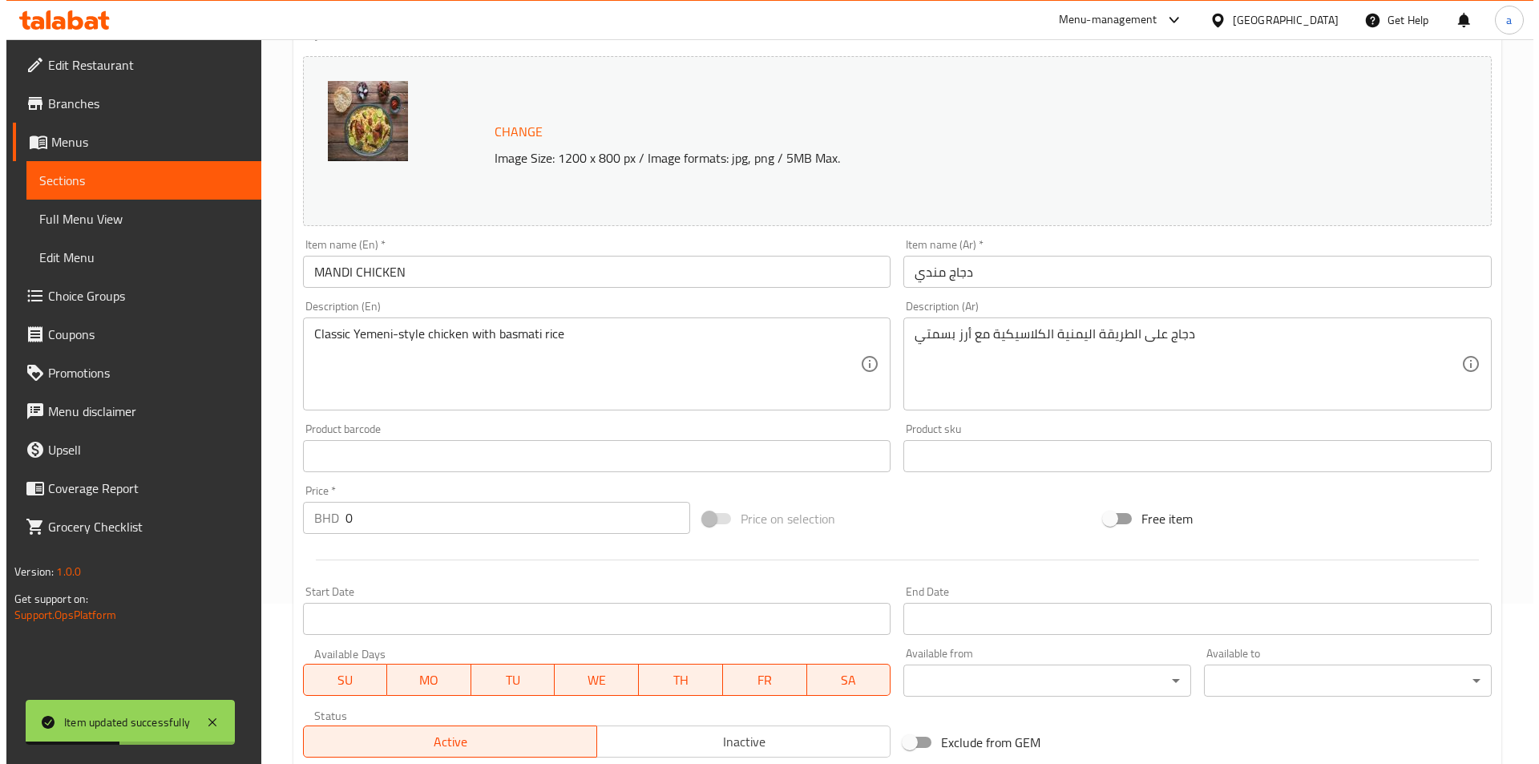
scroll to position [474, 0]
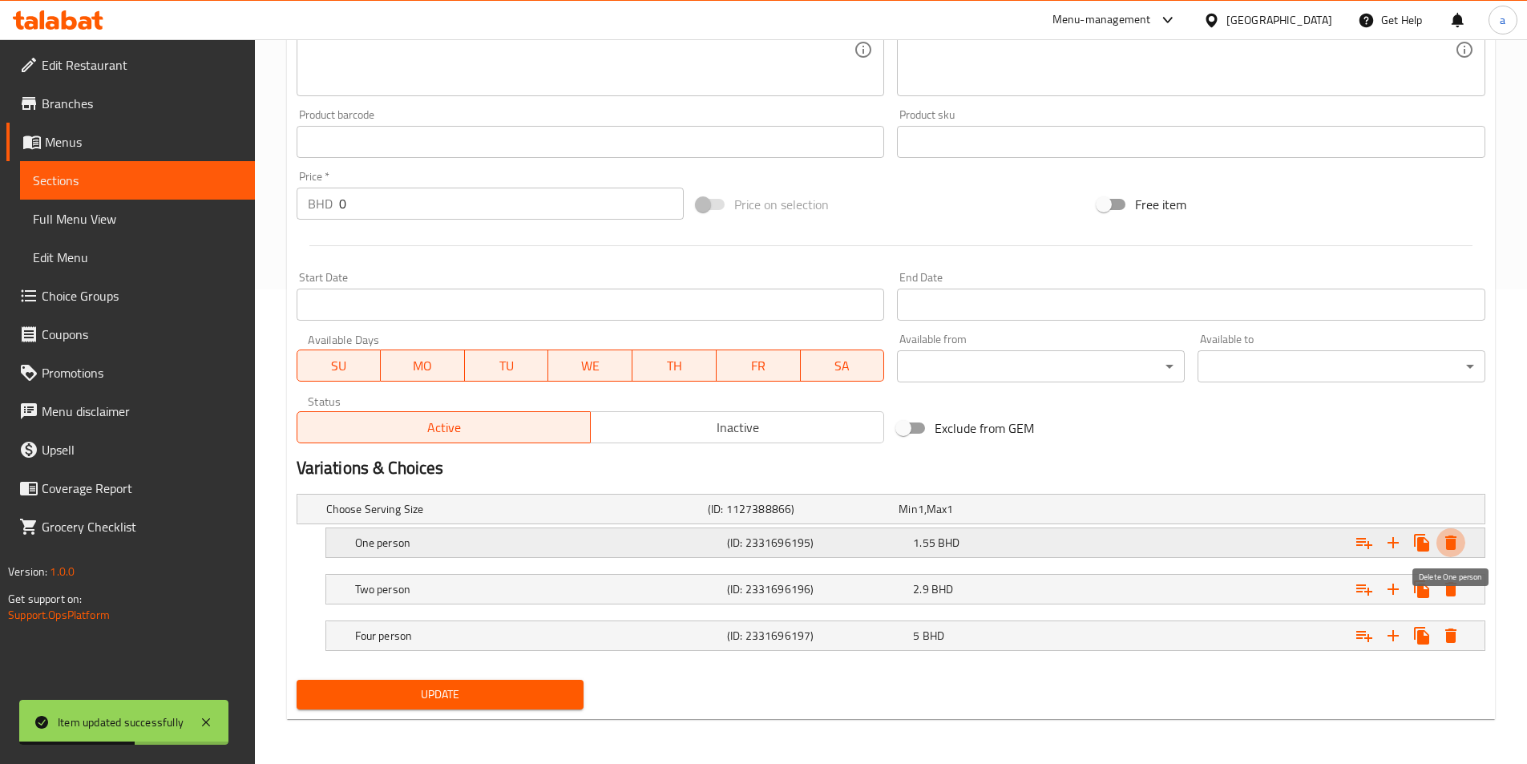
click at [1447, 536] on icon "Expand" at bounding box center [1450, 542] width 11 height 14
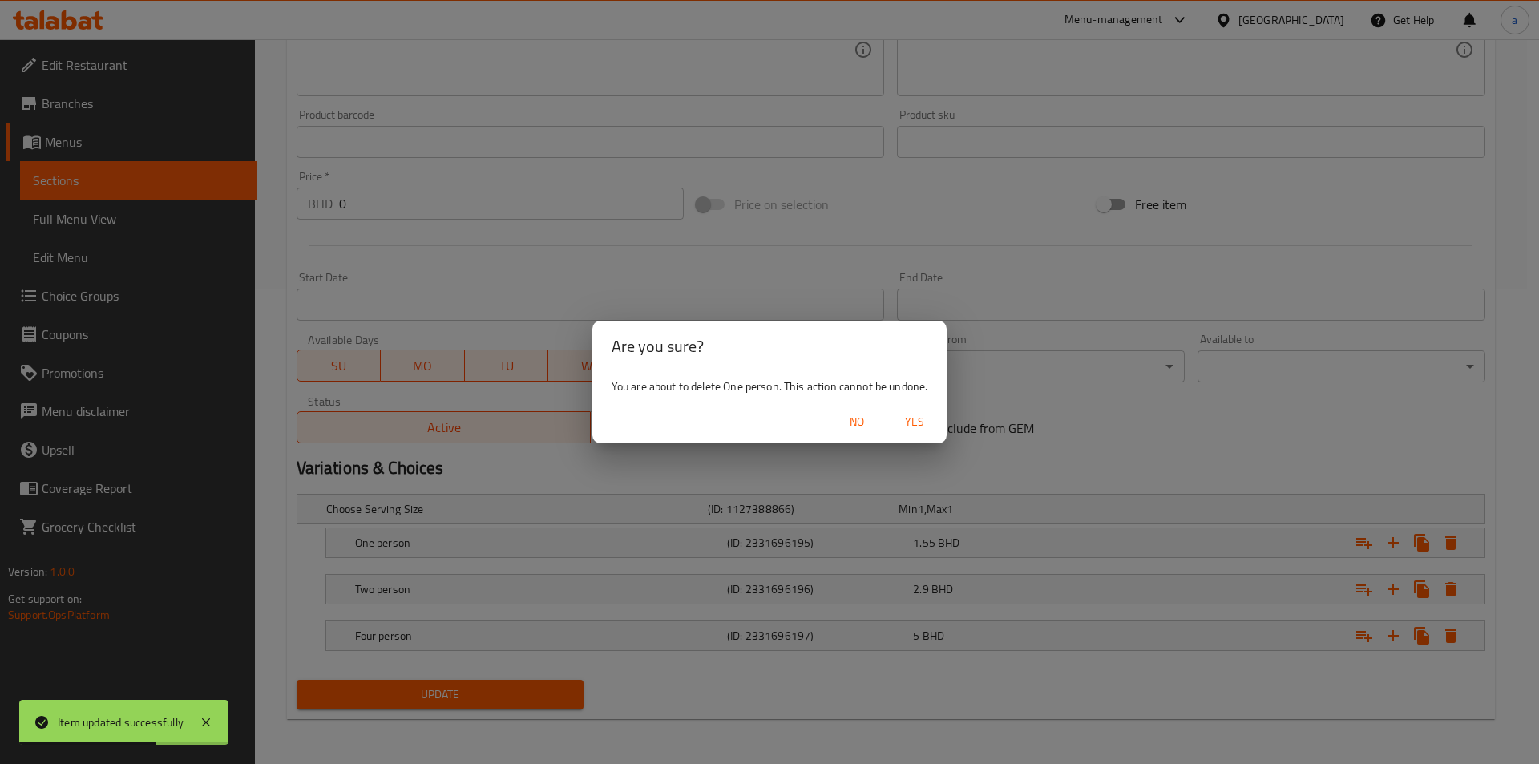
click at [930, 421] on span "Yes" at bounding box center [914, 422] width 38 height 20
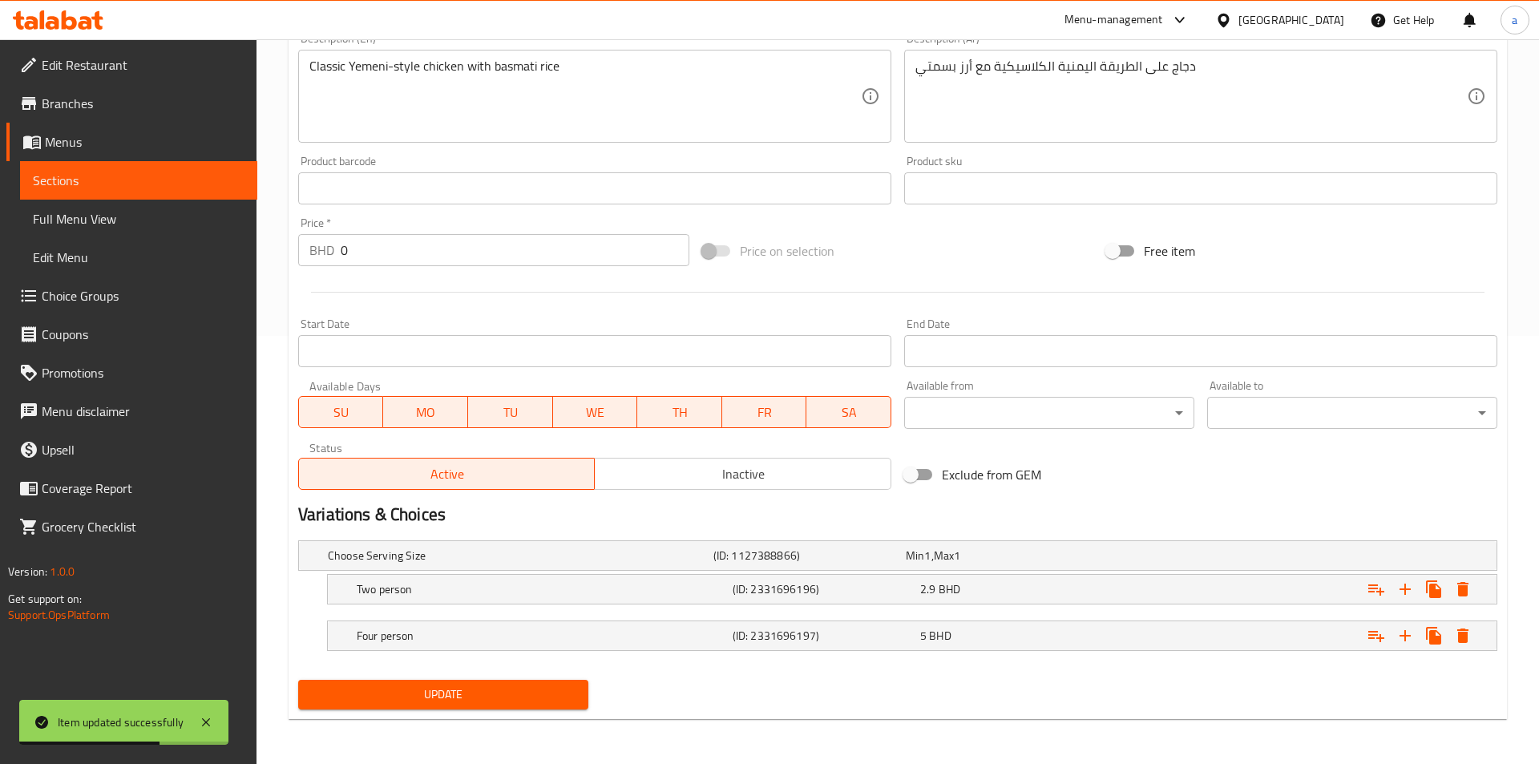
scroll to position [428, 0]
click at [1443, 582] on icon "Expand" at bounding box center [1450, 588] width 19 height 19
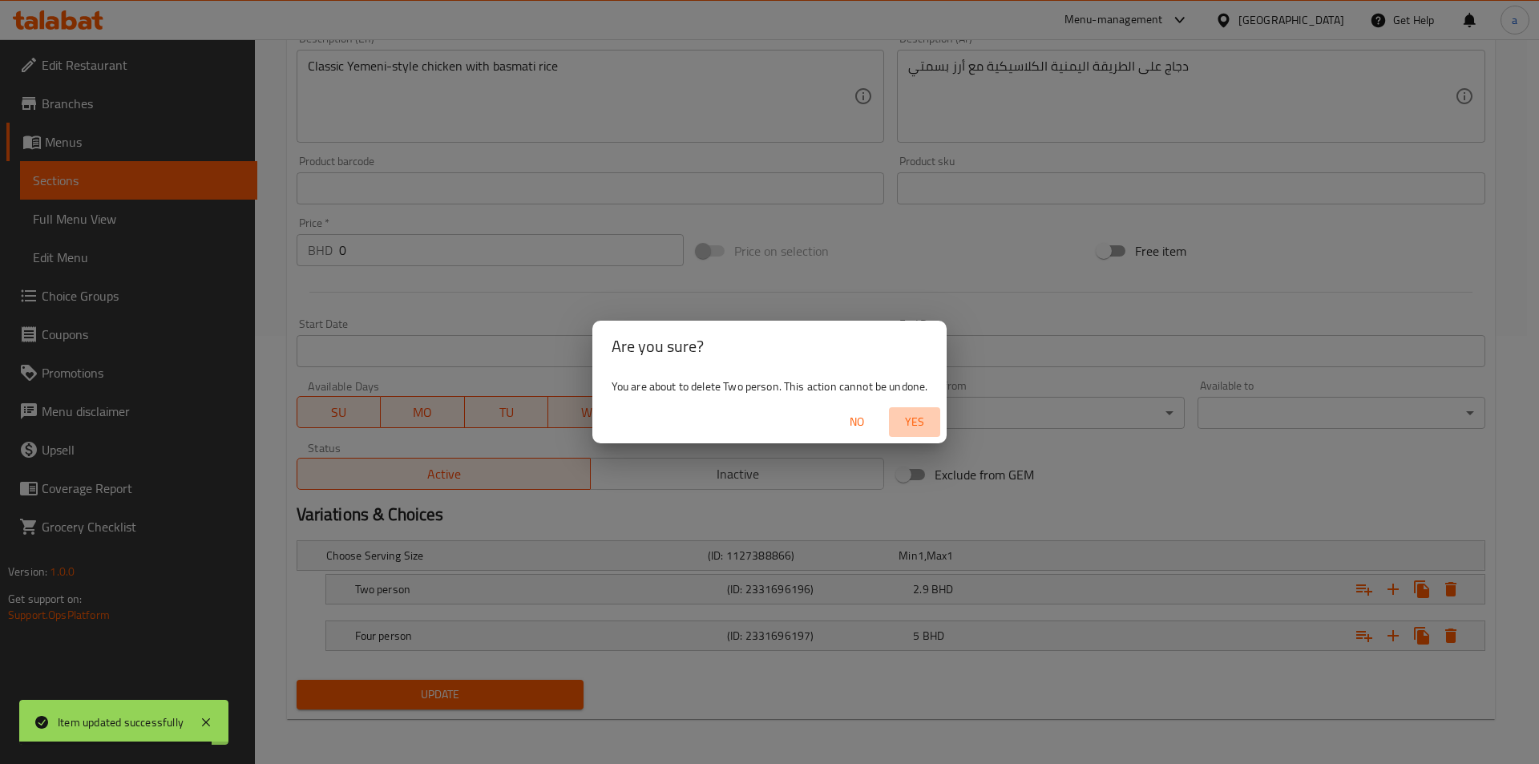
click at [895, 419] on button "Yes" at bounding box center [914, 422] width 51 height 30
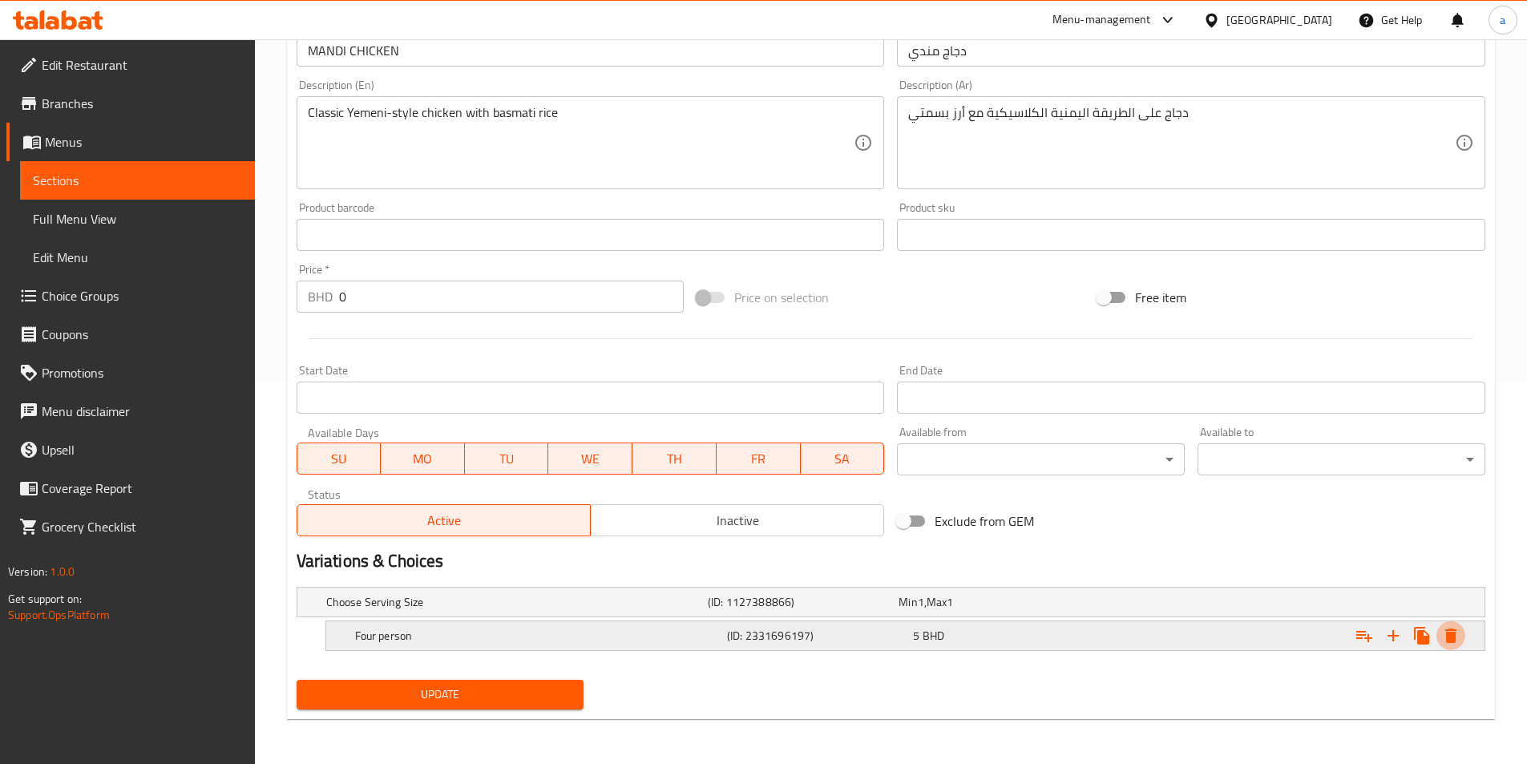
click at [1453, 646] on button "Expand" at bounding box center [1450, 635] width 29 height 29
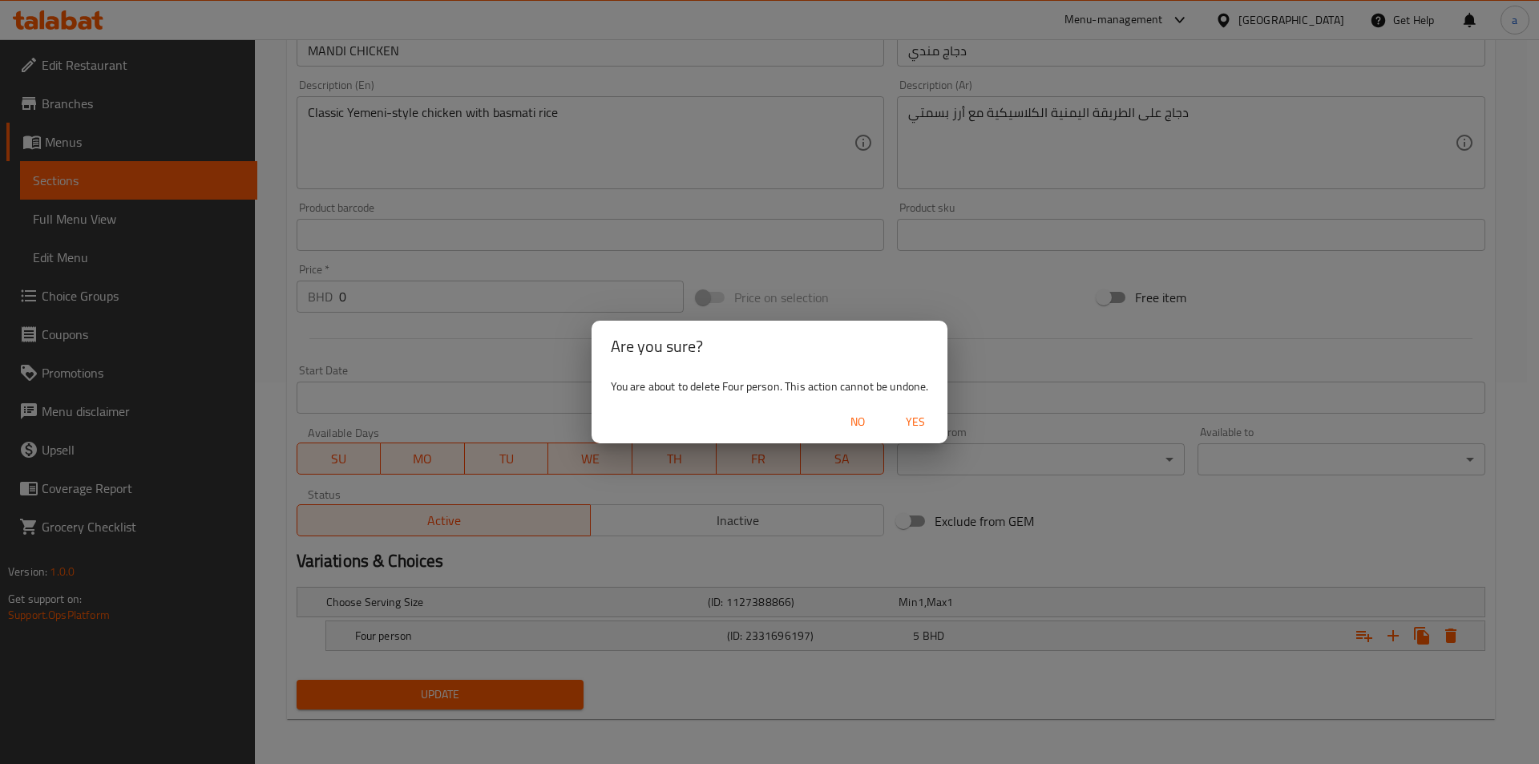
click at [937, 420] on button "Yes" at bounding box center [915, 422] width 51 height 30
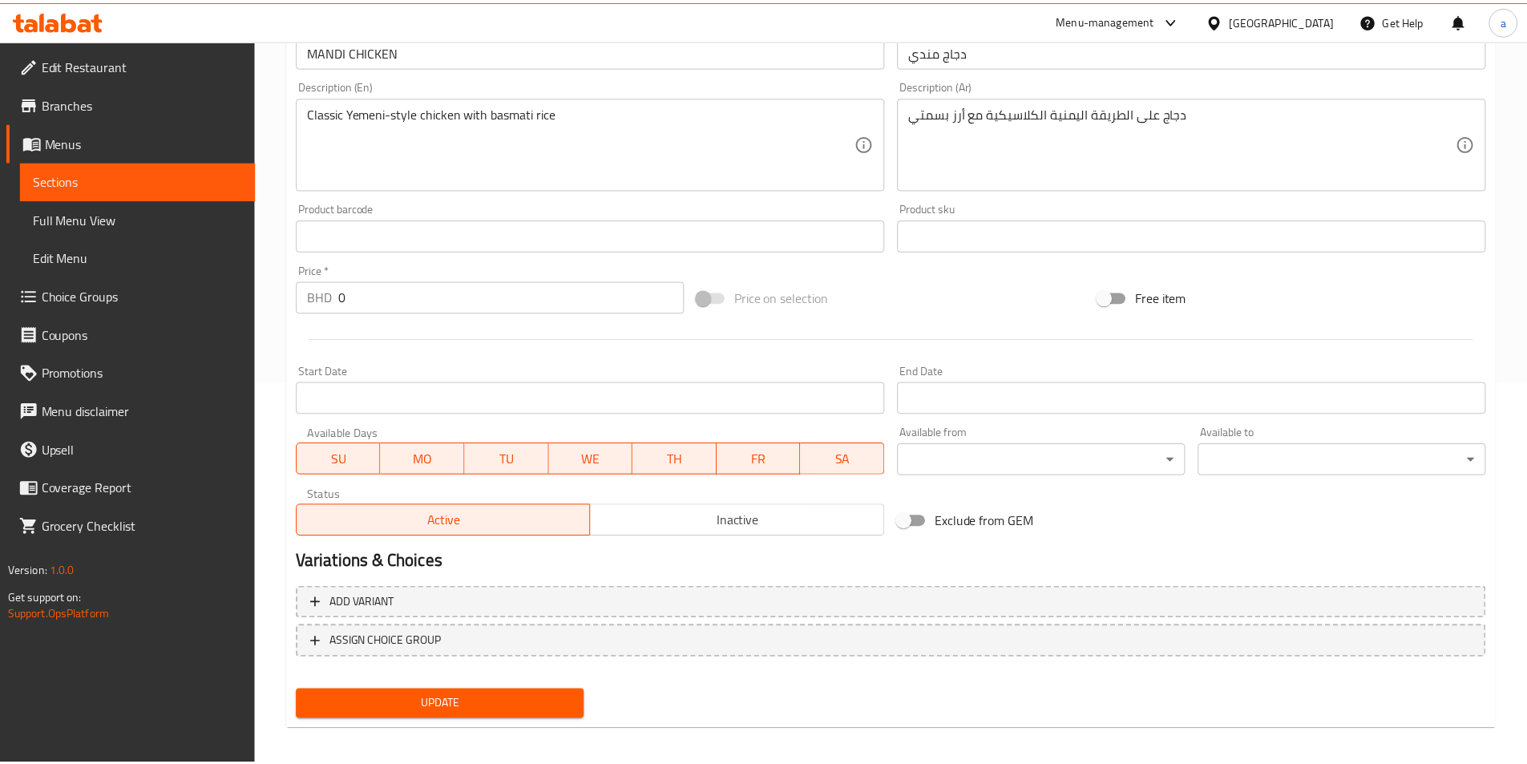
scroll to position [376, 0]
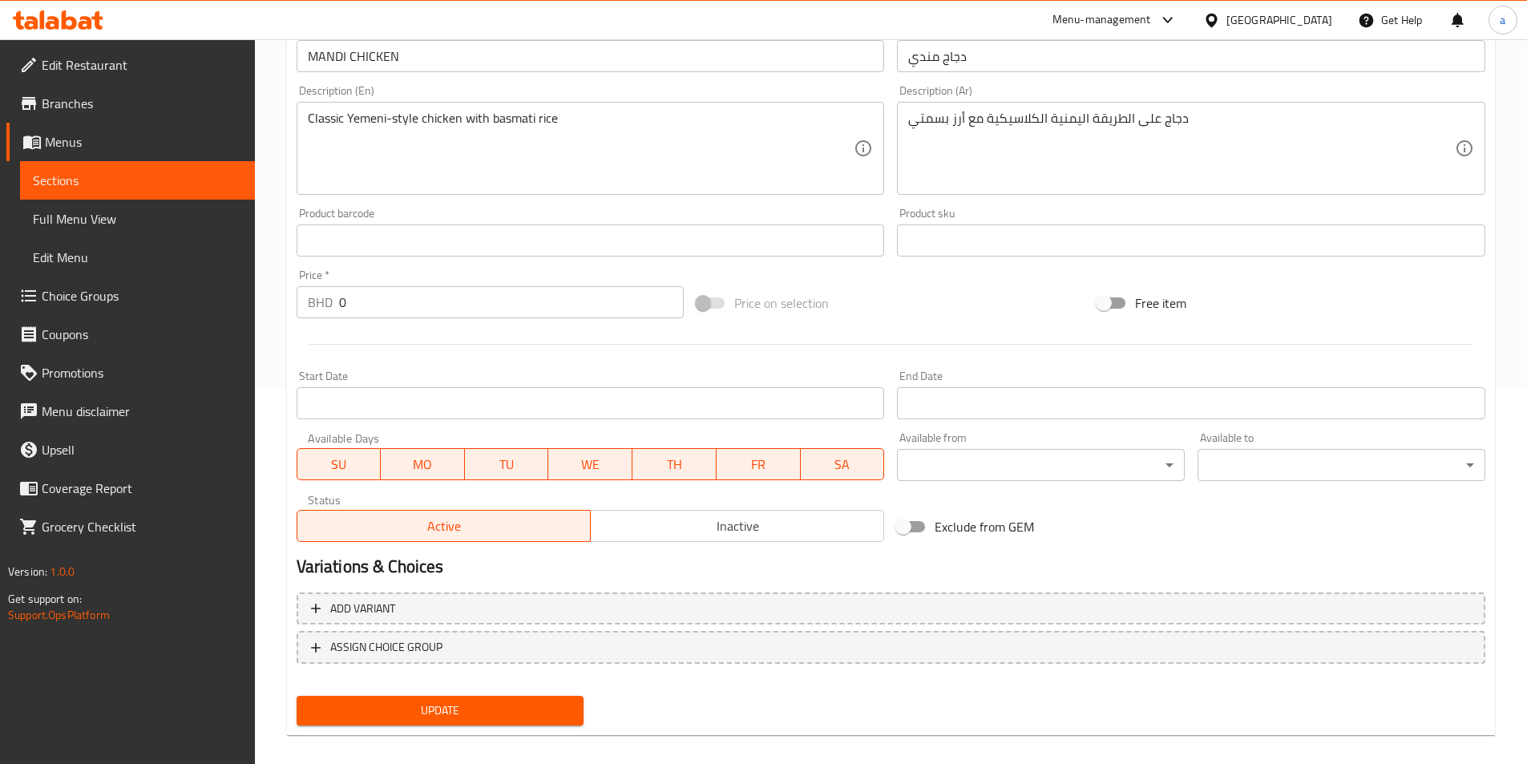
click at [527, 710] on span "Update" at bounding box center [440, 710] width 262 height 20
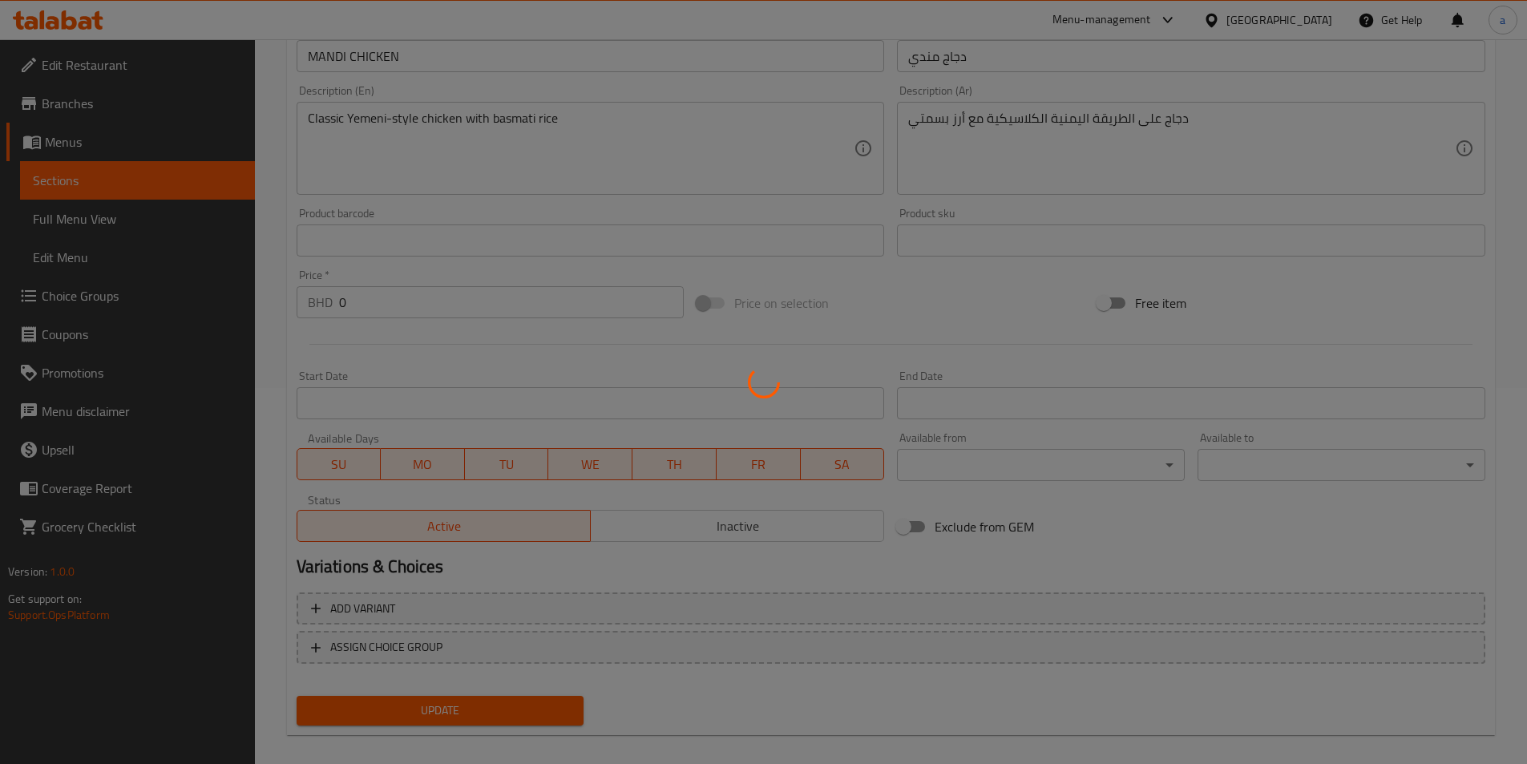
scroll to position [0, 0]
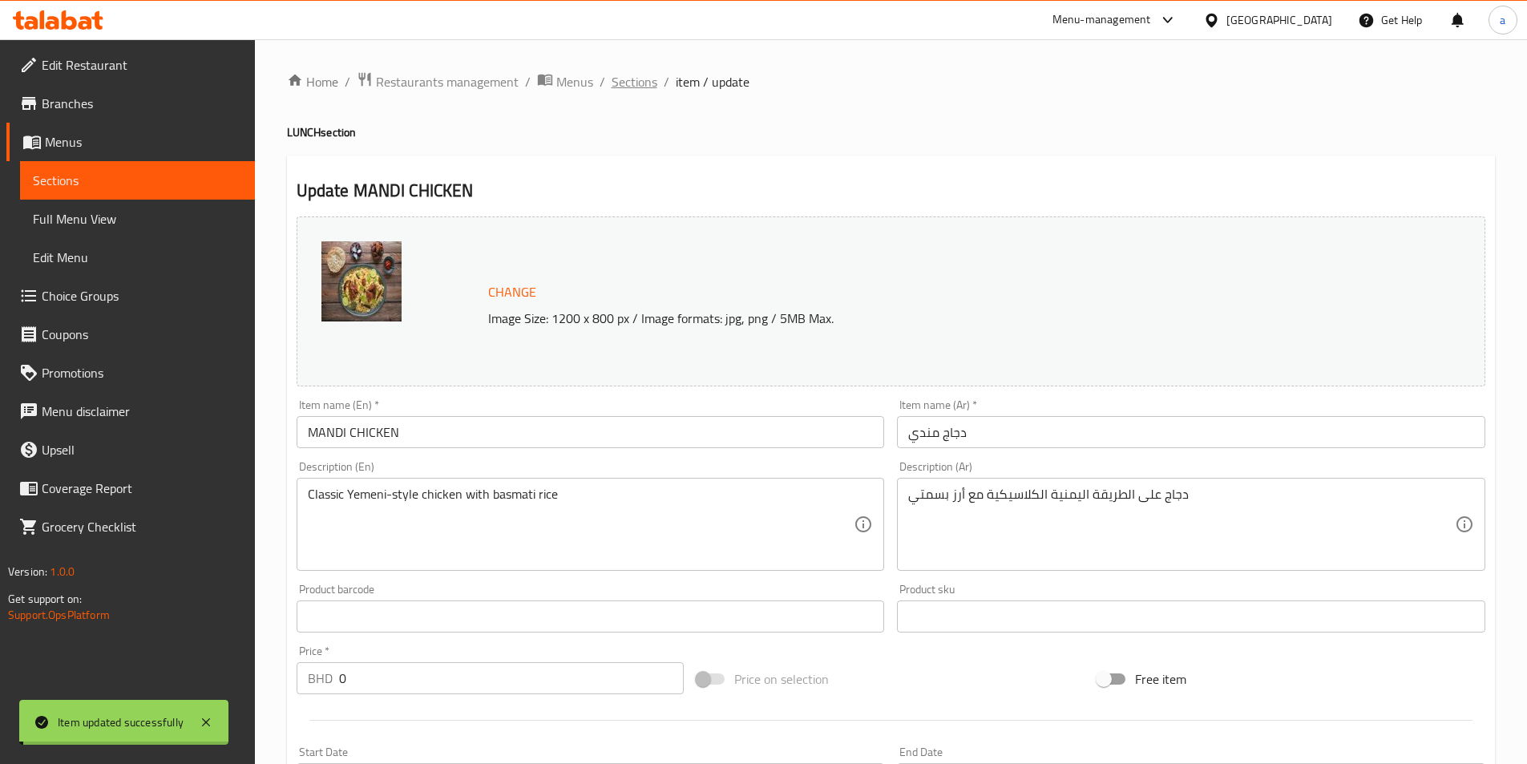
click at [650, 81] on span "Sections" at bounding box center [634, 81] width 46 height 19
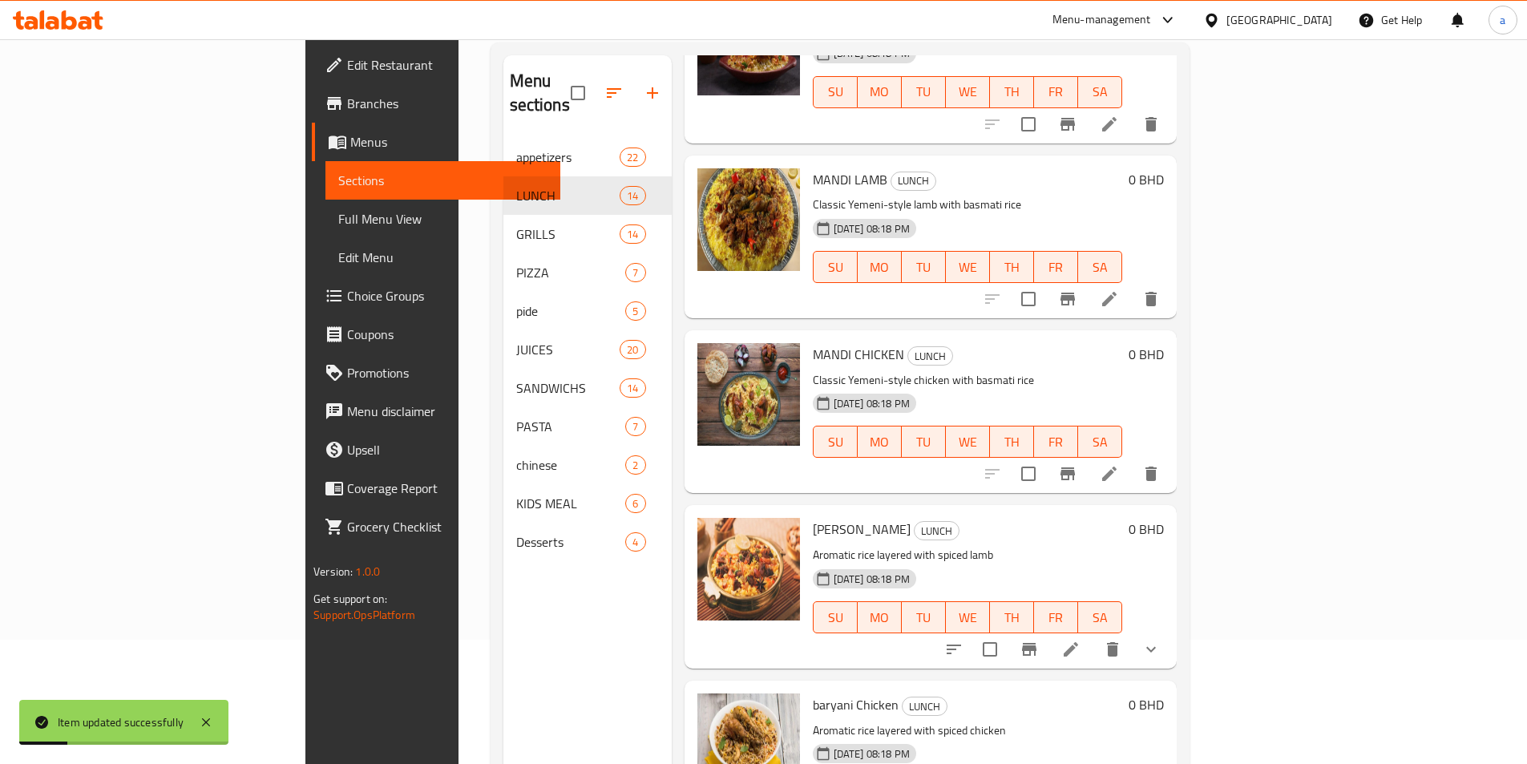
scroll to position [224, 0]
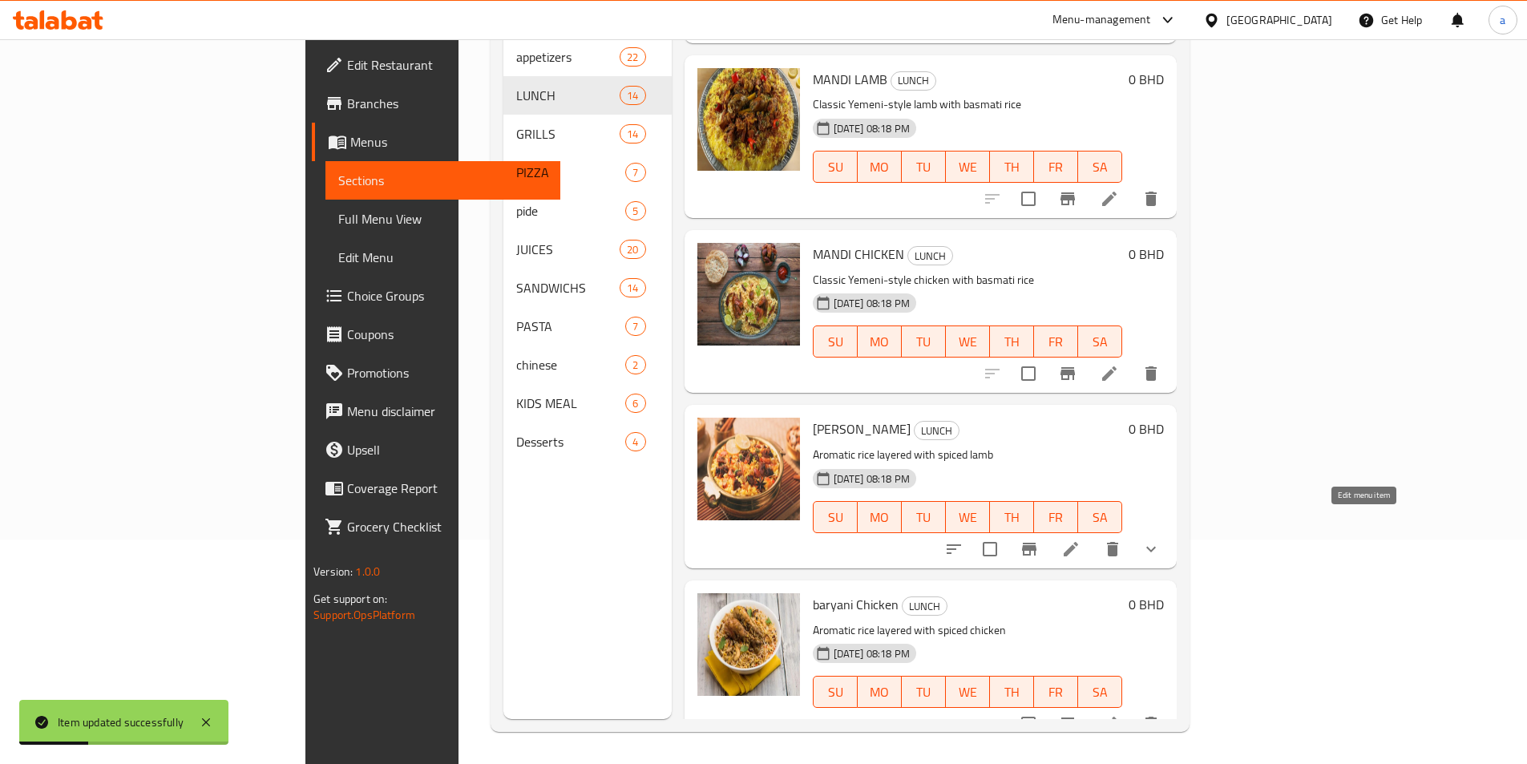
click at [1080, 539] on icon at bounding box center [1070, 548] width 19 height 19
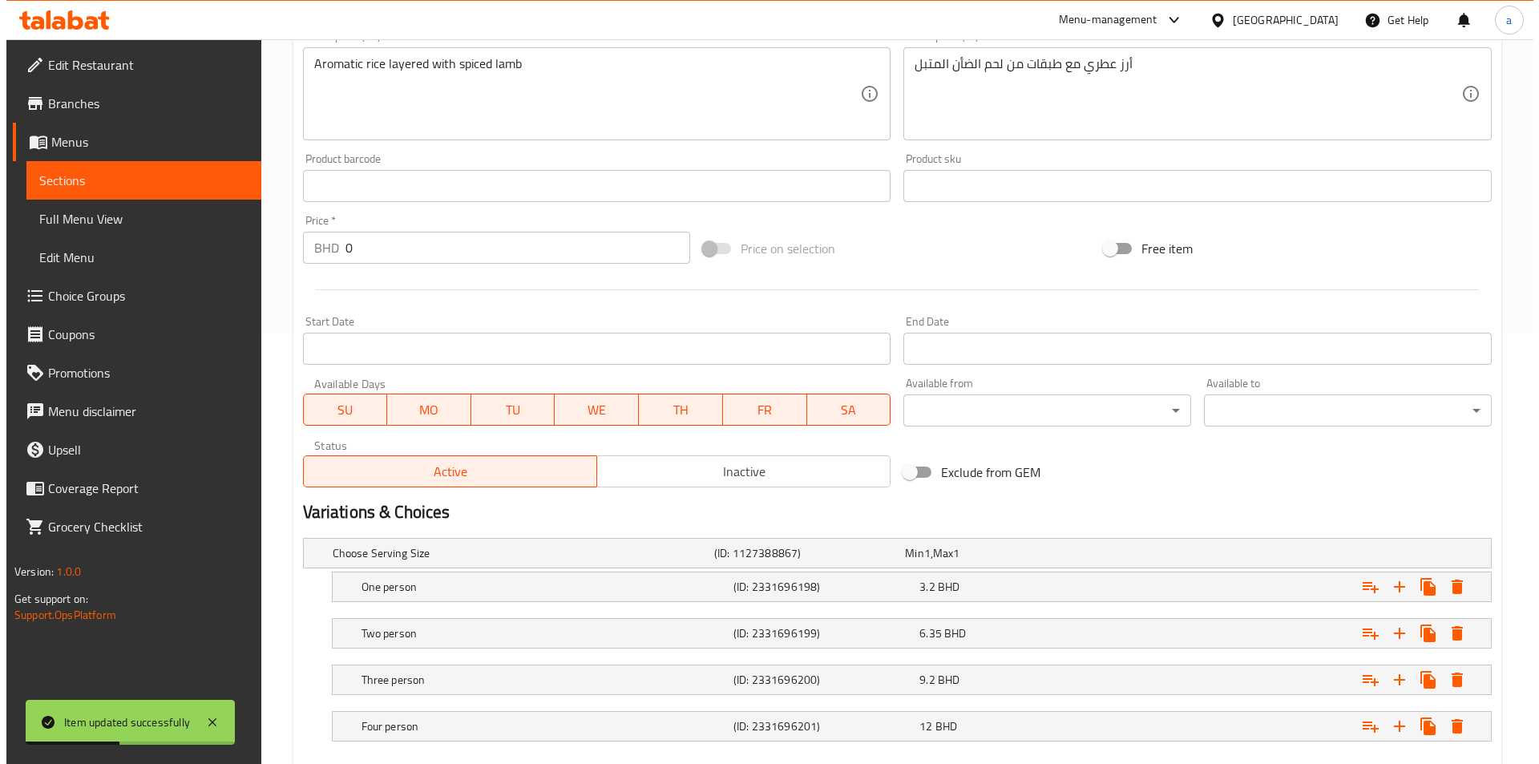
scroll to position [521, 0]
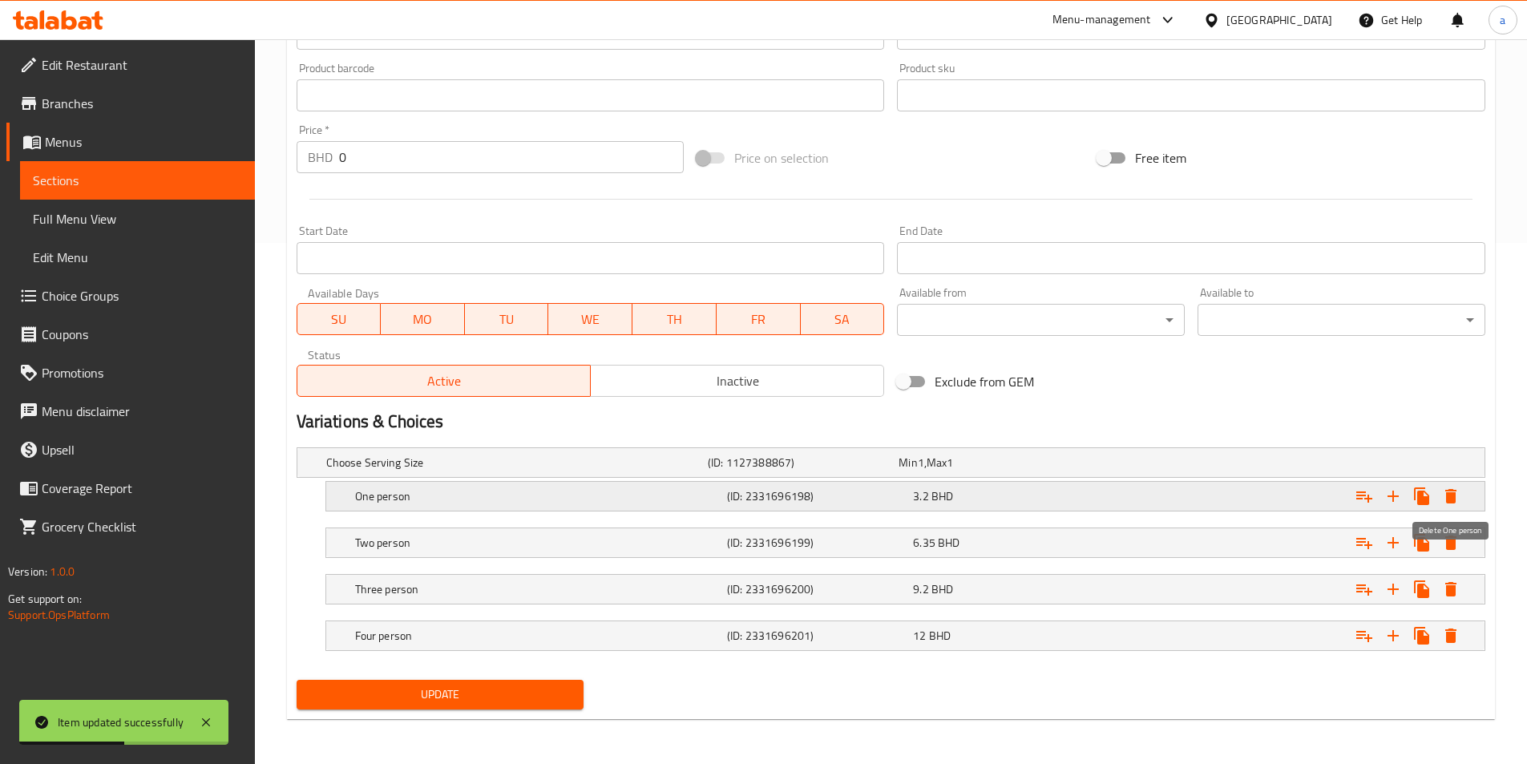
click at [1446, 494] on icon "Expand" at bounding box center [1450, 496] width 11 height 14
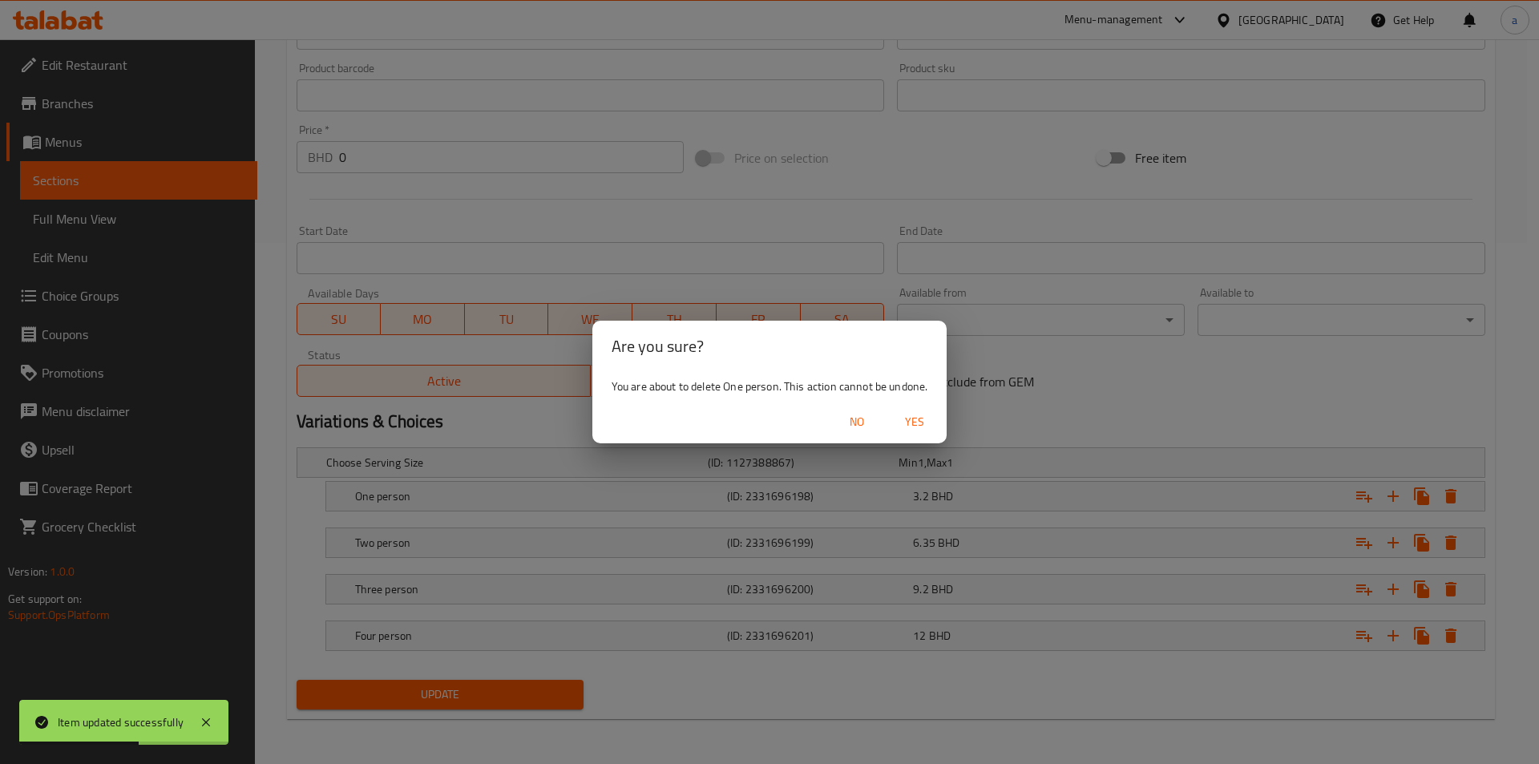
click at [934, 415] on span "Yes" at bounding box center [914, 422] width 38 height 20
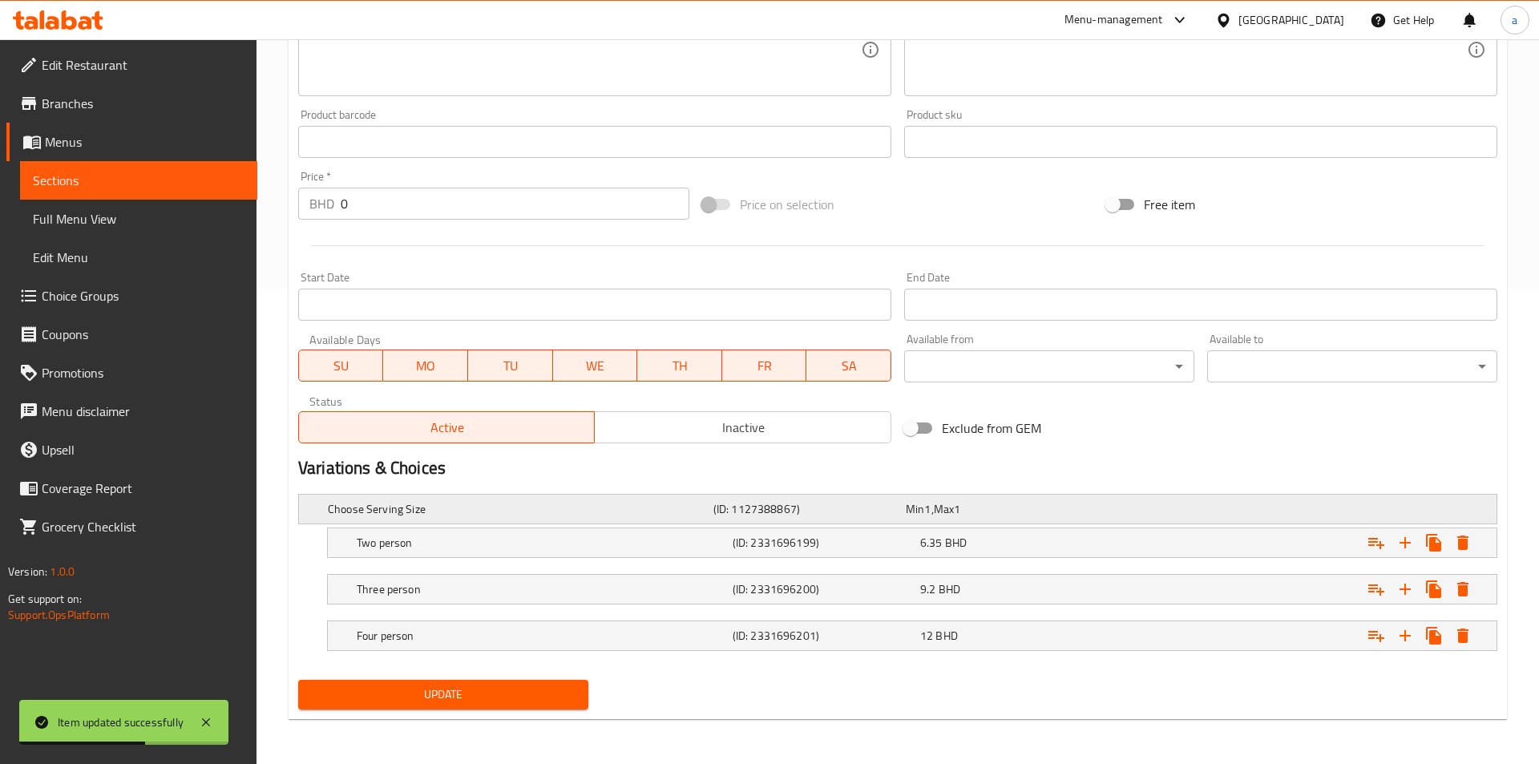
scroll to position [474, 0]
click at [1452, 542] on icon "Expand" at bounding box center [1450, 542] width 11 height 14
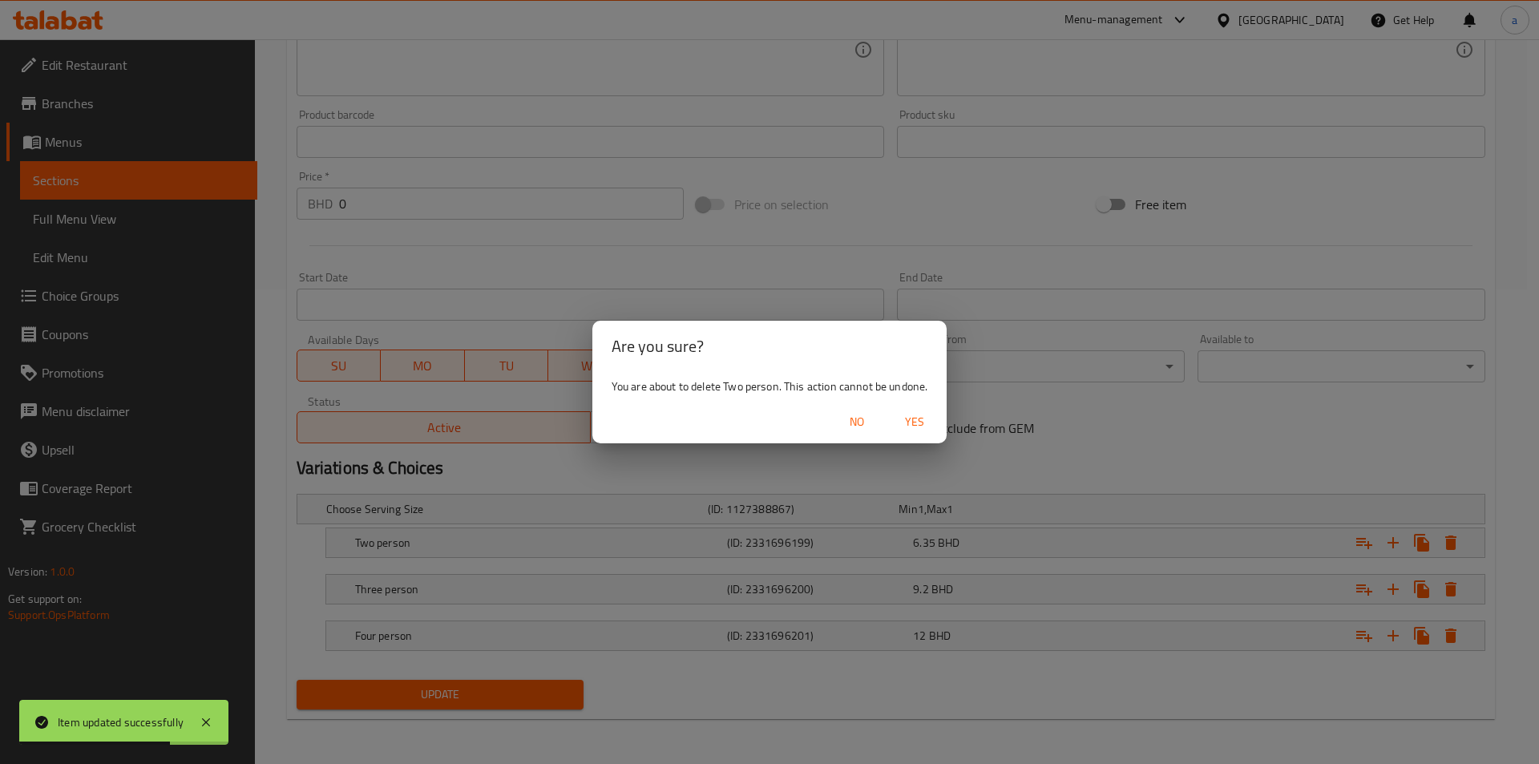
click at [926, 411] on button "Yes" at bounding box center [914, 422] width 51 height 30
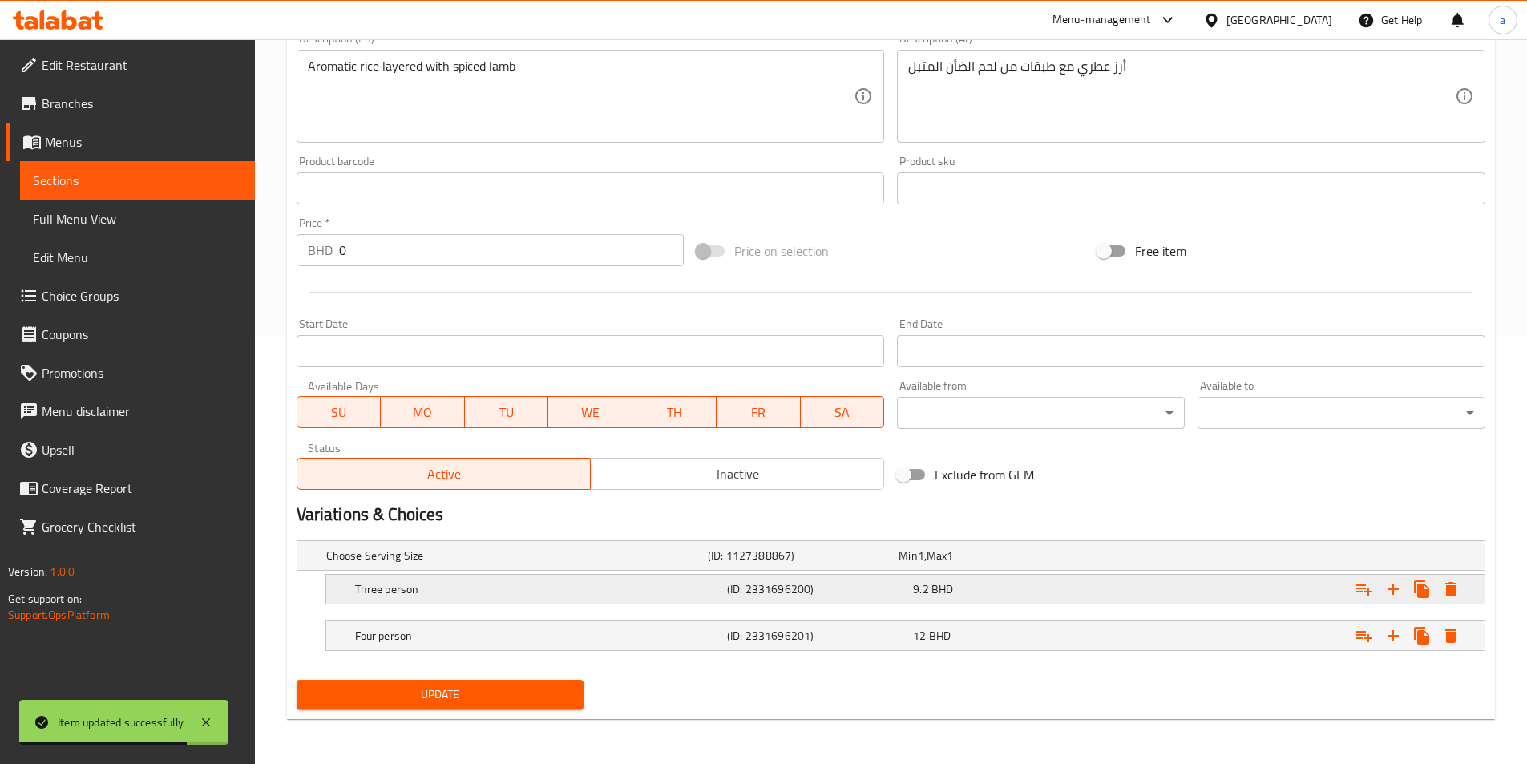
click at [1453, 583] on icon "Expand" at bounding box center [1450, 589] width 11 height 14
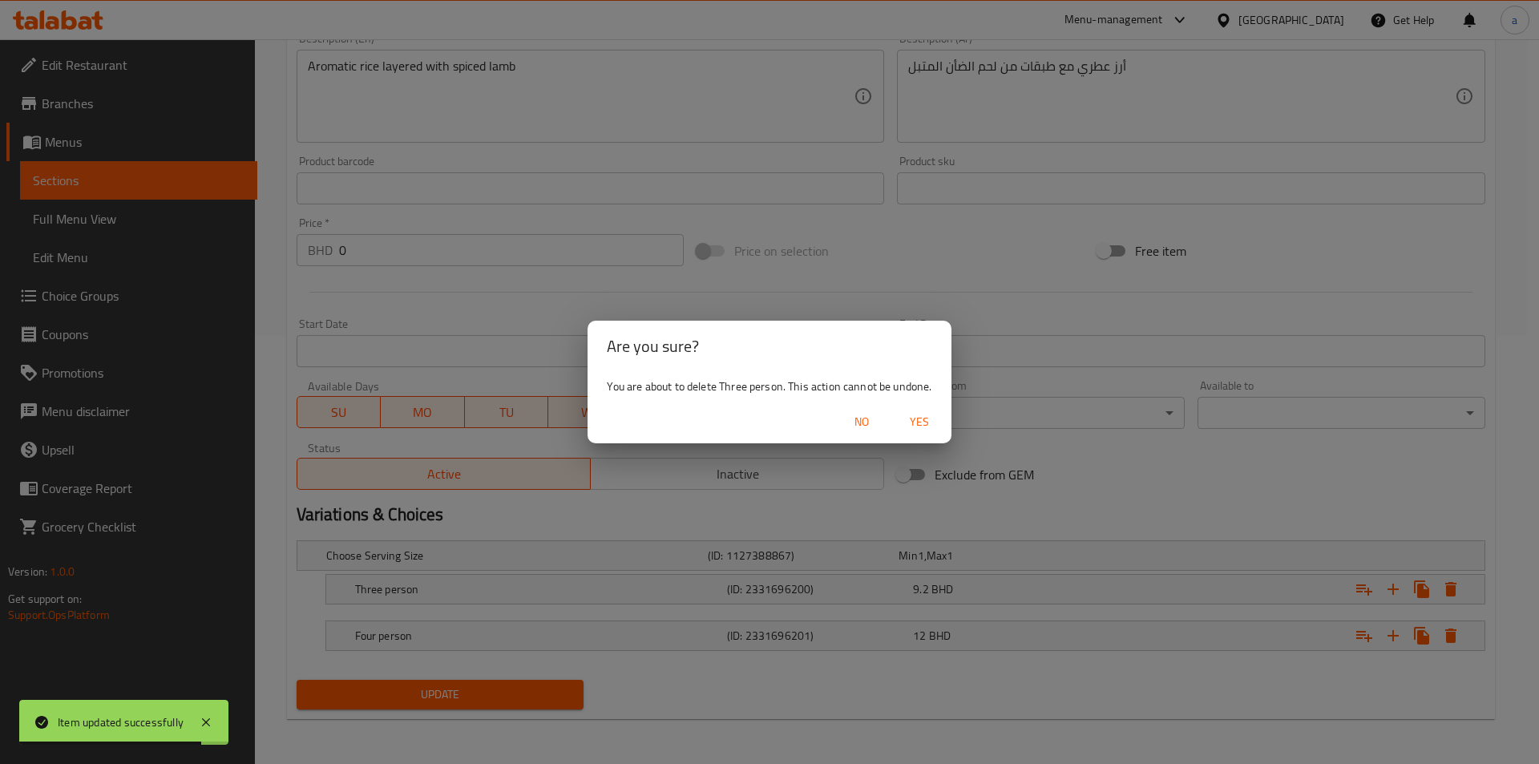
click at [908, 423] on span "Yes" at bounding box center [919, 422] width 38 height 20
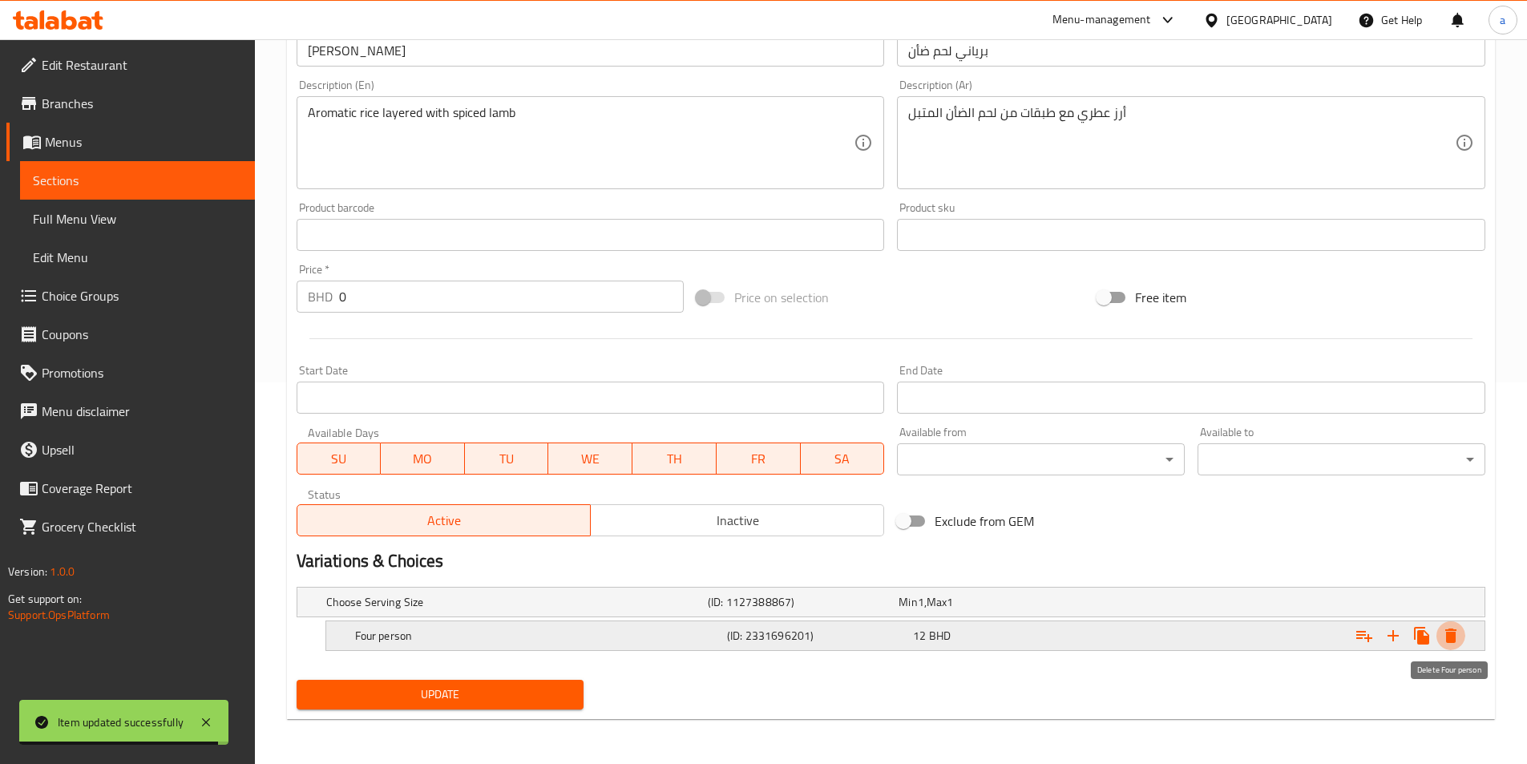
click at [1442, 636] on icon "Expand" at bounding box center [1450, 635] width 19 height 19
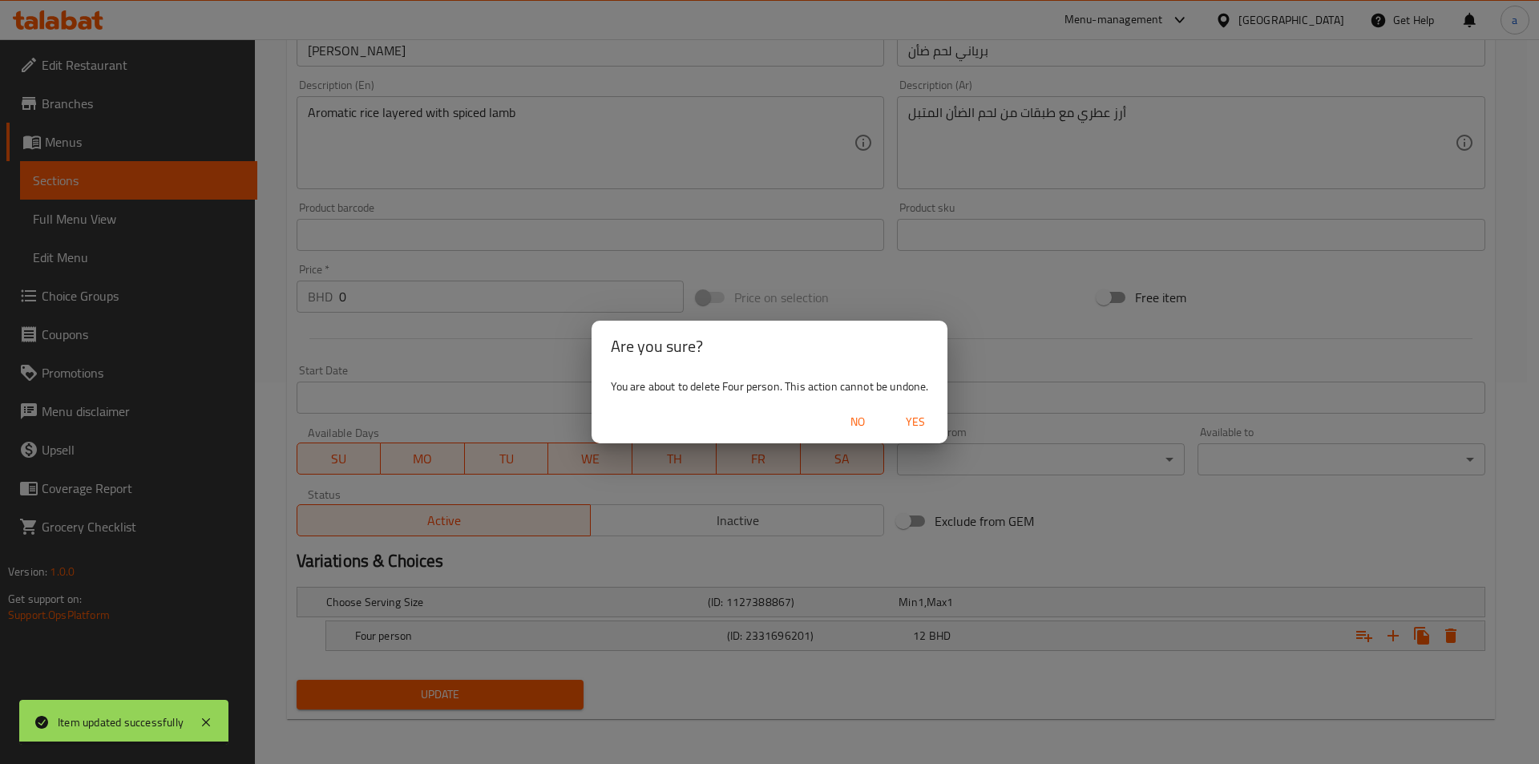
click at [925, 437] on div "No Yes" at bounding box center [769, 422] width 357 height 42
click at [919, 430] on span "Yes" at bounding box center [915, 422] width 38 height 20
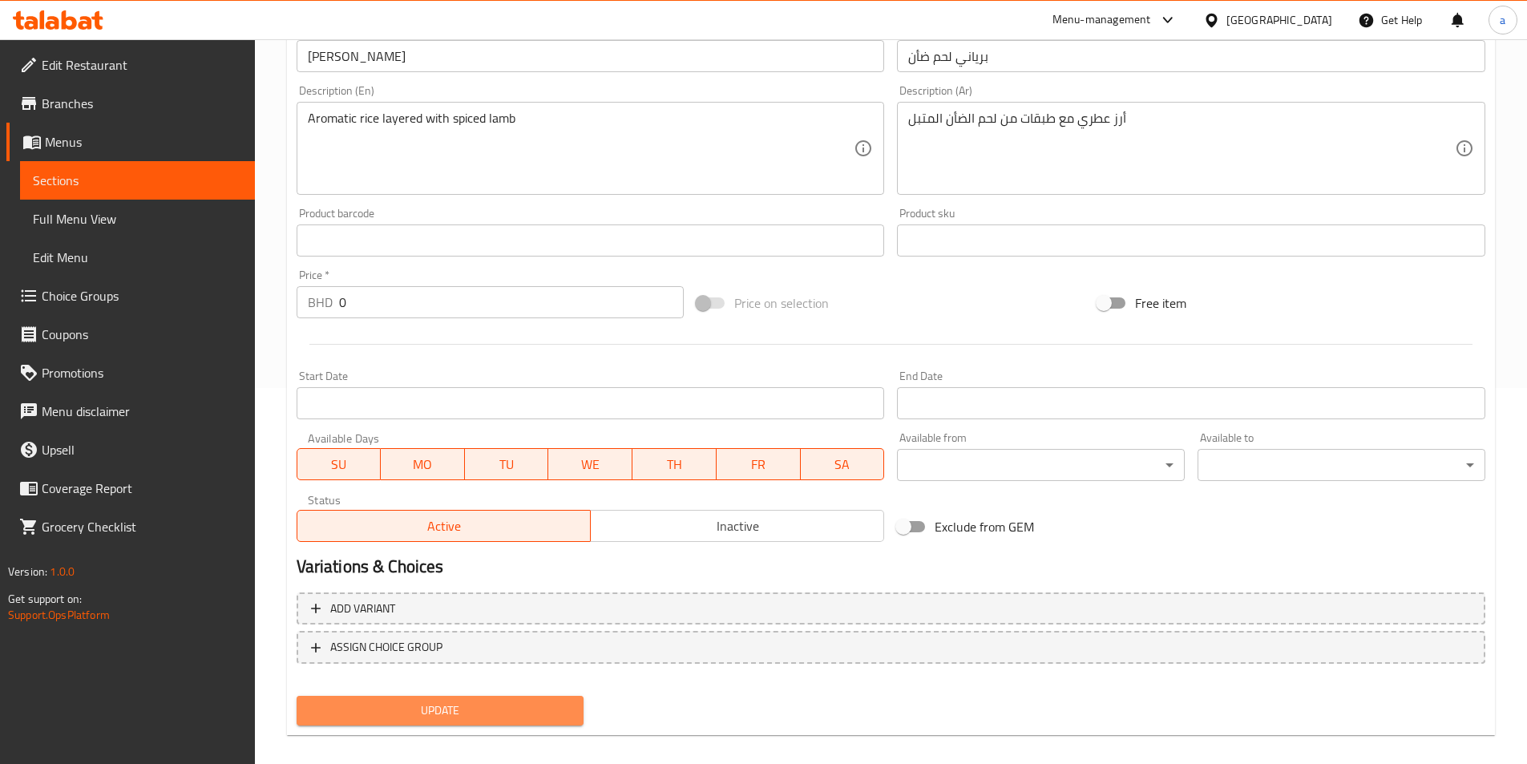
click at [539, 715] on span "Update" at bounding box center [440, 710] width 262 height 20
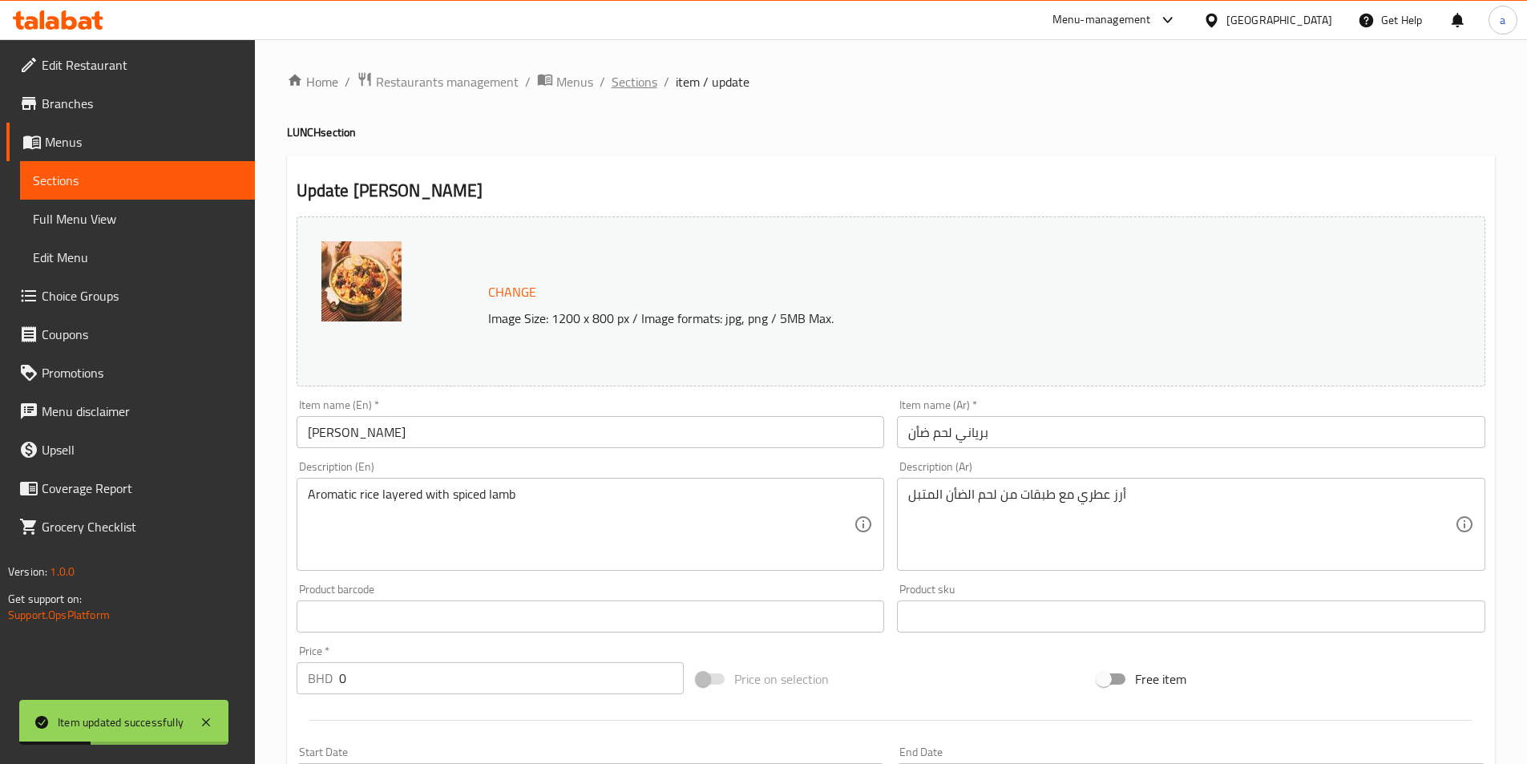
click at [642, 86] on span "Sections" at bounding box center [634, 81] width 46 height 19
